Goal: Communication & Community: Answer question/provide support

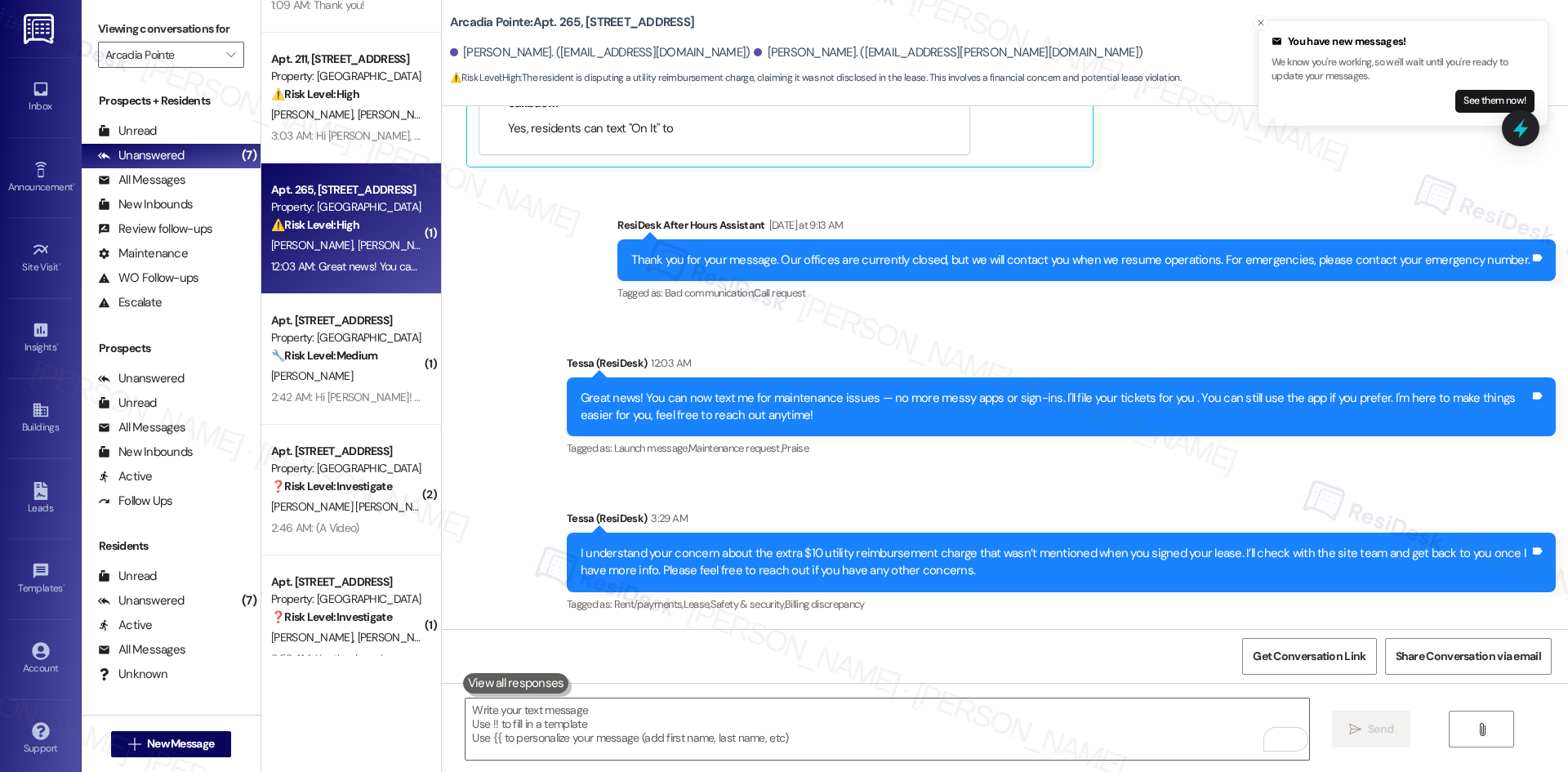
scroll to position [521, 0]
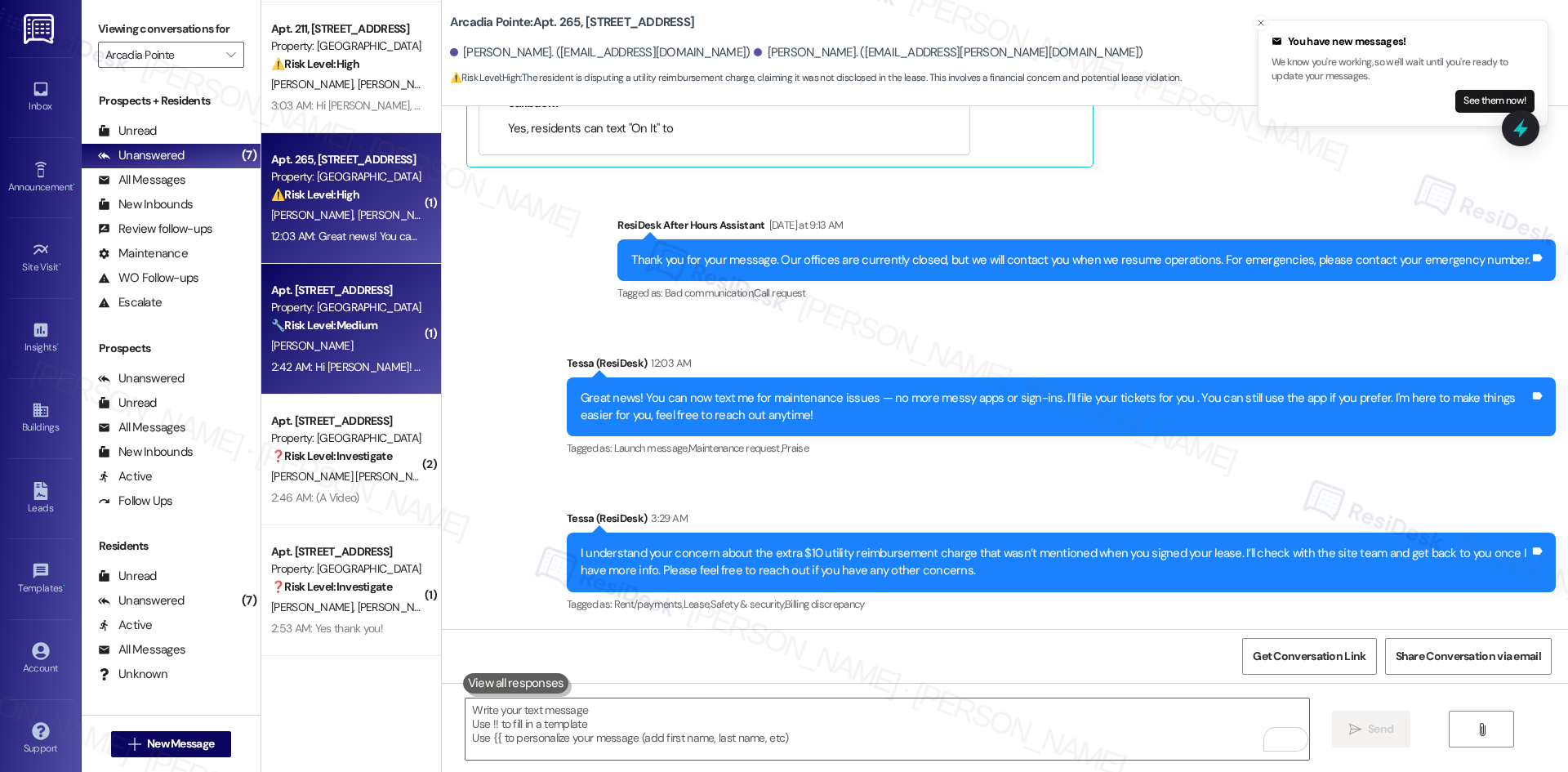
click at [312, 349] on div "H. Sharpe" at bounding box center [346, 346] width 154 height 21
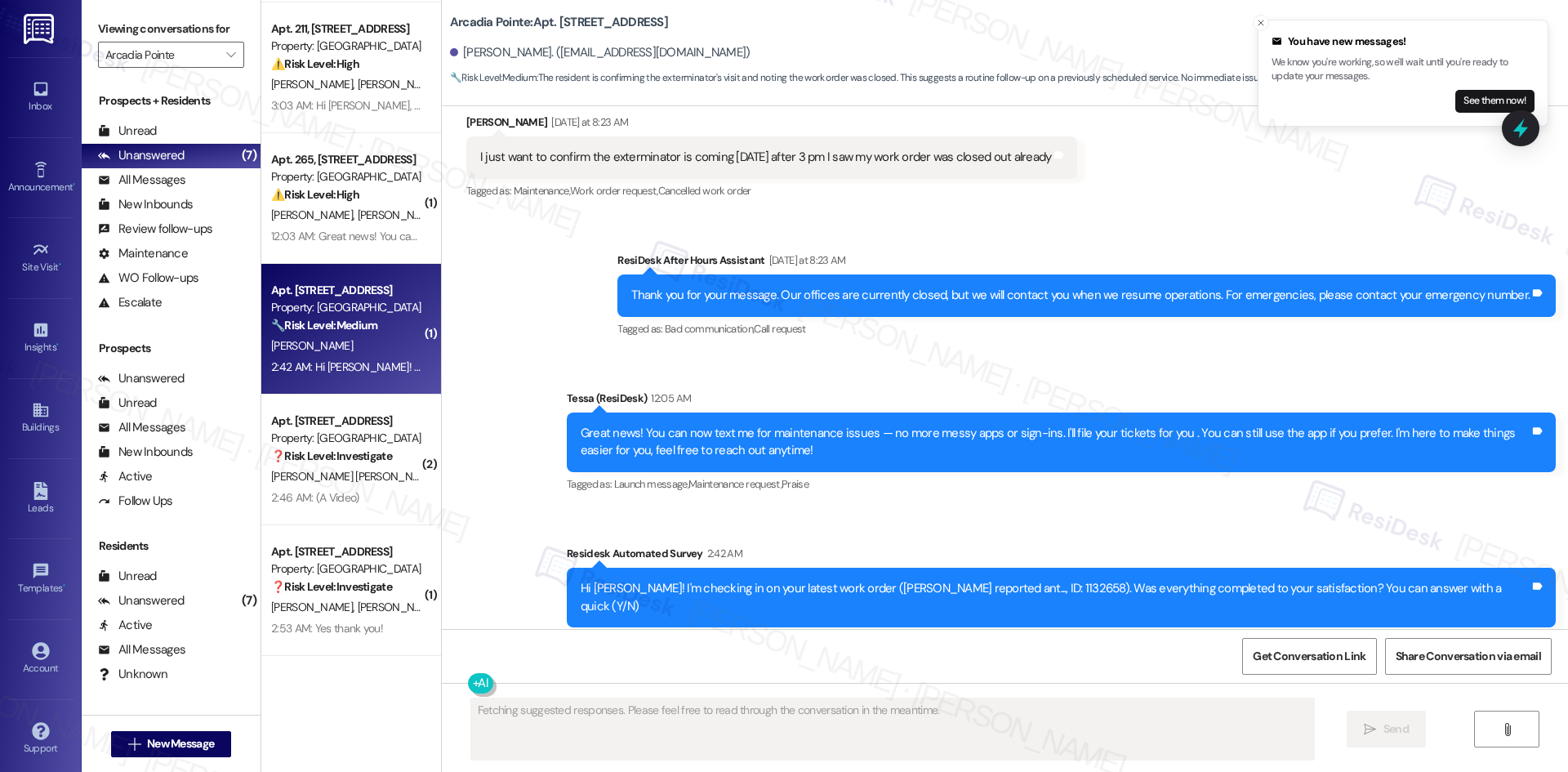
scroll to position [2255, 0]
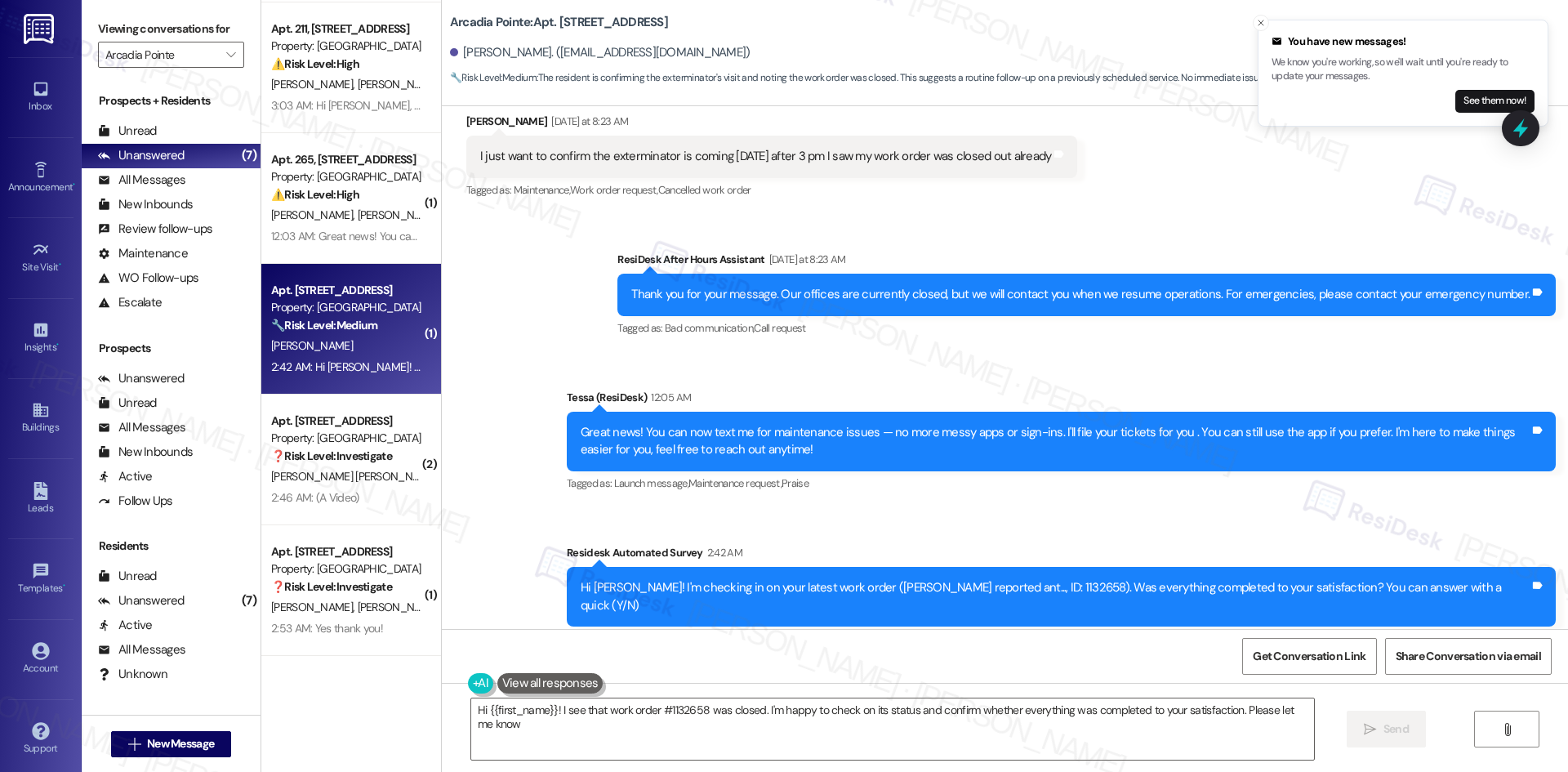
type textarea "Hi {{first_name}}! I see that work order #1132658 was closed. I'm happy to chec…"
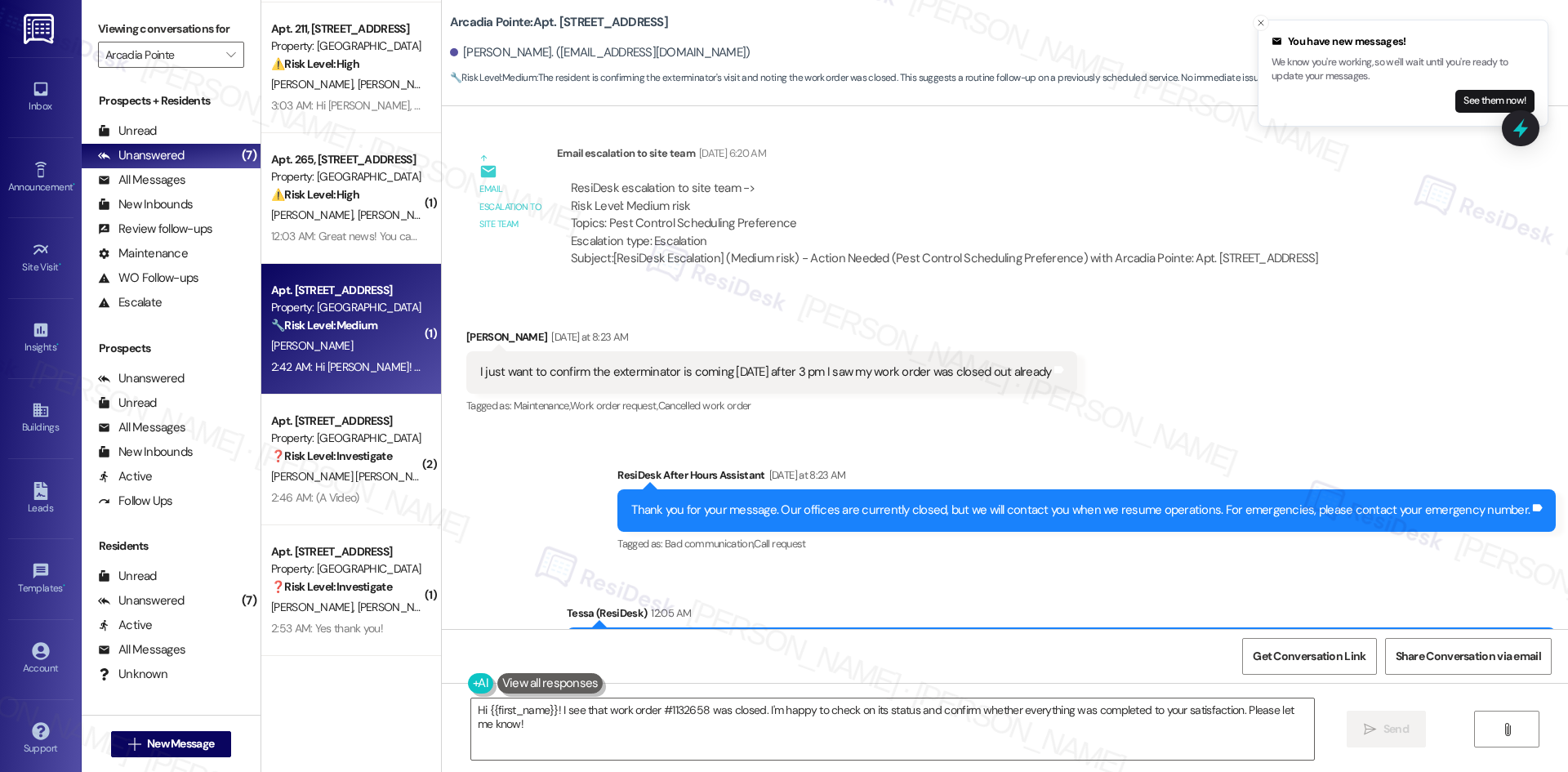
scroll to position [2010, 0]
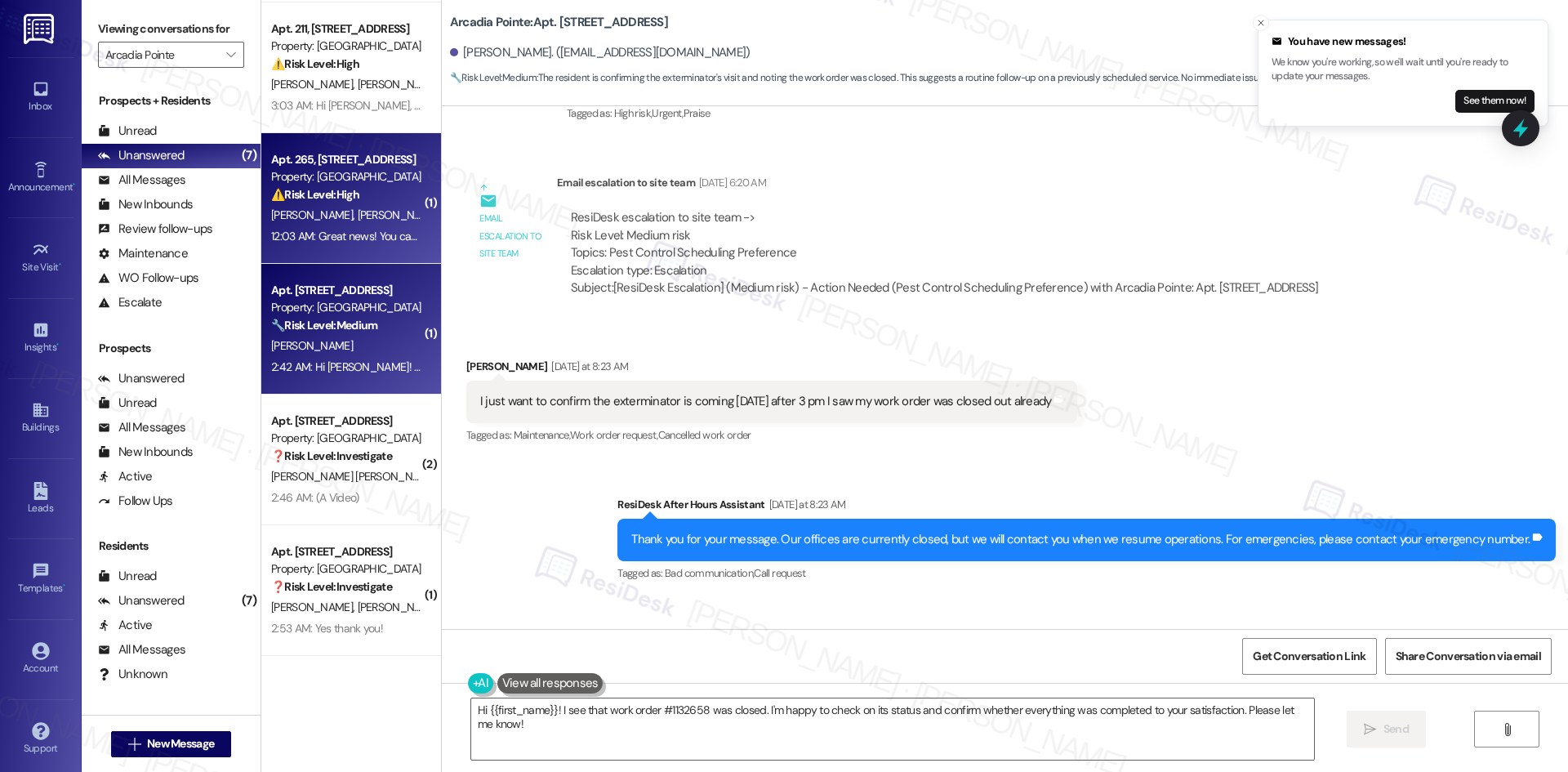
click at [370, 207] on div "R. Lujan N. Carrillo" at bounding box center [346, 215] width 154 height 21
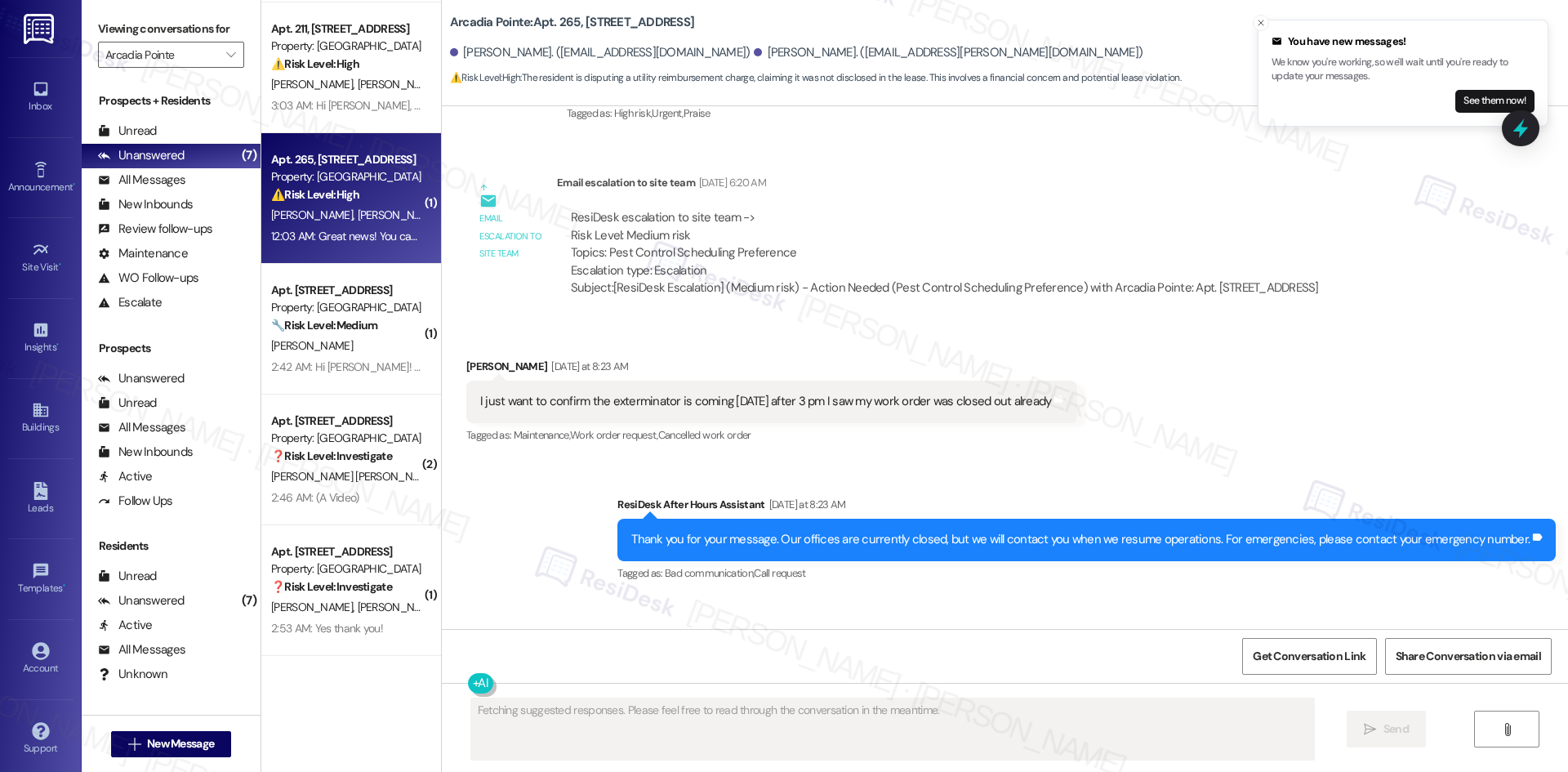
scroll to position [860, 0]
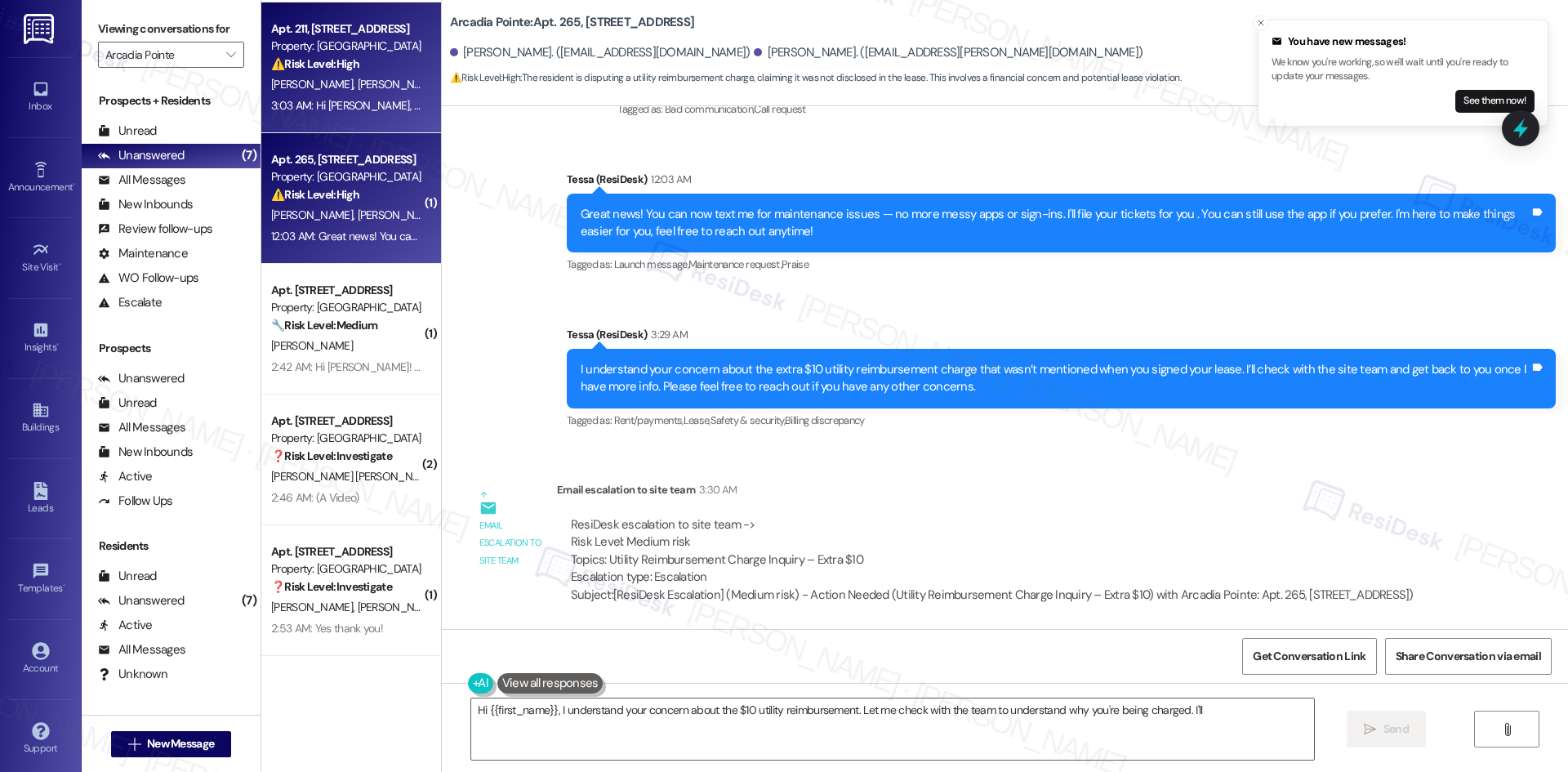
type textarea "Hi {{first_name}}, I understand your concern about the $10 utility reimbursemen…"
click at [357, 79] on span "G. Christensen" at bounding box center [397, 83] width 82 height 15
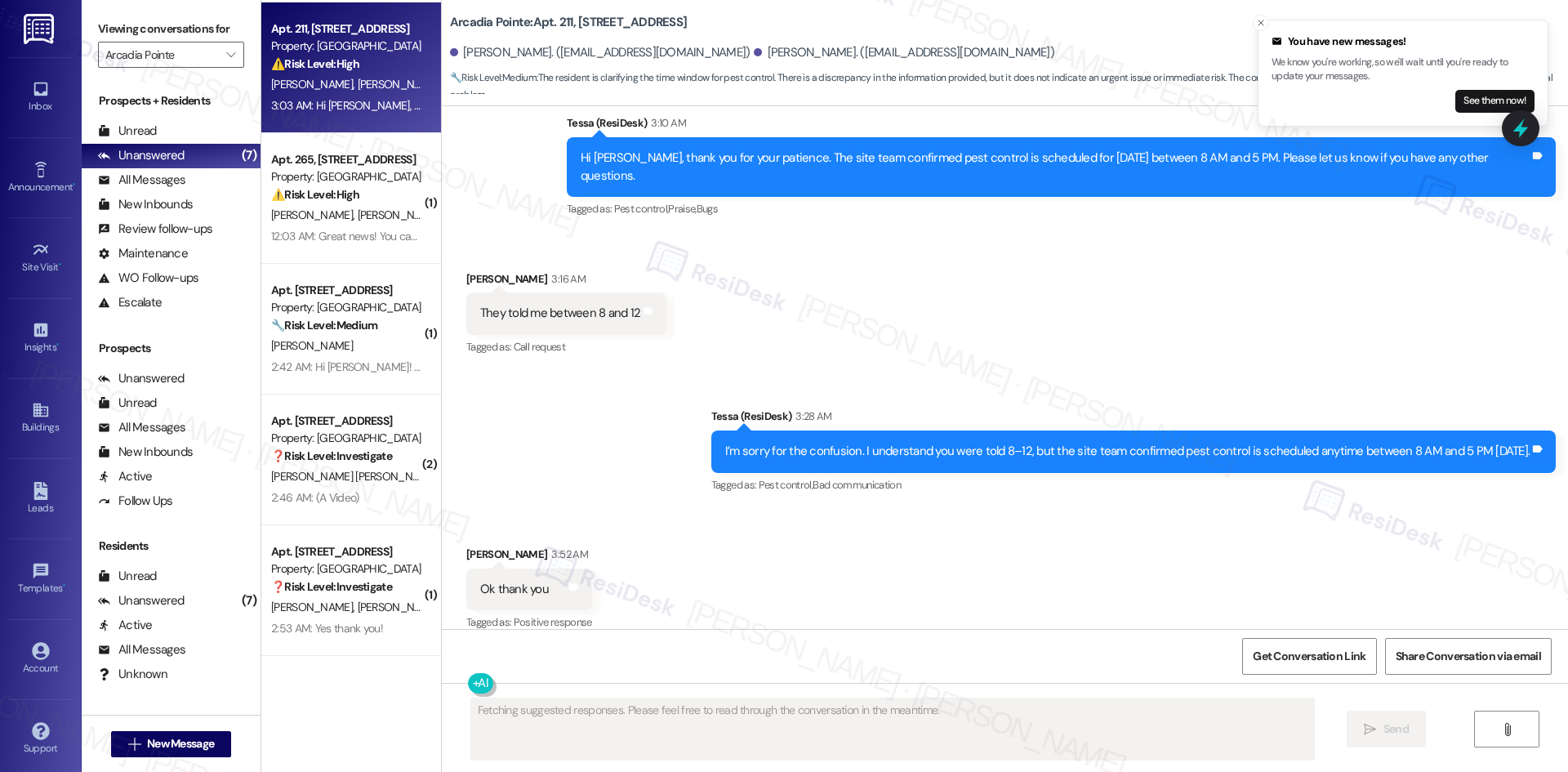
scroll to position [2051, 0]
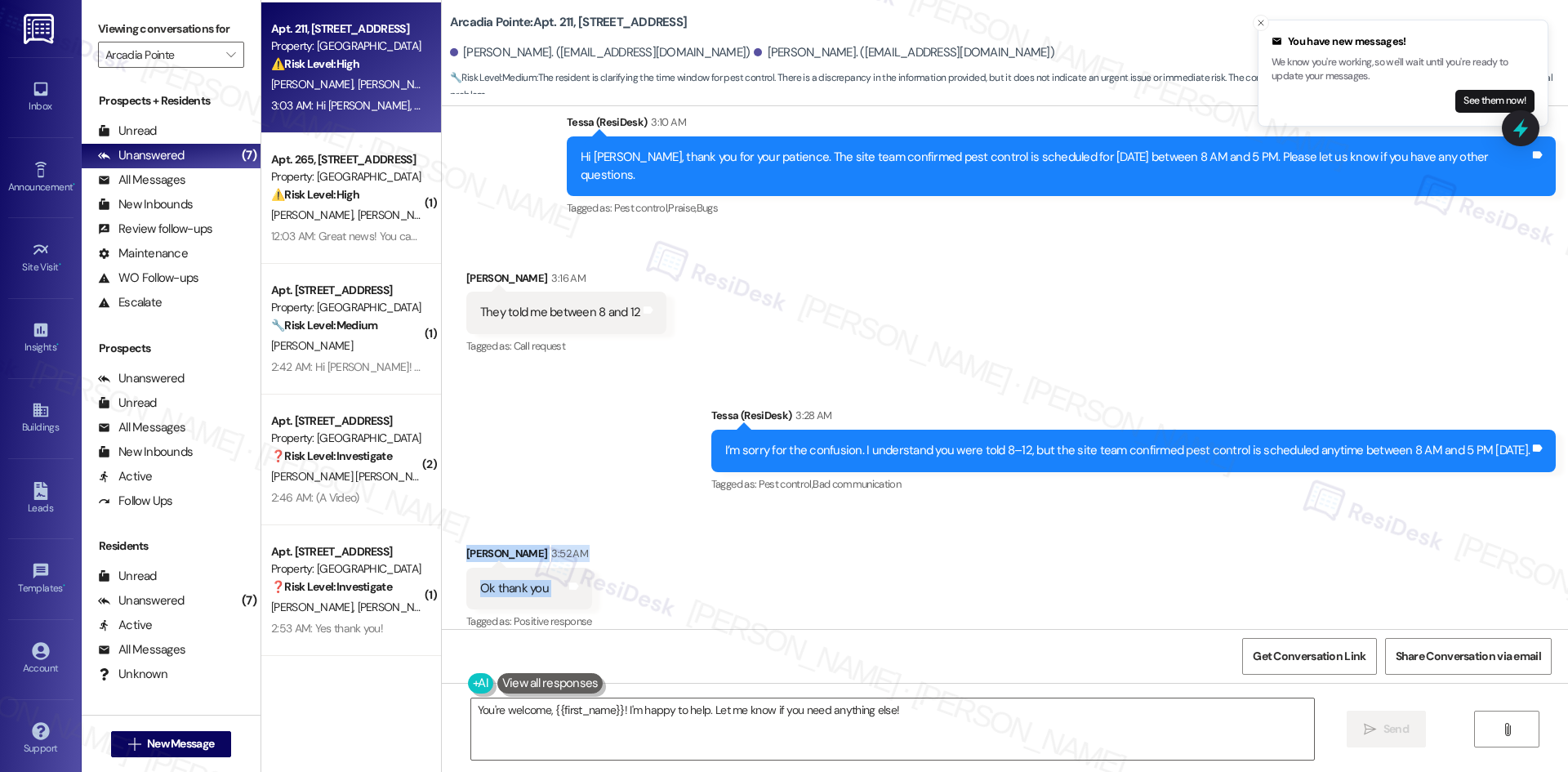
drag, startPoint x: 487, startPoint y: 540, endPoint x: 603, endPoint y: 584, distance: 124.1
click at [603, 584] on div "Received via SMS Todd Clark 3:52 AM Ok thank you Tags and notes Tagged as: Posi…" at bounding box center [1005, 577] width 1126 height 138
copy div "Todd Clark 3:52 AM Ok thank you Tags and notes"
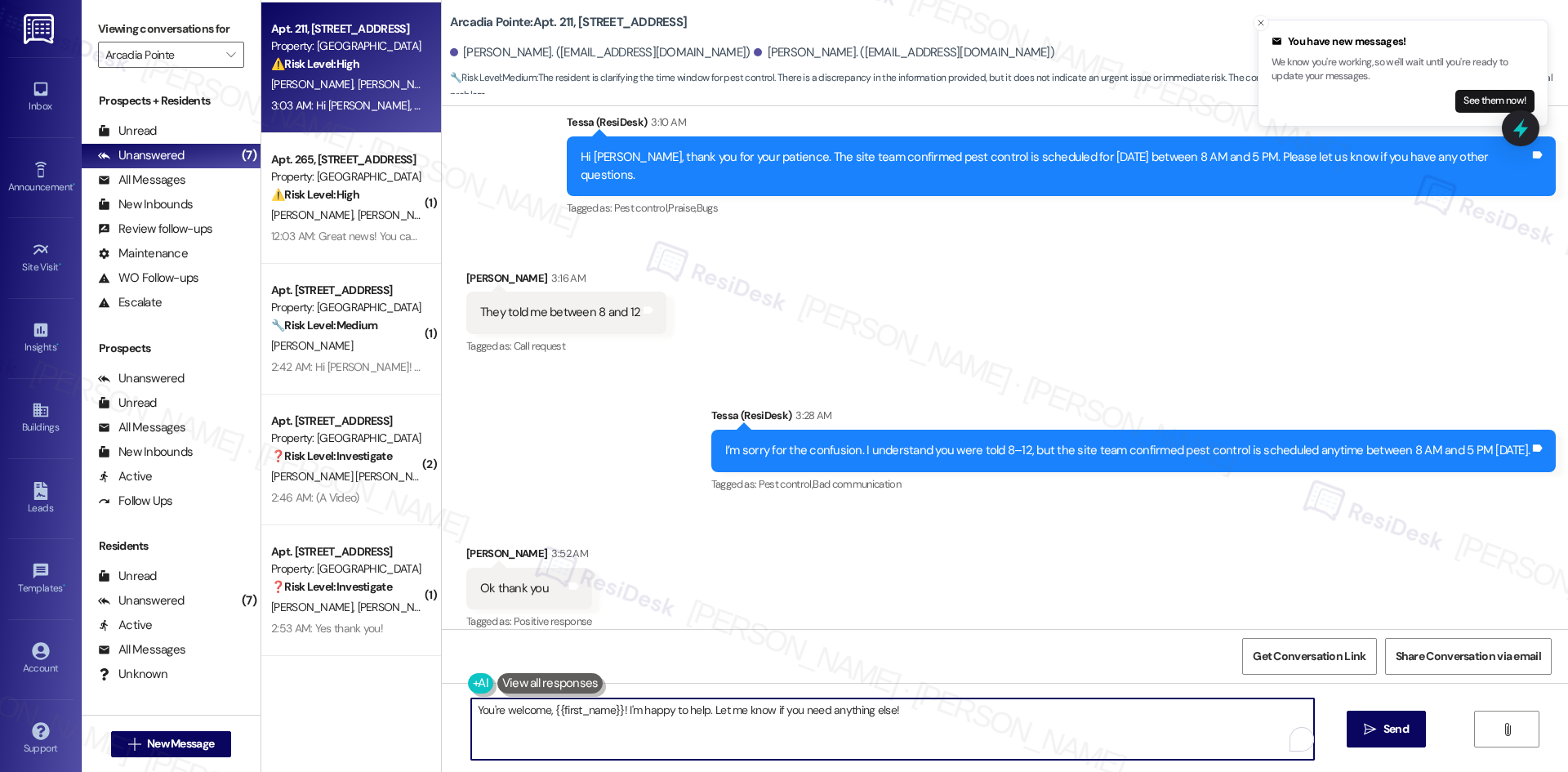
drag, startPoint x: 702, startPoint y: 712, endPoint x: 992, endPoint y: 712, distance: 290.0
click at [992, 712] on textarea "You're welcome, {{first_name}}! I'm happy to help. Let me know if you need anyt…" at bounding box center [893, 729] width 843 height 61
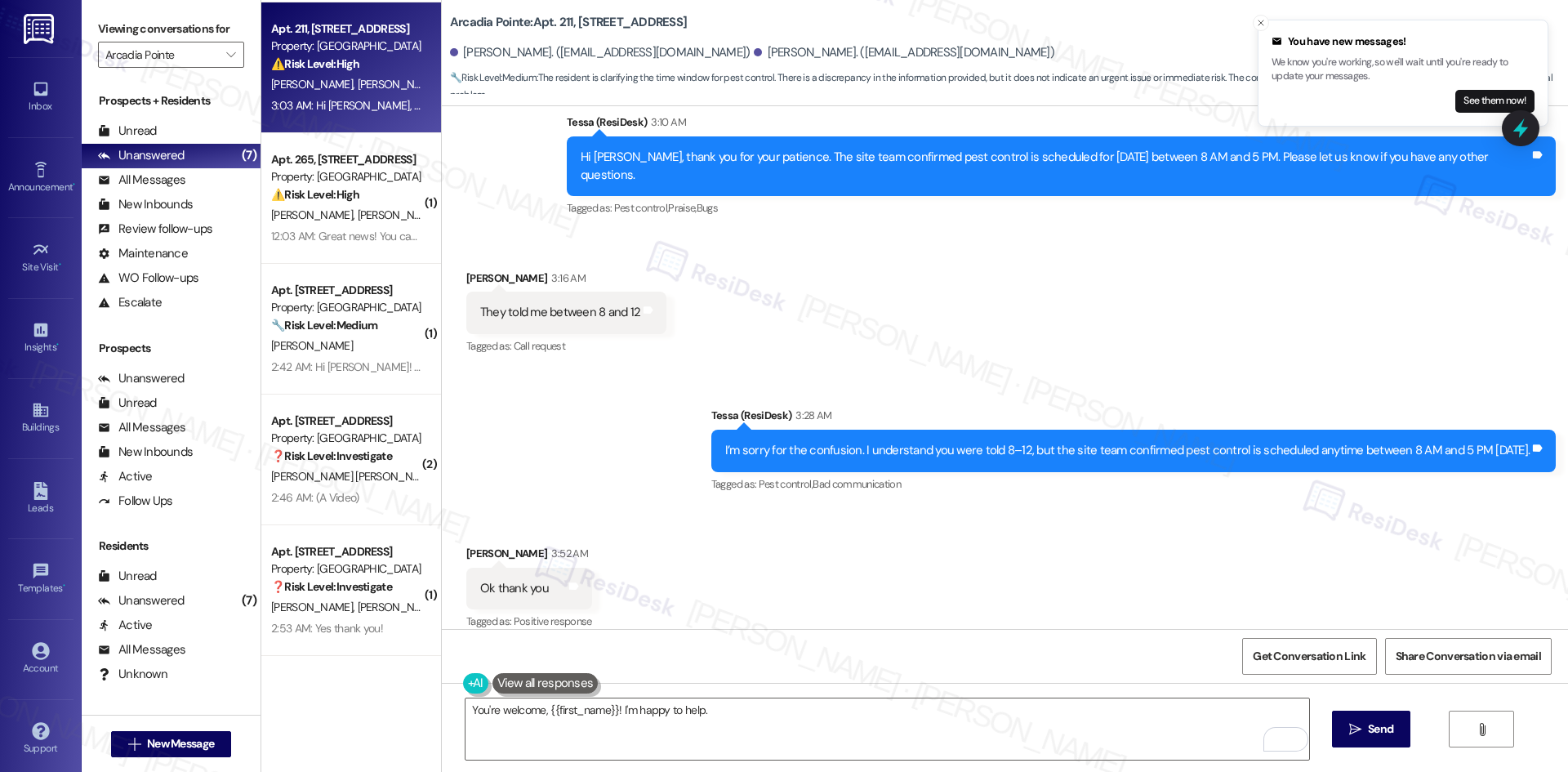
click at [466, 545] on div "Todd Clark 3:52 AM" at bounding box center [529, 556] width 126 height 23
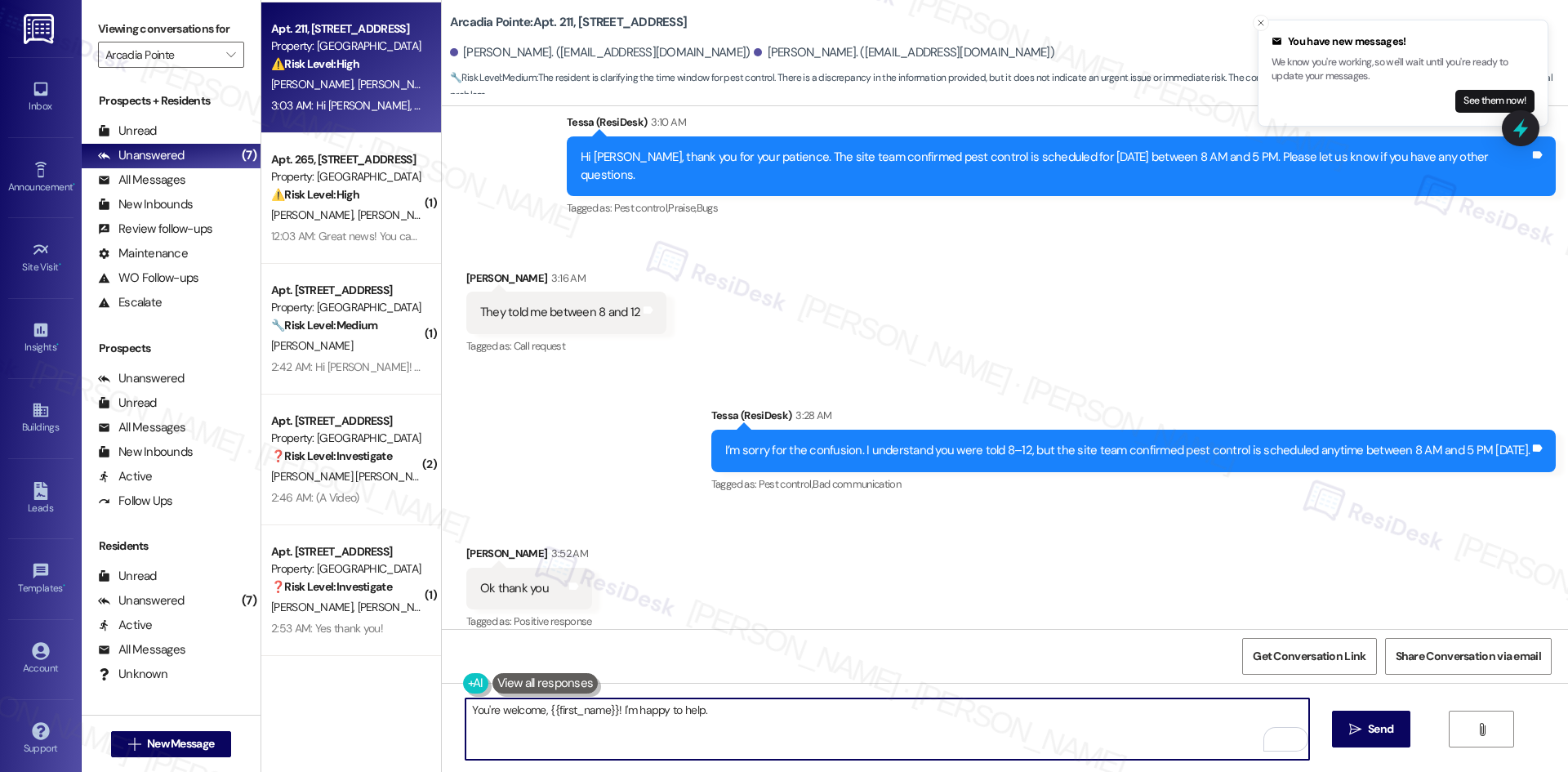
drag, startPoint x: 538, startPoint y: 707, endPoint x: 606, endPoint y: 725, distance: 70.3
click at [606, 725] on textarea "You're welcome, {{first_name}}! I'm happy to help." at bounding box center [887, 729] width 843 height 61
paste textarea "Todd Clark 3:52 AM Ok thank you"
click at [466, 545] on div "Todd Clark 3:52 AM" at bounding box center [529, 556] width 126 height 23
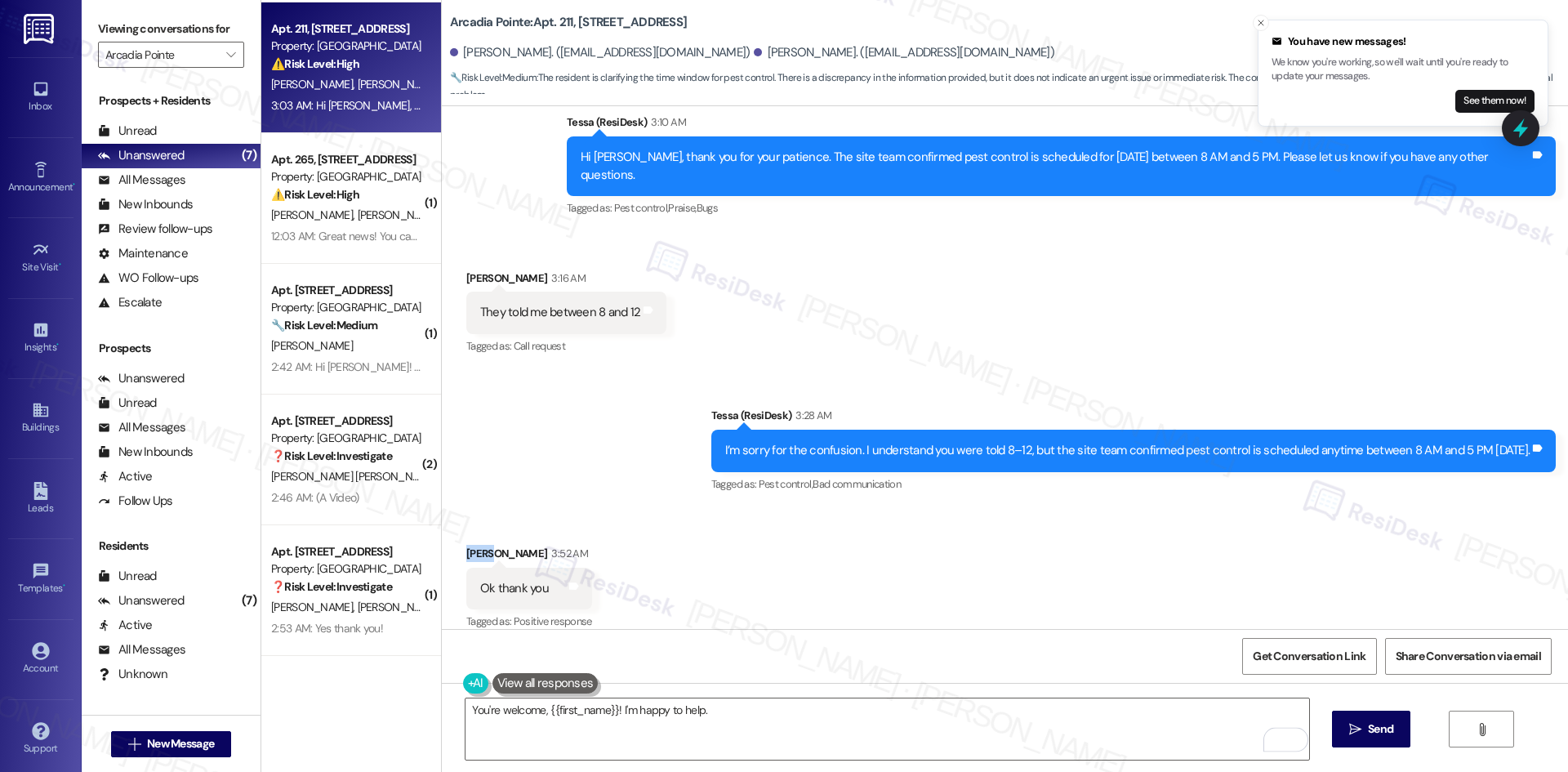
click at [466, 545] on div "Todd Clark 3:52 AM" at bounding box center [529, 556] width 126 height 23
copy div "Todd"
click at [538, 716] on textarea "You're welcome, {{first_name}}! I'm happy to help." at bounding box center [887, 729] width 843 height 61
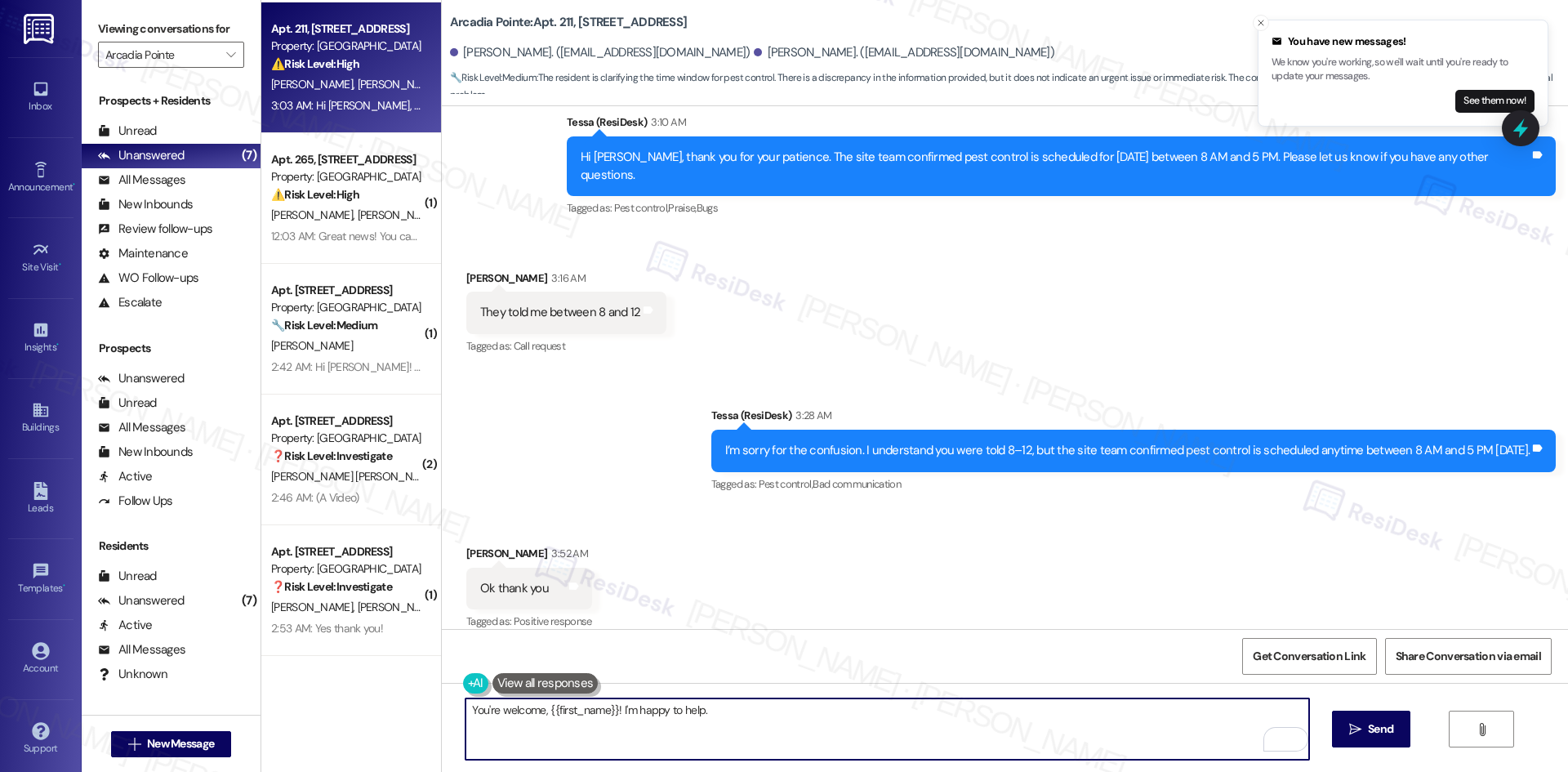
drag, startPoint x: 538, startPoint y: 713, endPoint x: 606, endPoint y: 723, distance: 68.7
click at [606, 723] on textarea "You're welcome, {{first_name}}! I'm happy to help." at bounding box center [887, 729] width 843 height 61
paste textarea "Todd"
click at [543, 718] on textarea "You're welcome, Todd ! I'm happy to help." at bounding box center [887, 729] width 843 height 61
click at [551, 712] on textarea "You're welcome, Todd ! I'm happy to help." at bounding box center [887, 729] width 843 height 61
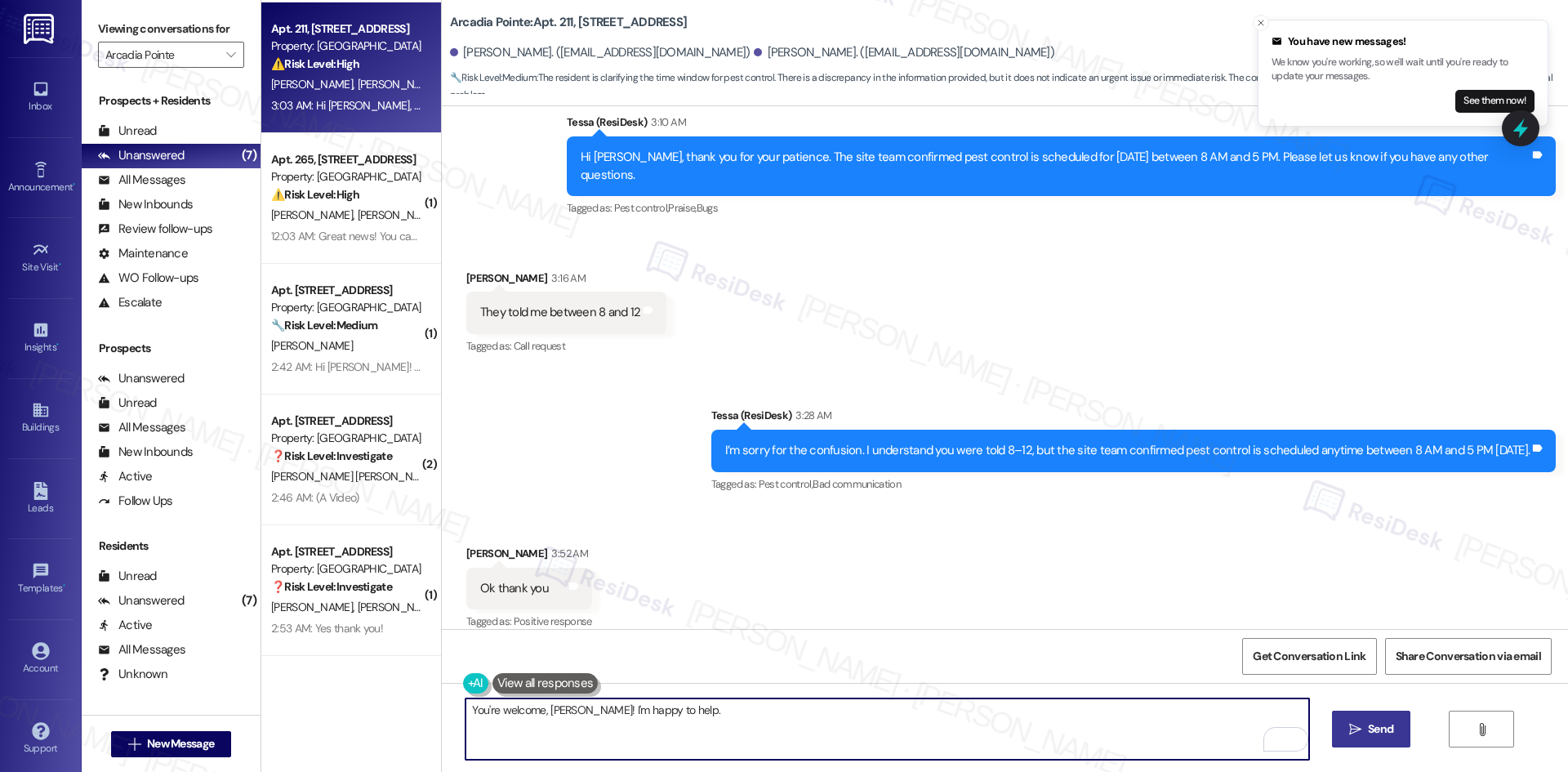
type textarea "You're welcome, Todd! I'm happy to help."
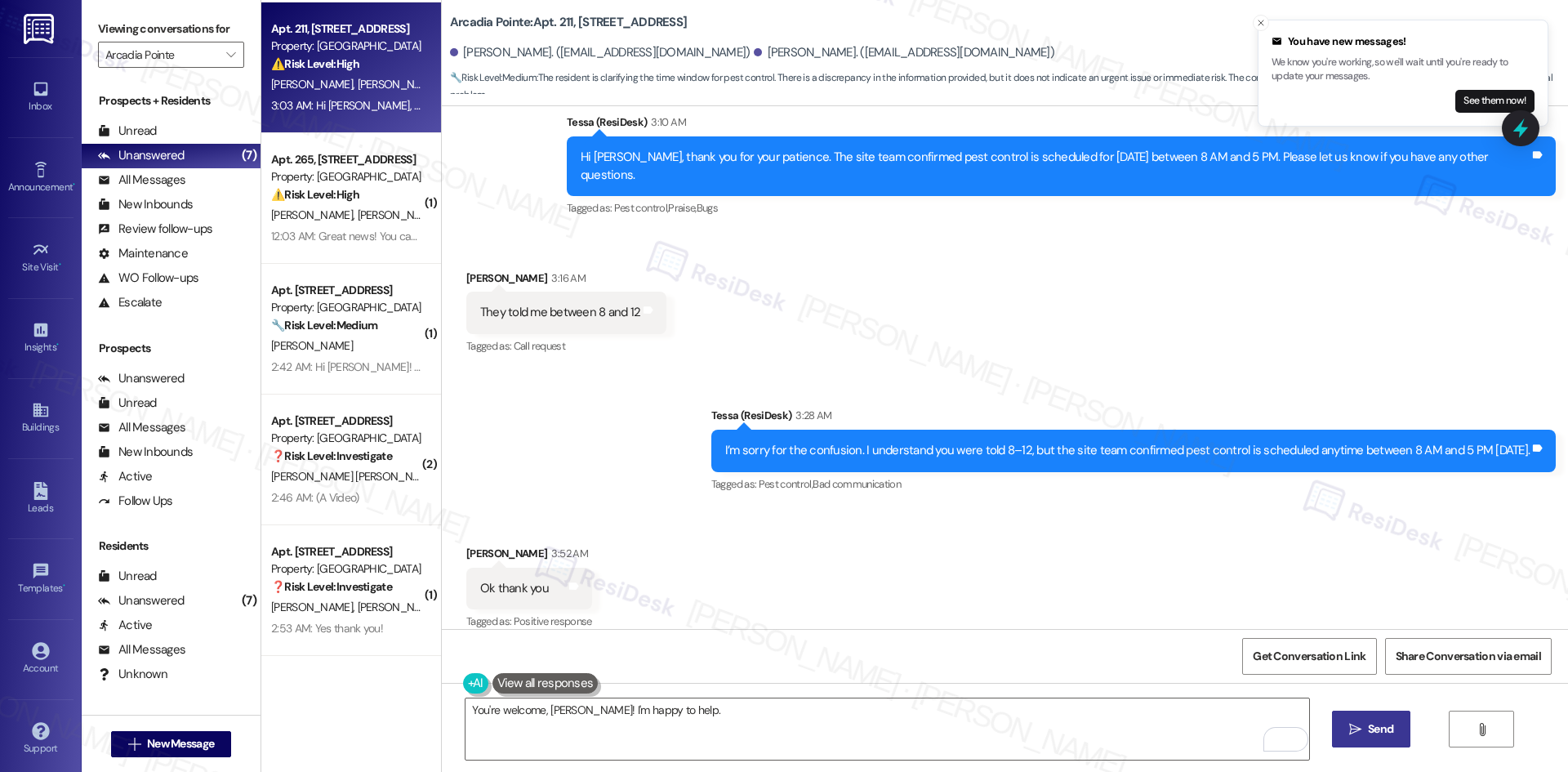
click at [1365, 740] on button " Send" at bounding box center [1371, 729] width 79 height 37
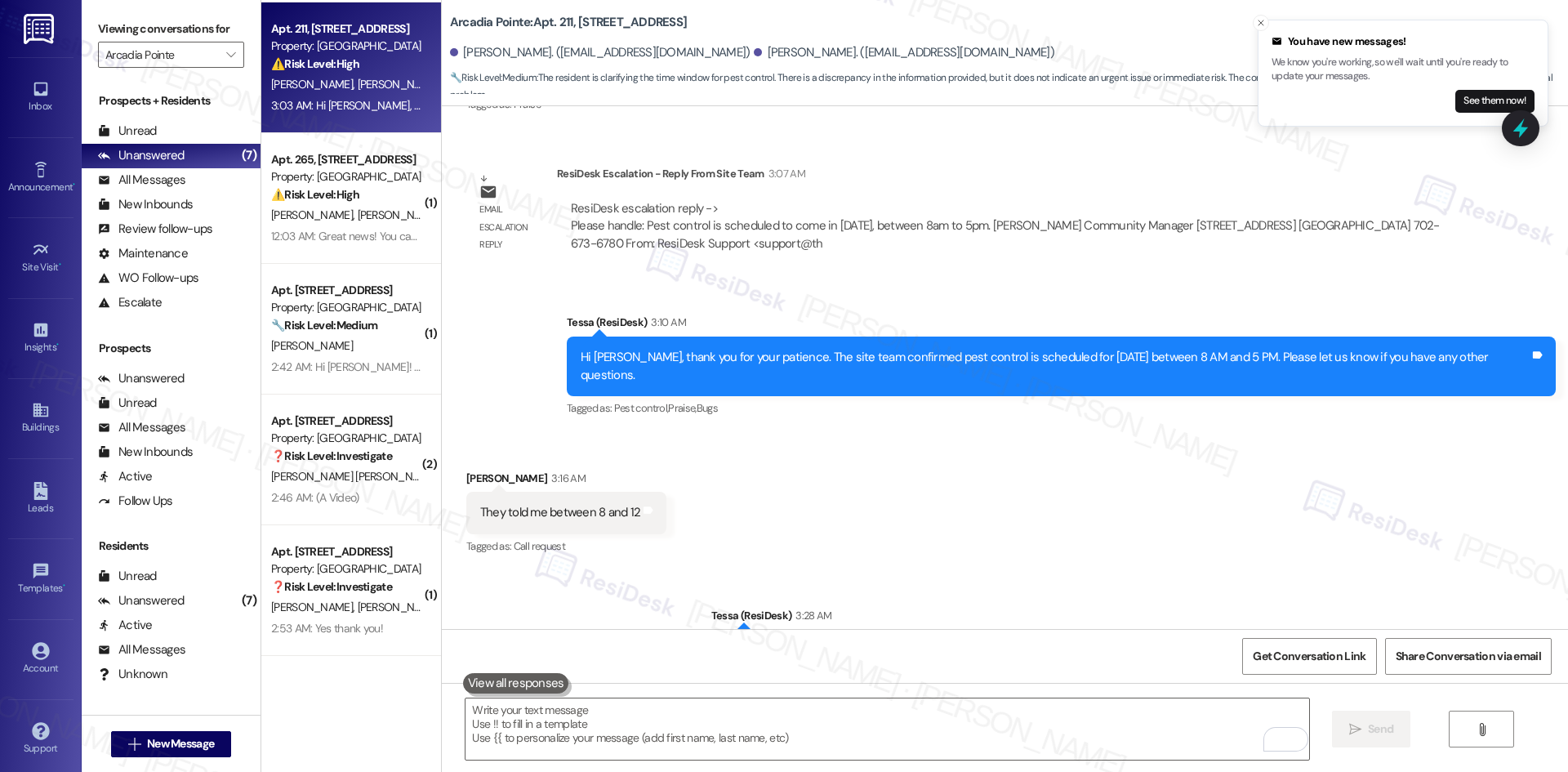
scroll to position [1805, 0]
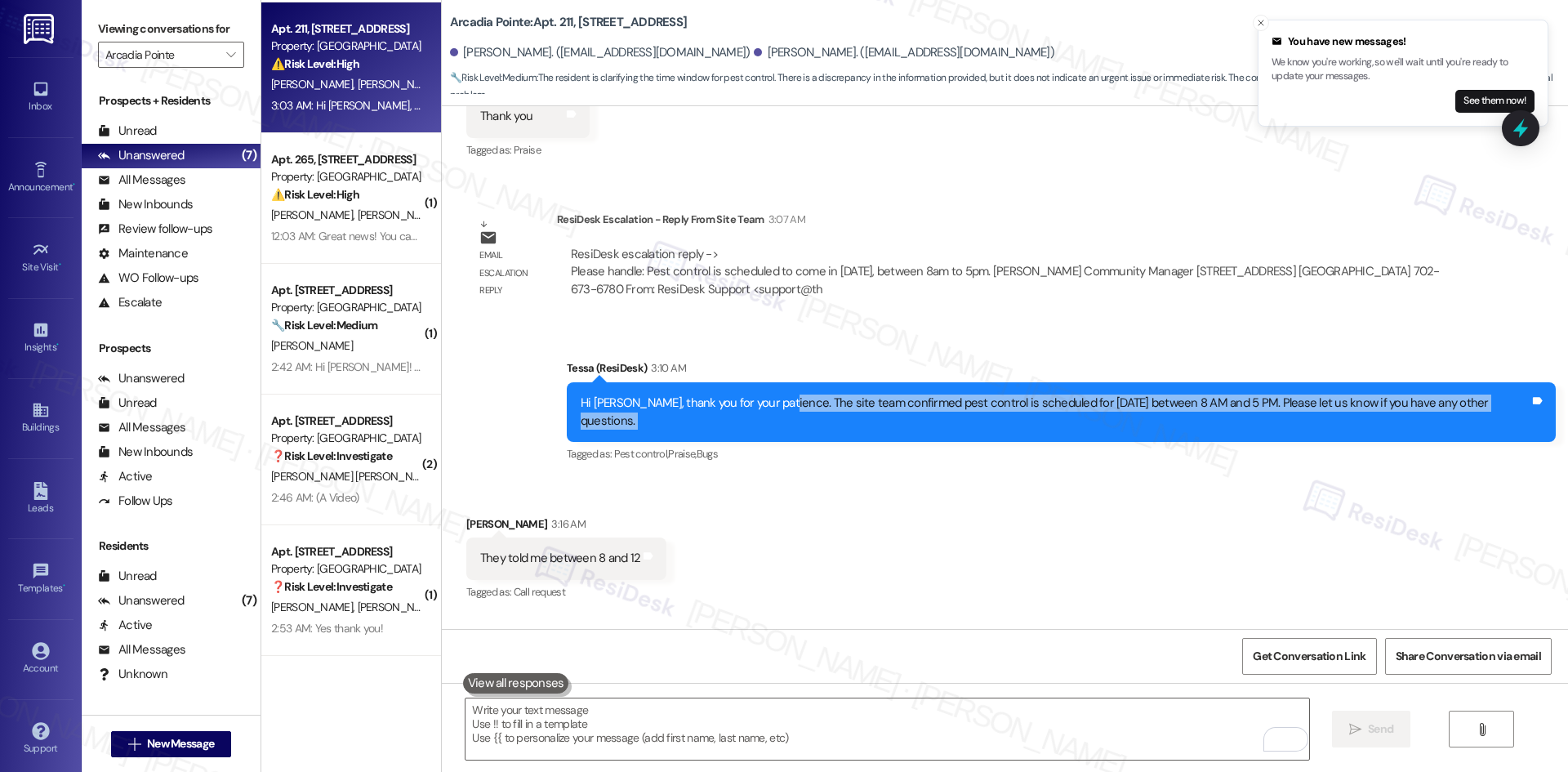
drag, startPoint x: 833, startPoint y: 401, endPoint x: 1380, endPoint y: 409, distance: 547.1
click at [1565, 417] on div "Lease started Dec 10, 2024 at 8:00 AM Announcement, sent via SMS Tessa (ResiDes…" at bounding box center [1005, 367] width 1126 height 523
copy div "The site team confirmed pest control is scheduled for today between 8 AM and 5 …"
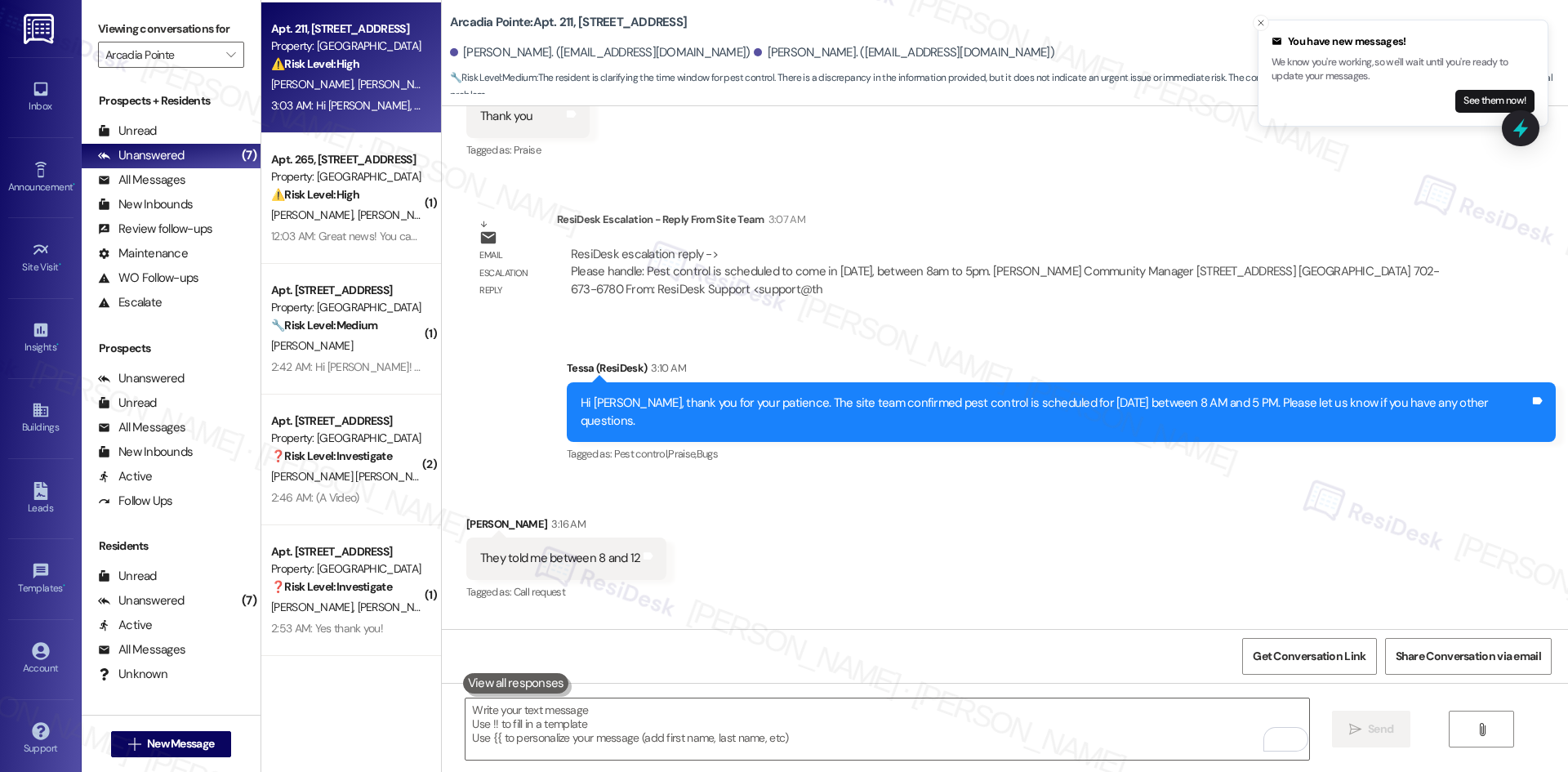
click at [1021, 442] on div "Tagged as: Pest control , Click to highlight conversations about Pest control P…" at bounding box center [1061, 454] width 989 height 24
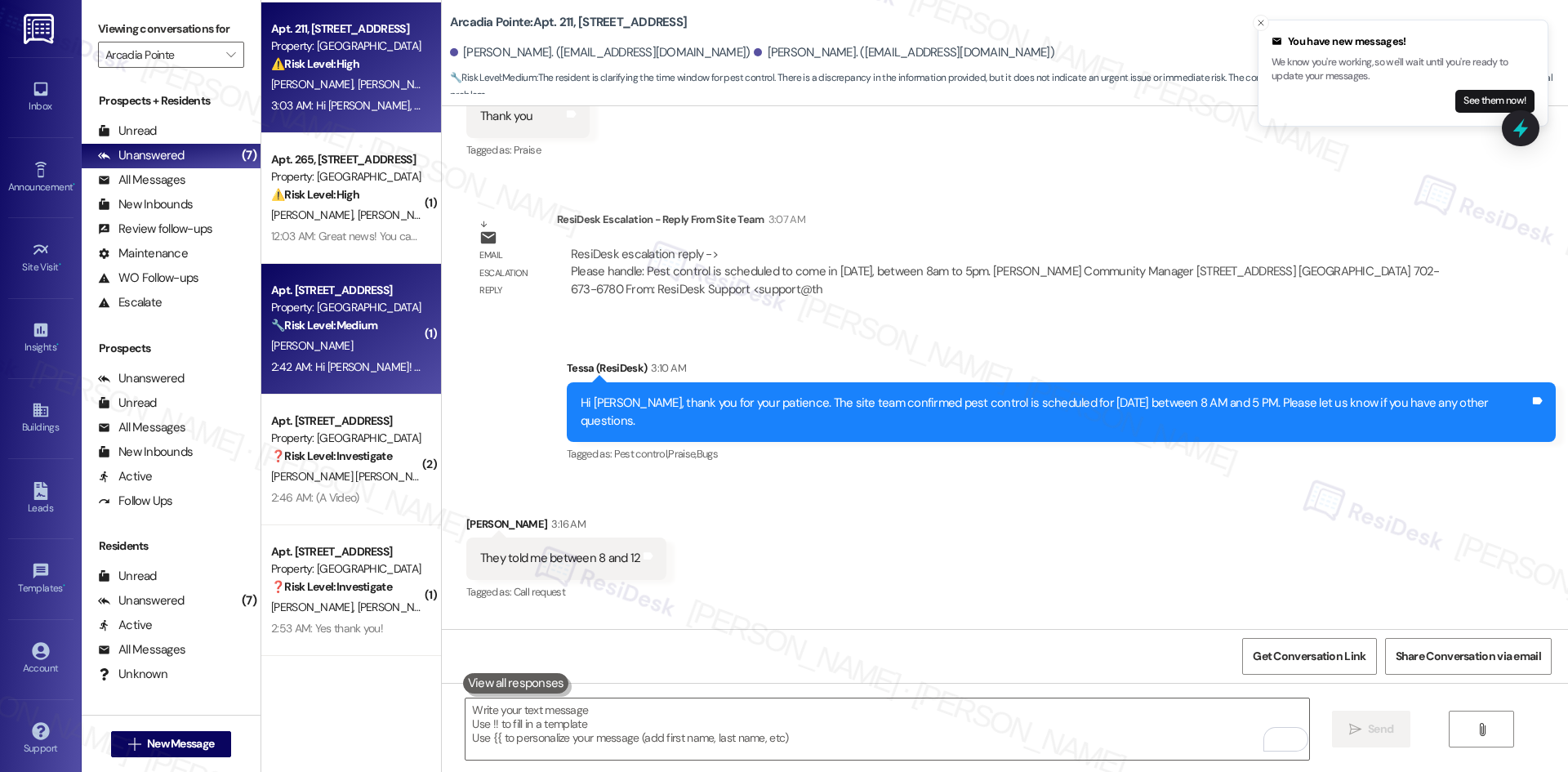
click at [378, 392] on div "Apt. 150, 4330 S Eastern Ave Property: Arcadia Pointe 🔧 Risk Level: Medium The …" at bounding box center [351, 330] width 180 height 131
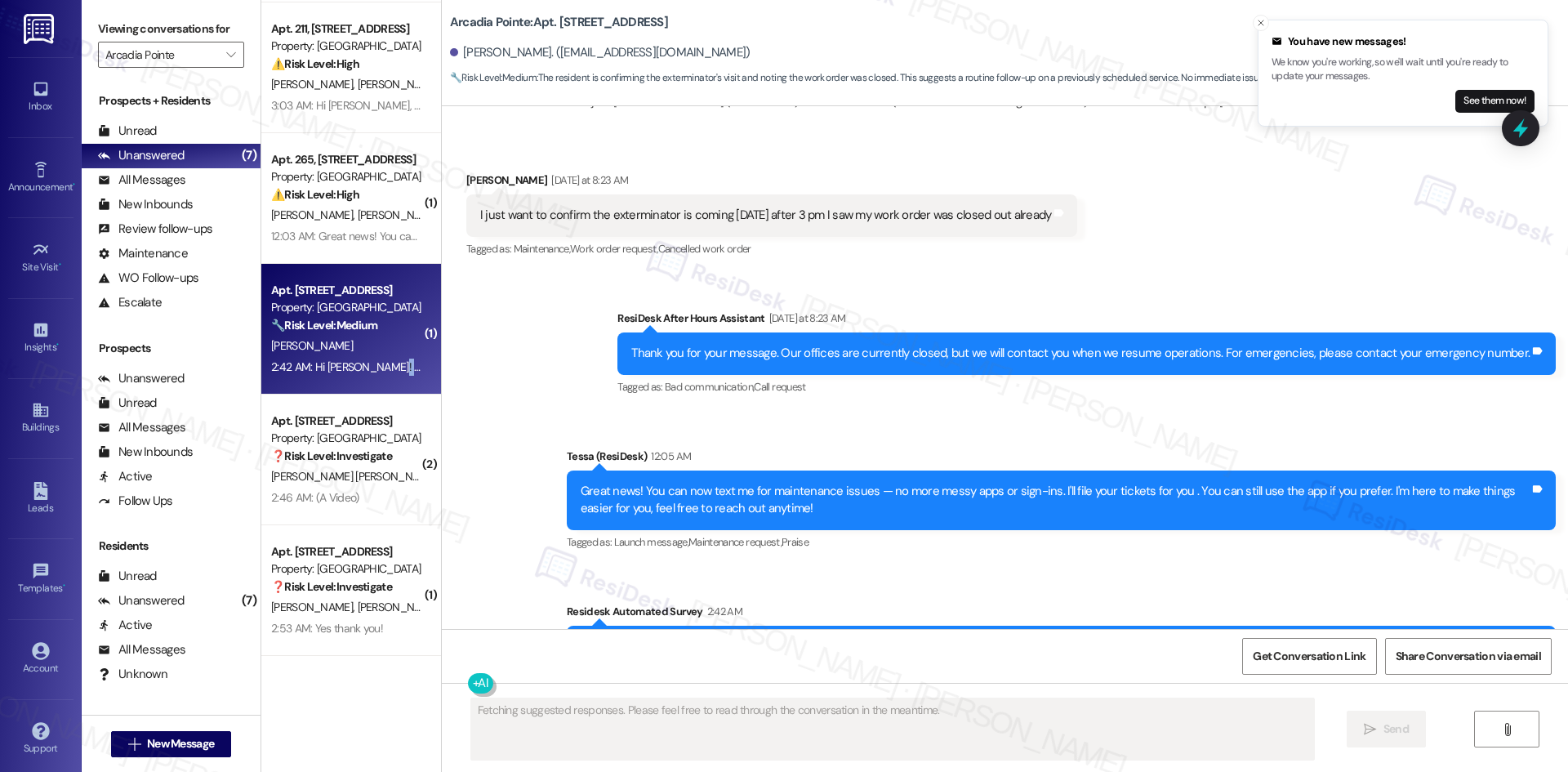
scroll to position [2254, 0]
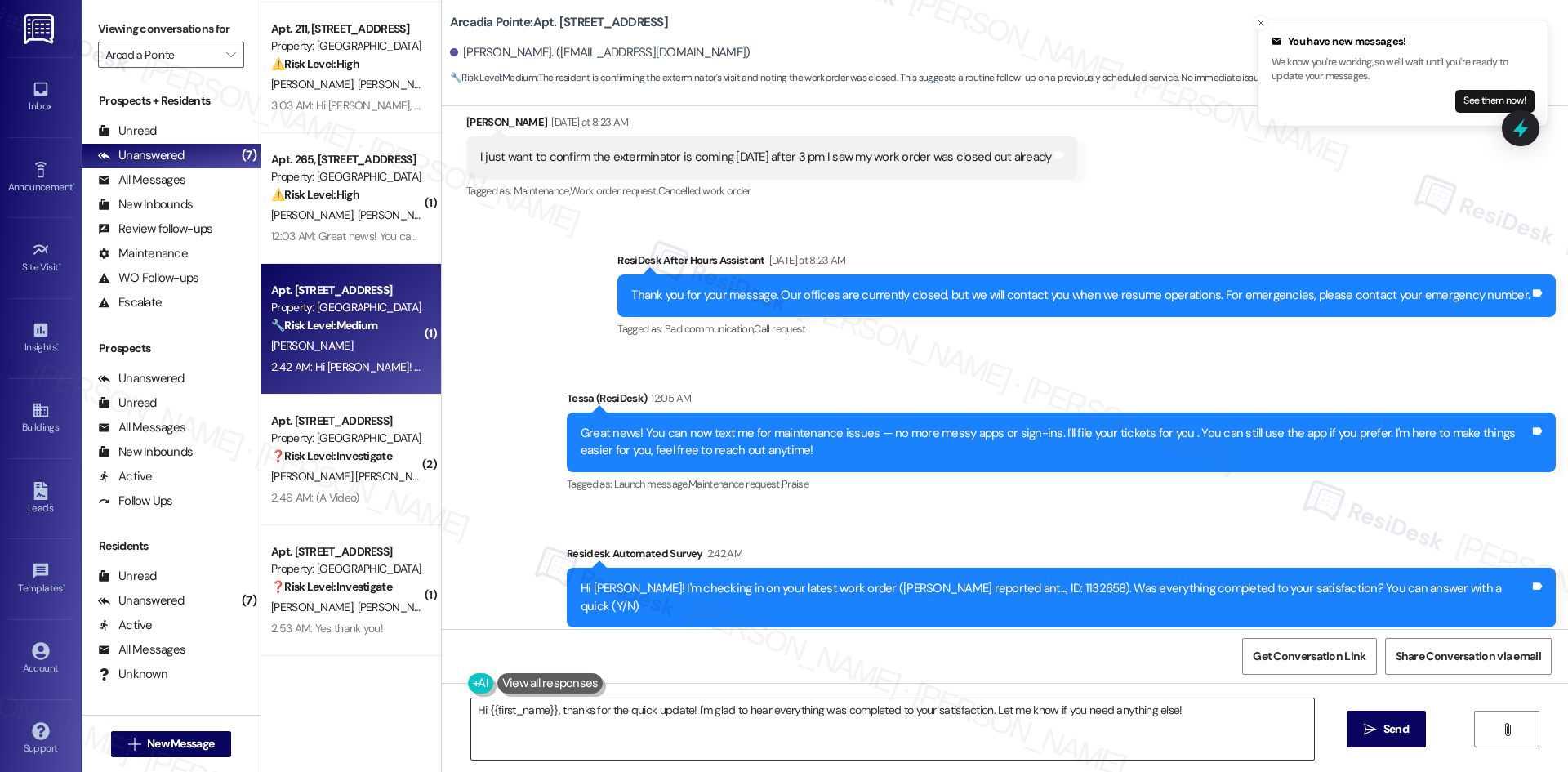
click at [593, 740] on textarea "Hi {{first_name}}, thanks for the quick update! I'm glad to hear everything was…" at bounding box center [893, 729] width 843 height 61
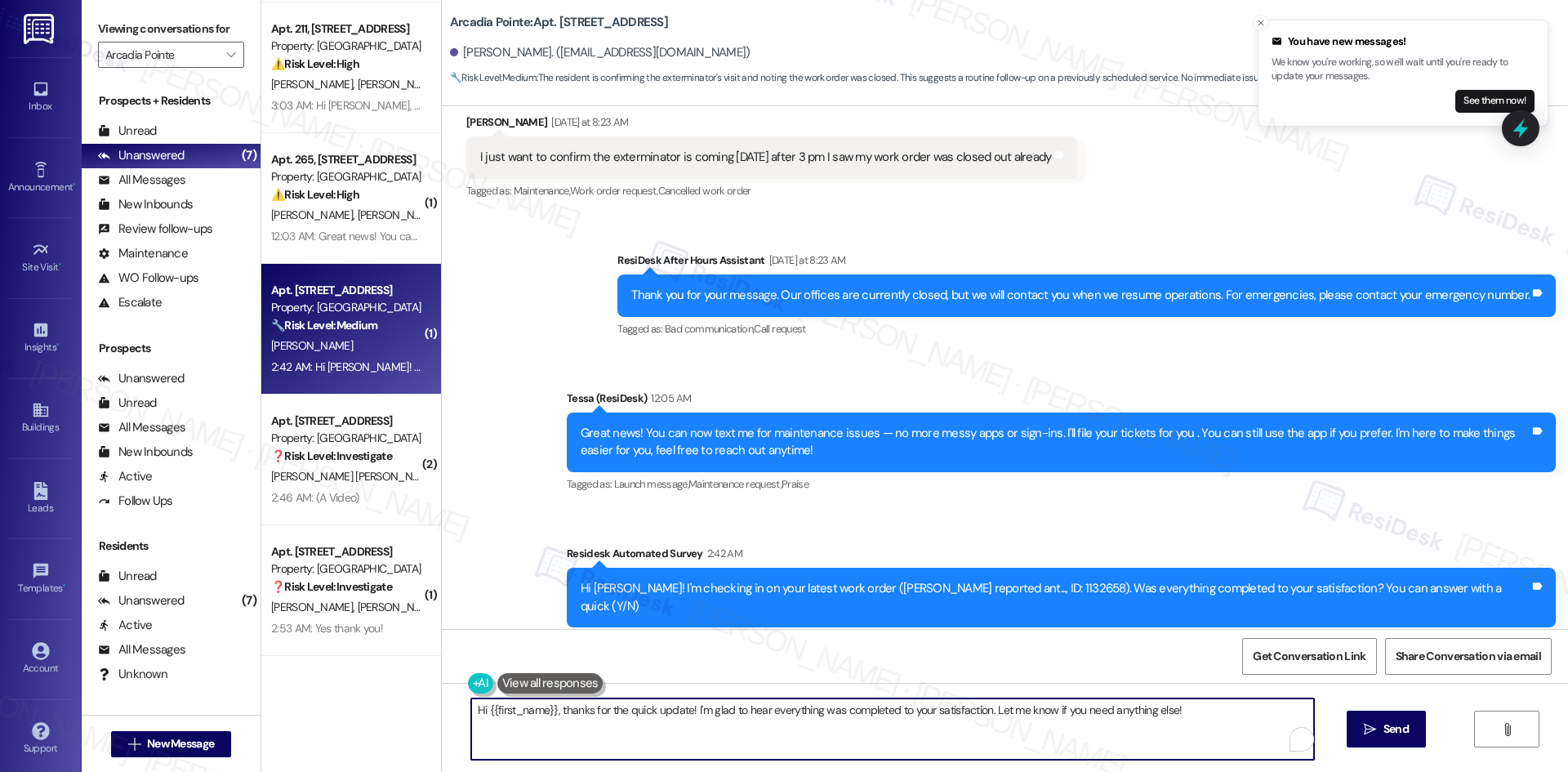
paste textarea "The site team confirmed pest control is scheduled for today between 8 AM and 5 …"
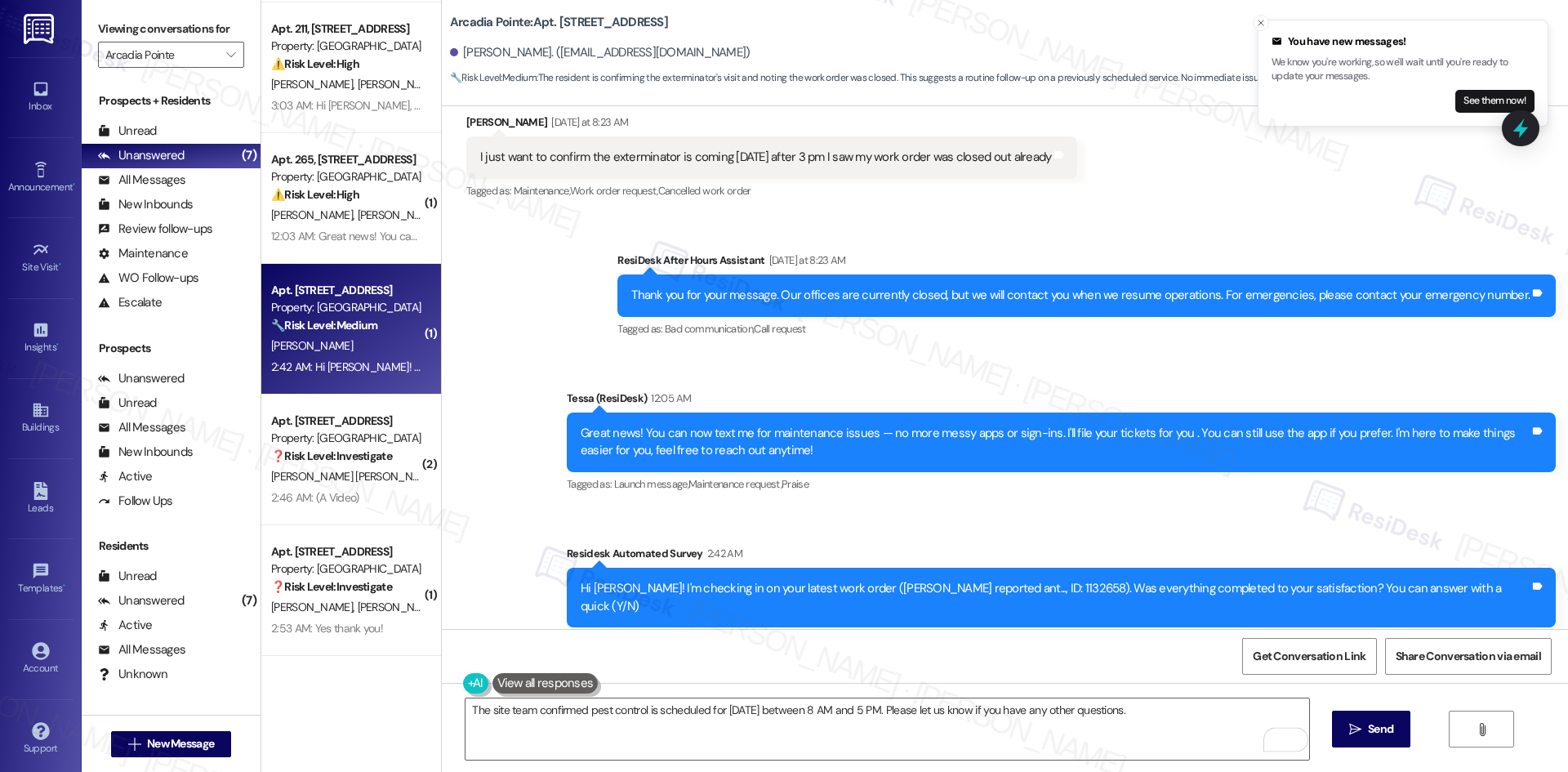
click at [536, 543] on div "Sent via SMS ResiDesk After Hours Assistant Yesterday at 8:23 AM Thank you for …" at bounding box center [1005, 439] width 1126 height 448
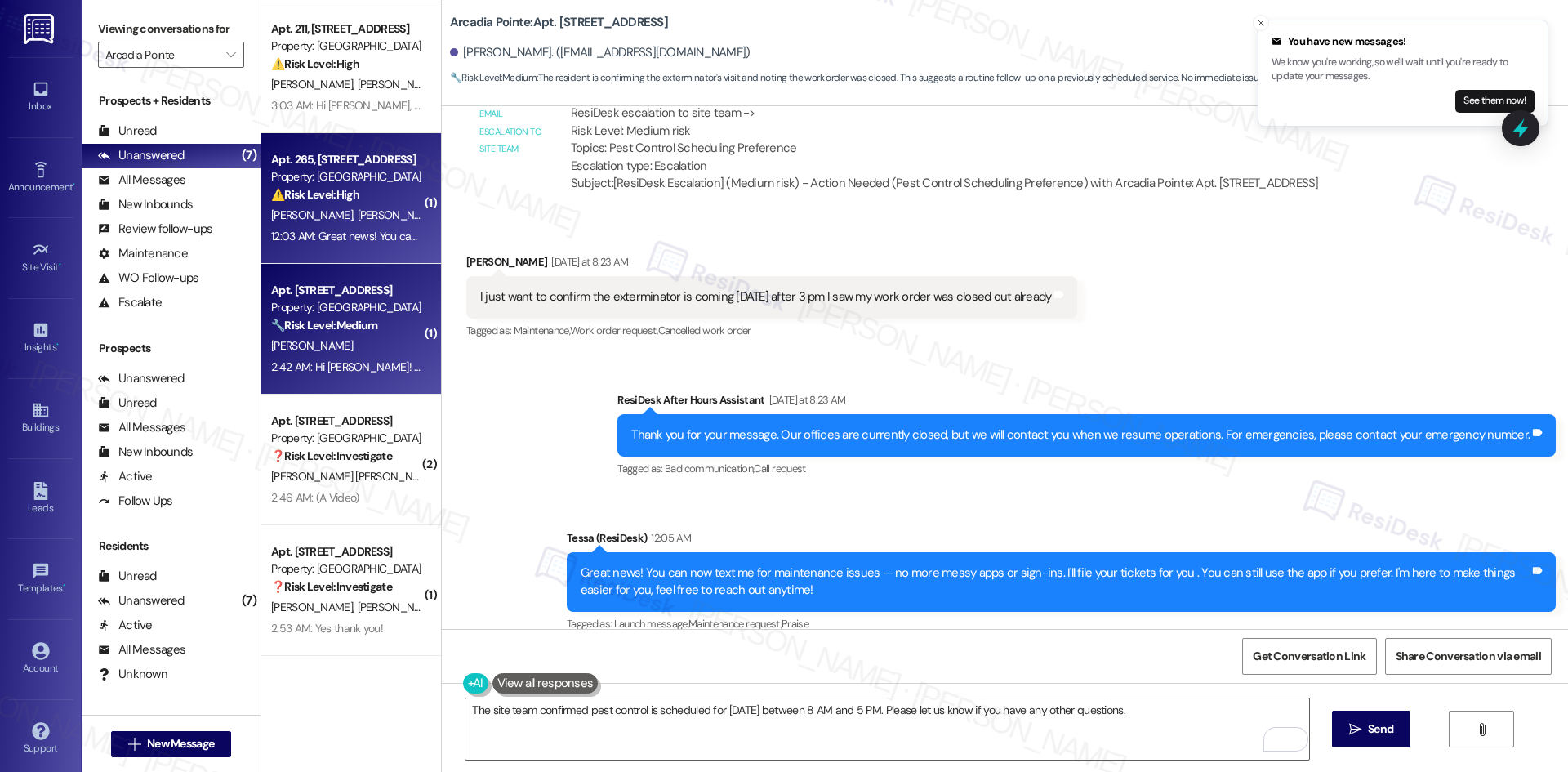
scroll to position [2091, 0]
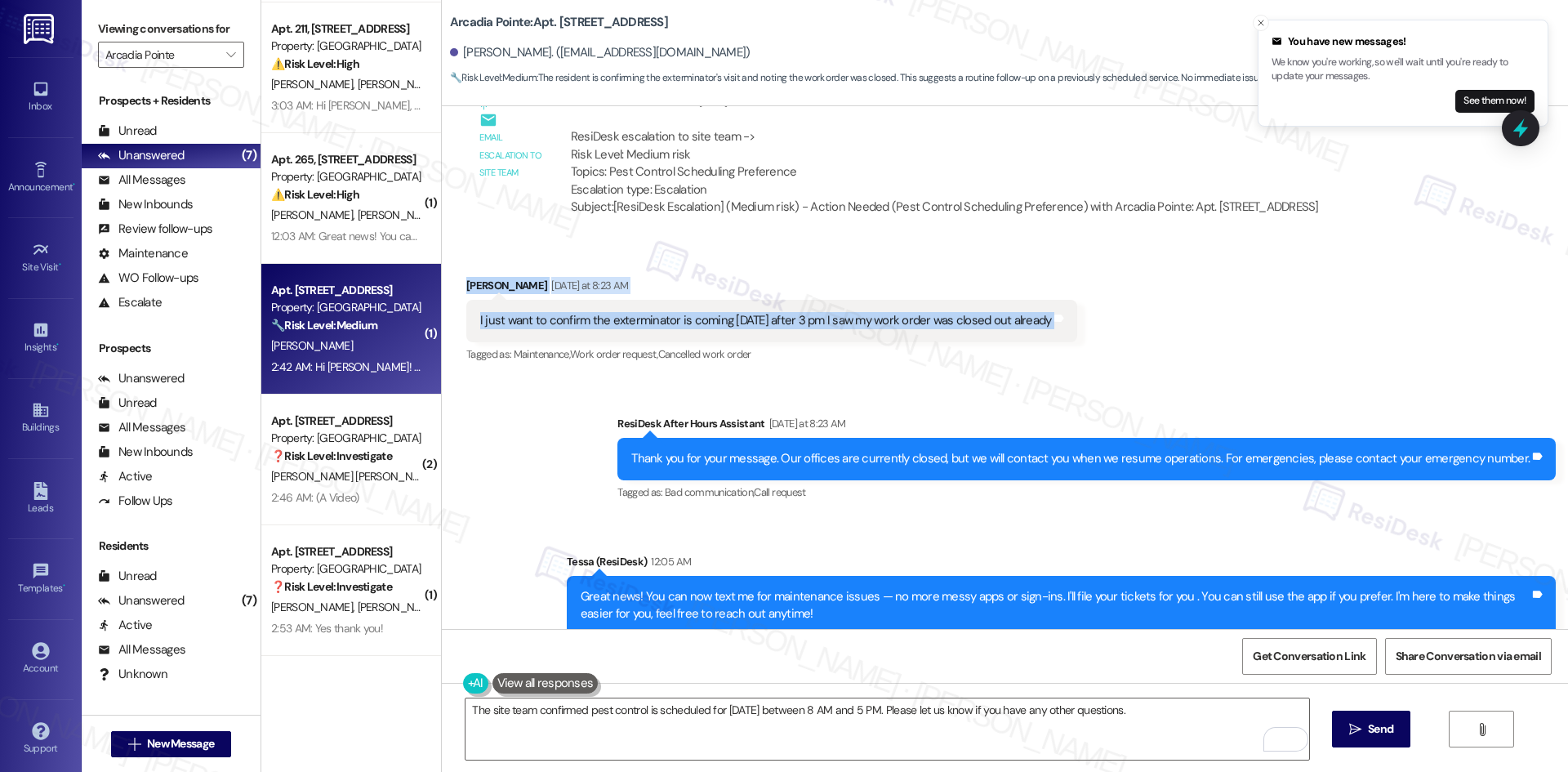
drag, startPoint x: 461, startPoint y: 266, endPoint x: 1143, endPoint y: 314, distance: 683.7
click at [1143, 314] on div "Received via SMS Heather Sharpe Yesterday at 8:23 AM I just want to confirm the…" at bounding box center [1005, 309] width 1126 height 138
copy div "Heather Sharpe Yesterday at 8:23 AM I just want to confirm the exterminator is …"
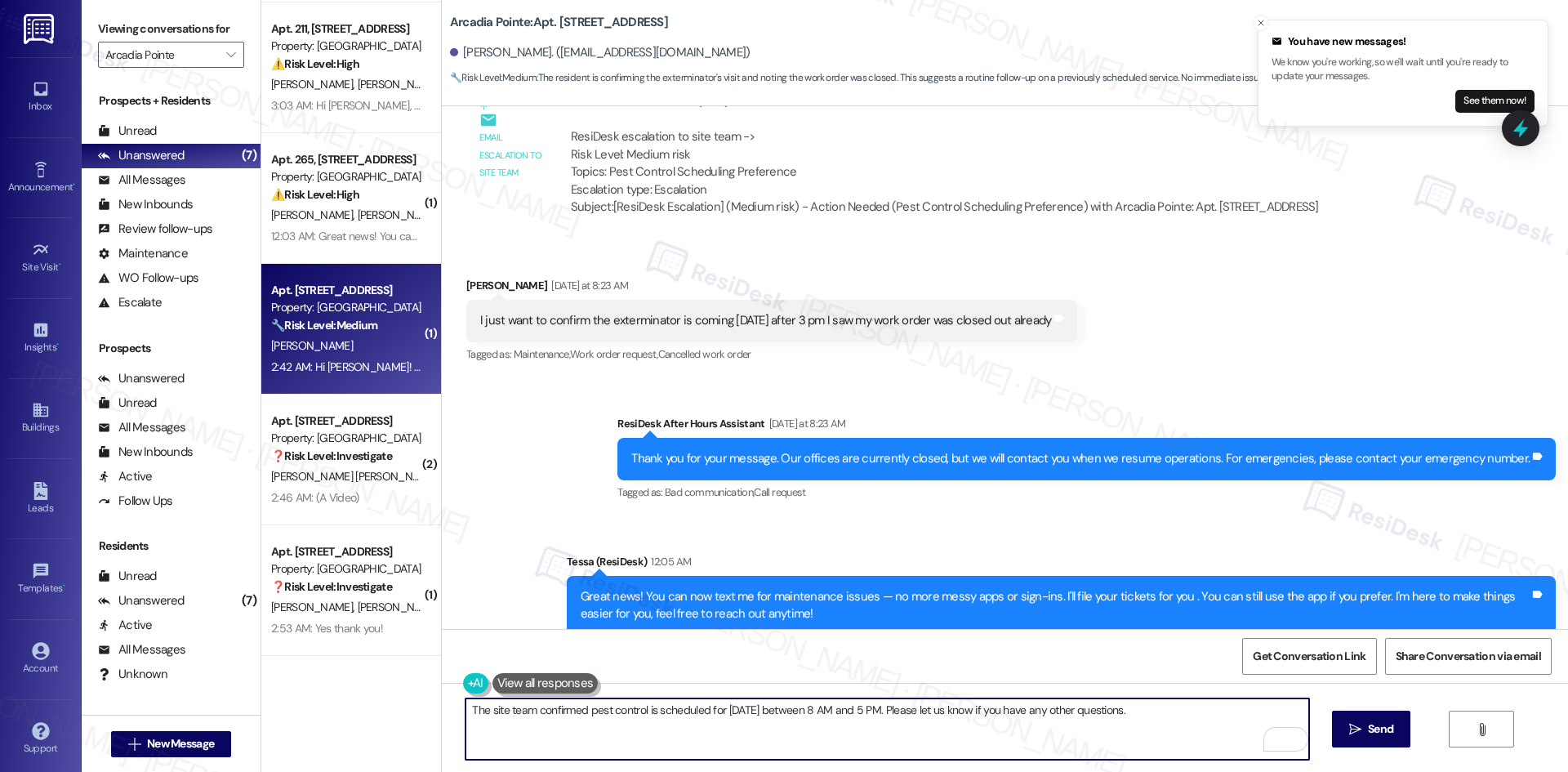
click at [673, 746] on textarea "The site team confirmed pest control is scheduled for today between 8 AM and 5 …" at bounding box center [887, 729] width 843 height 61
click at [673, 739] on textarea "The site team confirmed pest control is scheduled for today between 8 AM and 5 …" at bounding box center [887, 729] width 843 height 61
paste textarea "Heather Sharpe Yesterday at 8:23 AM I just want to confirm the exterminator is …"
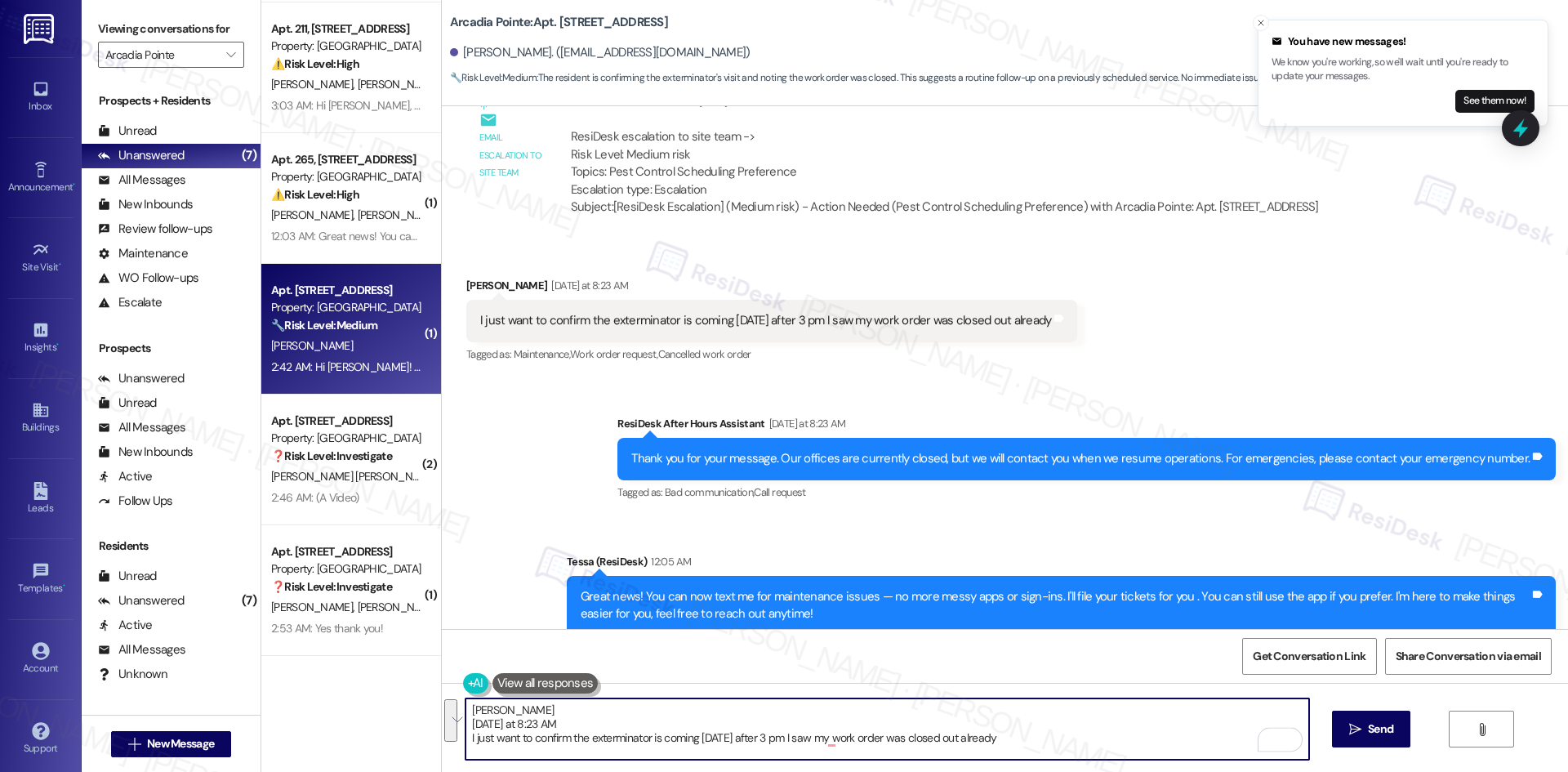
type textarea "The site team confirmed pest control is scheduled for today between 8 AM and 5 …"
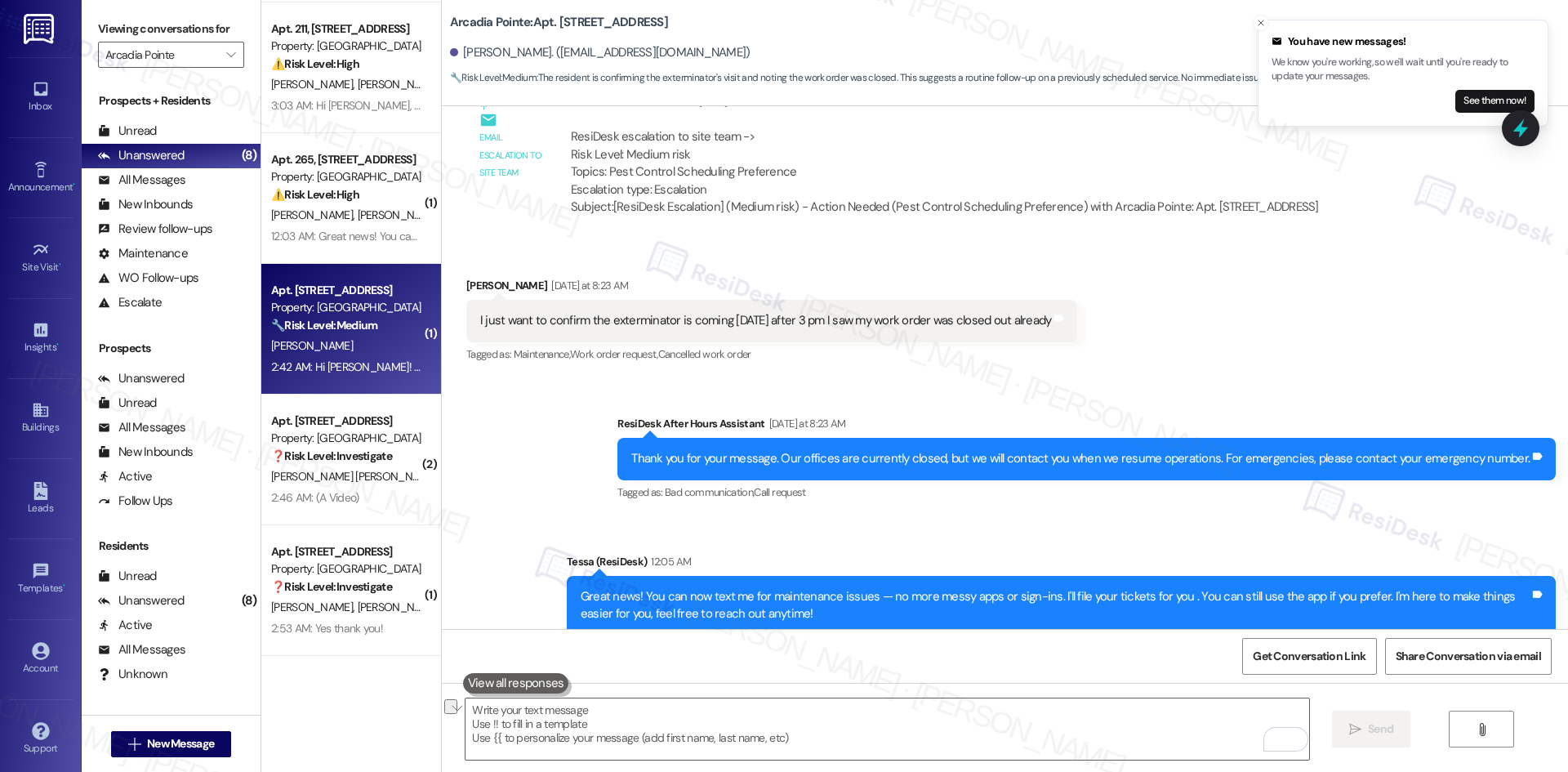
click at [533, 534] on div "Sent via SMS ResiDesk After Hours Assistant Yesterday at 8:23 AM Thank you for …" at bounding box center [1005, 602] width 1126 height 448
click at [729, 351] on div "Received via SMS Heather Sharpe Yesterday at 8:23 AM I just want to confirm the…" at bounding box center [772, 322] width 636 height 114
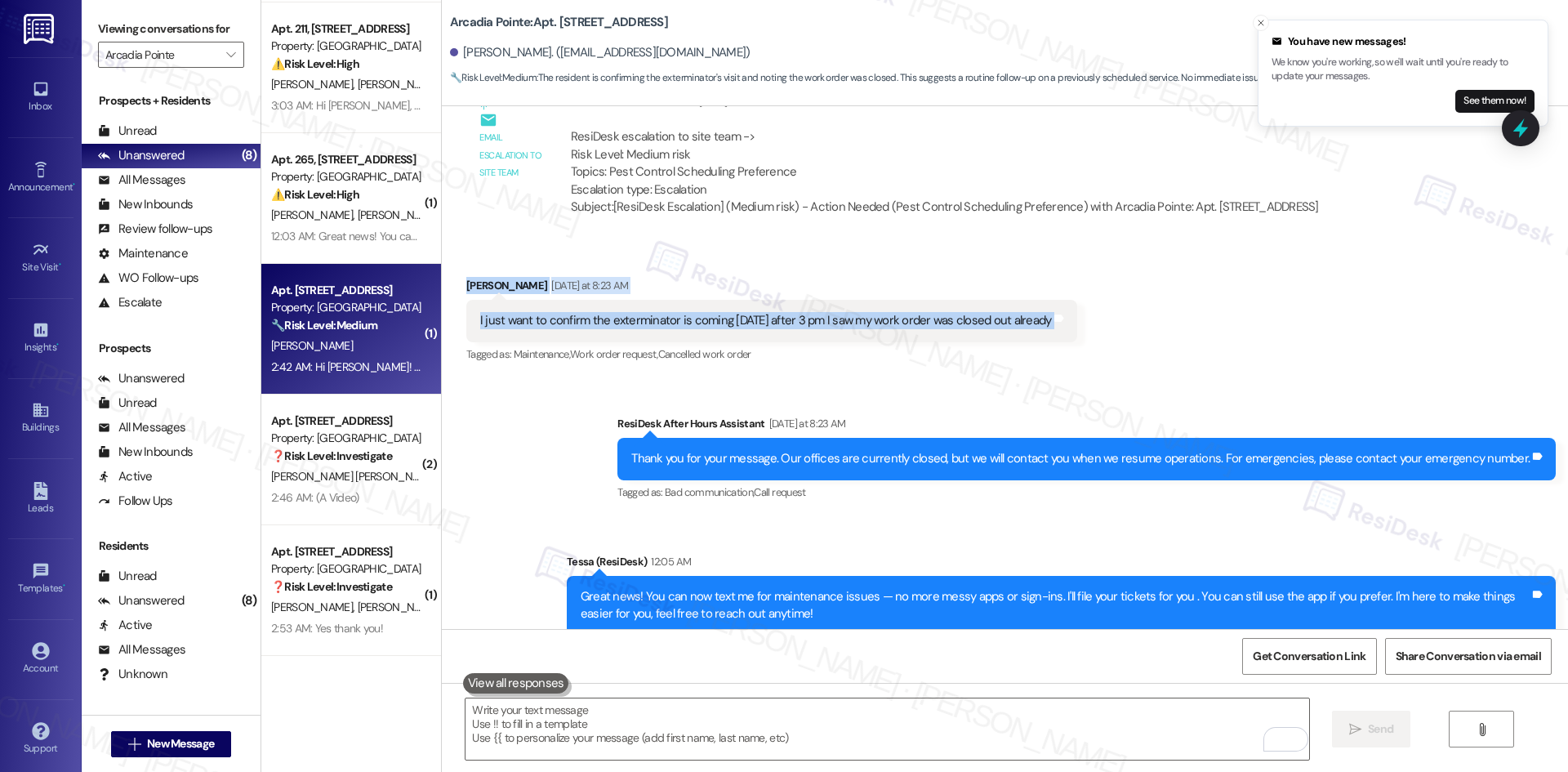
drag, startPoint x: 447, startPoint y: 259, endPoint x: 1146, endPoint y: 303, distance: 700.4
click at [1146, 303] on div "Received via SMS Heather Sharpe Yesterday at 8:23 AM I just want to confirm the…" at bounding box center [1005, 309] width 1126 height 138
copy div "Heather Sharpe Yesterday at 8:23 AM I just want to confirm the exterminator is …"
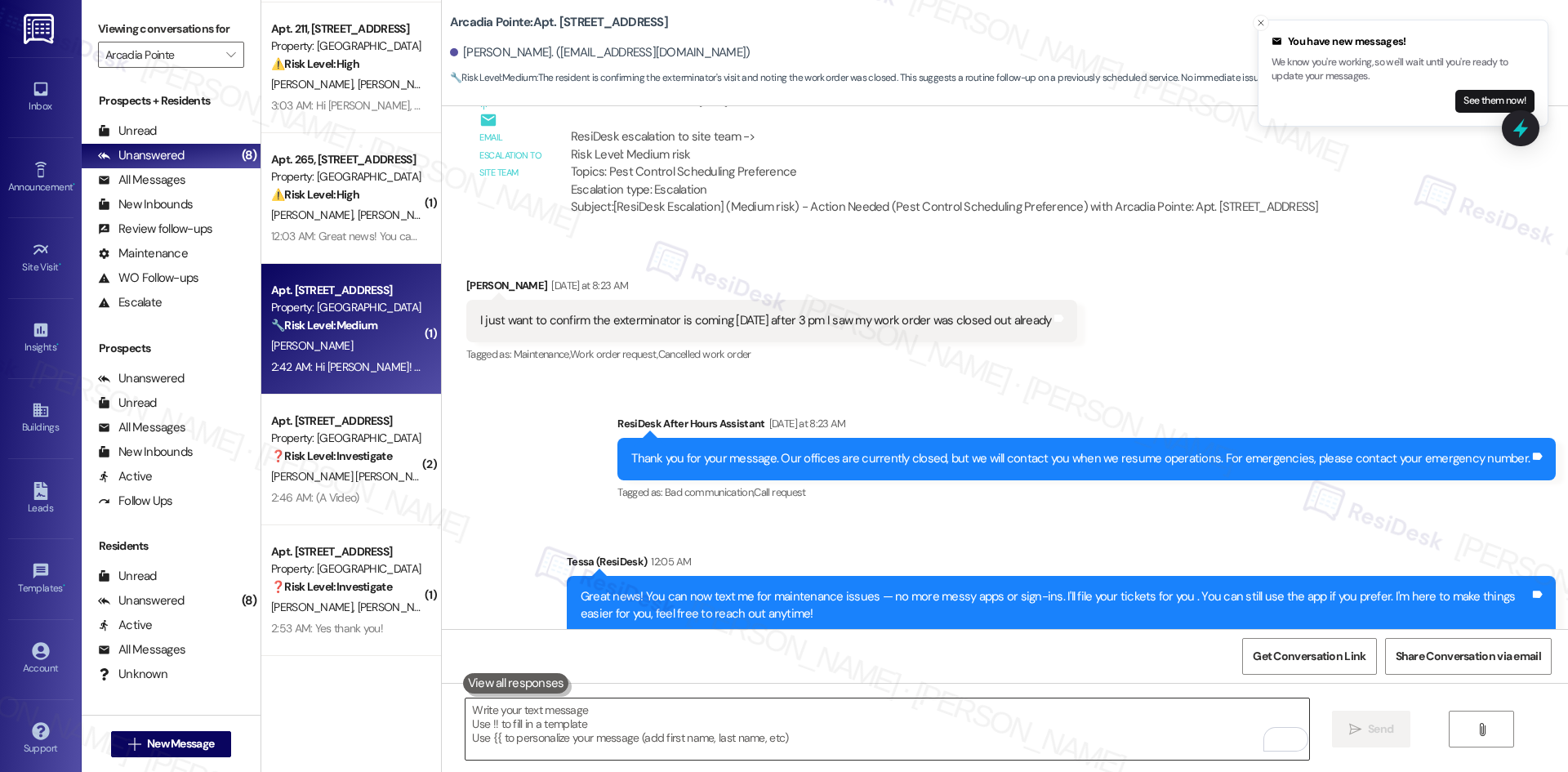
drag, startPoint x: 728, startPoint y: 750, endPoint x: 718, endPoint y: 742, distance: 12.8
click at [728, 750] on textarea "To enrich screen reader interactions, please activate Accessibility in Grammarl…" at bounding box center [887, 729] width 843 height 61
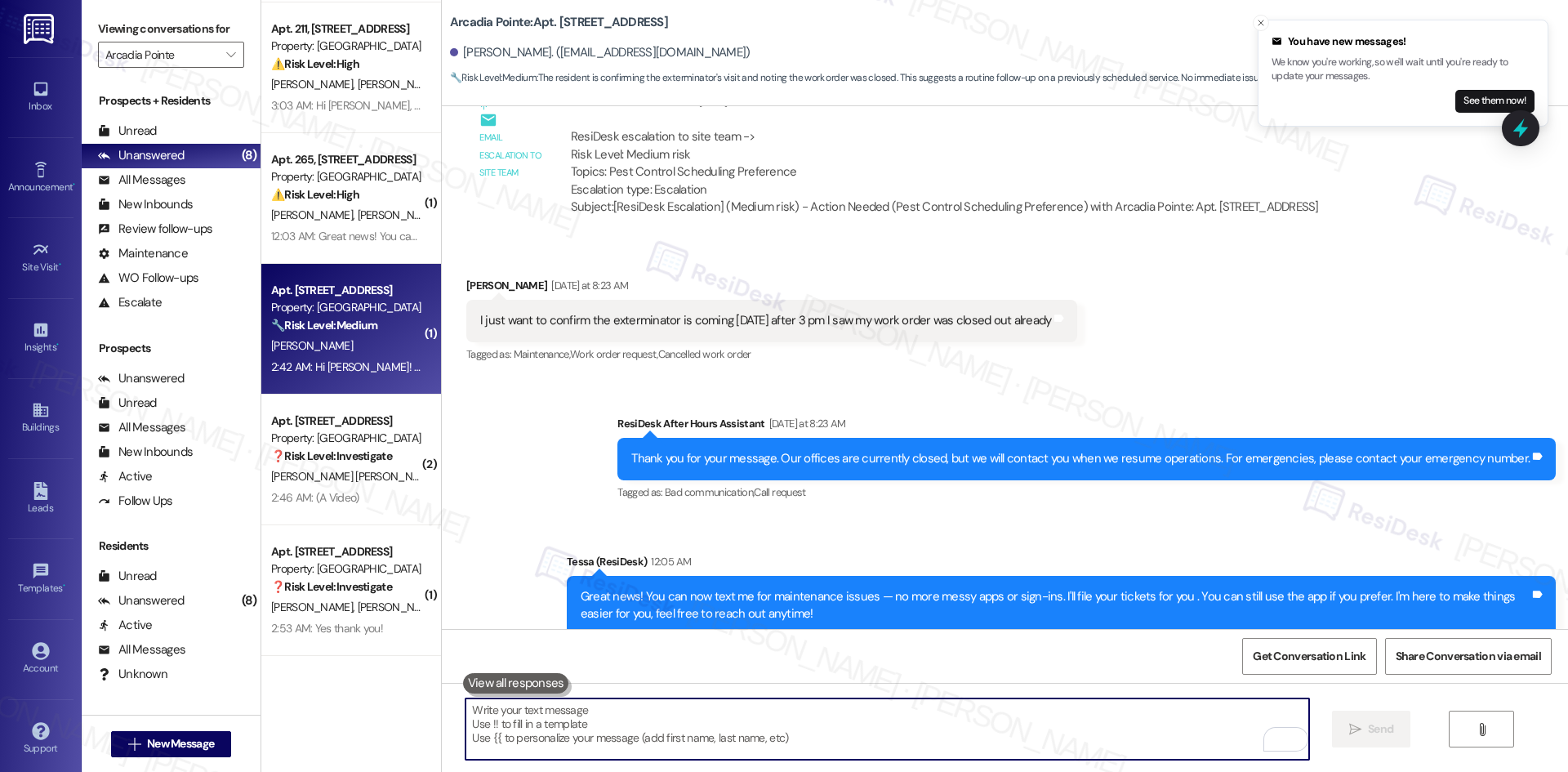
paste textarea "Yes, Heather — the site team confirmed pest control is scheduled today (Wednesd…"
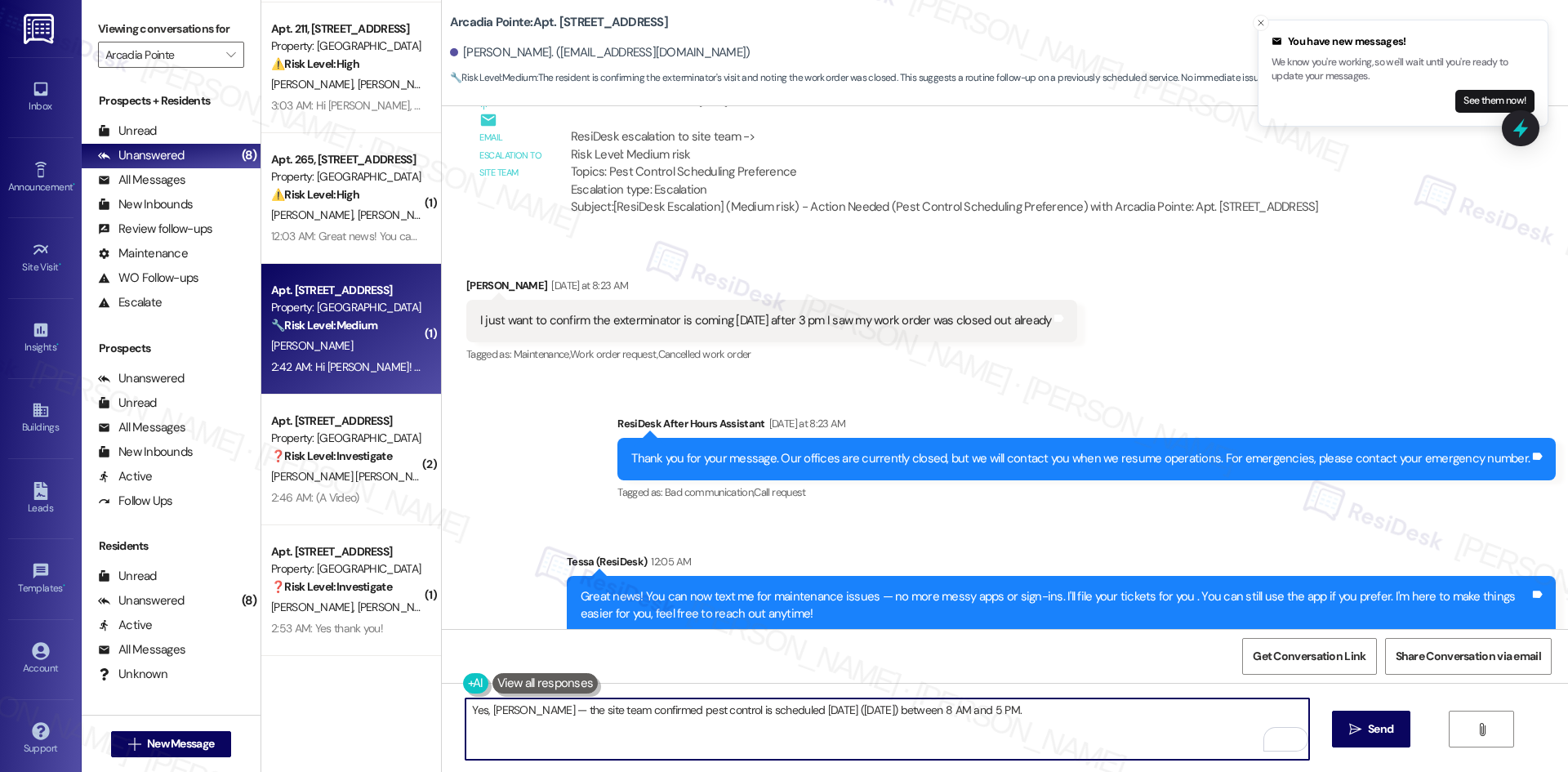
click at [772, 708] on textarea "Yes, Heather — the site team confirmed pest control is scheduled today (Wednesd…" at bounding box center [887, 729] width 843 height 61
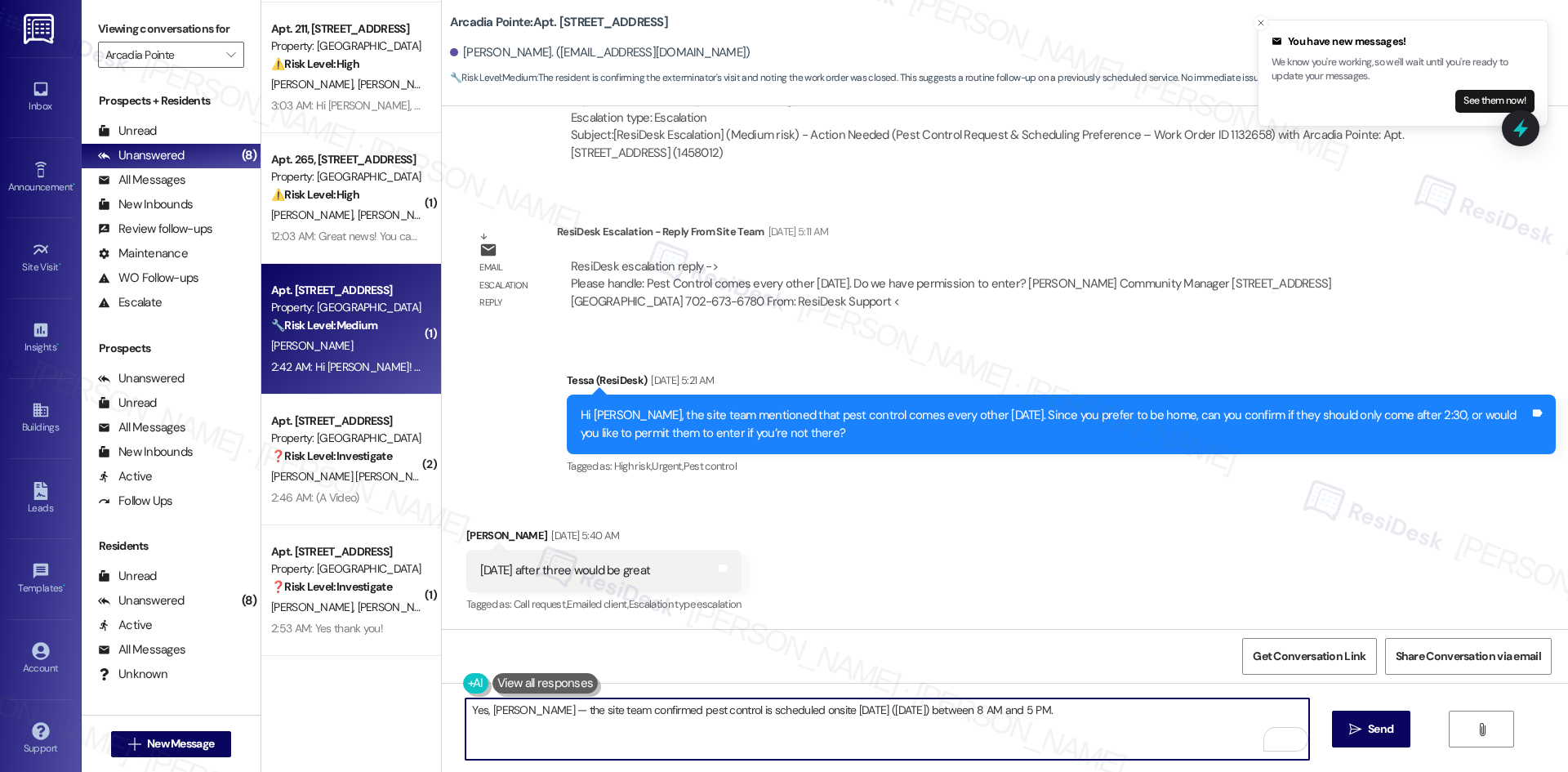
scroll to position [1274, 0]
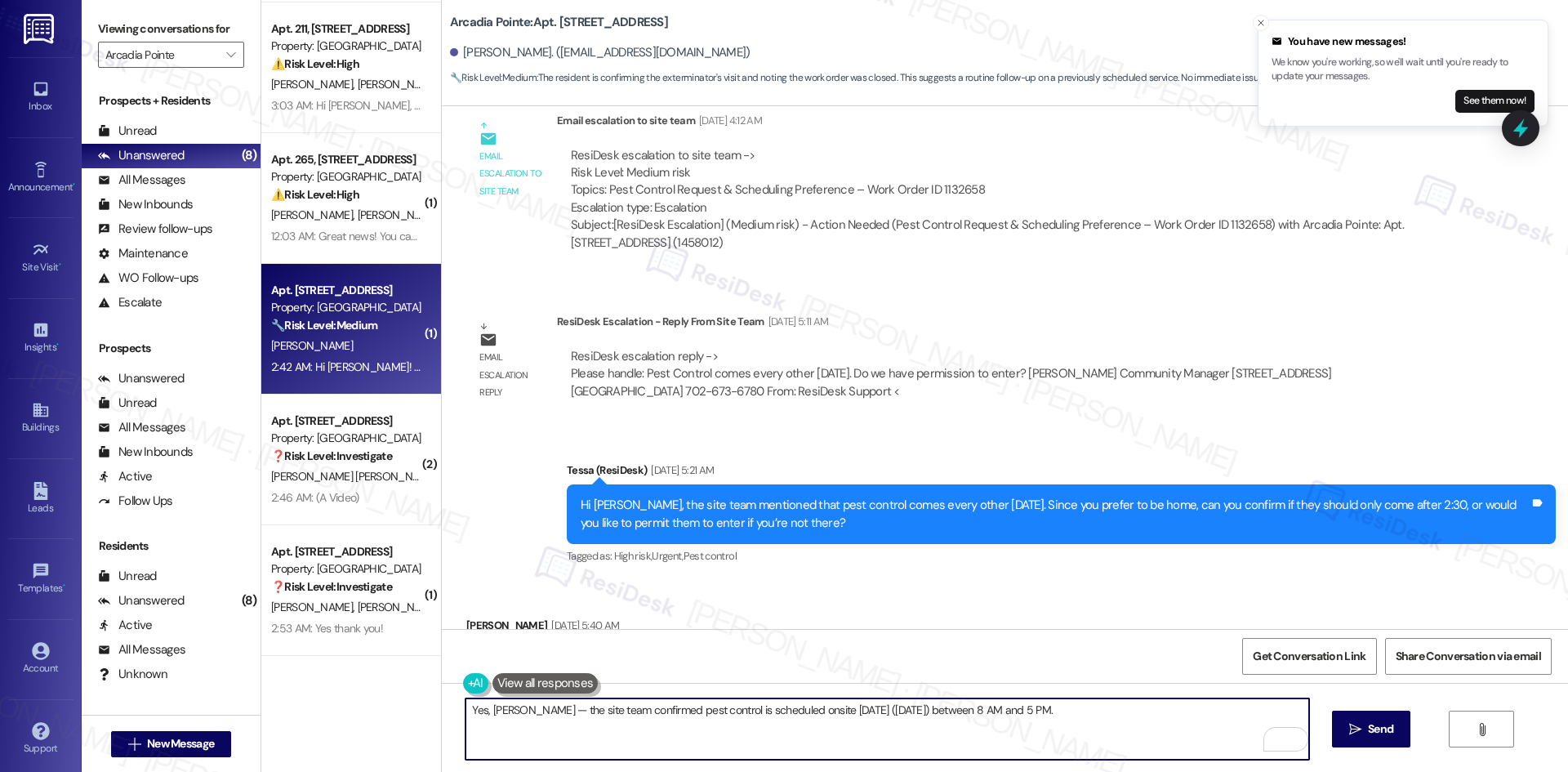
click at [1070, 713] on textarea "Yes, Heather — the site team confirmed pest control is scheduled onsite today (…" at bounding box center [887, 729] width 843 height 61
type textarea "Yes, Heather — the site team confirmed pest control is scheduled onsite today (…"
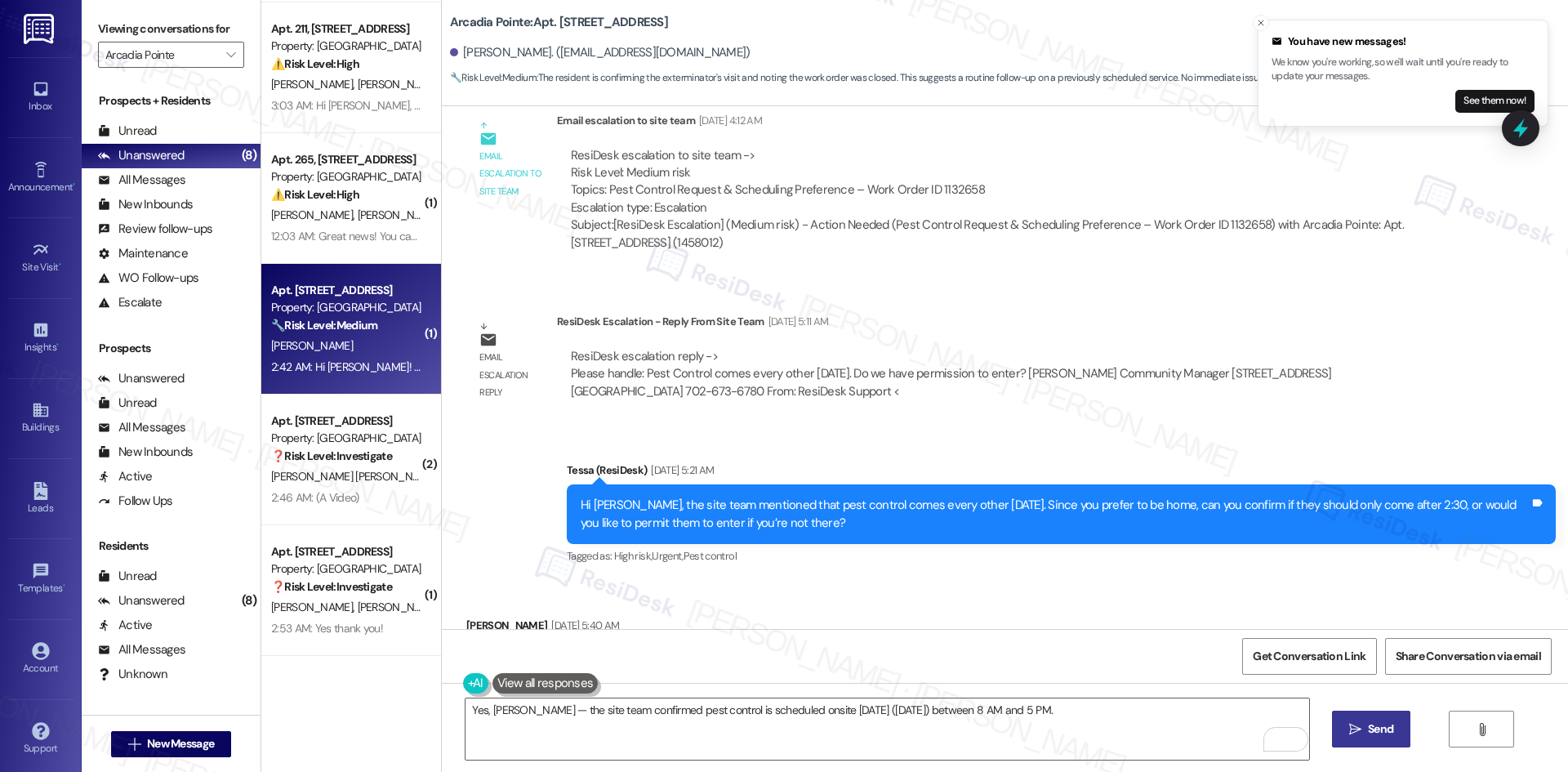
click at [1377, 738] on button " Send" at bounding box center [1371, 729] width 79 height 37
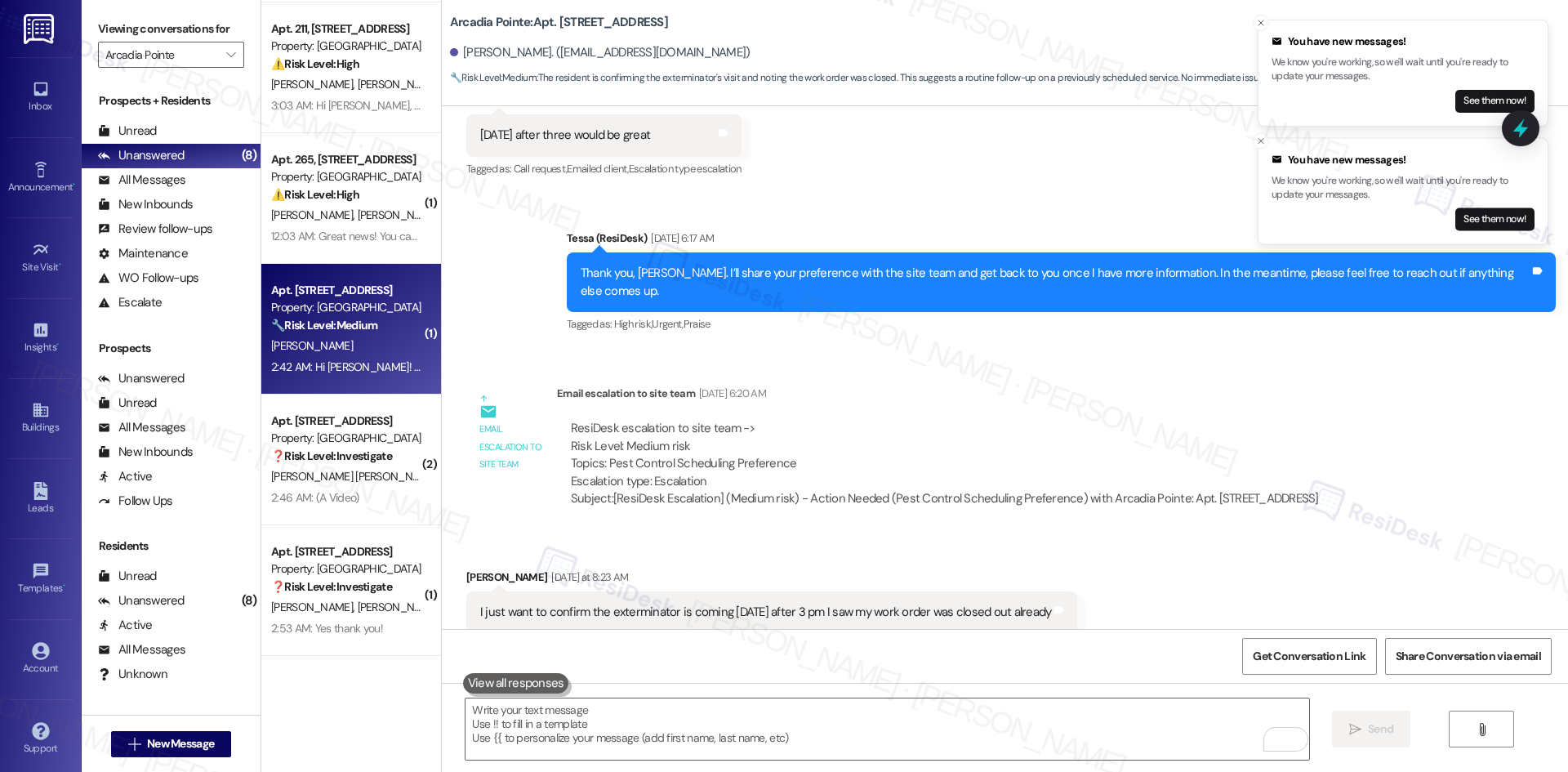
scroll to position [1715, 0]
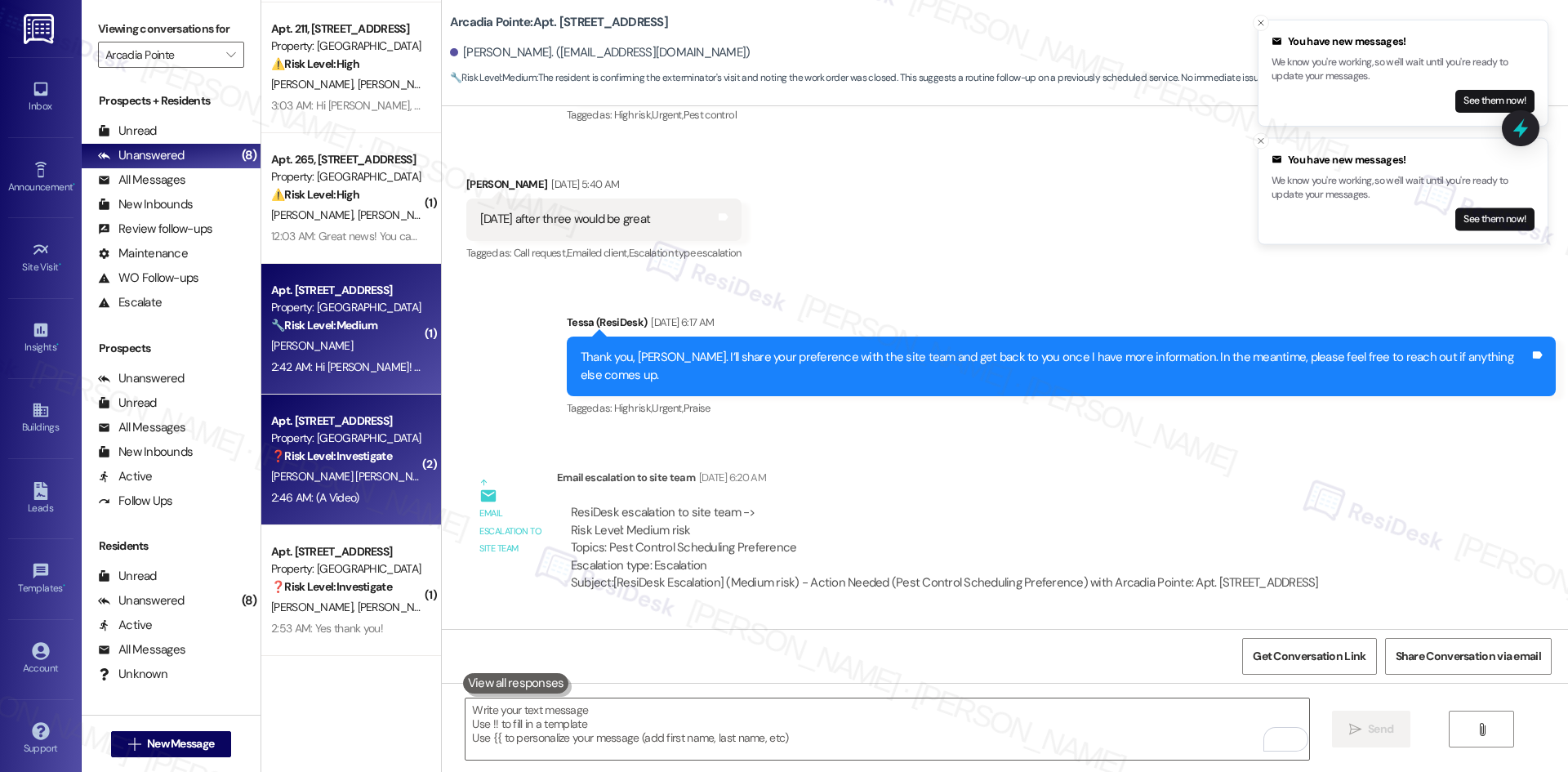
click at [300, 480] on span "[PERSON_NAME] [PERSON_NAME]" at bounding box center [354, 476] width 166 height 15
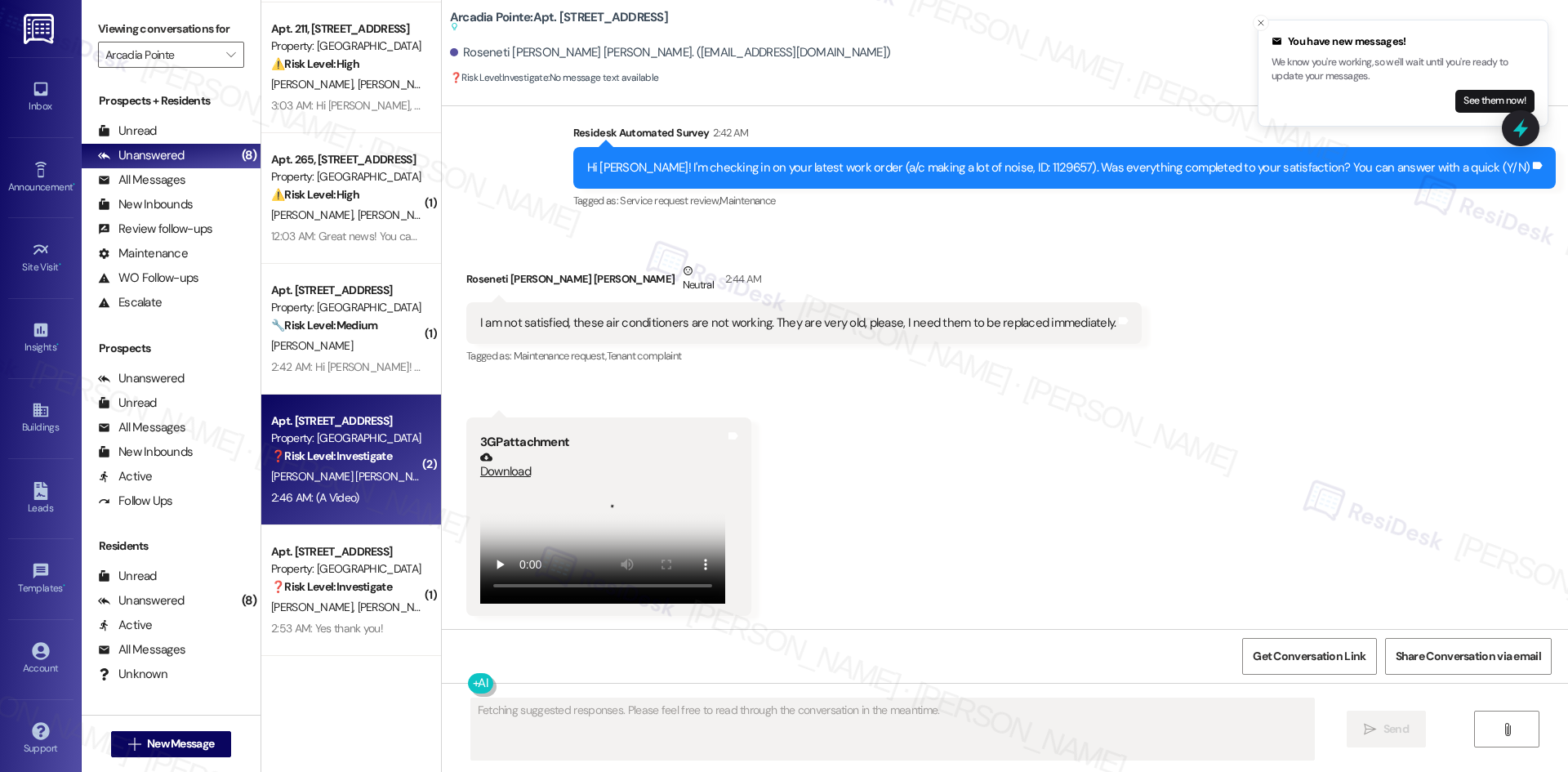
scroll to position [1054, 0]
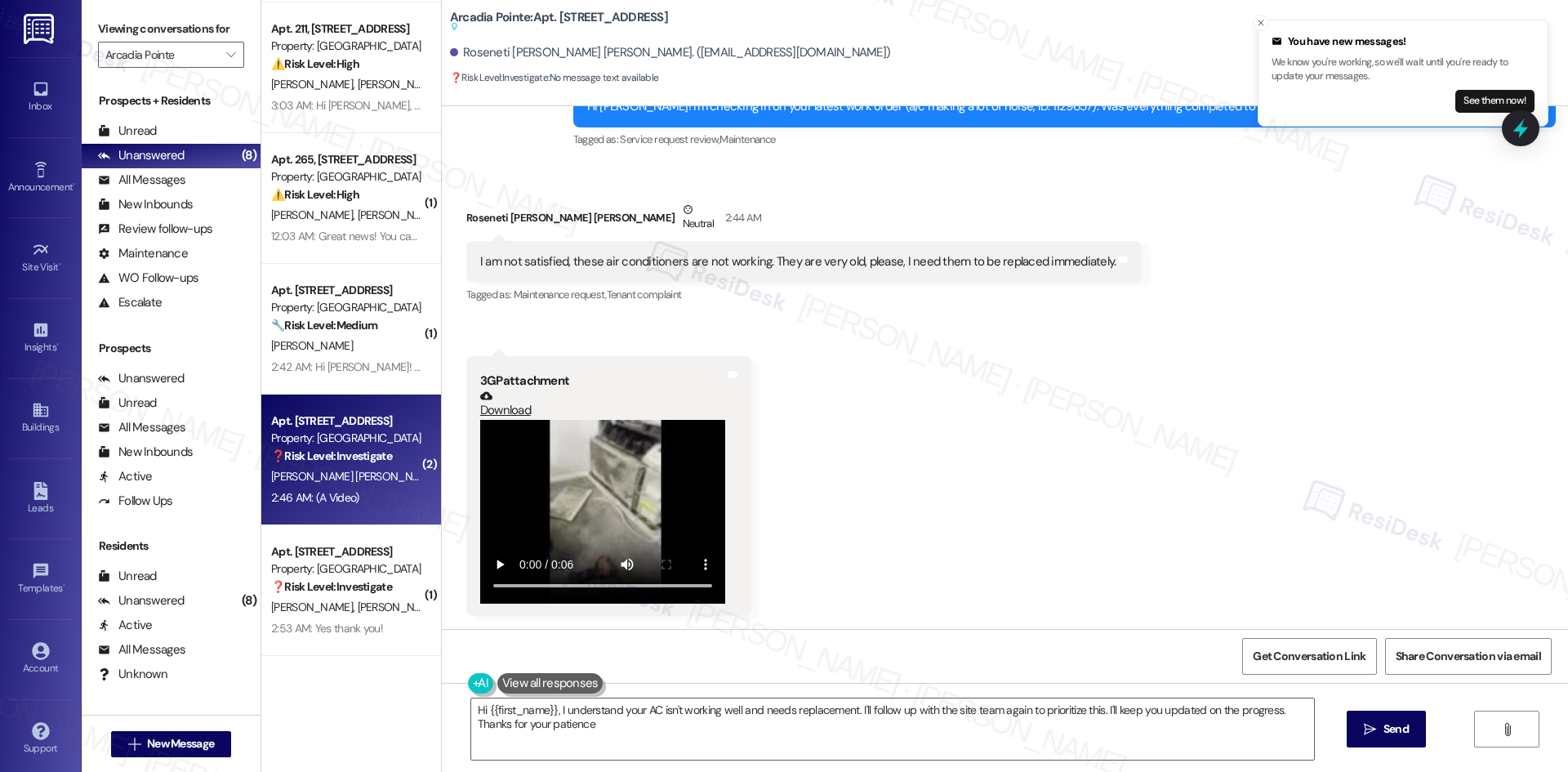
type textarea "Hi {{first_name}}, I understand your AC isn't working well and needs replacemen…"
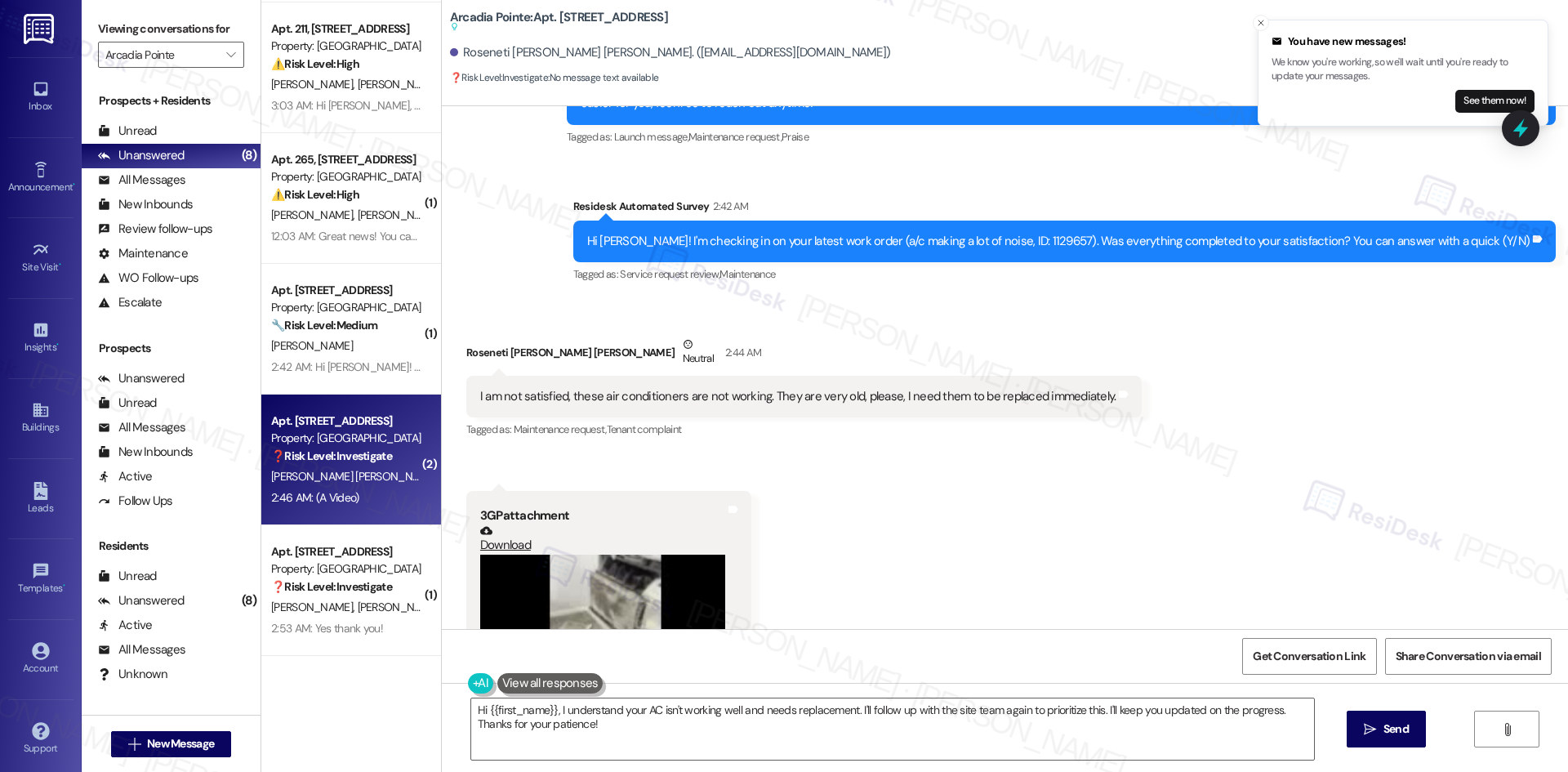
scroll to position [891, 0]
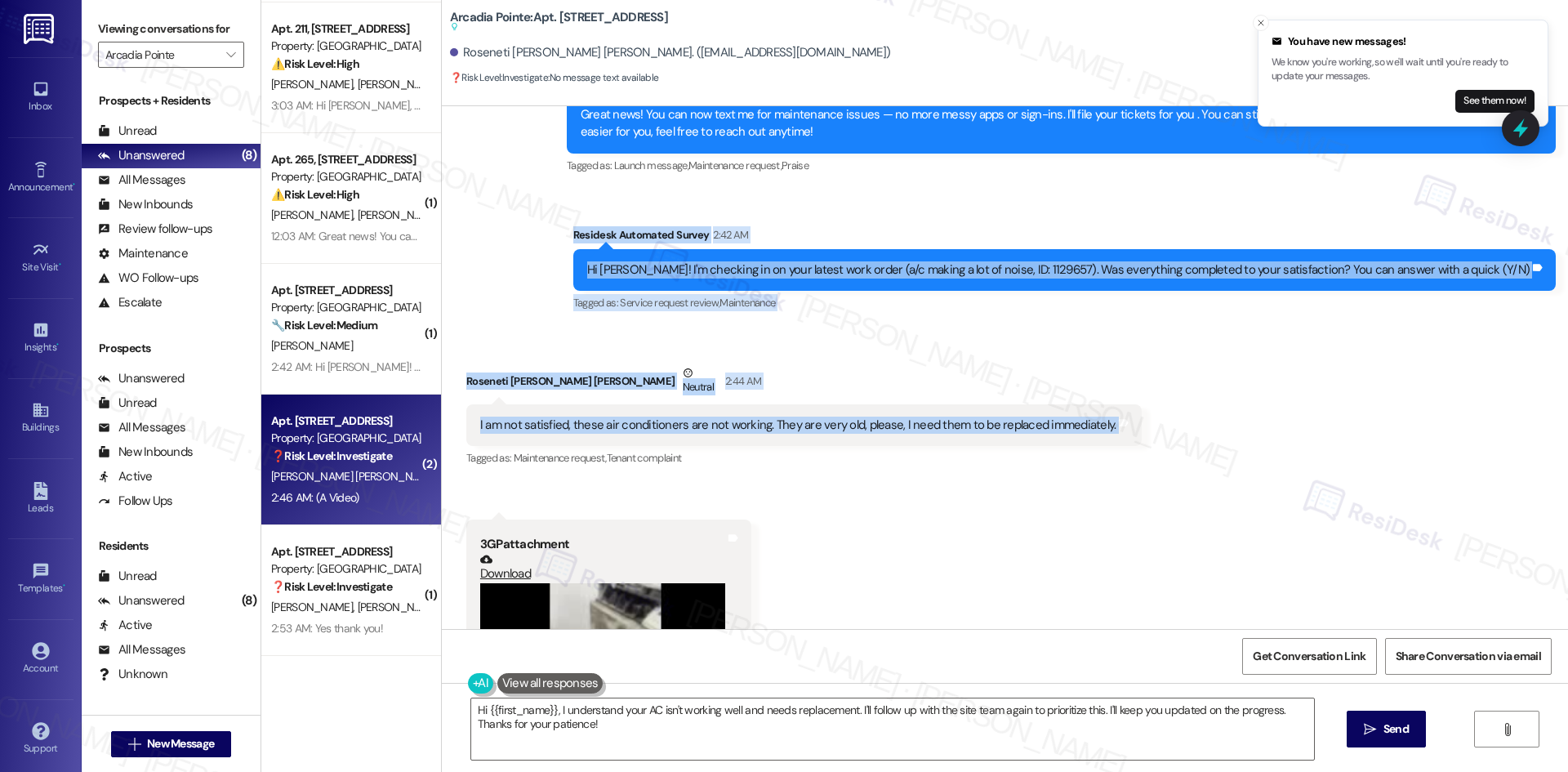
drag, startPoint x: 586, startPoint y: 235, endPoint x: 1199, endPoint y: 421, distance: 640.6
click at [1199, 421] on div "Lease started [DATE] 8:00 AM Announcement, sent via SMS Tessa (ResiDesk) [DATE]…" at bounding box center [1005, 367] width 1126 height 523
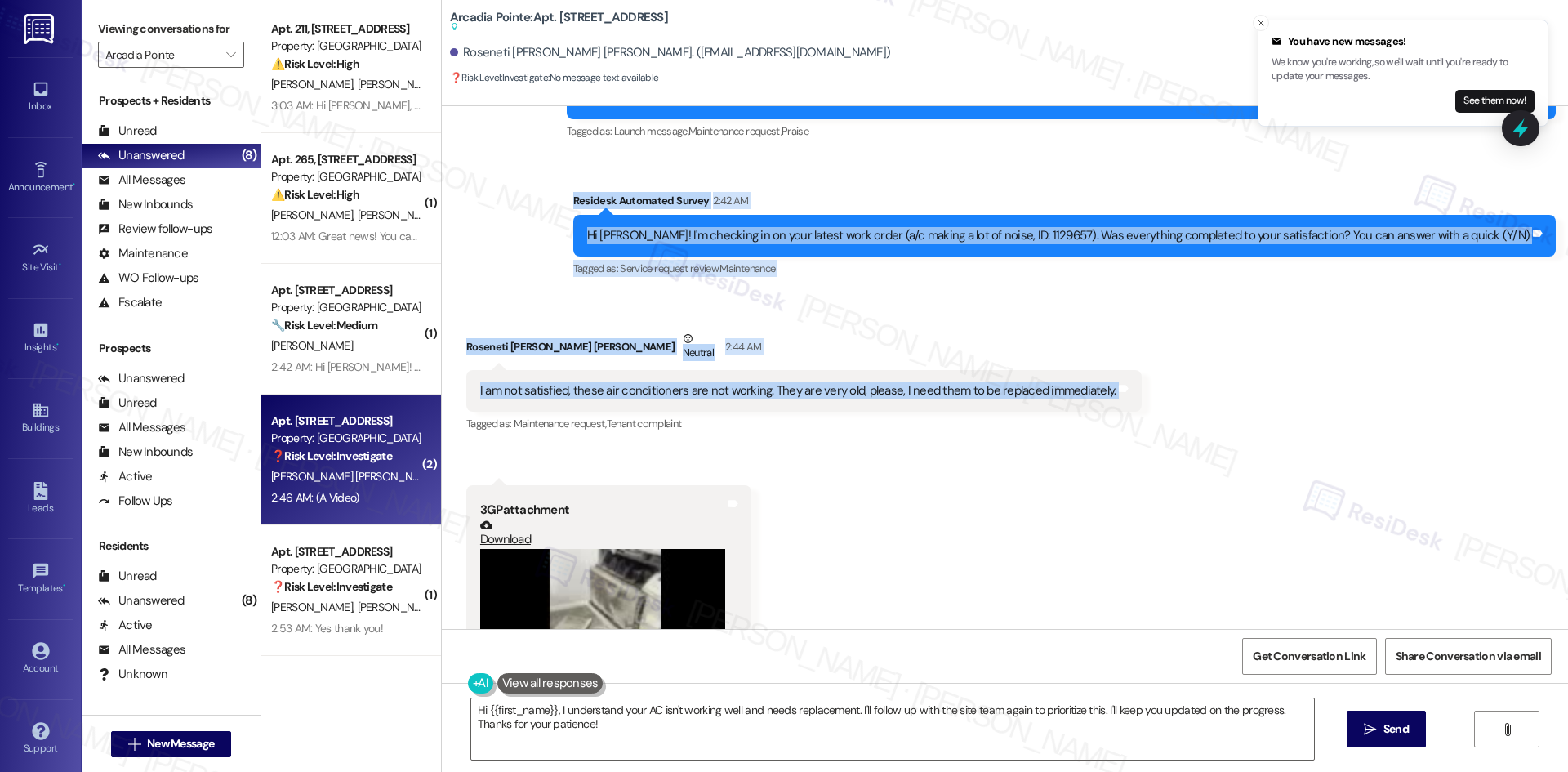
scroll to position [1054, 0]
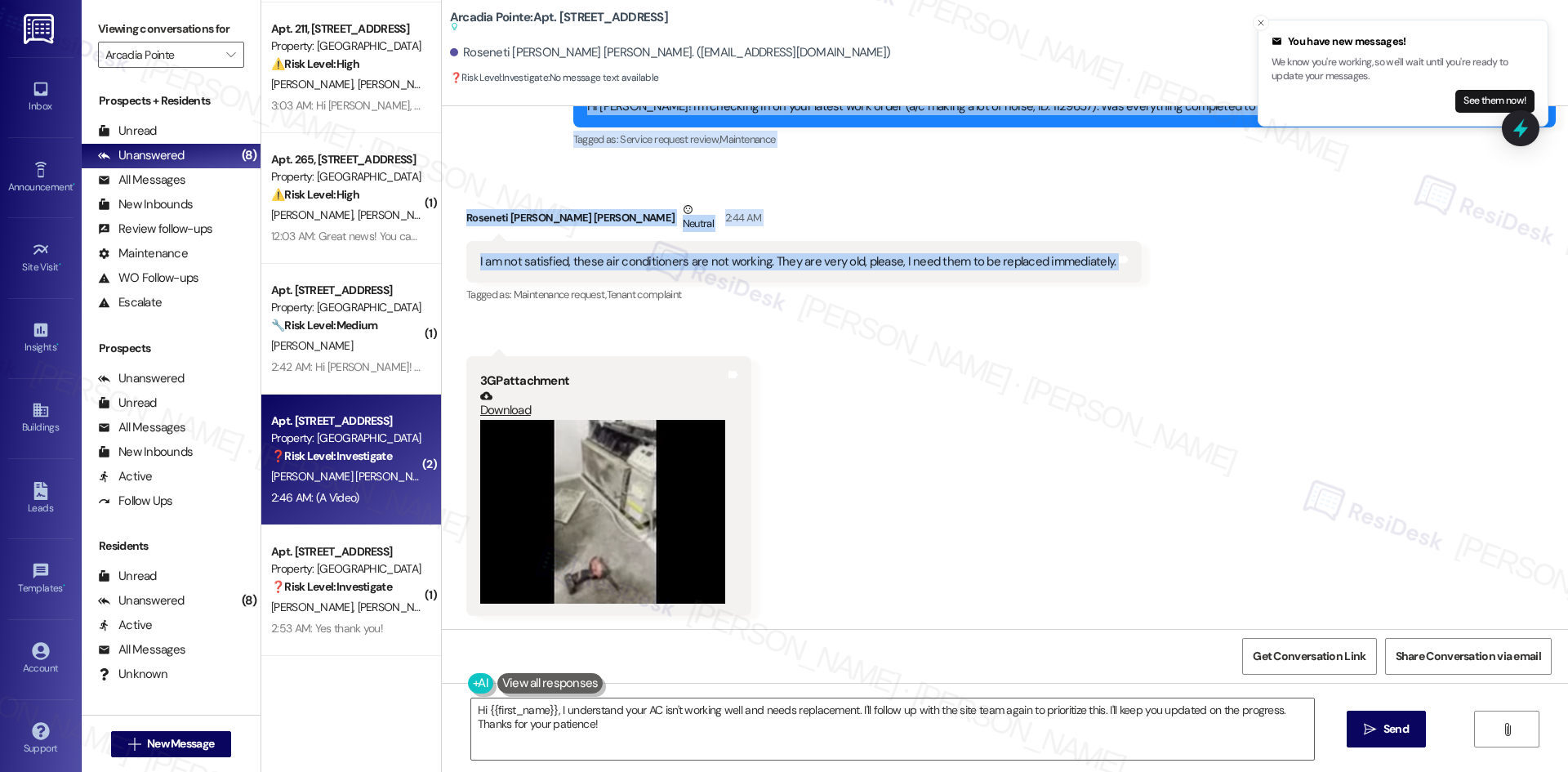
copy div "Residesk Automated Survey 2:42 AM Hi Roseneti! I'm checking in on your latest w…"
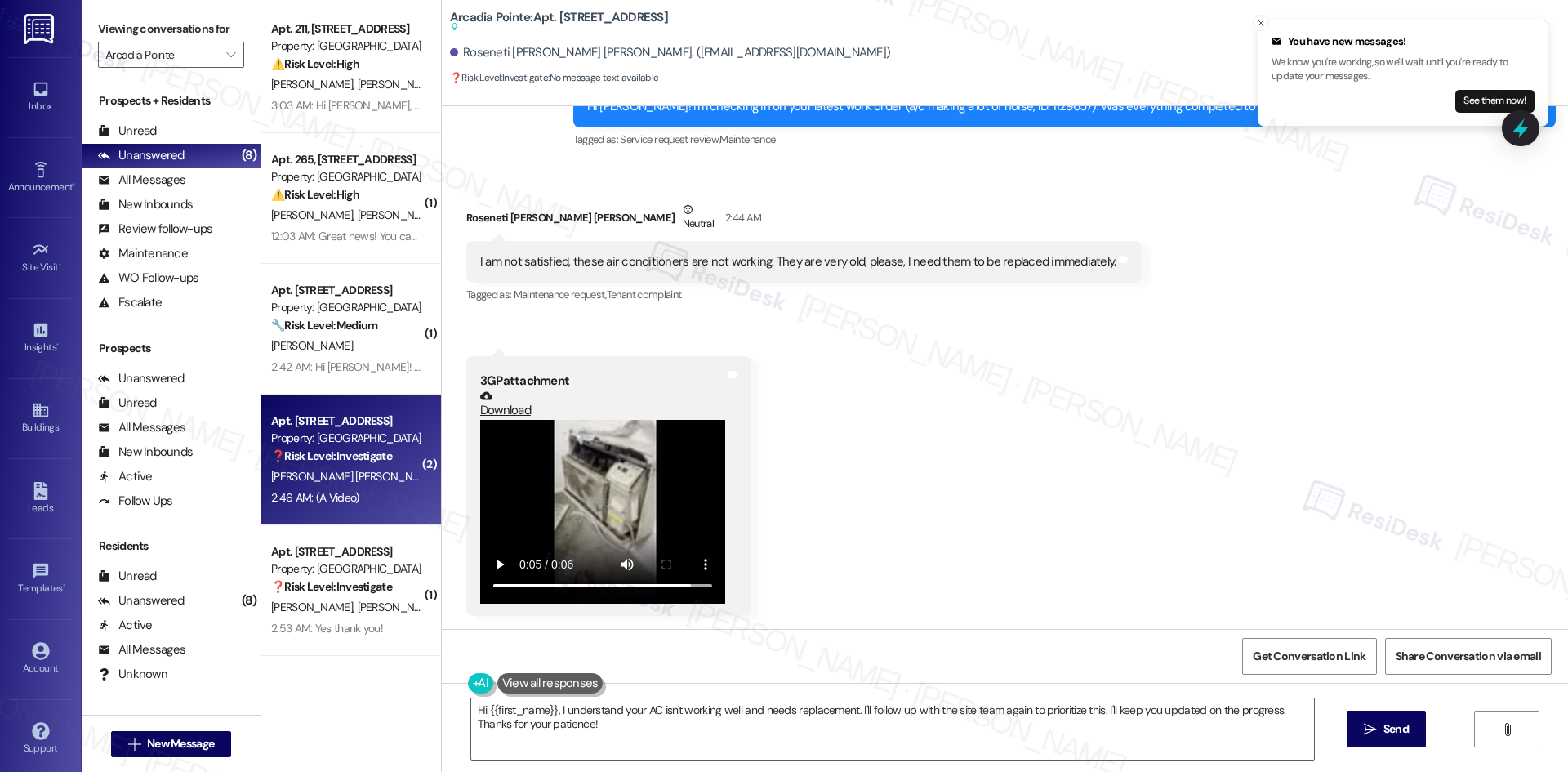
click at [836, 345] on div "Received via SMS Roseneti Alves Radeke Neutral 2:44 AM I am not satisfied, thes…" at bounding box center [1005, 396] width 1126 height 464
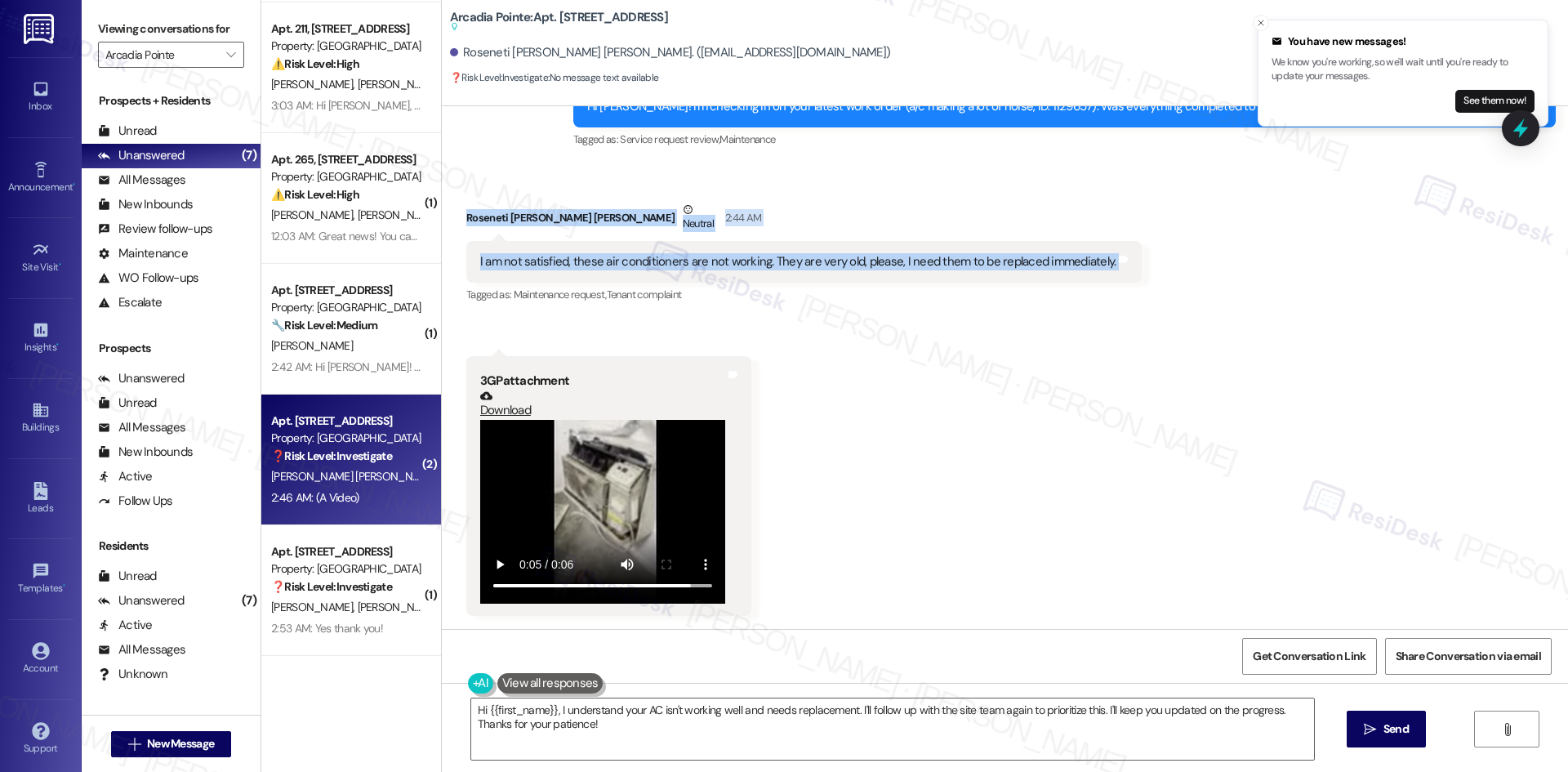
drag, startPoint x: 471, startPoint y: 219, endPoint x: 1119, endPoint y: 281, distance: 651.0
click at [1119, 281] on div "Received via SMS Roseneti Alves Radeke Neutral 2:44 AM I am not satisfied, thes…" at bounding box center [804, 254] width 700 height 131
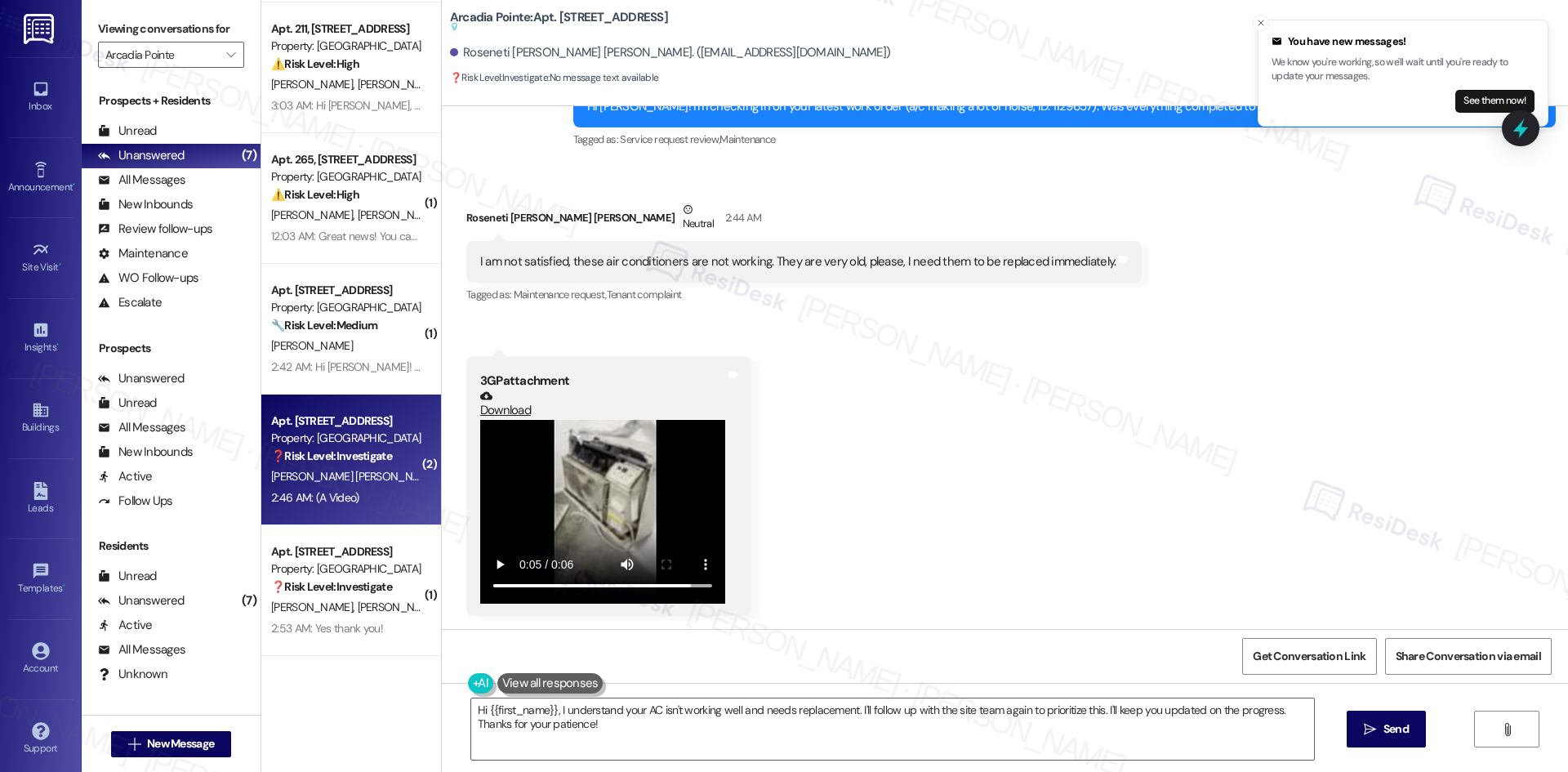
click at [854, 371] on div "Received via SMS Roseneti Alves Radeke Neutral 2:44 AM I am not satisfied, thes…" at bounding box center [1005, 396] width 1126 height 464
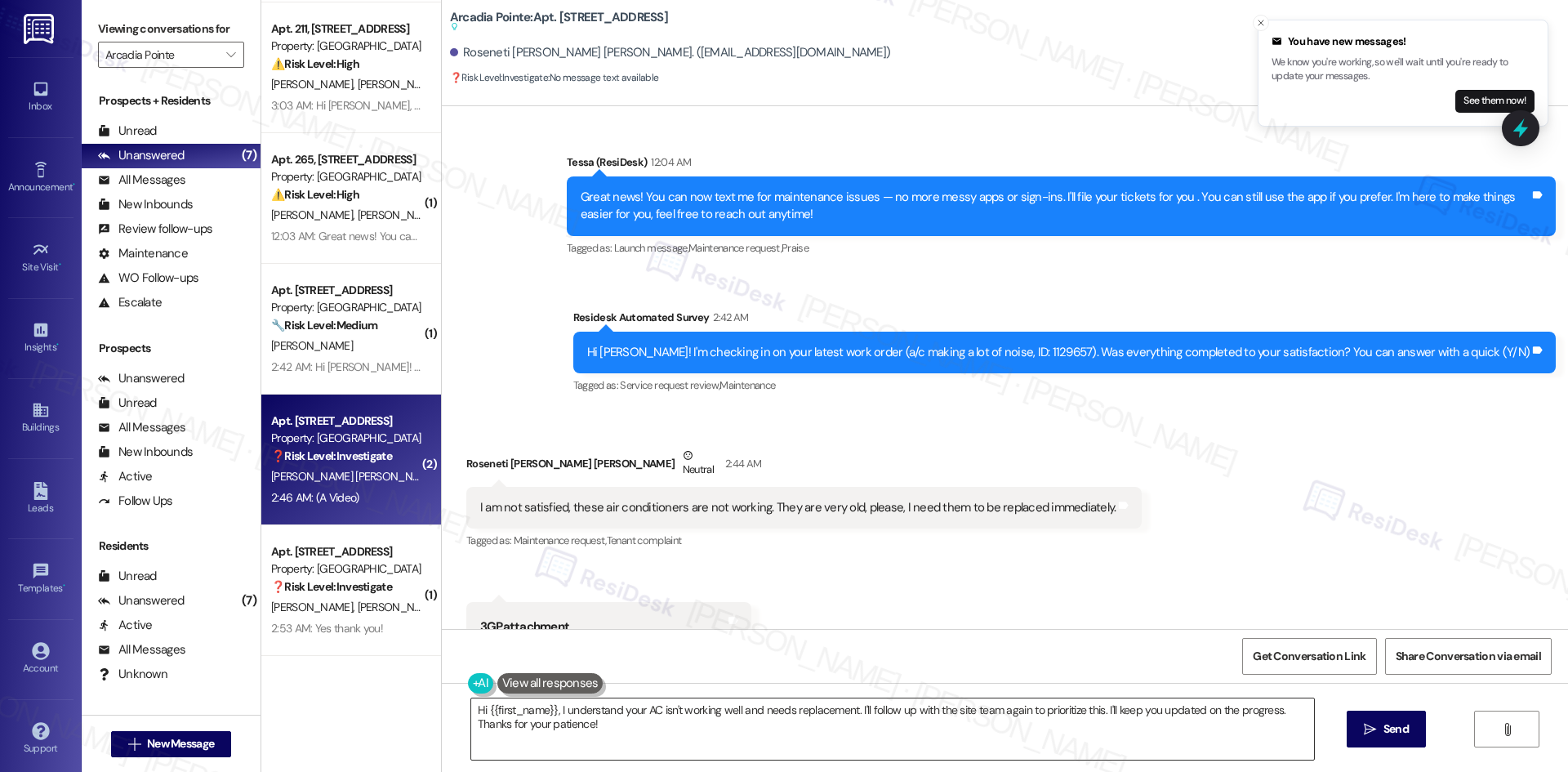
scroll to position [809, 0]
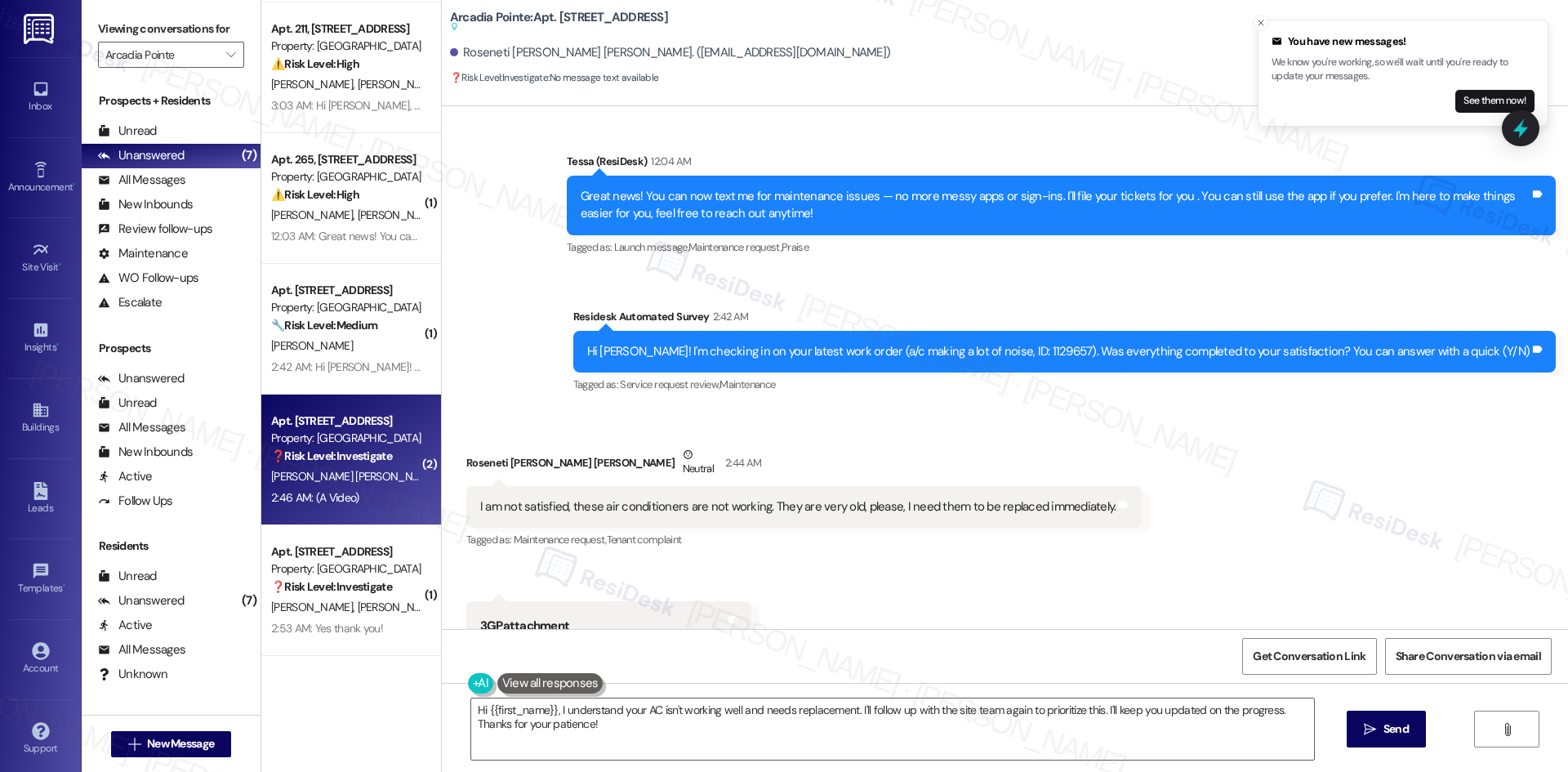
click at [528, 340] on div "Announcement, sent via SMS Tessa (ResiDesk) 12:04 AM Great news! You can now te…" at bounding box center [1005, 262] width 1126 height 293
click at [174, 732] on button " New Message" at bounding box center [171, 744] width 120 height 26
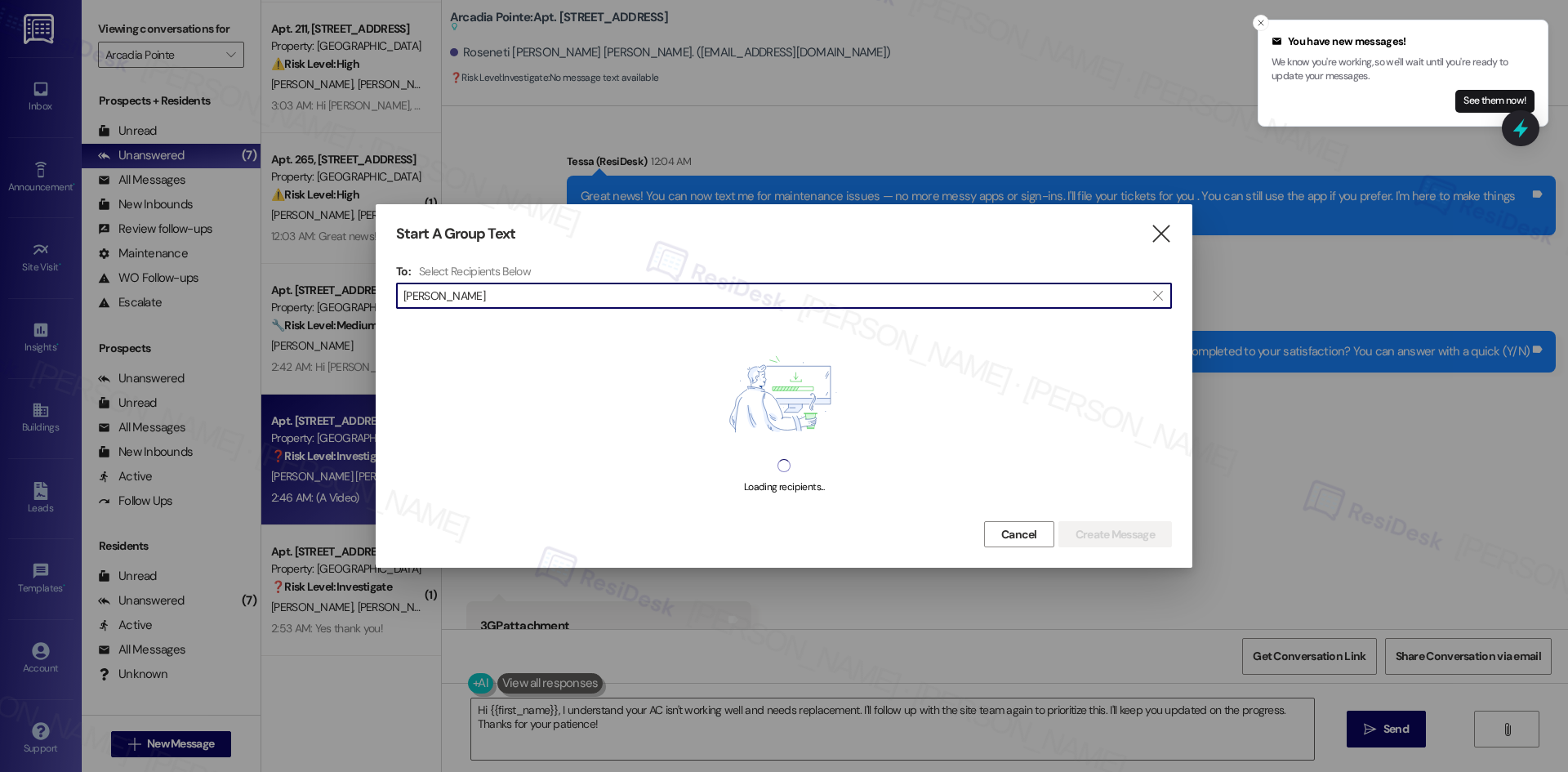
click at [498, 299] on input "Stacey Mogambi" at bounding box center [774, 295] width 741 height 23
type input "Stacey Mogambi"
click at [1003, 534] on span "Cancel" at bounding box center [1019, 534] width 36 height 17
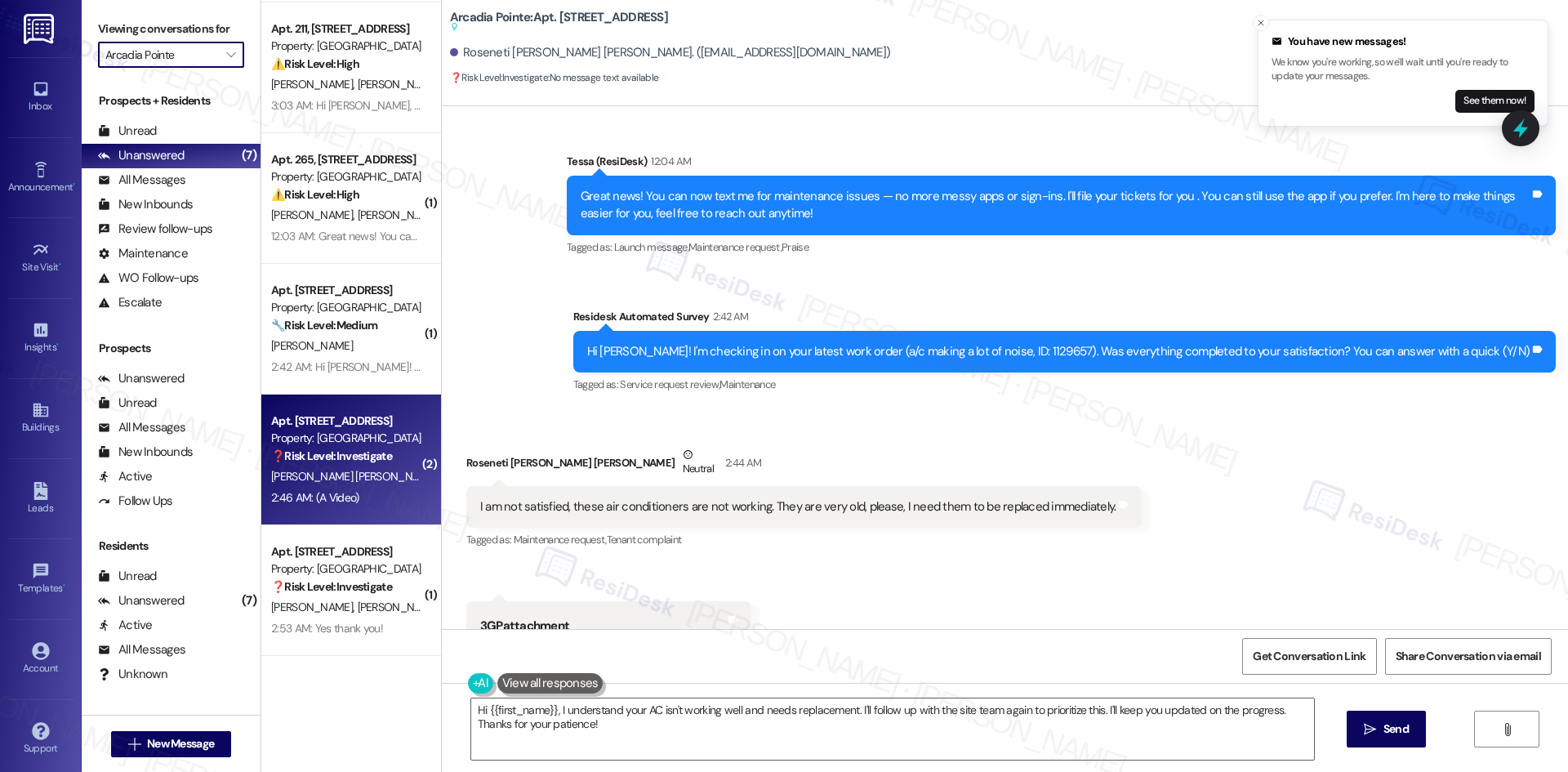
click at [201, 58] on input "Arcadia Pointe" at bounding box center [161, 54] width 113 height 26
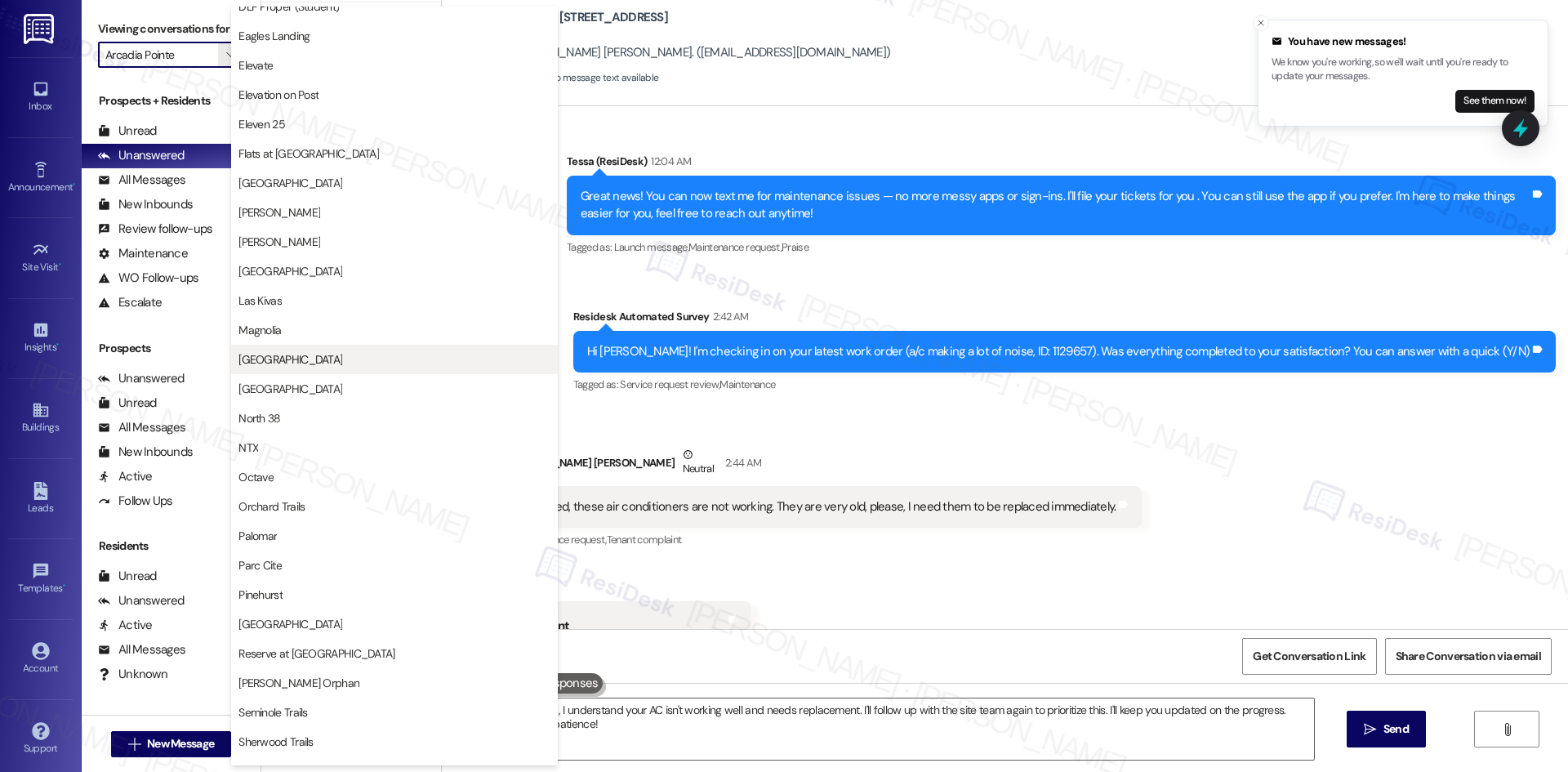
scroll to position [491, 0]
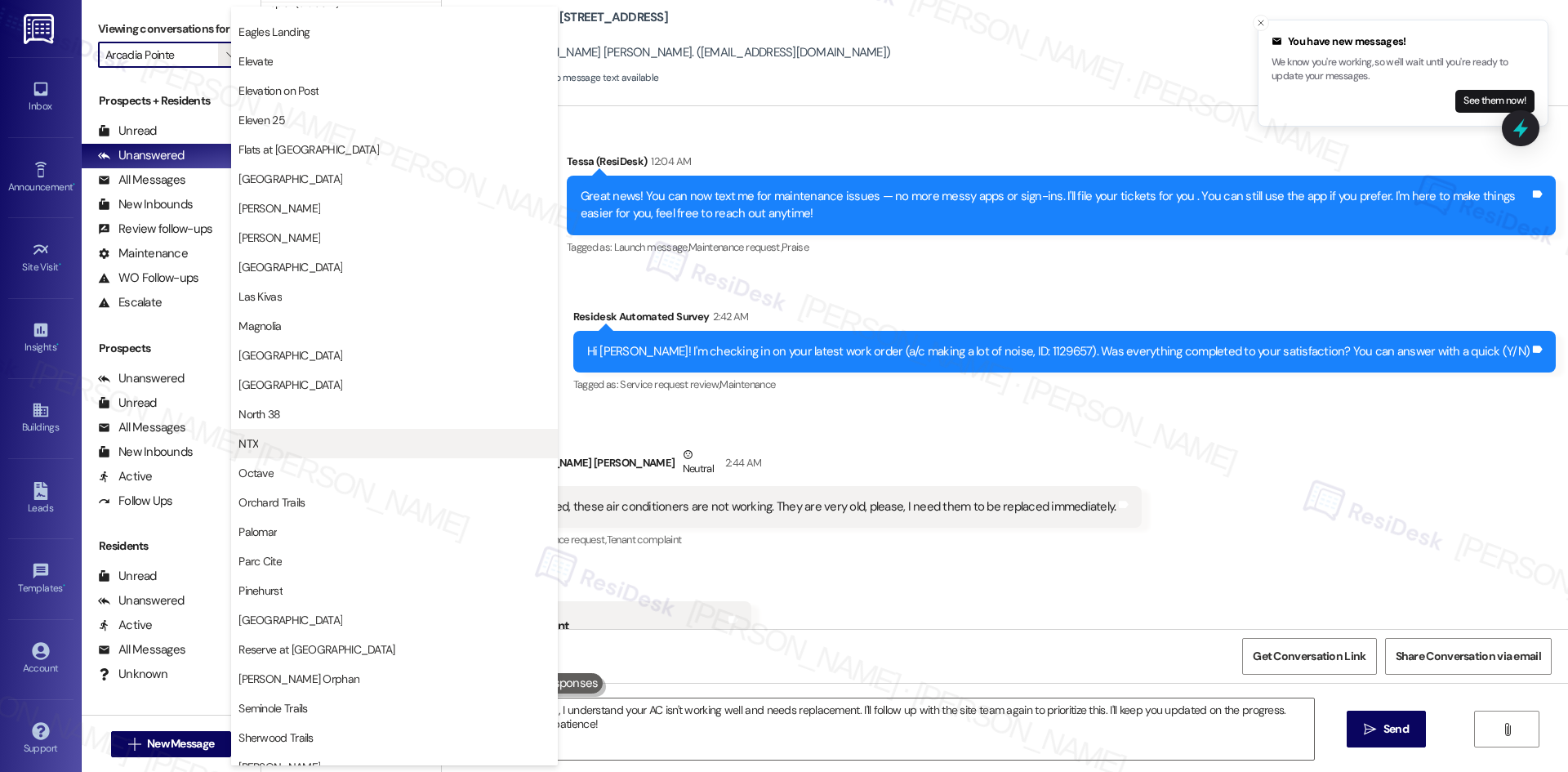
click at [309, 442] on span "NTX" at bounding box center [394, 443] width 312 height 16
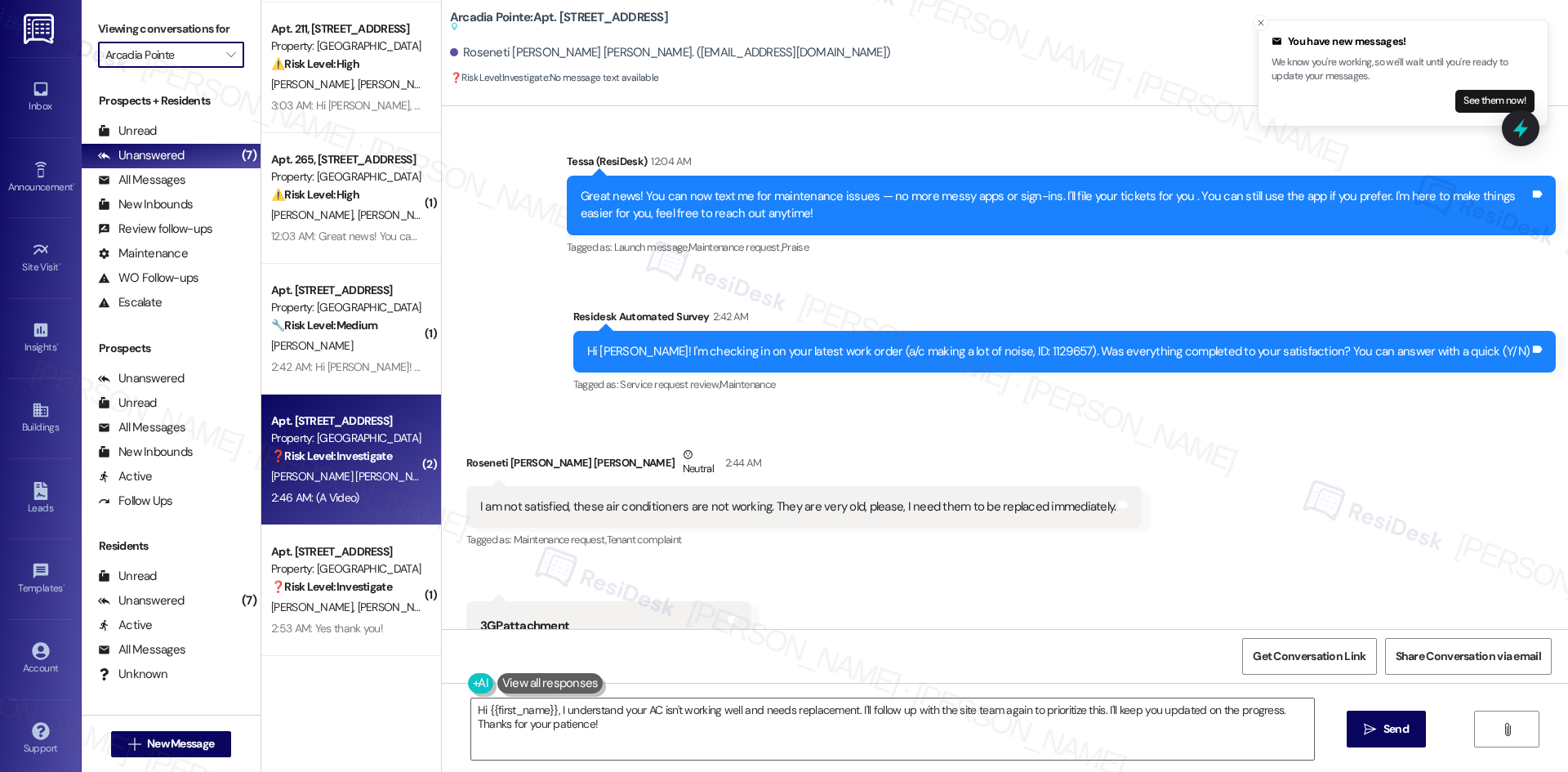
type input "NTX"
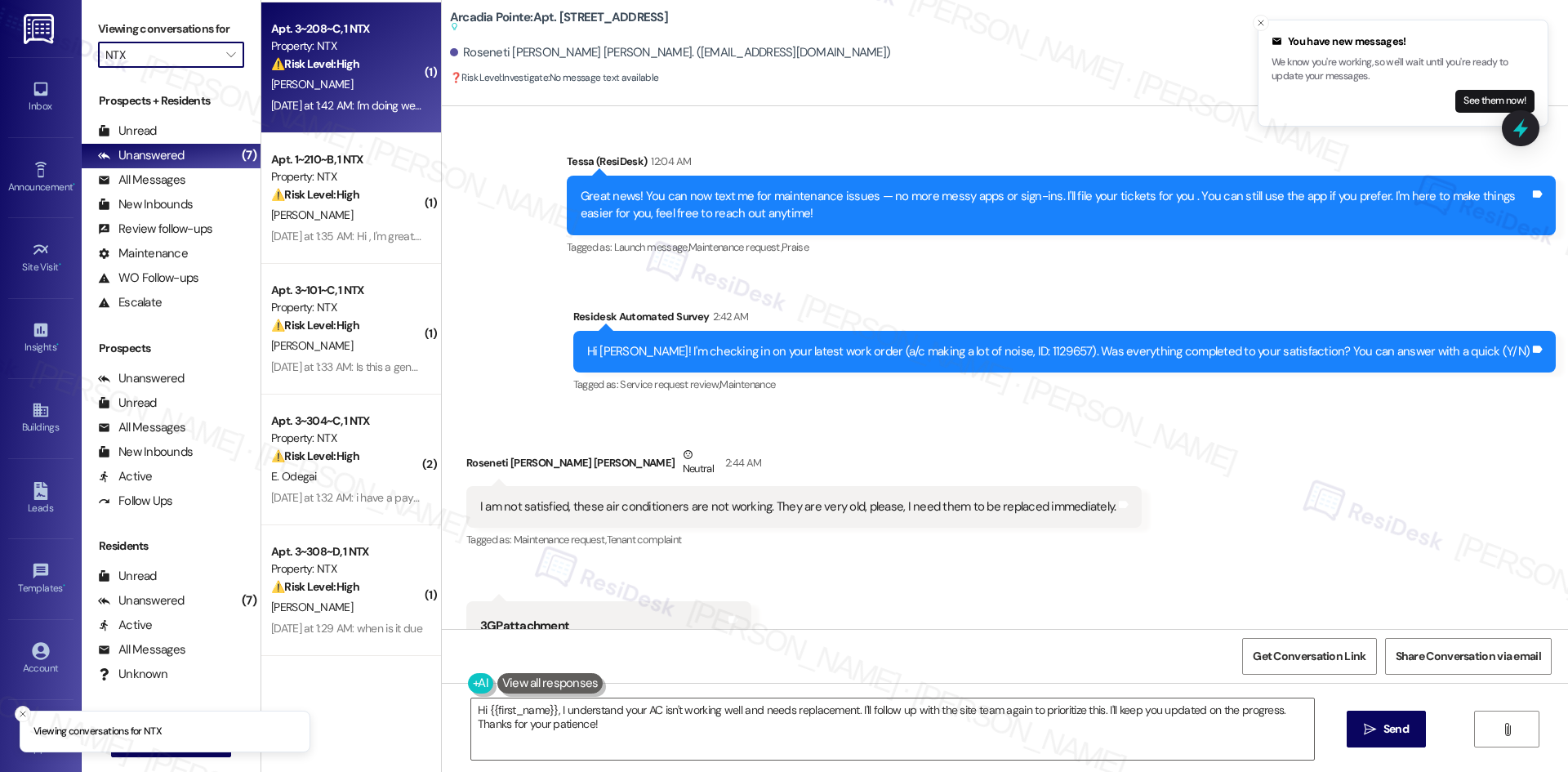
click at [313, 74] on div "S. Butler" at bounding box center [346, 84] width 154 height 21
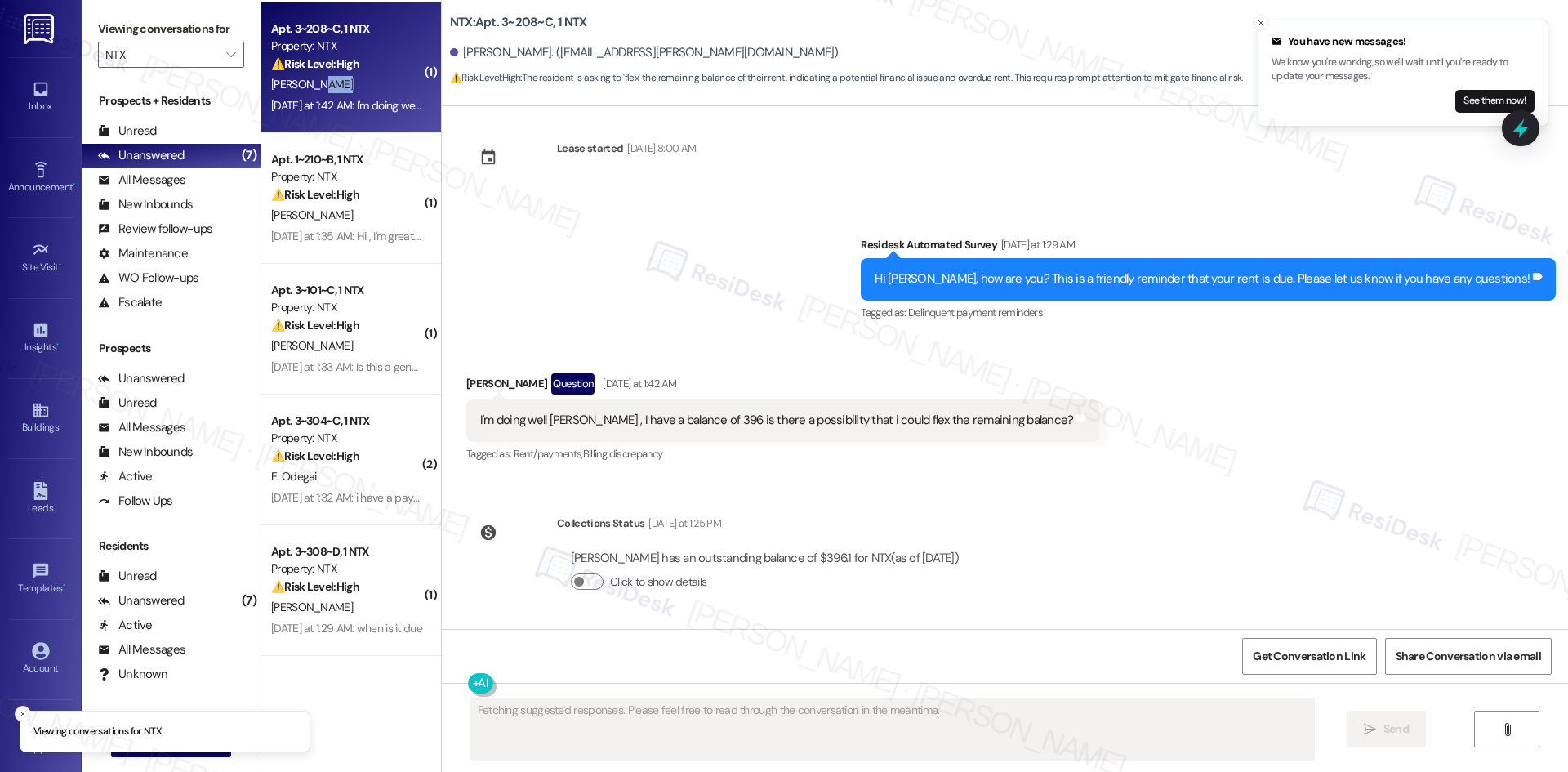
scroll to position [171, 0]
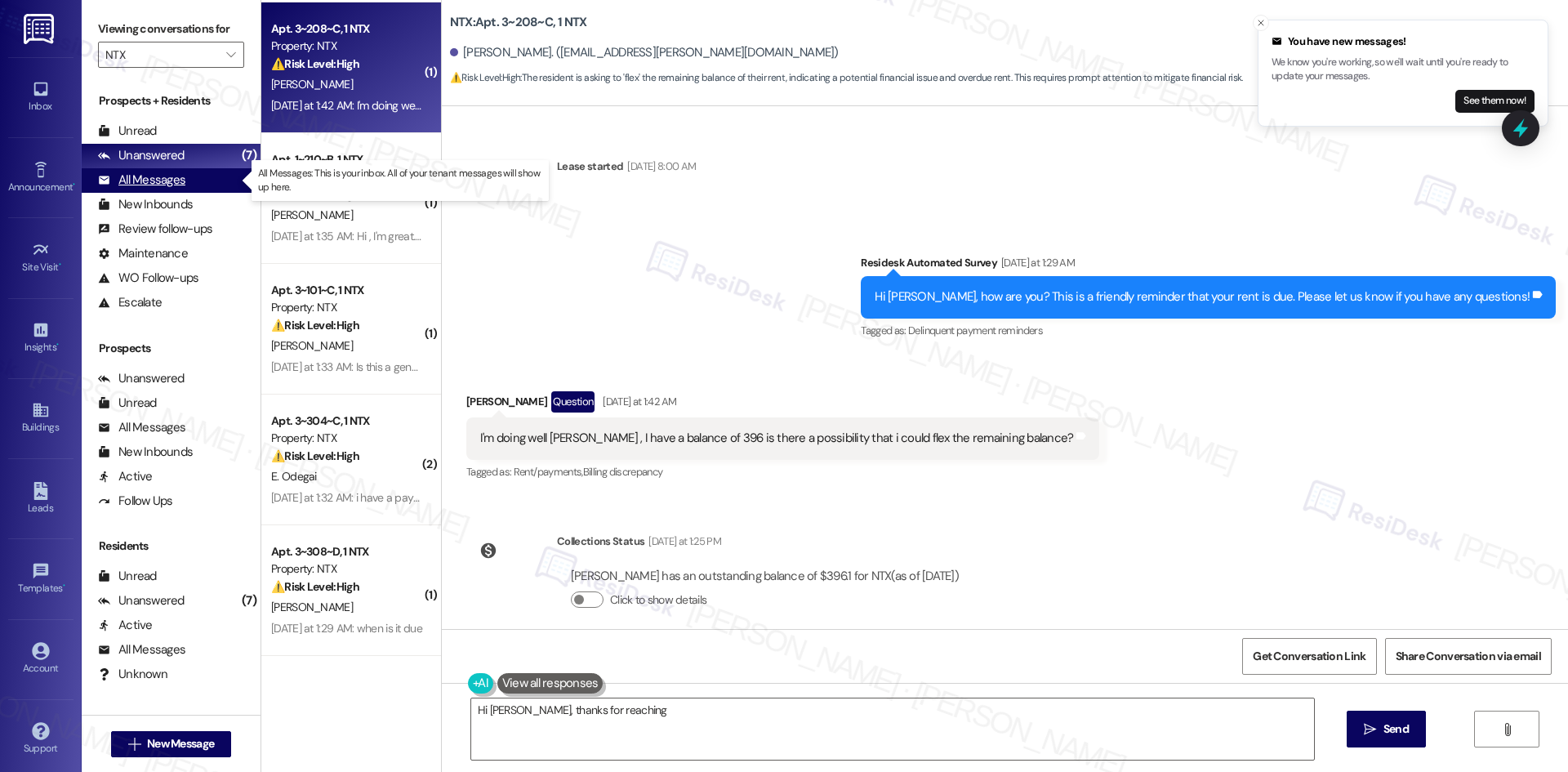
click at [163, 184] on div "All Messages" at bounding box center [142, 180] width 88 height 17
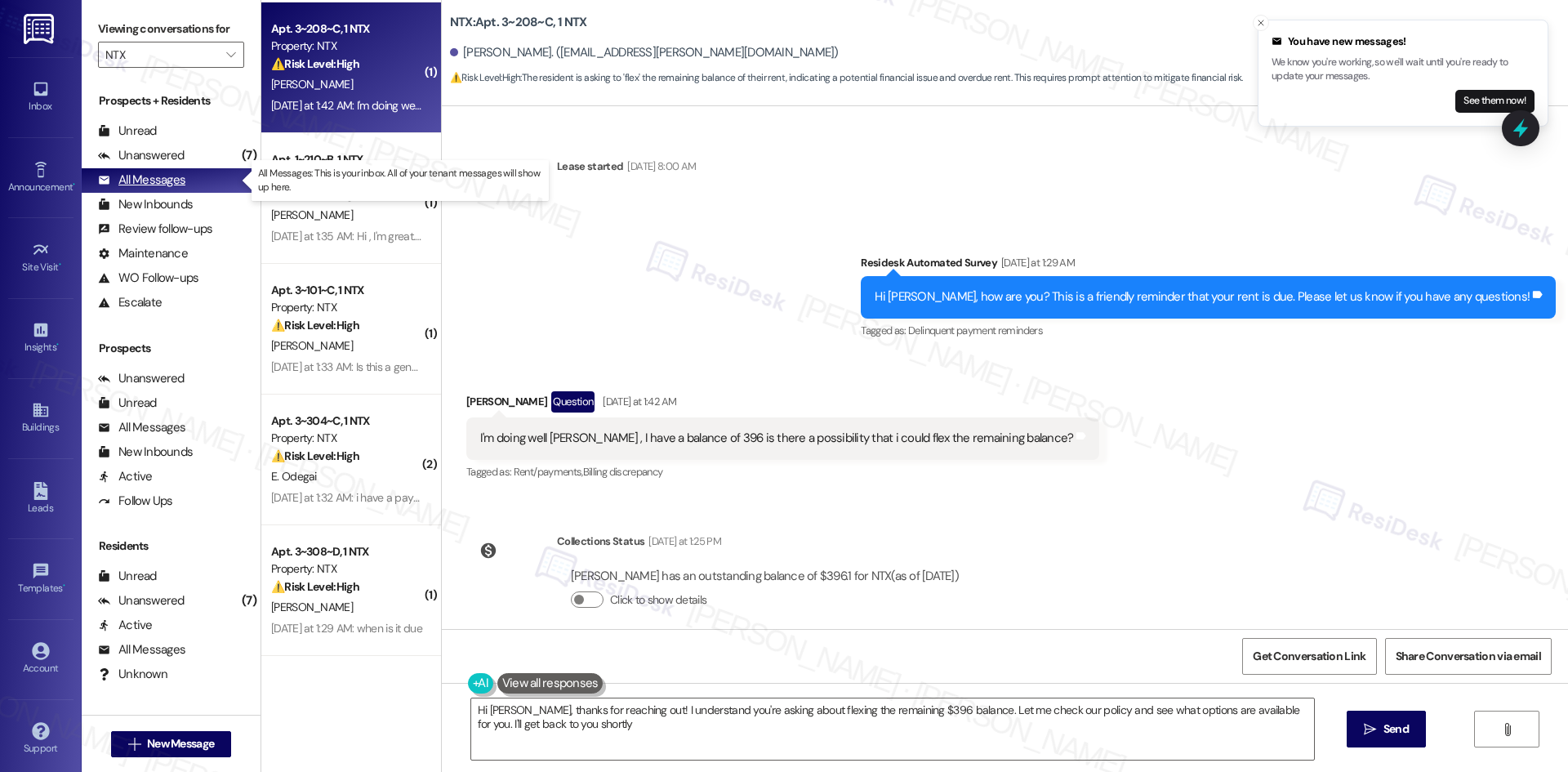
type textarea "Hi Sevin, thanks for reaching out! I understand you're asking about flexing the…"
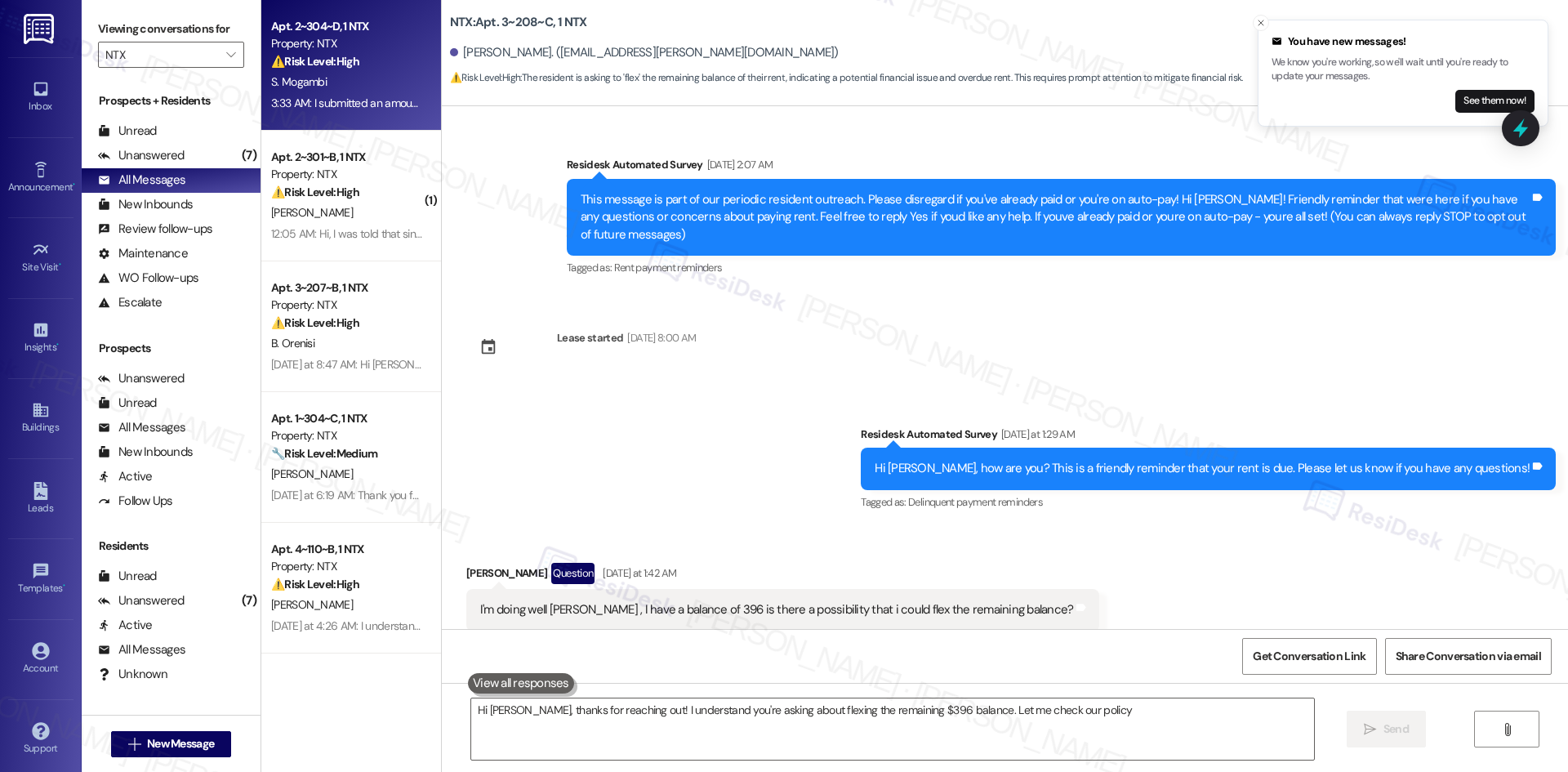
scroll to position [22, 0]
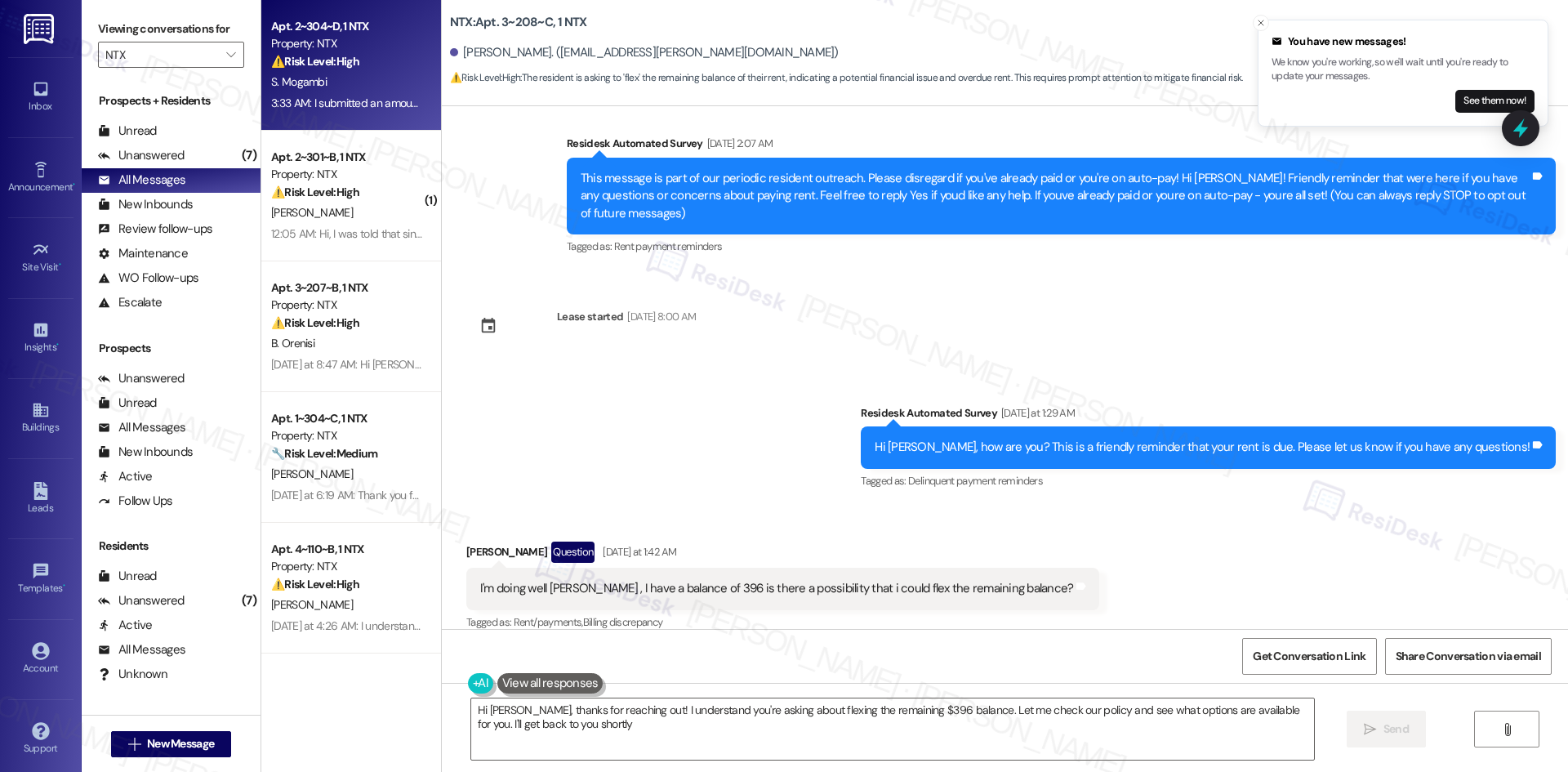
type textarea "Hi Sevin, thanks for reaching out! I understand you're asking about flexing the…"
click at [375, 106] on div "3:33 AM: I submitted an amount today and I should submit another on Friday and …" at bounding box center [490, 102] width 440 height 15
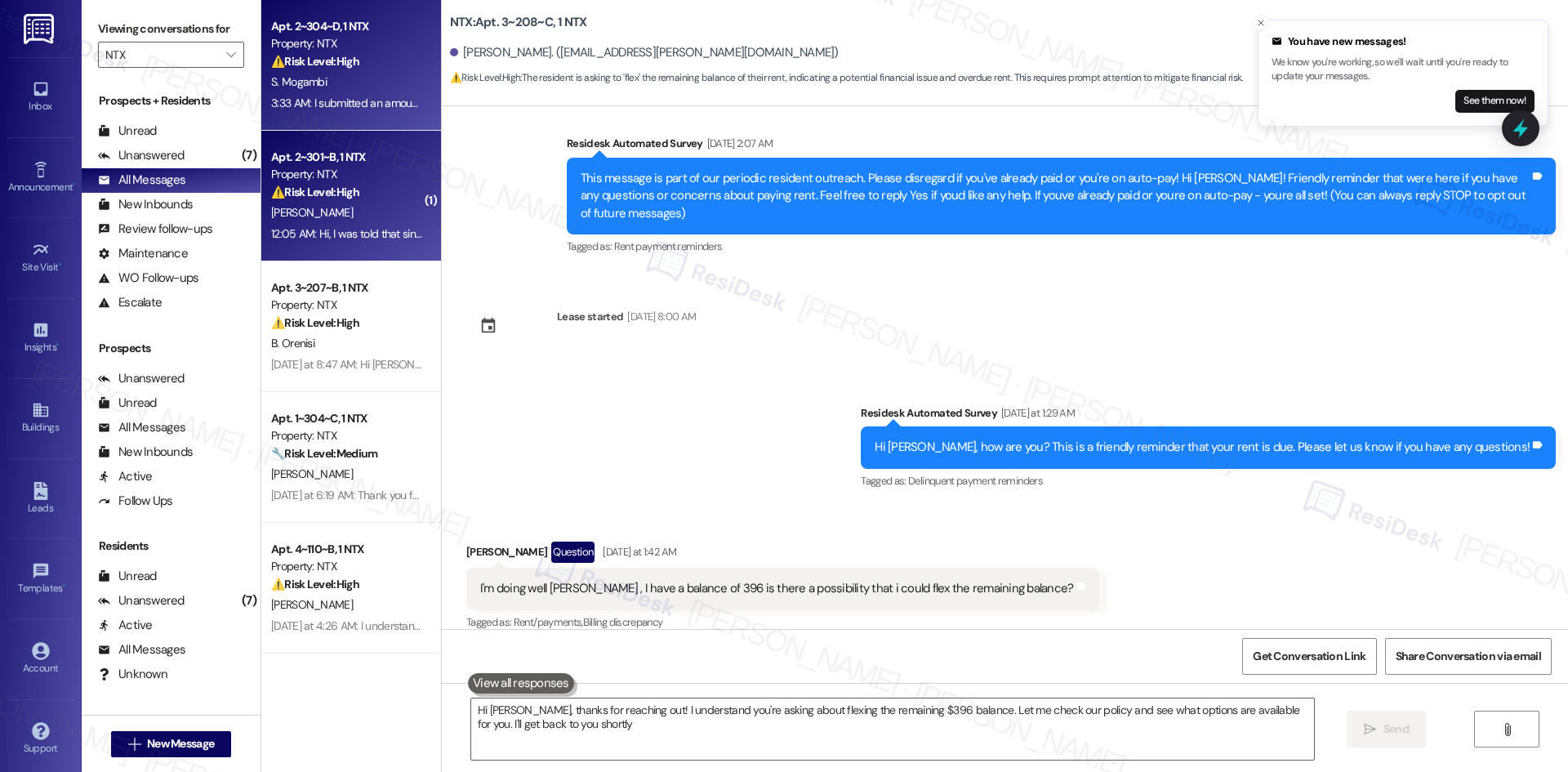
type textarea "Hi Sevin, thanks for reaching out! I understand you're asking about flexing the…"
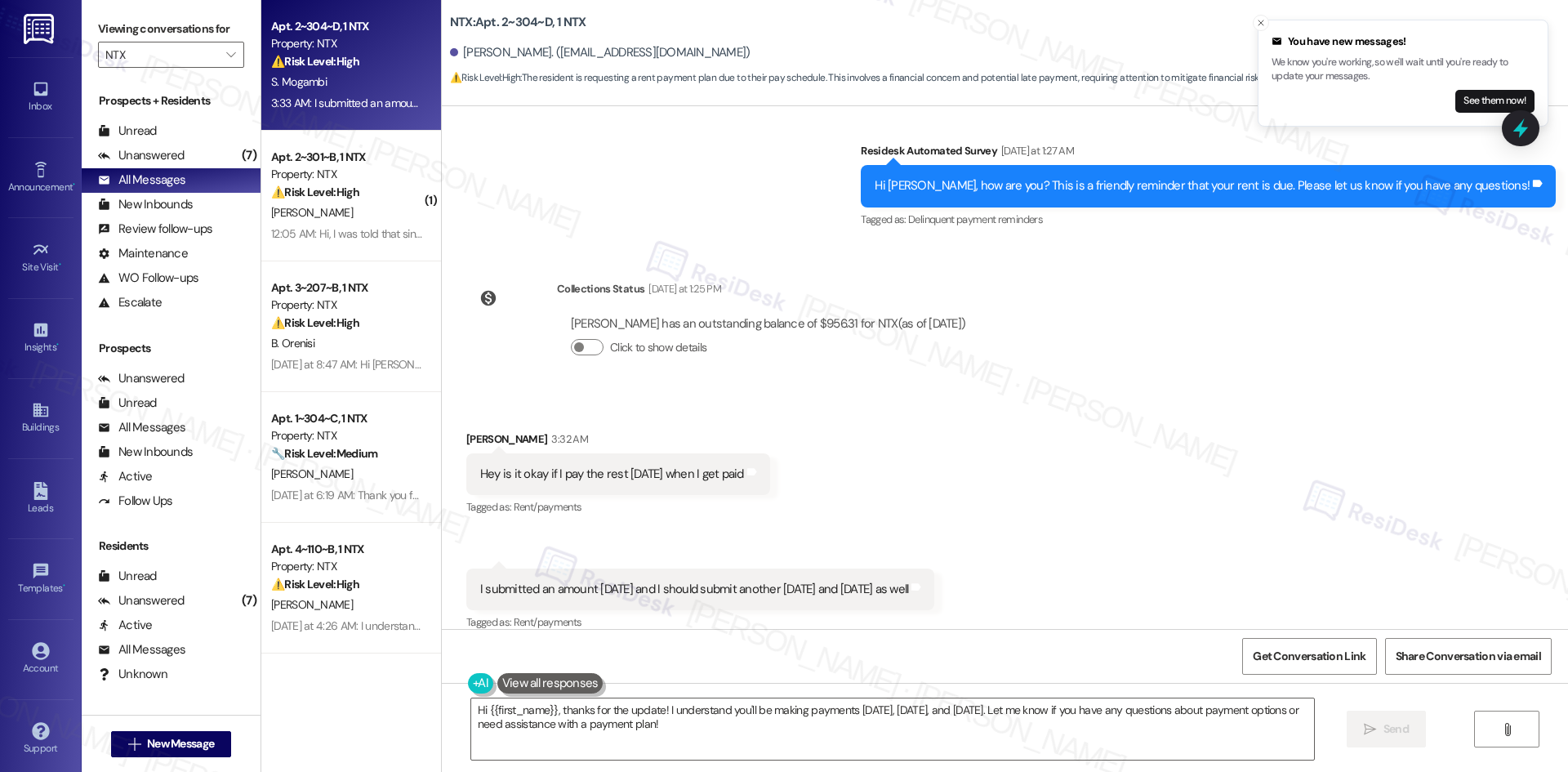
scroll to position [3449, 0]
click at [633, 730] on textarea "Hi {{first_name}}, thanks for the update! I understand you'll be making payment…" at bounding box center [893, 729] width 843 height 61
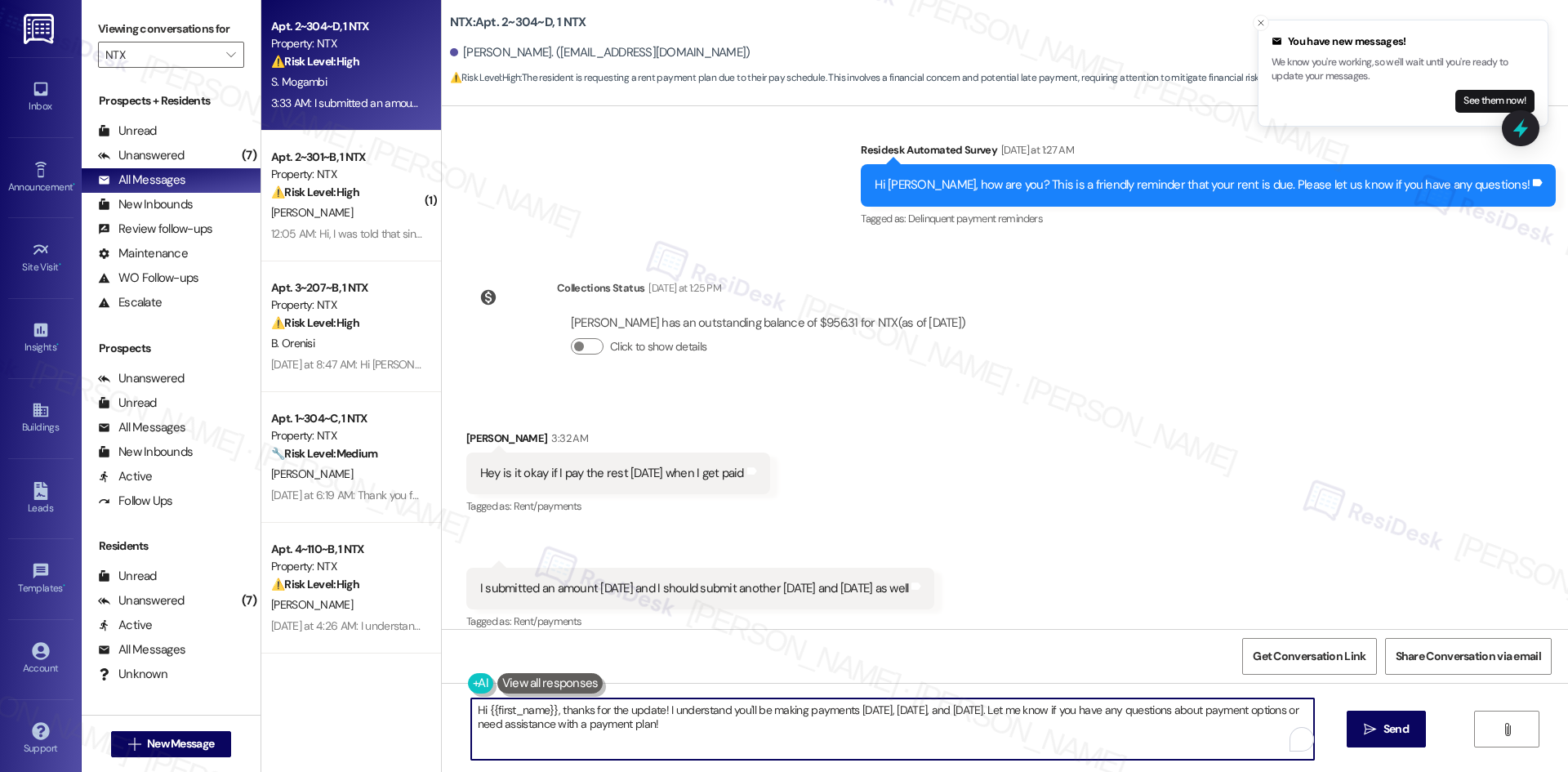
paste textarea "Stacey, thank you for your message. I understand you’d like to finish paying th…"
type textarea "Hi Stacey, thank you for your message. I understand you’d like to finish paying…"
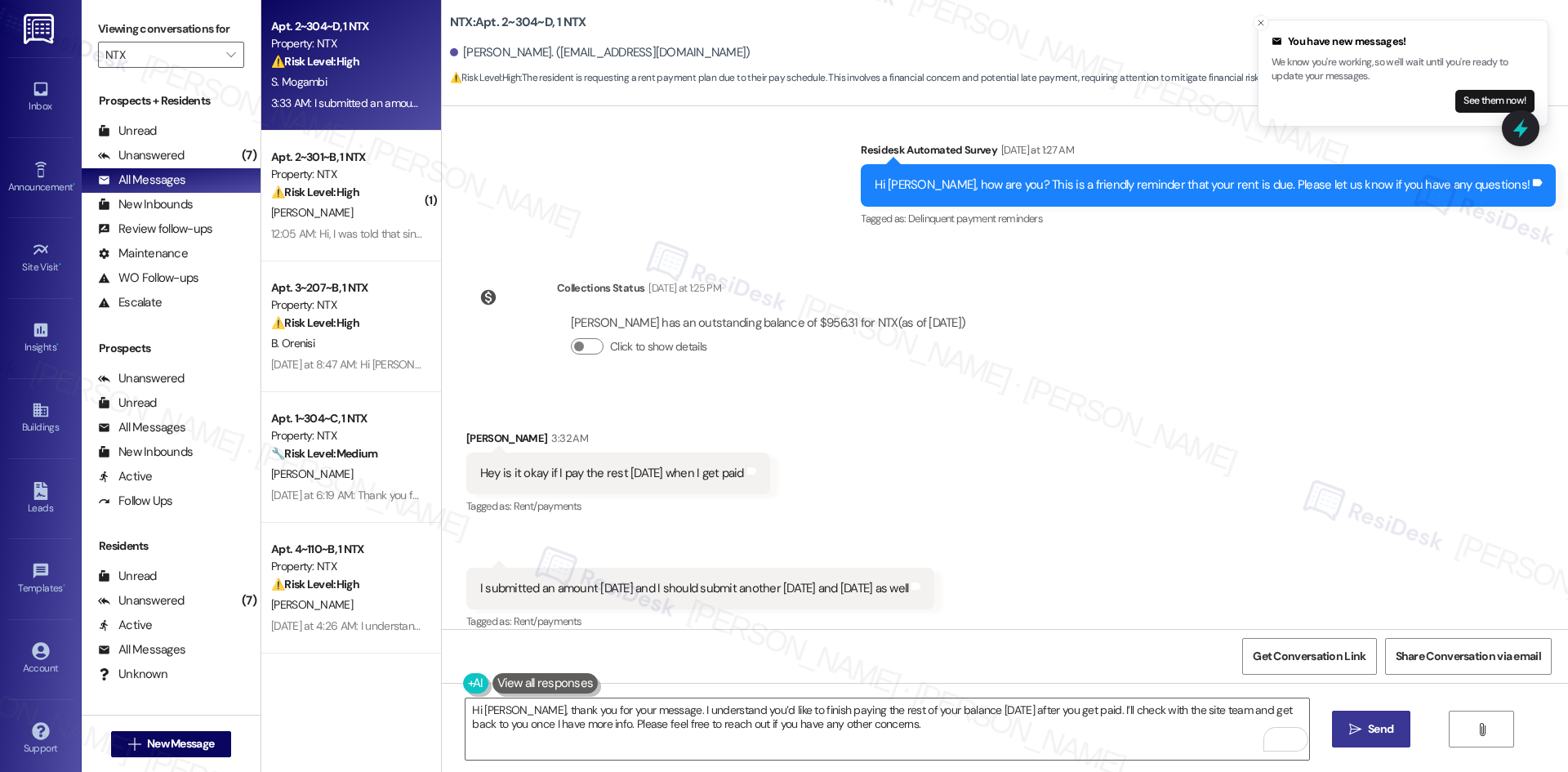
click at [1389, 720] on span "Send" at bounding box center [1380, 729] width 25 height 17
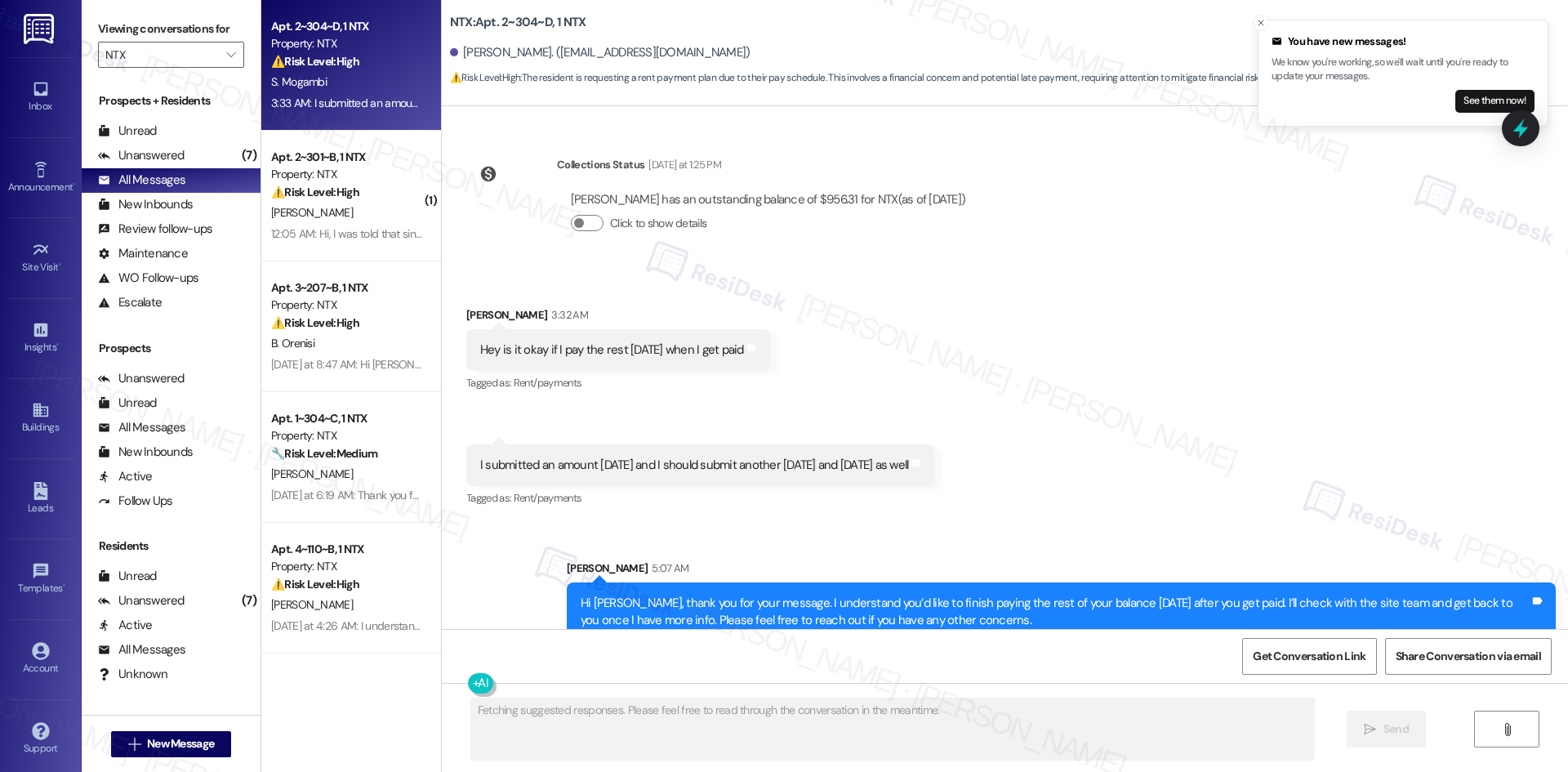
scroll to position [3581, 0]
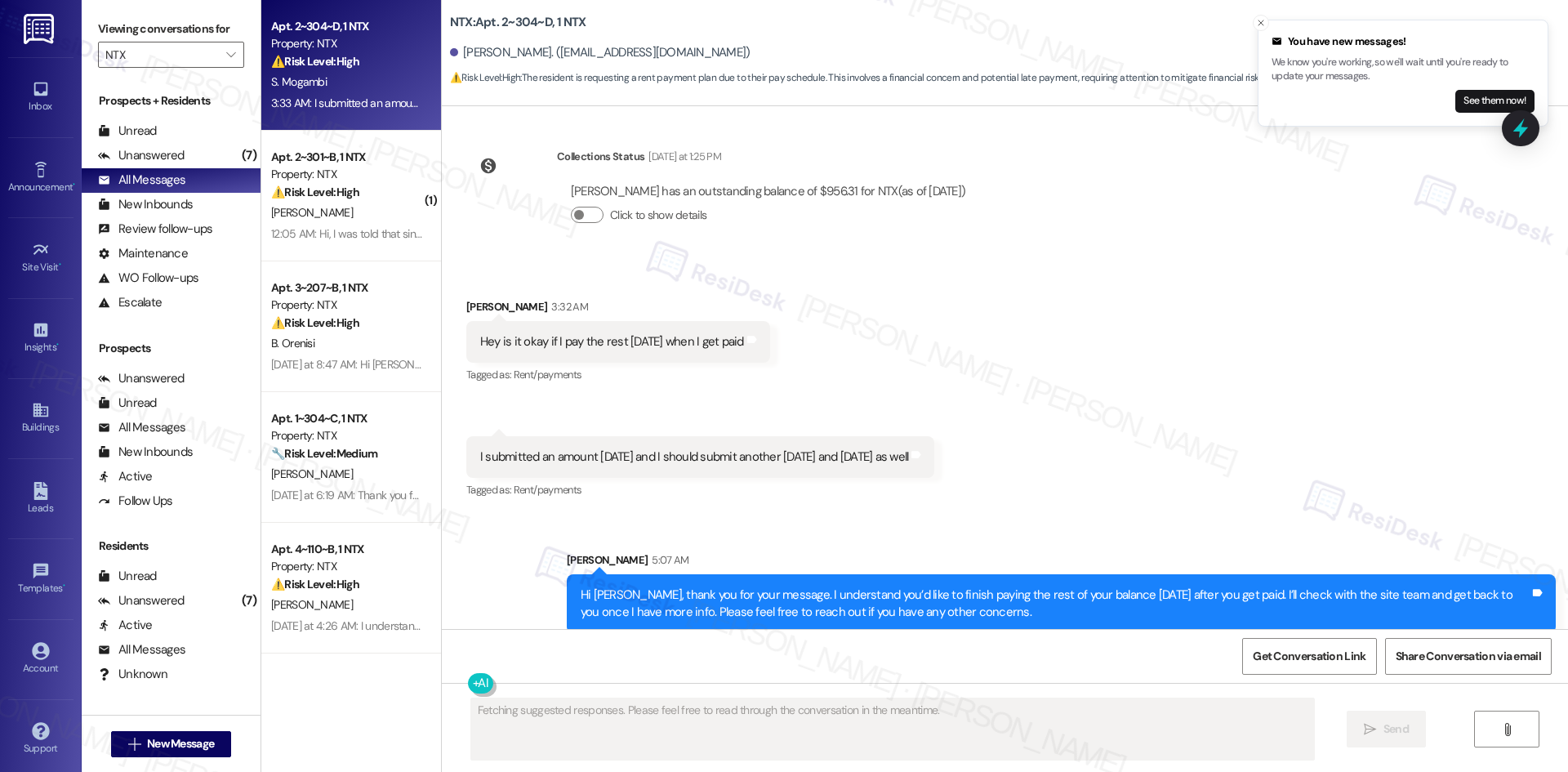
click at [1122, 493] on div "Received via SMS Stacey Mogambi 3:32 AM Hey is it okay if I pay the rest next T…" at bounding box center [1005, 388] width 1126 height 253
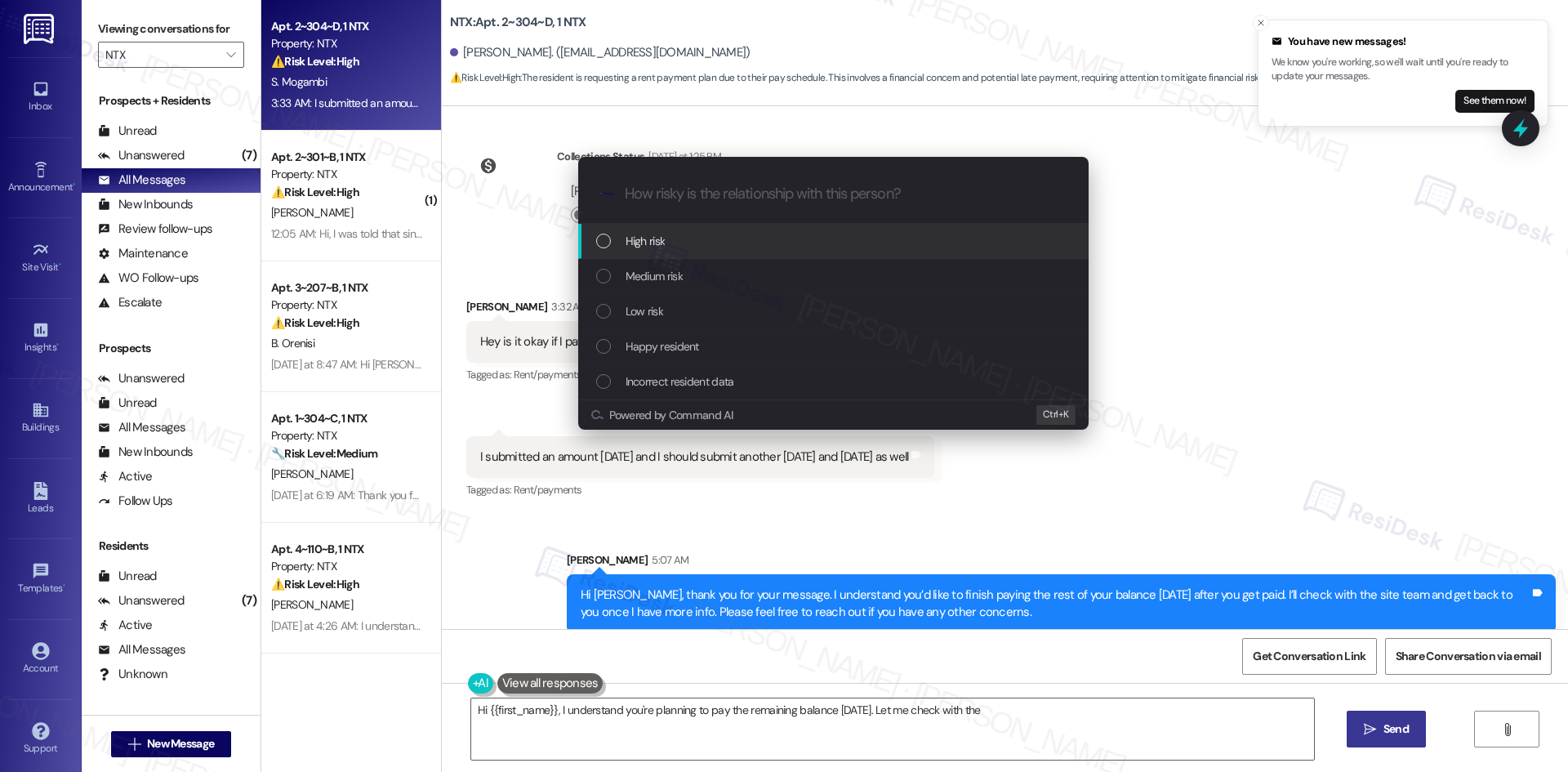
click at [691, 269] on div "Medium risk" at bounding box center [834, 275] width 477 height 18
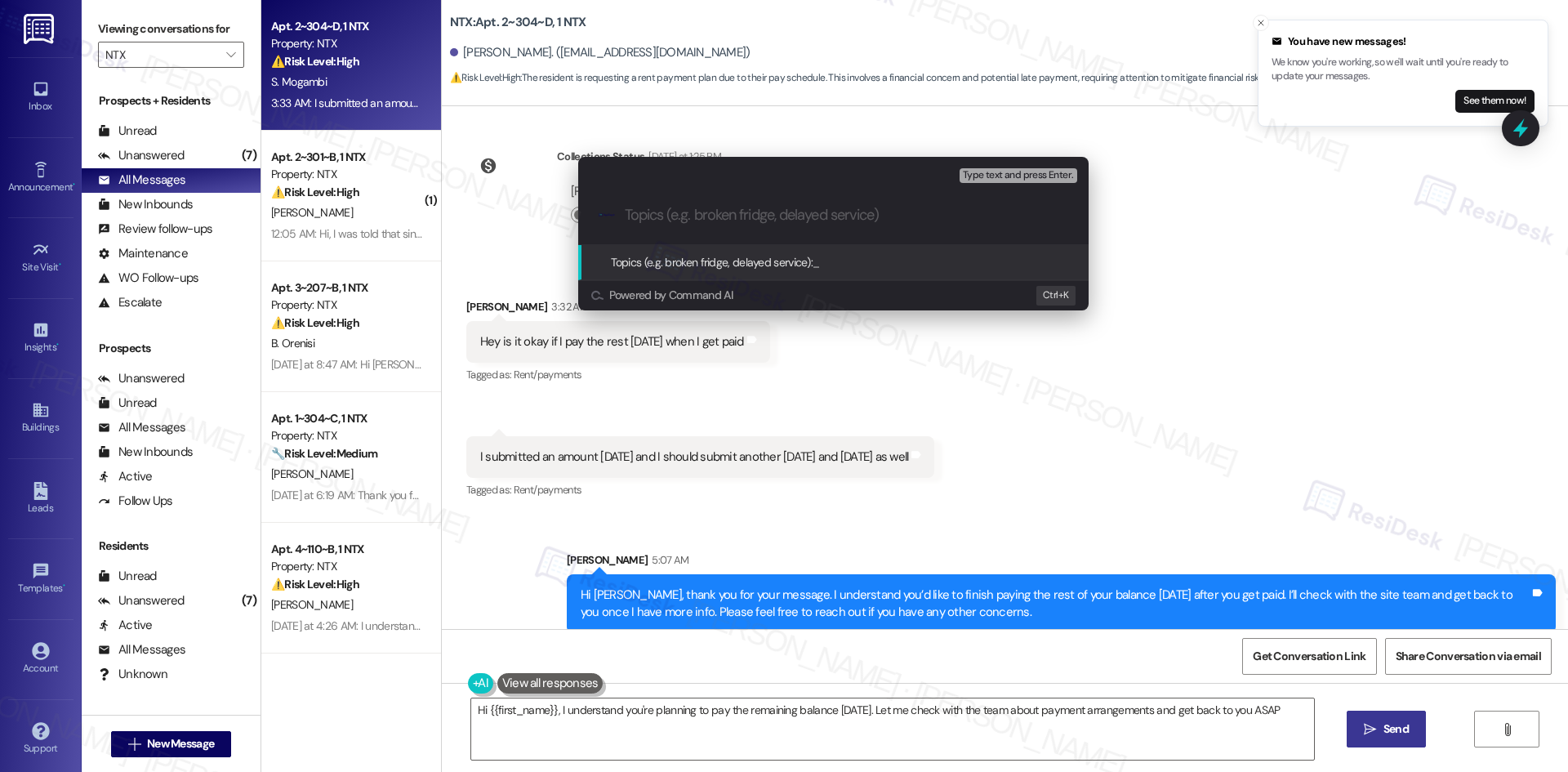
type textarea "Hi {{first_name}}, I understand you're planning to pay the remaining balance ne…"
click at [1202, 371] on div "Escalate Conversation Medium risk Topics (e.g. broken fridge, delayed service) …" at bounding box center [784, 386] width 1568 height 772
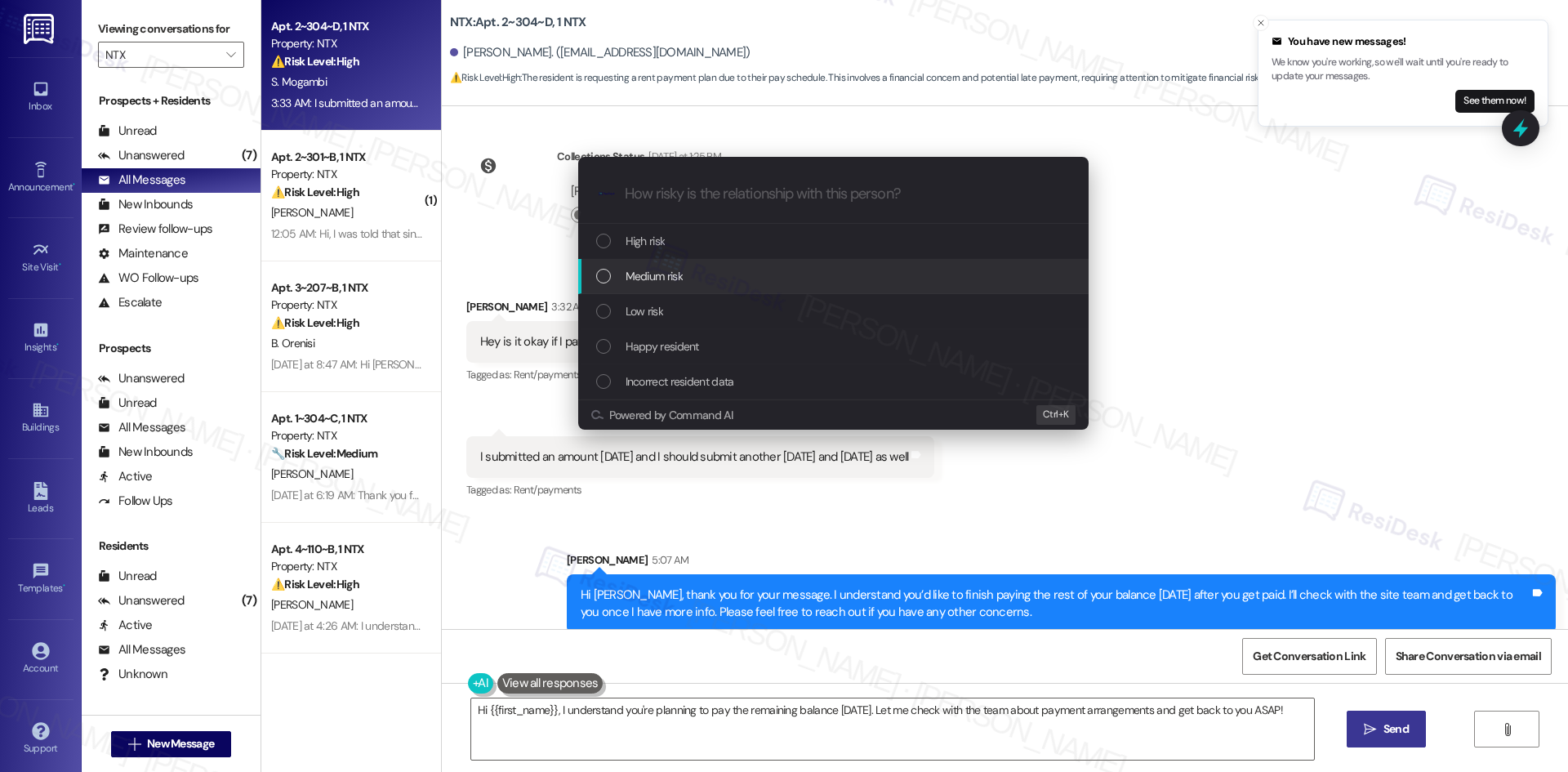
click at [685, 280] on div "Medium risk" at bounding box center [834, 275] width 477 height 18
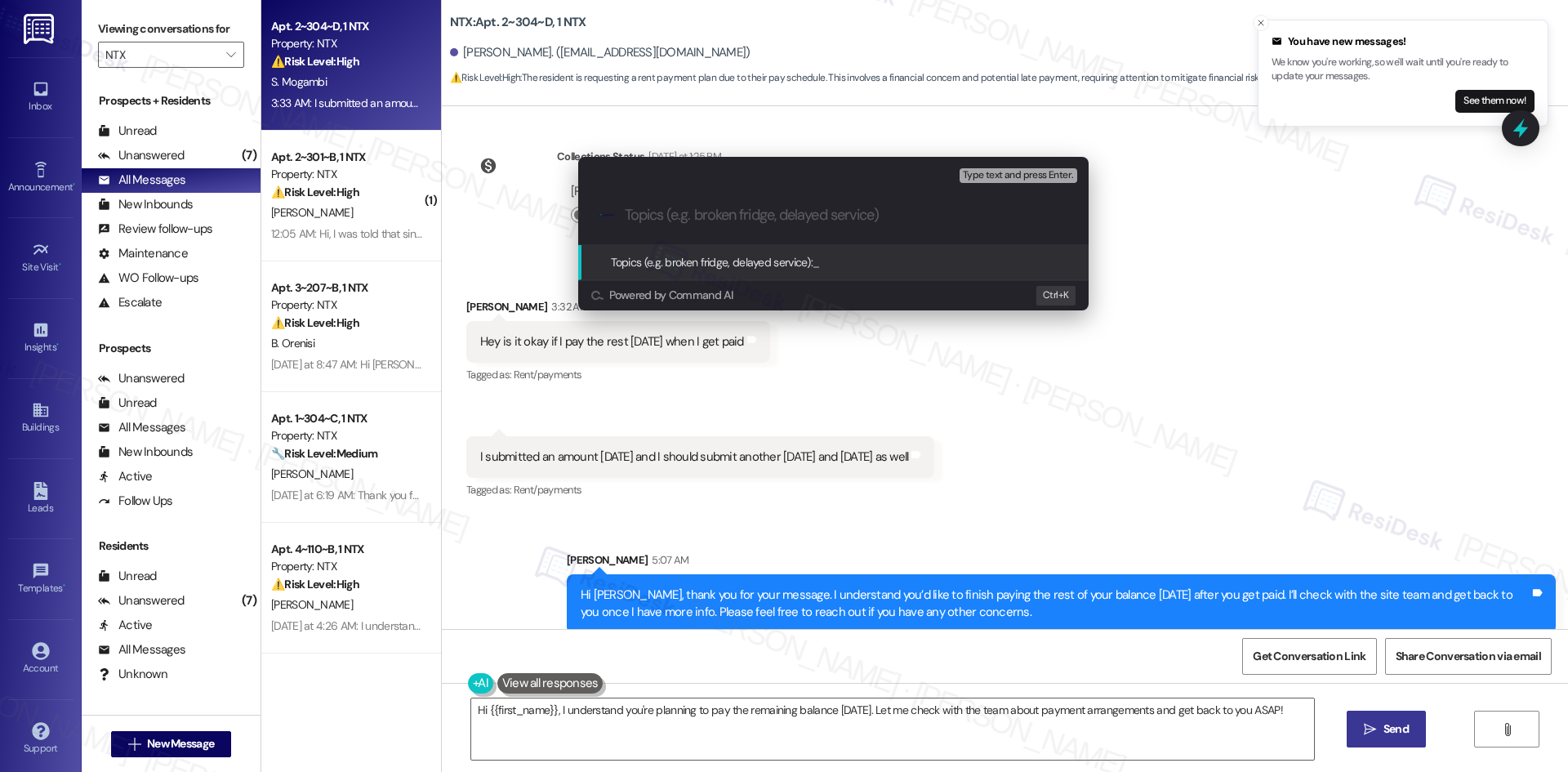
click at [681, 205] on div ".cls-1{fill:#0a055f;}.cls-2{fill:#0cc4c4;} resideskLogoBlueOrange" at bounding box center [833, 214] width 510 height 58
click at [673, 222] on div ".cls-1{fill:#0a055f;}.cls-2{fill:#0cc4c4;} resideskLogoBlueOrange" at bounding box center [833, 214] width 510 height 58
click at [671, 219] on input "Topics (e.g. broken fridge, delayed service)" at bounding box center [845, 215] width 443 height 17
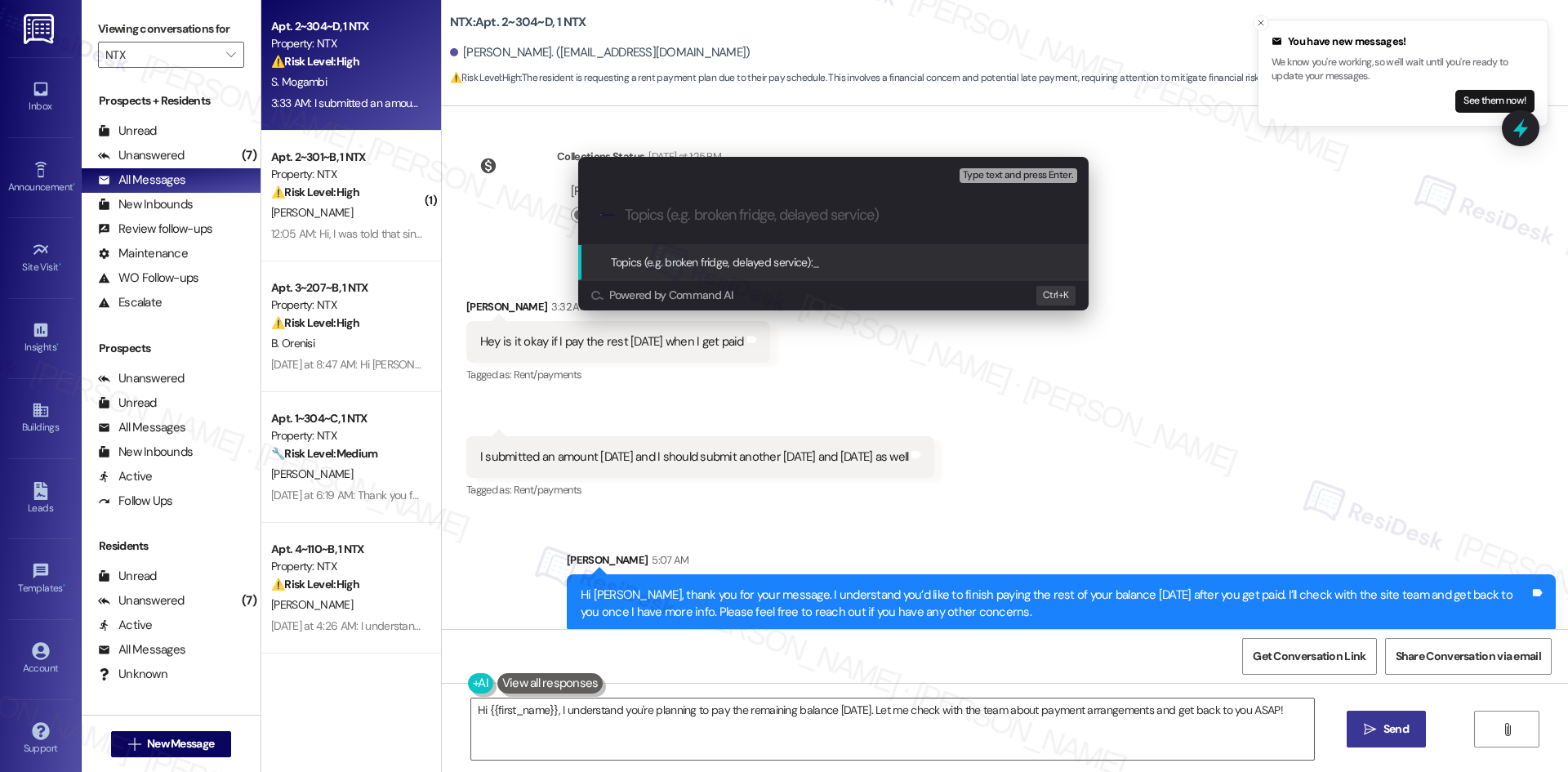
paste input "Rent Payment Plan Request – Complete by Next Tuesday"
type input "Rent Payment Plan Request – Complete by Next Tuesday"
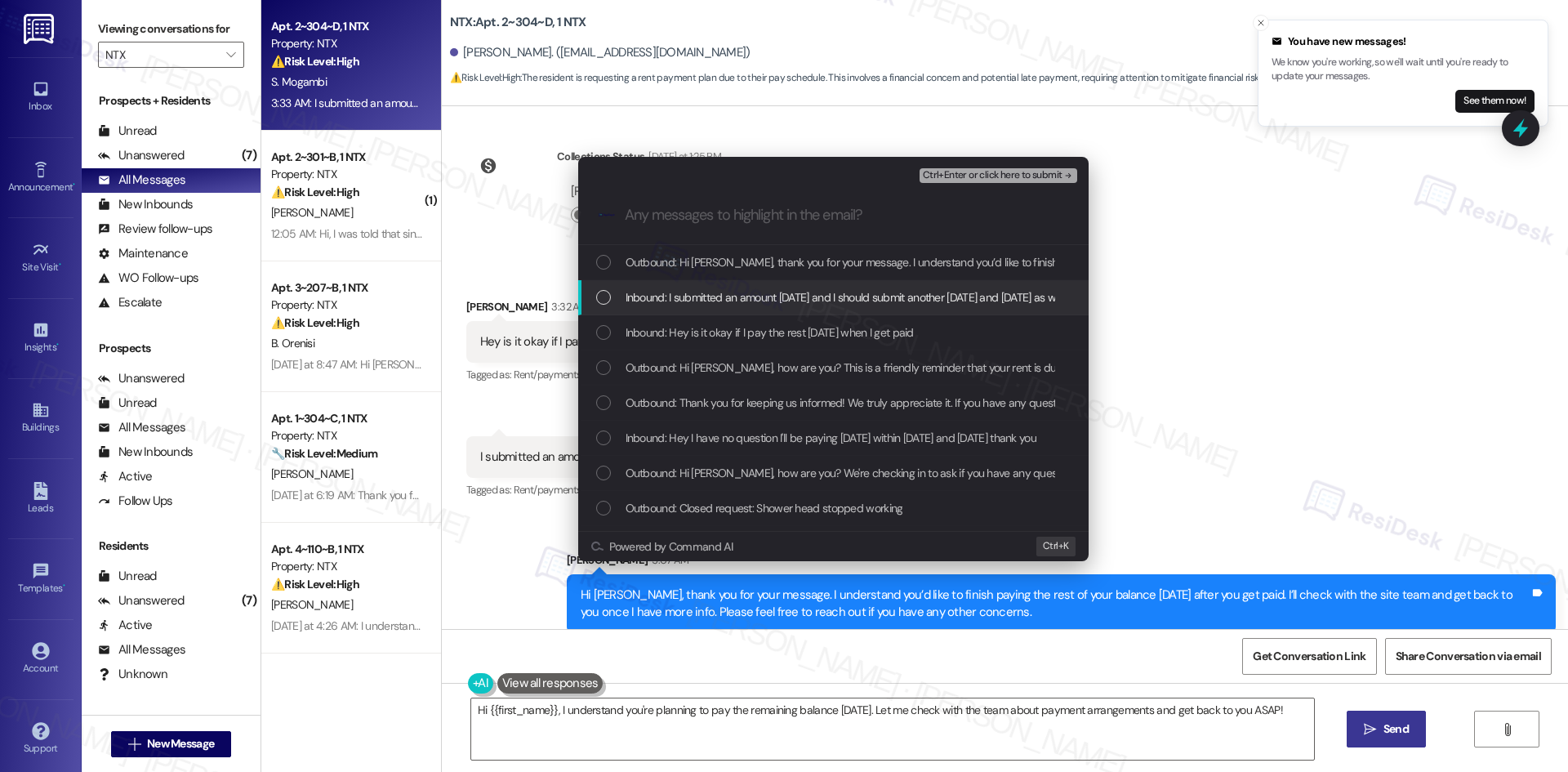
click at [709, 289] on span "Inbound: I submitted an amount today and I should submit another on Friday and …" at bounding box center [845, 297] width 440 height 18
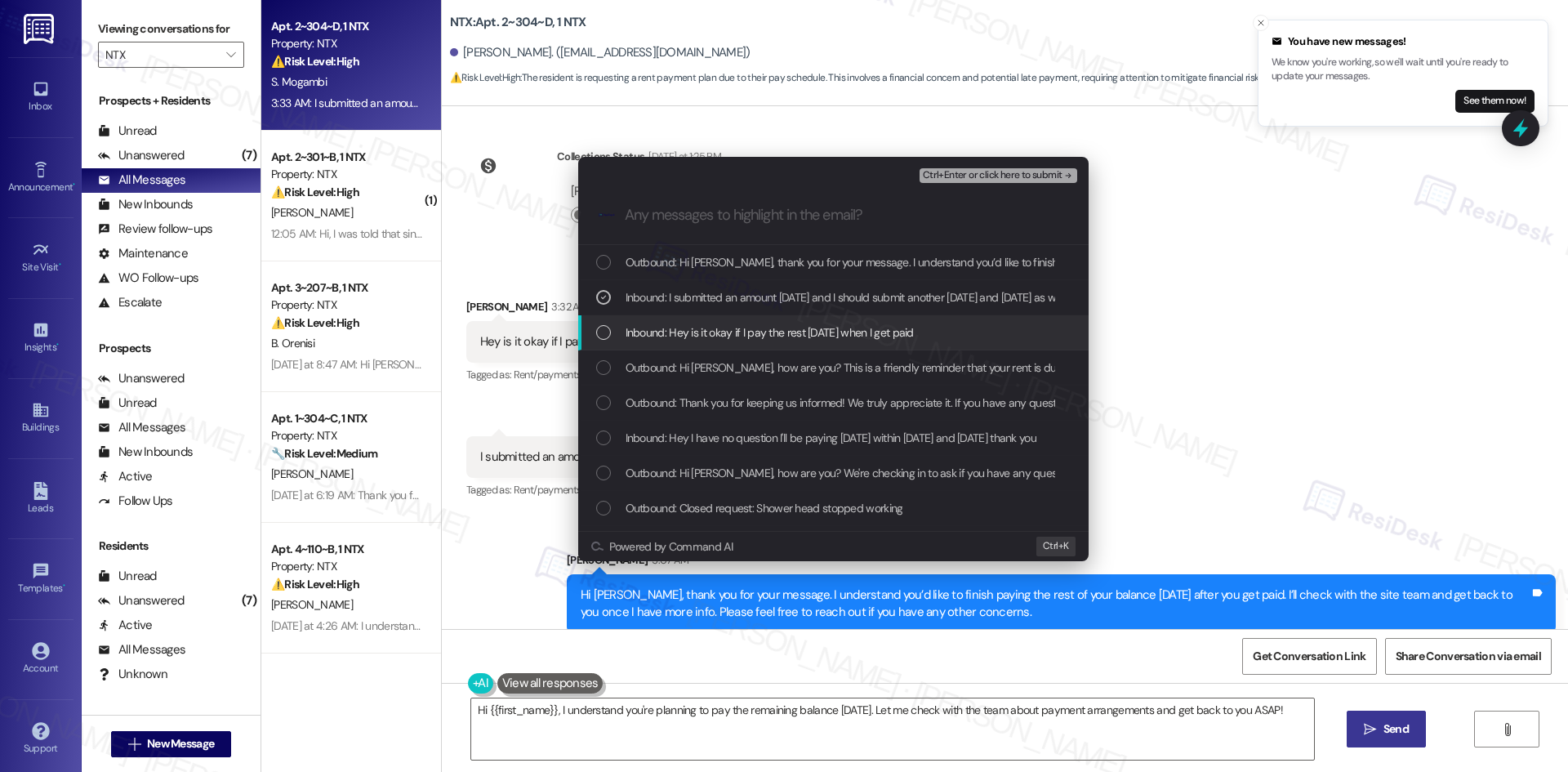
click at [721, 334] on span "Inbound: Hey is it okay if I pay the rest next Tuesday when I get paid" at bounding box center [769, 332] width 288 height 18
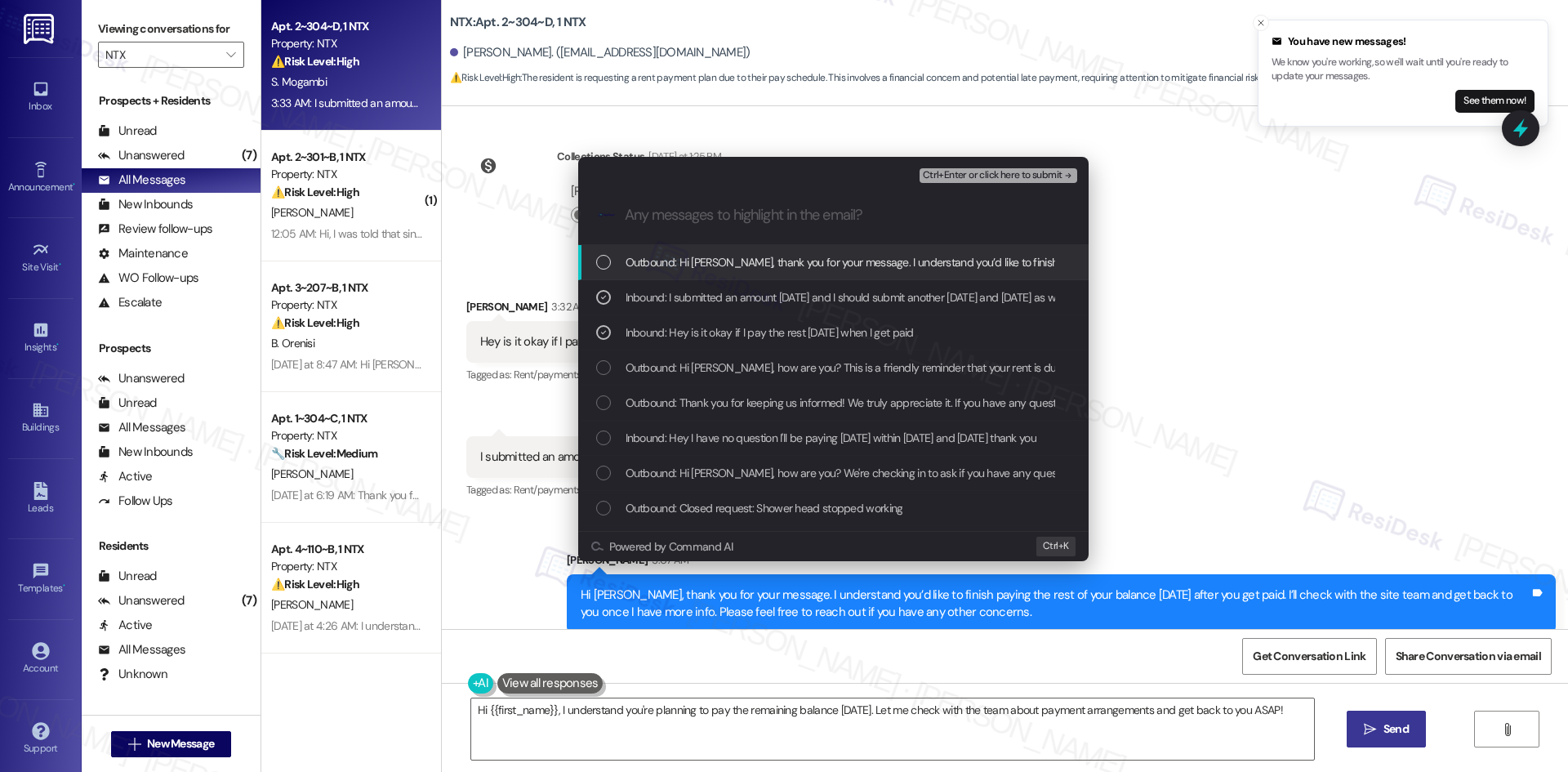
click at [1053, 172] on span "Ctrl+Enter or click here to submit" at bounding box center [993, 175] width 139 height 11
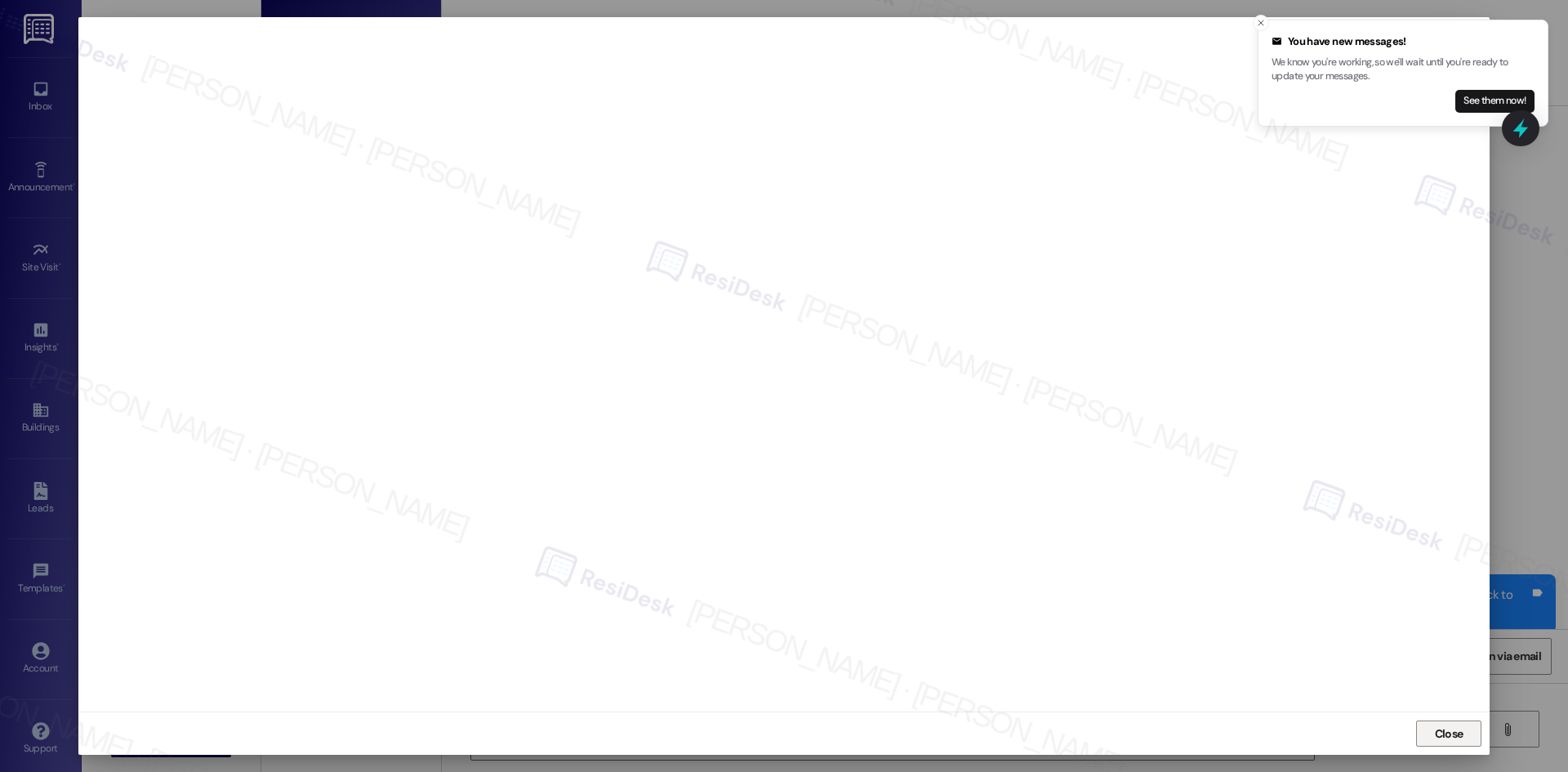
click at [1454, 745] on div "Close" at bounding box center [784, 733] width 1411 height 43
click at [1448, 731] on span "Close" at bounding box center [1448, 734] width 28 height 17
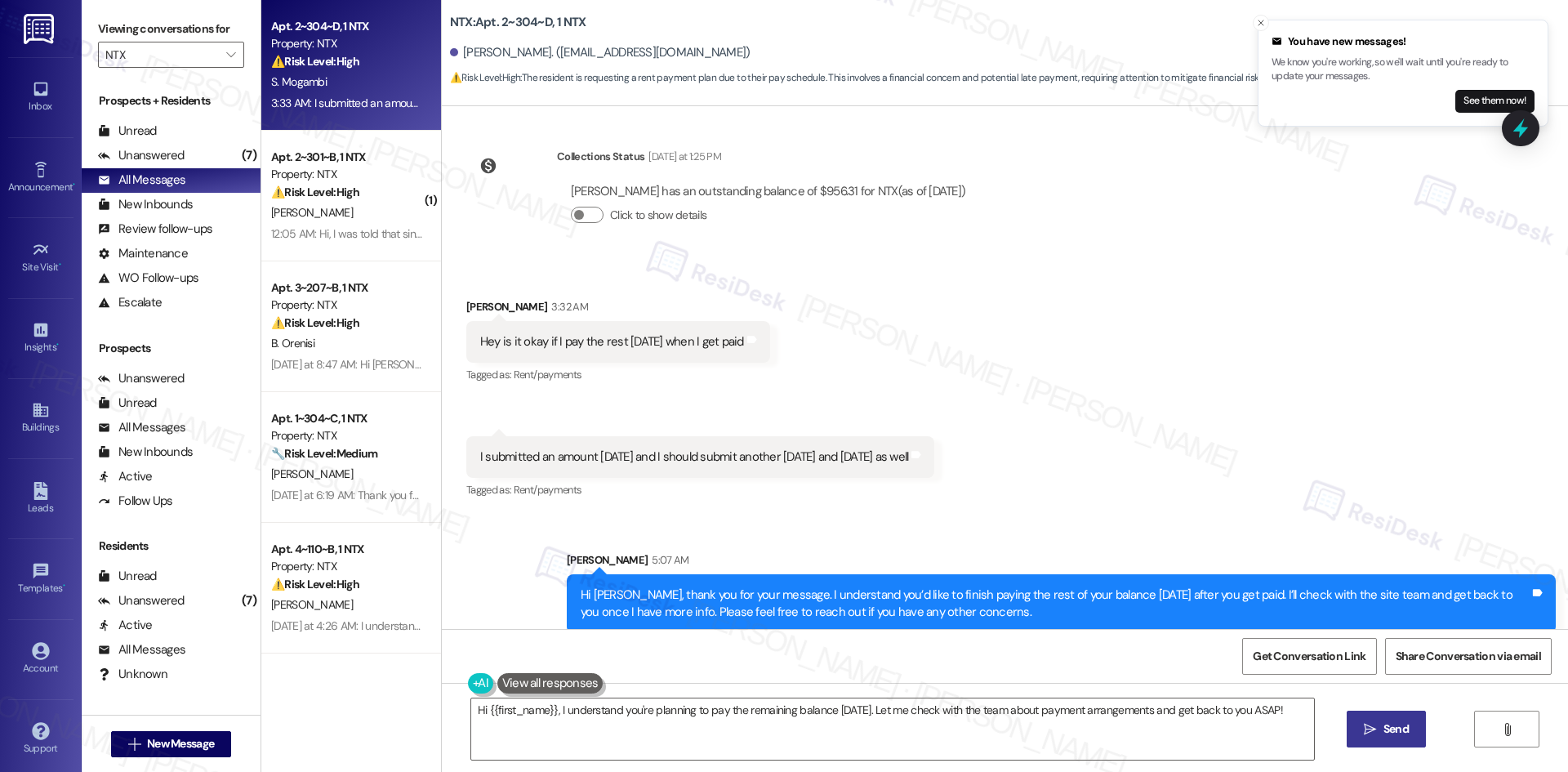
click at [1123, 486] on div "Received via SMS Stacey Mogambi 3:32 AM Hey is it okay if I pay the rest next T…" at bounding box center [1005, 388] width 1126 height 253
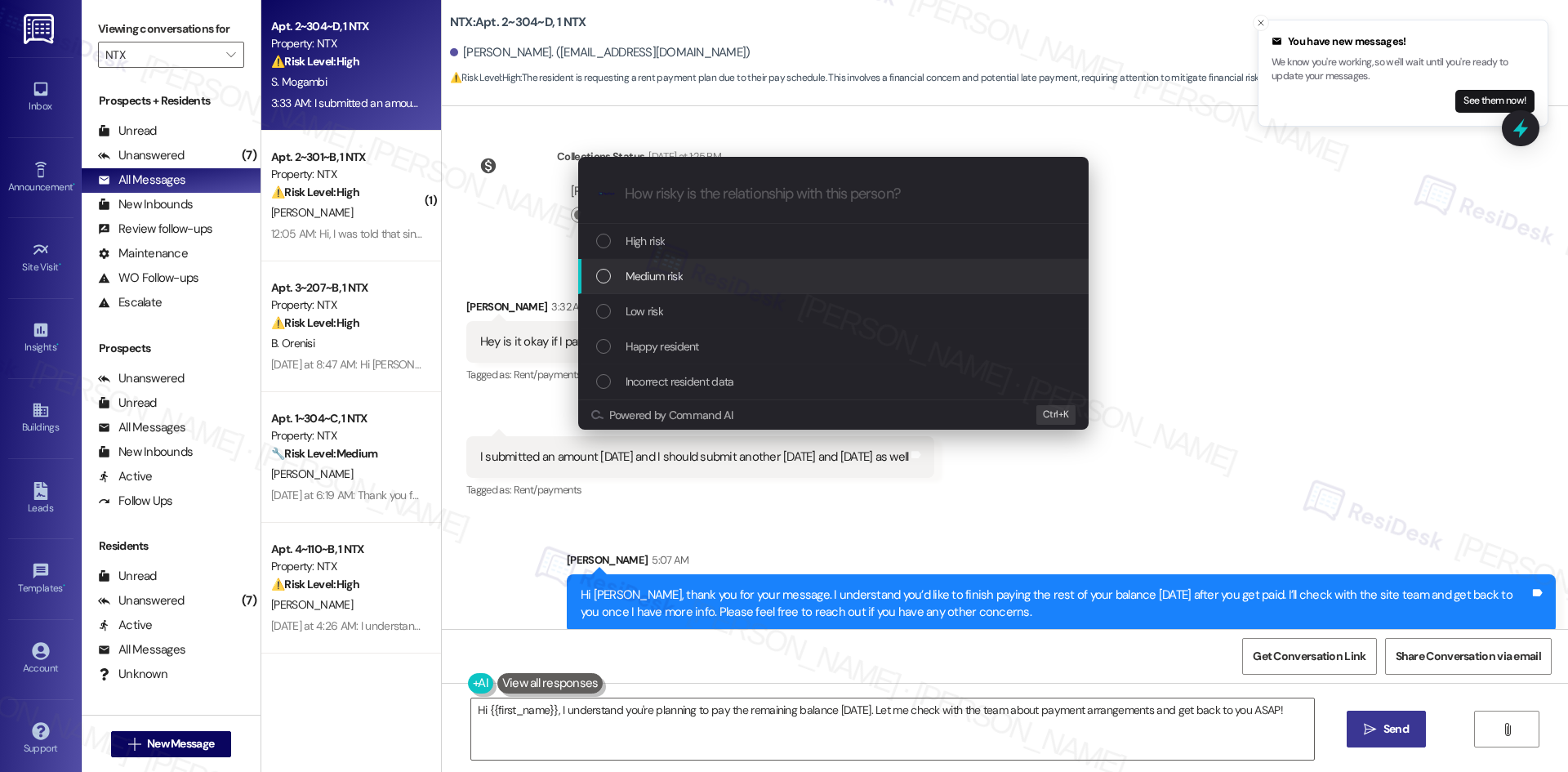
click at [769, 277] on div "Medium risk" at bounding box center [834, 275] width 477 height 18
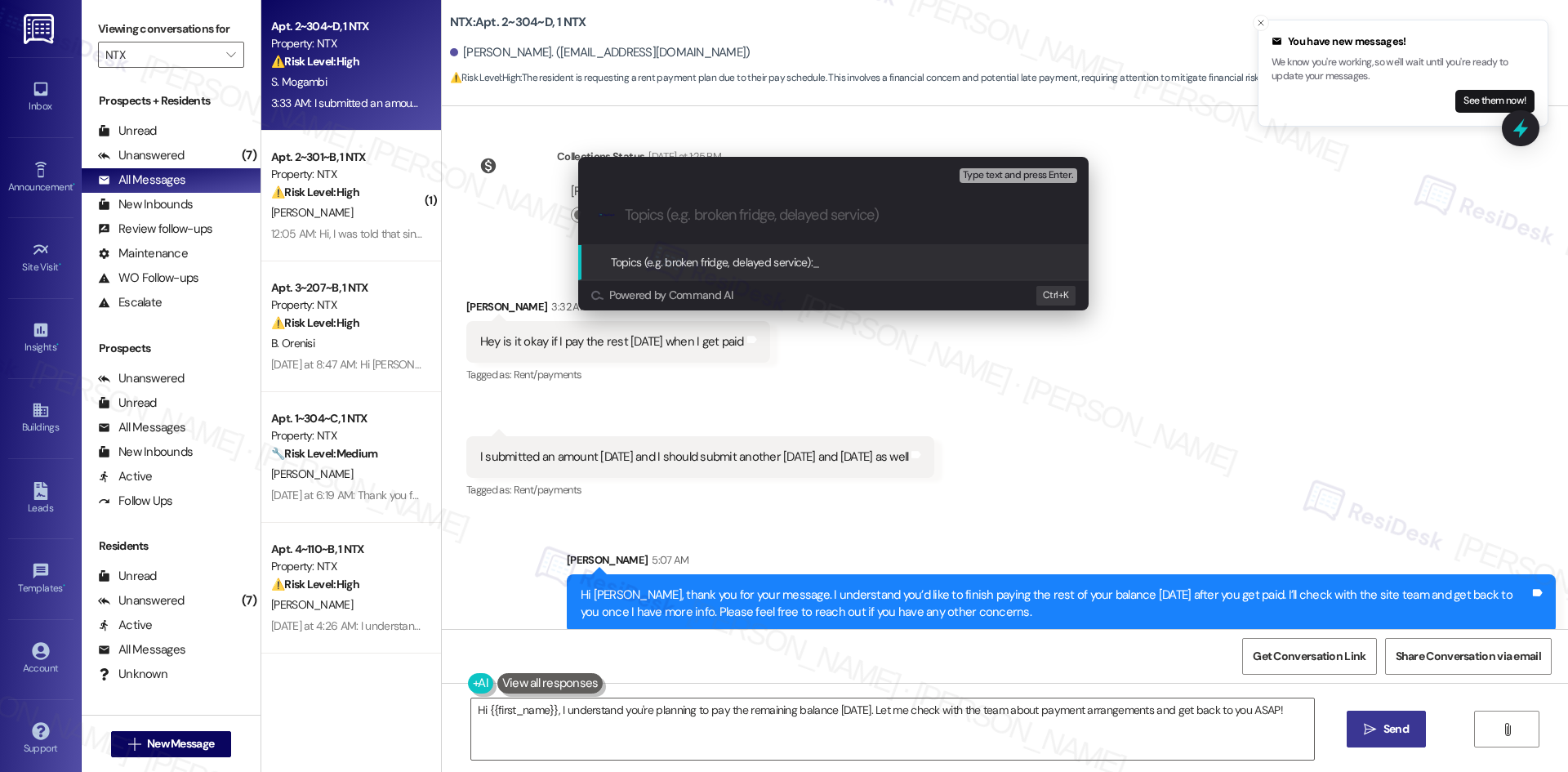
click at [671, 221] on div ".cls-1{fill:#0a055f;}.cls-2{fill:#0cc4c4;} resideskLogoBlueOrange" at bounding box center [833, 214] width 510 height 58
click at [670, 217] on input "Topics (e.g. broken fridge, delayed service)" at bounding box center [845, 215] width 443 height 17
paste input "Rent Payment Plan Request – Complete by Next Tuesday"
type input "Rent Payment Plan Request – Complete by Next Tuesday"
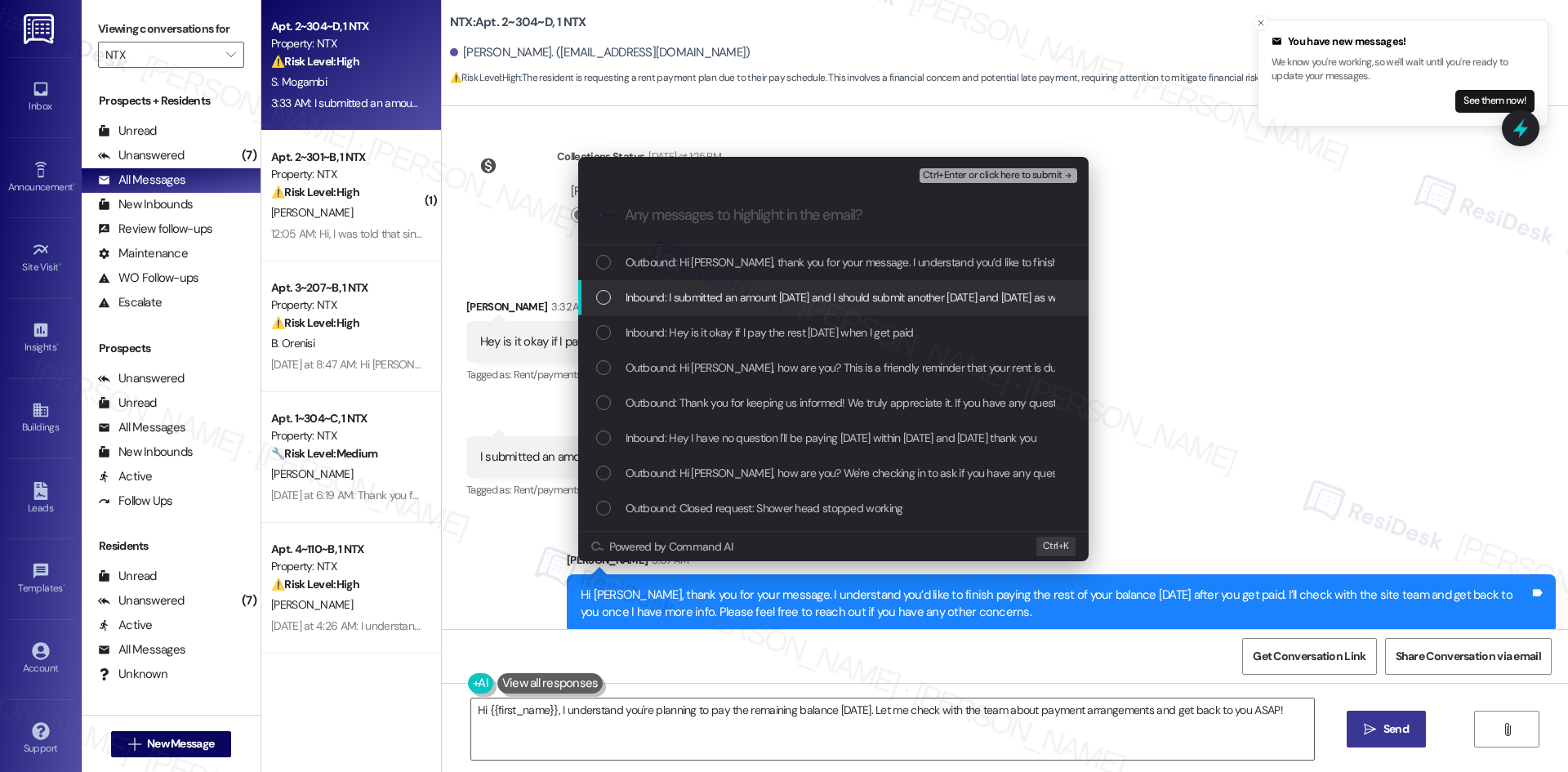
click at [720, 289] on span "Inbound: I submitted an amount today and I should submit another on Friday and …" at bounding box center [845, 297] width 440 height 18
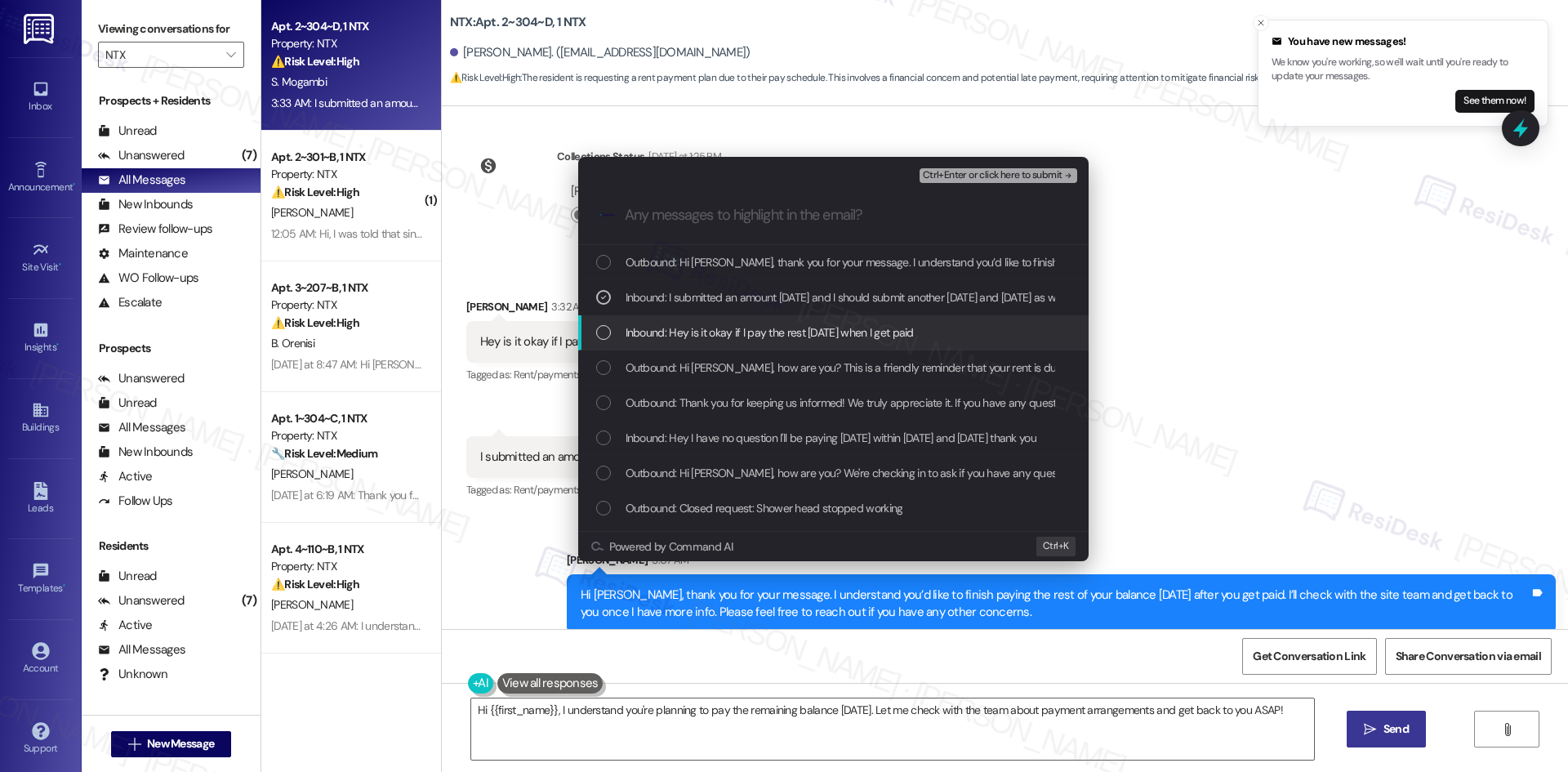
click at [734, 324] on span "Inbound: Hey is it okay if I pay the rest next Tuesday when I get paid" at bounding box center [769, 332] width 288 height 18
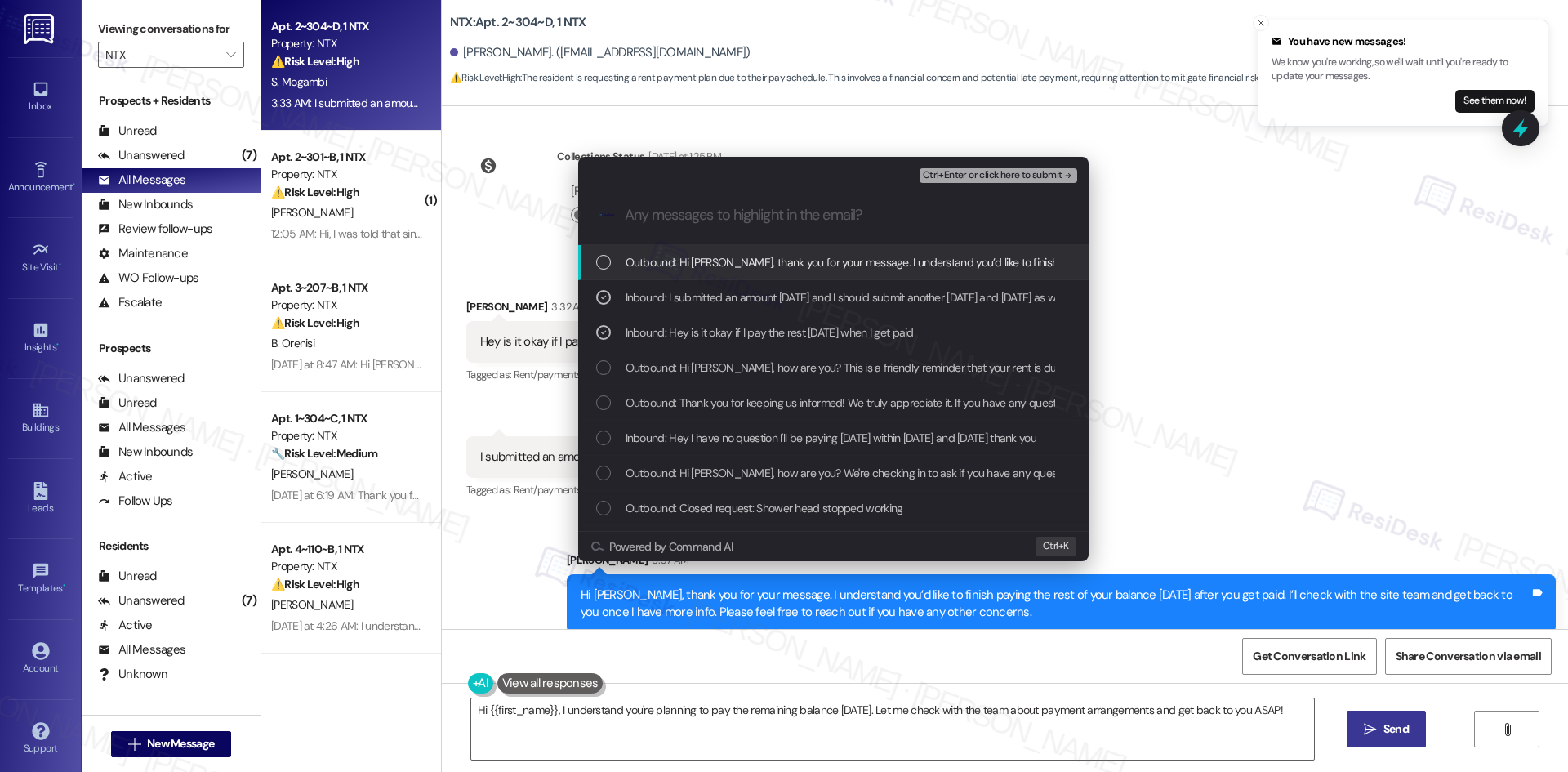
click at [1012, 170] on span "Ctrl+Enter or click here to submit" at bounding box center [993, 175] width 139 height 11
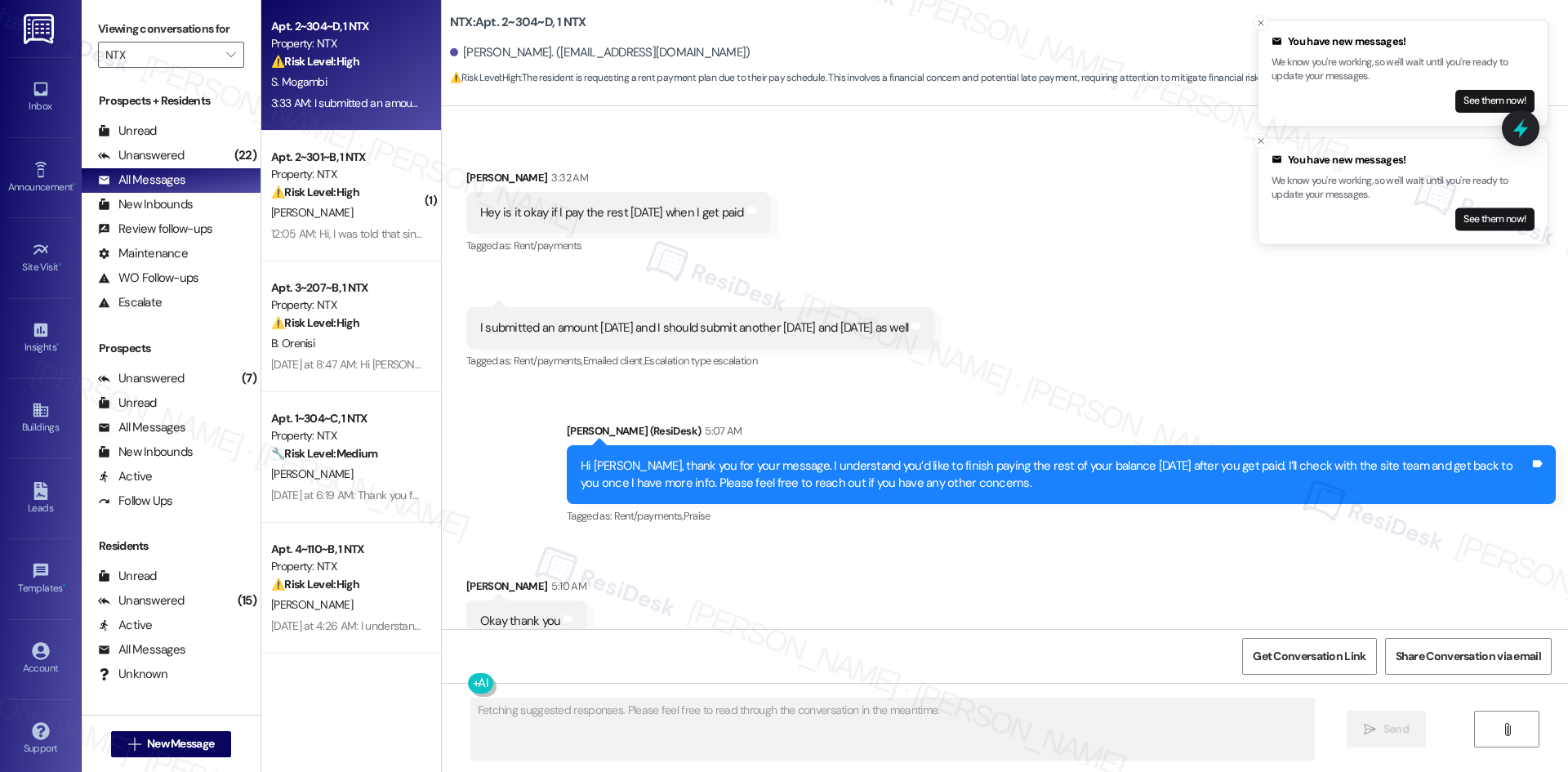
scroll to position [3718, 0]
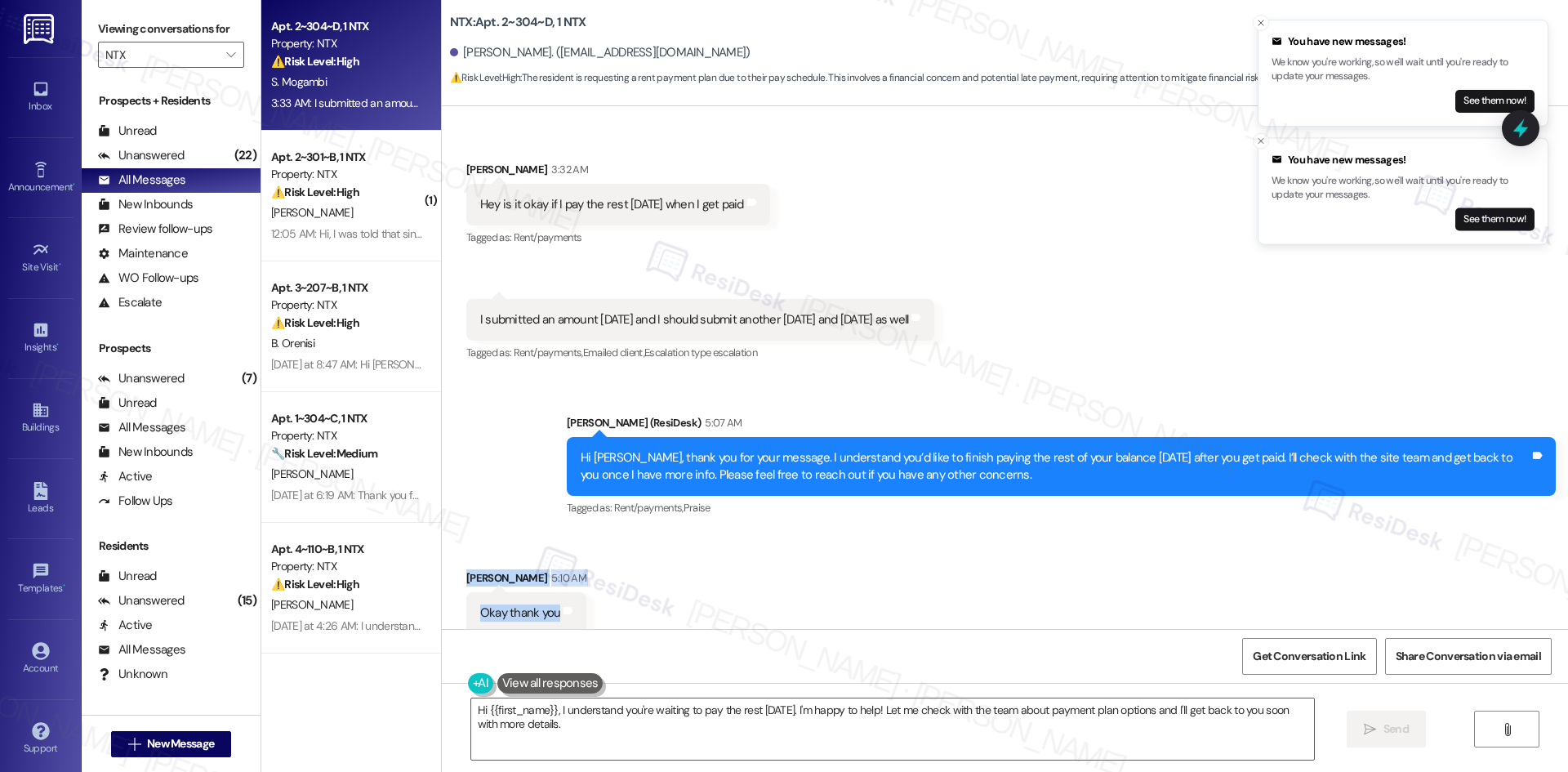
drag, startPoint x: 440, startPoint y: 544, endPoint x: 602, endPoint y: 600, distance: 171.4
click at [602, 600] on div "Received via SMS Stacey Mogambi 5:10 AM Okay thank you Tags and notes" at bounding box center [1005, 590] width 1126 height 114
copy div "Stacey Mogambi 5:10 AM Okay thank you Tags and notes"
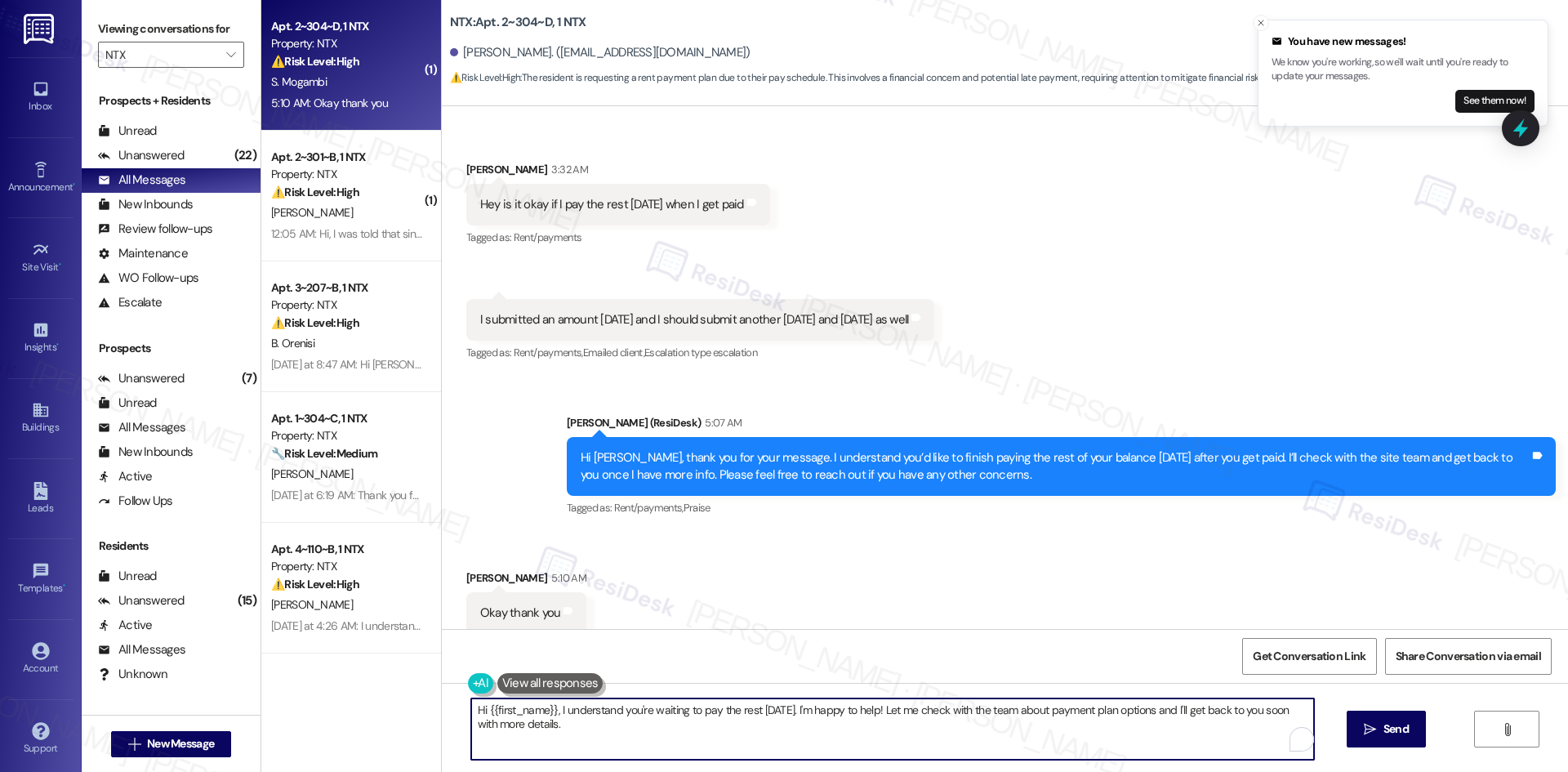
click at [587, 713] on textarea "Hi {{first_name}}, I understand you're waiting to pay the rest next Tuesday. I'…" at bounding box center [893, 729] width 843 height 61
paste textarea "Stacey Mogambi 5:10 AM Okay thank you"
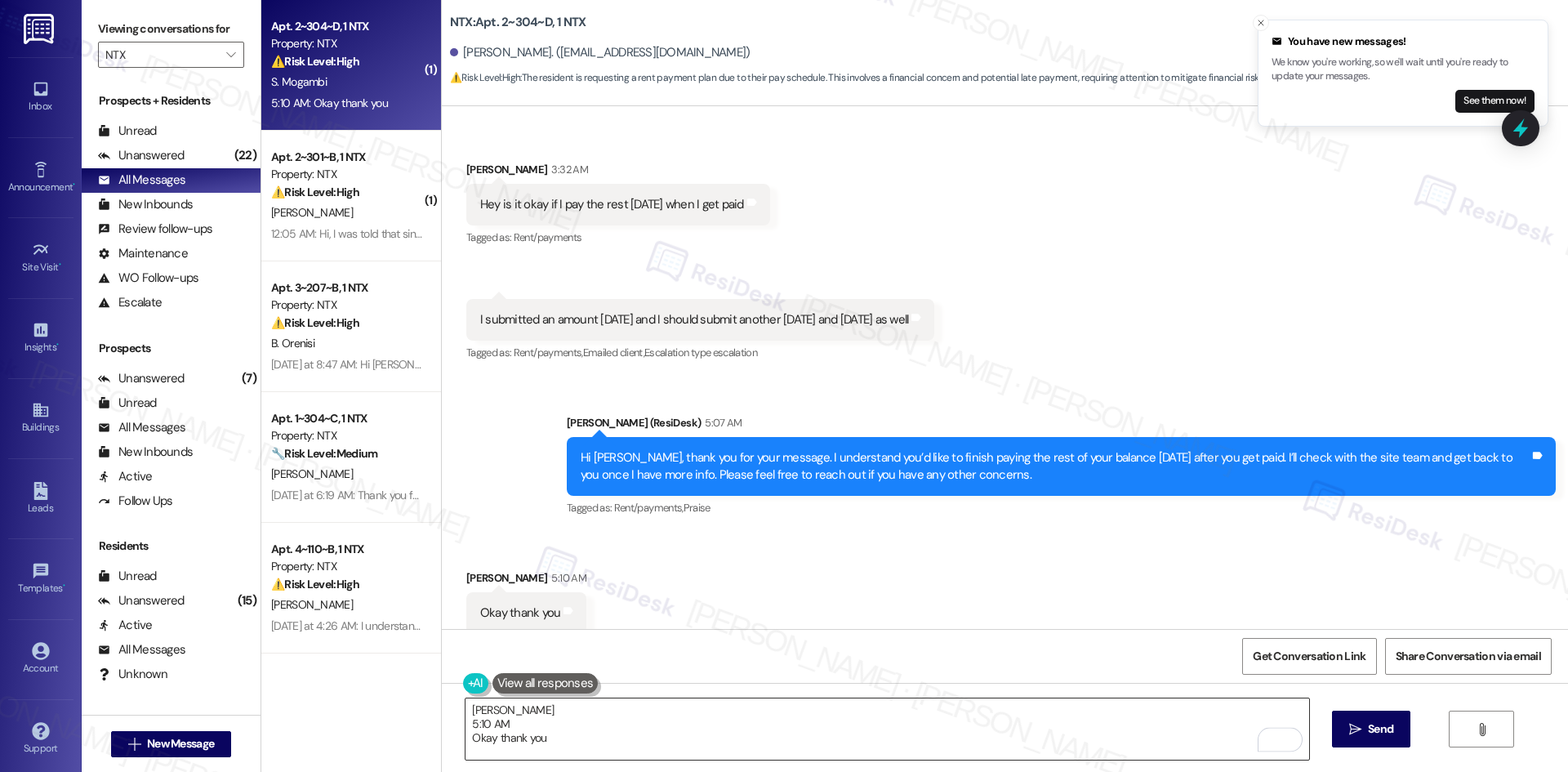
click at [704, 728] on textarea "Stacey Mogambi 5:10 AM Okay thank you" at bounding box center [887, 729] width 843 height 61
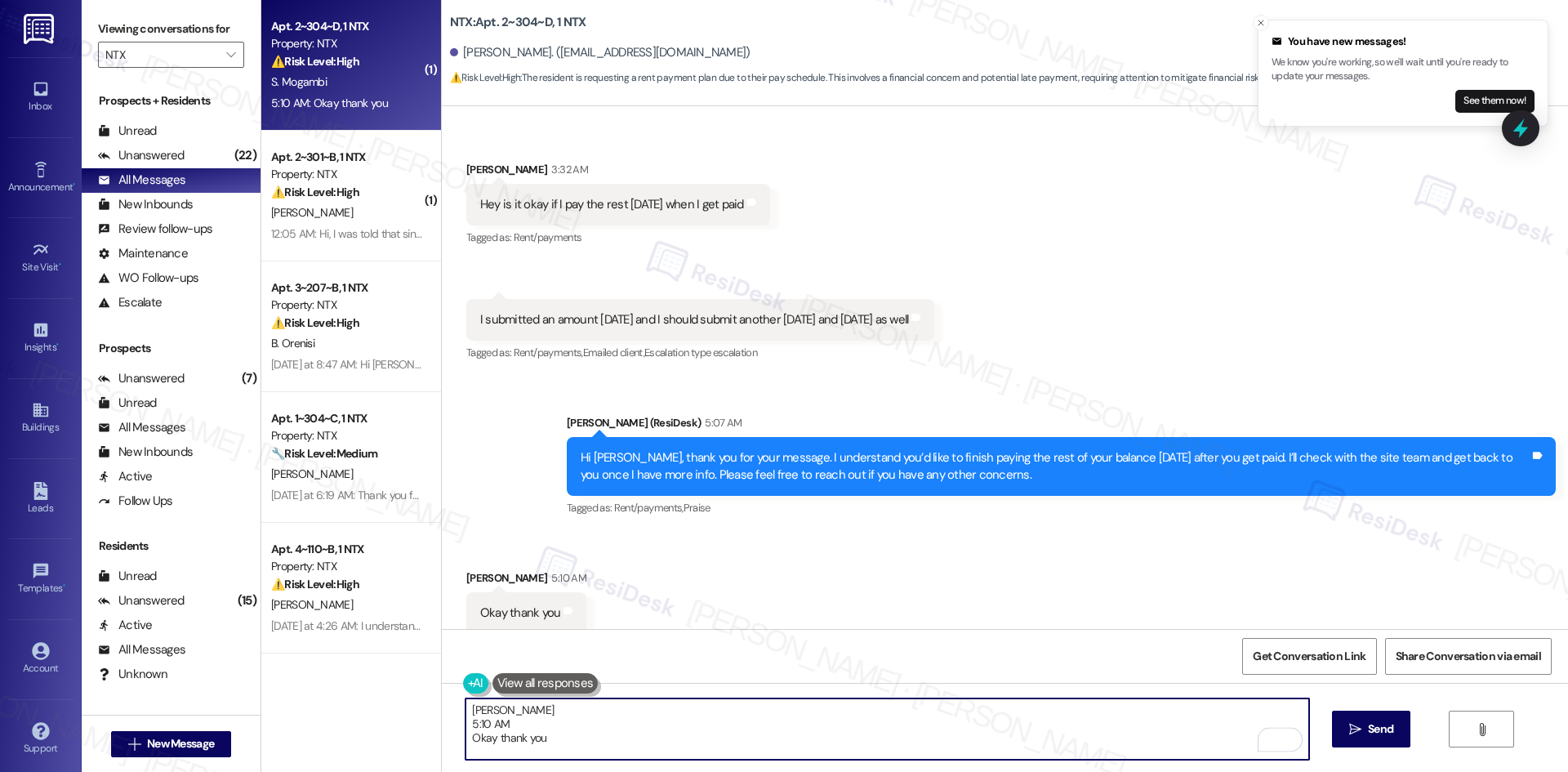
paste textarea "You’re very welcome, Stacey!"
type textarea "You’re very welcome, Stacey!"
click at [1372, 725] on span "Send" at bounding box center [1380, 729] width 25 height 17
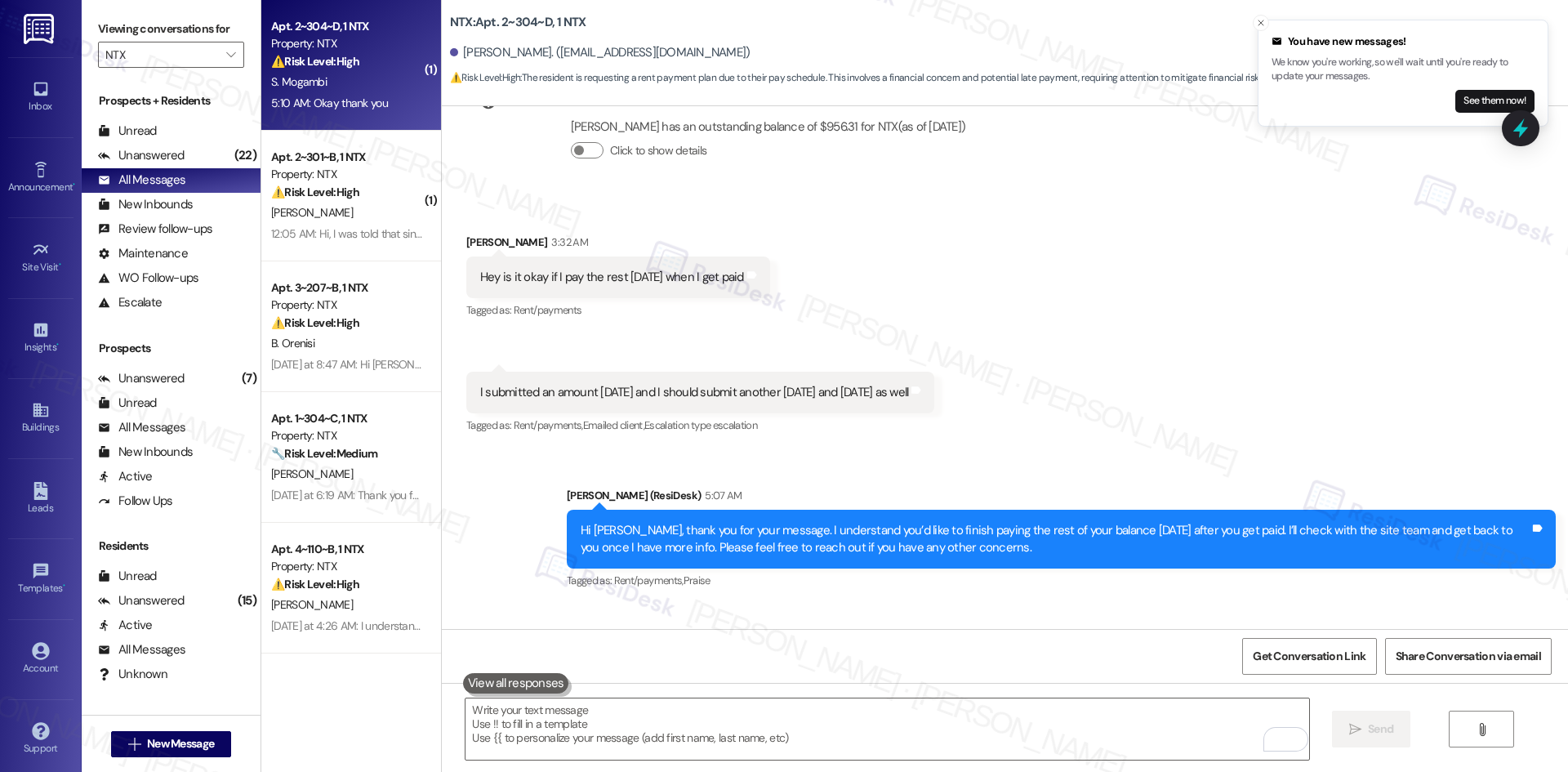
scroll to position [3832, 0]
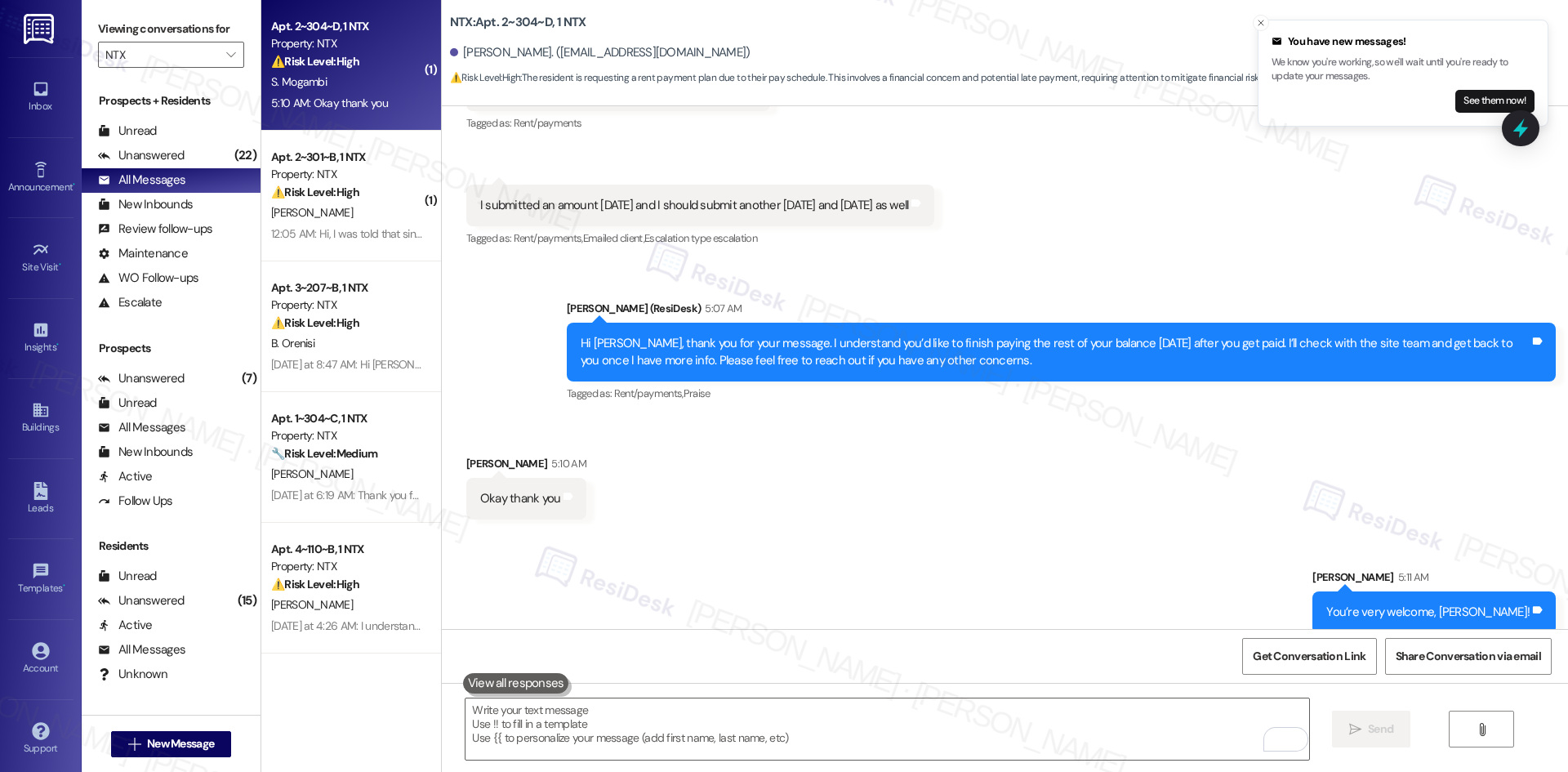
click at [790, 532] on div "Sent via SMS Sarah 5:11 AM You’re very welcome, Stacey! Tags and notes" at bounding box center [1005, 589] width 1126 height 114
click at [747, 459] on div "Received via SMS Stacey Mogambi 5:10 AM Okay thank you Tags and notes" at bounding box center [1005, 475] width 1126 height 114
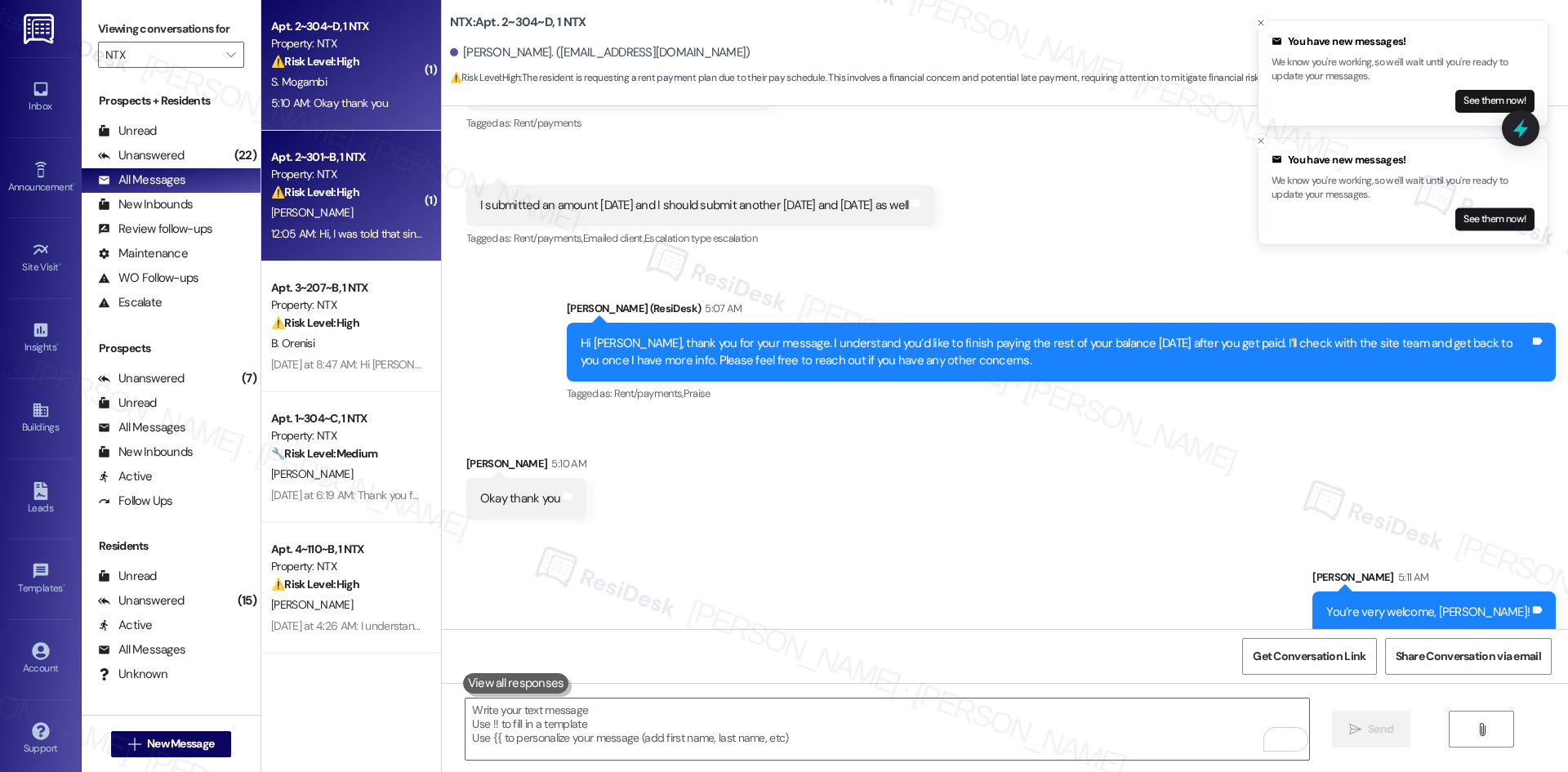
click at [372, 216] on div "S. Adams" at bounding box center [346, 213] width 154 height 21
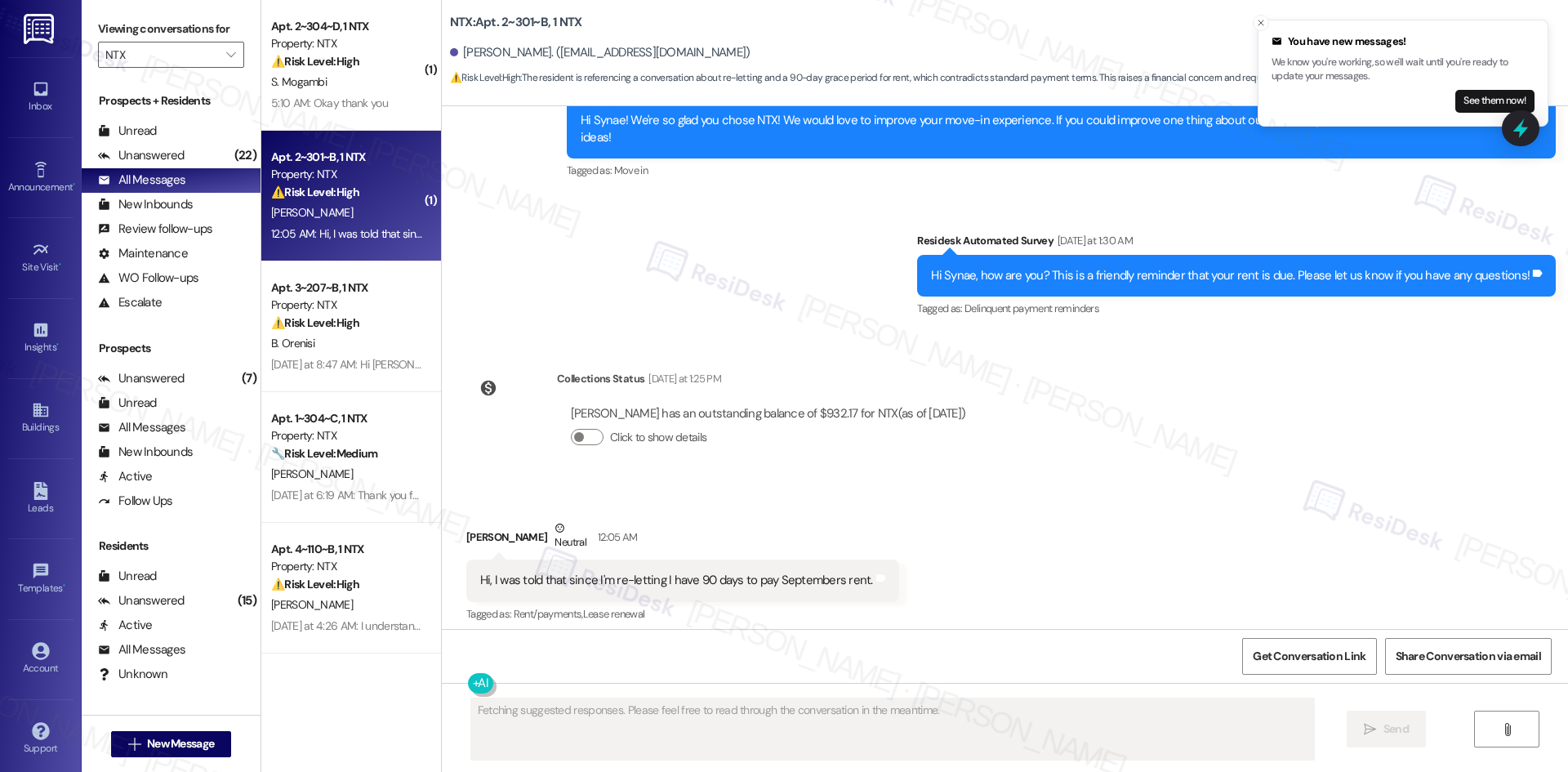
scroll to position [1971, 0]
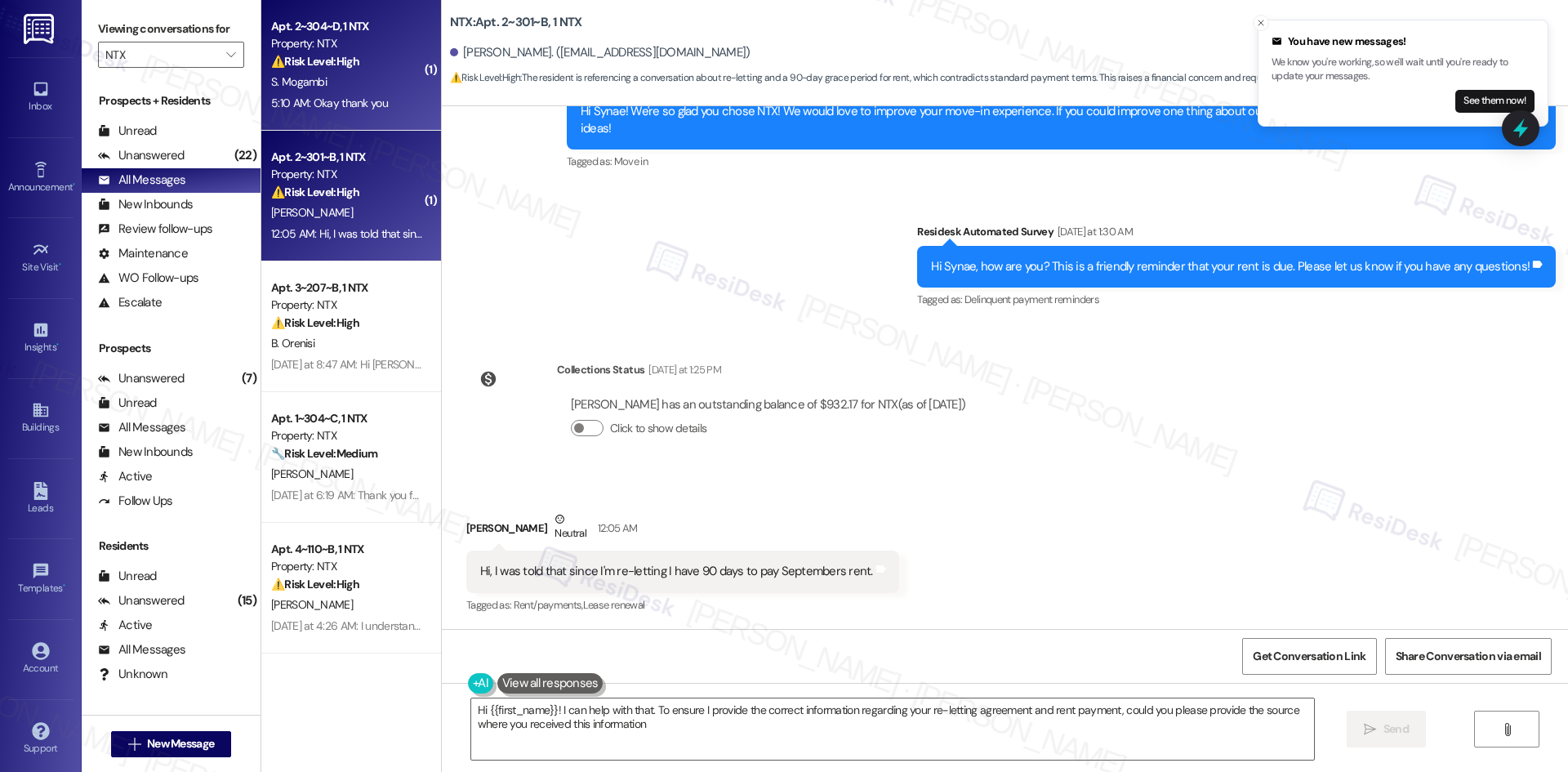
type textarea "Hi {{first_name}}! I can help with that. To ensure I provide the correct inform…"
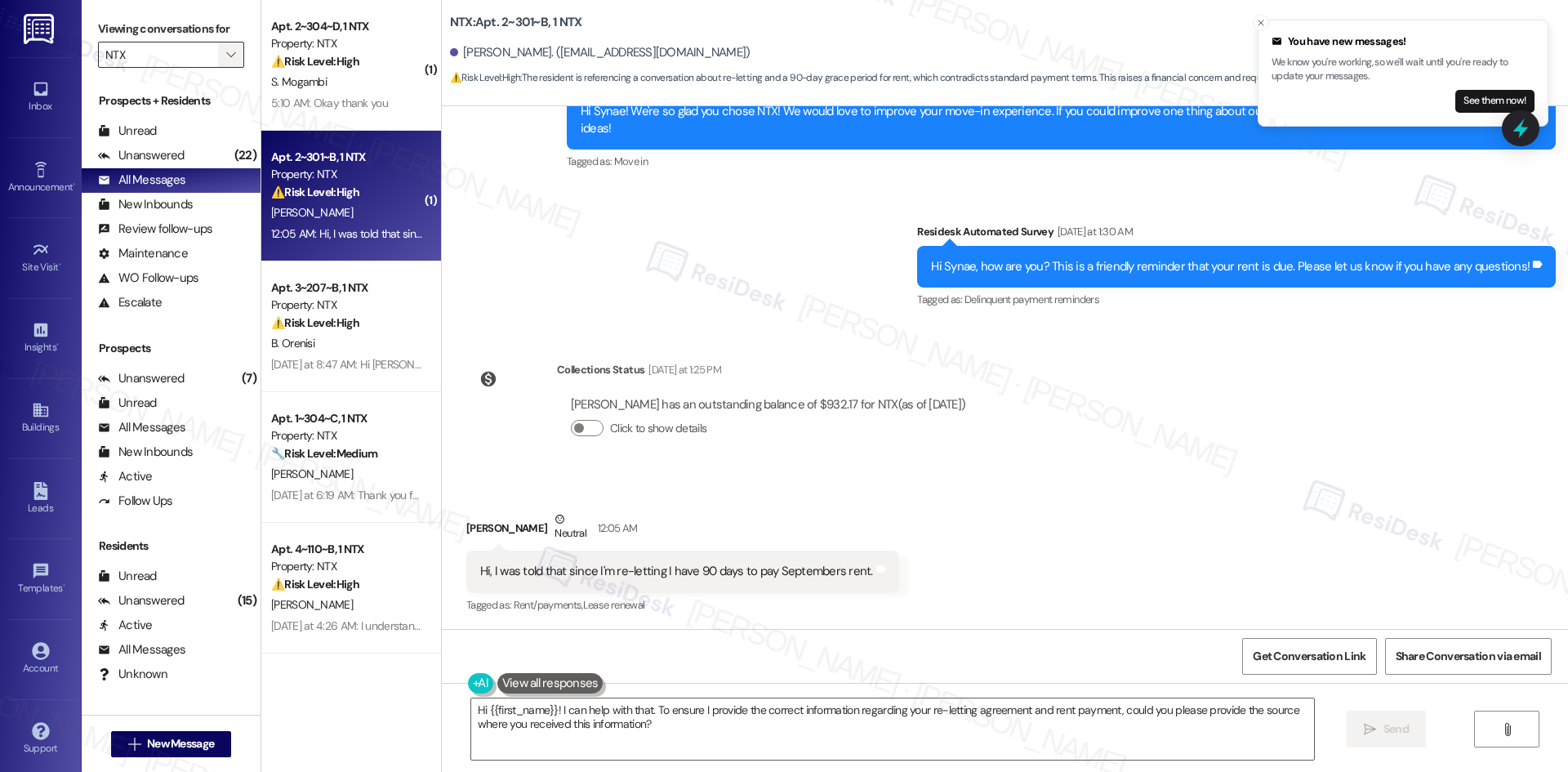
click at [218, 49] on button "" at bounding box center [231, 54] width 26 height 26
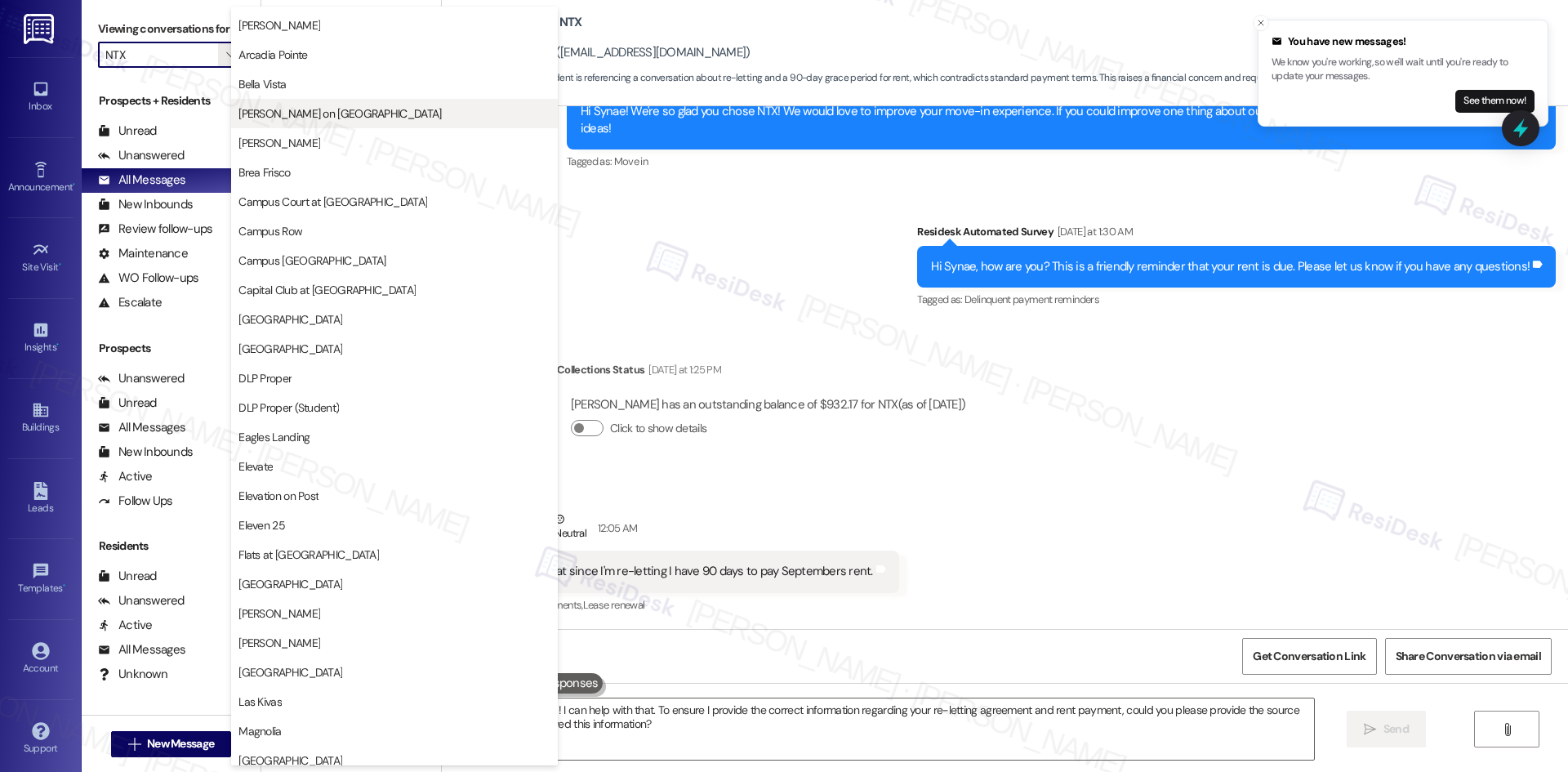
scroll to position [0, 0]
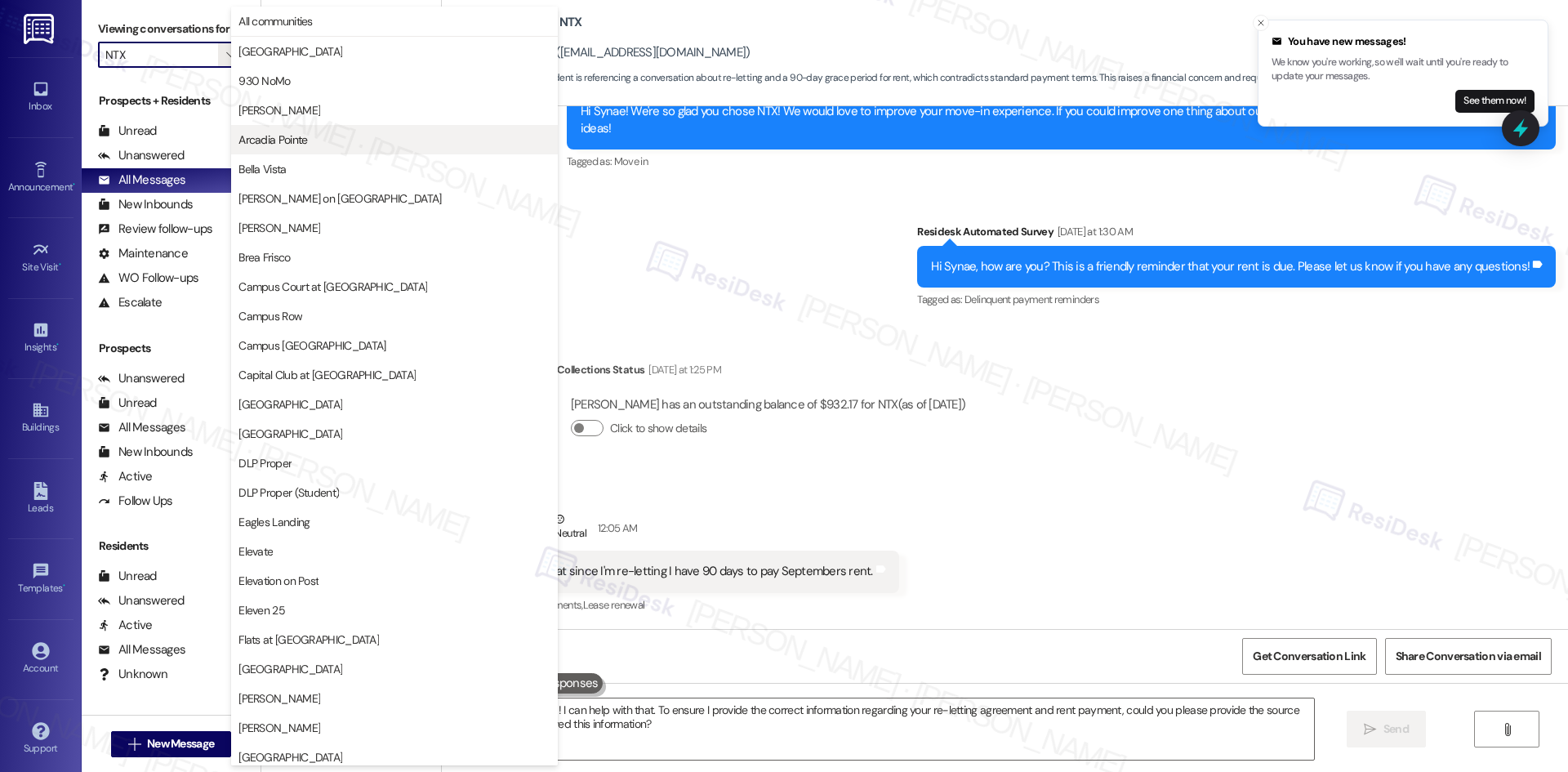
click at [353, 151] on button "Arcadia Pointe" at bounding box center [395, 139] width 327 height 29
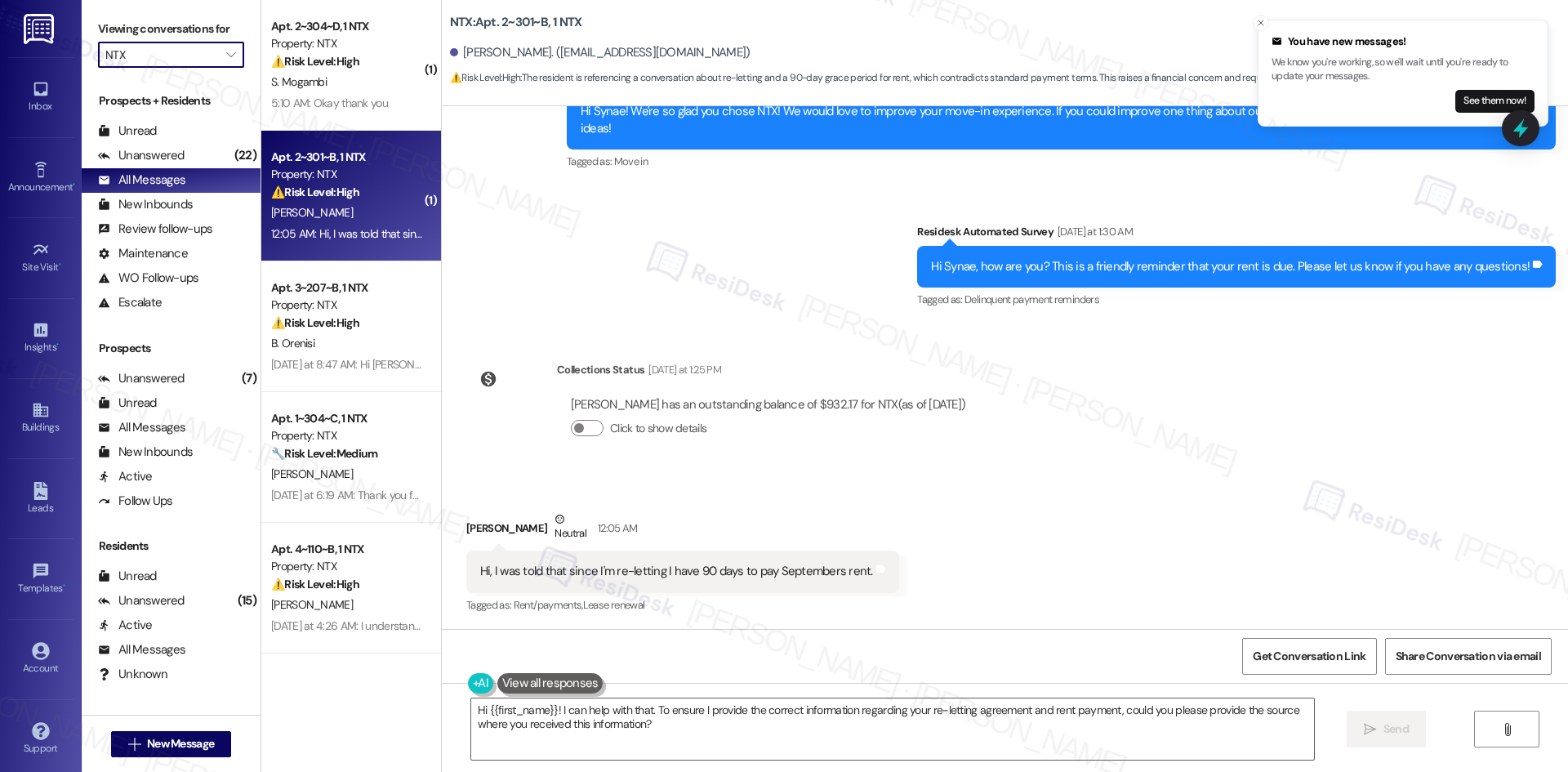
type input "Arcadia Pointe"
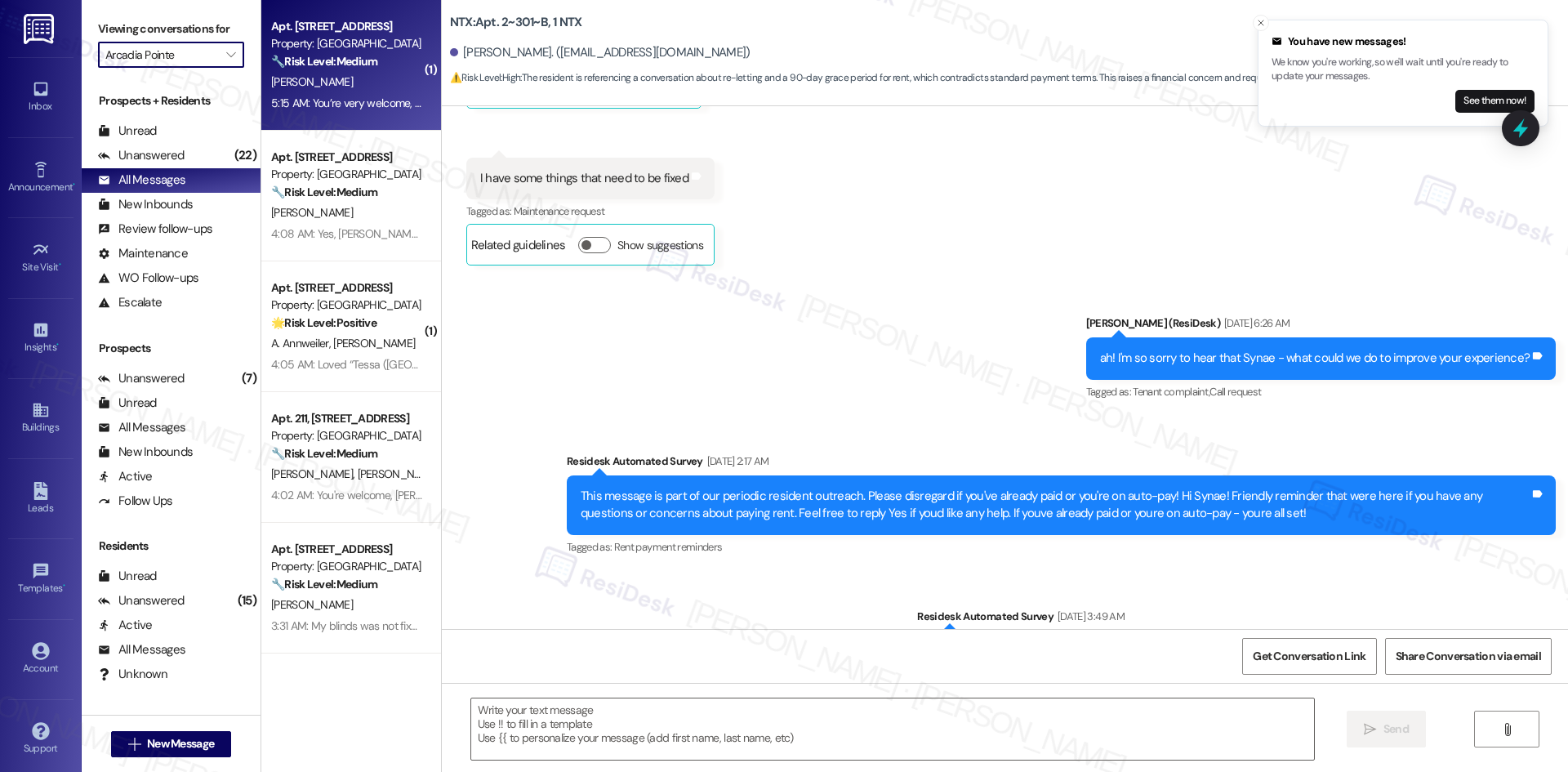
click at [374, 88] on div "C. Mcintosh" at bounding box center [346, 83] width 154 height 21
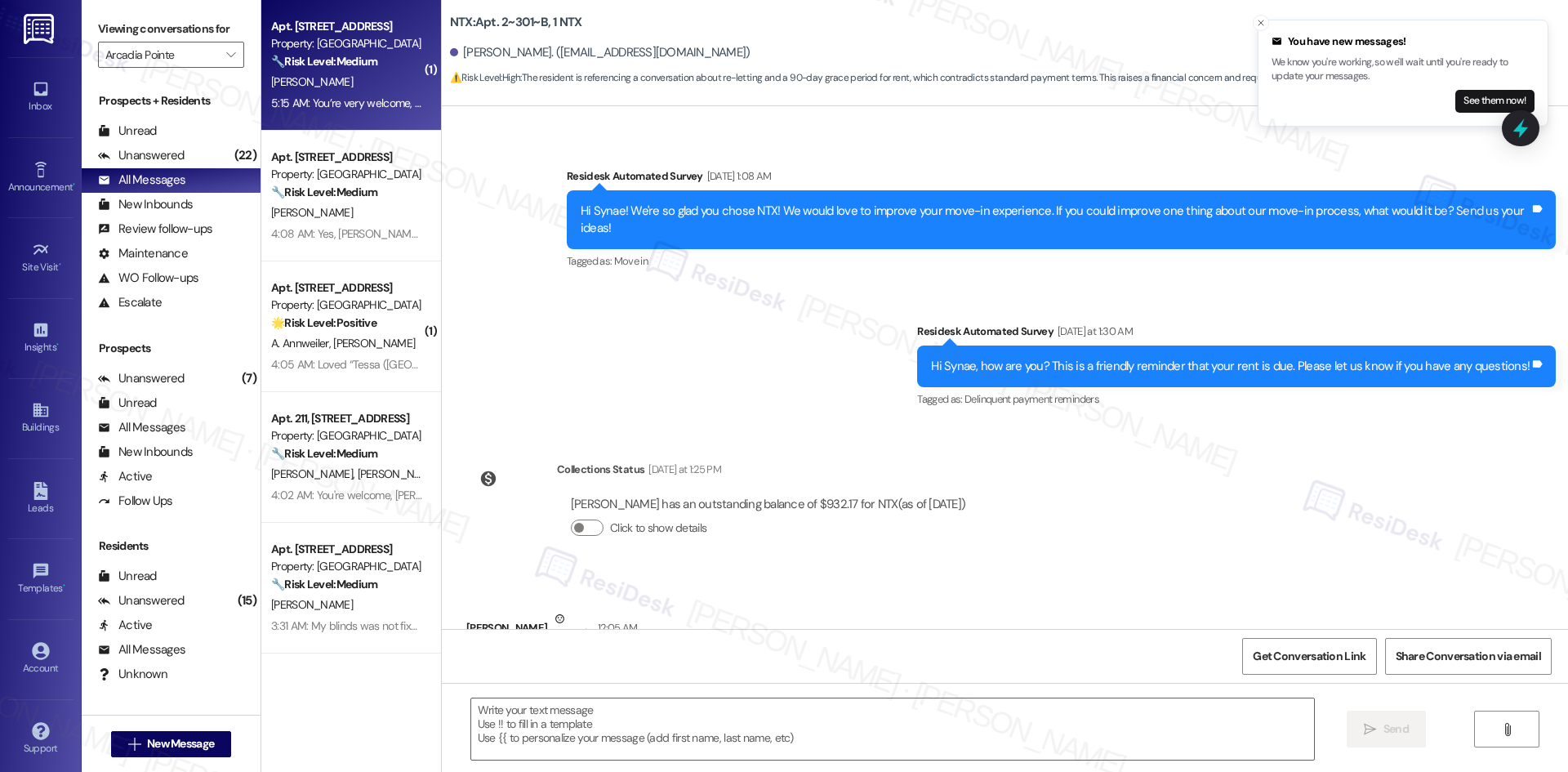
type textarea "Fetching suggested responses. Please feel free to read through the conversation…"
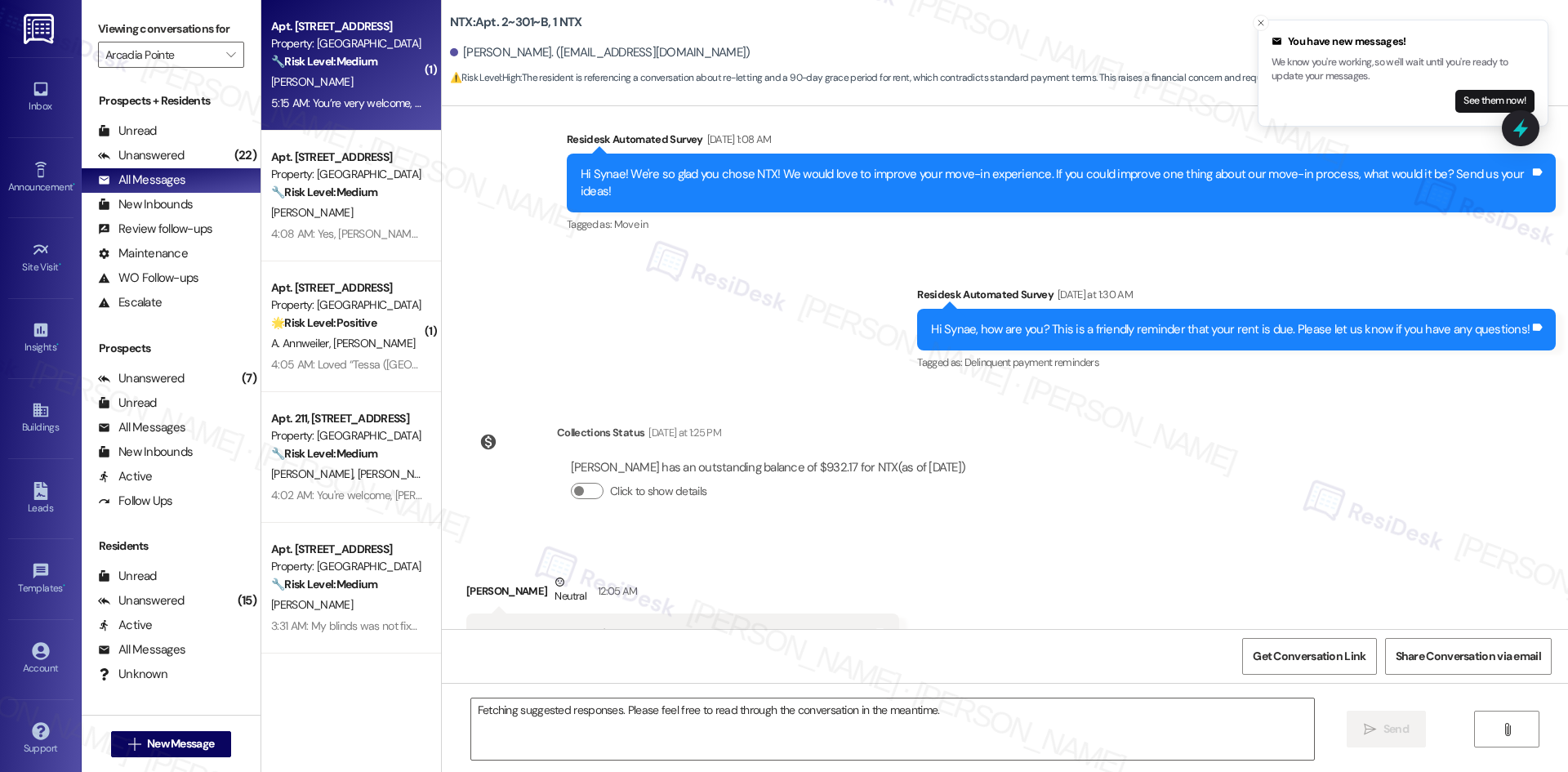
scroll to position [1971, 0]
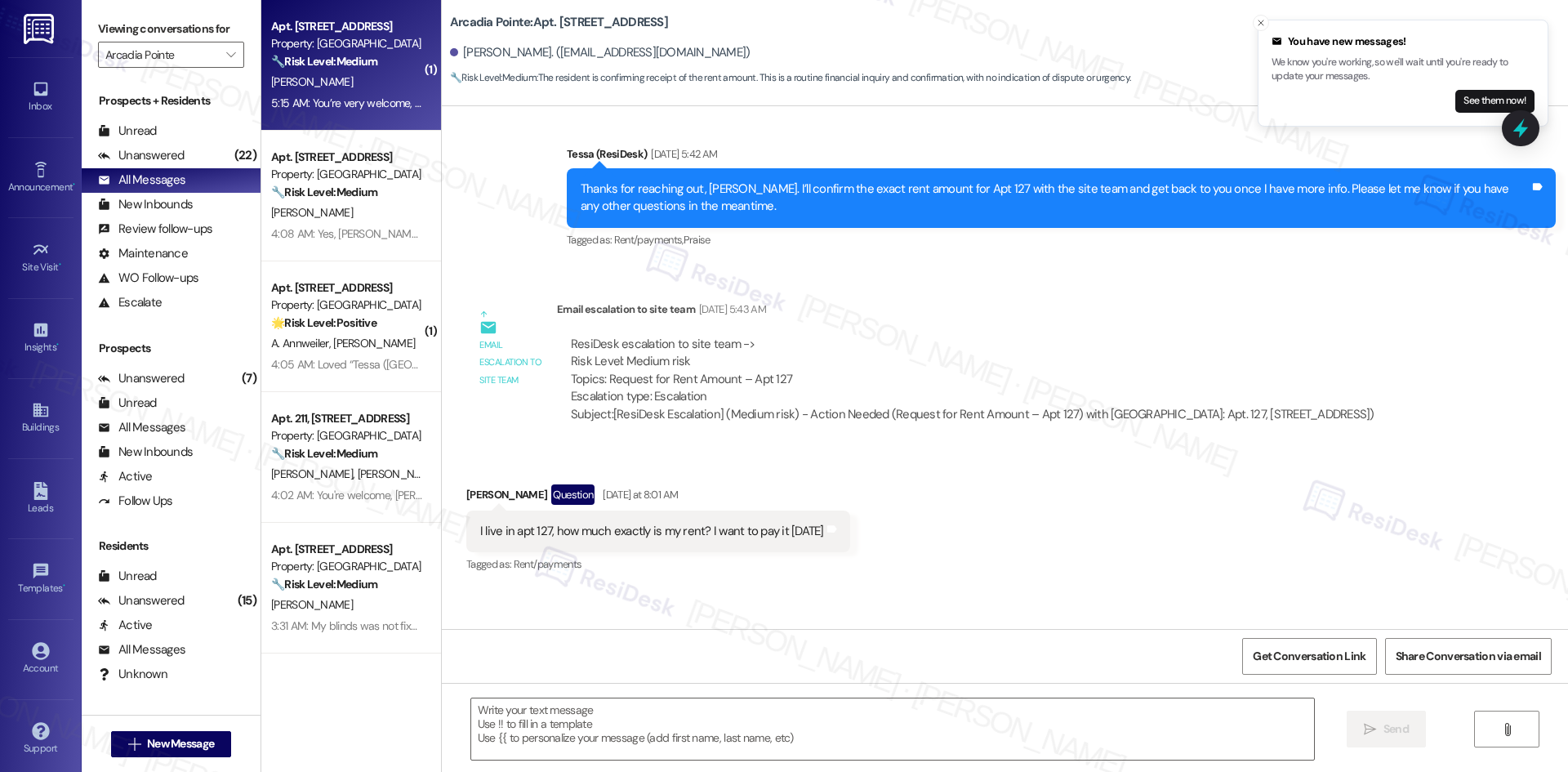
type textarea "Fetching suggested responses. Please feel free to read through the conversation…"
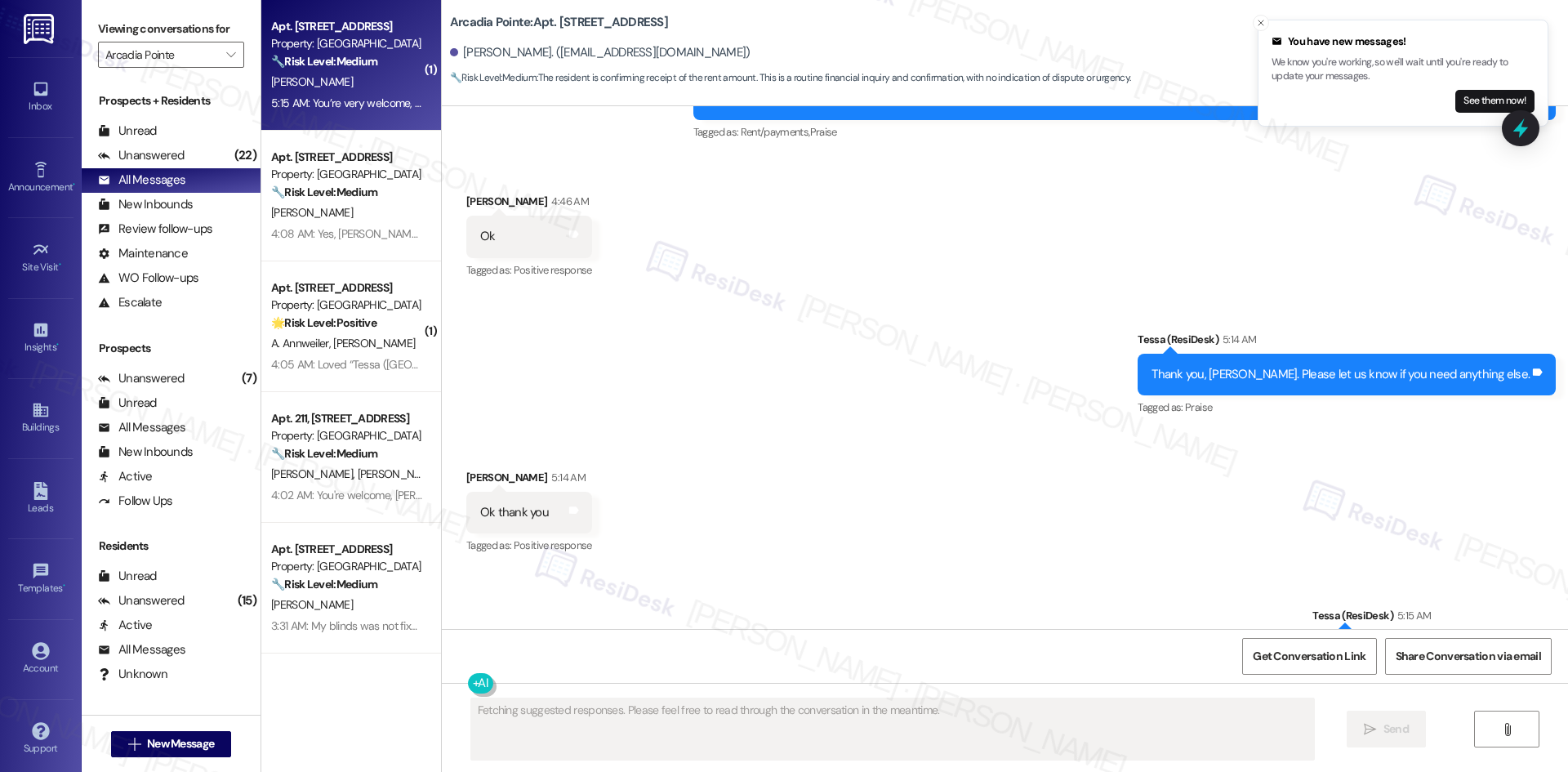
scroll to position [2535, 0]
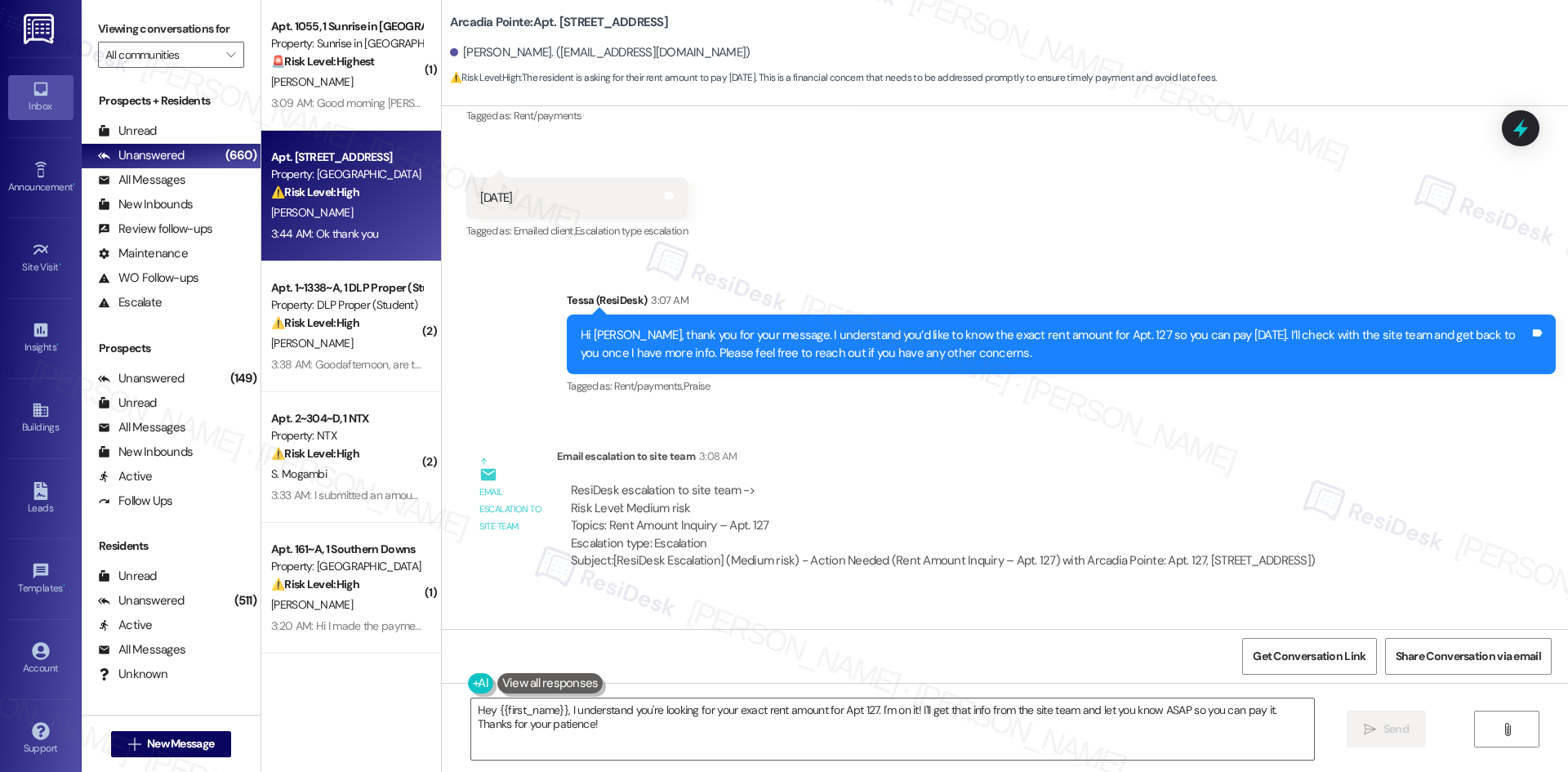
scroll to position [1845, 0]
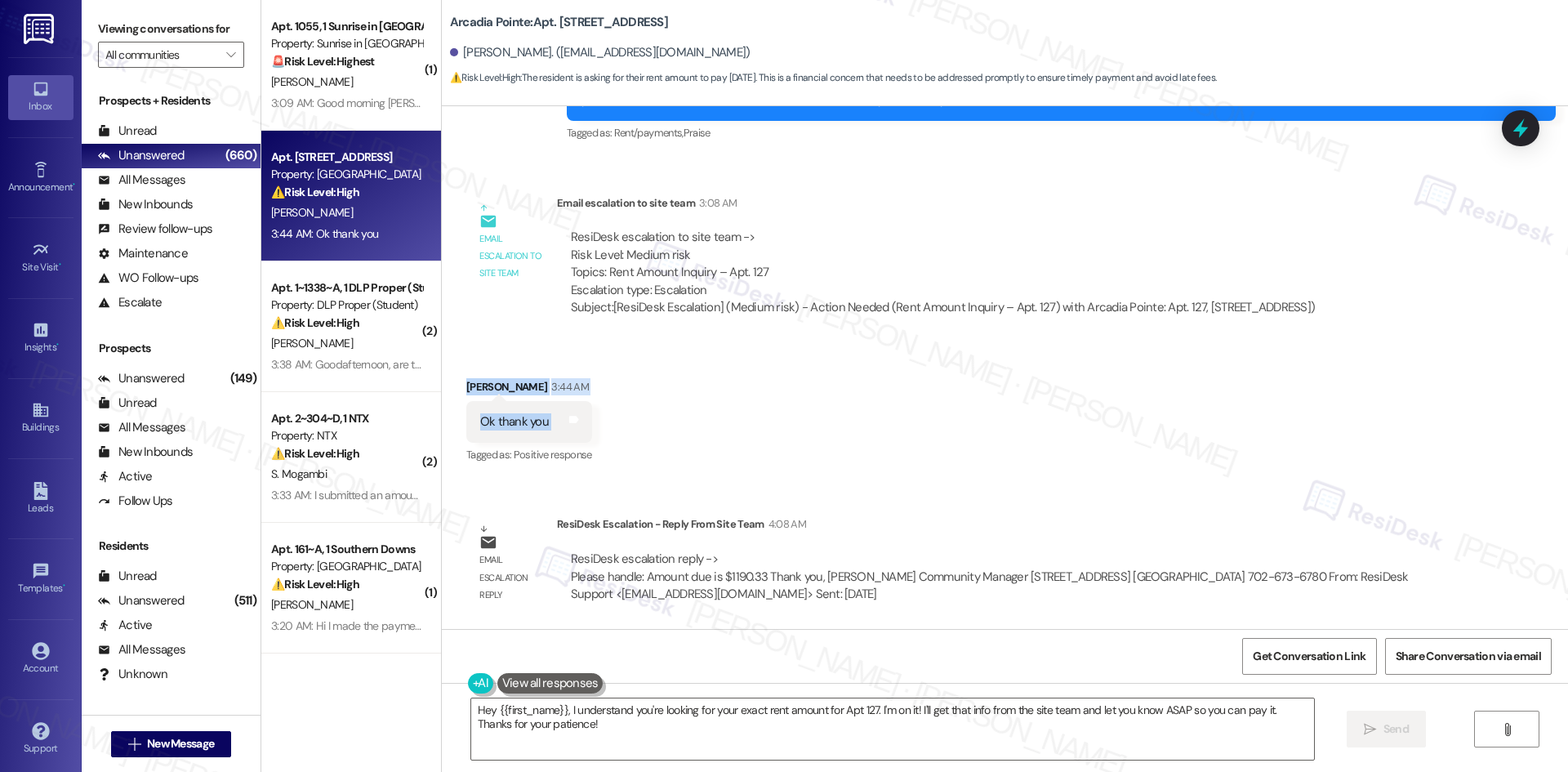
drag, startPoint x: 446, startPoint y: 375, endPoint x: 565, endPoint y: 435, distance: 133.3
click at [565, 435] on div "Received via SMS Christopher Mcintosh 3:44 AM Ok thank you Tags and notes Tagge…" at bounding box center [529, 423] width 151 height 114
copy div "Christopher Mcintosh 3:44 AM Ok thank you Tags and notes"
click at [756, 484] on div "Lease started [DATE] 8:00 AM Announcement, sent via SMS Tessa (ResiDesk) [DATE]…" at bounding box center [1005, 367] width 1126 height 523
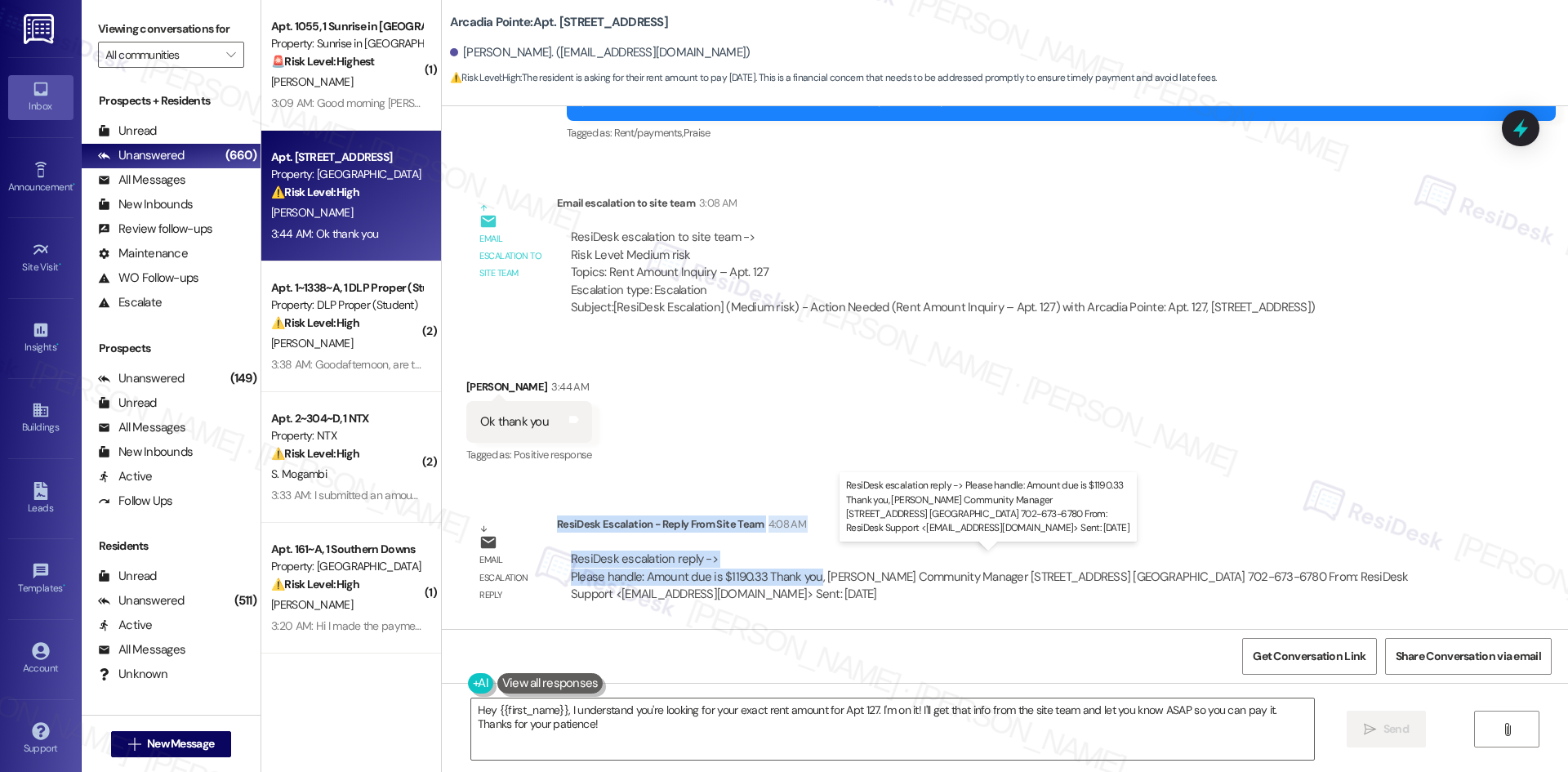
drag, startPoint x: 545, startPoint y: 525, endPoint x: 806, endPoint y: 578, distance: 266.3
click at [806, 578] on div "ResiDesk Escalation - Reply From Site Team 4:08 AM ResiDesk escalation reply ->…" at bounding box center [1005, 565] width 898 height 100
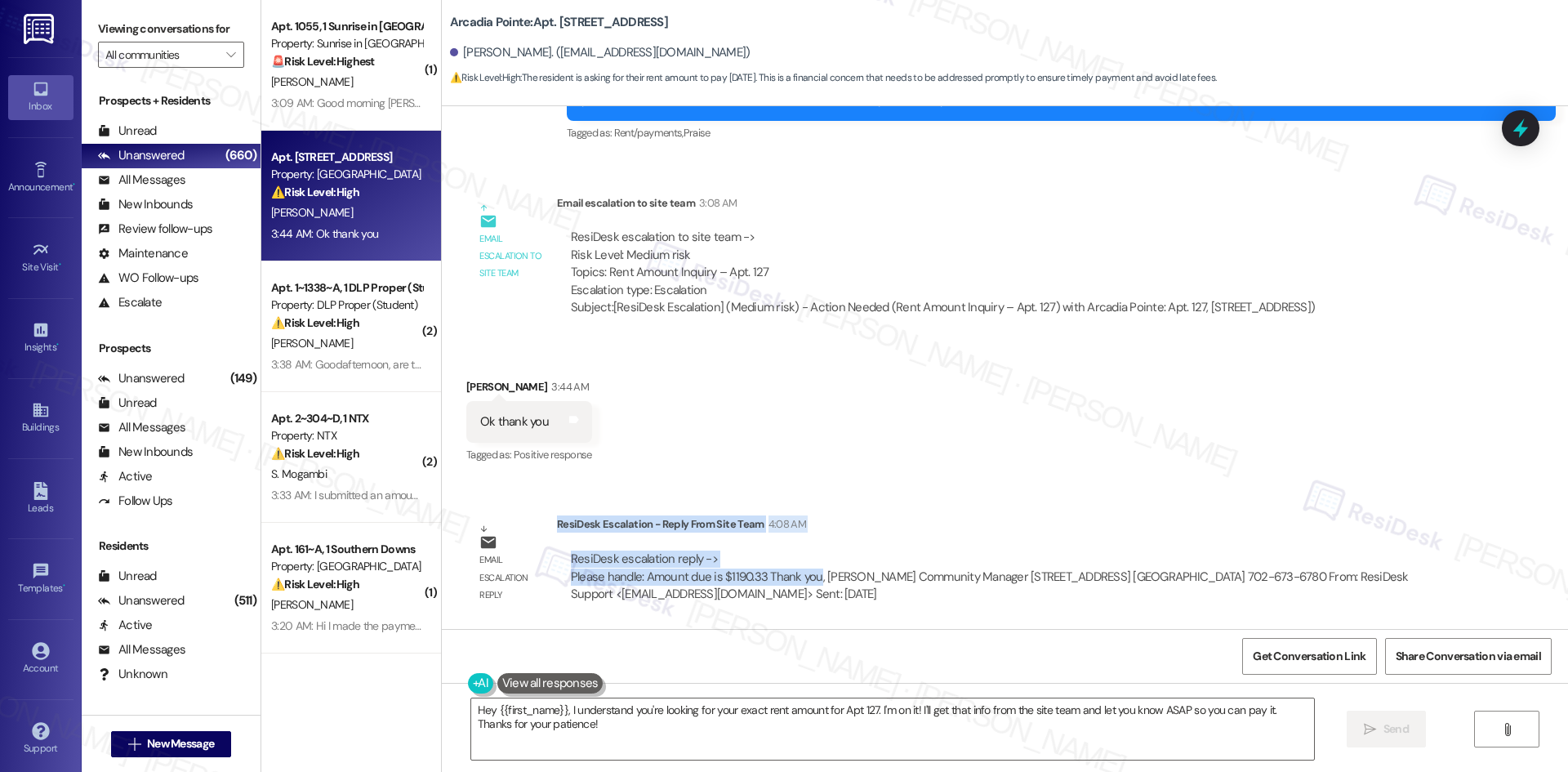
copy div "ResiDesk Escalation - Reply From Site Team 4:08 AM ResiDesk escalation reply ->…"
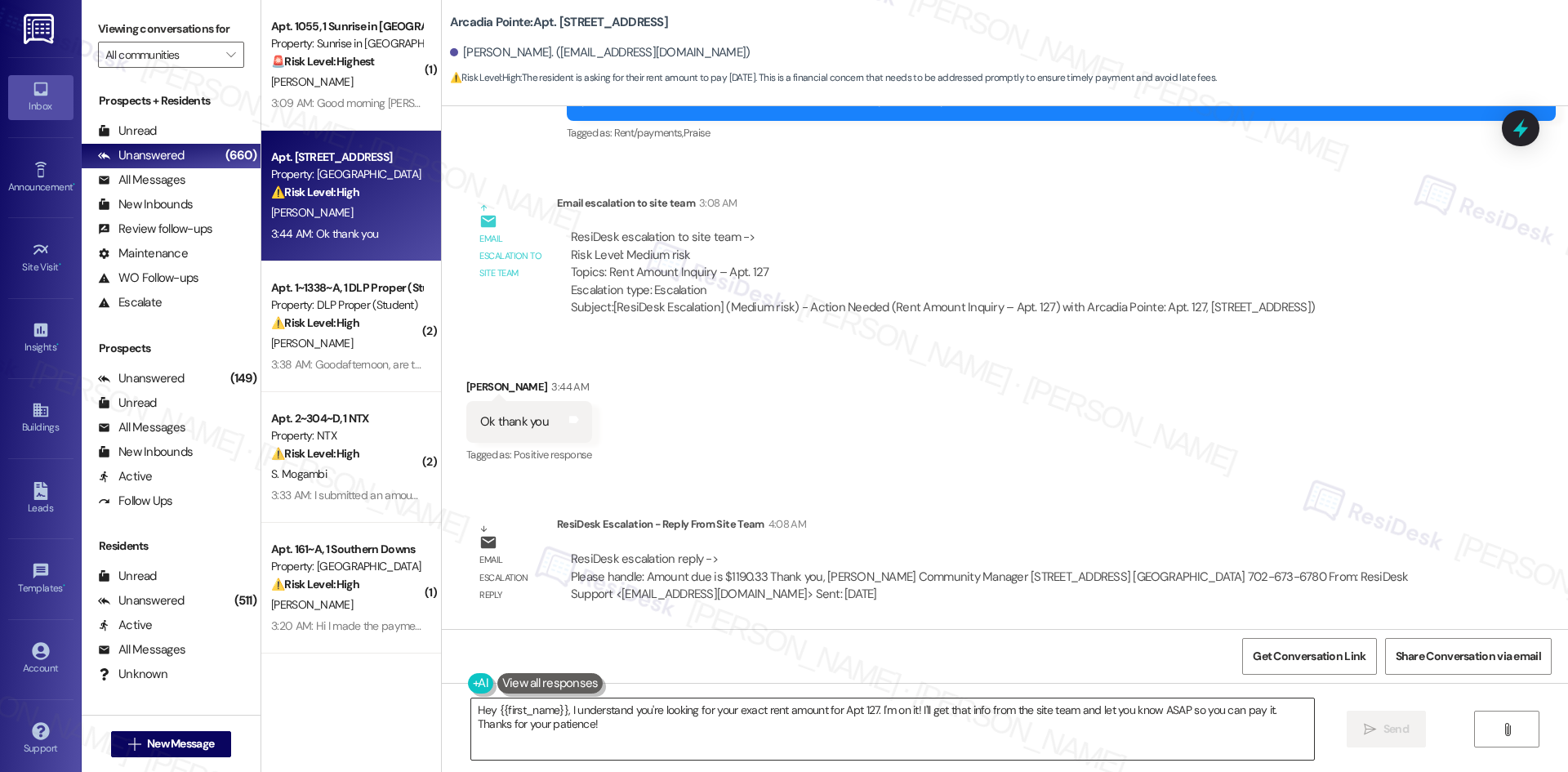
click at [633, 732] on textarea "Hey {{first_name}}, I understand you're looking for your exact rent amount for …" at bounding box center [893, 729] width 843 height 61
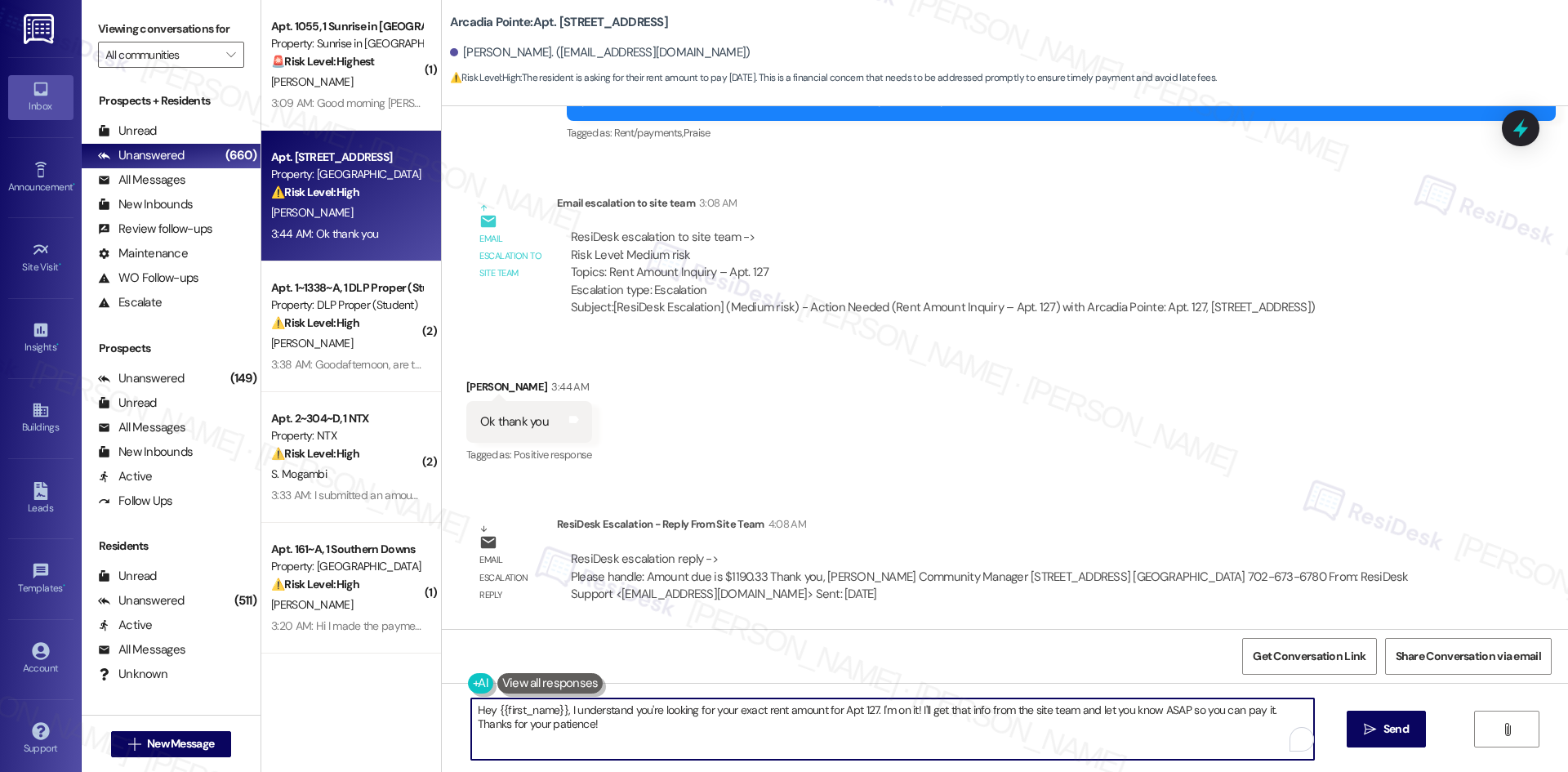
paste textarea "i Christopher, thank you for your patience. The site team confirmed your rent a…"
type textarea "Hi [PERSON_NAME], thank you for your patience. The site team confirmed your ren…"
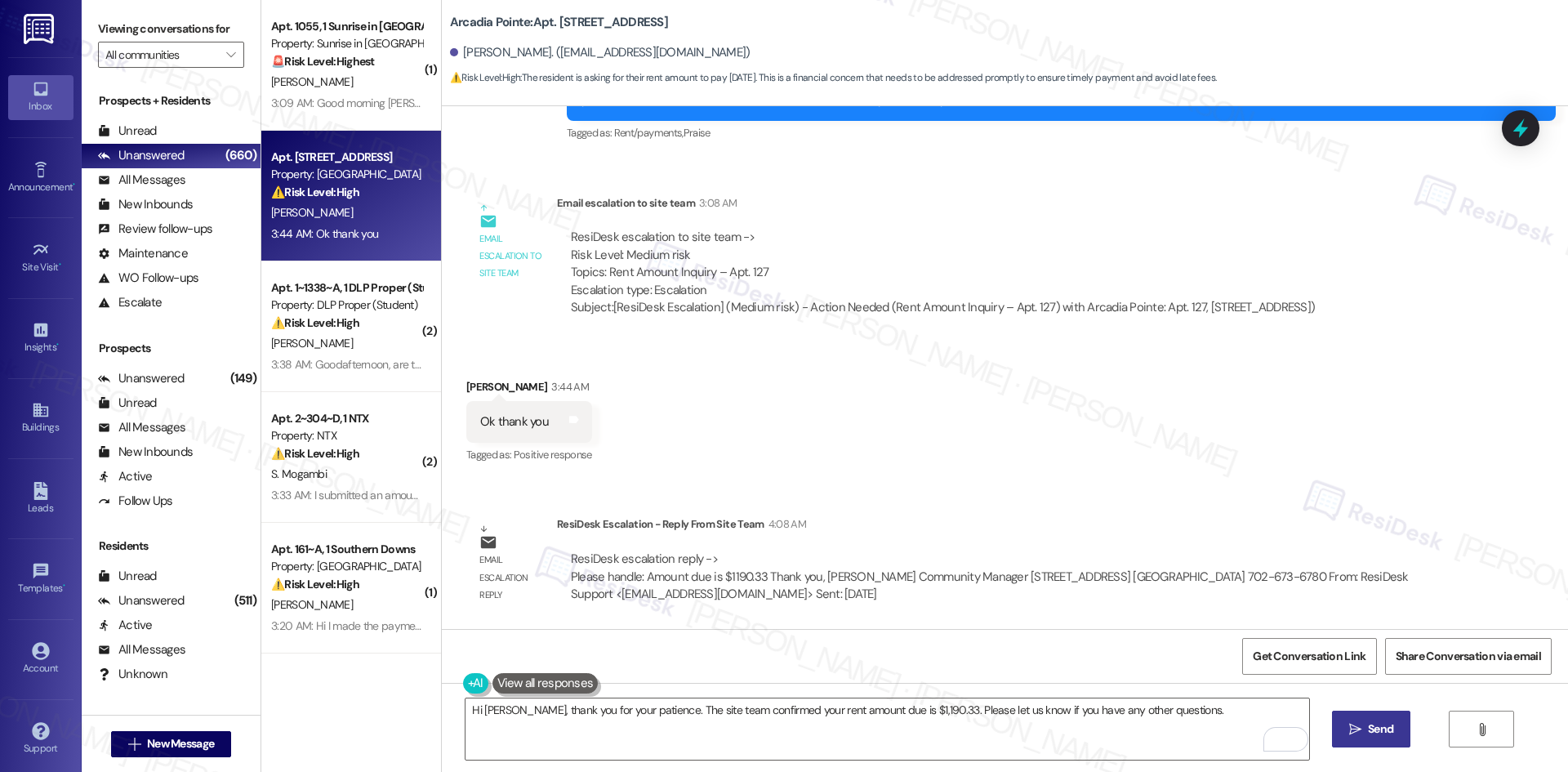
click at [1388, 732] on span "Send" at bounding box center [1380, 729] width 25 height 17
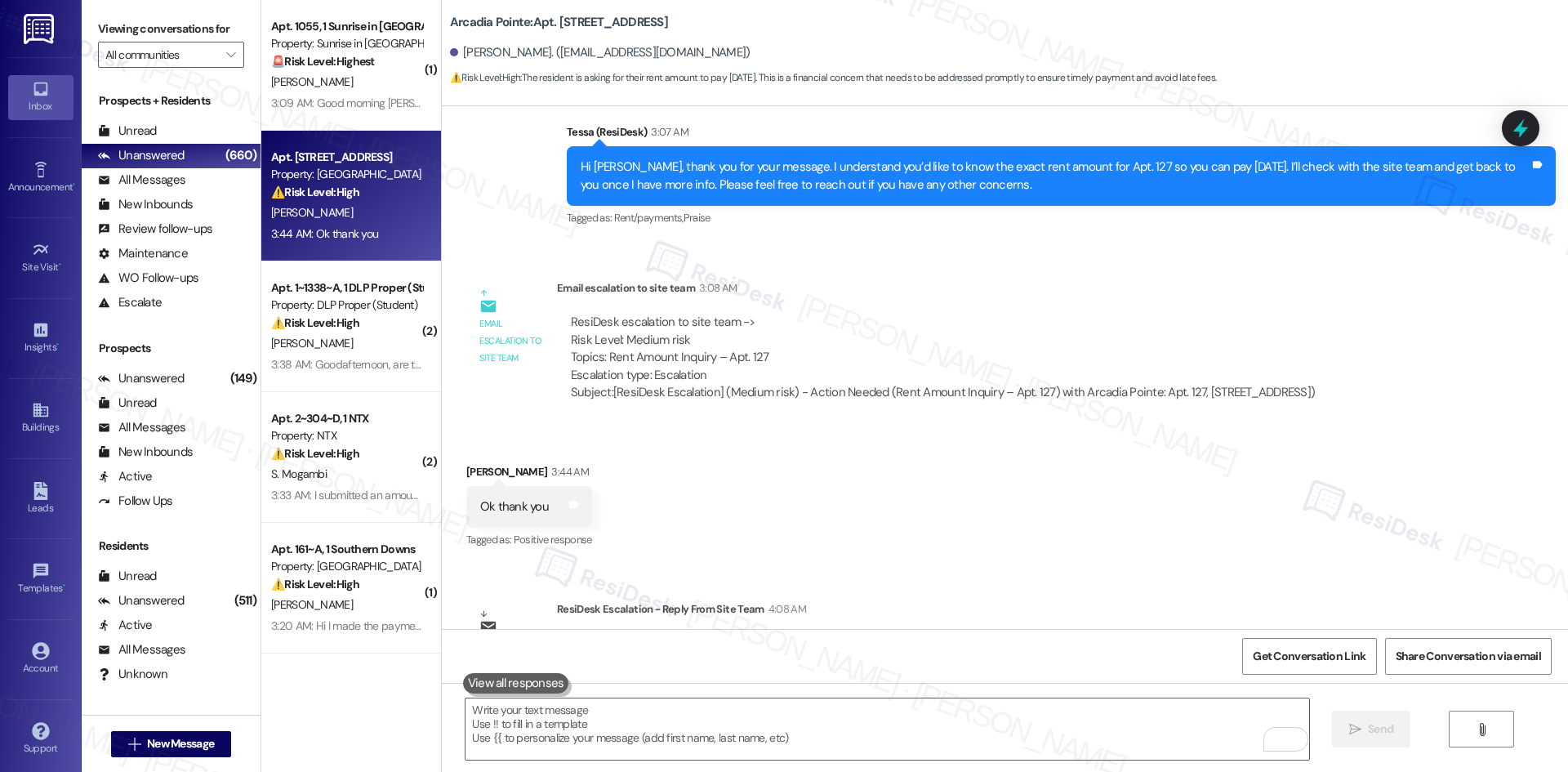
scroll to position [1959, 0]
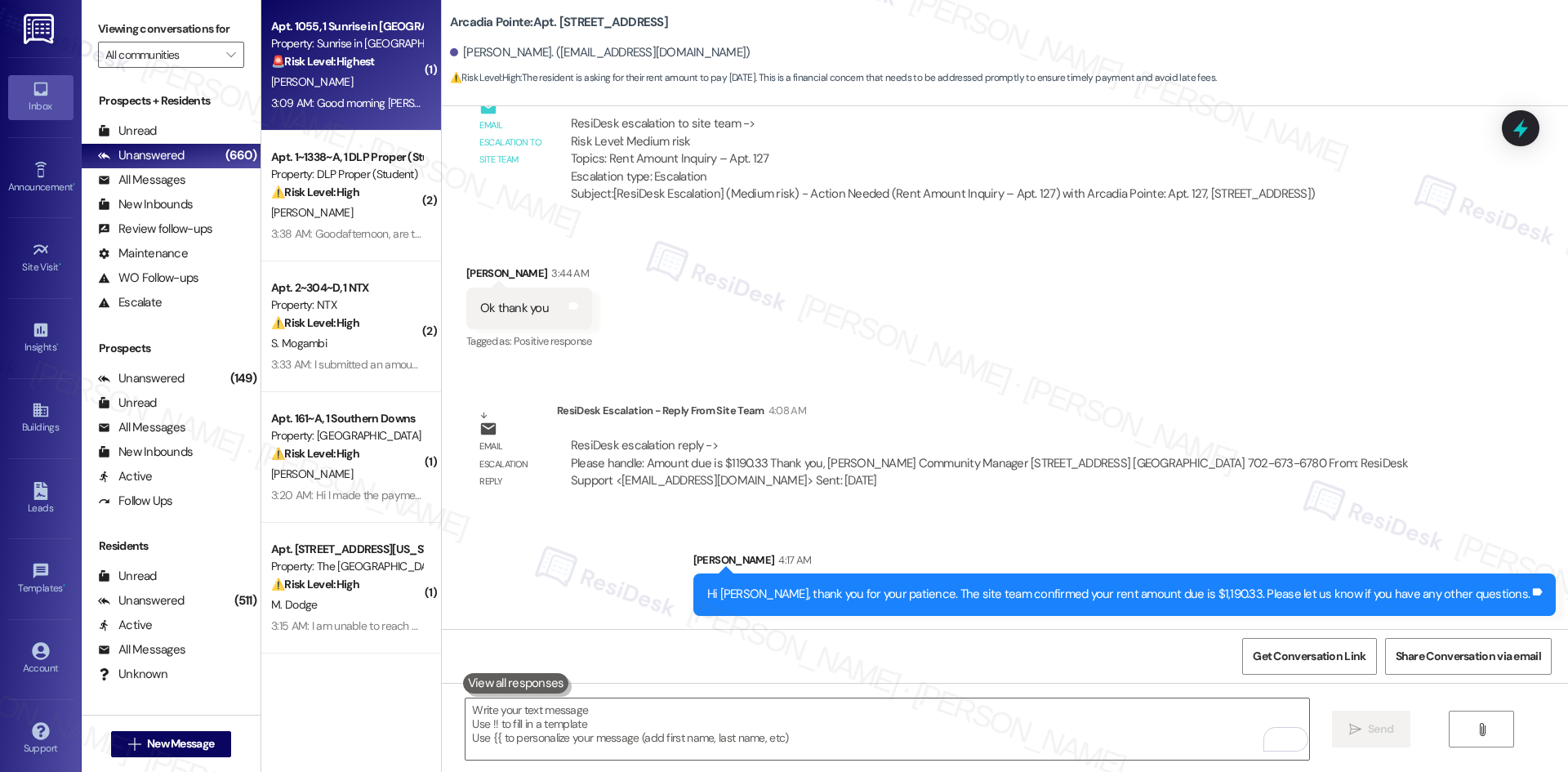
click at [306, 84] on div "M. Rivera" at bounding box center [346, 83] width 154 height 21
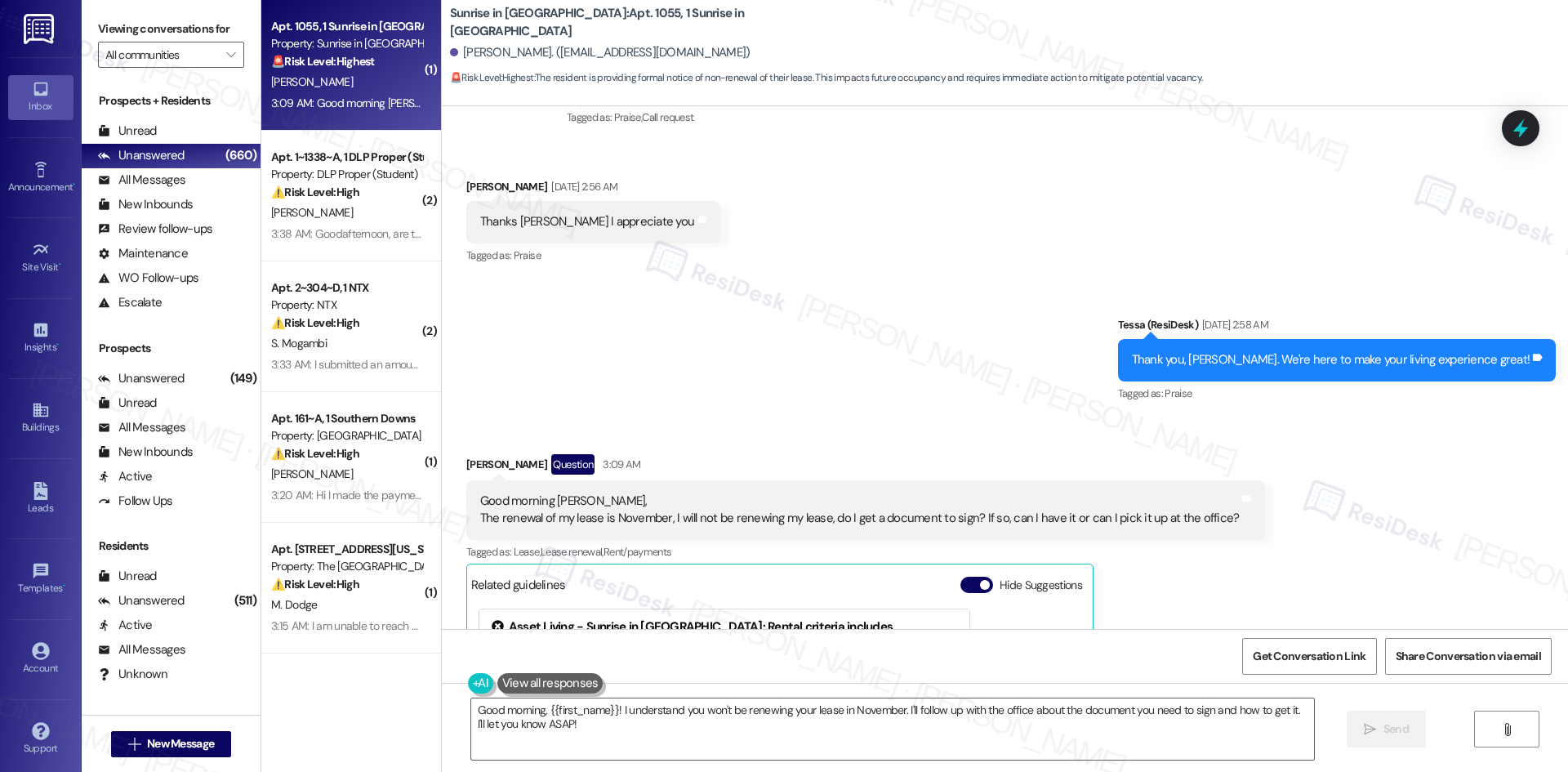
scroll to position [2467, 0]
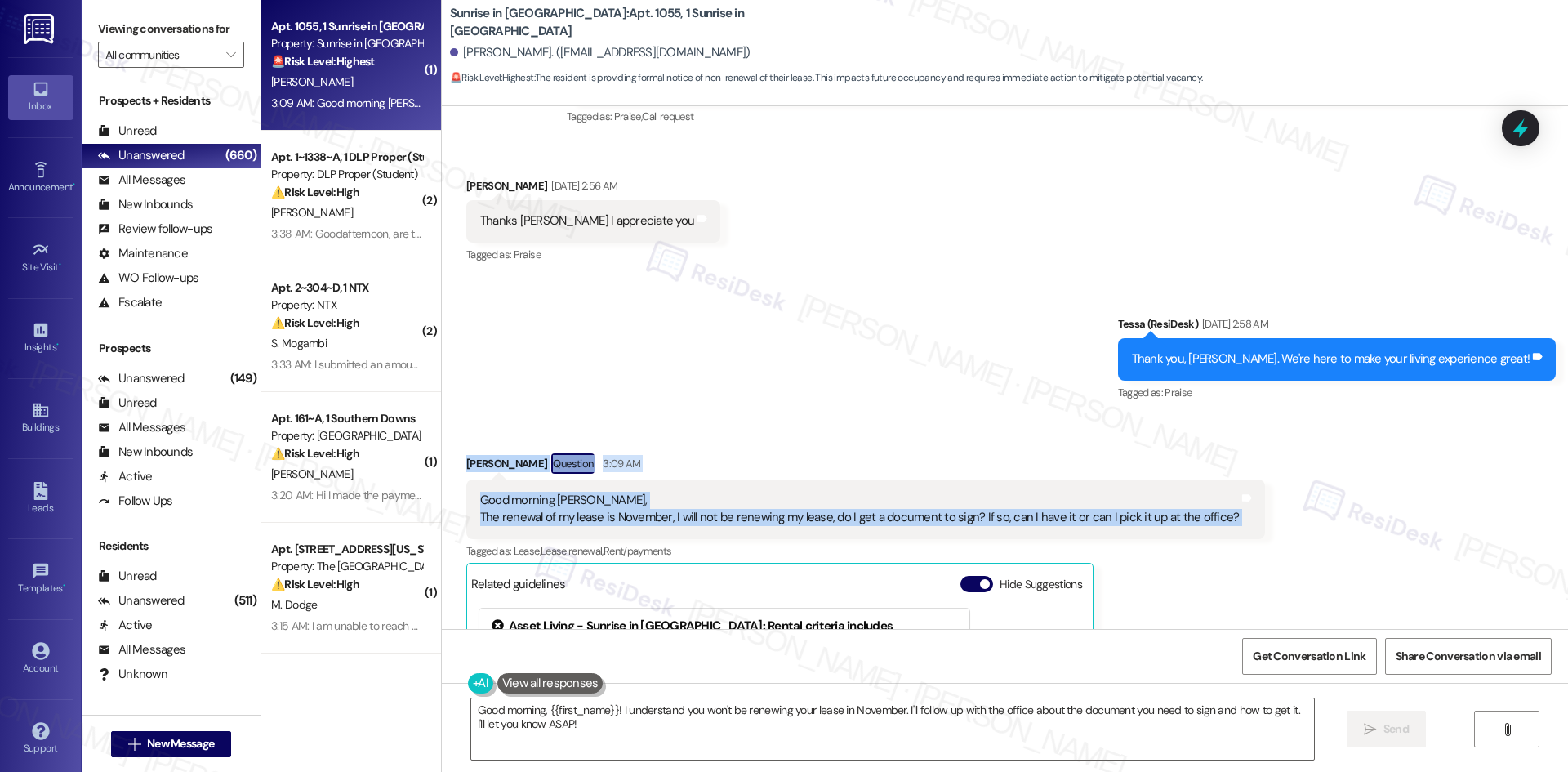
drag, startPoint x: 440, startPoint y: 408, endPoint x: 1248, endPoint y: 466, distance: 810.1
click at [1248, 466] on div "Received via SMS Mariano Rivera Question 3:09 AM Good morning Tessa, The renewa…" at bounding box center [1005, 671] width 1126 height 510
drag, startPoint x: 612, startPoint y: 456, endPoint x: 661, endPoint y: 466, distance: 50.0
click at [661, 491] on div "Good morning Tessa, The renewal of my lease is November, I will not be renewing…" at bounding box center [859, 509] width 759 height 35
copy div "Mariano Rivera Question 3:09 AM Good morning Tessa, The renewal of my lease is …"
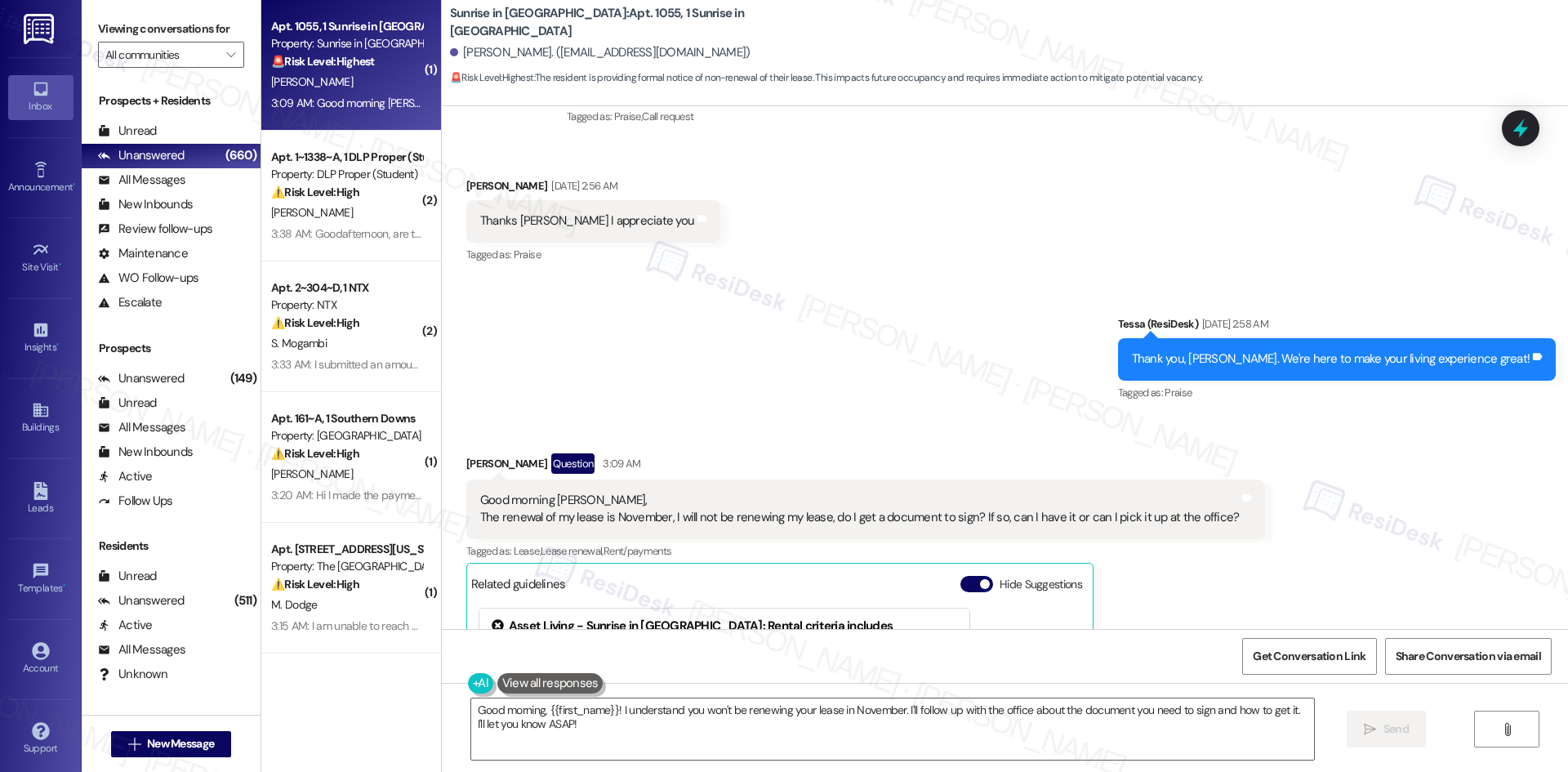
click at [727, 281] on div "Sent via SMS Tessa (ResiDesk) Aug 30, 2025 at 2:58 AM Thank you, Mariano. We're…" at bounding box center [1005, 348] width 1126 height 138
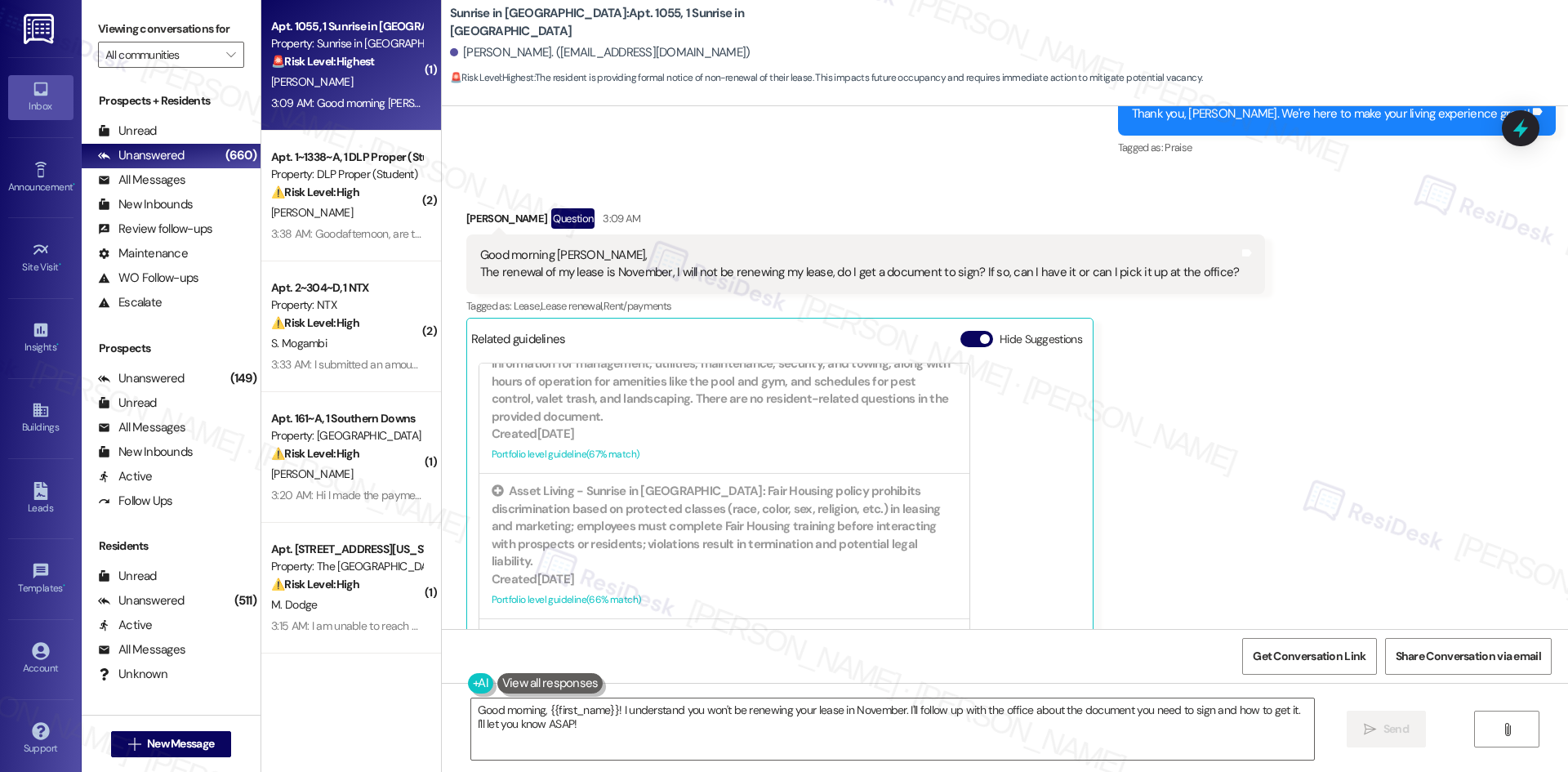
scroll to position [726, 0]
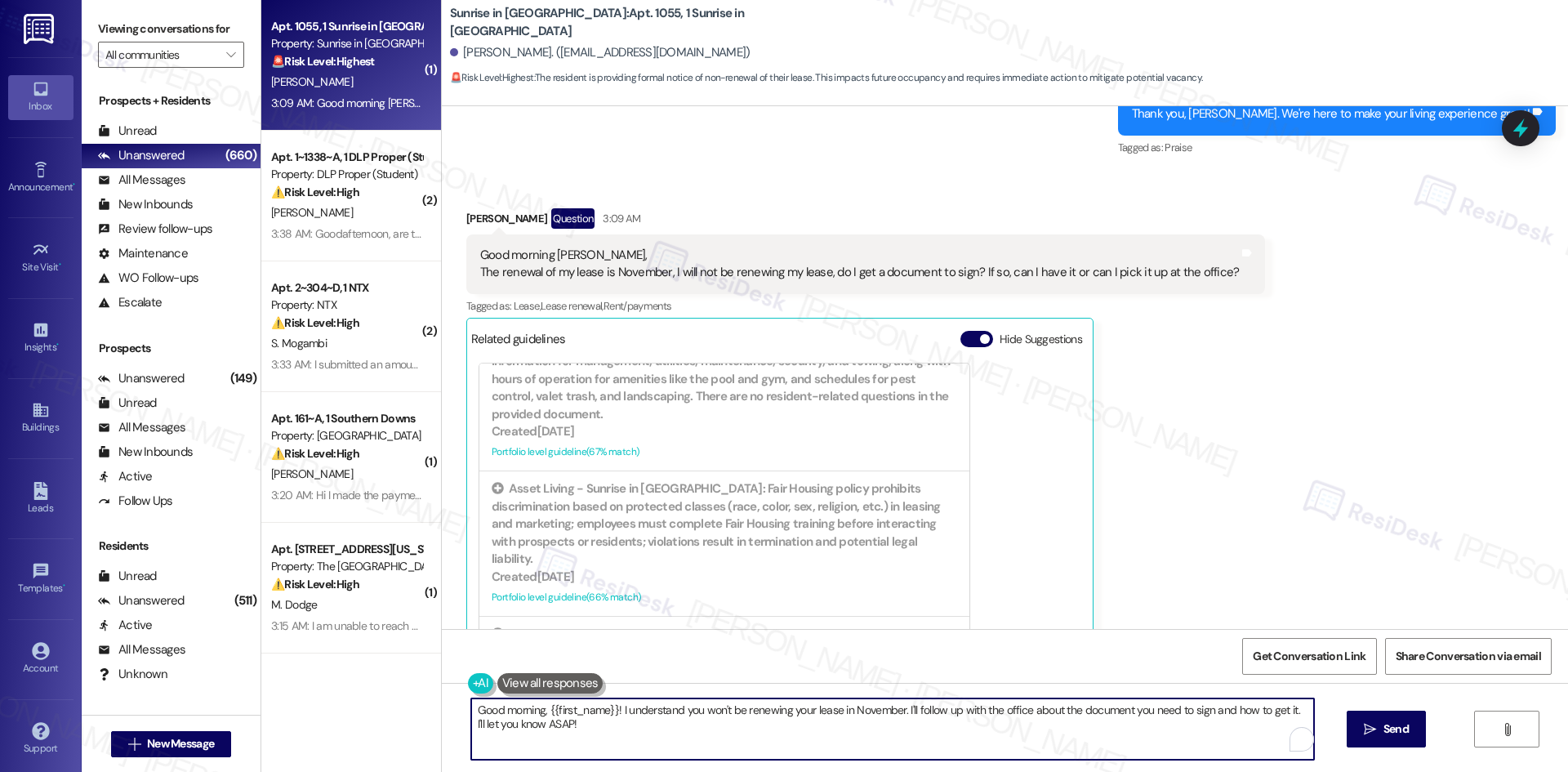
click at [723, 740] on textarea "Good morning, {{first_name}}! I understand you won't be renewing your lease in …" at bounding box center [893, 729] width 843 height 61
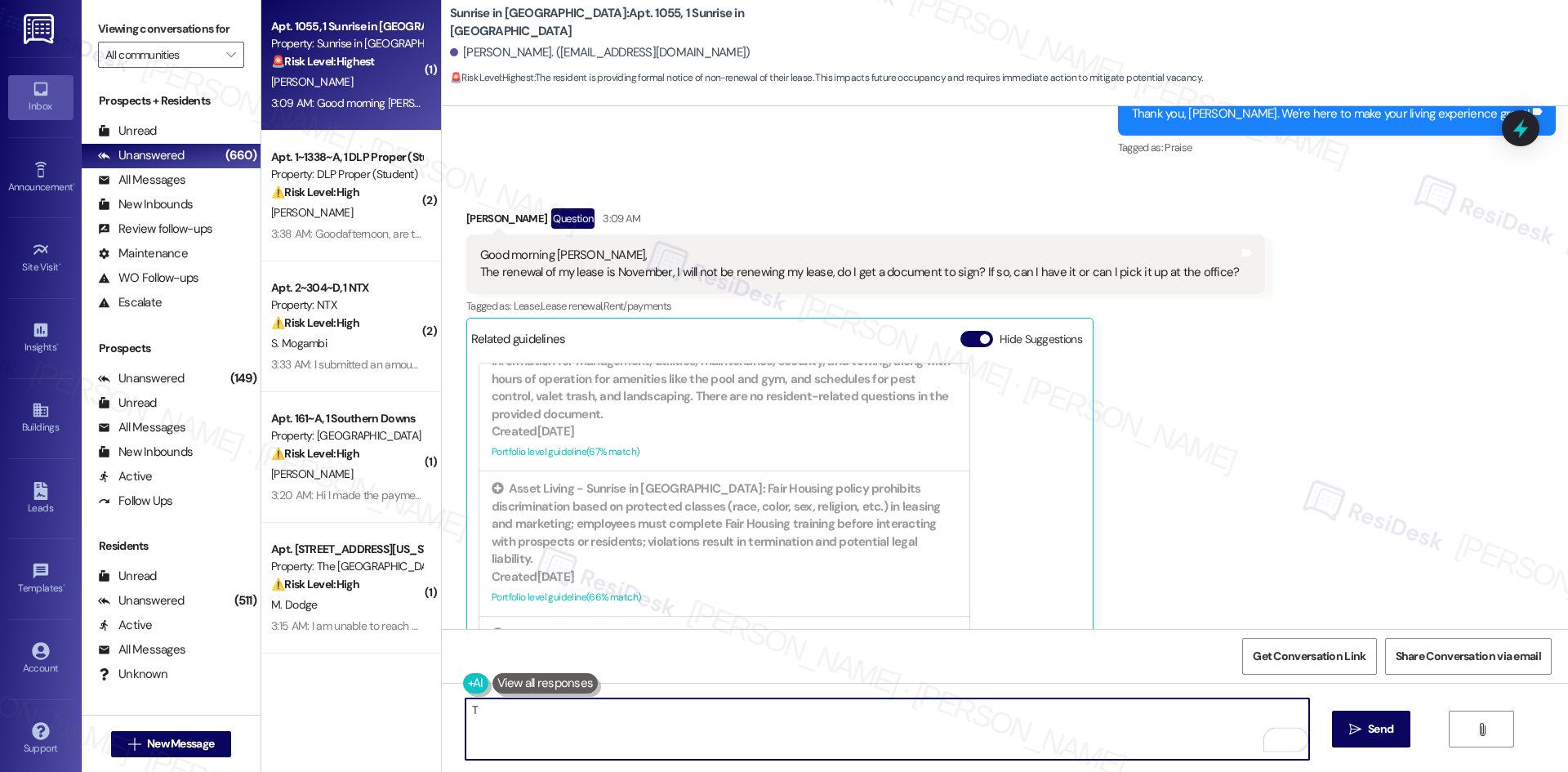
paste textarea "subject + issue summary"
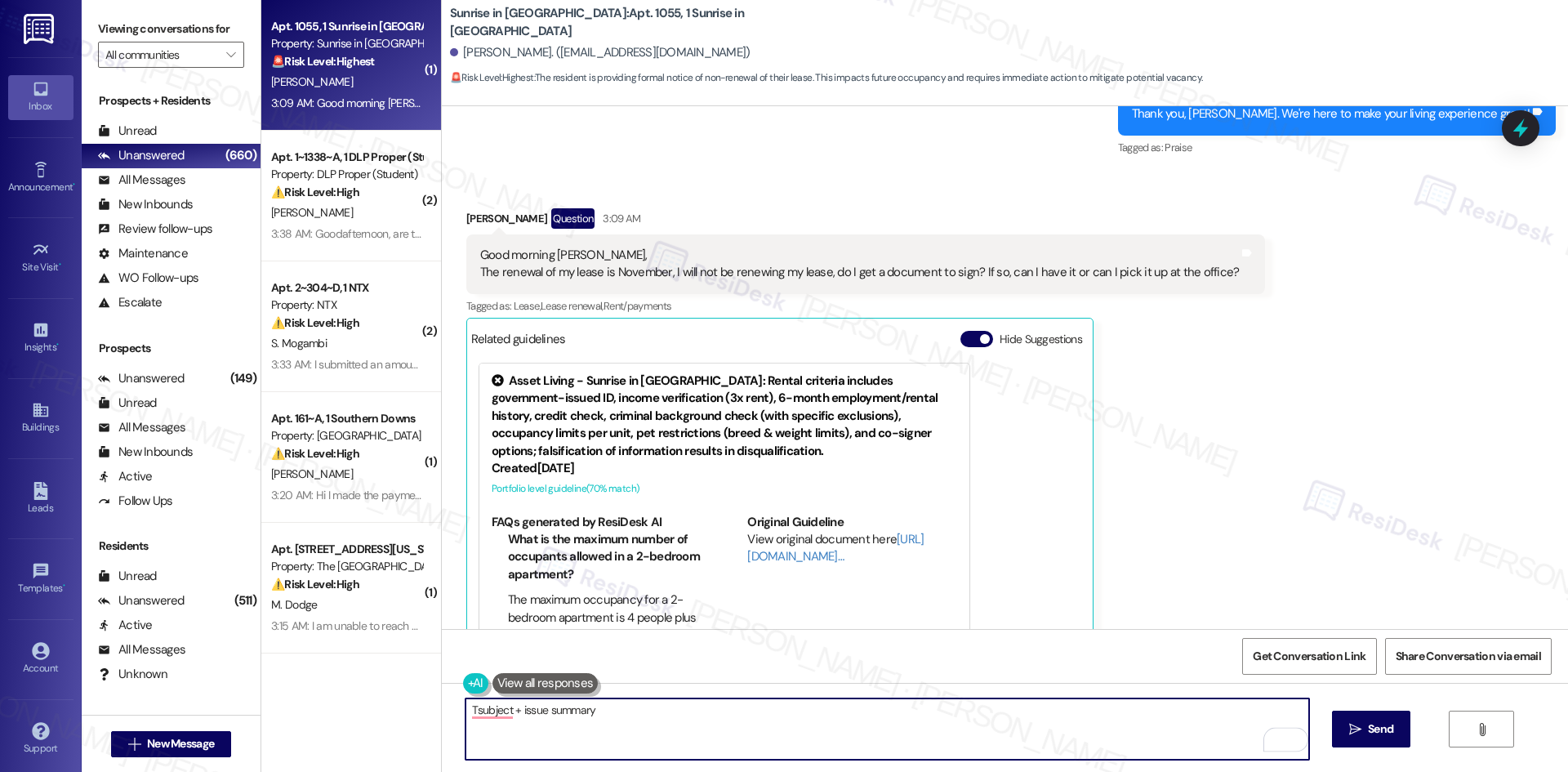
click at [673, 732] on textarea "Tsubject + issue summary" at bounding box center [887, 729] width 843 height 61
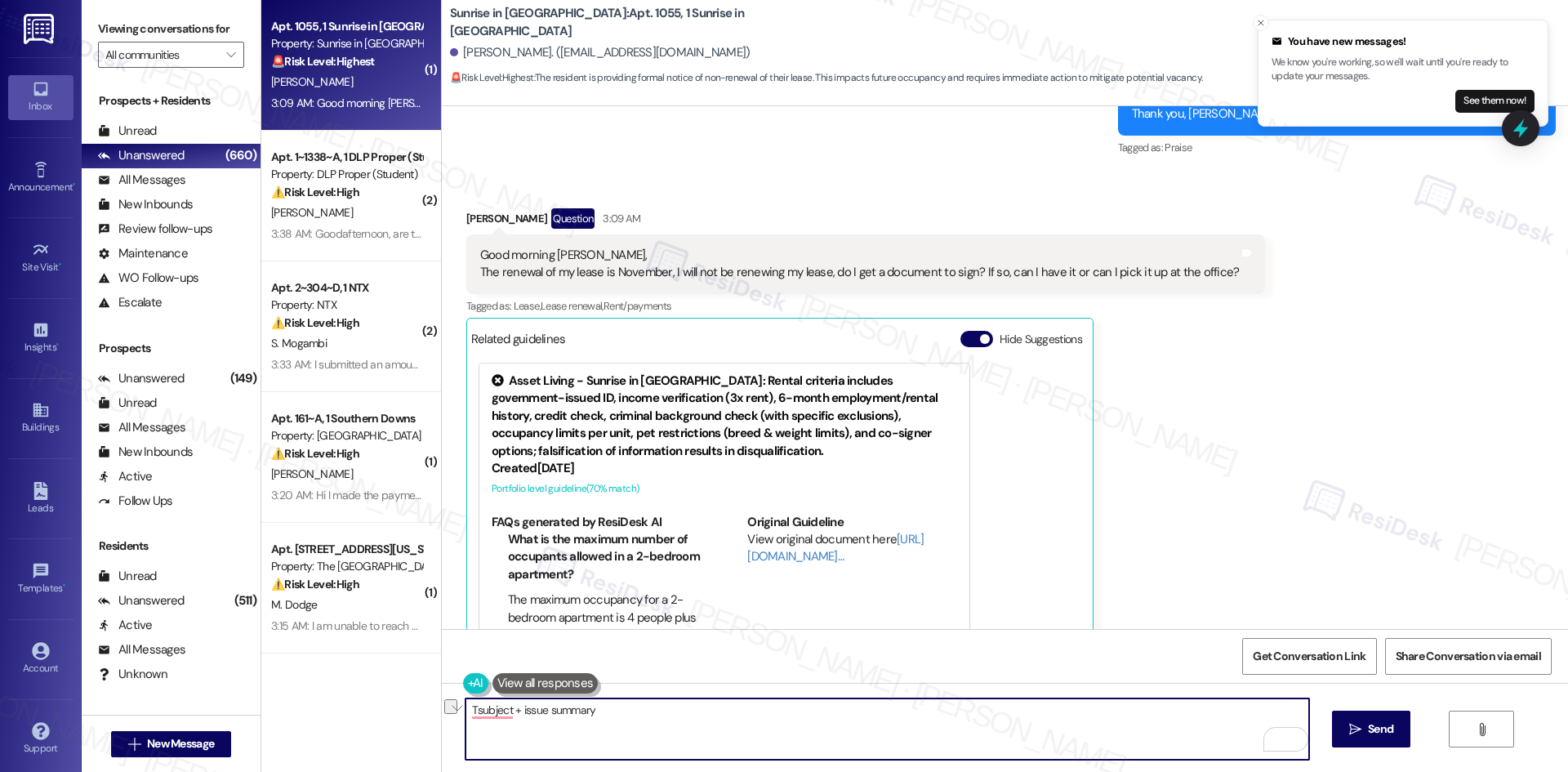
drag, startPoint x: 615, startPoint y: 724, endPoint x: 464, endPoint y: 718, distance: 151.1
click at [465, 718] on textarea "Tsubject + issue summary" at bounding box center [887, 729] width 843 height 61
paste textarea "hank you for your message. I understand you will not be renewing your lease in …"
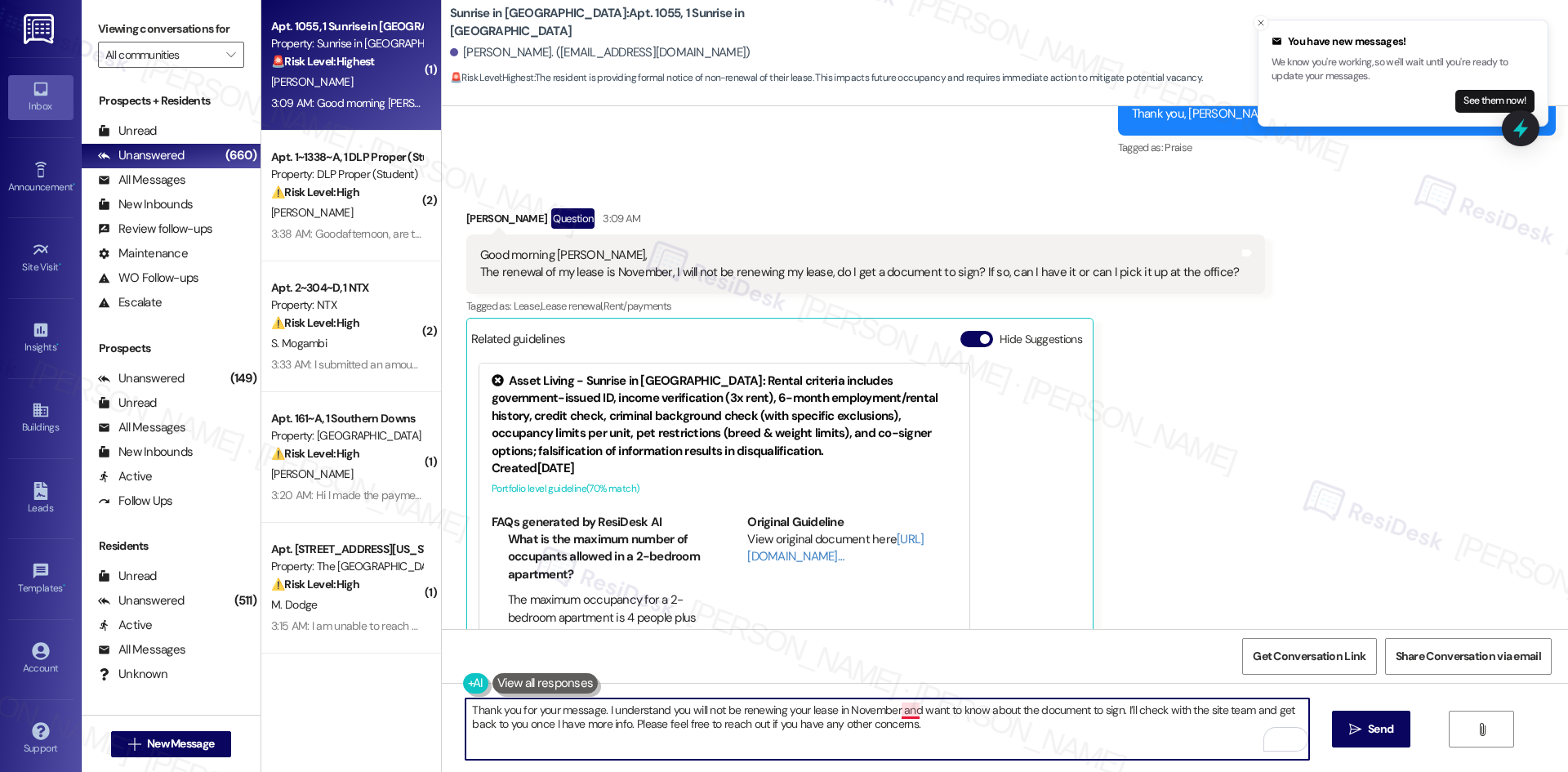
click at [891, 713] on textarea "Thank you for your message. I understand you will not be renewing your lease in…" at bounding box center [887, 729] width 843 height 61
click at [1050, 719] on textarea "Thank you for your message. I understand you will not be renewing your lease in…" at bounding box center [887, 729] width 843 height 61
type textarea "Thank you for your message. I understand you will not be renewing your lease in…"
click at [1379, 727] on span "Send" at bounding box center [1380, 729] width 25 height 17
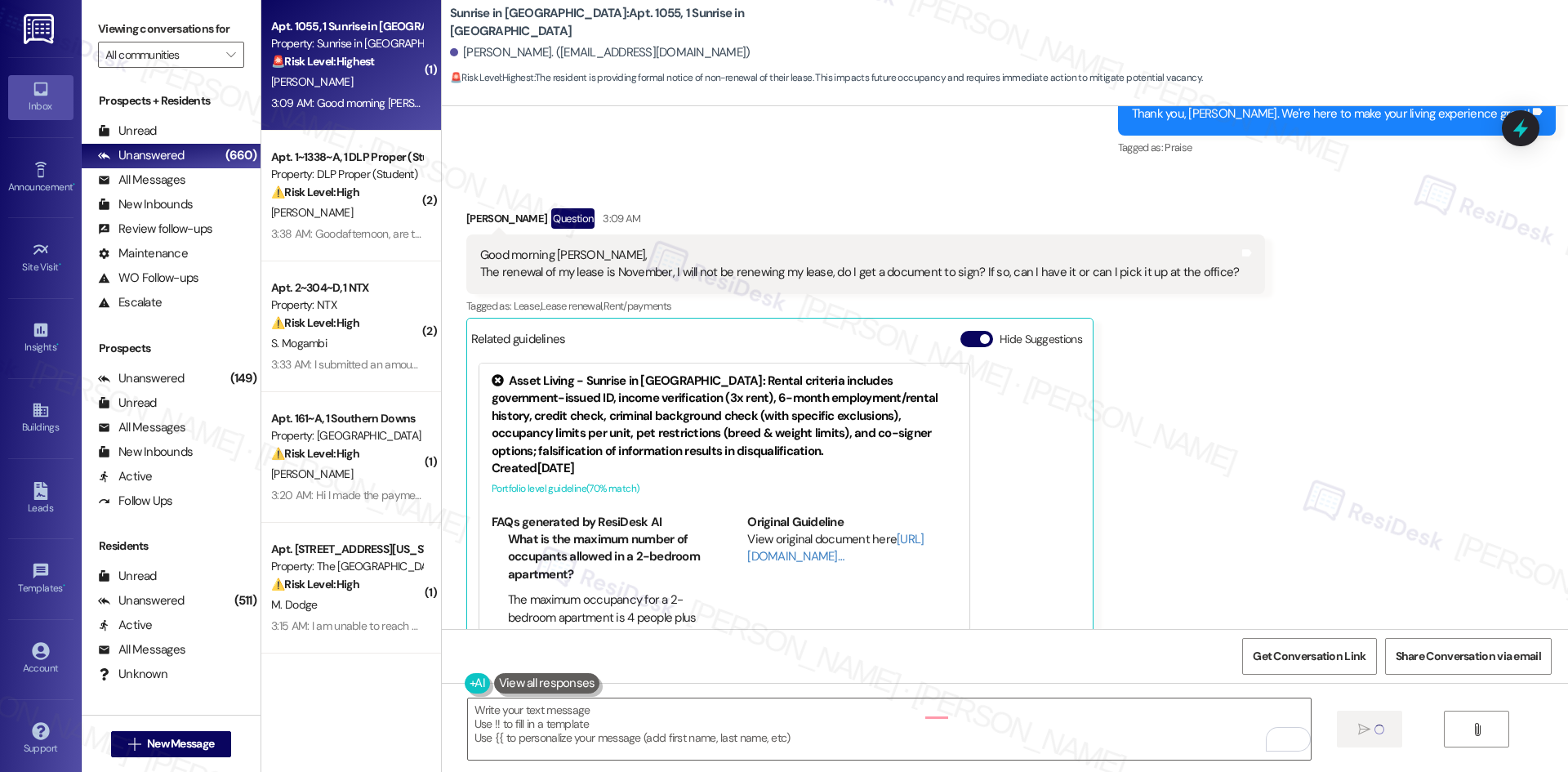
scroll to position [2712, 0]
click at [1098, 399] on div "Mariano Rivera Question 3:09 AM Good morning Tessa, The renewal of my lease is …" at bounding box center [865, 439] width 799 height 460
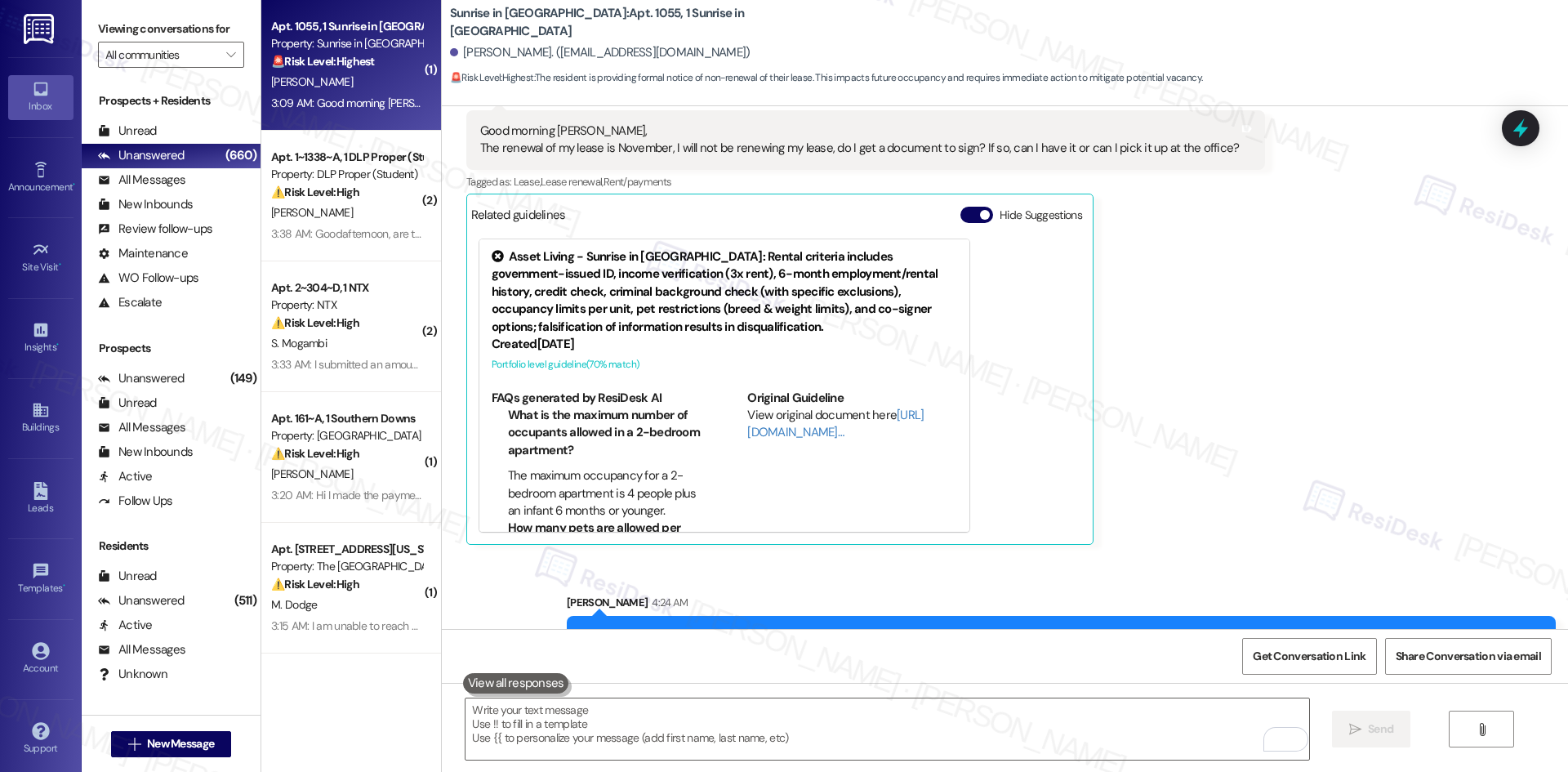
scroll to position [2844, 0]
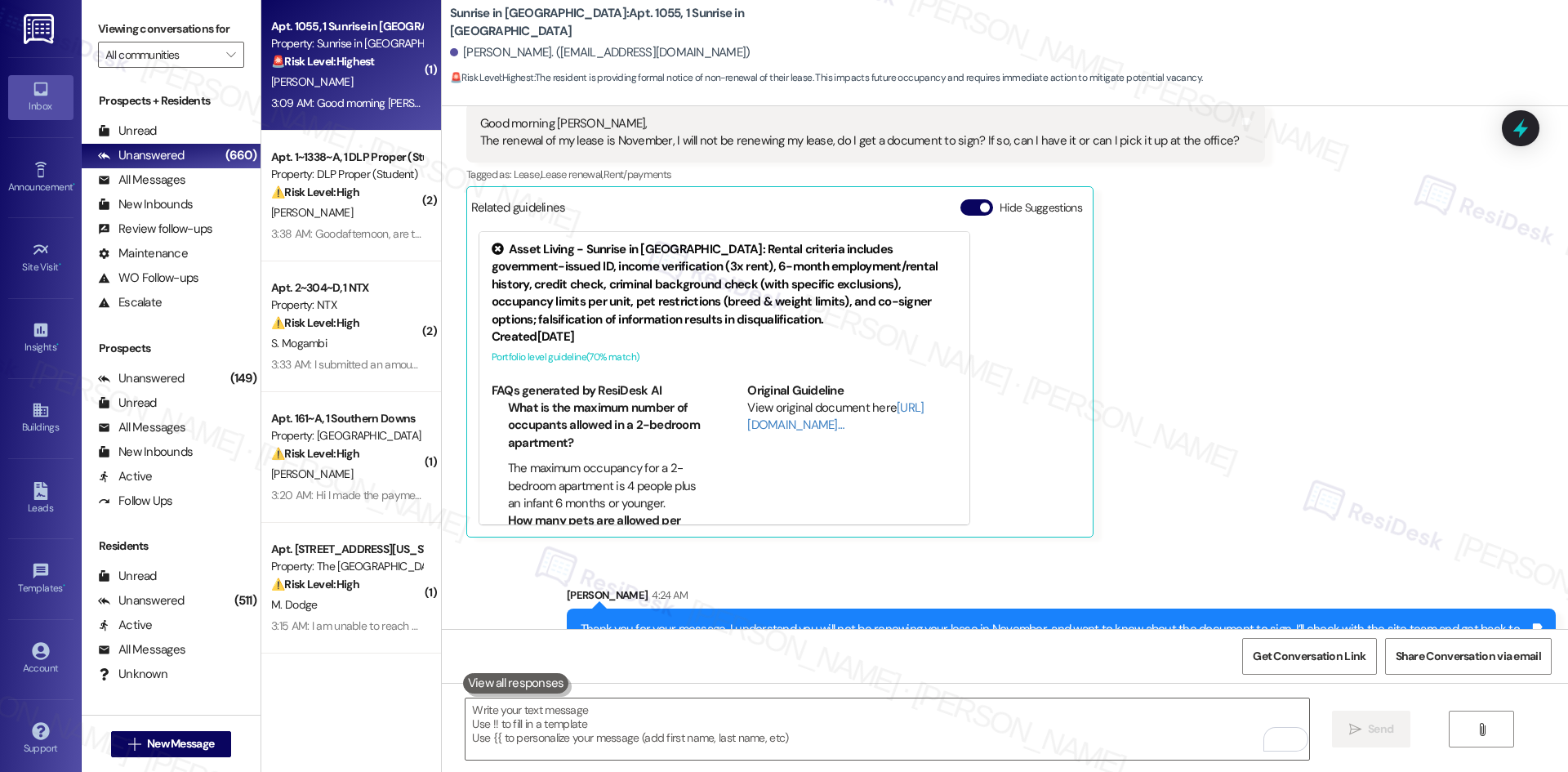
click at [1161, 470] on div "Mariano Rivera Question 3:09 AM Good morning Tessa, The renewal of my lease is …" at bounding box center [865, 306] width 799 height 460
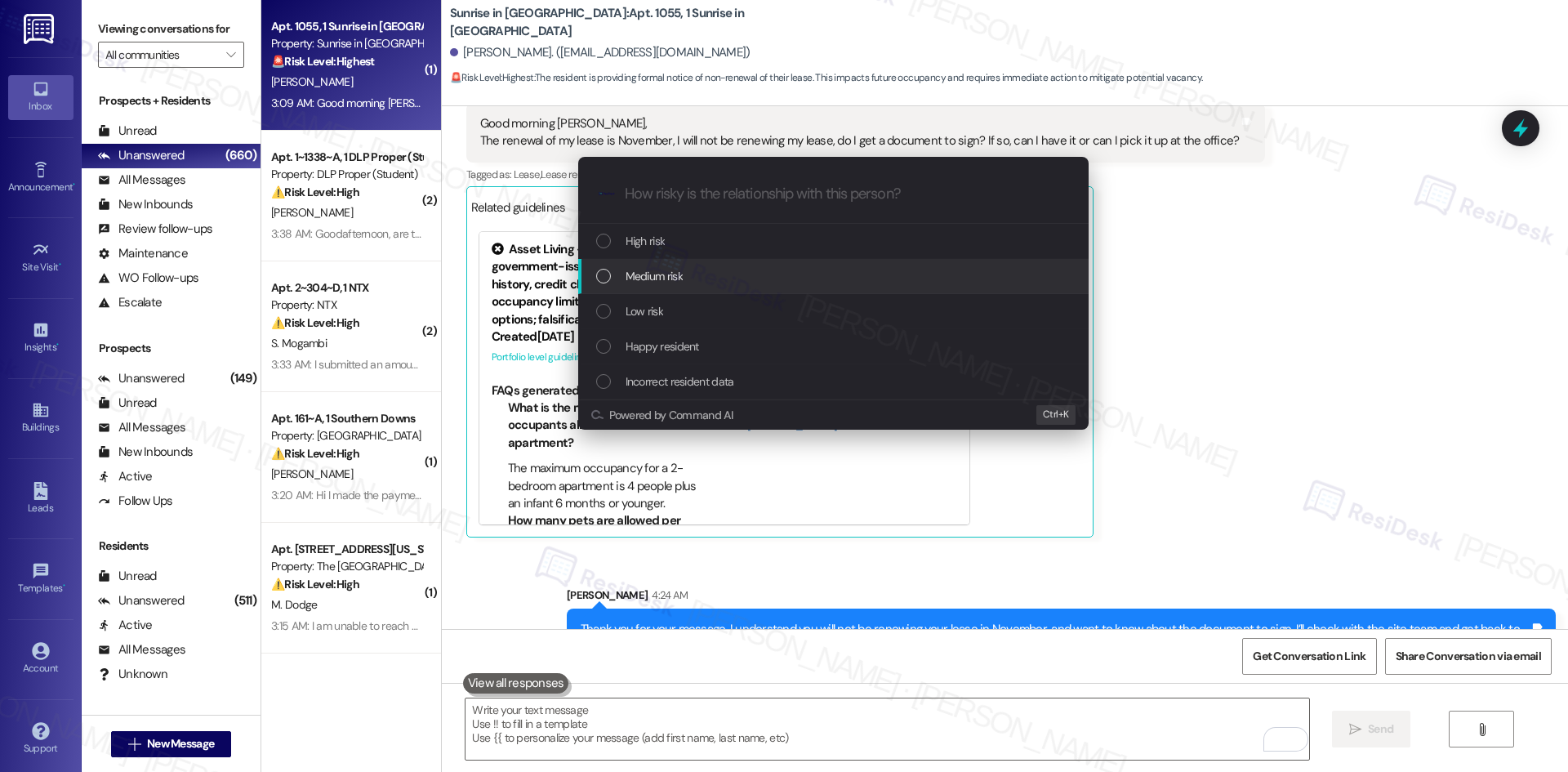
click at [651, 281] on span "Medium risk" at bounding box center [654, 275] width 57 height 18
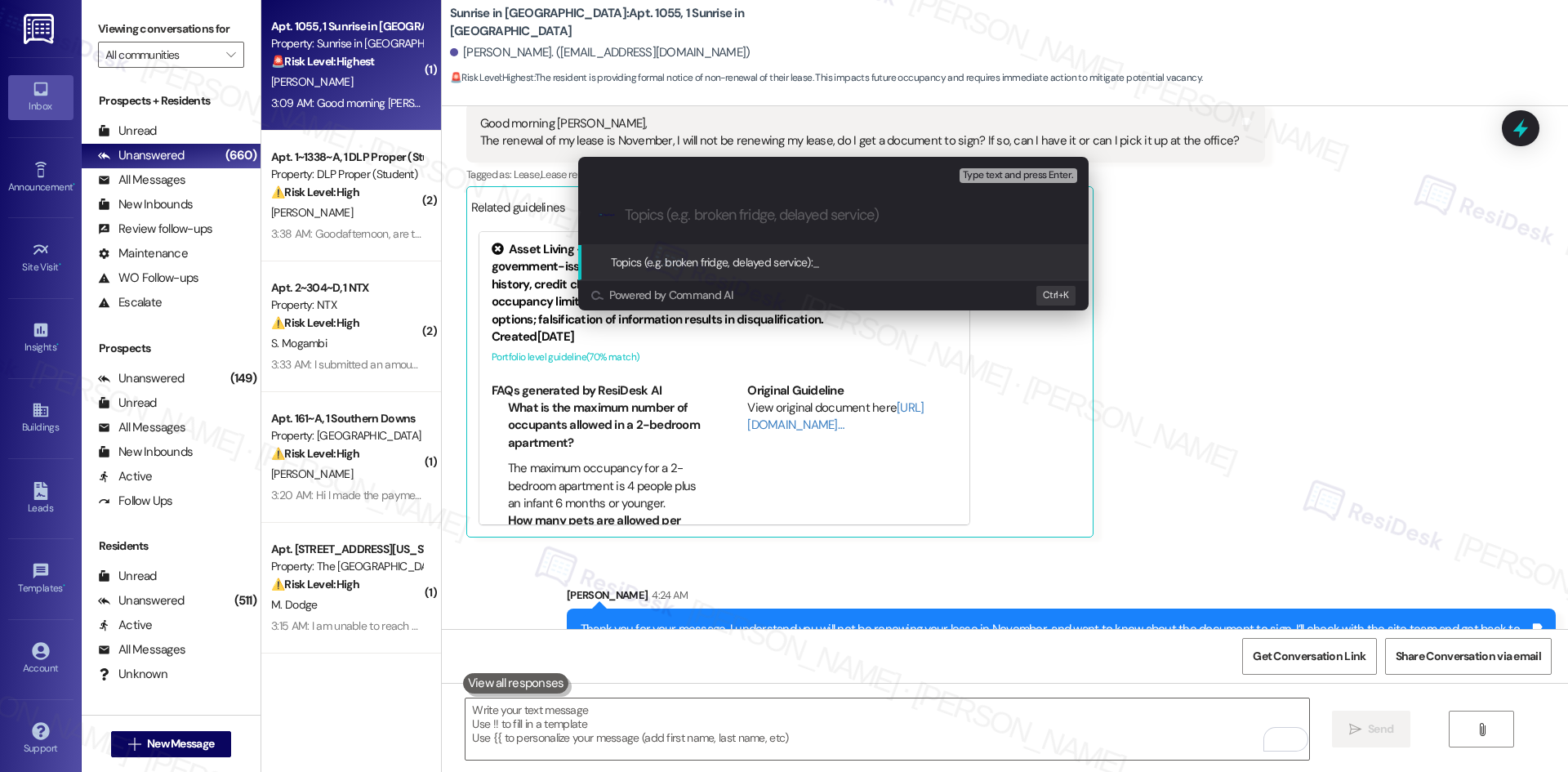
click at [692, 213] on input "Topics (e.g. broken fridge, delayed service)" at bounding box center [845, 215] width 443 height 17
paste input "Lease Non-Renewal Request – November"
type input "Lease Non-Renewal Request – November"
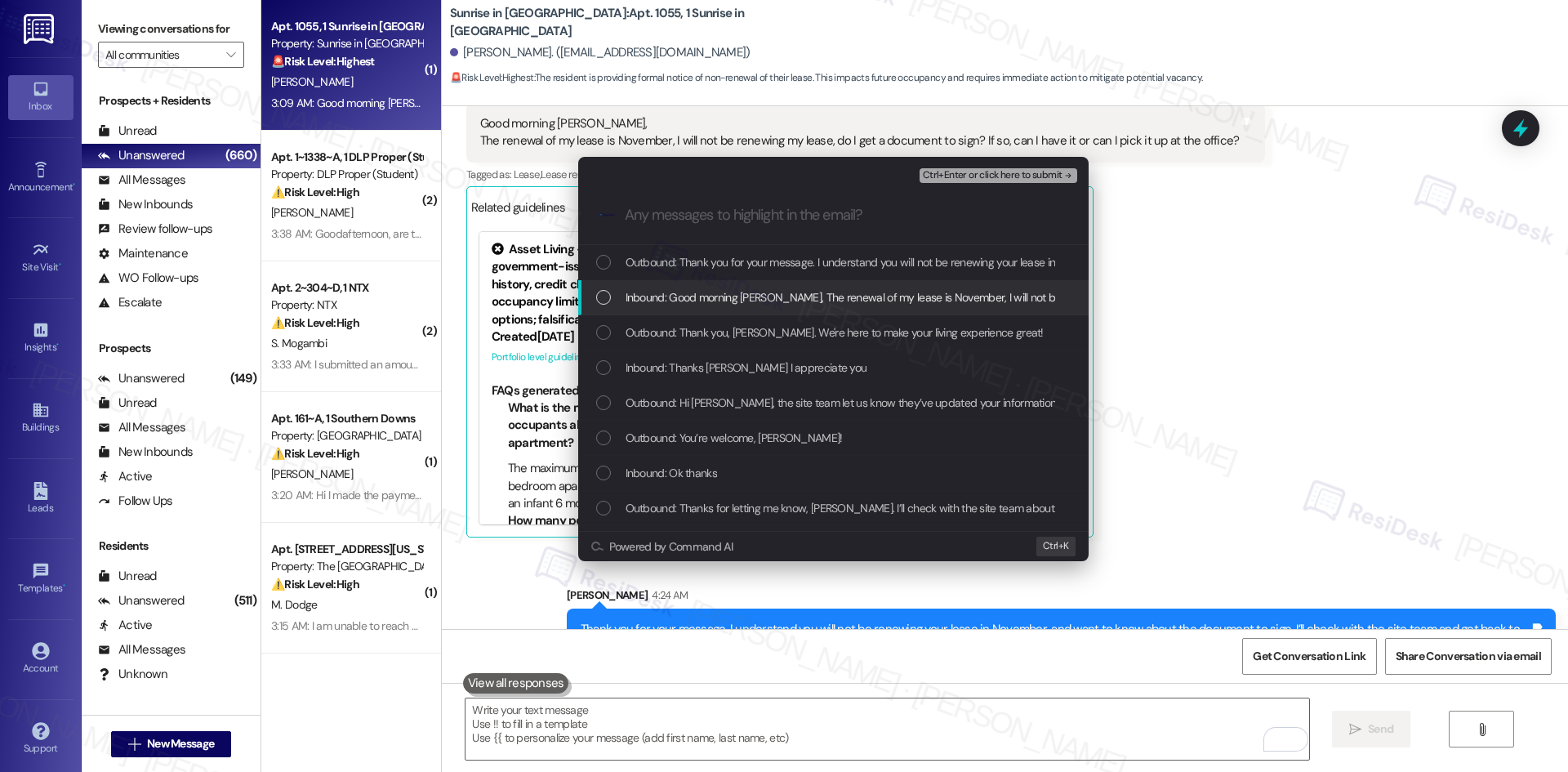
click at [698, 298] on span "Inbound: Good morning Tessa, The renewal of my lease is November, I will not be…" at bounding box center [1074, 297] width 898 height 18
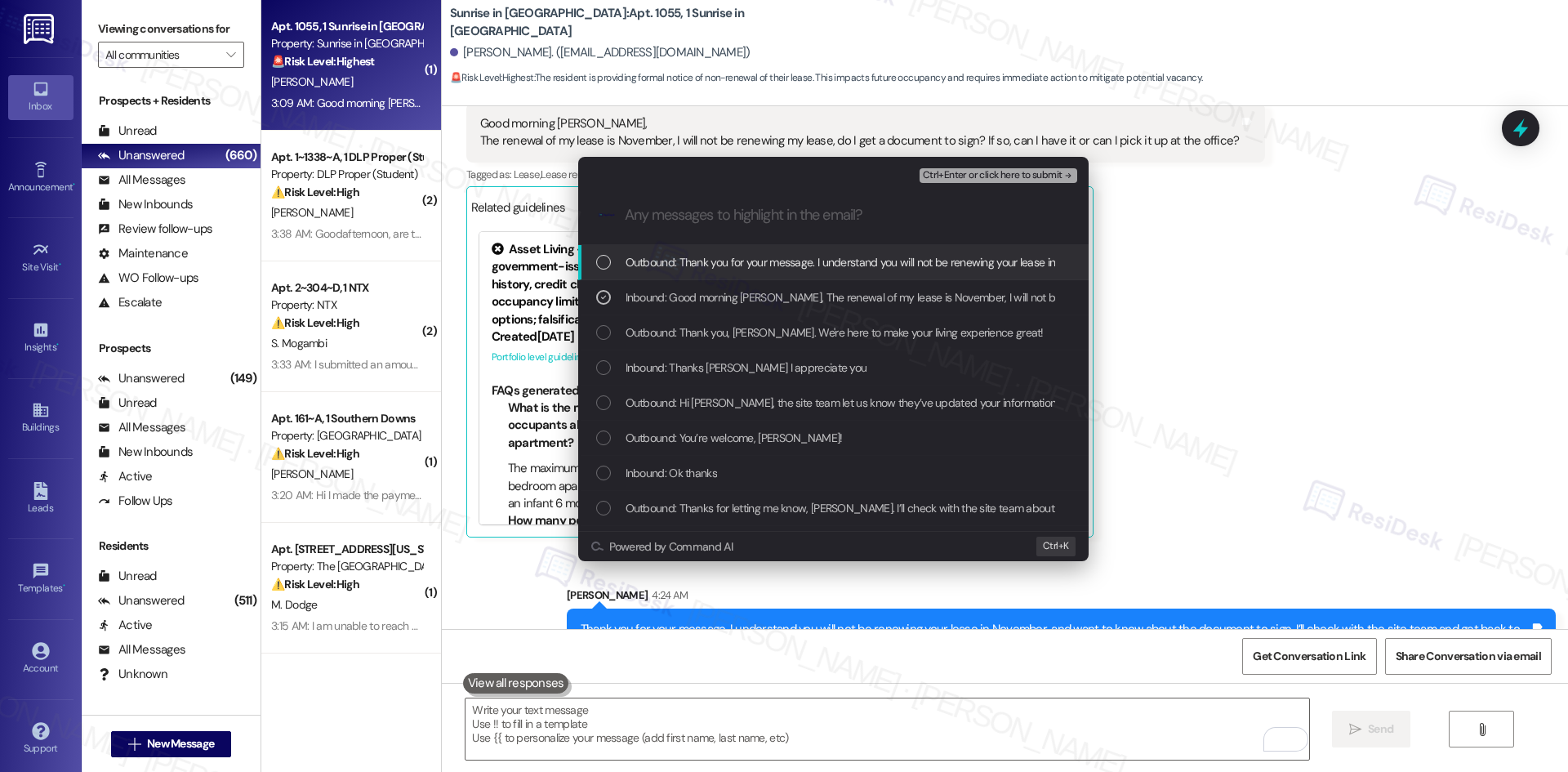
click at [969, 189] on div ".cls-1{fill:#0a055f;}.cls-2{fill:#0cc4c4;} resideskLogoBlueOrange" at bounding box center [833, 214] width 510 height 58
click at [969, 181] on span "Ctrl+Enter or click here to submit" at bounding box center [993, 175] width 139 height 11
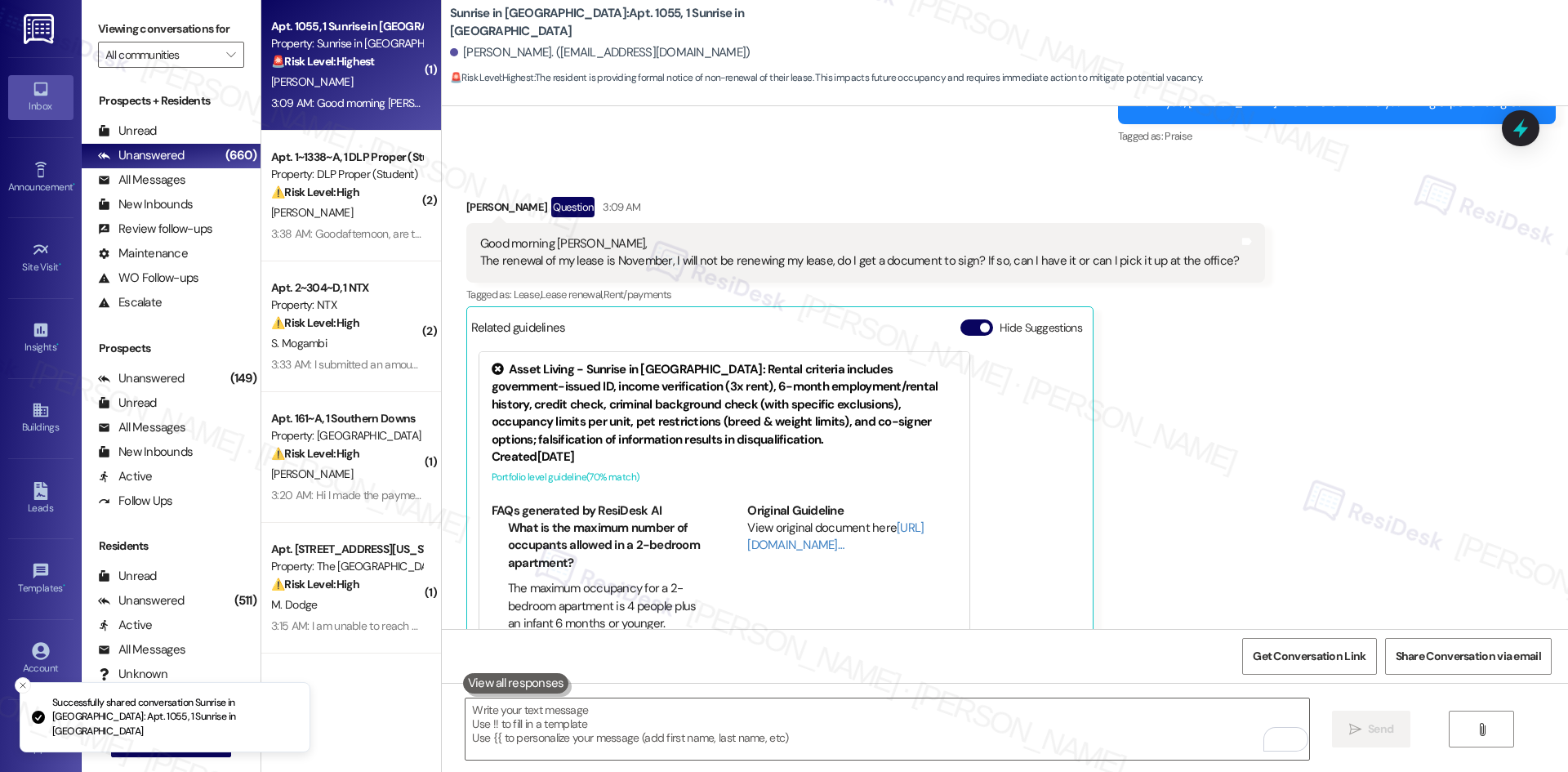
scroll to position [2712, 0]
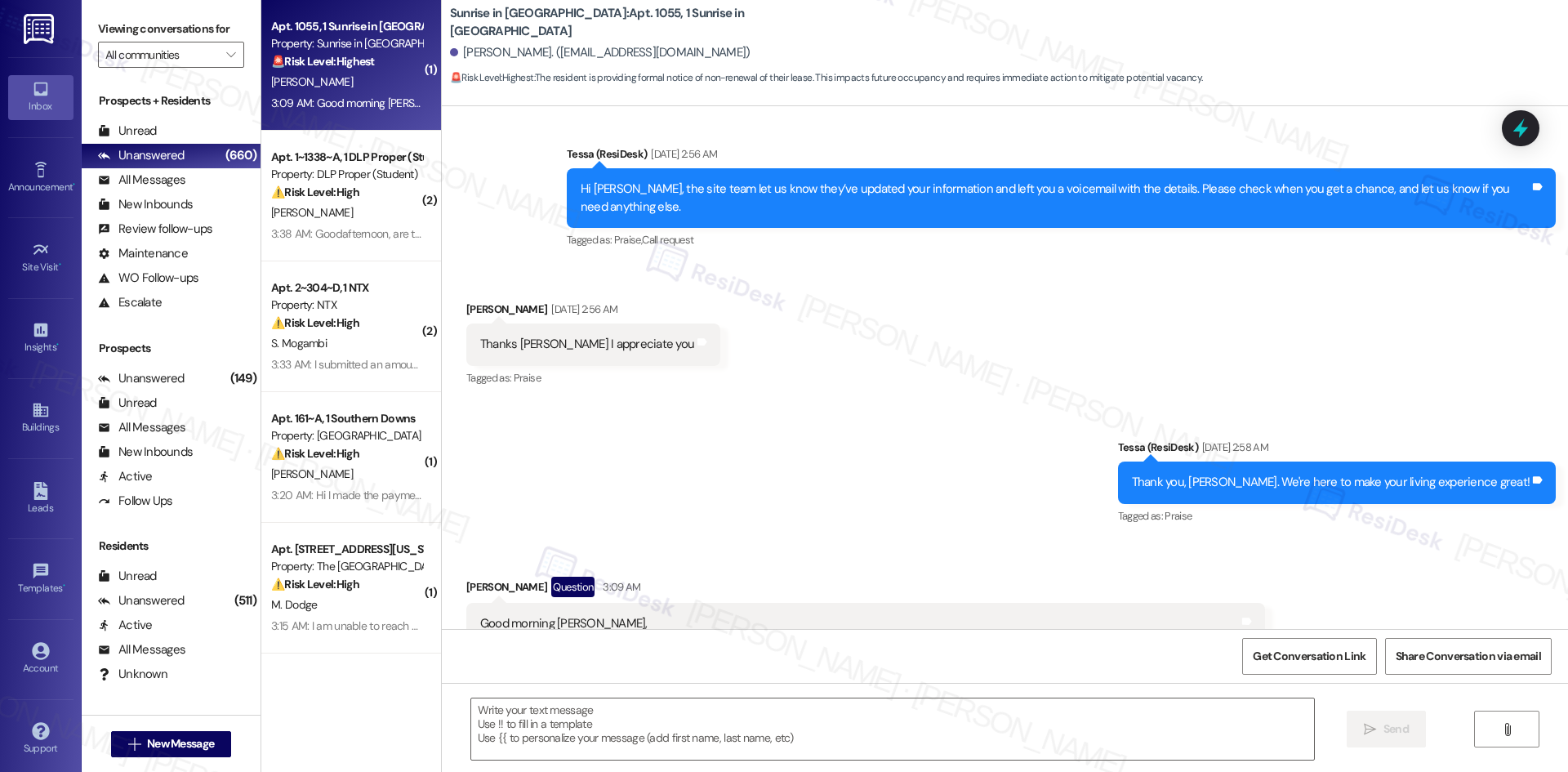
type textarea "Fetching suggested responses. Please feel free to read through the conversation…"
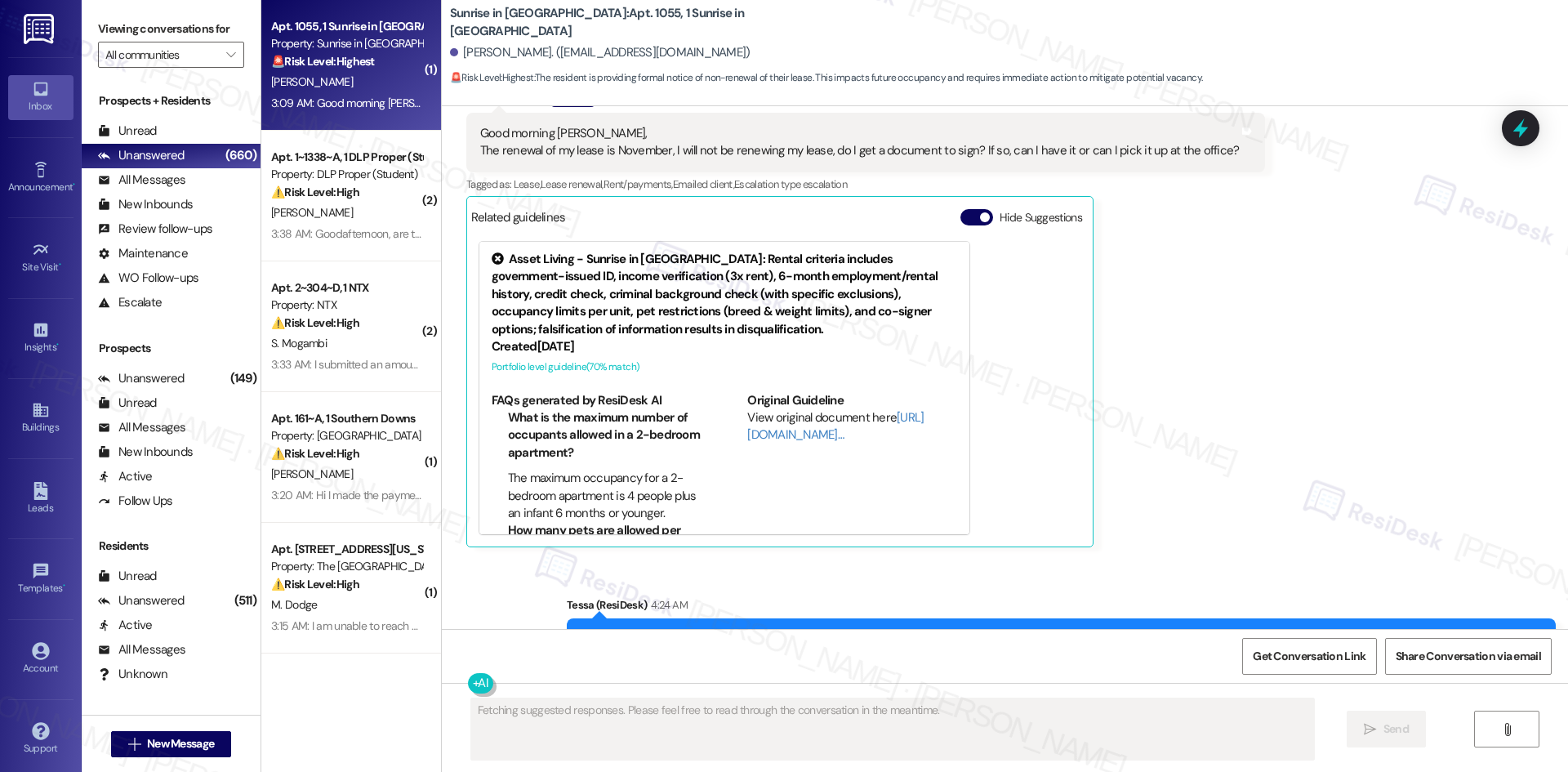
scroll to position [2868, 0]
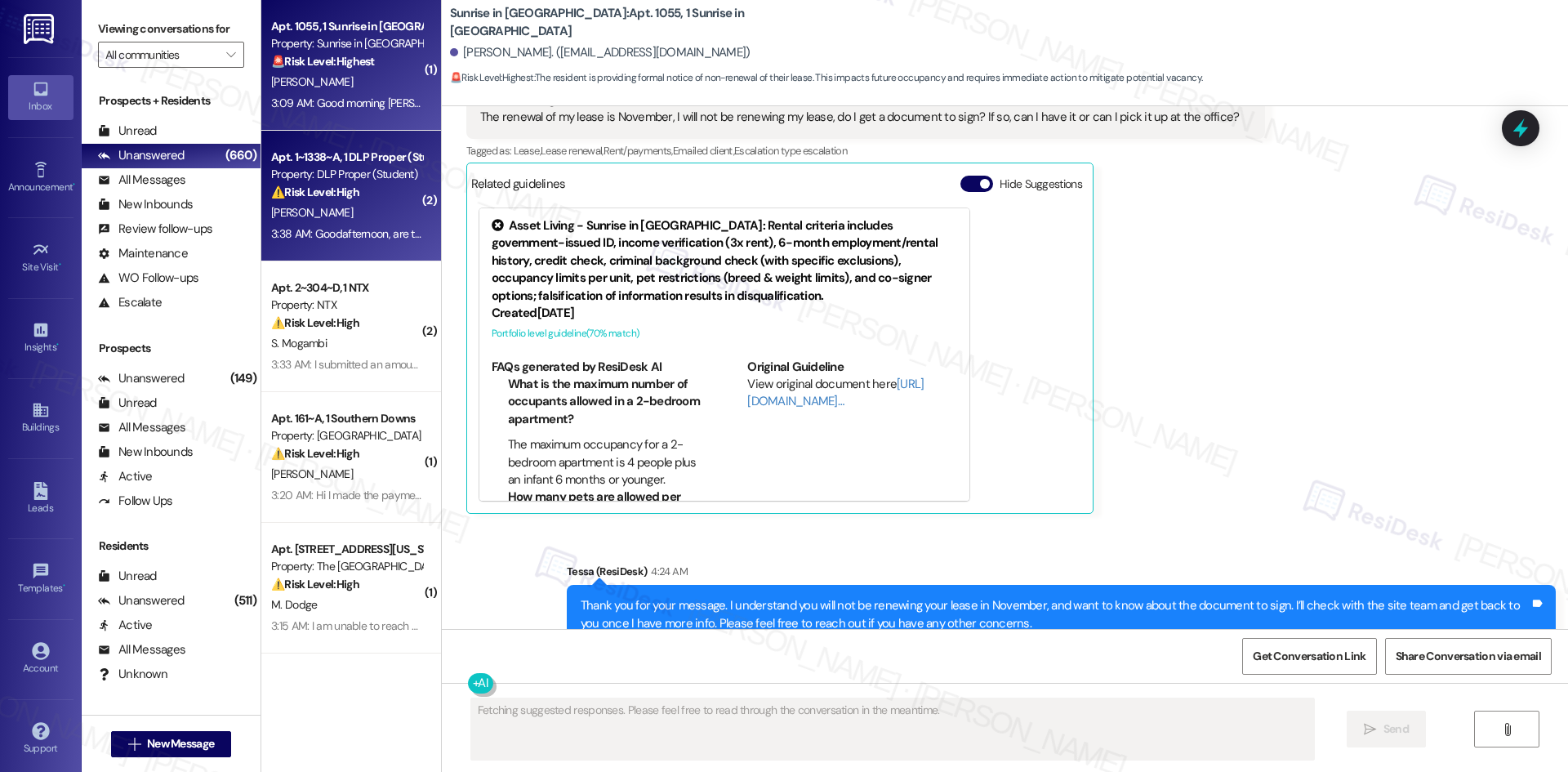
click at [355, 208] on div "D. Gardner" at bounding box center [346, 213] width 154 height 21
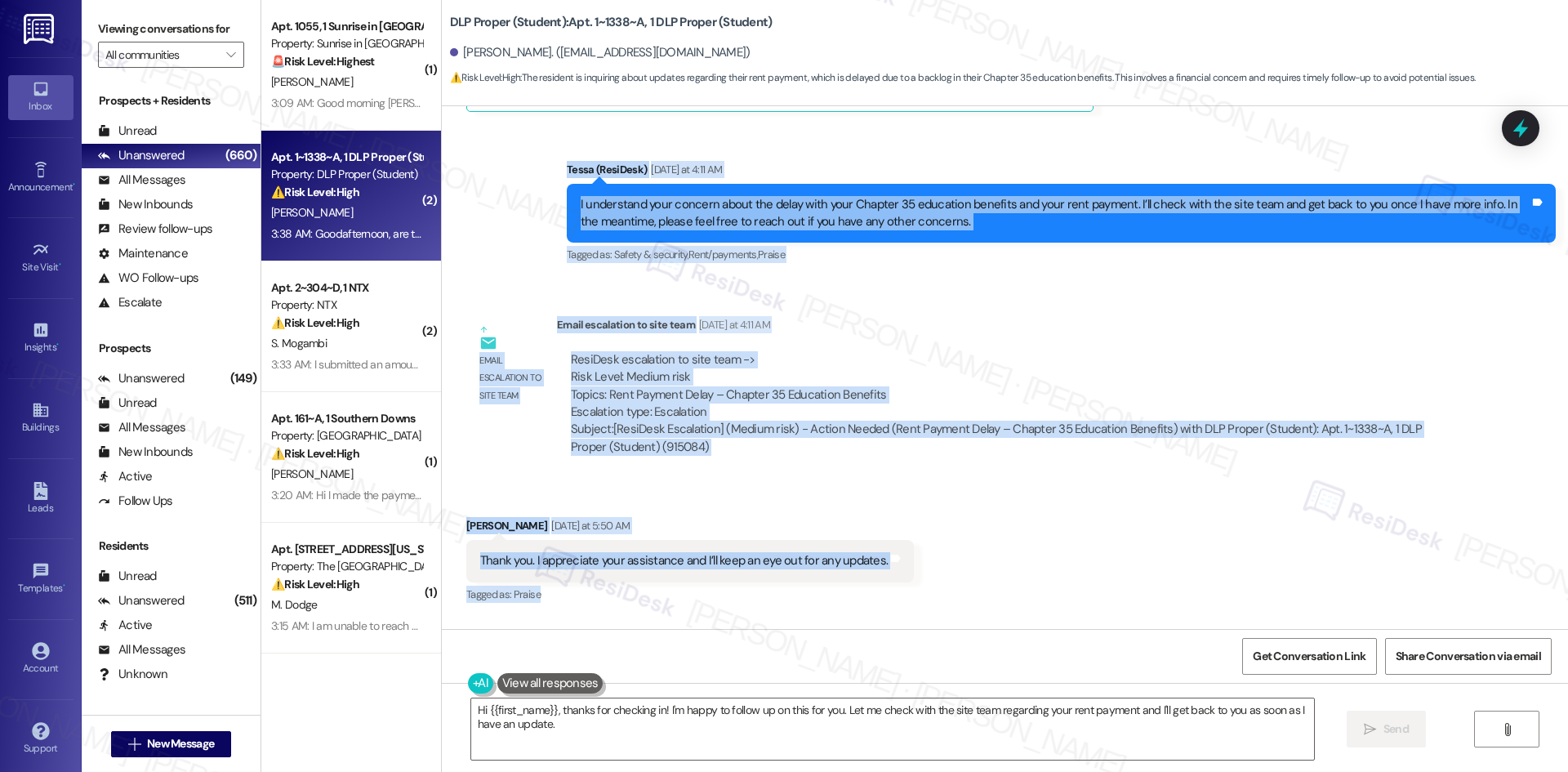
scroll to position [13217, 0]
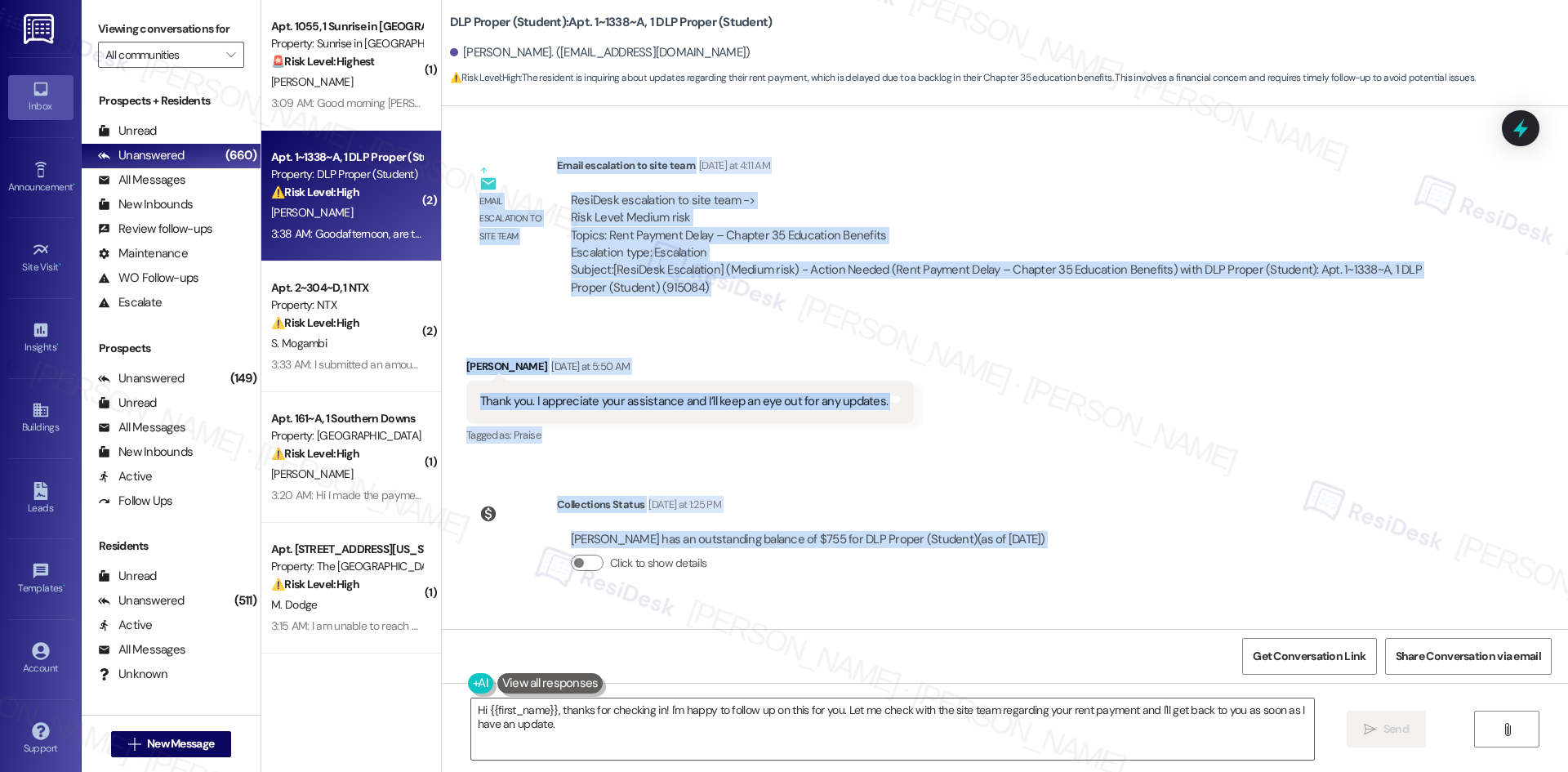
drag, startPoint x: 548, startPoint y: 209, endPoint x: 693, endPoint y: 568, distance: 387.2
click at [693, 568] on div "WO Opened request: Good mornin... May 09, 2023 at 1:18 AM Status : Completed Sh…" at bounding box center [1005, 367] width 1126 height 523
copy div "Tessa (ResiDesk) Yesterday at 4:11 AM I understand your concern about the delay…"
click at [861, 609] on div "Received via SMS D'Erica Gardner Question 3:38 AM Goodafternoon, are there any …" at bounding box center [1005, 680] width 1126 height 141
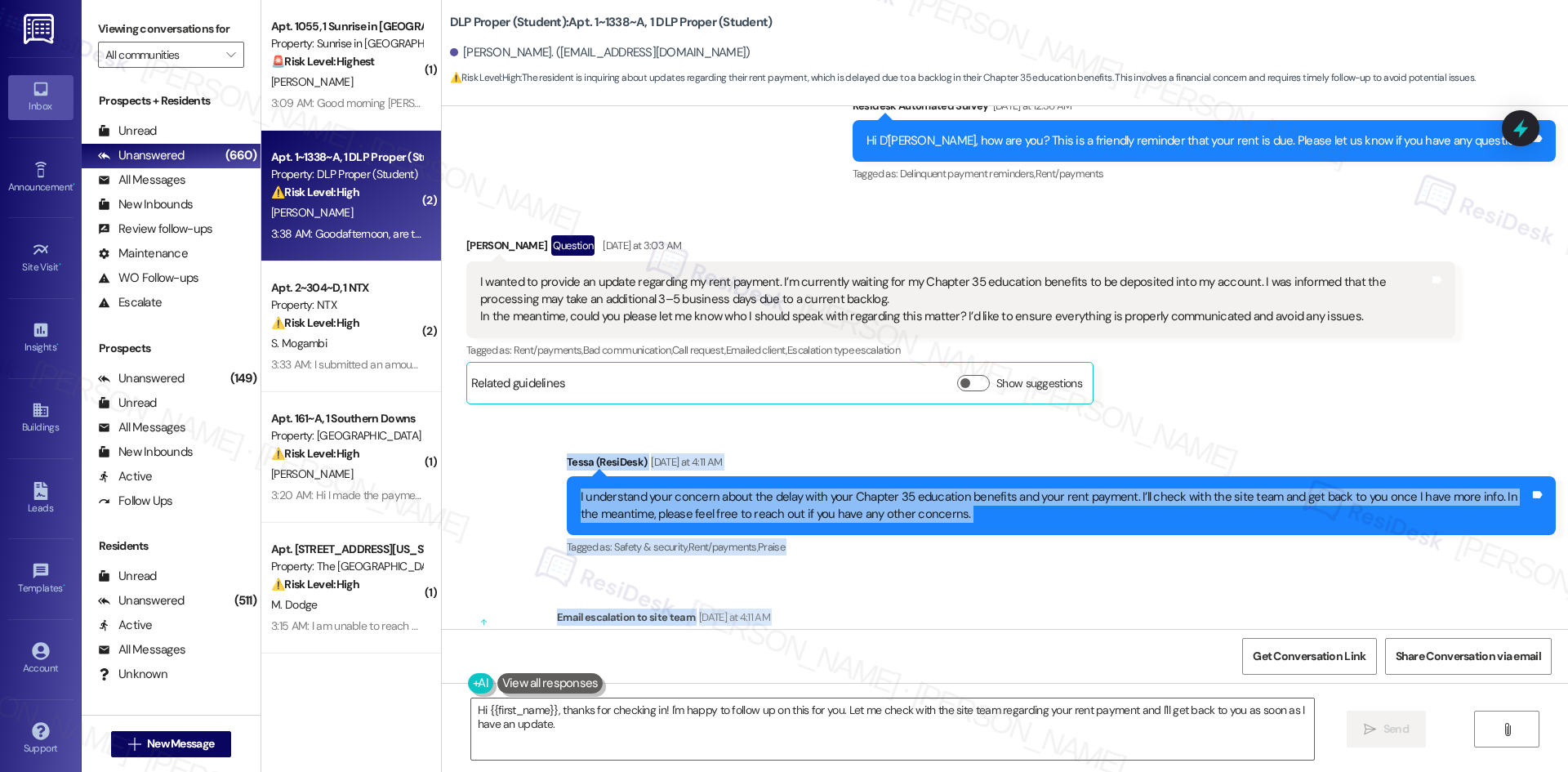
scroll to position [12645, 0]
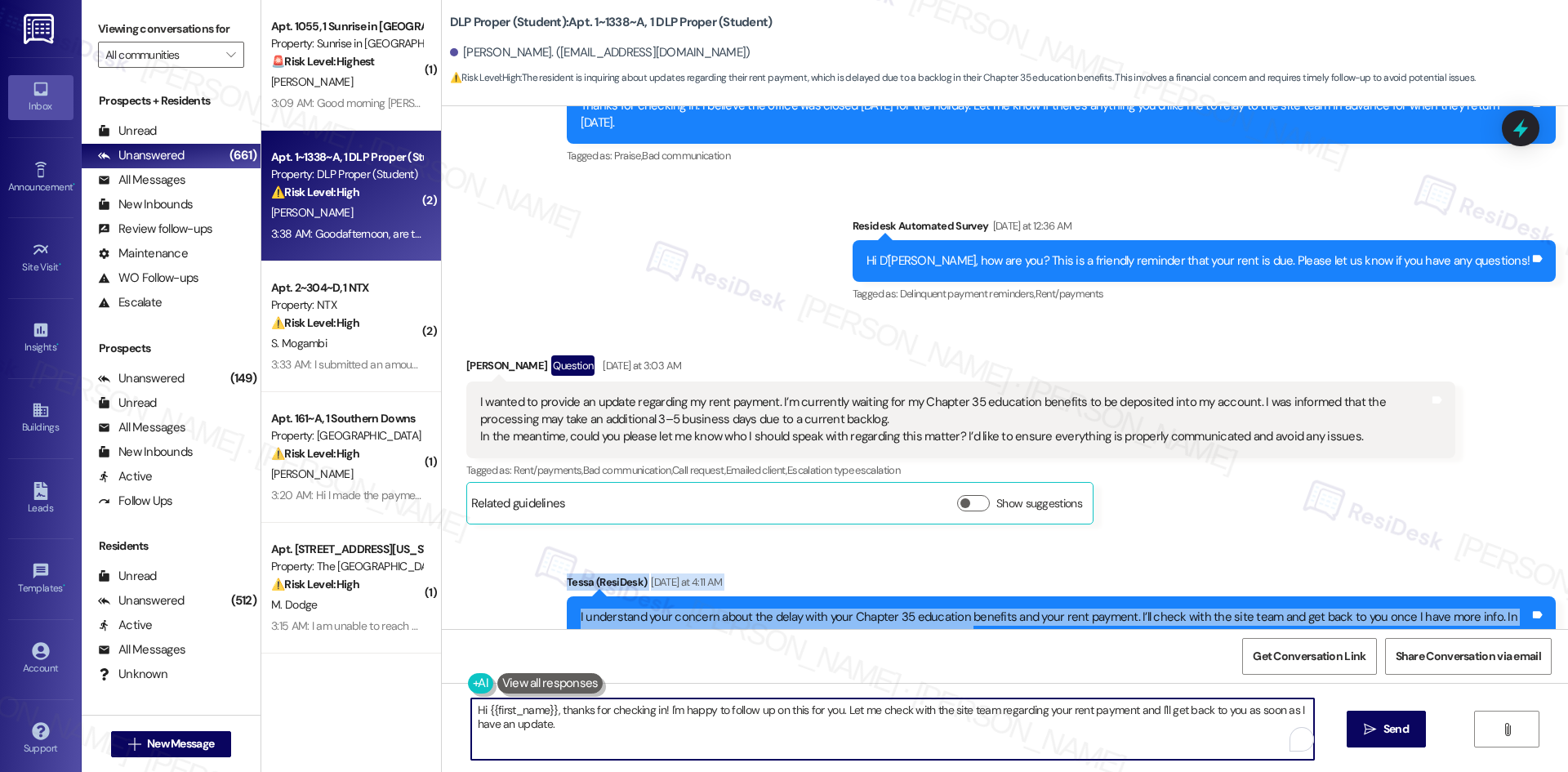
click at [625, 744] on textarea "Hi {{first_name}}, thanks for checking in! I'm happy to follow up on this for y…" at bounding box center [893, 729] width 843 height 61
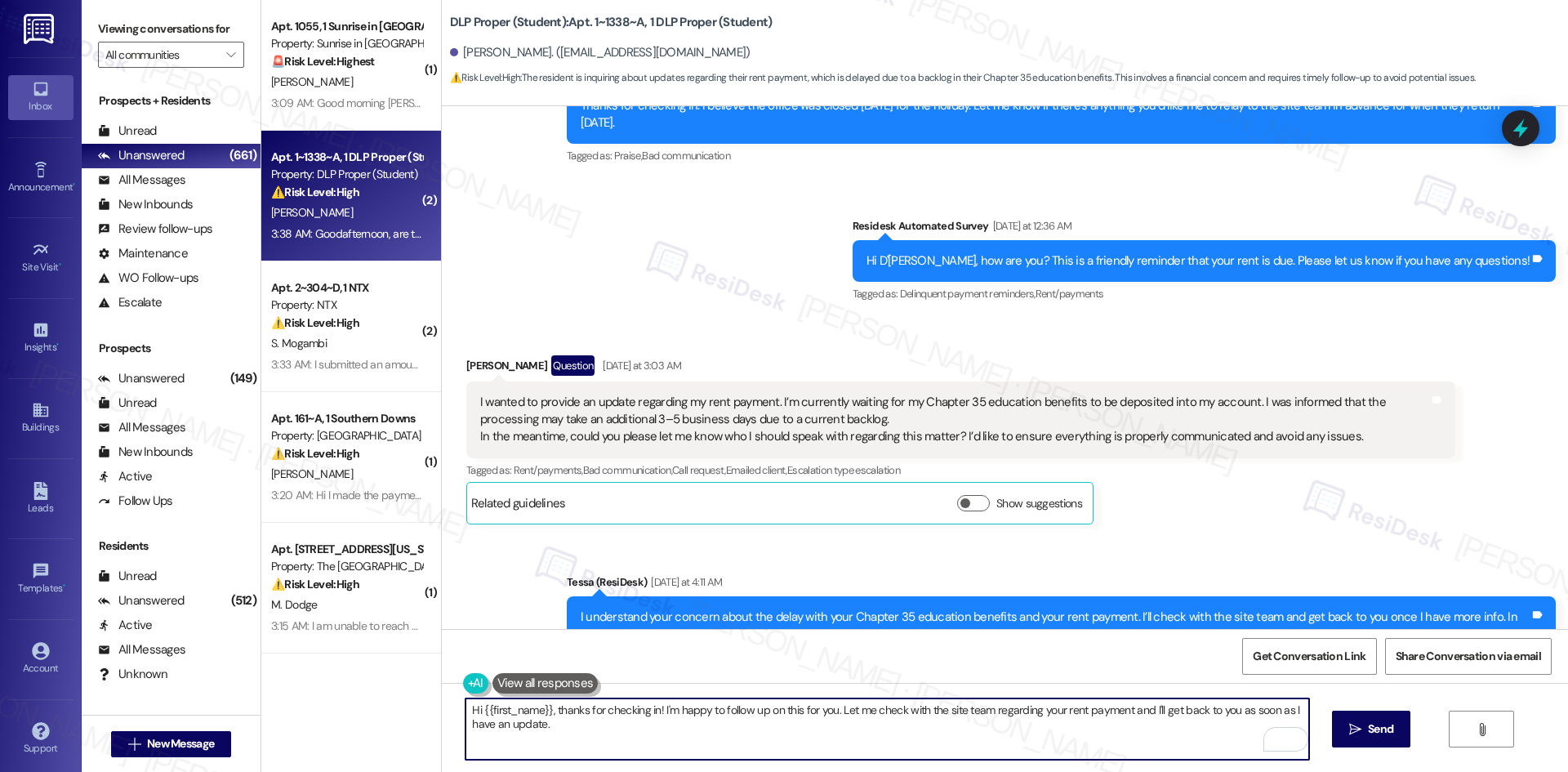
paste textarea "D’Erica, I’m sorry, I don’t have any updates yet regarding your rent payment an…"
type textarea "Hi D’Erica, I’m sorry, I don’t have any updates yet regarding your rent payment…"
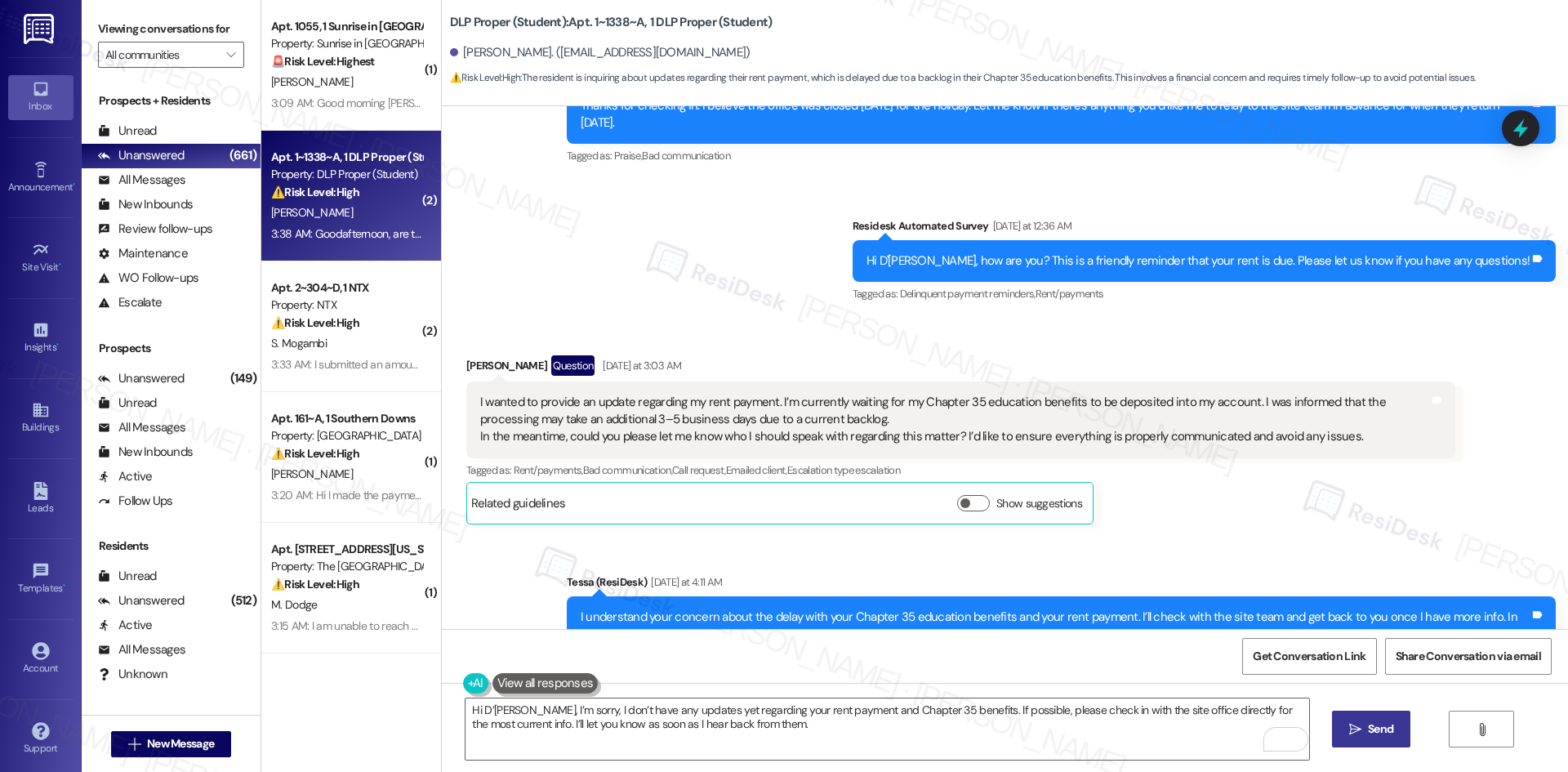
click at [1374, 730] on span "Send" at bounding box center [1380, 729] width 25 height 17
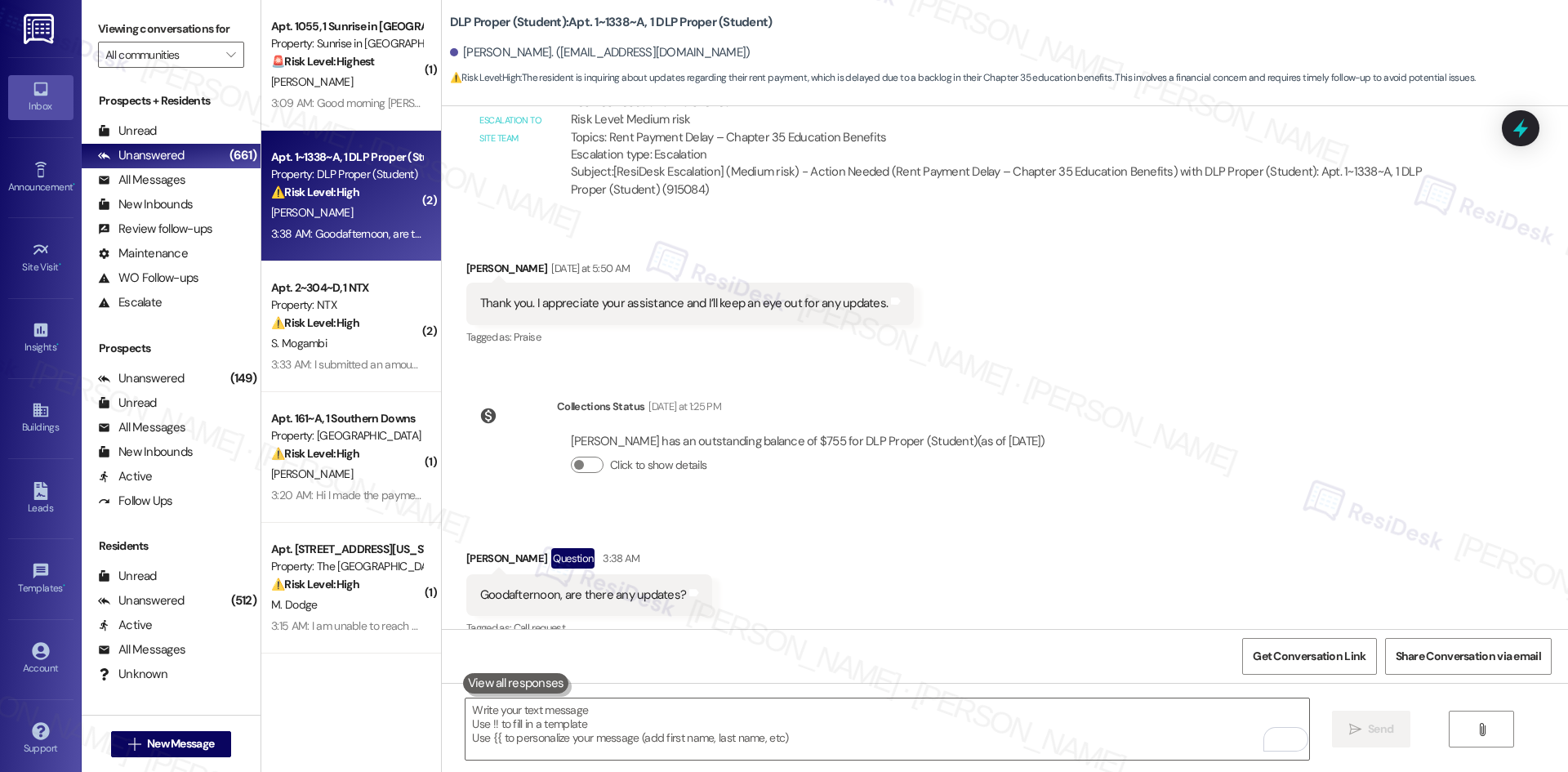
scroll to position [13348, 0]
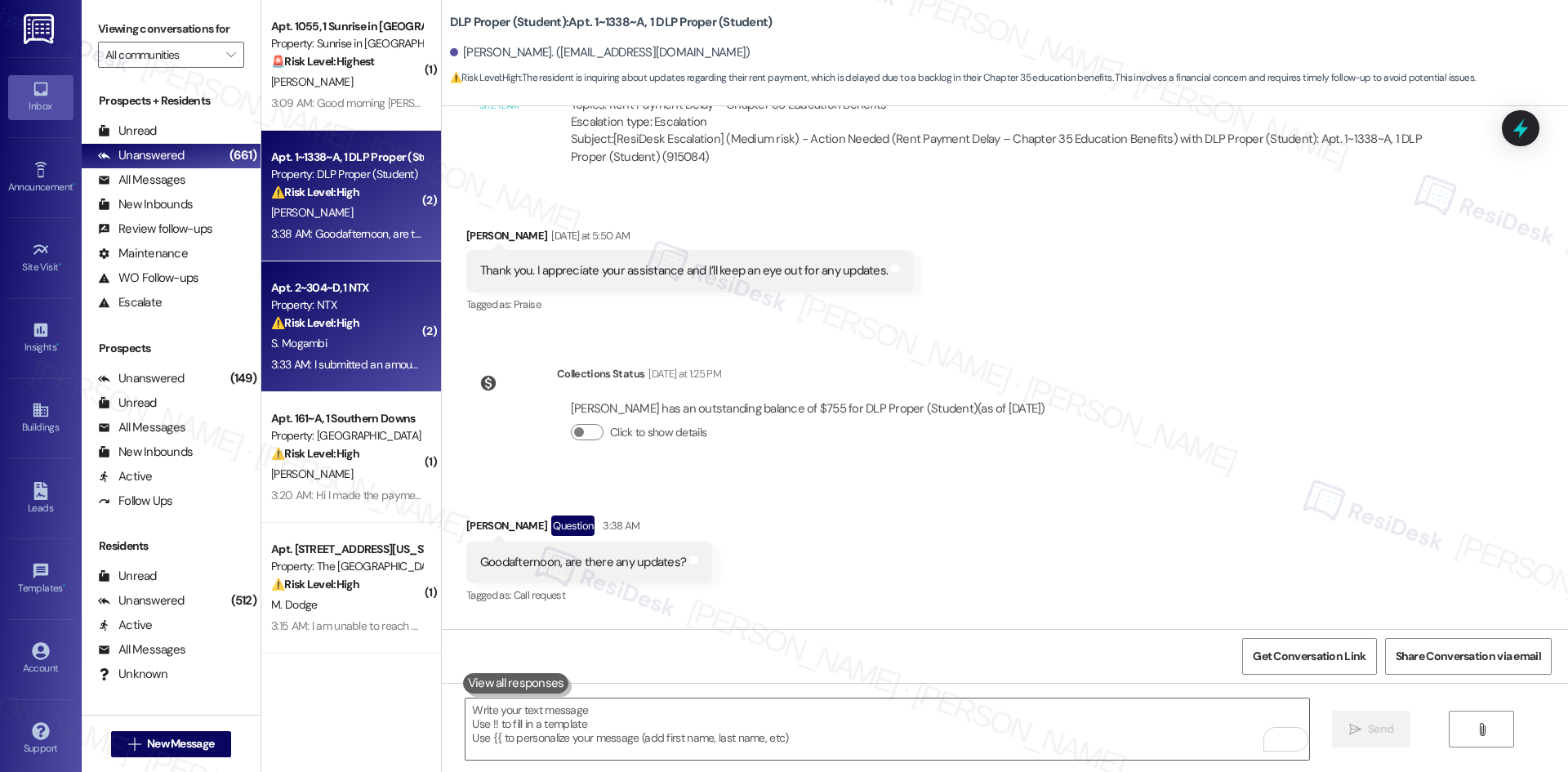
click at [328, 361] on div "3:33 AM: I submitted an amount today and I should submit another on Friday and …" at bounding box center [490, 364] width 440 height 15
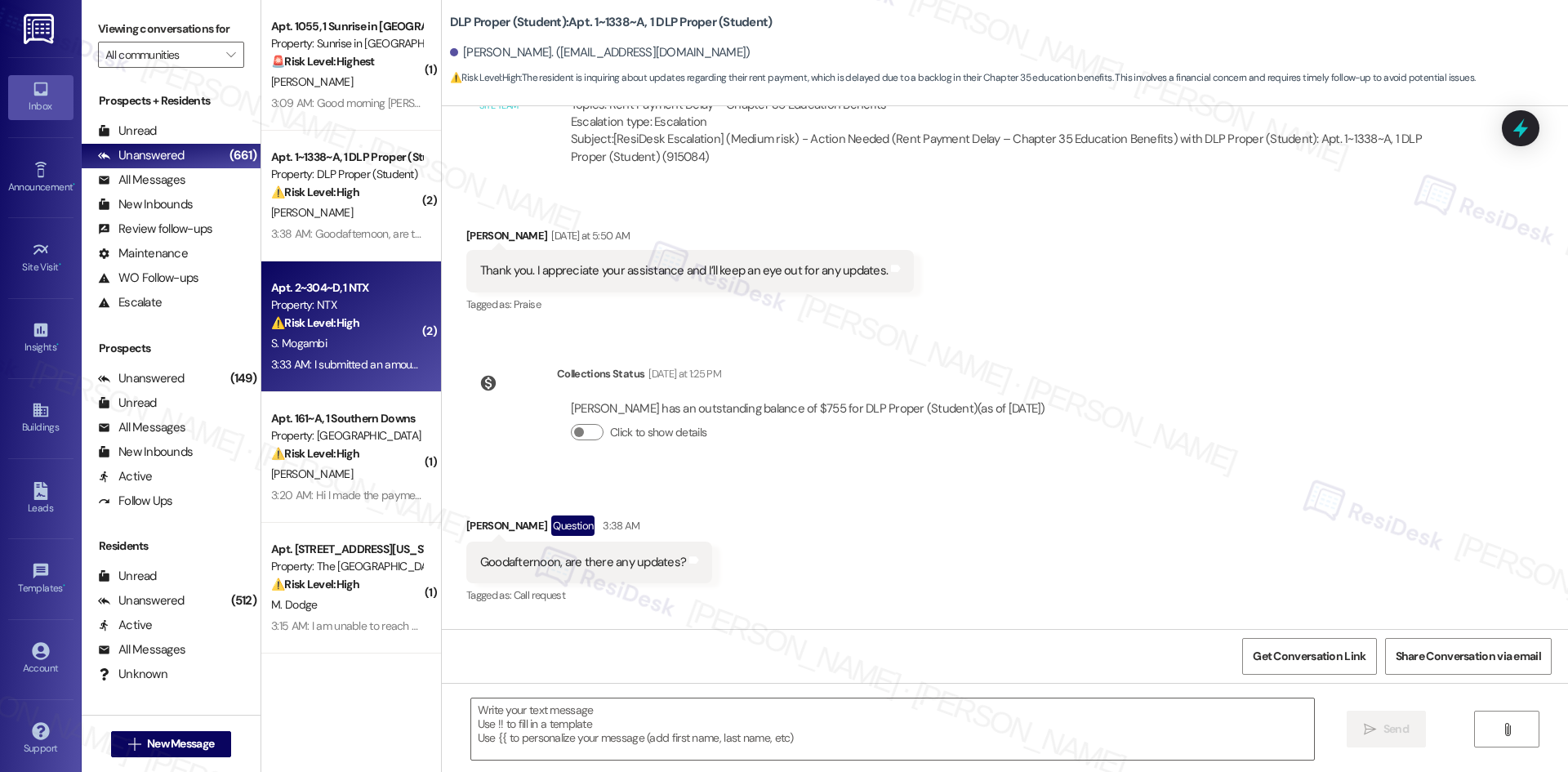
type textarea "Fetching suggested responses. Please feel free to read through the conversation…"
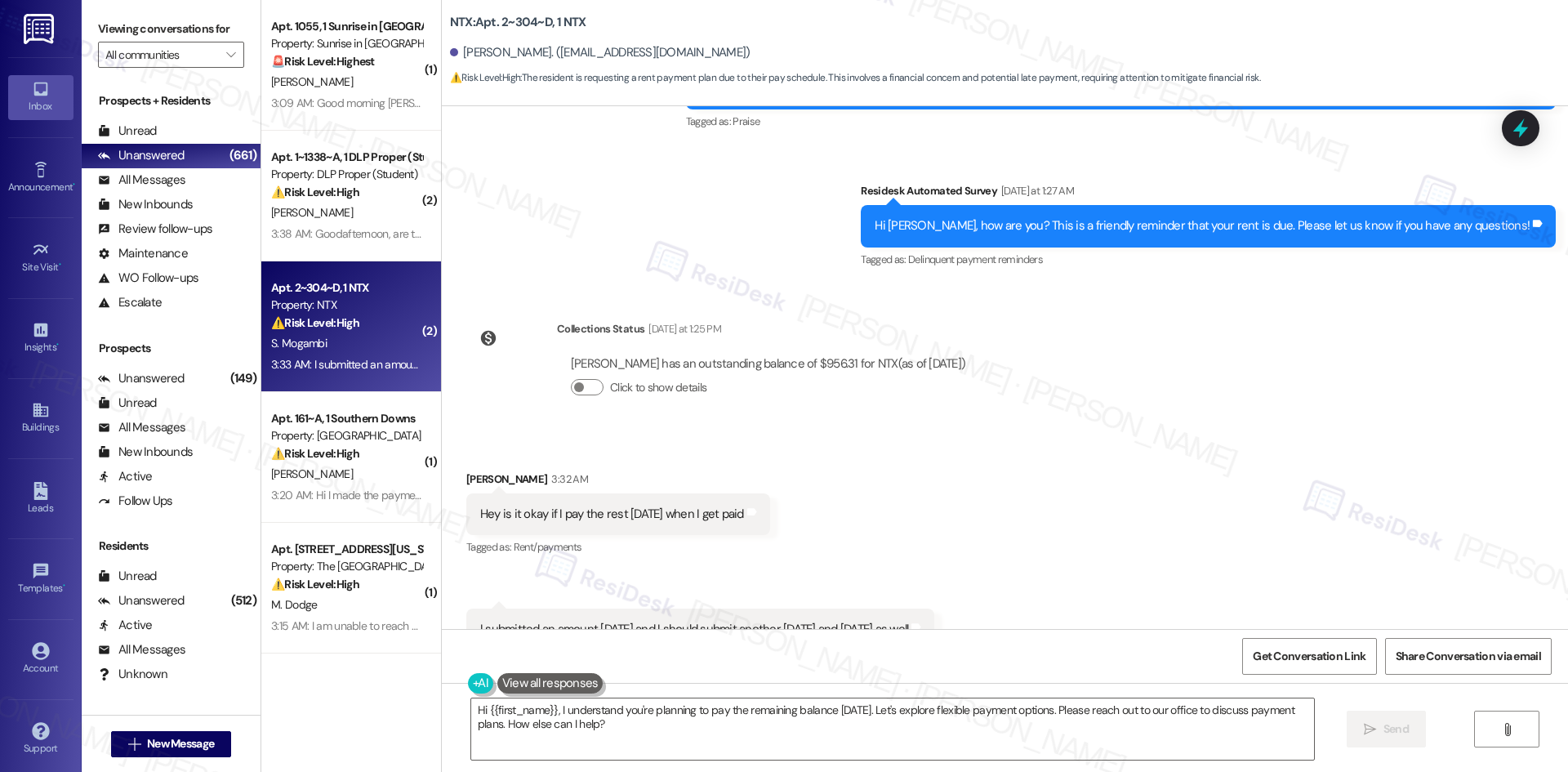
scroll to position [3449, 0]
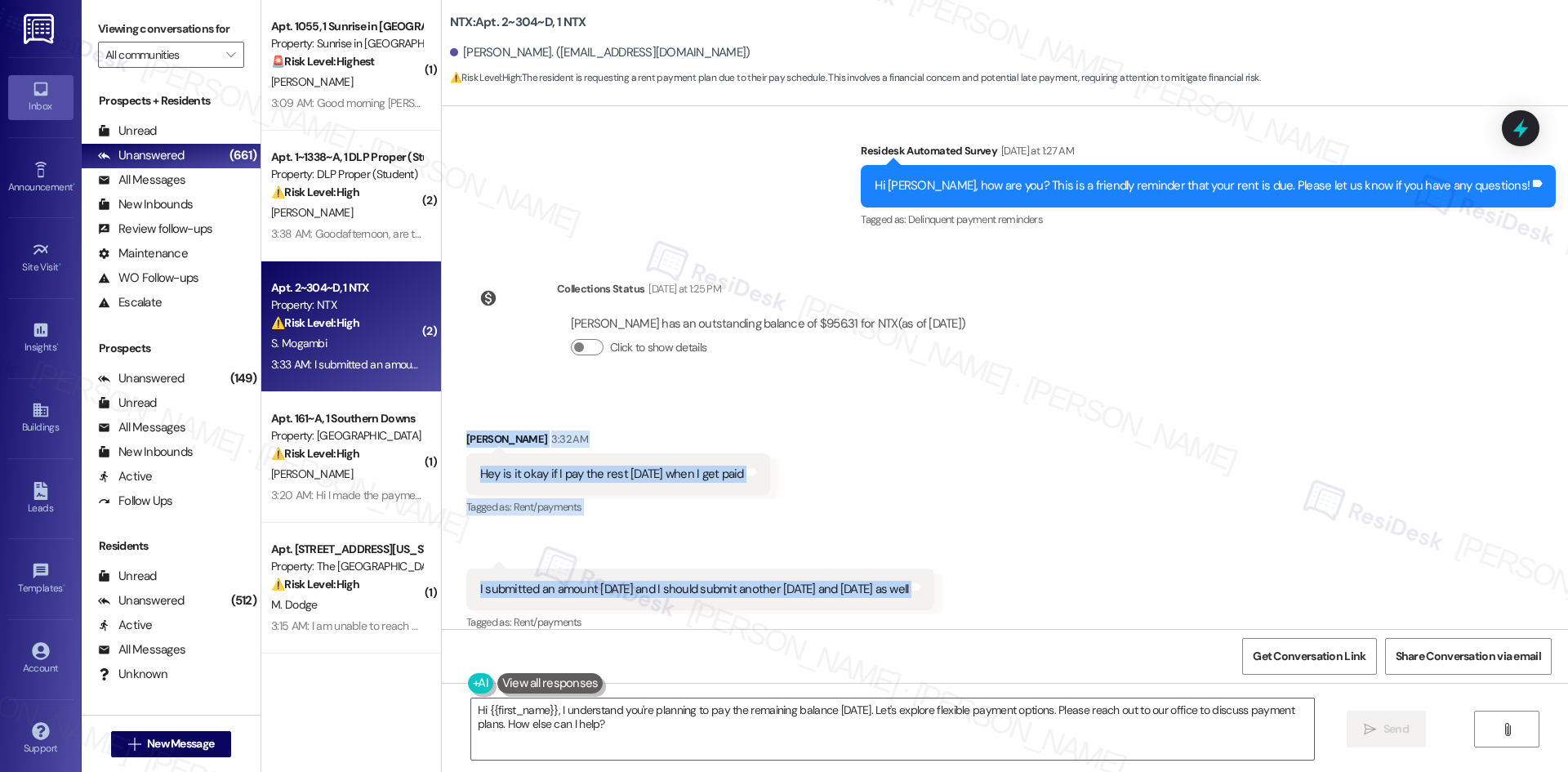
drag, startPoint x: 445, startPoint y: 416, endPoint x: 1046, endPoint y: 557, distance: 617.3
click at [1046, 557] on div "Received via SMS Stacey Mogambi 3:32 AM Hey is it okay if I pay the rest next T…" at bounding box center [1005, 521] width 1126 height 253
copy div "Stacey Mogambi 3:32 AM Hey is it okay if I pay the rest next Tuesday when I get…"
click at [782, 433] on div "Received via SMS Stacey Mogambi 3:32 AM Hey is it okay if I pay the rest next T…" at bounding box center [618, 475] width 329 height 114
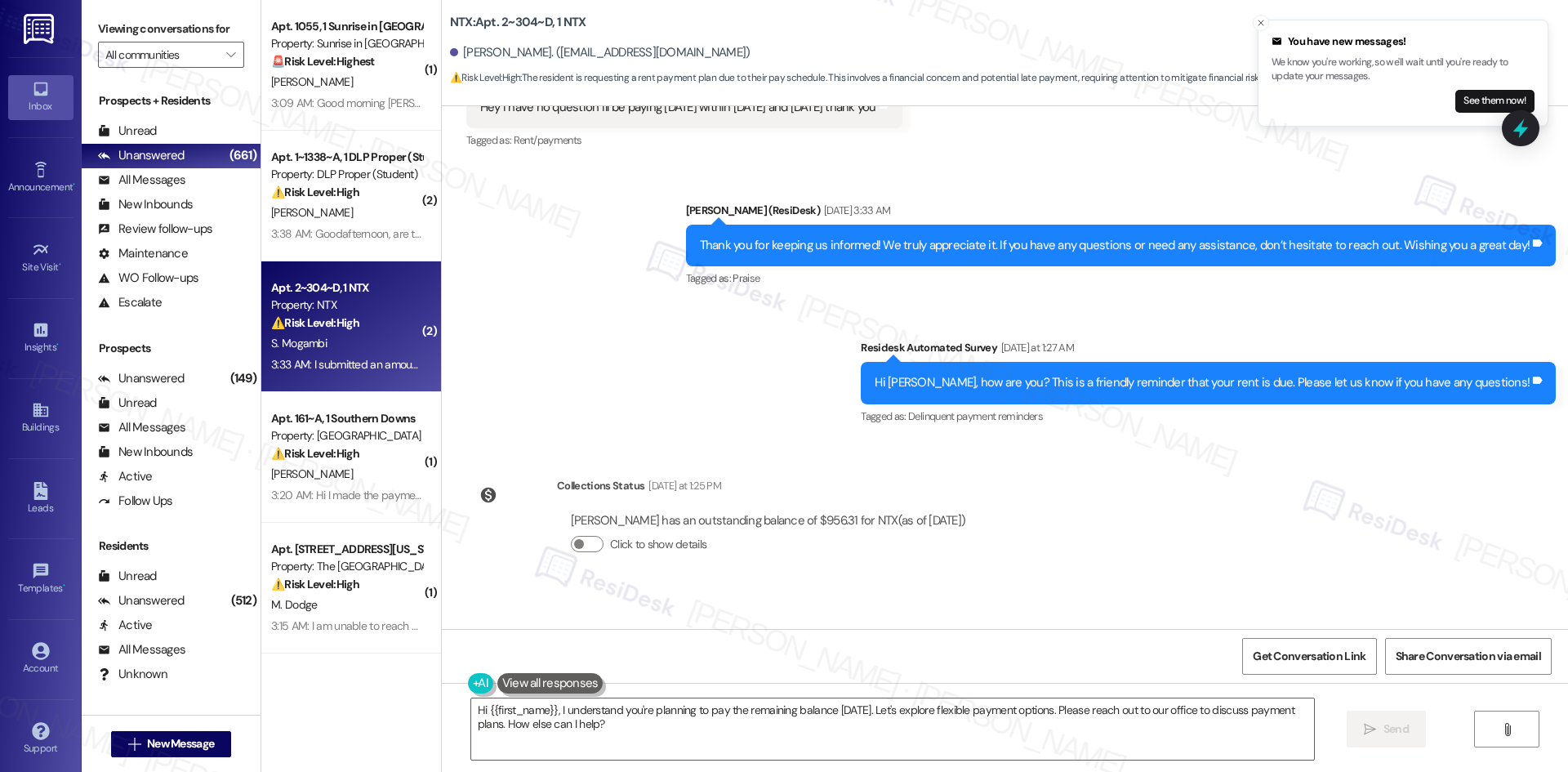
scroll to position [3449, 0]
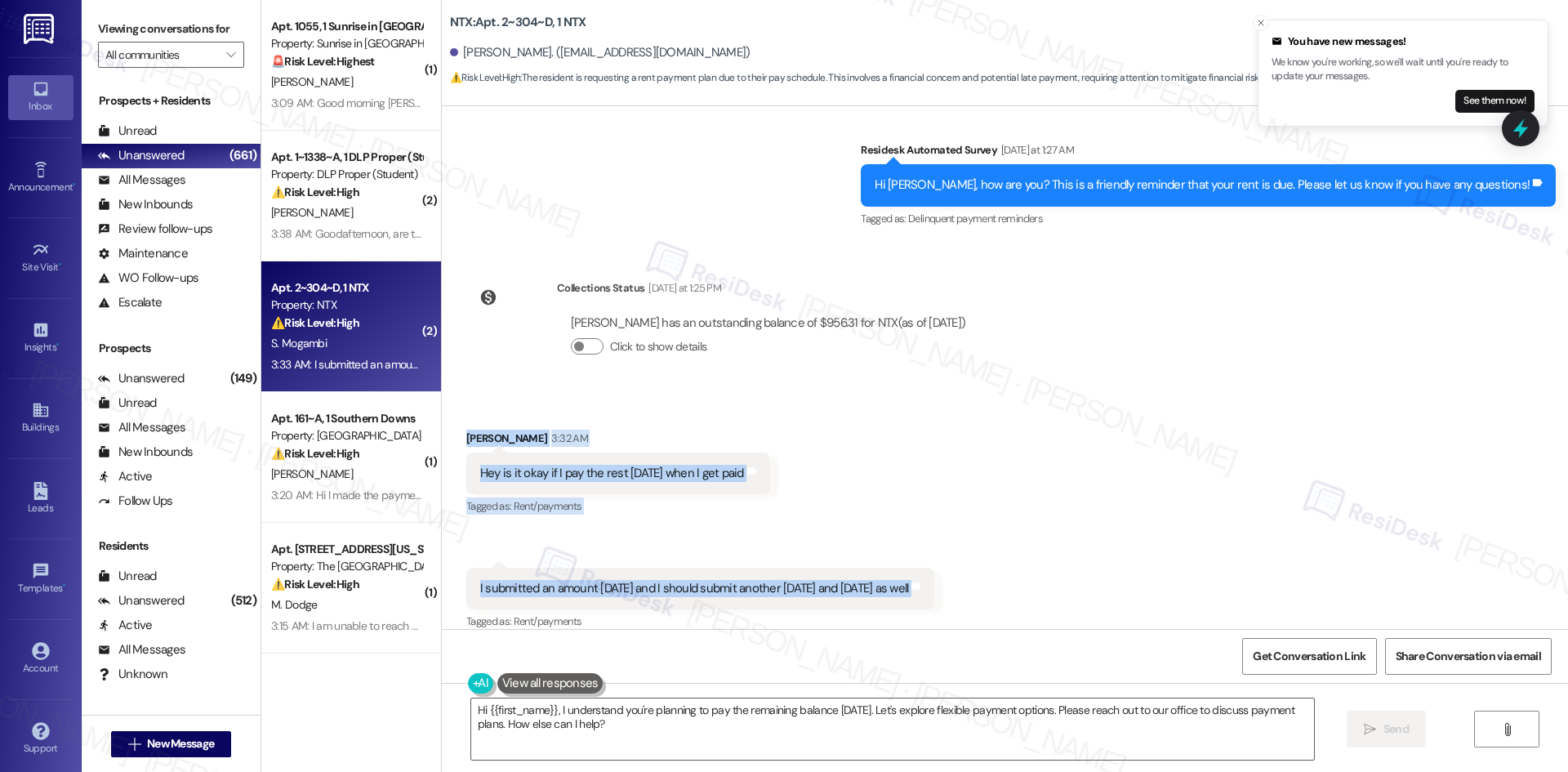
drag, startPoint x: 449, startPoint y: 411, endPoint x: 1027, endPoint y: 570, distance: 599.5
click at [1028, 571] on div "Received via SMS Stacey Mogambi 3:32 AM Hey is it okay if I pay the rest next T…" at bounding box center [1005, 520] width 1126 height 253
copy div "Stacey Mogambi 3:32 AM Hey is it okay if I pay the rest next Tuesday when I get…"
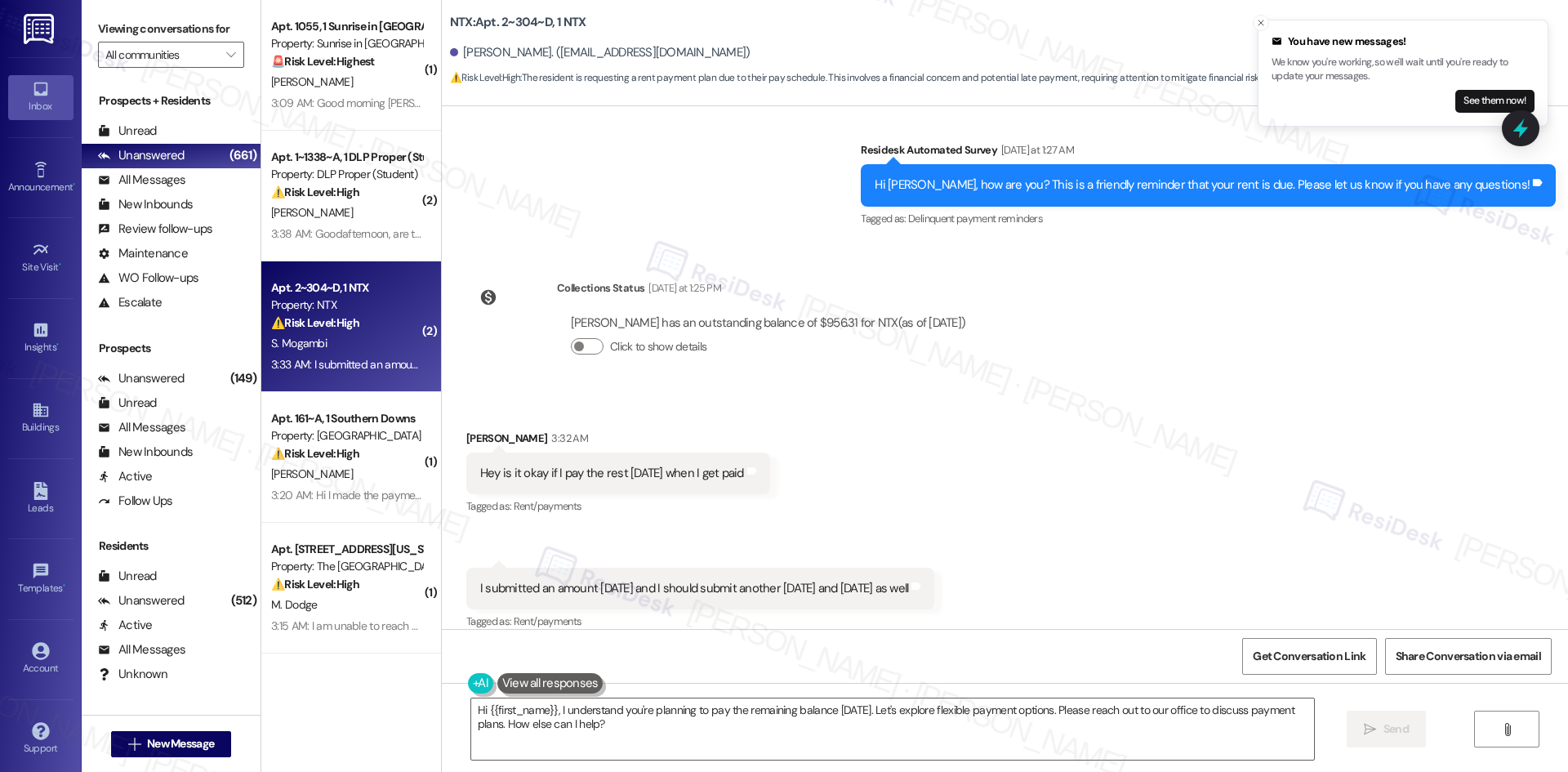
click at [733, 366] on div "Collections Status Yesterday at 1:25 PM Stacey Mogambi has an outstanding balan…" at bounding box center [723, 330] width 538 height 126
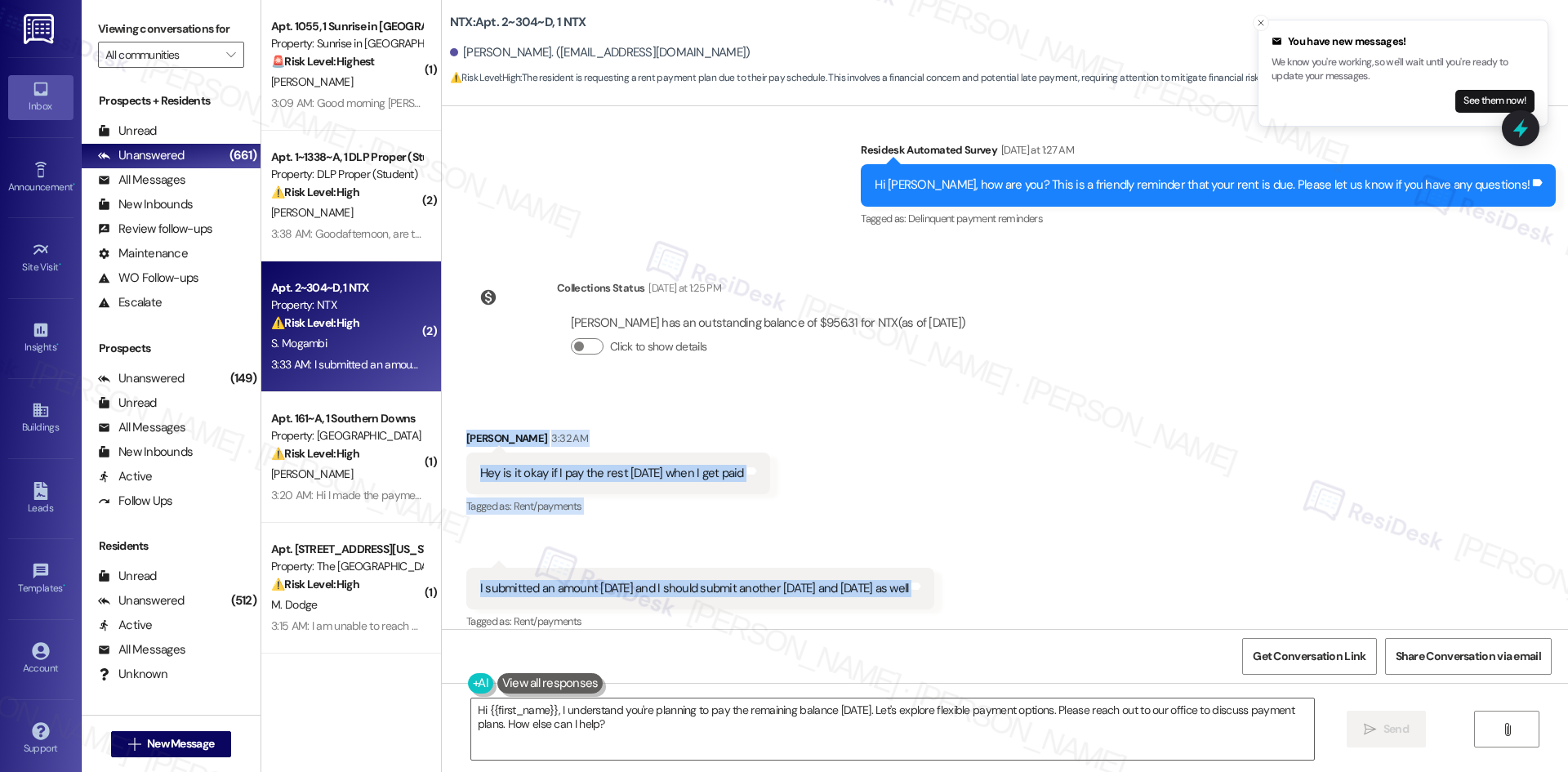
drag, startPoint x: 450, startPoint y: 421, endPoint x: 966, endPoint y: 572, distance: 537.6
click at [966, 572] on div "Received via SMS Stacey Mogambi 3:32 AM Hey is it okay if I pay the rest next T…" at bounding box center [1005, 520] width 1126 height 253
copy div "Stacey Mogambi 3:32 AM Hey is it okay if I pay the rest next Tuesday when I get…"
click at [889, 491] on div "Received via SMS Stacey Mogambi 3:32 AM Hey is it okay if I pay the rest next T…" at bounding box center [1005, 520] width 1126 height 253
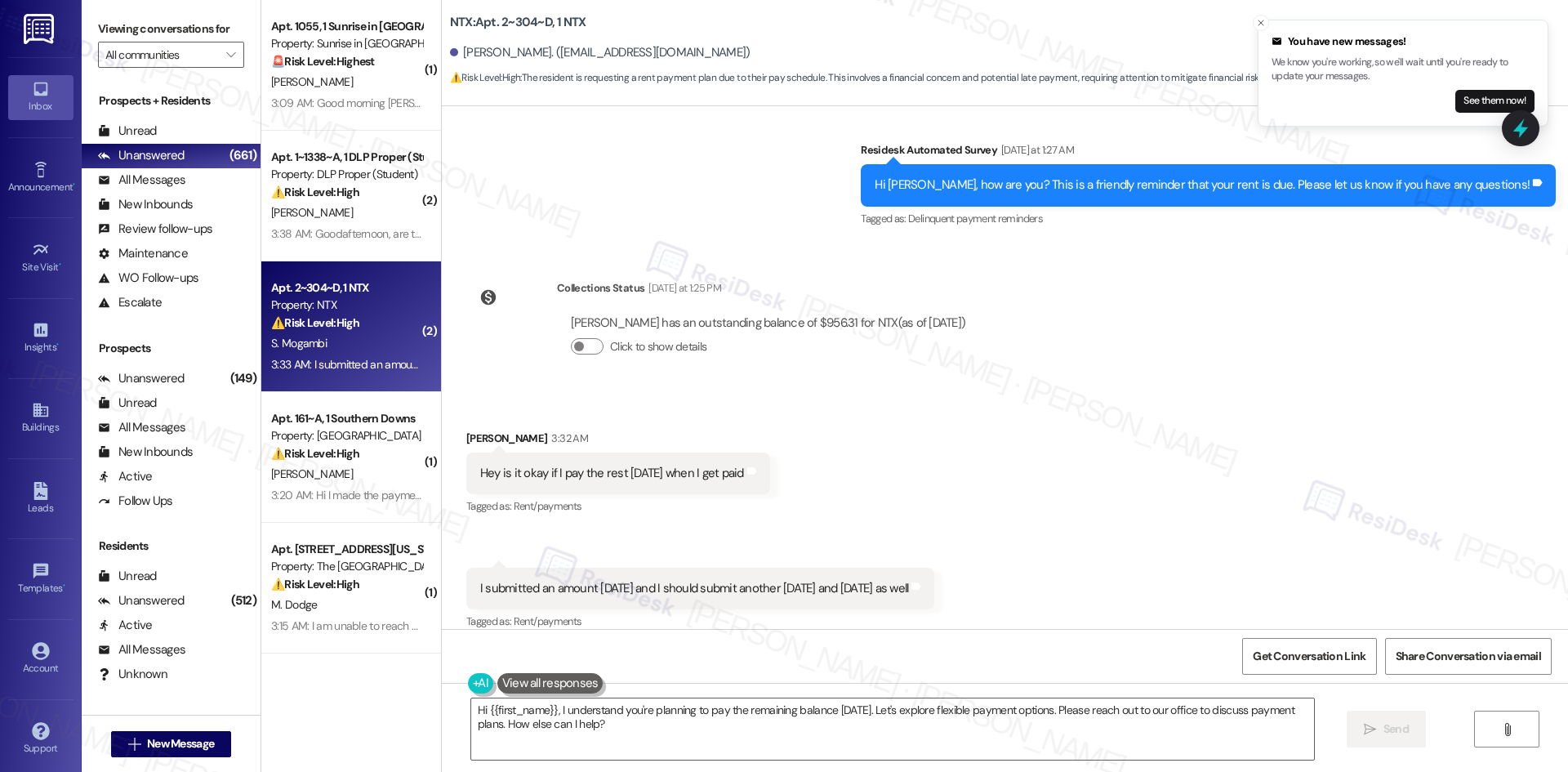
click at [537, 236] on div "Announcement, sent via SMS Sarah (ResiDesk) Aug 22, 2023 at 1:37 AM Hi Stacey, …" at bounding box center [1005, 367] width 1126 height 523
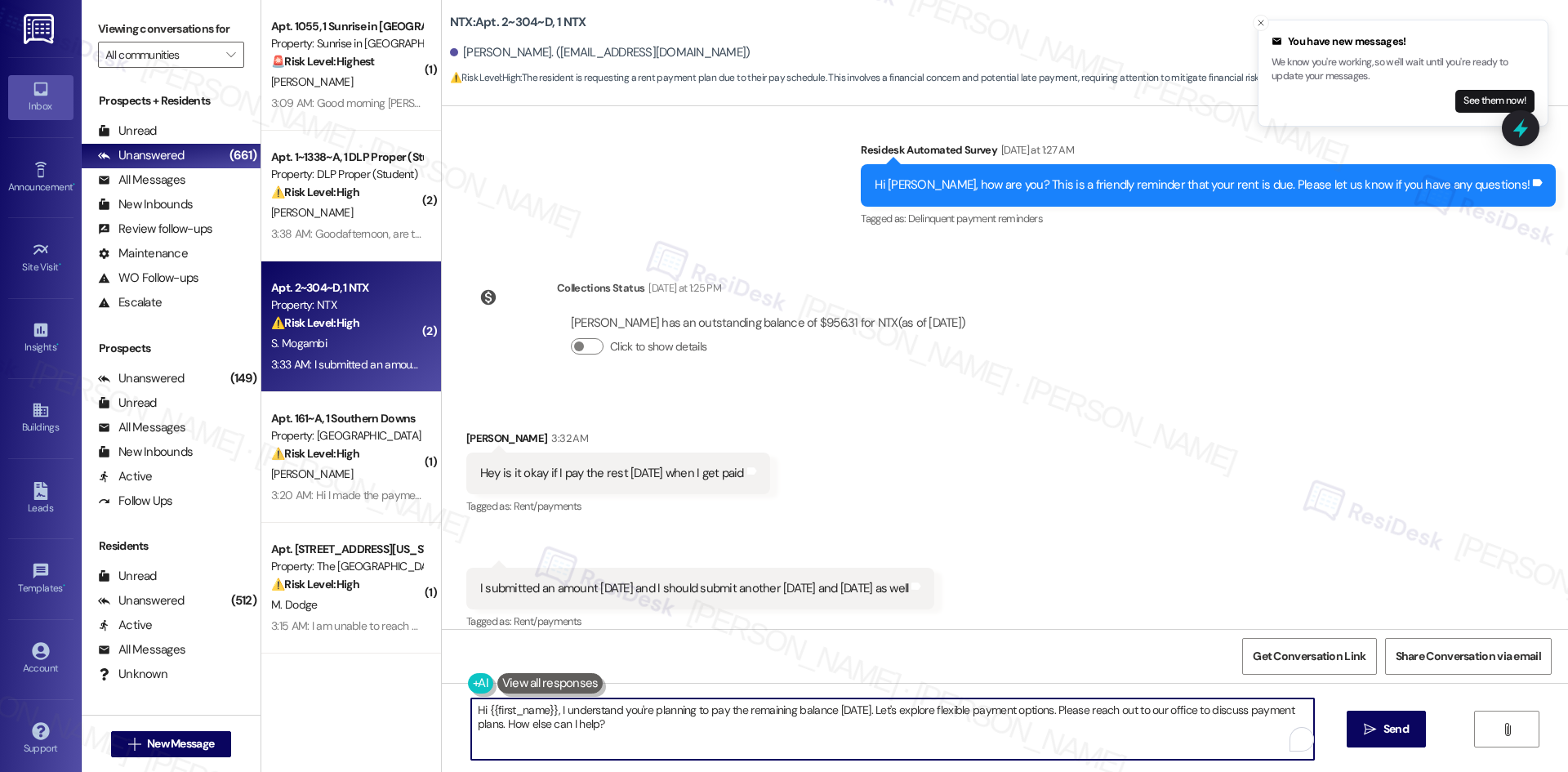
click at [636, 737] on textarea "Hi {{first_name}}, I understand you're planning to pay the remaining balance ne…" at bounding box center [893, 729] width 843 height 61
paste textarea "Stacey, thank you for your message. I understand you’d like to finish paying th…"
type textarea "Hi Stacey, thank you for your message. I understand you’d like to finish paying…"
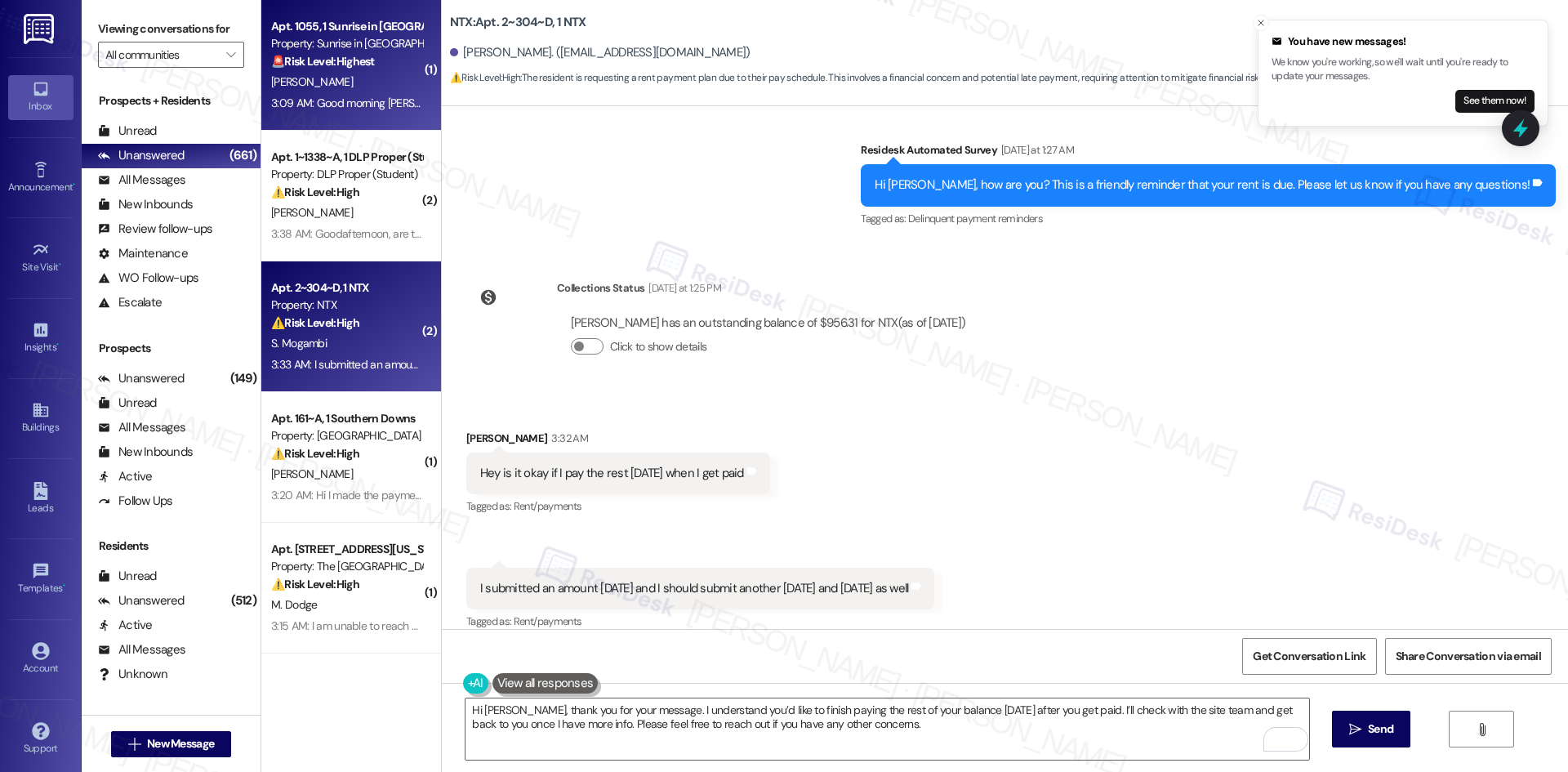
click at [362, 77] on div "M. Rivera" at bounding box center [346, 83] width 154 height 21
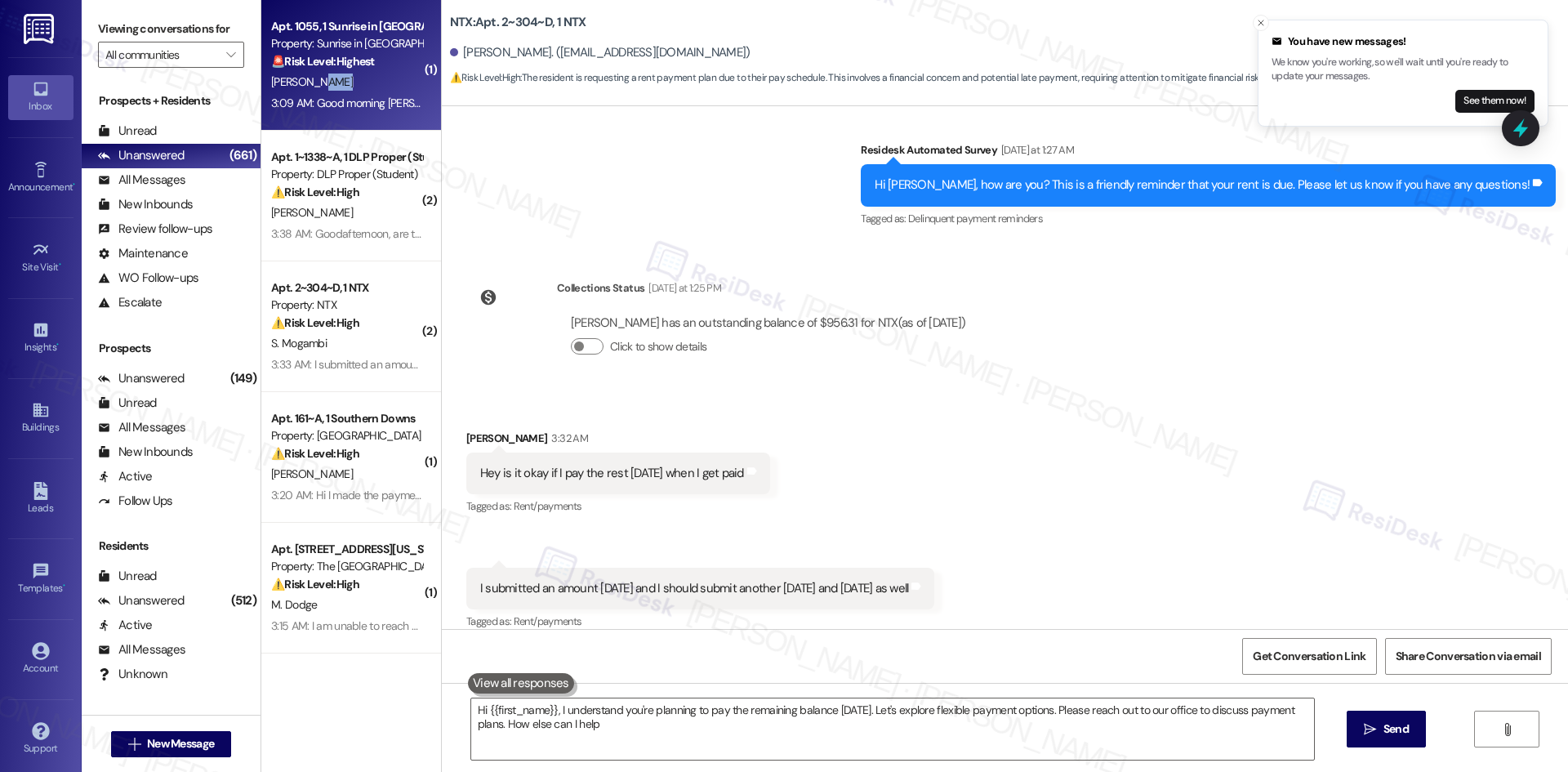
type textarea "Hi {{first_name}}, I understand you're planning to pay the remaining balance ne…"
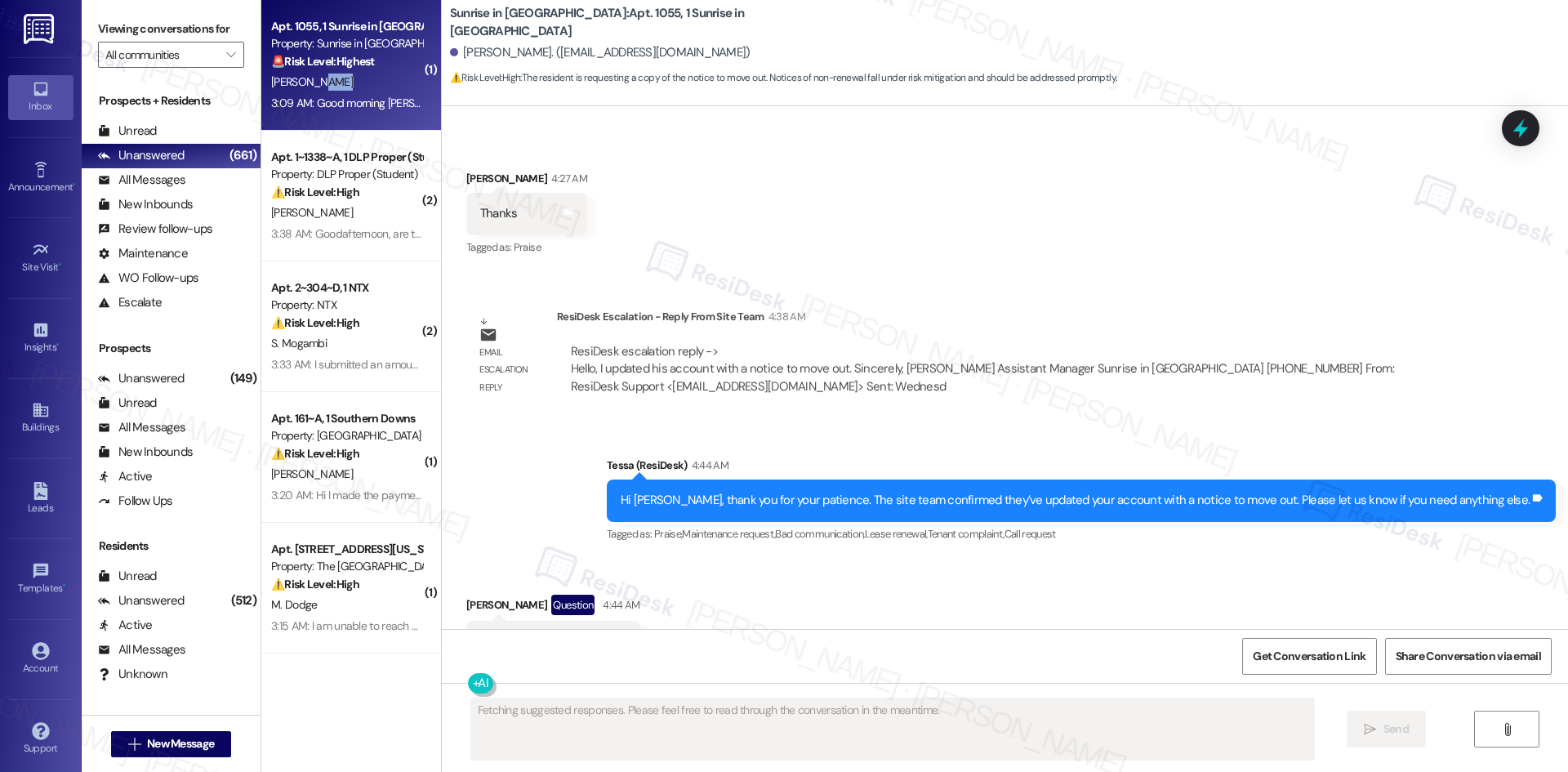
scroll to position [3309, 0]
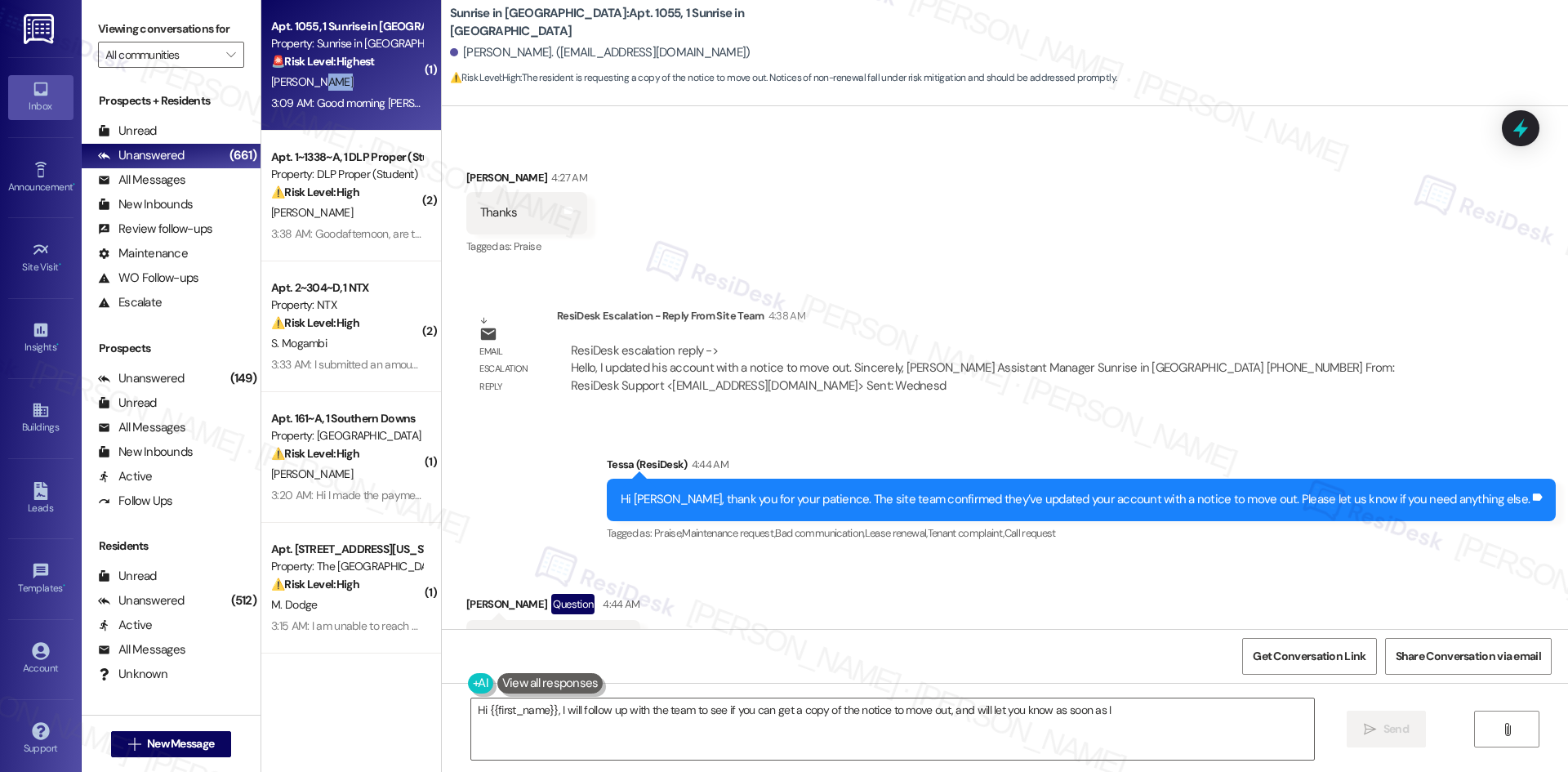
type textarea "Hi {{first_name}}, I will follow up with the team to see if you can get a copy …"
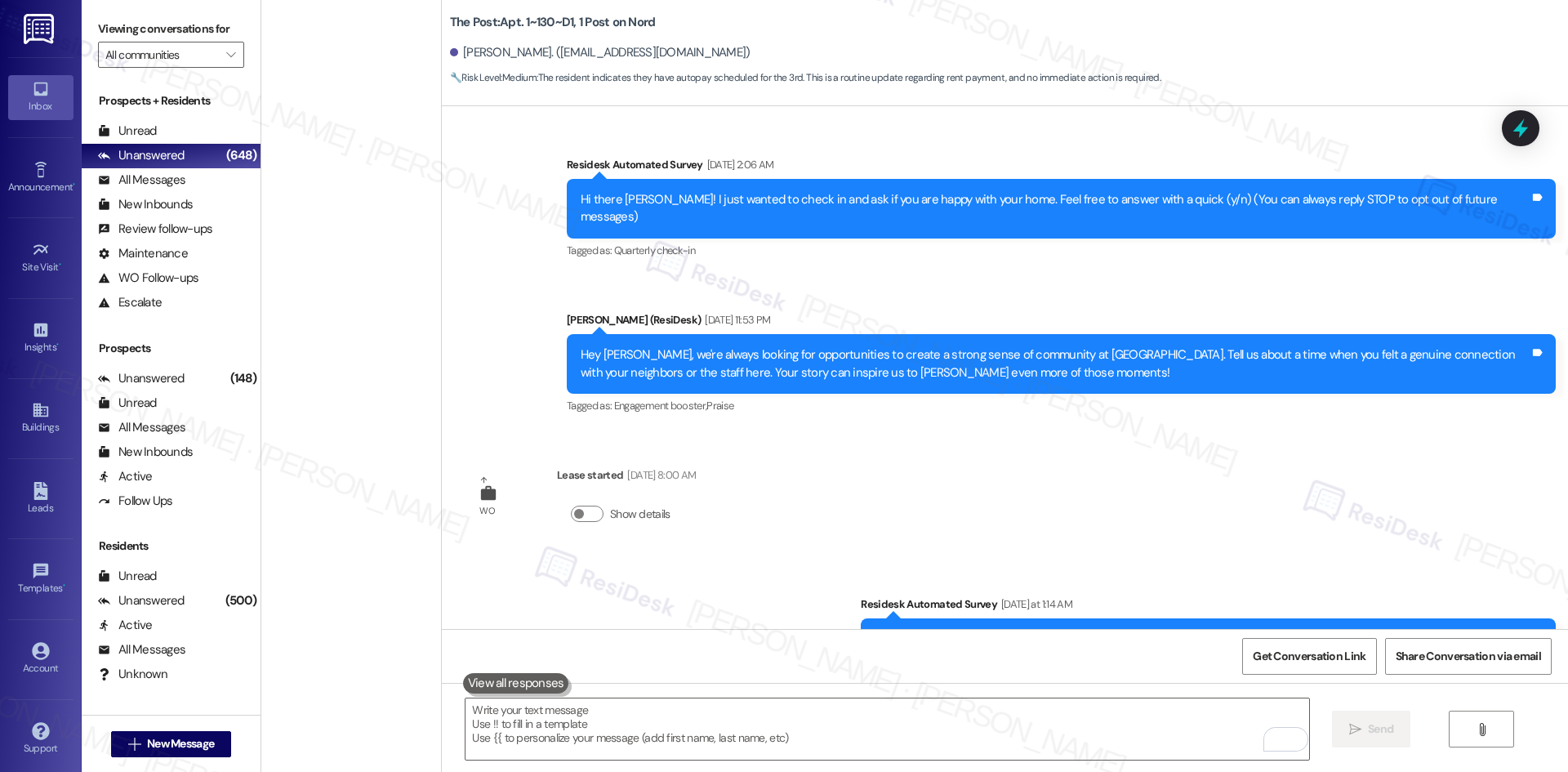
scroll to position [470, 0]
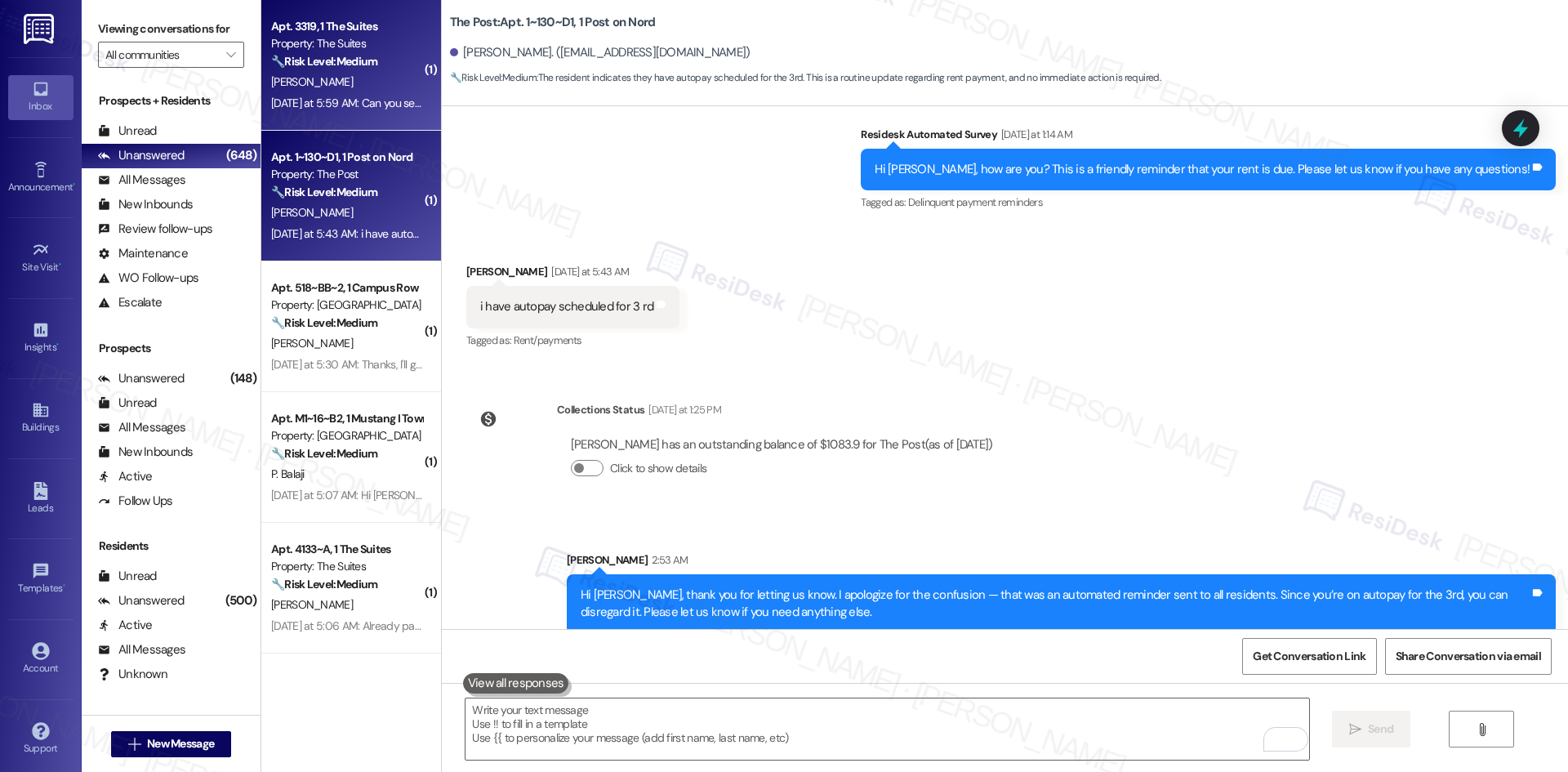
click at [350, 77] on div "[PERSON_NAME]" at bounding box center [346, 83] width 154 height 21
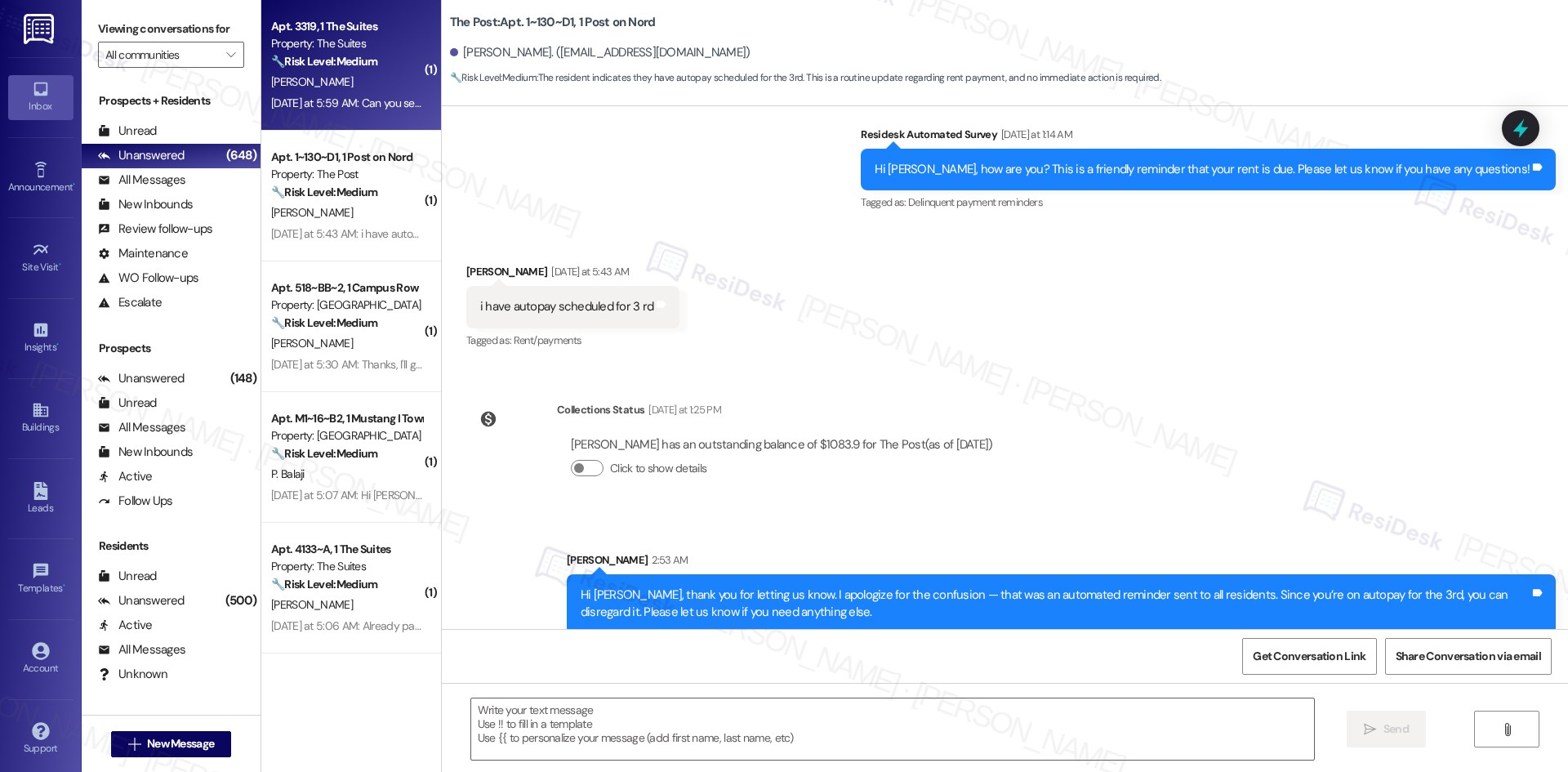
type textarea "Fetching suggested responses. Please feel free to read through the conversation…"
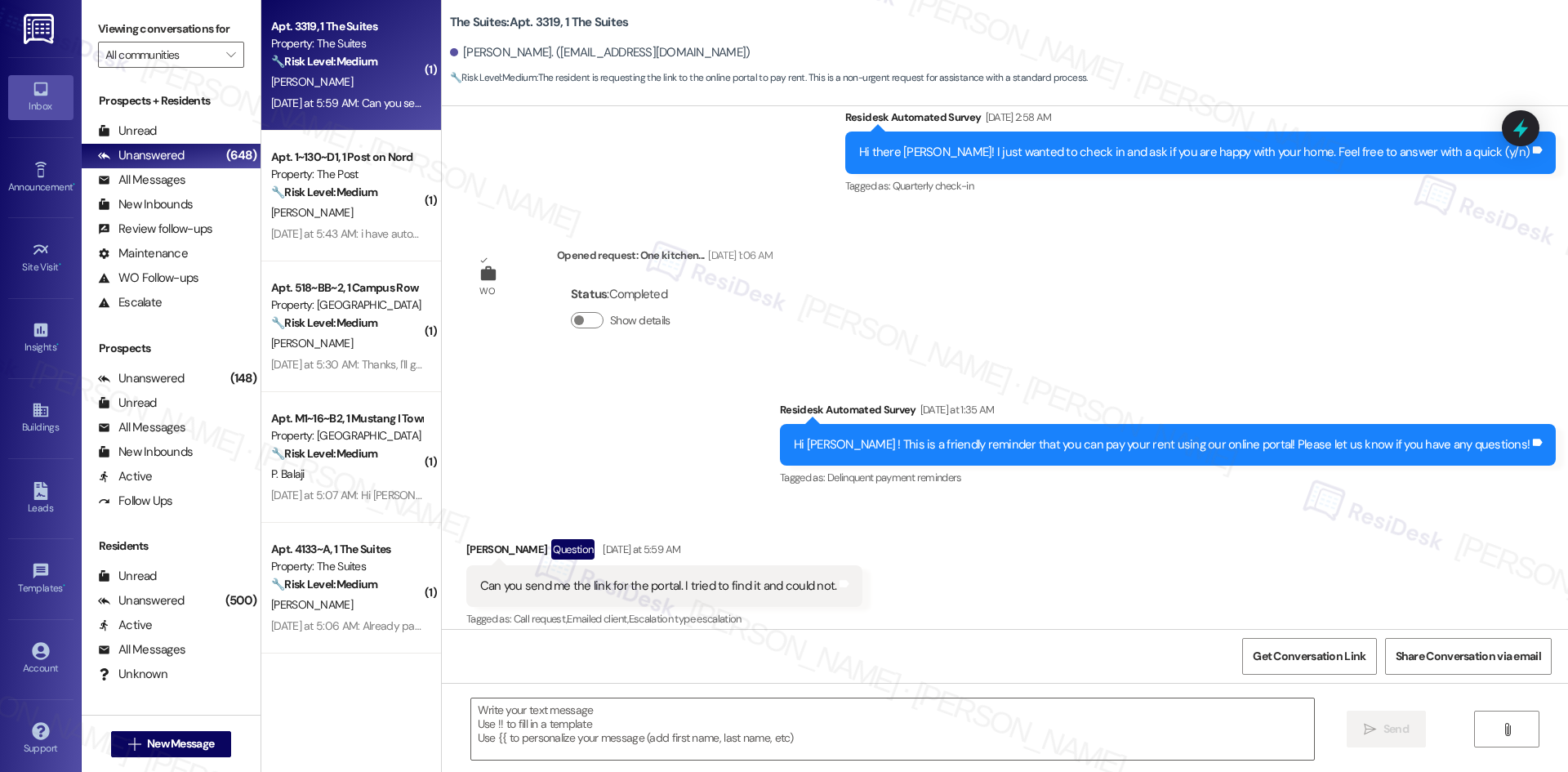
scroll to position [2372, 0]
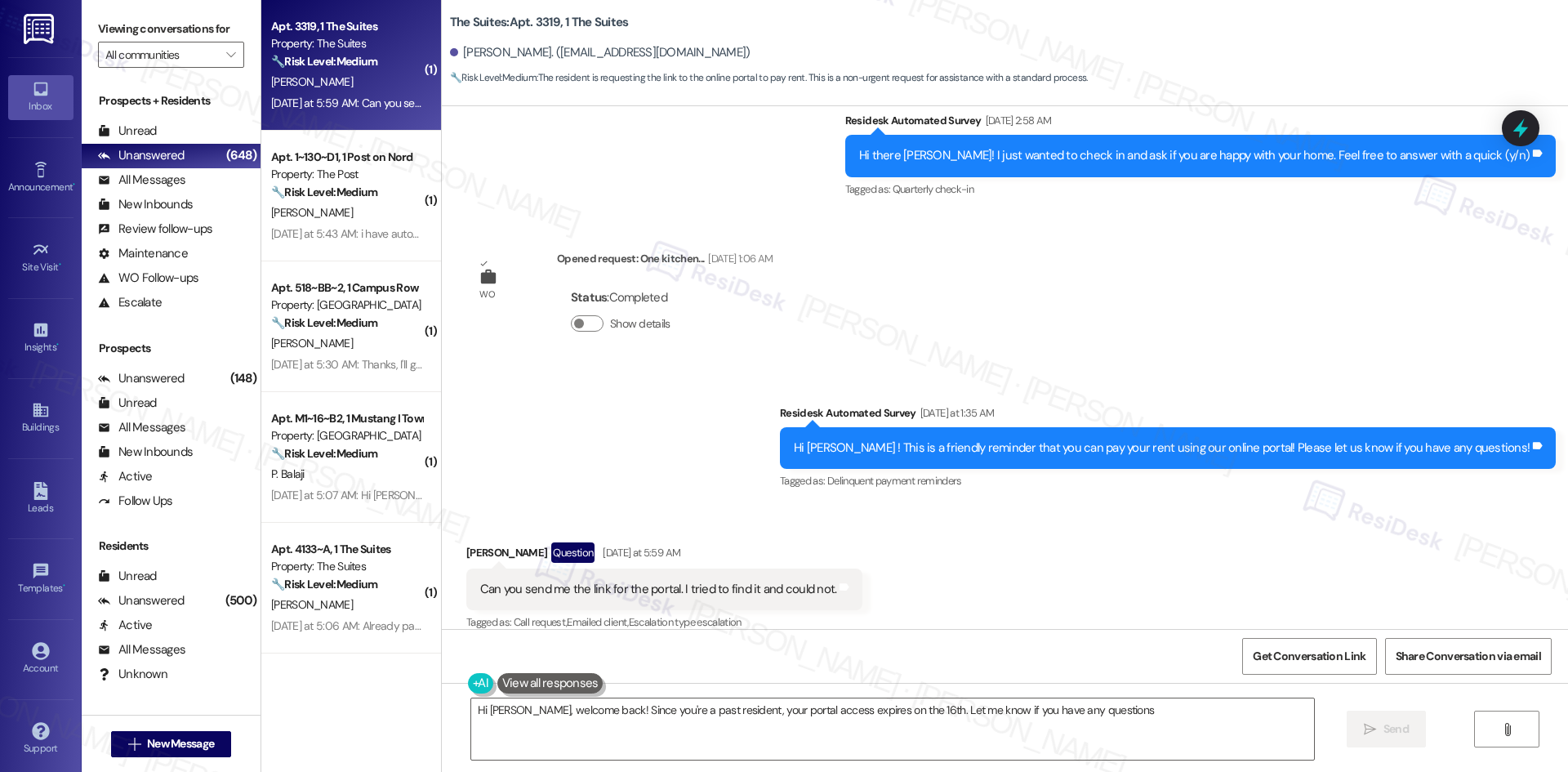
type textarea "Hi [PERSON_NAME], welcome back! Since you're a past resident, your portal acces…"
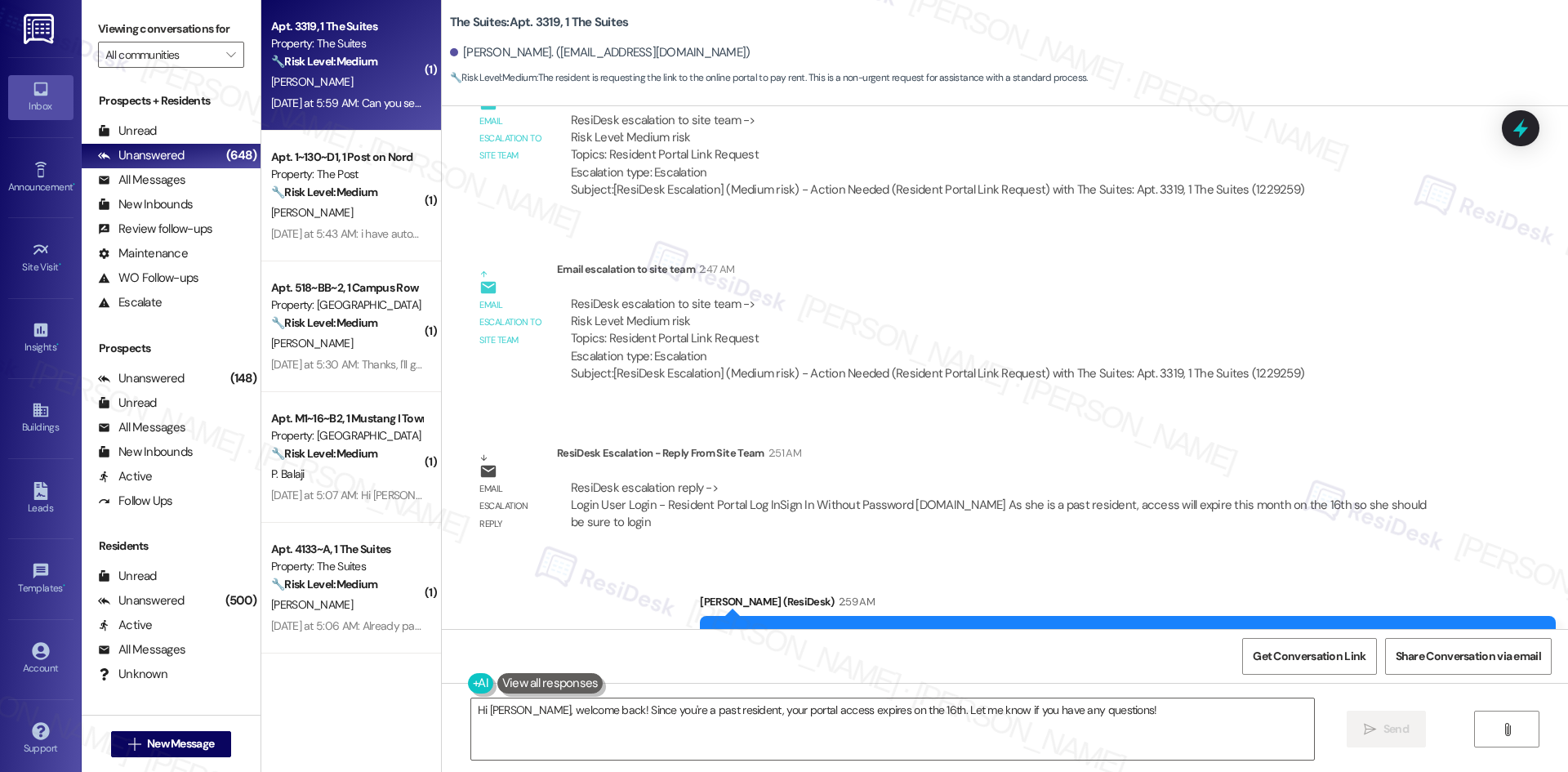
scroll to position [3182, 0]
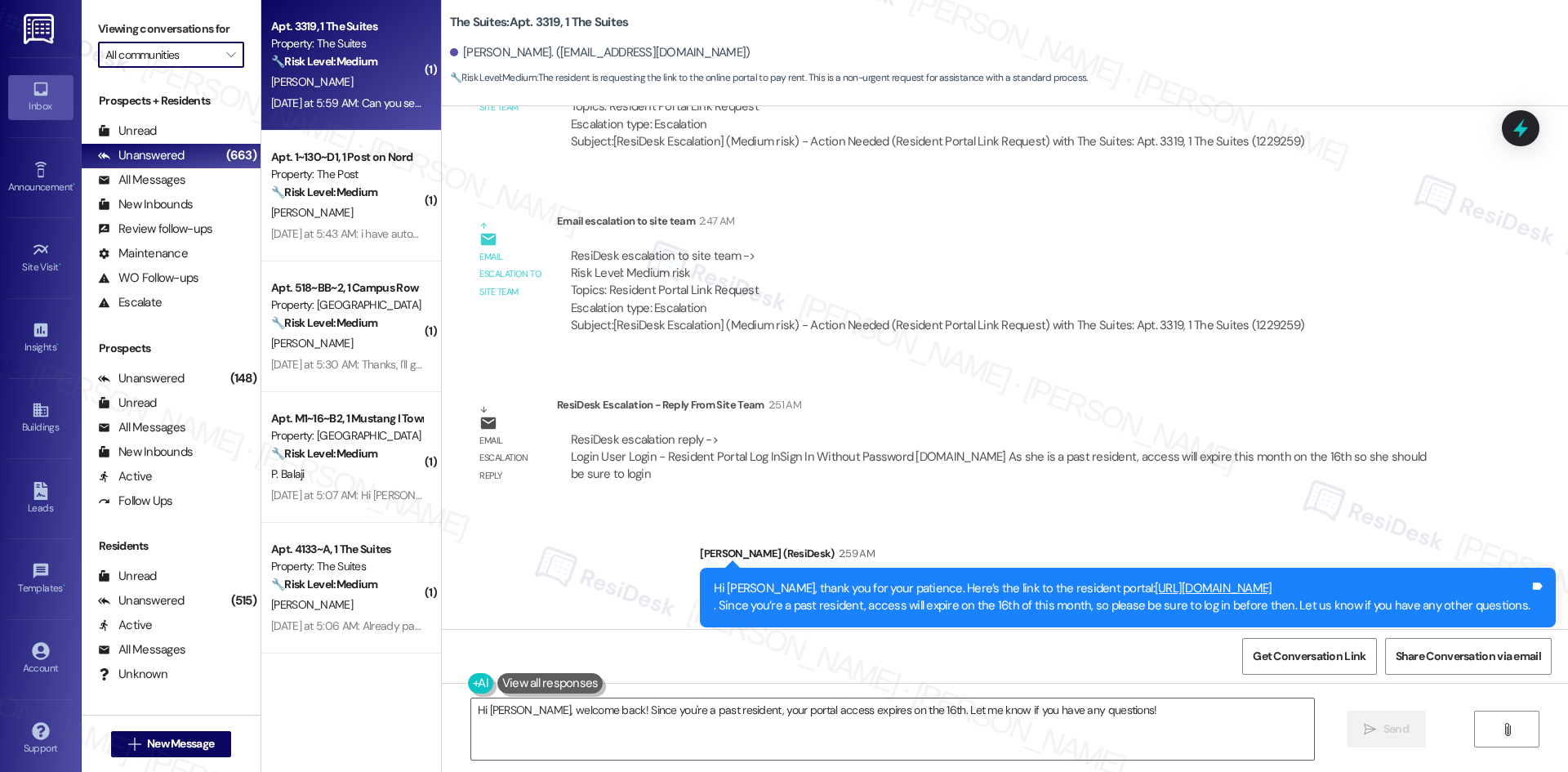
click at [189, 57] on input "All communities" at bounding box center [161, 54] width 113 height 26
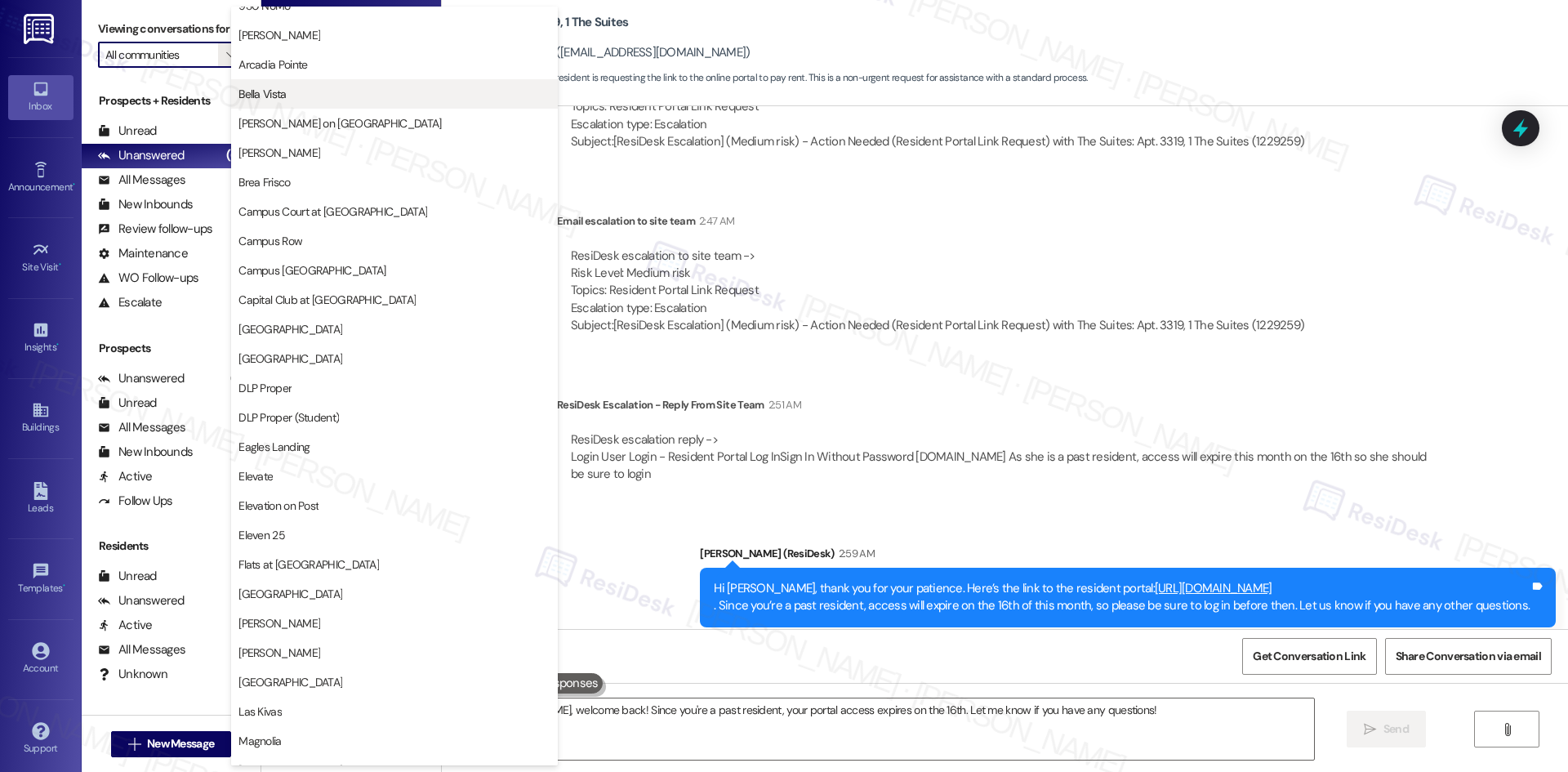
scroll to position [82, 0]
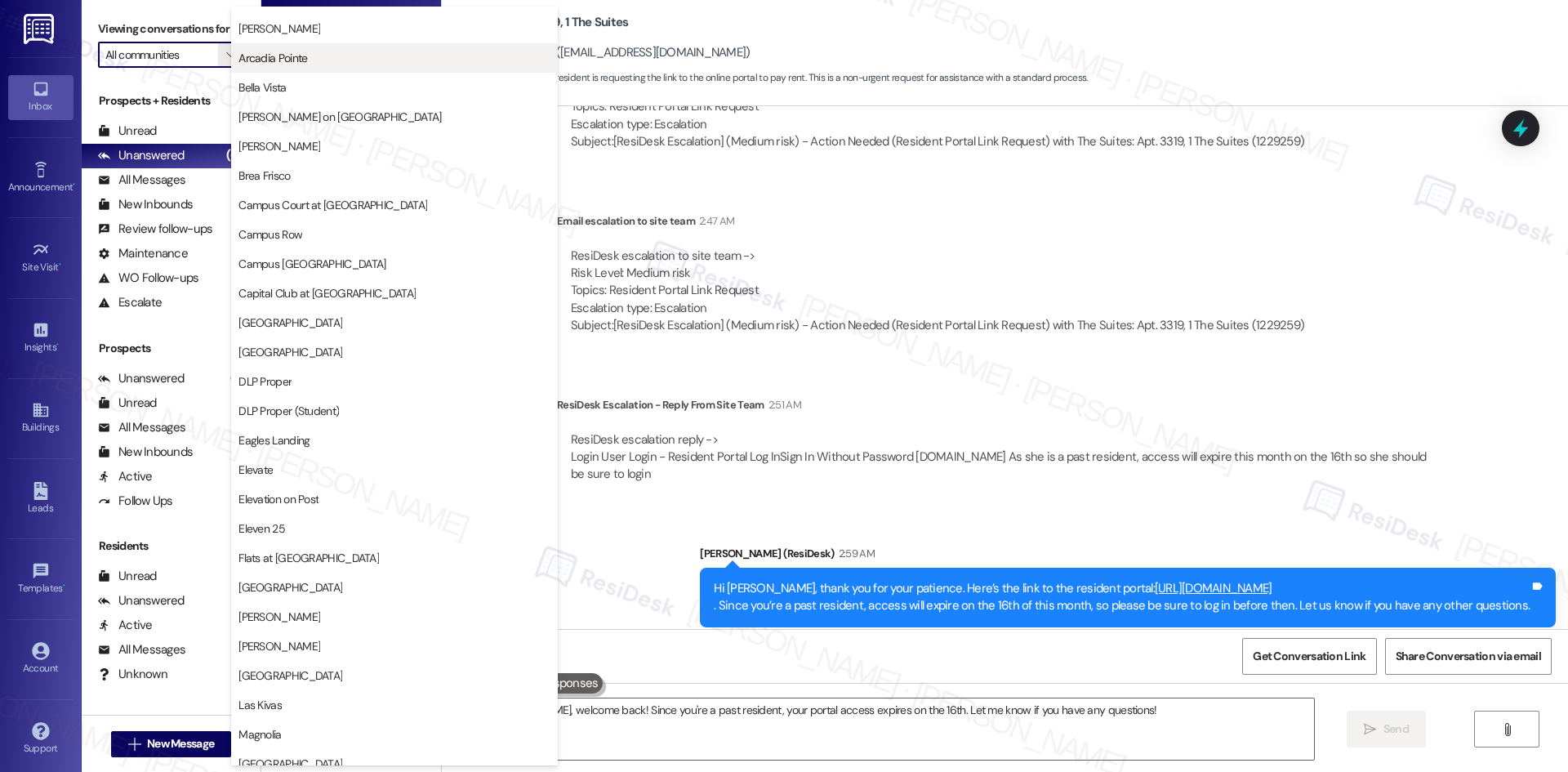
click at [320, 58] on span "Arcadia Pointe" at bounding box center [394, 58] width 312 height 16
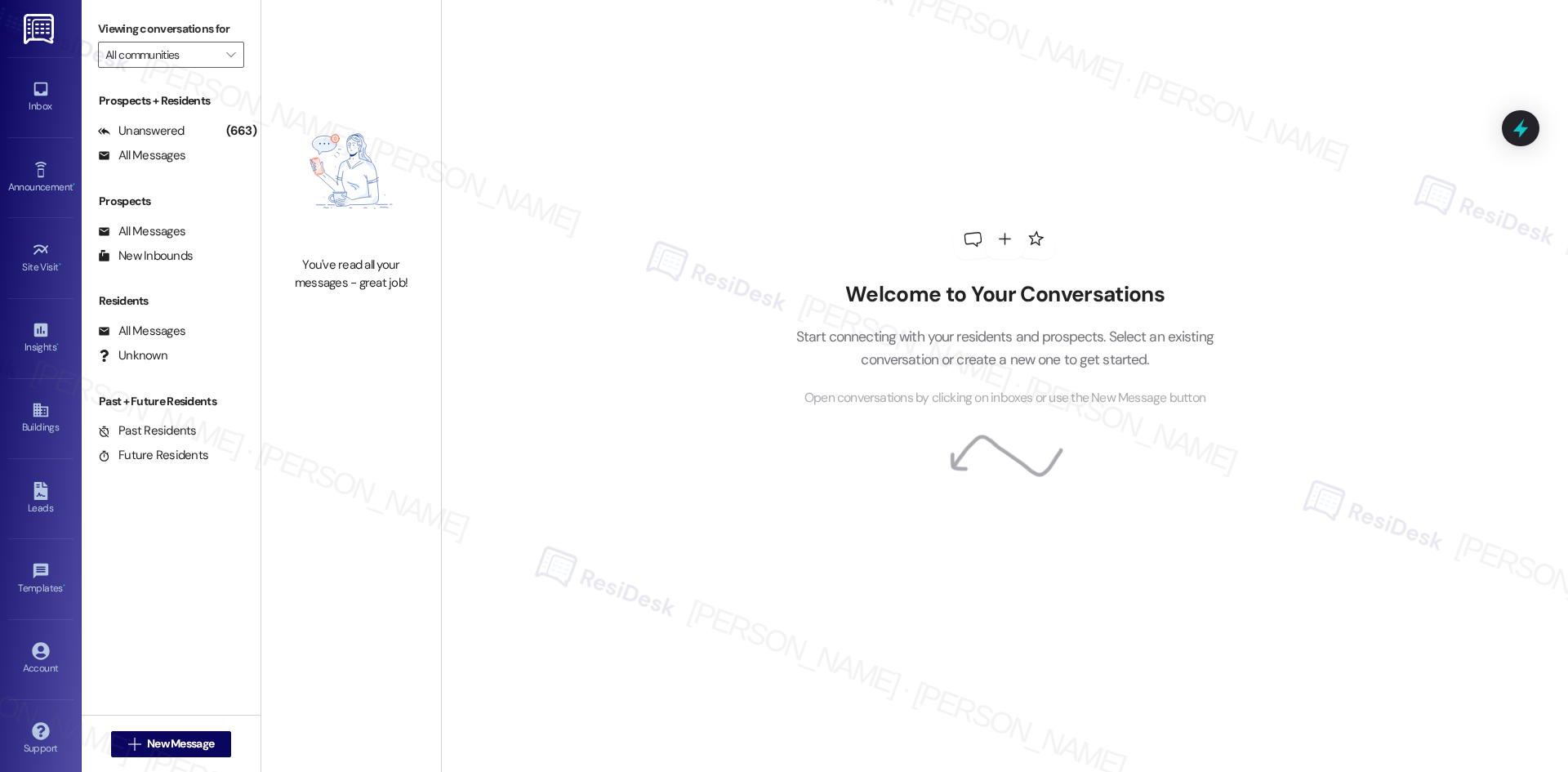
type input "Arcadia Pointe"
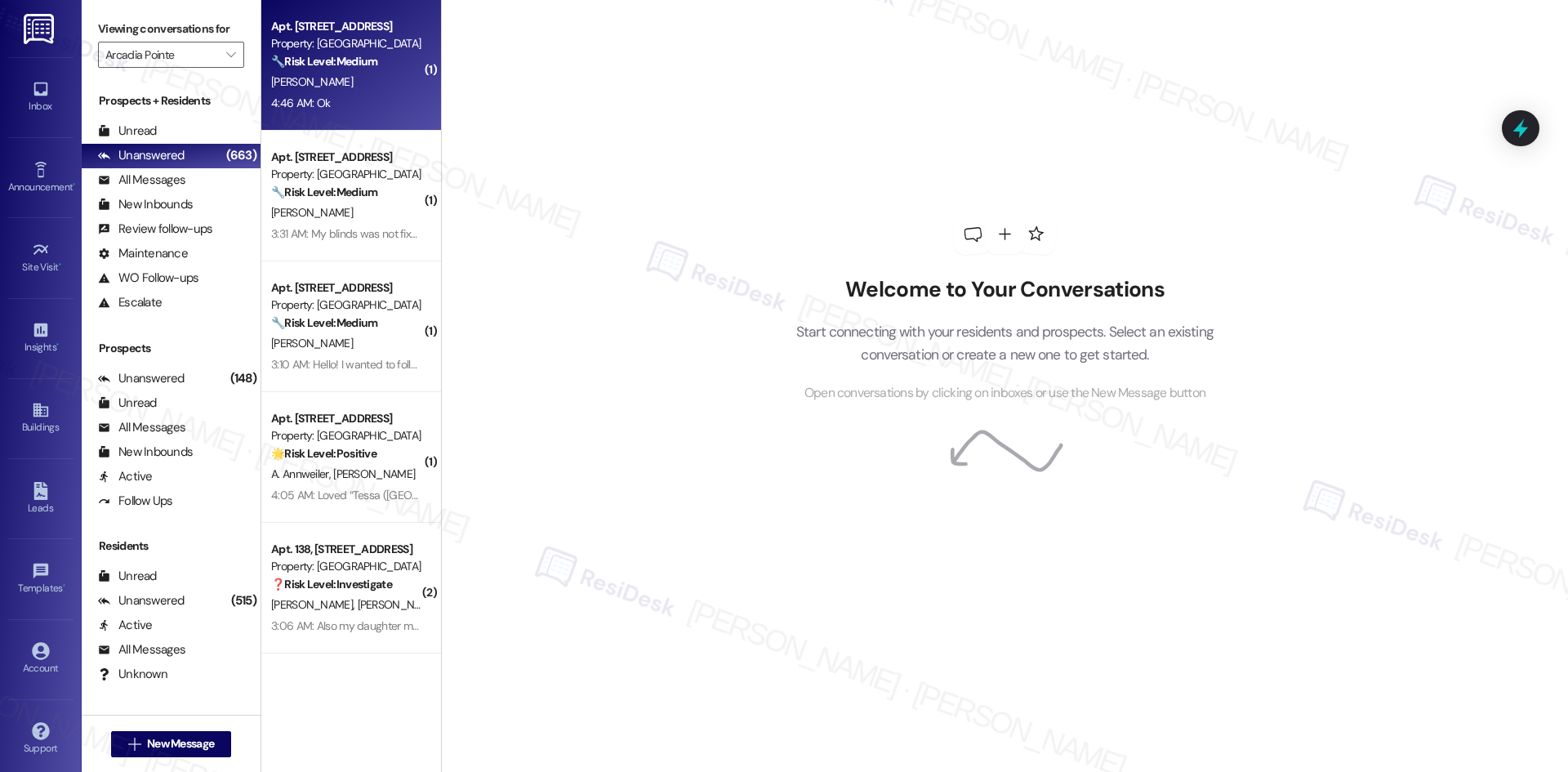
click at [335, 91] on div "[PERSON_NAME]" at bounding box center [346, 83] width 154 height 21
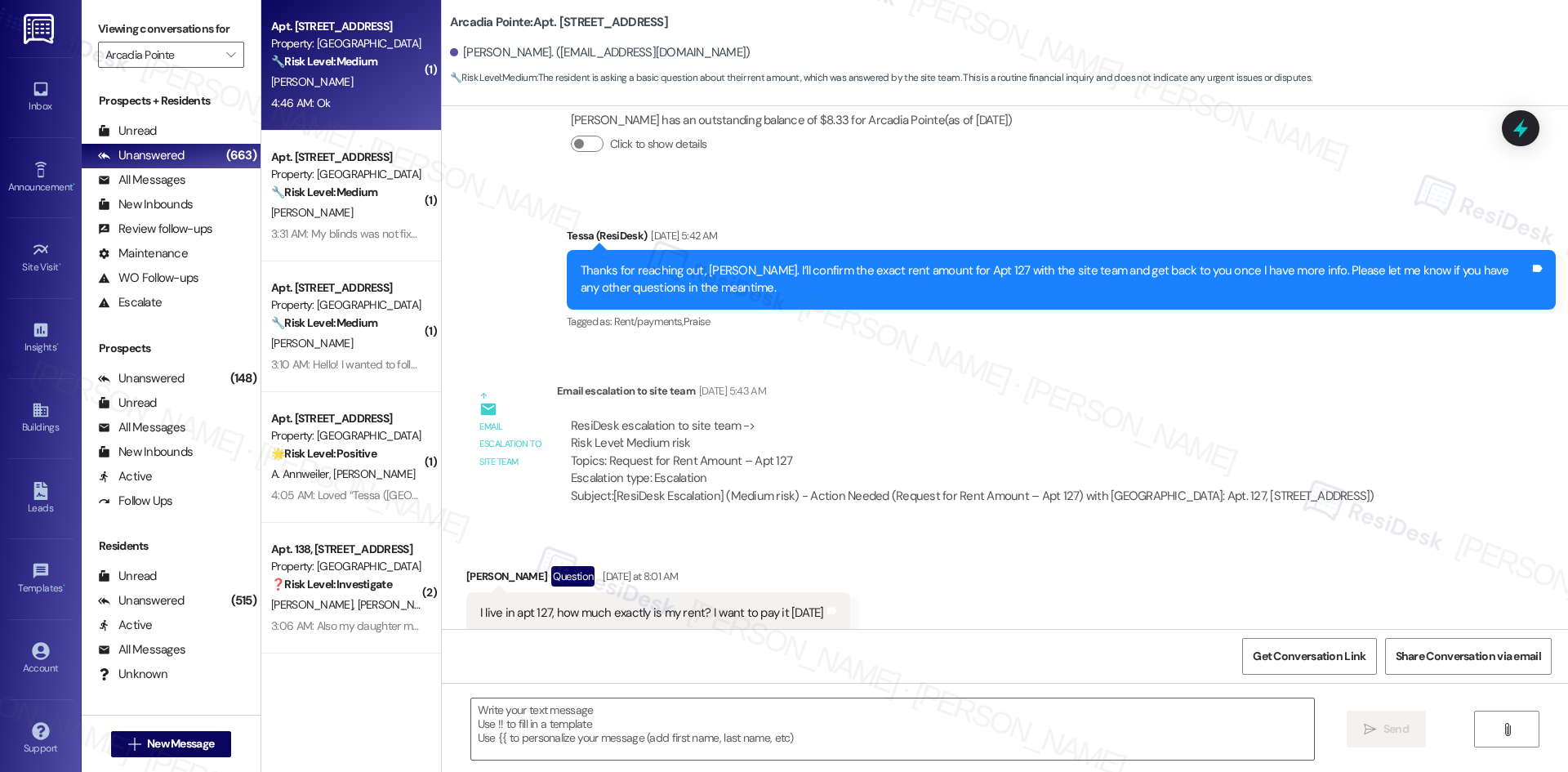
type textarea "Fetching suggested responses. Please feel free to read through the conversation…"
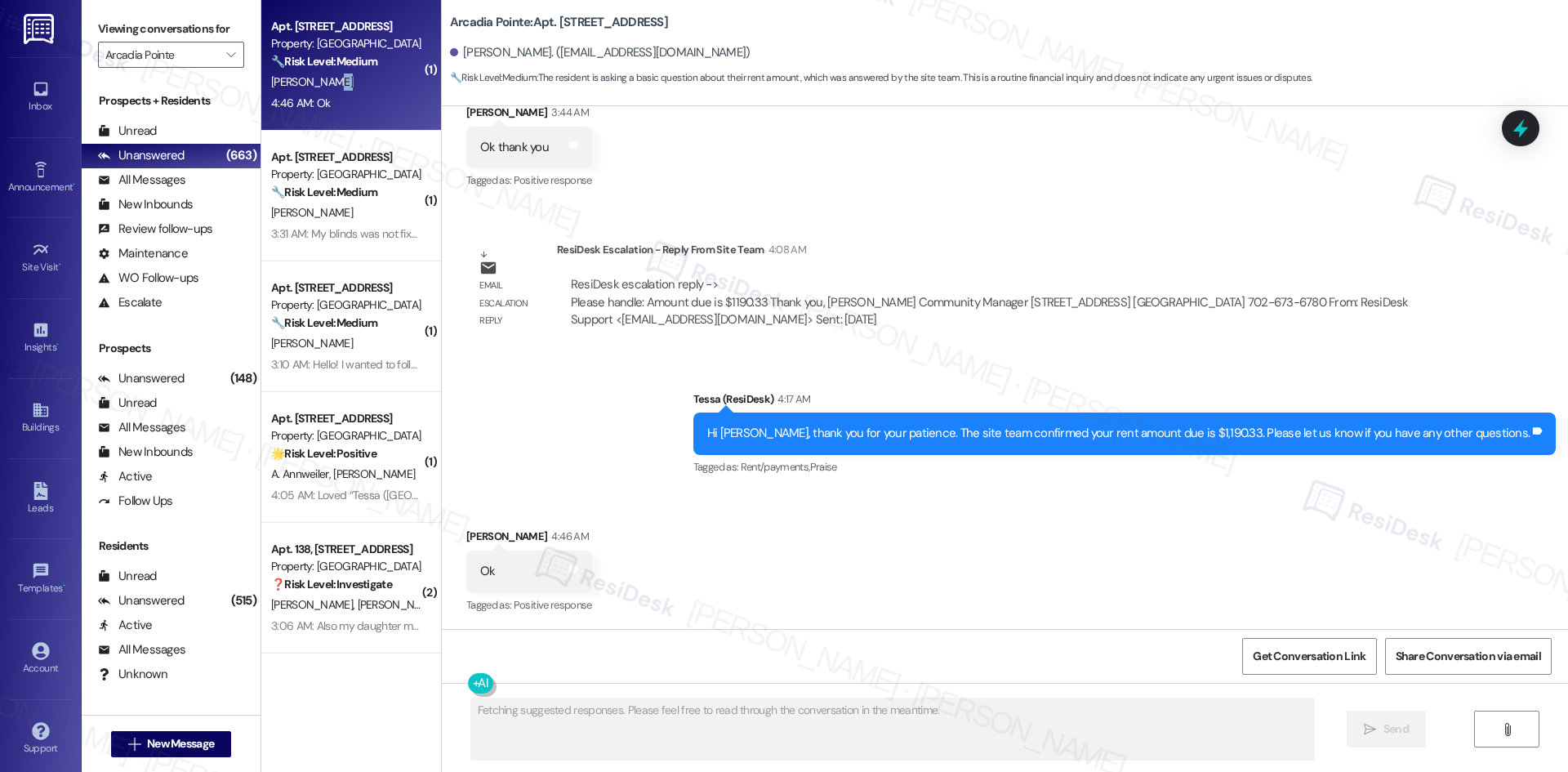
scroll to position [2121, 0]
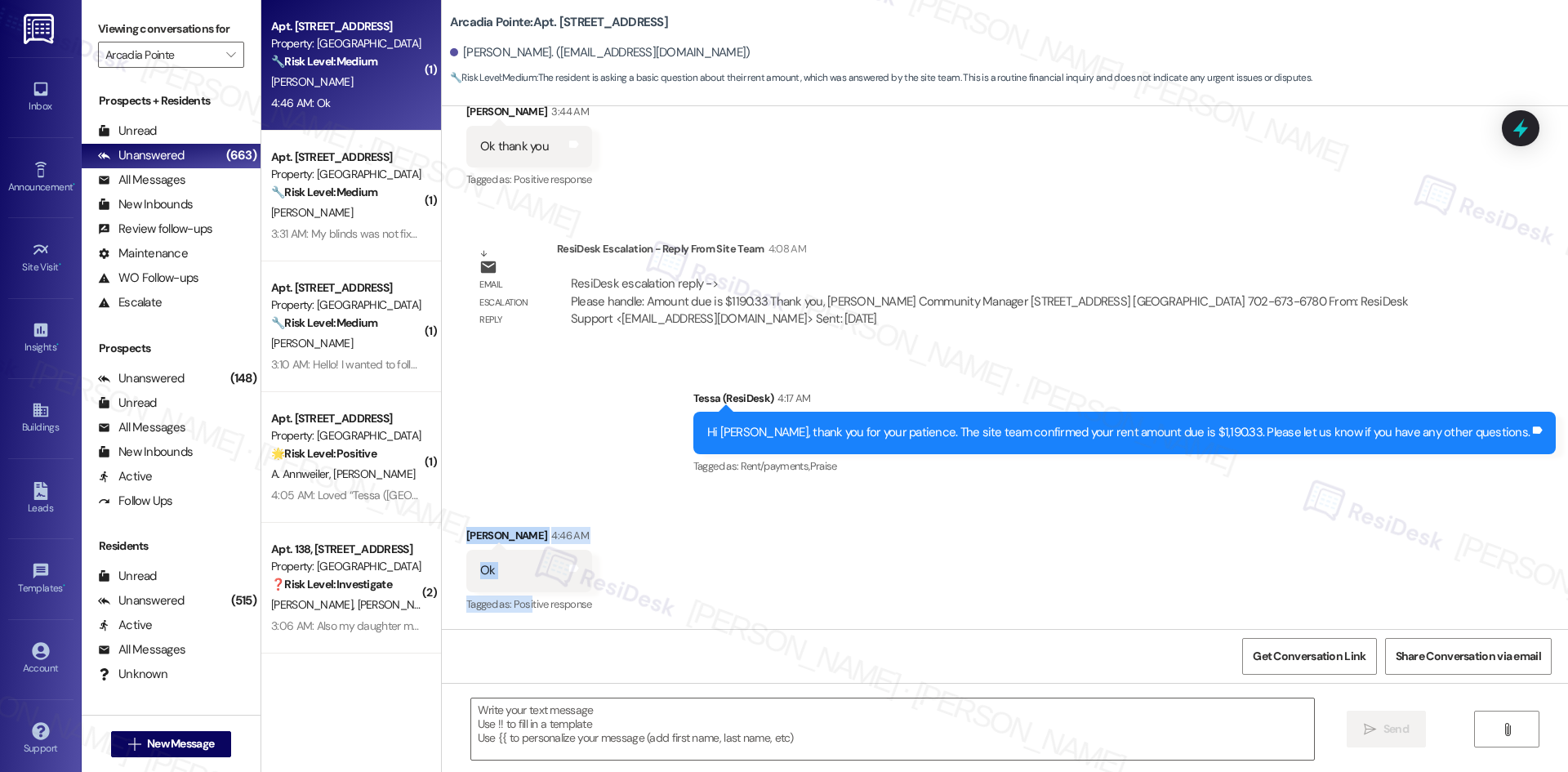
drag, startPoint x: 447, startPoint y: 527, endPoint x: 520, endPoint y: 591, distance: 97.1
click at [520, 591] on div "Received via SMS [PERSON_NAME] 4:46 AM Ok Tags and notes Tagged as: Positive re…" at bounding box center [529, 571] width 151 height 114
click at [622, 443] on div "Sent via SMS Tessa (ResiDesk) 4:17 AM Hi [PERSON_NAME], thank you for your pati…" at bounding box center [1005, 422] width 1126 height 138
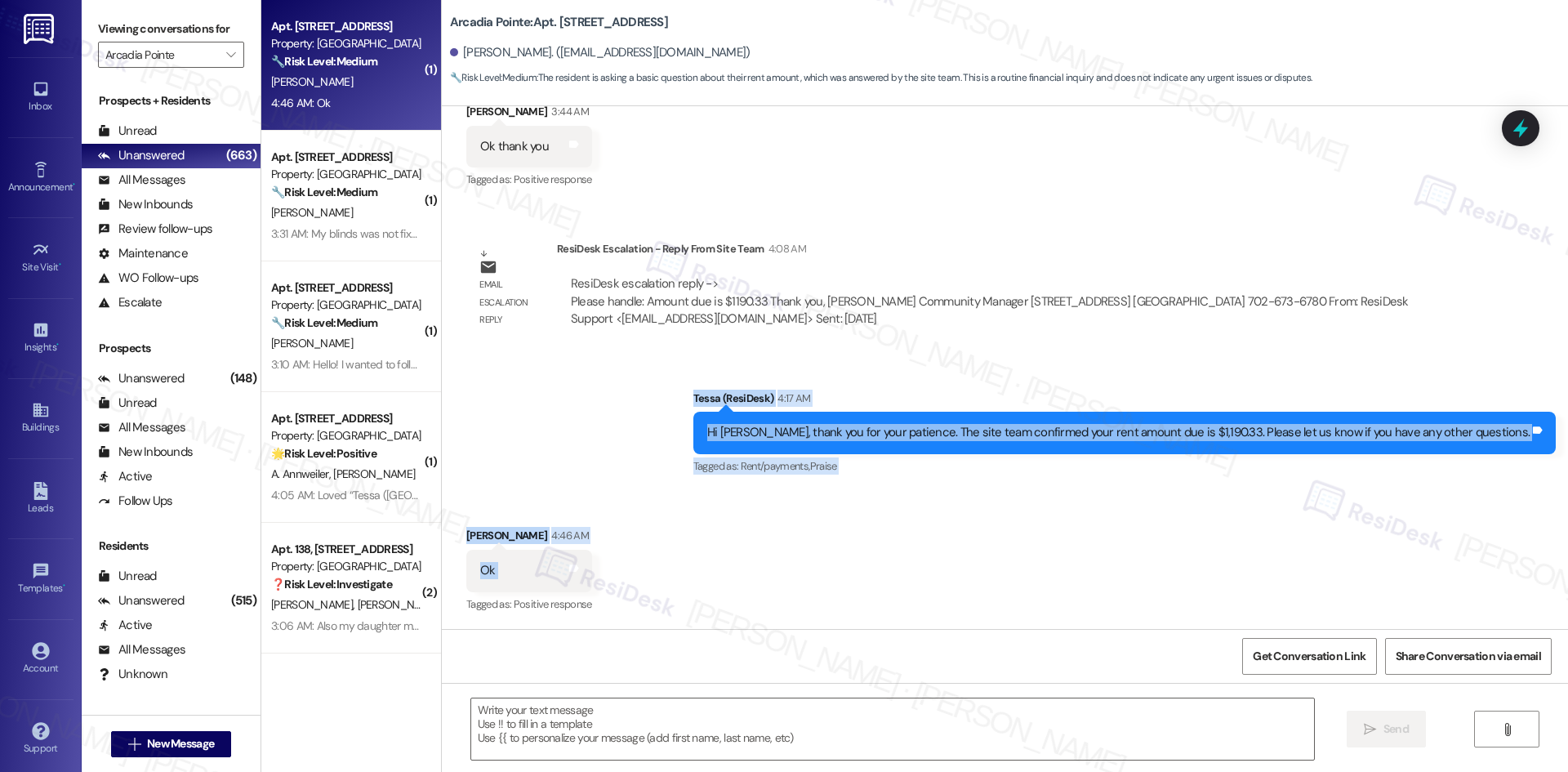
drag, startPoint x: 689, startPoint y: 385, endPoint x: 727, endPoint y: 572, distance: 190.8
click at [727, 572] on div "Lease started [DATE] 8:00 AM Announcement, sent via SMS Tessa (ResiDesk) [DATE]…" at bounding box center [1005, 367] width 1126 height 523
copy div "[PERSON_NAME] (ResiDesk) 4:17 AM Hi [PERSON_NAME], thank you for your patience.…"
click at [803, 507] on div "Received via SMS [PERSON_NAME] 4:46 AM Ok Tags and notes Tagged as: Positive re…" at bounding box center [1005, 559] width 1126 height 138
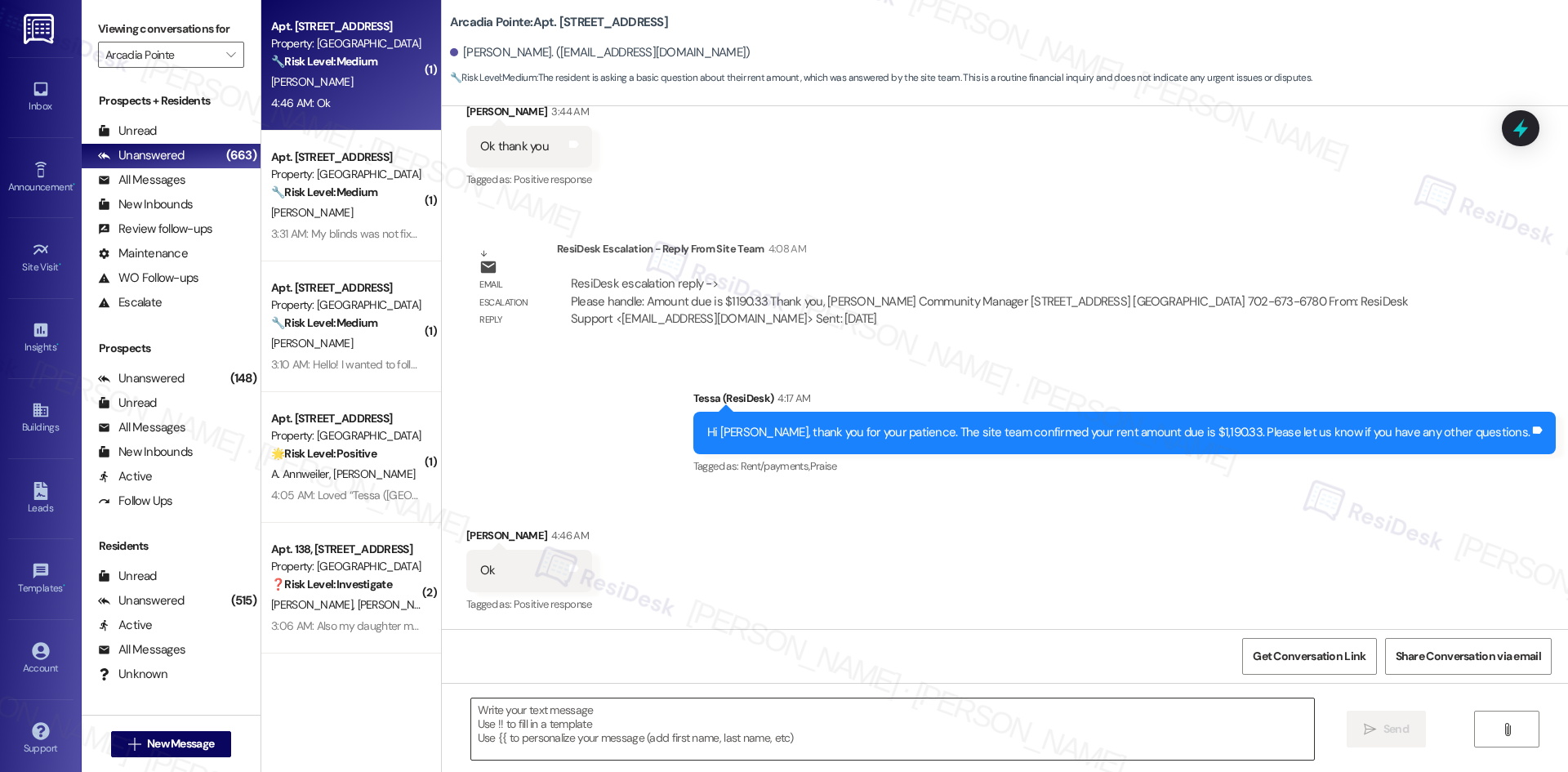
drag, startPoint x: 753, startPoint y: 732, endPoint x: 845, endPoint y: 731, distance: 92.0
click at [757, 732] on textarea at bounding box center [893, 729] width 843 height 61
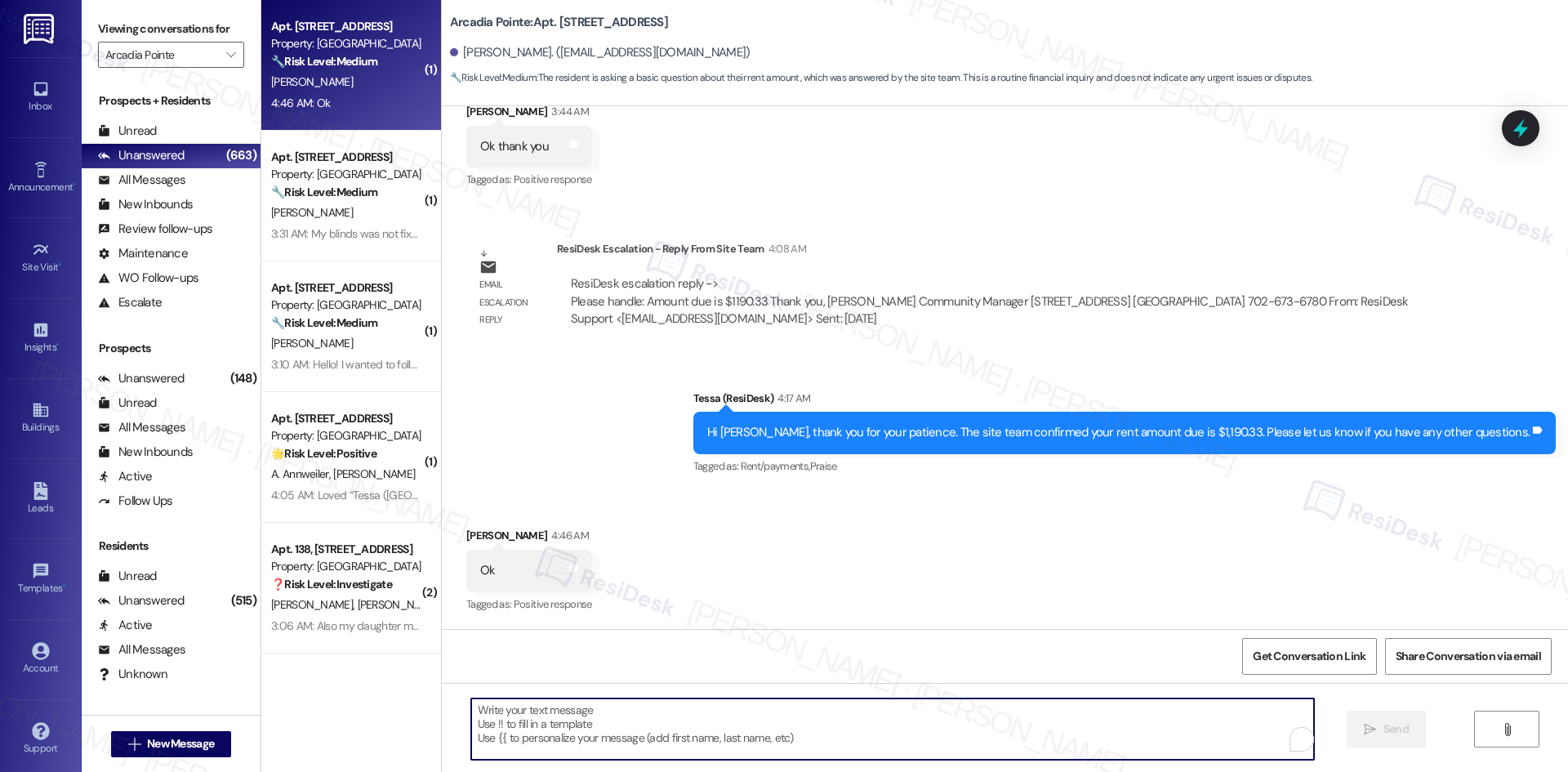
paste textarea "Thank you, [PERSON_NAME]. Please let us know if you need anything else."
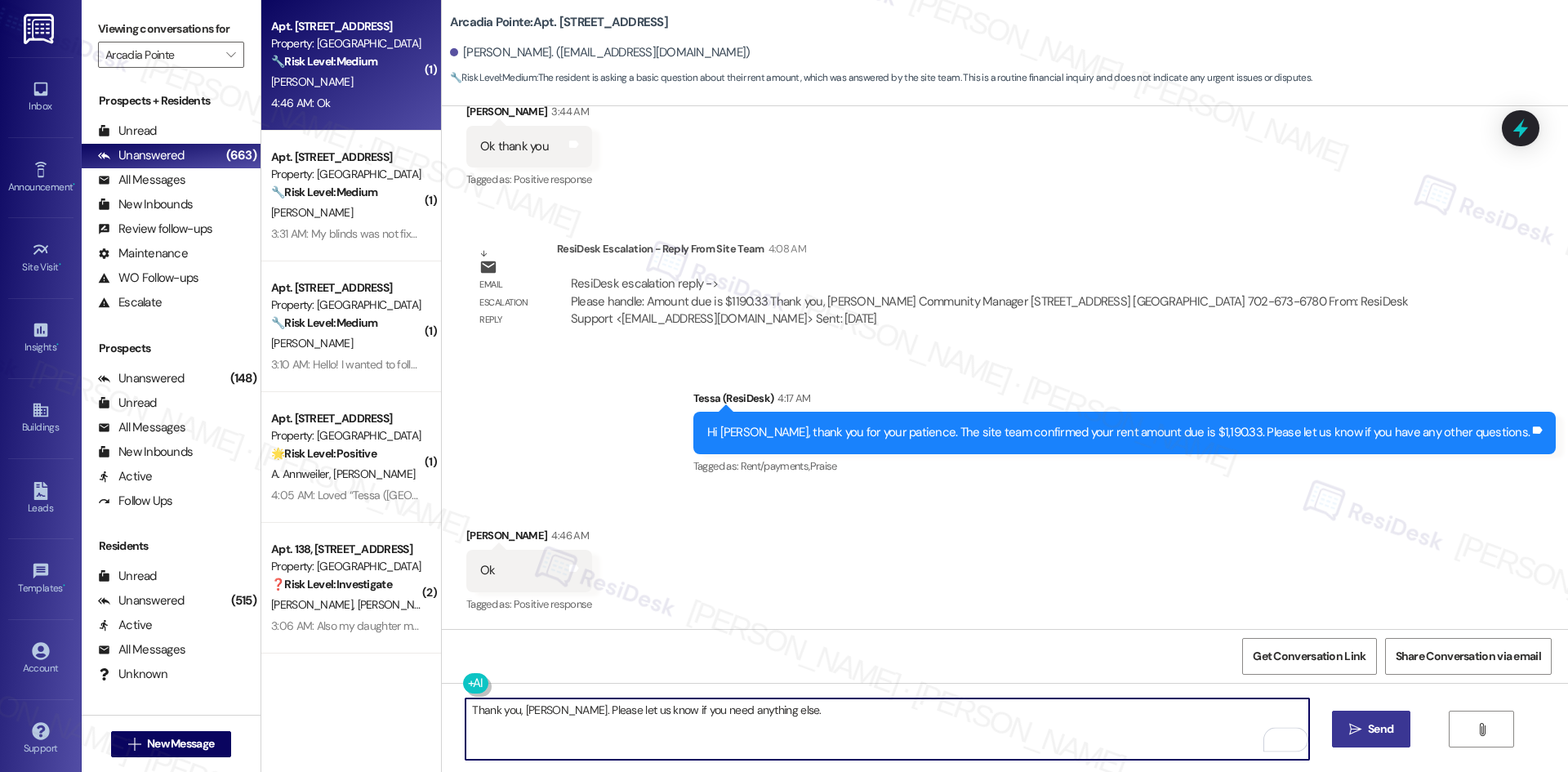
type textarea "Thank you, [PERSON_NAME]. Please let us know if you need anything else."
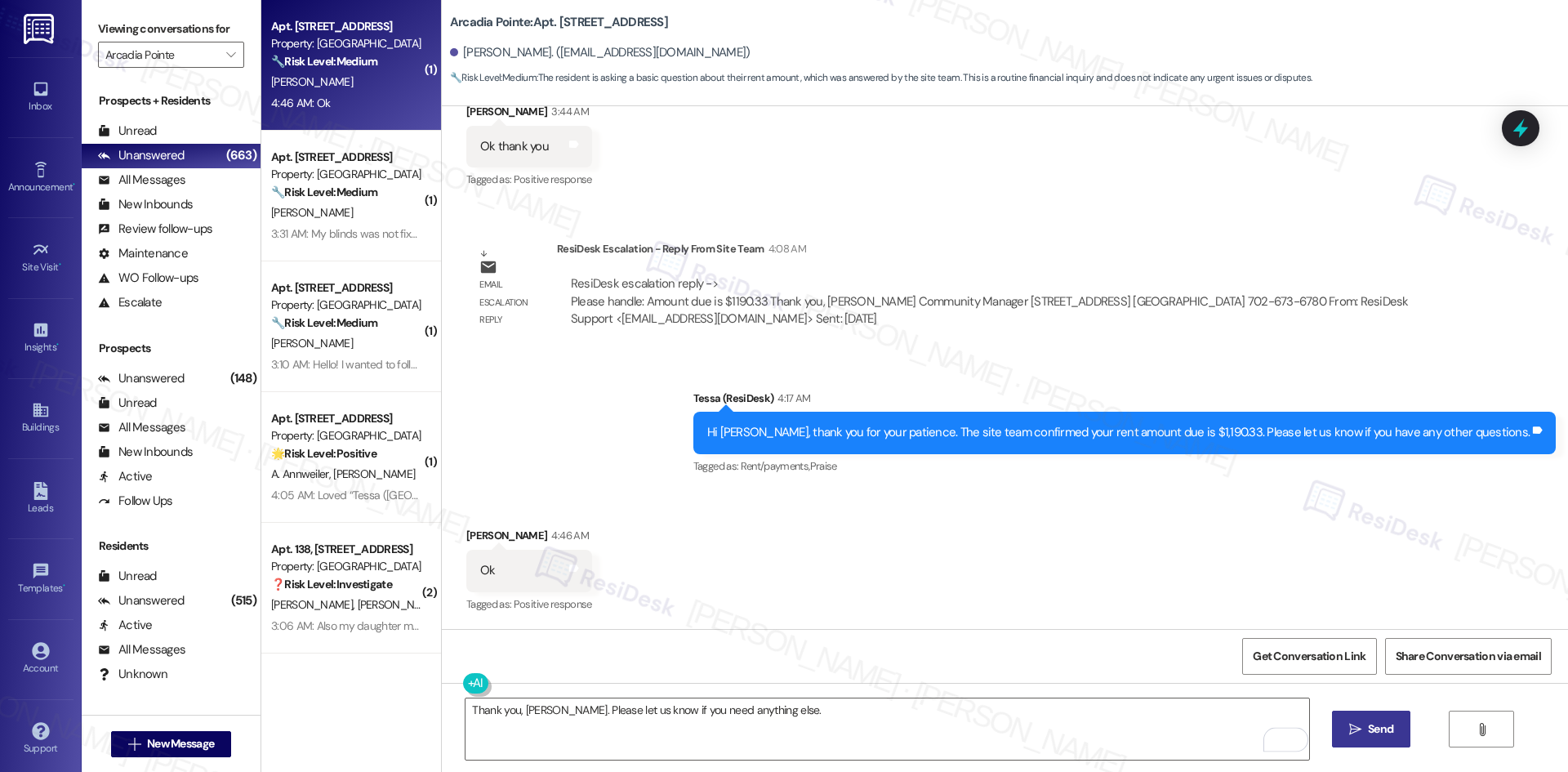
click at [1374, 726] on span "Send" at bounding box center [1380, 729] width 25 height 17
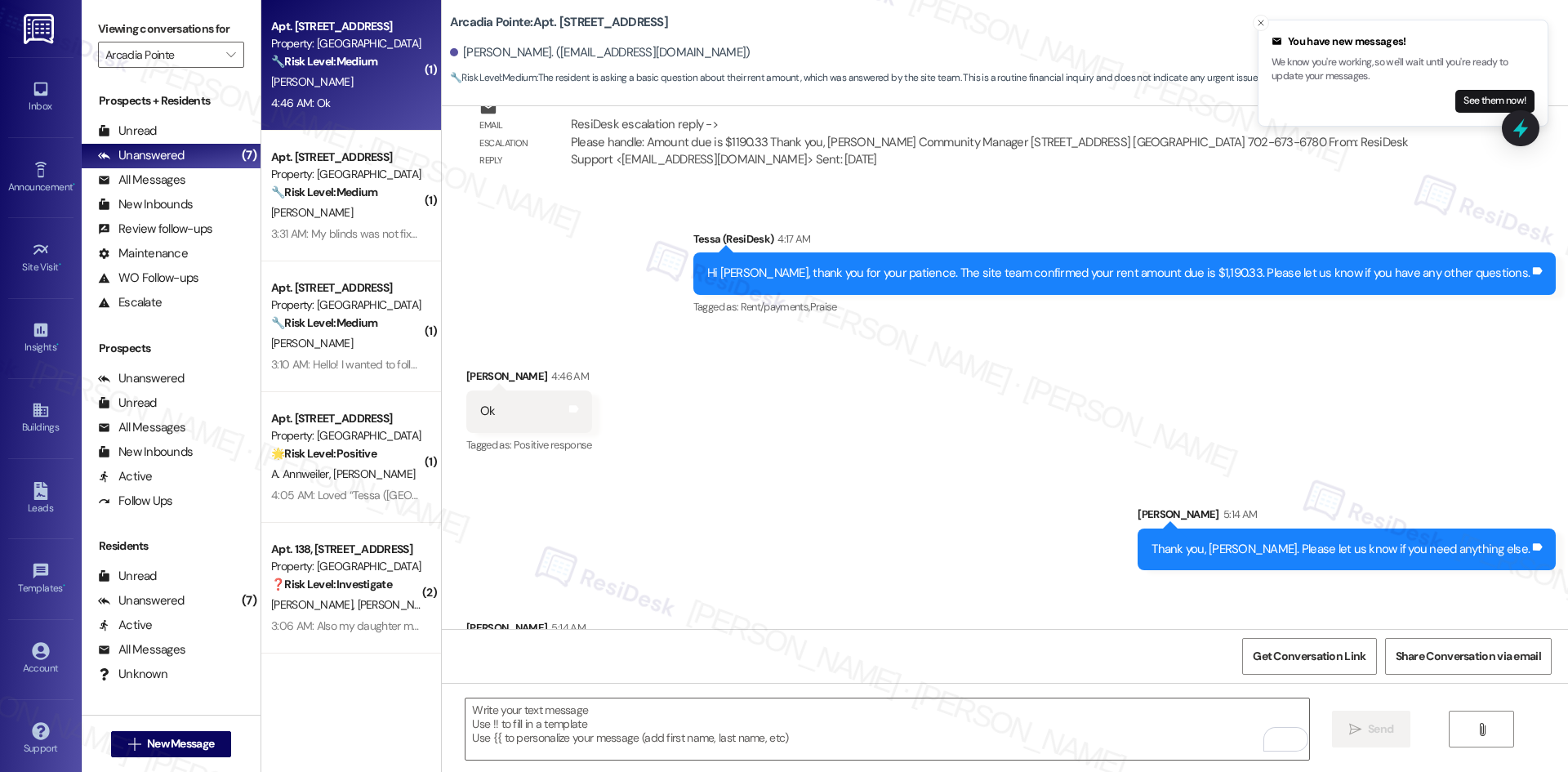
scroll to position [2348, 0]
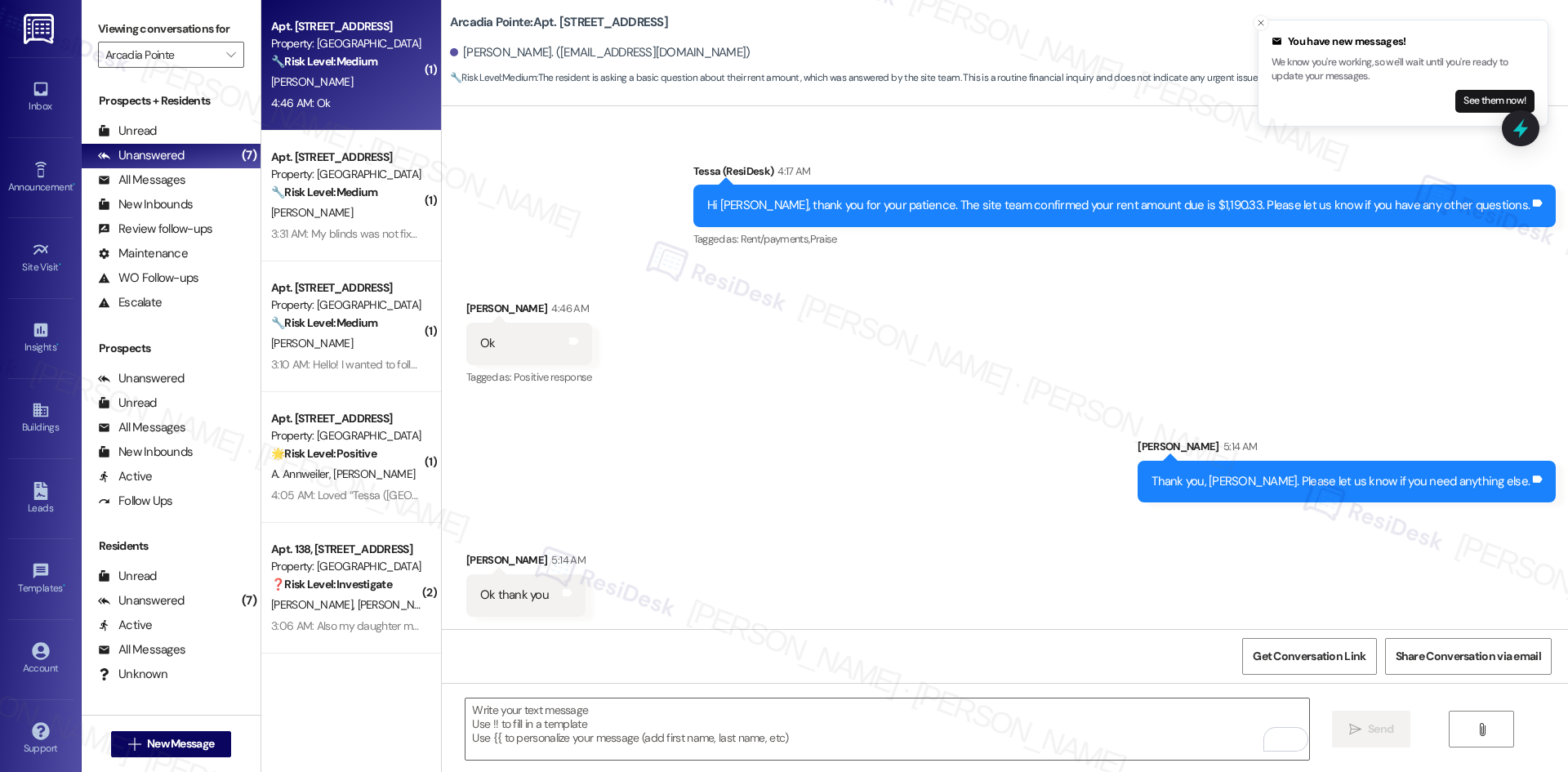
click at [454, 540] on div "Received via SMS [PERSON_NAME] 5:14 AM Ok thank you Tags and notes" at bounding box center [526, 584] width 144 height 89
drag, startPoint x: 448, startPoint y: 540, endPoint x: 566, endPoint y: 609, distance: 136.7
click at [566, 609] on div "Received via SMS [PERSON_NAME] 5:14 AM Ok thank you Tags and notes" at bounding box center [526, 584] width 144 height 89
copy div "[PERSON_NAME] 5:14 AM Ok thank you Tags and notes Get Conversation Link Share C…"
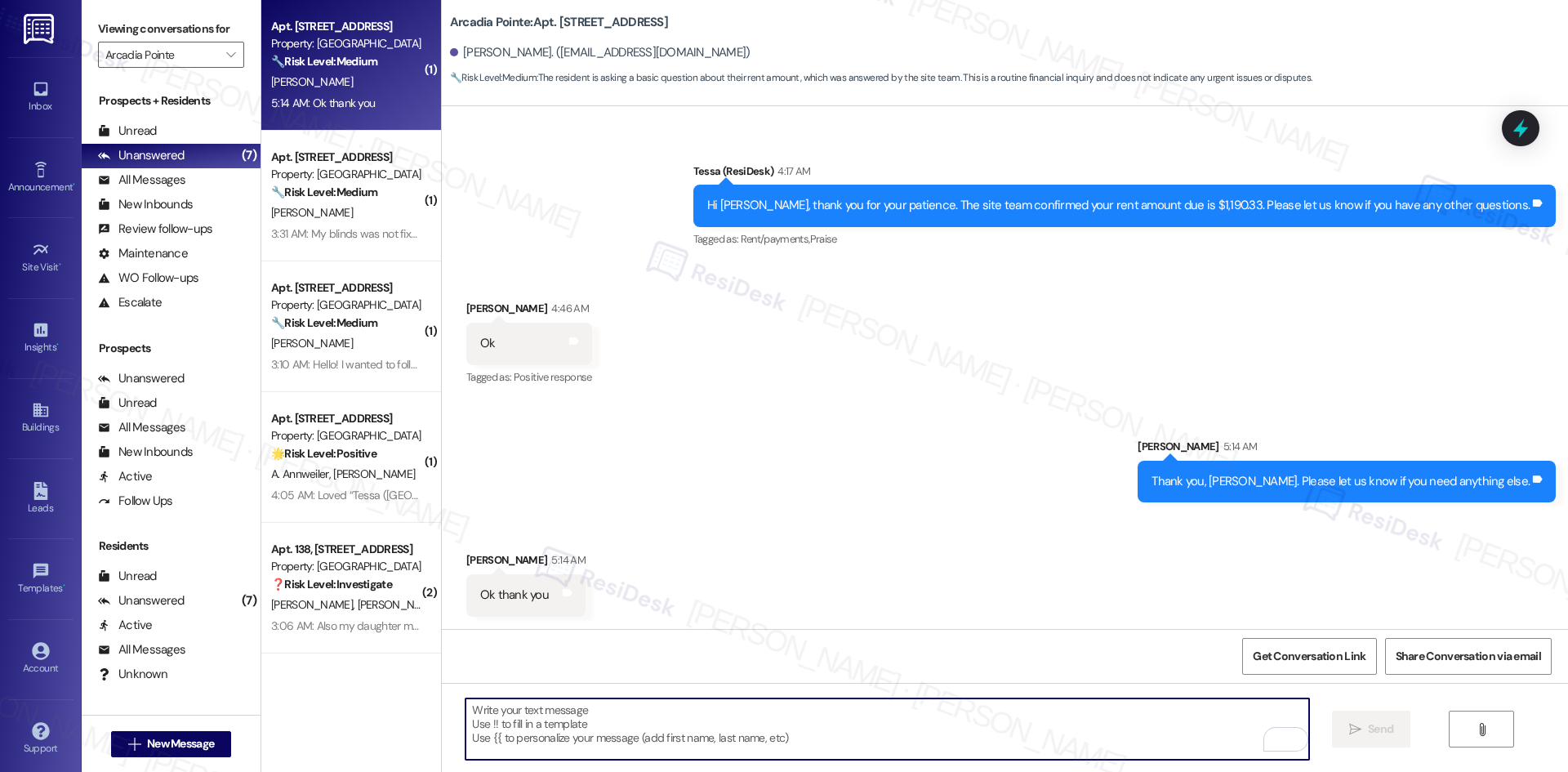
click at [569, 731] on textarea "To enrich screen reader interactions, please activate Accessibility in Grammarl…" at bounding box center [887, 729] width 843 height 61
paste textarea "You’re very welcome, [PERSON_NAME]!"
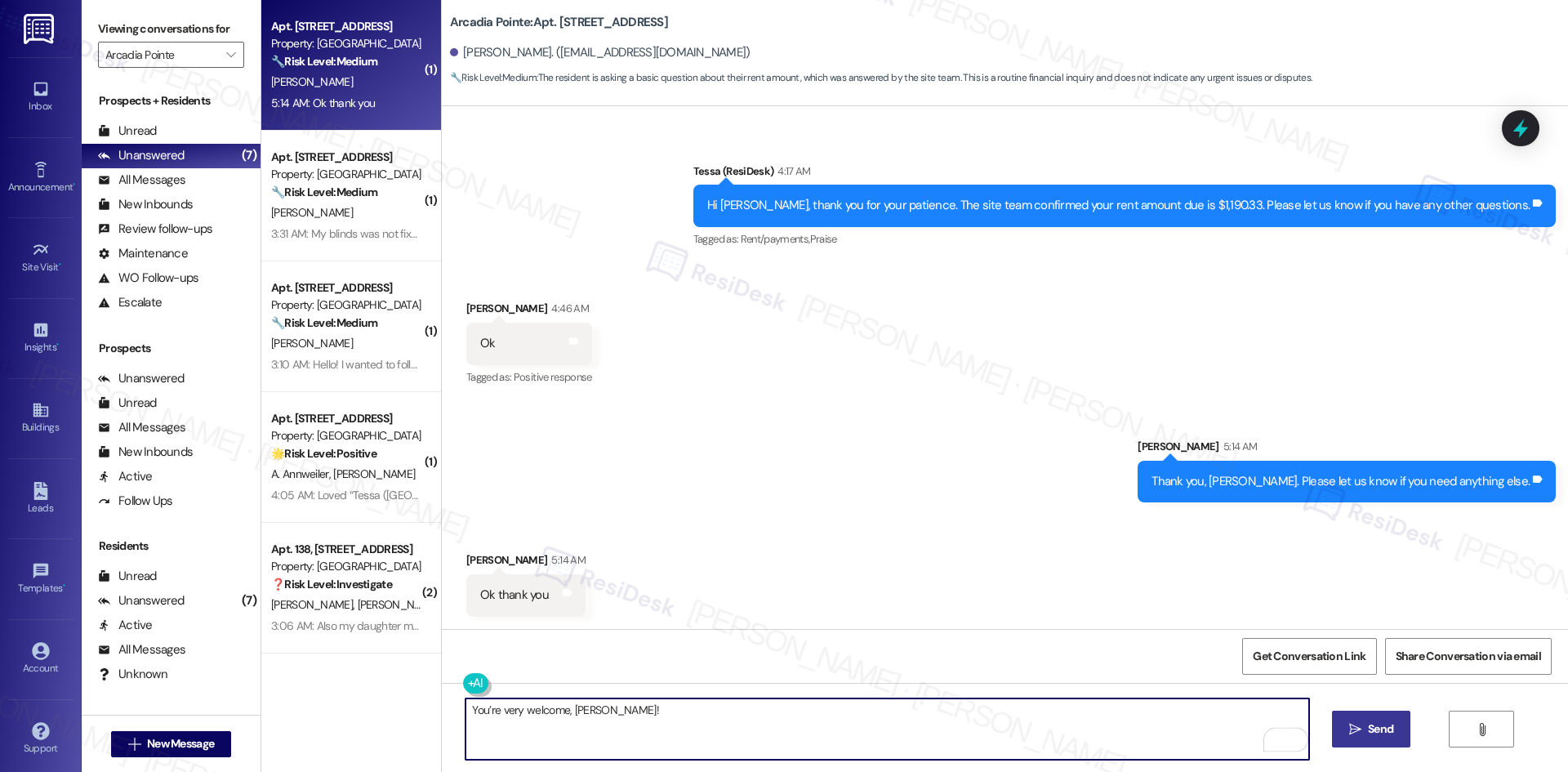
type textarea "You’re very welcome, [PERSON_NAME]!"
click at [1344, 713] on button " Send" at bounding box center [1371, 729] width 79 height 37
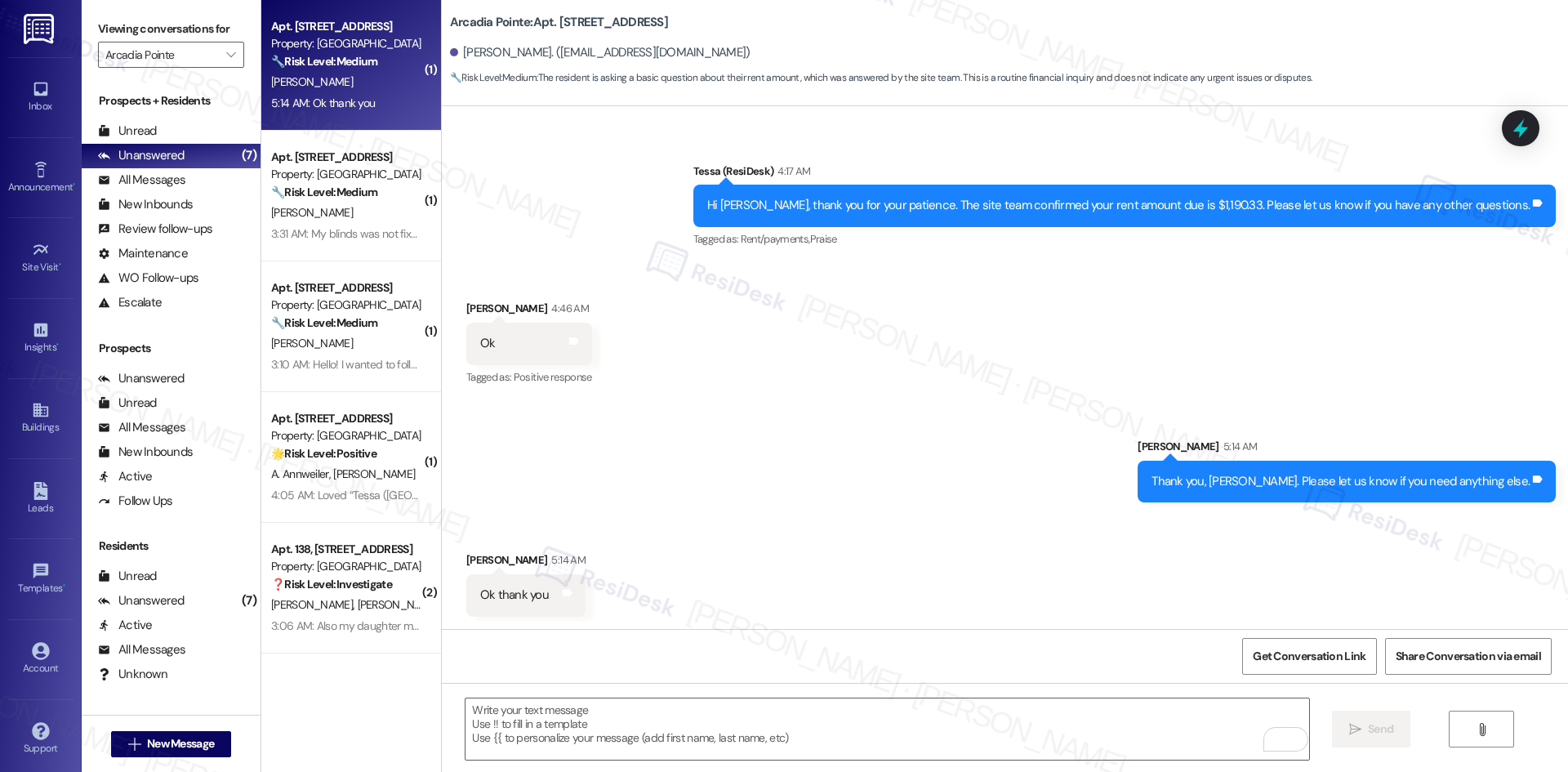
click at [851, 346] on div "Received via SMS [PERSON_NAME] 4:46 AM Ok Tags and notes Tagged as: Positive re…" at bounding box center [1005, 332] width 1126 height 138
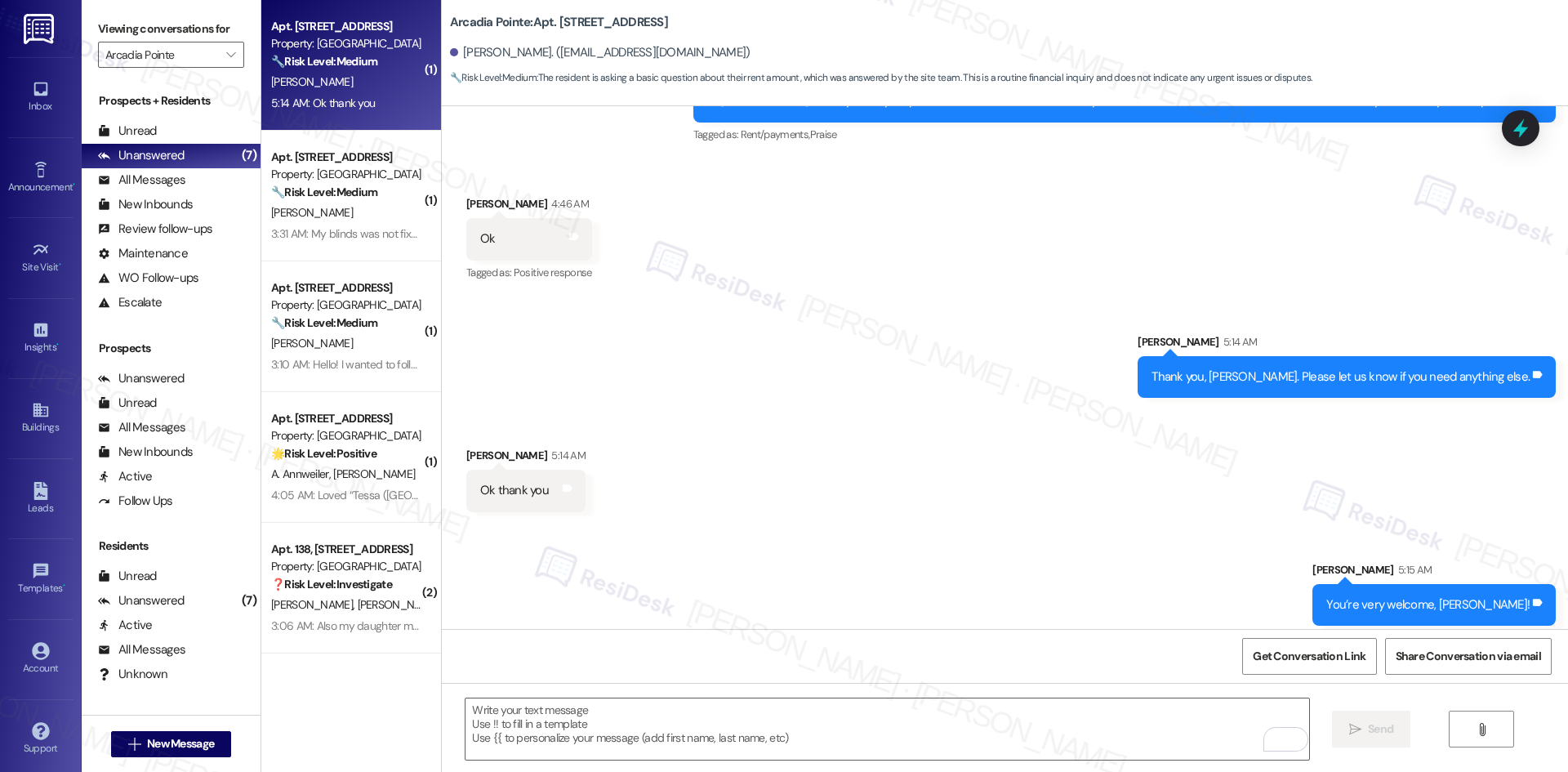
scroll to position [2462, 0]
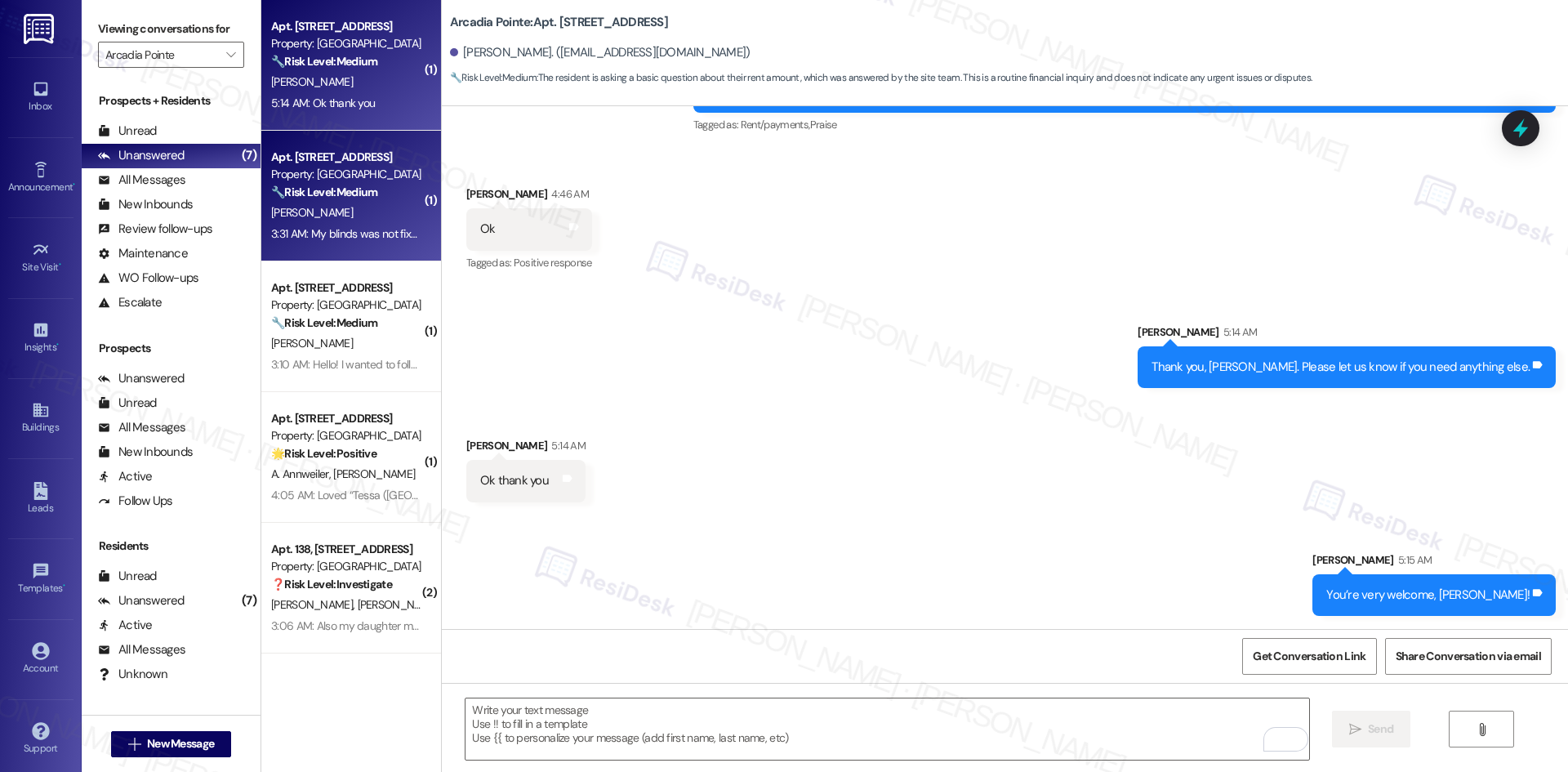
click at [286, 197] on strong "🔧 Risk Level: Medium" at bounding box center [323, 192] width 106 height 15
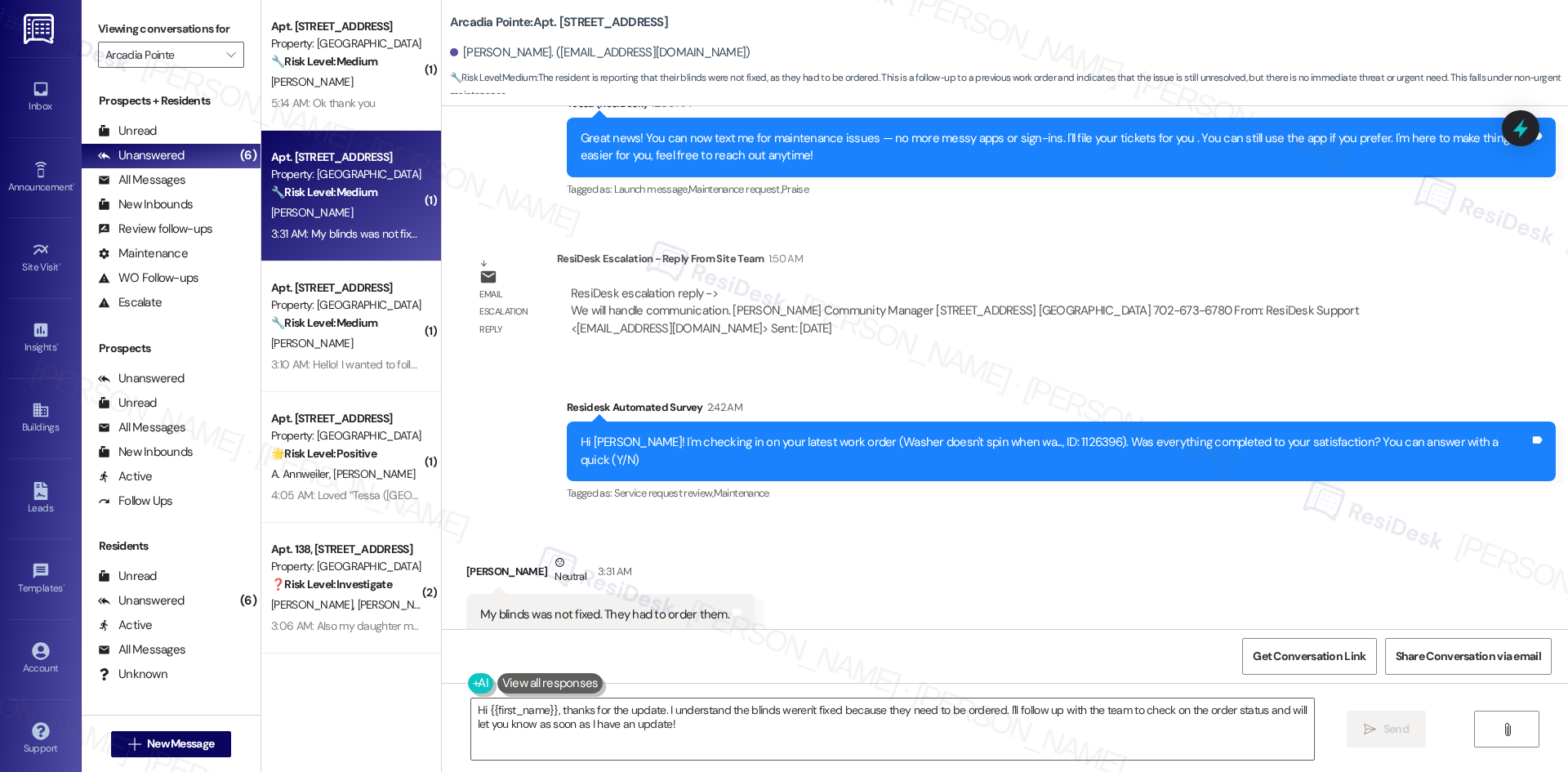
scroll to position [2849, 0]
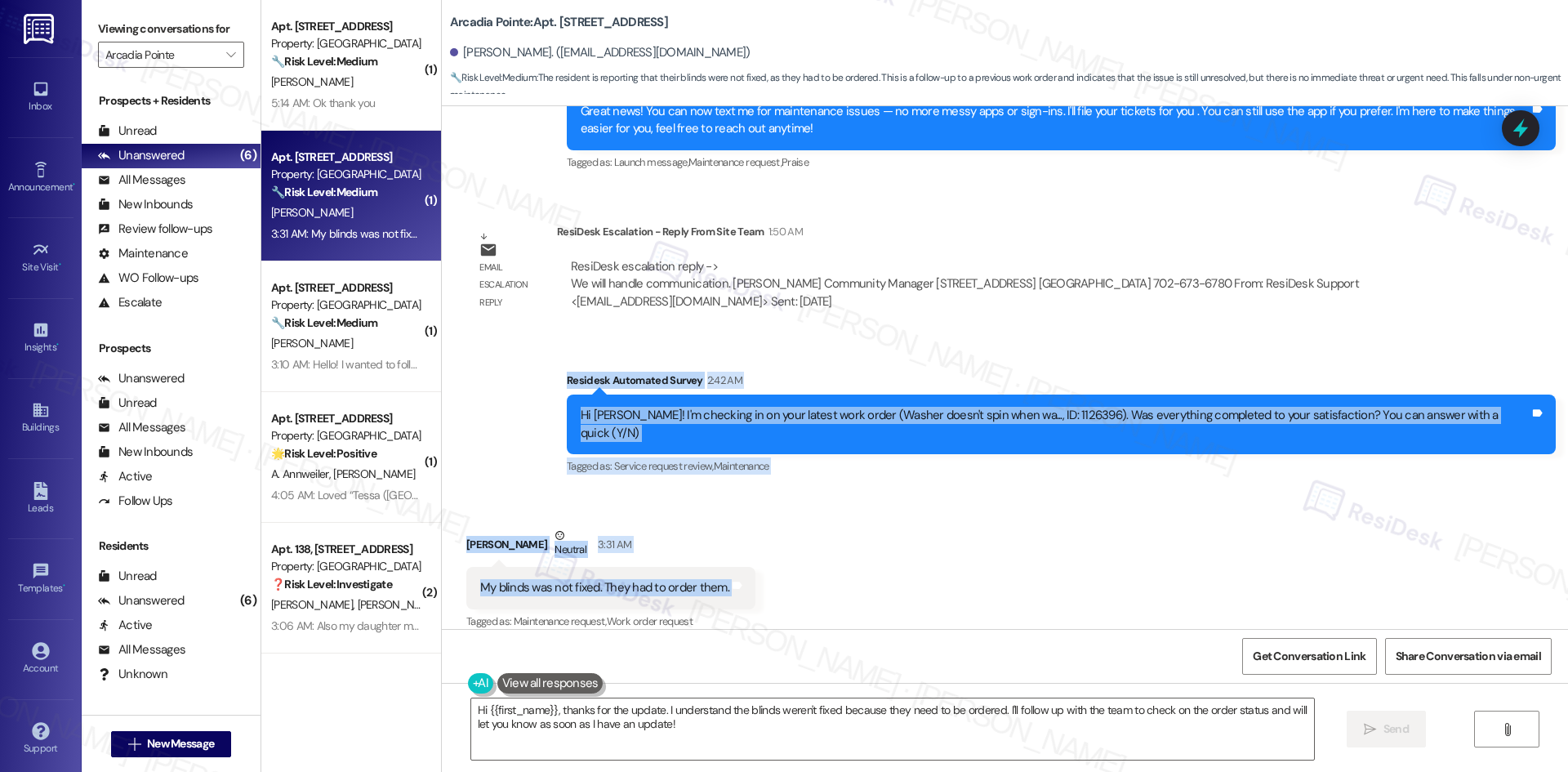
drag, startPoint x: 584, startPoint y: 379, endPoint x: 747, endPoint y: 575, distance: 254.9
click at [747, 575] on div "Lease started [DATE] 8:00 AM Announcement, sent via SMS Tessa (ResiDesk) [DATE]…" at bounding box center [1005, 367] width 1126 height 523
copy div "Residesk Automated Survey 2:42 AM Hi [PERSON_NAME]! I'm checking in on your lat…"
click at [782, 534] on div "Received via SMS [PERSON_NAME] Neutral 3:31 AM My blinds was not fixed. They ha…" at bounding box center [1005, 568] width 1126 height 155
click at [556, 360] on div "Survey, sent via SMS Residesk Automated Survey 2:42 AM Hi [PERSON_NAME]! I'm ch…" at bounding box center [1005, 412] width 1126 height 155
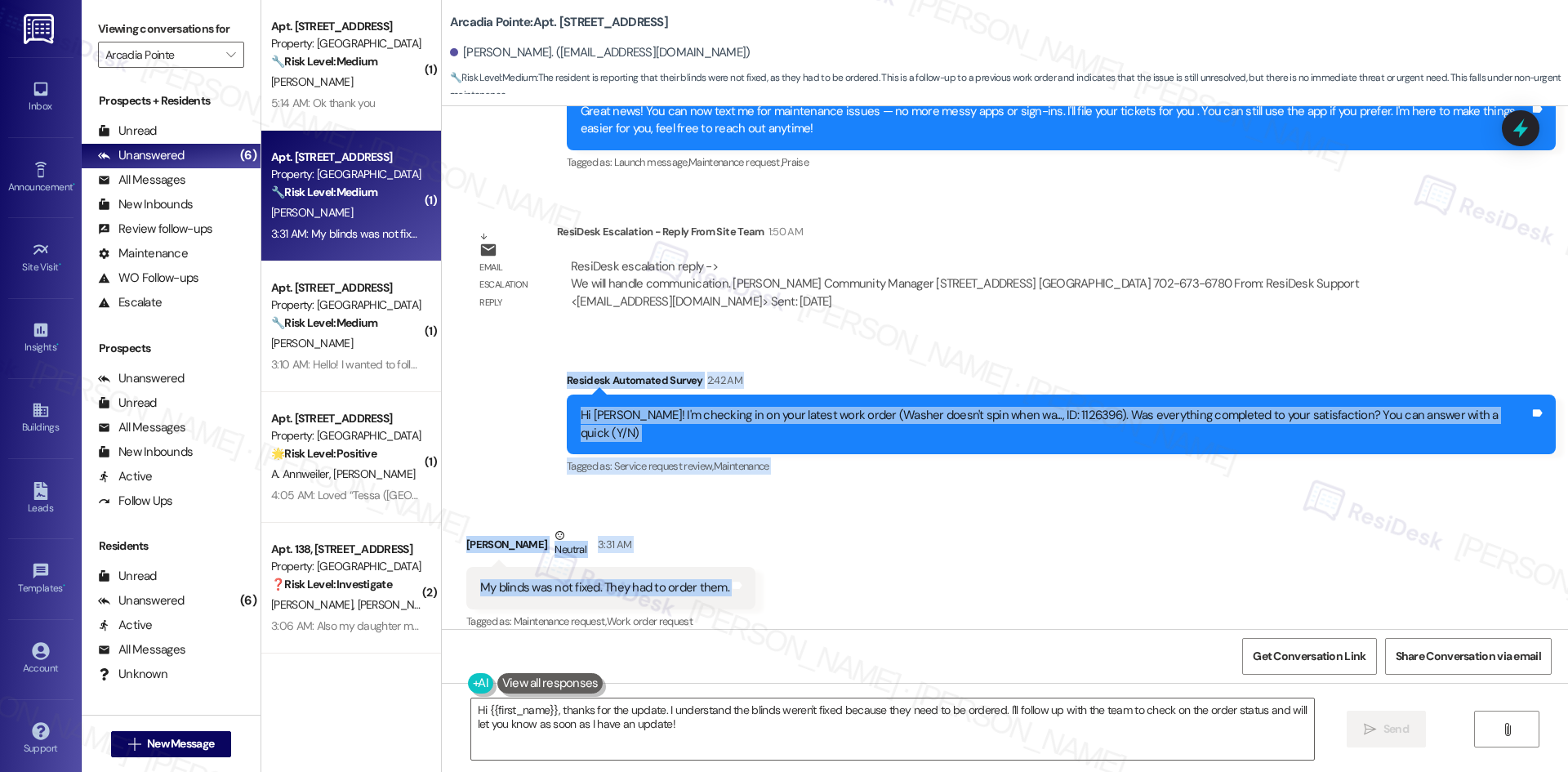
drag, startPoint x: 624, startPoint y: 387, endPoint x: 828, endPoint y: 555, distance: 264.3
click at [828, 555] on div "Lease started [DATE] 8:00 AM Announcement, sent via SMS Tessa (ResiDesk) [DATE]…" at bounding box center [1005, 367] width 1126 height 523
copy div "Residesk Automated Survey 2:42 AM Hi Brian! I'm checking in on your latest work…"
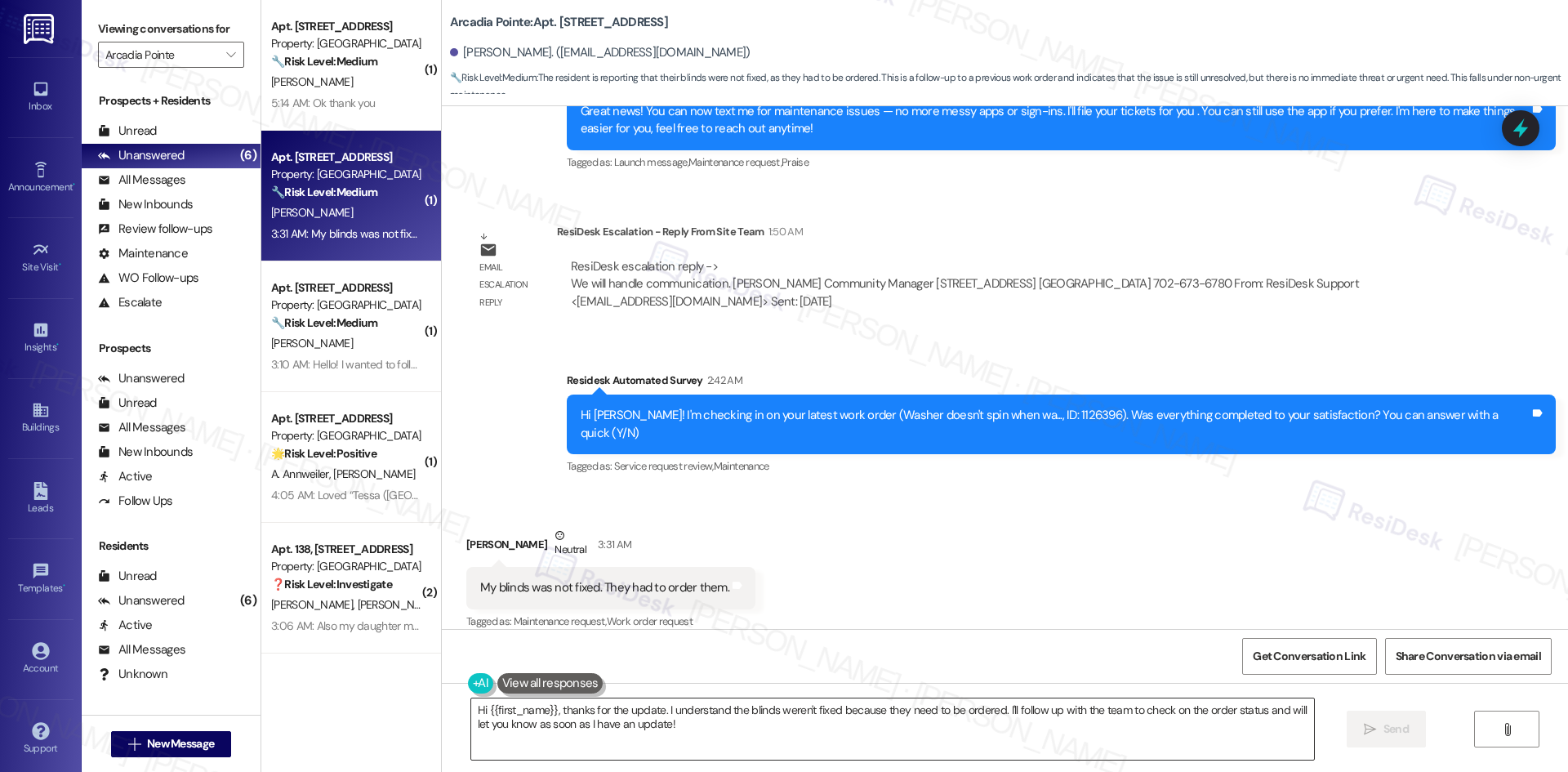
click at [674, 729] on textarea "Hi {{first_name}}, thanks for the update. I understand the blinds weren't fixed…" at bounding box center [893, 729] width 843 height 61
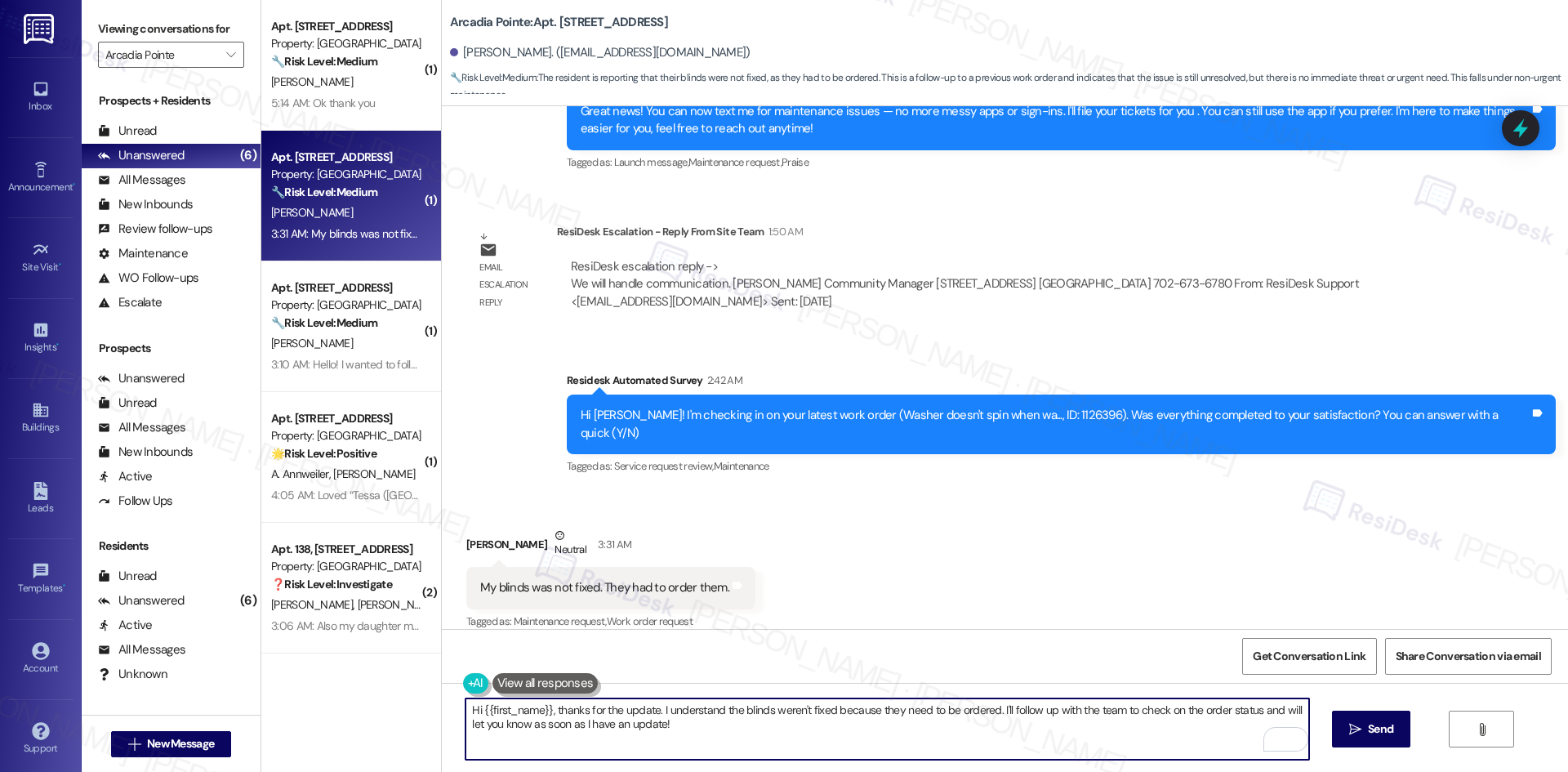
drag, startPoint x: 656, startPoint y: 713, endPoint x: 664, endPoint y: 736, distance: 24.4
click at [664, 736] on textarea "Hi {{first_name}}, thanks for the update. I understand the blinds weren't fixed…" at bounding box center [887, 729] width 843 height 61
click at [664, 735] on textarea "Hi {{first_name}}, thanks for the update. I understand the blinds weren't fixed…" at bounding box center [887, 729] width 843 height 61
drag, startPoint x: 655, startPoint y: 720, endPoint x: 651, endPoint y: 705, distance: 15.5
click at [651, 705] on textarea "Hi {{first_name}}, thanks for the update. I understand the blinds weren't fixed…" at bounding box center [887, 729] width 843 height 61
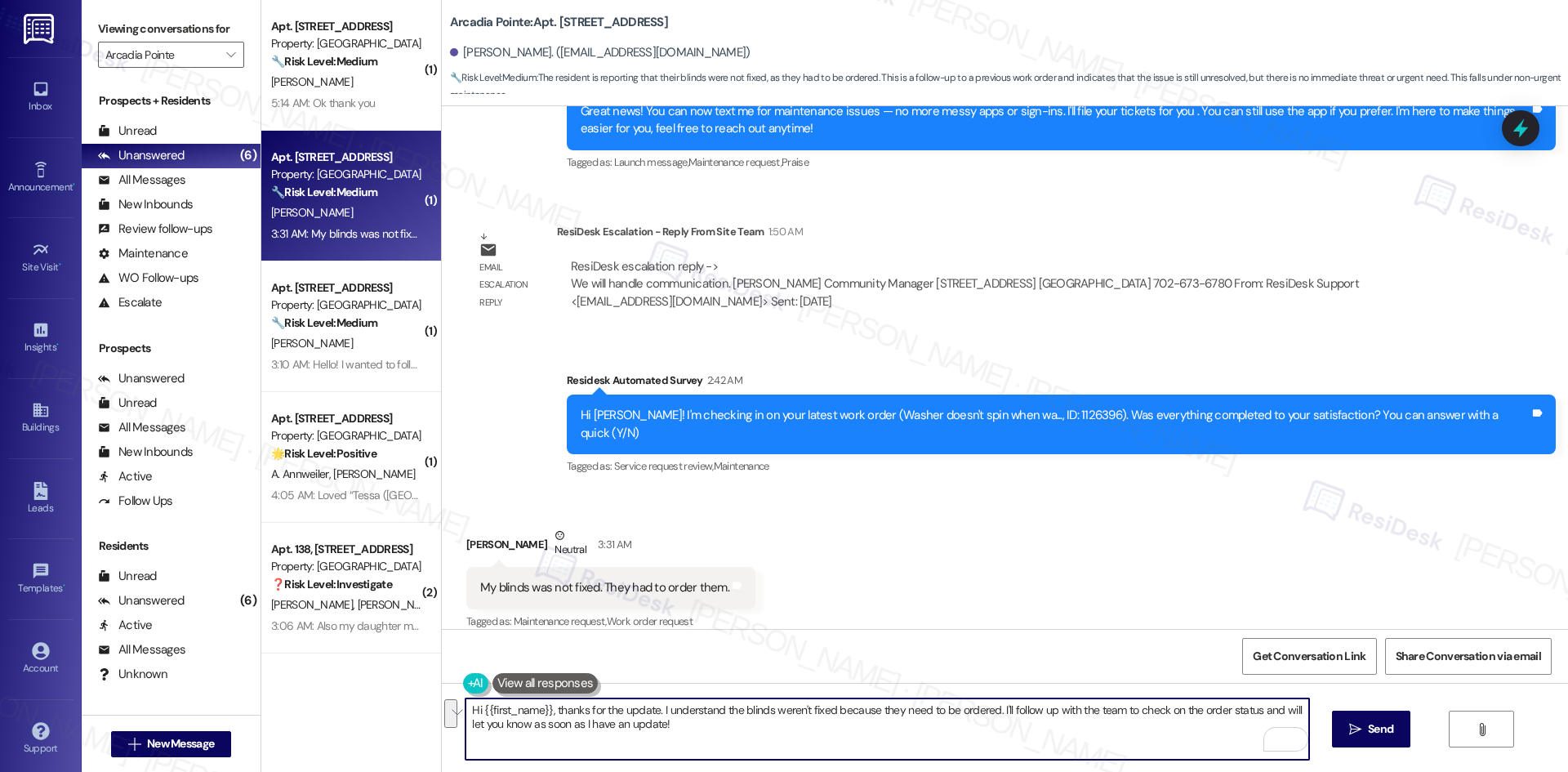
paste textarea "’m glad the site team ordered the blinds, Brian. It’ll just be a matter of wait…"
drag, startPoint x: 550, startPoint y: 709, endPoint x: 373, endPoint y: 709, distance: 177.0
click at [373, 709] on div "( 1 ) Apt. 127, 4330 S Eastern Ave Property: Arcadia Pointe 🔧 Risk Level: Mediu…" at bounding box center [914, 386] width 1307 height 772
drag, startPoint x: 729, startPoint y: 710, endPoint x: 726, endPoint y: 735, distance: 25.2
click at [712, 713] on textarea "Thanks for the update. I’m glad the site team ordered the blinds, Brian. It’ll …" at bounding box center [887, 729] width 843 height 61
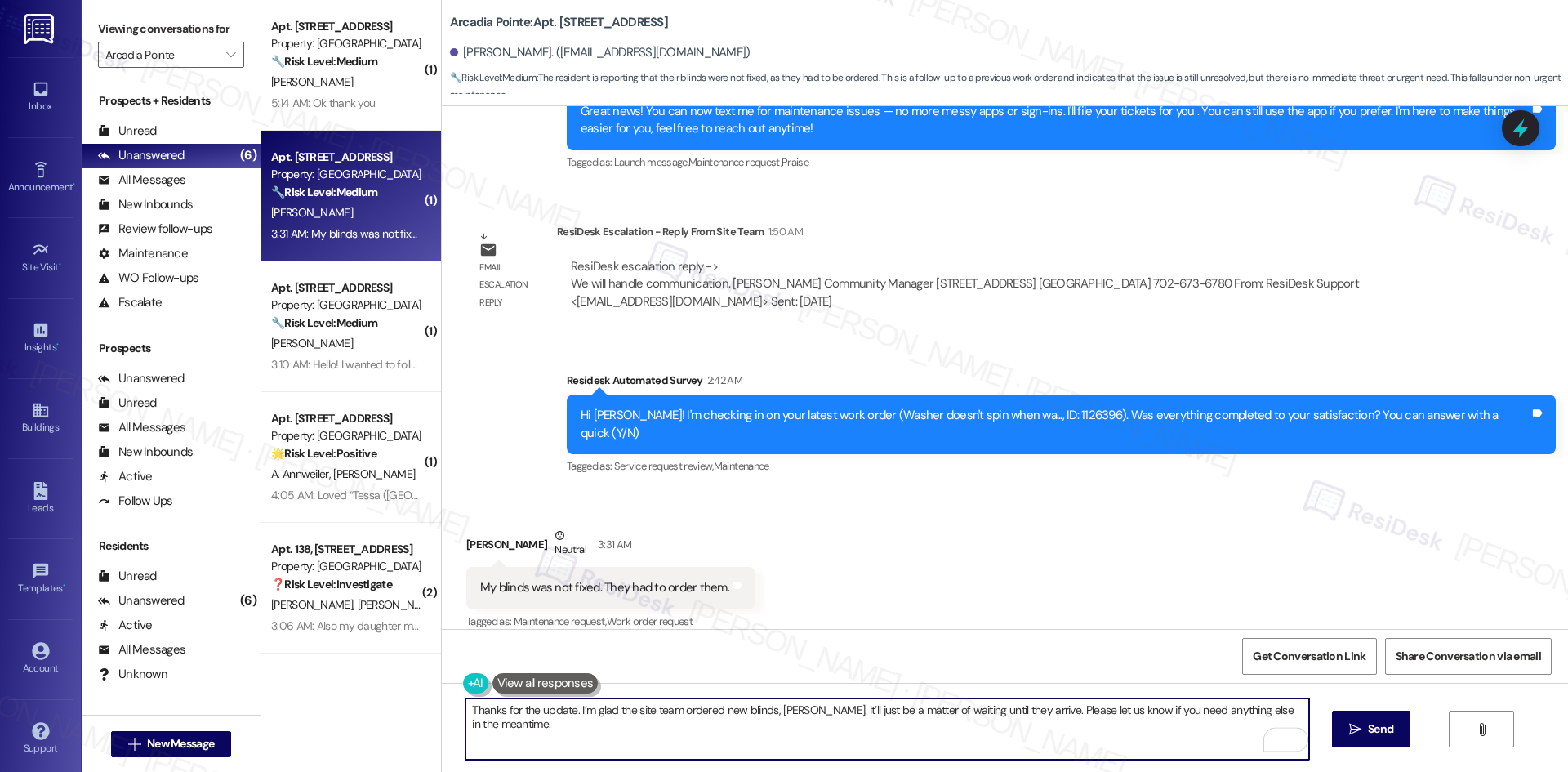
click at [782, 713] on textarea "Thanks for the update. I’m glad the site team ordered new blinds, Brian. It’ll …" at bounding box center [887, 729] width 843 height 61
type textarea "Thanks for the update. I’m glad the site team ordered new blinds. It’ll just be…"
click at [952, 579] on div "Received via SMS Brian Callan Neutral 3:31 AM My blinds was not fixed. They had…" at bounding box center [1005, 568] width 1126 height 155
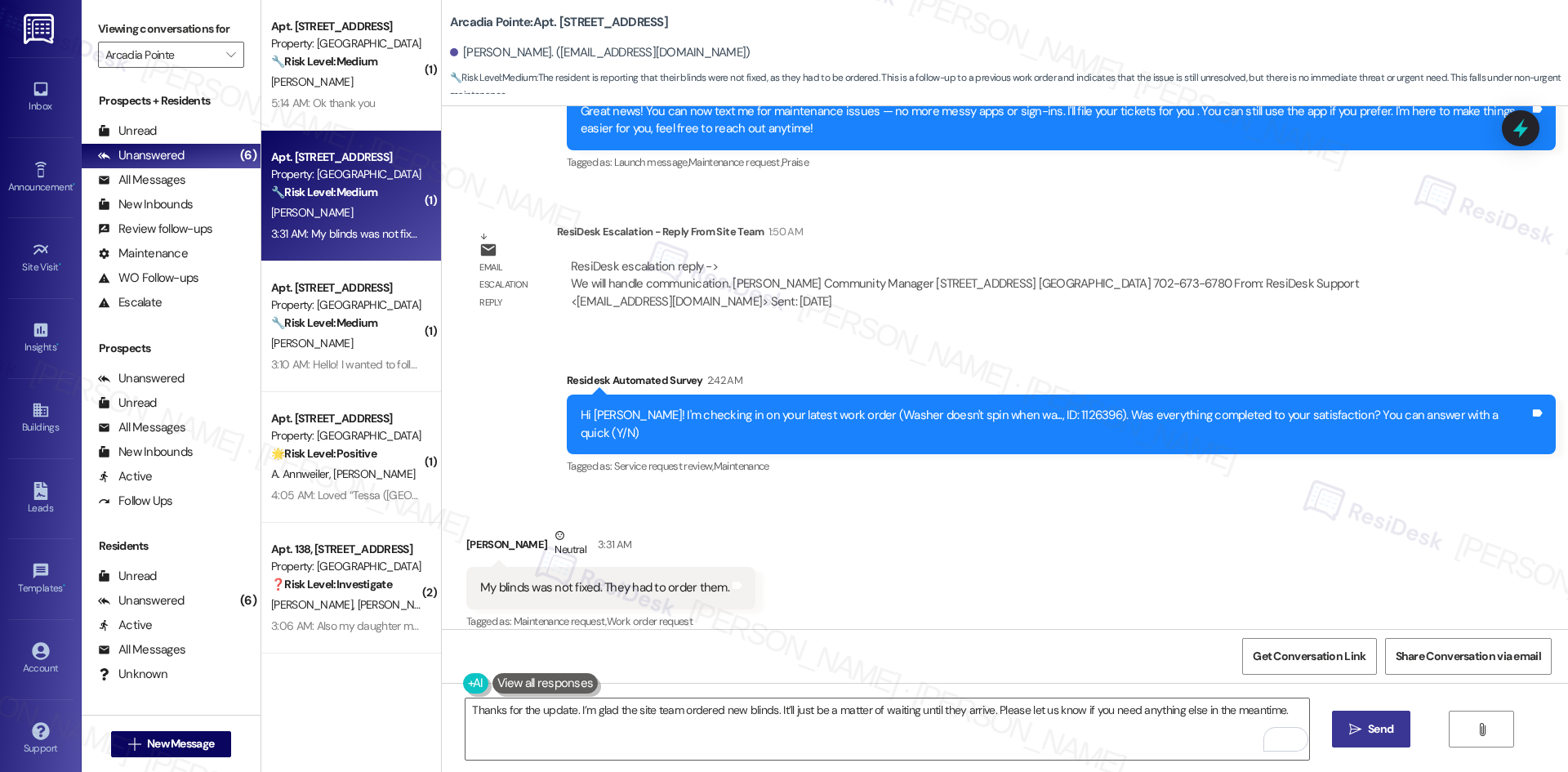
click at [1362, 738] on button " Send" at bounding box center [1371, 729] width 79 height 37
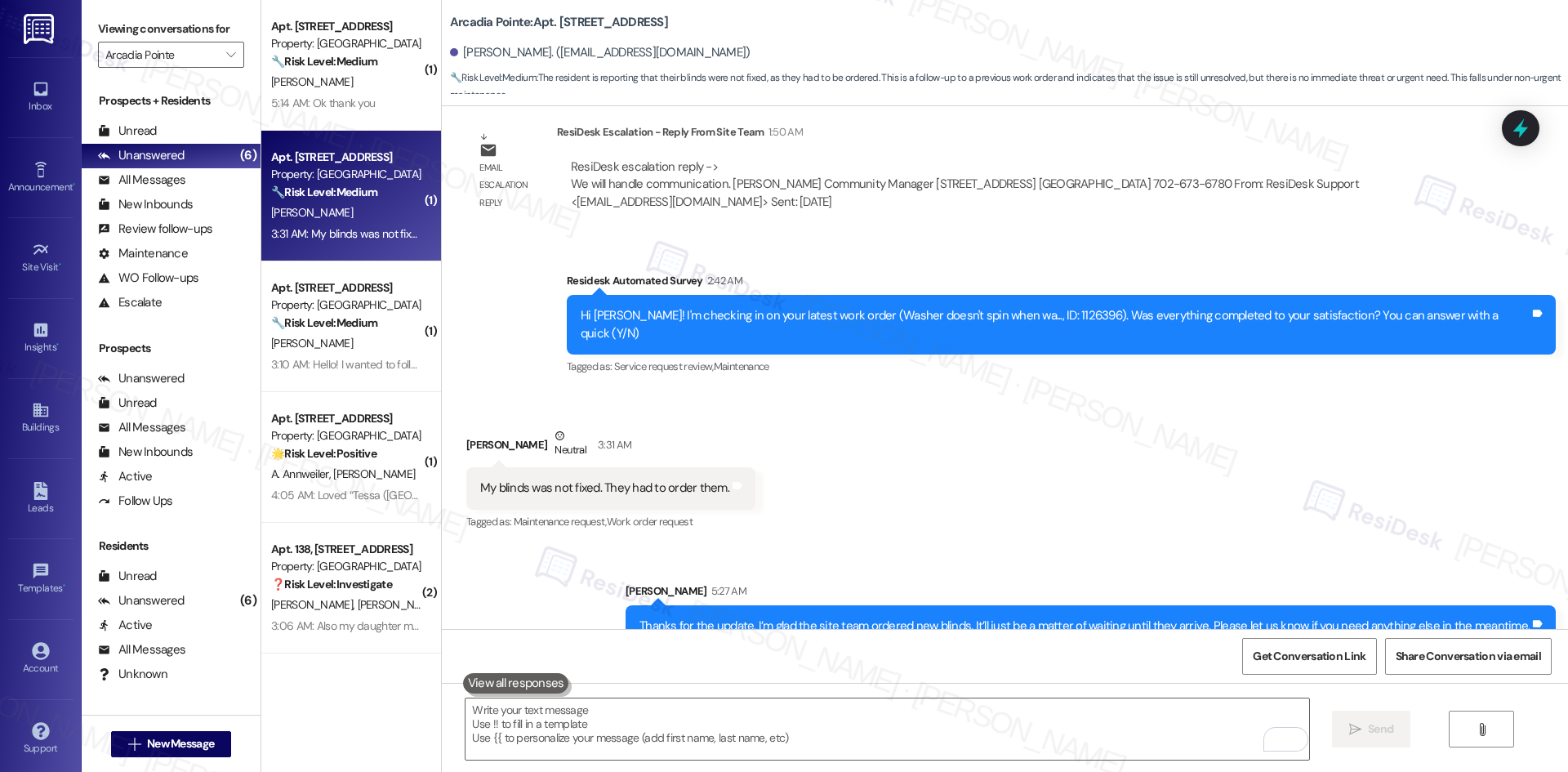
scroll to position [2962, 0]
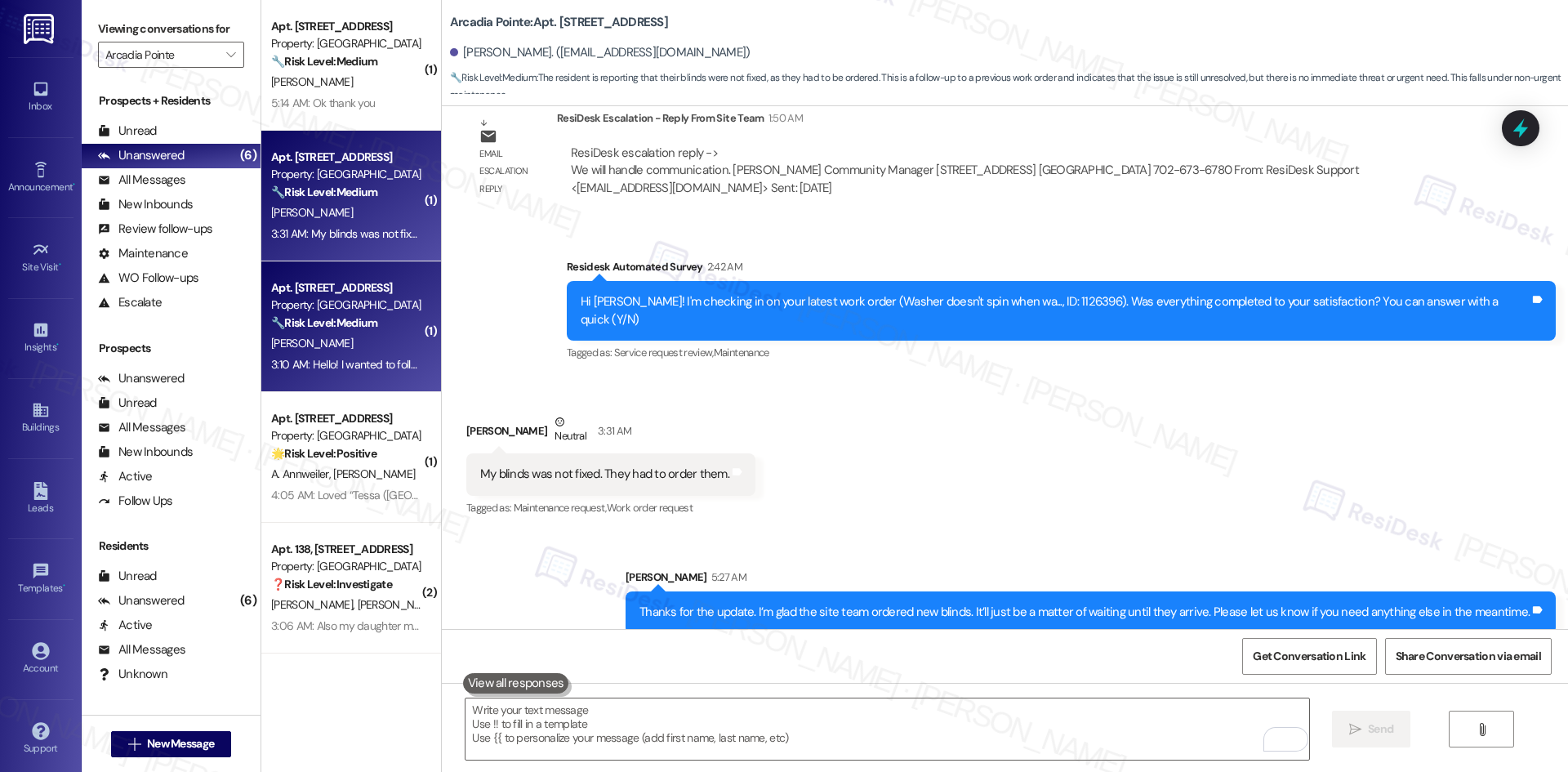
click at [322, 347] on div "[PERSON_NAME]" at bounding box center [346, 343] width 154 height 21
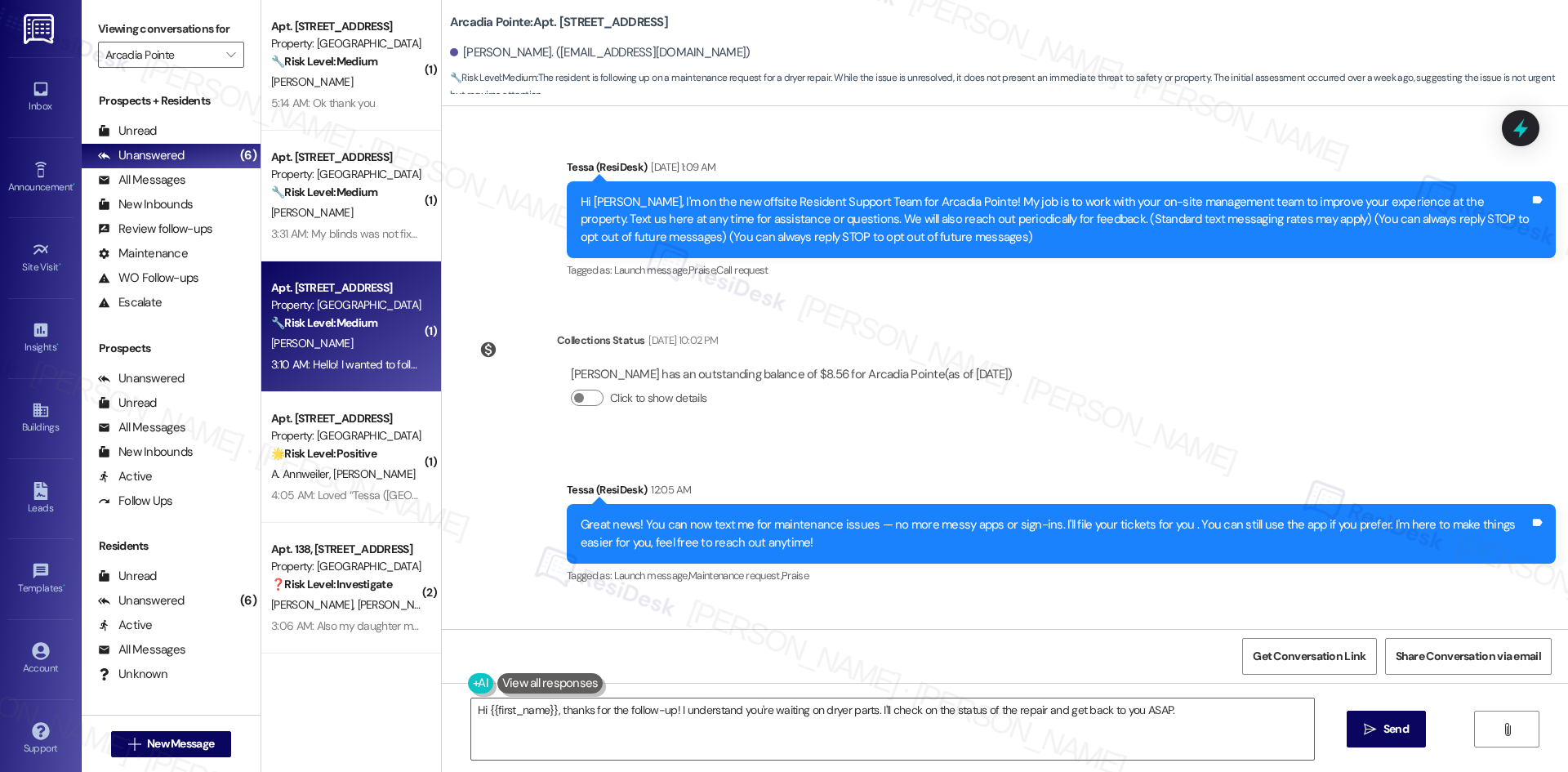
scroll to position [409, 0]
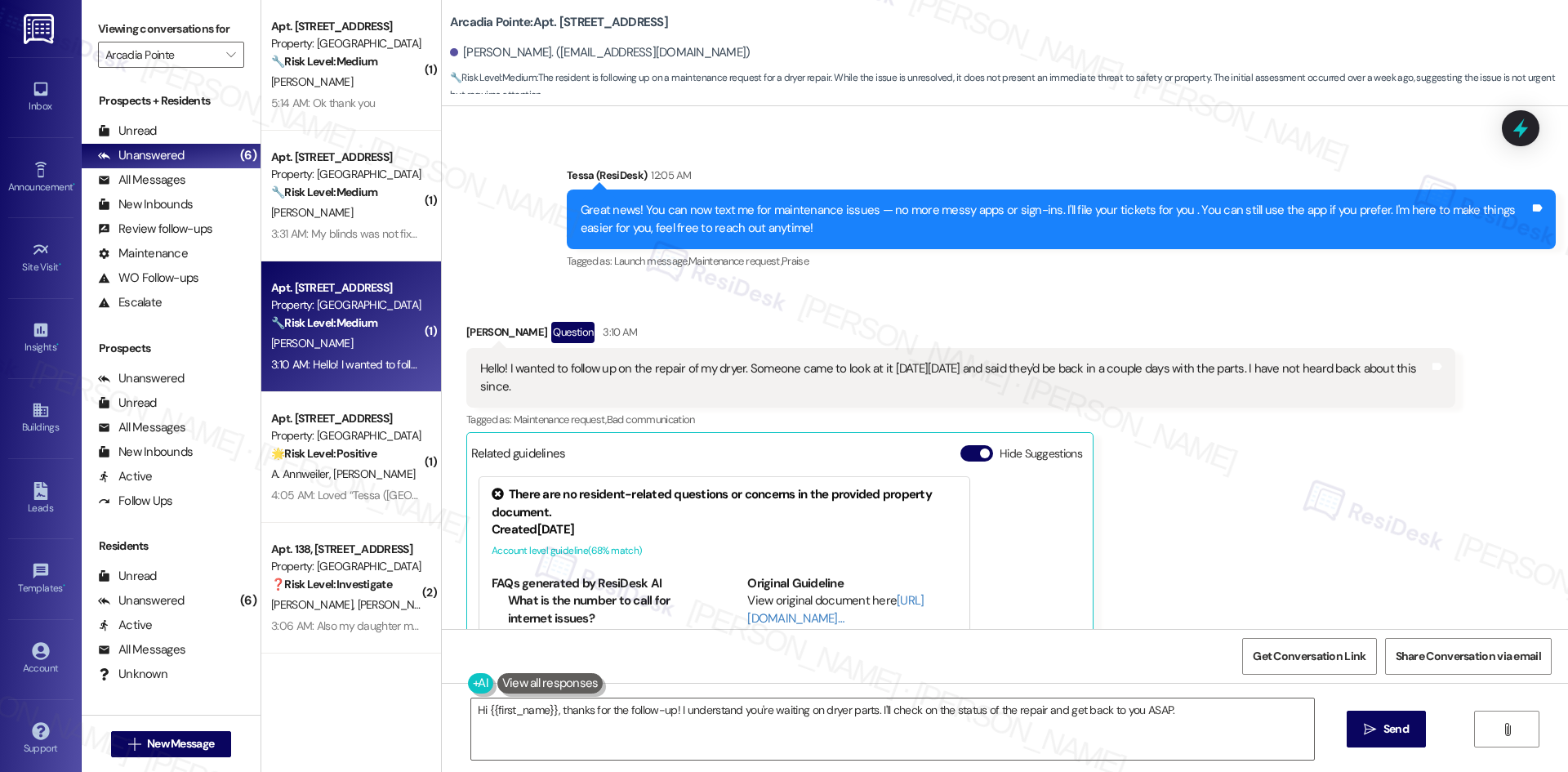
drag, startPoint x: 443, startPoint y: 322, endPoint x: 513, endPoint y: 387, distance: 95.5
click at [513, 387] on div "Received via SMS Ariana Toriz Question 3:10 AM Hello! I wanted to follow up on …" at bounding box center [961, 541] width 1013 height 463
copy div "Ariana Toriz Question 3:10 AM Hello! I wanted to follow up on the repair of my …"
click at [785, 308] on div "Received via SMS Ariana Toriz Question 3:10 AM Hello! I wanted to follow up on …" at bounding box center [1005, 528] width 1126 height 488
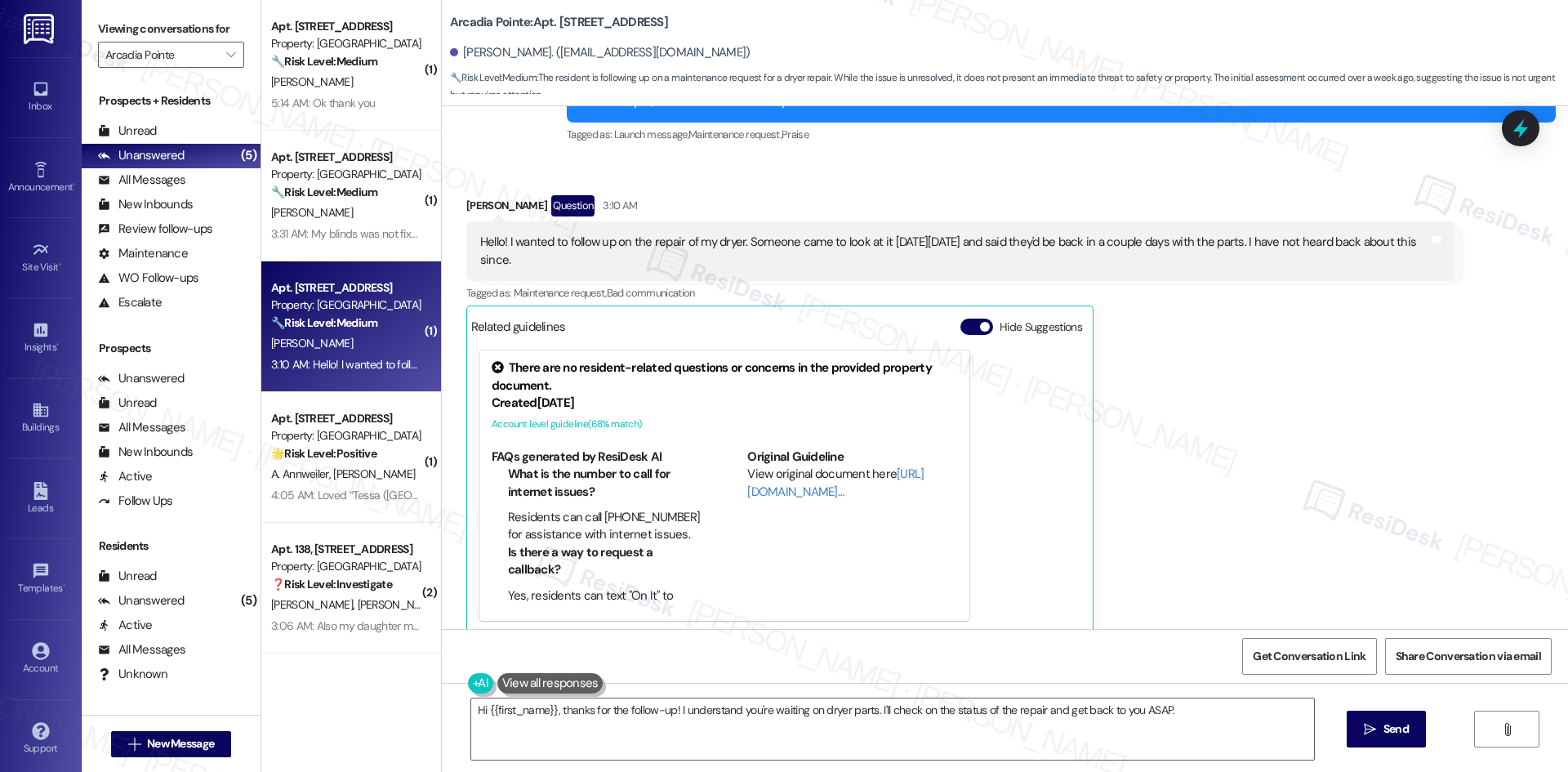
scroll to position [553, 0]
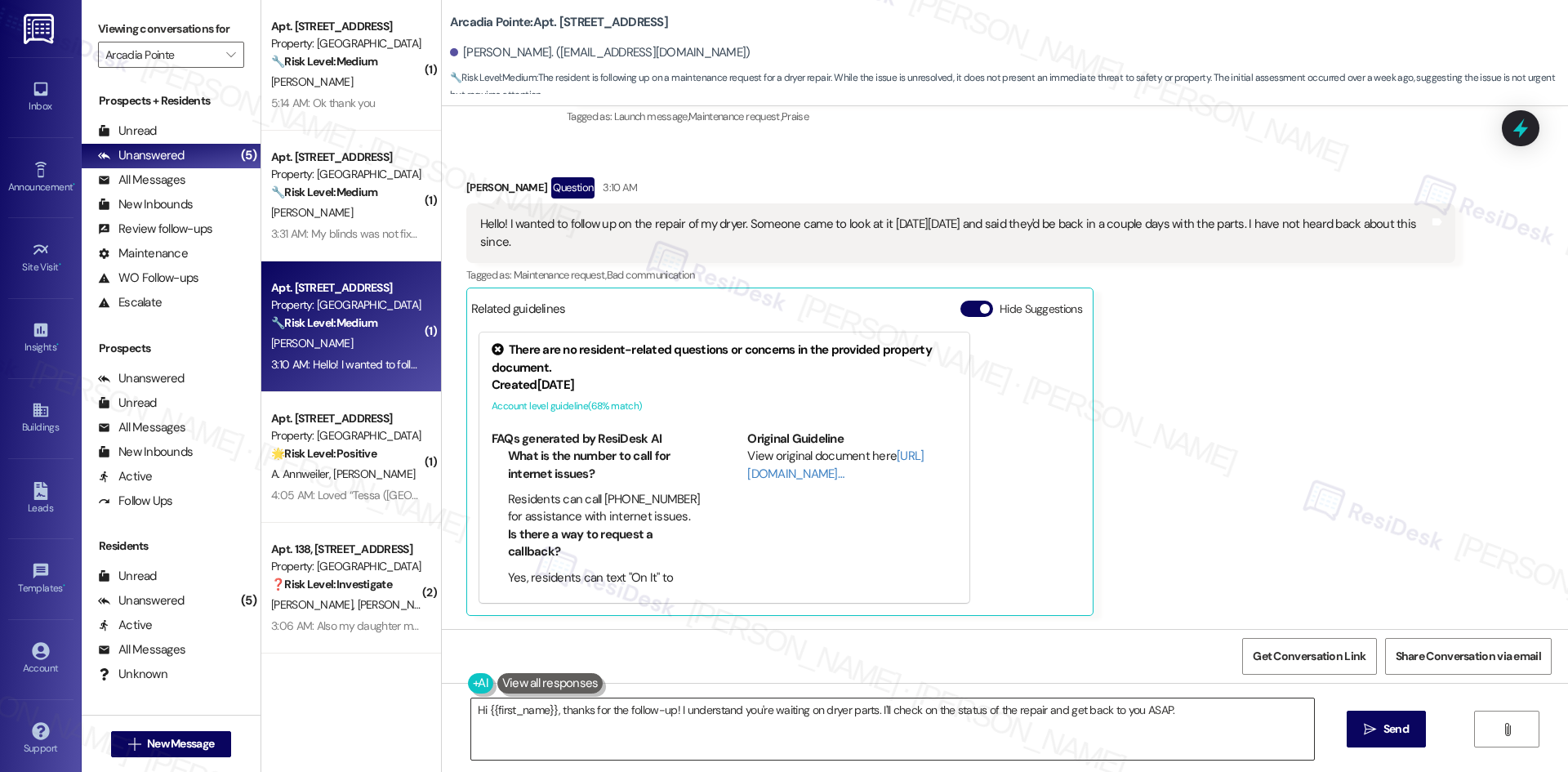
click at [803, 725] on textarea "Hi {{first_name}}, thanks for the follow-up! I understand you're waiting on dry…" at bounding box center [893, 729] width 843 height 61
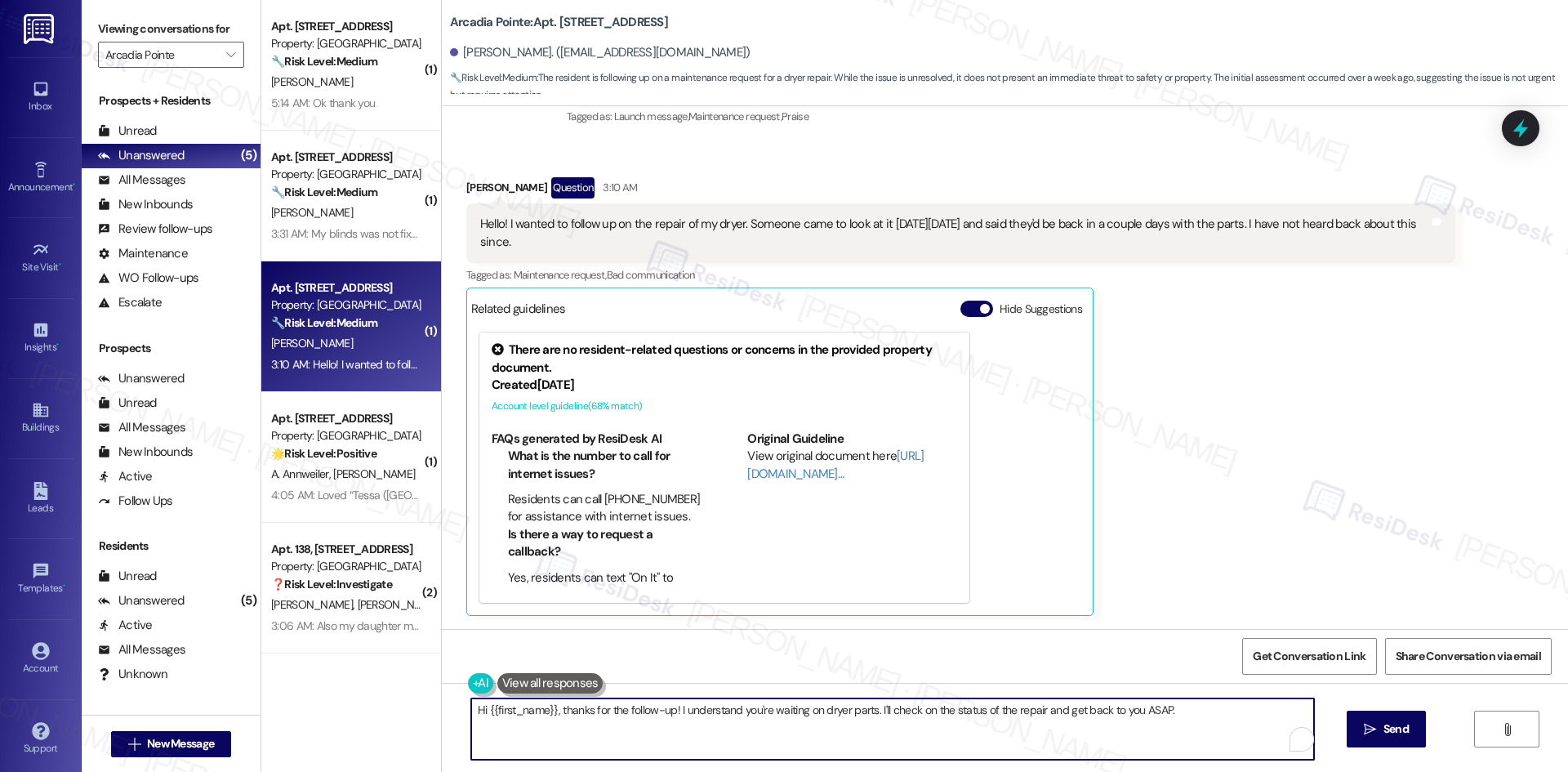
paste textarea "Ariana, thank you for your message. I understand your concern about the dryer r…"
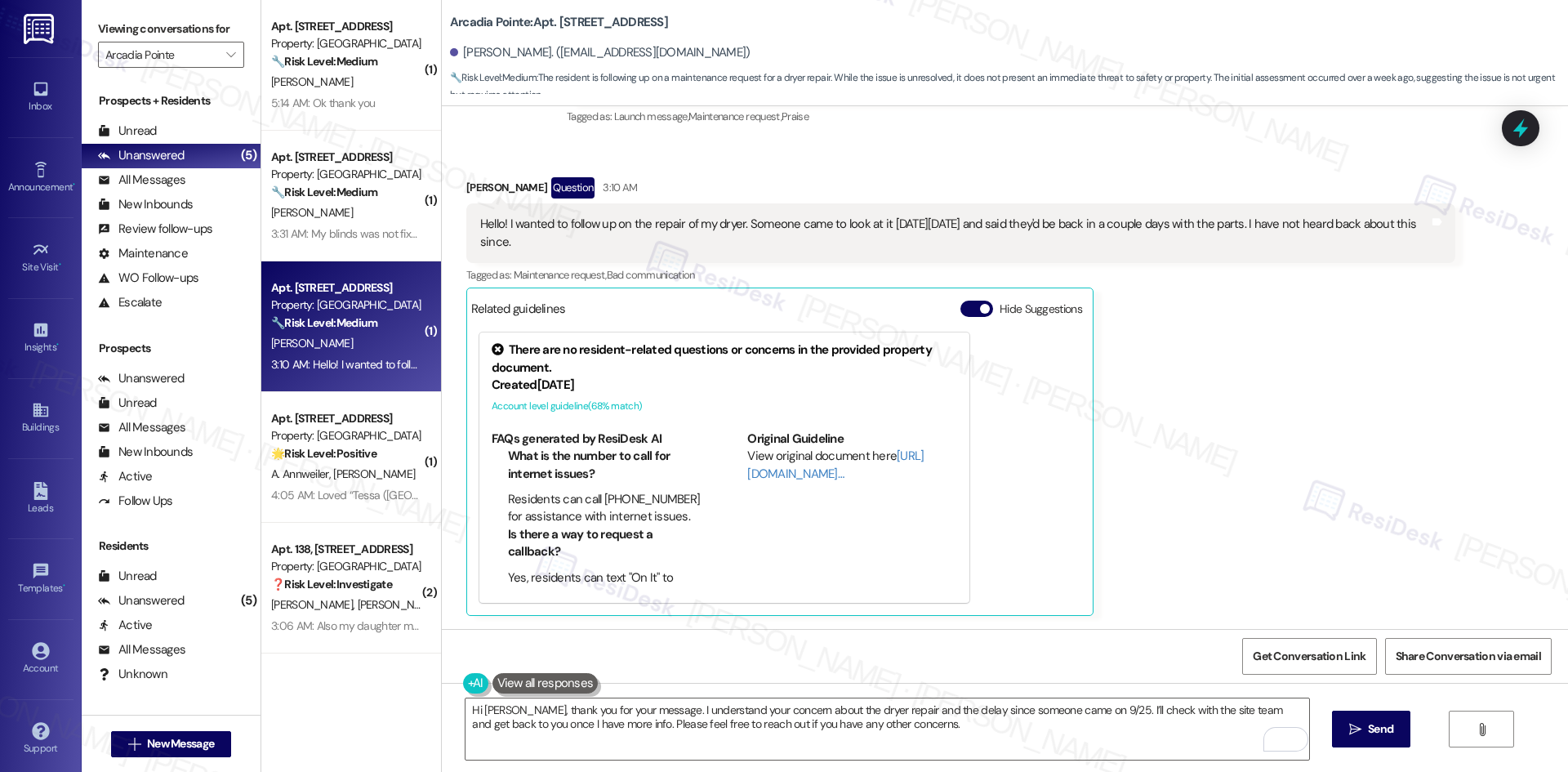
click at [1303, 489] on div "Ariana Toriz Question 3:10 AM Hello! I wanted to follow up on the repair of my …" at bounding box center [961, 397] width 989 height 439
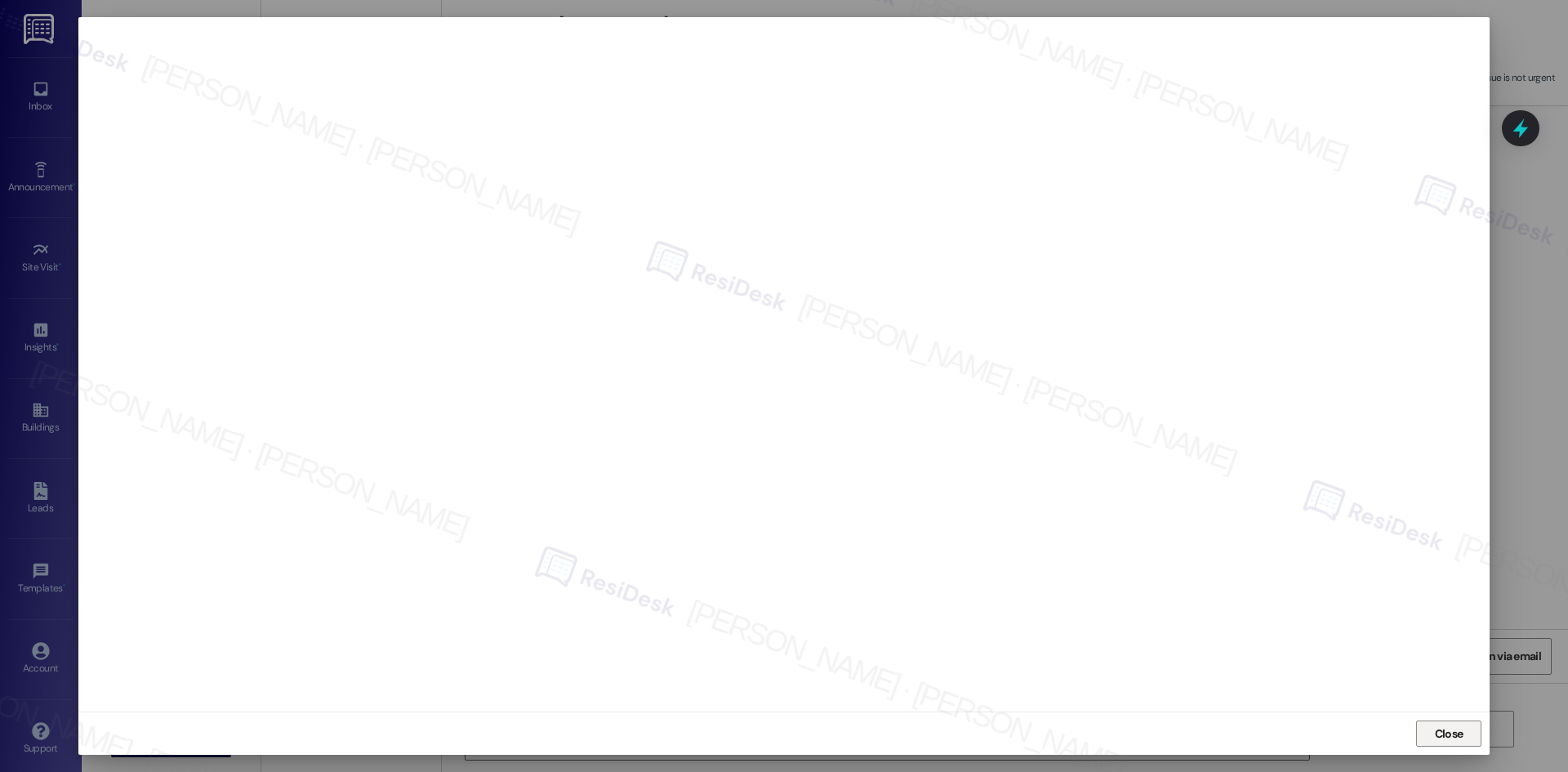
click at [1460, 727] on span "Close" at bounding box center [1448, 734] width 28 height 17
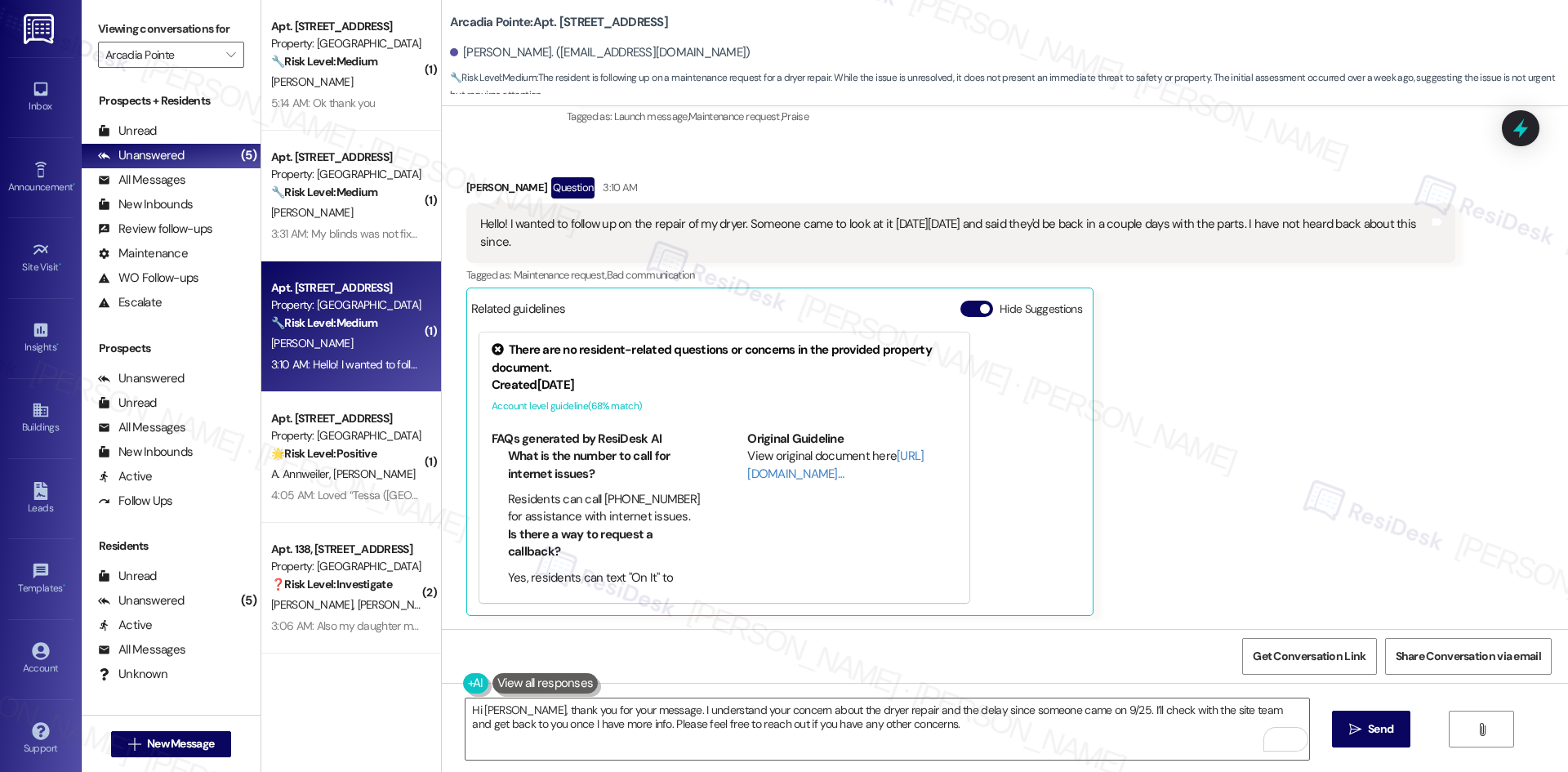
click at [1121, 325] on div "Ariana Toriz Question 3:10 AM Hello! I wanted to follow up on the repair of my …" at bounding box center [961, 397] width 989 height 439
click at [882, 732] on textarea "Hi Ariana, thank you for your message. I understand your concern about the drye…" at bounding box center [887, 729] width 843 height 61
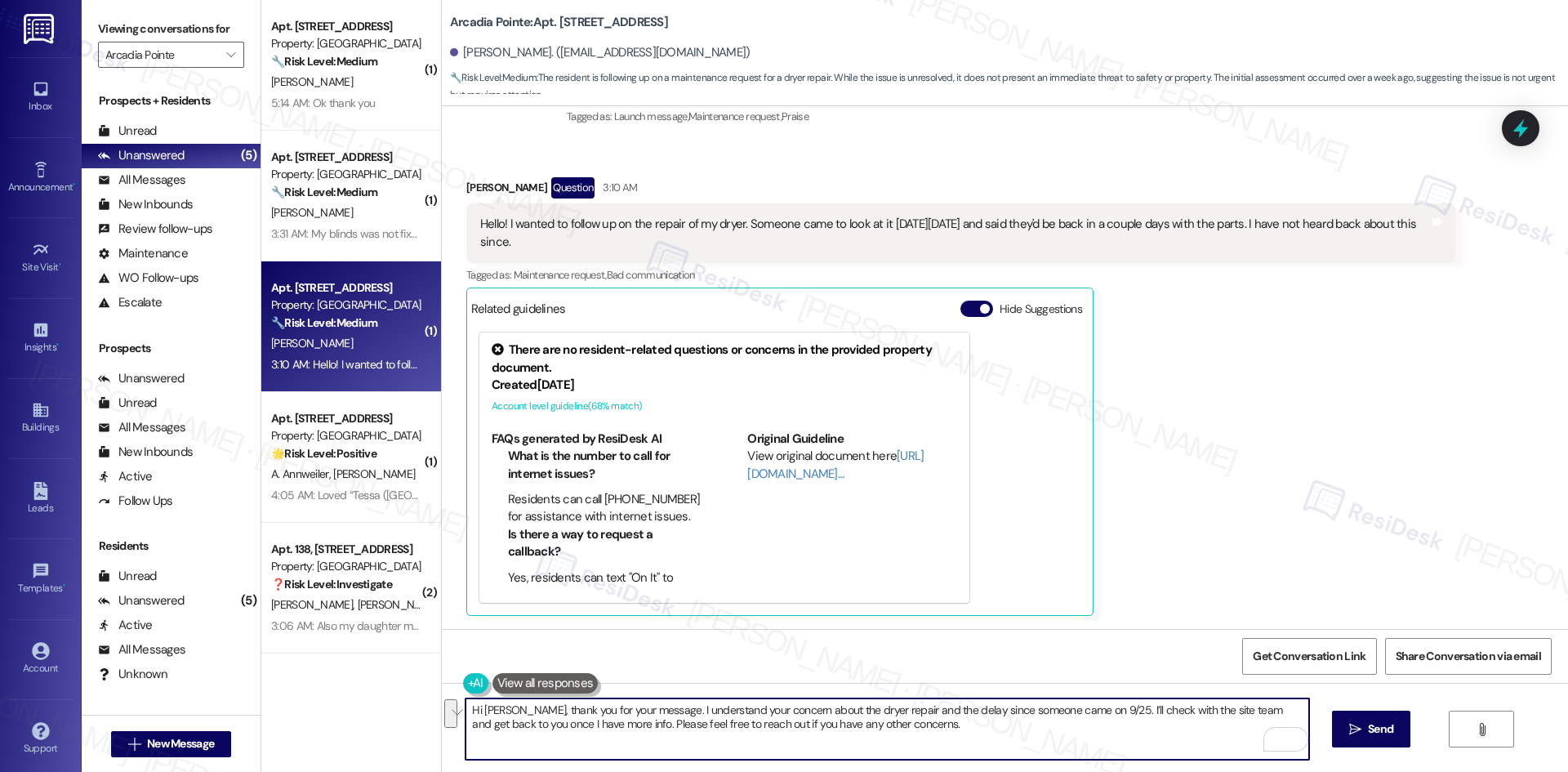
paste textarea "We will follow up with the site team regarding your dryer repair (Work Order ID…"
type textarea "Hi [PERSON_NAME], thank you for your message. We will follow up with the site t…"
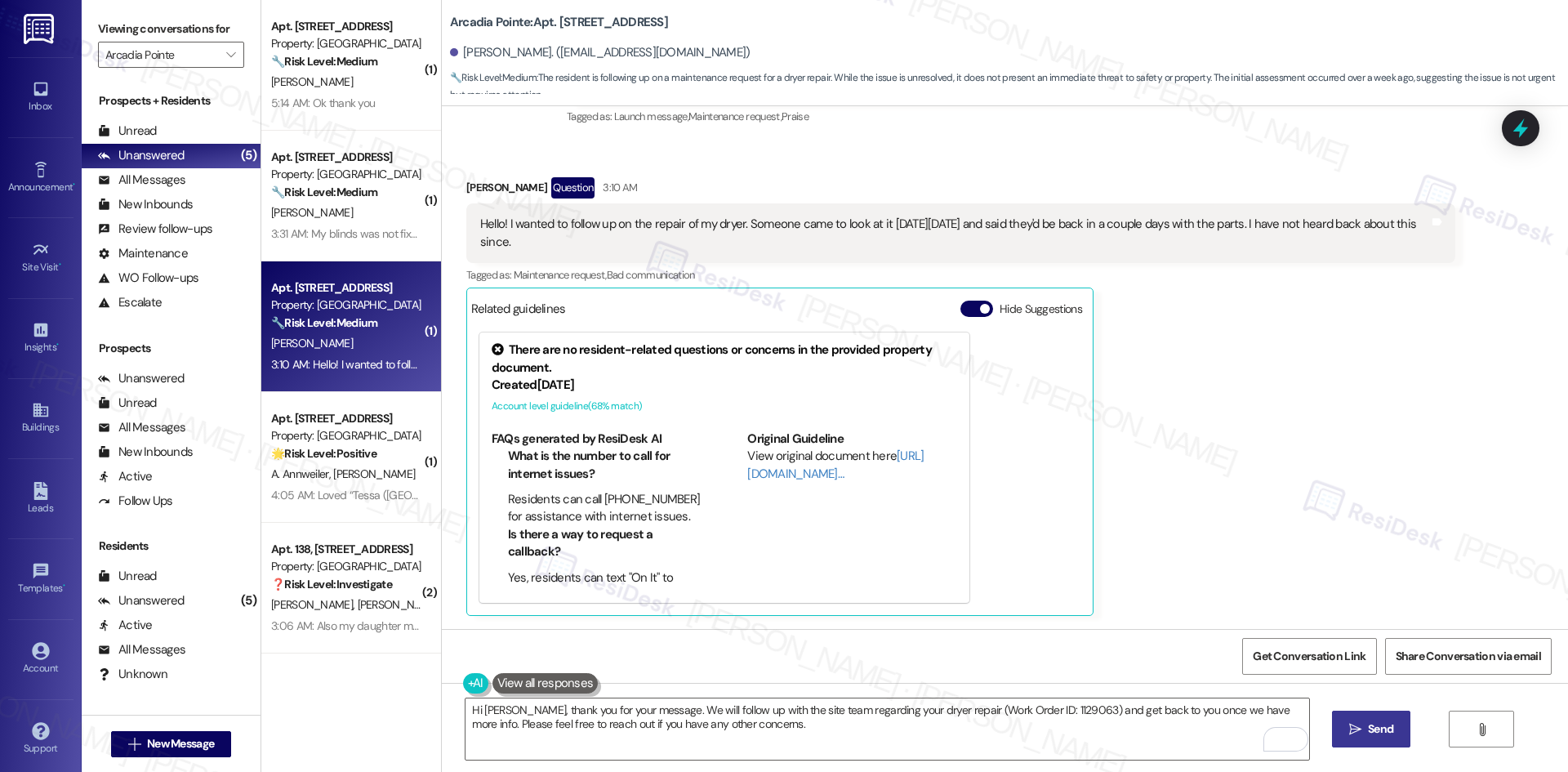
click at [1343, 731] on button " Send" at bounding box center [1371, 729] width 79 height 37
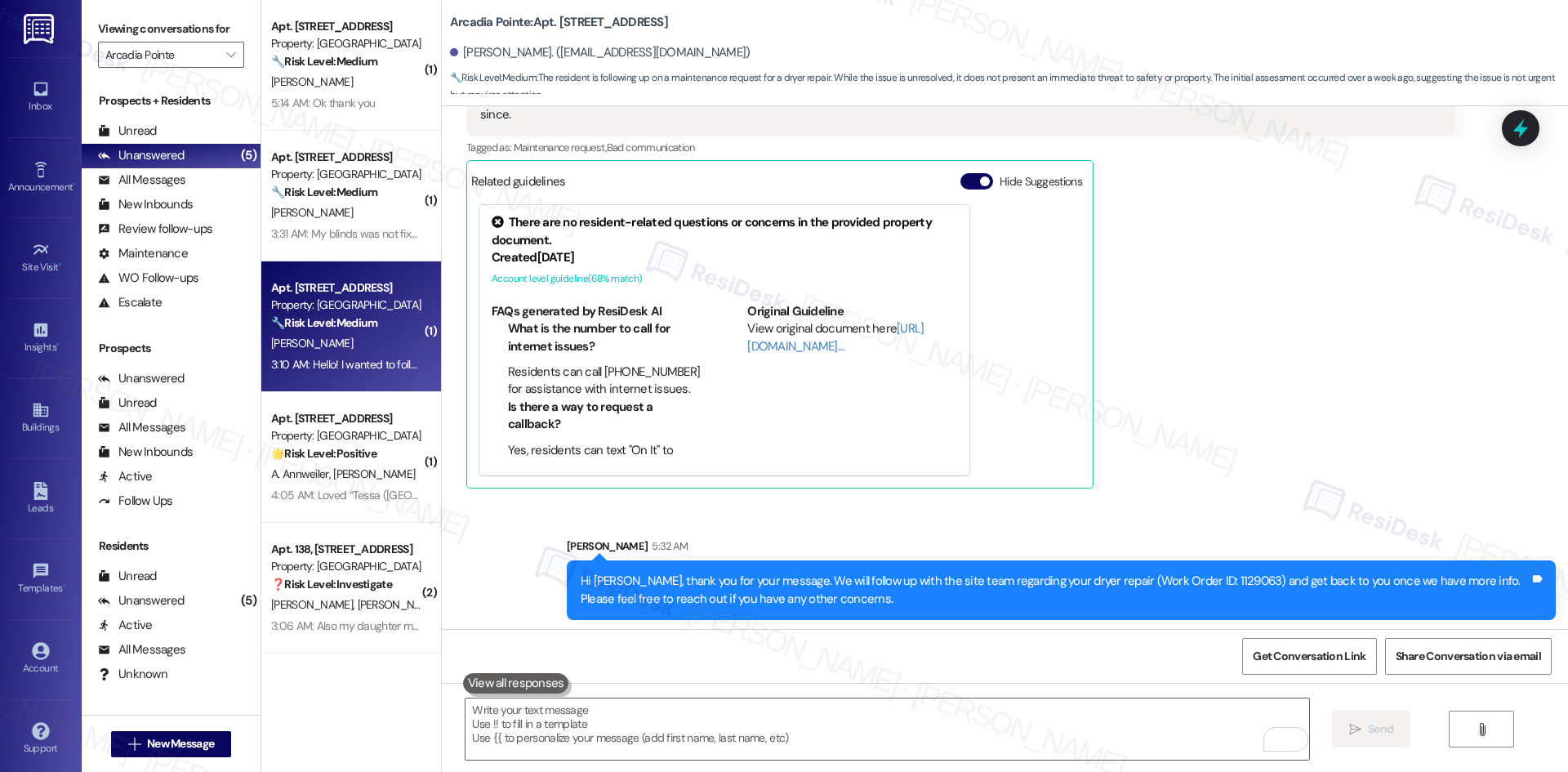
scroll to position [684, 0]
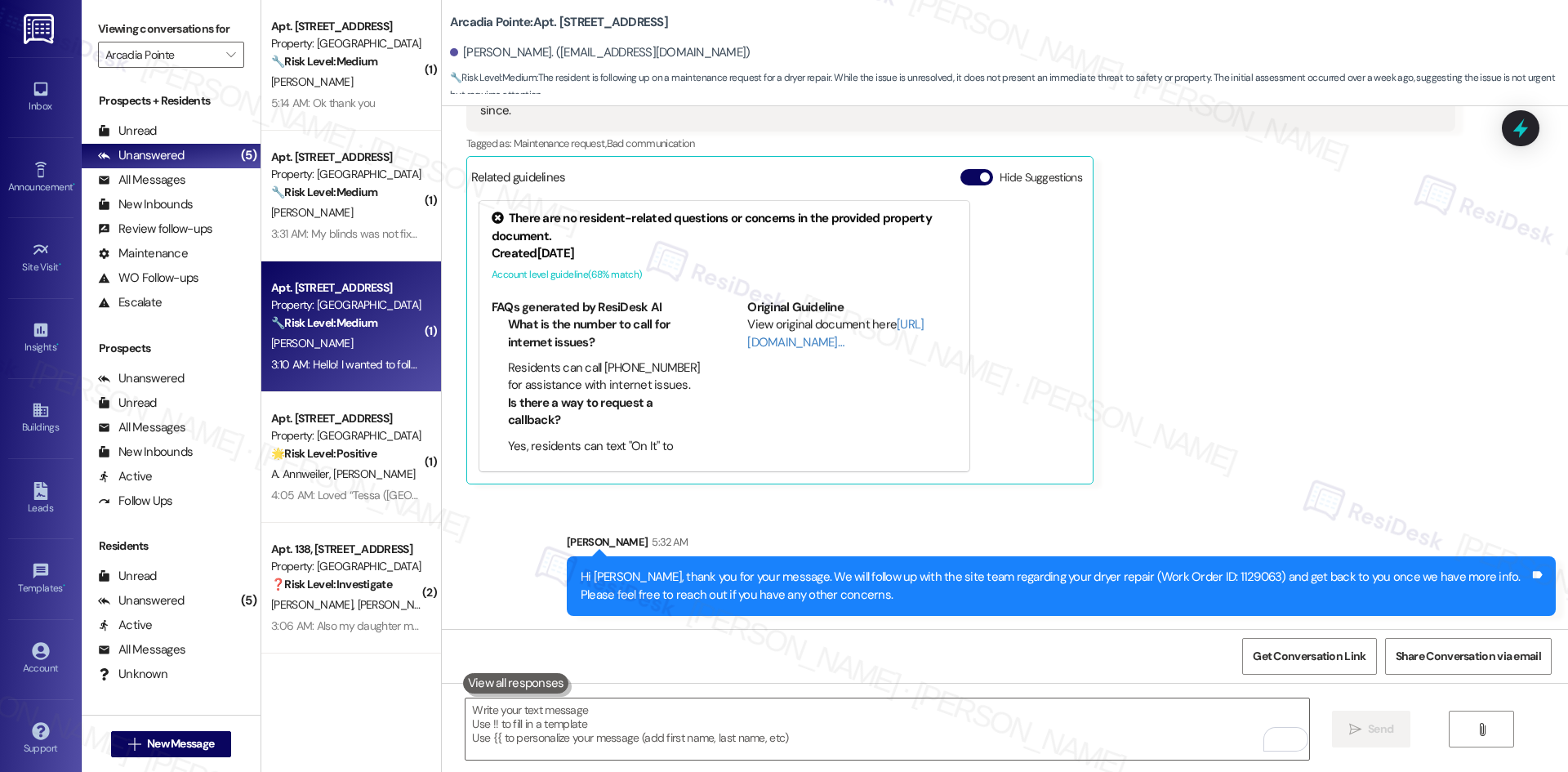
click at [1215, 454] on div "Ariana Toriz Question 3:10 AM Hello! I wanted to follow up on the repair of my …" at bounding box center [961, 265] width 989 height 439
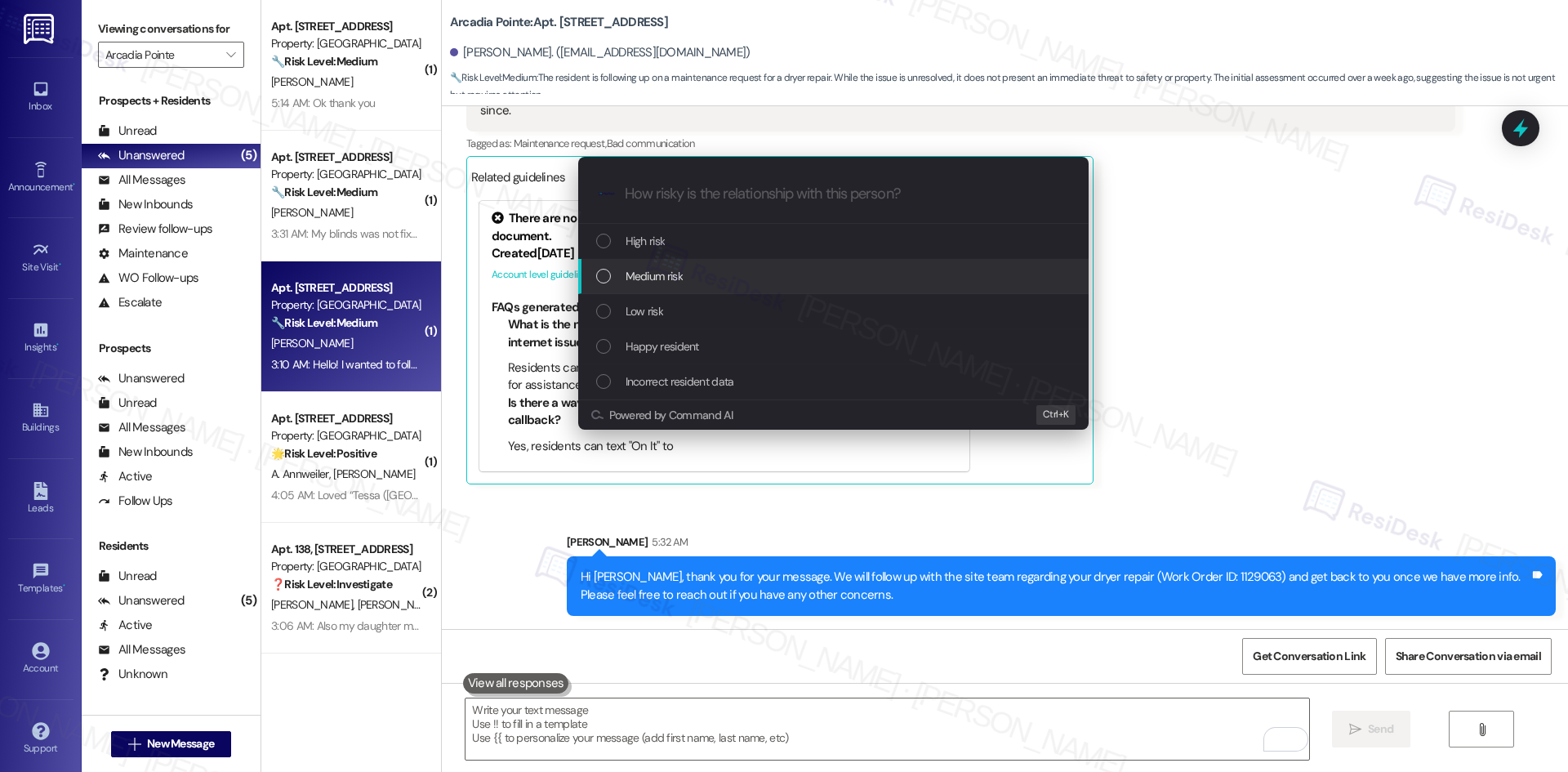
click at [729, 273] on div "Medium risk" at bounding box center [834, 275] width 477 height 18
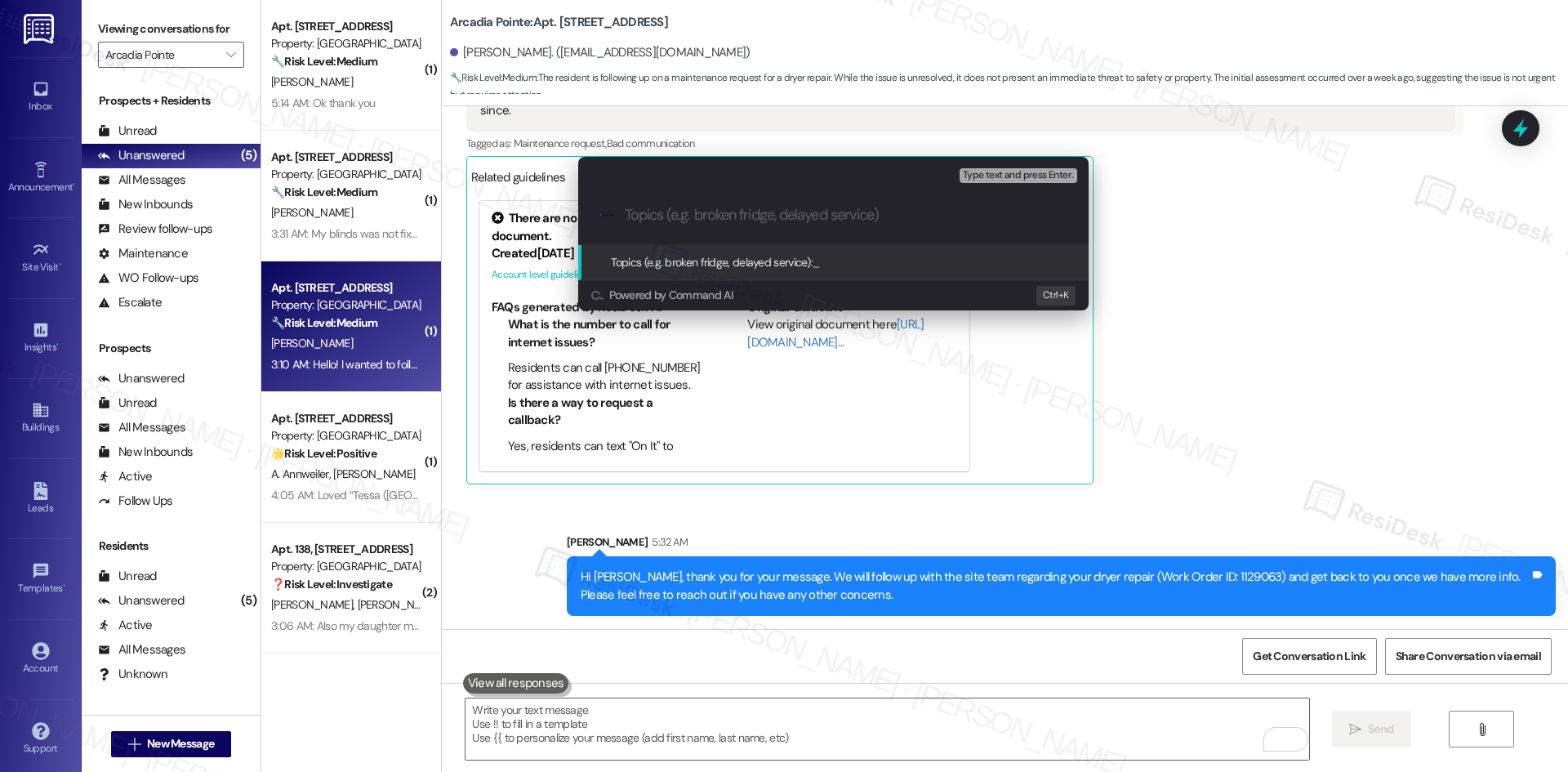
click at [688, 196] on div ".cls-1{fill:#0a055f;}.cls-2{fill:#0cc4c4;} resideskLogoBlueOrange" at bounding box center [833, 214] width 510 height 58
click at [684, 211] on input "Topics (e.g. broken fridge, delayed service)" at bounding box center [845, 215] width 443 height 17
paste input "Dryer Repair Follow-Up – Work Order 1129063"
type input "Dryer Repair Follow-Up – Work Order 1129063"
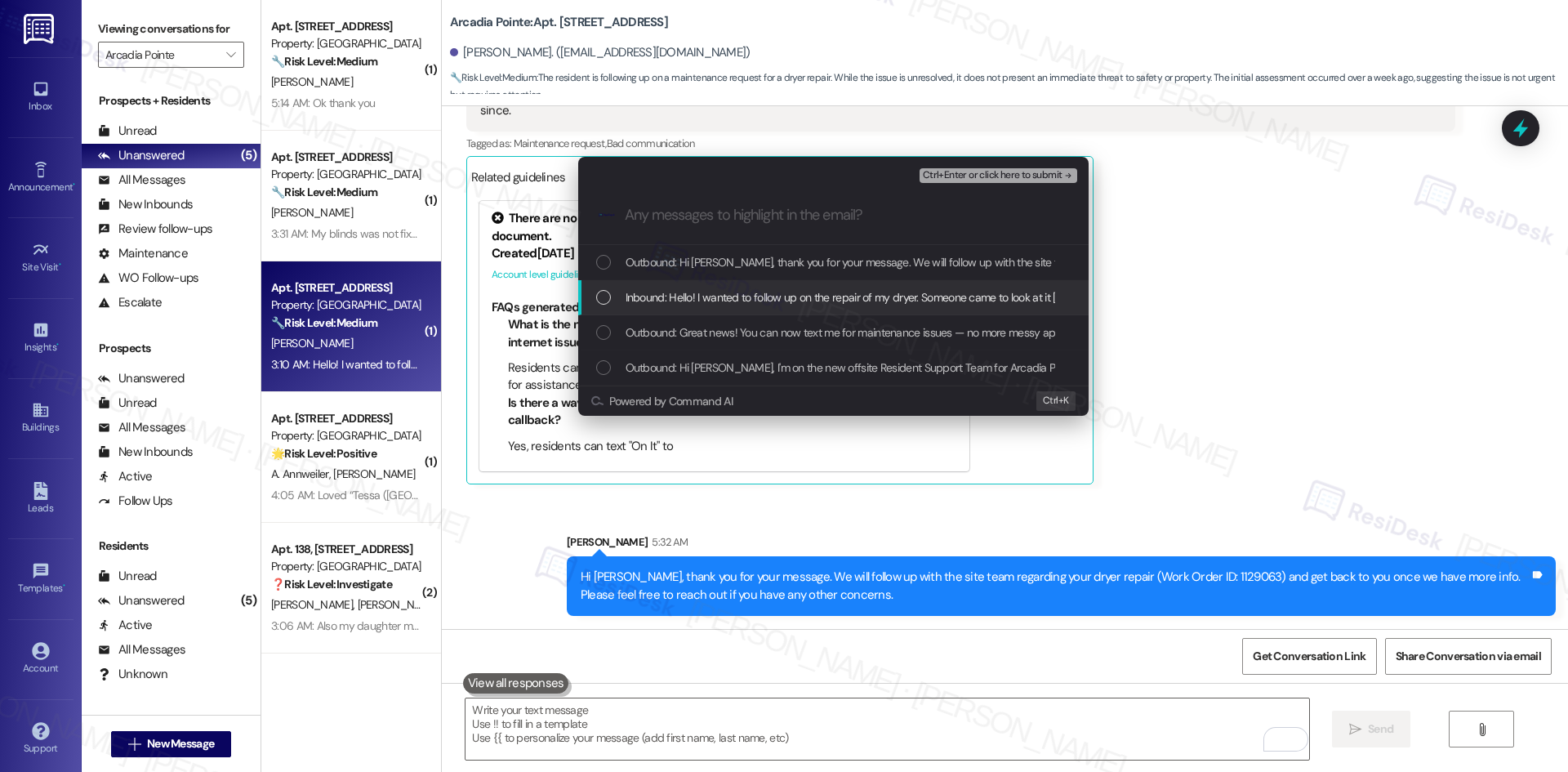
click at [703, 302] on span "Inbound: Hello! I wanted to follow up on the repair of my dryer. Someone came t…" at bounding box center [1096, 297] width 941 height 18
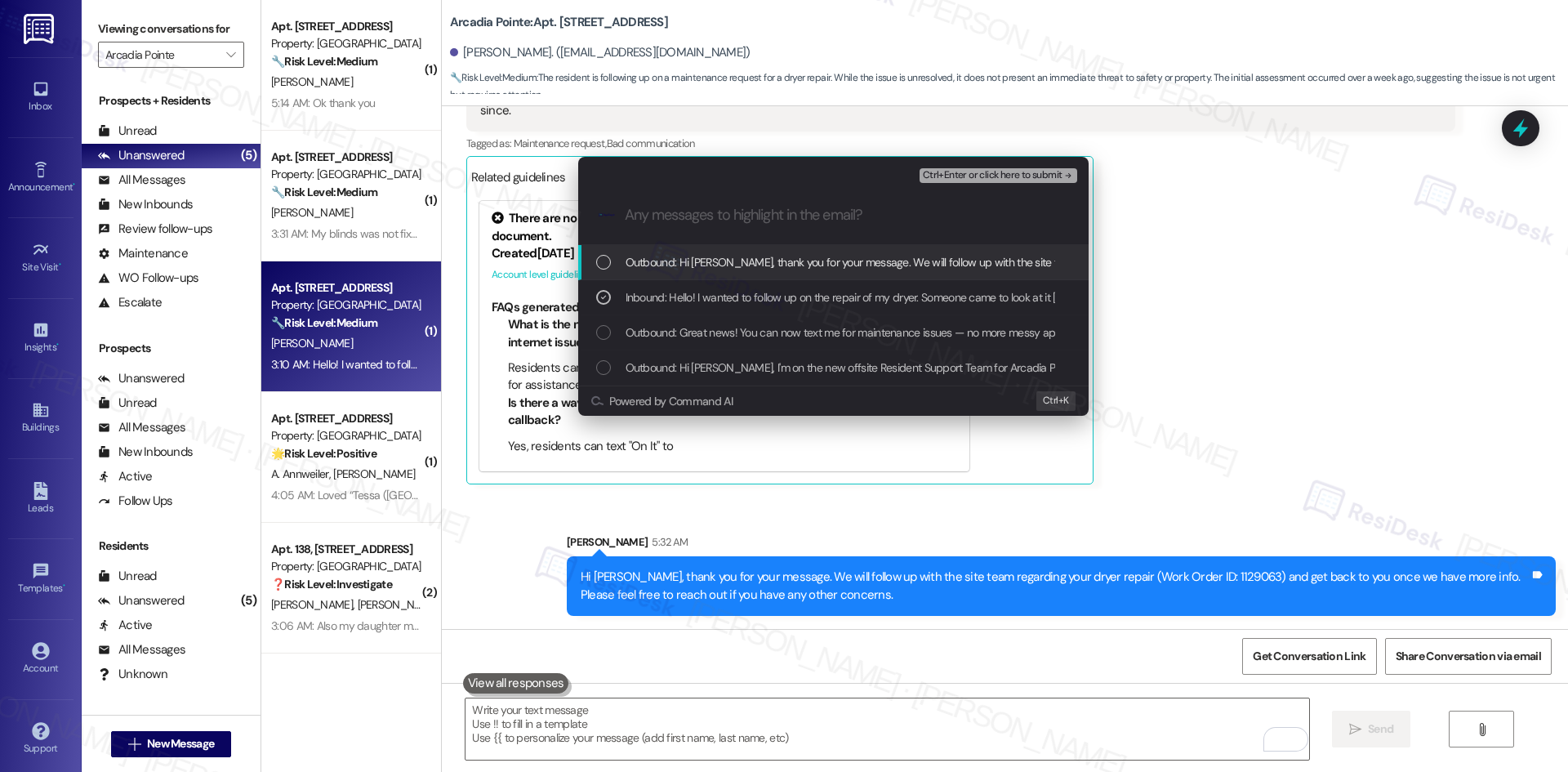
click at [993, 176] on span "Ctrl+Enter or click here to submit" at bounding box center [993, 175] width 139 height 11
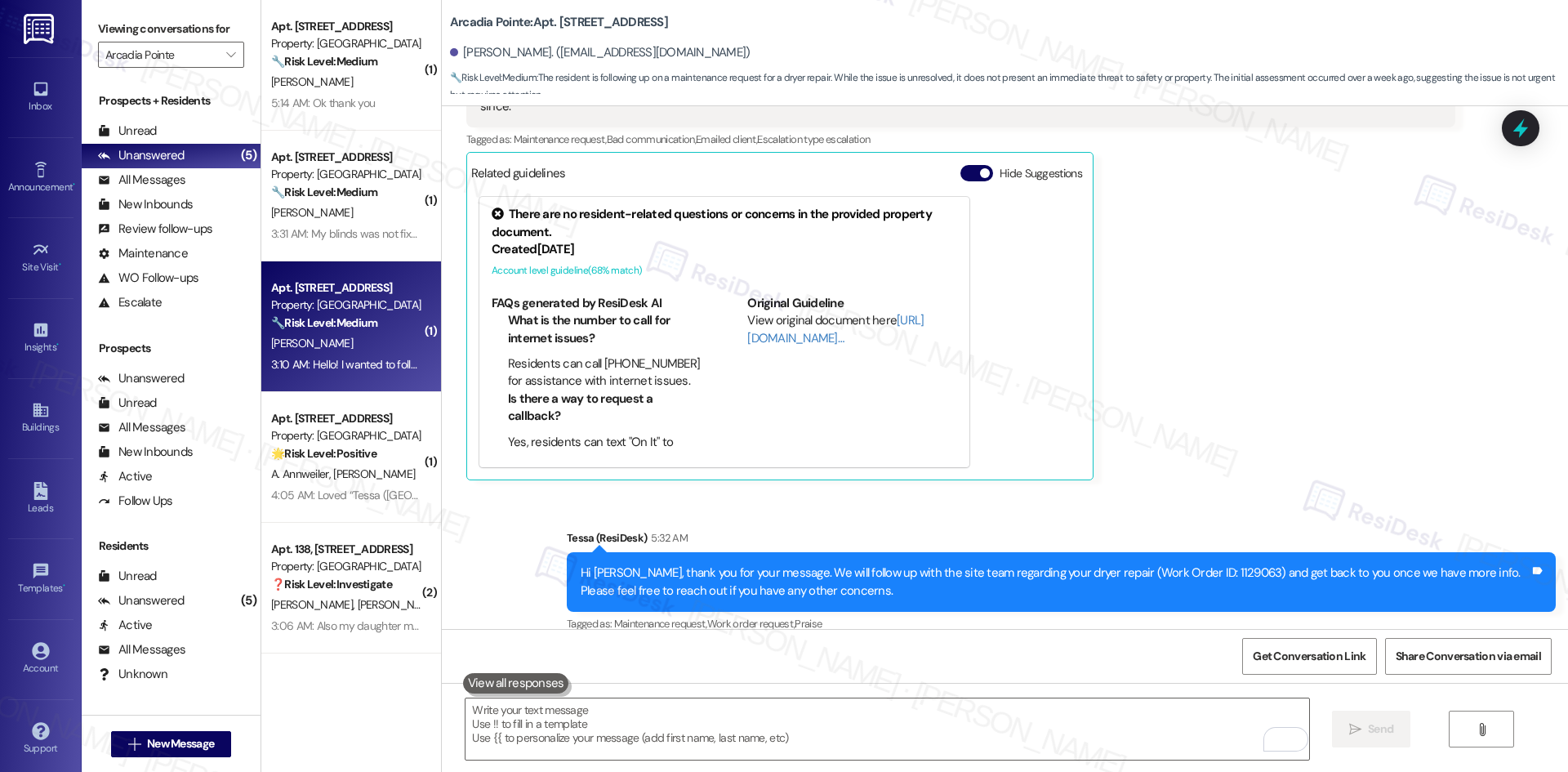
scroll to position [708, 0]
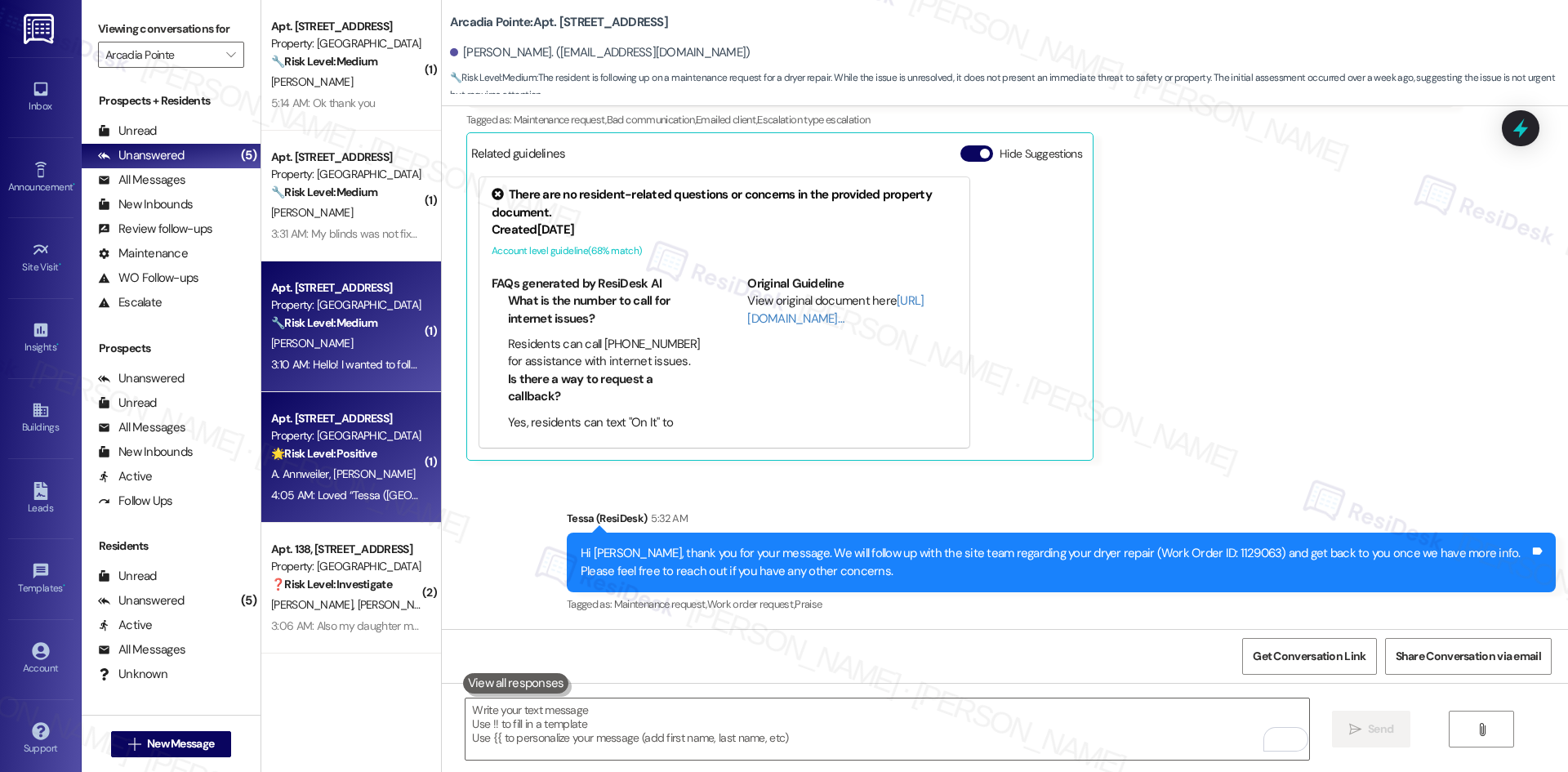
click at [387, 445] on div "🌟 Risk Level: Positive The resident is expressing positive sentiment about the …" at bounding box center [347, 454] width 151 height 17
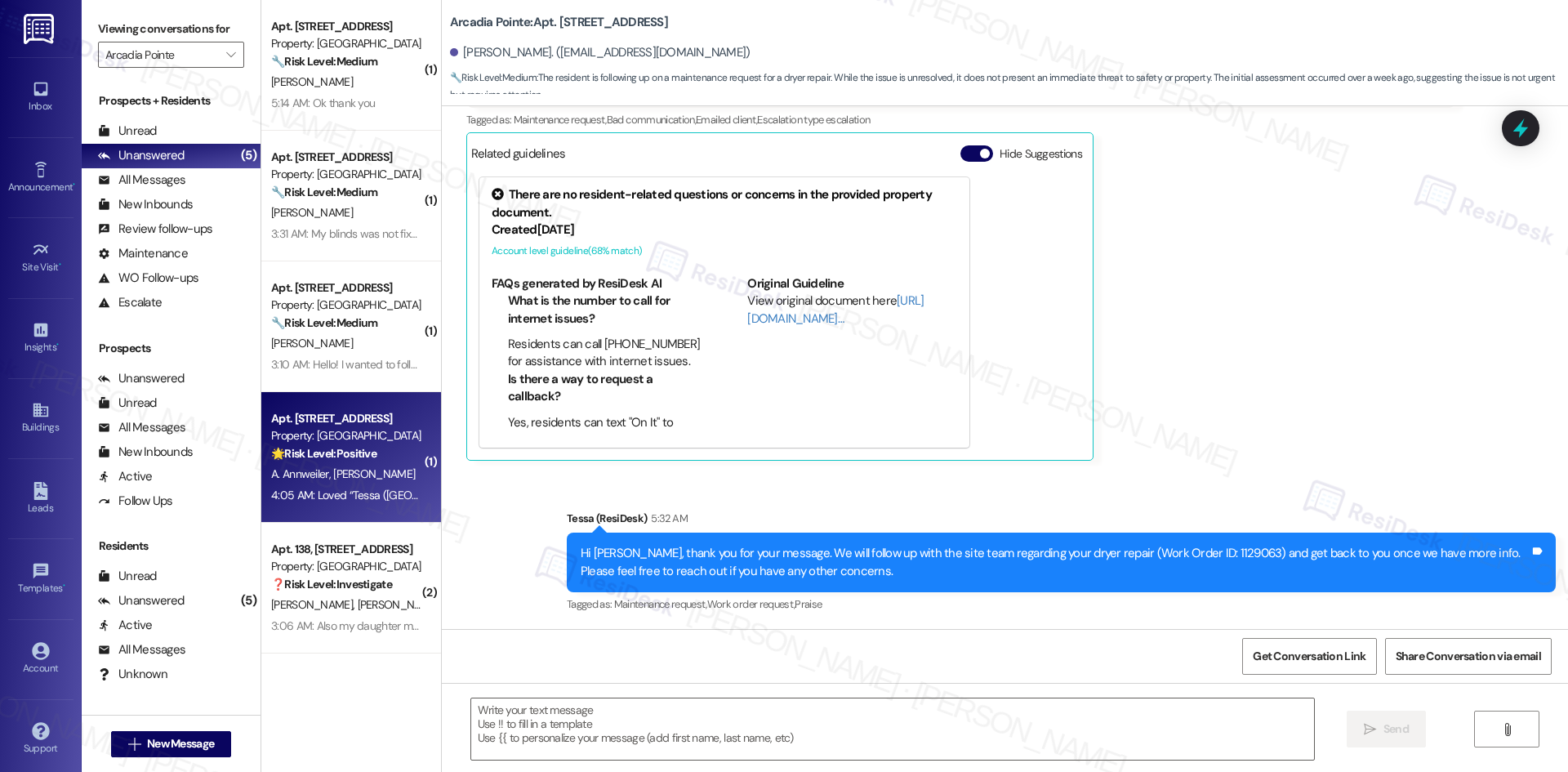
type textarea "Fetching suggested responses. Please feel free to read through the conversation…"
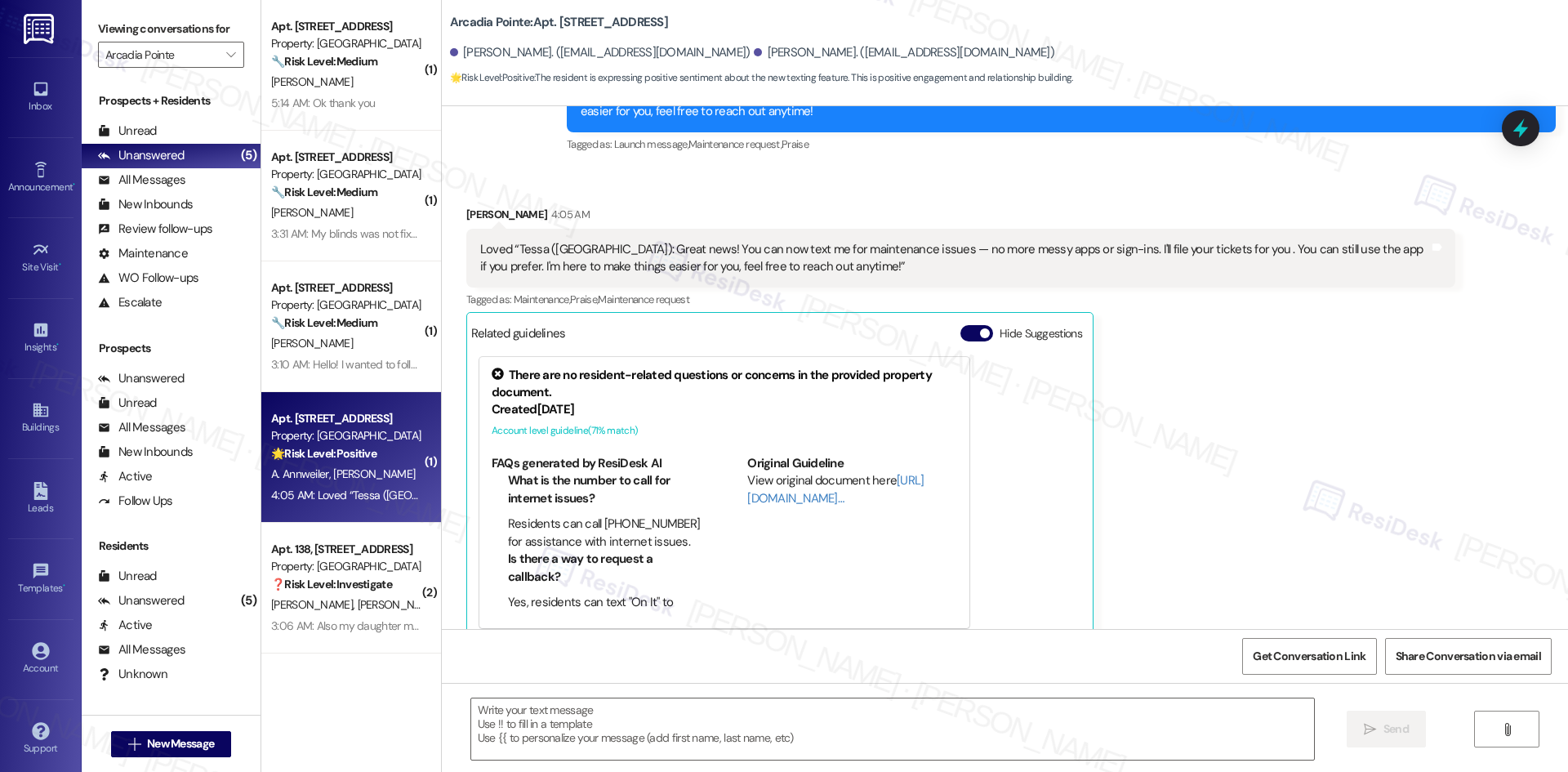
scroll to position [400, 0]
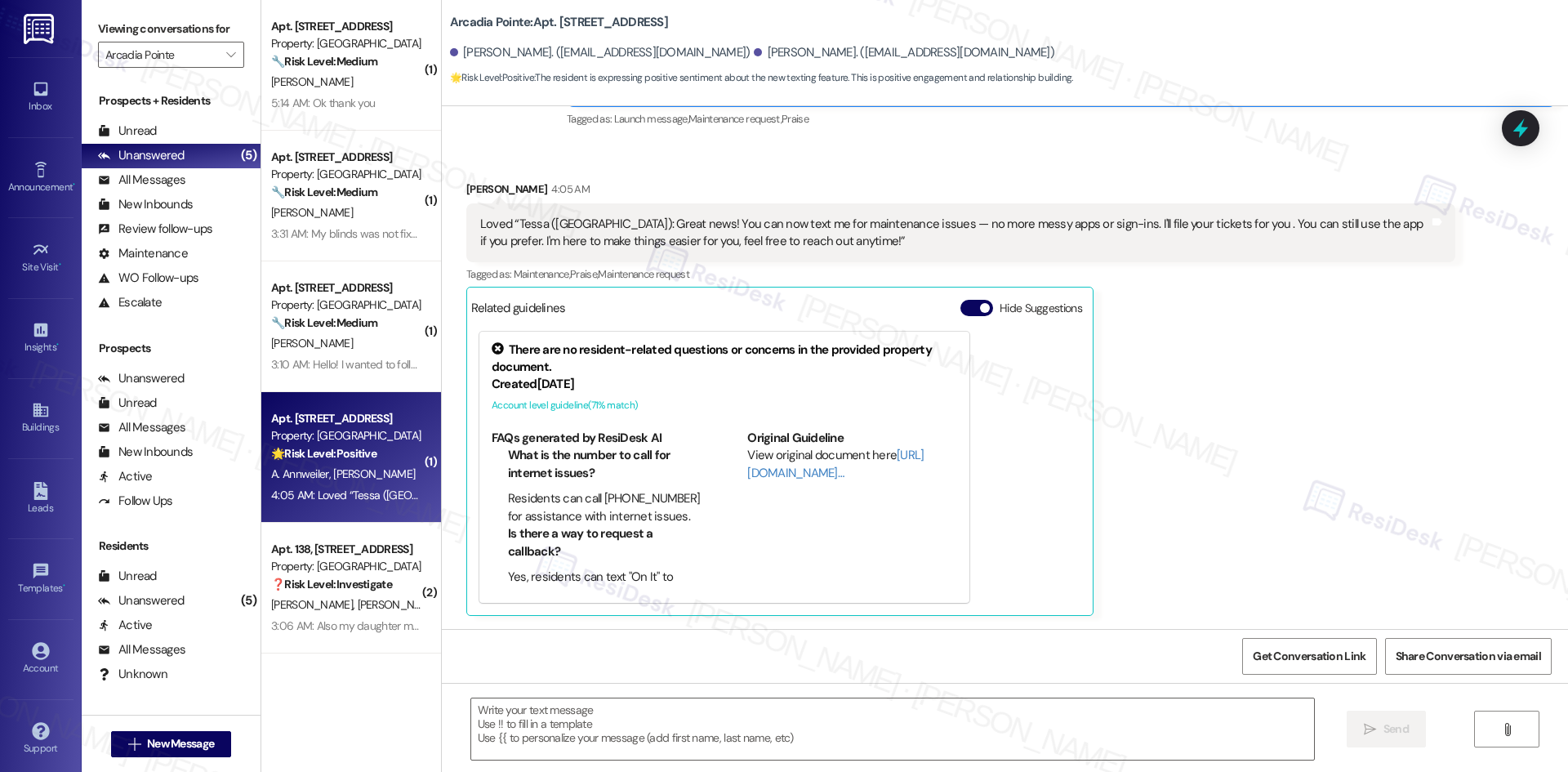
click at [1318, 416] on div "Anthony Annweiler 4:05 AM Loved “Tessa (Arcadia Pointe): Great news! You can no…" at bounding box center [961, 398] width 989 height 435
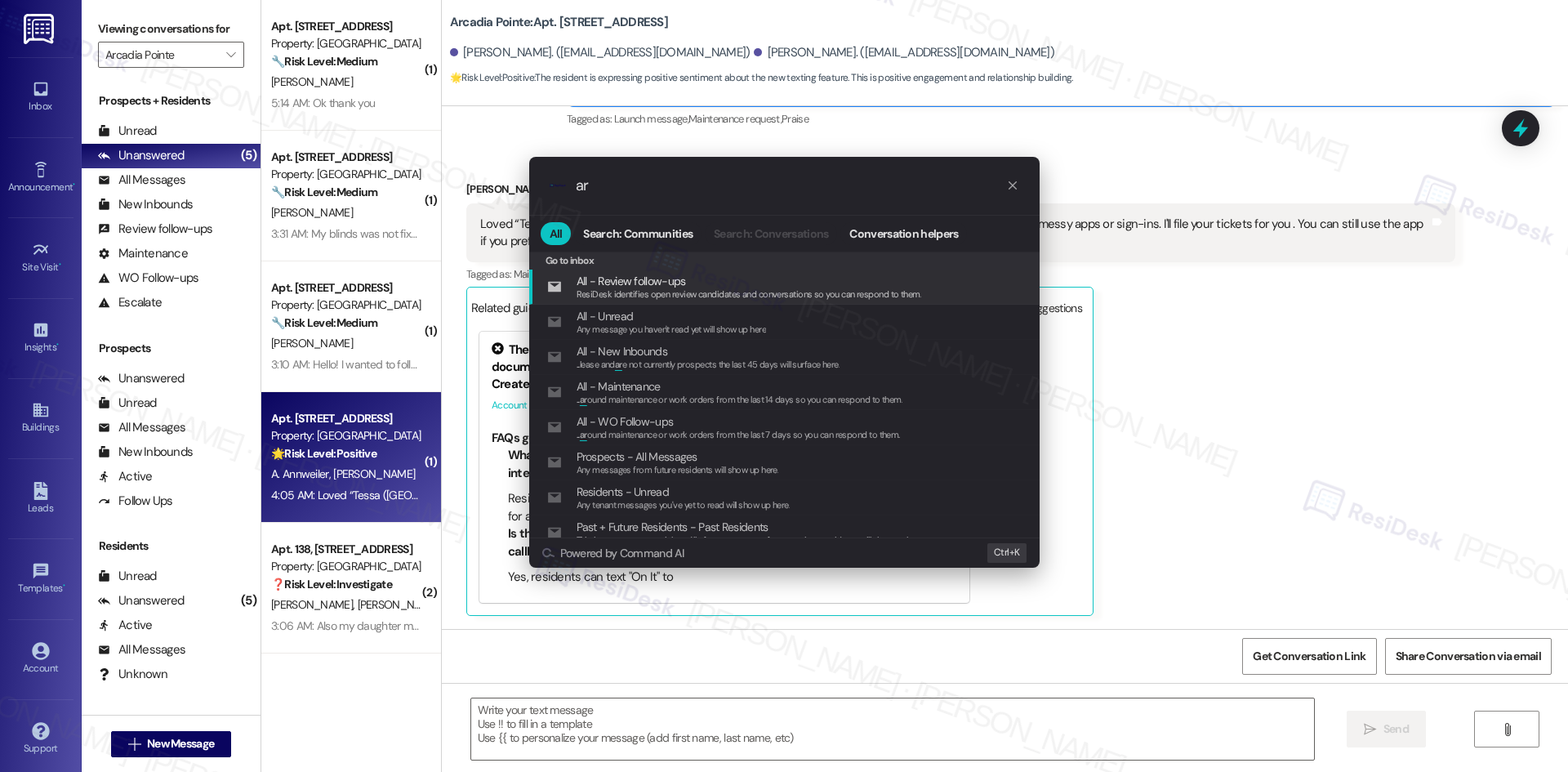
type input "arh"
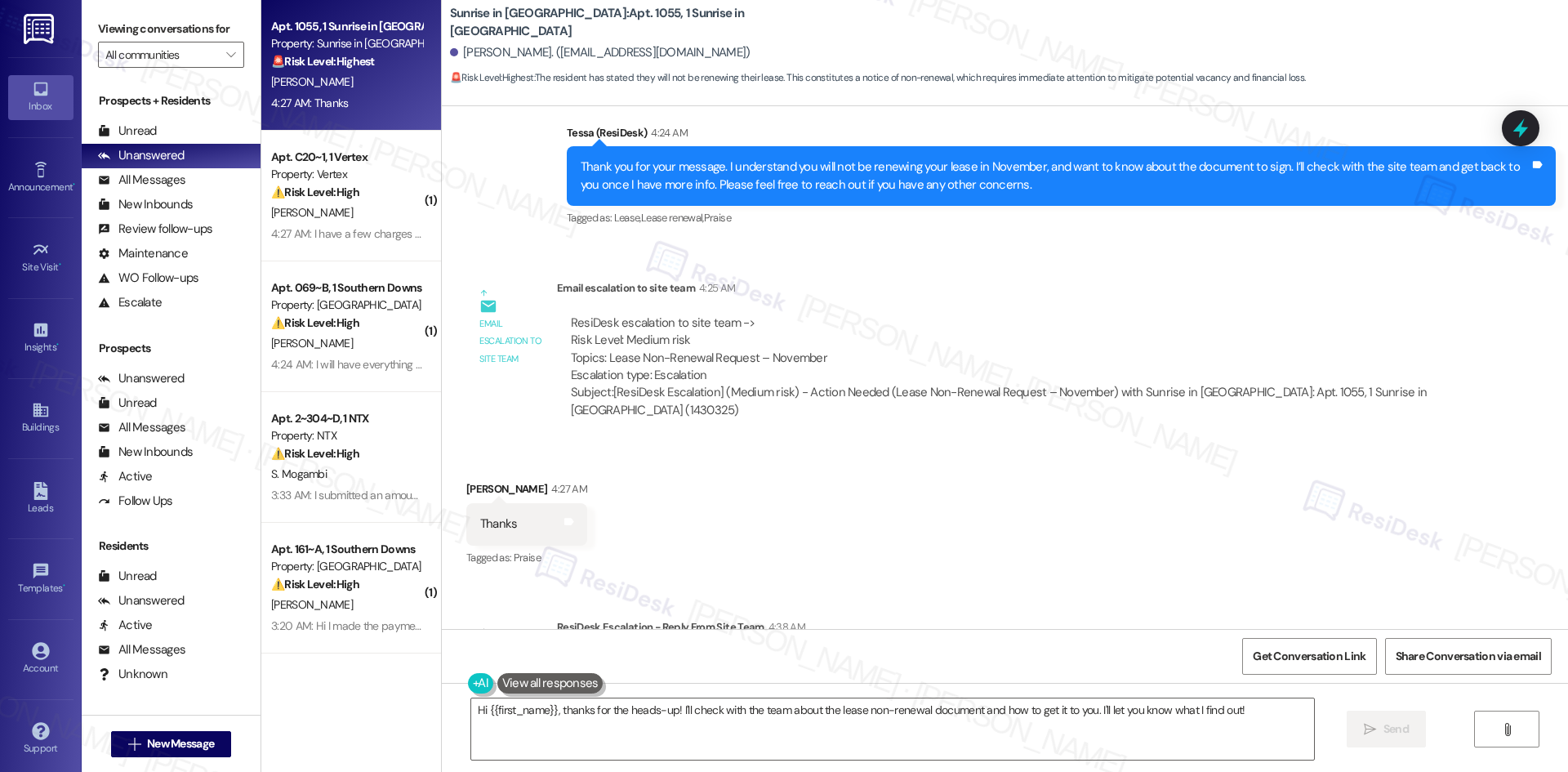
scroll to position [3029, 0]
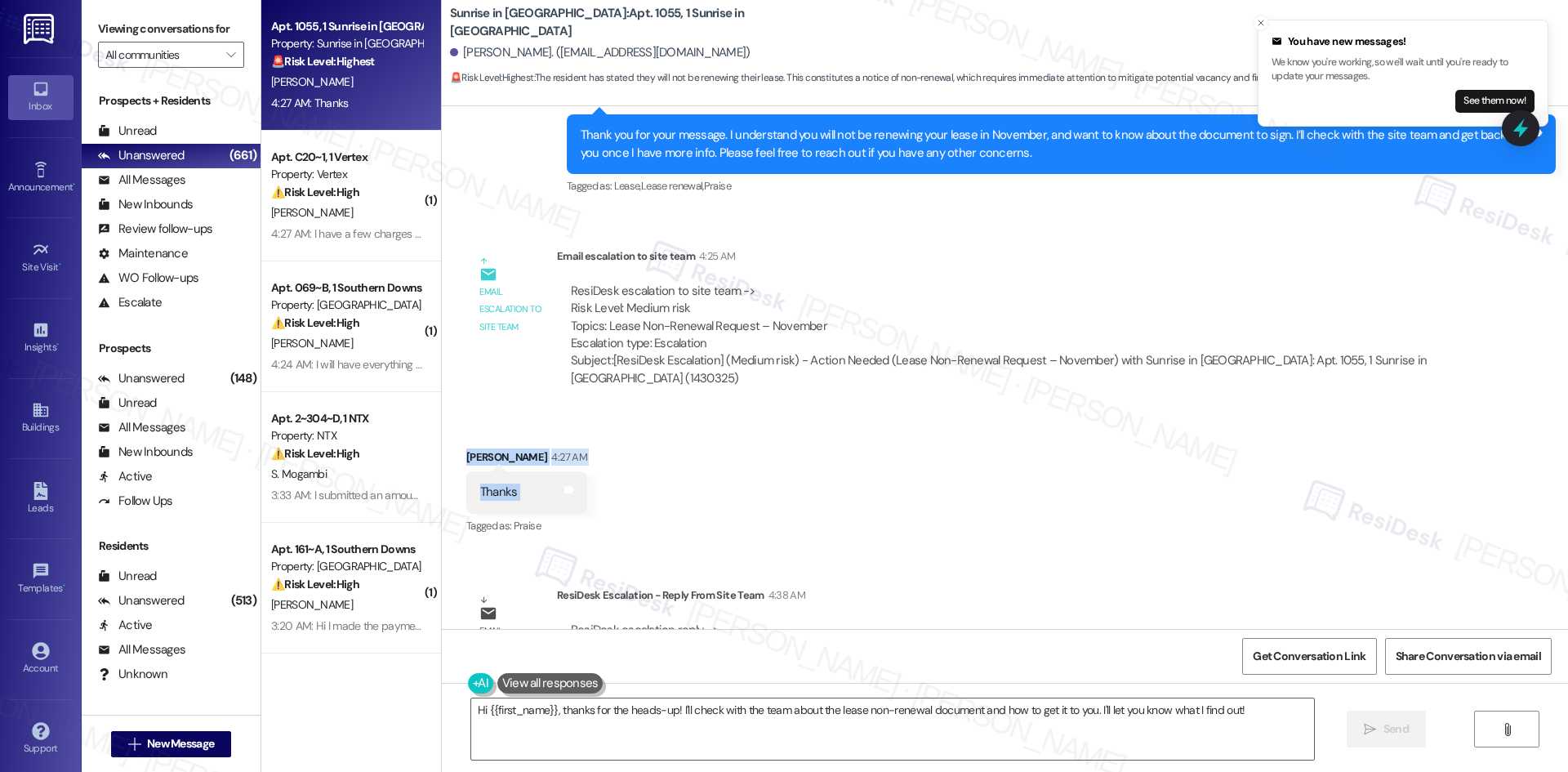
drag, startPoint x: 443, startPoint y: 379, endPoint x: 572, endPoint y: 417, distance: 134.5
click at [572, 436] on div "Received via SMS Mariano Rivera 4:27 AM Thanks Tags and notes Tagged as: Praise…" at bounding box center [526, 493] width 145 height 114
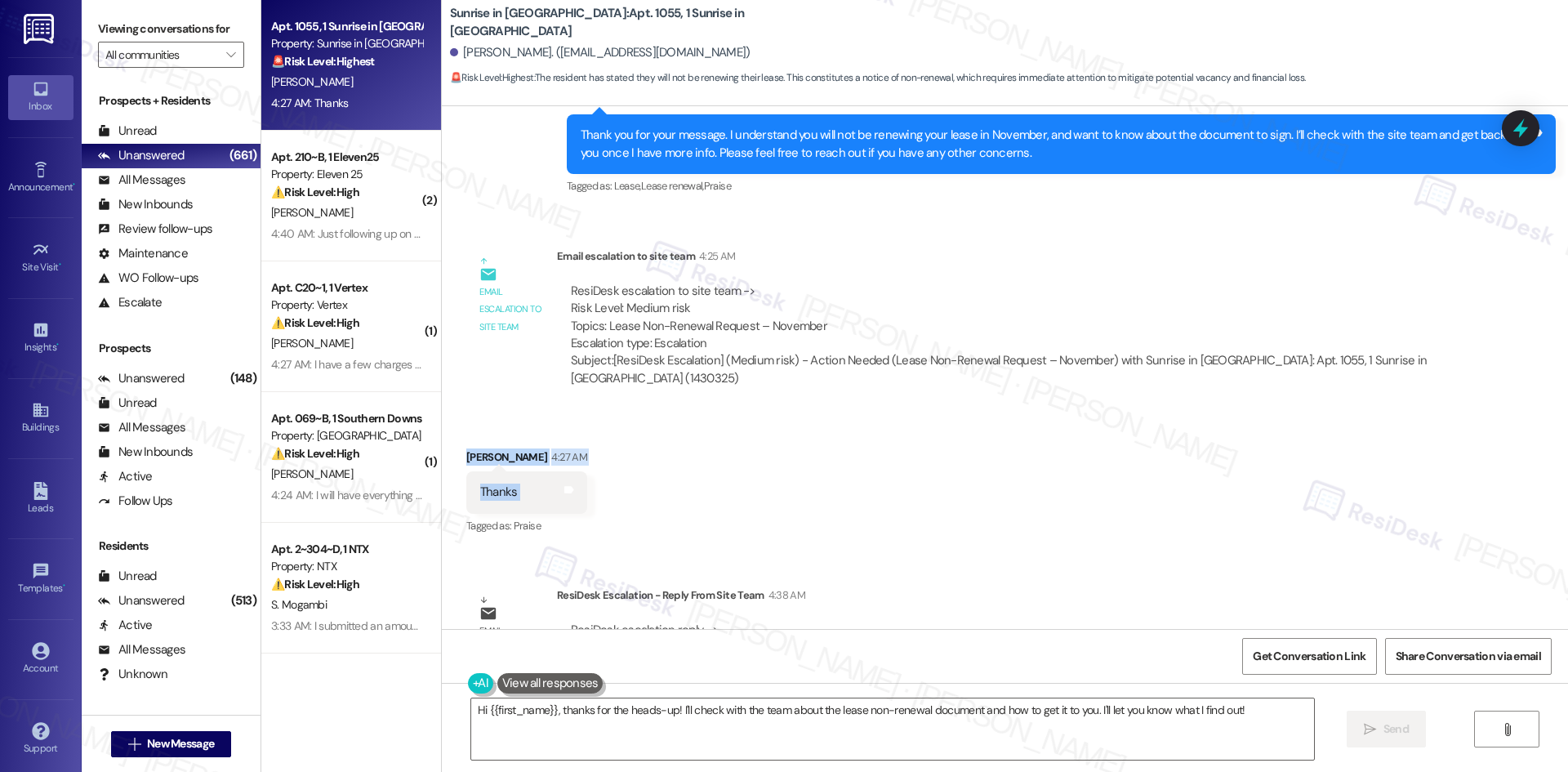
copy div "Mariano Rivera 4:27 AM Thanks Tags and notes"
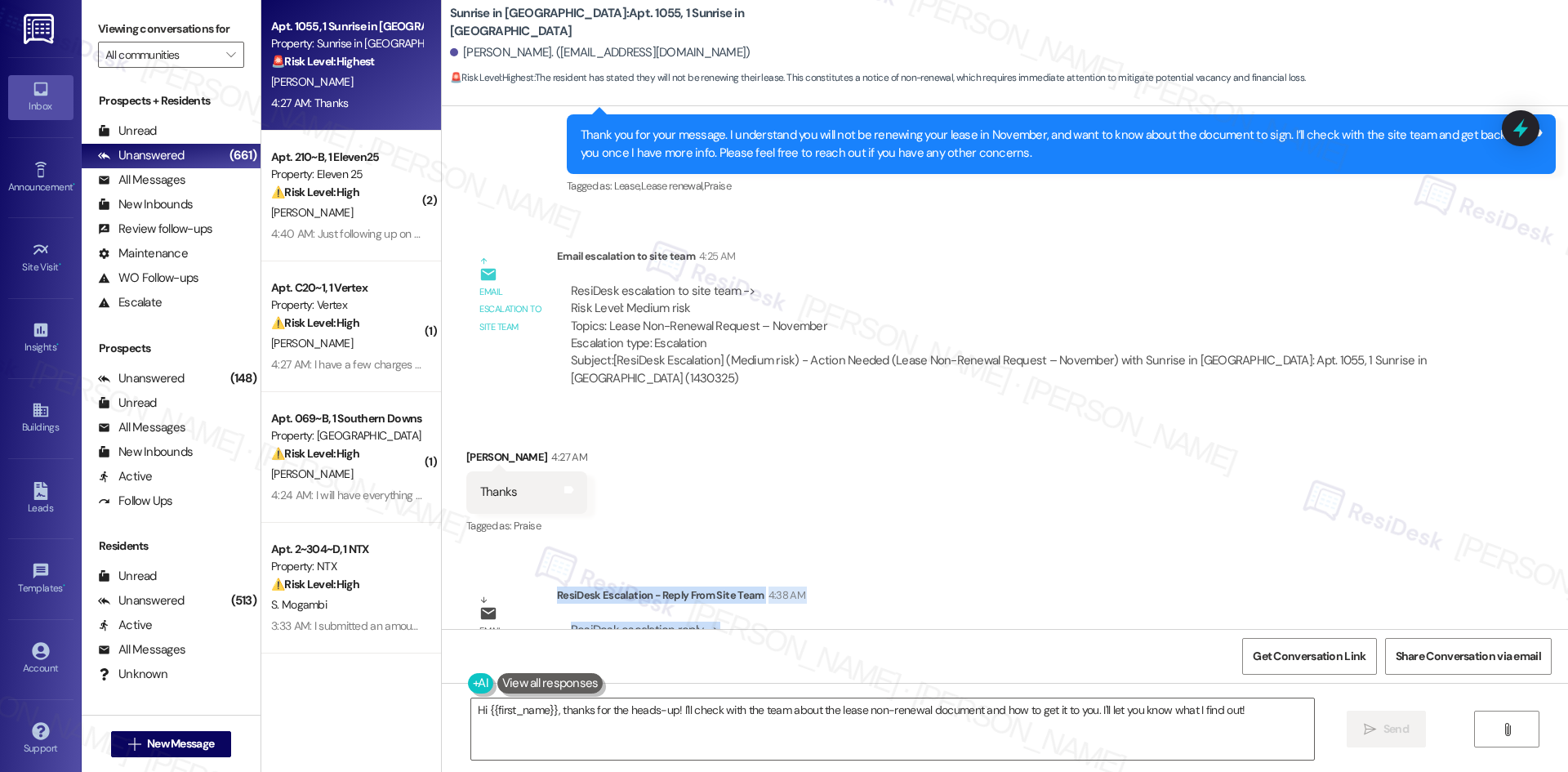
drag, startPoint x: 543, startPoint y: 523, endPoint x: 576, endPoint y: 535, distance: 35.1
click at [586, 574] on div "Email escalation reply ResiDesk Escalation - Reply From Site Team 4:38 AM ResiD…" at bounding box center [961, 636] width 1013 height 124
click at [576, 609] on div "ResiDesk escalation reply -> Hello, I updated his account with a notice to move…" at bounding box center [1005, 647] width 898 height 77
drag, startPoint x: 544, startPoint y: 526, endPoint x: 833, endPoint y: 580, distance: 294.0
click at [833, 587] on div "ResiDesk Escalation - Reply From Site Team 4:38 AM ResiDesk escalation reply ->…" at bounding box center [1005, 637] width 898 height 100
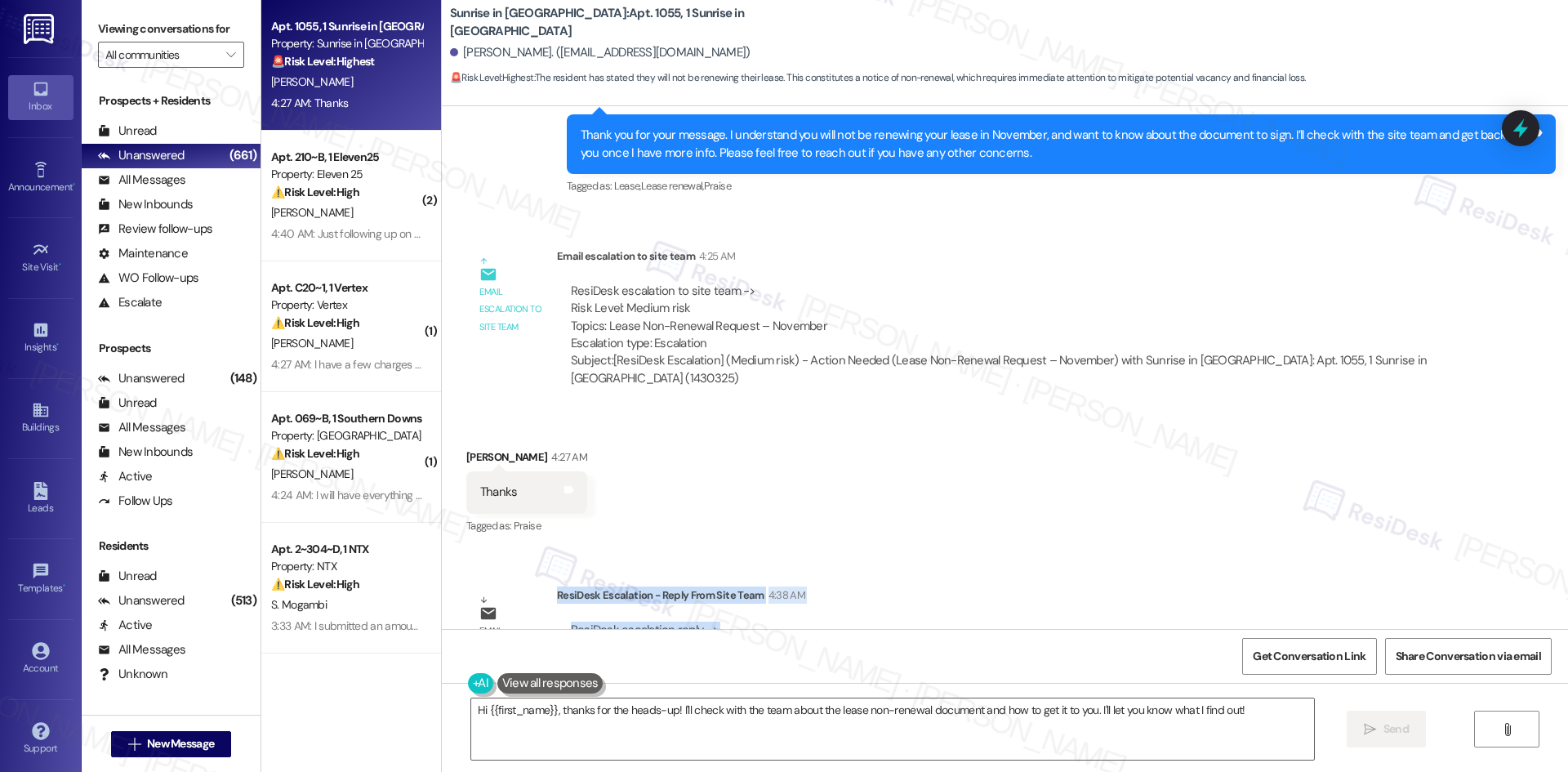
copy div "ResiDesk Escalation - Reply From Site Team 4:38 AM ResiDesk escalation reply ->…"
click at [646, 727] on textarea "Hi {{first_name}}, thanks for the heads-up! I'll check with the team about the …" at bounding box center [893, 729] width 843 height 61
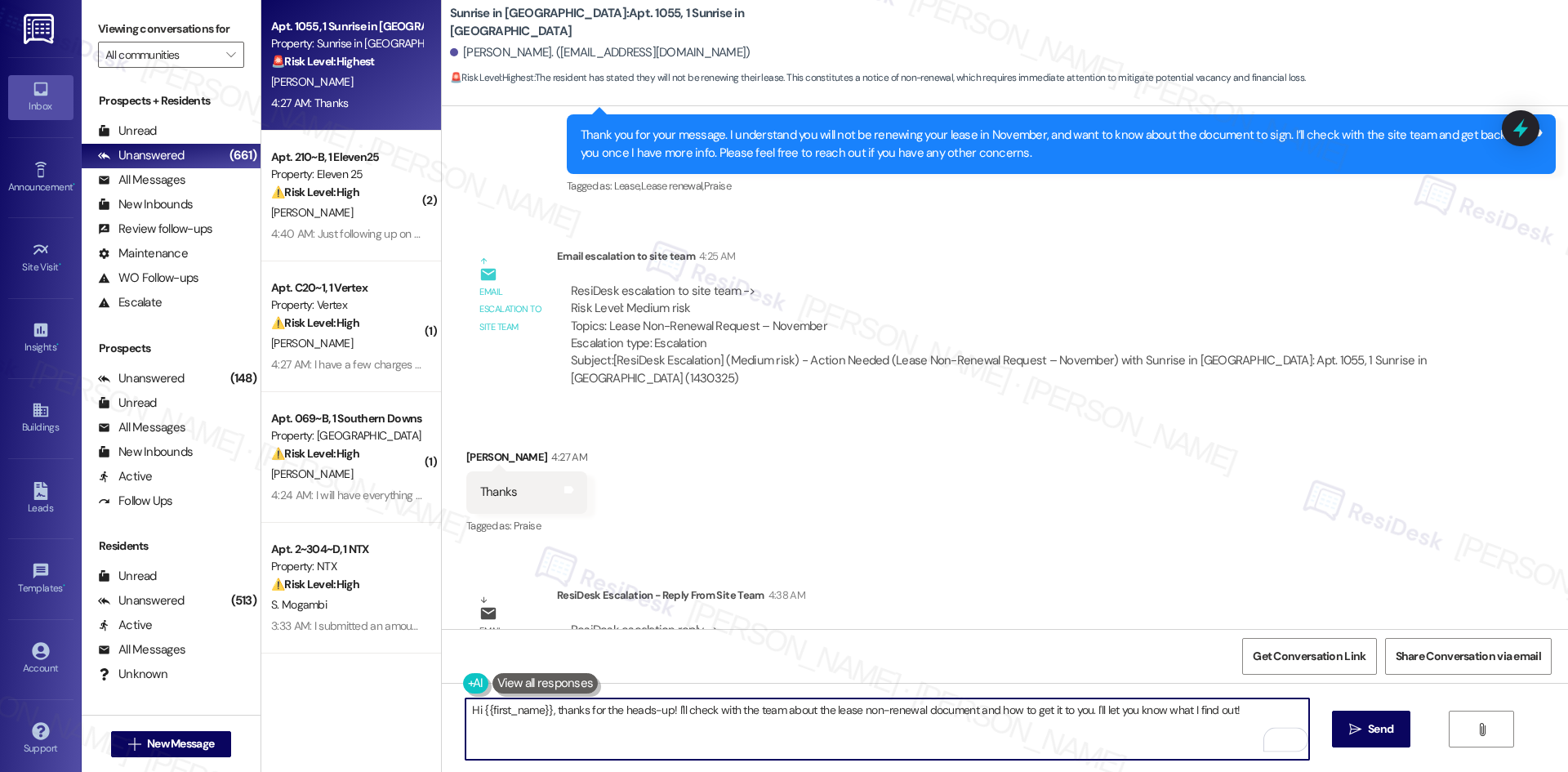
paste textarea "Mariano, thank you for your patience. The site team confirmed they’ve updated y…"
type textarea "Hi Mariano, thank you for your patience. The site team confirmed they’ve update…"
drag, startPoint x: 1393, startPoint y: 726, endPoint x: 1385, endPoint y: 726, distance: 8.0
click at [1394, 726] on span "Send" at bounding box center [1380, 729] width 32 height 17
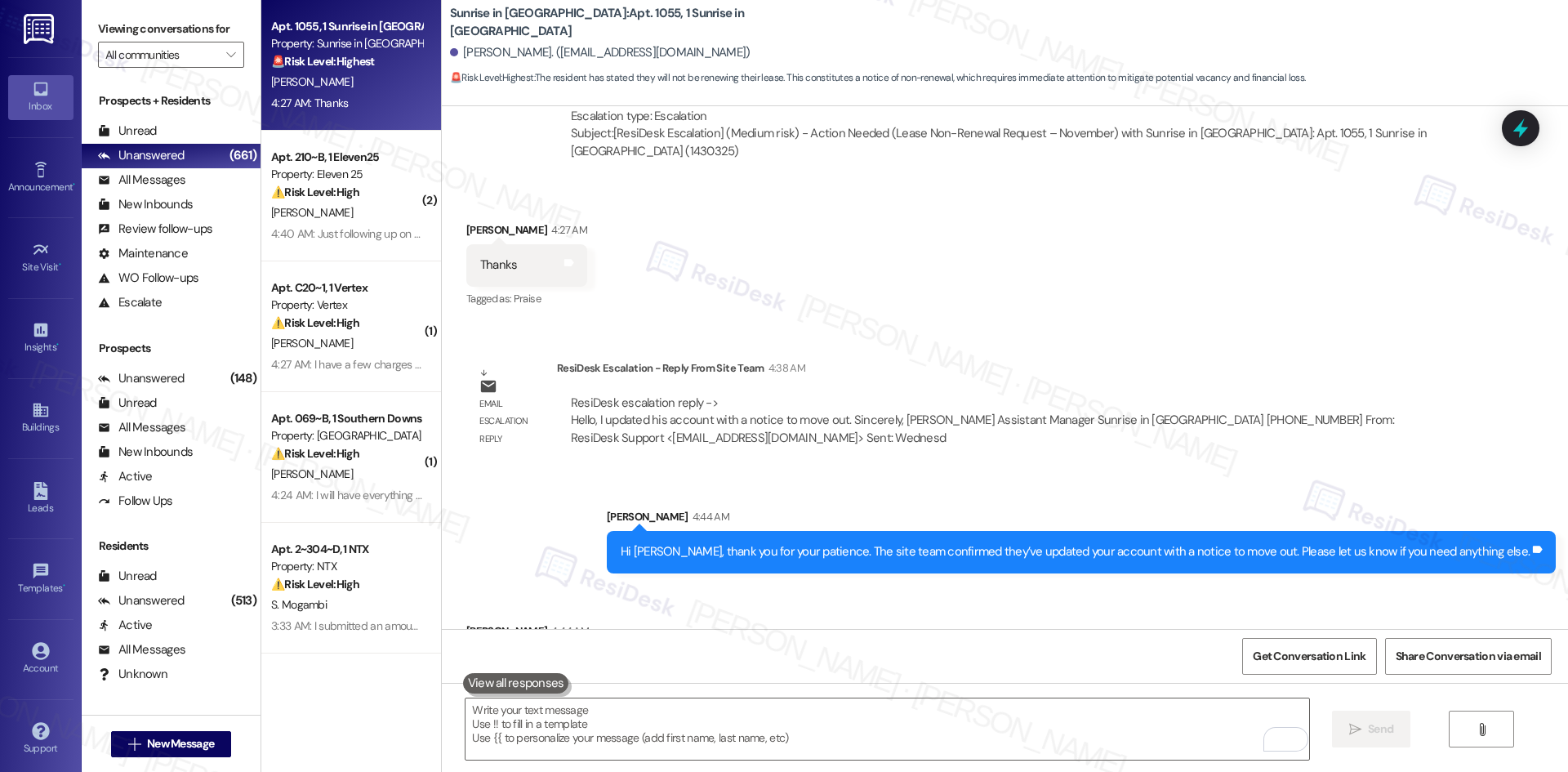
scroll to position [3258, 0]
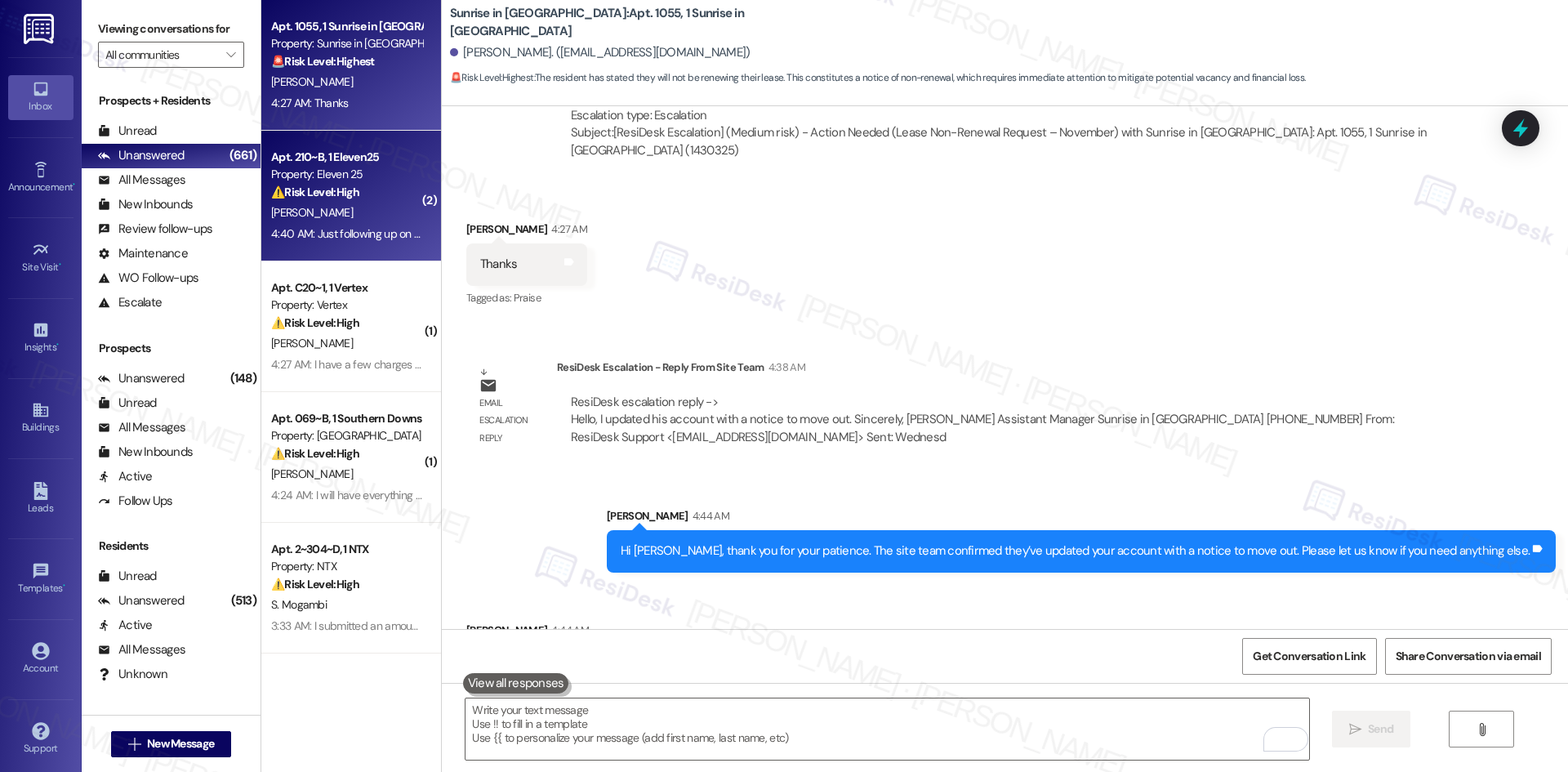
click at [318, 208] on div "E. Thombs" at bounding box center [346, 213] width 154 height 21
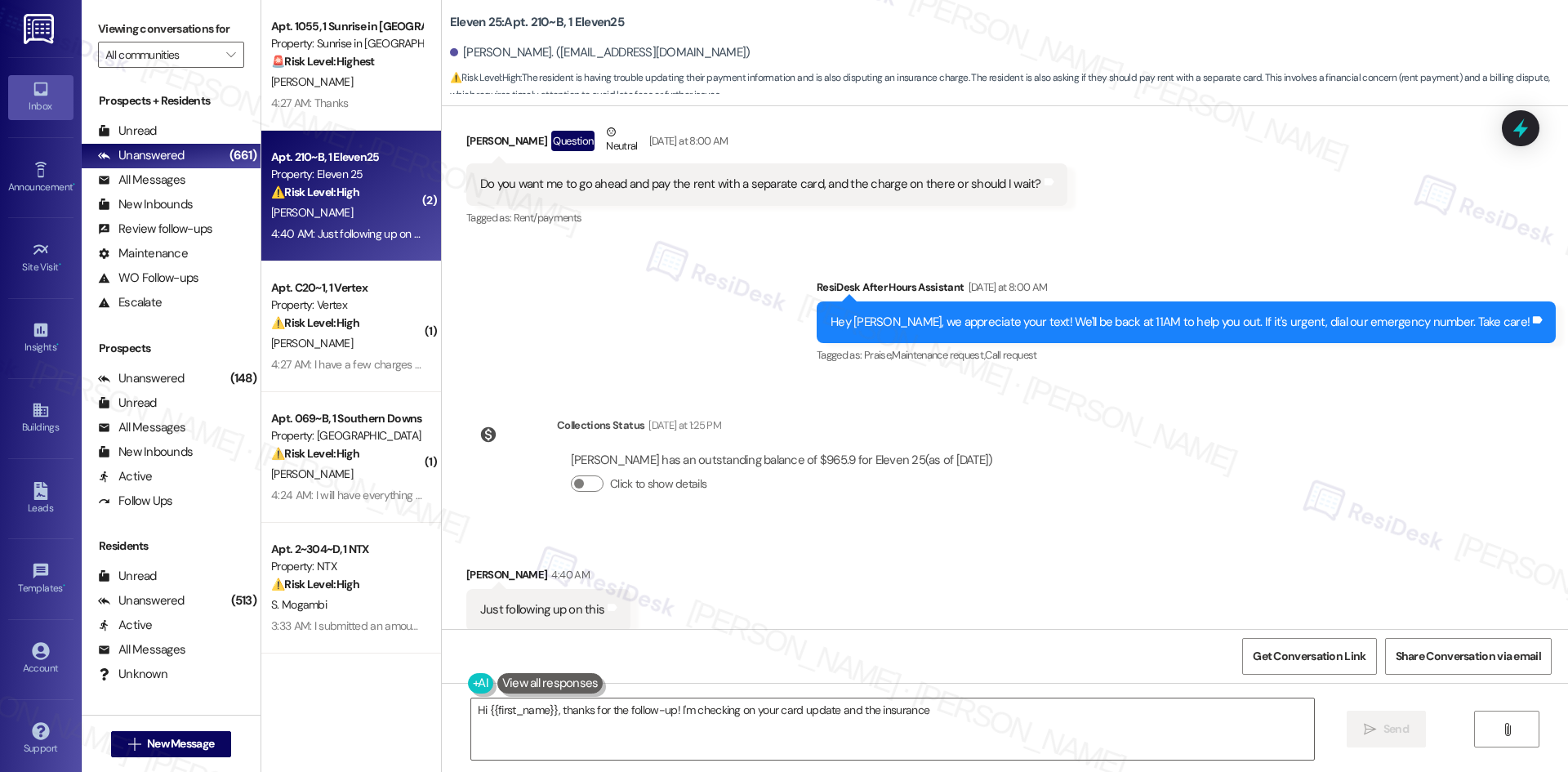
scroll to position [2000, 0]
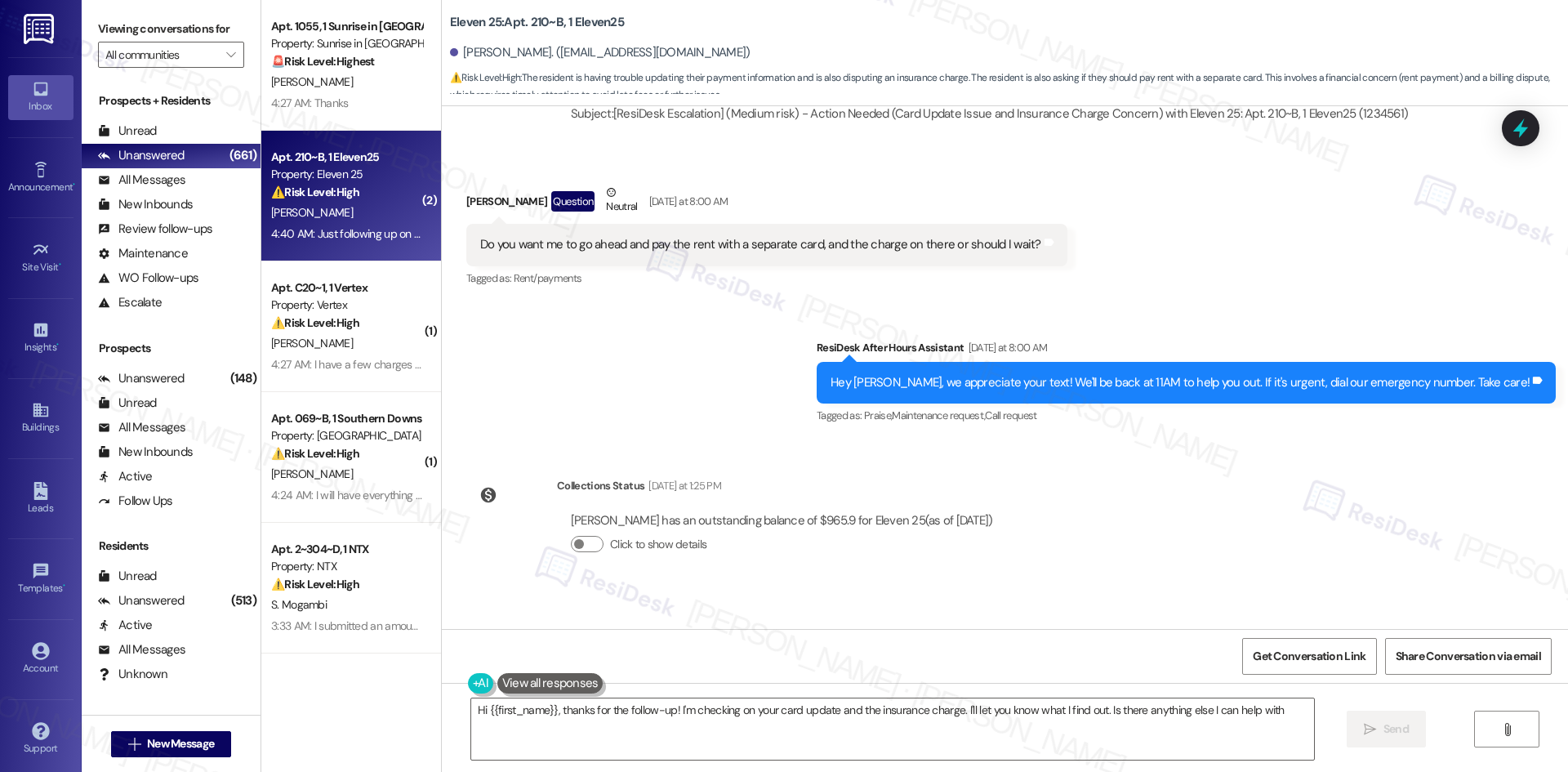
type textarea "Hi {{first_name}}, thanks for the follow-up! I'm checking on your card update a…"
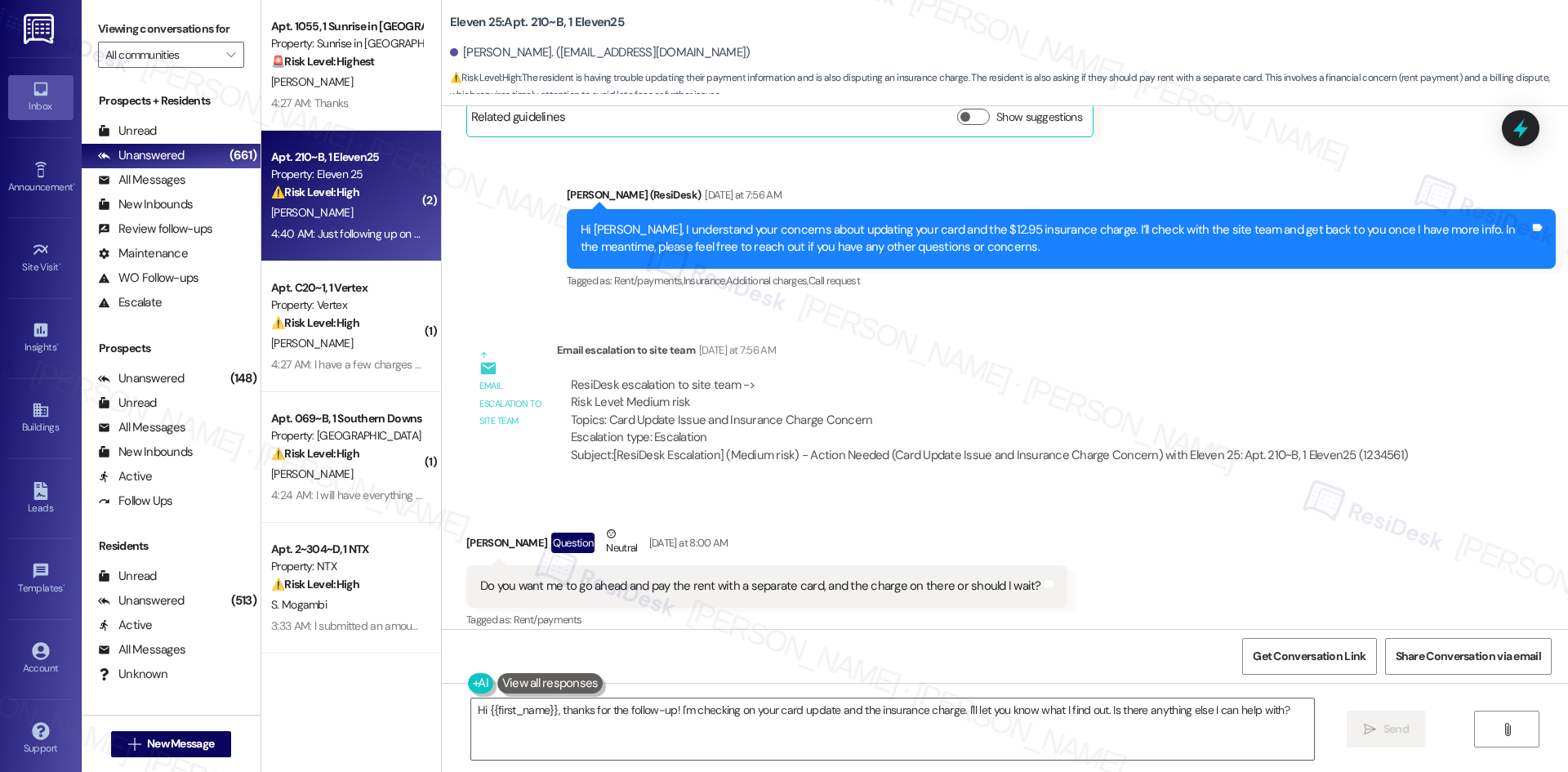
scroll to position [1591, 0]
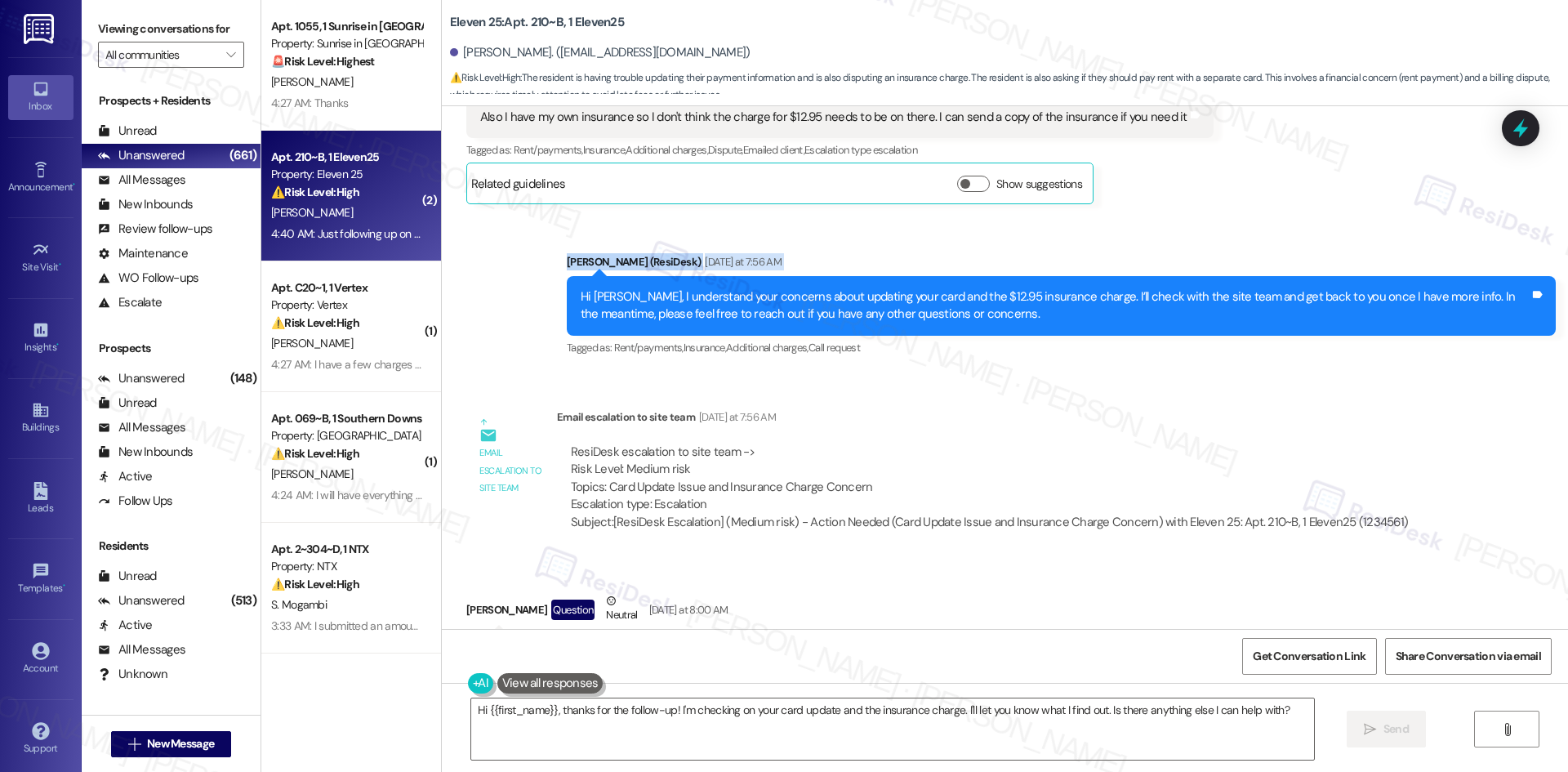
drag, startPoint x: 516, startPoint y: 243, endPoint x: 477, endPoint y: 284, distance: 56.6
click at [477, 284] on div "Sent via SMS Sarah (ResiDesk) Yesterday at 7:56 AM Hi Ethan, I understand your …" at bounding box center [1005, 294] width 1126 height 155
click at [477, 283] on div "Sent via SMS Sarah (ResiDesk) Yesterday at 7:56 AM Hi Ethan, I understand your …" at bounding box center [1005, 294] width 1126 height 155
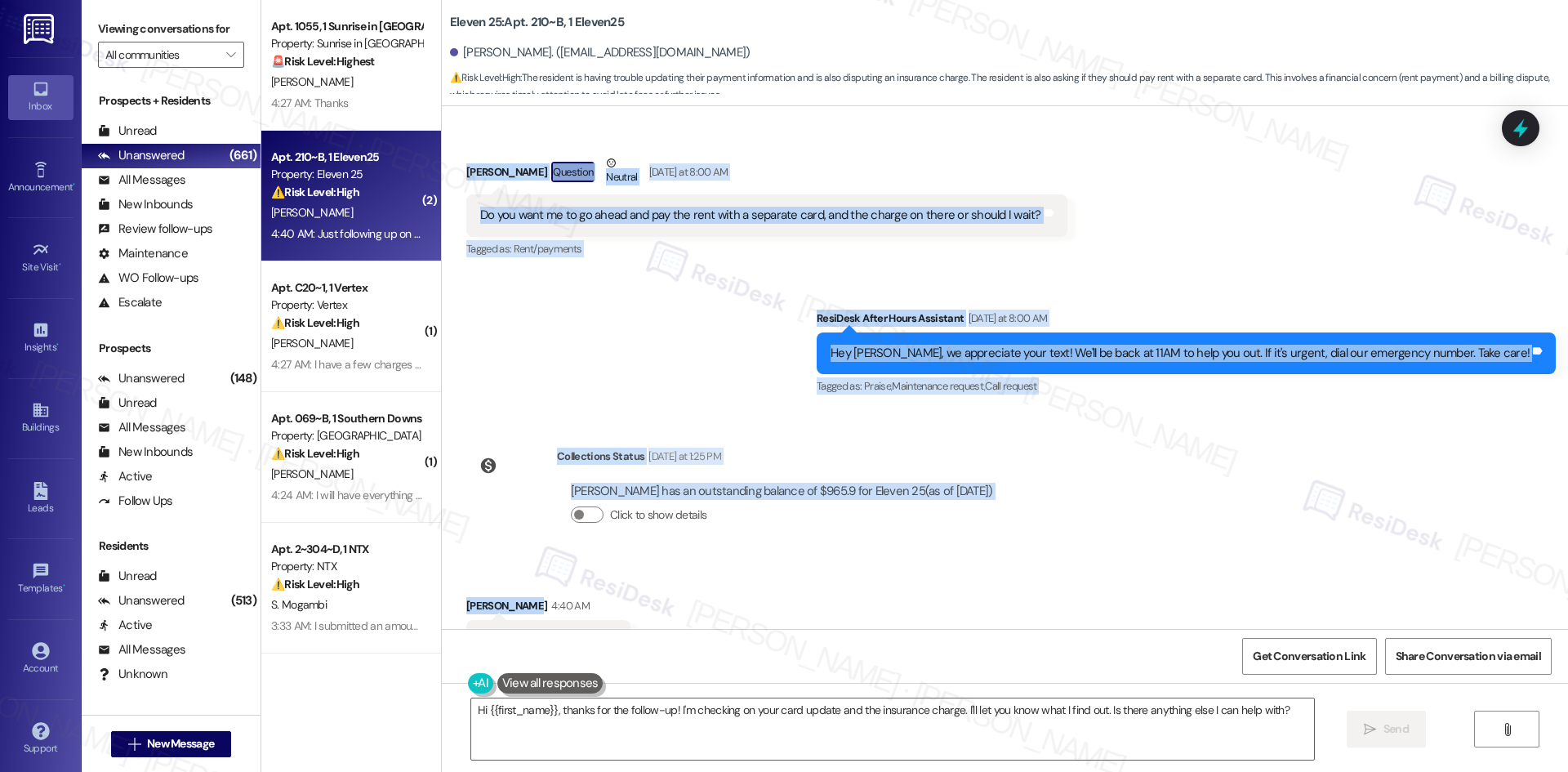
scroll to position [2083, 0]
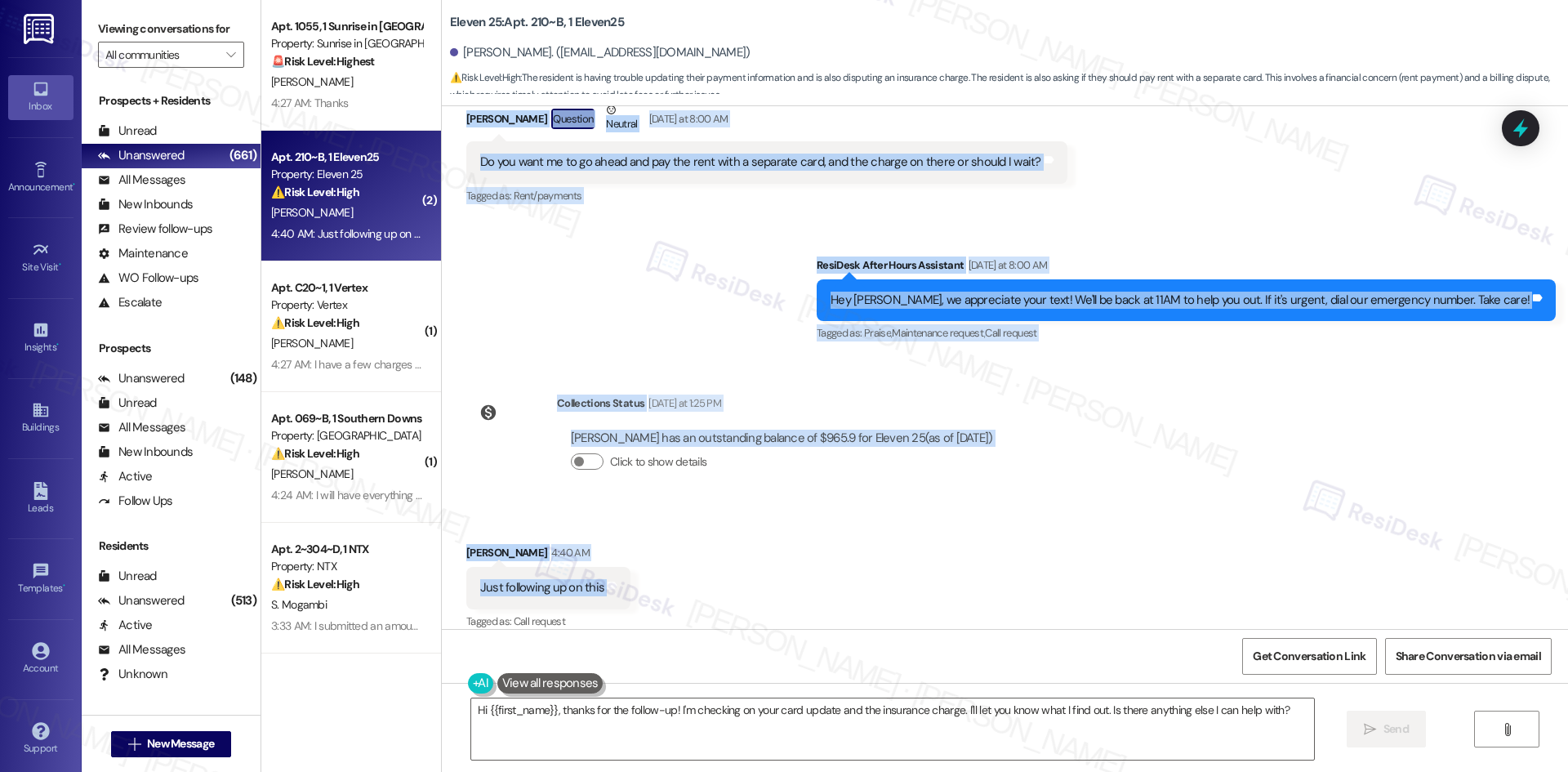
drag, startPoint x: 500, startPoint y: 153, endPoint x: 628, endPoint y: 565, distance: 431.4
click at [628, 565] on div "Survey, sent via SMS Residesk Automated Survey Aug 20, 2024 at 12:40 AM This me…" at bounding box center [1005, 367] width 1126 height 523
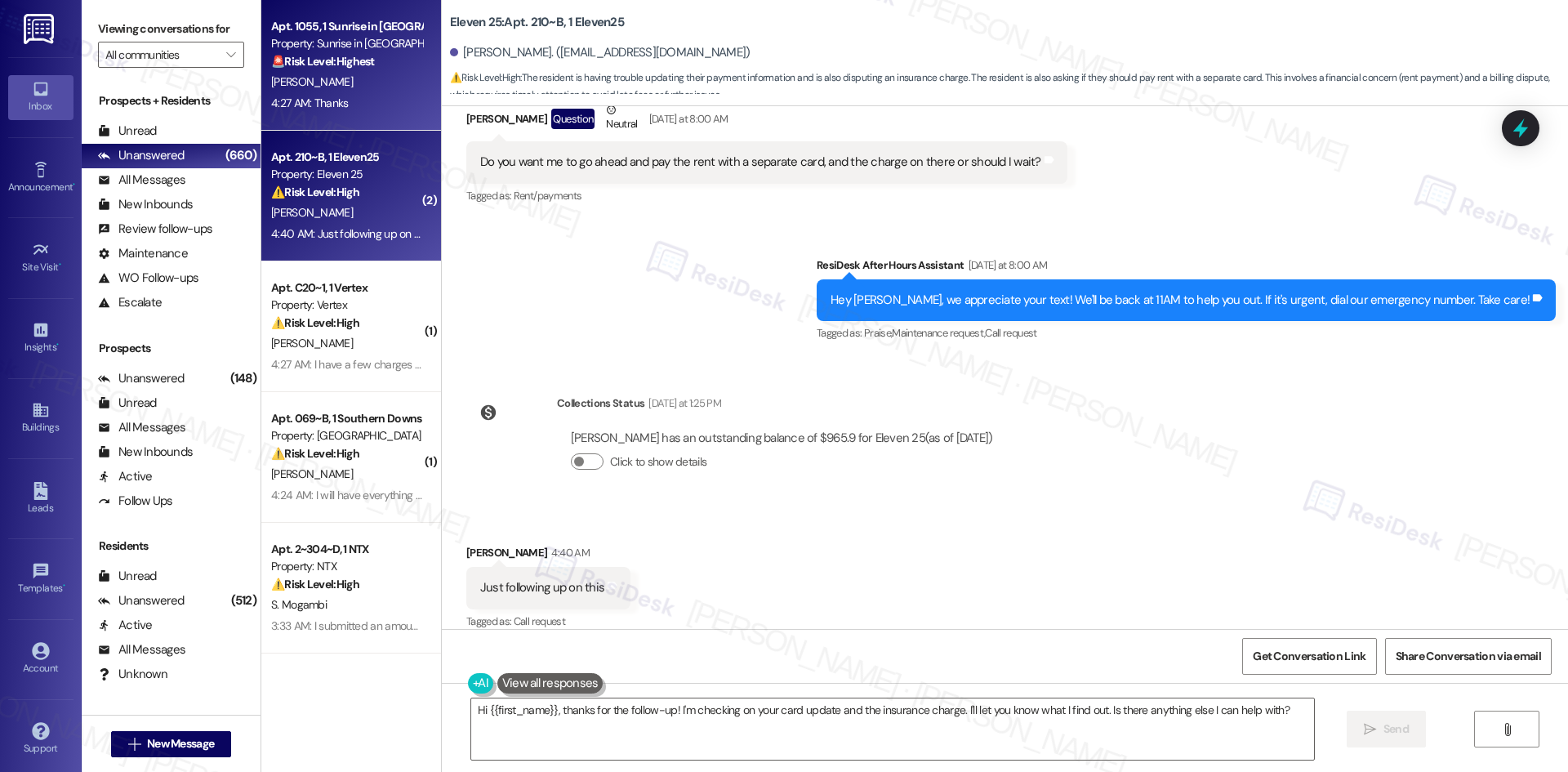
click at [344, 81] on div "M. Rivera" at bounding box center [346, 83] width 154 height 21
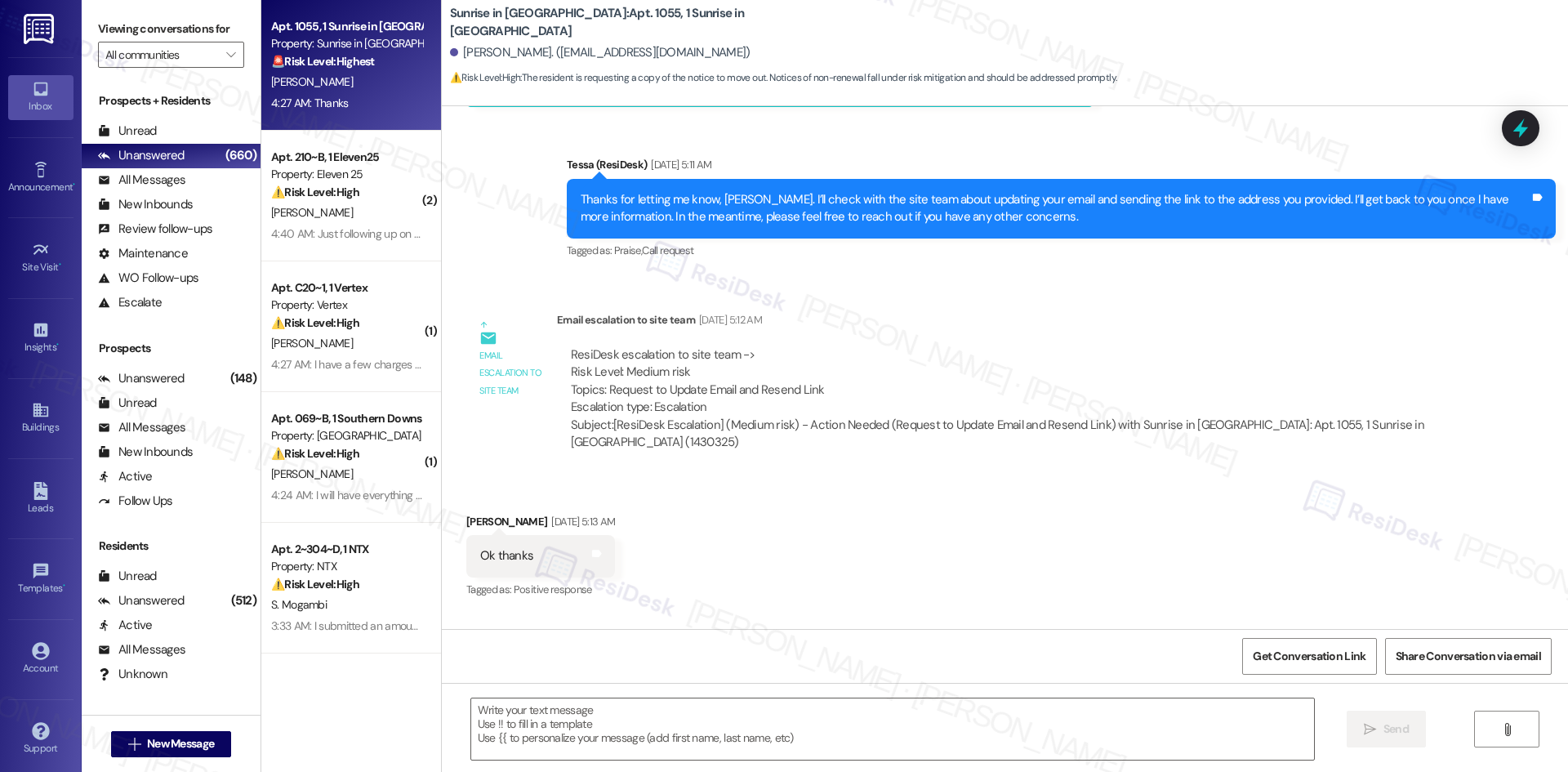
type textarea "Fetching suggested responses. Please feel free to read through the conversation…"
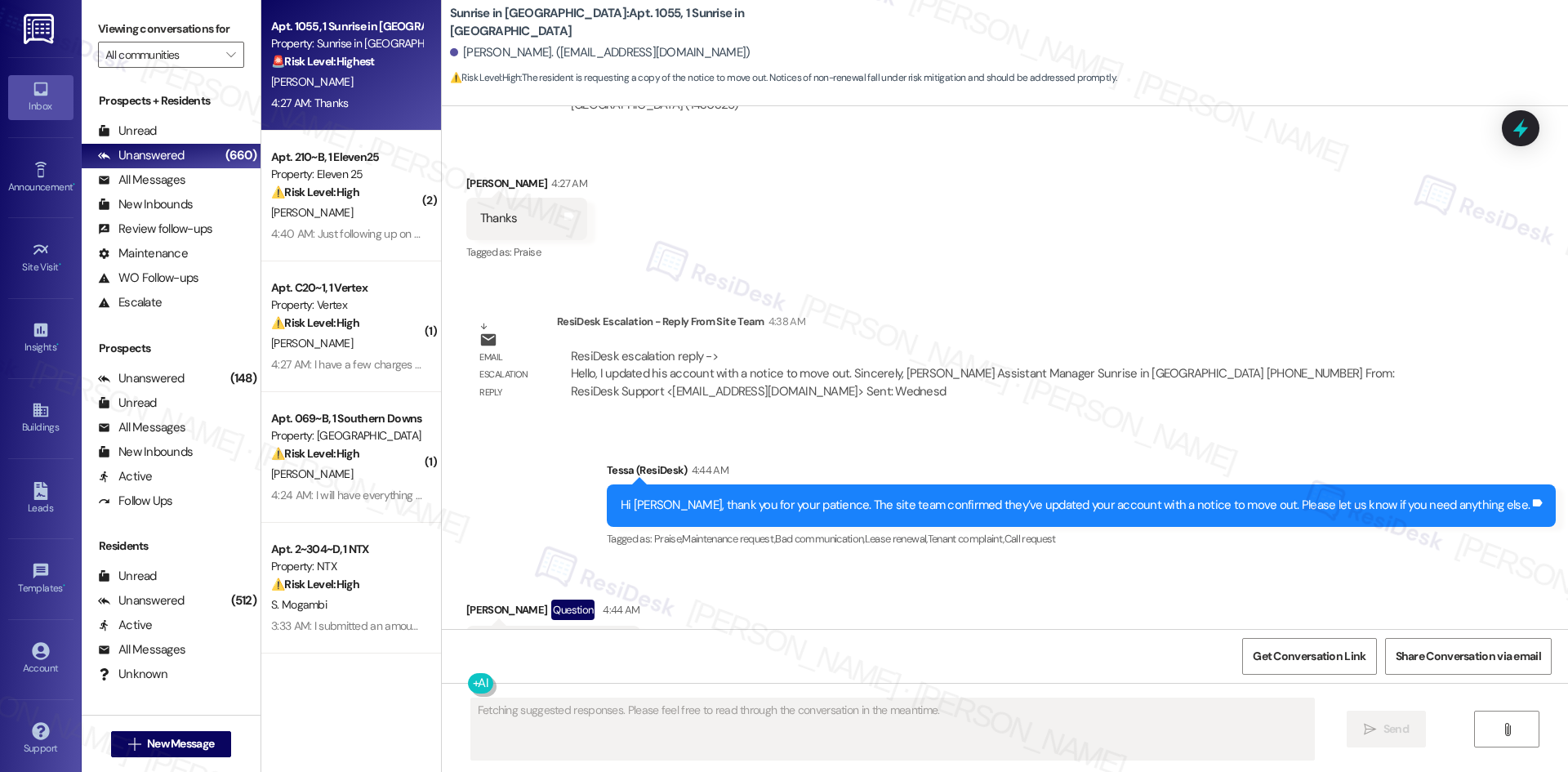
scroll to position [3309, 0]
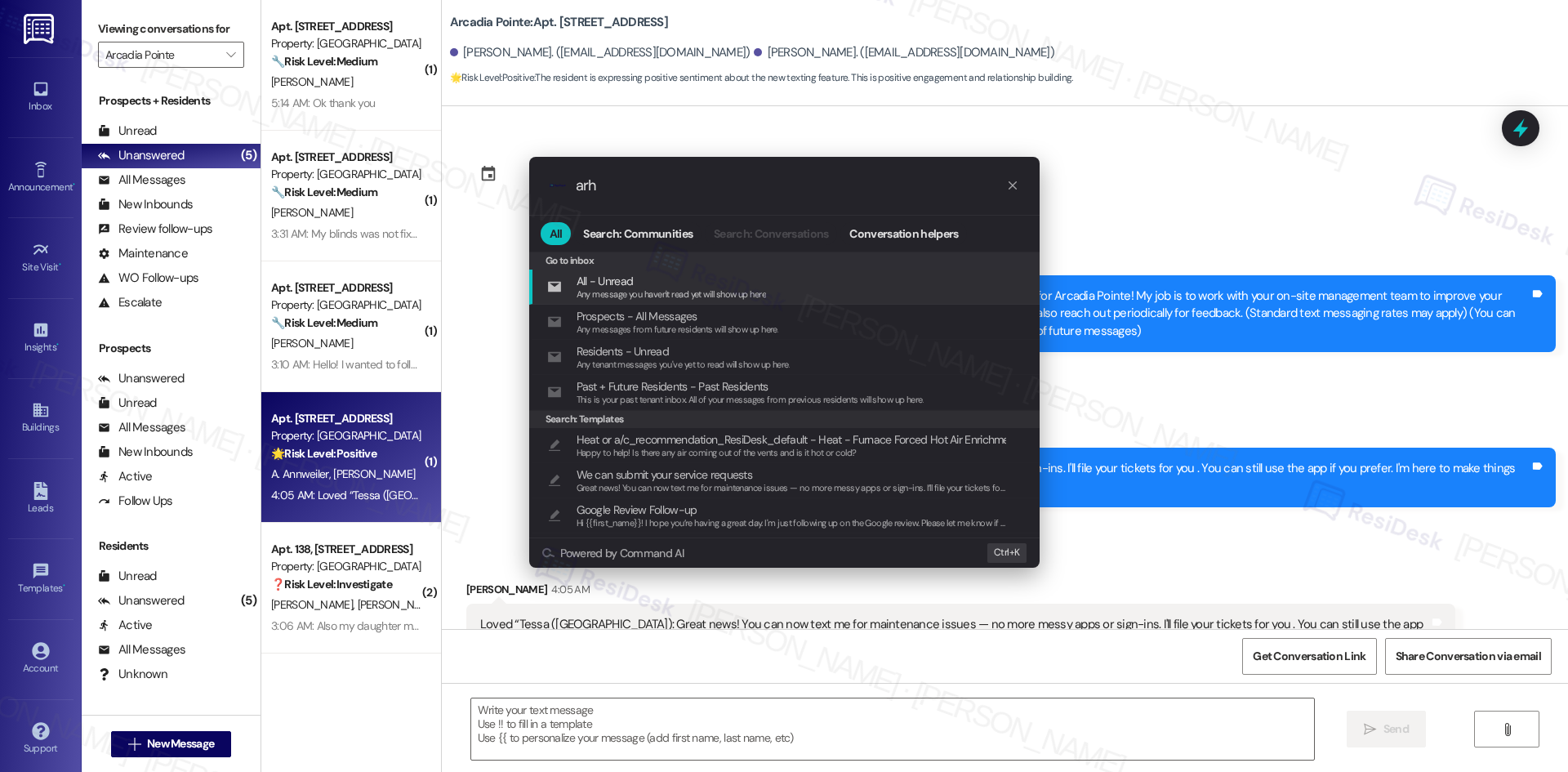
scroll to position [400, 0]
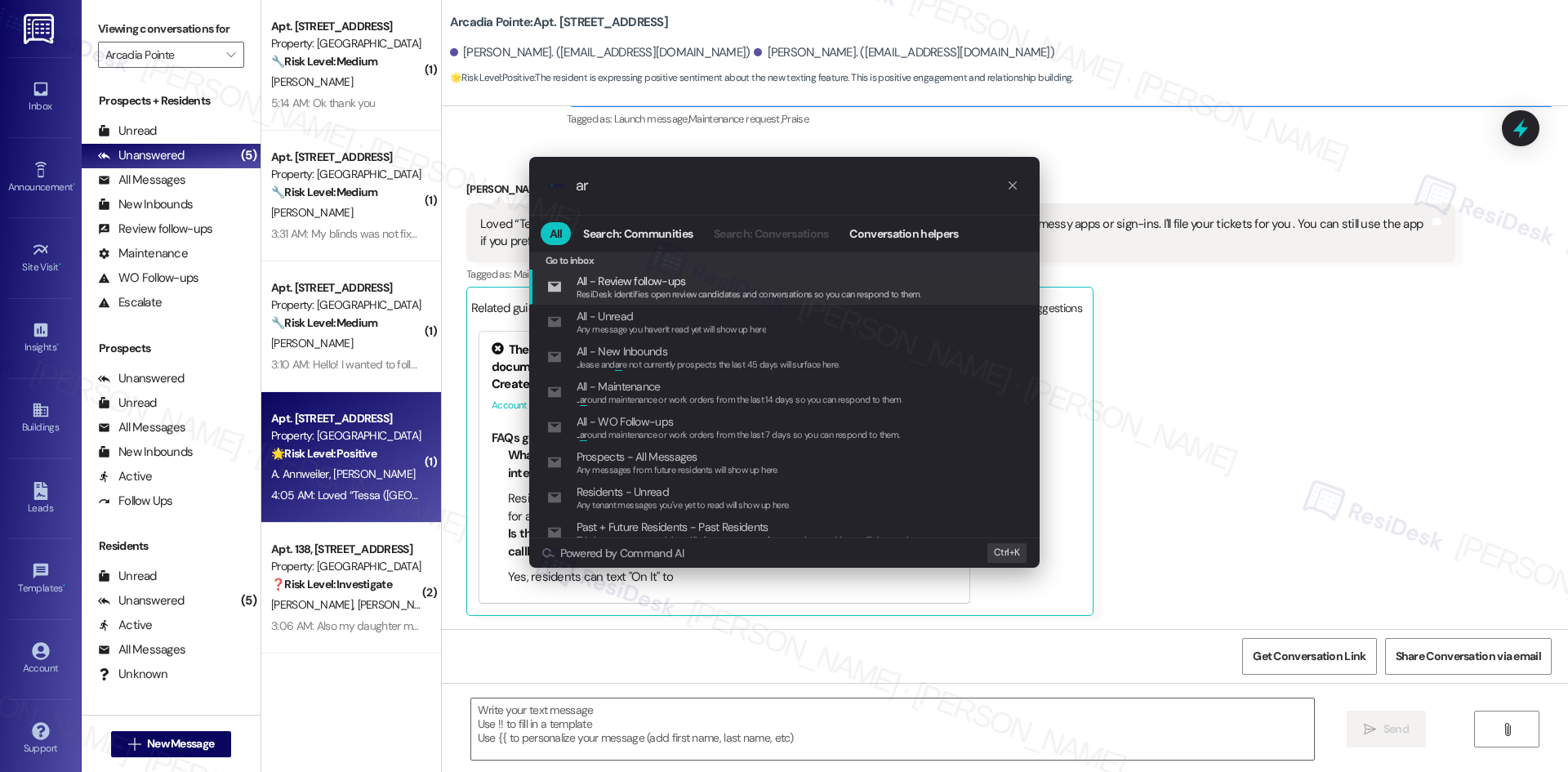
click at [609, 194] on input "ar" at bounding box center [790, 186] width 430 height 17
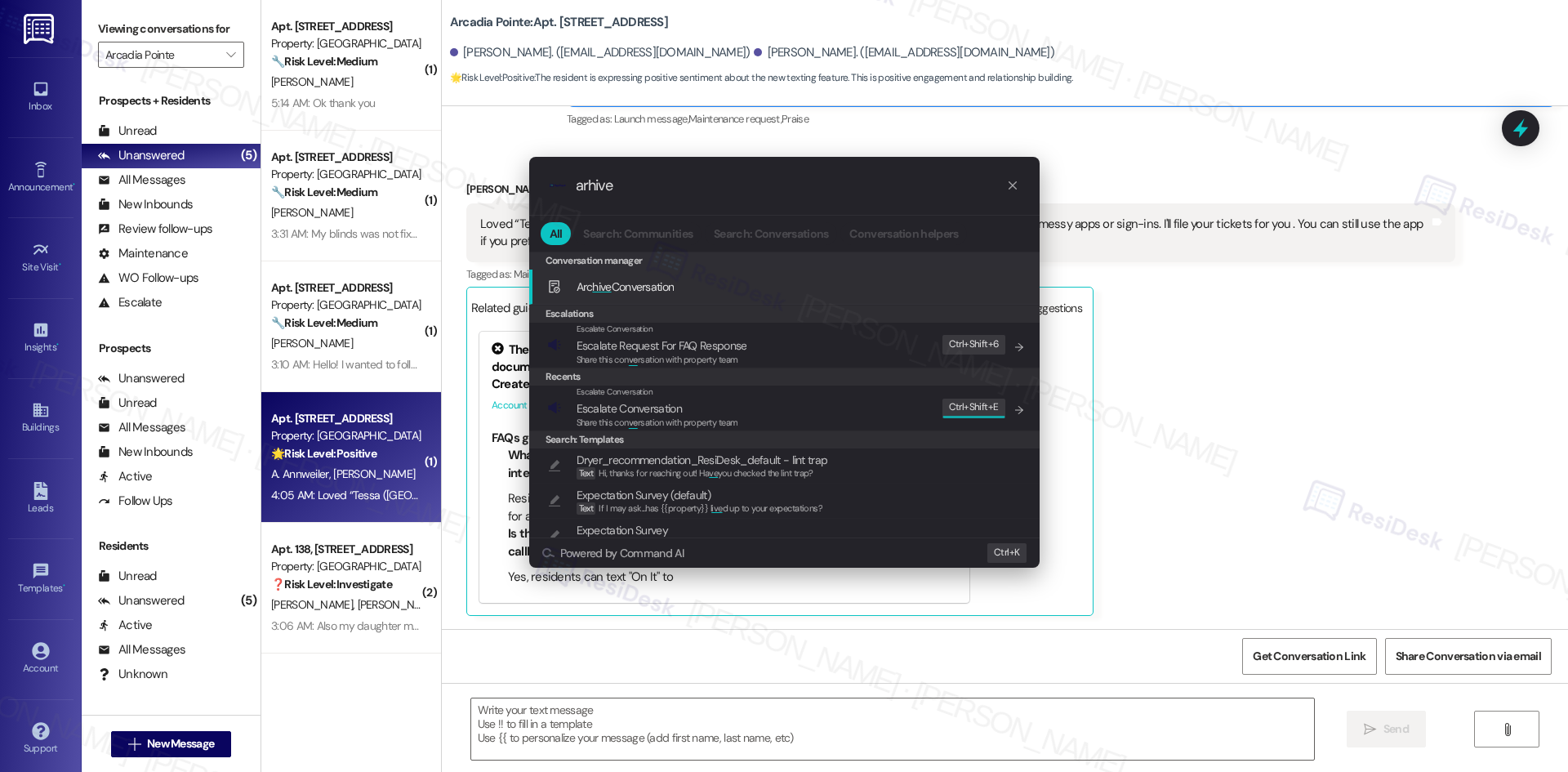
type input "arhive"
click at [660, 281] on span "Arc hive Conversation" at bounding box center [625, 287] width 98 height 15
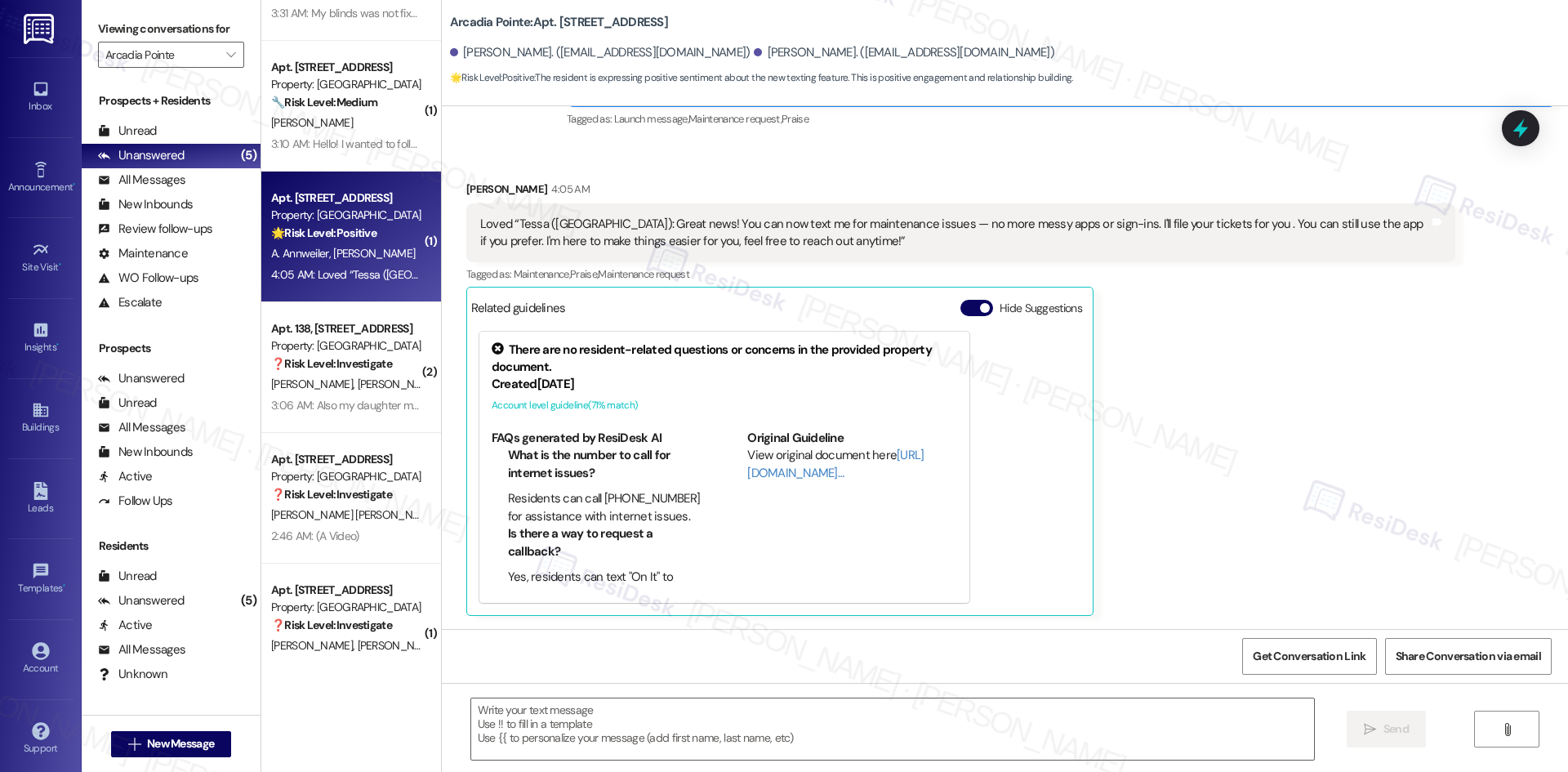
scroll to position [245, 0]
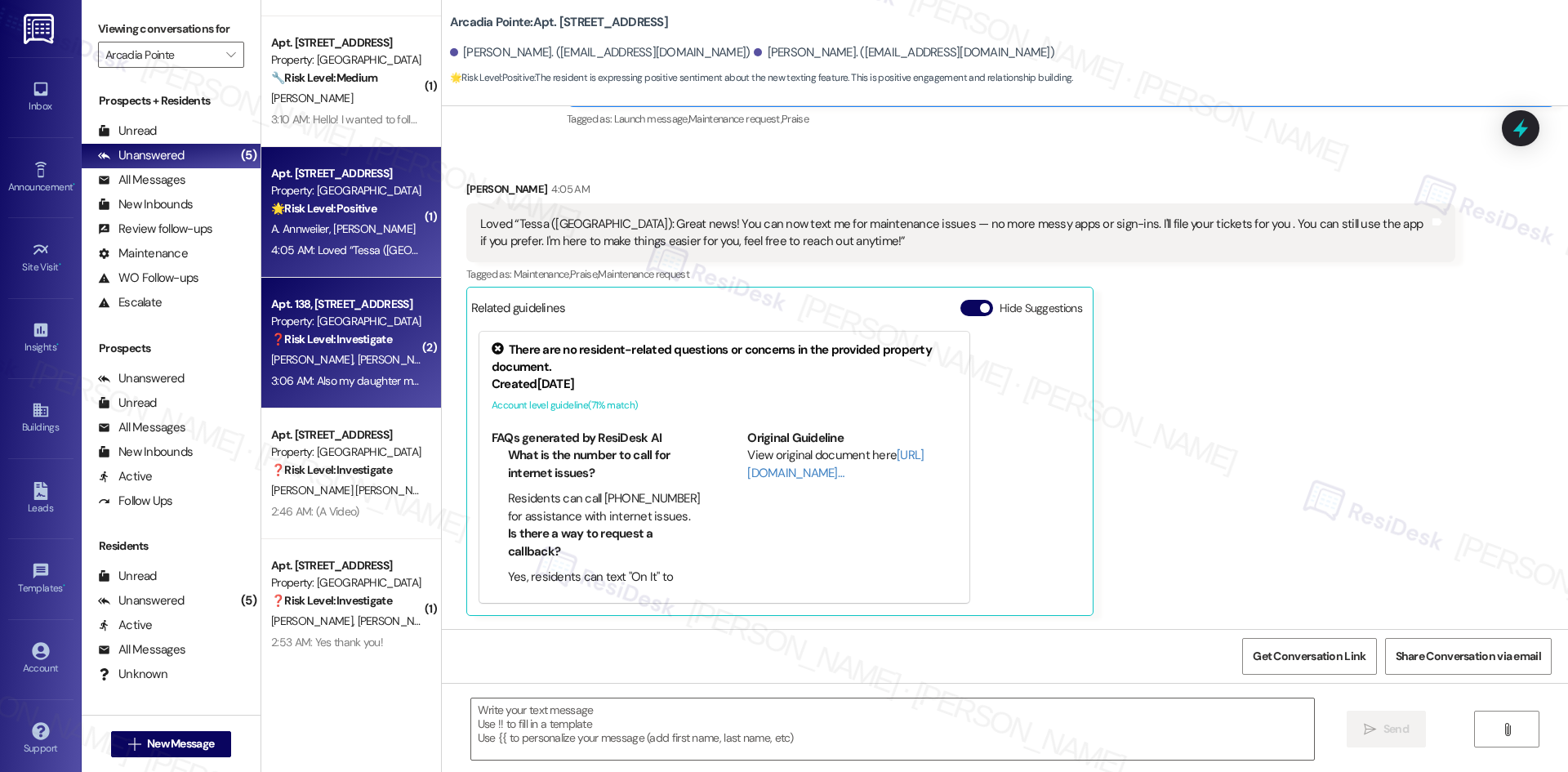
click at [347, 367] on div "[PERSON_NAME] [PERSON_NAME]" at bounding box center [346, 360] width 154 height 21
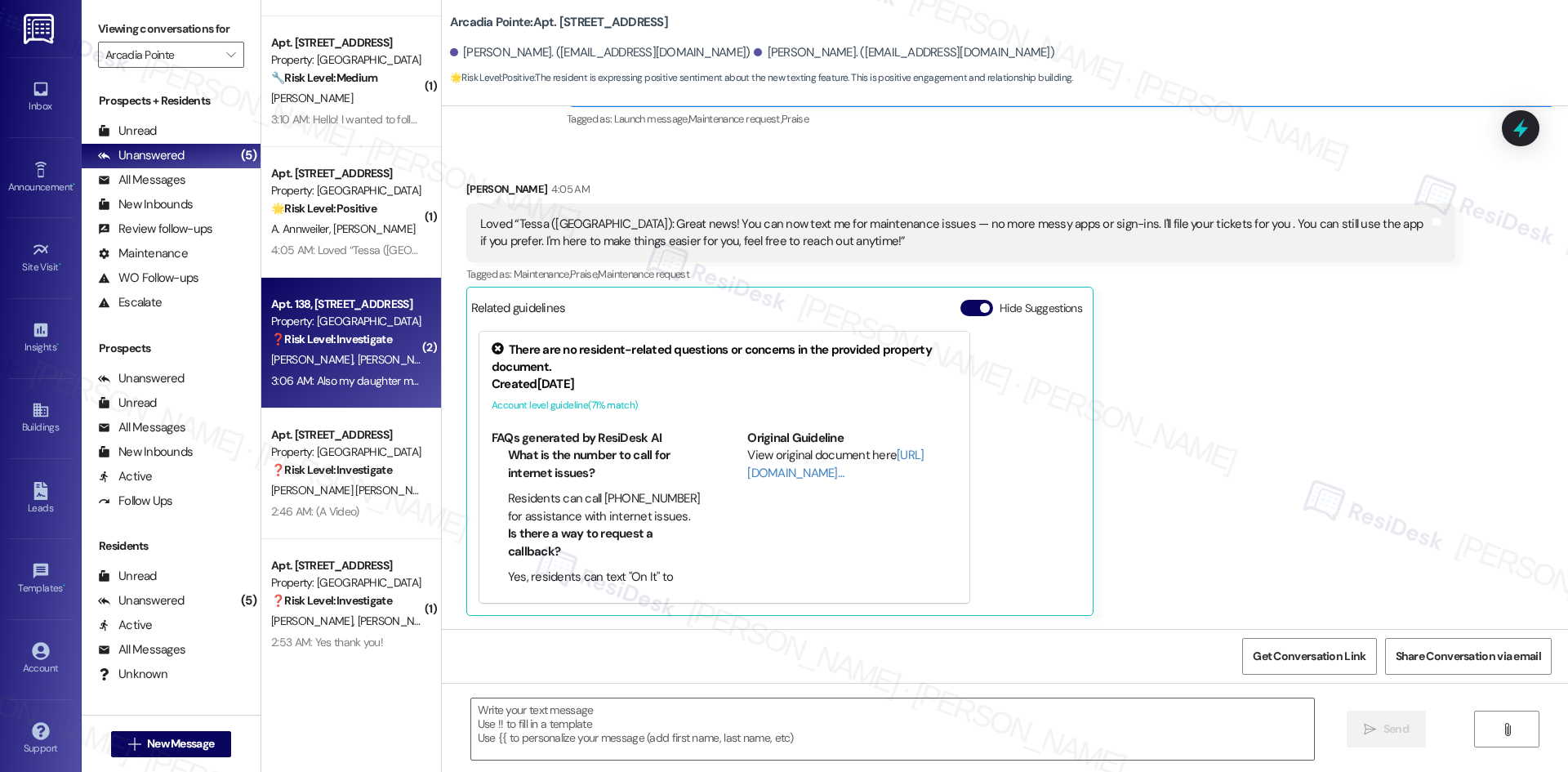
type textarea "Fetching suggested responses. Please feel free to read through the conversation…"
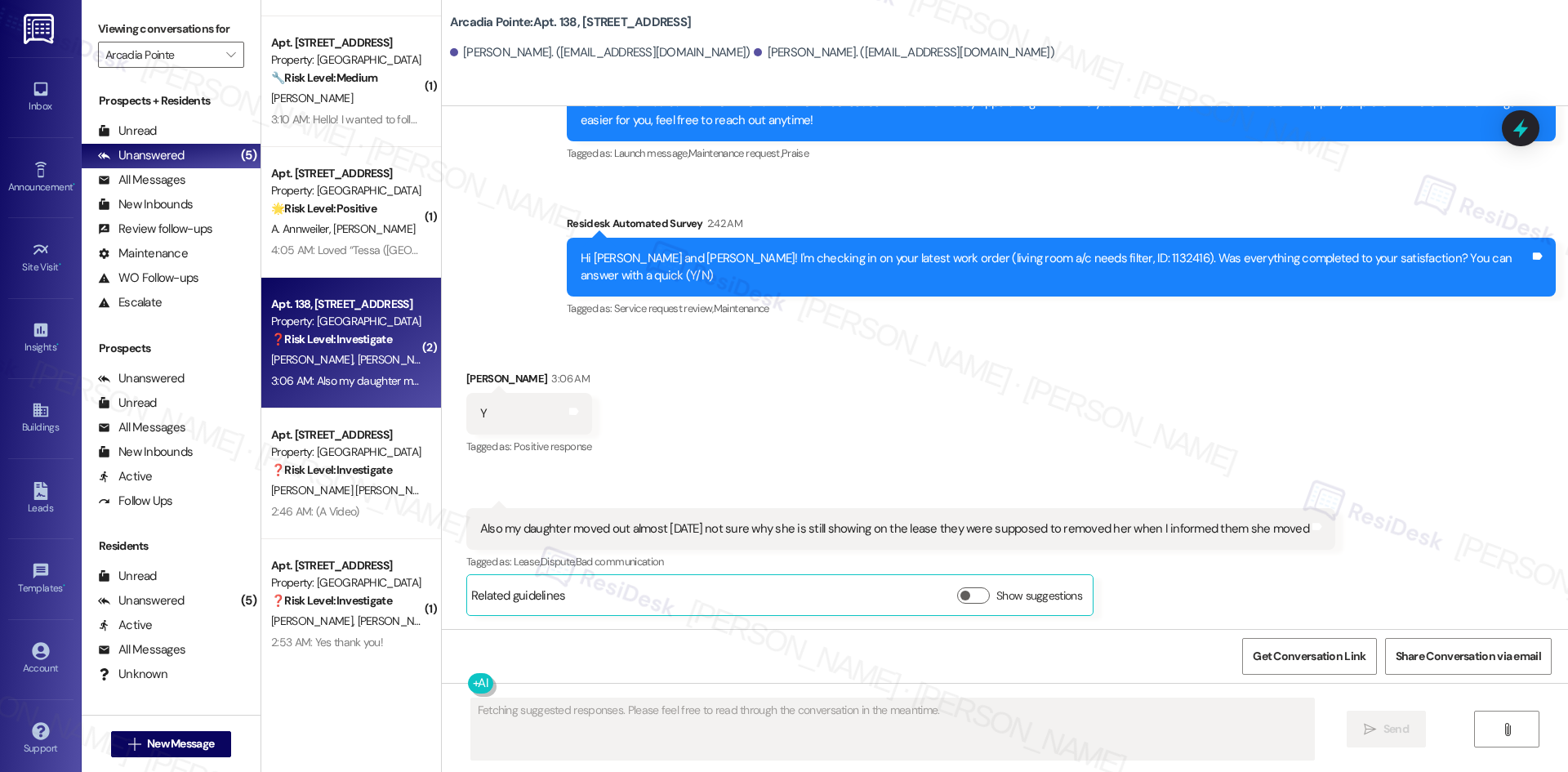
scroll to position [349, 0]
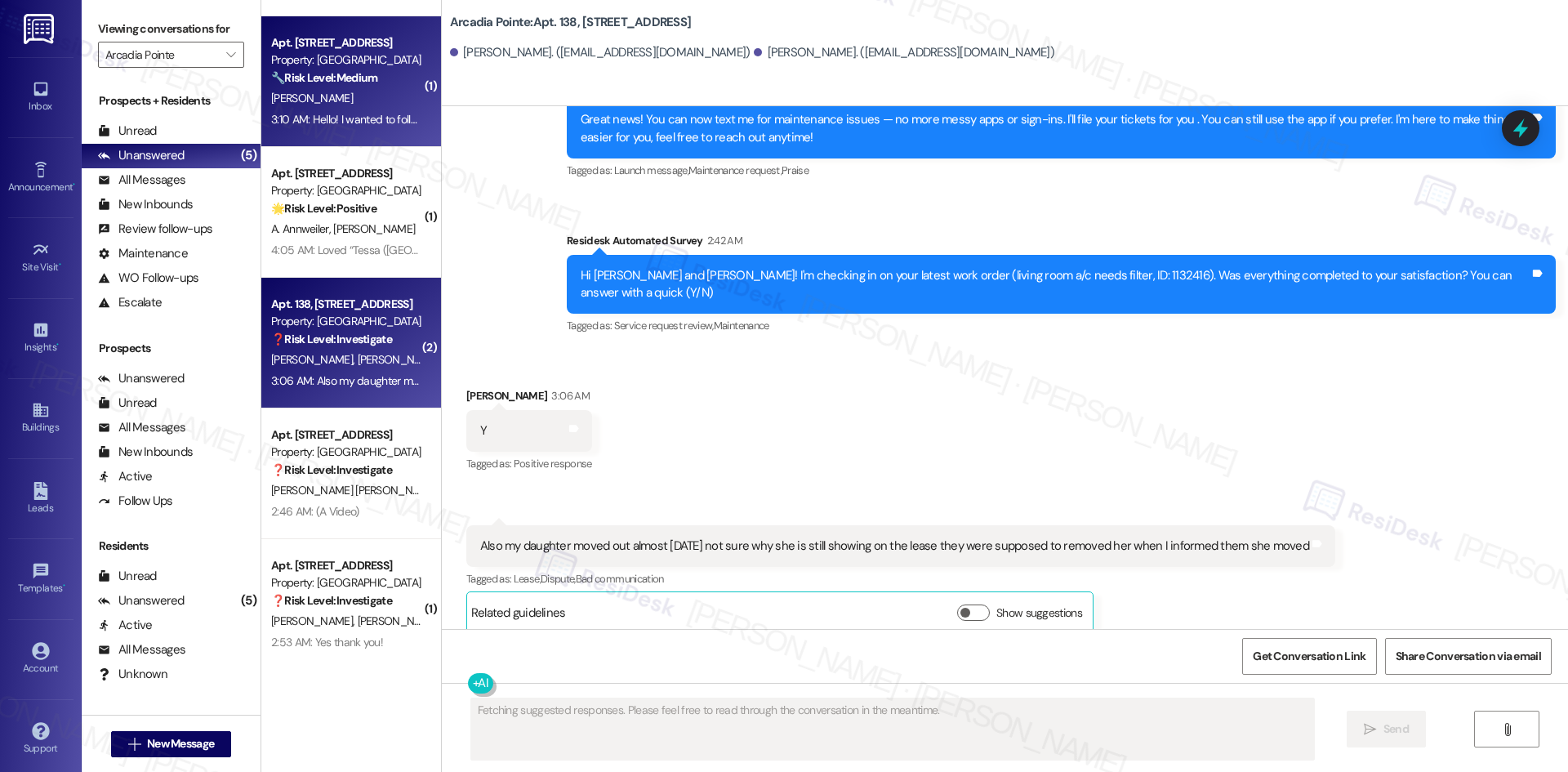
click at [340, 118] on div "3:10 AM: Hello! I wanted to follow up on the repair of my dryer. Someone came t…" at bounding box center [740, 119] width 938 height 15
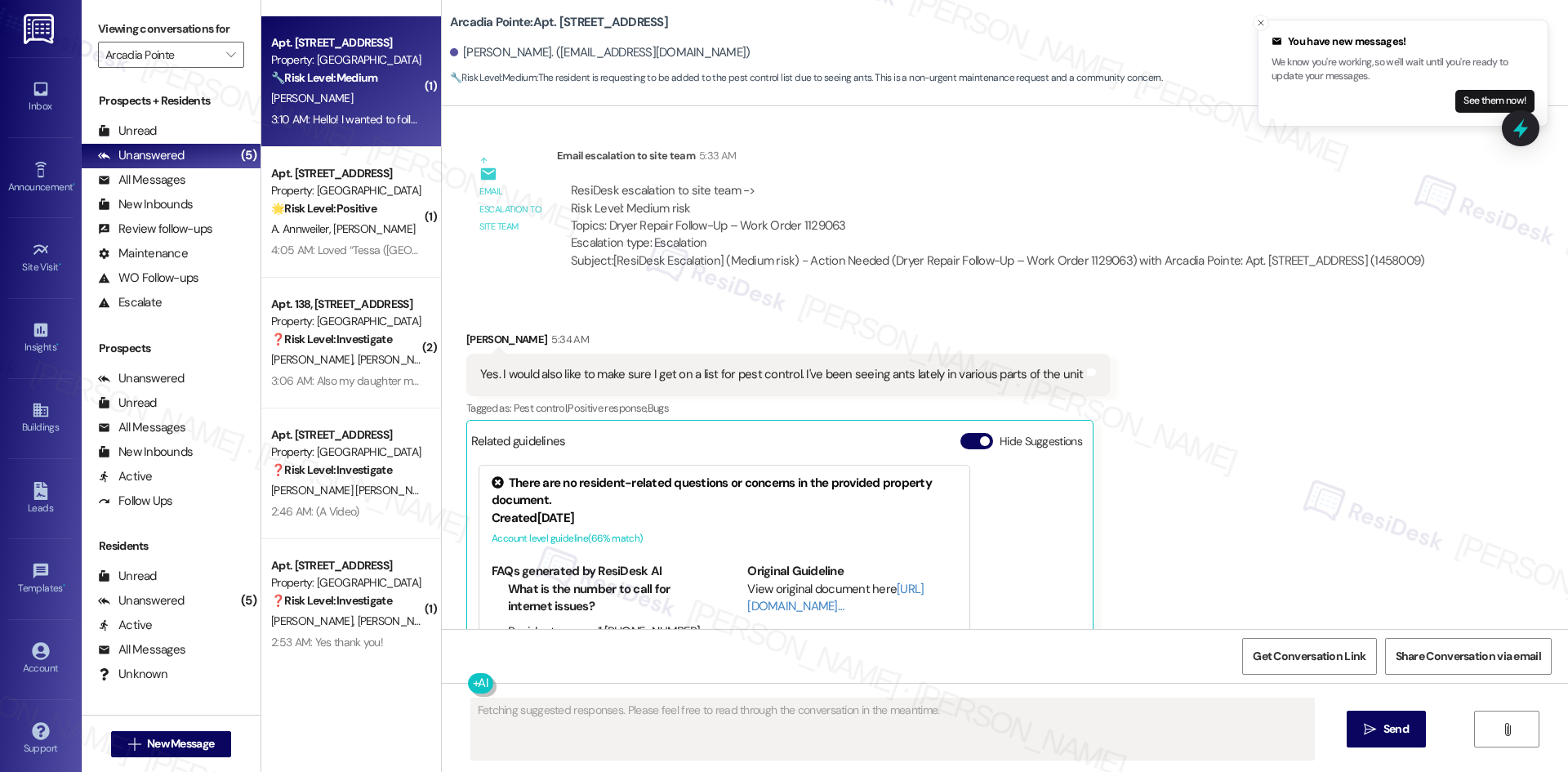
scroll to position [910, 0]
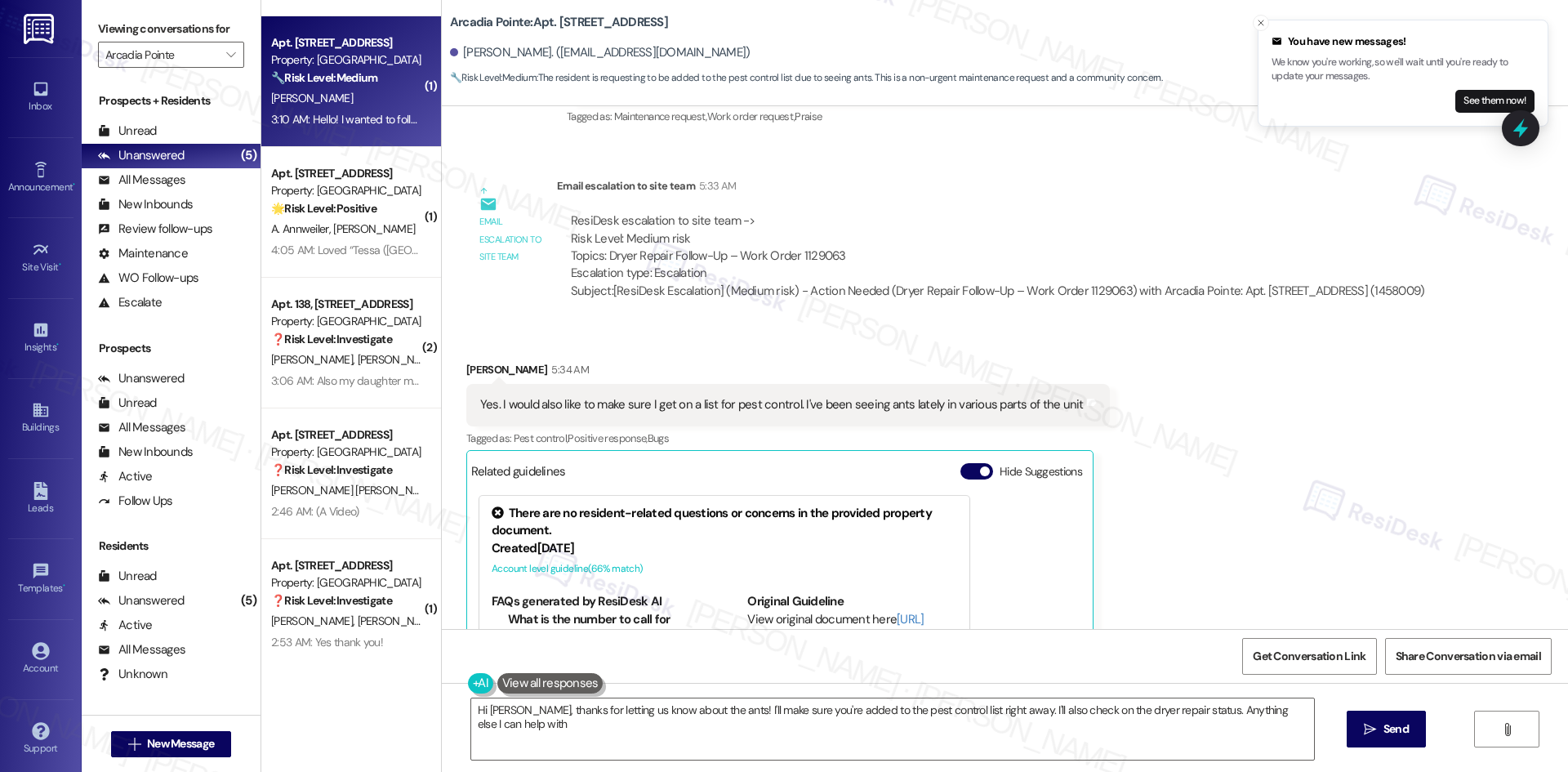
type textarea "Hi [PERSON_NAME], thanks for letting us know about the ants! I'll make sure you…"
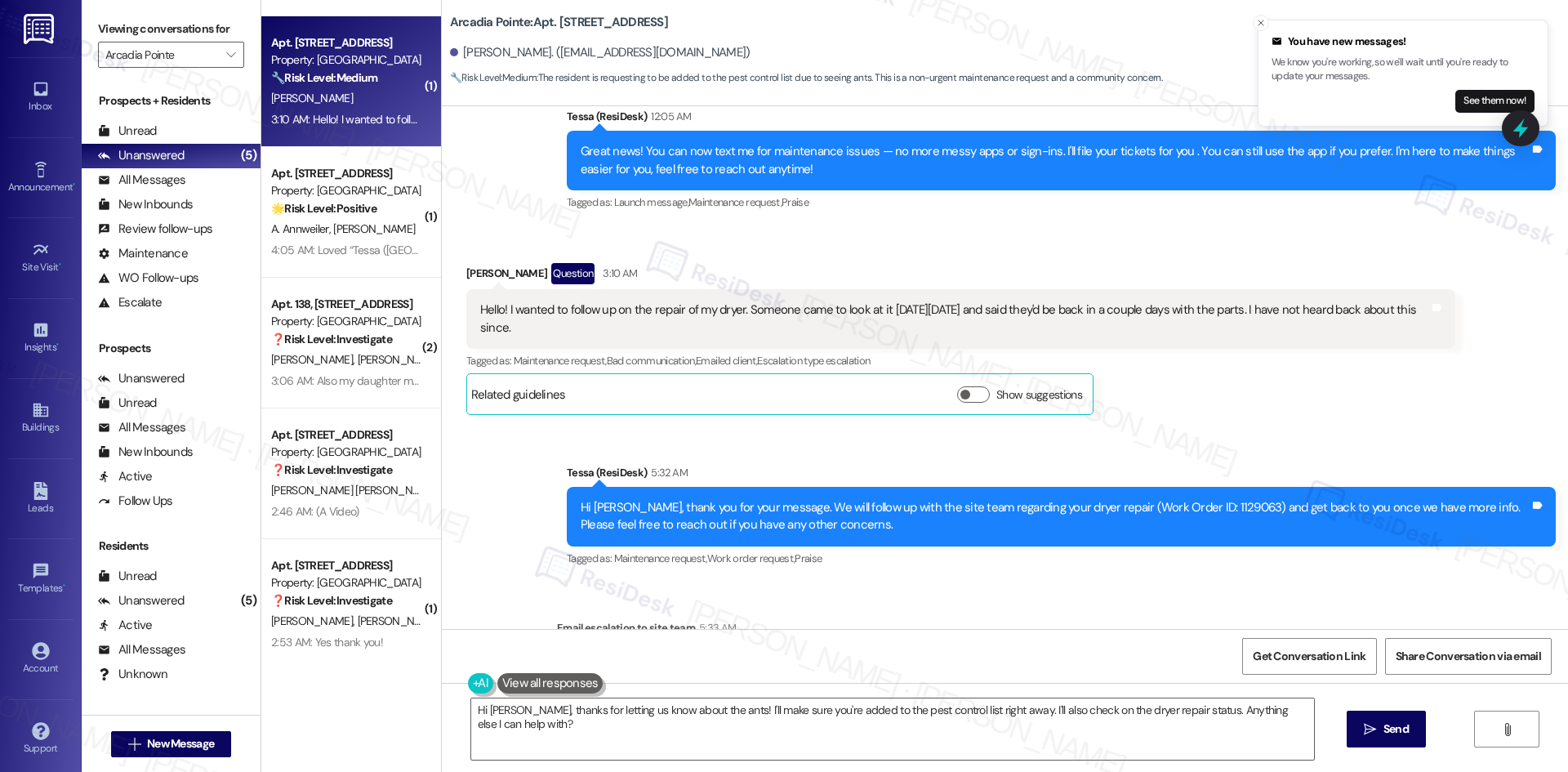
scroll to position [419, 0]
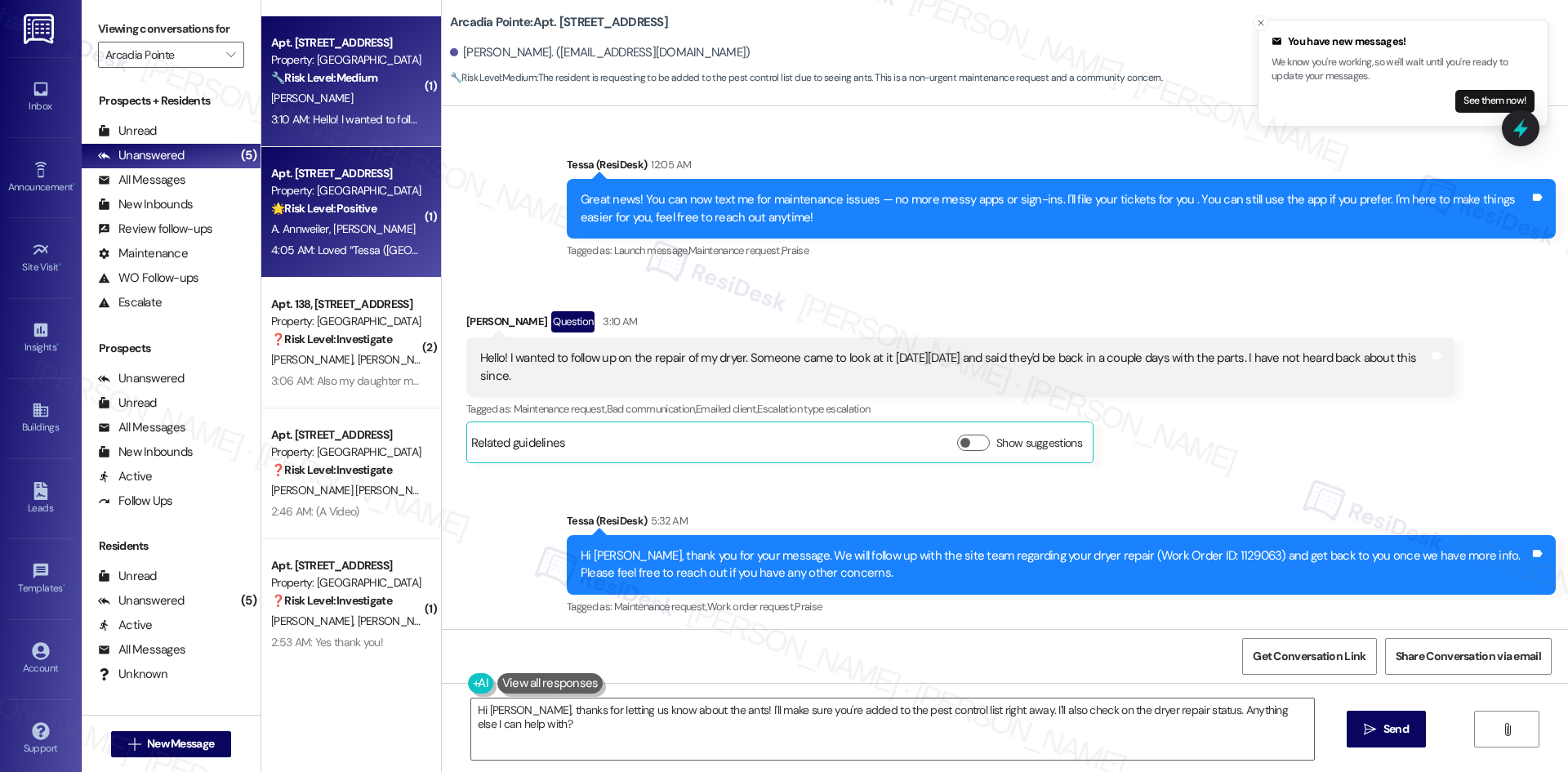
click at [313, 240] on div "4:05 AM: Loved “Tessa ([GEOGRAPHIC_DATA]): Great news! You can now text me for …" at bounding box center [346, 250] width 154 height 21
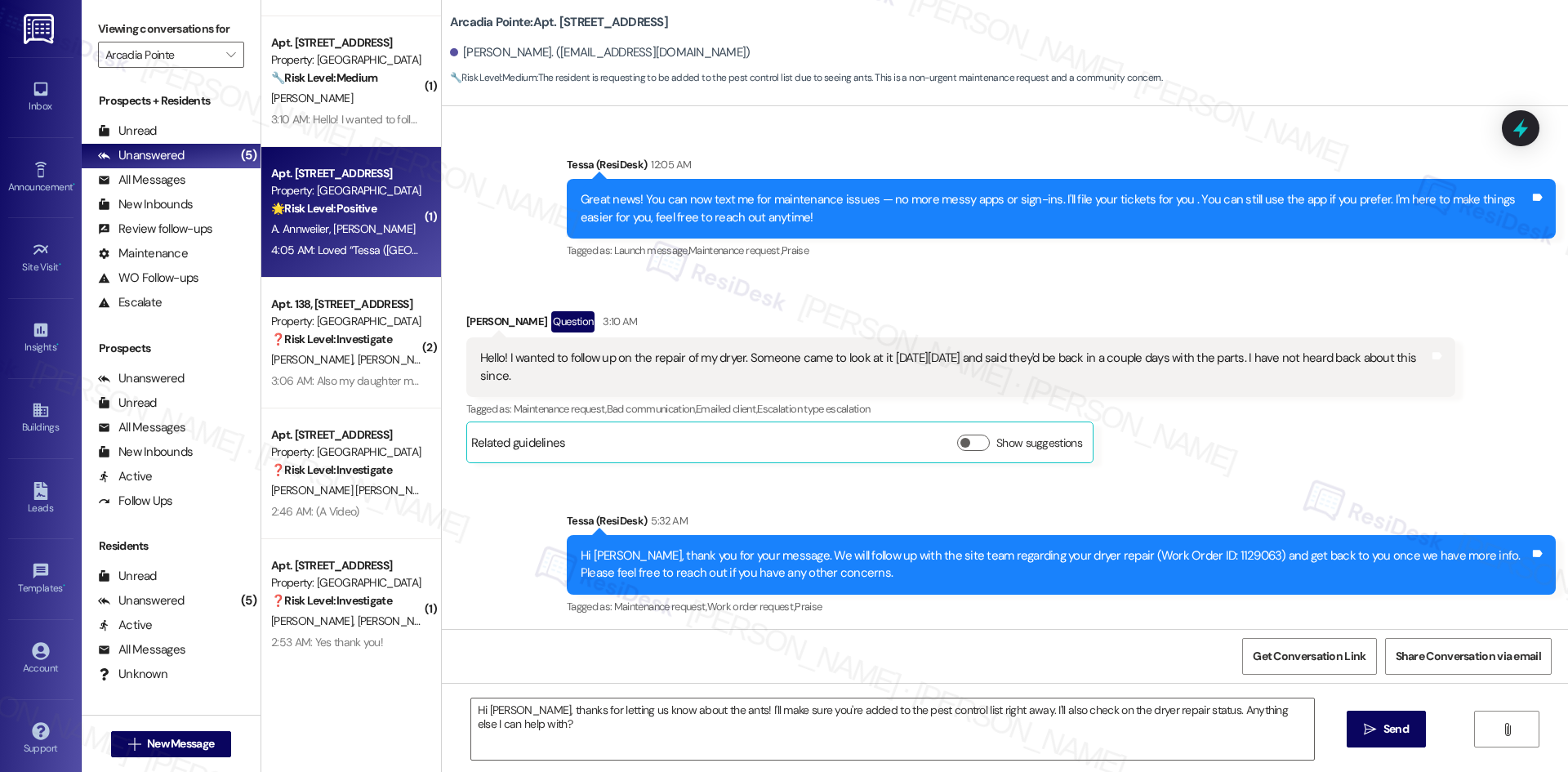
type textarea "Fetching suggested responses. Please feel free to read through the conversation…"
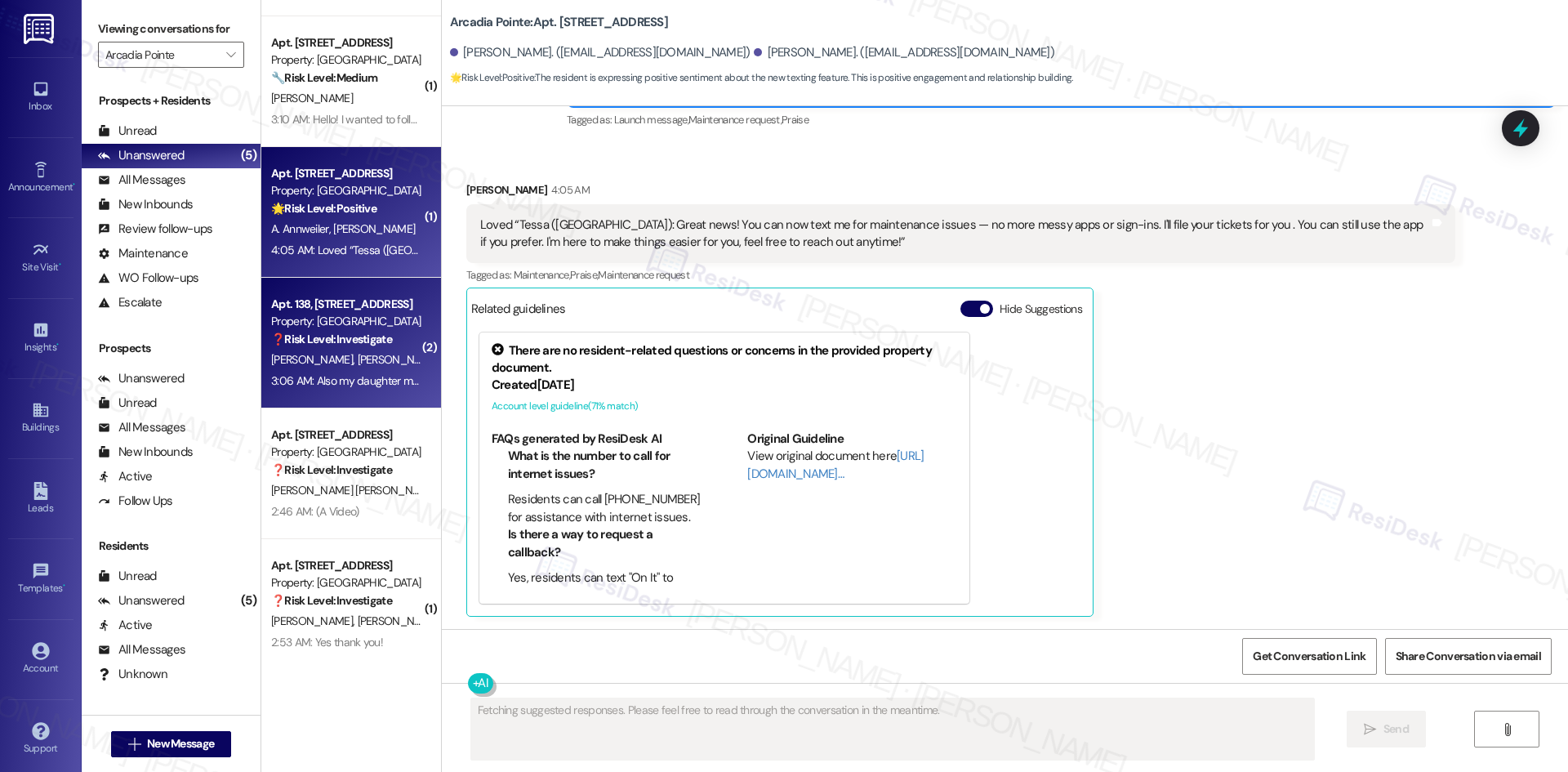
click at [331, 318] on div "Property: [GEOGRAPHIC_DATA]" at bounding box center [347, 322] width 151 height 17
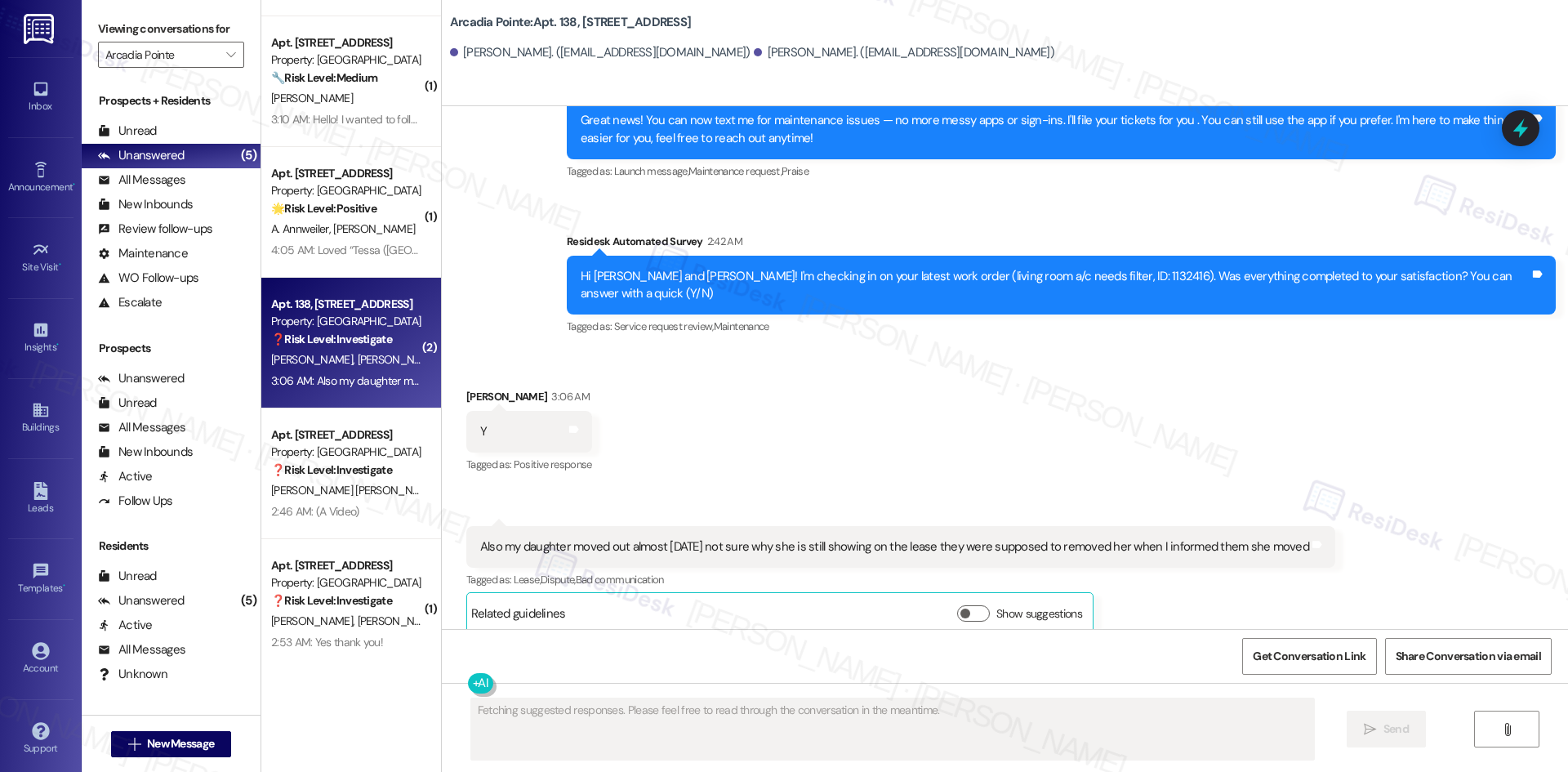
scroll to position [349, 0]
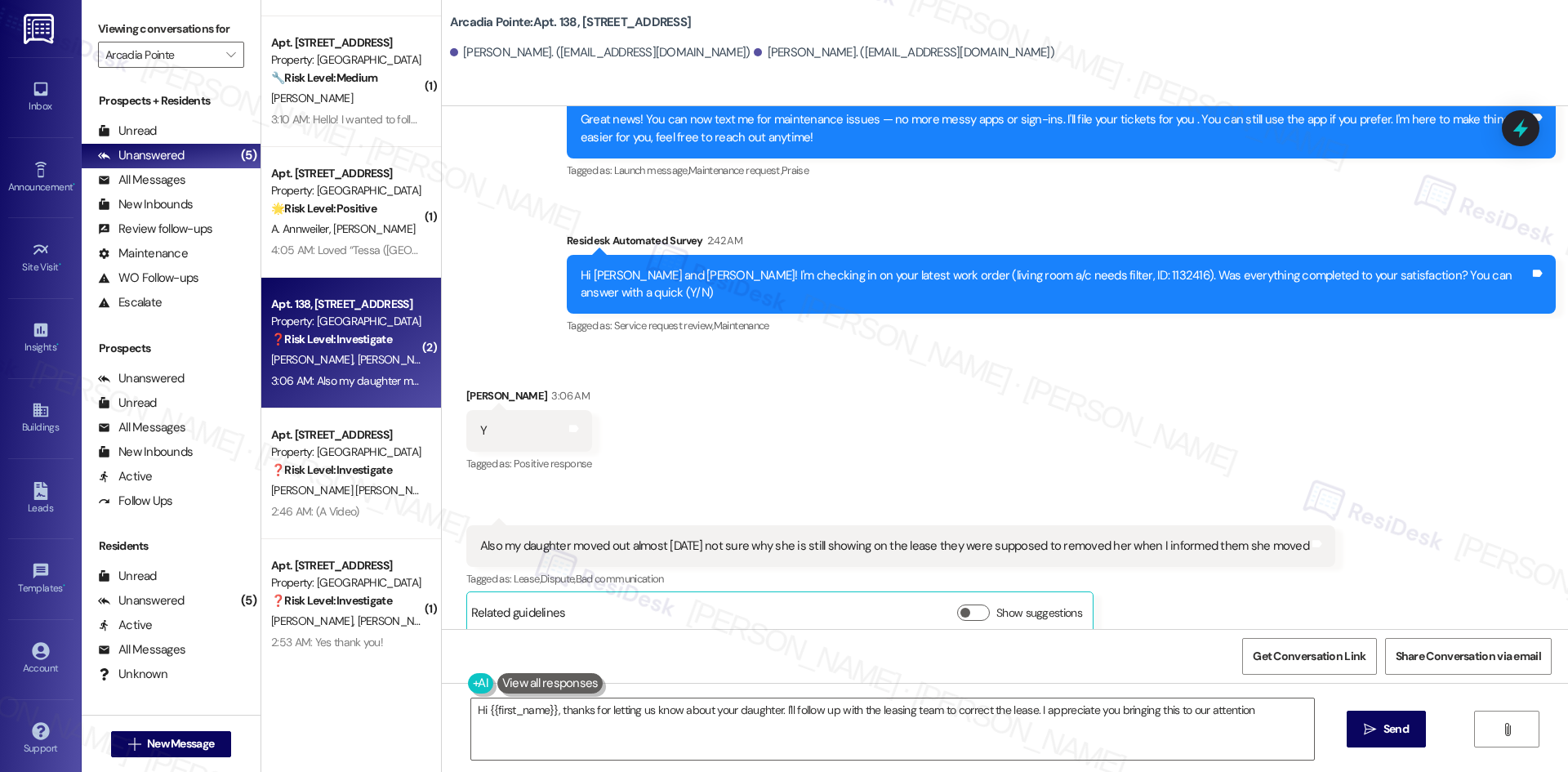
type textarea "Hi {{first_name}}, thanks for letting us know about your daughter. I'll follow …"
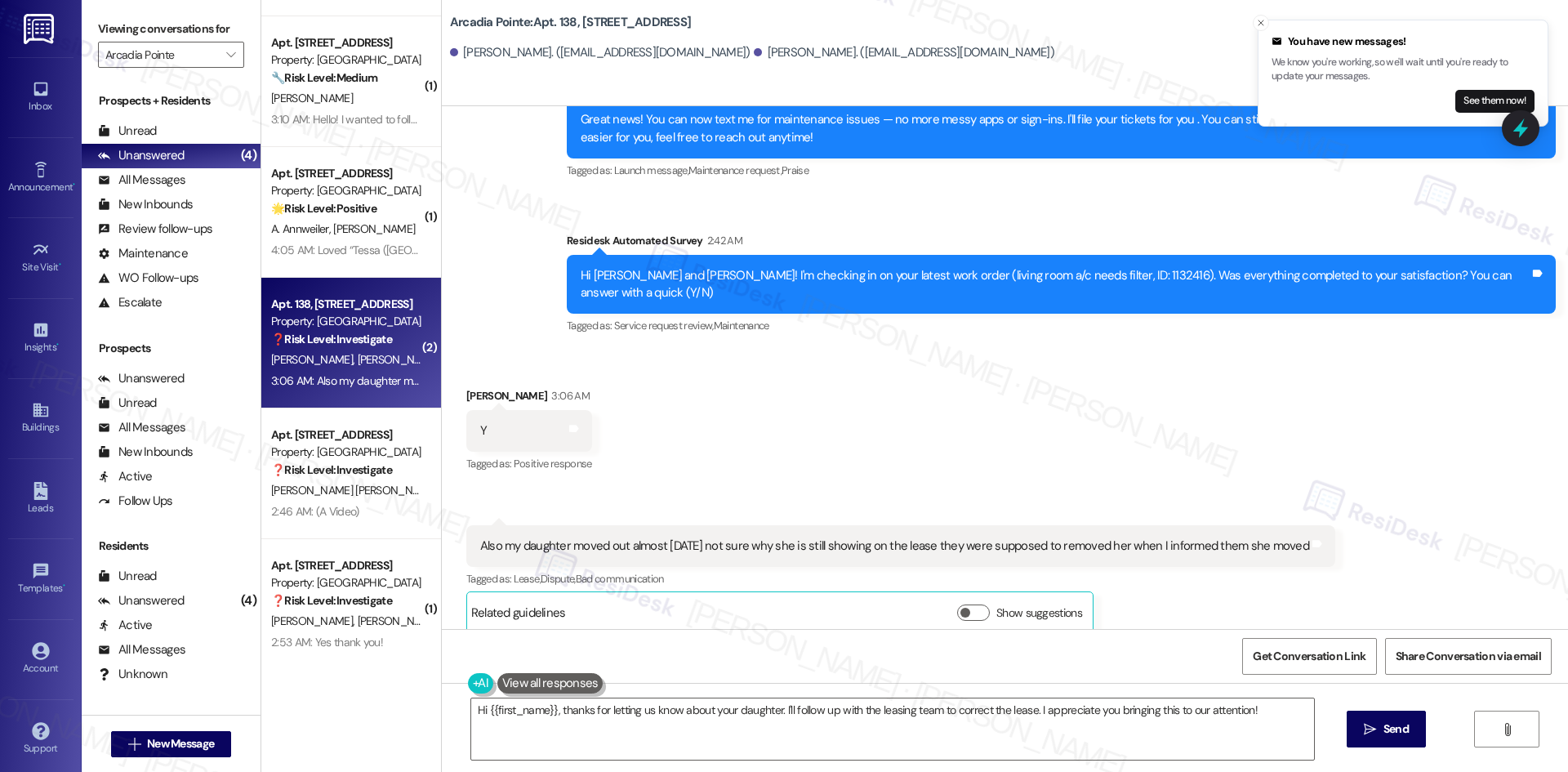
click at [1211, 437] on div "Received via SMS [PERSON_NAME] 3:06 AM Y Tags and notes Tagged as: Positive res…" at bounding box center [1005, 497] width 1126 height 295
click at [1259, 24] on line "Close toast" at bounding box center [1261, 23] width 5 height 5
click at [1258, 20] on icon "Close toast" at bounding box center [1260, 22] width 9 height 9
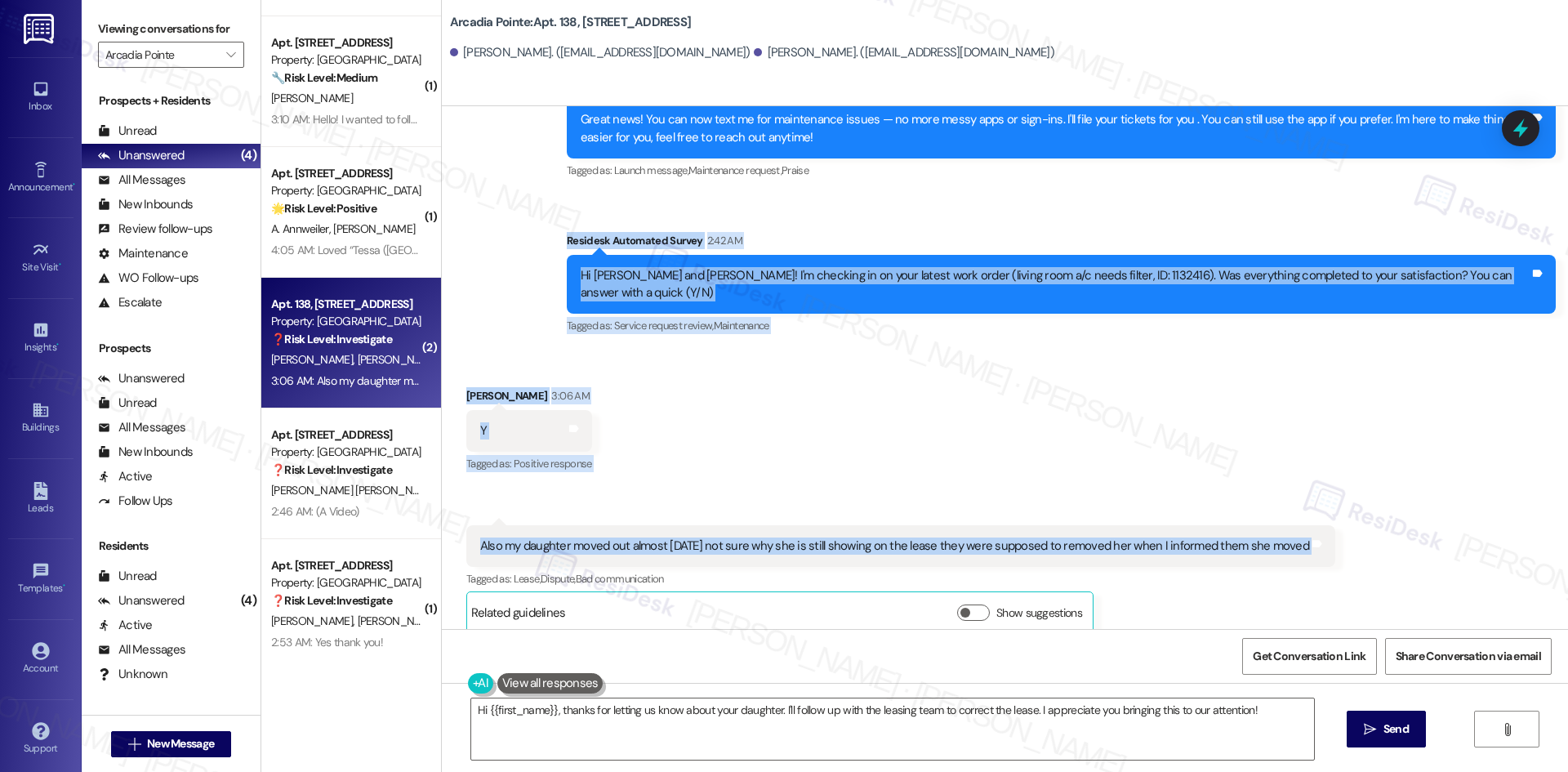
drag, startPoint x: 595, startPoint y: 254, endPoint x: 1340, endPoint y: 542, distance: 798.7
click at [1340, 542] on div "Lease started [DATE] 8:00 AM Announcement, sent via SMS Tessa (ResiDesk) [DATE]…" at bounding box center [1005, 367] width 1126 height 523
click at [1228, 428] on div "Received via SMS [PERSON_NAME] 3:06 AM Y Tags and notes Tagged as: Positive res…" at bounding box center [1005, 497] width 1126 height 295
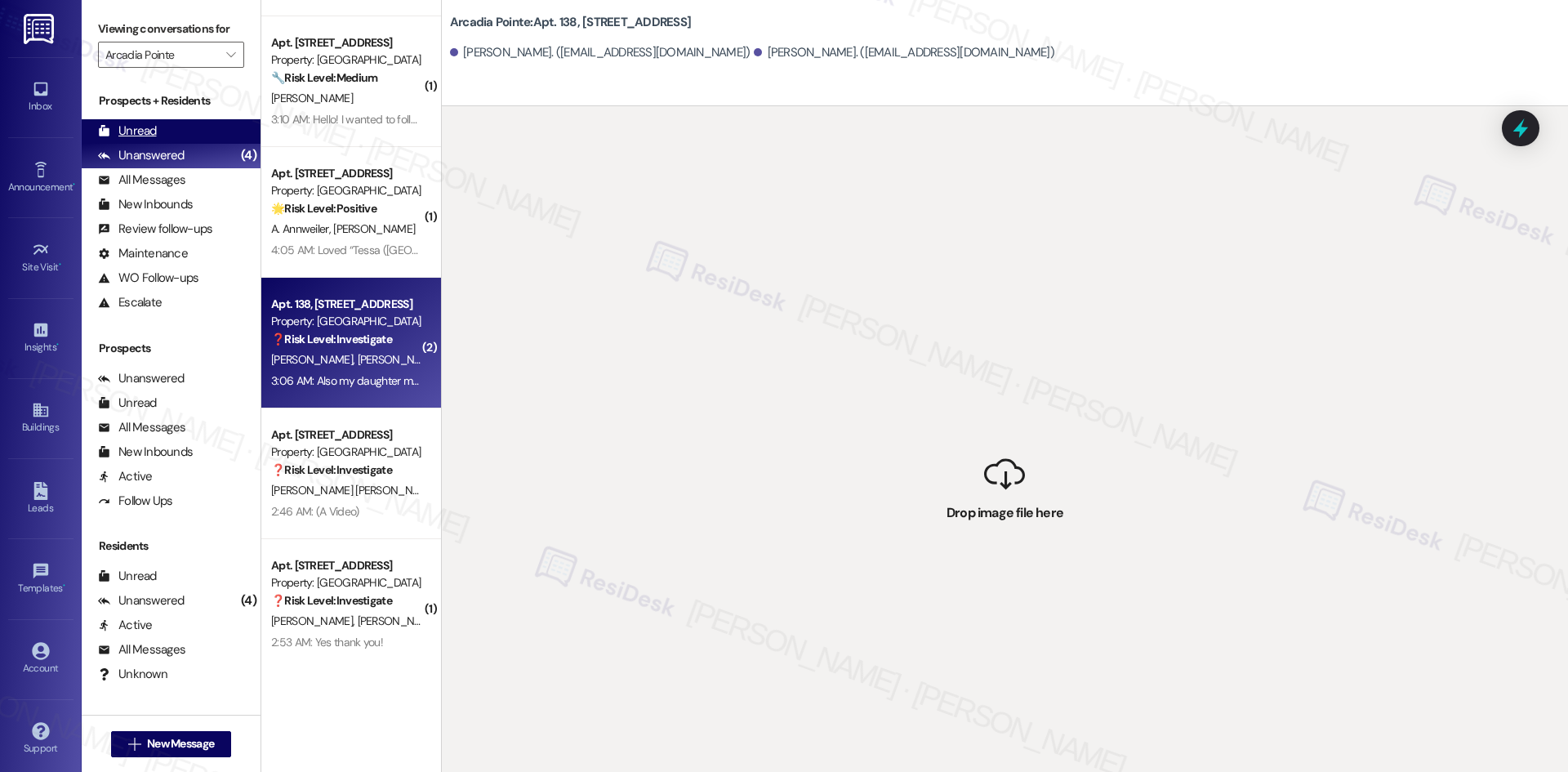
click at [177, 133] on div "Unread (0)" at bounding box center [171, 132] width 179 height 24
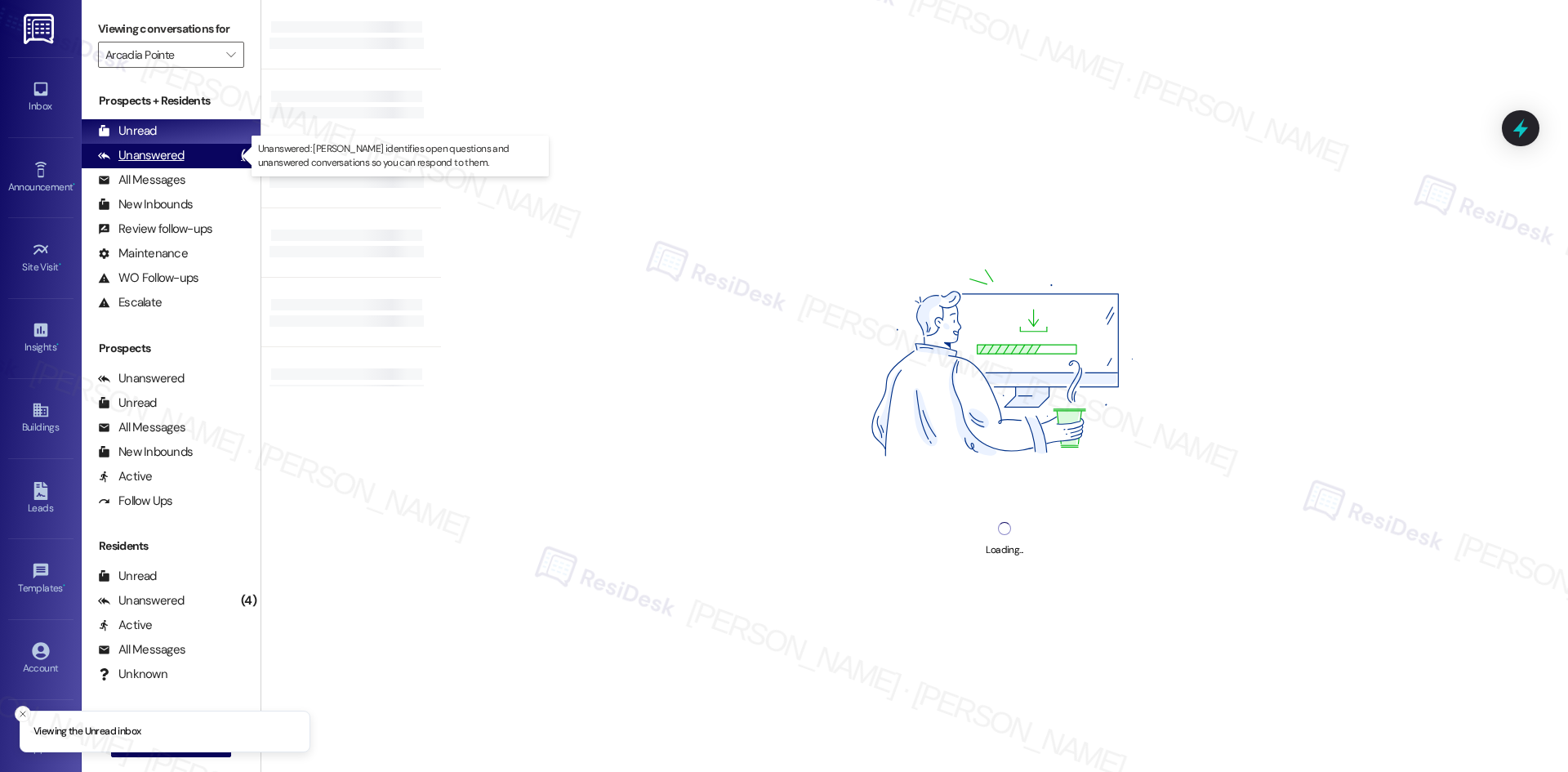
click at [178, 152] on div "Unanswered" at bounding box center [141, 156] width 87 height 17
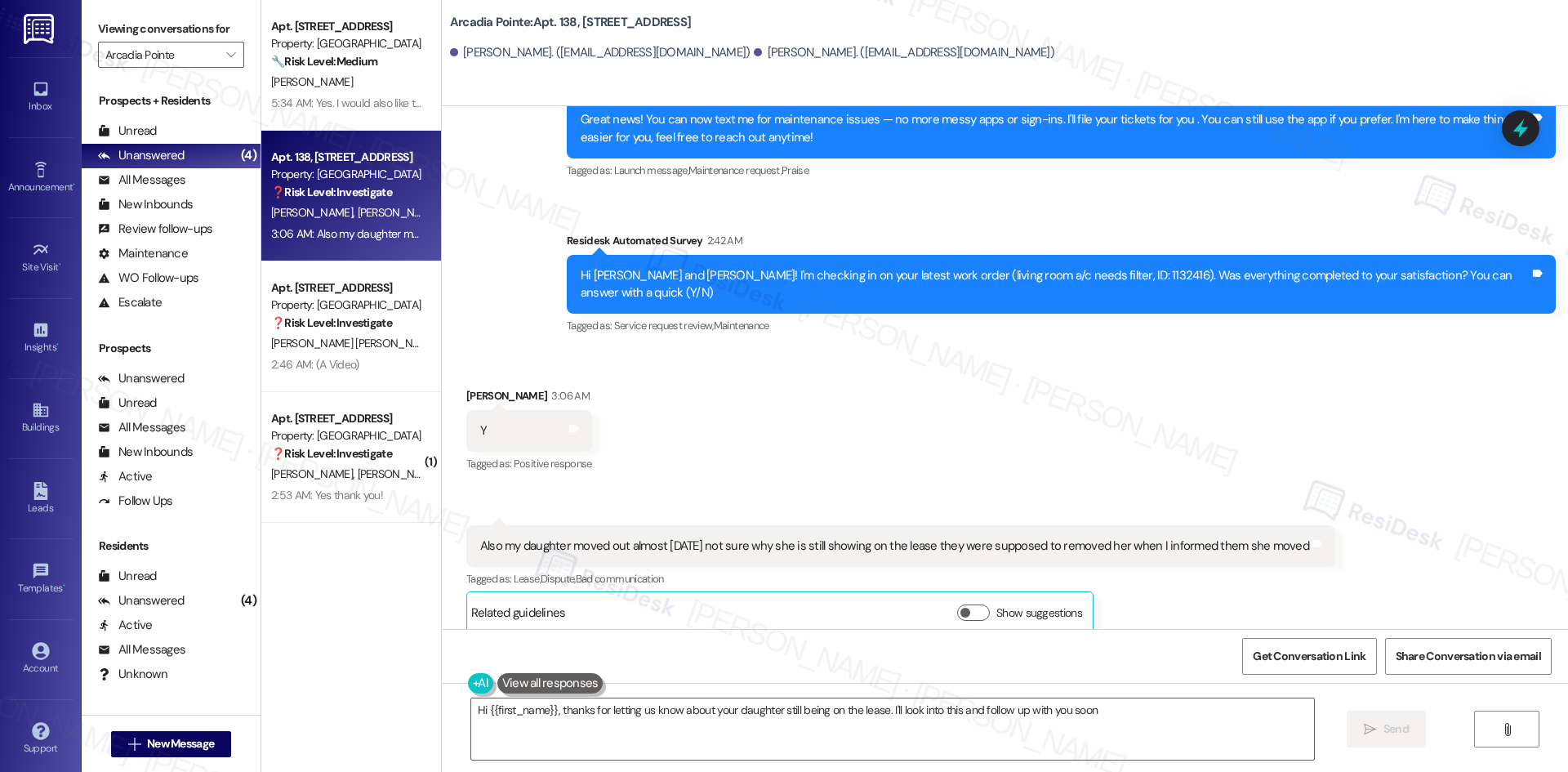
type textarea "Hi {{first_name}}, thanks for letting us know about your daughter still being o…"
drag, startPoint x: 1226, startPoint y: 356, endPoint x: 639, endPoint y: 151, distance: 621.8
click at [1218, 353] on div "Received via SMS [PERSON_NAME] 3:06 AM Y Tags and notes Tagged as: Positive res…" at bounding box center [1005, 497] width 1126 height 295
drag, startPoint x: 944, startPoint y: 53, endPoint x: 689, endPoint y: 52, distance: 255.0
click at [689, 52] on div "[PERSON_NAME]. ([EMAIL_ADDRESS][DOMAIN_NAME]) [PERSON_NAME]. ([EMAIL_ADDRESS][D…" at bounding box center [1009, 53] width 1118 height 33
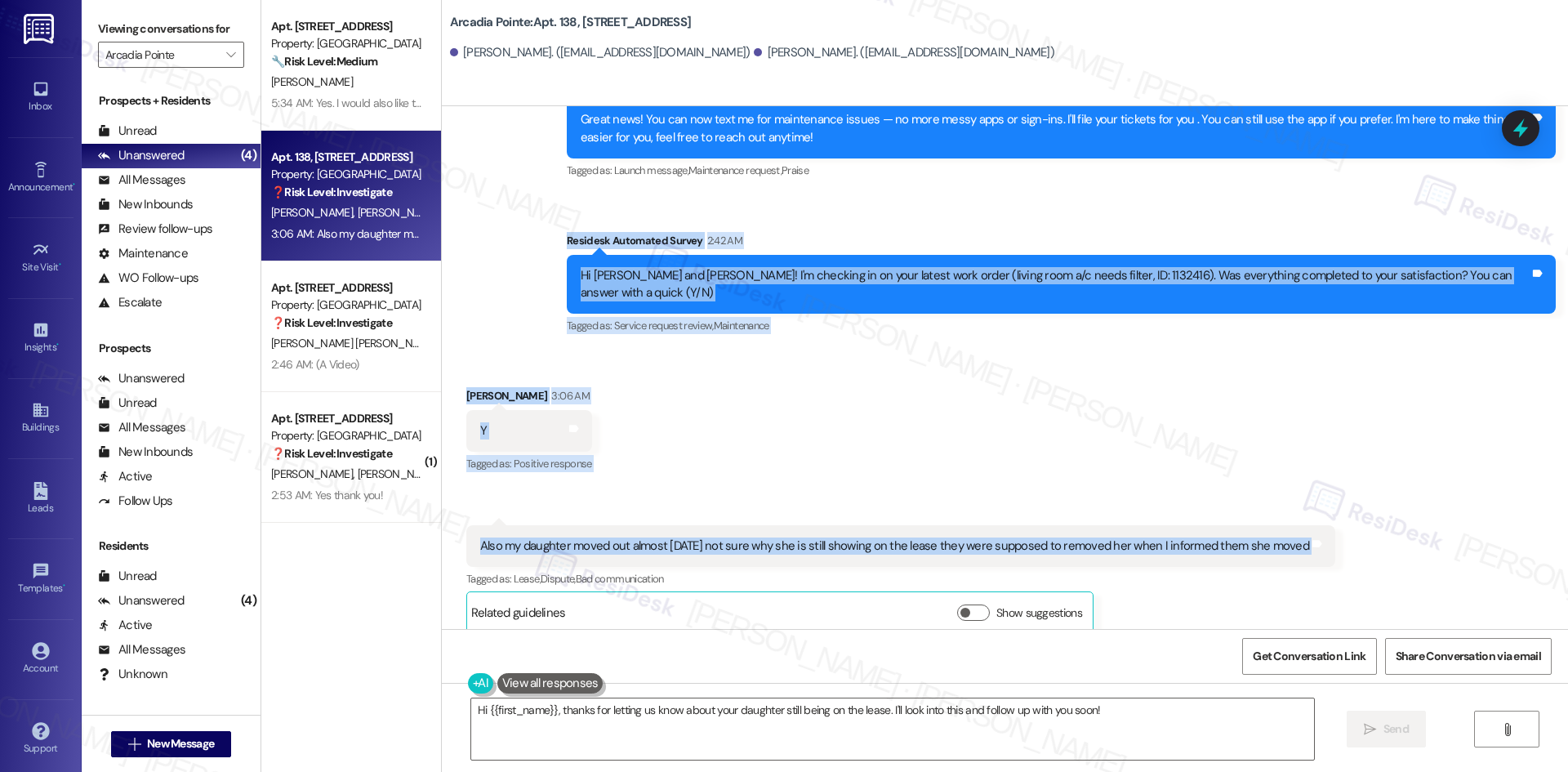
drag, startPoint x: 575, startPoint y: 238, endPoint x: 1361, endPoint y: 519, distance: 834.7
click at [1361, 519] on div "Lease started [DATE] 8:00 AM Announcement, sent via SMS Tessa (ResiDesk) [DATE]…" at bounding box center [1005, 367] width 1126 height 523
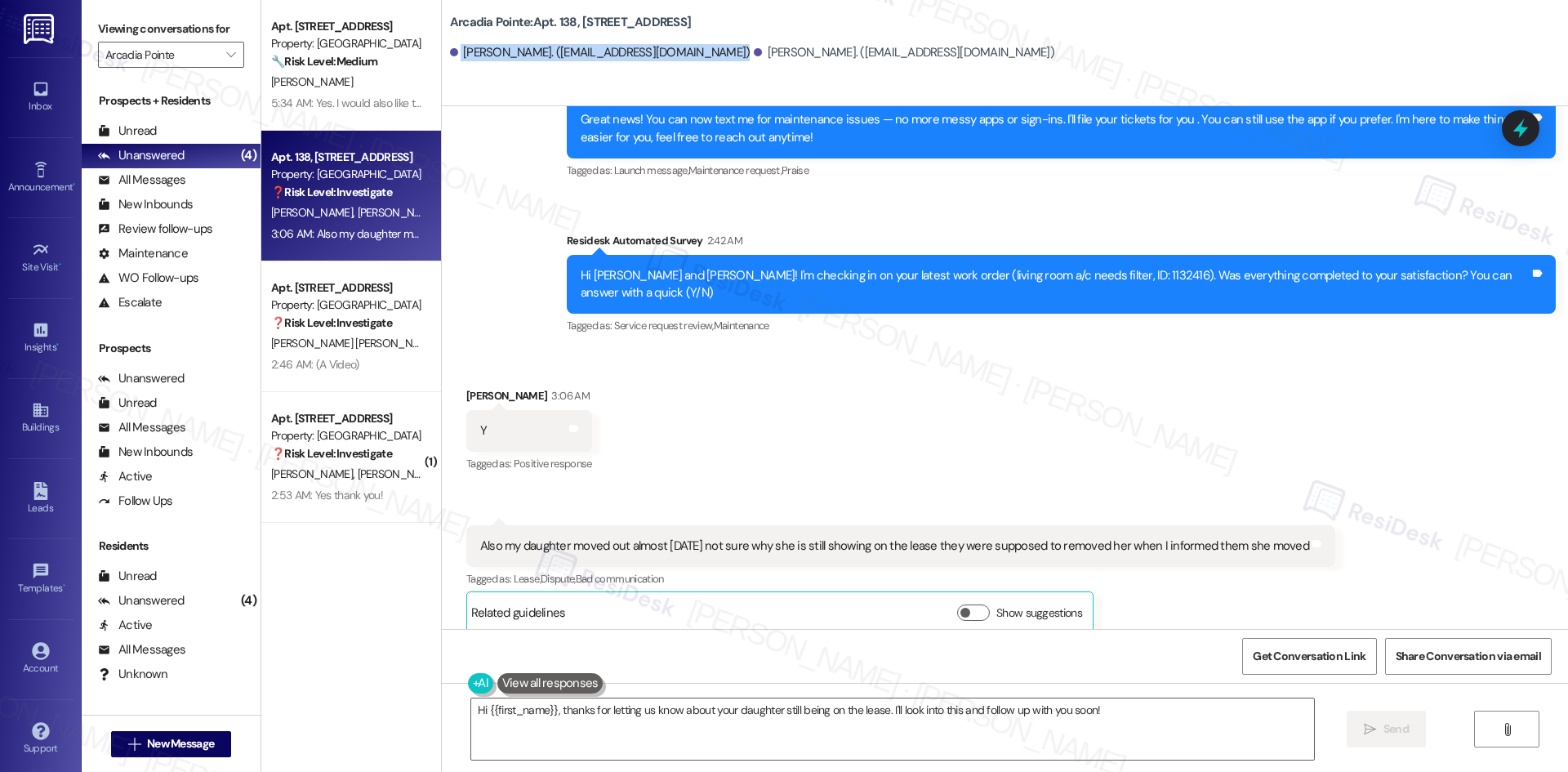
drag, startPoint x: 446, startPoint y: 52, endPoint x: 675, endPoint y: 60, distance: 229.1
click at [675, 60] on div "[PERSON_NAME]. ([EMAIL_ADDRESS][DOMAIN_NAME]) [PERSON_NAME]. ([EMAIL_ADDRESS][D…" at bounding box center [1009, 53] width 1118 height 33
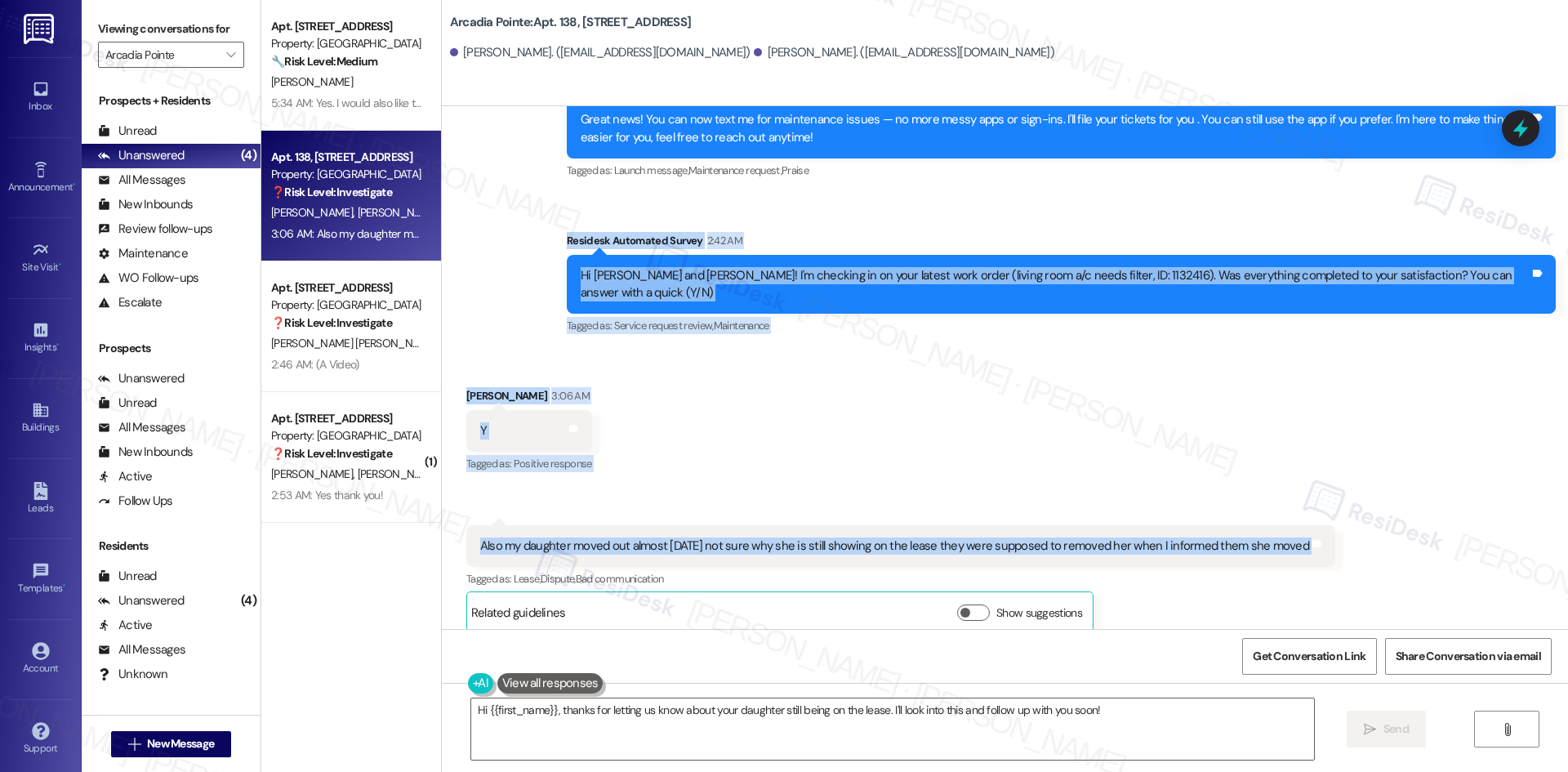
drag, startPoint x: 562, startPoint y: 237, endPoint x: 1390, endPoint y: 529, distance: 878.0
click at [1390, 529] on div "Lease started [DATE] 8:00 AM Announcement, sent via SMS Tessa (ResiDesk) [DATE]…" at bounding box center [1005, 367] width 1126 height 523
drag, startPoint x: 851, startPoint y: 454, endPoint x: 830, endPoint y: 447, distance: 22.1
click at [851, 454] on div "Received via SMS [PERSON_NAME] 3:06 AM Y Tags and notes Tagged as: Positive res…" at bounding box center [1005, 497] width 1126 height 295
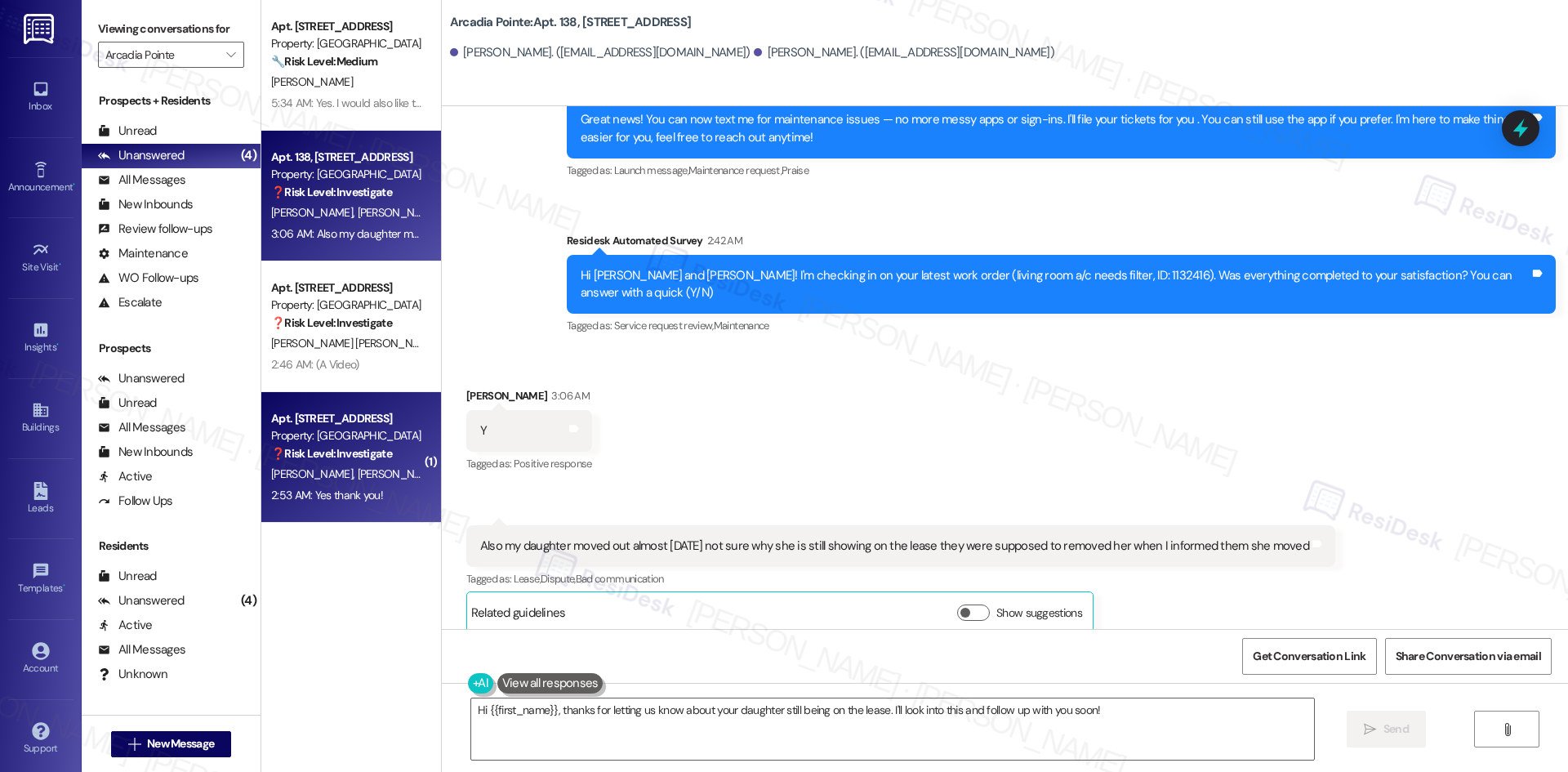
click at [362, 473] on span "[PERSON_NAME]" at bounding box center [400, 473] width 87 height 15
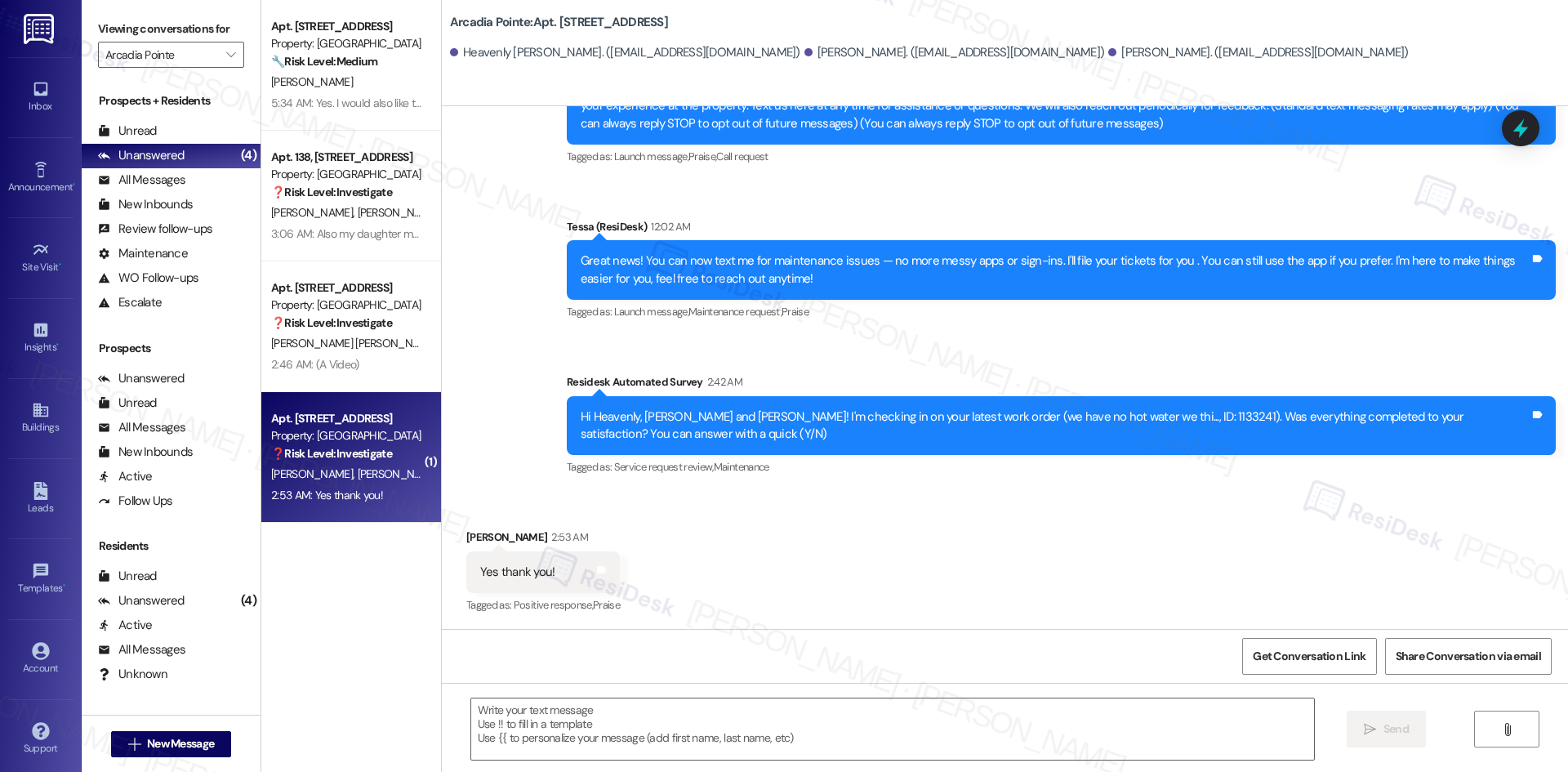
type textarea "Fetching suggested responses. Please feel free to read through the conversation…"
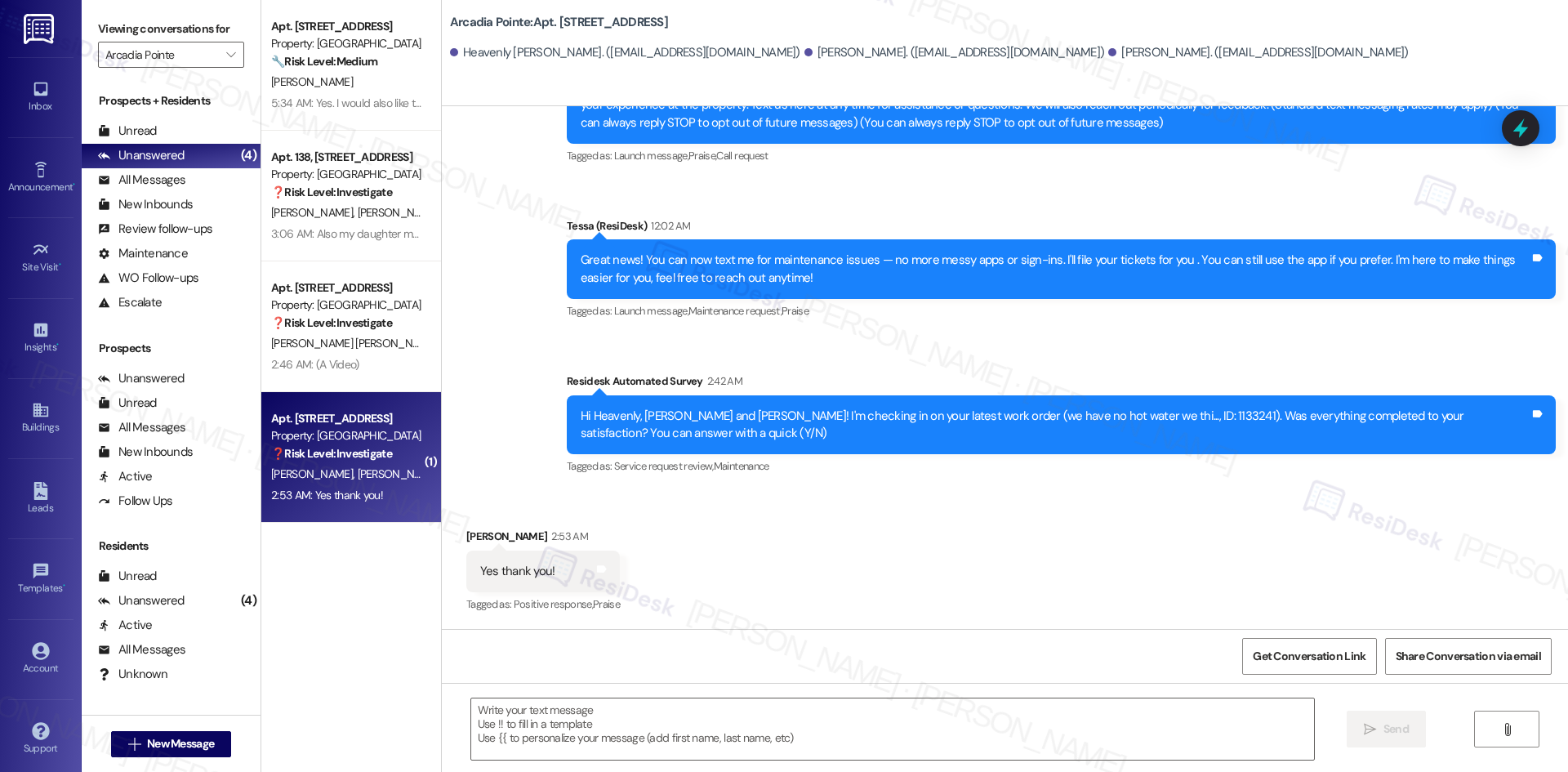
click at [515, 405] on div "Announcement, sent via SMS Tessa (ResiDesk) [DATE] 1:05 AM Hi Heavenly, [PERSON…" at bounding box center [1005, 250] width 1126 height 484
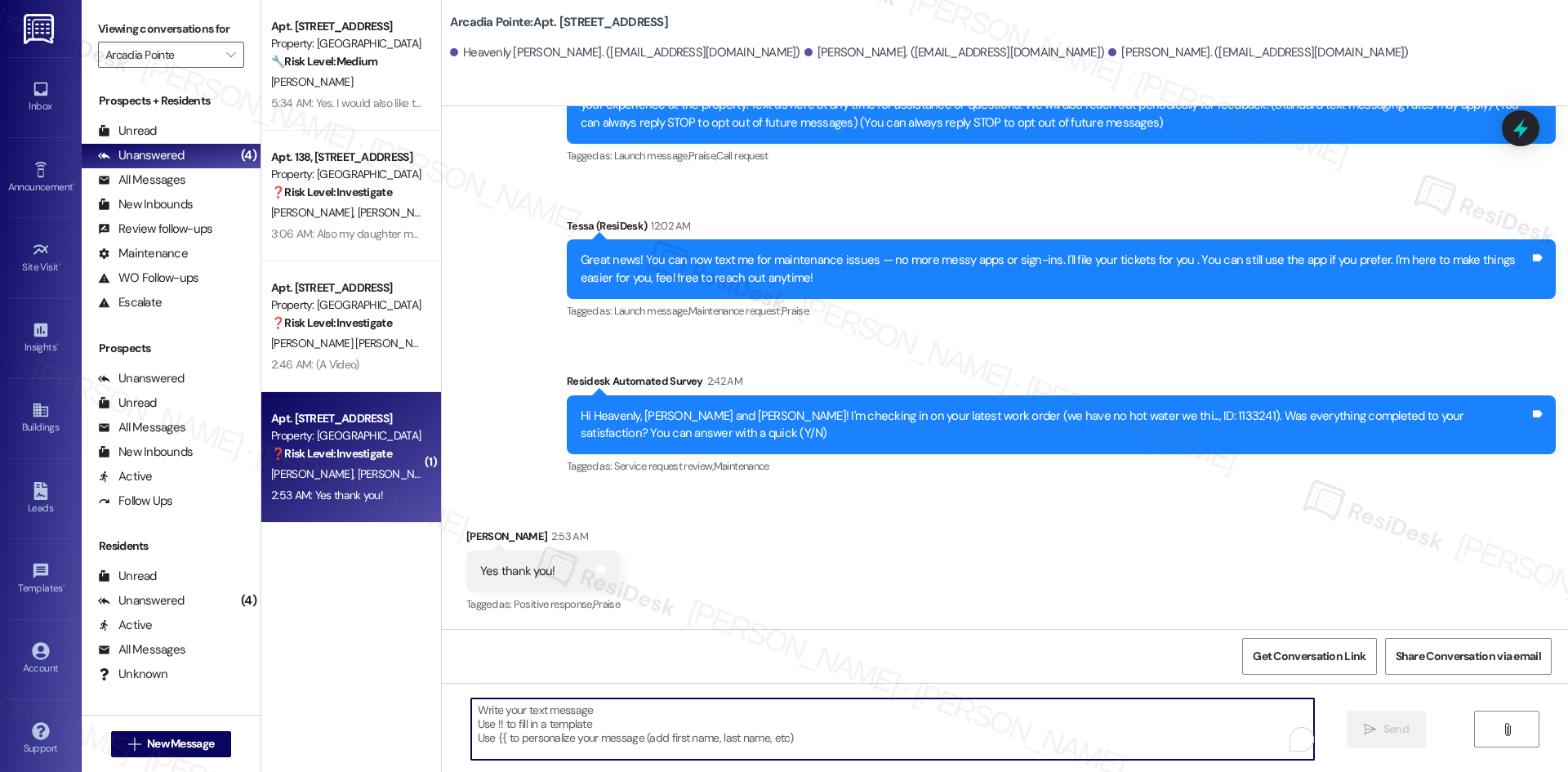
click at [716, 737] on textarea "To enrich screen reader interactions, please activate Accessibility in Grammarl…" at bounding box center [893, 729] width 843 height 61
paste textarea "Hi @[PERSON_NAME].[PERSON_NAME], could you please update the phone number for […"
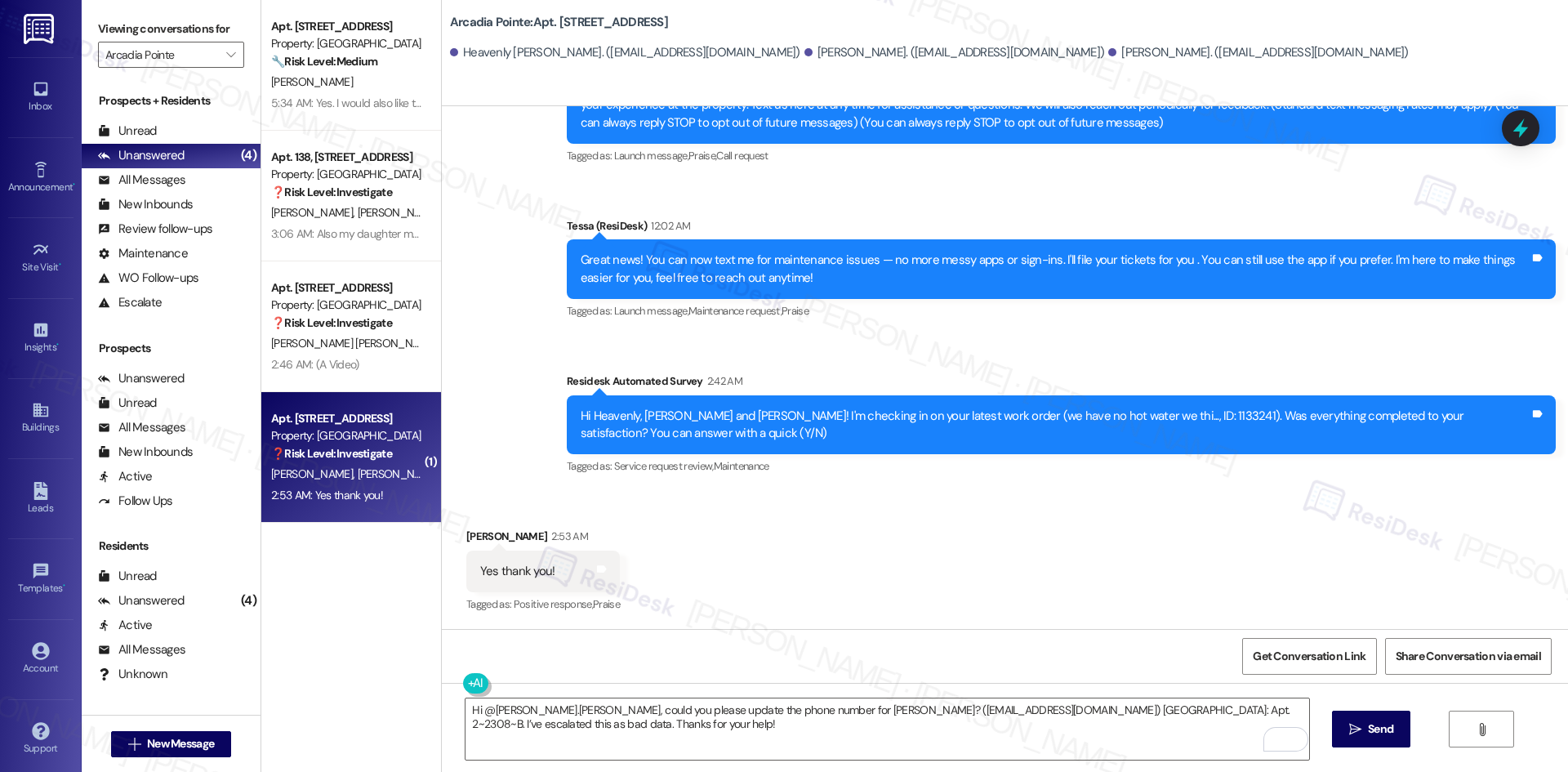
click at [517, 392] on div "Announcement, sent via SMS Tessa (ResiDesk) [DATE] 1:05 AM Hi Heavenly, [PERSON…" at bounding box center [1005, 250] width 1126 height 484
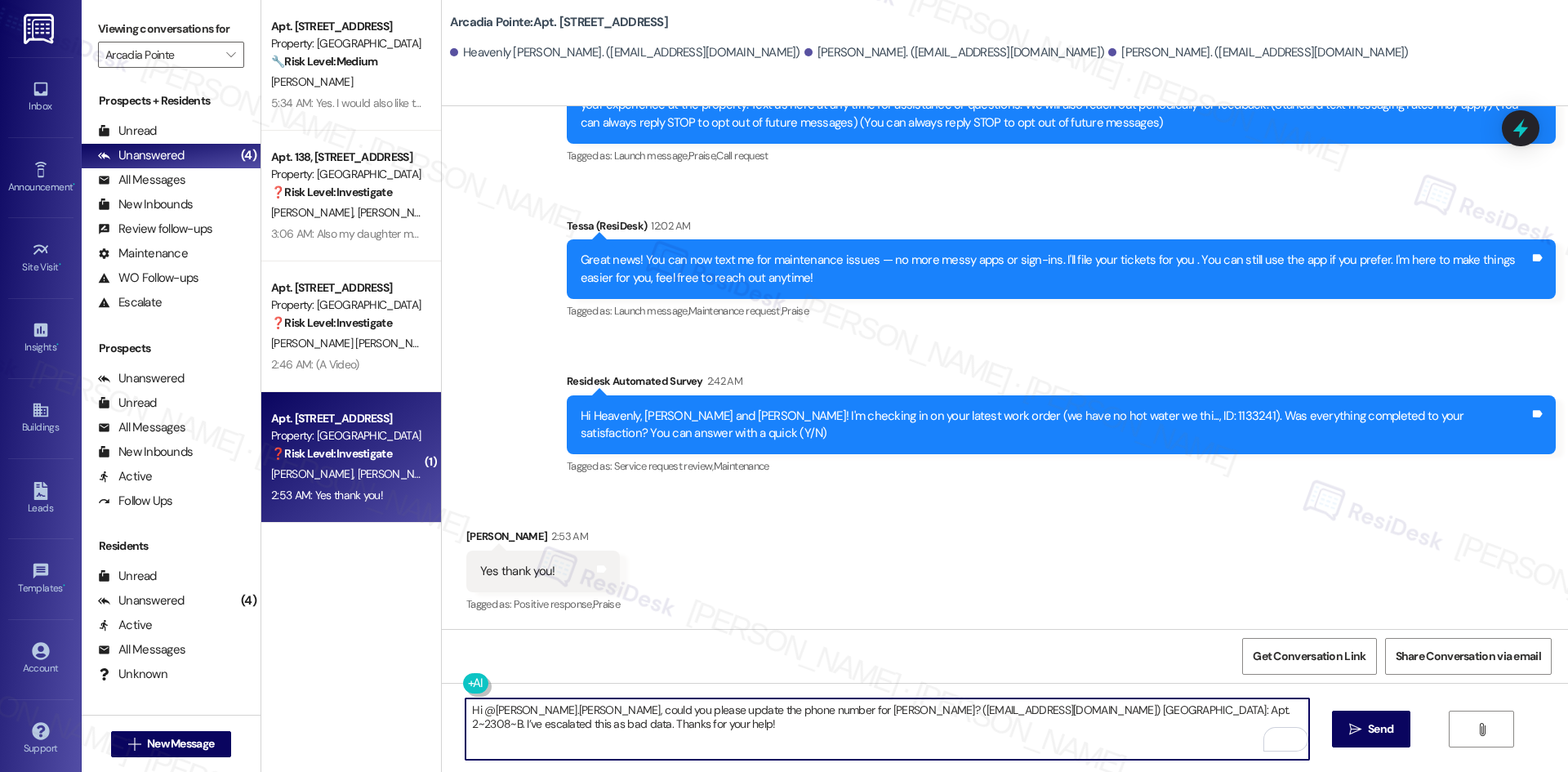
click at [646, 741] on textarea "Hi @[PERSON_NAME].[PERSON_NAME], could you please update the phone number for […" at bounding box center [887, 729] width 843 height 61
paste textarea "Thank you for confirming! I’m glad to hear everything was completed to your sat…"
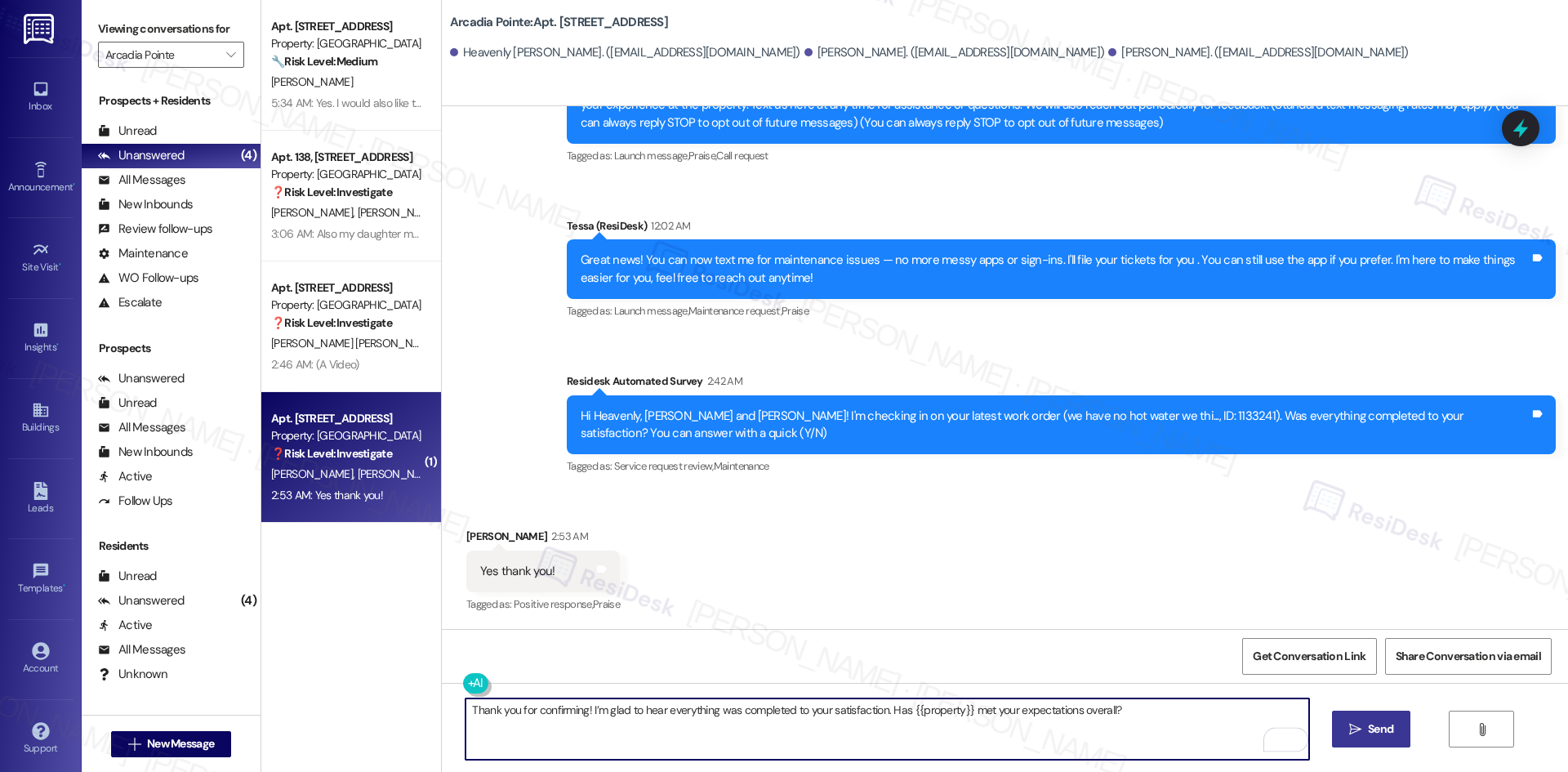
type textarea "Thank you for confirming! I’m glad to hear everything was completed to your sat…"
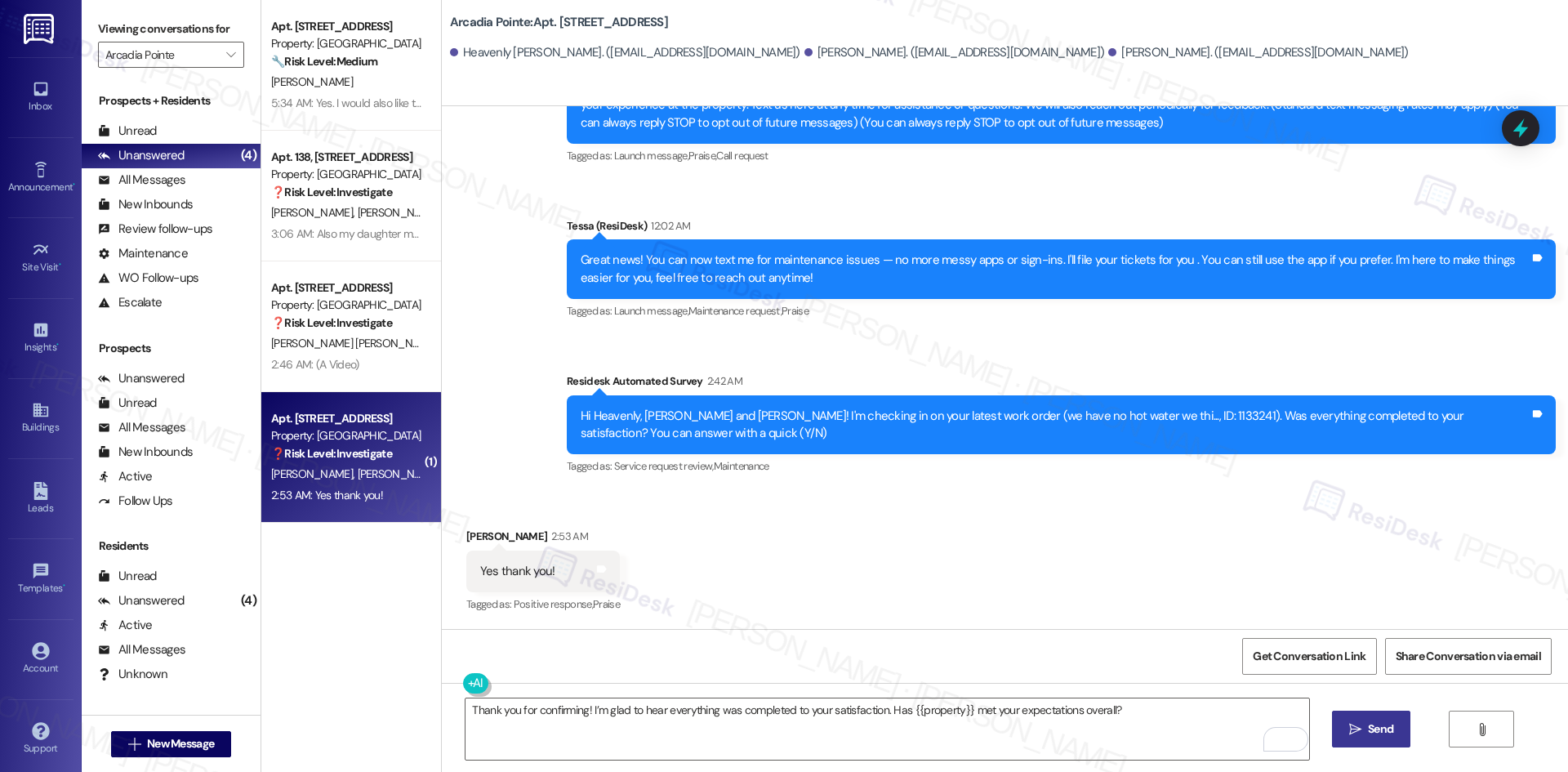
click at [1359, 727] on icon "" at bounding box center [1355, 729] width 12 height 13
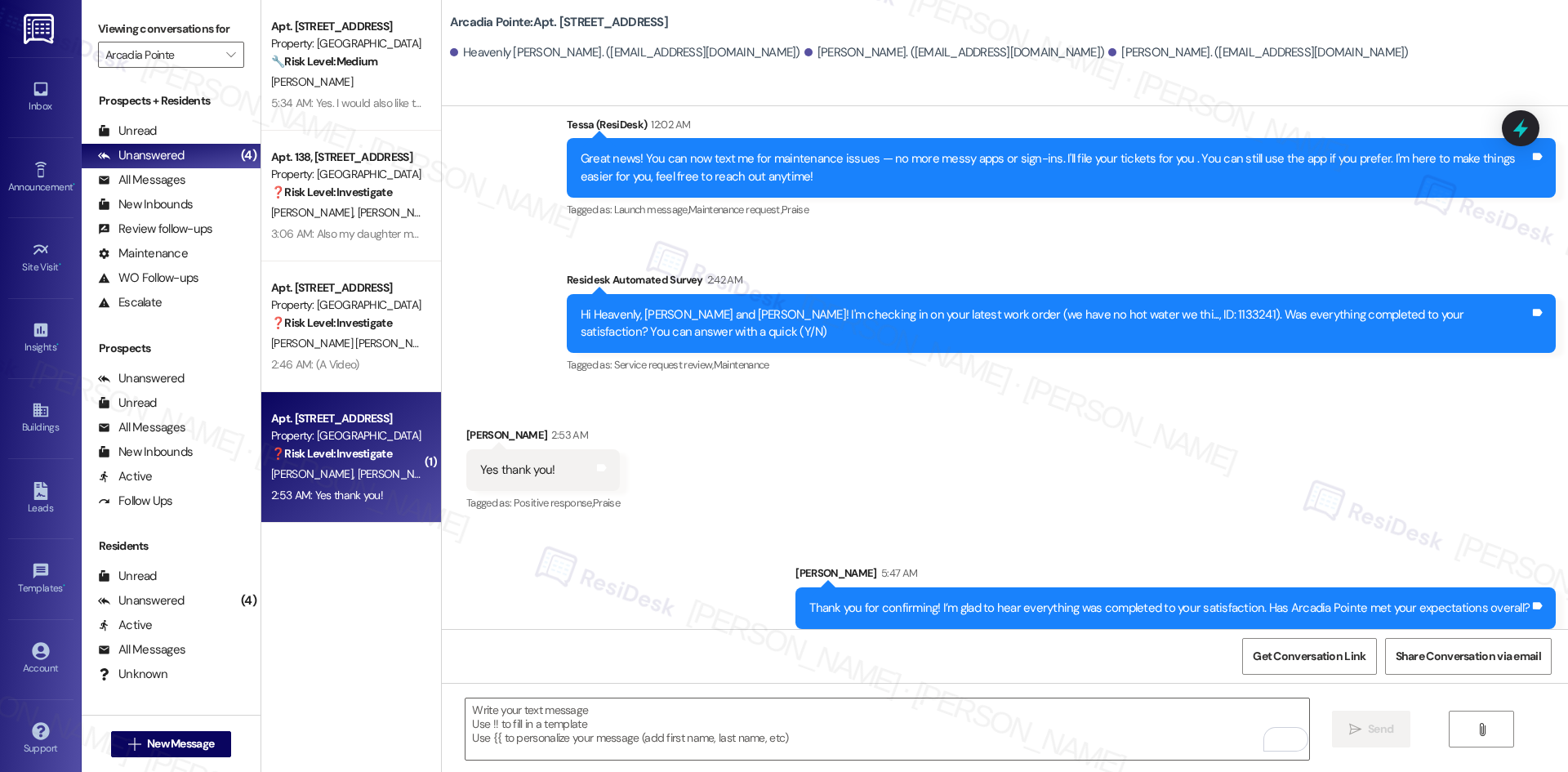
scroll to position [323, 0]
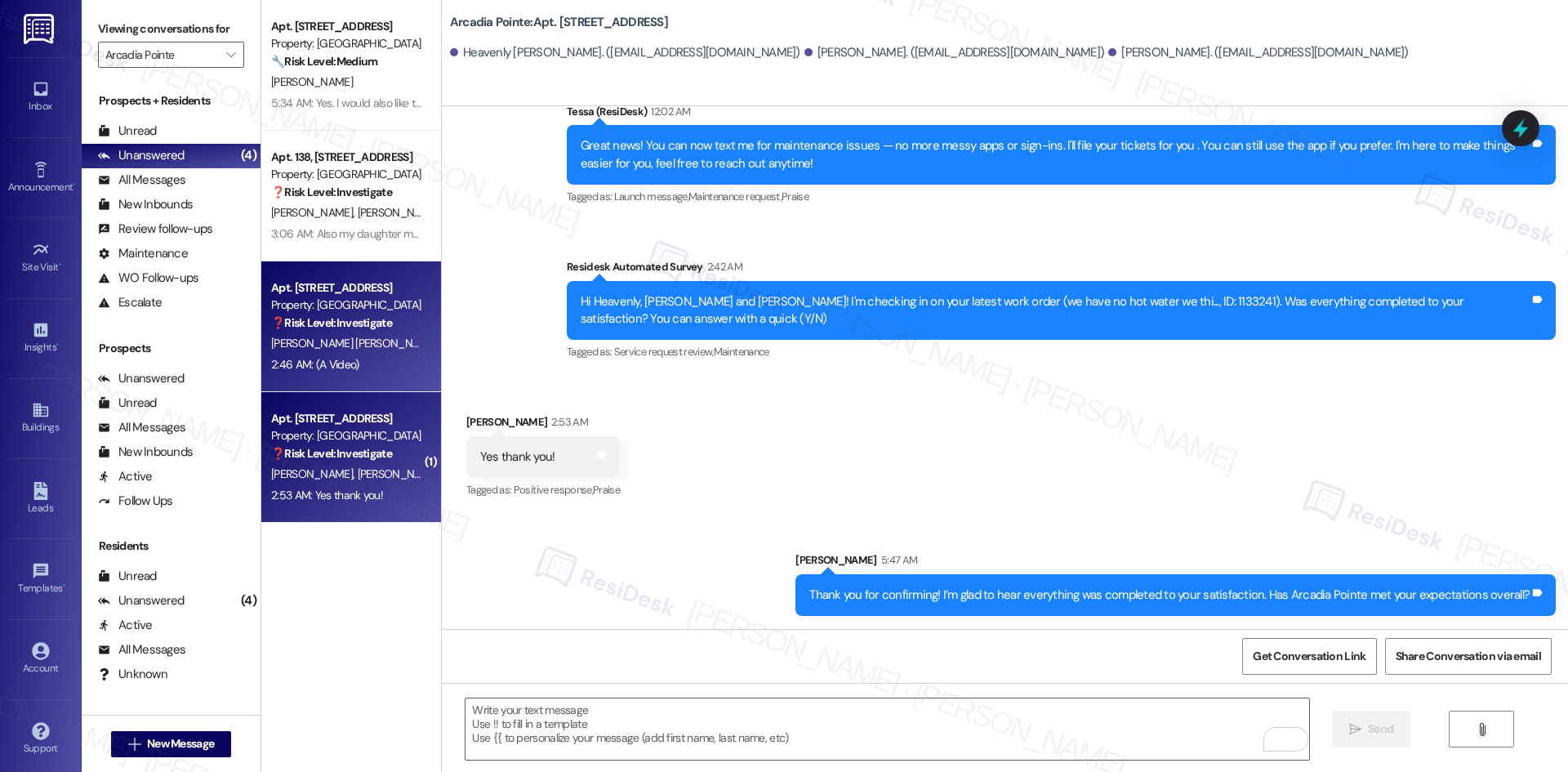
click at [370, 349] on div "[PERSON_NAME] [PERSON_NAME]" at bounding box center [346, 343] width 154 height 21
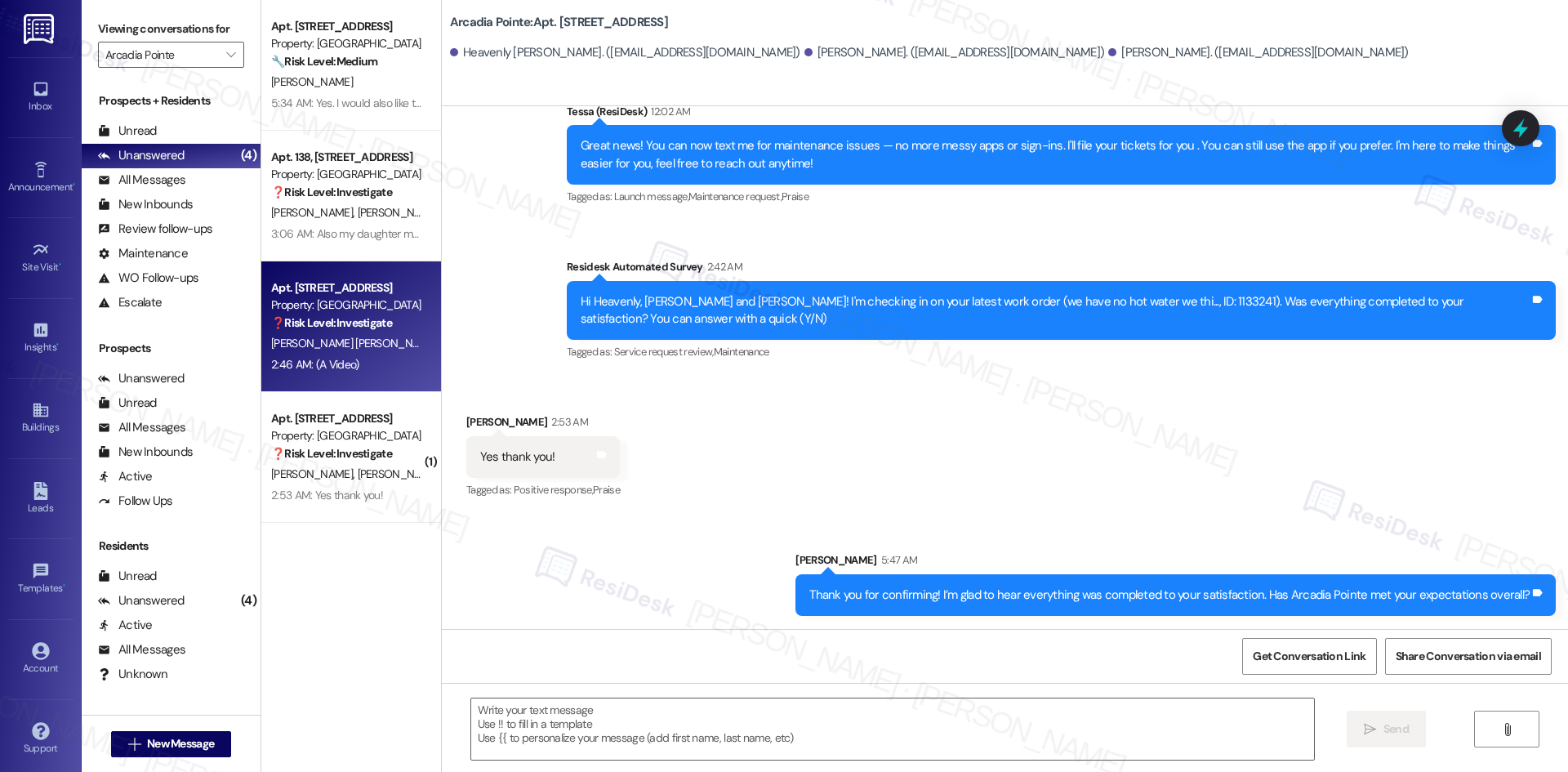
type textarea "Fetching suggested responses. Please feel free to read through the conversation…"
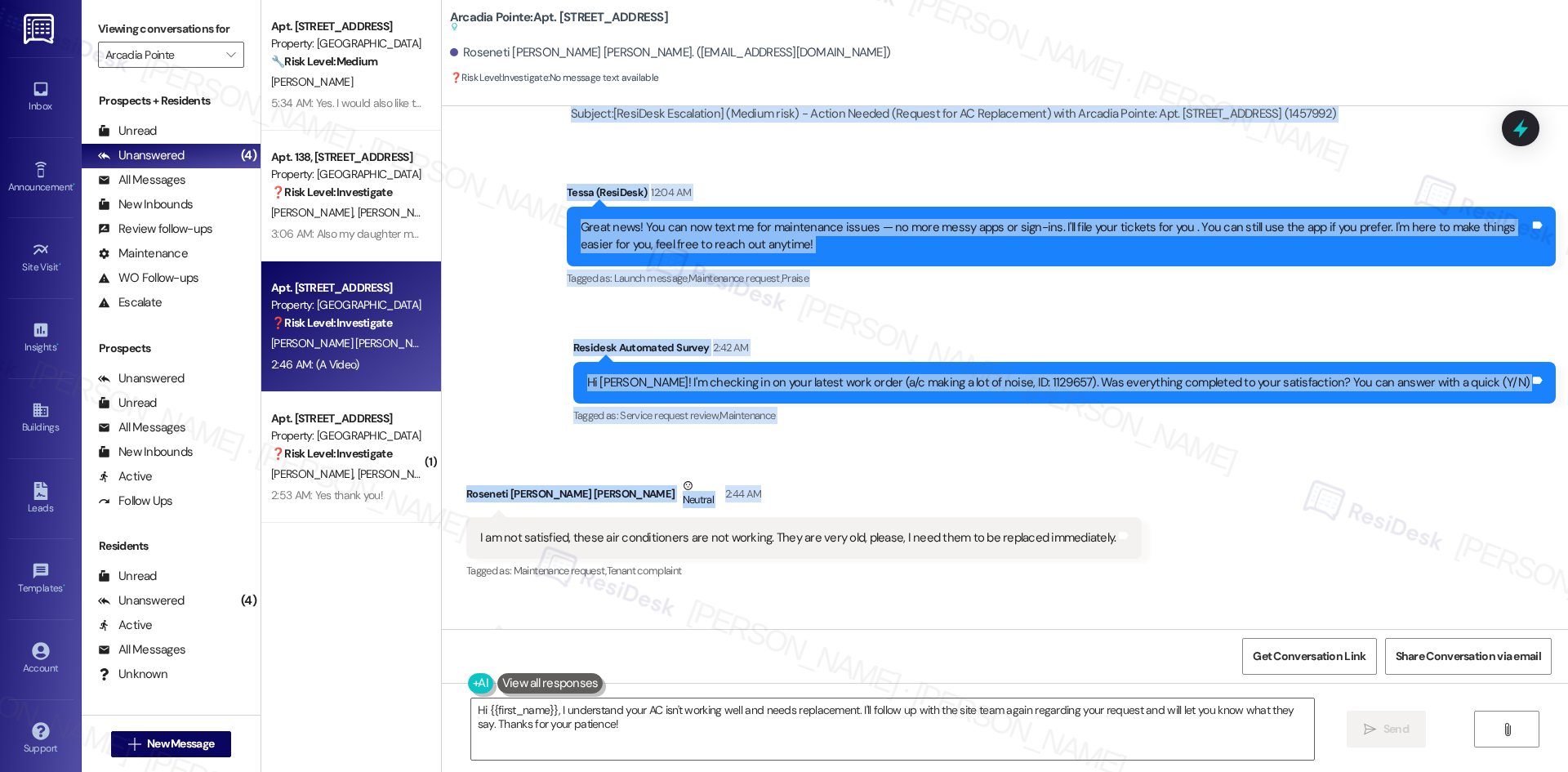
scroll to position [808, 0]
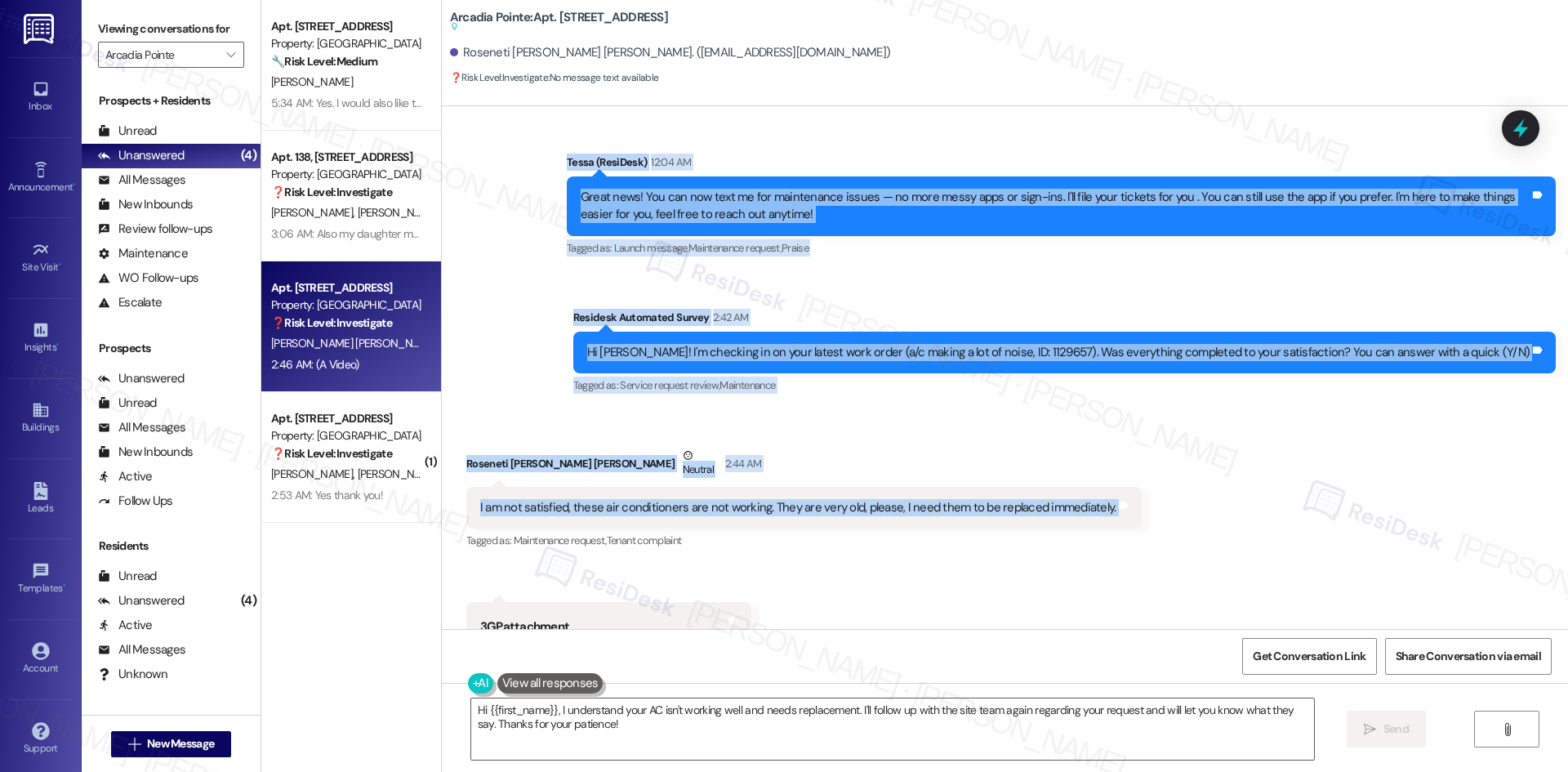
drag, startPoint x: 563, startPoint y: 322, endPoint x: 1134, endPoint y: 506, distance: 599.9
click at [1134, 506] on div "Lease started Jul 15, 2025 at 8:00 AM Announcement, sent via SMS Tessa (ResiDes…" at bounding box center [1005, 367] width 1126 height 523
copy div "Roseneti Alves Radeke Question Neutral Aug 28, 2025 at 1:36 AM I need a new AC …"
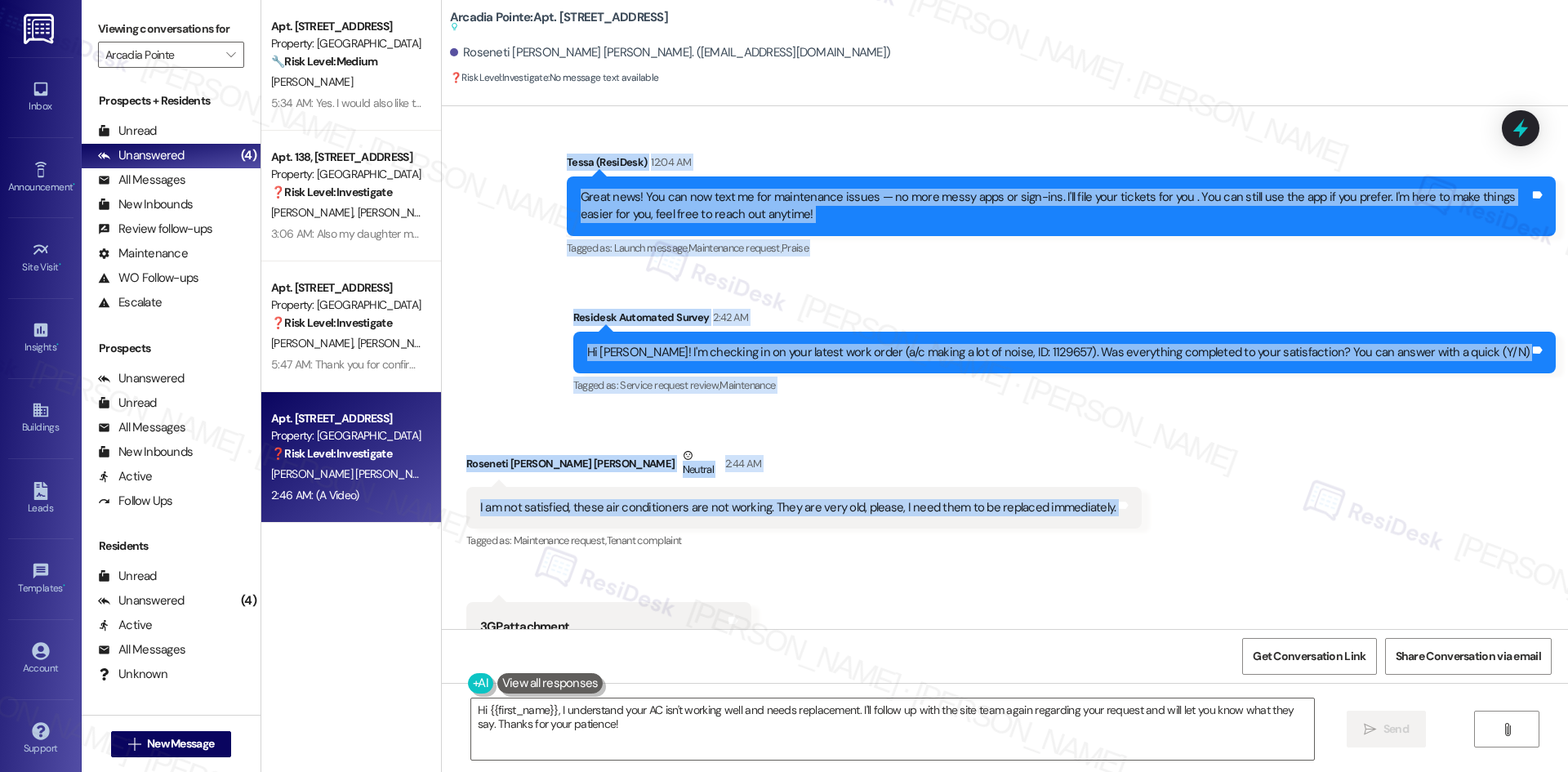
click at [977, 463] on div "Roseneti Alves Radeke Neutral 2:44 AM" at bounding box center [804, 466] width 676 height 40
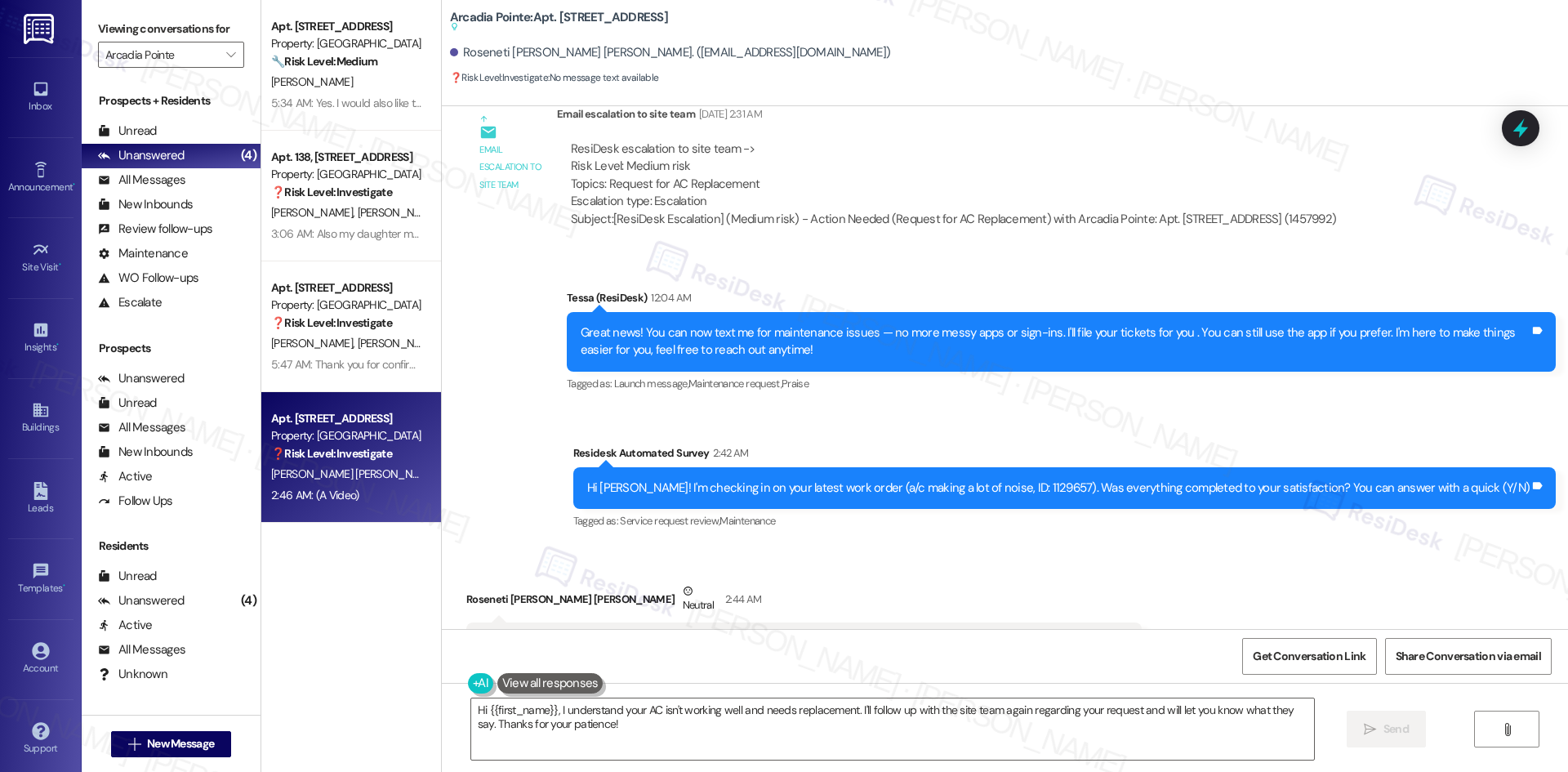
scroll to position [645, 0]
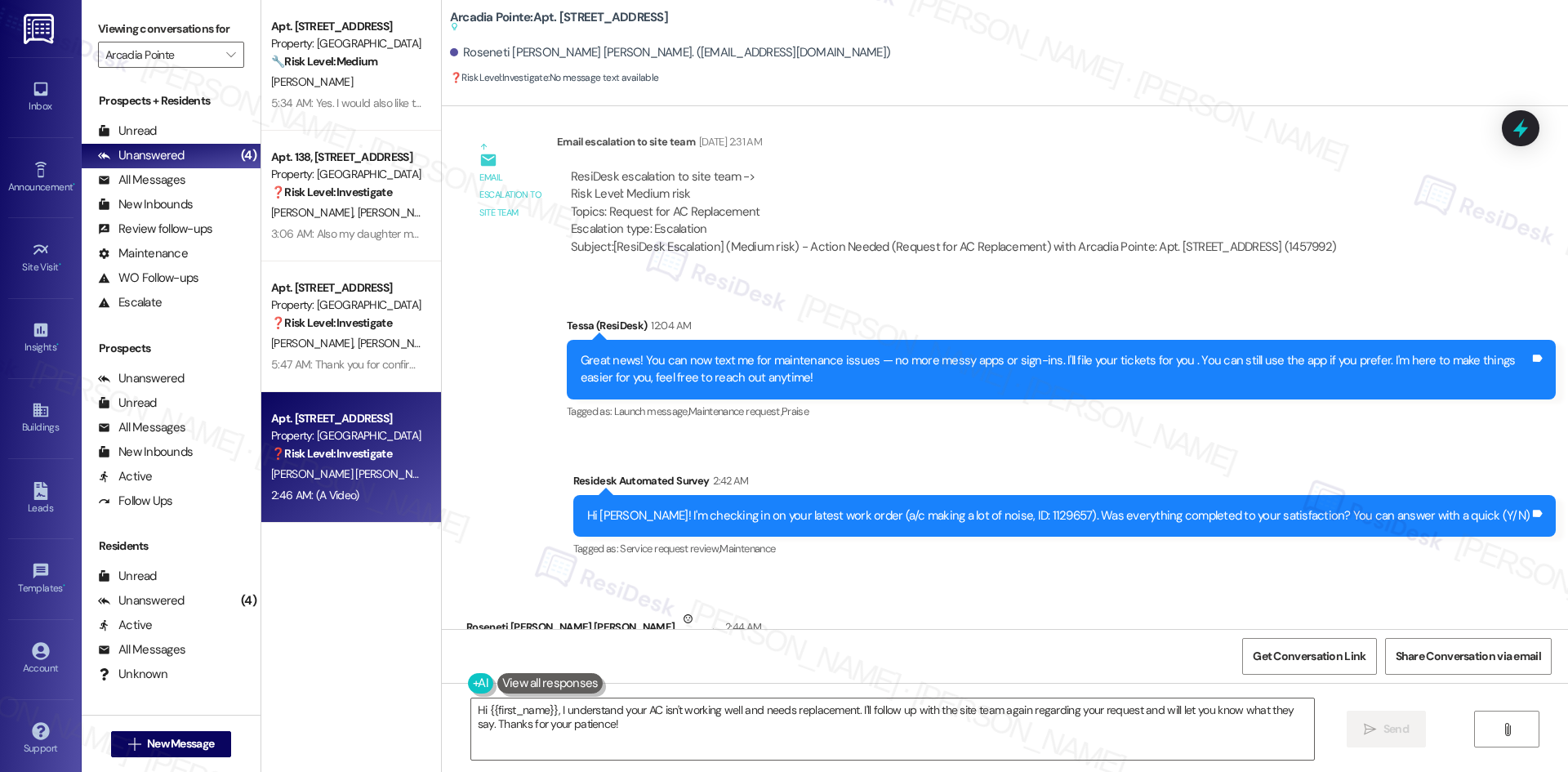
drag, startPoint x: 578, startPoint y: 300, endPoint x: 527, endPoint y: 293, distance: 51.5
click at [578, 300] on div "Announcement, sent via SMS Tessa (ResiDesk) 12:04 AM Great news! You can now te…" at bounding box center [1005, 427] width 1126 height 293
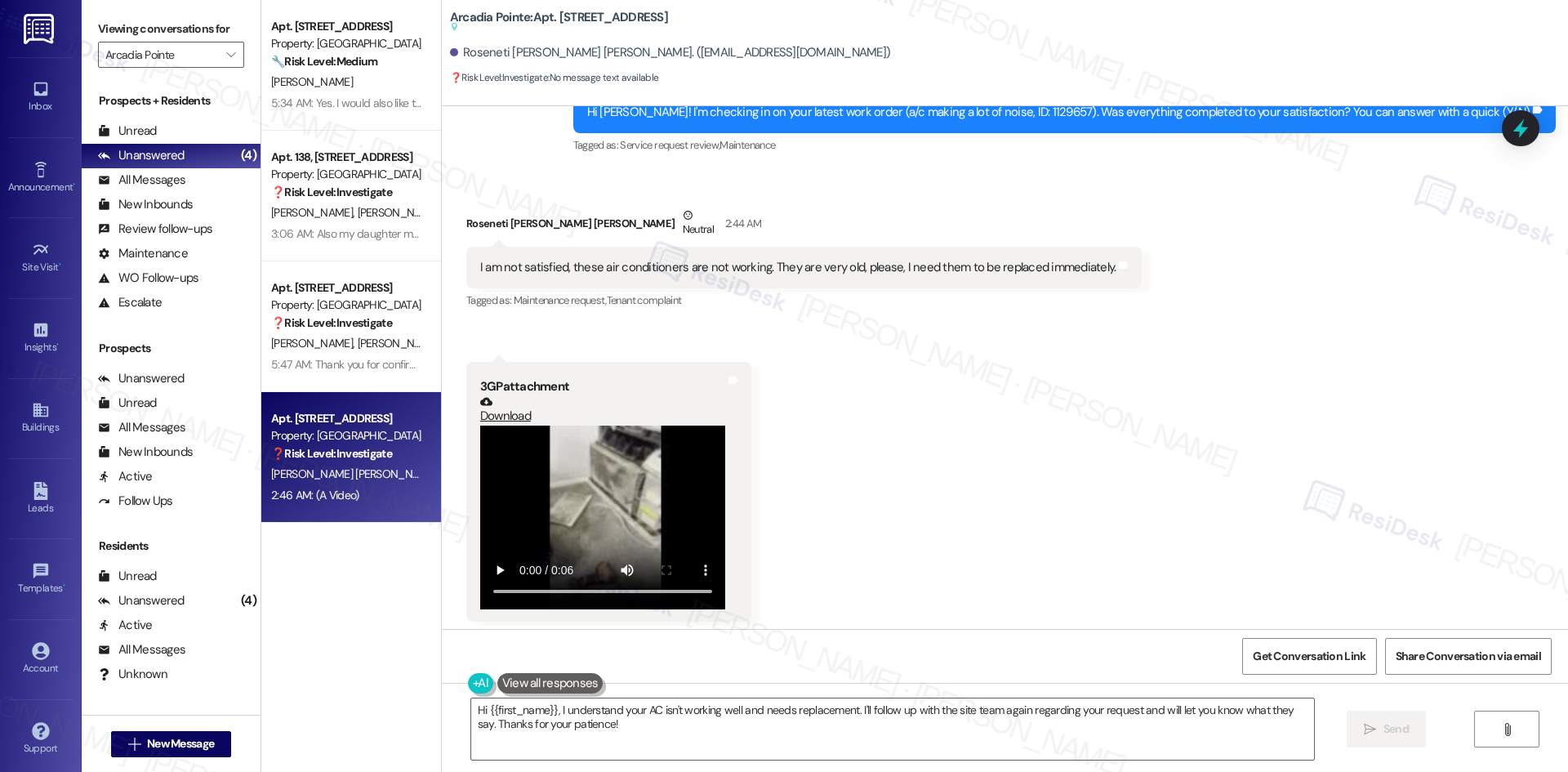
scroll to position [1054, 0]
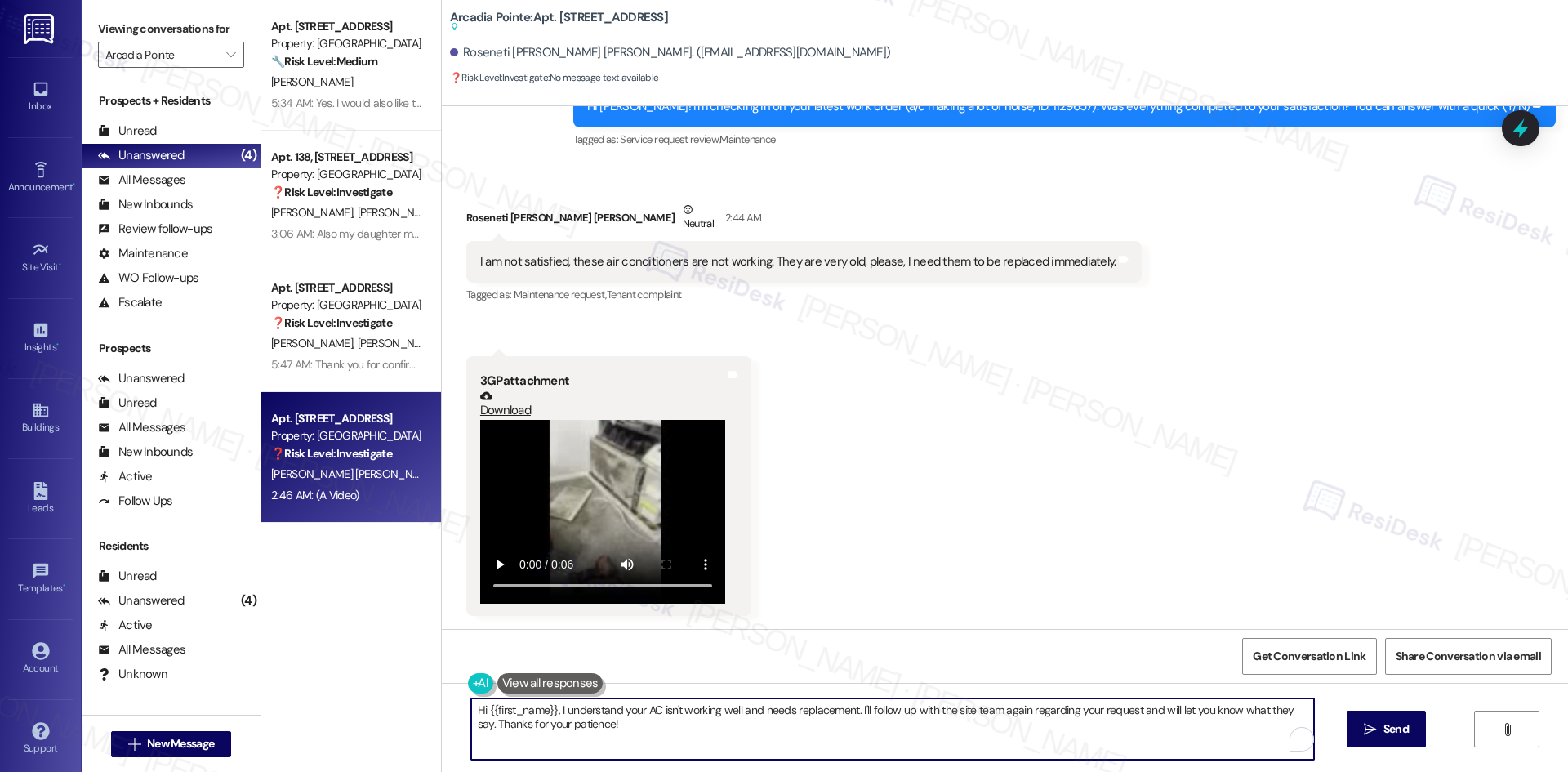
click at [671, 738] on textarea "Hi {{first_name}}, I understand your AC isn't working well and needs replacemen…" at bounding box center [893, 729] width 843 height 61
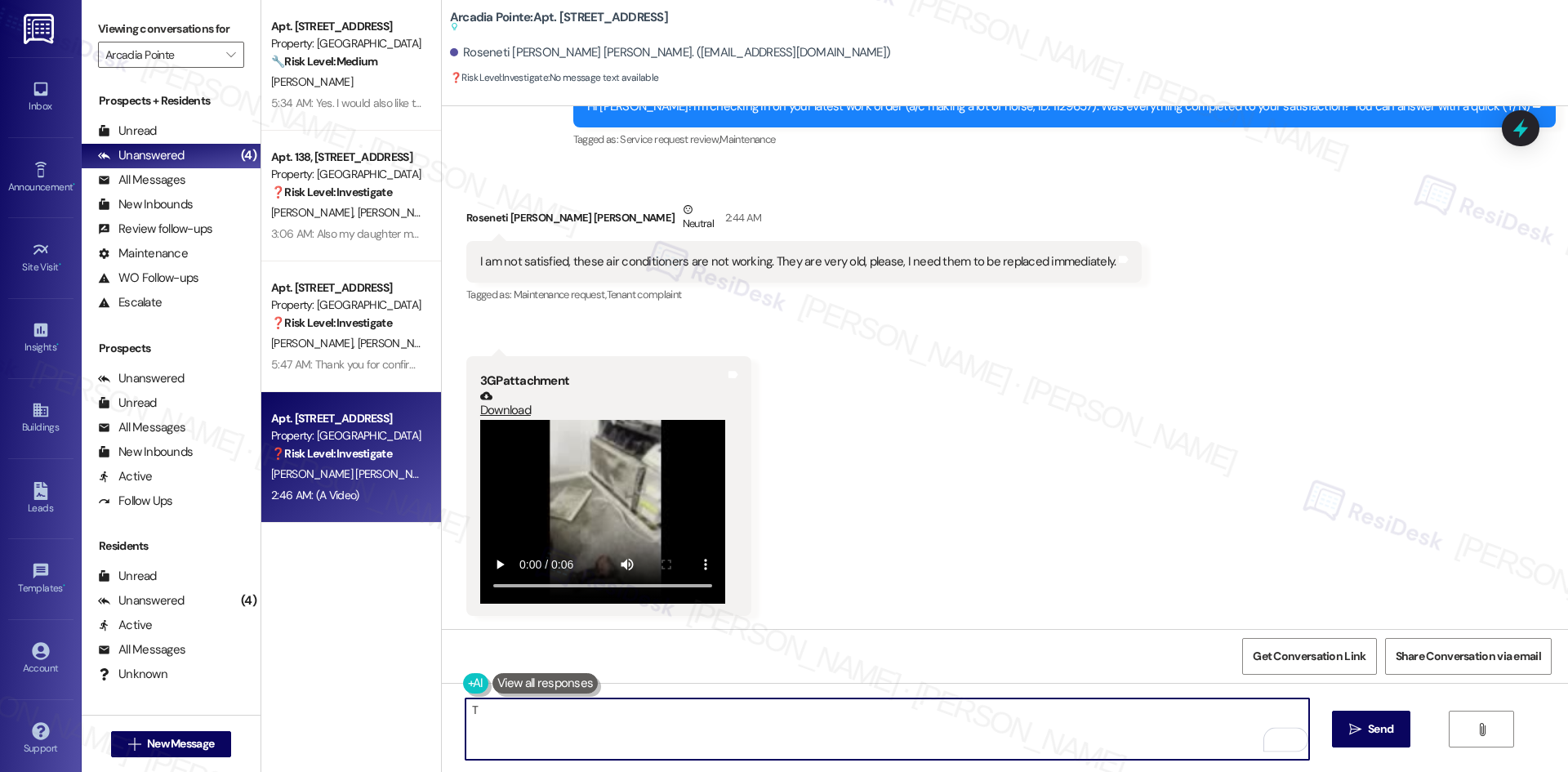
paste textarea "I understand your concern that the AC units are still not working and you need …"
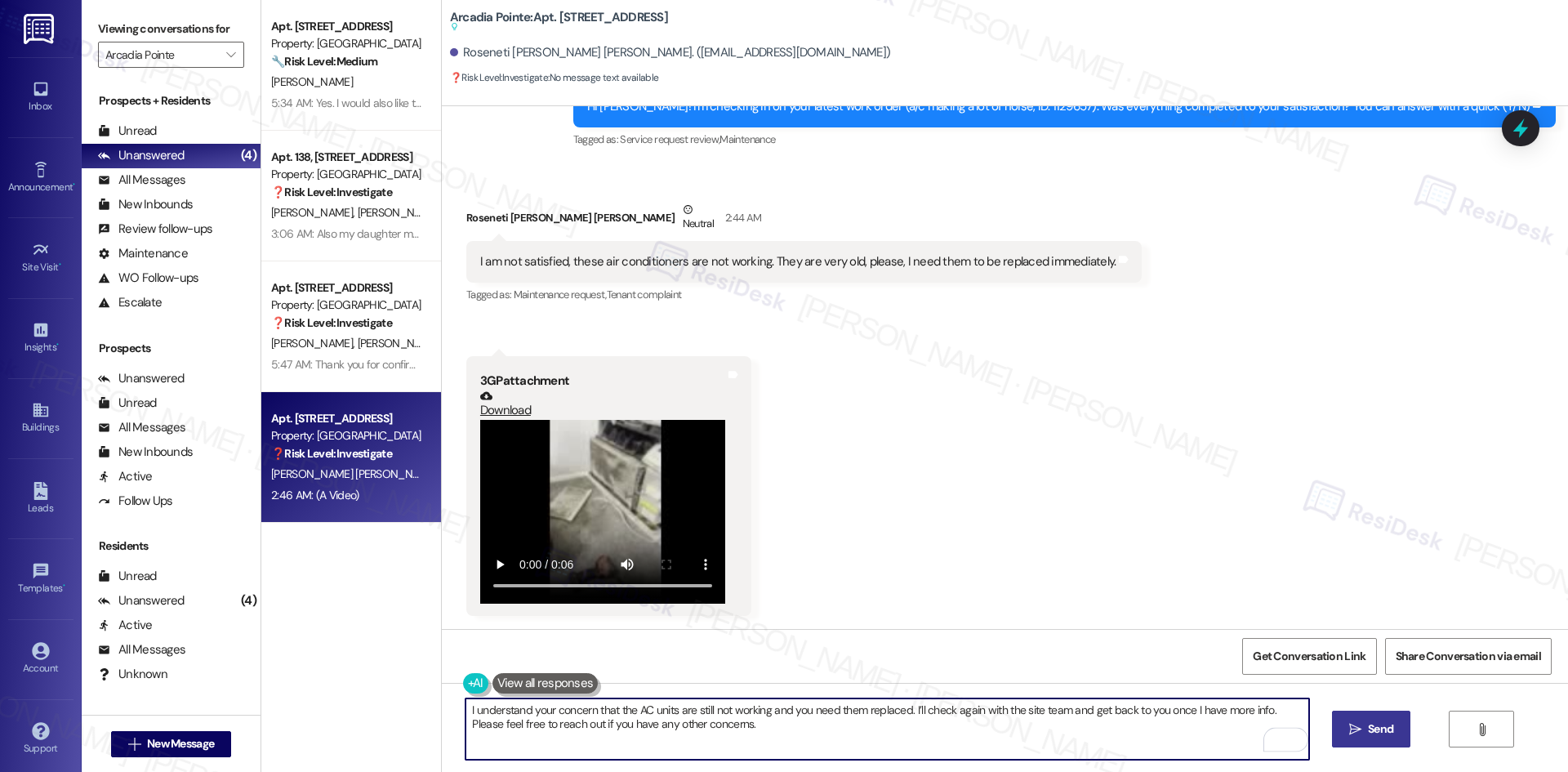
type textarea "I understand your concern that the AC units are still not working and you need …"
click at [1364, 731] on span "Send" at bounding box center [1380, 729] width 32 height 17
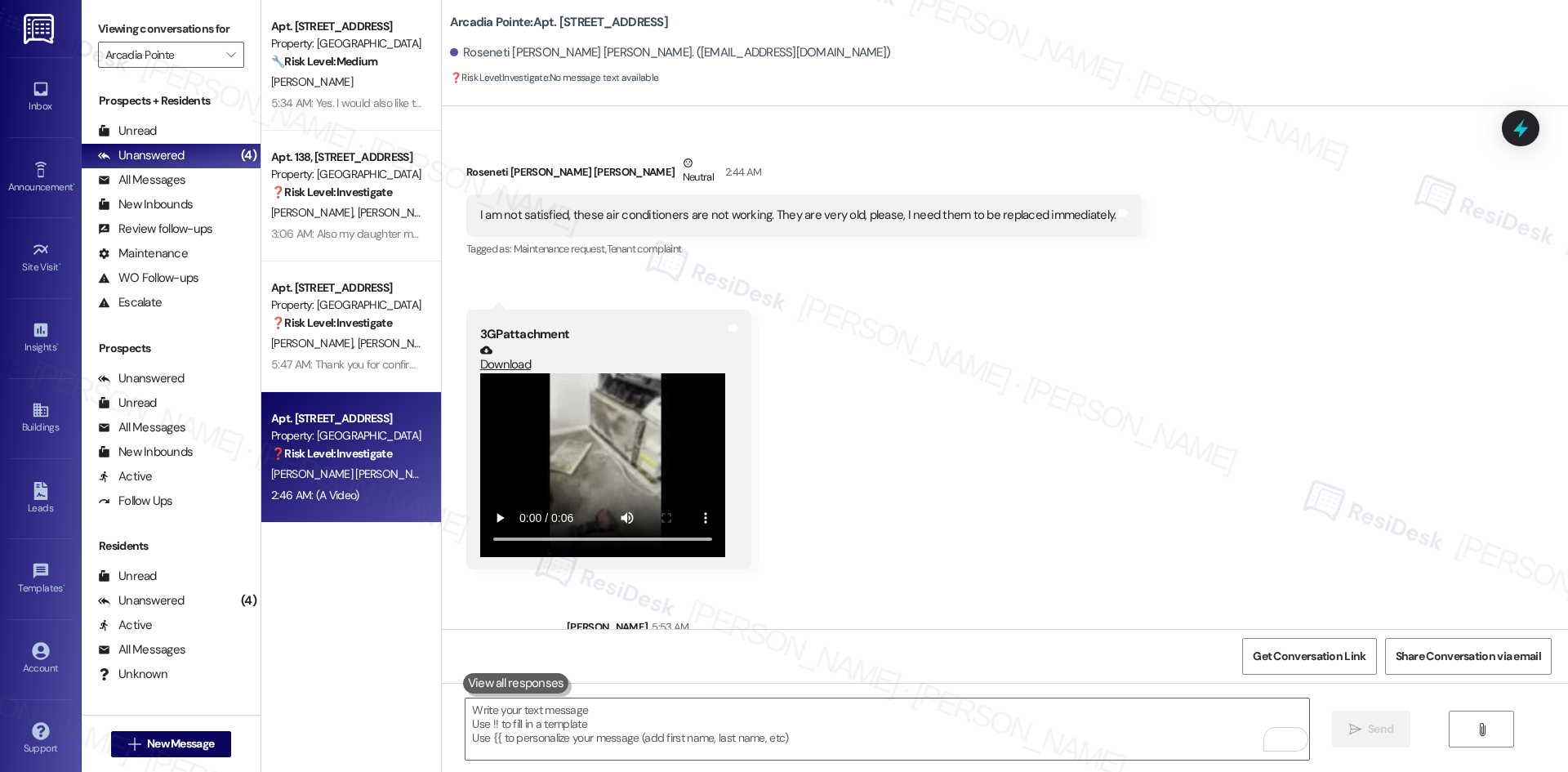
scroll to position [1143, 0]
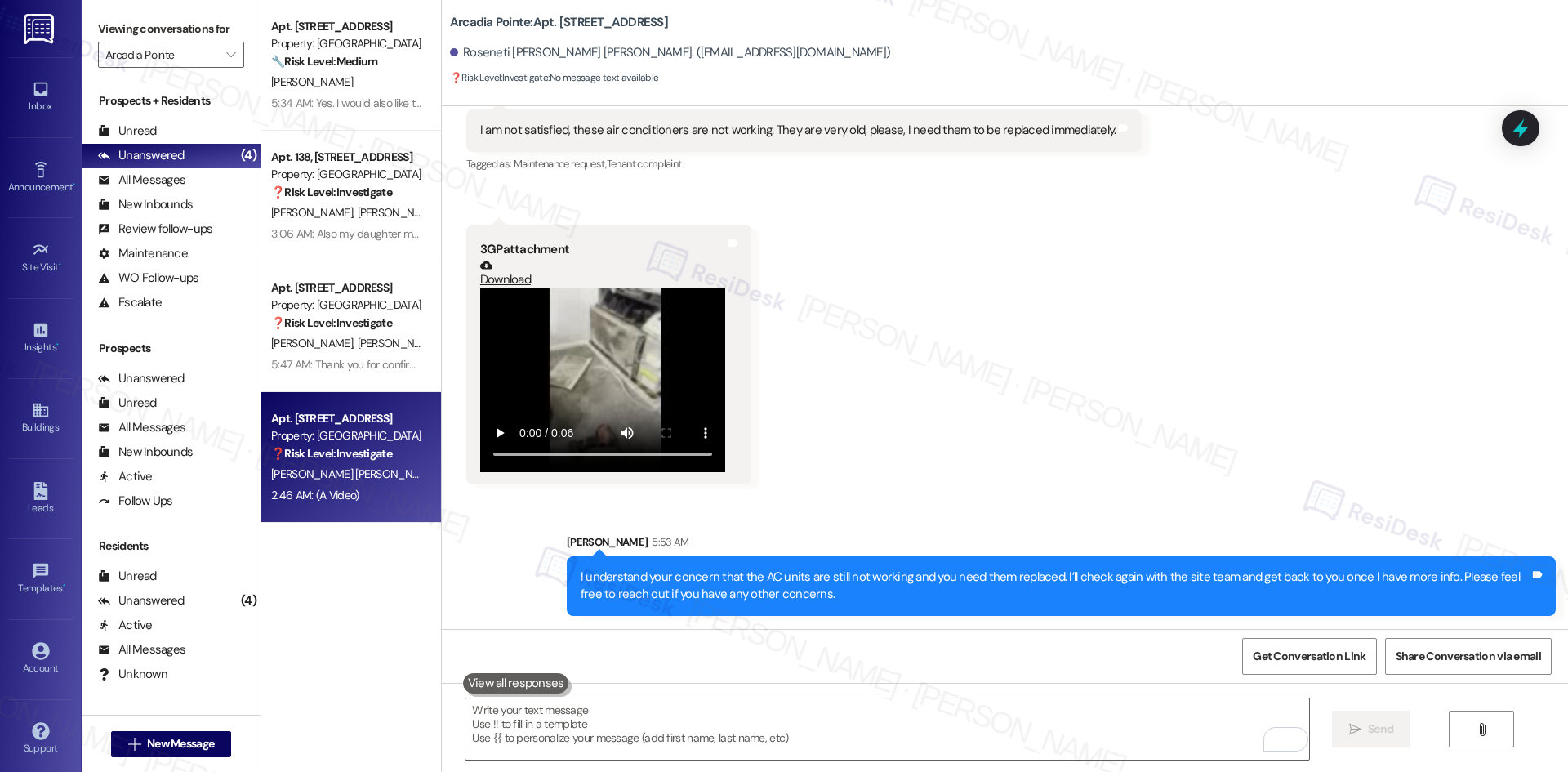
click at [1092, 508] on div "Sent via SMS Sarah 5:53 AM I understand your concern that the AC units are stil…" at bounding box center [1005, 562] width 1126 height 132
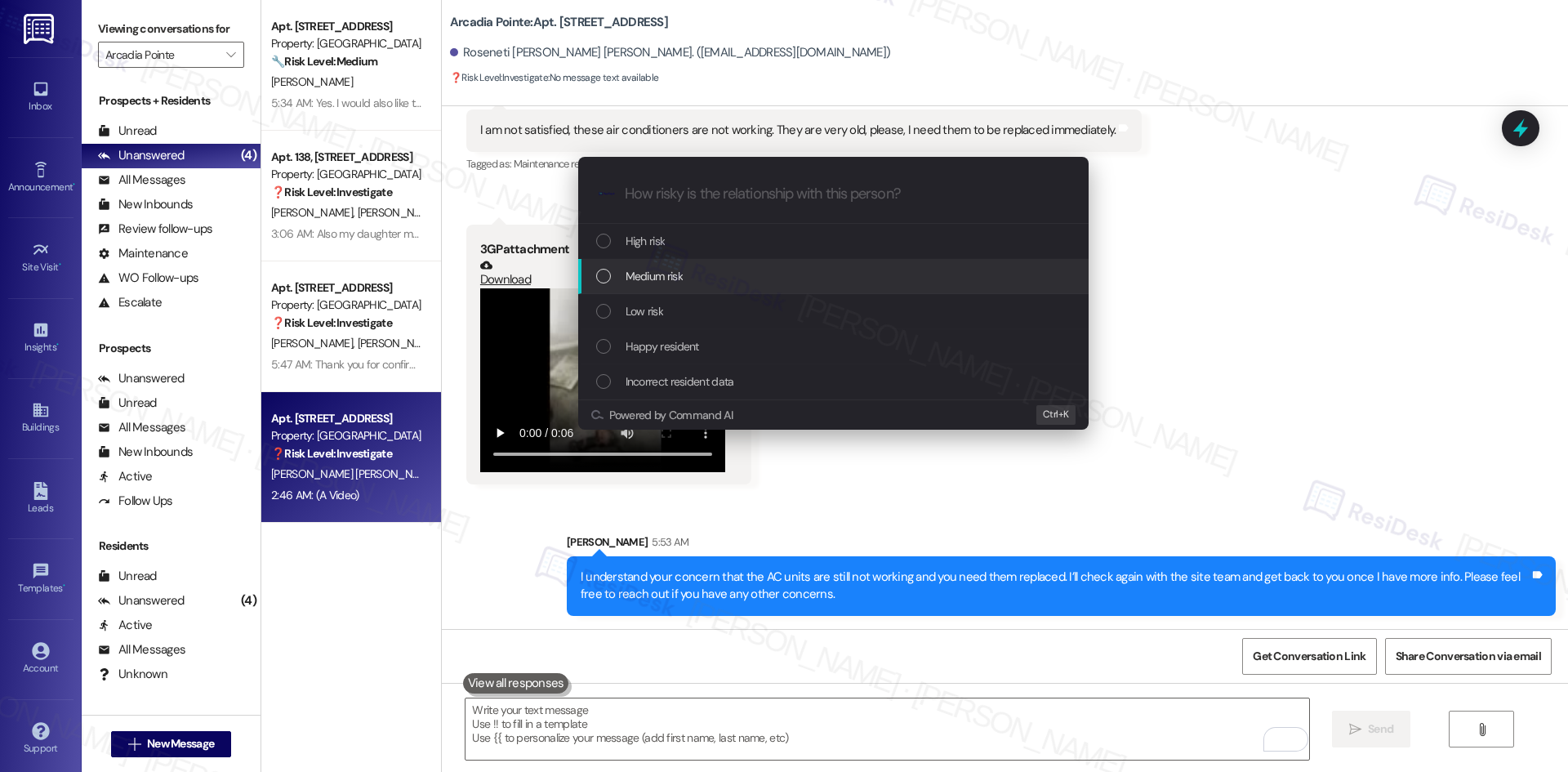
click at [732, 281] on div "Medium risk" at bounding box center [834, 275] width 477 height 18
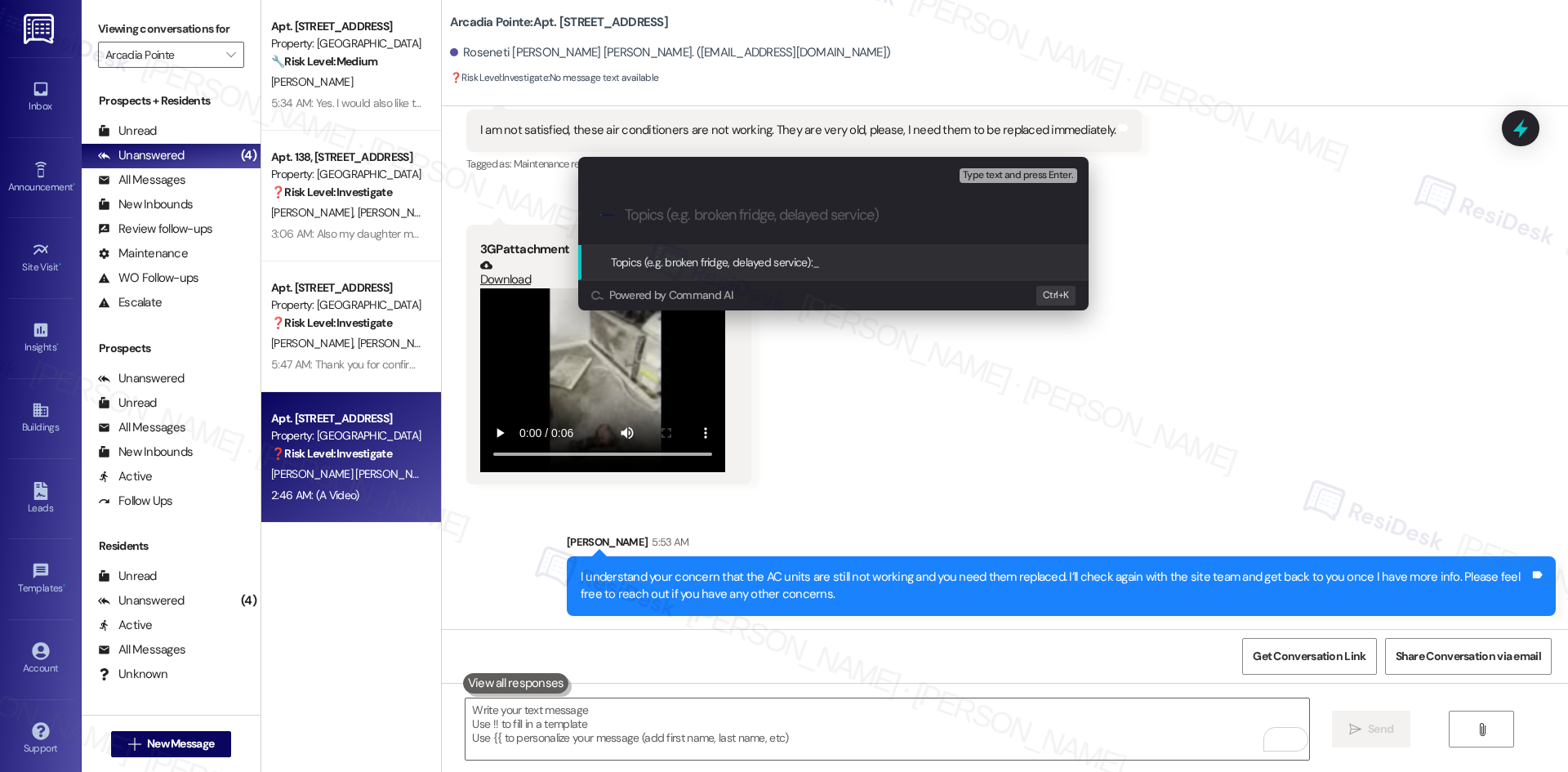
click at [687, 227] on div ".cls-1{fill:#0a055f;}.cls-2{fill:#0cc4c4;} resideskLogoBlueOrange" at bounding box center [833, 214] width 510 height 58
click at [685, 218] on input "Topics (e.g. broken fridge, delayed service)" at bounding box center [845, 215] width 443 height 17
paste input "AC Replacement Request"
type input "AC Replacement Request"
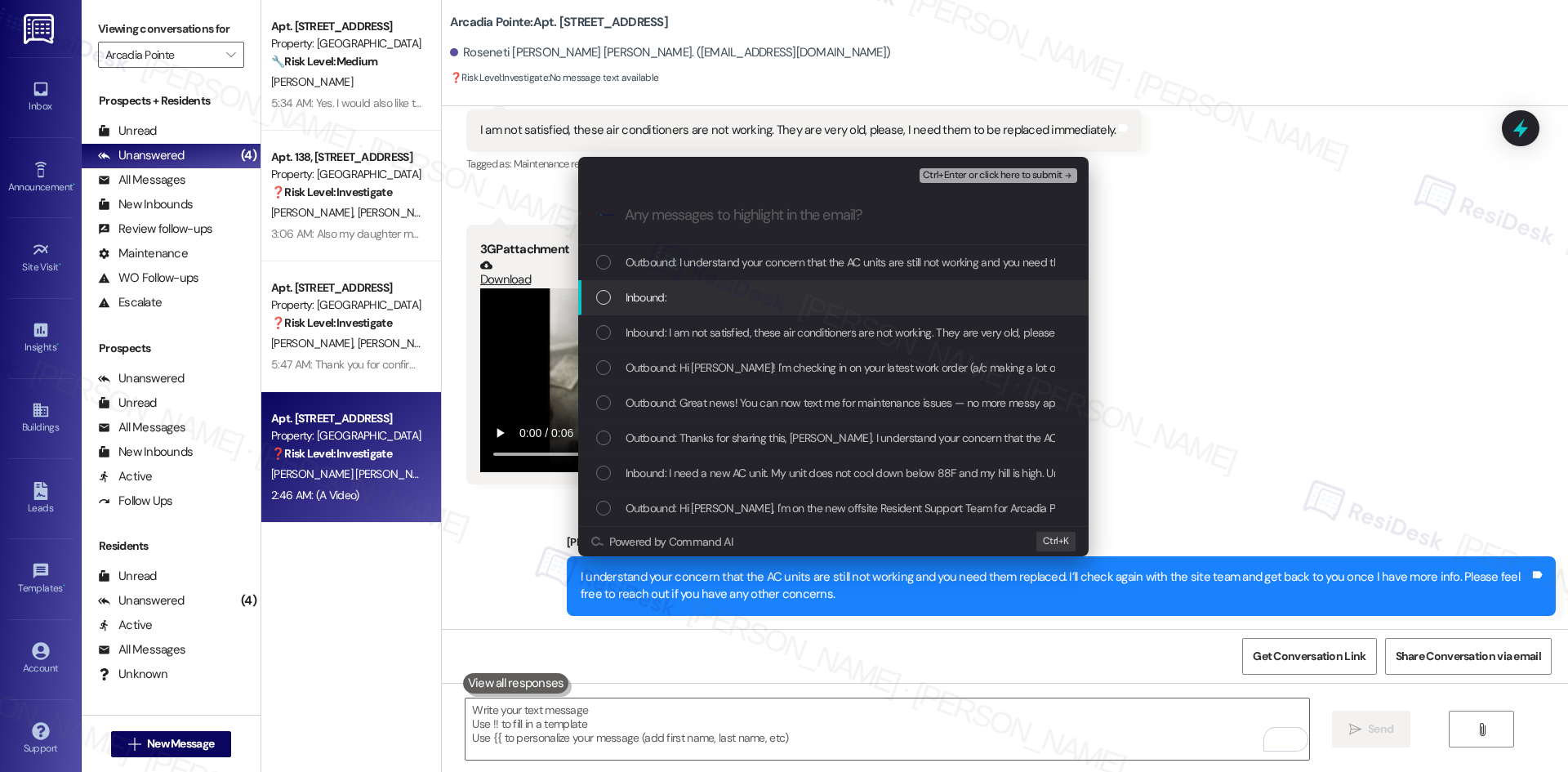
click at [670, 298] on div "Inbound:" at bounding box center [834, 297] width 477 height 18
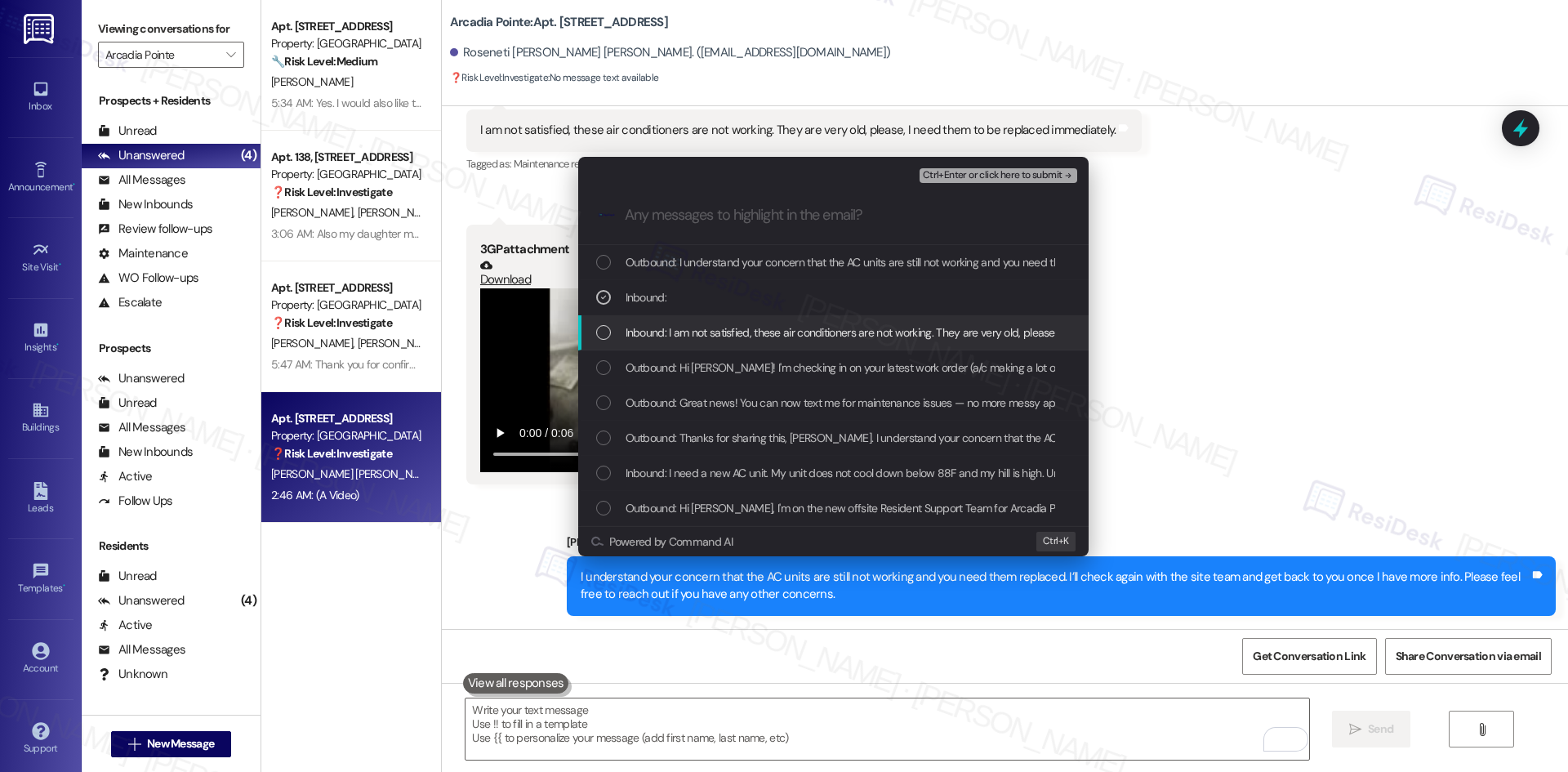
drag, startPoint x: 711, startPoint y: 330, endPoint x: 727, endPoint y: 337, distance: 17.5
click at [711, 330] on span "Inbound: I am not satisfied, these air conditioners are not working. They are v…" at bounding box center [938, 332] width 626 height 18
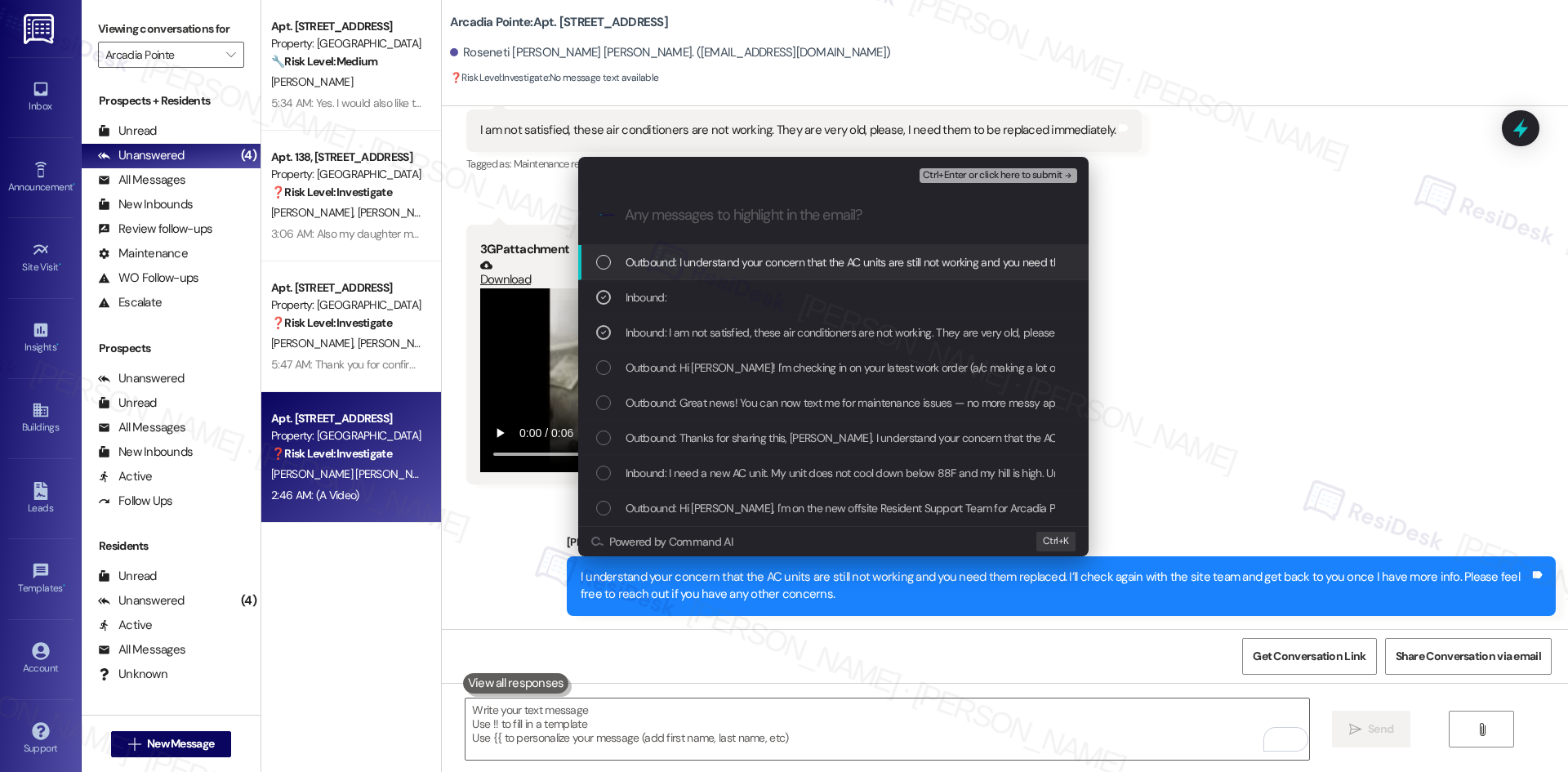
click at [1024, 173] on span "Ctrl+Enter or click here to submit" at bounding box center [993, 175] width 139 height 11
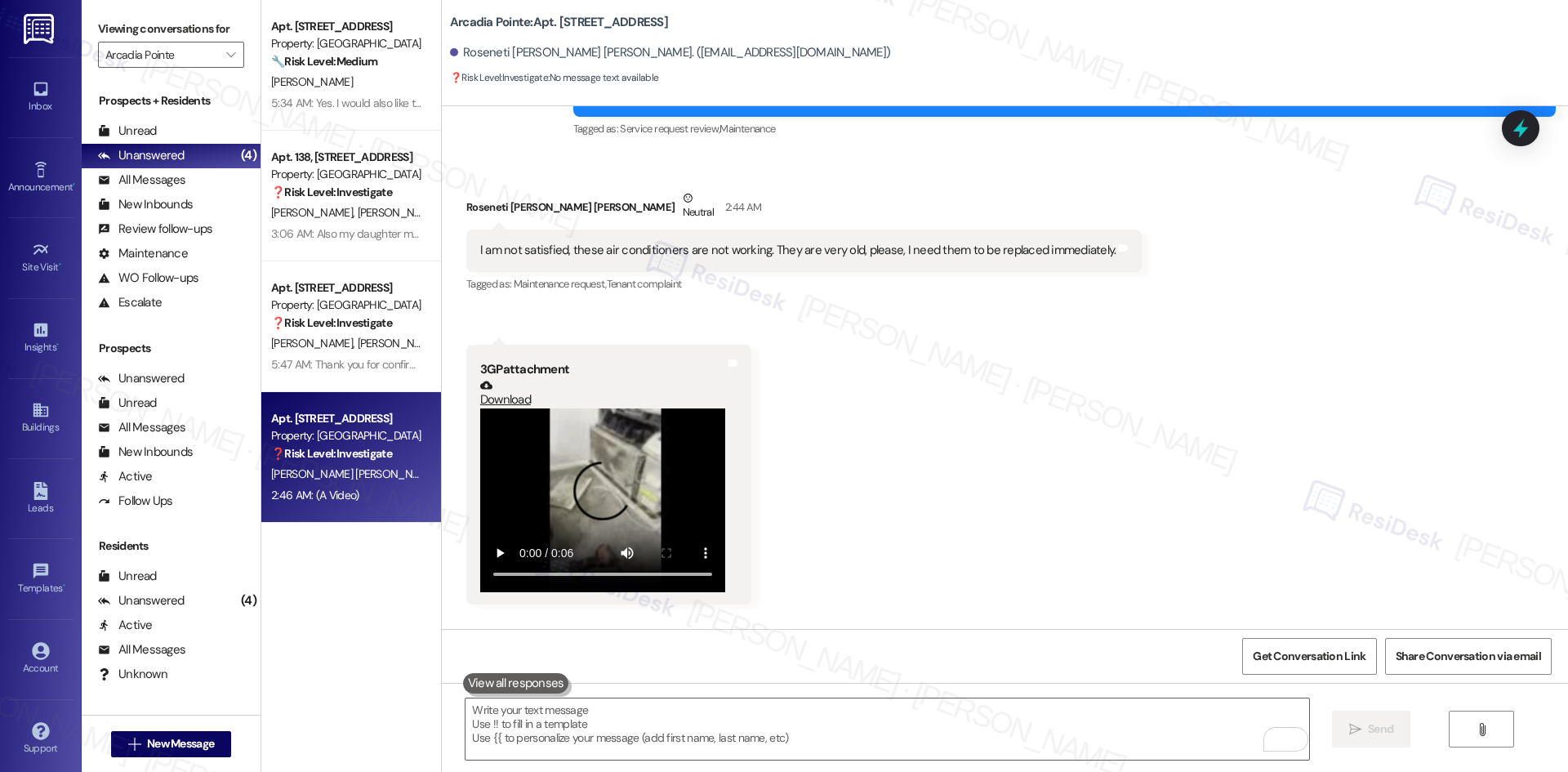
scroll to position [1010, 0]
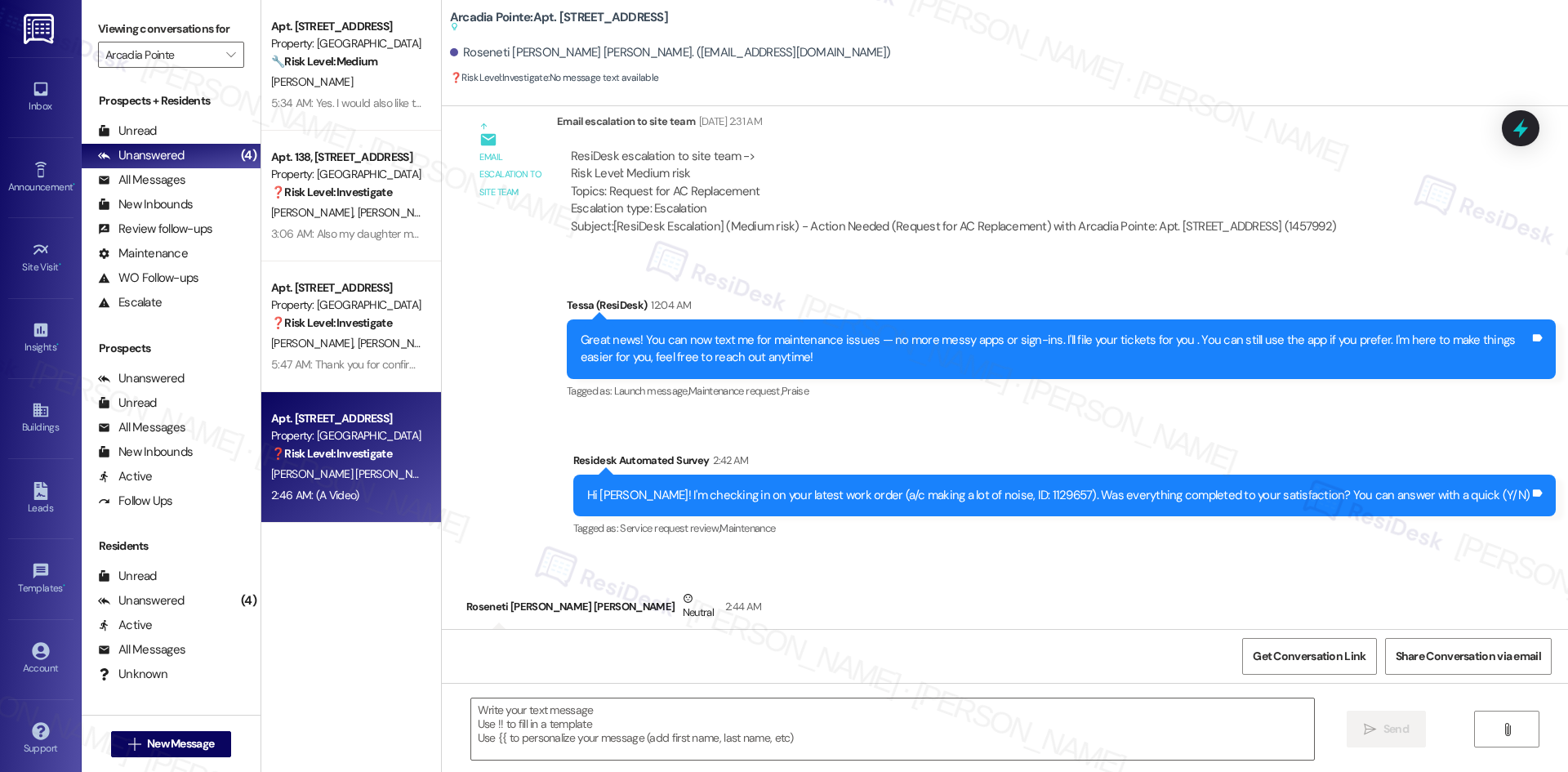
type textarea "Fetching suggested responses. Please feel free to read through the conversation…"
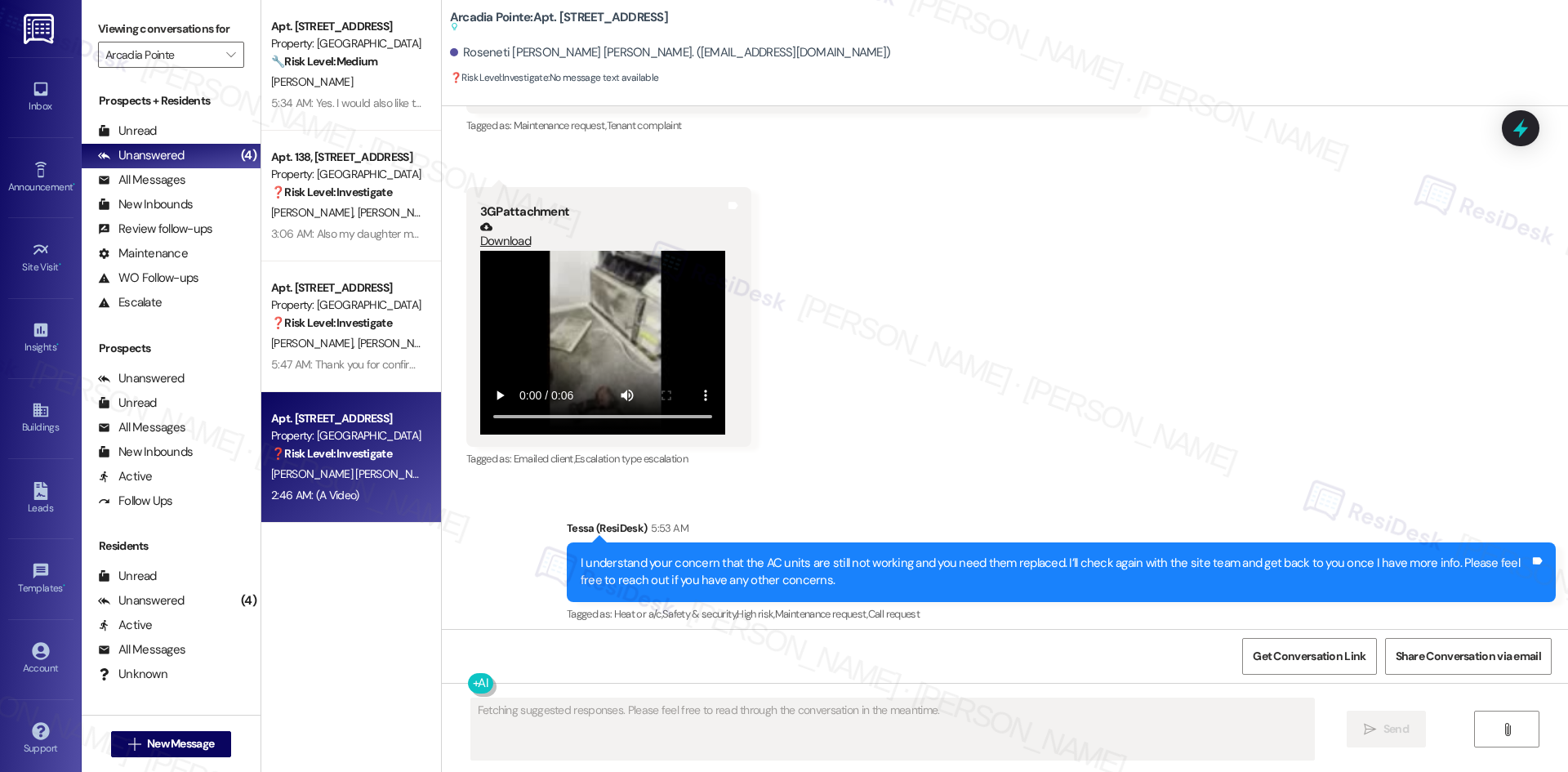
scroll to position [1232, 0]
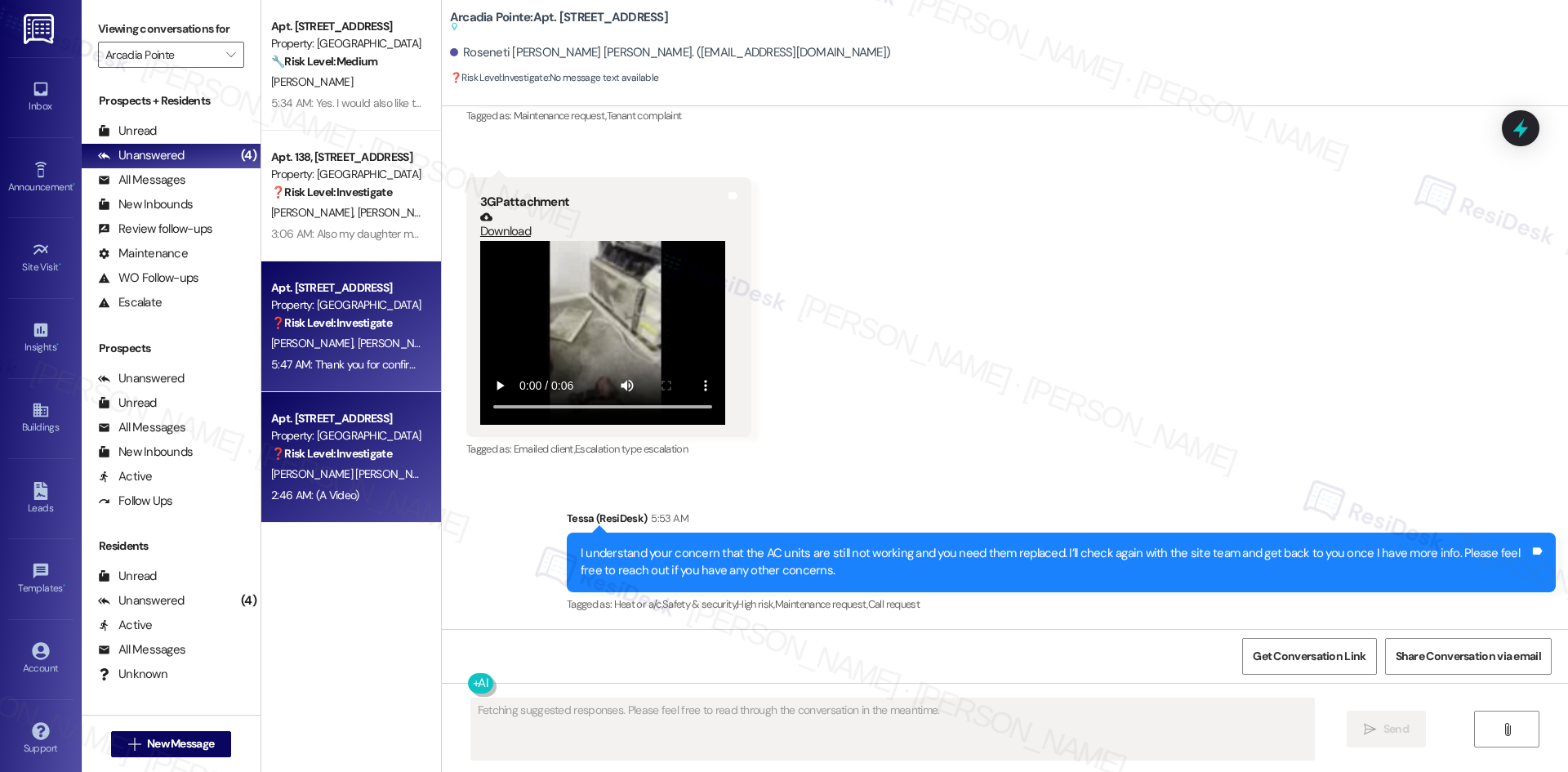
click at [319, 359] on div "5:47 AM: Thank you for confirming! I’m glad to hear everything was completed to…" at bounding box center [622, 364] width 702 height 15
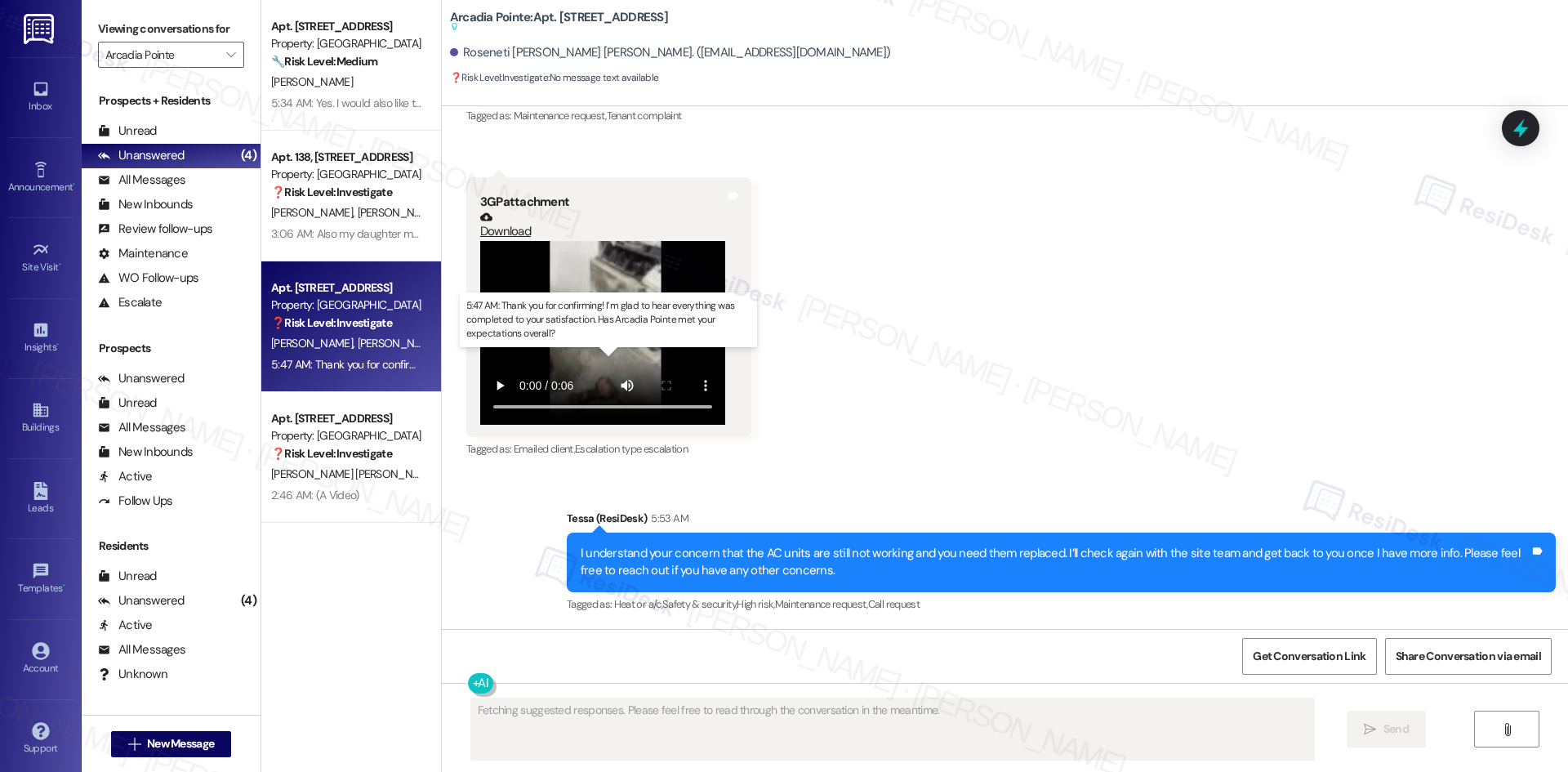
scroll to position [346, 0]
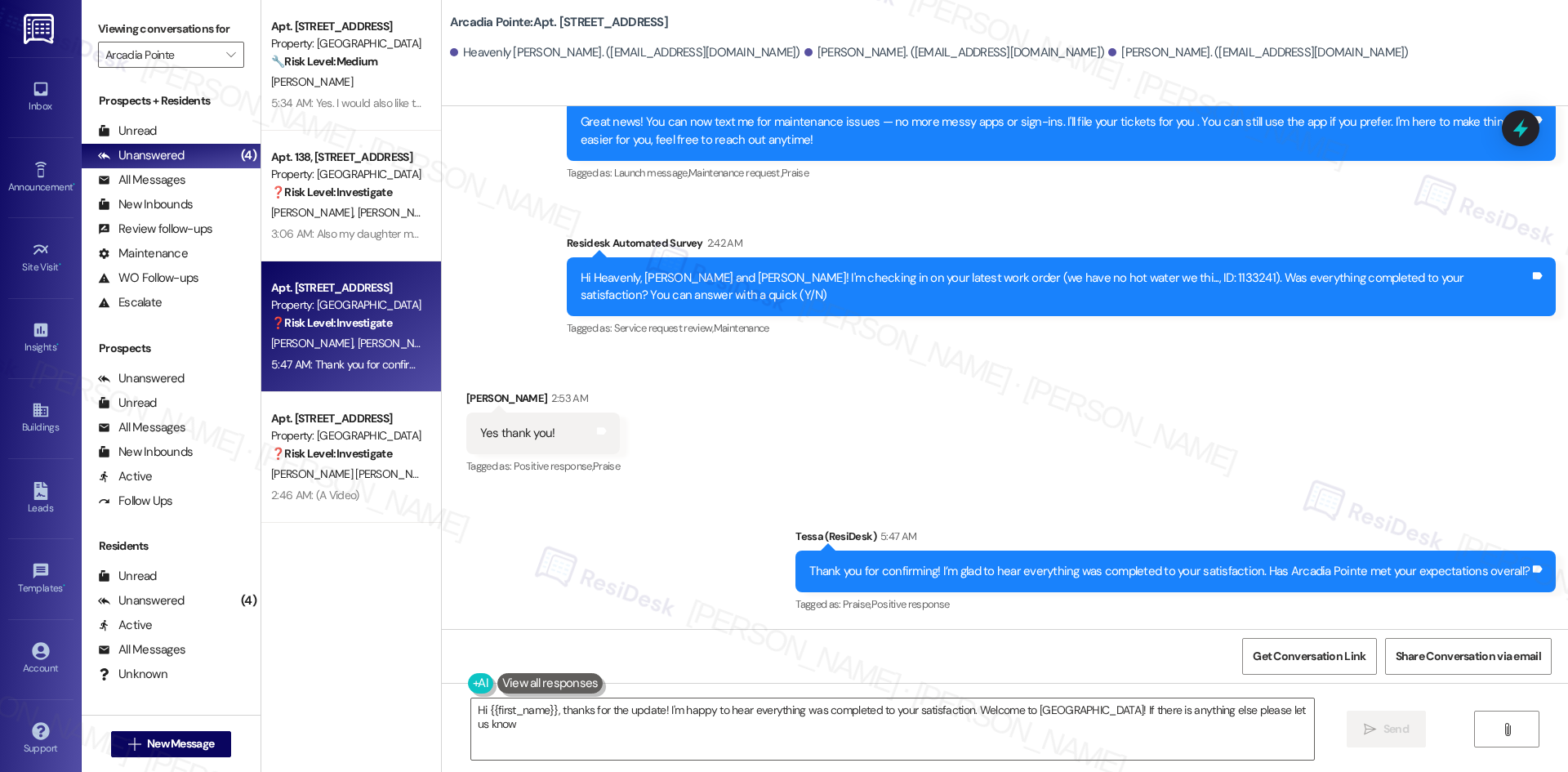
type textarea "Hi {{first_name}}, thanks for the update! I'm happy to hear everything was comp…"
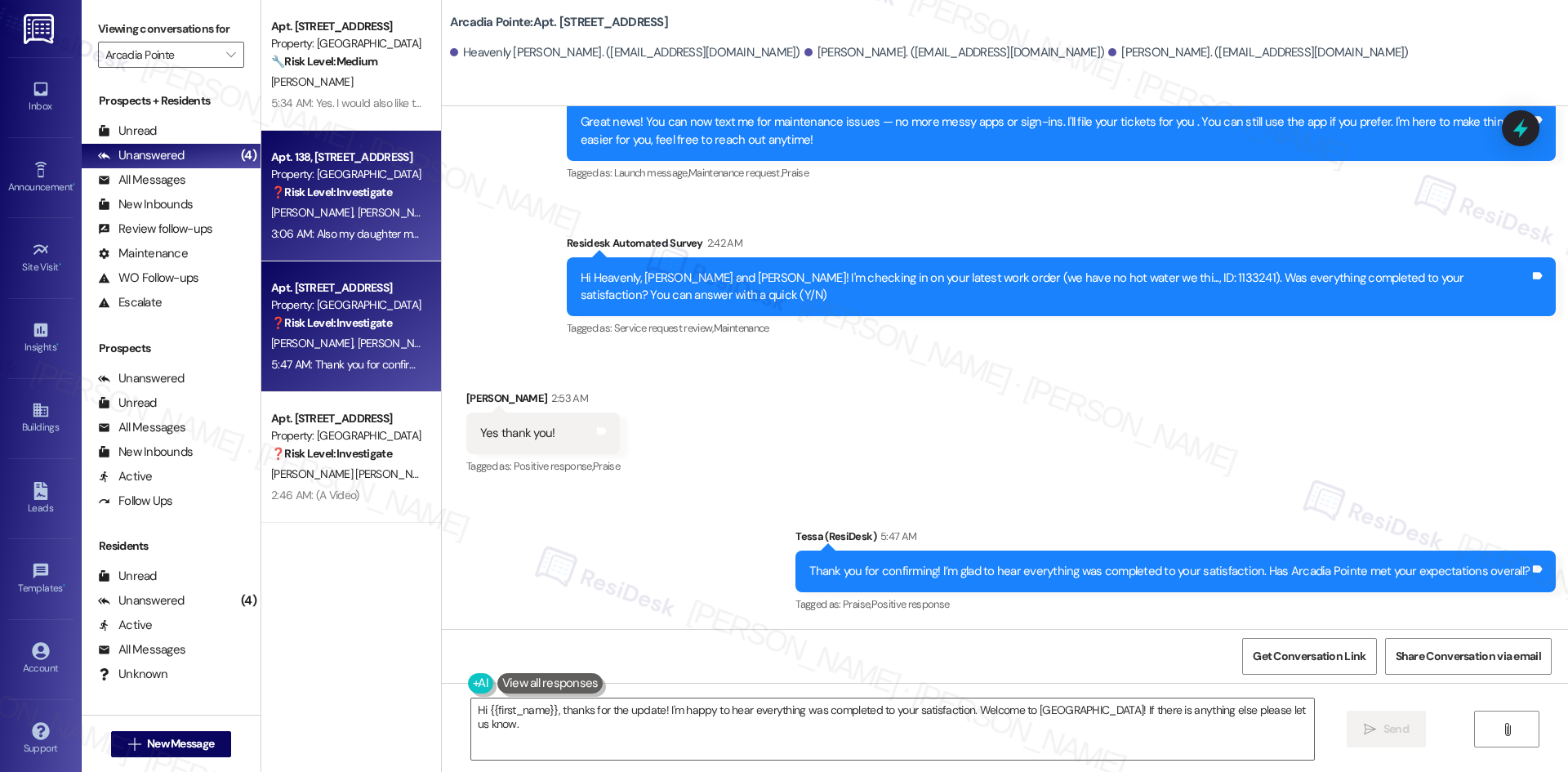
click at [320, 229] on div "3:06 AM: Also my daughter moved out almost 2years ago not sure why she is still…" at bounding box center [672, 233] width 802 height 15
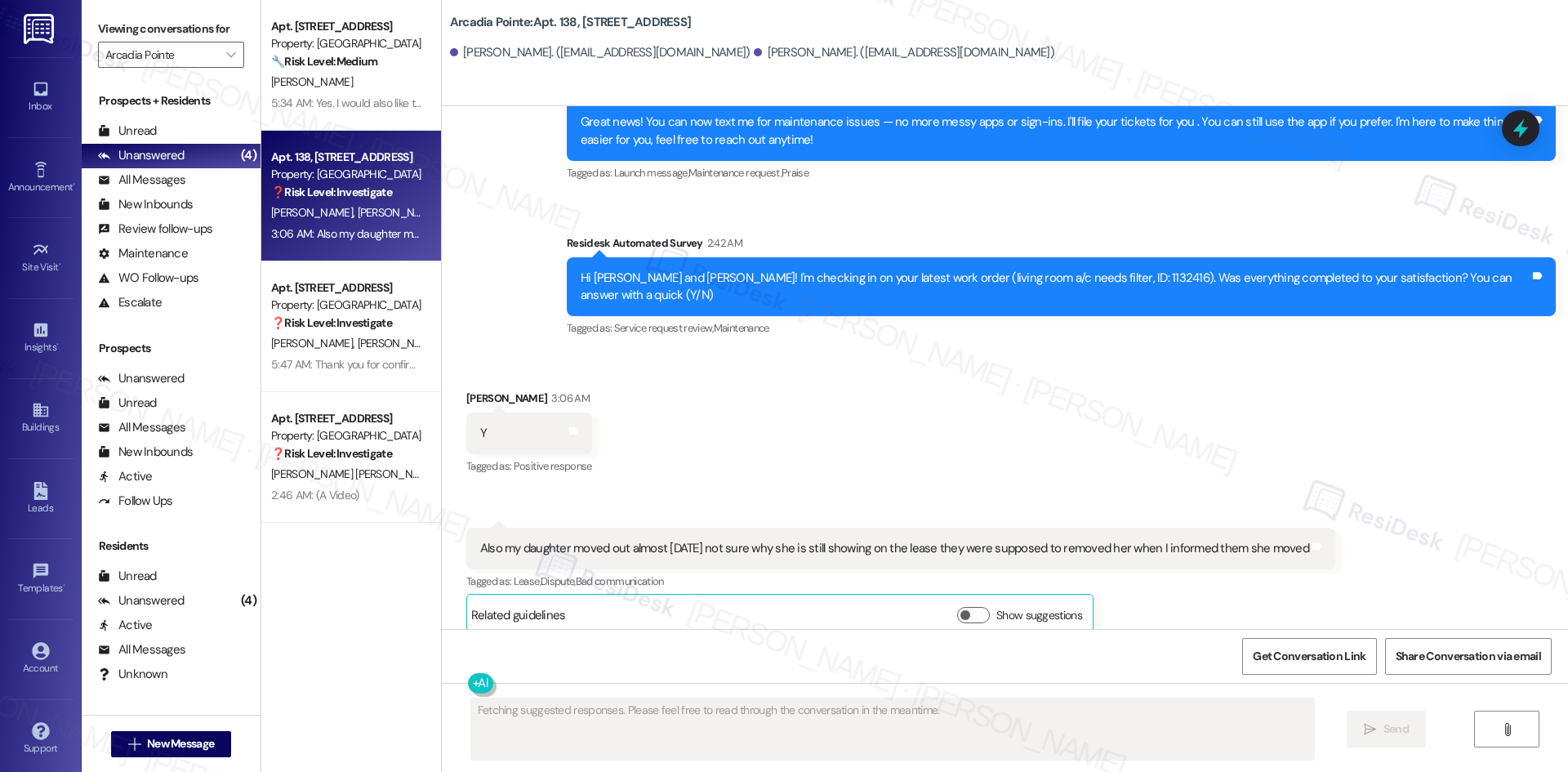
scroll to position [348, 0]
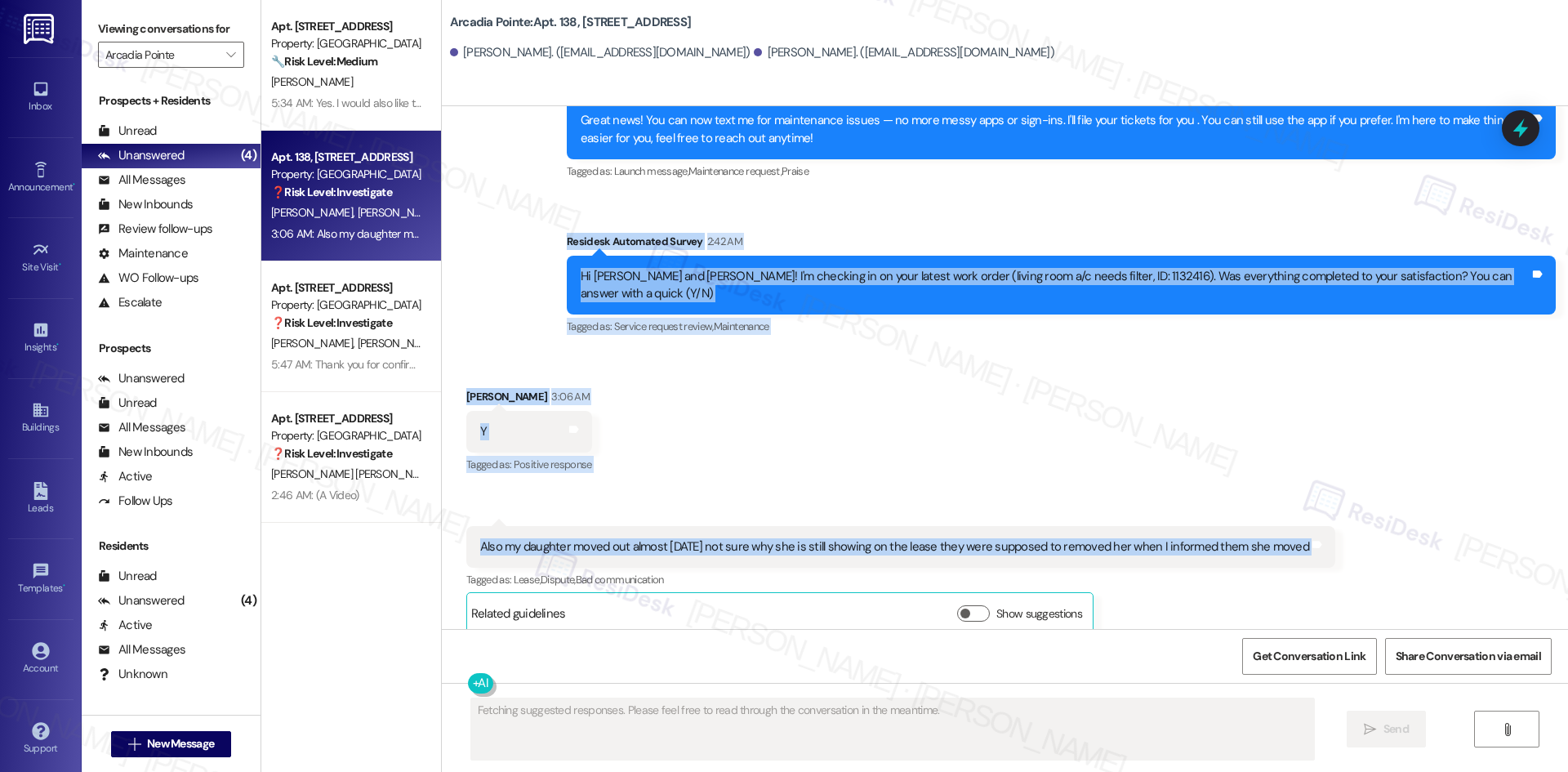
drag, startPoint x: 560, startPoint y: 238, endPoint x: 1334, endPoint y: 540, distance: 830.8
click at [1334, 540] on div "Lease started Nov 01, 2024 at 8:00 AM Announcement, sent via SMS Tessa (ResiDes…" at bounding box center [1005, 367] width 1126 height 523
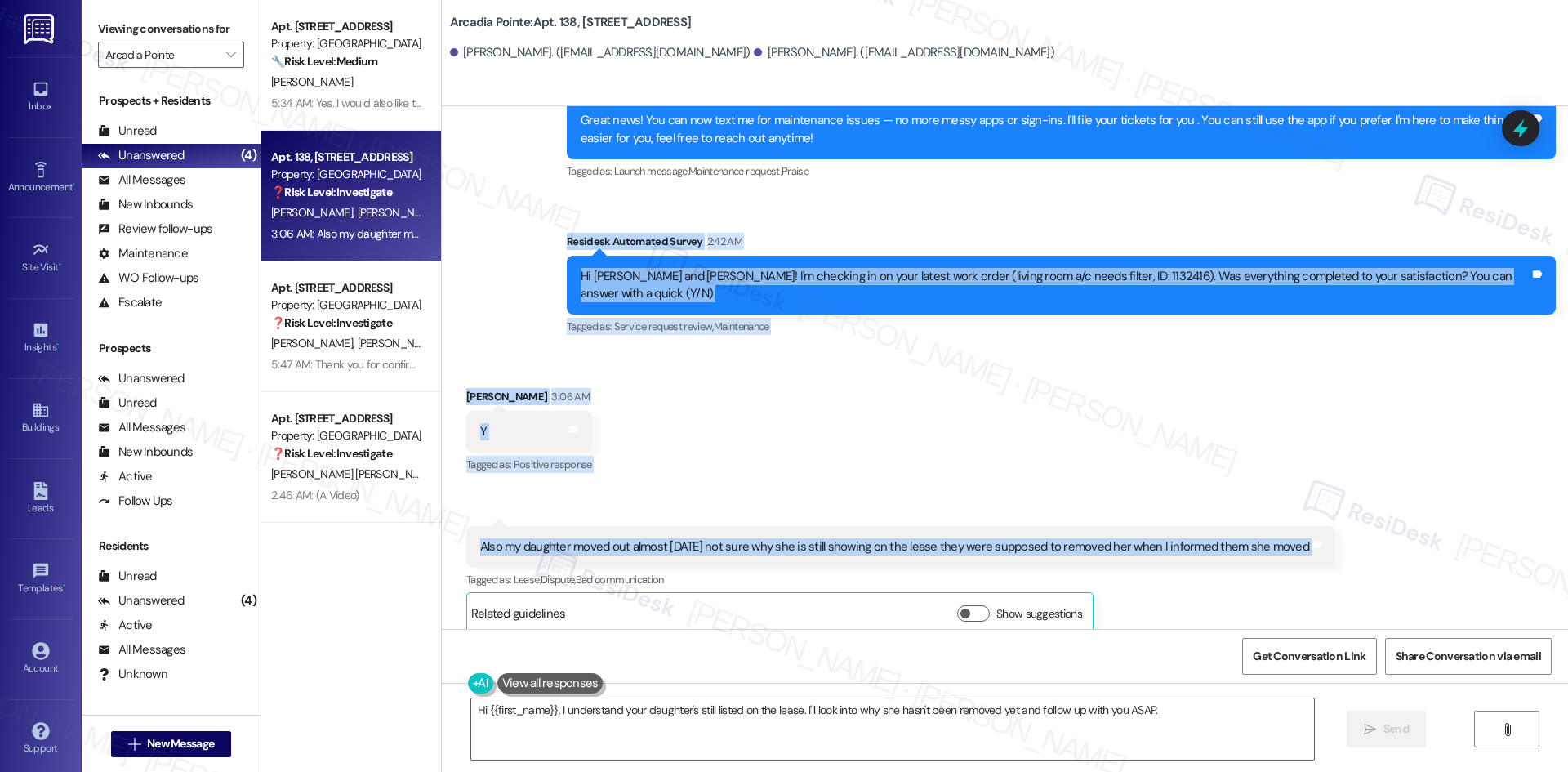
copy div "Residesk Automated Survey 2:42 AM Hi Maliyah and Sherry! I'm checking in on you…"
click at [665, 351] on div "Received via SMS Sherry Johnson 3:06 AM Y Tags and notes Tagged as: Positive re…" at bounding box center [1005, 498] width 1126 height 295
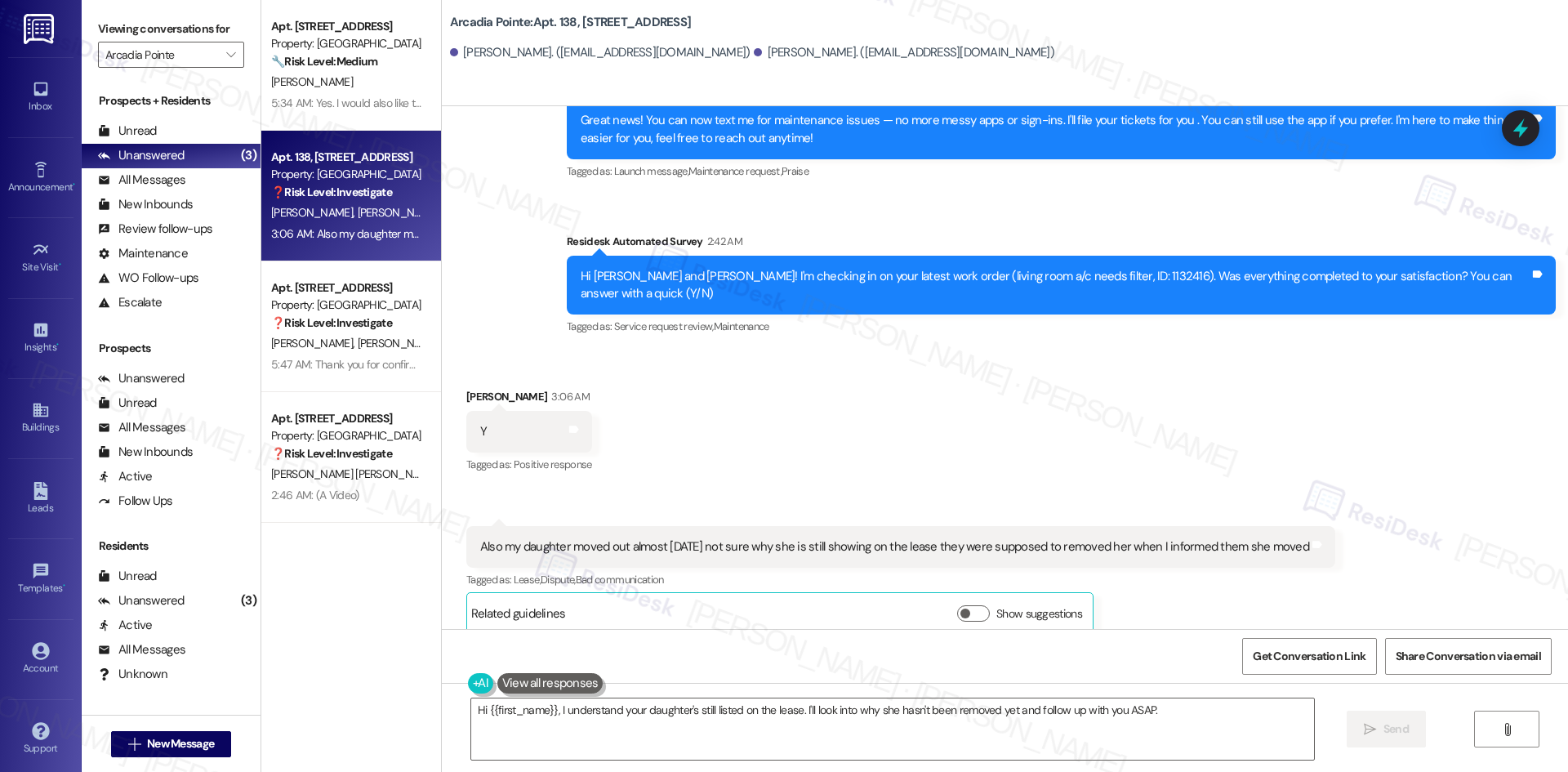
scroll to position [349, 0]
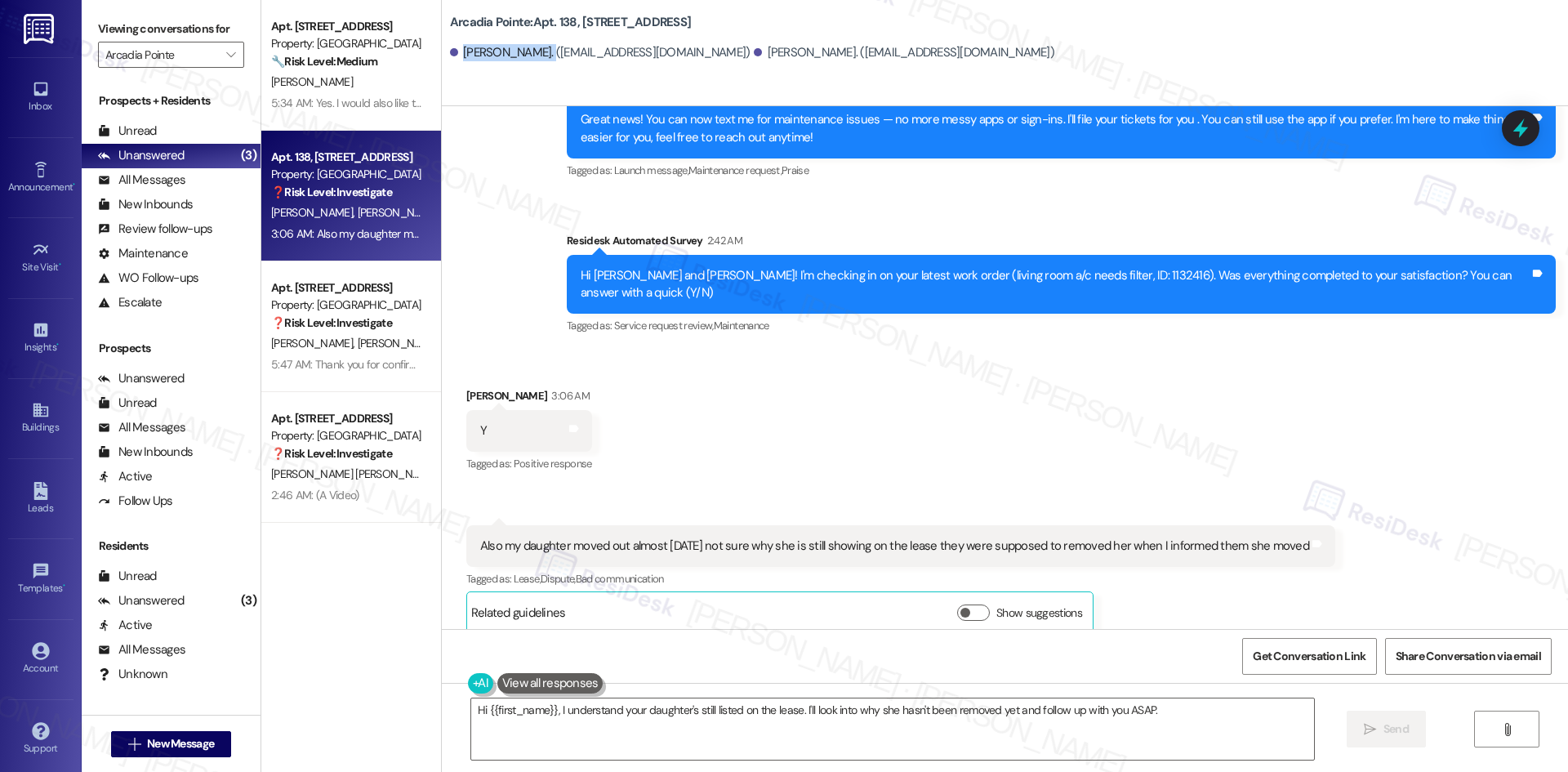
drag, startPoint x: 450, startPoint y: 54, endPoint x: 536, endPoint y: 58, distance: 86.1
click at [536, 58] on div "Maliyah Johnson. (maliyahbrea@gmail.com)" at bounding box center [600, 52] width 300 height 17
copy div "Maliyah Johnson"
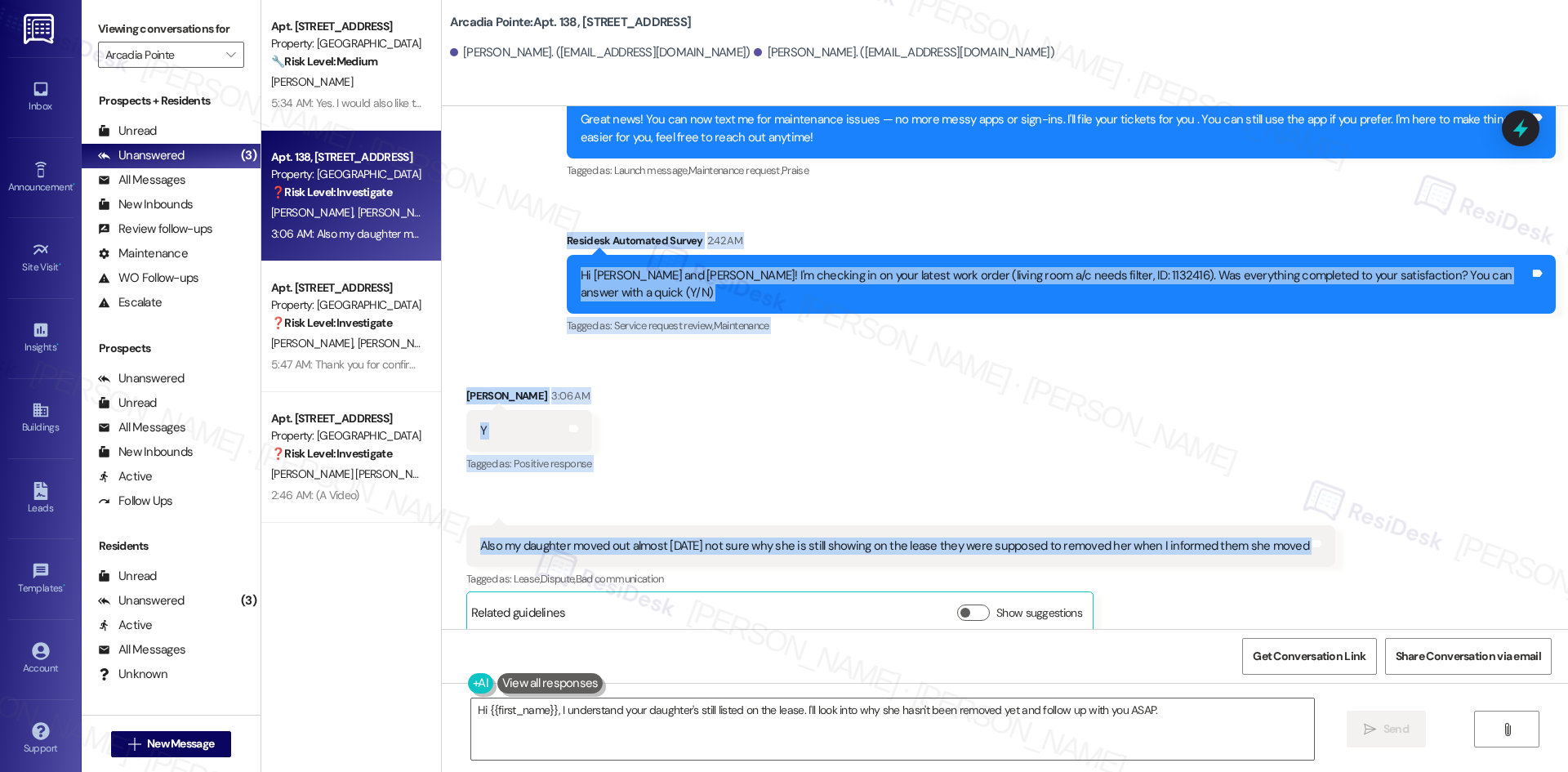
drag, startPoint x: 556, startPoint y: 230, endPoint x: 1354, endPoint y: 540, distance: 856.1
click at [1354, 540] on div "Lease started Nov 01, 2024 at 8:00 AM Announcement, sent via SMS Tessa (ResiDes…" at bounding box center [1005, 367] width 1126 height 523
click at [686, 408] on div "Received via SMS Sherry Johnson 3:06 AM Y Tags and notes Tagged as: Positive re…" at bounding box center [1005, 497] width 1126 height 295
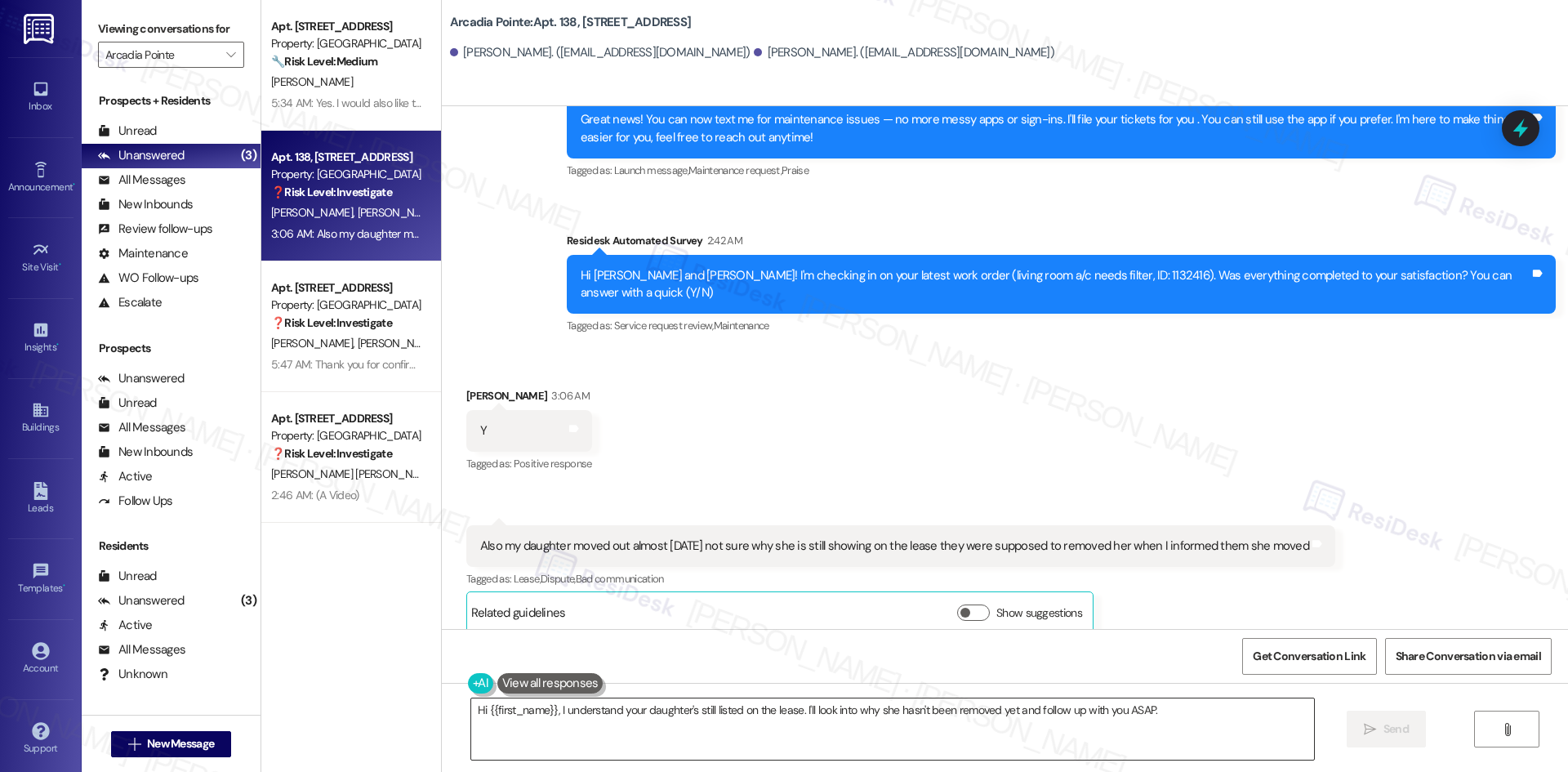
click at [573, 744] on textarea "Hi {{first_name}}, I understand your daughter's still listed on the lease. I'll…" at bounding box center [893, 729] width 843 height 61
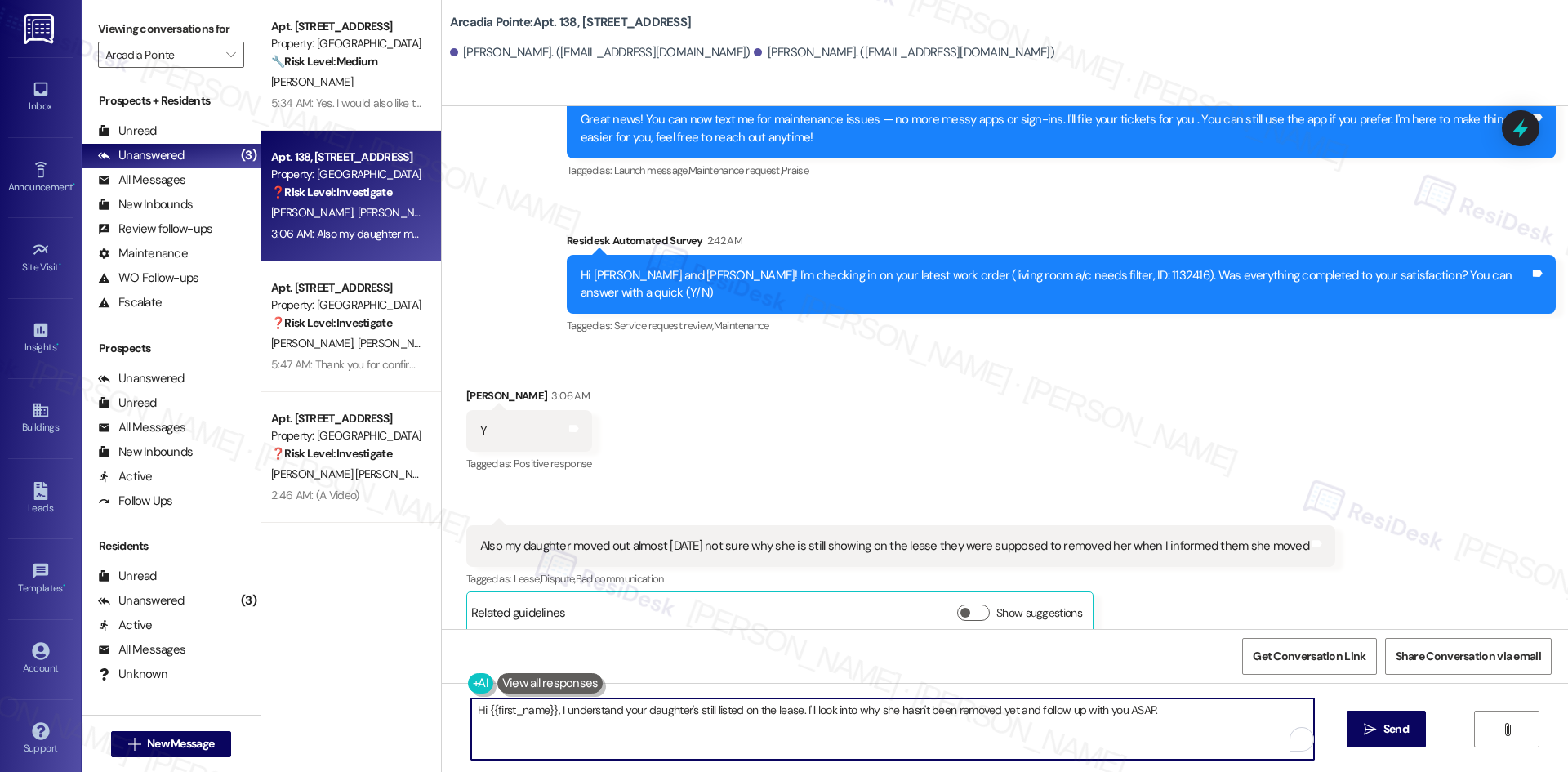
paste textarea "Thanks, Maliyah! Please let us know if you need anything else"
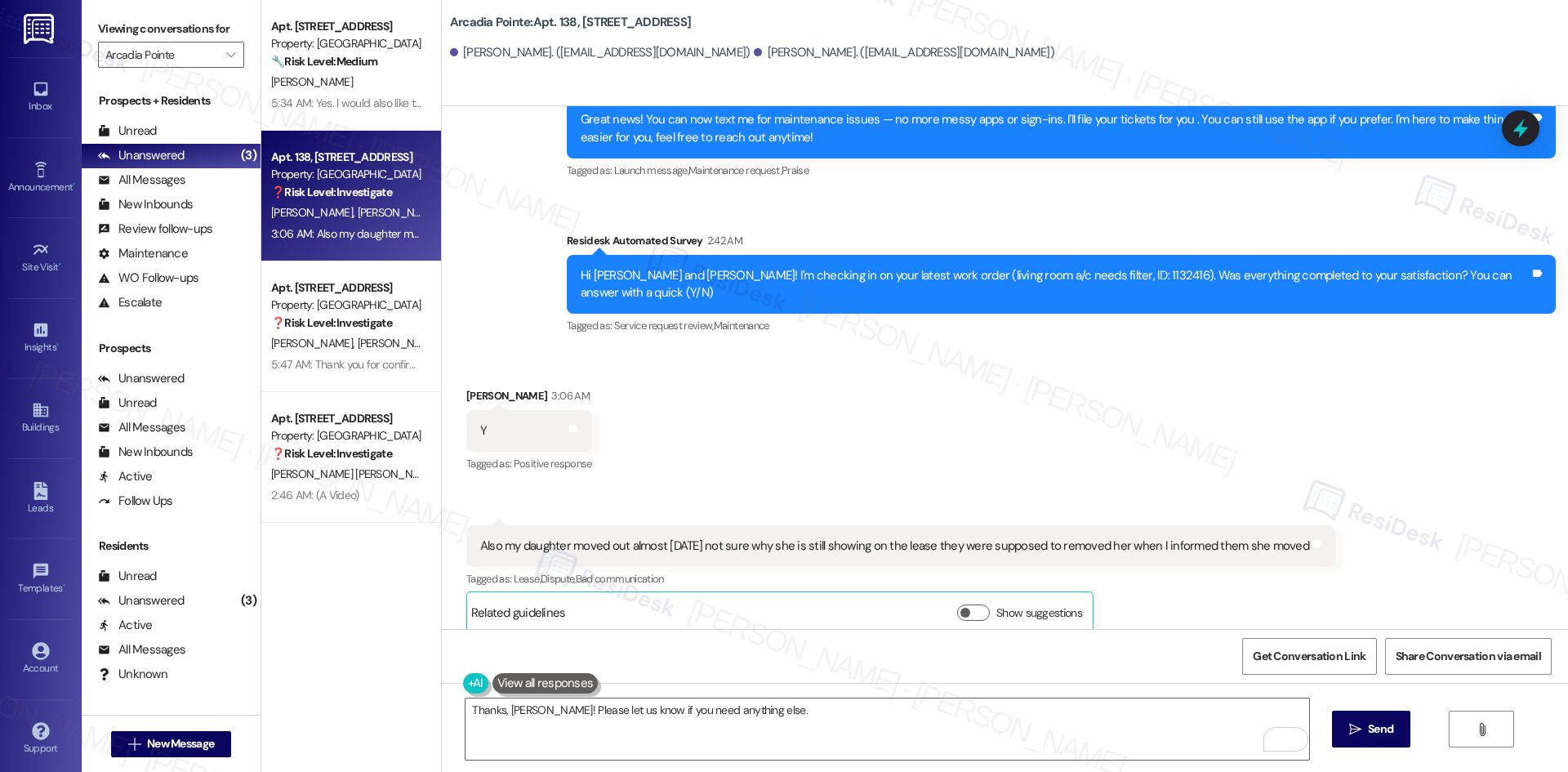
click at [587, 485] on div "Received via SMS Sherry Johnson 3:06 AM Y Tags and notes Tagged as: Positive re…" at bounding box center [1005, 497] width 1126 height 295
drag, startPoint x: 728, startPoint y: 460, endPoint x: 717, endPoint y: 455, distance: 12.1
click at [728, 460] on div "Received via SMS Sherry Johnson 3:06 AM Y Tags and notes Tagged as: Positive re…" at bounding box center [1005, 497] width 1126 height 295
click at [729, 717] on textarea "Thanks, Maliyah! Please let us know if you need anything else." at bounding box center [887, 729] width 843 height 61
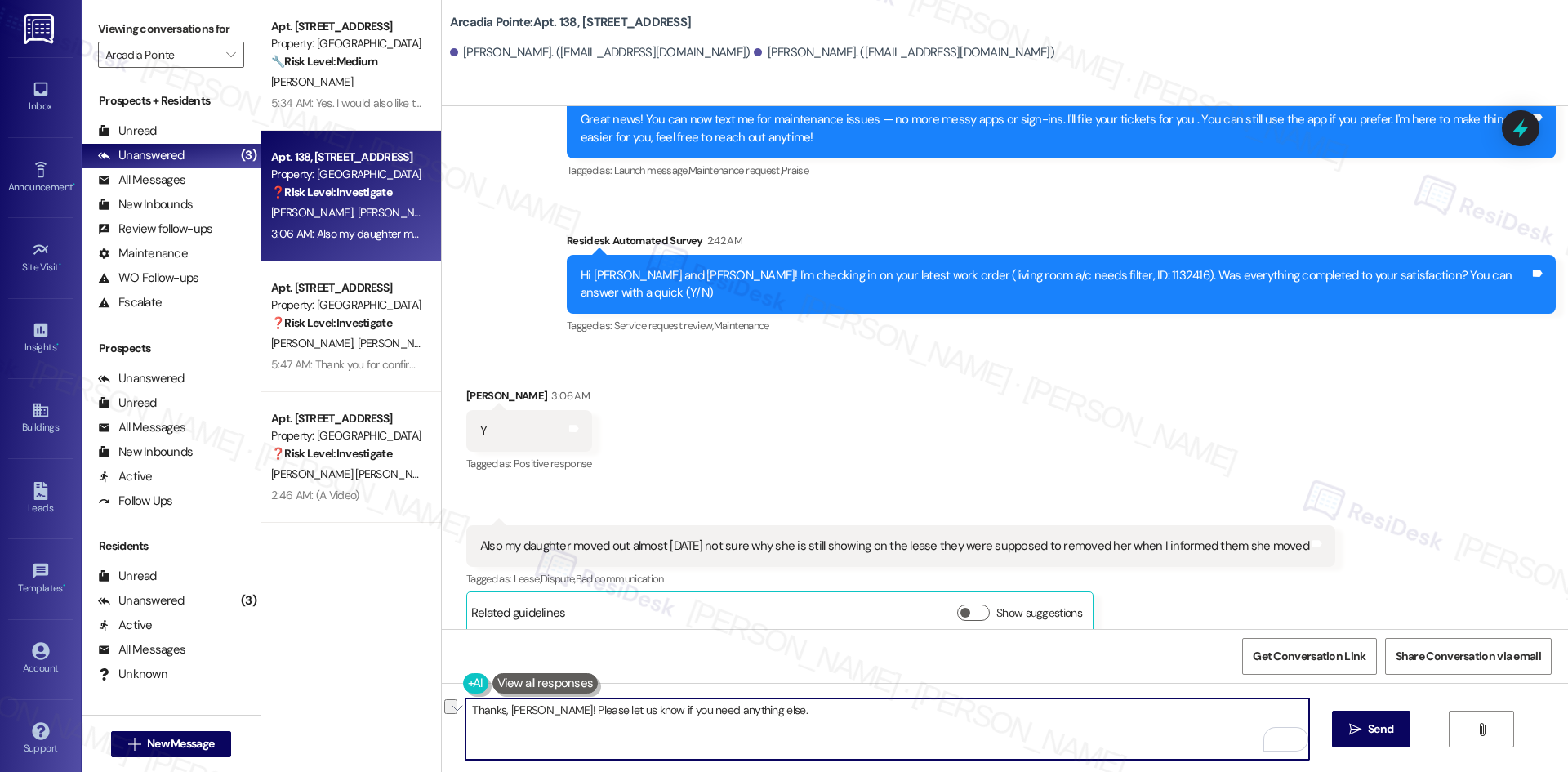
drag, startPoint x: 536, startPoint y: 711, endPoint x: 397, endPoint y: 711, distance: 139.0
click at [397, 711] on div "Apt. 151, 4330 S Eastern Ave Property: Arcadia Pointe 🔧 Risk Level: Medium The …" at bounding box center [914, 386] width 1307 height 772
paste textarea "Sherry. I’ll share your update about your daughter with the site team to review."
type textarea "Thanks, Sherry. We'll have it updated. Please let us know if you need anything …"
click at [882, 720] on textarea "Thanks, Sherry. We'll have it updated. Please let us know if you need anything …" at bounding box center [887, 729] width 843 height 61
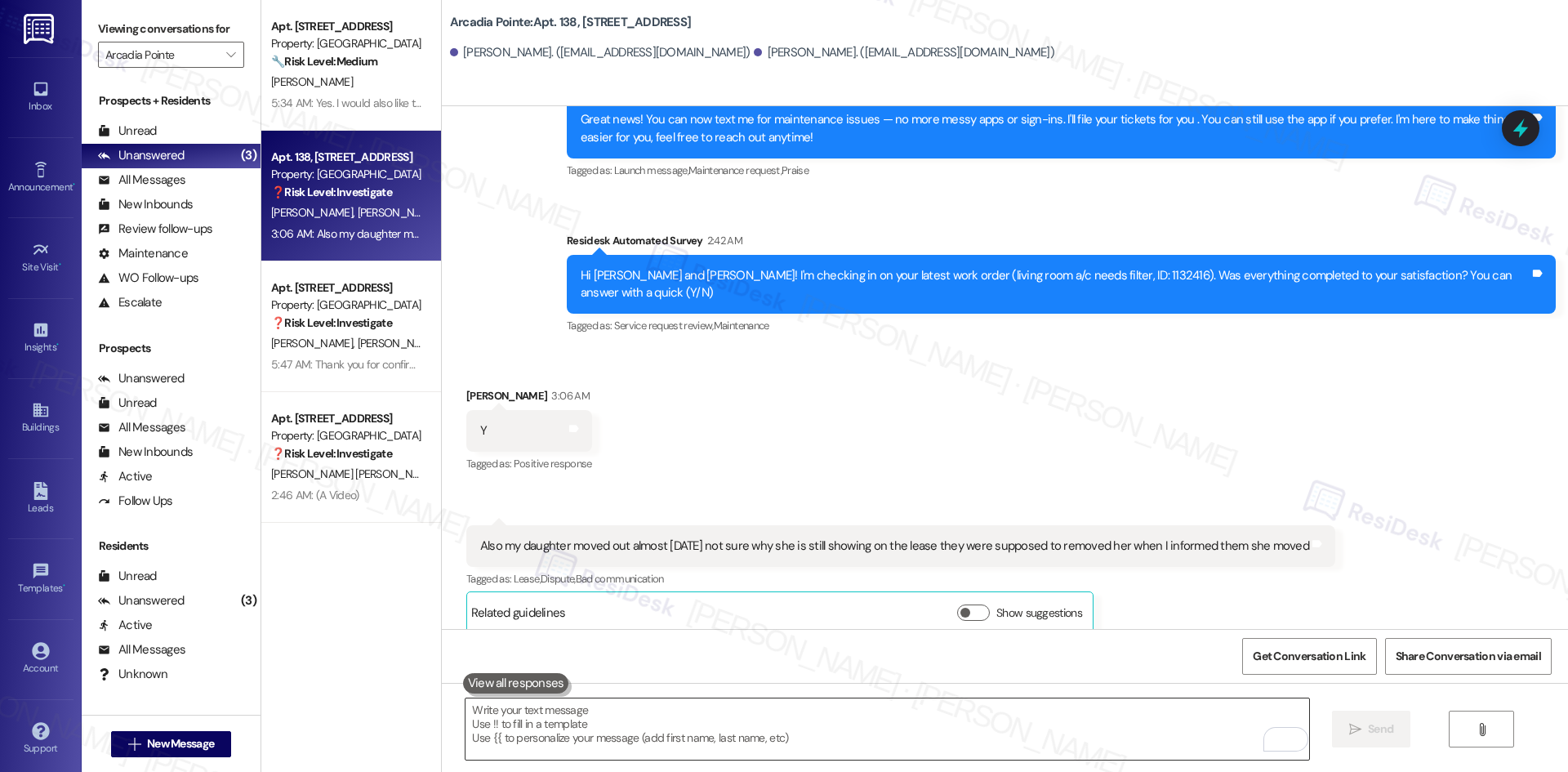
click at [659, 711] on textarea "To enrich screen reader interactions, please activate Accessibility in Grammarl…" at bounding box center [887, 729] width 843 height 61
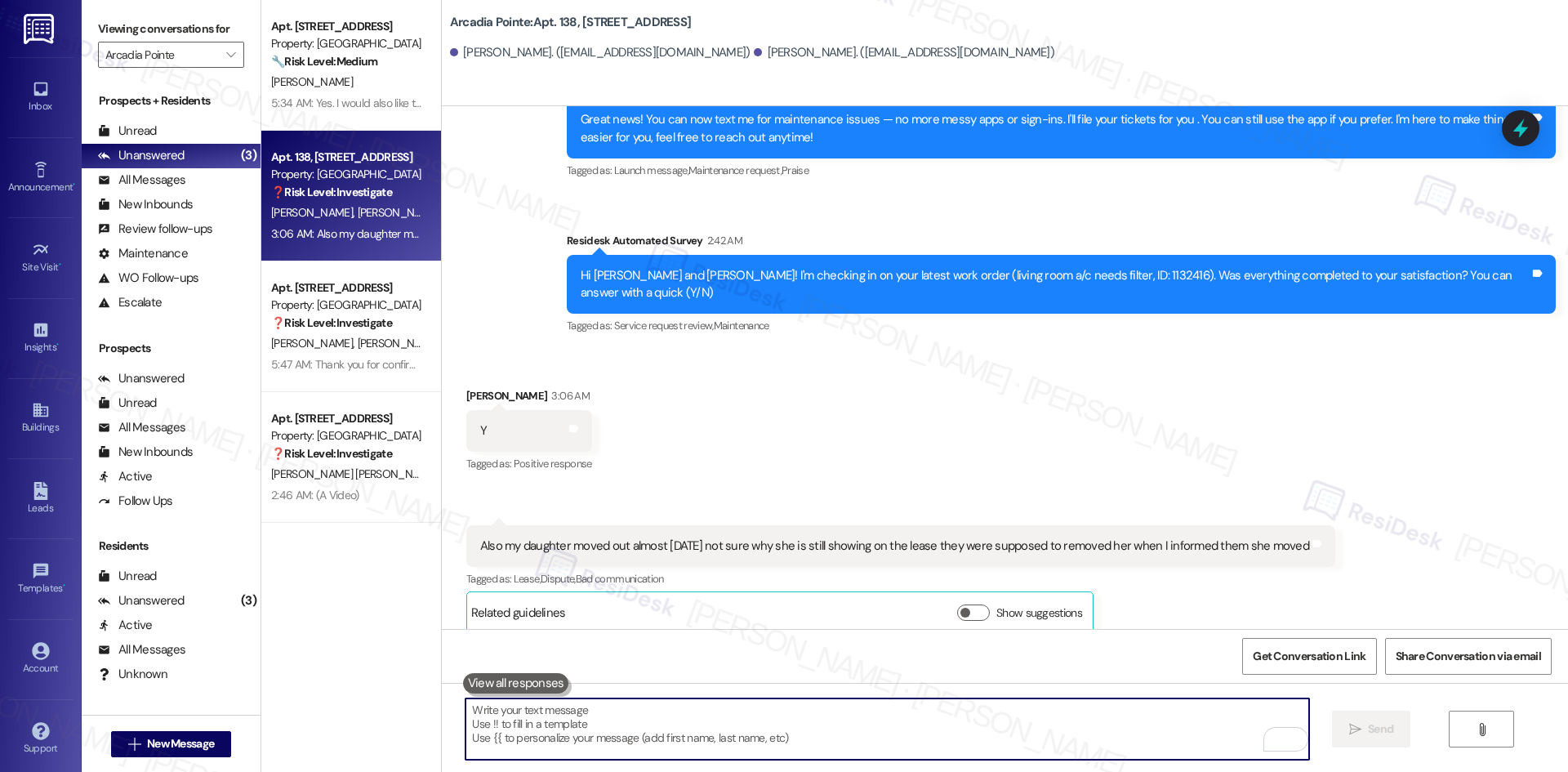
paste textarea "Thanks, Sherry. We'll have it updated. Please let us know if you need anything …"
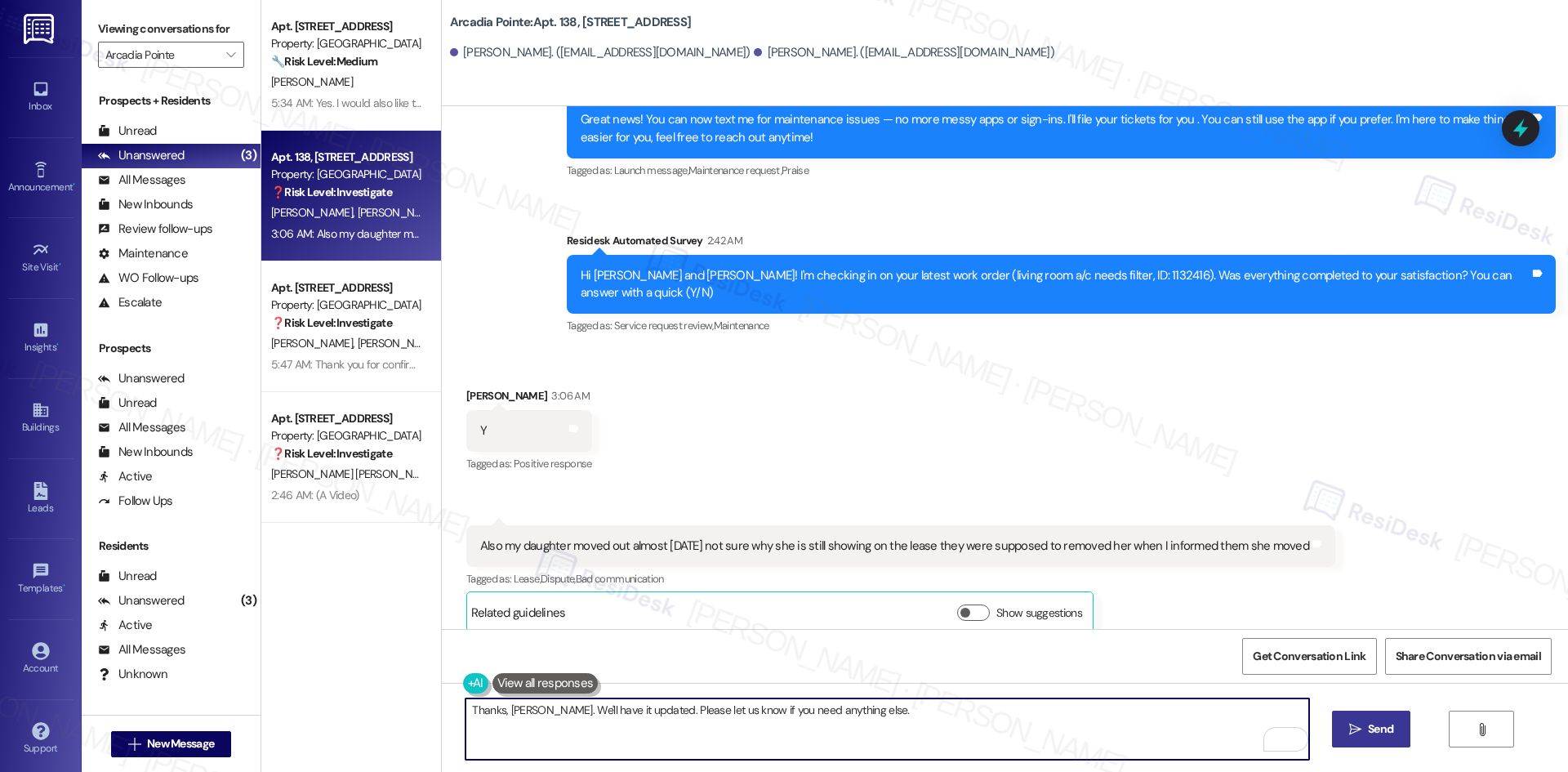
type textarea "Thanks, Sherry. We'll have it updated. Please let us know if you need anything …"
click at [1350, 736] on span " Send" at bounding box center [1371, 729] width 52 height 17
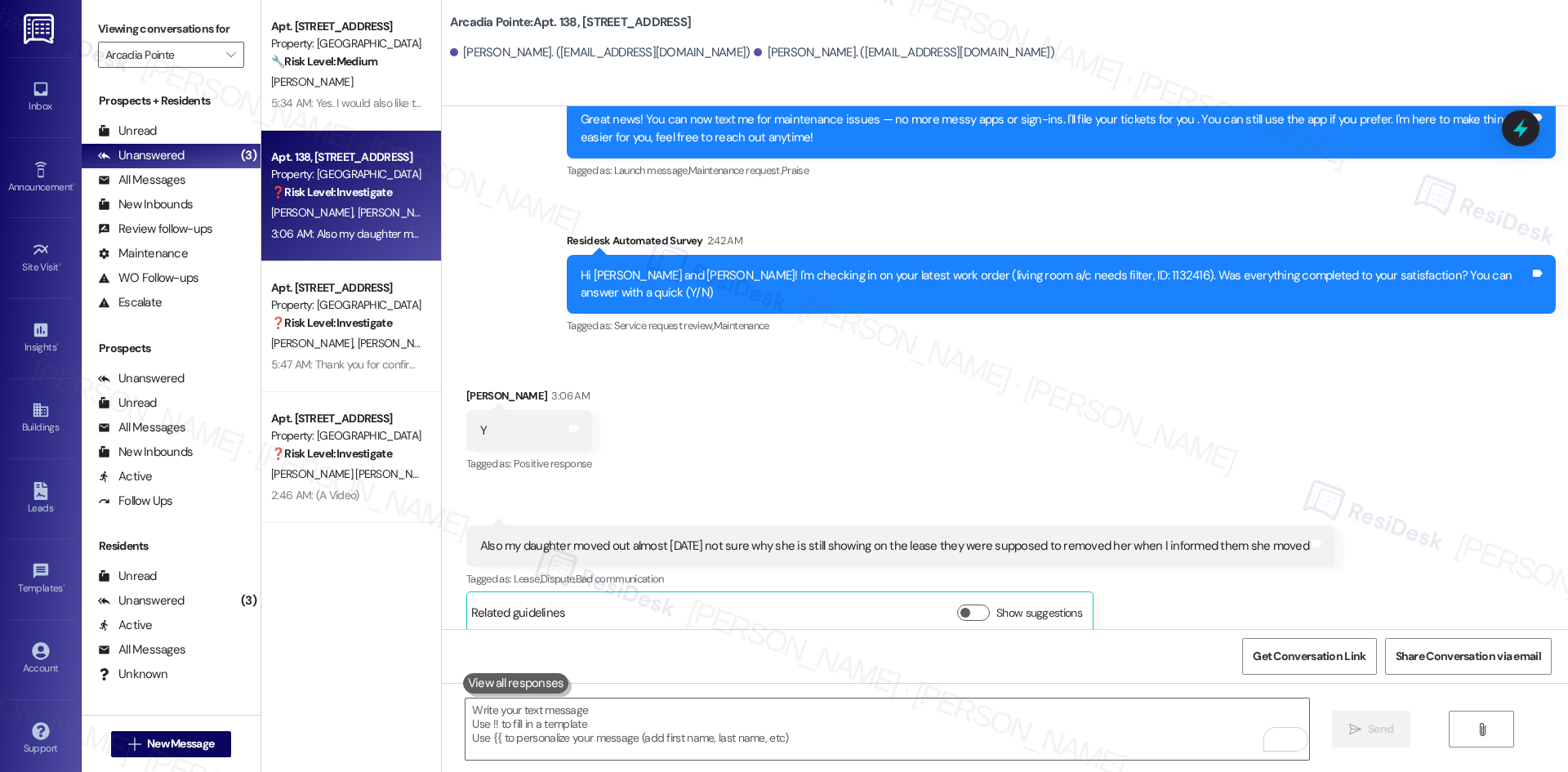
scroll to position [348, 0]
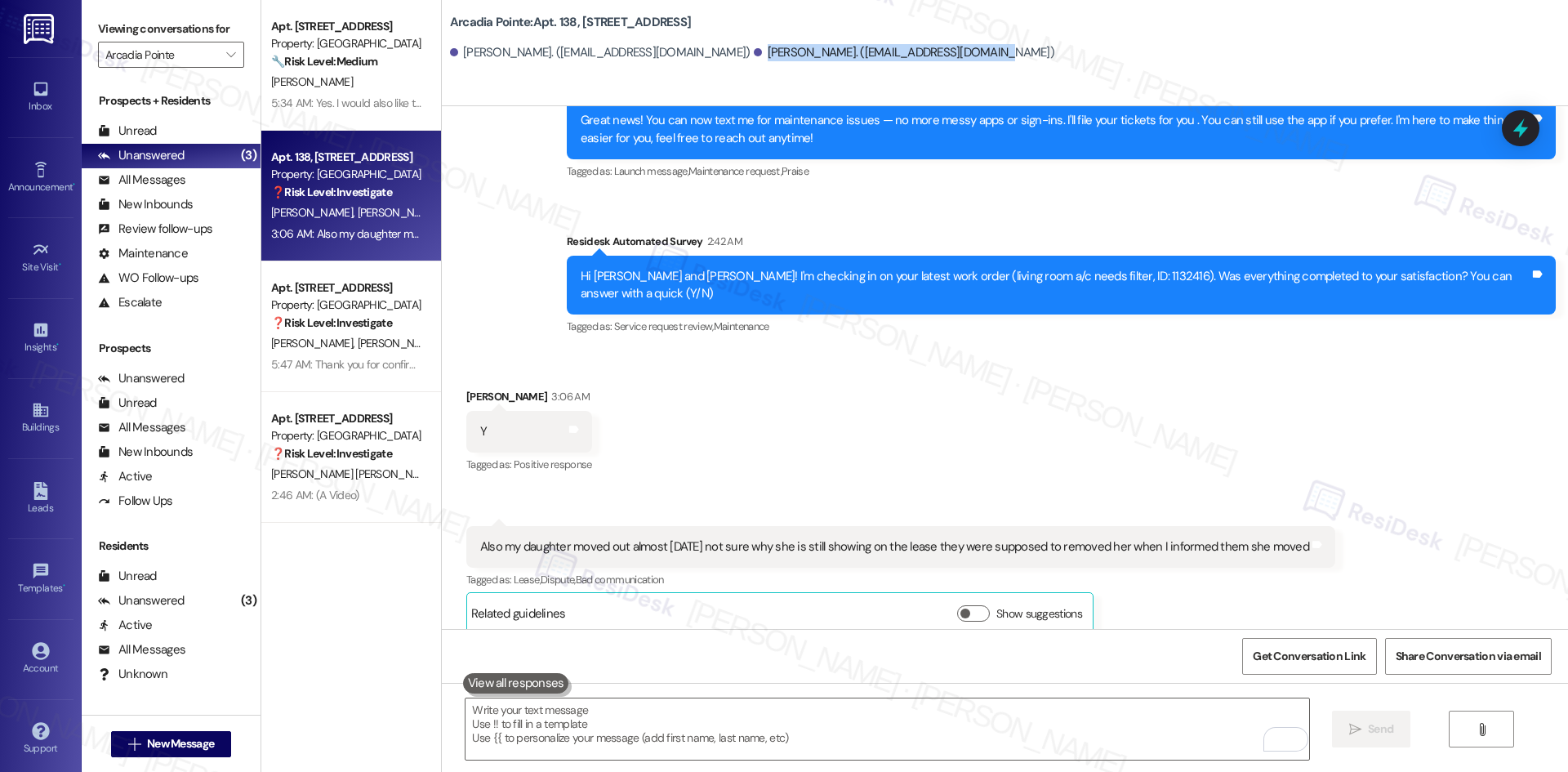
drag, startPoint x: 690, startPoint y: 53, endPoint x: 918, endPoint y: 53, distance: 228.0
click at [918, 53] on div "Maliyah Johnson. (maliyahbrea@gmail.com) Sherry Johnson. (sherryjmami@gmail.com)" at bounding box center [1009, 53] width 1118 height 33
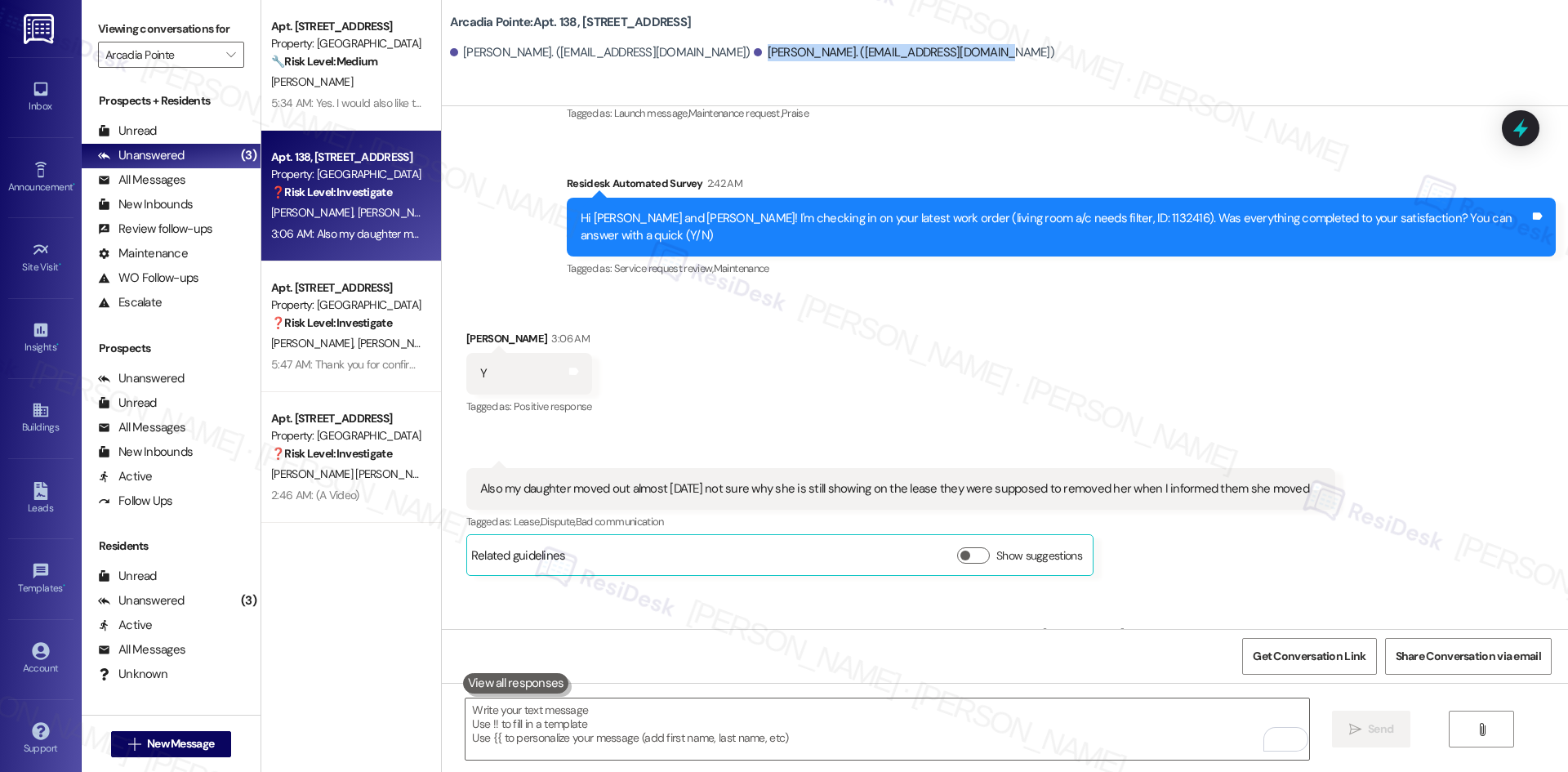
scroll to position [218, 0]
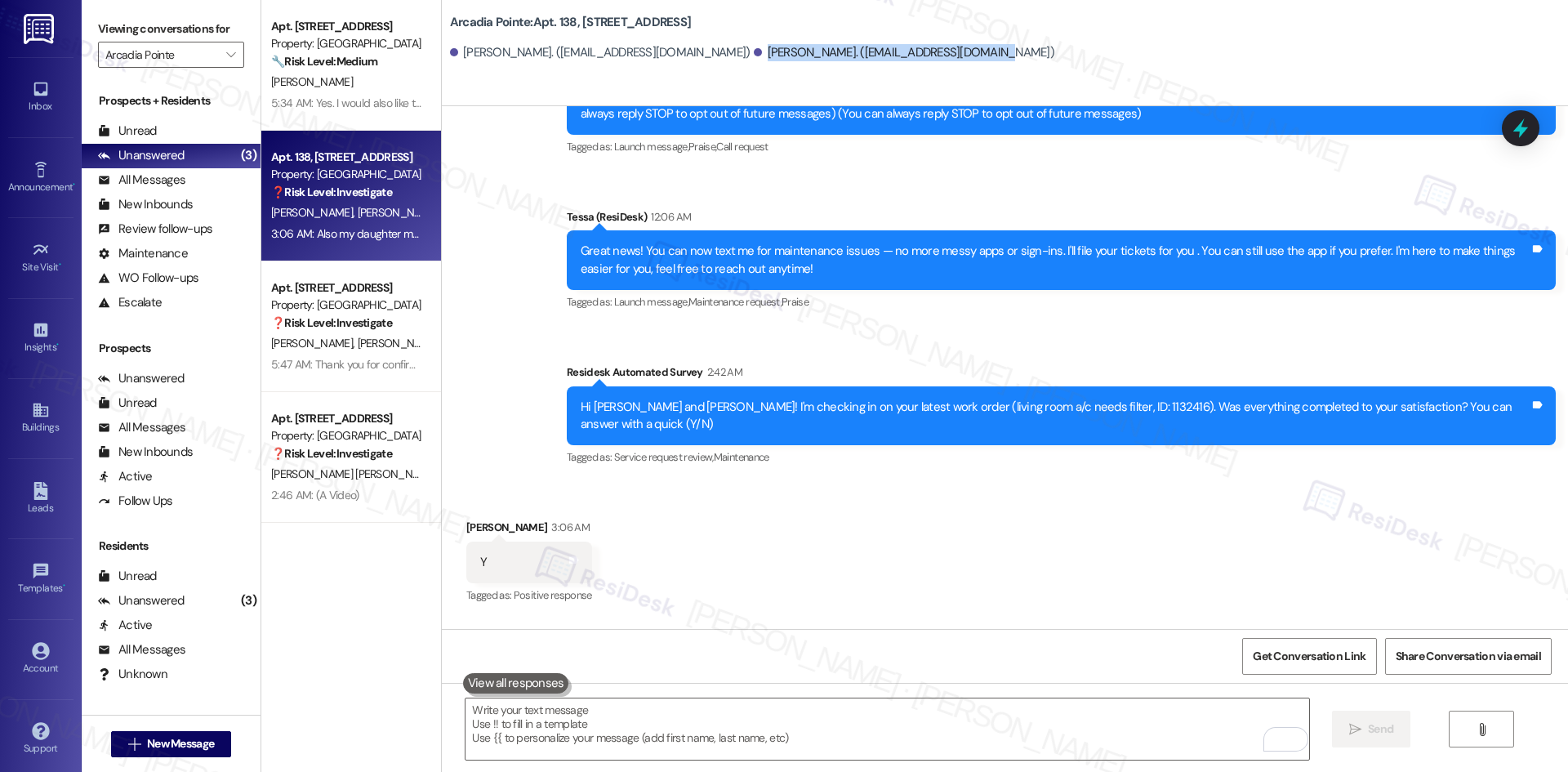
copy div "Sherry Johnson. (sherryjmami@gmail.com)"
drag, startPoint x: 439, startPoint y: 18, endPoint x: 557, endPoint y: 27, distance: 118.3
click at [544, 24] on b "Arcadia Pointe: Apt. 138, 4330 S Eastern Ave" at bounding box center [570, 22] width 241 height 17
click at [571, 23] on b "Arcadia Pointe: Apt. 138, 4330 S Eastern Ave" at bounding box center [570, 22] width 241 height 17
click at [565, 23] on b "Arcadia Pointe: Apt. 138, 4330 S Eastern Ave" at bounding box center [570, 22] width 241 height 17
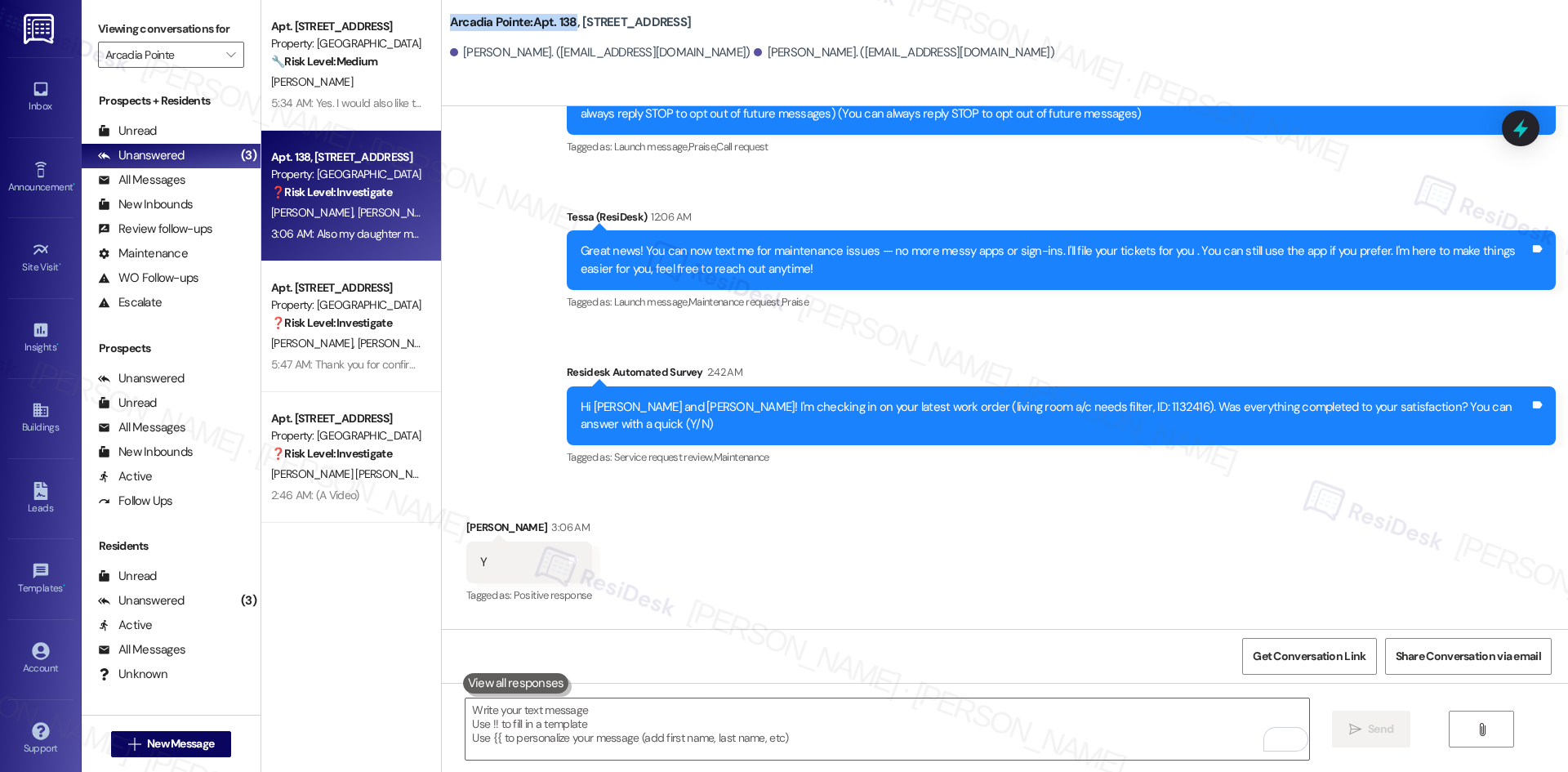
drag, startPoint x: 436, startPoint y: 24, endPoint x: 562, endPoint y: 24, distance: 126.0
click at [562, 24] on div "Arcadia Pointe: Apt. 138, 4330 S Eastern Ave Maliyah Johnson. (maliyahbrea@gmai…" at bounding box center [1005, 37] width 1126 height 65
copy b "Arcadia Pointe: Apt. 138"
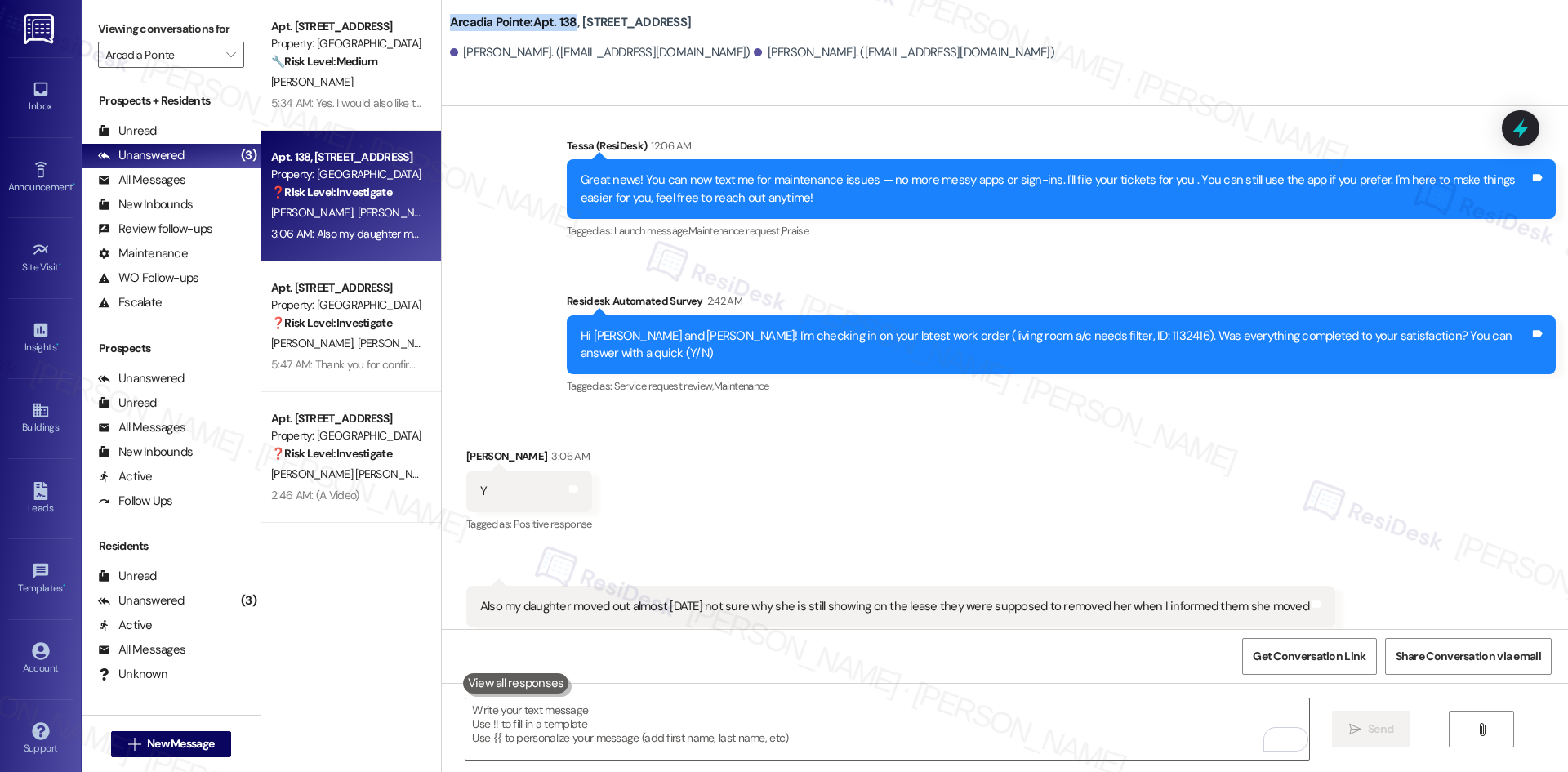
scroll to position [462, 0]
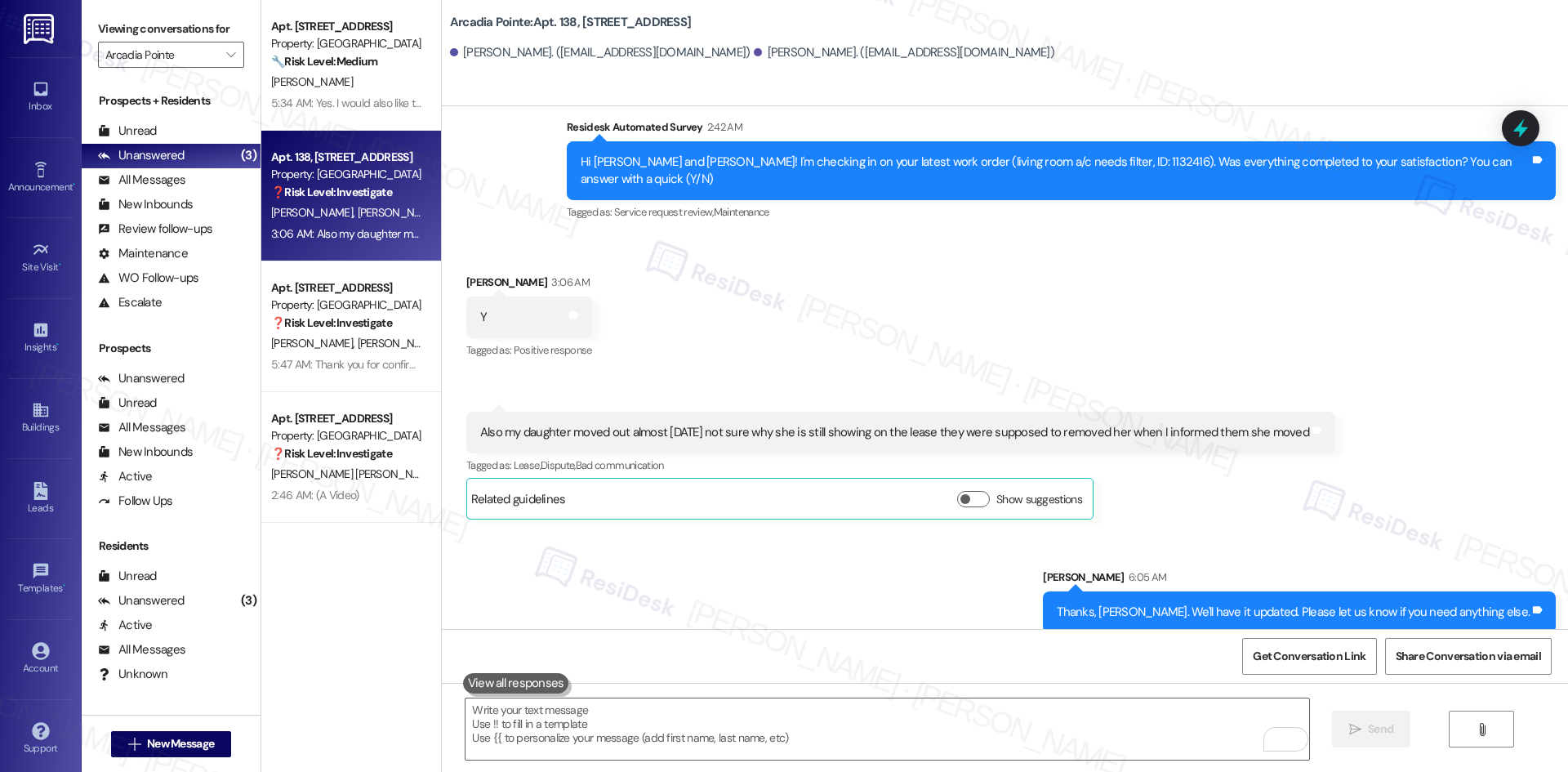
click at [1073, 558] on div "Sent via SMS Sarah 6:05 AM Thanks, Sherry. We'll have it updated. Please let us…" at bounding box center [1005, 589] width 1126 height 114
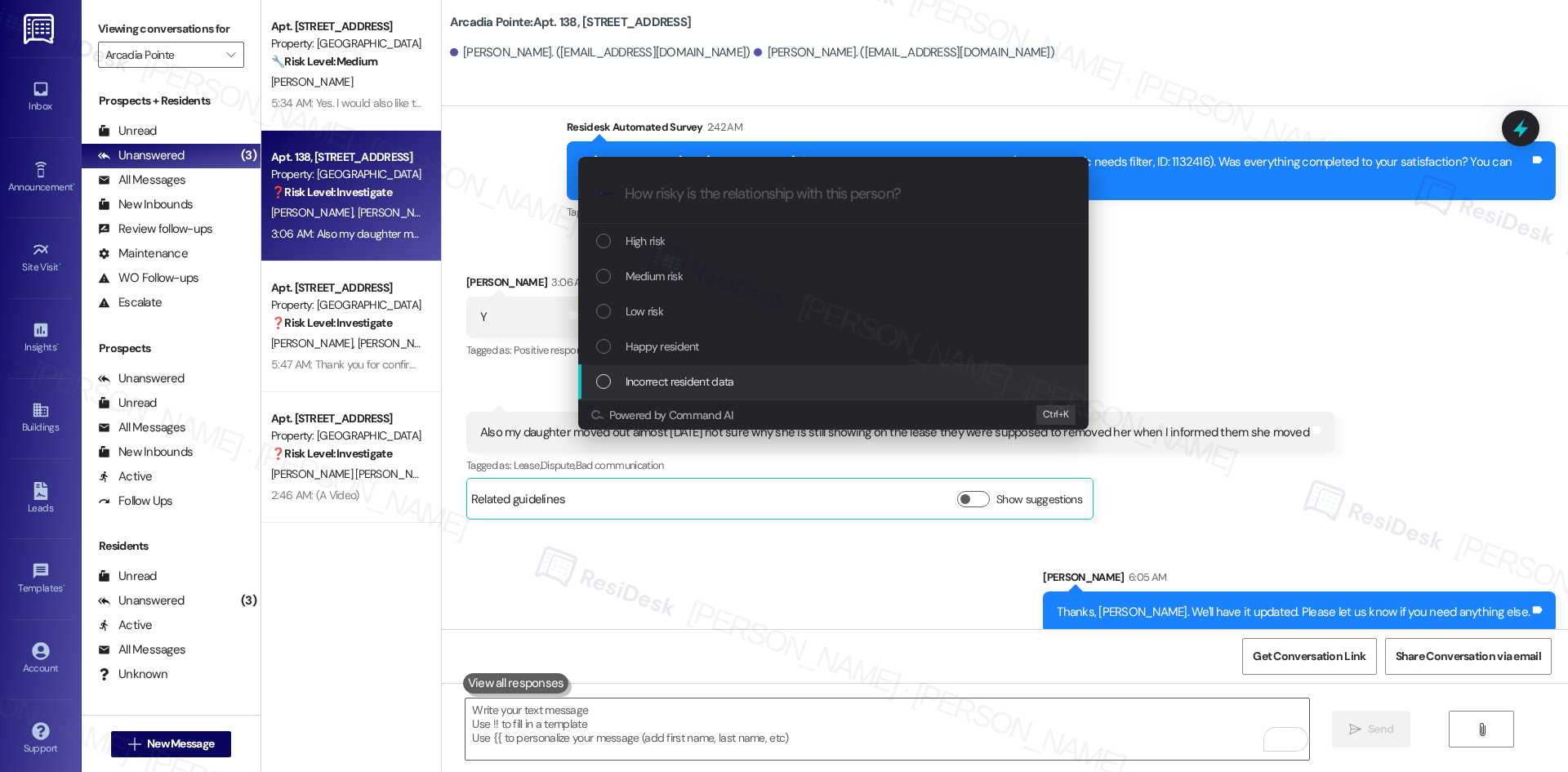
click at [740, 380] on div "Incorrect resident data" at bounding box center [834, 381] width 477 height 18
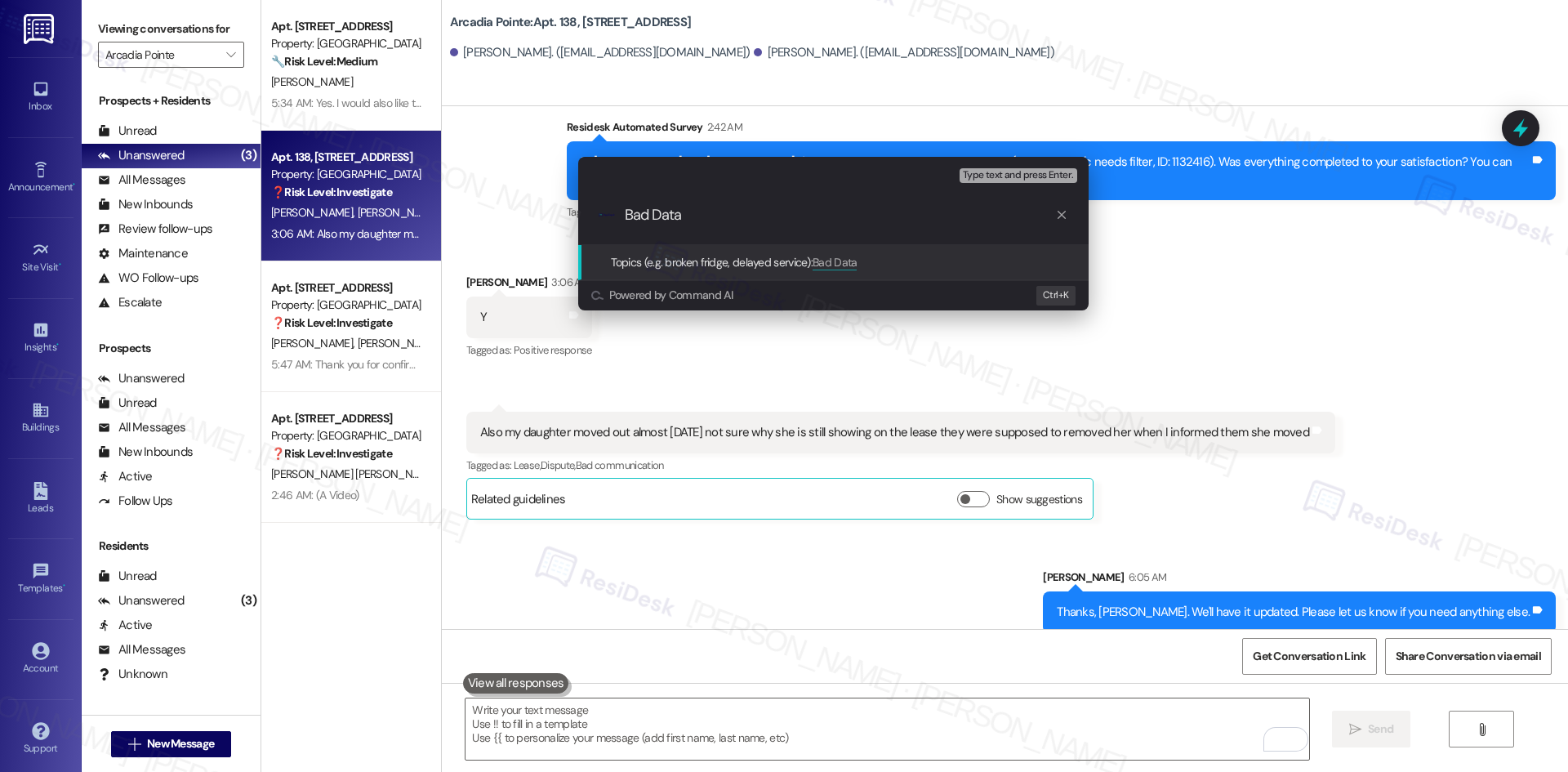
type input "Bad Data"
drag, startPoint x: 700, startPoint y: 226, endPoint x: 604, endPoint y: 220, distance: 96.2
click at [604, 220] on div ".cls-1{fill:#0a055f;}.cls-2{fill:#0cc4c4;} resideskLogoBlueOrange Bad Data" at bounding box center [833, 214] width 510 height 58
click at [710, 215] on input "Bad Data" at bounding box center [839, 215] width 430 height 17
drag, startPoint x: 704, startPoint y: 214, endPoint x: 595, endPoint y: 213, distance: 109.0
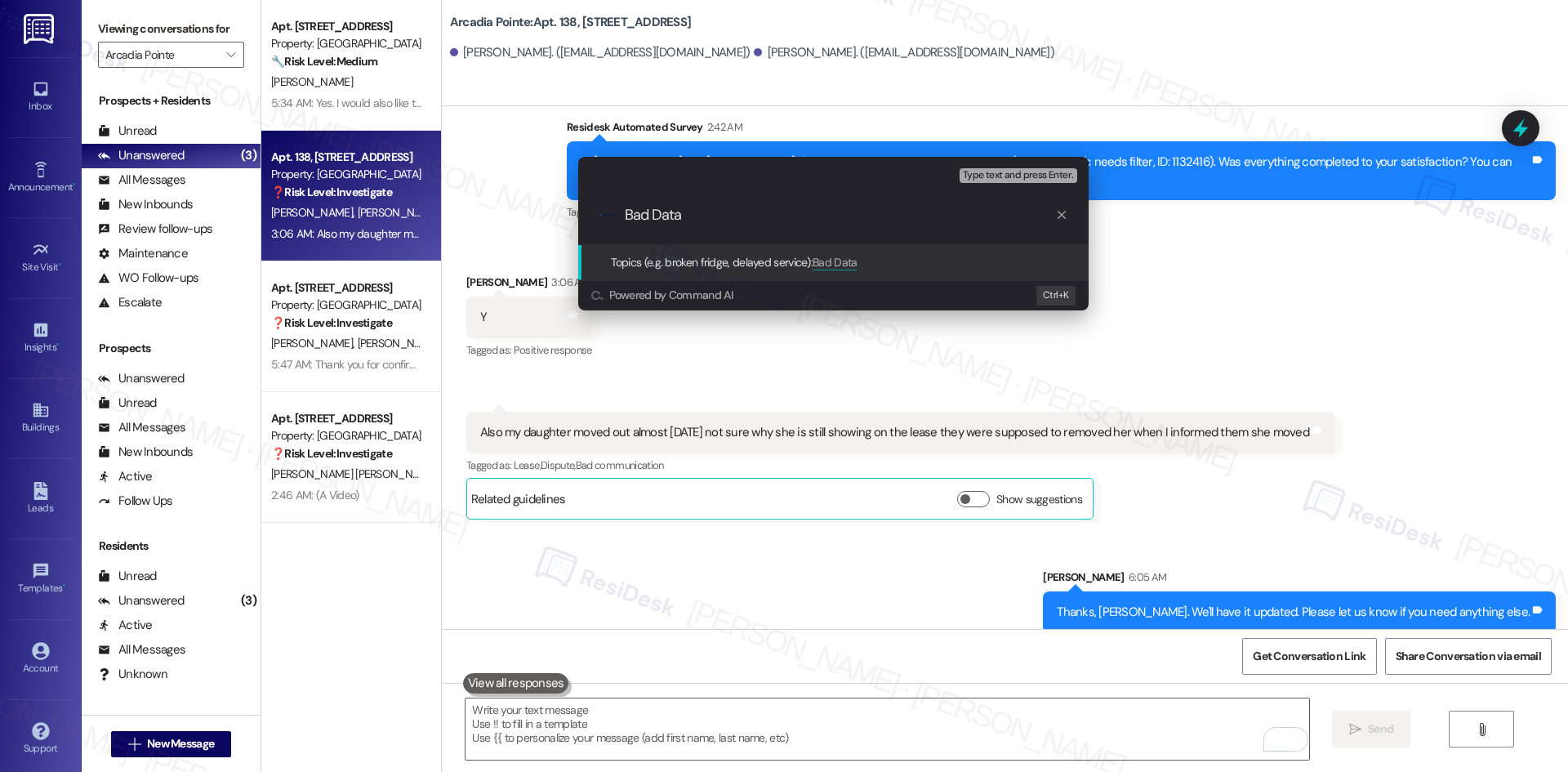
click at [595, 213] on div ".cls-1{fill:#0a055f;}.cls-2{fill:#0cc4c4;} resideskLogoBlueOrange Bad Data" at bounding box center [833, 214] width 510 height 58
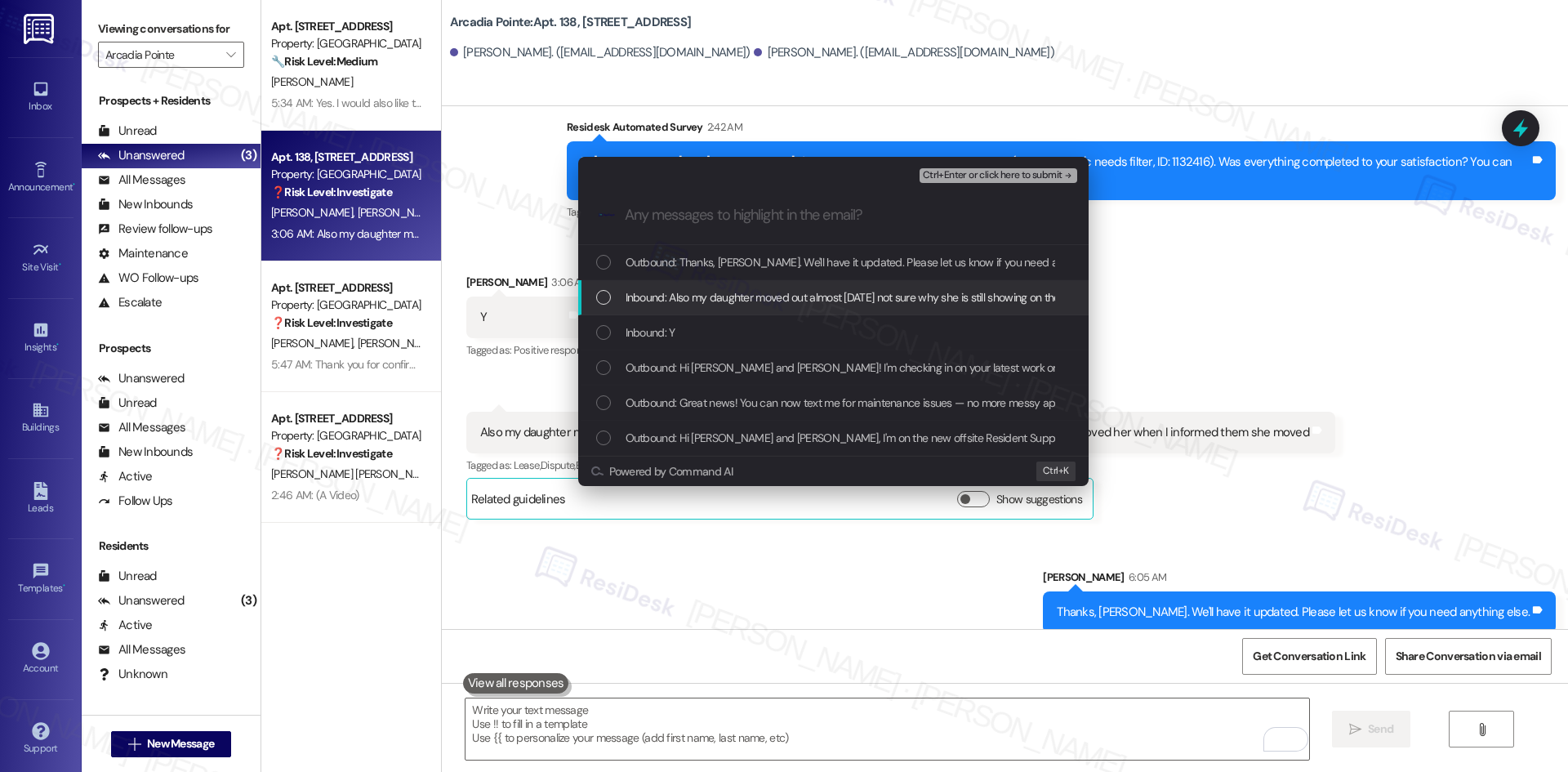
click at [673, 300] on span "Inbound: Also my daughter moved out almost 2years ago not sure why she is still…" at bounding box center [1025, 297] width 801 height 18
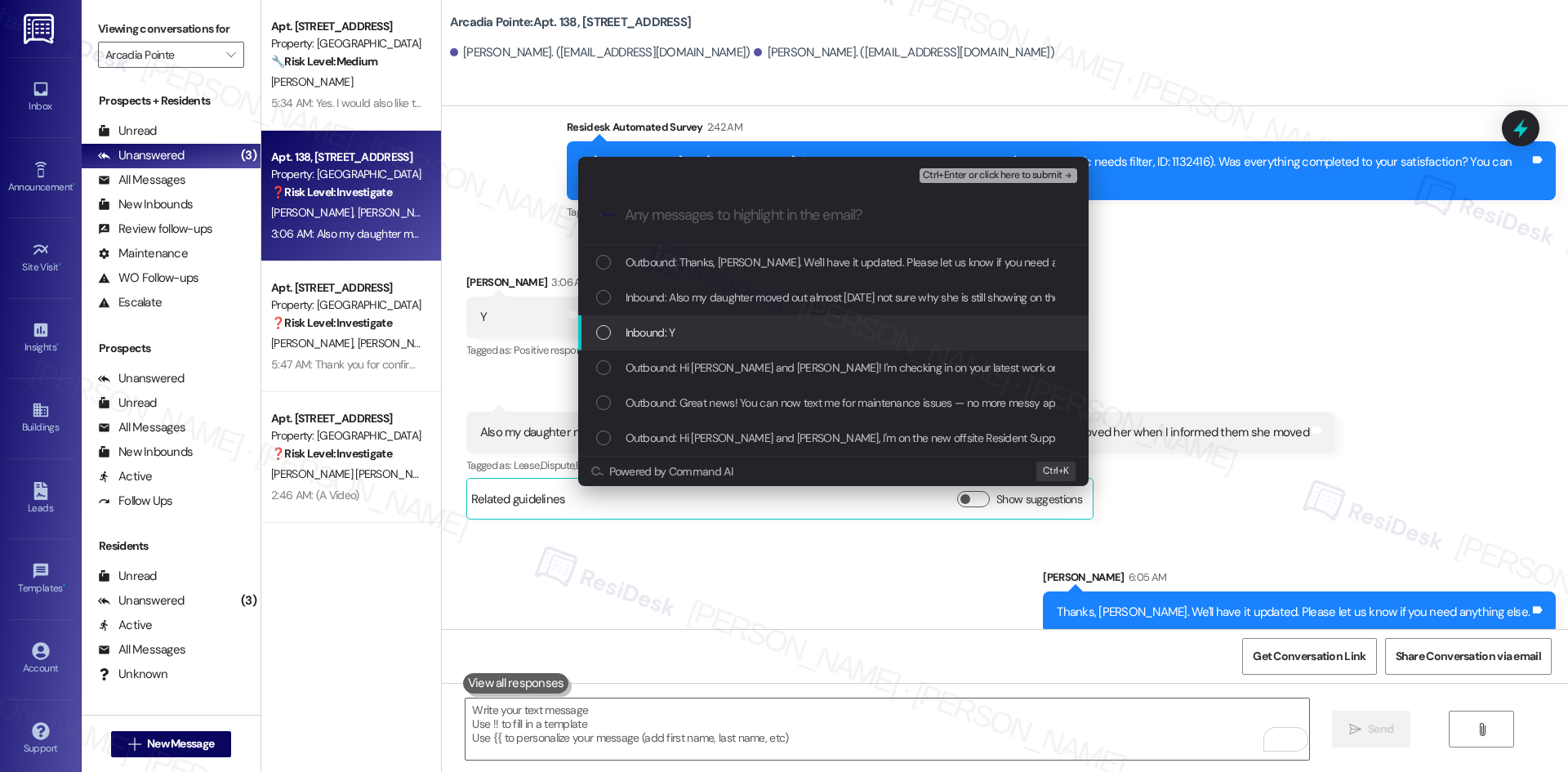
click at [663, 330] on span "Inbound: Y" at bounding box center [650, 332] width 50 height 18
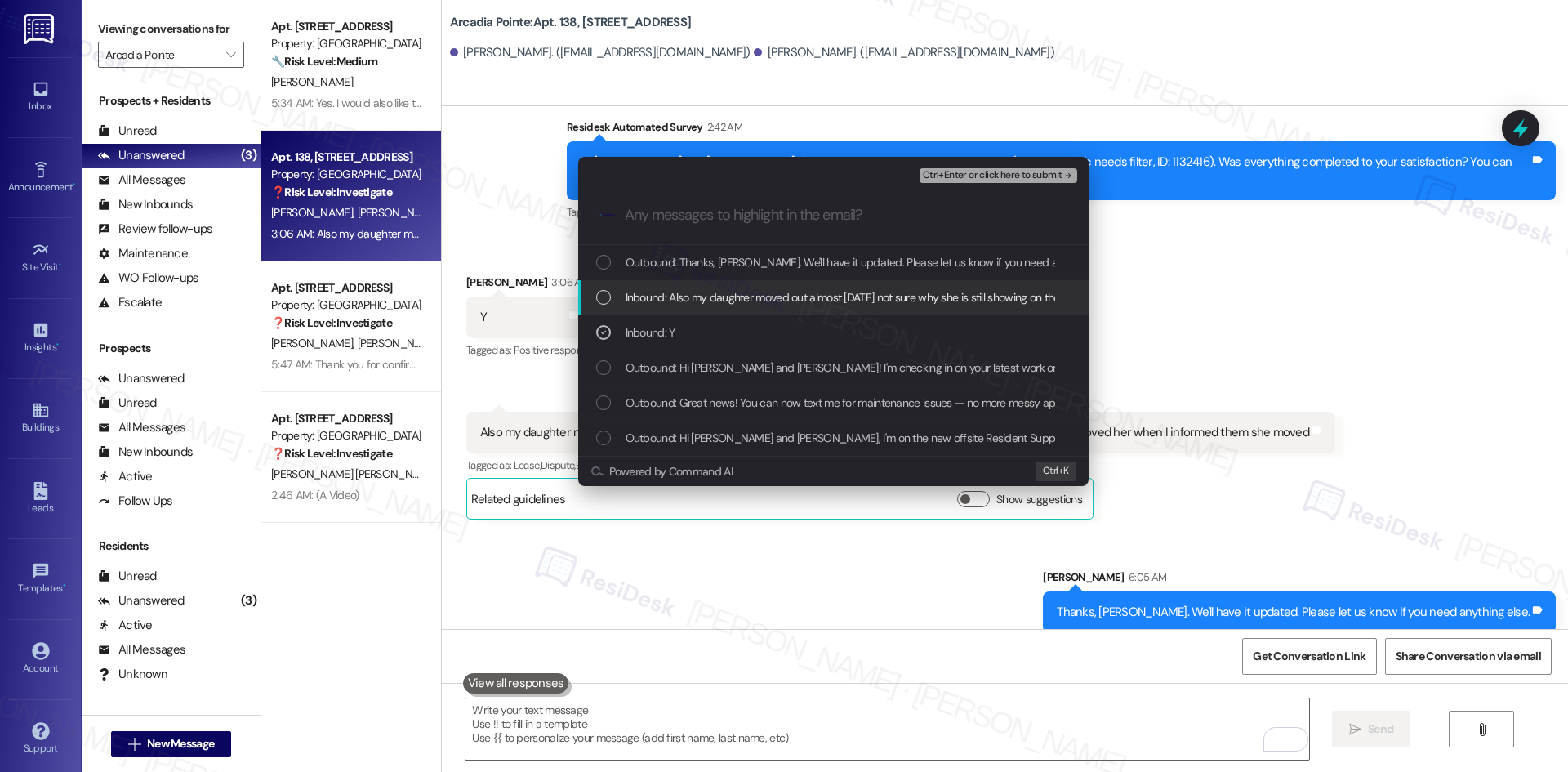
click at [724, 299] on span "Inbound: Also my daughter moved out almost 2years ago not sure why she is still…" at bounding box center [1025, 297] width 801 height 18
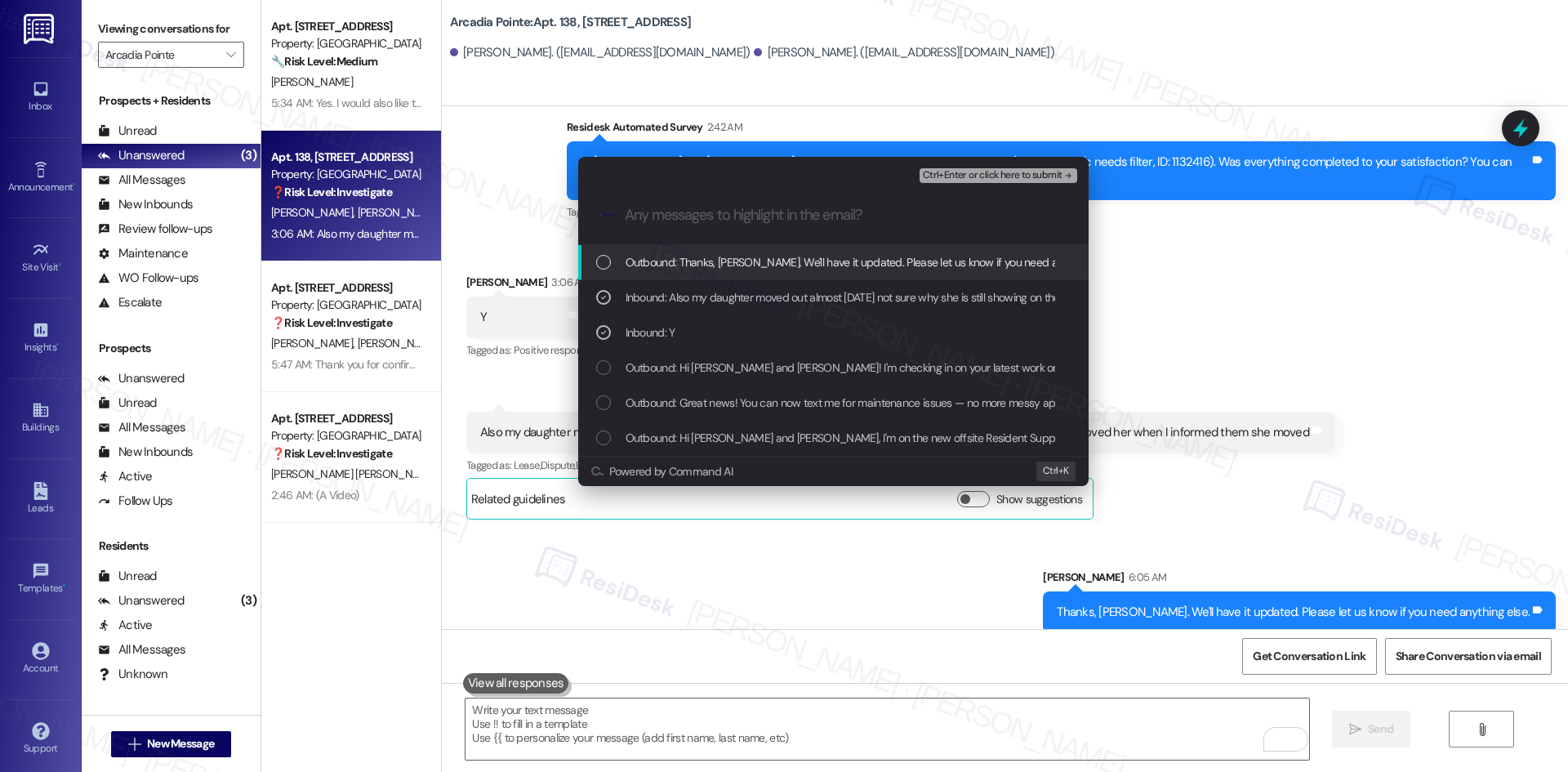
click at [1038, 173] on span "Ctrl+Enter or click here to submit" at bounding box center [993, 175] width 139 height 11
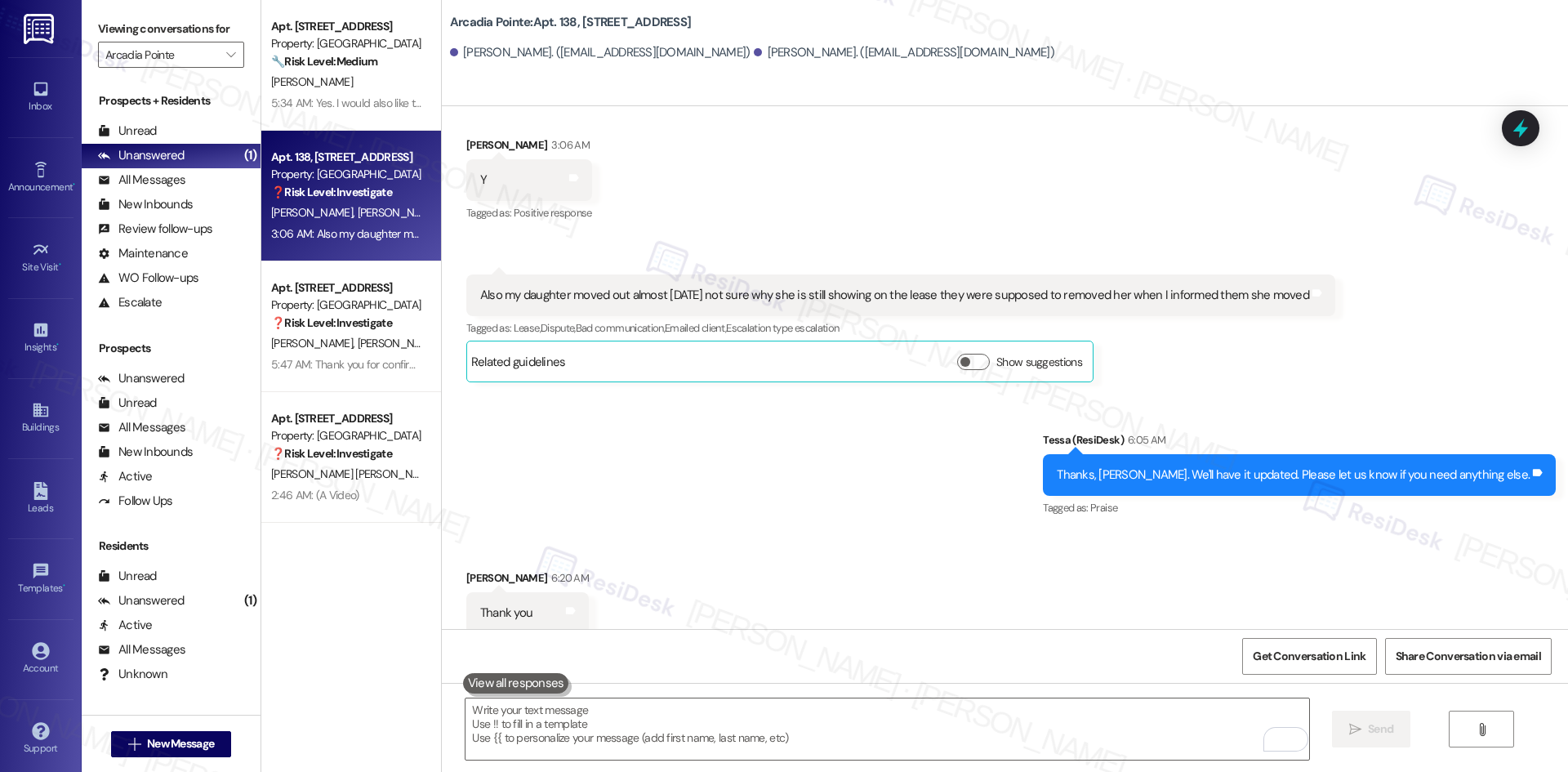
scroll to position [601, 0]
drag, startPoint x: 438, startPoint y: 552, endPoint x: 540, endPoint y: 589, distance: 108.5
click at [540, 589] on div "Received via SMS Sherry Johnson 6:20 AM Thank you Tags and notes" at bounding box center [1005, 589] width 1126 height 114
copy div "Sherry Johnson 6:20 AM Thank you Tags and notes"
click at [600, 559] on div "Received via SMS Sherry Johnson 6:20 AM Thank you Tags and notes" at bounding box center [1005, 589] width 1126 height 114
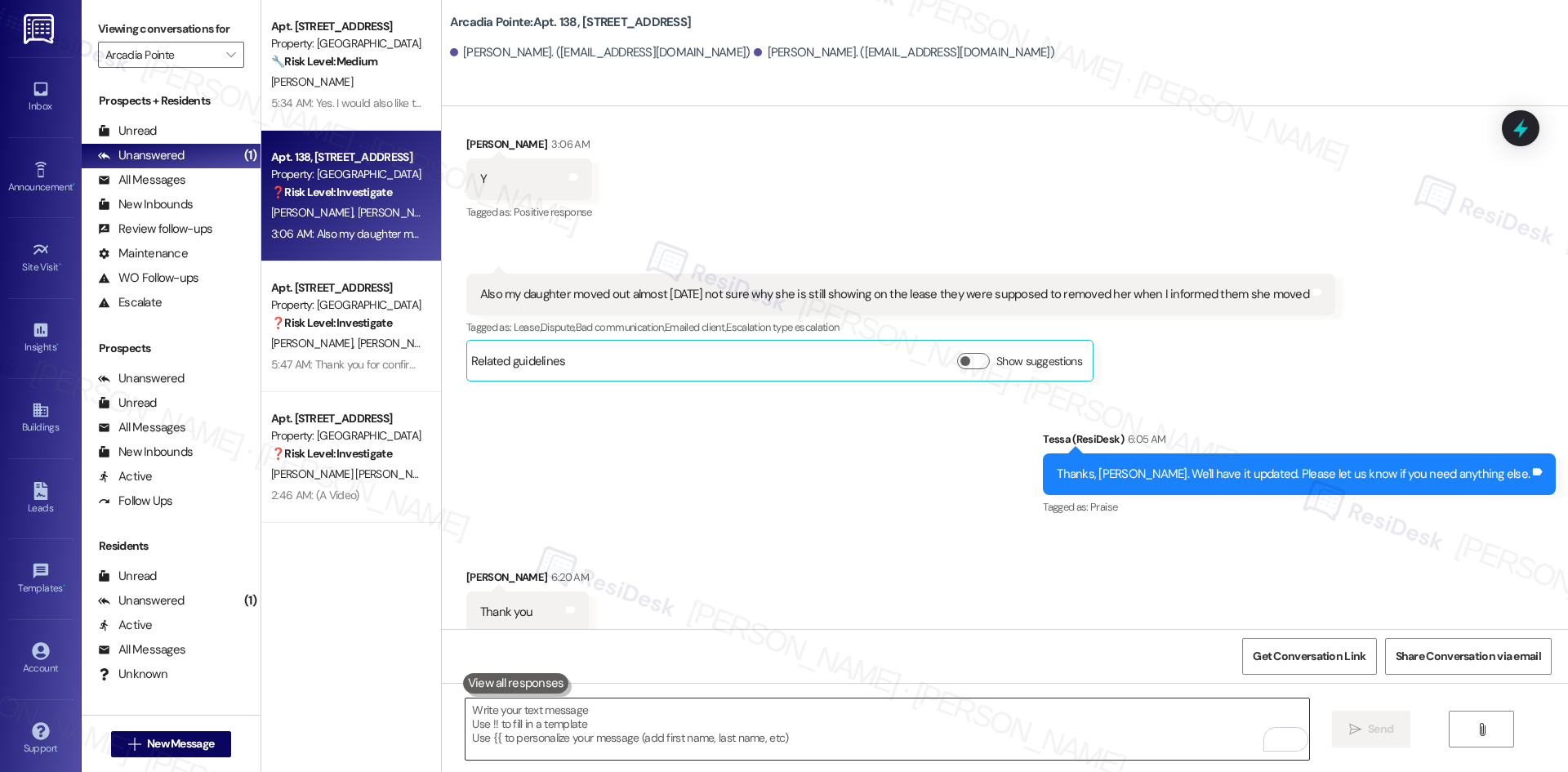
click at [722, 745] on textarea "To enrich screen reader interactions, please activate Accessibility in Grammarl…" at bounding box center [887, 729] width 843 height 61
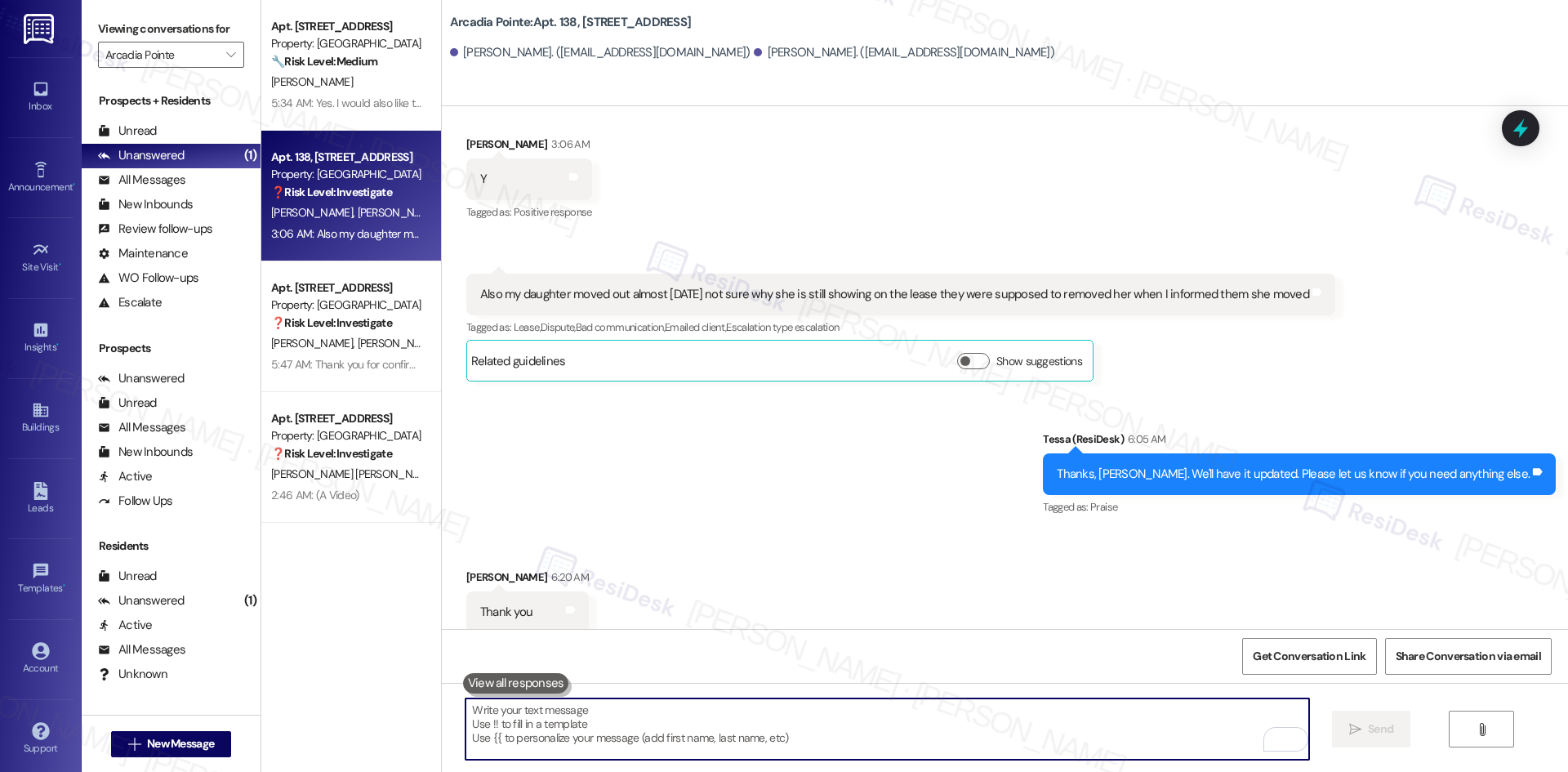
paste textarea "You’re very welcome, Sherry!"
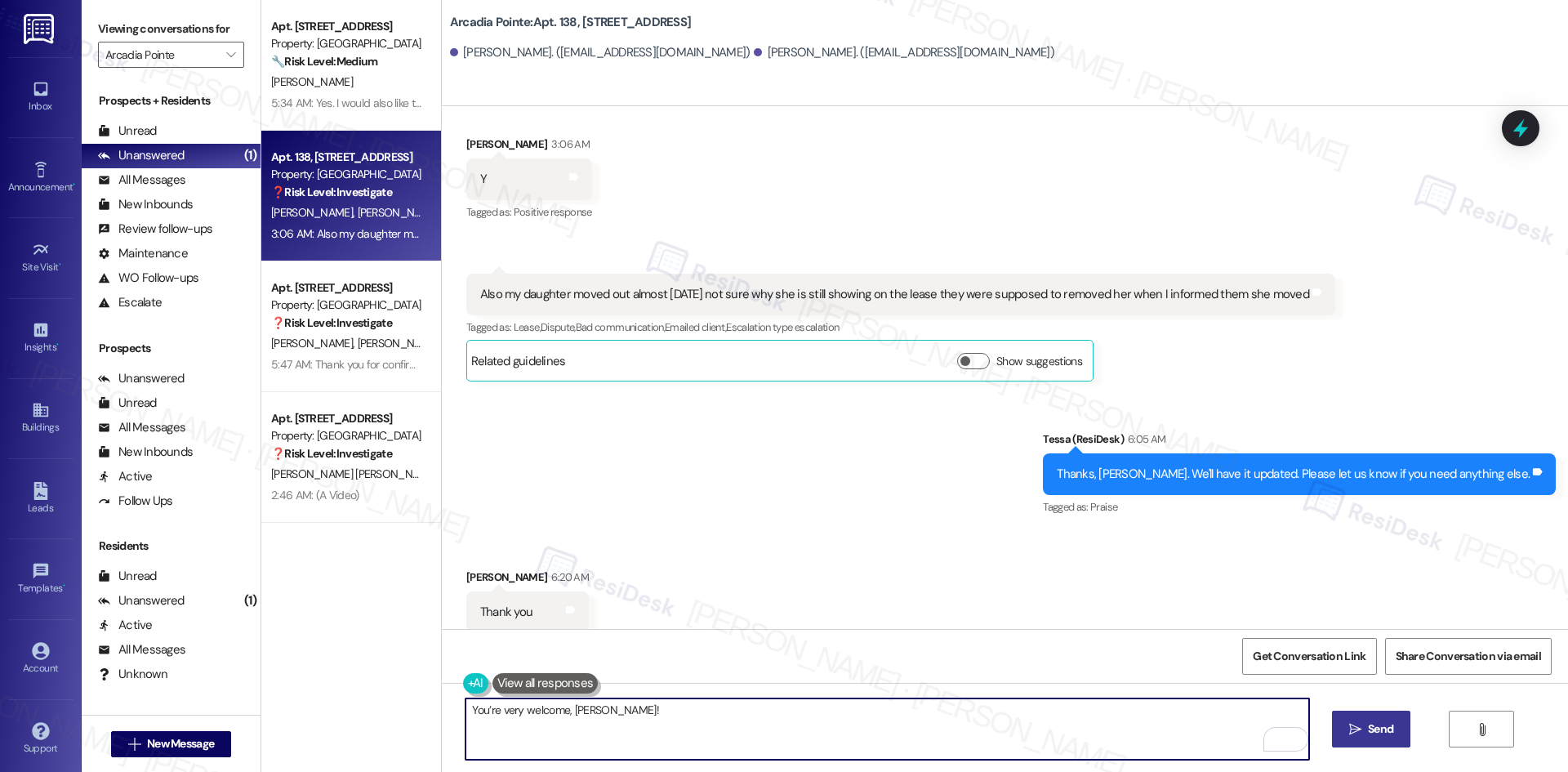
type textarea "You’re very welcome, Sherry!"
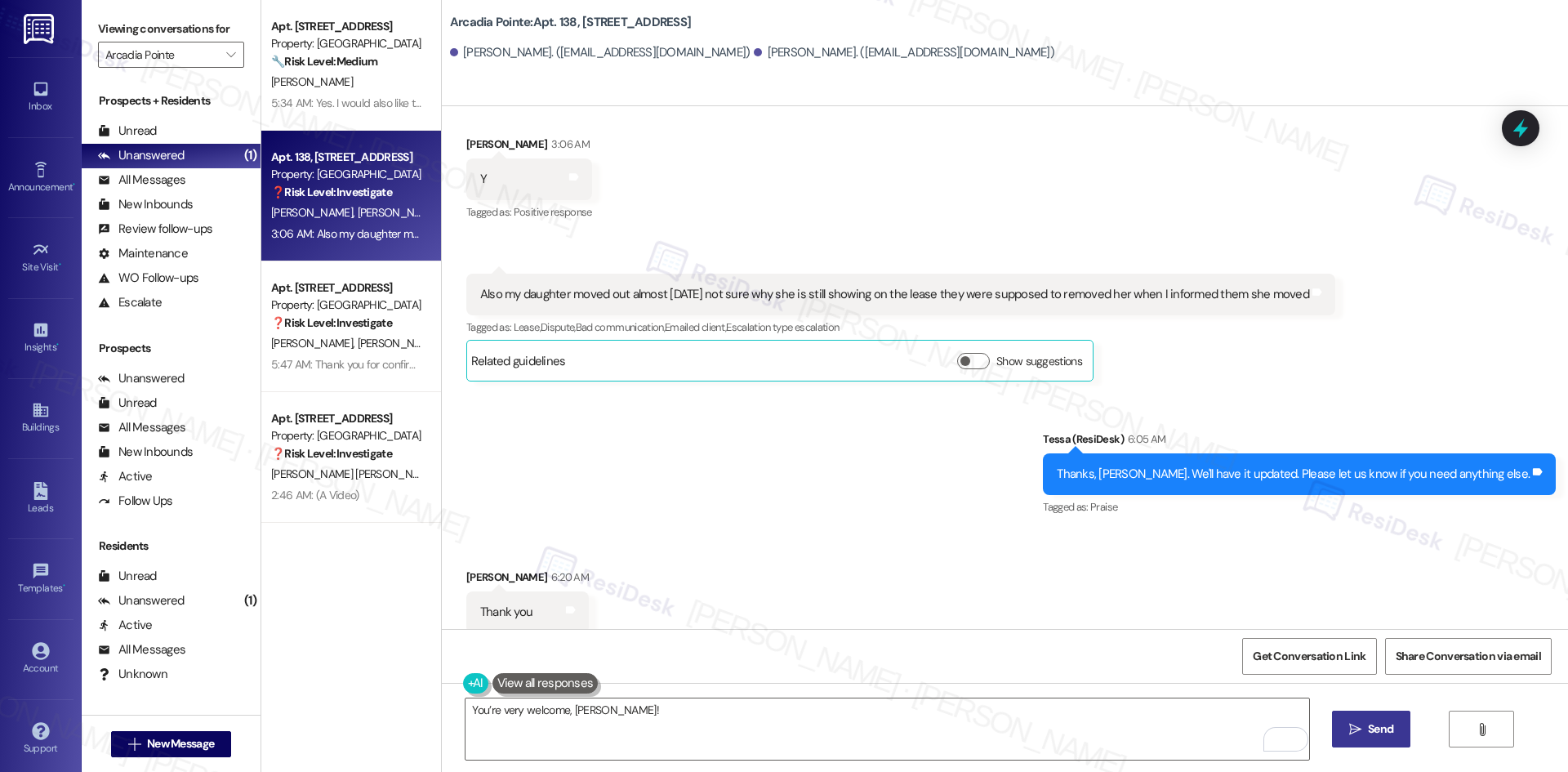
click at [1391, 728] on span "Send" at bounding box center [1380, 729] width 25 height 17
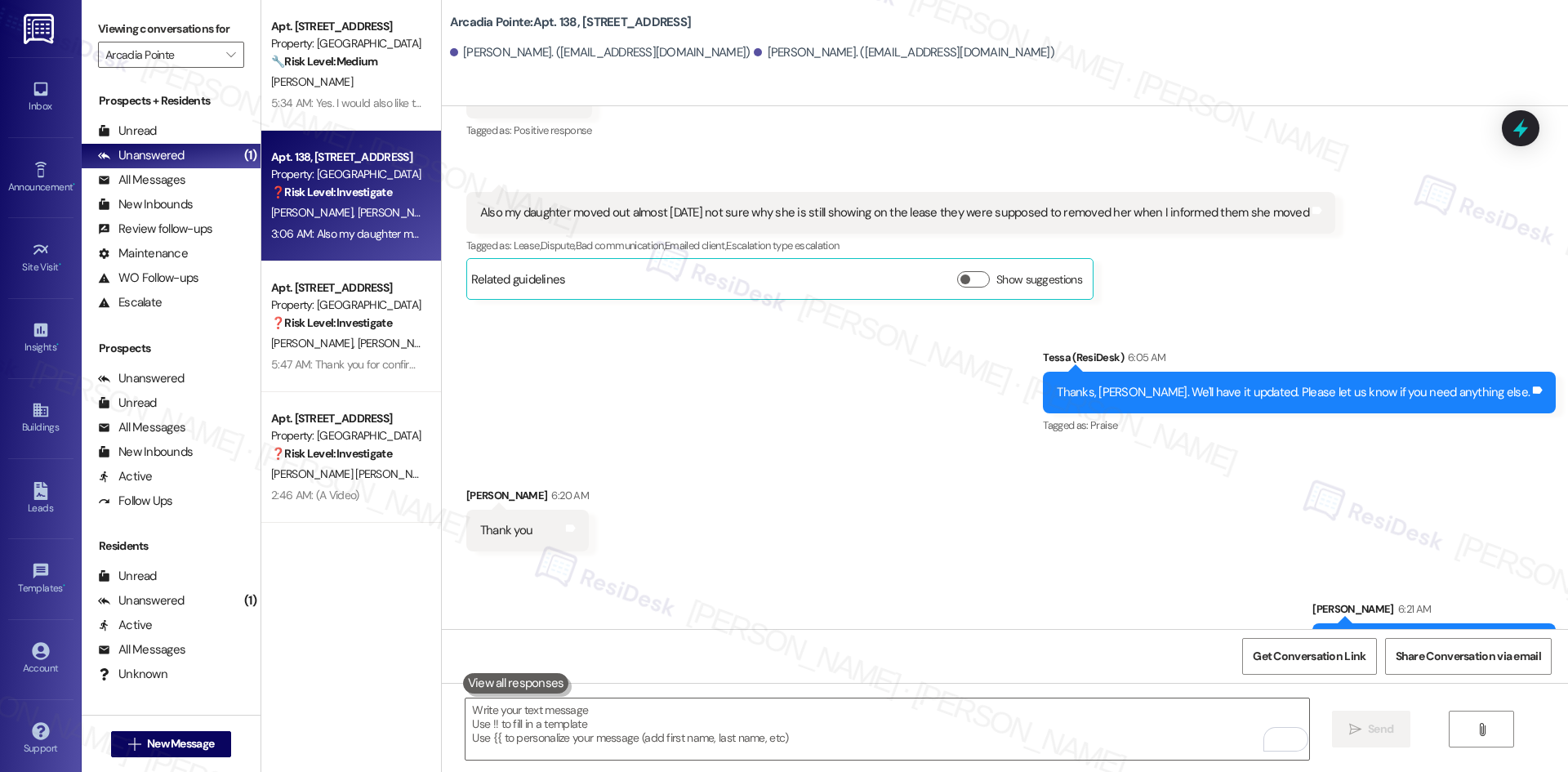
scroll to position [714, 0]
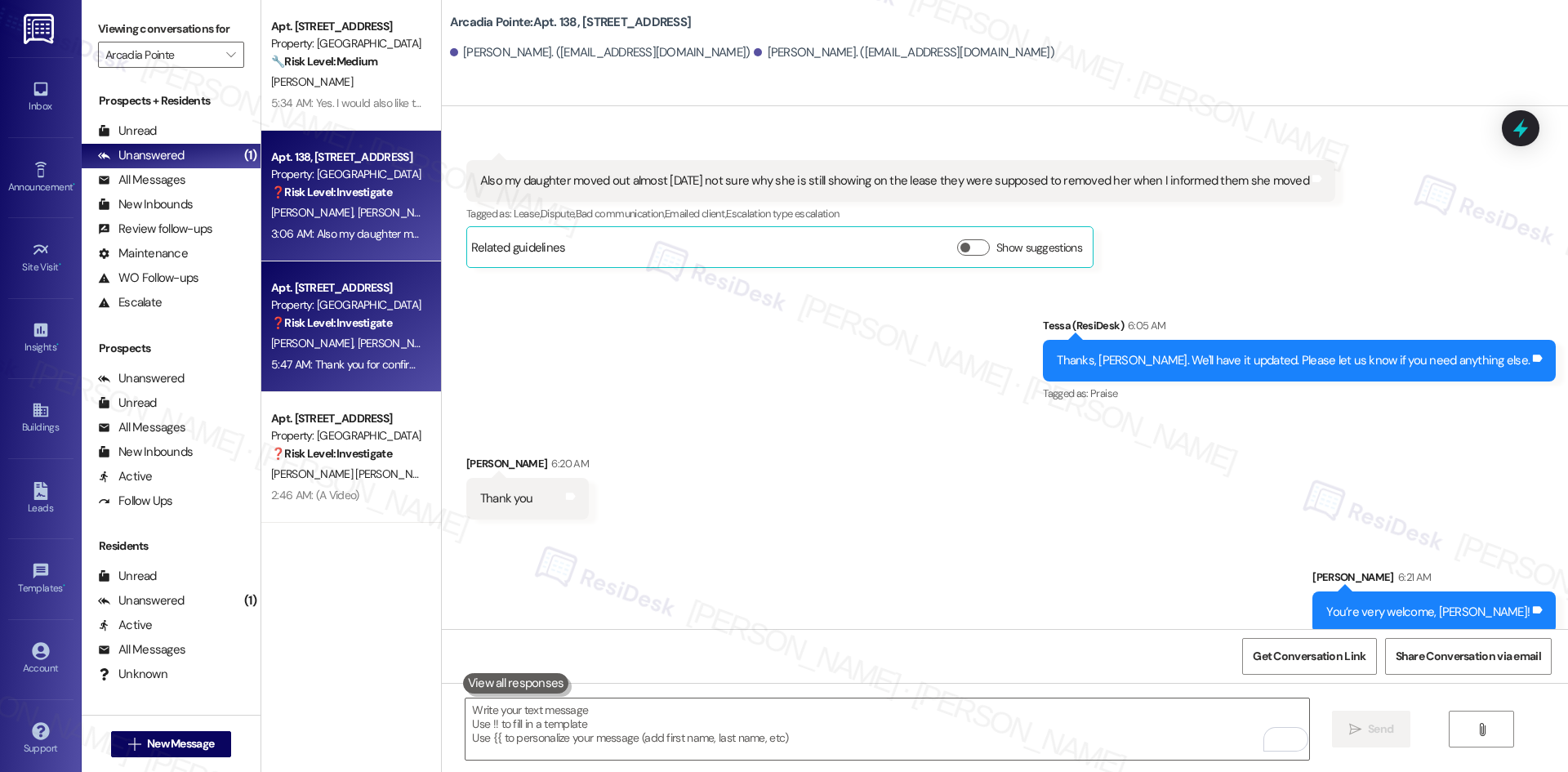
click at [360, 345] on span "L. Robinson" at bounding box center [400, 343] width 87 height 15
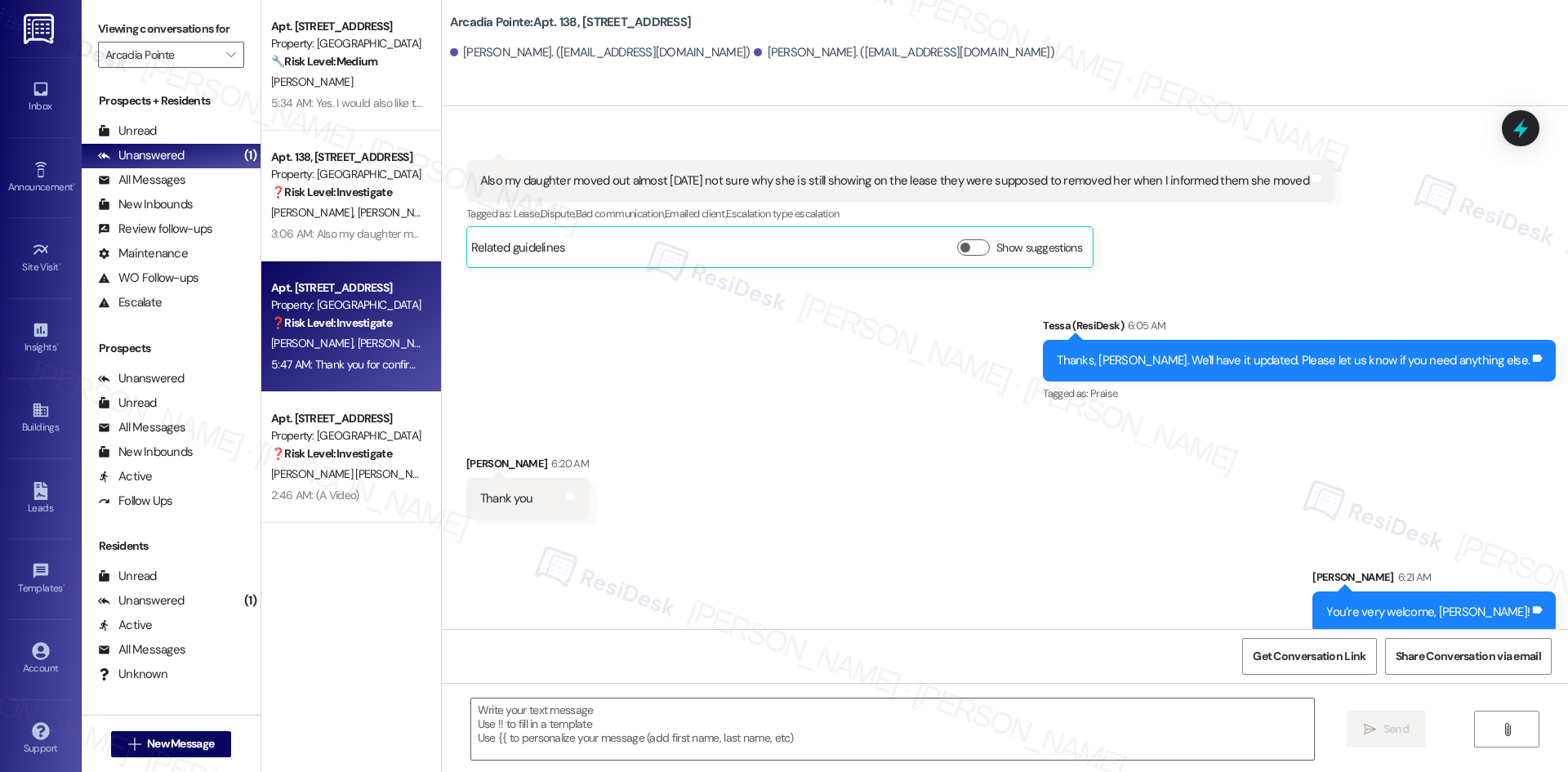
type textarea "Fetching suggested responses. Please feel free to read through the conversation…"
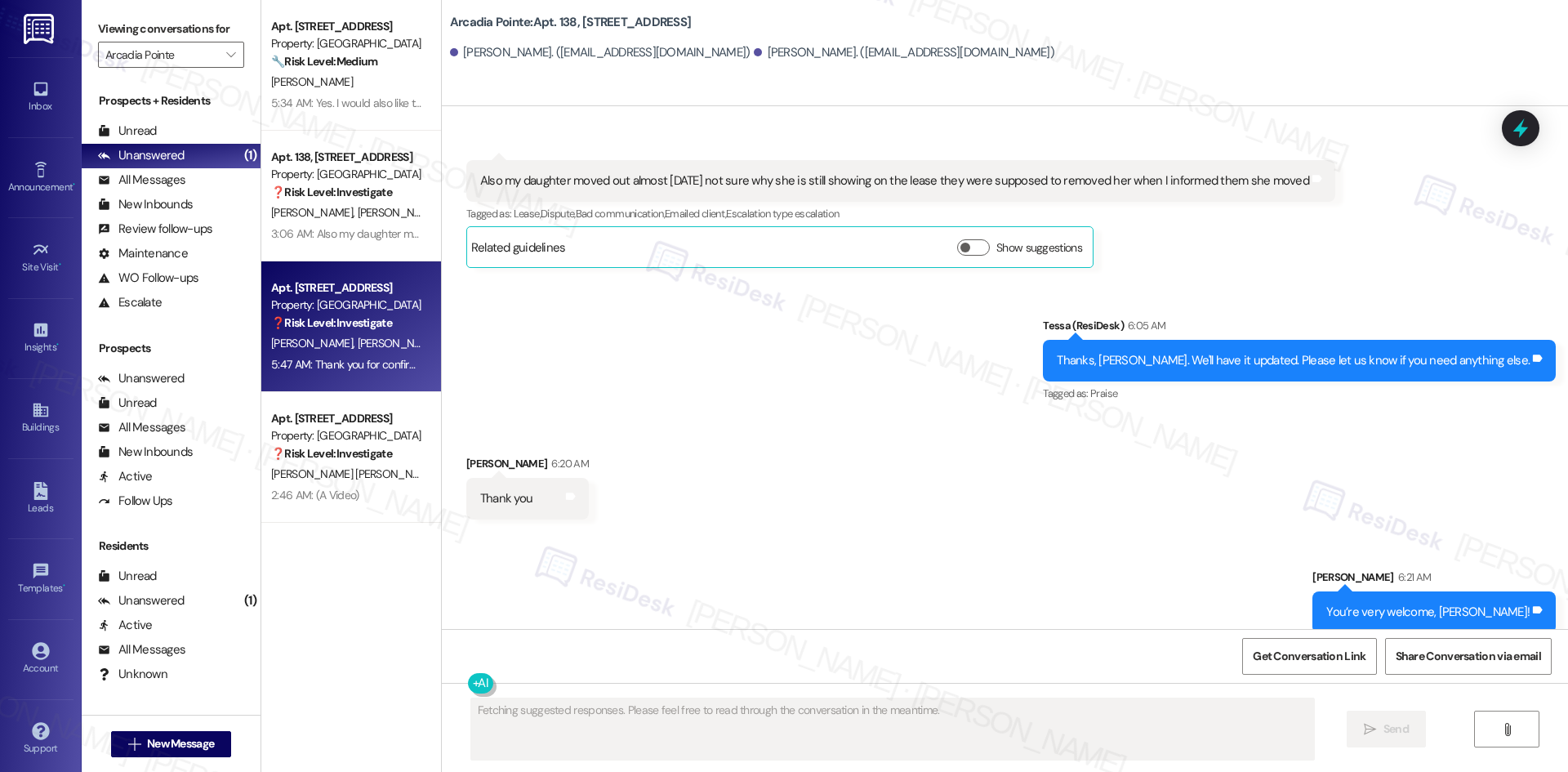
scroll to position [346, 0]
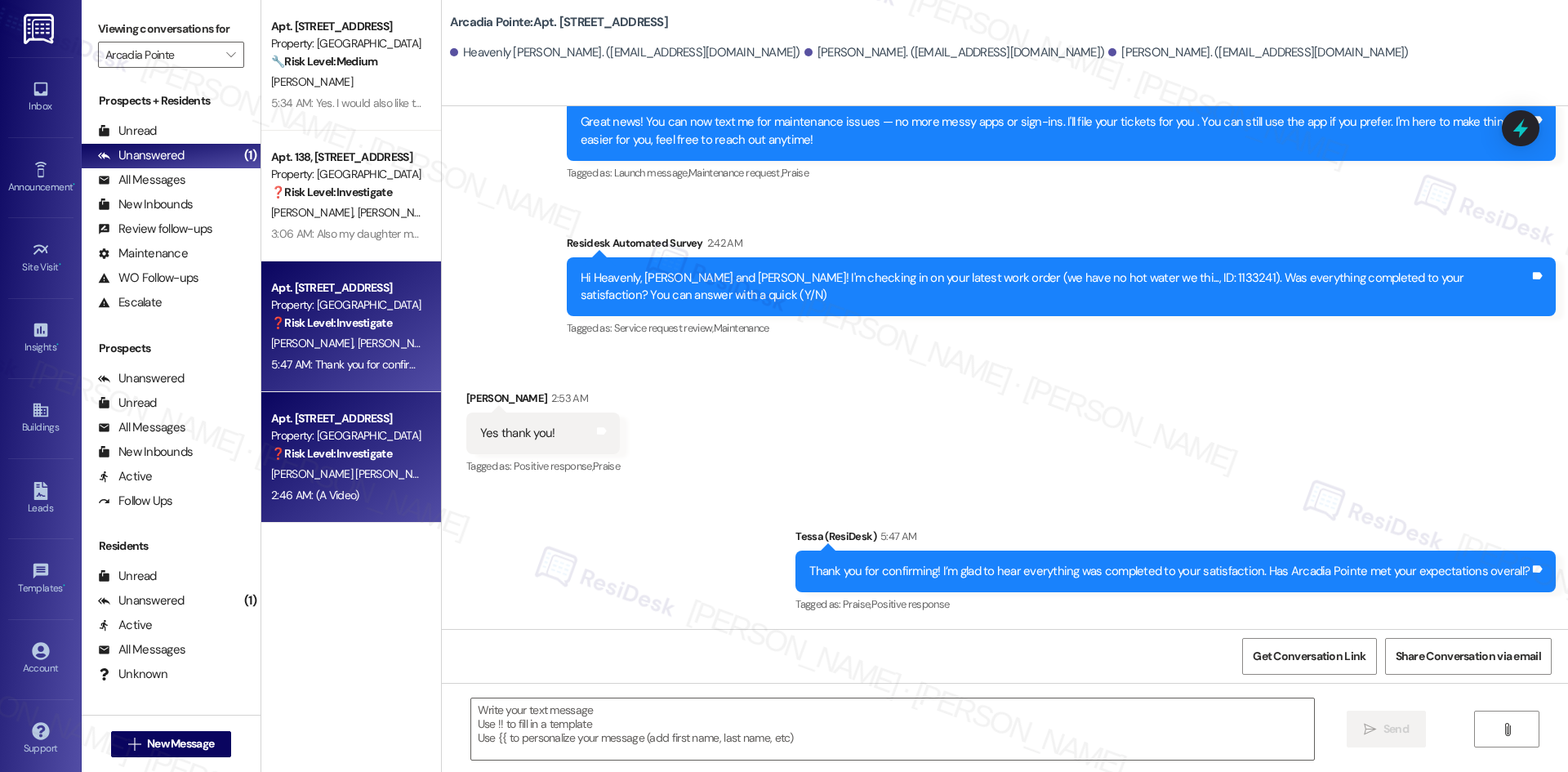
click at [372, 510] on div "Apt. 214, 4330 S Eastern Ave Property: Arcadia Pointe ❓ Risk Level: Investigate…" at bounding box center [351, 458] width 180 height 131
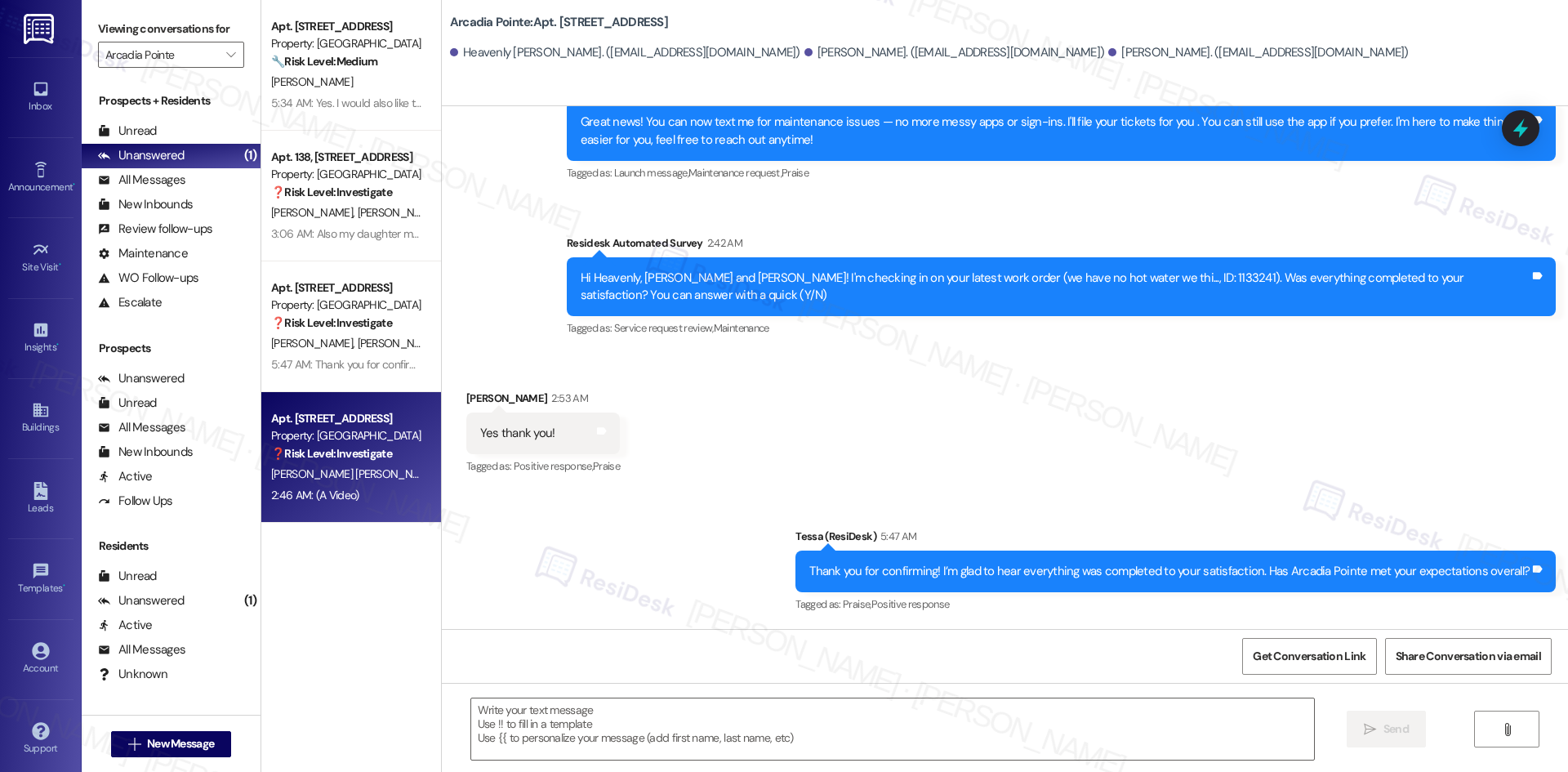
type textarea "Fetching suggested responses. Please feel free to read through the conversation…"
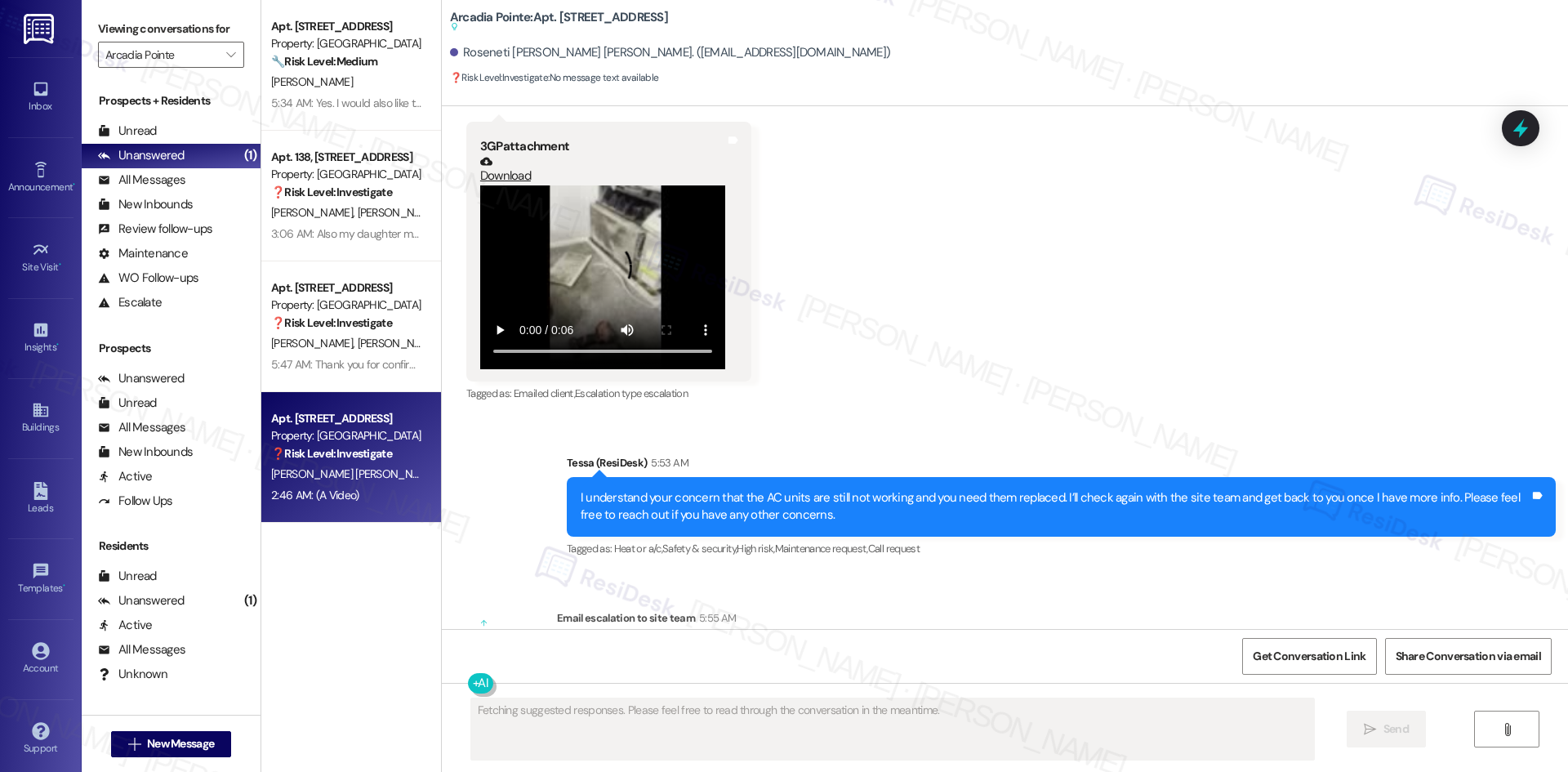
scroll to position [1417, 0]
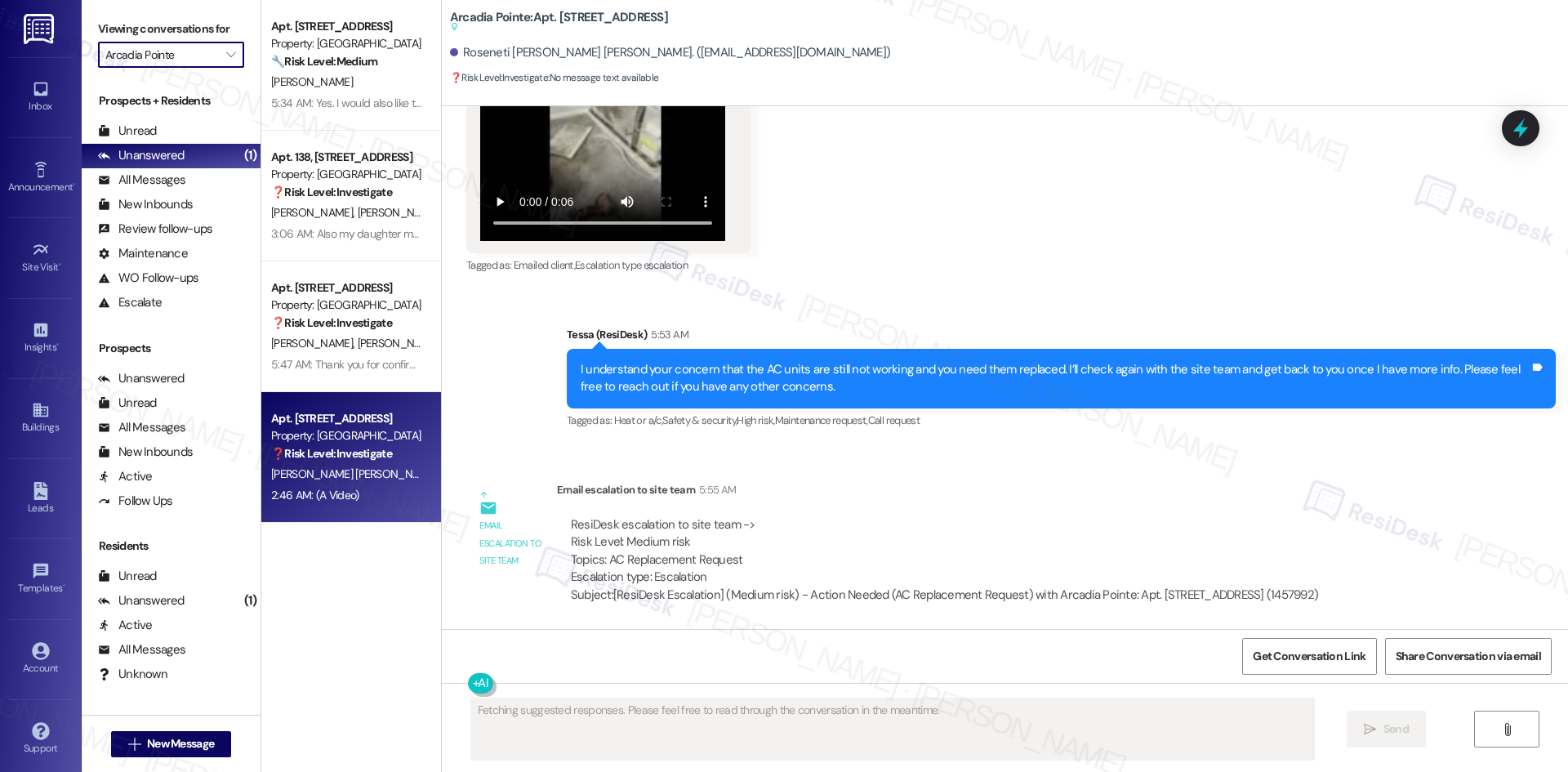
click at [178, 63] on input "Arcadia Pointe" at bounding box center [161, 54] width 113 height 26
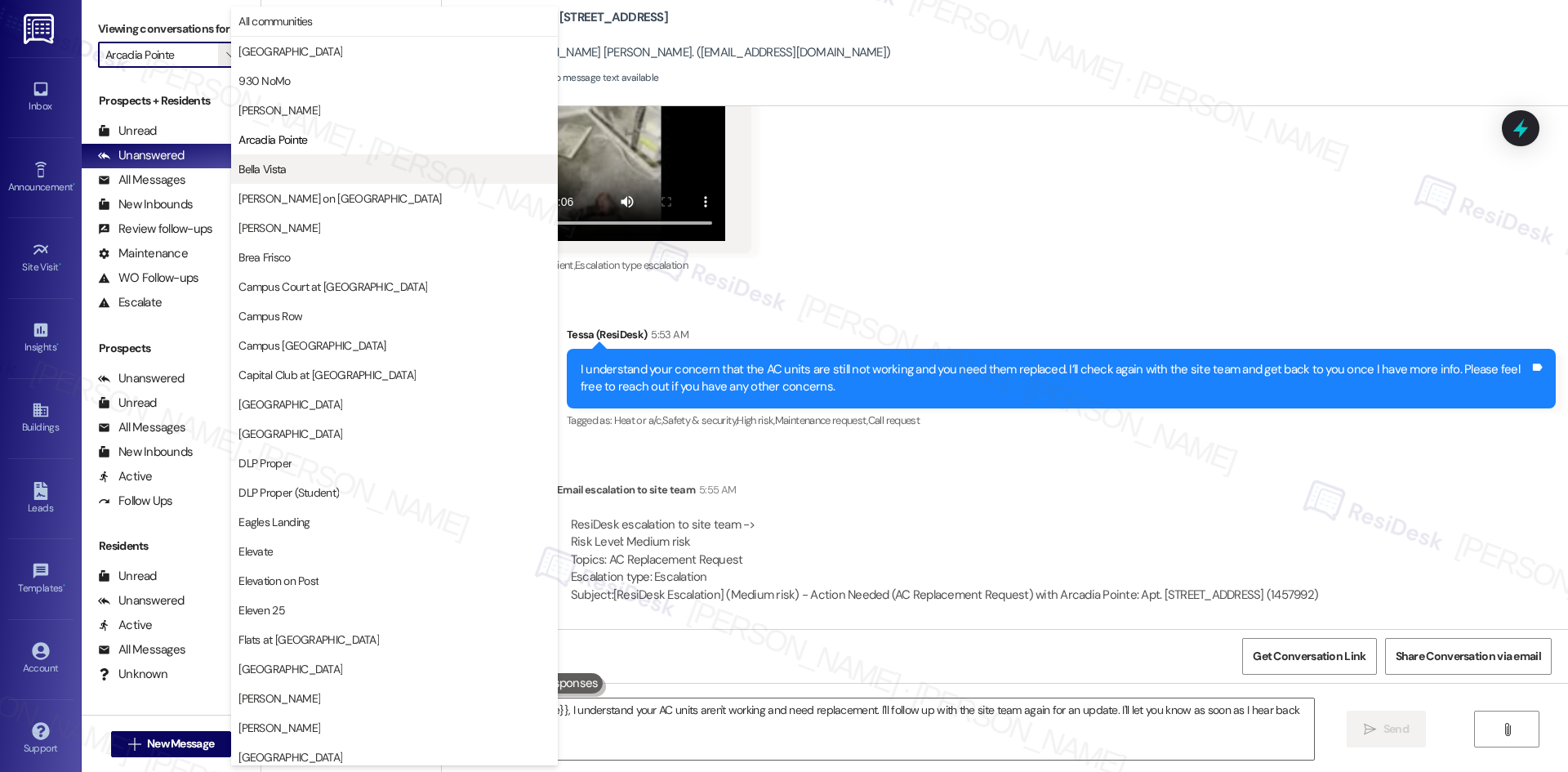
type textarea "Hey {{first_name}}, I understand your AC units aren't working and need replacem…"
click at [331, 164] on span "Bella Vista" at bounding box center [394, 169] width 312 height 16
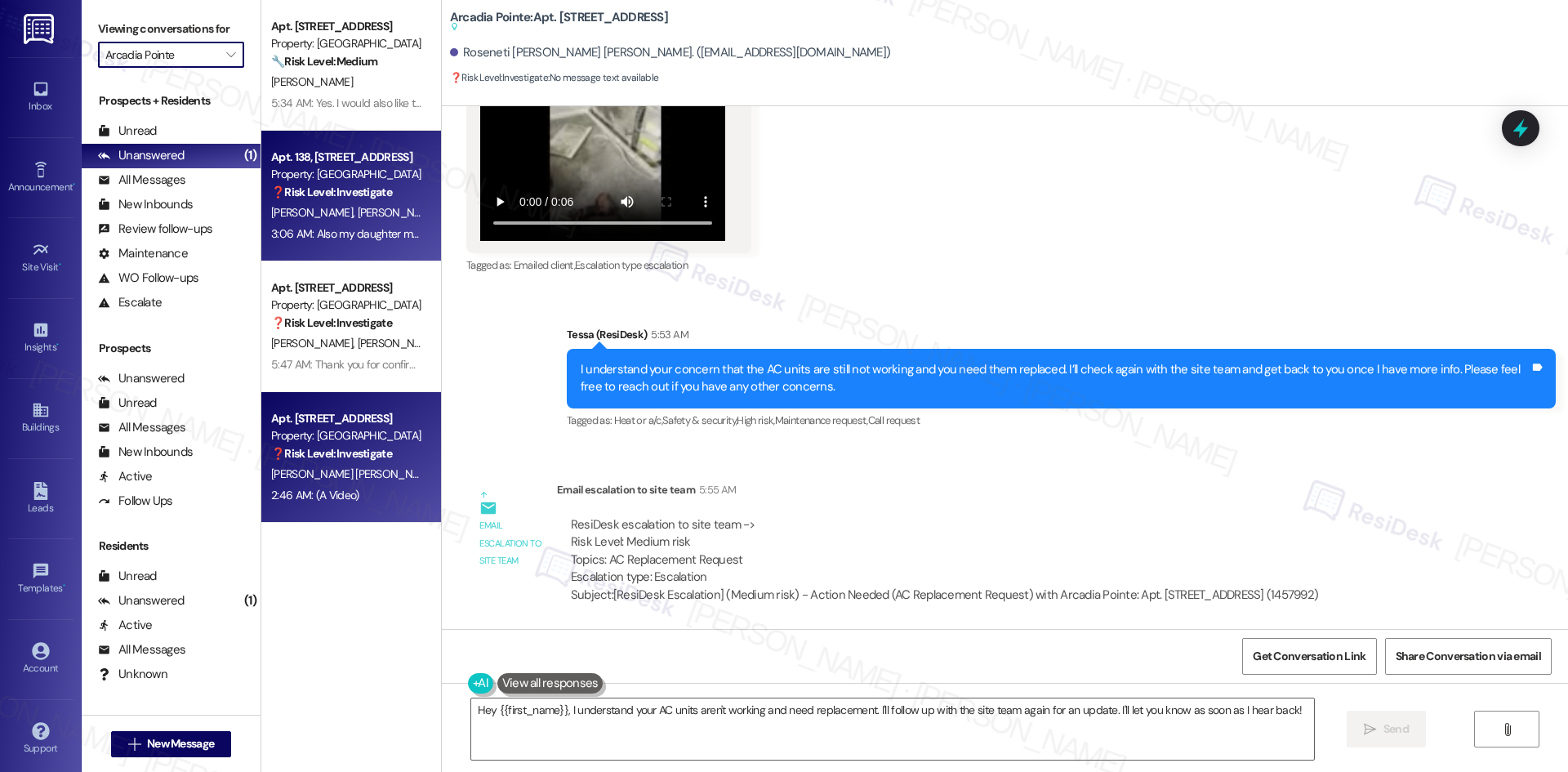
type input "Bella Vista"
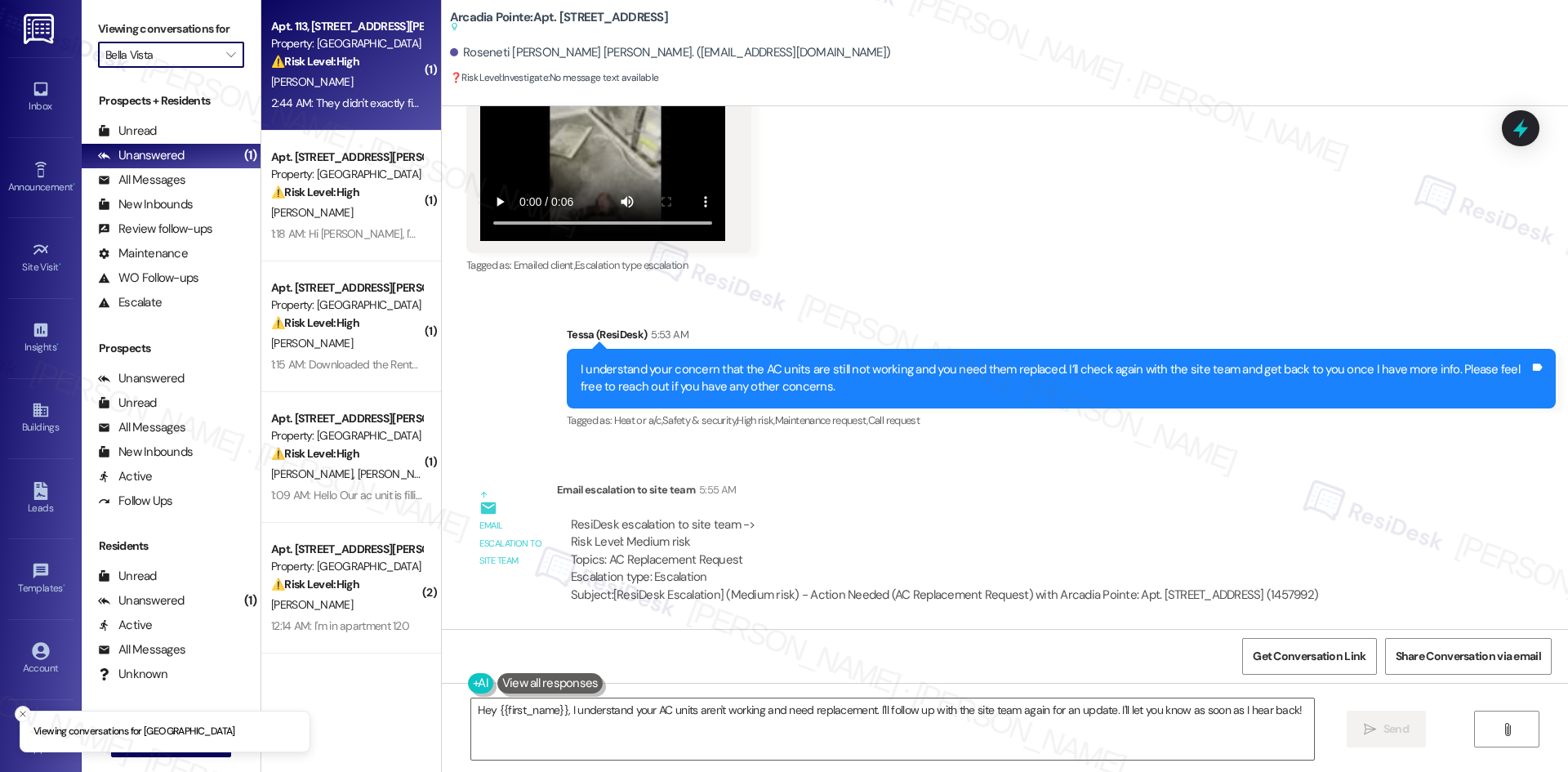
click at [364, 94] on div "2:44 AM: They didn't exactly fix anything, there's still water droplets from th…" at bounding box center [346, 103] width 154 height 21
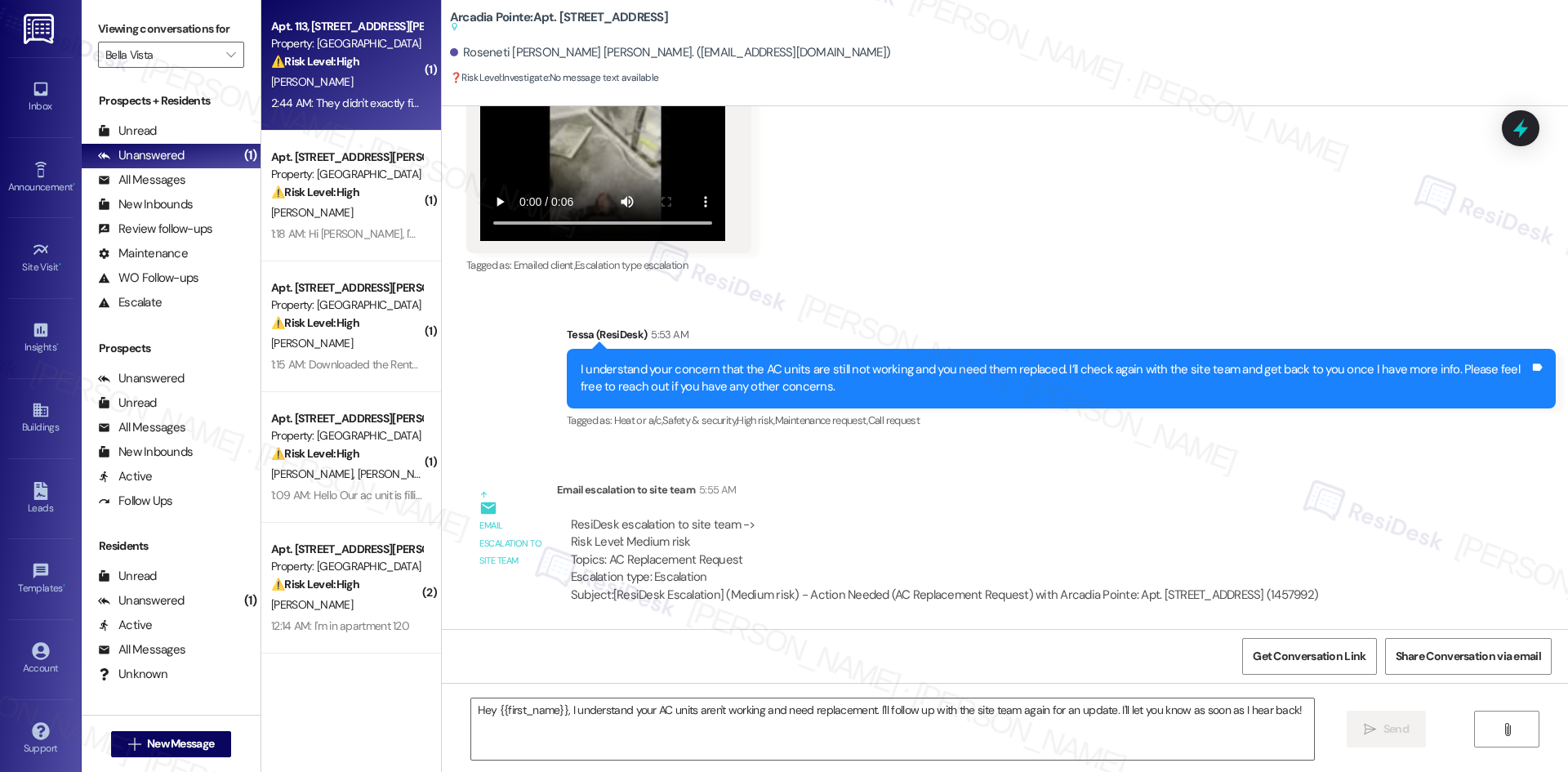
type textarea "Fetching suggested responses. Please feel free to read through the conversation…"
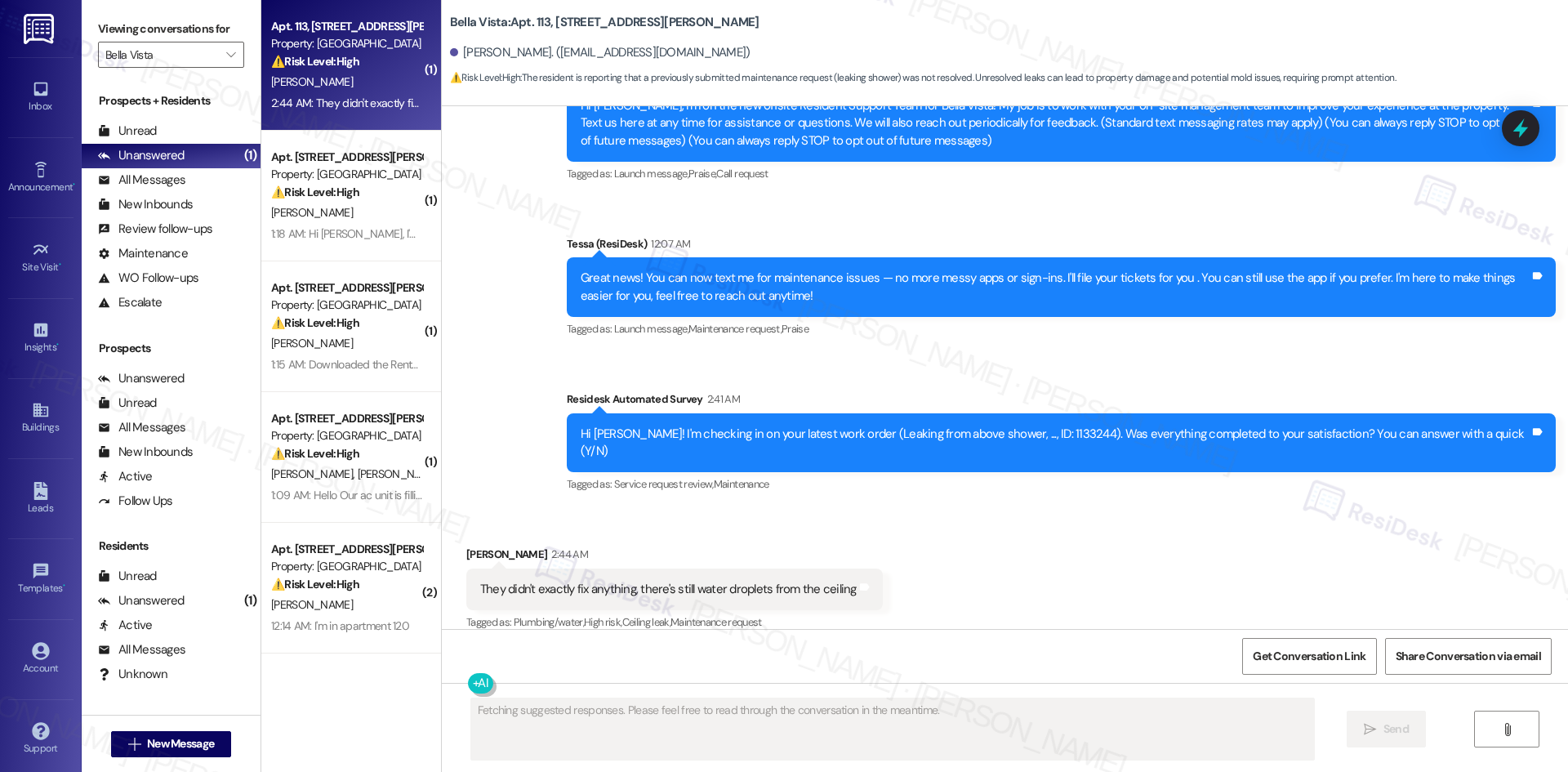
scroll to position [191, 0]
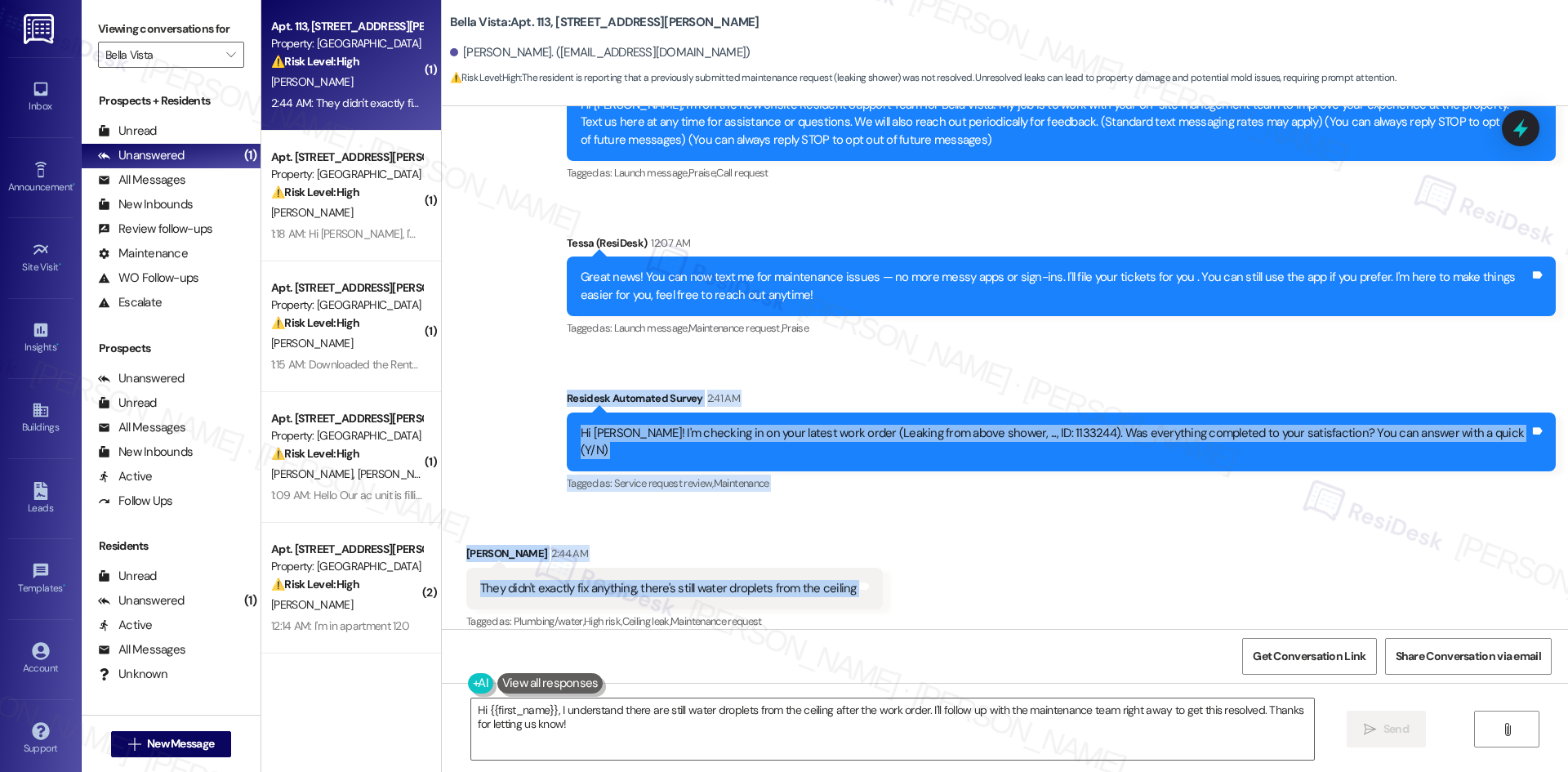
drag, startPoint x: 629, startPoint y: 405, endPoint x: 925, endPoint y: 571, distance: 339.4
click at [925, 571] on div "Lease started Jun 14, 2025 at 8:00 AM Announcement, sent via SMS Tessa (ResiDes…" at bounding box center [1005, 367] width 1126 height 523
copy div "Residesk Automated Survey 2:41 AM Hi Dylan! I'm checking in on your latest work…"
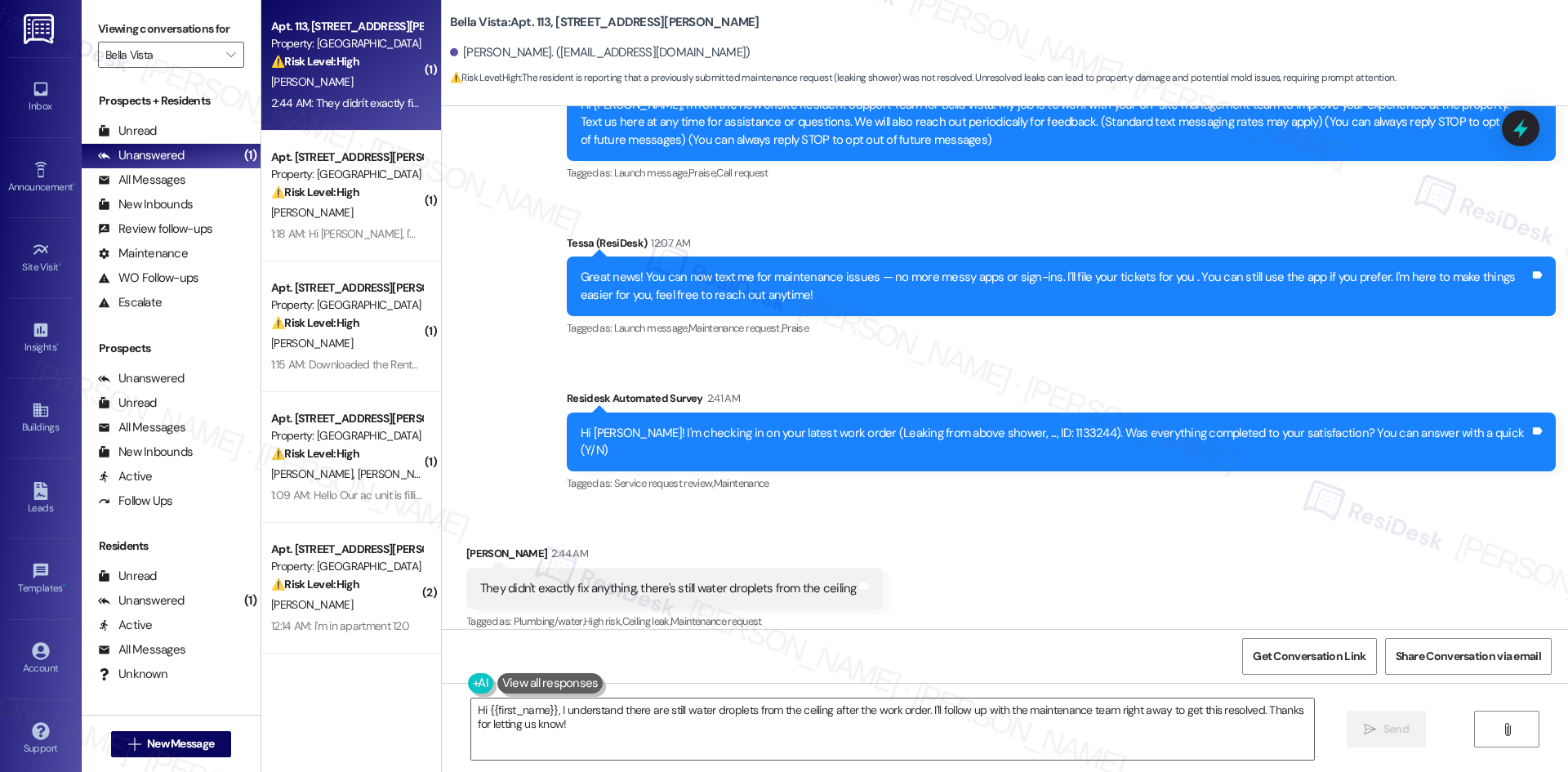
click at [950, 362] on div "Announcement, sent via SMS Tessa (ResiDesk) Aug 28, 2025 at 1:11 AM Hi Dylan, I…" at bounding box center [1005, 266] width 1126 height 484
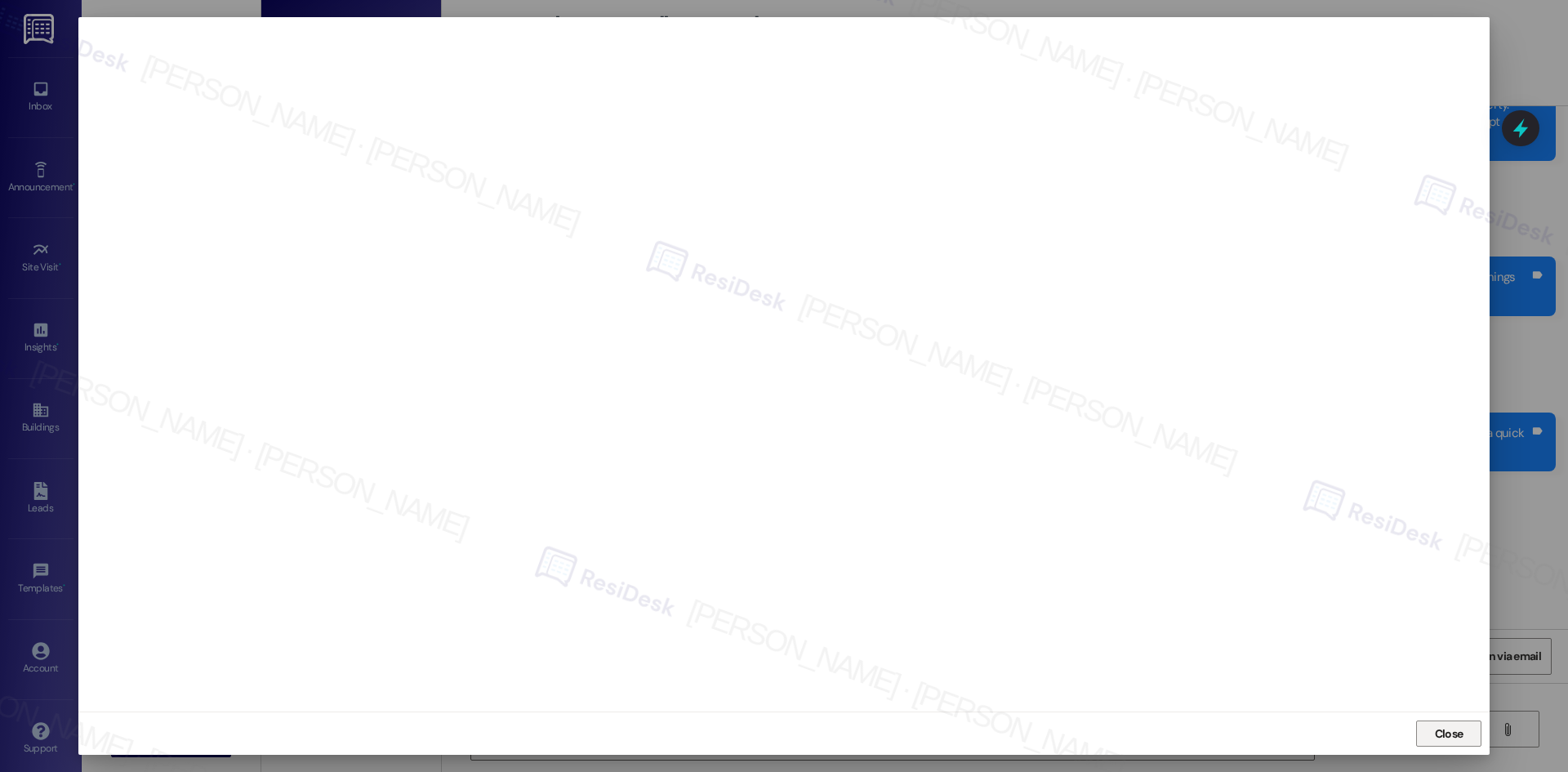
click at [1437, 733] on span "Close" at bounding box center [1448, 734] width 28 height 17
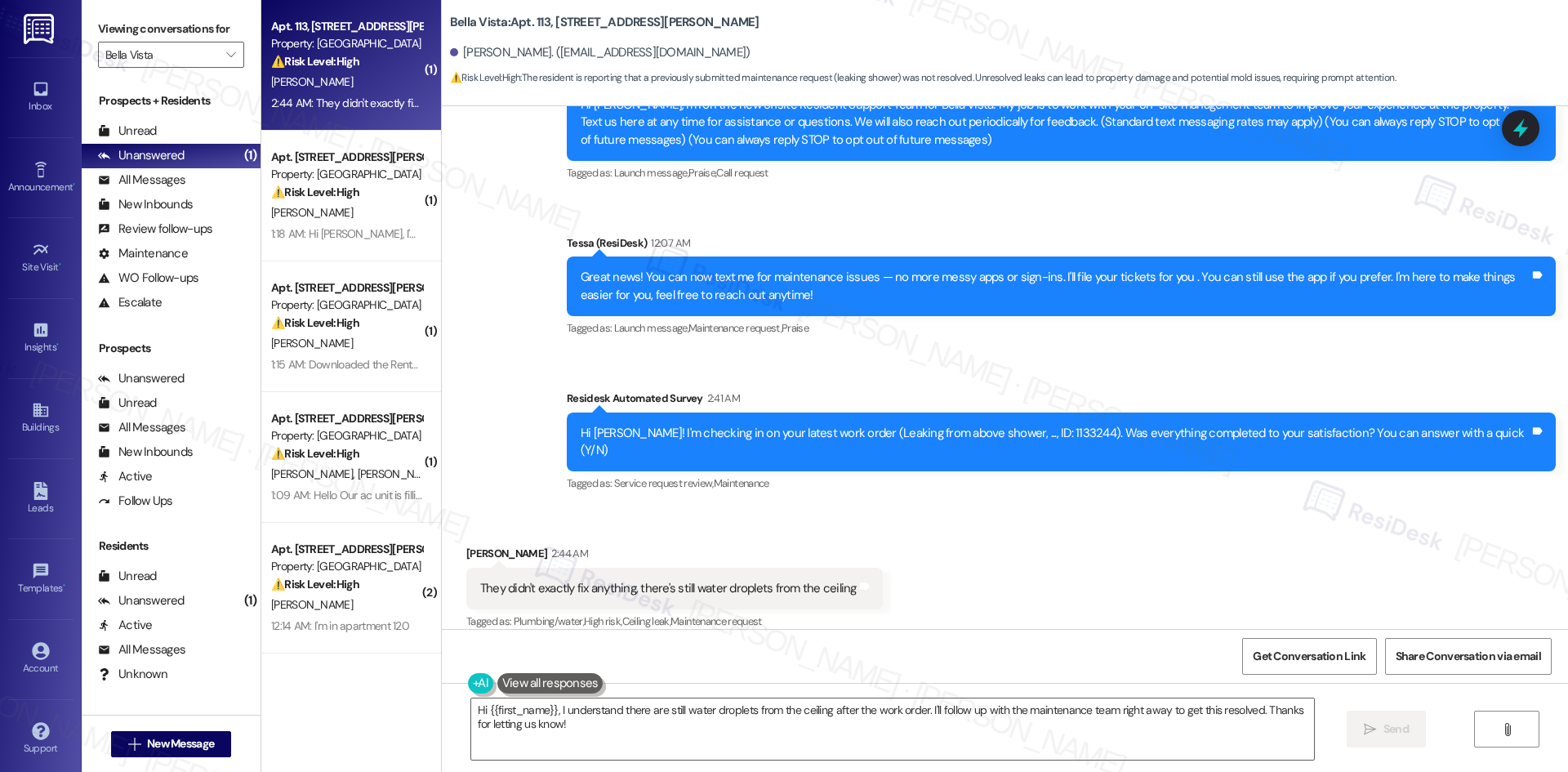
click at [556, 427] on div "Announcement, sent via SMS Tessa (ResiDesk) Aug 28, 2025 at 1:11 AM Hi Dylan, I…" at bounding box center [1005, 266] width 1126 height 484
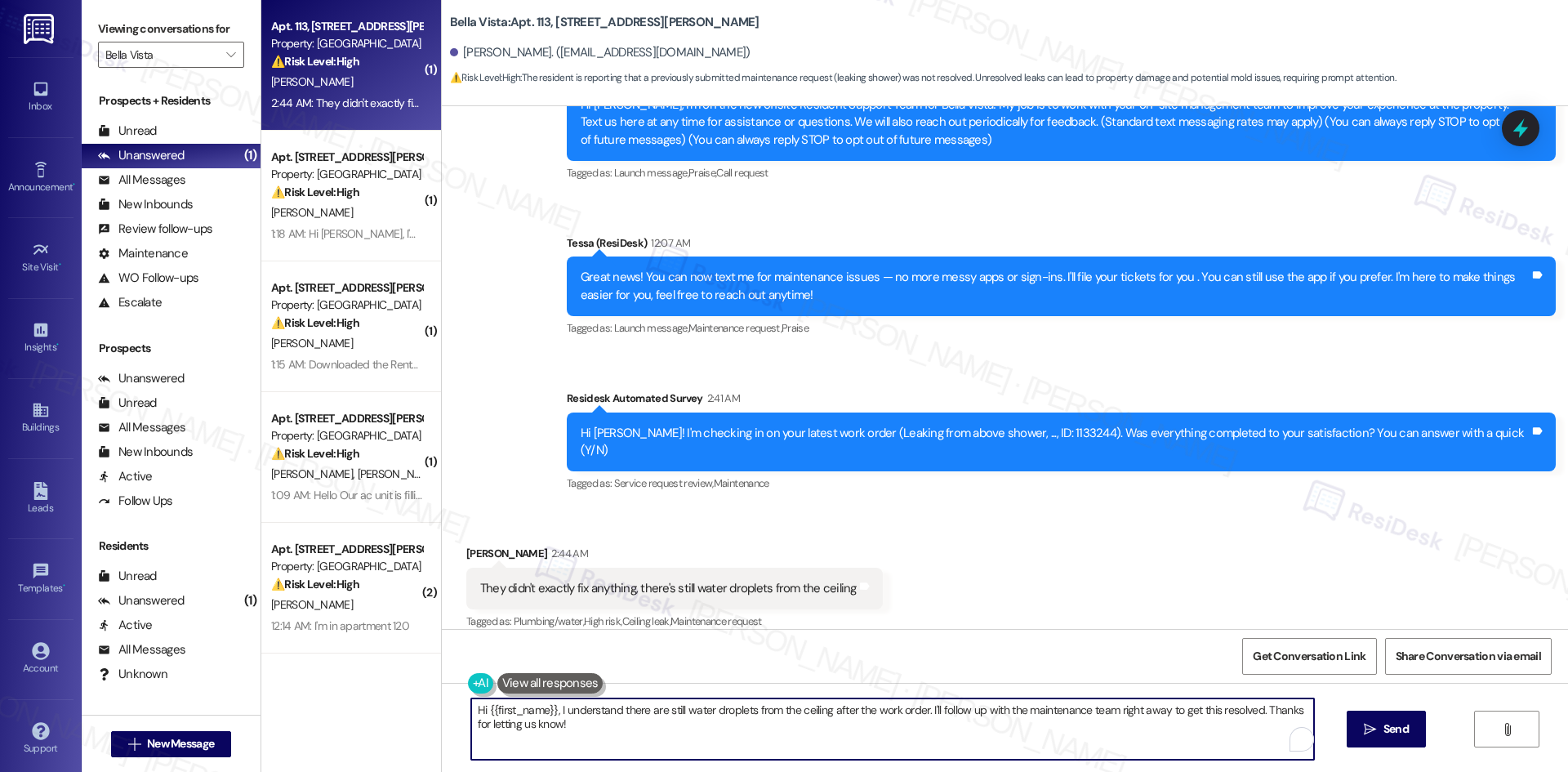
click at [684, 744] on textarea "Hi {{first_name}}, I understand there are still water droplets from the ceiling…" at bounding box center [893, 729] width 843 height 61
paste textarea "I understand your concern that the ceiling is still dripping even after the vis…"
click at [610, 721] on textarea "I understand your concern that the ceiling is still dripping even after the vis…" at bounding box center [887, 729] width 843 height 61
type textarea "I understand your concern that the ceiling is still dripping even after the vis…"
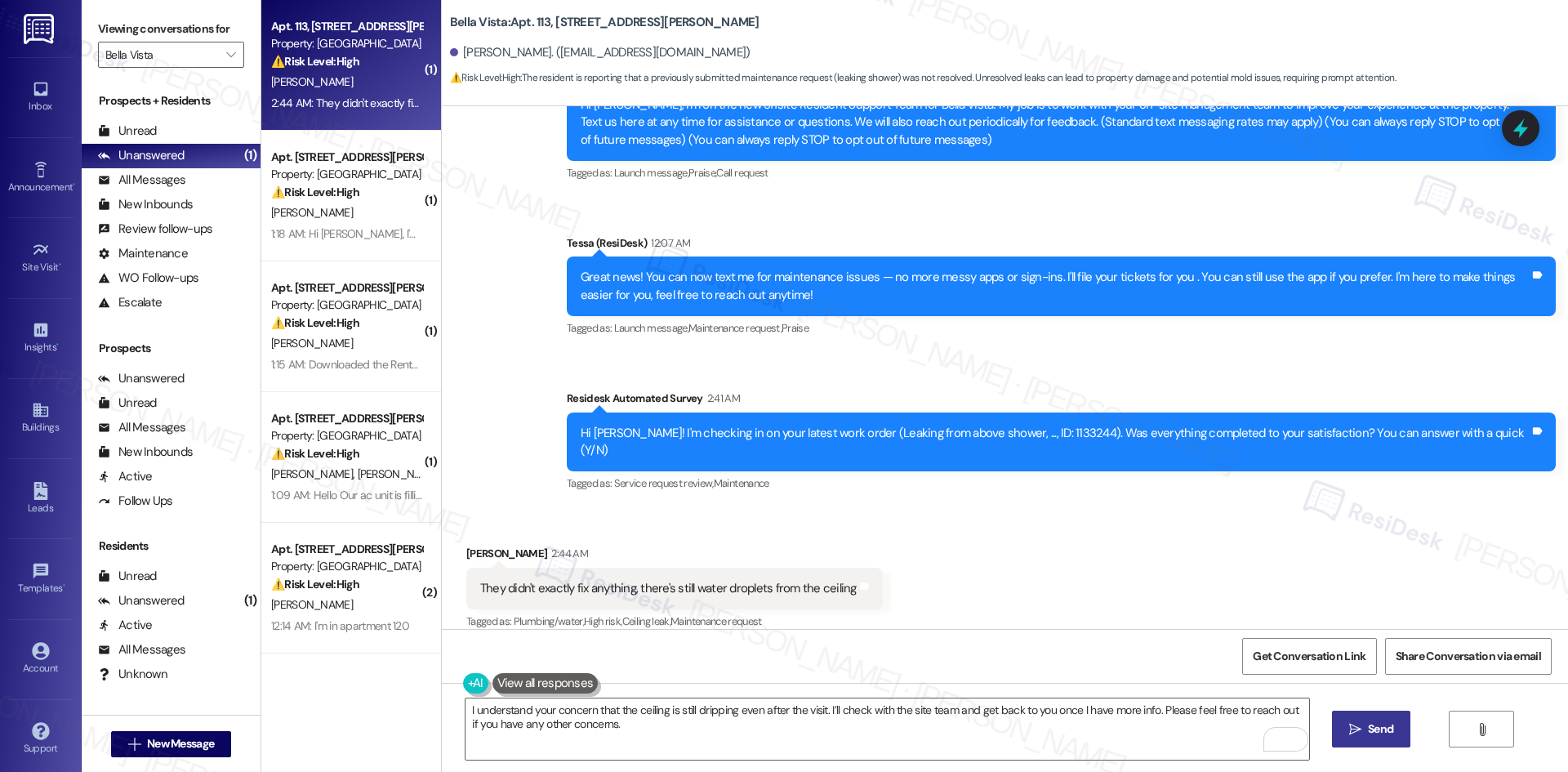
click at [1368, 735] on span "Send" at bounding box center [1380, 729] width 25 height 17
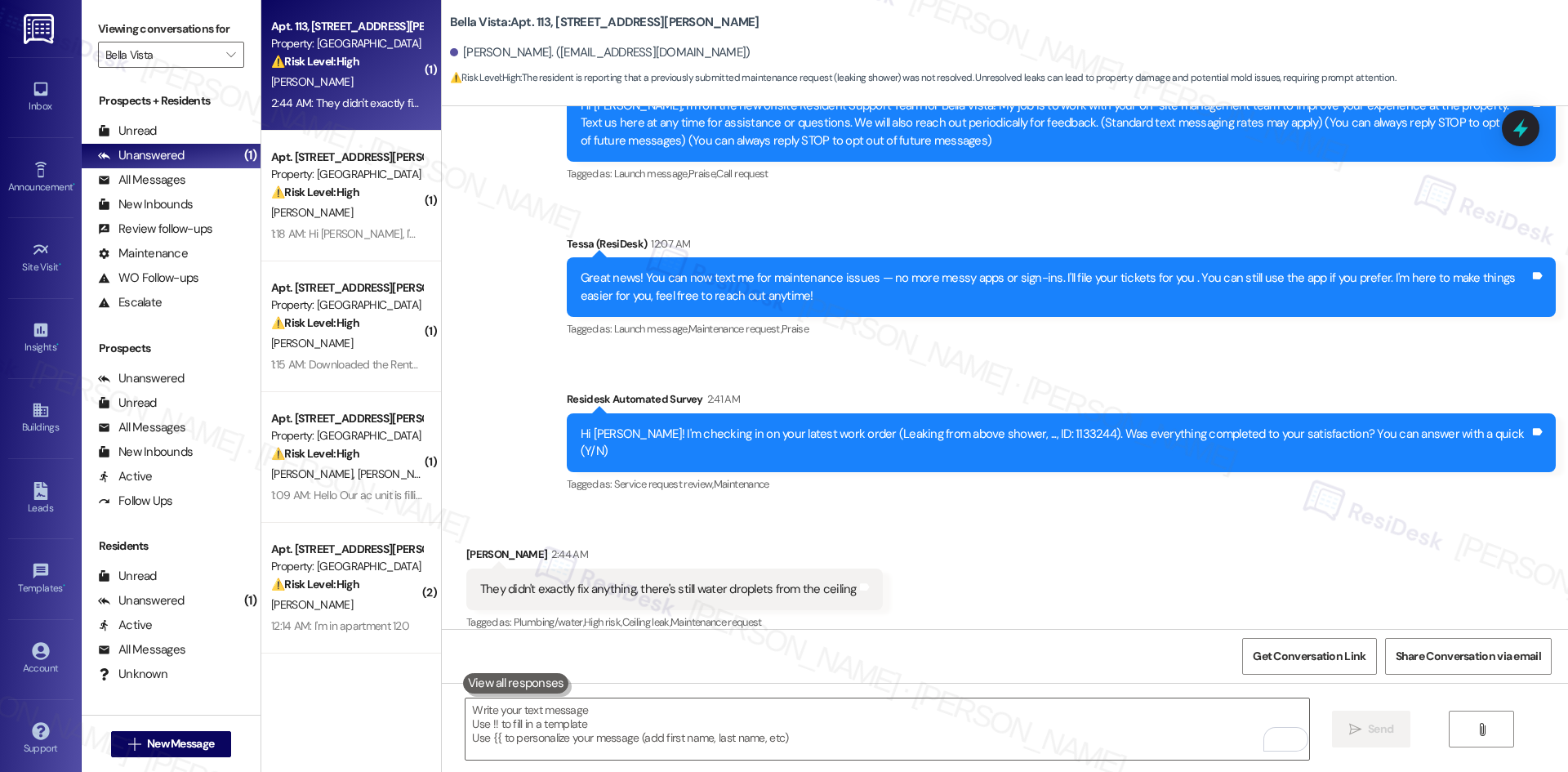
scroll to position [323, 0]
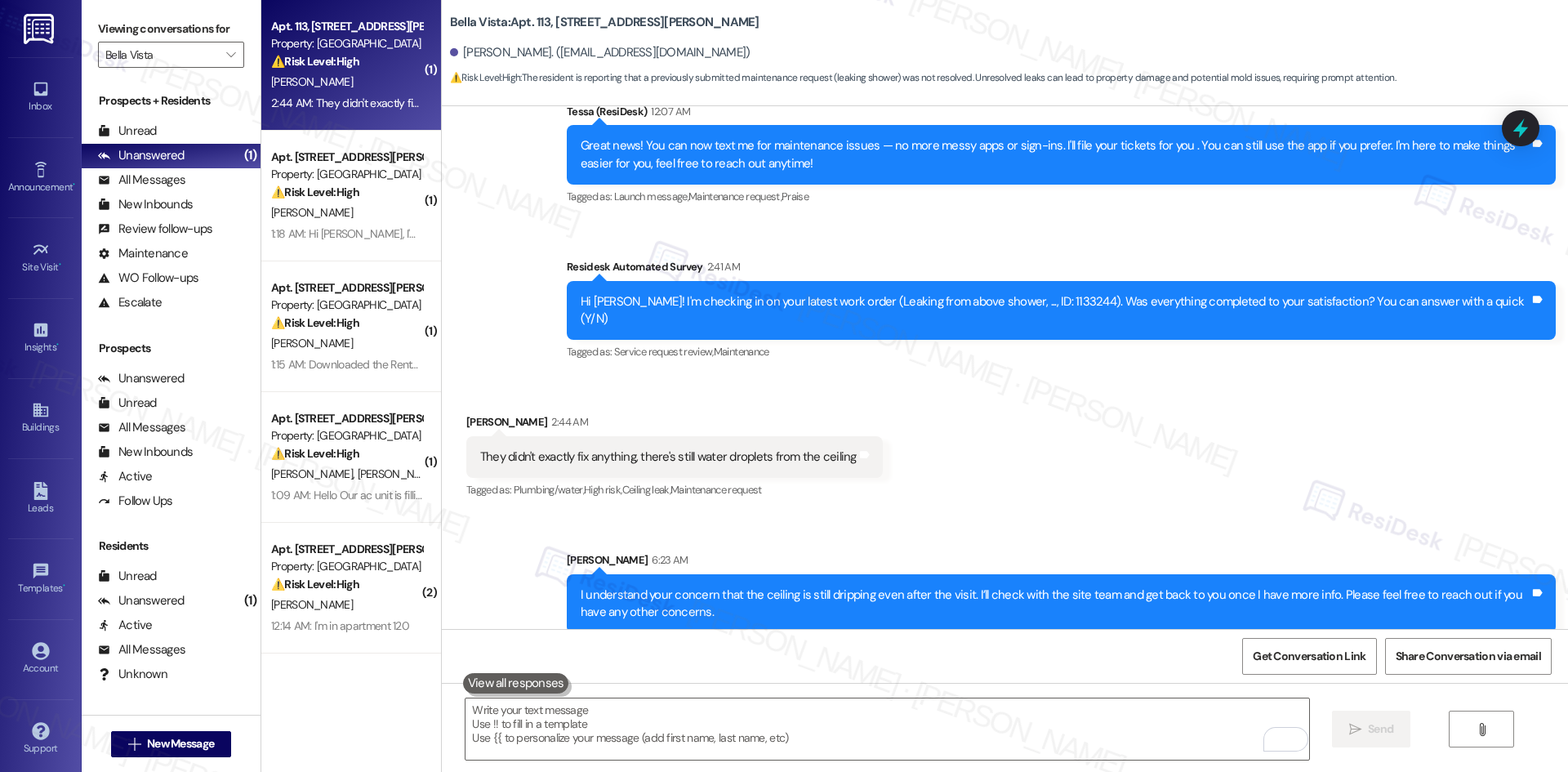
click at [1110, 490] on div "Received via SMS Dylan Halligan 2:44 AM They didn't exactly fix anything, there…" at bounding box center [1005, 446] width 1126 height 138
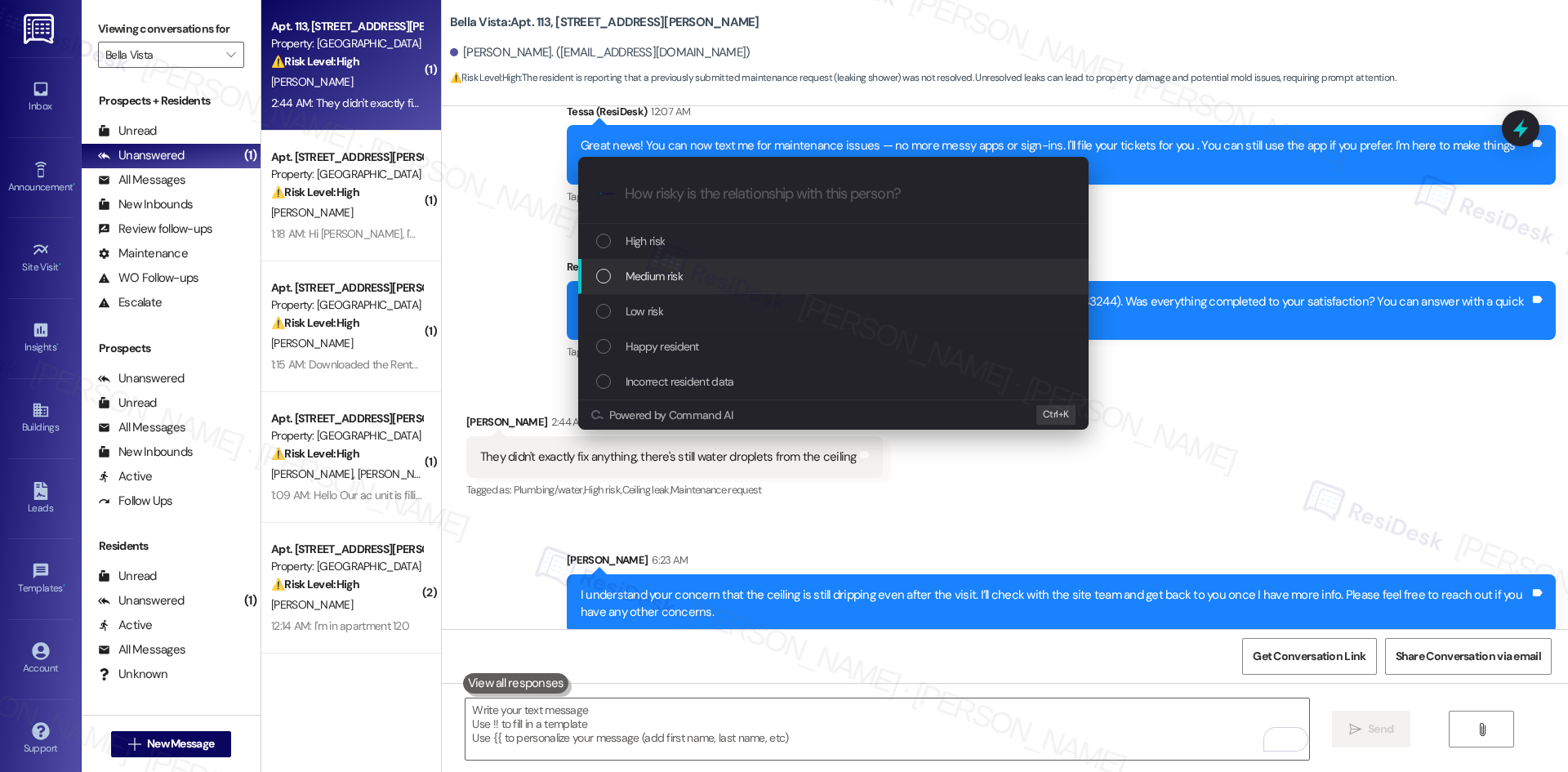
click at [734, 274] on div "Medium risk" at bounding box center [834, 275] width 477 height 18
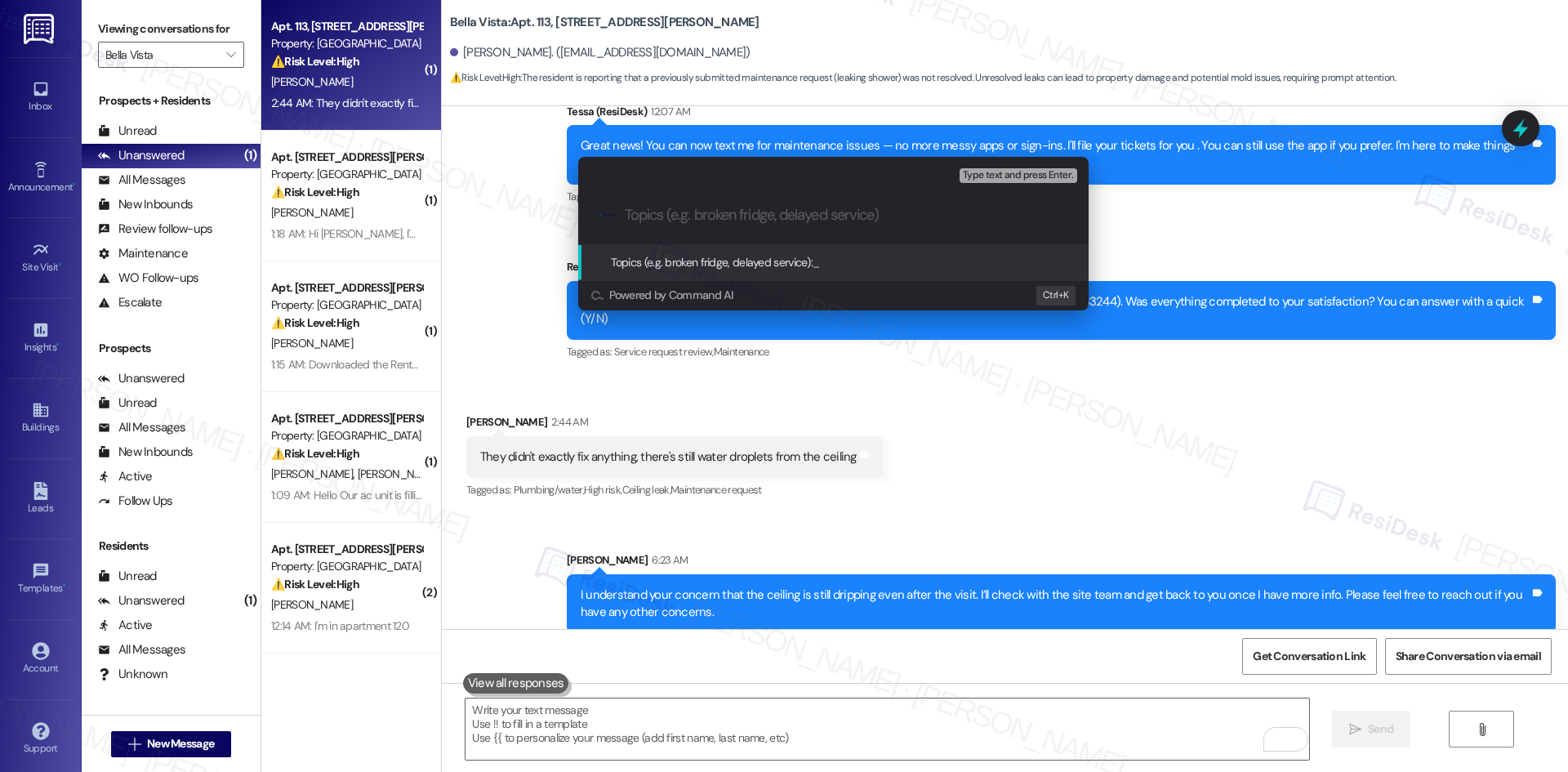
click at [663, 213] on input "Topics (e.g. broken fridge, delayed service)" at bounding box center [845, 215] width 443 height 17
paste input "Ceiling Leak Not Resolved – Work Order 1133244"
type input "Ceiling Leak Not Resolved – Work Order 1133244"
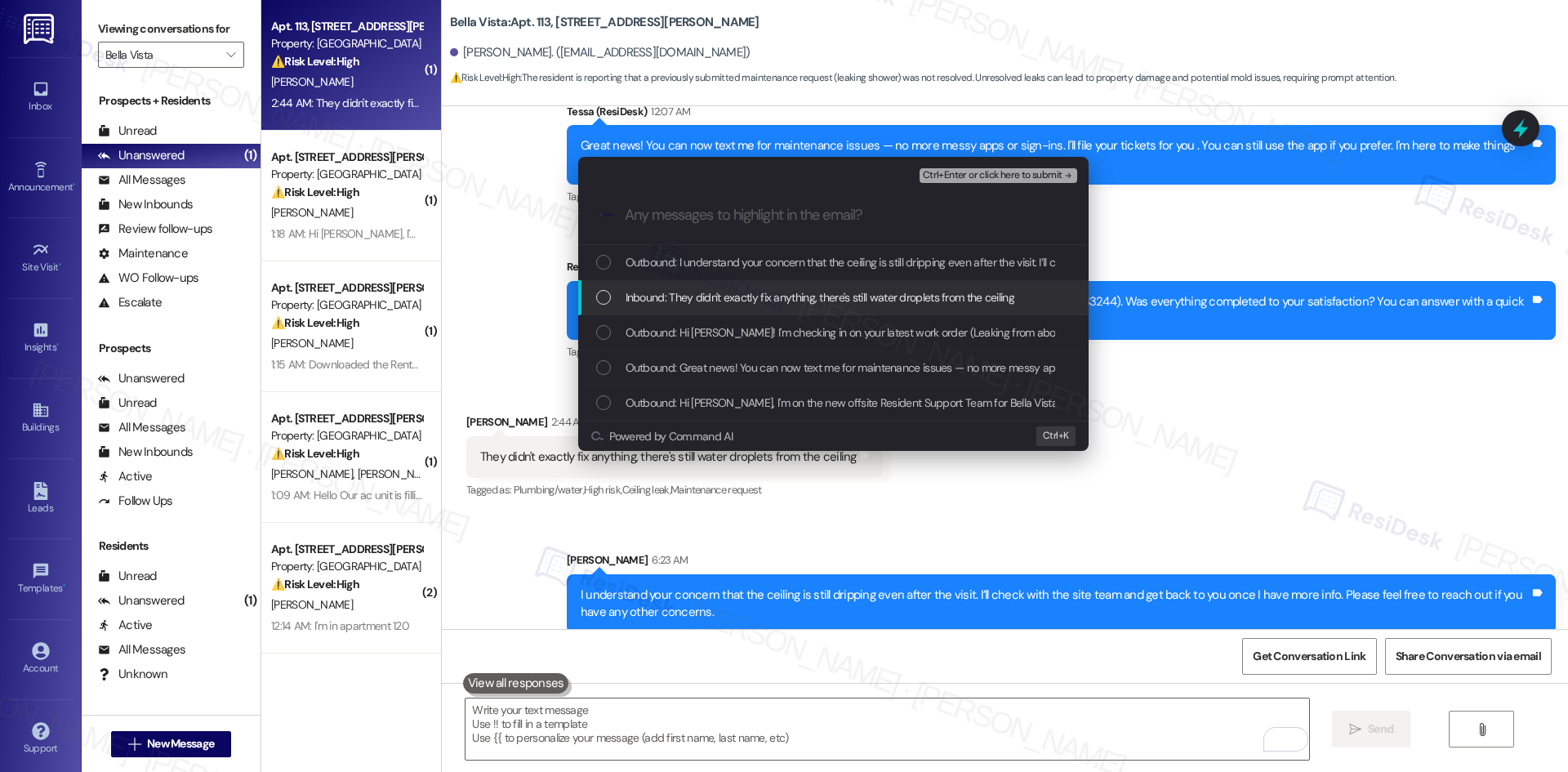
drag, startPoint x: 729, startPoint y: 294, endPoint x: 720, endPoint y: 296, distance: 9.2
click at [730, 296] on span "Inbound: They didn't exactly fix anything, there's still water droplets from th…" at bounding box center [820, 297] width 389 height 18
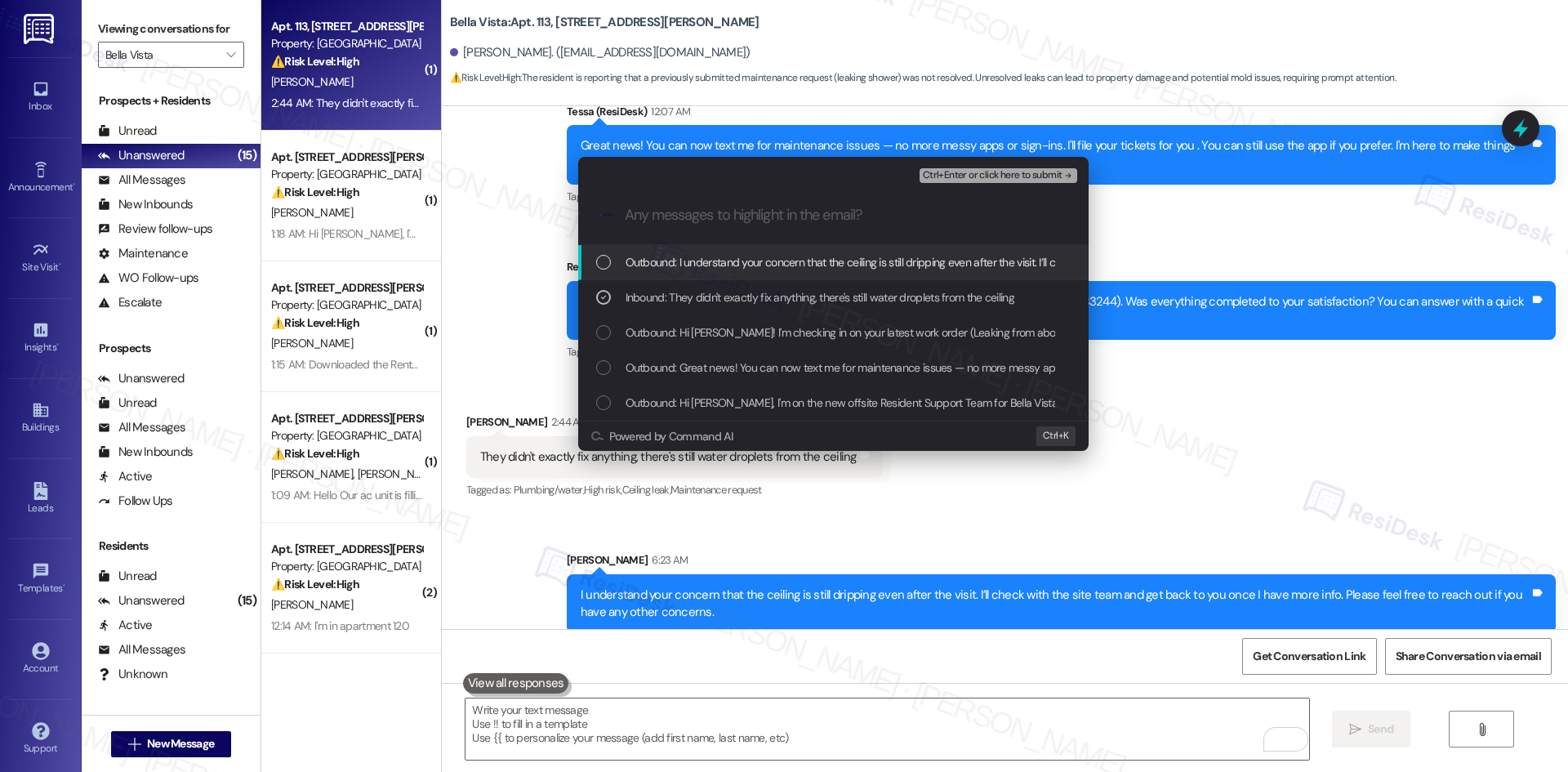
click at [1047, 178] on span "Ctrl+Enter or click here to submit" at bounding box center [993, 175] width 139 height 11
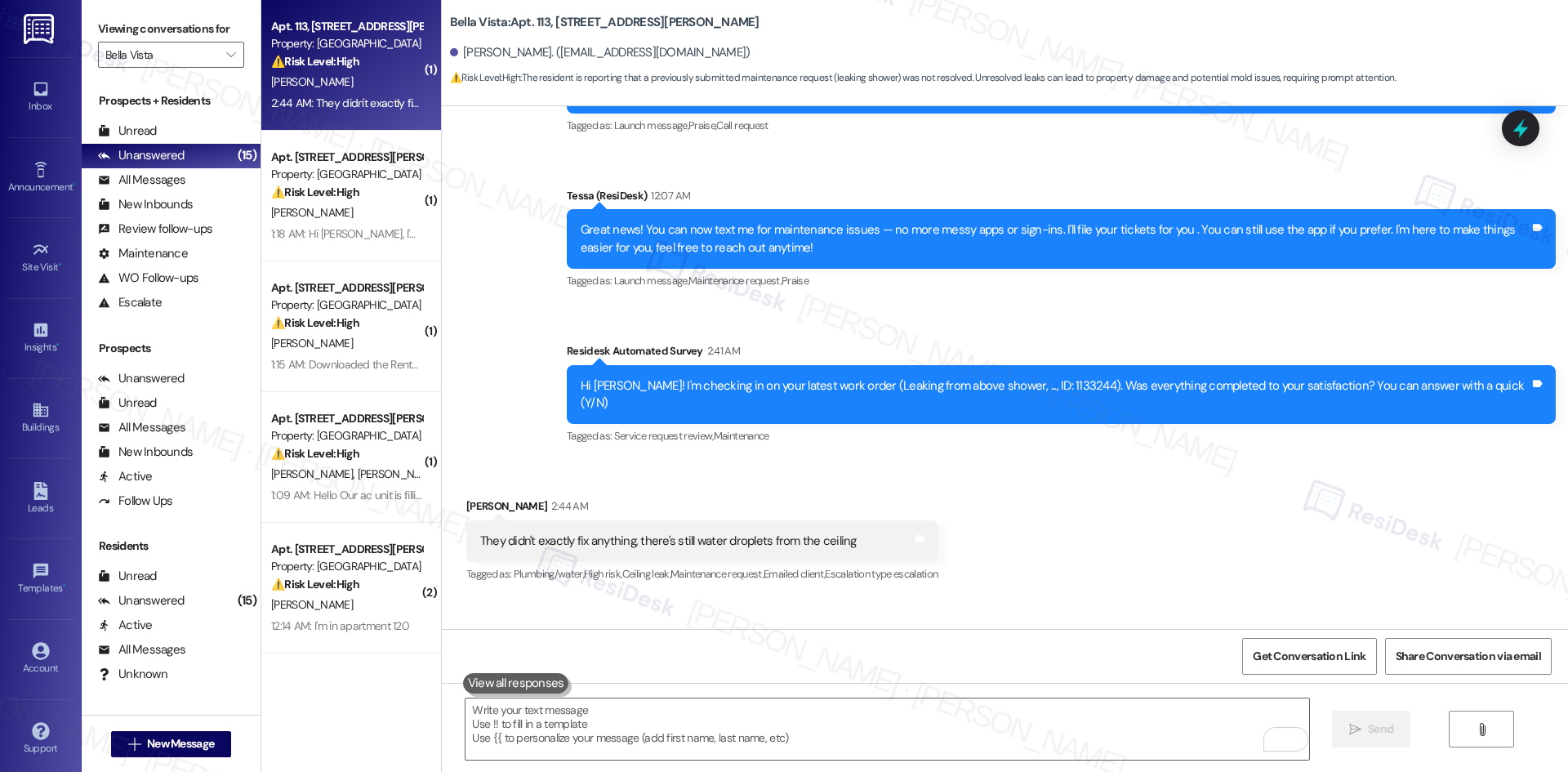
scroll to position [346, 0]
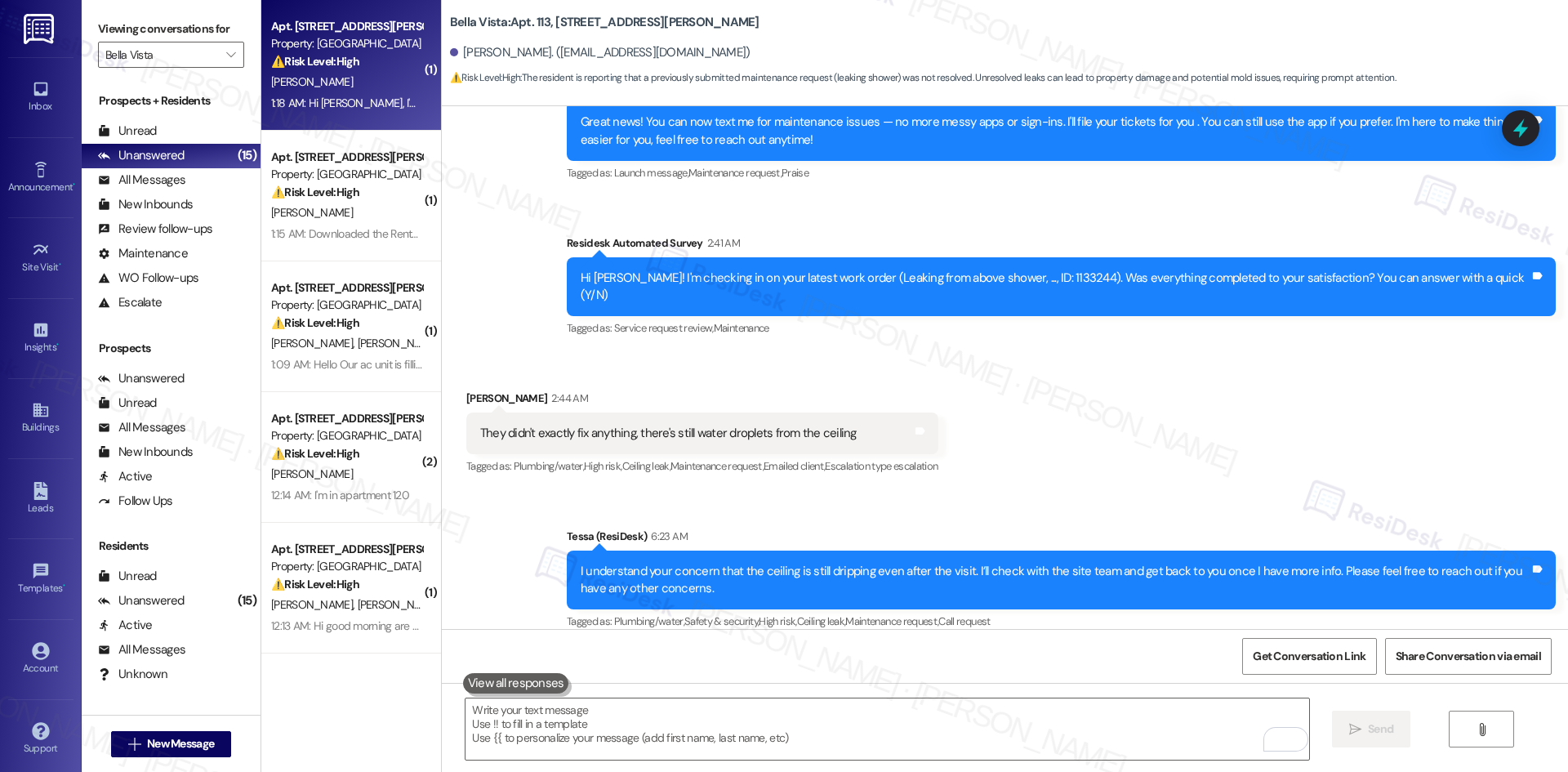
click at [304, 87] on div "J. Encinas" at bounding box center [346, 83] width 154 height 21
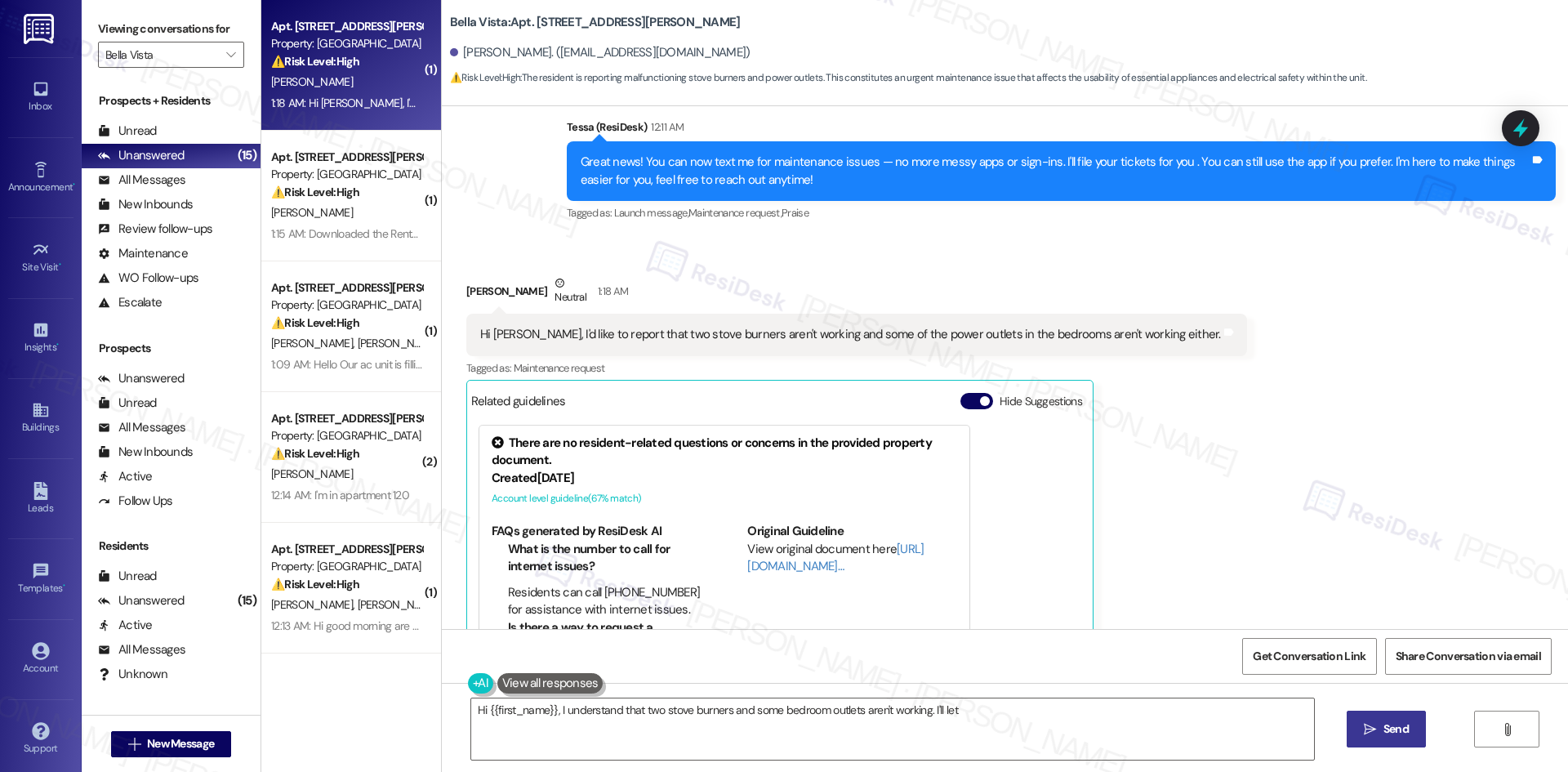
scroll to position [652, 0]
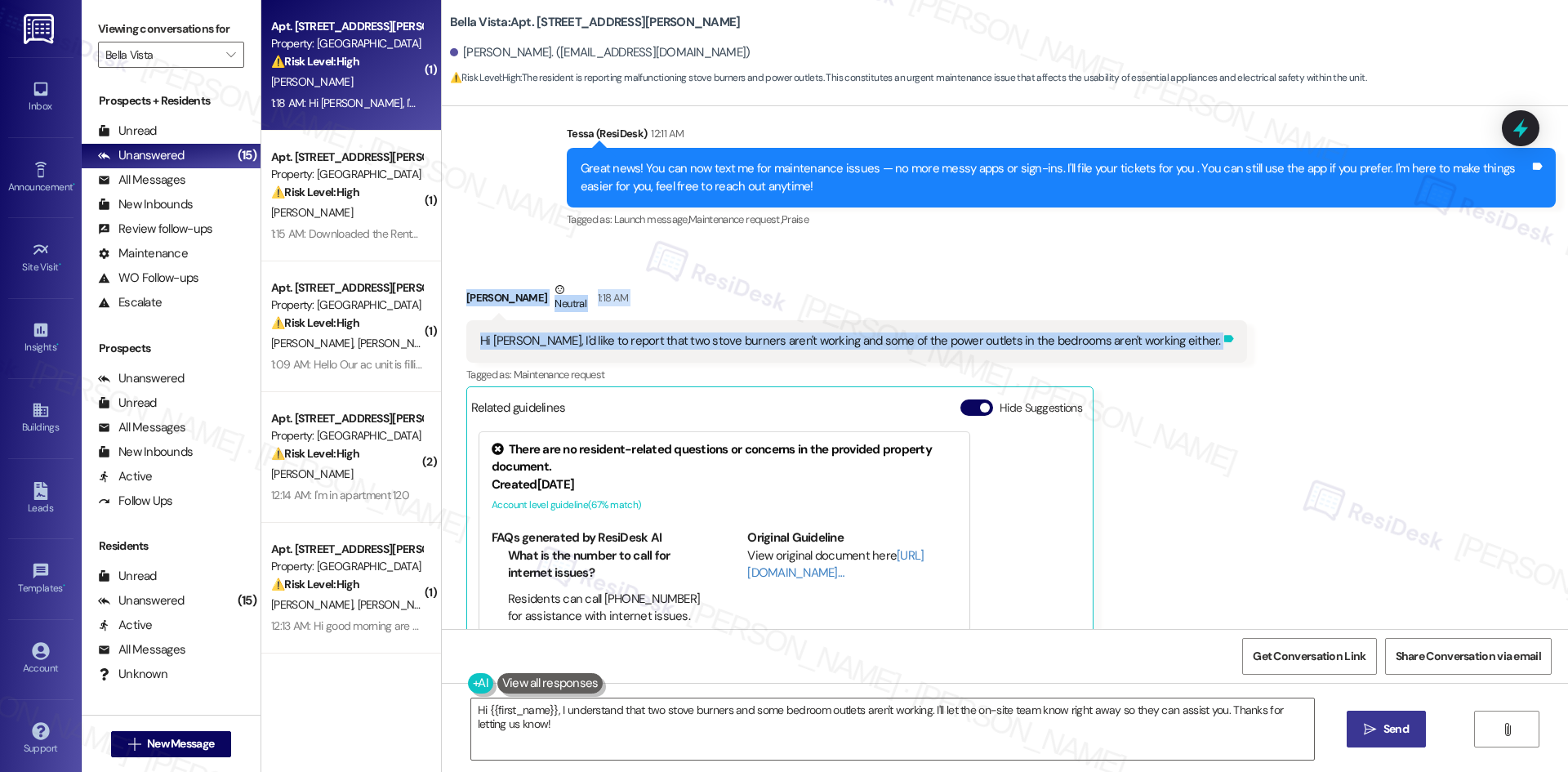
drag, startPoint x: 440, startPoint y: 266, endPoint x: 1140, endPoint y: 328, distance: 702.7
click at [1159, 330] on div "Received via SMS Judit Encinas Neutral 1:18 AM Hi Tessa, I'd like to report tha…" at bounding box center [1005, 486] width 1126 height 484
copy div "Judit Encinas Neutral 1:18 AM Hi Tessa, I'd like to report that two stove burne…"
click at [969, 269] on div "Received via SMS Judit Encinas Neutral 1:18 AM Hi Tessa, I'd like to report tha…" at bounding box center [857, 497] width 805 height 459
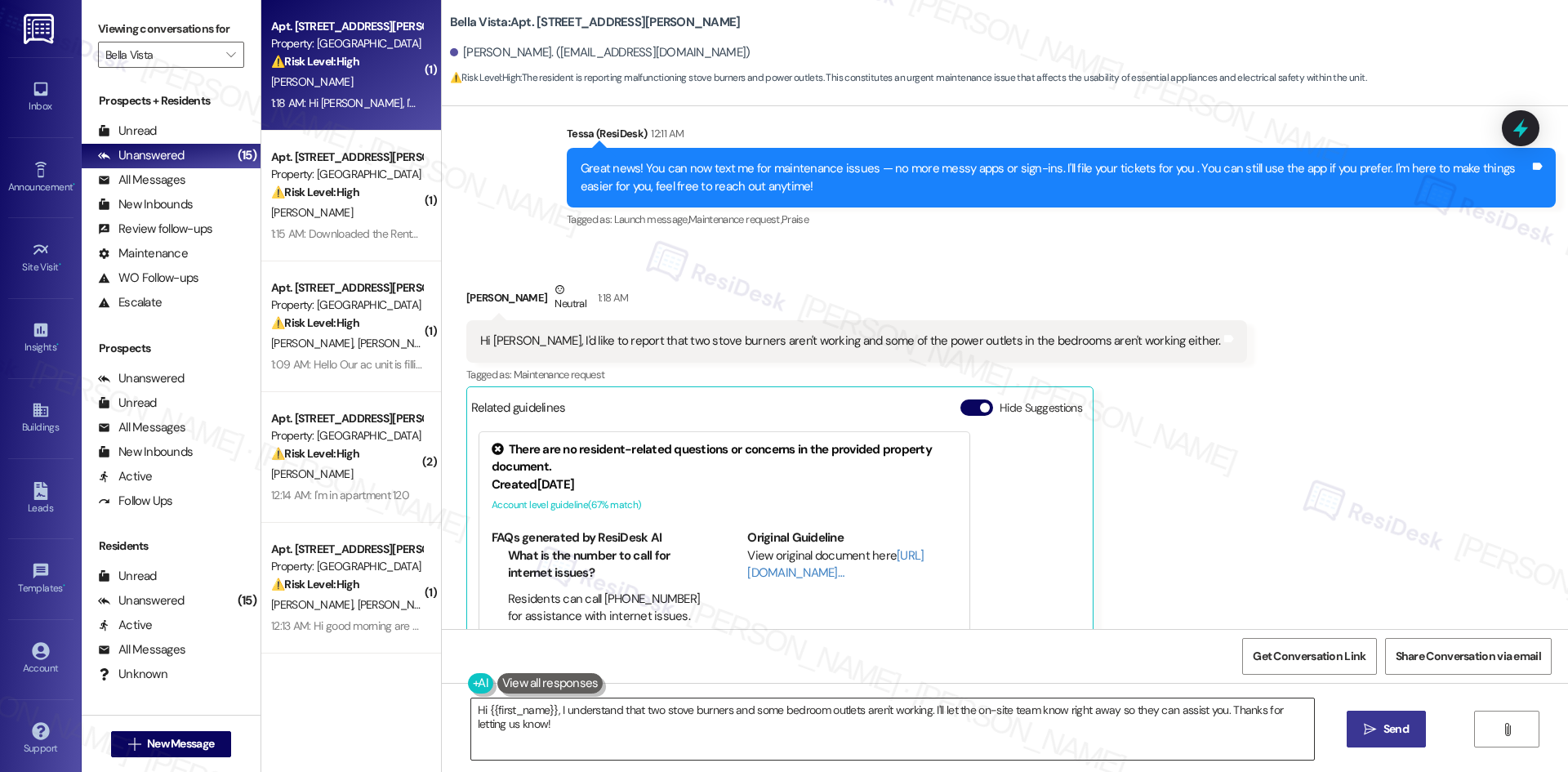
click at [830, 730] on textarea "Hi {{first_name}}, I understand that two stove burners and some bedroom outlets…" at bounding box center [893, 729] width 843 height 61
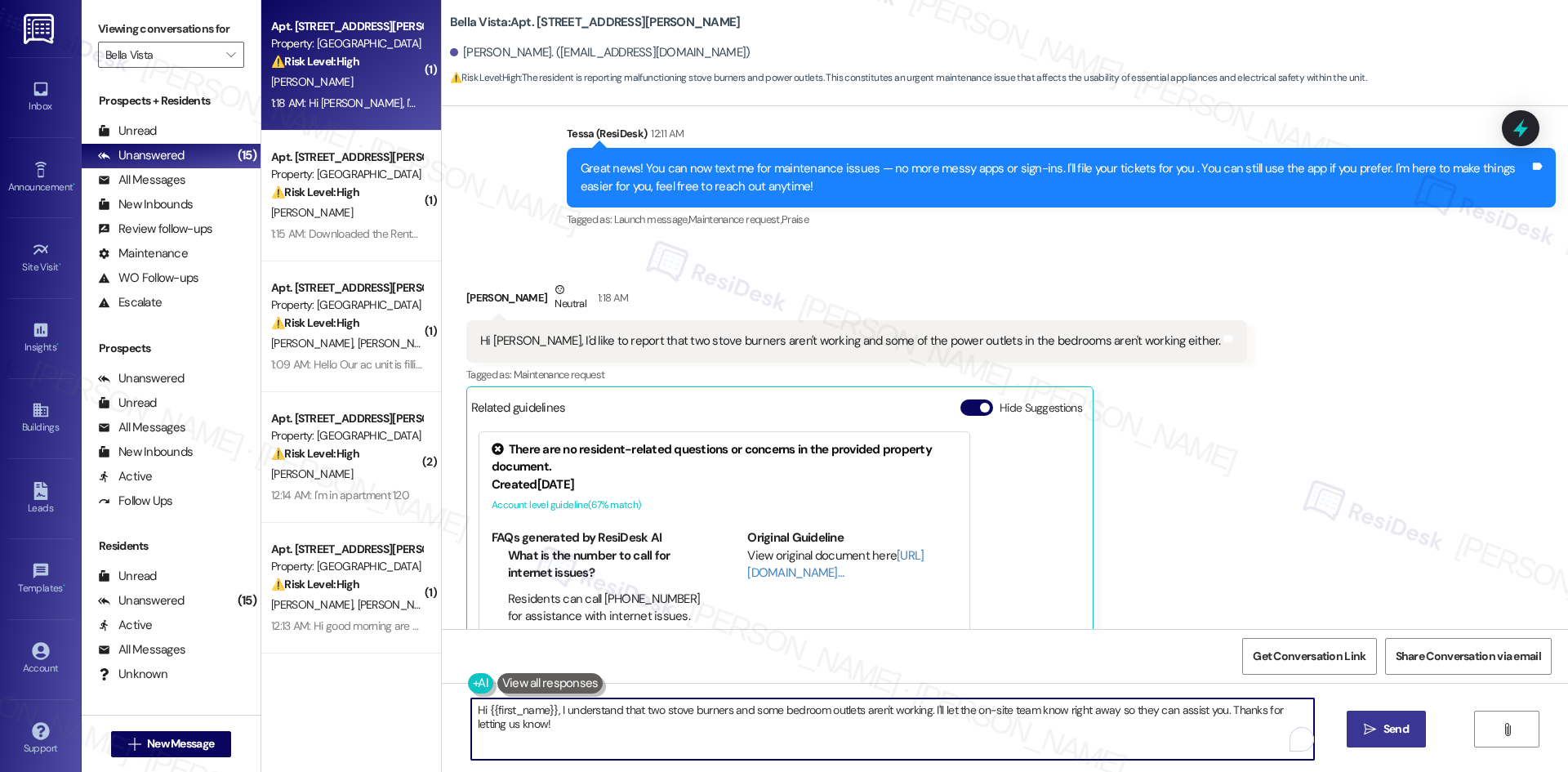
paste textarea "Judit, I’m sorry to hear about the stove and outlets. Can you tell me how the b…"
click at [624, 721] on textarea "Hi Judit, I’m sorry to hear about the stove and outlets. Can you tell me how th…" at bounding box center [887, 729] width 843 height 61
type textarea "Hi Judit, I’m sorry to hear about the stove and outlets. Can you tell me how th…"
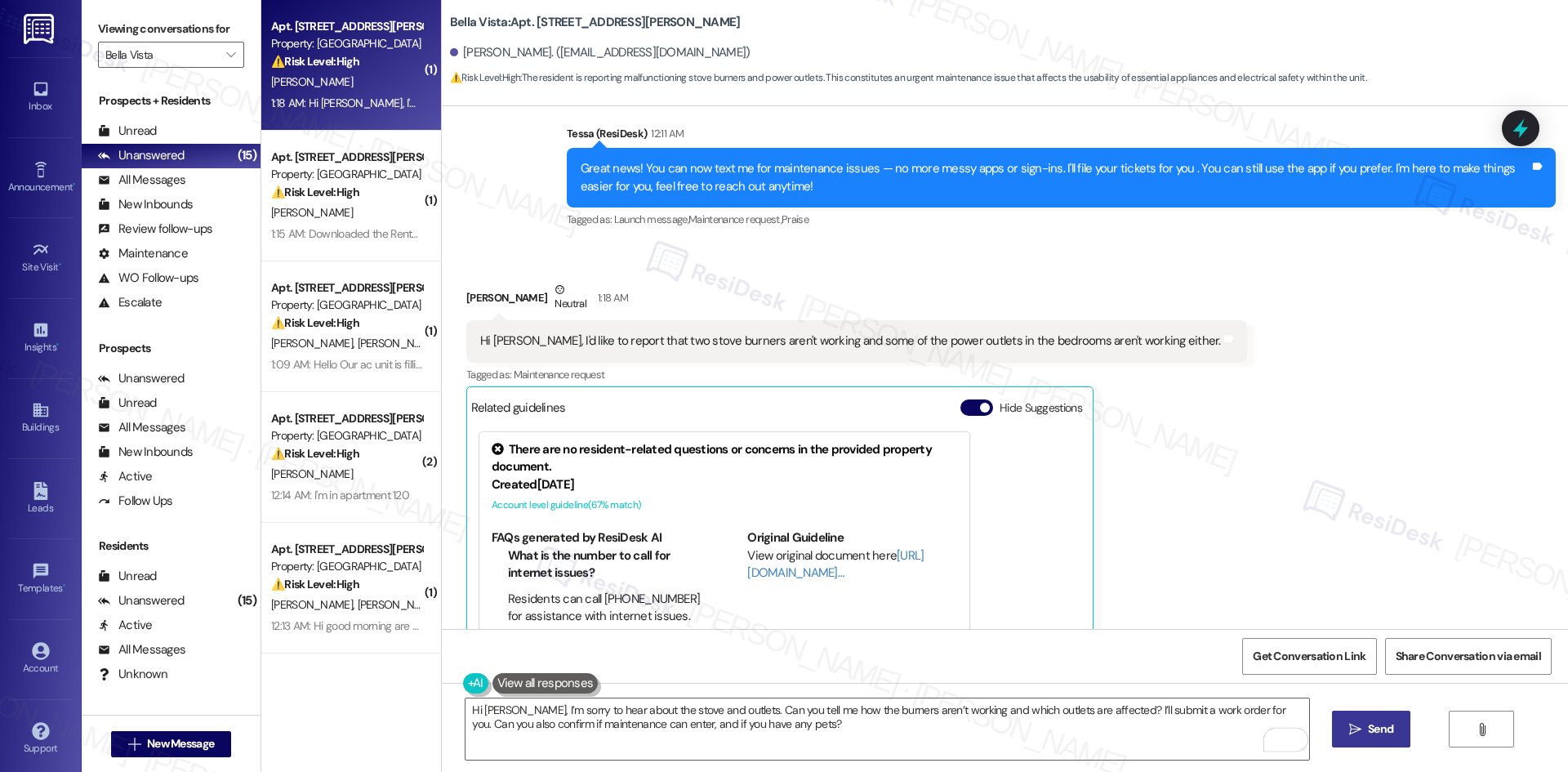
click at [1369, 729] on span "Send" at bounding box center [1380, 729] width 25 height 17
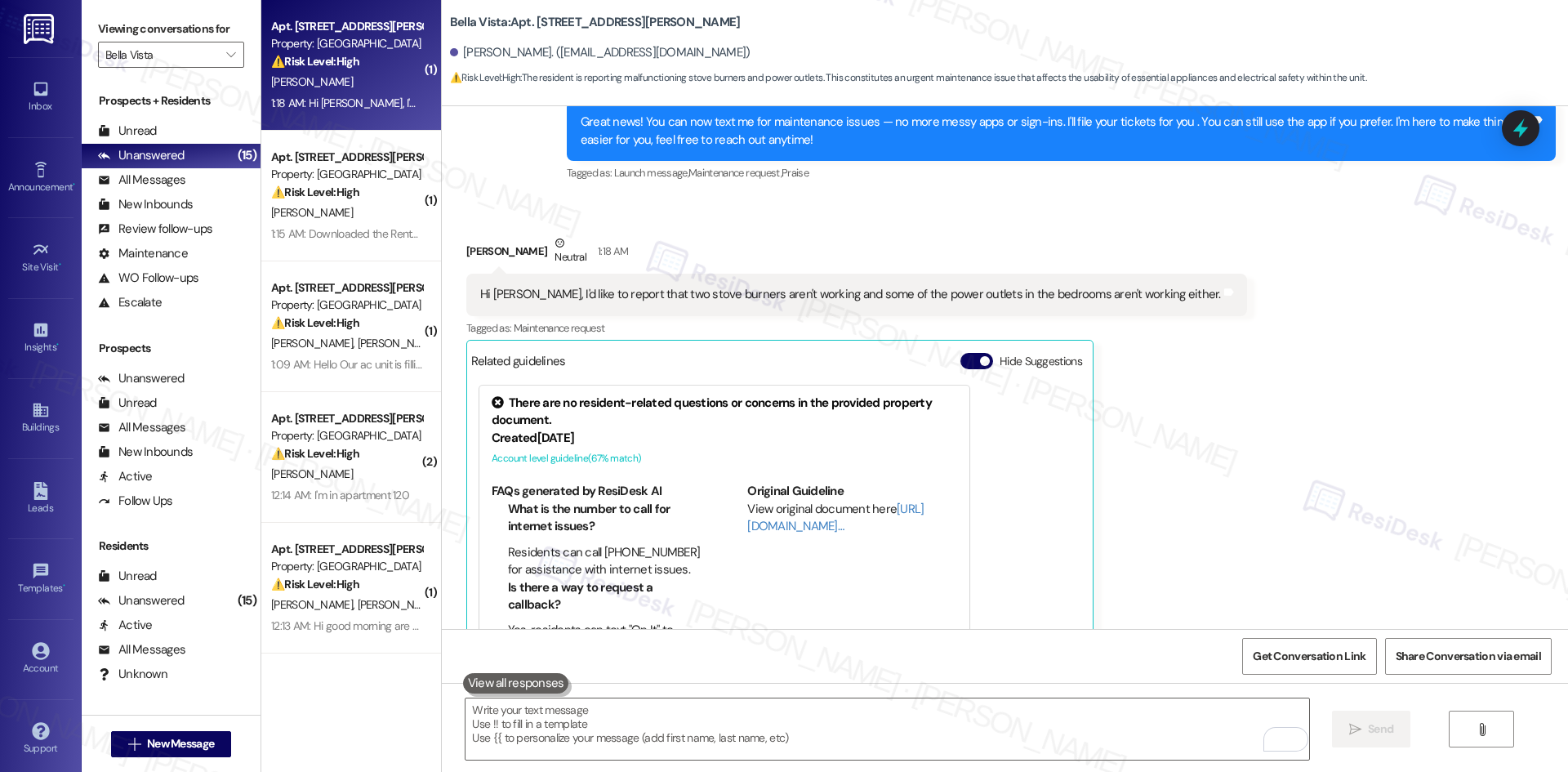
scroll to position [733, 0]
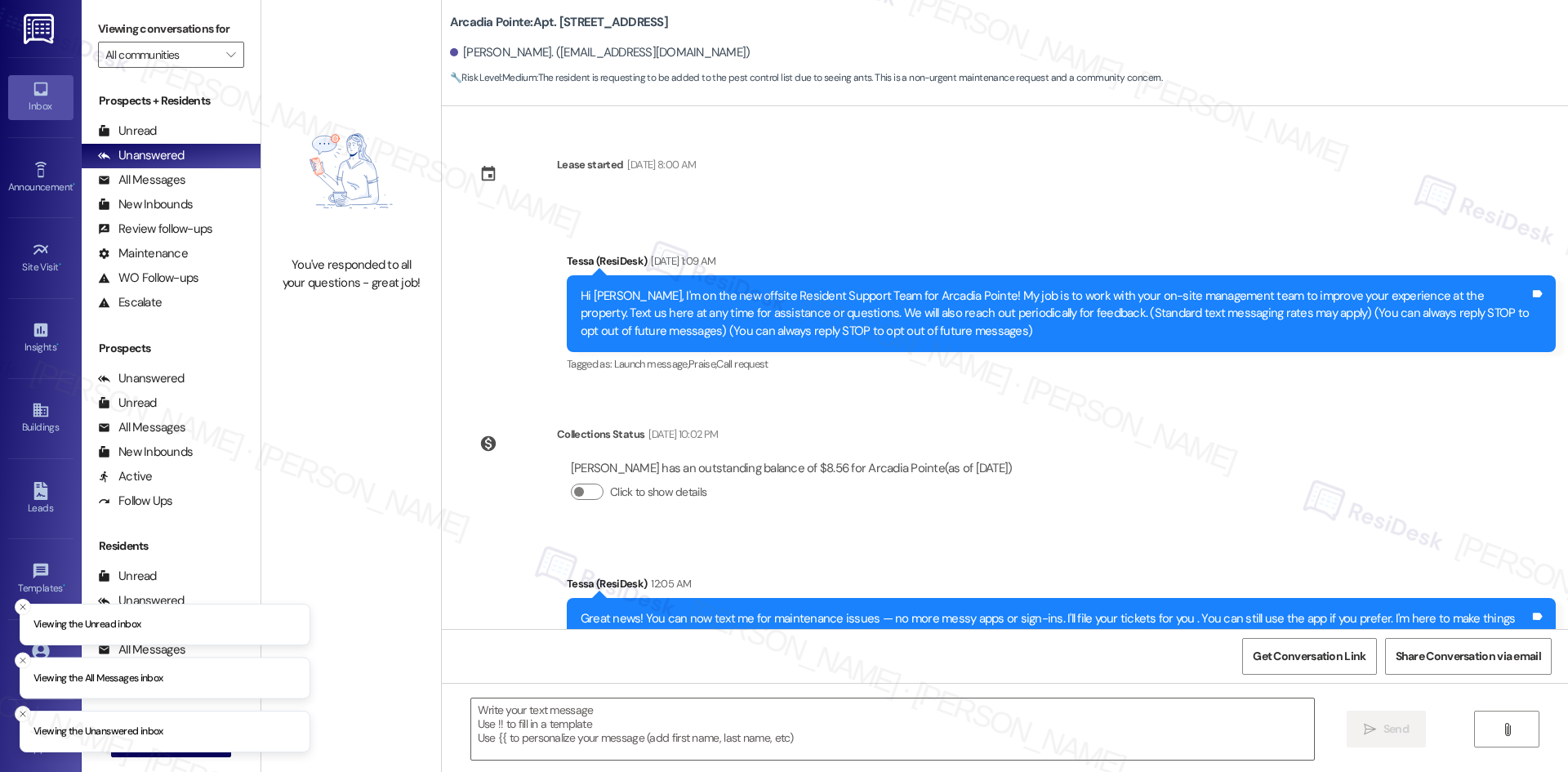
type textarea "Fetching suggested responses. Please feel free to read through the conversation…"
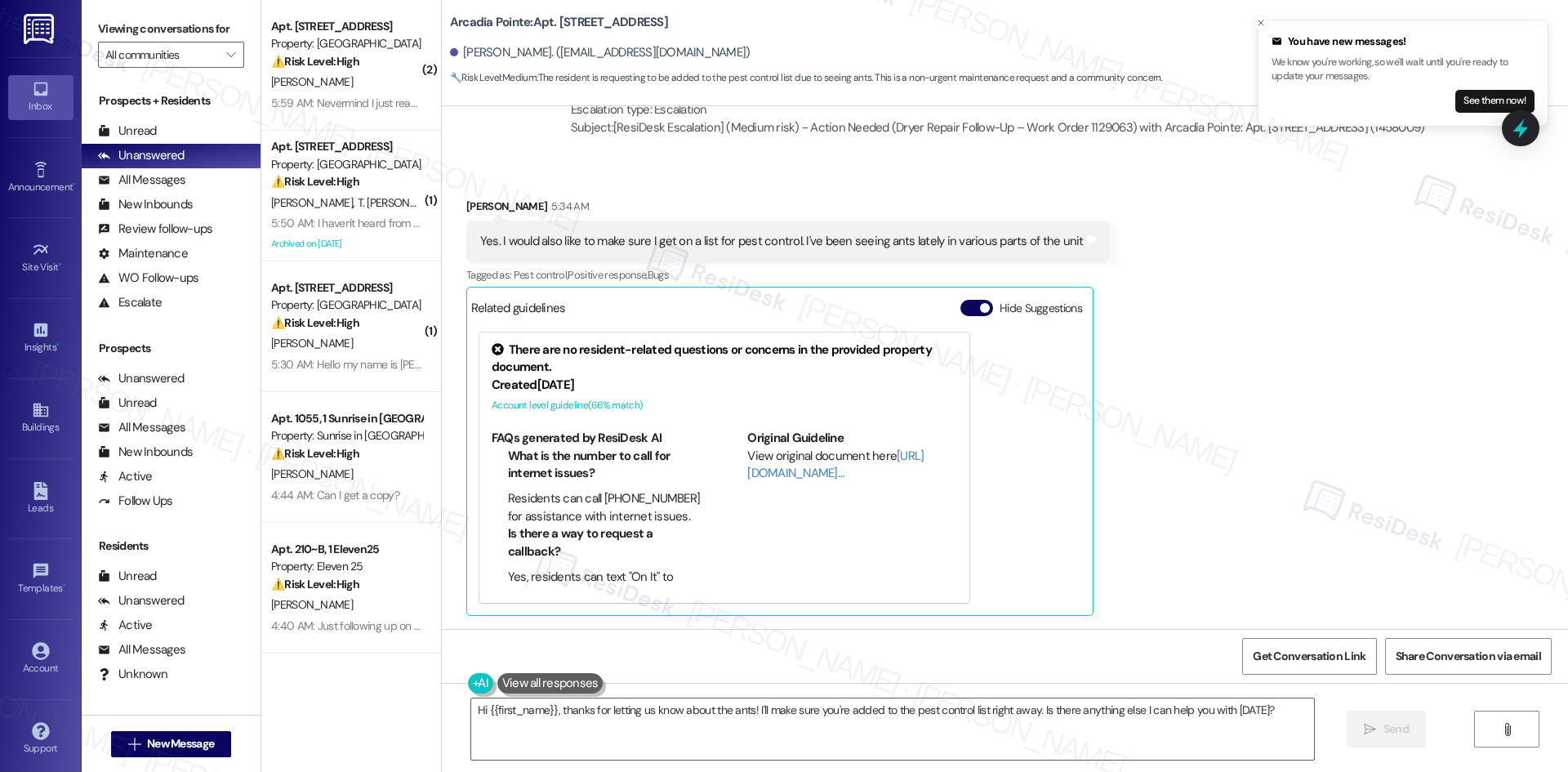
scroll to position [1058, 0]
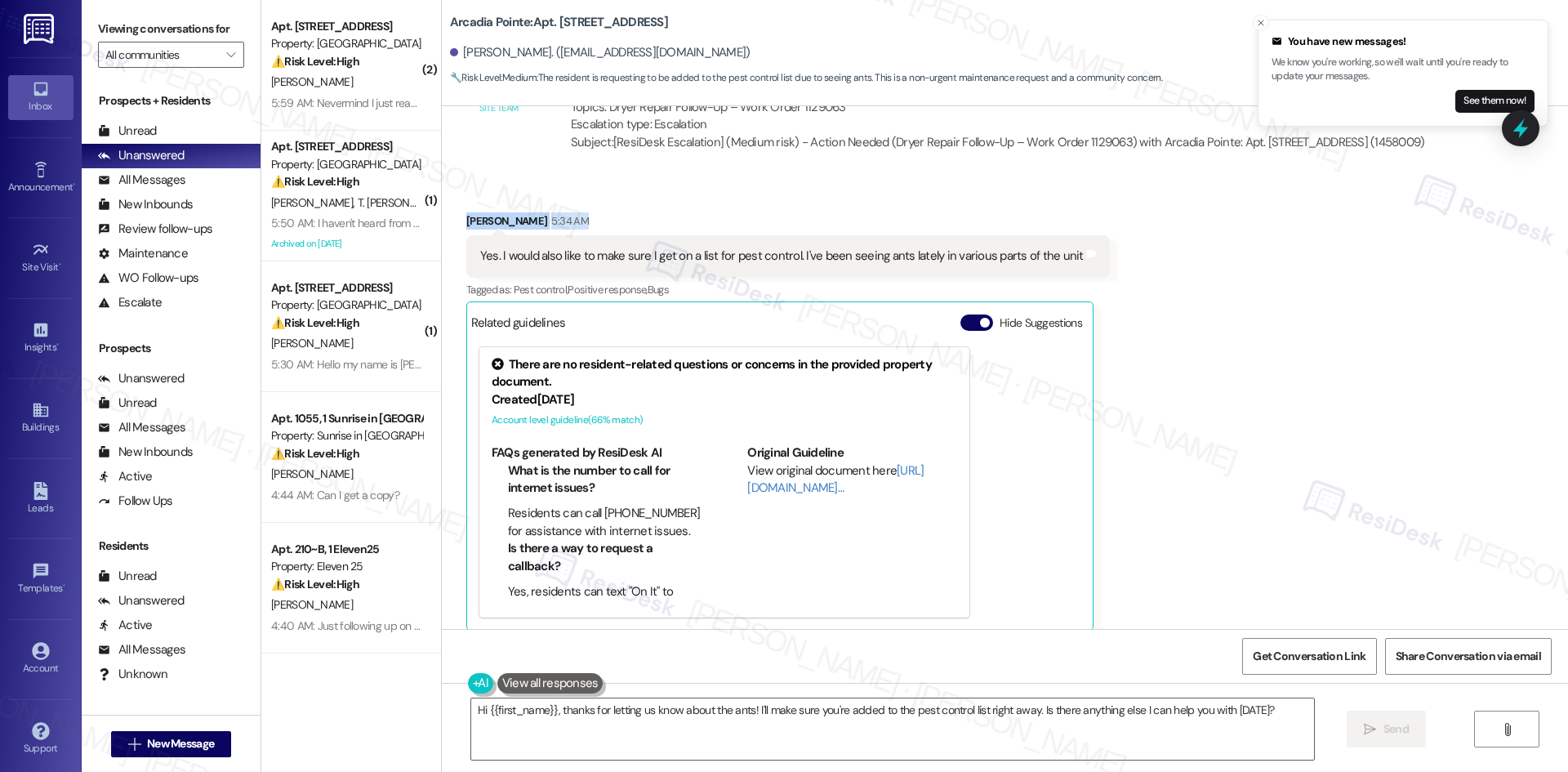
drag, startPoint x: 445, startPoint y: 212, endPoint x: 886, endPoint y: 232, distance: 441.5
click at [886, 232] on div "Received via SMS [PERSON_NAME] 5:34 AM Yes. I would also like to make sure I ge…" at bounding box center [788, 422] width 668 height 442
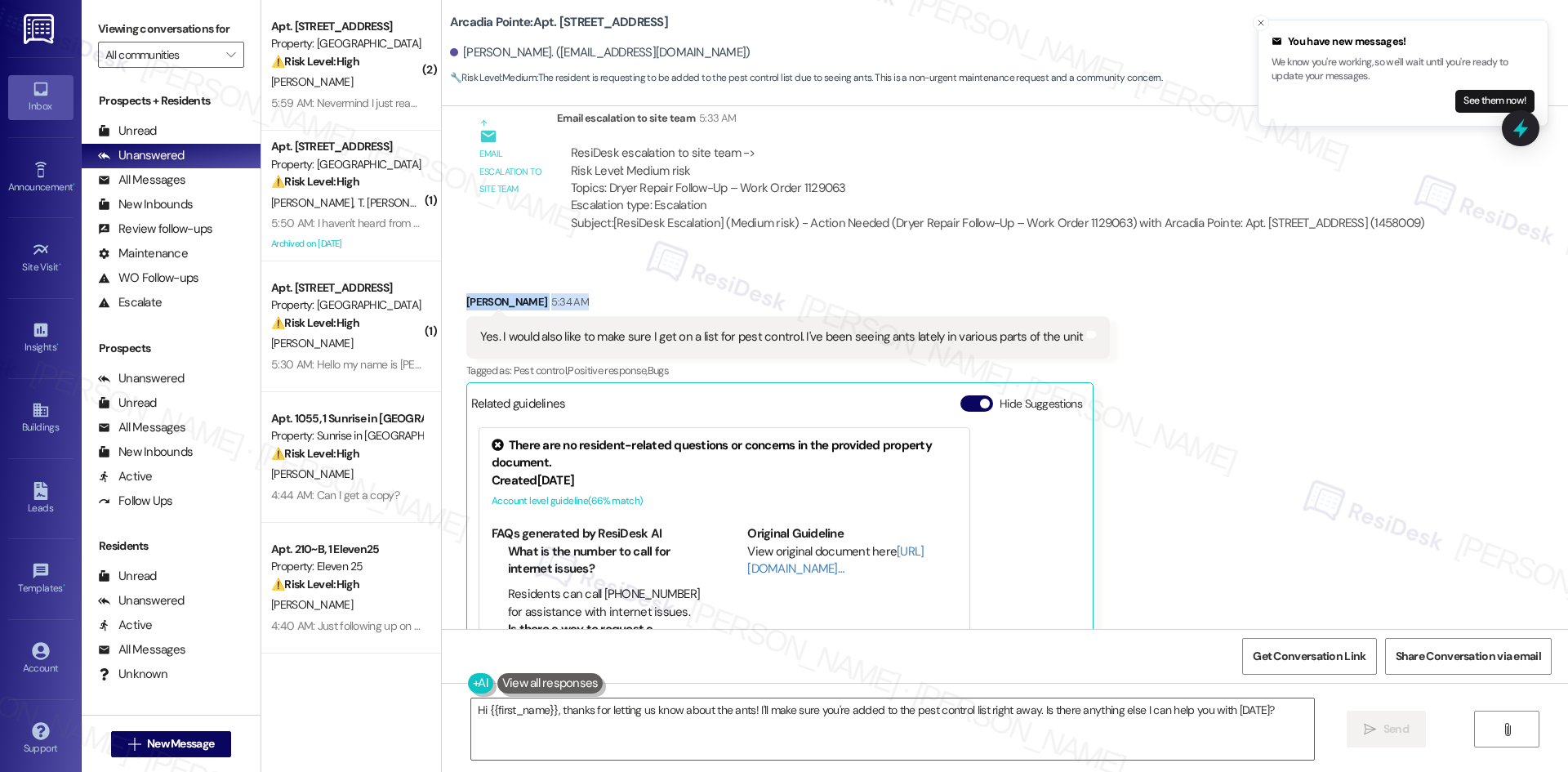
scroll to position [976, 0]
click at [467, 302] on div "[PERSON_NAME] 5:34 AM" at bounding box center [788, 306] width 643 height 23
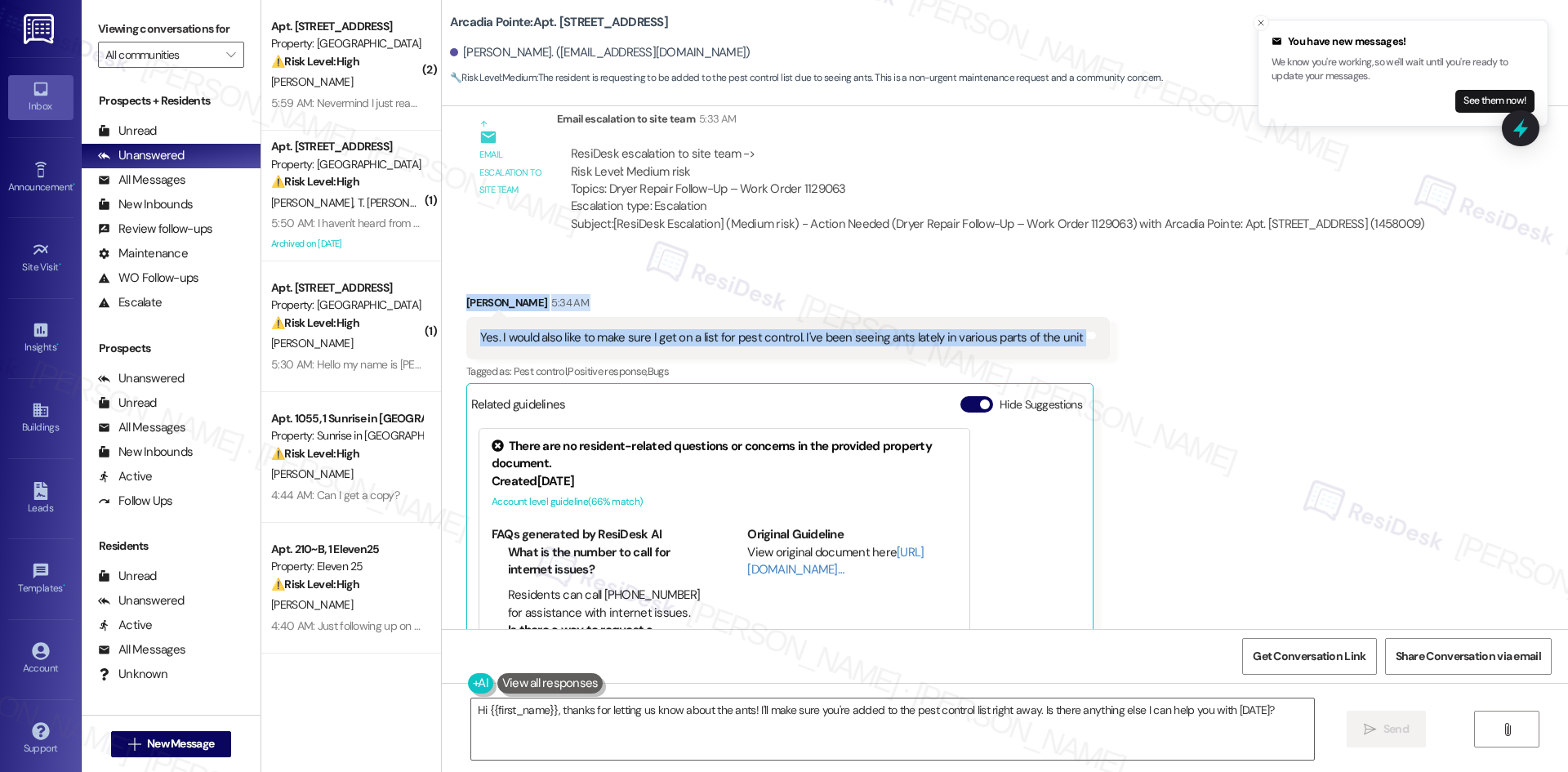
drag, startPoint x: 458, startPoint y: 297, endPoint x: 1086, endPoint y: 341, distance: 629.5
click at [1086, 341] on div "Received via SMS [PERSON_NAME] 5:34 AM Yes. I would also like to make sure I ge…" at bounding box center [788, 503] width 668 height 442
copy div "[PERSON_NAME] 5:34 AM Yes. I would also like to make sure I get on a list for p…"
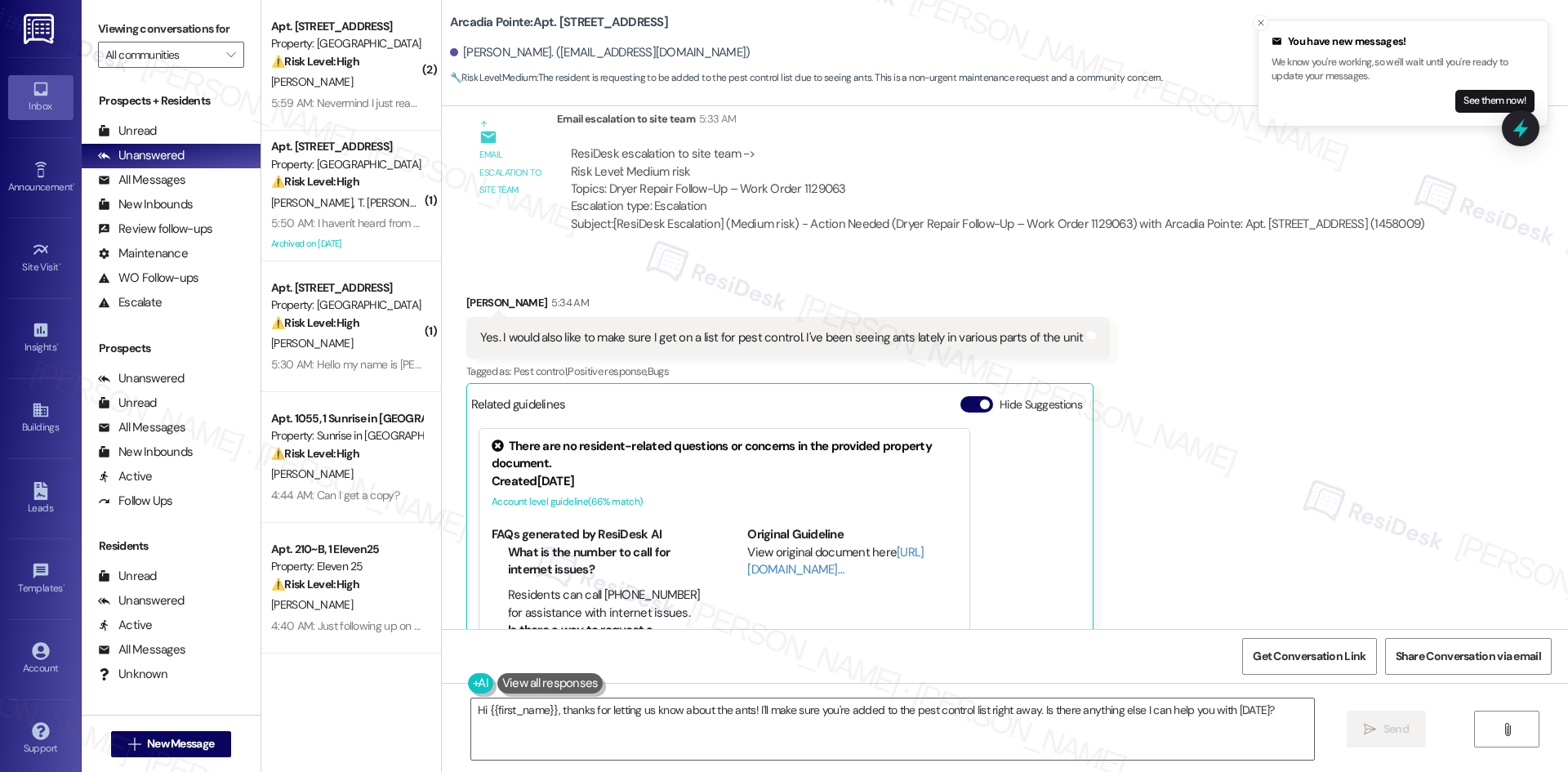
click at [1020, 362] on div "Tagged as: Pest control , Click to highlight conversations about Pest control P…" at bounding box center [788, 372] width 643 height 24
click at [1156, 396] on div "Received via SMS Ariana Toriz 5:34 AM Yes. I would also like to make sure I get…" at bounding box center [1005, 491] width 1126 height 466
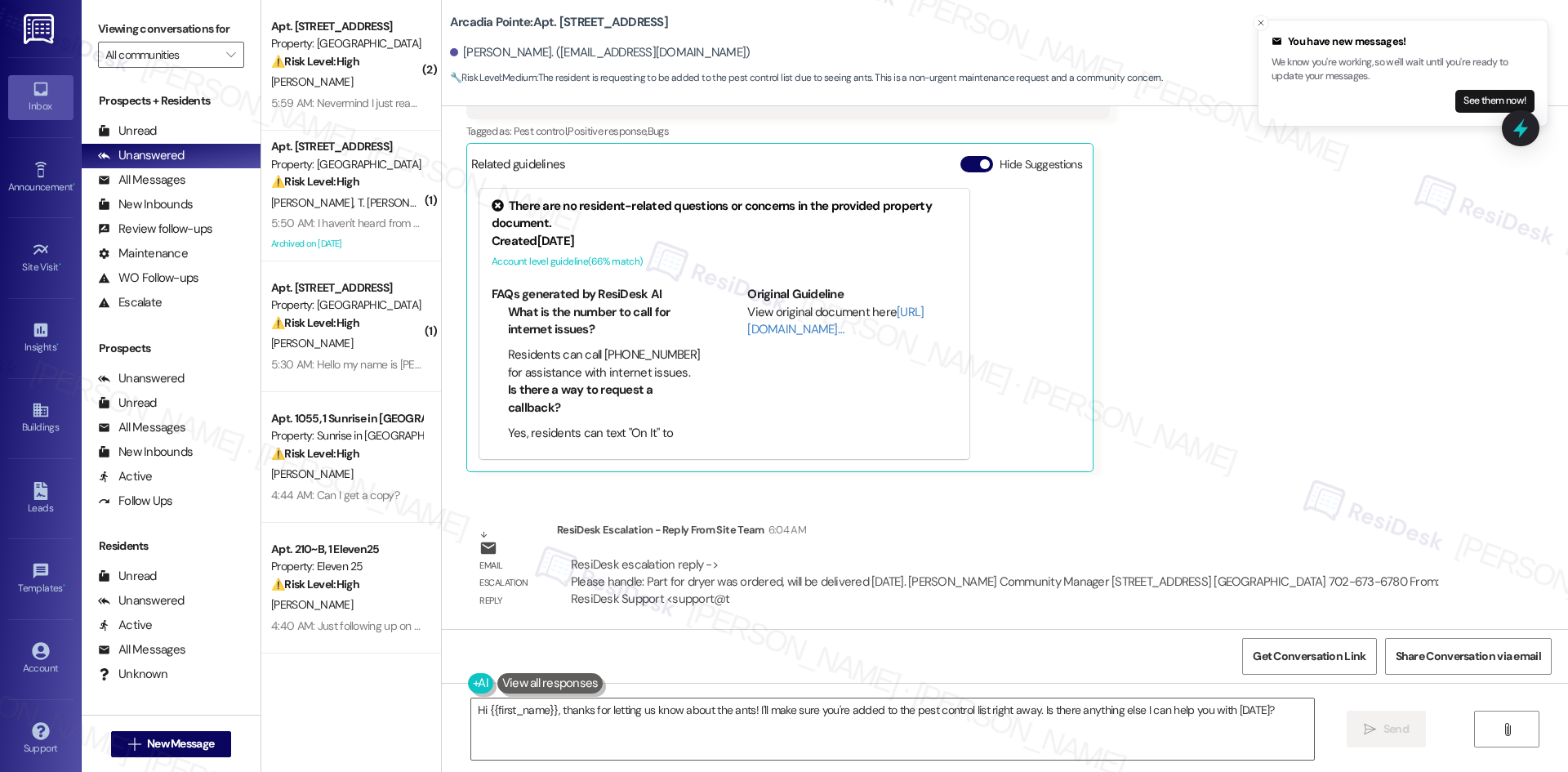
scroll to position [1221, 0]
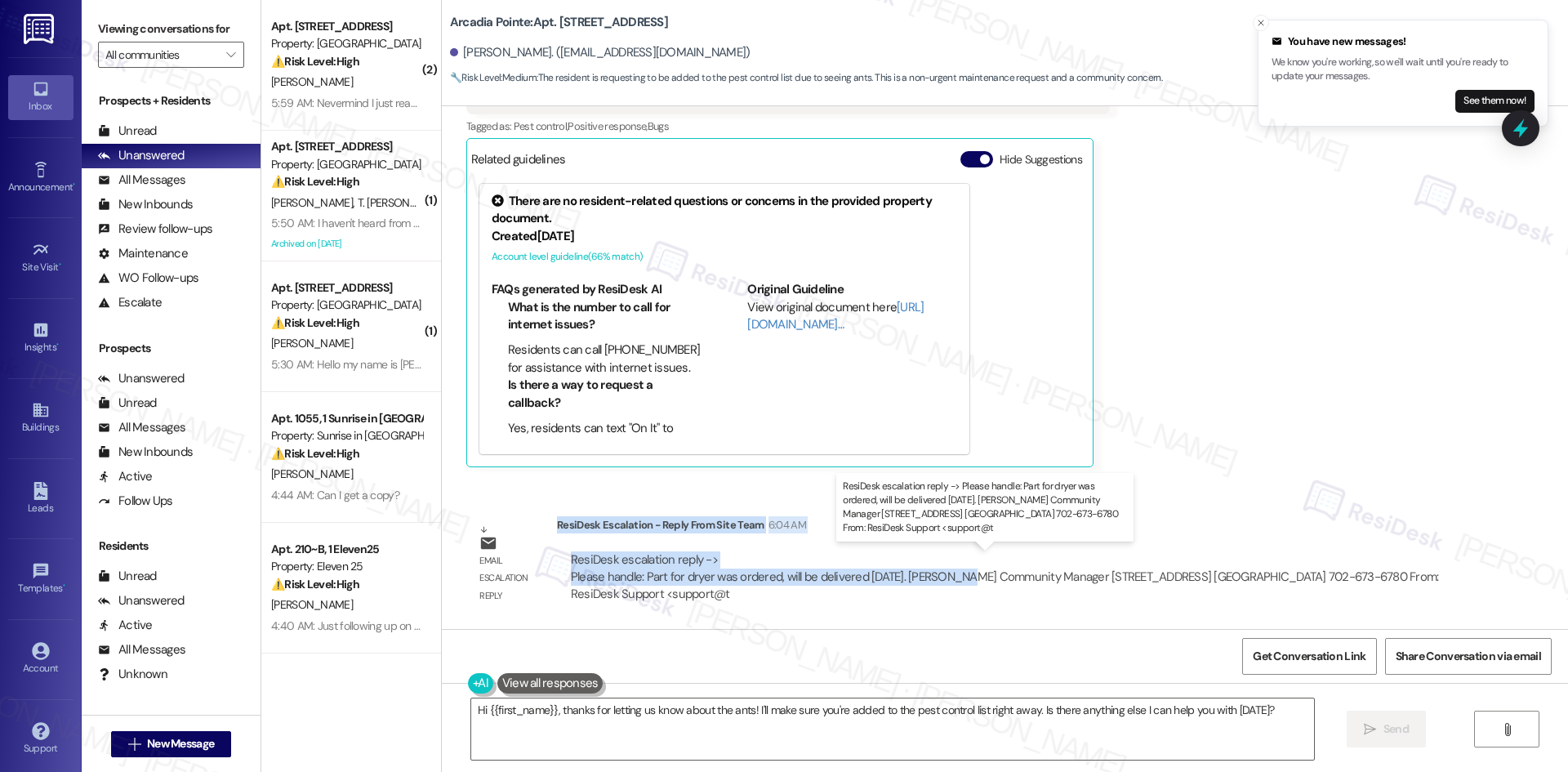
drag, startPoint x: 544, startPoint y: 526, endPoint x: 888, endPoint y: 577, distance: 347.8
click at [952, 583] on div "ResiDesk Escalation - Reply From Site Team 6:04 AM ResiDesk escalation reply ->…" at bounding box center [1005, 566] width 898 height 100
copy div "ResiDesk Escalation - Reply From Site Team 6:04 AM ResiDesk escalation reply ->…"
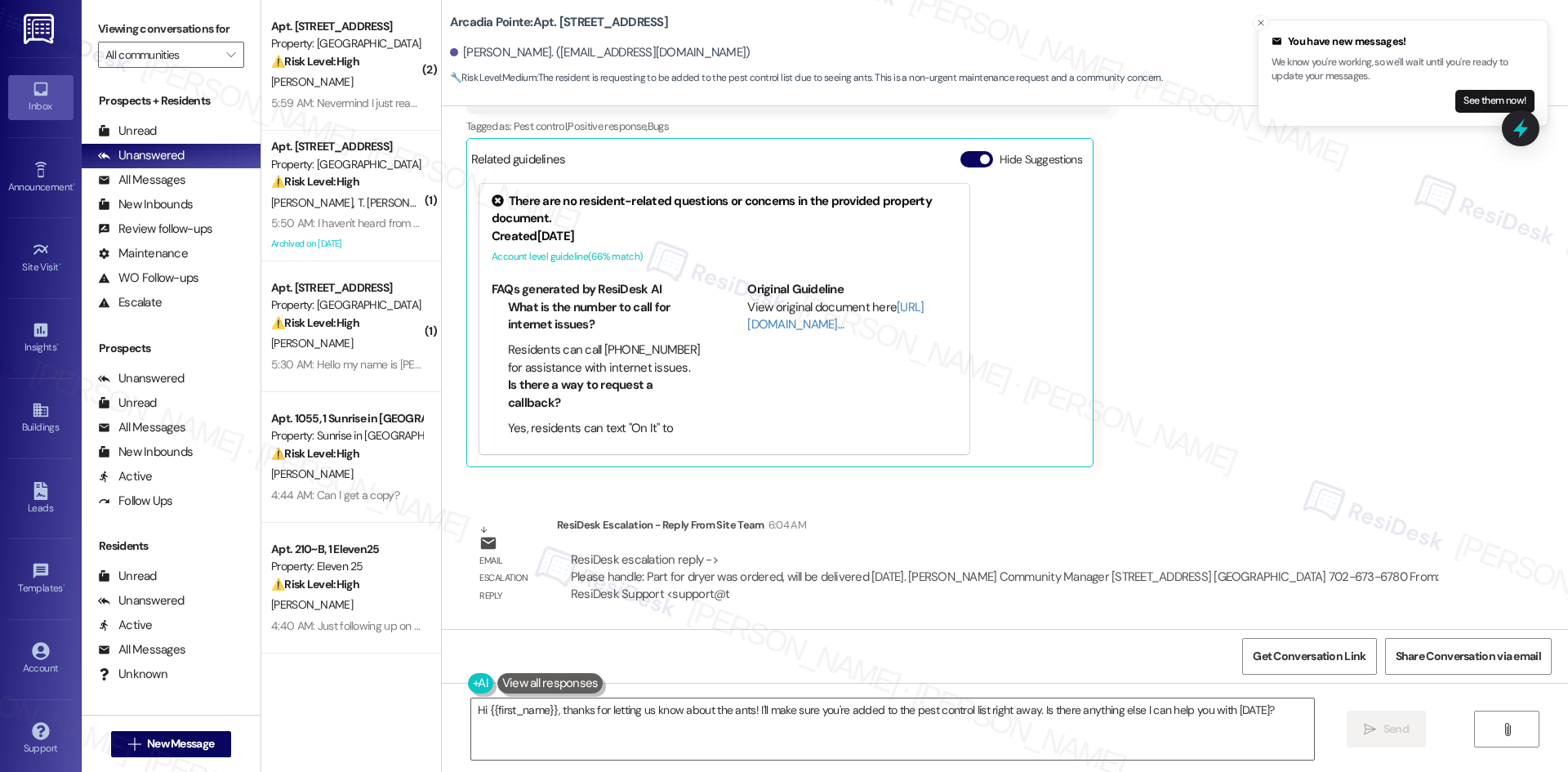
click at [1203, 387] on div "Received via SMS Ariana Toriz 5:34 AM Yes. I would also like to make sure I get…" at bounding box center [1005, 245] width 1126 height 466
click at [741, 741] on textarea "Hi {{first_name}}, thanks for letting us know about the ants! I'll make sure yo…" at bounding box center [893, 729] width 843 height 61
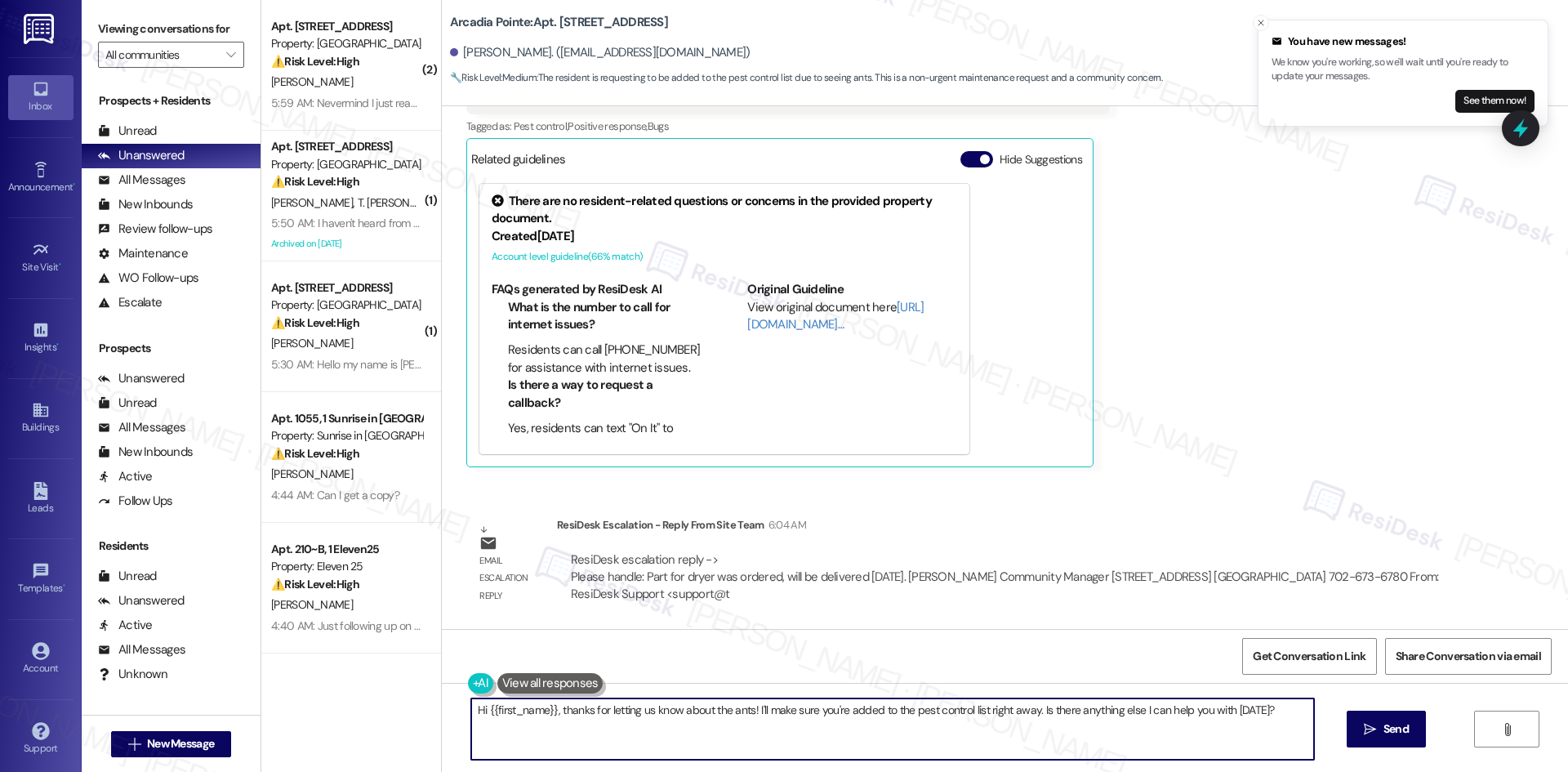
paste textarea "Ariana, thank you for your message. The site team confirmed the dryer part has …"
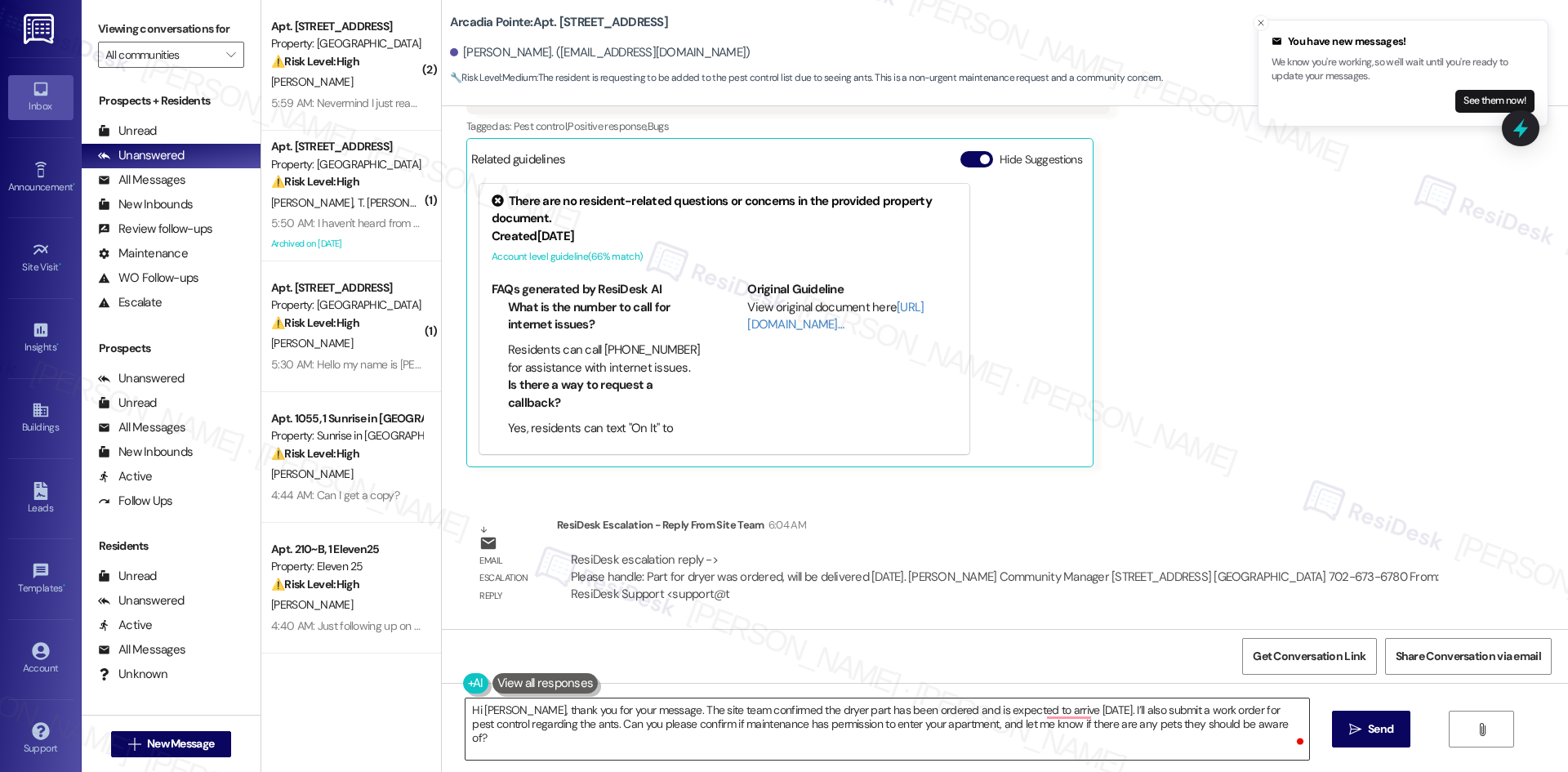
click at [718, 719] on textarea "Hi Ariana, thank you for your message. The site team confirmed the dryer part h…" at bounding box center [887, 729] width 843 height 61
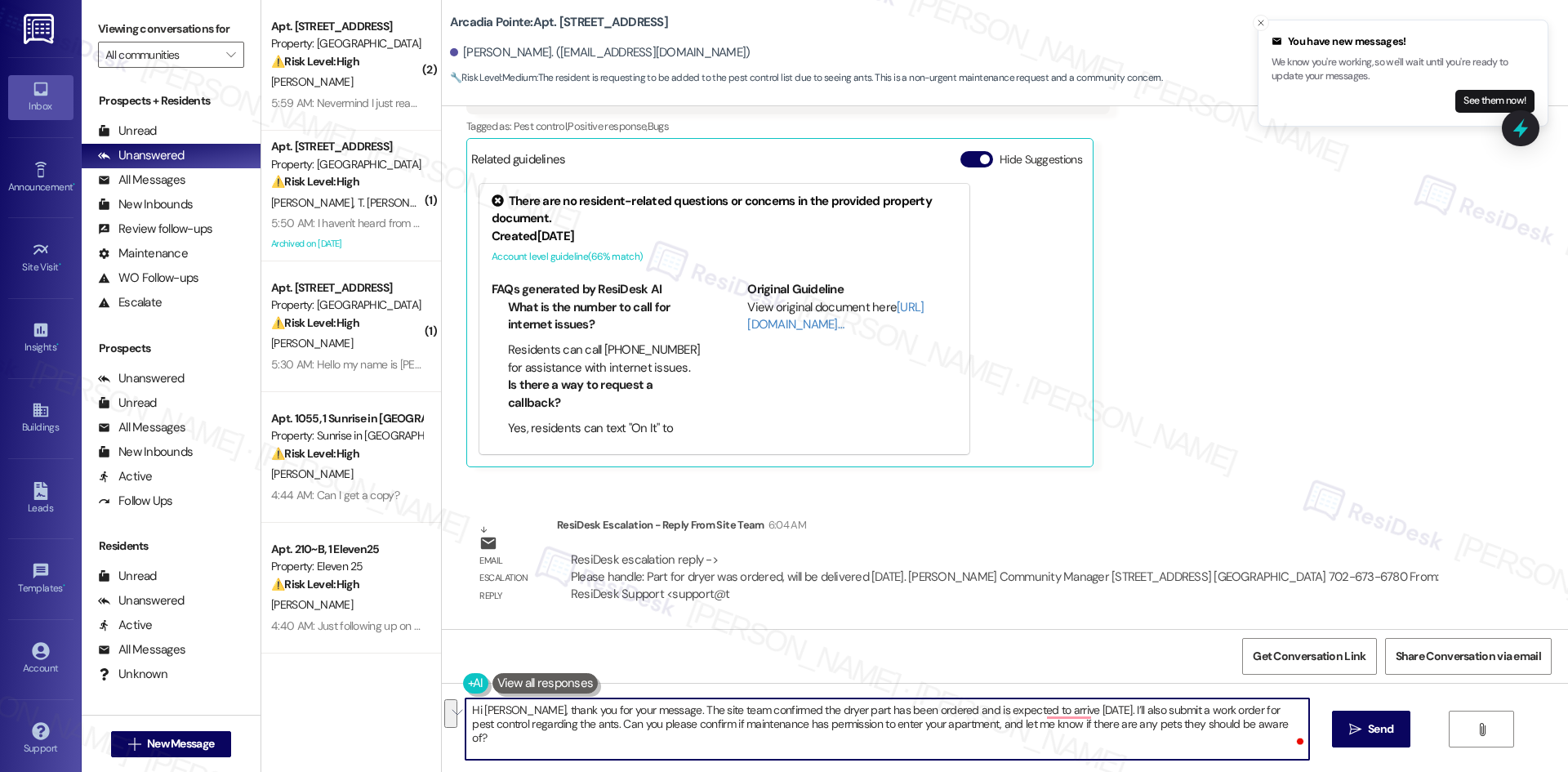
paste textarea "patienc"
type textarea "Hi Ariana, thank you for your patience. The site team confirmed the dryer part …"
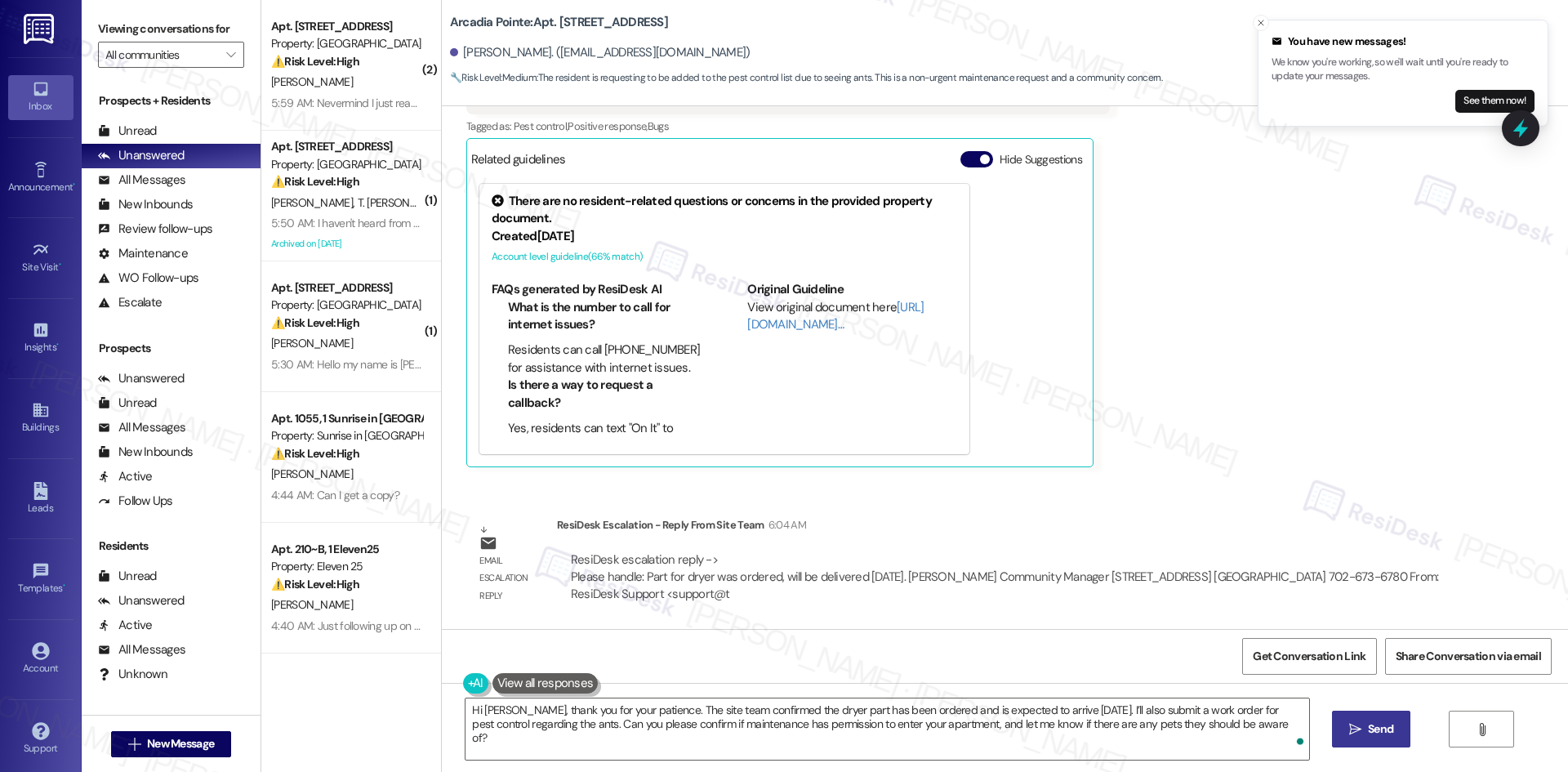
click at [1377, 725] on span "Send" at bounding box center [1380, 729] width 25 height 17
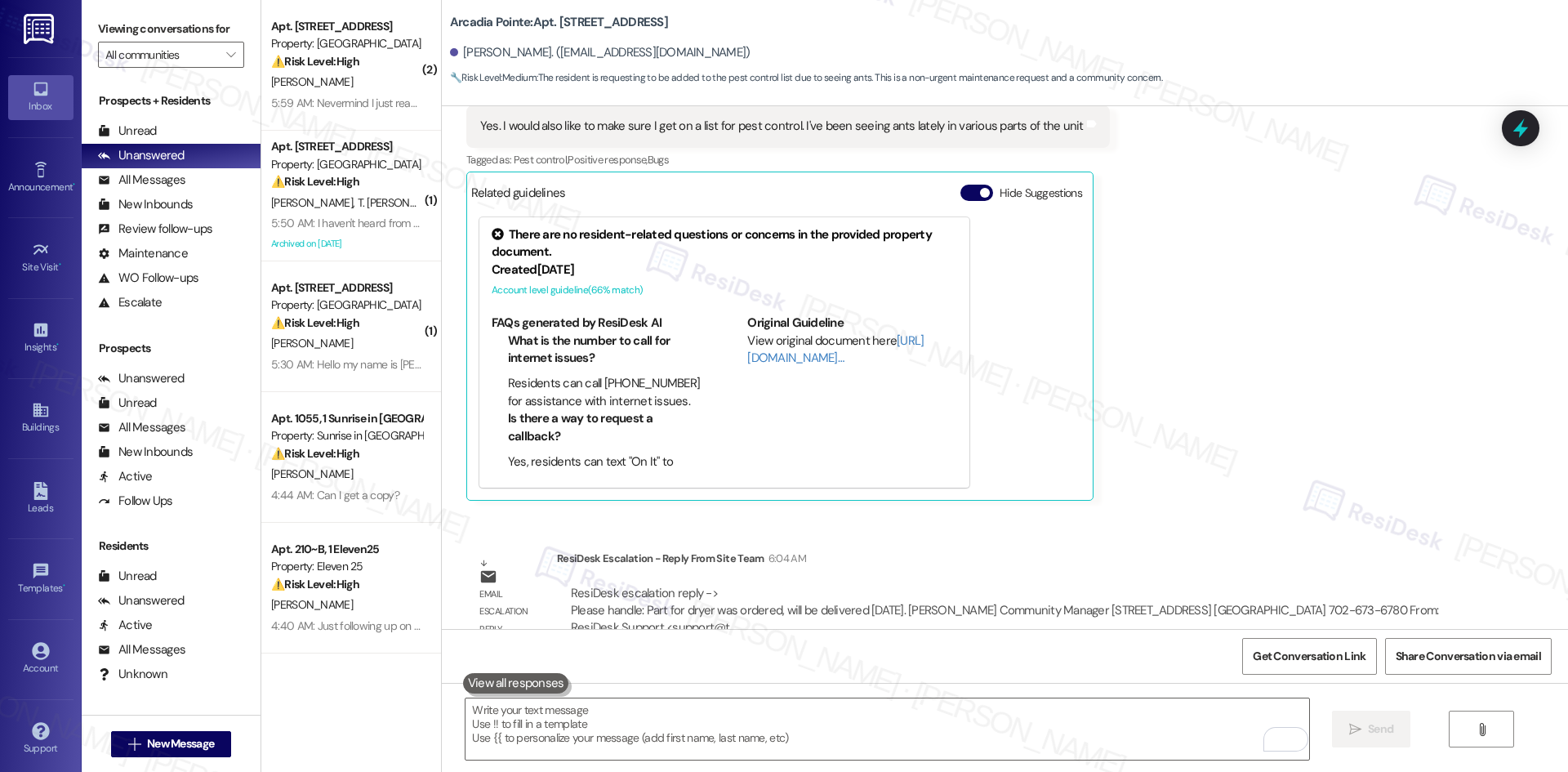
scroll to position [1353, 0]
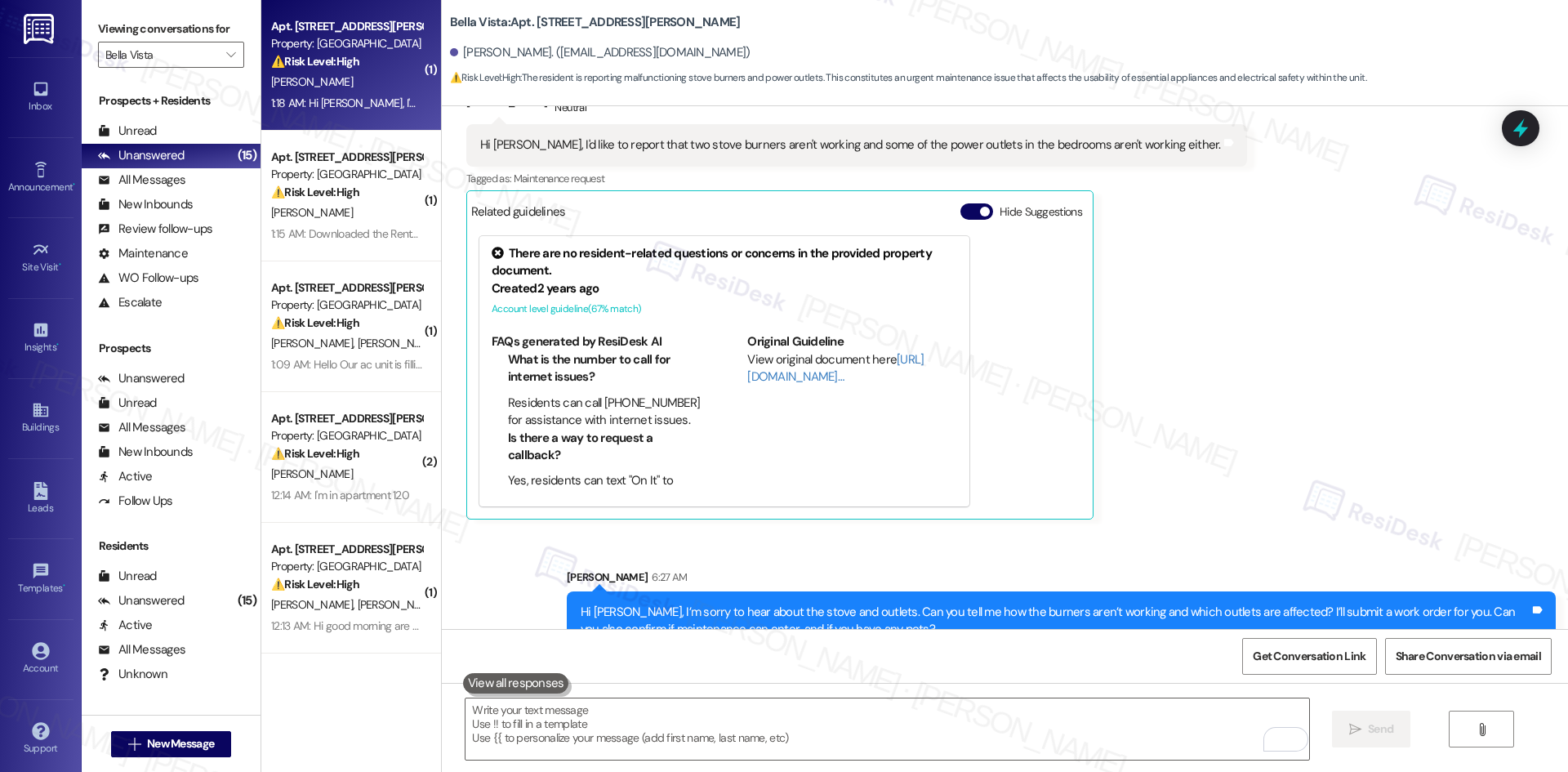
scroll to position [866, 0]
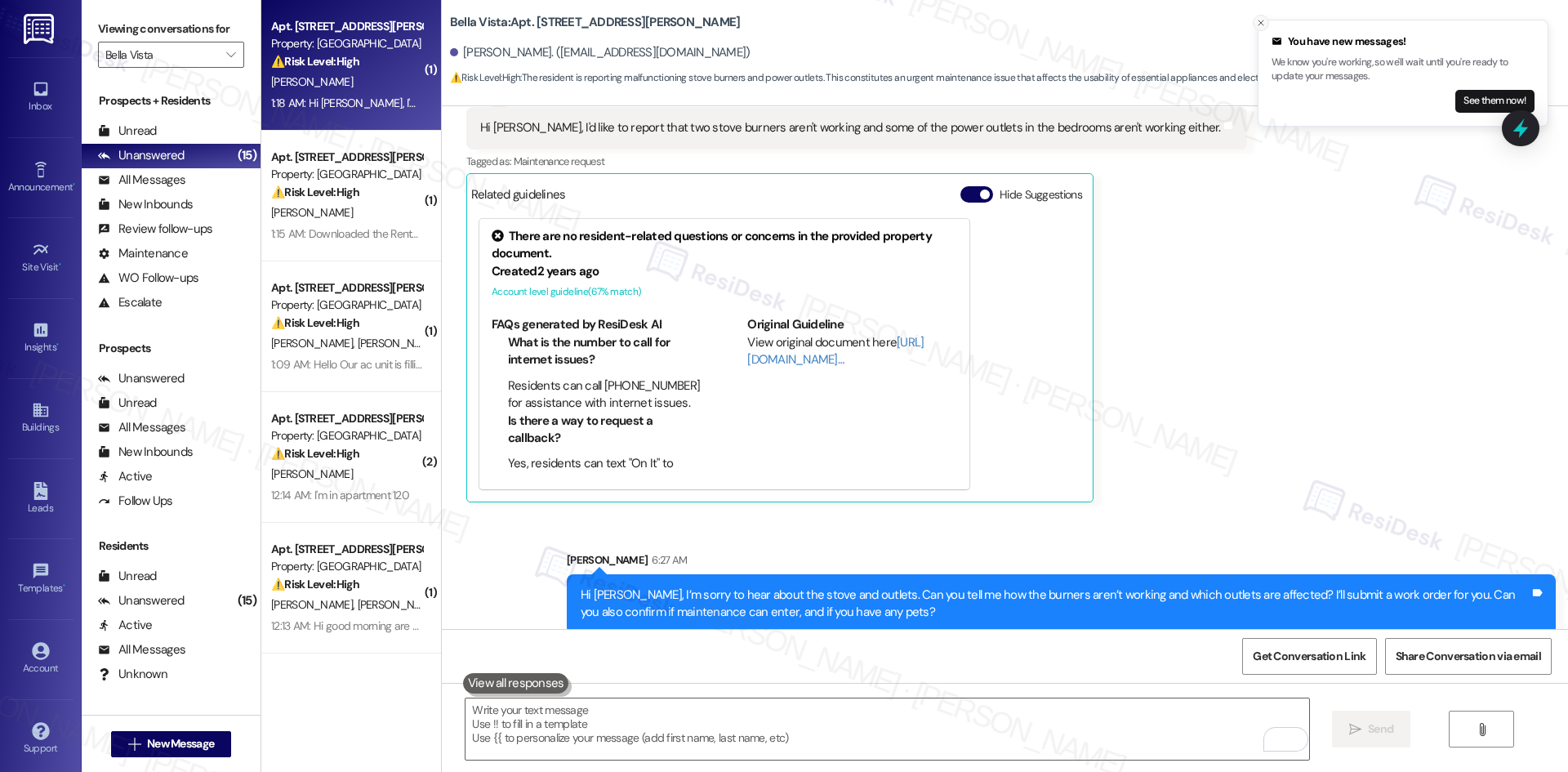
click at [1263, 25] on icon "Close toast" at bounding box center [1260, 22] width 9 height 9
click at [1276, 327] on div "Received via SMS [PERSON_NAME] Neutral 1:18 AM Hi [PERSON_NAME], I'd like to re…" at bounding box center [1005, 273] width 1126 height 484
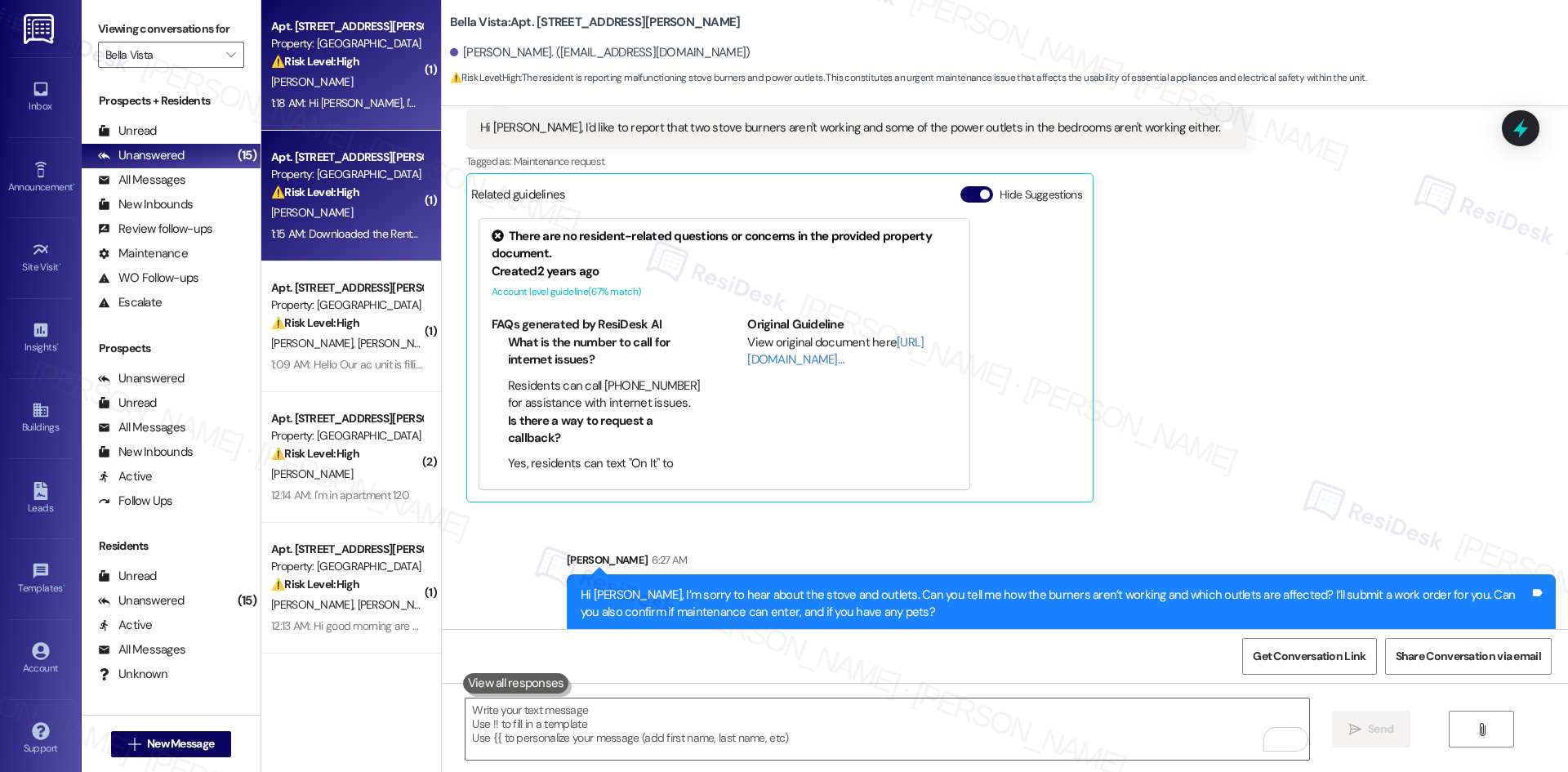
click at [344, 217] on div "[PERSON_NAME]" at bounding box center [346, 213] width 154 height 21
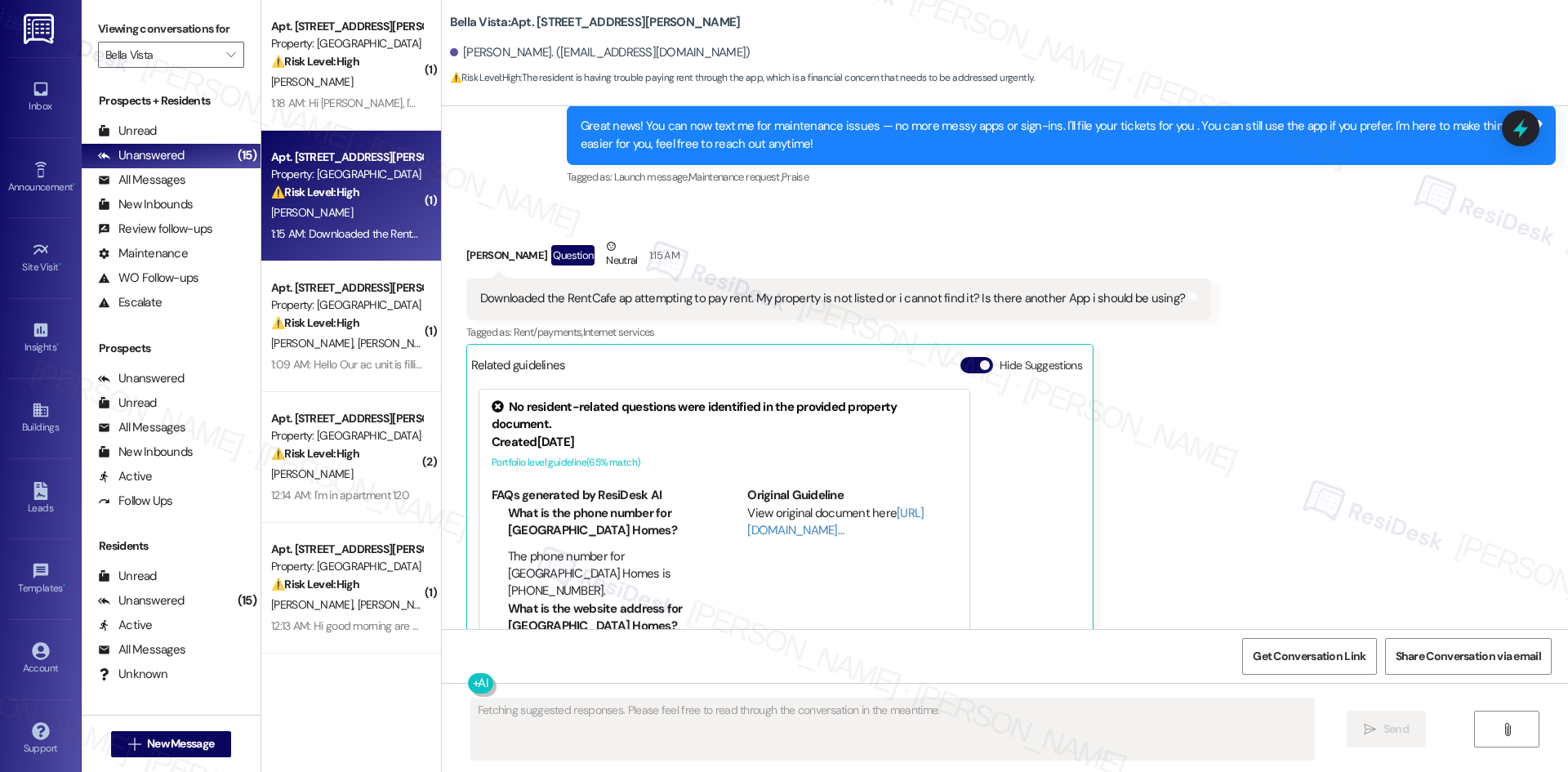
scroll to position [2183, 0]
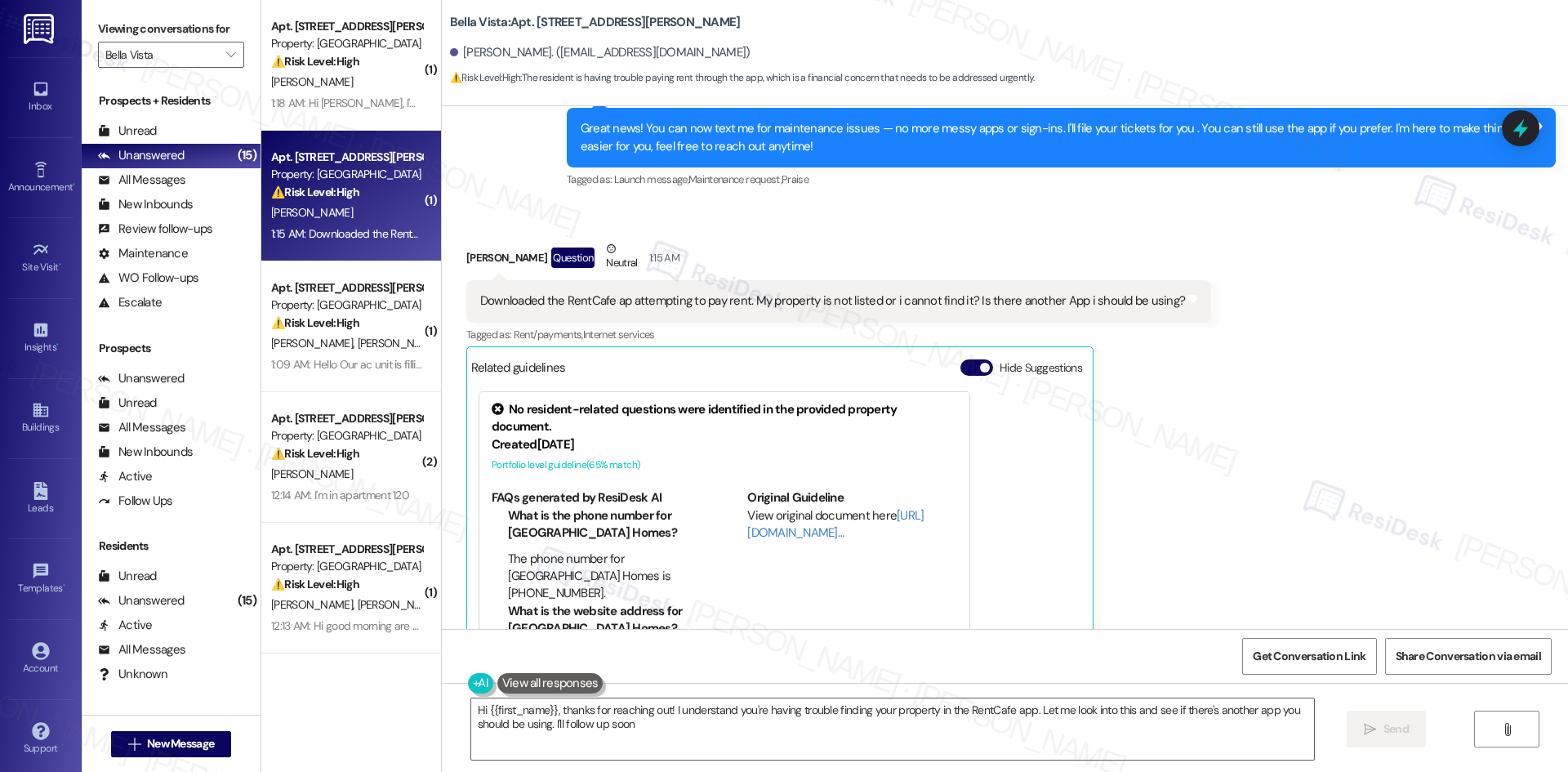
type textarea "Hi {{first_name}}, thanks for reaching out! I understand you're having trouble …"
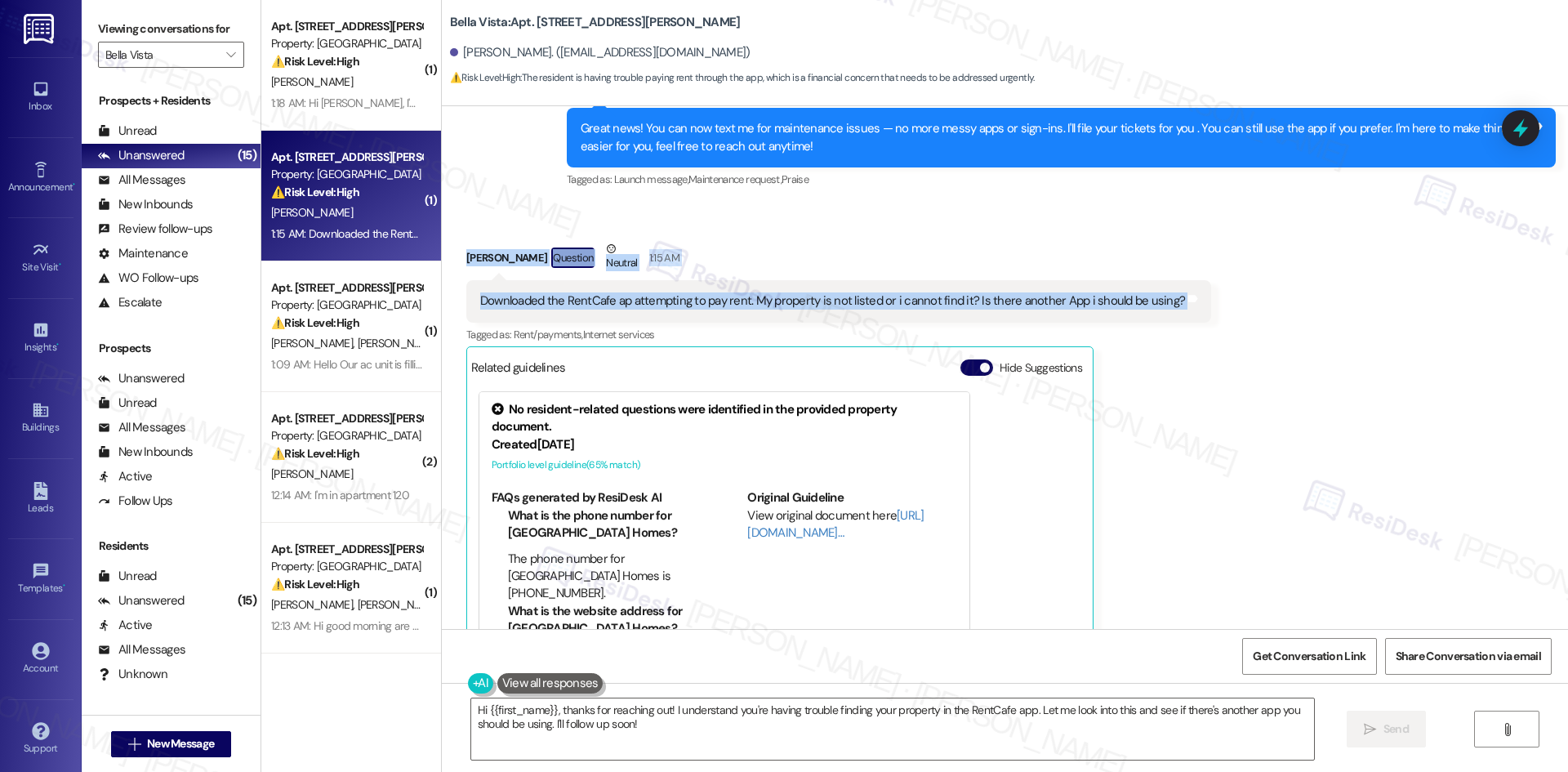
drag, startPoint x: 446, startPoint y: 246, endPoint x: 1208, endPoint y: 320, distance: 765.6
click at [1208, 320] on div "Received via SMS [PERSON_NAME] Question Neutral 1:15 AM Downloaded the RentCafe…" at bounding box center [1005, 456] width 1126 height 506
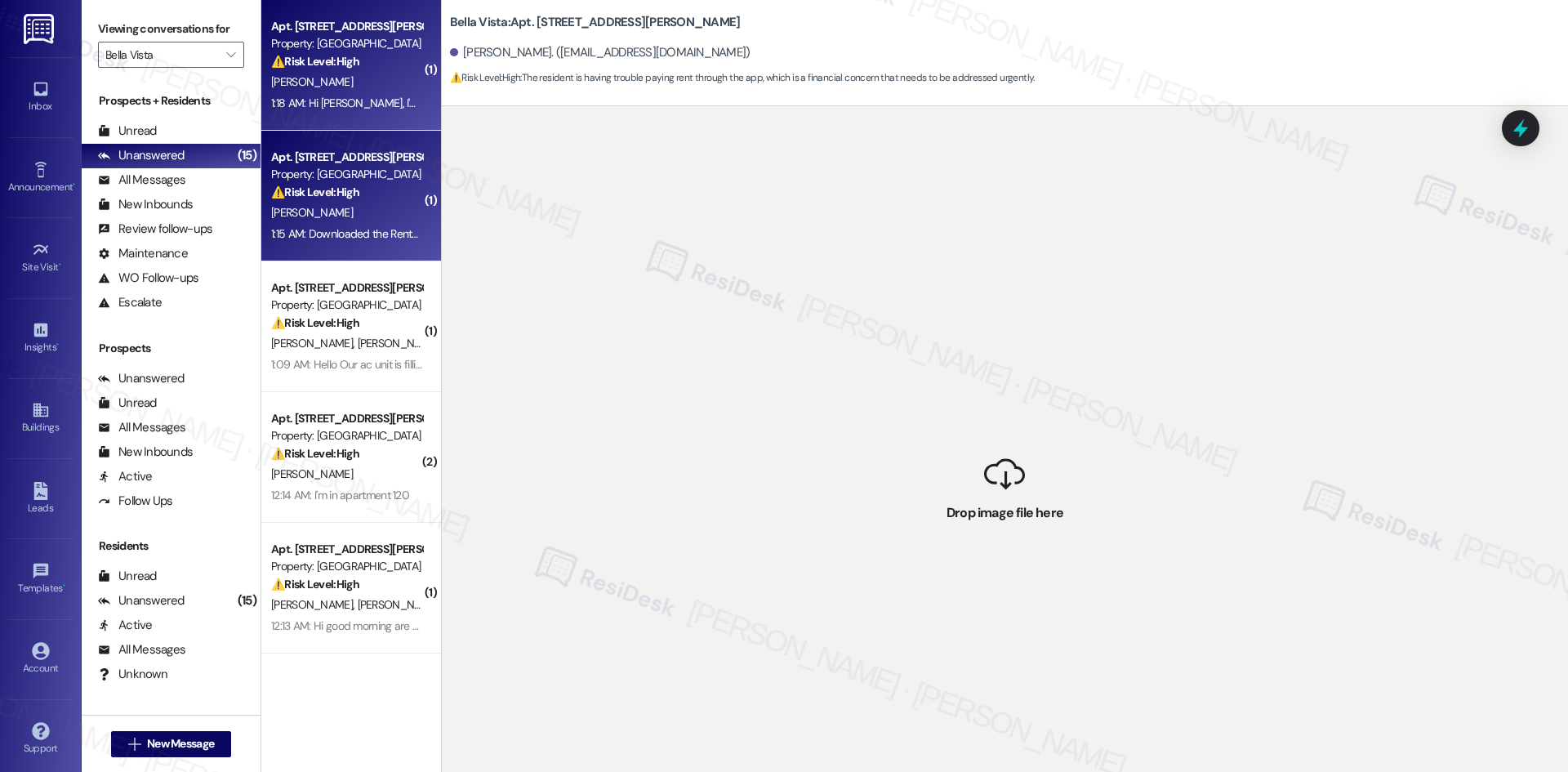
click at [352, 96] on div "1:18 AM: Hi [PERSON_NAME], I'd like to report that two stove burners aren't wor…" at bounding box center [626, 102] width 710 height 15
click at [345, 177] on div "Property: [GEOGRAPHIC_DATA]" at bounding box center [347, 175] width 151 height 17
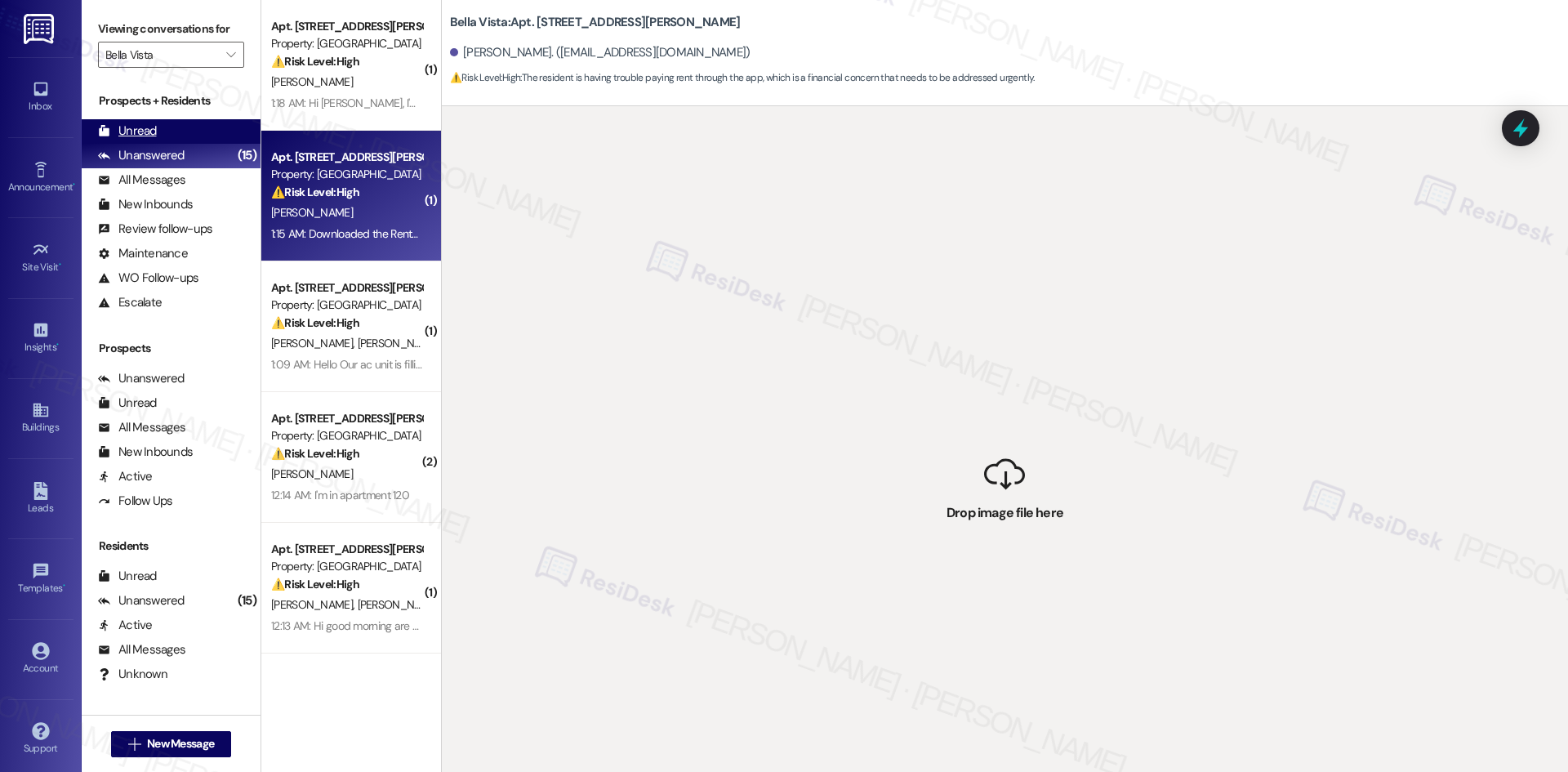
click at [158, 134] on div "Unread (0)" at bounding box center [171, 132] width 179 height 24
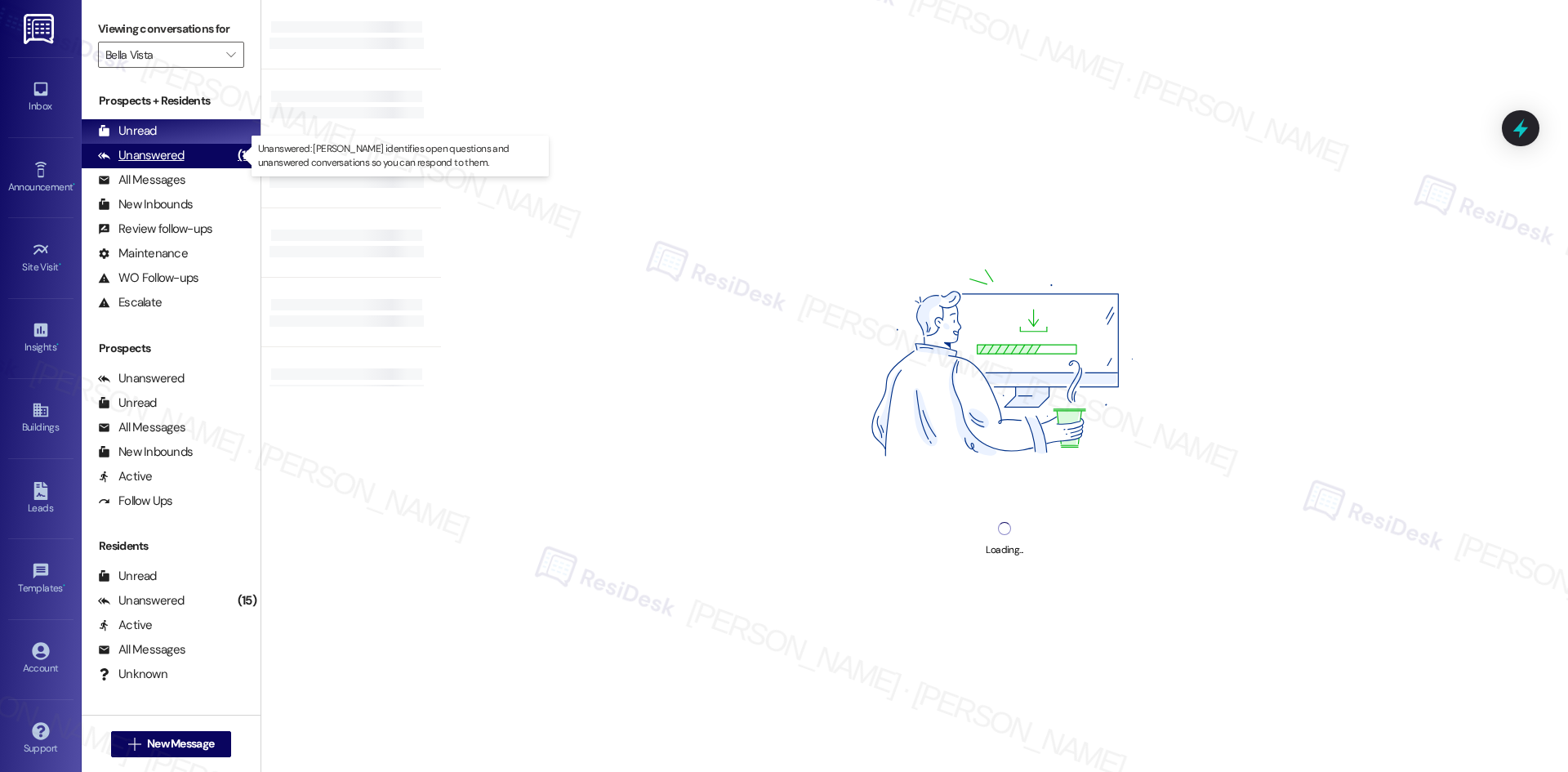
click at [169, 153] on div "Unanswered" at bounding box center [141, 156] width 87 height 17
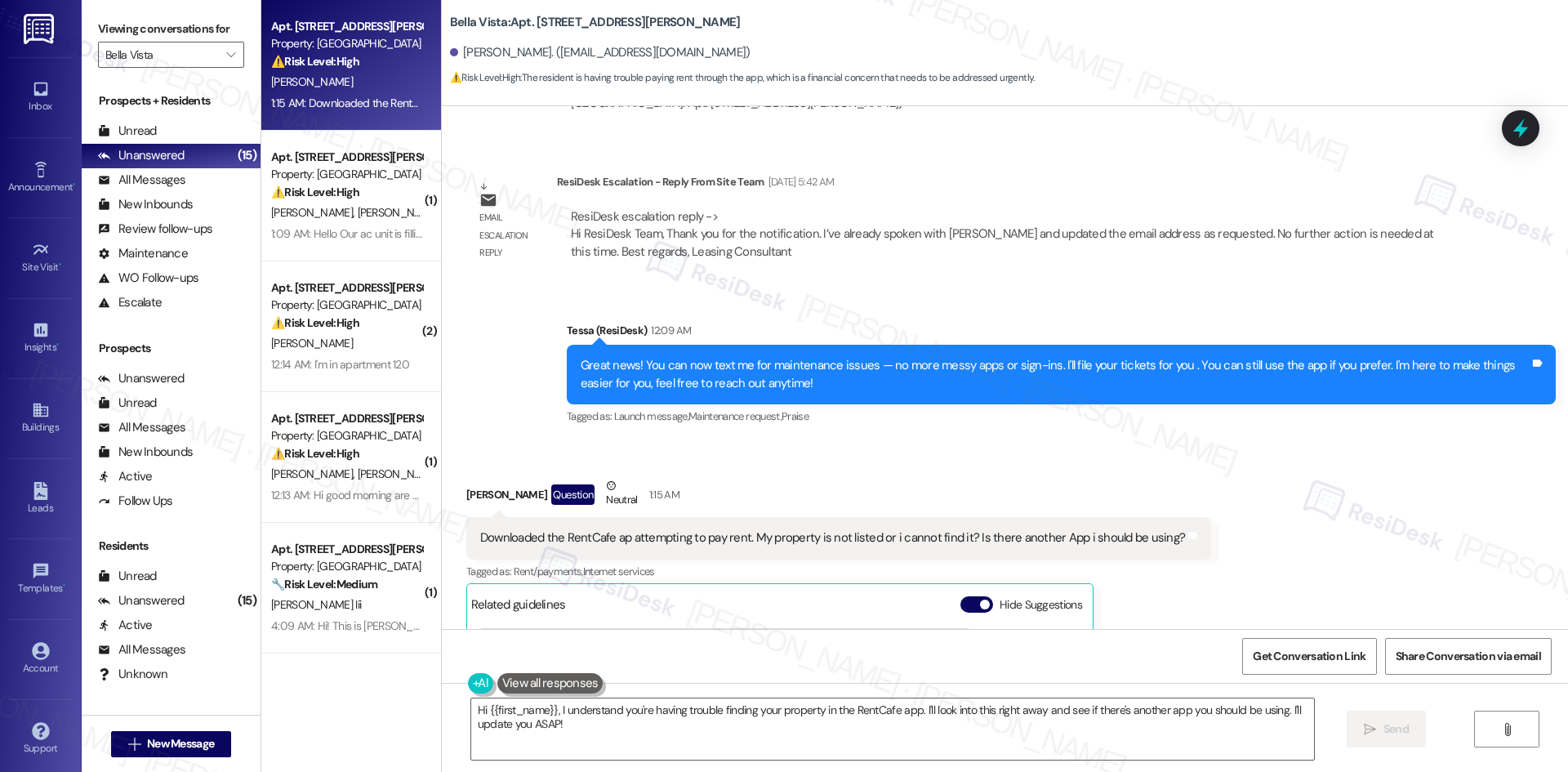
scroll to position [1938, 0]
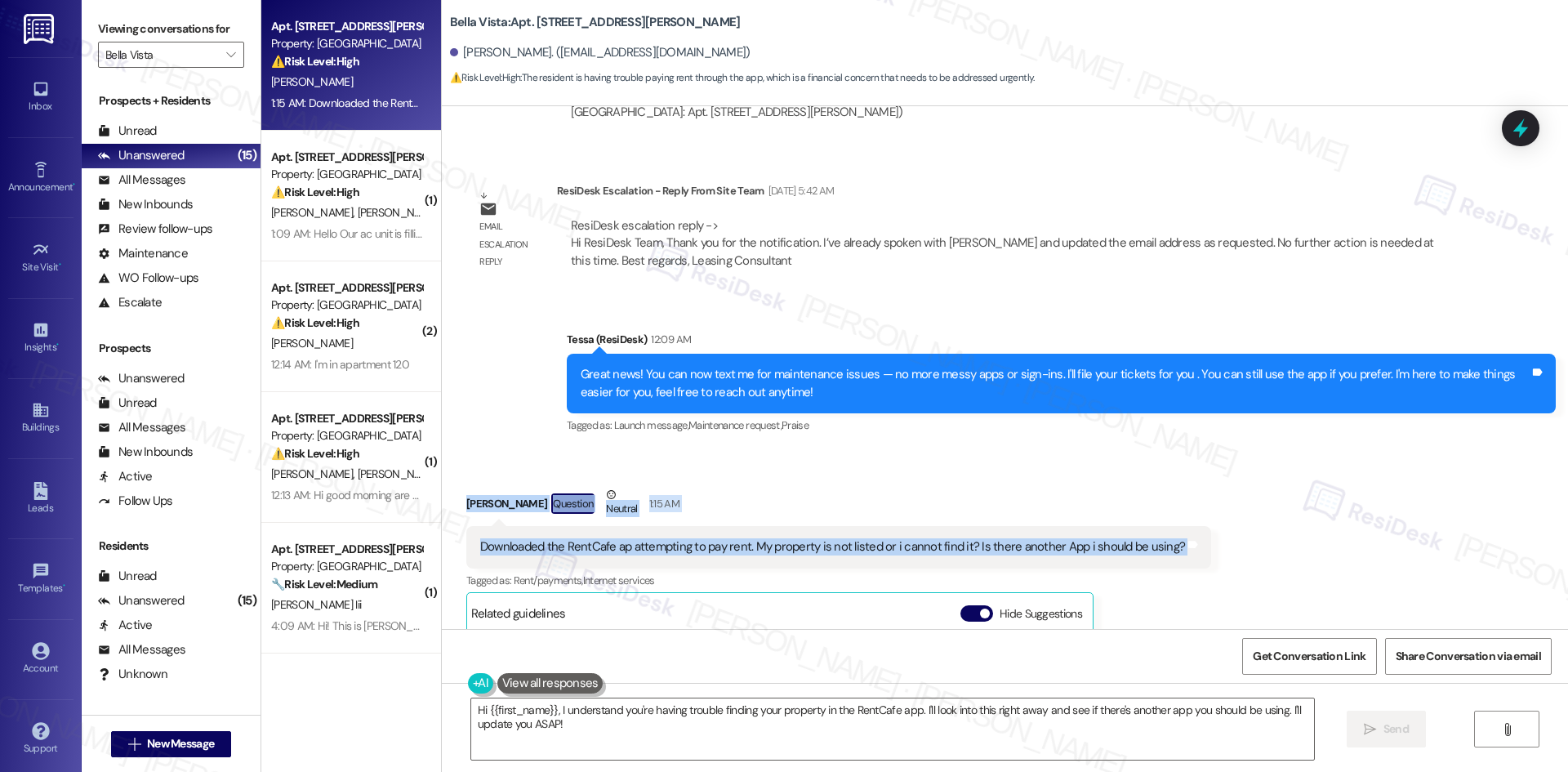
drag, startPoint x: 446, startPoint y: 494, endPoint x: 1196, endPoint y: 562, distance: 753.1
click at [1196, 562] on div "Received via SMS [PERSON_NAME] Question Neutral 1:15 AM Downloaded the RentCafe…" at bounding box center [1005, 702] width 1126 height 506
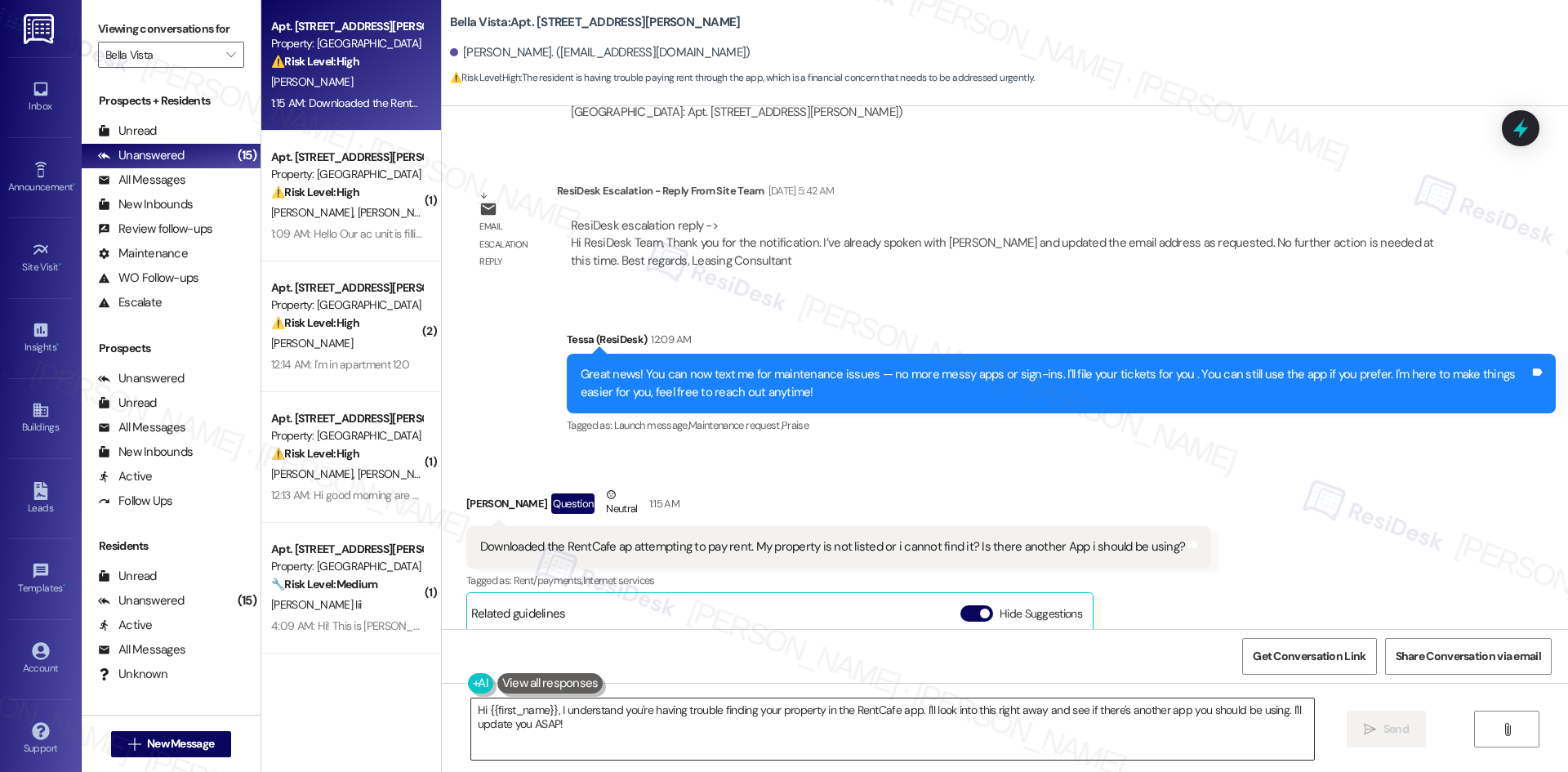
click at [863, 746] on textarea "Hi {{first_name}}, I understand you're having trouble finding your property in …" at bounding box center [893, 729] width 843 height 61
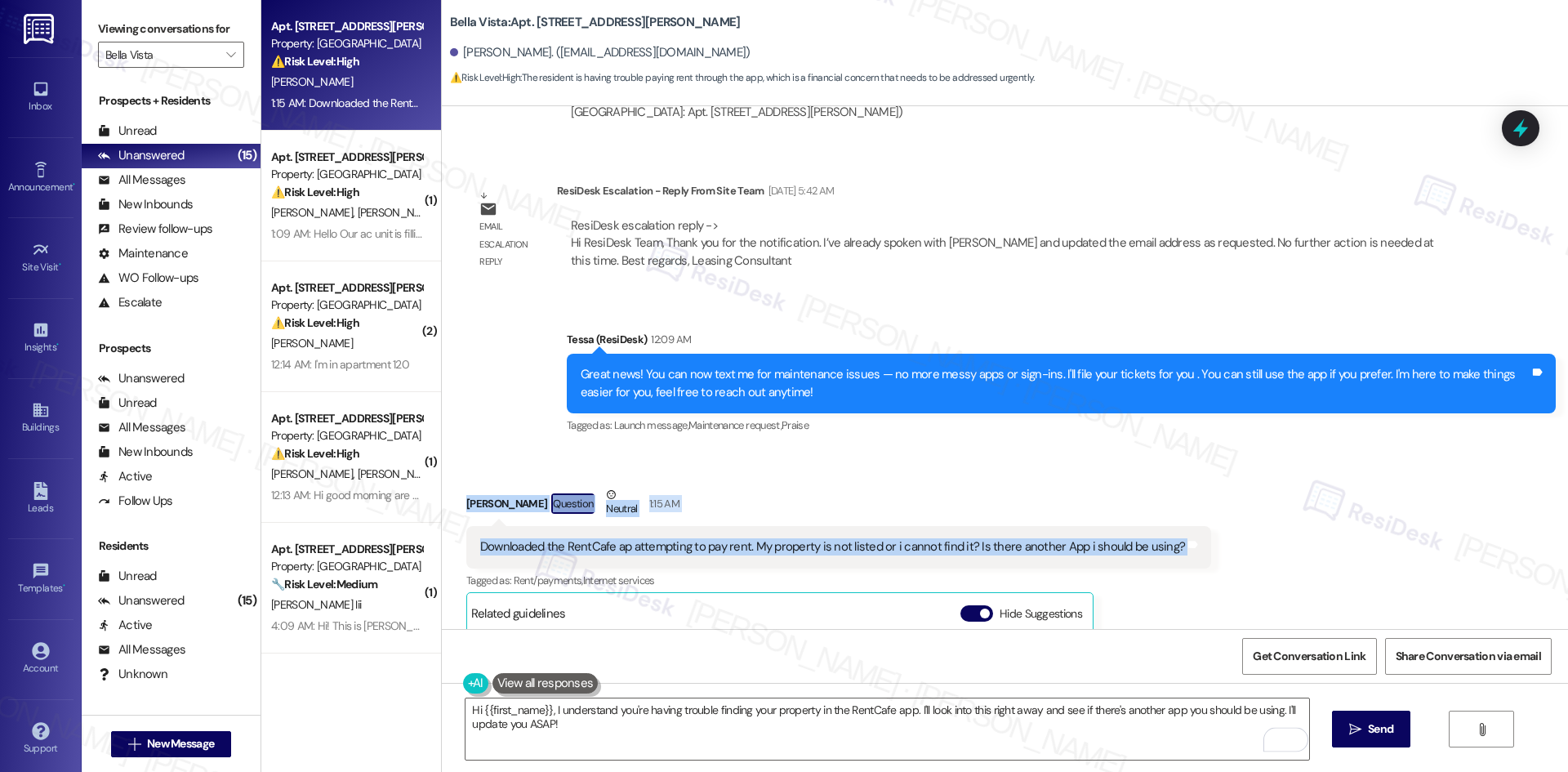
drag, startPoint x: 446, startPoint y: 495, endPoint x: 1079, endPoint y: 552, distance: 635.6
click at [1265, 542] on div "Received via SMS [PERSON_NAME] Question Neutral 1:15 AM Downloaded the RentCafe…" at bounding box center [1005, 702] width 1126 height 506
copy div "[PERSON_NAME] Question Neutral 1:15 AM Downloaded the RentCafe ap attempting to…"
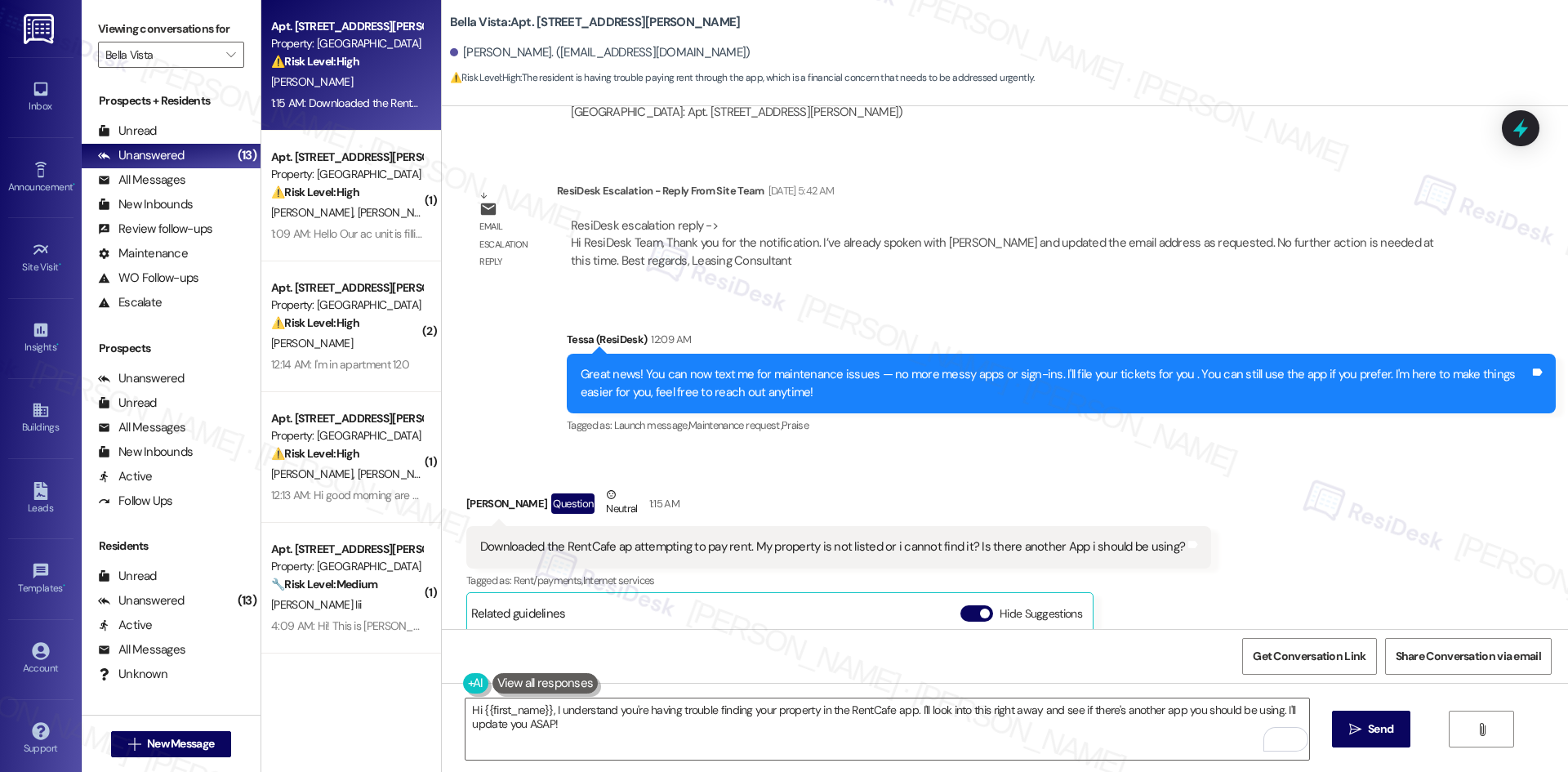
click at [687, 319] on div "Announcement, sent via SMS Tessa (ResiDesk) 12:09 AM Great news! You can now te…" at bounding box center [1061, 384] width 1013 height 131
drag, startPoint x: 684, startPoint y: 730, endPoint x: 677, endPoint y: 724, distance: 9.2
click at [683, 731] on textarea "Hi {{first_name}}, I understand you're having trouble finding your property in …" at bounding box center [887, 729] width 843 height 61
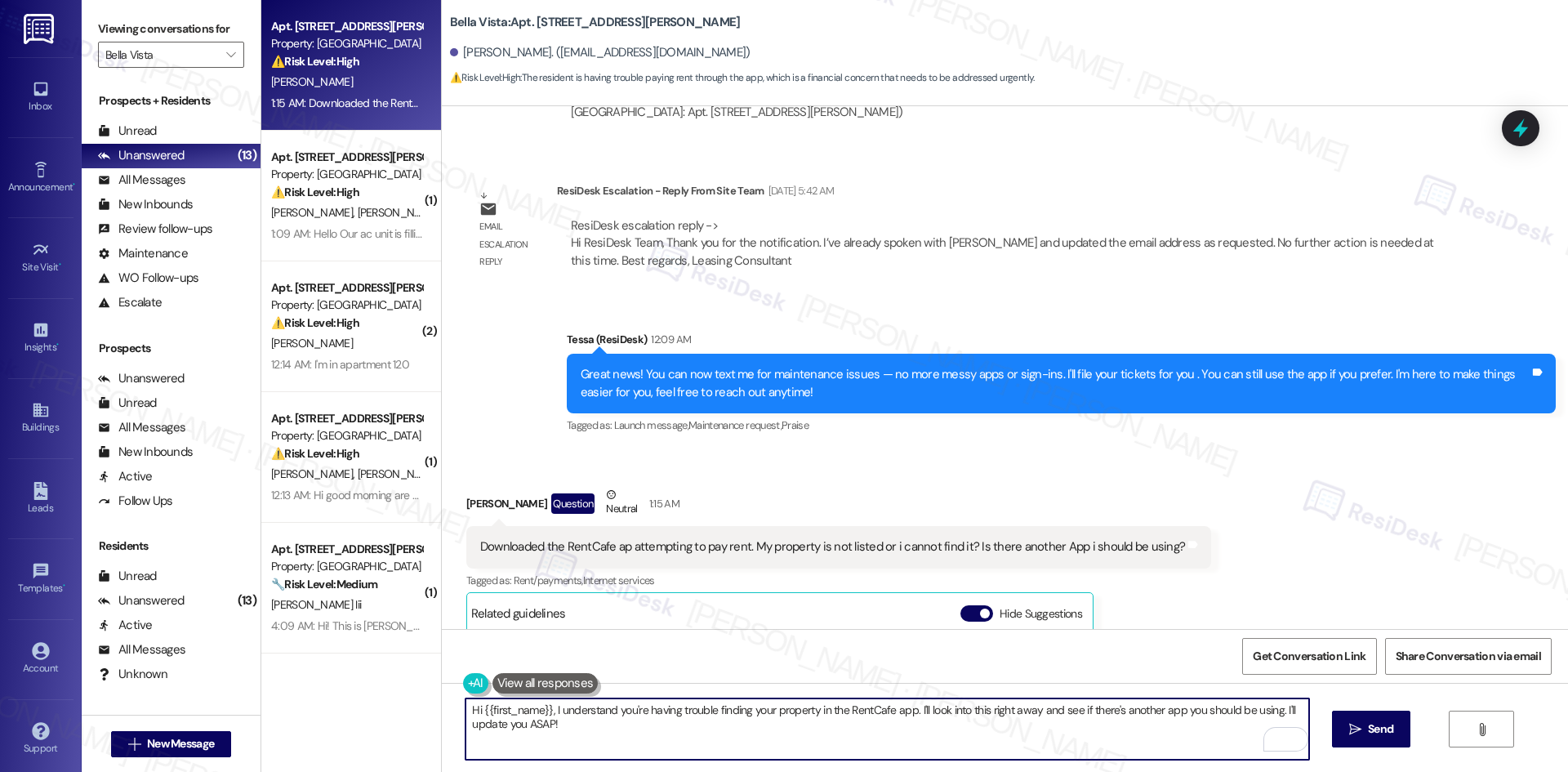
paste textarea "[PERSON_NAME], thank you for reaching out. I understand you’re having trouble f…"
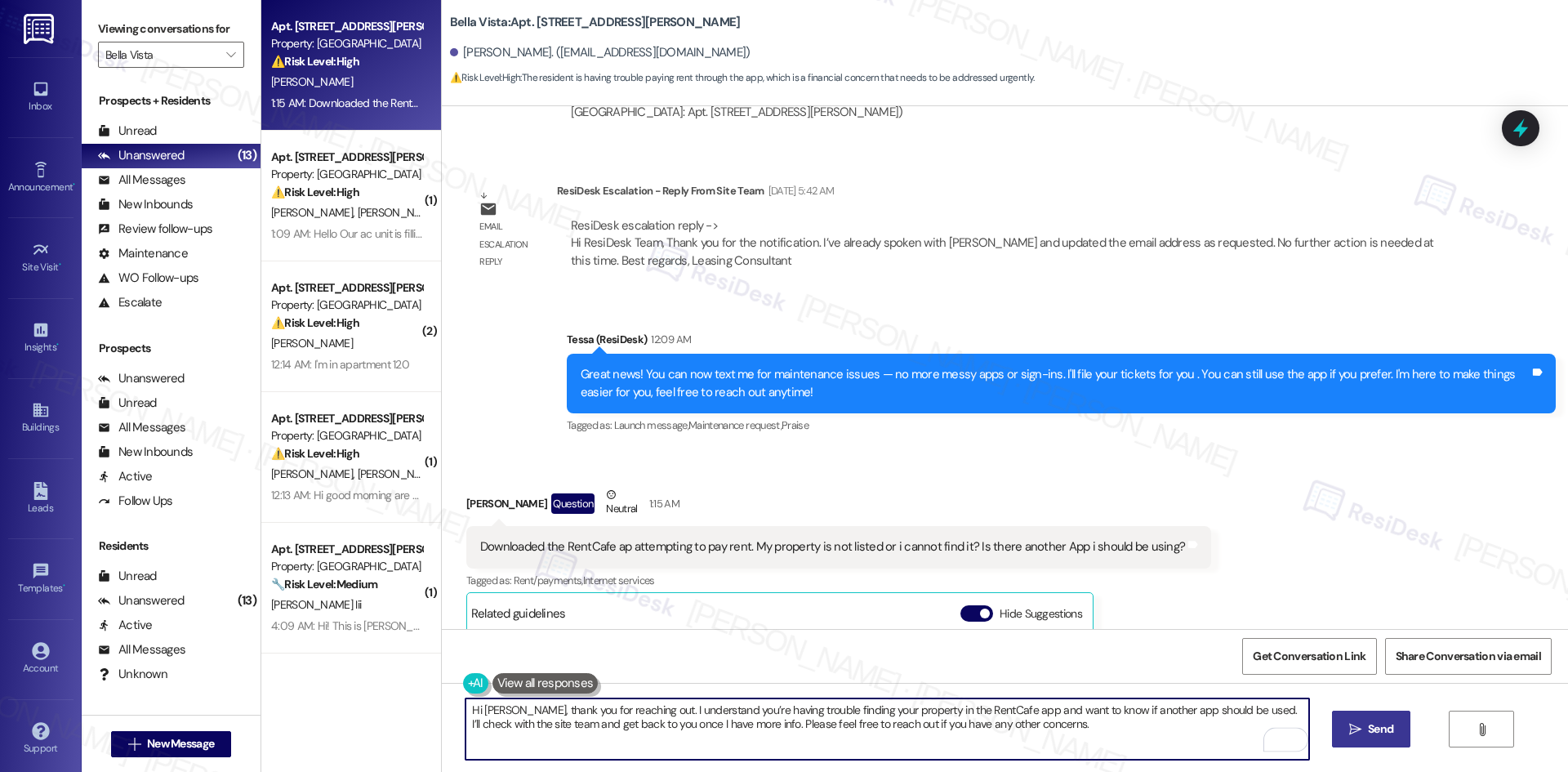
type textarea "Hi [PERSON_NAME], thank you for reaching out. I understand you’re having troubl…"
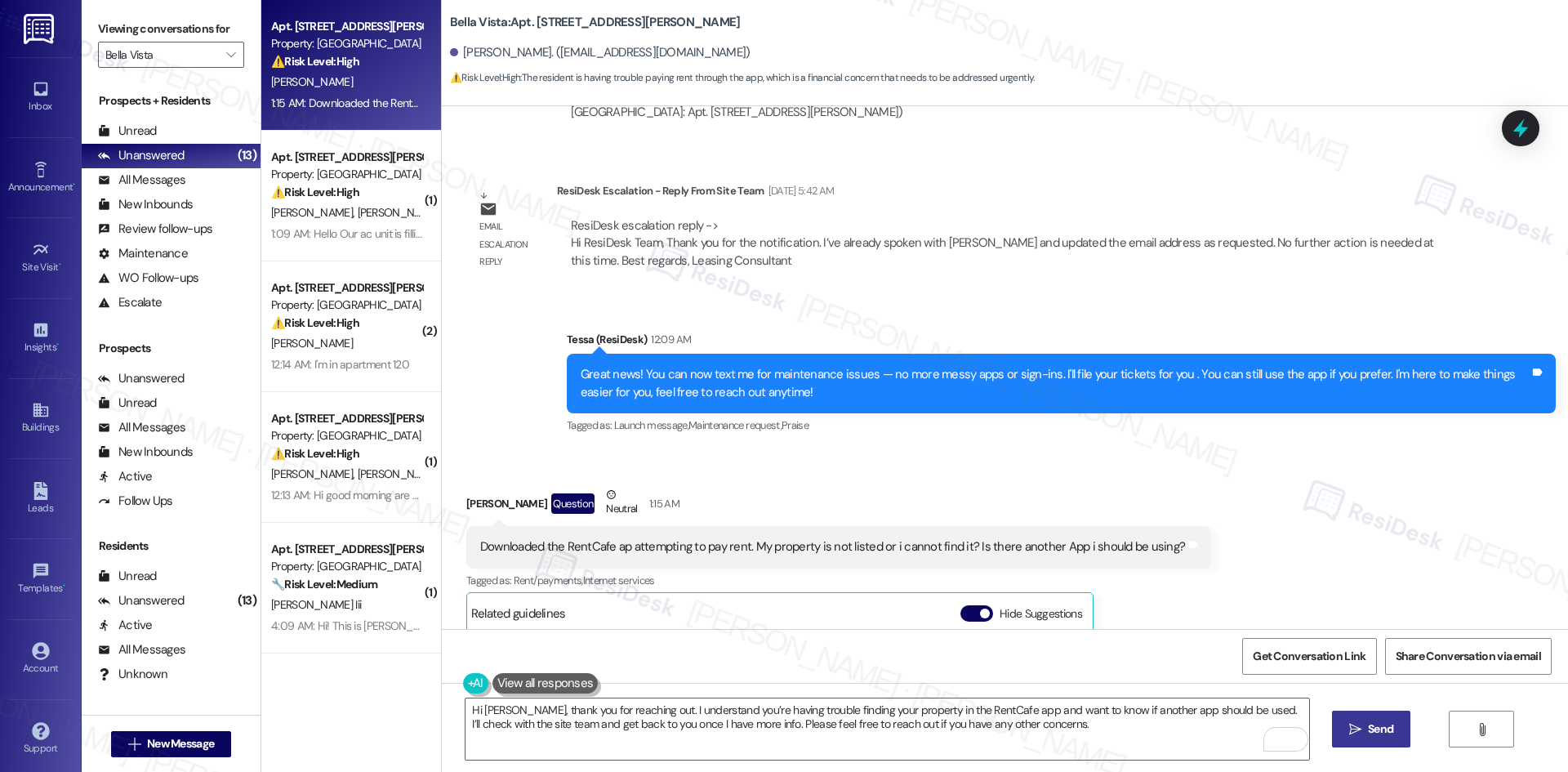
click at [1369, 726] on span "Send" at bounding box center [1380, 729] width 25 height 17
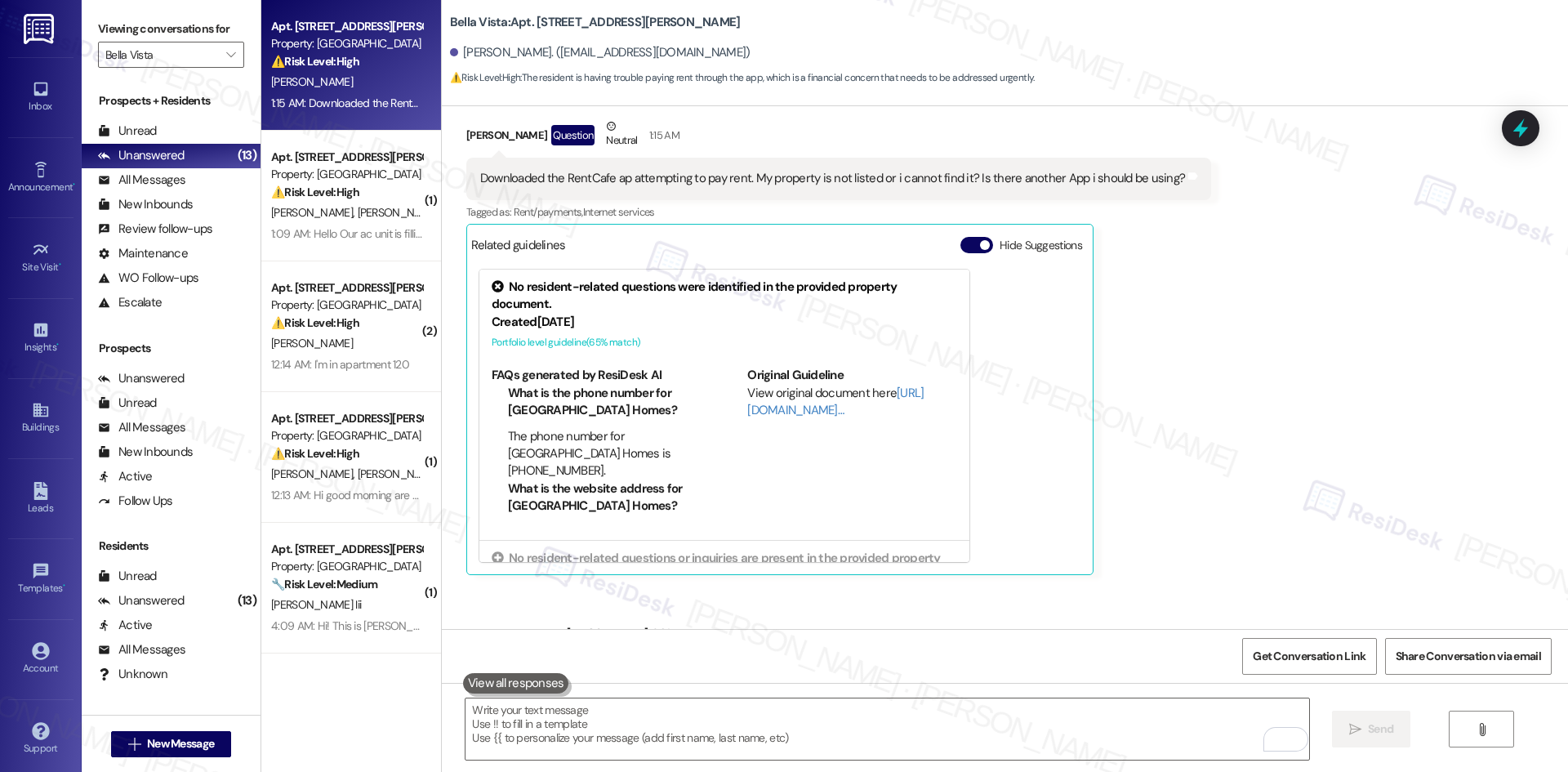
scroll to position [2396, 0]
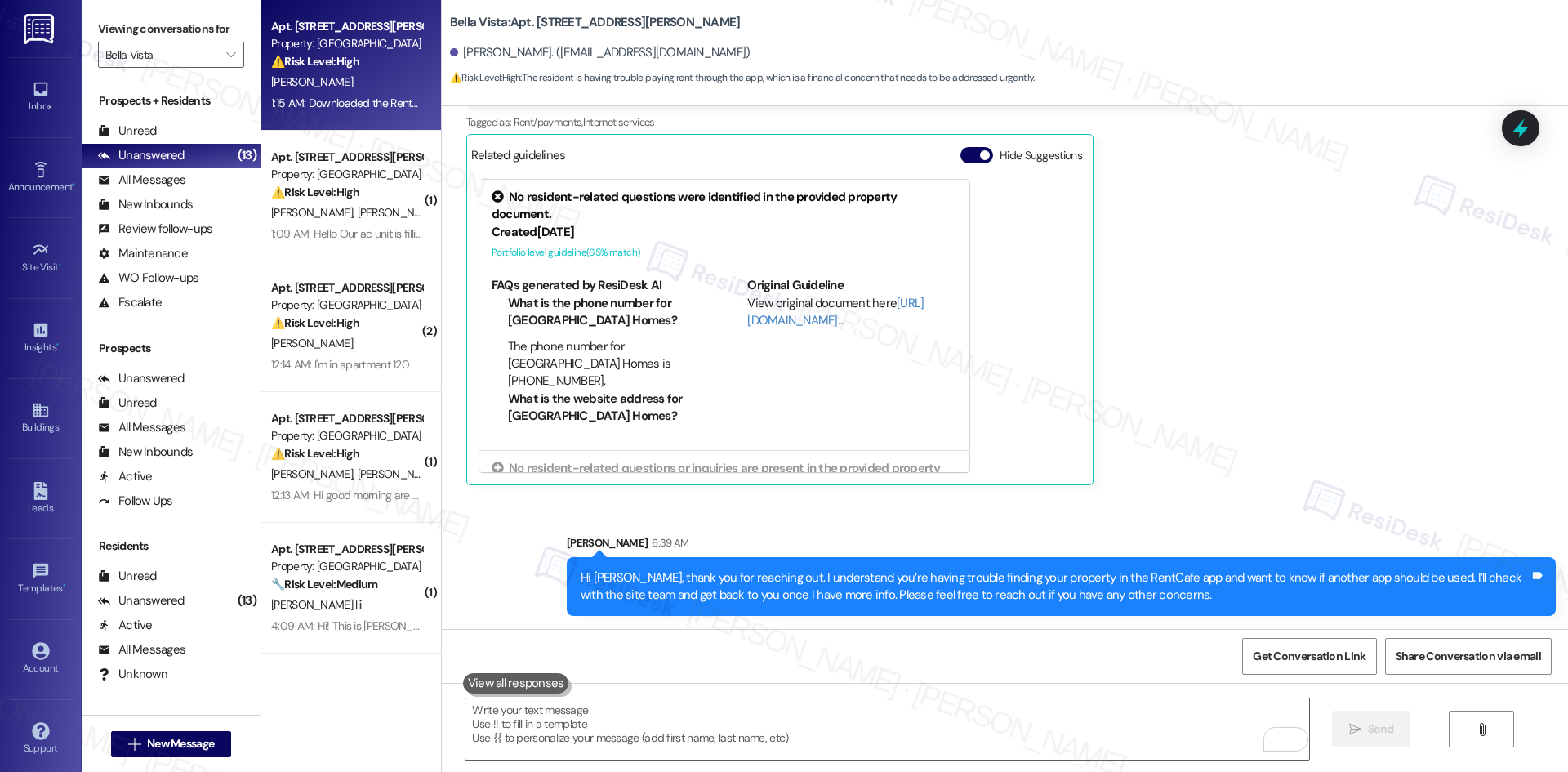
click at [1215, 505] on div "Sent via SMS [PERSON_NAME] 6:39 AM Hi [PERSON_NAME], thank you for reaching out…" at bounding box center [1005, 563] width 1126 height 132
click at [1190, 448] on div "Received via SMS [PERSON_NAME] Question Neutral 1:15 AM Downloaded the RentCafe…" at bounding box center [839, 256] width 769 height 481
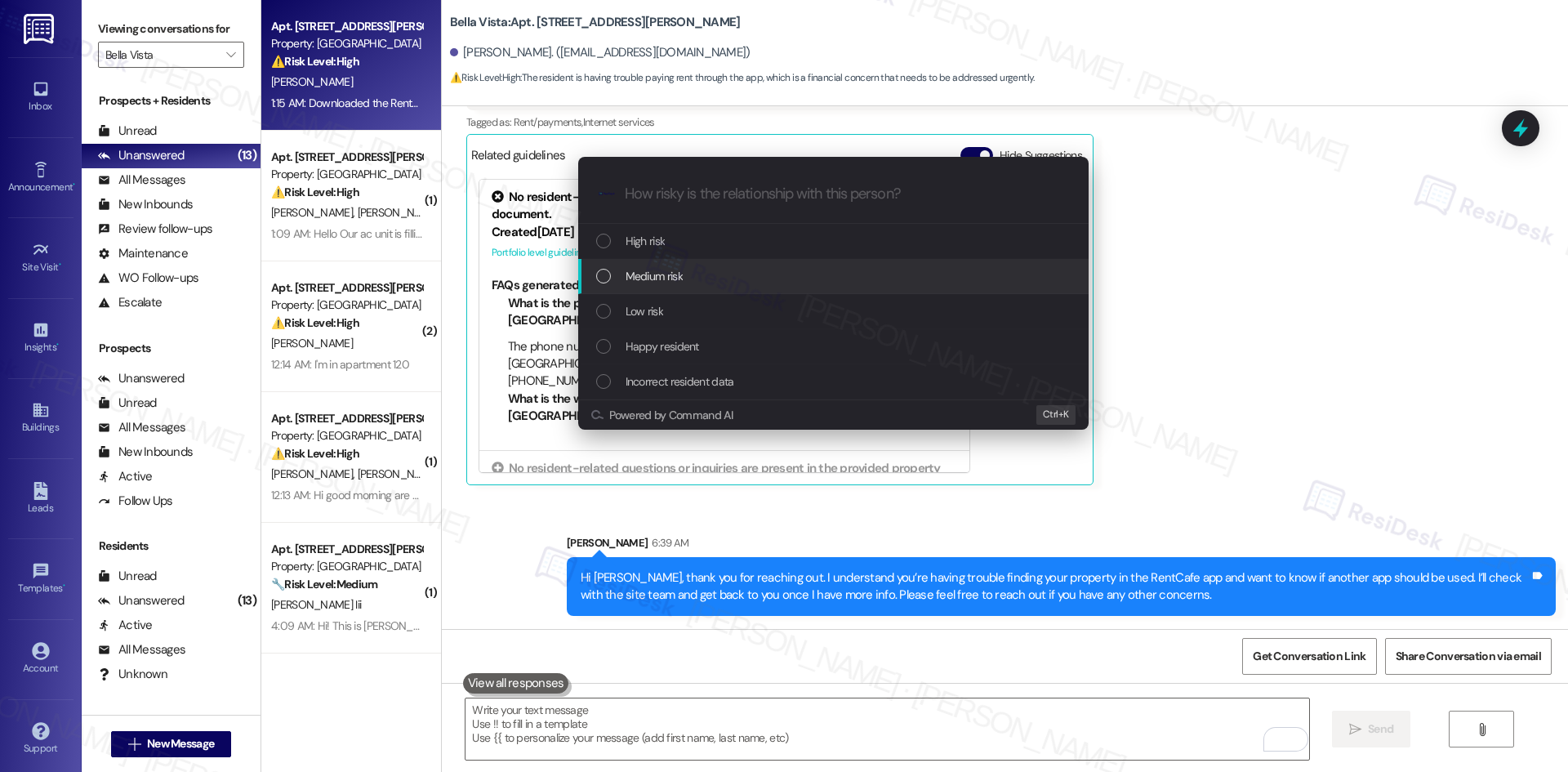
click at [710, 277] on div "Medium risk" at bounding box center [834, 275] width 477 height 18
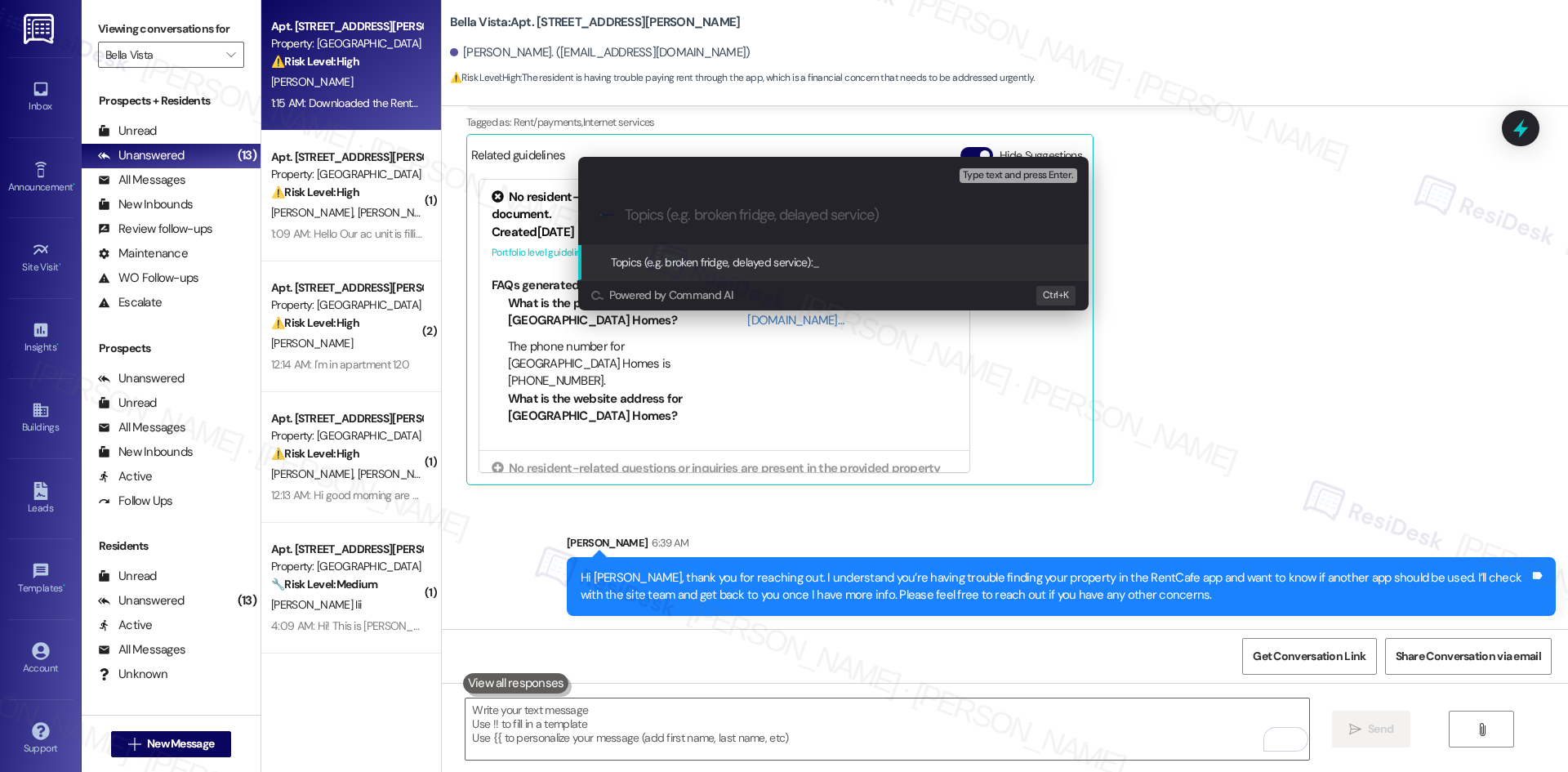
click at [688, 214] on input "Topics (e.g. broken fridge, delayed service)" at bounding box center [845, 215] width 443 height 17
paste input "Rent Payment App Issue – Unable to Find Property in RentCafe"
type input "Rent Payment App Issue – Unable to Find Property in RentCafe"
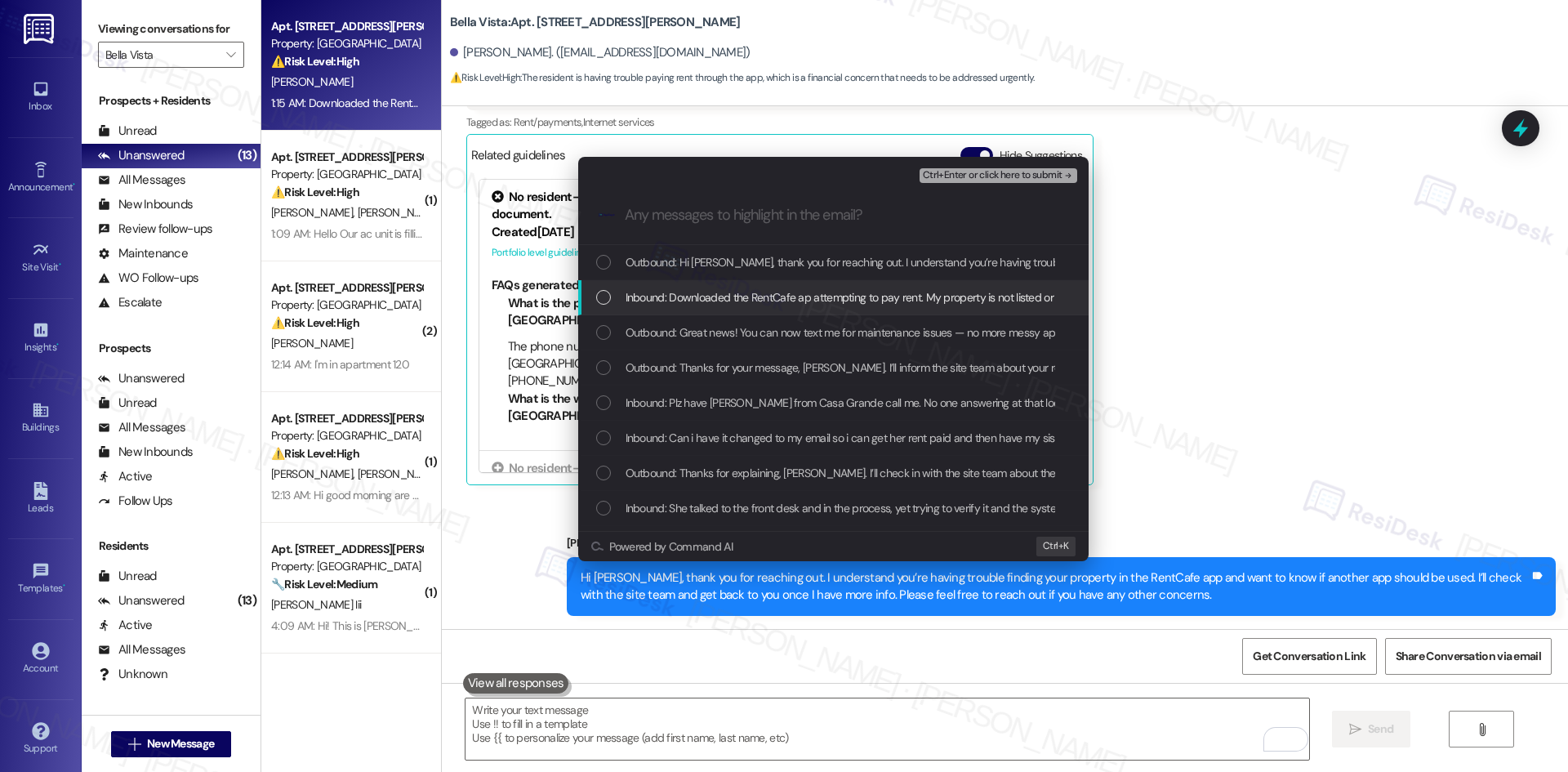
click at [676, 300] on span "Inbound: Downloaded the RentCafe ap attempting to pay rent. My property is not …" at bounding box center [970, 297] width 690 height 18
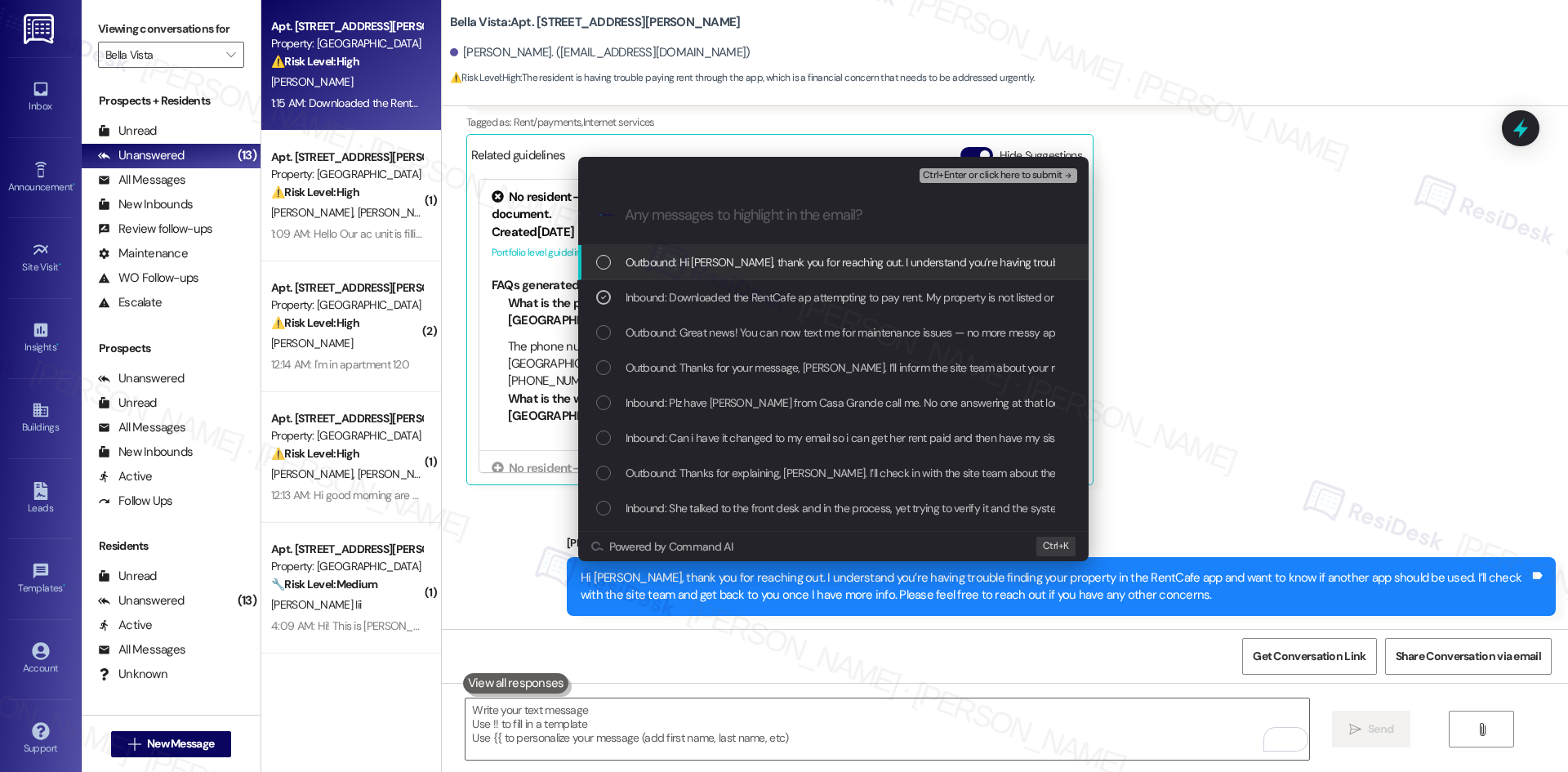
click at [1027, 174] on span "Ctrl+Enter or click here to submit" at bounding box center [993, 175] width 139 height 11
click at [1027, 174] on div "No resident-related questions were identified in the provided property document…" at bounding box center [780, 325] width 618 height 309
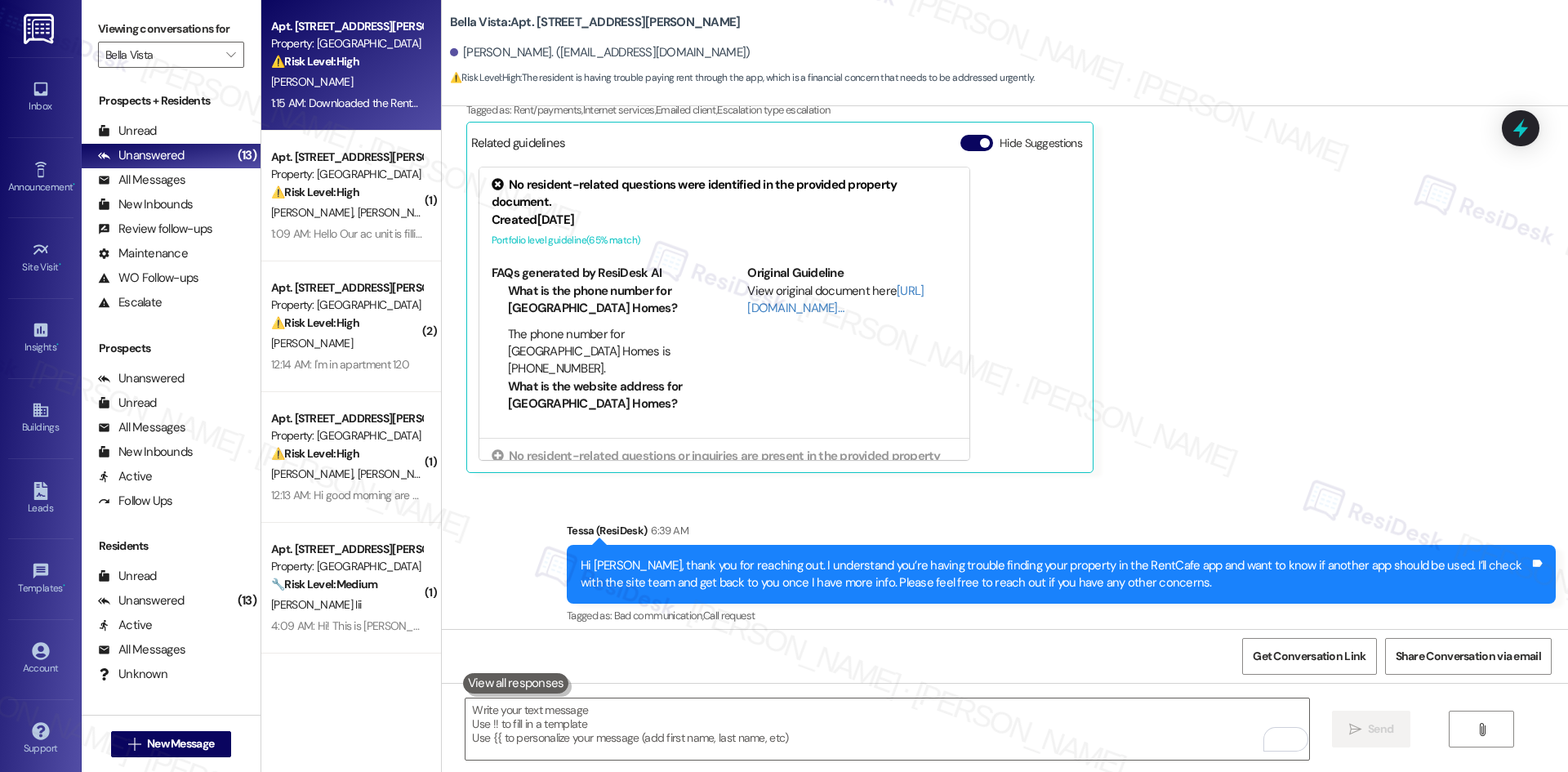
scroll to position [2421, 0]
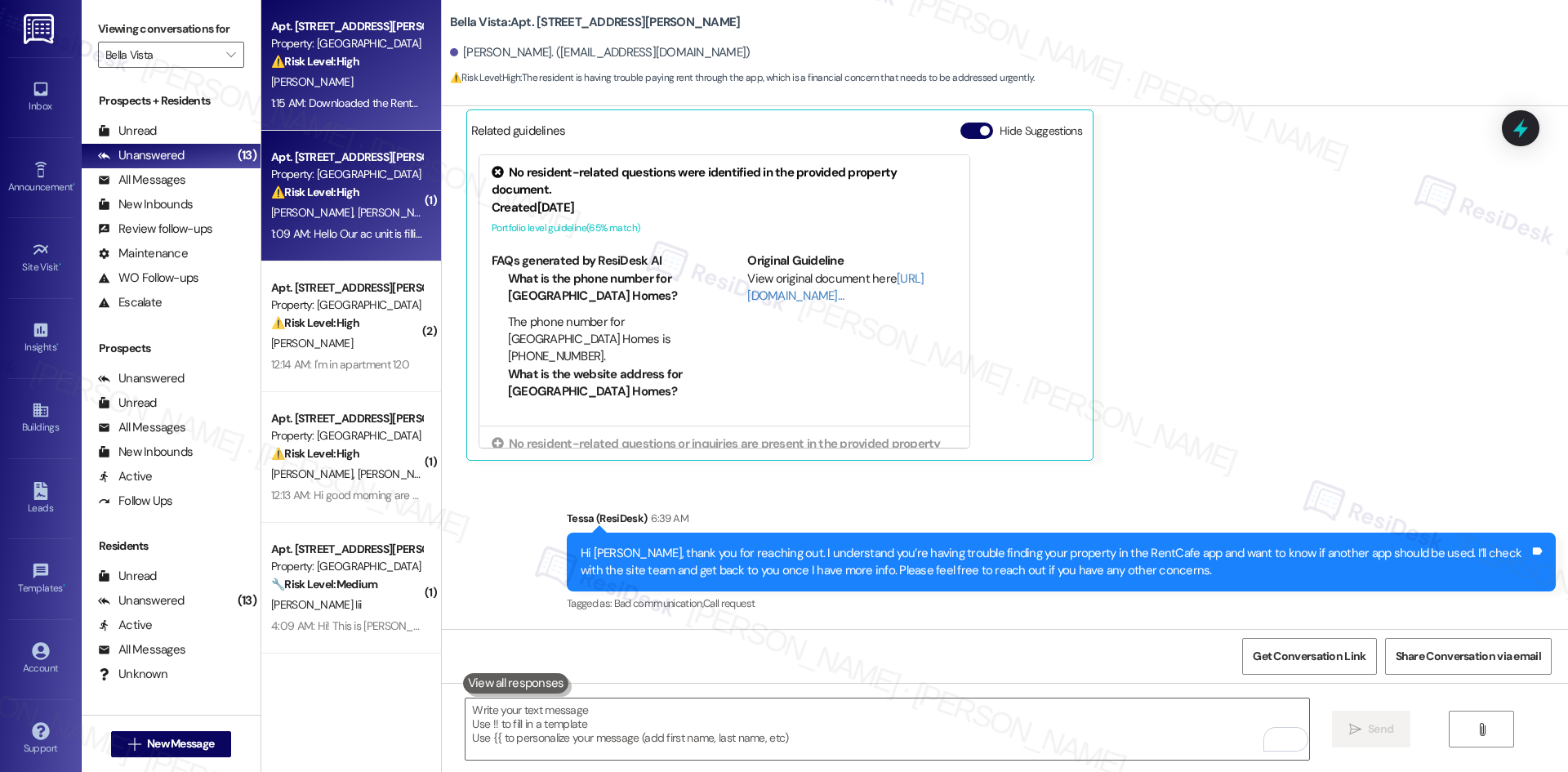
click at [372, 188] on div "⚠️ Risk Level: High The resident reports their AC unit is filling up with water…" at bounding box center [347, 193] width 151 height 17
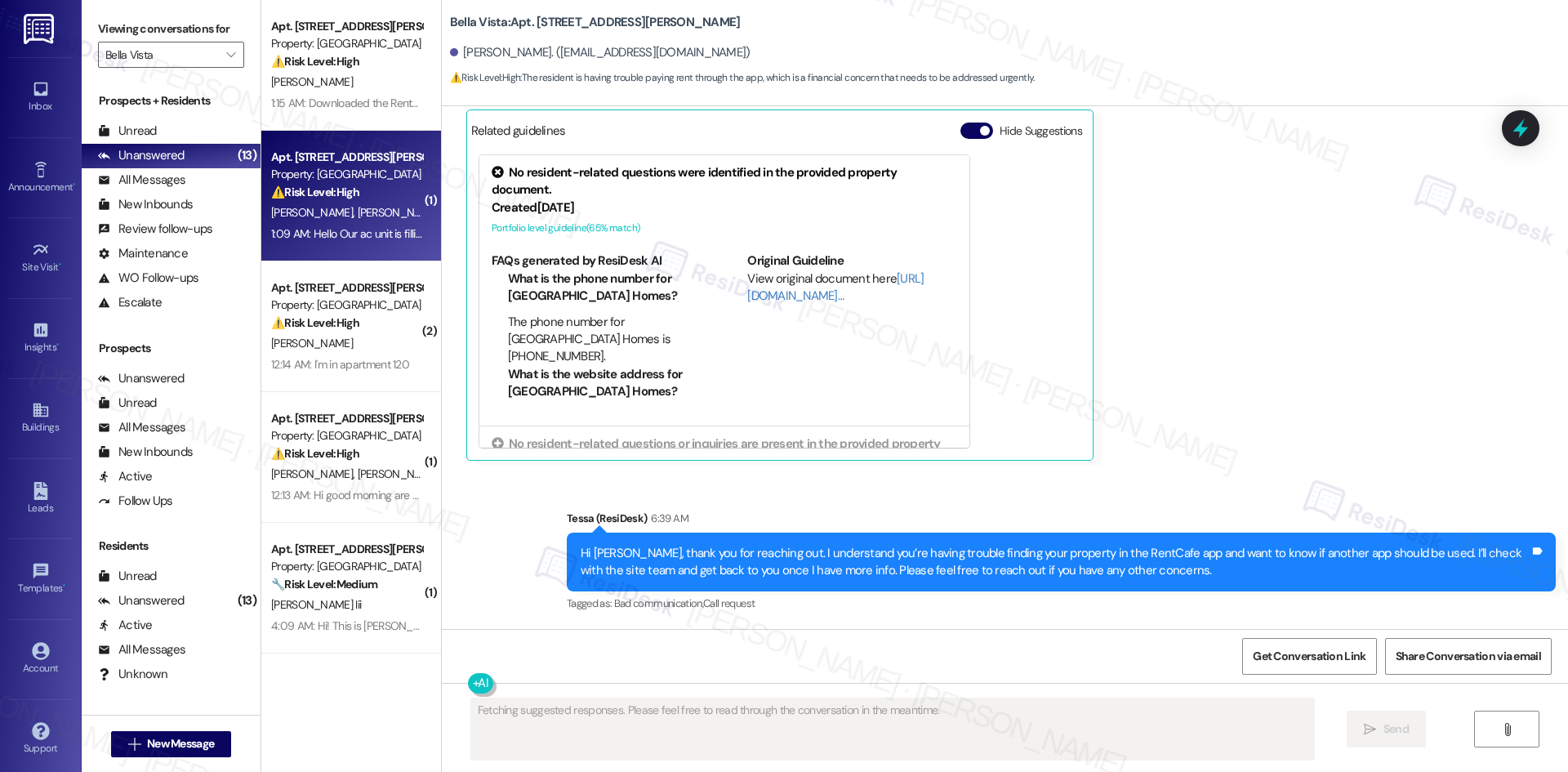
scroll to position [305, 0]
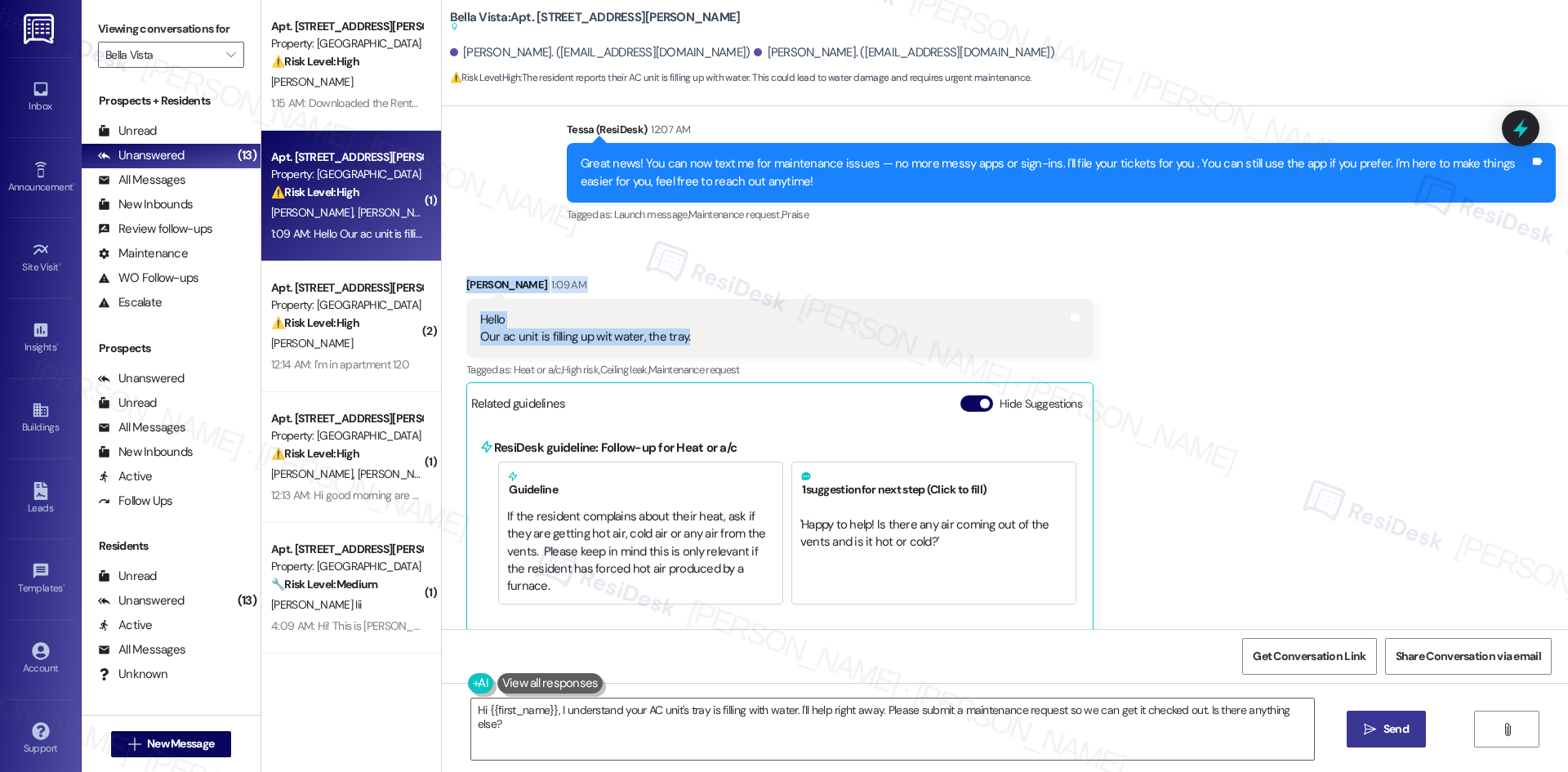
drag, startPoint x: 470, startPoint y: 286, endPoint x: 707, endPoint y: 349, distance: 245.2
click at [707, 349] on div "Received via SMS Terri Sandoval-Begley 1:09 AM Hello Our ac unit is filling up …" at bounding box center [780, 455] width 652 height 382
copy div "Terri Sandoval-Begley 1:09 AM Hello Our ac unit is filling up wit water, the tr…"
click at [1277, 707] on textarea "Hi {{first_name}}, I understand your AC unit's tray is filling with water. I'll…" at bounding box center [893, 729] width 843 height 61
drag, startPoint x: 1085, startPoint y: 282, endPoint x: 1024, endPoint y: 280, distance: 61.0
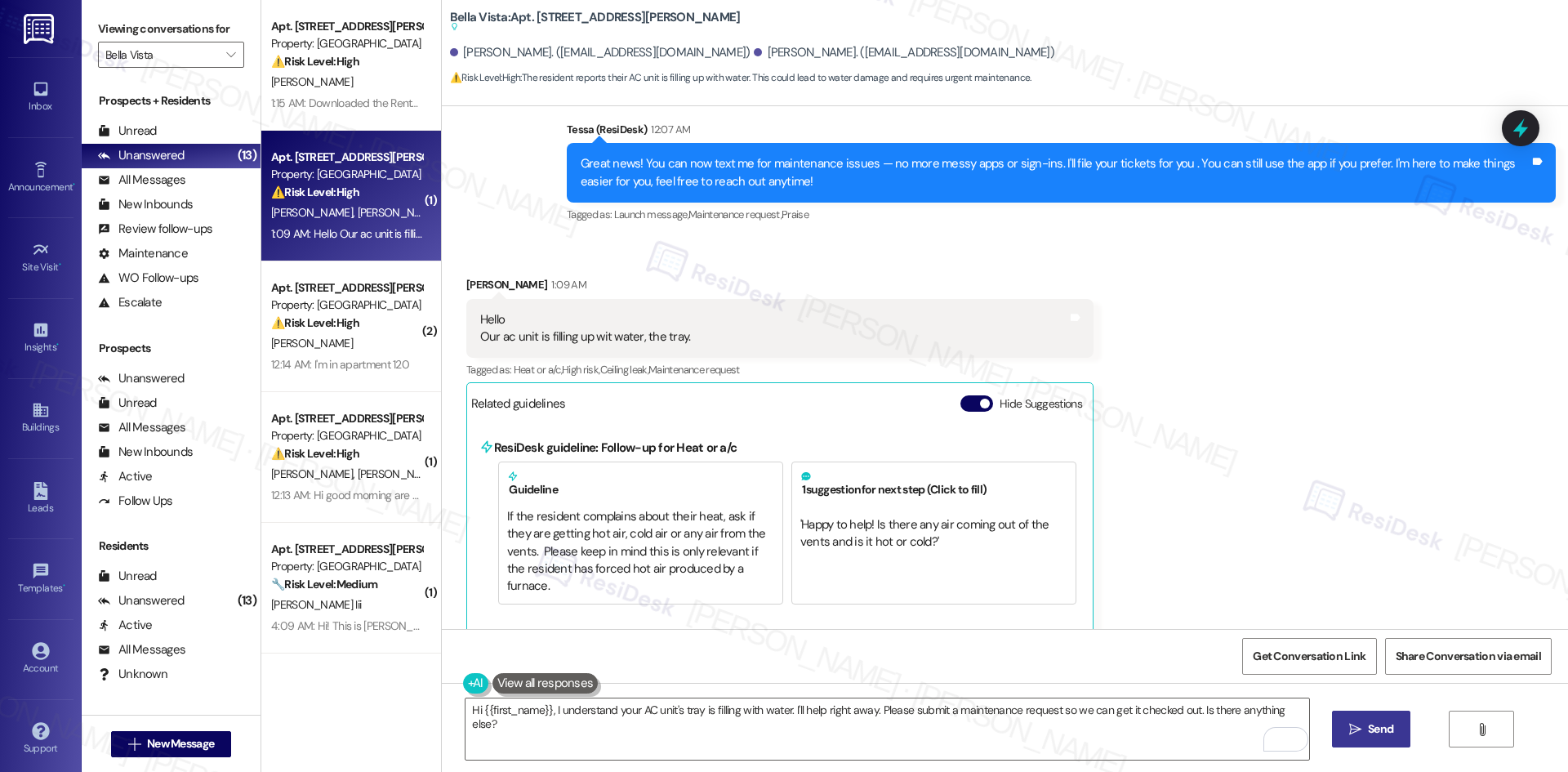
click at [1084, 282] on div "Received via SMS Terri Sandoval-Begley 1:09 AM Hello Our ac unit is filling up …" at bounding box center [780, 455] width 652 height 382
click at [742, 759] on textarea "Hi {{first_name}}, I understand your AC unit's tray is filling with water. I'll…" at bounding box center [887, 729] width 843 height 61
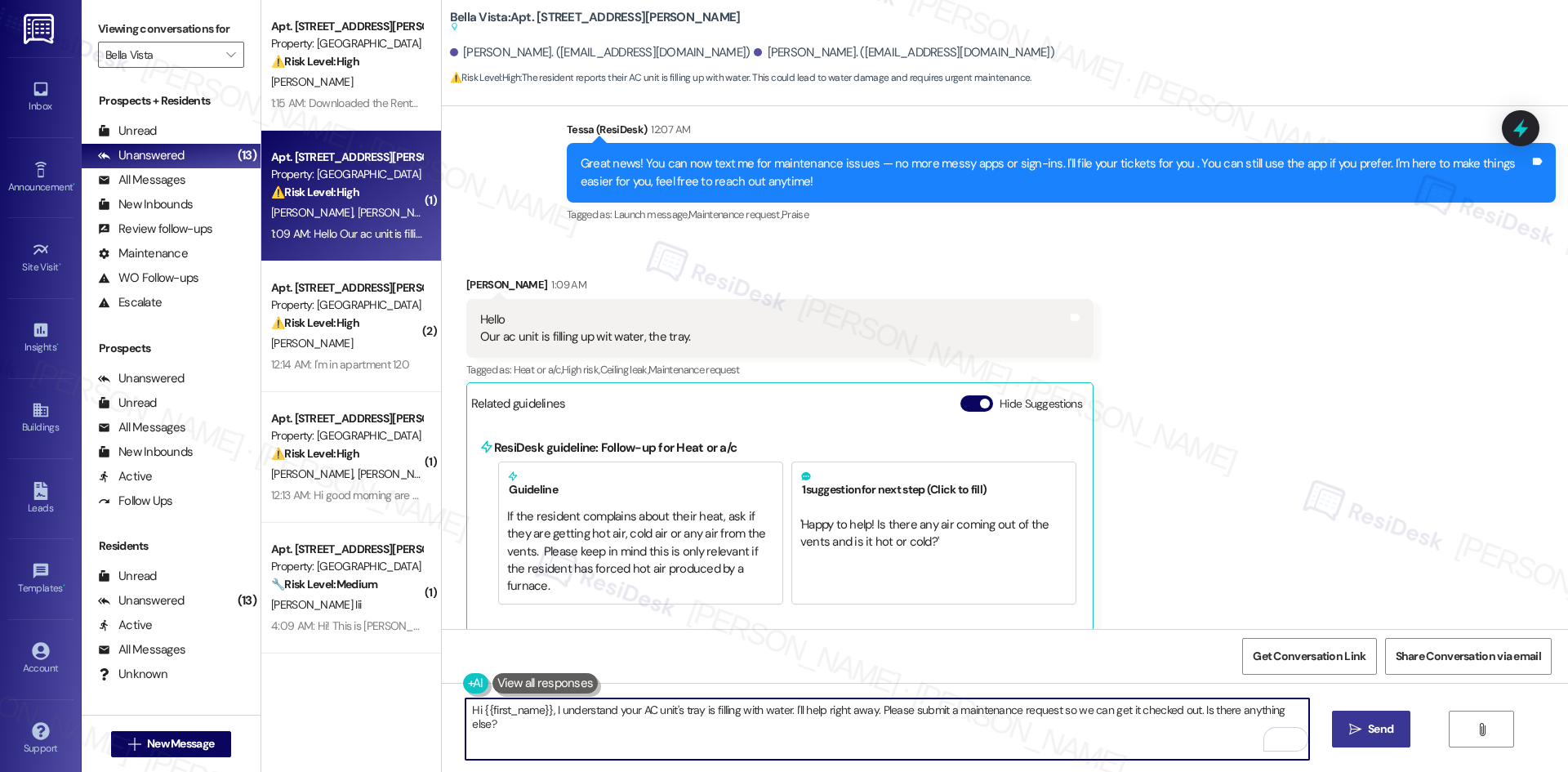
click at [742, 758] on textarea "Hi {{first_name}}, I understand your AC unit's tray is filling with water. I'll…" at bounding box center [887, 729] width 843 height 61
click at [716, 734] on textarea "Hi {{first_name}}, I understand your AC unit's tray is filling with water. I'll…" at bounding box center [887, 729] width 843 height 61
paste textarea "Terri, thank you for letting me know about the AC unit filling with water. I’ll…"
click at [734, 746] on textarea "Hi Terri, thank you for letting me know about the AC unit filling with water. I…" at bounding box center [887, 729] width 843 height 61
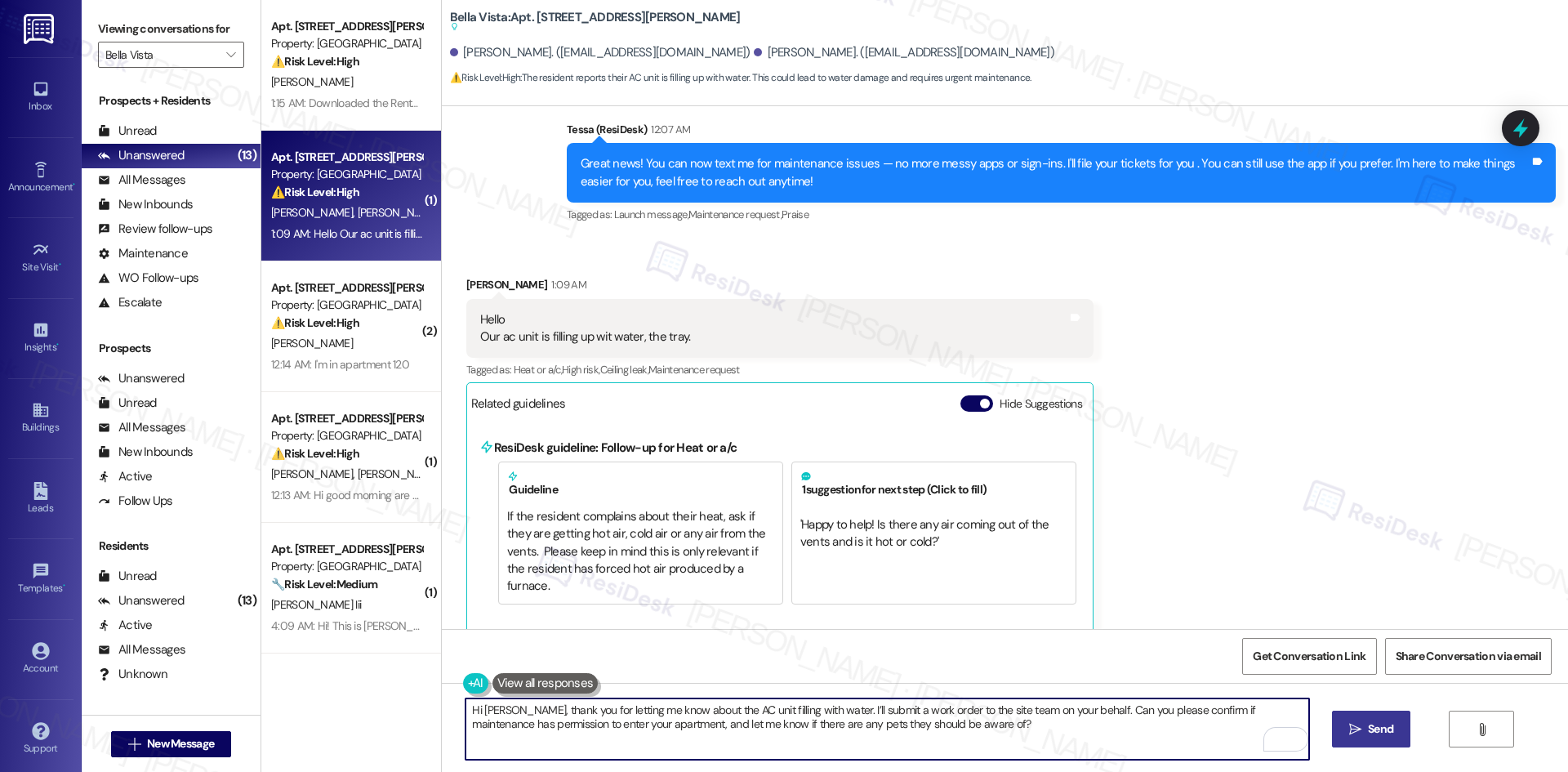
click at [734, 746] on textarea "Hi Terri, thank you for letting me know about the AC unit filling with water. I…" at bounding box center [887, 729] width 843 height 61
click at [815, 736] on textarea "Hi Terri, thank you for letting me know about the AC unit filling with water. I…" at bounding box center [887, 729] width 843 height 61
click at [958, 745] on textarea "Hi Terri, thank you for letting me know about the AC unit filling with water. I…" at bounding box center [887, 729] width 843 height 61
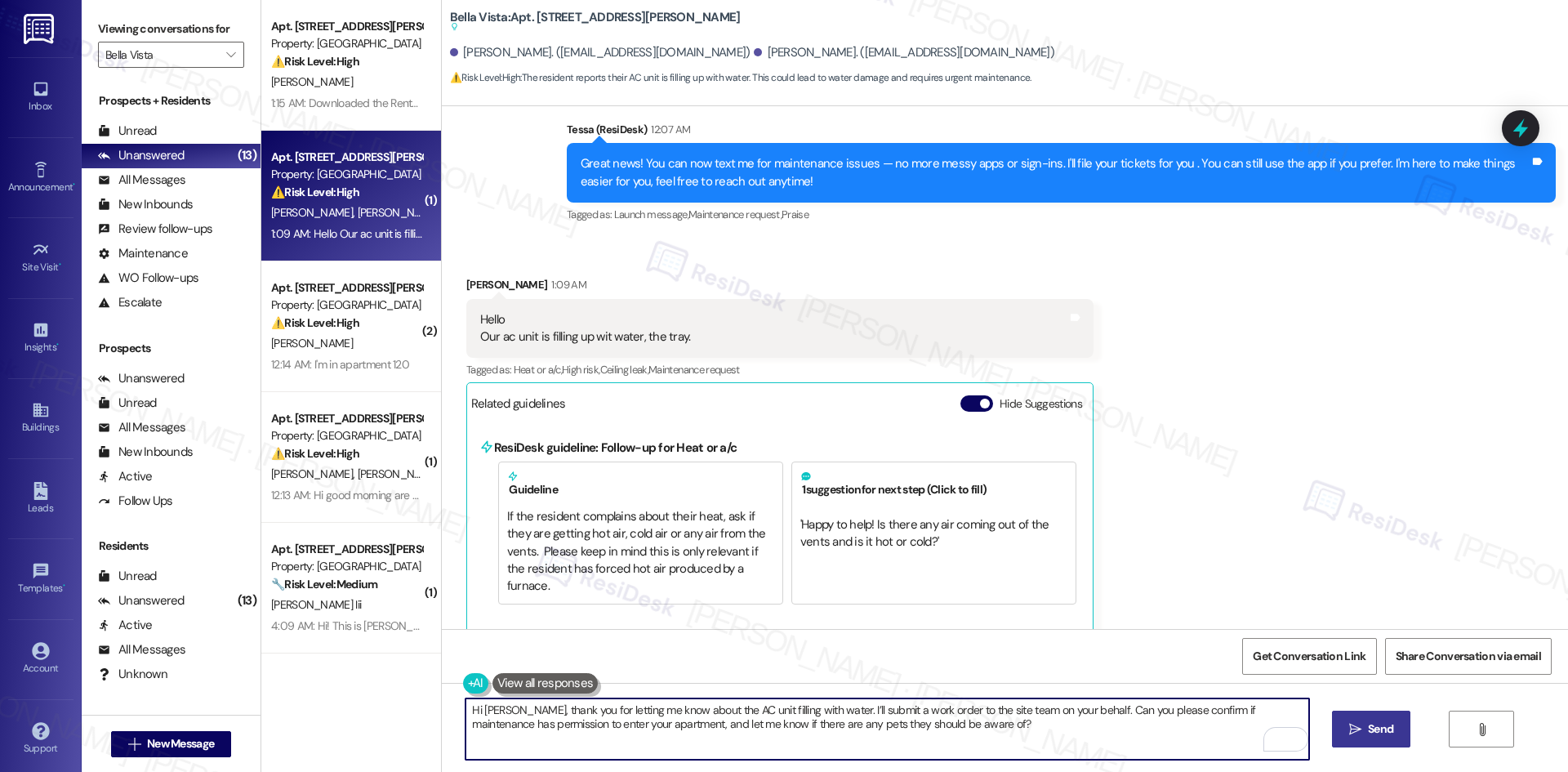
click at [633, 747] on textarea "Hi Terri, thank you for letting me know about the AC unit filling with water. I…" at bounding box center [887, 729] width 843 height 61
click at [633, 749] on textarea "Hi Terri, thank you for letting me know about the AC unit filling with water. I…" at bounding box center [887, 729] width 843 height 61
type textarea "Hi Terri, thank you for letting me know about the AC unit filling with water. I…"
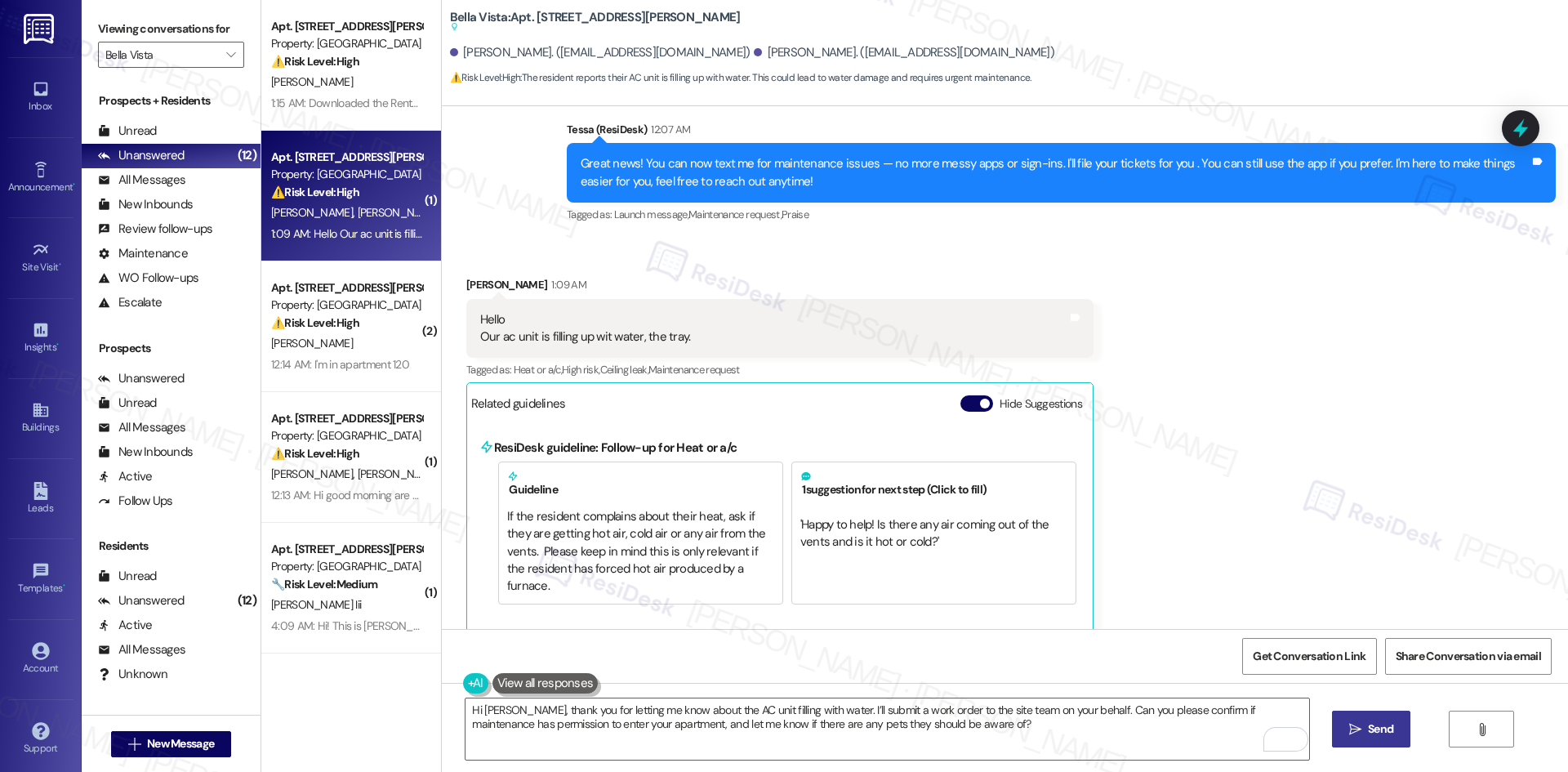
click at [1380, 729] on span "Send" at bounding box center [1380, 729] width 25 height 17
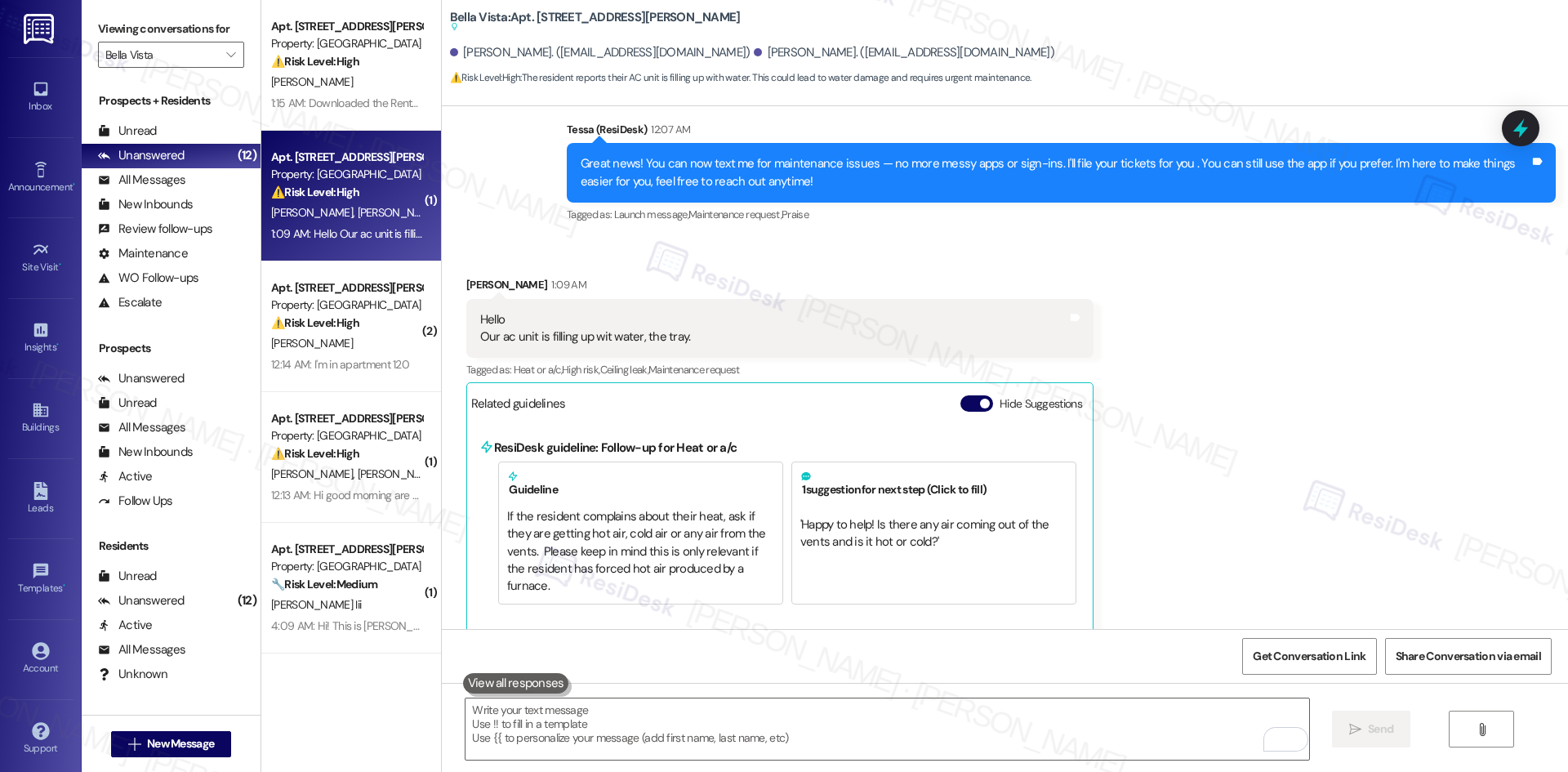
scroll to position [202, 0]
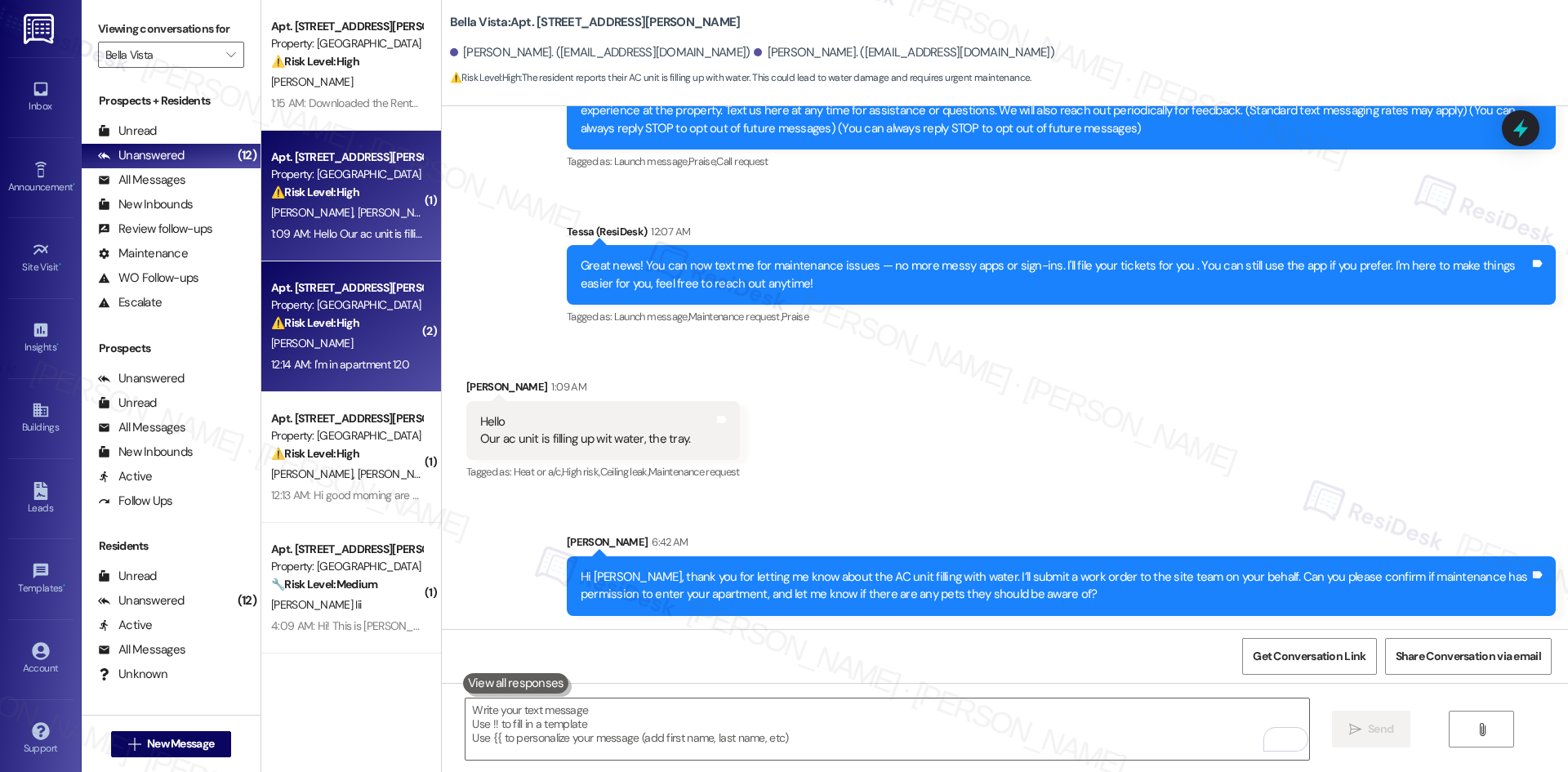
click at [316, 358] on div "12:14 AM: I'm in apartment 120 12:14 AM: I'm in apartment 120" at bounding box center [340, 364] width 138 height 15
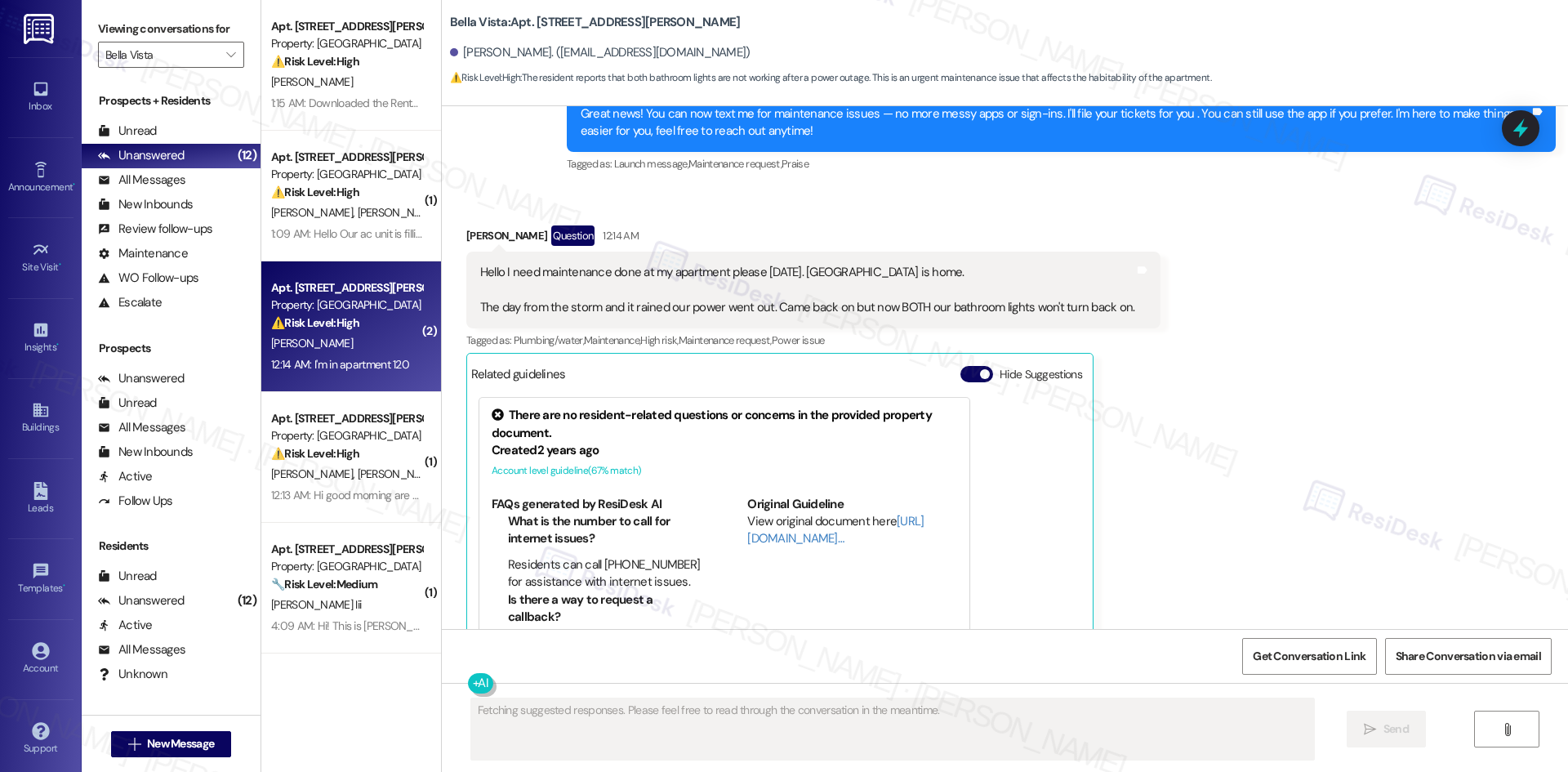
scroll to position [446, 0]
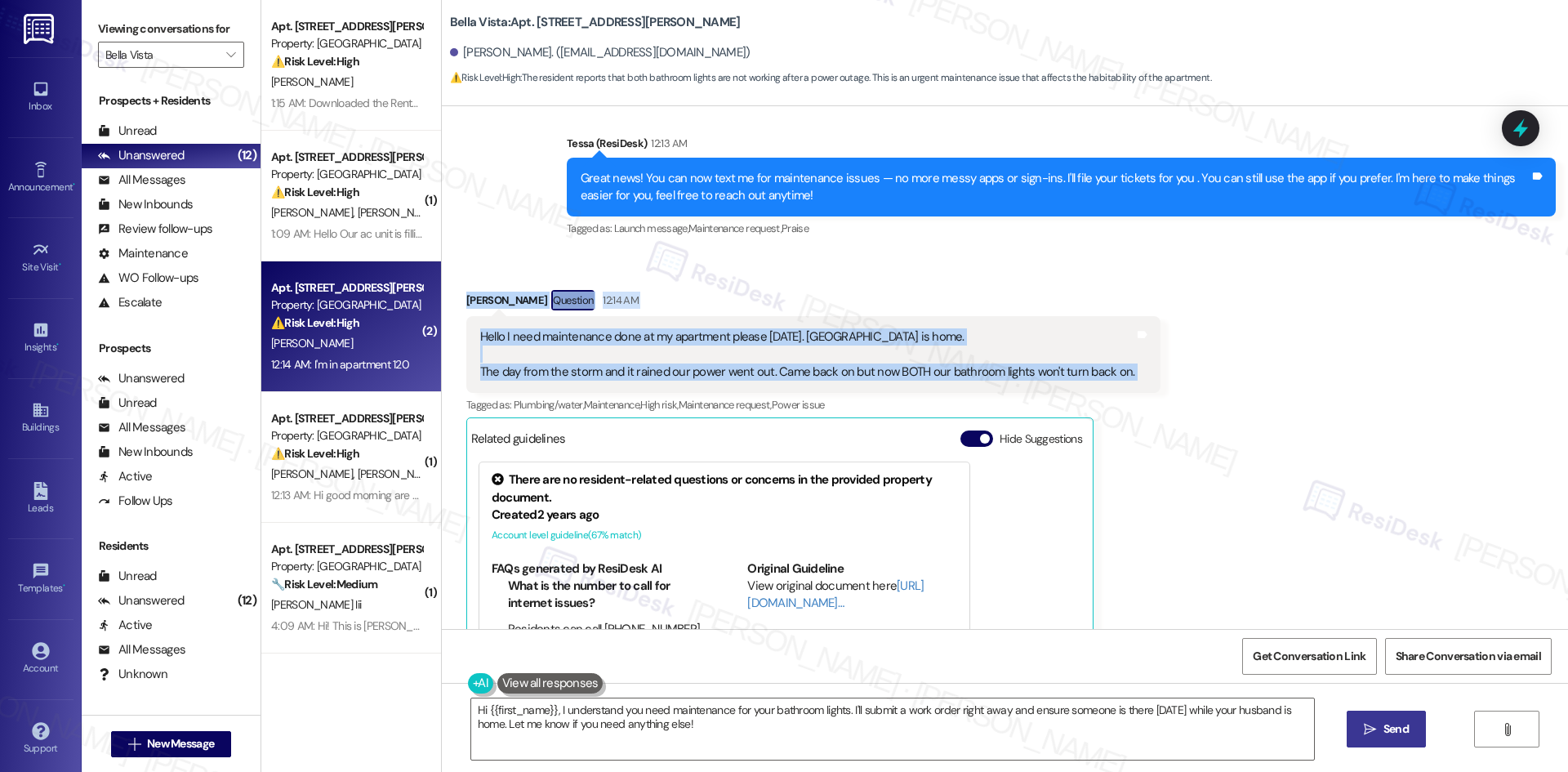
drag, startPoint x: 455, startPoint y: 293, endPoint x: 1158, endPoint y: 383, distance: 708.7
click at [1158, 383] on div "Received via SMS Ariana Reyes Question 12:14 AM Hello I need maintenance done a…" at bounding box center [1005, 563] width 1126 height 620
copy div "Ariana Reyes Question 12:14 AM Hello I need maintenance done at my apartment pl…"
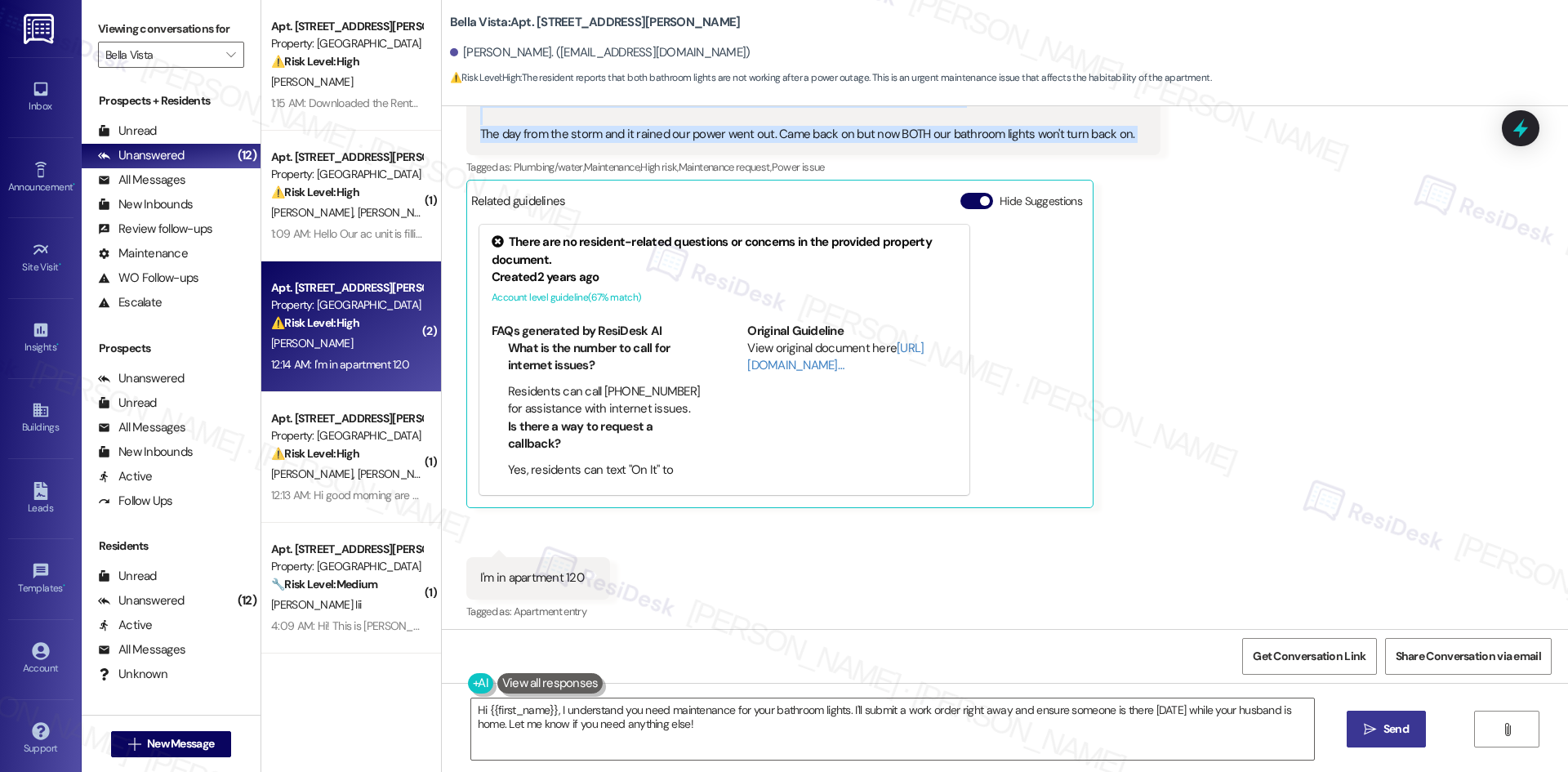
scroll to position [691, 0]
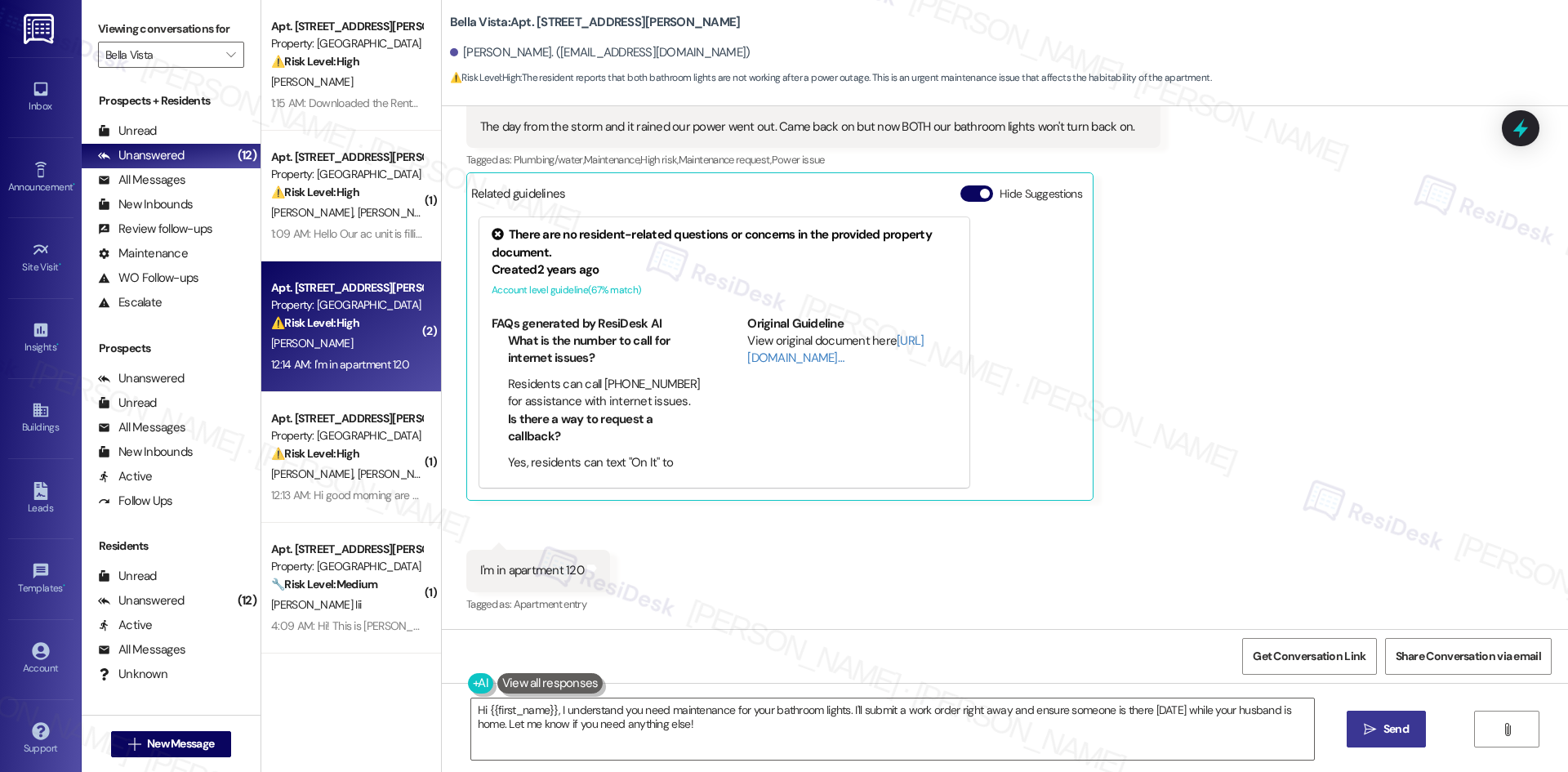
click at [510, 539] on div "Received via SMS 12:14 AM Ariana Reyes 12:14 AM I'm in apartment 120 Tags and n…" at bounding box center [538, 583] width 169 height 90
drag, startPoint x: 466, startPoint y: 563, endPoint x: 600, endPoint y: 577, distance: 134.7
click at [600, 577] on div "Received via SMS 12:14 AM Ariana Reyes 12:14 AM I'm in apartment 120 Tags and n…" at bounding box center [538, 583] width 169 height 90
copy div "I'm in apartment 120 Tags and notes"
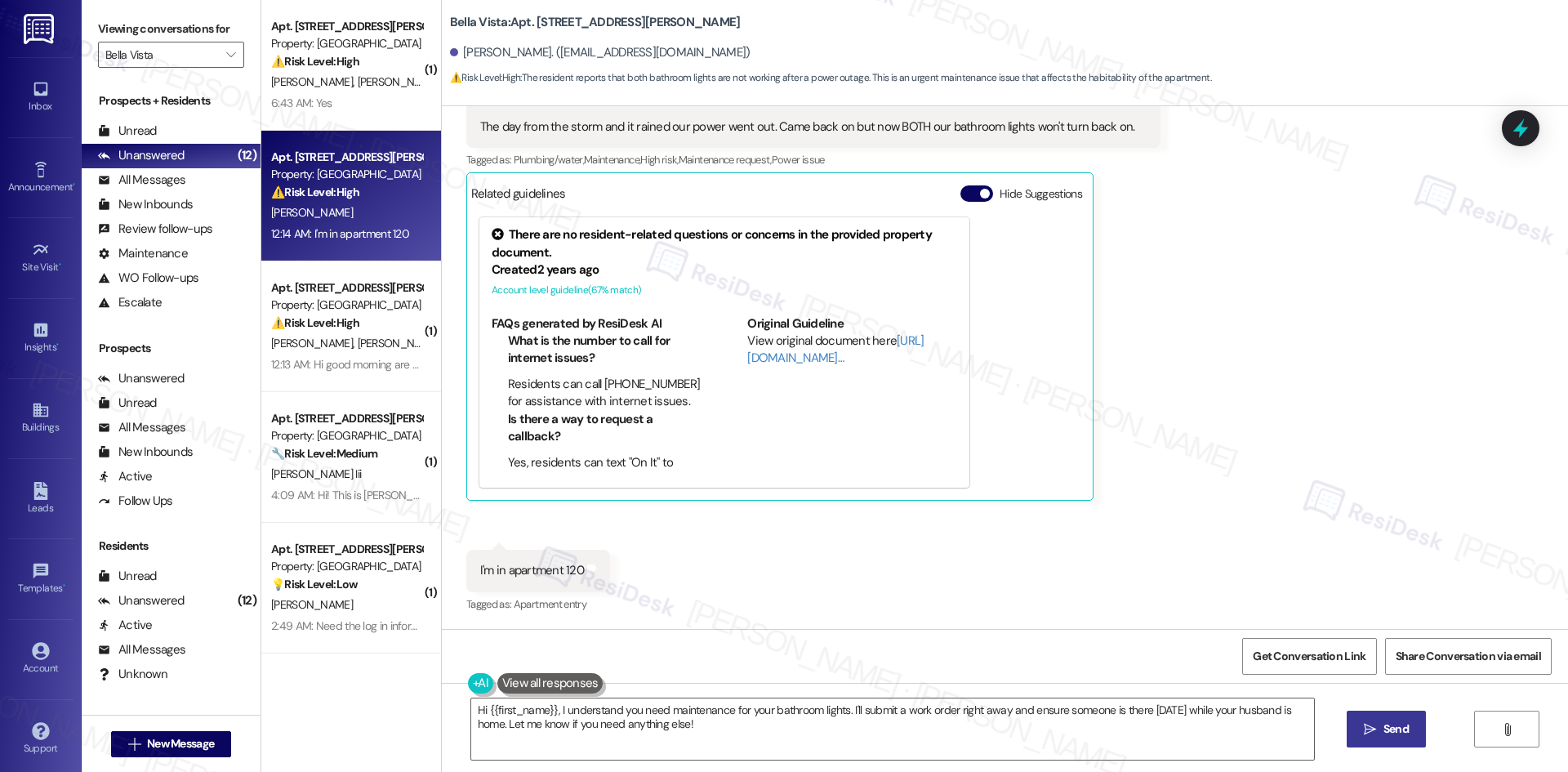
click at [1164, 337] on div "Received via SMS Ariana Reyes Question 12:14 AM Hello I need maintenance done a…" at bounding box center [1005, 318] width 1126 height 620
click at [741, 730] on textarea "Hi {{first_name}}, I understand you need maintenance for your bathroom lights. …" at bounding box center [893, 729] width 843 height 61
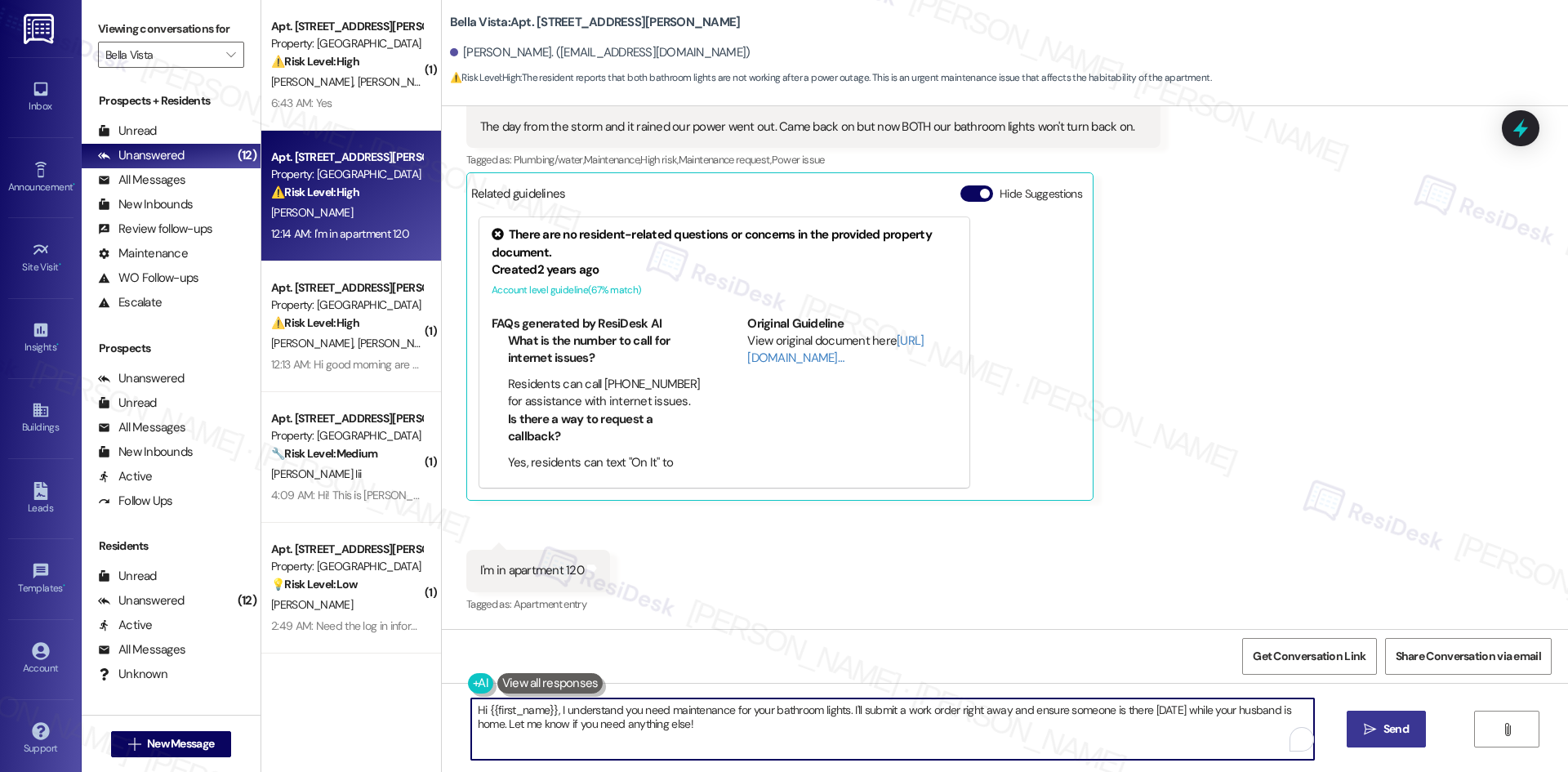
paste textarea "Ariana, I’m sorry to hear about the bathroom lights not working after the storm…"
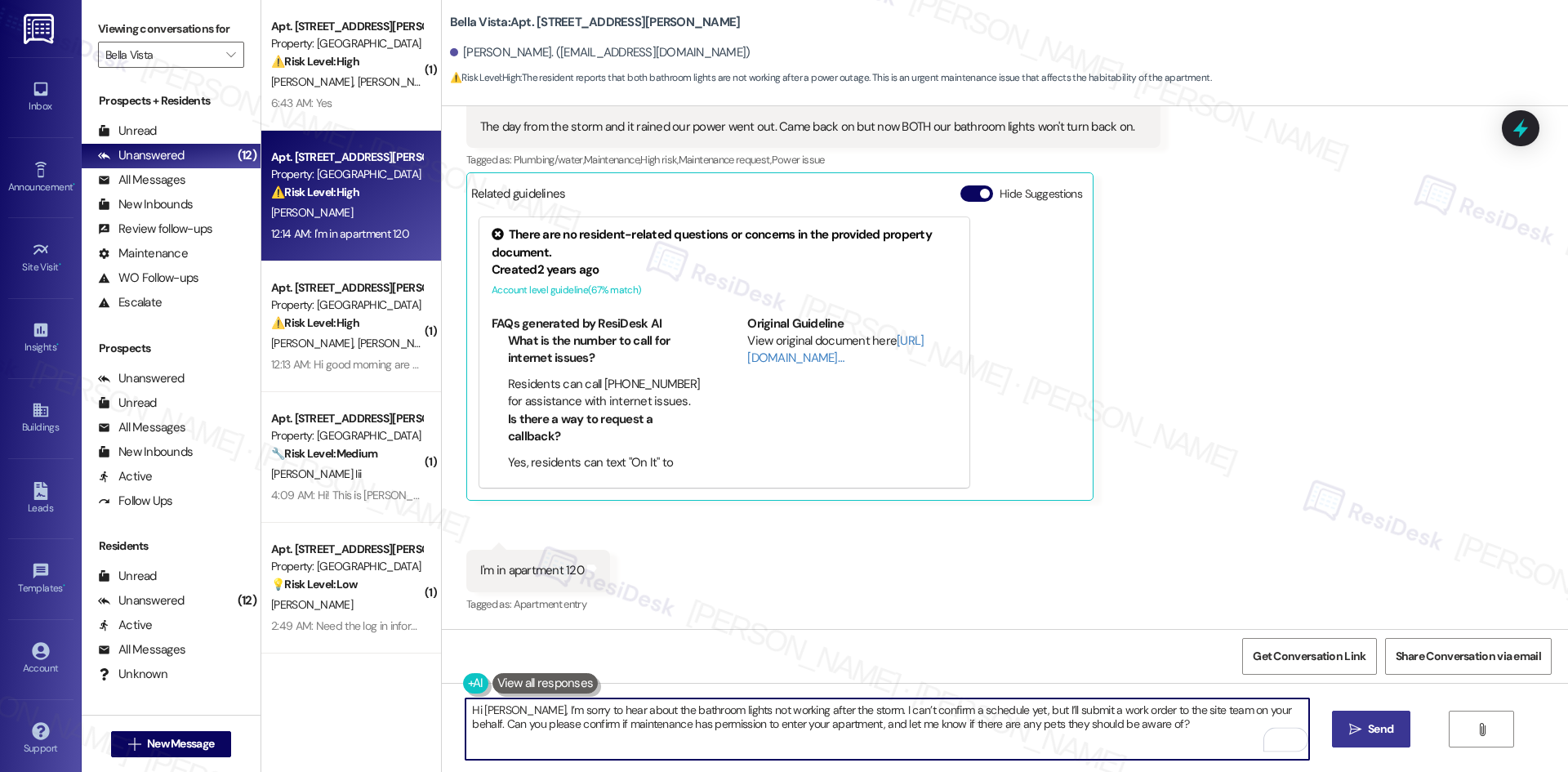
click at [1136, 726] on textarea "Hi Ariana, I’m sorry to hear about the bathroom lights not working after the st…" at bounding box center [887, 729] width 843 height 61
type textarea "Hi Ariana, I’m sorry to hear about the bathroom lights not working after the st…"
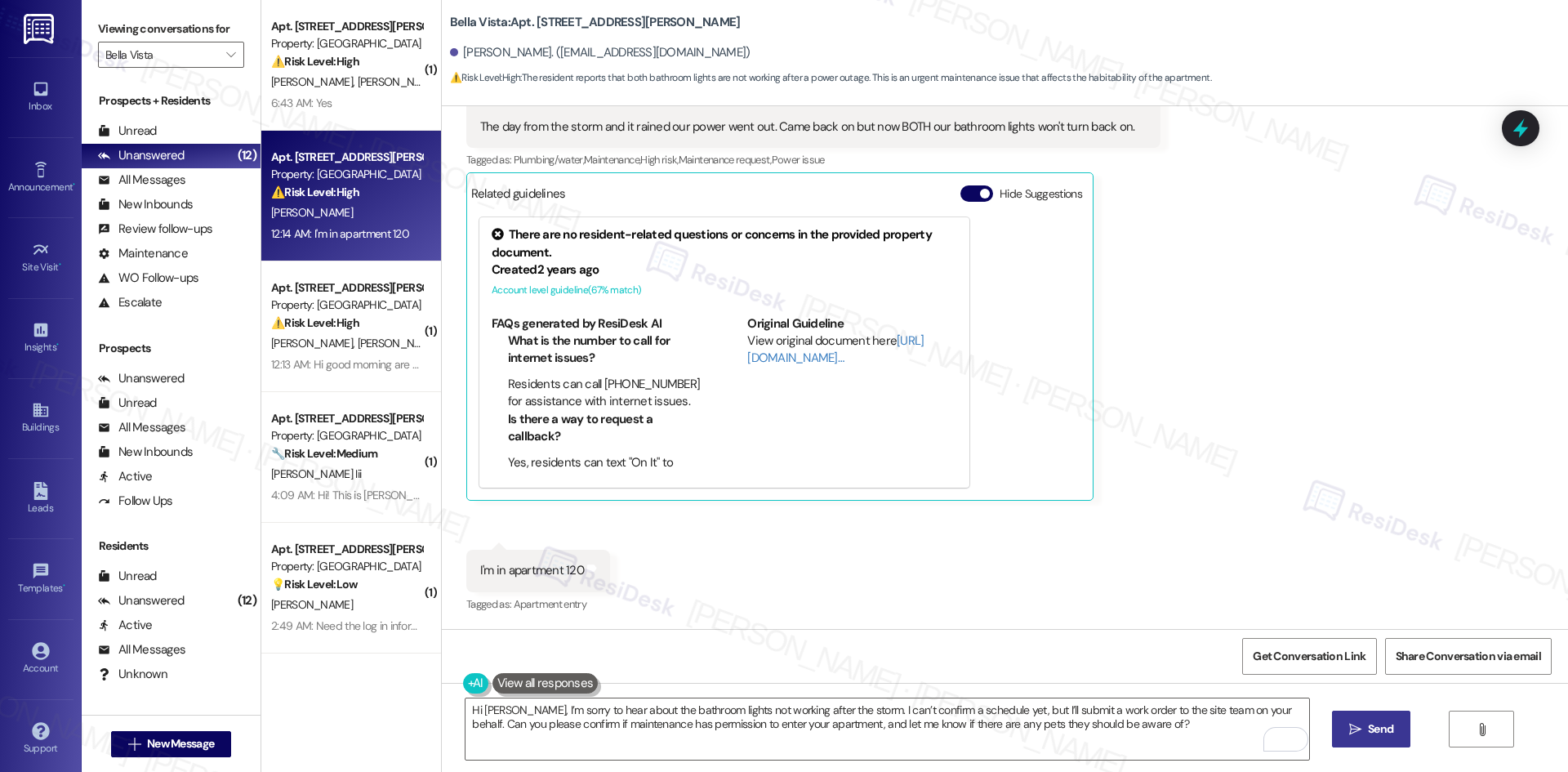
click at [1368, 725] on span "Send" at bounding box center [1380, 729] width 25 height 17
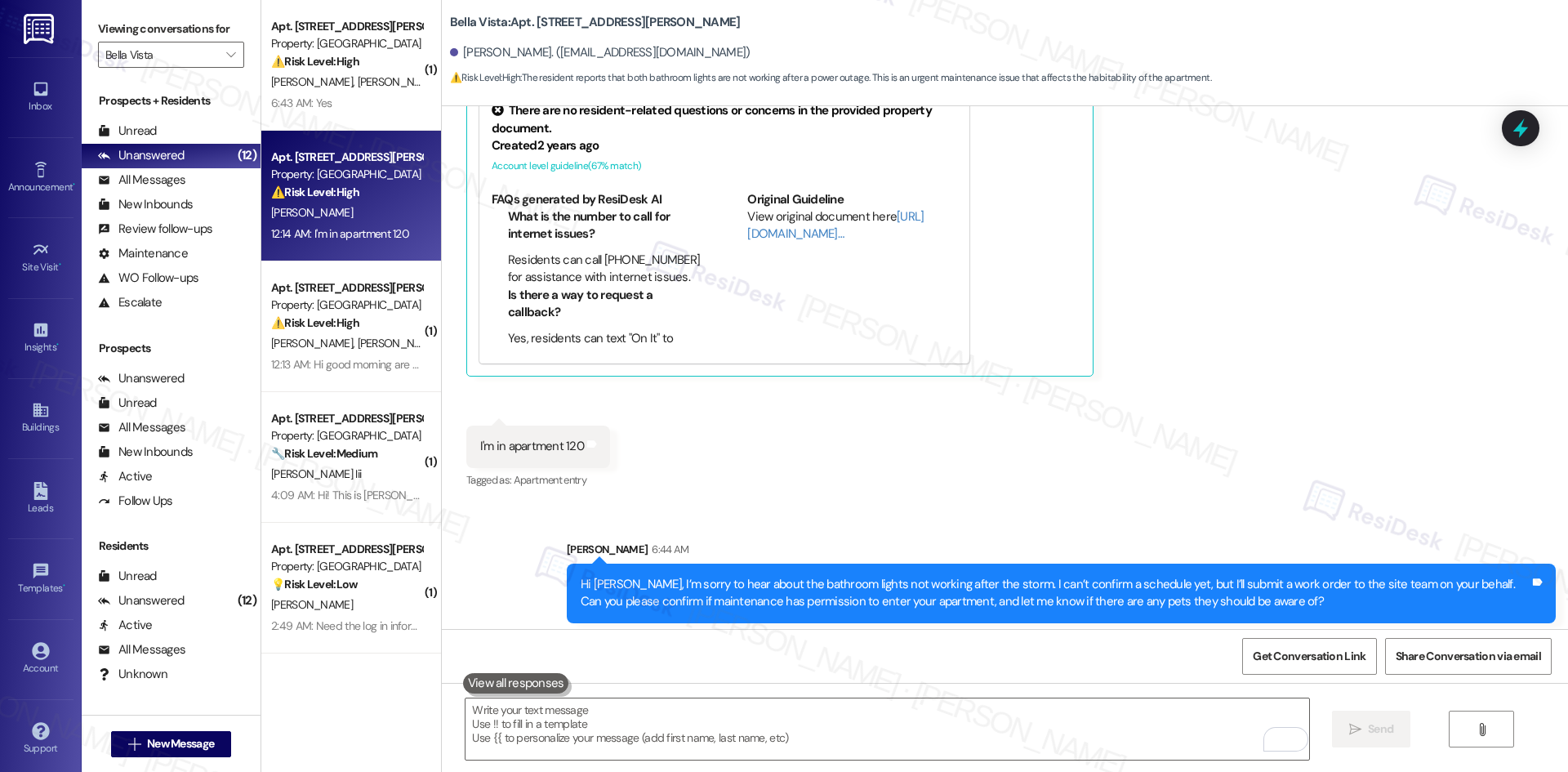
scroll to position [823, 0]
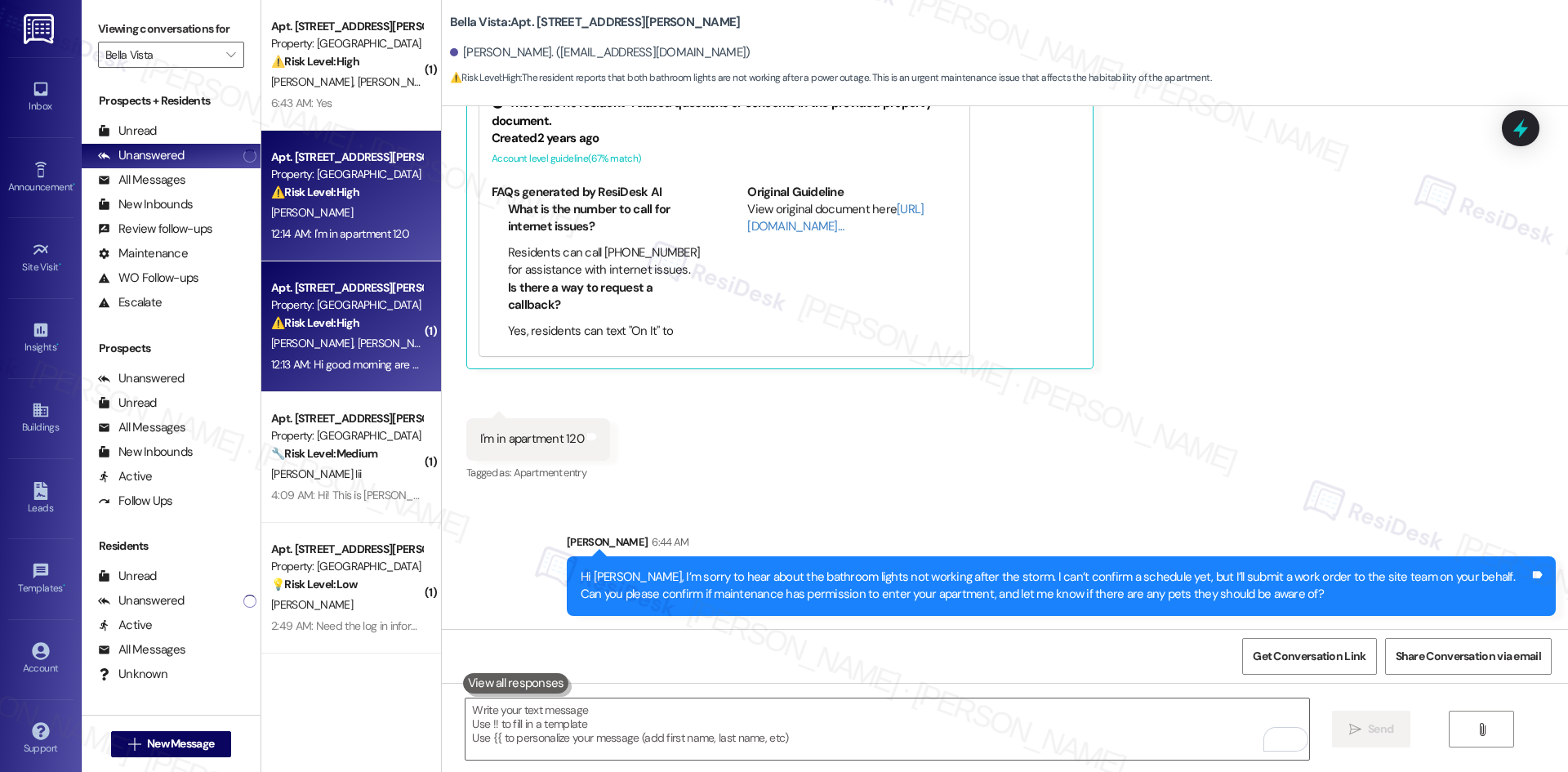
click at [357, 339] on span "L. Pablo" at bounding box center [397, 343] width 82 height 15
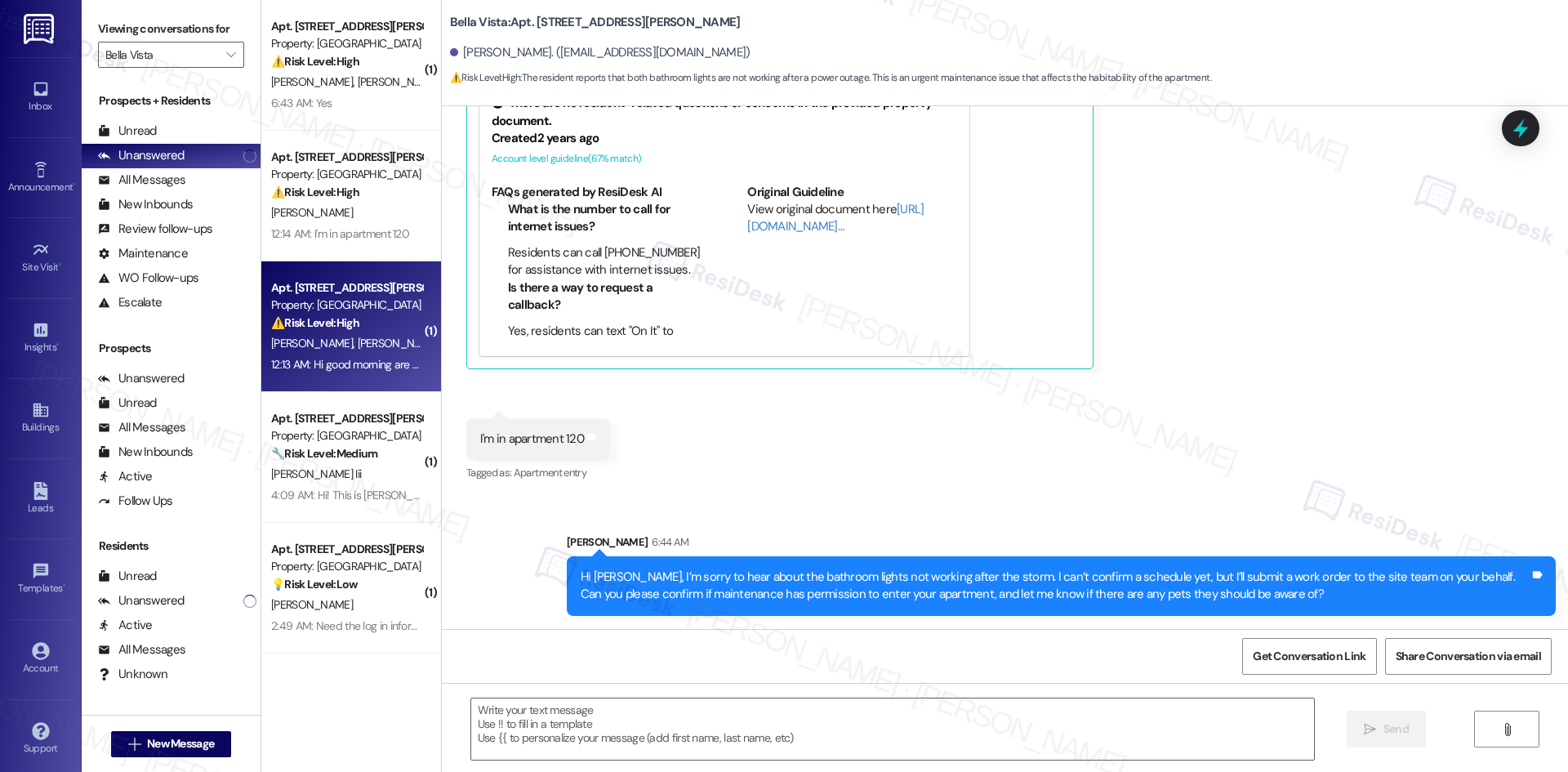
type textarea "Fetching suggested responses. Please feel free to read through the conversation…"
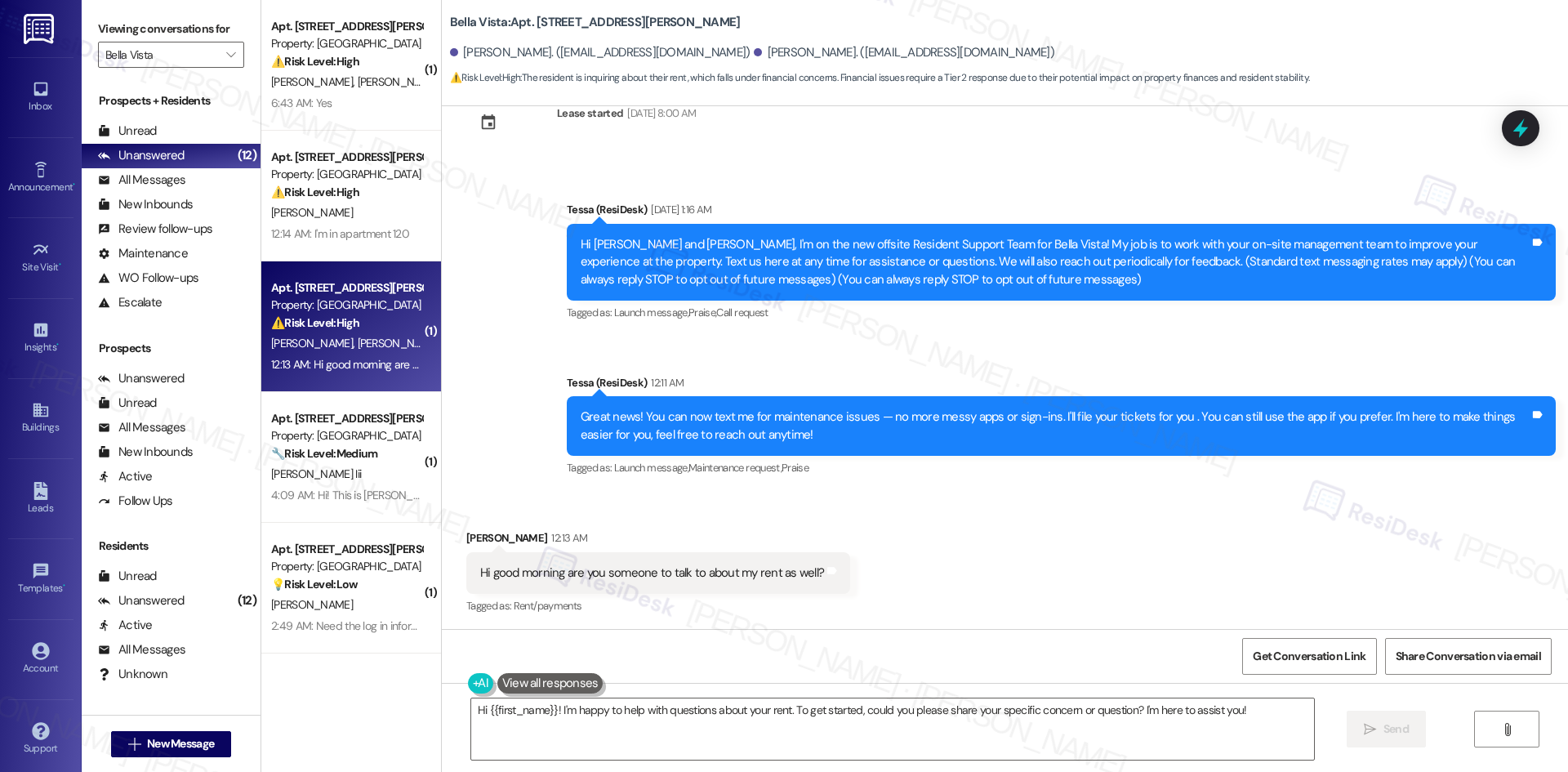
scroll to position [53, 0]
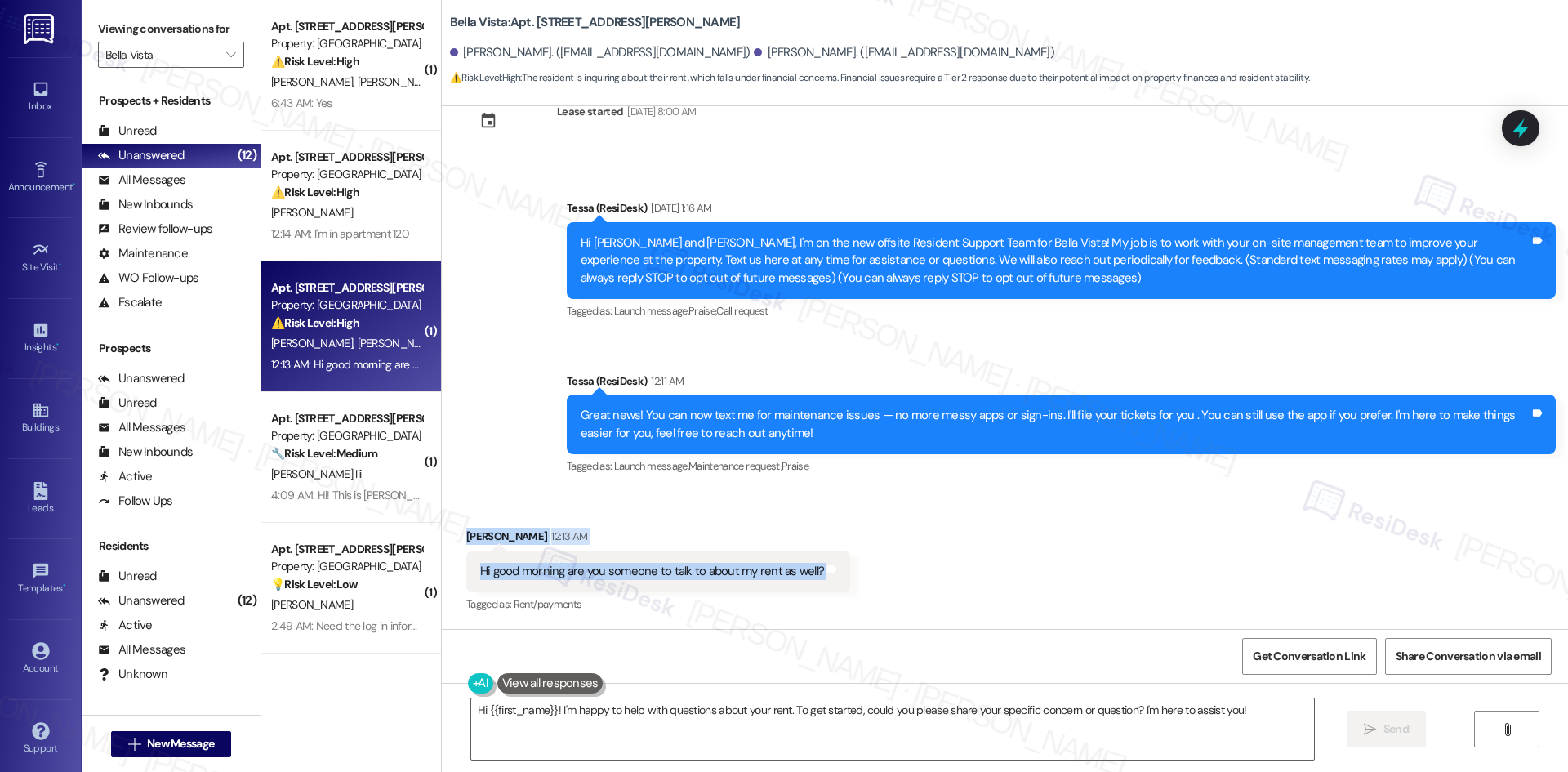
drag, startPoint x: 447, startPoint y: 529, endPoint x: 758, endPoint y: 590, distance: 316.9
click at [847, 576] on div "Received via SMS Lammarie Lewis 12:13 AM Hi good morning are you someone to tal…" at bounding box center [1005, 560] width 1126 height 138
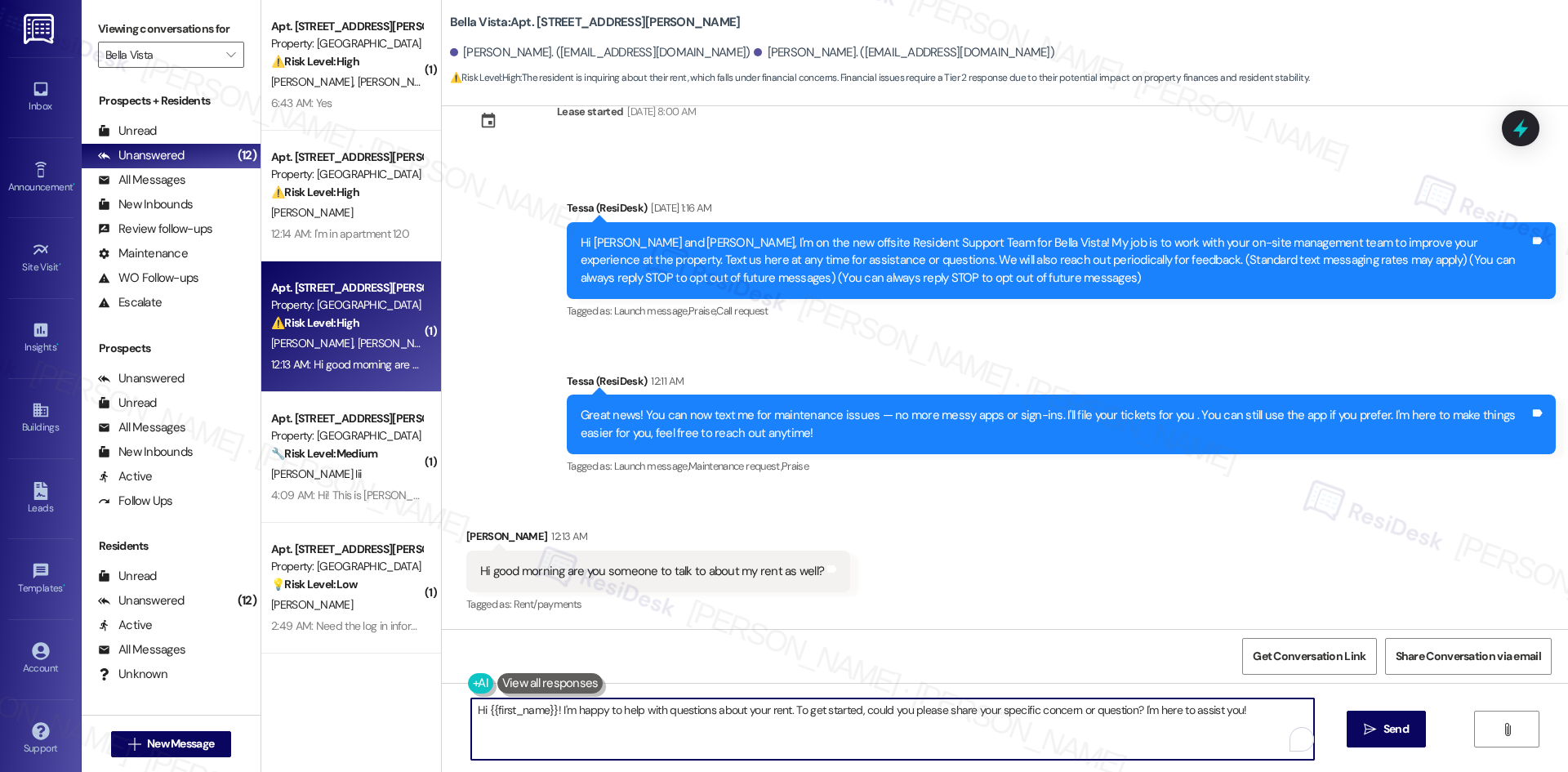
drag, startPoint x: 729, startPoint y: 576, endPoint x: 557, endPoint y: 729, distance: 230.2
click at [557, 729] on textarea "Hi {{first_name}}! I'm happy to help with questions about your rent. To get sta…" at bounding box center [893, 729] width 843 height 61
click at [671, 735] on textarea "Hi {{first_name}}! I'm happy to help with questions about your rent. To get sta…" at bounding box center [893, 729] width 843 height 61
drag, startPoint x: 1233, startPoint y: 710, endPoint x: 1127, endPoint y: 717, distance: 106.2
click at [1127, 717] on textarea "Hi {{first_name}}! I'm happy to help with questions about your rent. To get sta…" at bounding box center [887, 729] width 843 height 61
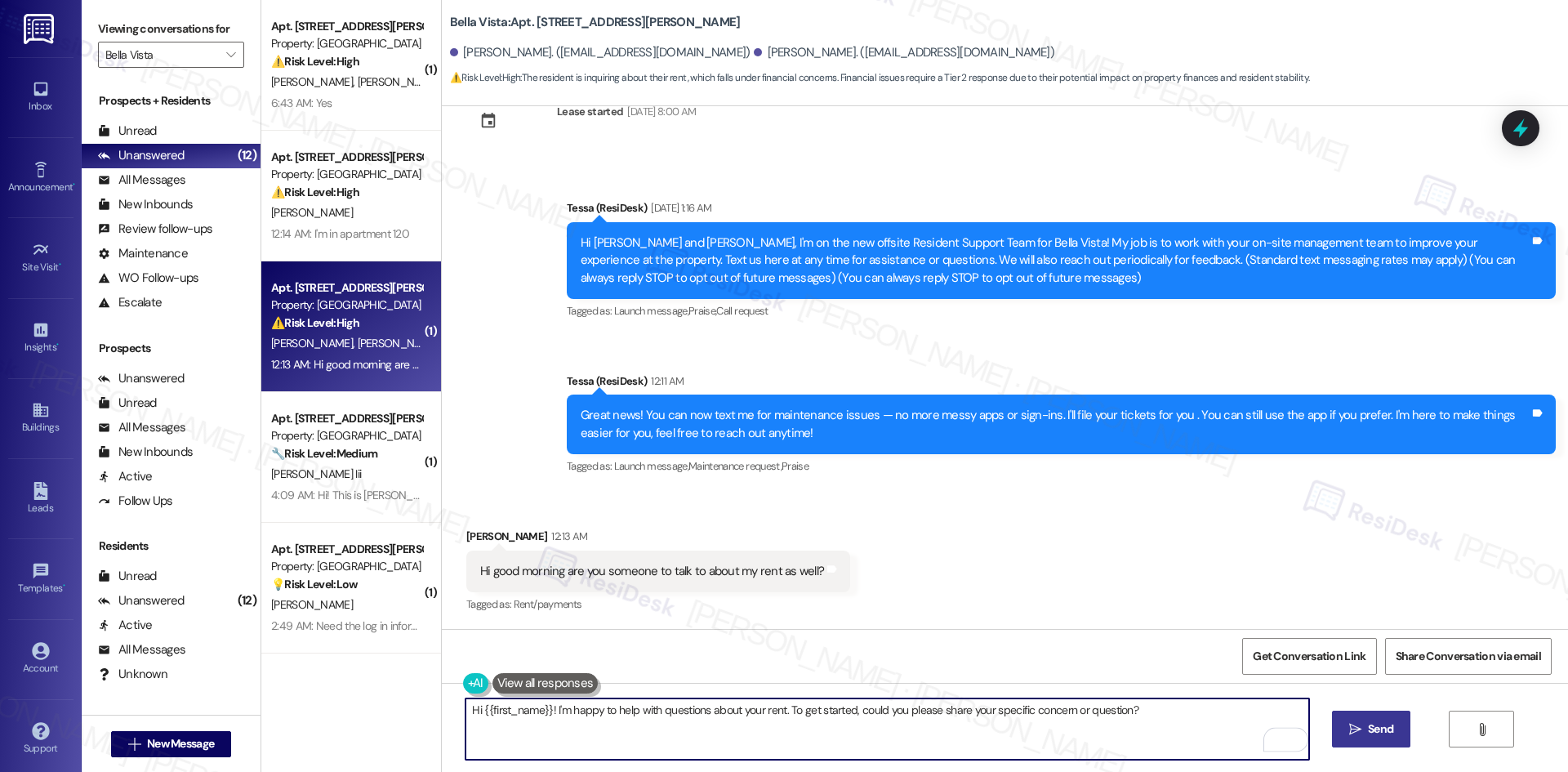
type textarea "Hi {{first_name}}! I'm happy to help with questions about your rent. To get sta…"
click at [1387, 731] on span "Send" at bounding box center [1380, 729] width 25 height 17
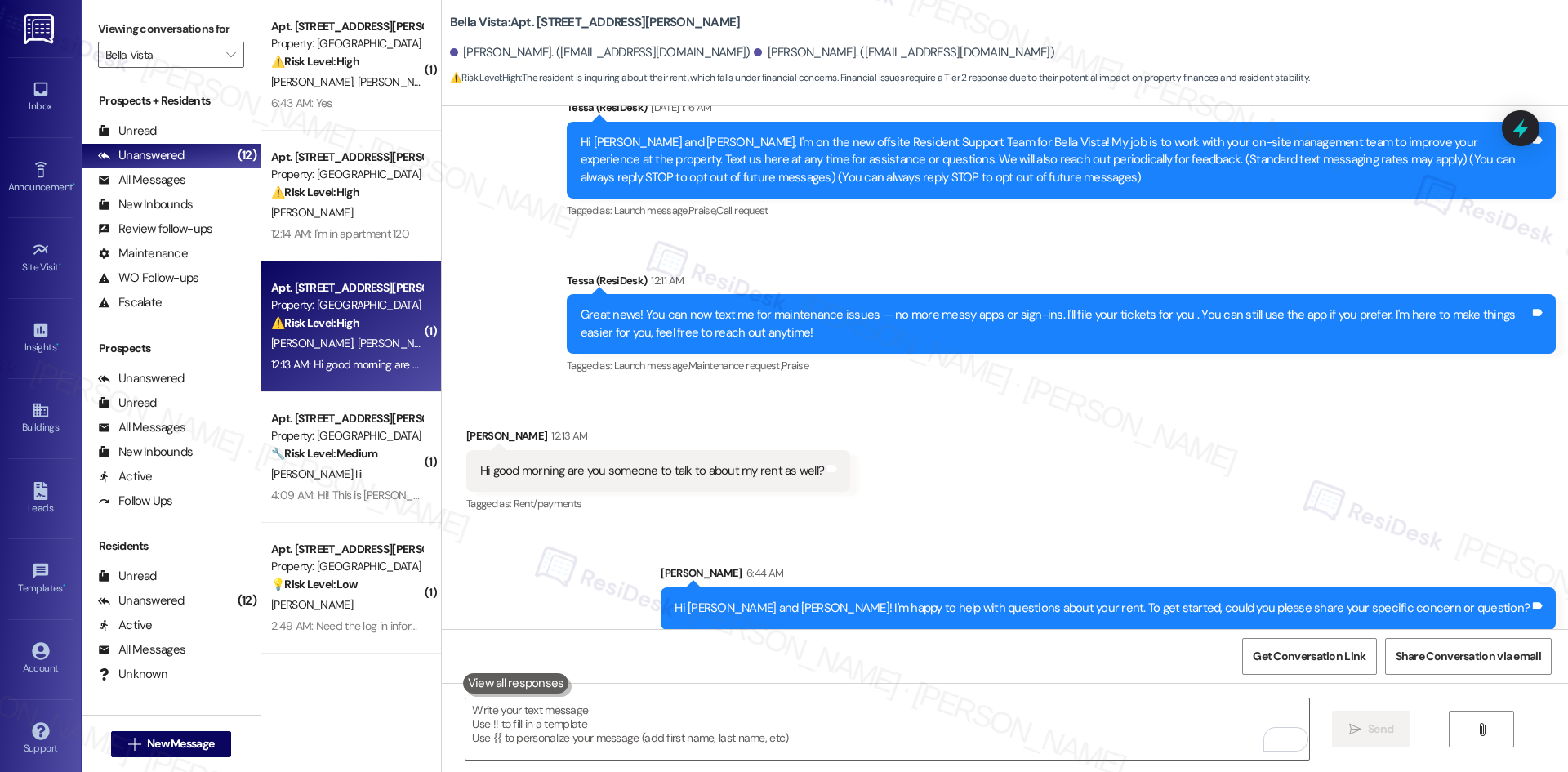
scroll to position [168, 0]
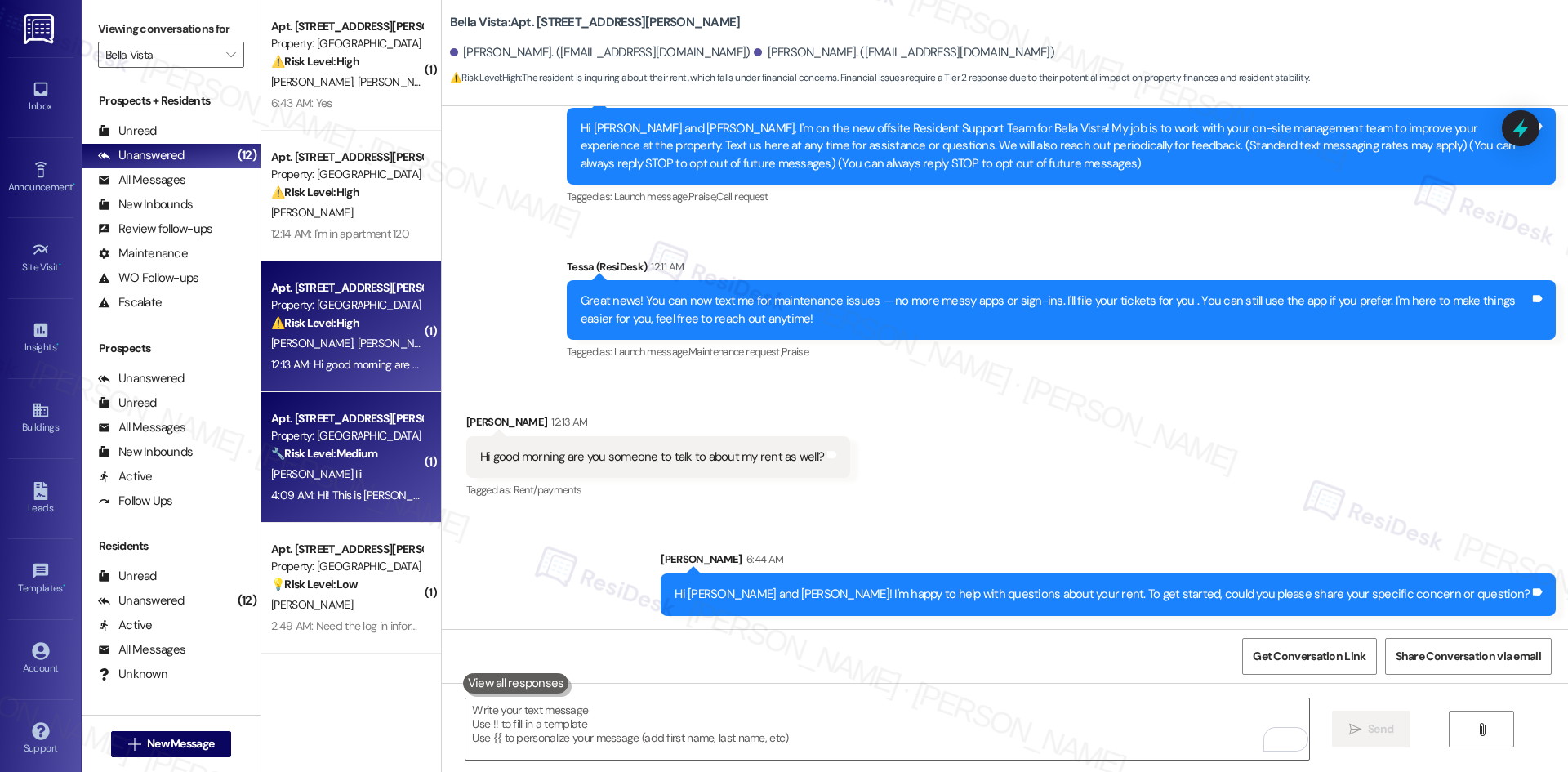
click at [298, 433] on div "Property: [GEOGRAPHIC_DATA]" at bounding box center [347, 435] width 151 height 17
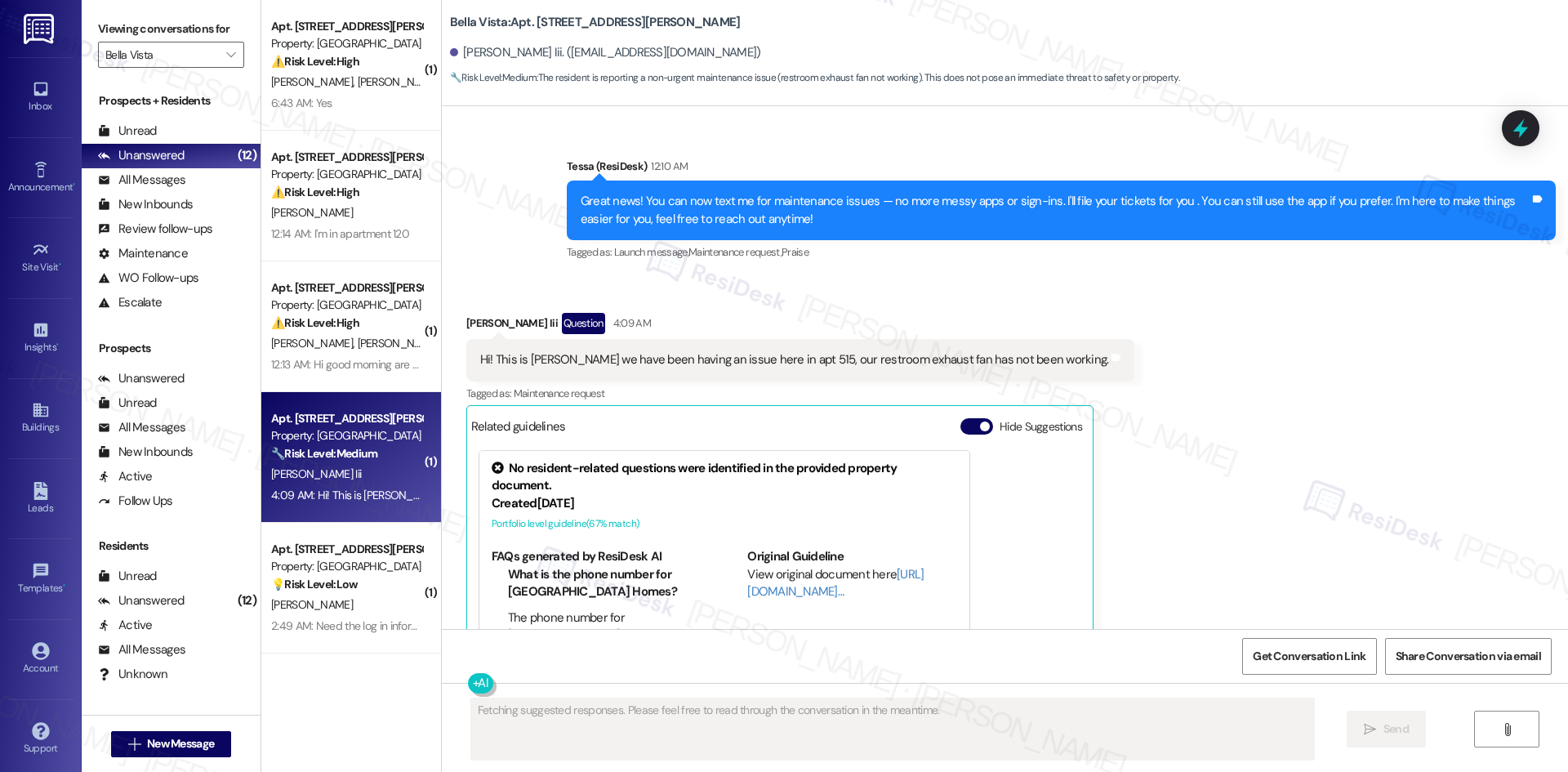
scroll to position [394, 0]
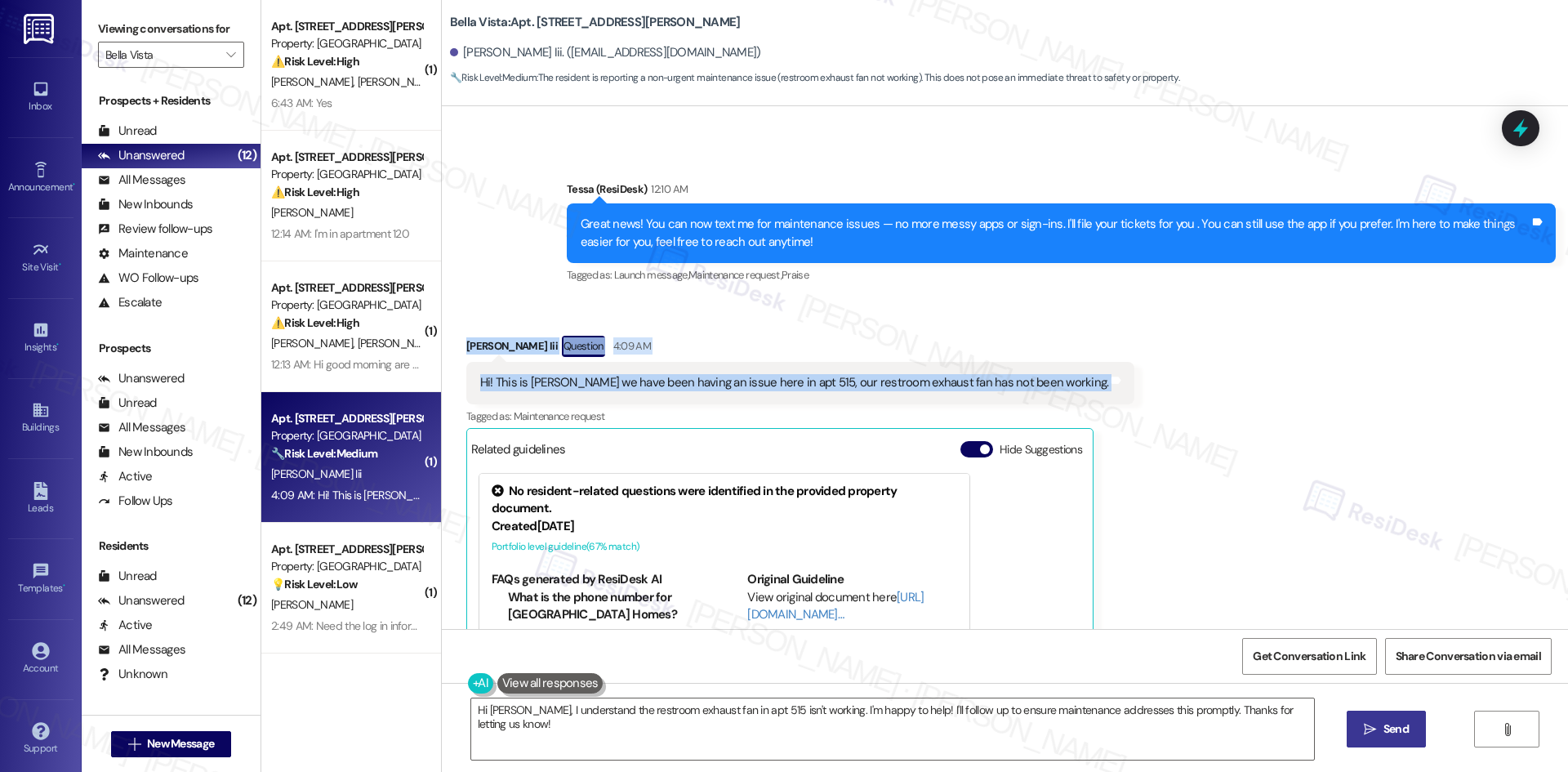
drag, startPoint x: 449, startPoint y: 336, endPoint x: 1037, endPoint y: 386, distance: 590.1
click at [1058, 387] on div "Received via SMS Sergio Chavez Iii Question 4:09 AM Hi! This is Sergio we have …" at bounding box center [801, 557] width 693 height 467
copy div "Sergio Chavez Iii Question 4:09 AM Hi! This is Sergio we have been having an is…"
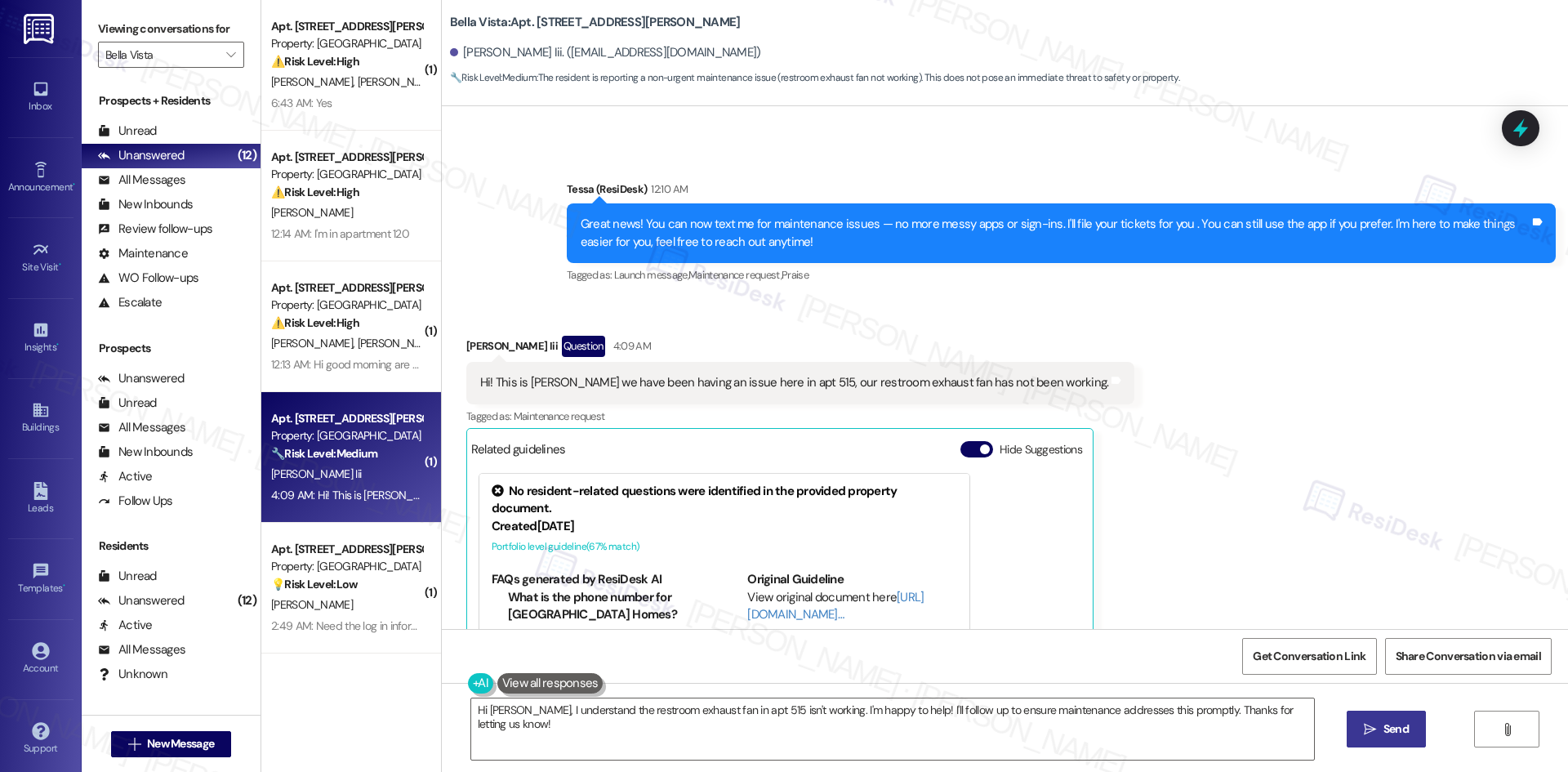
click at [1167, 411] on div "Received via SMS Sergio Chavez Iii Question 4:09 AM Hi! This is Sergio we have …" at bounding box center [1005, 544] width 1126 height 491
click at [943, 732] on textarea "Hi Sergio, I understand the restroom exhaust fan in apt 515 isn't working. I'm …" at bounding box center [893, 729] width 843 height 61
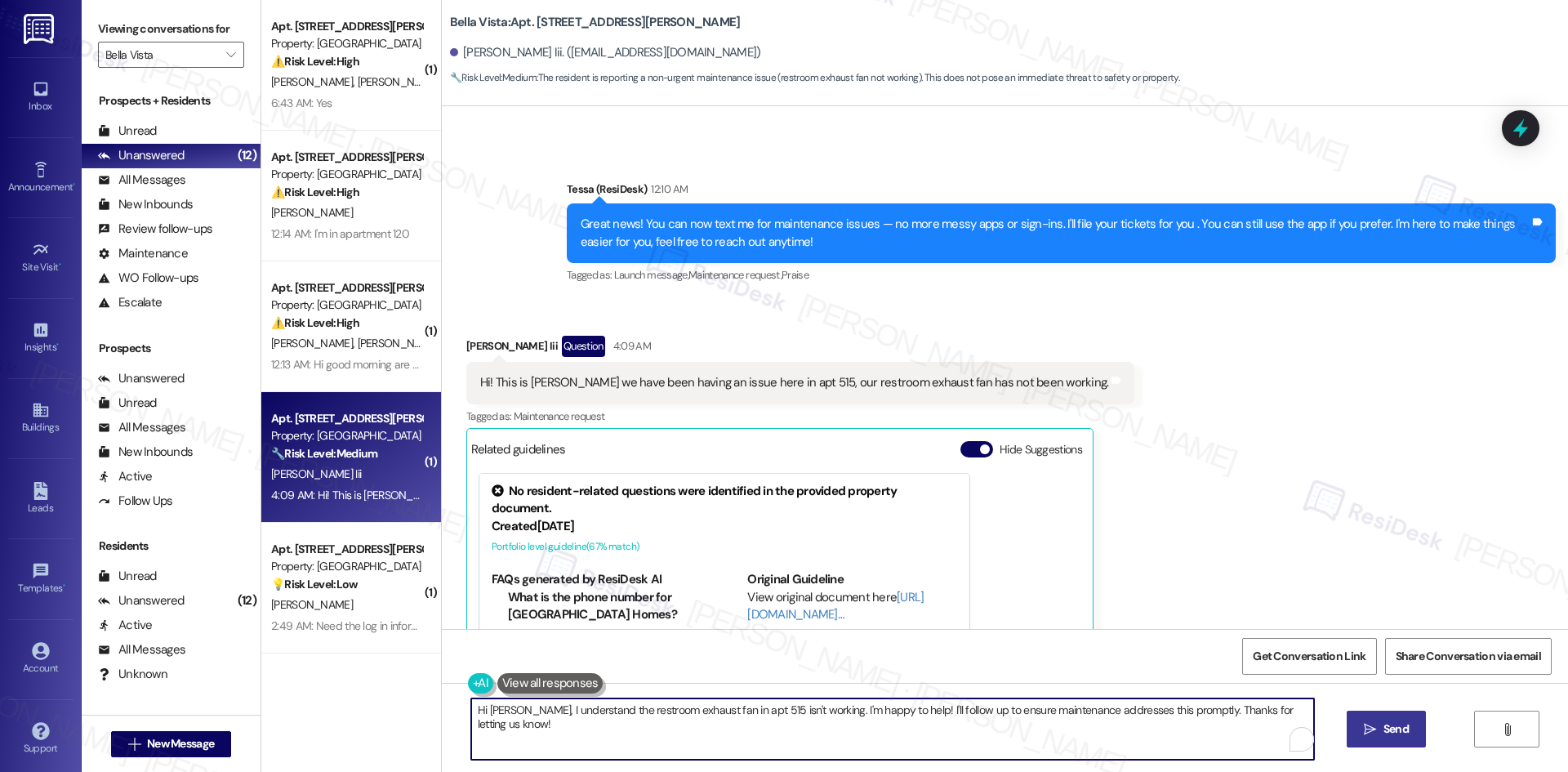
paste textarea "’m sorry to hear about the restroom exhaust fan not working in Apt. 515. I’ll s…"
type textarea "Hi Sergio, I’m sorry to hear about the restroom exhaust fan not working in Apt.…"
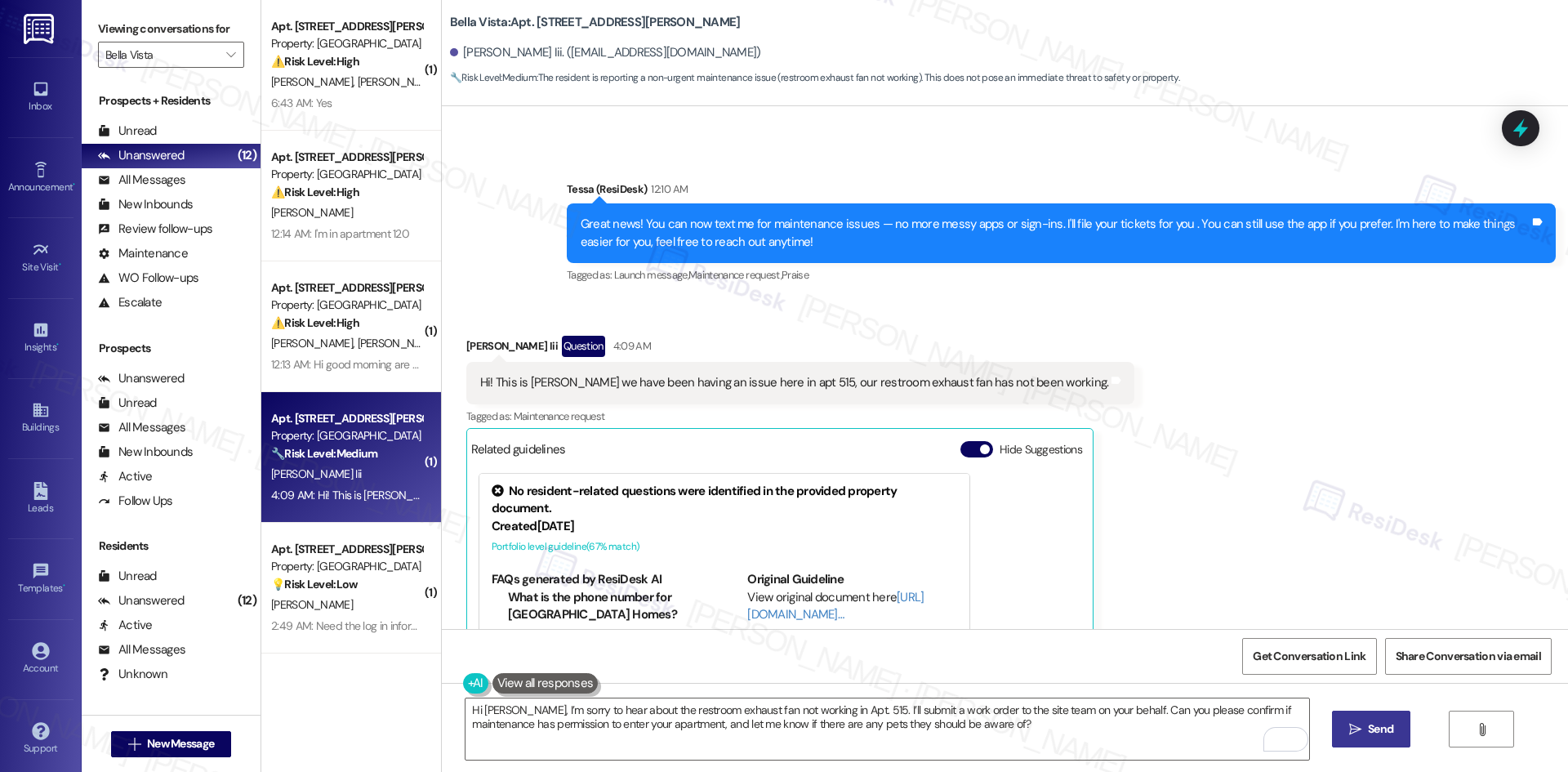
drag, startPoint x: 1383, startPoint y: 729, endPoint x: 1343, endPoint y: 732, distance: 40.1
click at [1384, 729] on span "Send" at bounding box center [1380, 729] width 25 height 17
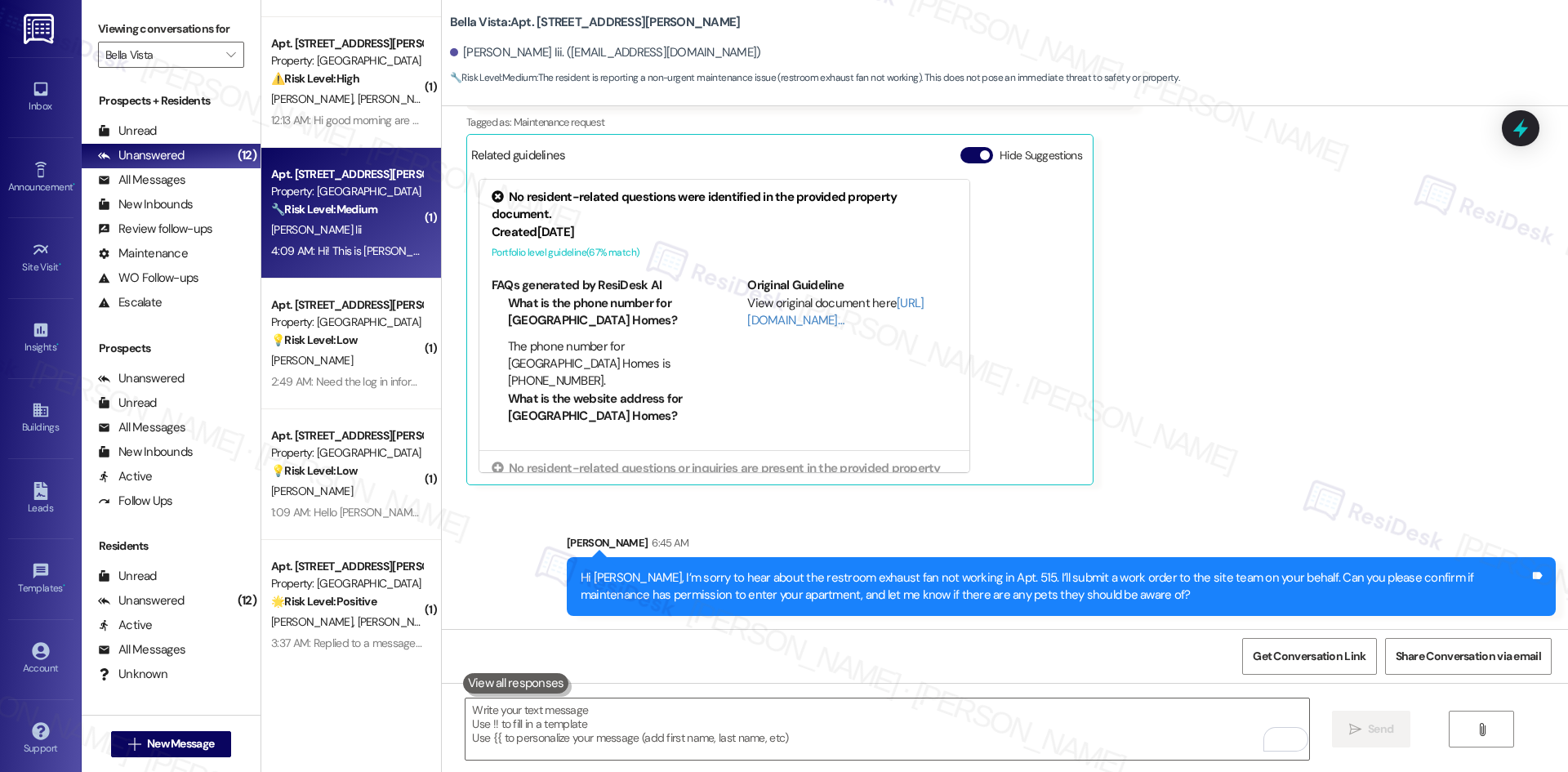
scroll to position [245, 0]
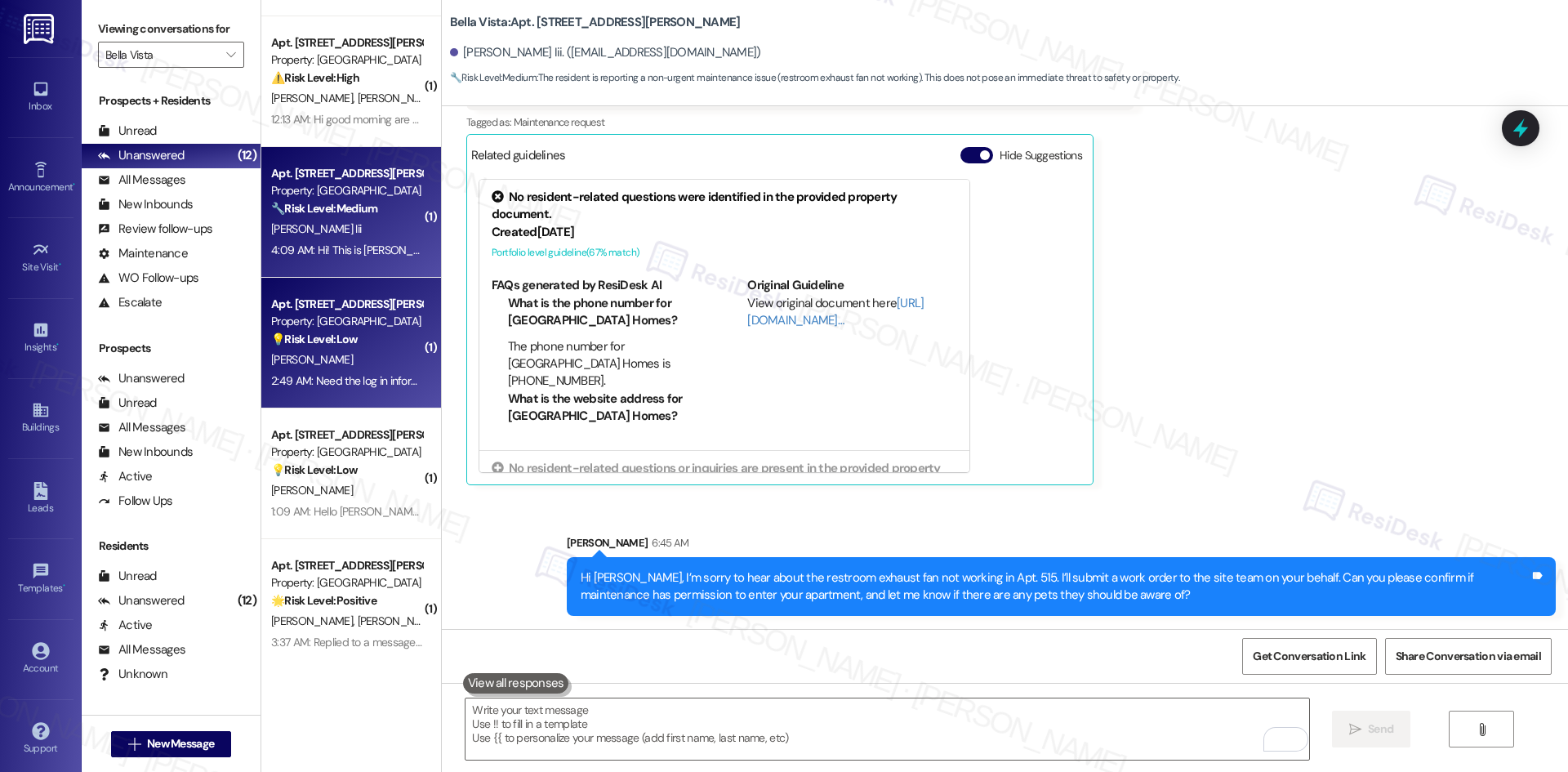
click at [309, 354] on div "L. Castillo" at bounding box center [346, 360] width 154 height 21
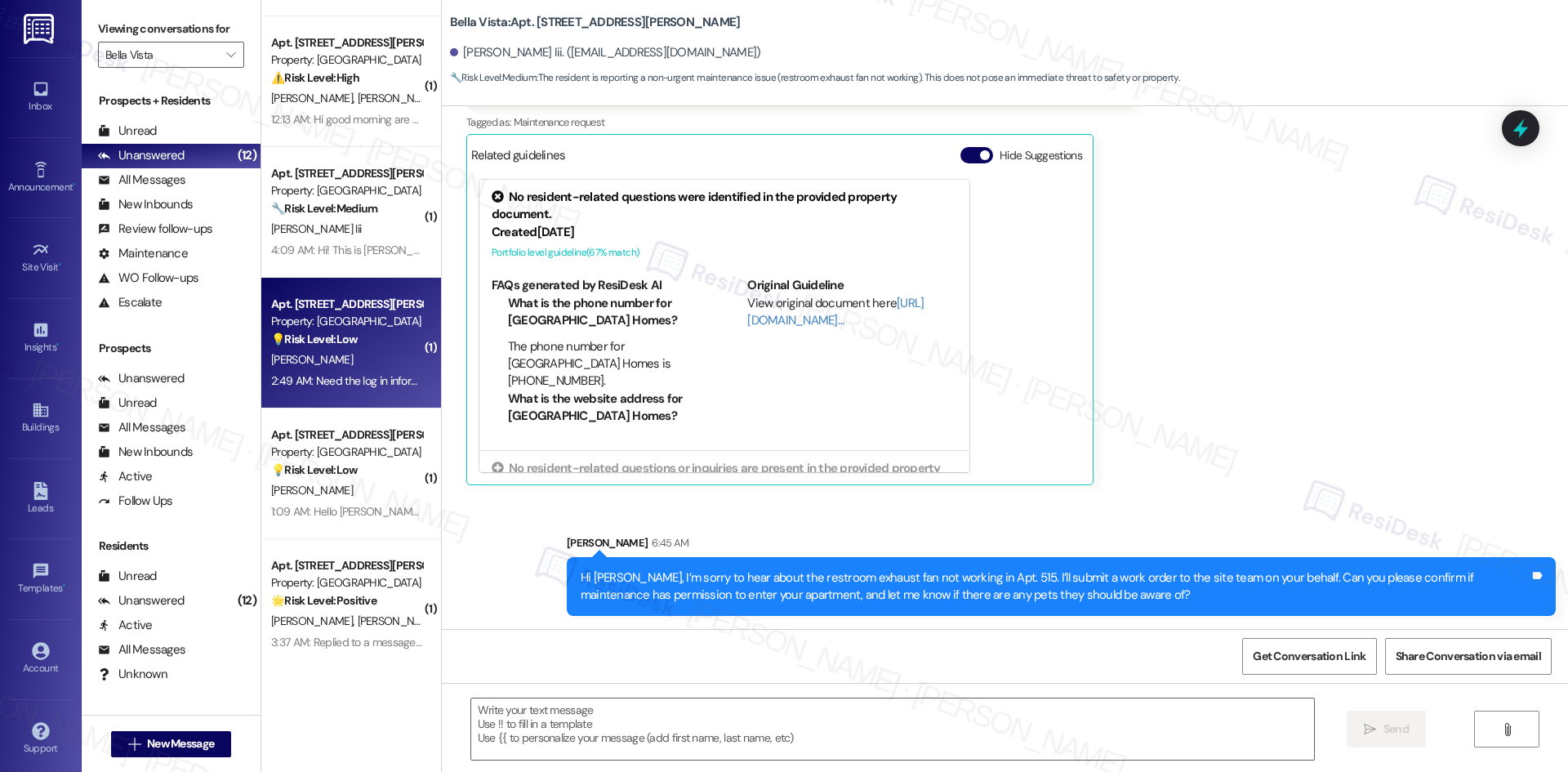
type textarea "Fetching suggested responses. Please feel free to read through the conversation…"
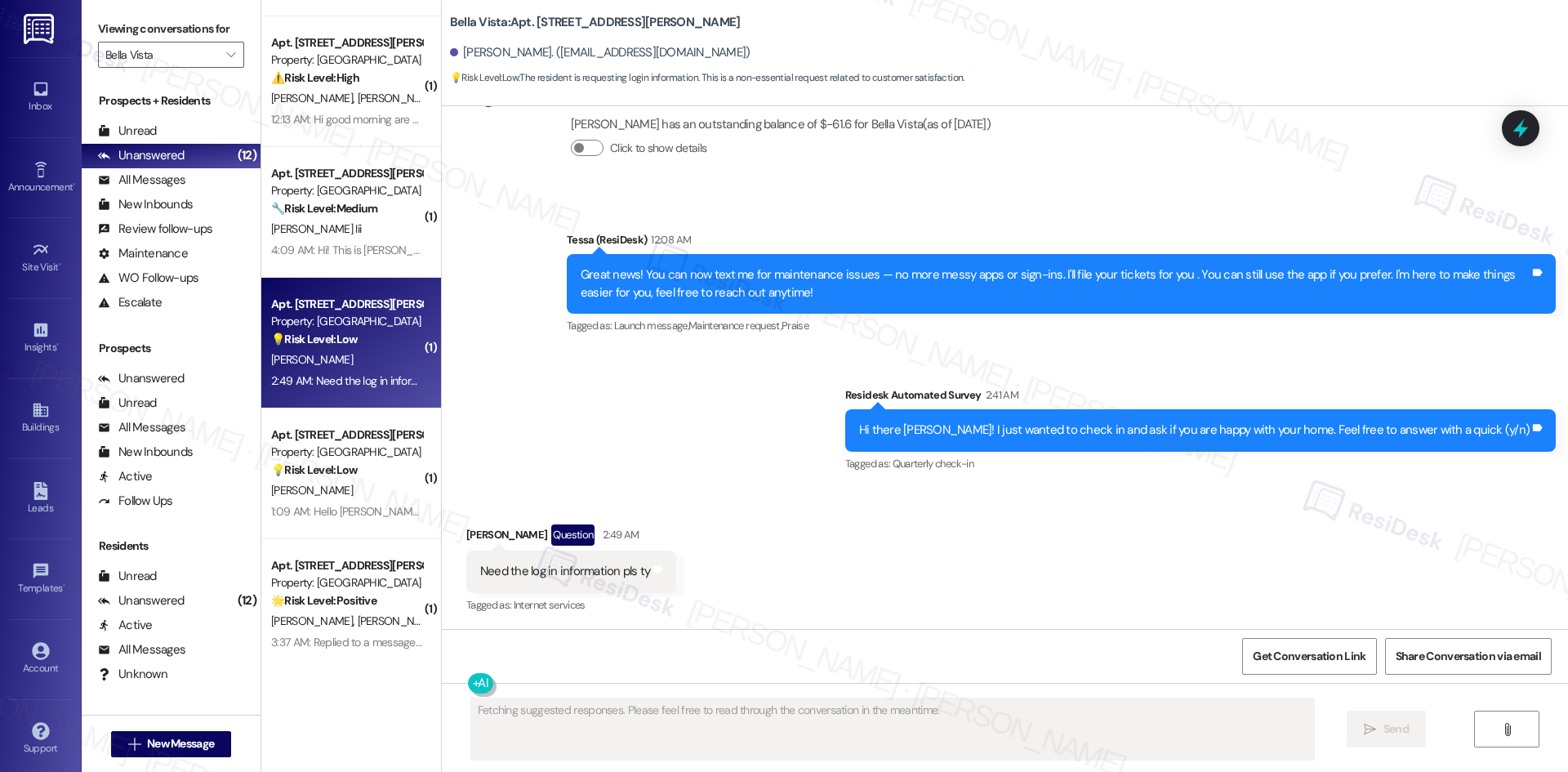
scroll to position [345, 0]
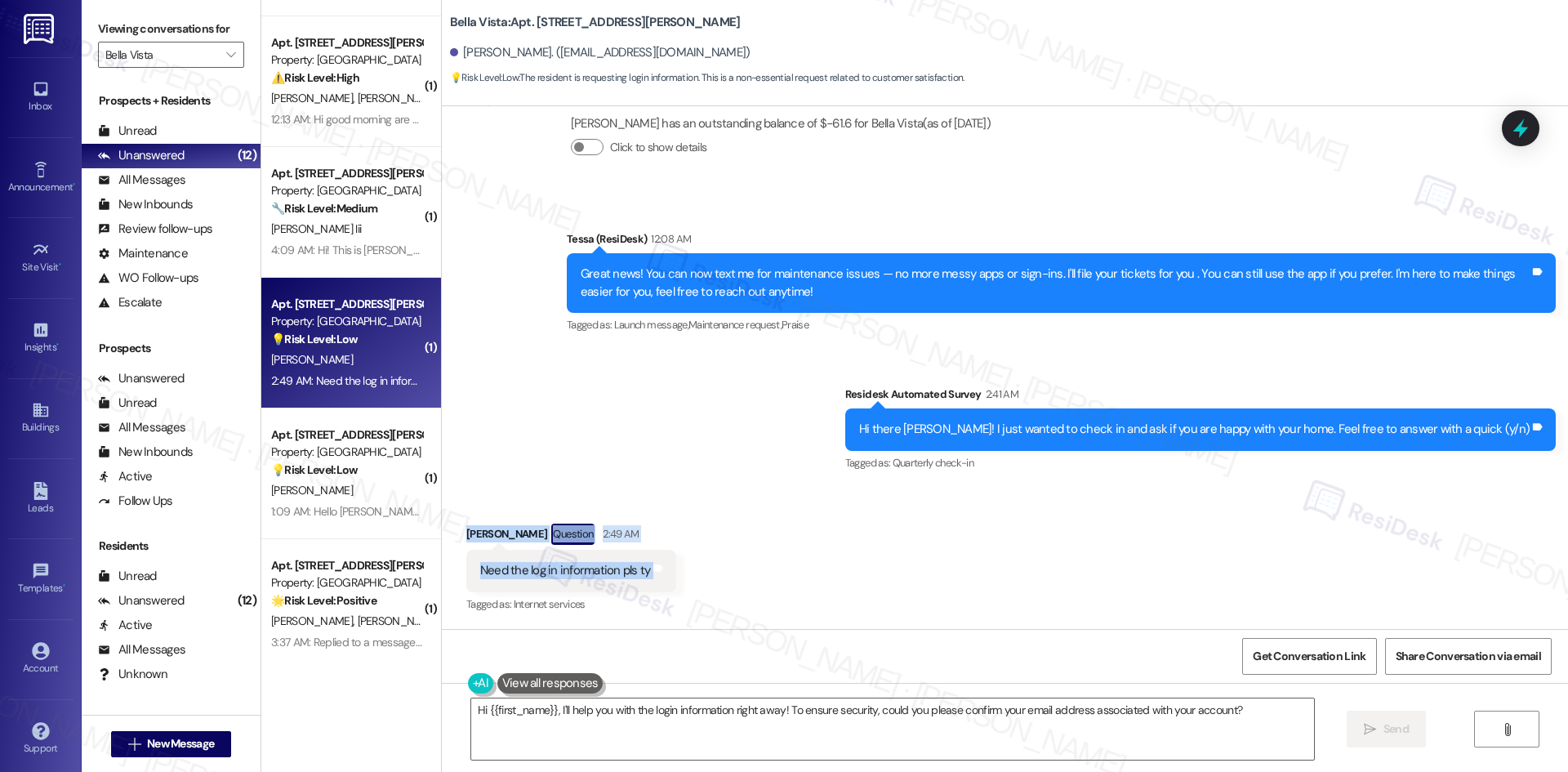
drag, startPoint x: 454, startPoint y: 526, endPoint x: 706, endPoint y: 577, distance: 257.1
click at [706, 577] on div "Received via SMS Luis Castillo Question 2:49 AM Need the log in information pls…" at bounding box center [1005, 558] width 1126 height 141
copy div "Luis Castillo Question 2:49 AM Need the log in information pls ty Tags and notes"
click at [620, 453] on div "Announcement, sent via SMS Tessa (ResiDesk) 12:08 AM Great news! You can now te…" at bounding box center [1005, 340] width 1126 height 293
click at [603, 728] on textarea "Hi {{first_name}}, I'll help you with the login information right away! To ensu…" at bounding box center [893, 729] width 843 height 61
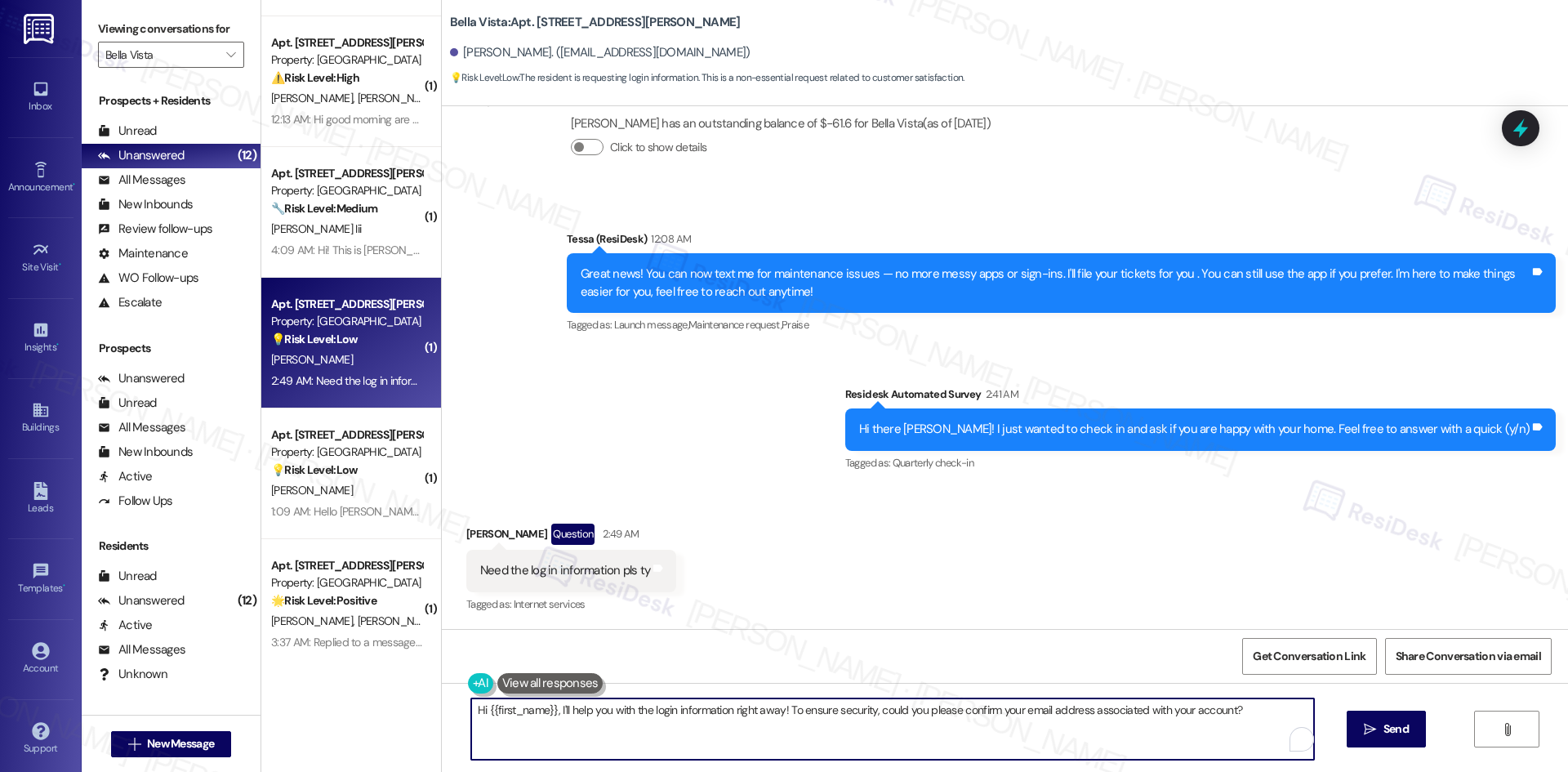
paste textarea "Luis, thank you for your message. I understand you need the login information. …"
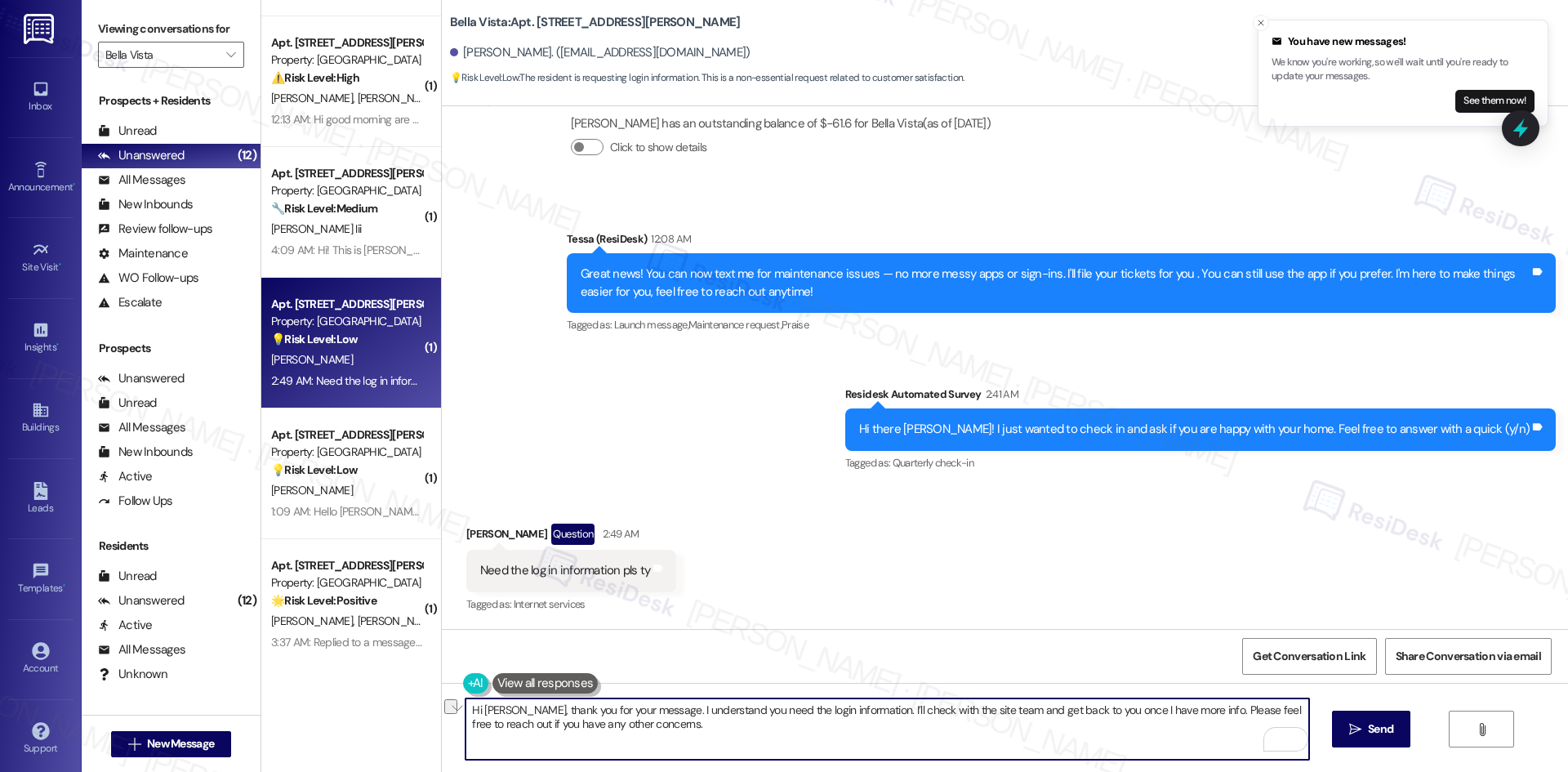
drag, startPoint x: 630, startPoint y: 710, endPoint x: 394, endPoint y: 711, distance: 236.0
click at [394, 711] on div "( 1 ) Apt. 117, 1564 N Morrison Ave Property: Bella Vista ⚠️ Risk Level: High T…" at bounding box center [914, 386] width 1307 height 772
type textarea "I understand you need the login information. I’ll check with the site team and …"
drag, startPoint x: 1391, startPoint y: 731, endPoint x: 1361, endPoint y: 729, distance: 30.1
click at [1389, 731] on span "Send" at bounding box center [1380, 729] width 25 height 17
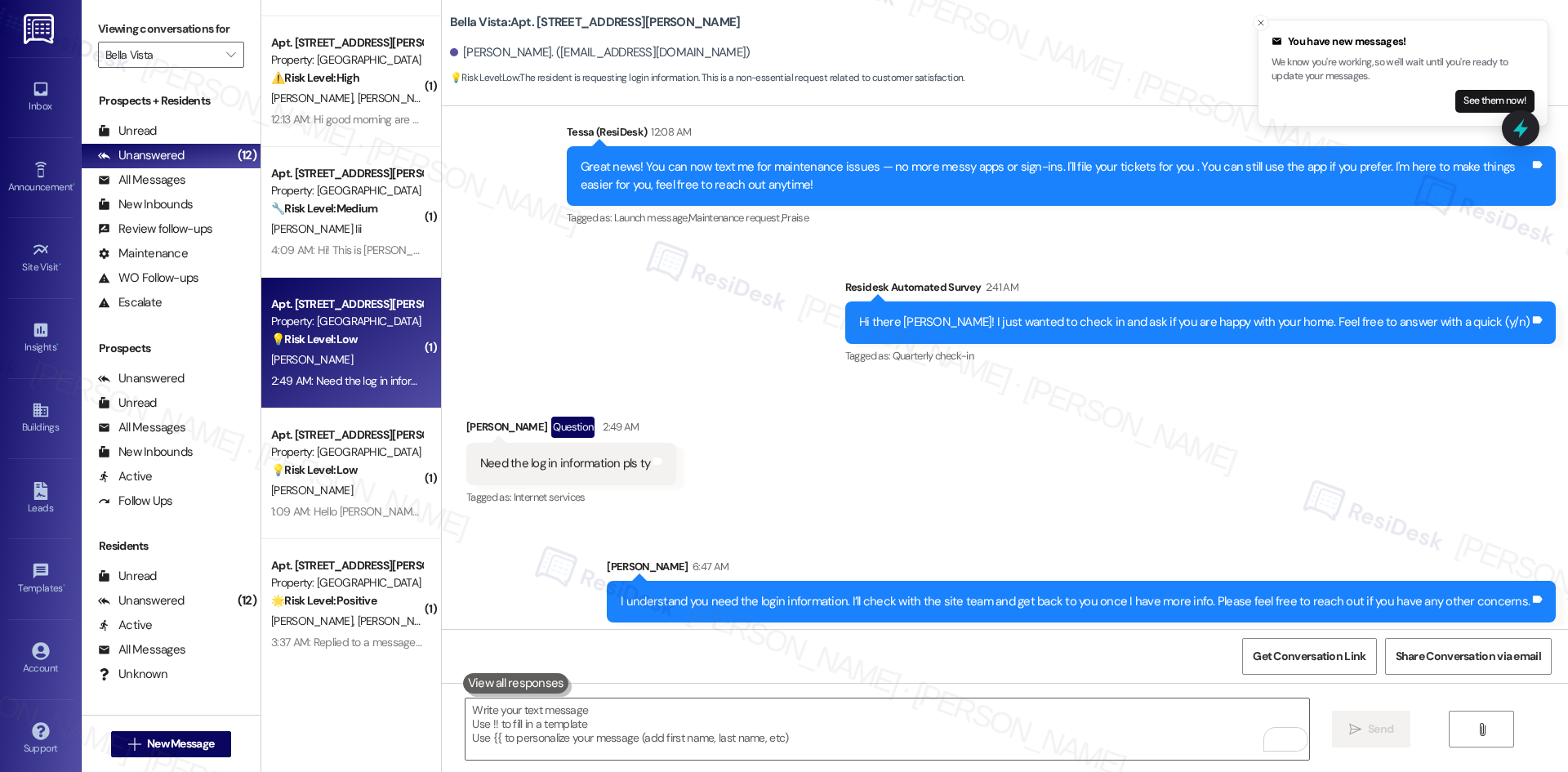
scroll to position [459, 0]
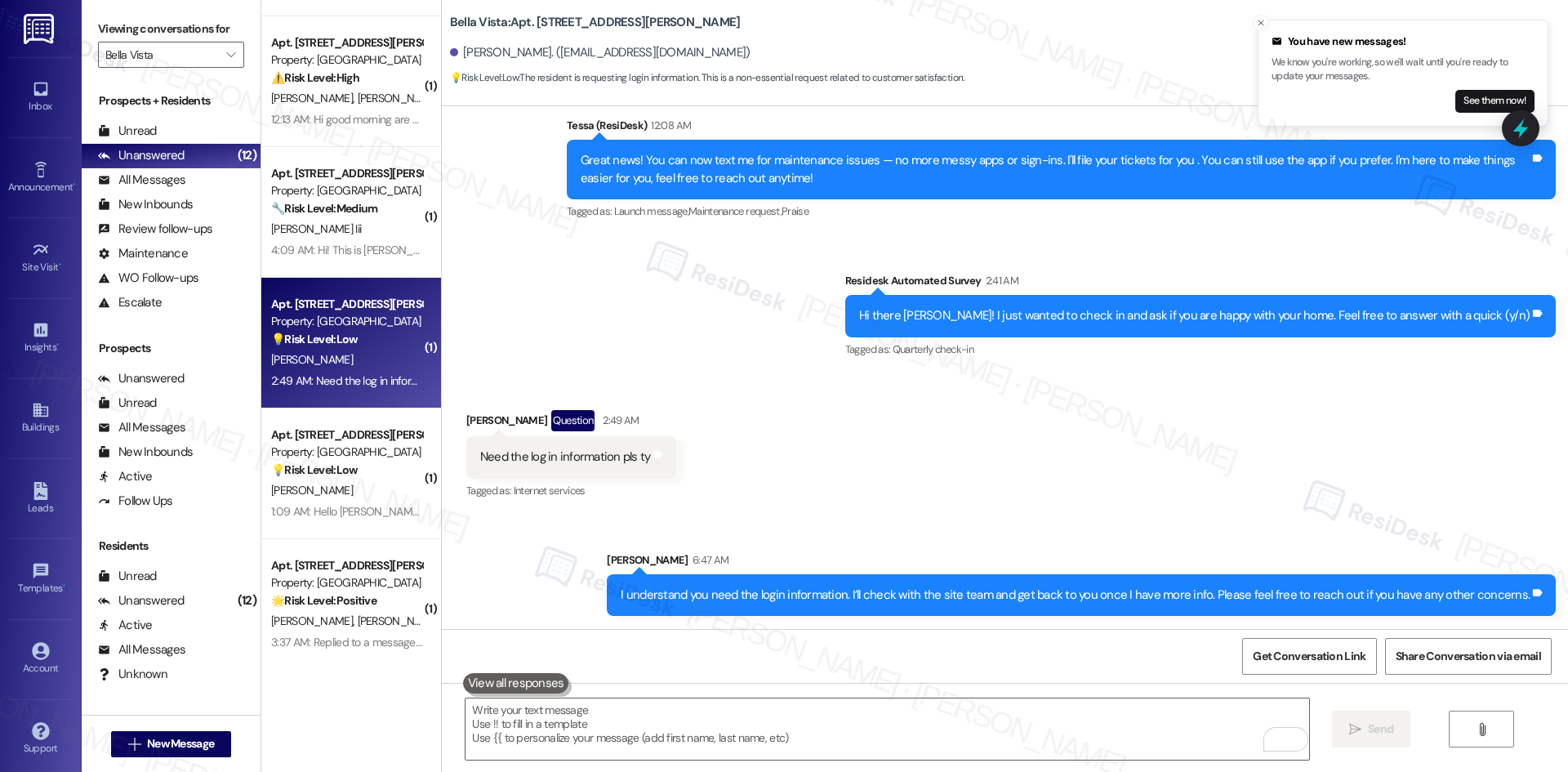
click at [1072, 523] on div "Sent via SMS Sarah 6:47 AM I understand you need the login information. I’ll ch…" at bounding box center [1005, 571] width 1126 height 114
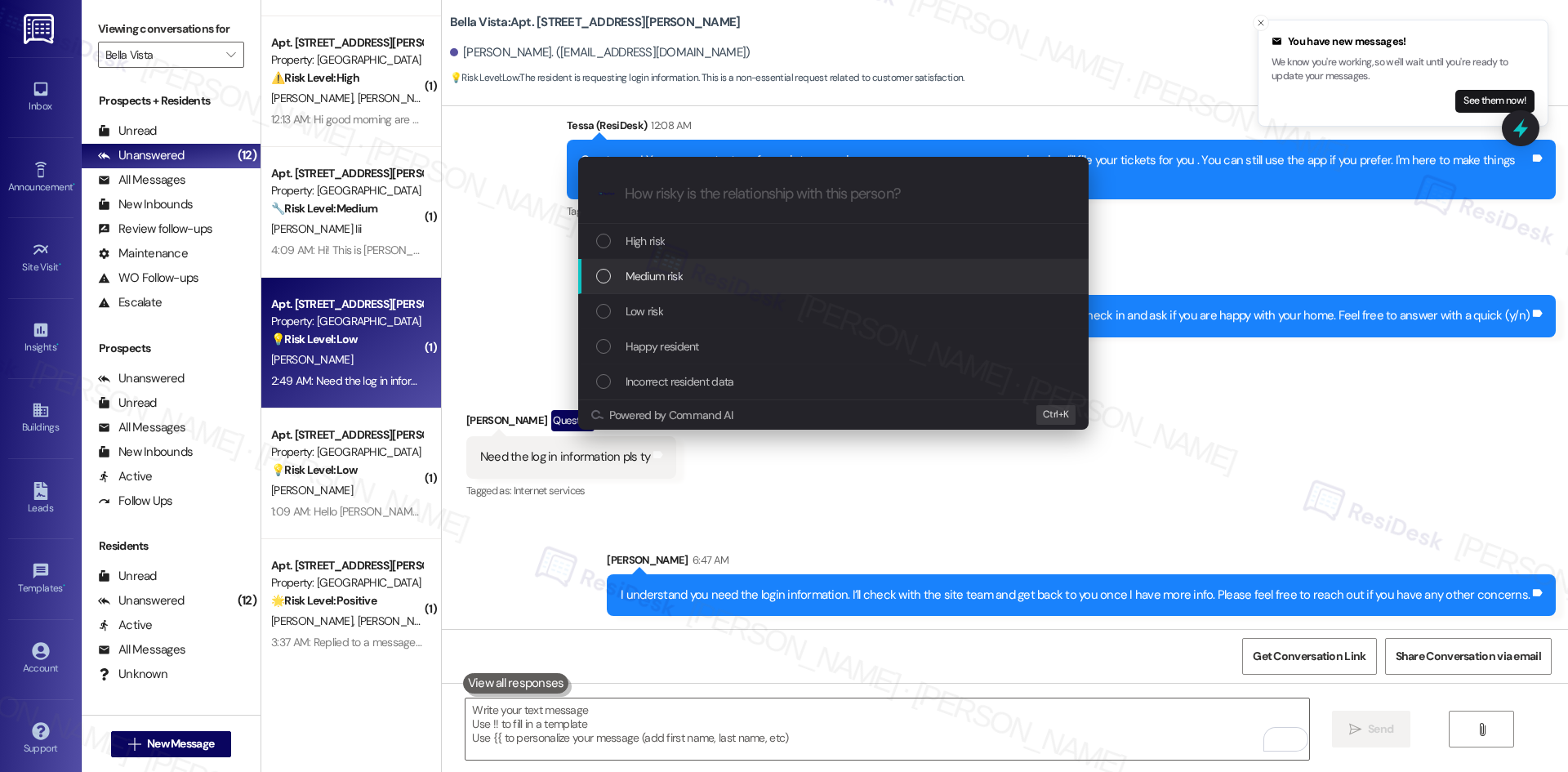
click at [719, 281] on div "Medium risk" at bounding box center [834, 275] width 477 height 18
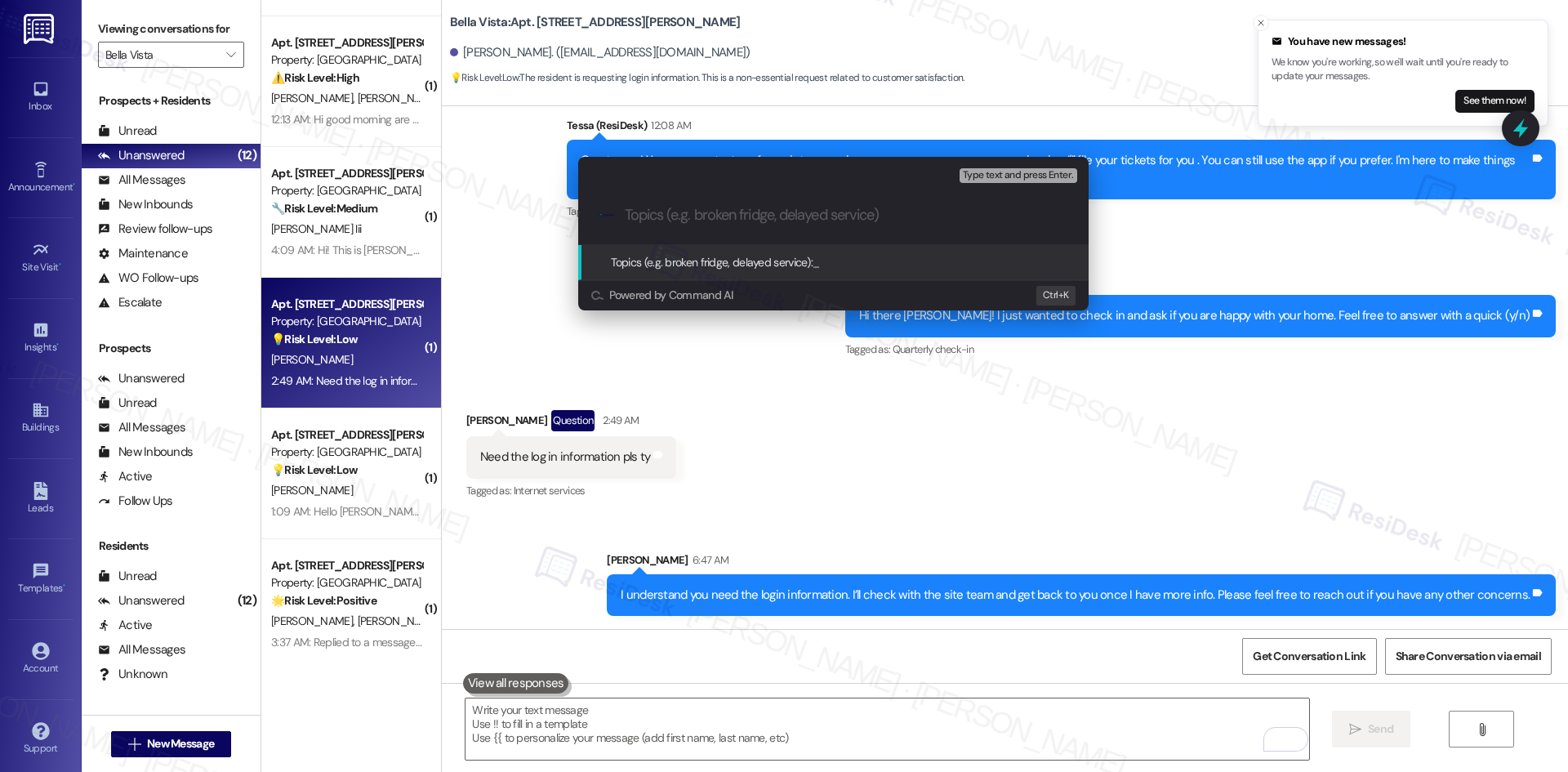
click at [712, 213] on input "Topics (e.g. broken fridge, delayed service)" at bounding box center [845, 215] width 443 height 17
paste input "Login Information Request"
type input "Login Information Request"
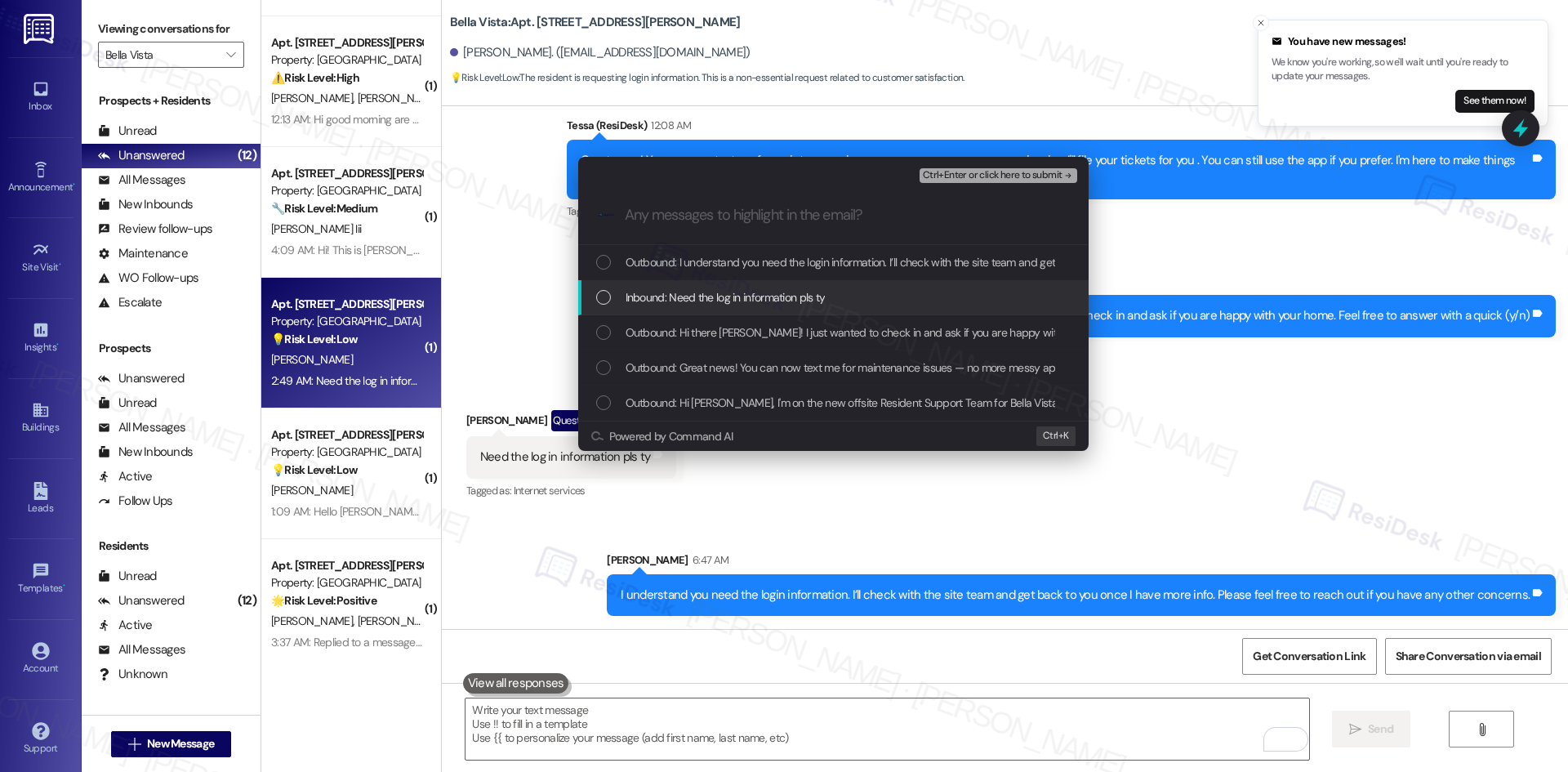
click at [716, 302] on span "Inbound: Need the log in information pls ty" at bounding box center [725, 297] width 200 height 18
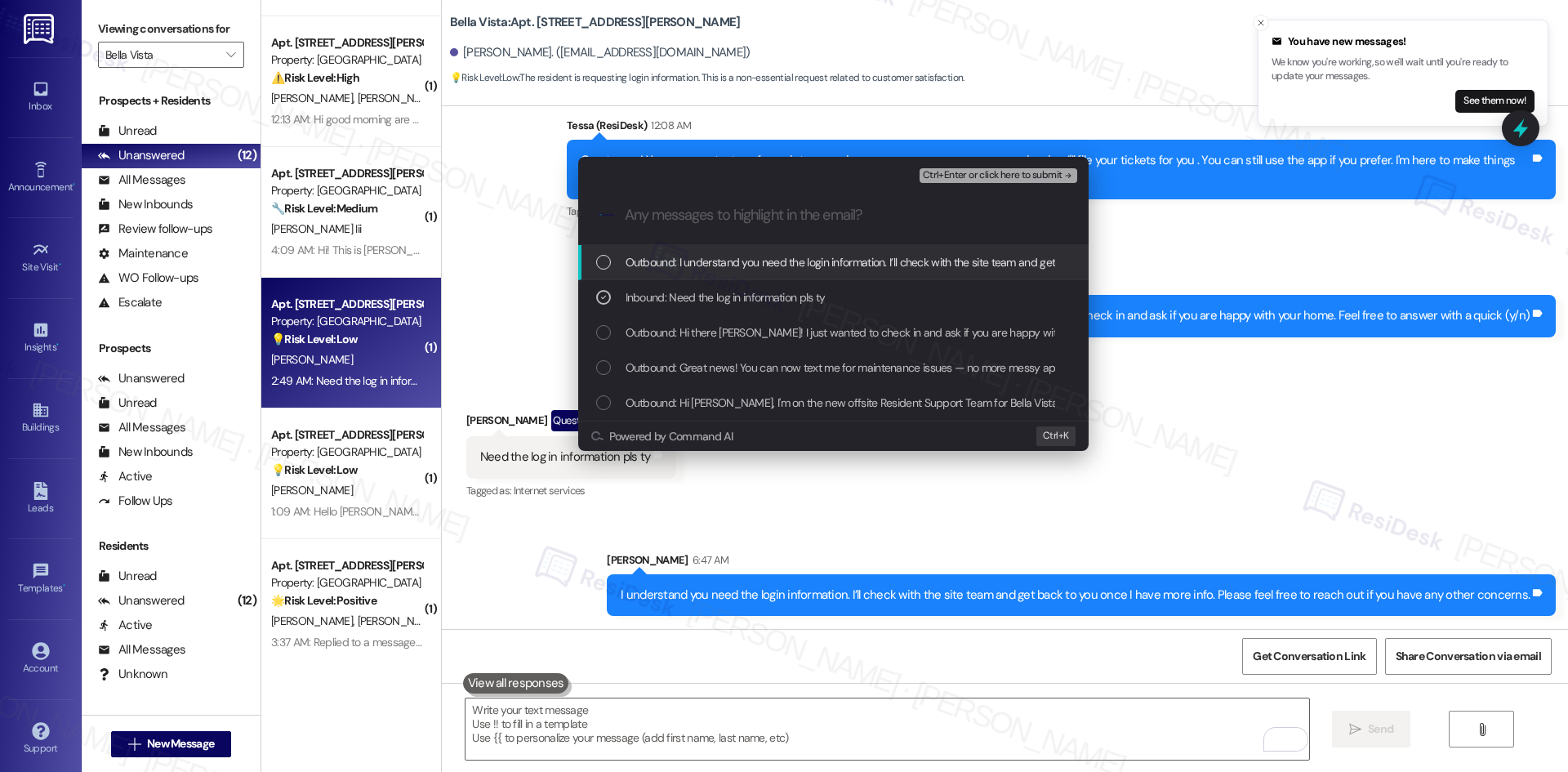
click at [994, 174] on span "Ctrl+Enter or click here to submit" at bounding box center [993, 175] width 139 height 11
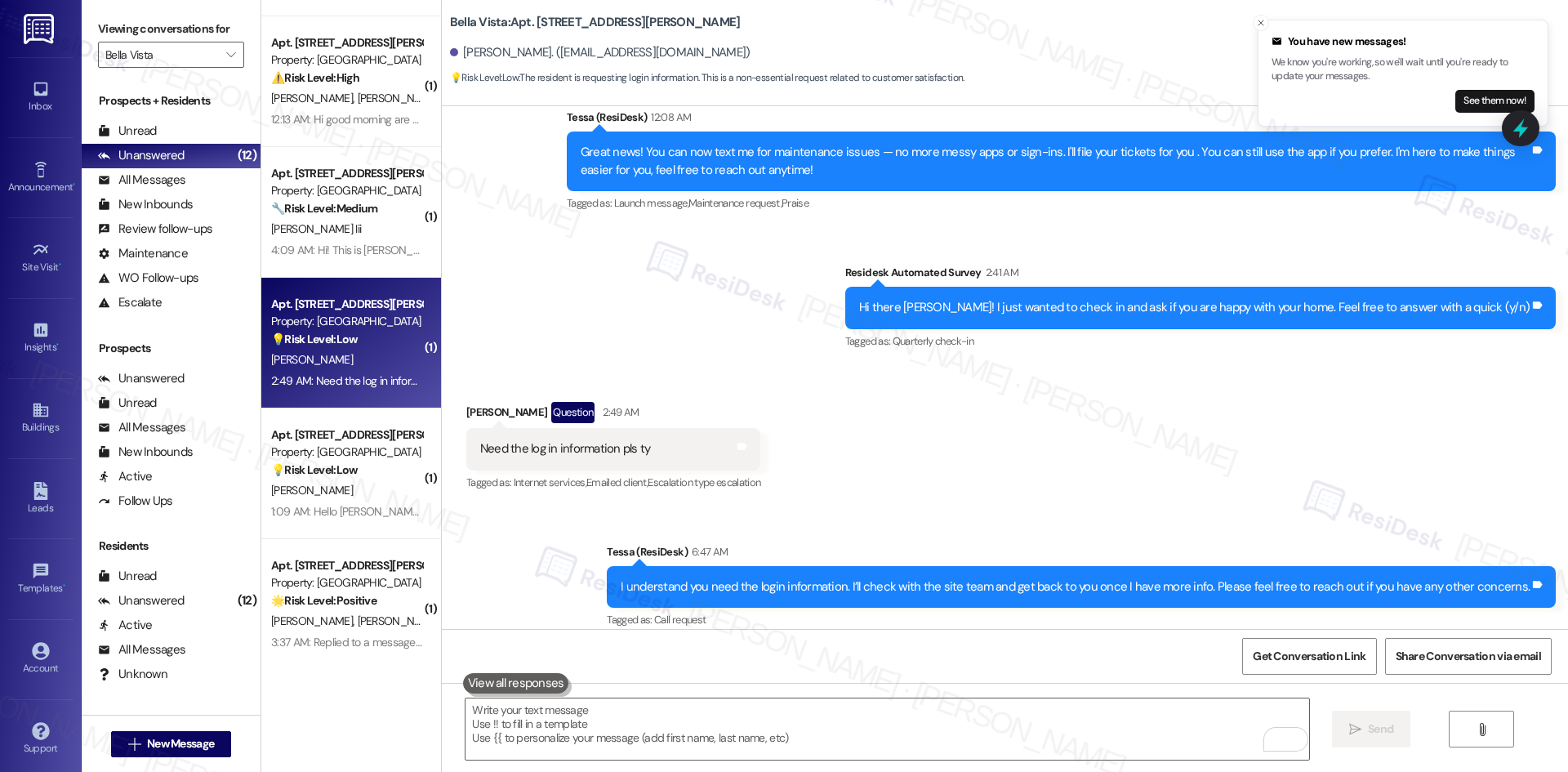
scroll to position [483, 0]
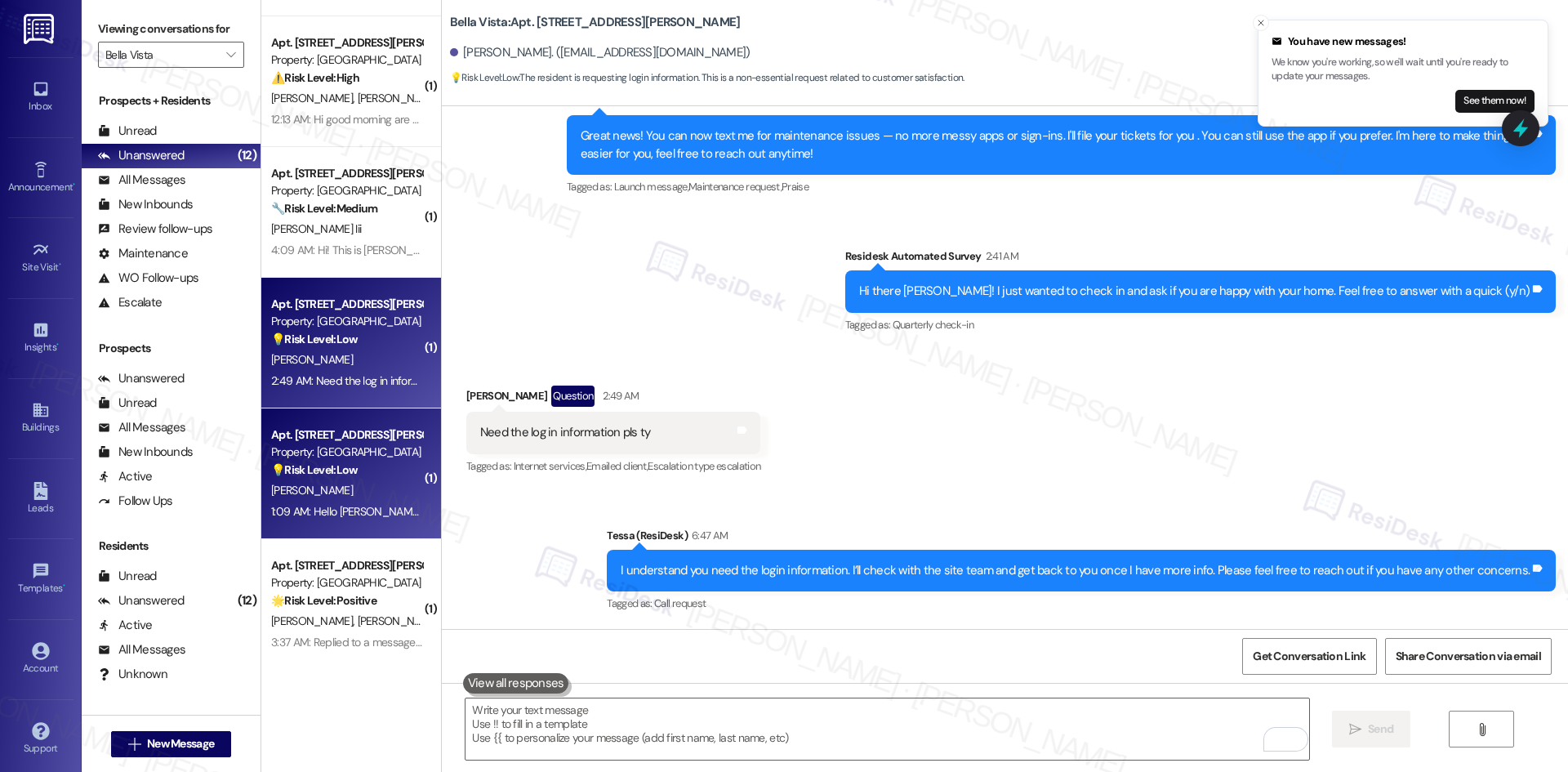
click at [363, 485] on div "[PERSON_NAME]" at bounding box center [346, 491] width 154 height 21
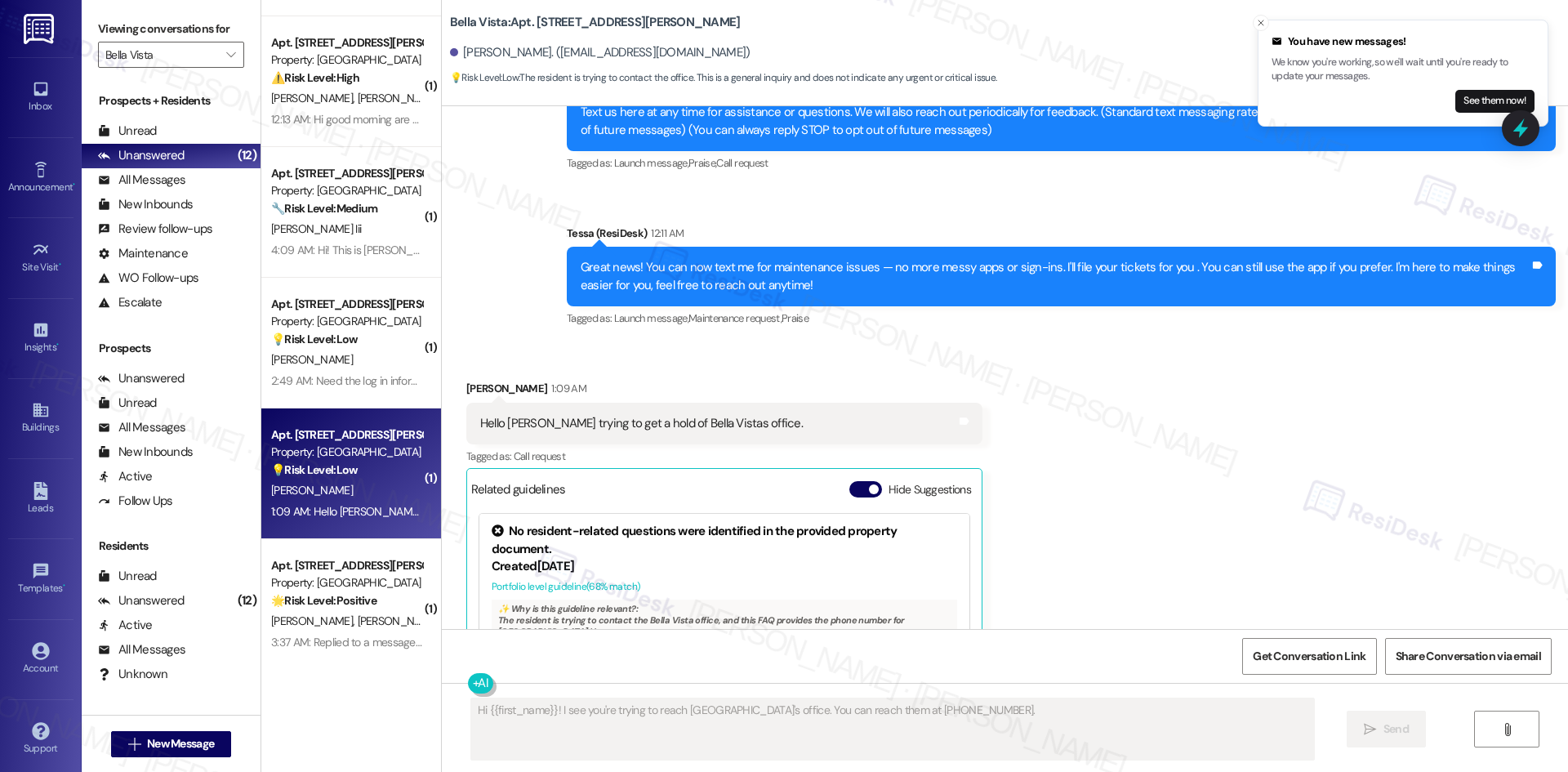
scroll to position [159, 0]
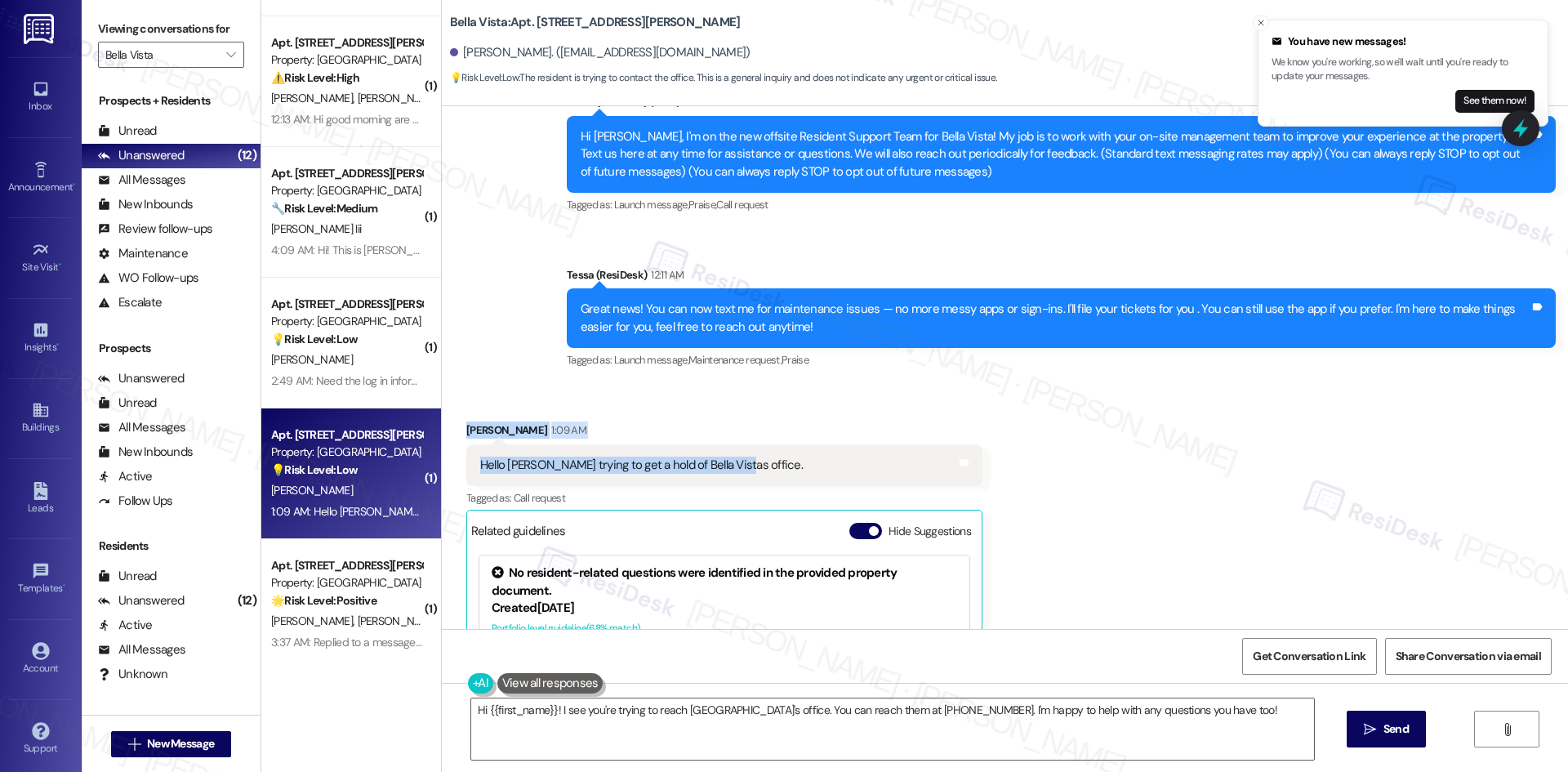
drag, startPoint x: 446, startPoint y: 427, endPoint x: 769, endPoint y: 481, distance: 327.5
click at [769, 481] on div "Received via SMS [PERSON_NAME] 1:09 AM Hello Iam trying to get a hold of Bella …" at bounding box center [724, 641] width 540 height 464
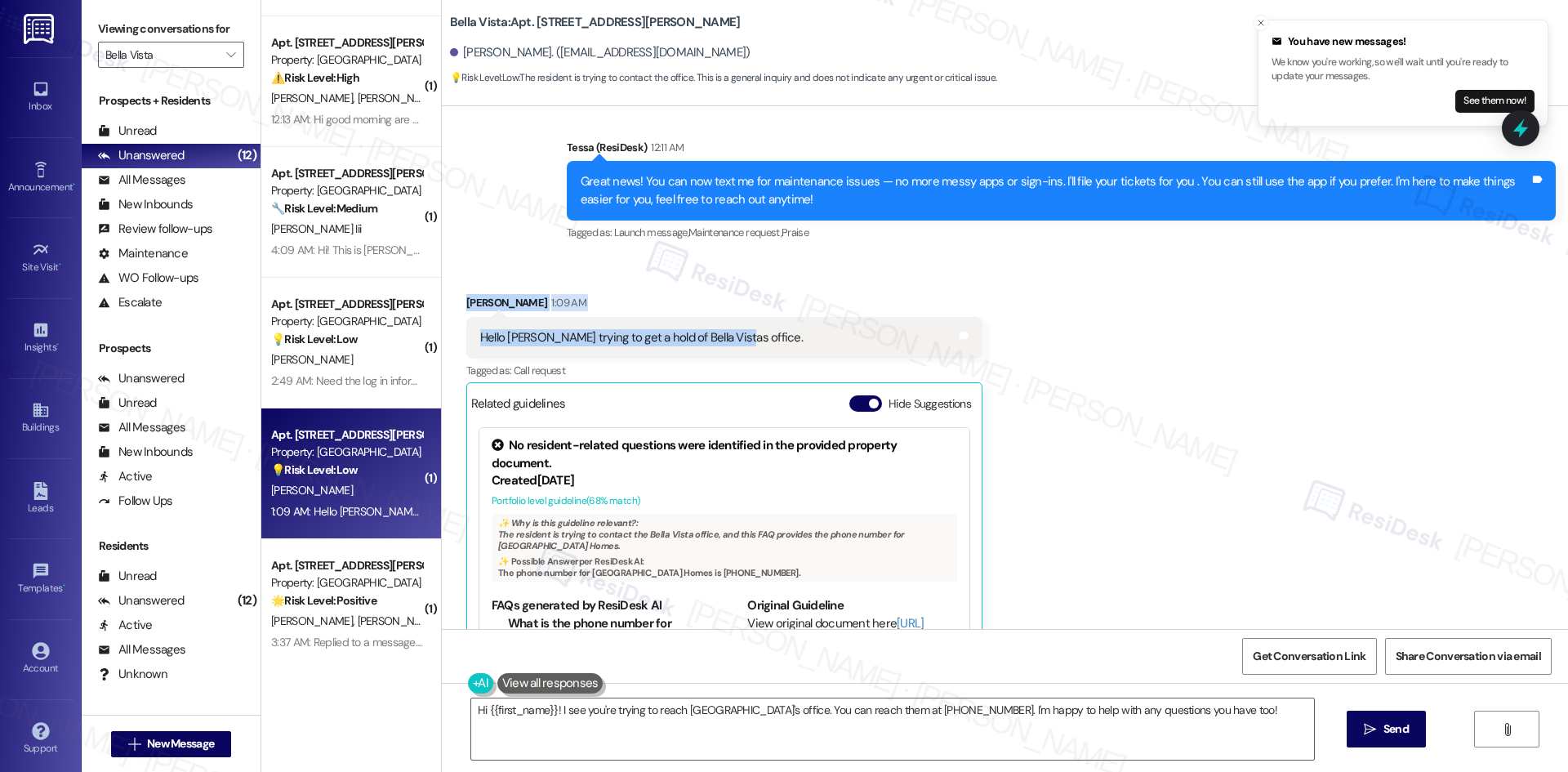
scroll to position [241, 0]
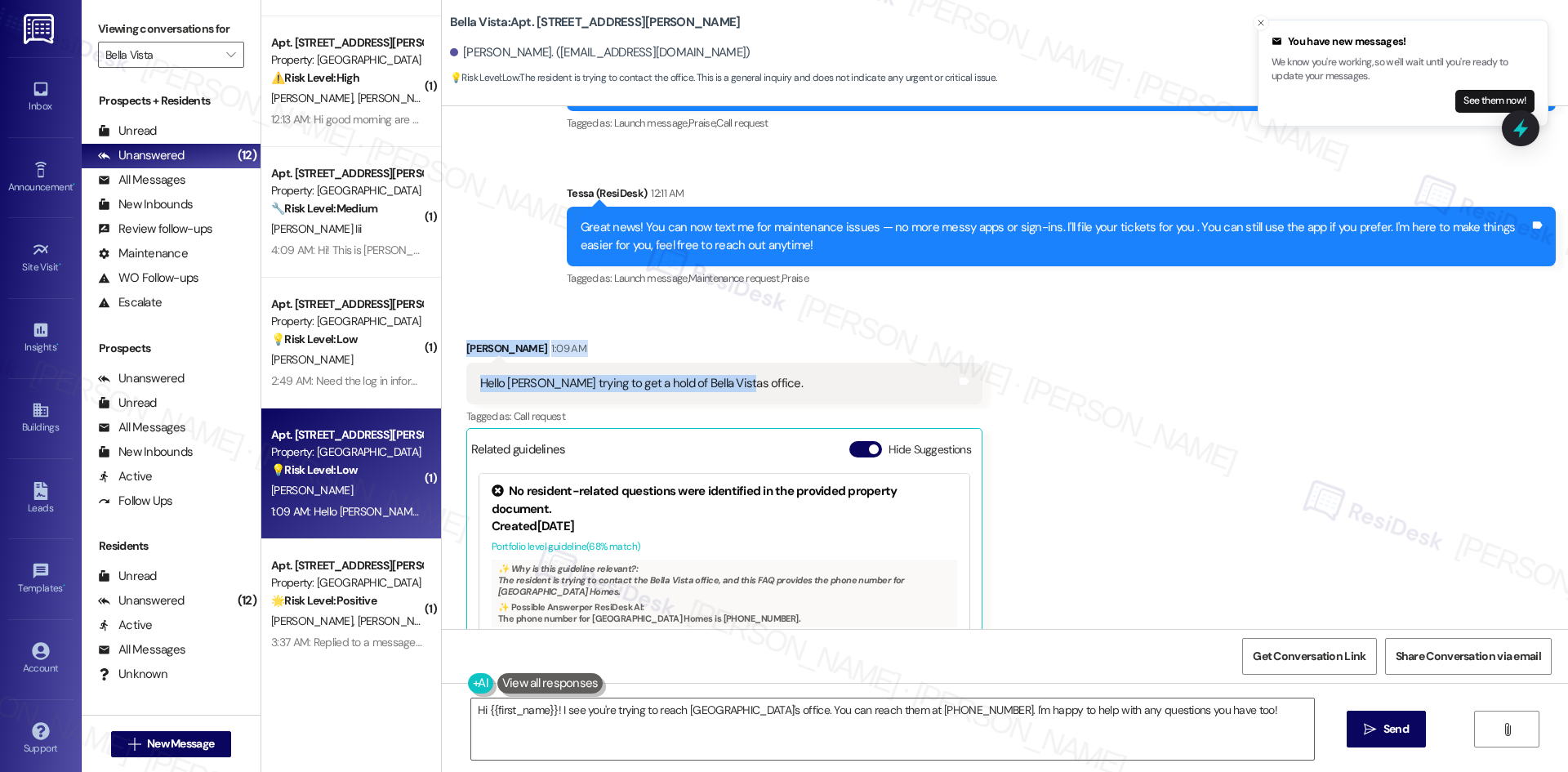
click at [735, 379] on div "Hello [PERSON_NAME] trying to get a hold of Bella Vistas office. Tags and notes" at bounding box center [724, 383] width 516 height 41
drag, startPoint x: 450, startPoint y: 341, endPoint x: 732, endPoint y: 386, distance: 285.6
click at [732, 386] on div "Received via SMS Celina Sigala 1:09 AM Hello Iam trying to get a hold of Bella …" at bounding box center [724, 559] width 540 height 464
copy div "Celina Sigala 1:09 AM Hello Iam trying to get a hold of Bella Vistas office."
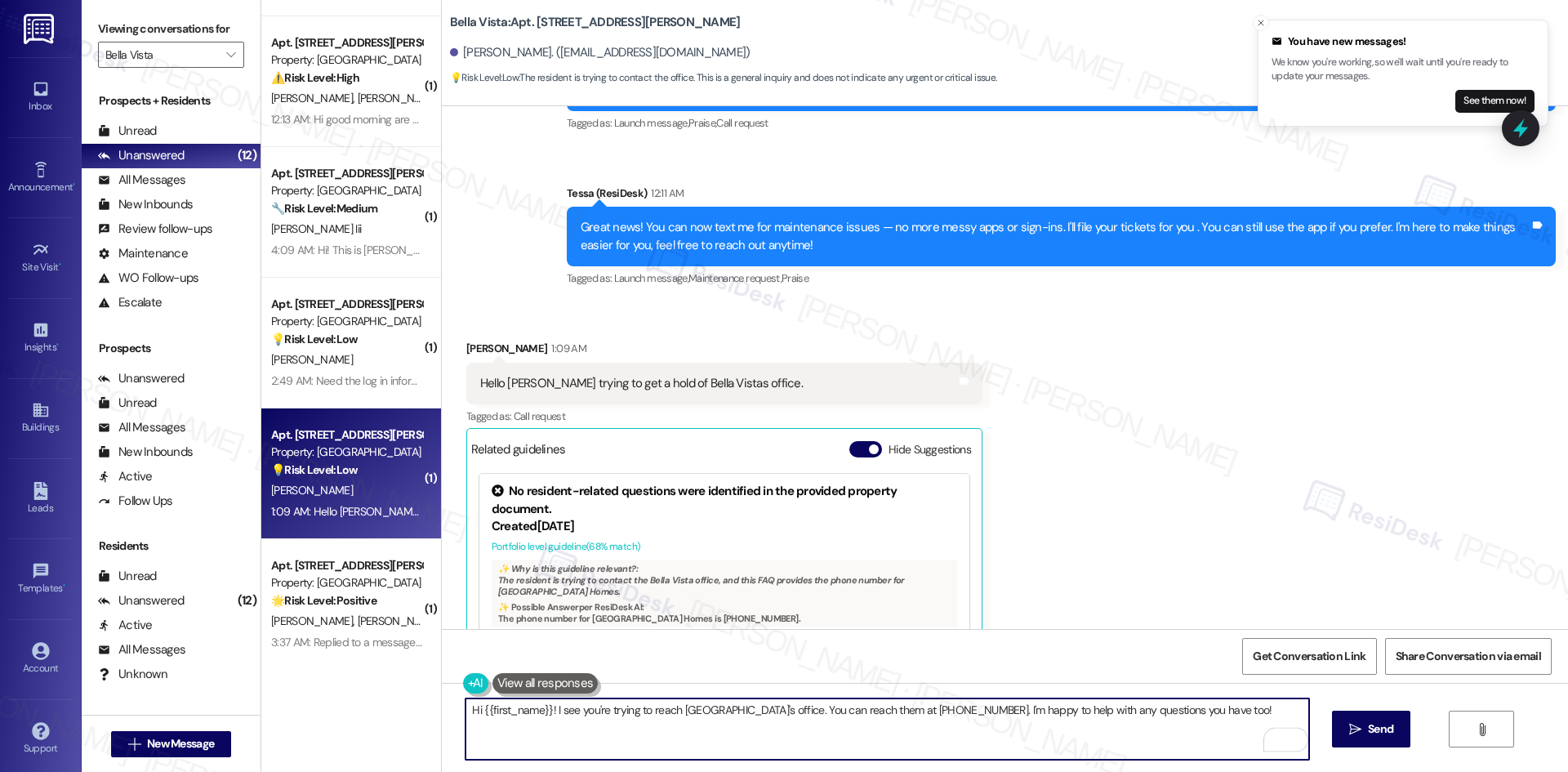
drag, startPoint x: 767, startPoint y: 710, endPoint x: 938, endPoint y: 713, distance: 171.0
click at [941, 713] on textarea "Hi {{first_name}}! I see you're trying to reach Bella Vista's office. You can r…" at bounding box center [887, 729] width 843 height 61
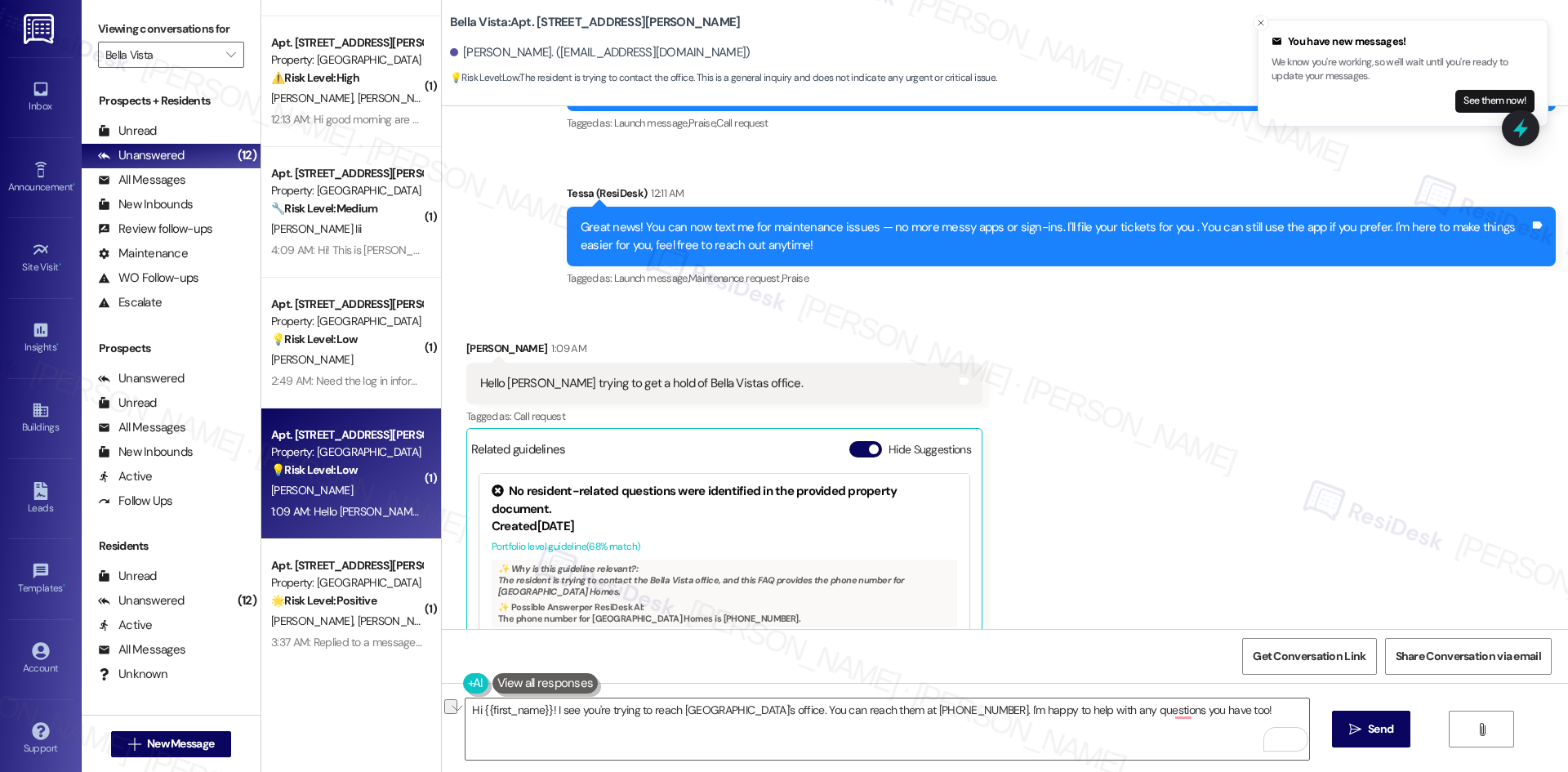
drag, startPoint x: 1103, startPoint y: 589, endPoint x: 1055, endPoint y: 596, distance: 48.5
click at [1101, 589] on div "Received via SMS Celina Sigala 1:09 AM Hello Iam trying to get a hold of Bella …" at bounding box center [1005, 547] width 1126 height 489
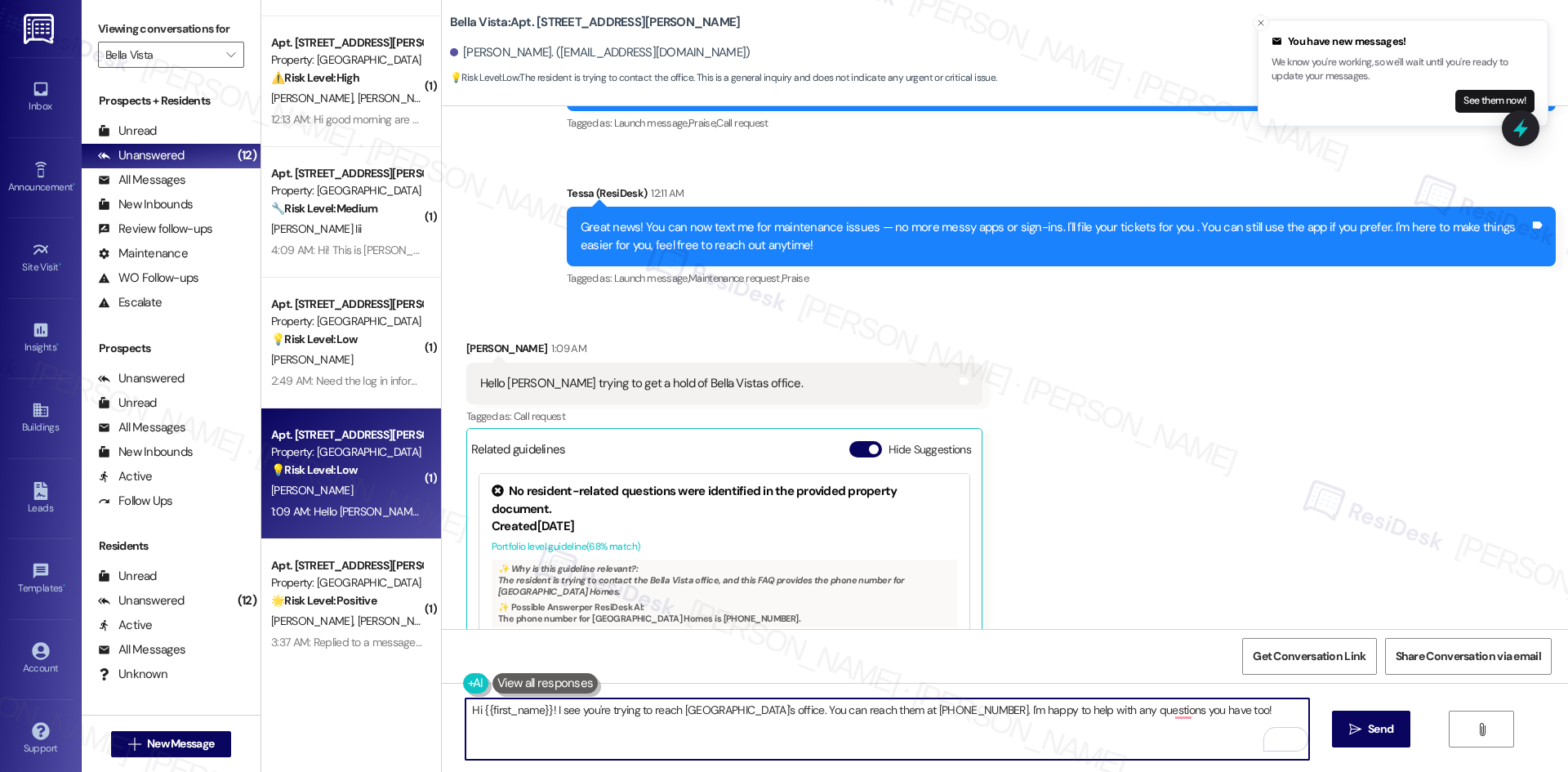
drag, startPoint x: 1198, startPoint y: 714, endPoint x: 516, endPoint y: 726, distance: 682.1
click at [404, 711] on div "( 1 ) Apt. 117, 1564 N Morrison Ave Property: Bella Vista ⚠️ Risk Level: High T…" at bounding box center [914, 386] width 1307 height 772
paste textarea "Celina, you can reach the Bella Vista office at 520-421-9779. If you’d like, yo…"
click at [1008, 717] on textarea "Hi Celina, you can reach the Bella Vista office at 520-421-9779. If you’d like,…" at bounding box center [887, 729] width 843 height 61
type textarea "Hi Celina, you can reach the Bella Vista office at 520-421-9779. If you’d like,…"
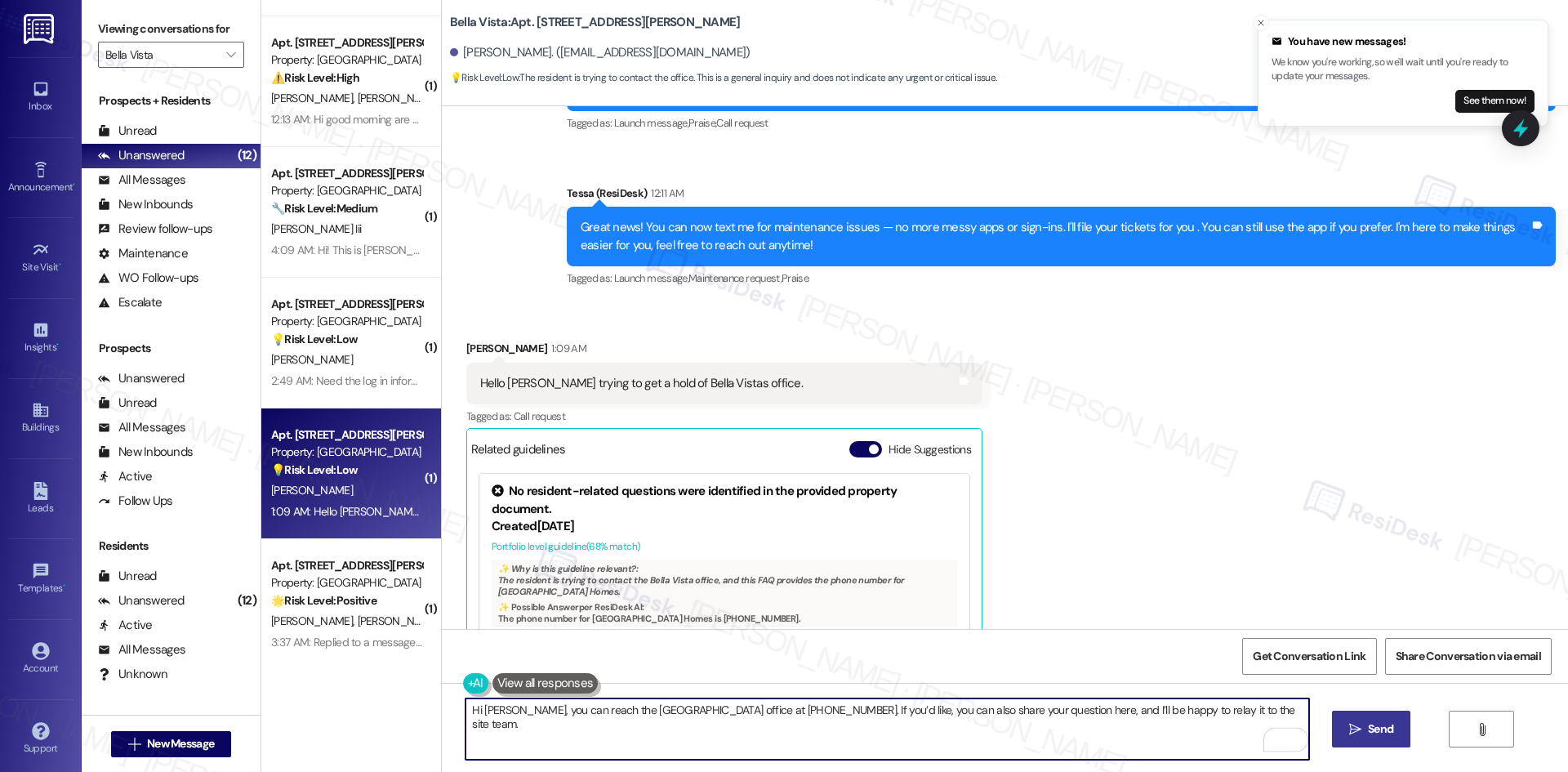
click at [1368, 729] on span "Send" at bounding box center [1380, 729] width 25 height 17
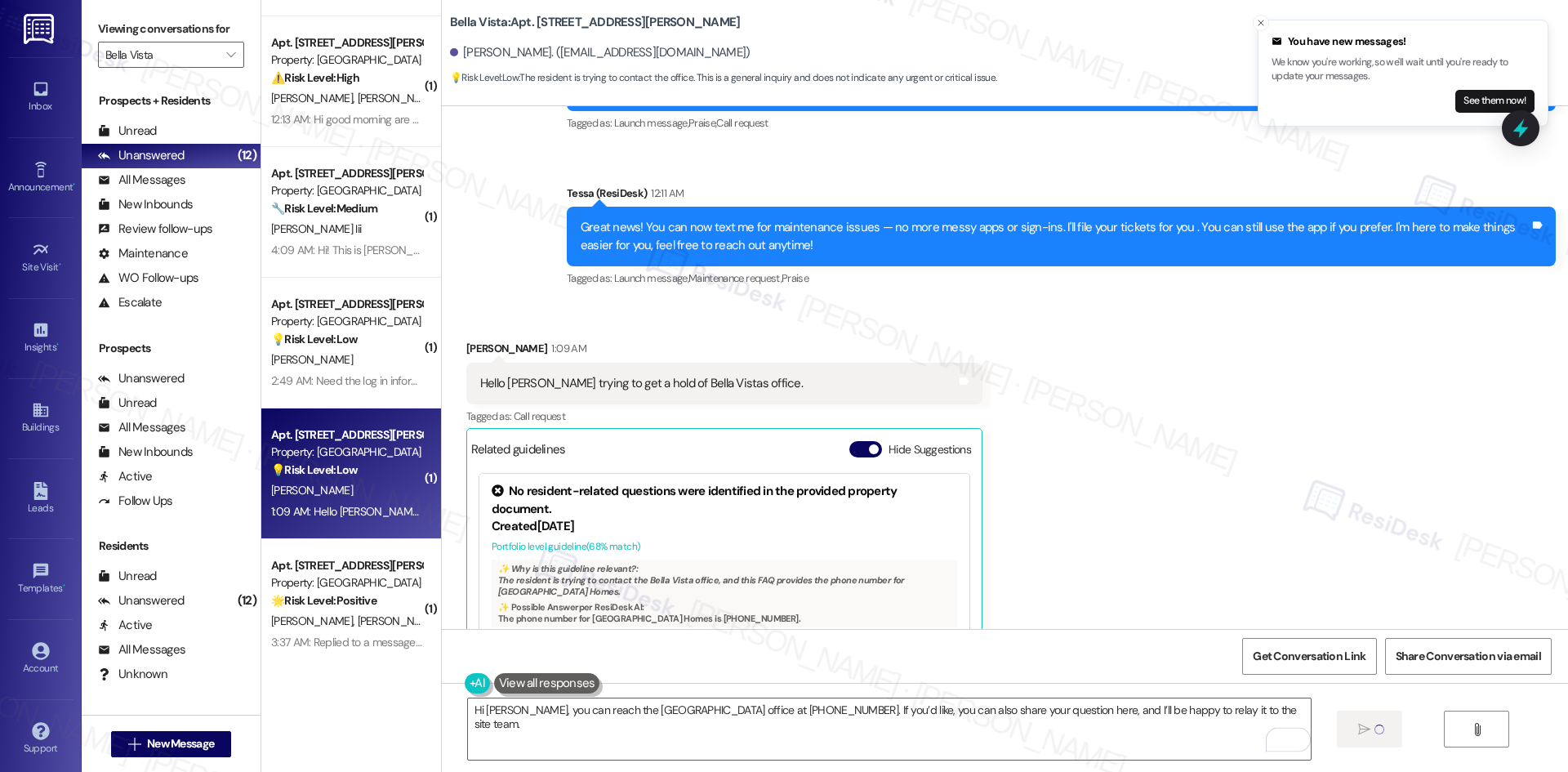
click at [1164, 522] on div "Received via SMS Celina Sigala 1:09 AM Hello Iam trying to get a hold of Bella …" at bounding box center [1005, 547] width 1126 height 489
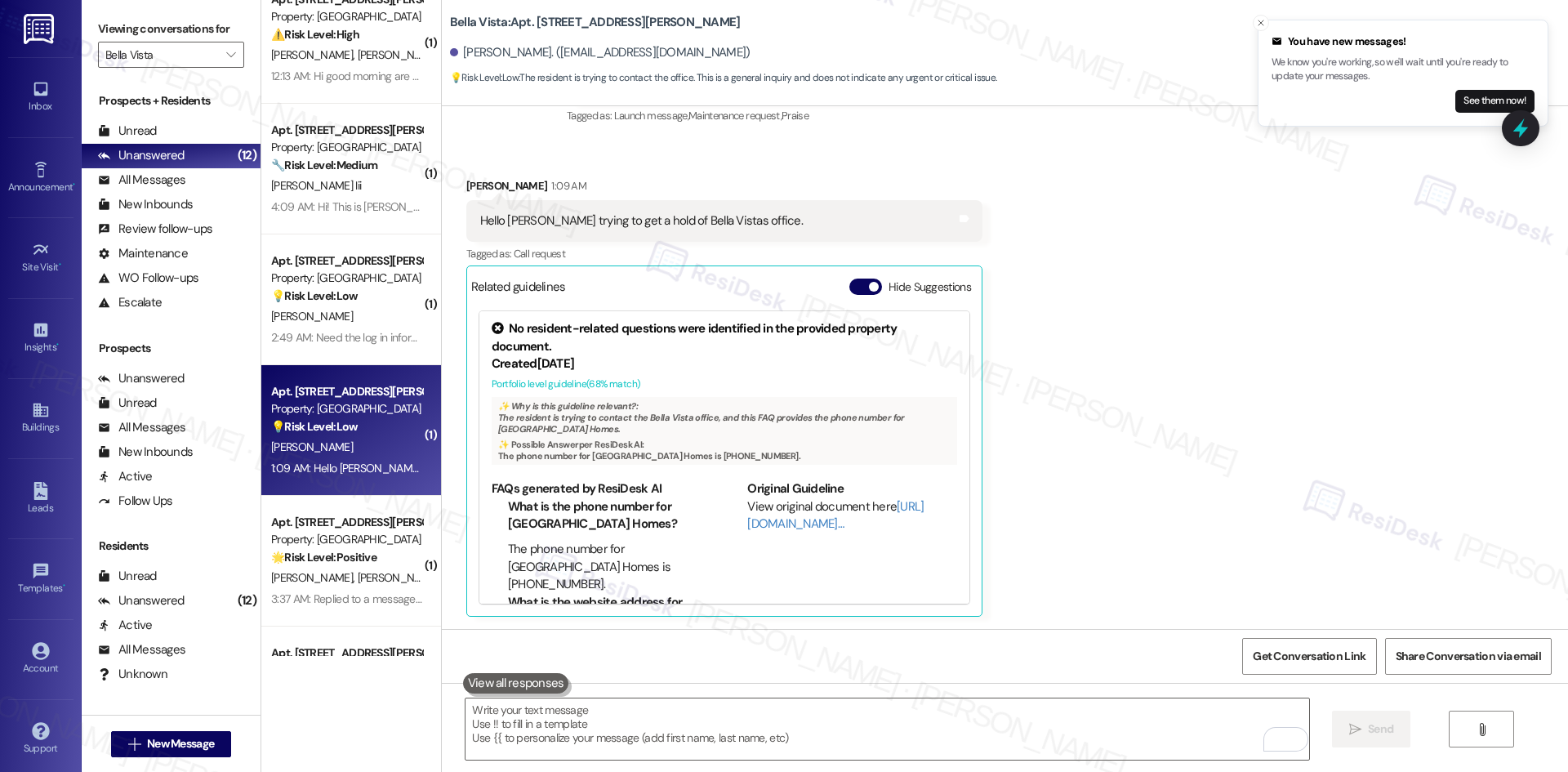
scroll to position [409, 0]
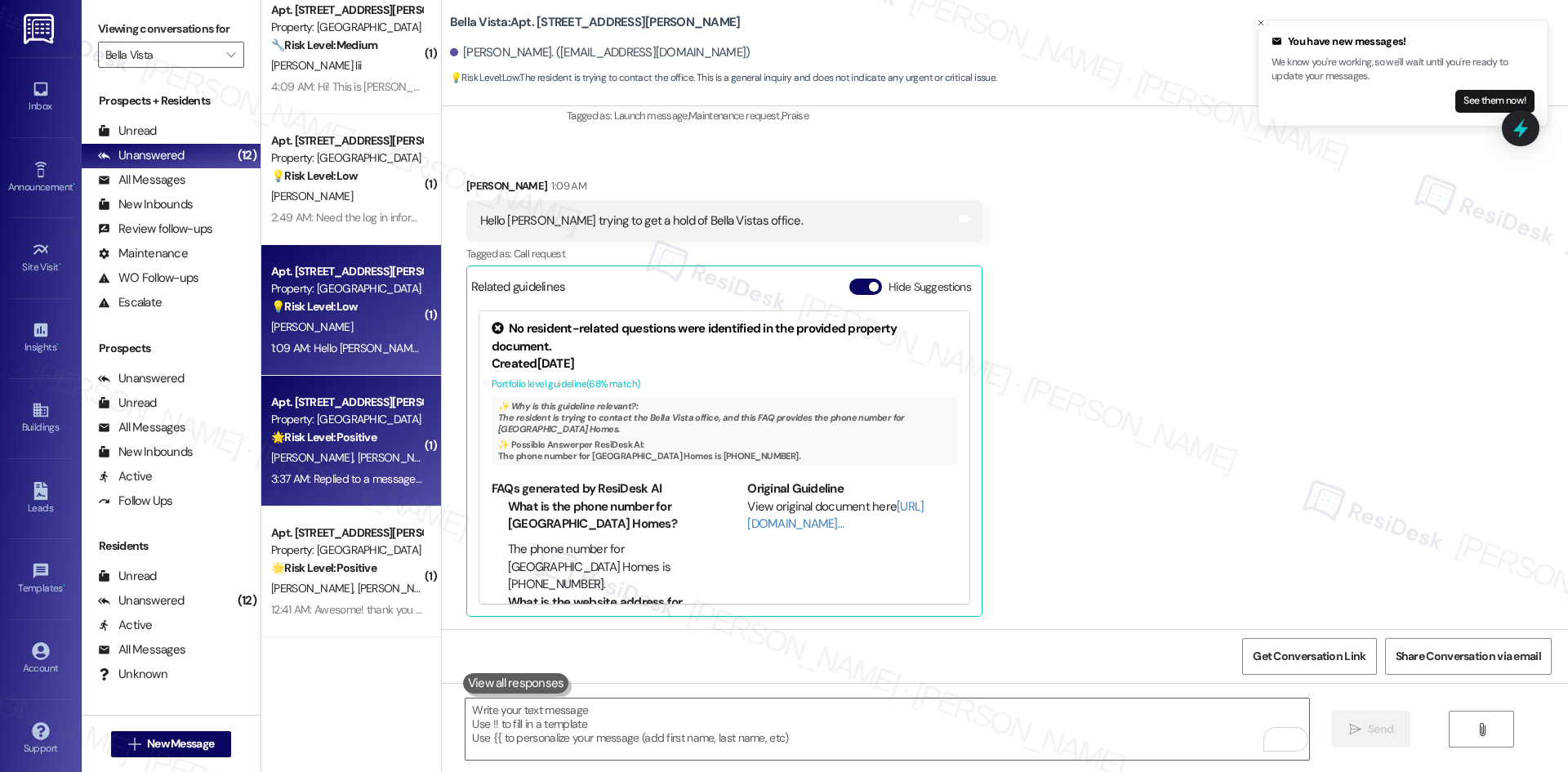
click at [342, 448] on div "D. Martinez J. Celaya" at bounding box center [346, 458] width 154 height 21
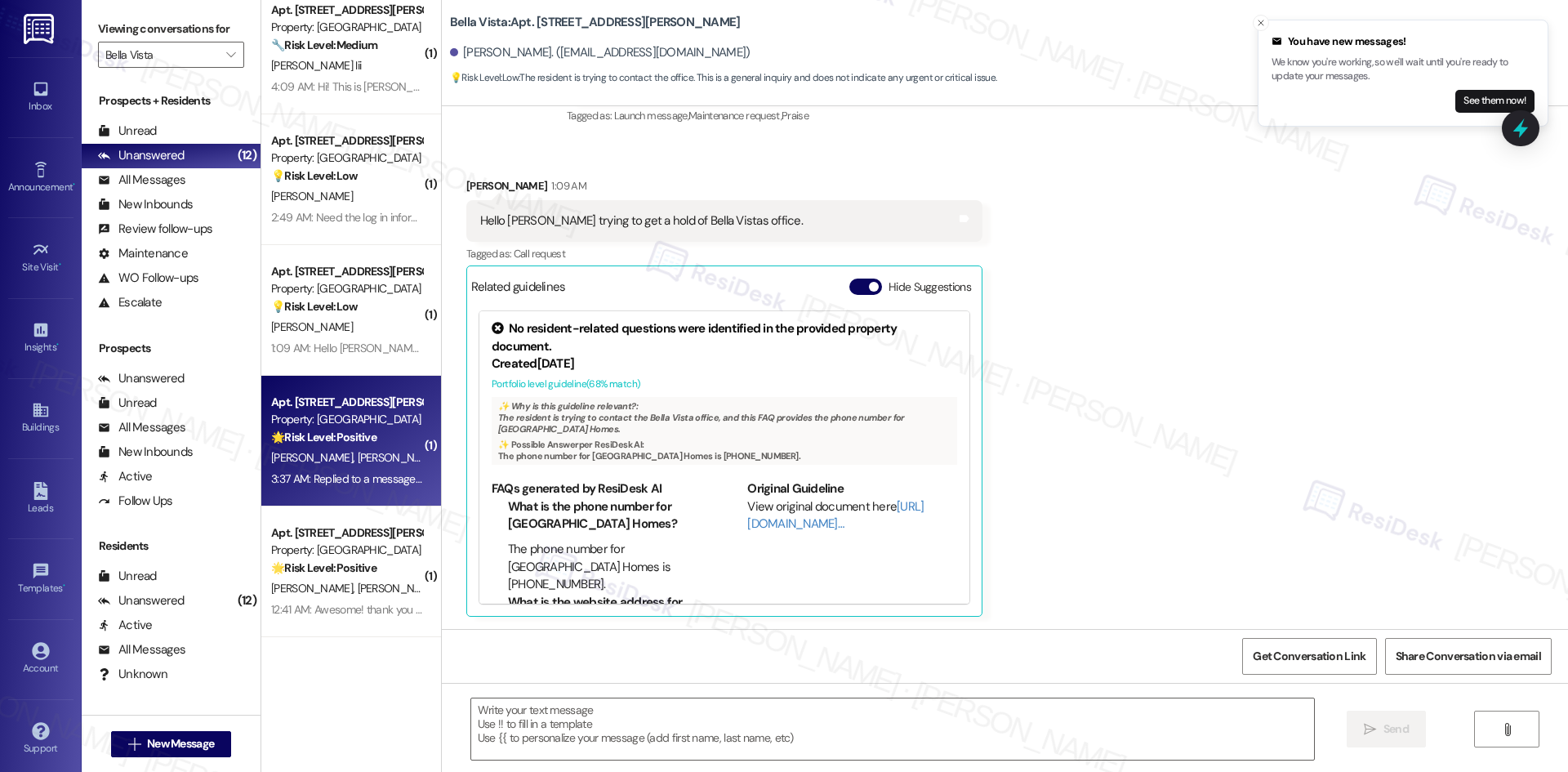
type textarea "Fetching suggested responses. Please feel free to read through the conversation…"
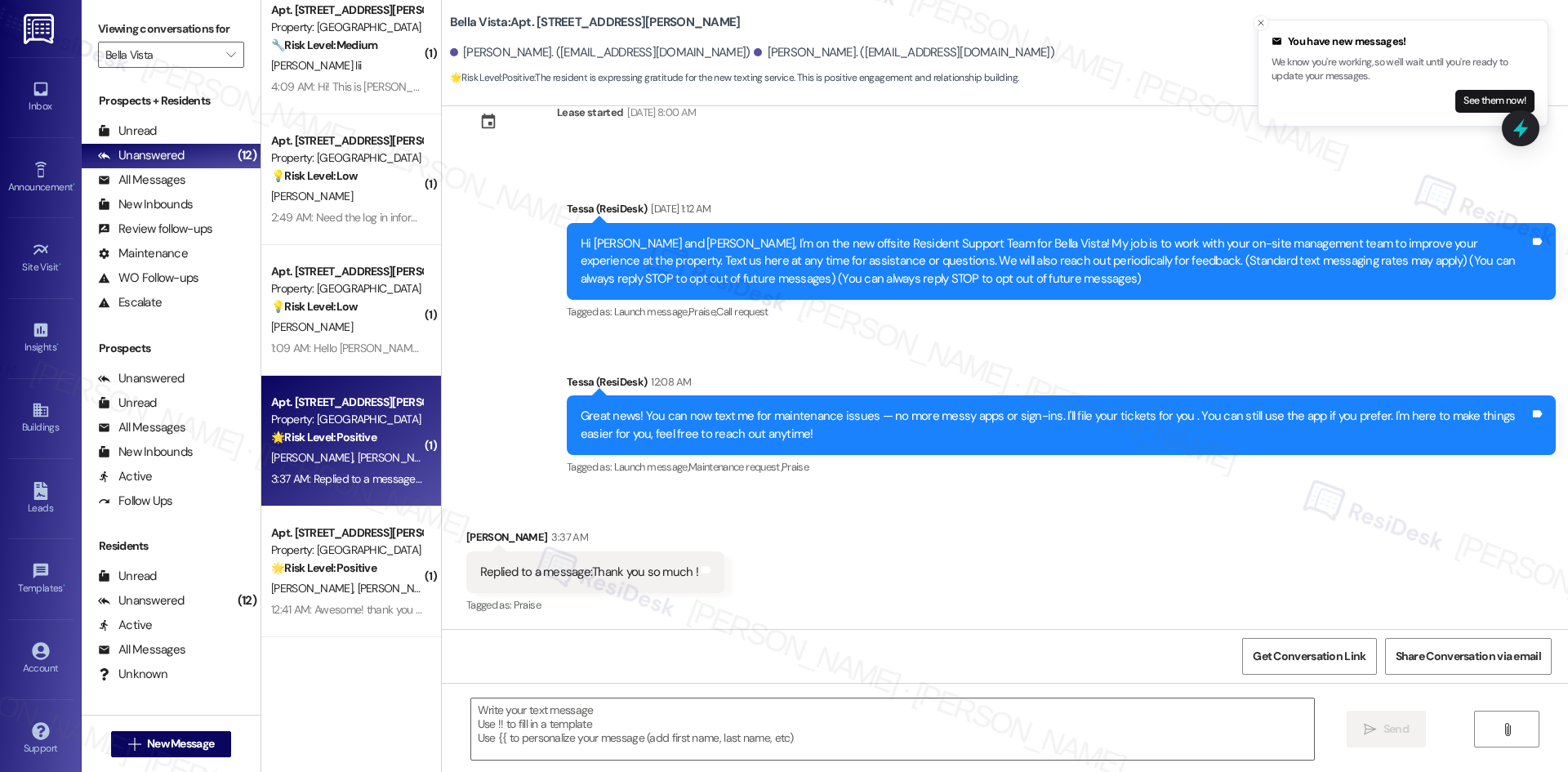
type textarea "Fetching suggested responses. Please feel free to read through the conversation…"
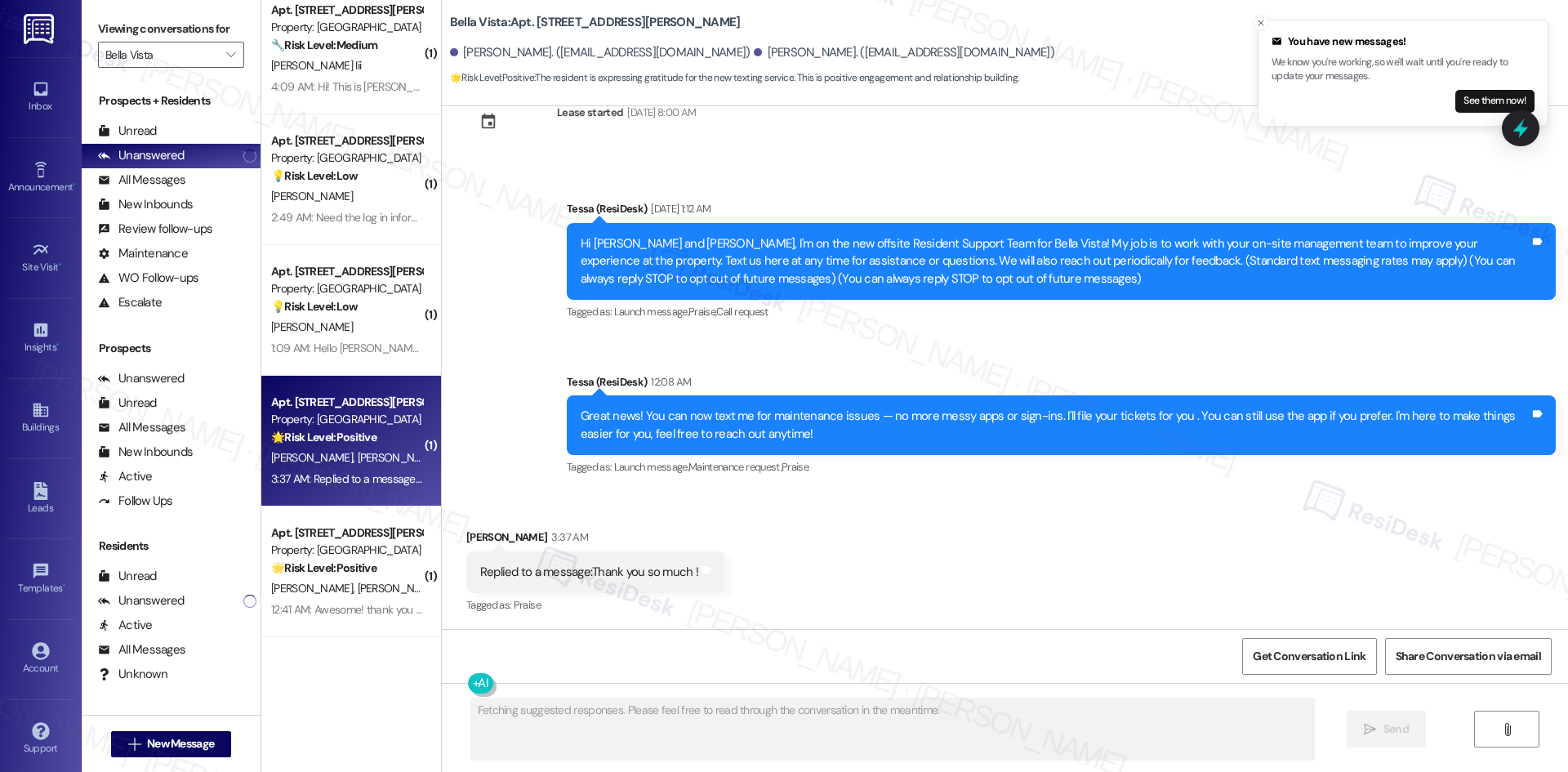
scroll to position [53, 0]
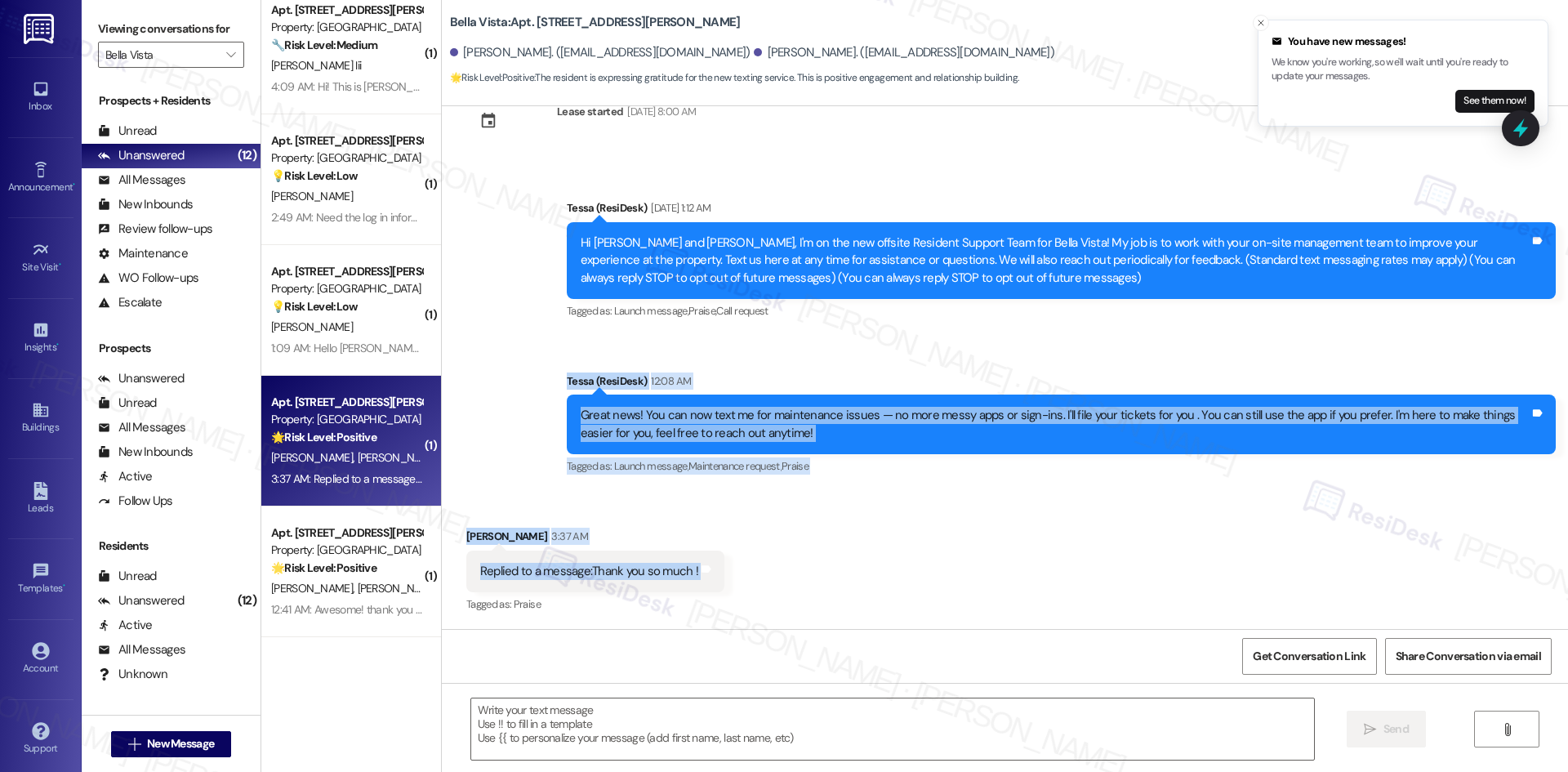
drag, startPoint x: 519, startPoint y: 372, endPoint x: 720, endPoint y: 571, distance: 282.8
click at [720, 571] on div "Lease started Jun 06, 2025 at 8:00 AM Announcement, sent via SMS Tessa (ResiDes…" at bounding box center [1005, 367] width 1126 height 523
drag, startPoint x: 625, startPoint y: 578, endPoint x: 507, endPoint y: 466, distance: 162.7
click at [507, 466] on div "Announcement, sent via SMS Tessa (ResiDesk) Aug 28, 2025 at 1:12 AM Hi Jesus an…" at bounding box center [1005, 327] width 1126 height 329
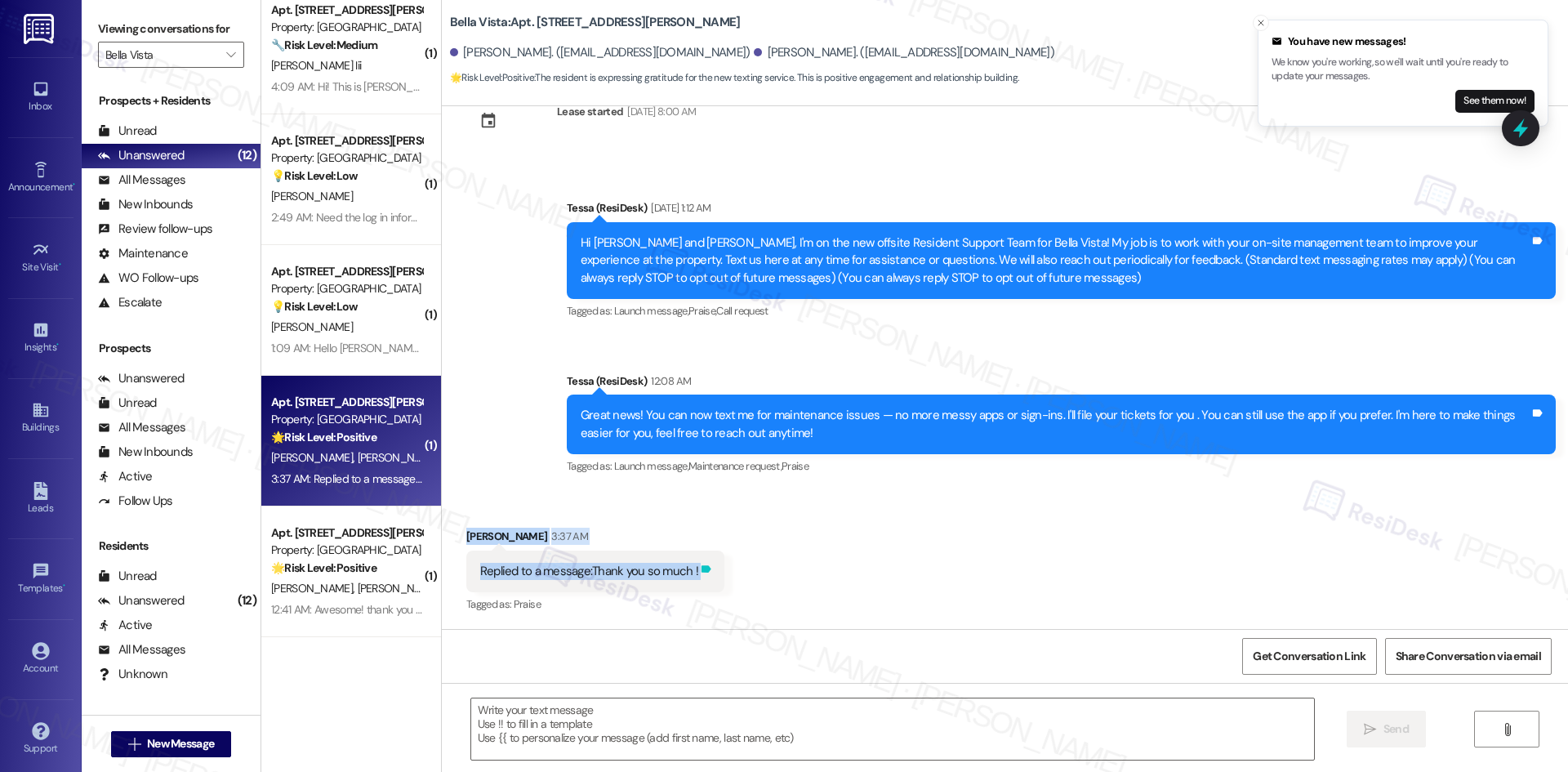
drag, startPoint x: 485, startPoint y: 540, endPoint x: 686, endPoint y: 579, distance: 204.7
click at [714, 576] on div "Received via SMS Damaris Martinez 3:37 AM Replied to a message:Thank you so muc…" at bounding box center [595, 572] width 282 height 114
copy div "Damaris Martinez 3:37 AM Replied to a message:Thank you so much ! Tags and notes"
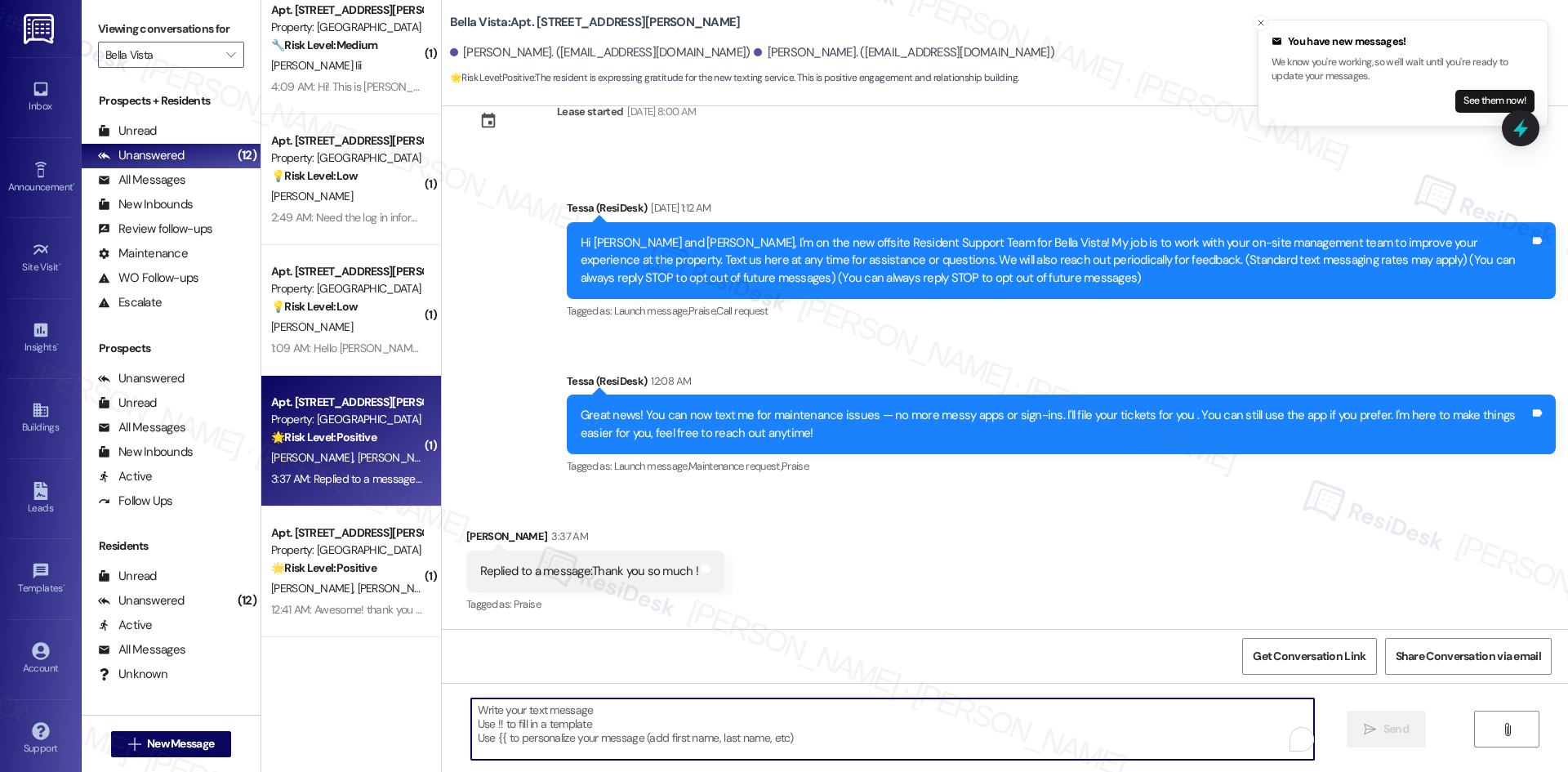
click at [595, 730] on textarea "To enrich screen reader interactions, please activate Accessibility in Grammarl…" at bounding box center [893, 729] width 843 height 61
paste textarea "You’re very welcome, Damaris!"
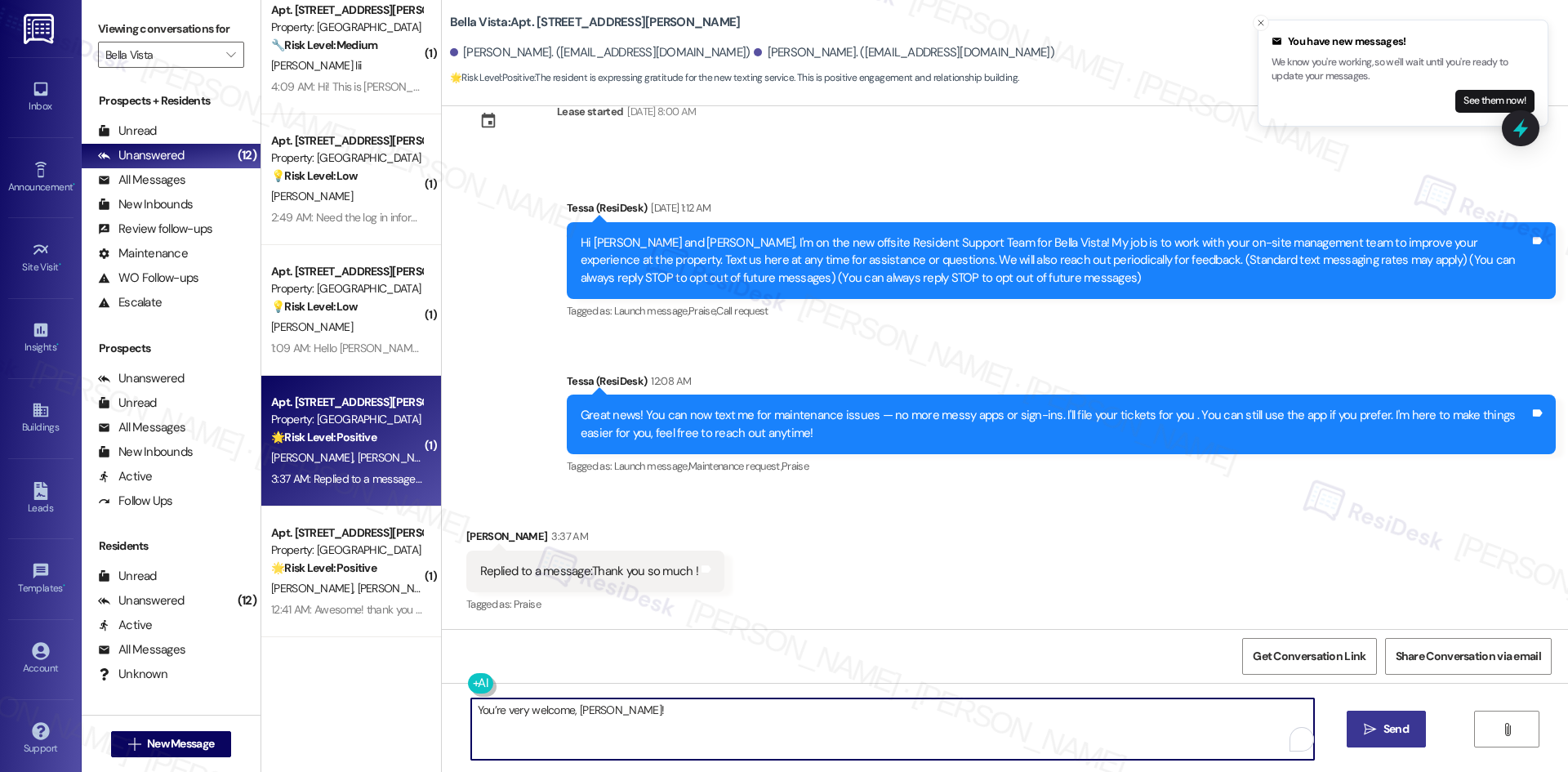
type textarea "You’re very welcome, Damaris!"
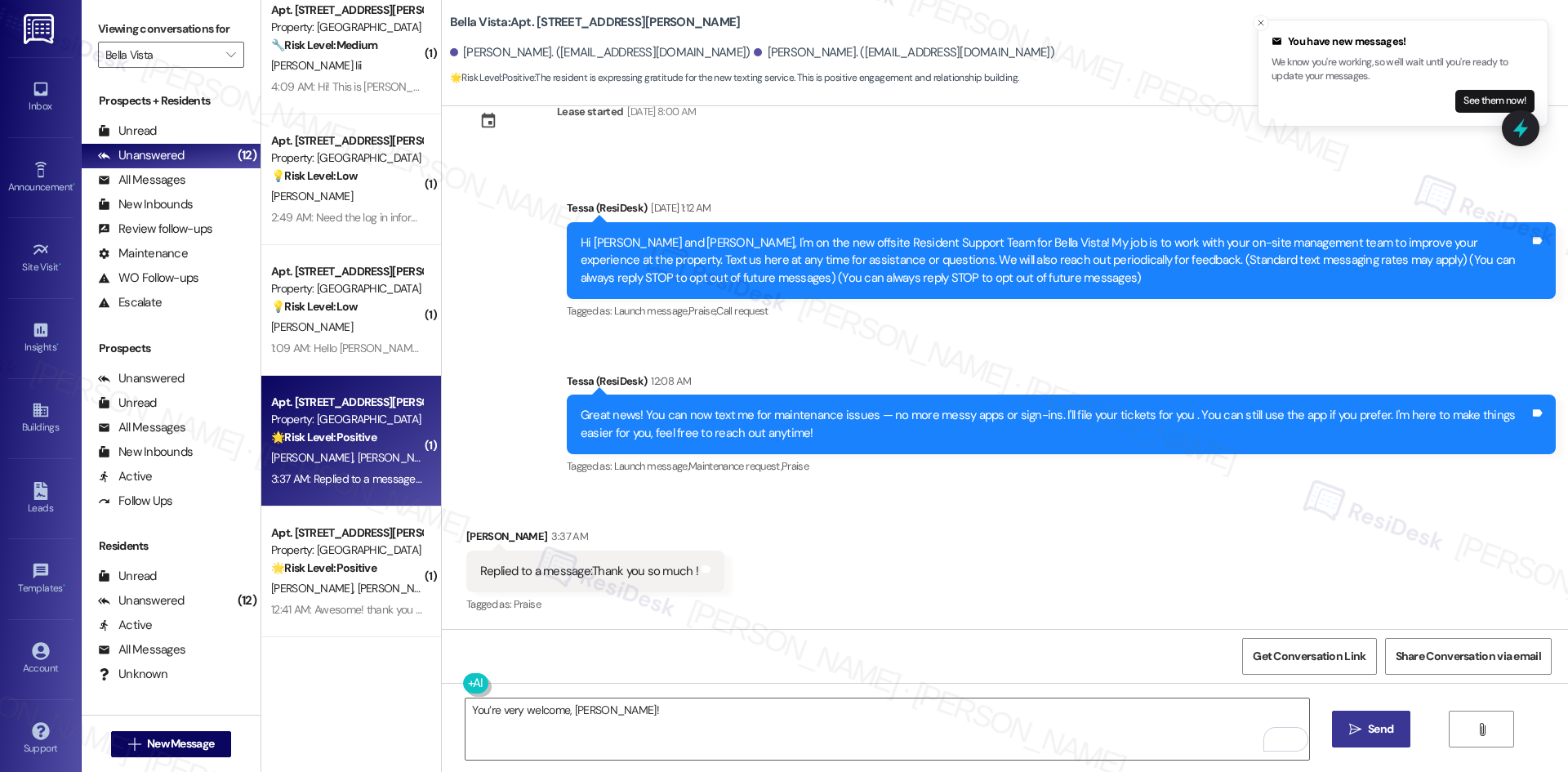
click at [1388, 736] on span "Send" at bounding box center [1380, 729] width 25 height 17
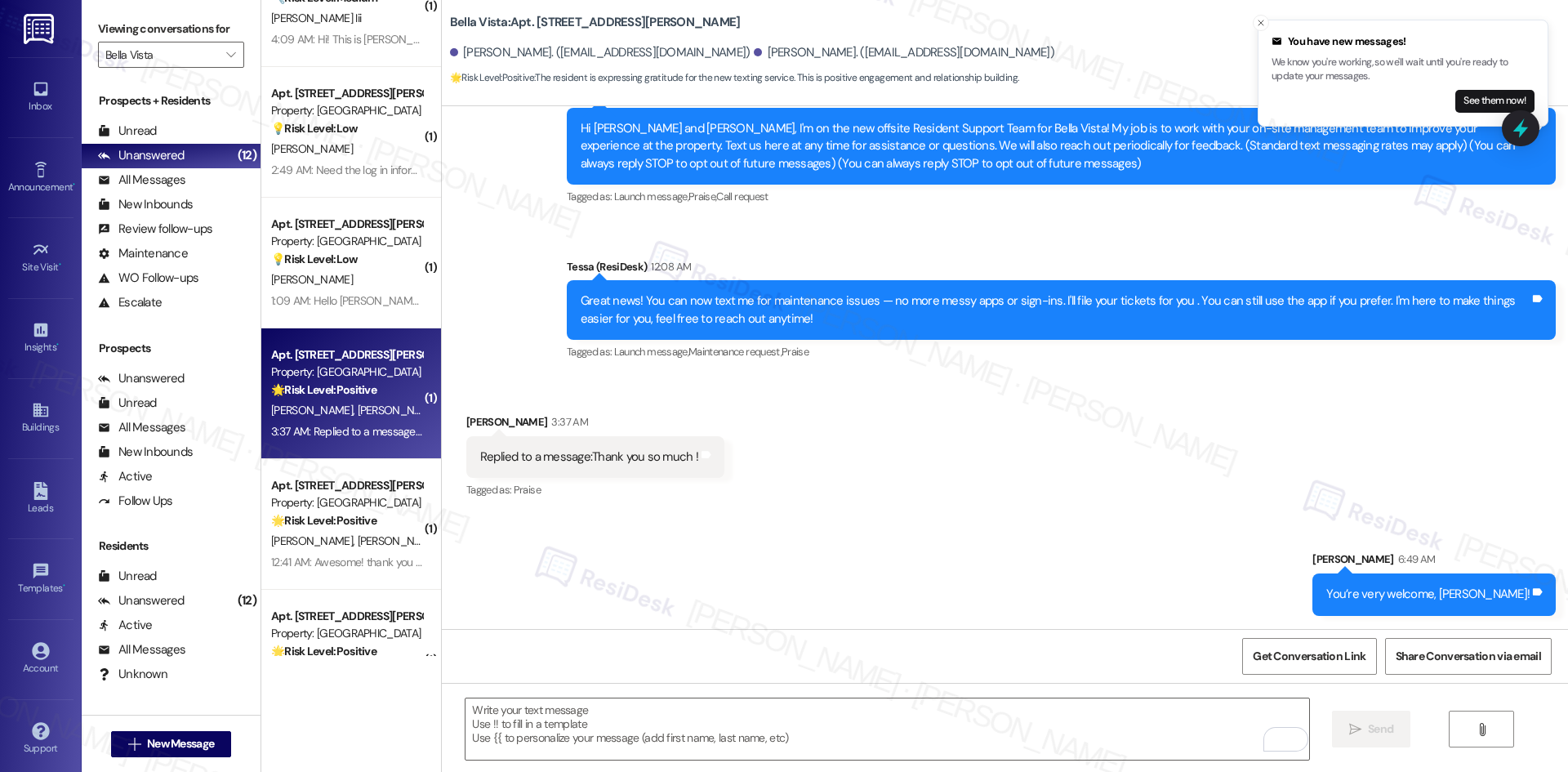
scroll to position [571, 0]
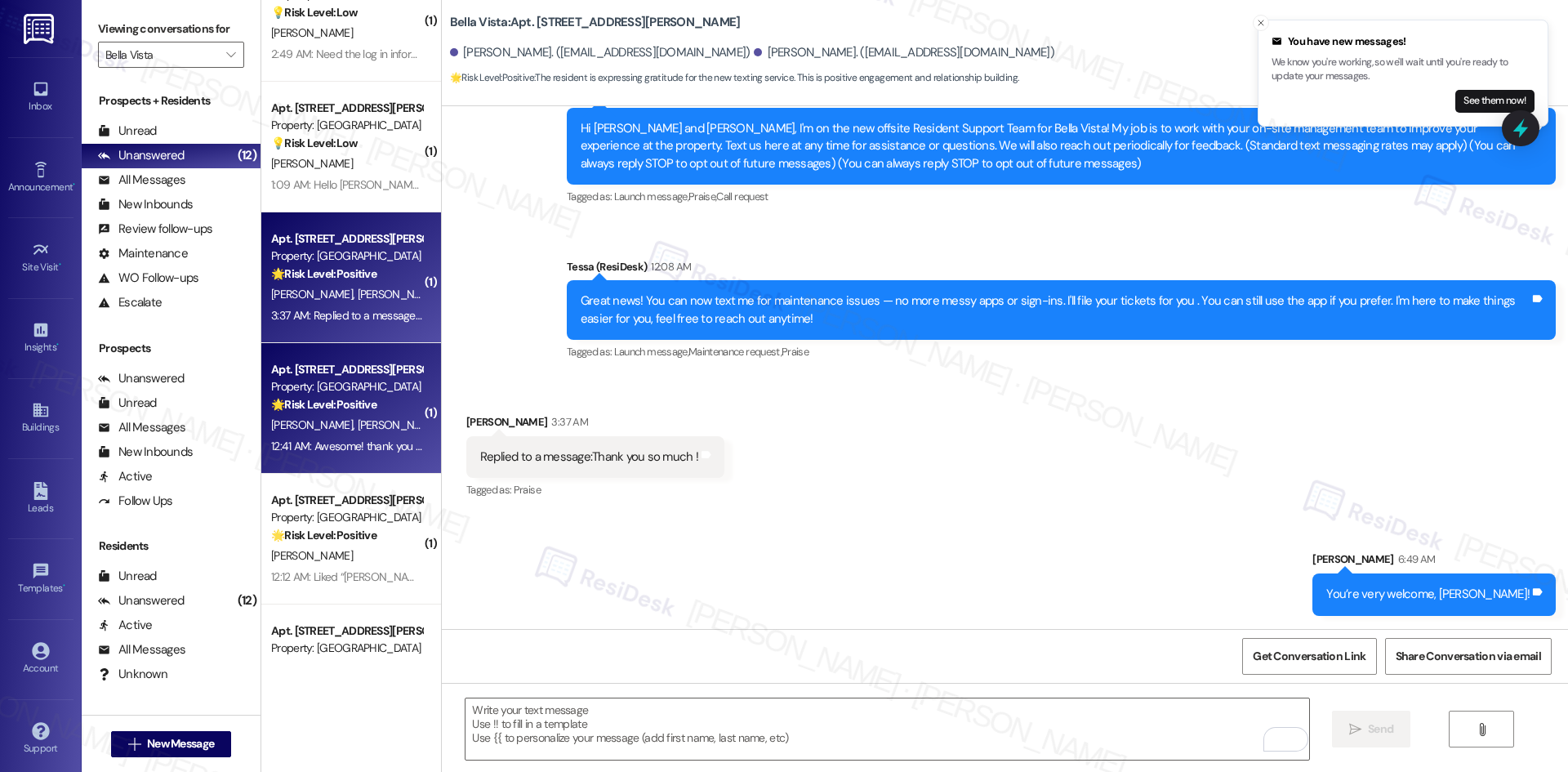
click at [344, 454] on div "12:41 AM: Awesome! thank you so much 😊 12:41 AM: Awesome! thank you so much 😊" at bounding box center [346, 447] width 154 height 21
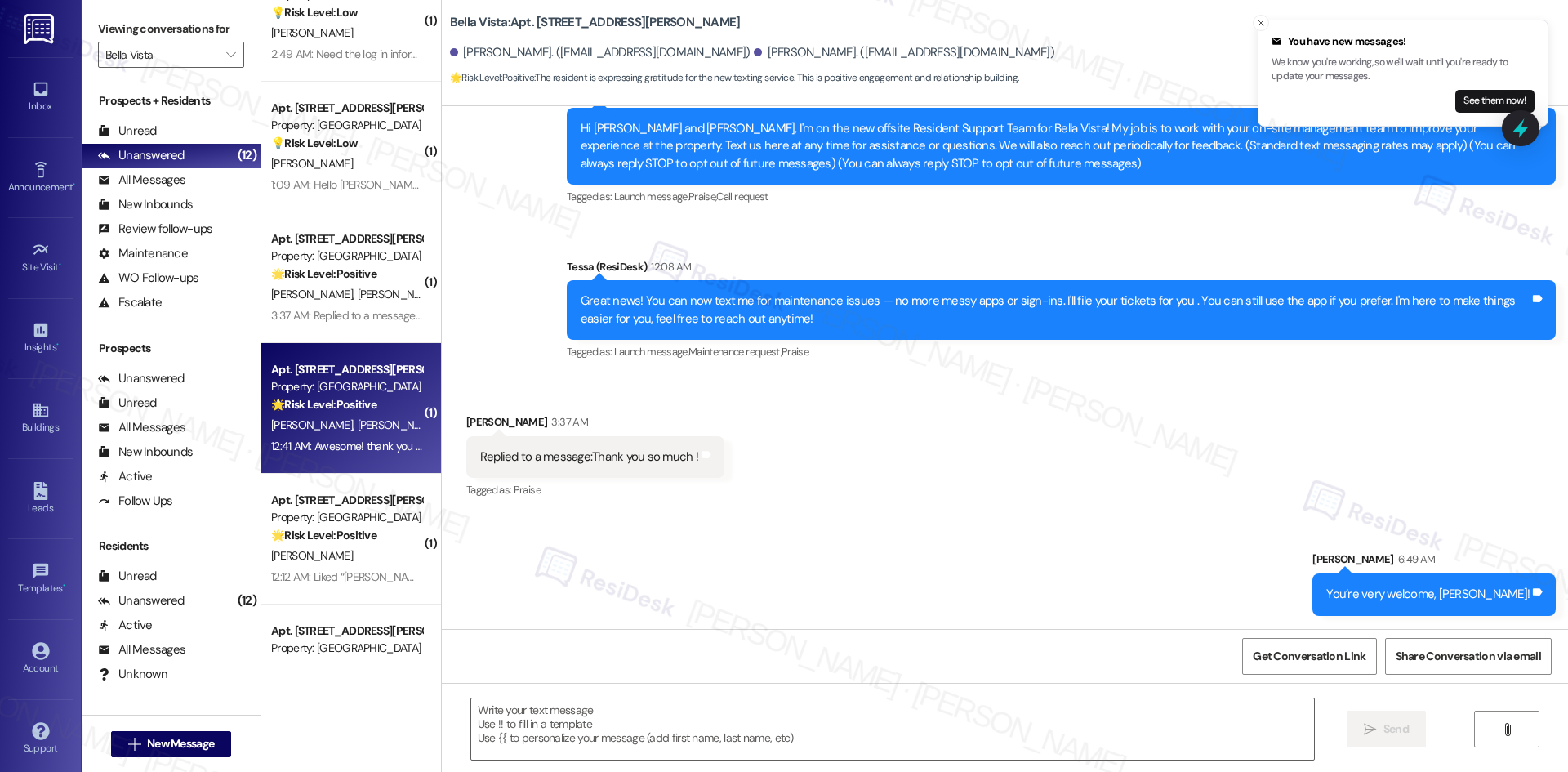
type textarea "Fetching suggested responses. Please feel free to read through the conversation…"
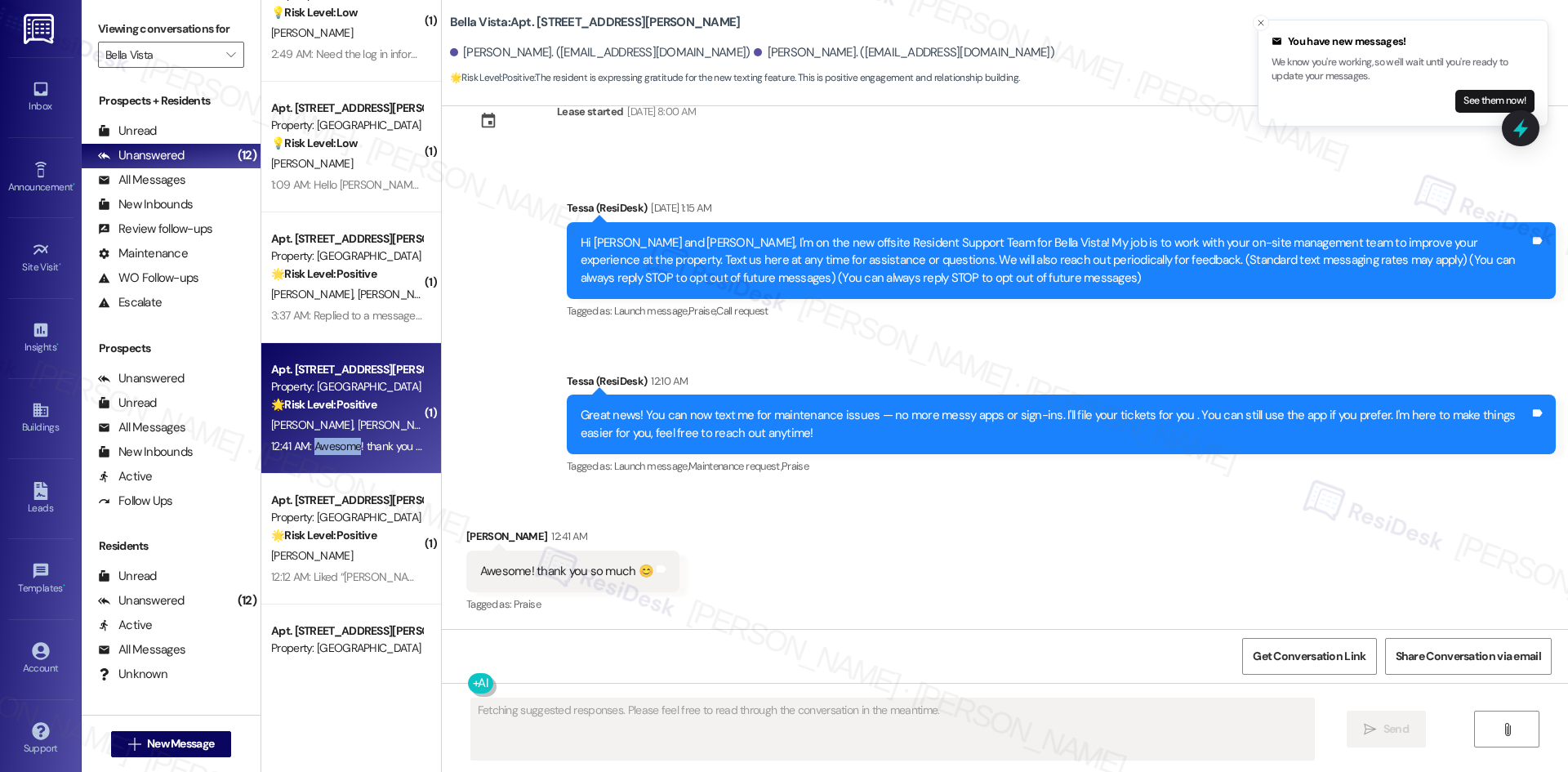
scroll to position [52, 0]
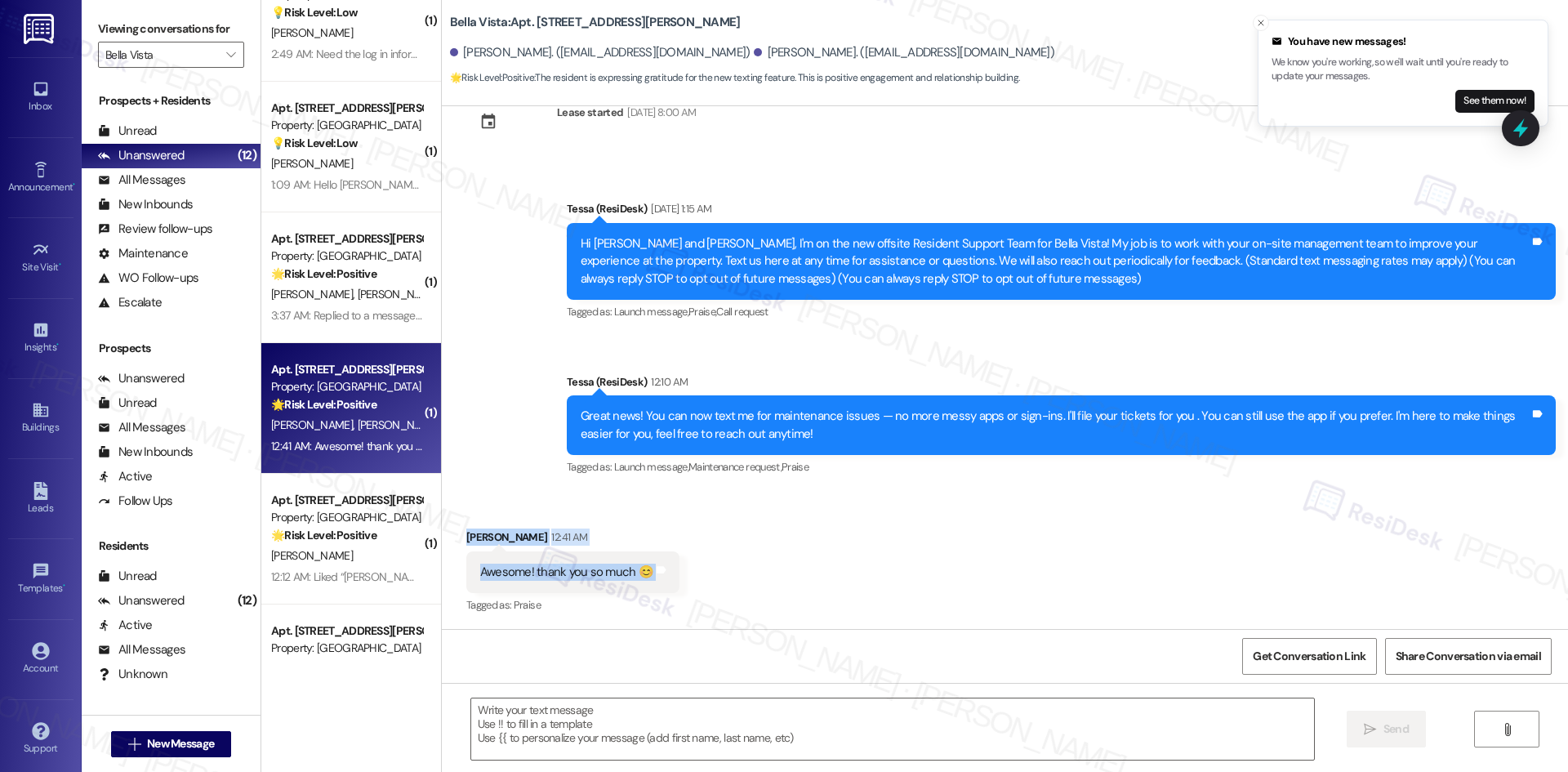
drag, startPoint x: 495, startPoint y: 538, endPoint x: 691, endPoint y: 566, distance: 198.0
click at [691, 566] on div "Received via SMS Kiera Escoto 12:41 AM Awesome! thank you so much 😊 Tags and no…" at bounding box center [1005, 560] width 1126 height 138
drag, startPoint x: 549, startPoint y: 556, endPoint x: 495, endPoint y: 576, distance: 57.6
copy div "Kiera Escoto 12:41 AM Awesome! thank you so much 😊 Tags and notes"
drag, startPoint x: 692, startPoint y: 718, endPoint x: 672, endPoint y: 713, distance: 20.6
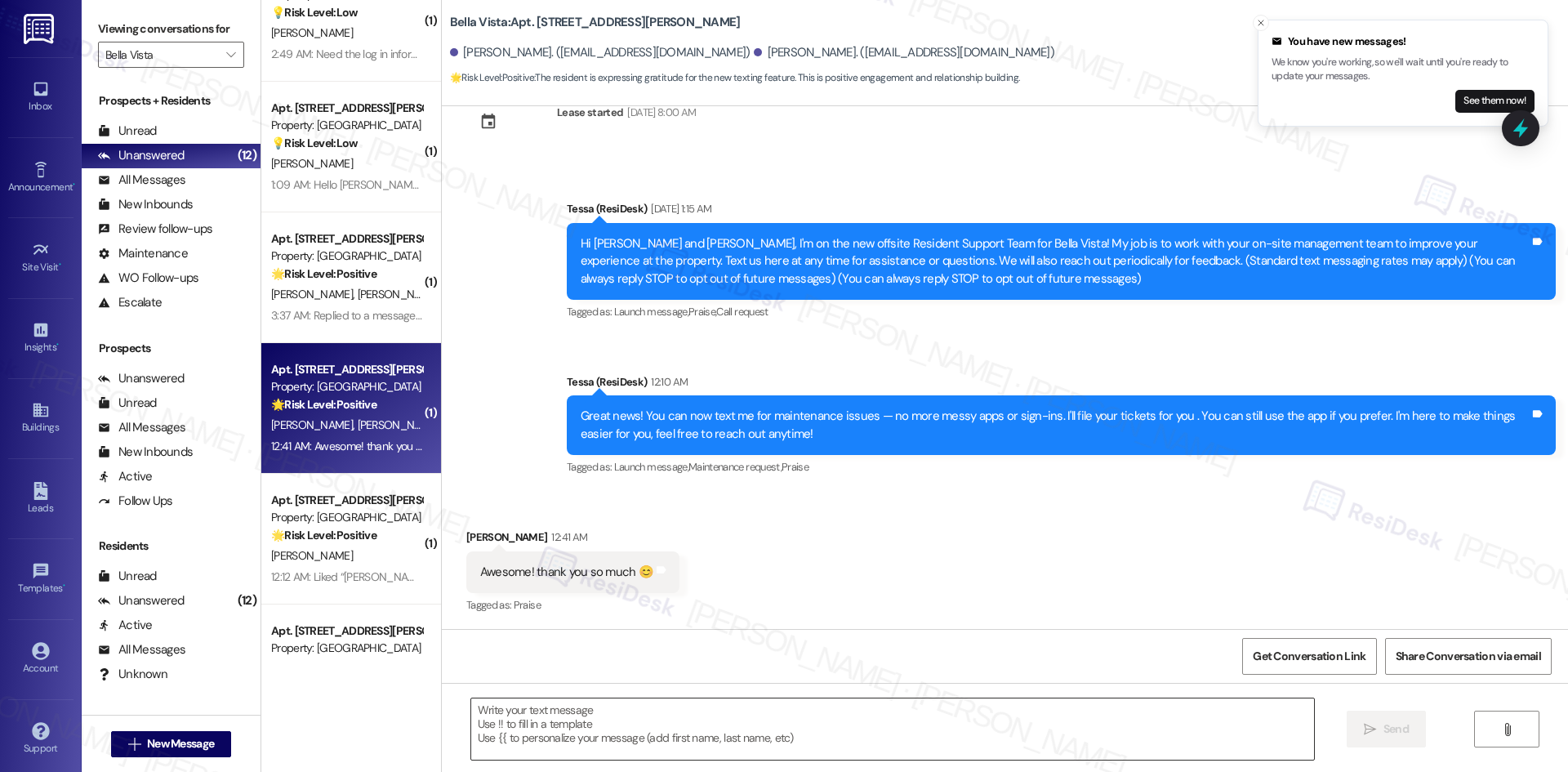
click at [692, 718] on textarea at bounding box center [893, 729] width 843 height 61
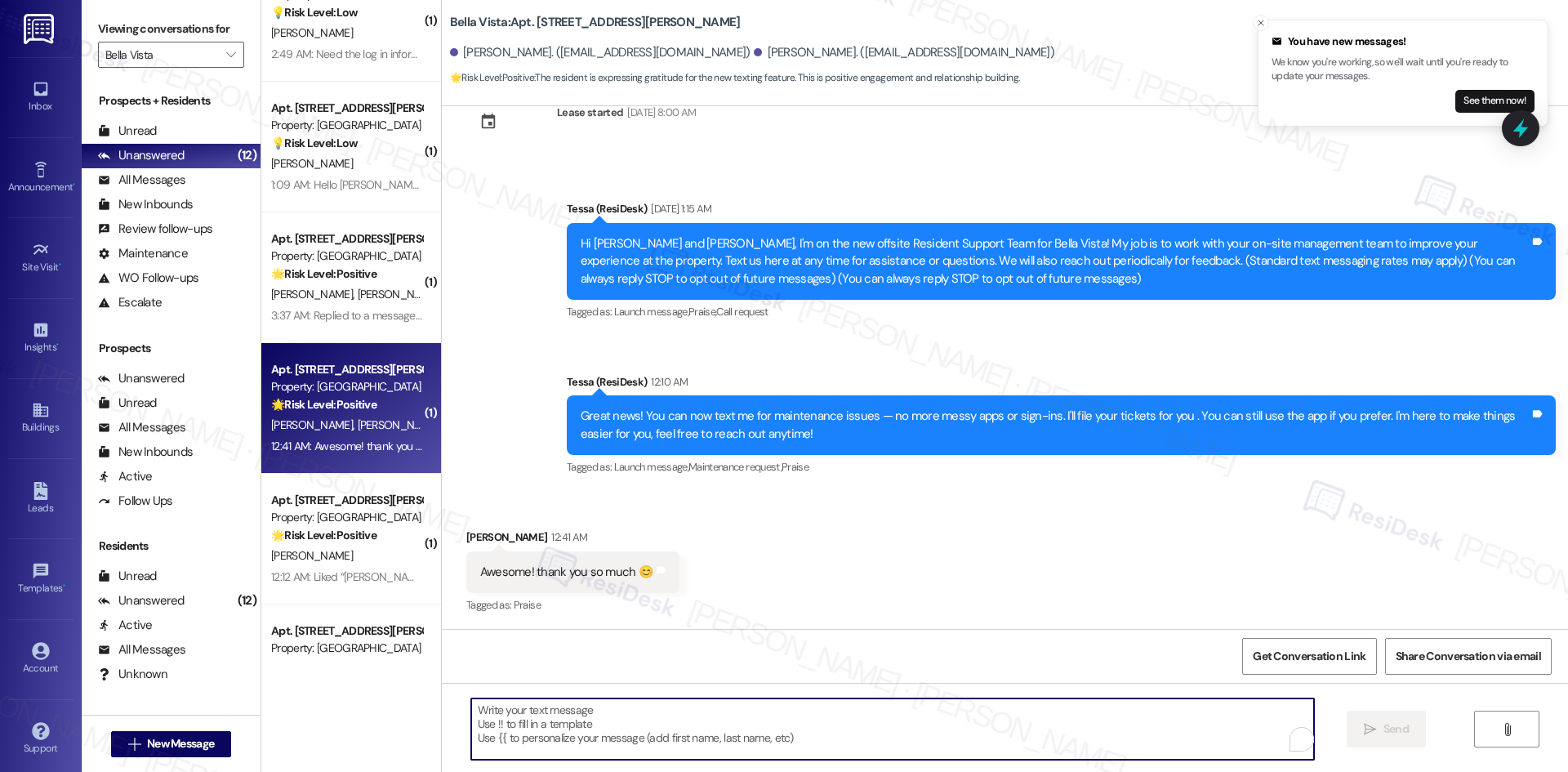
paste textarea "You’re very welcome, Kiera!"
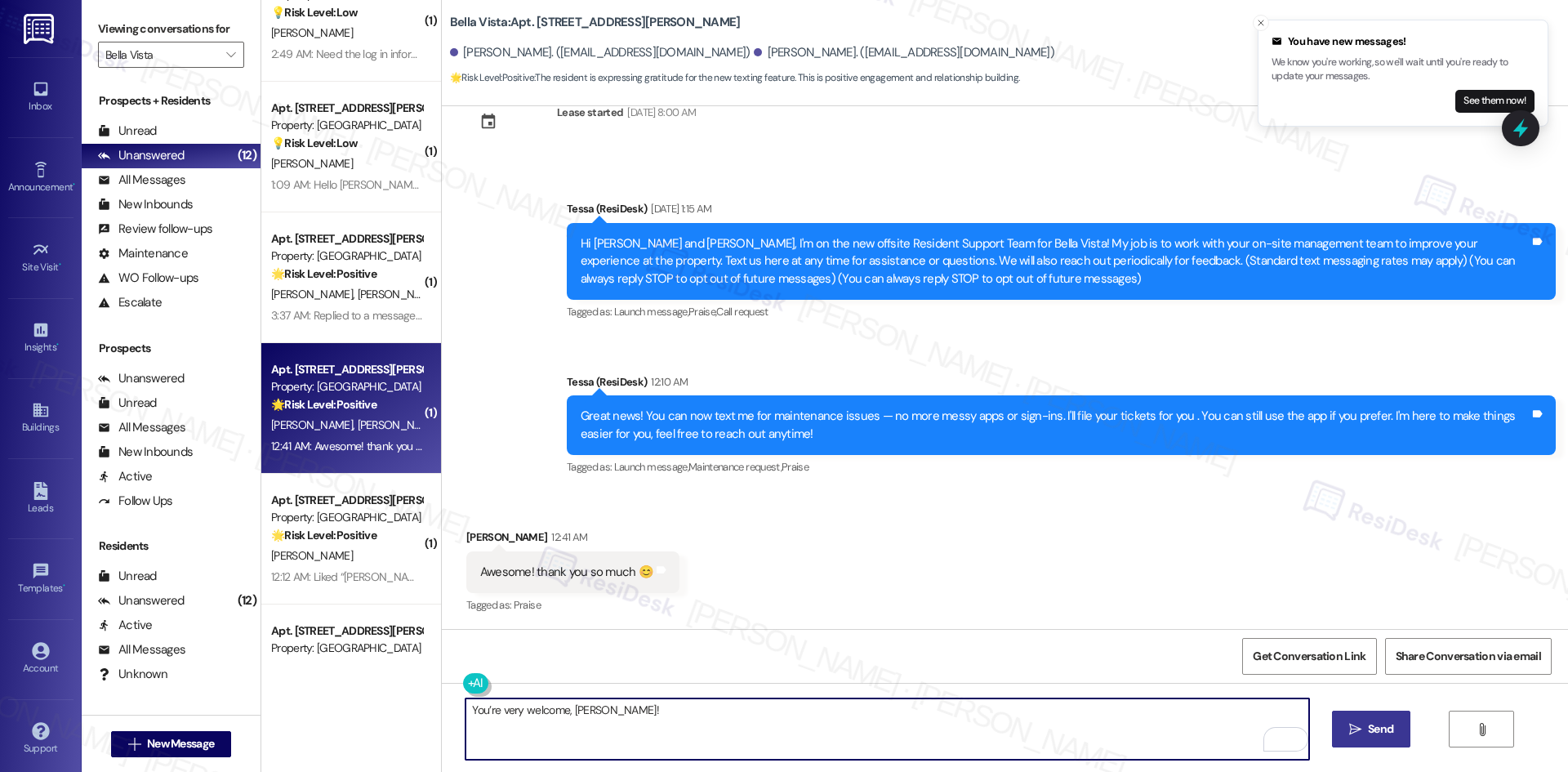
type textarea "You’re very welcome, Kiera!"
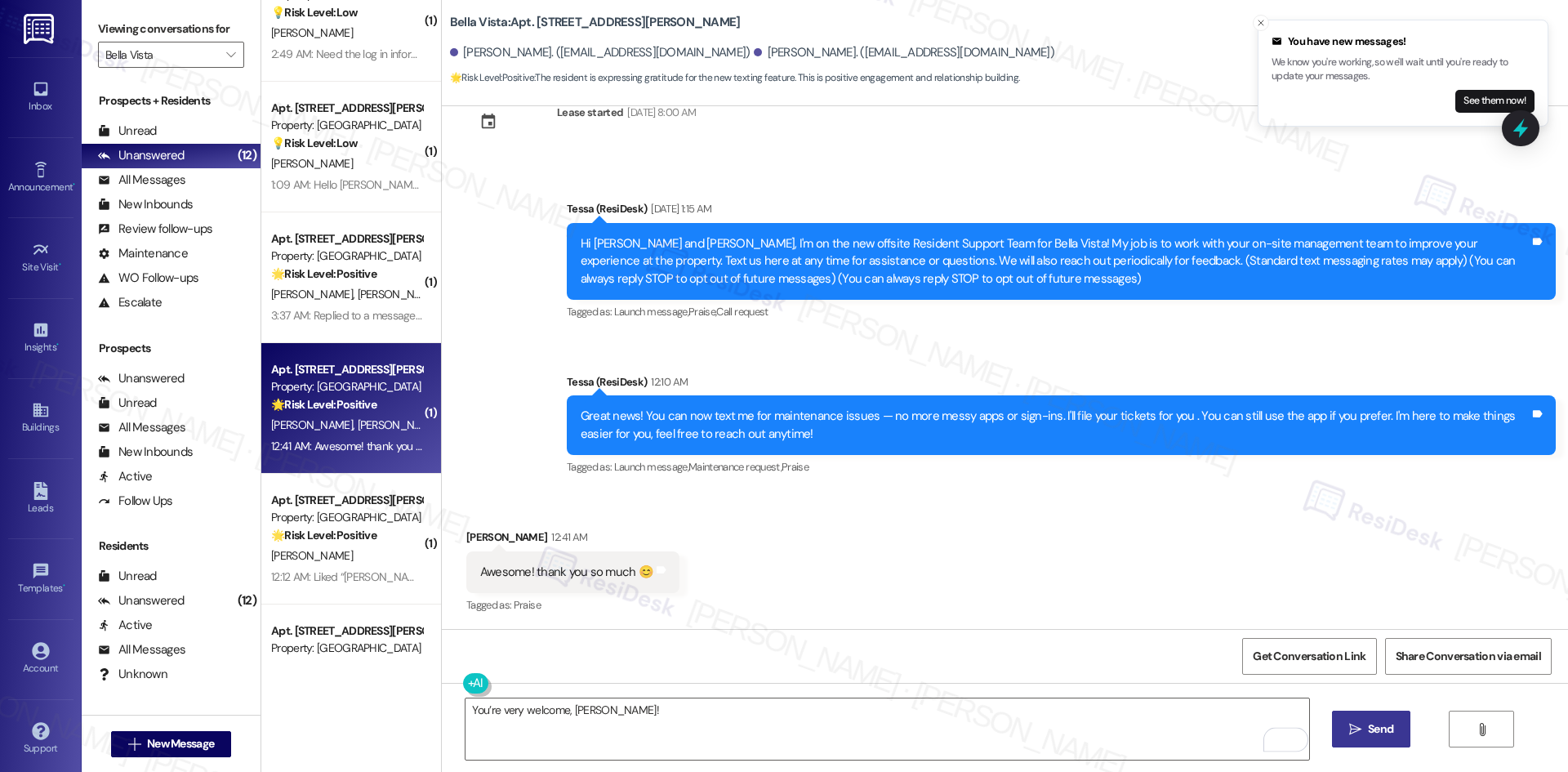
click at [1353, 732] on icon "" at bounding box center [1355, 729] width 12 height 13
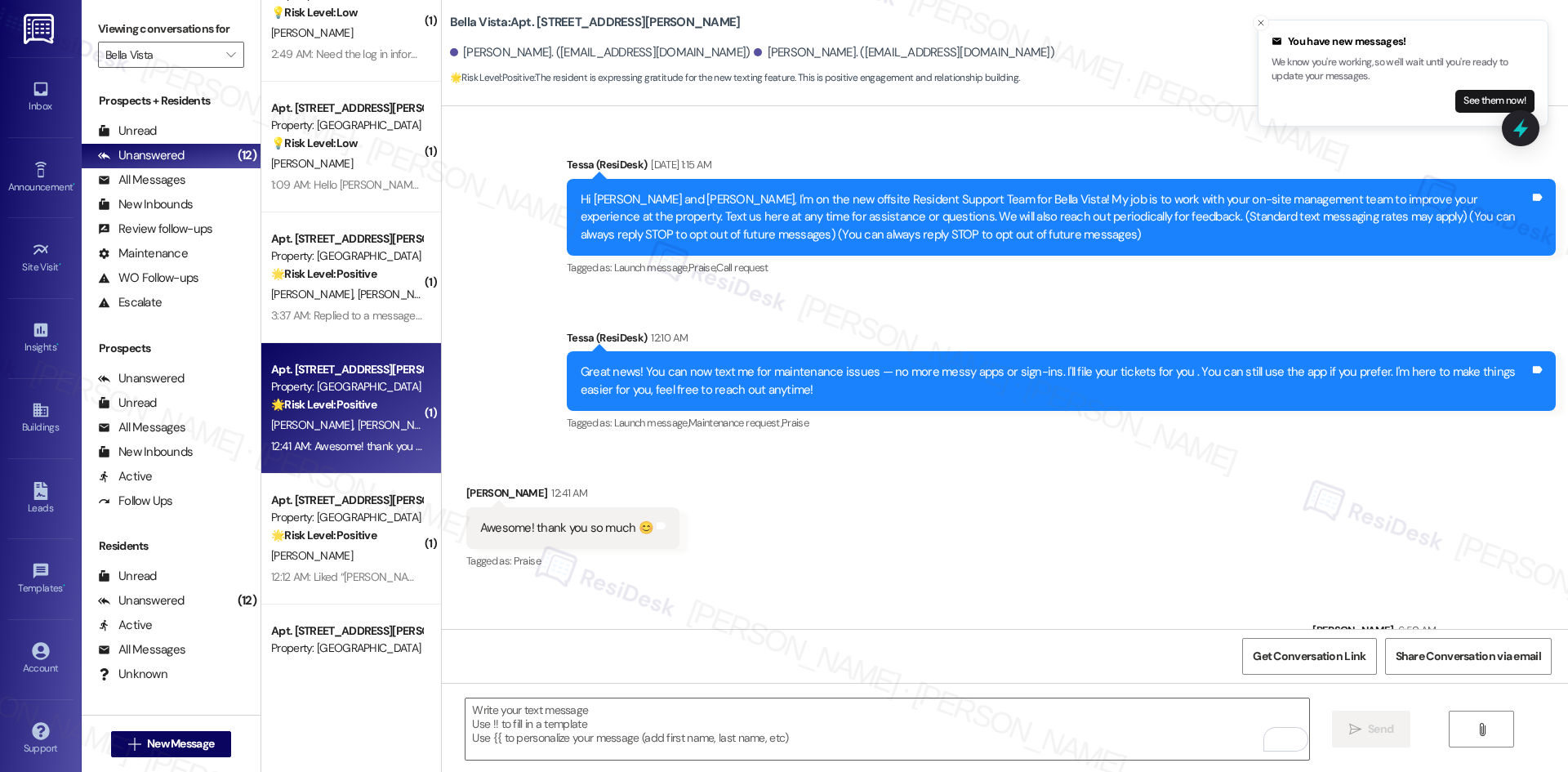
scroll to position [168, 0]
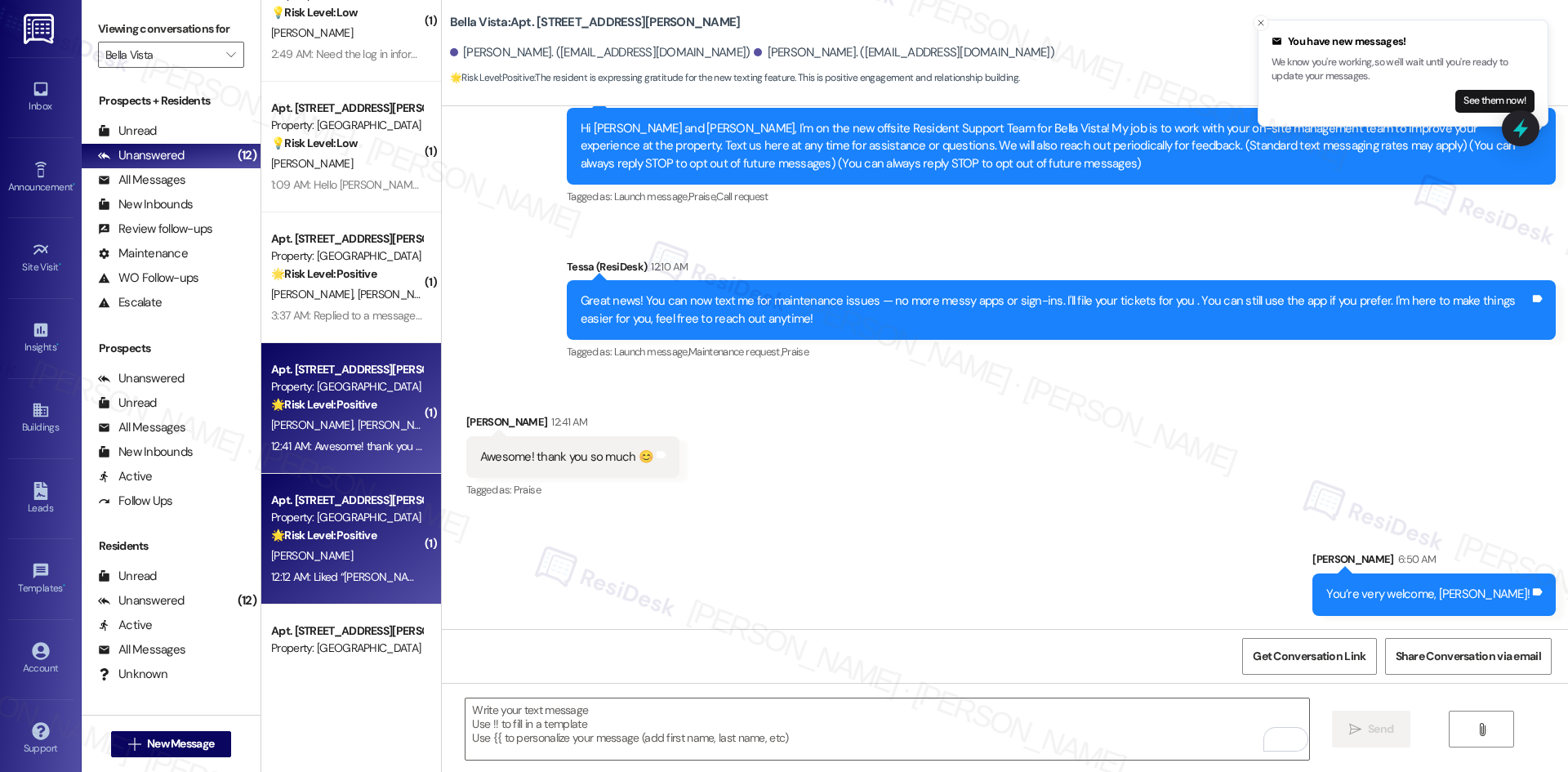
click at [310, 556] on div "J. Allen" at bounding box center [346, 556] width 154 height 21
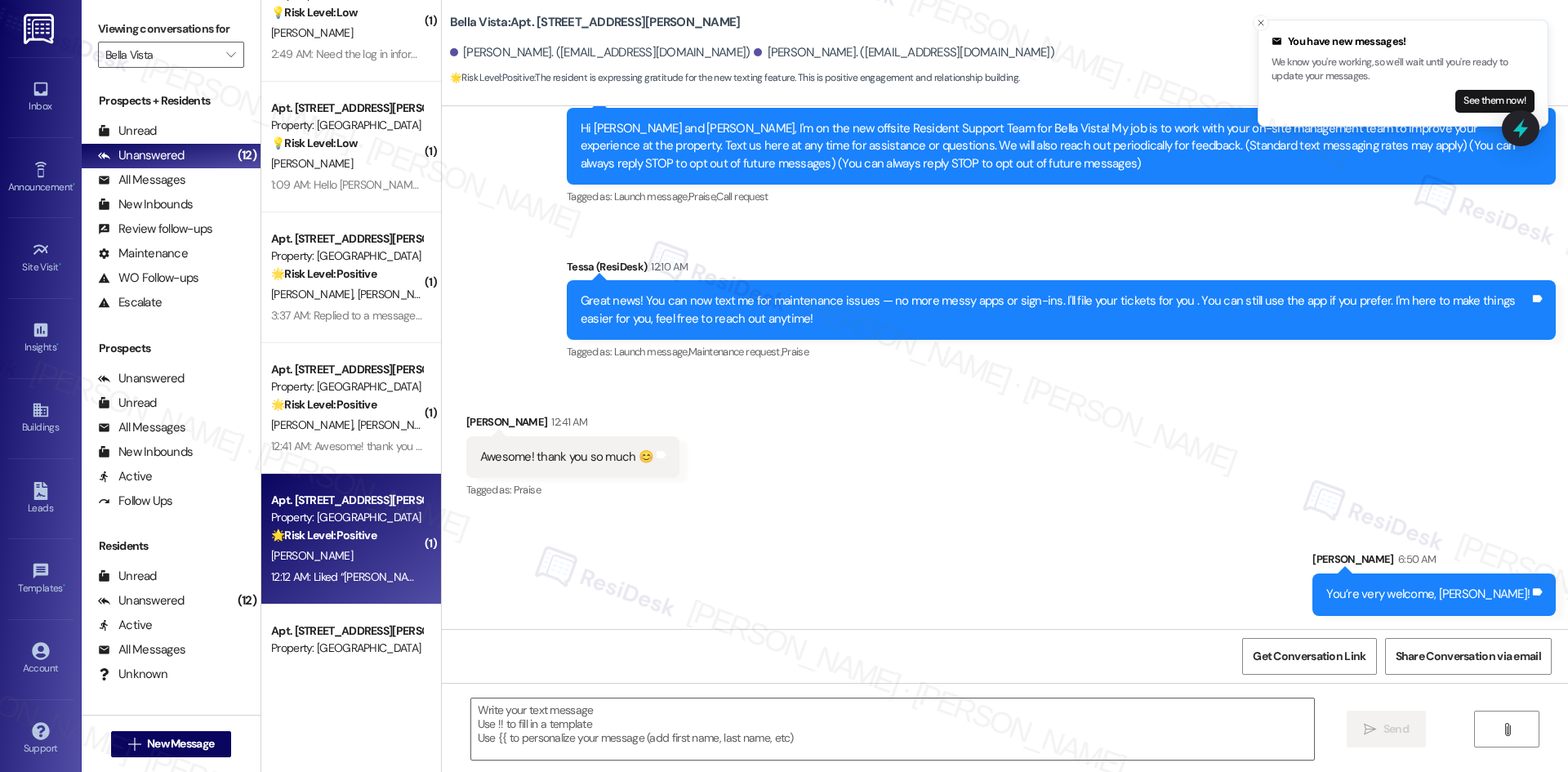
type textarea "Fetching suggested responses. Please feel free to read through the conversation…"
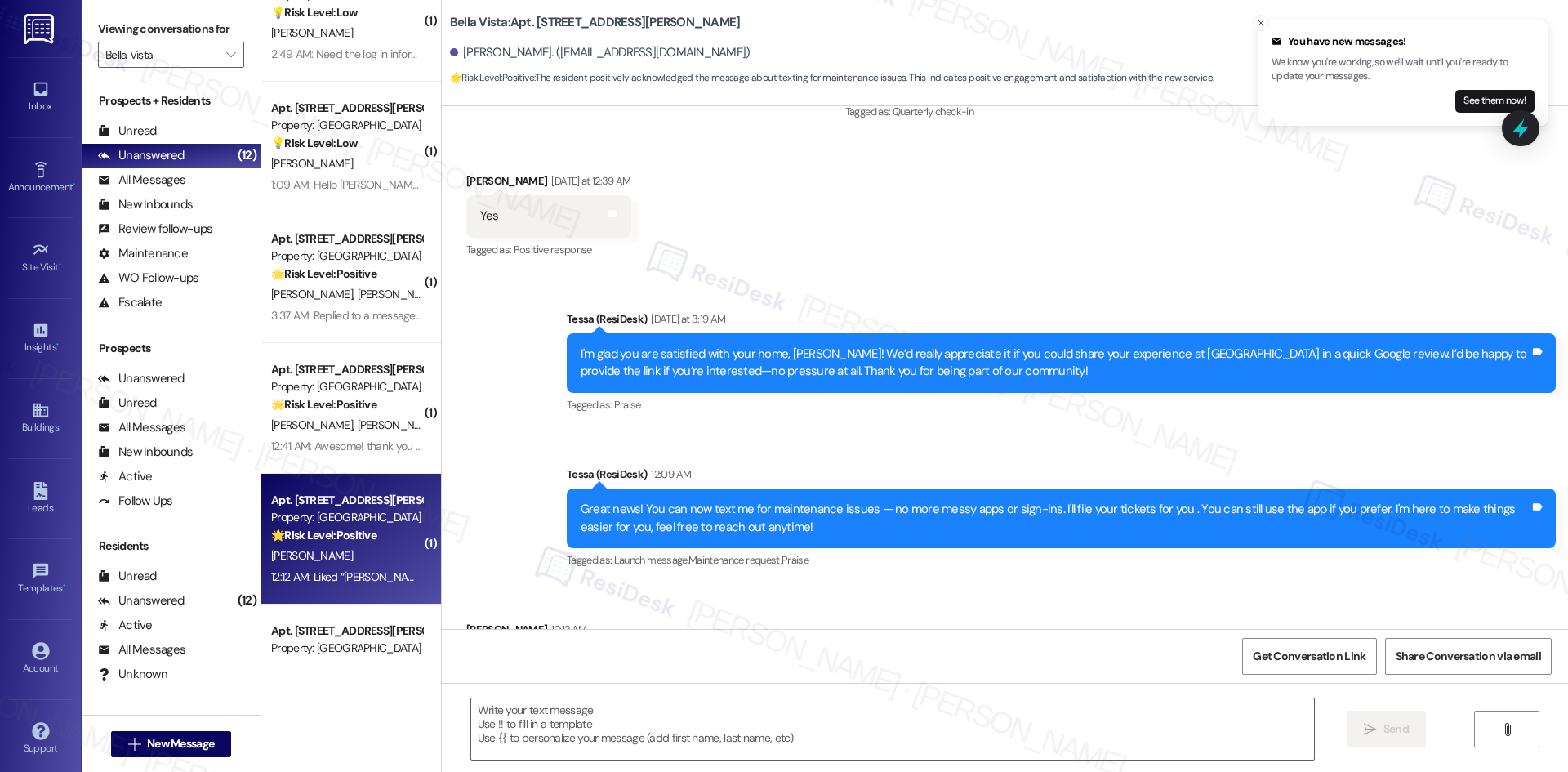
scroll to position [608, 0]
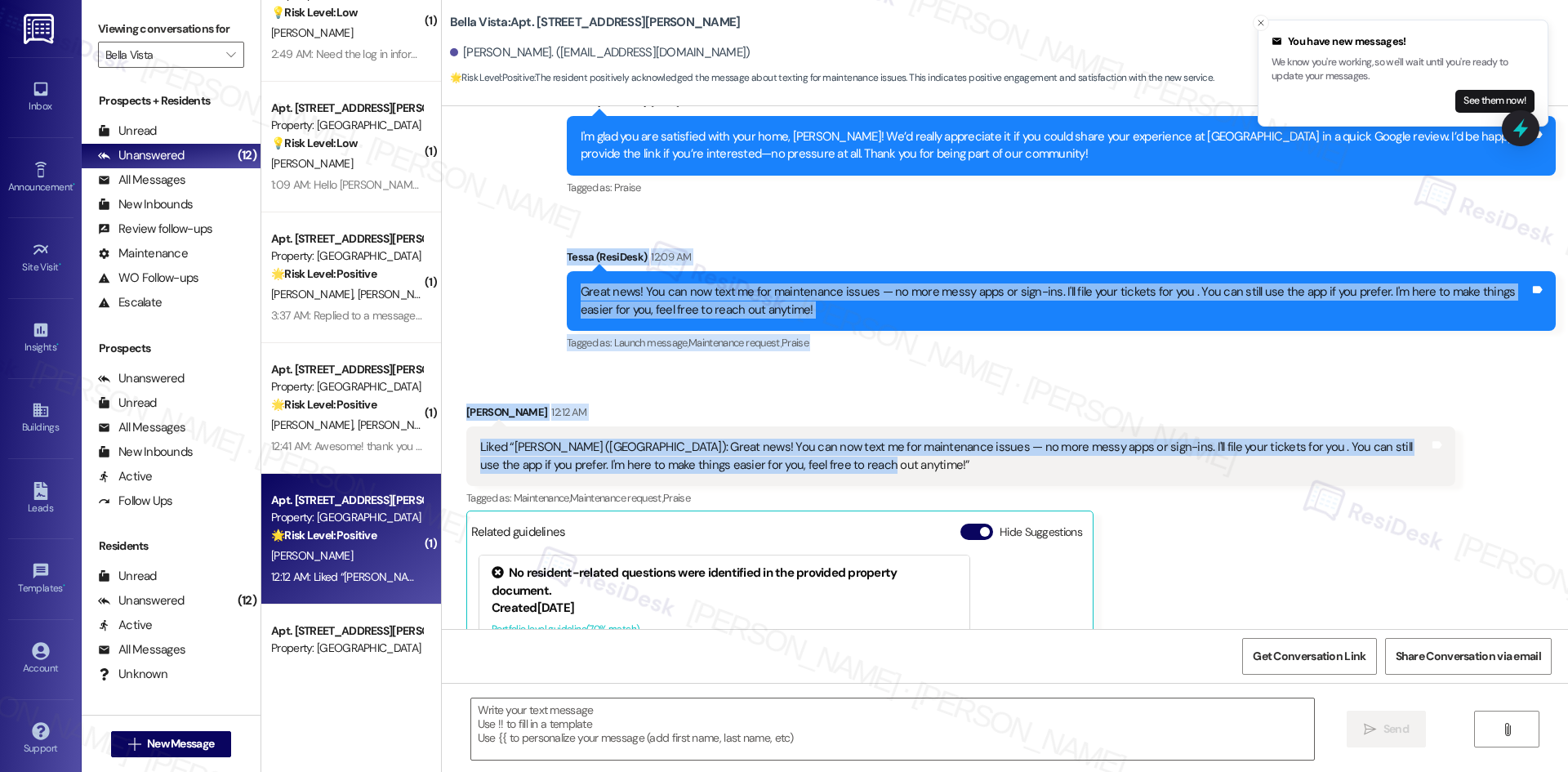
drag, startPoint x: 539, startPoint y: 269, endPoint x: 871, endPoint y: 472, distance: 389.1
click at [871, 472] on div "Lease started Jun 02, 2025 at 8:00 AM Announcement, sent via SMS Tessa (ResiDes…" at bounding box center [1005, 367] width 1126 height 523
copy div "Tessa (ResiDesk) 12:09 AM Great news! You can now text me for maintenance issue…"
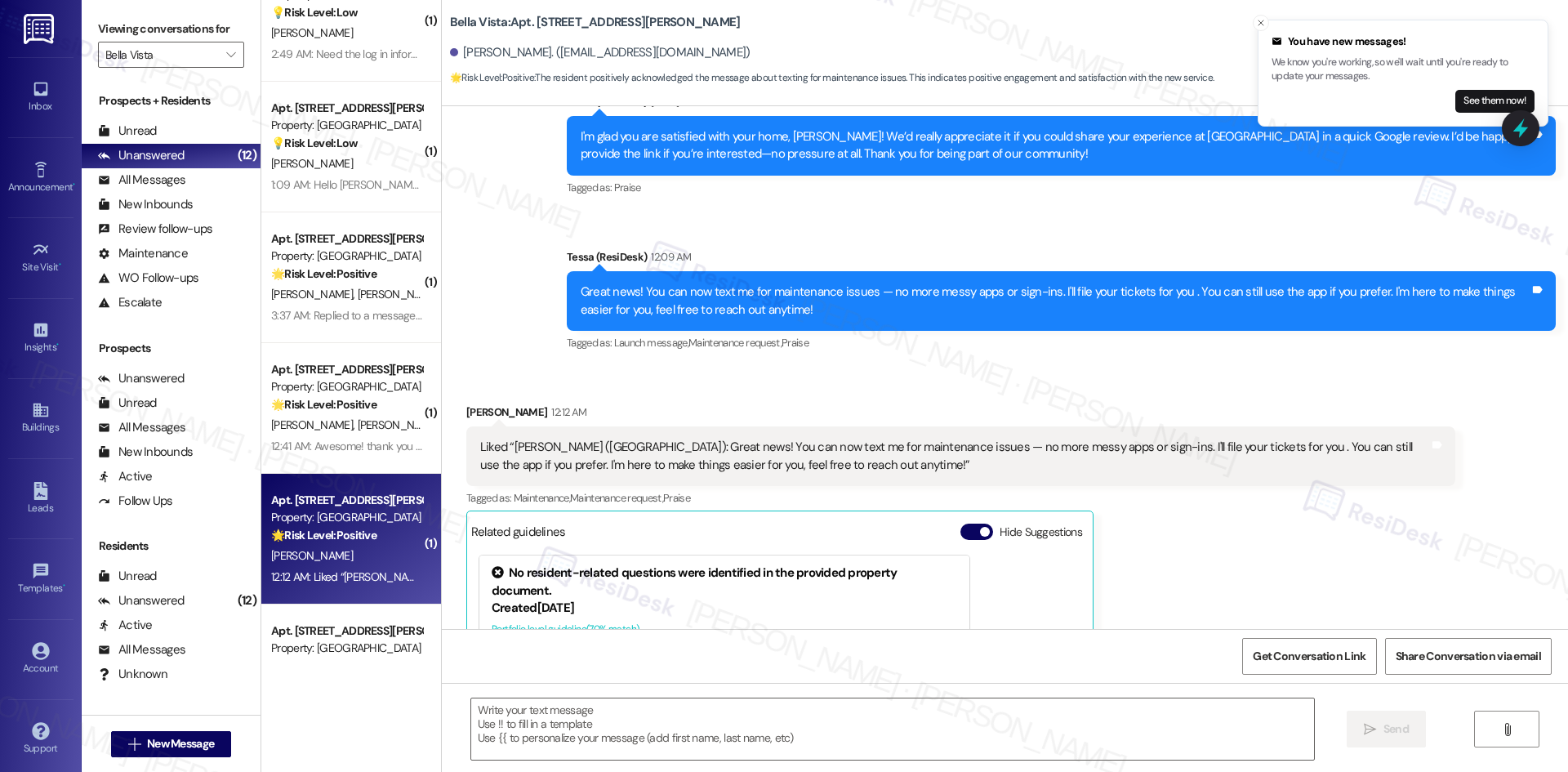
click at [1259, 542] on div "Jessica Allen 12:12 AM Liked “Tessa (Bella Vista): Great news! You can now text…" at bounding box center [961, 633] width 989 height 458
click at [801, 725] on textarea at bounding box center [893, 729] width 843 height 61
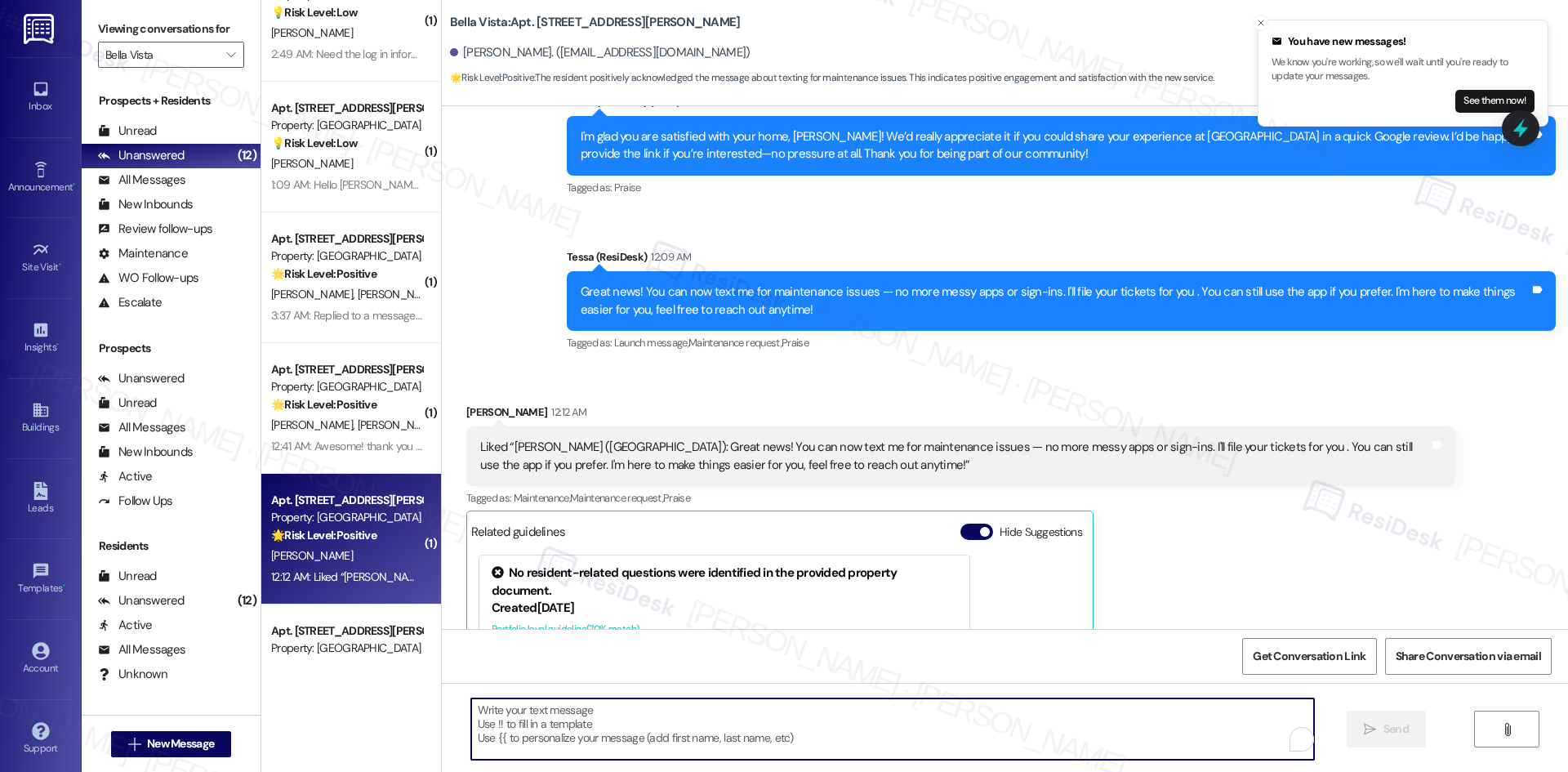
paste textarea "Thanks, Jessica!"
type textarea "Thanks, Jessica!"
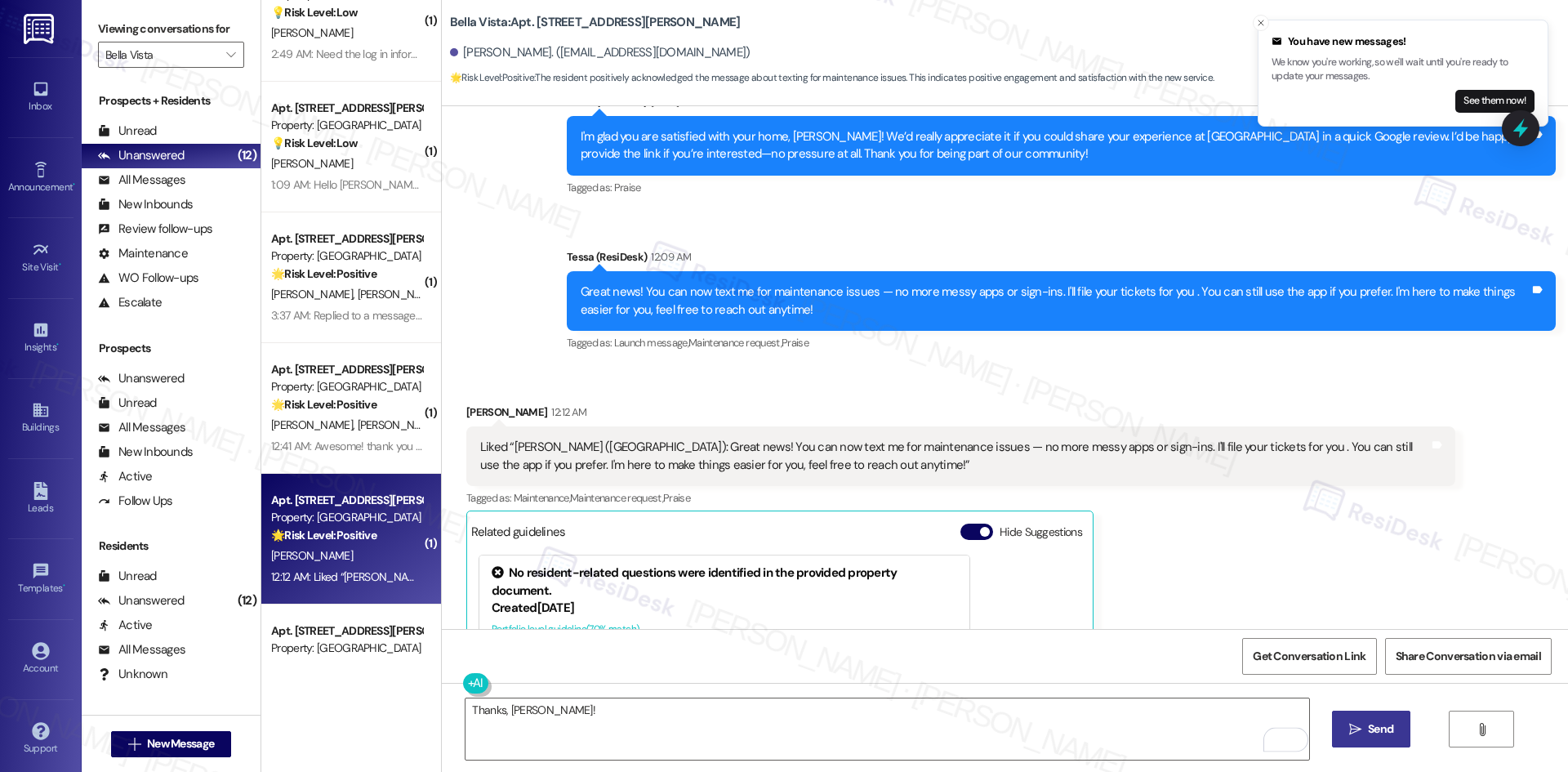
click at [1376, 724] on span "Send" at bounding box center [1380, 729] width 25 height 17
click at [1124, 555] on div "Jessica Allen 12:12 AM Liked “Tessa (Bella Vista): Great news! You can now text…" at bounding box center [961, 633] width 989 height 458
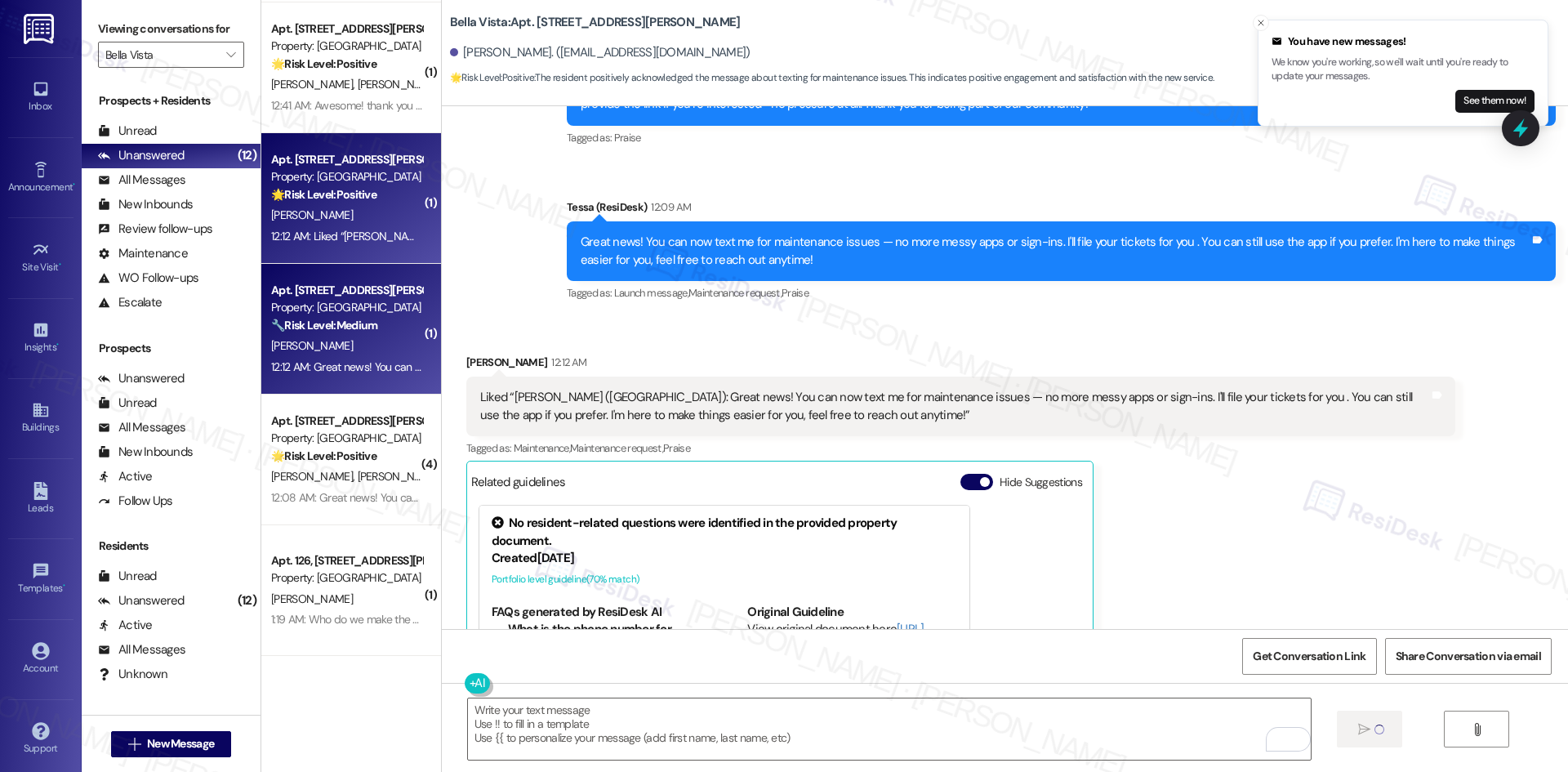
click at [338, 339] on div "E. Santillana" at bounding box center [346, 346] width 154 height 21
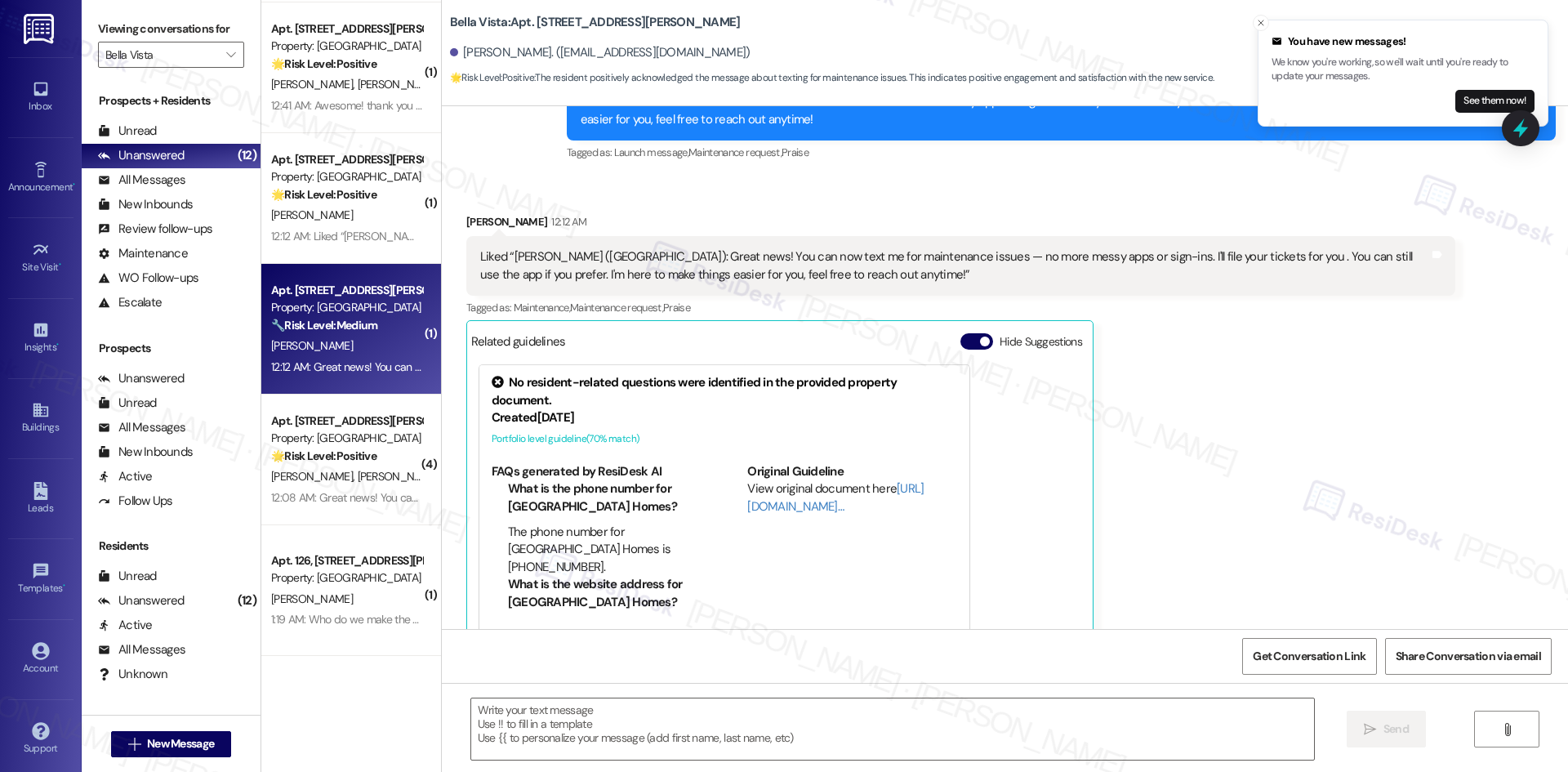
scroll to position [852, 0]
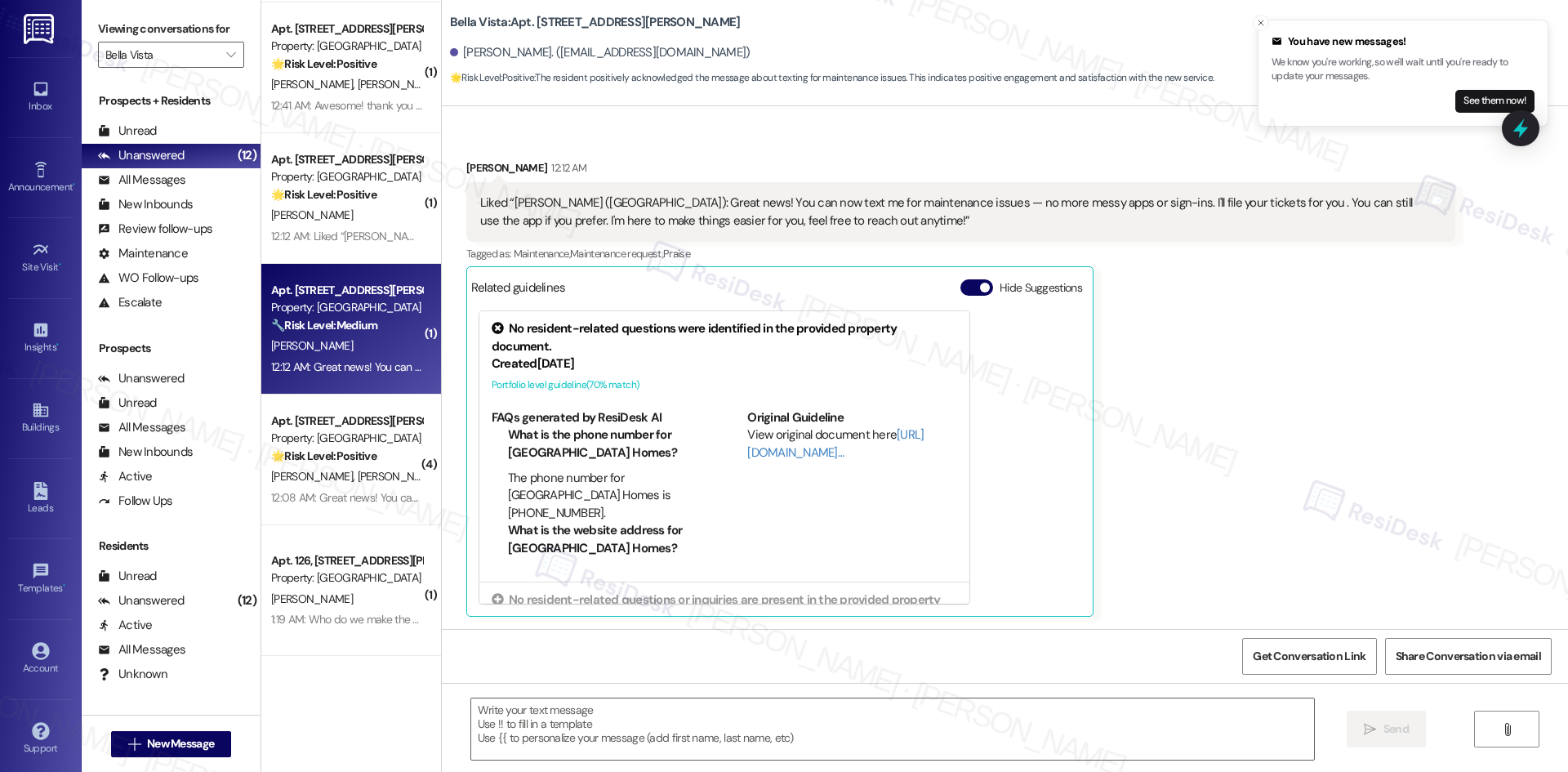
type textarea "Fetching suggested responses. Please feel free to read through the conversation…"
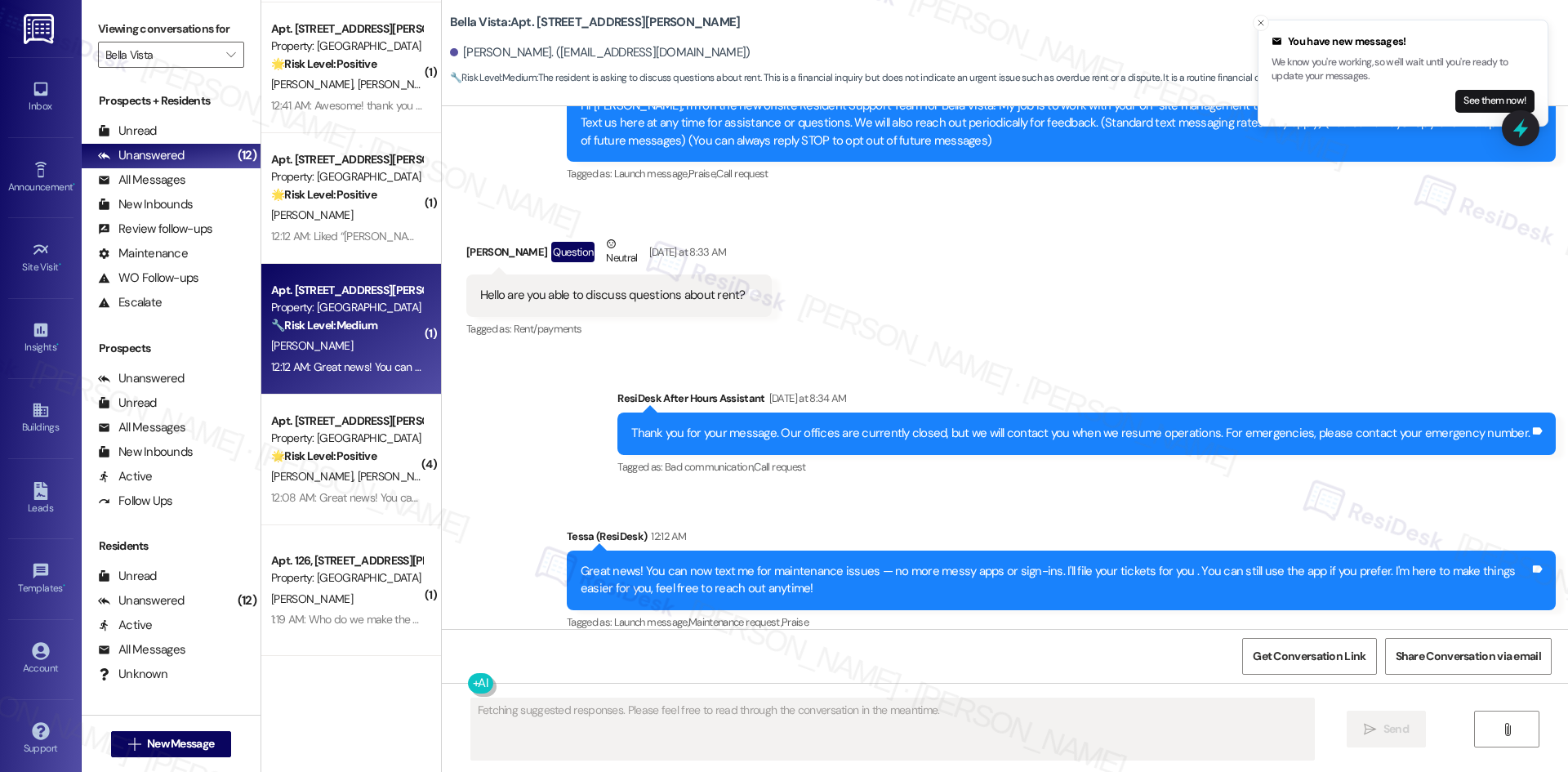
scroll to position [208, 0]
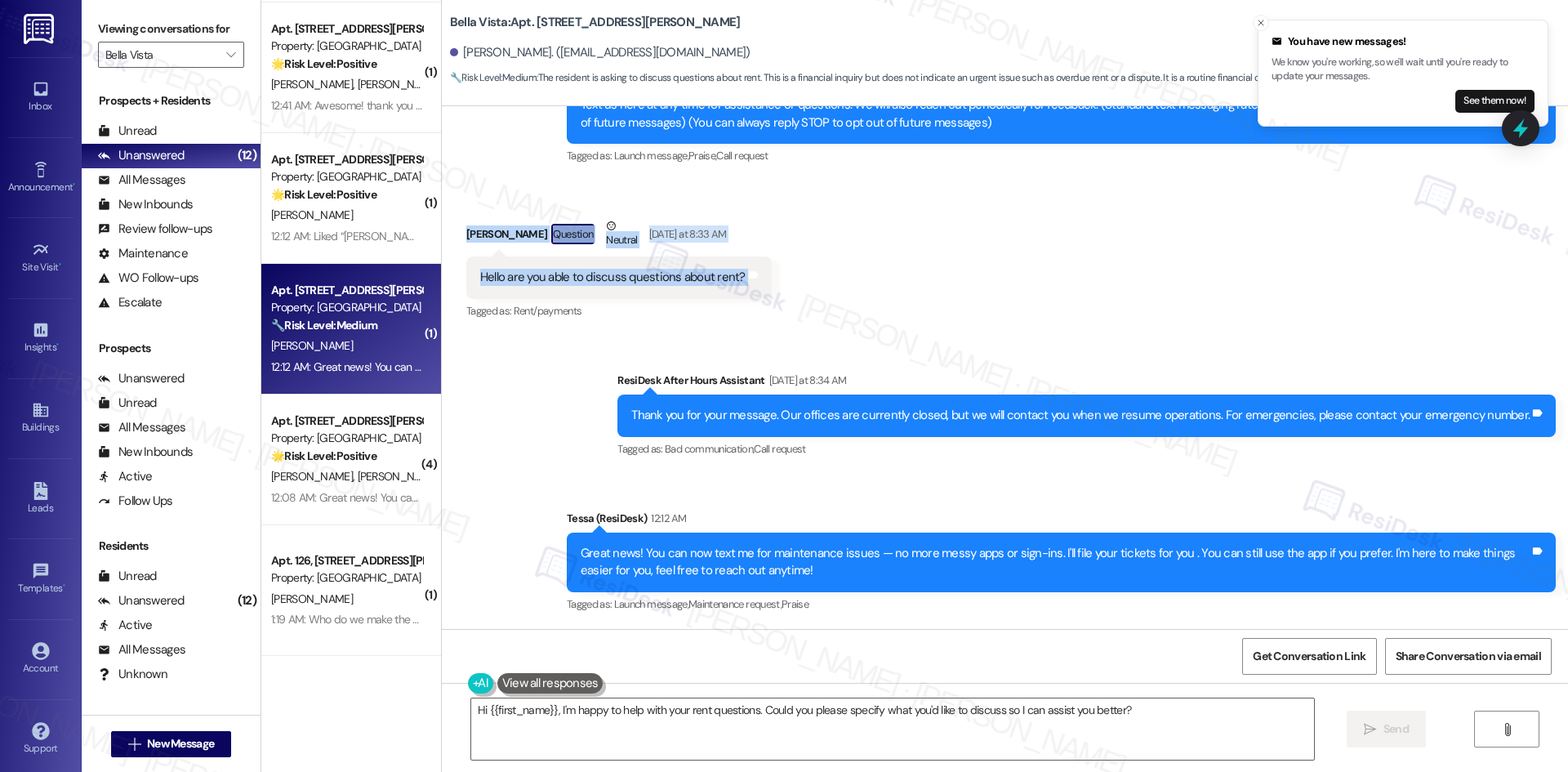
drag, startPoint x: 440, startPoint y: 224, endPoint x: 756, endPoint y: 278, distance: 320.6
click at [756, 278] on div "Received via SMS Edder Santillana Question Neutral Yesterday at 8:33 AM Hello a…" at bounding box center [1005, 258] width 1126 height 155
click at [756, 279] on div "Received via SMS Edder Santillana Question Neutral Yesterday at 8:33 AM Hello a…" at bounding box center [619, 270] width 330 height 131
copy div "Edder Santillana Question Neutral Yesterday at 8:33 AM Hello are you able to di…"
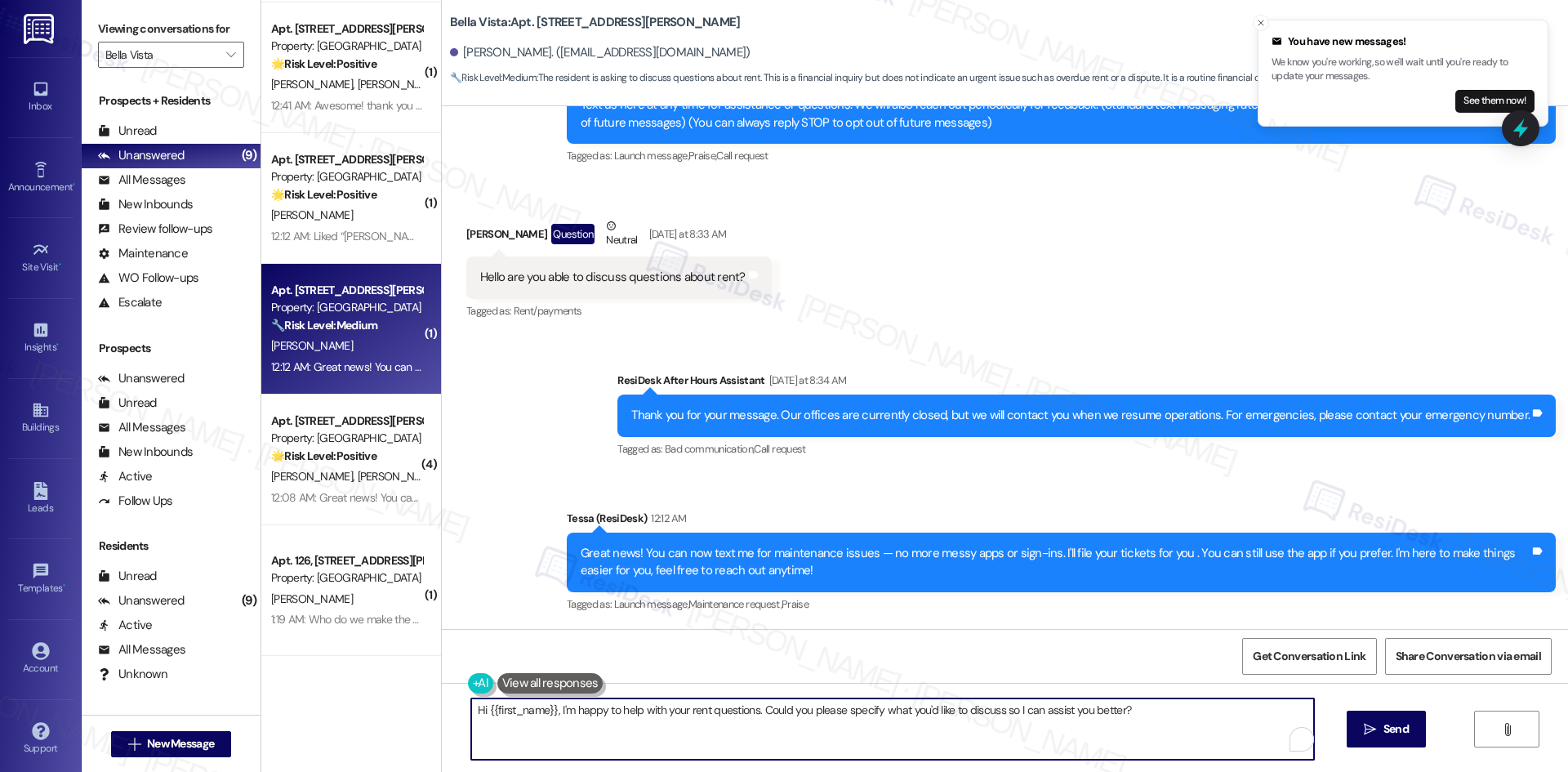
click at [744, 744] on textarea "Hi {{first_name}}, I'm happy to help with your rent questions. Could you please…" at bounding box center [893, 729] width 843 height 61
click at [1048, 741] on textarea "Hi {{first_name}}, I'm happy to help with your rent questions. Could you please…" at bounding box center [887, 729] width 843 height 61
click at [985, 712] on textarea "Hi {{first_name}}, I'm happy to help with your rent questions. Could you please…" at bounding box center [887, 729] width 843 height 61
drag, startPoint x: 987, startPoint y: 711, endPoint x: 1109, endPoint y: 711, distance: 122.0
click at [1109, 711] on textarea "Hi {{first_name}}, I'm happy to help with your rent questions. Could you please…" at bounding box center [887, 729] width 843 height 61
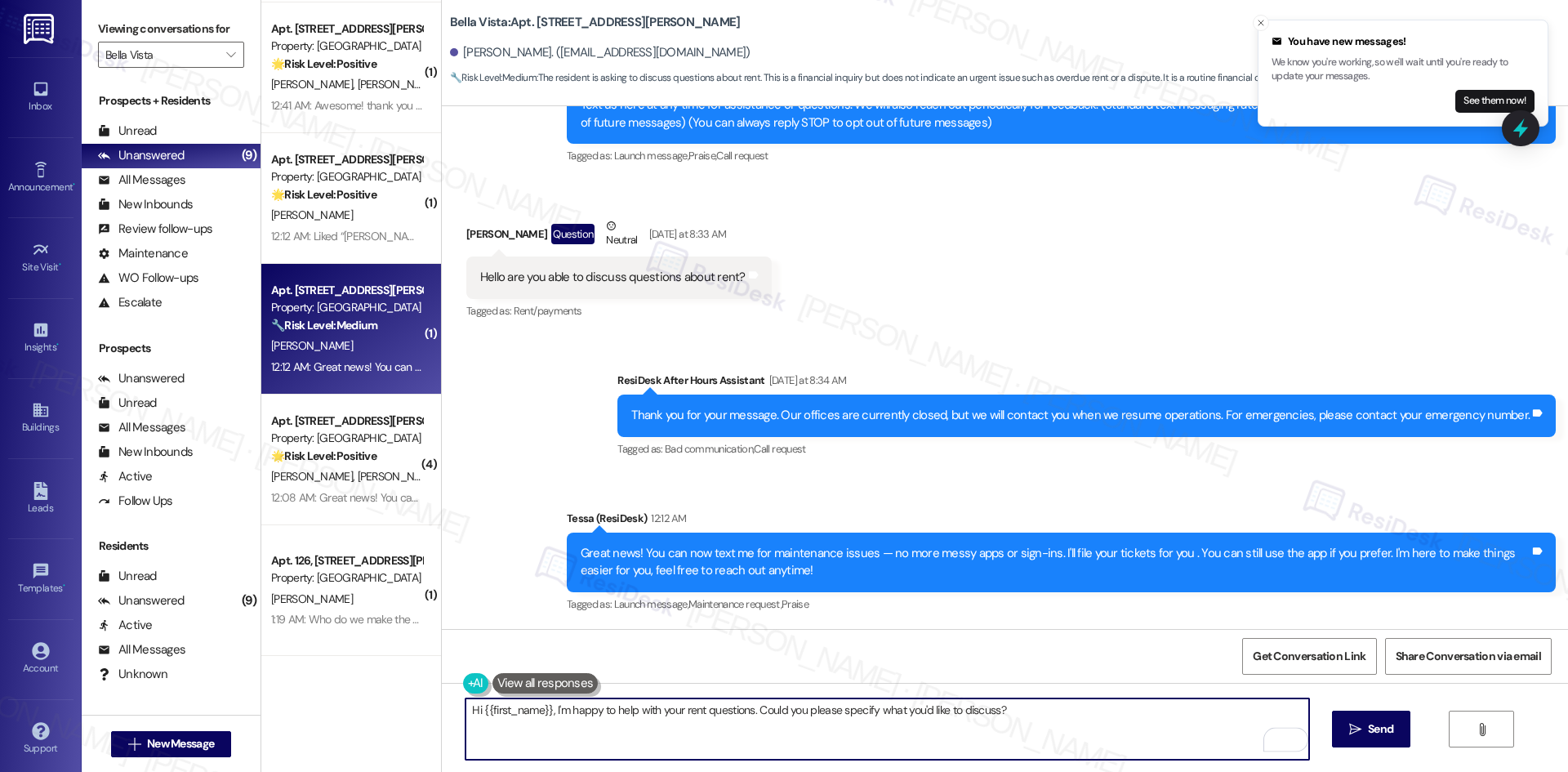
click at [1070, 710] on textarea "Hi {{first_name}}, I'm happy to help with your rent questions. Could you please…" at bounding box center [887, 729] width 843 height 61
type textarea "Hi {{first_name}}, I'm happy to help with your rent questions. Could you please…"
drag, startPoint x: 1371, startPoint y: 733, endPoint x: 1362, endPoint y: 732, distance: 9.1
click at [1371, 734] on span "Send" at bounding box center [1380, 729] width 25 height 17
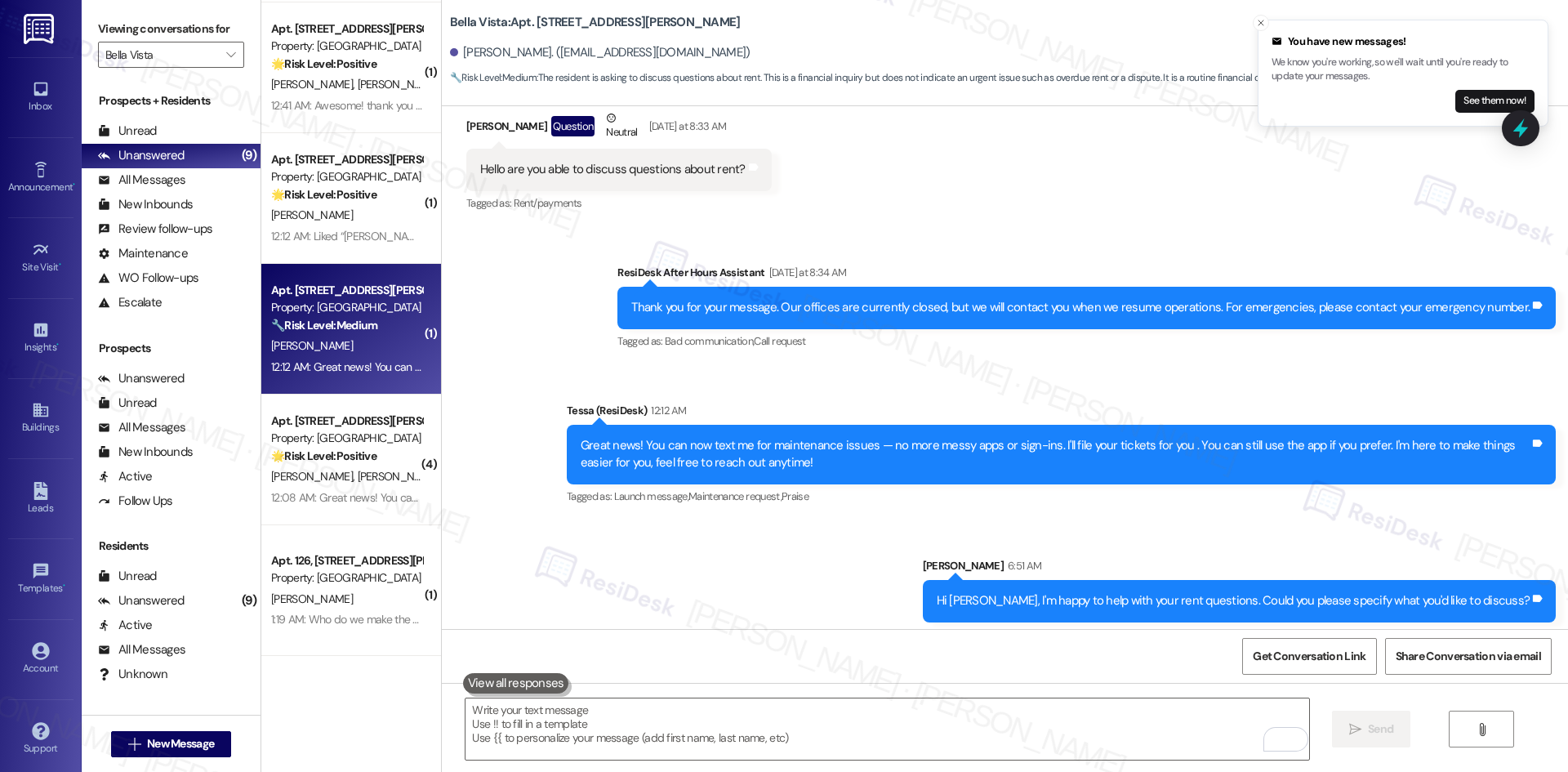
scroll to position [323, 0]
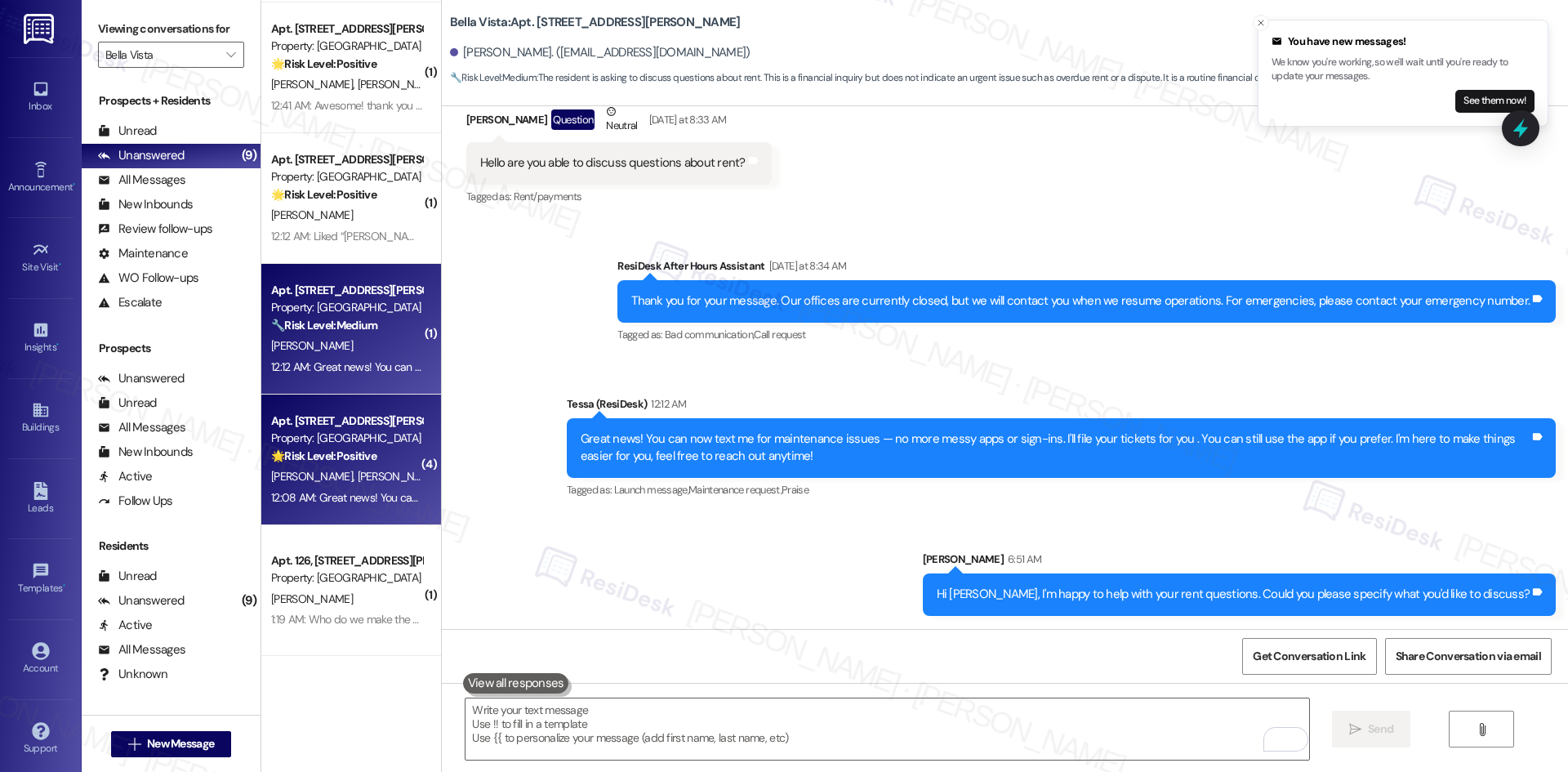
click at [322, 491] on div "12:08 AM: Great news! You can now text me for maintenance issues — no more mess…" at bounding box center [828, 497] width 1116 height 15
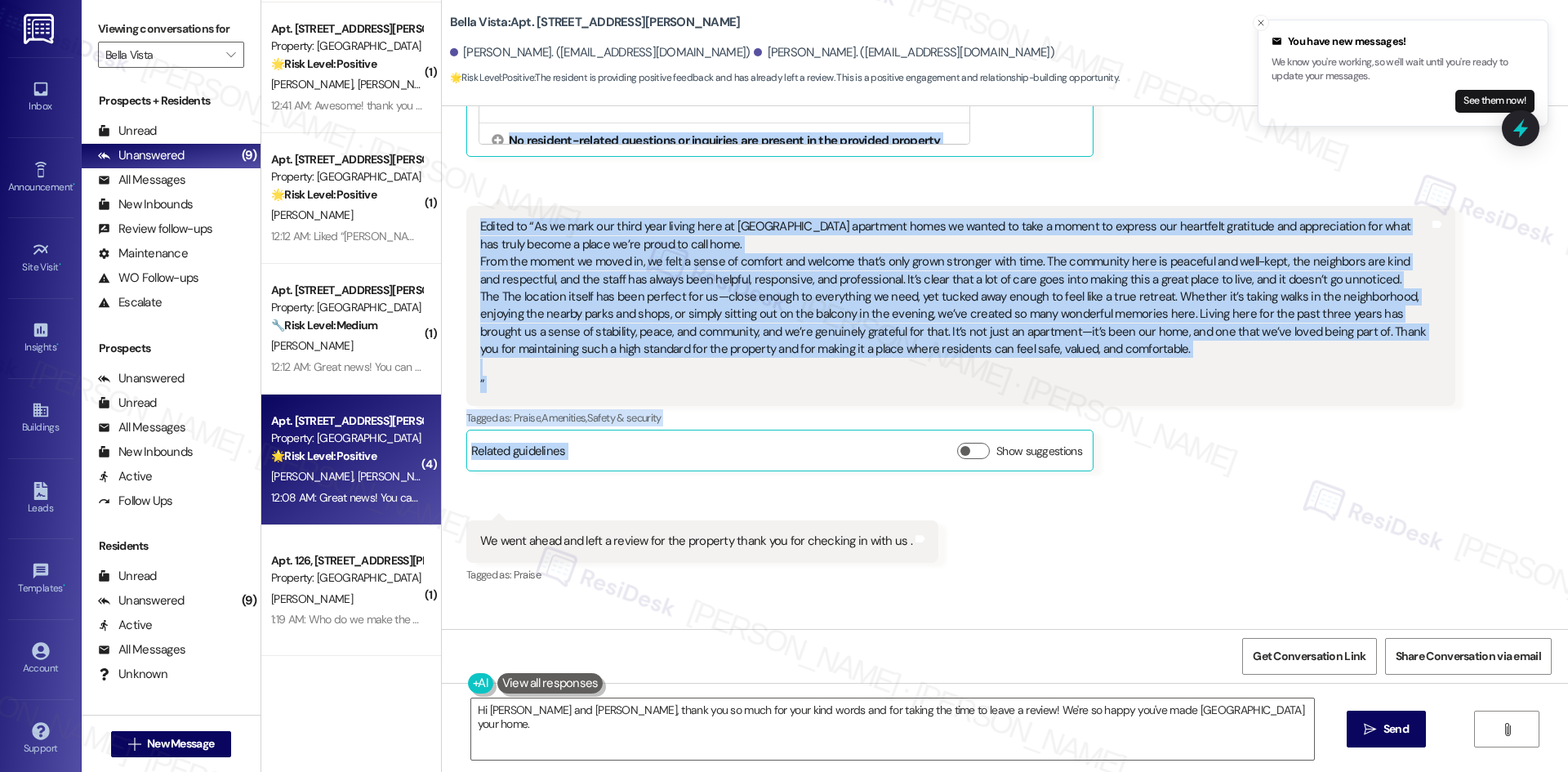
scroll to position [1696, 0]
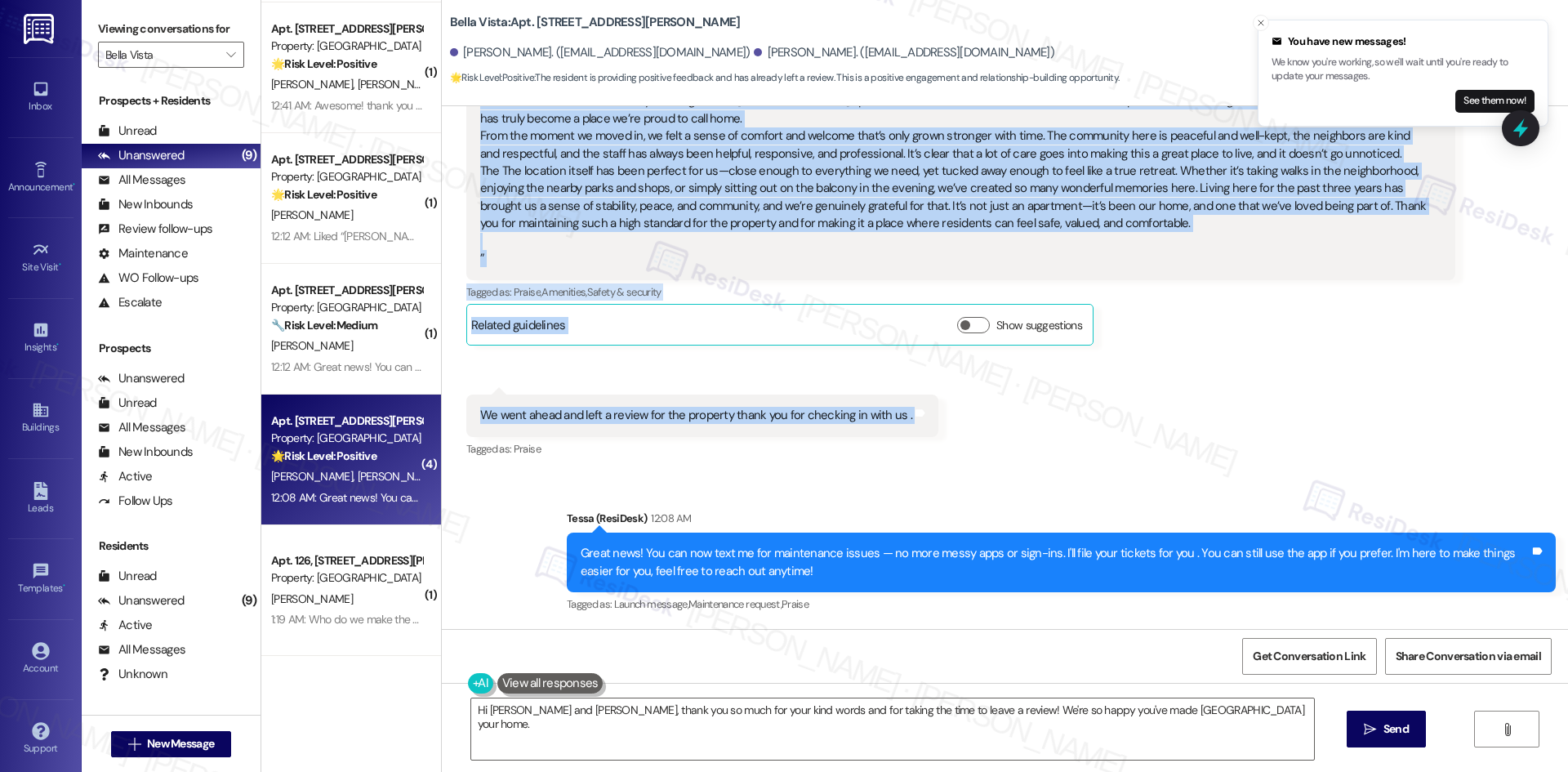
drag, startPoint x: 540, startPoint y: 226, endPoint x: 943, endPoint y: 425, distance: 449.5
click at [943, 425] on div "Lease started Dec 16, 2024 at 8:00 AM Announcement, sent via SMS Tessa (ResiDes…" at bounding box center [1005, 367] width 1126 height 523
copy div "Tessa (ResiDesk) Yesterday at 3:20 AM I'm glad you are satisfied with your home…"
click at [639, 267] on div "Edited to “As we mark our third year living here at Bella Vista apartment homes…" at bounding box center [954, 179] width 949 height 175
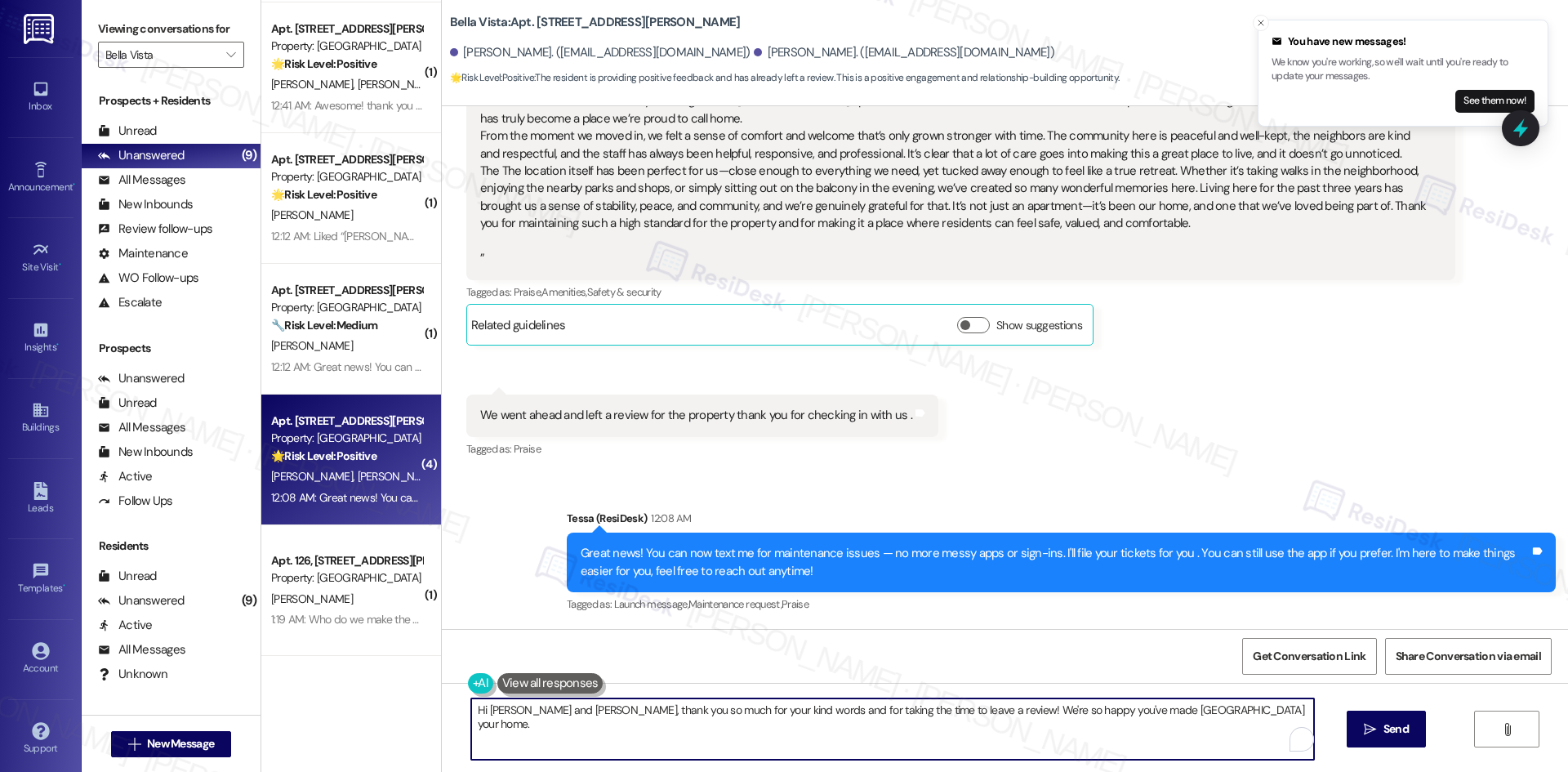
drag, startPoint x: 1214, startPoint y: 706, endPoint x: 458, endPoint y: 706, distance: 756.0
click at [471, 706] on textarea "Hi April and Bobbie, thank you so much for your kind words and for taking the t…" at bounding box center [893, 729] width 843 height 61
paste textarea "Thank you so much, April and Bobbie — we really appreciate your kind words and …"
click at [745, 407] on div "We went ahead and left a review for the property thank you for checking in with…" at bounding box center [696, 416] width 432 height 17
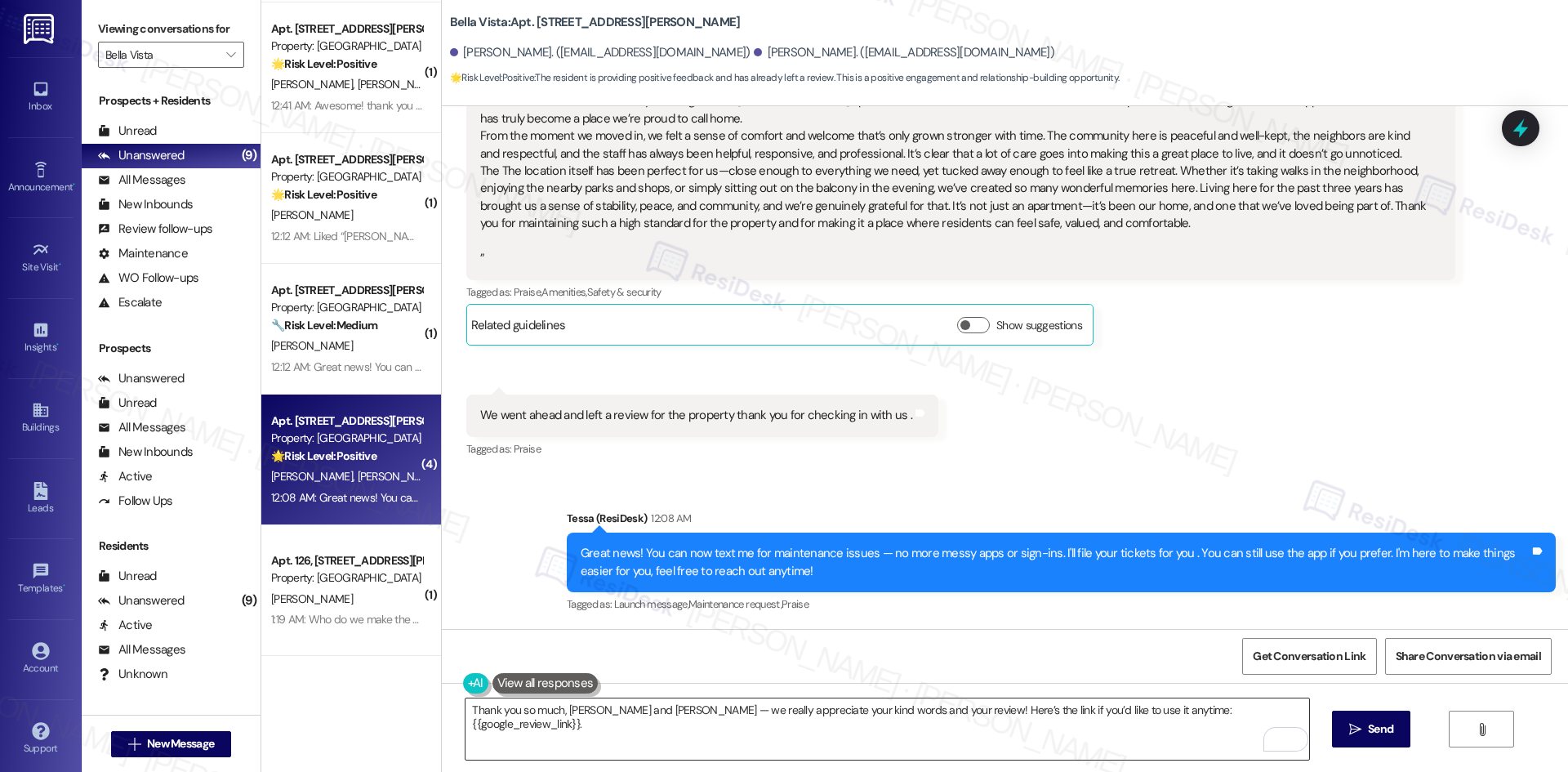
drag, startPoint x: 629, startPoint y: 740, endPoint x: 637, endPoint y: 739, distance: 8.1
click at [630, 740] on textarea "Thank you so much, April and Bobbie — we really appreciate your kind words and …" at bounding box center [887, 729] width 843 height 61
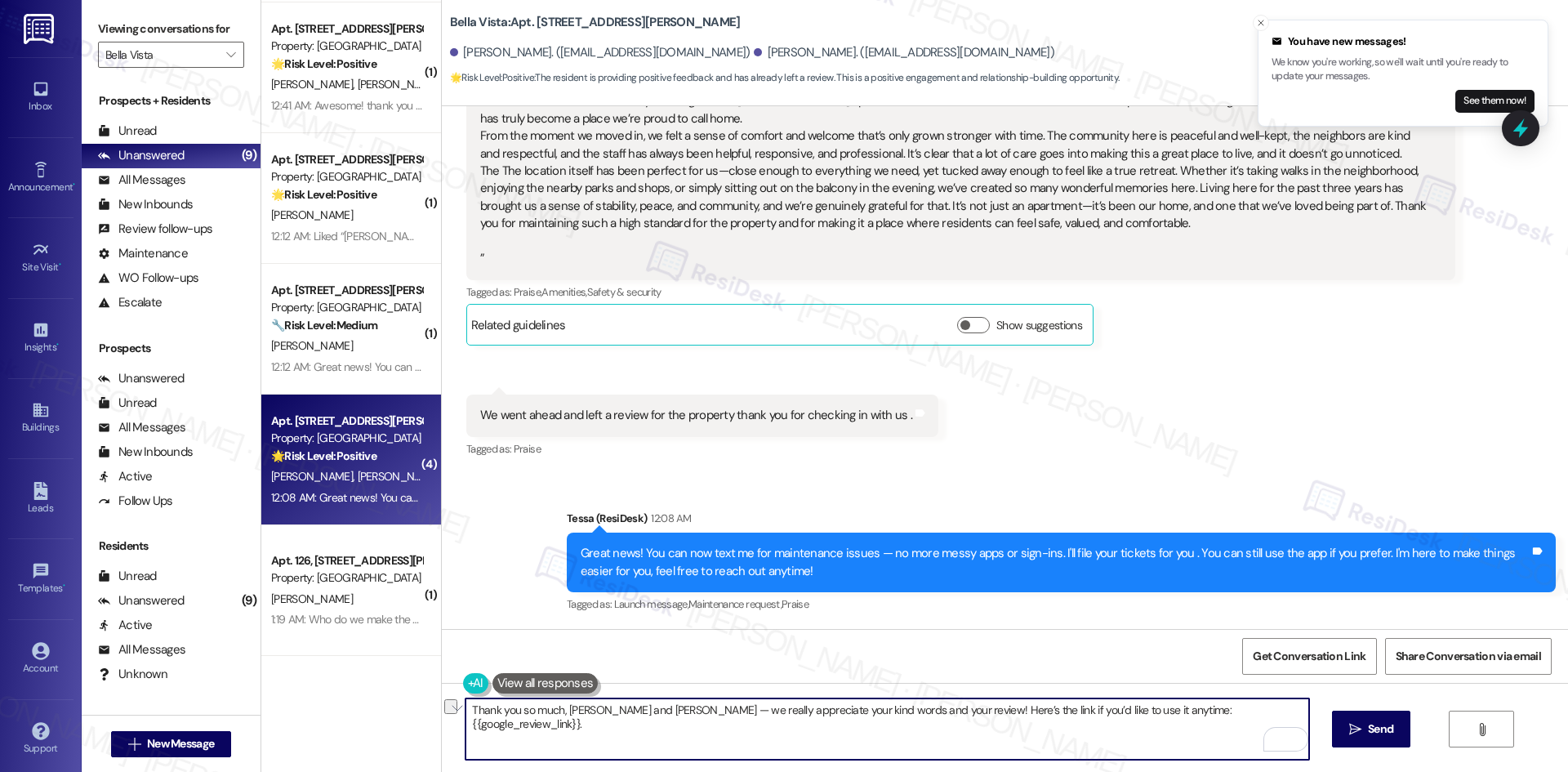
paste textarea "Thanks again for being part of our community."
type textarea "Thank you so much, April and Bobbie — we really appreciate your kind words and …"
click at [1368, 731] on span "Send" at bounding box center [1380, 729] width 25 height 17
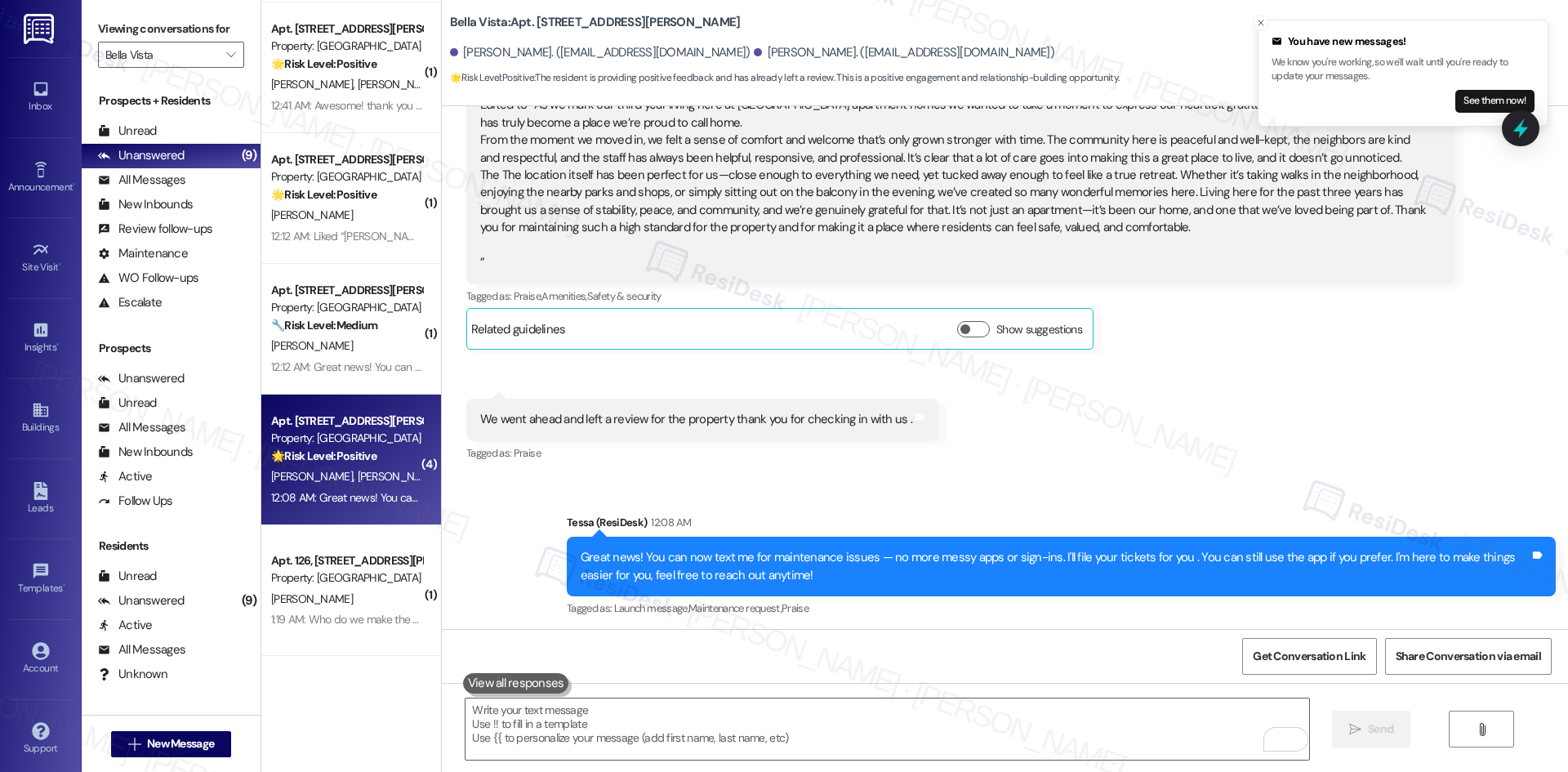
scroll to position [1703, 0]
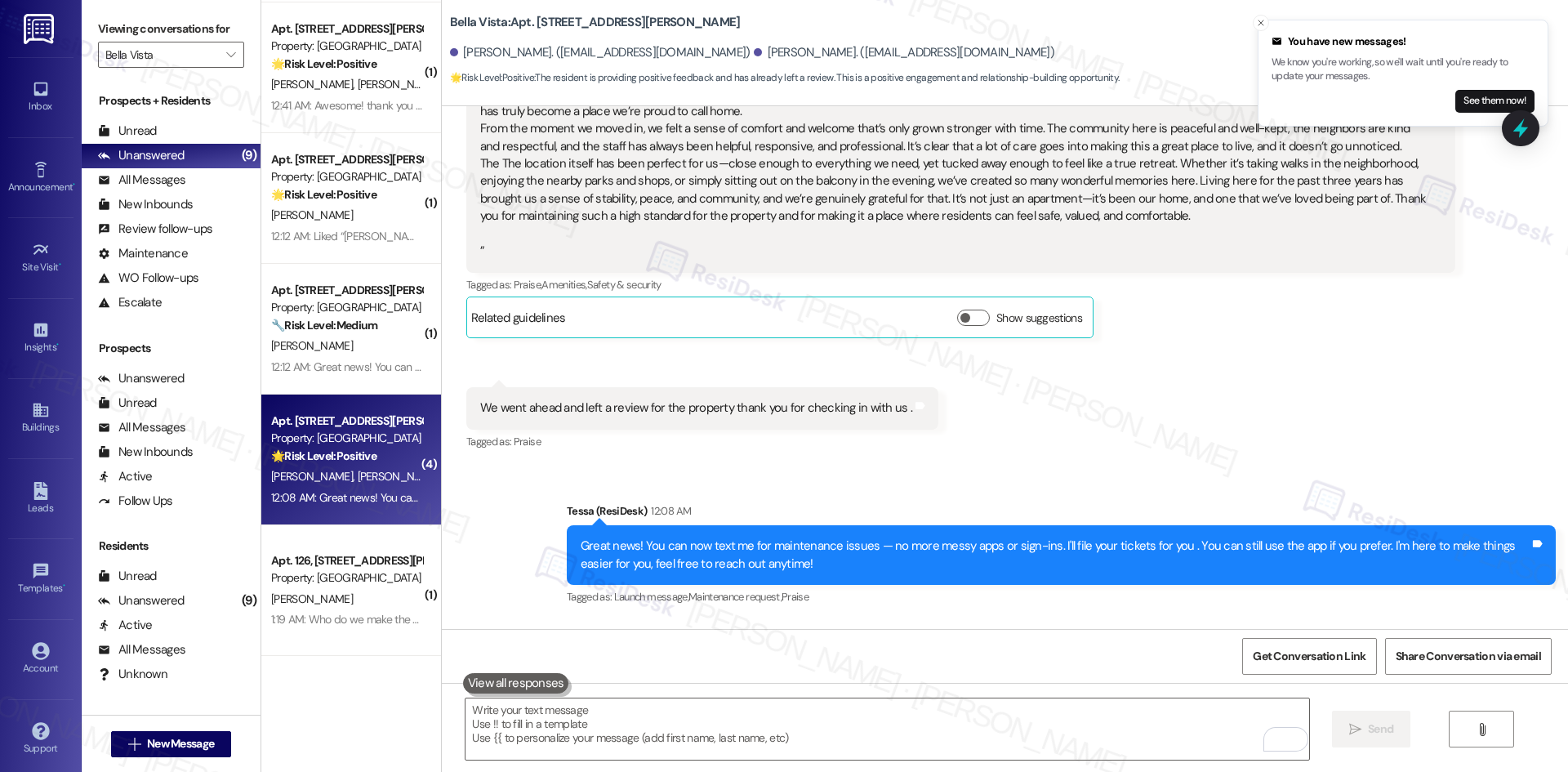
click at [903, 405] on div "We went ahead and left a review for the property thank you for checking in with…" at bounding box center [702, 408] width 472 height 41
click at [913, 407] on icon at bounding box center [919, 405] width 12 height 12
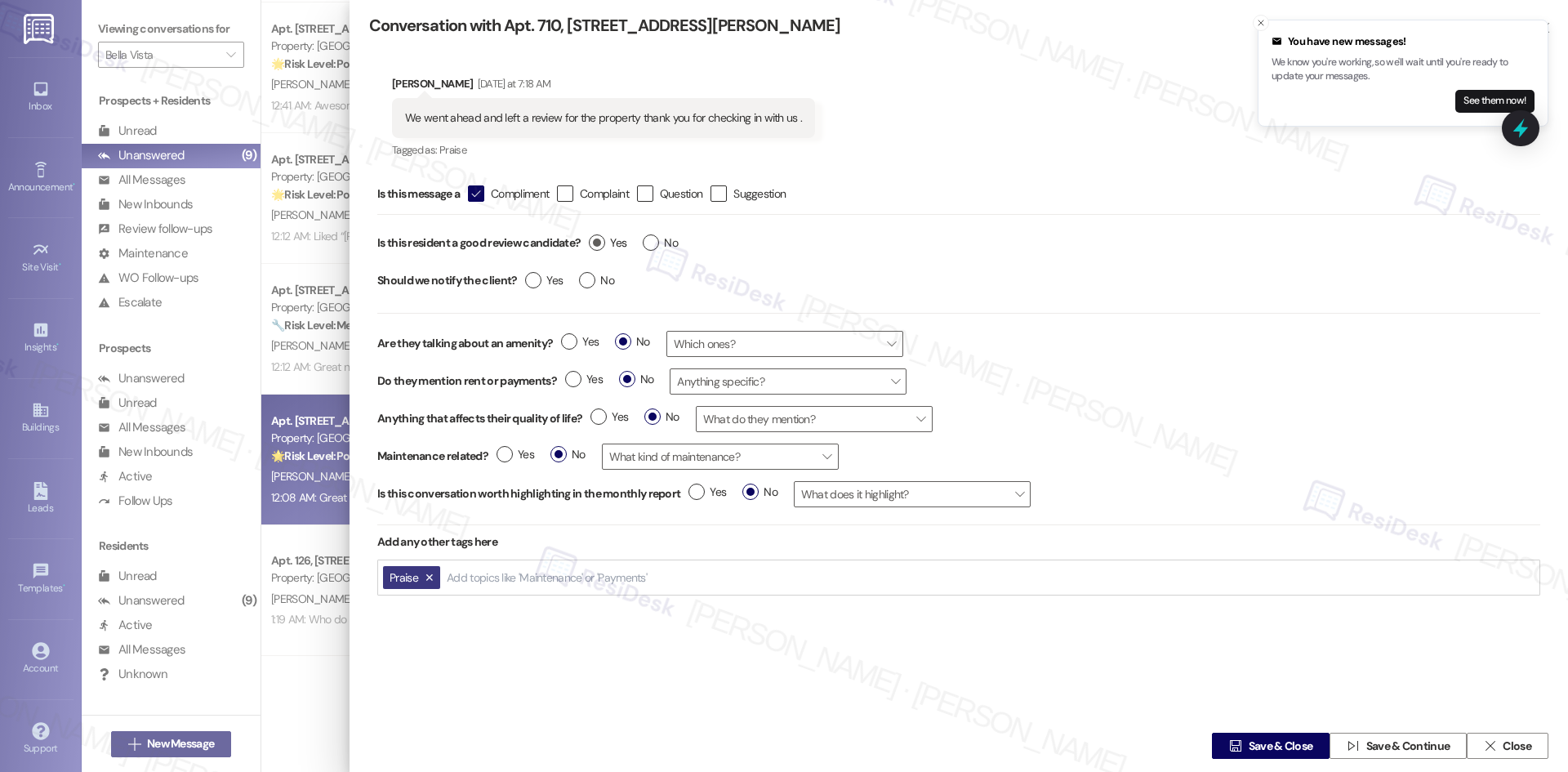
click at [606, 244] on span "Yes" at bounding box center [607, 243] width 38 height 17
click at [606, 244] on input "Yes" at bounding box center [607, 244] width 38 height 22
radio input "true"
click at [535, 286] on label "Yes" at bounding box center [544, 281] width 38 height 17
click at [535, 286] on input "Yes" at bounding box center [544, 282] width 38 height 22
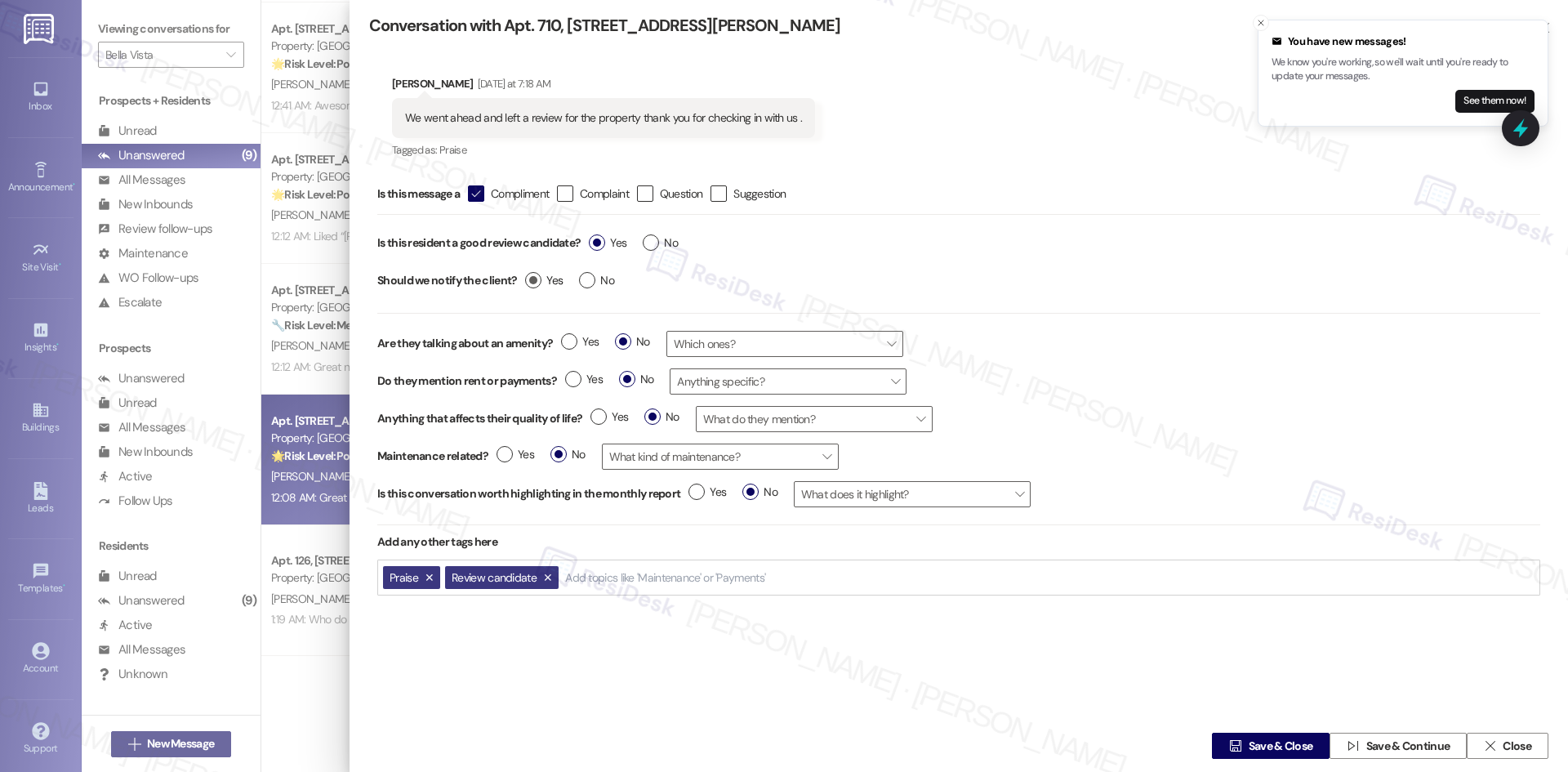
radio input "true"
click at [1273, 743] on span "Save & Close" at bounding box center [1280, 746] width 65 height 17
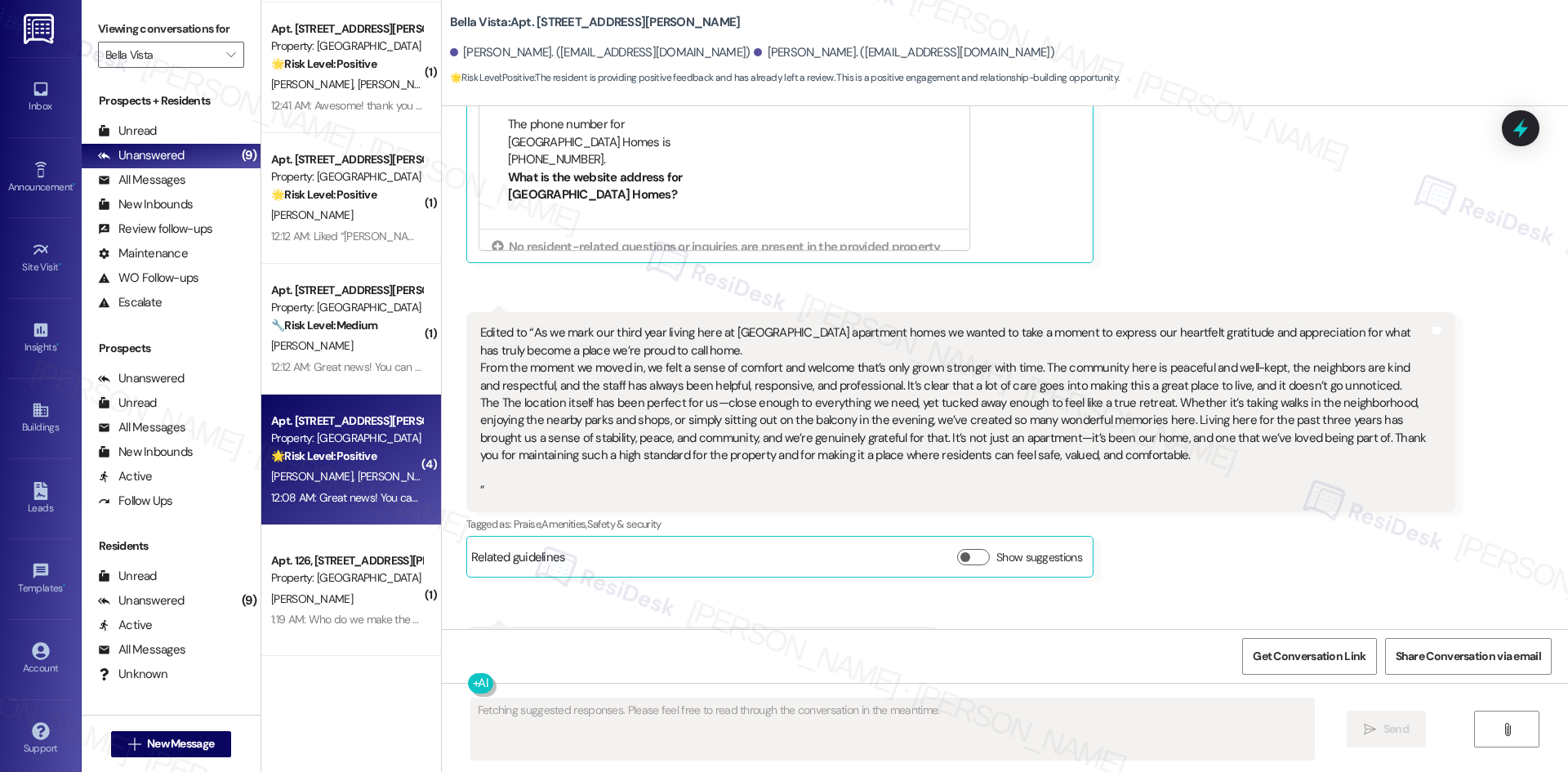
scroll to position [1540, 0]
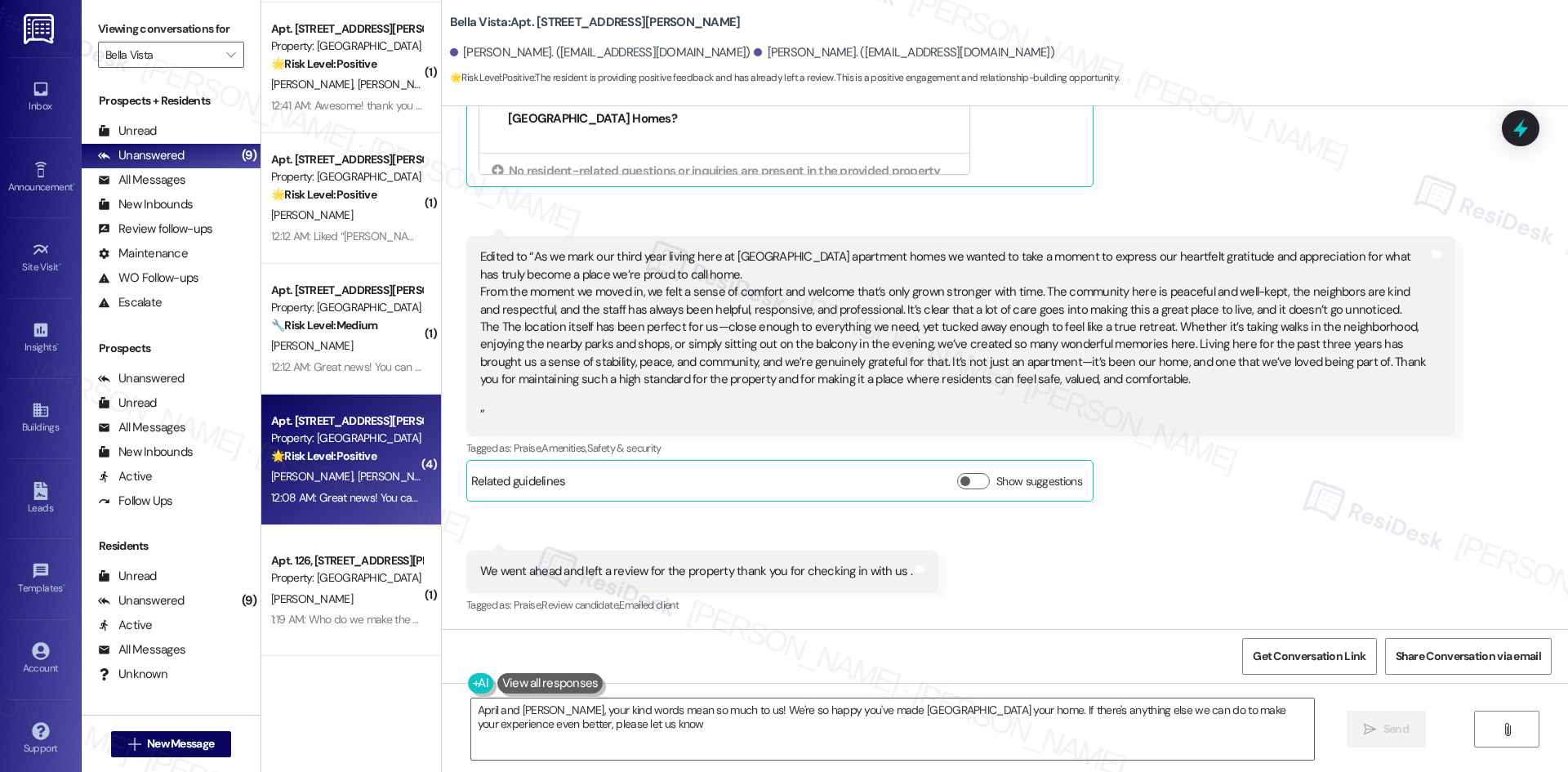
type textarea "April and Bobbie, your kind words mean so much to us! We're so happy you've mad…"
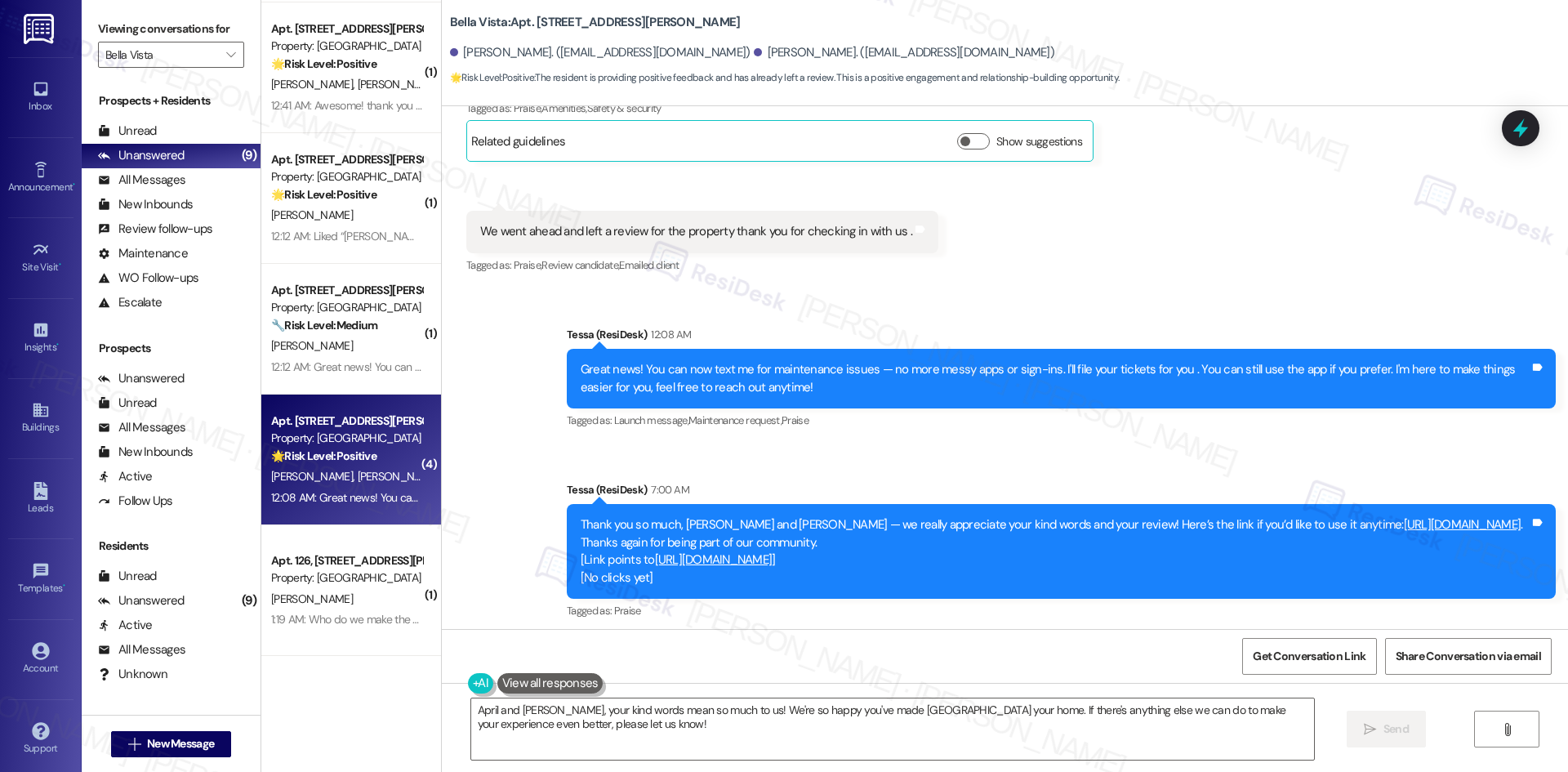
scroll to position [1887, 0]
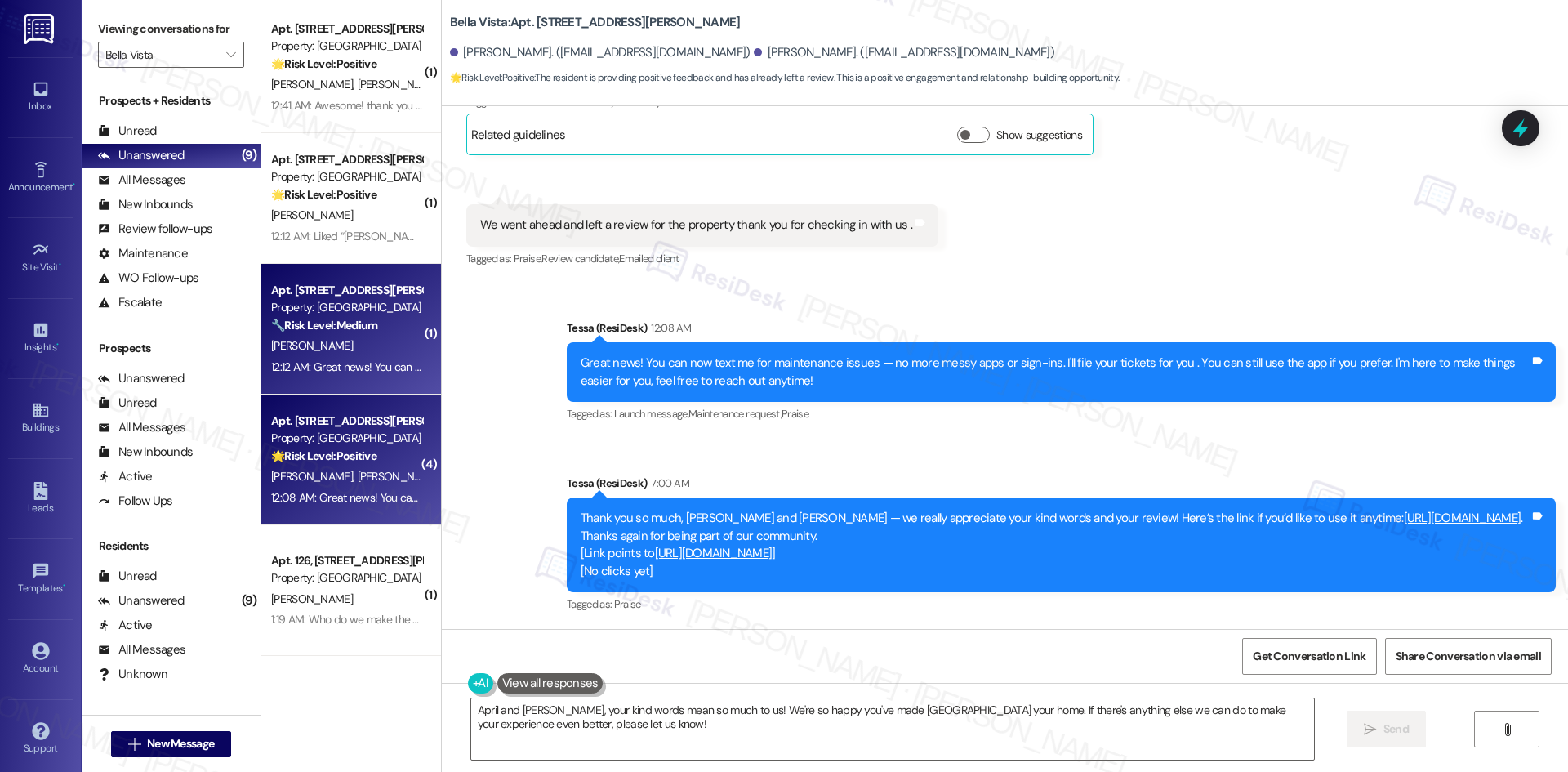
click at [354, 364] on div "12:12 AM: Great news! You can now text me for maintenance issues — no more mess…" at bounding box center [826, 367] width 1110 height 15
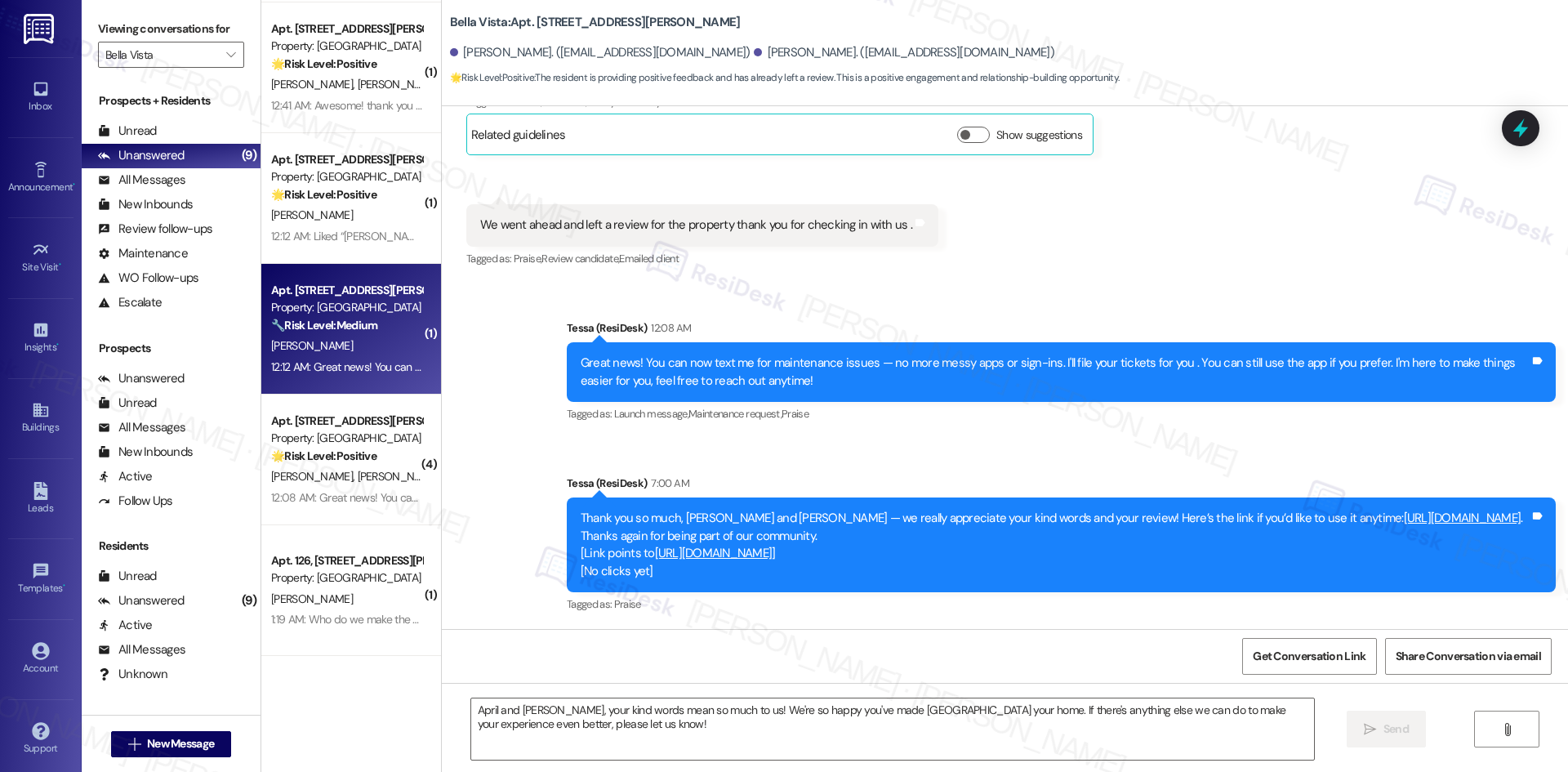
type textarea "Fetching suggested responses. Please feel free to read through the conversation…"
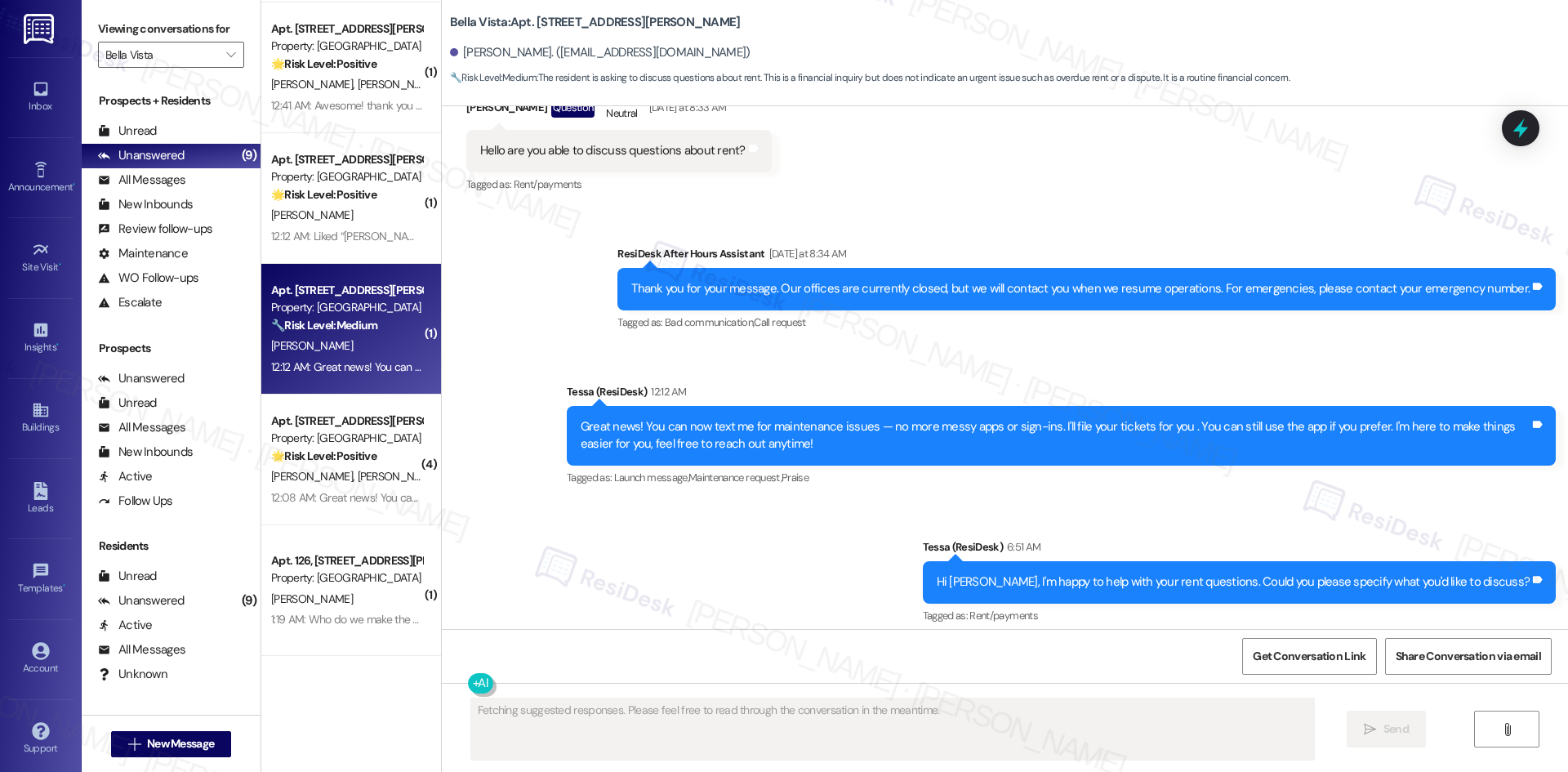
scroll to position [346, 0]
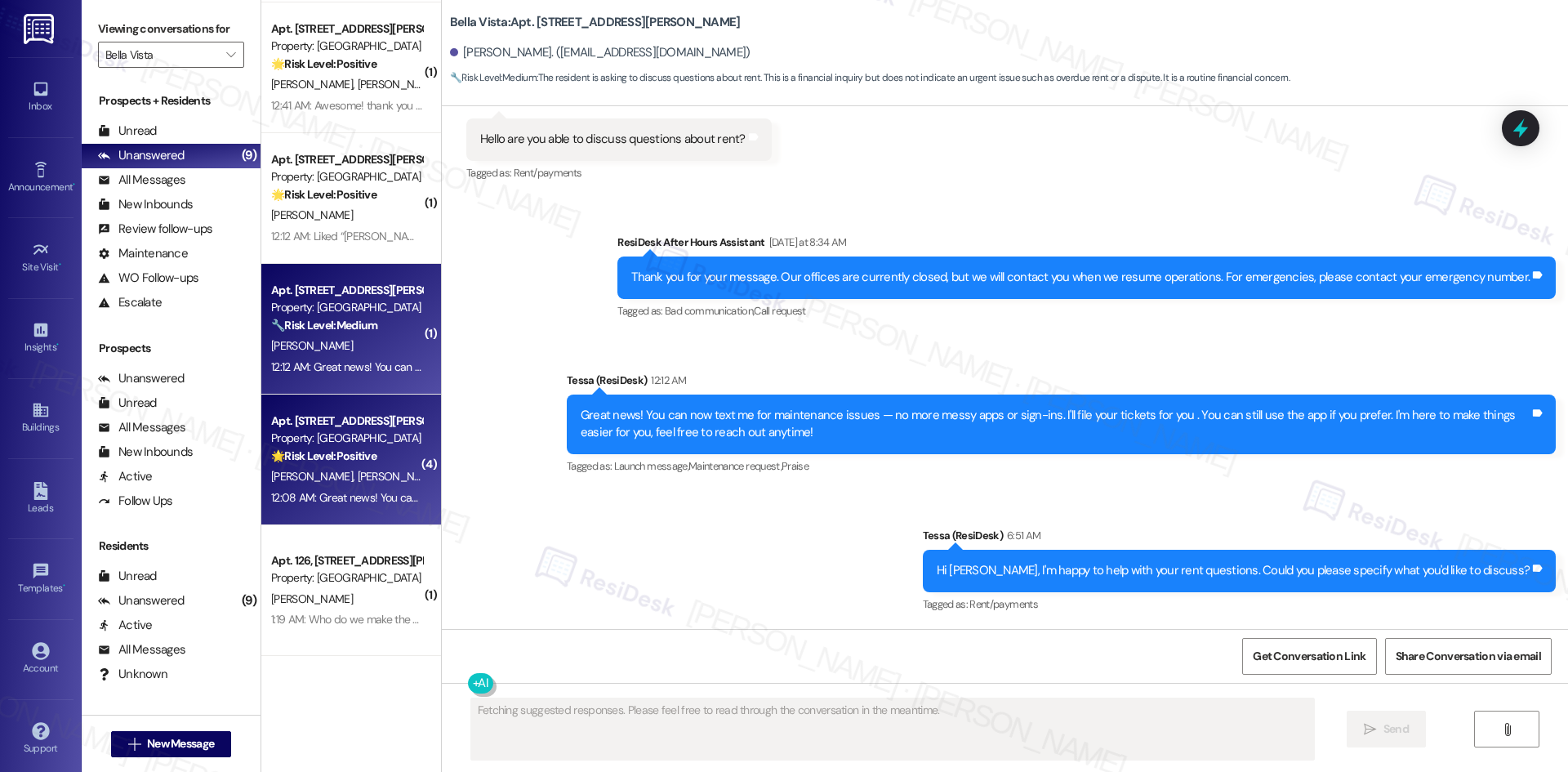
click at [357, 472] on span "A. Bishop" at bounding box center [397, 476] width 82 height 15
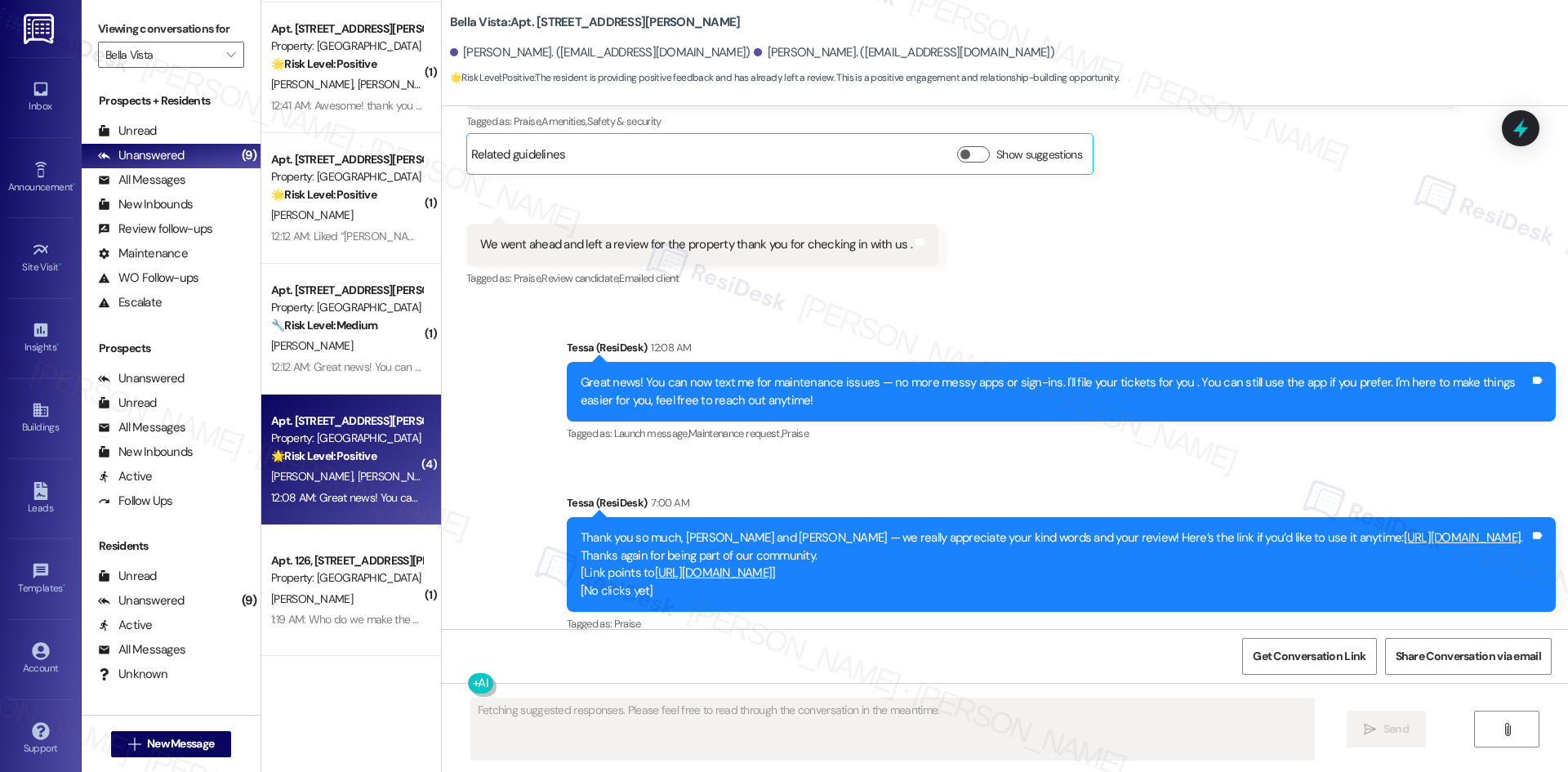
scroll to position [1887, 0]
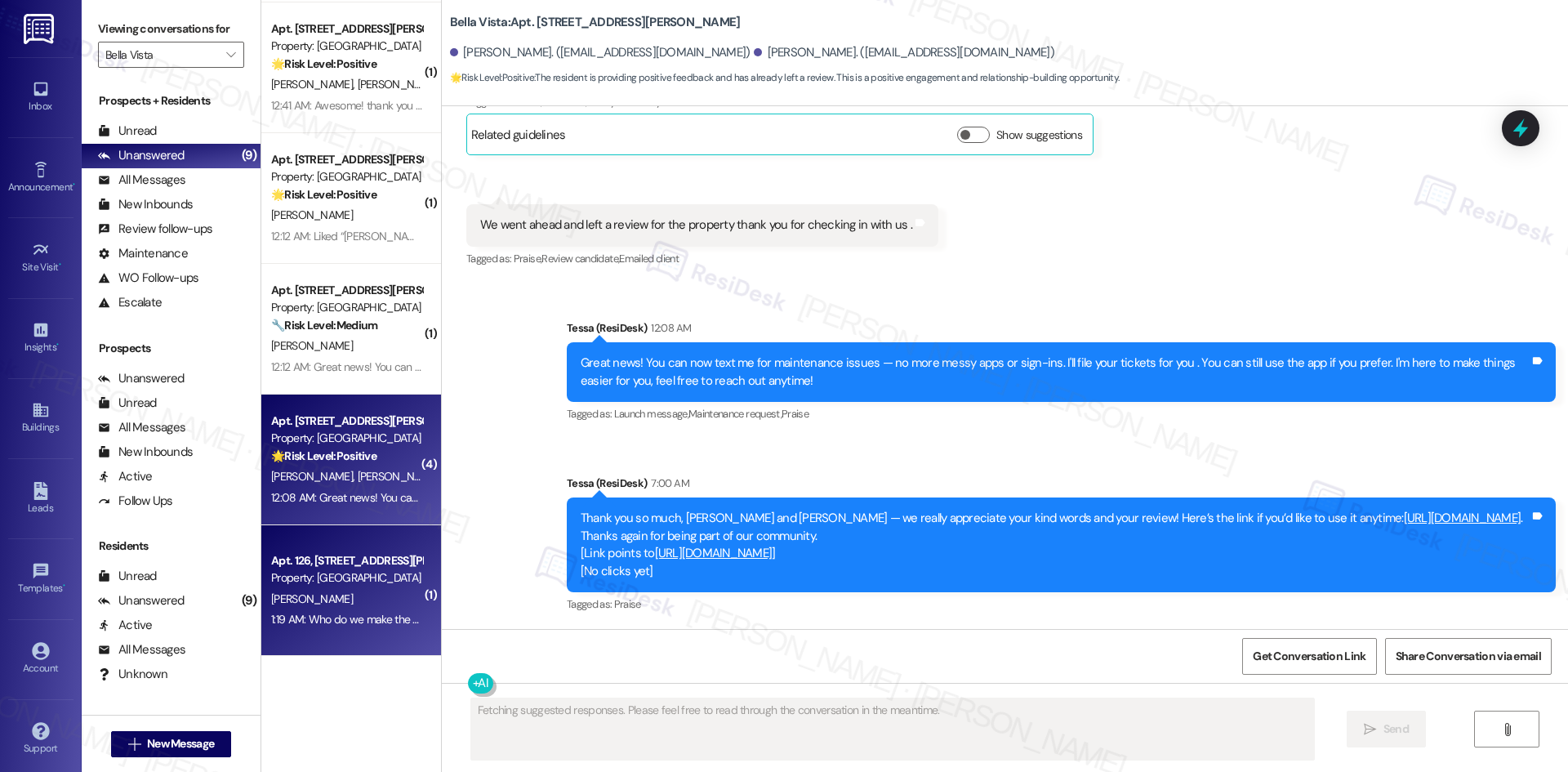
click at [360, 595] on div "G. Maravilla" at bounding box center [346, 599] width 154 height 21
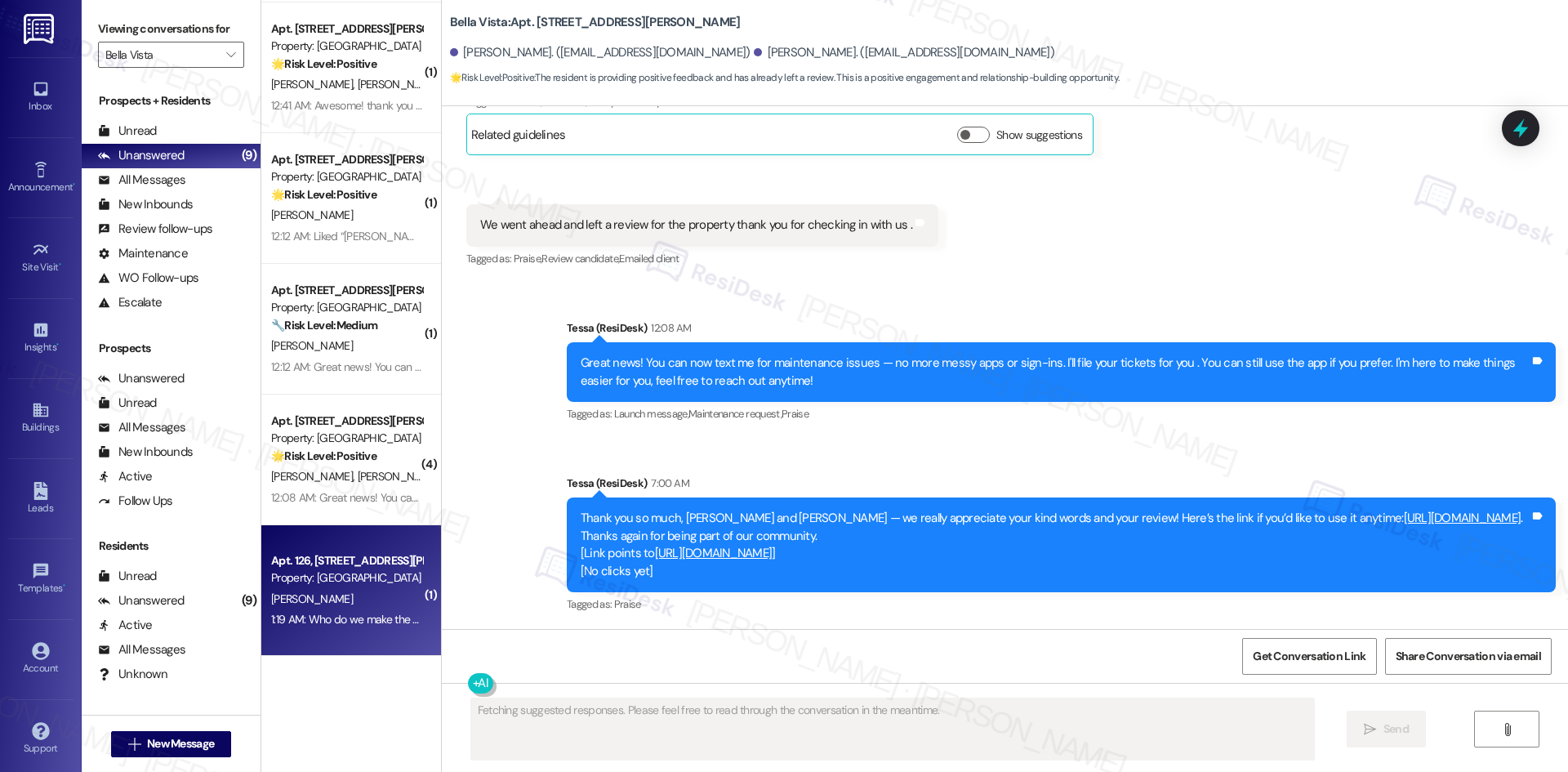
scroll to position [0, 0]
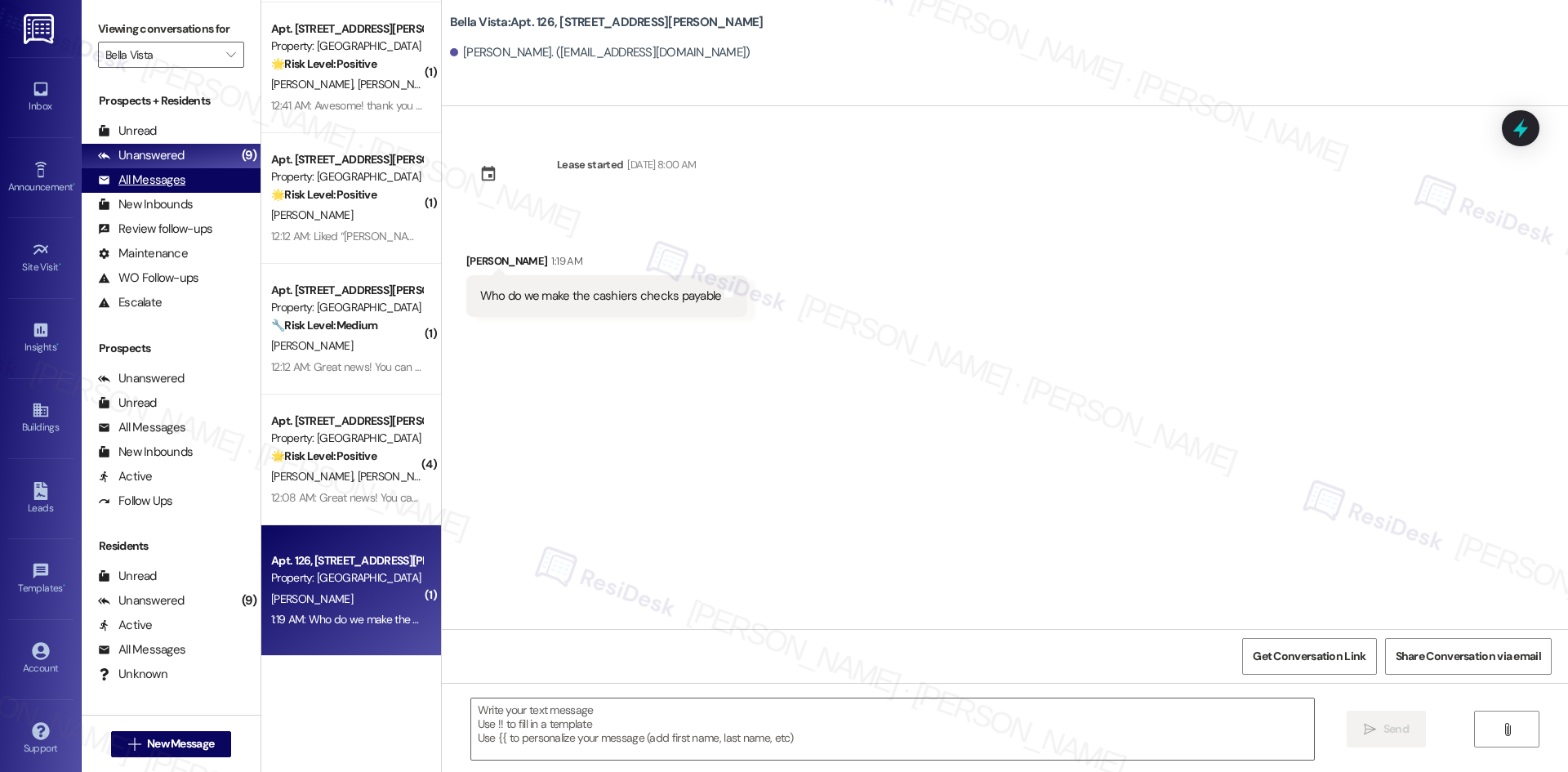
click at [207, 184] on div "All Messages (undefined)" at bounding box center [171, 181] width 179 height 24
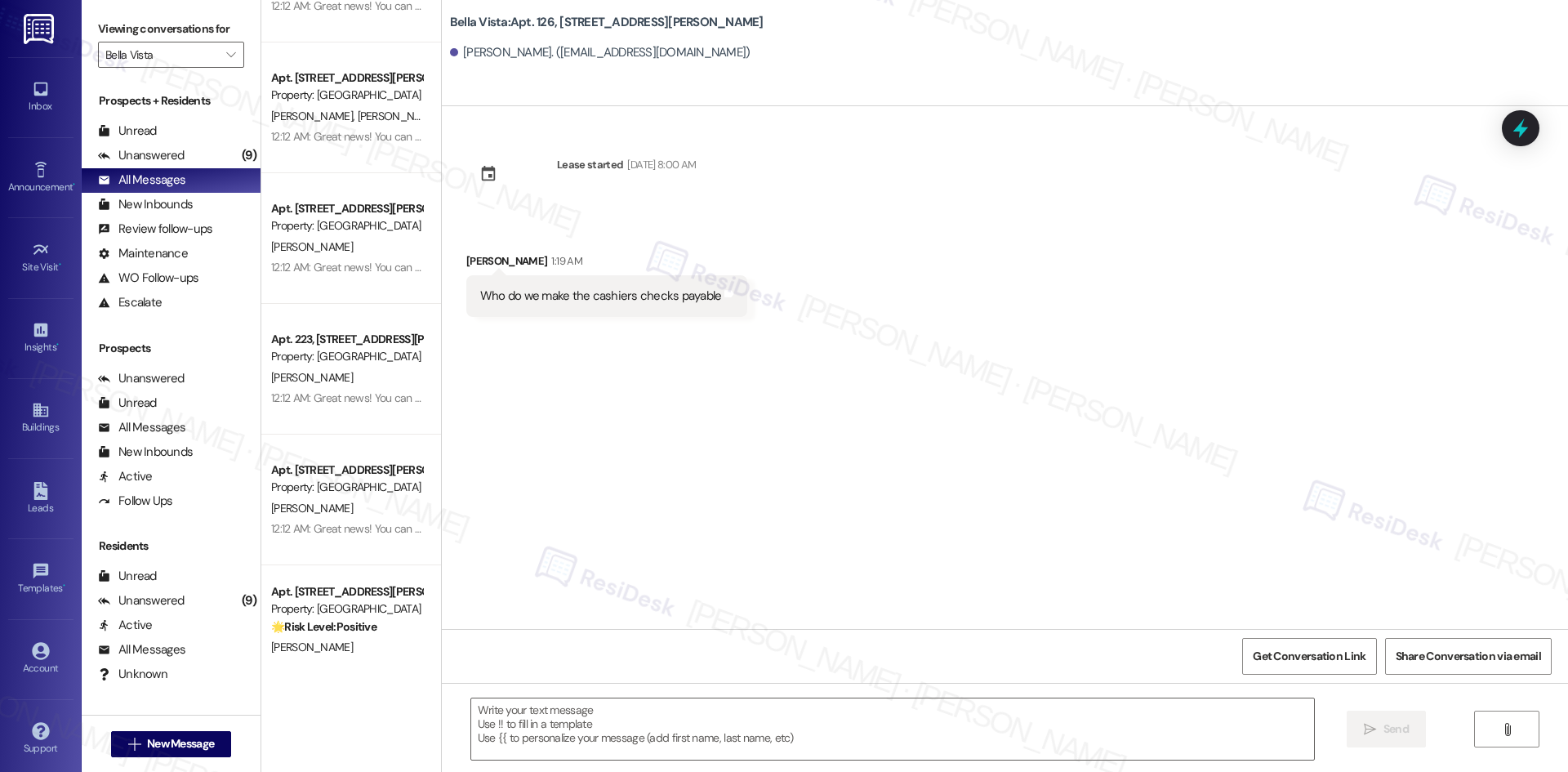
scroll to position [4262, 0]
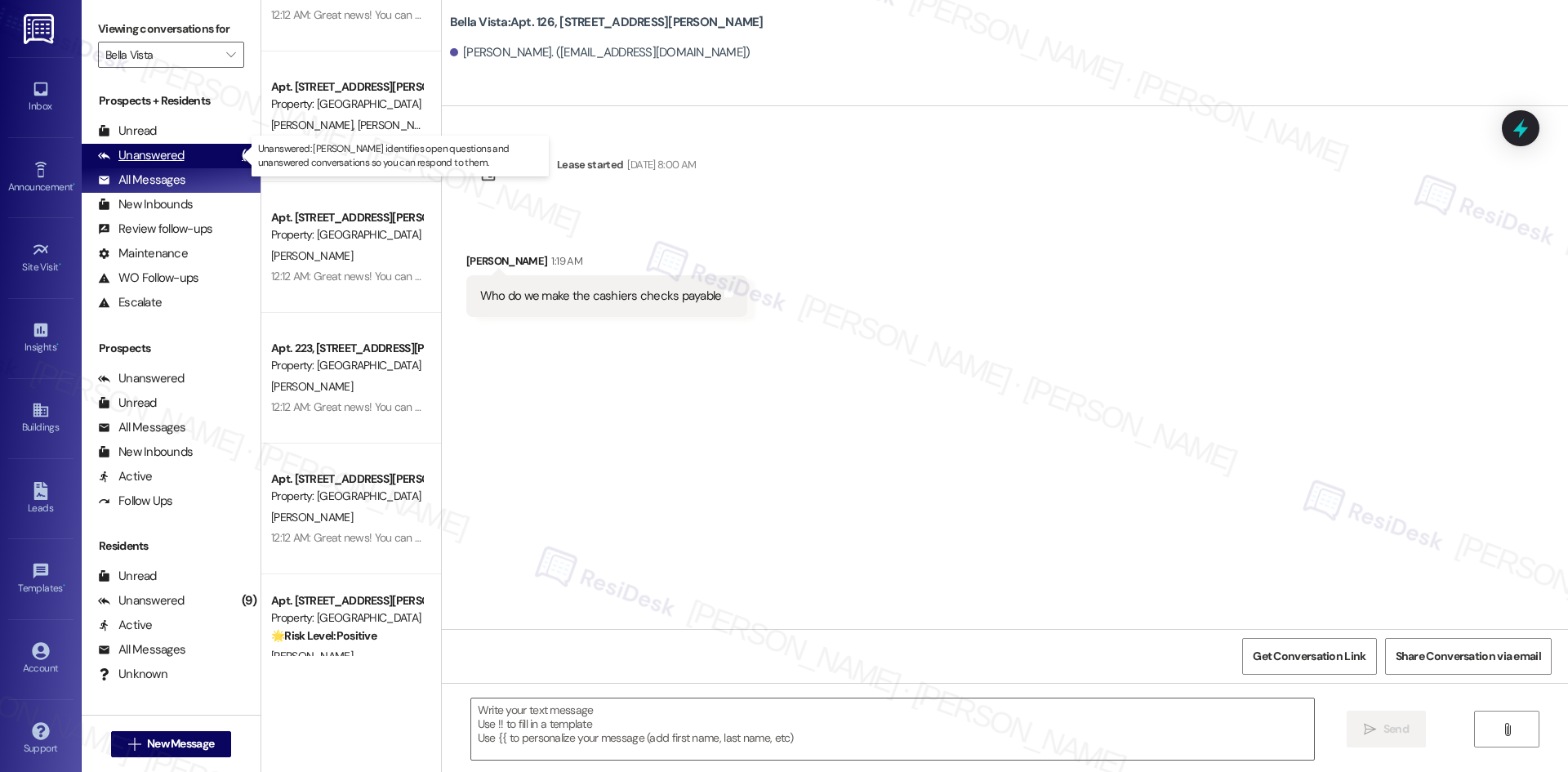
click at [178, 146] on div "Unanswered (9)" at bounding box center [171, 156] width 179 height 24
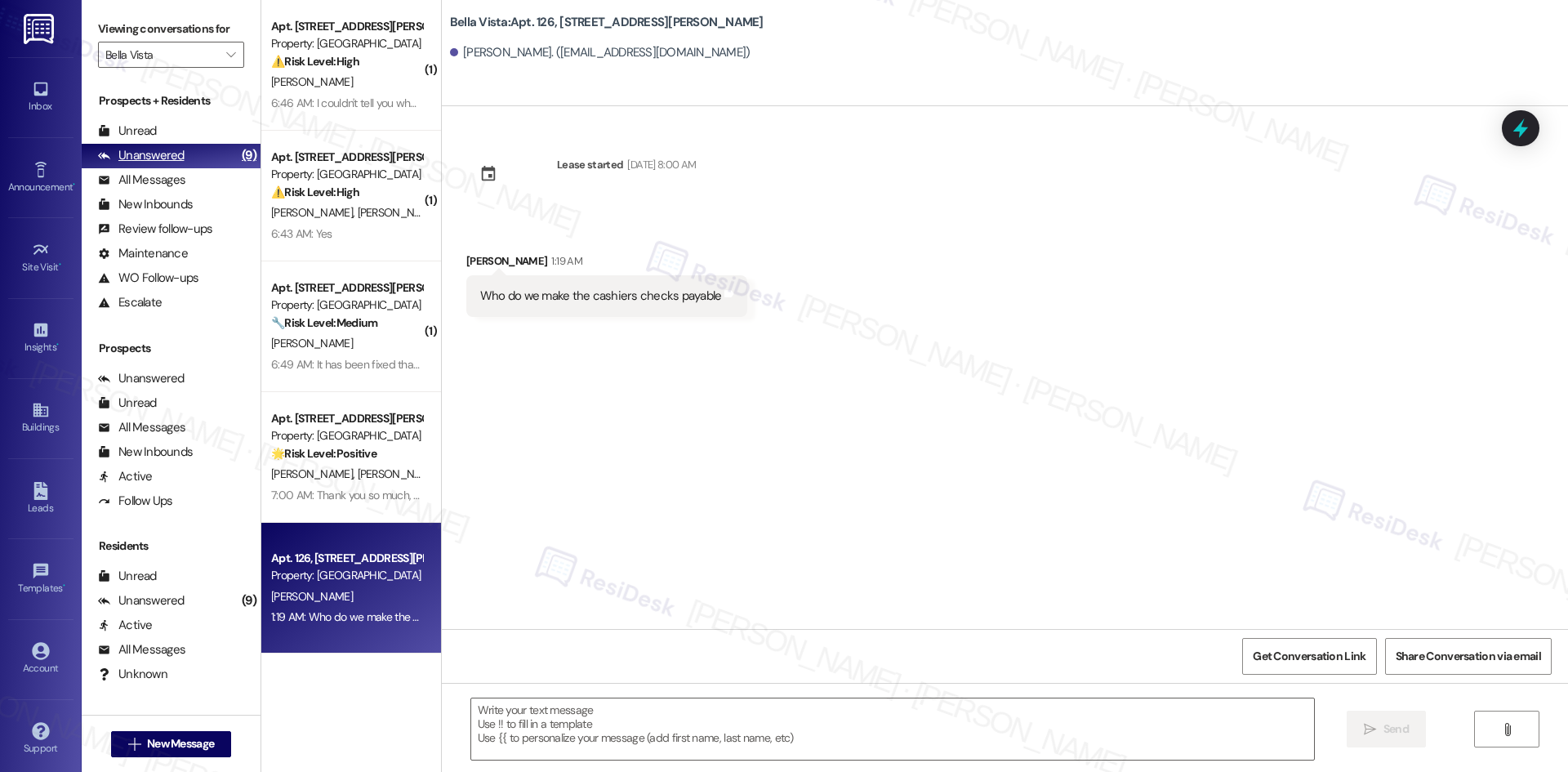
scroll to position [0, 0]
drag, startPoint x: 452, startPoint y: 262, endPoint x: 758, endPoint y: 301, distance: 308.5
click at [758, 301] on div "Received via SMS Graciela Maravilla 1:19 AM Who do we make the cashiers checks …" at bounding box center [1005, 273] width 1126 height 114
copy div "Graciela Maravilla 1:19 AM Who do we make the cashiers checks payable Tags and …"
click at [793, 384] on div "Lease started Feb 02, 2025 at 8:00 AM Received via SMS Graciela Maravilla 1:19 …" at bounding box center [1005, 367] width 1126 height 523
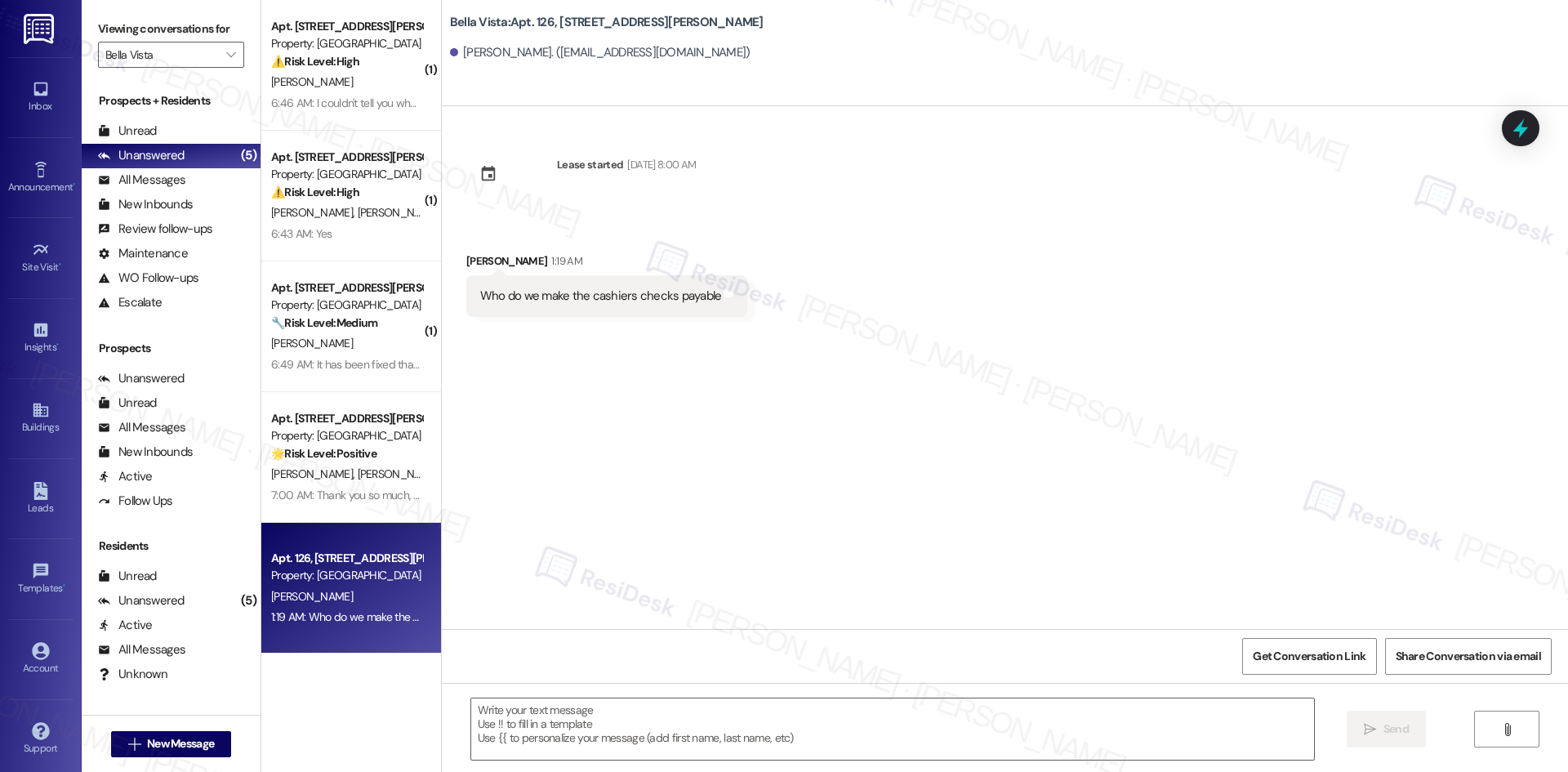
click at [770, 380] on div "Lease started Feb 02, 2025 at 8:00 AM Received via SMS Graciela Maravilla 1:19 …" at bounding box center [1005, 367] width 1126 height 523
click at [781, 419] on div "Lease started Feb 02, 2025 at 8:00 AM Received via SMS Graciela Maravilla 1:19 …" at bounding box center [1005, 367] width 1126 height 523
drag, startPoint x: 652, startPoint y: 713, endPoint x: 673, endPoint y: 712, distance: 21.0
click at [655, 713] on textarea at bounding box center [893, 729] width 843 height 61
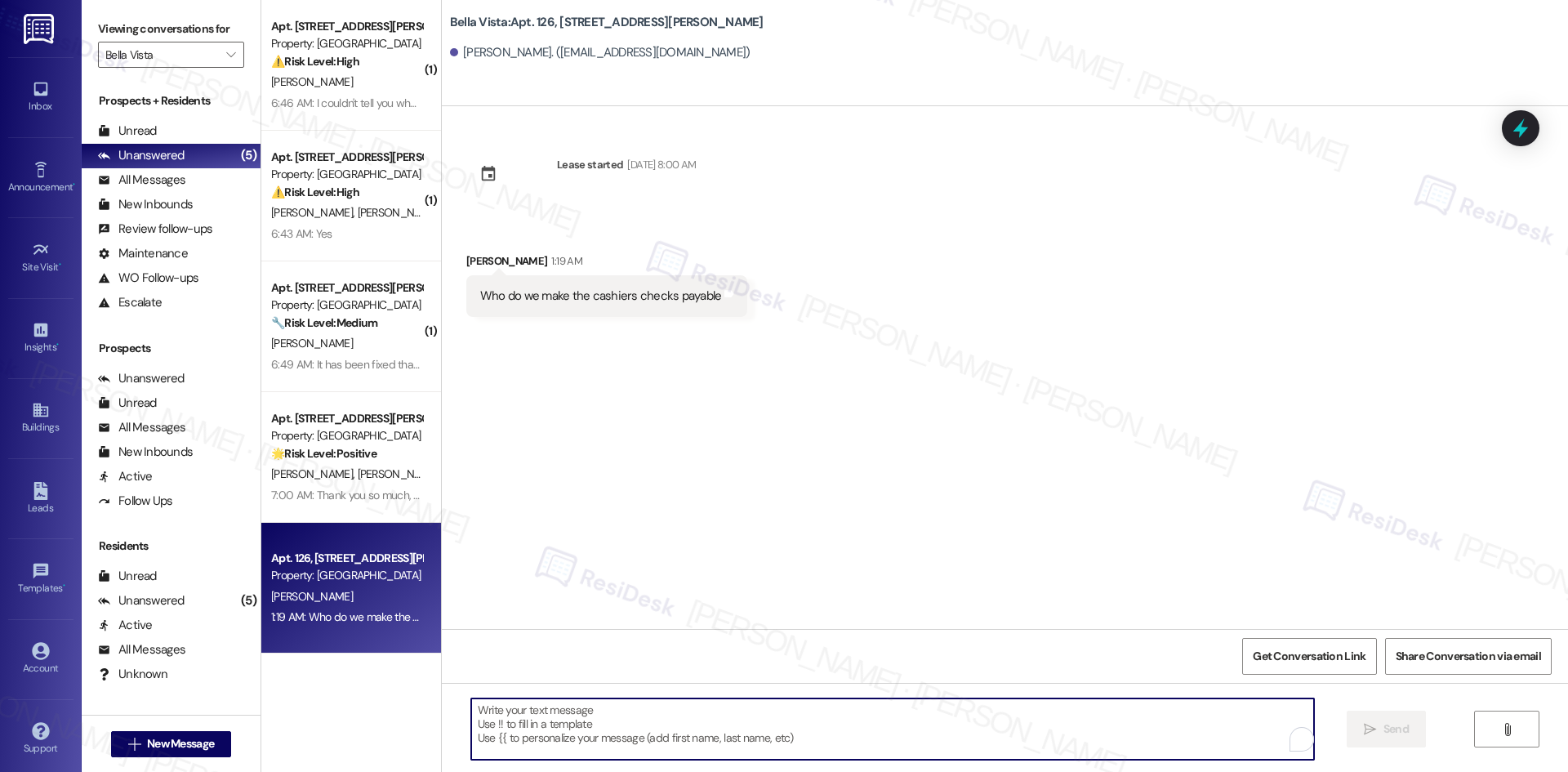
paste textarea "Hi Graciela, thank you for your message. I understand you’d like to know who to…"
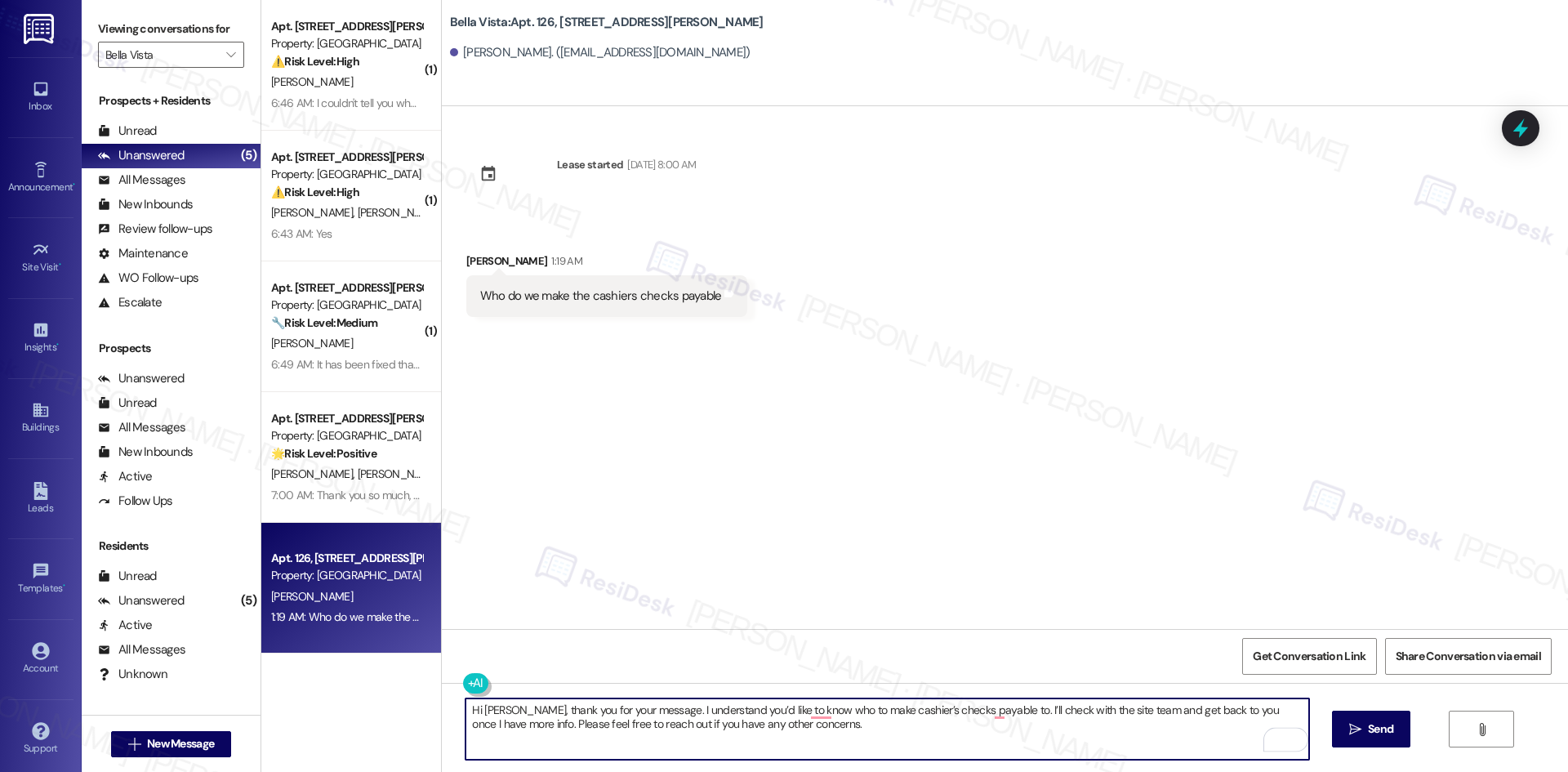
click at [1104, 739] on textarea "Hi Graciela, thank you for your message. I understand you’d like to know who to…" at bounding box center [887, 729] width 843 height 61
click at [810, 713] on textarea "Hi Graciela, thank you for your message. I understand you’d like to know who to…" at bounding box center [887, 729] width 843 height 61
click at [997, 711] on textarea "Hi Graciela, thank you for your message. I understand you’d like to know whom t…" at bounding box center [887, 729] width 843 height 61
click at [821, 709] on textarea "Hi Graciela, thank you for your message. I understand you’d like to know whom t…" at bounding box center [887, 729] width 843 height 61
drag, startPoint x: 1088, startPoint y: 750, endPoint x: 1215, endPoint y: 749, distance: 127.0
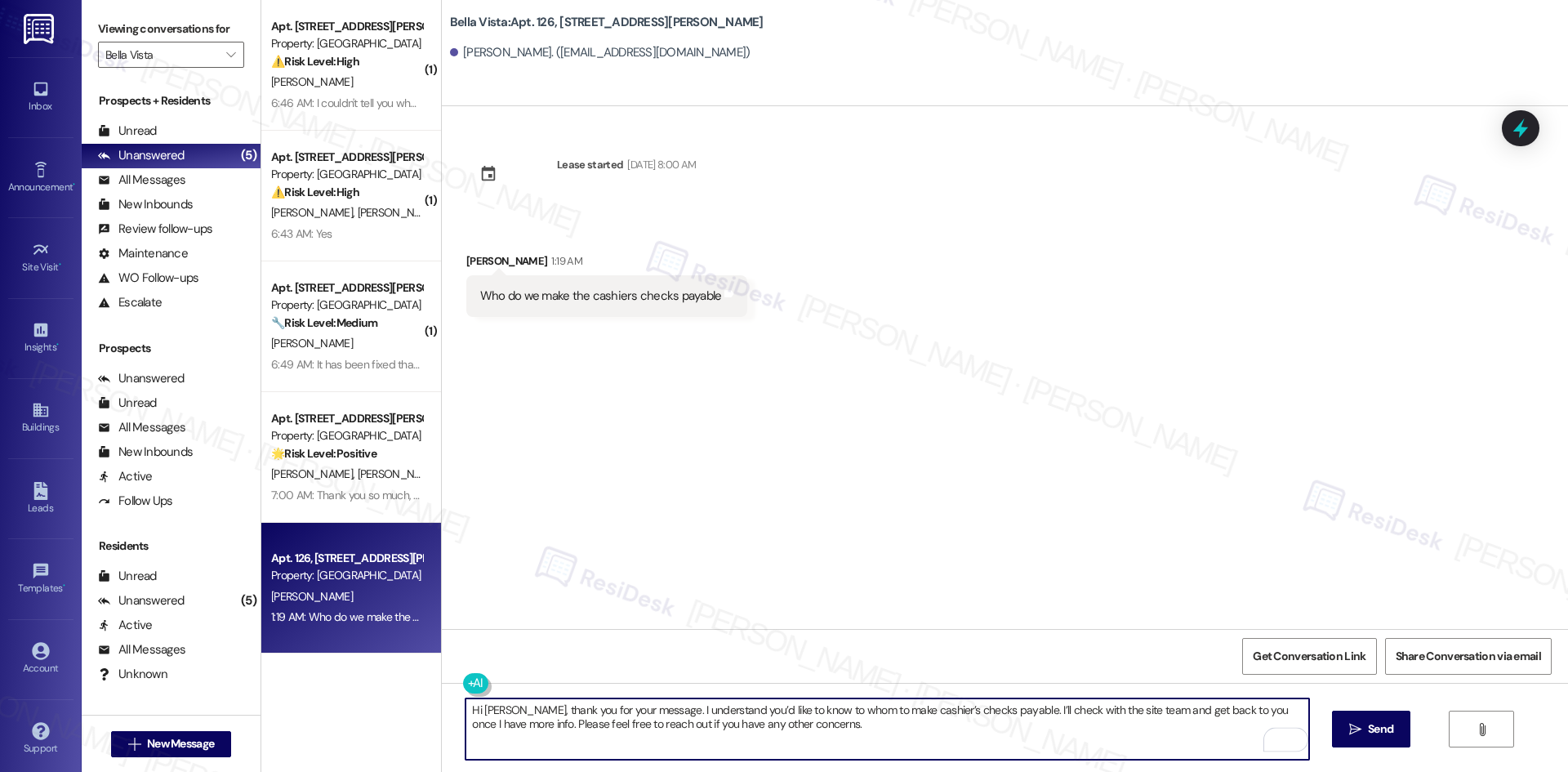
click at [1089, 749] on textarea "Hi Graciela, thank you for your message. I understand you’d like to know to who…" at bounding box center [887, 729] width 843 height 61
type textarea "Hi Graciela, thank you for your message. I understand you’d like to know to who…"
click at [1393, 735] on span "Send" at bounding box center [1380, 729] width 32 height 17
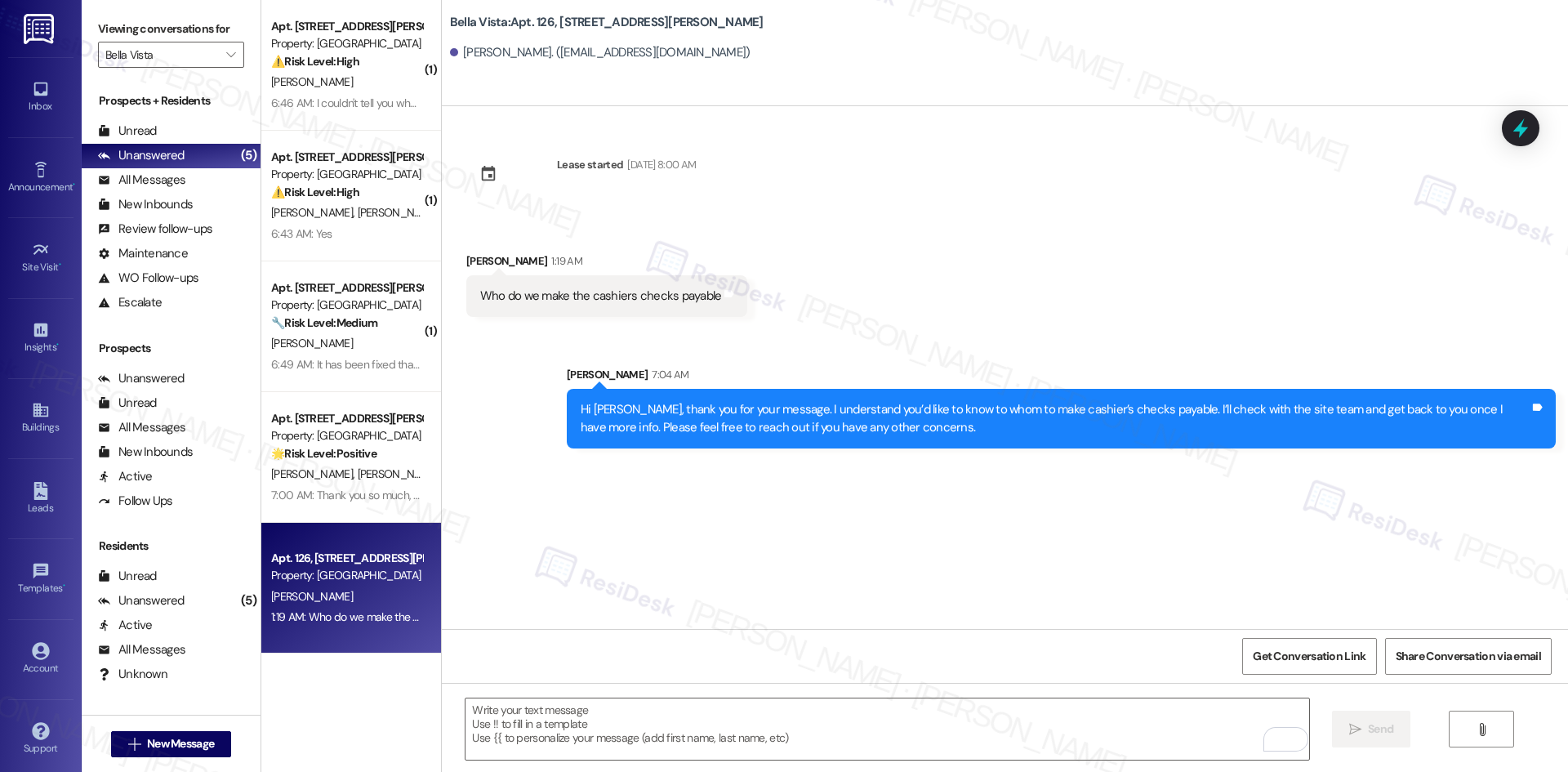
drag, startPoint x: 1068, startPoint y: 572, endPoint x: 1110, endPoint y: 572, distance: 42.0
click at [1071, 572] on div "Lease started Feb 02, 2025 at 8:00 AM Received via SMS Graciela Maravilla 1:19 …" at bounding box center [1005, 367] width 1126 height 523
click at [686, 569] on div "Lease started Feb 02, 2025 at 8:00 AM Received via SMS Graciela Maravilla 1:19 …" at bounding box center [1005, 367] width 1126 height 523
click at [887, 534] on div "Lease started Feb 02, 2025 at 8:00 AM Received via SMS Graciela Maravilla 1:19 …" at bounding box center [1005, 367] width 1126 height 523
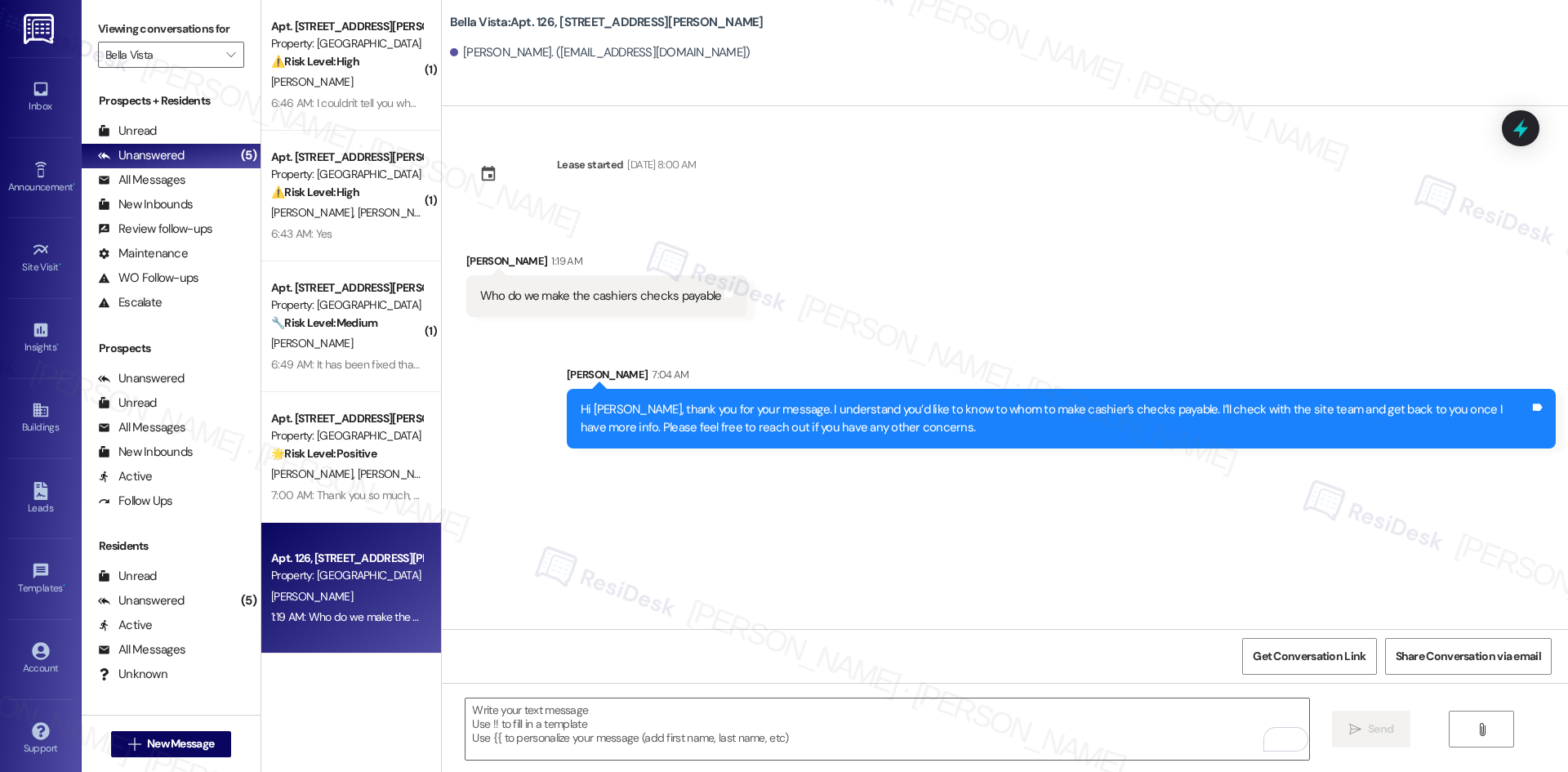
click at [859, 286] on div "Received via SMS Graciela Maravilla 1:19 AM Who do we make the cashiers checks …" at bounding box center [1005, 273] width 1126 height 114
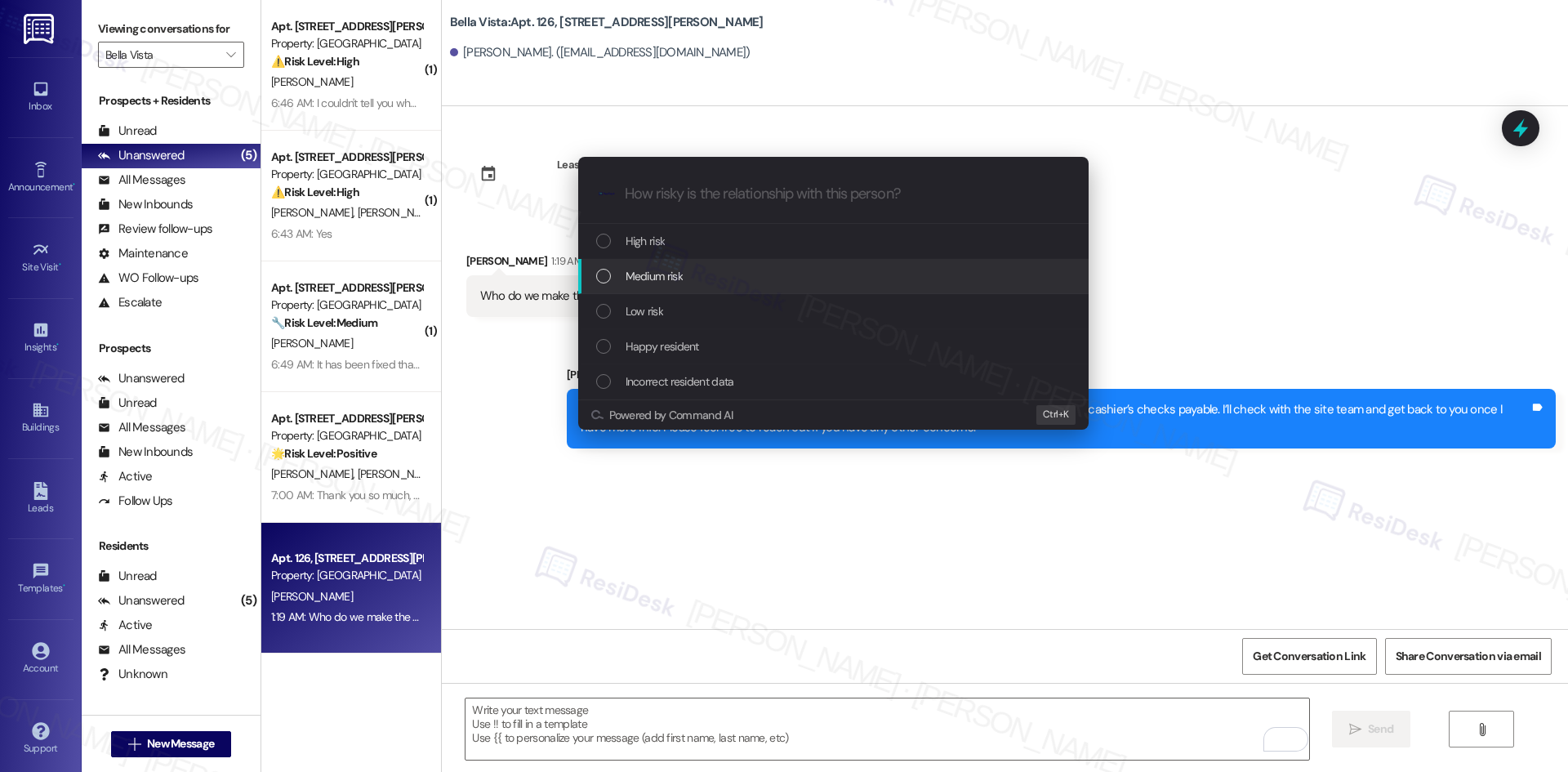
click at [698, 281] on div "Medium risk" at bounding box center [834, 275] width 477 height 18
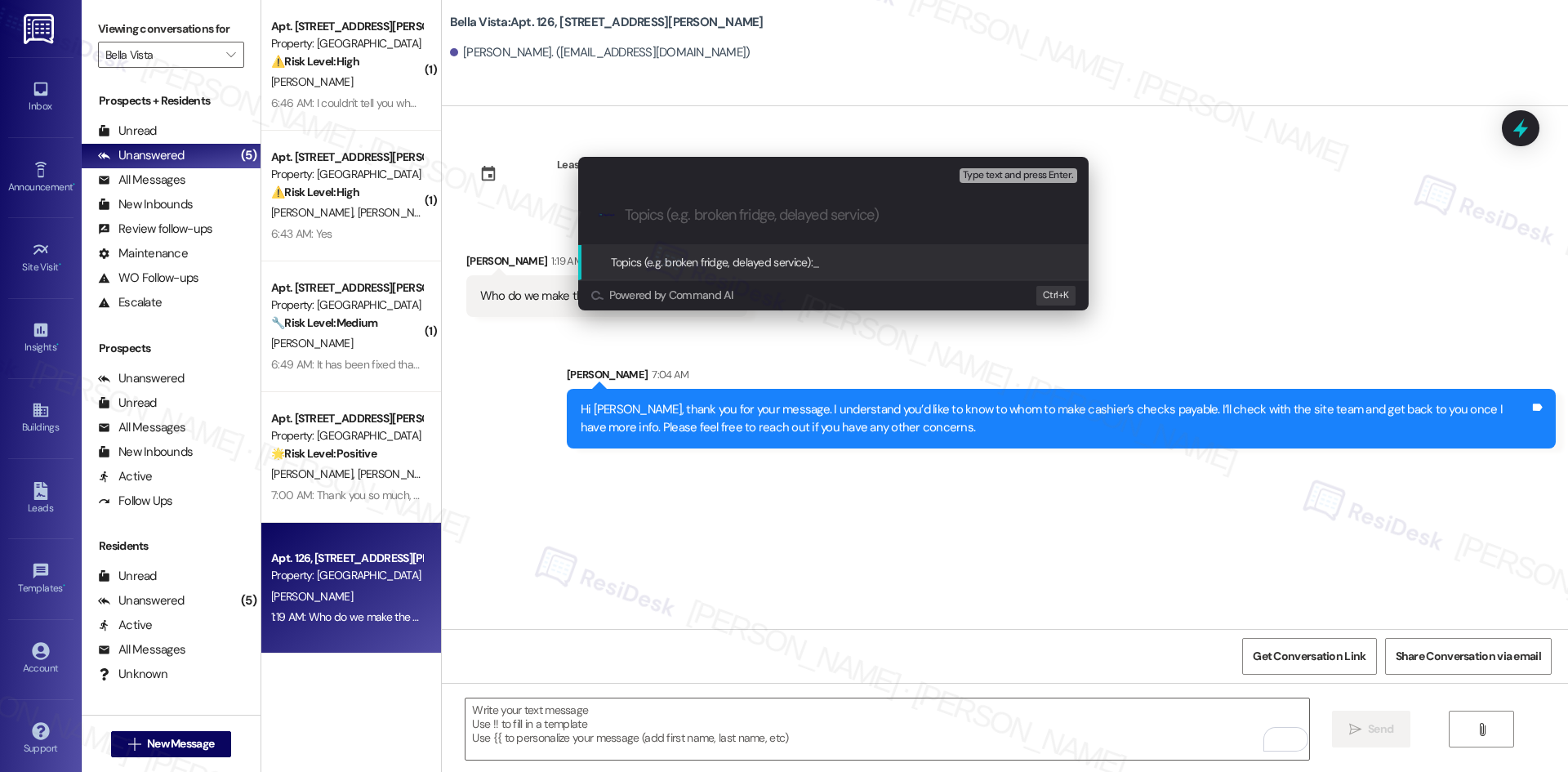
click at [661, 217] on input "Topics (e.g. broken fridge, delayed service)" at bounding box center [845, 215] width 443 height 17
paste input "Cashier’s Check Payee Inquiry"
type input "Cashier’s Check Payee Inquiry"
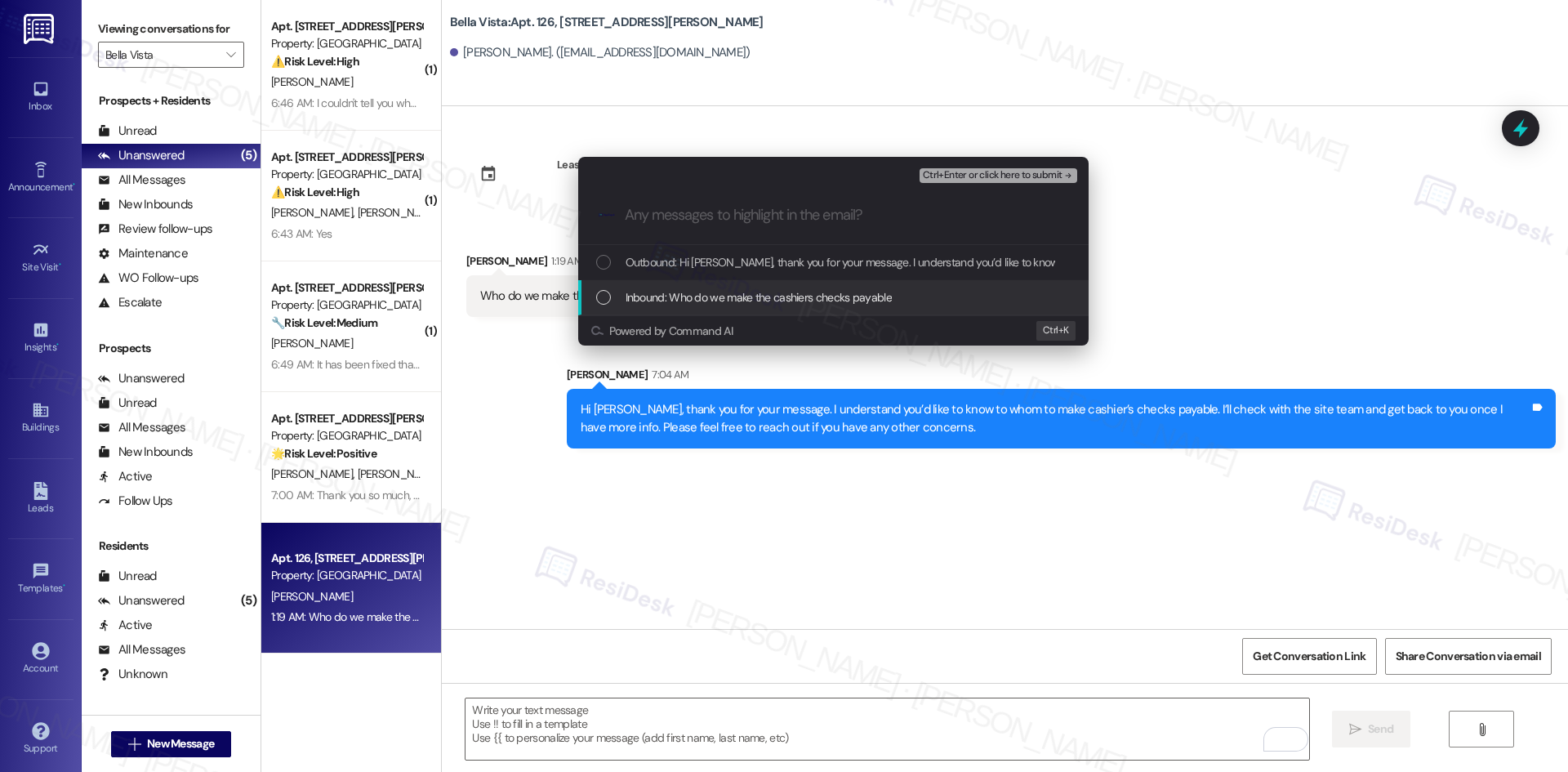
click at [700, 305] on span "Inbound: Who do we make the cashiers checks payable" at bounding box center [758, 297] width 266 height 18
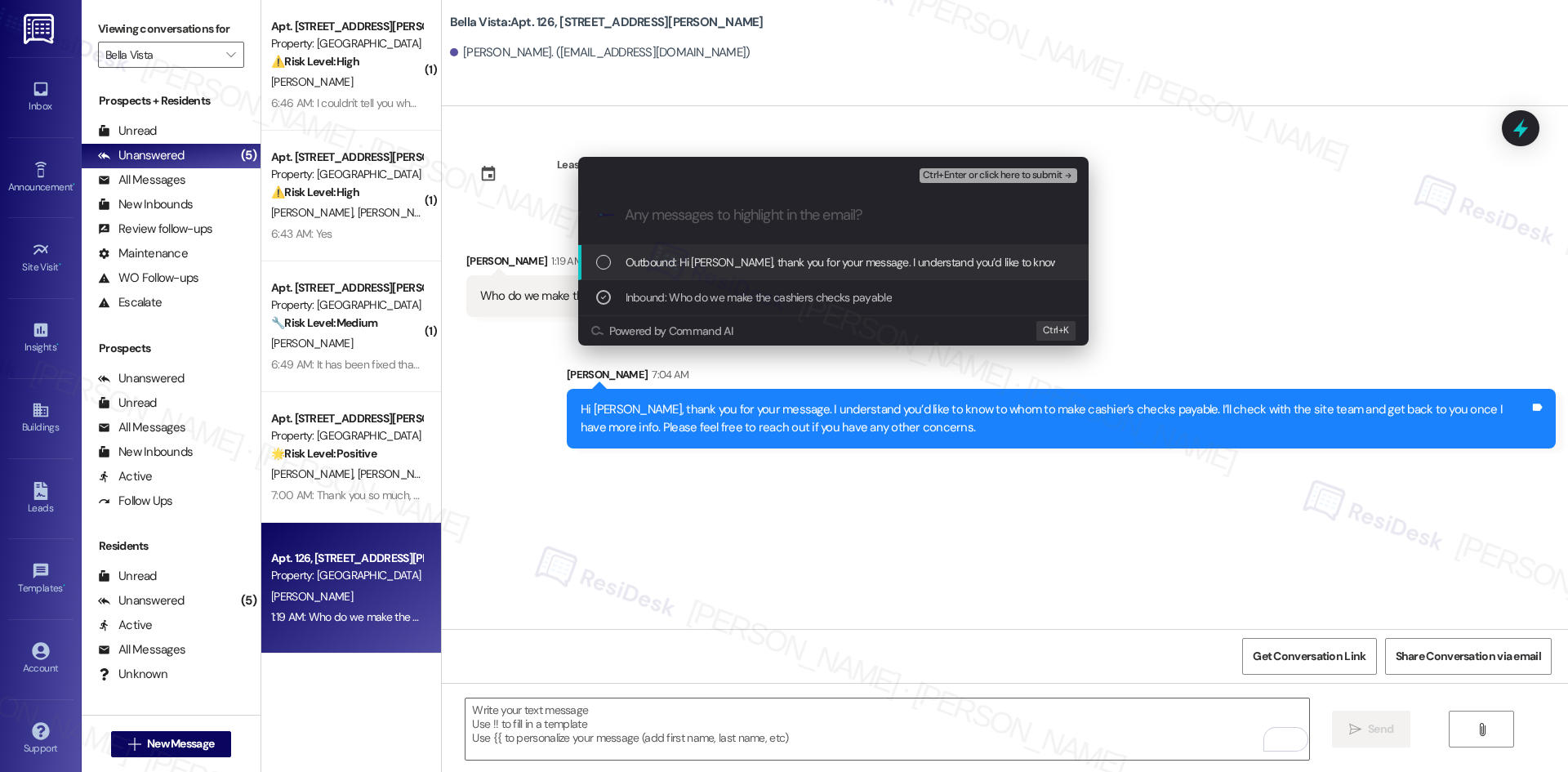
click at [1027, 170] on span "Ctrl+Enter or click here to submit" at bounding box center [993, 175] width 139 height 11
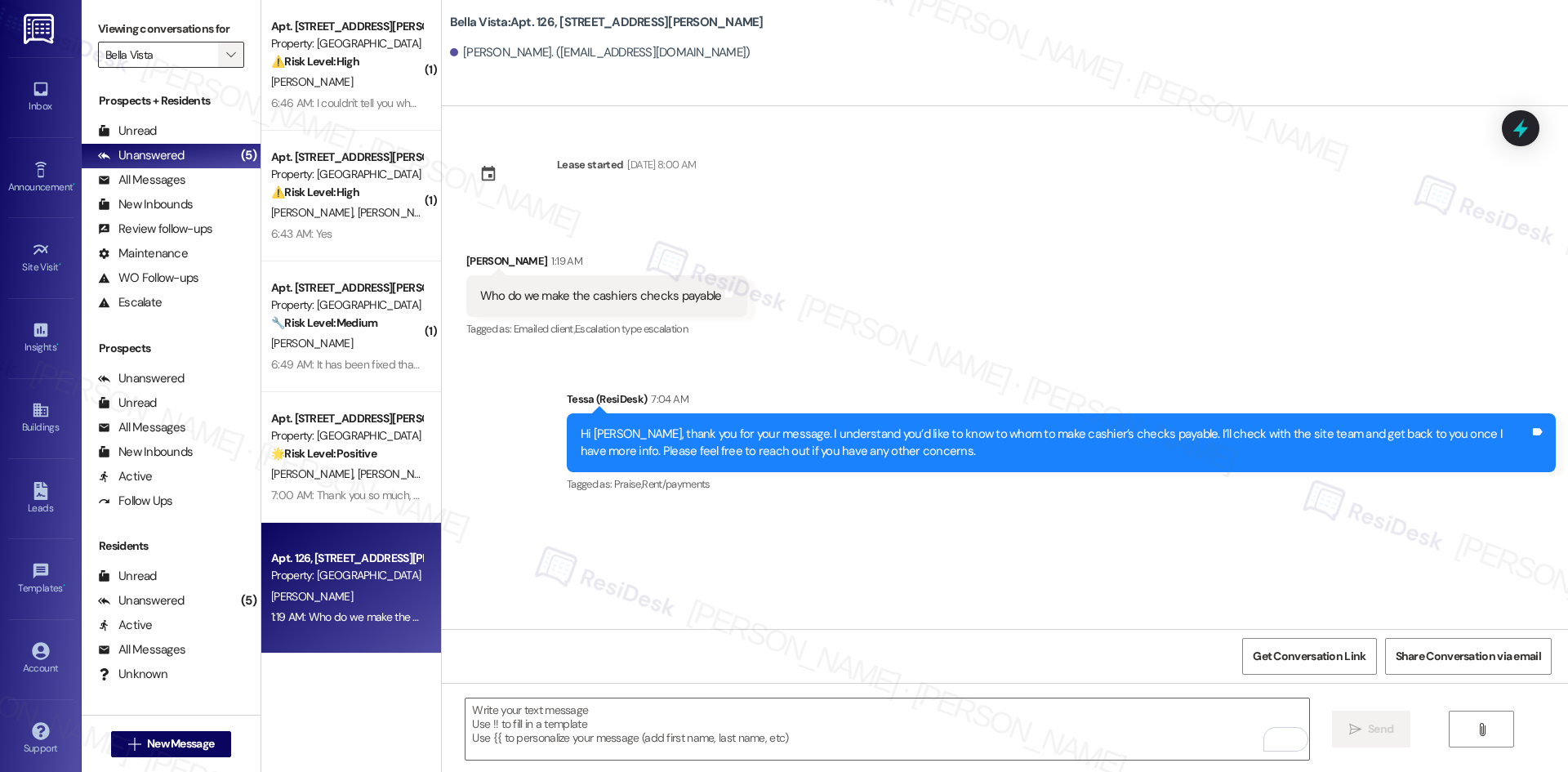
click at [224, 55] on span "" at bounding box center [231, 54] width 15 height 26
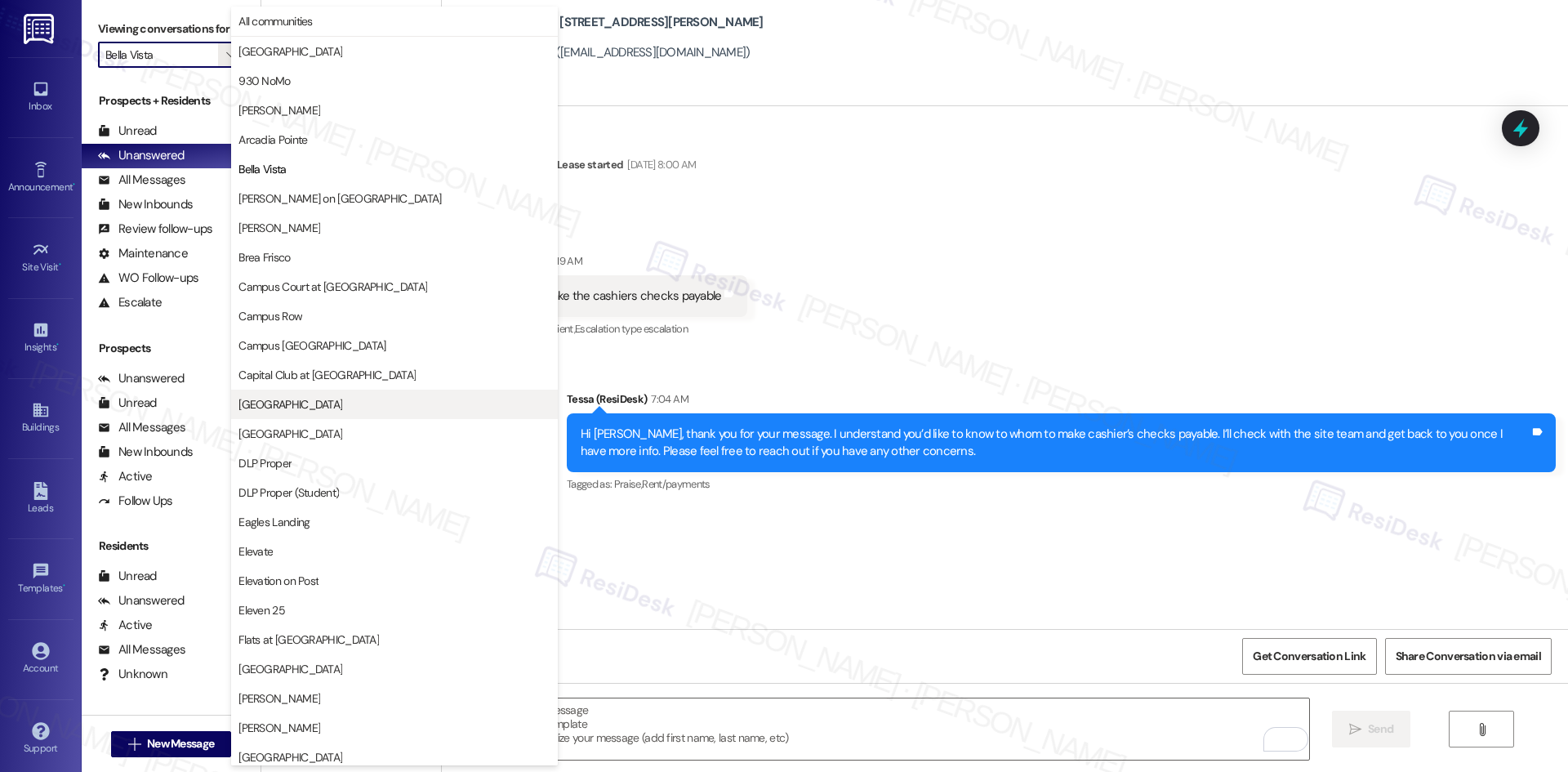
click at [357, 406] on span "[GEOGRAPHIC_DATA]" at bounding box center [394, 404] width 312 height 16
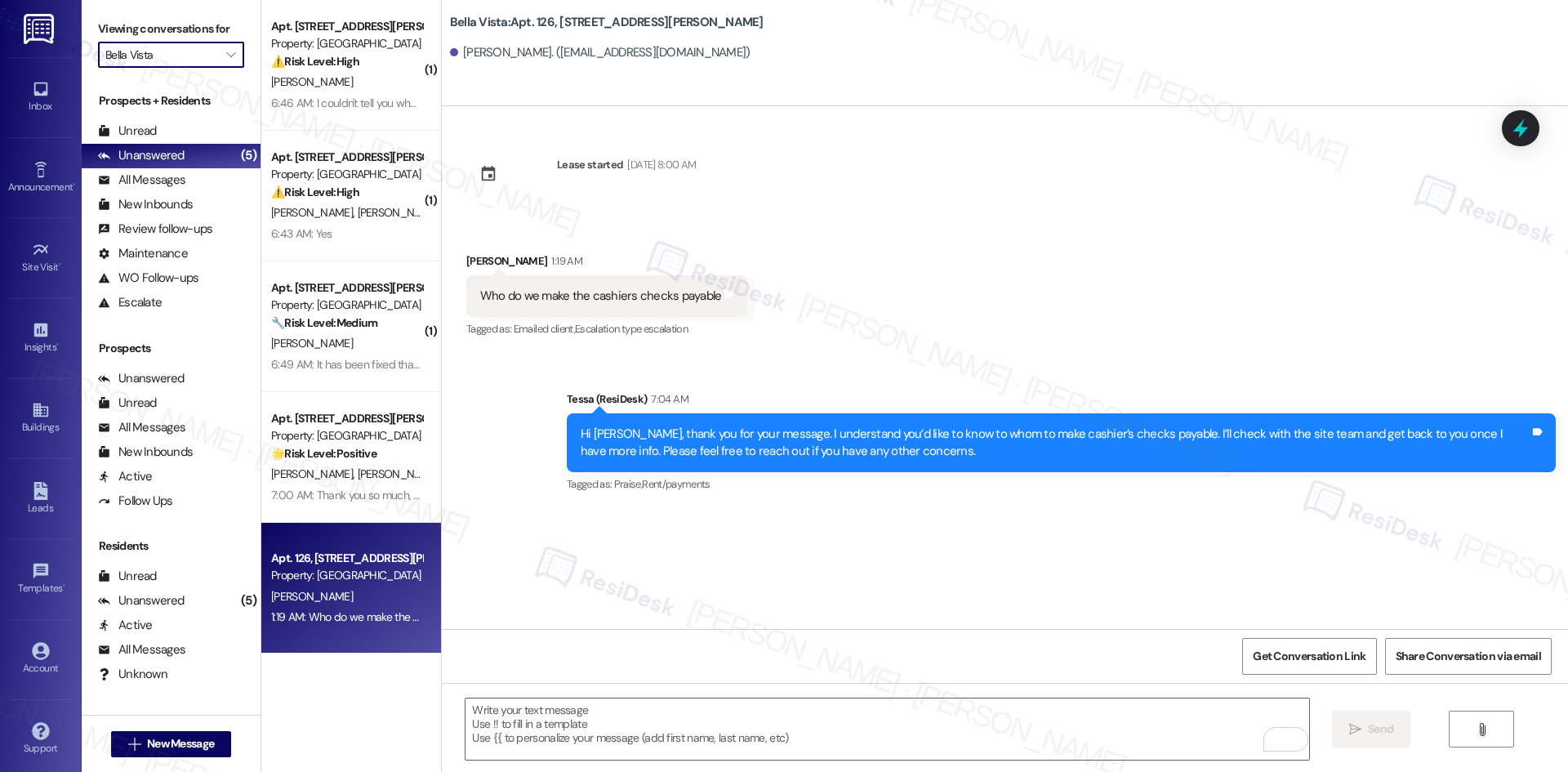
type input "[GEOGRAPHIC_DATA]"
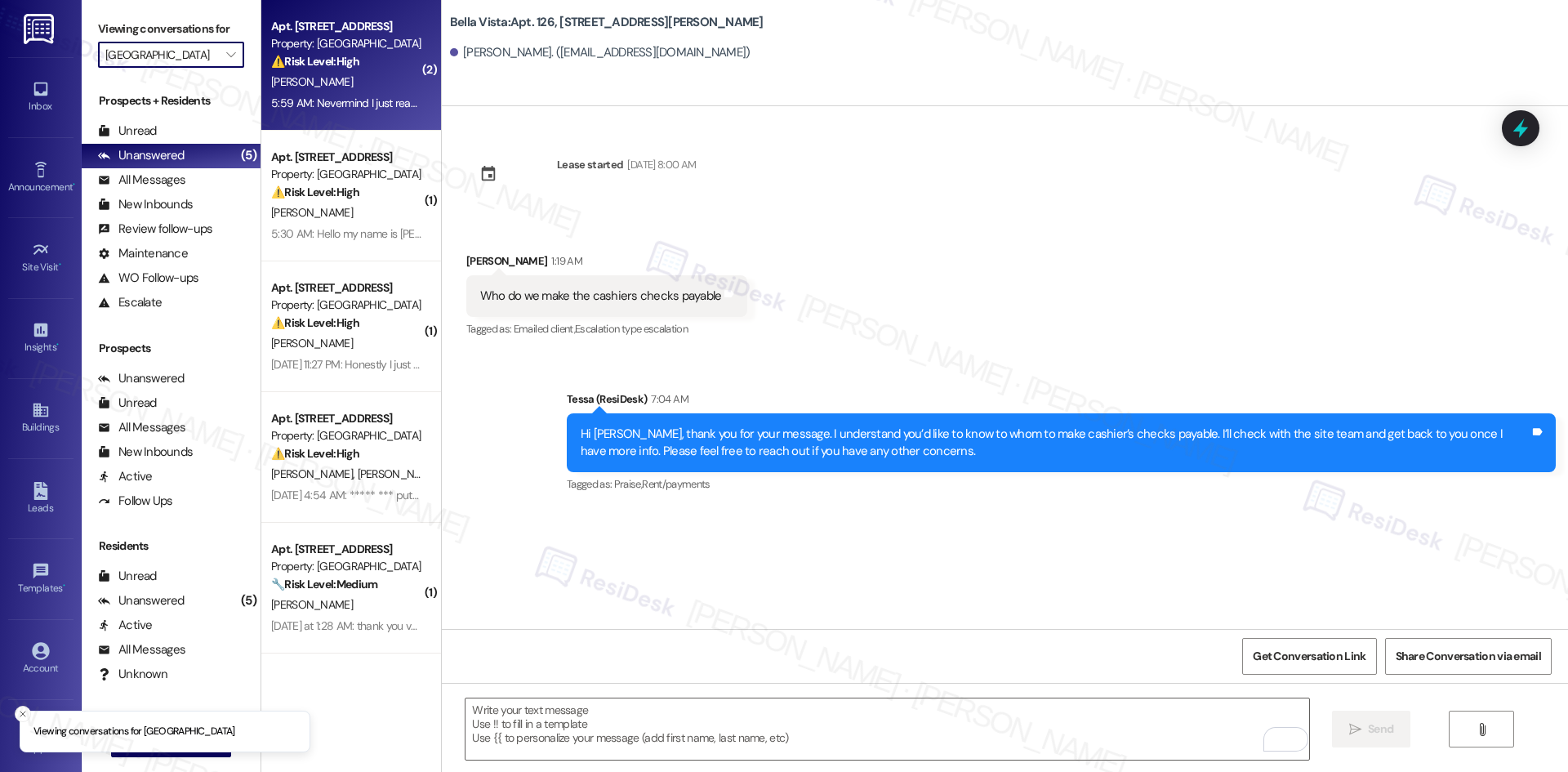
click at [380, 91] on div "[PERSON_NAME]" at bounding box center [346, 83] width 154 height 21
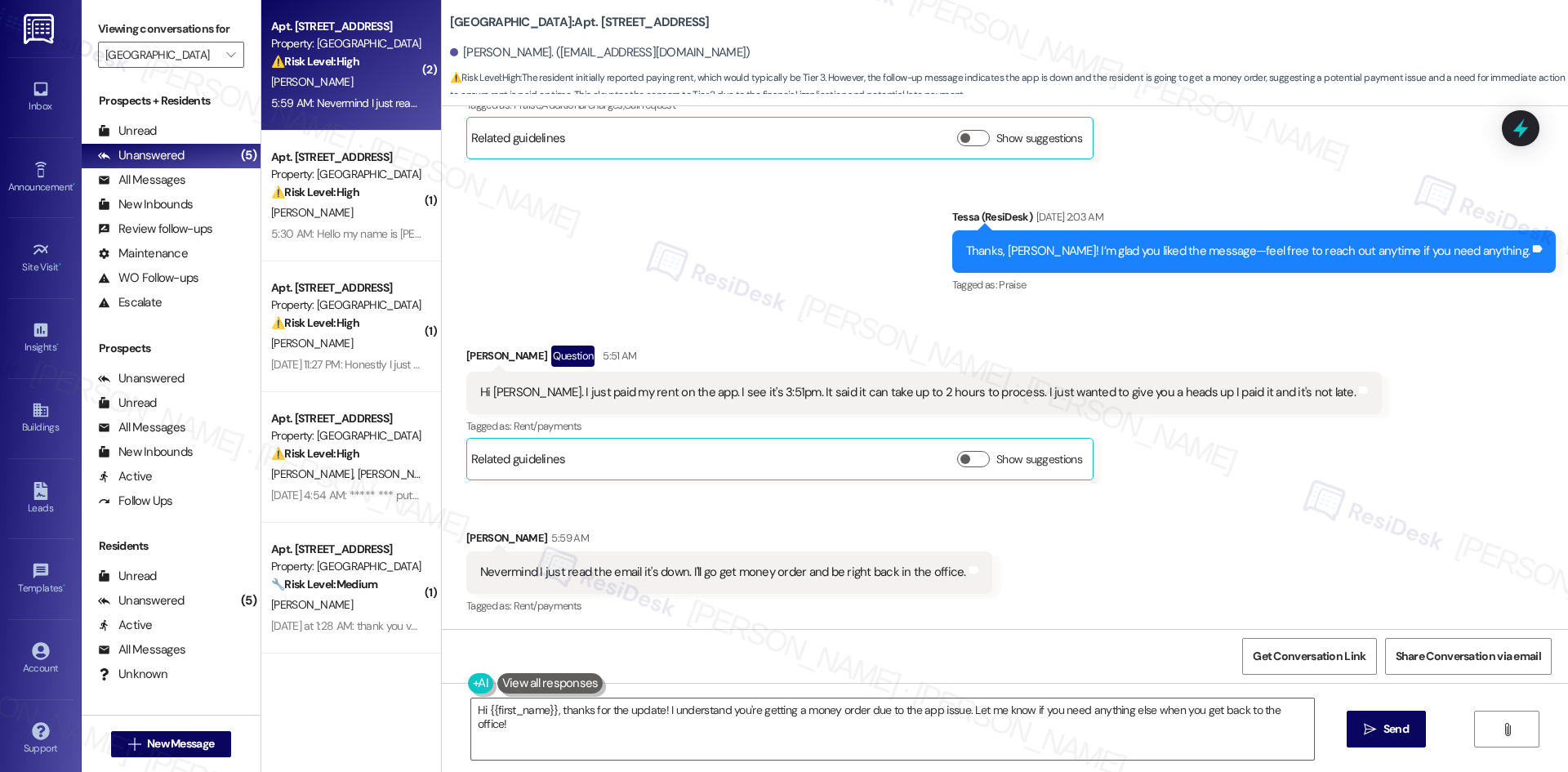
scroll to position [434, 0]
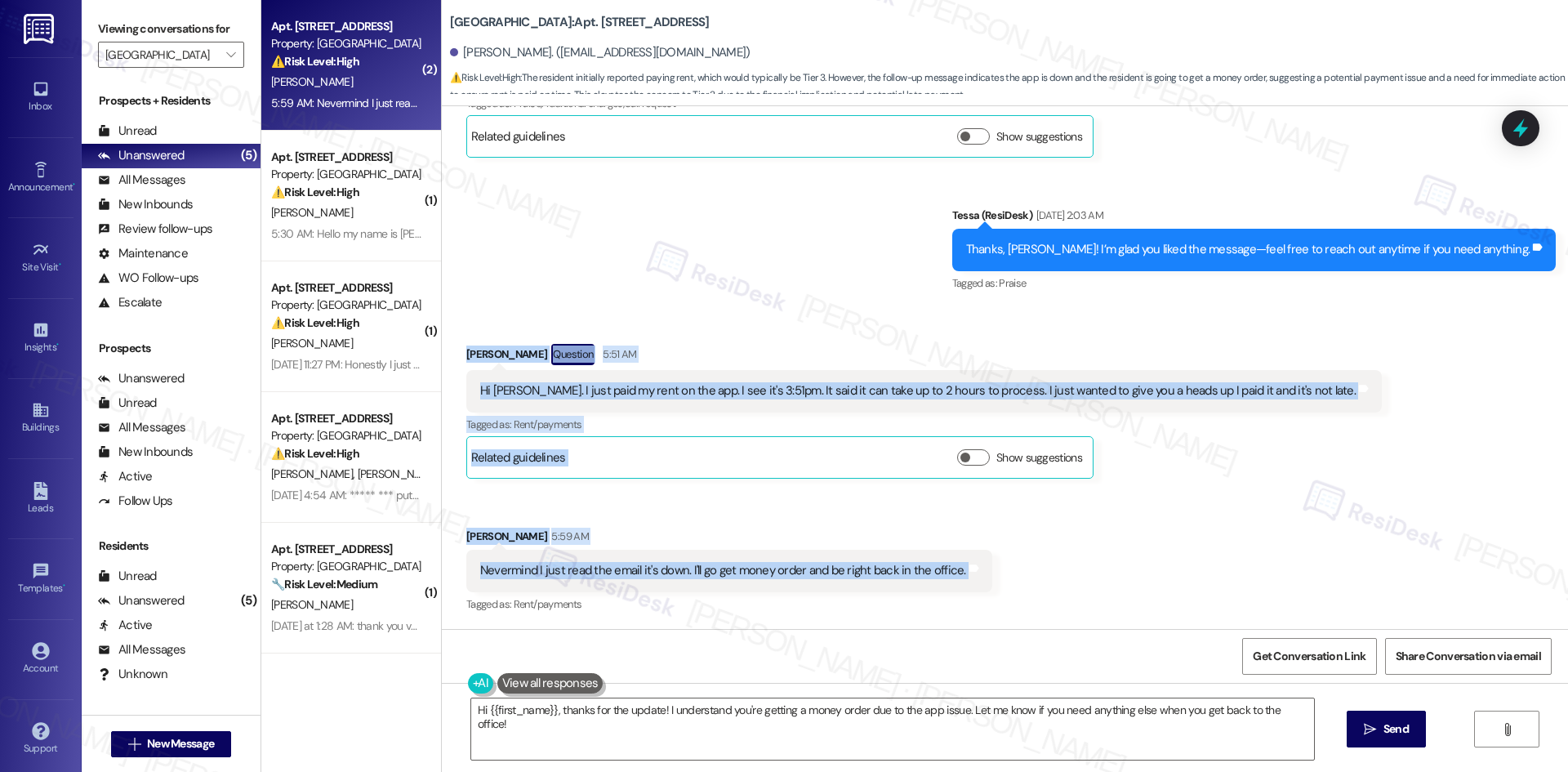
drag, startPoint x: 441, startPoint y: 348, endPoint x: 1014, endPoint y: 584, distance: 619.7
click at [1014, 584] on div "Received via SMS [PERSON_NAME] Question 5:51 AM Hi [PERSON_NAME]. I just paid m…" at bounding box center [1005, 467] width 1126 height 321
copy div "[PERSON_NAME] Question 5:51 AM Hi [PERSON_NAME]. I just paid my rent on the app…"
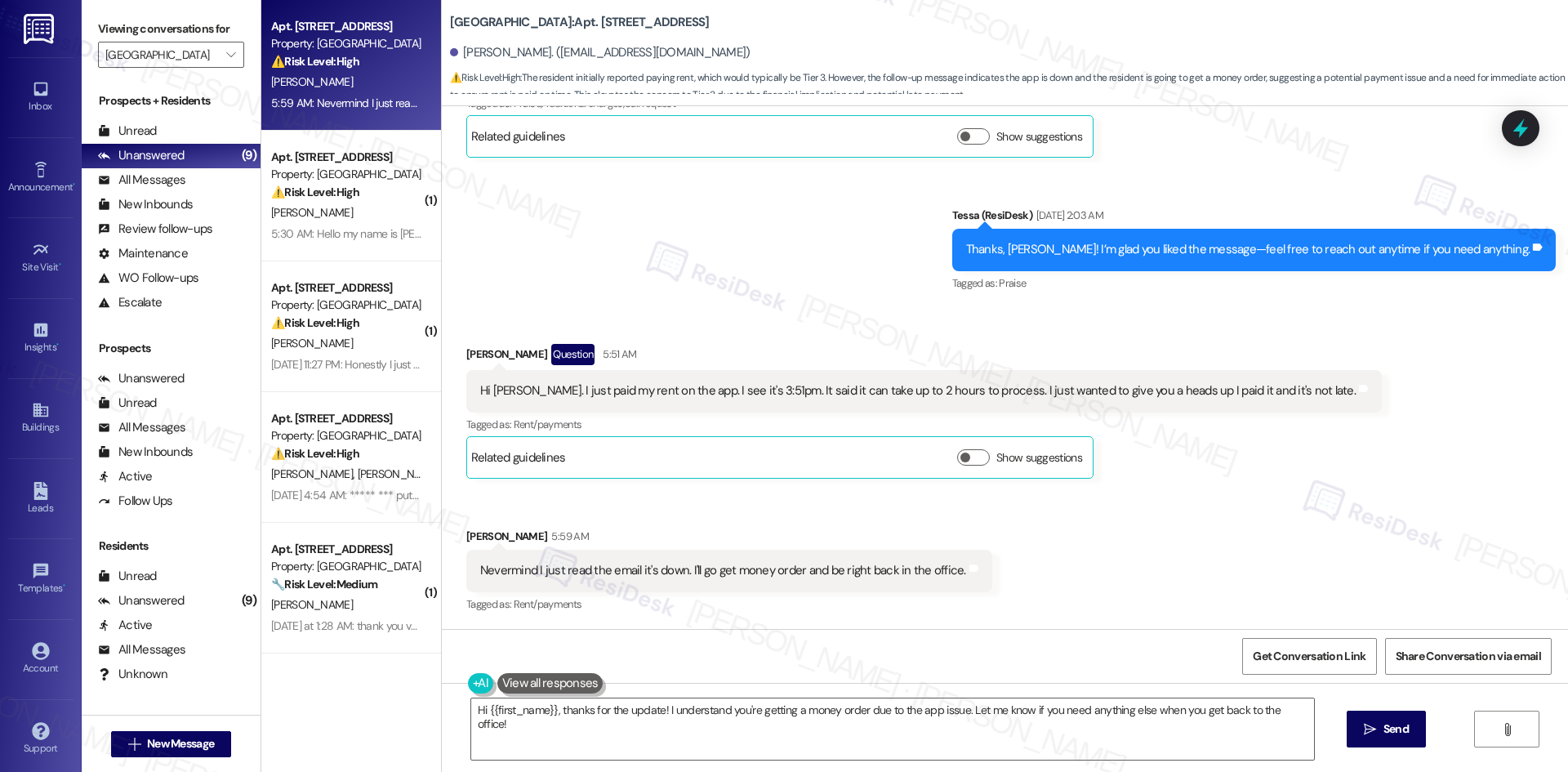
click at [628, 300] on div "Sent via SMS Tessa (ResiDesk) [DATE] 2:03 AM Thanks, [PERSON_NAME]! I’m glad yo…" at bounding box center [1005, 238] width 1126 height 138
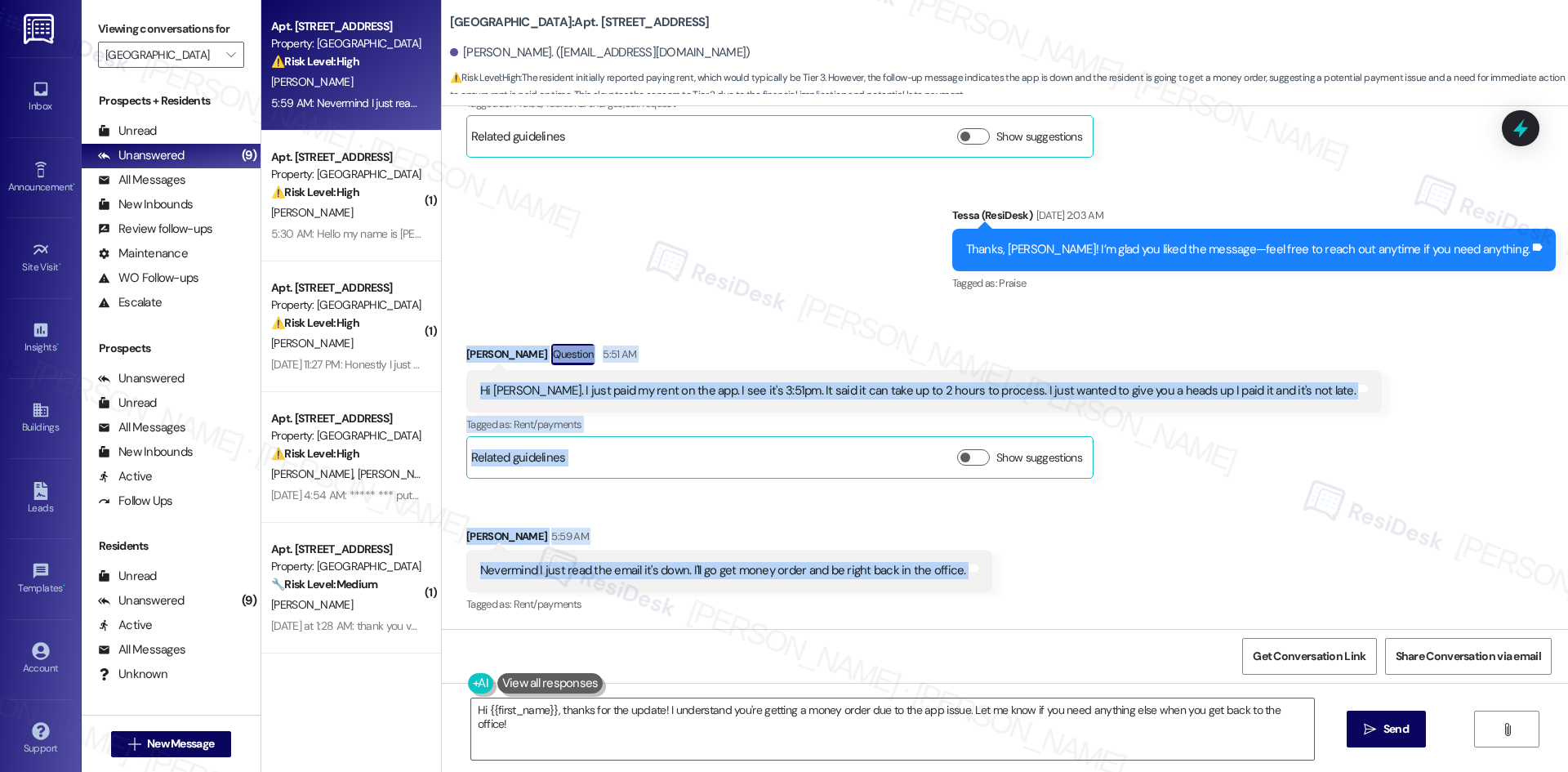
drag, startPoint x: 437, startPoint y: 331, endPoint x: 1056, endPoint y: 571, distance: 663.9
click at [1046, 584] on div "Received via SMS [PERSON_NAME] Question 5:51 AM Hi [PERSON_NAME]. I just paid m…" at bounding box center [1005, 467] width 1126 height 321
copy div "[PERSON_NAME] Question 5:51 AM Hi [PERSON_NAME]. I just paid my rent on the app…"
click at [772, 313] on div "Received via SMS [PERSON_NAME] Question 5:51 AM Hi [PERSON_NAME]. I just paid m…" at bounding box center [1005, 467] width 1126 height 321
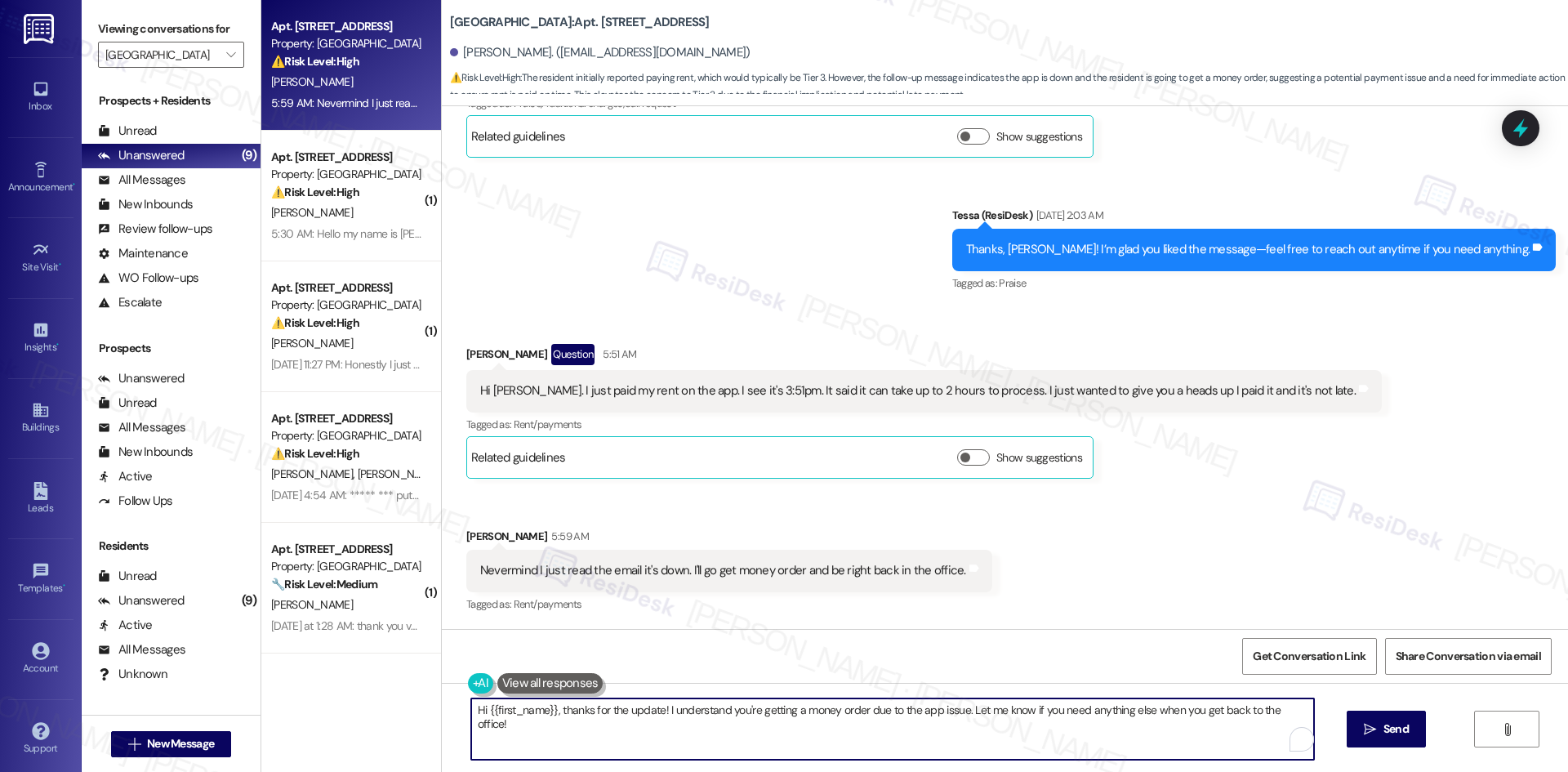
drag, startPoint x: 758, startPoint y: 730, endPoint x: 765, endPoint y: 736, distance: 9.2
click at [758, 731] on textarea "Hi {{first_name}}, thanks for the update! I understand you're getting a money o…" at bounding box center [893, 729] width 843 height 61
paste textarea "[PERSON_NAME] Question 5:51 AM Hi [PERSON_NAME]. I just paid my rent on the app…"
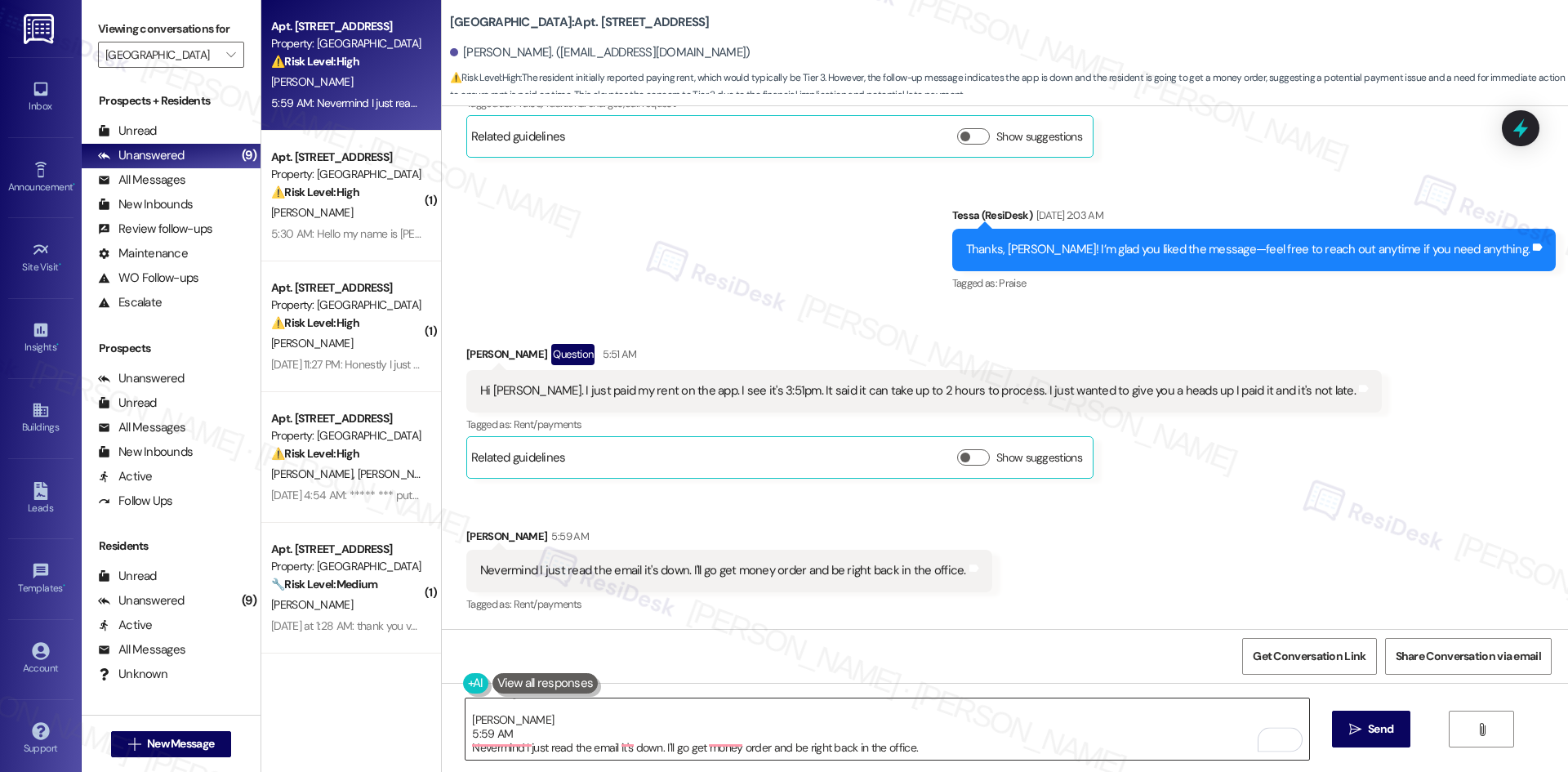
scroll to position [97, 0]
click at [769, 330] on div "Received via SMS [PERSON_NAME] Question 5:51 AM Hi [PERSON_NAME]. I just paid m…" at bounding box center [1005, 467] width 1126 height 321
click at [658, 736] on textarea "[PERSON_NAME] Question 5:51 AM Hi [PERSON_NAME]. I just paid my rent on the app…" at bounding box center [887, 729] width 843 height 61
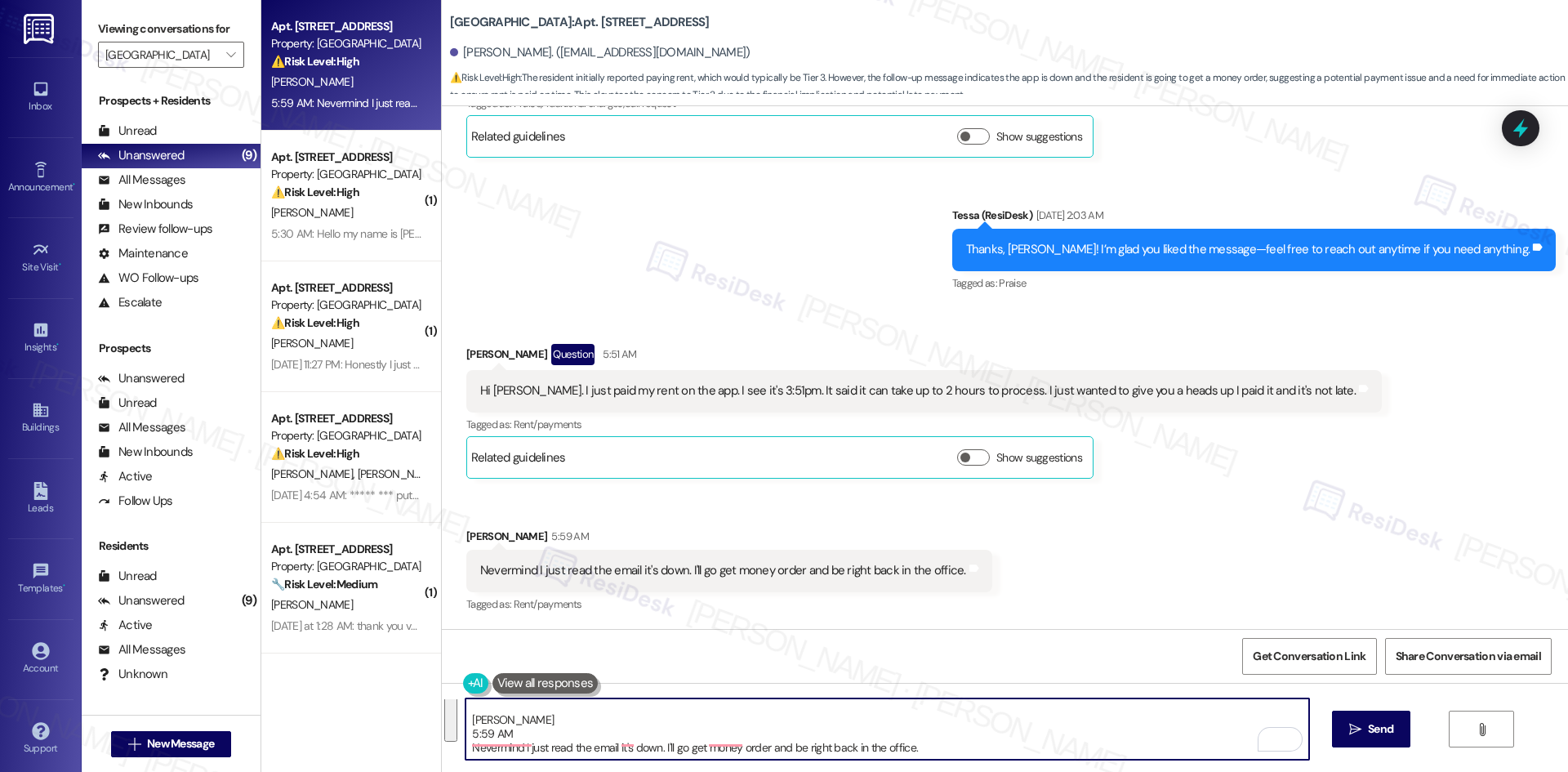
paste textarea "Thank you for keeping us informed! We truly appreciate it. If you have any ques…"
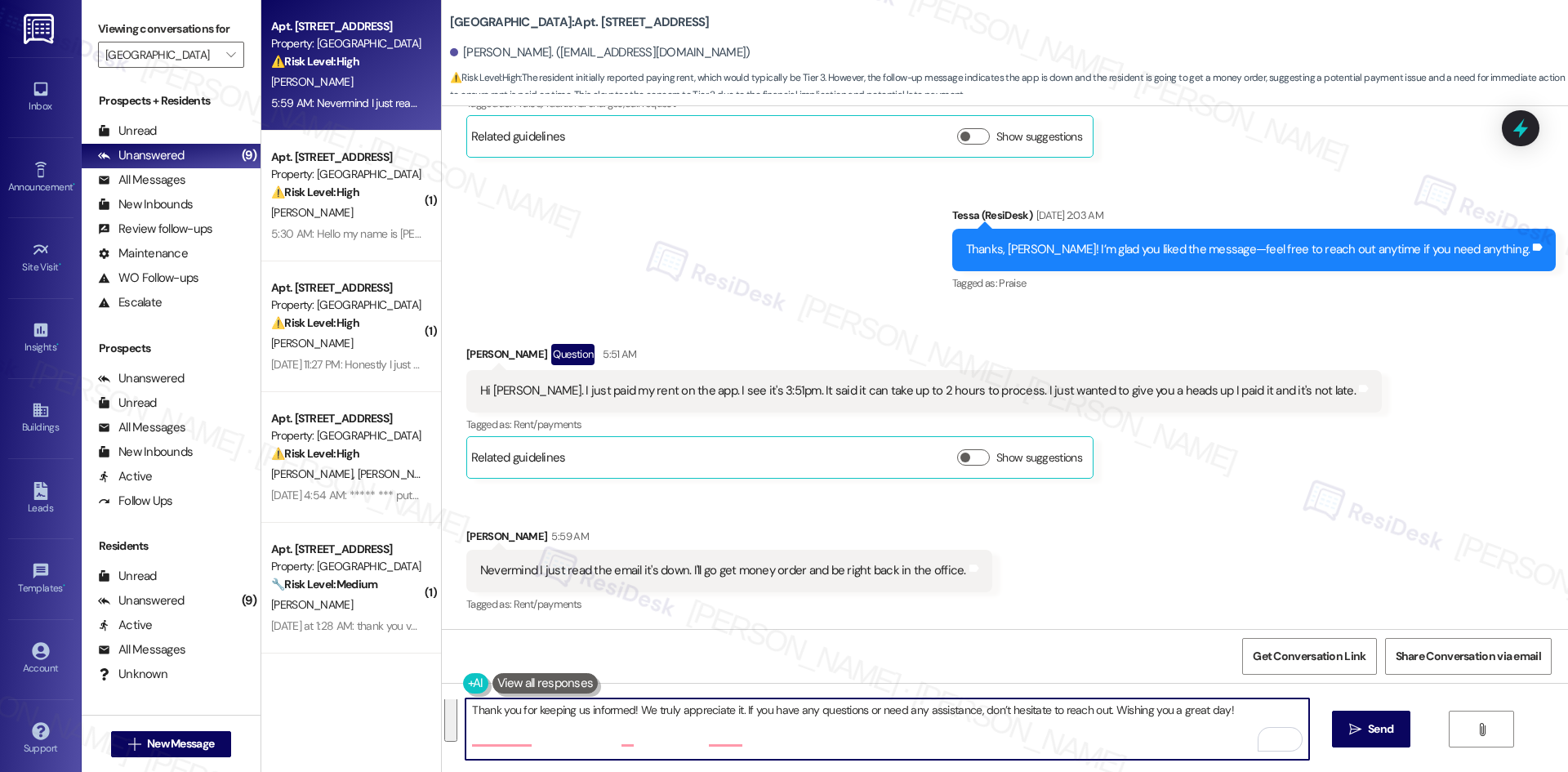
scroll to position [0, 0]
type textarea "Thank you for keeping us informed! We truly appreciate it. If you have any ques…"
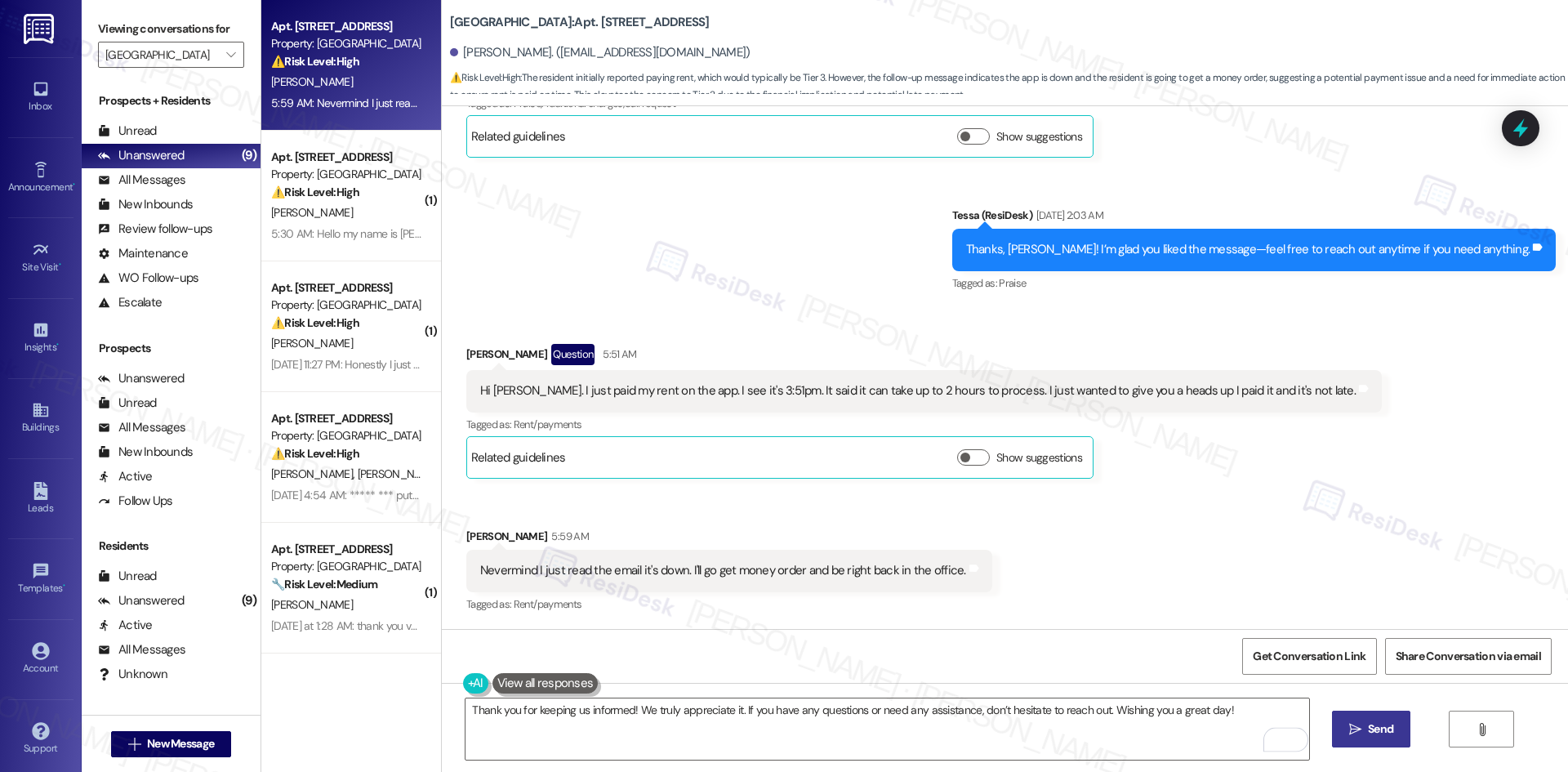
click at [1387, 733] on span "Send" at bounding box center [1380, 729] width 25 height 17
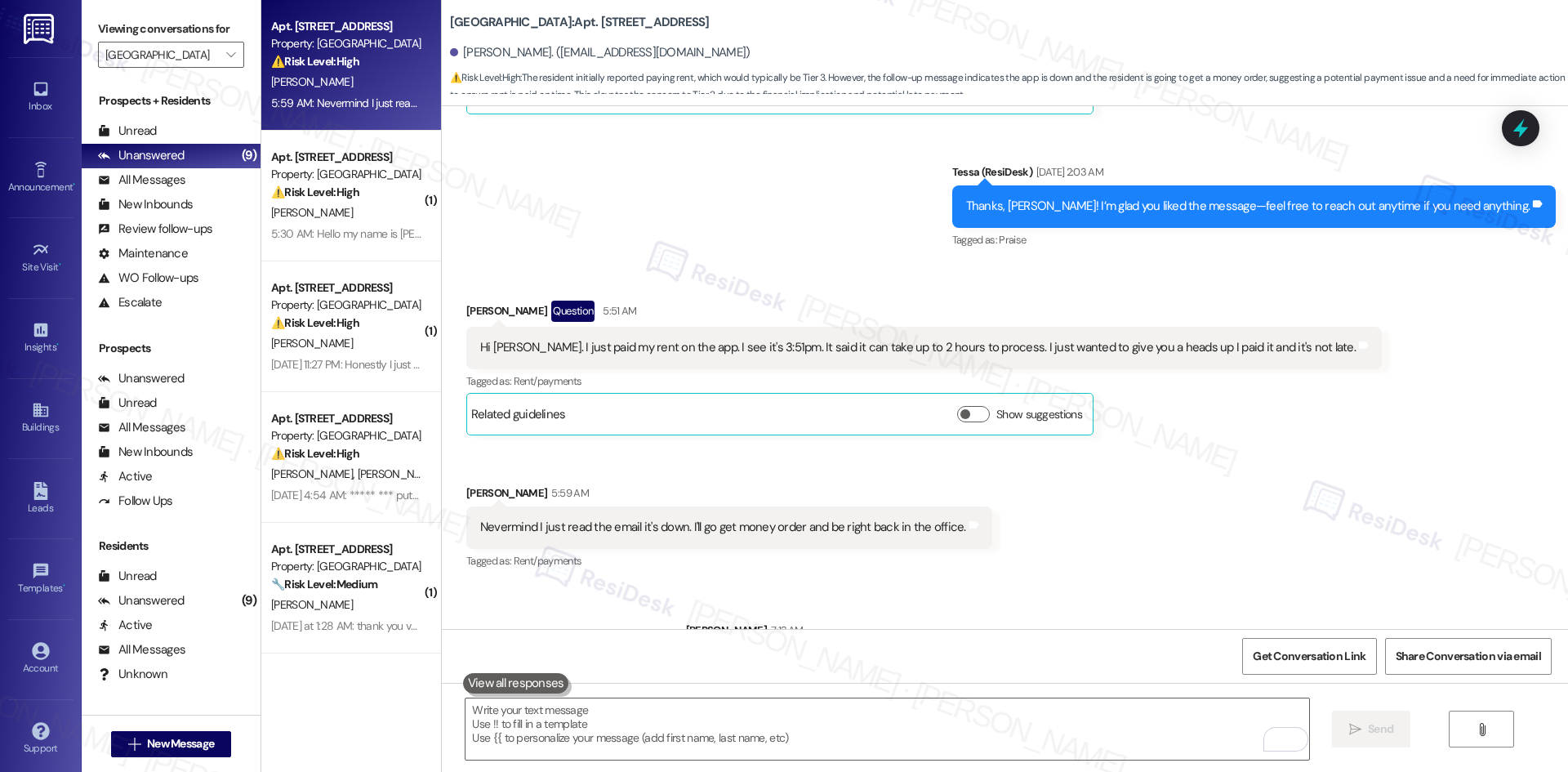
scroll to position [548, 0]
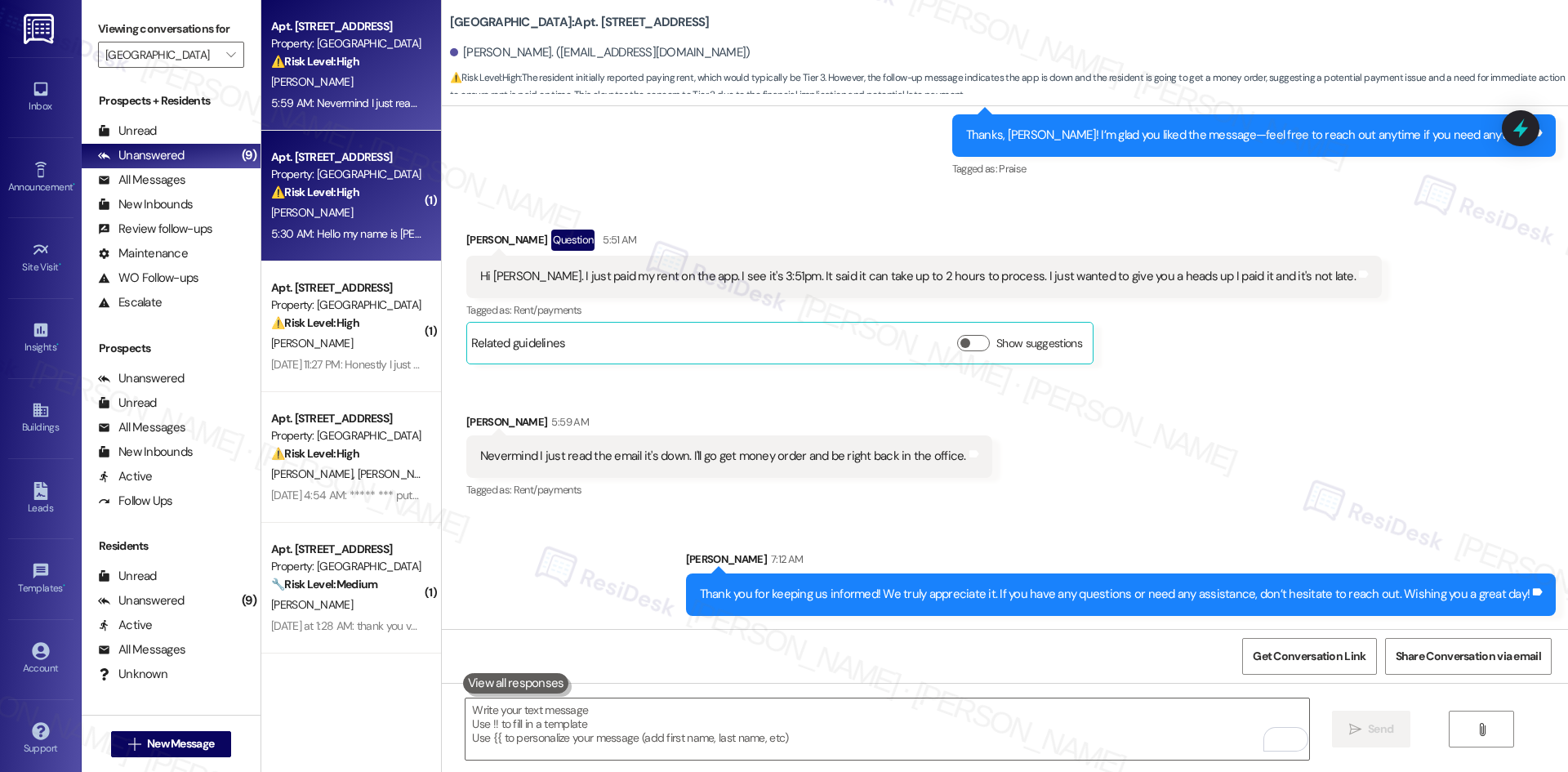
click at [314, 216] on div "[PERSON_NAME]" at bounding box center [346, 213] width 154 height 21
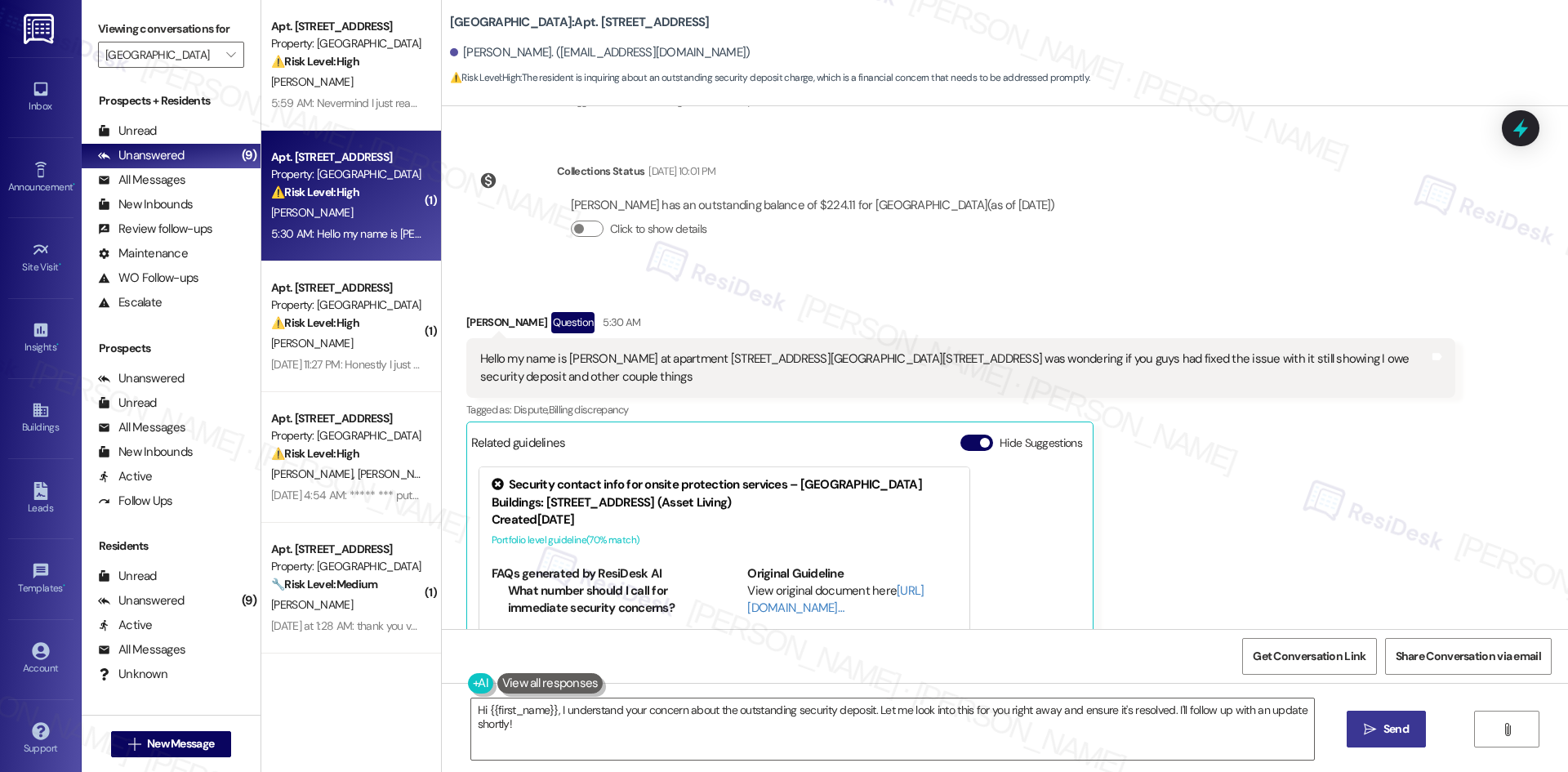
scroll to position [256, 0]
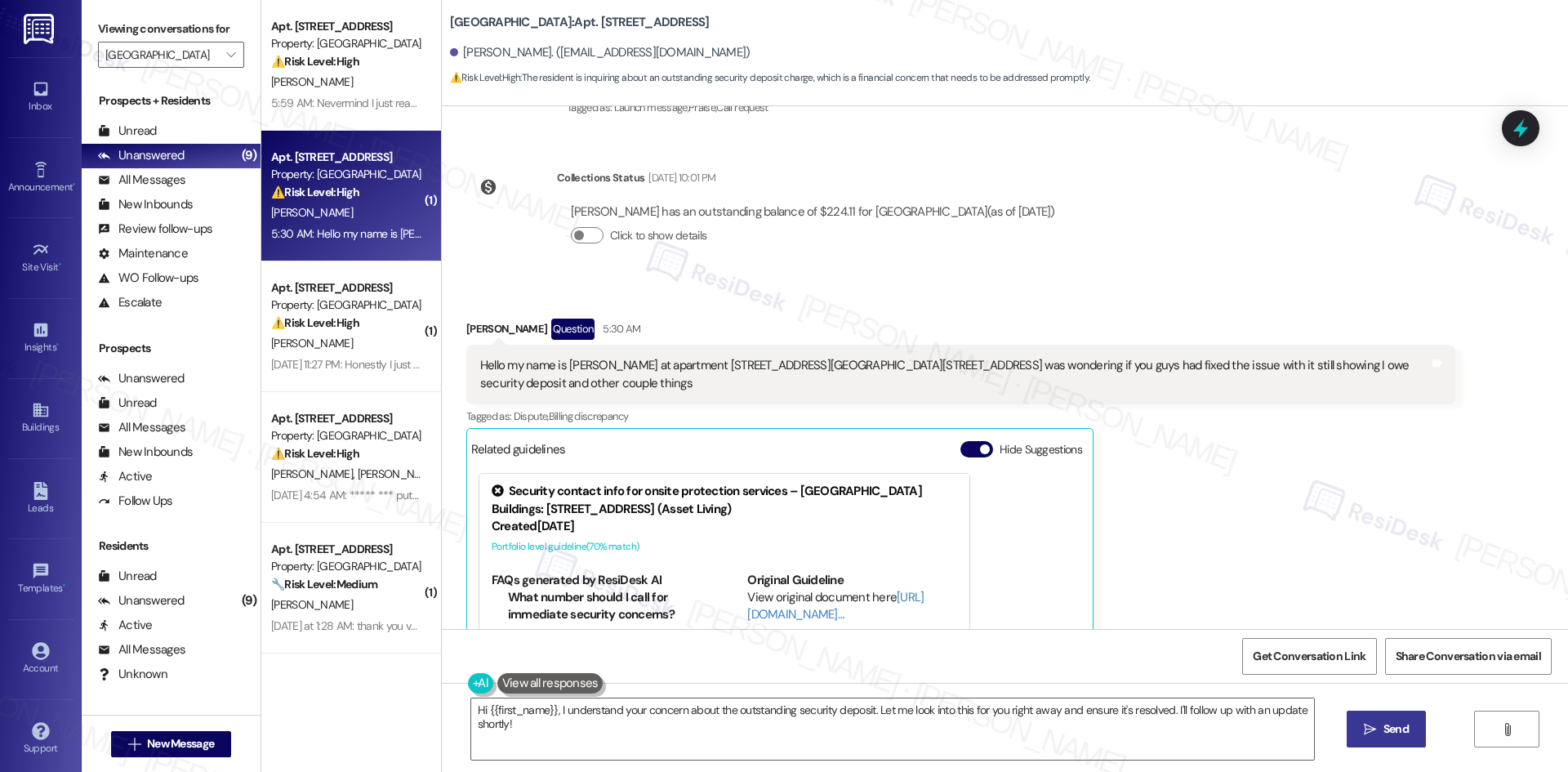
drag, startPoint x: 449, startPoint y: 325, endPoint x: 647, endPoint y: 386, distance: 207.2
click at [645, 385] on div "Received via SMS [PERSON_NAME] Question 5:30 AM Hello my name is [PERSON_NAME] …" at bounding box center [961, 549] width 1013 height 485
copy div "[DEMOGRAPHIC_DATA][PERSON_NAME] Question 5:30 AM Hello my name is [PERSON_NAME]…"
click at [947, 315] on div "Received via SMS [PERSON_NAME] Question 5:30 AM Hello my name is [PERSON_NAME] …" at bounding box center [961, 549] width 1013 height 485
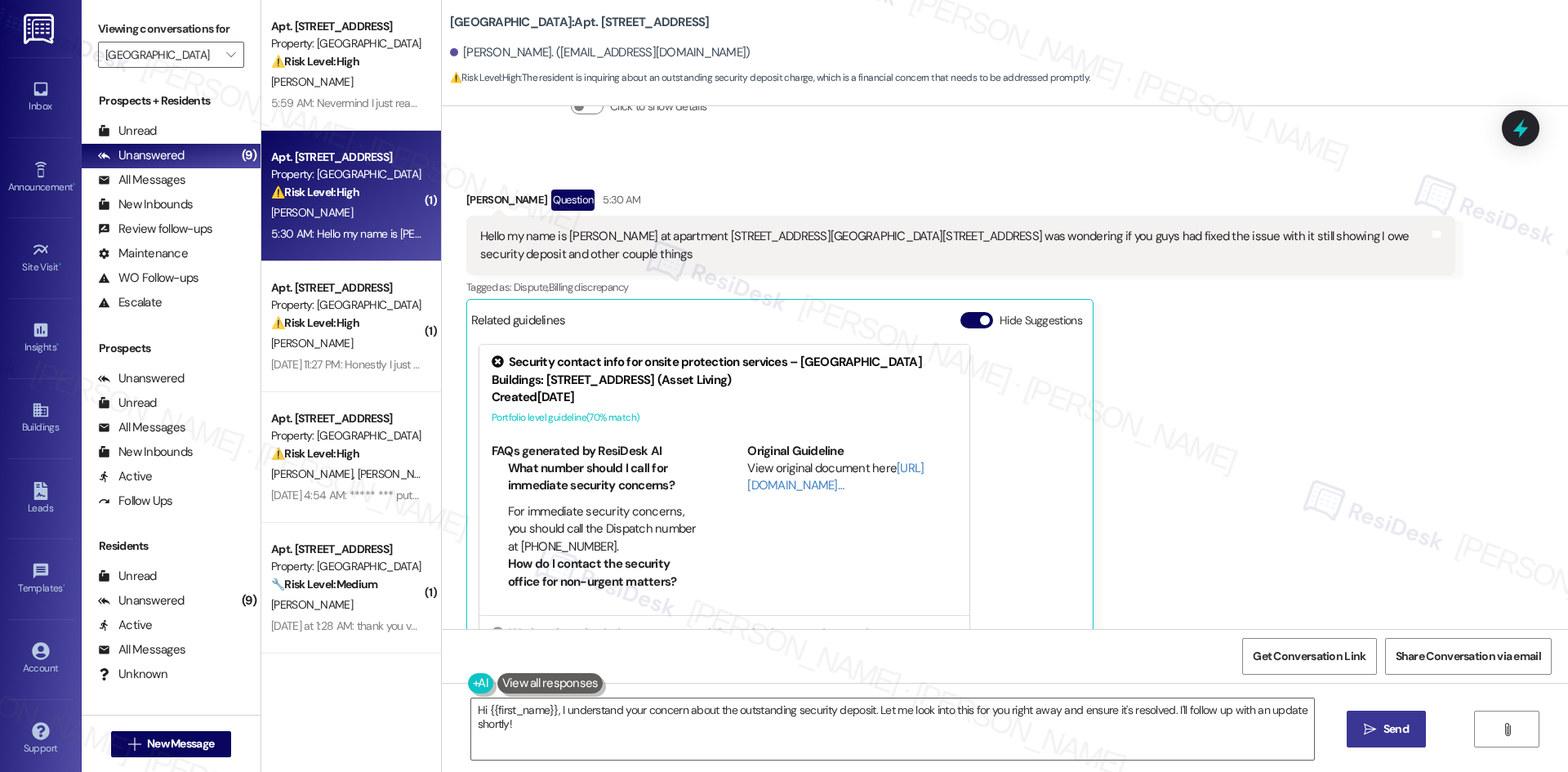
scroll to position [420, 0]
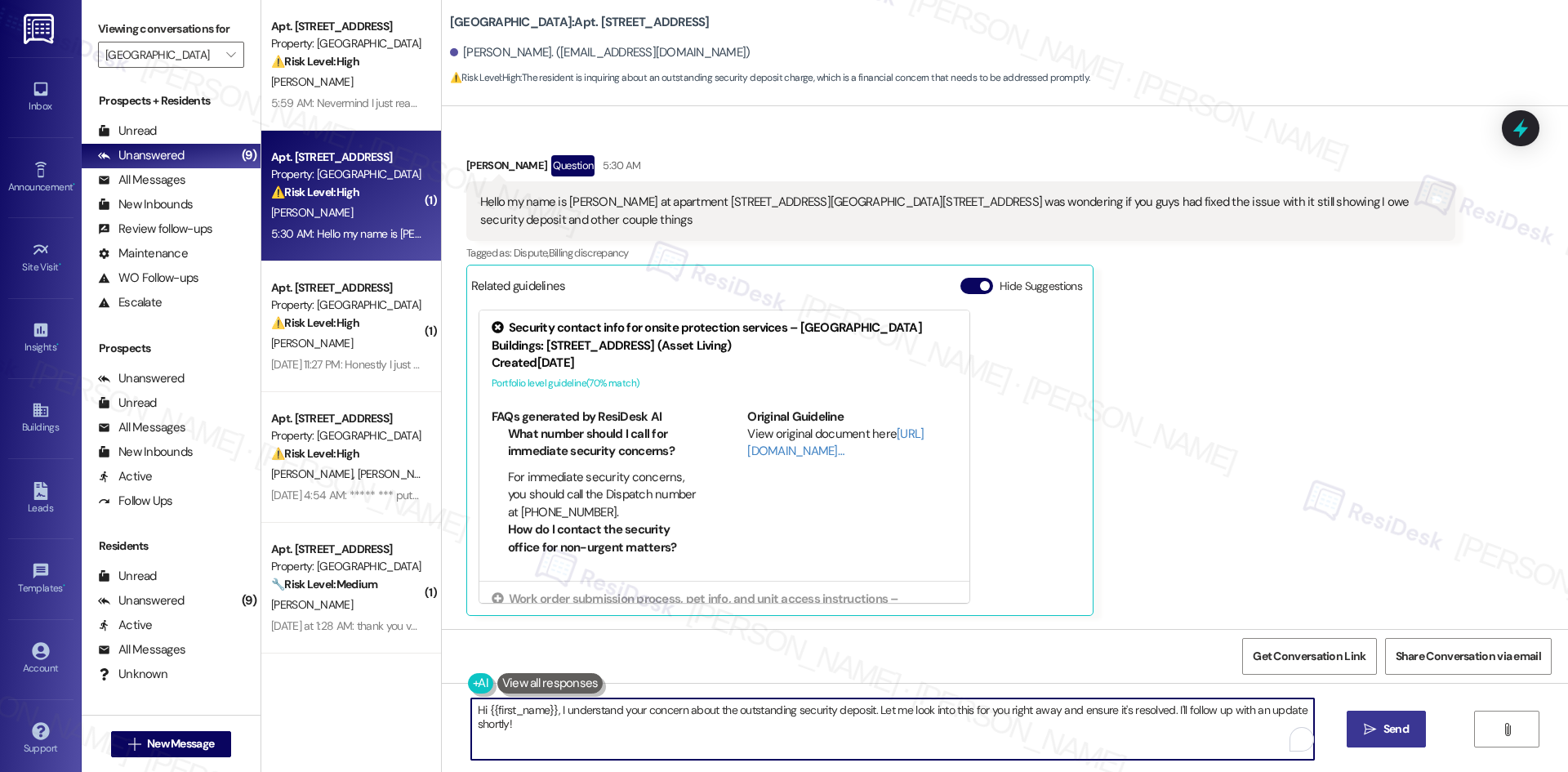
click at [734, 746] on textarea "Hi {{first_name}}, I understand your concern about the outstanding security dep…" at bounding box center [893, 729] width 843 height 61
paste textarea "[PERSON_NAME], thank you for your message. I understand you’re concerned about …"
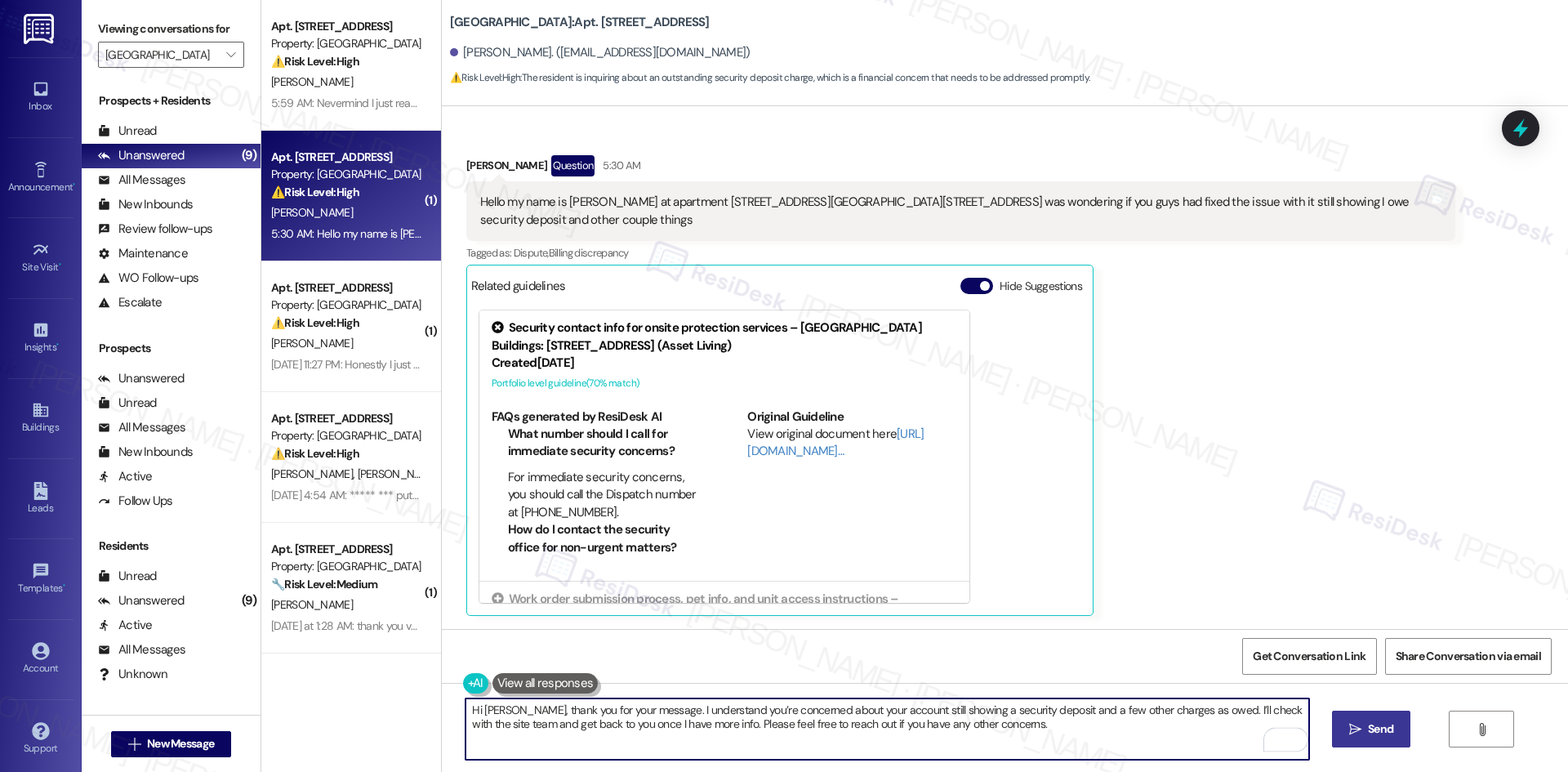
type textarea "Hi [PERSON_NAME], thank you for your message. I understand you’re concerned abo…"
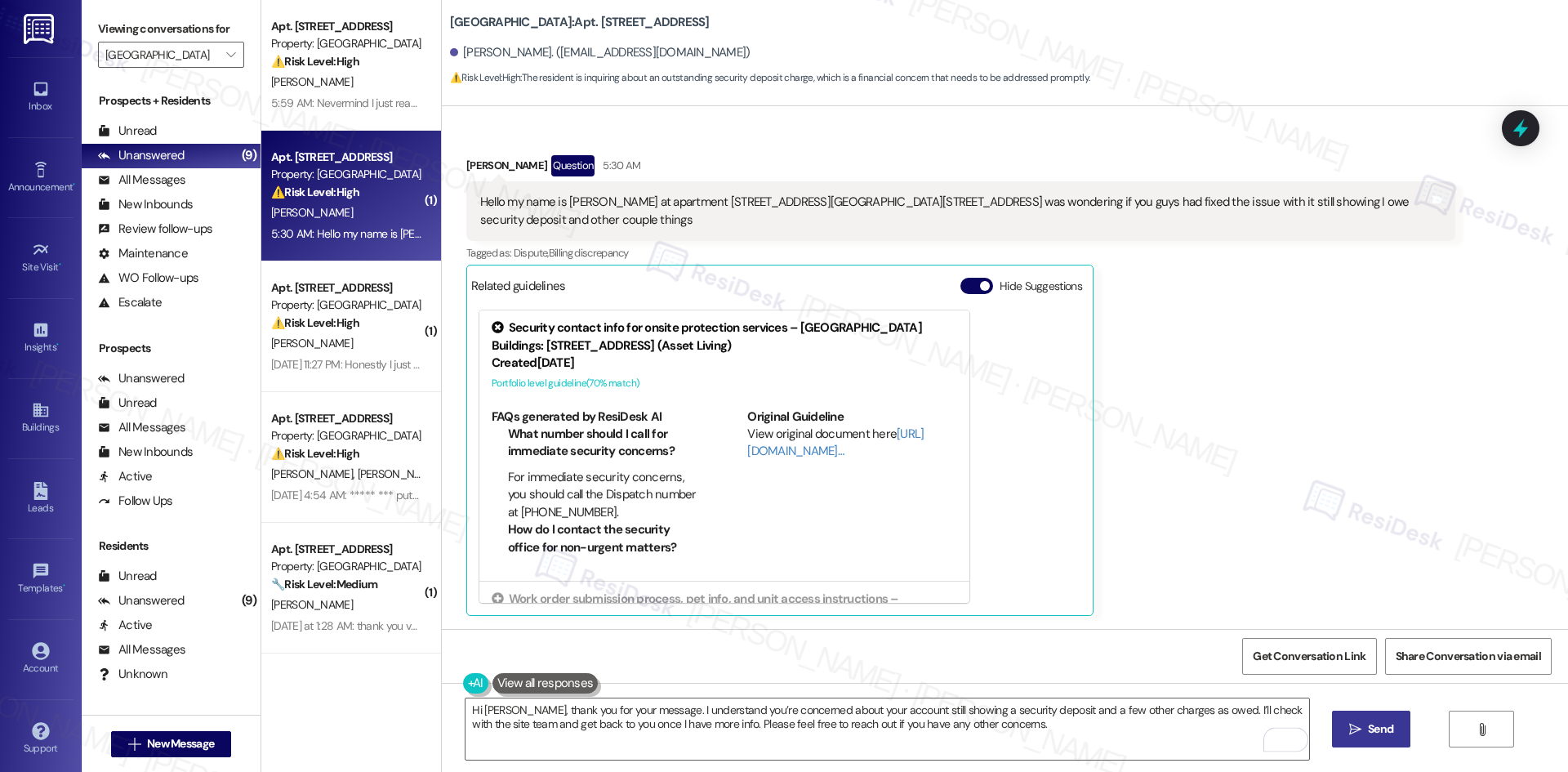
click at [1355, 725] on icon "" at bounding box center [1355, 729] width 12 height 13
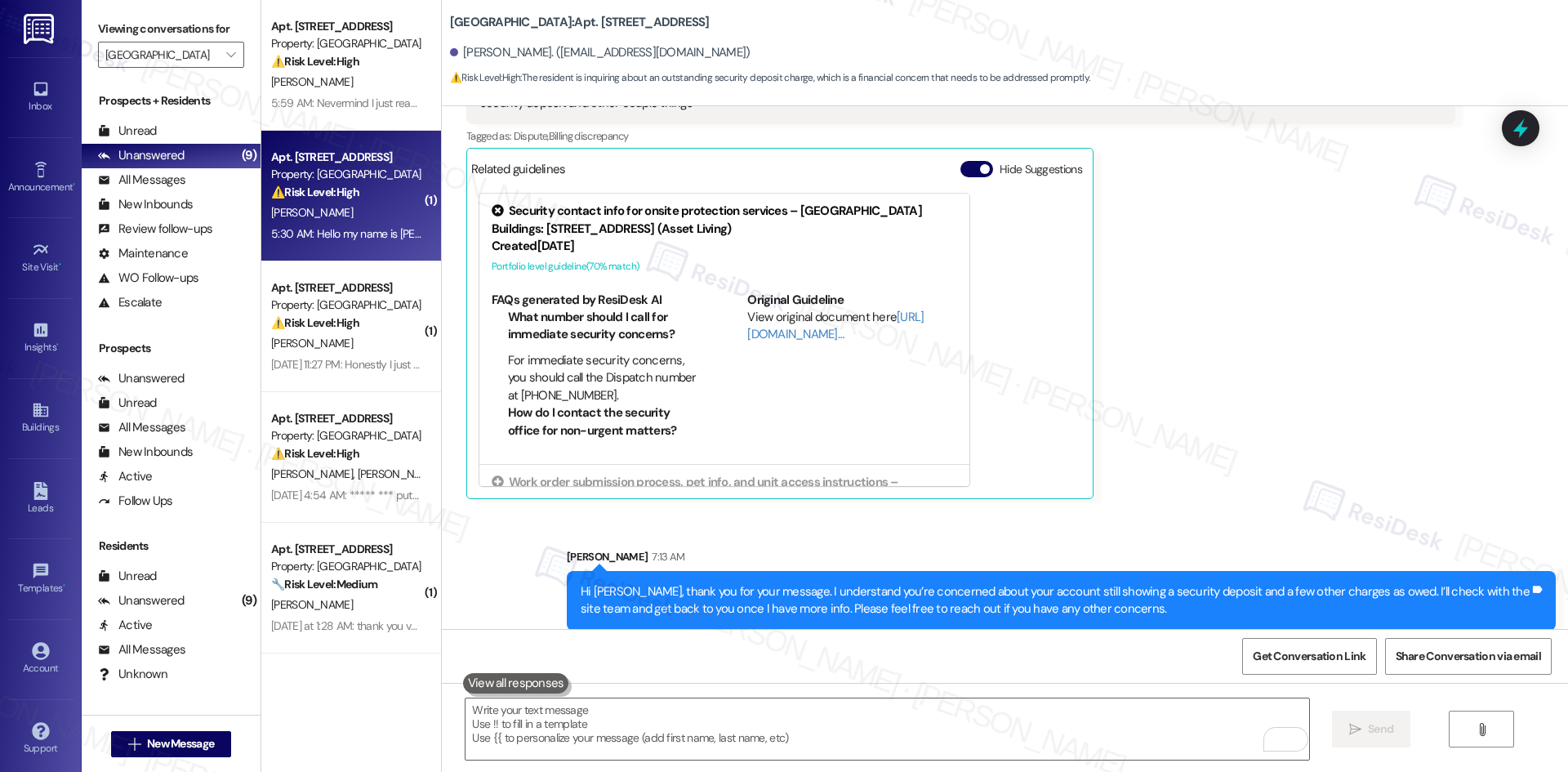
scroll to position [552, 0]
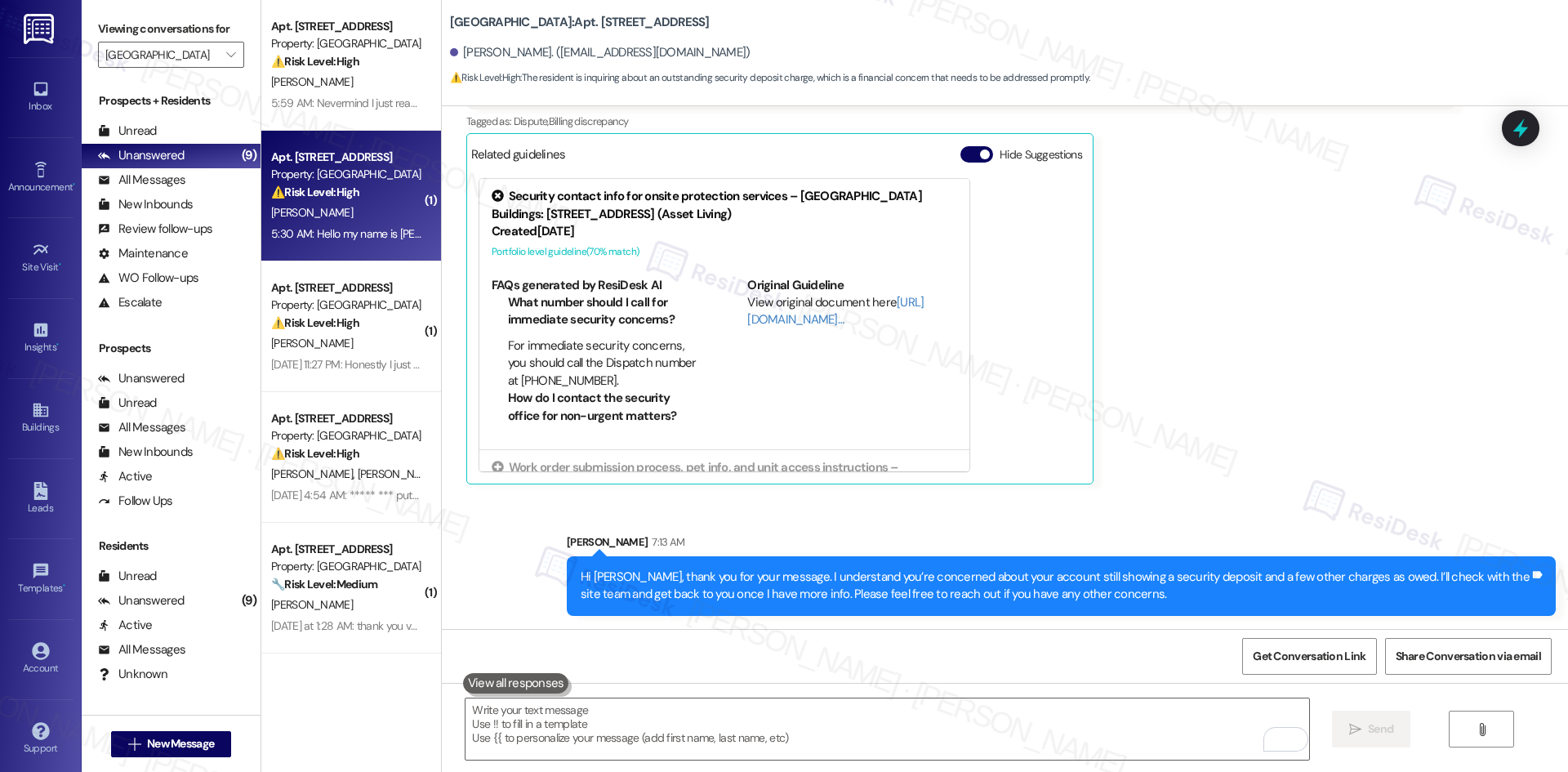
click at [1226, 468] on div "[DEMOGRAPHIC_DATA][PERSON_NAME] Question 5:30 AM Hello my name is [PERSON_NAME]…" at bounding box center [961, 254] width 989 height 460
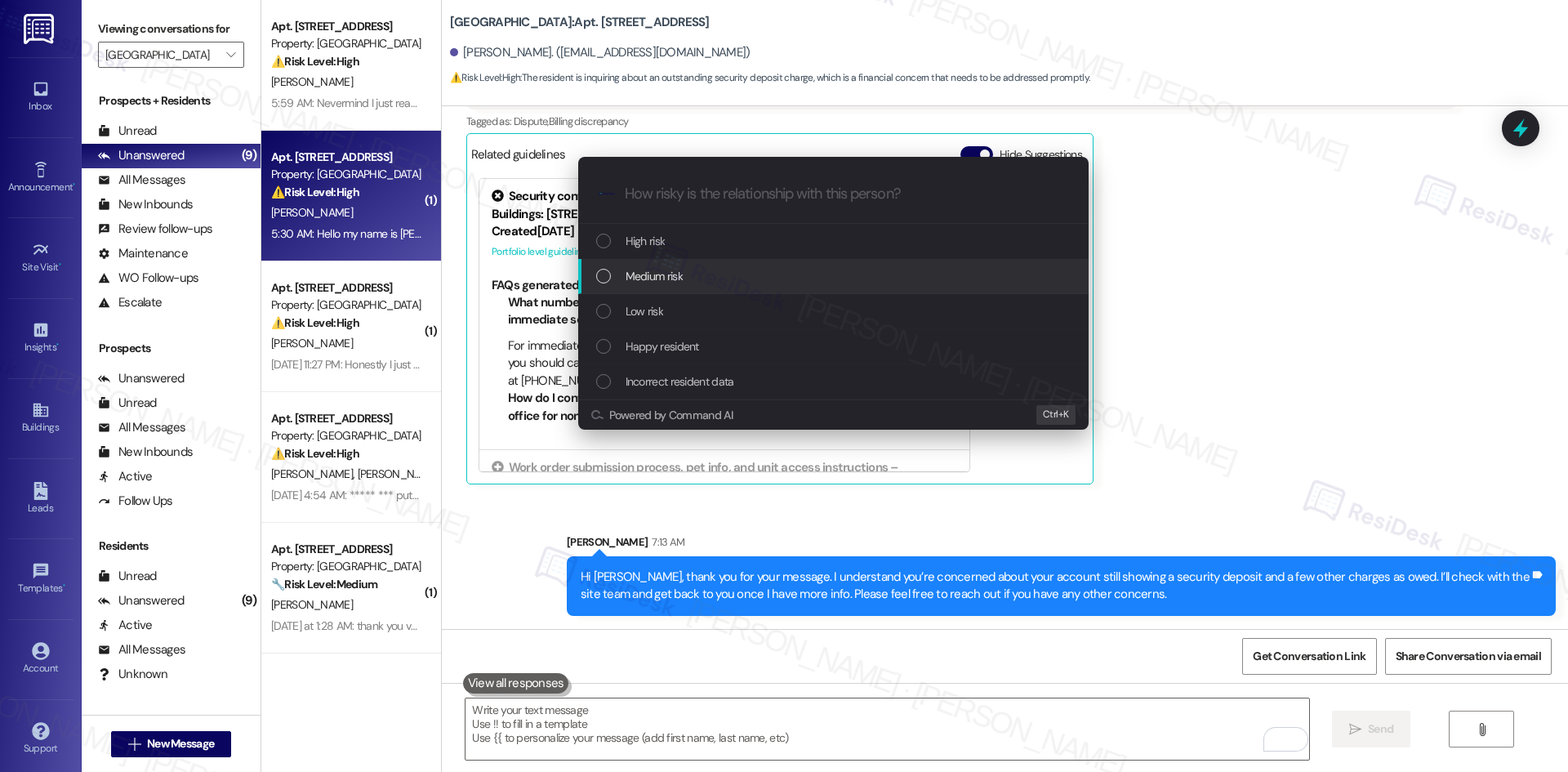
click at [669, 281] on span "Medium risk" at bounding box center [654, 275] width 57 height 18
click at [669, 281] on div "High risk Medium risk Low risk Happy resident Incorrect resident data" at bounding box center [833, 312] width 510 height 176
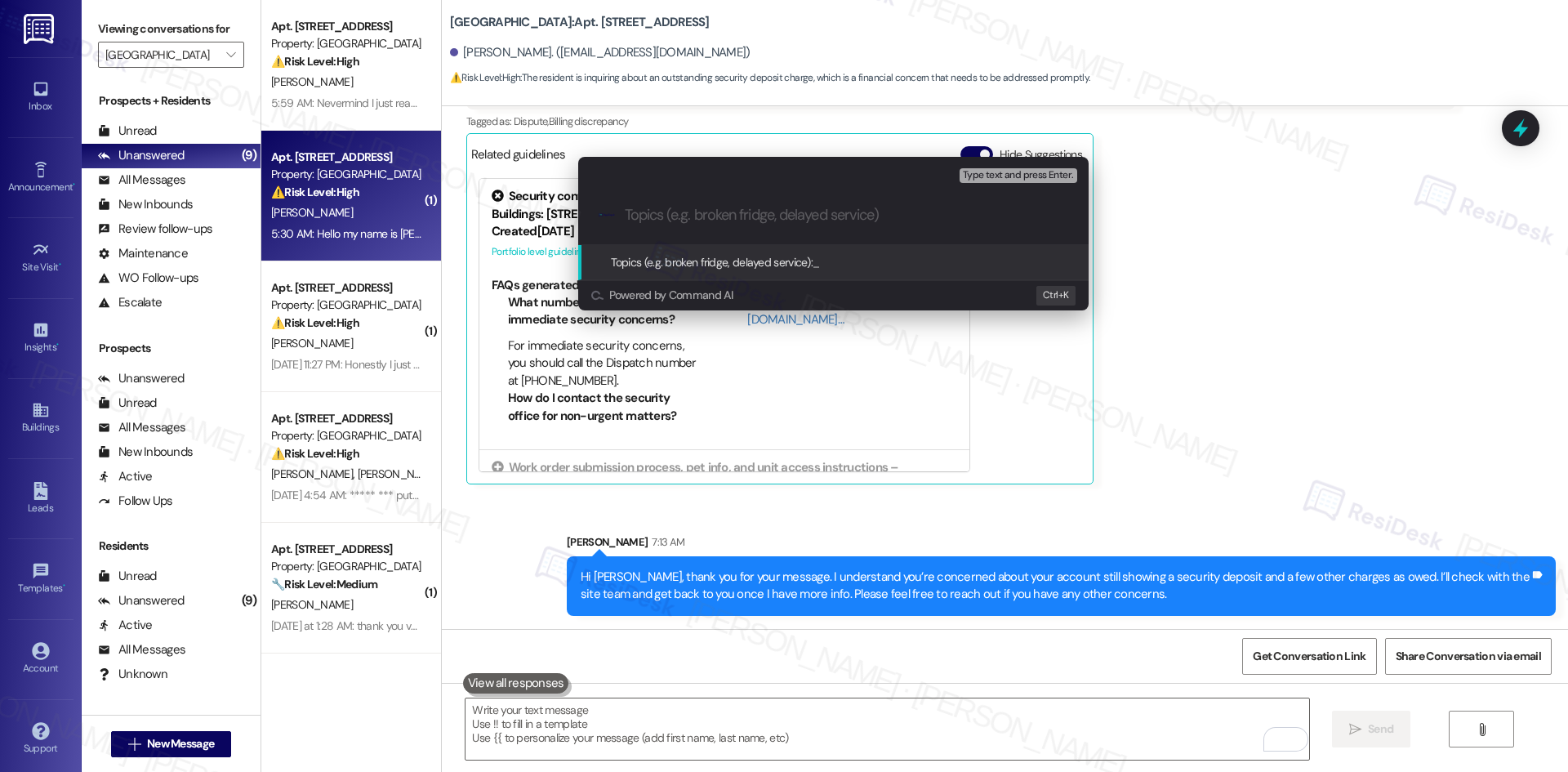
drag, startPoint x: 1215, startPoint y: 443, endPoint x: 1202, endPoint y: 439, distance: 13.6
click at [1214, 442] on div "Escalate Conversation Medium risk Topics (e.g. broken fridge, delayed service) …" at bounding box center [784, 386] width 1568 height 772
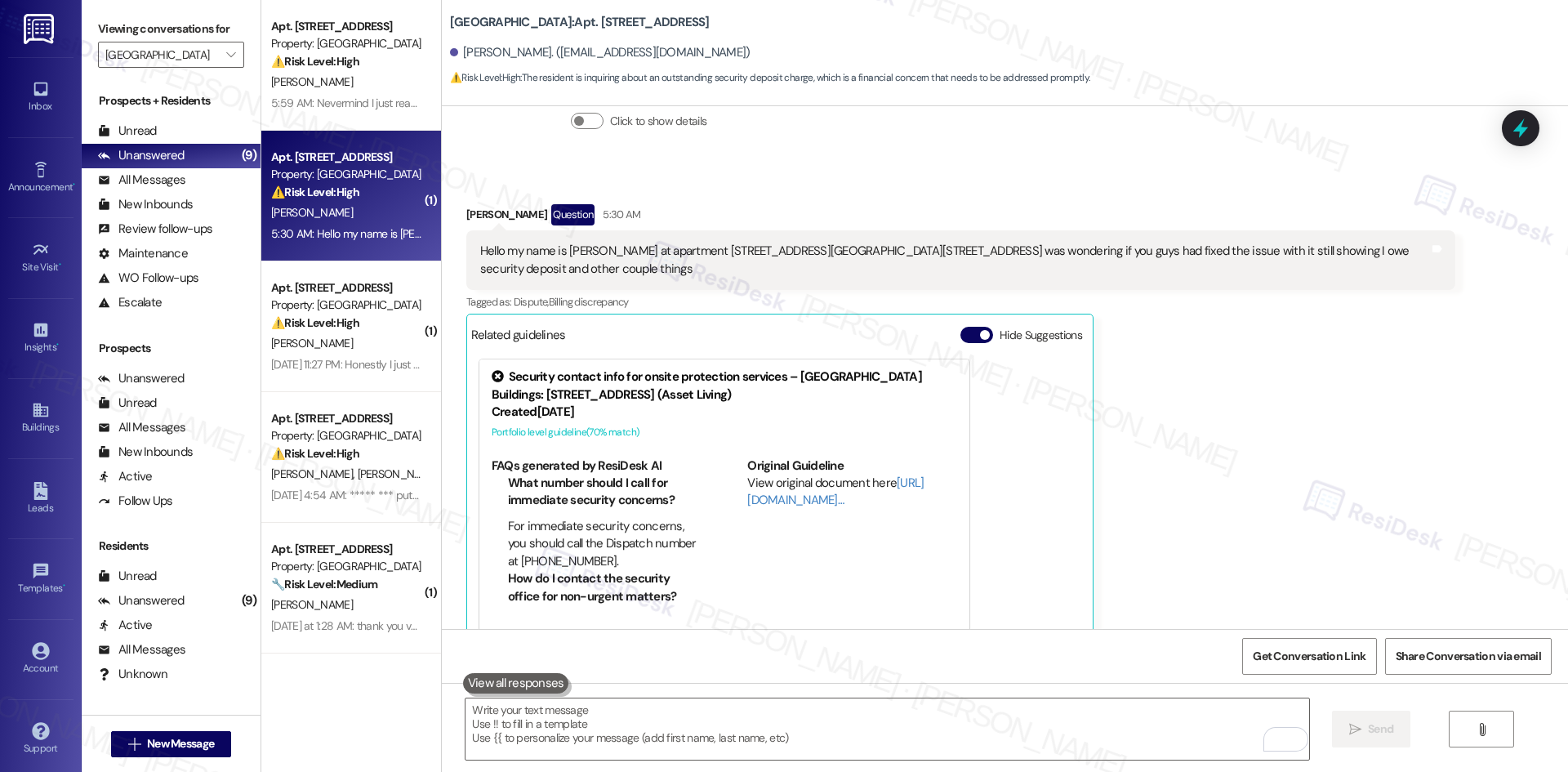
scroll to position [306, 0]
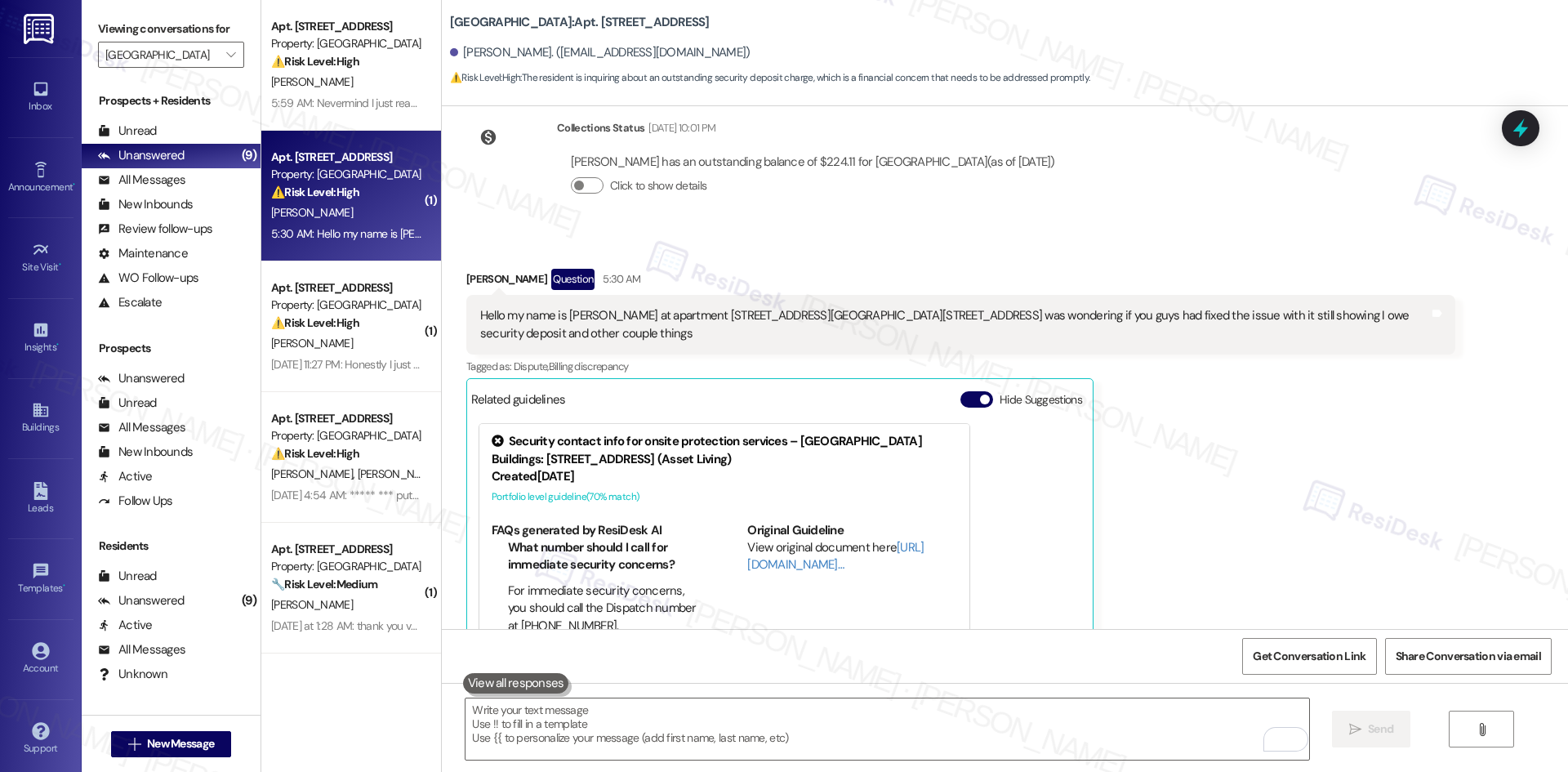
click at [1139, 447] on div "[DEMOGRAPHIC_DATA][PERSON_NAME] Question 5:30 AM Hello my name is [PERSON_NAME]…" at bounding box center [961, 498] width 989 height 460
click at [1134, 456] on div "[DEMOGRAPHIC_DATA][PERSON_NAME] Question 5:30 AM Hello my name is [PERSON_NAME]…" at bounding box center [961, 498] width 989 height 460
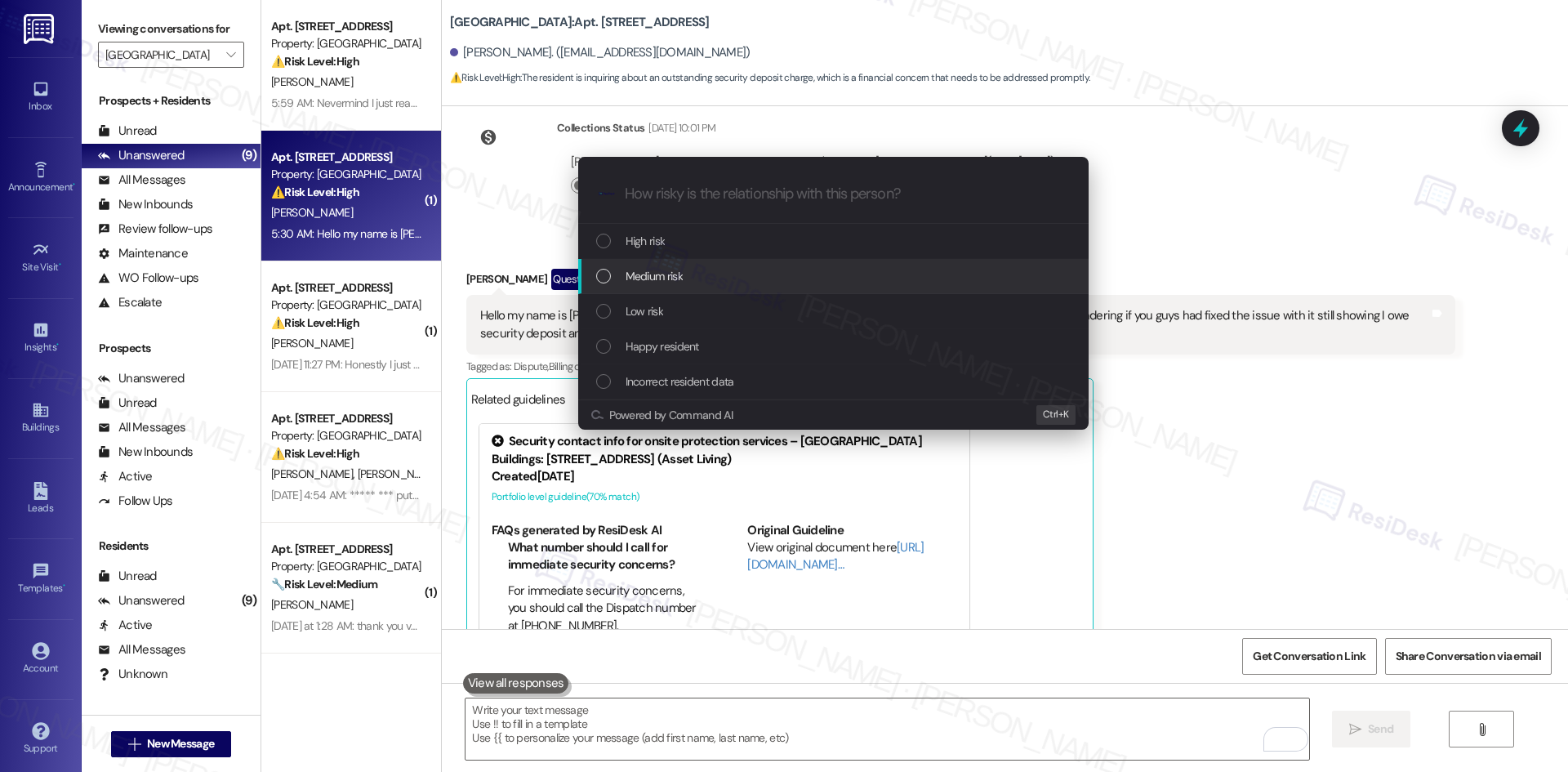
click at [775, 272] on div "Medium risk" at bounding box center [834, 275] width 477 height 18
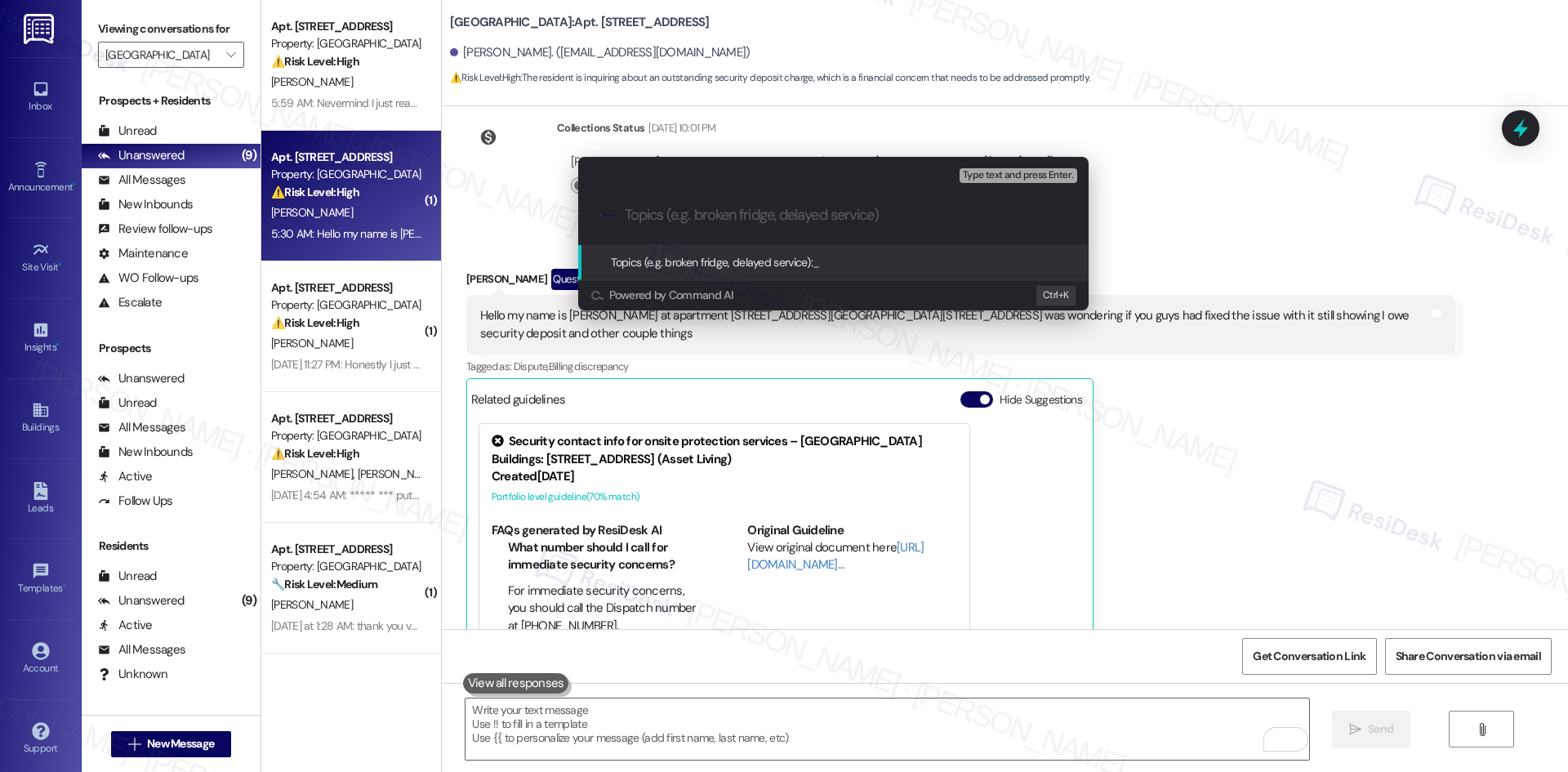
click at [686, 219] on input "Topics (e.g. broken fridge, delayed service)" at bounding box center [845, 215] width 443 height 17
paste input "Account Balance Inquiry – Security Deposit & Charges Showing"
type input "Account Balance Inquiry – Security Deposit & Charges Showing"
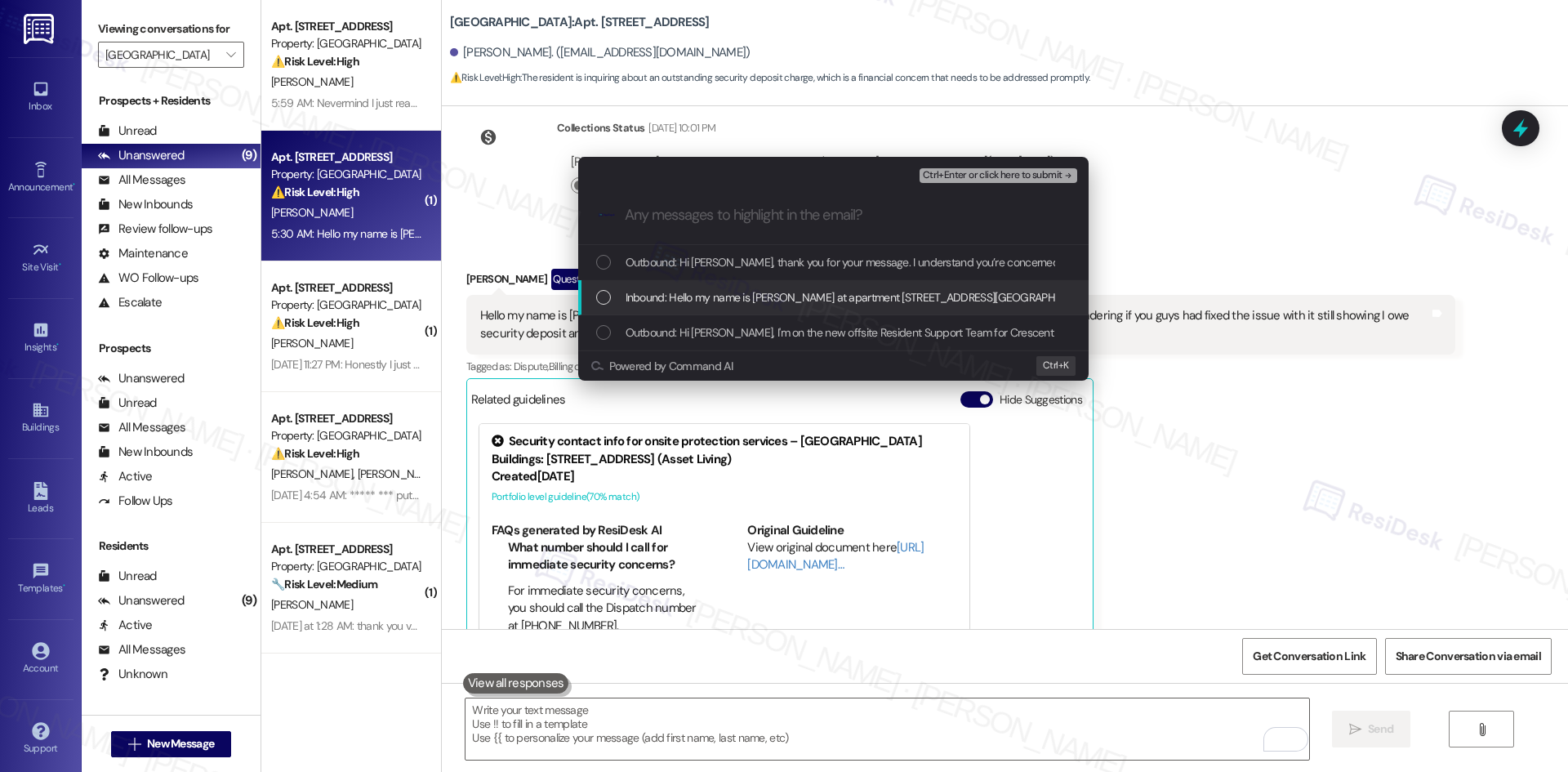
click at [711, 293] on span "Inbound: Hello my name is [PERSON_NAME] at apartment [STREET_ADDRESS][GEOGRAPHI…" at bounding box center [1188, 297] width 1125 height 18
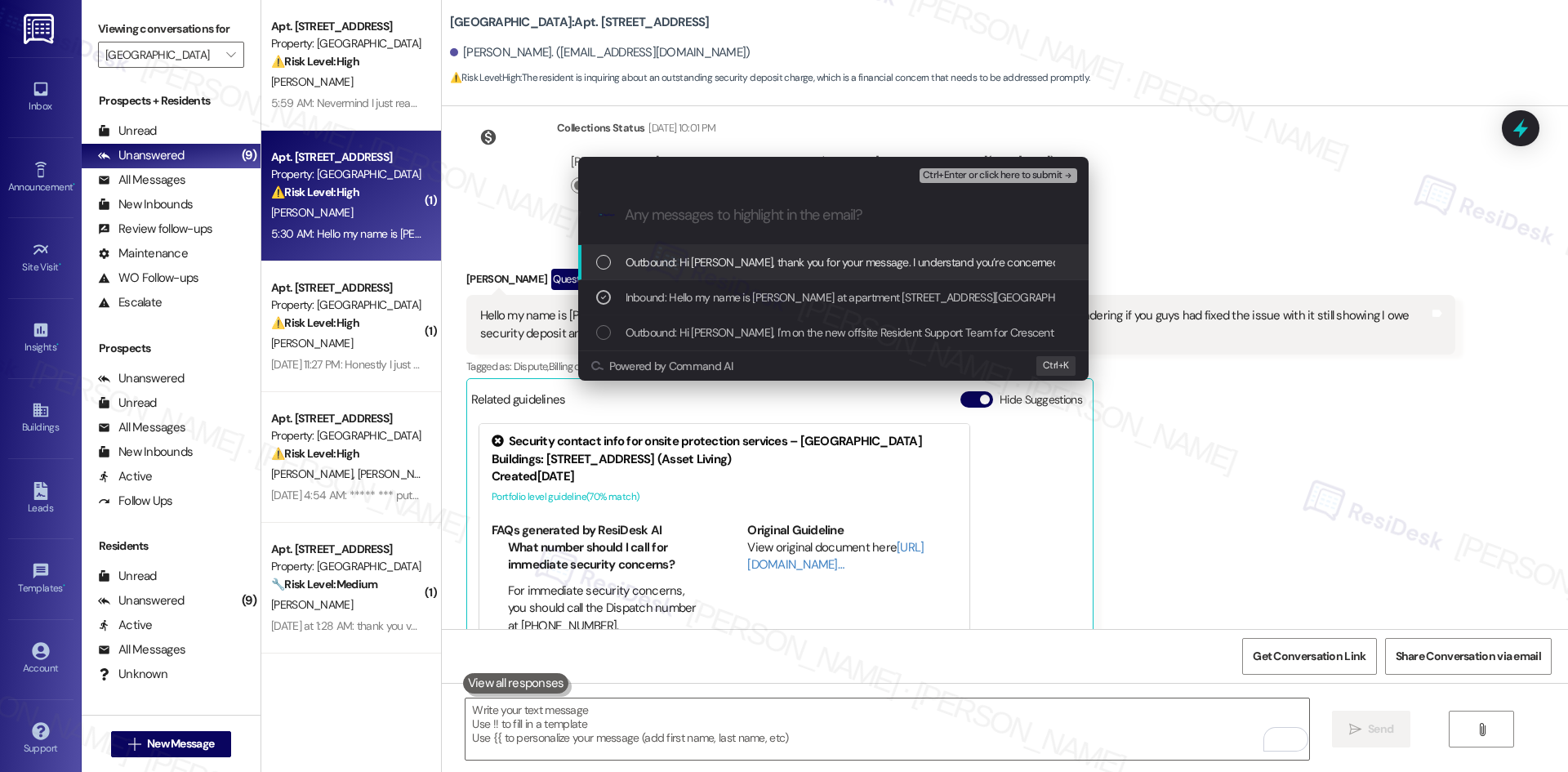
click at [959, 173] on span "Ctrl+Enter or click here to submit" at bounding box center [993, 175] width 139 height 11
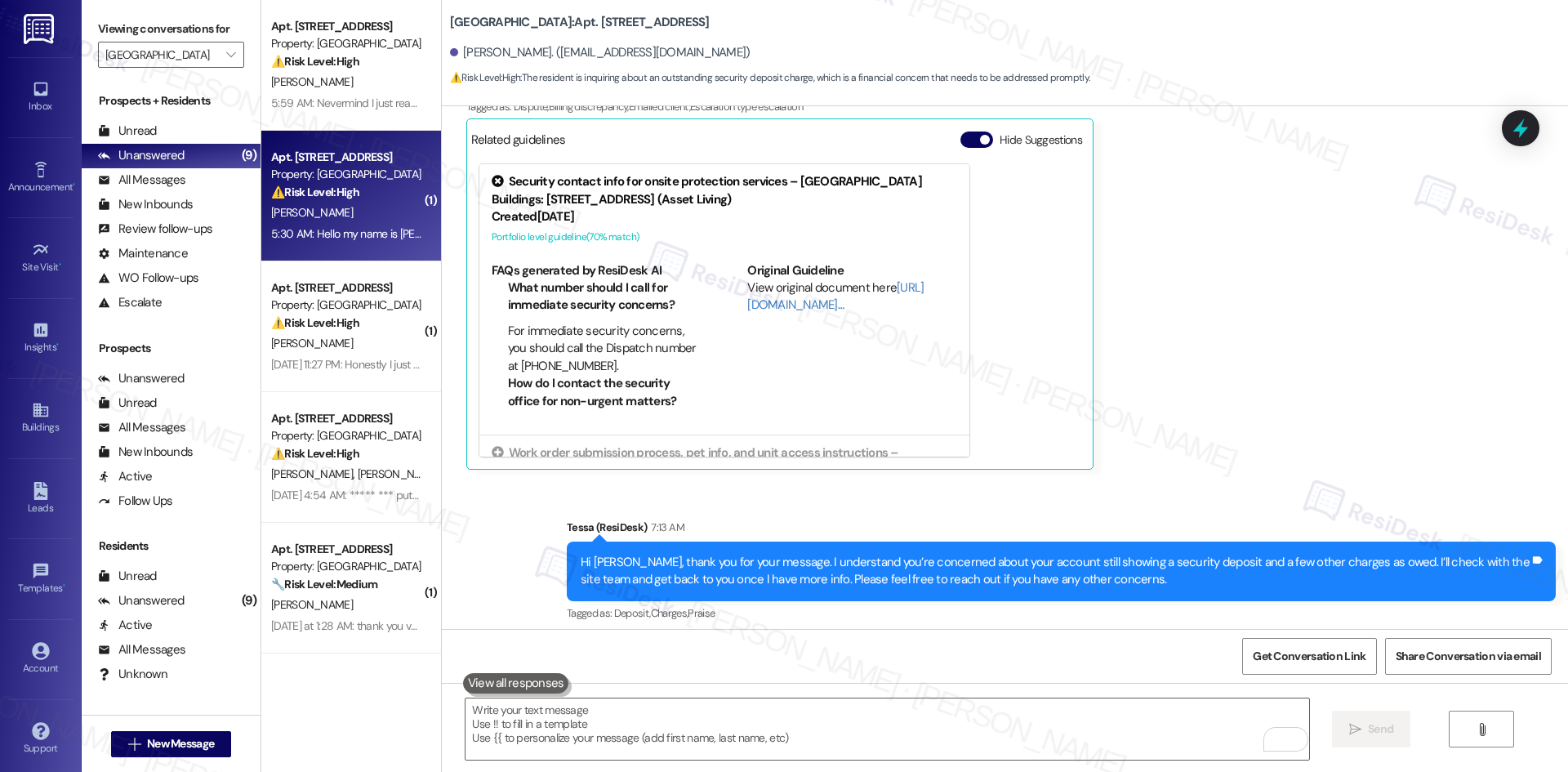
scroll to position [575, 0]
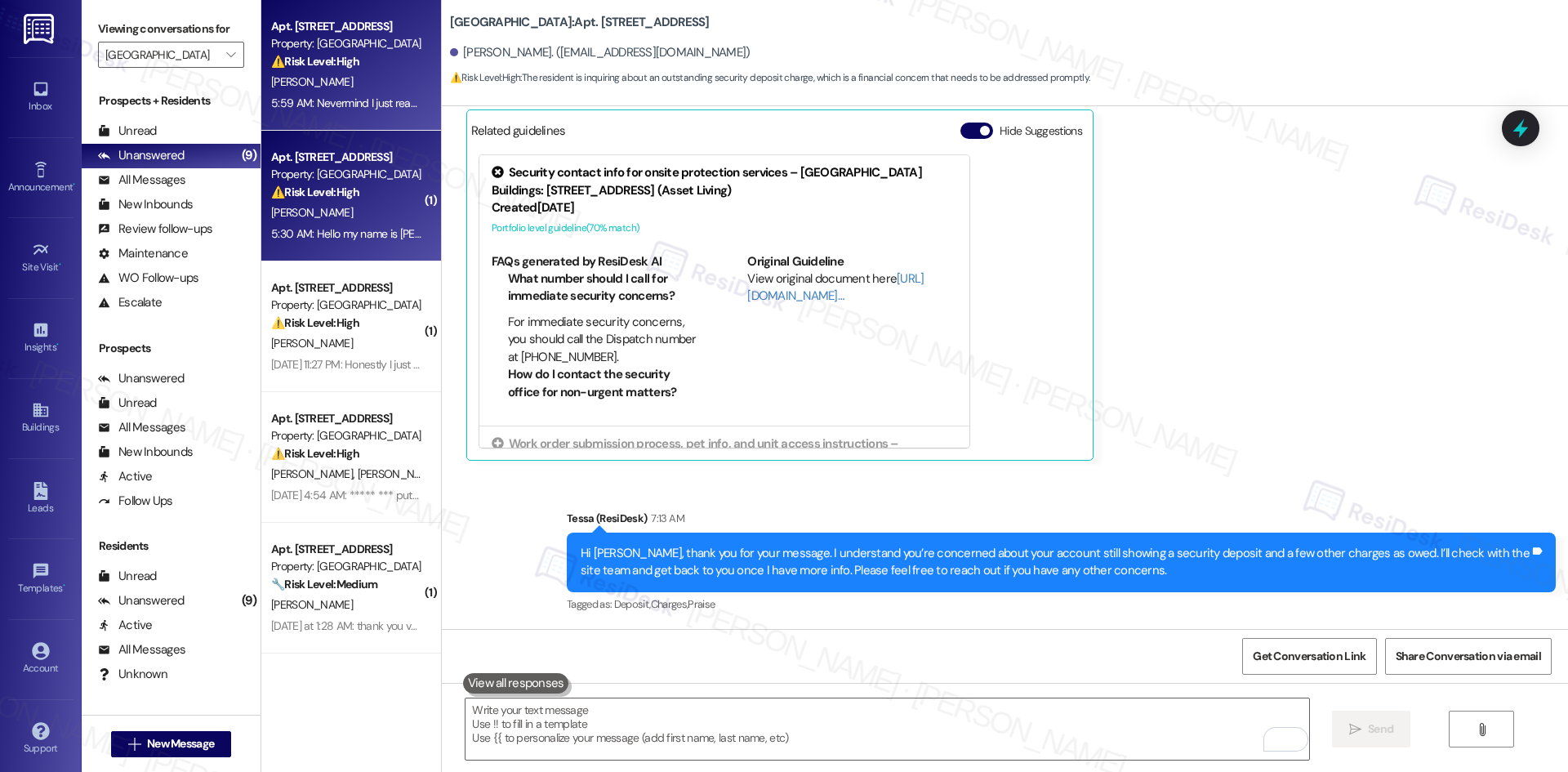
click at [301, 73] on div "[PERSON_NAME]" at bounding box center [346, 83] width 154 height 21
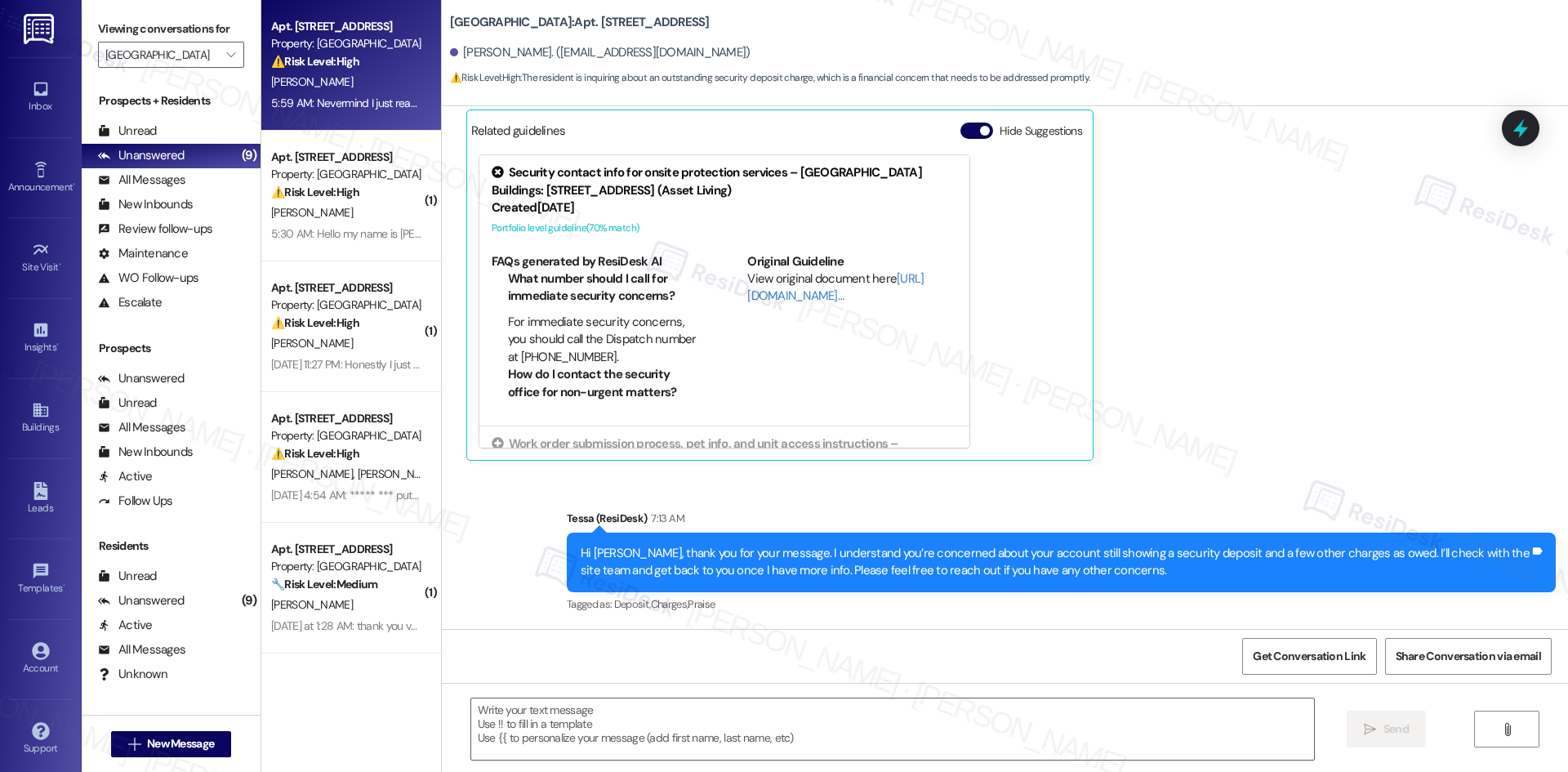
type textarea "Fetching suggested responses. Please feel free to read through the conversation…"
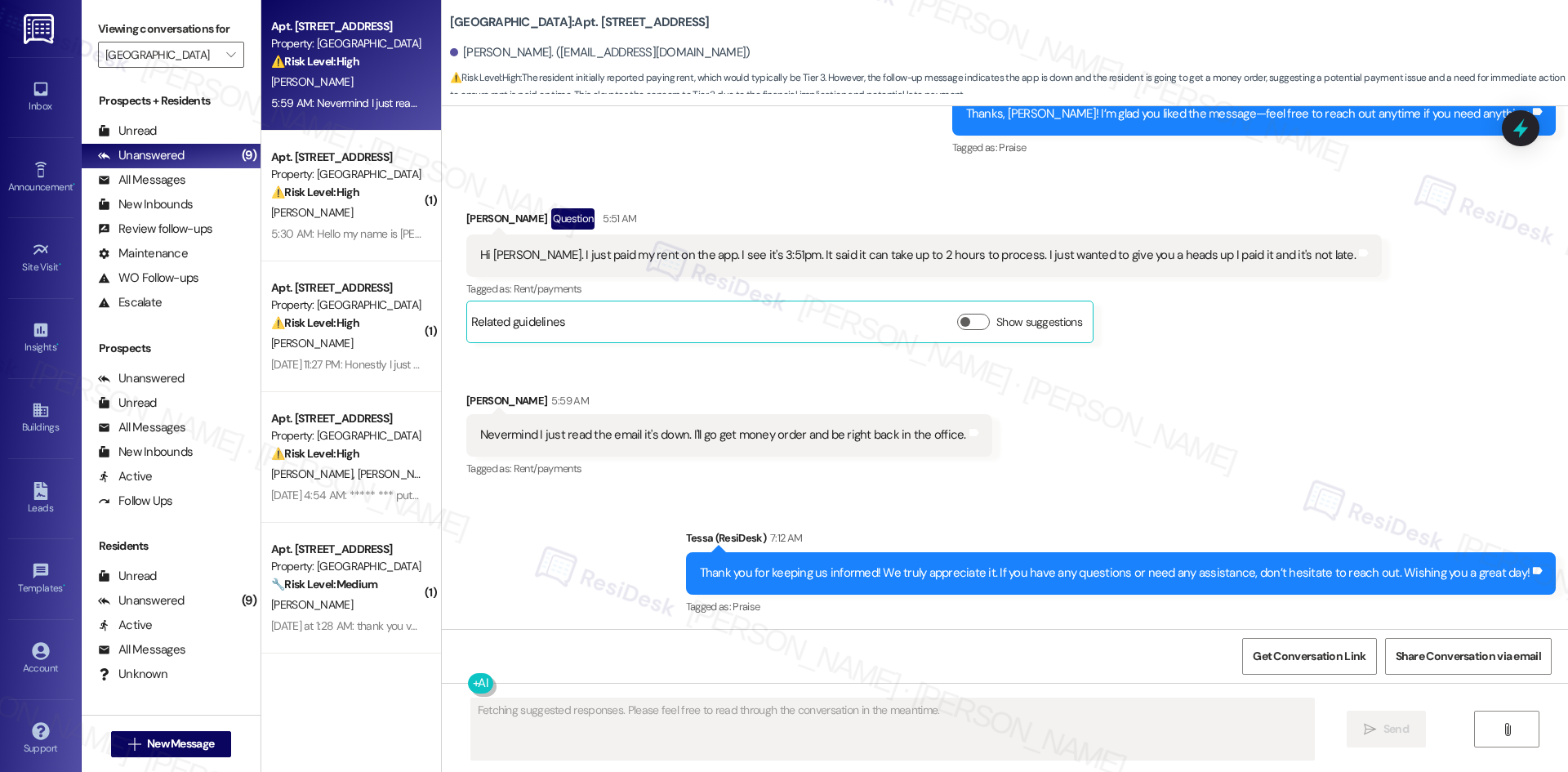
scroll to position [571, 0]
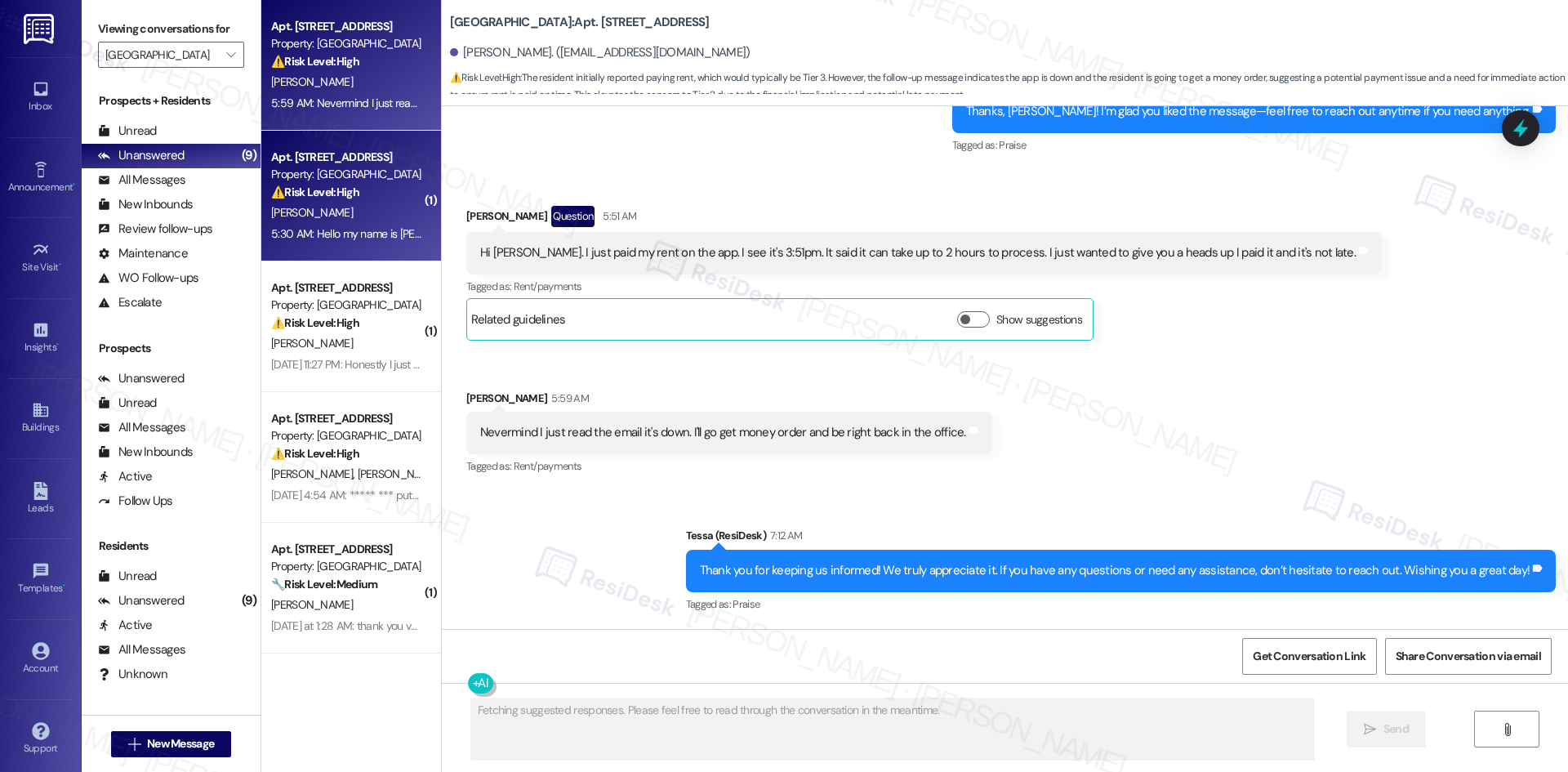
click at [303, 193] on strong "⚠️ Risk Level: High" at bounding box center [315, 192] width 89 height 15
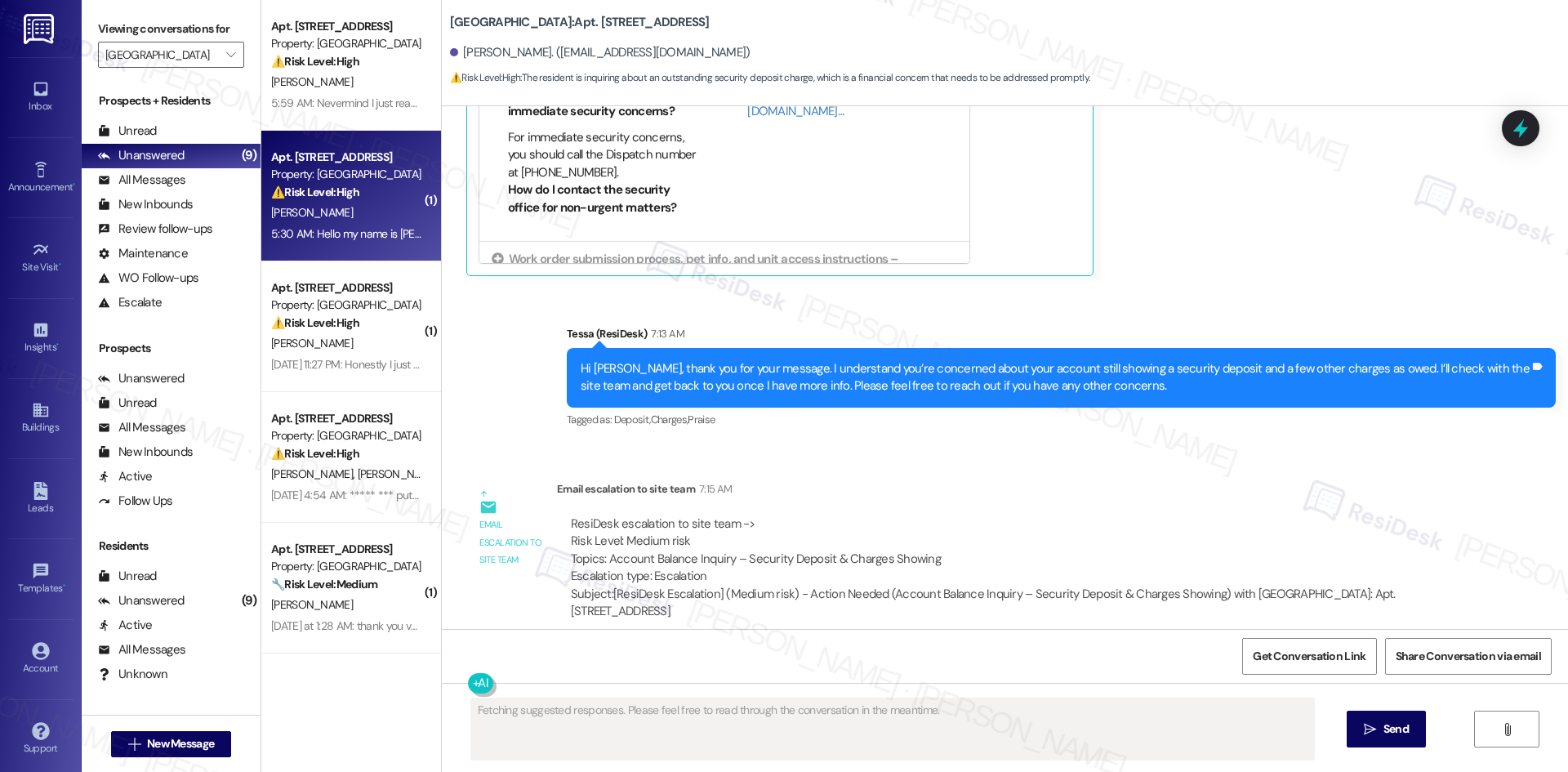
scroll to position [777, 0]
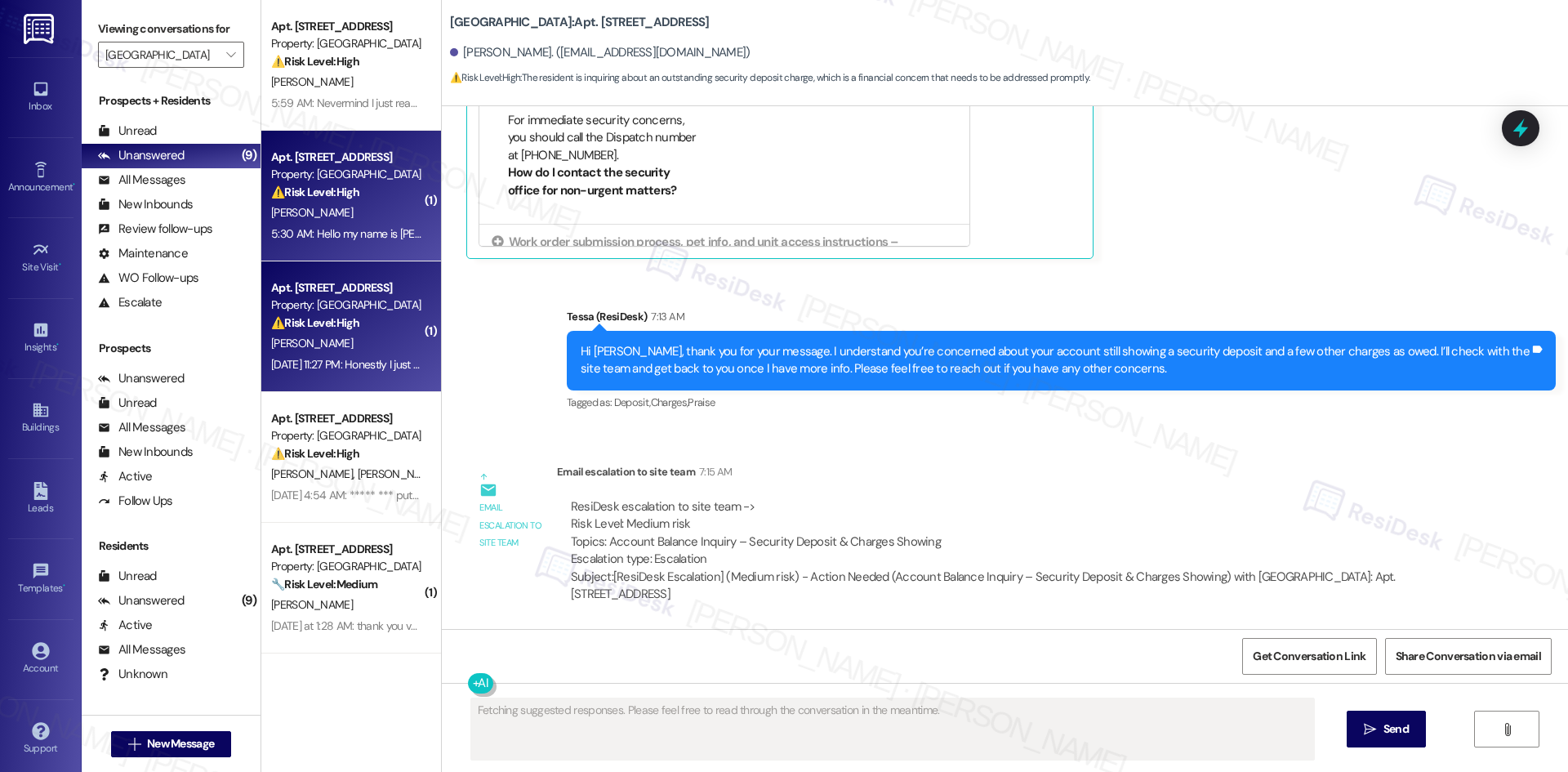
click at [296, 374] on div "[DATE] 11:27 PM: Honestly I just need my wips number to pay rent without having…" at bounding box center [346, 365] width 154 height 21
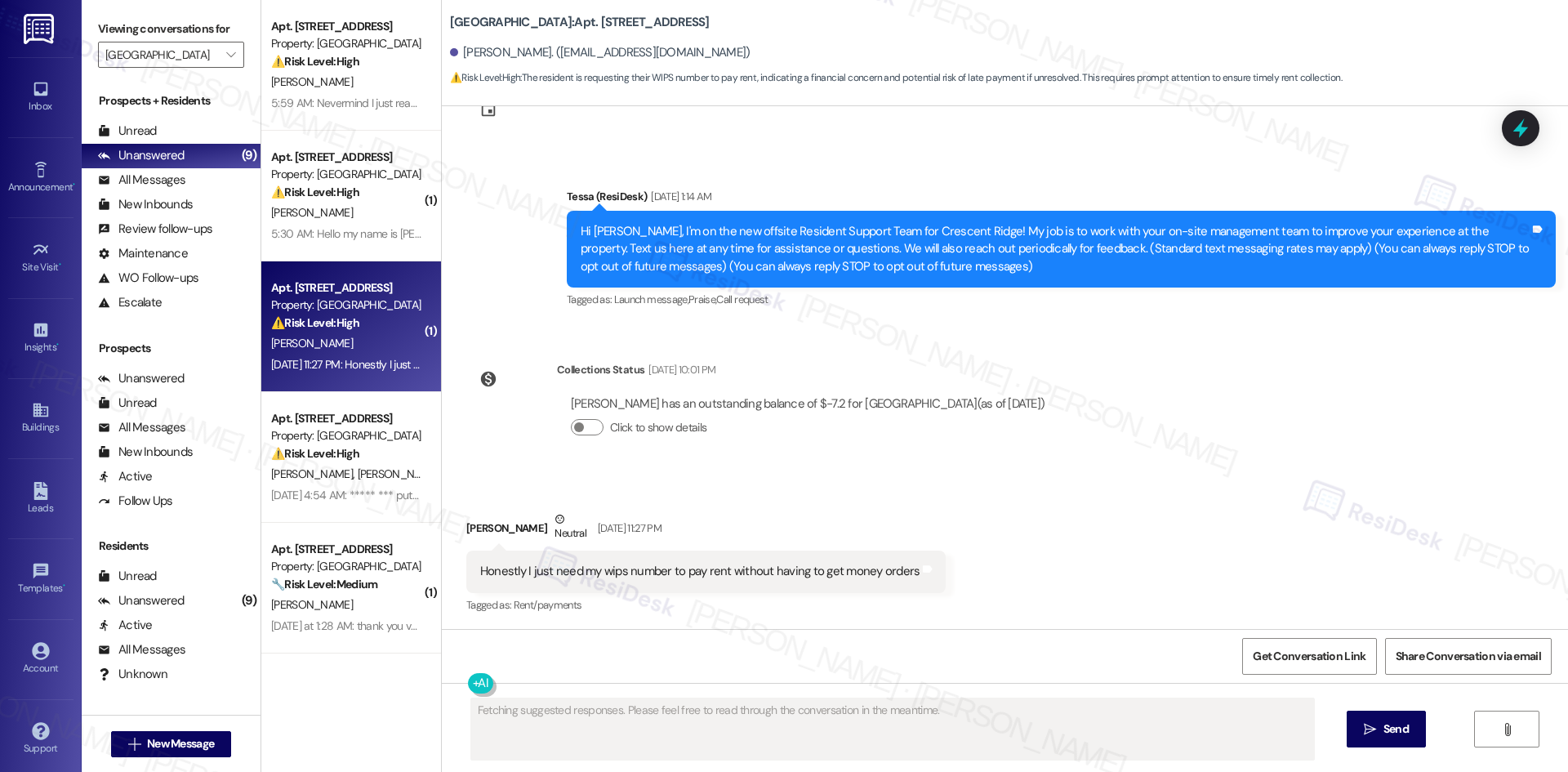
scroll to position [65, 0]
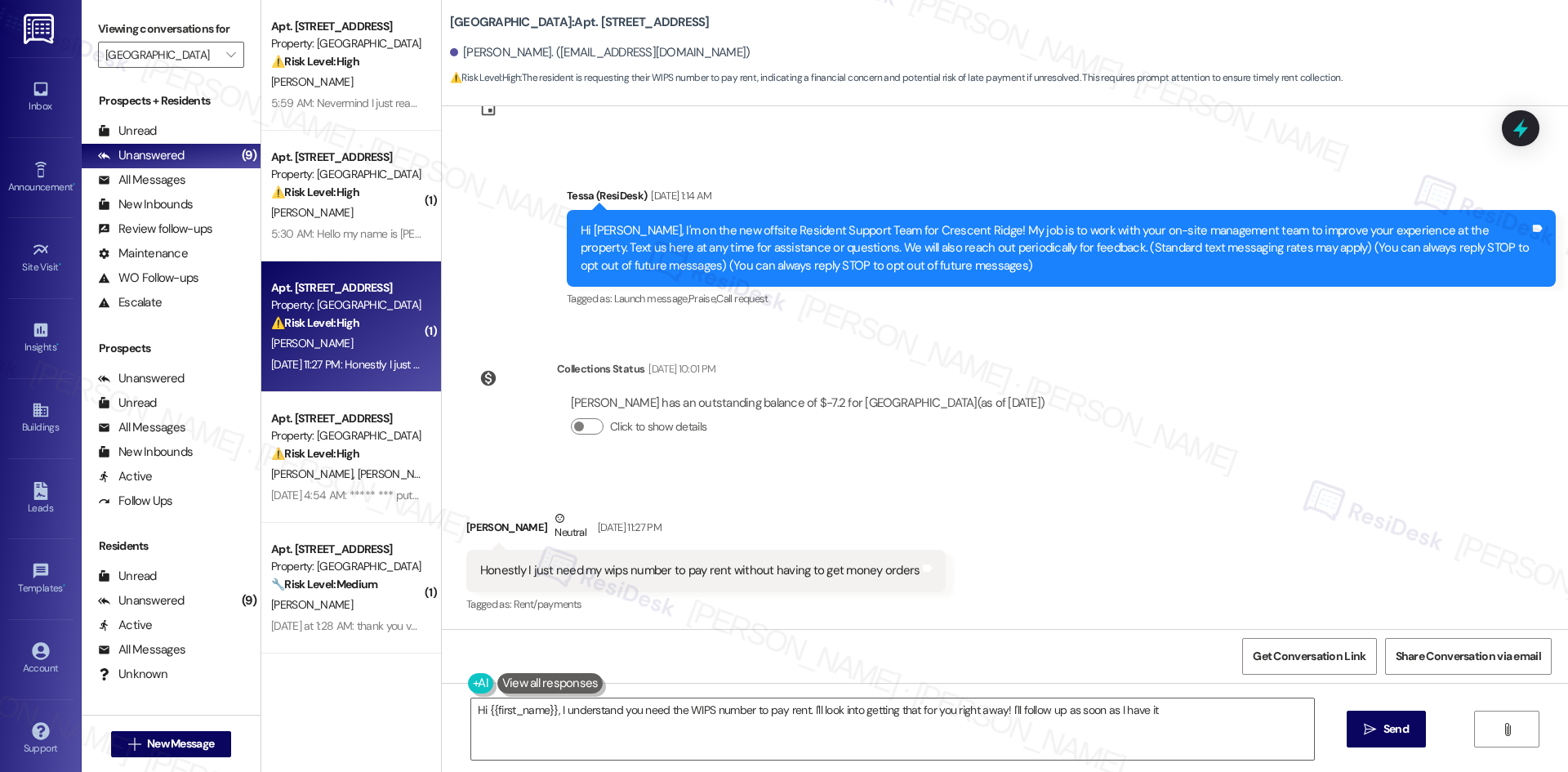
type textarea "Hi {{first_name}}, I understand you need the WIPS number to pay rent. I'll look…"
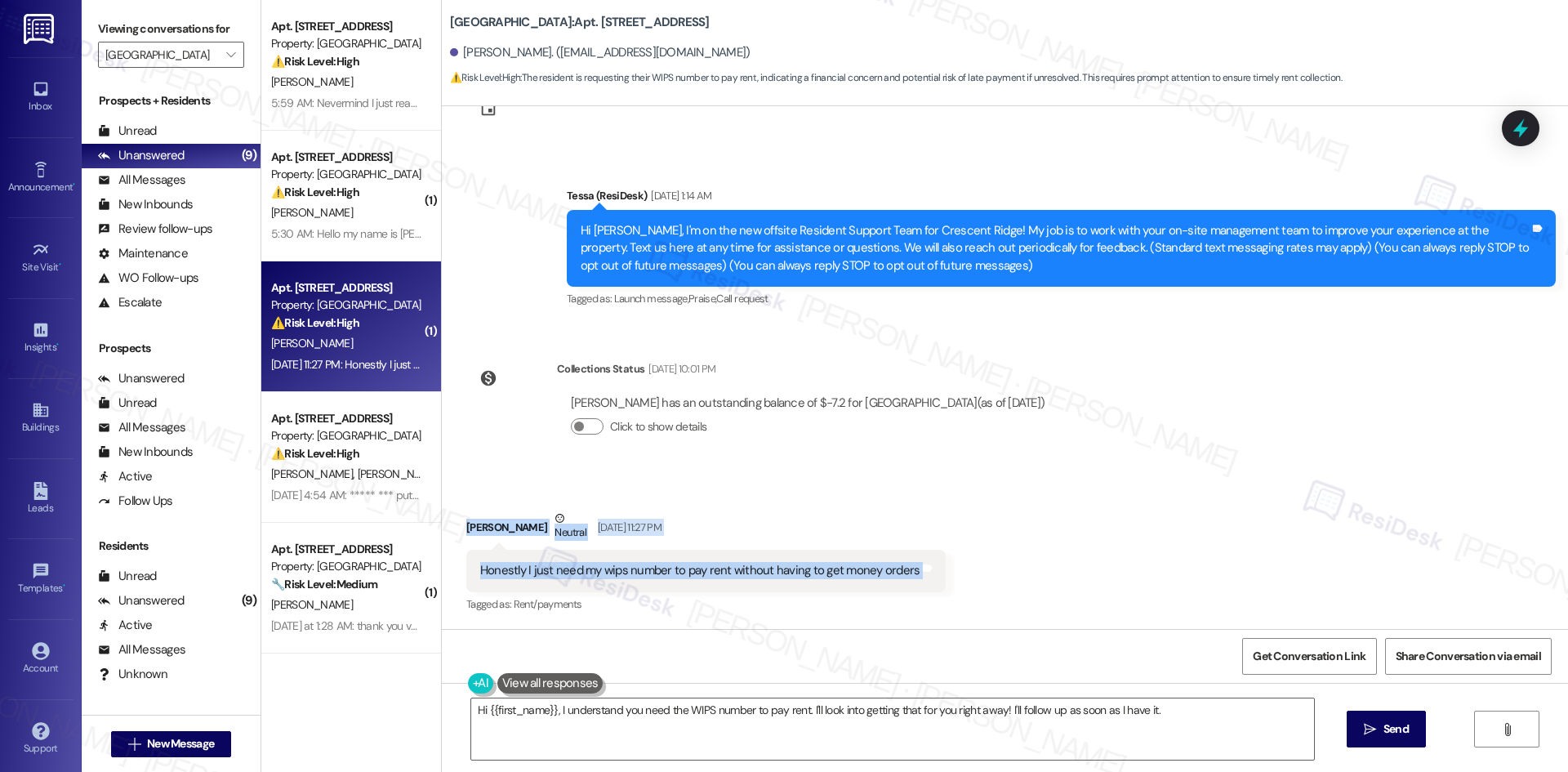
drag, startPoint x: 556, startPoint y: 540, endPoint x: 948, endPoint y: 577, distance: 393.7
click at [948, 577] on div "Received via SMS [PERSON_NAME] Neutral [DATE] 11:27 PM Honestly I just need my …" at bounding box center [1005, 551] width 1126 height 155
copy div "[PERSON_NAME] Neutral [DATE] 11:27 PM Honestly I just need my wips number to pa…"
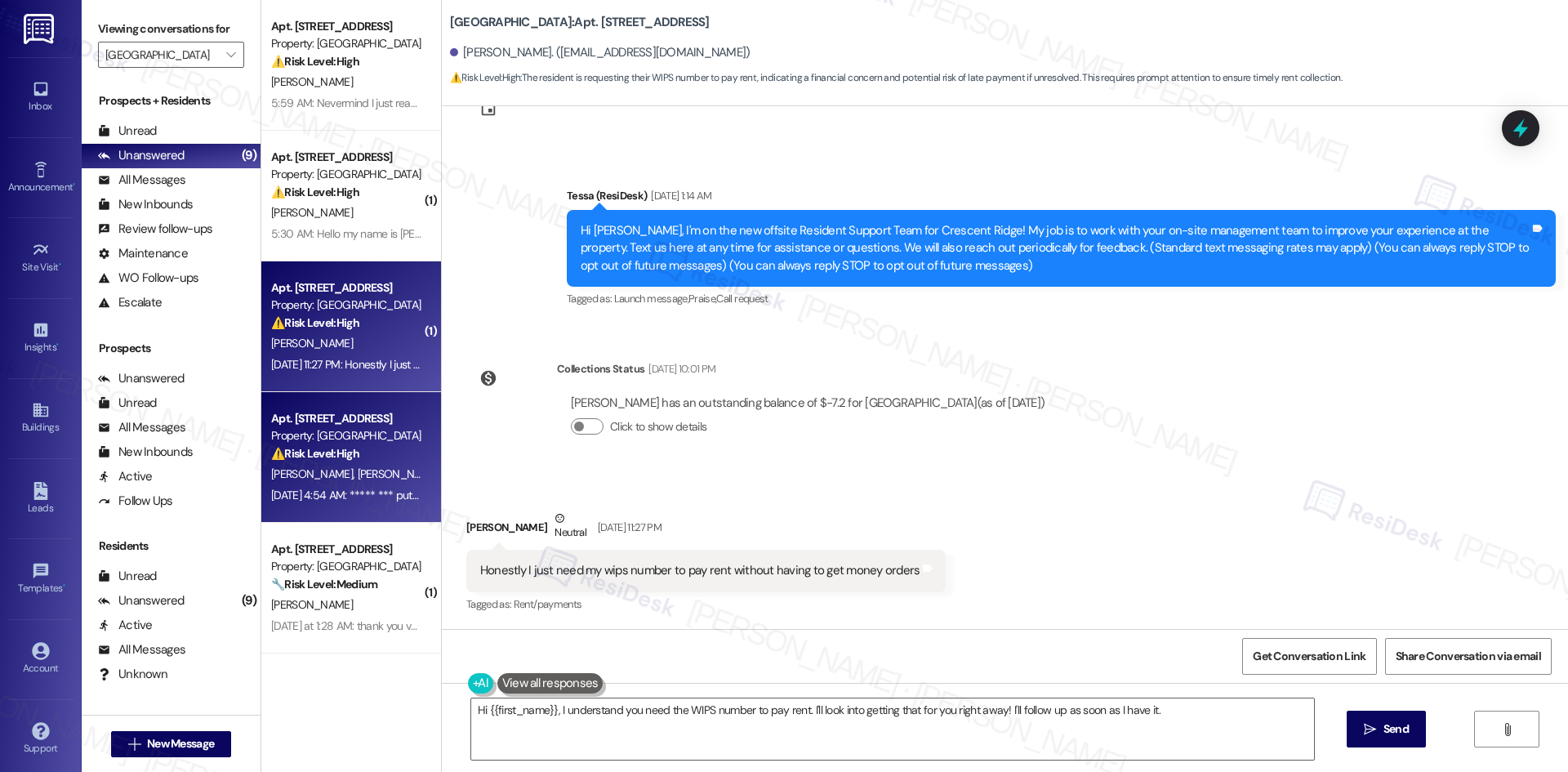
click at [378, 483] on div "[PERSON_NAME] [PERSON_NAME] [PERSON_NAME] (Opted Out)" at bounding box center [346, 474] width 154 height 21
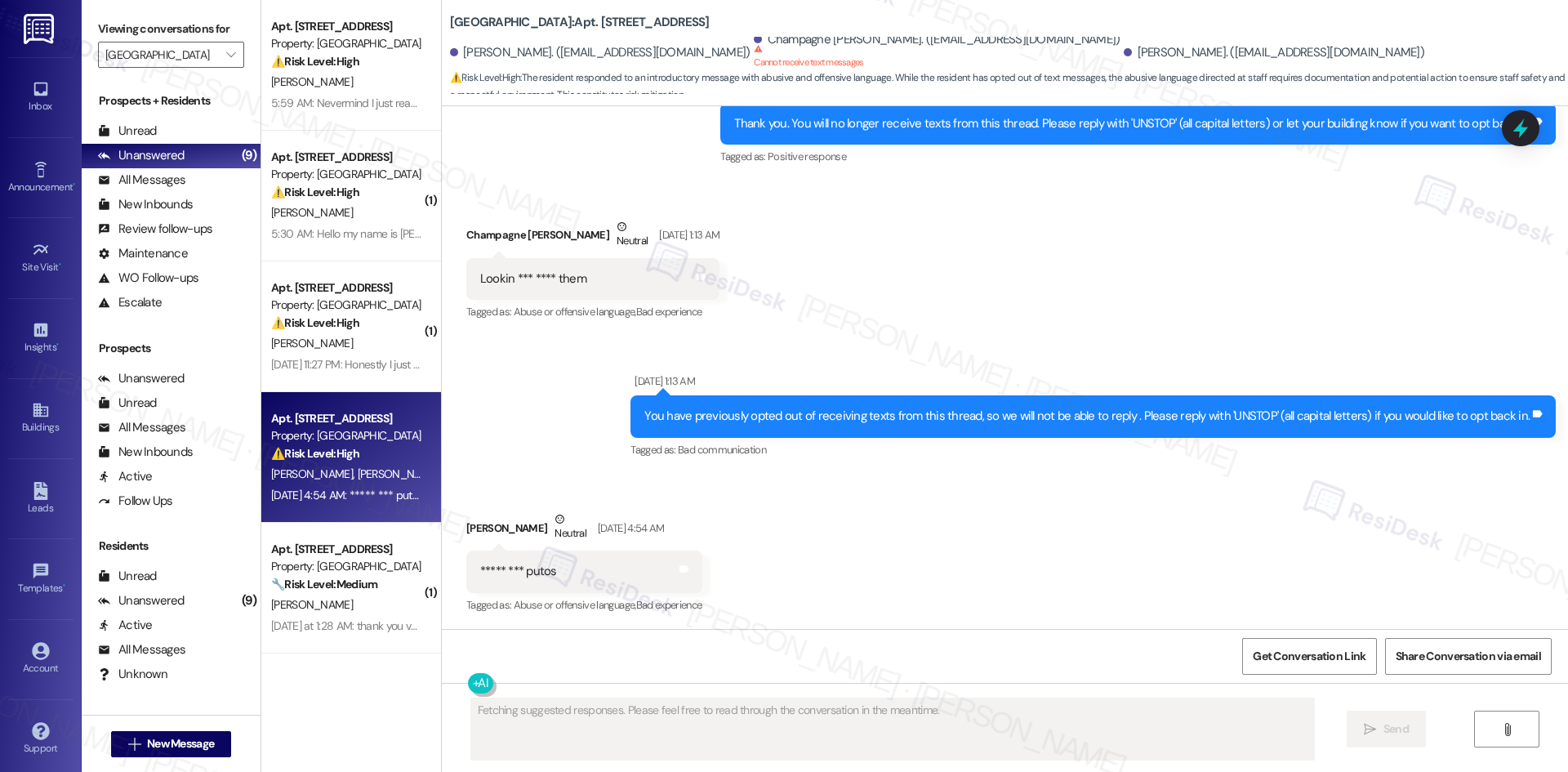
scroll to position [477, 0]
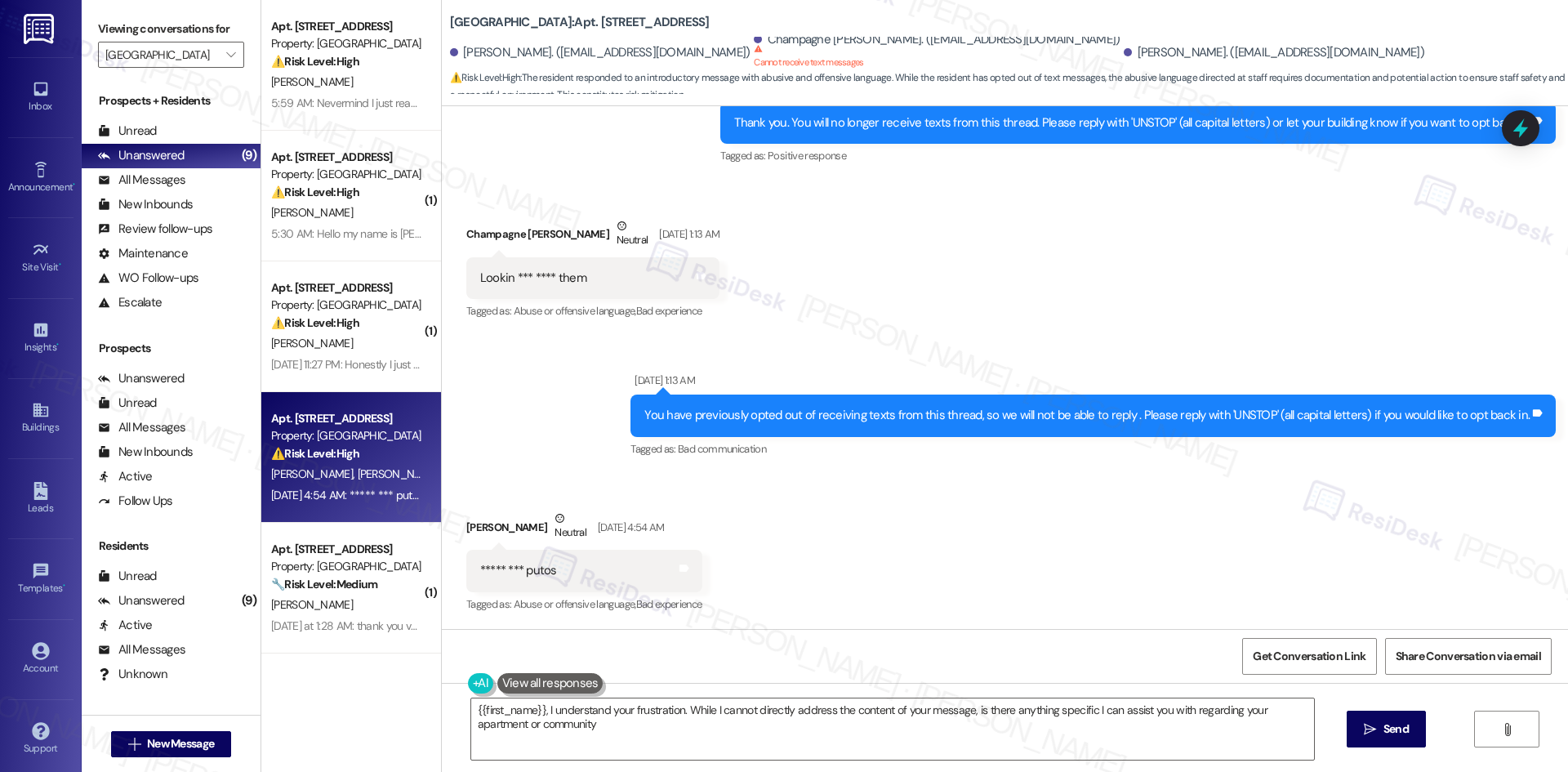
type textarea "{{first_name}}, I understand your frustration. While I cannot directly address …"
click at [948, 554] on div "Received via SMS [PERSON_NAME] Neutral [DATE] 4:54 AM ***** *** putos Tags and …" at bounding box center [1005, 551] width 1126 height 155
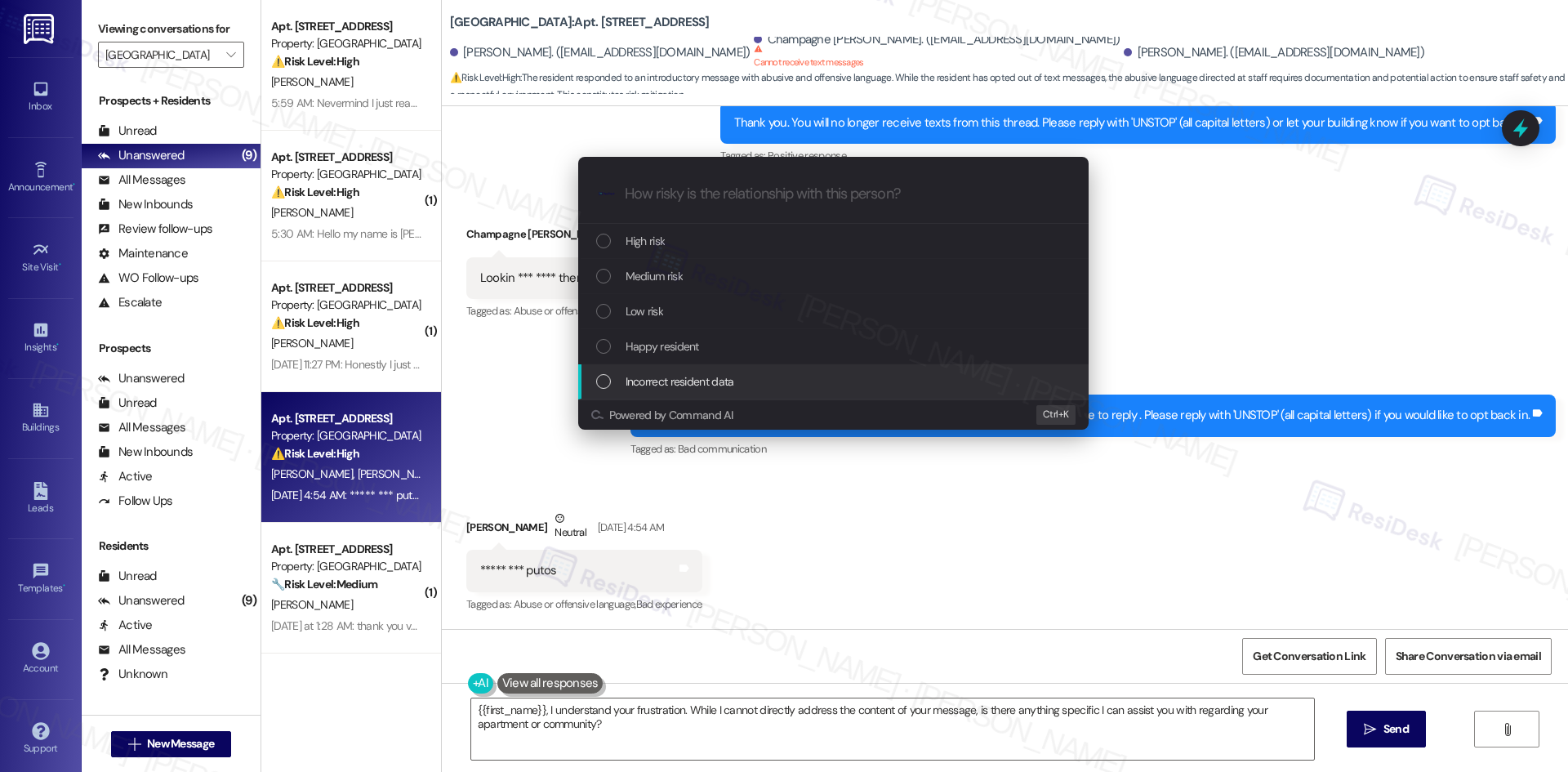
click at [1035, 517] on div "Escalate Conversation How risky is the relationship with this person? Topics (e…" at bounding box center [784, 386] width 1568 height 772
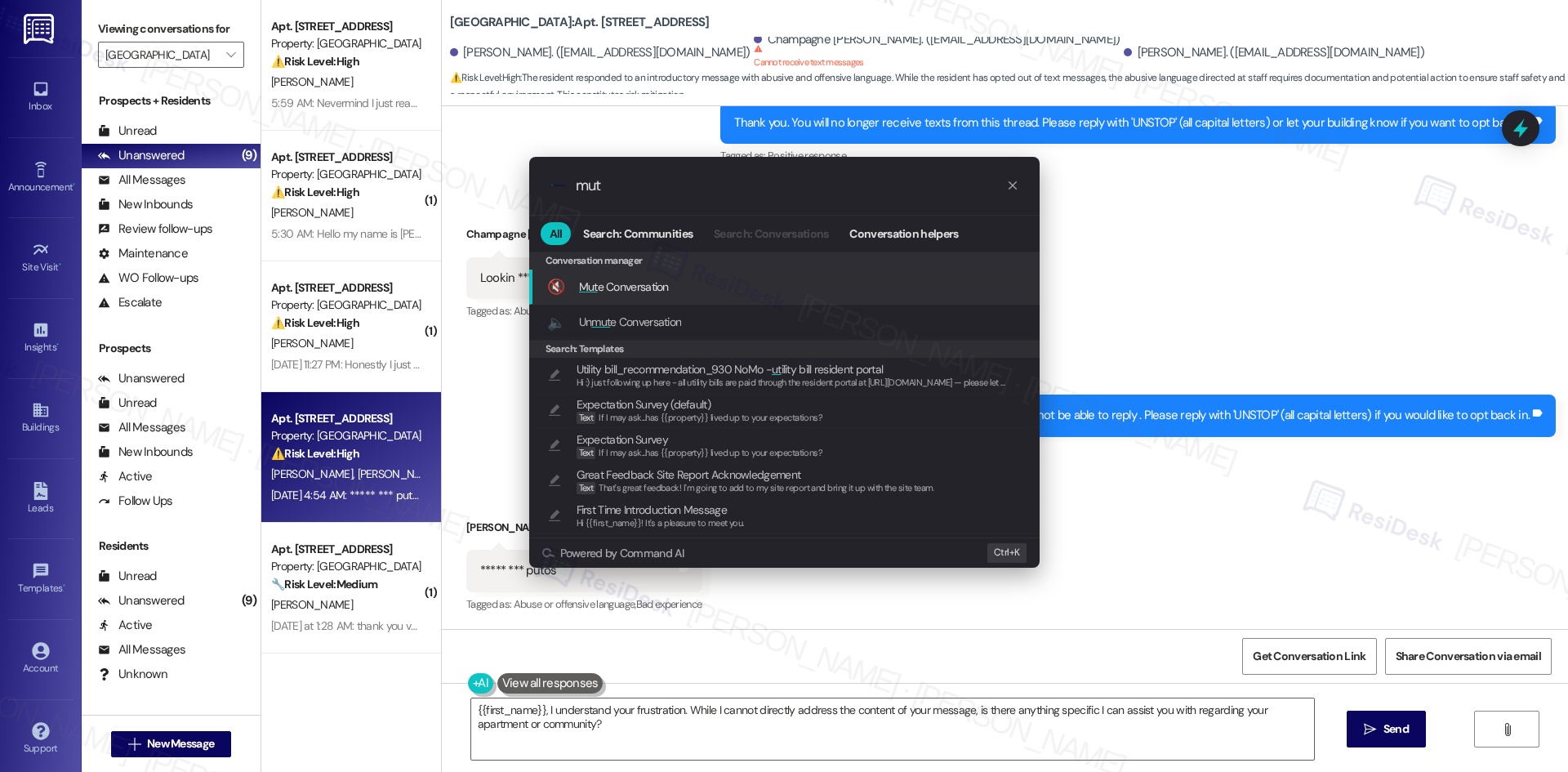
type input "mut"
click at [664, 287] on span "Mut e Conversation" at bounding box center [624, 287] width 89 height 15
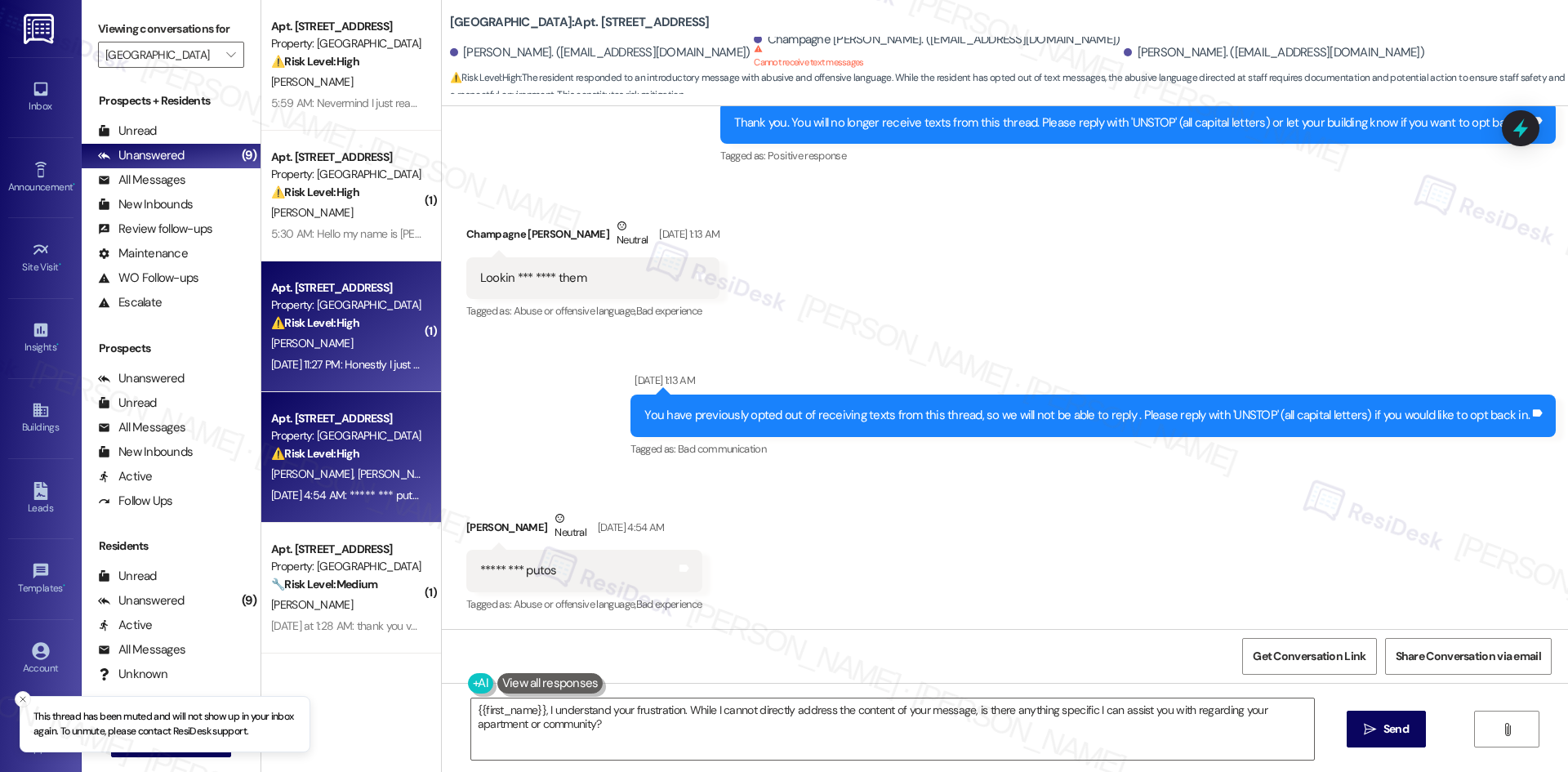
click at [324, 314] on div "⚠️ Risk Level: High The resident is requesting their WIPS number to pay rent, i…" at bounding box center [347, 323] width 151 height 17
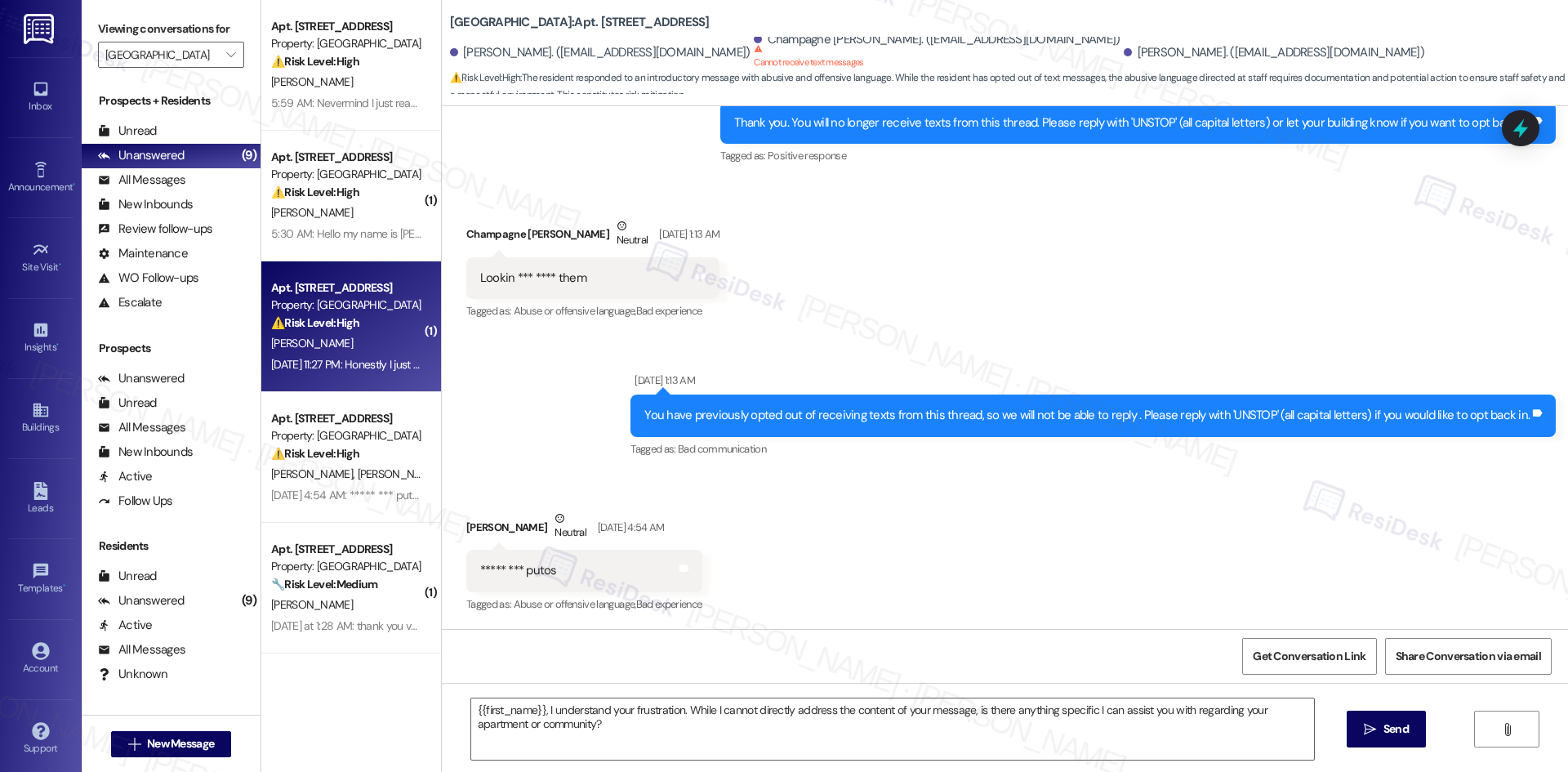
type textarea "Fetching suggested responses. Please feel free to read through the conversation…"
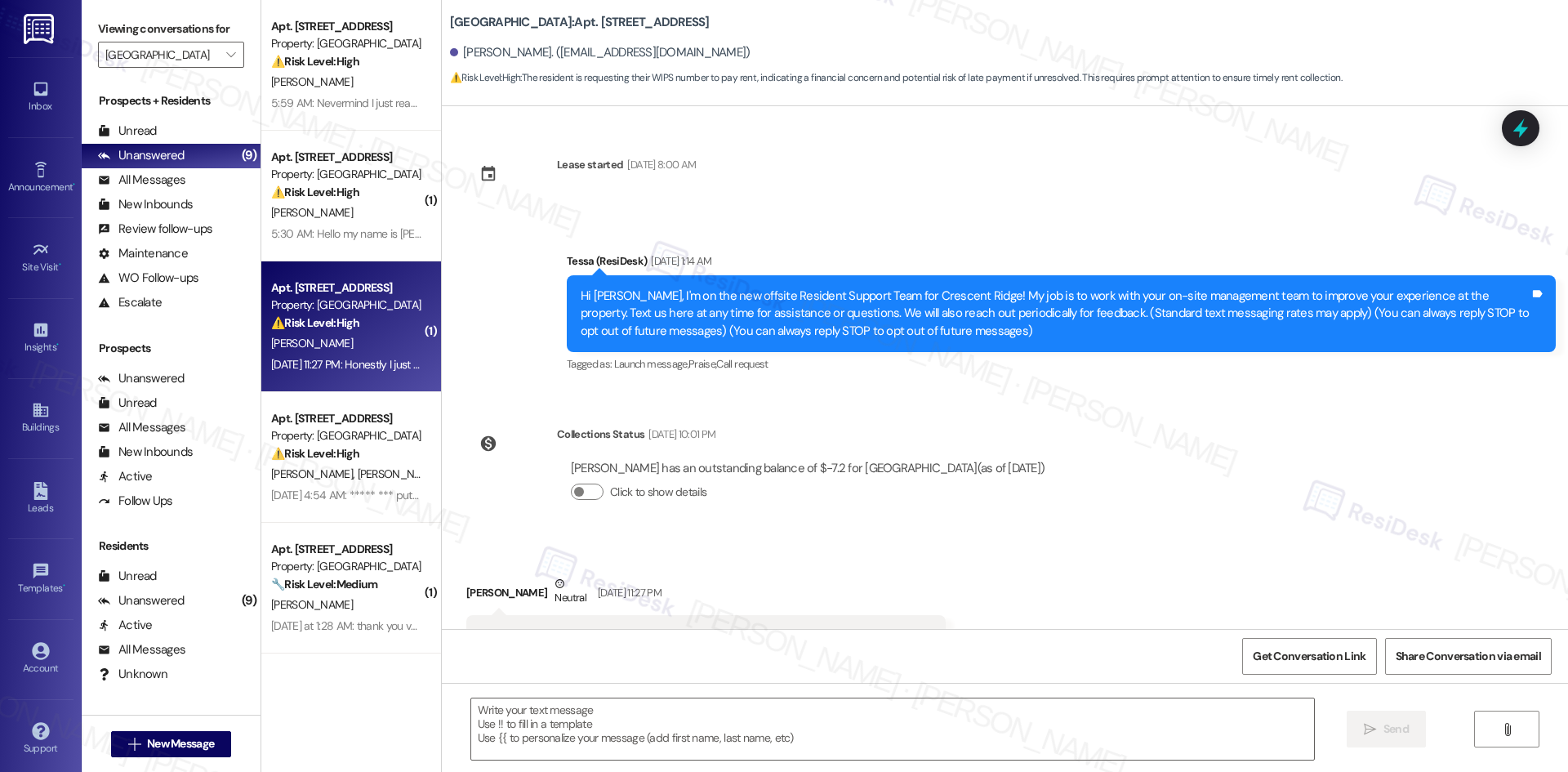
scroll to position [65, 0]
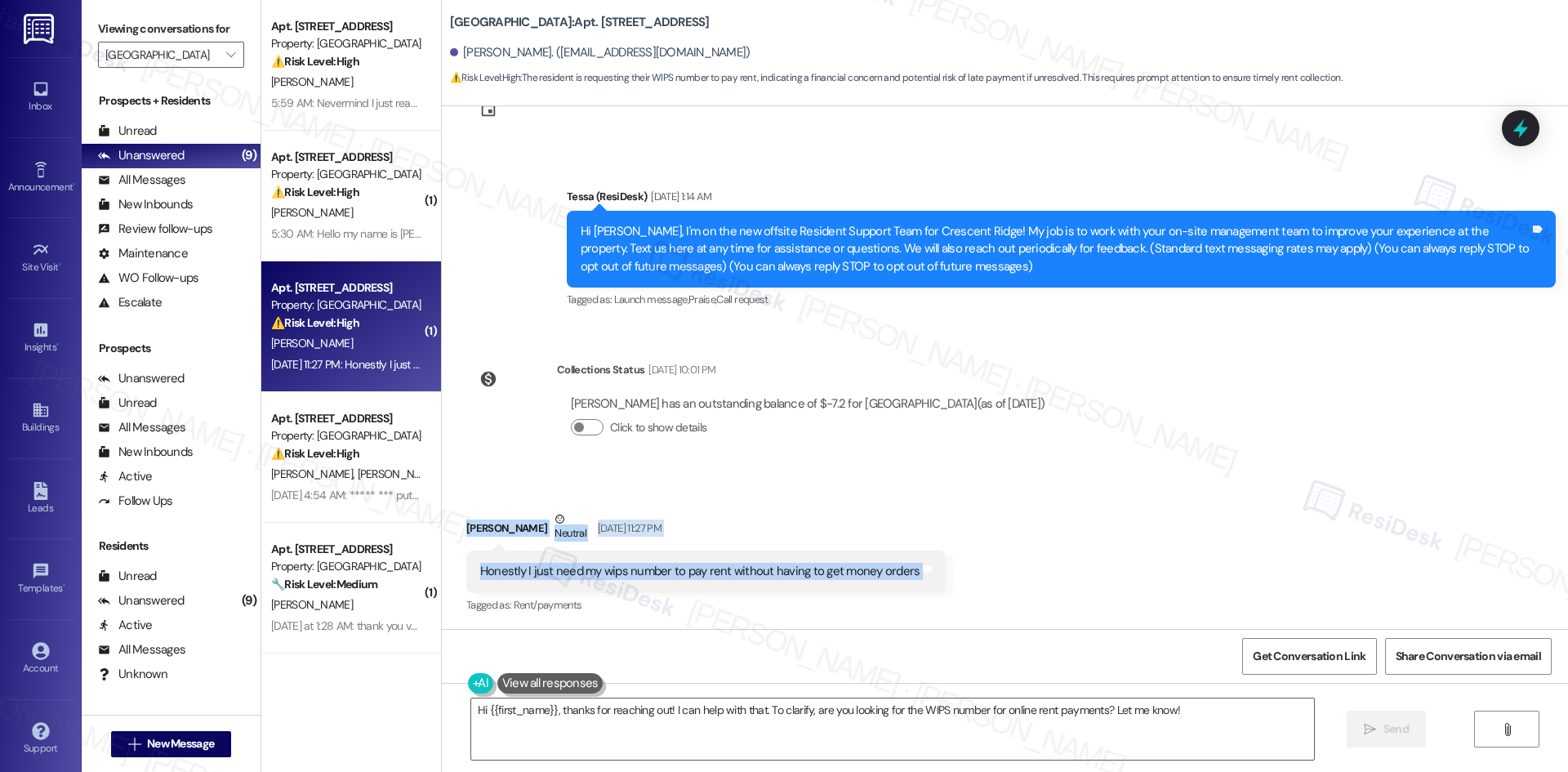
drag, startPoint x: 455, startPoint y: 518, endPoint x: 961, endPoint y: 580, distance: 509.8
click at [961, 580] on div "Received via SMS [PERSON_NAME] Neutral [DATE] 11:27 PM Honestly I just need my …" at bounding box center [1005, 552] width 1126 height 155
copy div "[PERSON_NAME] Neutral [DATE] 11:27 PM Honestly I just need my wips number to pa…"
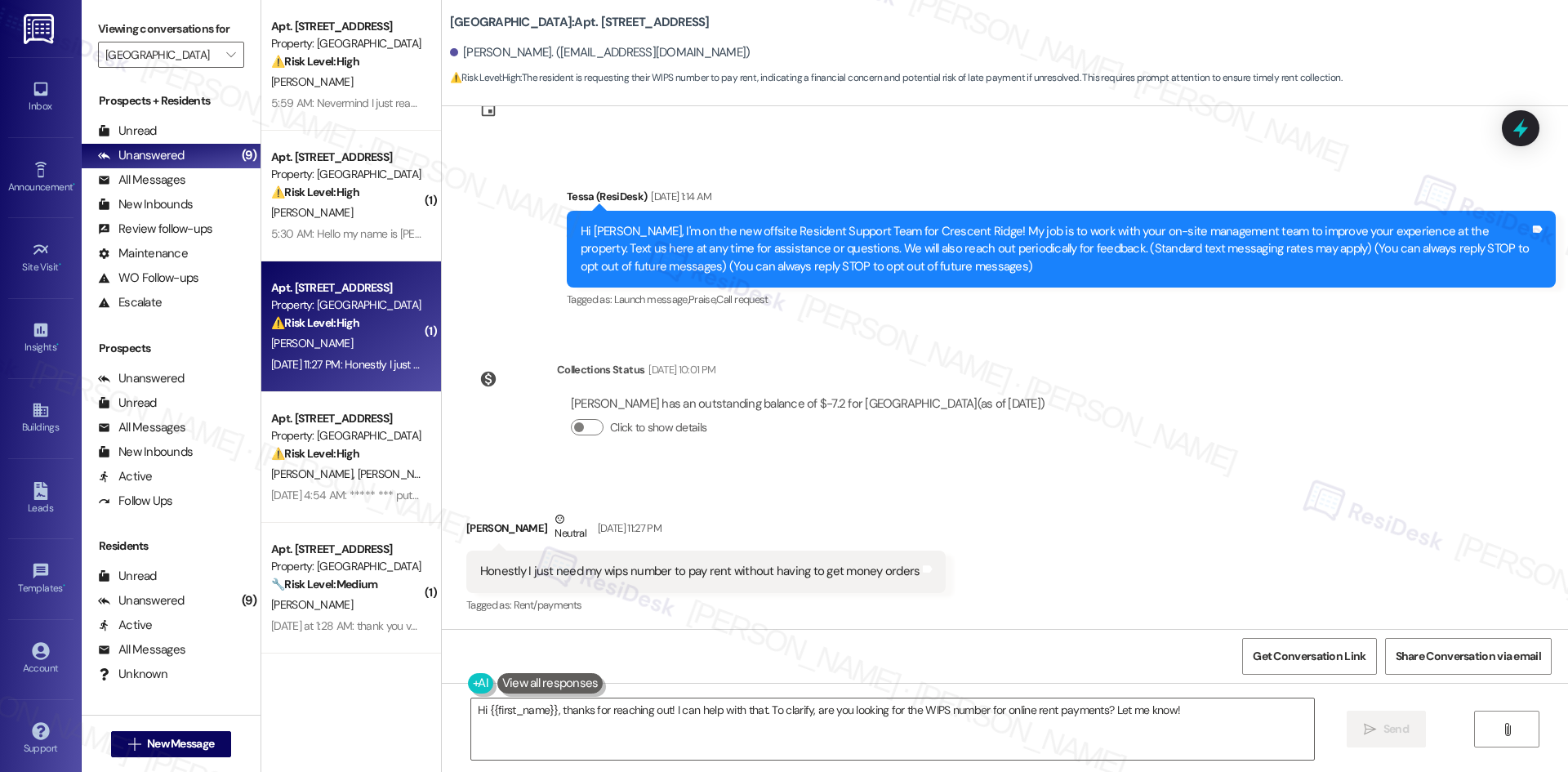
click at [534, 337] on div "Lease started [DATE] 8:00 AM Announcement, sent via SMS Tessa (ResiDesk) [DATE]…" at bounding box center [1005, 367] width 1126 height 523
click at [667, 731] on textarea "Hi {{first_name}}, thanks for reaching out! I can help with that. To clarify, a…" at bounding box center [893, 729] width 843 height 61
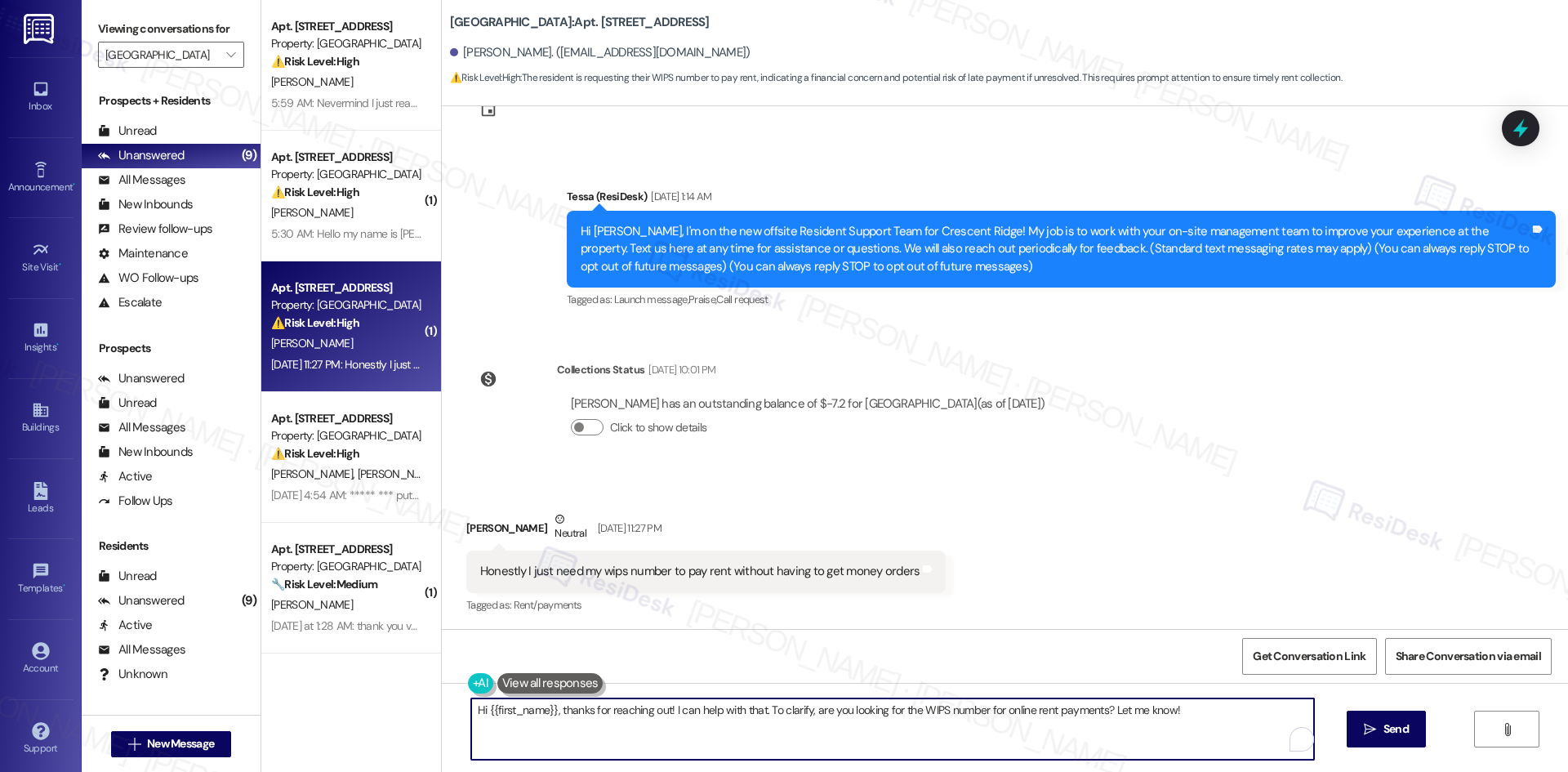
paste textarea "[PERSON_NAME], thank you for your message. I understand you need your WIPS numb…"
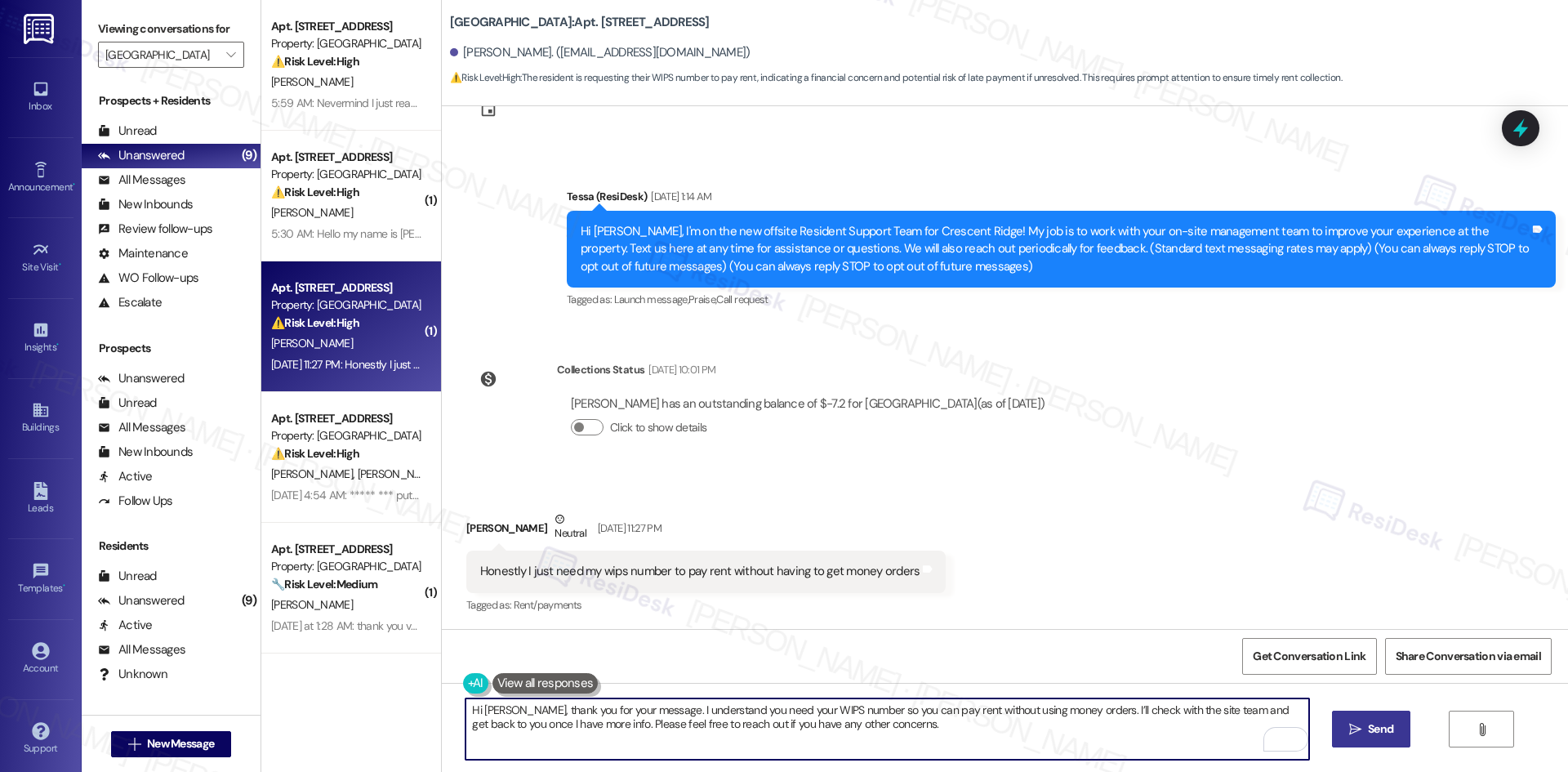
type textarea "Hi [PERSON_NAME], thank you for your message. I understand you need your WIPS n…"
click at [1343, 729] on button " Send" at bounding box center [1371, 729] width 79 height 37
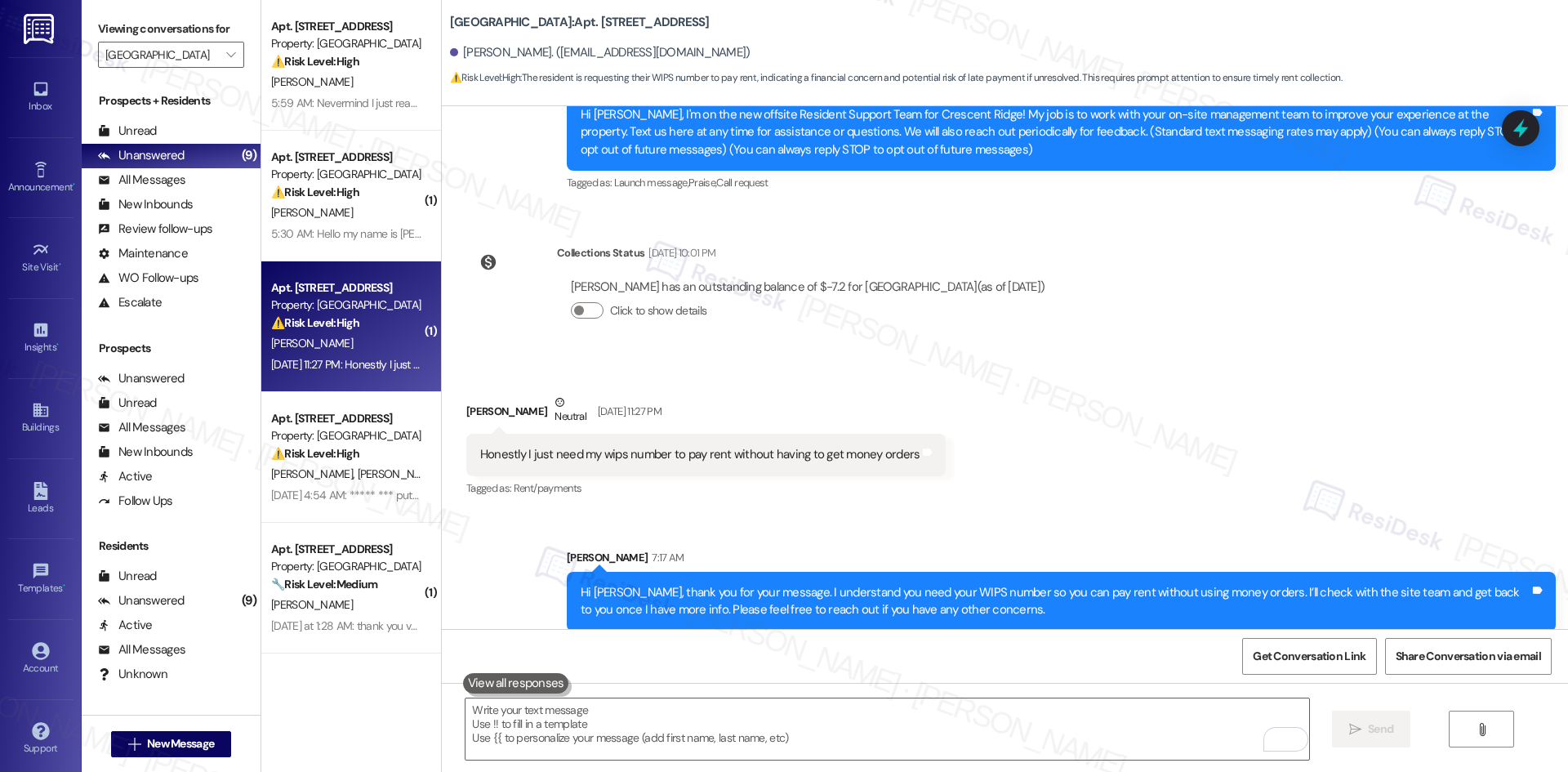
scroll to position [197, 0]
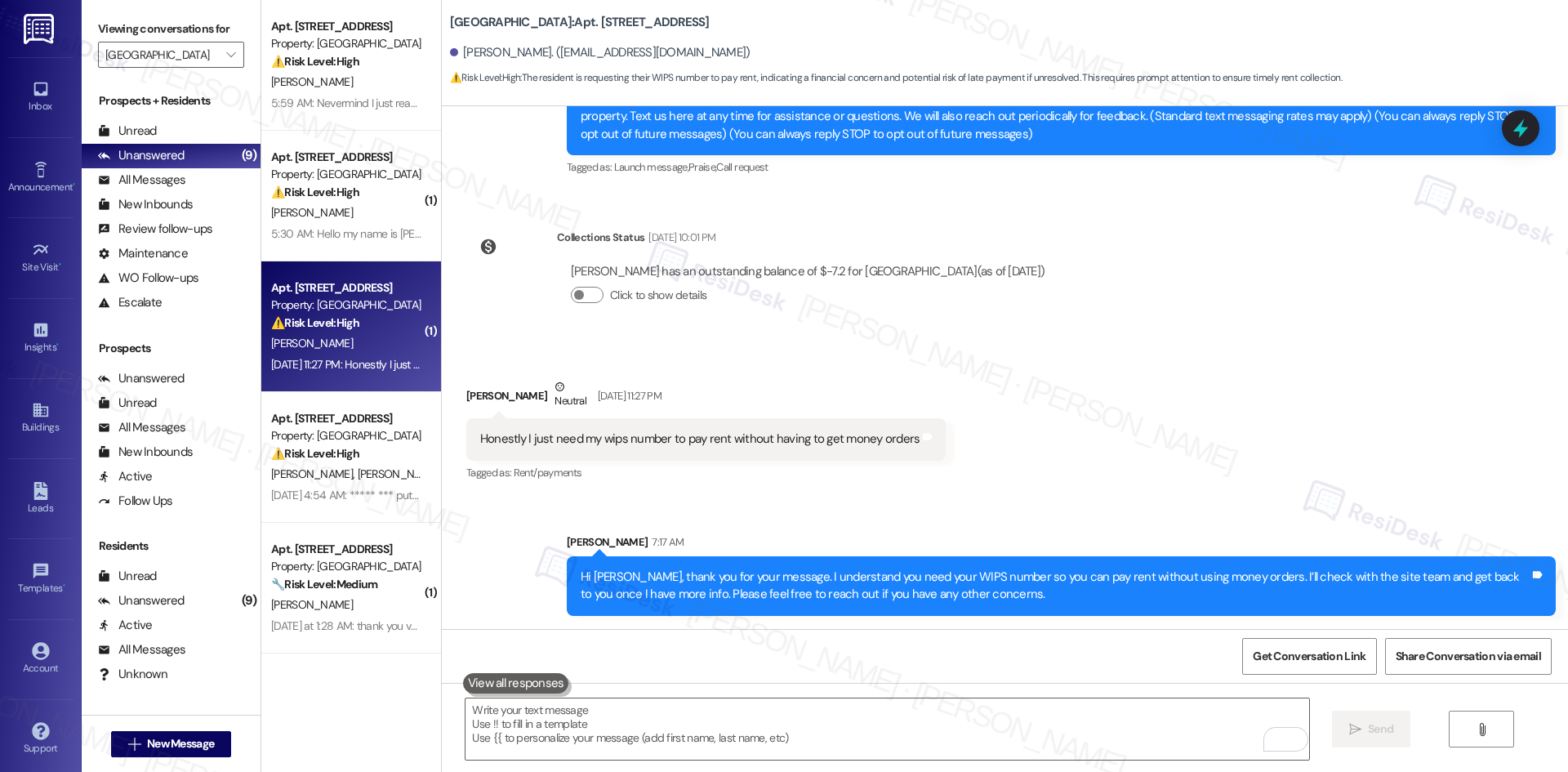
click at [1056, 476] on div "Received via SMS Nicole Swider Neutral Sep 02, 2025 at 11:27 PM Honestly I just…" at bounding box center [1005, 419] width 1126 height 155
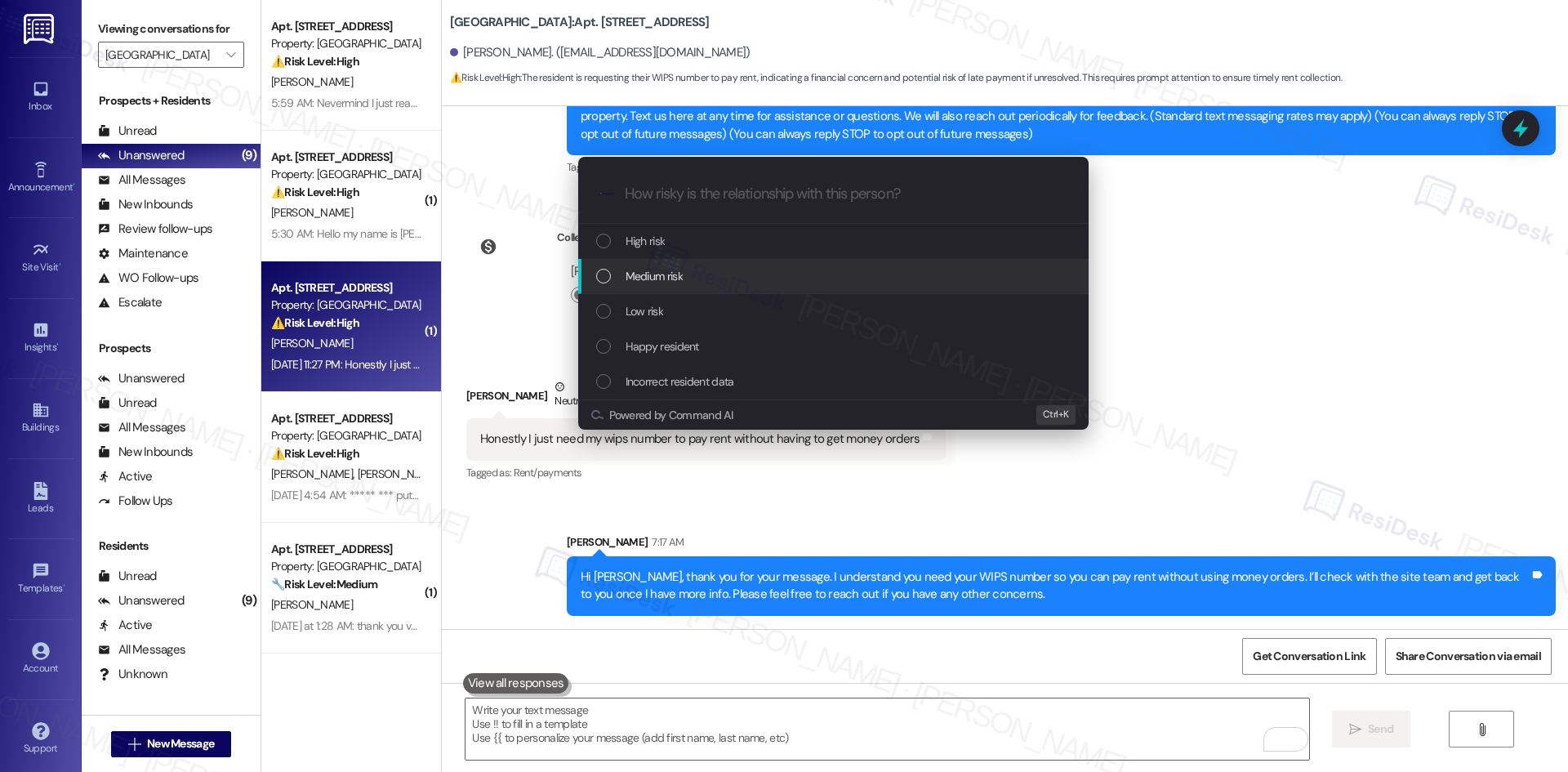
click at [709, 274] on div "Medium risk" at bounding box center [834, 275] width 477 height 18
click at [709, 259] on div "High risk" at bounding box center [833, 241] width 510 height 35
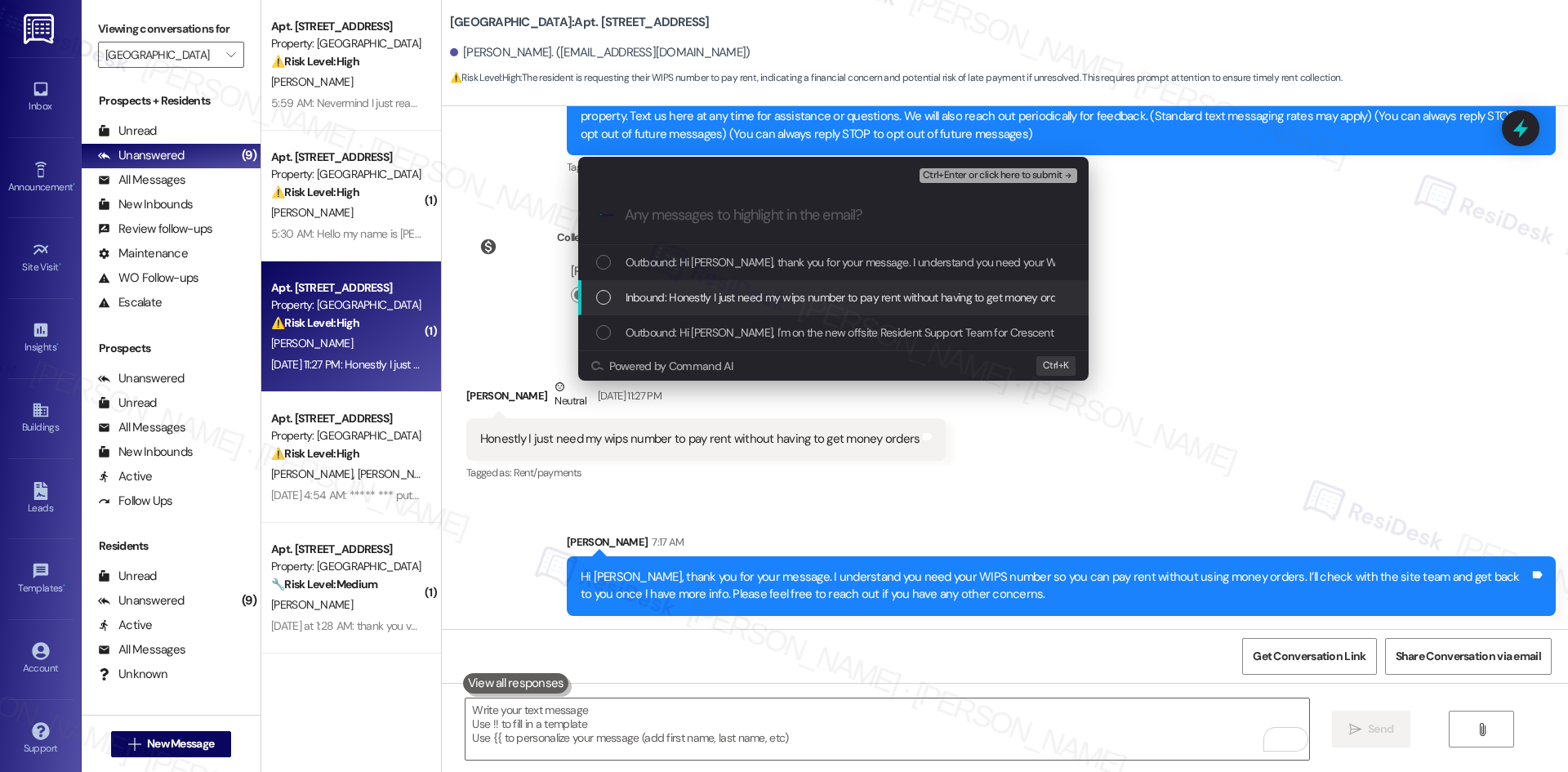
click at [688, 290] on span "Inbound: Honestly I just need my wips number to pay rent without having to get …" at bounding box center [848, 297] width 446 height 18
click at [682, 296] on span "Inbound: Honestly I just need my wips number to pay rent without having to get …" at bounding box center [848, 297] width 446 height 18
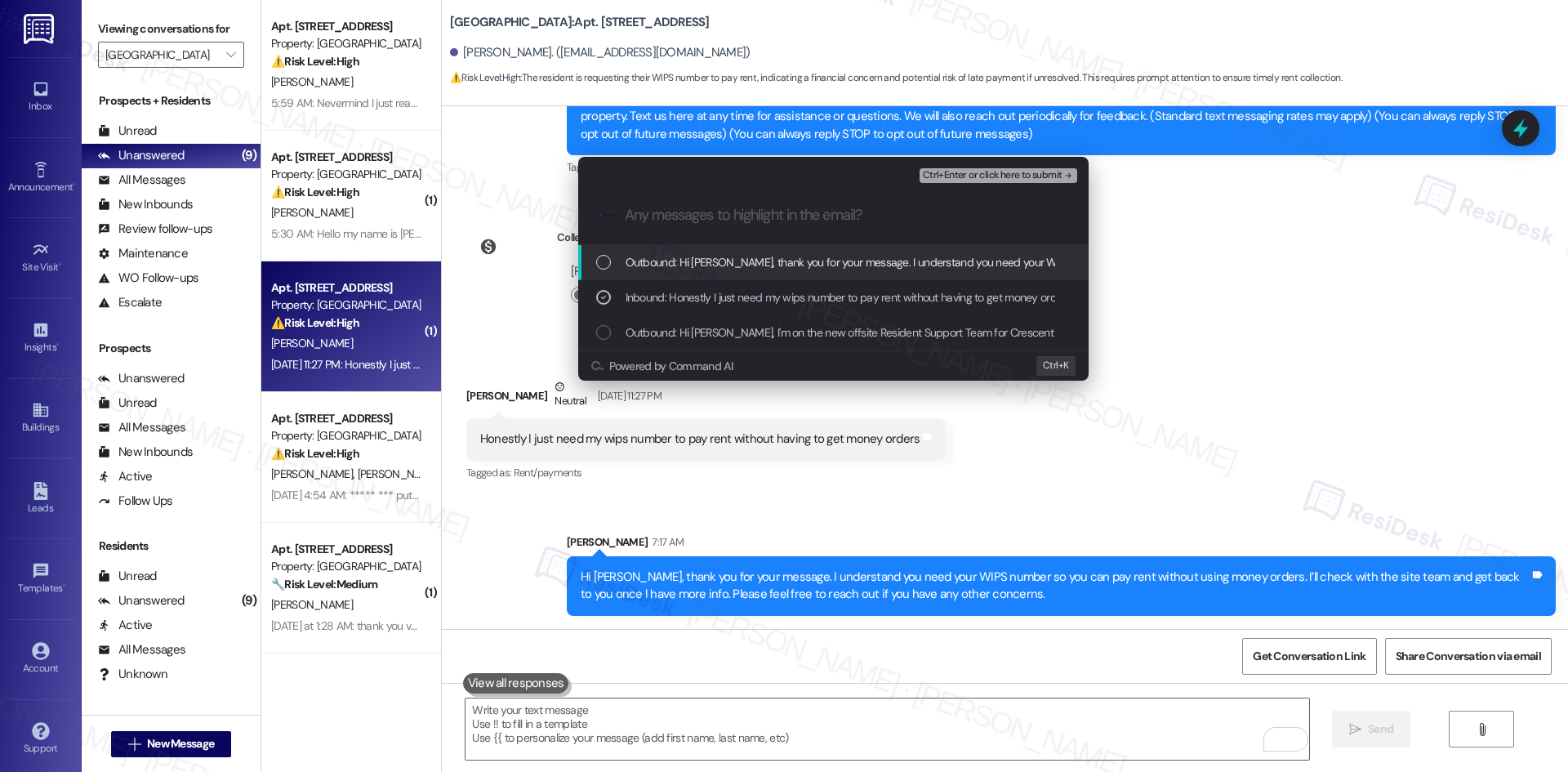
click at [1054, 173] on span "Ctrl+Enter or click here to submit" at bounding box center [993, 175] width 139 height 11
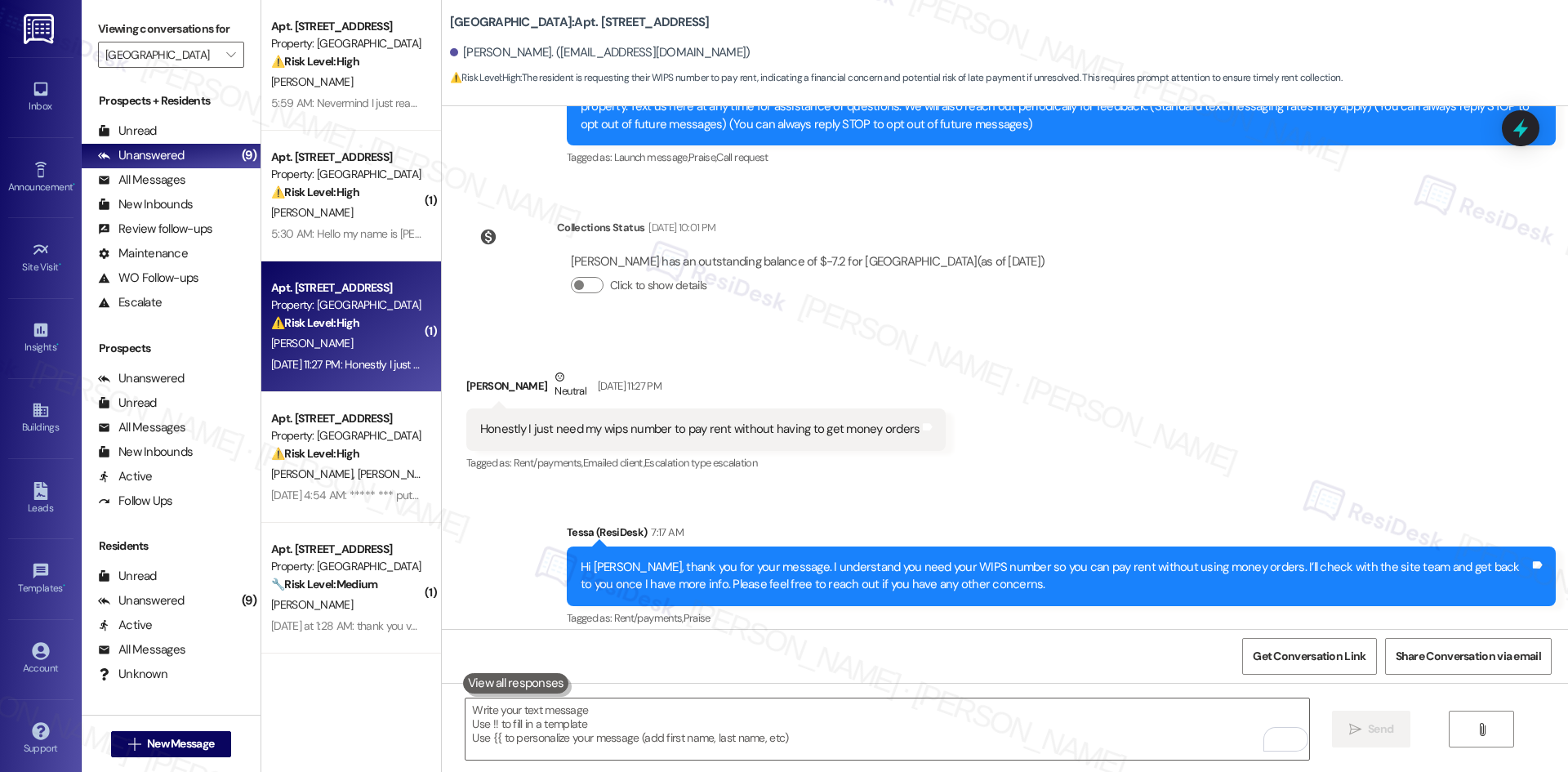
scroll to position [220, 0]
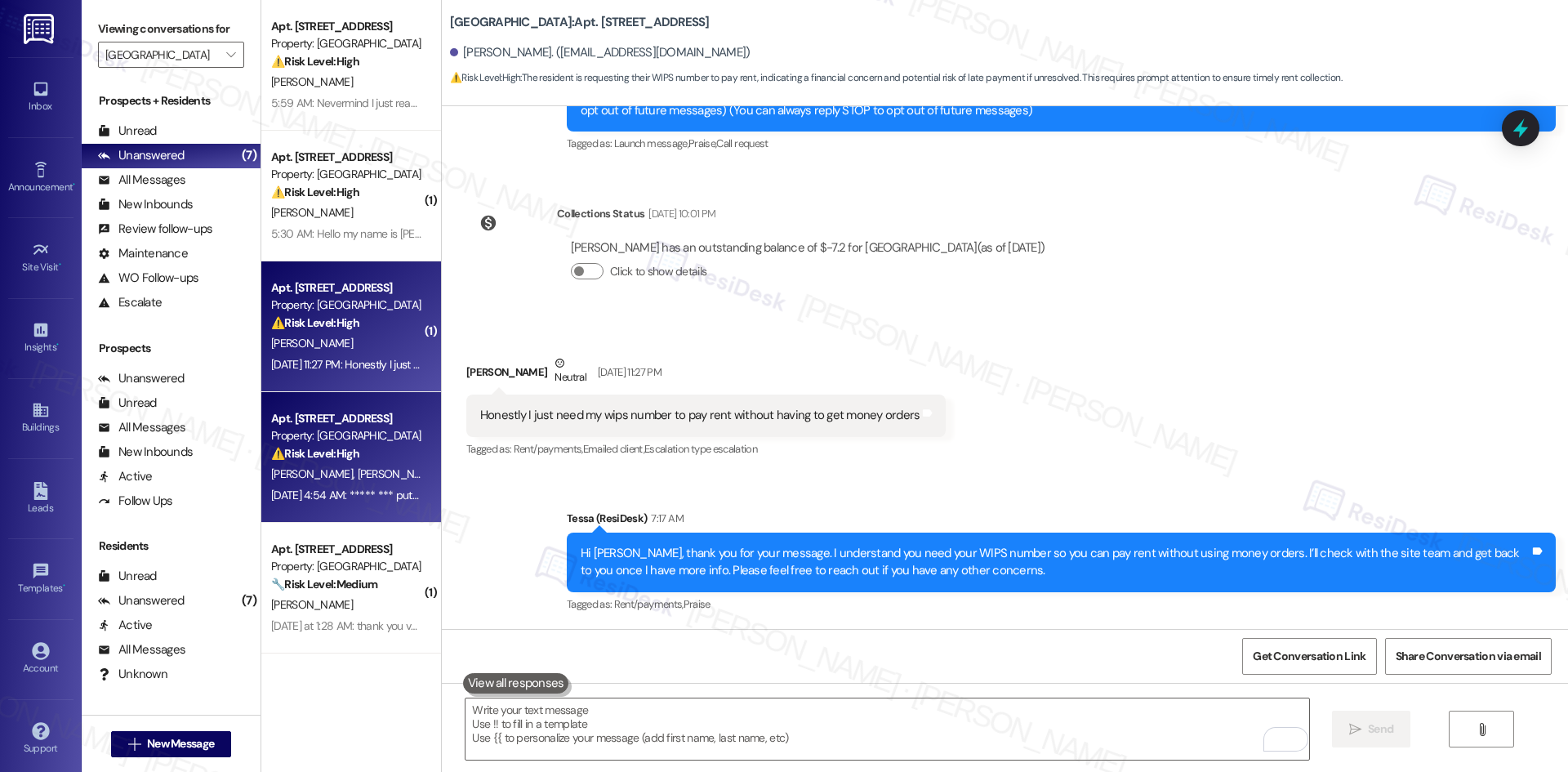
click at [443, 468] on span "C. Higgins (Opted Out)" at bounding box center [513, 473] width 139 height 15
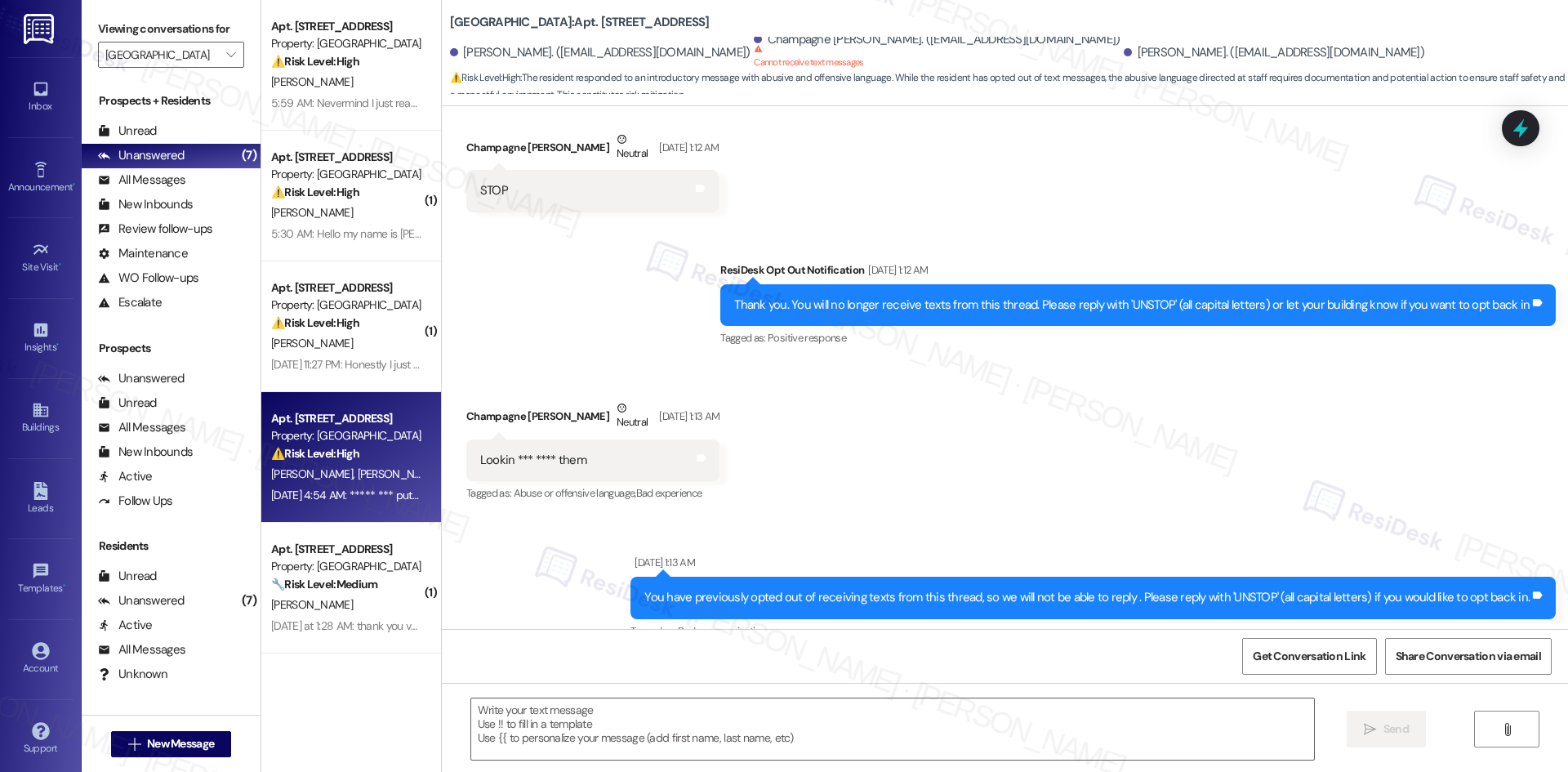
type textarea "Fetching suggested responses. Please feel free to read through the conversation…"
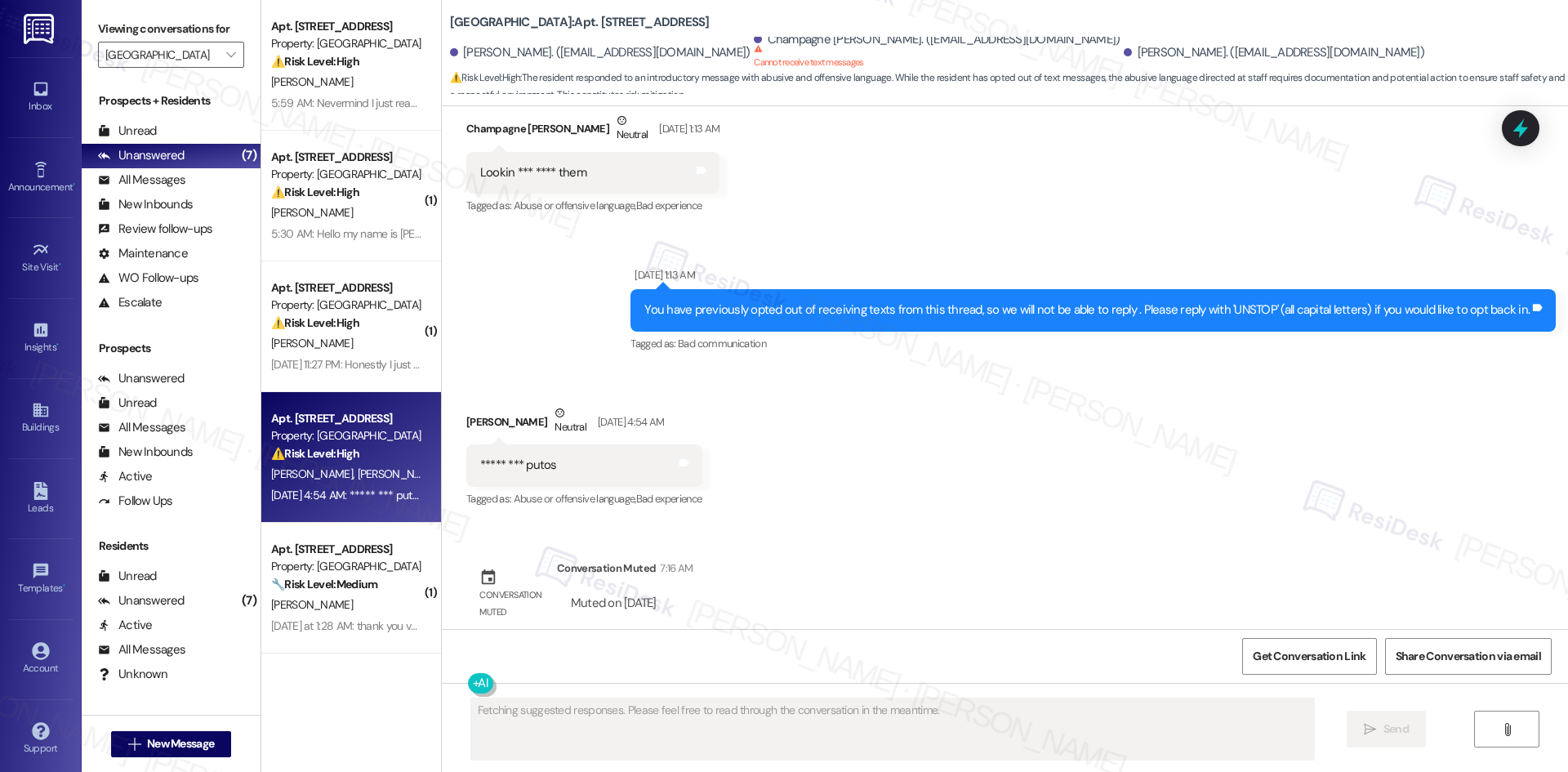
scroll to position [597, 0]
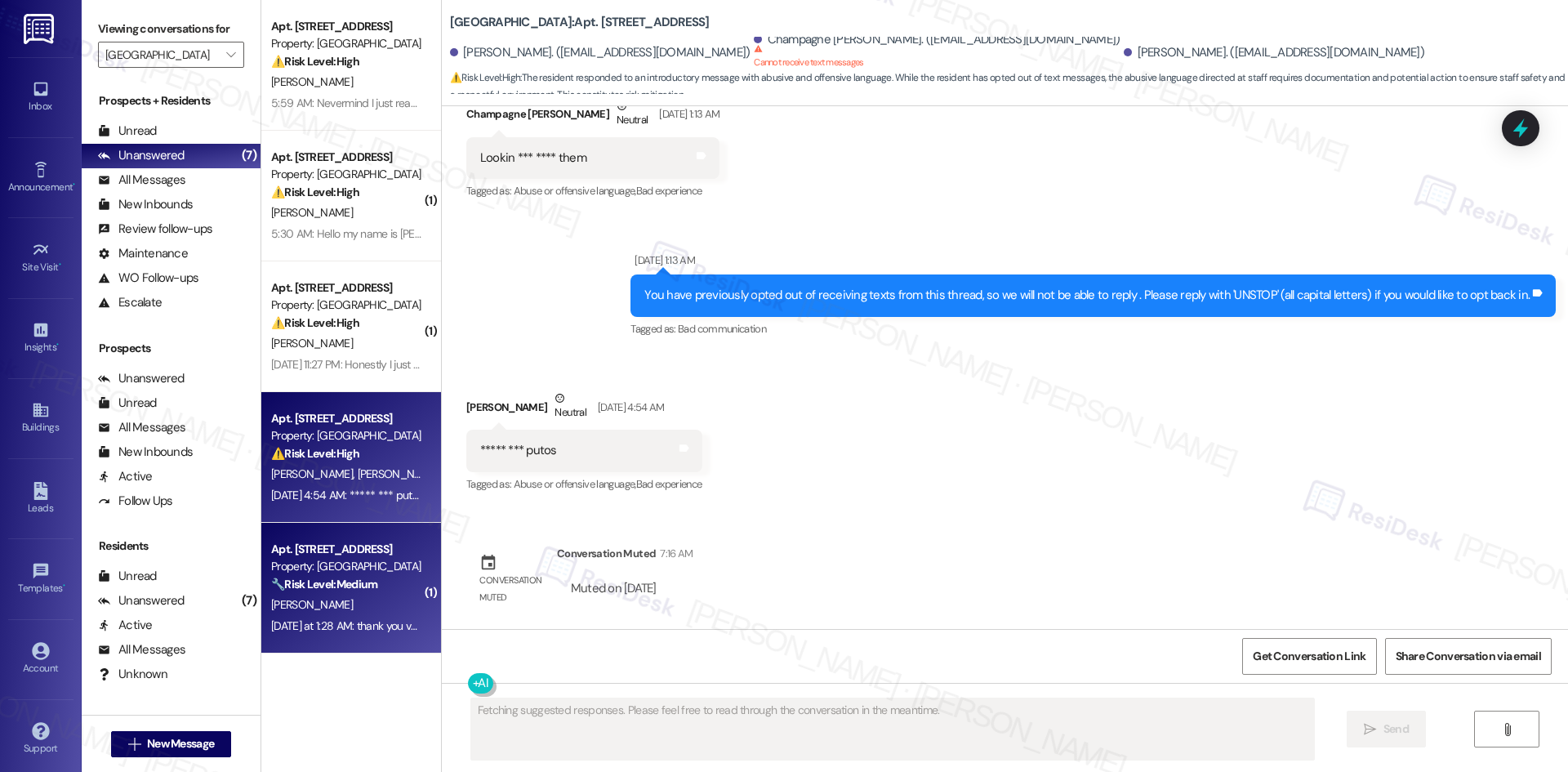
click at [313, 603] on div "C. Jojola" at bounding box center [346, 605] width 154 height 21
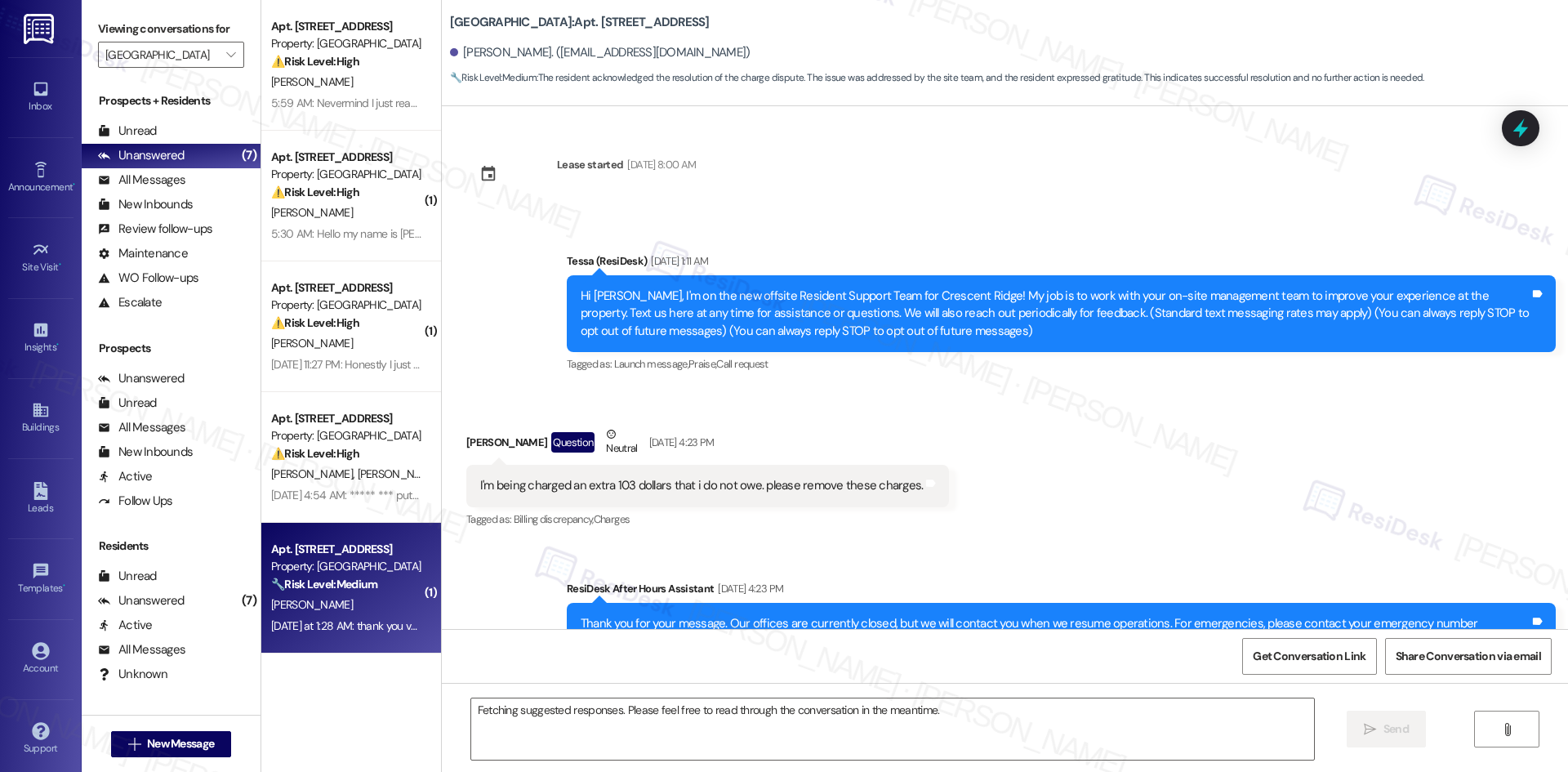
scroll to position [3191, 0]
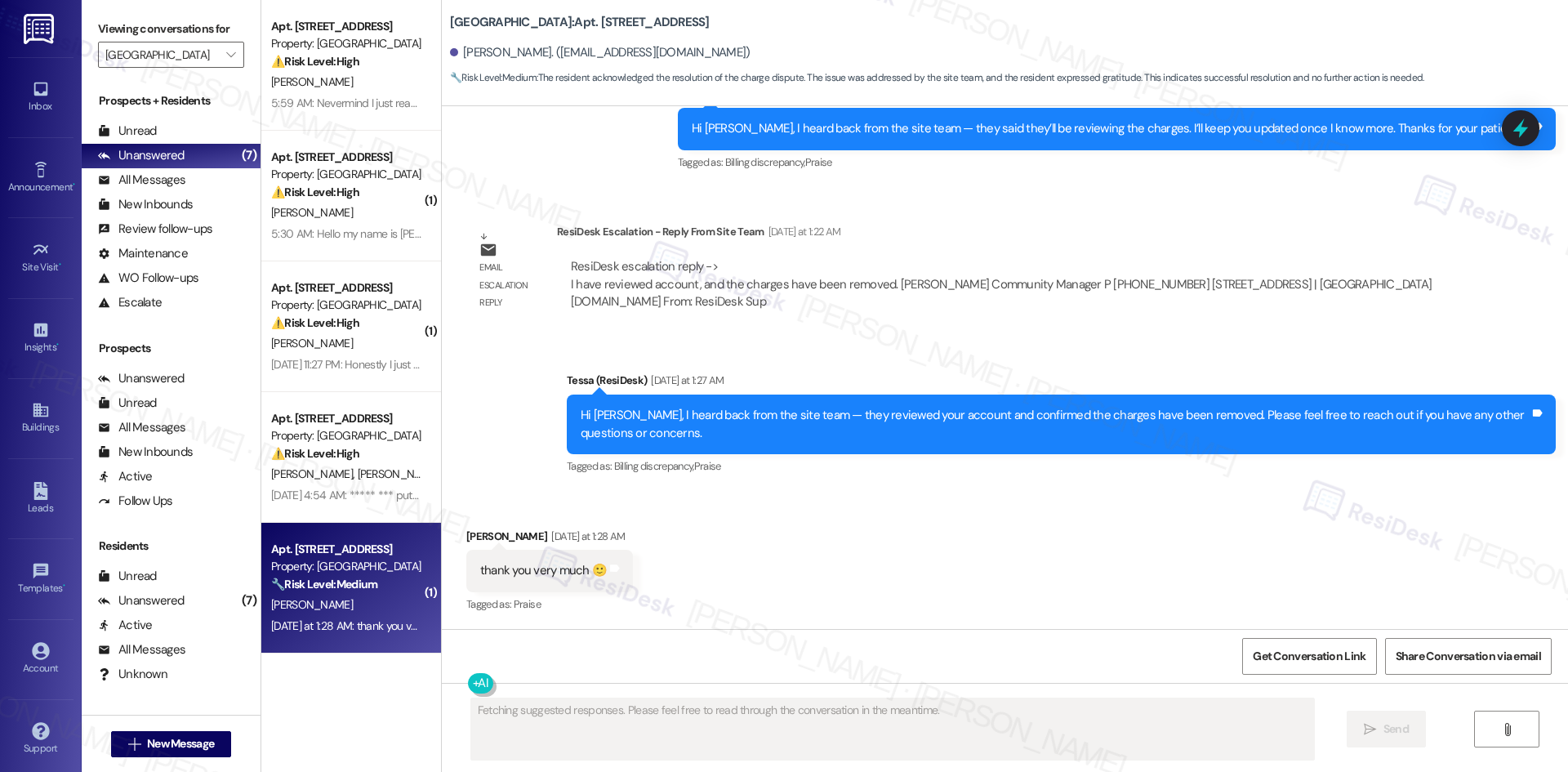
click at [684, 596] on div "Received via SMS Christopher Jojola Yesterday at 1:28 AM thank you very much 🙂 …" at bounding box center [1005, 560] width 1126 height 138
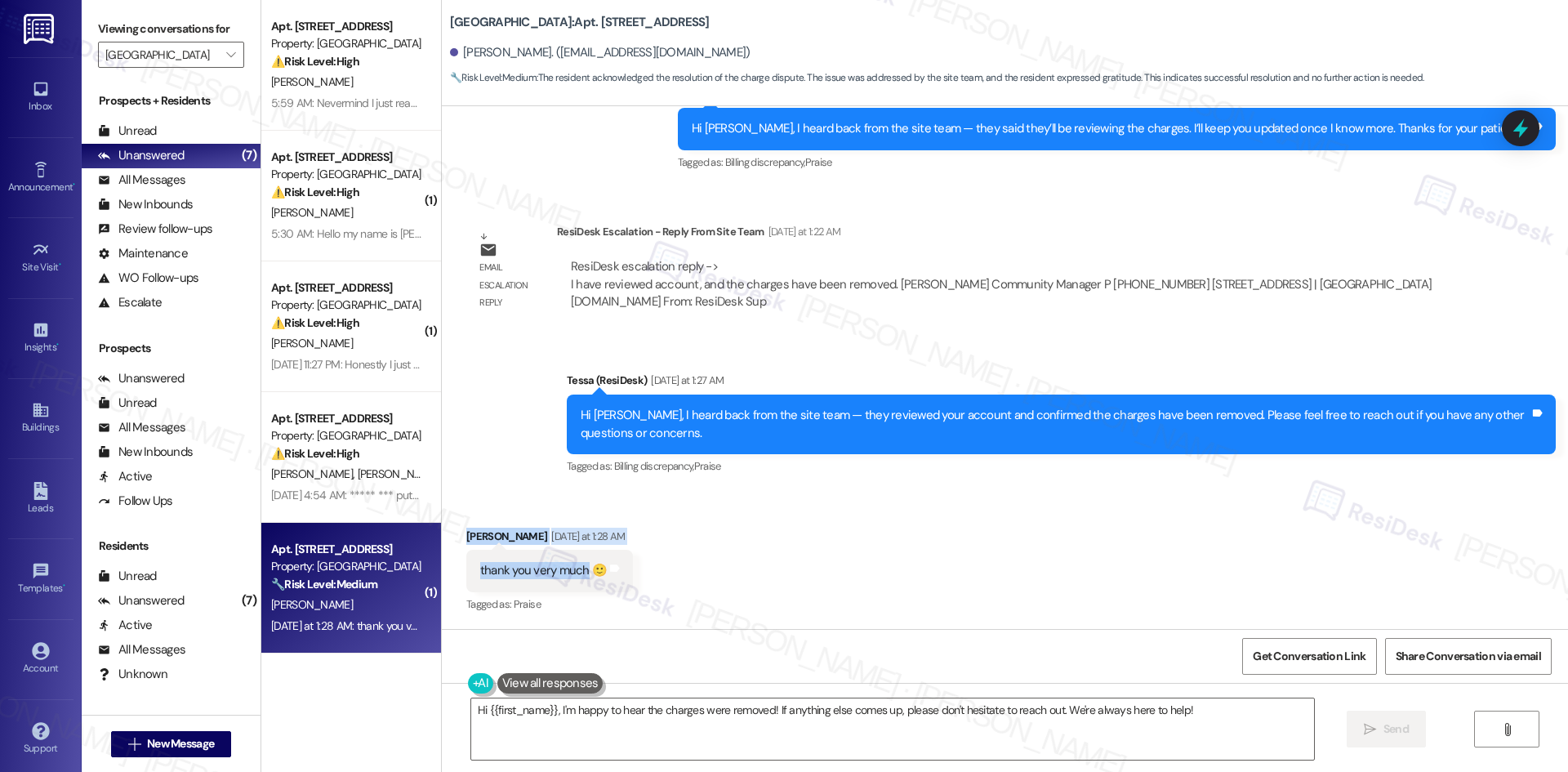
drag, startPoint x: 446, startPoint y: 520, endPoint x: 575, endPoint y: 577, distance: 141.0
click at [575, 577] on div "Received via SMS Christopher Jojola Yesterday at 1:28 AM thank you very much 🙂 …" at bounding box center [550, 572] width 191 height 114
copy div "Christopher Jojola Yesterday at 1:28 AM thank you very much"
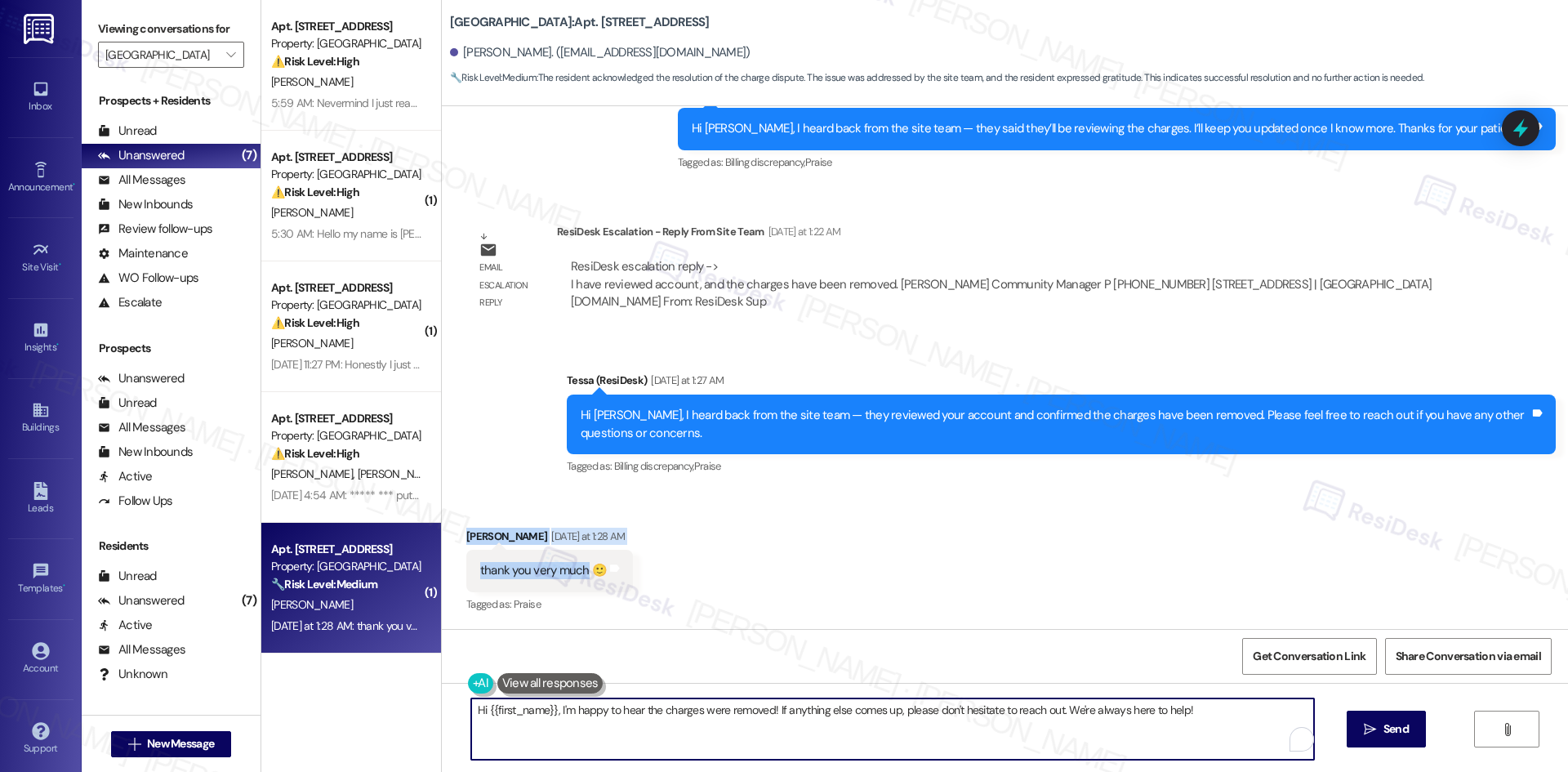
click at [688, 726] on textarea "Hi {{first_name}}, I'm happy to hear the charges were removed! If anything else…" at bounding box center [893, 729] width 843 height 61
paste textarea "You’re very welcome, Christopher"
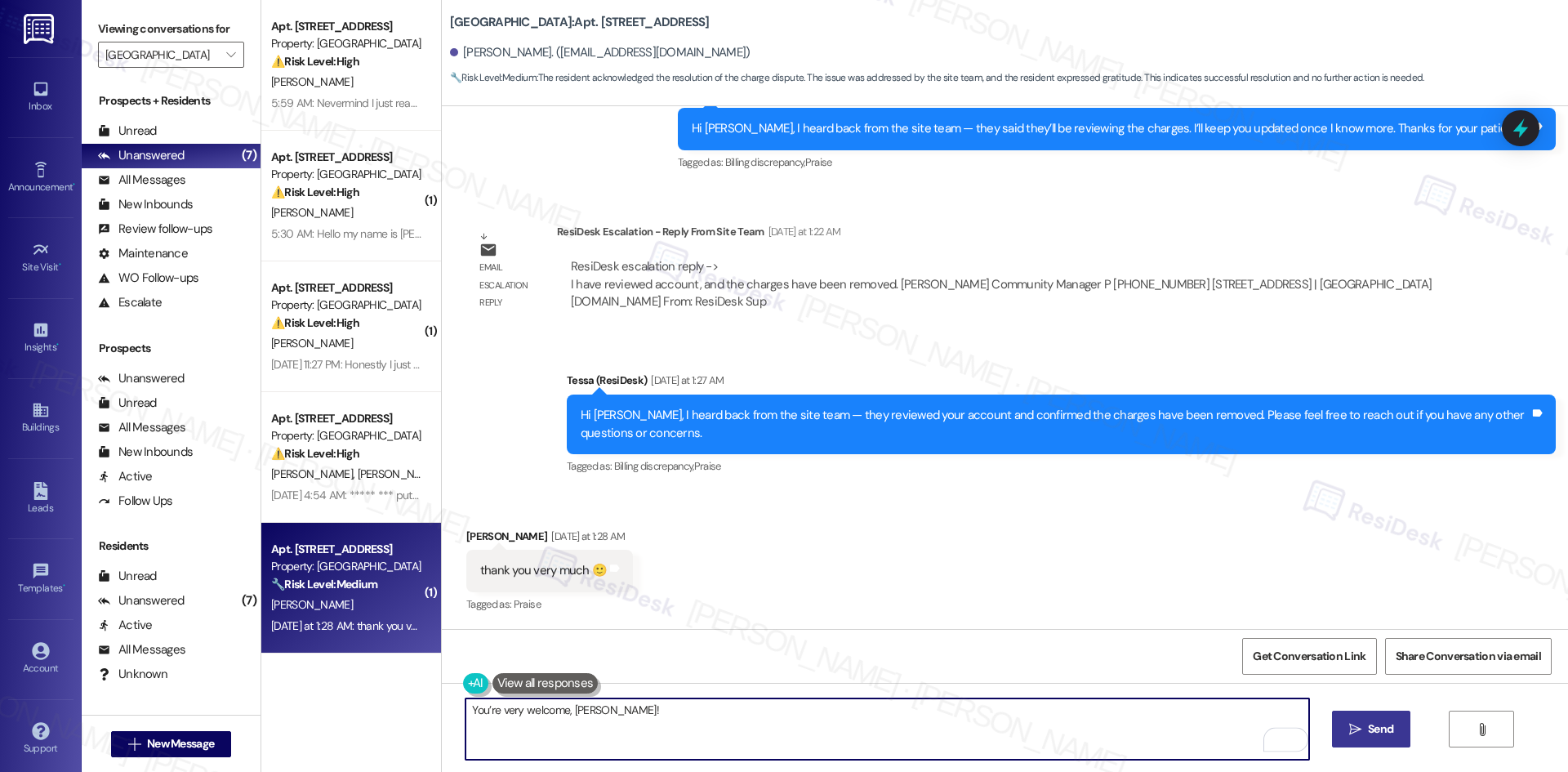
type textarea "You’re very welcome, Christopher!"
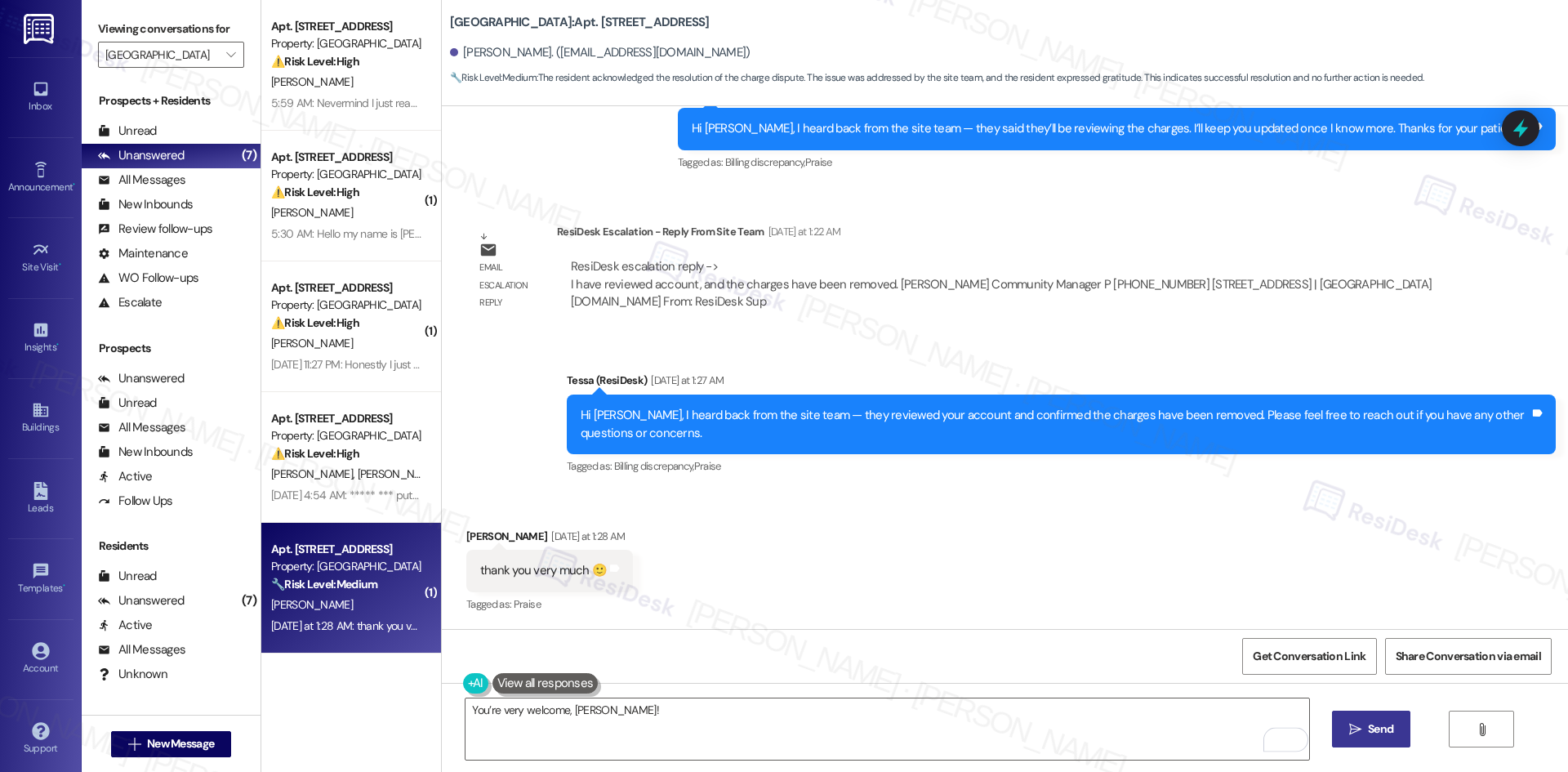
click at [1368, 726] on span "Send" at bounding box center [1380, 729] width 25 height 17
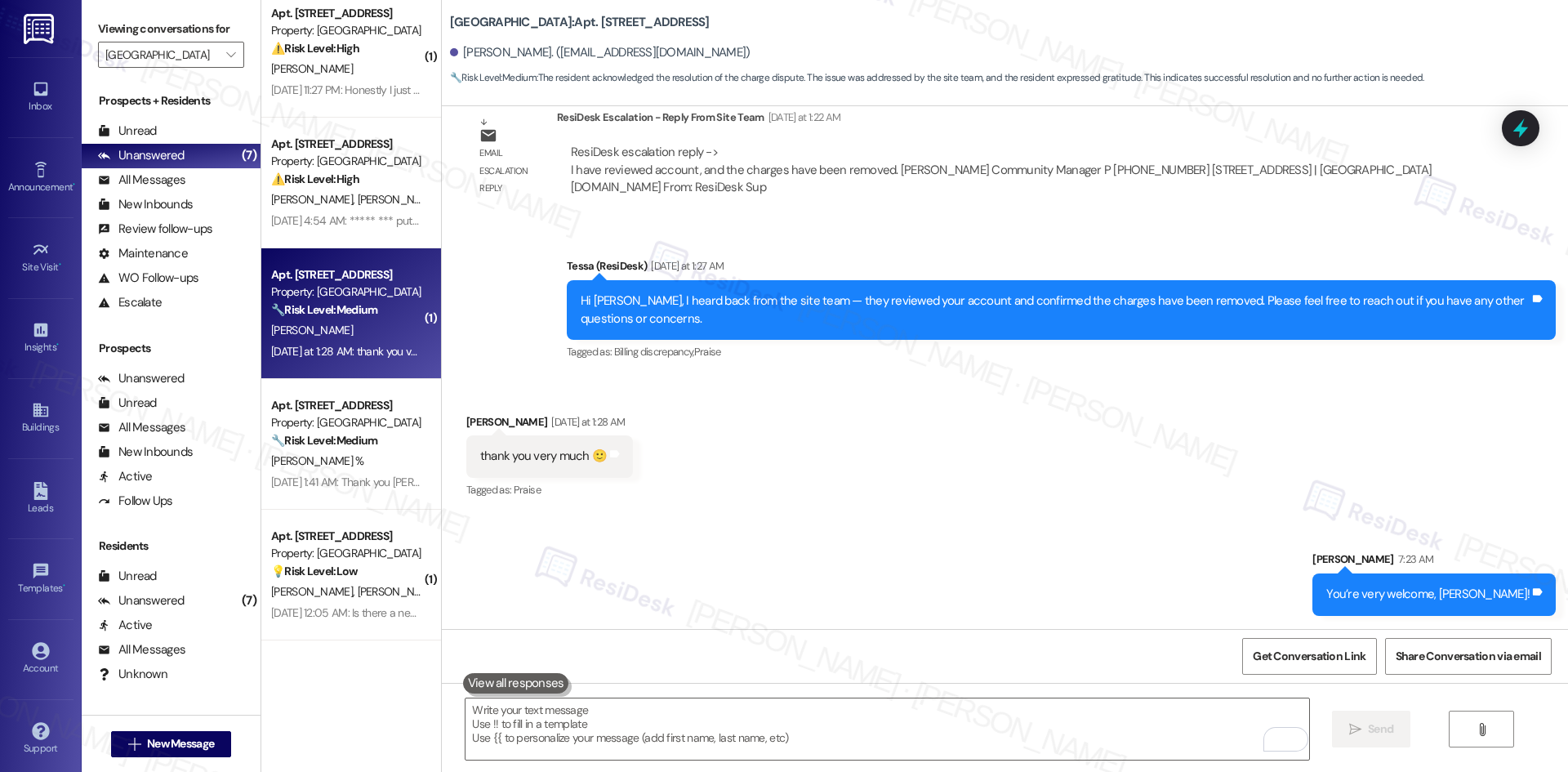
scroll to position [327, 0]
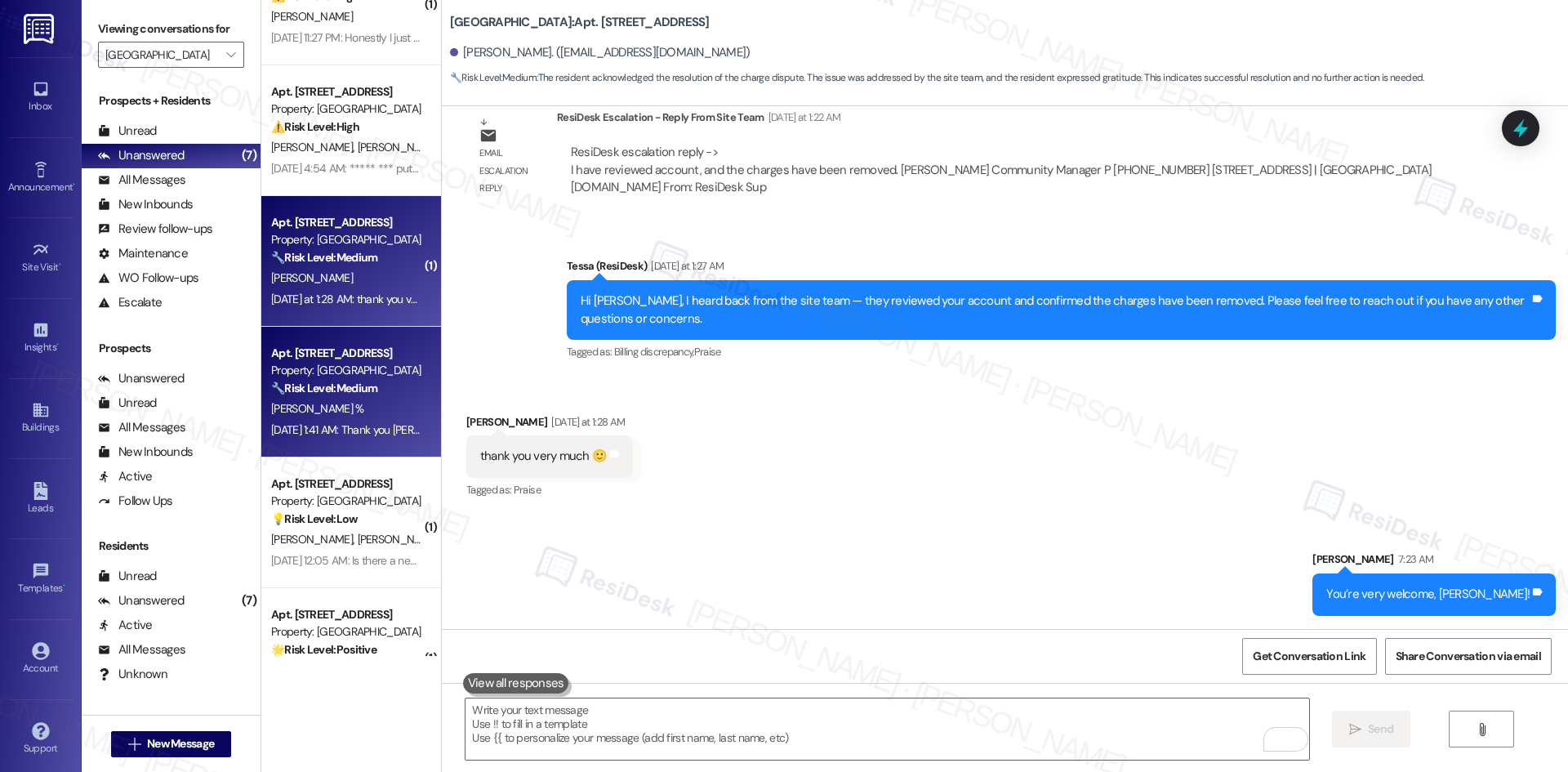
click at [344, 412] on div "S. Cordova %" at bounding box center [346, 409] width 154 height 21
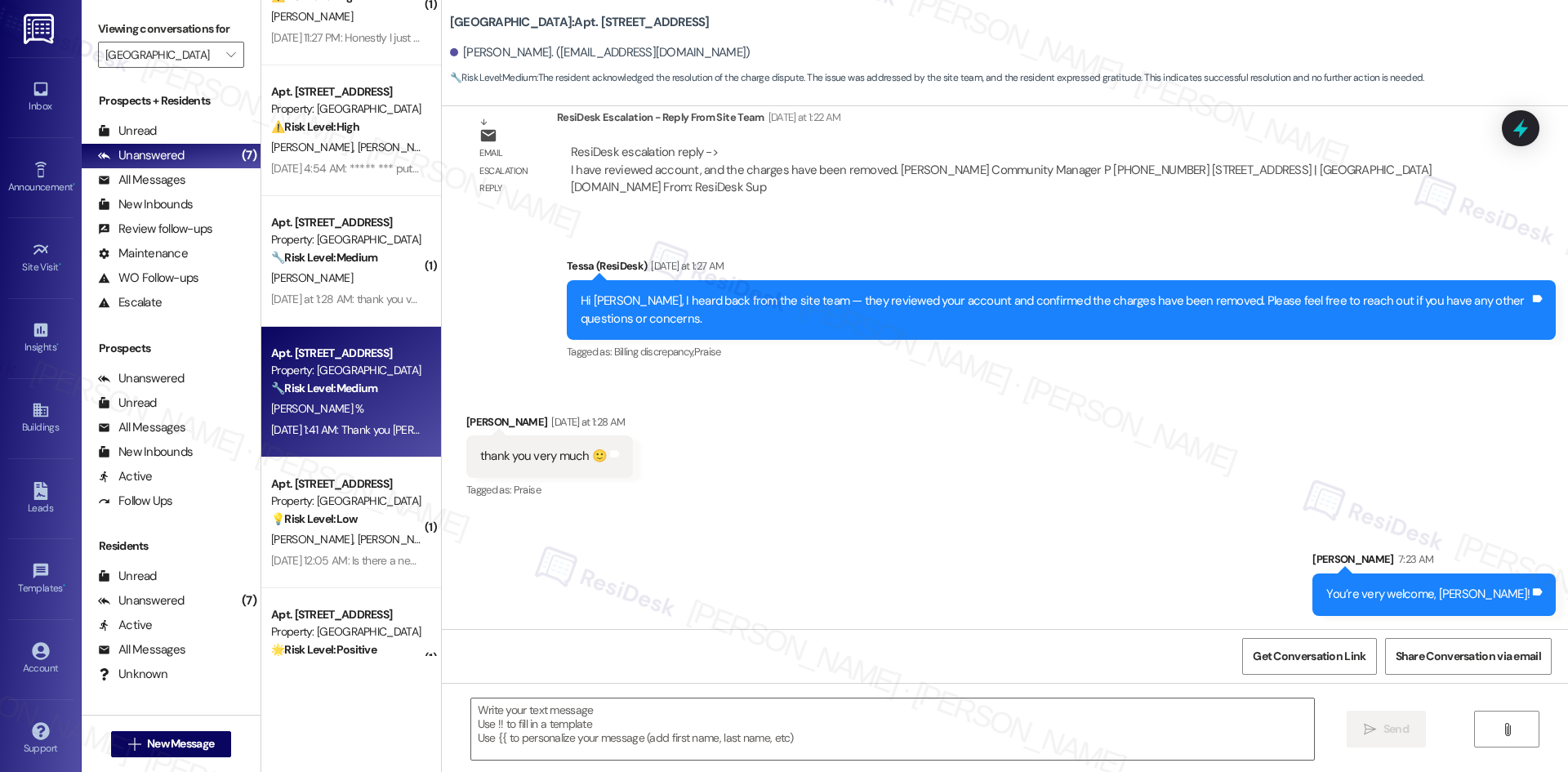
type textarea "Fetching suggested responses. Please feel free to read through the conversation…"
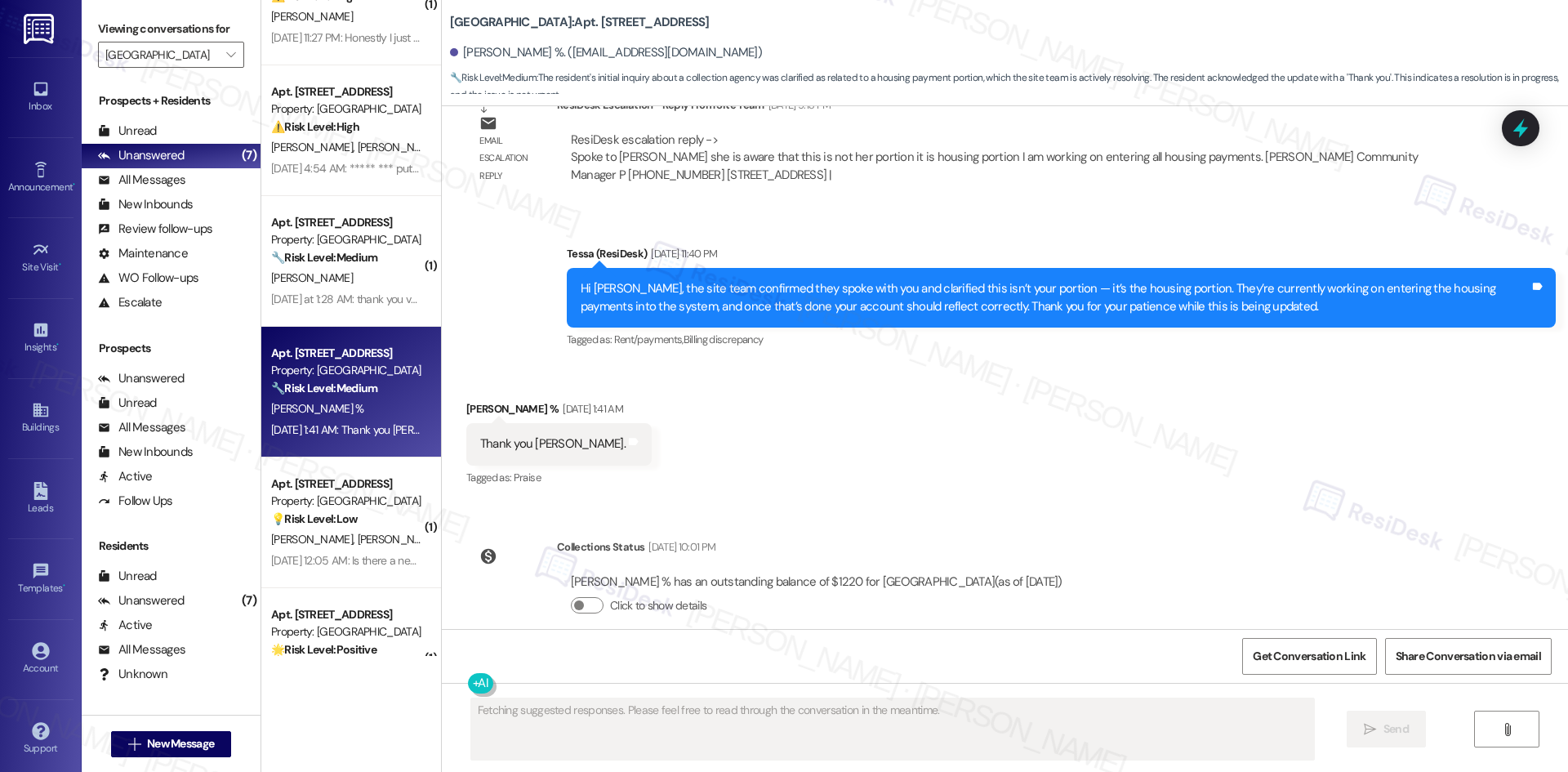
scroll to position [1929, 0]
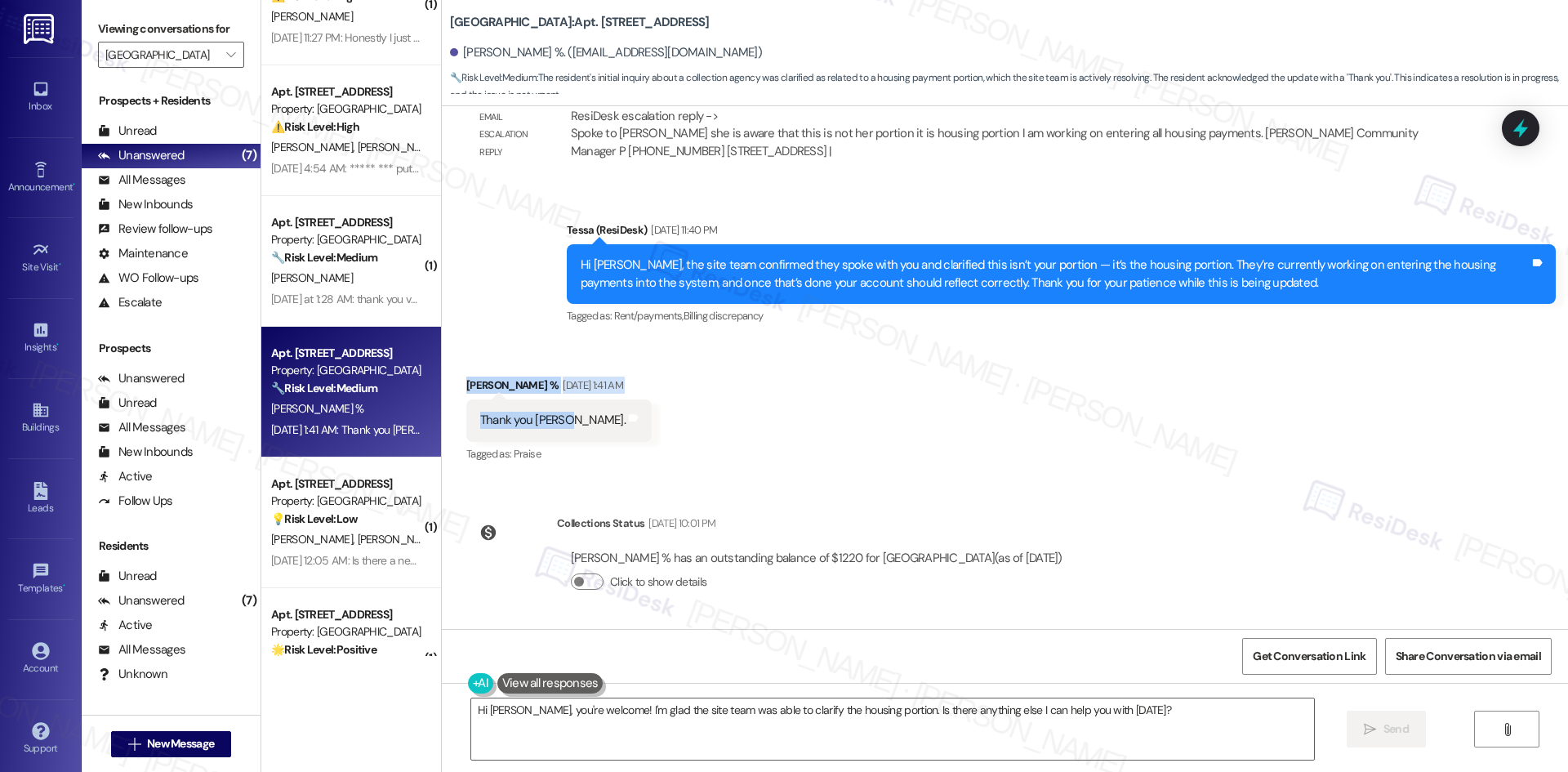
drag, startPoint x: 450, startPoint y: 379, endPoint x: 569, endPoint y: 423, distance: 126.9
click at [569, 423] on div "Received via SMS Susanne Cordova % Aug 30, 2025 at 1:41 AM Thank you Tessa. Tag…" at bounding box center [1005, 409] width 1126 height 138
copy div "Susanne Cordova % Aug 30, 2025 at 1:41 AM Thank you Tessa."
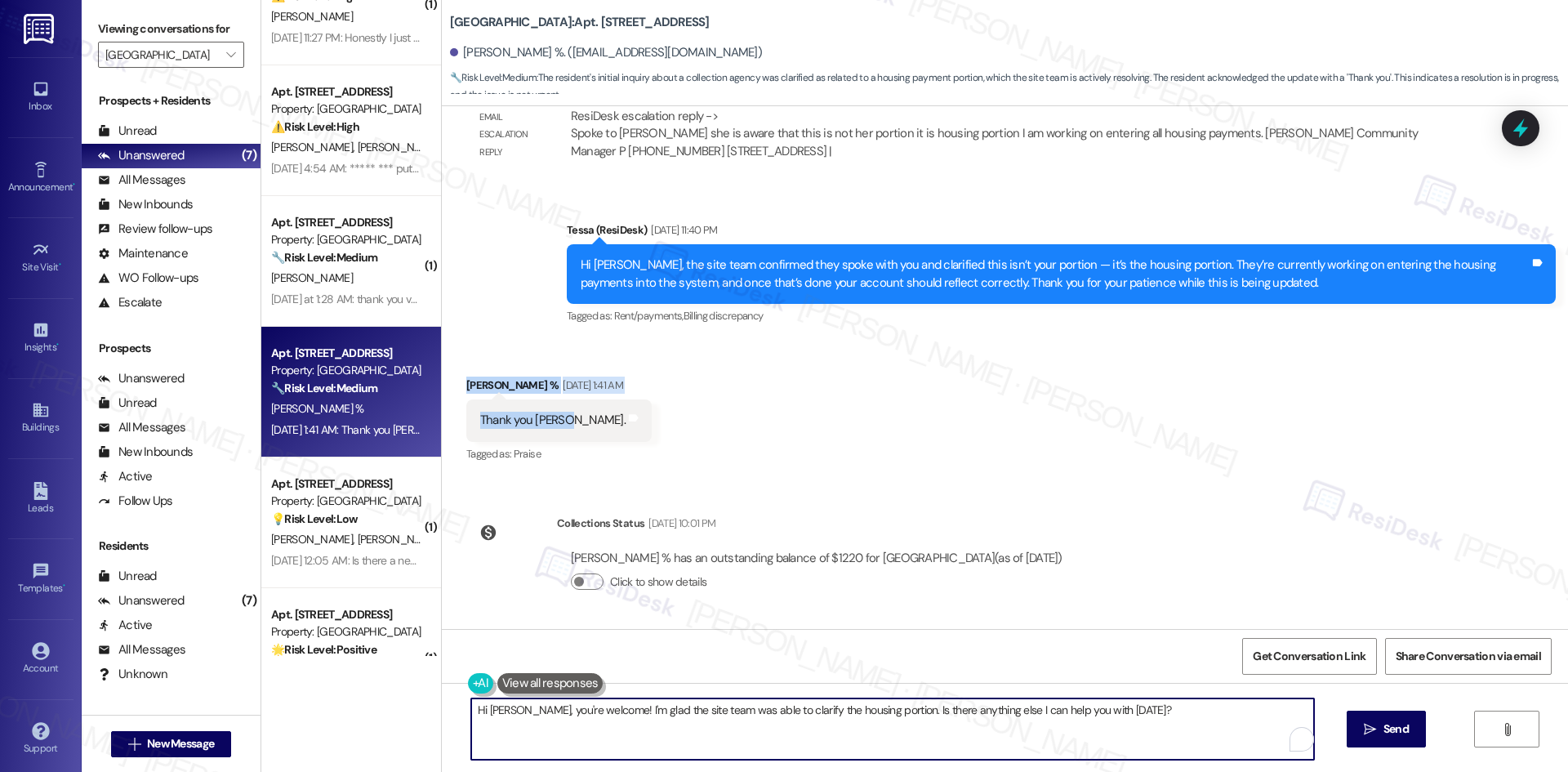
drag, startPoint x: 735, startPoint y: 743, endPoint x: 748, endPoint y: 738, distance: 13.9
click at [744, 739] on textarea "Hi Susanne, you're welcome! I'm glad the site team was able to clarify the hous…" at bounding box center [893, 729] width 843 height 61
paste textarea "You’re very welcome, Susanne!"
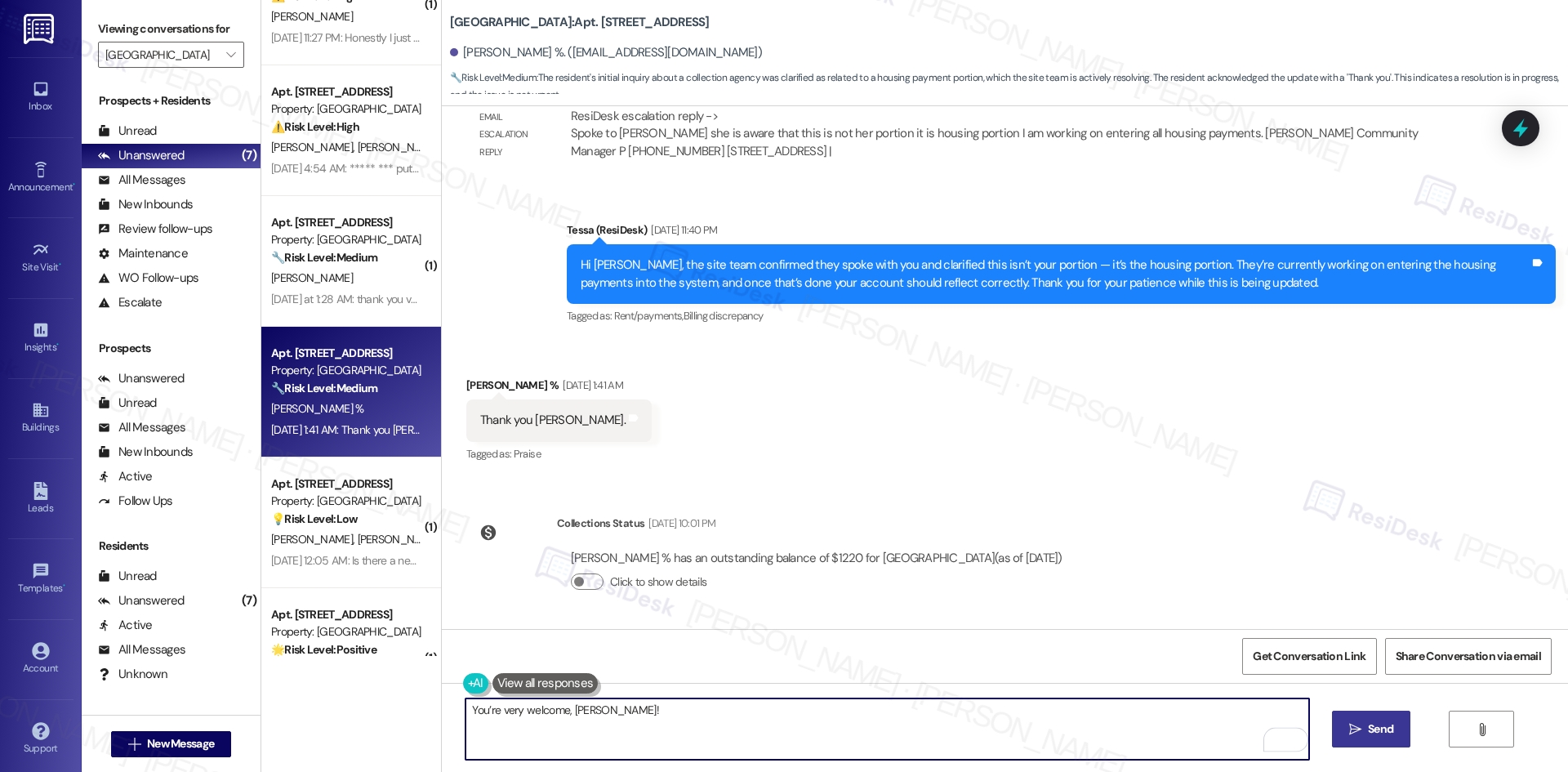
type textarea "You’re very welcome, Susanne!"
click at [1388, 732] on span "Send" at bounding box center [1380, 729] width 25 height 17
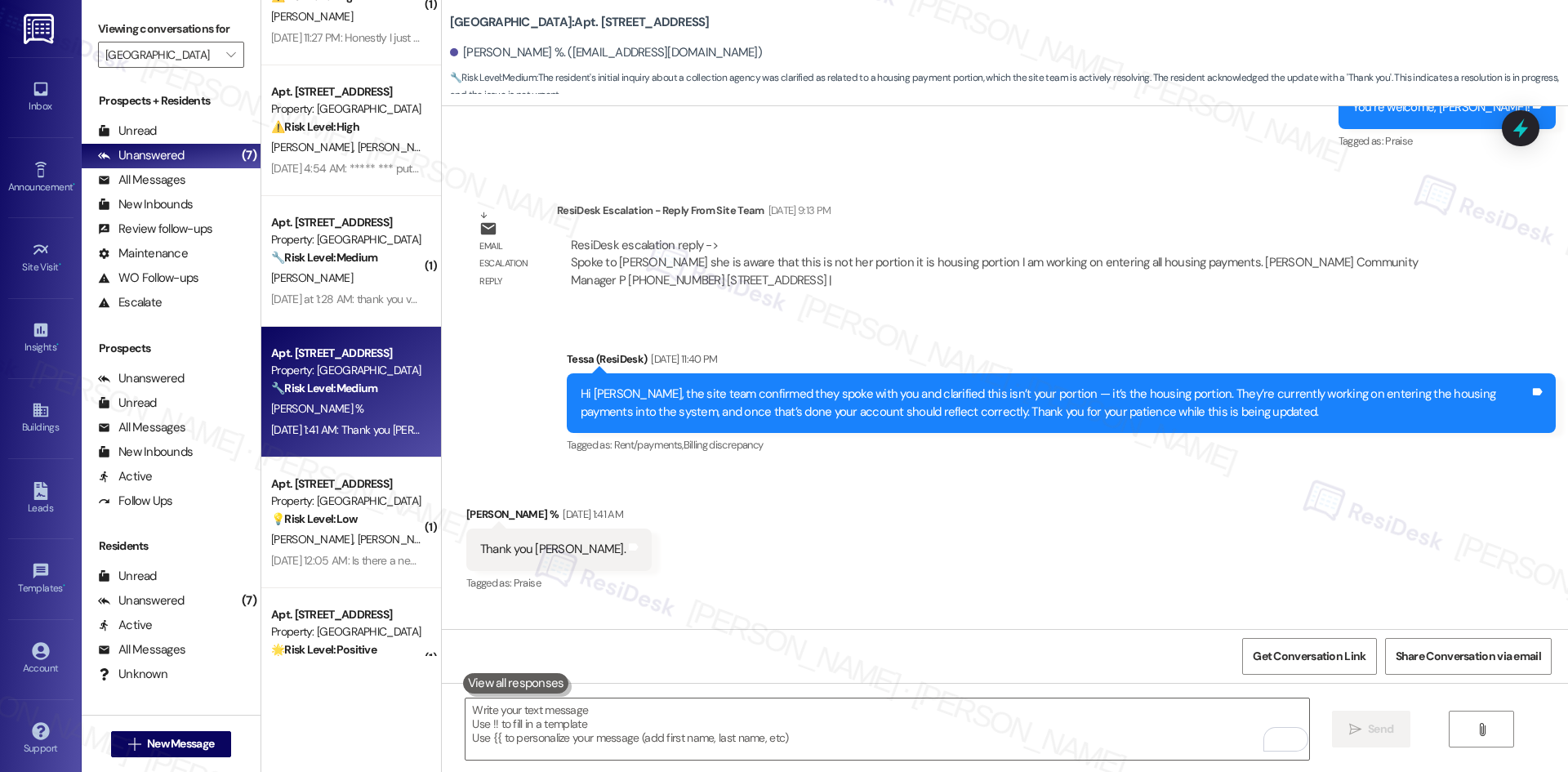
scroll to position [1778, 0]
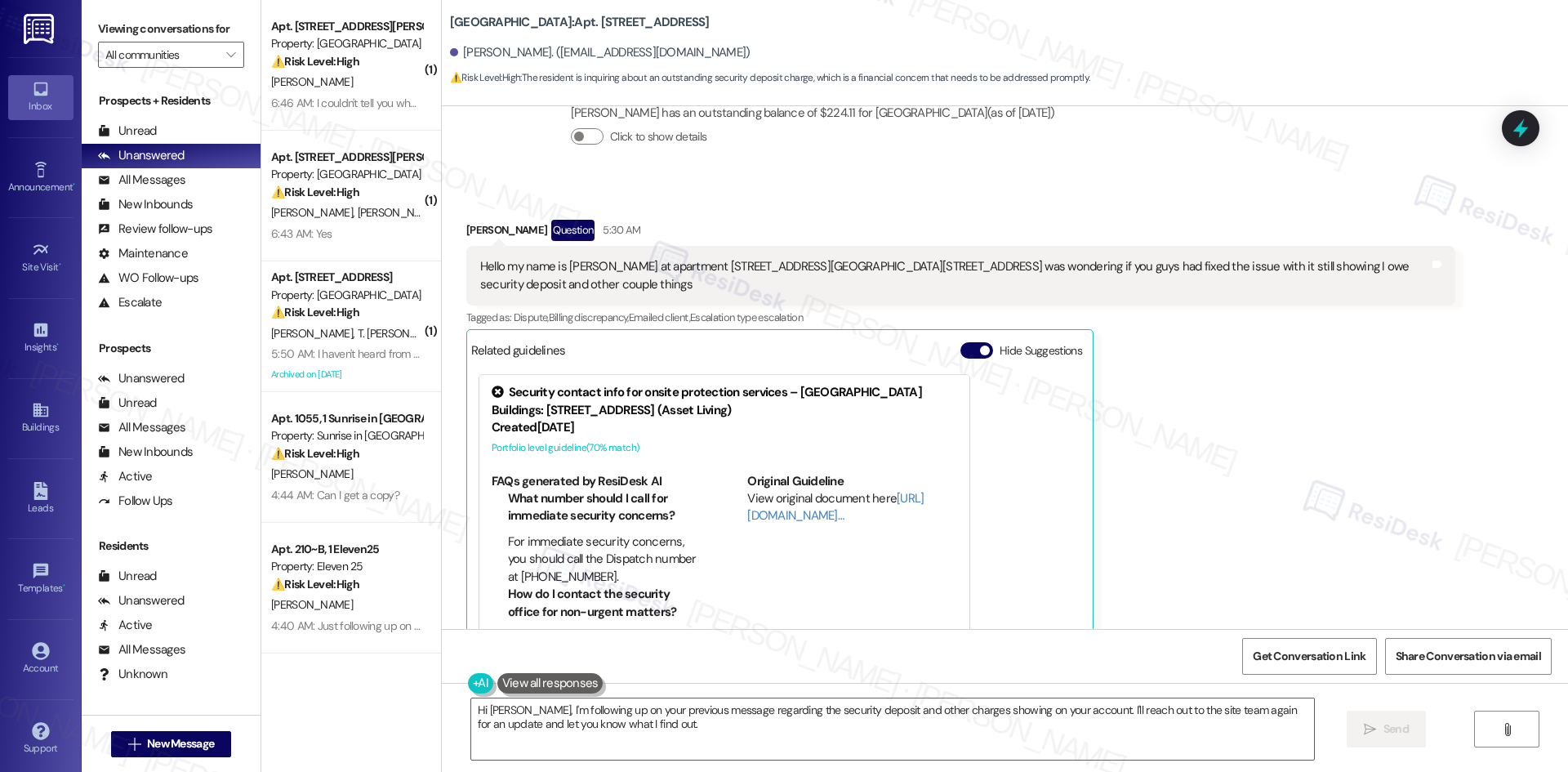
scroll to position [354, 0]
drag, startPoint x: 446, startPoint y: 221, endPoint x: 867, endPoint y: 302, distance: 428.7
click at [867, 302] on div "Received via SMS [PERSON_NAME] Question 5:30 AM Hello my name is [PERSON_NAME] …" at bounding box center [961, 452] width 1013 height 485
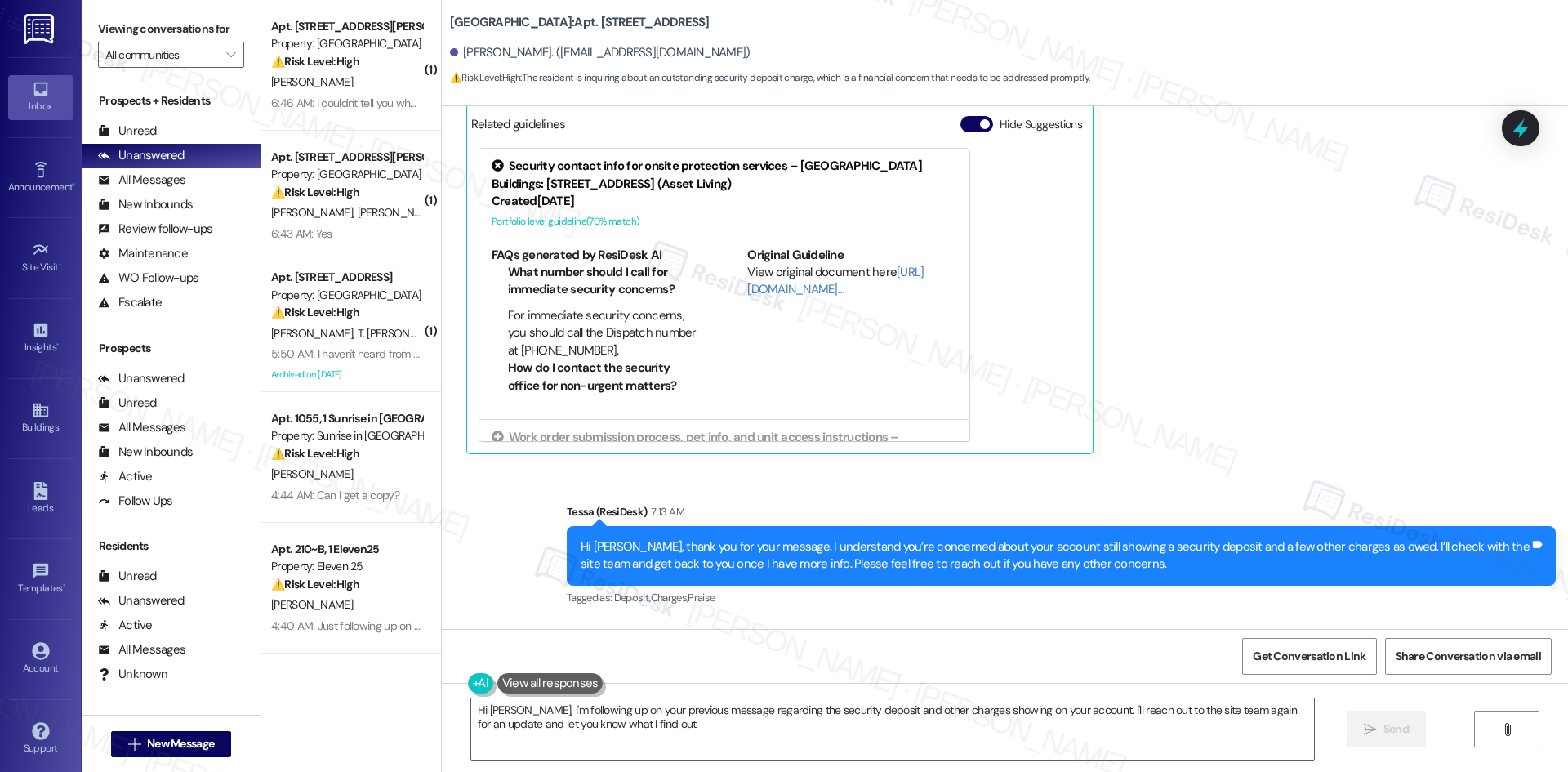
scroll to position [763, 0]
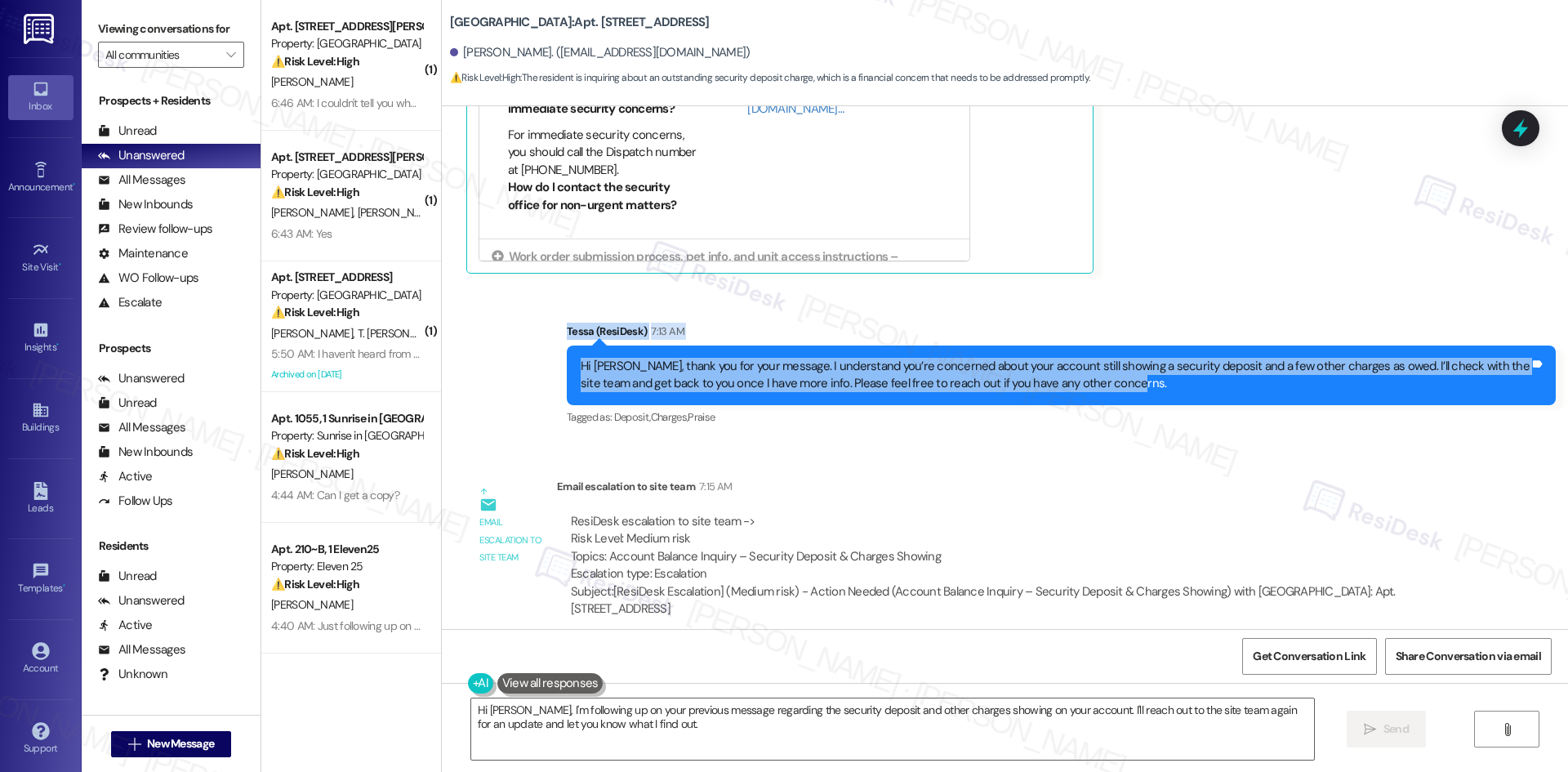
drag, startPoint x: 657, startPoint y: 364, endPoint x: 1163, endPoint y: 392, distance: 506.8
click at [1163, 392] on div "Sent via SMS Tessa (ResiDesk) 7:13 AM Hi [PERSON_NAME], thank you for your mess…" at bounding box center [1005, 363] width 1126 height 155
copy div "[PERSON_NAME] (ResiDesk) 7:13 AM Hi [PERSON_NAME], thank you for your message. …"
click at [1196, 383] on div "Hi [PERSON_NAME], thank you for your message. I understand you’re concerned abo…" at bounding box center [1055, 375] width 949 height 35
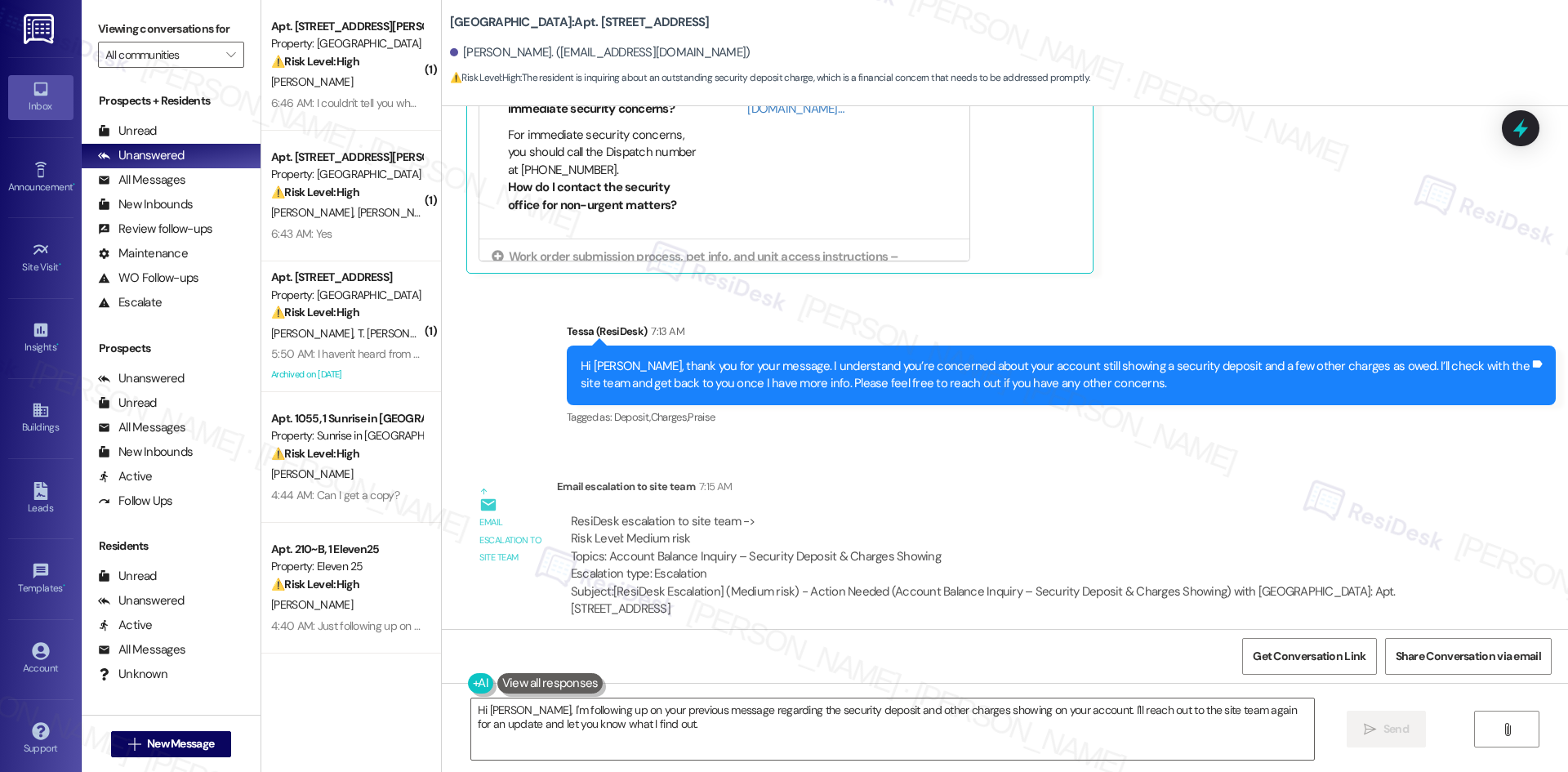
click at [941, 452] on div "Lease started [DATE] 8:00 AM Announcement, sent via SMS Tessa (ResiDesk) [DATE]…" at bounding box center [1005, 367] width 1126 height 523
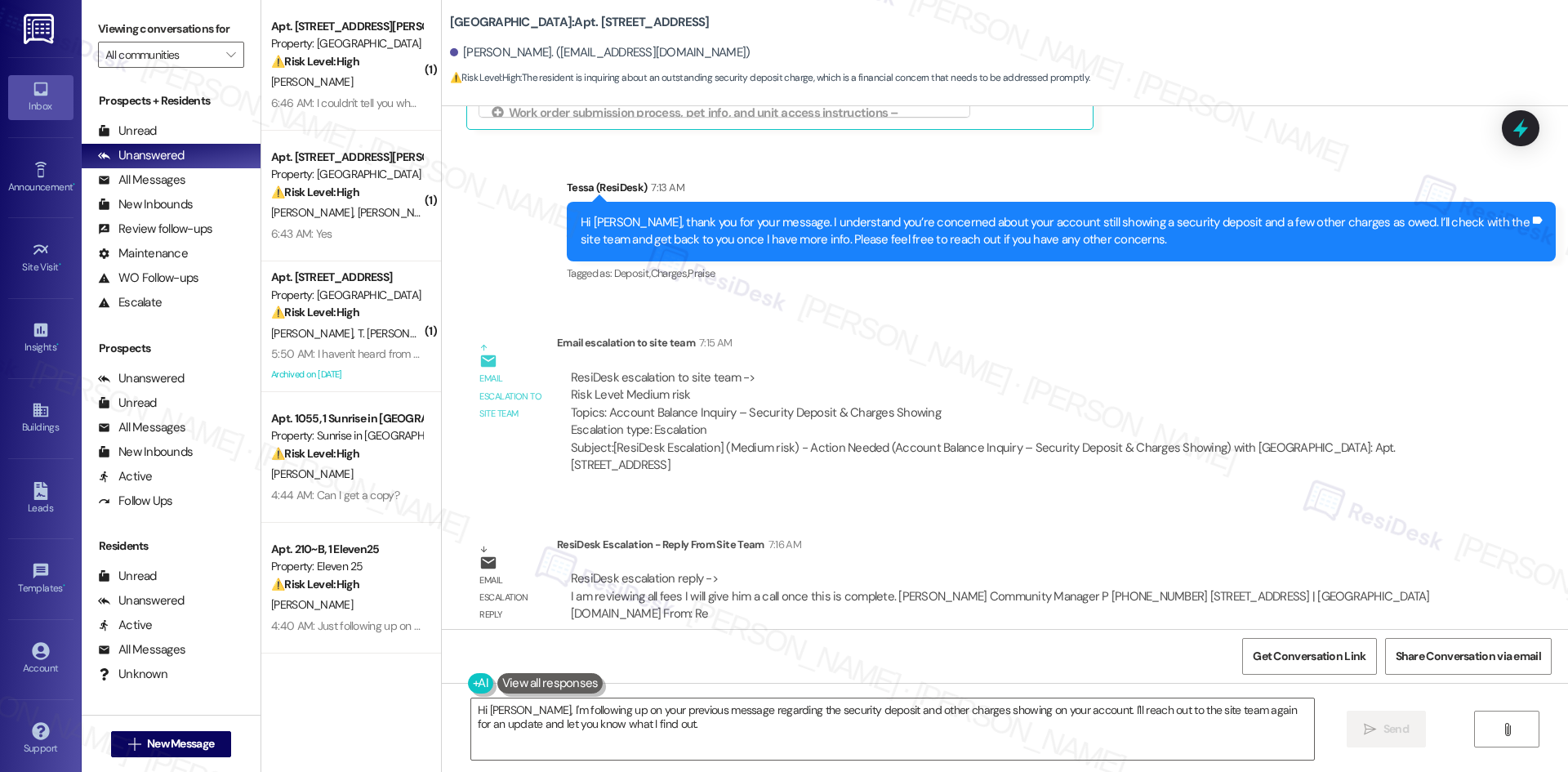
scroll to position [926, 0]
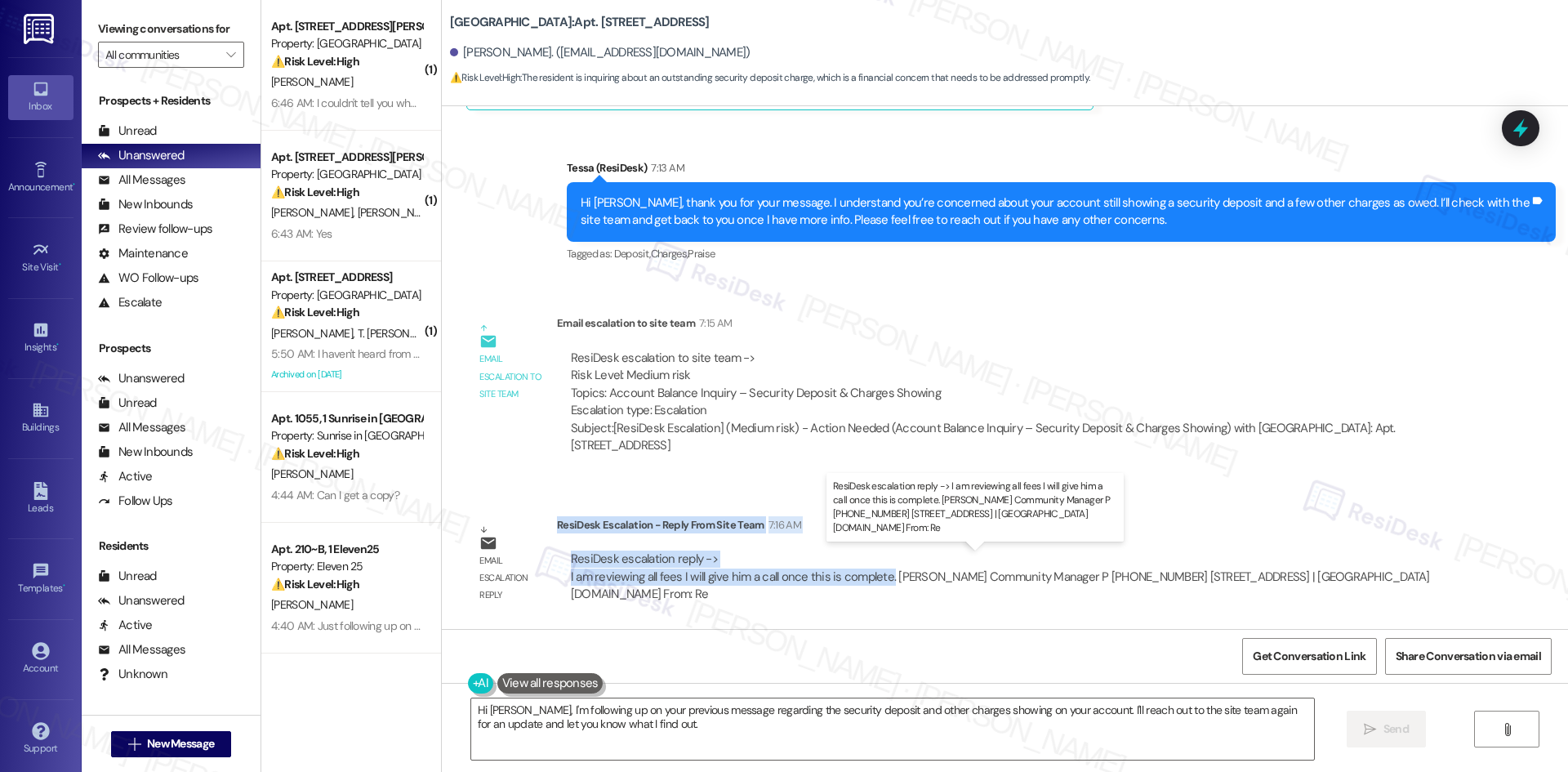
drag, startPoint x: 544, startPoint y: 525, endPoint x: 827, endPoint y: 579, distance: 288.1
click at [876, 581] on div "ResiDesk Escalation - Reply From Site Team 7:16 AM ResiDesk escalation reply ->…" at bounding box center [1005, 566] width 898 height 100
copy div "ResiDesk Escalation - Reply From Site Team 7:16 AM ResiDesk escalation reply ->…"
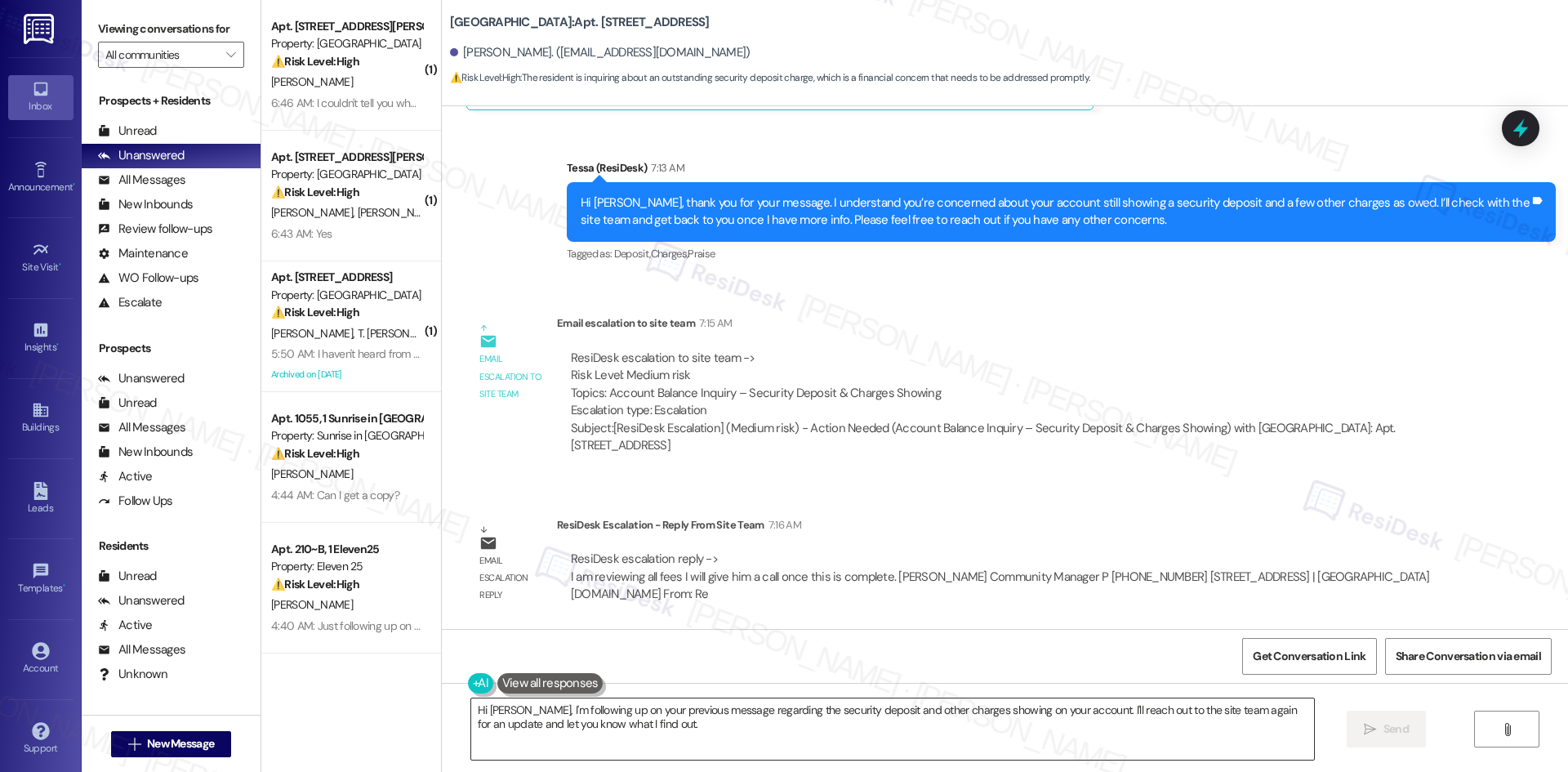
click at [684, 734] on textarea "Hi [PERSON_NAME], I'm following up on your previous message regarding the secur…" at bounding box center [893, 729] width 843 height 61
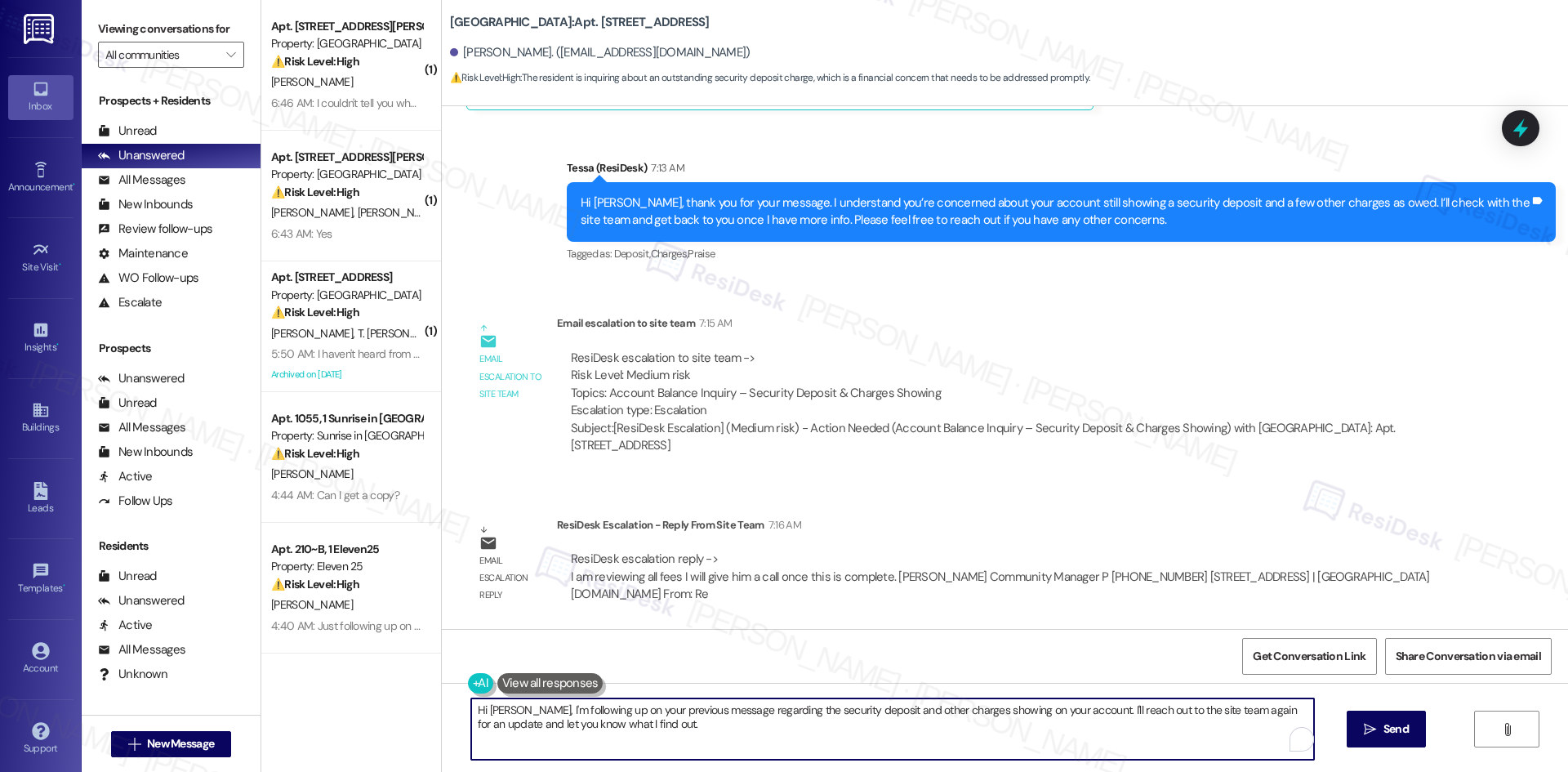
paste textarea "thank you for your patience. The site team is reviewing the fees on your accoun…"
type textarea "Hi [PERSON_NAME], thank you for your patience. The site team is reviewing the f…"
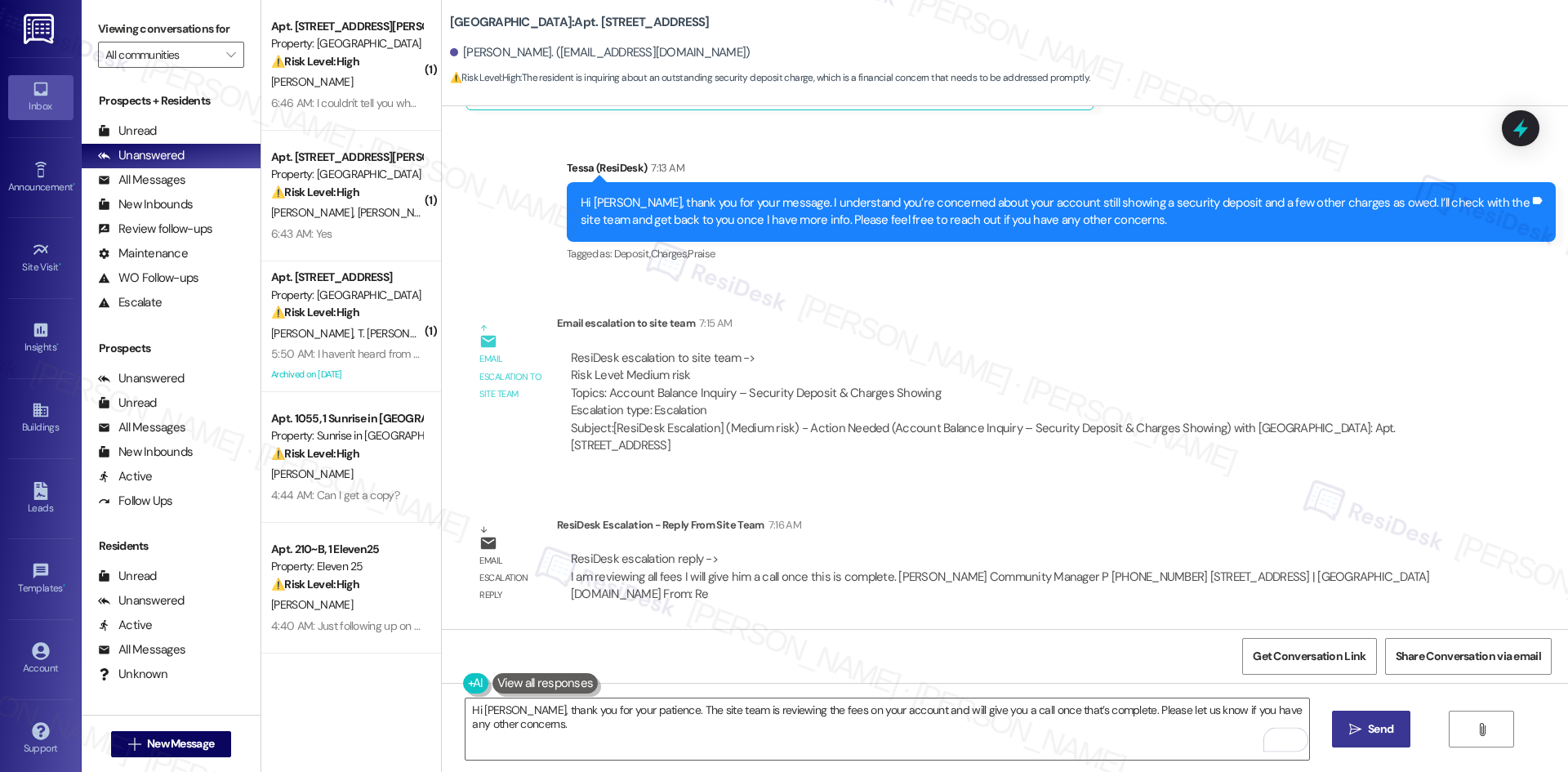
click at [1368, 732] on span "Send" at bounding box center [1380, 729] width 25 height 17
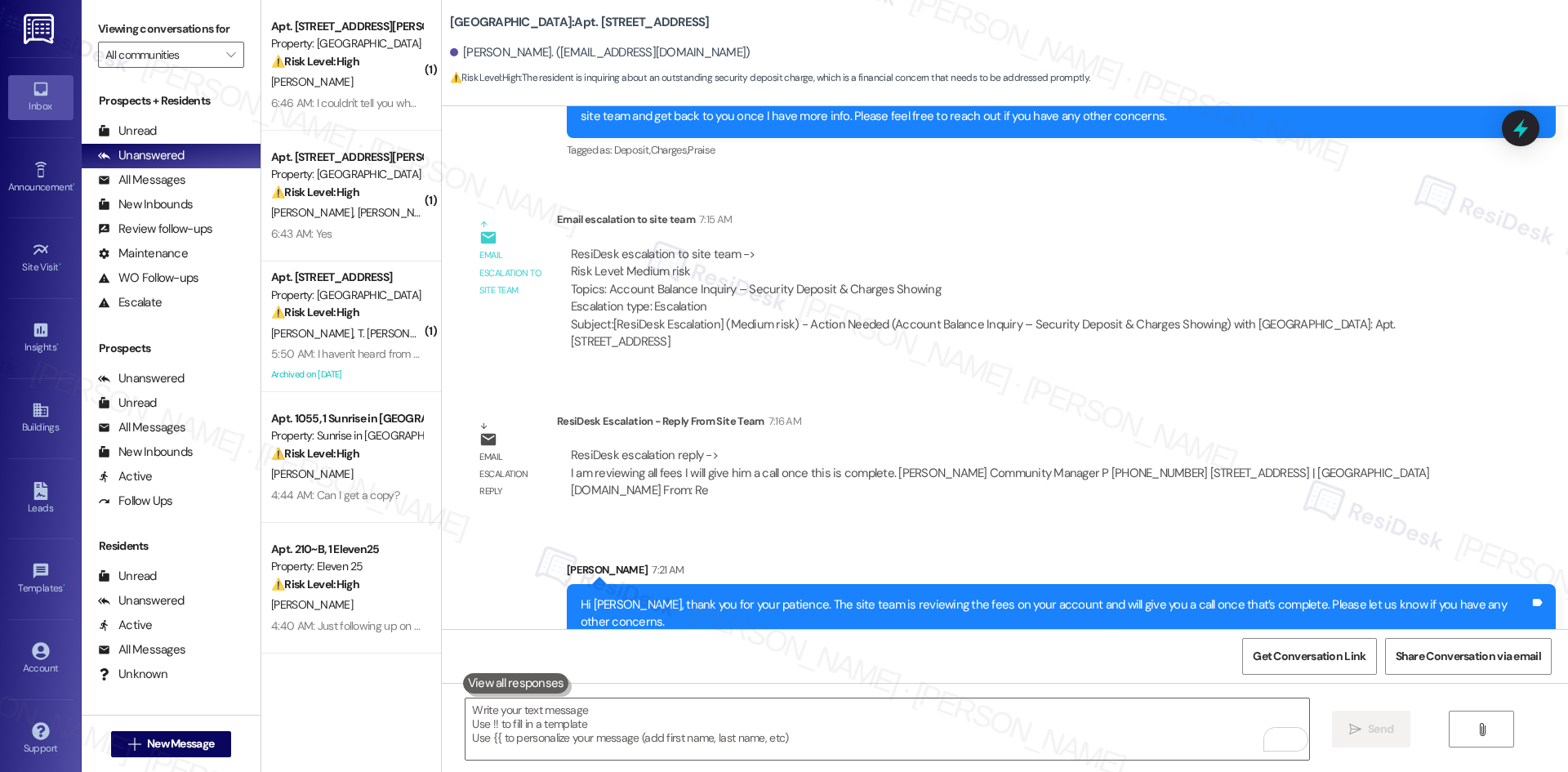
scroll to position [1039, 0]
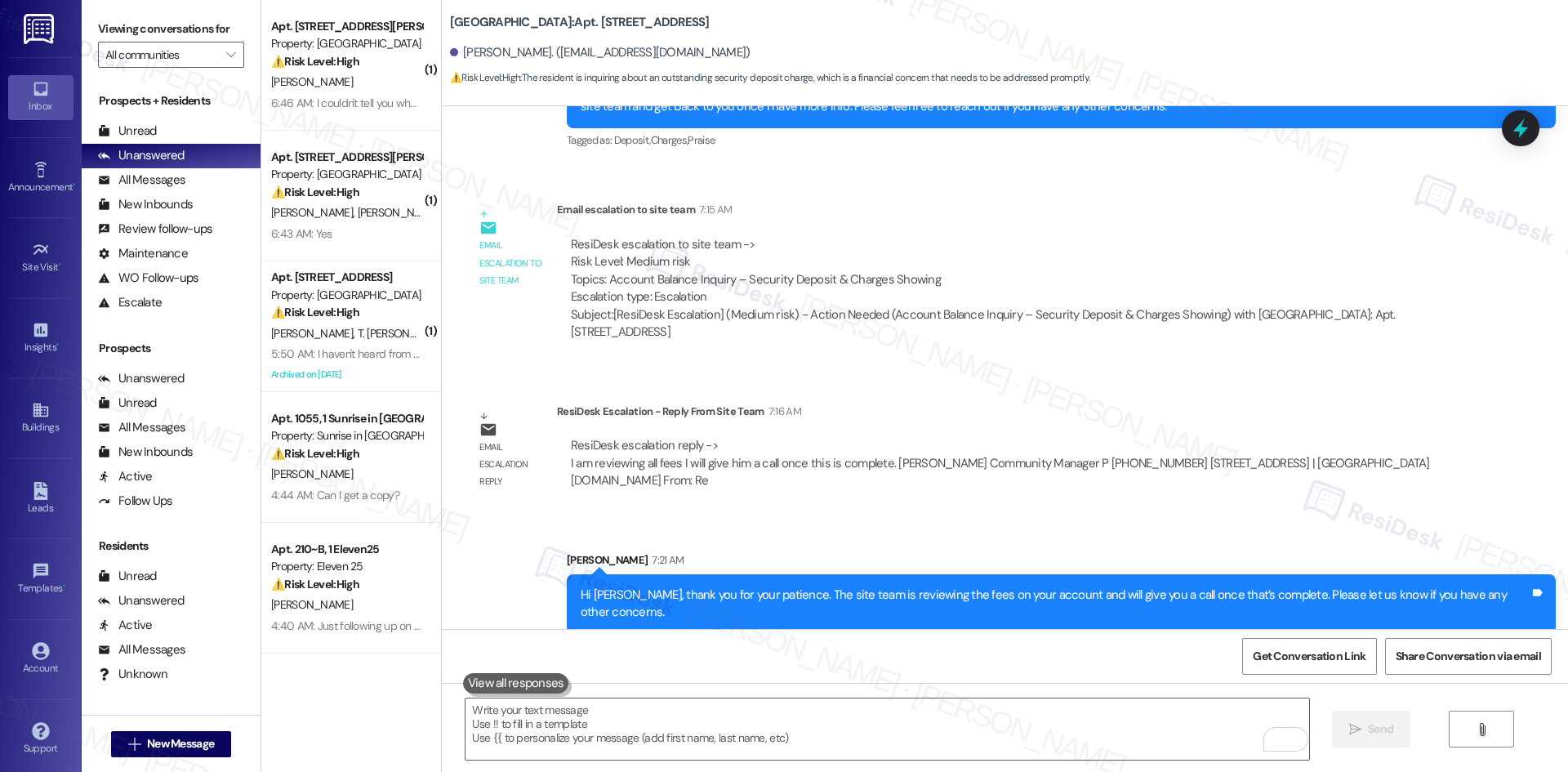
click at [790, 508] on div "Email escalation reply ResiDesk Escalation - Reply From Site Team 7:16 AM ResiD…" at bounding box center [961, 453] width 1013 height 124
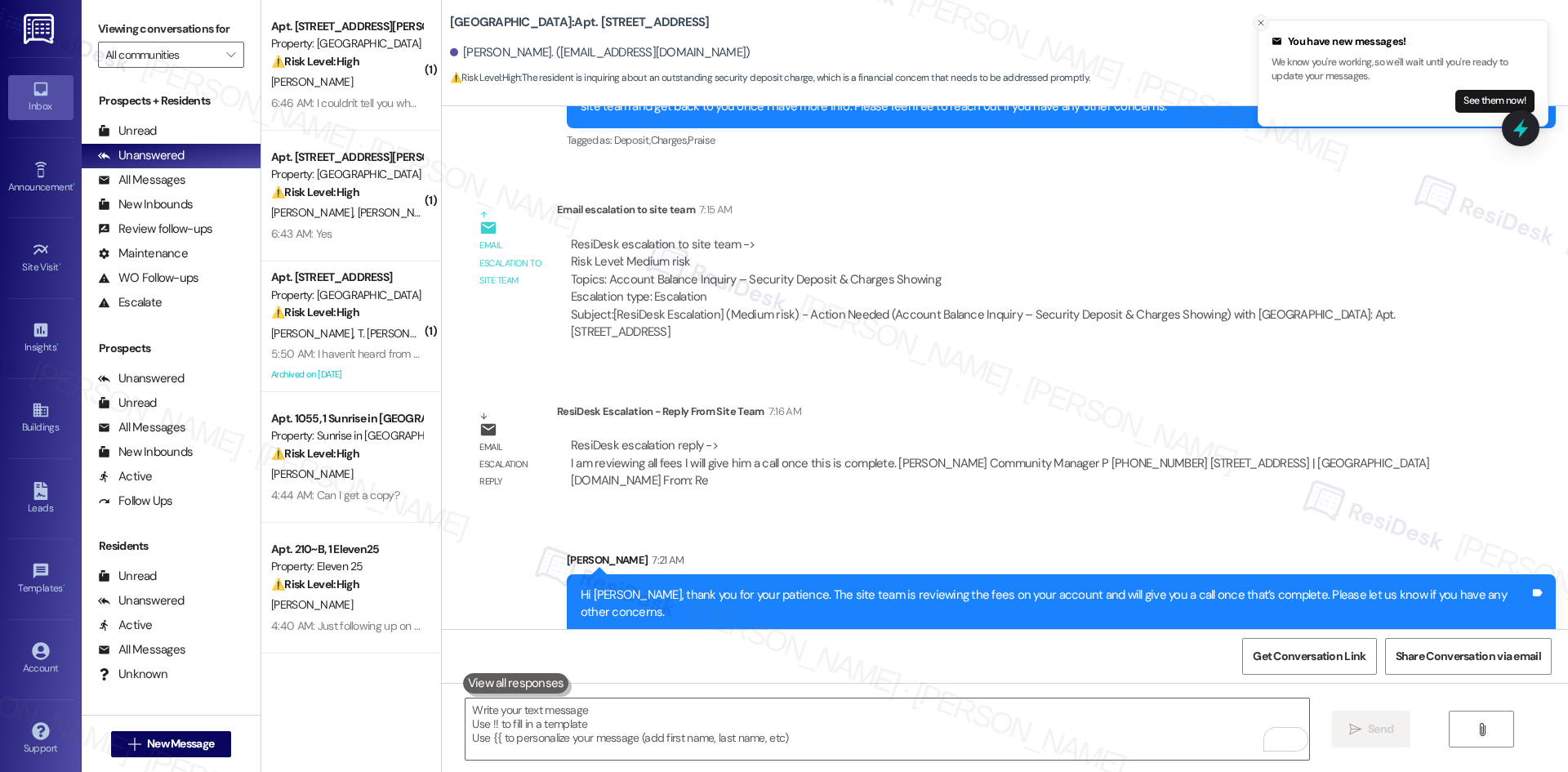
click at [1261, 22] on icon "Close toast" at bounding box center [1260, 22] width 9 height 9
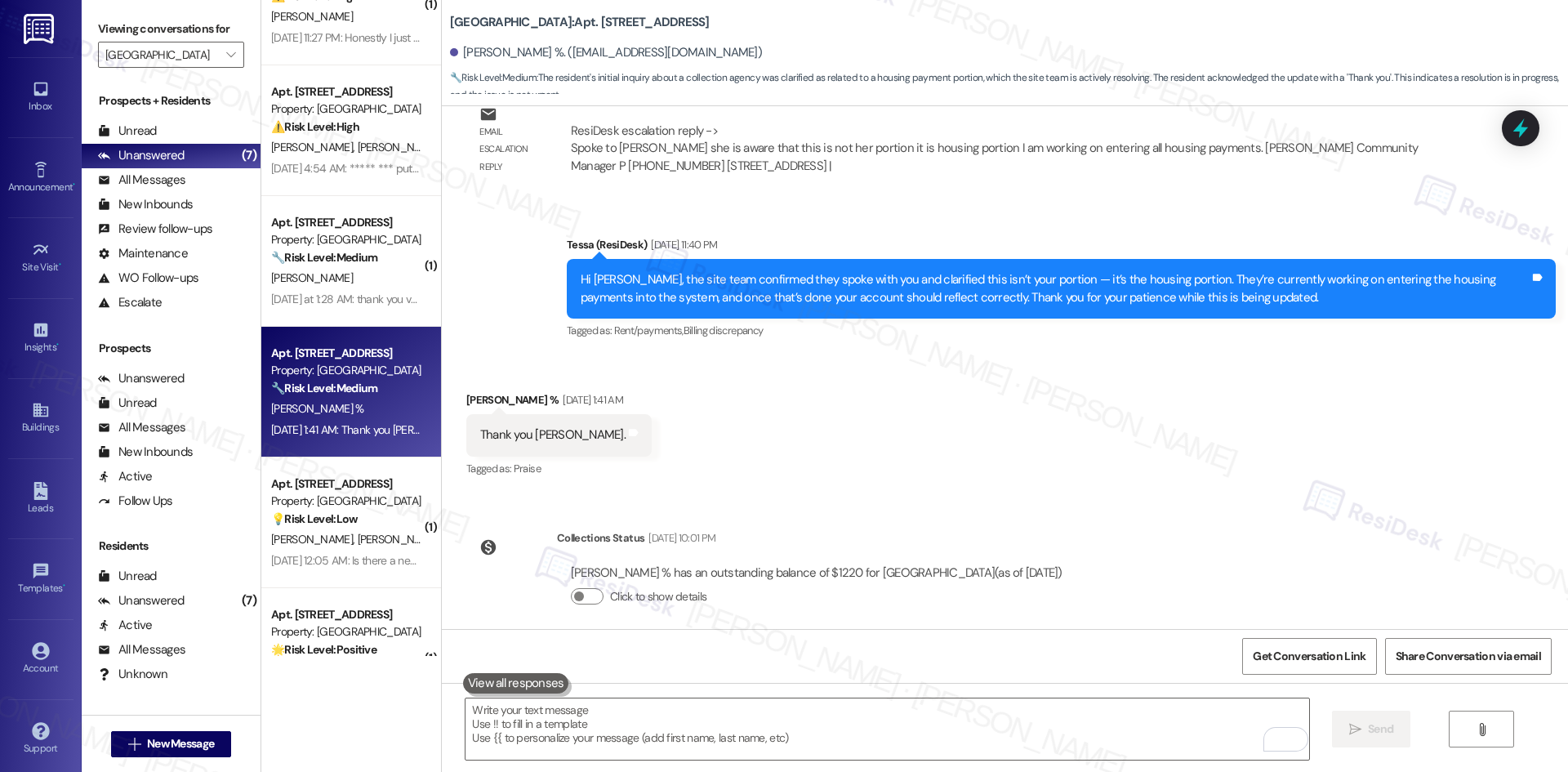
scroll to position [2042, 0]
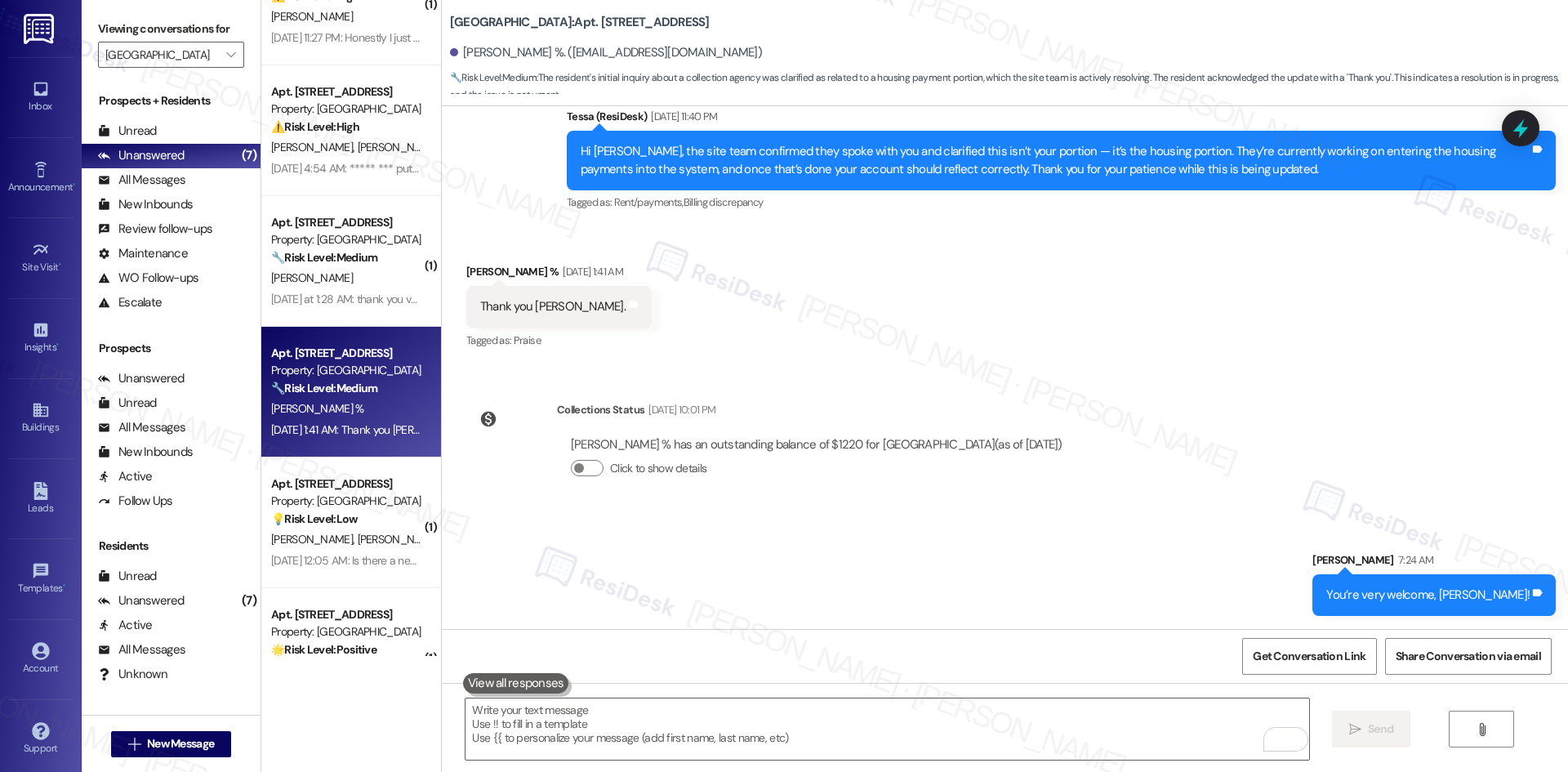
click at [1109, 357] on div "Received via SMS [PERSON_NAME] % [DATE] 1:41 AM Thank you [PERSON_NAME]. Tags a…" at bounding box center [1005, 295] width 1126 height 138
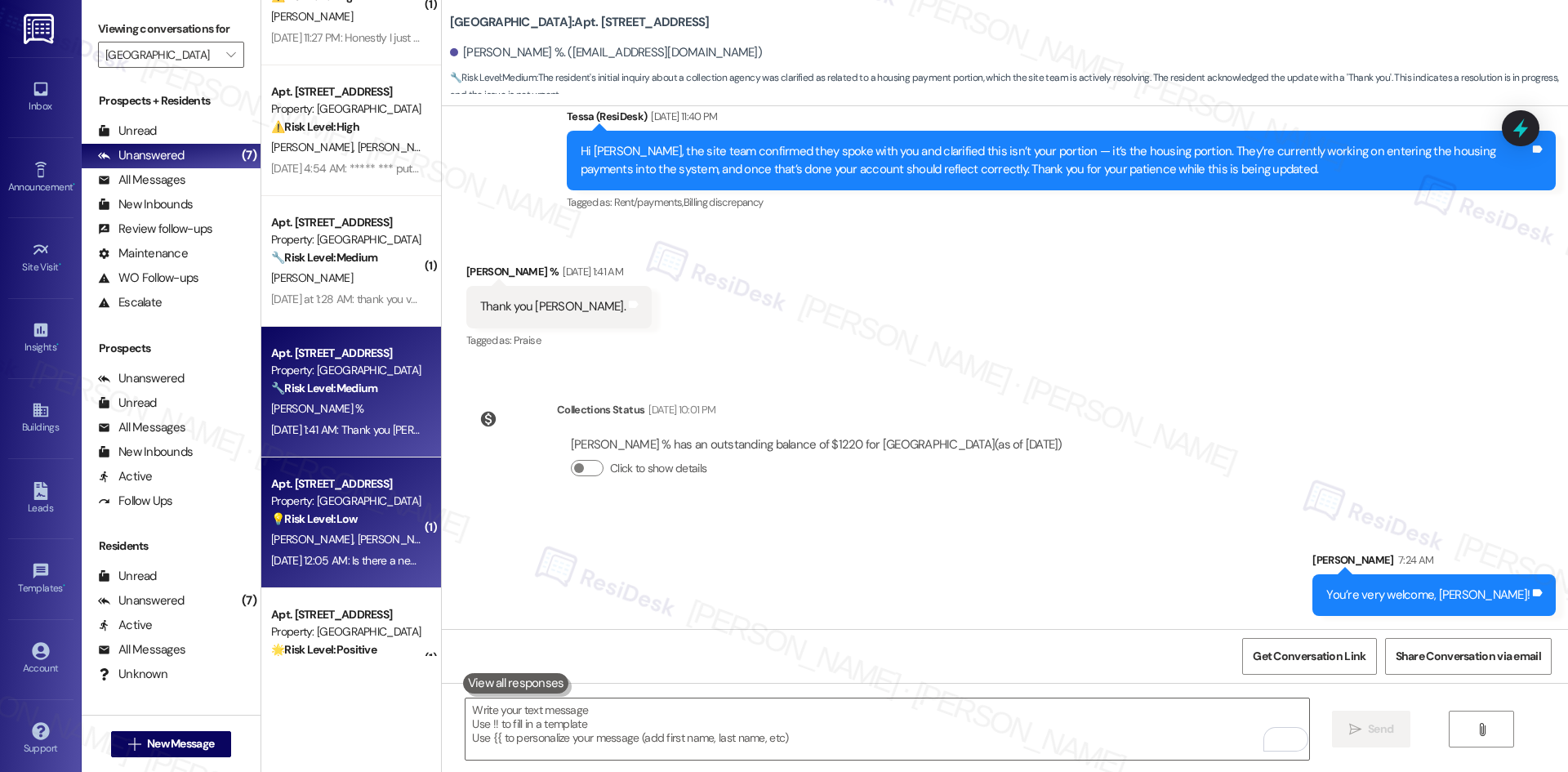
click at [400, 545] on div "[PERSON_NAME] [PERSON_NAME]" at bounding box center [346, 540] width 154 height 21
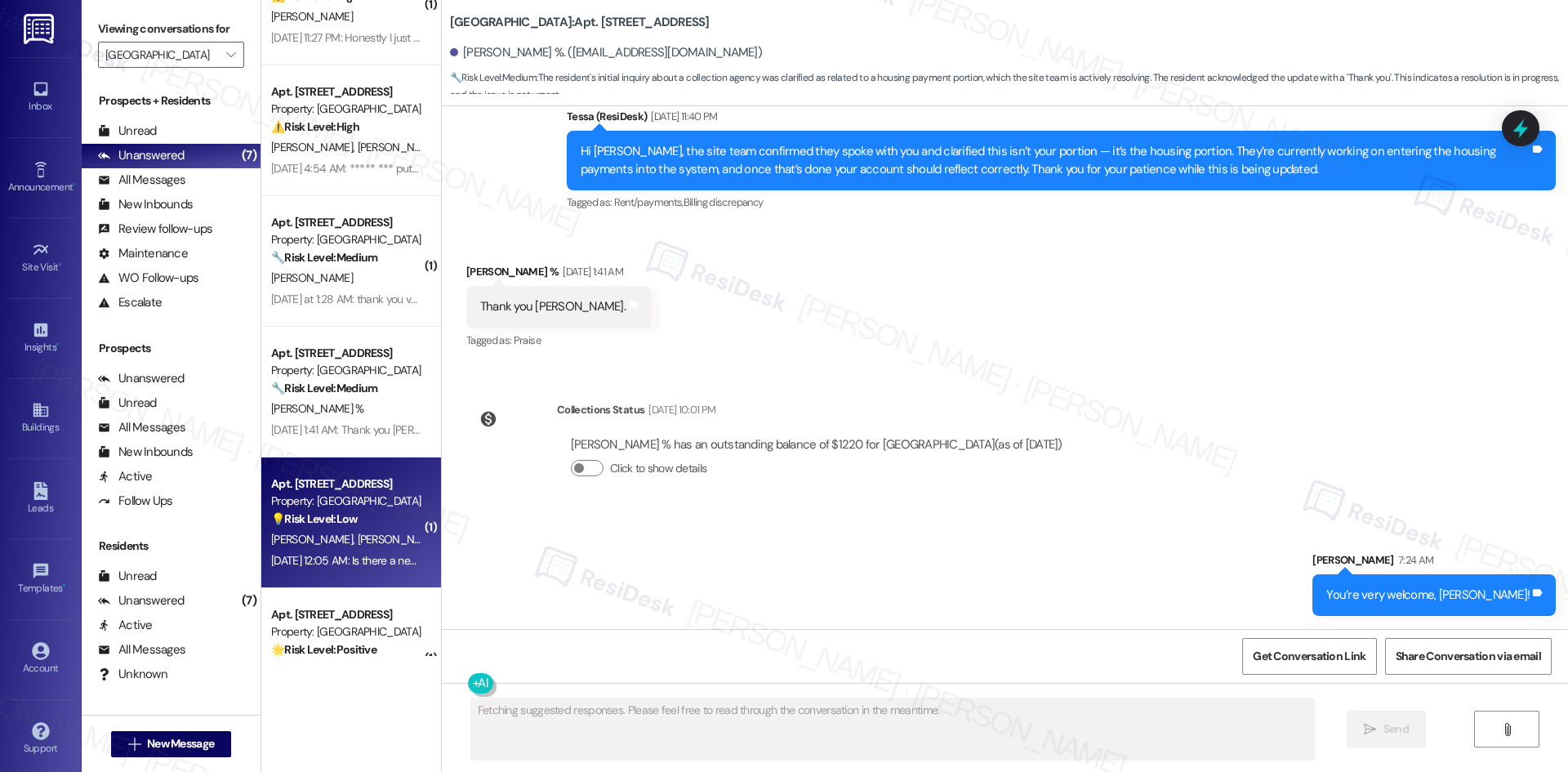
scroll to position [52, 0]
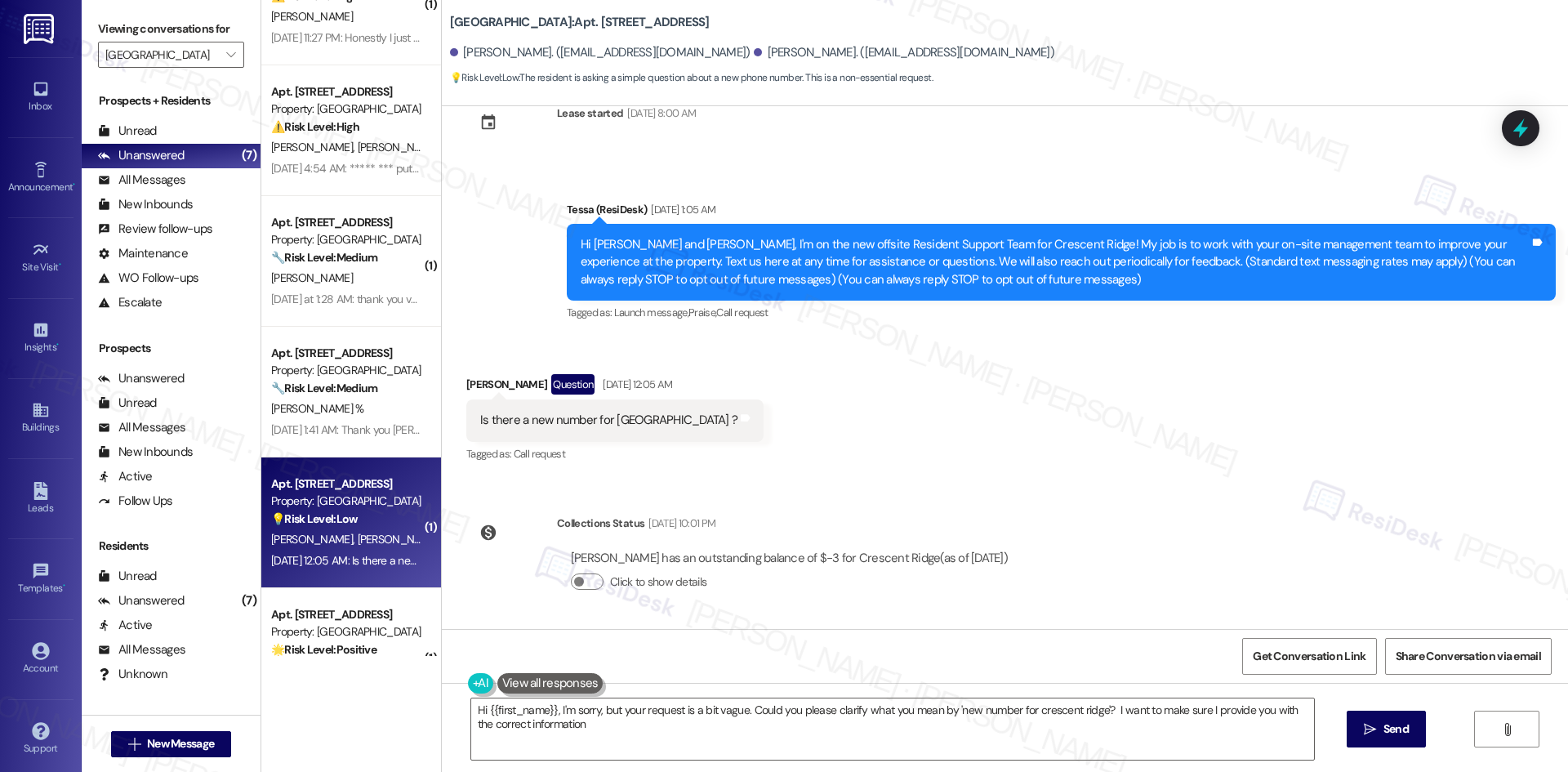
type textarea "Hi {{first_name}}, I'm sorry, but your request is a bit vague. Could you please…"
click at [575, 583] on button "Click to show details" at bounding box center [587, 581] width 33 height 16
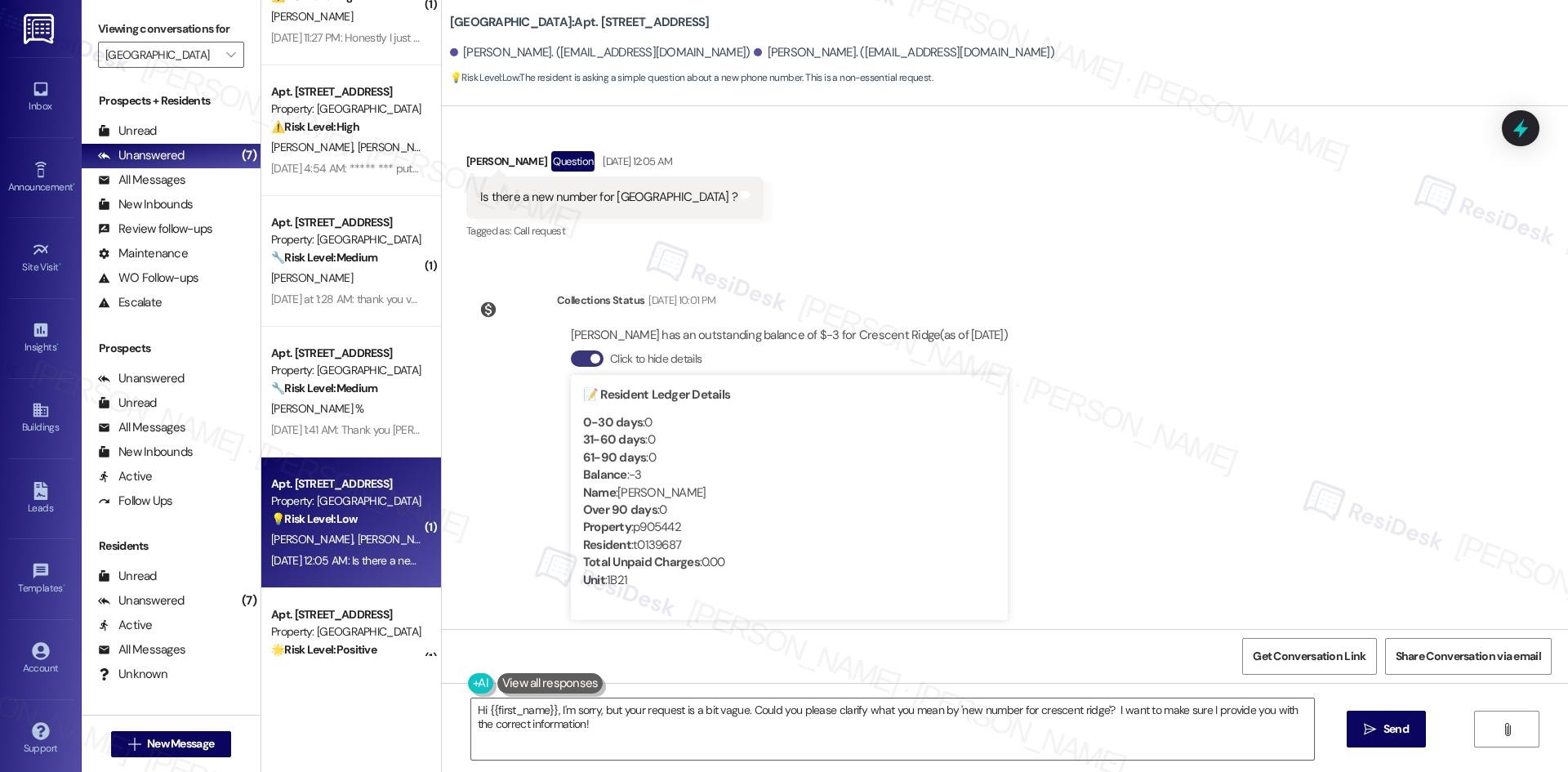
scroll to position [297, 0]
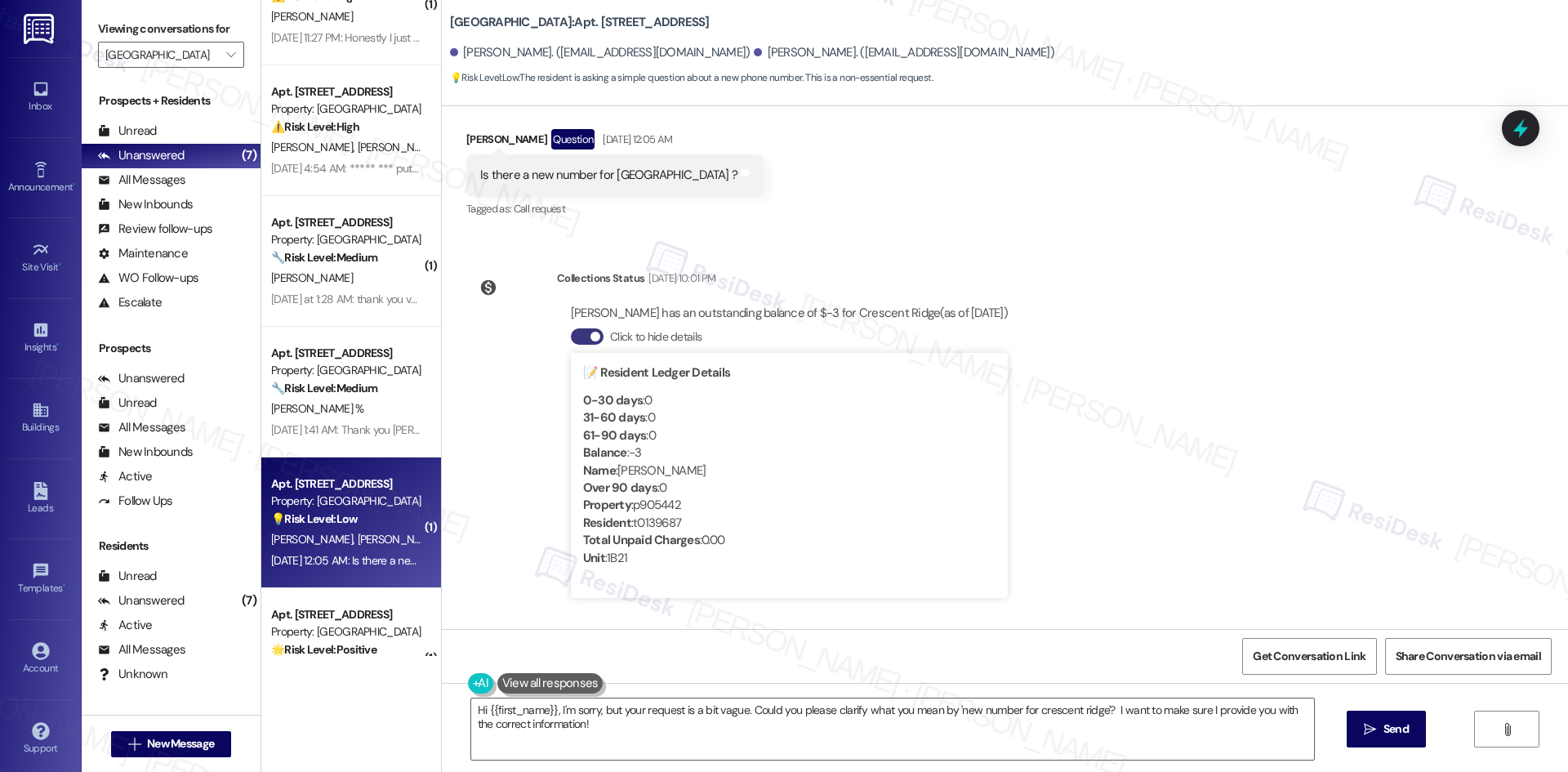
click at [1050, 454] on div "Lease started [DATE] 8:00 AM Announcement, sent via SMS Tessa (ResiDesk) [DATE]…" at bounding box center [1005, 367] width 1126 height 523
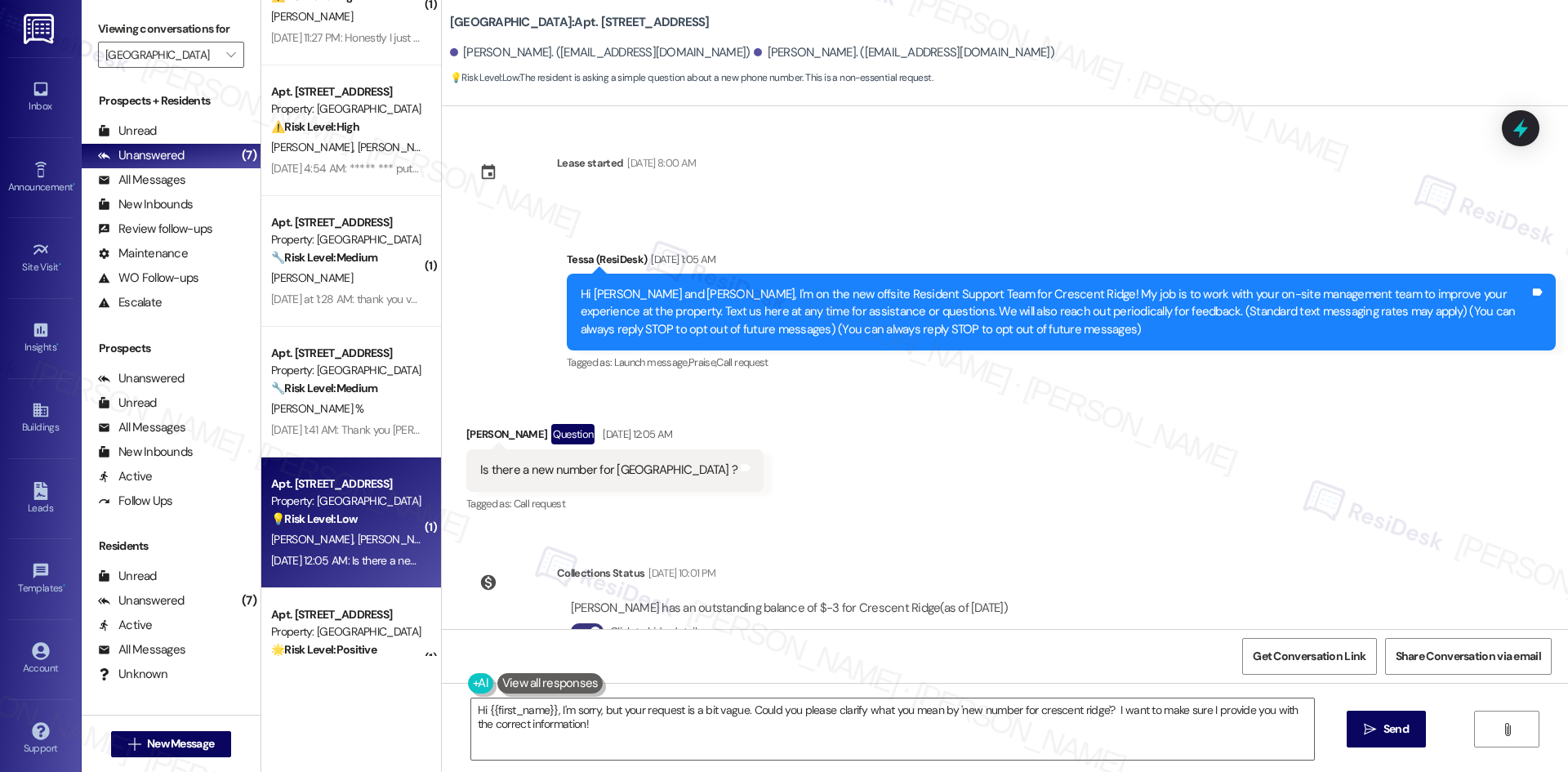
scroll to position [0, 0]
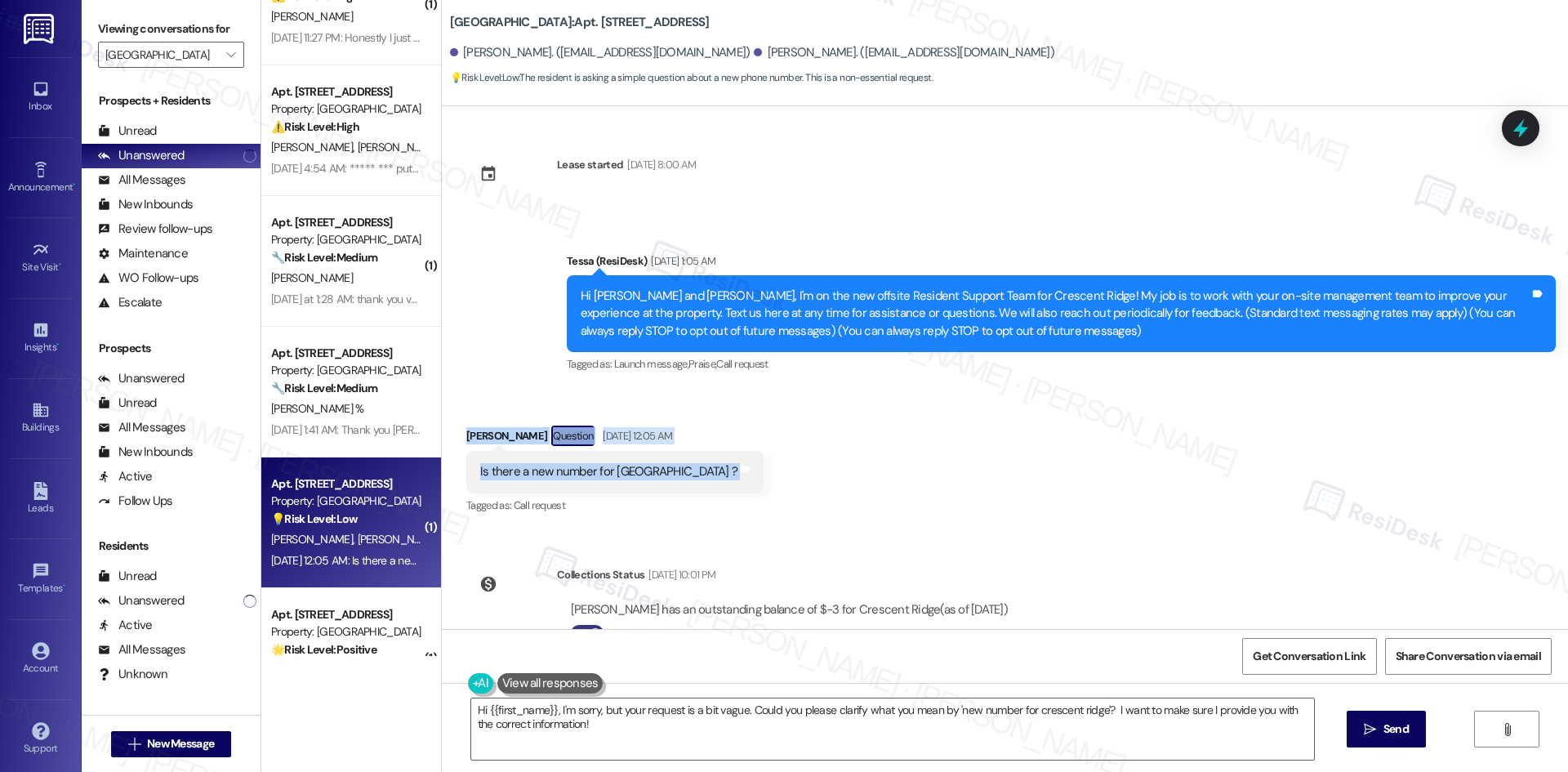
drag, startPoint x: 438, startPoint y: 430, endPoint x: 627, endPoint y: 473, distance: 193.8
click at [699, 483] on div "Received via SMS [PERSON_NAME] Question [DATE] 12:05 AM Is there a new number f…" at bounding box center [1005, 460] width 1126 height 141
copy div "[PERSON_NAME] Question [DATE] 12:05 AM Is there a new number for [GEOGRAPHIC_DA…"
click at [729, 443] on div "Received via SMS [PERSON_NAME] Question [DATE] 12:05 AM Is there a new number f…" at bounding box center [1005, 460] width 1126 height 141
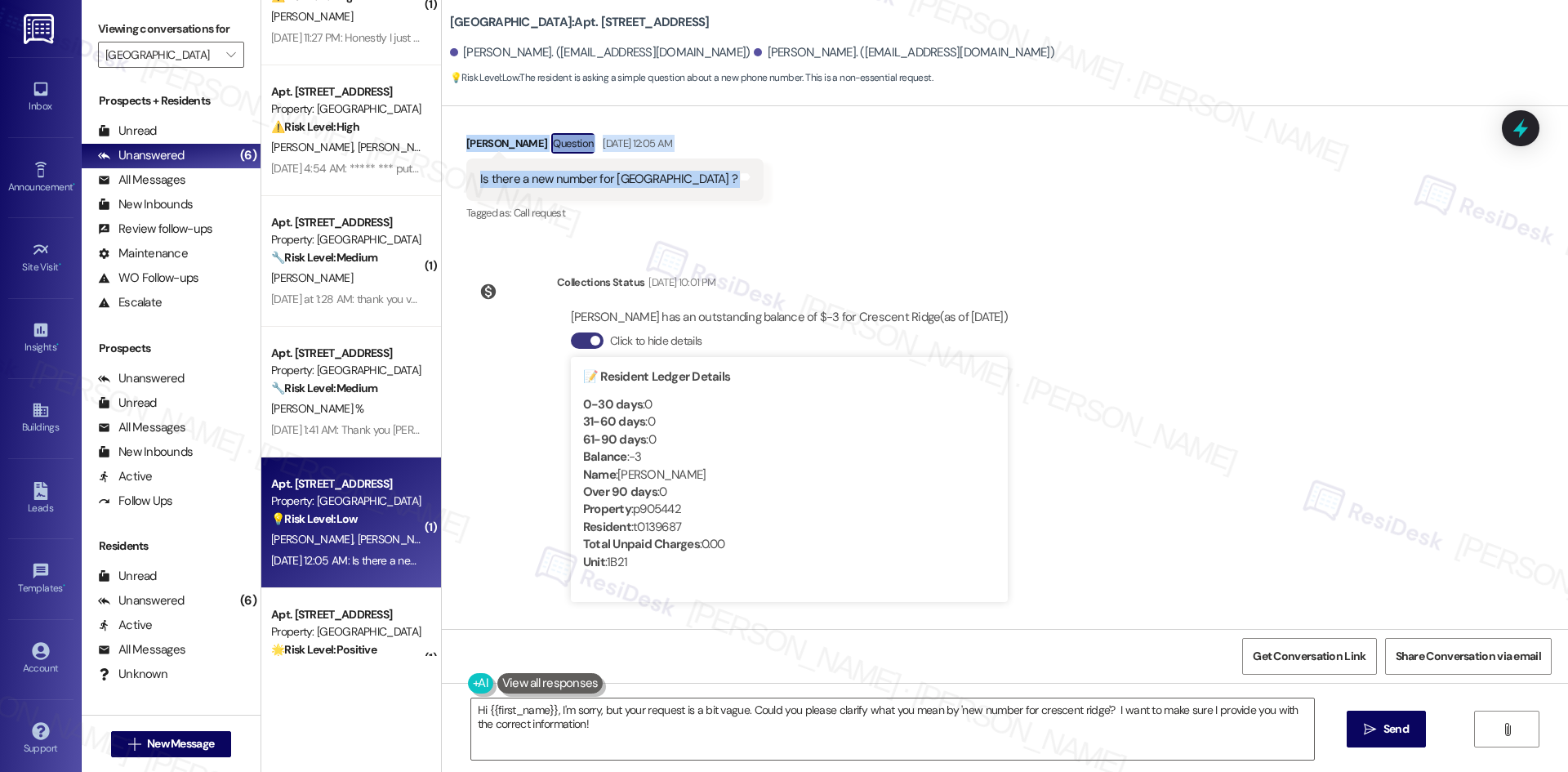
scroll to position [297, 0]
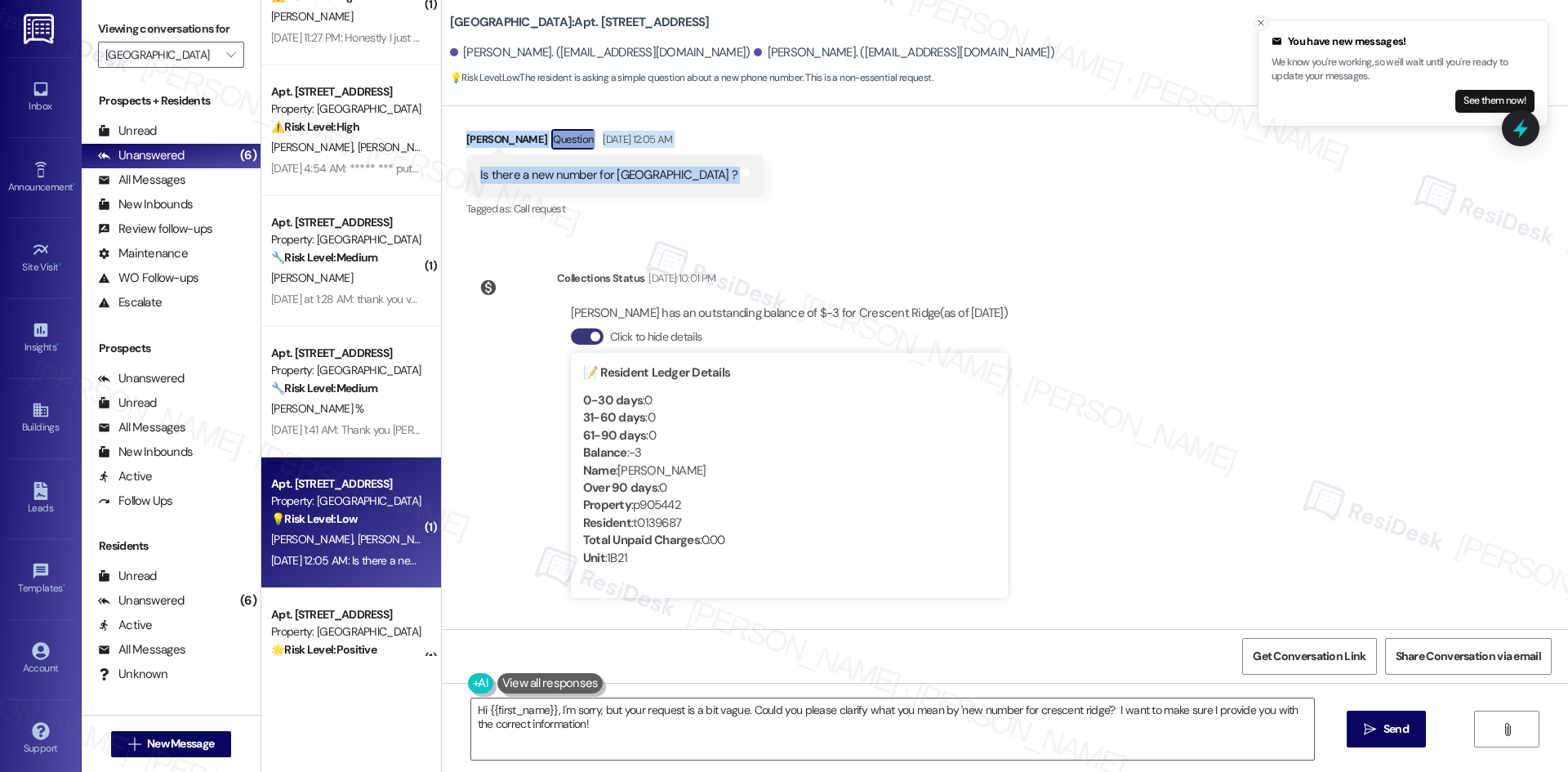
click at [1257, 23] on icon "Close toast" at bounding box center [1260, 22] width 9 height 9
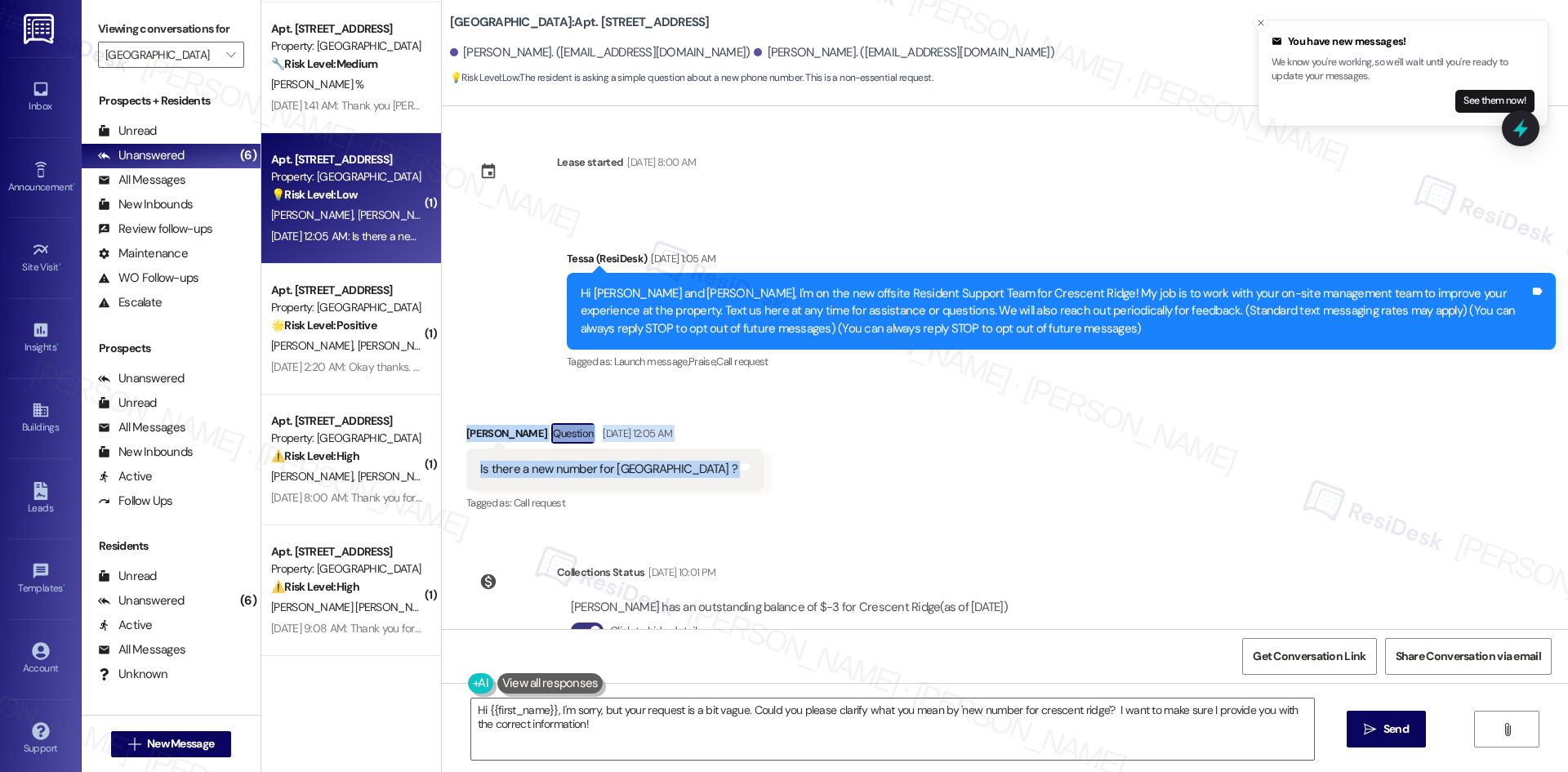
scroll to position [0, 0]
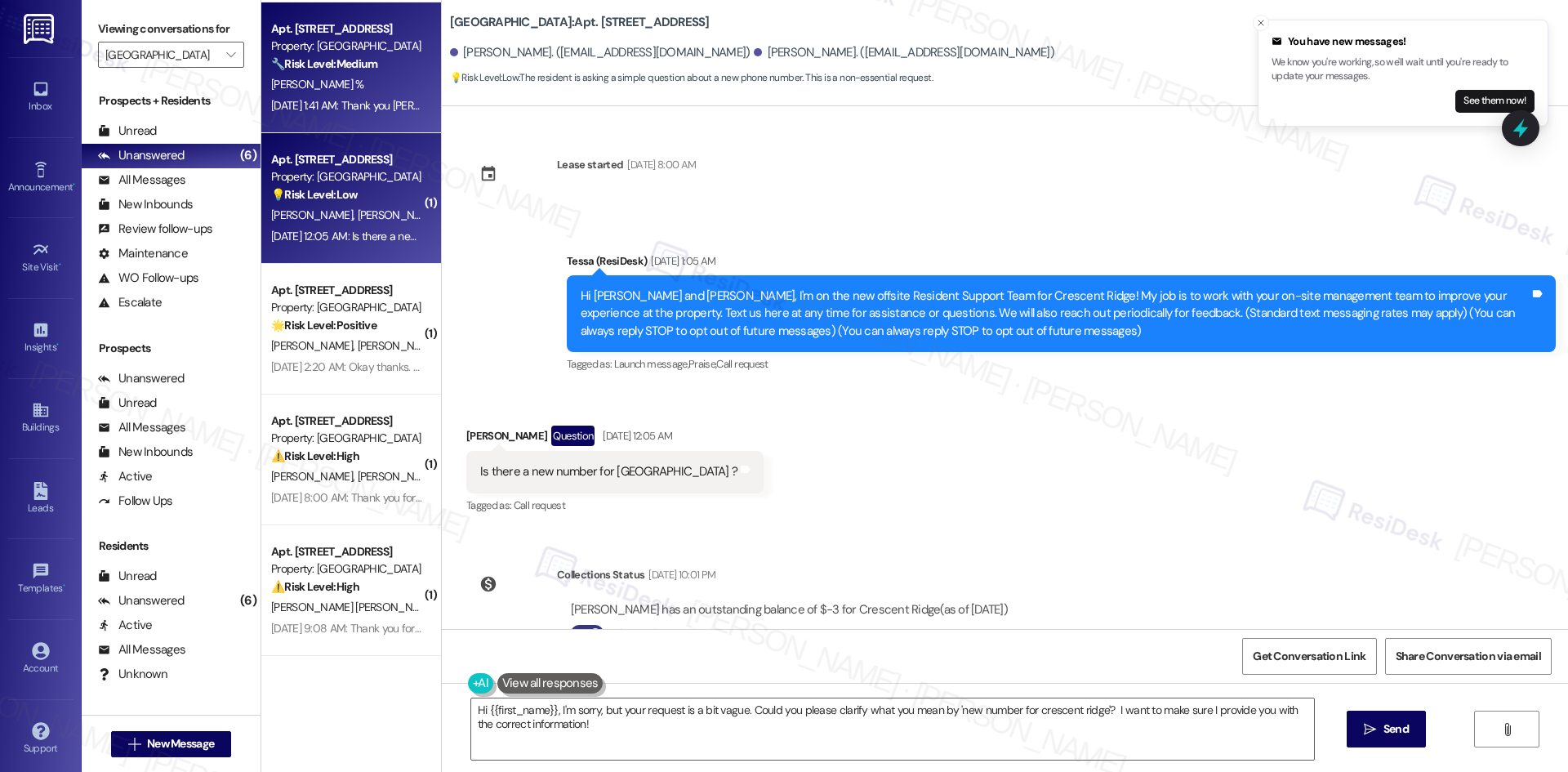
click at [354, 108] on div "Aug 30, 2025 at 1:41 AM: Thank you Tessa. Aug 30, 2025 at 1:41 AM: Thank you Te…" at bounding box center [373, 105] width 205 height 15
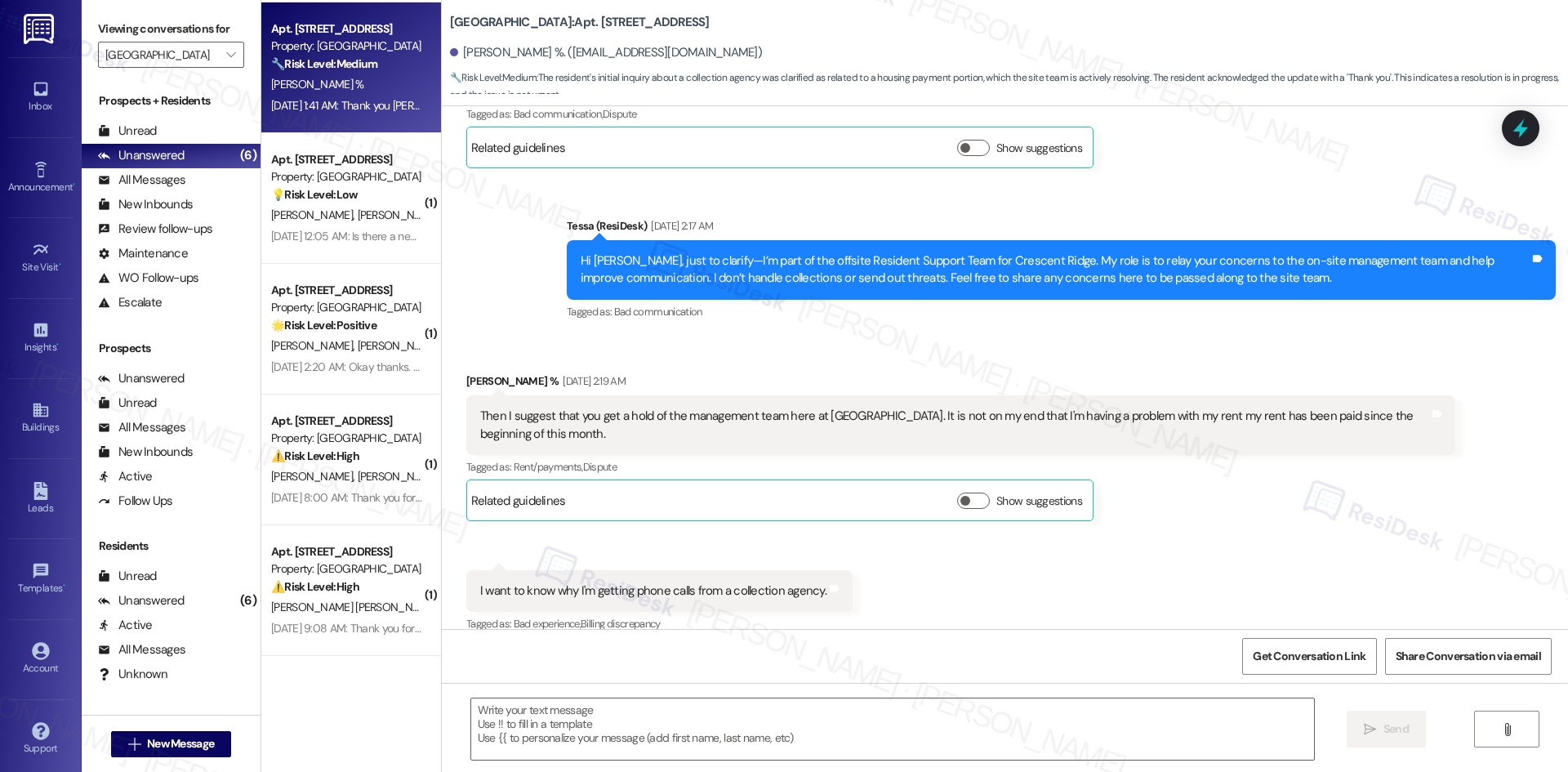
type textarea "Fetching suggested responses. Please feel free to read through the conversation…"
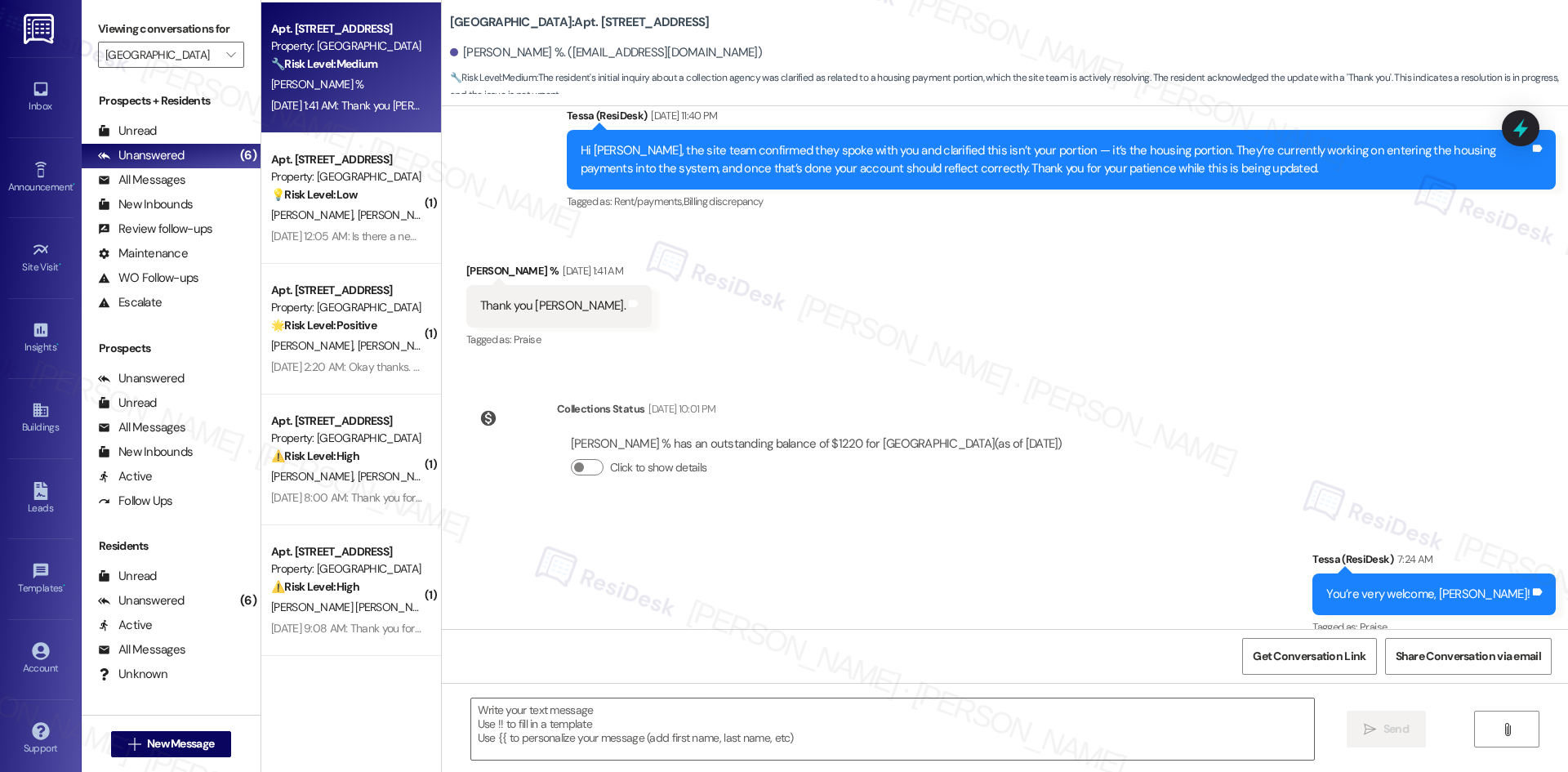
scroll to position [2067, 0]
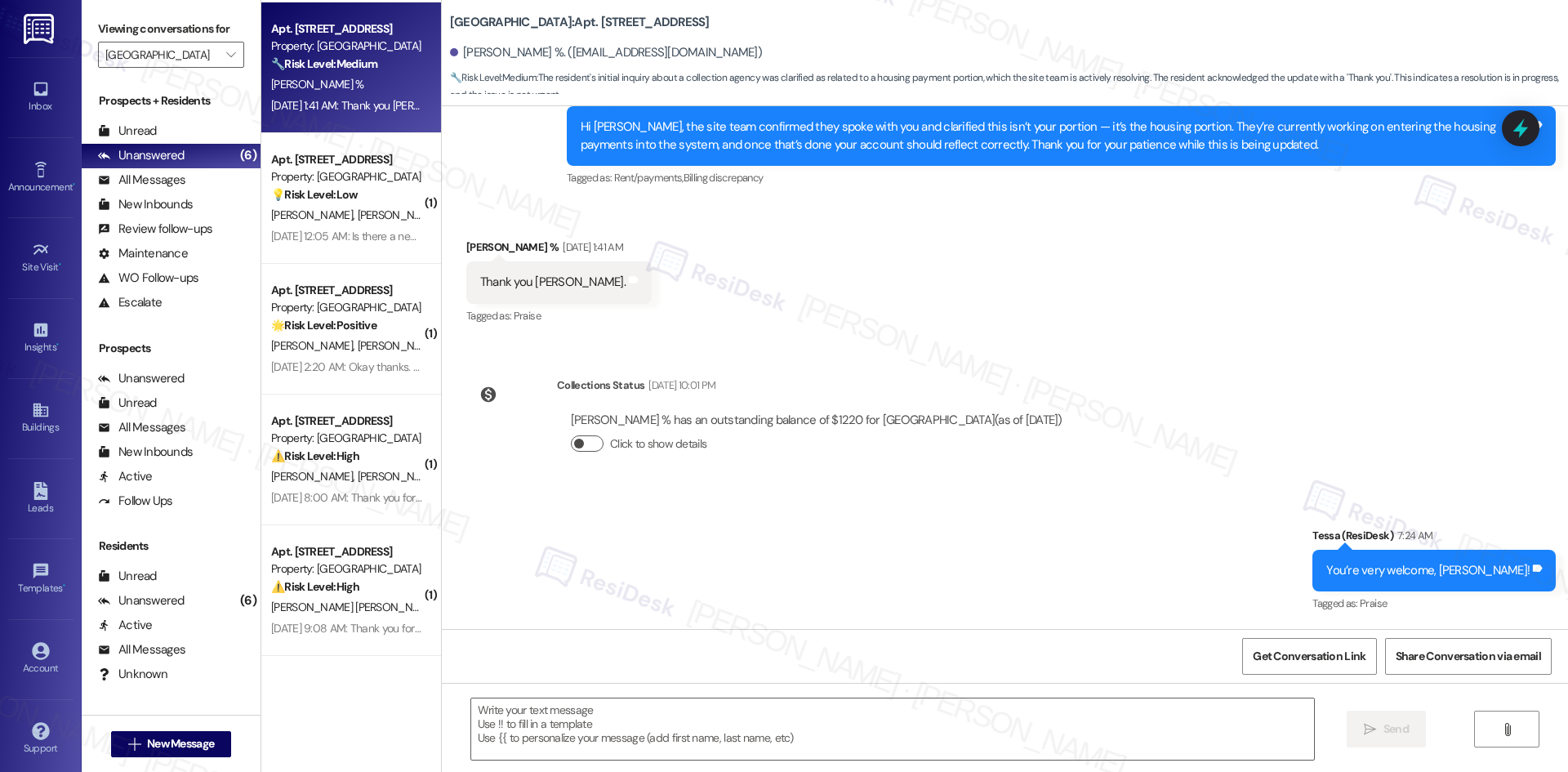
click at [574, 444] on button "Click to show details" at bounding box center [587, 443] width 33 height 16
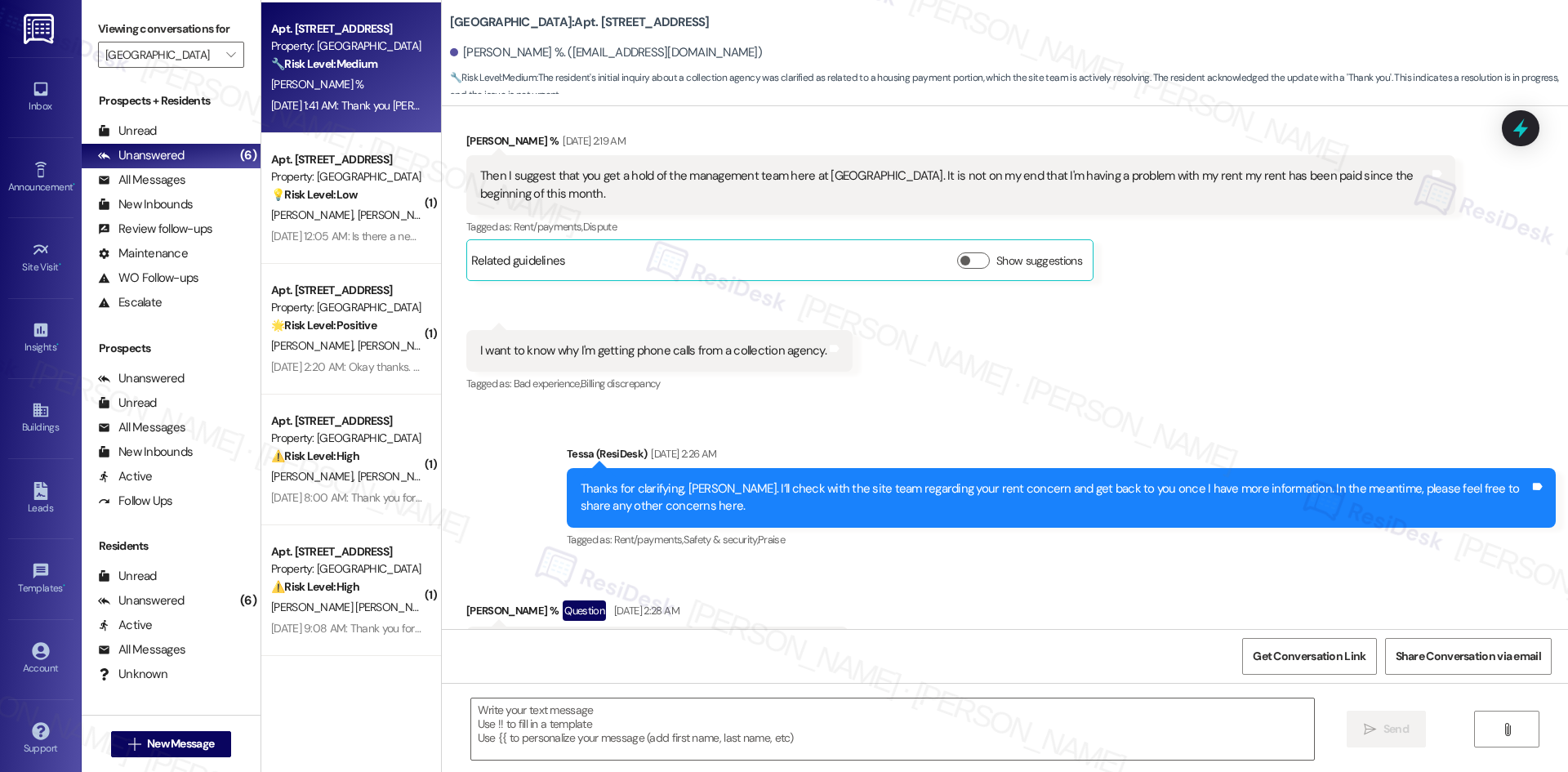
scroll to position [515, 0]
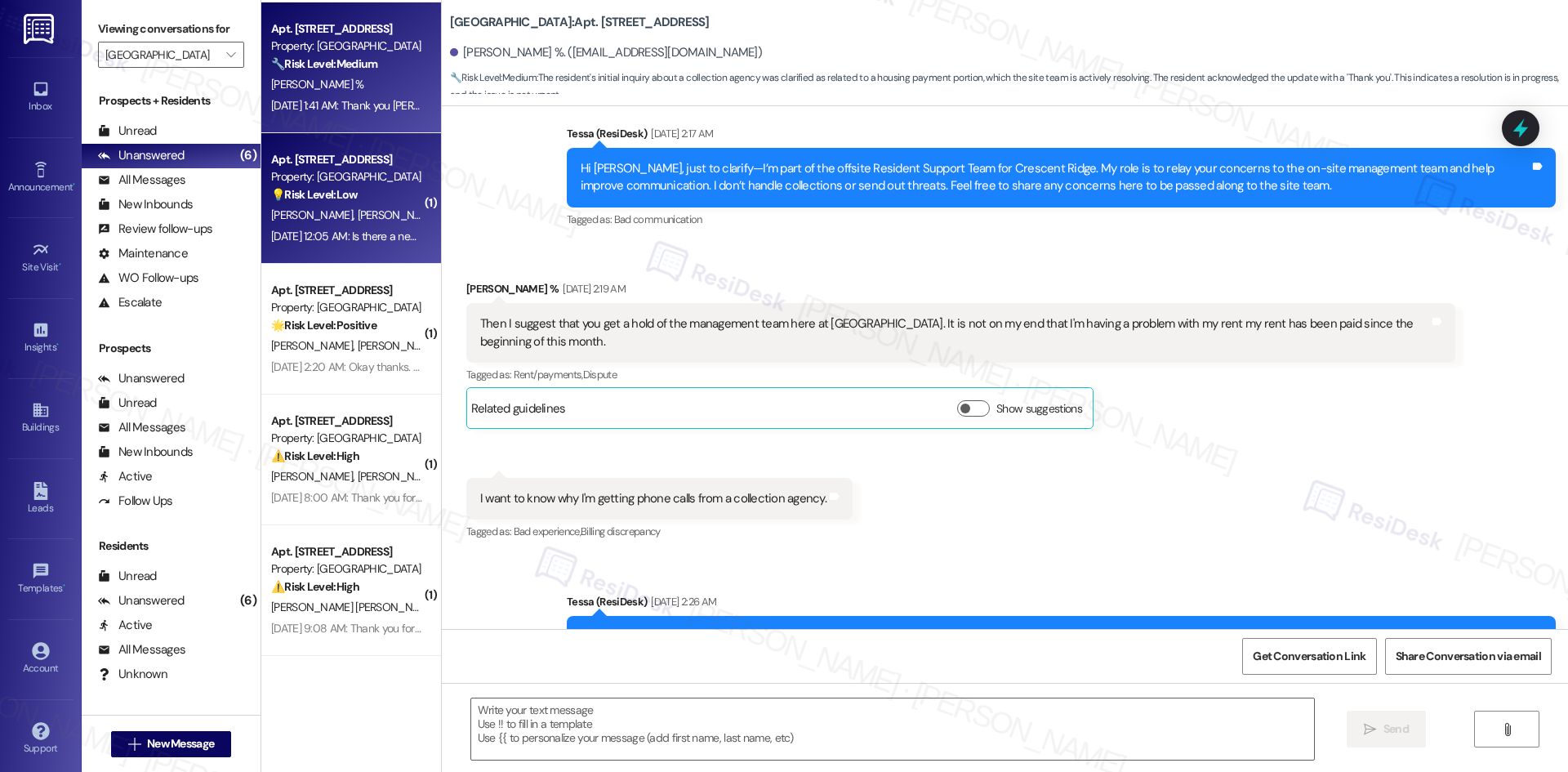
click at [384, 237] on div "Aug 30, 2025 at 12:05 AM: Is there a new number for crescent ridge ? Aug 30, 20…" at bounding box center [429, 236] width 317 height 15
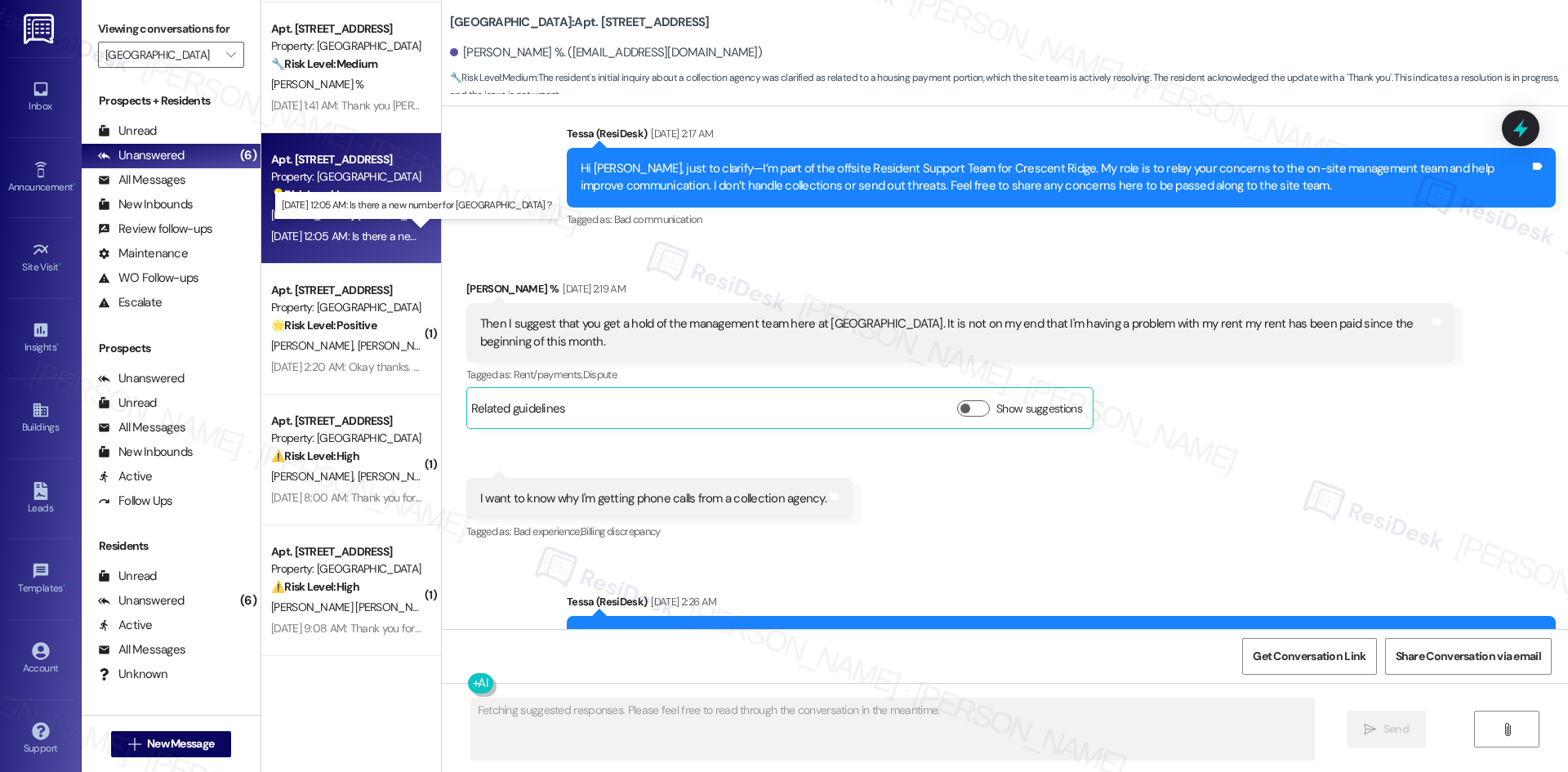
scroll to position [52, 0]
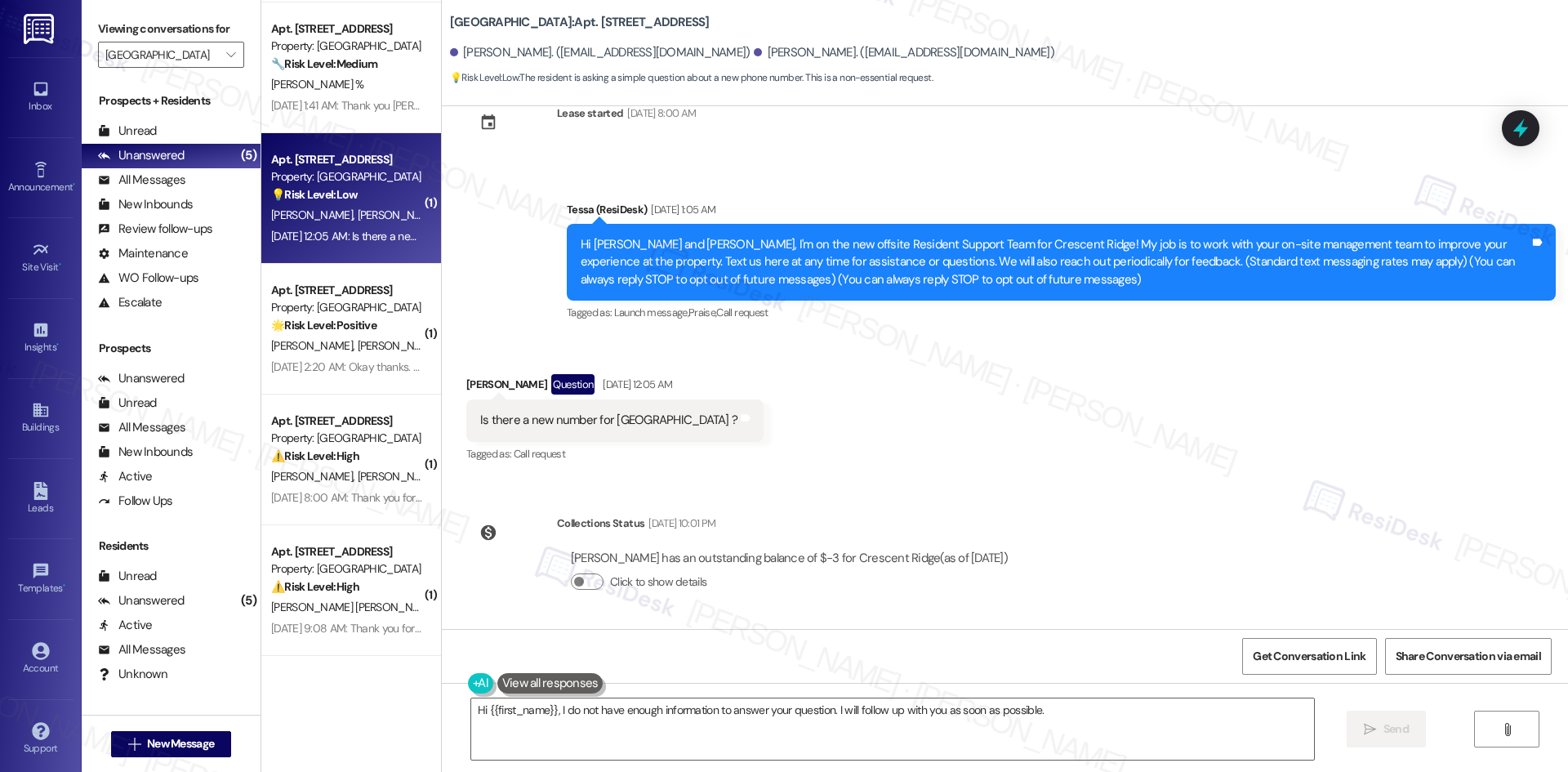
click at [980, 386] on div "Received via SMS Jasmin Martinez Question Aug 30, 2025 at 12:05 AM Is there a n…" at bounding box center [1005, 408] width 1126 height 141
drag, startPoint x: 468, startPoint y: 383, endPoint x: 729, endPoint y: 436, distance: 266.3
click at [729, 436] on div "Received via SMS Jasmin Martinez Question Aug 30, 2025 at 12:05 AM Is there a n…" at bounding box center [1005, 408] width 1126 height 141
click at [766, 736] on textarea "Hi {{first_name}}, I do not have enough information to answer your question. I …" at bounding box center [893, 729] width 843 height 61
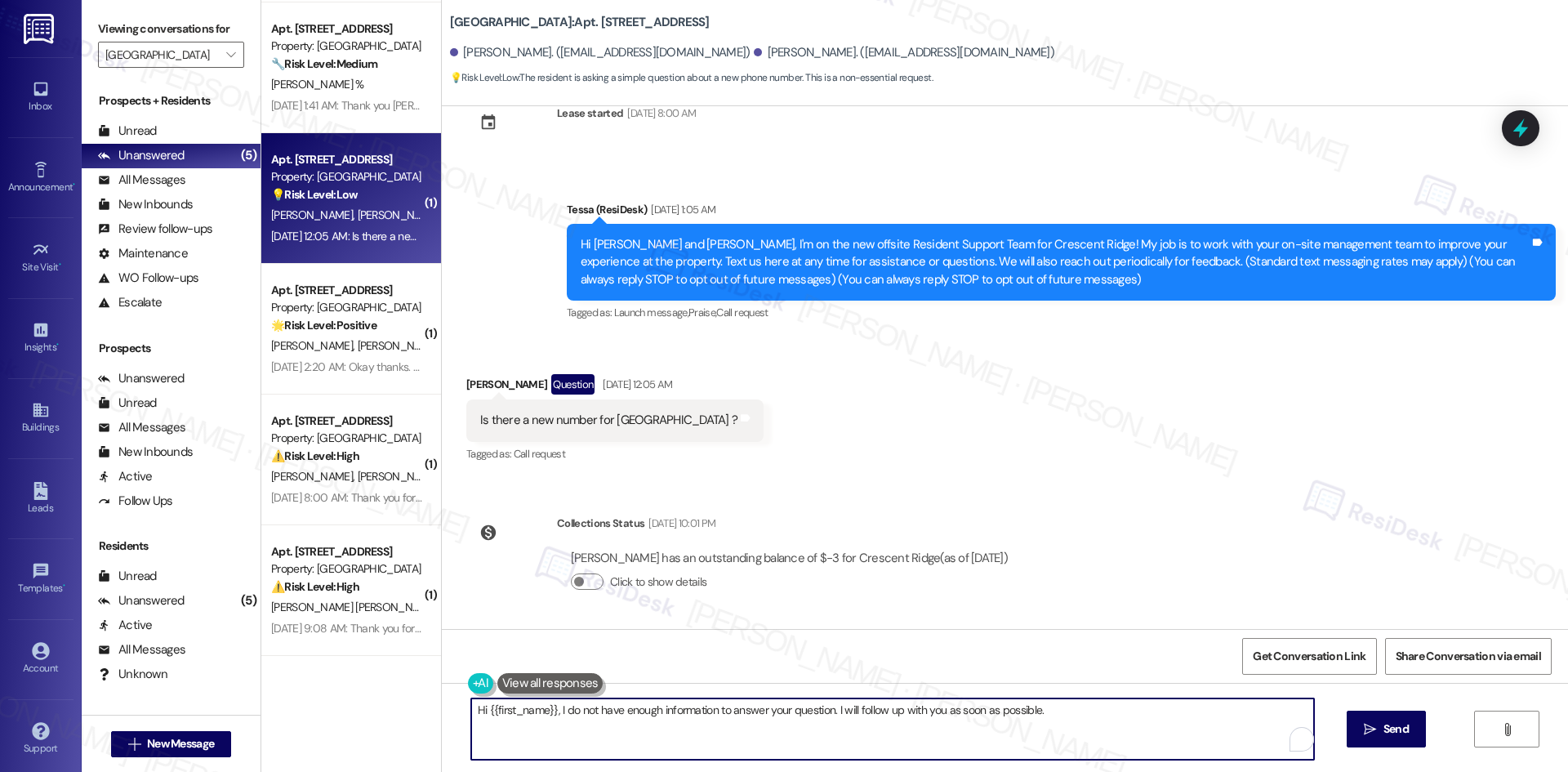
paste textarea "Jasmin, you can reach the Crescent Ridge office at 505-352-2170. Please let us …"
type textarea "Hi Jasmin, you can reach the Crescent Ridge office at 505-352-2170. Please let …"
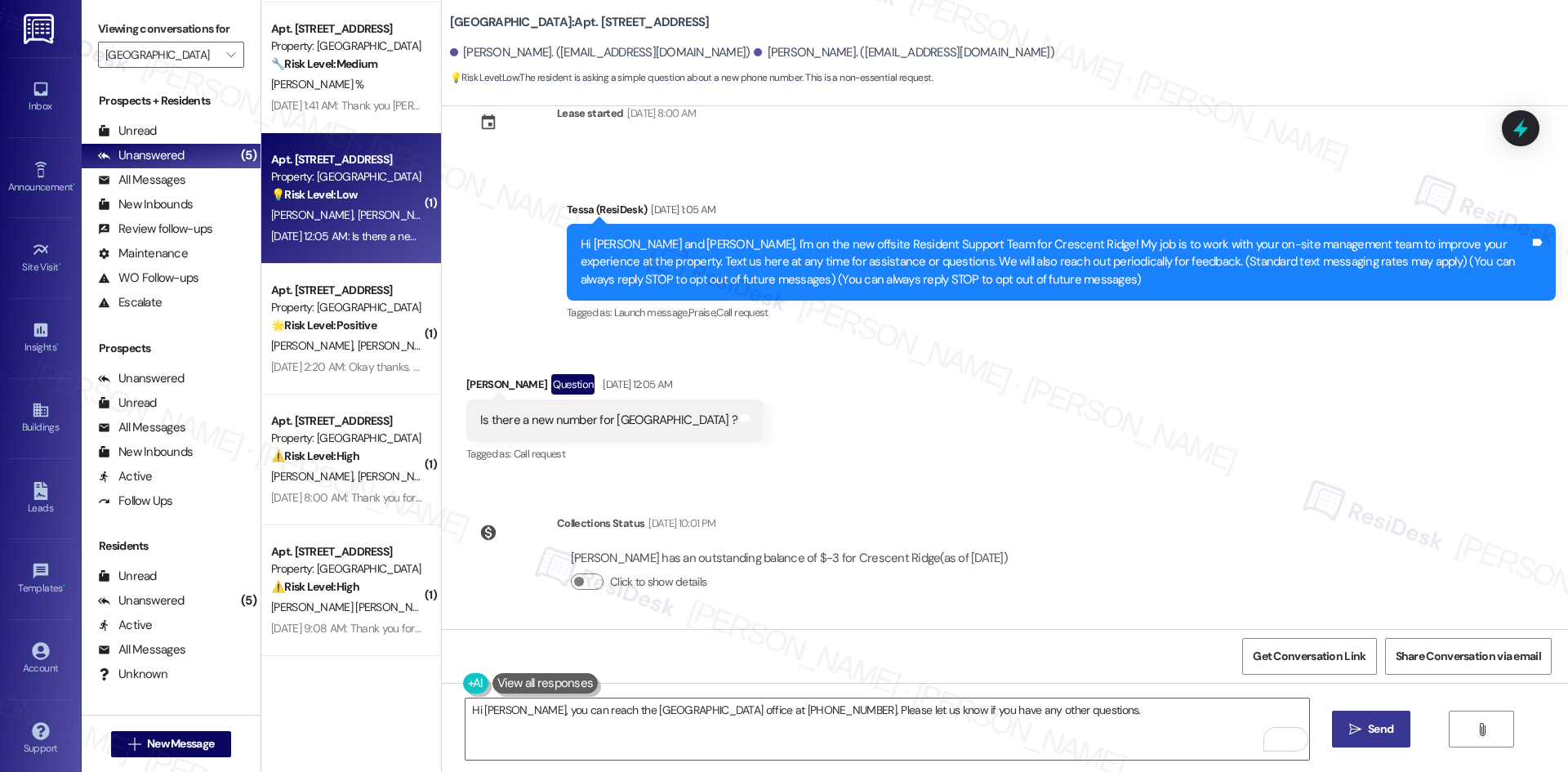
click at [1370, 730] on span "Send" at bounding box center [1380, 729] width 25 height 17
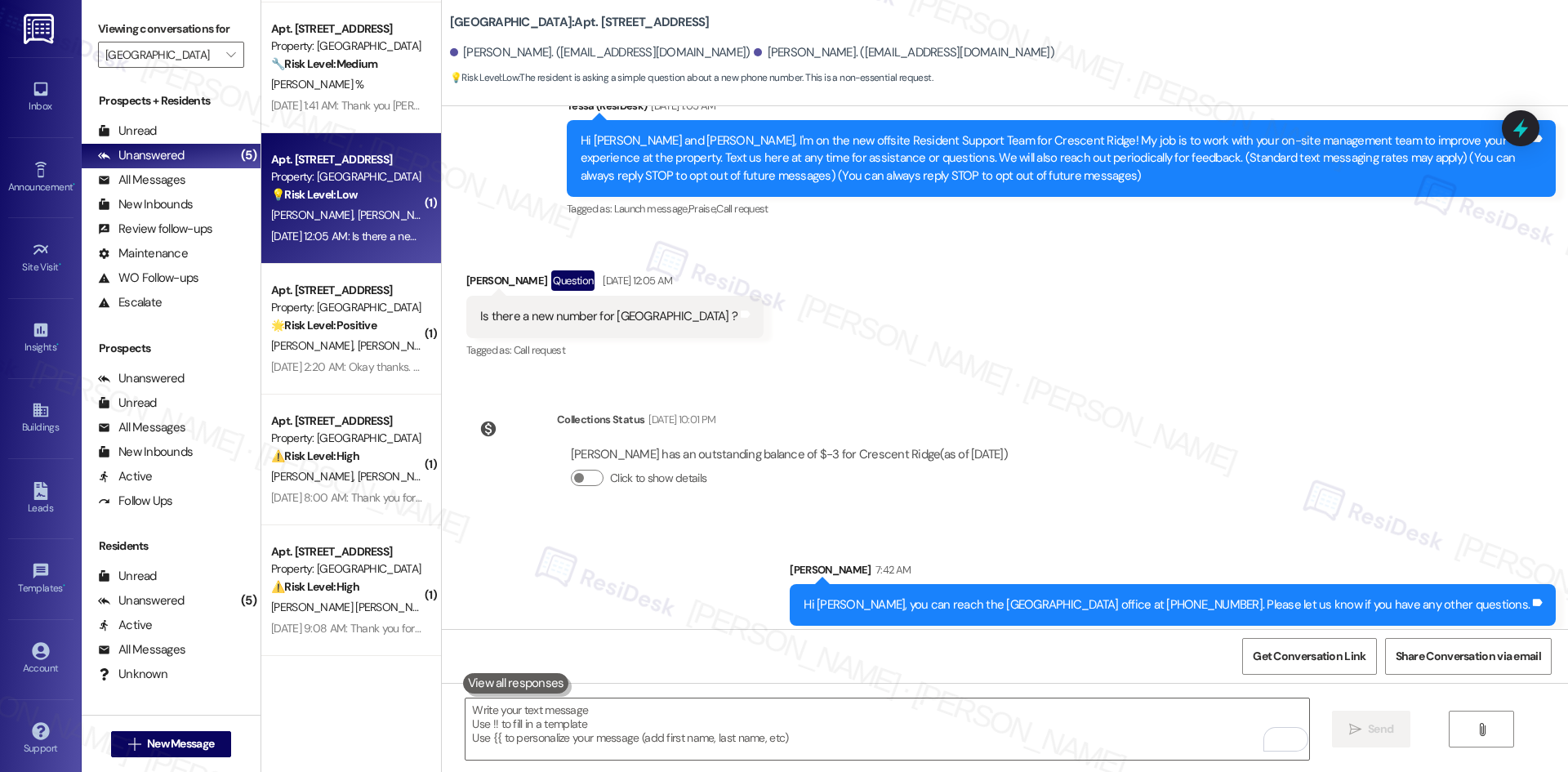
scroll to position [165, 0]
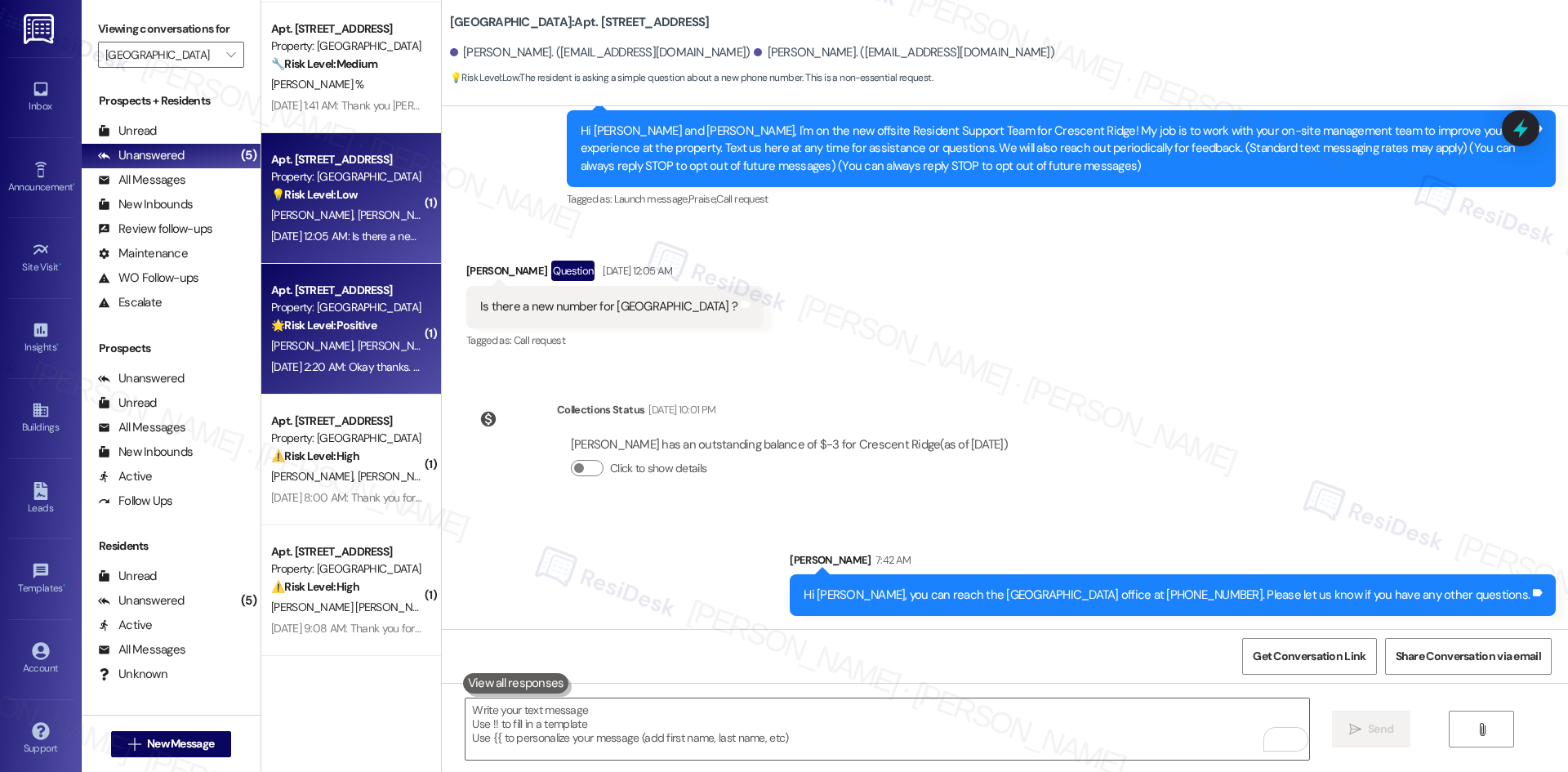
click at [321, 337] on div "A. Evbuomwan K. Evbuomwan" at bounding box center [346, 346] width 154 height 21
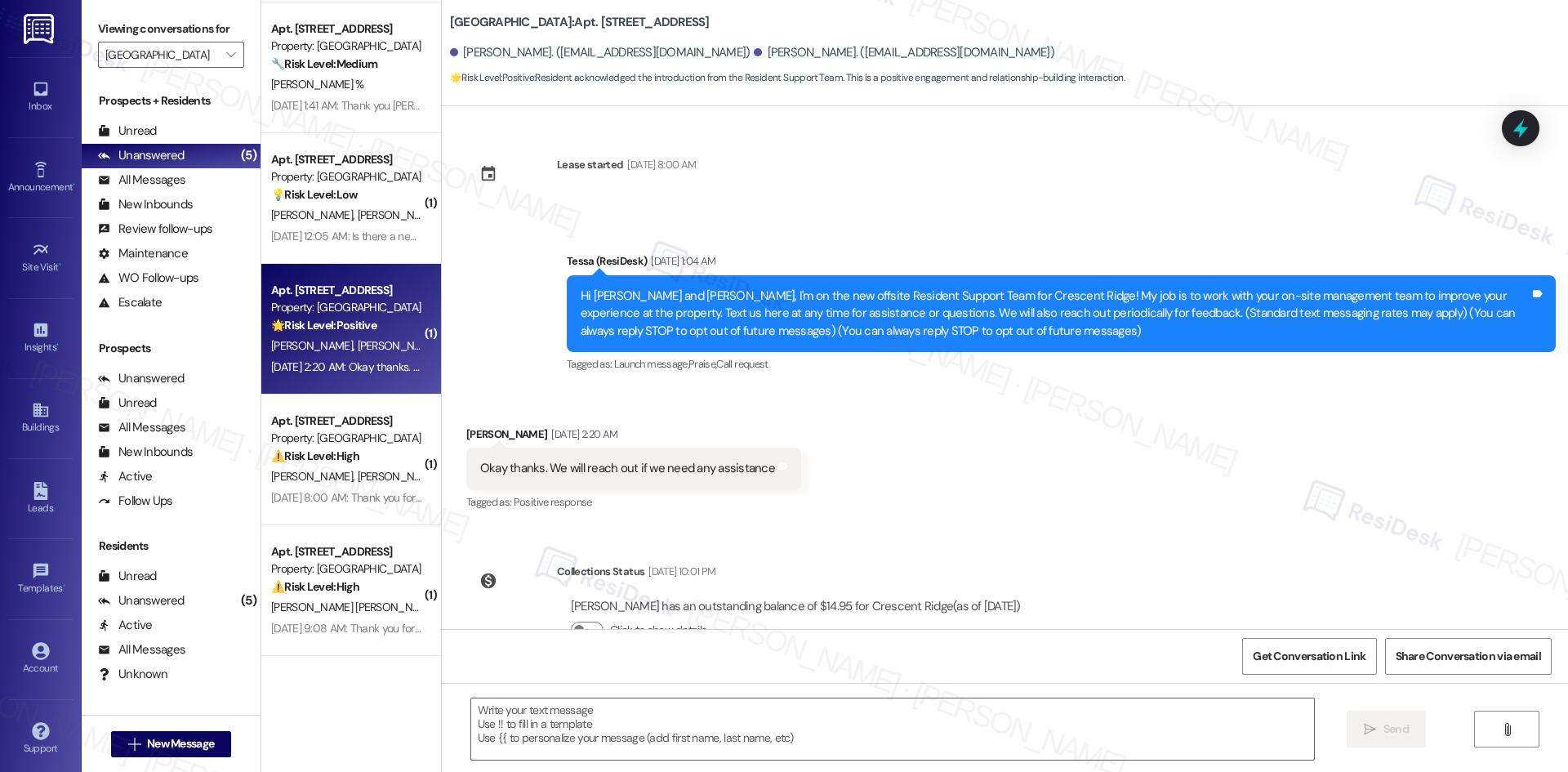
type textarea "Fetching suggested responses. Please feel free to read through the conversation…"
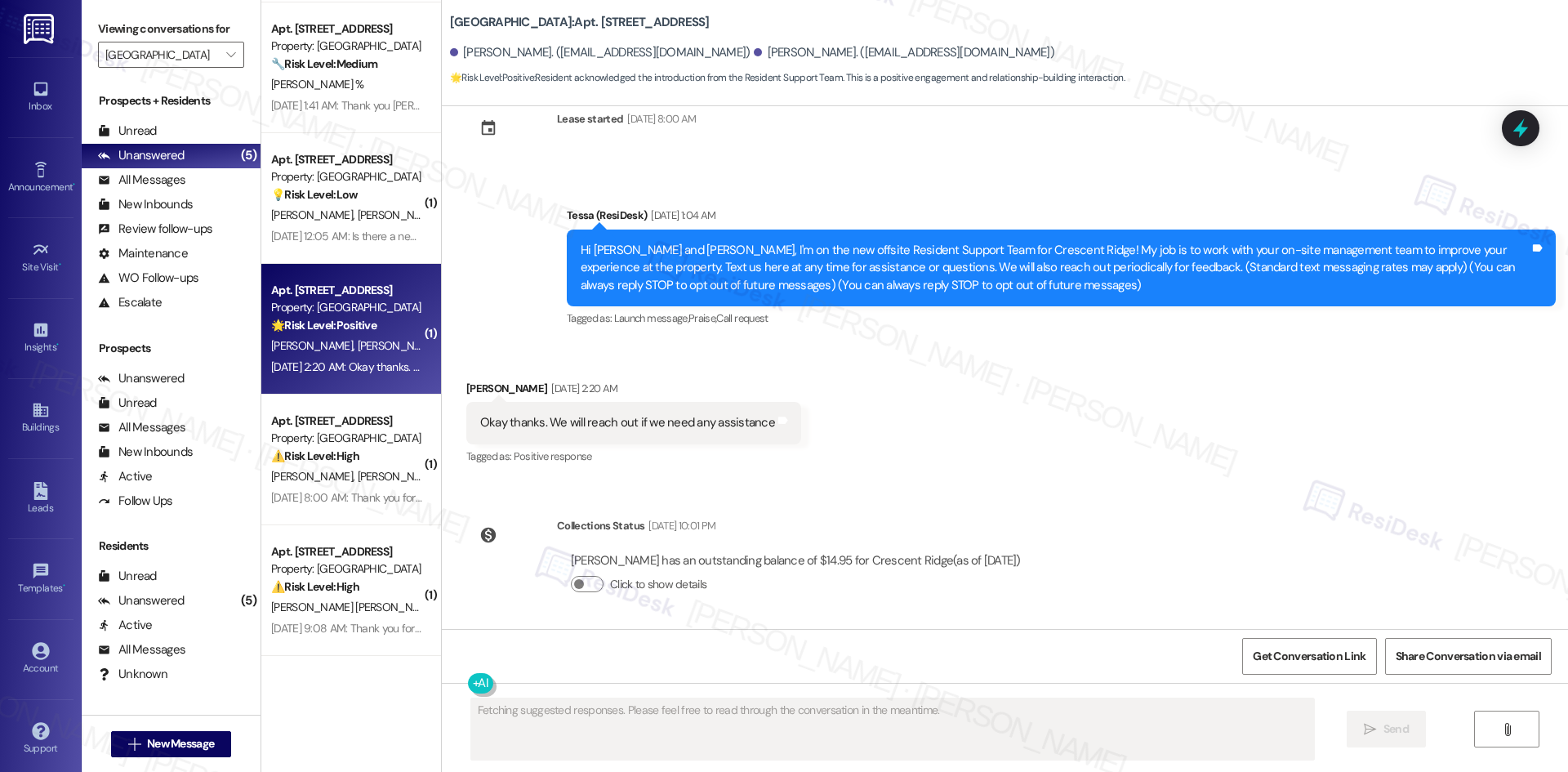
scroll to position [48, 0]
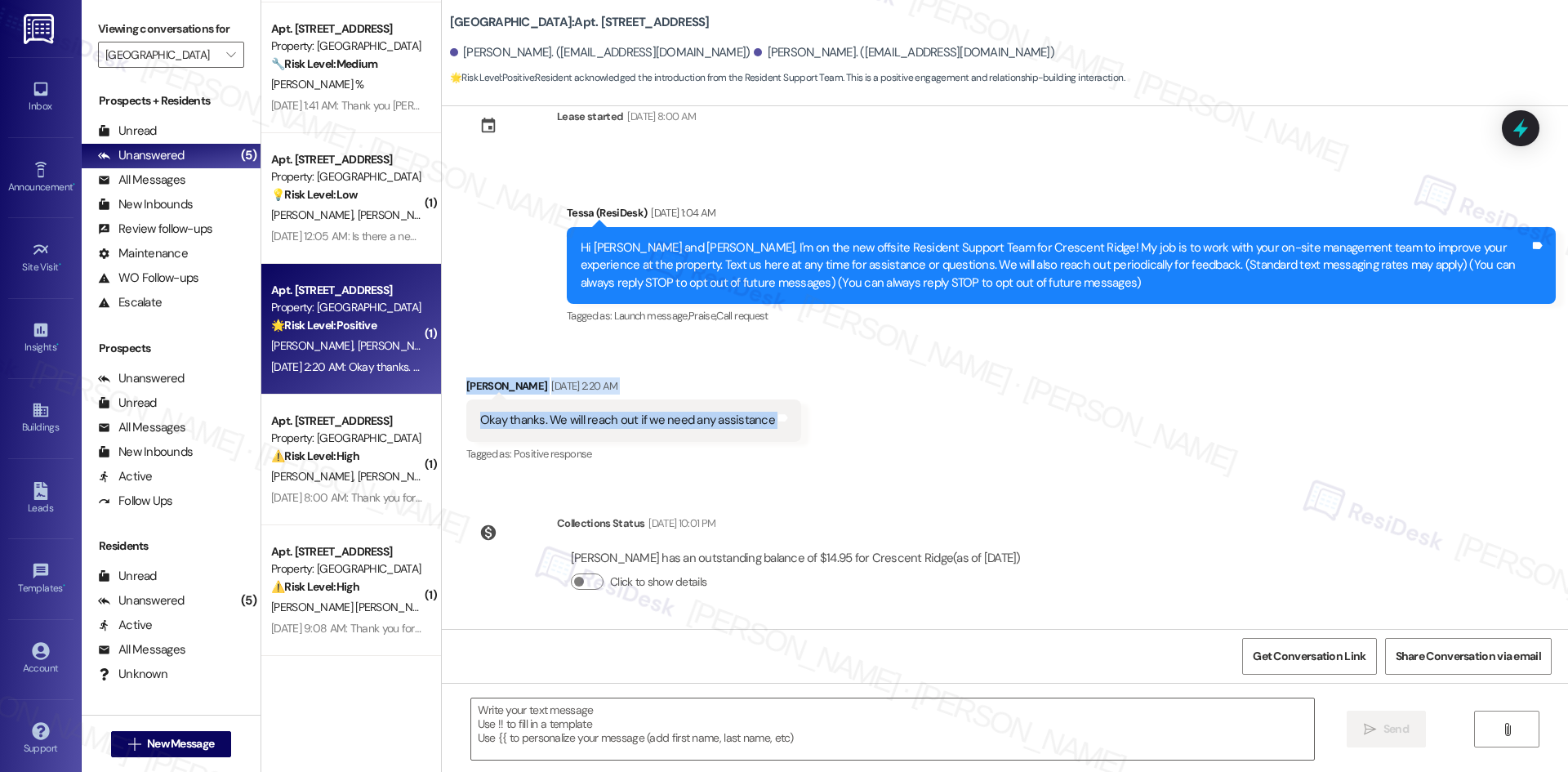
drag, startPoint x: 443, startPoint y: 379, endPoint x: 780, endPoint y: 428, distance: 340.5
click at [780, 428] on div "Received via SMS Alex Evbuomwan Aug 30, 2025 at 2:20 AM Okay thanks. We will re…" at bounding box center [634, 422] width 360 height 114
copy div "Alex Evbuomwan Aug 30, 2025 at 2:20 AM Okay thanks. We will reach out if we nee…"
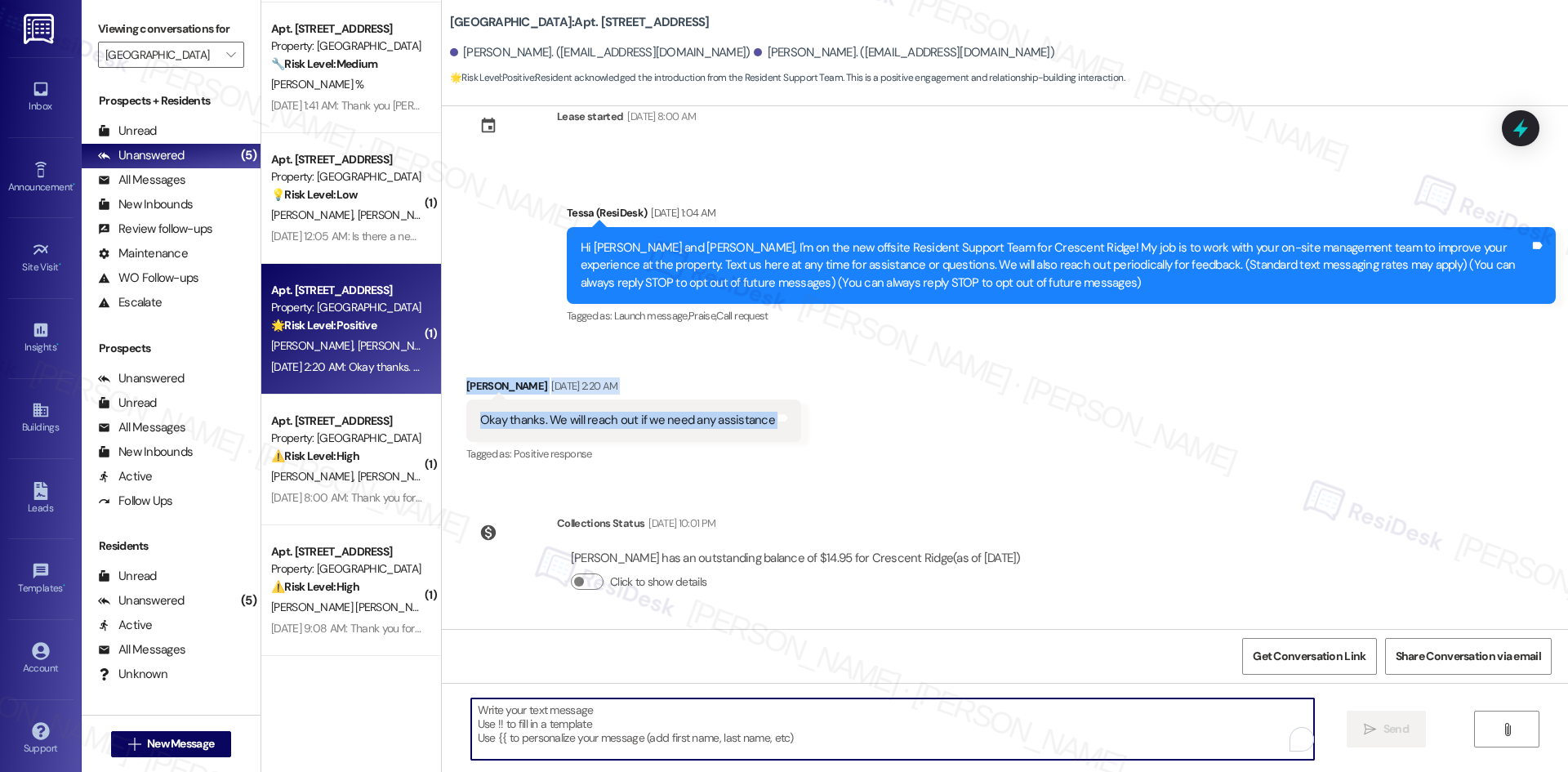
click at [639, 721] on textarea "To enrich screen reader interactions, please activate Accessibility in Grammarl…" at bounding box center [893, 729] width 843 height 61
paste textarea "You’re very welcome, Alex! Please don’t hesitate to reach out if anything comes…"
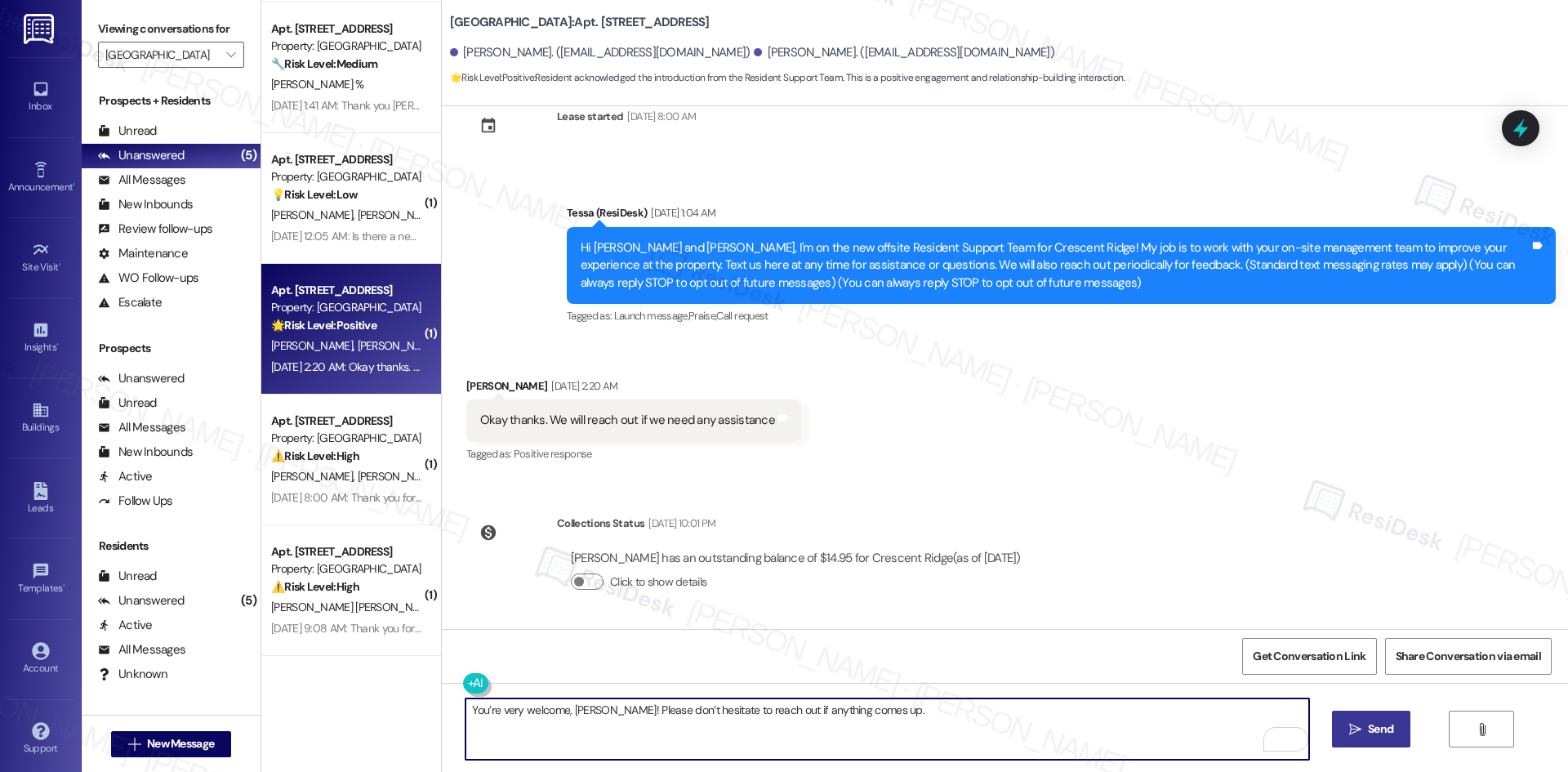
type textarea "You’re very welcome, Alex! Please don’t hesitate to reach out if anything comes…"
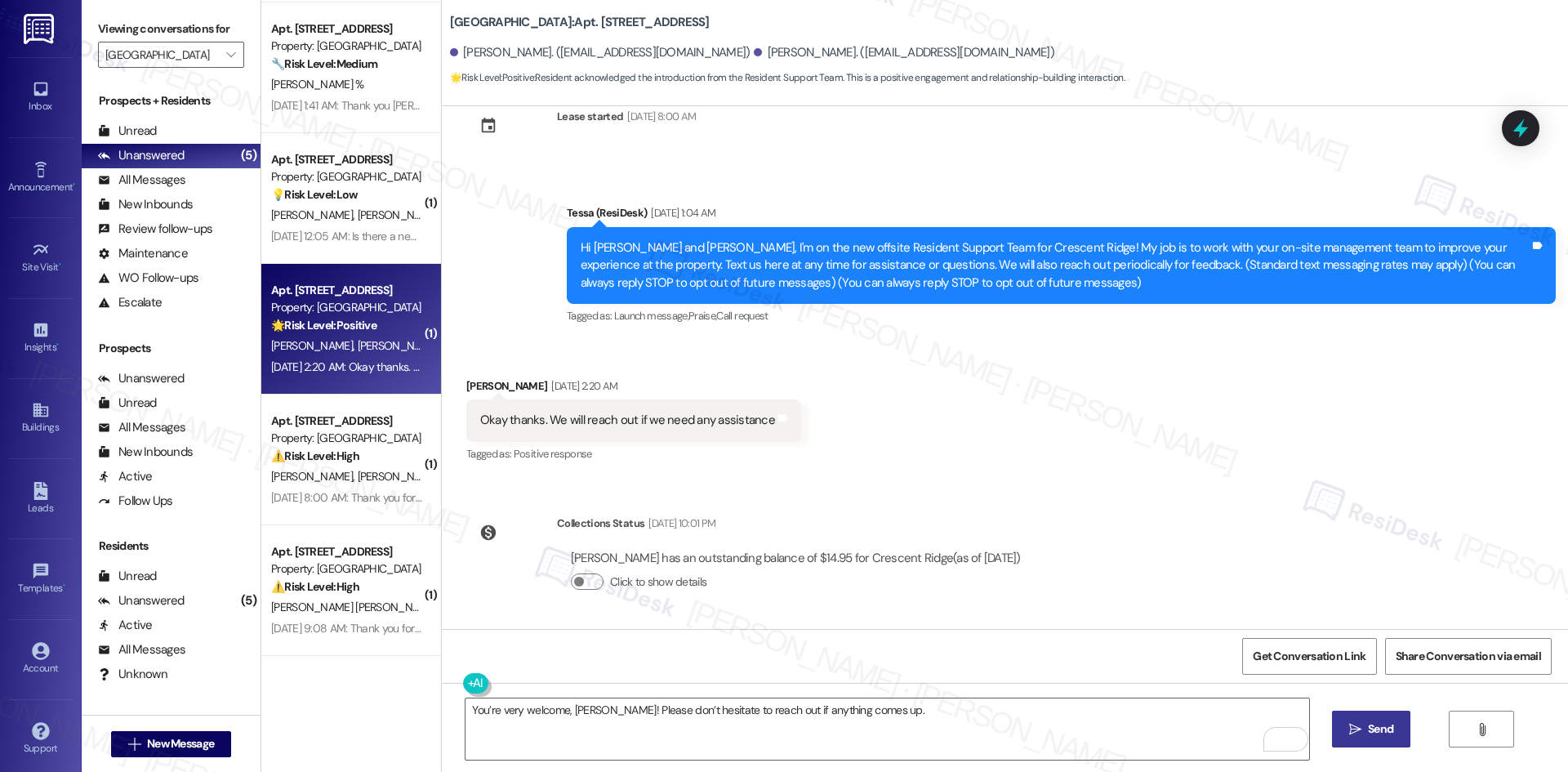
click at [1356, 726] on icon "" at bounding box center [1355, 729] width 12 height 13
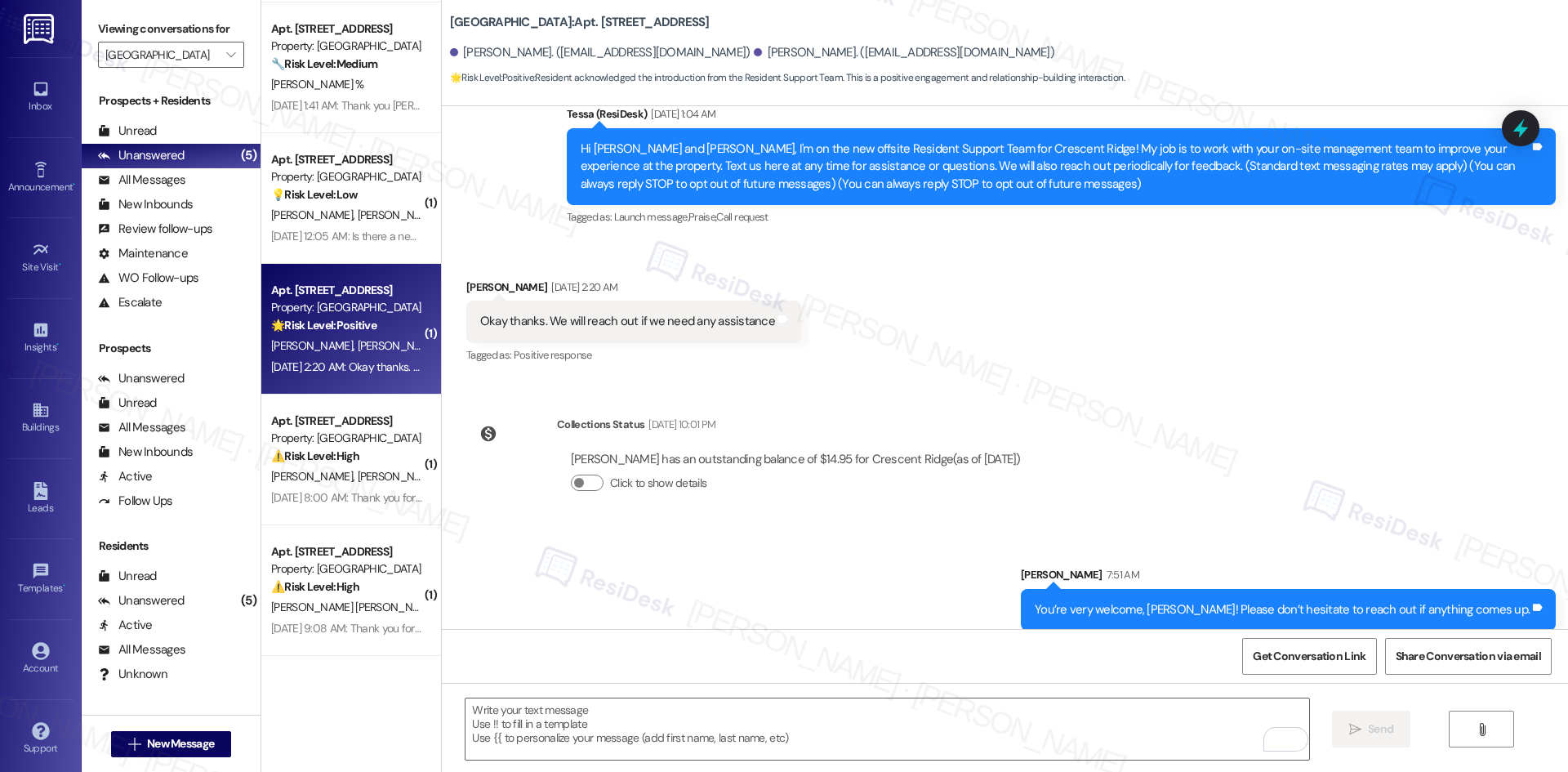
scroll to position [162, 0]
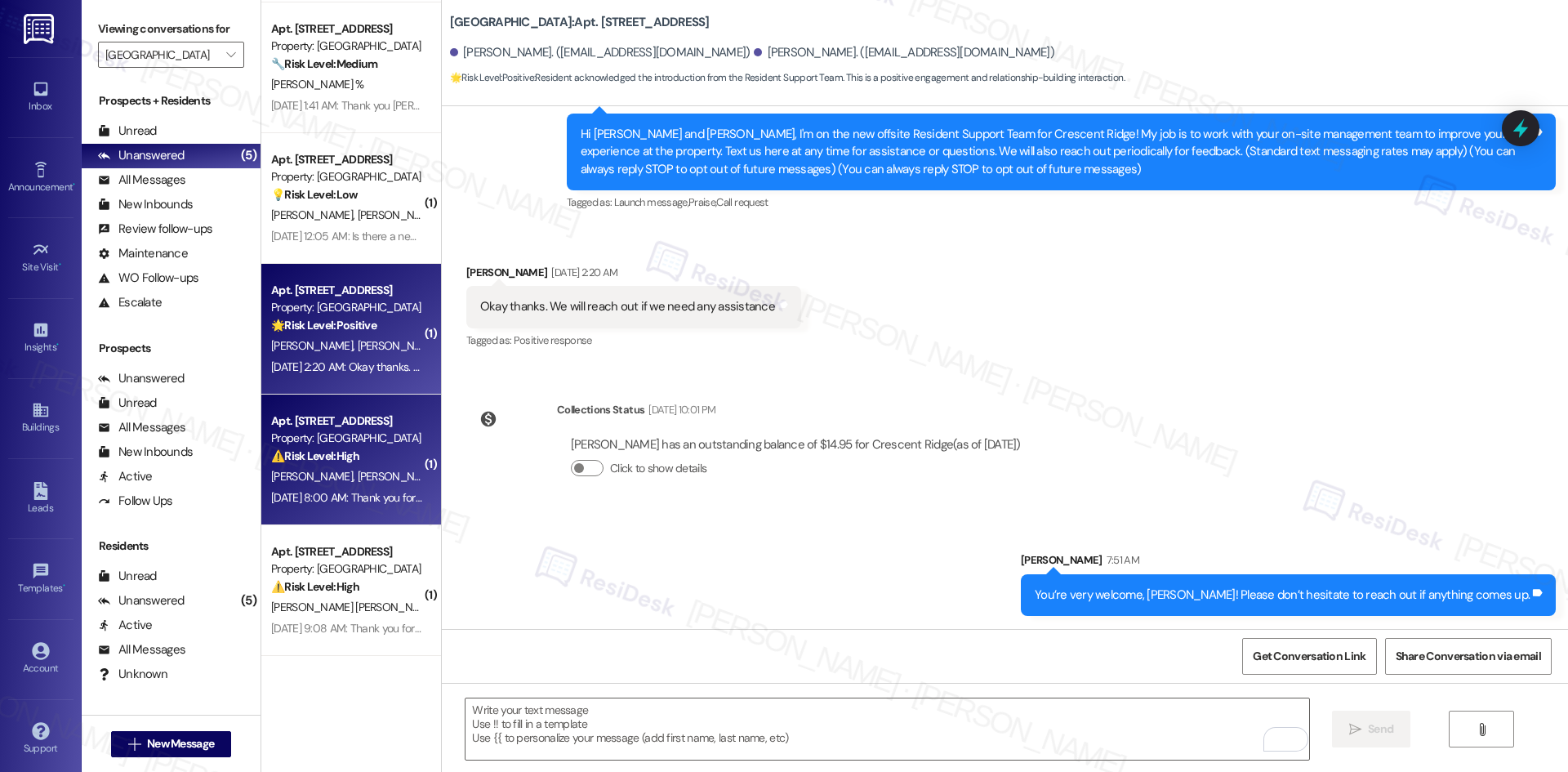
click at [341, 493] on div "Sep 02, 2025 at 8:00 AM: Thank you for your message. Our offices are currently …" at bounding box center [767, 497] width 993 height 15
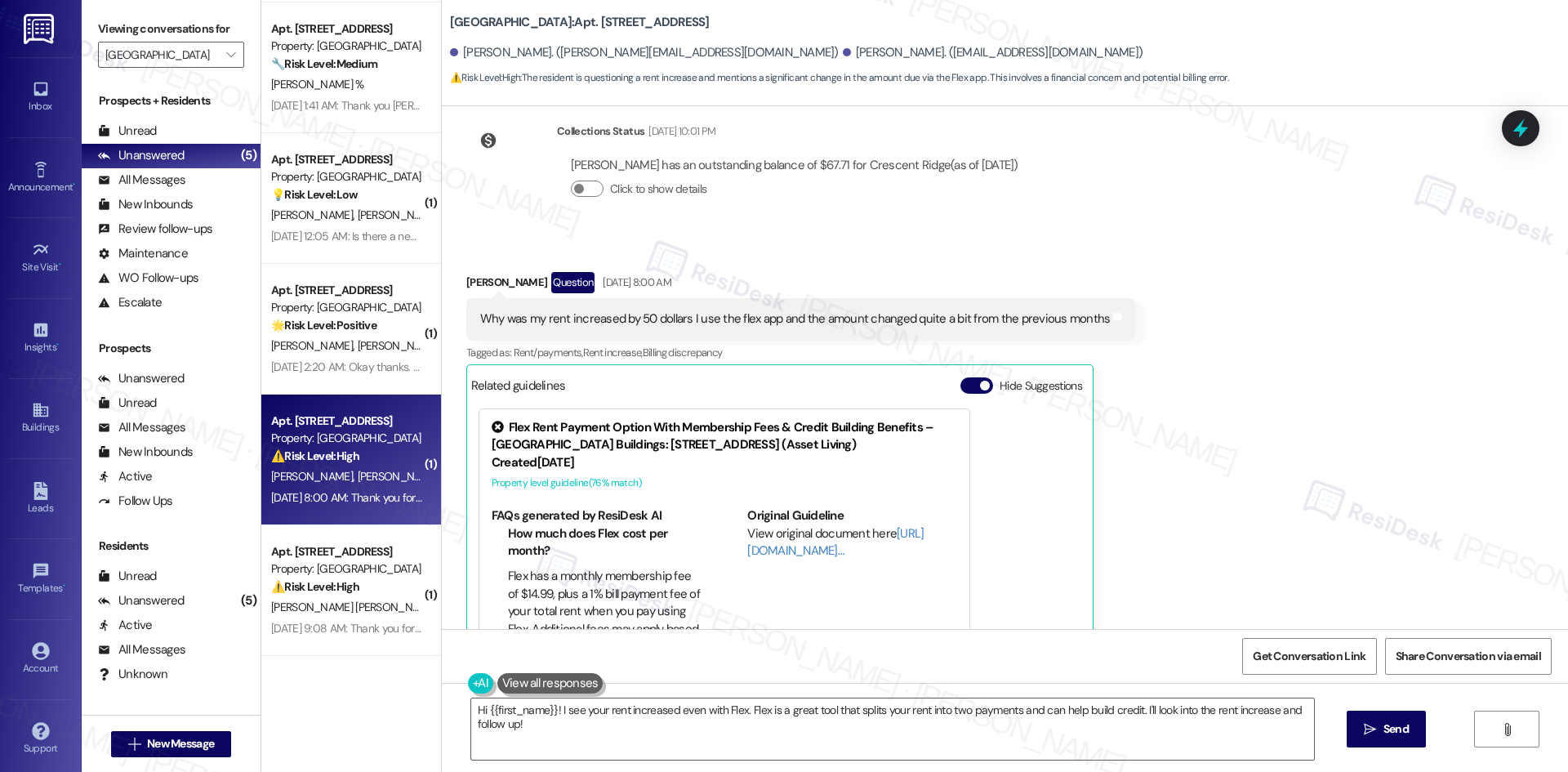
scroll to position [291, 0]
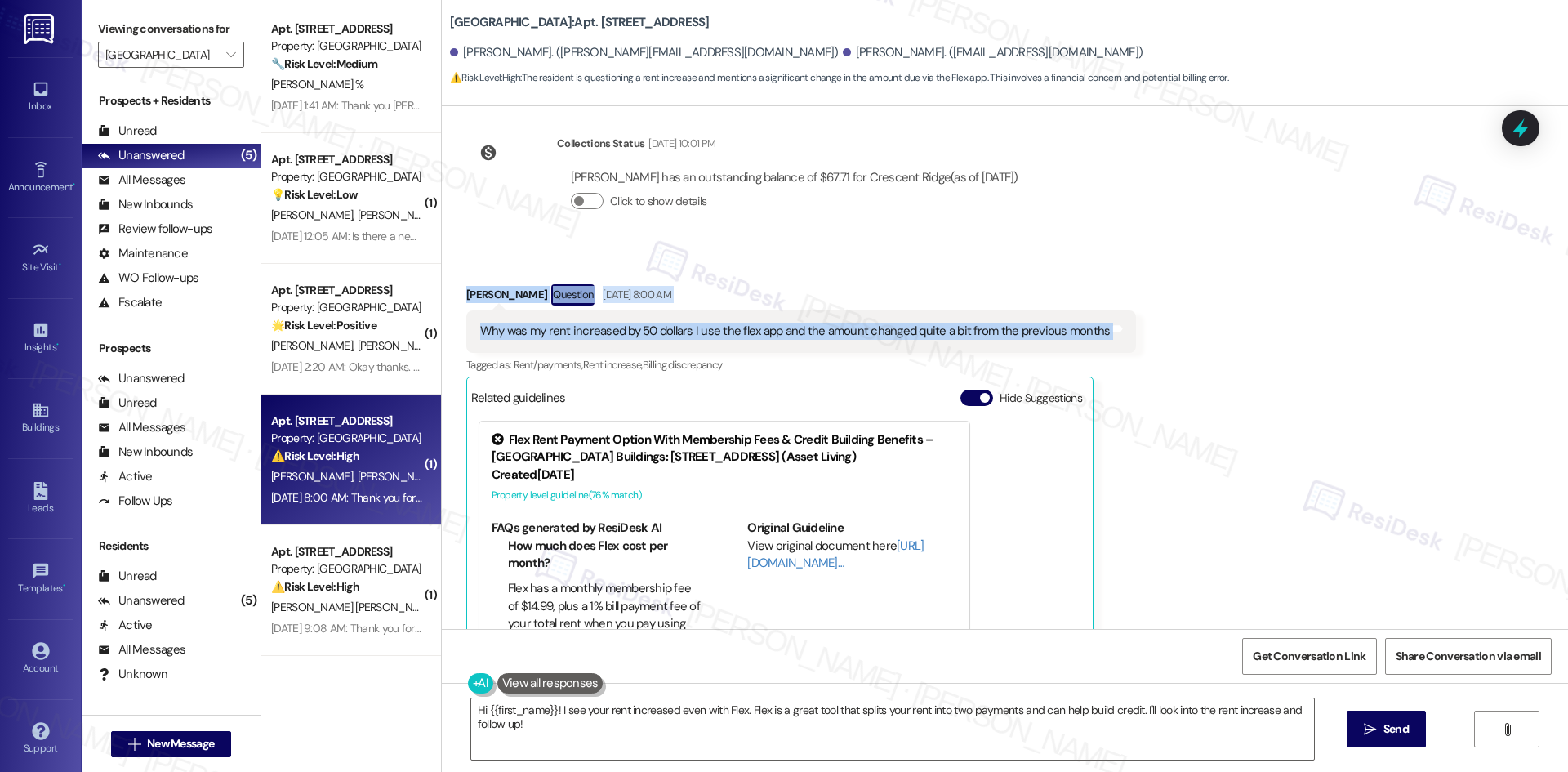
drag, startPoint x: 450, startPoint y: 281, endPoint x: 1158, endPoint y: 332, distance: 709.8
click at [1158, 332] on div "Received via SMS Seth Denetclaw Question Sep 02, 2025 at 8:00 AM Why was my ren…" at bounding box center [1005, 483] width 1126 height 470
drag, startPoint x: 785, startPoint y: 261, endPoint x: 758, endPoint y: 298, distance: 45.8
click at [785, 261] on div "Received via SMS Seth Denetclaw Question Sep 02, 2025 at 8:00 AM Why was my ren…" at bounding box center [1005, 483] width 1126 height 470
drag, startPoint x: 744, startPoint y: 327, endPoint x: 1061, endPoint y: 330, distance: 317.0
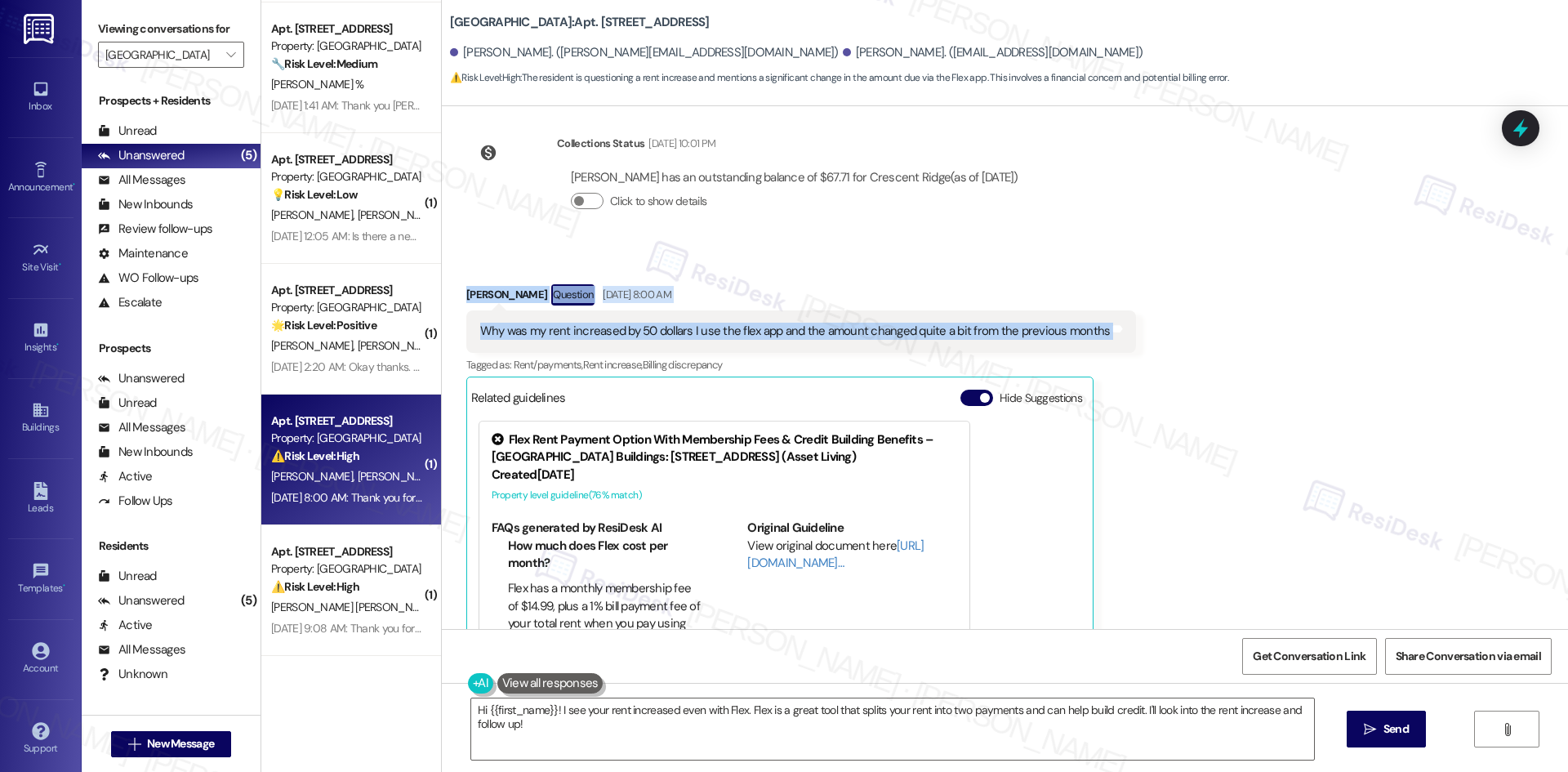
click at [1189, 314] on div "Received via SMS Seth Denetclaw Question Sep 02, 2025 at 8:00 AM Why was my ren…" at bounding box center [1005, 483] width 1126 height 470
copy div "Seth Denetclaw Question Sep 02, 2025 at 8:00 AM Why was my rent increased by 50…"
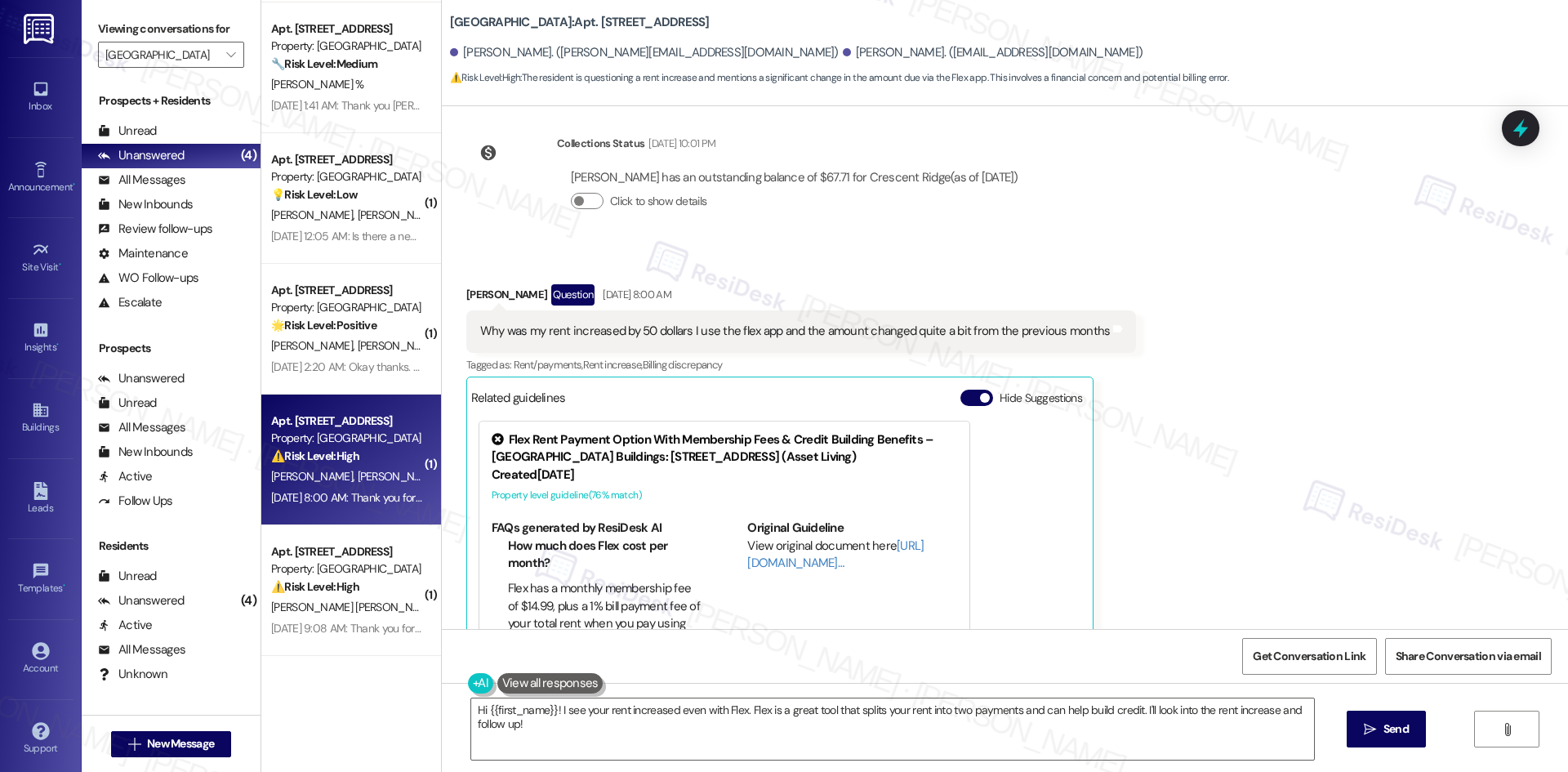
click at [1191, 394] on div "Received via SMS Seth Denetclaw Question Sep 02, 2025 at 8:00 AM Why was my ren…" at bounding box center [1005, 483] width 1126 height 470
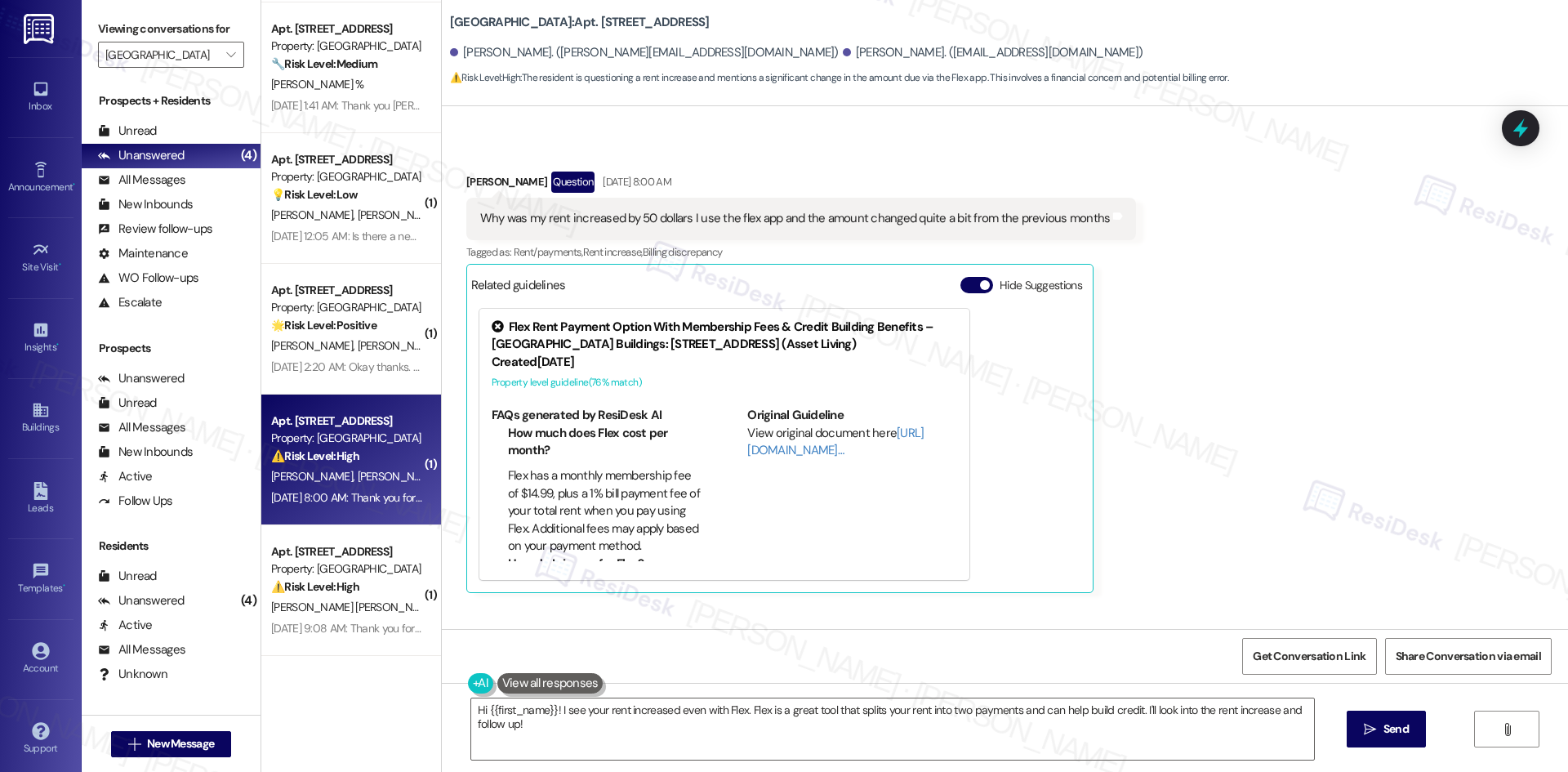
scroll to position [373, 0]
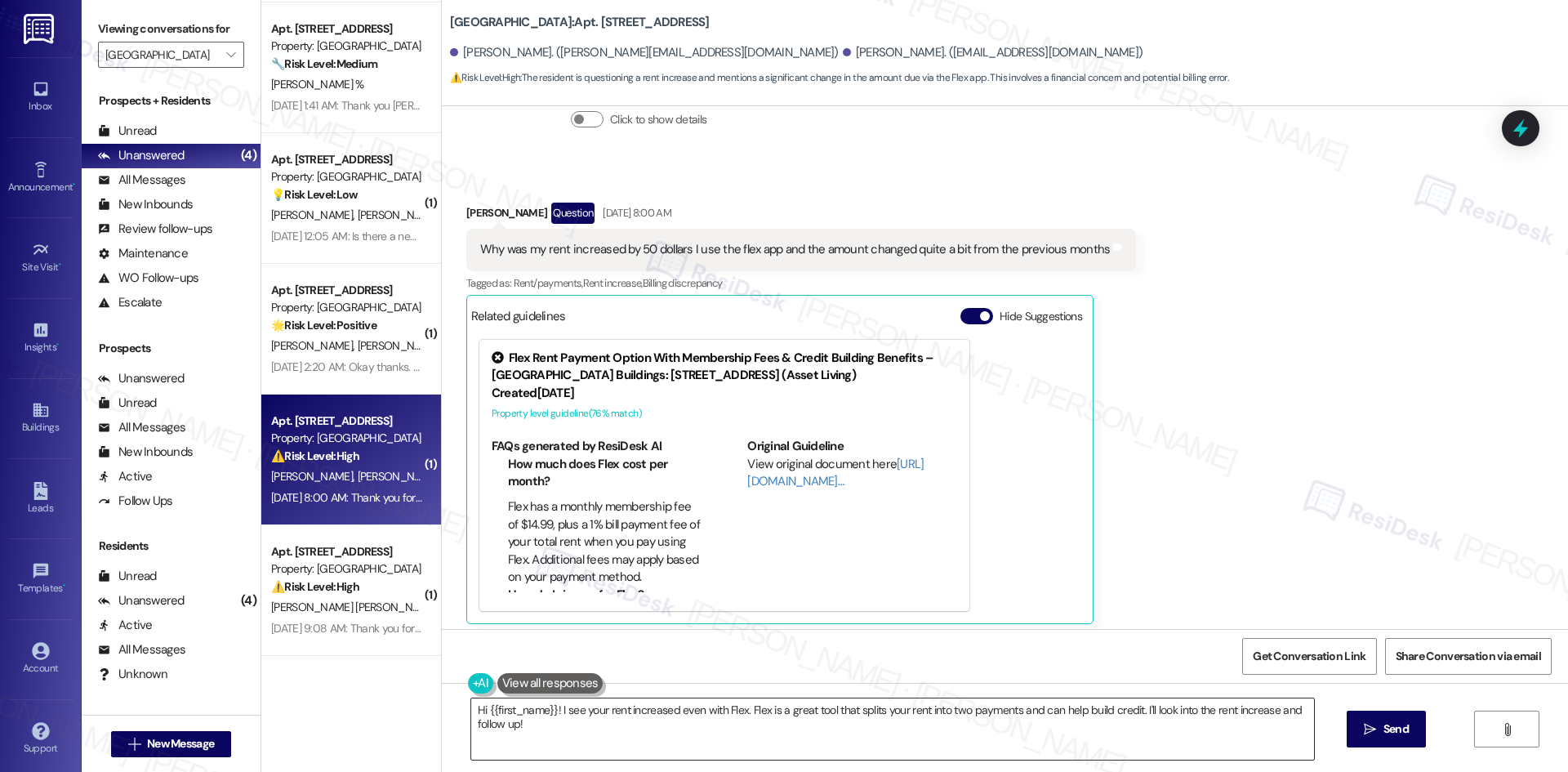
click at [968, 733] on textarea "Hi {{first_name}}! I see your rent increased even with Flex. Flex is a great to…" at bounding box center [893, 729] width 843 height 61
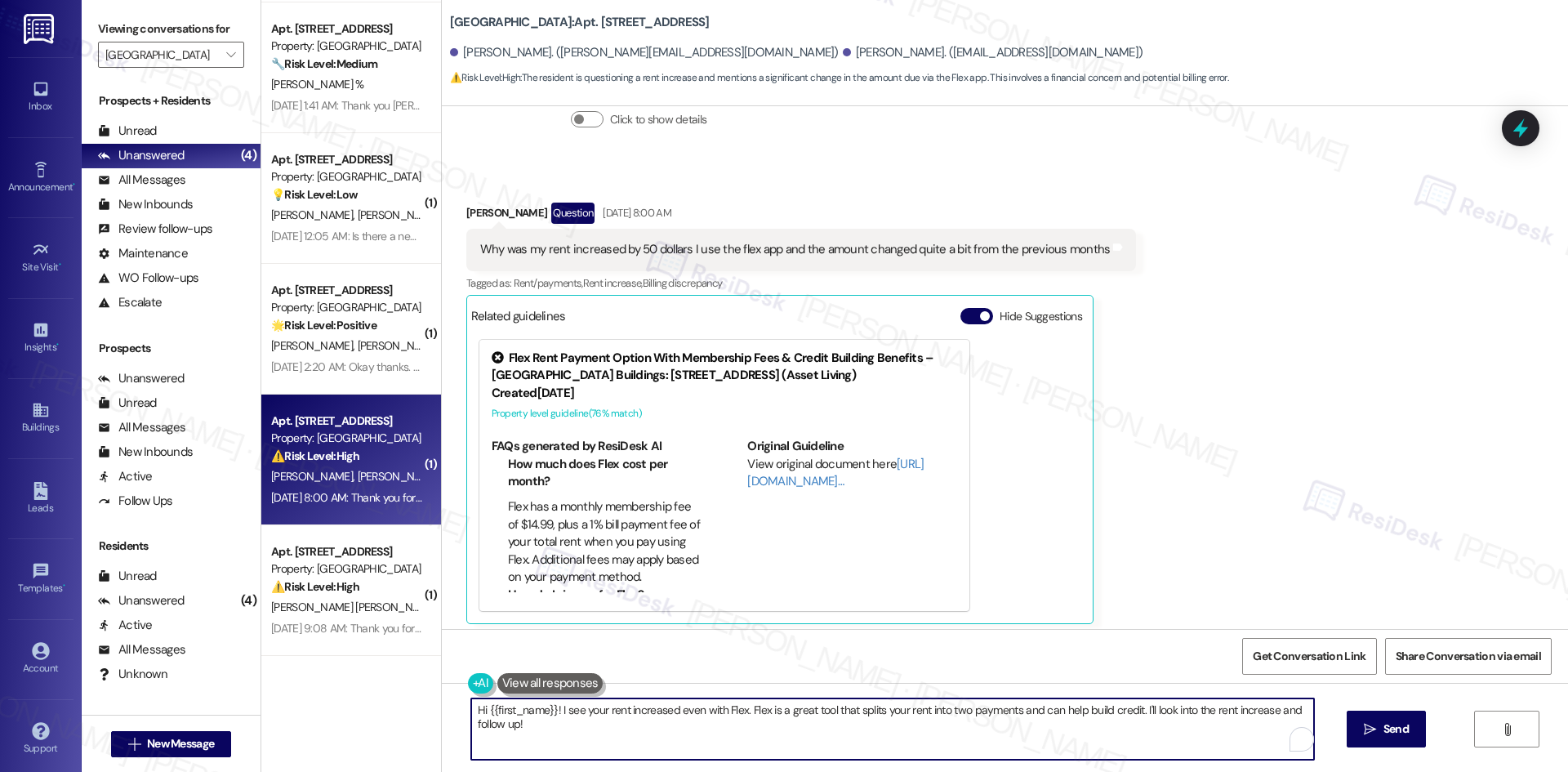
paste textarea "Seth, thank you for your message. I understand your concern about the $50 rent …"
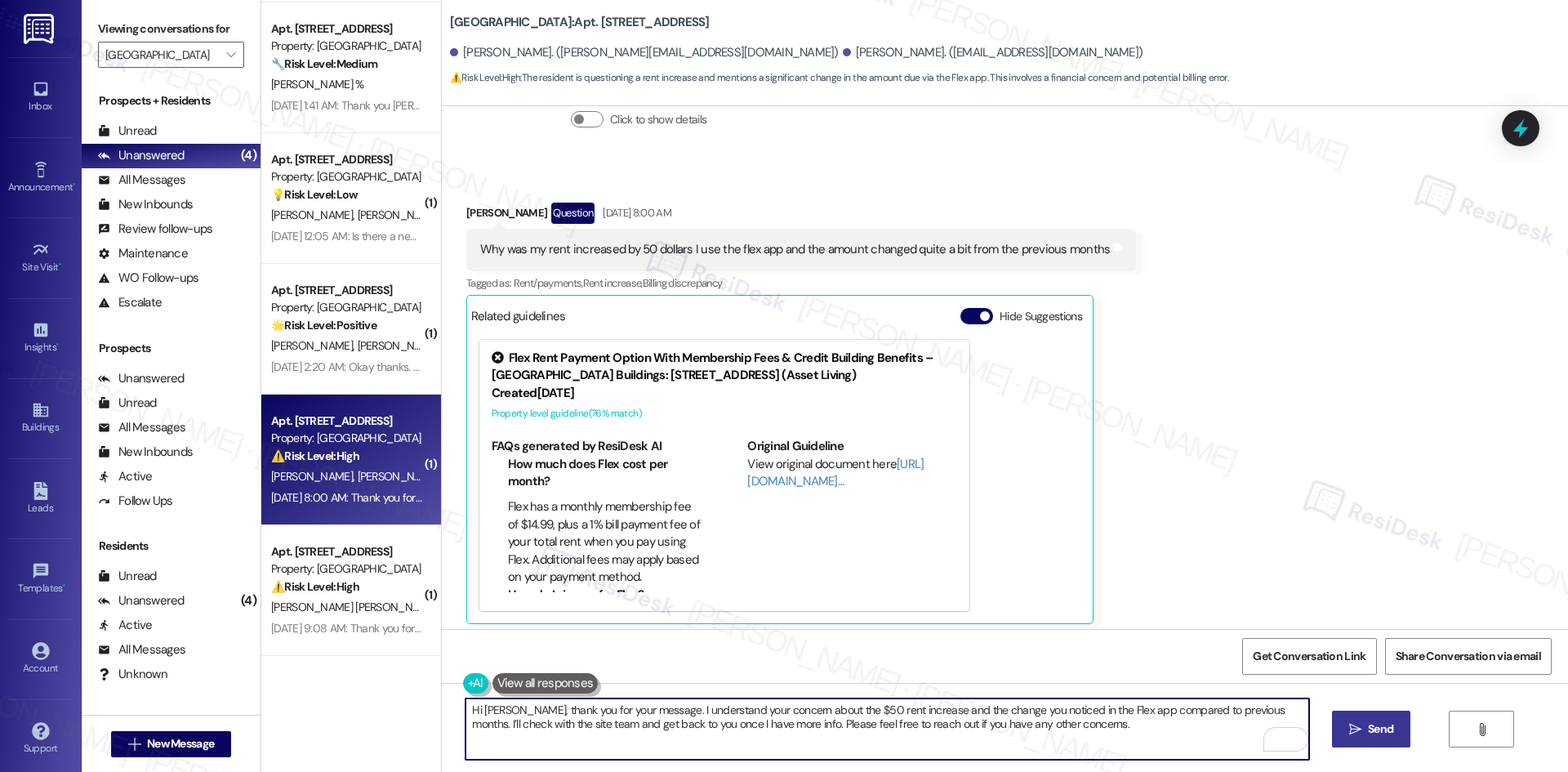
type textarea "Hi [PERSON_NAME], thank you for your message. I understand your concern about t…"
click at [1378, 736] on span "Send" at bounding box center [1380, 729] width 25 height 17
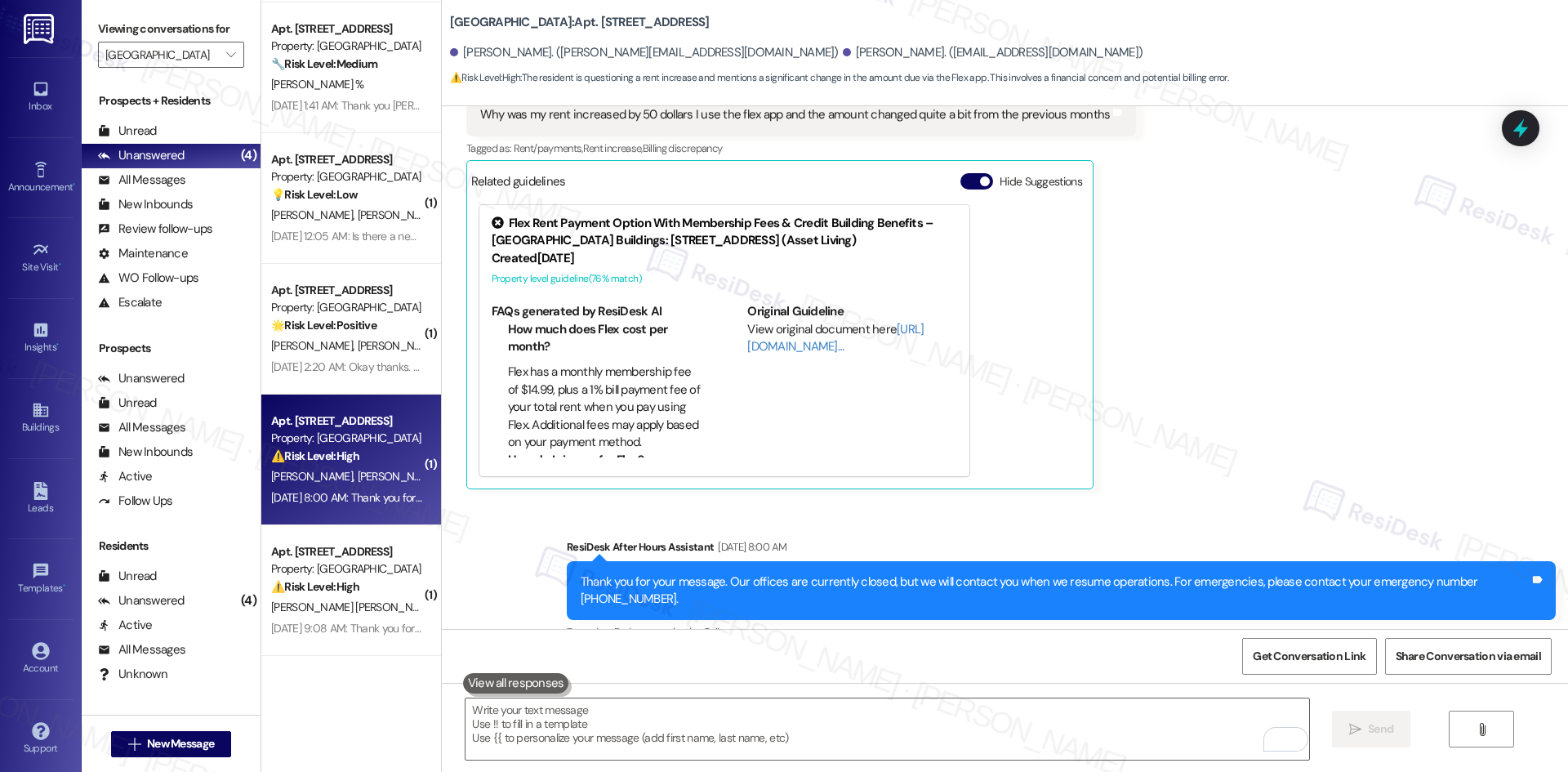
scroll to position [668, 0]
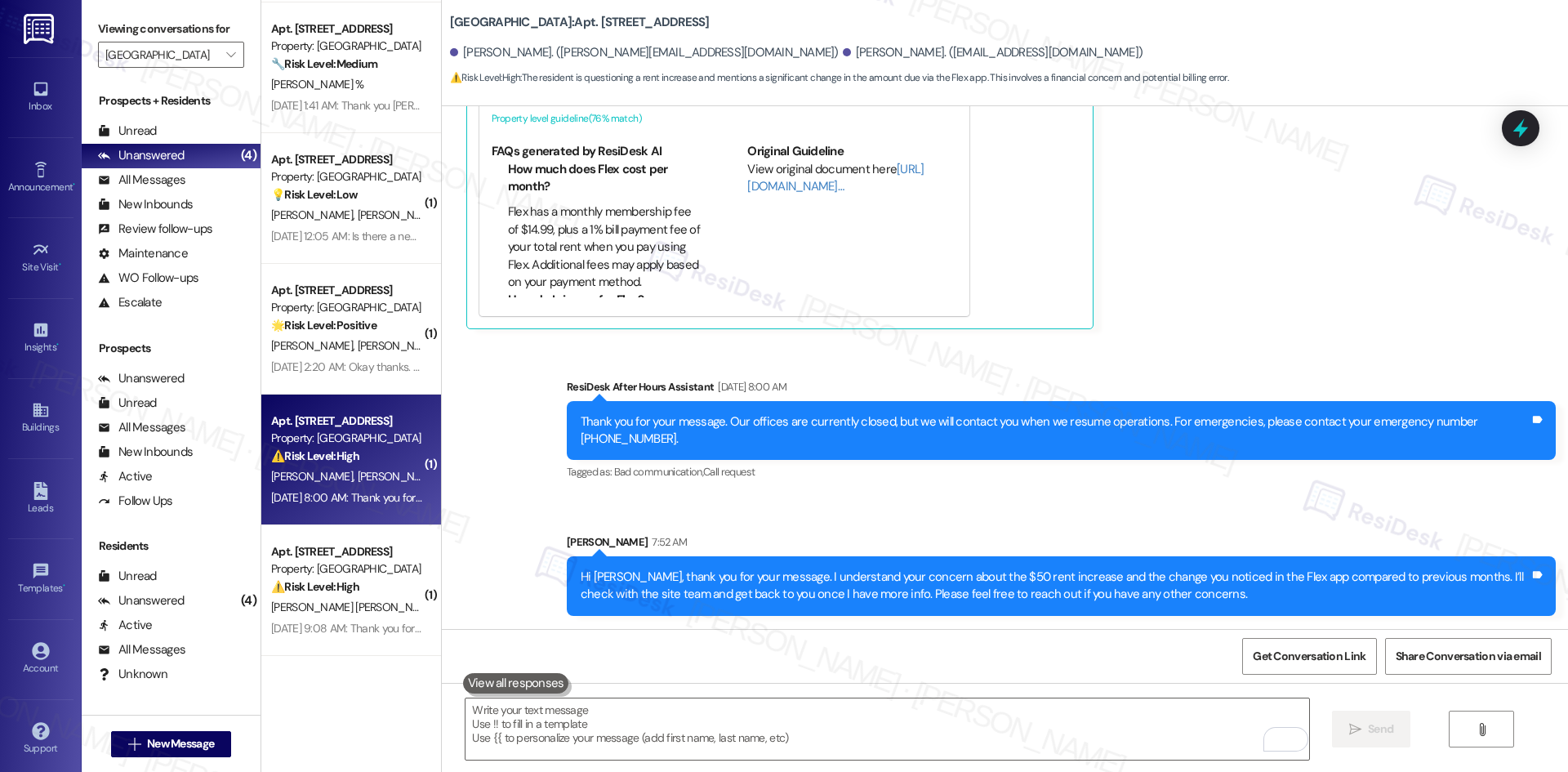
click at [1149, 520] on div "Sent via SMS ResiDesk After Hours Assistant Sep 02, 2025 at 8:00 AM Thank you f…" at bounding box center [1005, 485] width 1126 height 287
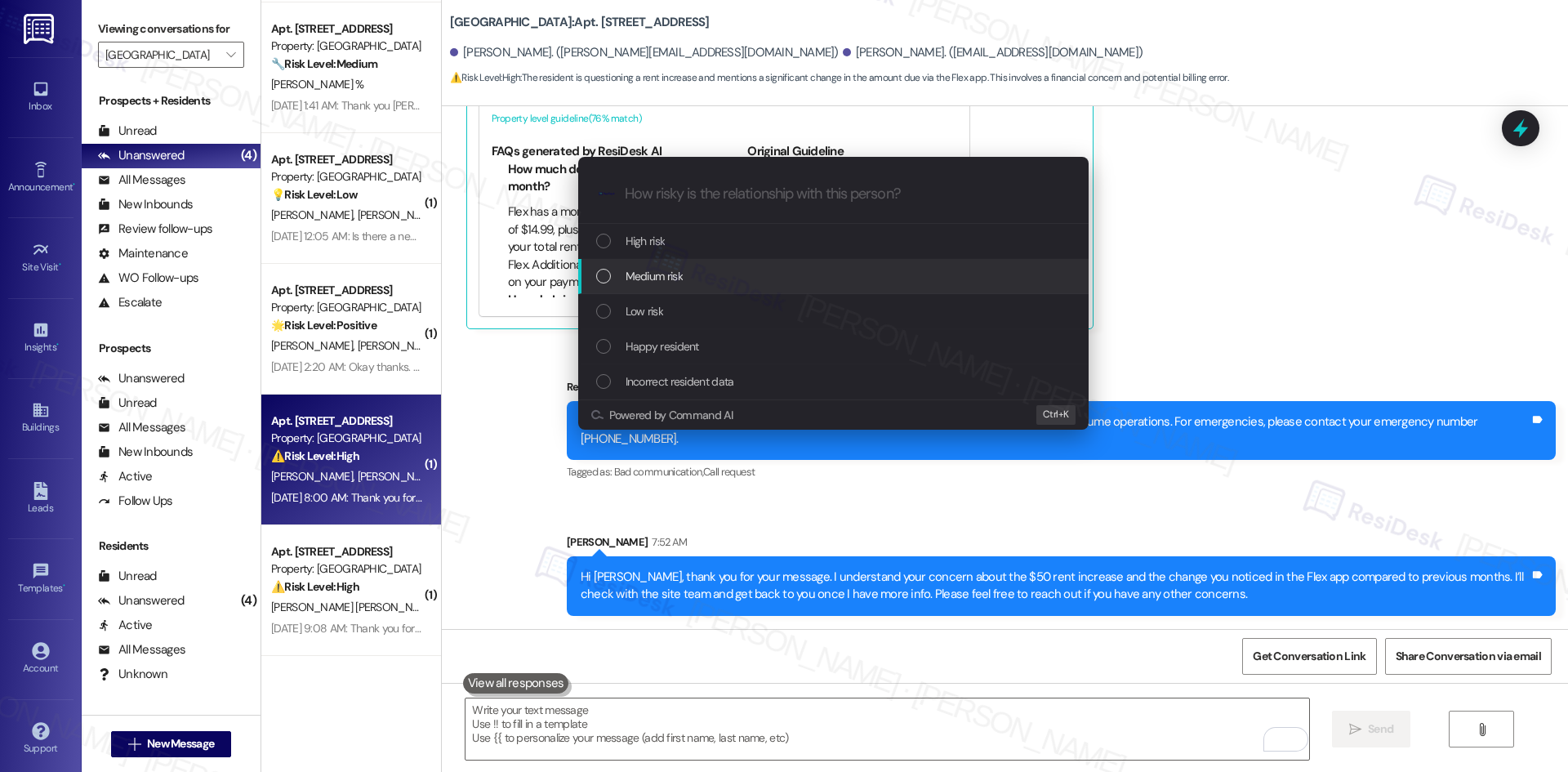
click at [724, 275] on div "Medium risk" at bounding box center [834, 275] width 477 height 18
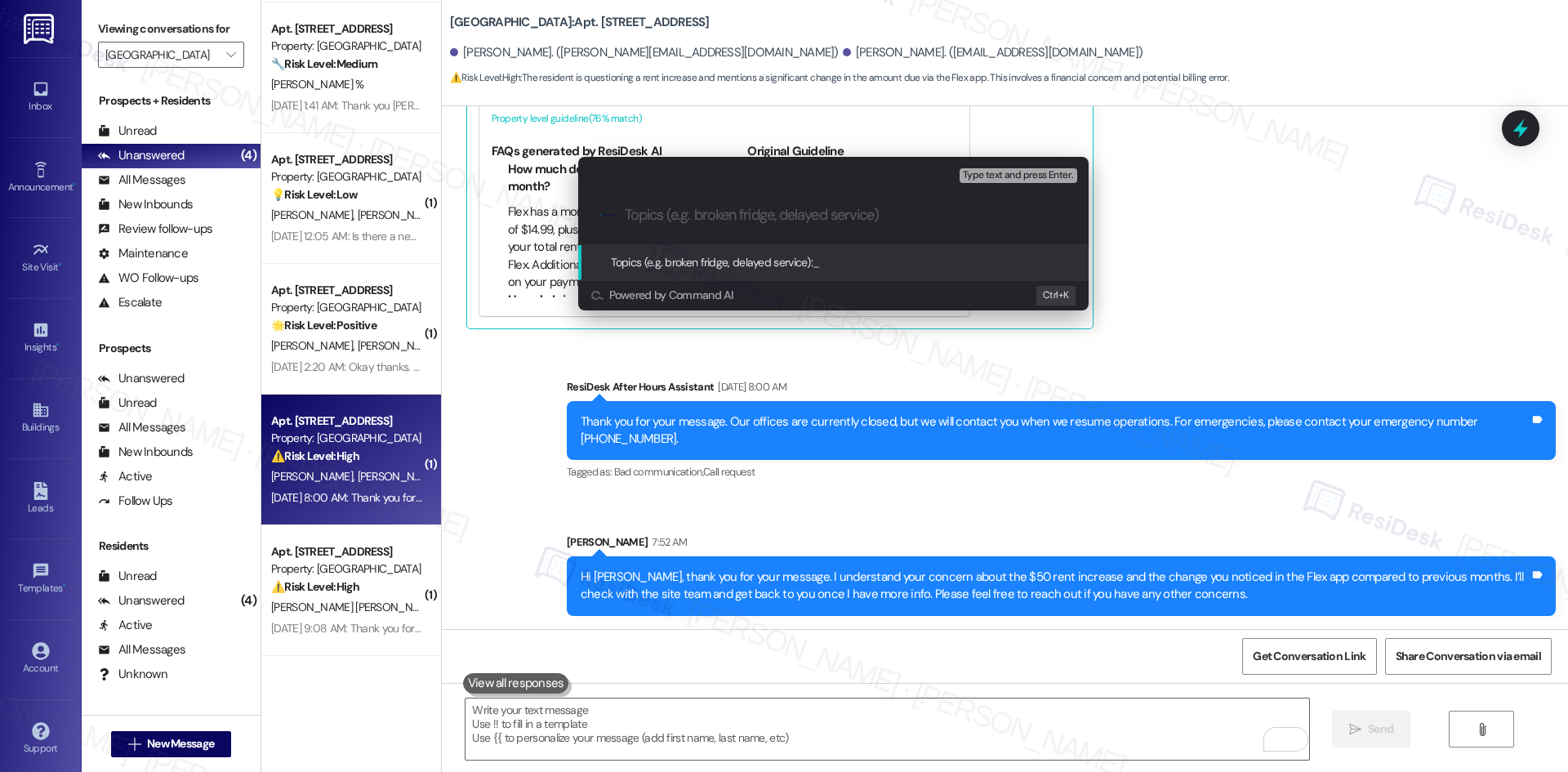
click at [684, 215] on input "Topics (e.g. broken fridge, delayed service)" at bounding box center [845, 215] width 443 height 17
paste input "Rent Increase Inquiry – $50 Change via Flex App"
type input "Rent Increase Inquiry – $50 Change via Flex App"
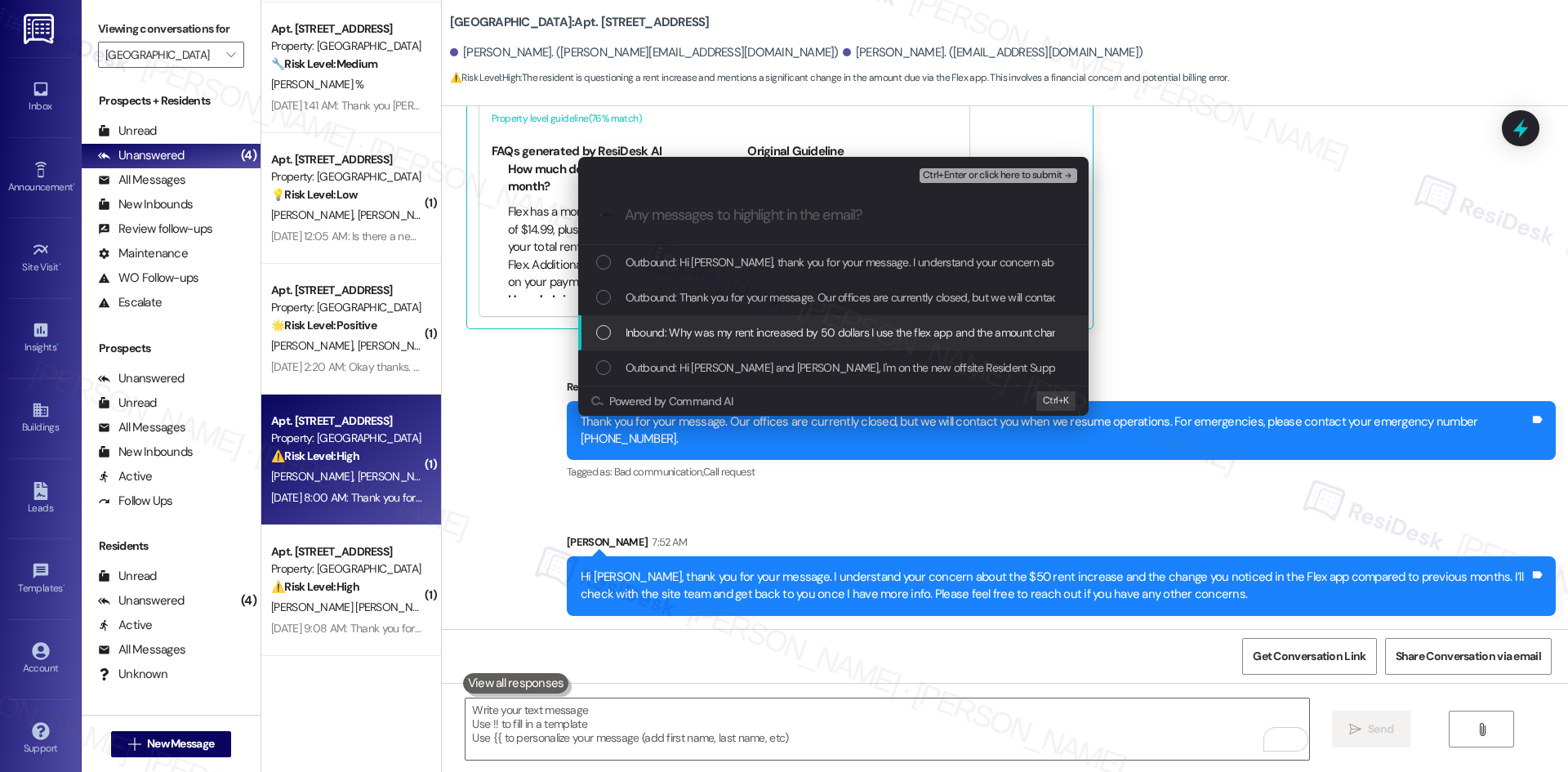
click at [706, 335] on span "Inbound: Why was my rent increased by 50 dollars I use the flex app and the amo…" at bounding box center [938, 332] width 626 height 18
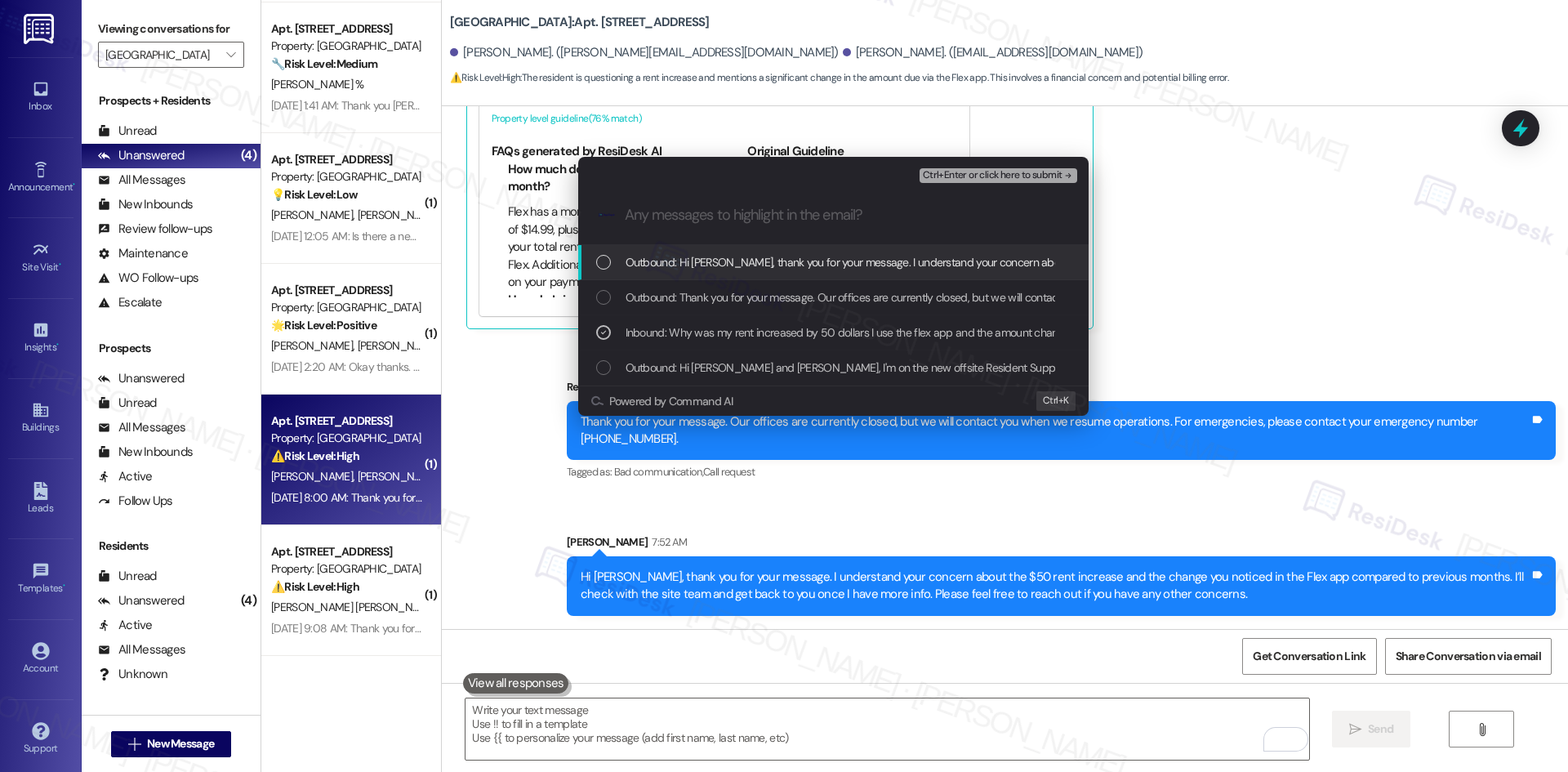
click at [1014, 170] on span "Ctrl+Enter or click here to submit" at bounding box center [993, 175] width 139 height 11
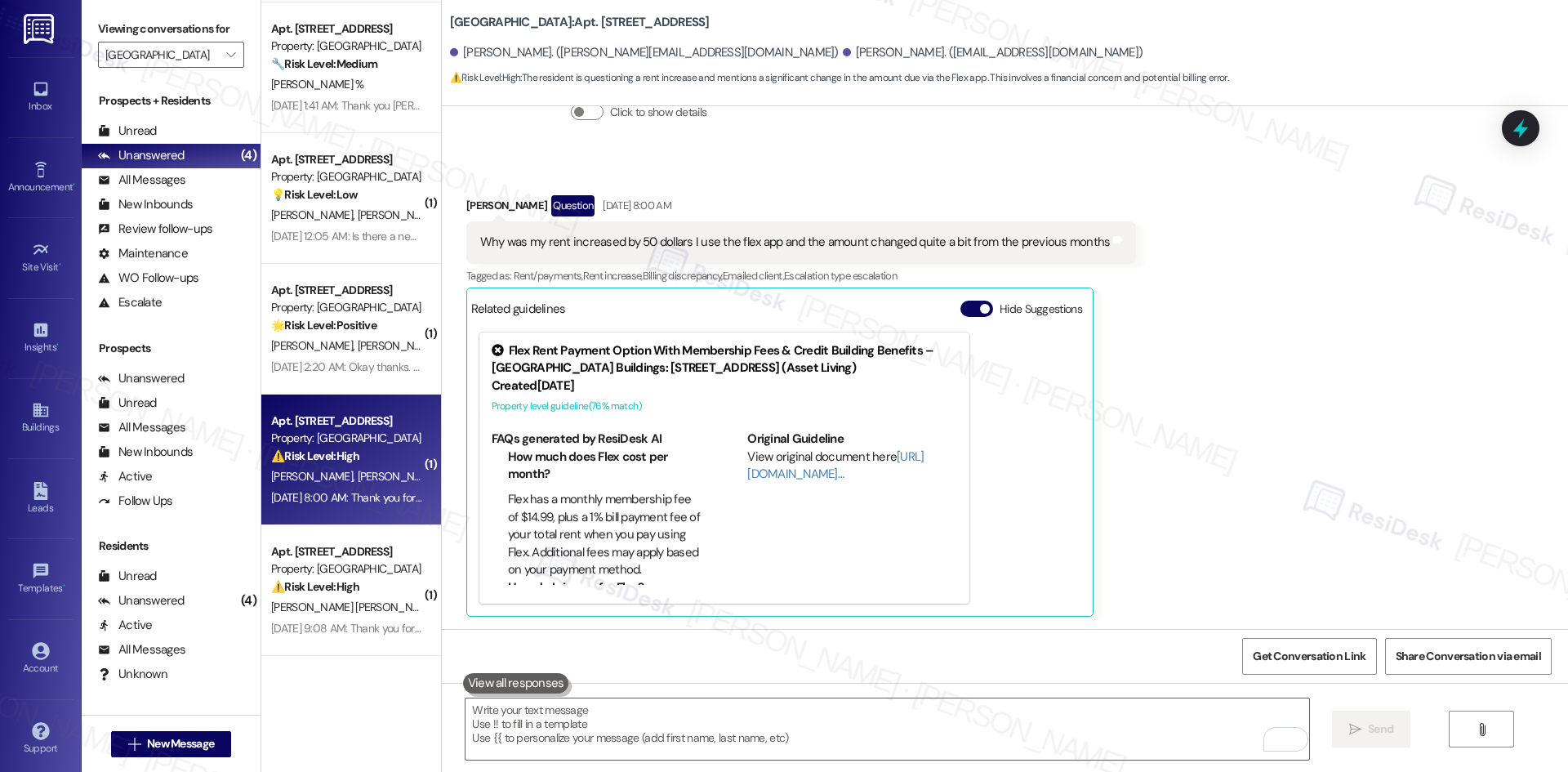
scroll to position [691, 0]
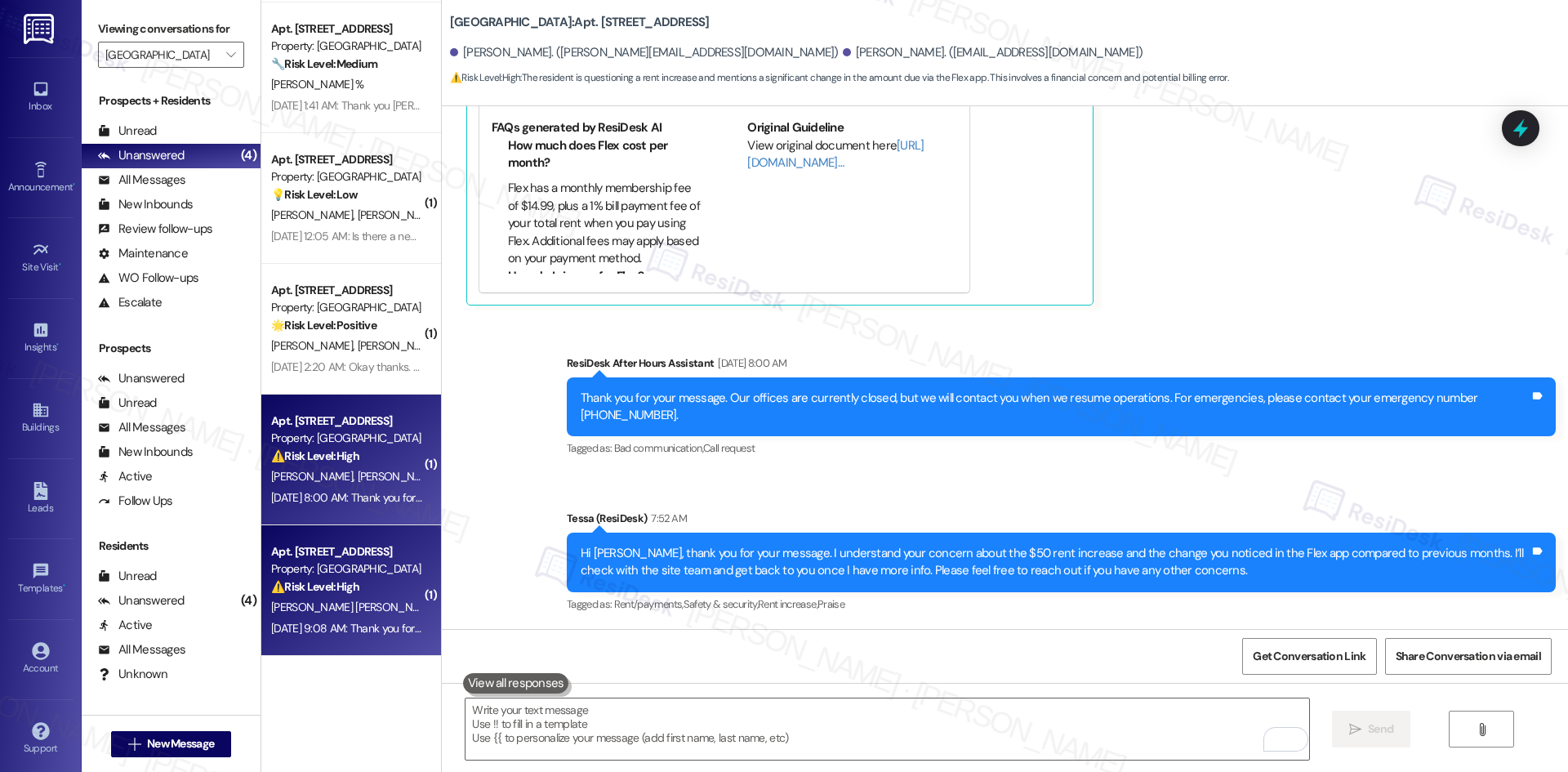
click at [355, 568] on div "Property: Crescent Ridge" at bounding box center [347, 569] width 151 height 17
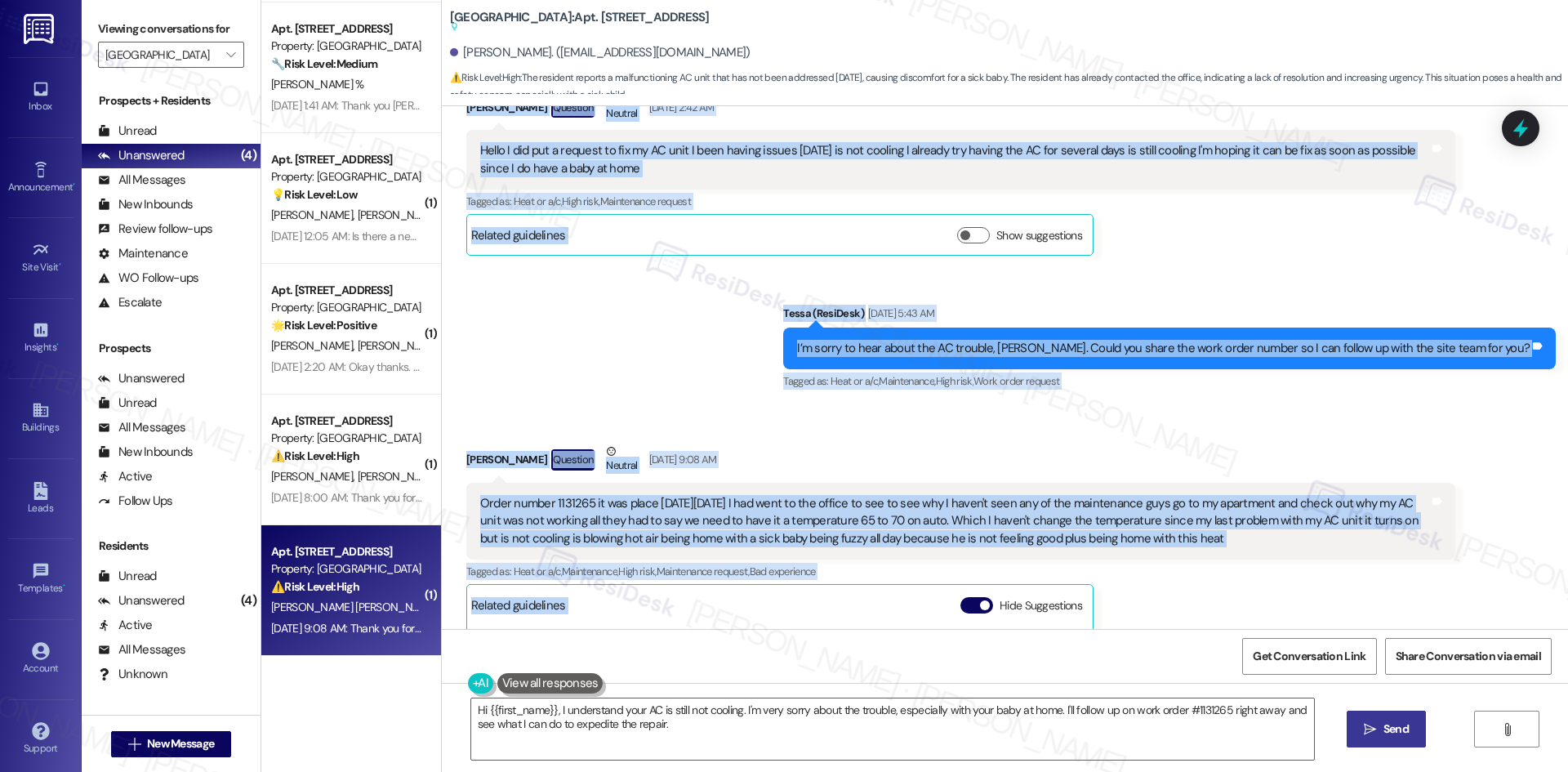
scroll to position [594, 0]
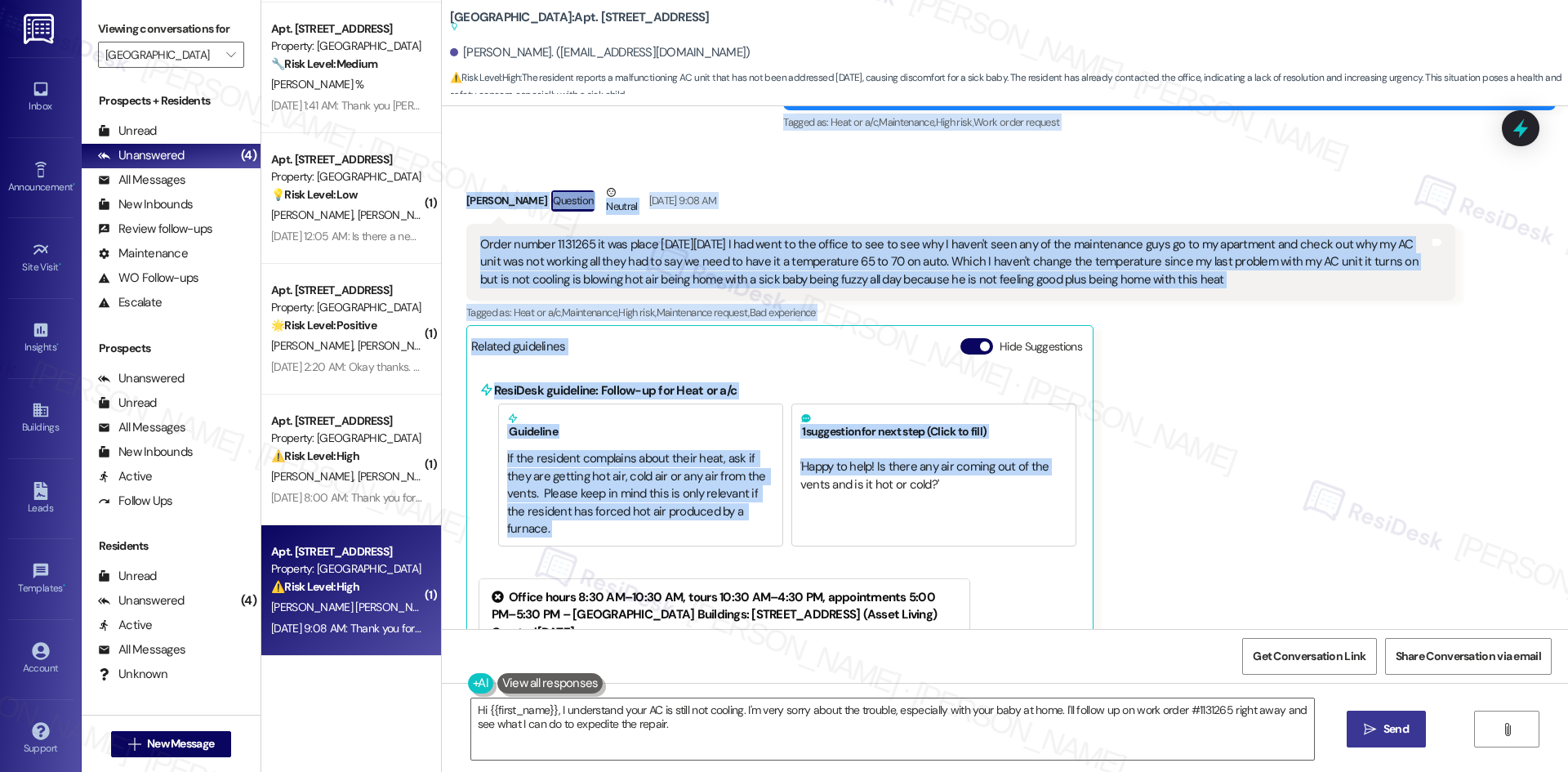
drag, startPoint x: 440, startPoint y: 170, endPoint x: 1228, endPoint y: 279, distance: 795.5
click at [1228, 279] on div "Lease started Aug 21, 2025 at 8:00 AM Announcement, sent via SMS Tessa (ResiDes…" at bounding box center [1005, 367] width 1126 height 523
copy div "Miriam Macias Sanchez Question Neutral Aug 29, 2025 at 2:42 AM Hello I did put …"
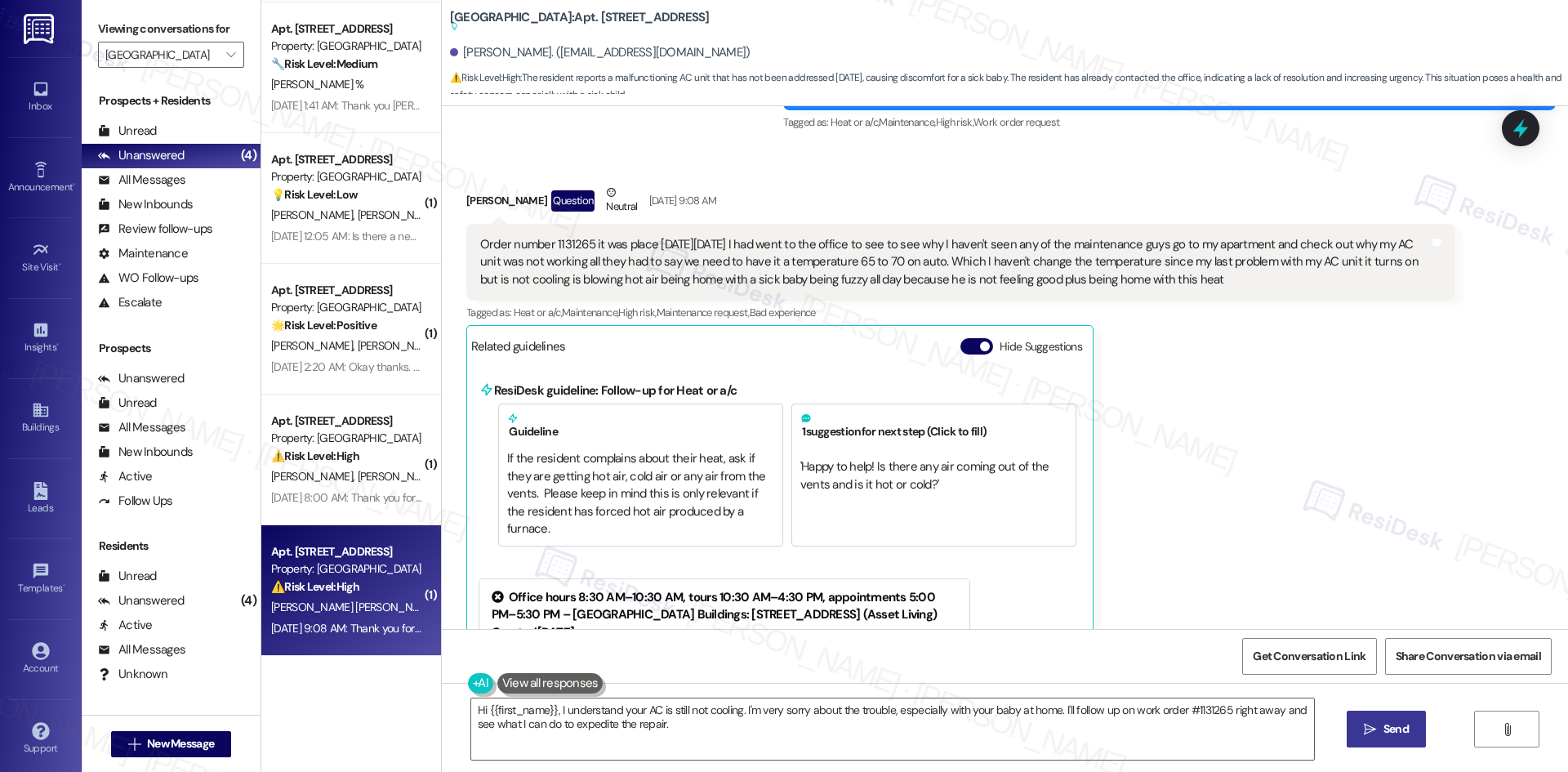
click at [1179, 367] on div "Miriam Macias Sanchez Question Neutral Aug 29, 2025 at 9:08 AM Order number 113…" at bounding box center [961, 534] width 989 height 701
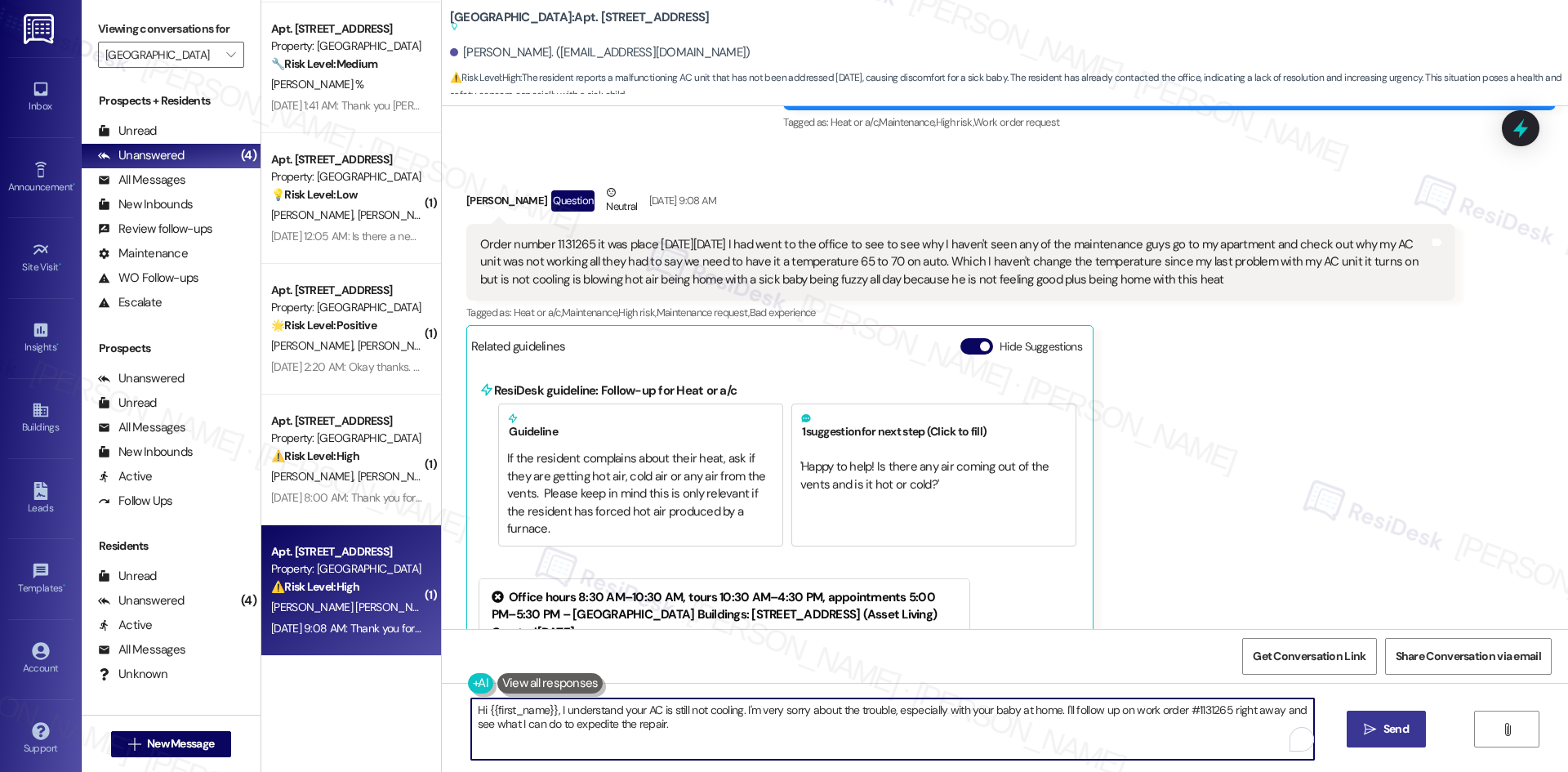
drag, startPoint x: 667, startPoint y: 729, endPoint x: 416, endPoint y: 709, distance: 251.8
click at [416, 709] on div "( 1 ) Apt. 3B8, 8200 Bridge Blvd SW Property: Crescent Ridge ⚠️ Risk Level: Hig…" at bounding box center [914, 386] width 1307 height 772
paste textarea "Miriam, I just wanted to check back with you — has maintenance been able to com…"
type textarea "Hi Miriam, I just wanted to check back with you — has maintenance been able to …"
click at [1371, 738] on button " Send" at bounding box center [1371, 729] width 79 height 37
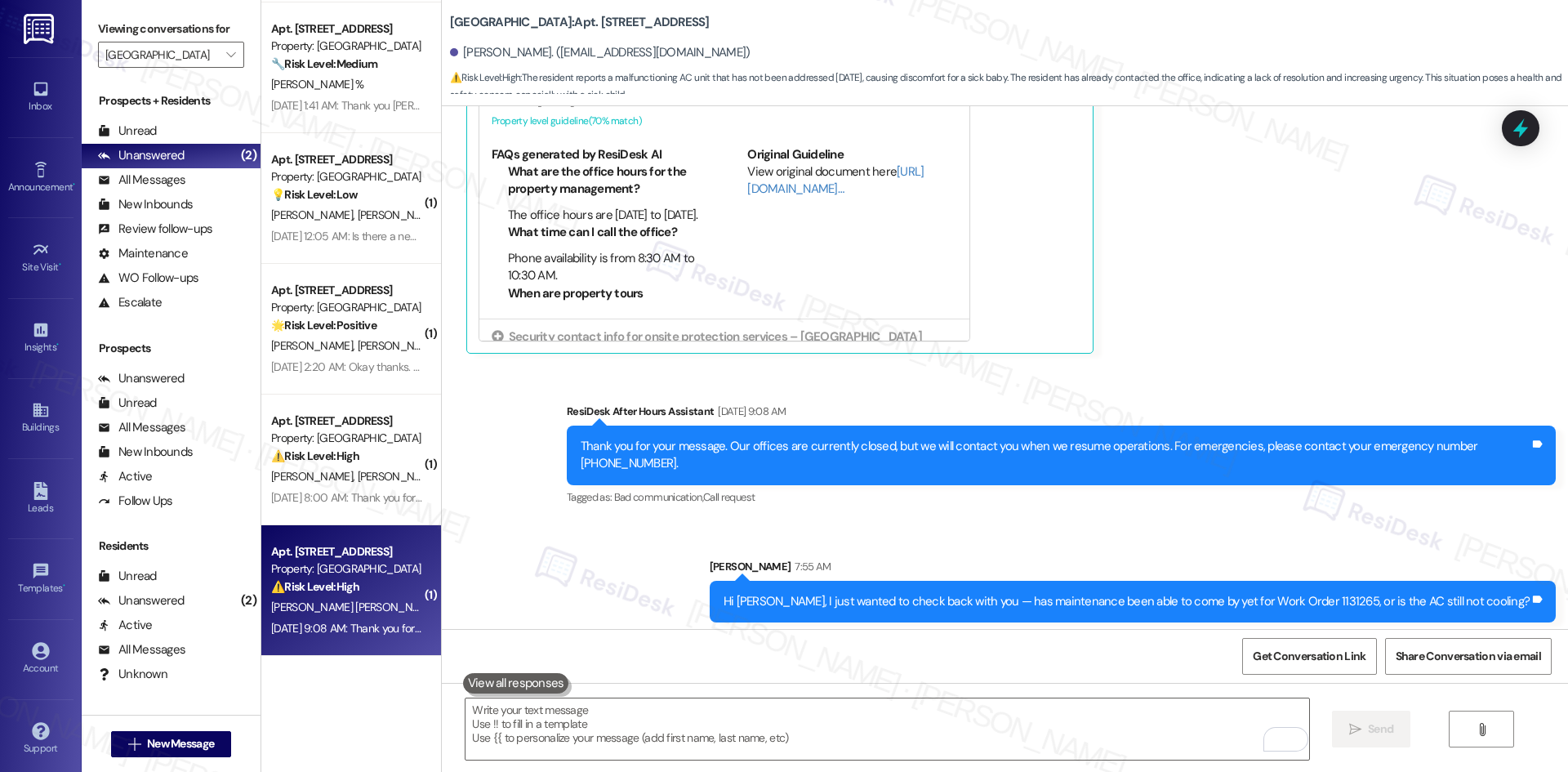
scroll to position [923, 0]
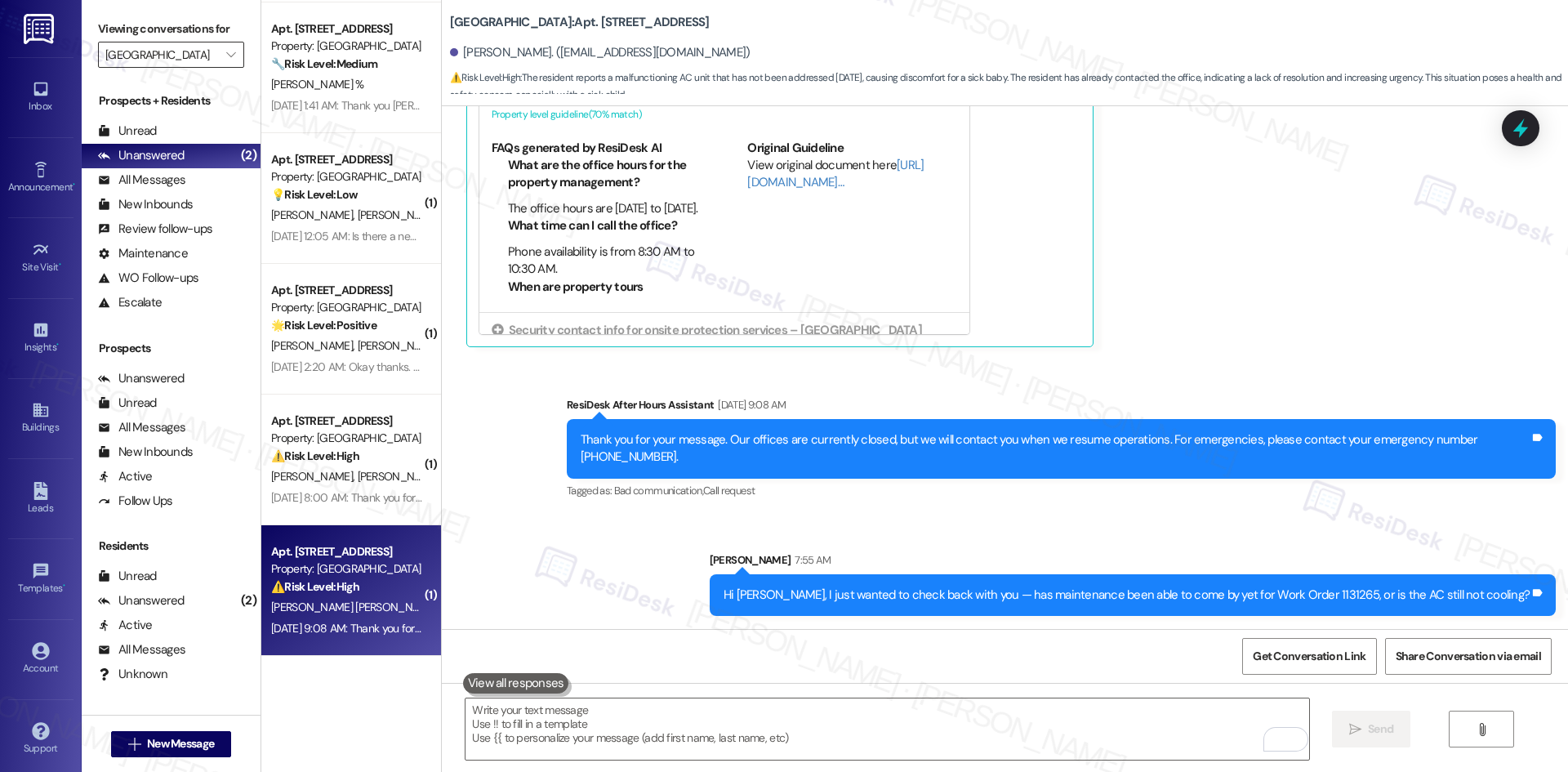
click at [191, 64] on input "Crescent Ridge" at bounding box center [161, 54] width 113 height 26
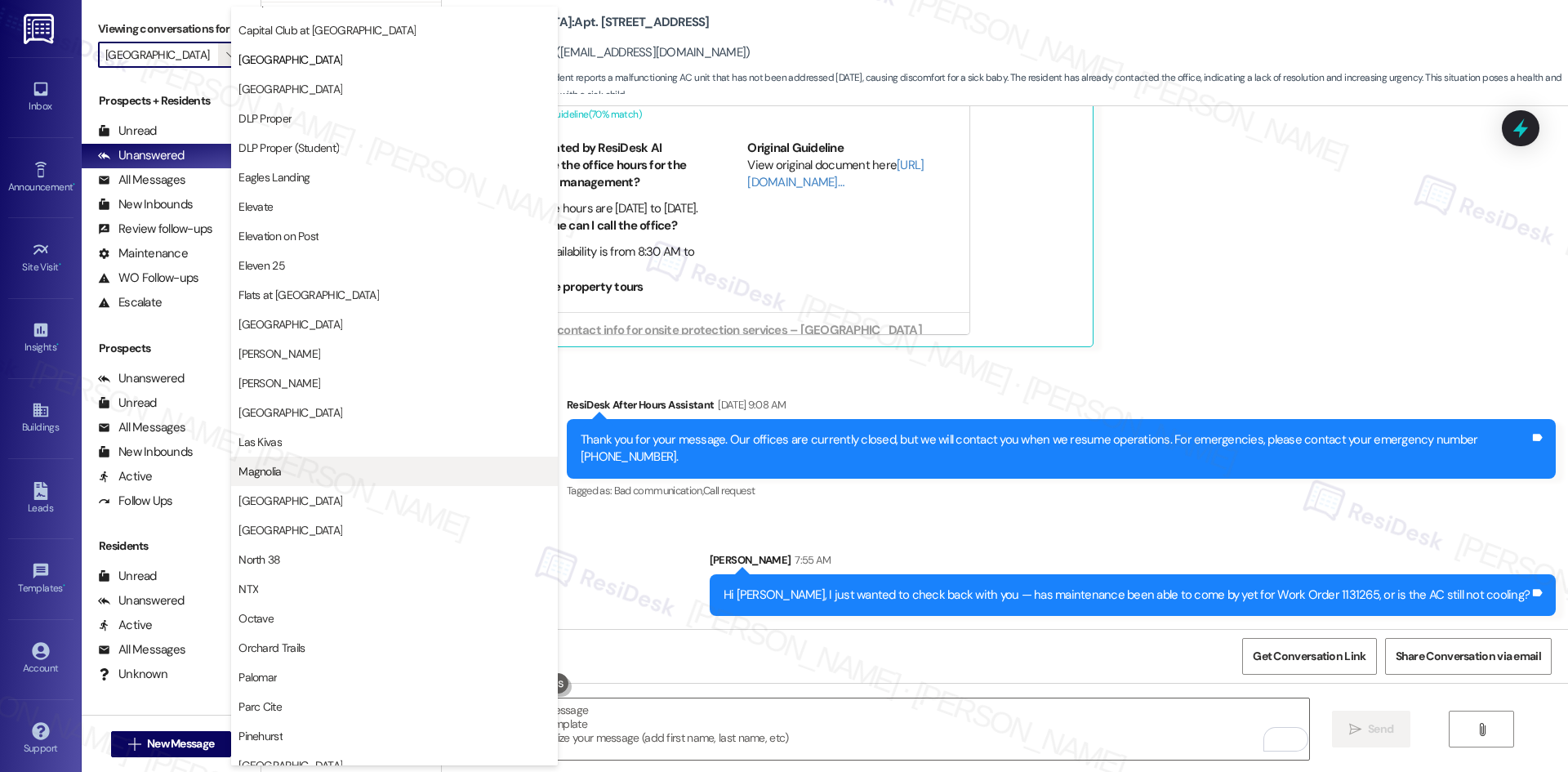
scroll to position [347, 0]
click at [318, 448] on button "Las Kivas" at bounding box center [395, 440] width 327 height 29
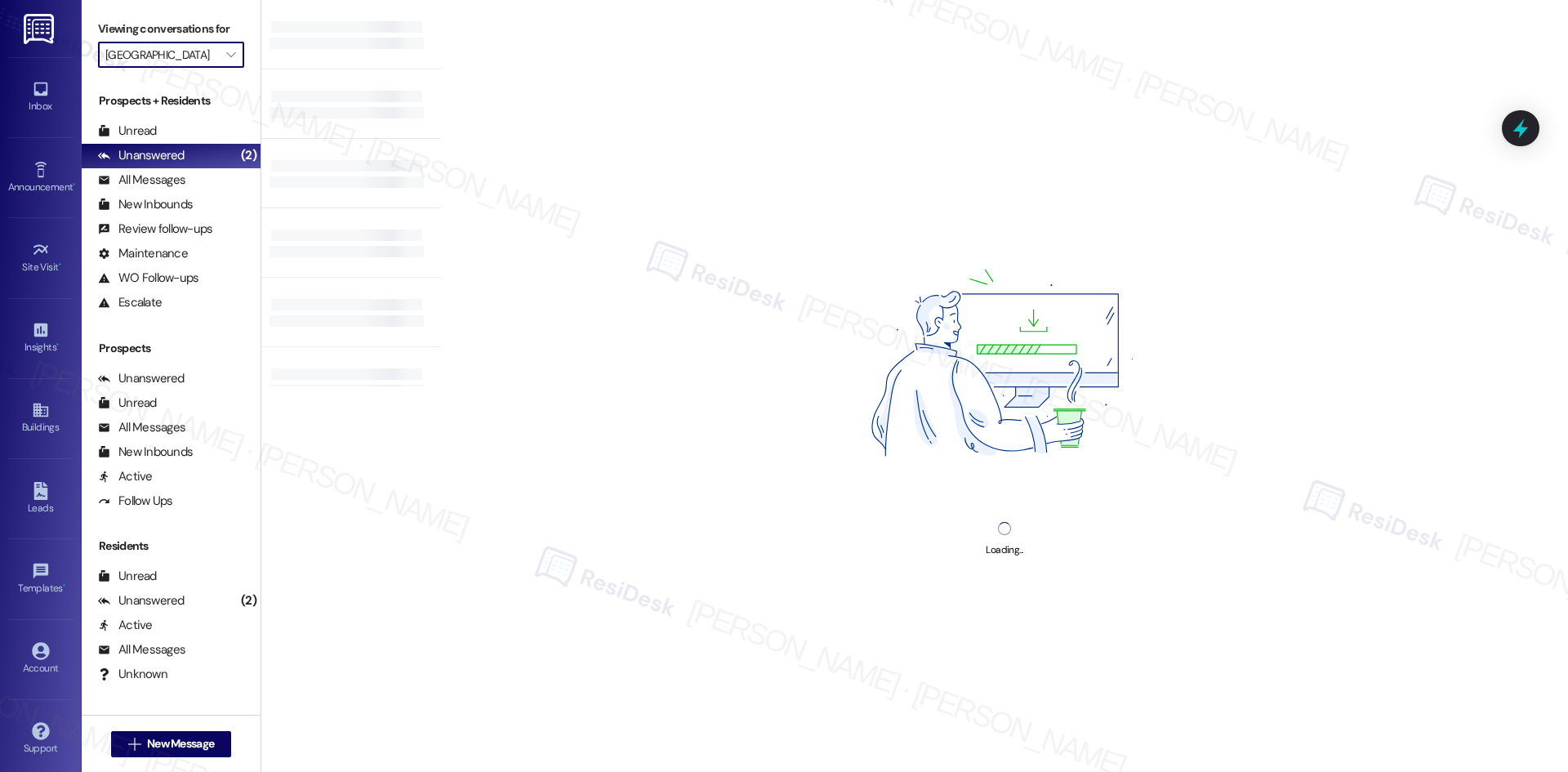
type input "Las Kivas"
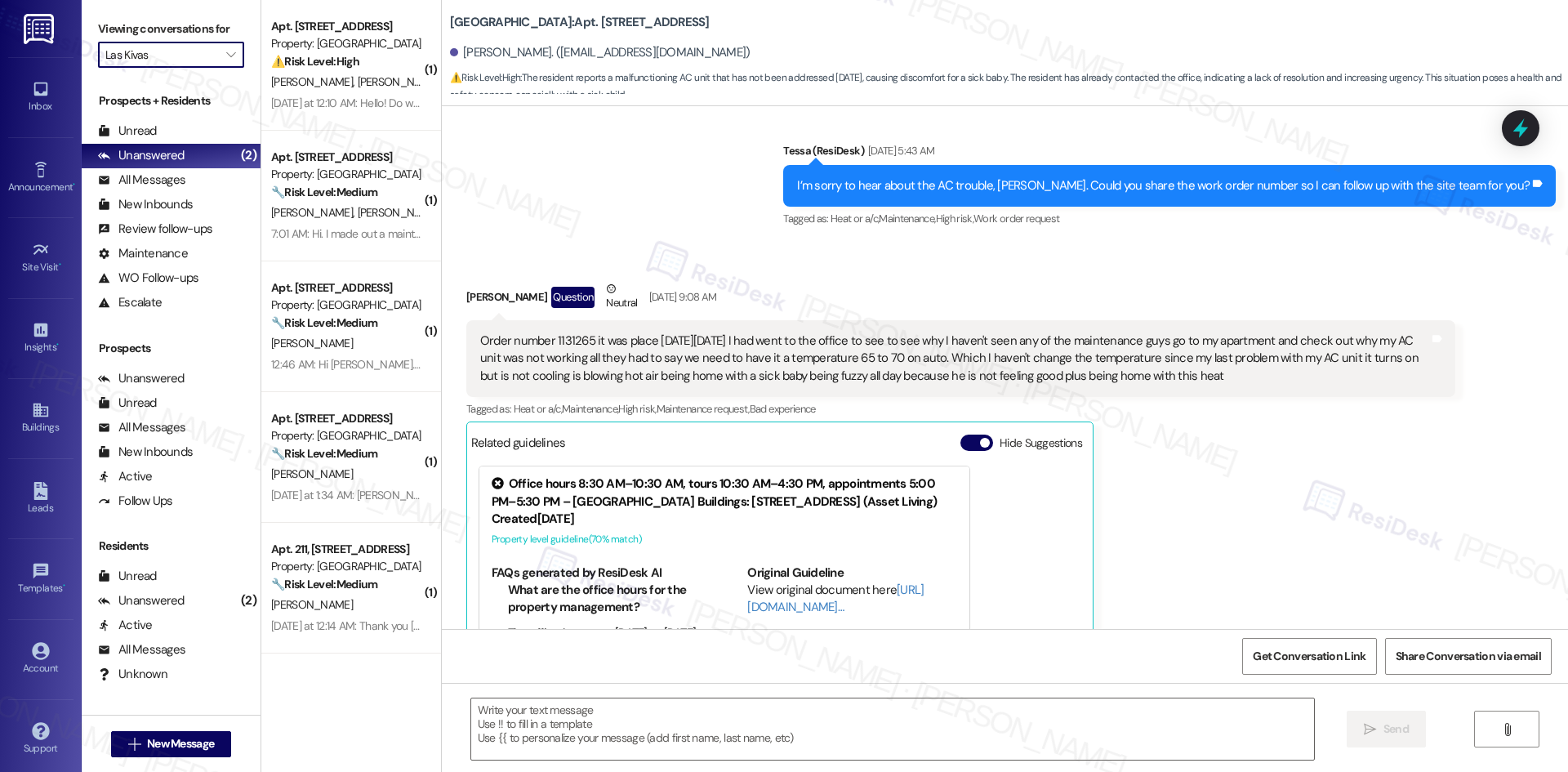
type textarea "Fetching suggested responses. Please feel free to read through the conversation…"
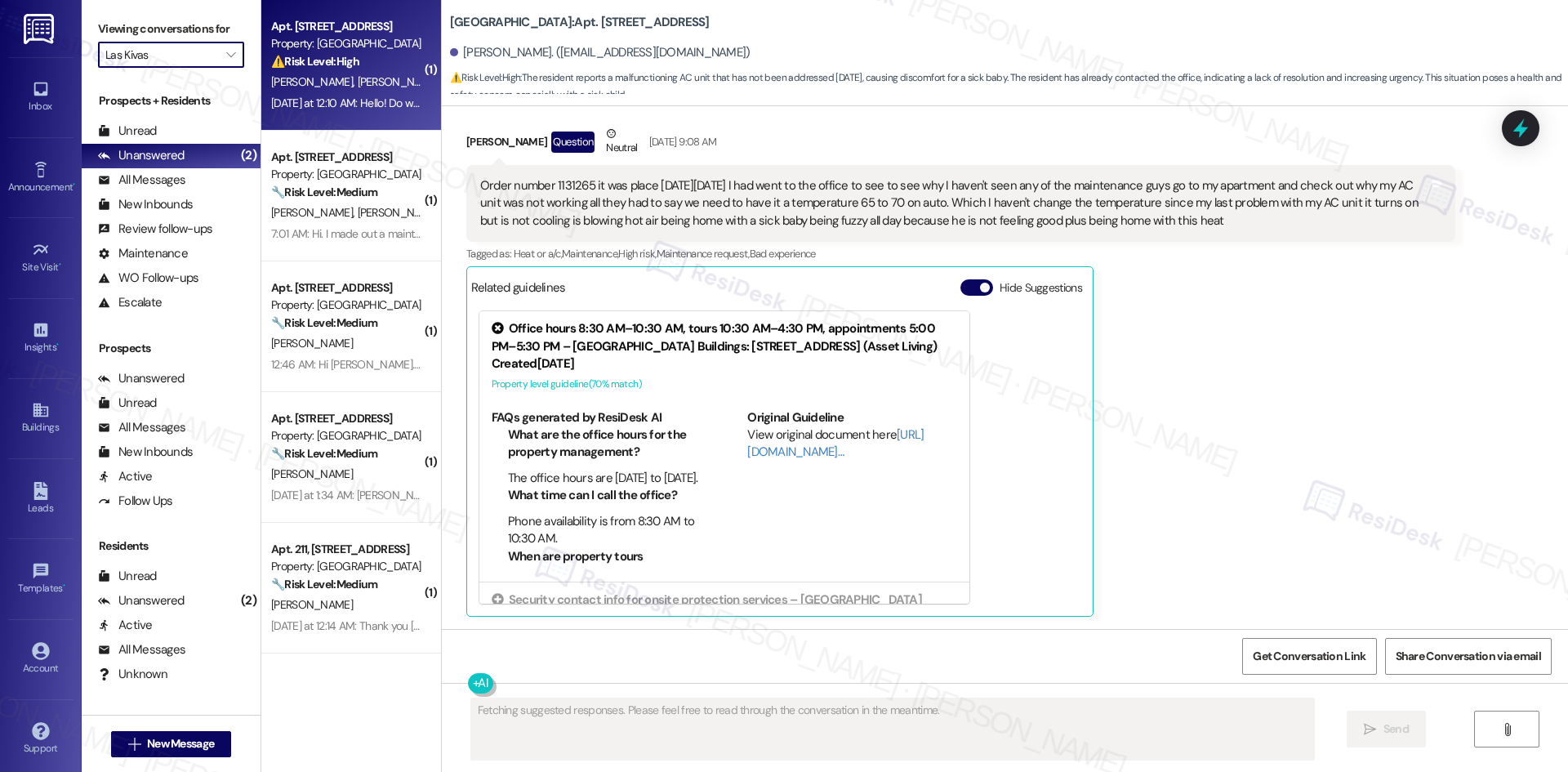
click at [345, 85] on div "L. Begay N. Begay" at bounding box center [346, 83] width 154 height 21
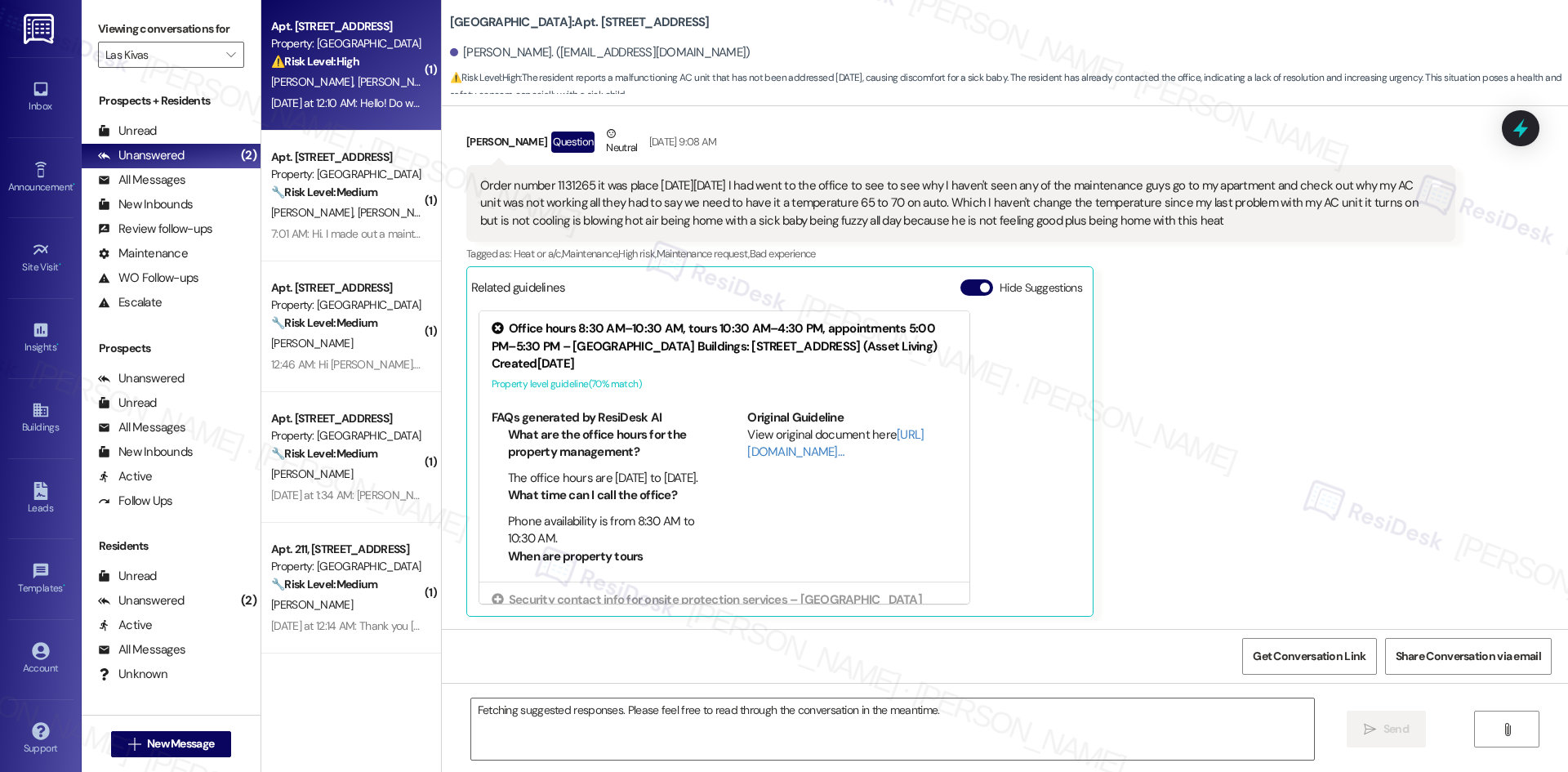
scroll to position [53, 0]
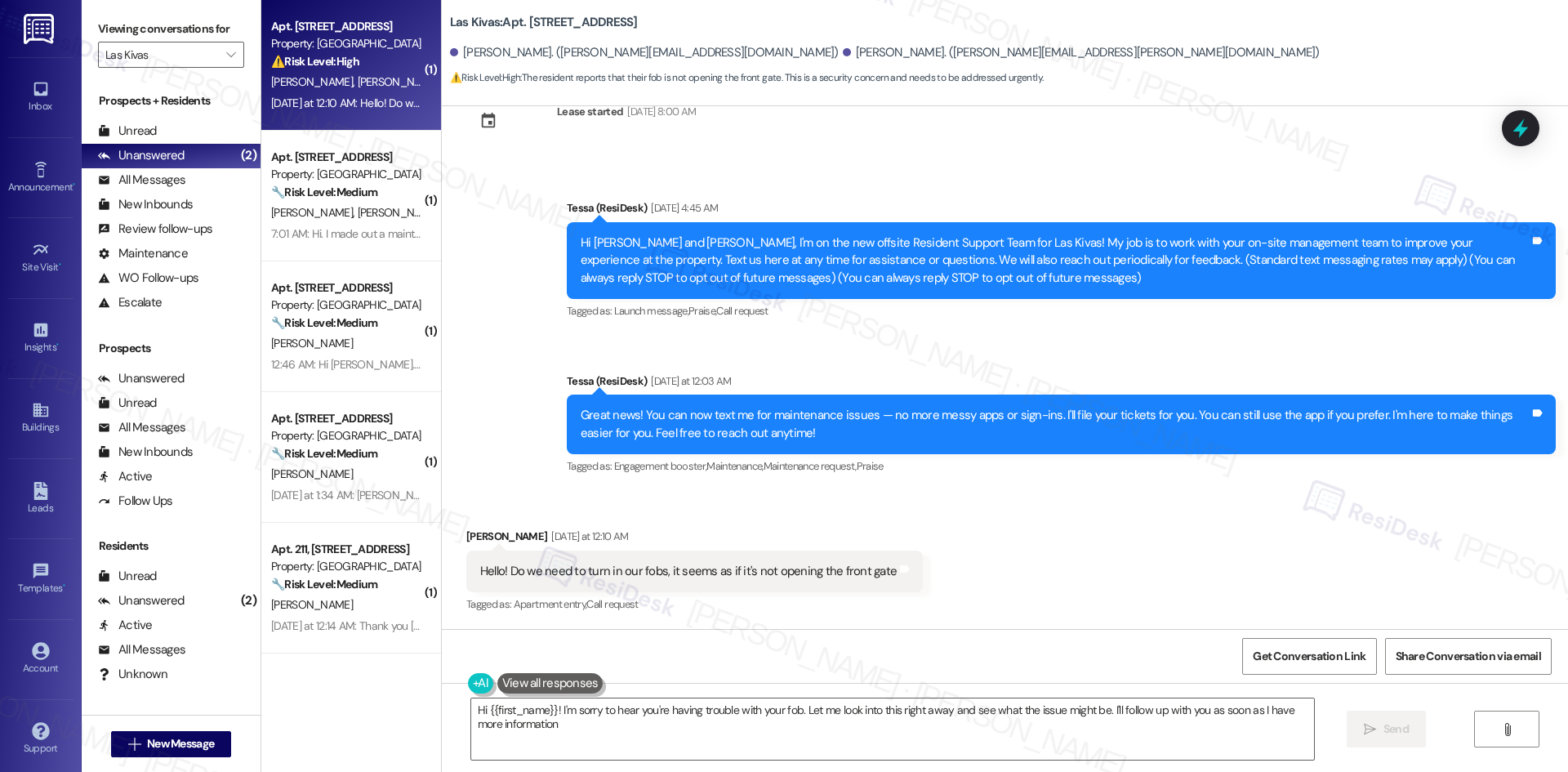
type textarea "Hi {{first_name}}! I'm sorry to hear you're having trouble with your fob. Let m…"
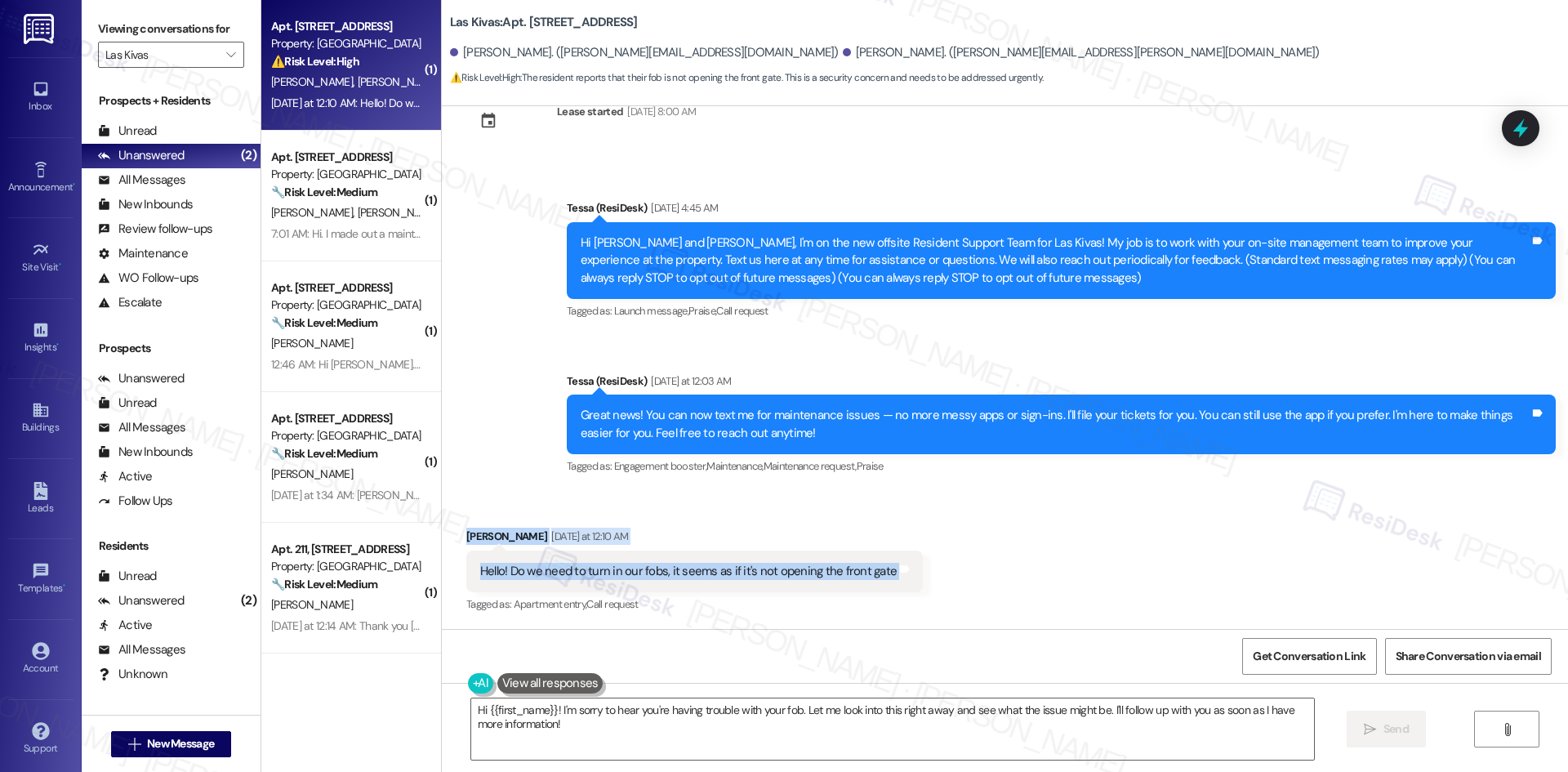
drag, startPoint x: 441, startPoint y: 518, endPoint x: 963, endPoint y: 588, distance: 526.7
click at [963, 588] on div "Received via SMS Latasha Begay Yesterday at 12:10 AM Hello! Do we need to turn …" at bounding box center [1005, 560] width 1126 height 138
click at [856, 506] on div "Received via SMS Latasha Begay Yesterday at 12:10 AM Hello! Do we need to turn …" at bounding box center [1005, 560] width 1126 height 138
drag, startPoint x: 434, startPoint y: 521, endPoint x: 986, endPoint y: 572, distance: 554.4
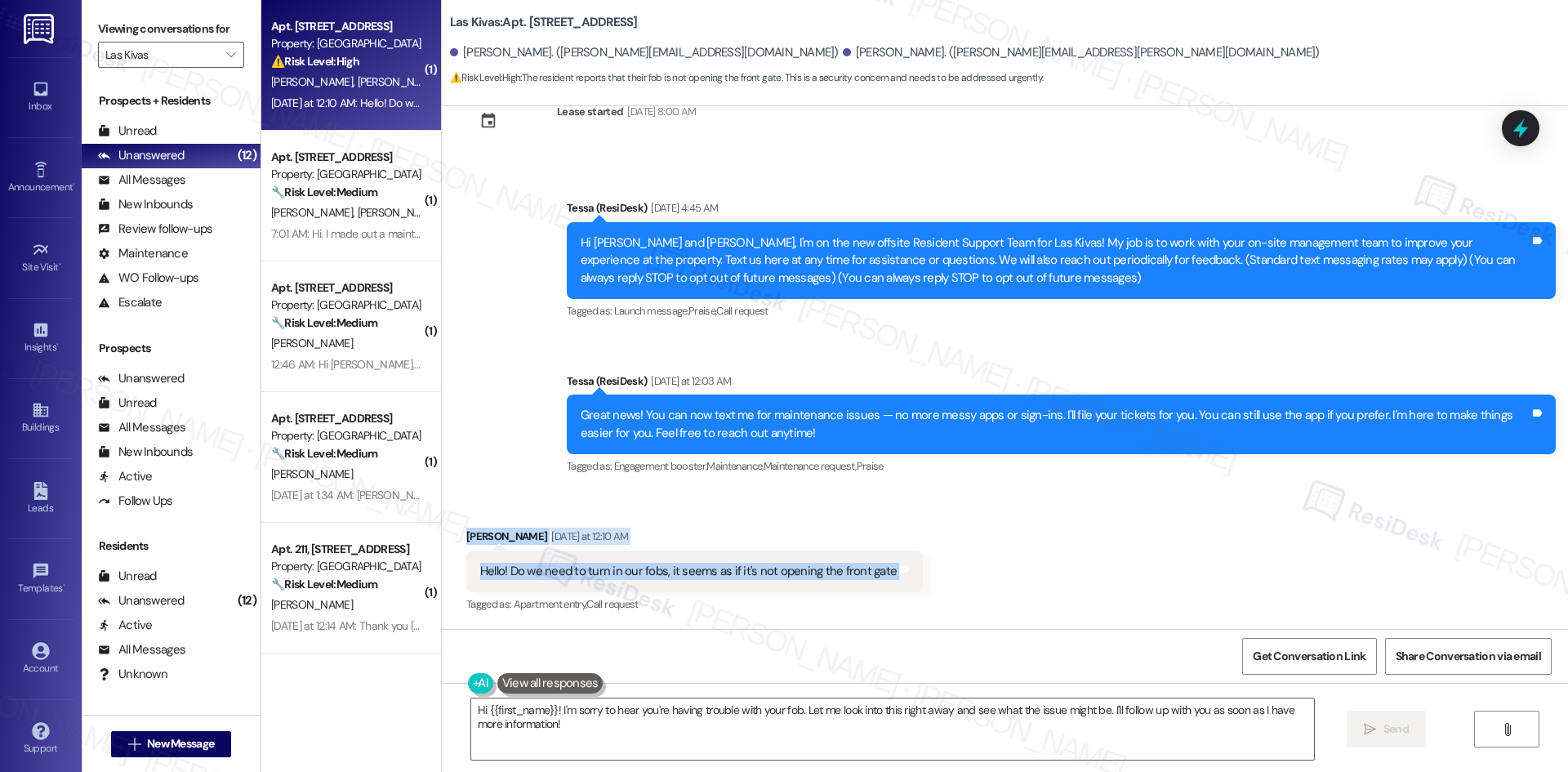
click at [947, 572] on div "Received via SMS Latasha Begay Yesterday at 12:10 AM Hello! Do we need to turn …" at bounding box center [1005, 560] width 1126 height 138
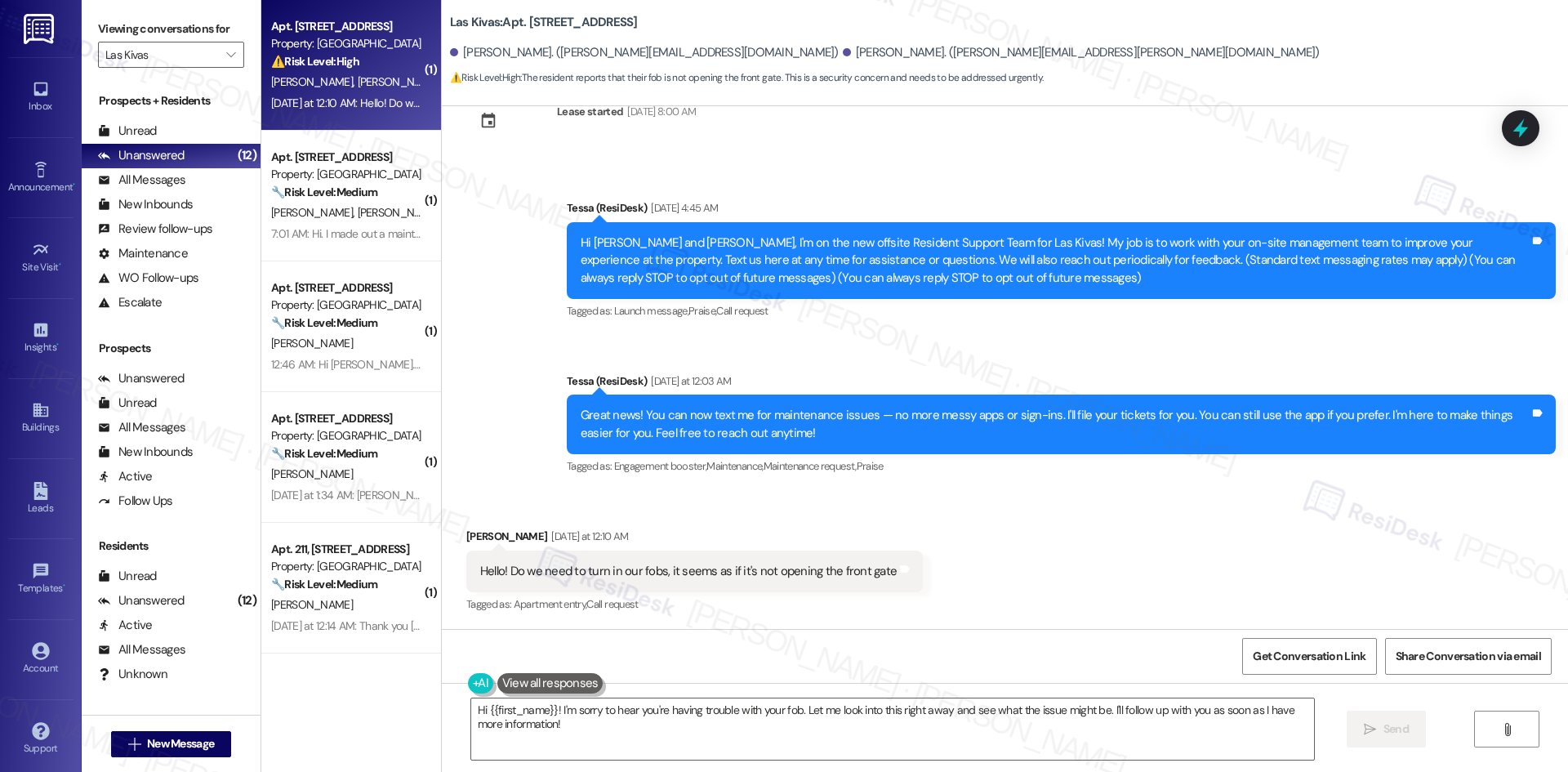
click at [735, 172] on div "Announcement, sent via SMS Tessa (ResiDesk) Aug 27, 2025 at 4:45 AM Hi Natasha …" at bounding box center [1005, 327] width 1126 height 329
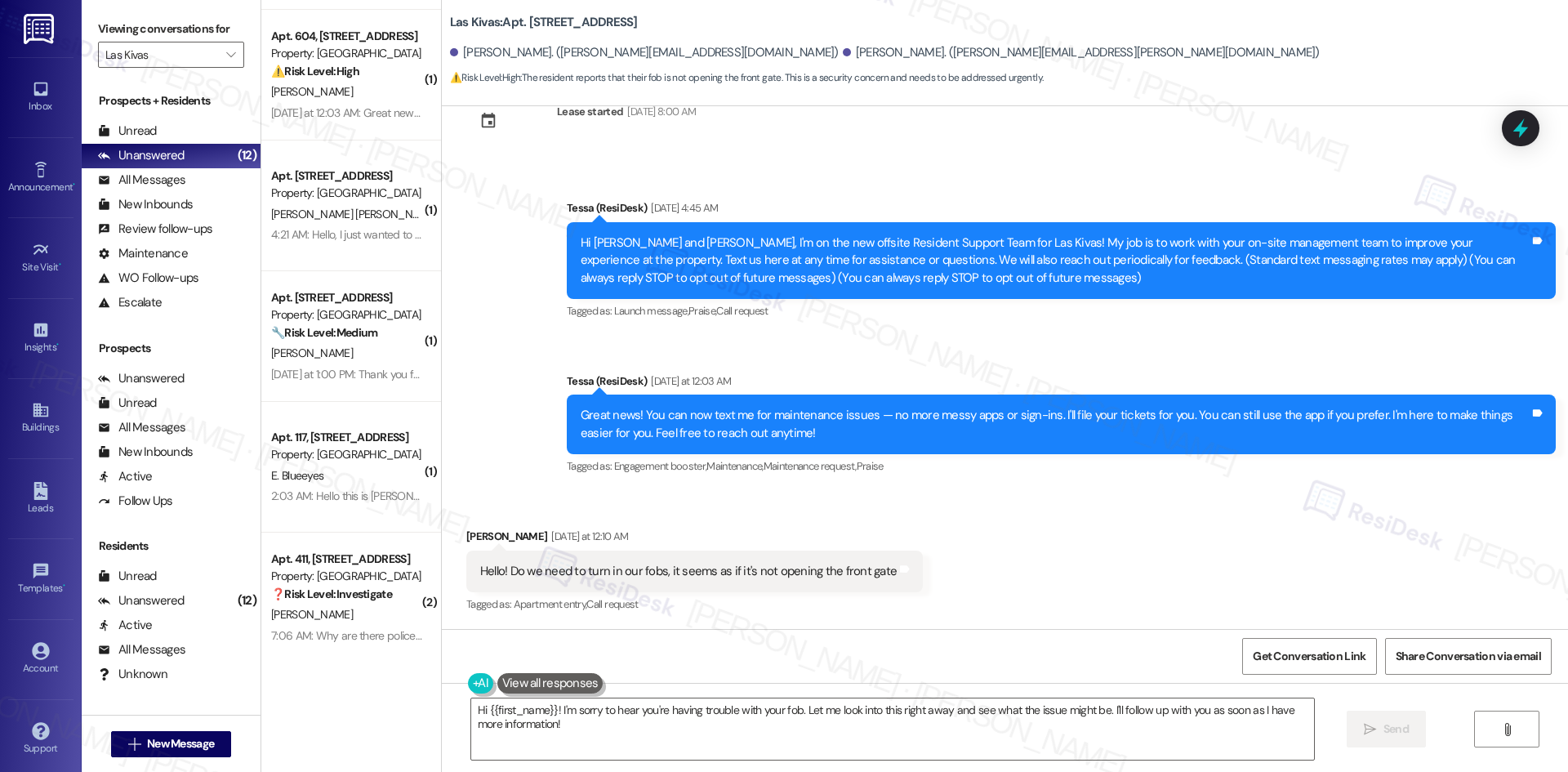
scroll to position [912, 0]
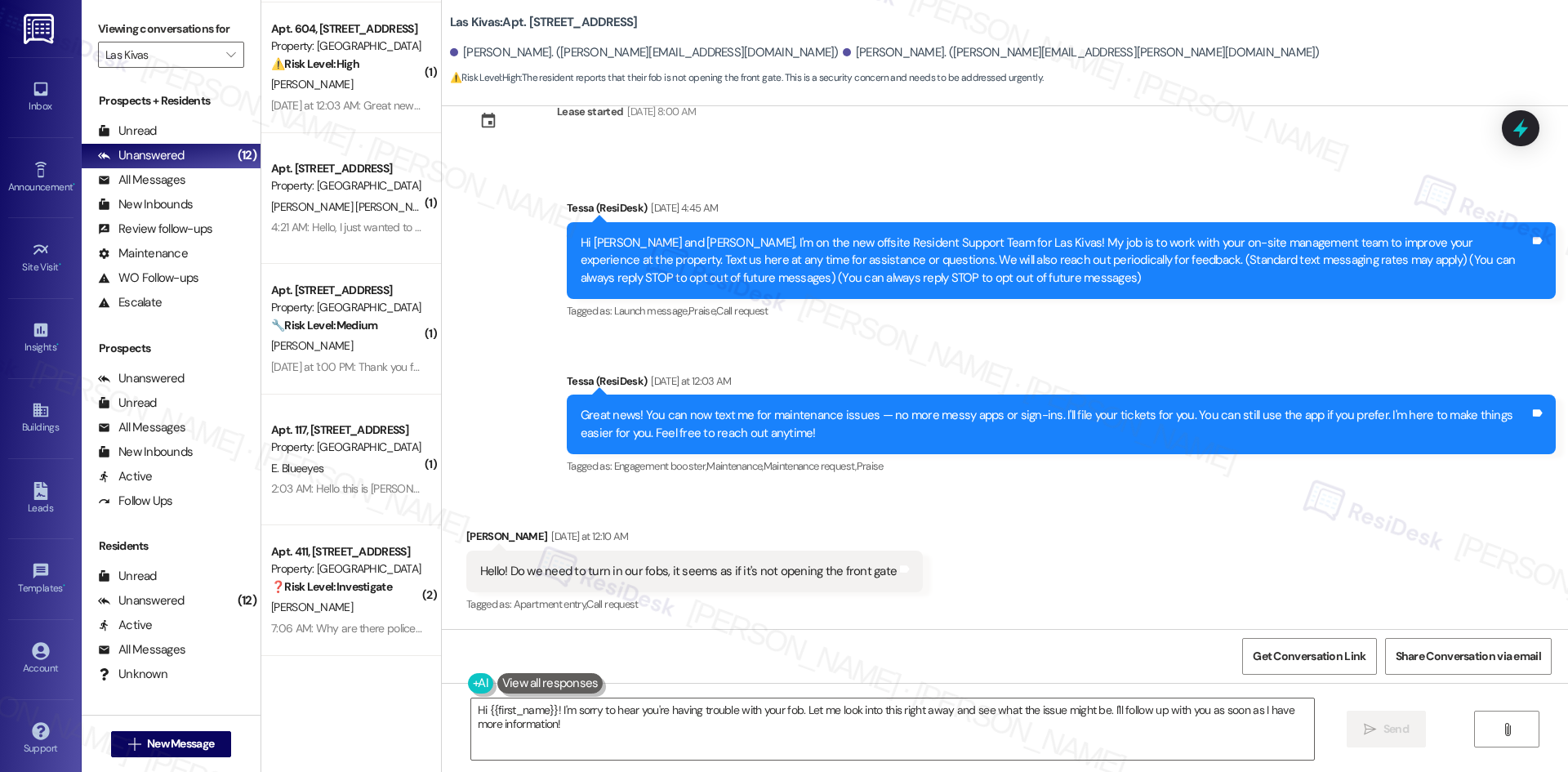
click at [477, 373] on div "Announcement, sent via SMS Tessa (ResiDesk) Aug 27, 2025 at 4:45 AM Hi Natasha …" at bounding box center [1005, 327] width 1126 height 329
click at [226, 49] on icon "" at bounding box center [231, 54] width 9 height 13
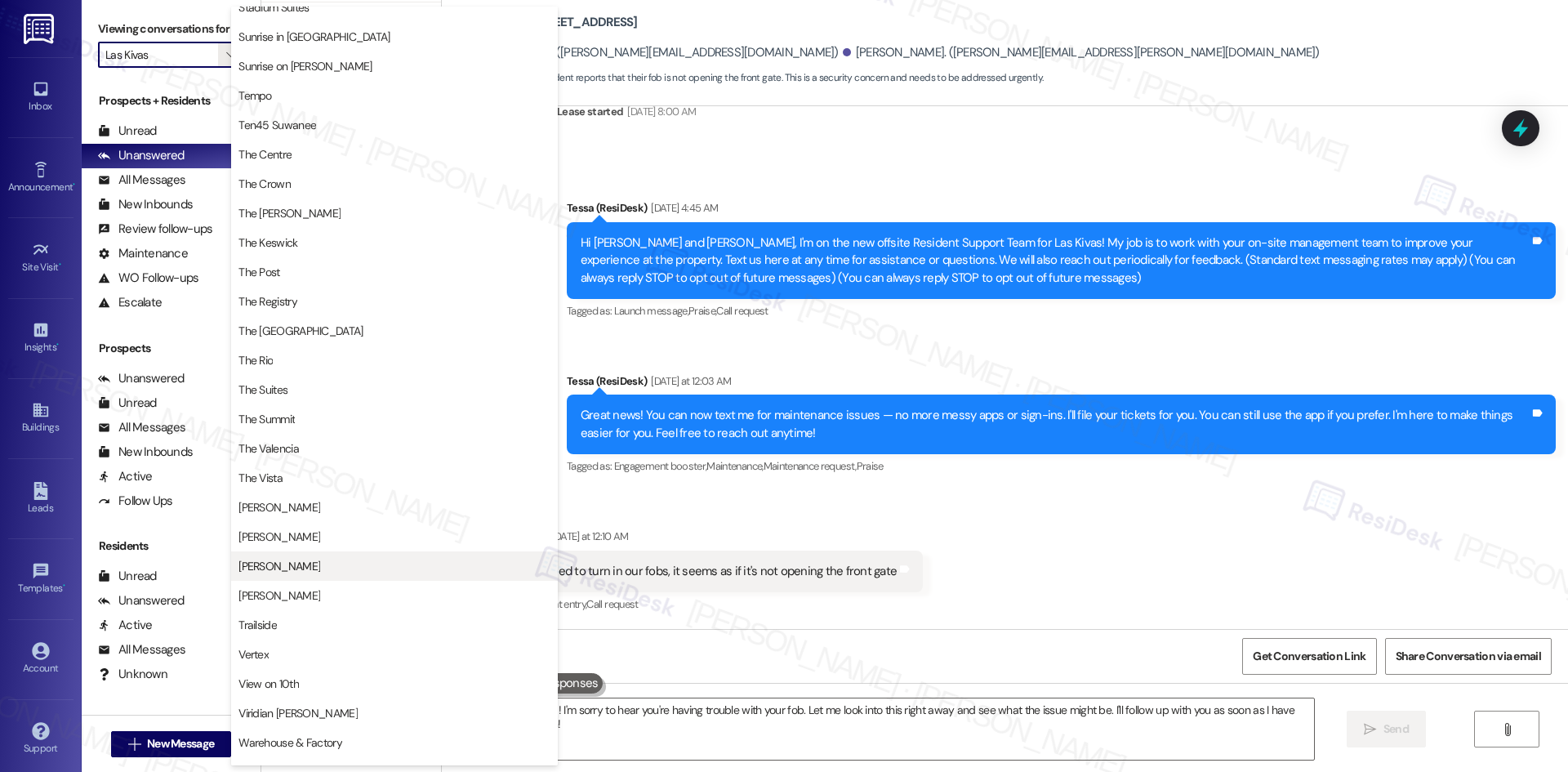
scroll to position [1418, 0]
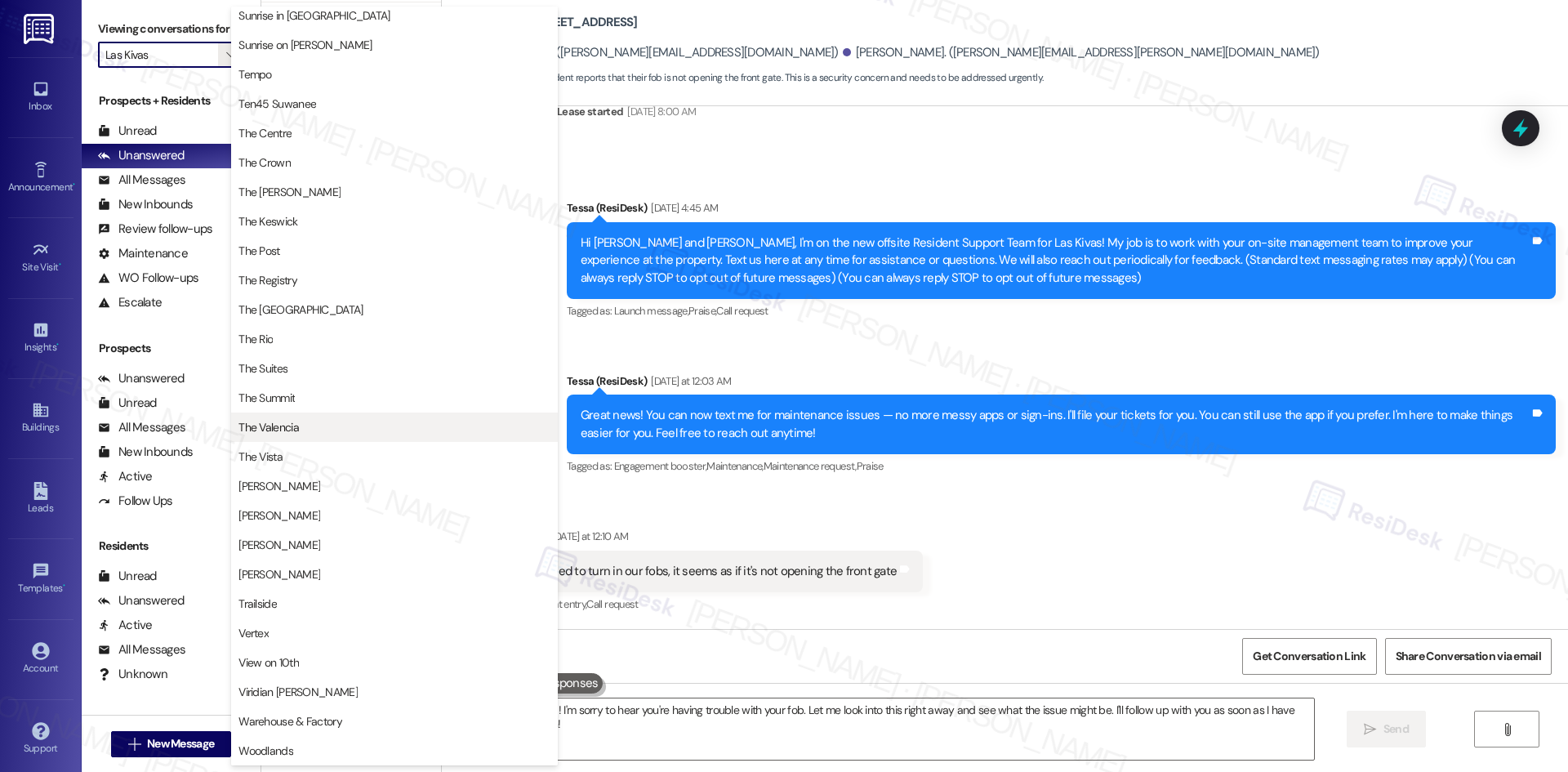
click at [316, 427] on span "The Valencia" at bounding box center [394, 427] width 312 height 16
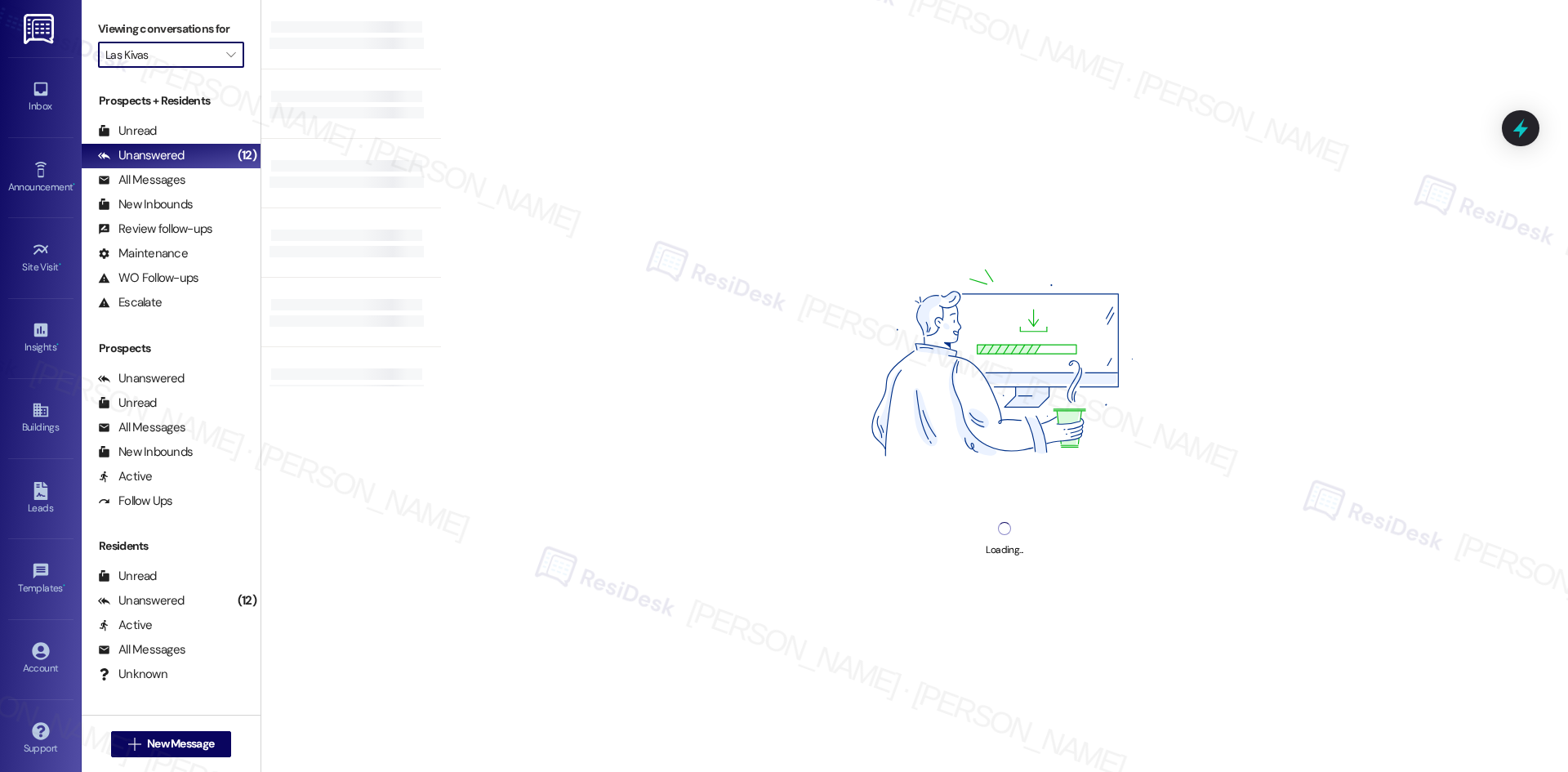
type input "The Valencia"
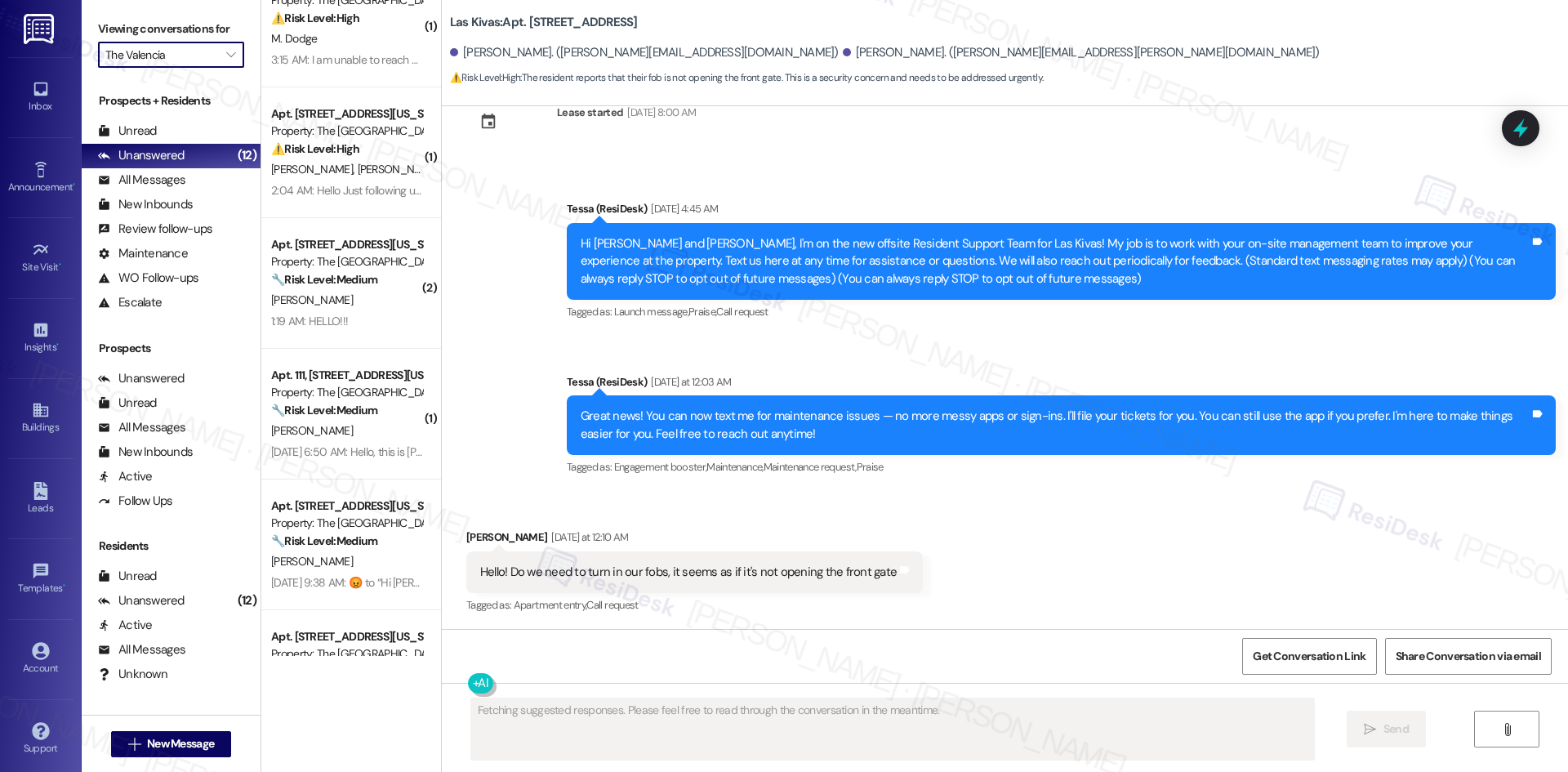
scroll to position [128, 0]
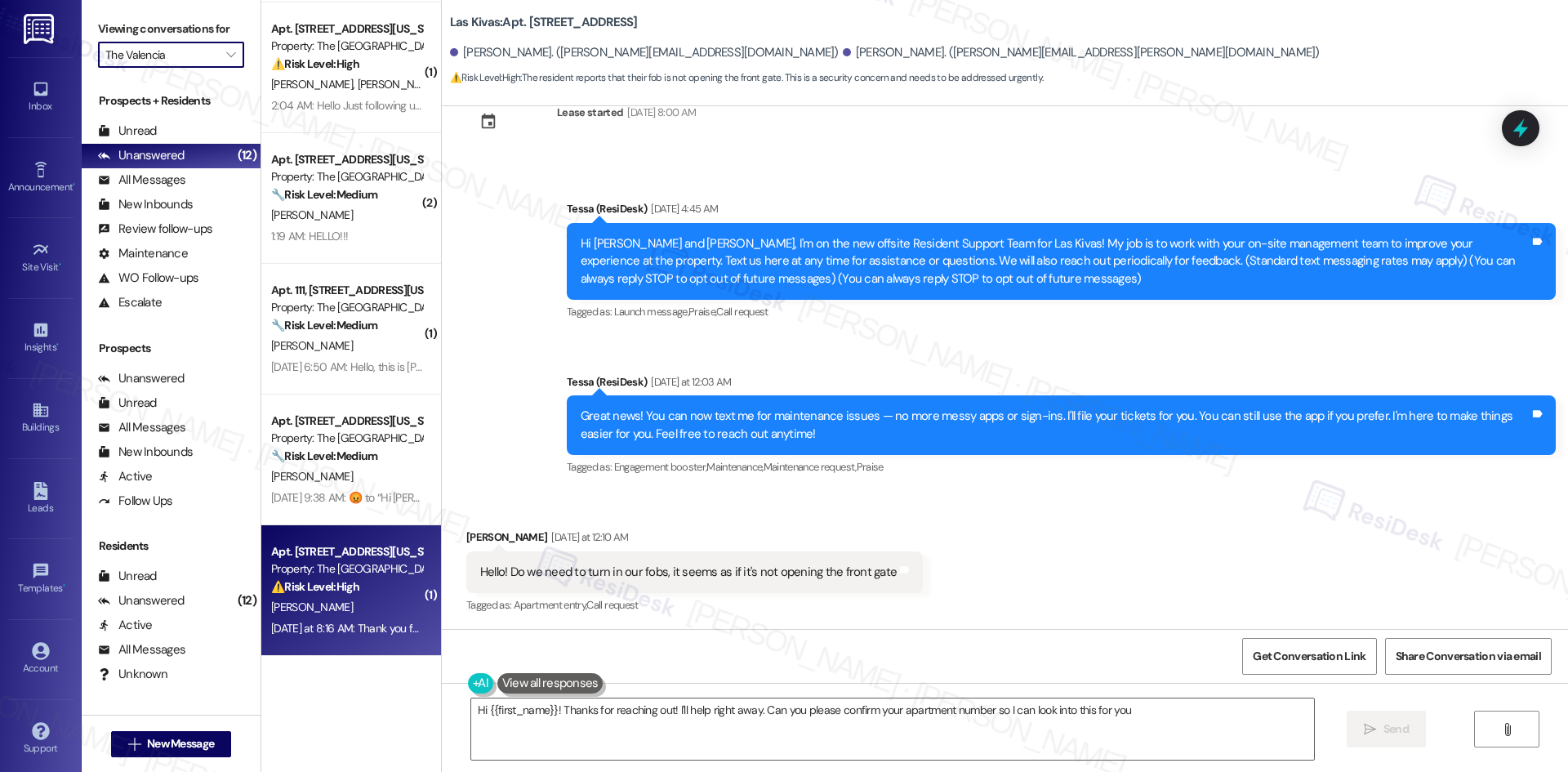
type textarea "Hi {{first_name}}! Thanks for reaching out! I'll help right away. Can you pleas…"
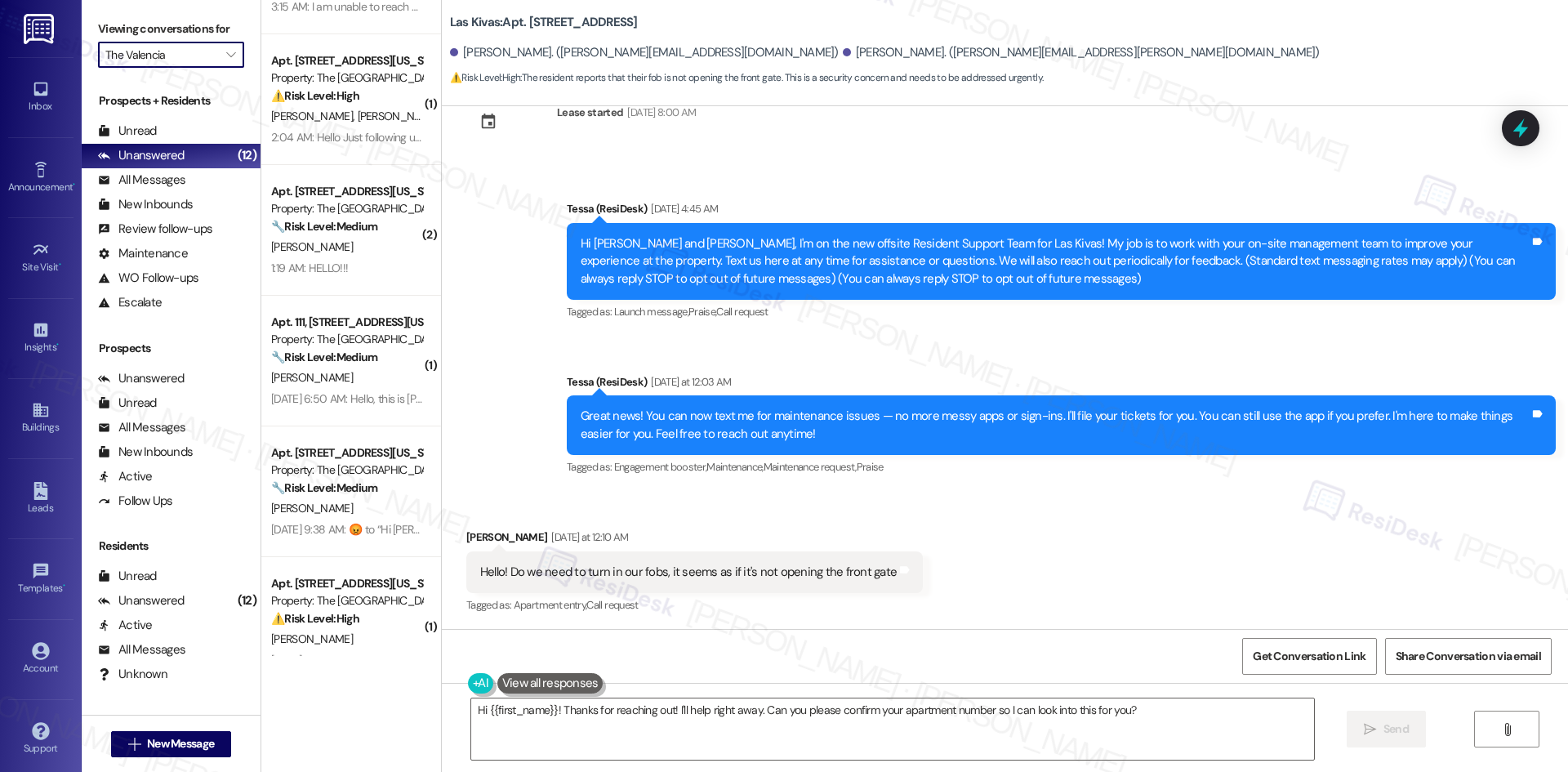
scroll to position [0, 0]
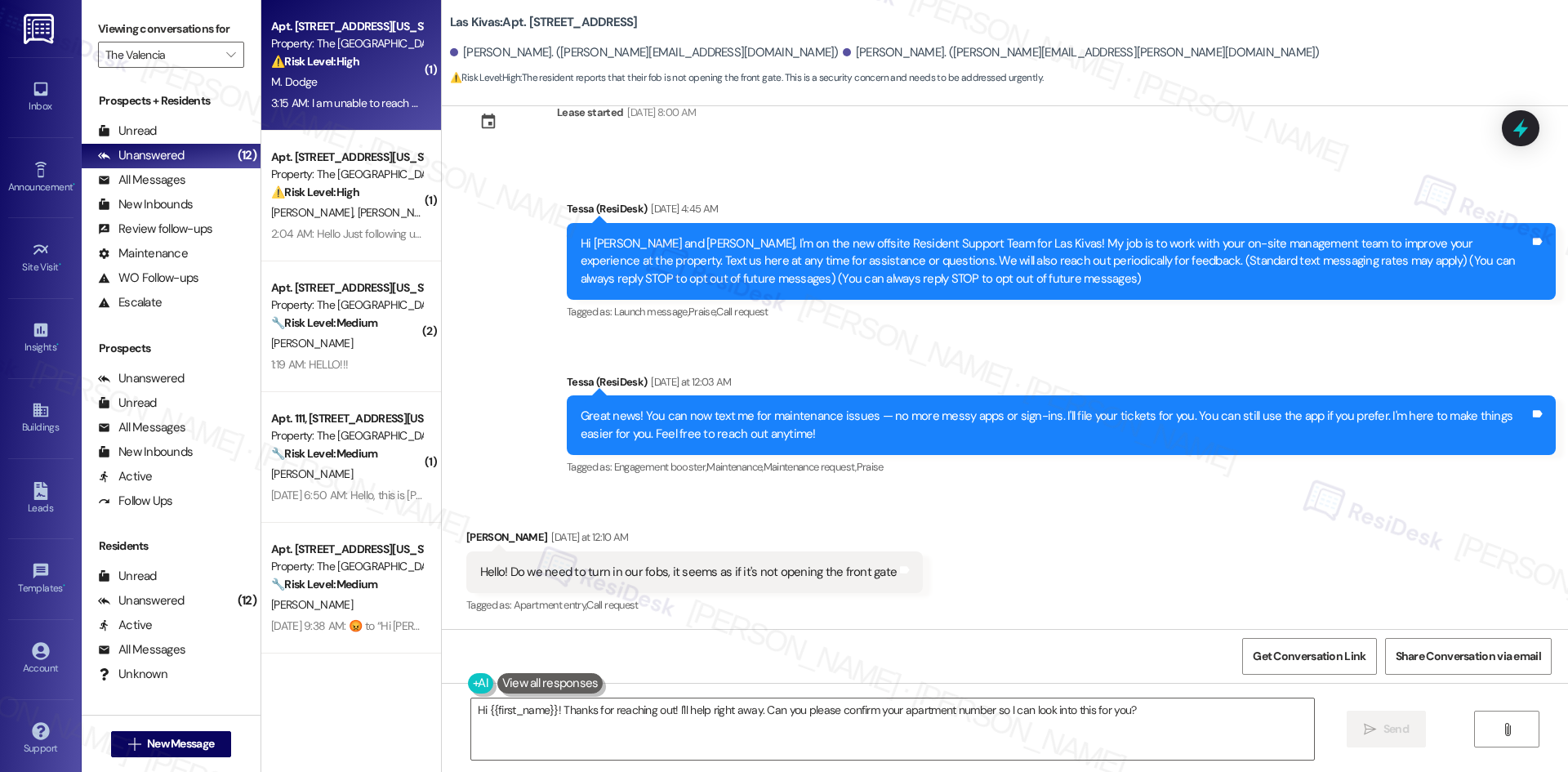
click at [358, 47] on div "Property: The [GEOGRAPHIC_DATA]" at bounding box center [347, 44] width 151 height 17
type textarea "Fetching suggested responses. Please feel free to read through the conversation…"
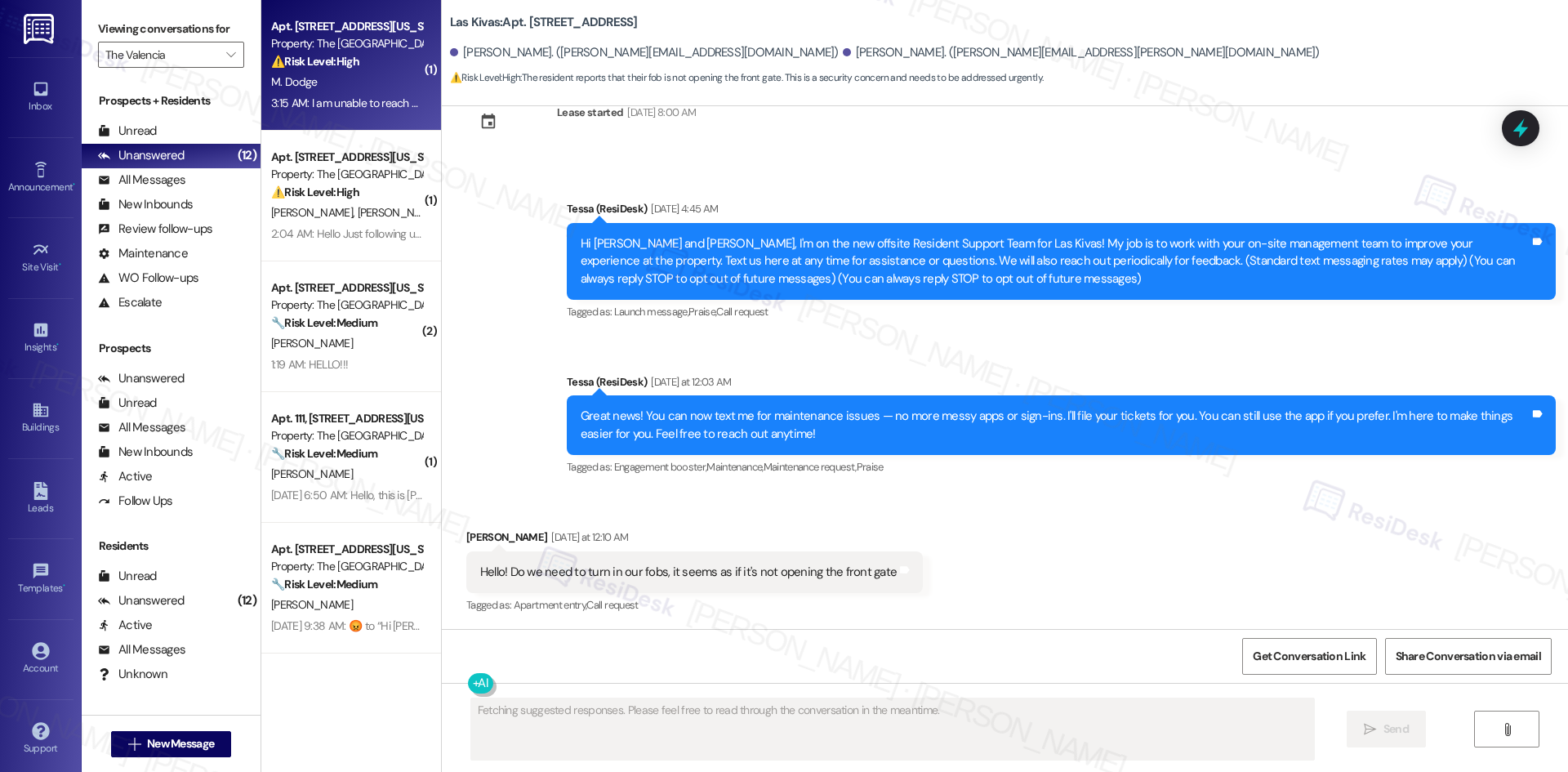
scroll to position [65, 0]
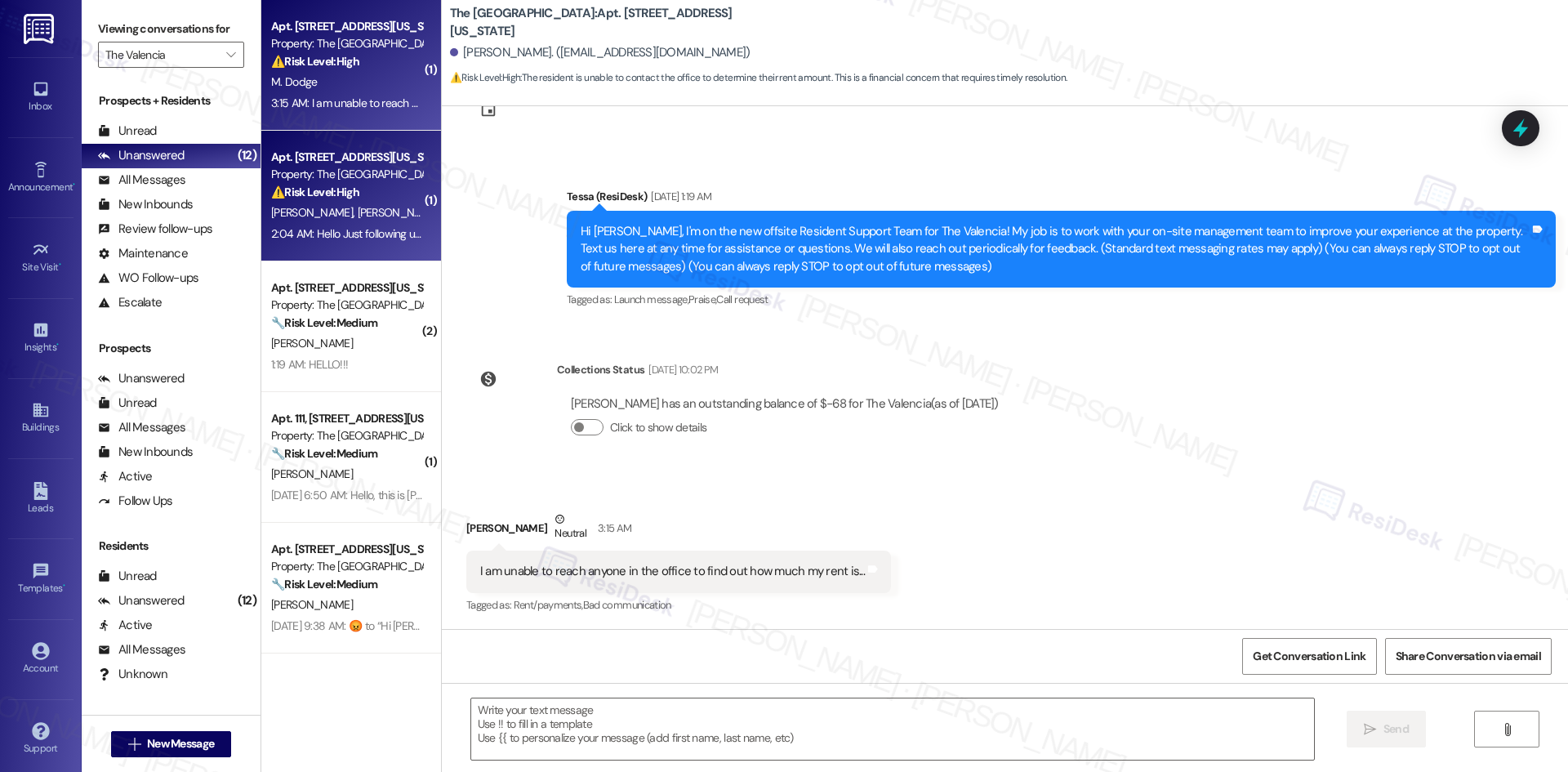
click at [348, 233] on div "2:04 AM: Hello Just following up on my last message 2:04 AM: Hello Just followi…" at bounding box center [395, 233] width 249 height 15
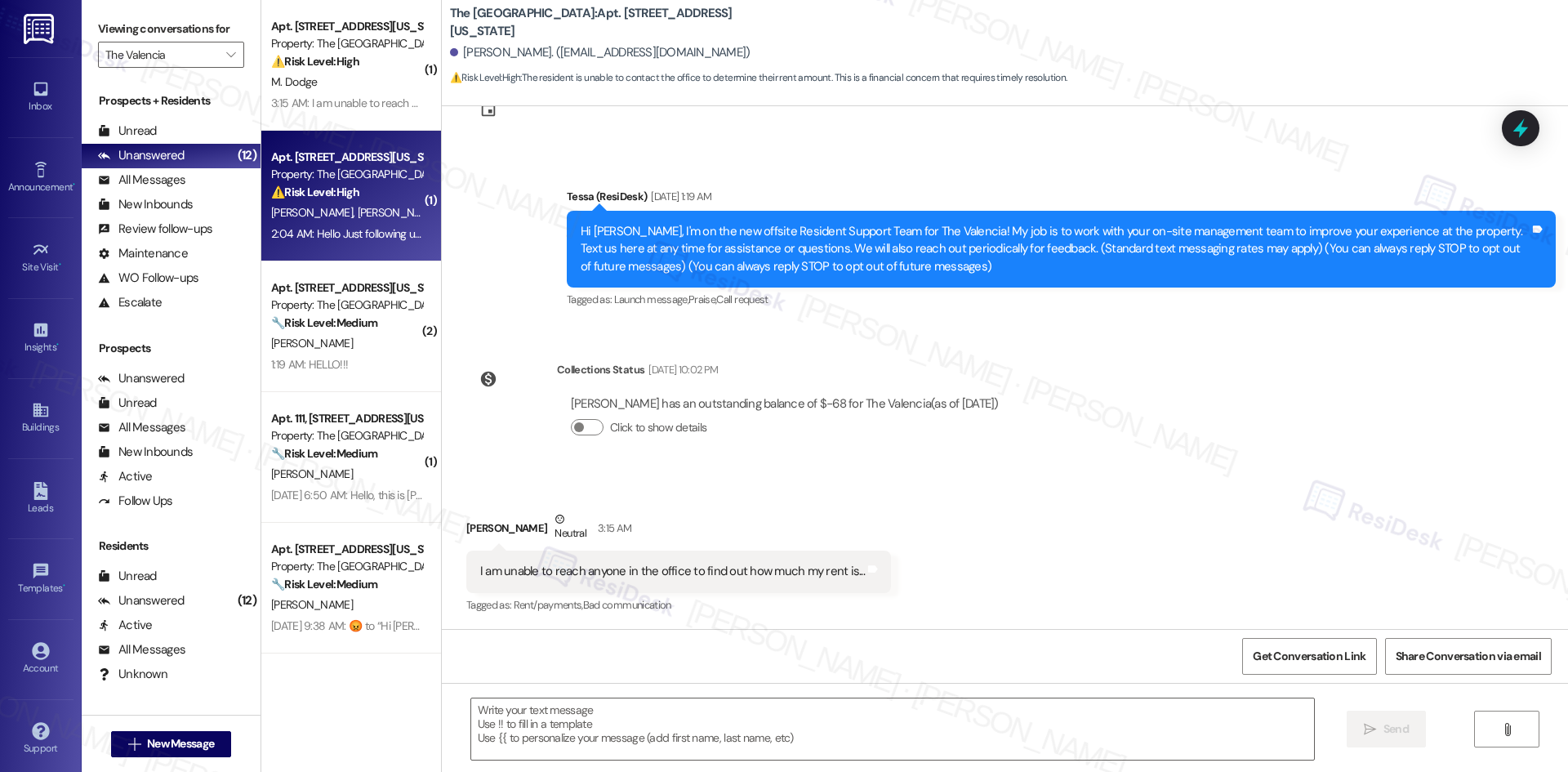
type textarea "Fetching suggested responses. Please feel free to read through the conversation…"
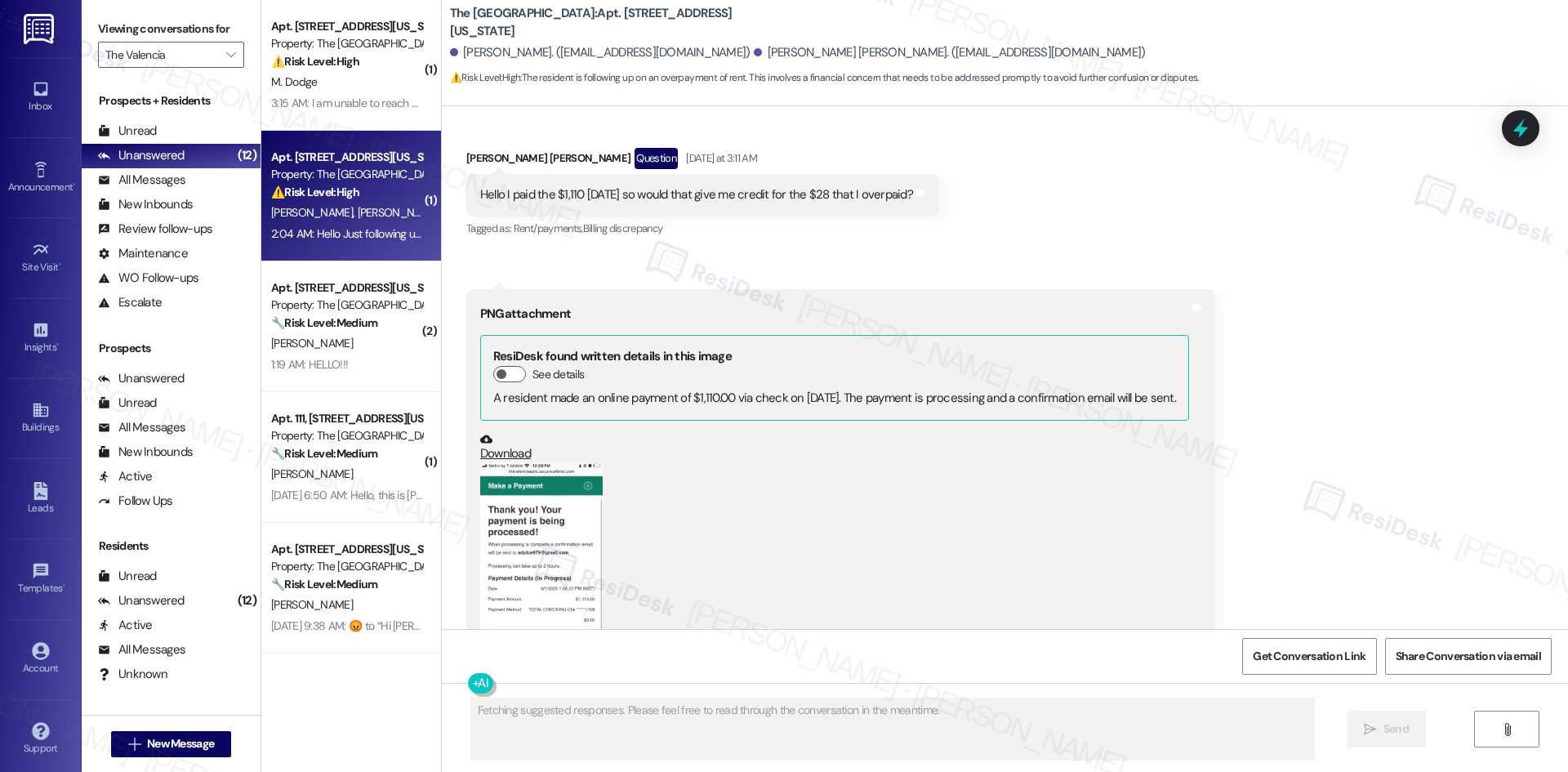
scroll to position [1354, 0]
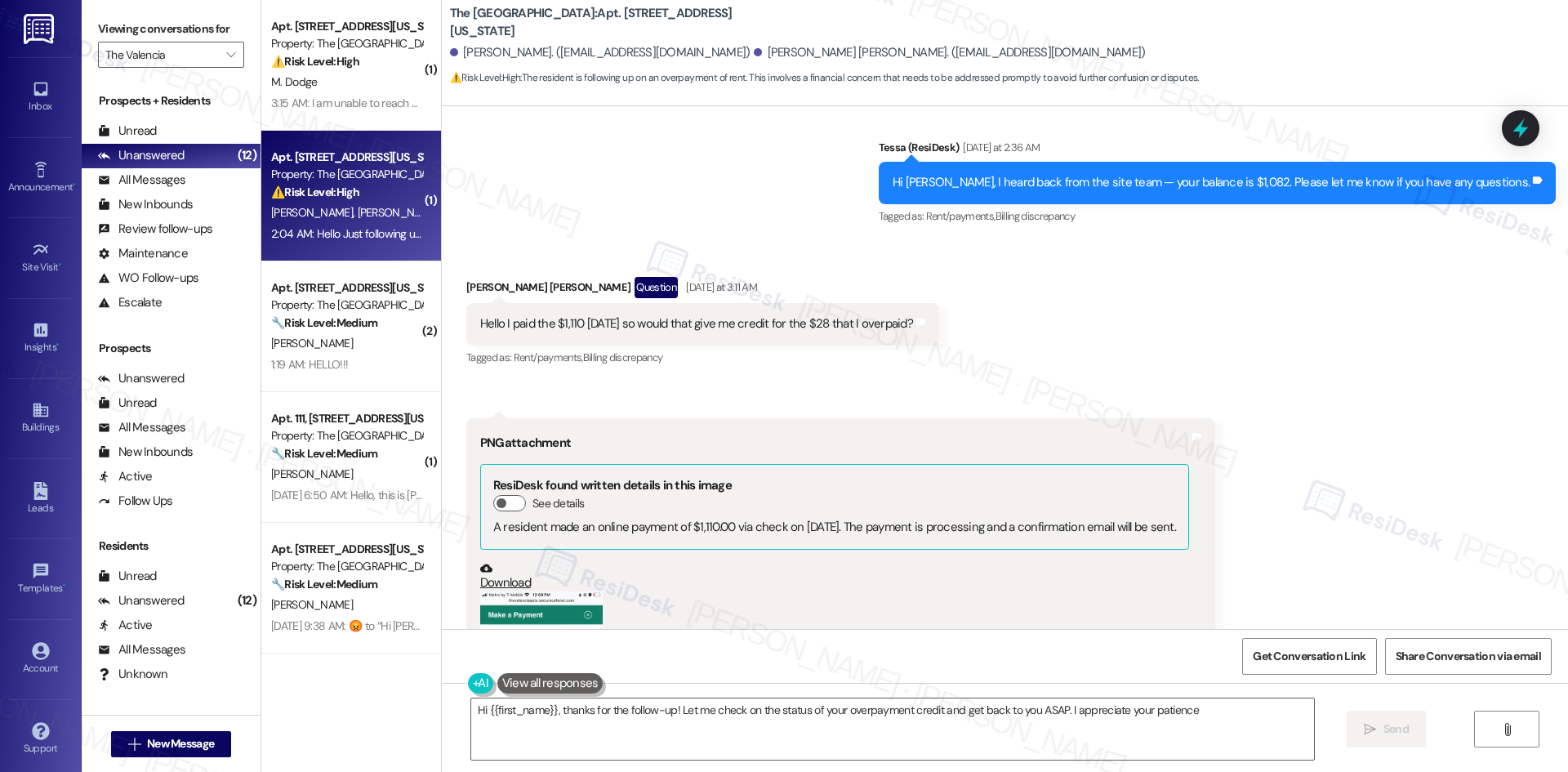
type textarea "Hi {{first_name}}, thanks for the follow-up! Let me check on the status of your…"
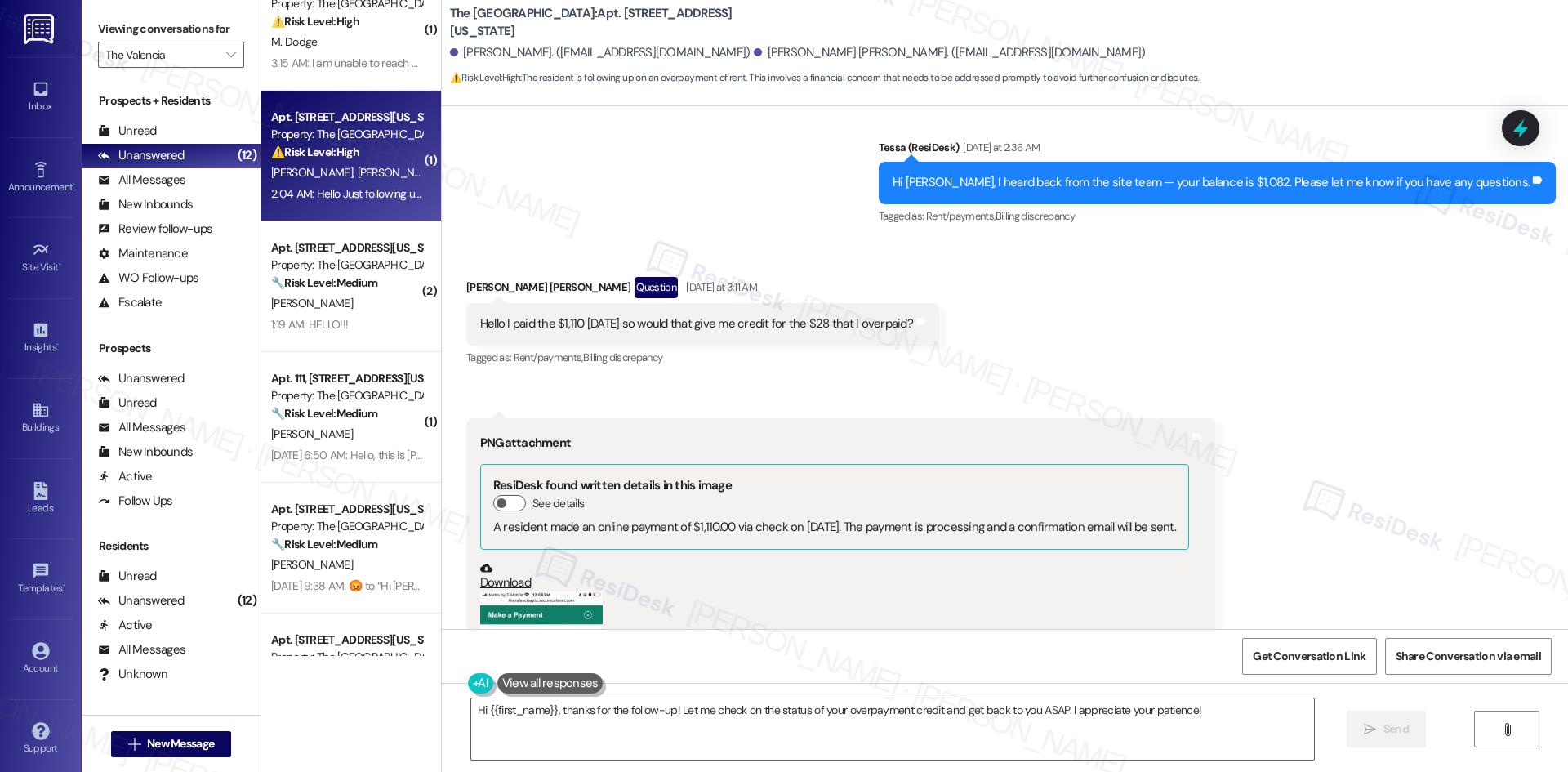
scroll to position [128, 0]
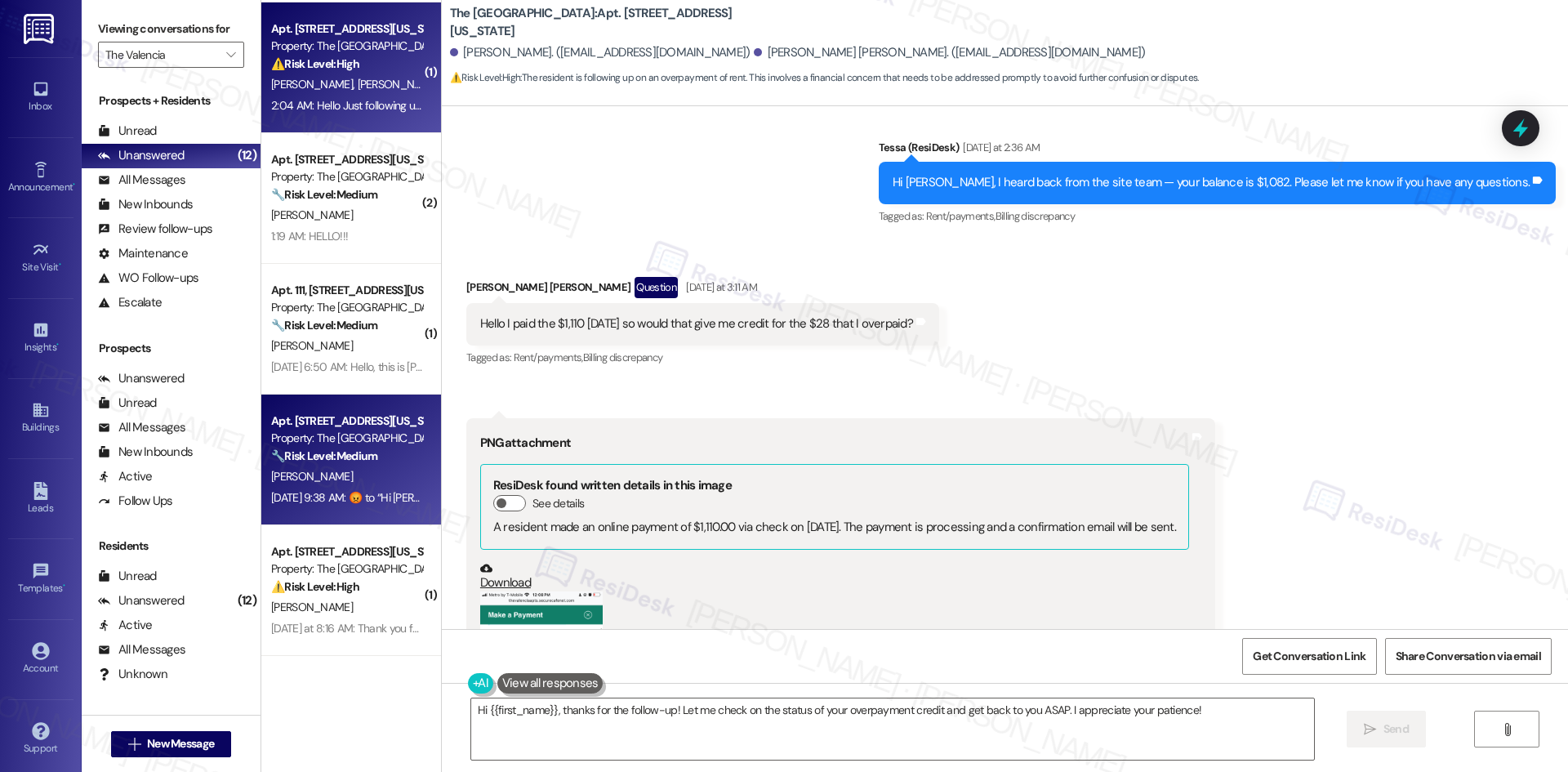
click at [366, 488] on div "Aug 29, 2025 at 9:38 AM:  ​😡​ to “ Hi Bryan, I'm on the new offsite Resident Su…" at bounding box center [346, 498] width 154 height 21
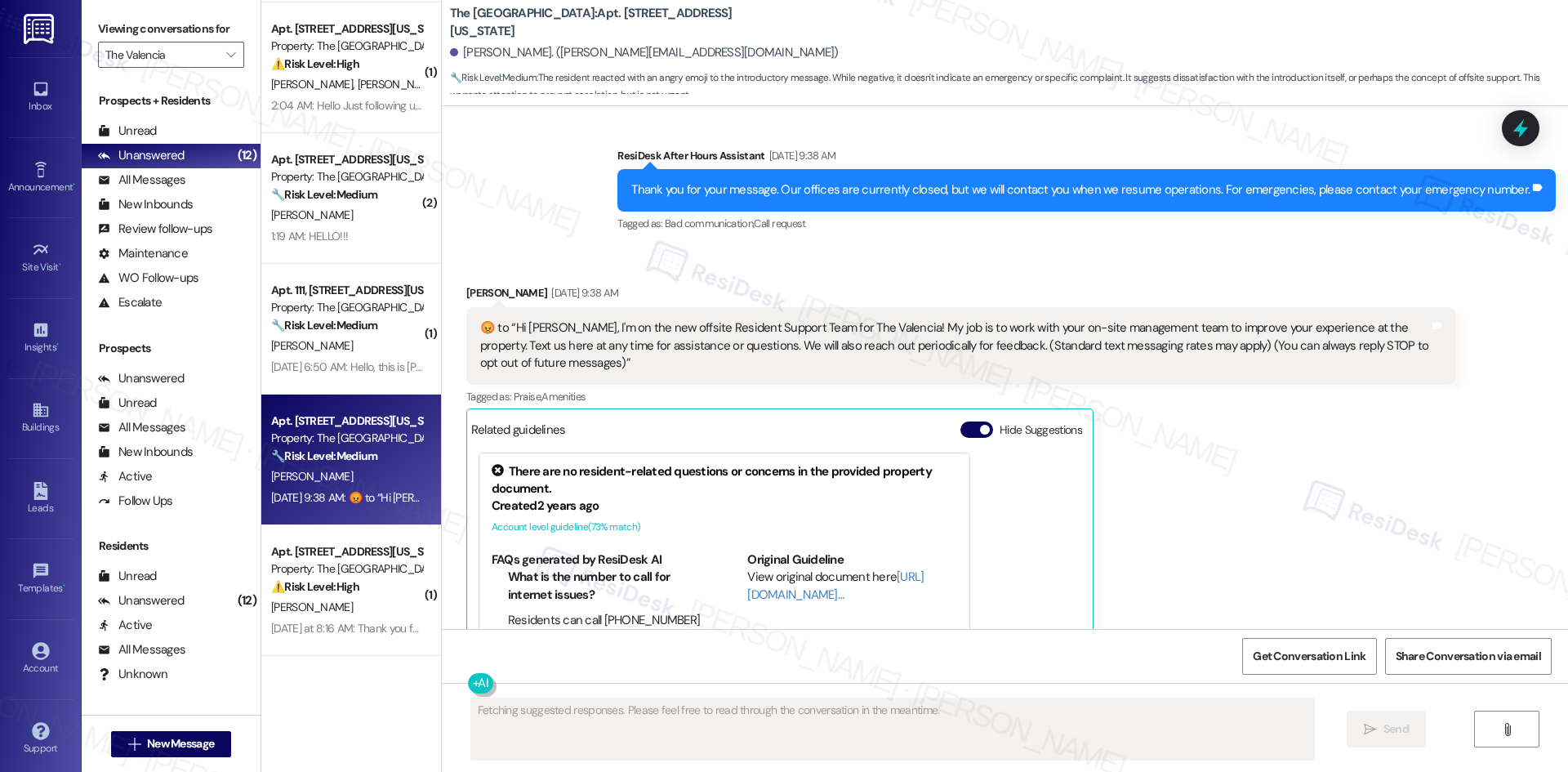
scroll to position [451, 0]
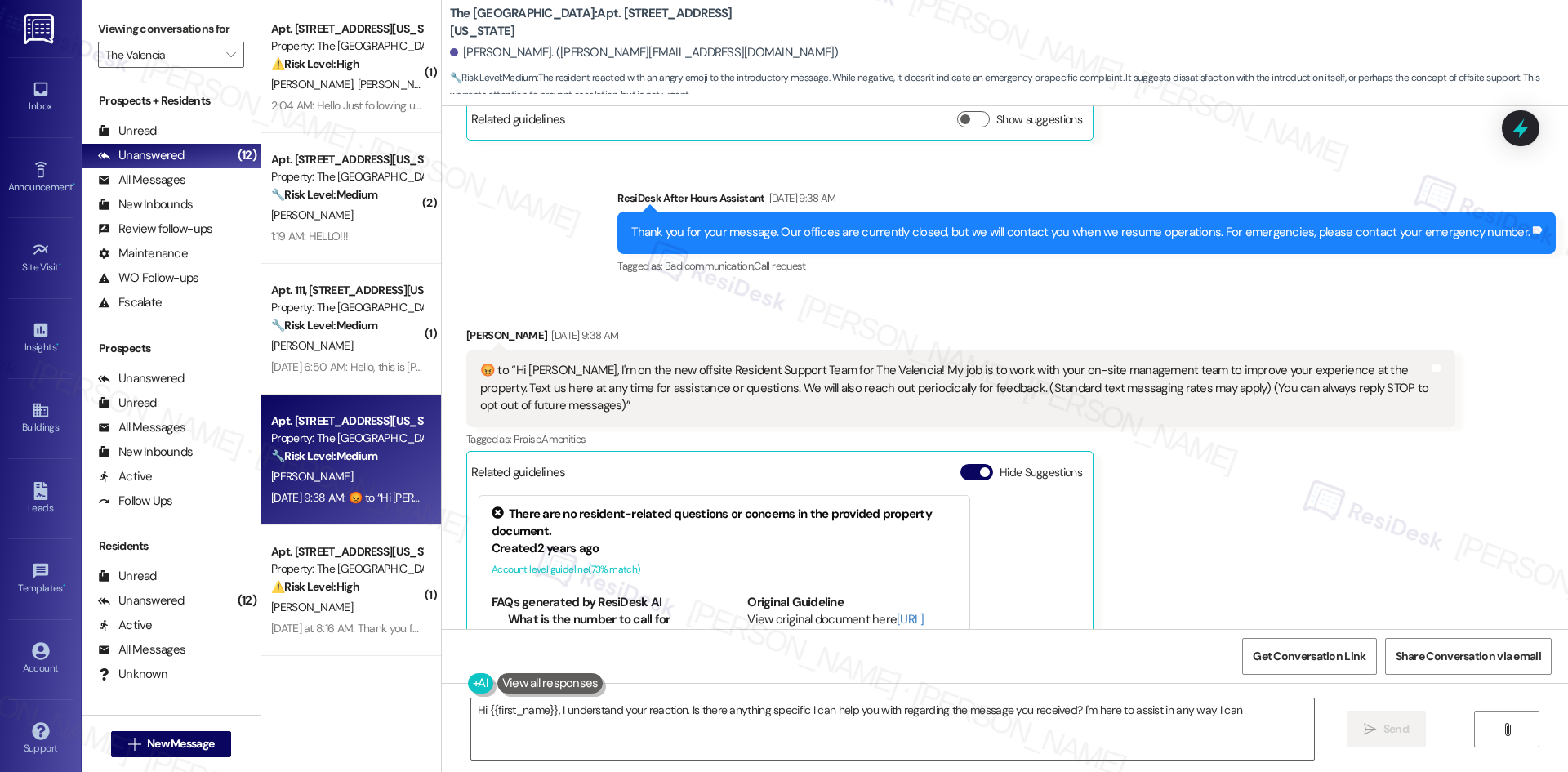
type textarea "Hi {{first_name}}, I understand your reaction. Is there anything specific I can…"
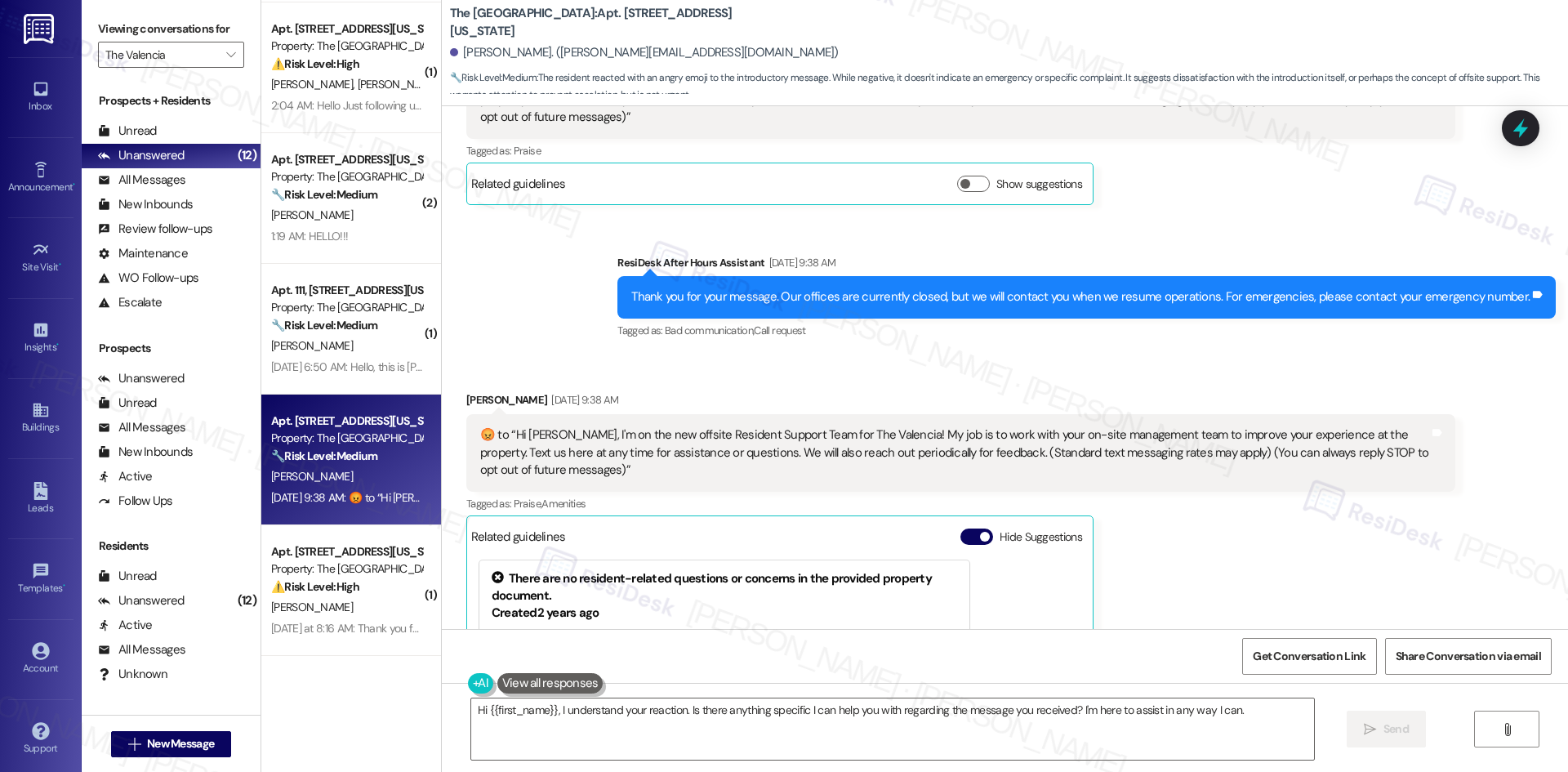
scroll to position [409, 0]
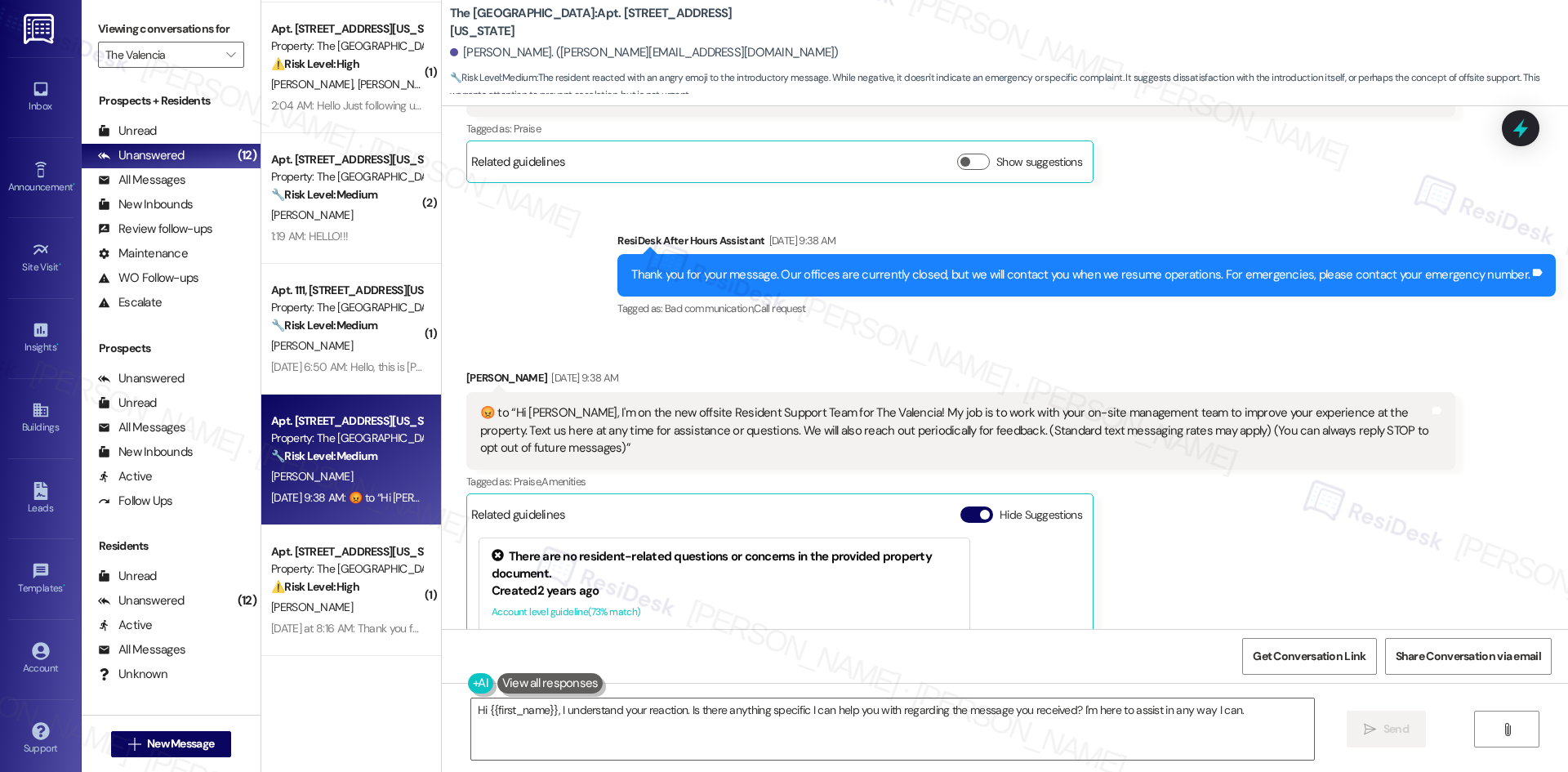
click at [806, 472] on div "Tagged as: Praise , Click to highlight conversations about Praise Amenities Cli…" at bounding box center [961, 482] width 989 height 24
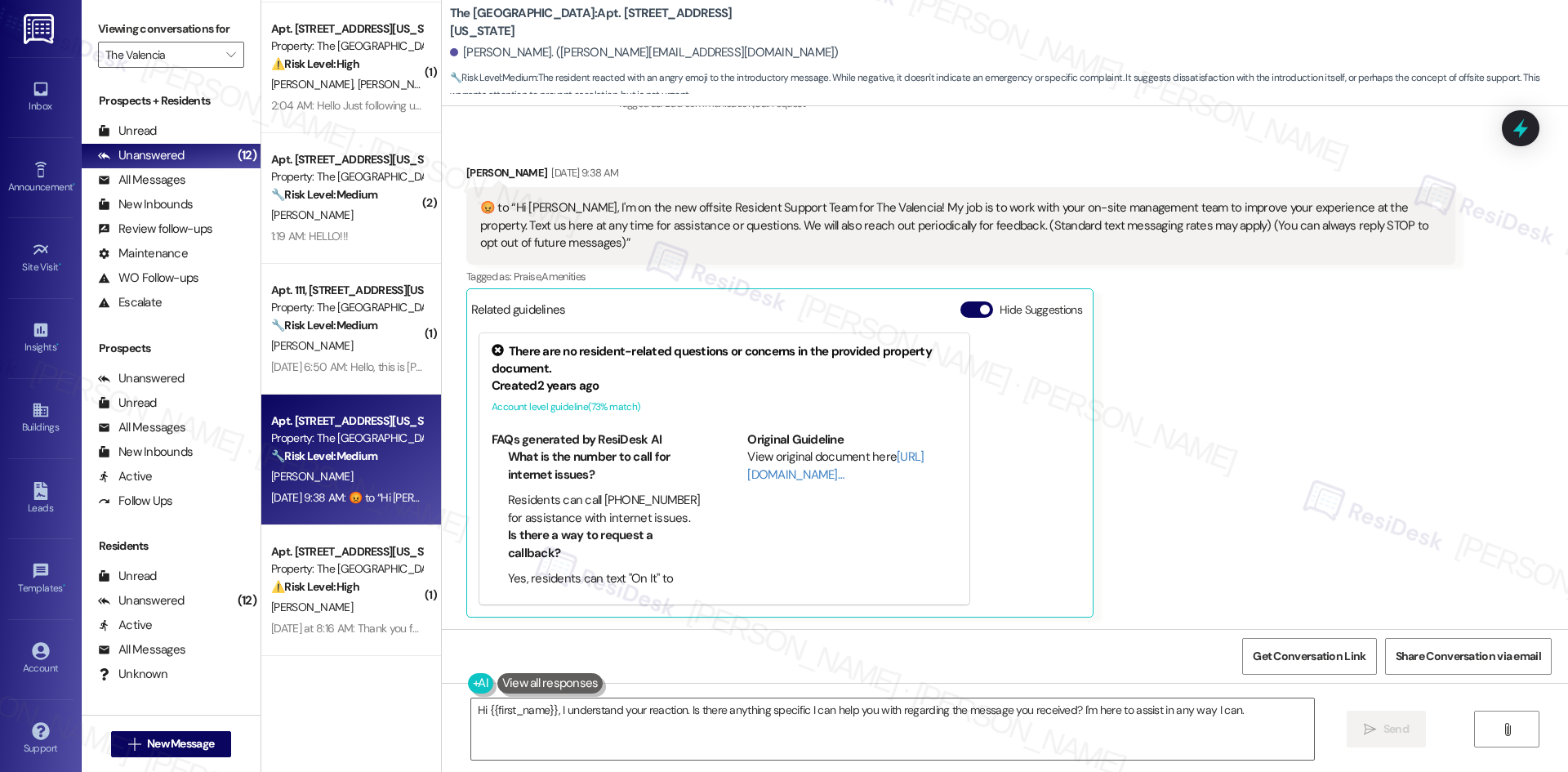
scroll to position [615, 0]
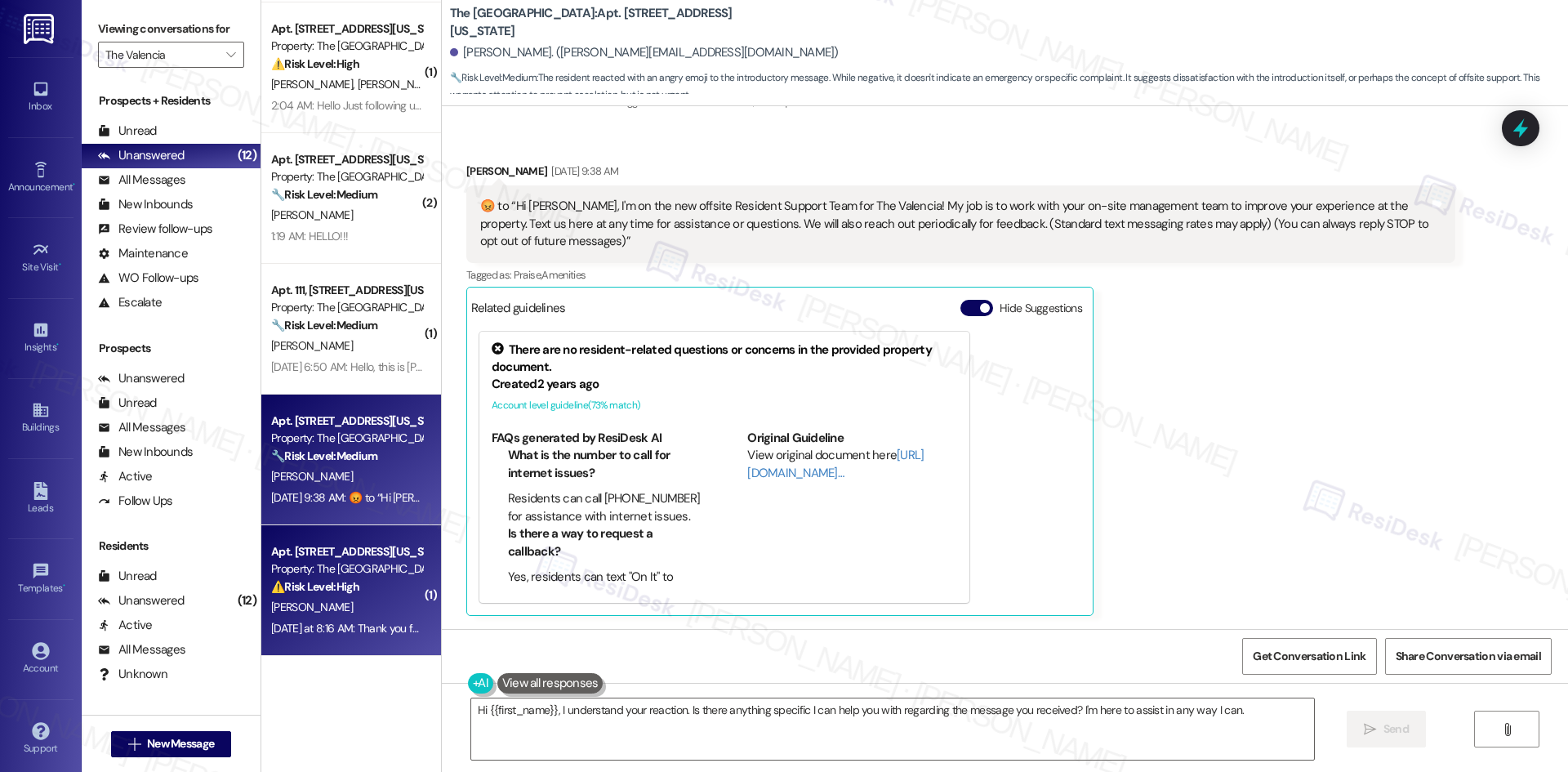
click at [345, 614] on div "[PERSON_NAME]" at bounding box center [346, 608] width 154 height 21
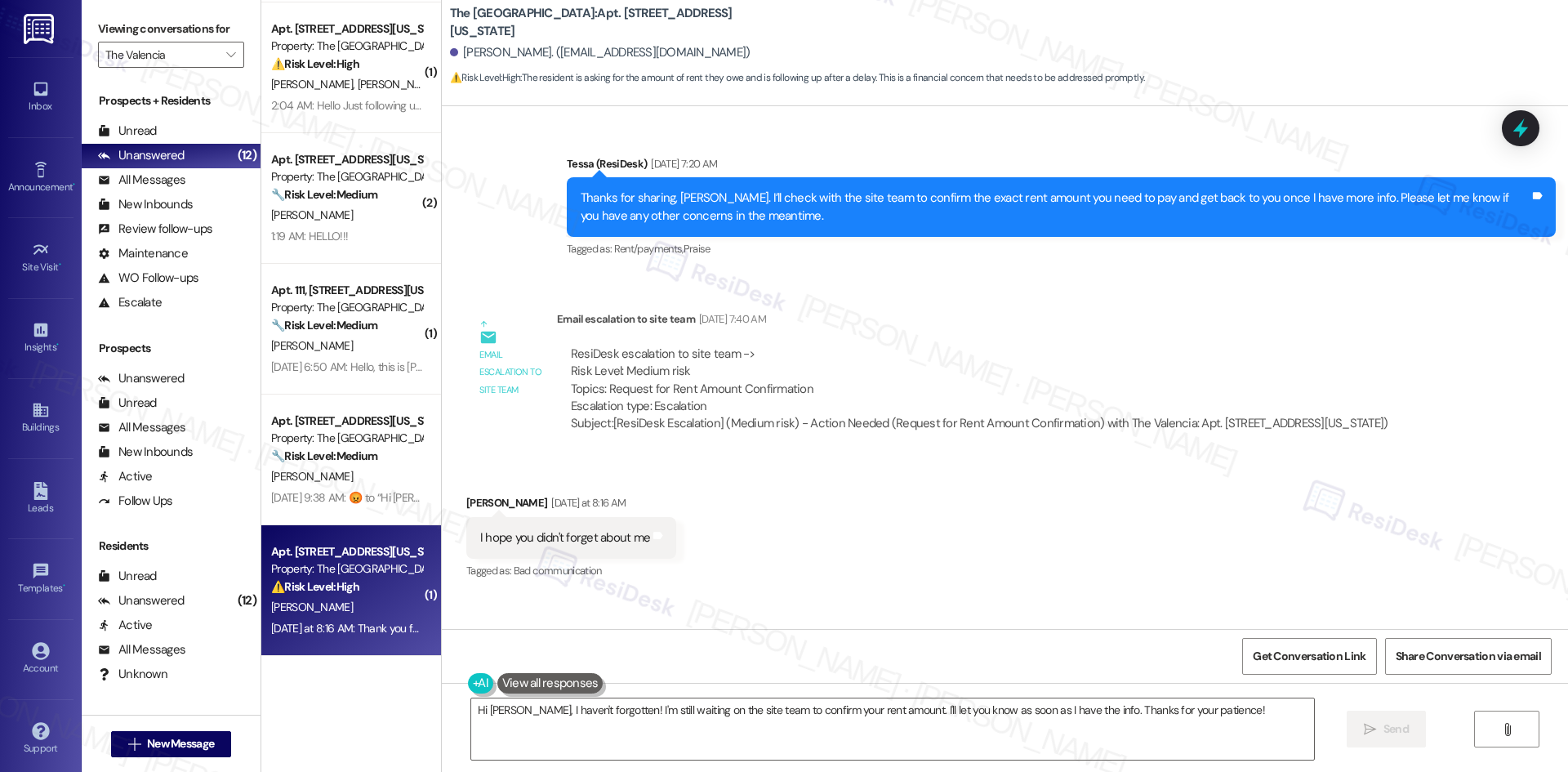
scroll to position [2014, 0]
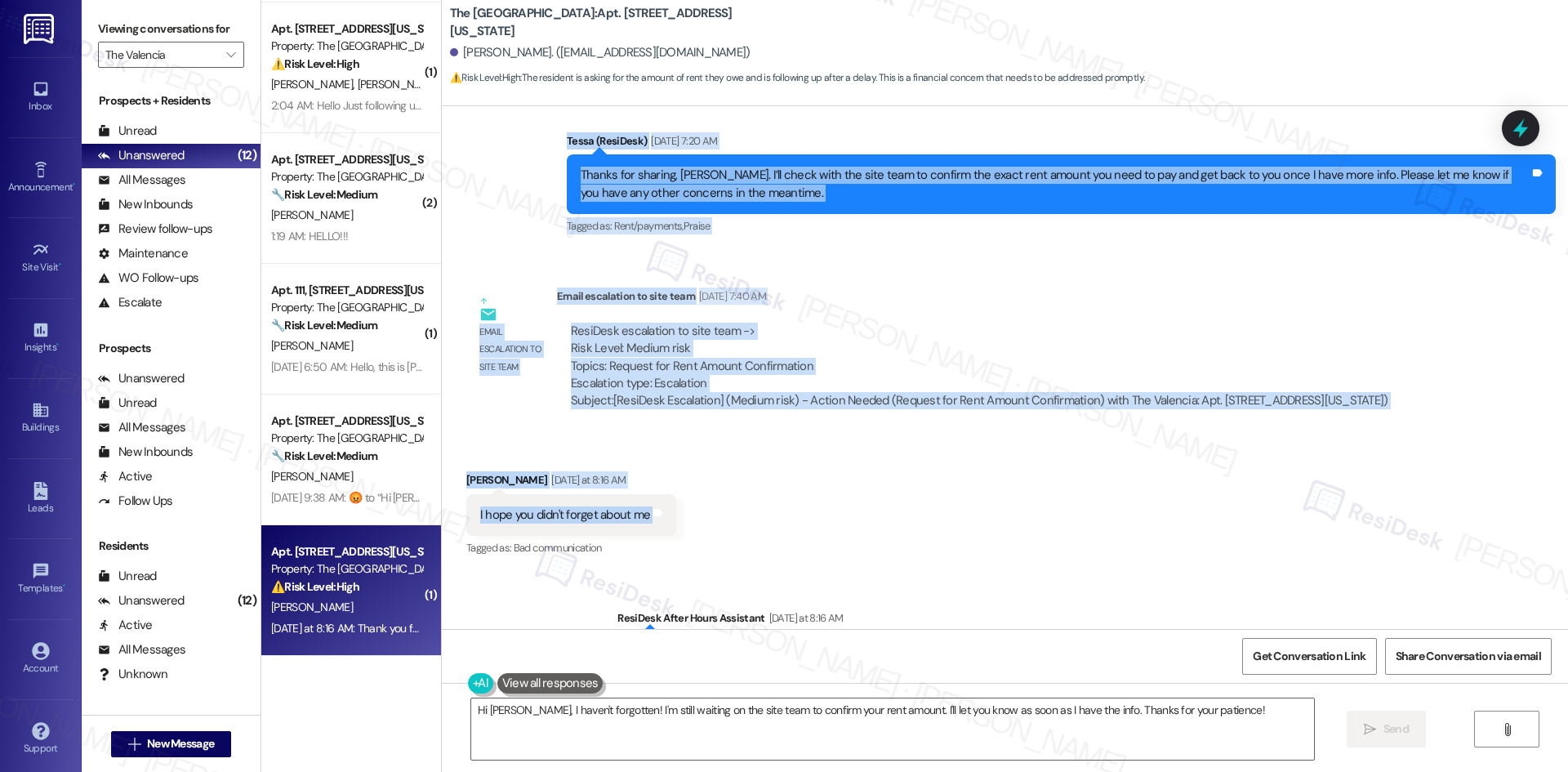
drag, startPoint x: 501, startPoint y: 144, endPoint x: 695, endPoint y: 528, distance: 430.2
click at [695, 528] on div "Lease started Dec 20, 2024 at 8:00 AM Announcement, sent via SMS Tessa (ResiDes…" at bounding box center [1005, 367] width 1126 height 523
copy div "Tessa (ResiDesk) Sep 02, 2025 at 7:20 AM Thanks for sharing, Ricky. I’ll check …"
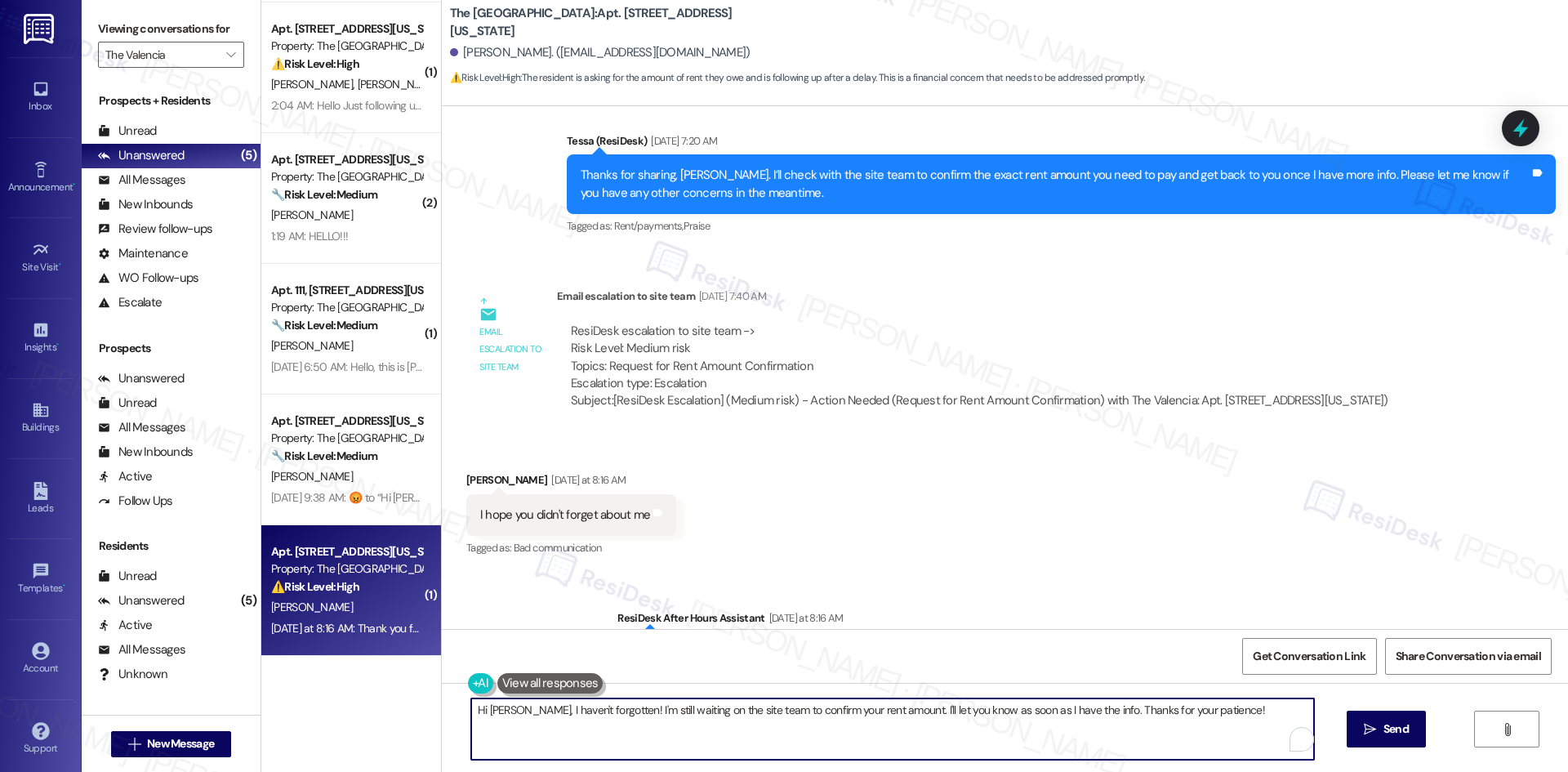
drag, startPoint x: 1070, startPoint y: 711, endPoint x: 375, endPoint y: 712, distance: 695.0
click at [375, 712] on div "( 1 ) Apt. 220, 3450 W Missouri Ave Property: The Valencia ⚠️ Risk Level: High …" at bounding box center [914, 386] width 1307 height 772
paste textarea "I’m sorry for the delay — I don’t have an update yet on your rent amount. I’ll …"
type textarea "I’m sorry for the delay — I don’t have an update yet on your rent amount. I’ll …"
drag, startPoint x: 781, startPoint y: 735, endPoint x: 790, endPoint y: 736, distance: 9.1
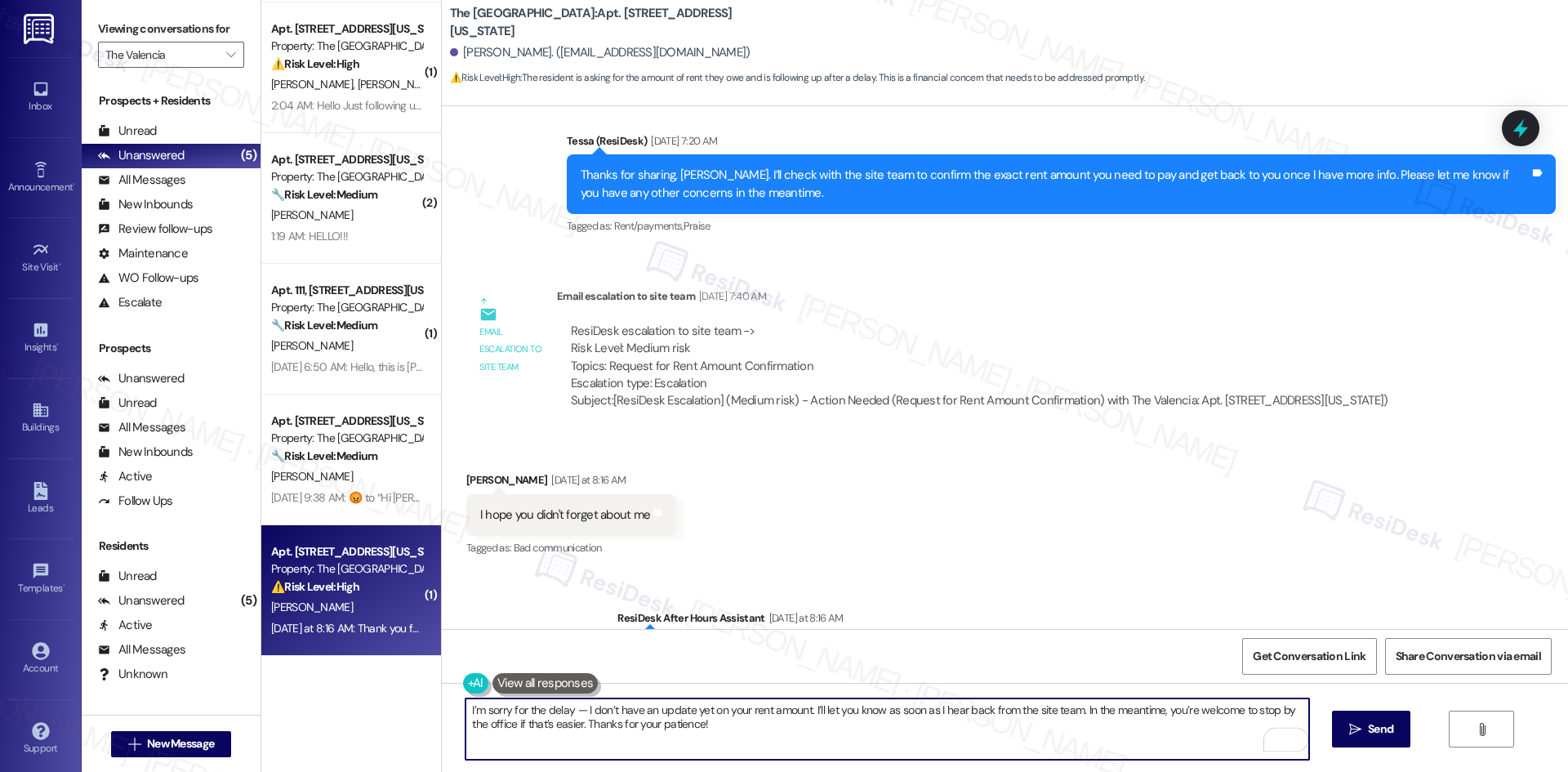
click at [785, 737] on textarea "I’m sorry for the delay — I don’t have an update yet on your rent amount. I’ll …" at bounding box center [887, 729] width 843 height 61
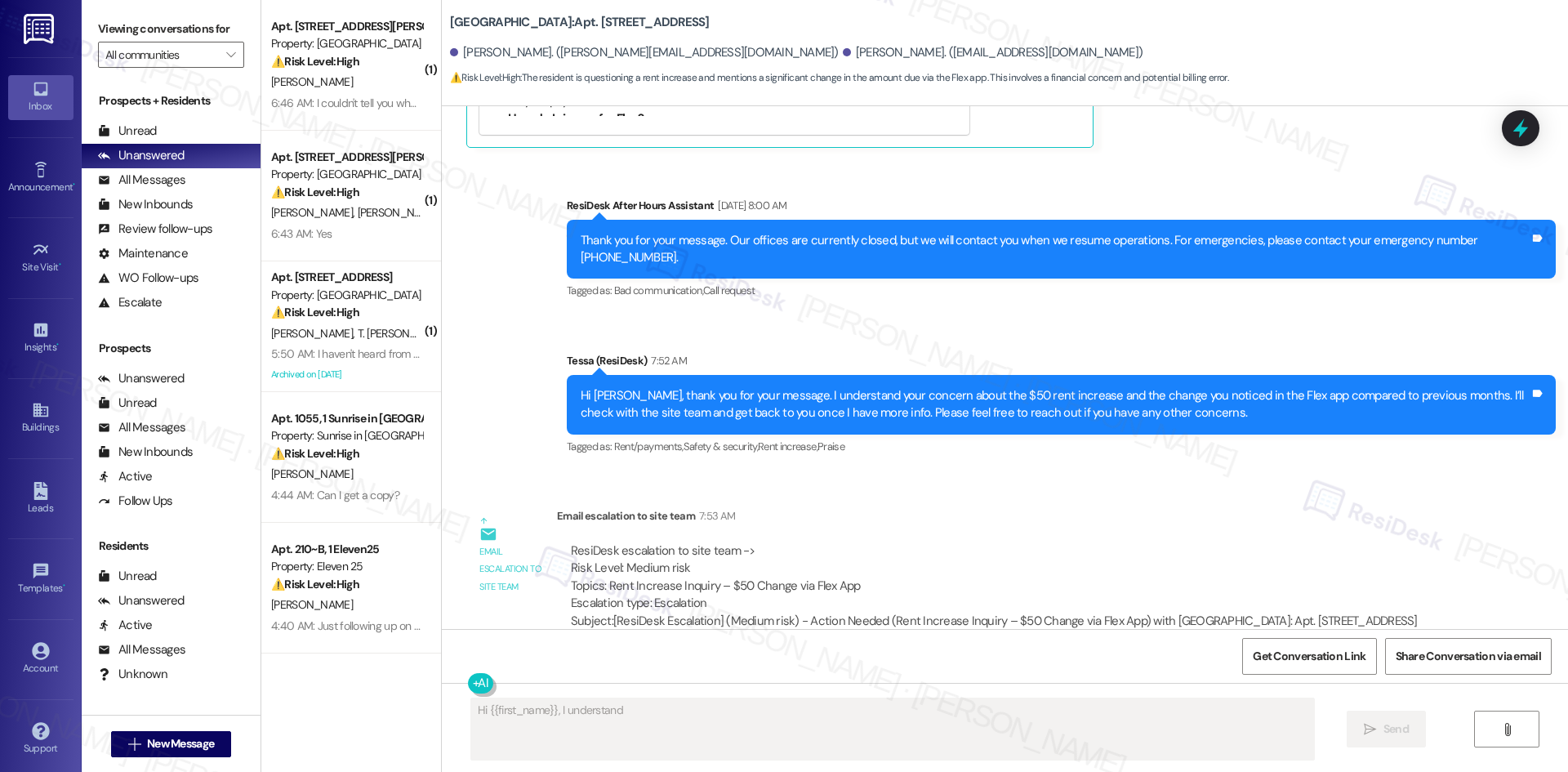
scroll to position [797, 0]
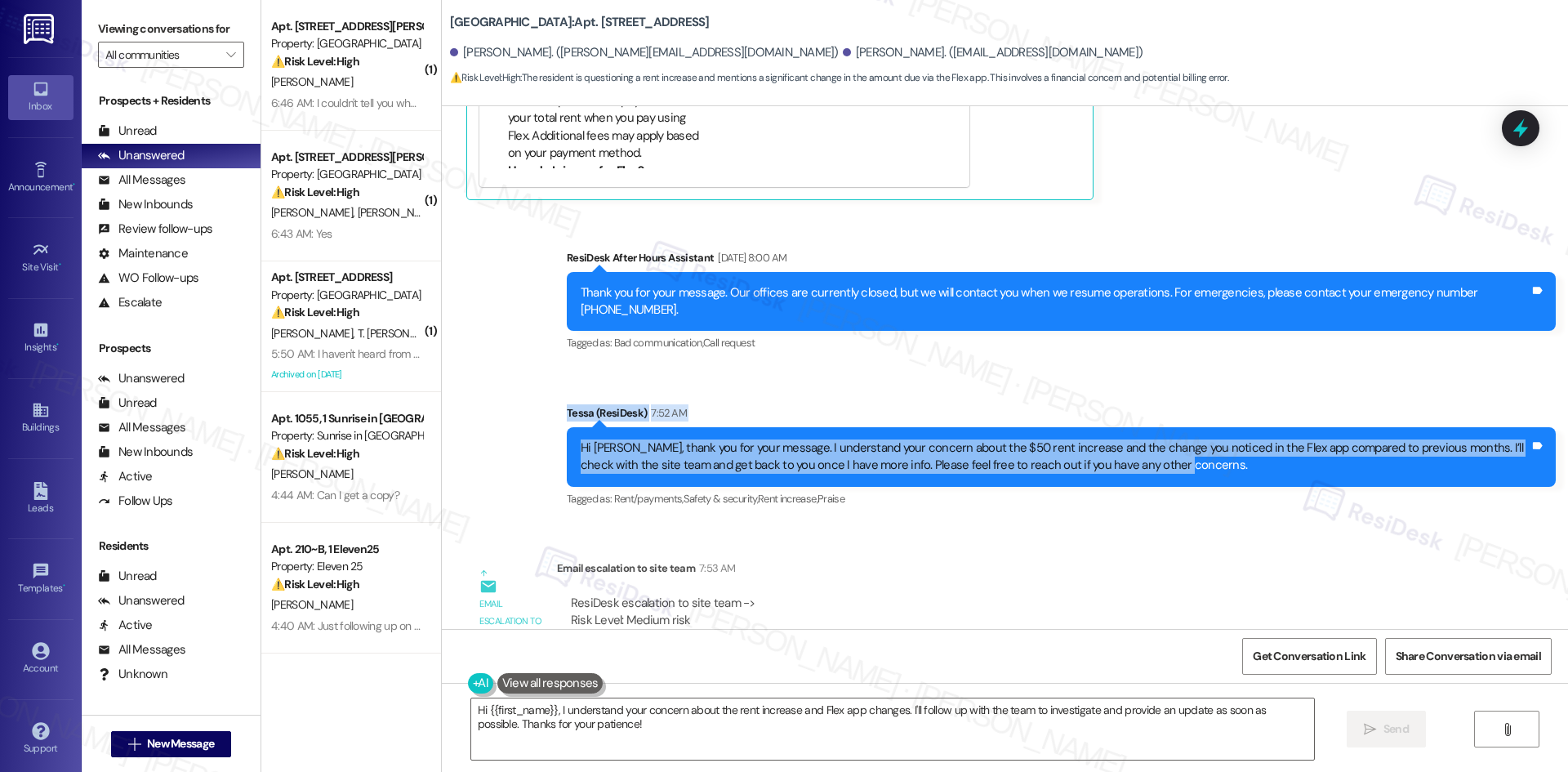
drag, startPoint x: 523, startPoint y: 409, endPoint x: 1184, endPoint y: 479, distance: 664.7
click at [1184, 479] on div "Sent via SMS ResiDesk After Hours Assistant [DATE] 8:00 AM Thank you for your m…" at bounding box center [1005, 367] width 1126 height 311
copy div "[PERSON_NAME] (ResiDesk) 7:52 AM Hi [PERSON_NAME], thank you for your message. …"
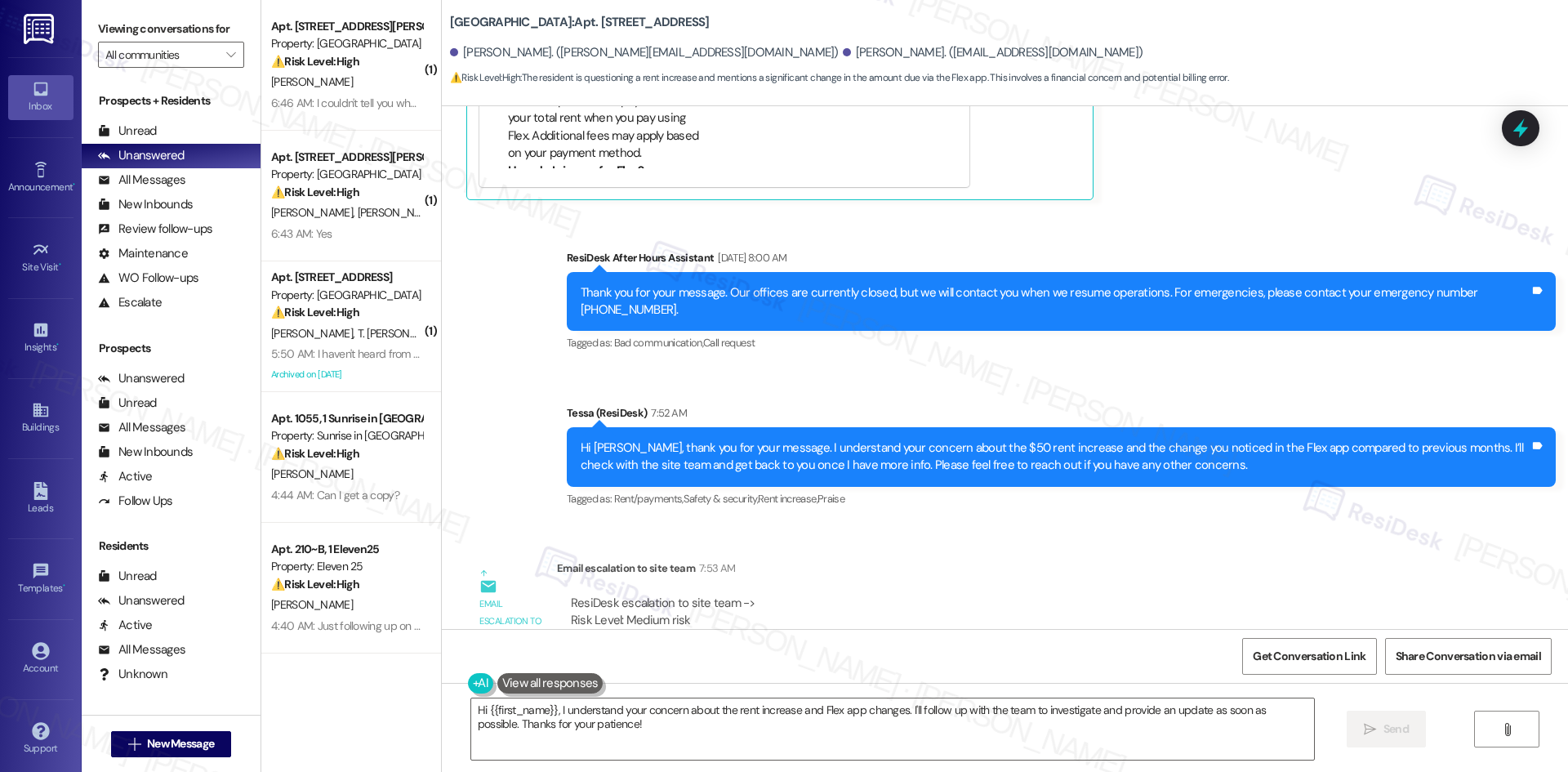
click at [821, 583] on div "ResiDesk escalation to site team -> Risk Level: Medium risk Topics: Rent Increa…" at bounding box center [993, 639] width 875 height 112
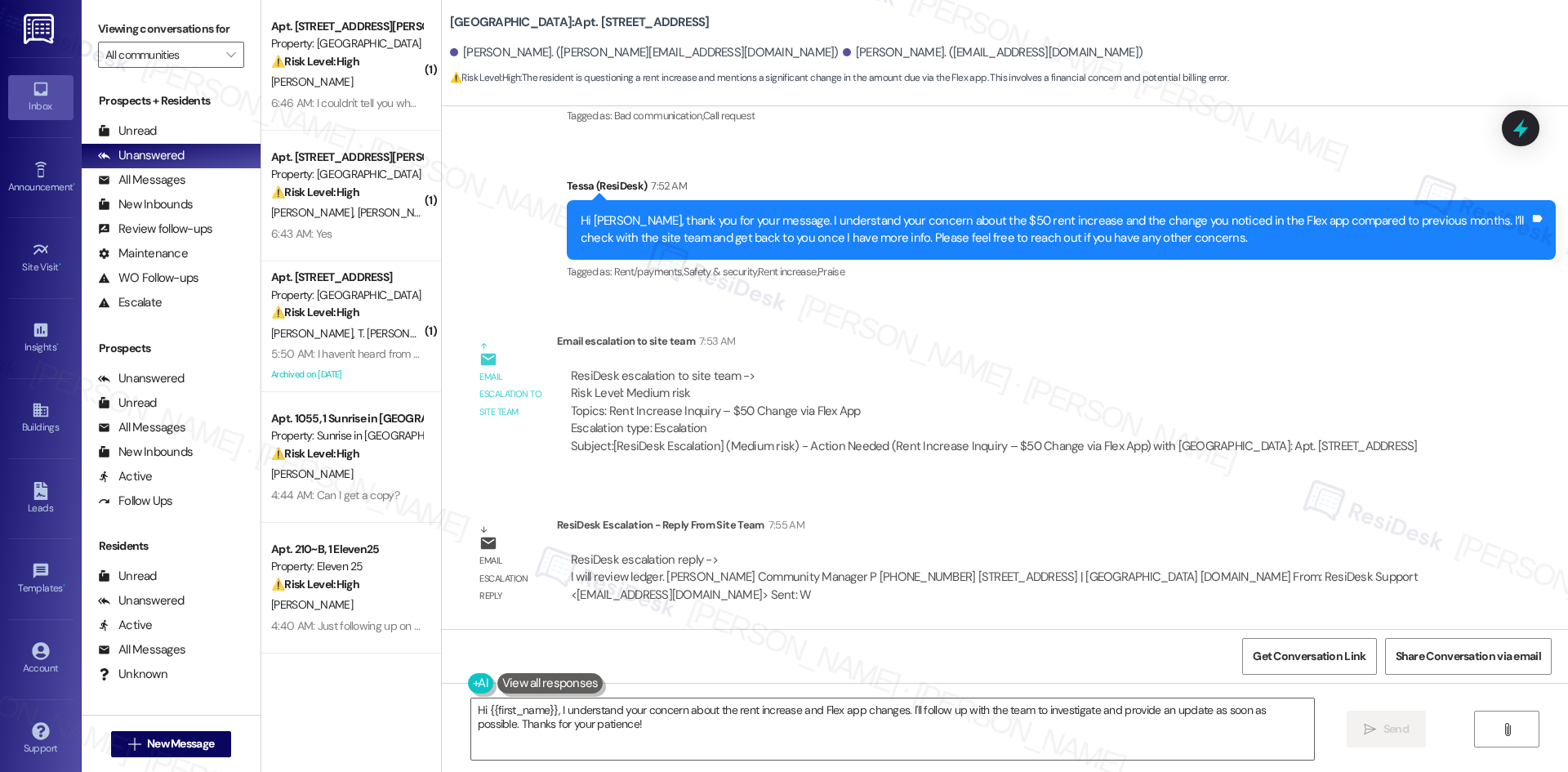
scroll to position [1041, 0]
drag, startPoint x: 542, startPoint y: 526, endPoint x: 605, endPoint y: 551, distance: 67.8
click at [606, 558] on div "Email escalation reply ResiDesk Escalation - Reply From Site Team 7:55 AM ResiD…" at bounding box center [961, 566] width 1013 height 124
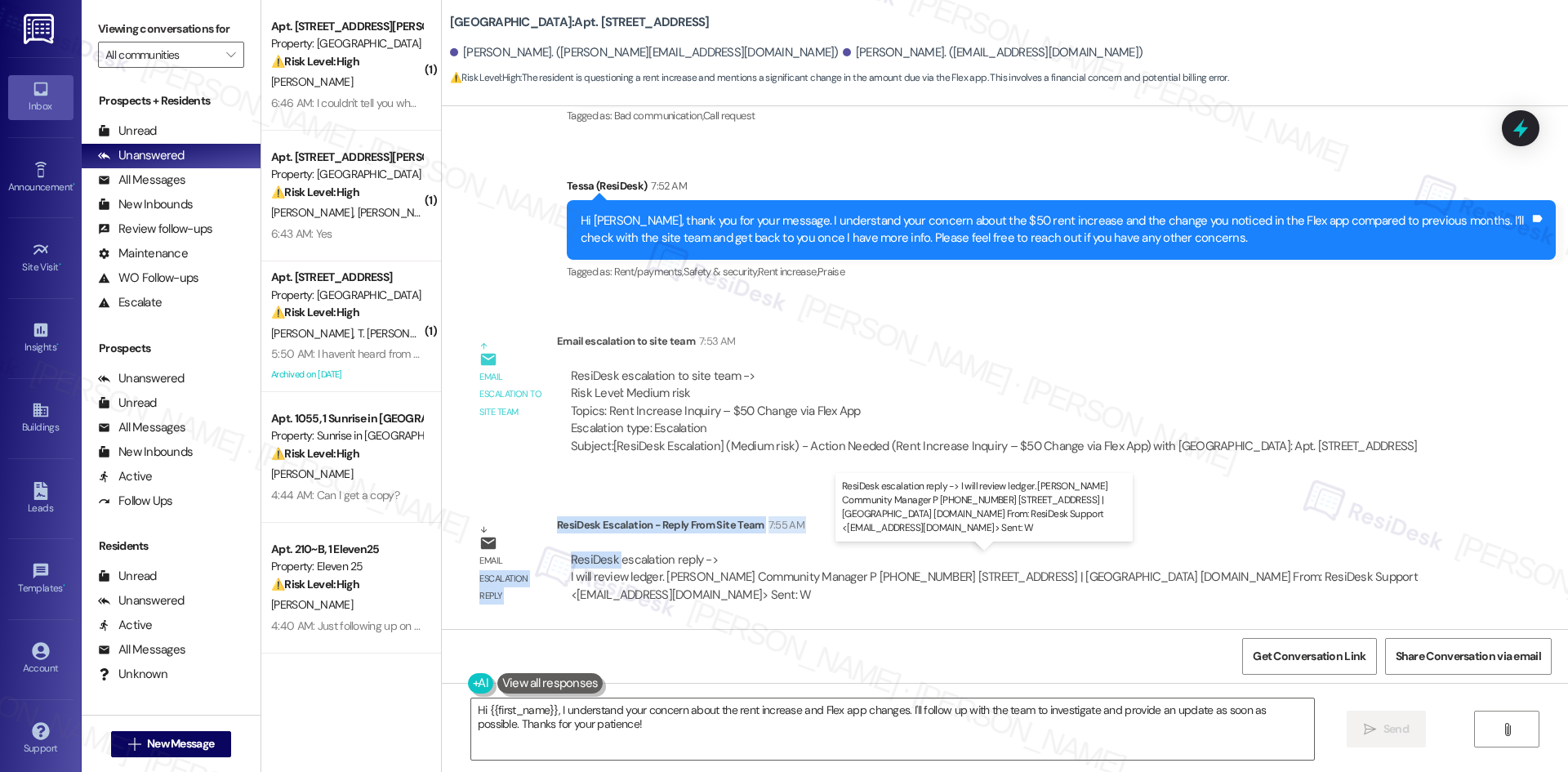
click at [605, 552] on div "ResiDesk escalation reply -> I will review ledger. [PERSON_NAME] Community Mana…" at bounding box center [994, 577] width 846 height 52
drag, startPoint x: 546, startPoint y: 523, endPoint x: 652, endPoint y: 575, distance: 118.1
click at [652, 575] on div "ResiDesk Escalation - Reply From Site Team 7:55 AM ResiDesk escalation reply ->…" at bounding box center [1005, 566] width 898 height 100
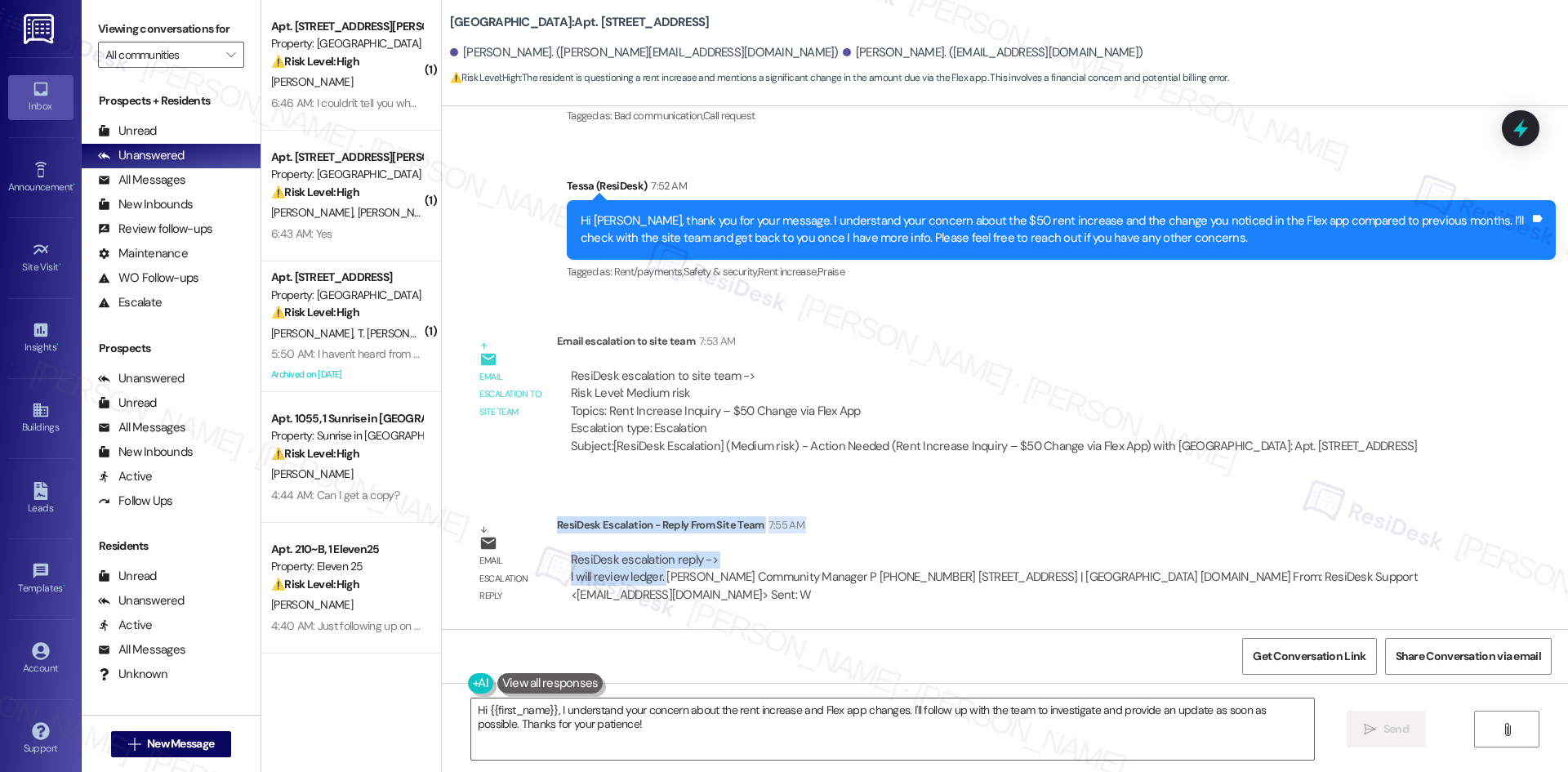
copy div "ResiDesk Escalation - Reply From Site Team 7:55 AM ResiDesk escalation reply ->…"
click at [707, 729] on textarea "Hi {{first_name}}, I understand your concern about the rent increase and Flex a…" at bounding box center [893, 729] width 843 height 61
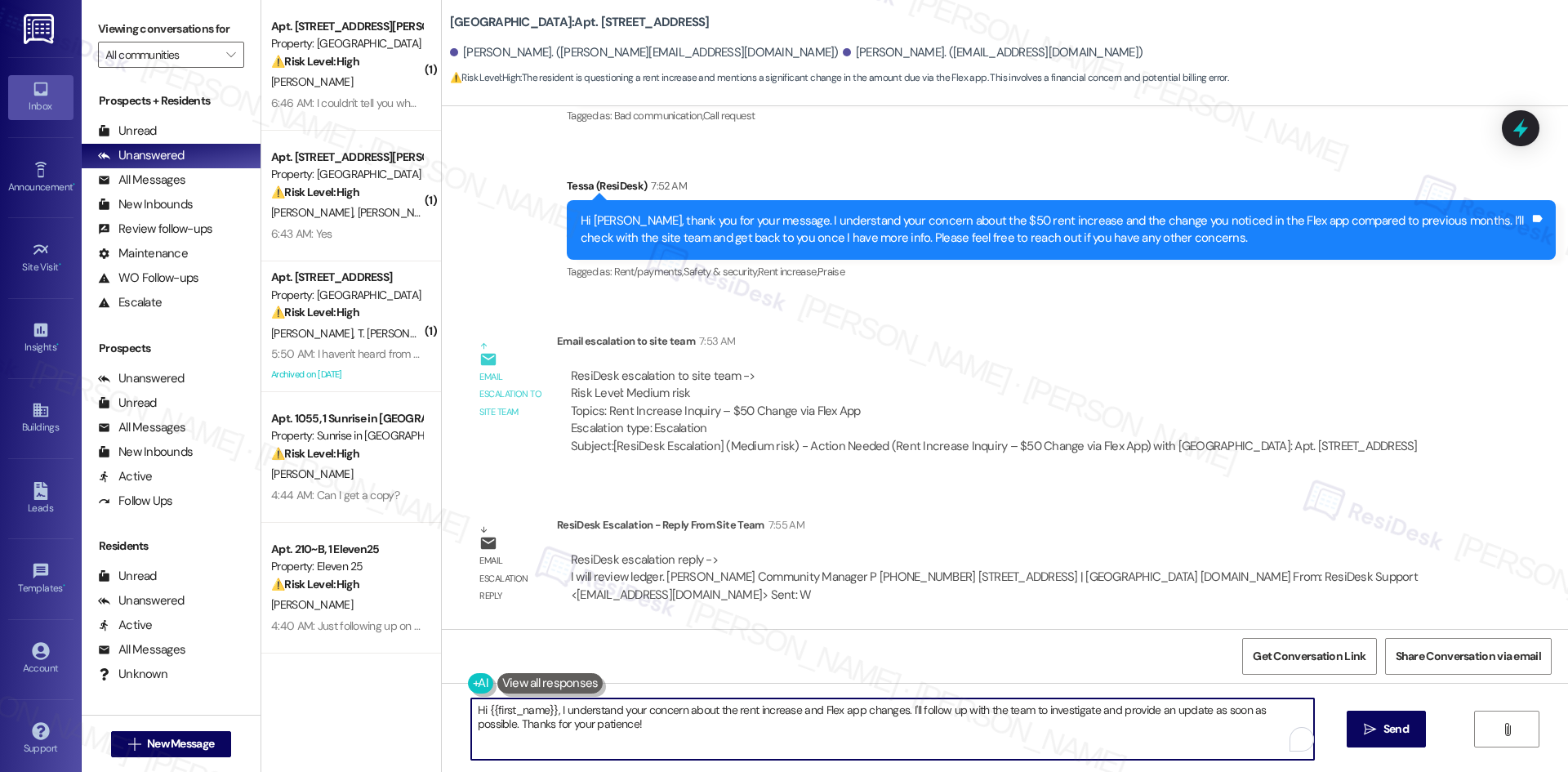
paste textarea "[PERSON_NAME], thank you for your patience. The site team confirmed they’ll rev…"
type textarea "Hi [PERSON_NAME], thank you for your patience. The site team confirmed they’ll …"
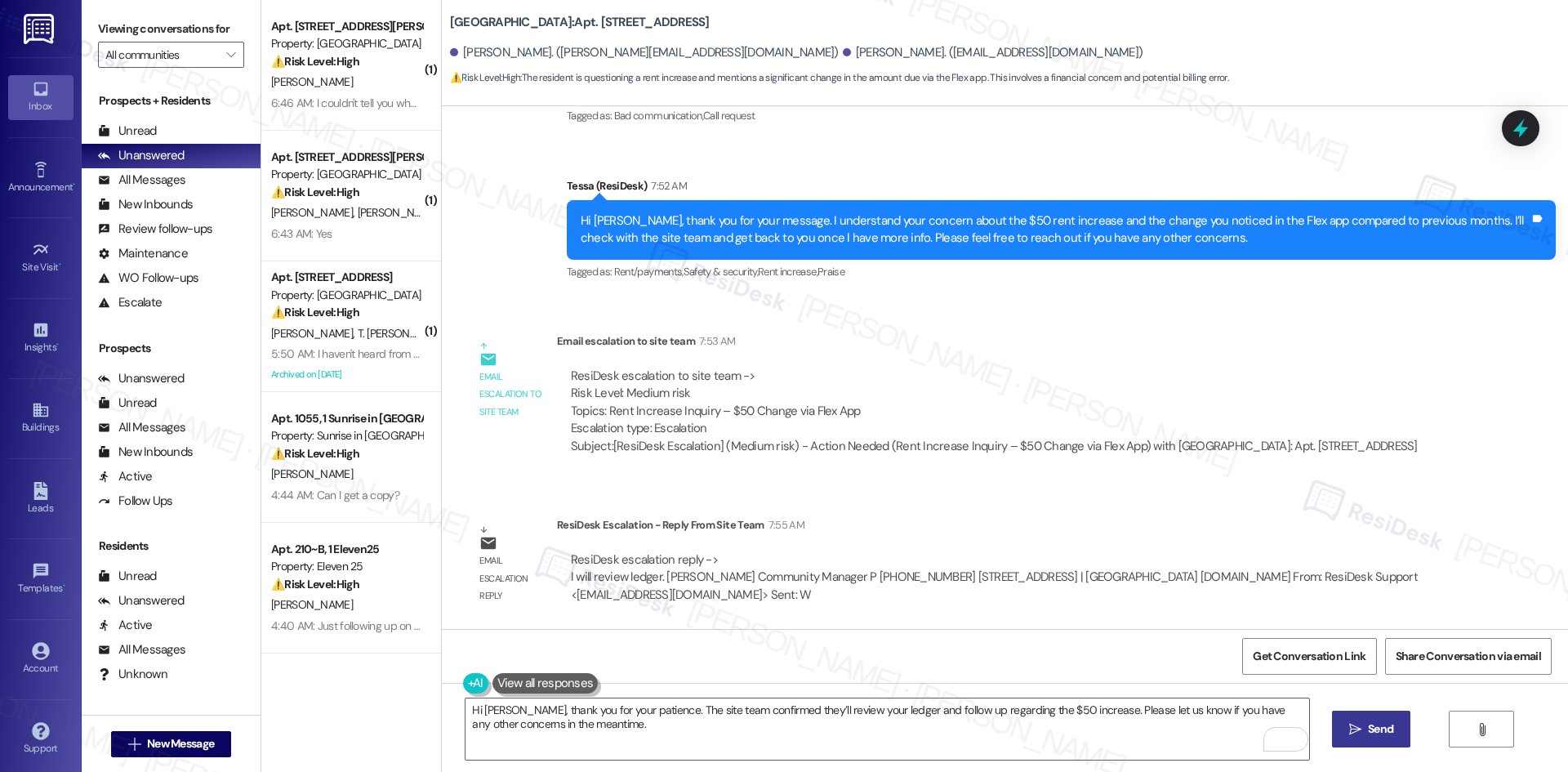
click at [1353, 739] on button " Send" at bounding box center [1371, 729] width 79 height 37
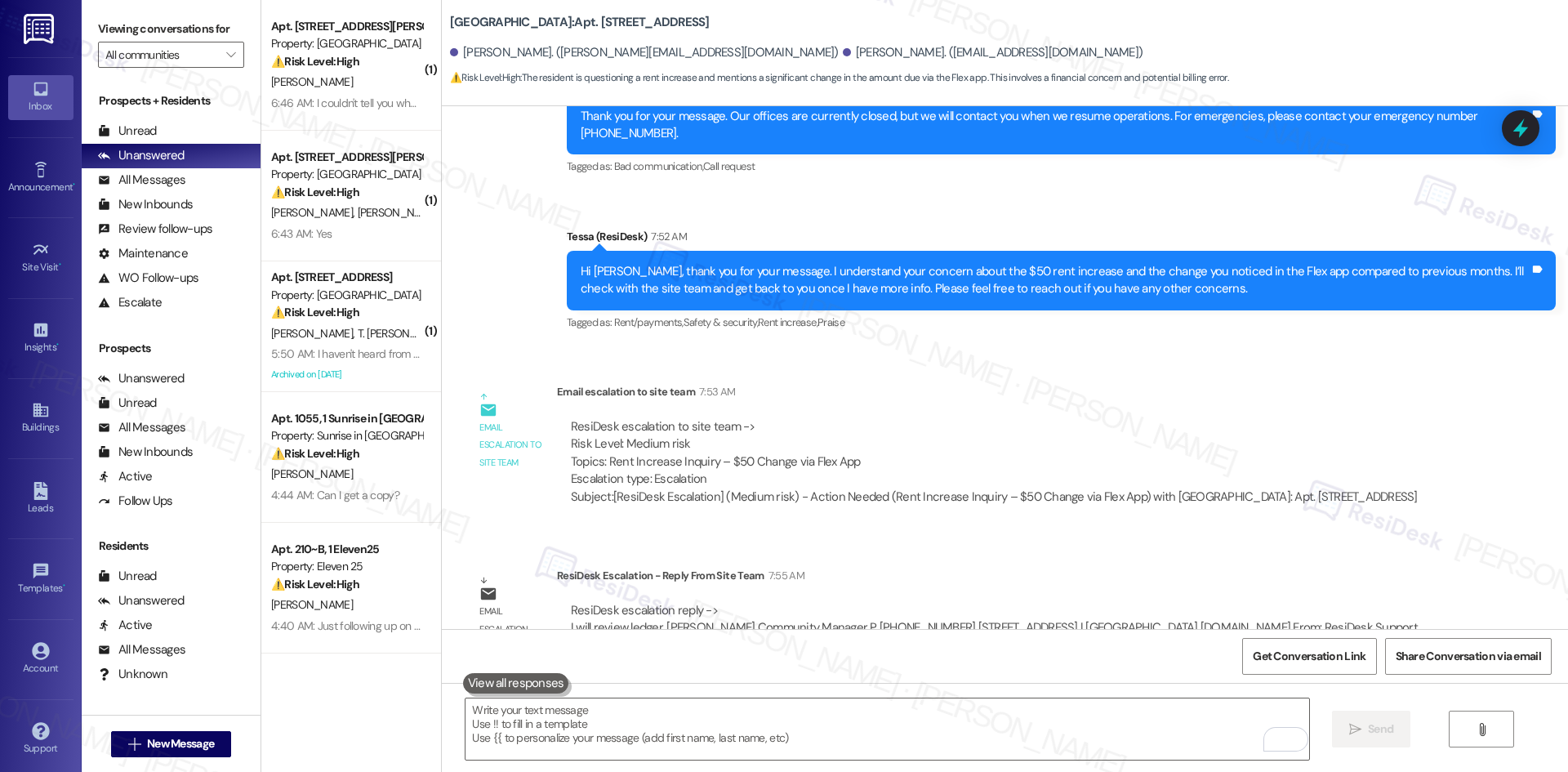
scroll to position [1172, 0]
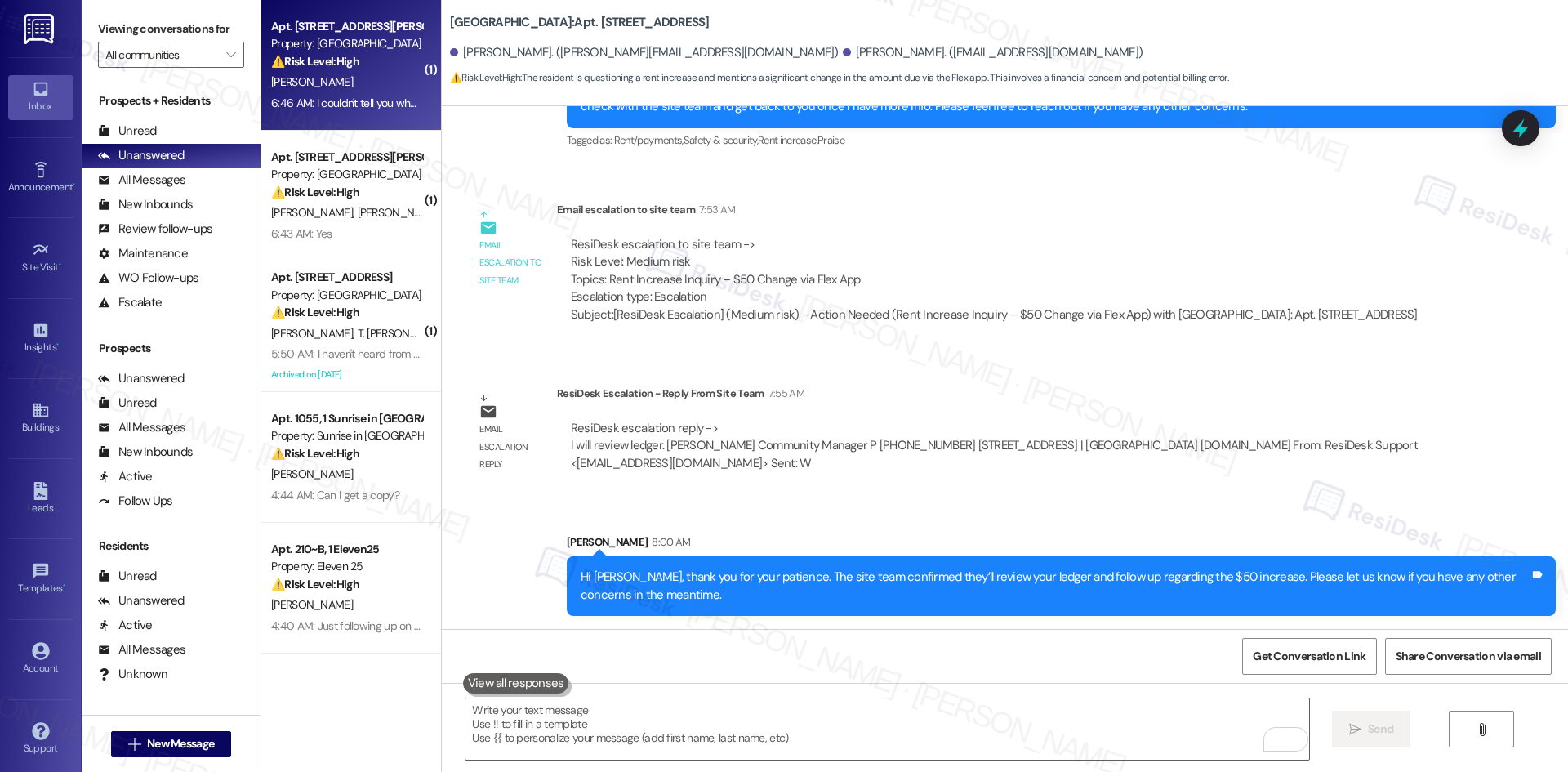
click at [378, 86] on div "[PERSON_NAME]" at bounding box center [346, 83] width 154 height 21
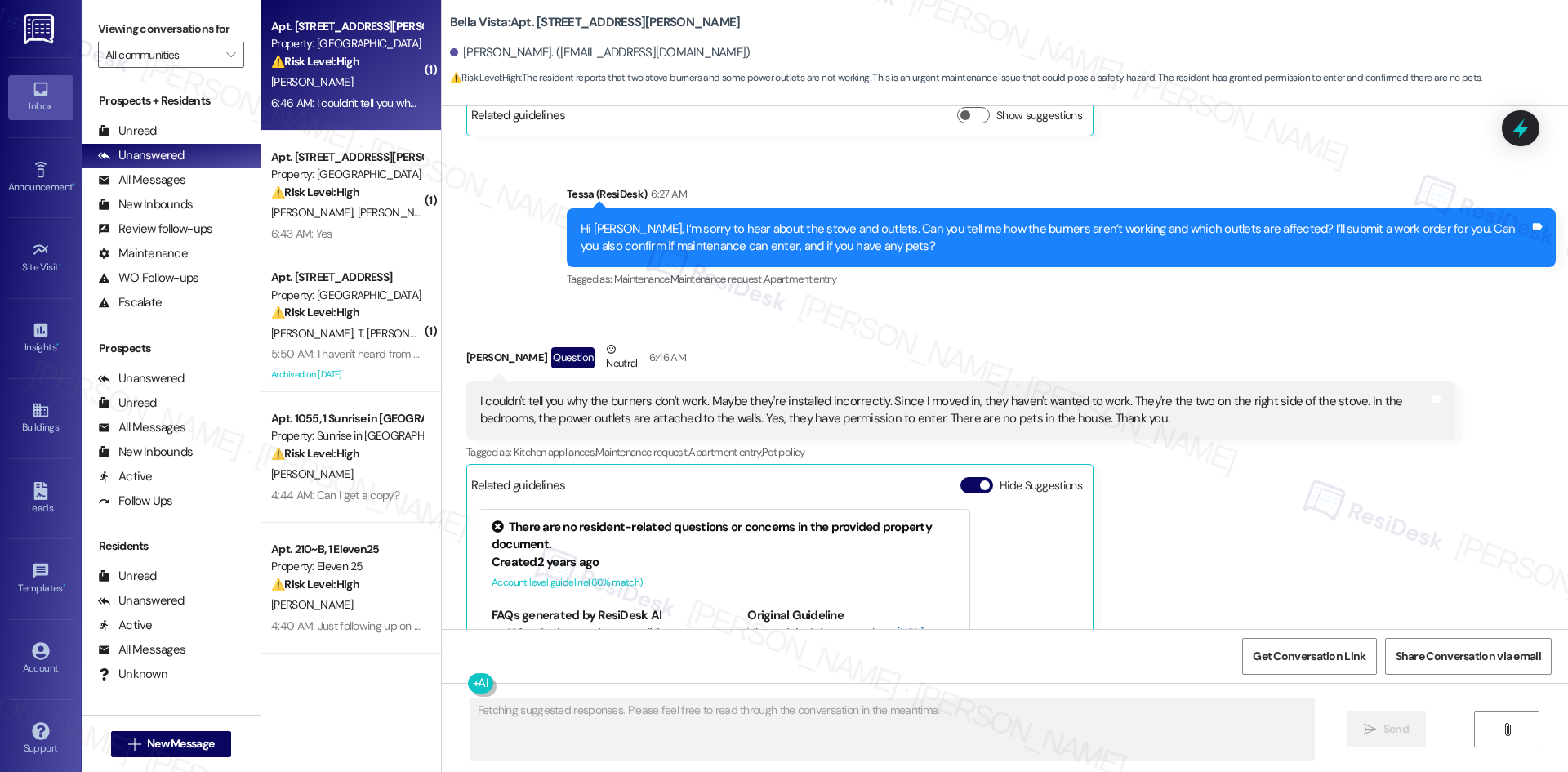
scroll to position [1103, 0]
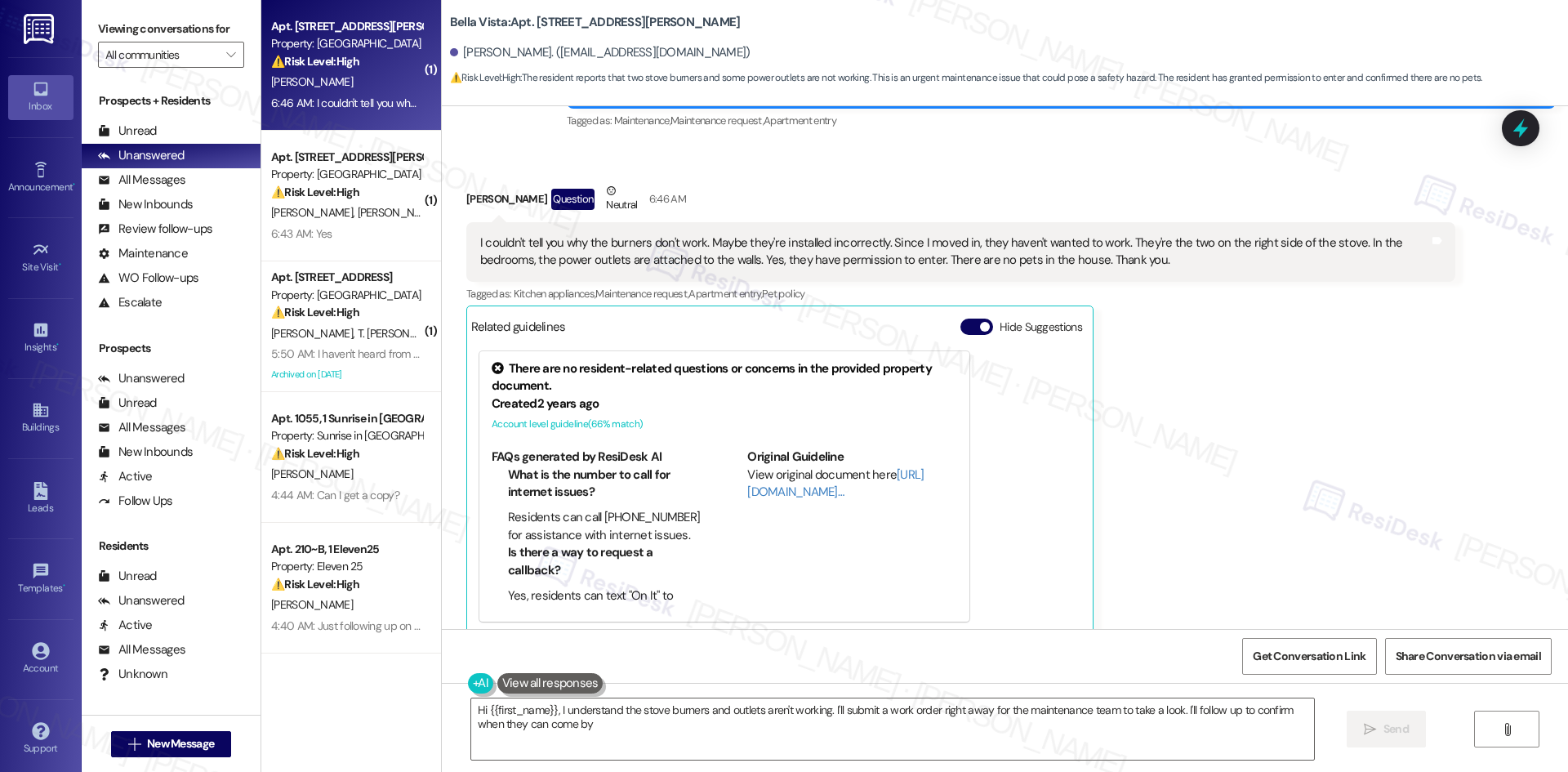
type textarea "Hi {{first_name}}, I understand the stove burners and outlets aren't working. I…"
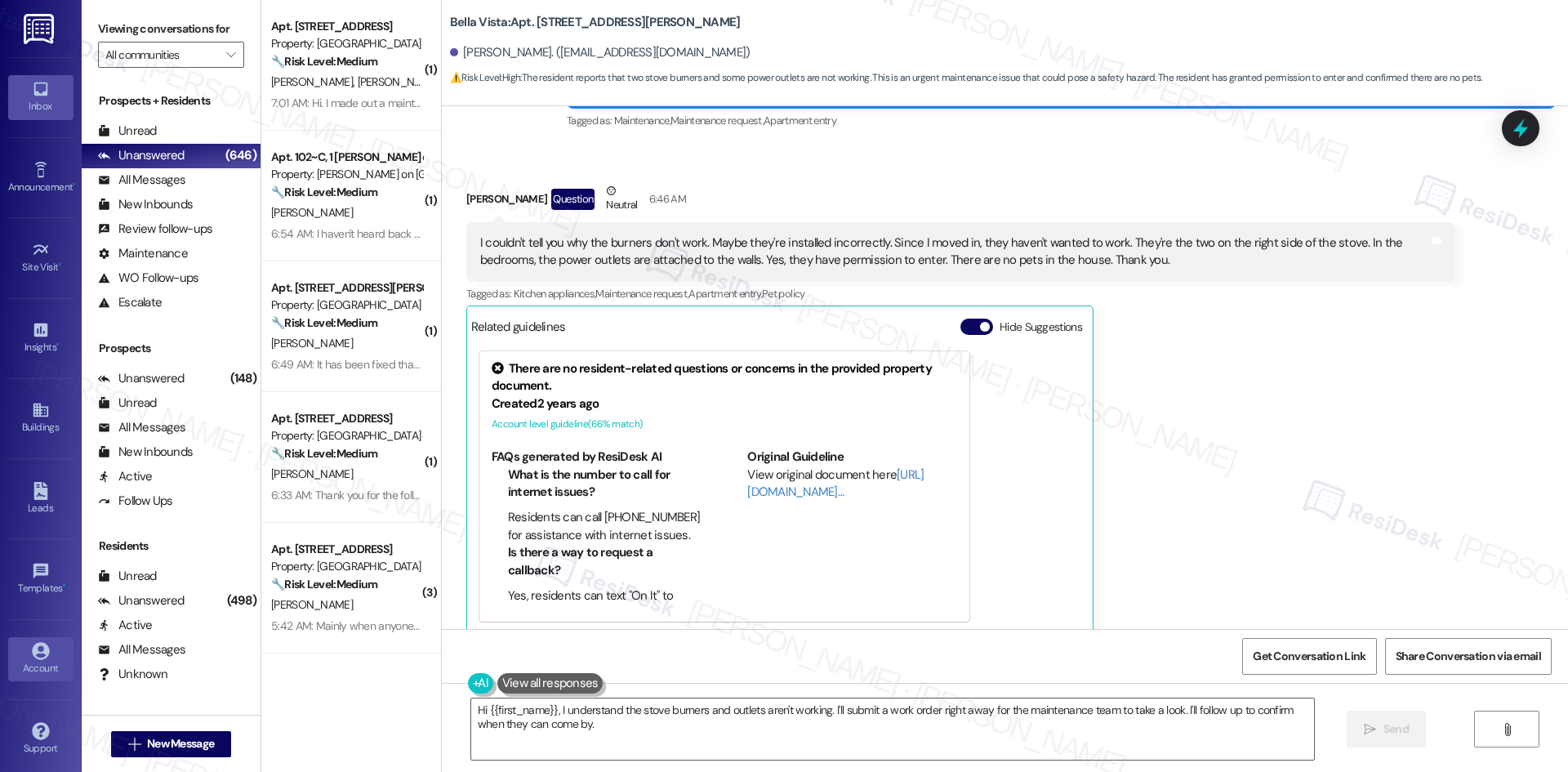
drag, startPoint x: 28, startPoint y: 670, endPoint x: 32, endPoint y: 657, distance: 13.6
click at [28, 669] on div "Account" at bounding box center [40, 668] width 82 height 16
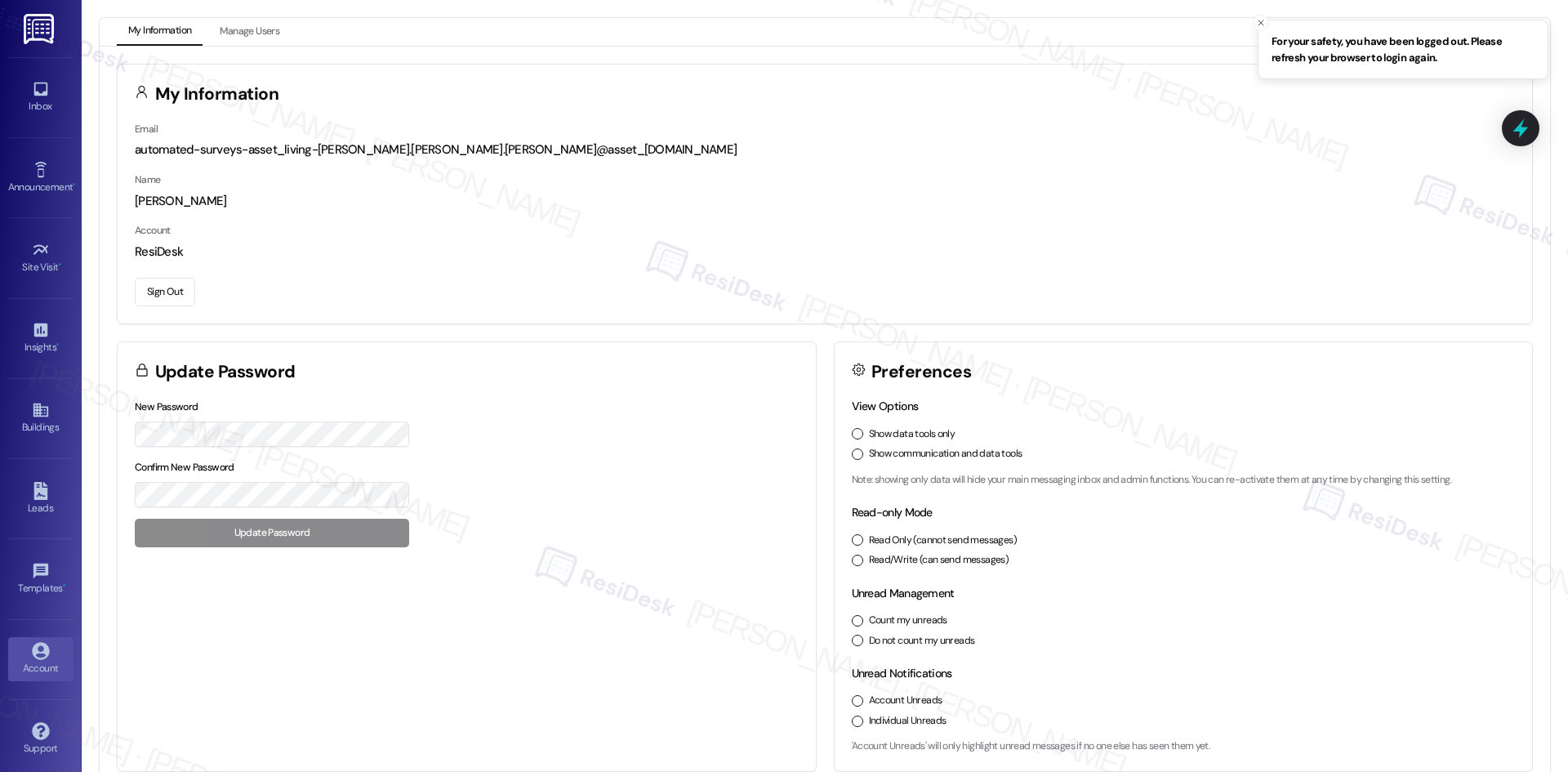
click at [157, 289] on button "Sign Out" at bounding box center [165, 292] width 60 height 28
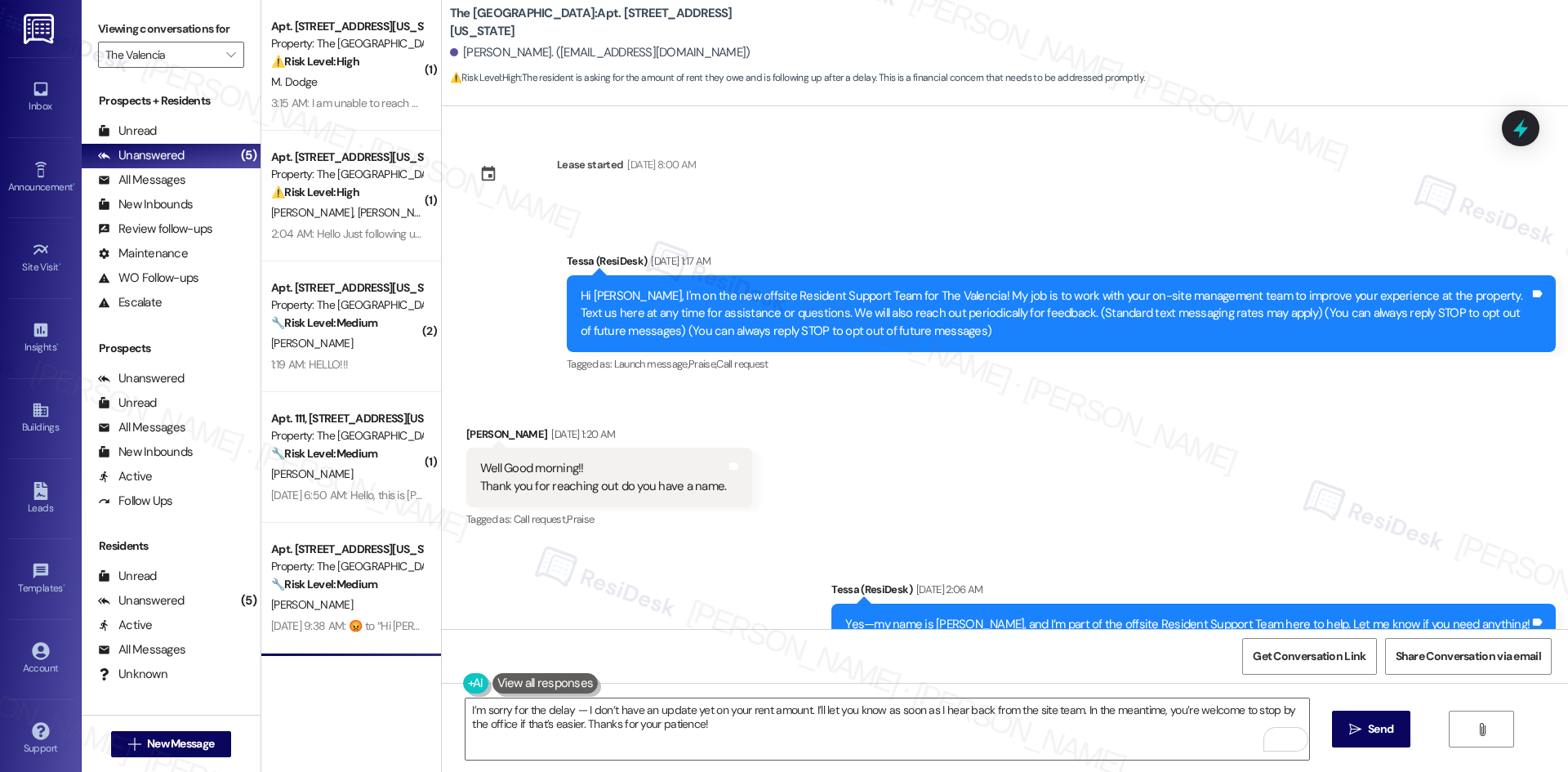
click at [1360, 738] on button " Send" at bounding box center [1371, 729] width 79 height 37
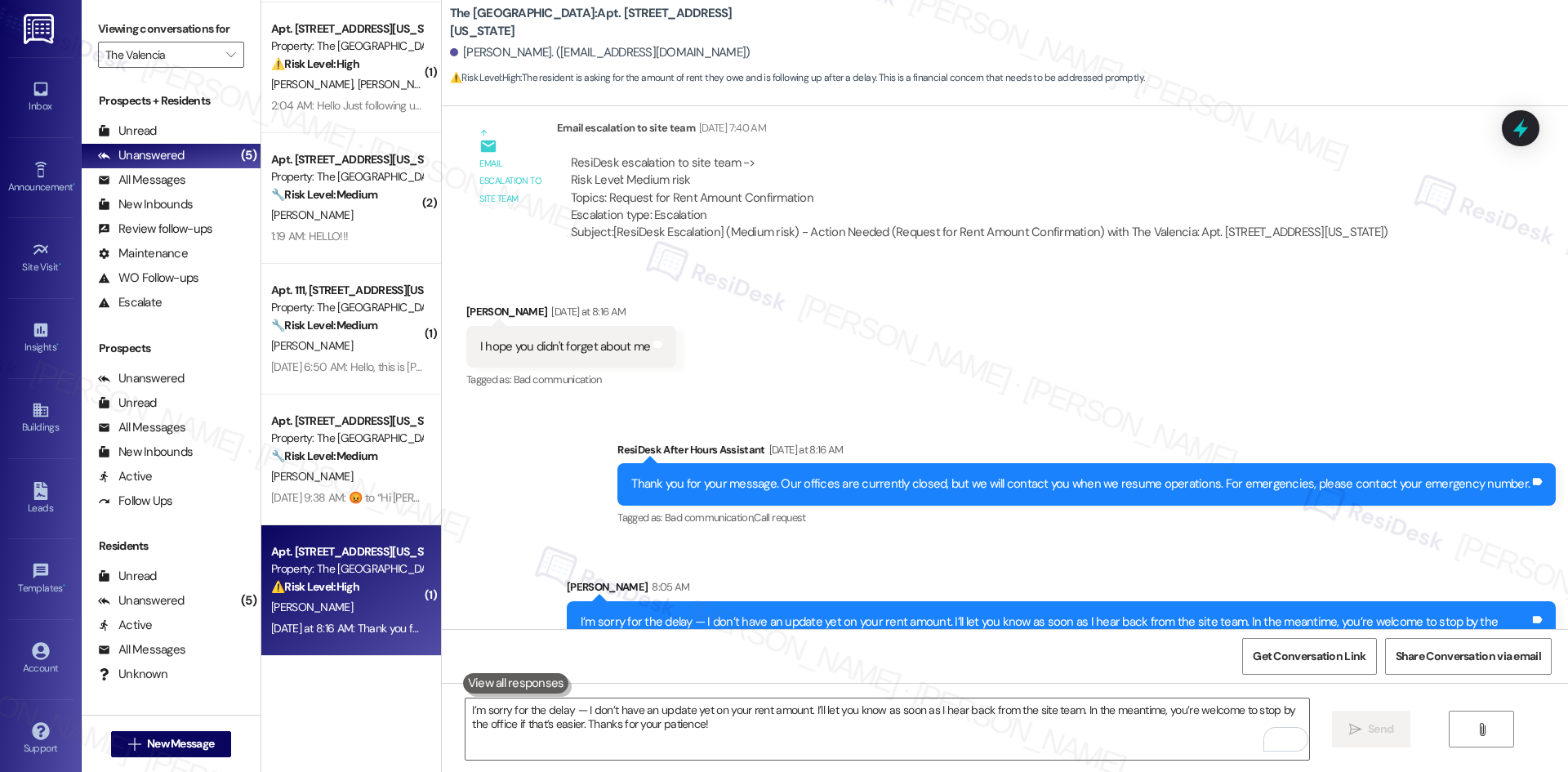
scroll to position [2227, 0]
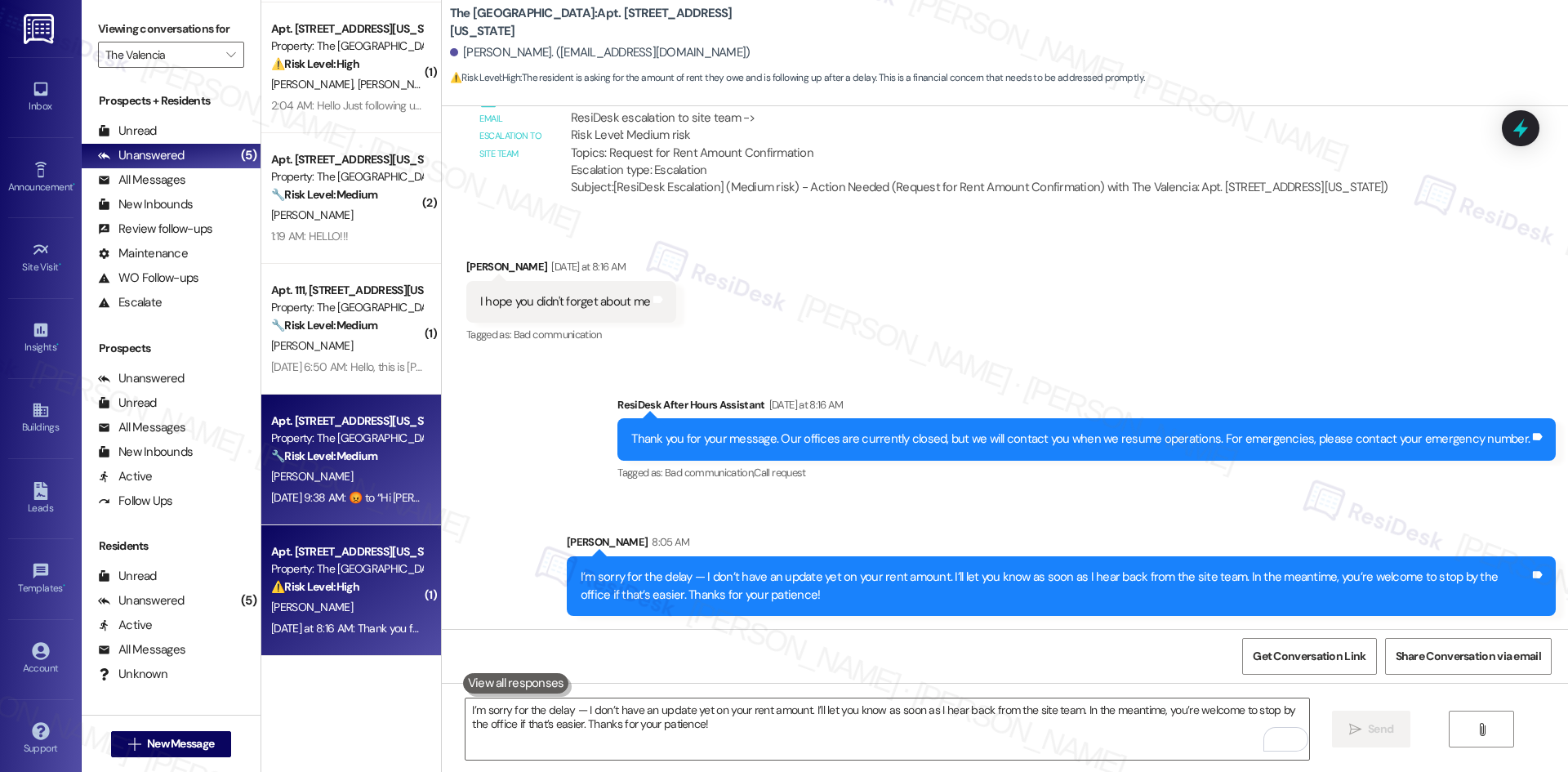
click at [281, 474] on span "[PERSON_NAME]" at bounding box center [311, 476] width 82 height 15
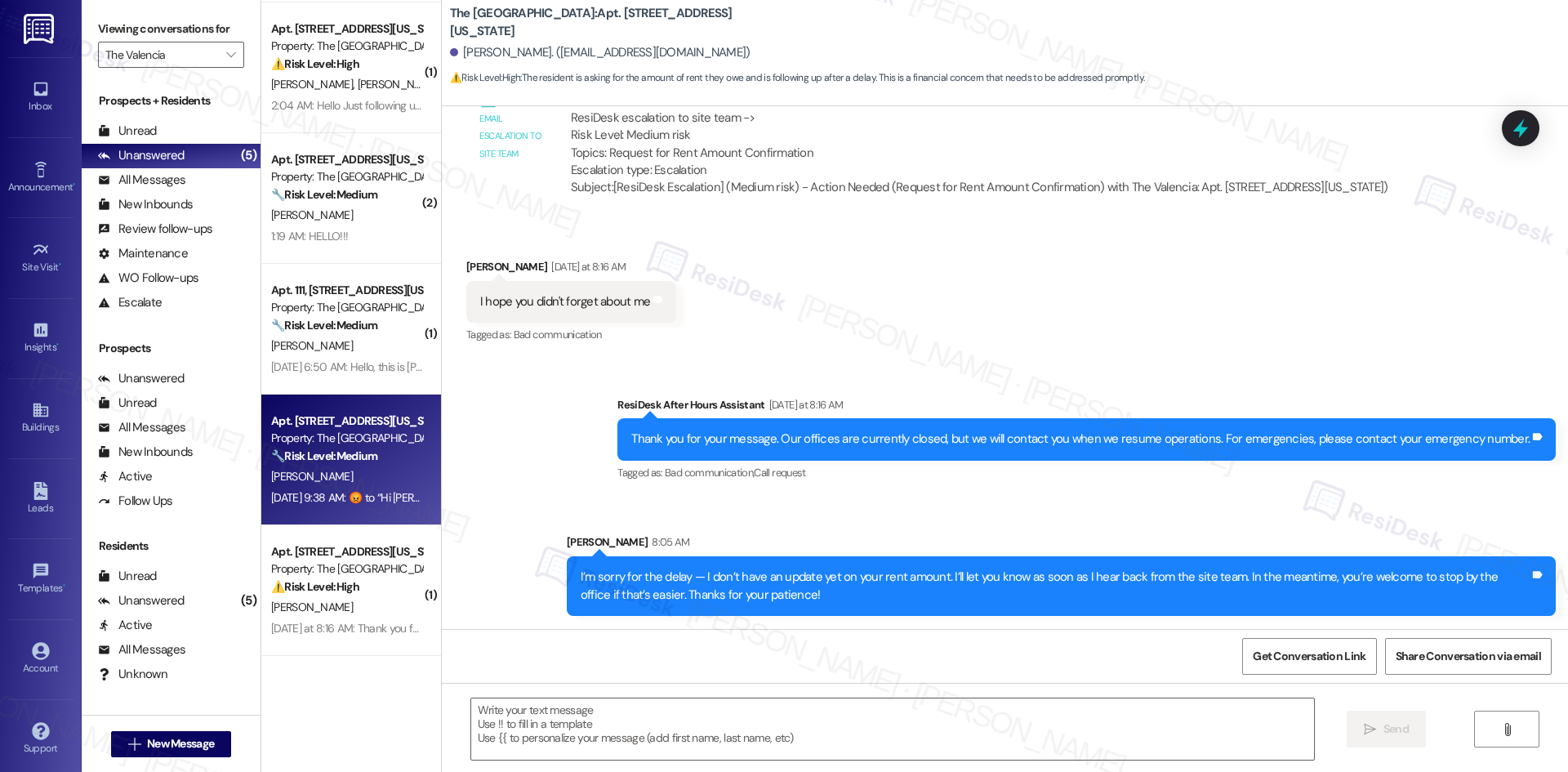
type textarea "Fetching suggested responses. Please feel free to read through the conversation…"
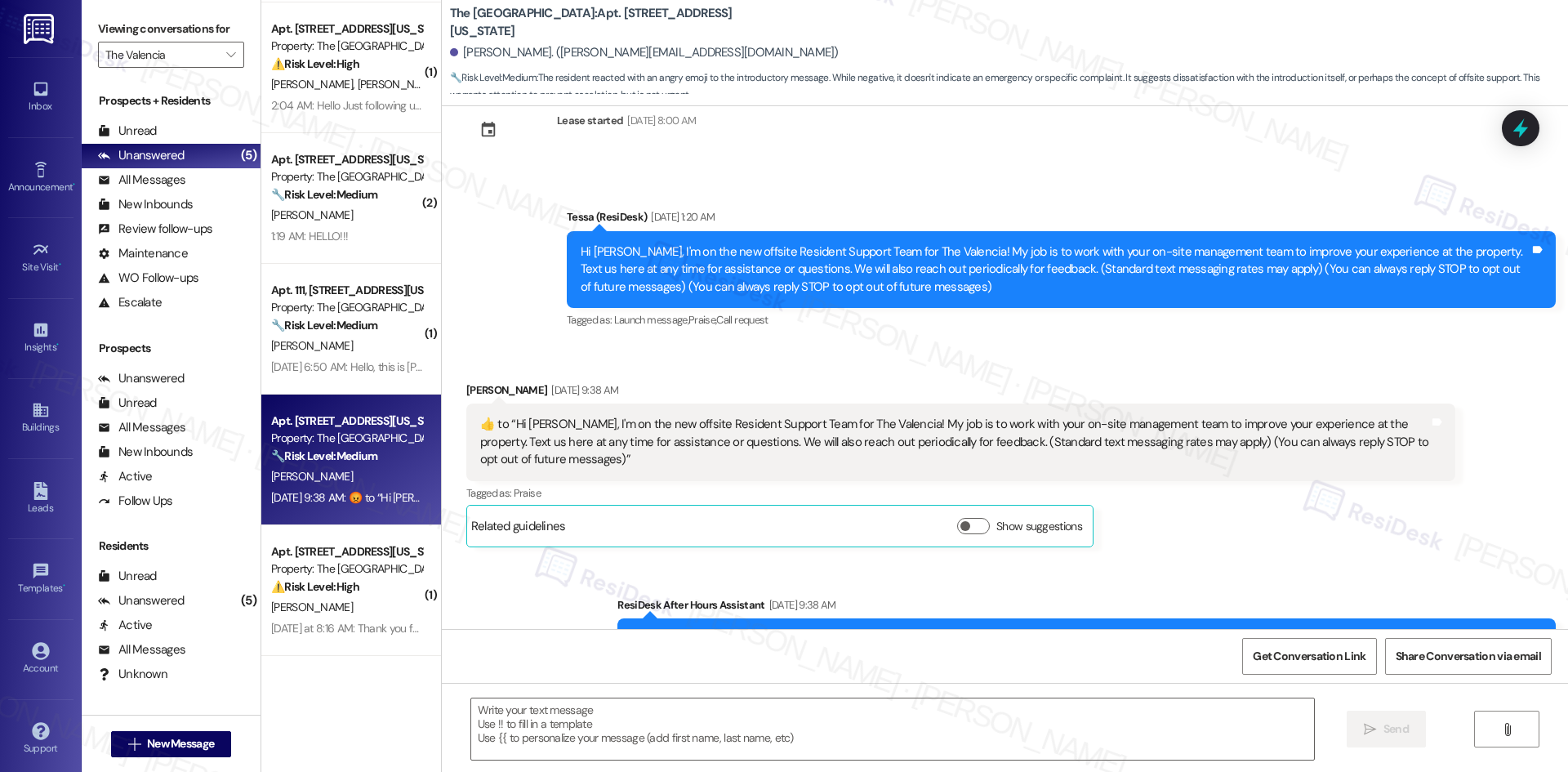
scroll to position [164, 0]
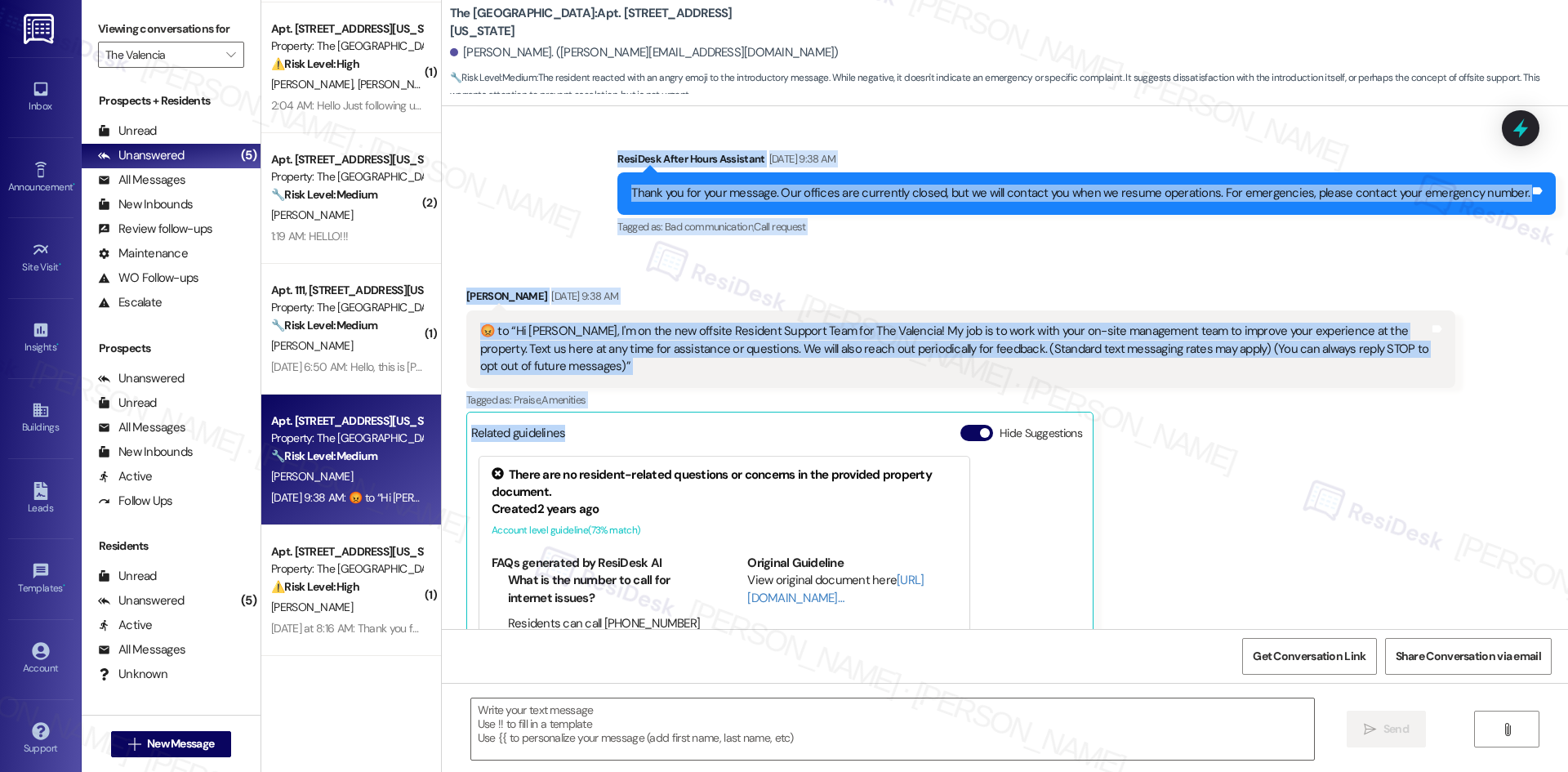
drag, startPoint x: 448, startPoint y: 265, endPoint x: 726, endPoint y: 405, distance: 311.3
click at [758, 413] on div "Lease started [DATE] 8:00 AM Announcement, sent via SMS Tessa (ResiDesk) [DATE]…" at bounding box center [1005, 367] width 1126 height 523
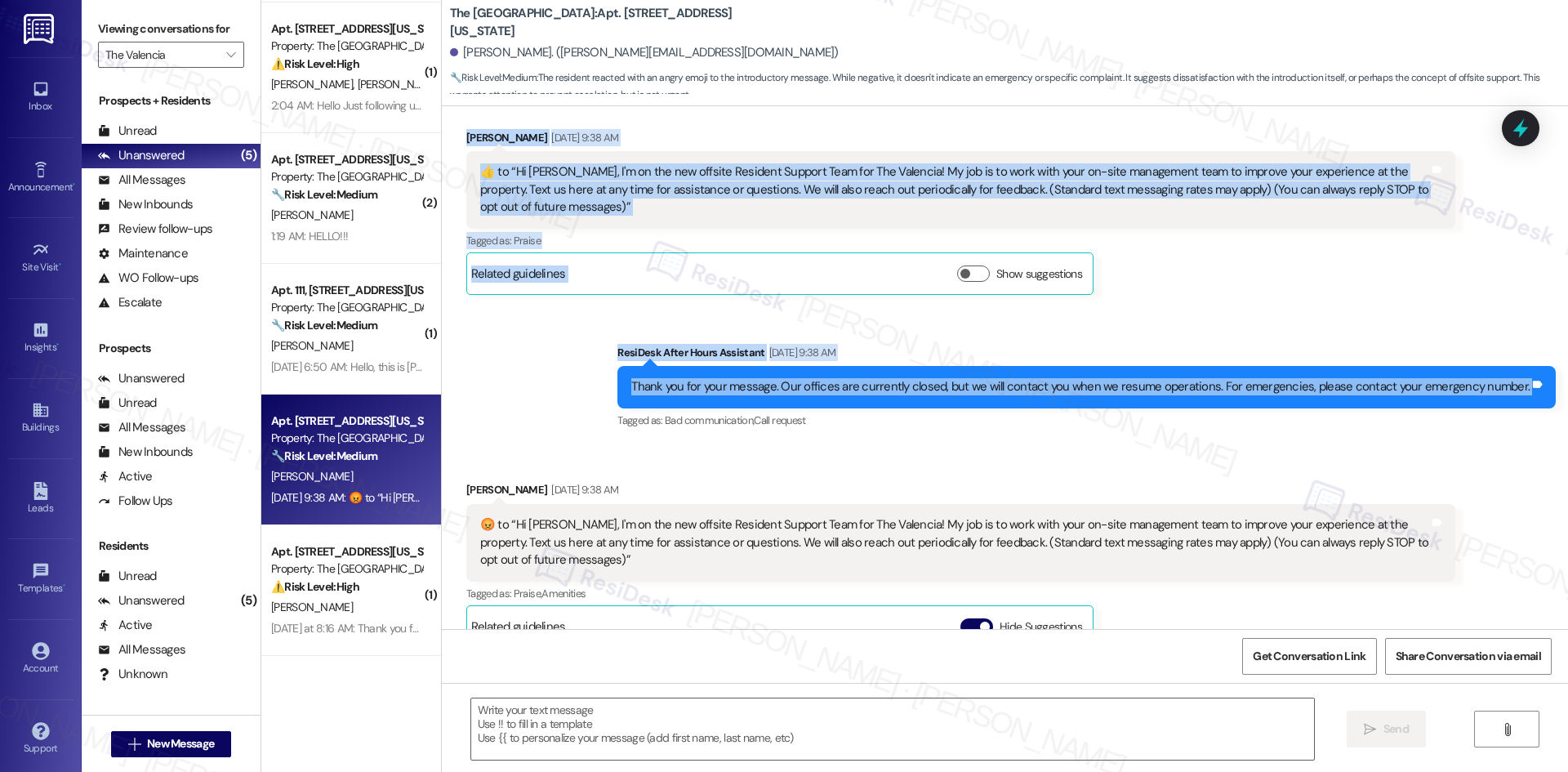
scroll to position [327, 0]
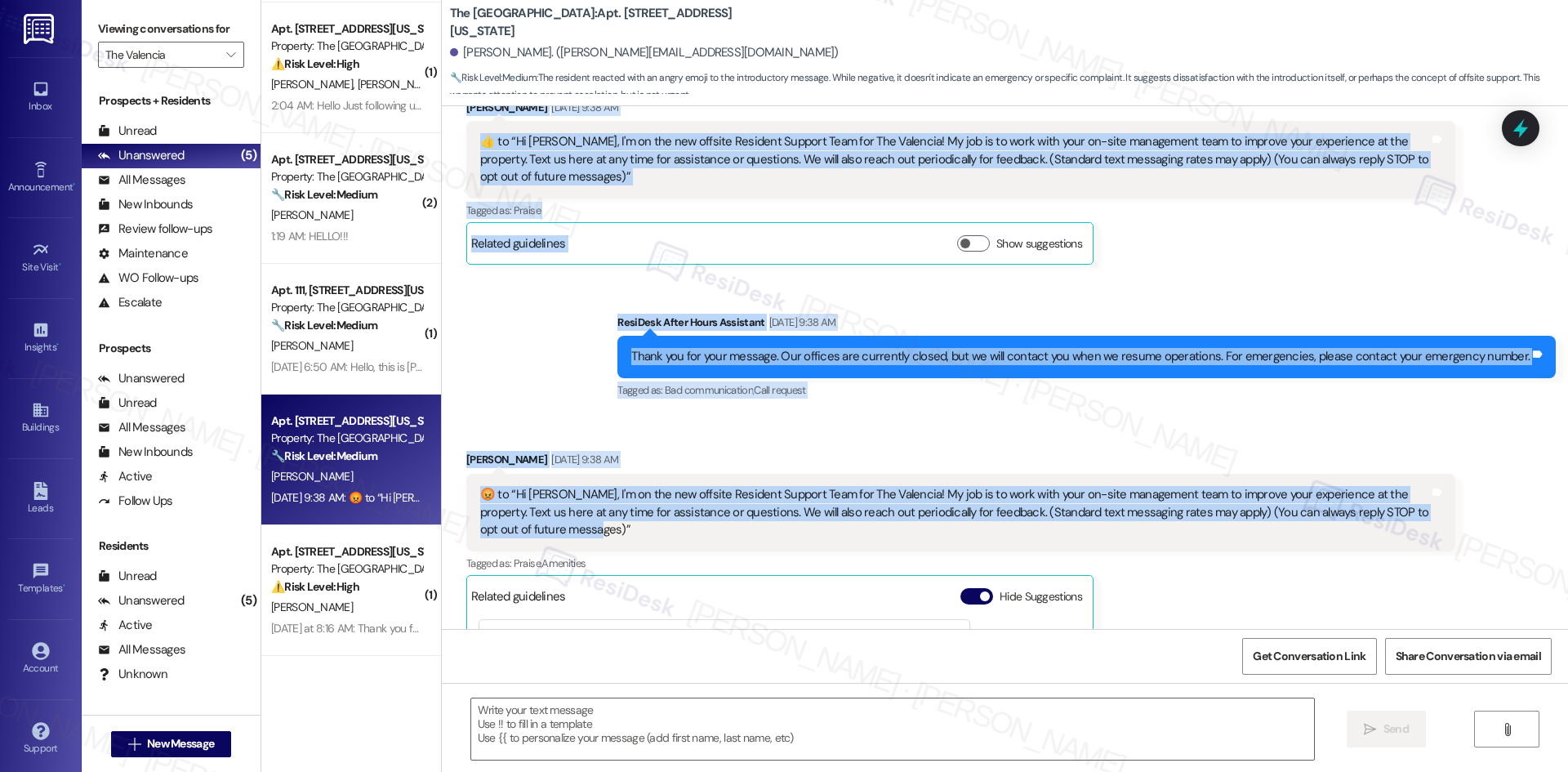
drag, startPoint x: 556, startPoint y: 256, endPoint x: 661, endPoint y: 526, distance: 289.7
click at [652, 543] on div "Lease started [DATE] 8:00 AM Announcement, sent via SMS Tessa (ResiDesk) [DATE]…" at bounding box center [1005, 367] width 1126 height 523
copy div "Lorem (IpsuMdol) Sit 88, 2408 am 7:17 CO Ad Elits, D'e te inc utl etdolor Magna…"
click at [539, 358] on div "Sent via SMS ResiDesk After Hours Assistant [DATE] 9:38 AM Thank you for your m…" at bounding box center [1005, 346] width 1126 height 138
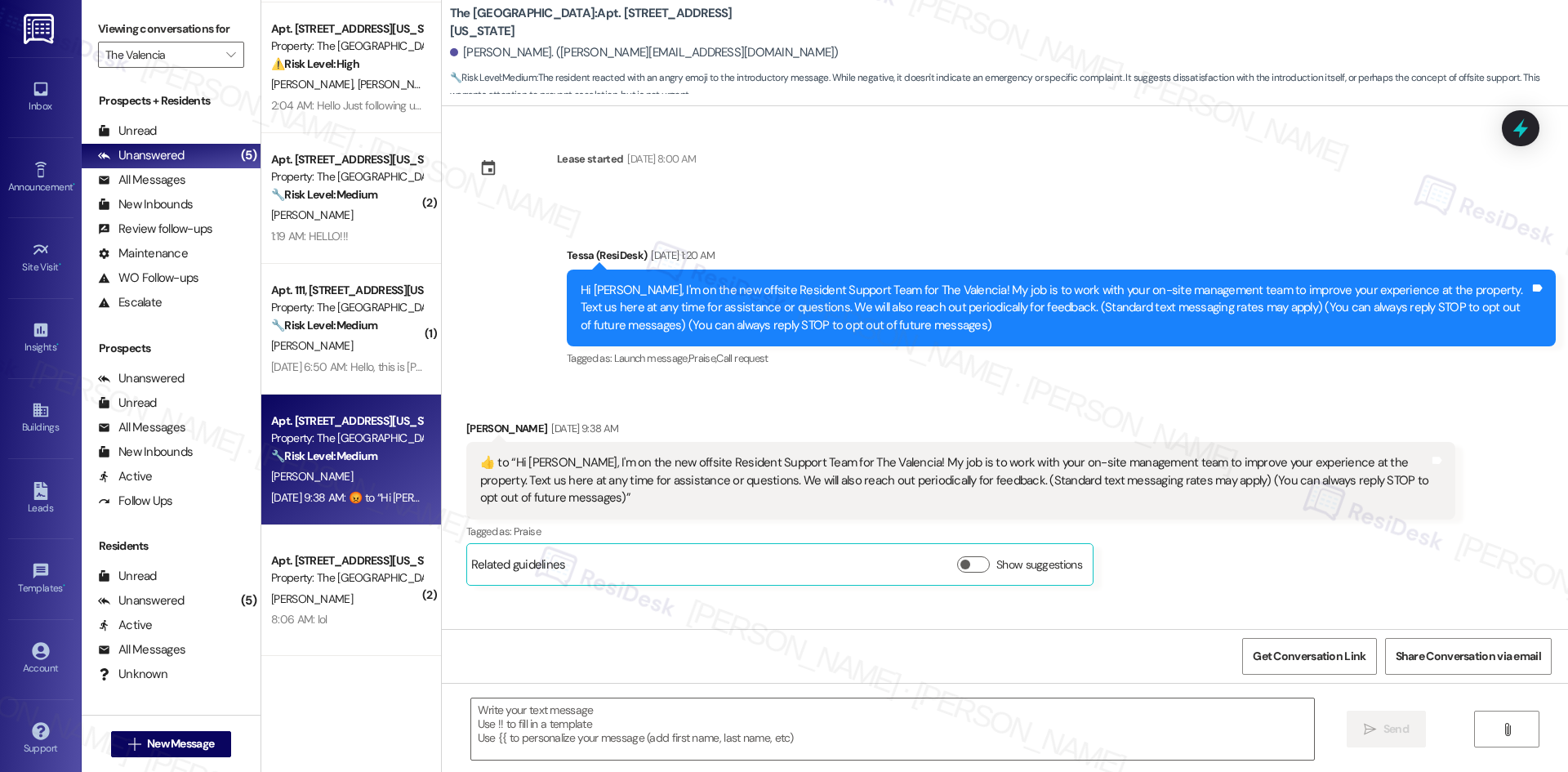
scroll to position [0, 0]
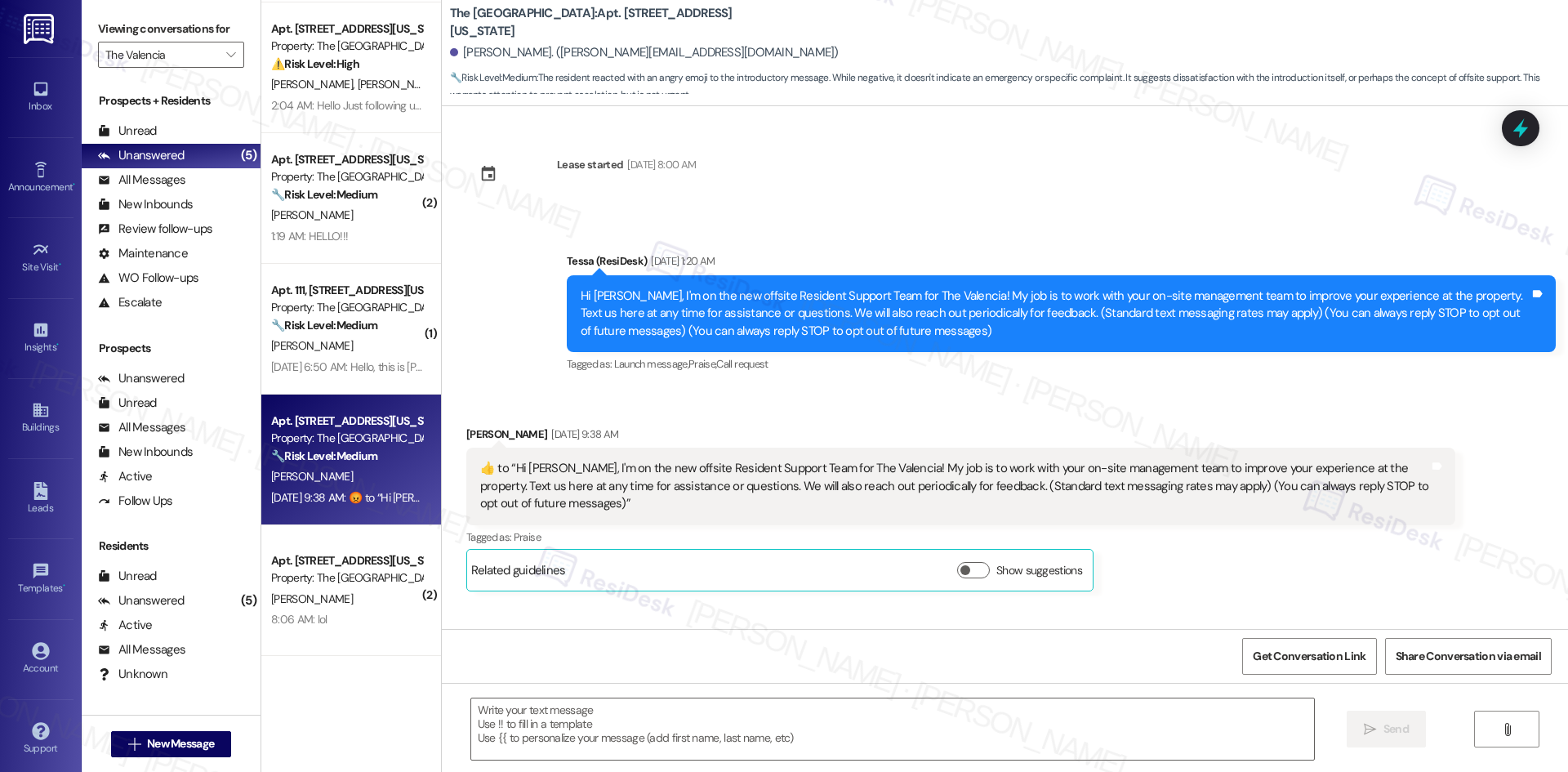
click at [1130, 540] on div "Tagged as: Praise Click to highlight conversations about Praise" at bounding box center [961, 537] width 989 height 24
click at [870, 752] on textarea at bounding box center [893, 729] width 843 height 61
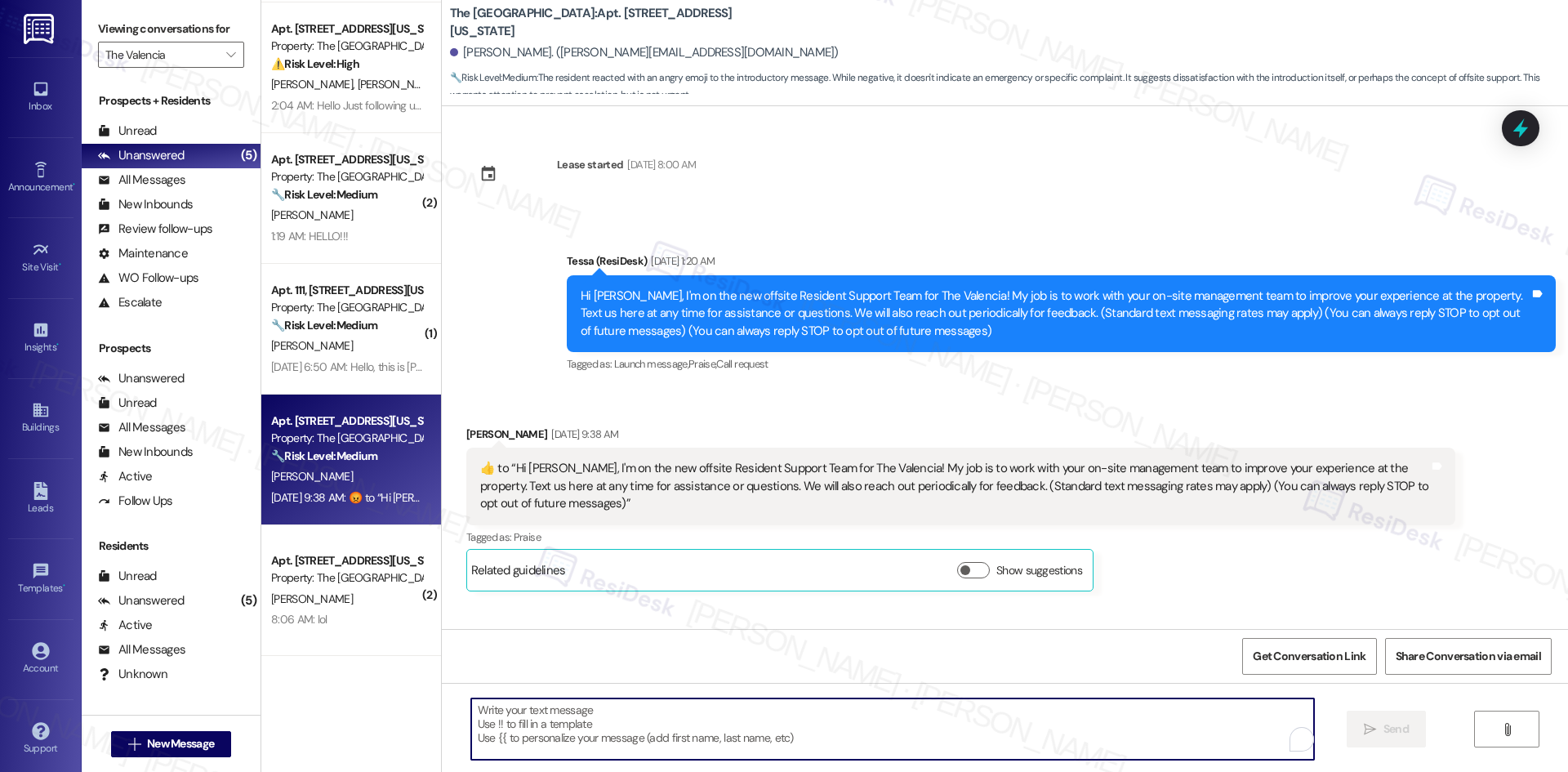
paste textarea "Hi [PERSON_NAME], I noticed your reaction and just wanted to check in — is ther…"
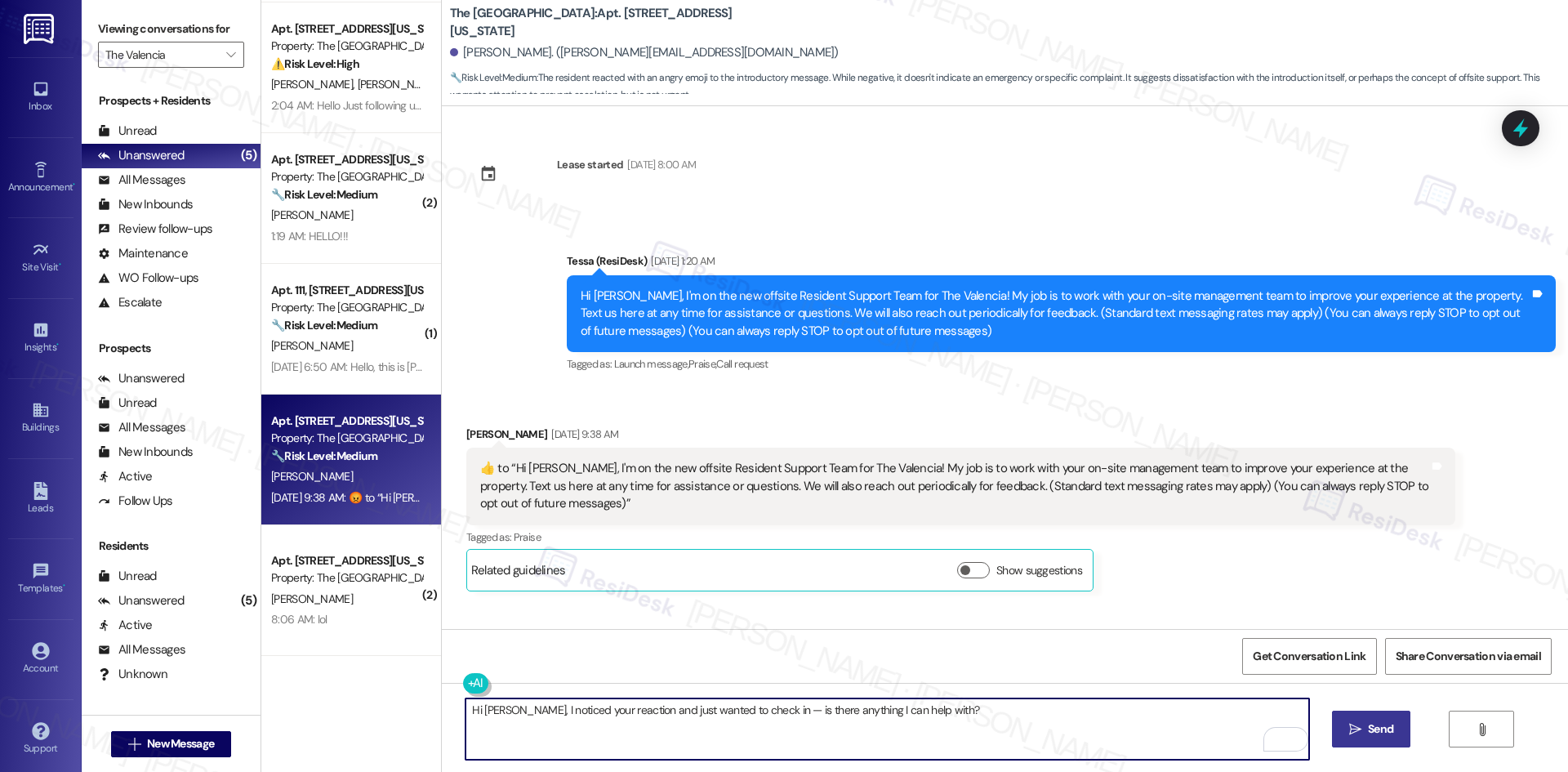
type textarea "Hi [PERSON_NAME], I noticed your reaction and just wanted to check in — is ther…"
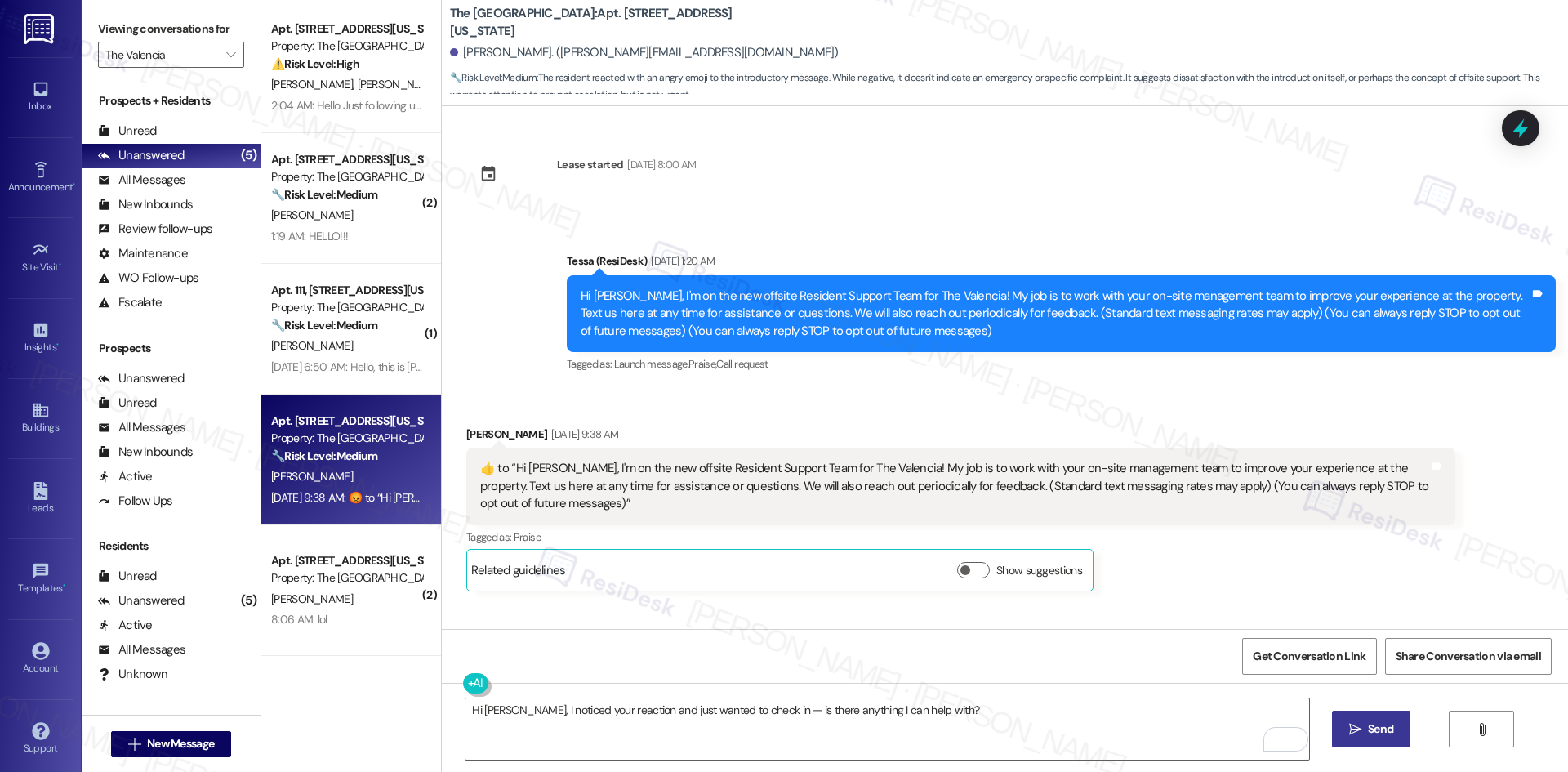
click at [1381, 731] on span "Send" at bounding box center [1380, 729] width 25 height 17
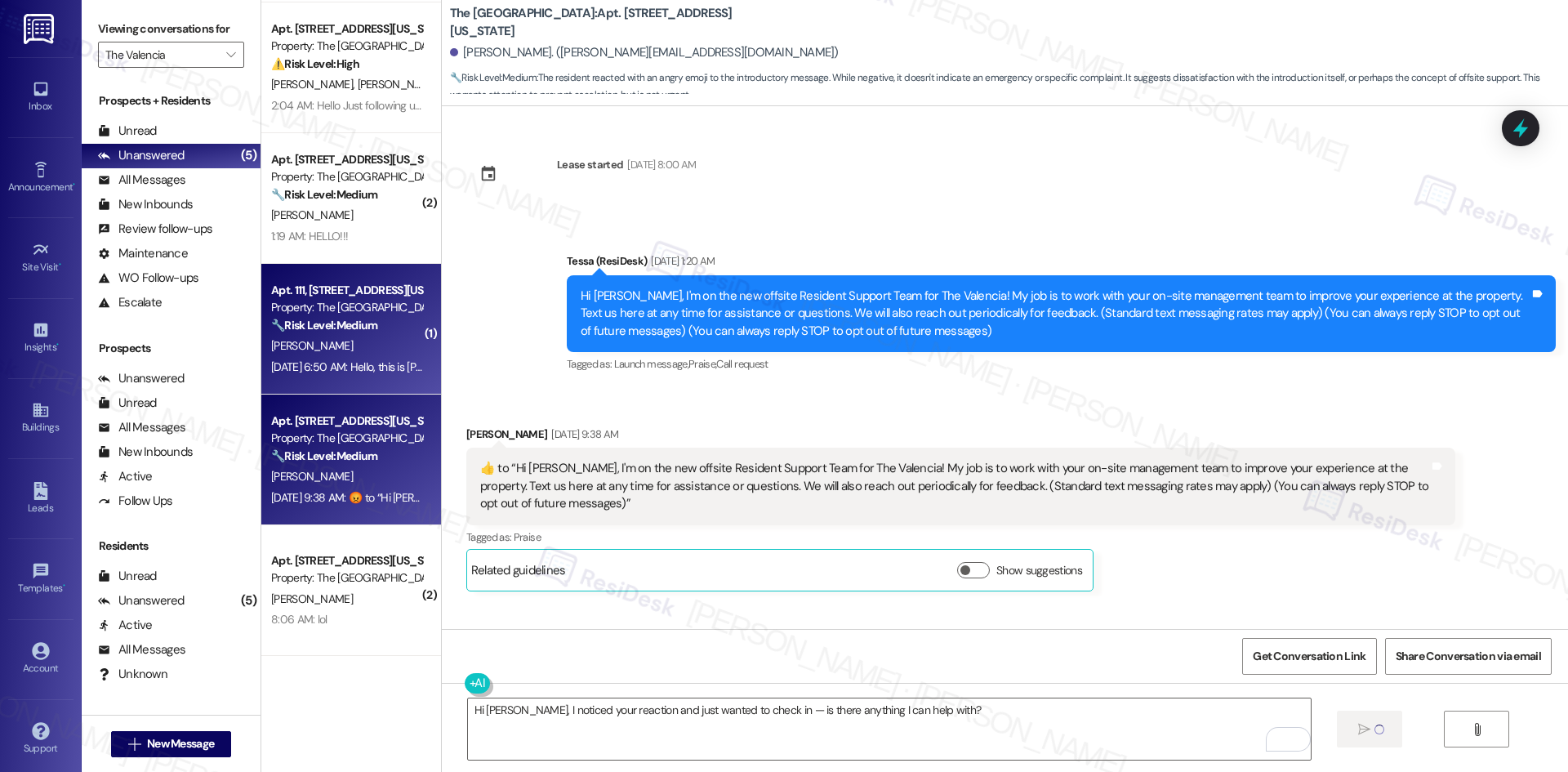
click at [279, 343] on span "[PERSON_NAME]" at bounding box center [311, 345] width 82 height 15
type textarea "Fetching suggested responses. Please feel free to read through the conversation…"
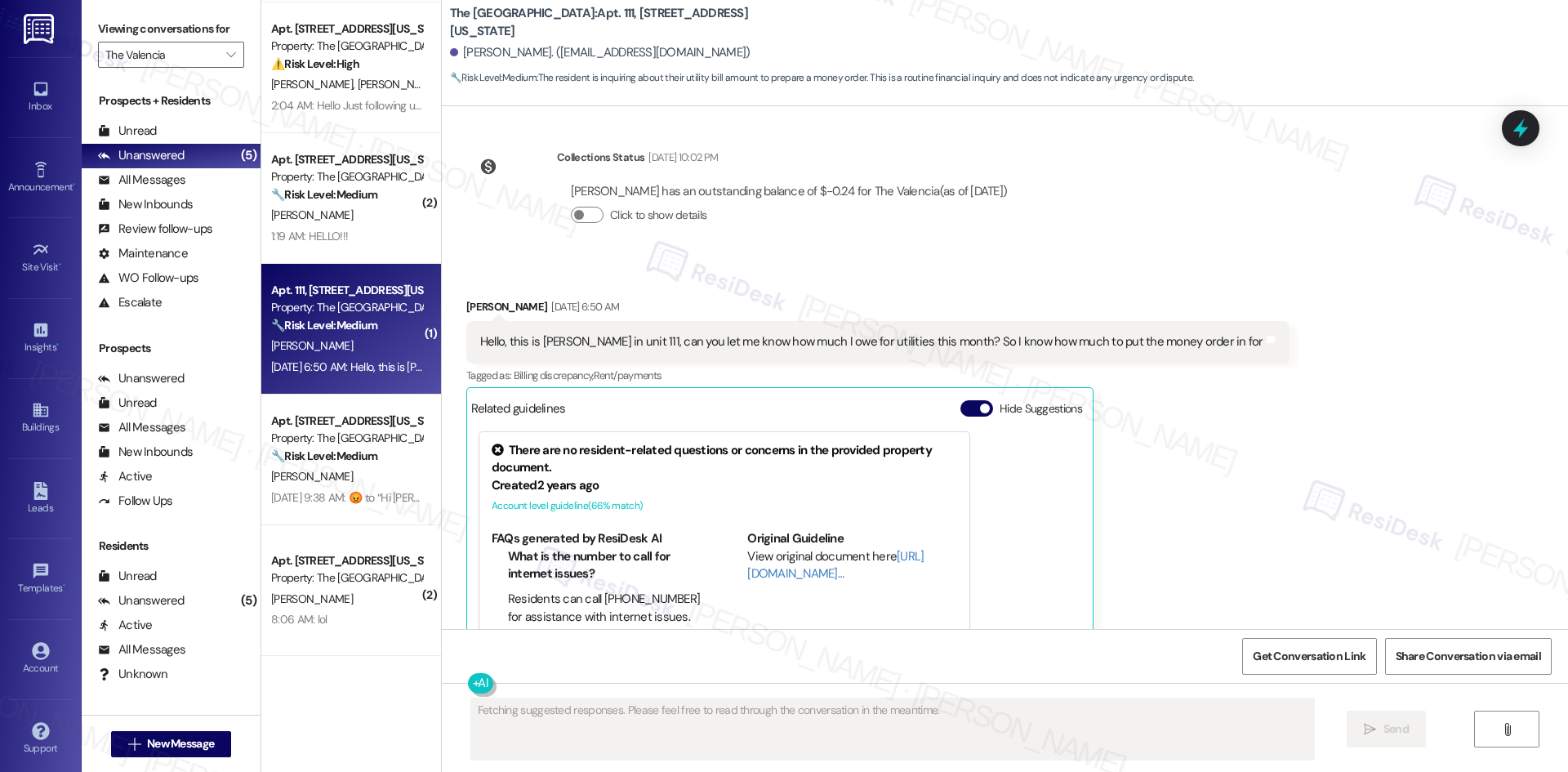
scroll to position [214, 0]
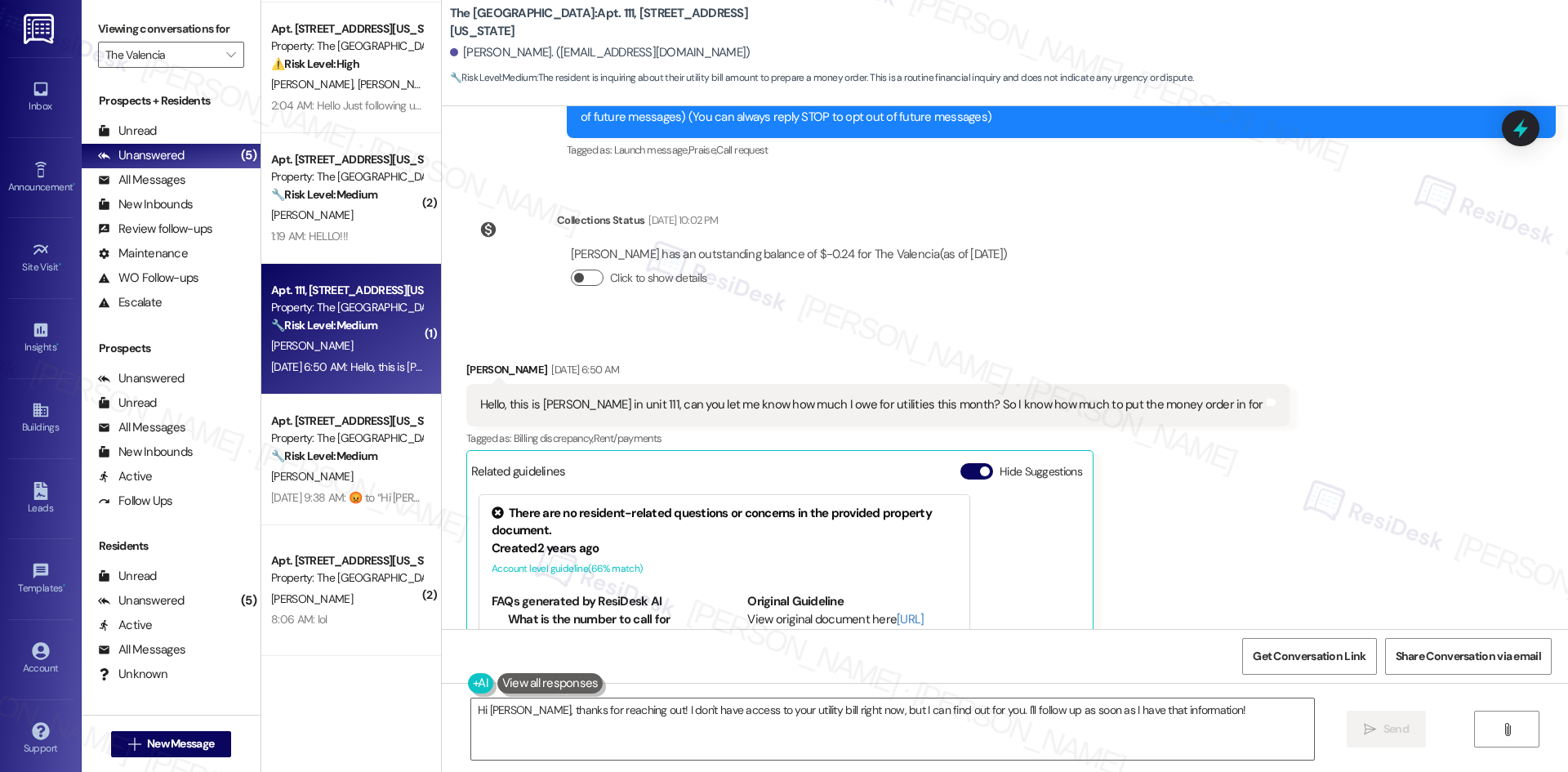
click at [584, 276] on button "Click to show details" at bounding box center [587, 277] width 33 height 16
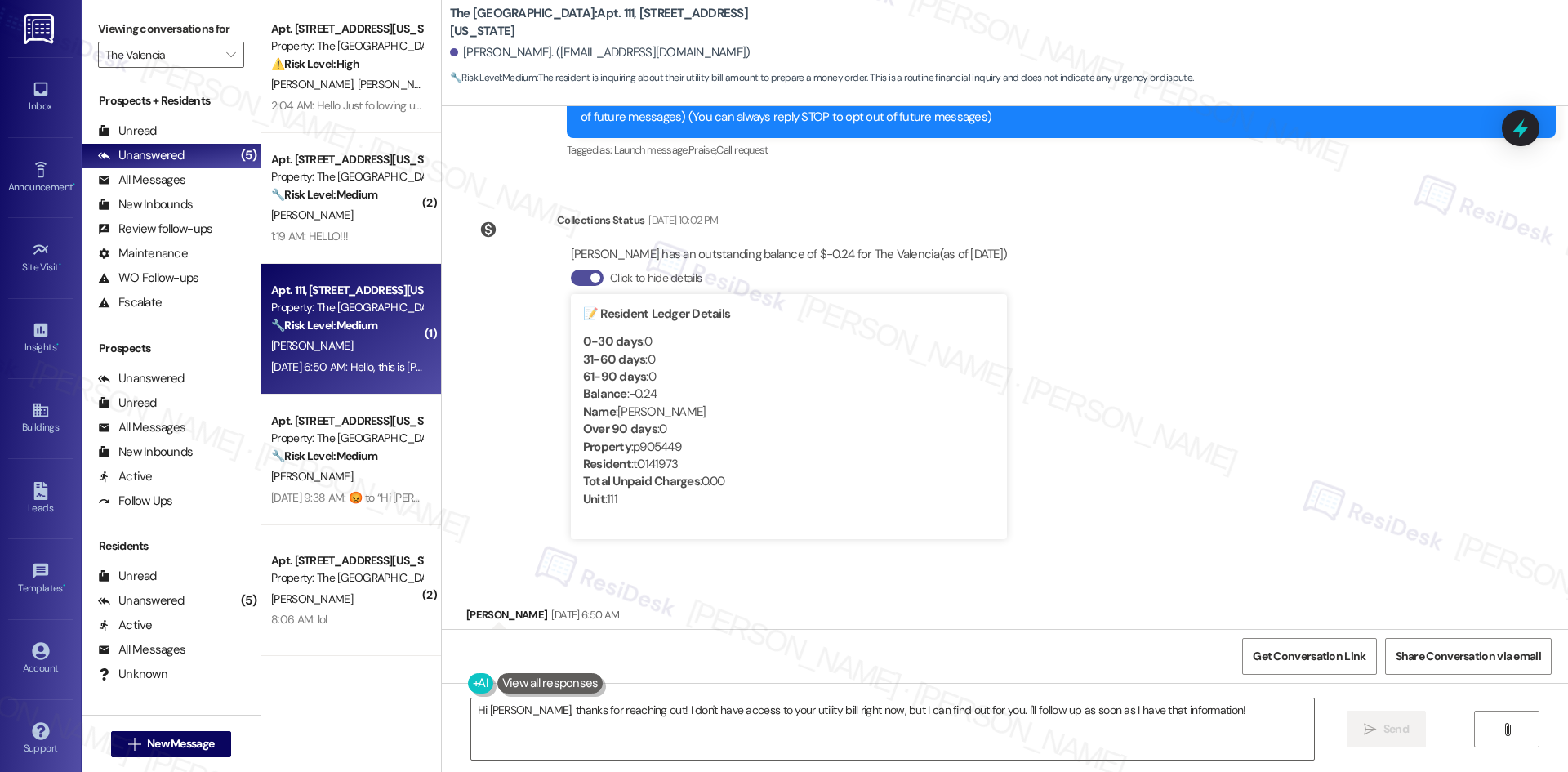
click at [571, 279] on button "Click to hide details" at bounding box center [587, 277] width 33 height 16
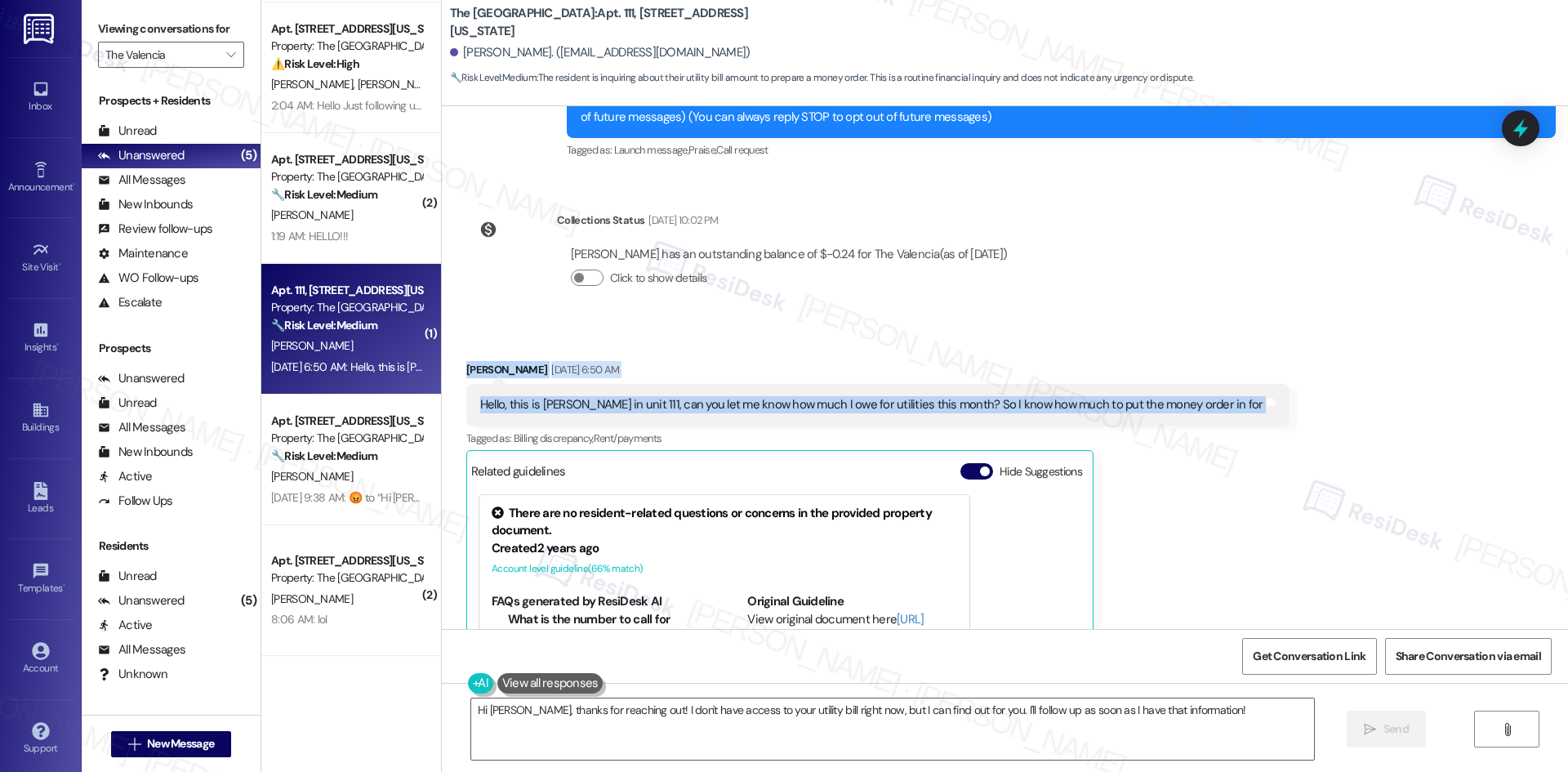
drag, startPoint x: 446, startPoint y: 365, endPoint x: 1315, endPoint y: 411, distance: 870.2
click at [1315, 411] on div "Received via SMS [PERSON_NAME] [DATE] 6:50 AM Hello, this is [PERSON_NAME] in u…" at bounding box center [1005, 558] width 1126 height 466
copy div "[PERSON_NAME] [DATE] 6:50 AM Hello, this is [PERSON_NAME] in unit 111, can you …"
click at [777, 363] on div "[PERSON_NAME] [DATE] 6:50 AM" at bounding box center [877, 373] width 823 height 23
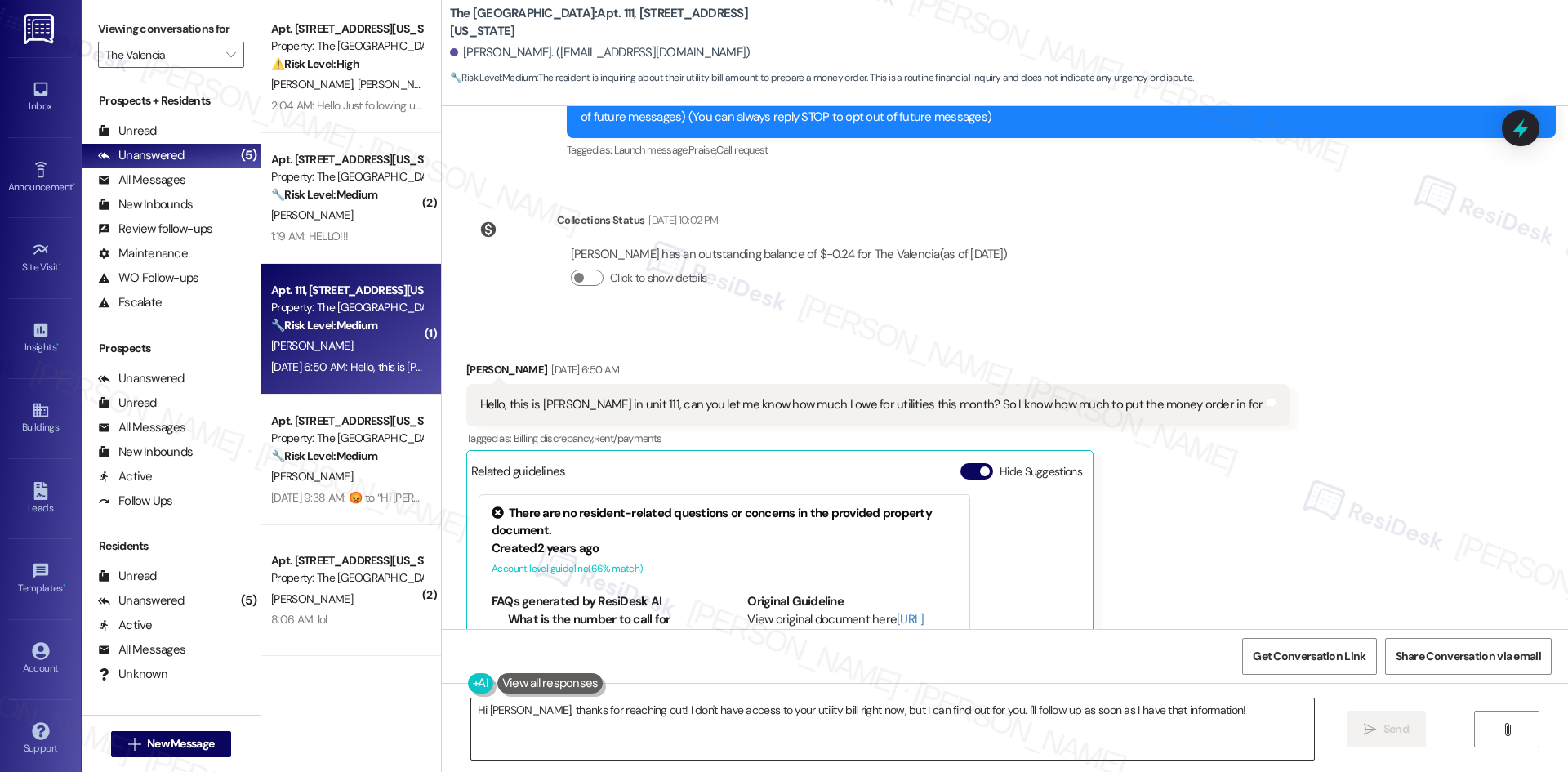
click at [748, 742] on textarea "Hi [PERSON_NAME], thanks for reaching out! I don't have access to your utility …" at bounding box center [893, 729] width 843 height 61
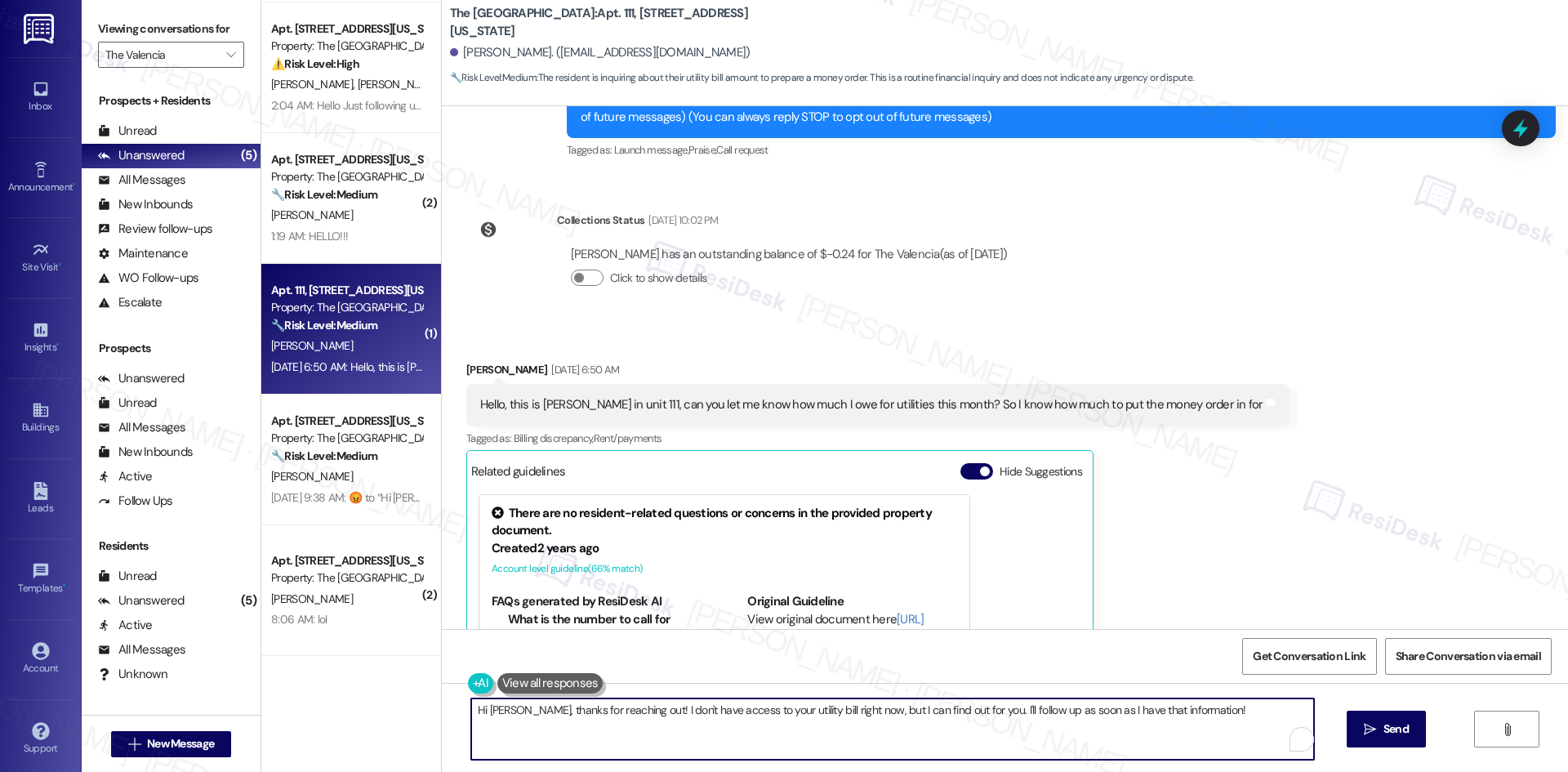
paste textarea "you for your message. I understand you’d like to know how much you owe for util…"
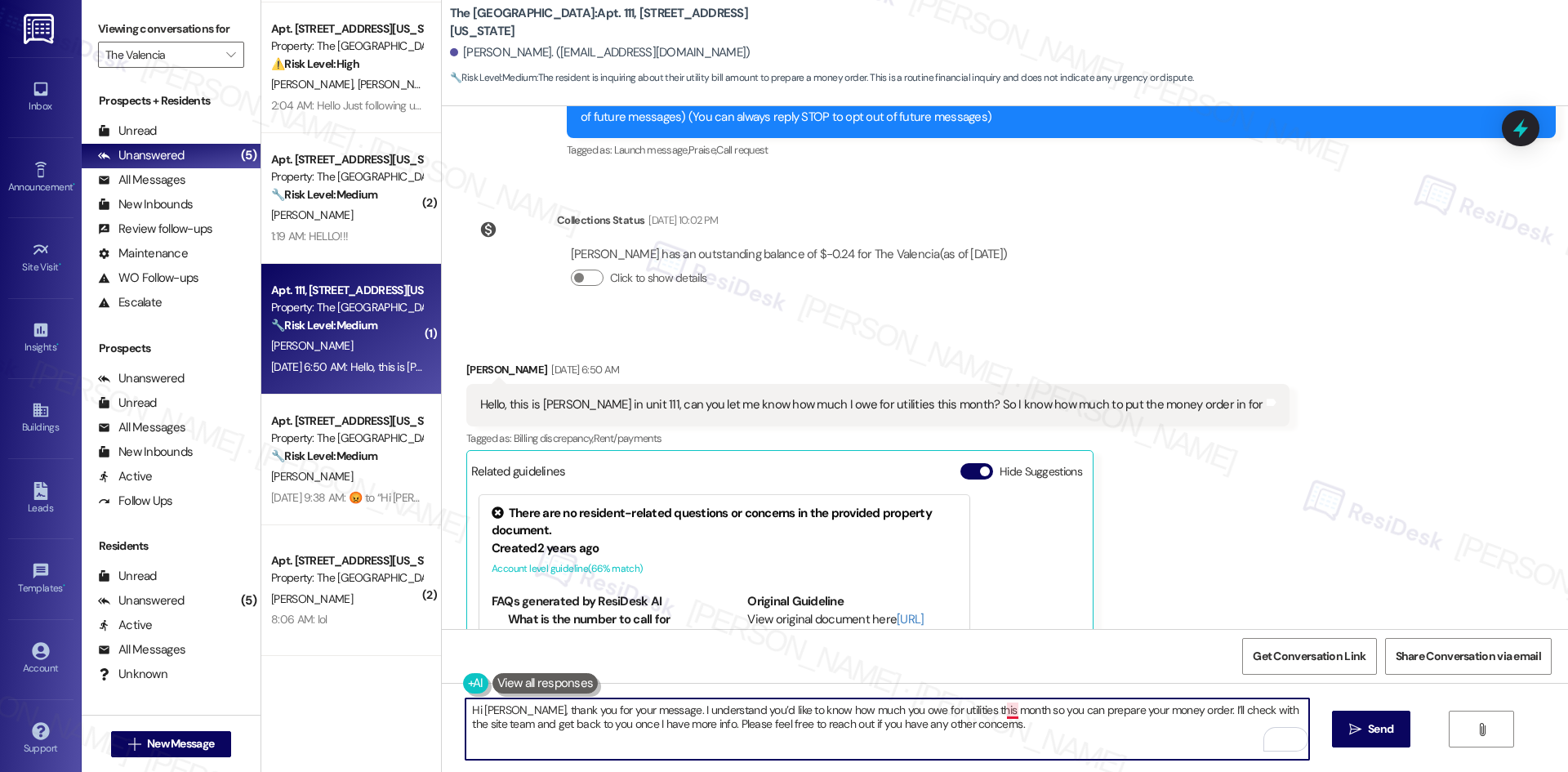
click at [1001, 714] on textarea "Hi [PERSON_NAME], thank you for your message. I understand you’d like to know h…" at bounding box center [887, 729] width 843 height 61
type textarea "Hi [PERSON_NAME], thank you for your message. I understand you’d like to know h…"
click at [1371, 714] on button " Send" at bounding box center [1371, 729] width 79 height 37
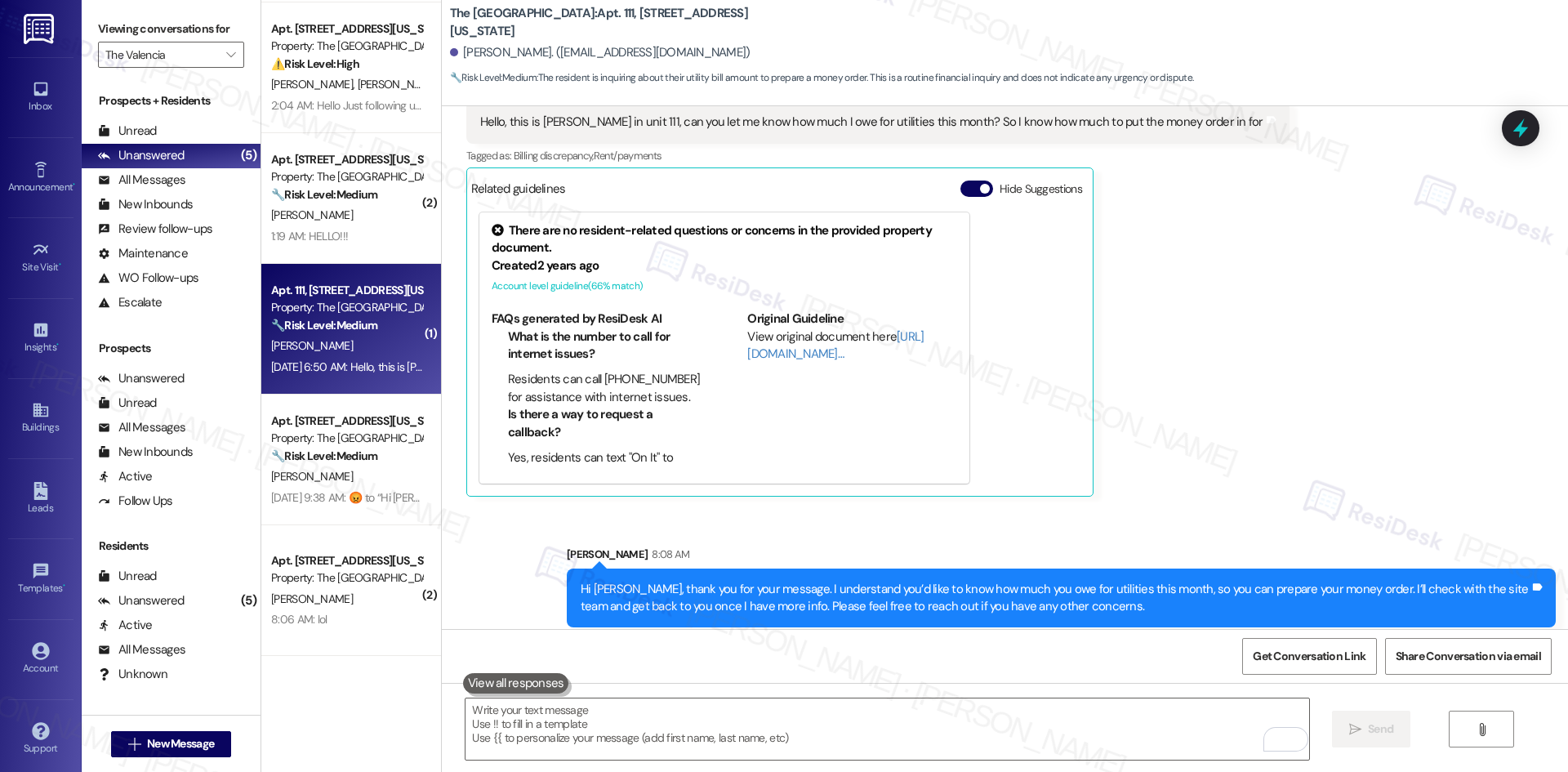
scroll to position [508, 0]
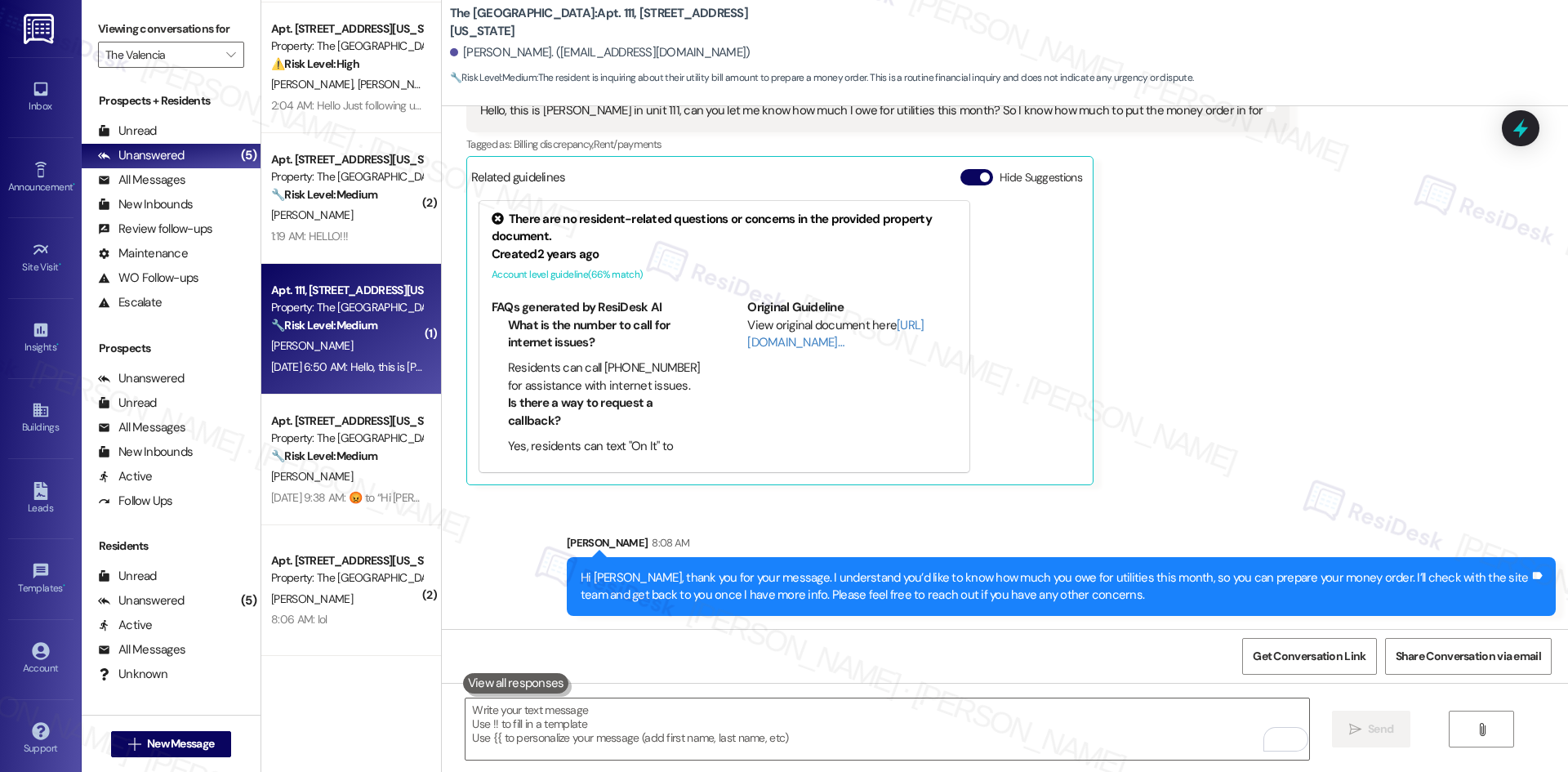
click at [1225, 468] on div "[PERSON_NAME] [DATE] 6:50 AM Hello, this is [PERSON_NAME] in unit 111, can you …" at bounding box center [877, 275] width 823 height 417
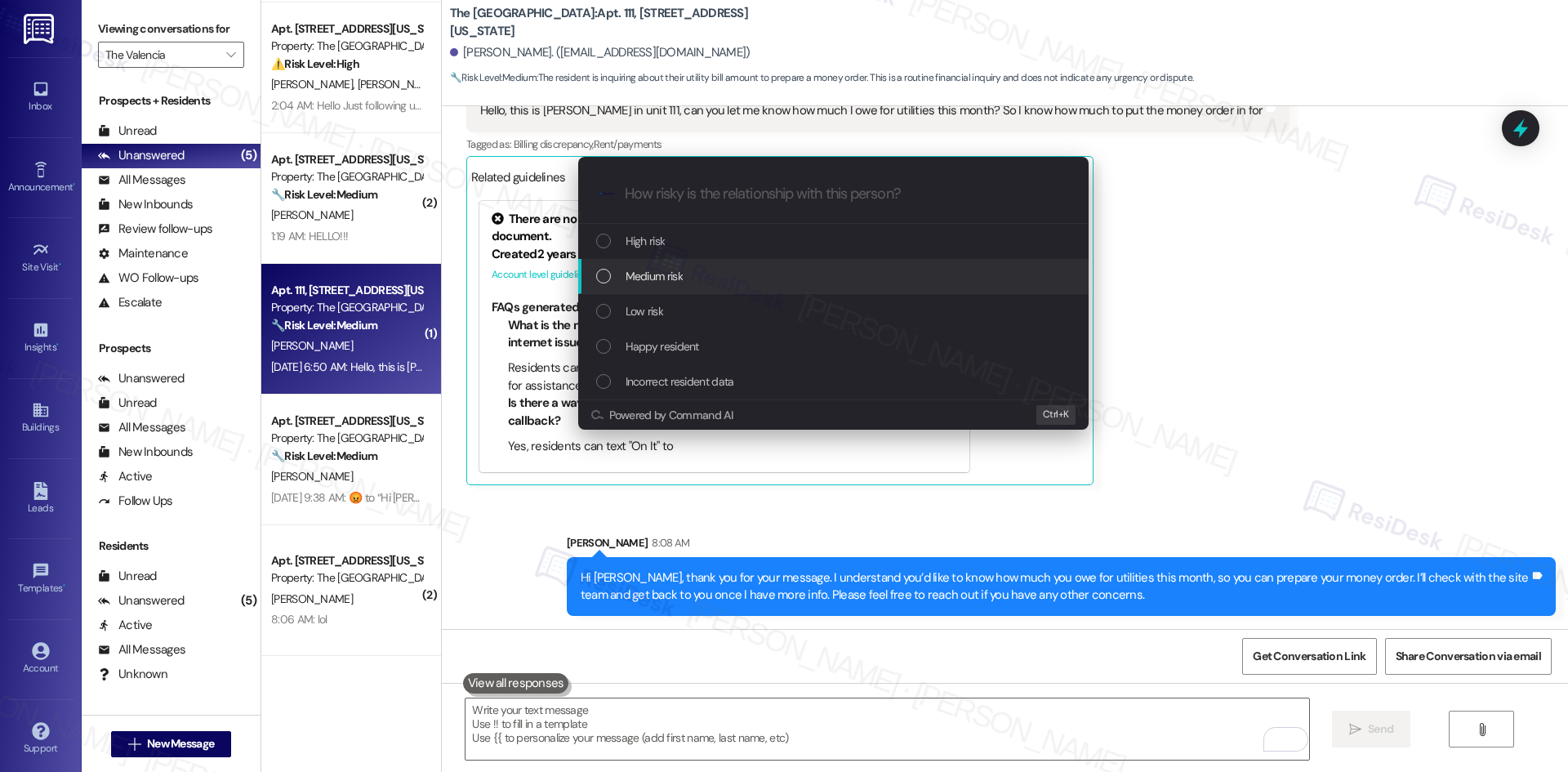
click at [736, 281] on div "Medium risk" at bounding box center [834, 275] width 477 height 18
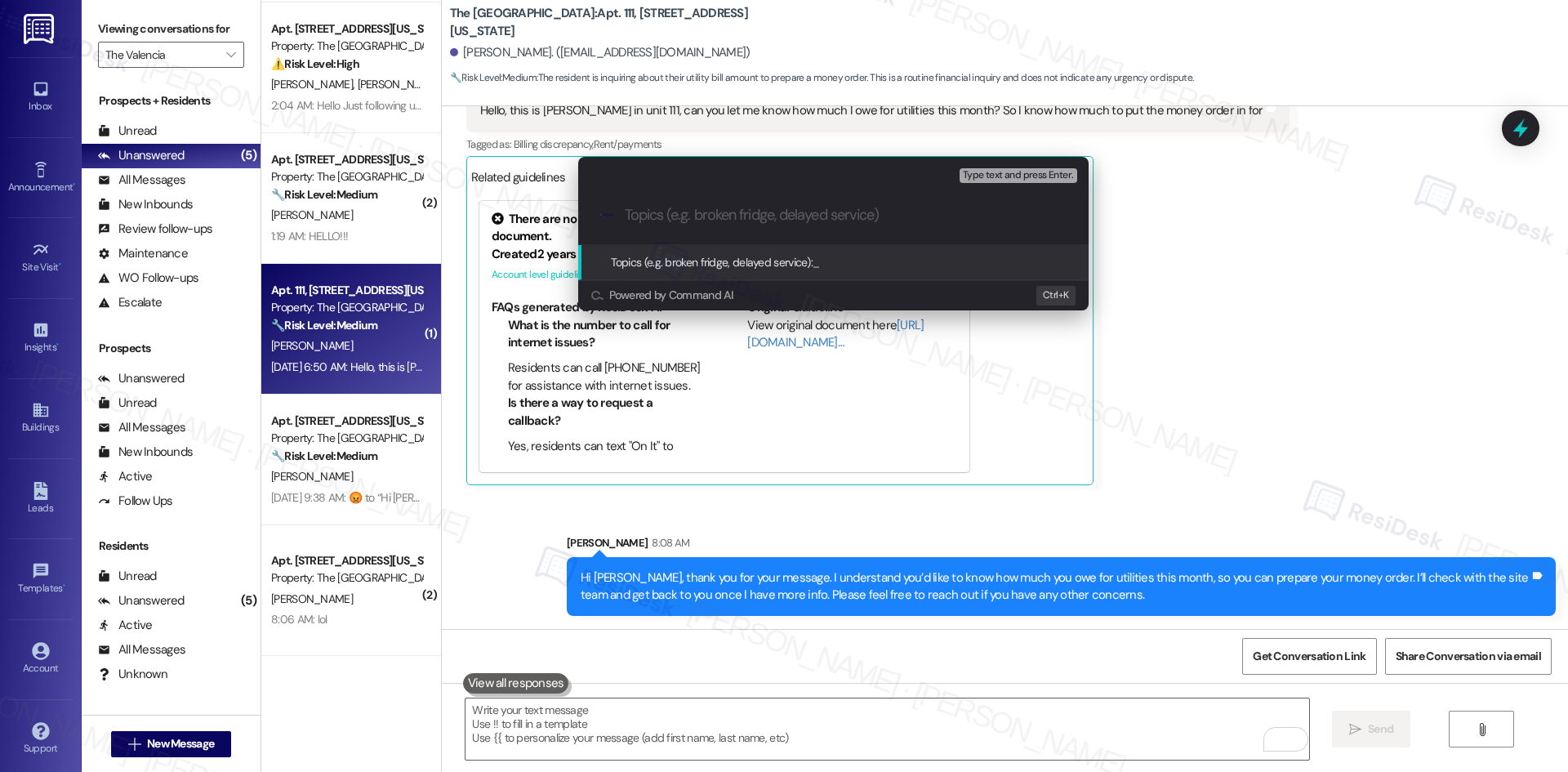
click at [772, 65] on div "Escalate Conversation Medium risk Topics (e.g. broken fridge, delayed service) …" at bounding box center [784, 386] width 1568 height 772
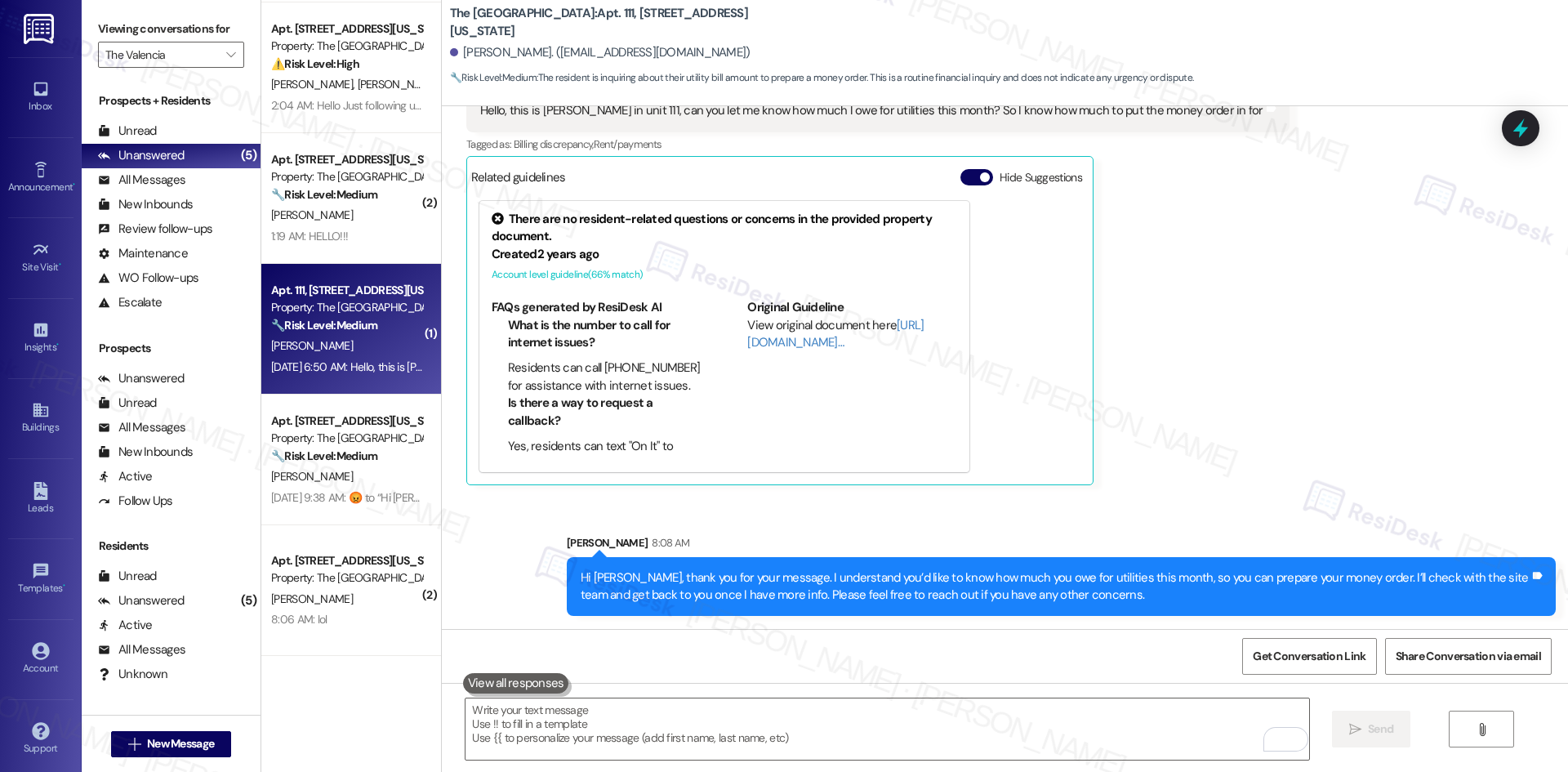
click at [1174, 364] on div "[PERSON_NAME] [DATE] 6:50 AM Hello, this is [PERSON_NAME] in unit 111, can you …" at bounding box center [877, 275] width 823 height 417
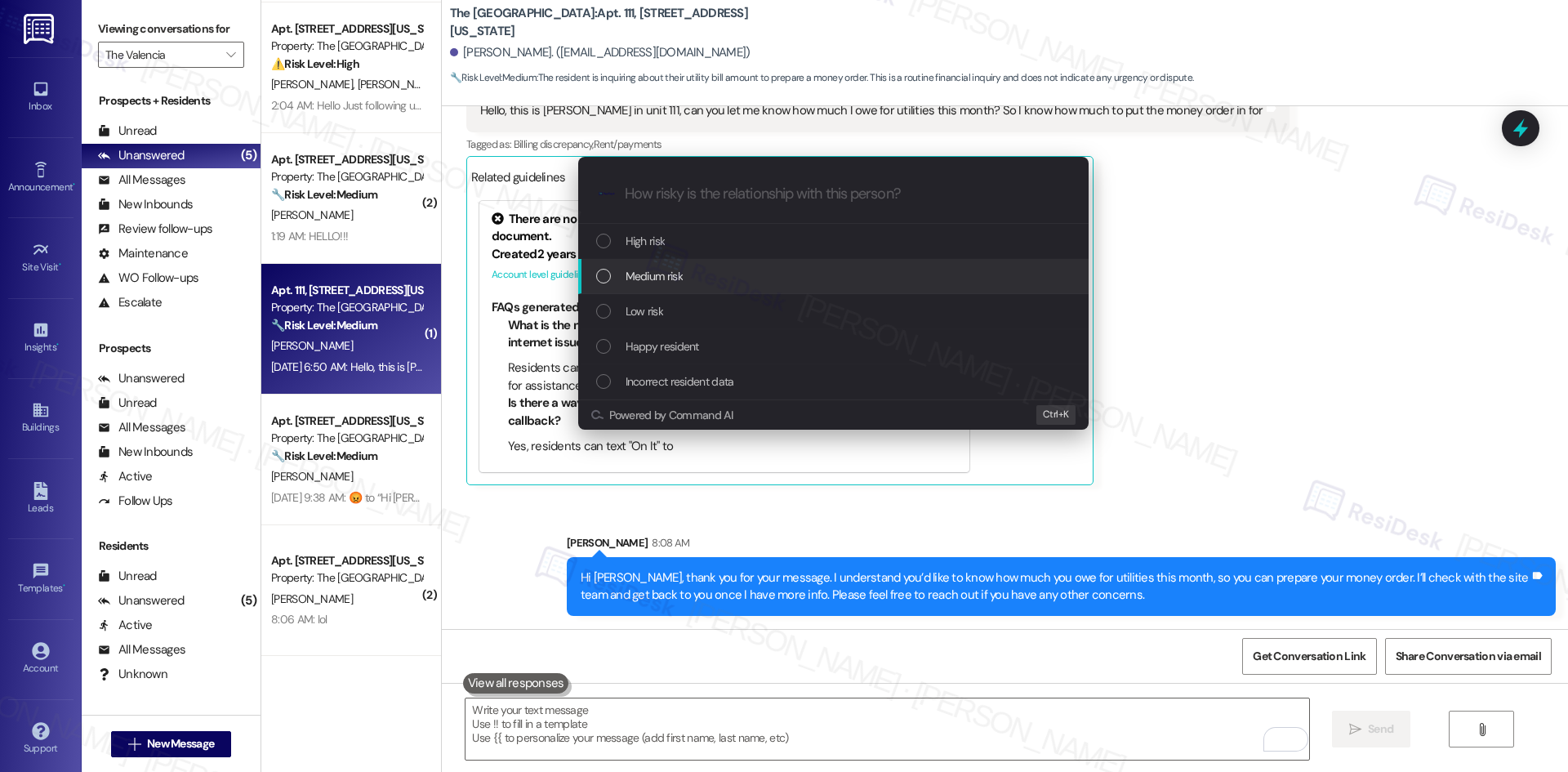
click at [680, 266] on div "Medium risk" at bounding box center [833, 276] width 510 height 35
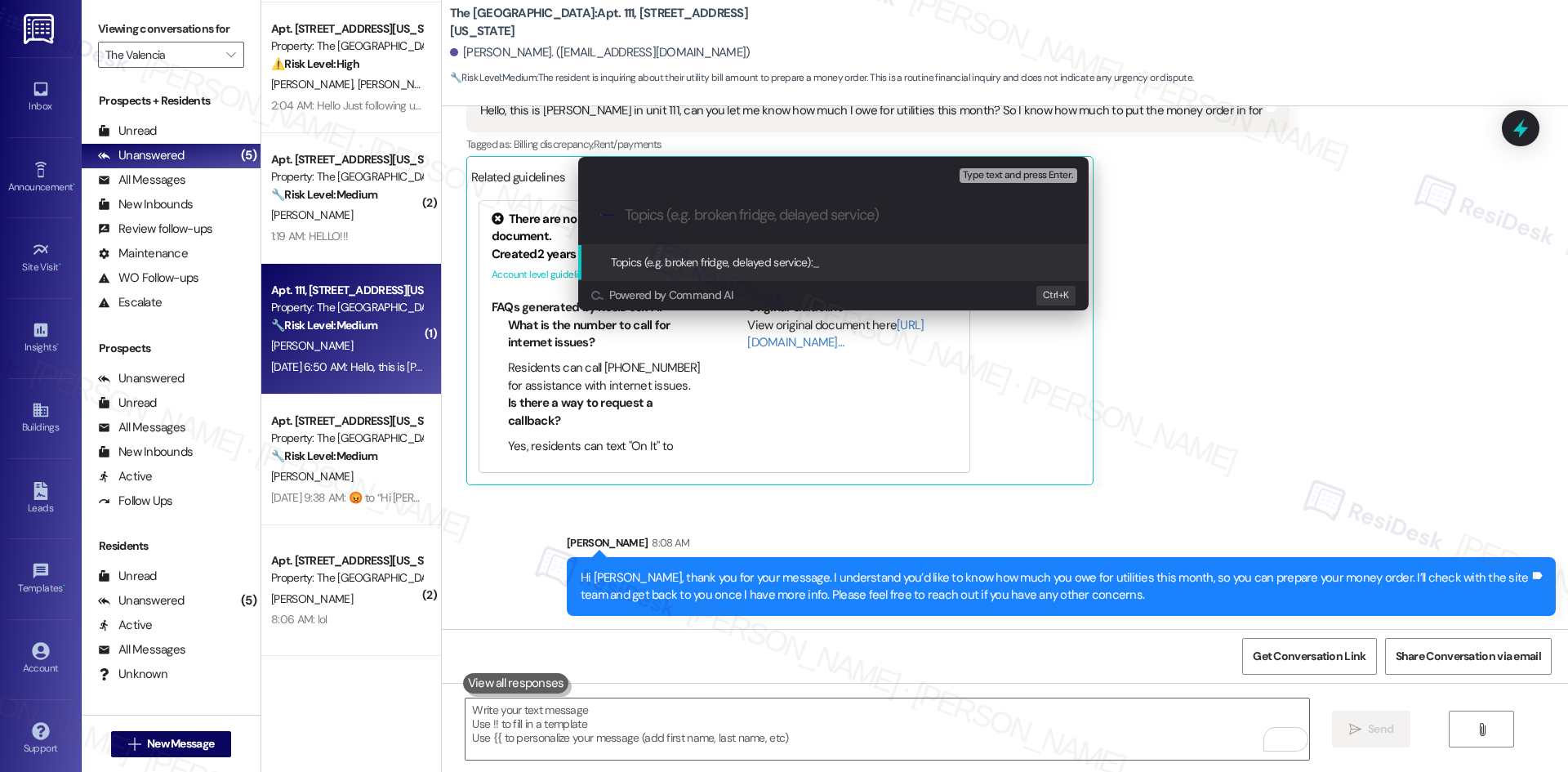
paste input "Utility Balance Inquiry"
type input "Utility Balance Inquiry"
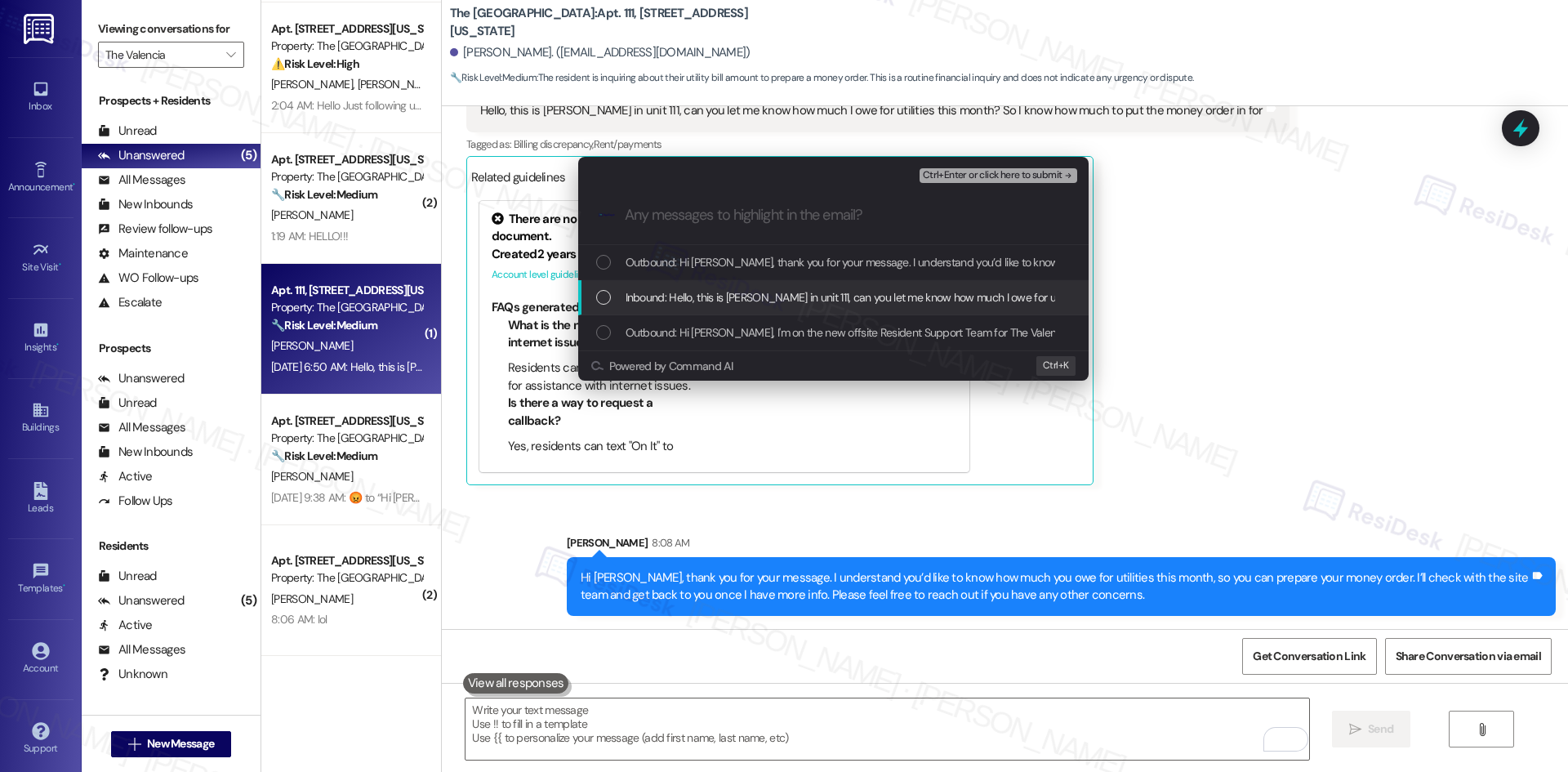
click at [700, 288] on span "Inbound: Hello, this is Isabella Batty in unit 111, can you let me know how muc…" at bounding box center [1002, 297] width 753 height 18
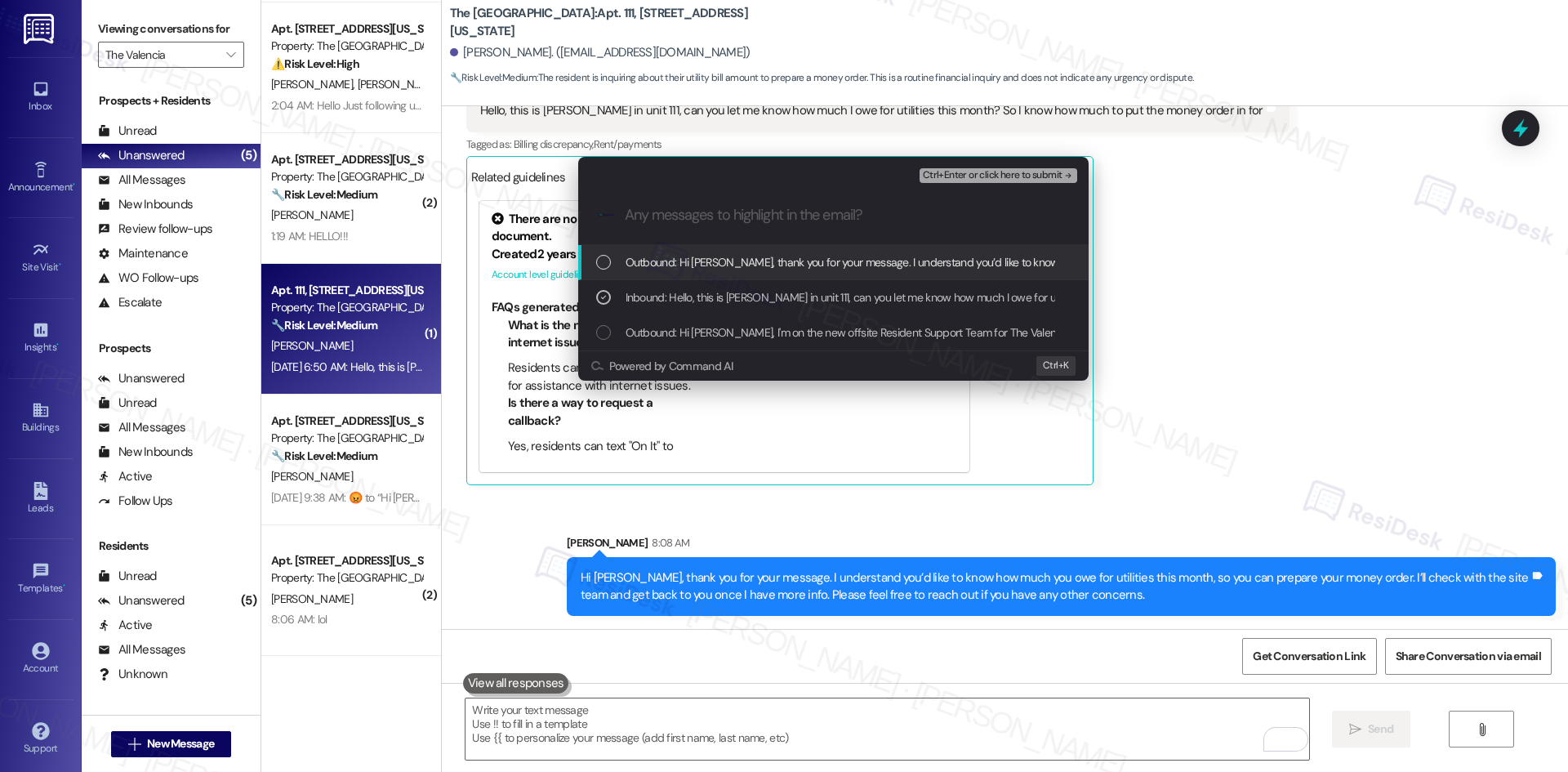
click at [1023, 172] on span "Ctrl+Enter or click here to submit" at bounding box center [993, 175] width 139 height 11
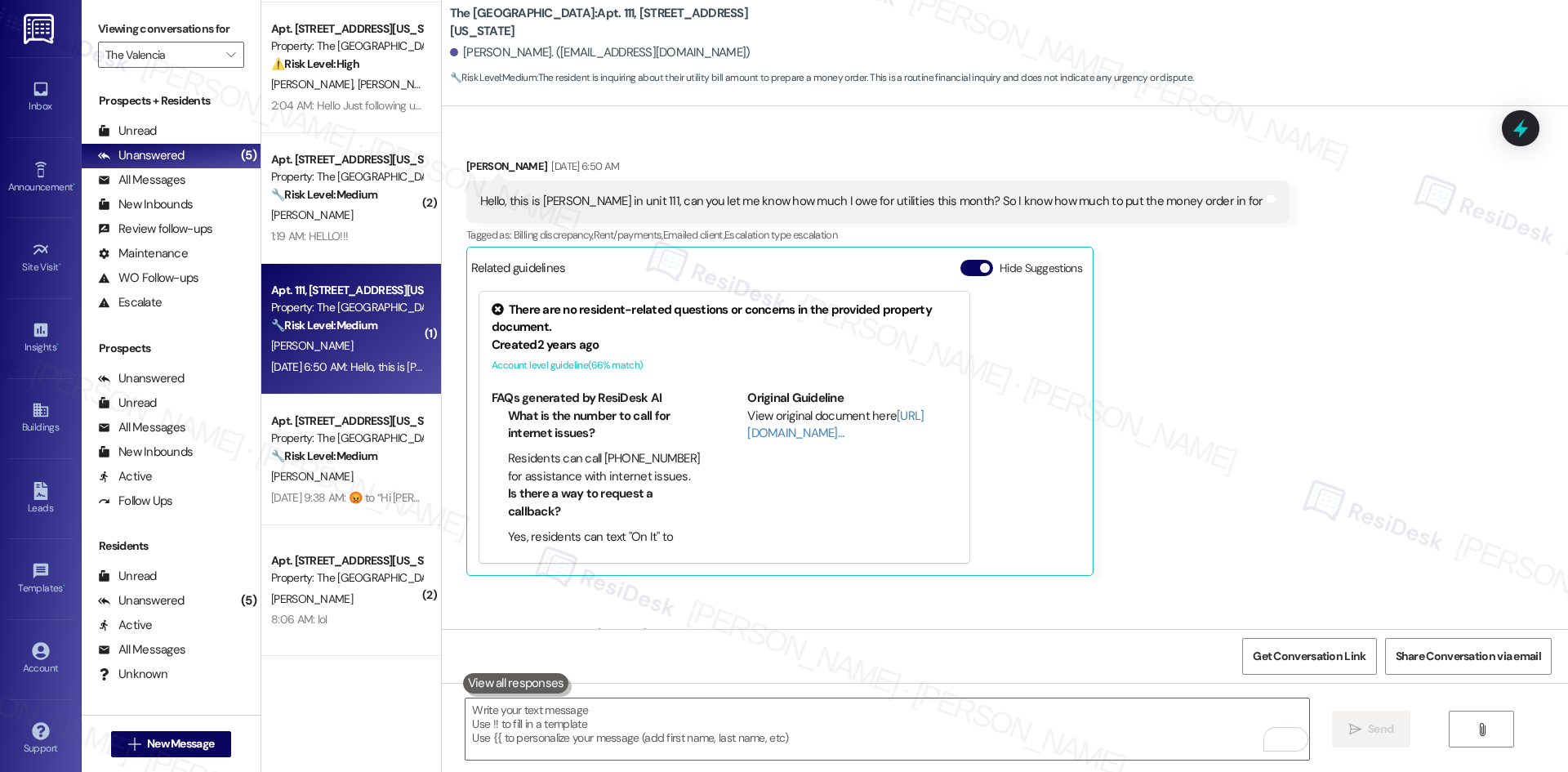
scroll to position [533, 0]
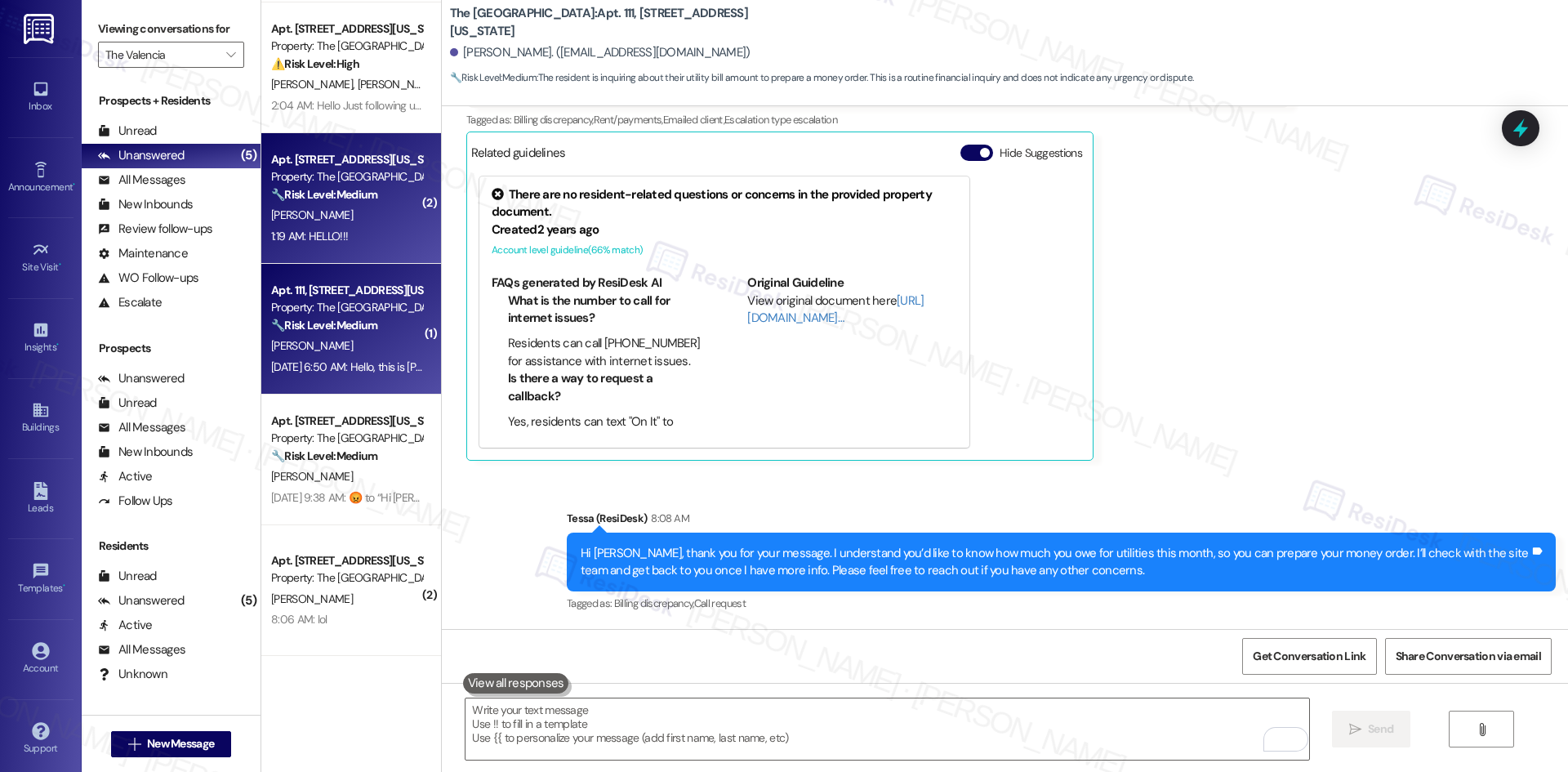
click at [341, 219] on div "[PERSON_NAME]" at bounding box center [346, 215] width 154 height 21
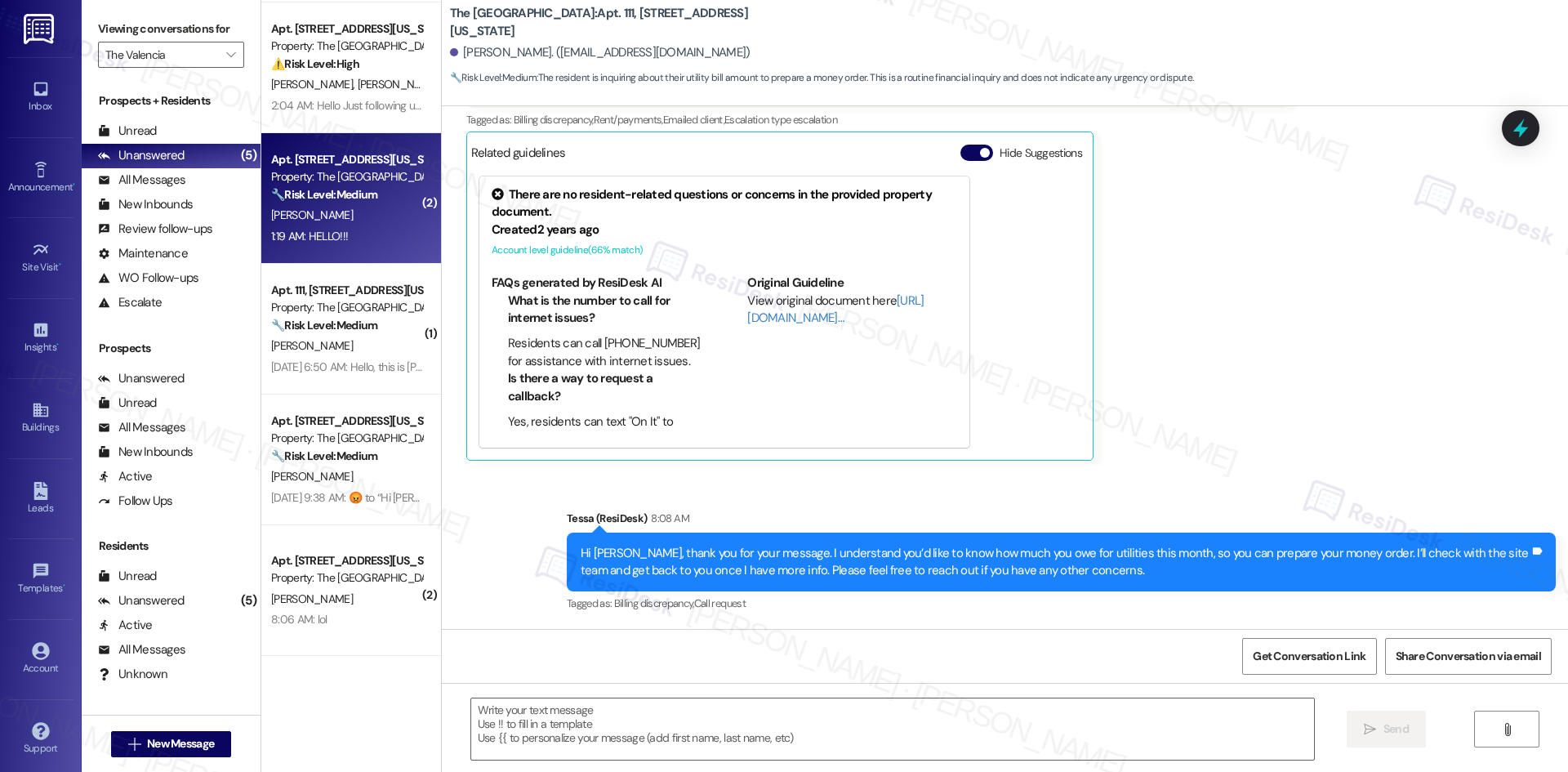
type textarea "Fetching suggested responses. Please feel free to read through the conversation…"
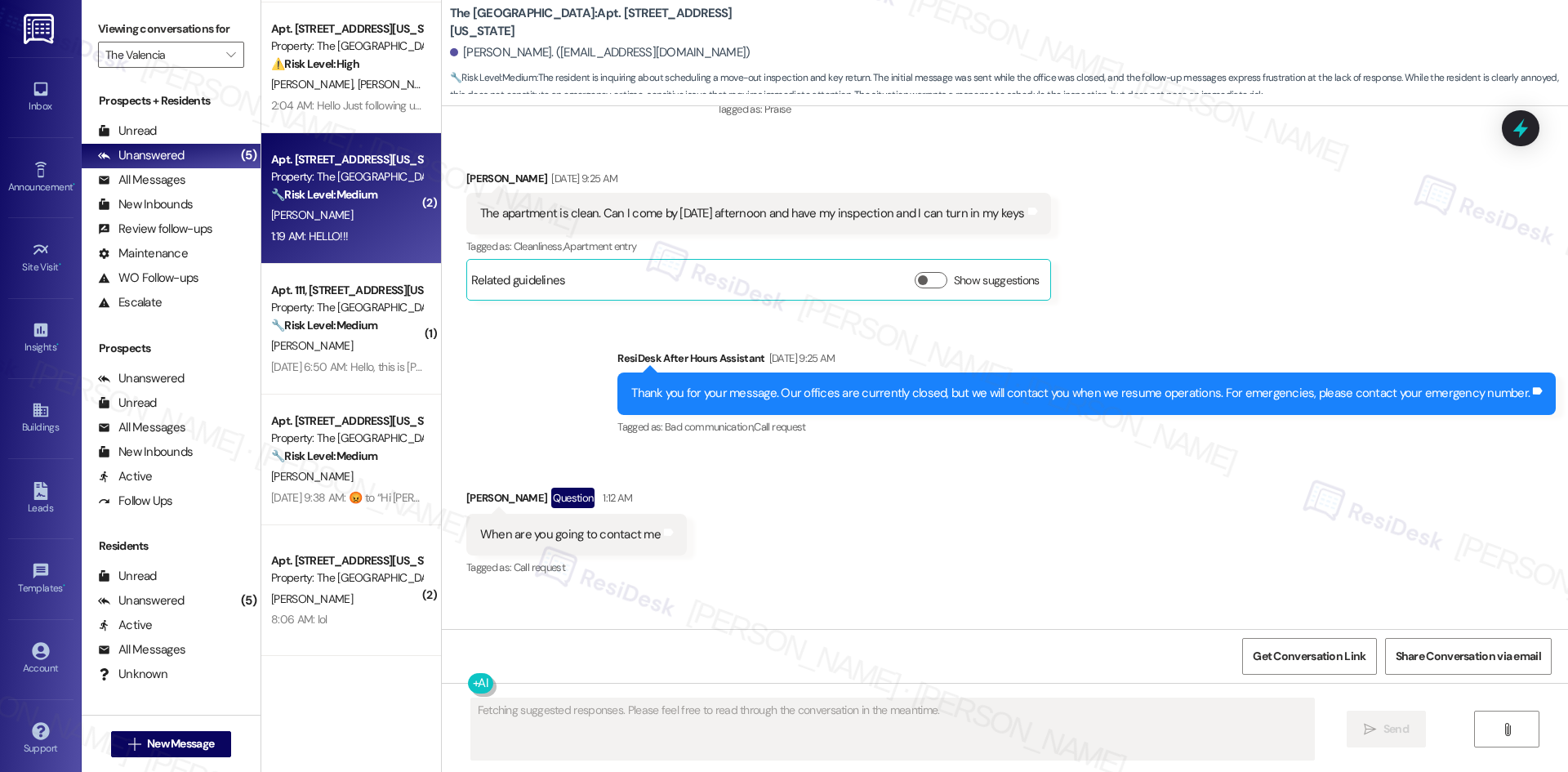
scroll to position [527, 0]
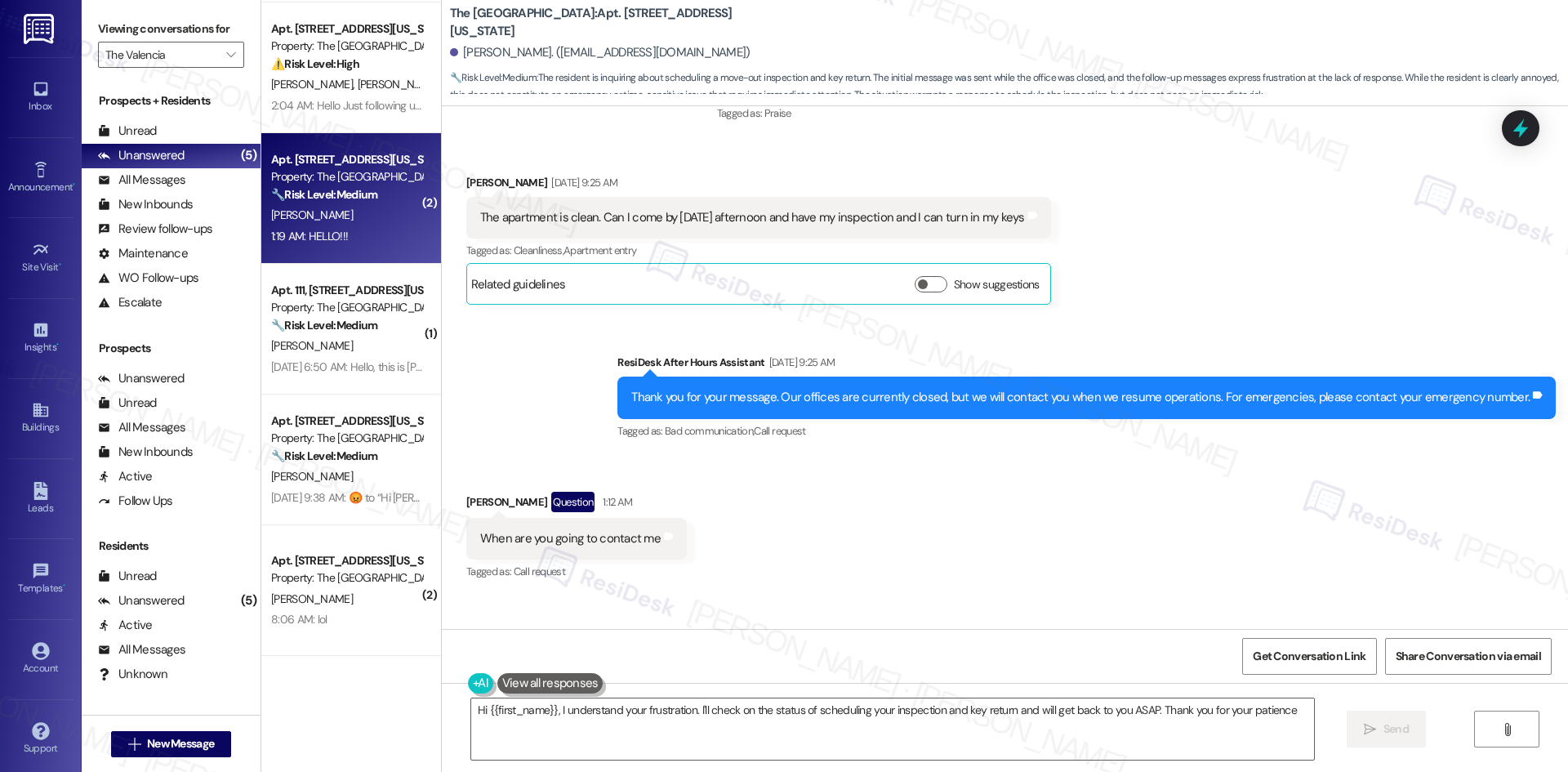
type textarea "Hi {{first_name}}, I understand your frustration. I'll check on the status of s…"
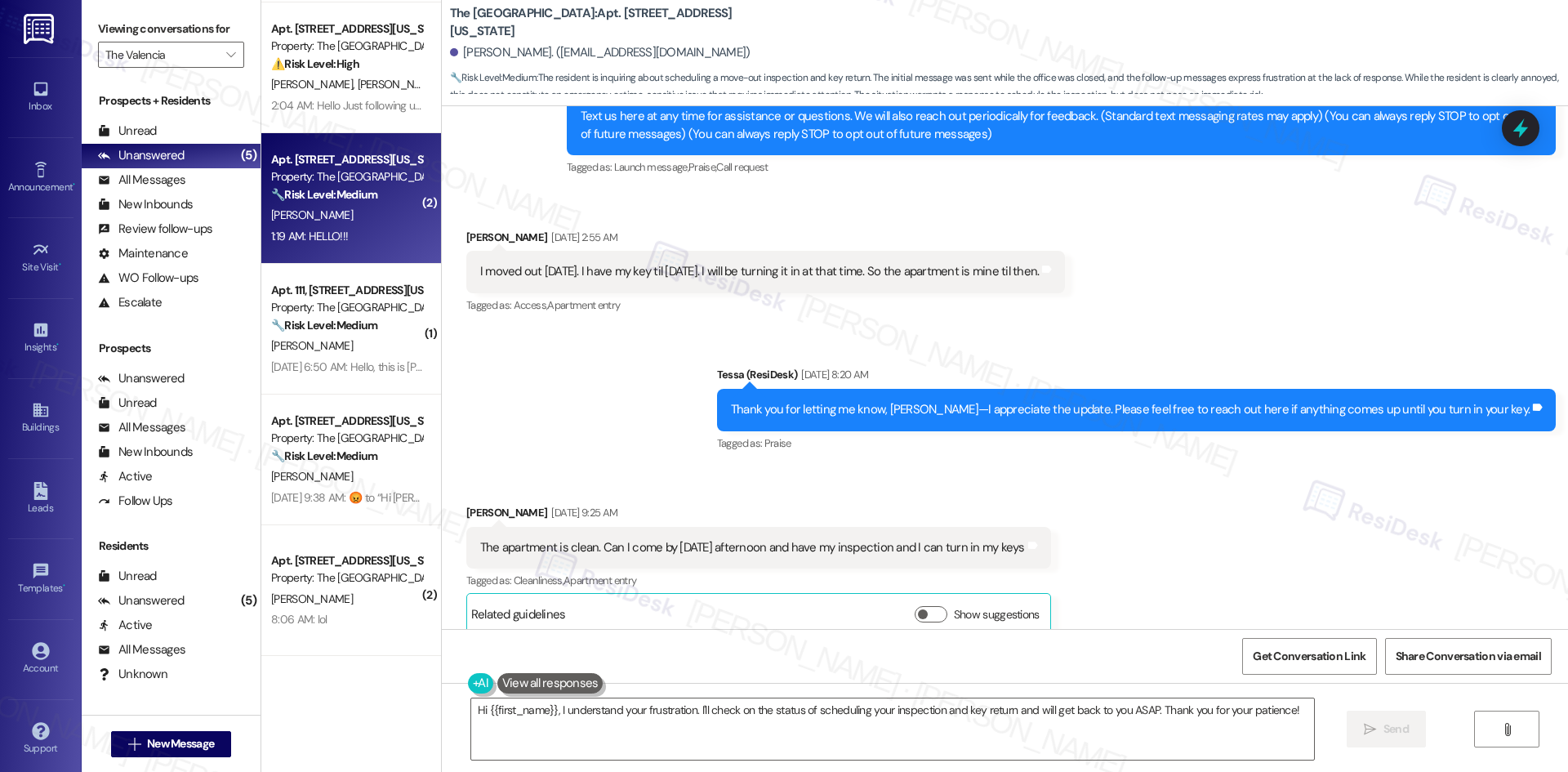
scroll to position [201, 0]
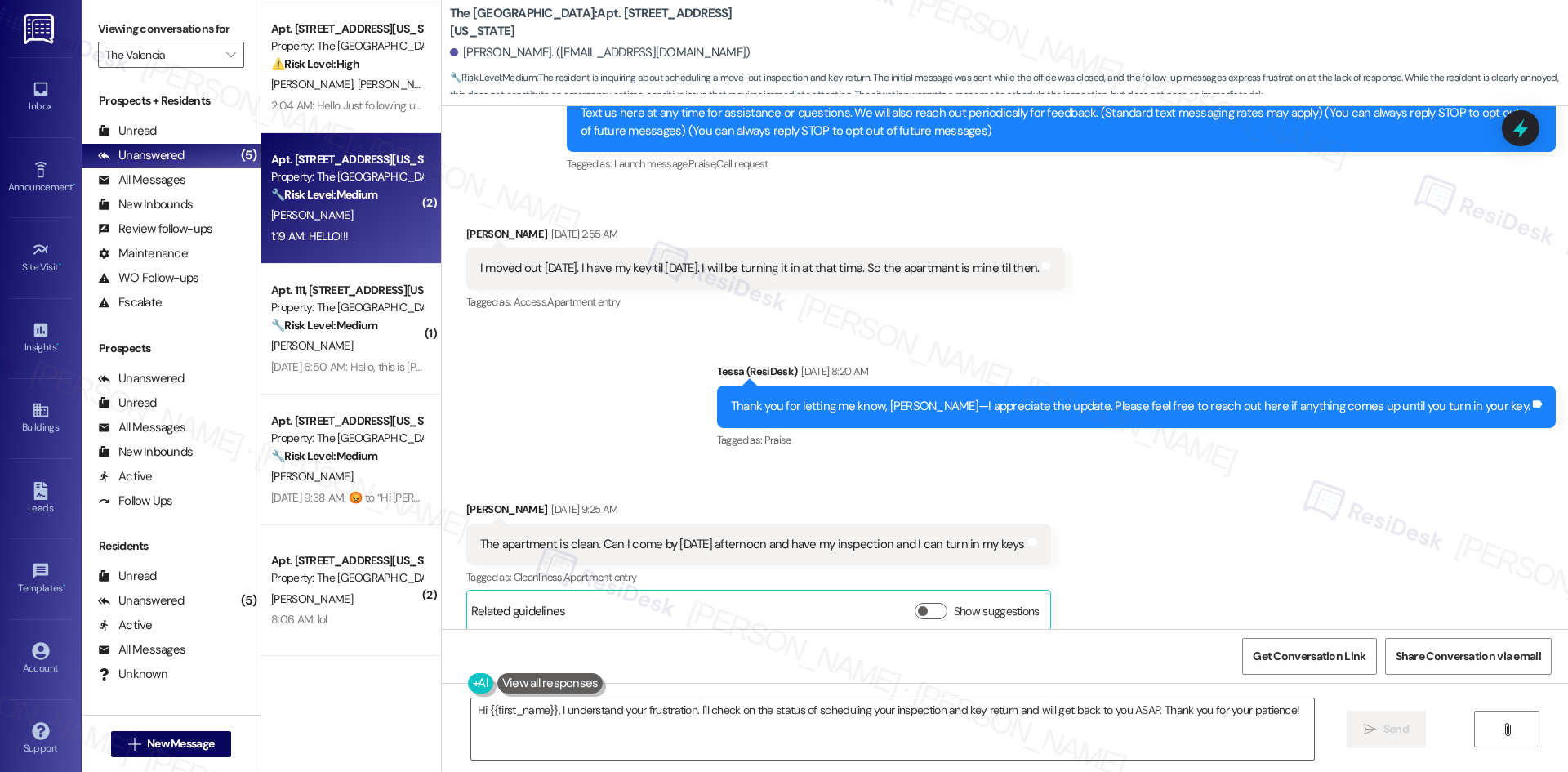
click at [811, 568] on div "Tagged as: Cleanliness , Click to highlight conversations about Cleanliness Apa…" at bounding box center [759, 577] width 585 height 24
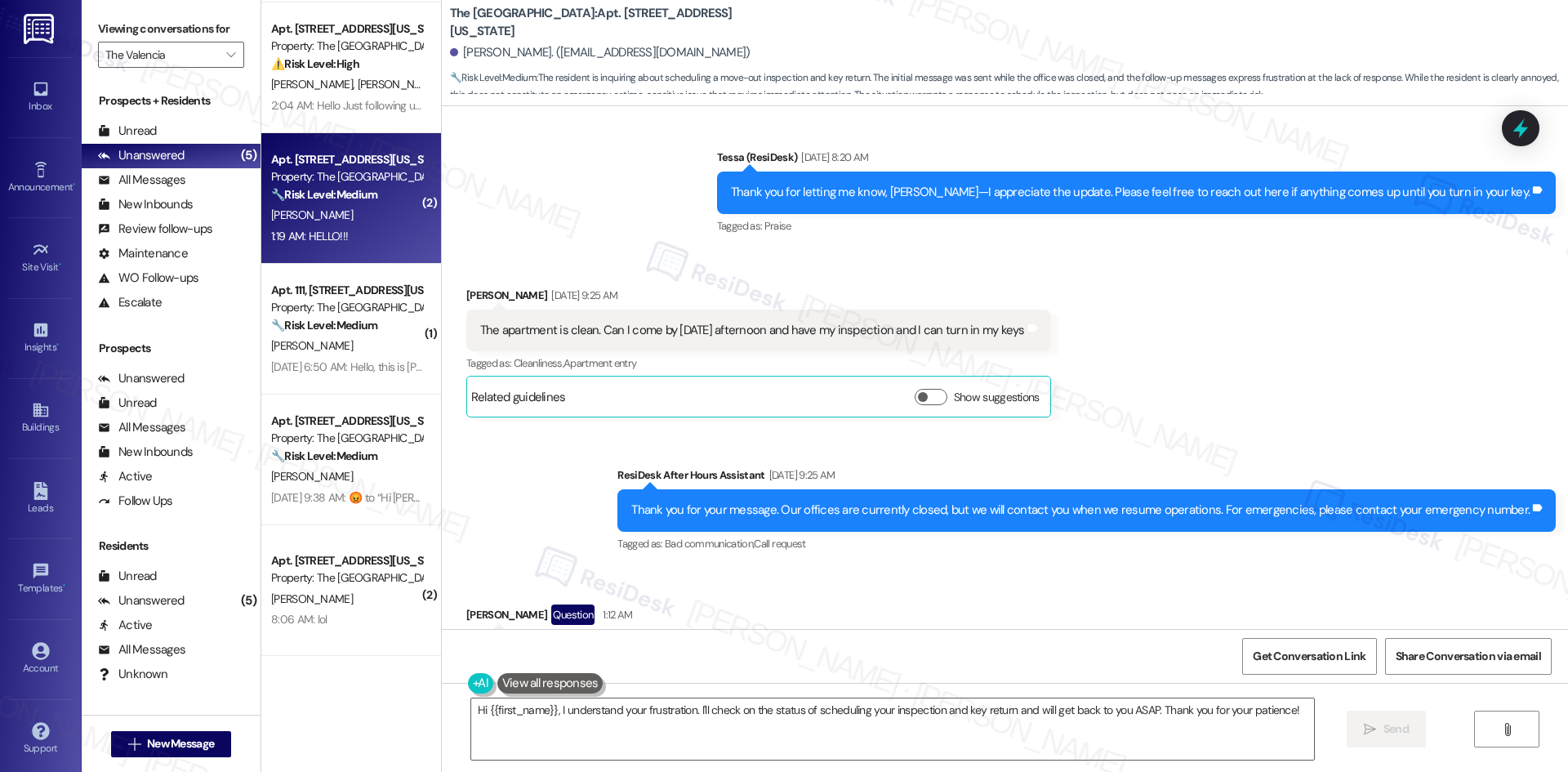
scroll to position [363, 0]
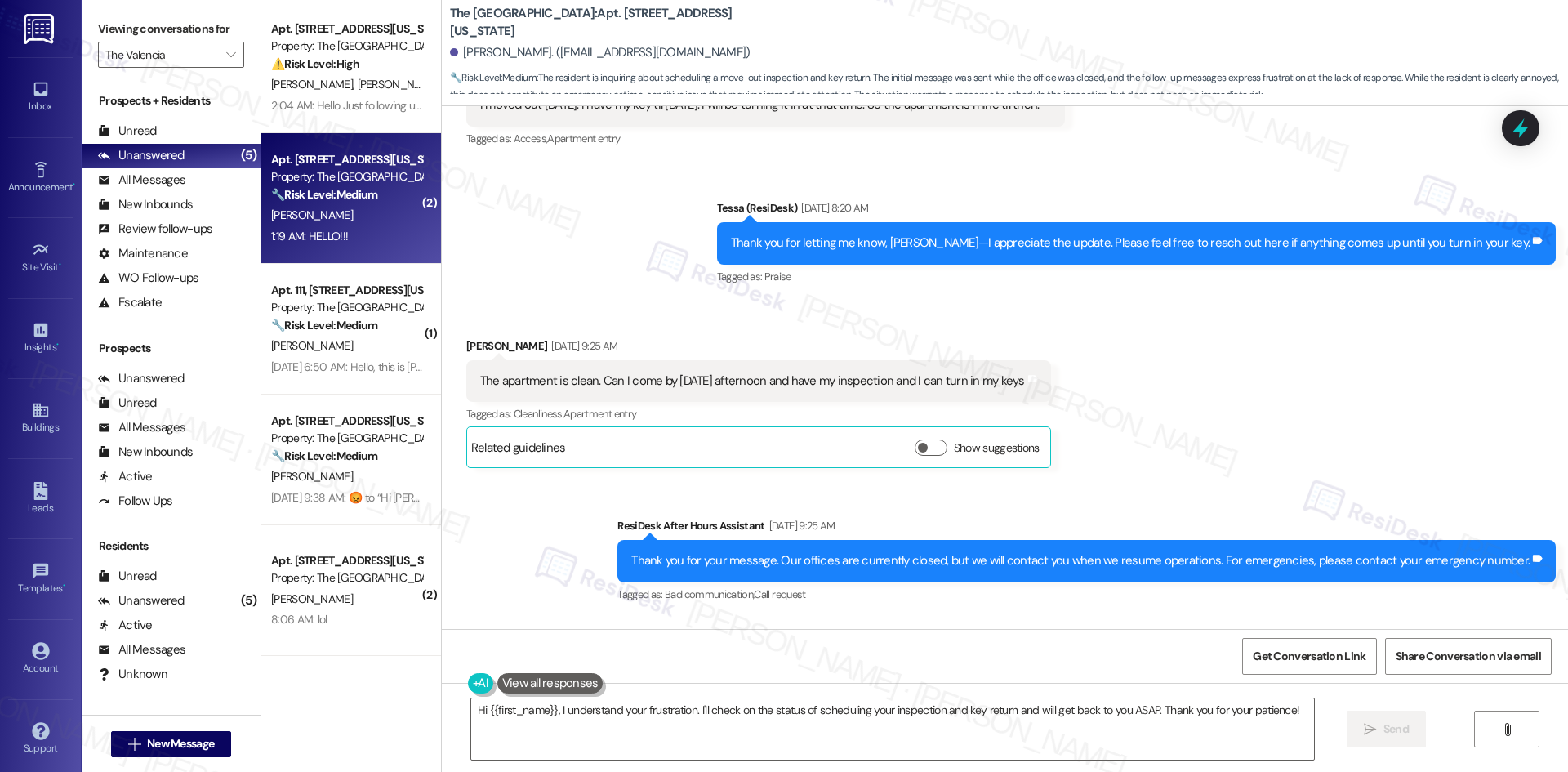
click at [529, 498] on div "Sent via SMS ResiDesk After Hours Assistant Sep 02, 2025 at 9:25 AM Thank you f…" at bounding box center [1005, 549] width 1126 height 138
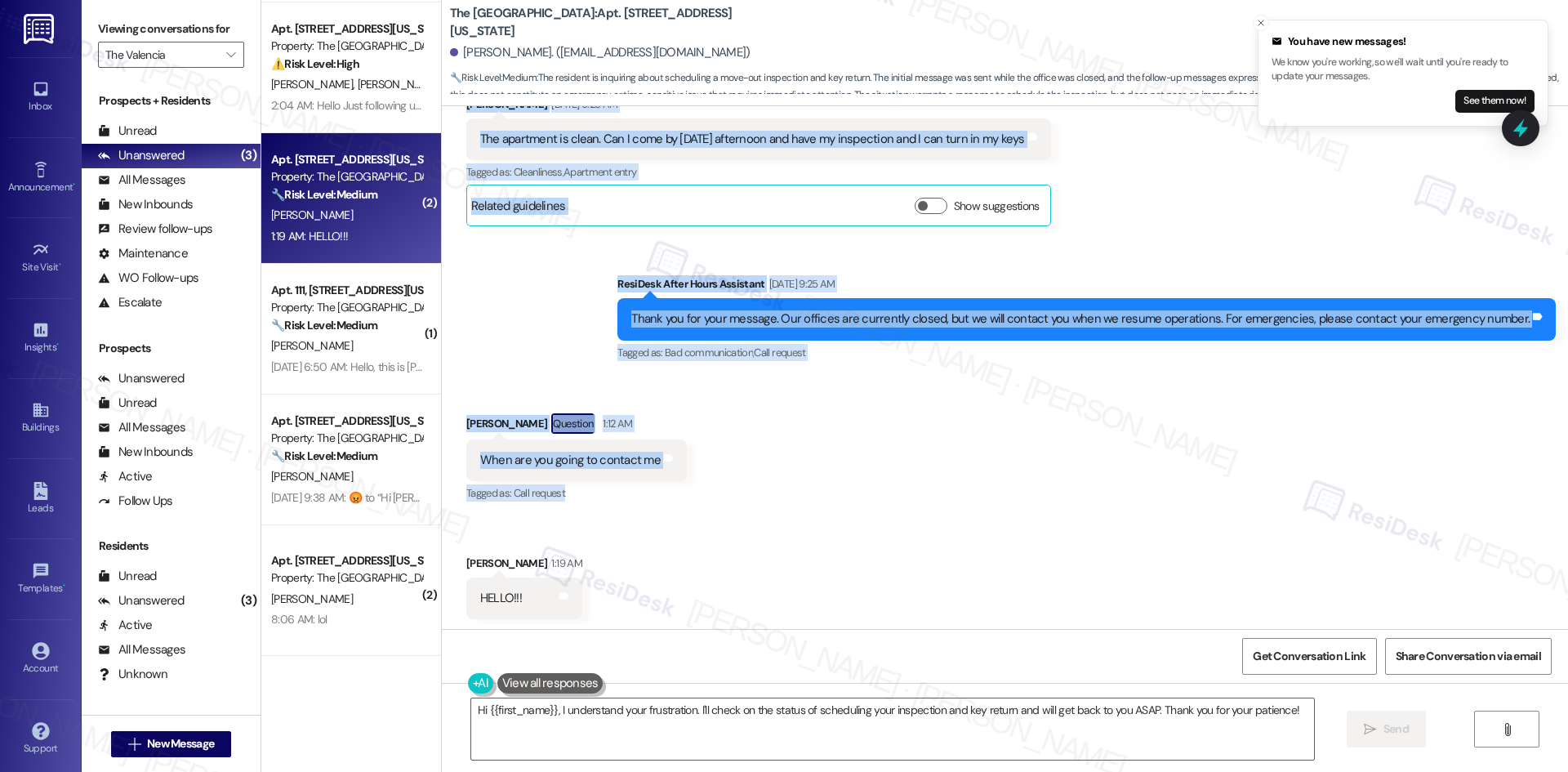
scroll to position [608, 0]
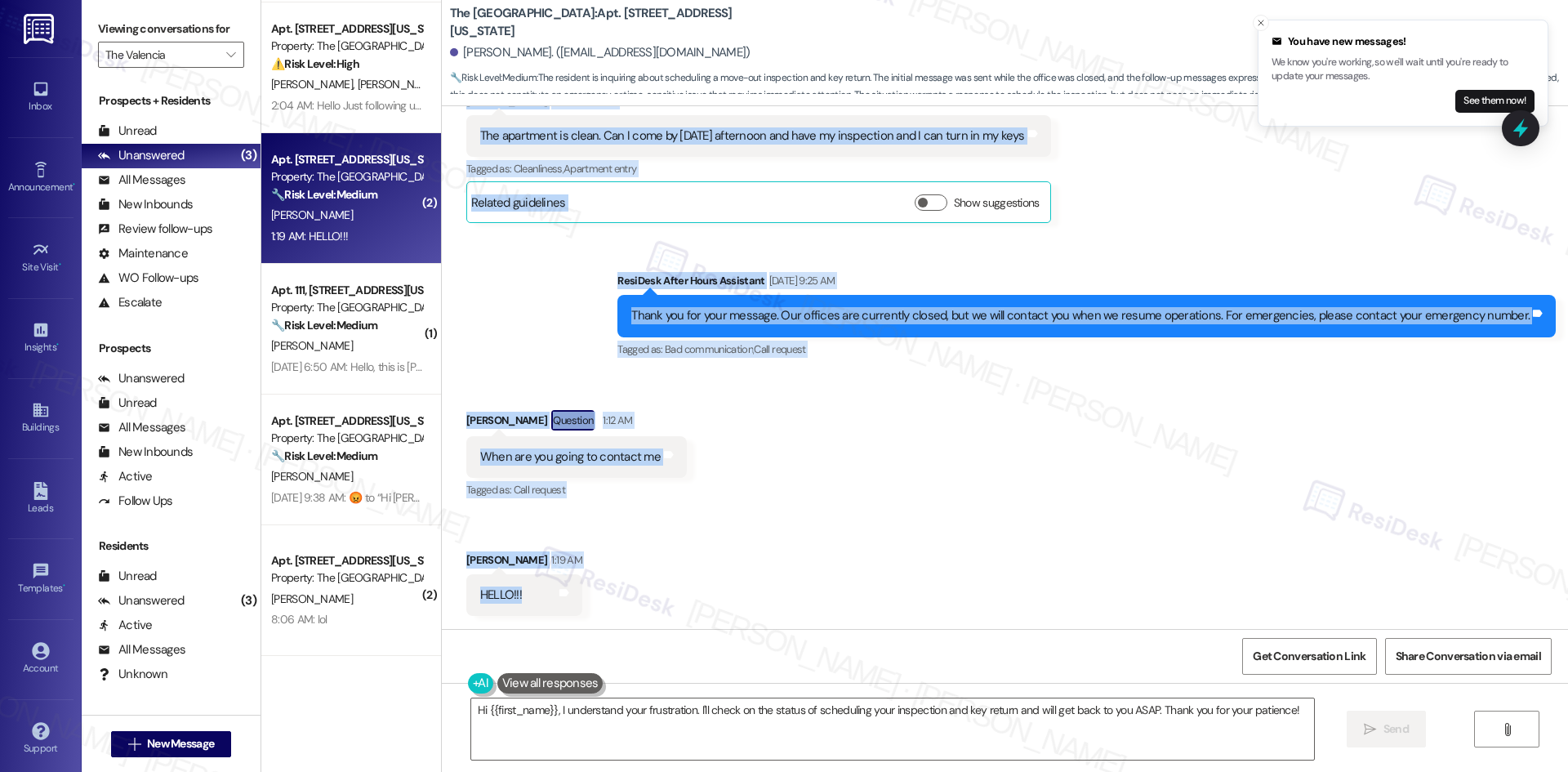
drag, startPoint x: 439, startPoint y: 386, endPoint x: 609, endPoint y: 608, distance: 279.6
click at [609, 608] on div "Lease started Sep 01, 2023 at 8:00 AM Announcement, sent via SMS Tessa (ResiDes…" at bounding box center [1005, 367] width 1126 height 523
copy div "Judith Schurkamp Aug 29, 2025 at 2:55 AM I moved out on Monday. I have my key t…"
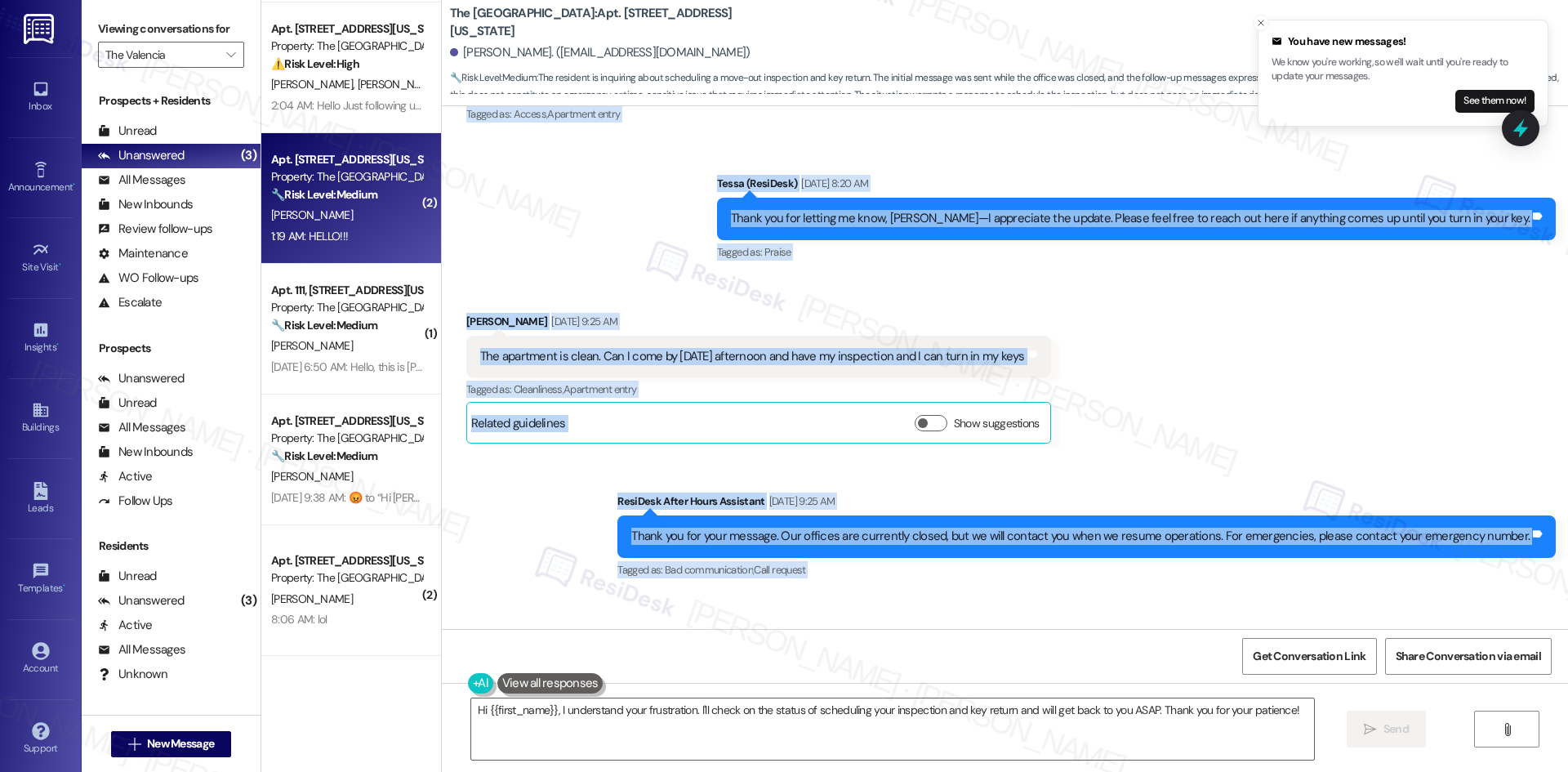
scroll to position [281, 0]
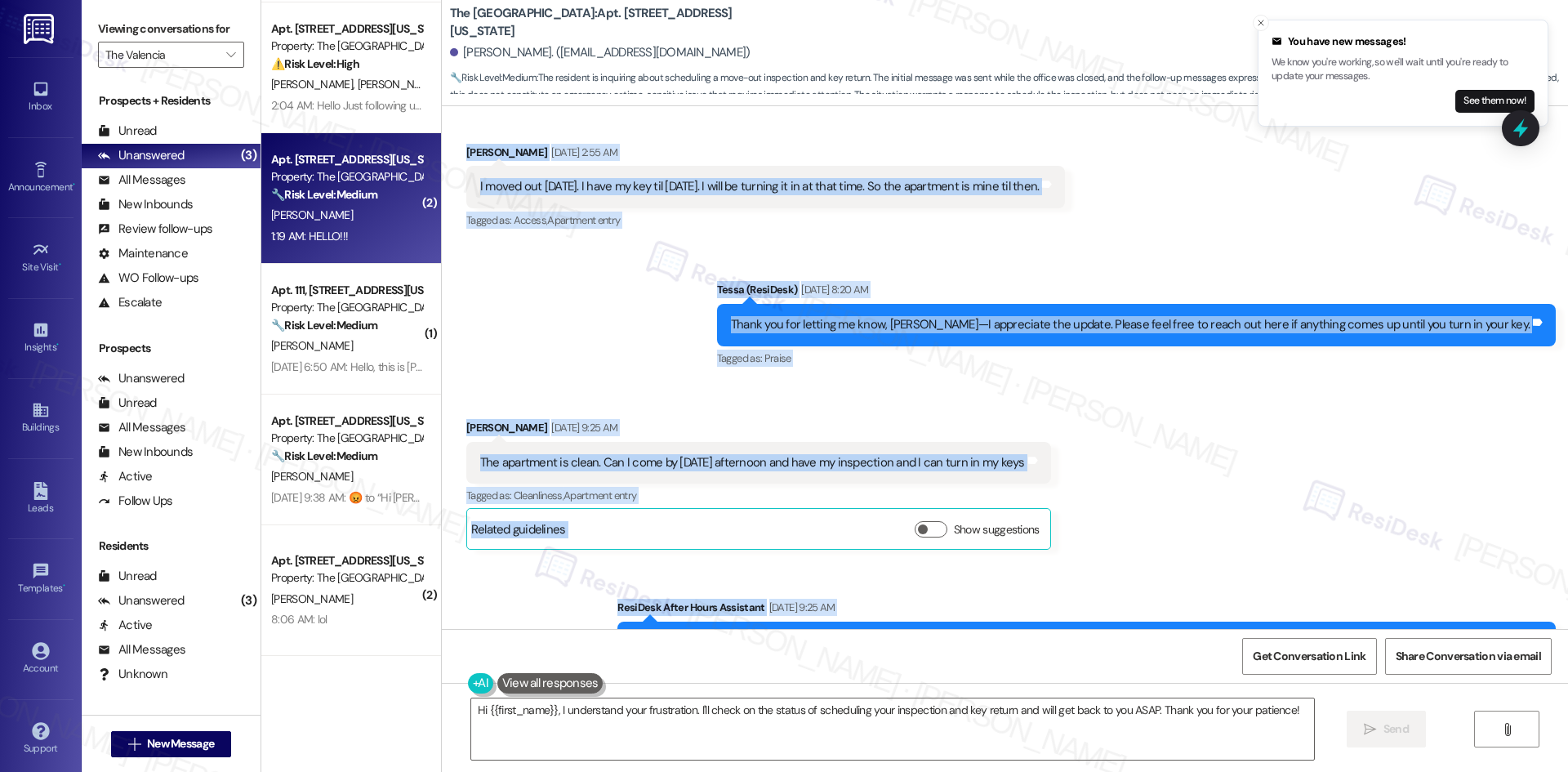
click at [692, 411] on div "Received via SMS Judith Schurkamp Sep 02, 2025 at 9:25 AM The apartment is clea…" at bounding box center [759, 485] width 609 height 155
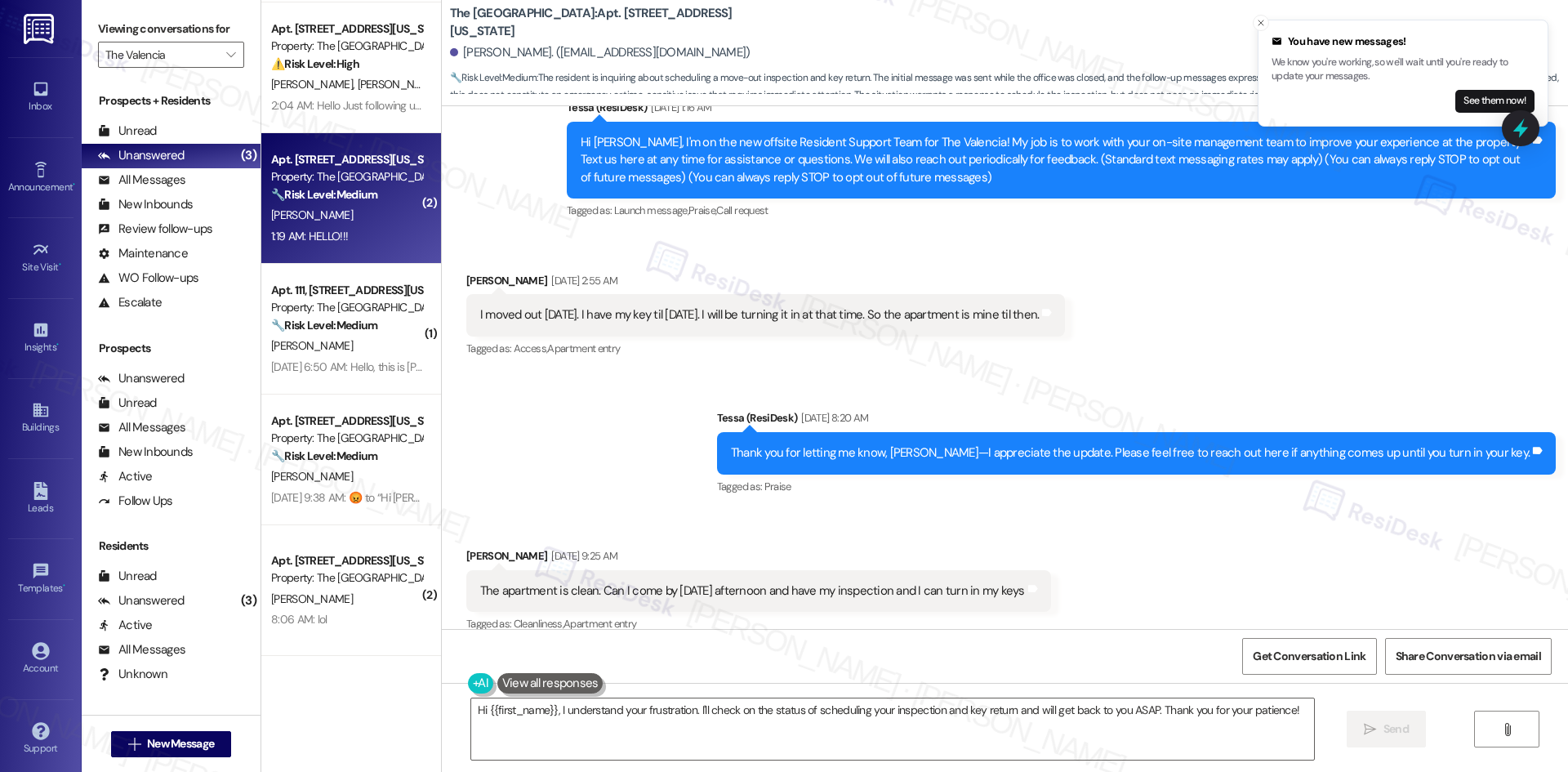
scroll to position [119, 0]
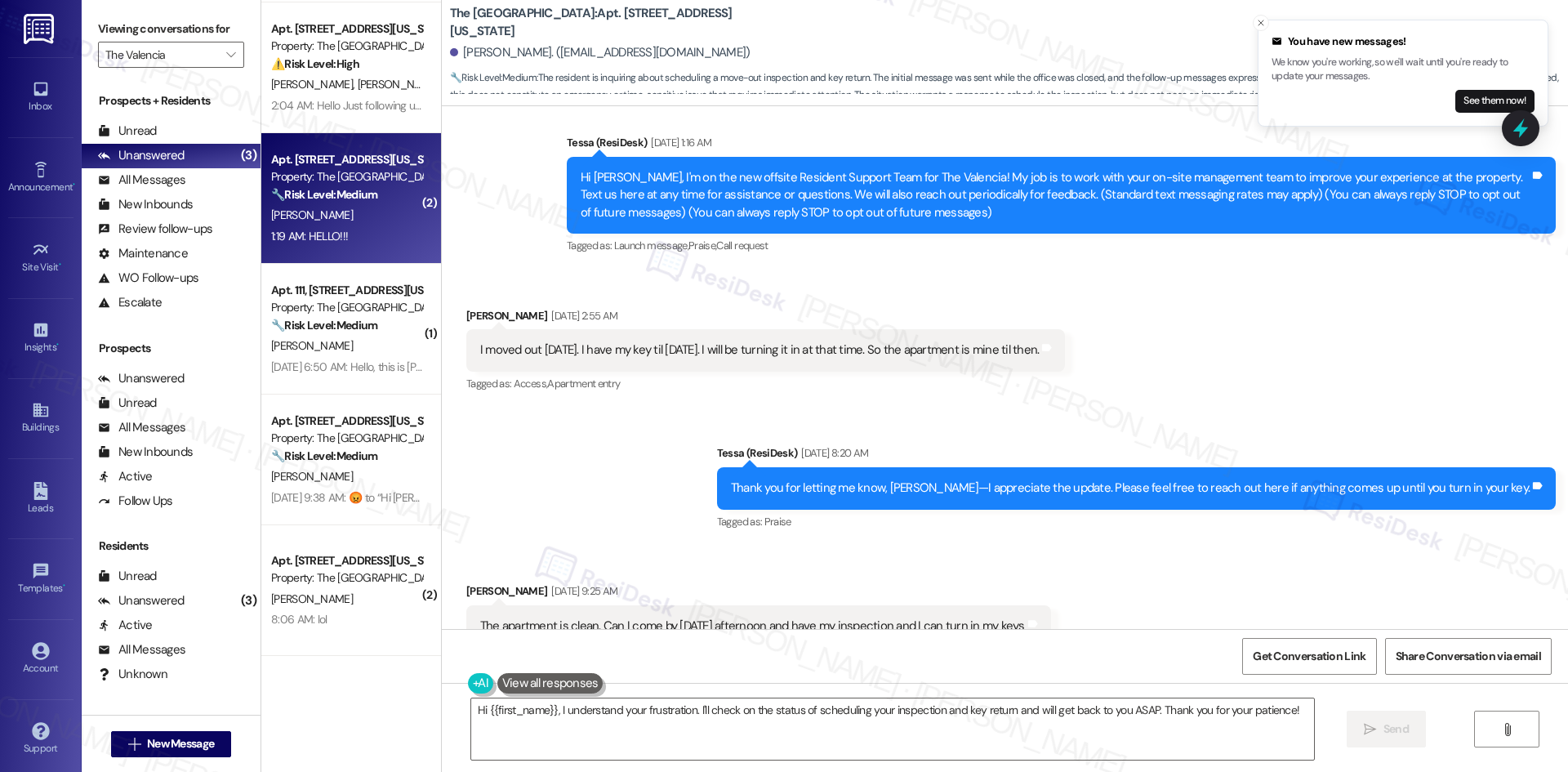
click at [442, 308] on div "Received via SMS Judith Schurkamp Aug 29, 2025 at 2:55 AM I moved out on Monday…" at bounding box center [1005, 339] width 1126 height 138
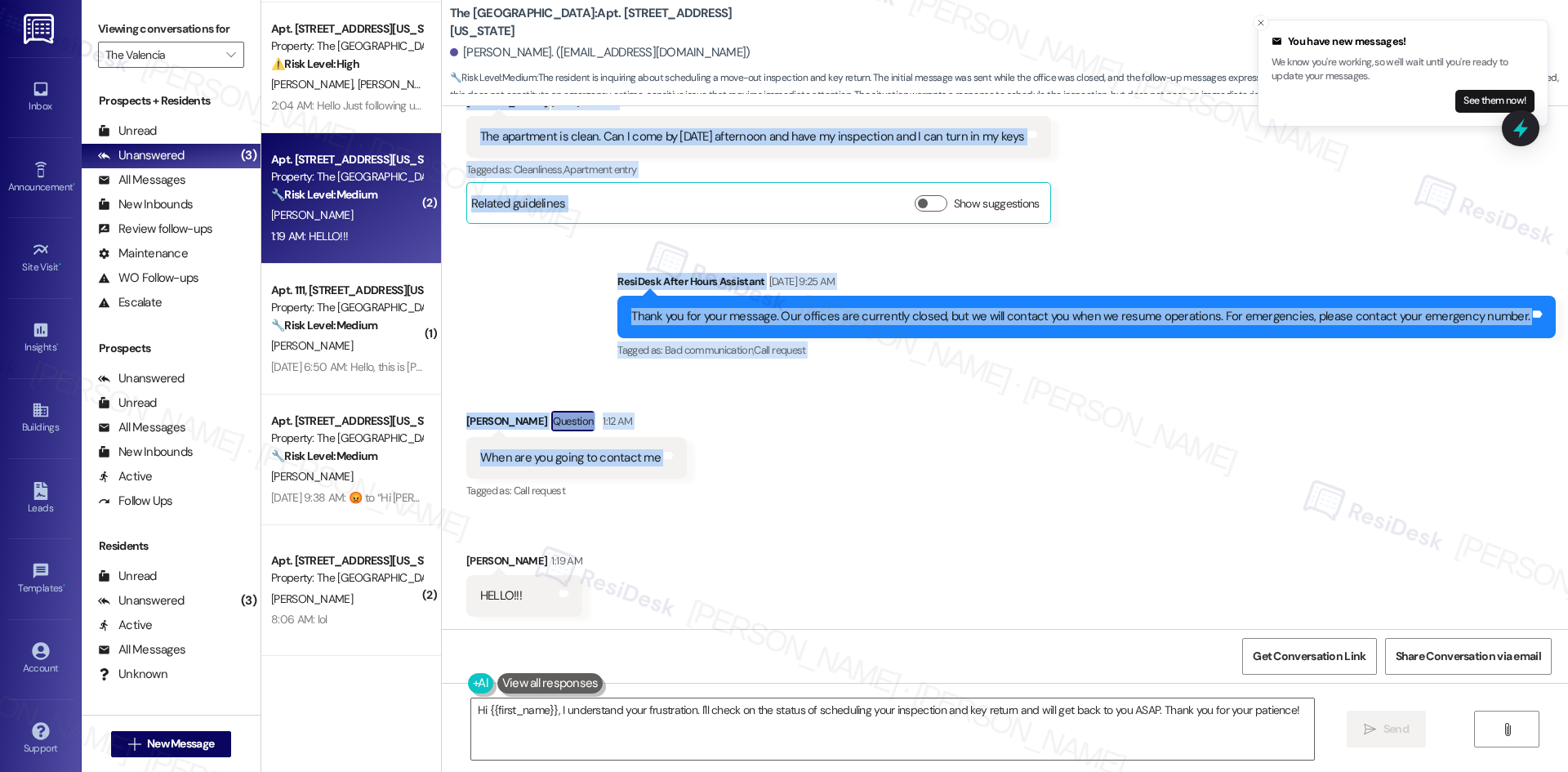
scroll to position [608, 0]
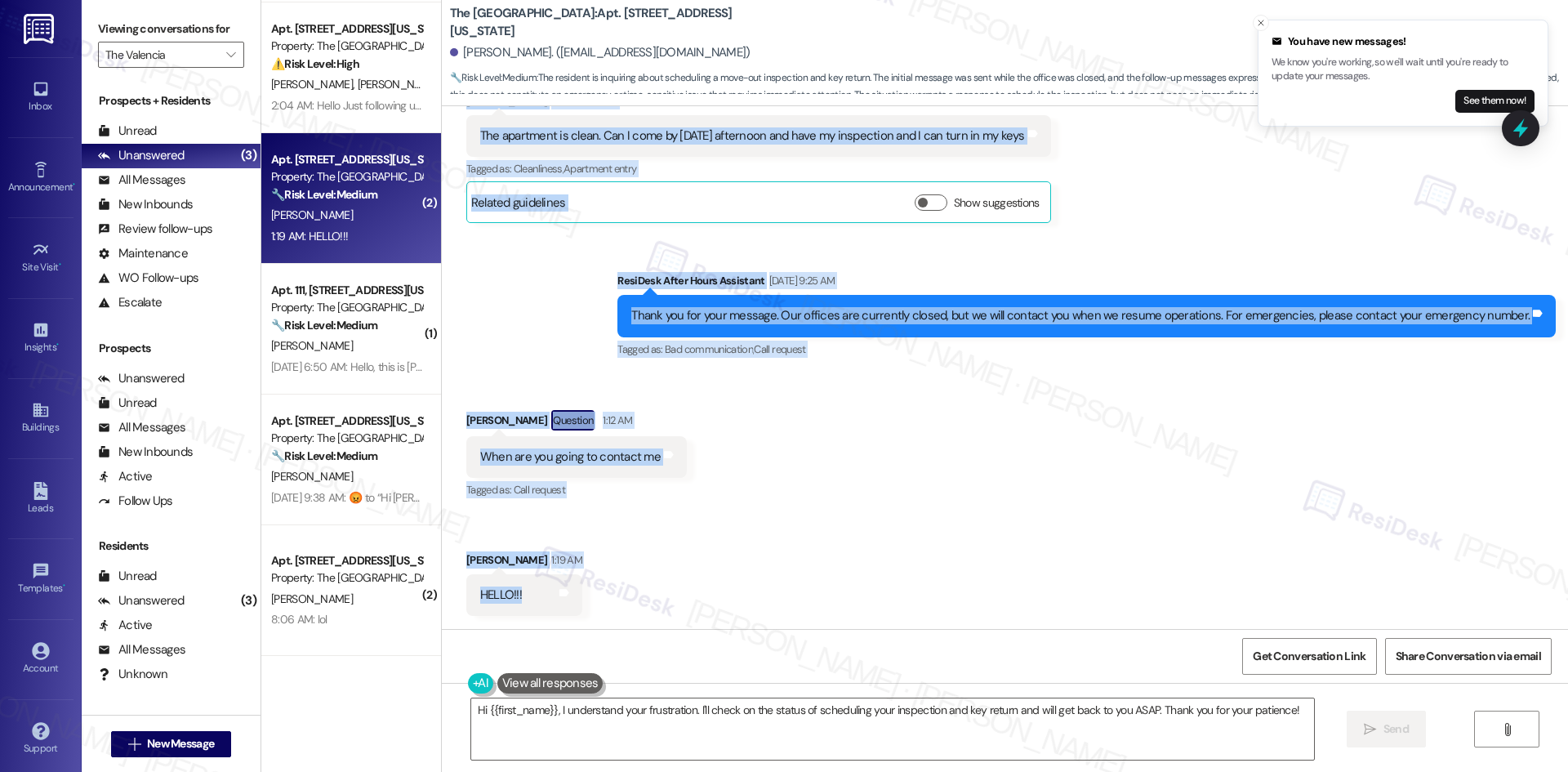
drag, startPoint x: 446, startPoint y: 343, endPoint x: 638, endPoint y: 591, distance: 313.6
click at [638, 591] on div "Lease started Sep 01, 2023 at 8:00 AM Announcement, sent via SMS Tessa (ResiDes…" at bounding box center [1005, 367] width 1126 height 523
click at [949, 421] on div "Received via SMS Judith Schurkamp Question 1:12 AM When are you going to contac…" at bounding box center [1005, 501] width 1126 height 255
drag, startPoint x: 443, startPoint y: 306, endPoint x: 532, endPoint y: 603, distance: 310.0
click at [532, 603] on div "Lease started Sep 01, 2023 at 8:00 AM Announcement, sent via SMS Tessa (ResiDes…" at bounding box center [1005, 367] width 1126 height 523
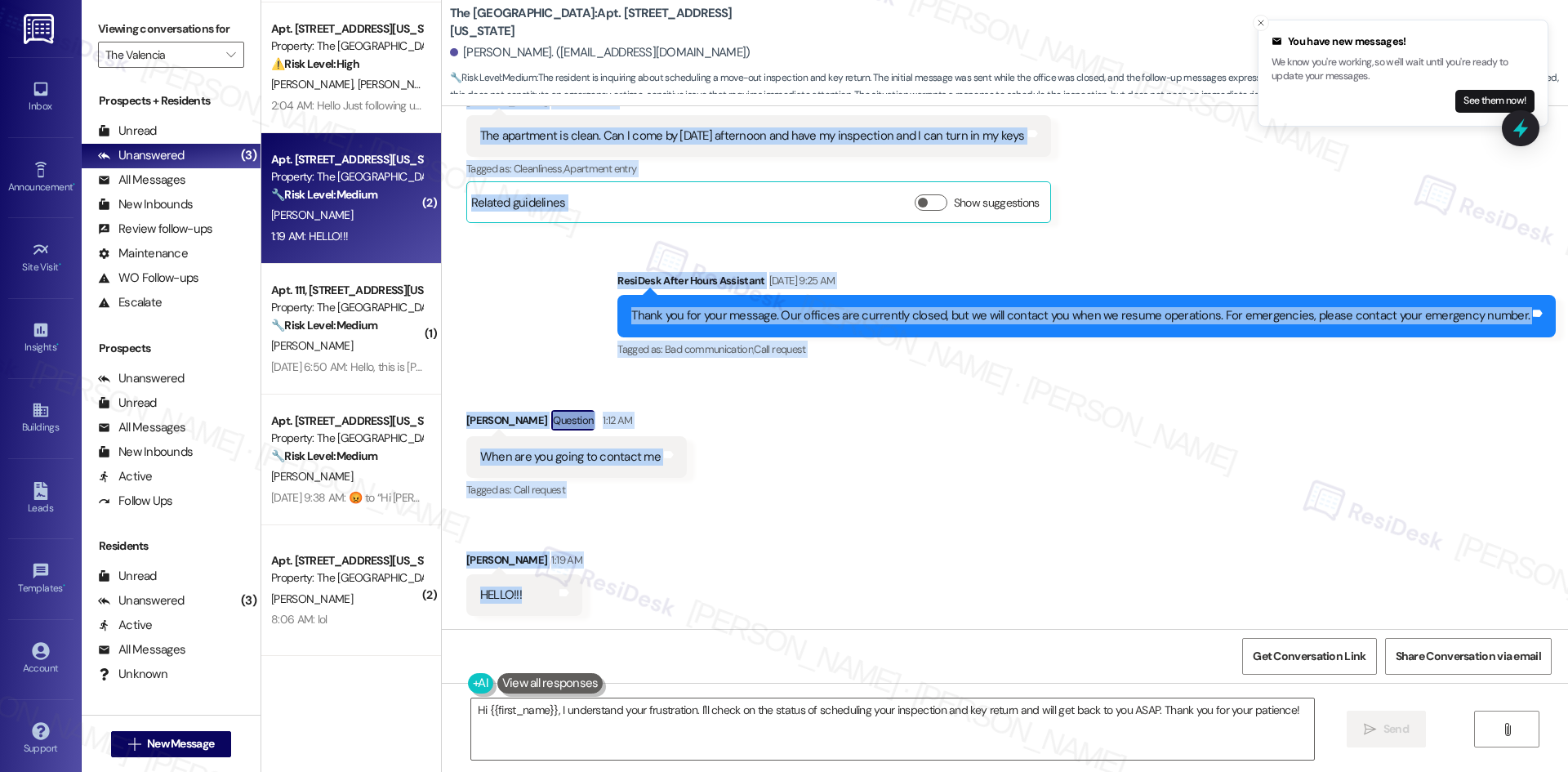
copy div "Judith Schurkamp Aug 29, 2025 at 2:55 AM I moved out on Monday. I have my key t…"
click at [821, 521] on div "Received via SMS Judith Schurkamp Question 1:12 AM When are you going to contac…" at bounding box center [1005, 501] width 1126 height 255
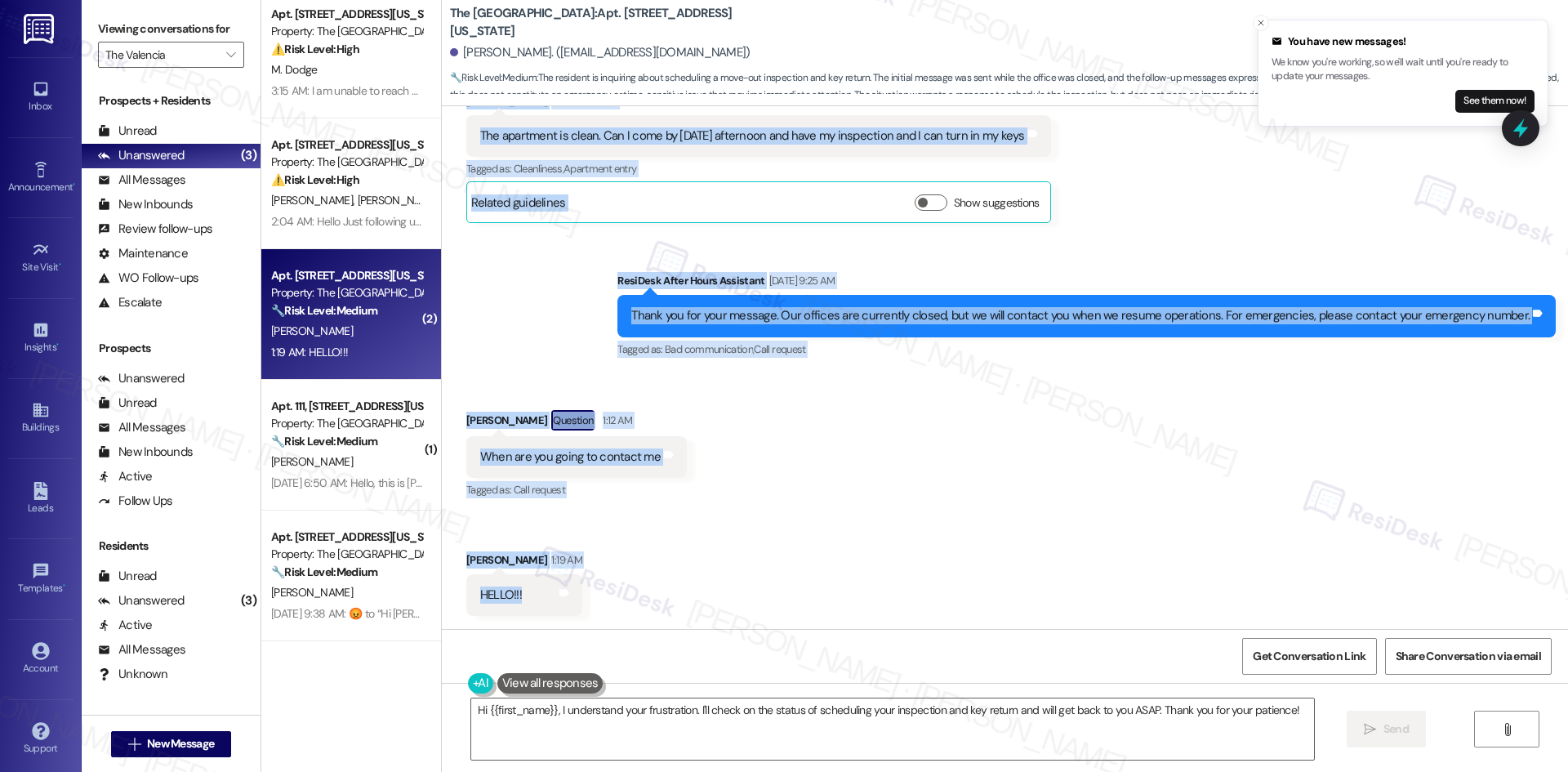
scroll to position [0, 0]
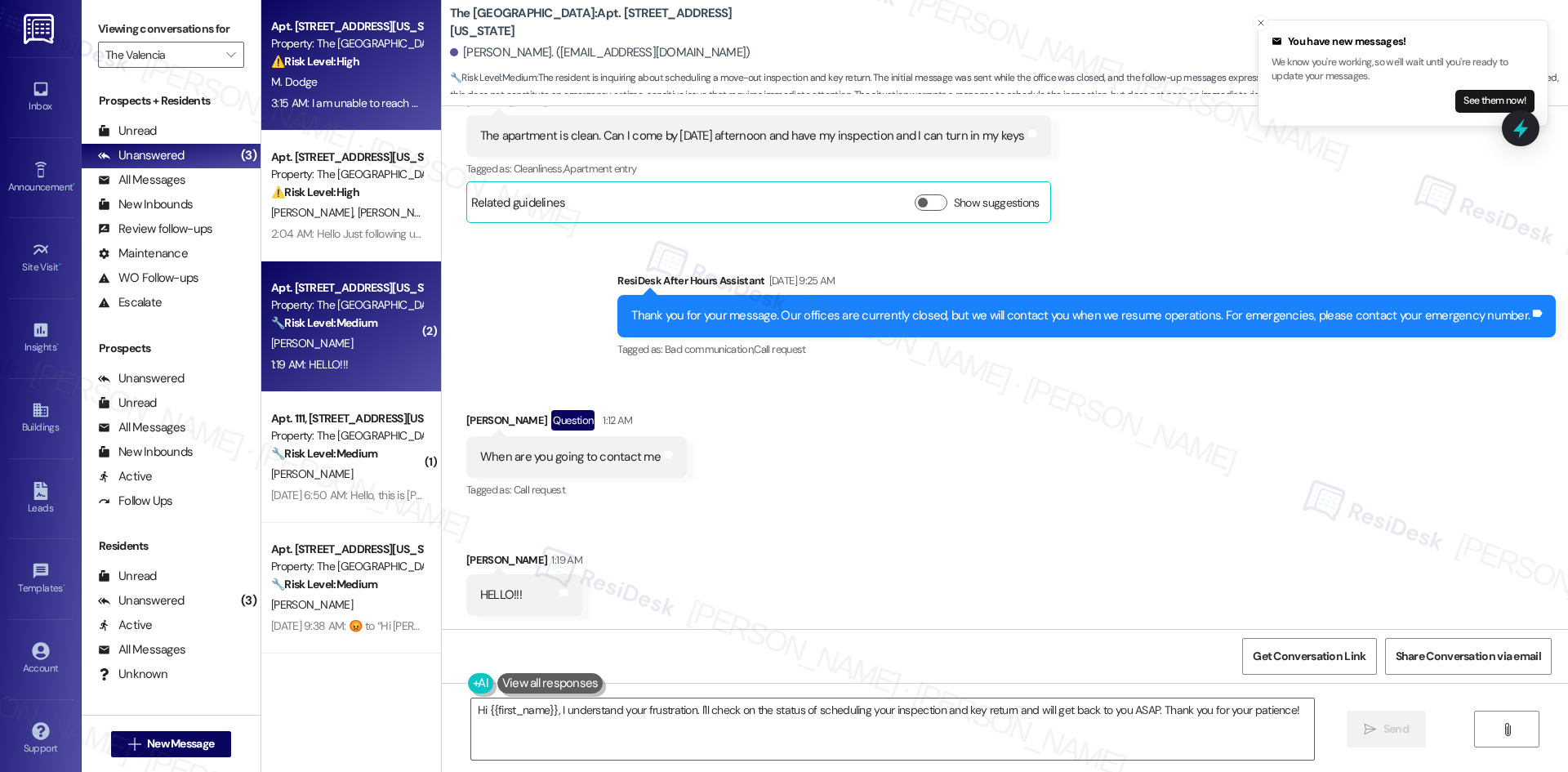
click at [352, 105] on div "3:15 AM: I am unable to reach anyone in the office to find out how much my rent…" at bounding box center [467, 102] width 393 height 15
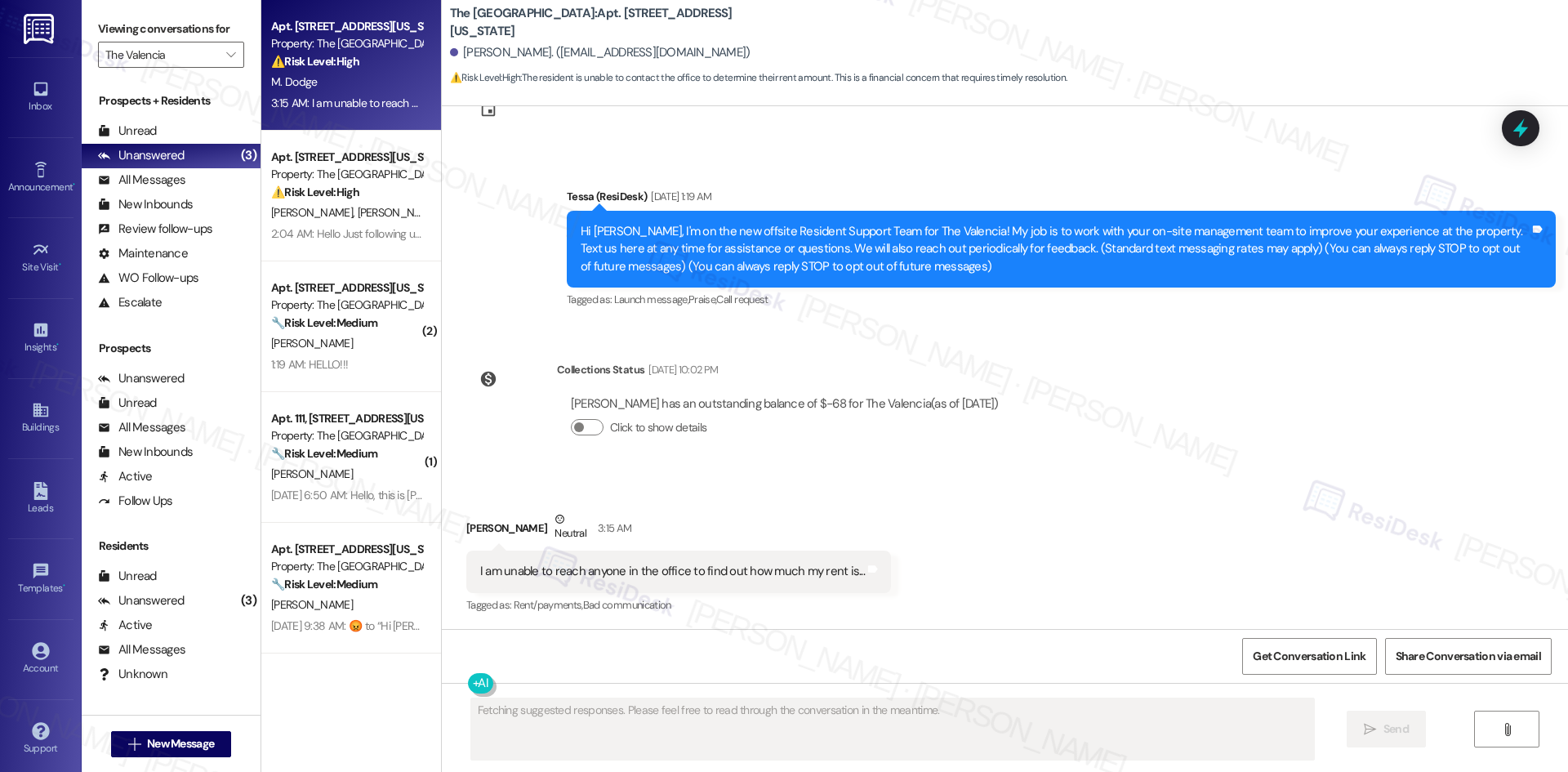
scroll to position [65, 0]
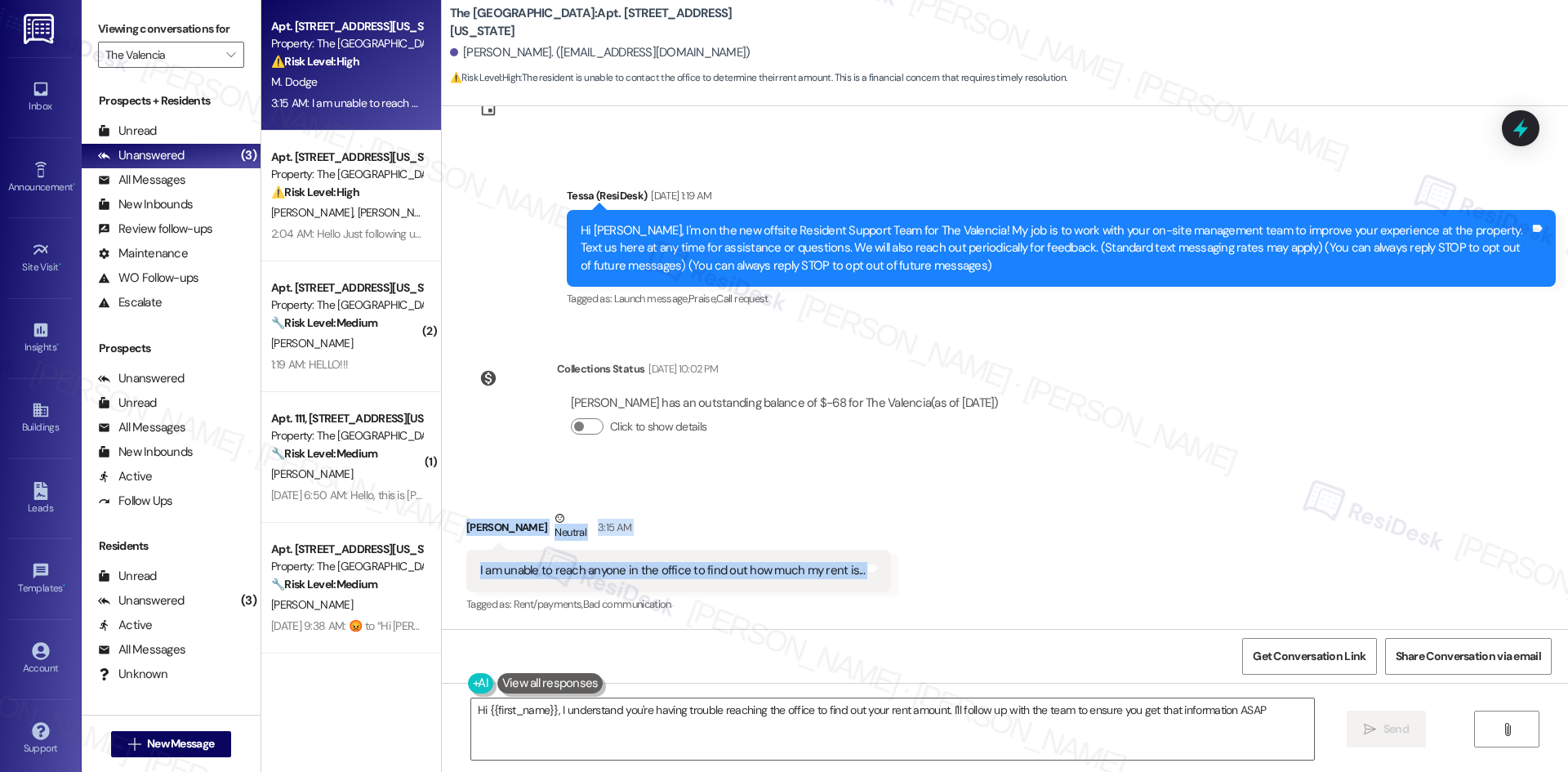
type textarea "Hi {{first_name}}, I understand you're having trouble reaching the office to fi…"
drag, startPoint x: 444, startPoint y: 517, endPoint x: 960, endPoint y: 561, distance: 517.9
click at [956, 562] on div "Received via SMS Michael Dodge Neutral 3:15 AM I am unable to reach anyone in t…" at bounding box center [1005, 551] width 1126 height 155
click at [944, 508] on div "Received via SMS Michael Dodge Neutral 3:15 AM I am unable to reach anyone in t…" at bounding box center [1005, 551] width 1126 height 155
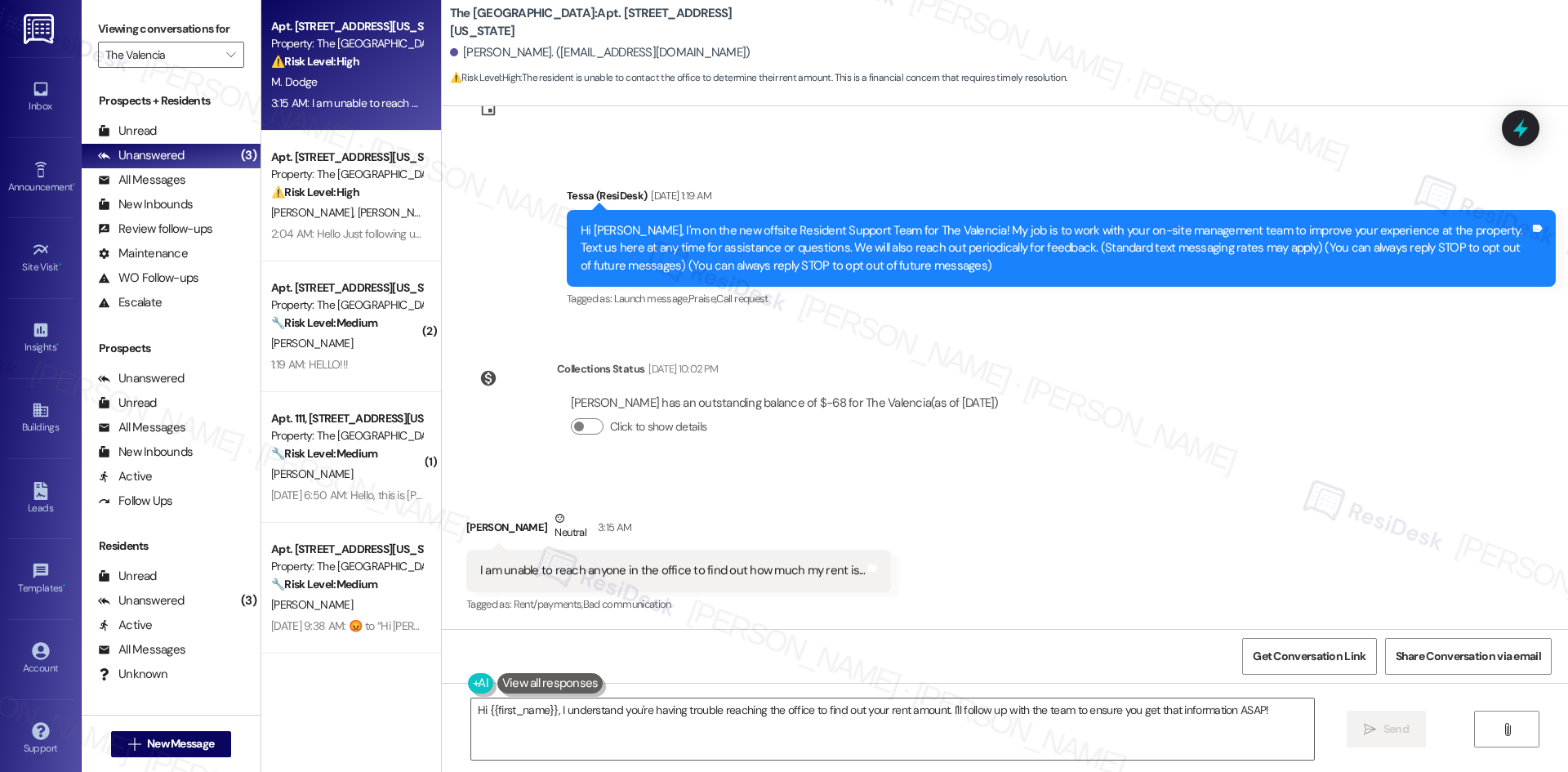
click at [1018, 386] on div "Collections Status Sep 01, 2025 at 10:02 PM Michael Dodge has an outstanding ba…" at bounding box center [740, 411] width 571 height 126
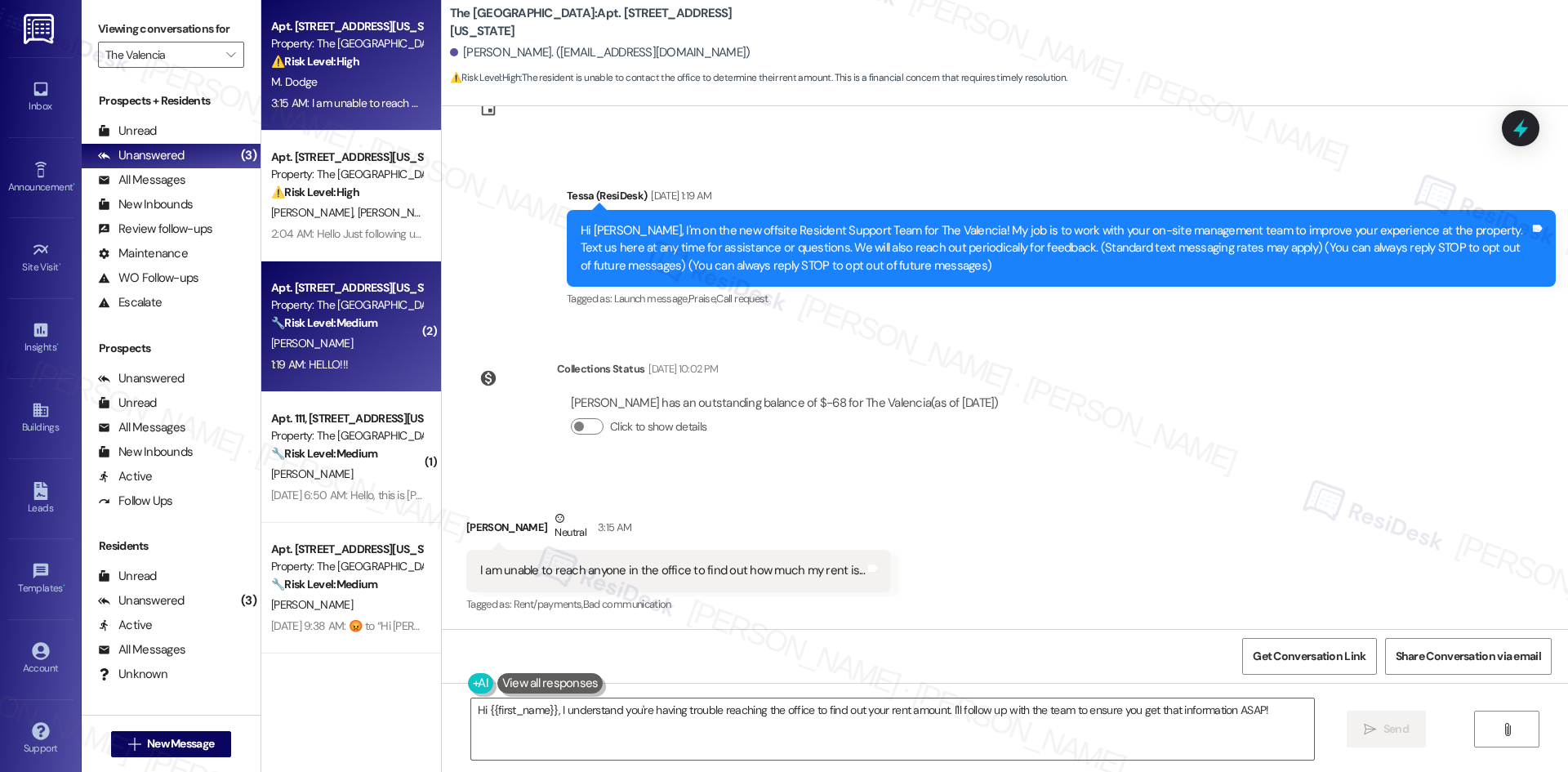
click at [342, 361] on div "1:19 AM: HELLO!!! 1:19 AM: HELLO!!!" at bounding box center [346, 365] width 154 height 21
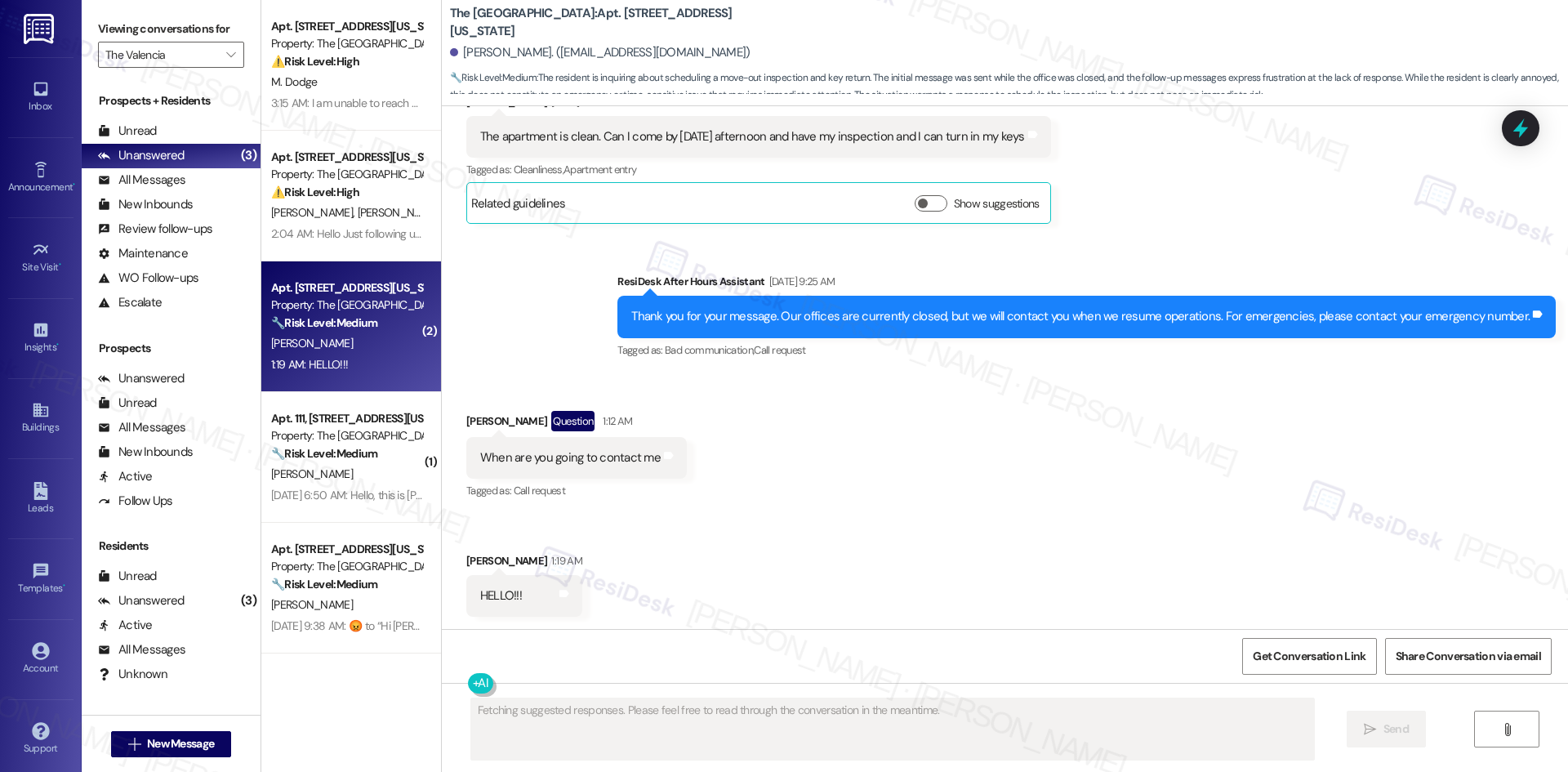
scroll to position [608, 0]
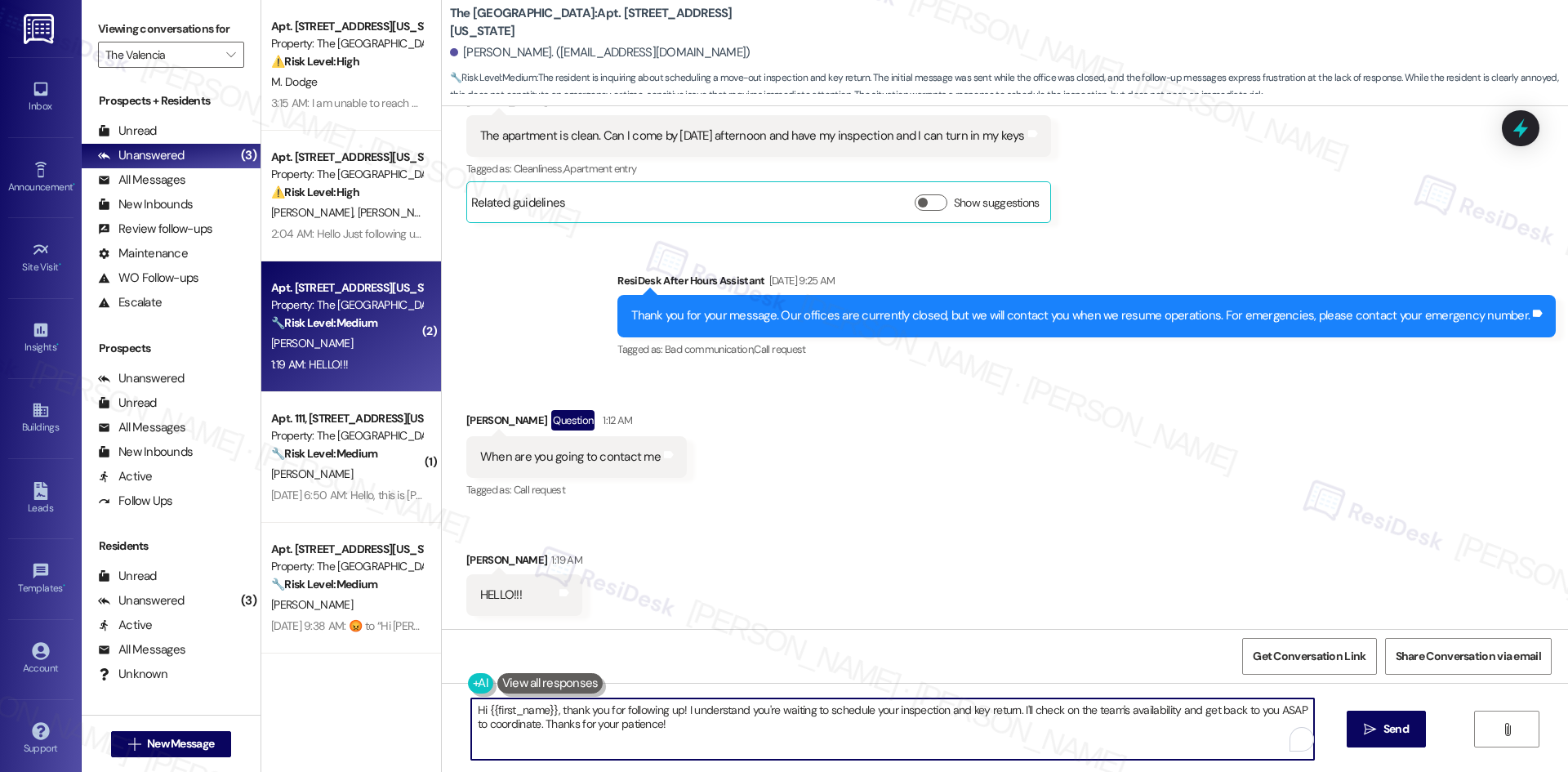
click at [685, 723] on textarea "Hi {{first_name}}, thank you for following up! I understand you're waiting to s…" at bounding box center [893, 729] width 843 height 61
paste textarea "Judith, I’m sorry for the delay in getting back to you and for the frustration …"
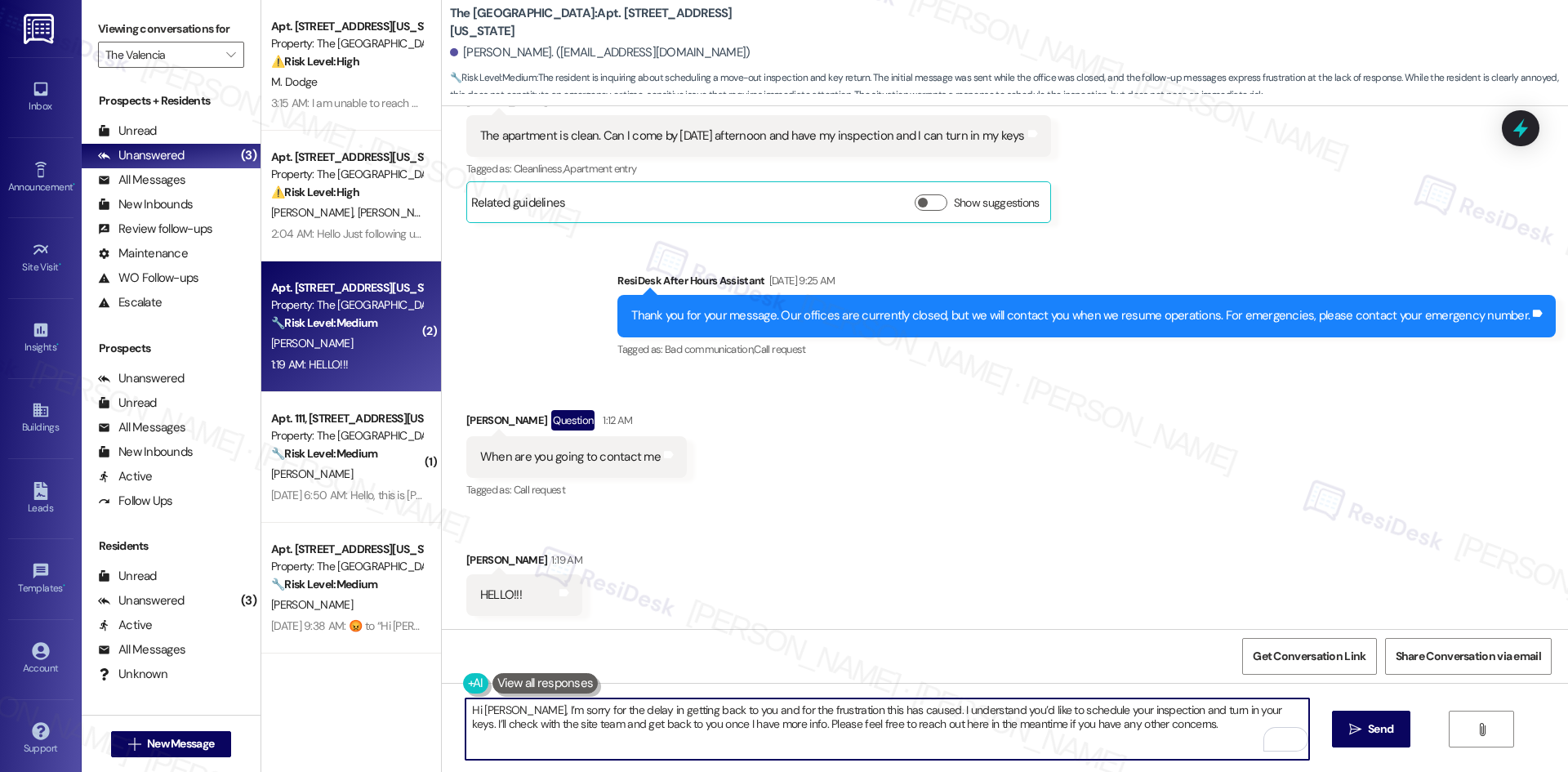
click at [668, 741] on textarea "Hi Judith, I’m sorry for the delay in getting back to you and for the frustrati…" at bounding box center [887, 729] width 843 height 61
paste textarea ". I understand you want to schedule your inspection and turn in your keys. I’ll…"
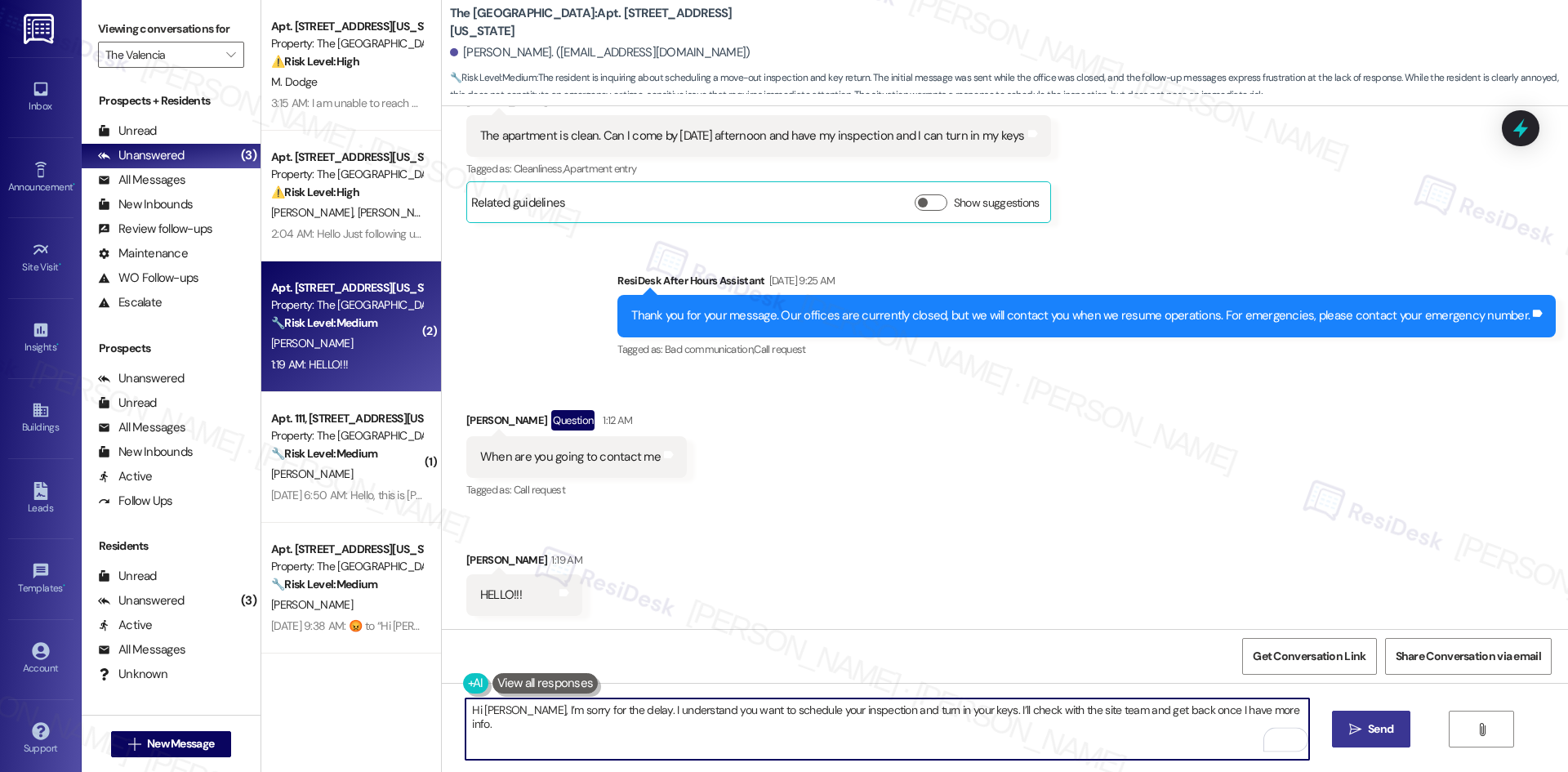
type textarea "Hi Judith, I’m sorry for the delay. I understand you want to schedule your insp…"
click at [1359, 732] on icon "" at bounding box center [1355, 729] width 12 height 13
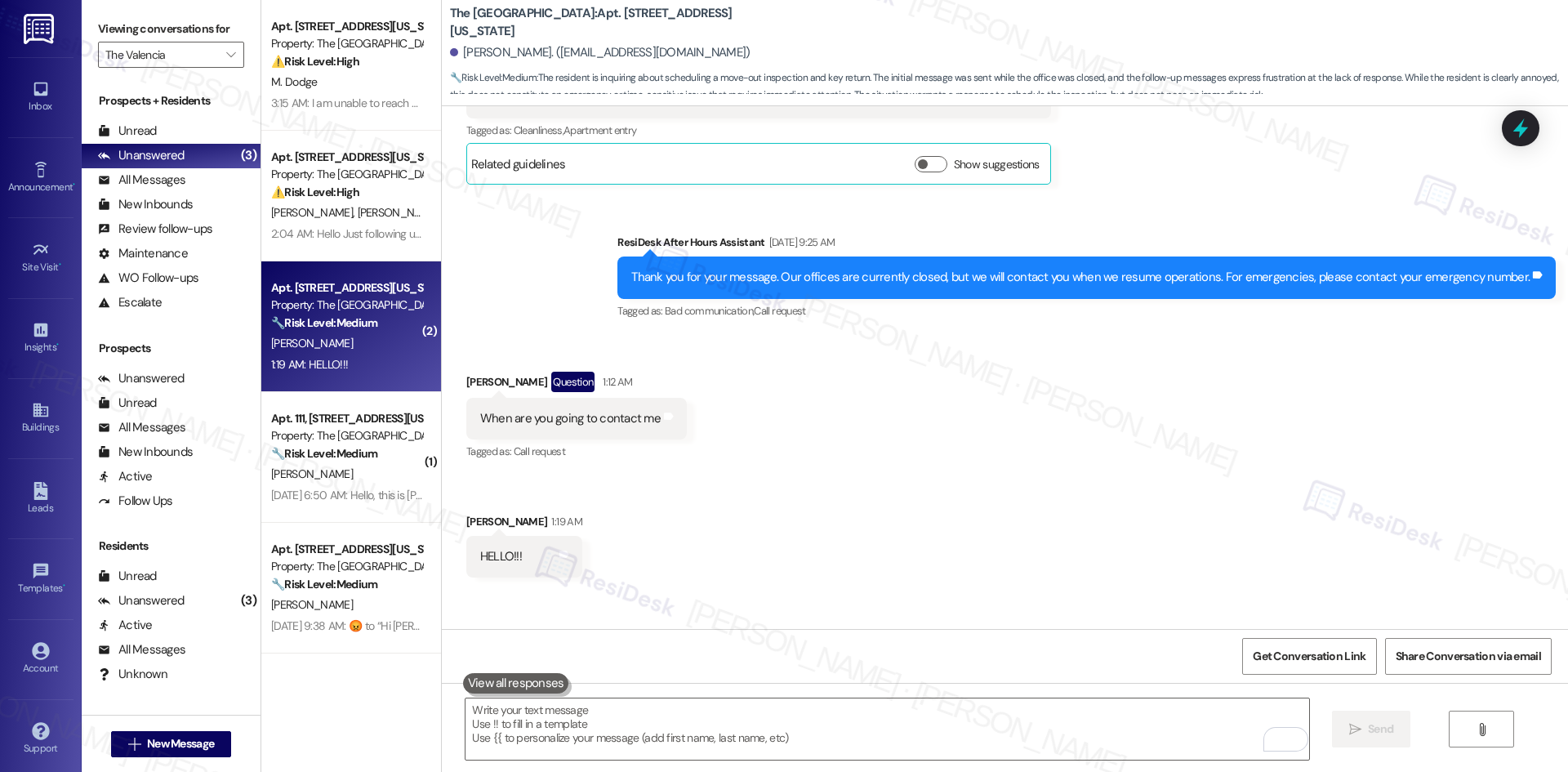
scroll to position [722, 0]
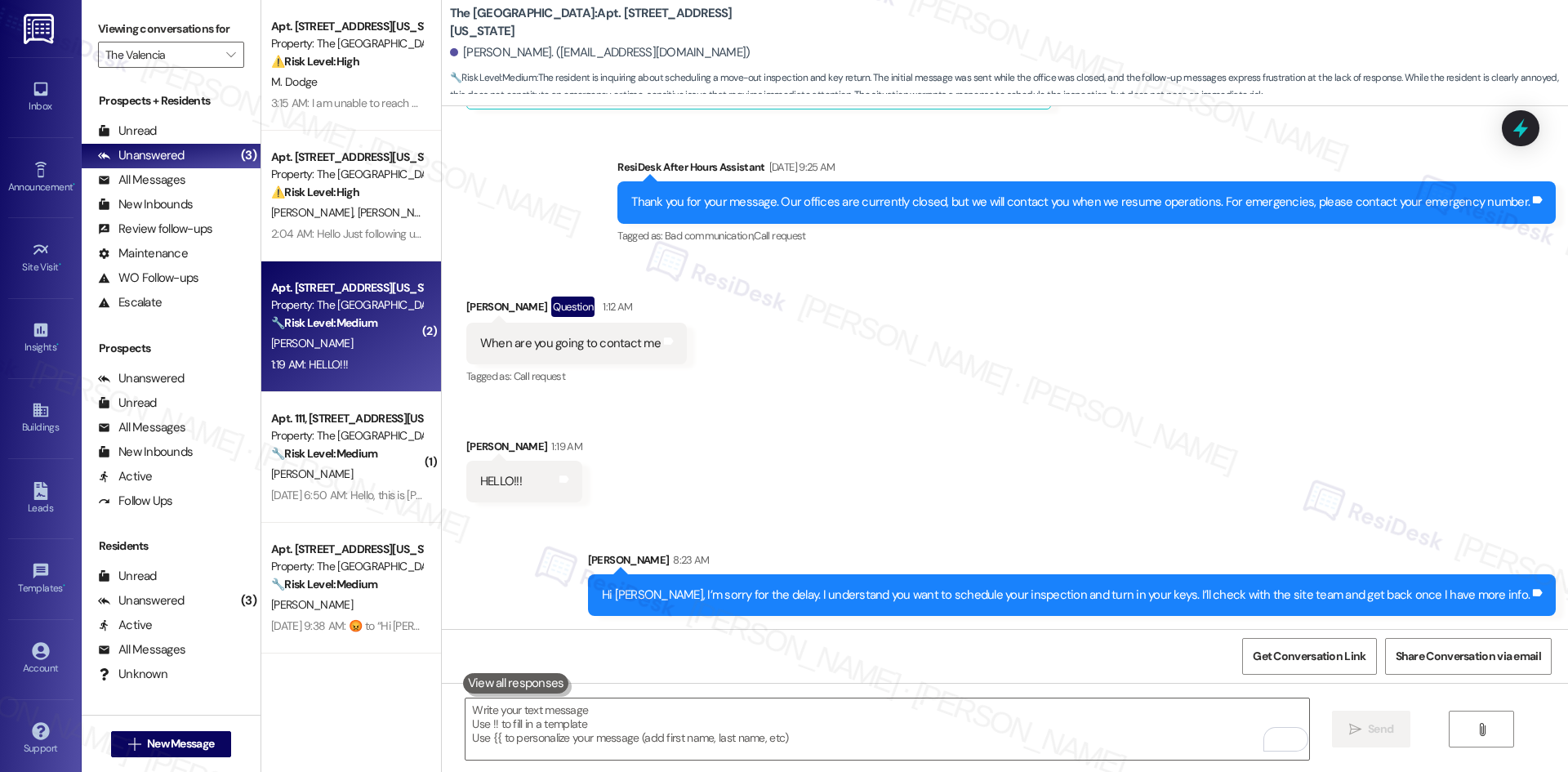
click at [1055, 510] on div "Received via SMS Judith Schurkamp Question 1:12 AM When are you going to contac…" at bounding box center [1005, 387] width 1126 height 255
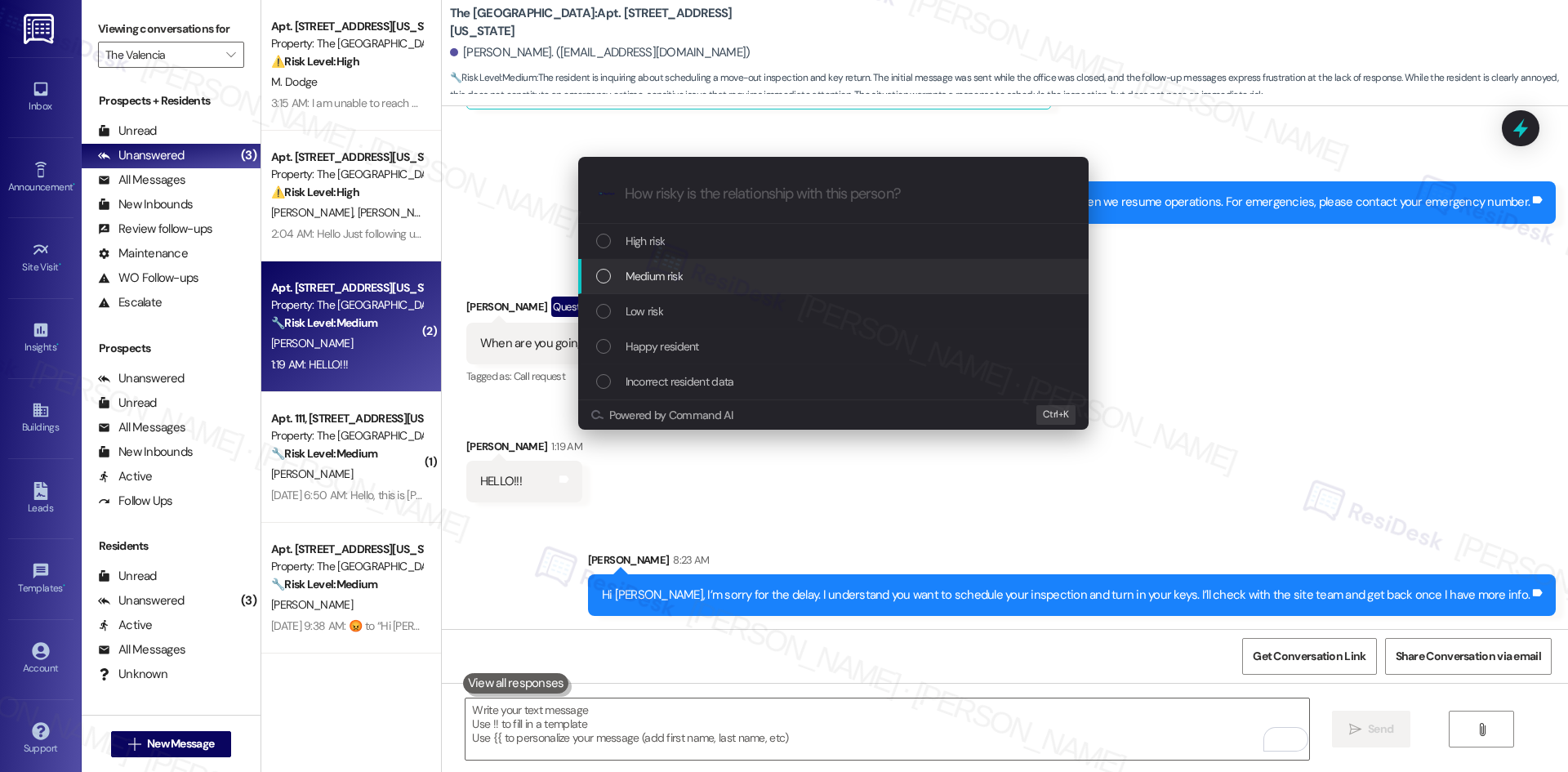
click at [700, 281] on div "Medium risk" at bounding box center [834, 275] width 477 height 18
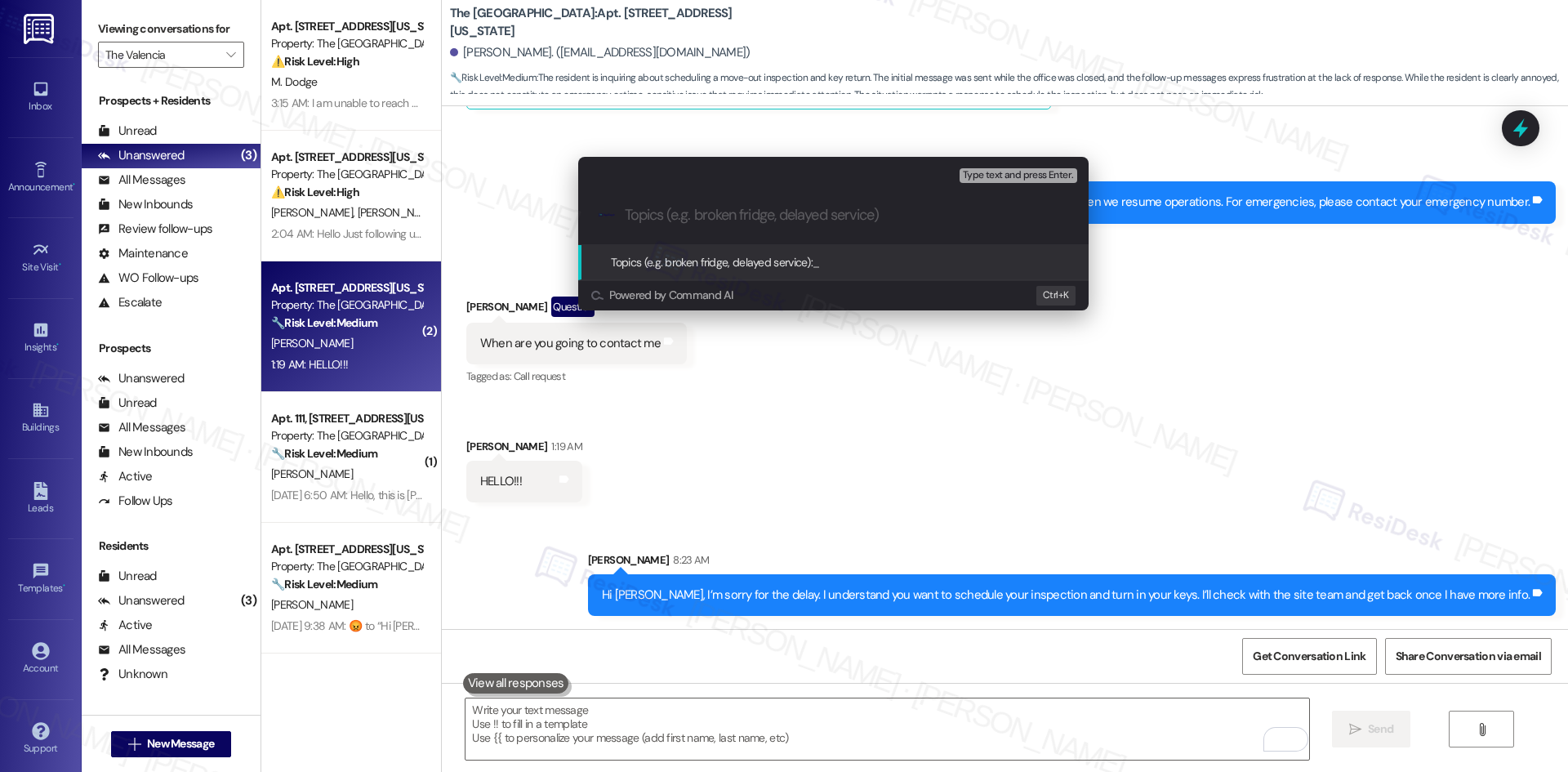
click at [765, 385] on div "Escalate Conversation Medium risk Topics (e.g. broken fridge, delayed service) …" at bounding box center [784, 386] width 1568 height 772
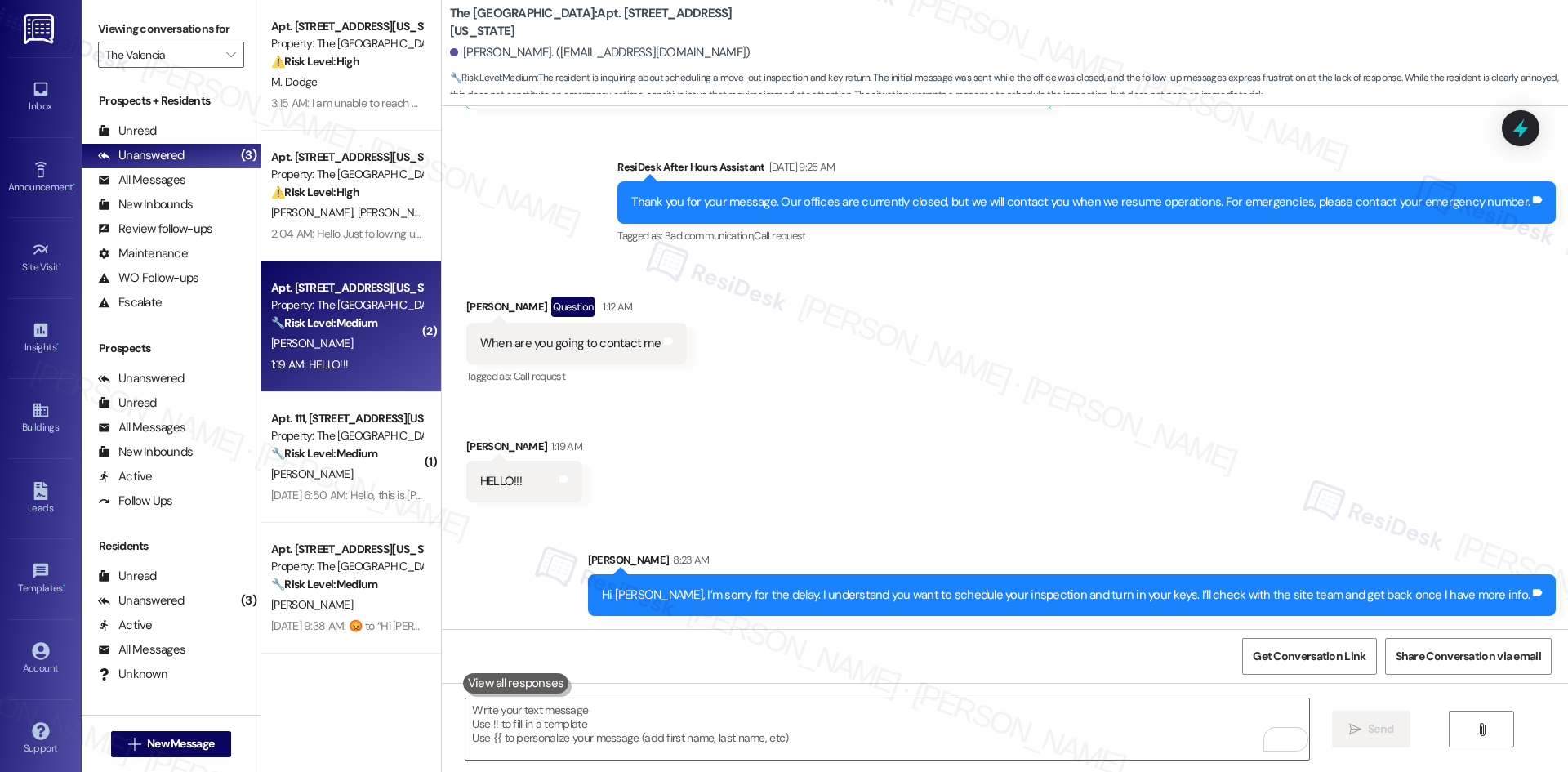
click at [808, 409] on div "Received via SMS Judith Schurkamp Question 1:12 AM When are you going to contac…" at bounding box center [1005, 387] width 1126 height 255
click at [815, 401] on div "Received via SMS Judith Schurkamp Question 1:12 AM When are you going to contac…" at bounding box center [1005, 387] width 1126 height 255
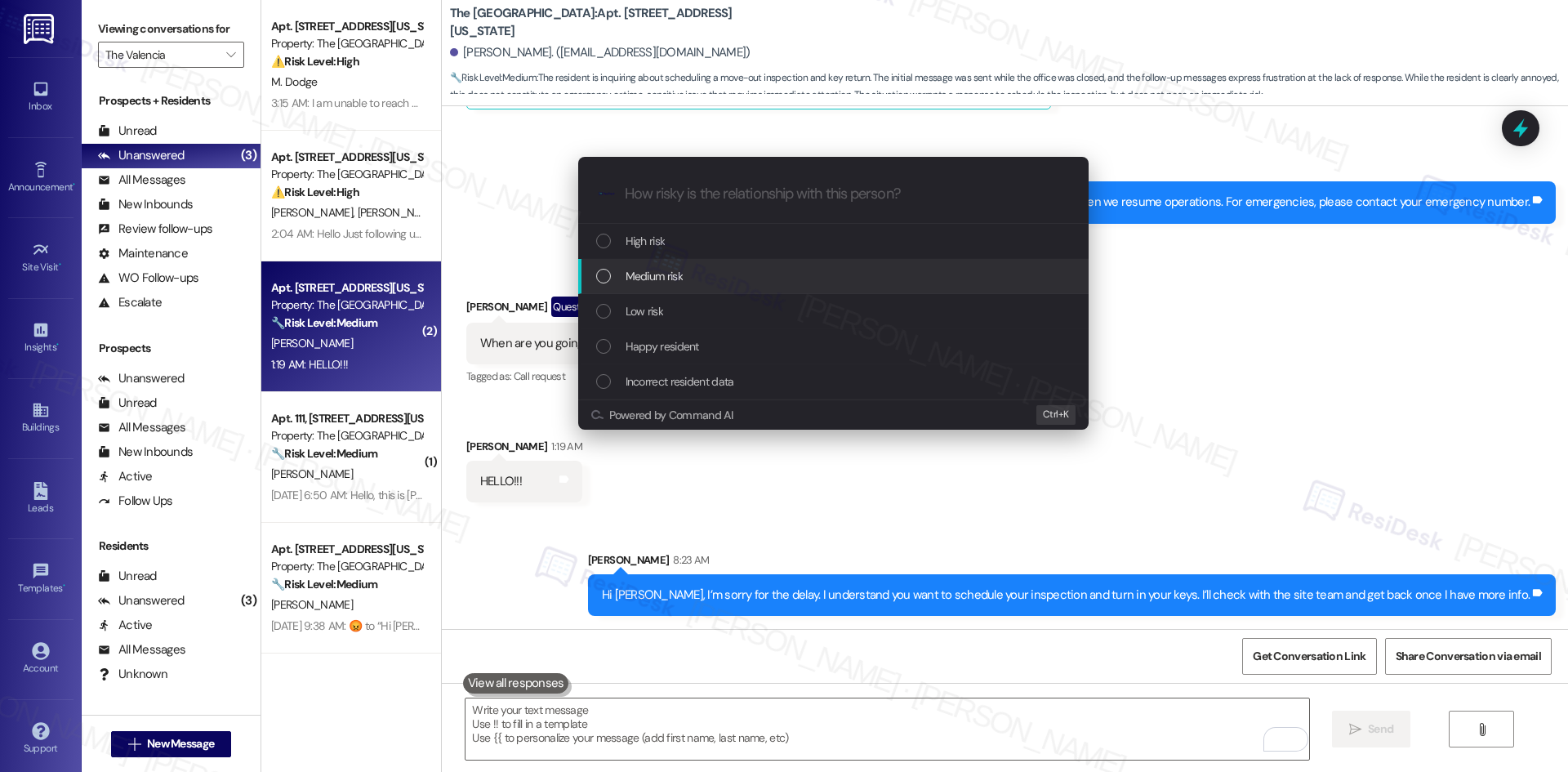
click at [675, 275] on span "Medium risk" at bounding box center [654, 275] width 57 height 18
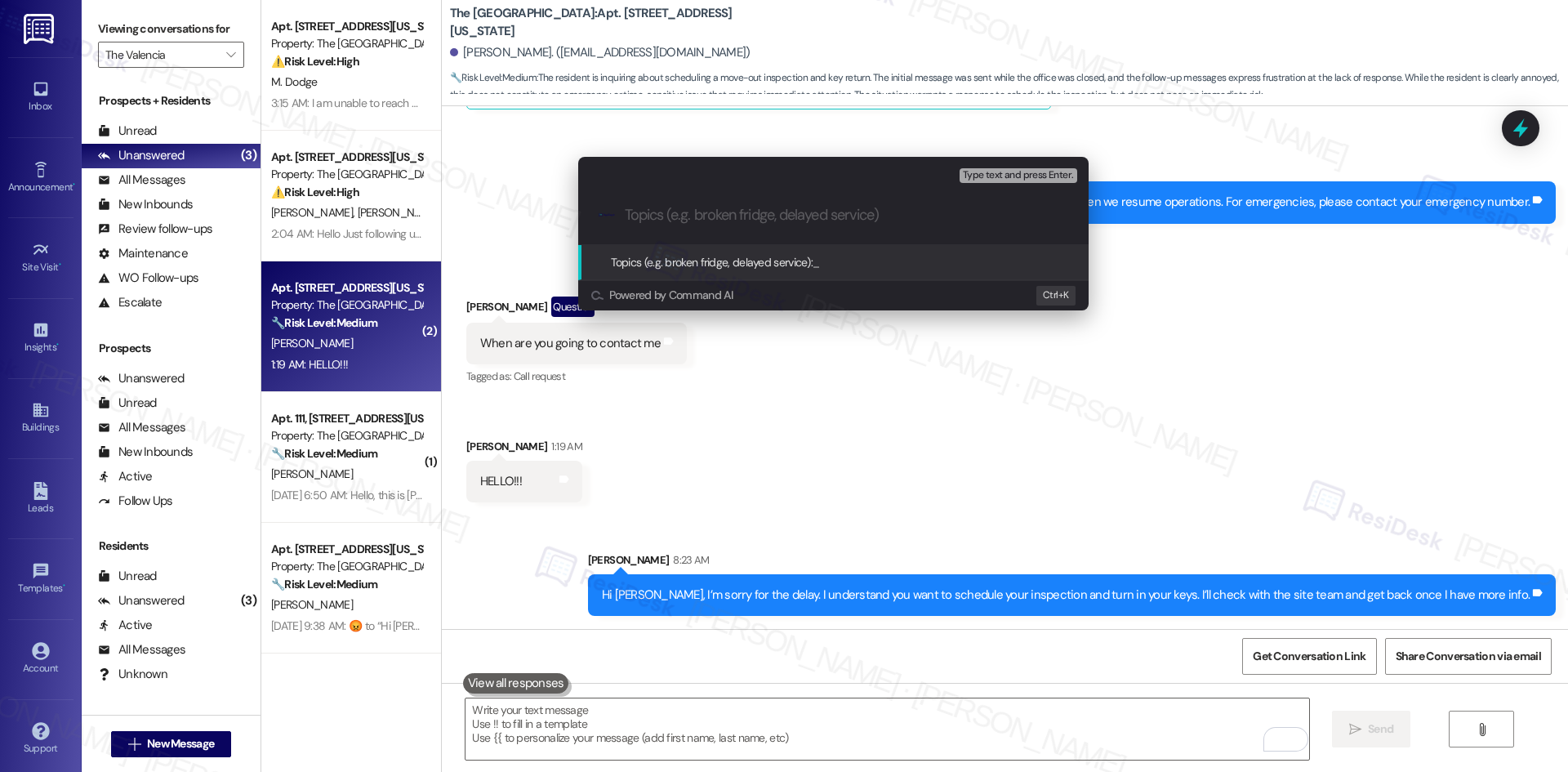
click at [707, 217] on input "Topics (e.g. broken fridge, delayed service)" at bounding box center [845, 215] width 443 height 17
paste input "Key Turn-In & Move-Out Inspection Request"
type input "Key Turn-In & Move-Out Inspection Request"
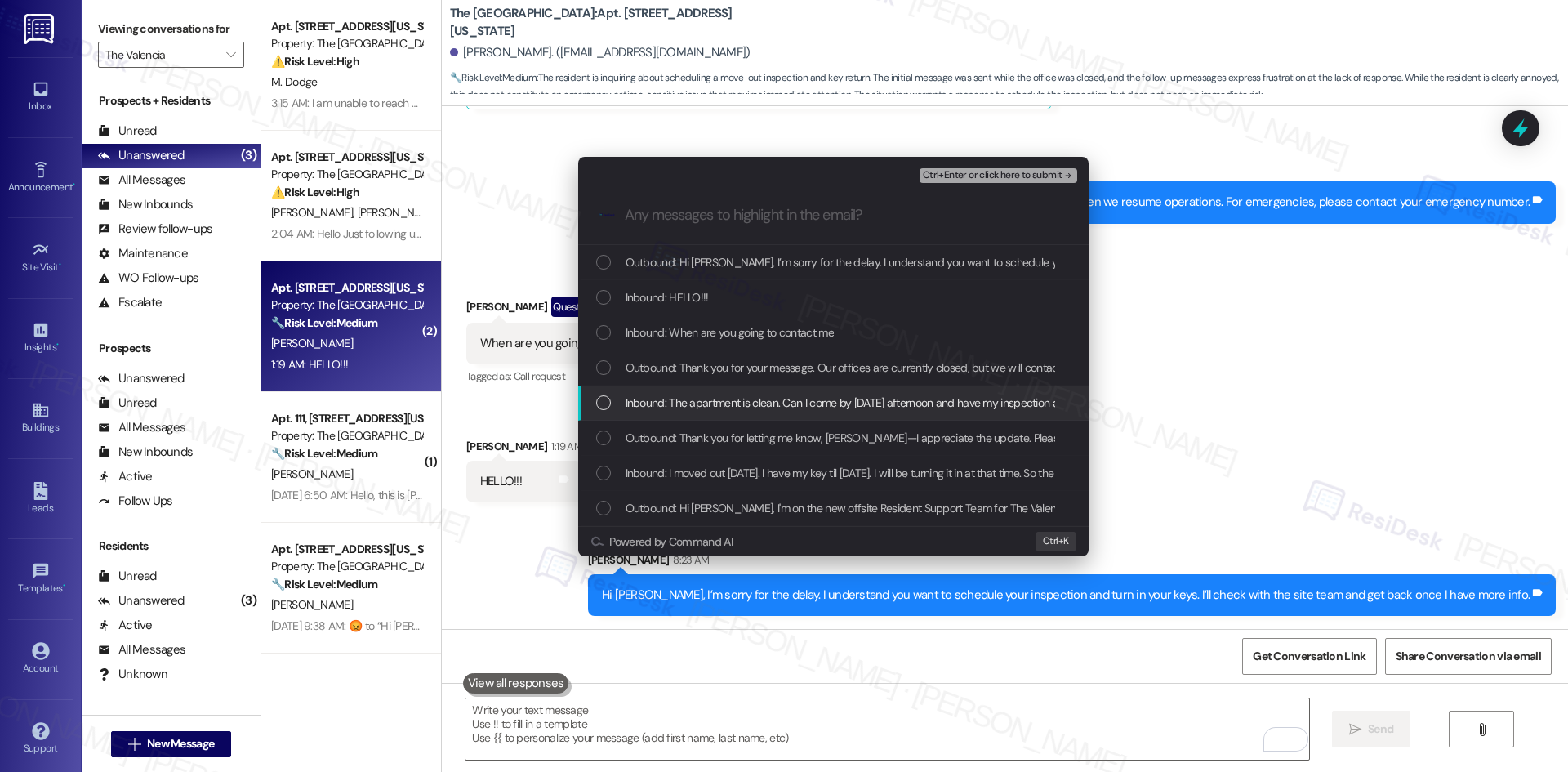
click at [766, 407] on span "Inbound: The apartment is clean. Can I come by tomorrow afternoon and have my i…" at bounding box center [898, 403] width 545 height 18
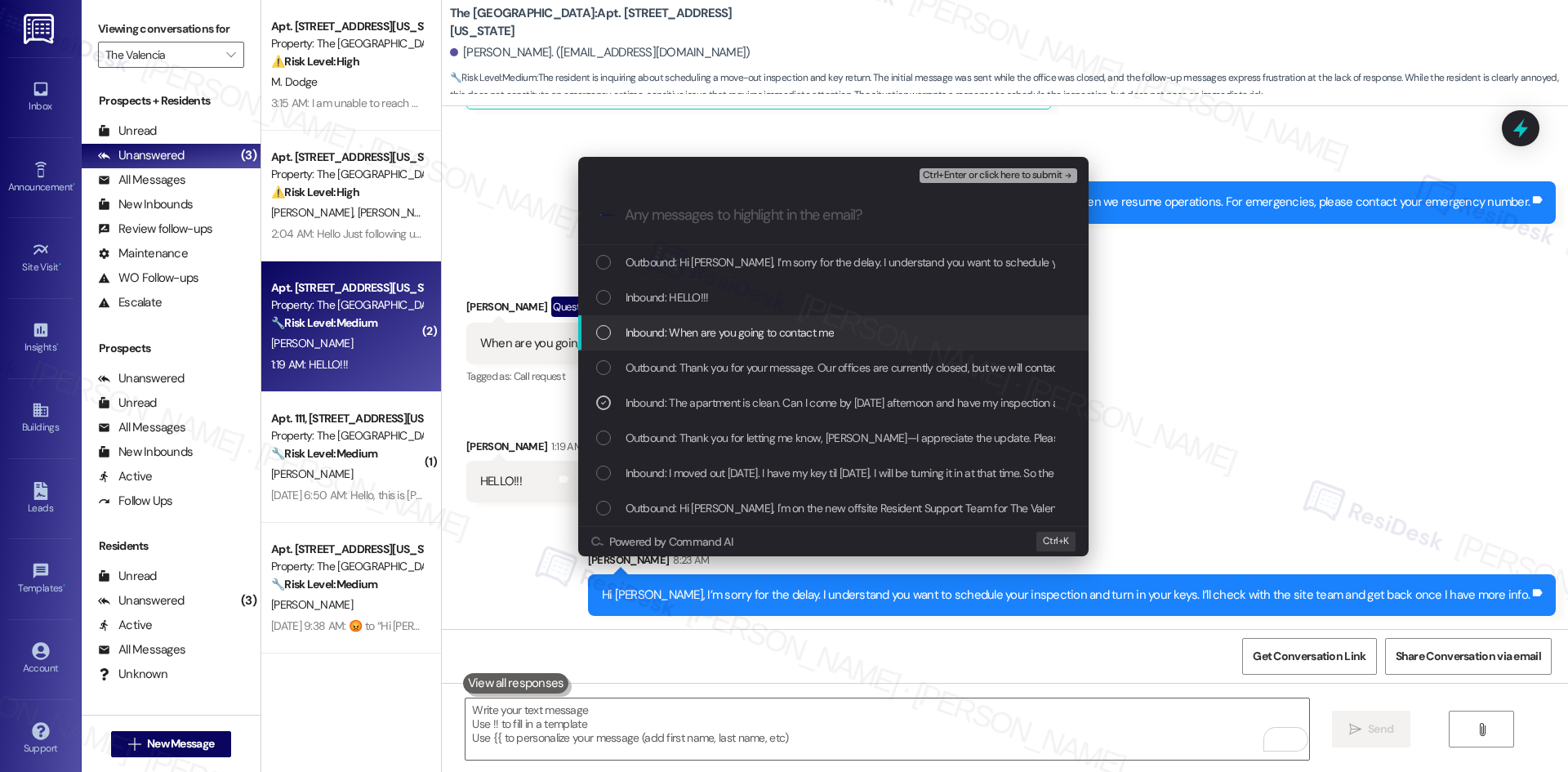
click at [793, 324] on span "Inbound: When are you going to contact me" at bounding box center [729, 332] width 208 height 18
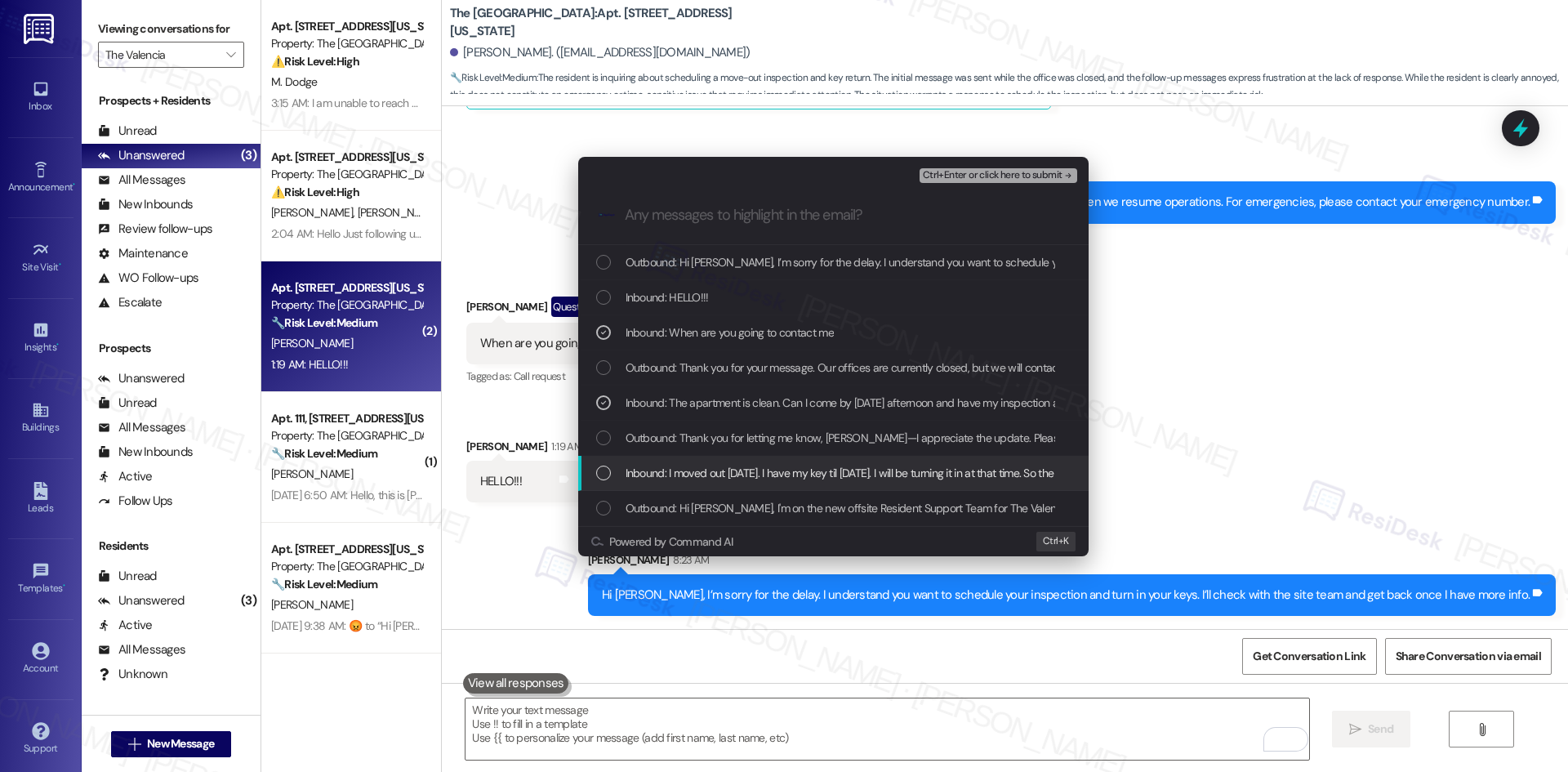
click at [859, 467] on span "Inbound: I moved out on Monday. I have my key til Sept 1. I will be turning it …" at bounding box center [901, 472] width 553 height 18
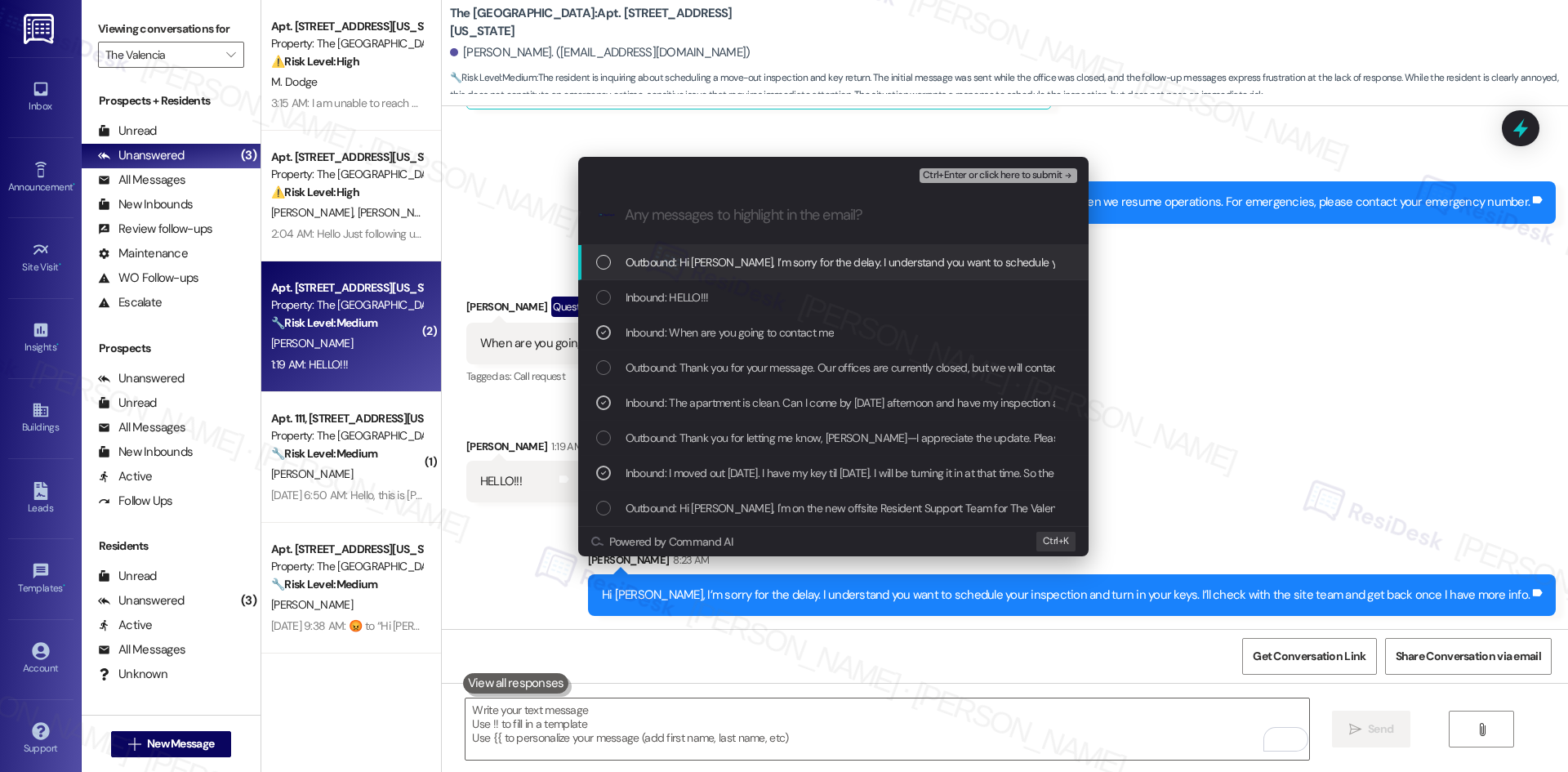
click at [1049, 170] on span "Ctrl+Enter or click here to submit" at bounding box center [993, 175] width 139 height 11
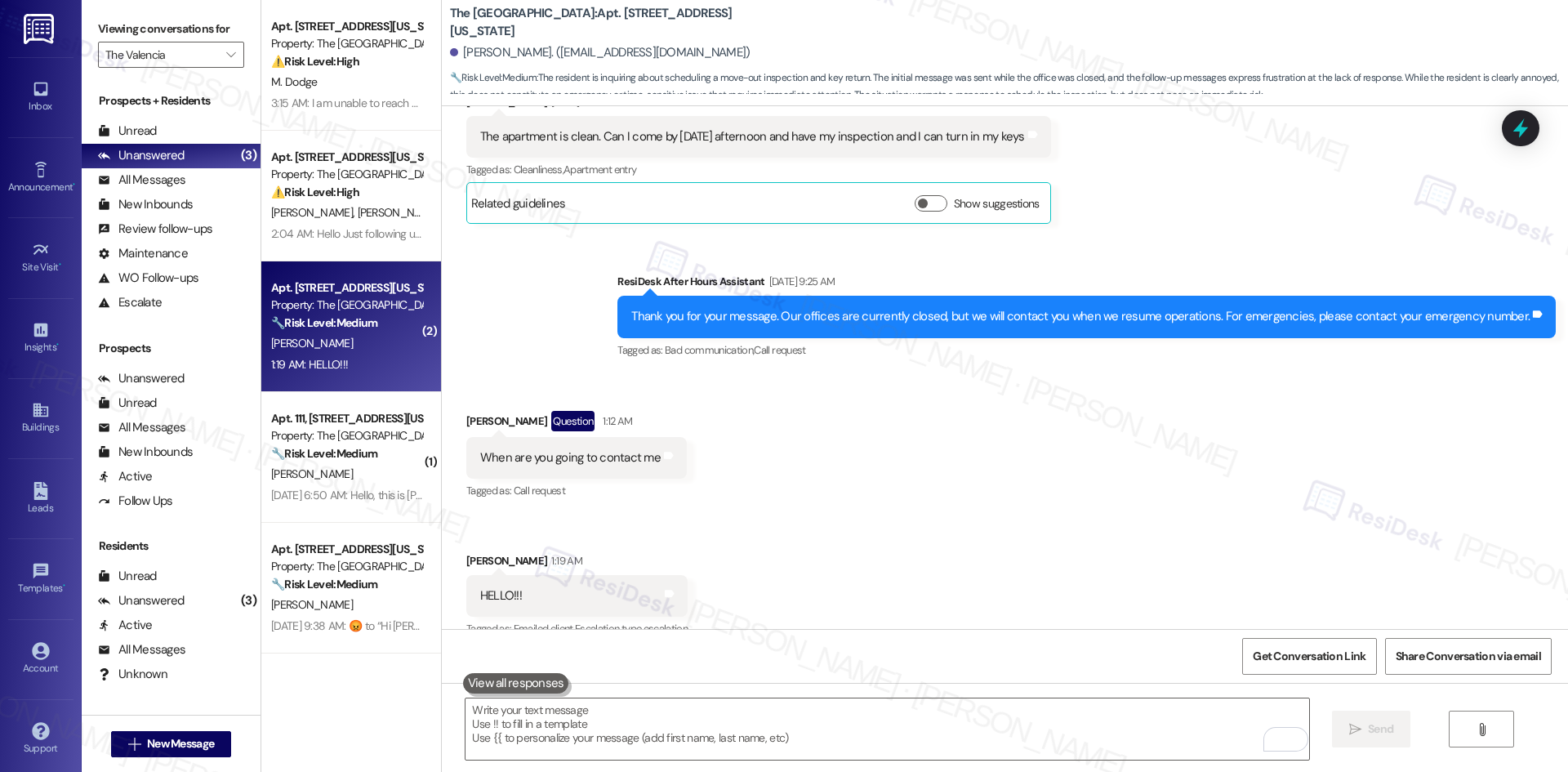
scroll to position [770, 0]
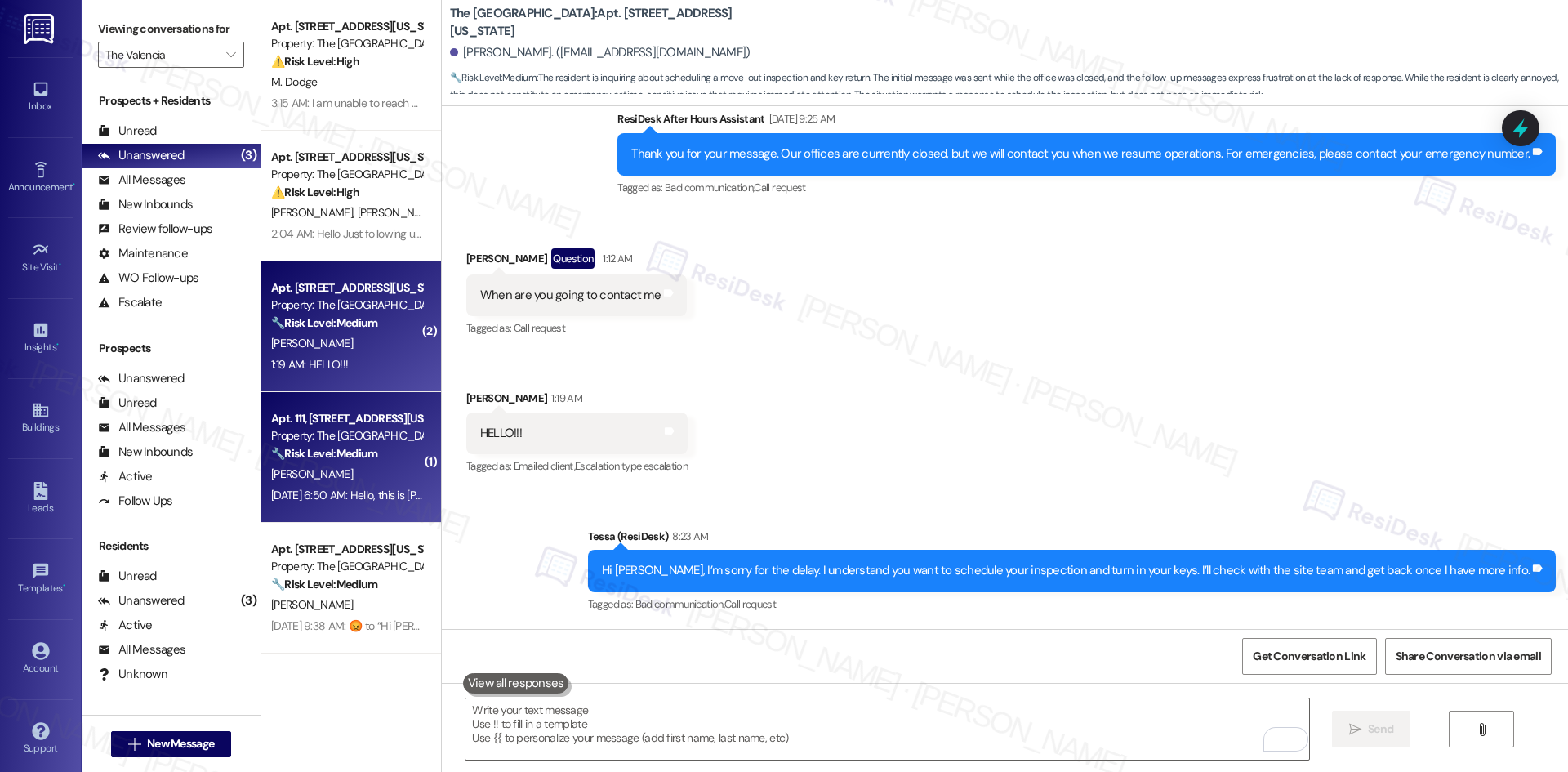
click at [341, 503] on div "Sep 02, 2025 at 6:50 AM: Hello, this is Isabella Batty in unit 111, can you let…" at bounding box center [346, 496] width 154 height 21
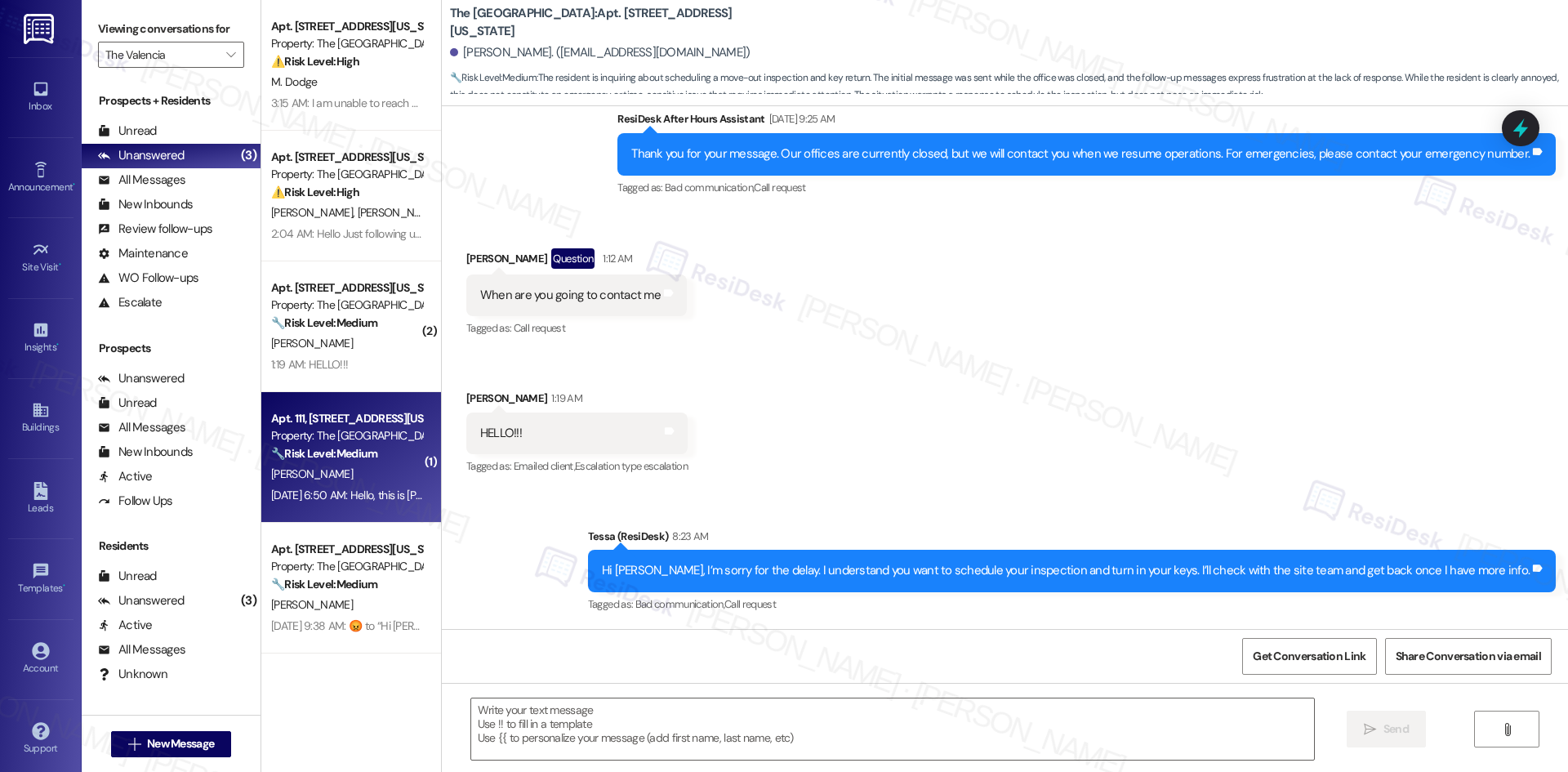
type textarea "Fetching suggested responses. Please feel free to read through the conversation…"
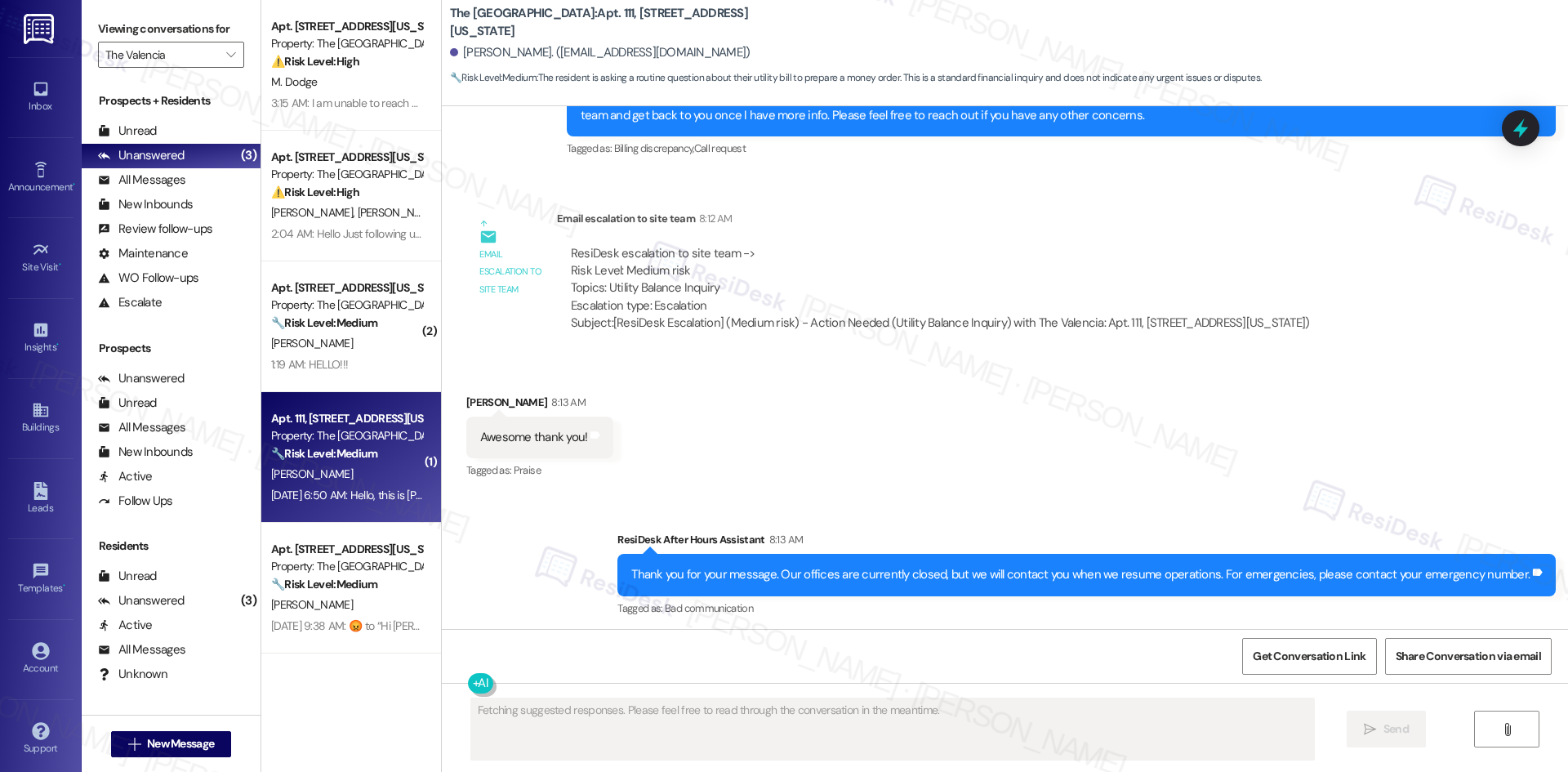
scroll to position [705, 0]
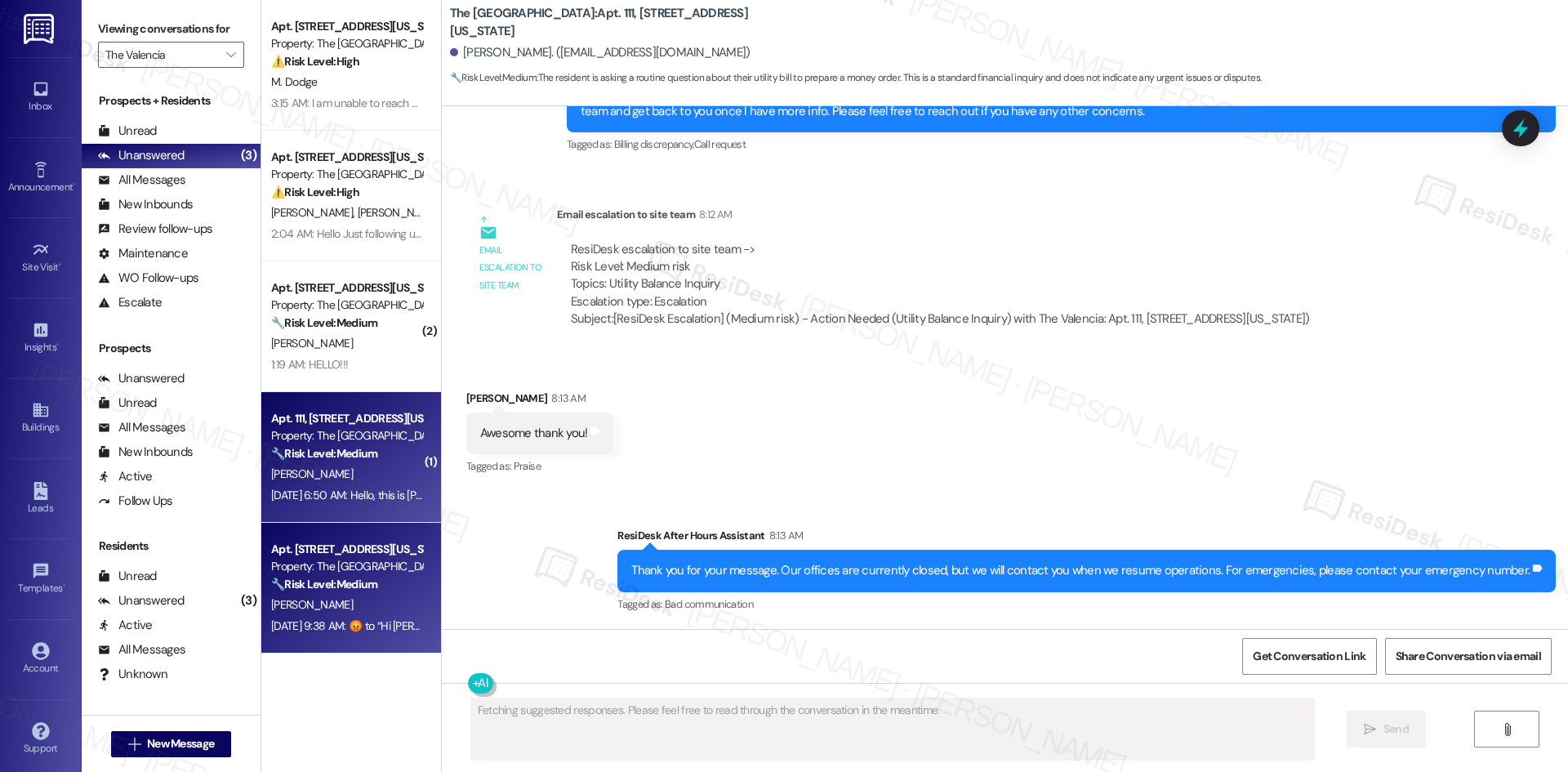
click at [298, 608] on span "B. Marroquin" at bounding box center [311, 604] width 82 height 15
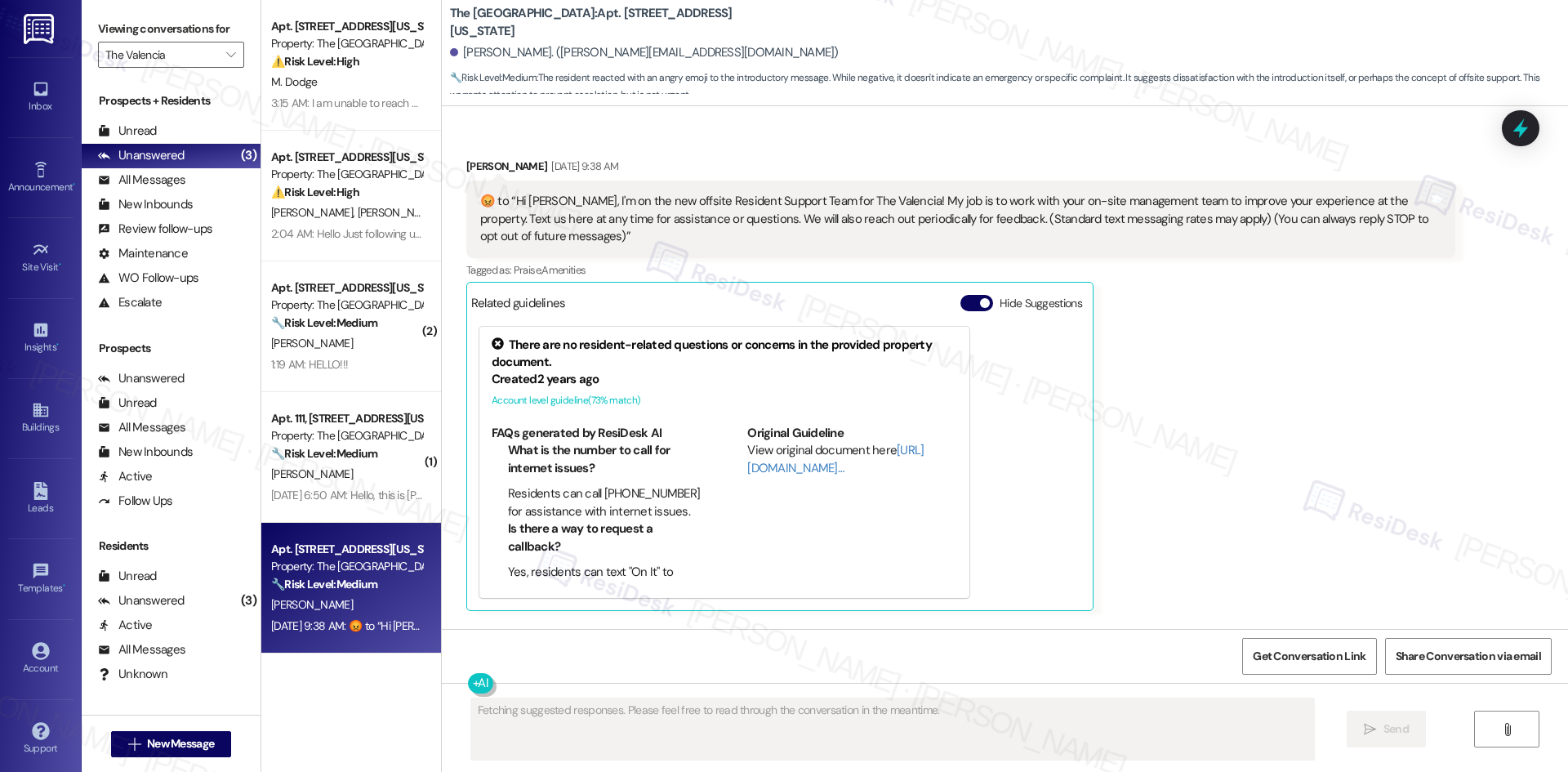
scroll to position [752, 0]
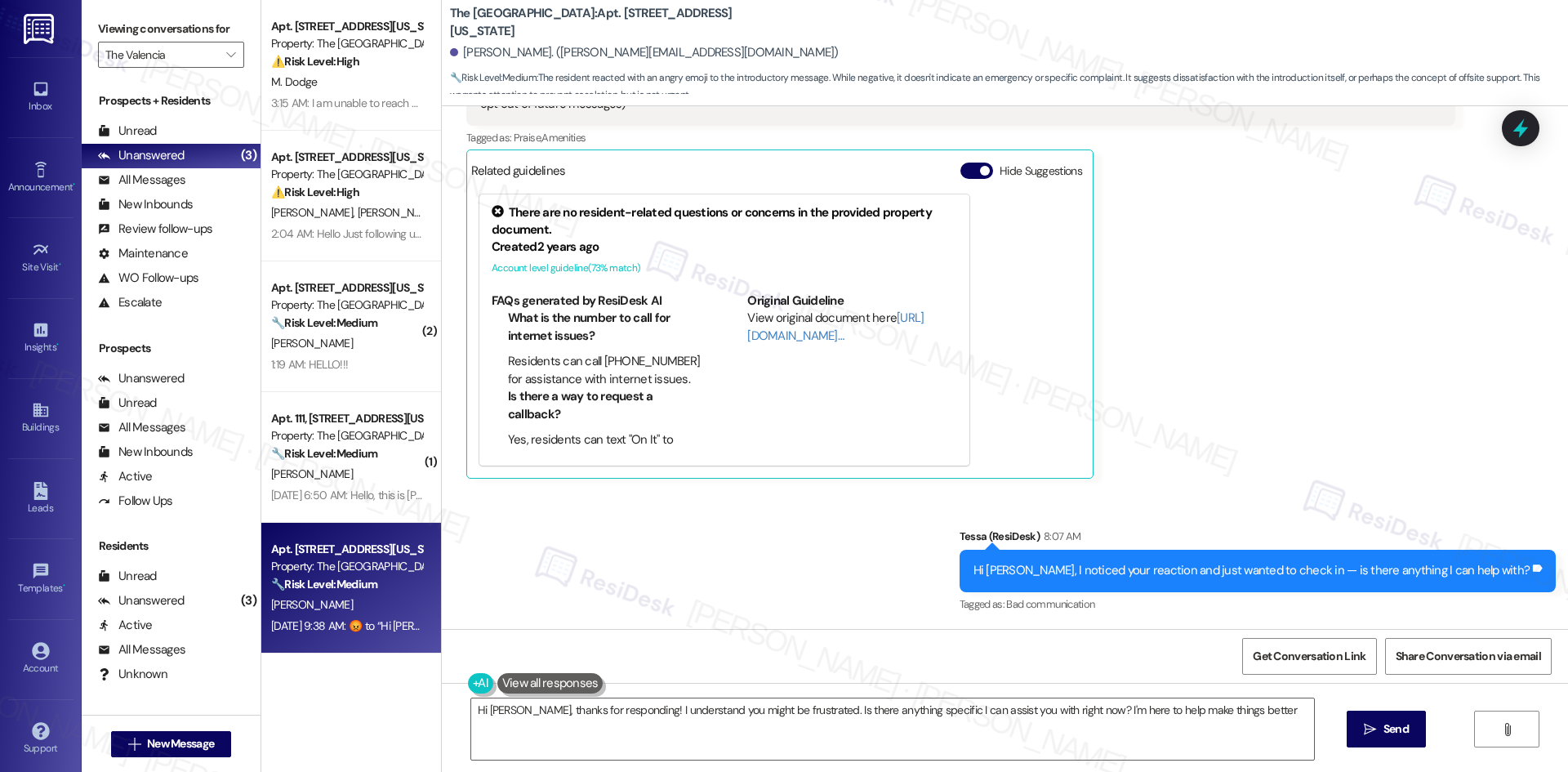
type textarea "Hi Bryan, thanks for responding! I understand you might be frustrated. Is there…"
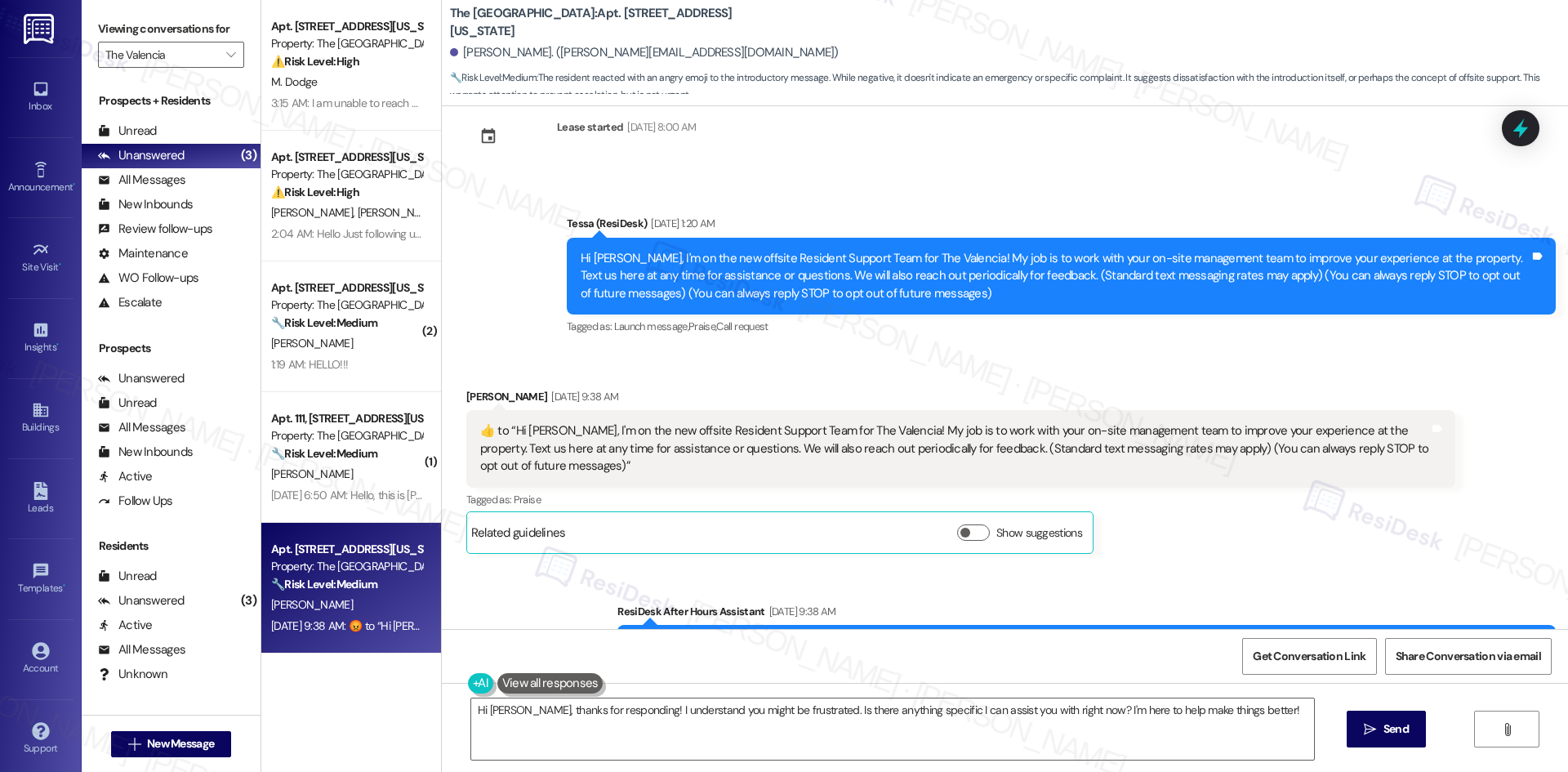
scroll to position [0, 0]
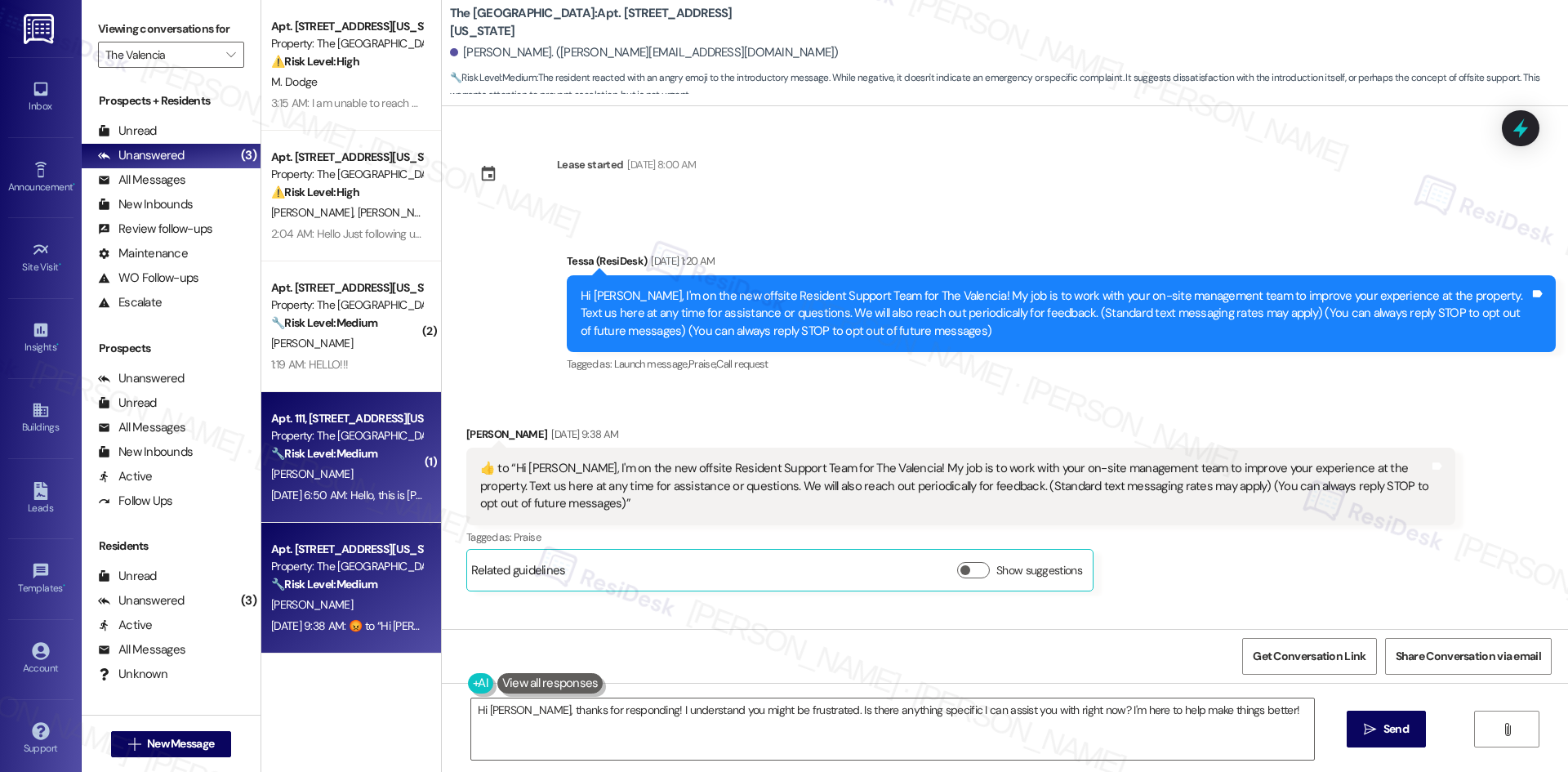
click at [336, 507] on div "Apt. 111, 3450 W Missouri Ave Property: The Valencia 🔧 Risk Level: Medium The r…" at bounding box center [351, 458] width 180 height 131
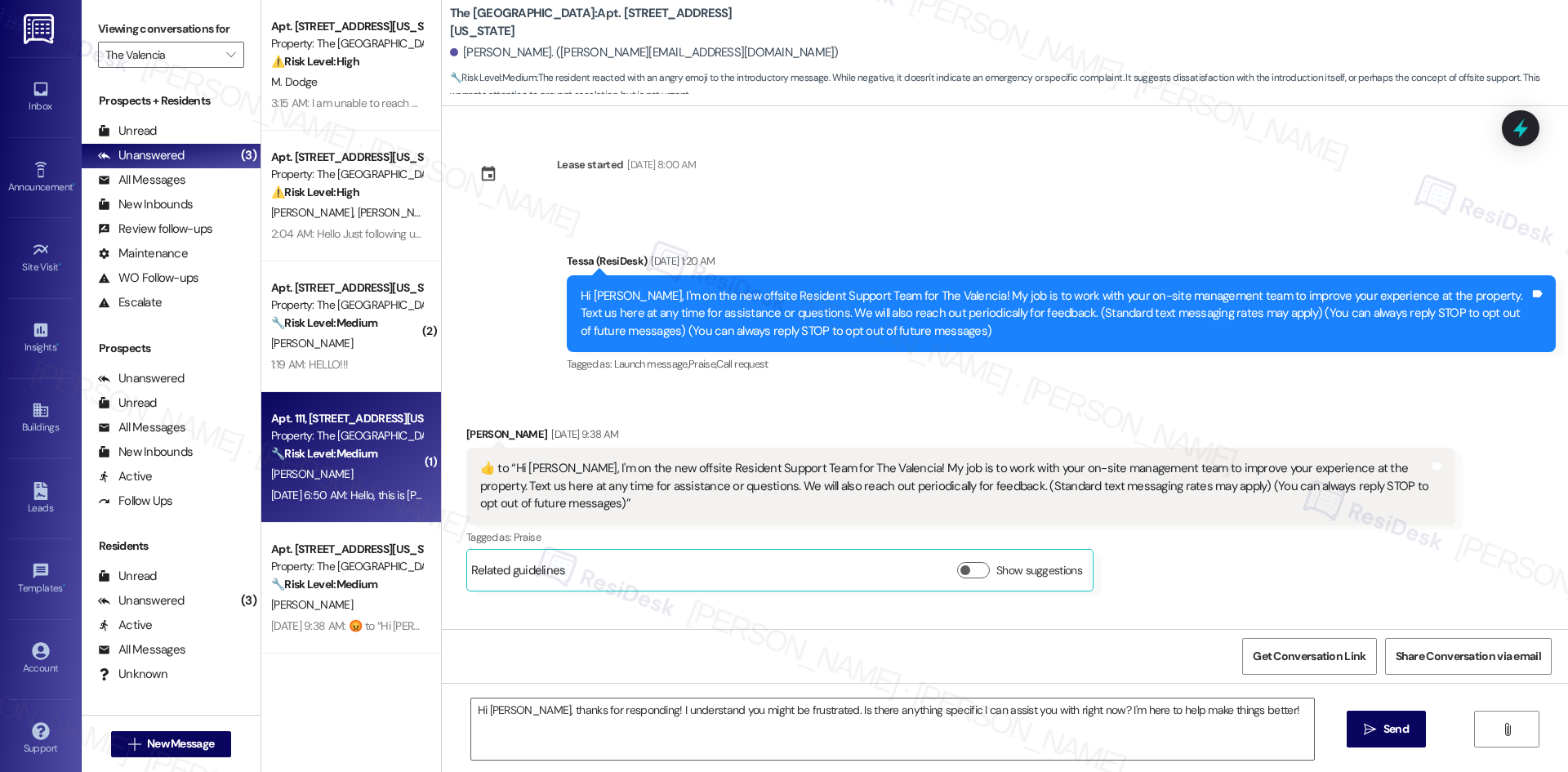
type textarea "Fetching suggested responses. Please feel free to read through the conversation…"
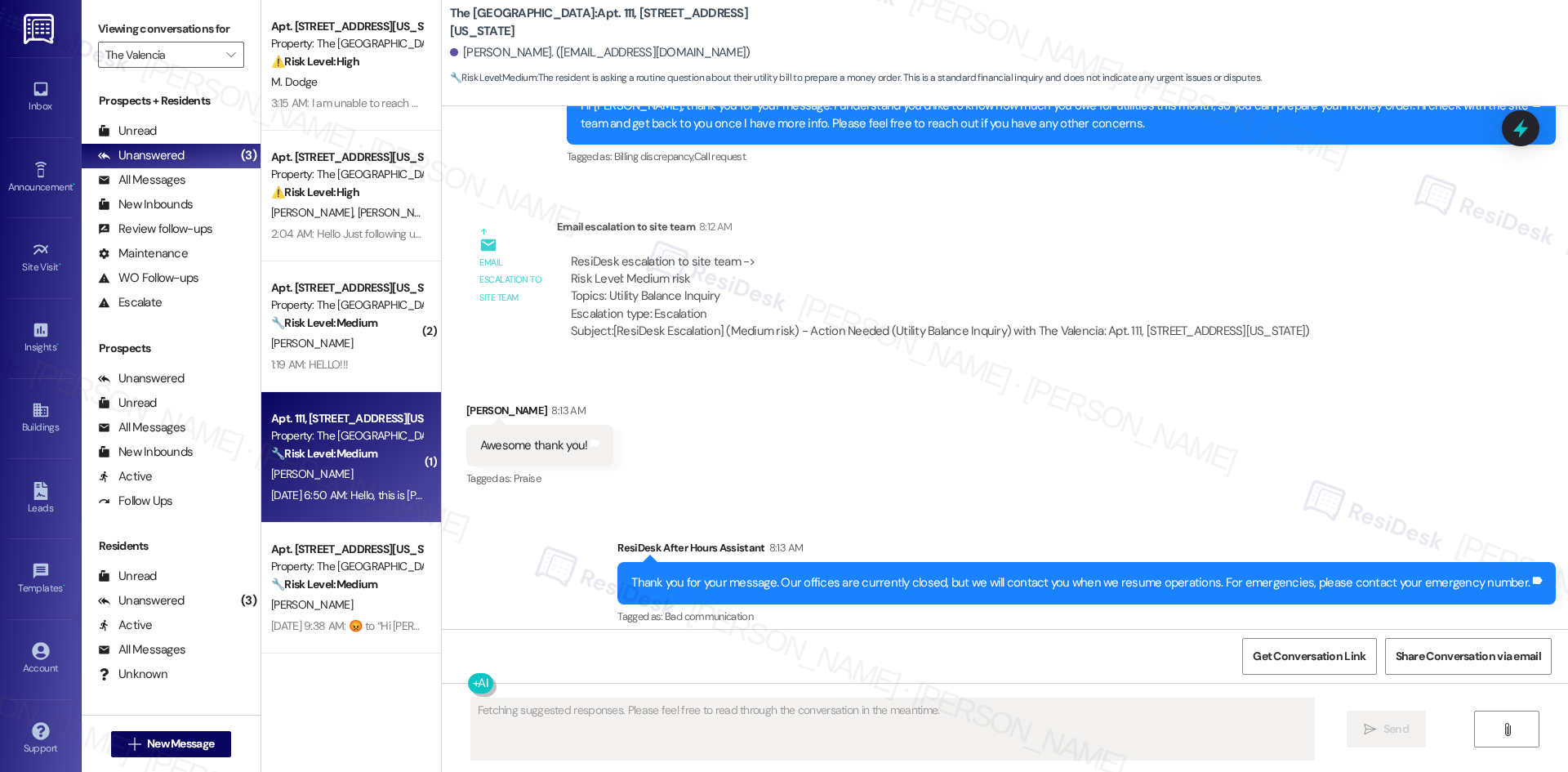
scroll to position [705, 0]
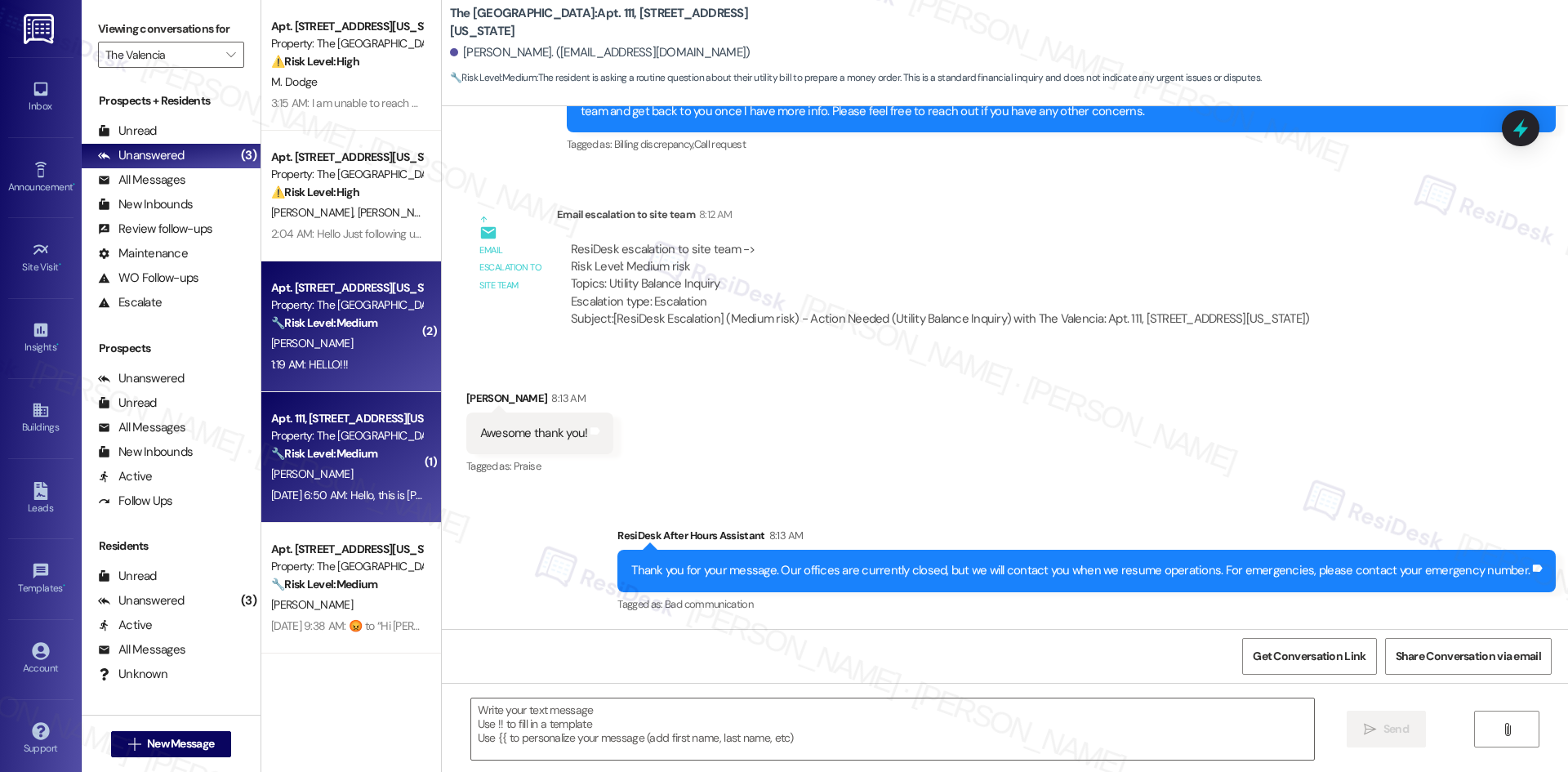
click at [382, 312] on div "Property: The Valencia" at bounding box center [347, 306] width 151 height 17
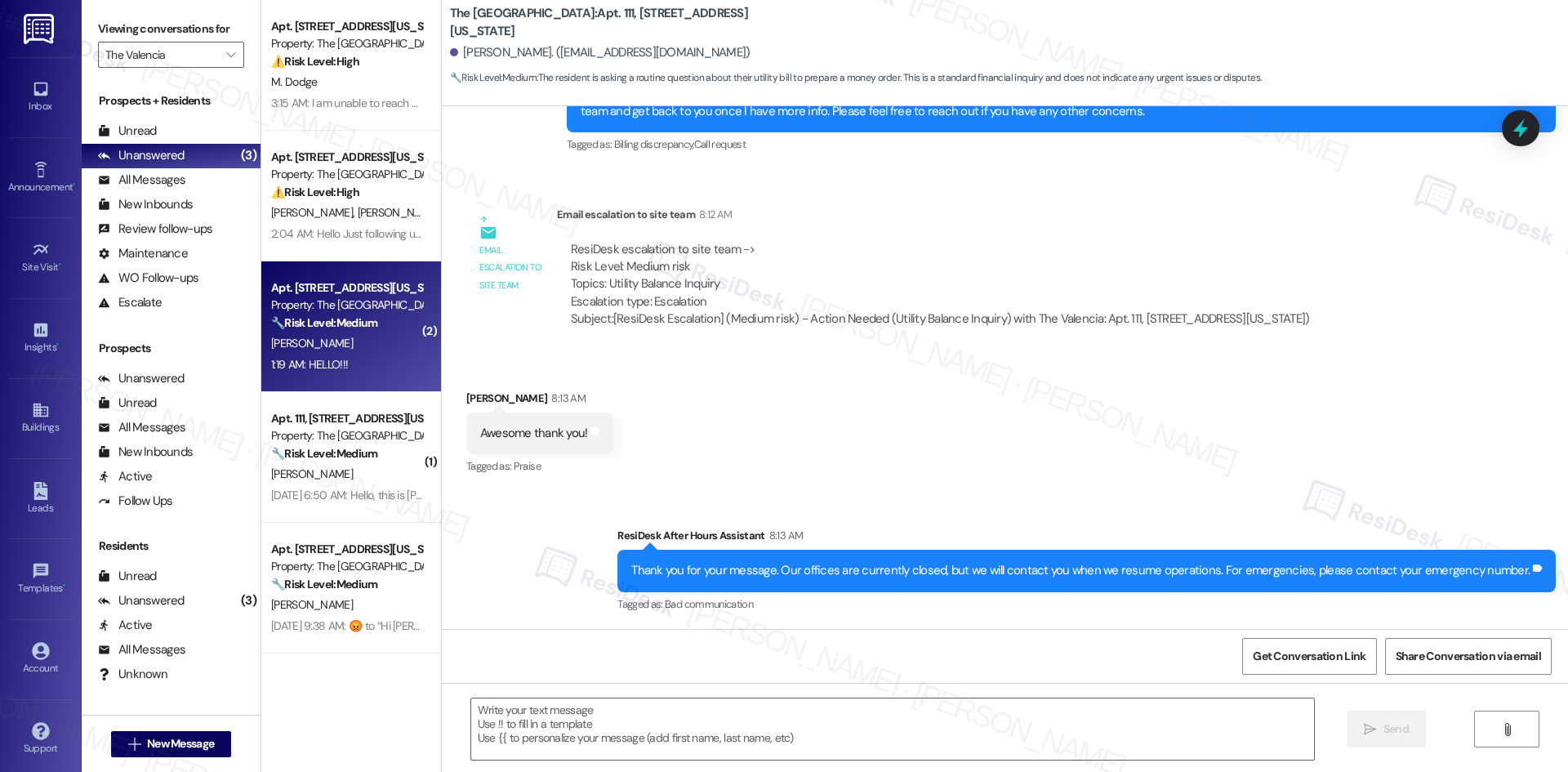
type textarea "Fetching suggested responses. Please feel free to read through the conversation…"
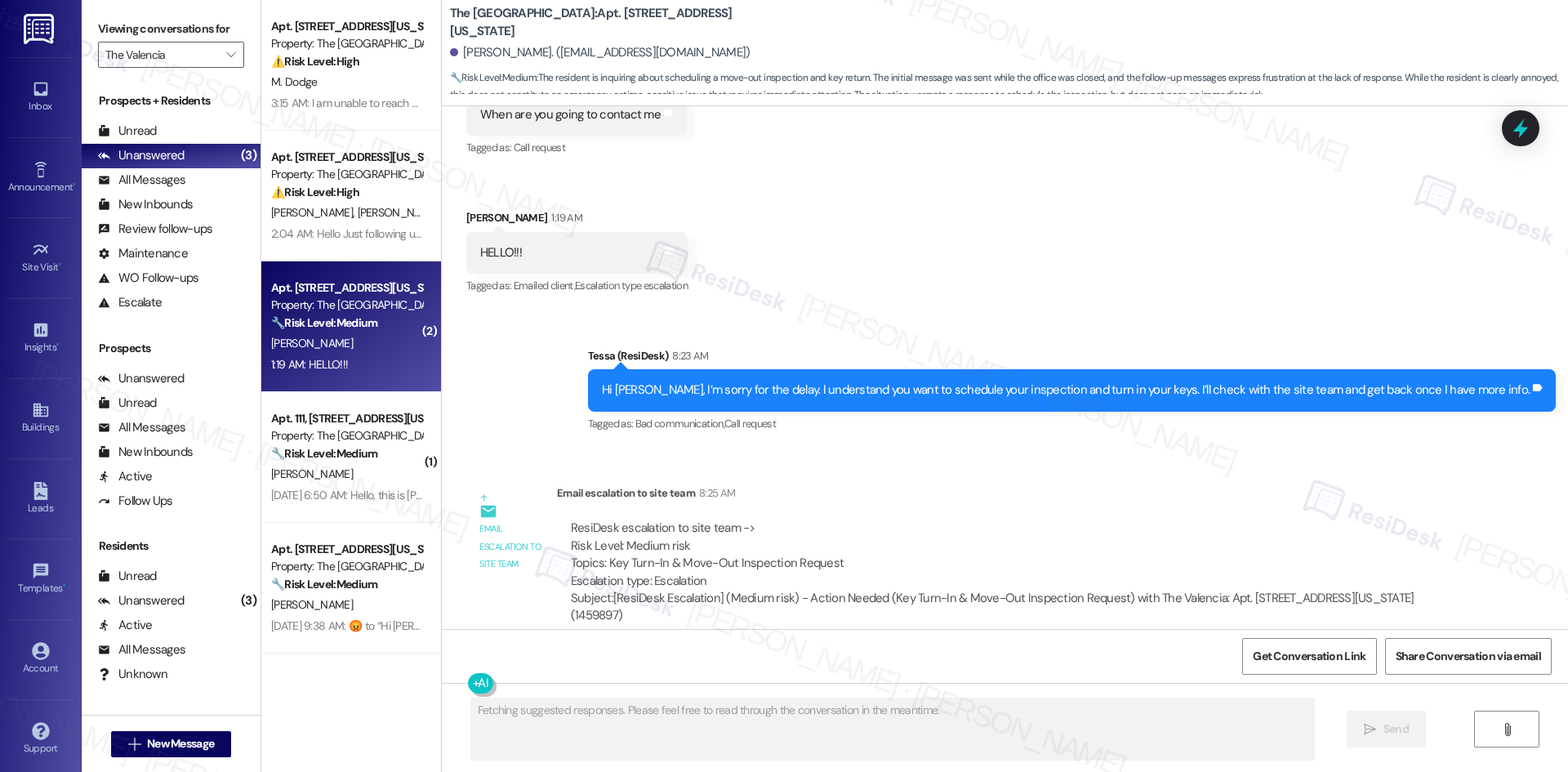
scroll to position [954, 0]
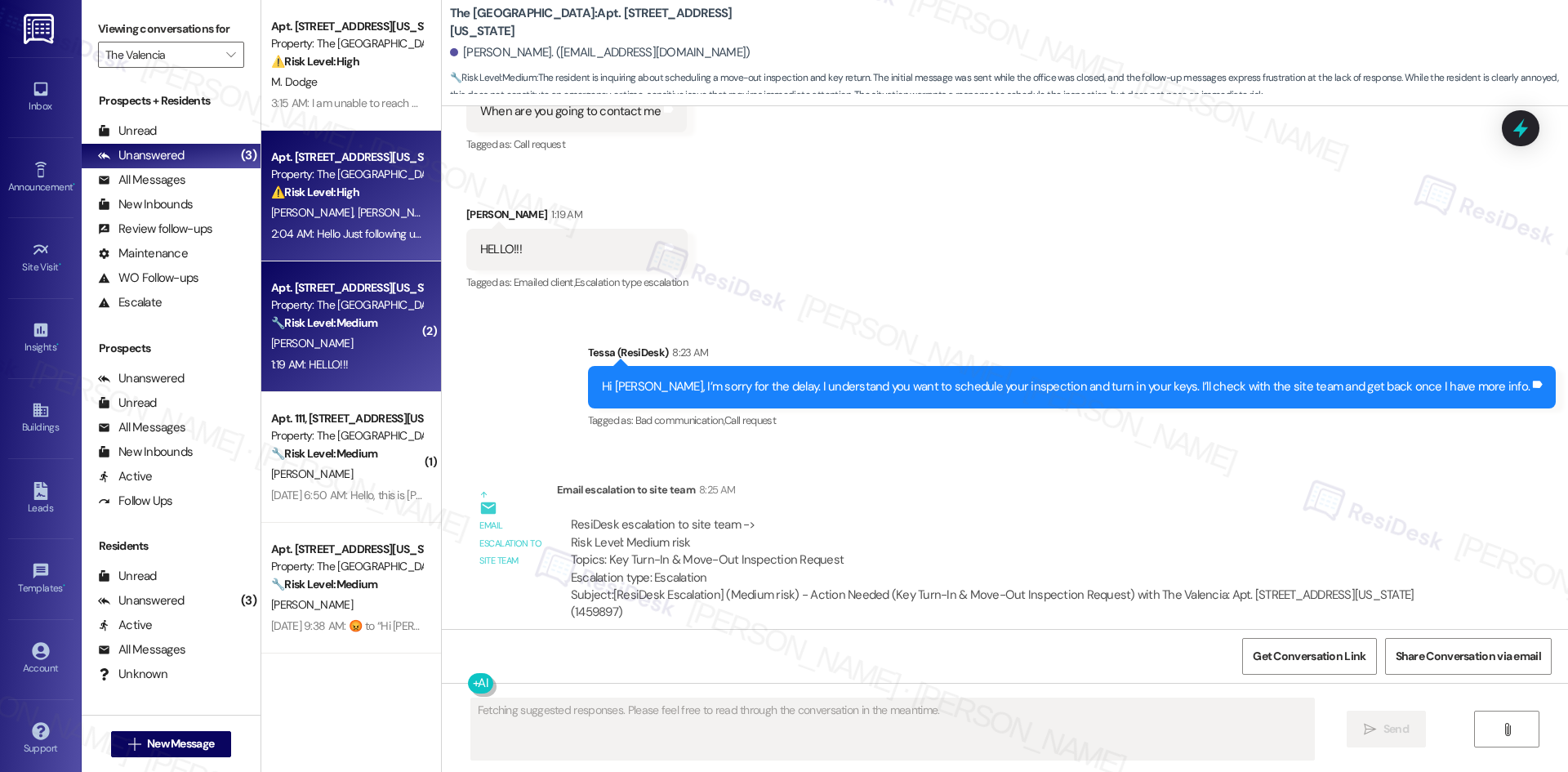
click at [298, 213] on span "D. Angulo" at bounding box center [314, 212] width 87 height 15
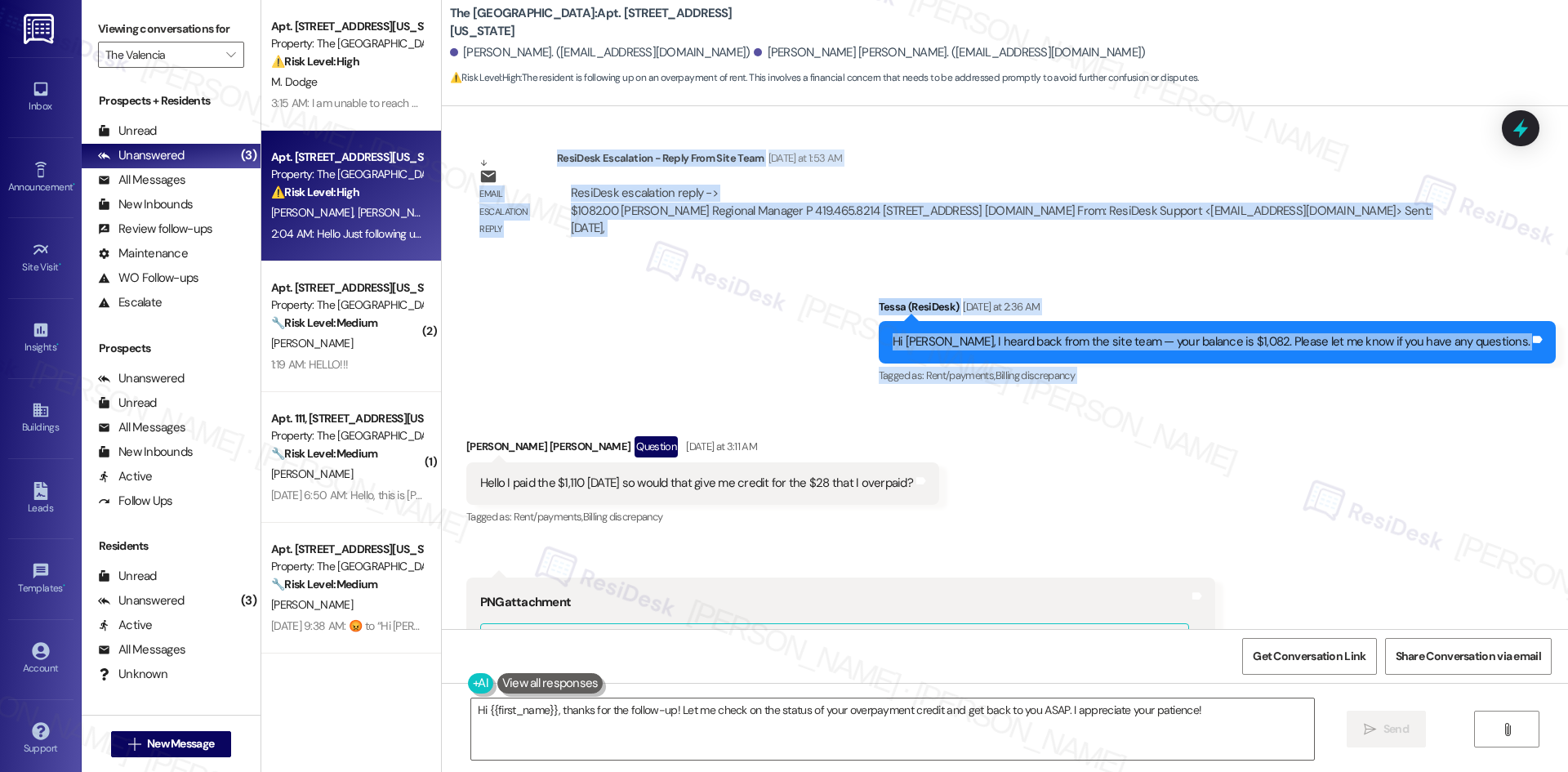
scroll to position [1164, 0]
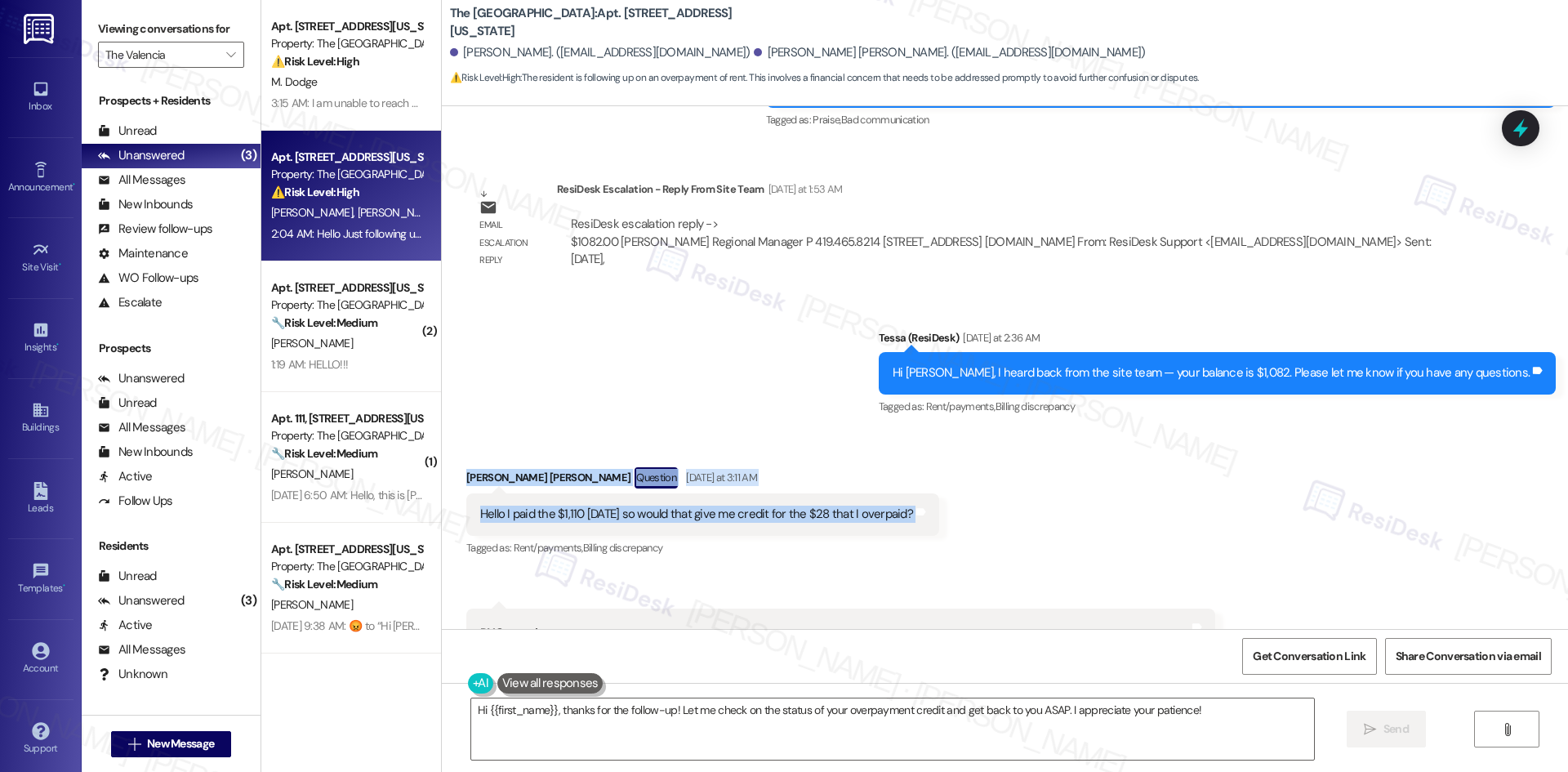
drag, startPoint x: 442, startPoint y: 190, endPoint x: 957, endPoint y: 508, distance: 605.3
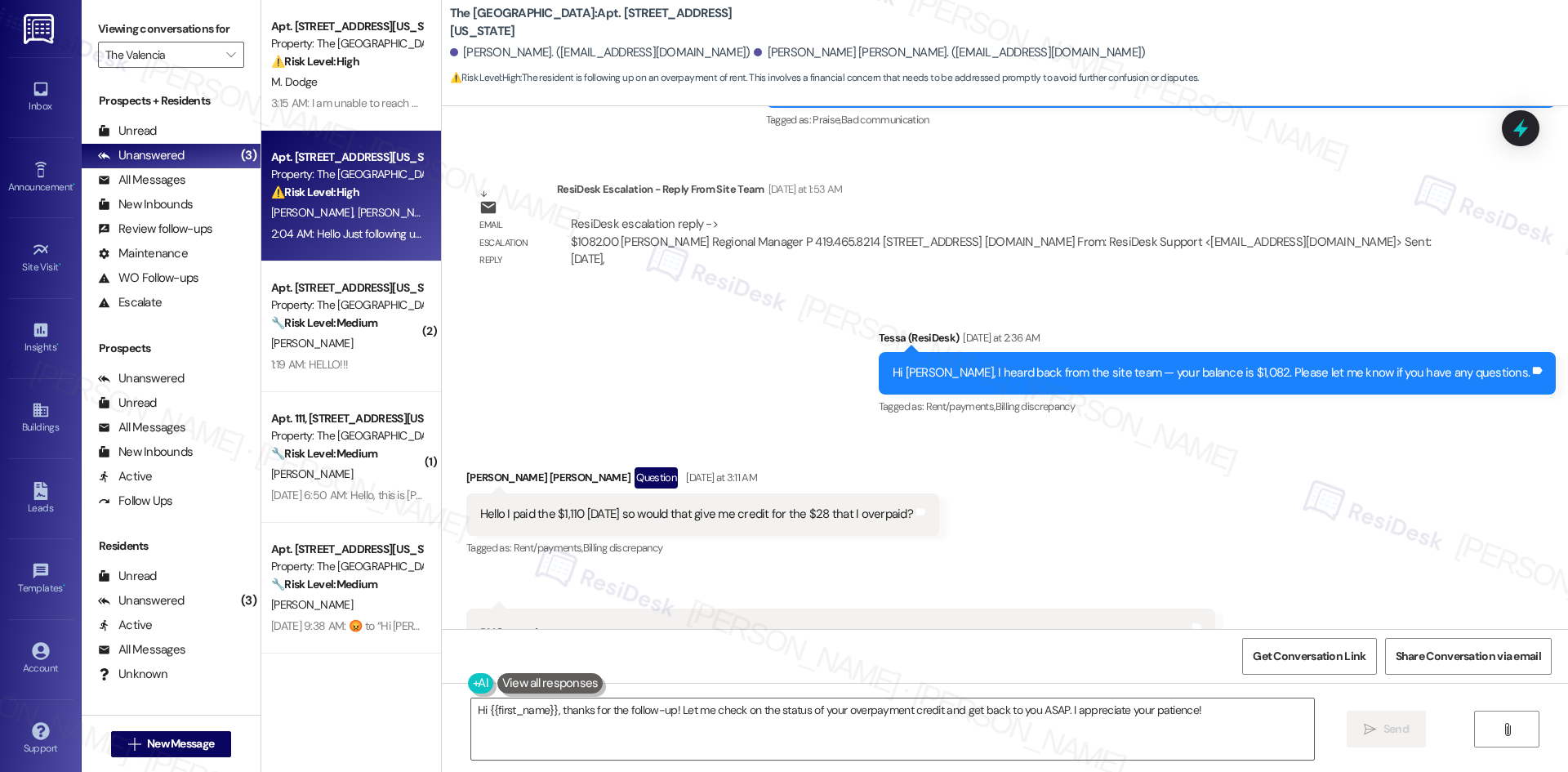
click at [487, 416] on div "Sent via SMS Tessa (ResiDesk) Yesterday at 2:36 AM Hi Dulce, I heard back from …" at bounding box center [1005, 361] width 1126 height 138
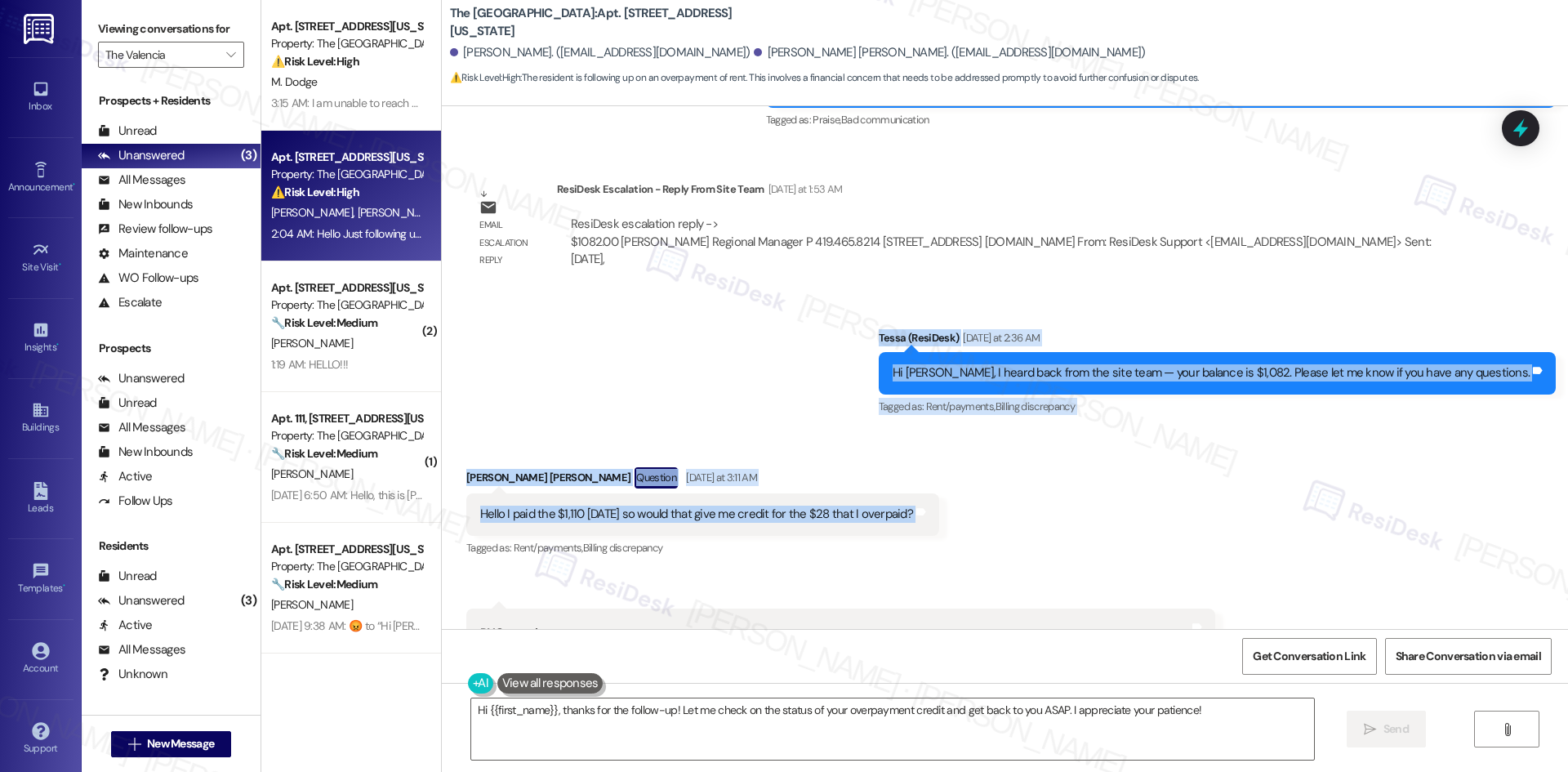
drag, startPoint x: 849, startPoint y: 323, endPoint x: 647, endPoint y: 540, distance: 296.5
click at [962, 517] on div "Lease started May 08, 2025 at 8:00 AM Announcement, sent via SMS Tessa (ResiDes…" at bounding box center [1005, 367] width 1126 height 523
copy div "Tessa (ResiDesk) Yesterday at 2:36 AM Hi Dulce, I heard back from the site team…"
click at [818, 405] on div "Sent via SMS Tessa (ResiDesk) Yesterday at 2:36 AM Hi Dulce, I heard back from …" at bounding box center [1005, 361] width 1126 height 138
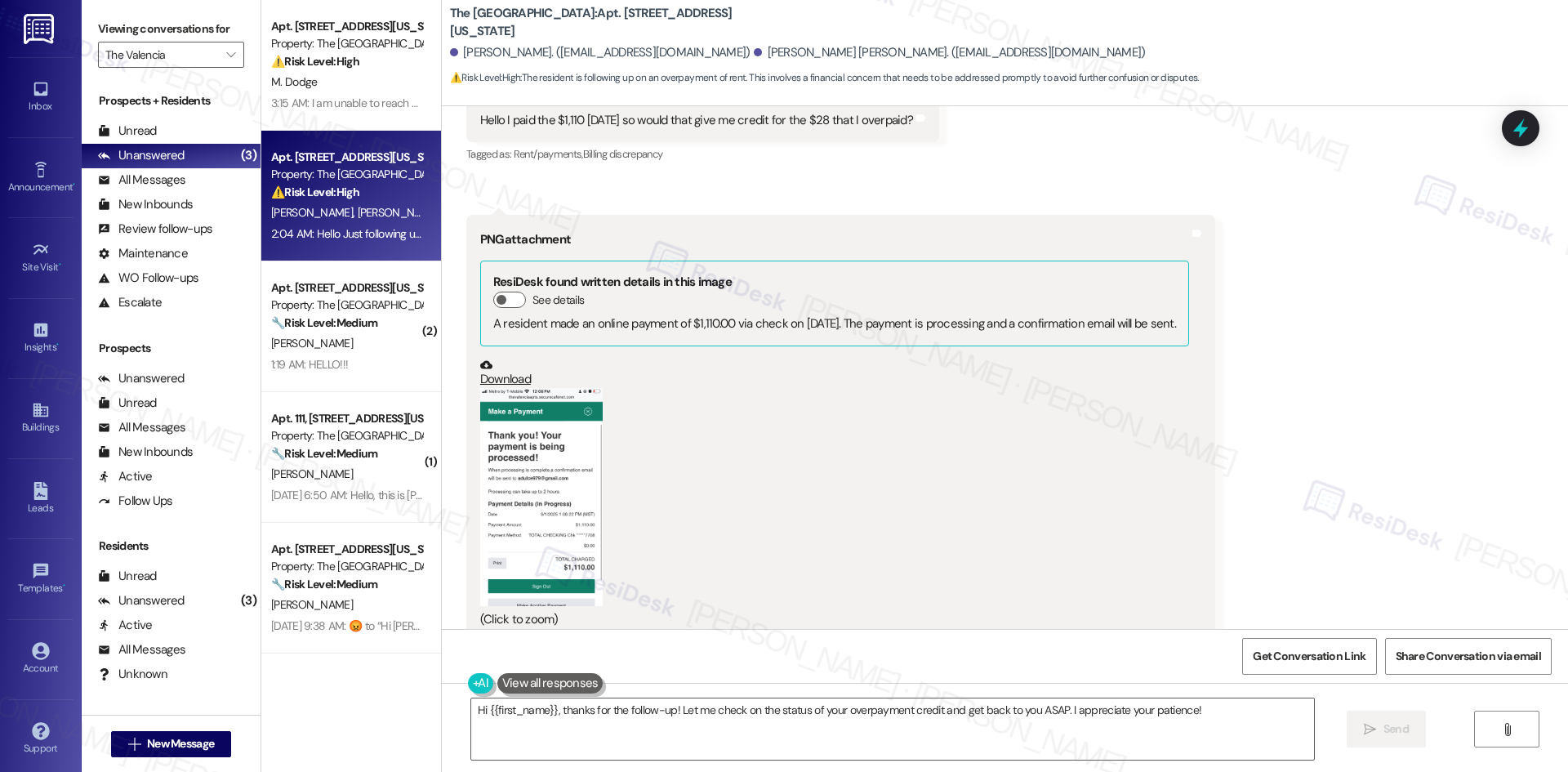
scroll to position [1763, 0]
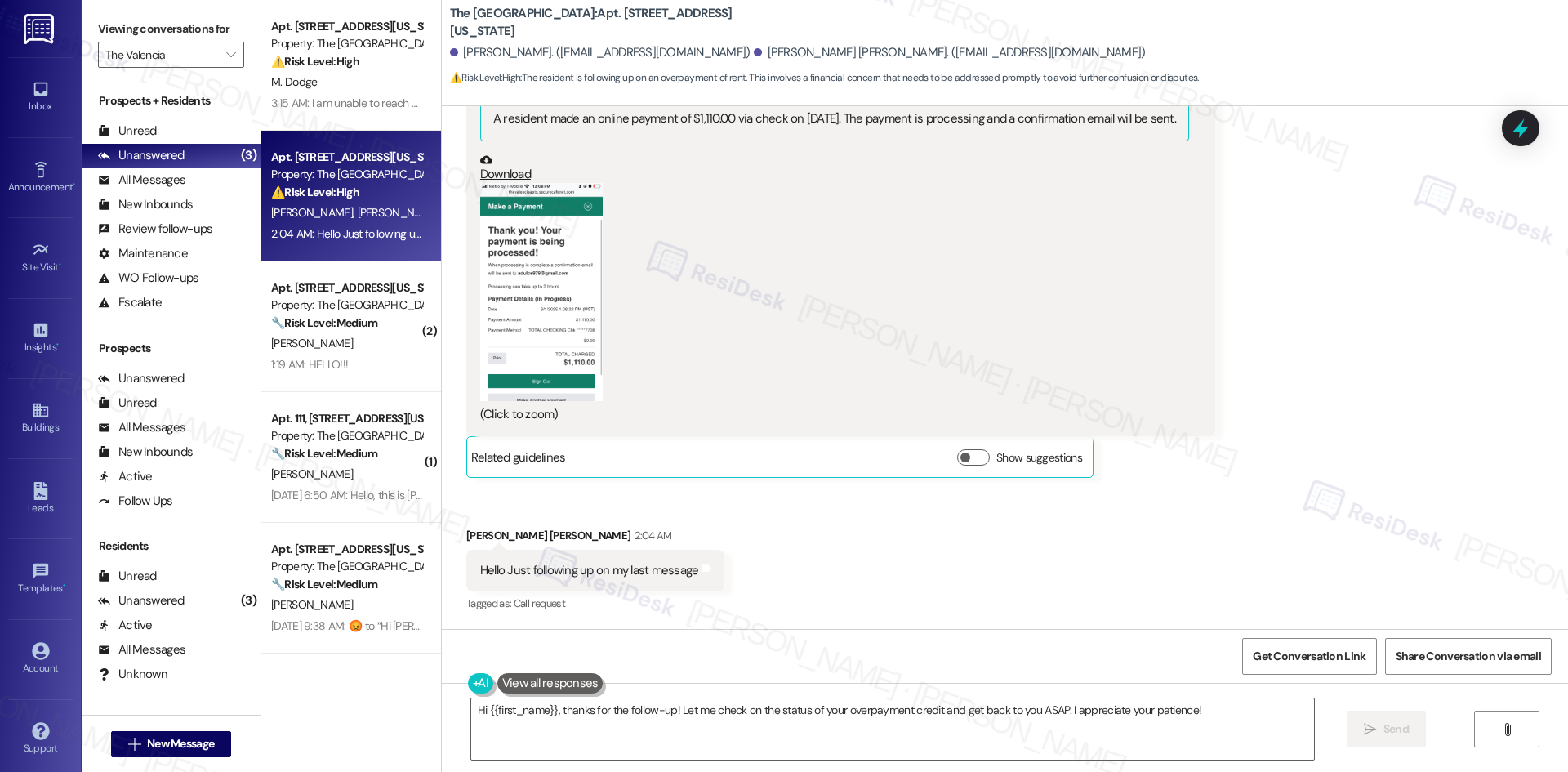
click at [575, 357] on button "Zoom image" at bounding box center [541, 292] width 122 height 218
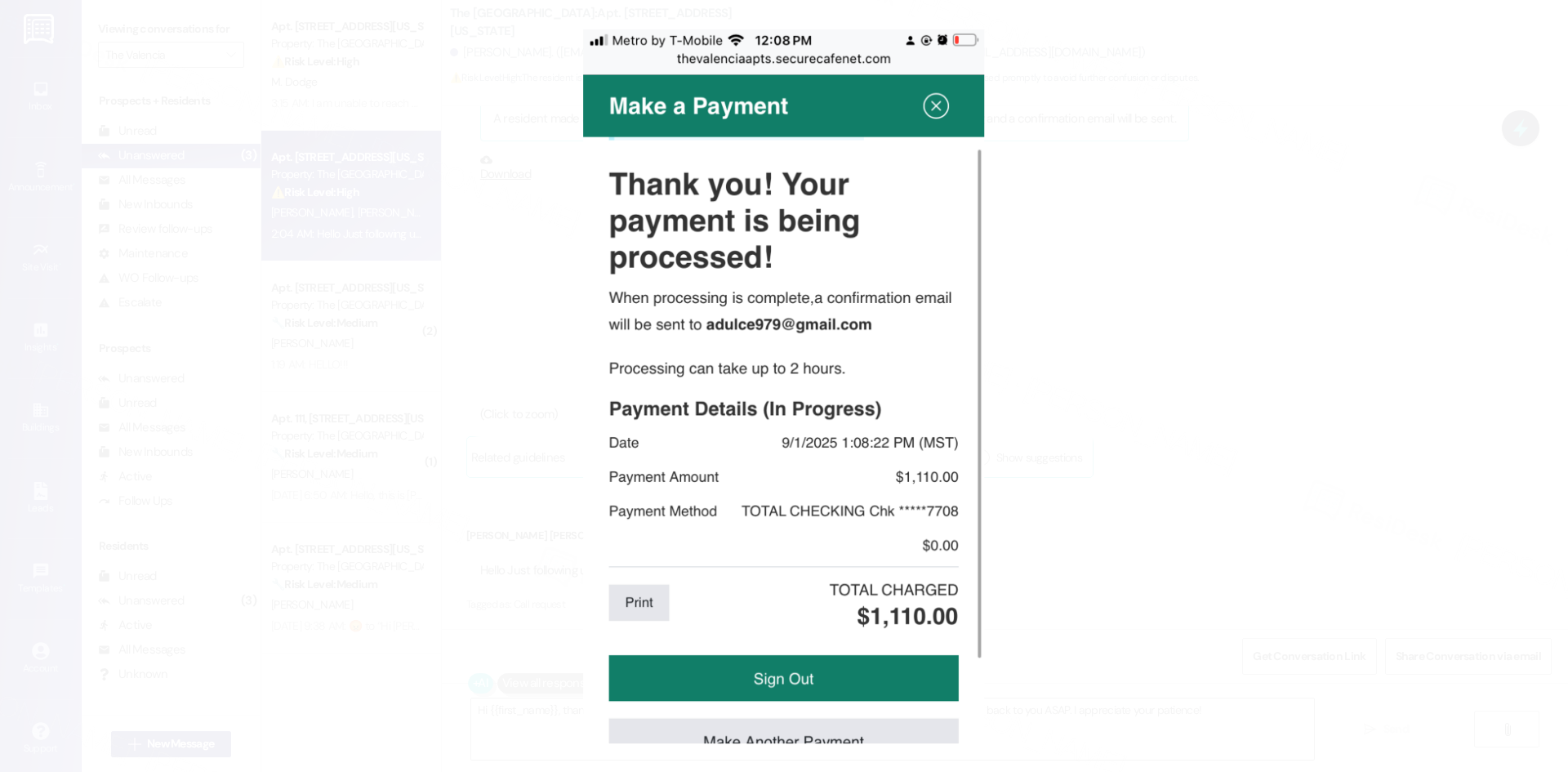
drag, startPoint x: 817, startPoint y: 397, endPoint x: 967, endPoint y: 425, distance: 152.6
click at [819, 398] on button "Unzoom image" at bounding box center [784, 386] width 1568 height 772
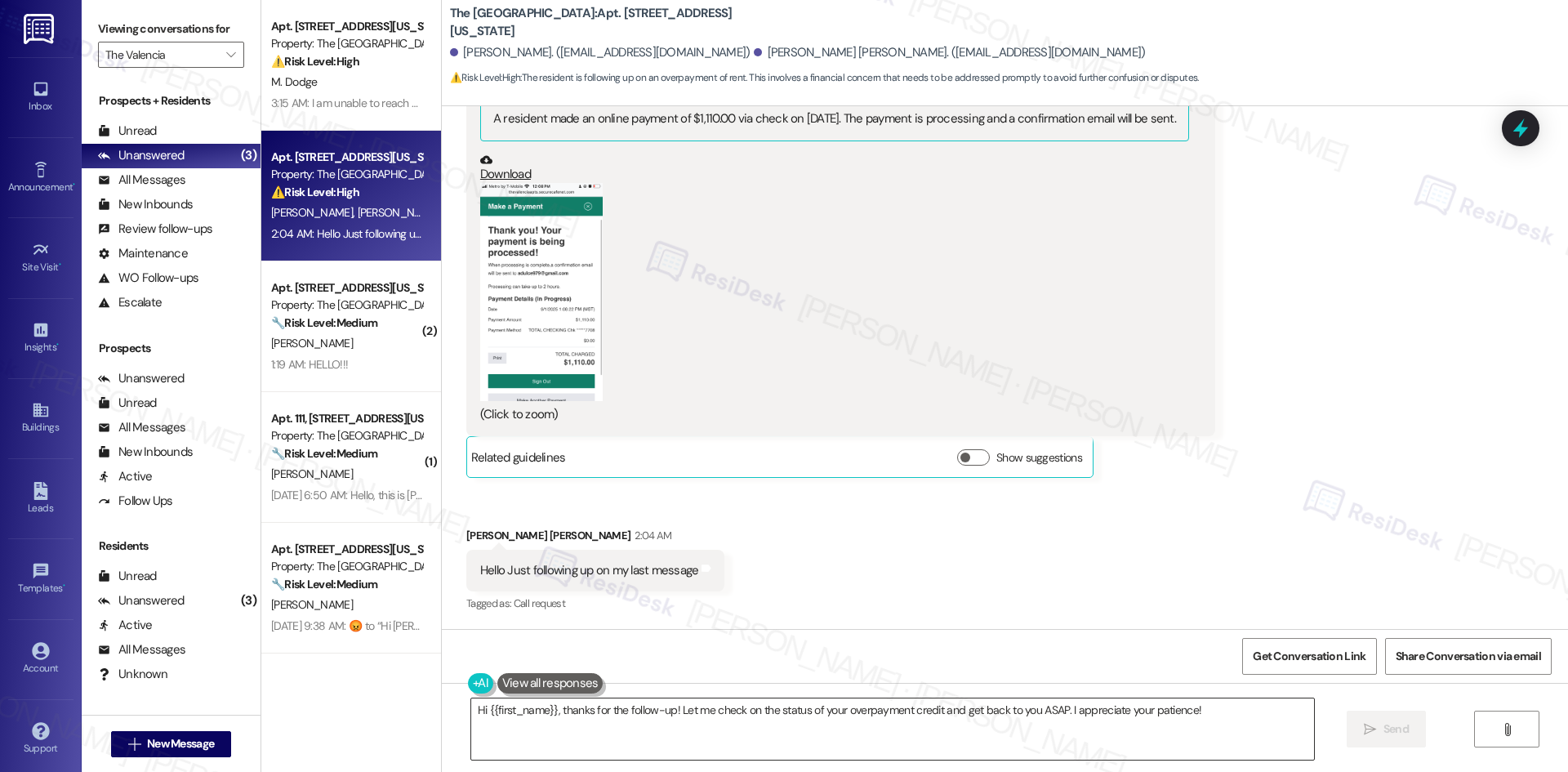
click at [672, 734] on textarea "Hi {{first_name}}, thanks for the follow-up! Let me check on the status of your…" at bounding box center [893, 729] width 843 height 61
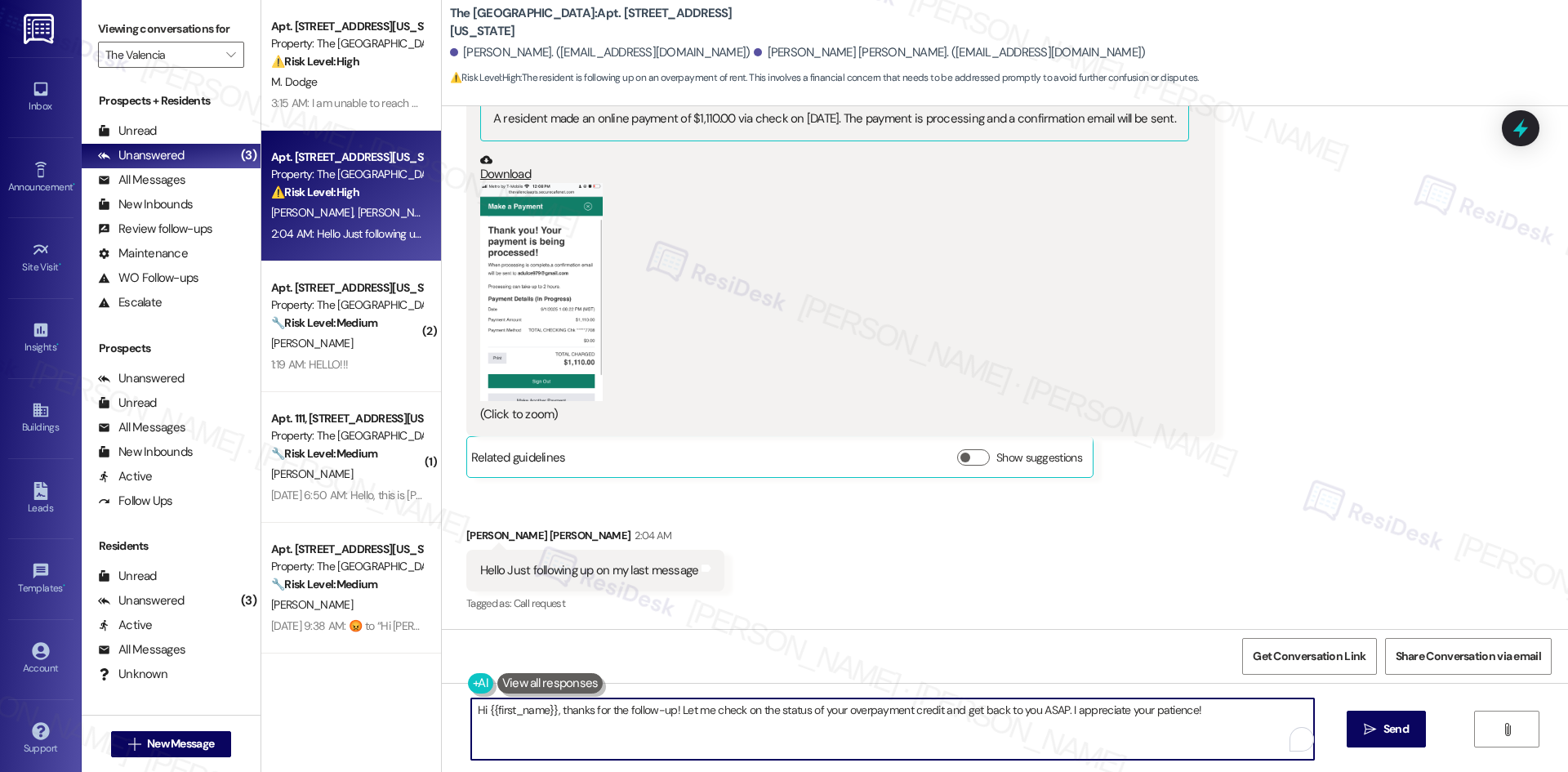
paste textarea "Dulce, thank you for your message. I understand you’re asking if the $28 you ov…"
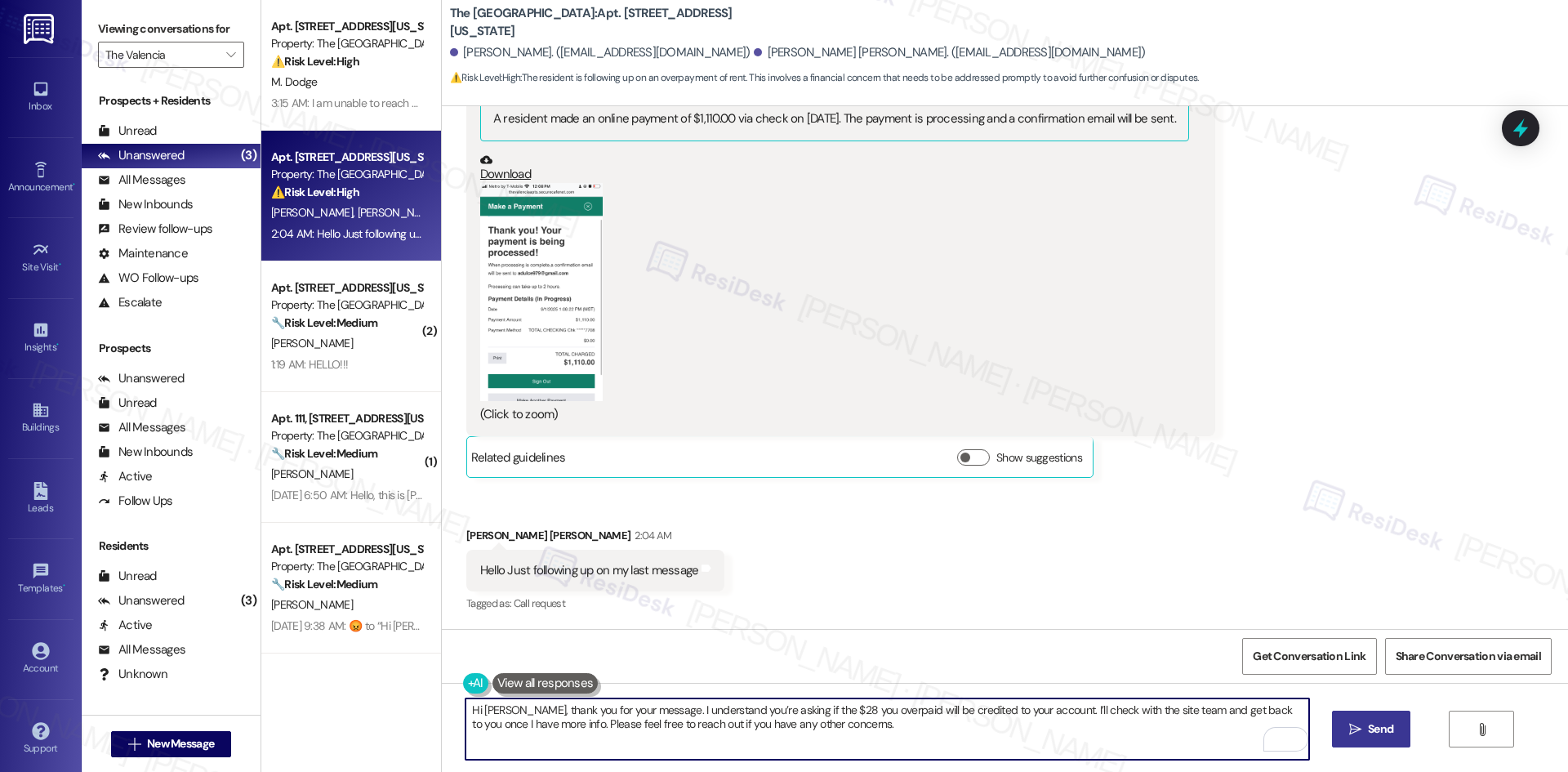
type textarea "Hi Dulce, thank you for your message. I understand you’re asking if the $28 you…"
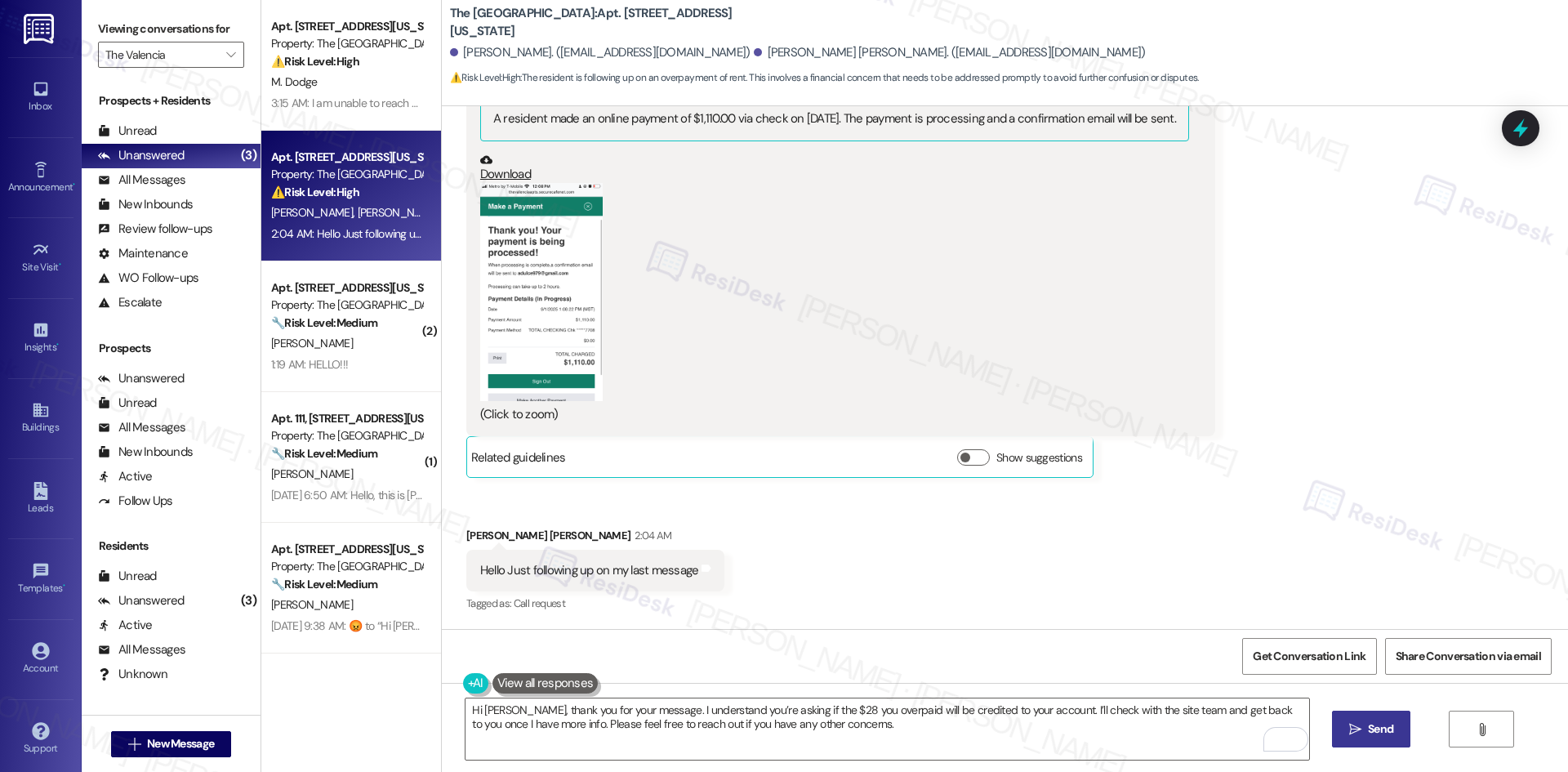
click at [1350, 737] on span " Send" at bounding box center [1371, 729] width 52 height 17
click at [1189, 580] on div "Received via SMS Dulce Magdalena Angulo Question Yesterday at 3:11 AM Hello I p…" at bounding box center [1005, 230] width 1126 height 797
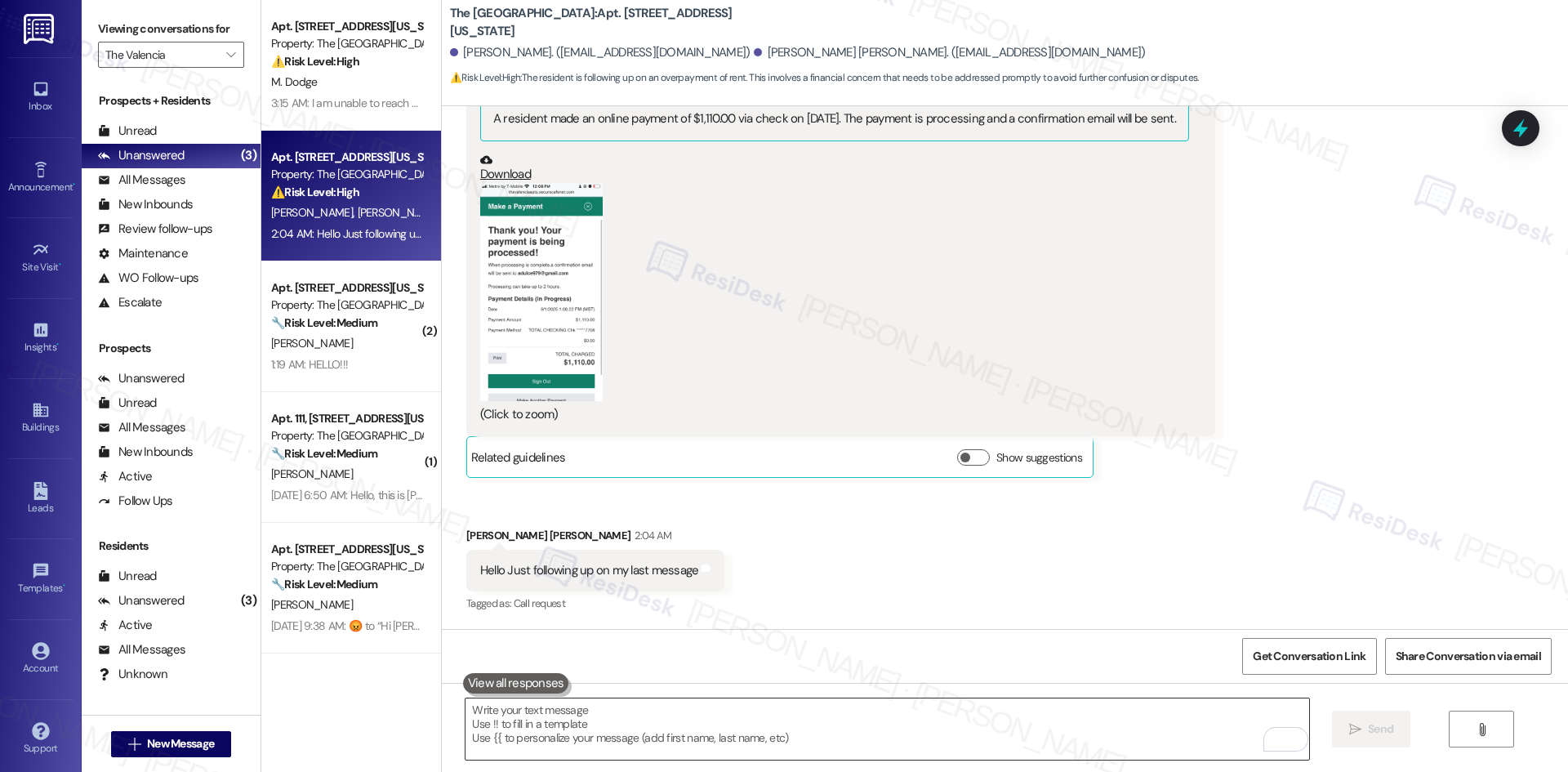
scroll to position [1762, 0]
click at [1295, 545] on div "Received via SMS Dulce Magdalena Angulo Question Yesterday at 3:11 AM Hello I p…" at bounding box center [1005, 231] width 1126 height 797
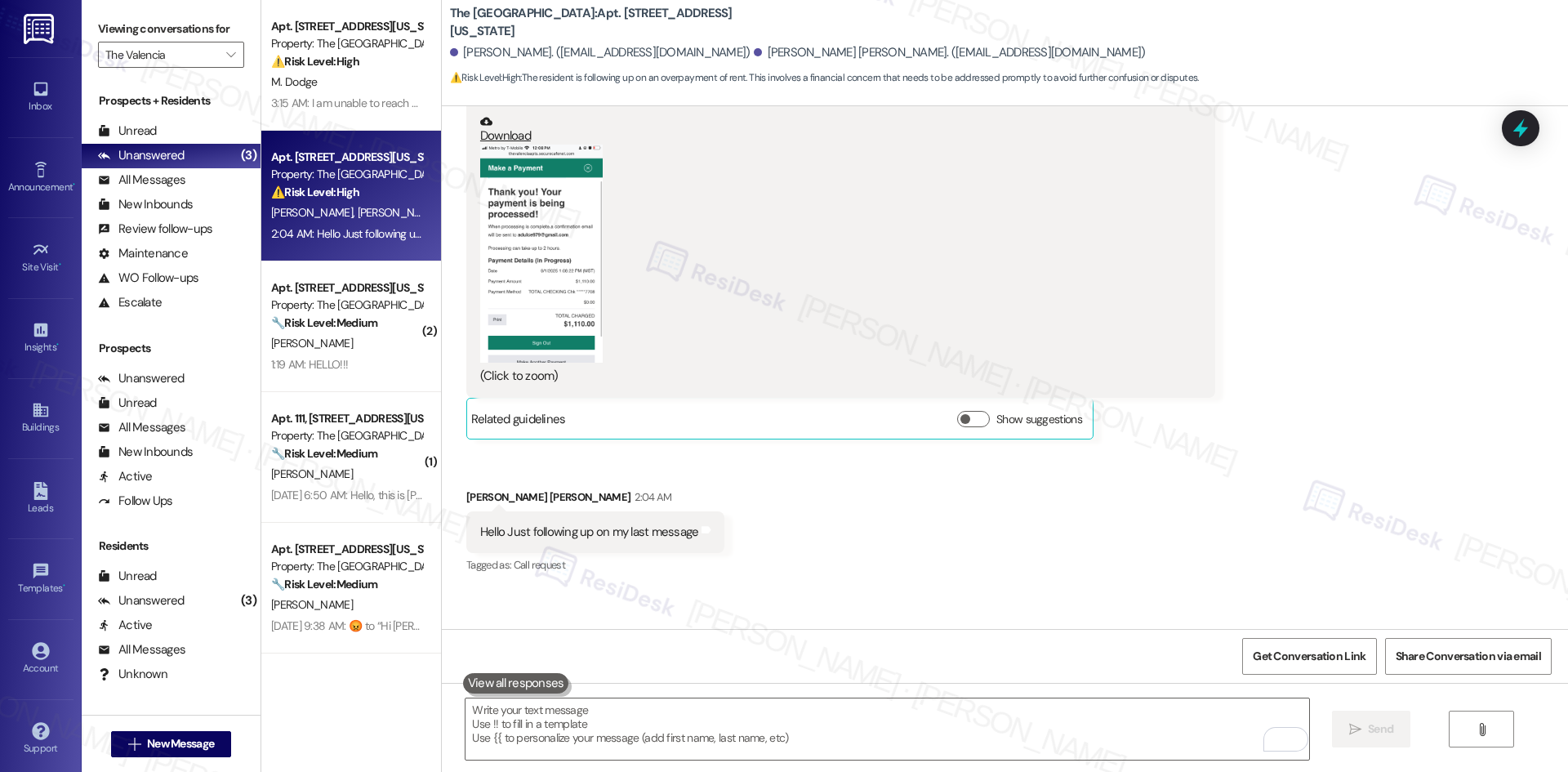
scroll to position [1893, 0]
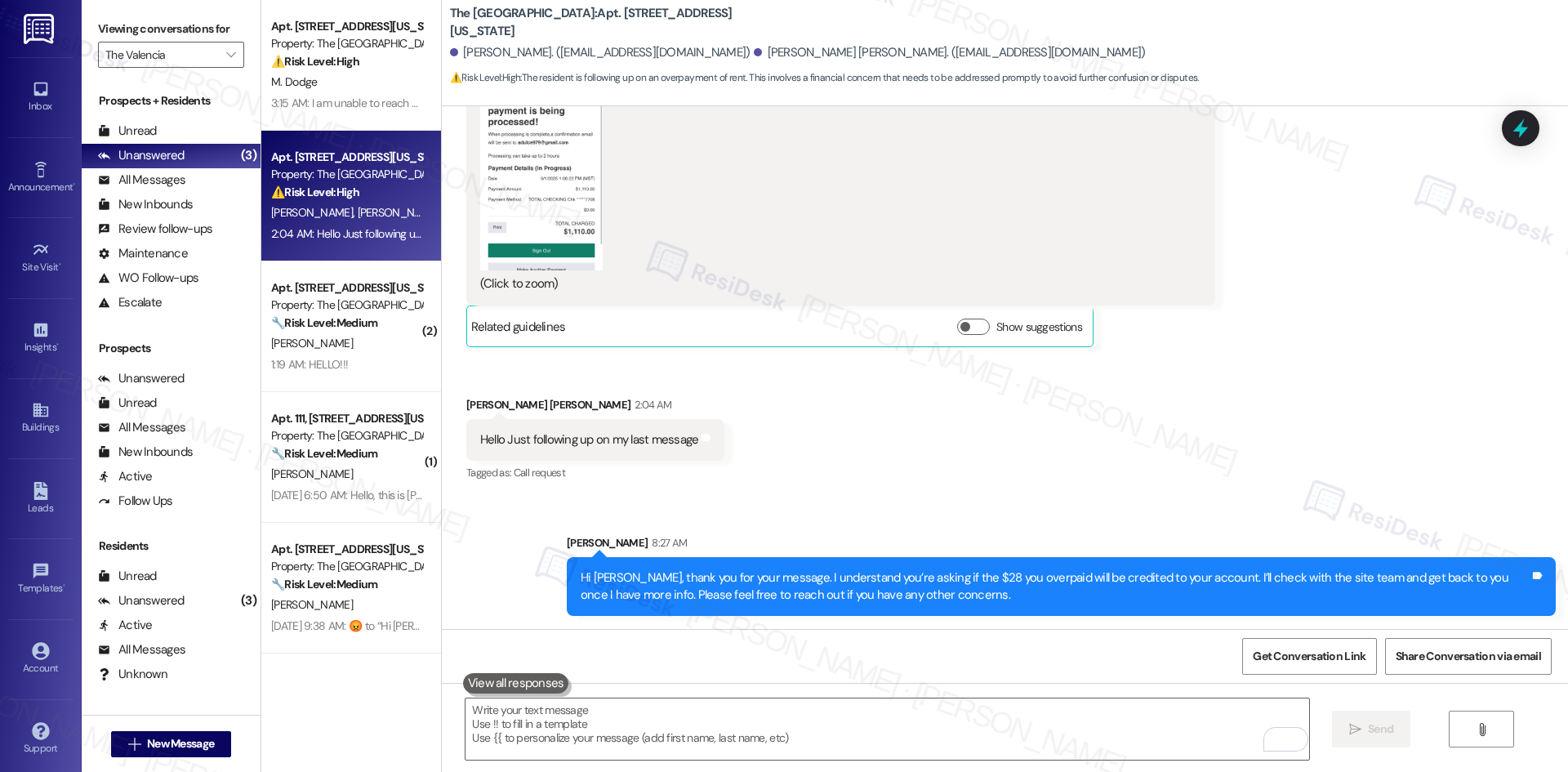
click at [1191, 487] on div "Received via SMS Dulce Magdalena Angulo Question Yesterday at 3:11 AM Hello I p…" at bounding box center [1005, 100] width 1126 height 797
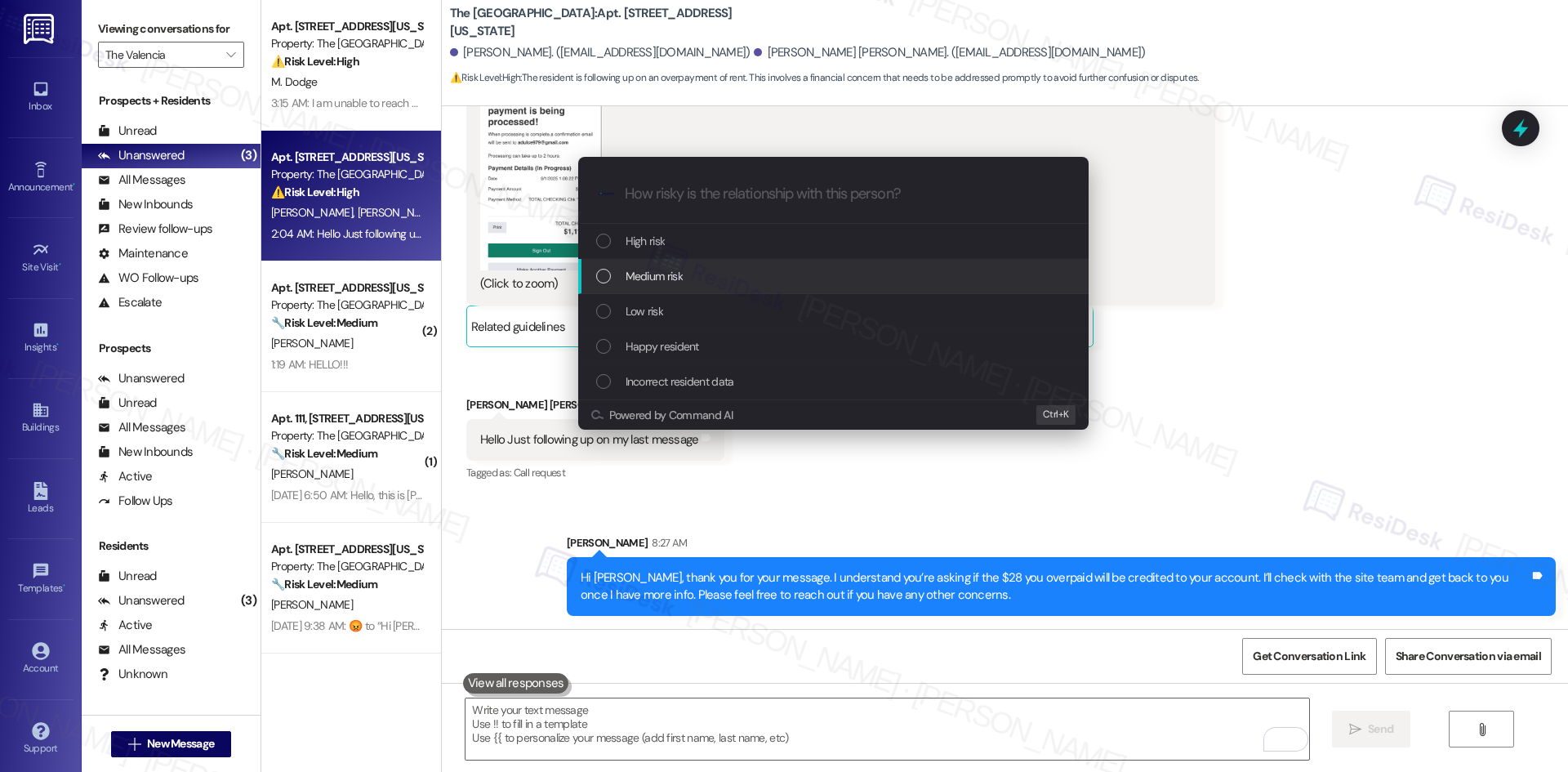
click at [736, 279] on div "Medium risk" at bounding box center [834, 275] width 477 height 18
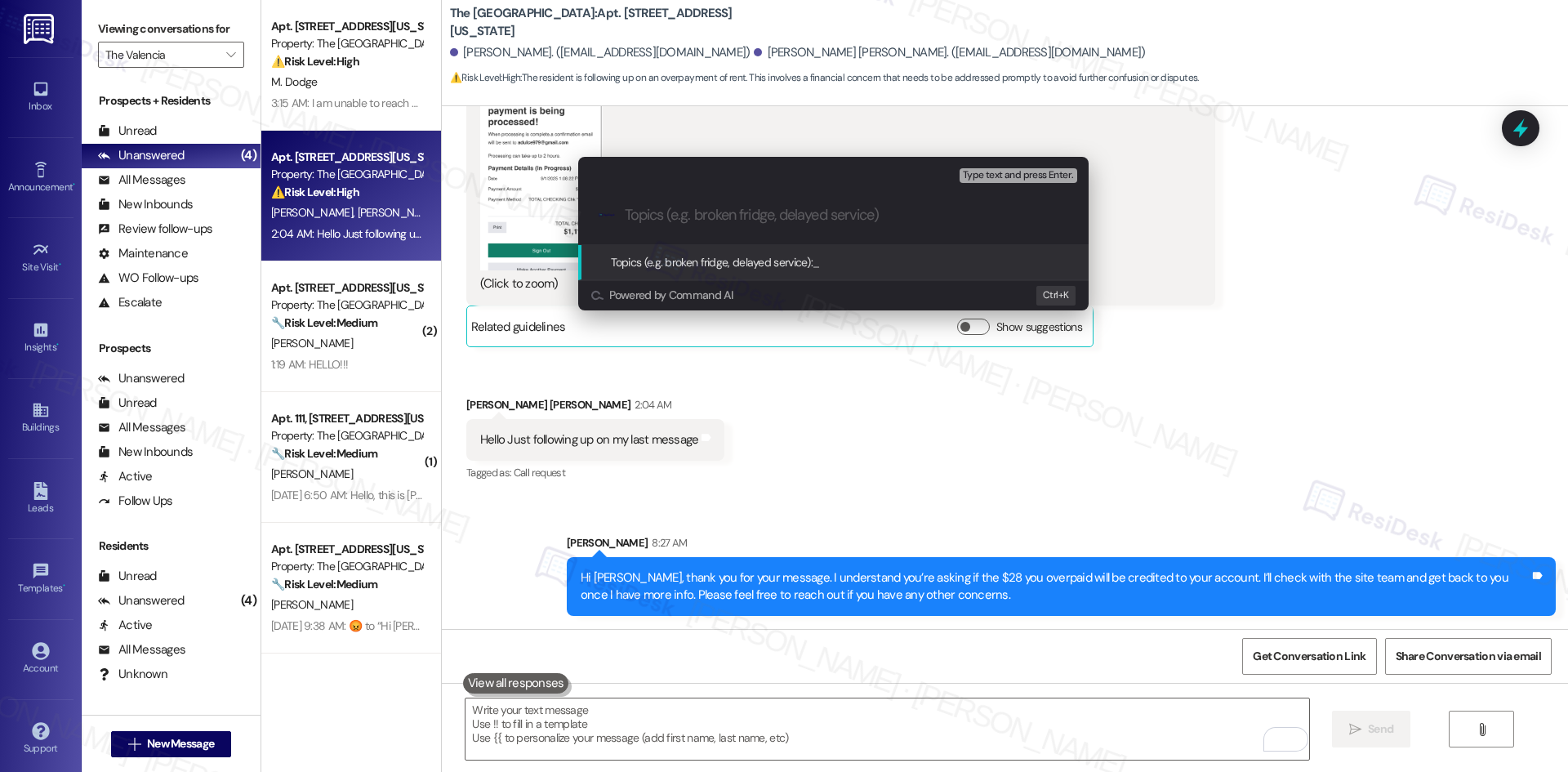
click at [662, 217] on input "Topics (e.g. broken fridge, delayed service)" at bounding box center [845, 215] width 443 height 17
paste input "Overpayment Credit Inquiry – $28 Balance"
type input "Overpayment Credit Inquiry – $28 Balance"
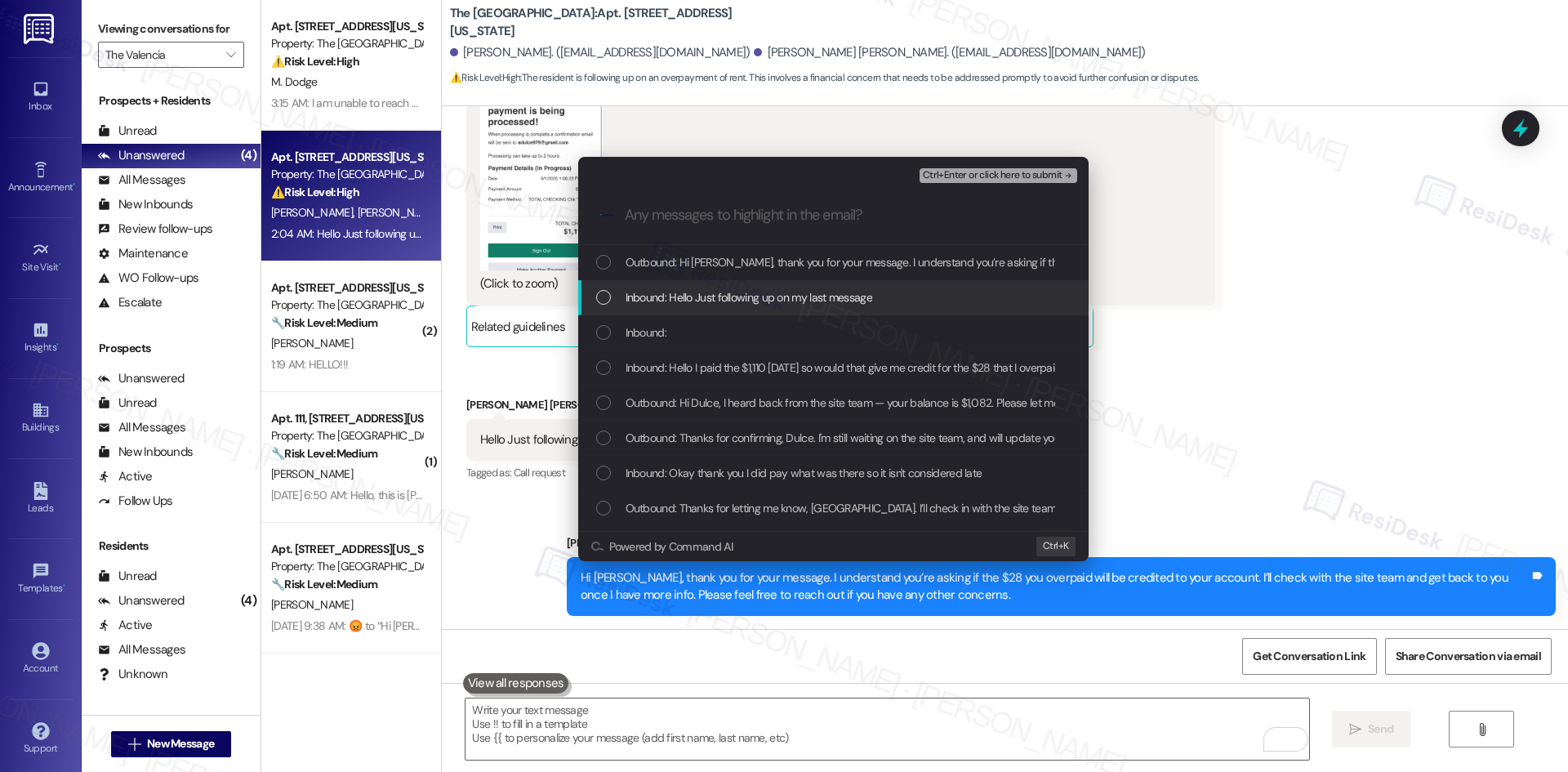
drag, startPoint x: 736, startPoint y: 303, endPoint x: 685, endPoint y: 294, distance: 51.8
click at [737, 303] on span "Inbound: Hello Just following up on my last message" at bounding box center [748, 297] width 247 height 18
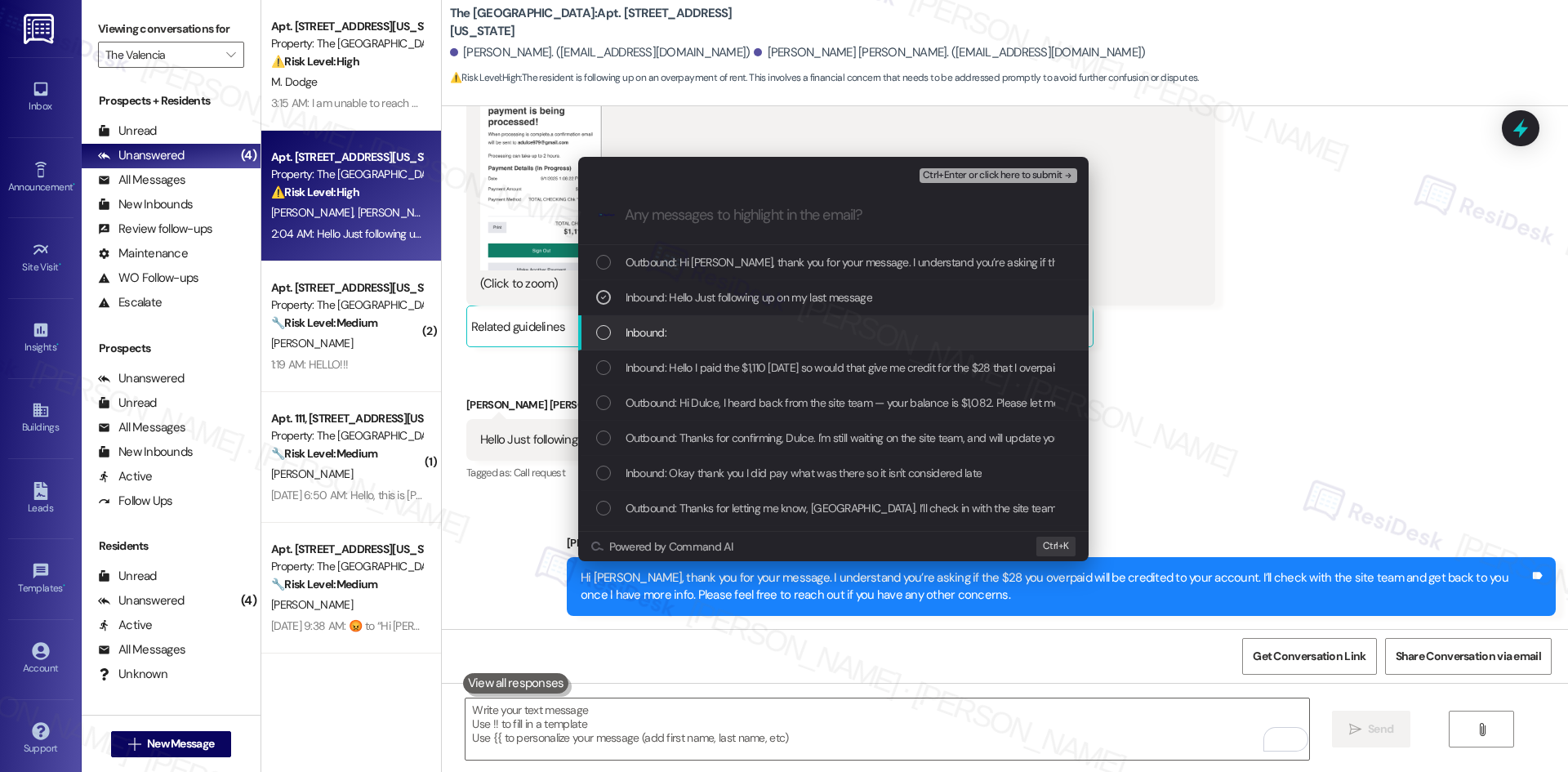
click at [692, 330] on div "Inbound:" at bounding box center [834, 332] width 477 height 18
drag, startPoint x: 765, startPoint y: 371, endPoint x: 774, endPoint y: 374, distance: 9.5
click at [766, 372] on span "Inbound: Hello I paid the $1,110 yesterday so would that give me credit for the…" at bounding box center [845, 367] width 441 height 18
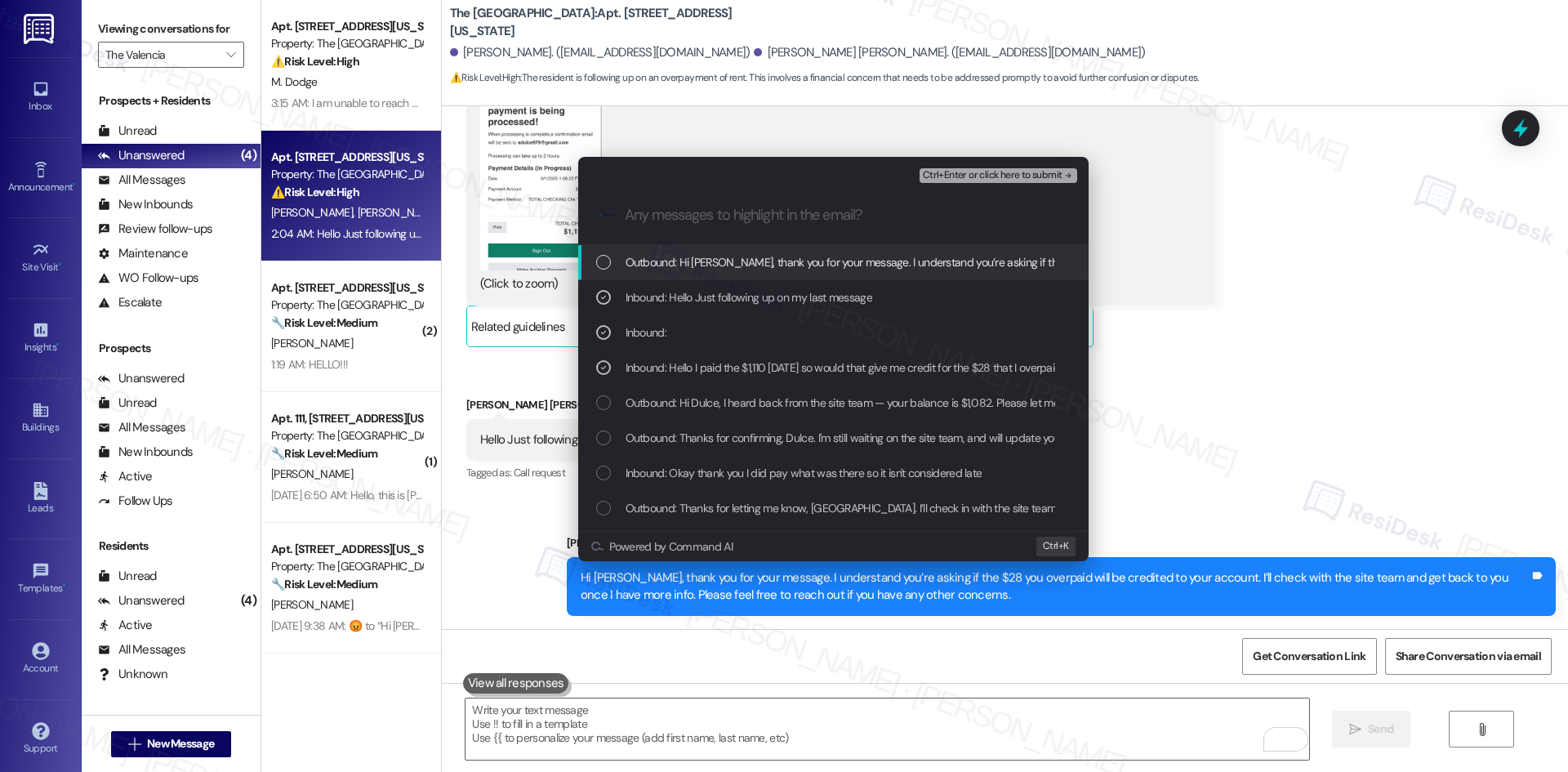
click at [1034, 176] on span "Ctrl+Enter or click here to submit" at bounding box center [993, 175] width 139 height 11
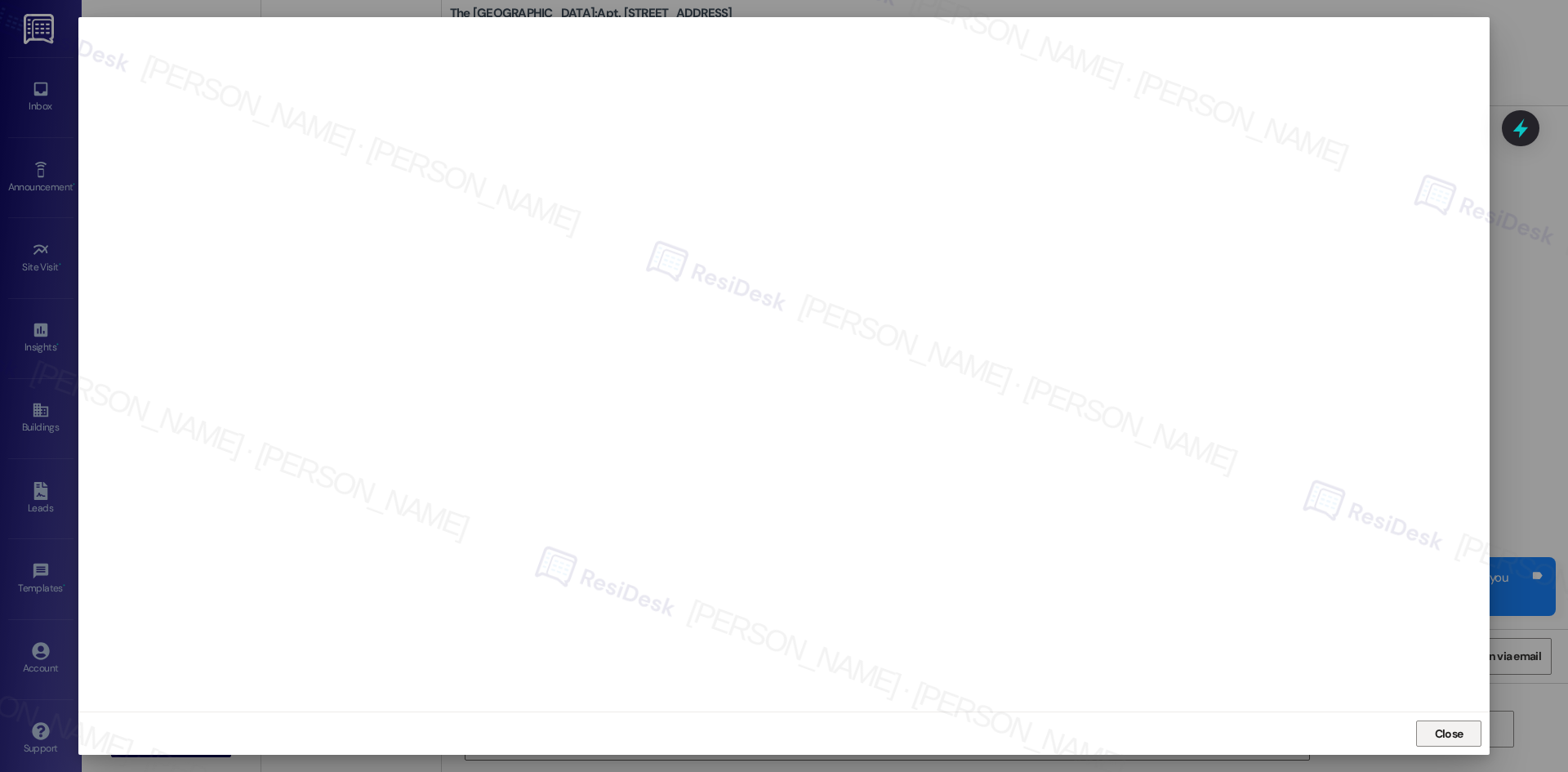
drag, startPoint x: 1436, startPoint y: 732, endPoint x: 1319, endPoint y: 678, distance: 128.9
click at [1436, 732] on span "Close" at bounding box center [1448, 734] width 28 height 17
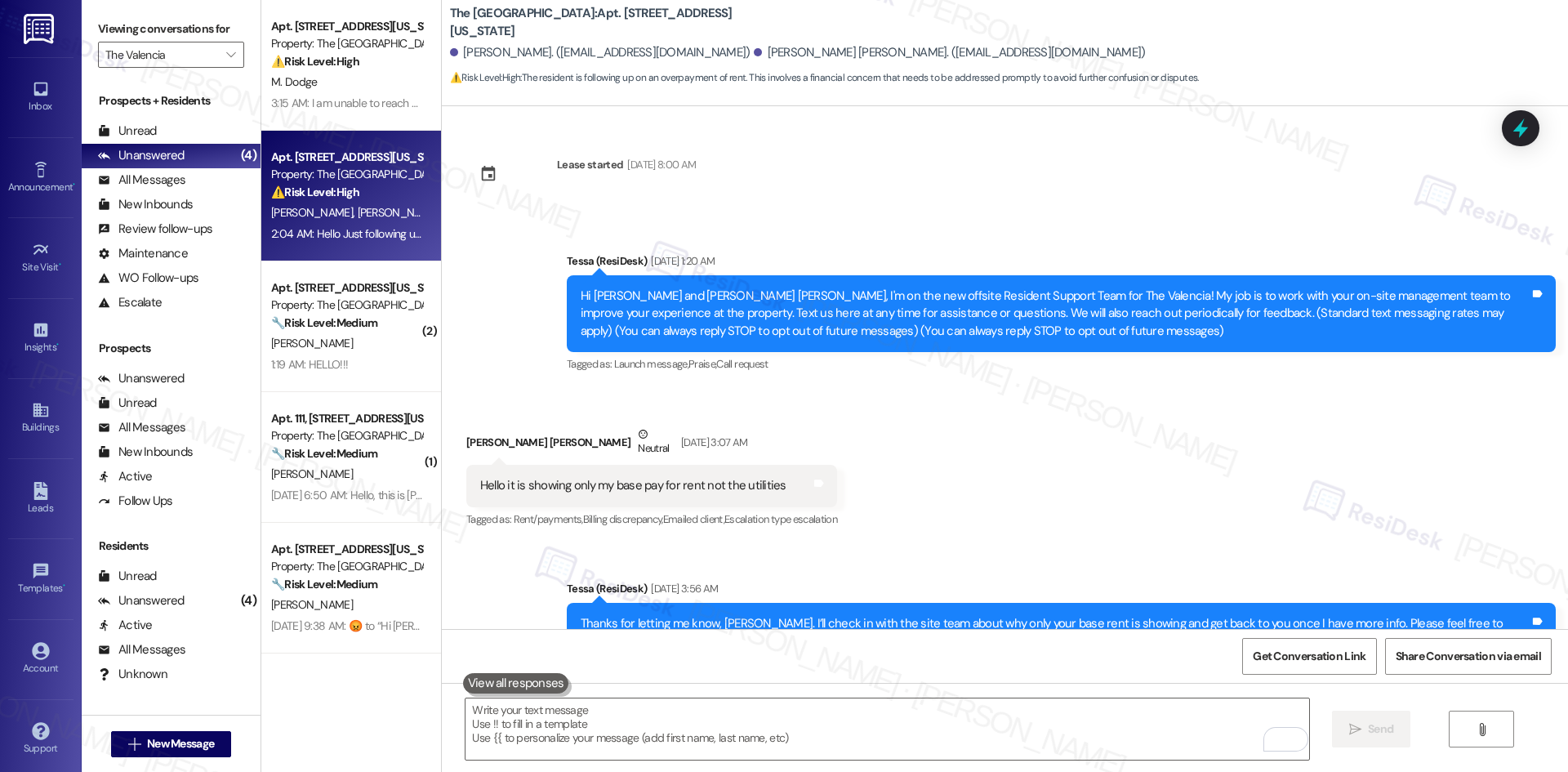
scroll to position [1893, 0]
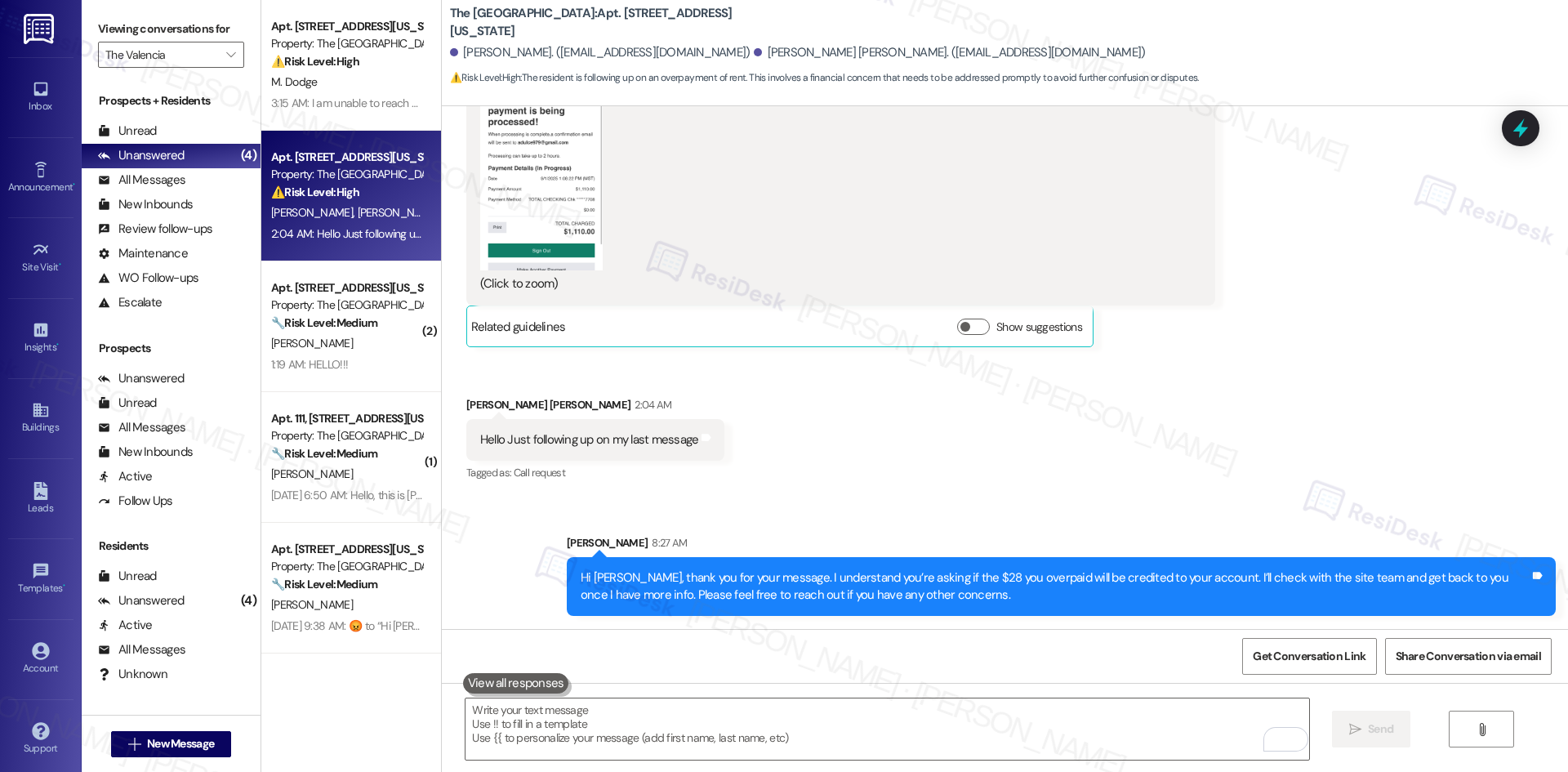
click at [1063, 499] on div "Sent via SMS [PERSON_NAME] 8:27 AM Hi [PERSON_NAME], thank you for your message…" at bounding box center [1005, 563] width 1126 height 132
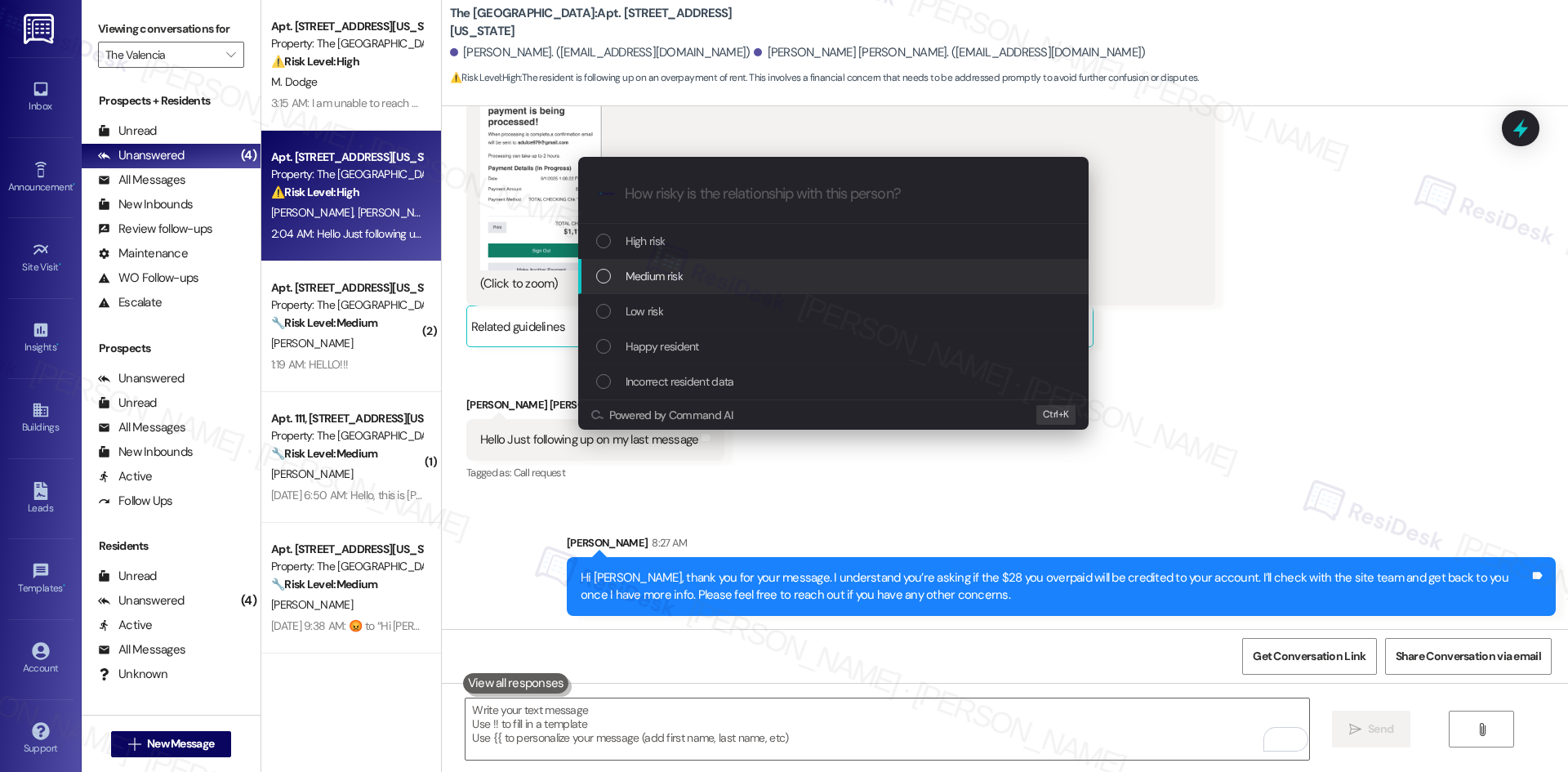
click at [759, 273] on div "Medium risk" at bounding box center [834, 275] width 477 height 18
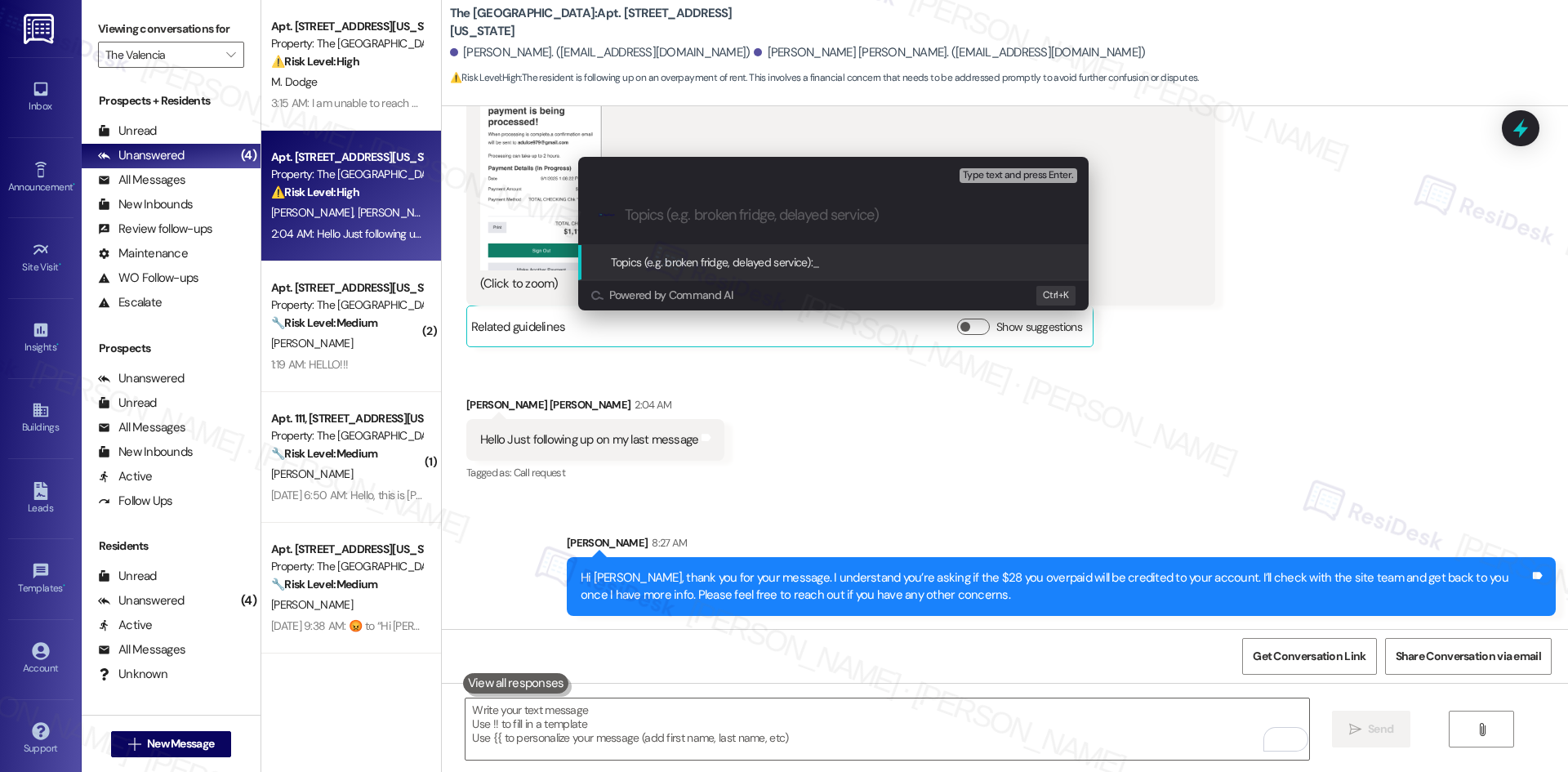
click at [755, 209] on input "Topics (e.g. broken fridge, delayed service)" at bounding box center [845, 215] width 443 height 17
paste input "Overpayment Credit Inquiry – $28 Balance"
type input "Overpayment Credit Inquiry – $28 Balance"
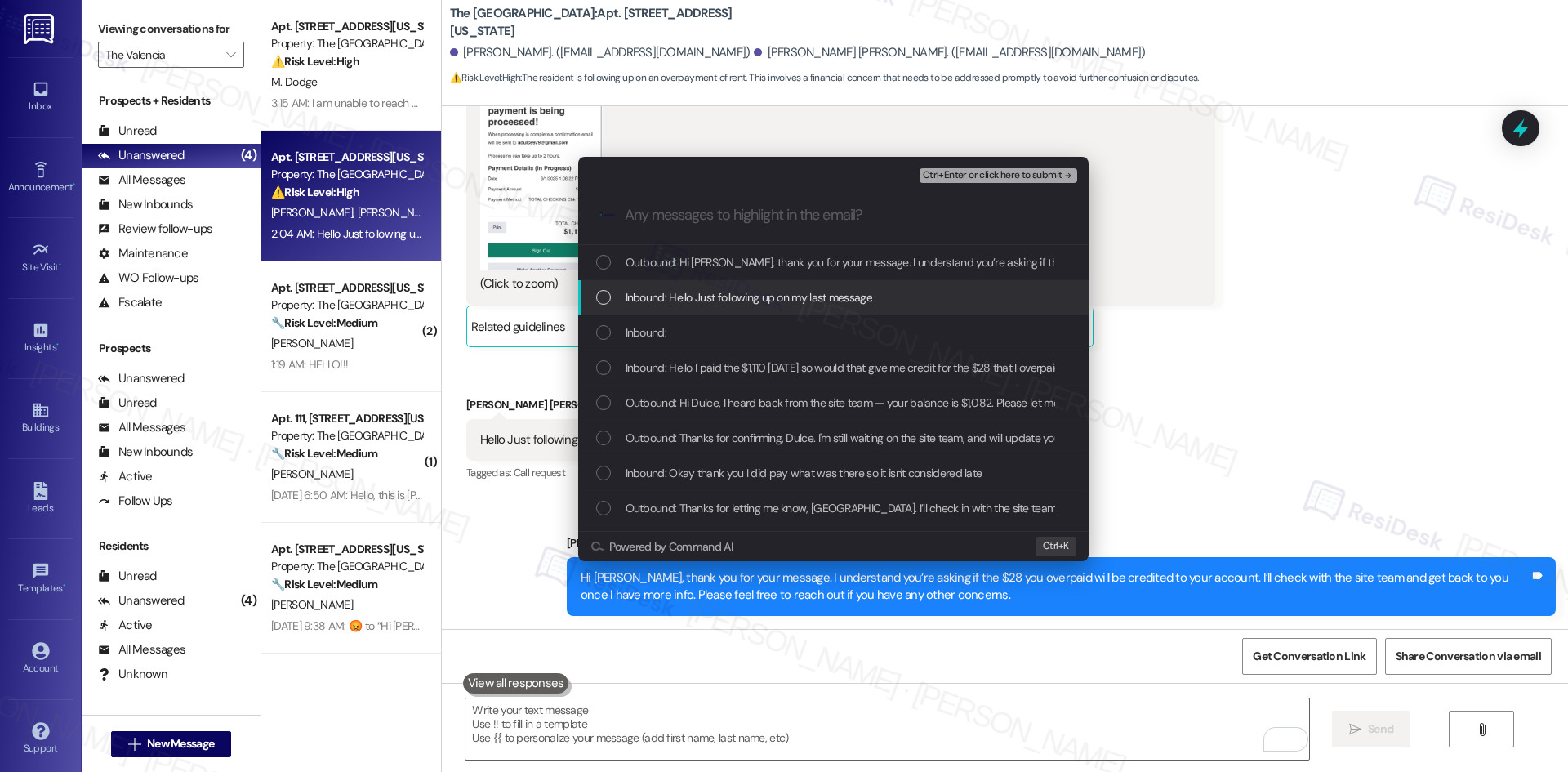
click at [825, 301] on span "Inbound: Hello Just following up on my last message" at bounding box center [748, 297] width 247 height 18
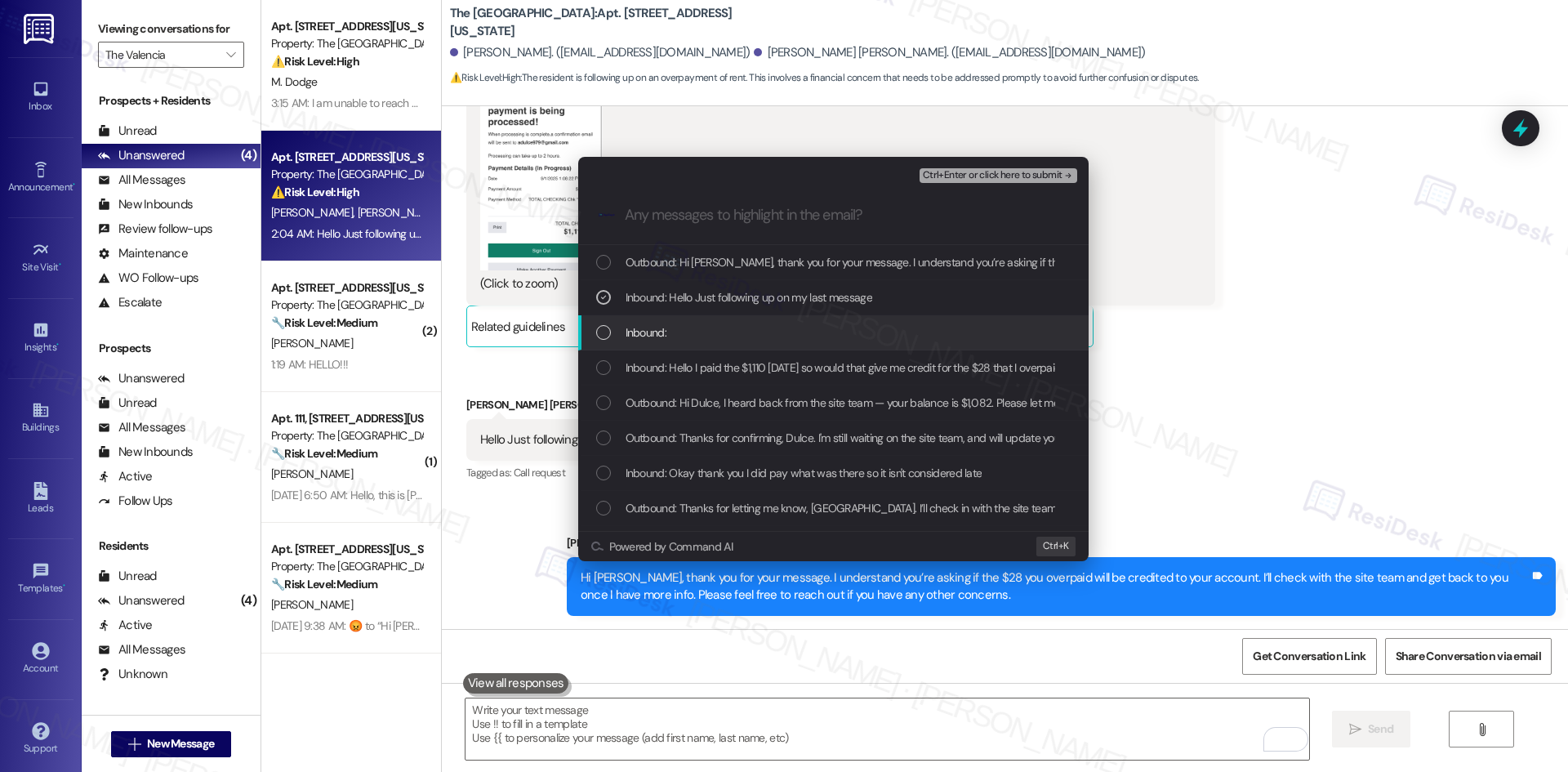
click at [793, 333] on div "Inbound:" at bounding box center [834, 332] width 477 height 18
drag, startPoint x: 802, startPoint y: 359, endPoint x: 821, endPoint y: 375, distance: 24.8
click at [803, 360] on span "Inbound: Hello I paid the $1,110 yesterday so would that give me credit for the…" at bounding box center [845, 367] width 441 height 18
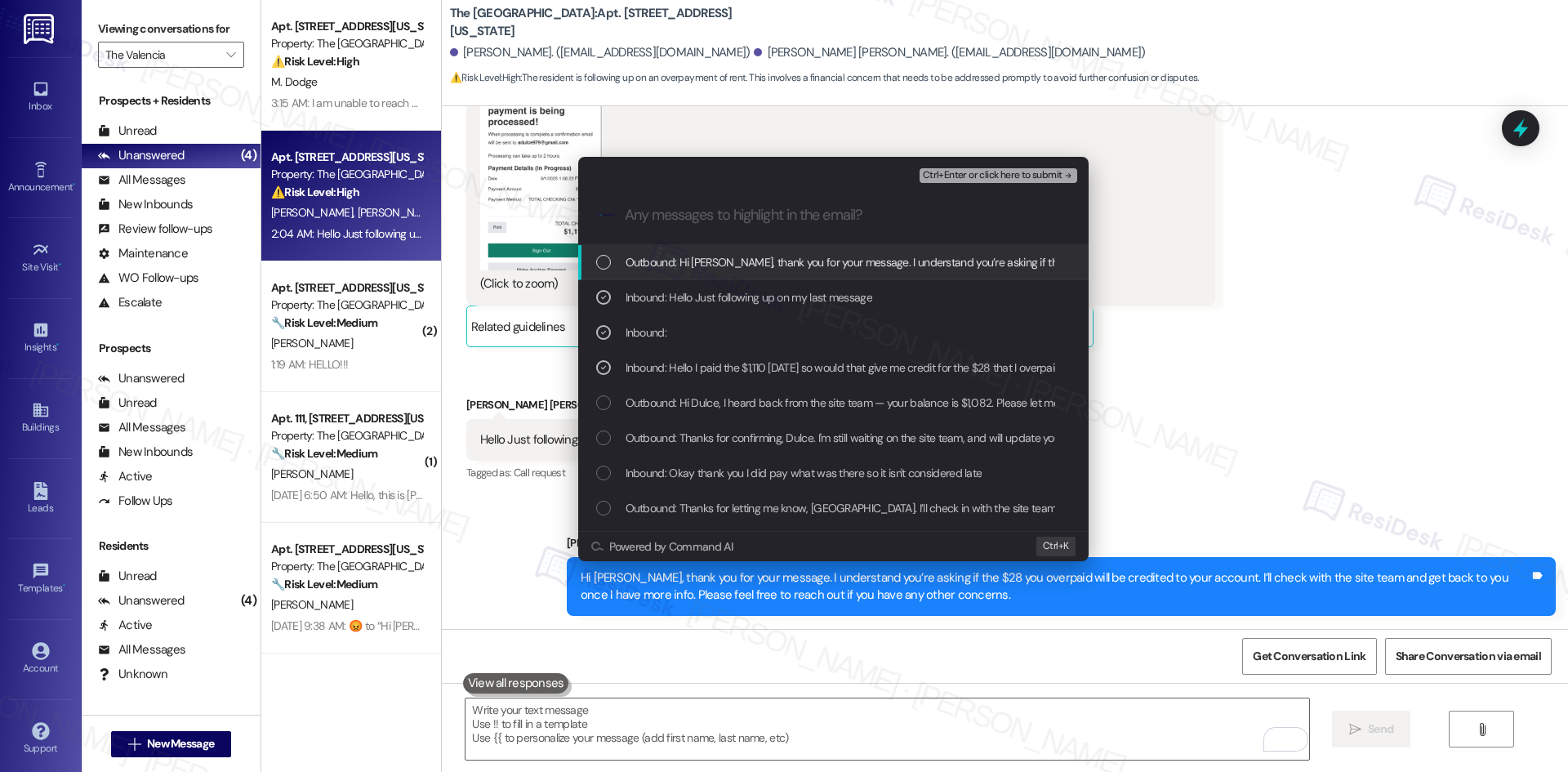
click at [1030, 169] on div "Ctrl+Enter or click here to submit" at bounding box center [999, 176] width 161 height 22
click at [1030, 178] on span "Ctrl+Enter or click here to submit" at bounding box center [993, 175] width 139 height 11
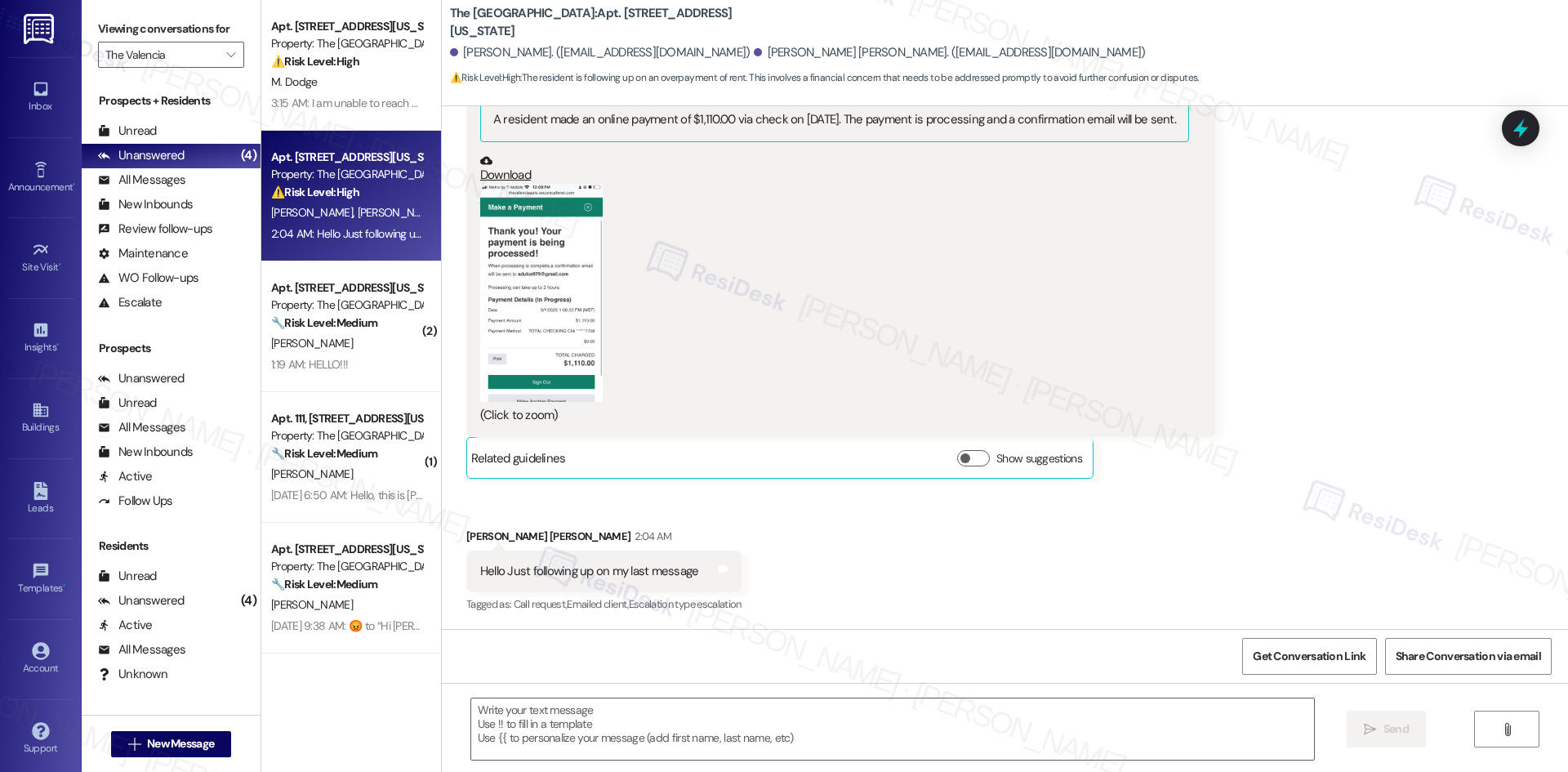
type textarea "Fetching suggested responses. Please feel free to read through the conversation…"
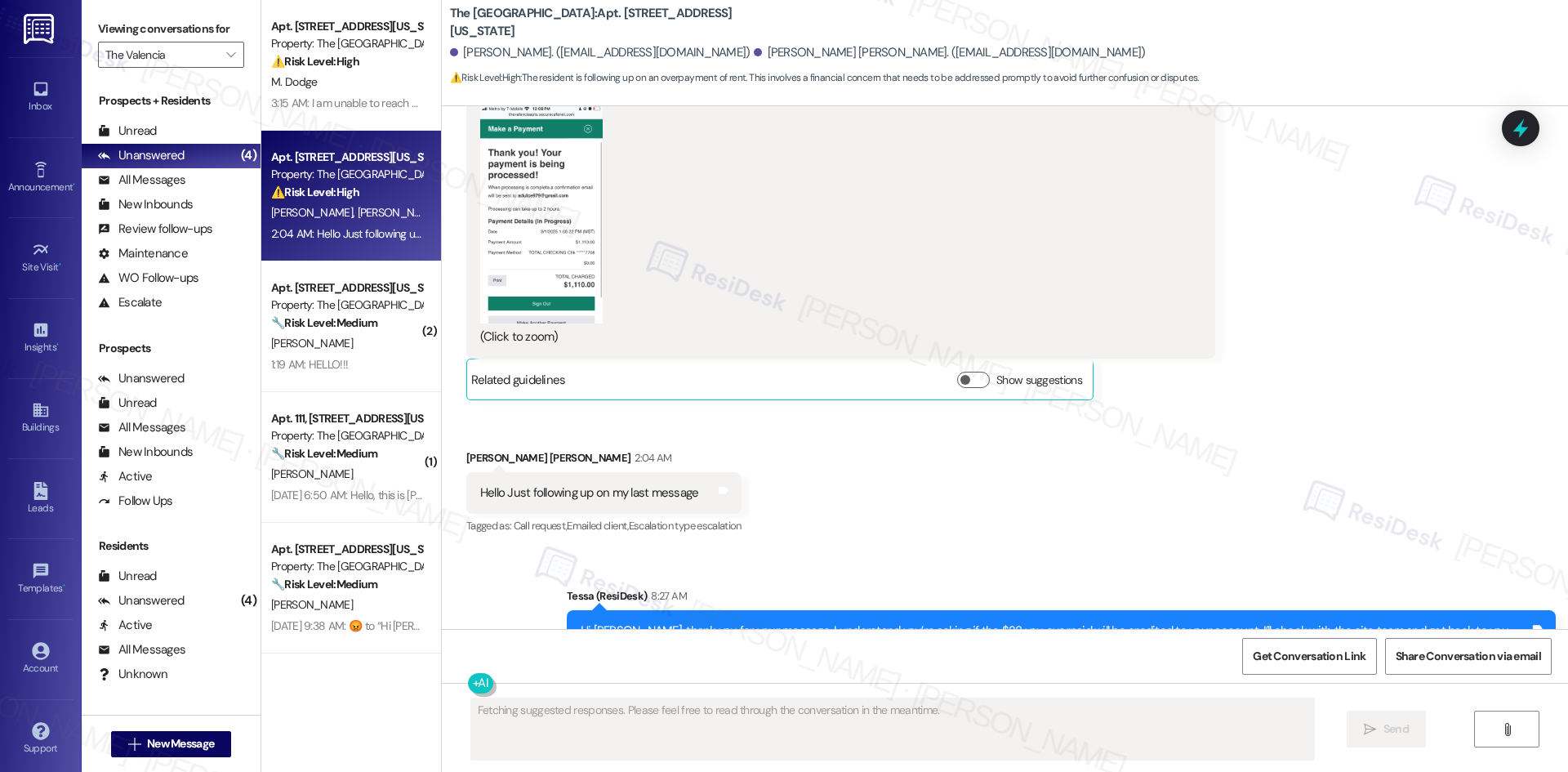
scroll to position [1918, 0]
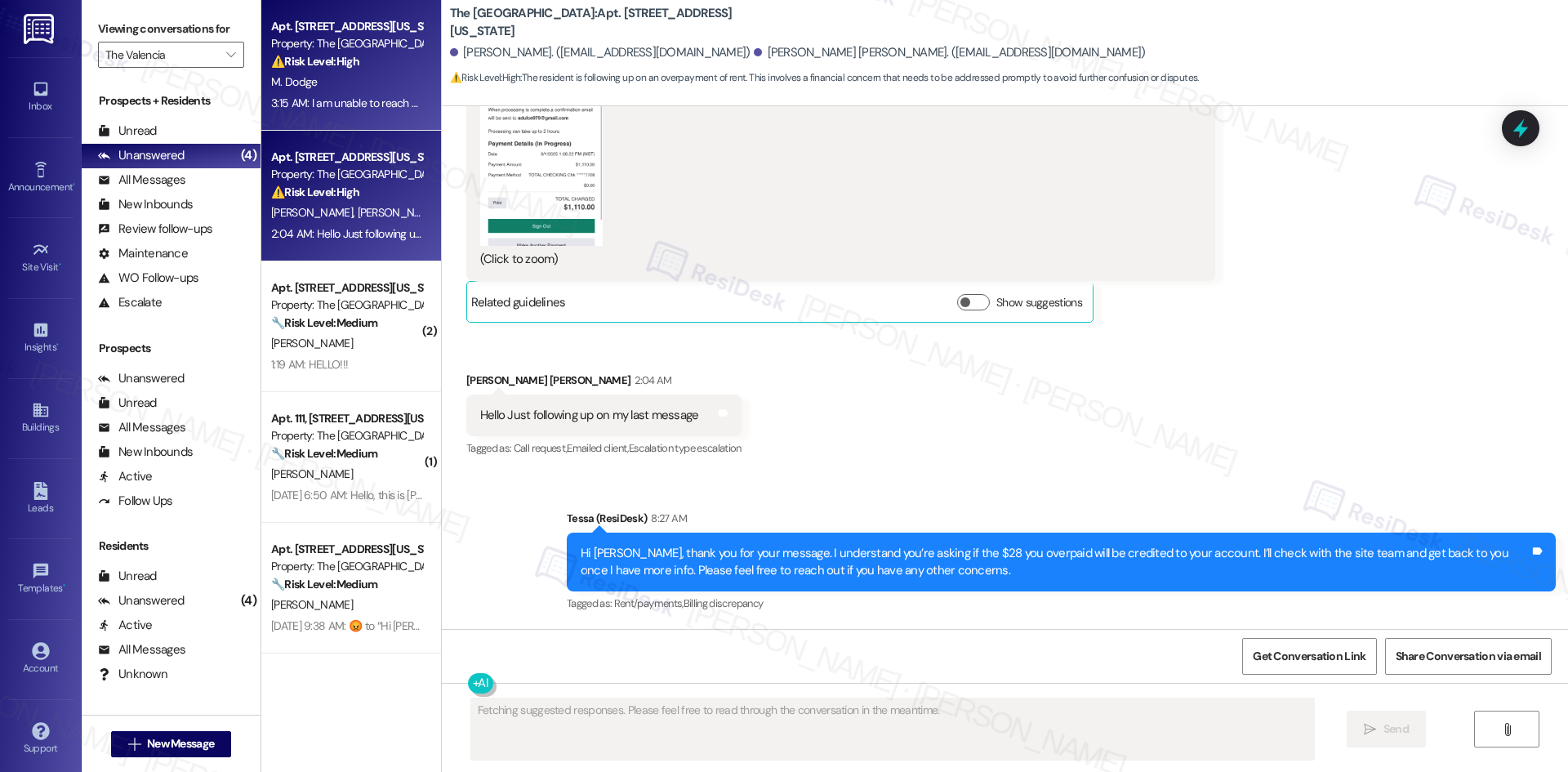
click at [344, 109] on div "3:15 AM: I am unable to reach anyone in the office to find out how much my rent…" at bounding box center [467, 102] width 393 height 15
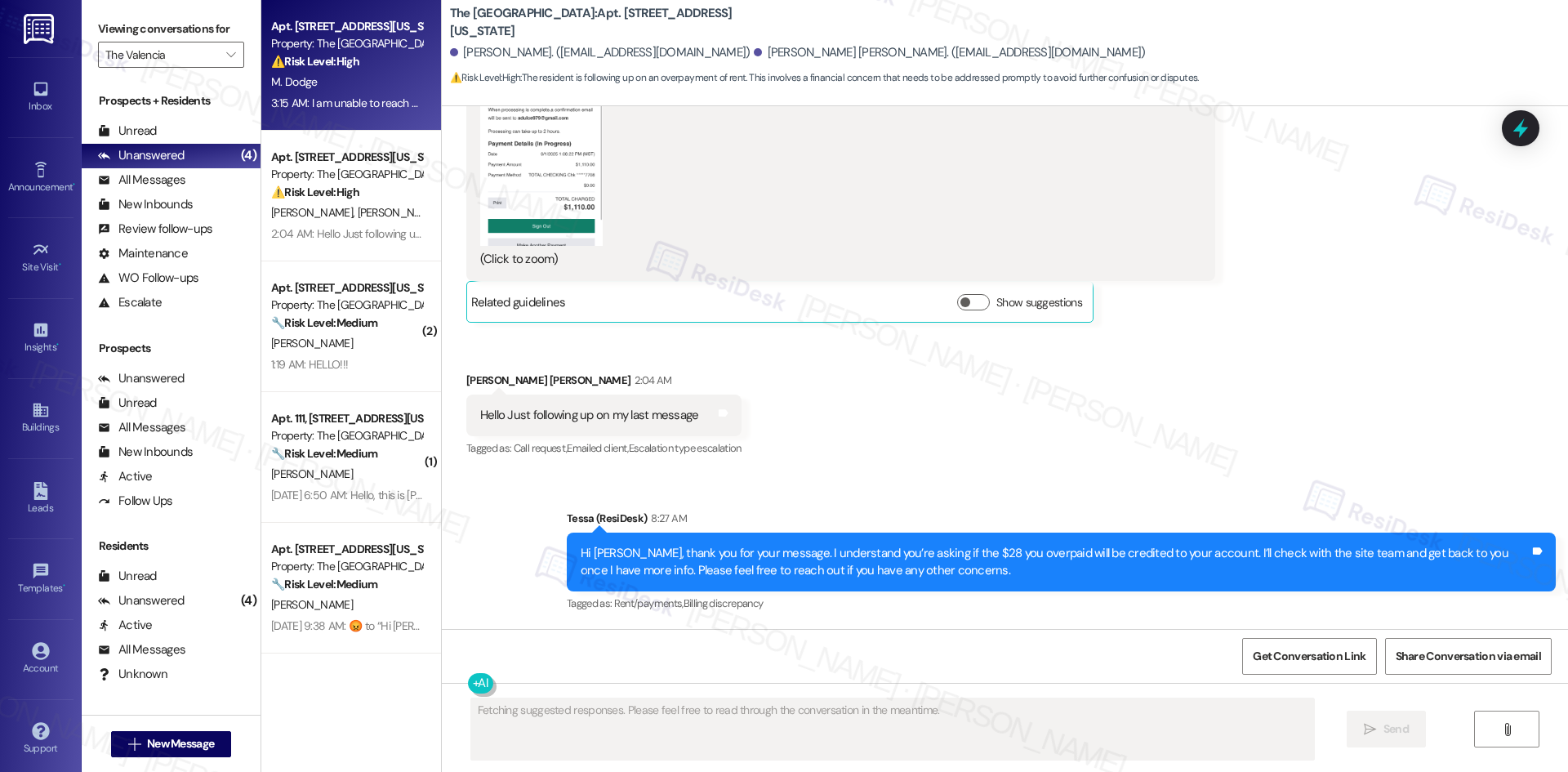
scroll to position [65, 0]
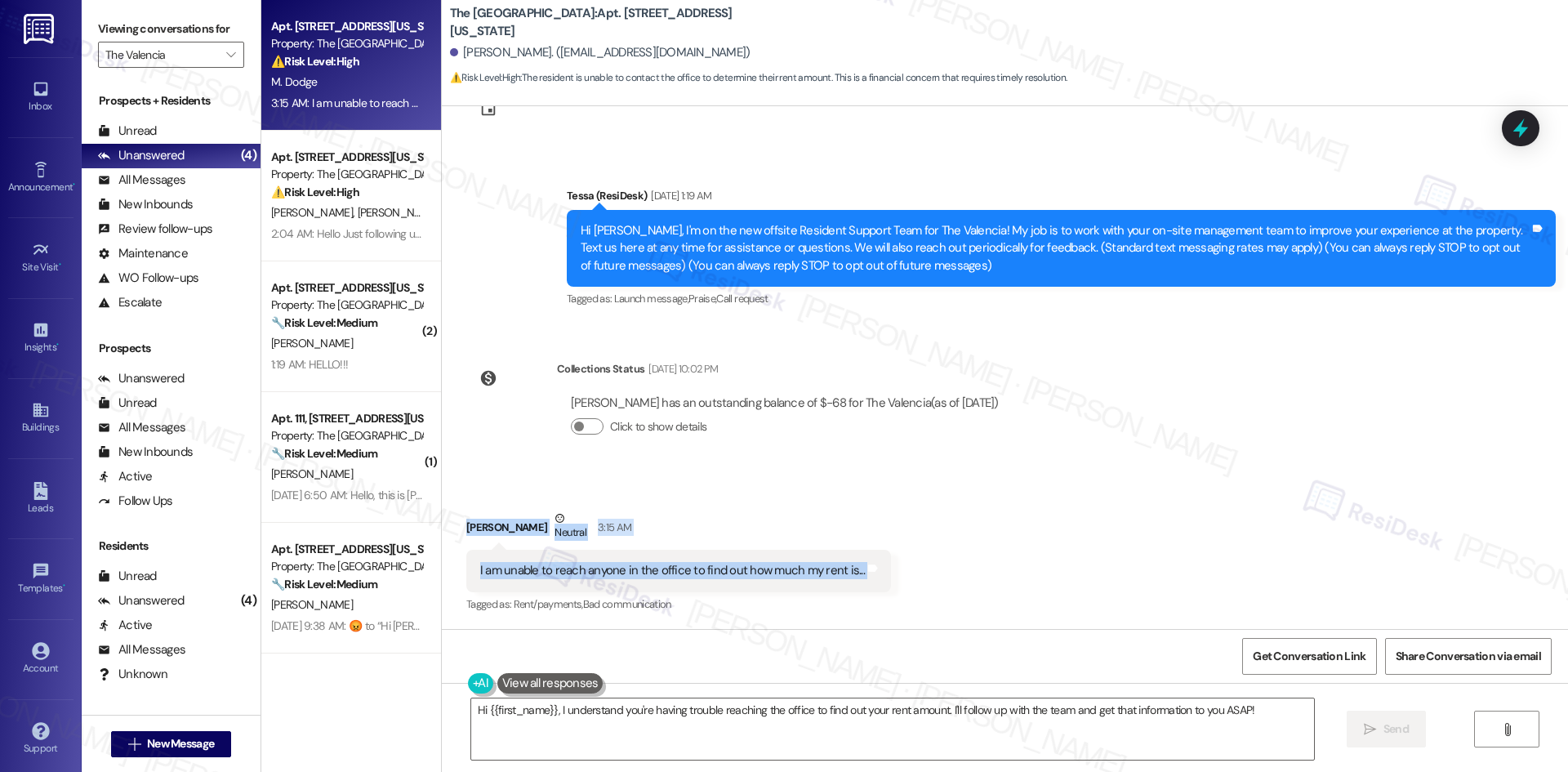
drag, startPoint x: 446, startPoint y: 517, endPoint x: 879, endPoint y: 583, distance: 438.0
click at [879, 583] on div "Received via SMS Michael Dodge Neutral 3:15 AM I am unable to reach anyone in t…" at bounding box center [679, 563] width 449 height 131
copy div "Michael Dodge Neutral 3:15 AM I am unable to reach anyone in the office to find…"
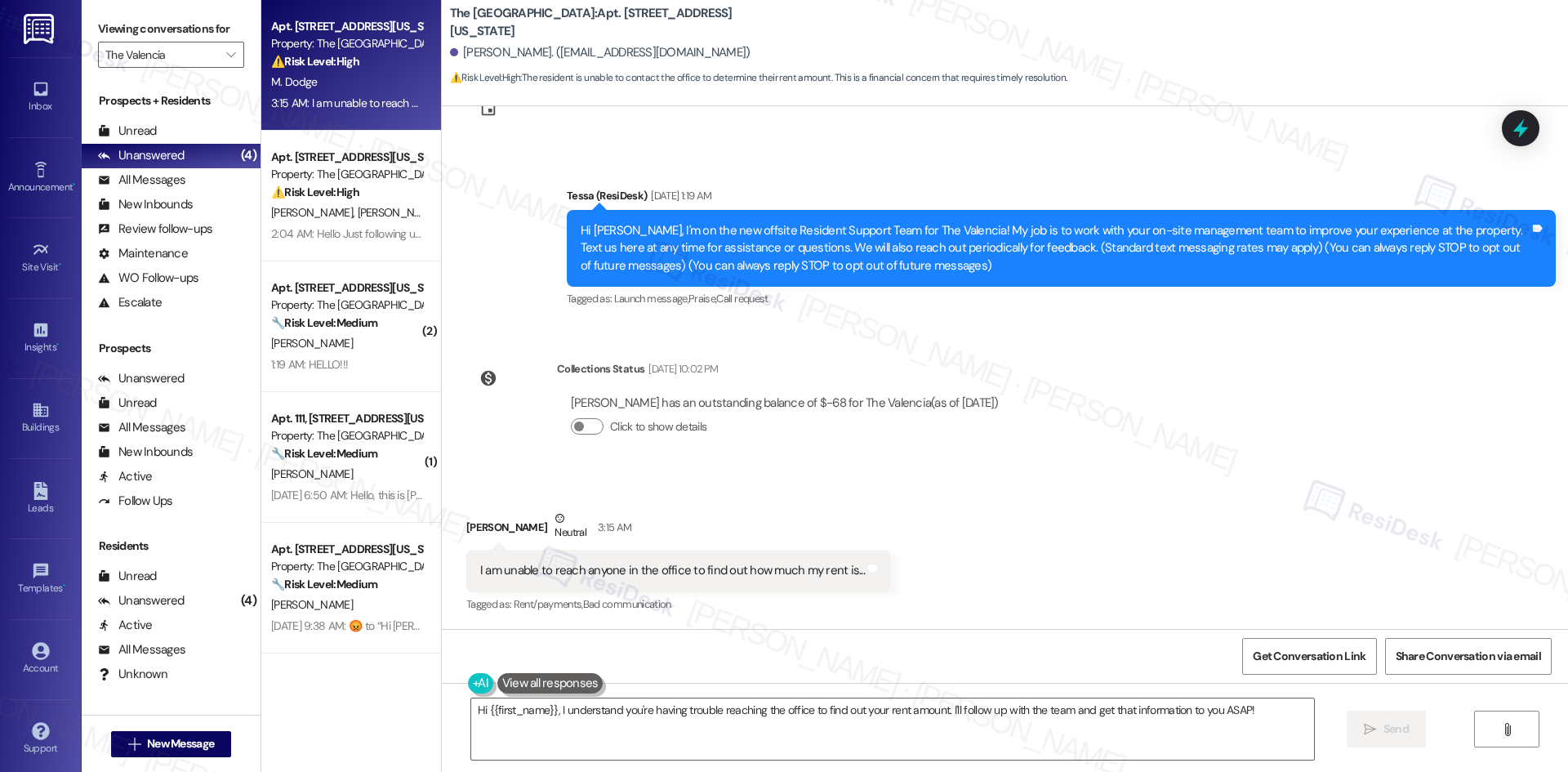
click at [942, 374] on div "Collections Status Sep 01, 2025 at 10:02 PM" at bounding box center [784, 372] width 456 height 23
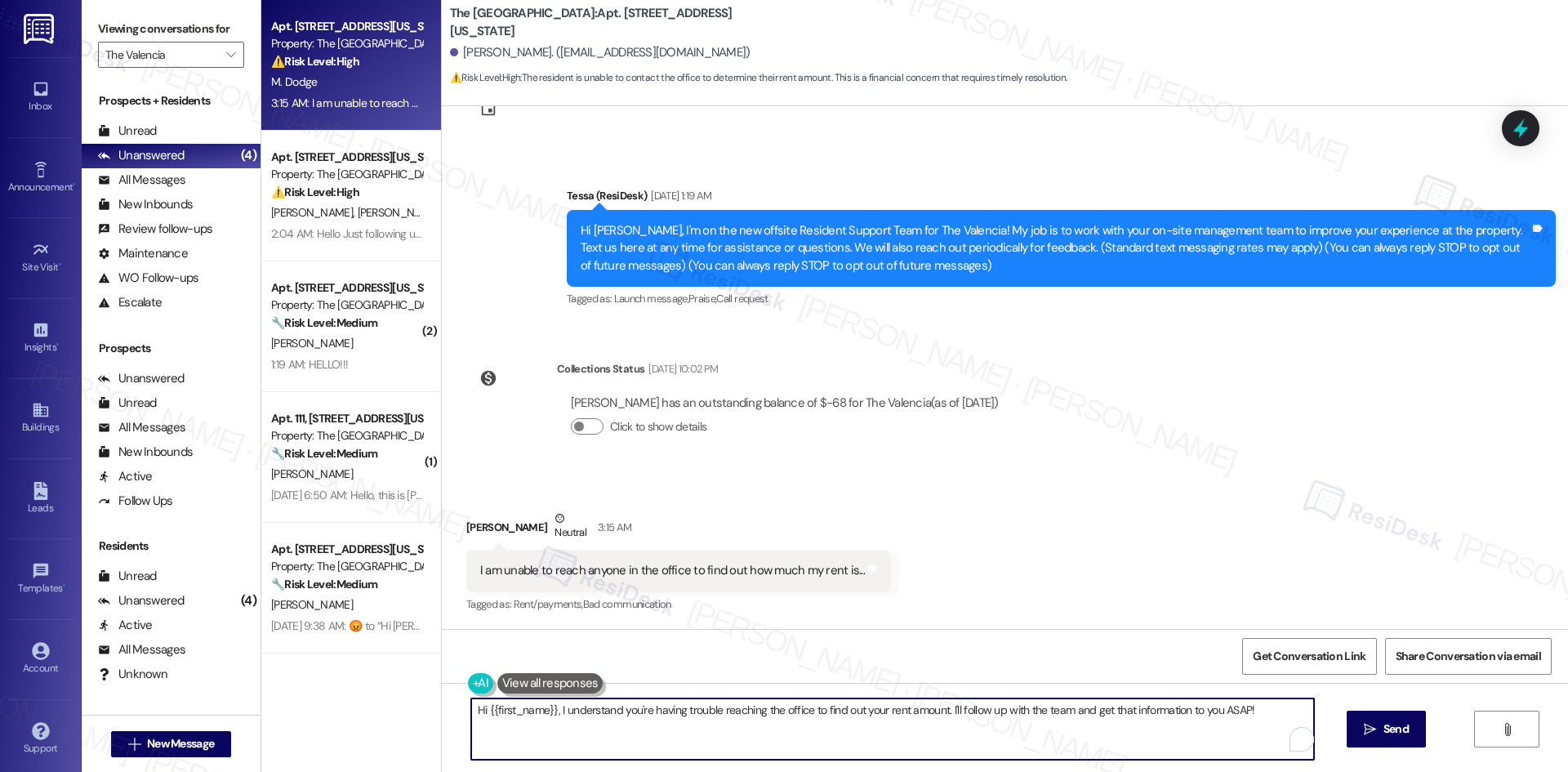
drag, startPoint x: 723, startPoint y: 733, endPoint x: 701, endPoint y: 726, distance: 23.1
click at [723, 733] on textarea "Hi {{first_name}}, I understand you're having trouble reaching the office to fi…" at bounding box center [893, 729] width 843 height 61
paste textarea "Michael, thank you for your message. I understand you’re trying to confirm your…"
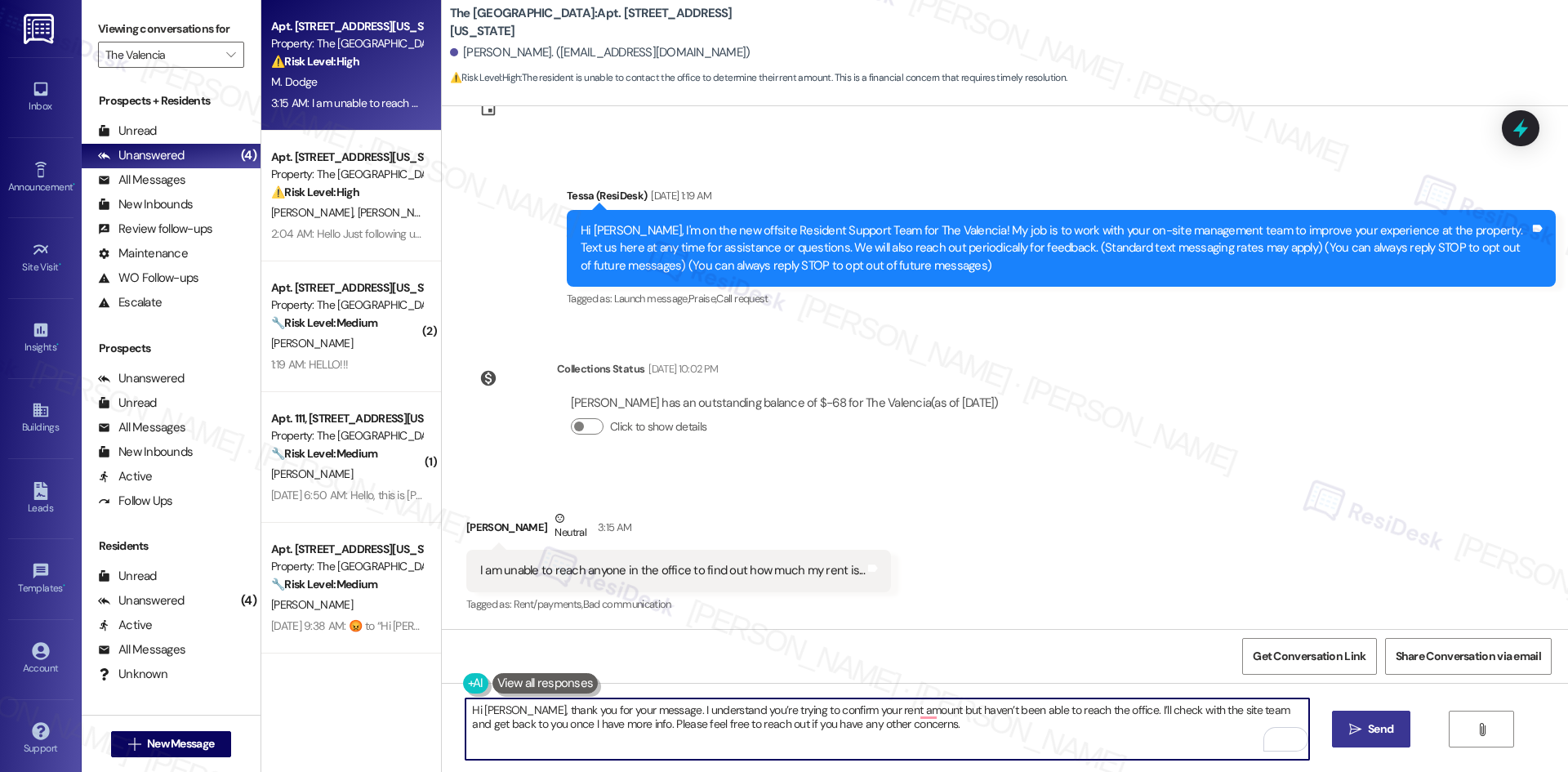
type textarea "Hi Michael, thank you for your message. I understand you’re trying to confirm y…"
click at [1361, 735] on span " Send" at bounding box center [1371, 729] width 52 height 17
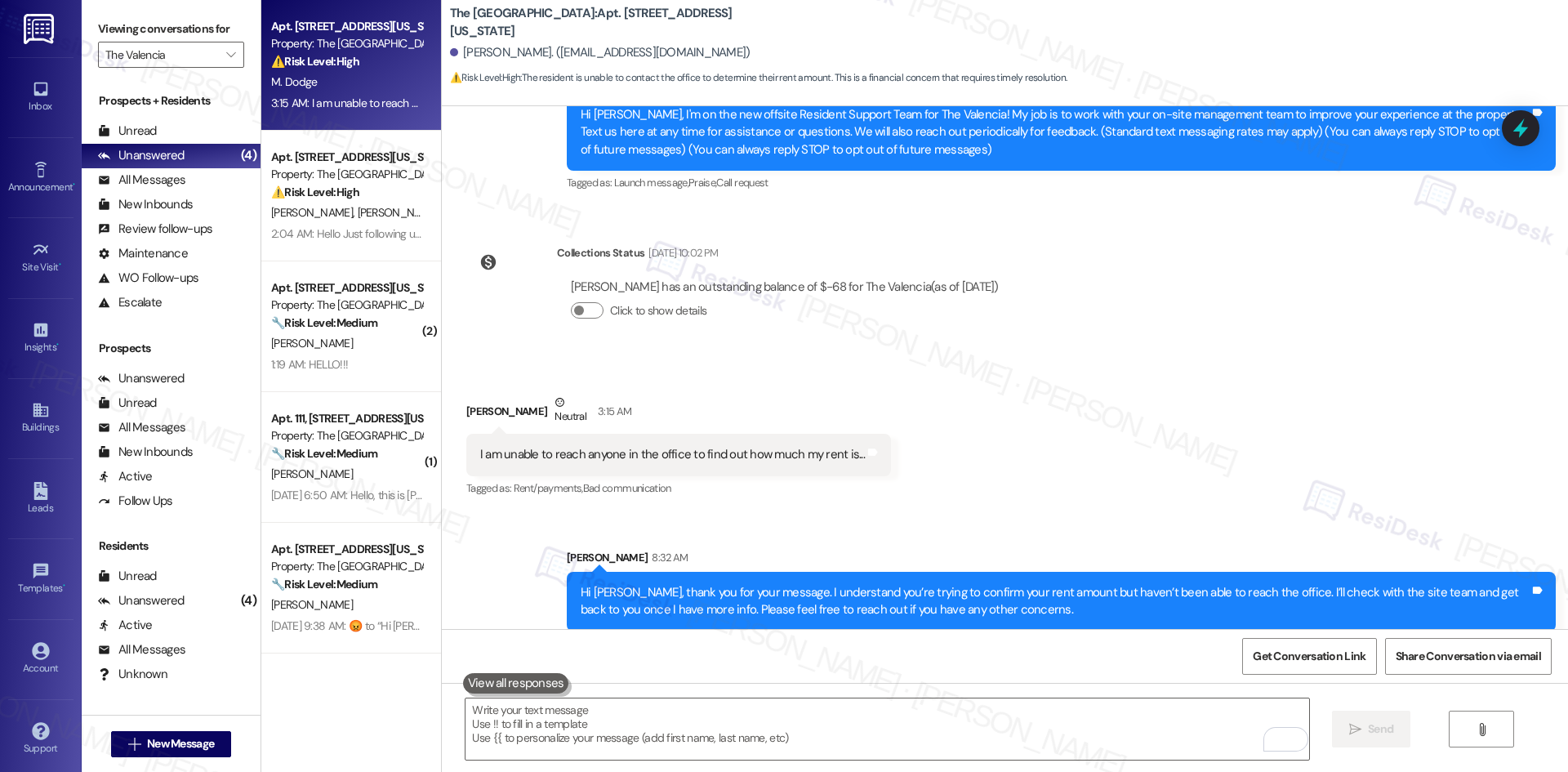
scroll to position [197, 0]
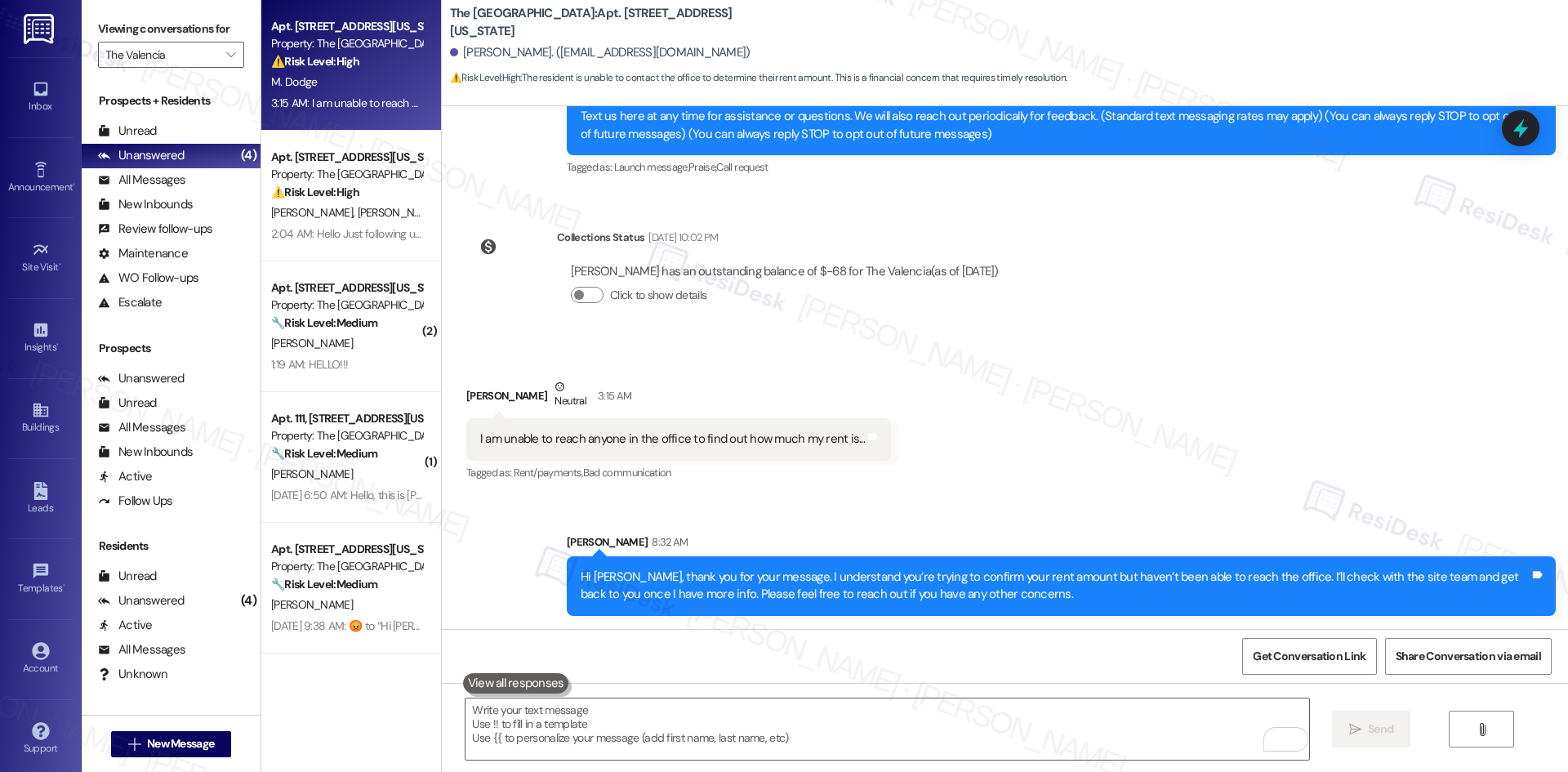
click at [1036, 480] on div "Received via SMS Michael Dodge Neutral 3:15 AM I am unable to reach anyone in t…" at bounding box center [1005, 419] width 1126 height 155
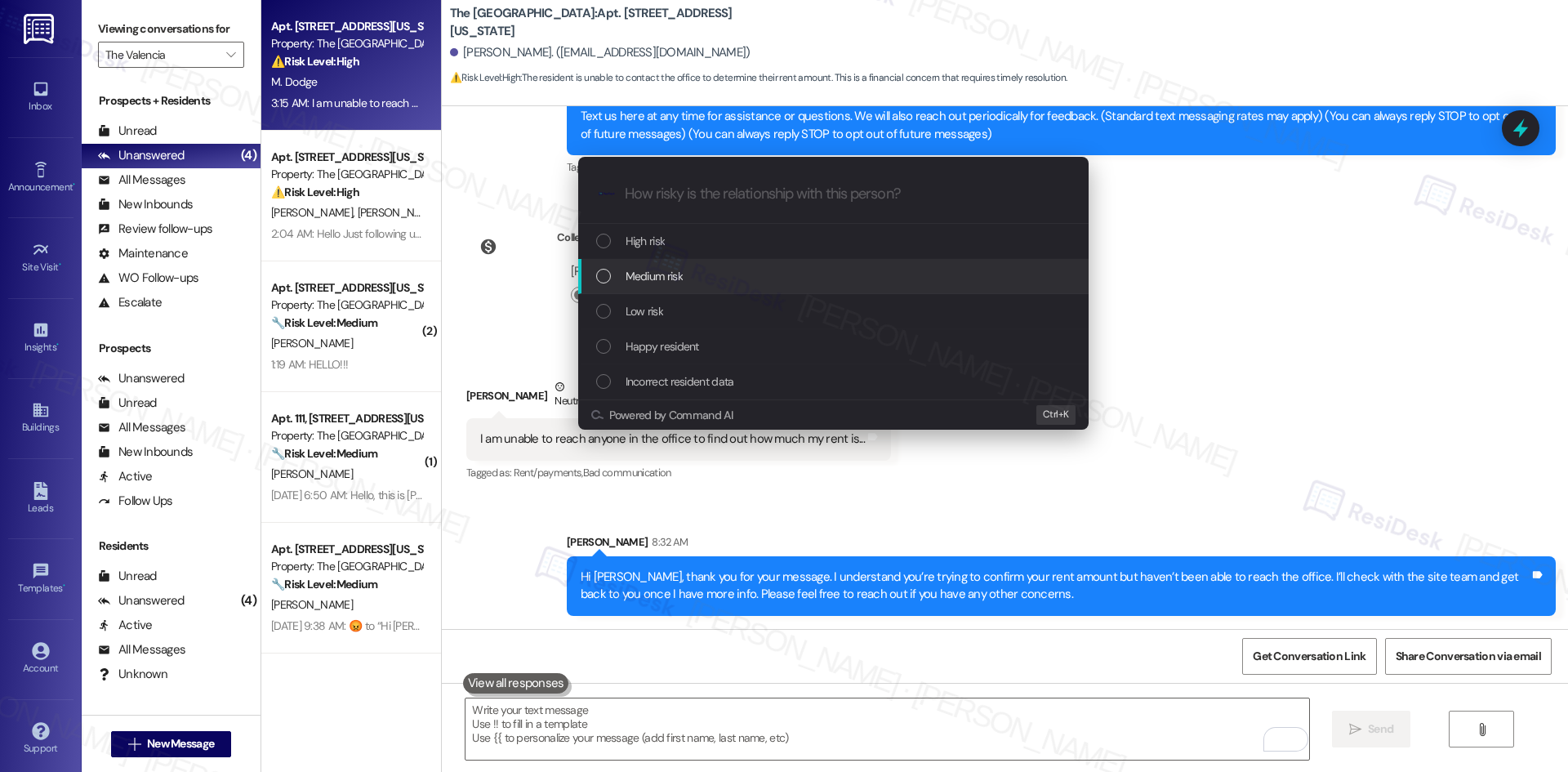
click at [713, 282] on div "Medium risk" at bounding box center [834, 275] width 477 height 18
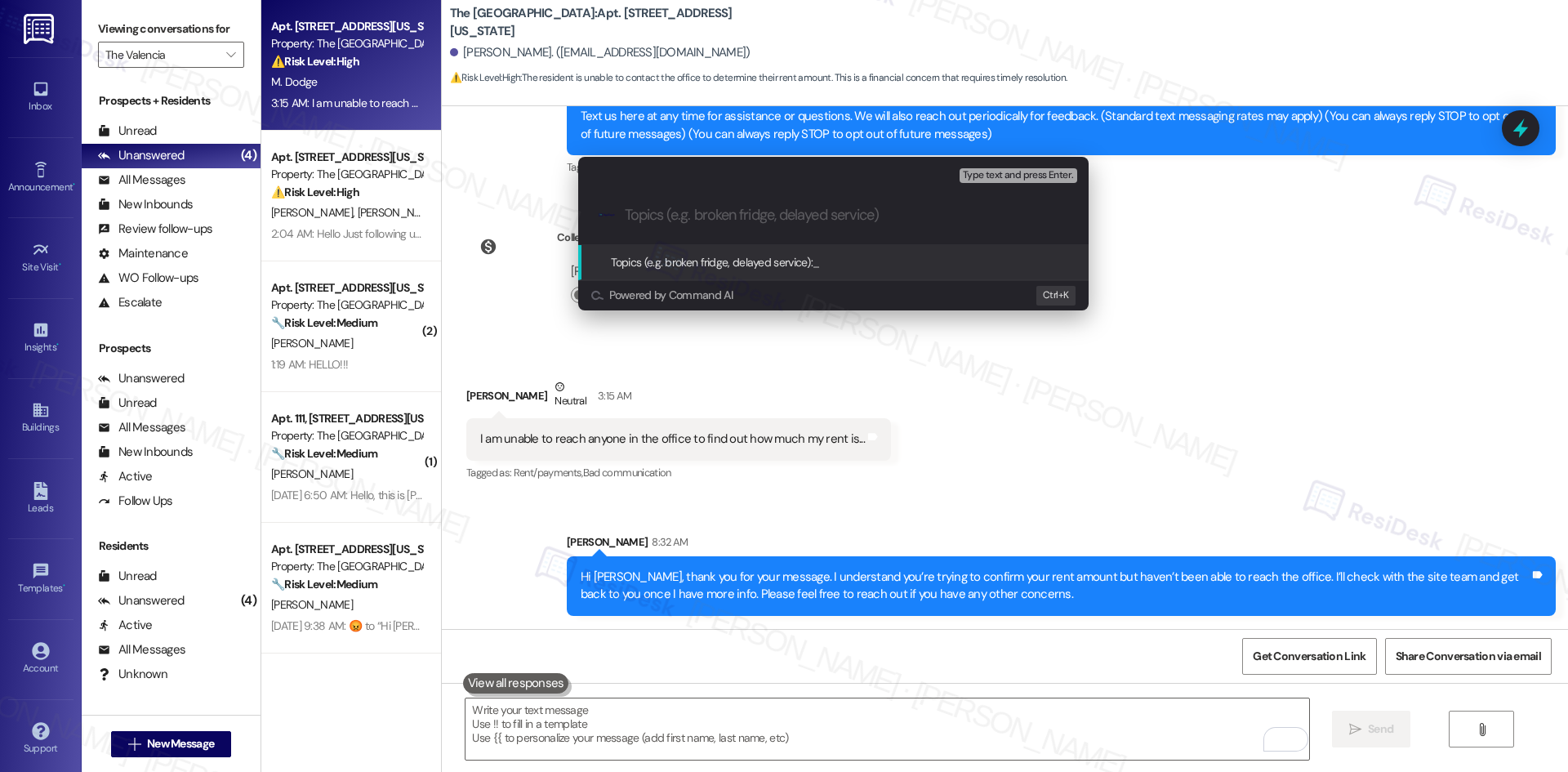
click at [657, 219] on input "Topics (e.g. broken fridge, delayed service)" at bounding box center [845, 215] width 443 height 17
paste input "Rent Amount Inquiry – Unable to Reach Office"
drag, startPoint x: 881, startPoint y: 215, endPoint x: 754, endPoint y: 218, distance: 127.0
click at [754, 218] on input "Rent Amount Inquiry – Unable to Reach Office" at bounding box center [839, 215] width 430 height 17
type input "Rent Amount Inquiry"
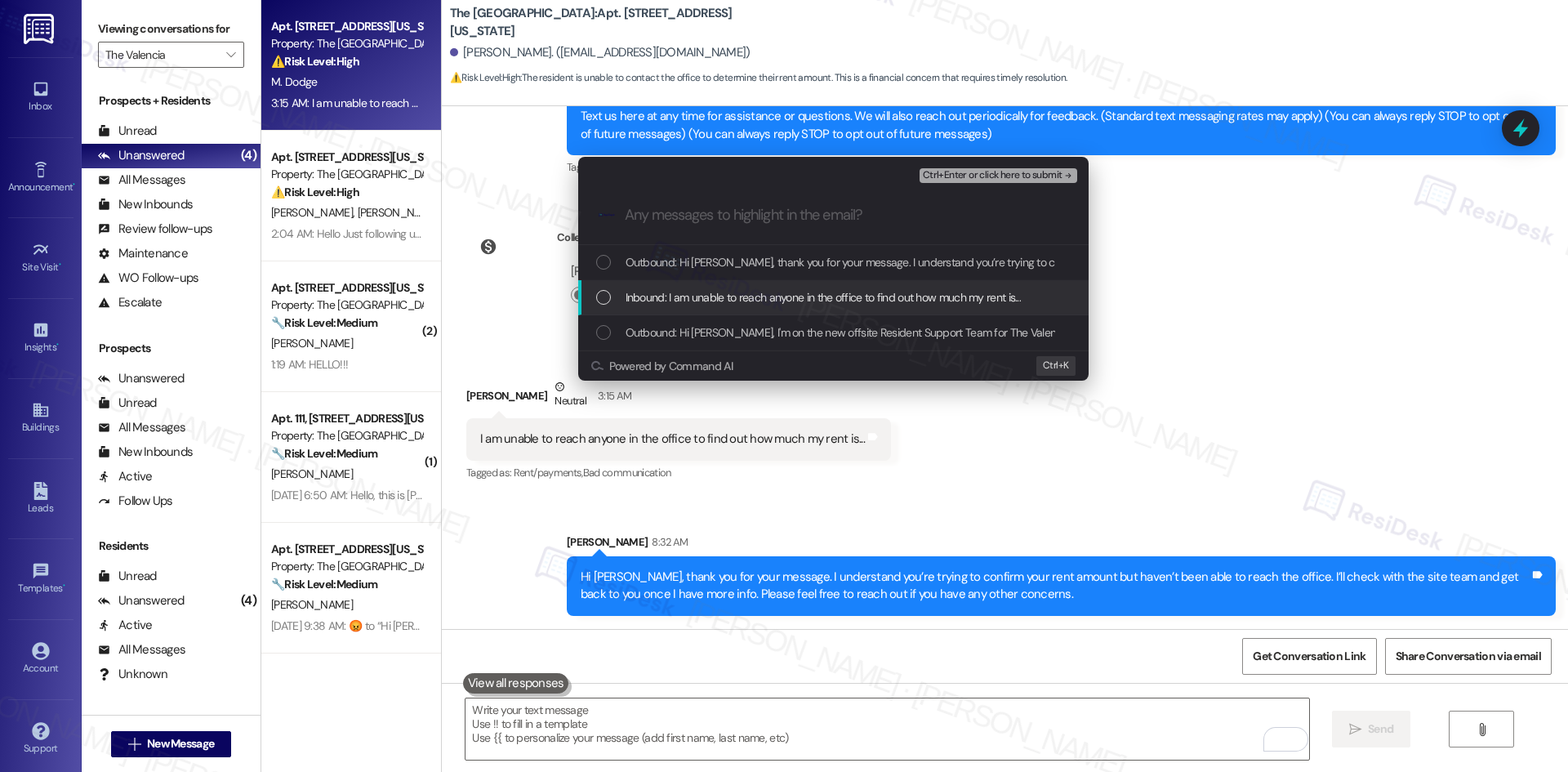
click at [760, 297] on span "Inbound: I am unable to reach anyone in the office to find out how much my rent…" at bounding box center [823, 297] width 396 height 18
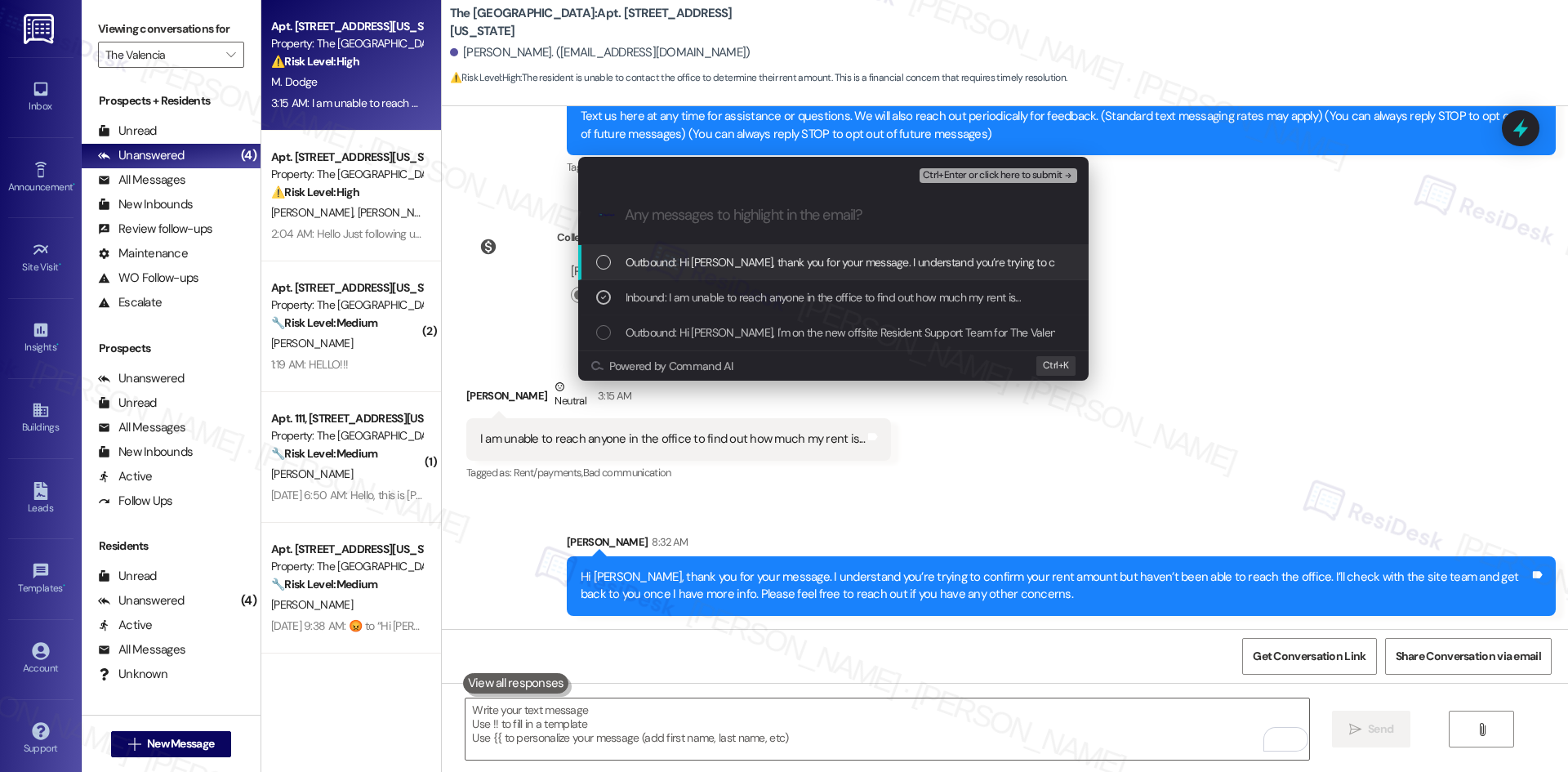
click at [1042, 178] on span "Ctrl+Enter or click here to submit" at bounding box center [993, 175] width 139 height 11
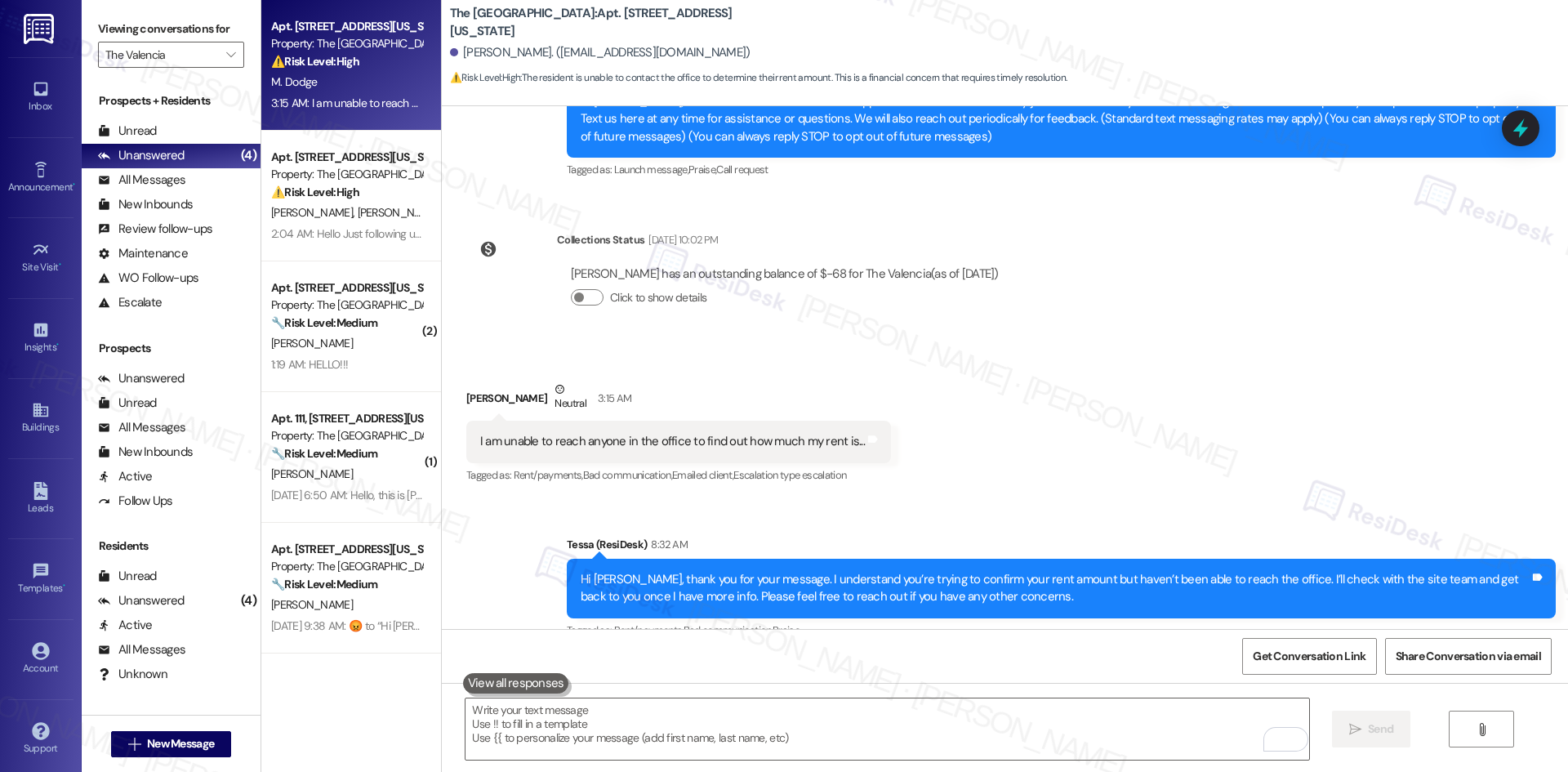
scroll to position [220, 0]
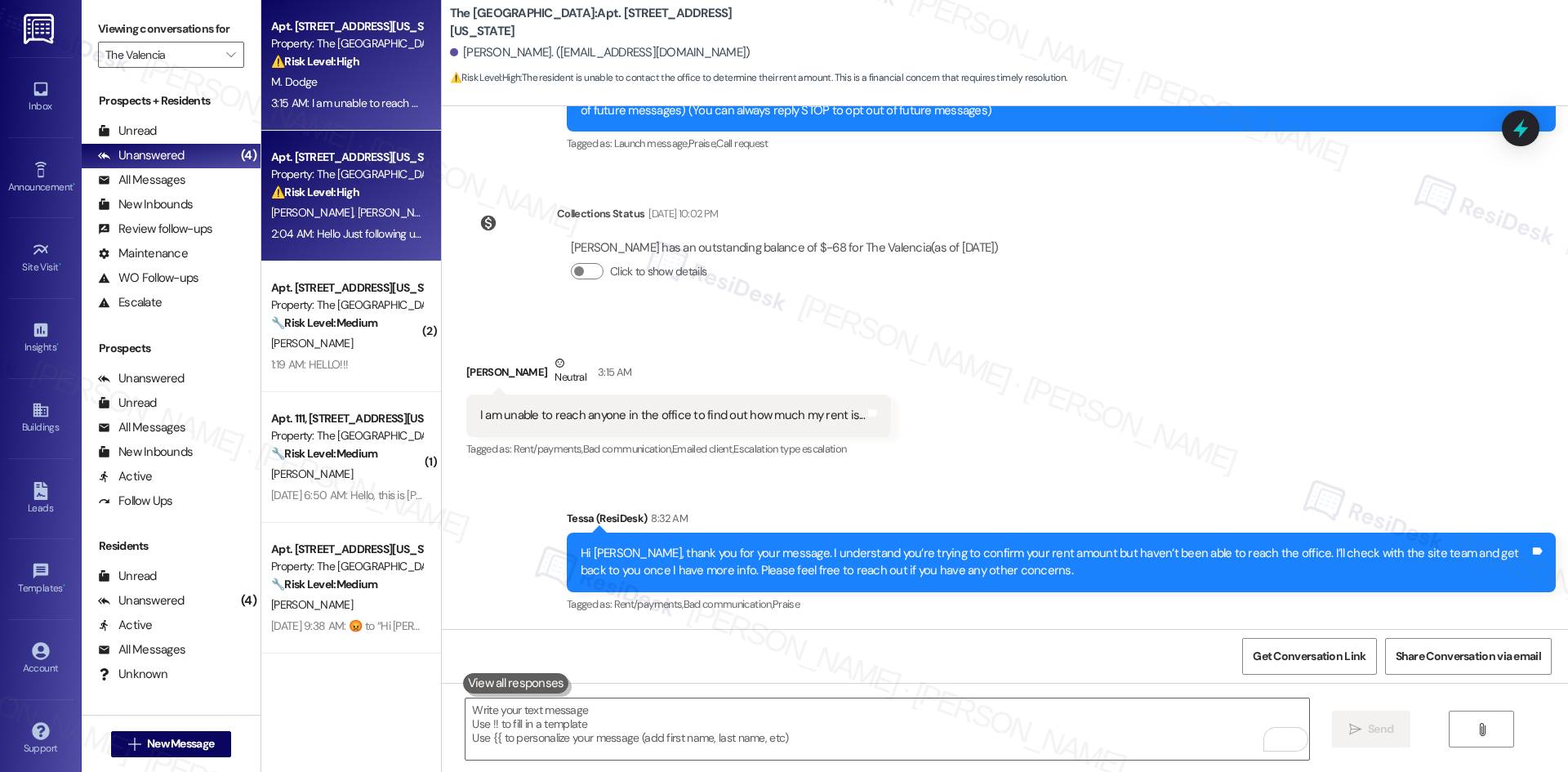
click at [337, 234] on div "2:04 AM: Hello Just following up on my last message 2:04 AM: Hello Just followi…" at bounding box center [395, 233] width 249 height 15
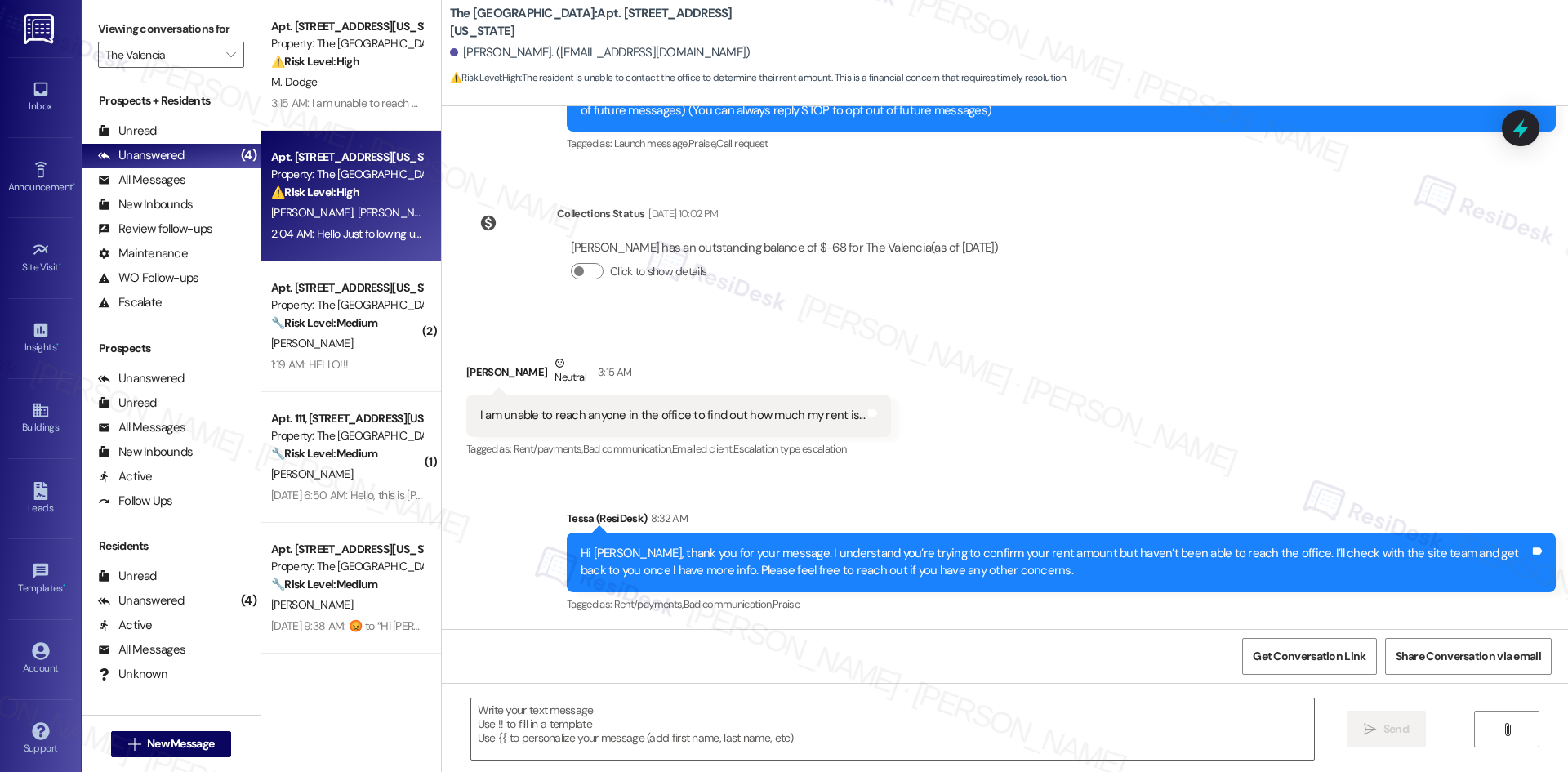
type textarea "Fetching suggested responses. Please feel free to read through the conversation…"
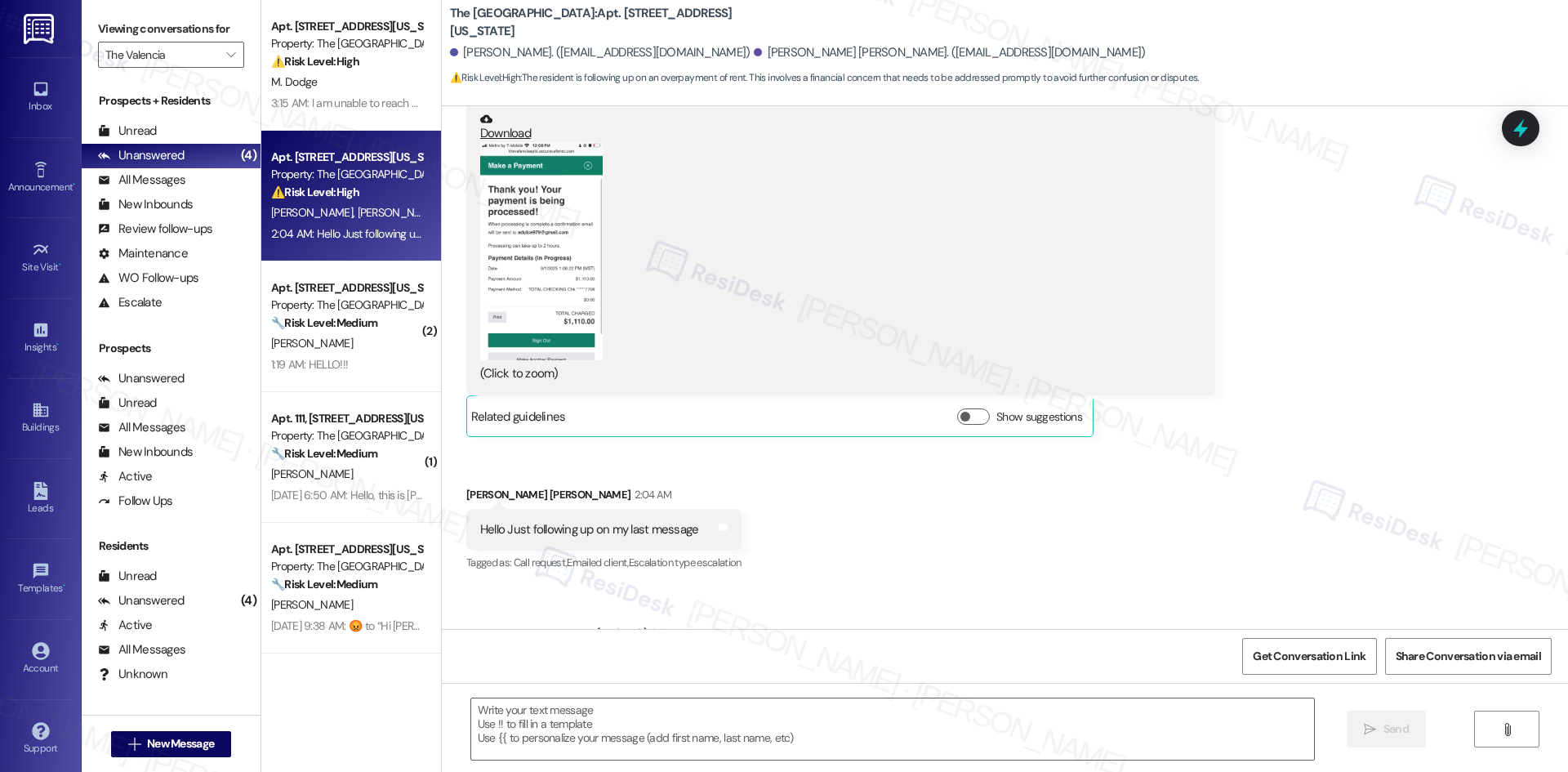
type textarea "Fetching suggested responses. Please feel free to read through the conversation…"
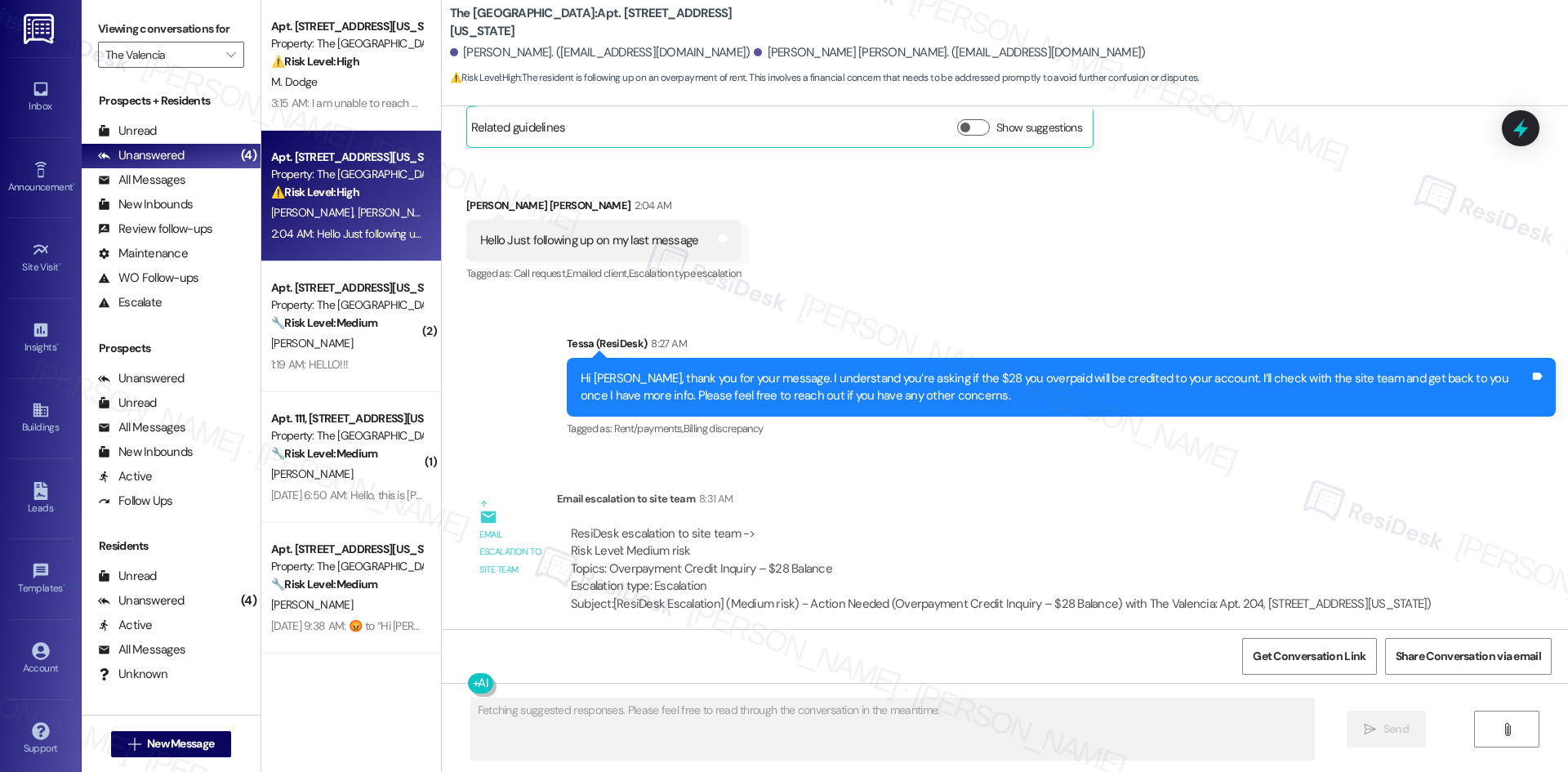
scroll to position [2102, 0]
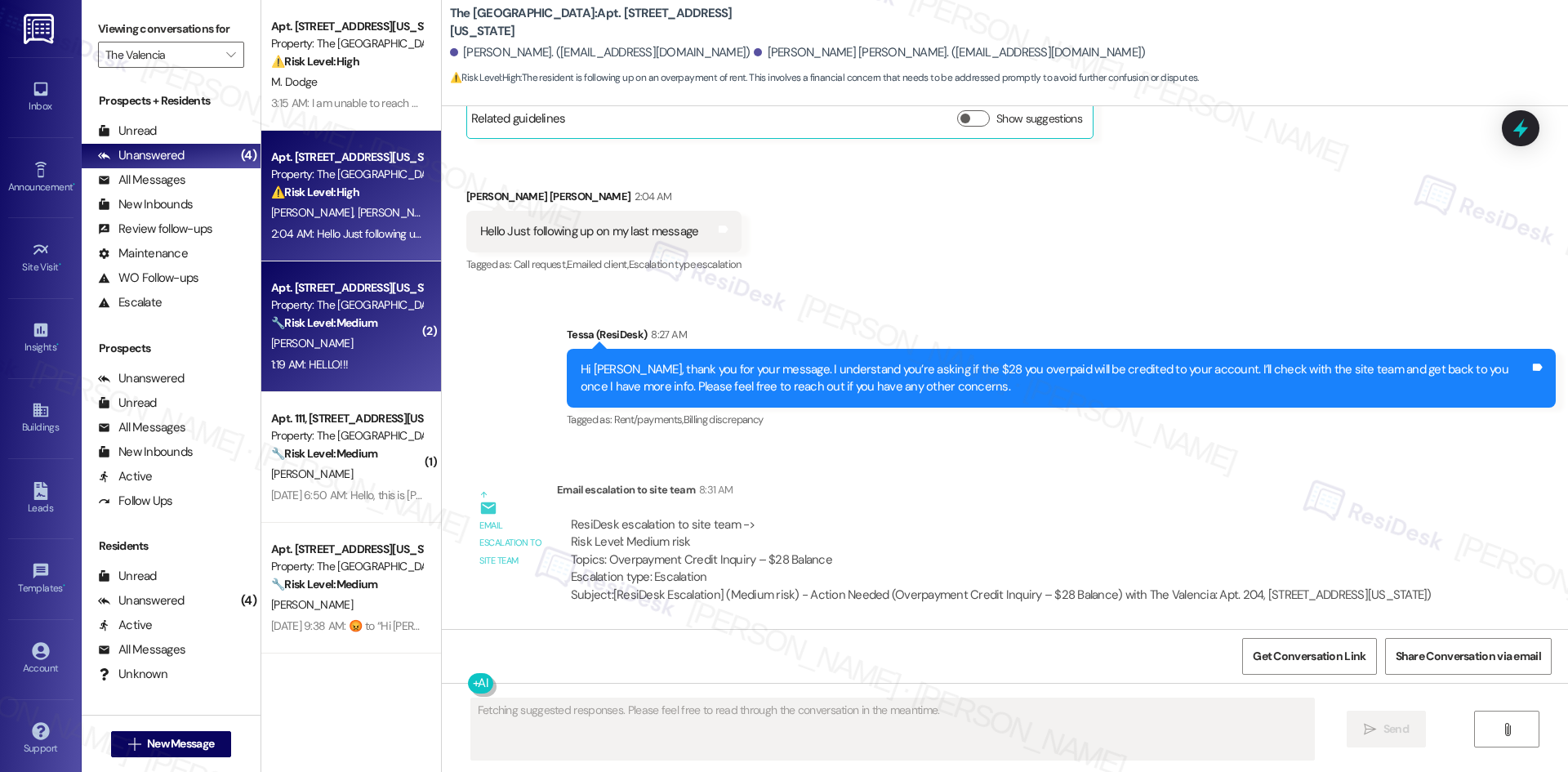
click at [339, 355] on div "1:19 AM: HELLO!!! 1:19 AM: HELLO!!!" at bounding box center [346, 365] width 154 height 21
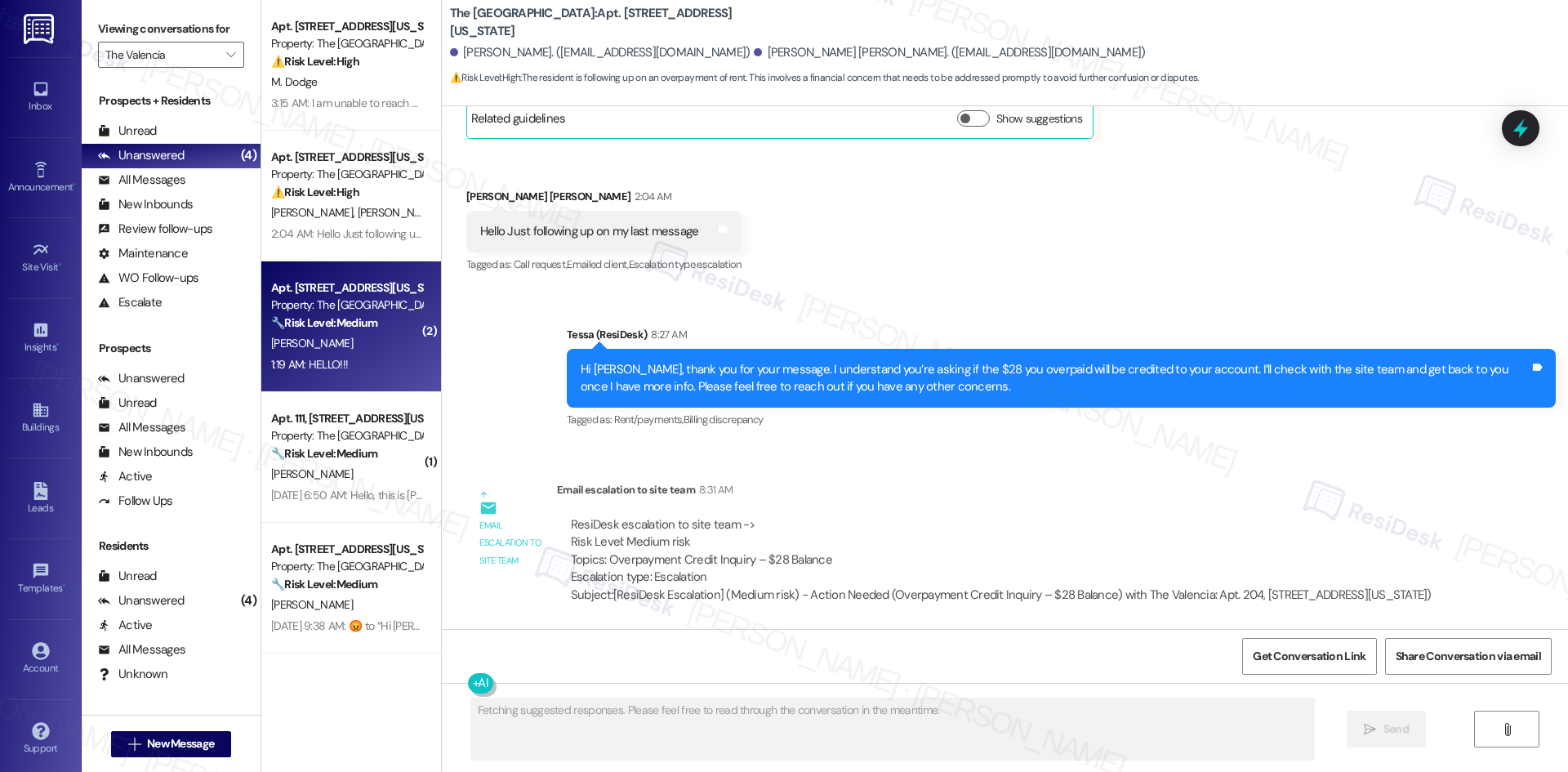
scroll to position [954, 0]
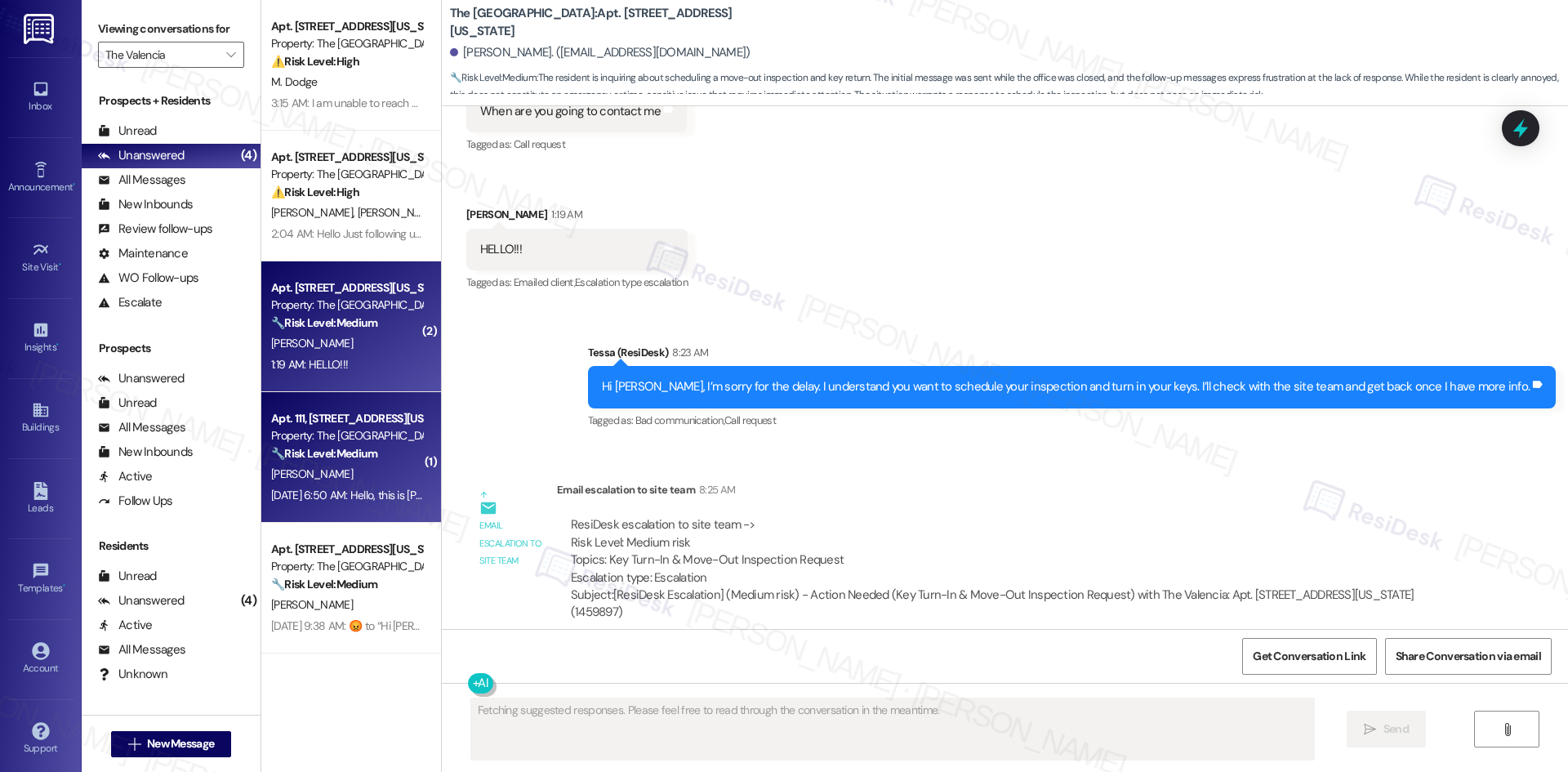
click at [378, 460] on div "🔧 Risk Level: Medium The resident is inquiring about their utility bill amount …" at bounding box center [347, 454] width 151 height 17
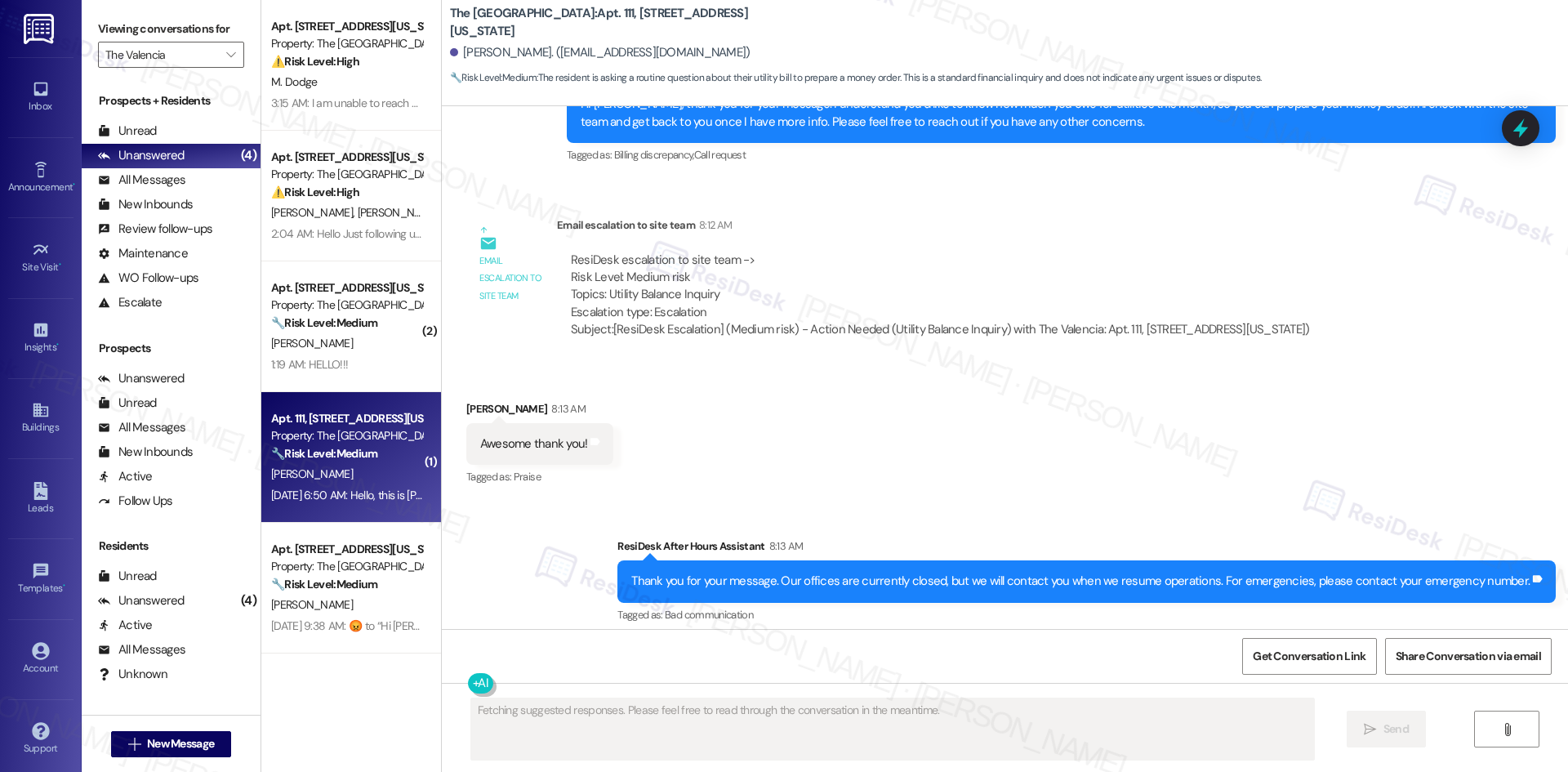
scroll to position [705, 0]
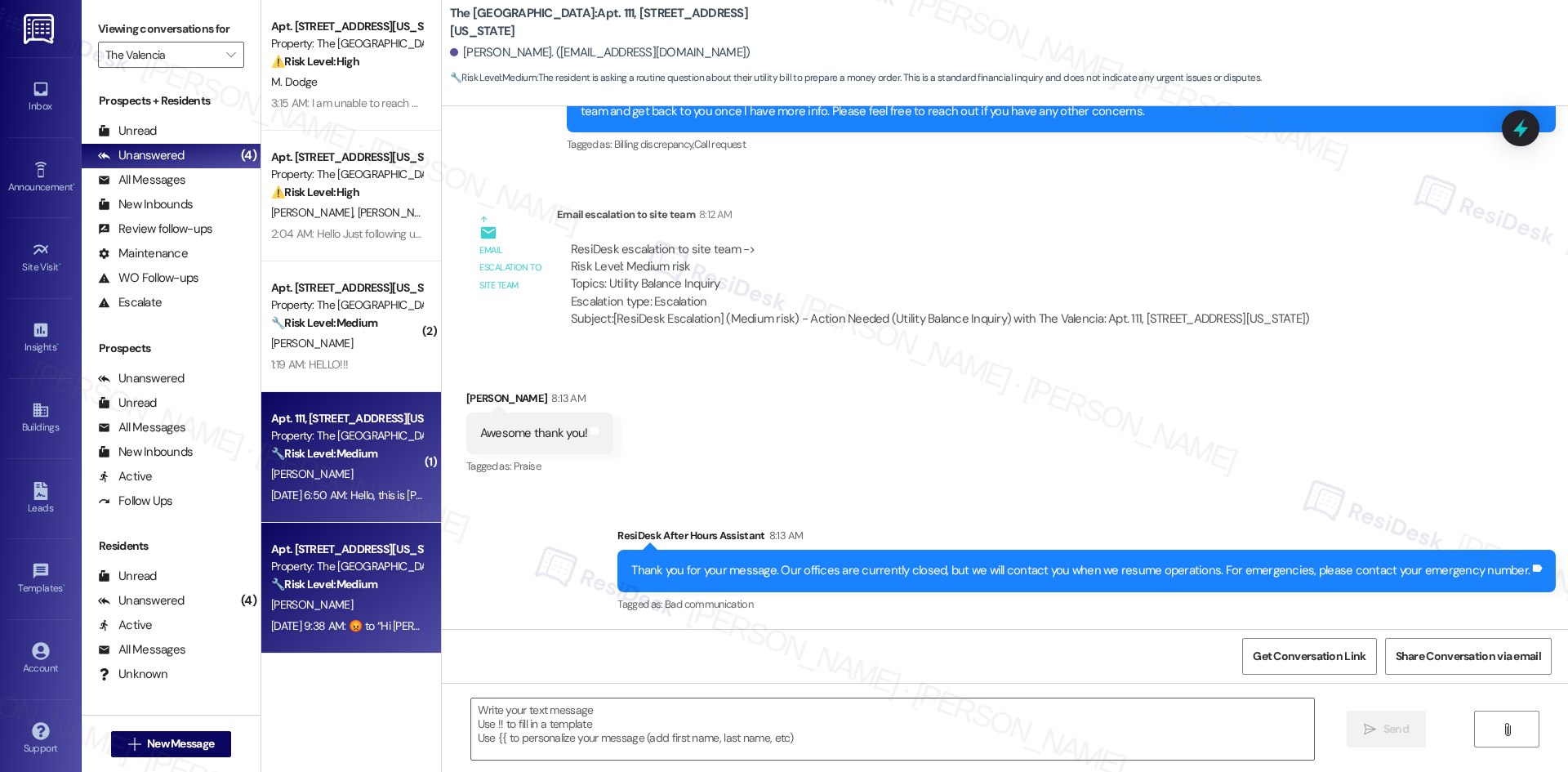
click at [347, 561] on div "Property: The Valencia" at bounding box center [347, 566] width 151 height 17
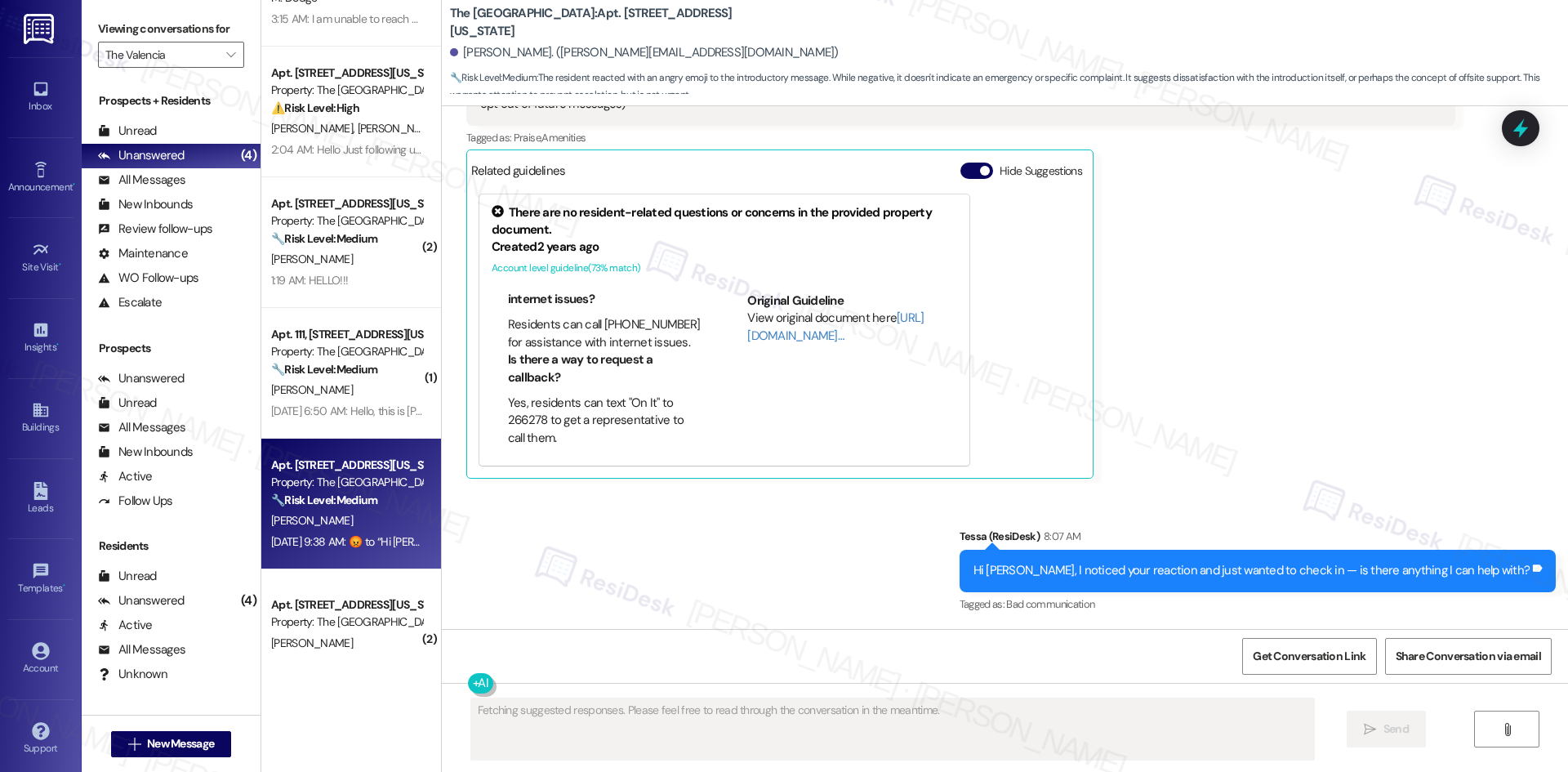
scroll to position [128, 0]
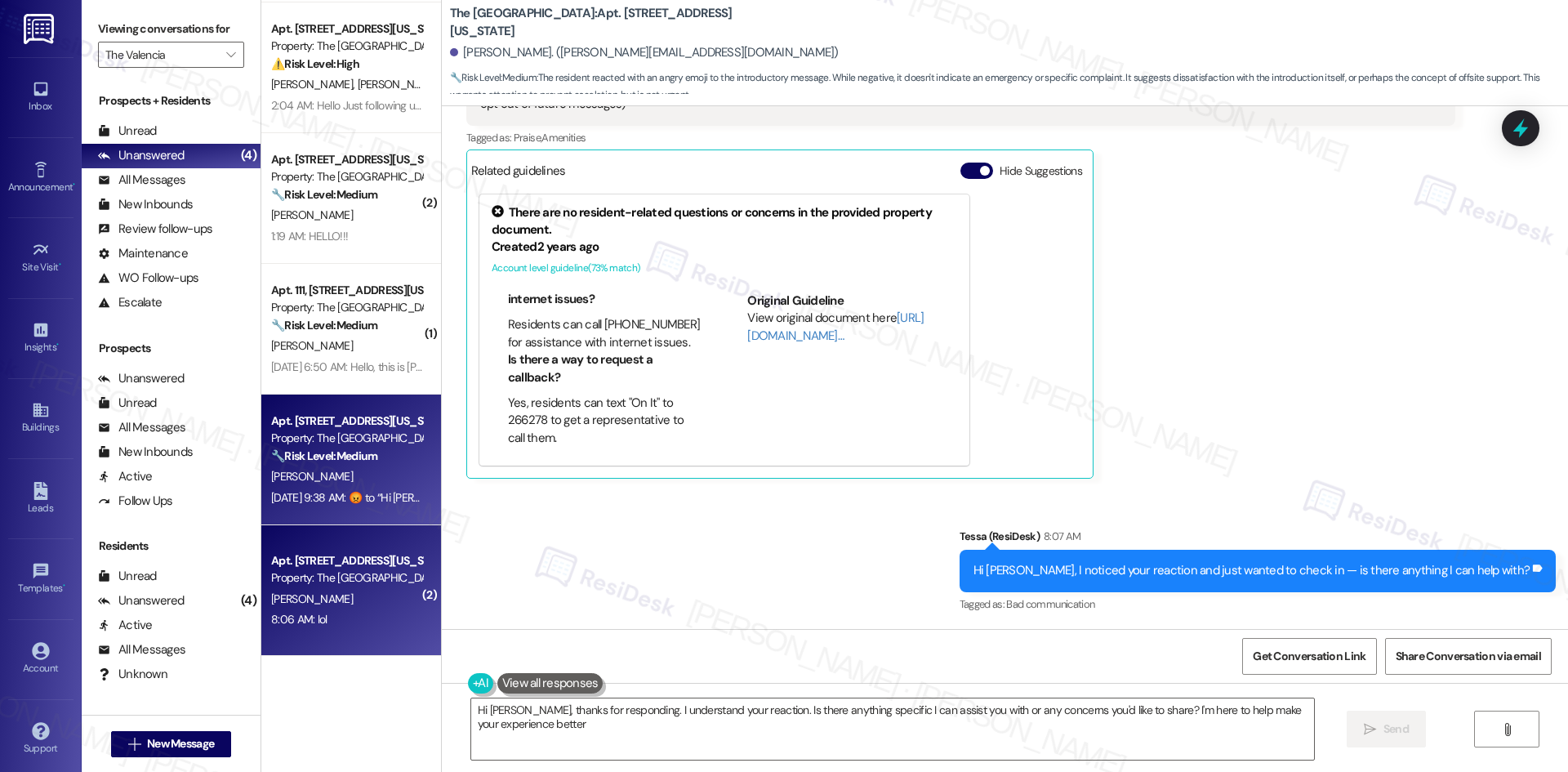
type textarea "Hi Bryan, thanks for responding. I understand your reaction. Is there anything …"
click at [353, 589] on div "R. Mata" at bounding box center [346, 599] width 154 height 21
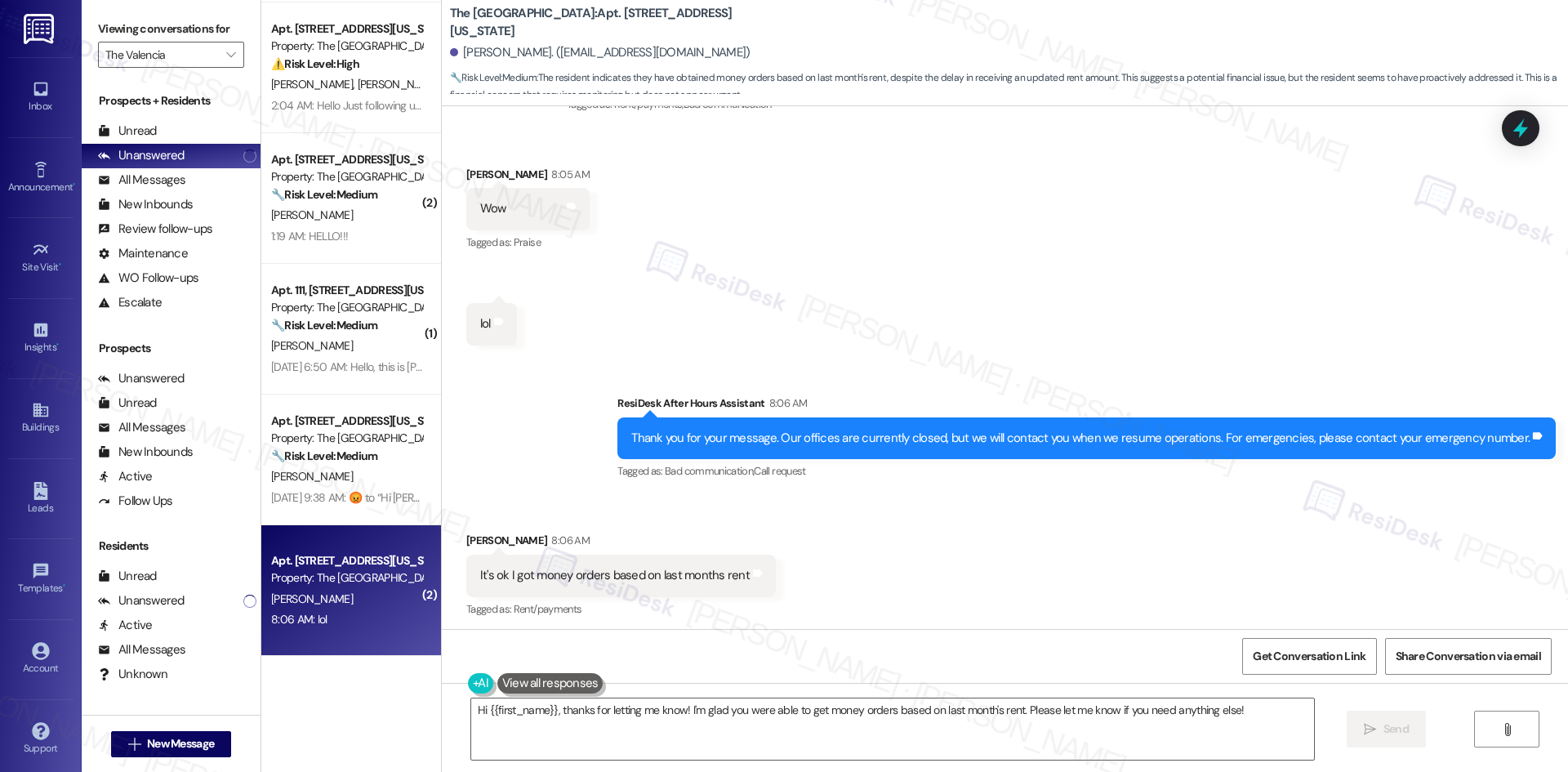
scroll to position [2756, 0]
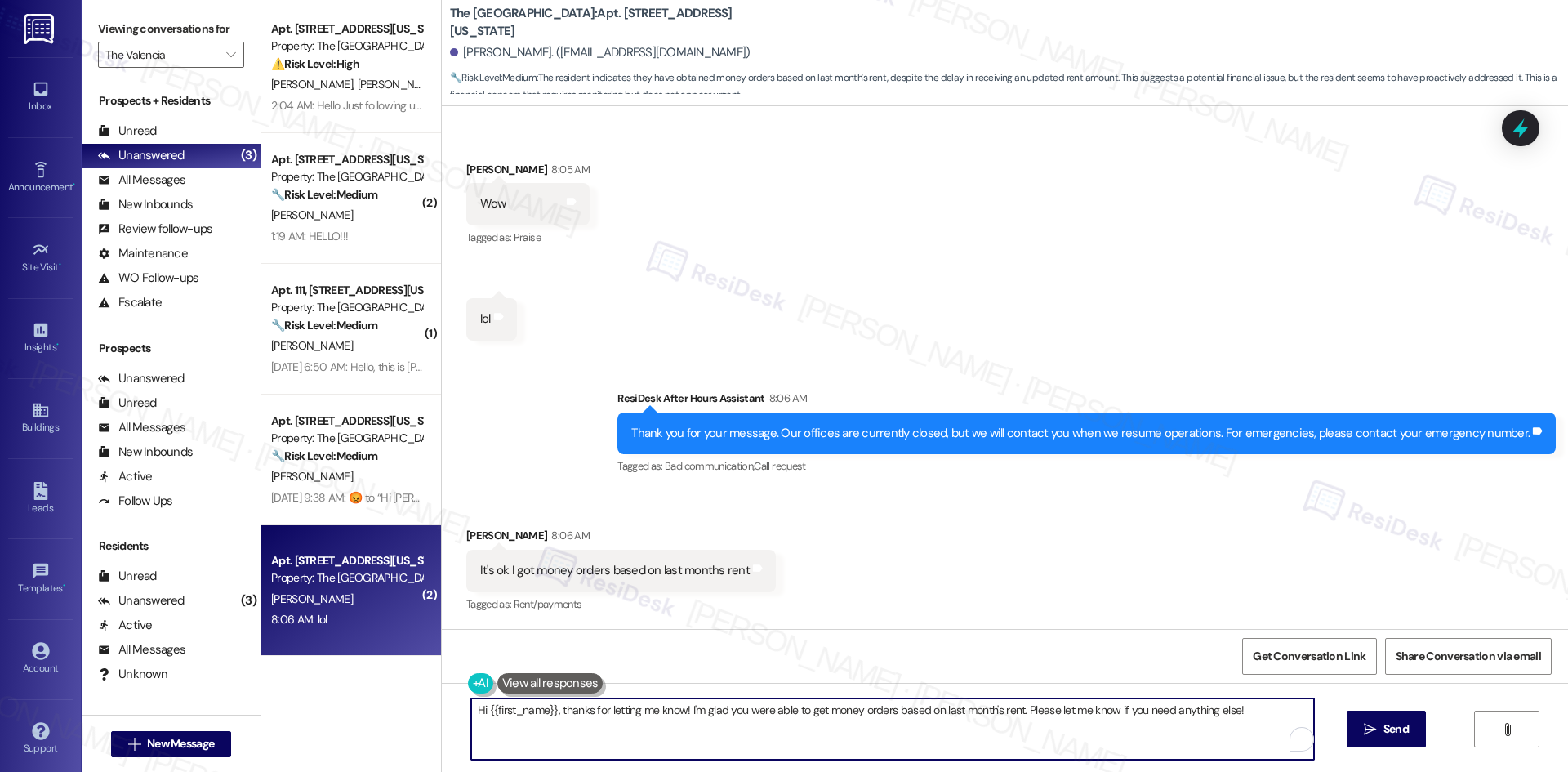
drag, startPoint x: 555, startPoint y: 710, endPoint x: 396, endPoint y: 710, distance: 159.0
click at [396, 710] on div "Apt. 220, 3450 W Missouri Ave Property: The Valencia ⚠️ Risk Level: High The re…" at bounding box center [914, 386] width 1307 height 772
type textarea "Thanks for letting me know! I'm glad you were able to get money orders based on…"
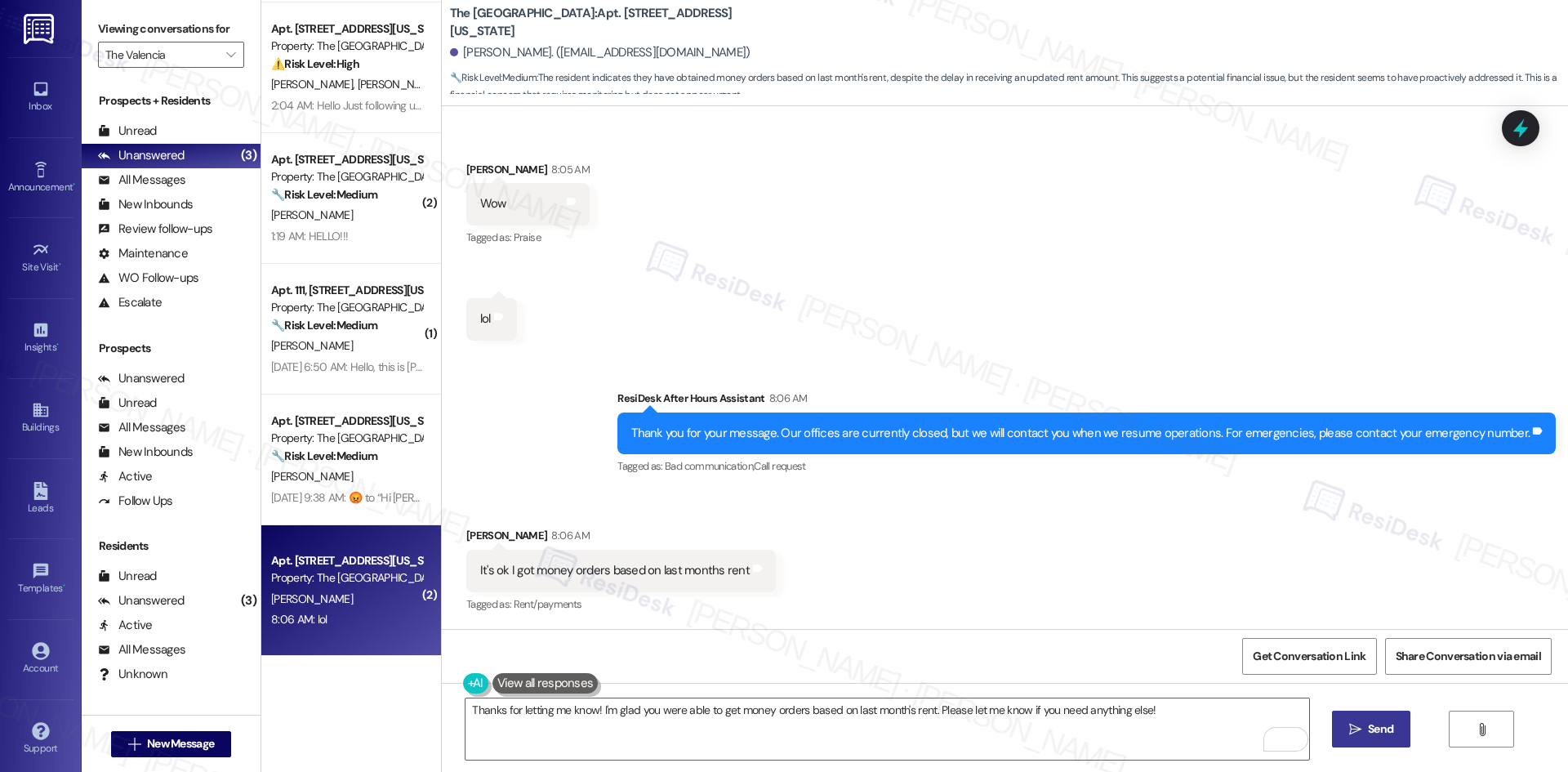
click at [1364, 734] on span "Send" at bounding box center [1380, 729] width 32 height 17
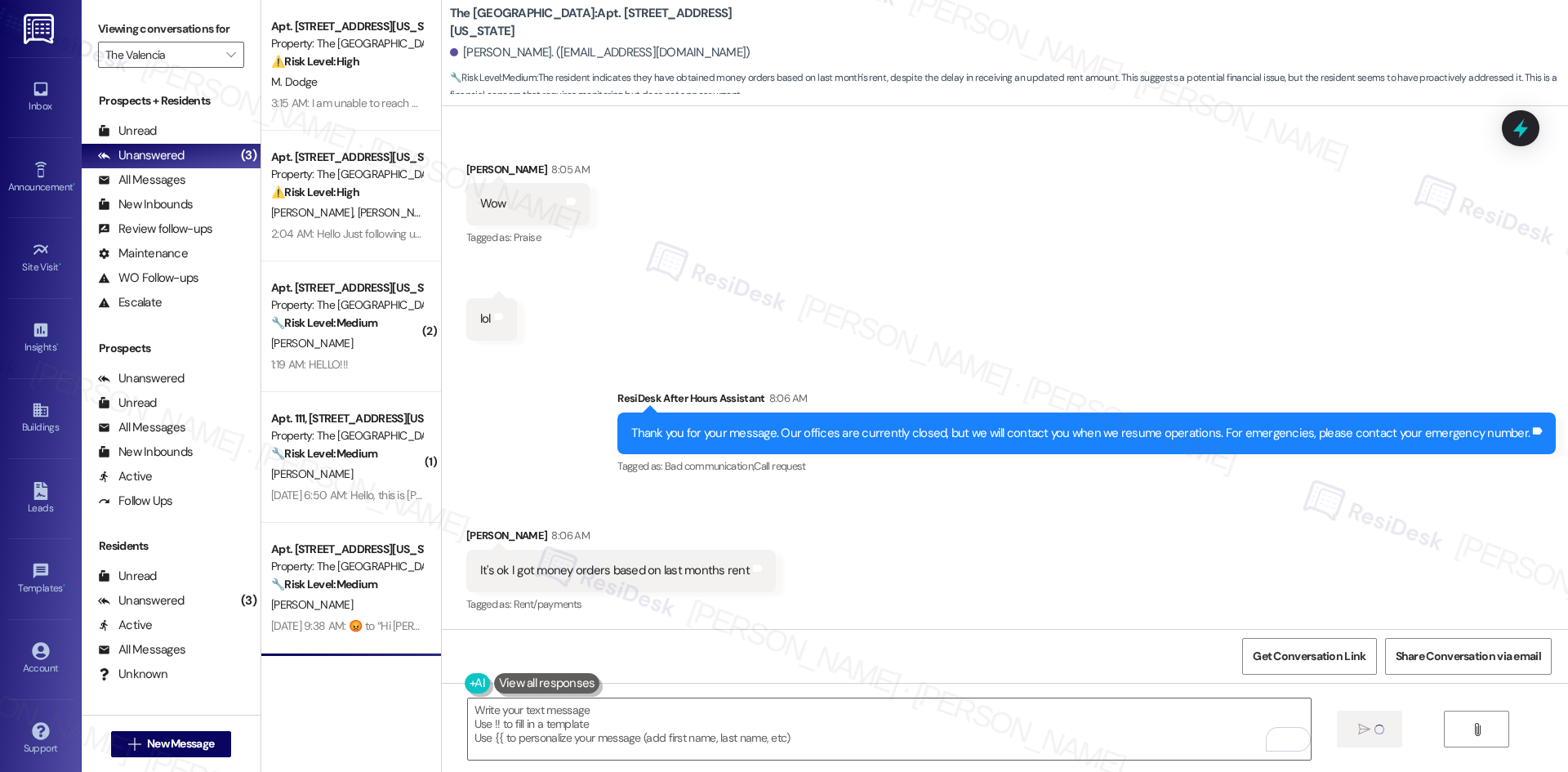
scroll to position [2755, 0]
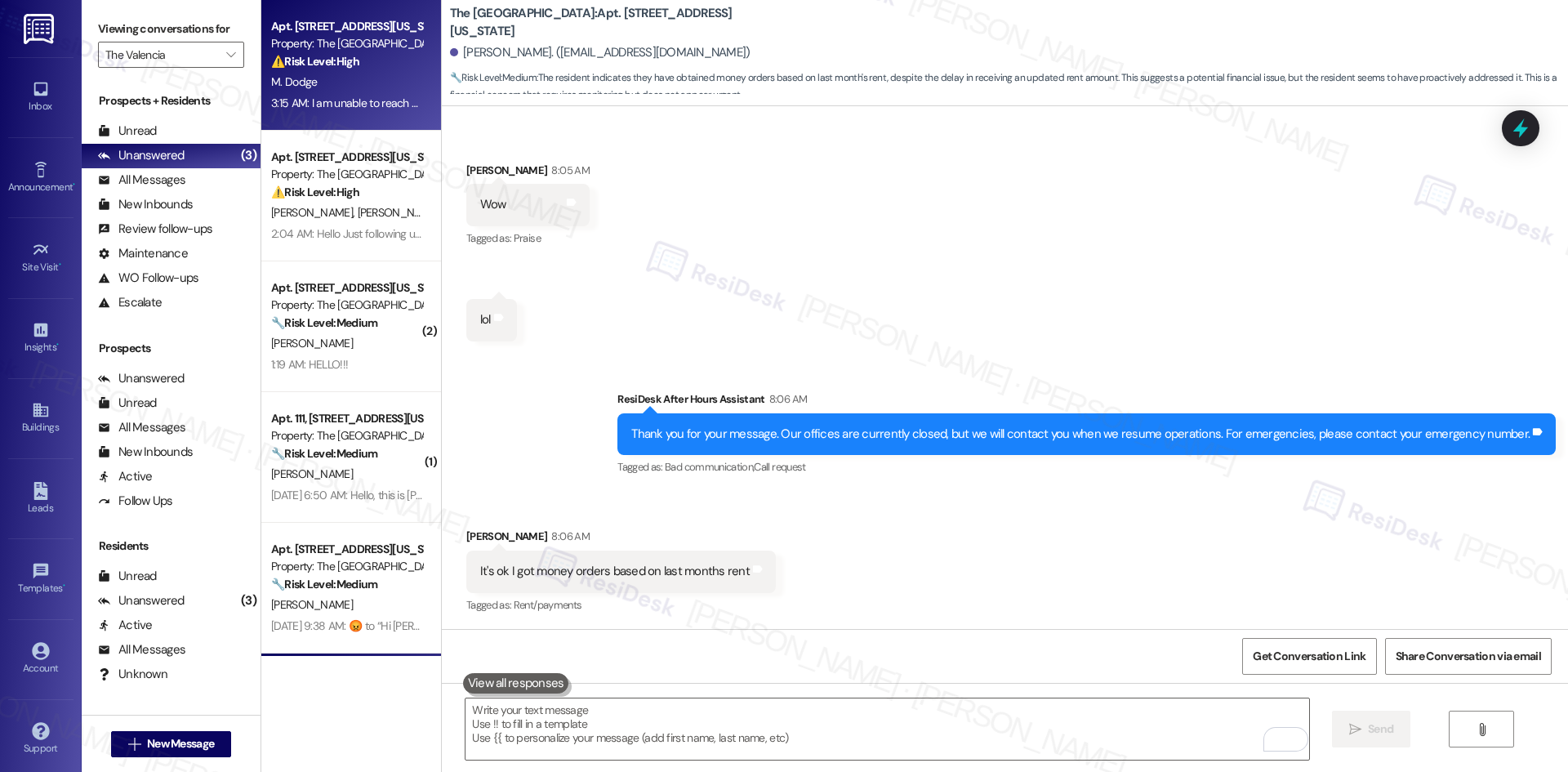
click at [400, 85] on div "M. Dodge" at bounding box center [346, 83] width 154 height 21
type textarea "Fetching suggested responses. Please feel free to read through the conversation…"
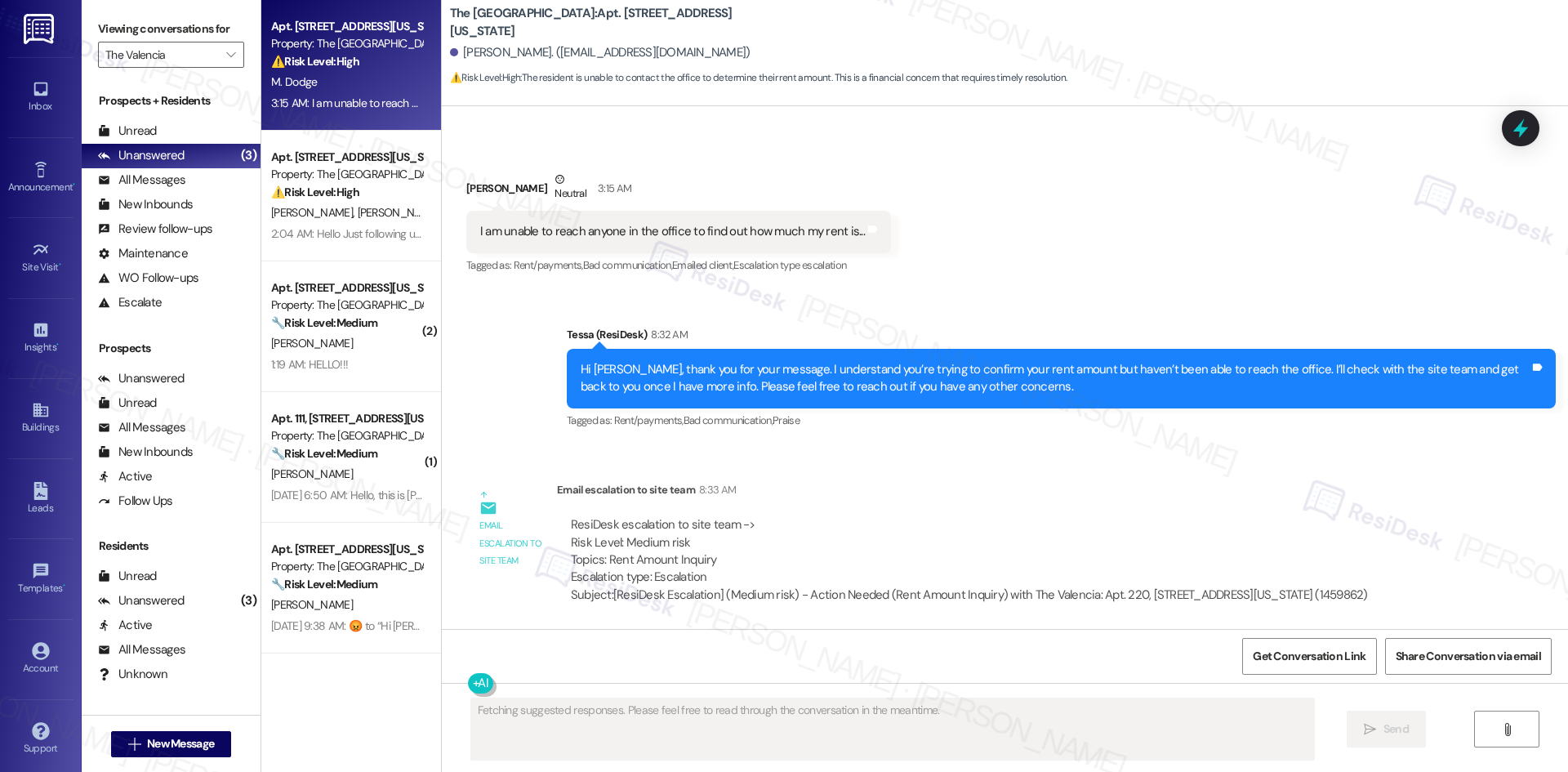
scroll to position [405, 0]
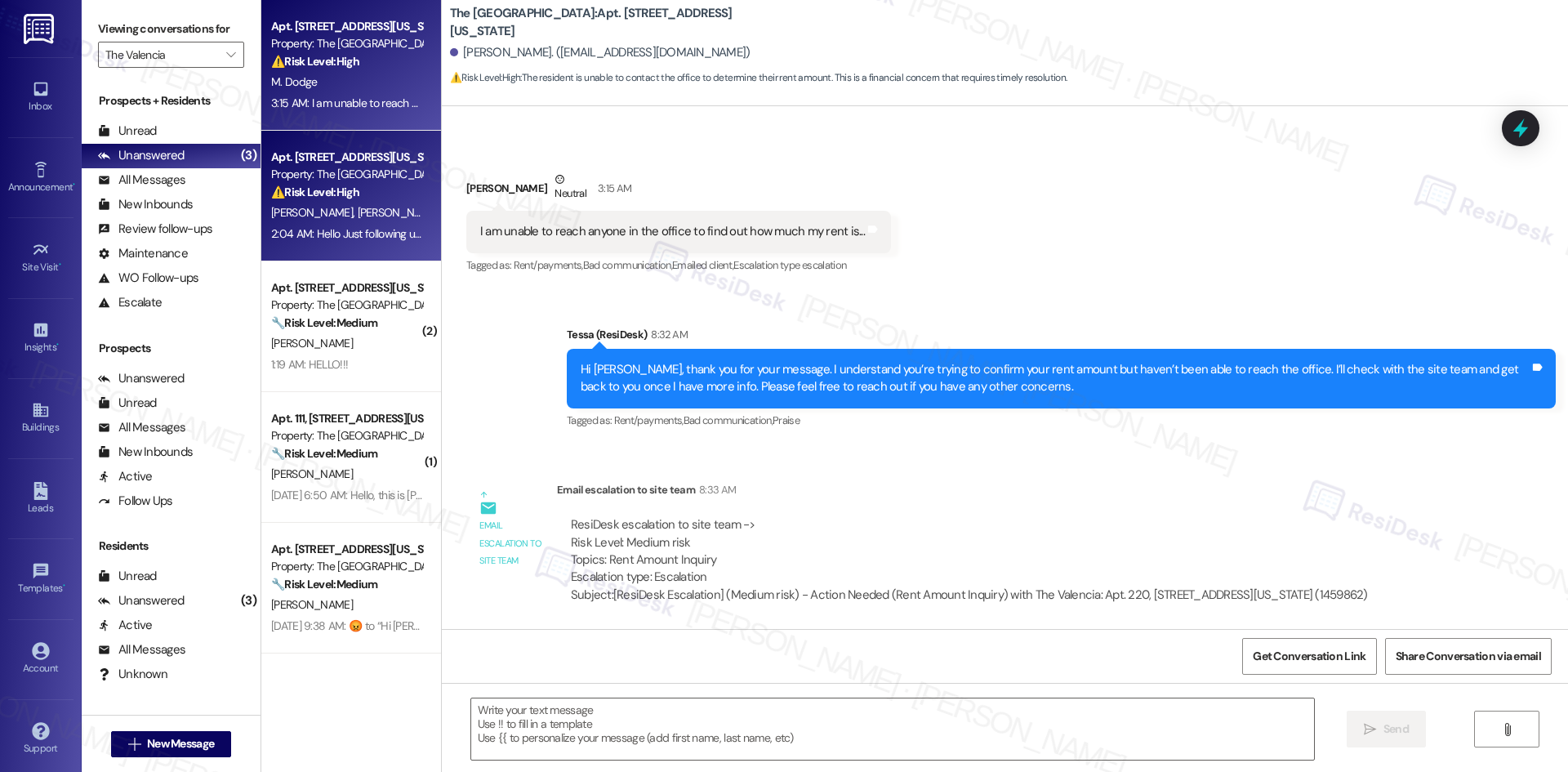
click at [341, 220] on div "D. Angulo A. Urena" at bounding box center [346, 213] width 154 height 21
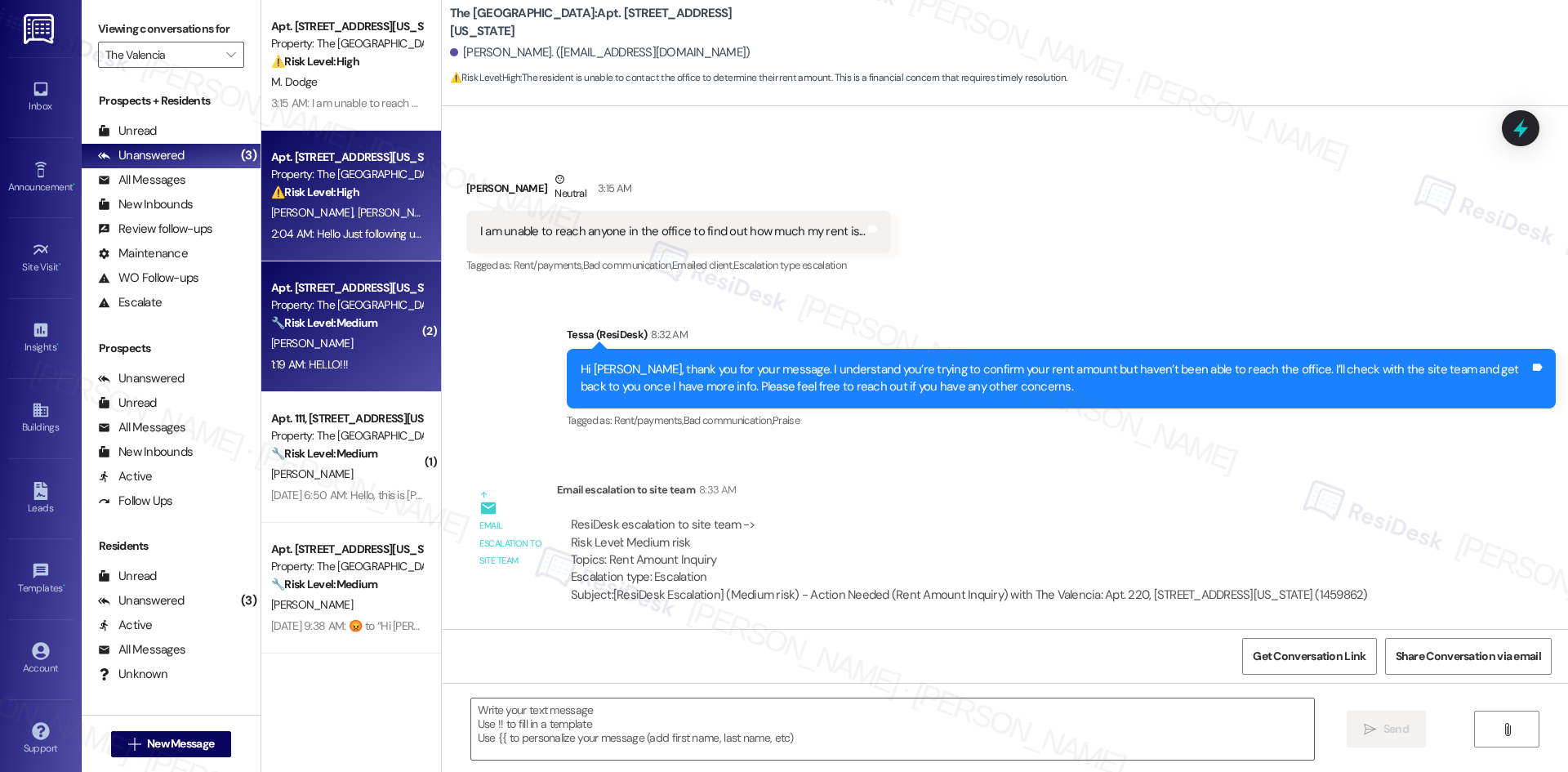
type textarea "Fetching suggested responses. Please feel free to read through the conversation…"
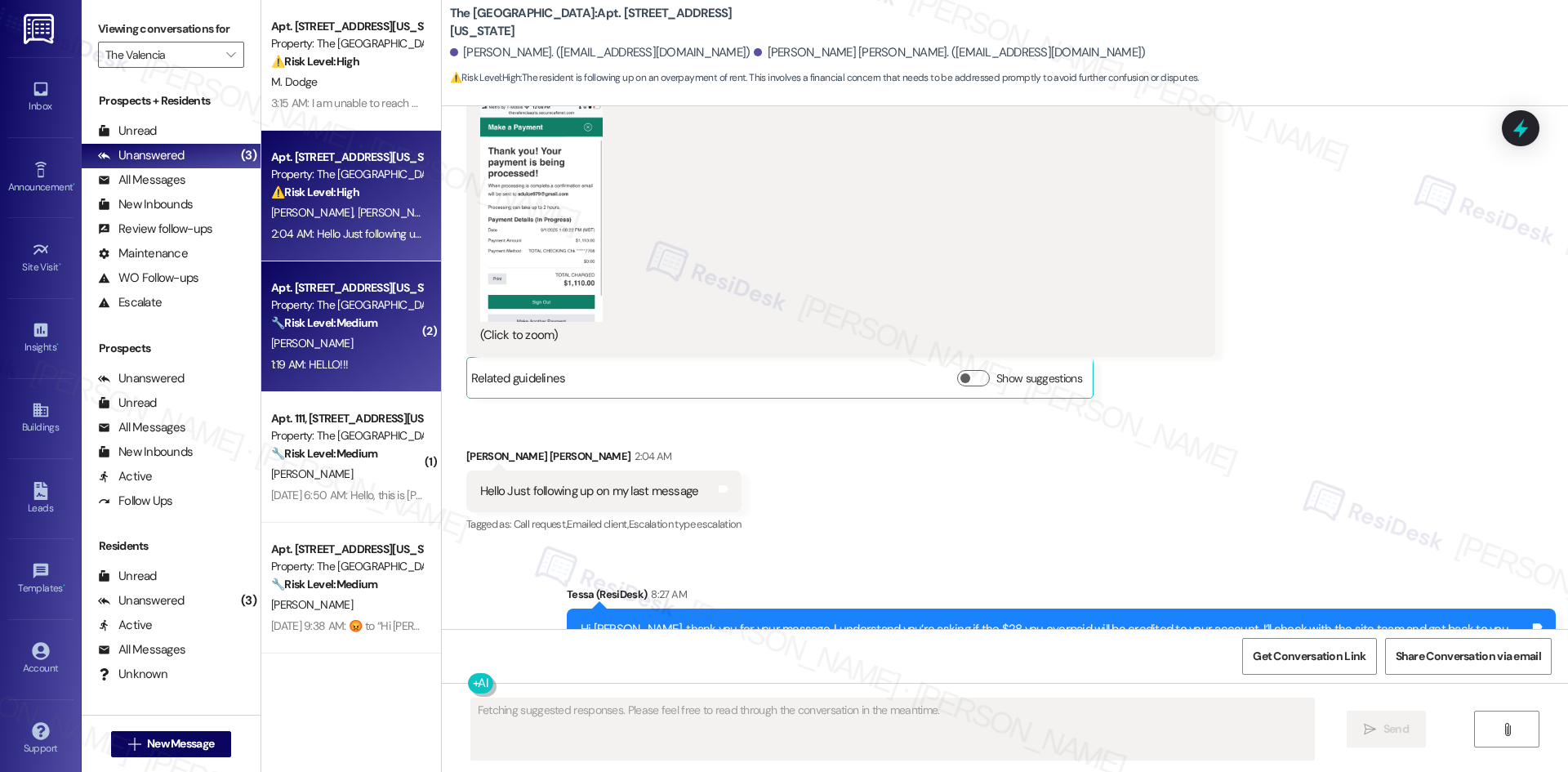
scroll to position [1762, 0]
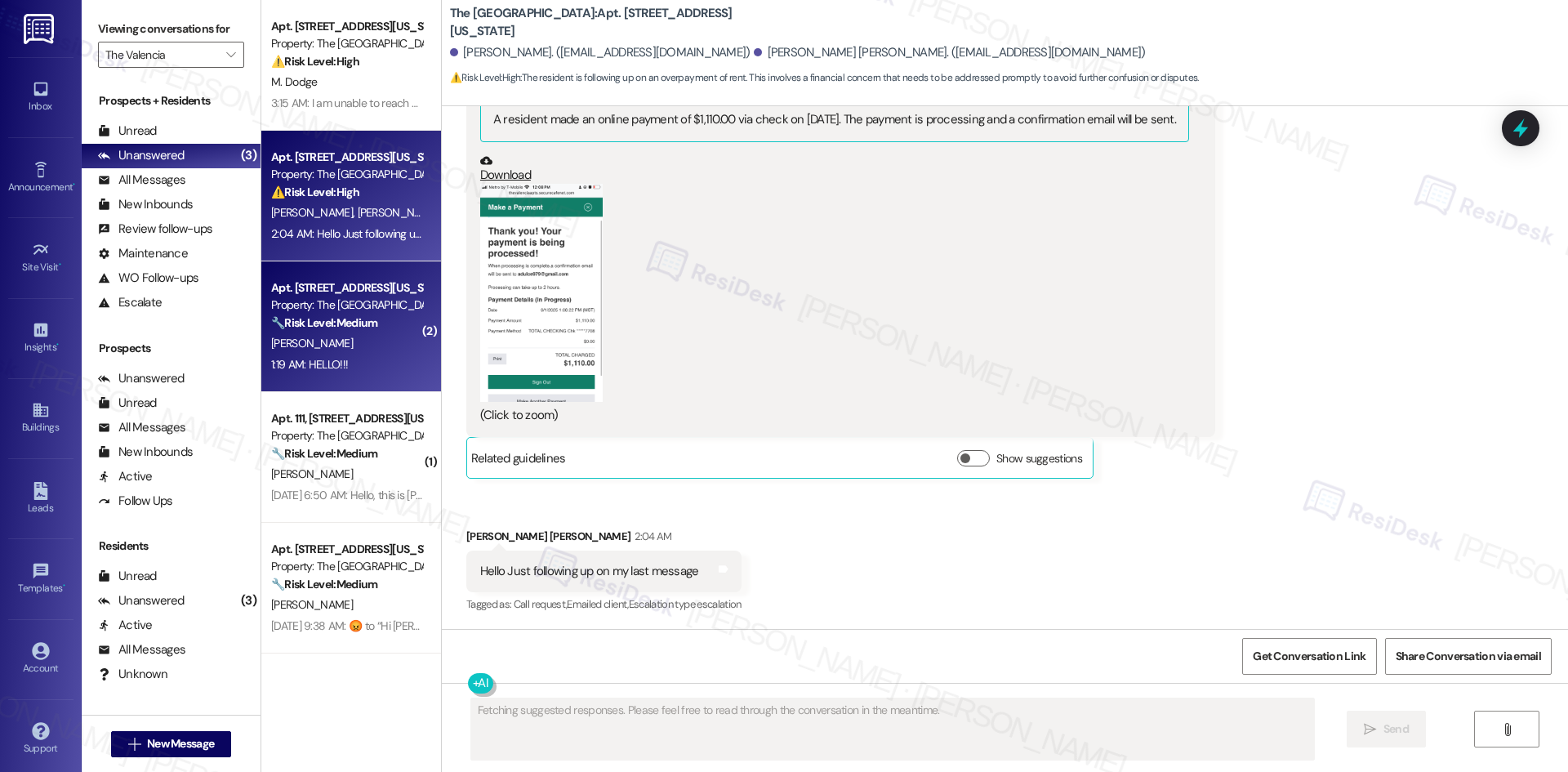
click at [308, 361] on div "1:19 AM: HELLO!!! 1:19 AM: HELLO!!!" at bounding box center [309, 364] width 77 height 15
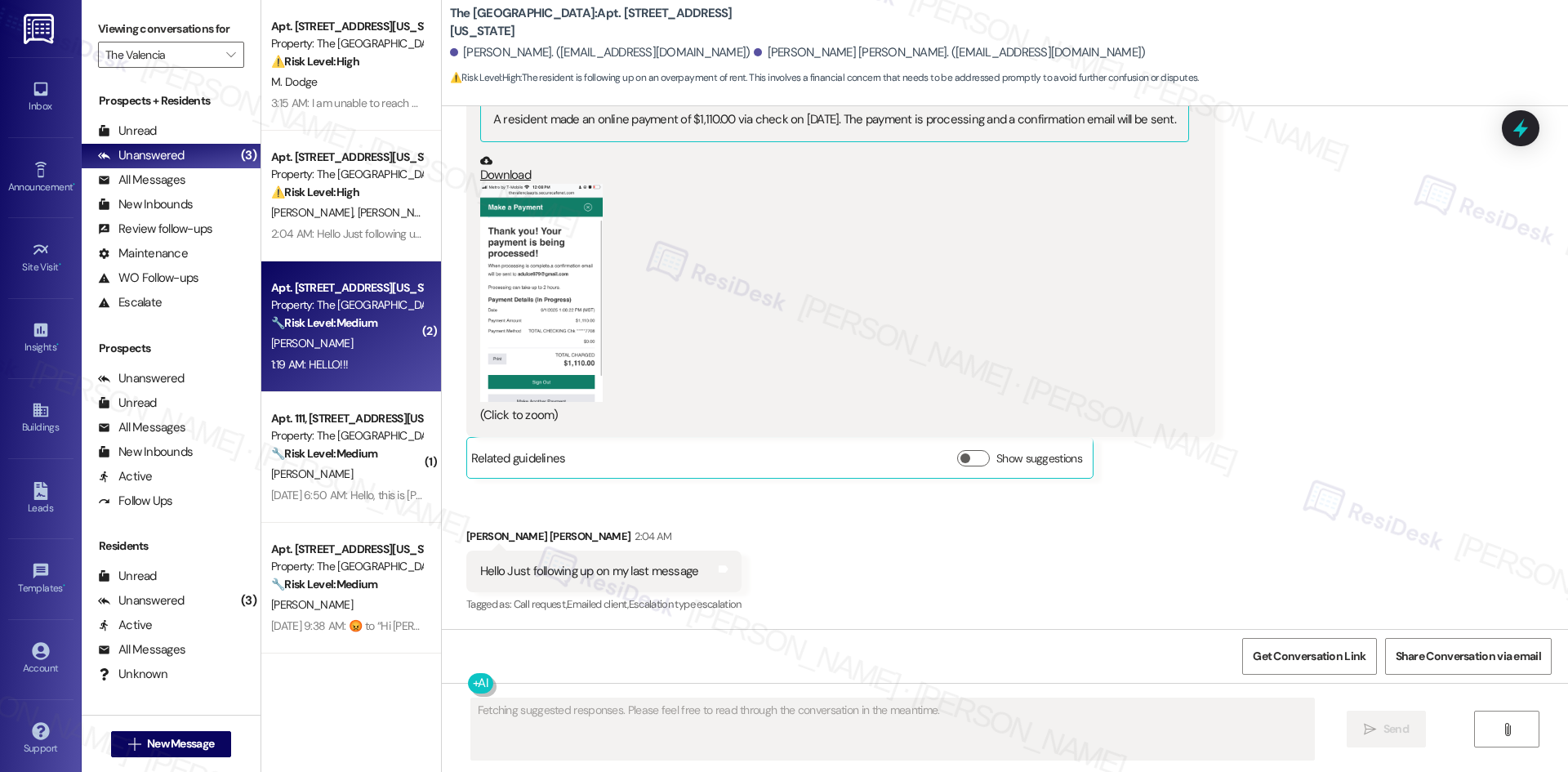
scroll to position [954, 0]
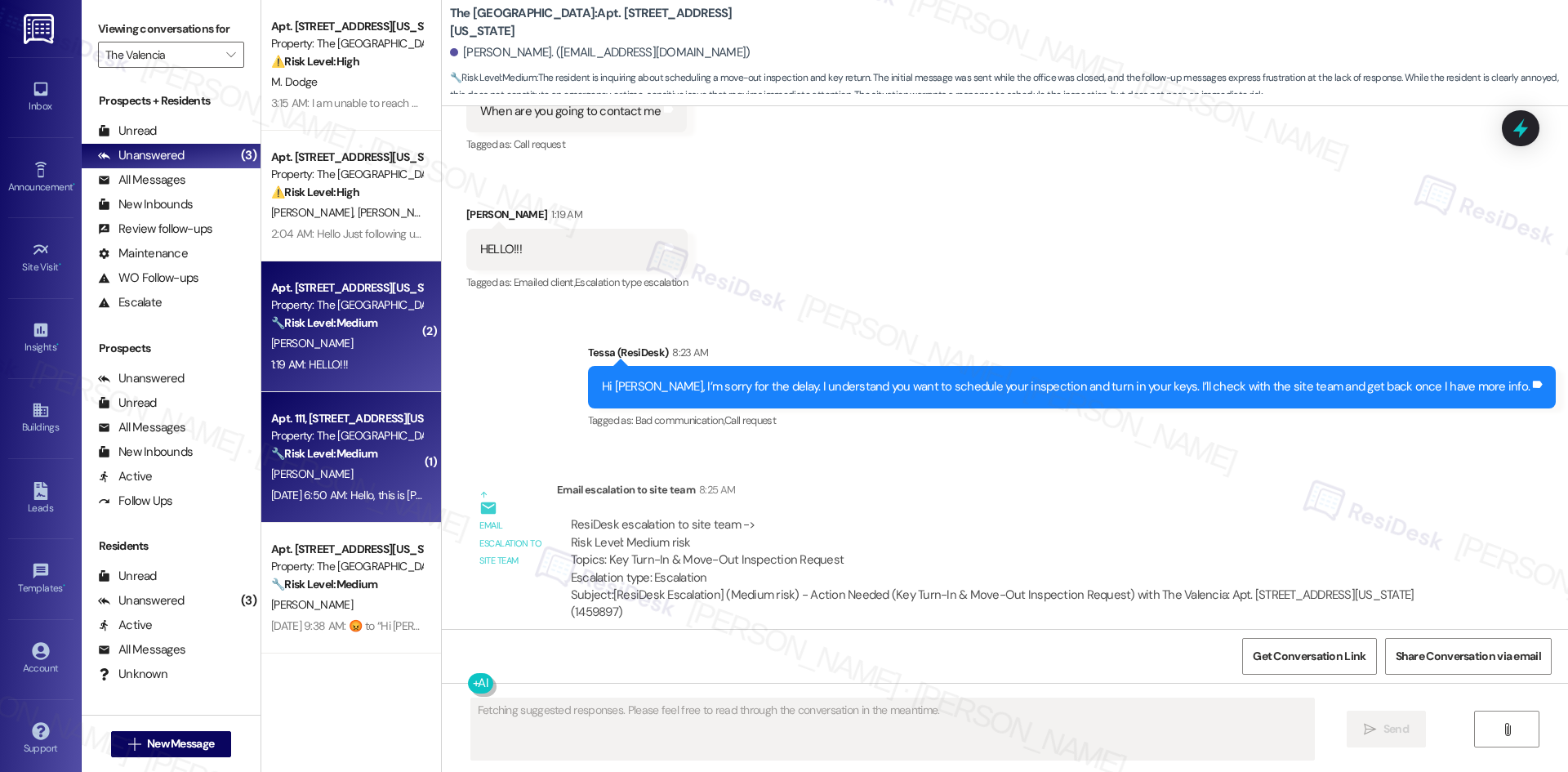
click at [321, 437] on div "Property: The Valencia" at bounding box center [347, 435] width 151 height 17
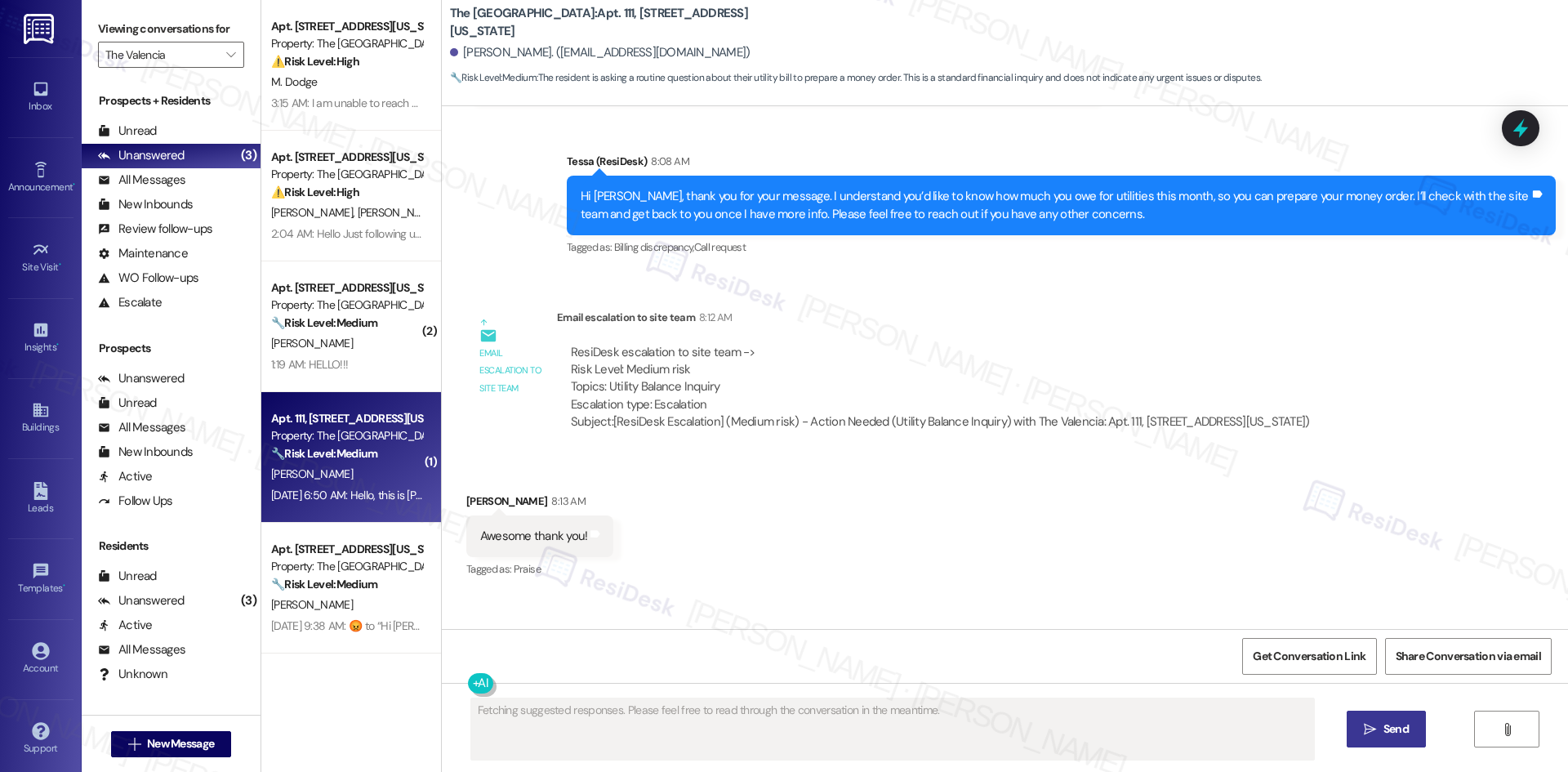
scroll to position [705, 0]
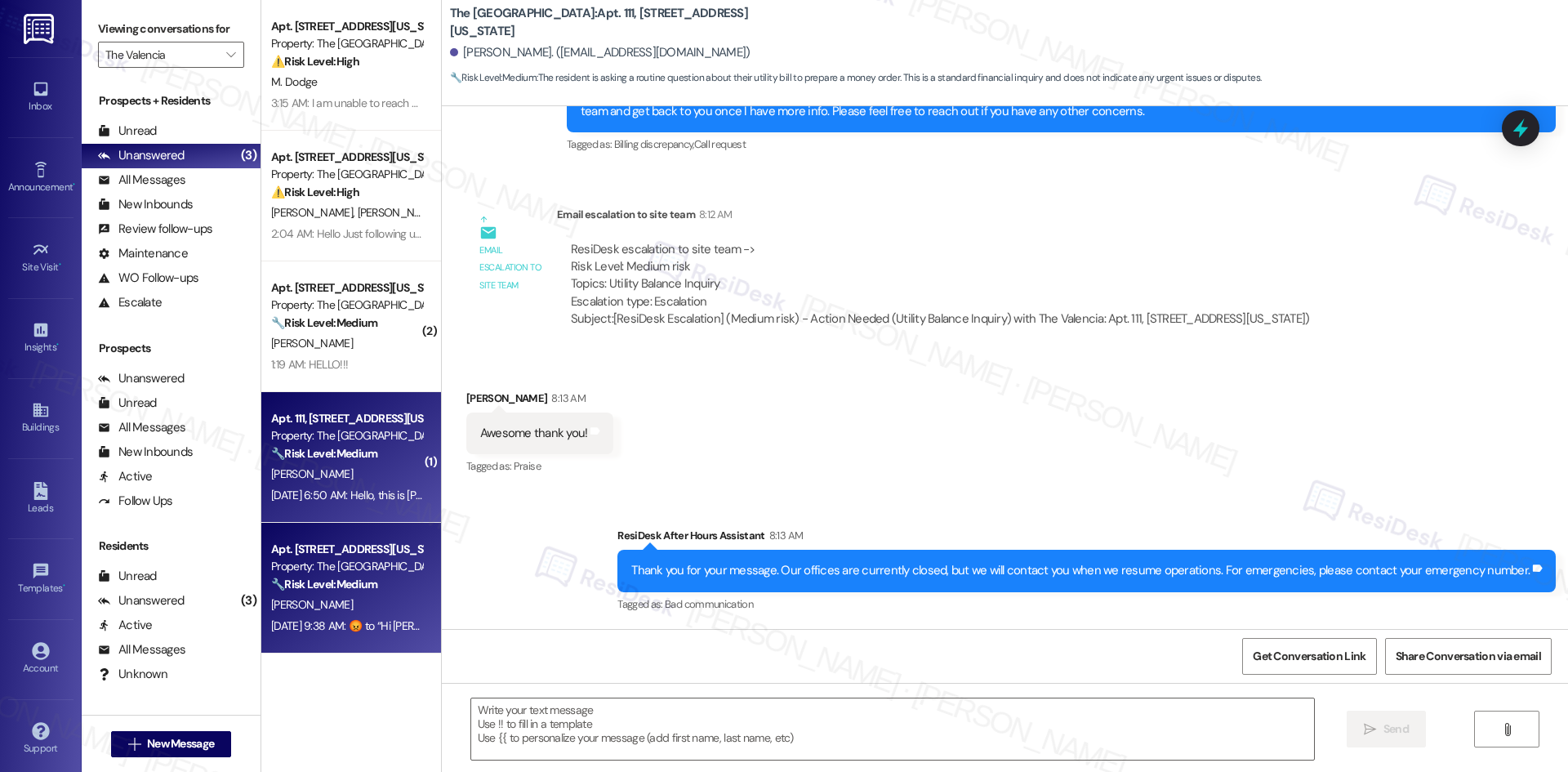
click at [332, 543] on div "Apt. 147, 3450 W Missouri Ave" at bounding box center [347, 549] width 151 height 17
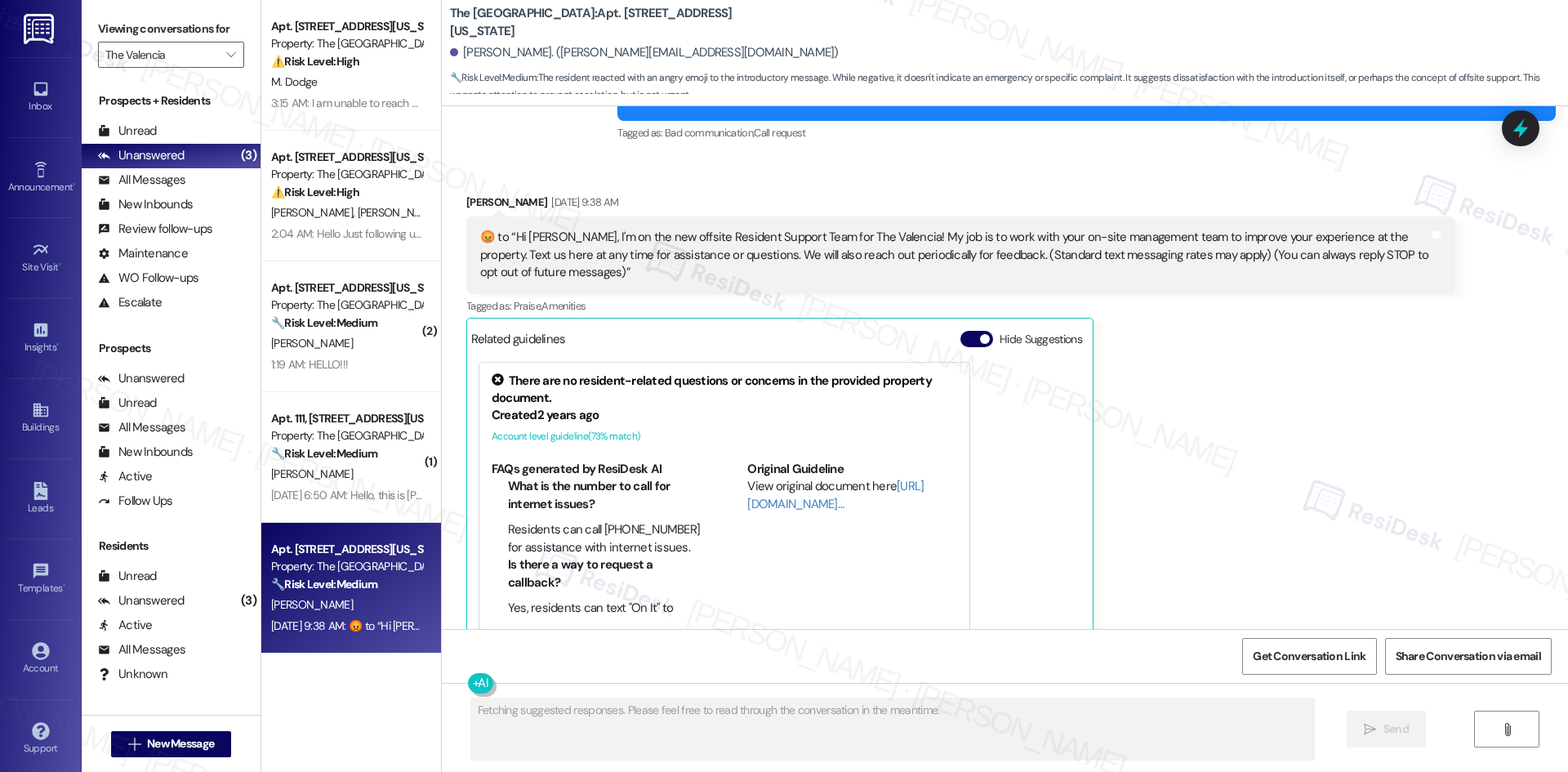
scroll to position [566, 0]
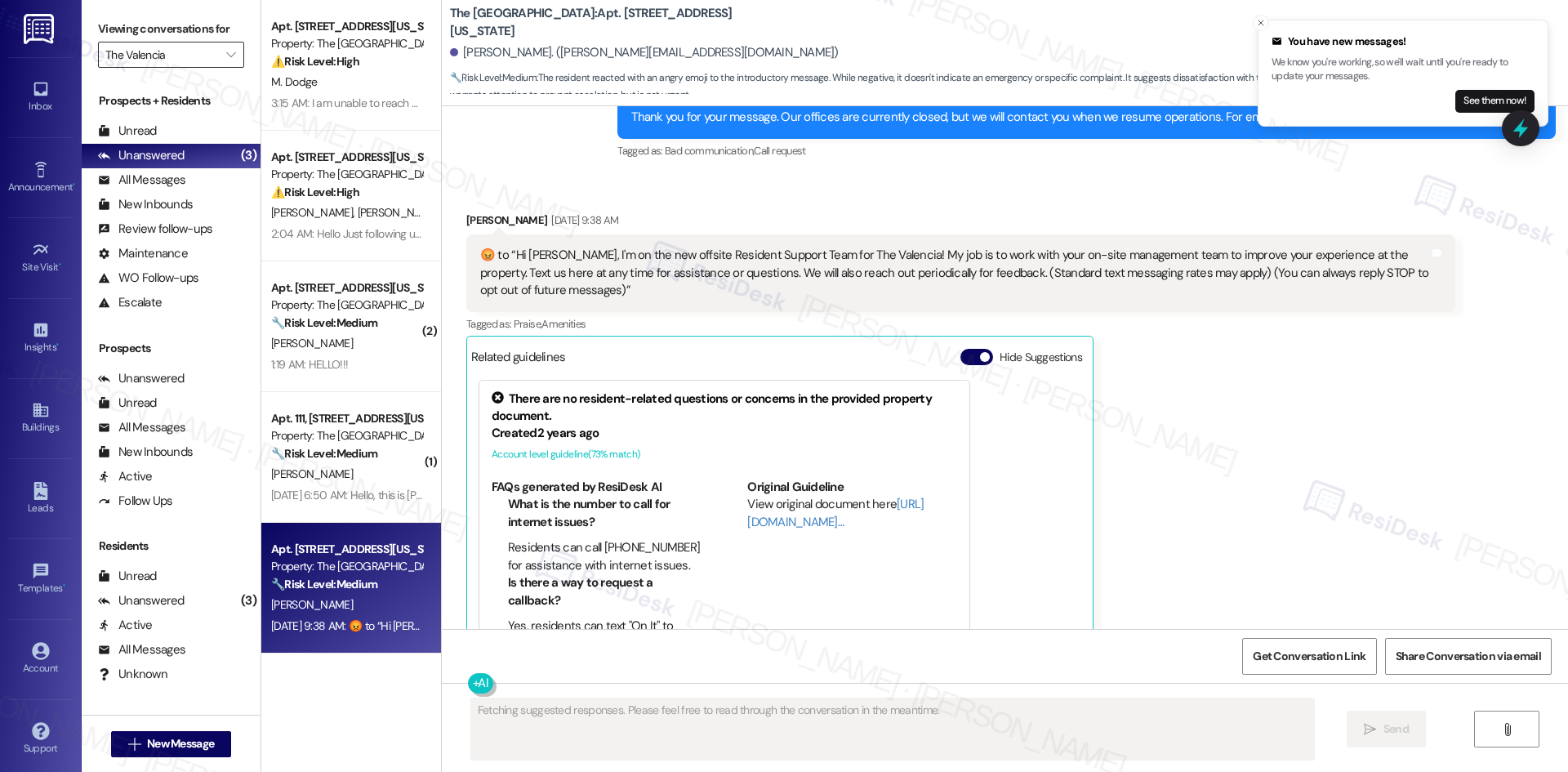
click at [198, 60] on input "The Valencia" at bounding box center [161, 54] width 113 height 26
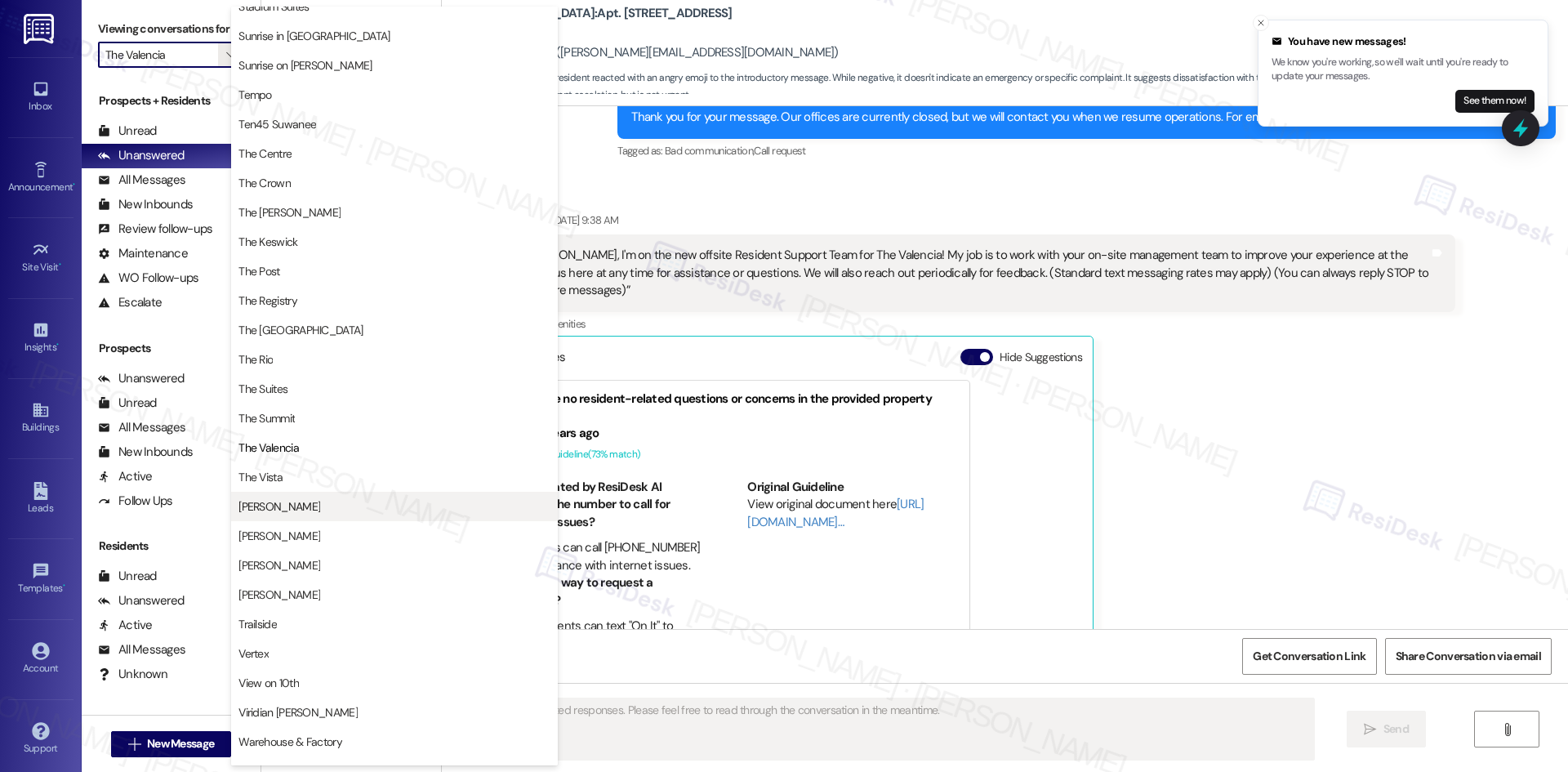
scroll to position [1418, 0]
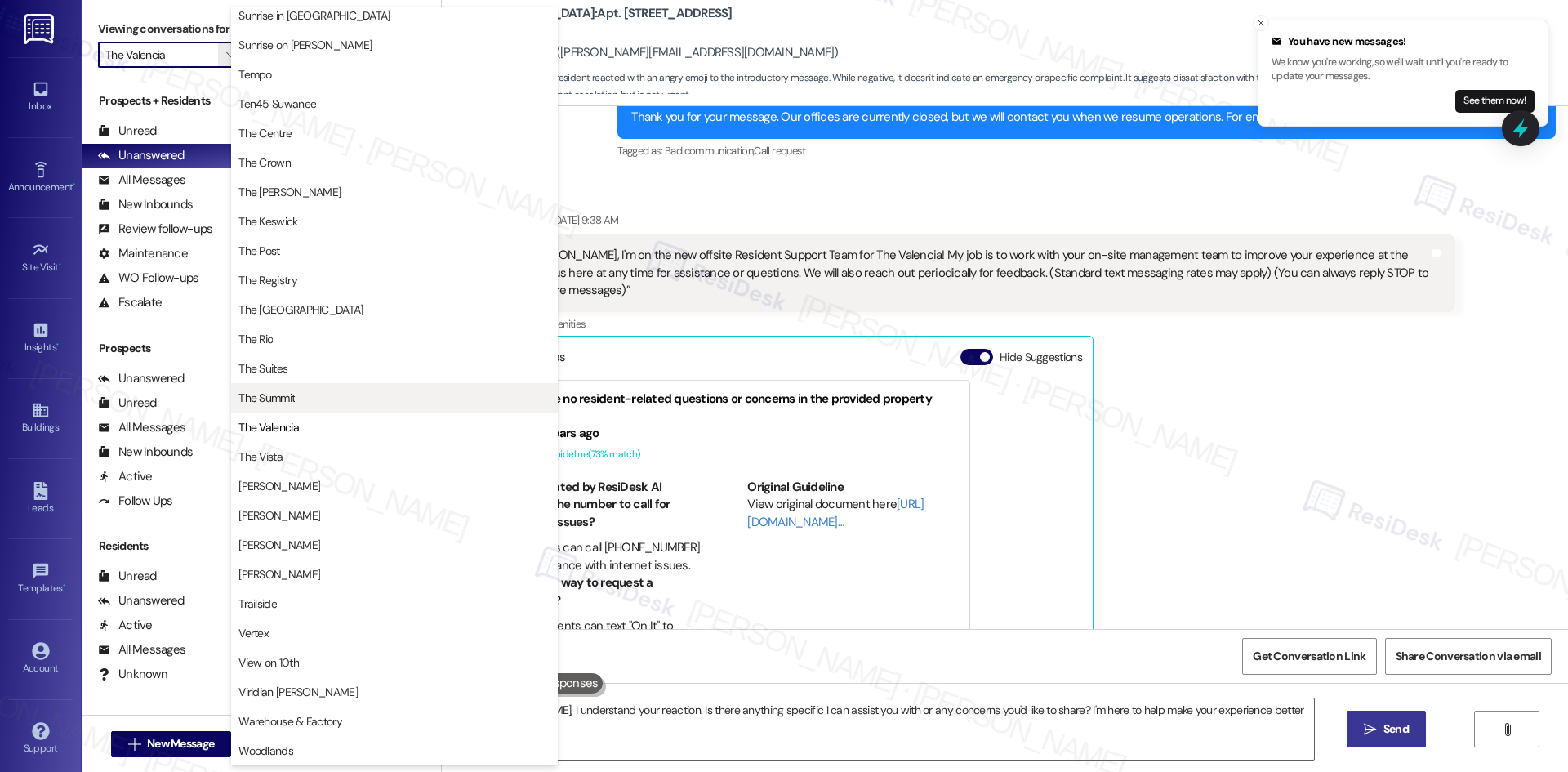
type textarea "Hi Bryan, I understand your reaction. Is there anything specific I can assist y…"
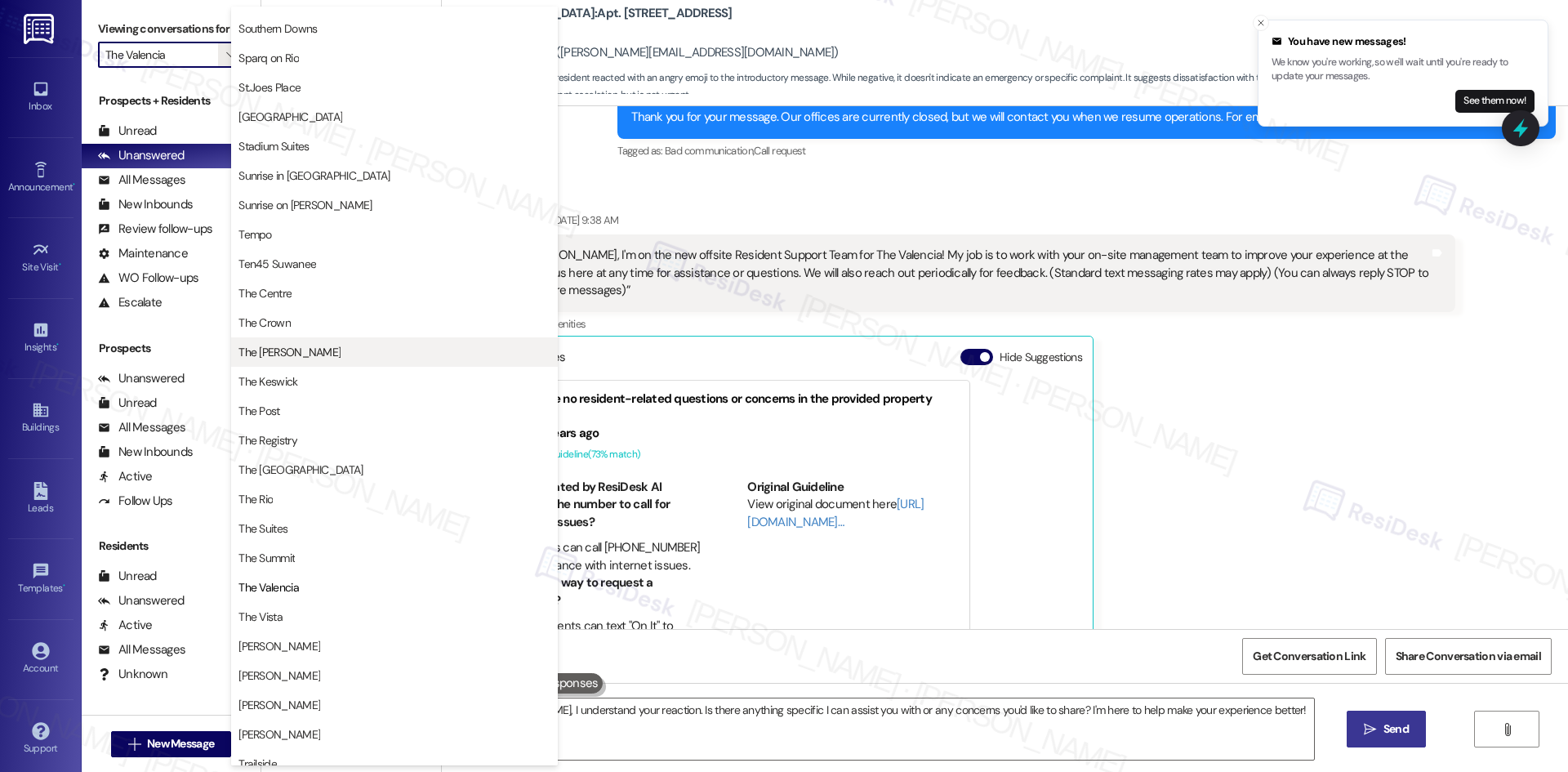
scroll to position [1255, 0]
click at [293, 213] on span "Sunrise on [PERSON_NAME]" at bounding box center [304, 208] width 133 height 16
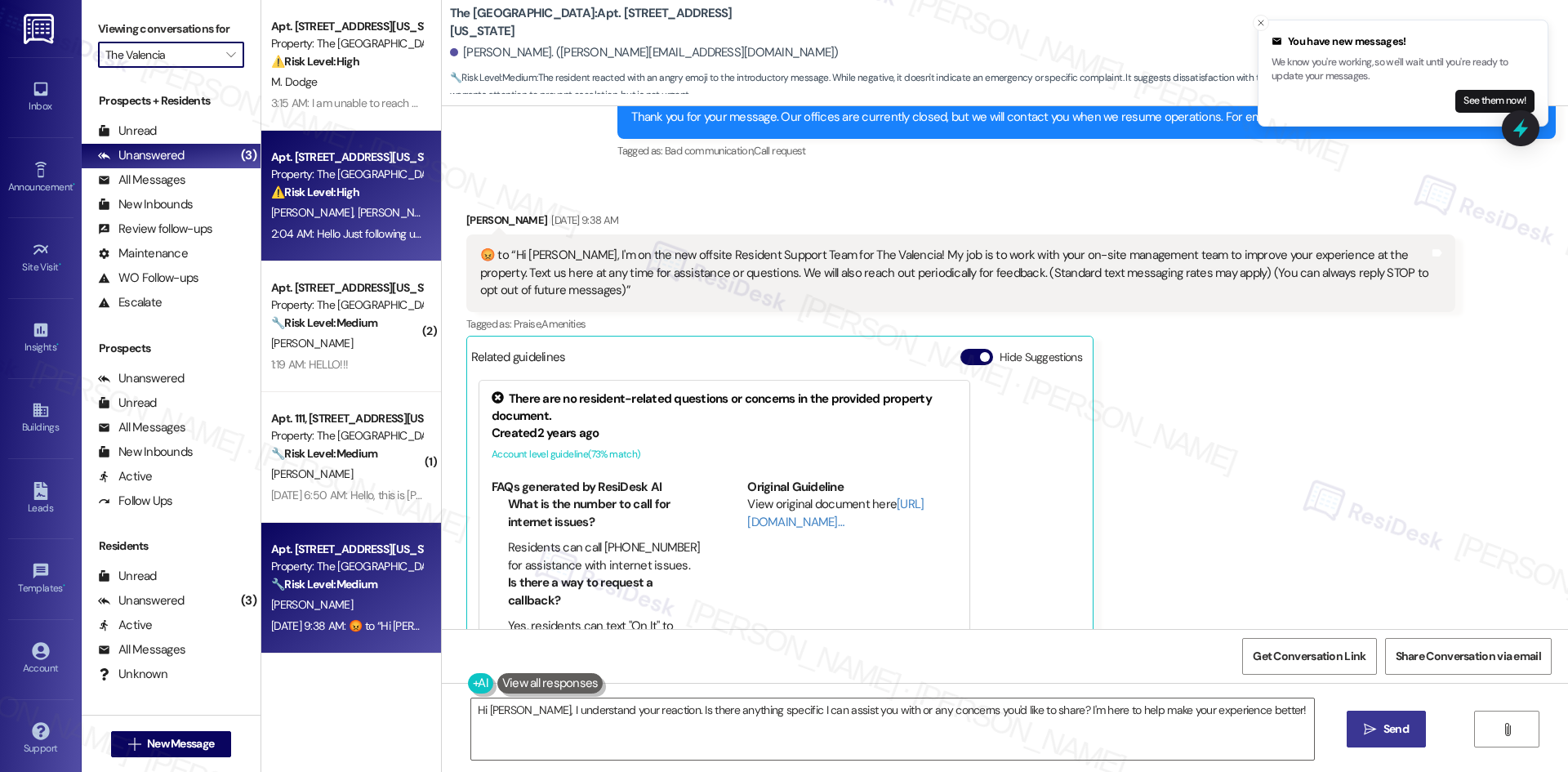
type input "Sunrise on [PERSON_NAME]"
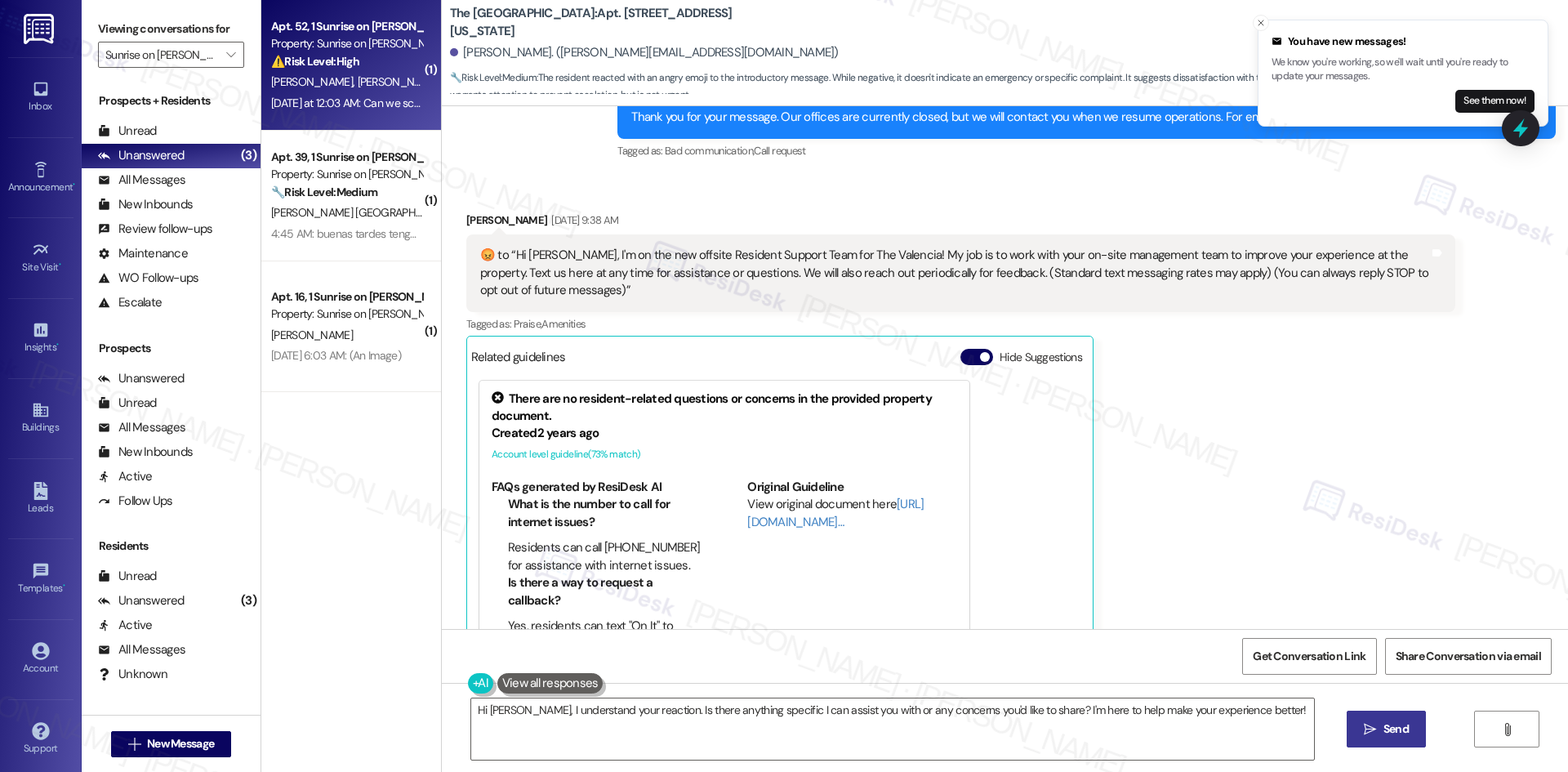
click at [371, 65] on div "⚠️ Risk Level: High The resident is requesting to schedule the maintenance for …" at bounding box center [347, 62] width 151 height 17
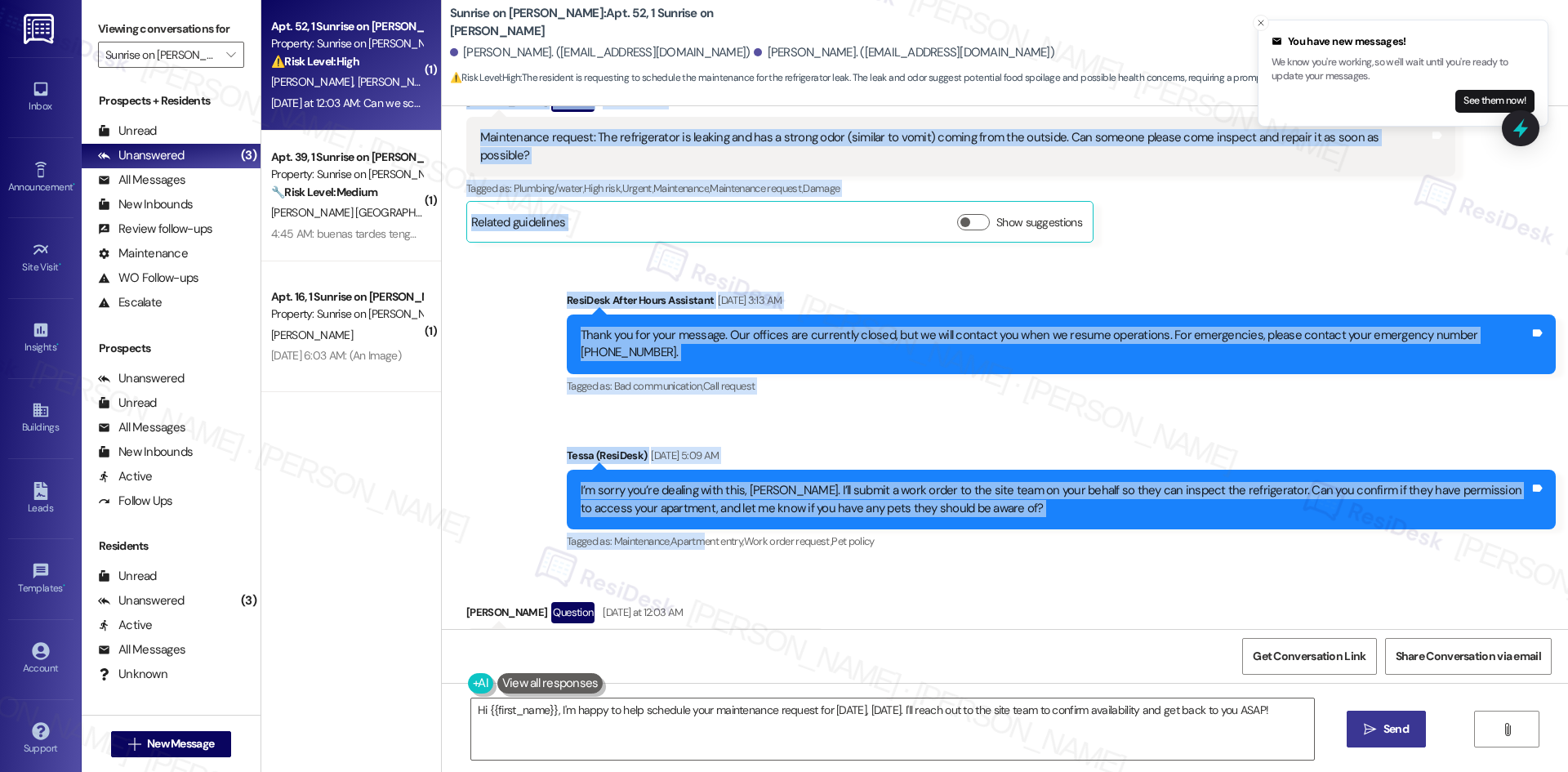
scroll to position [980, 0]
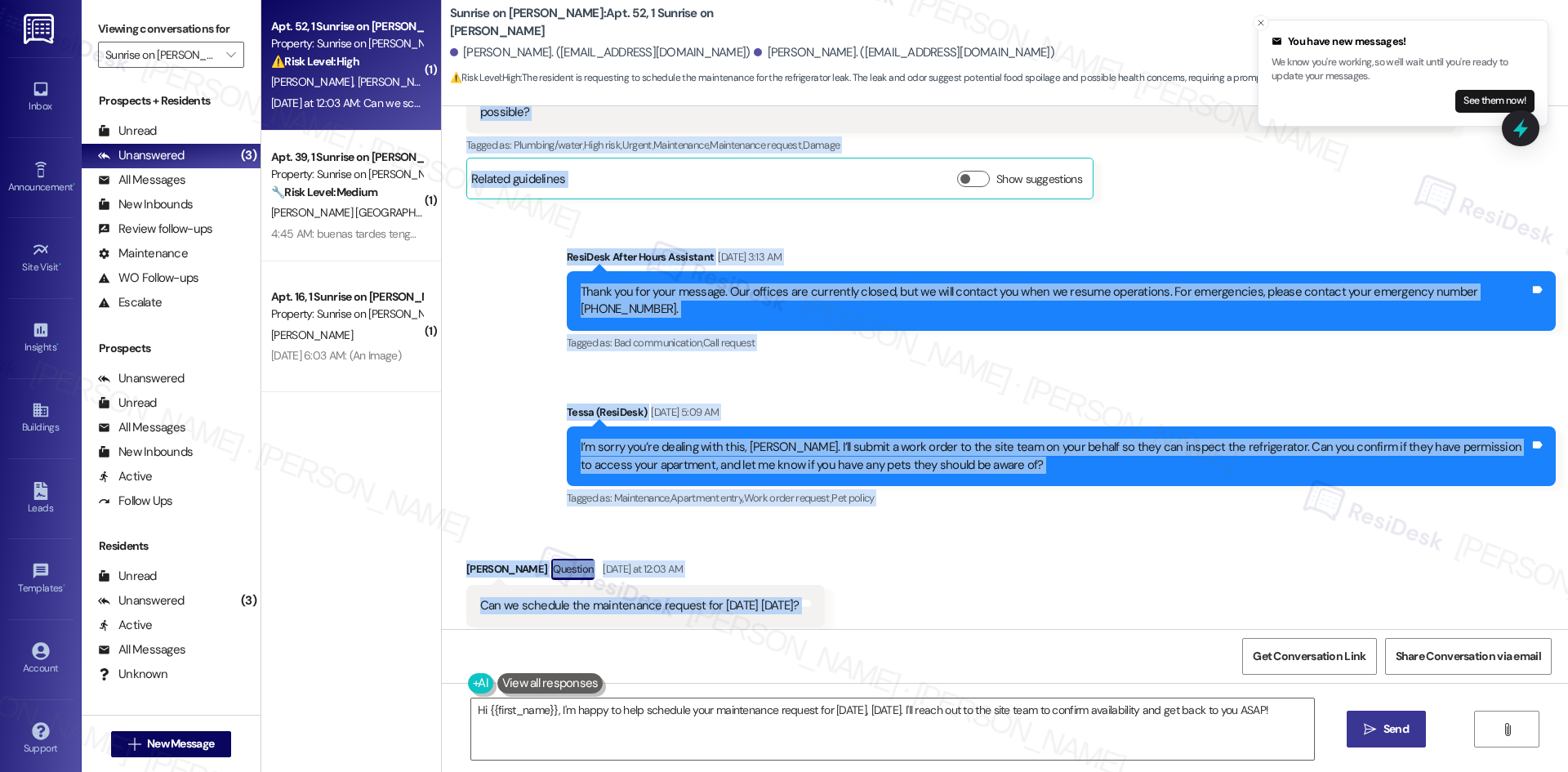
drag, startPoint x: 452, startPoint y: 286, endPoint x: 896, endPoint y: 575, distance: 529.8
click at [896, 575] on div "Lease started May 31, 2025 at 8:00 AM Survey, sent via SMS Residesk Automated S…" at bounding box center [1005, 367] width 1126 height 523
copy div "Josefina Acuna Question Sep 01, 2025 at 3:13 AM Maintenance request: The refrig…"
click at [573, 392] on div "Sent via SMS Tessa (ResiDesk) Sep 02, 2025 at 5:09 AM I’m sorry you’re dealing …" at bounding box center [1061, 457] width 1013 height 131
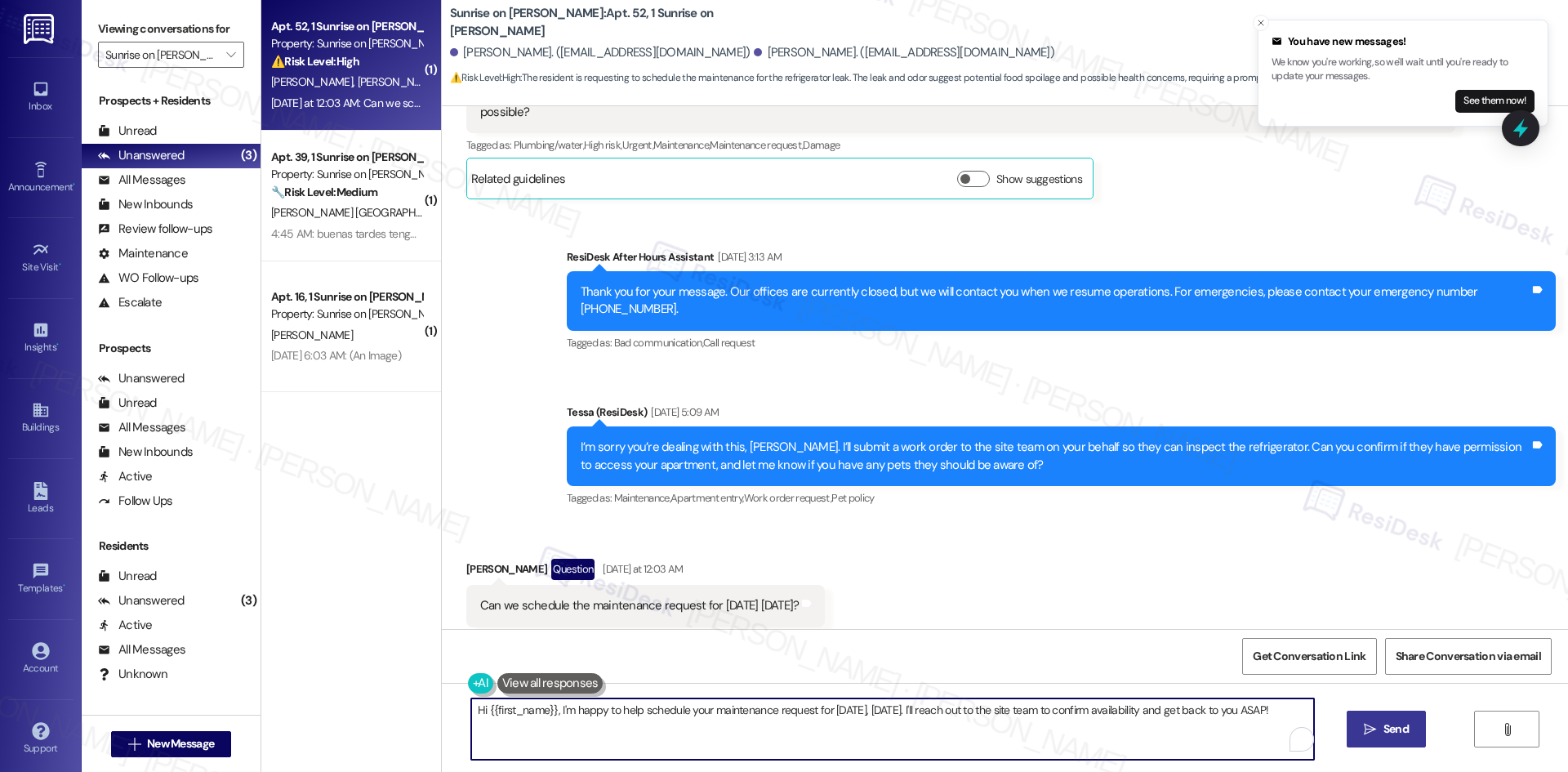
drag, startPoint x: 692, startPoint y: 732, endPoint x: 707, endPoint y: 731, distance: 15.0
click at [700, 733] on textarea "Hi {{first_name}}, I'm happy to help schedule your maintenance request for tomo…" at bounding box center [893, 729] width 843 height 61
paste textarea "Thank you, Josefina. I can’t confirm a schedule yet, but I’ll let the site team…"
type textarea "Thank you, Josefina. I can’t confirm a schedule yet, but I’ll let the site team…"
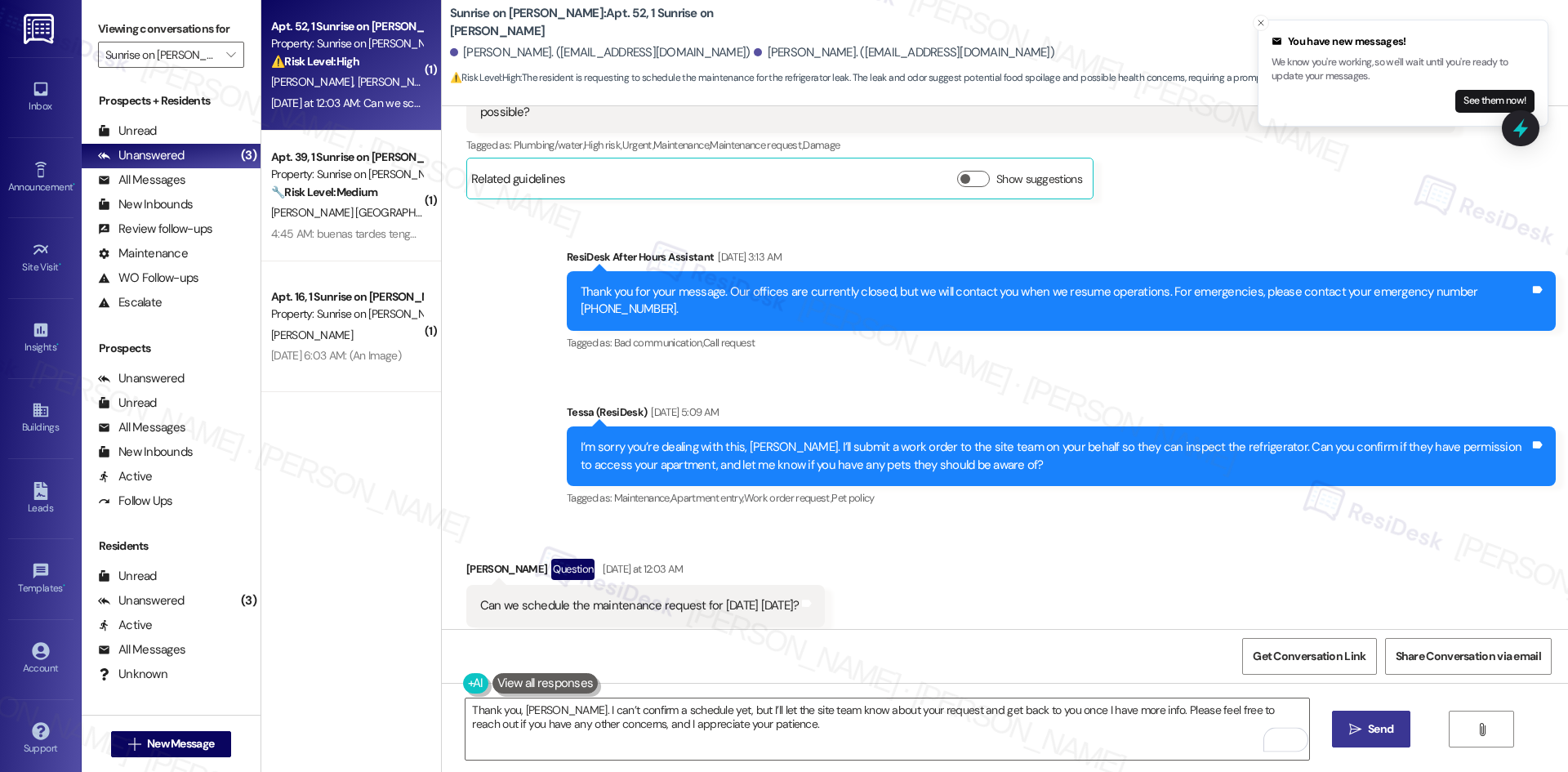
click at [1389, 735] on span "Send" at bounding box center [1380, 729] width 25 height 17
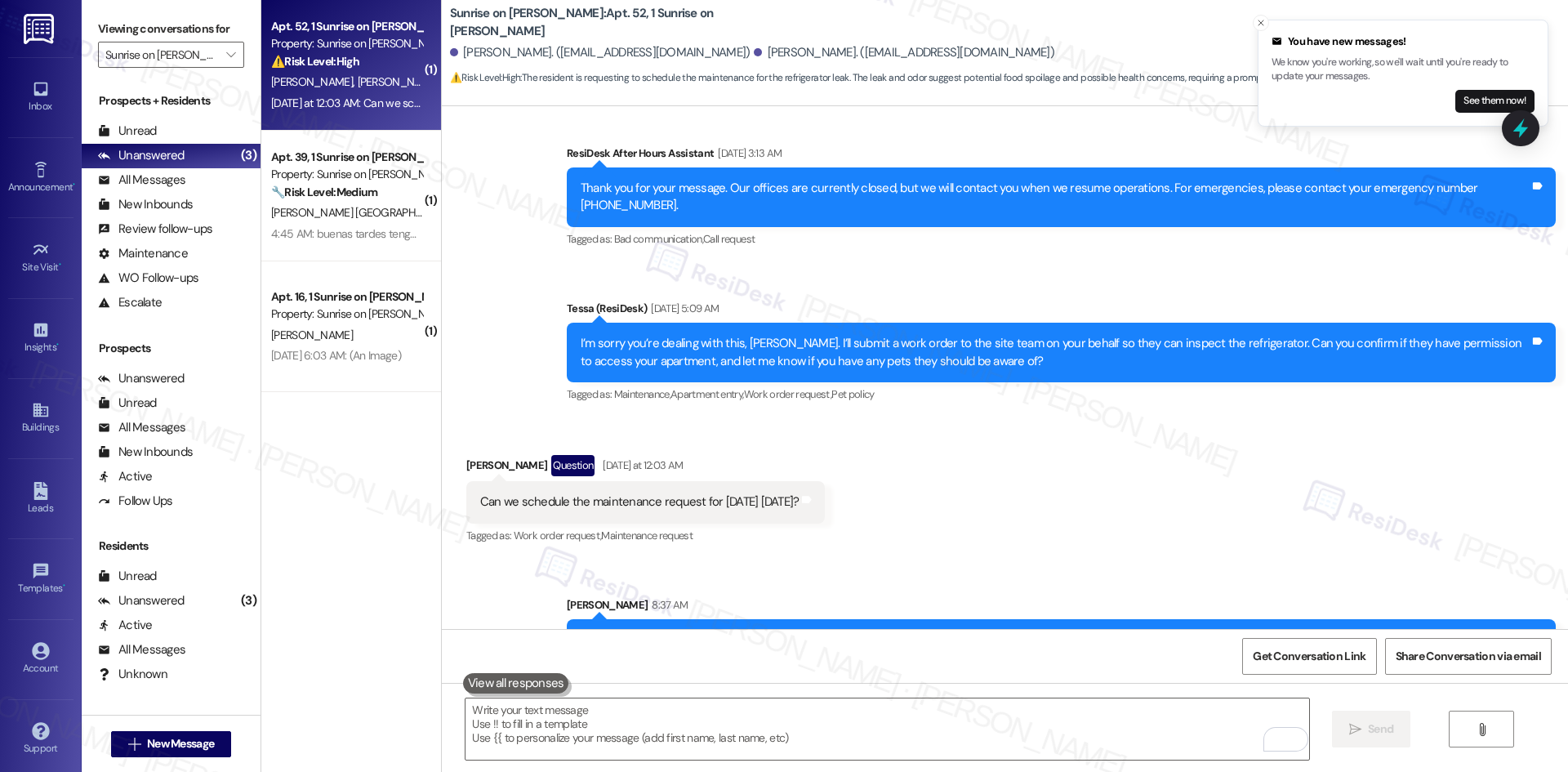
scroll to position [1112, 0]
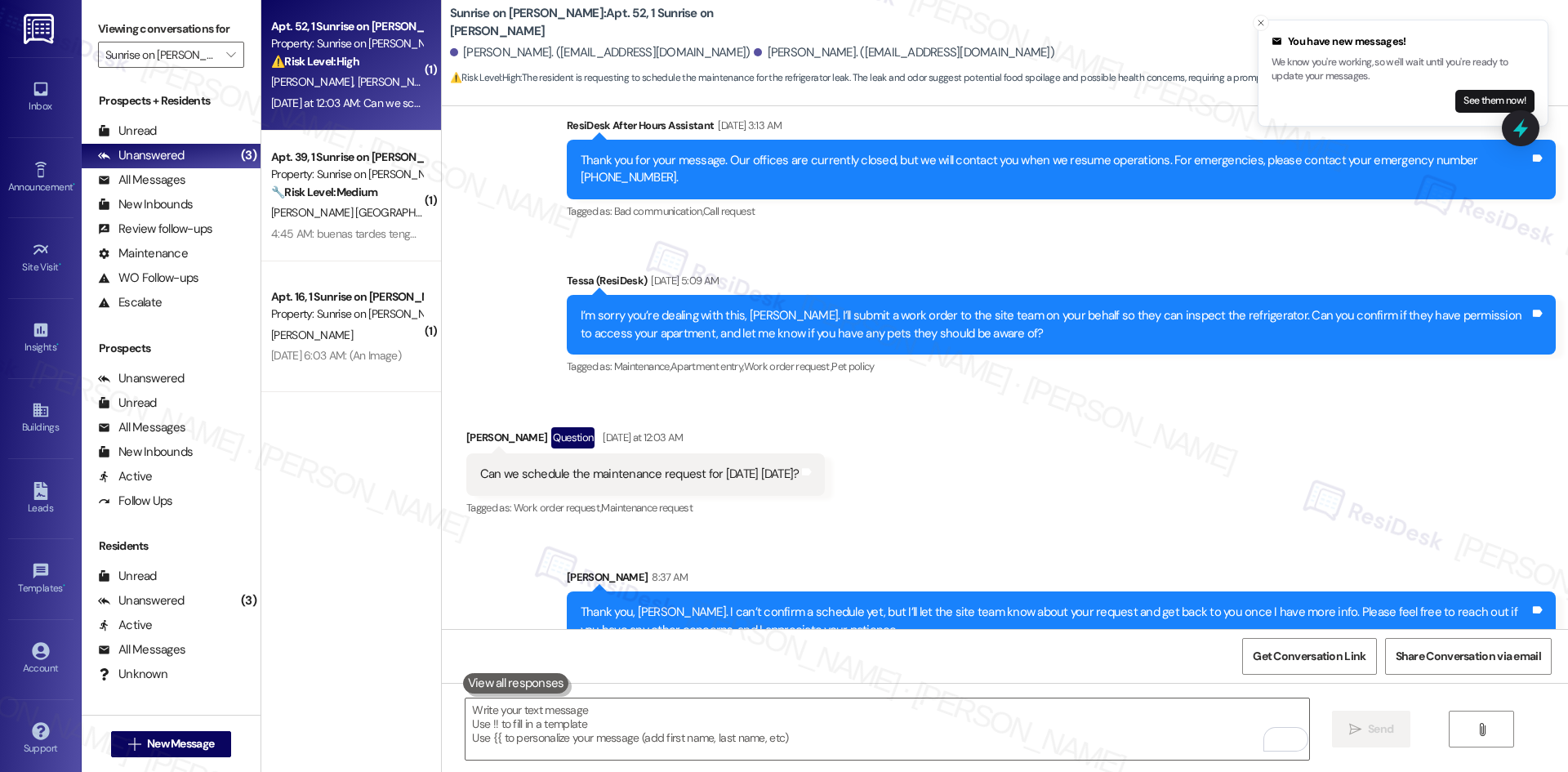
click at [1128, 472] on div "Received via SMS Josefina Acuna Question Yesterday at 12:03 AM Can we schedule …" at bounding box center [1005, 461] width 1126 height 141
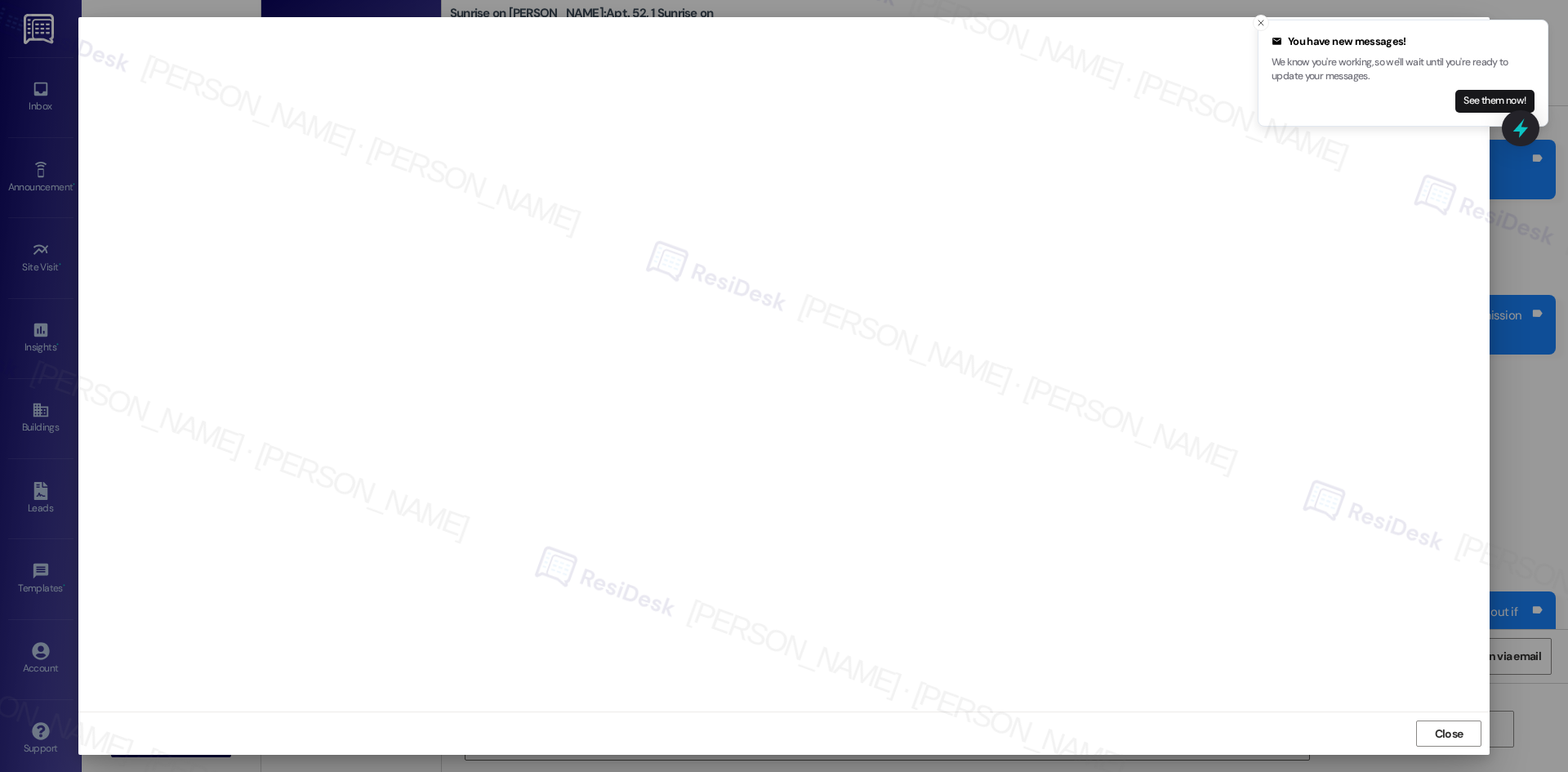
click at [1348, 722] on div "Close" at bounding box center [784, 733] width 1411 height 43
click at [1257, 21] on icon "Close toast" at bounding box center [1260, 22] width 9 height 9
click at [1430, 736] on button "Close" at bounding box center [1448, 733] width 65 height 26
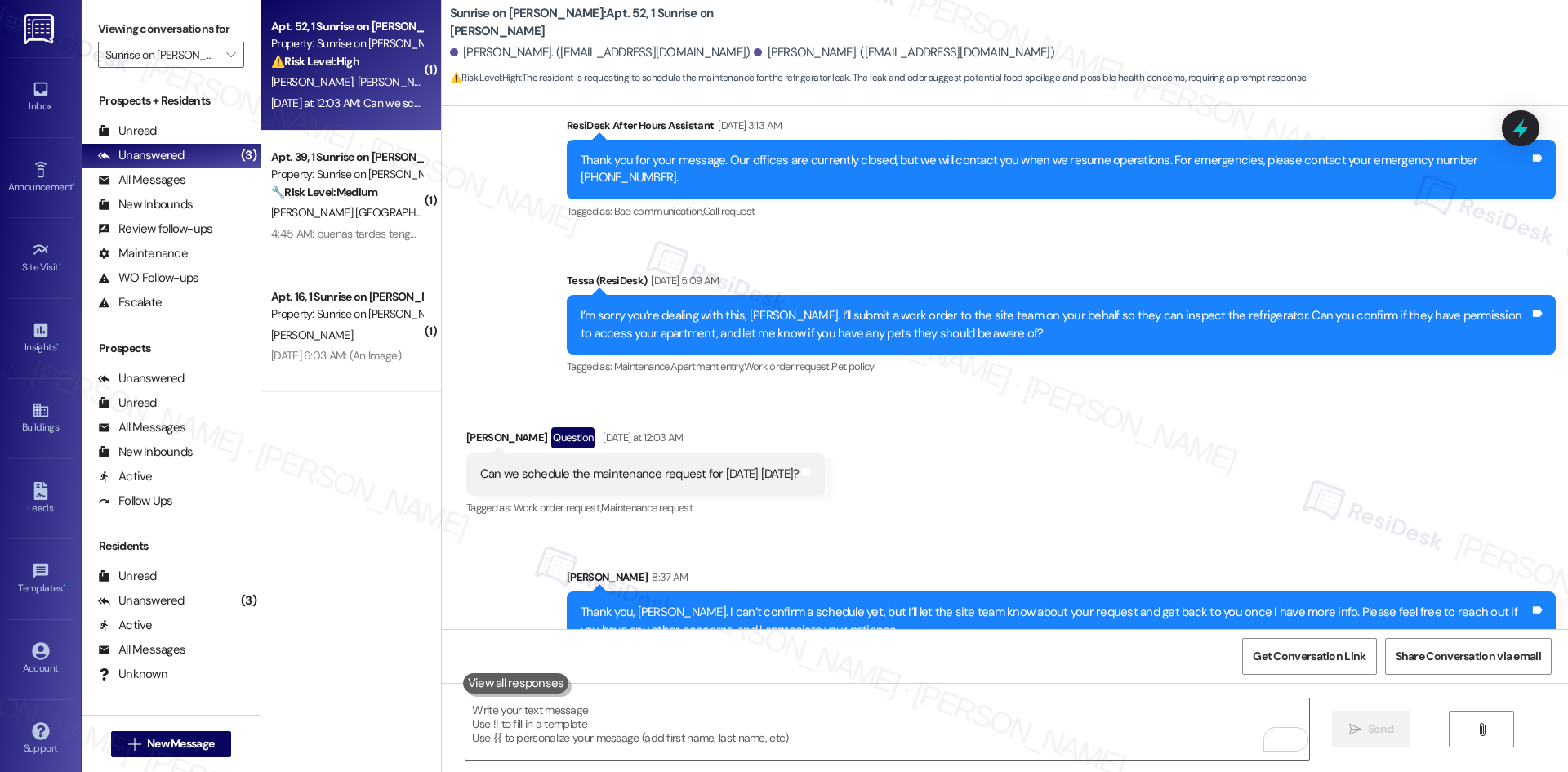
click at [1061, 436] on div "Received via SMS Josefina Acuna Question Yesterday at 12:03 AM Can we schedule …" at bounding box center [1005, 461] width 1126 height 141
click at [1100, 459] on div "Received via SMS Josefina Acuna Question Yesterday at 12:03 AM Can we schedule …" at bounding box center [1005, 461] width 1126 height 141
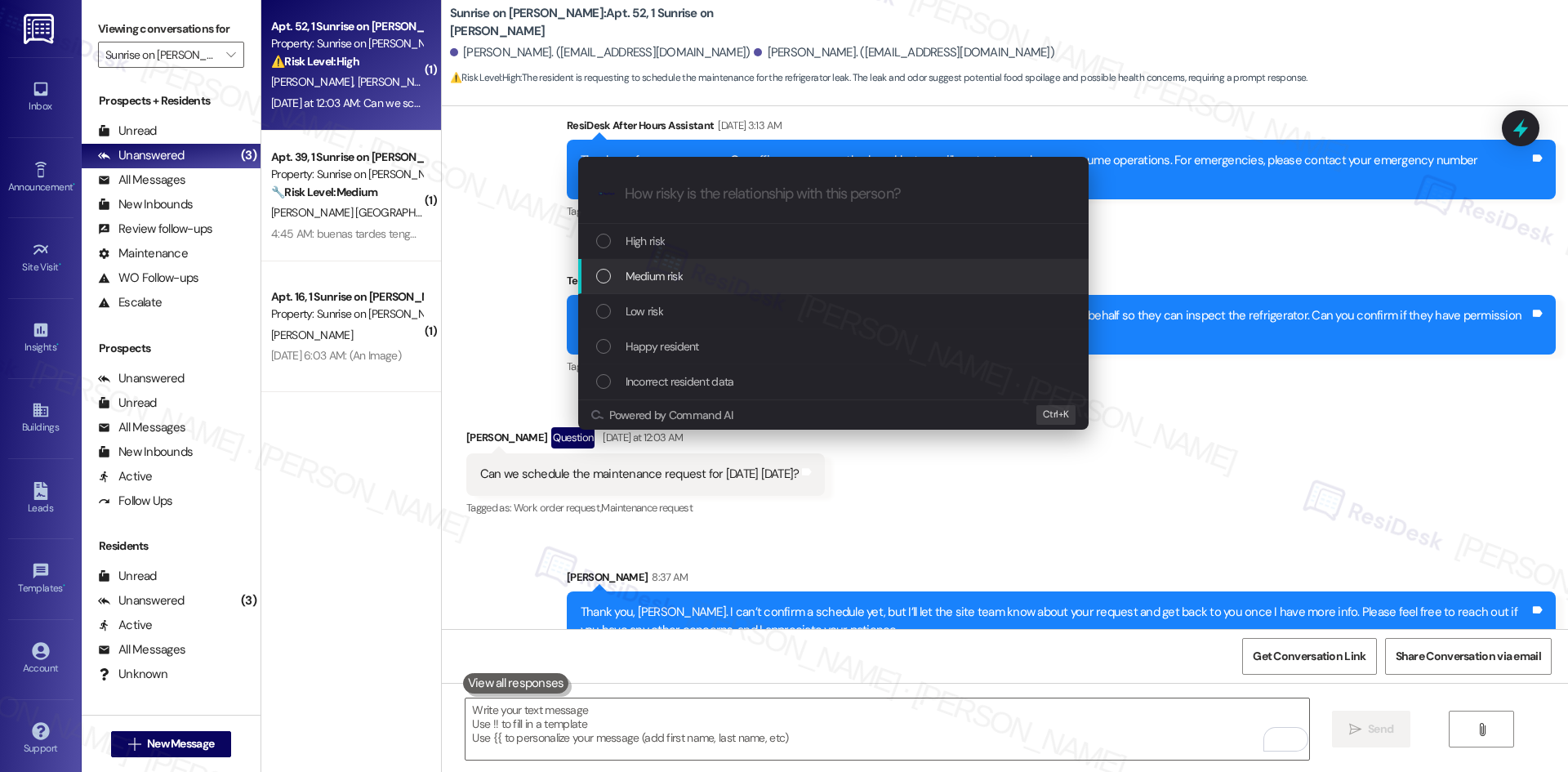
click at [728, 272] on div "Medium risk" at bounding box center [834, 275] width 477 height 18
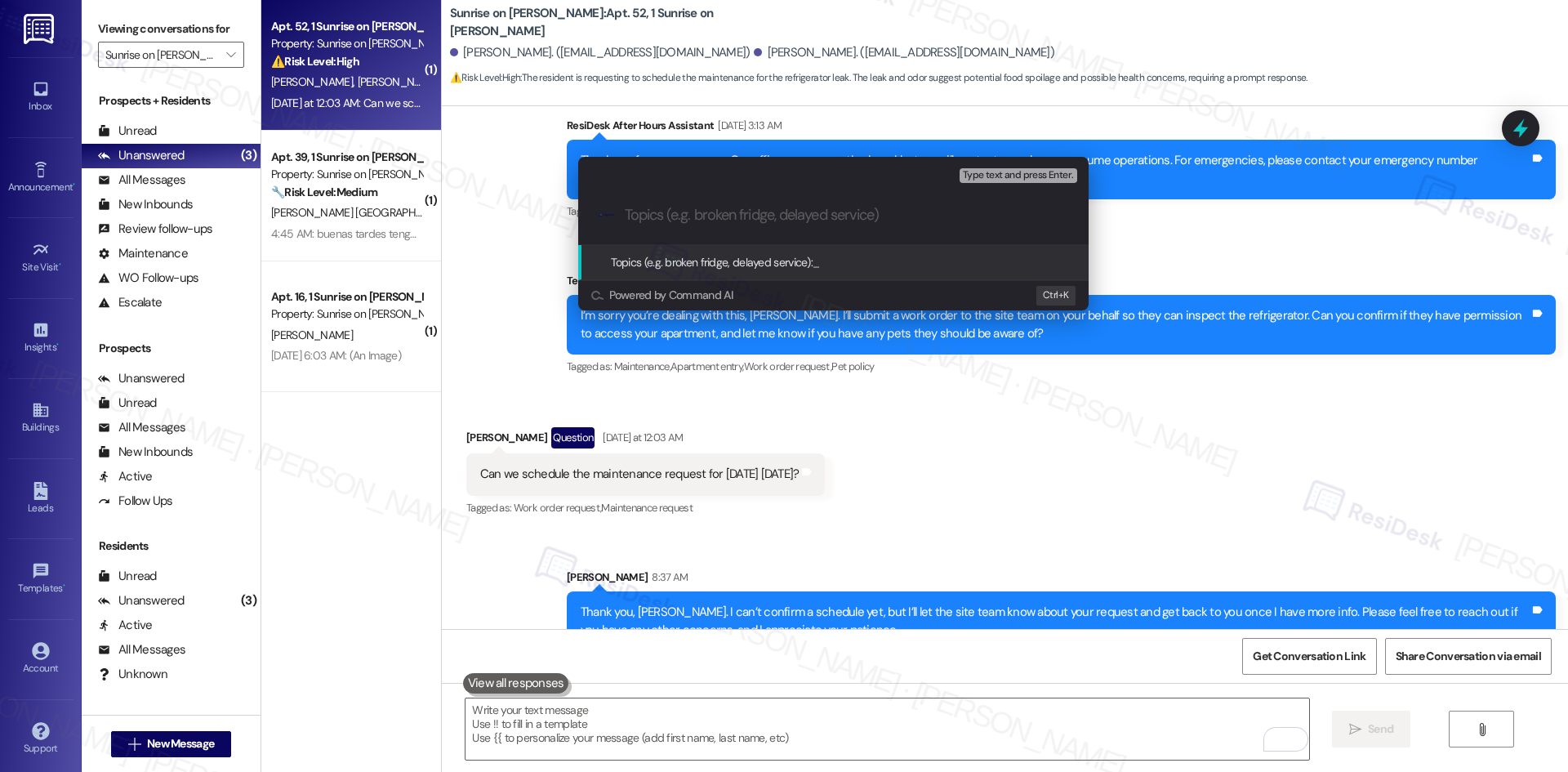
click at [660, 218] on input "Topics (e.g. broken fridge, delayed service)" at bounding box center [845, 215] width 443 height 17
paste input "Refrigerator Leak & Odor – Maintenance Request (Access Granted, Work Order 7844…"
type input "Refrigerator Leak & Odor – Maintenance Request (Access Granted, Work Order 7844…"
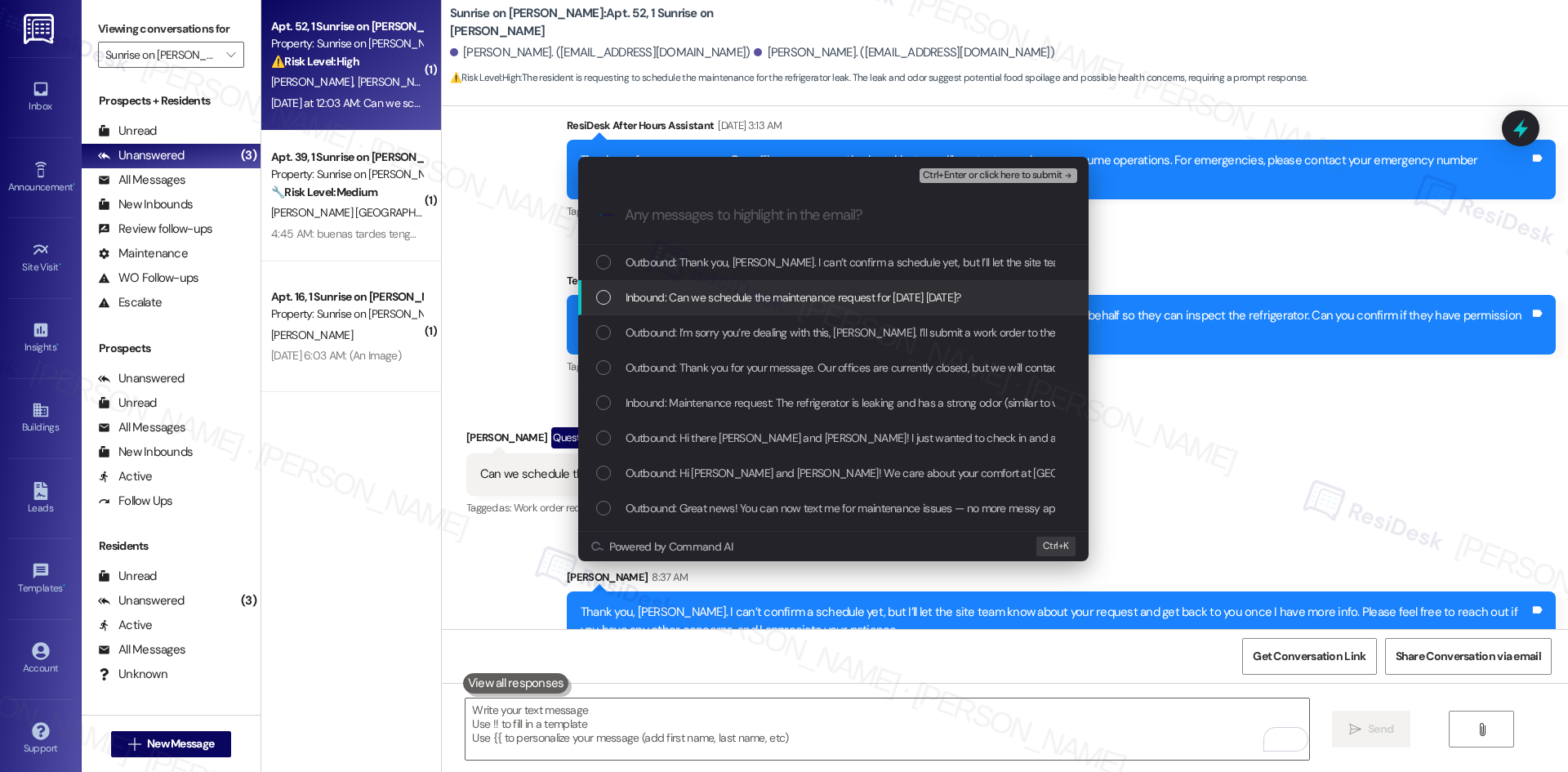
click at [787, 295] on span "Inbound: Can we schedule the maintenance request for tomorrow Wednesday 9/3?" at bounding box center [793, 297] width 335 height 18
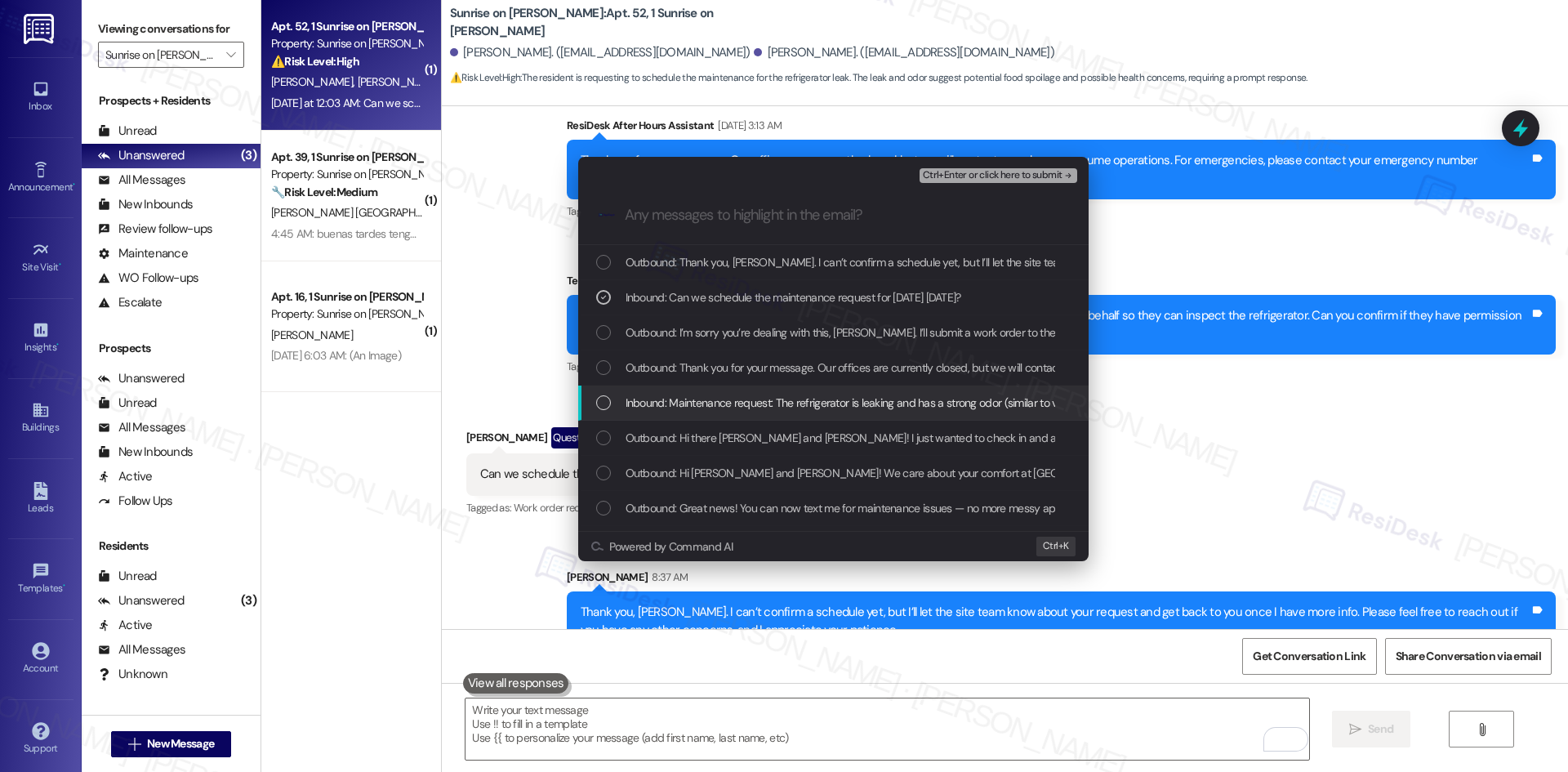
click at [817, 401] on span "Inbound: Maintenance request: The refrigerator is leaking and has a strong odor…" at bounding box center [1079, 403] width 908 height 18
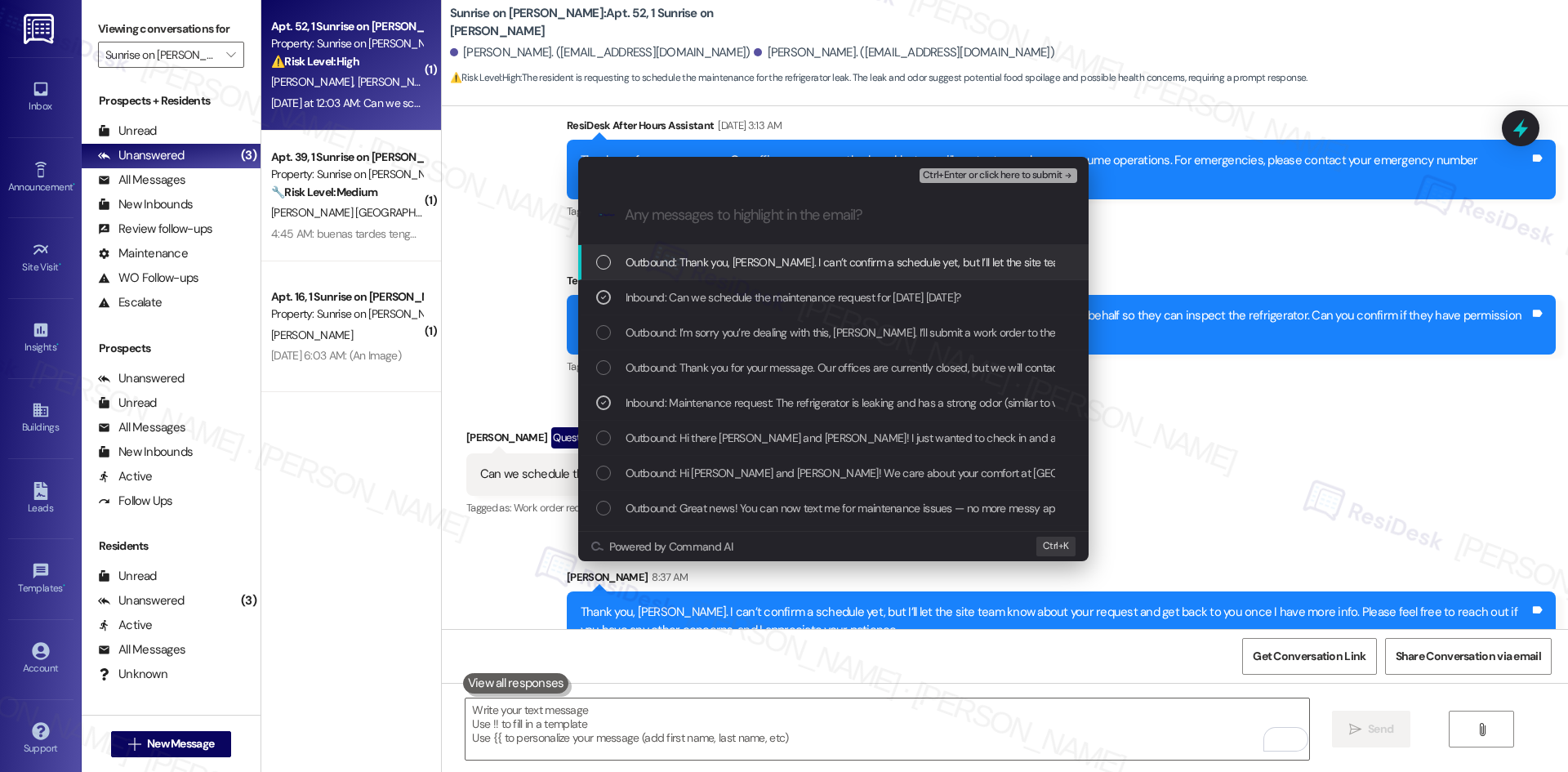
click at [1041, 172] on span "Ctrl+Enter or click here to submit" at bounding box center [993, 175] width 139 height 11
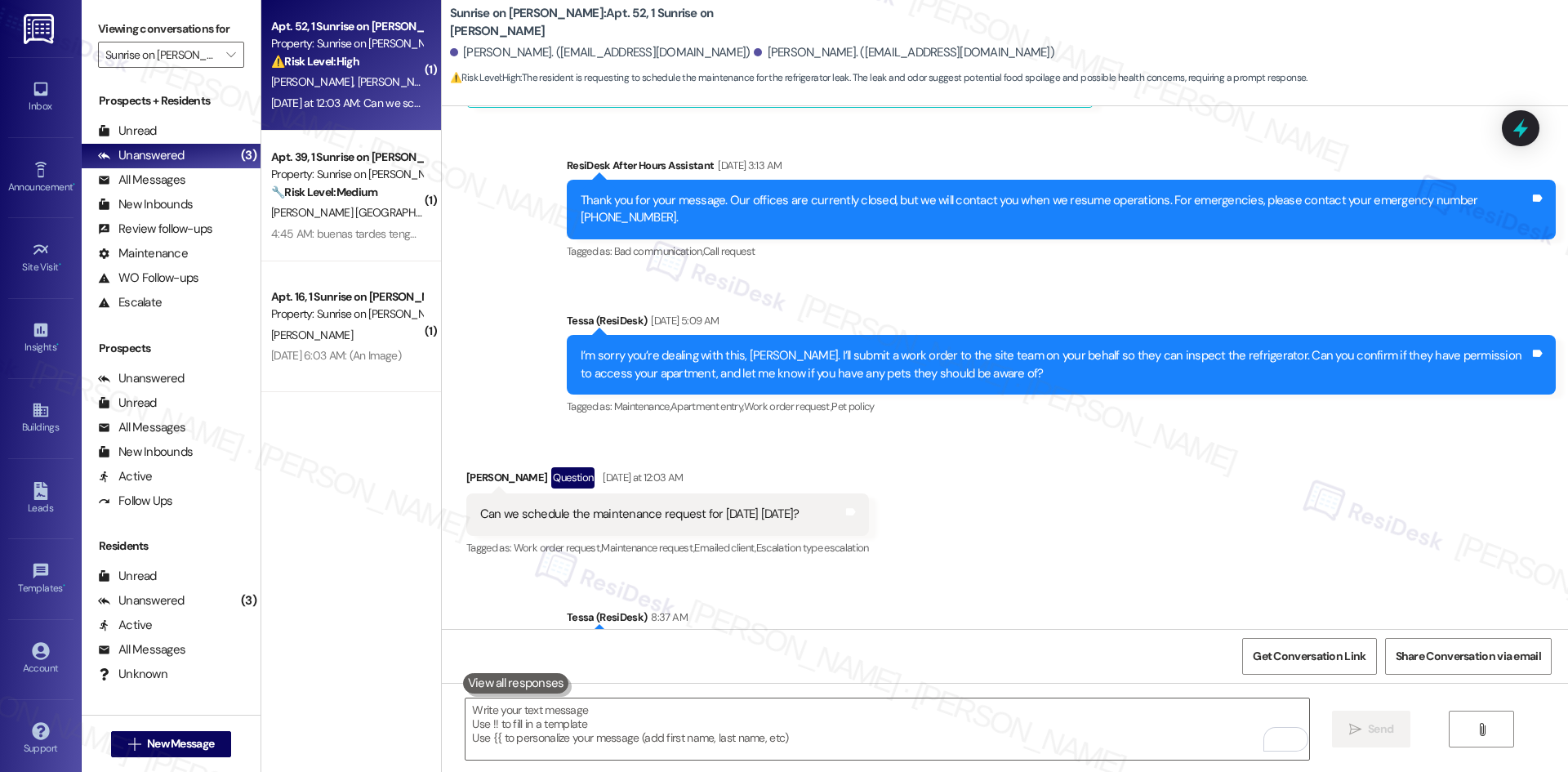
scroll to position [1136, 0]
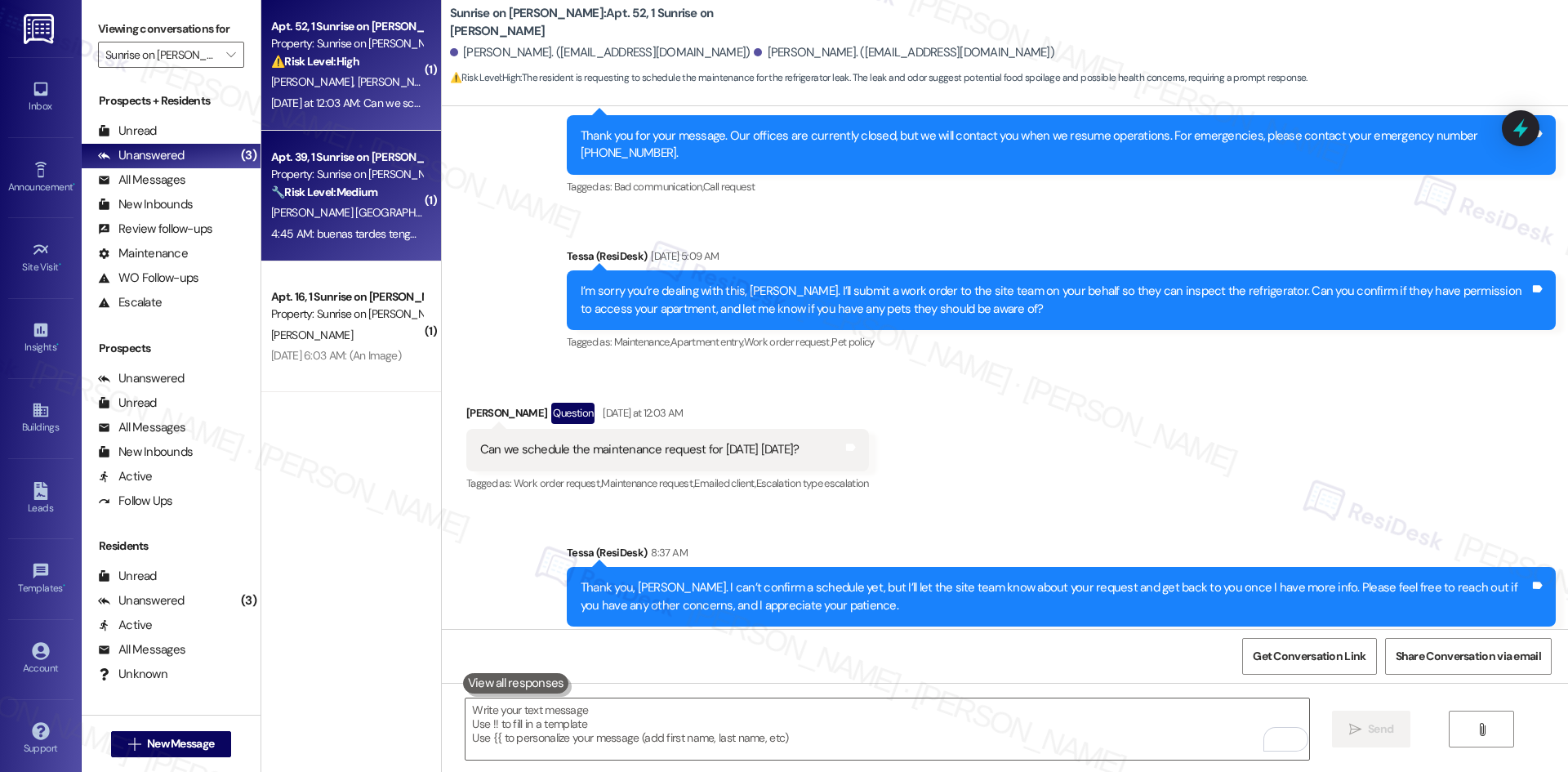
click at [356, 212] on span "G. Alamilla De La Torre" at bounding box center [405, 212] width 269 height 15
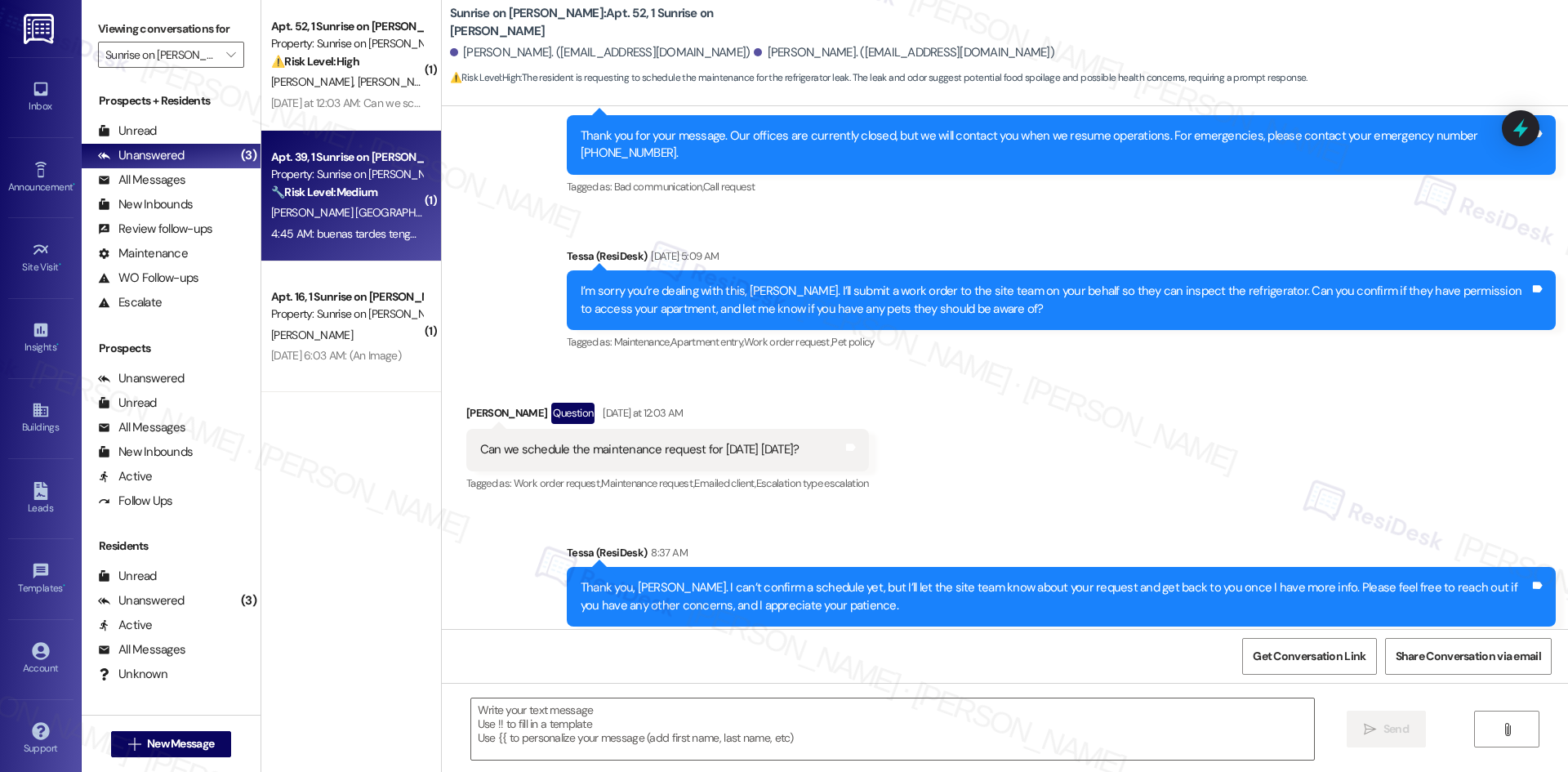
type textarea "Fetching suggested responses. Please feel free to read through the conversation…"
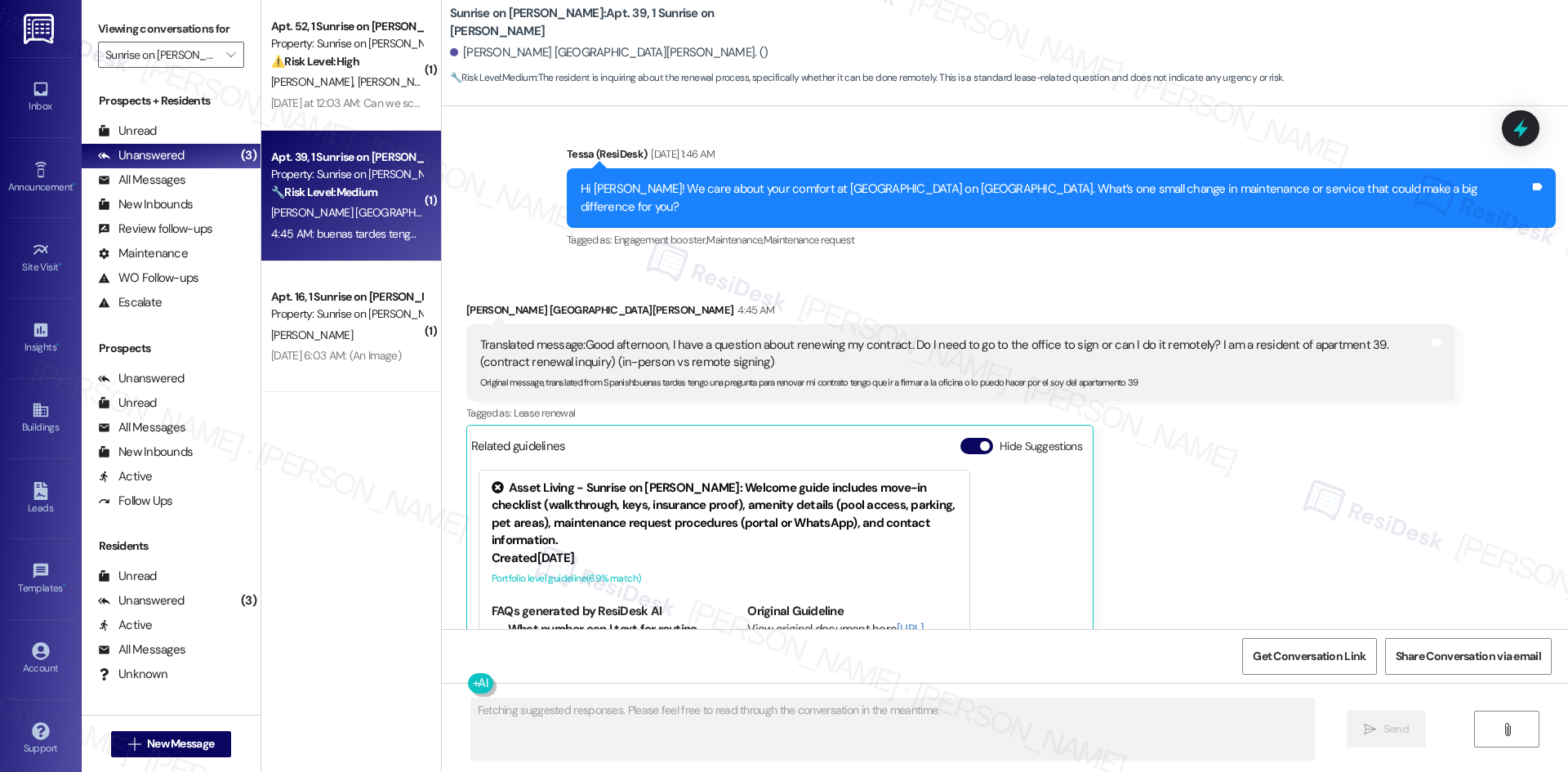
scroll to position [3306, 0]
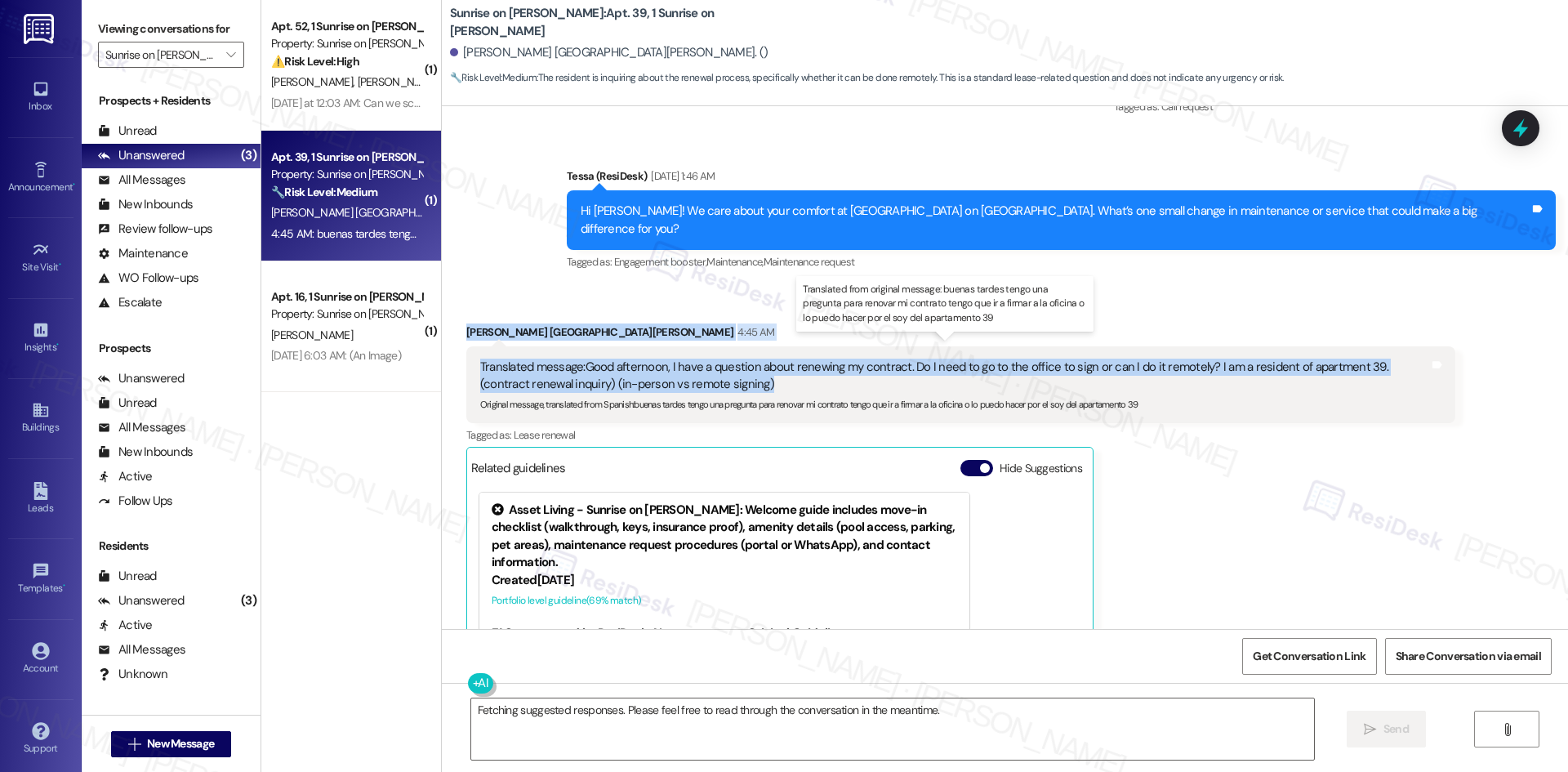
drag, startPoint x: 442, startPoint y: 303, endPoint x: 826, endPoint y: 373, distance: 390.3
click at [826, 373] on div "Received via SMS Griselda Alamilla De La Torre 4:45 AM Translated message: Good…" at bounding box center [961, 561] width 1013 height 499
copy div "Griselda Alamilla De La Torre 4:45 AM Translated message: Good afternoon, I hav…"
click at [683, 312] on div "Received via SMS Griselda Alamilla De La Torre 4:45 AM Translated message: Good…" at bounding box center [961, 561] width 1013 height 499
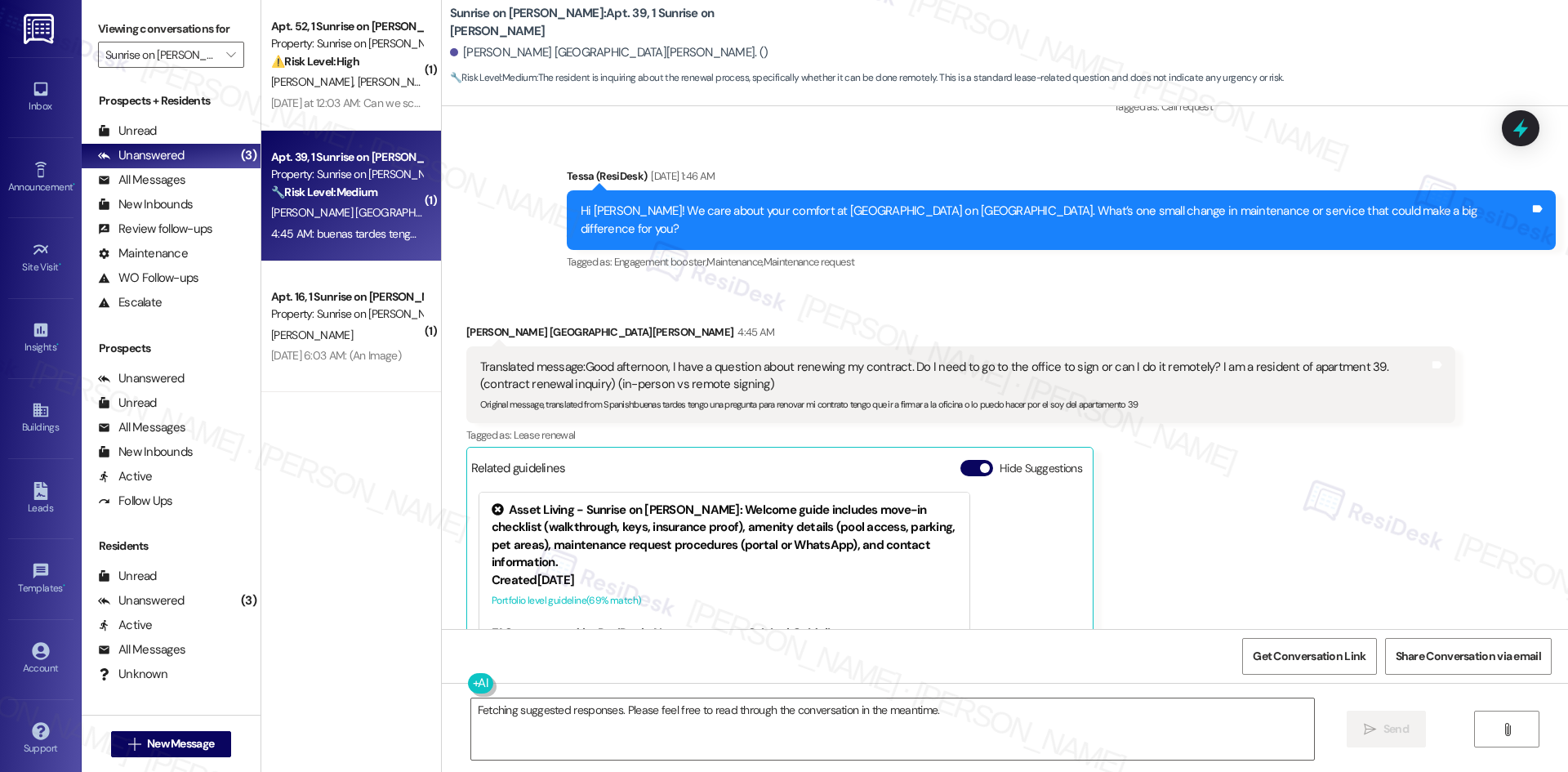
drag, startPoint x: 562, startPoint y: 233, endPoint x: 617, endPoint y: 284, distance: 75.0
click at [564, 234] on div "Sent via SMS Tessa (ResiDesk) Aug 15, 2025 at 10:08 PM Of course! I’ll be sure …" at bounding box center [1005, 139] width 1126 height 293
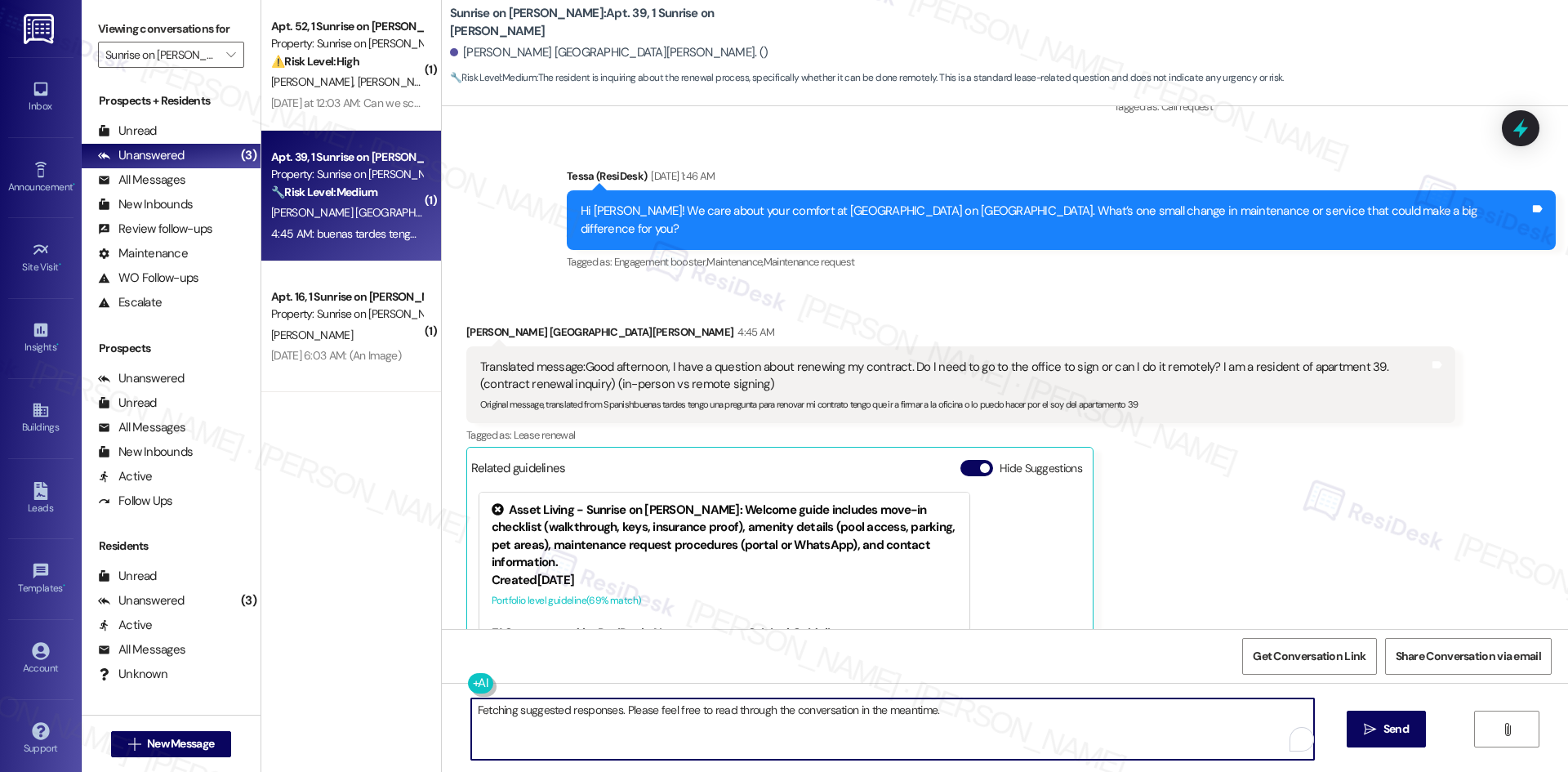
click at [710, 724] on textarea "Fetching suggested responses. Please feel free to read through the conversation…" at bounding box center [893, 729] width 843 height 61
paste textarea "Hi Griselda, thank you for your message. I understand you’d like to know if you…"
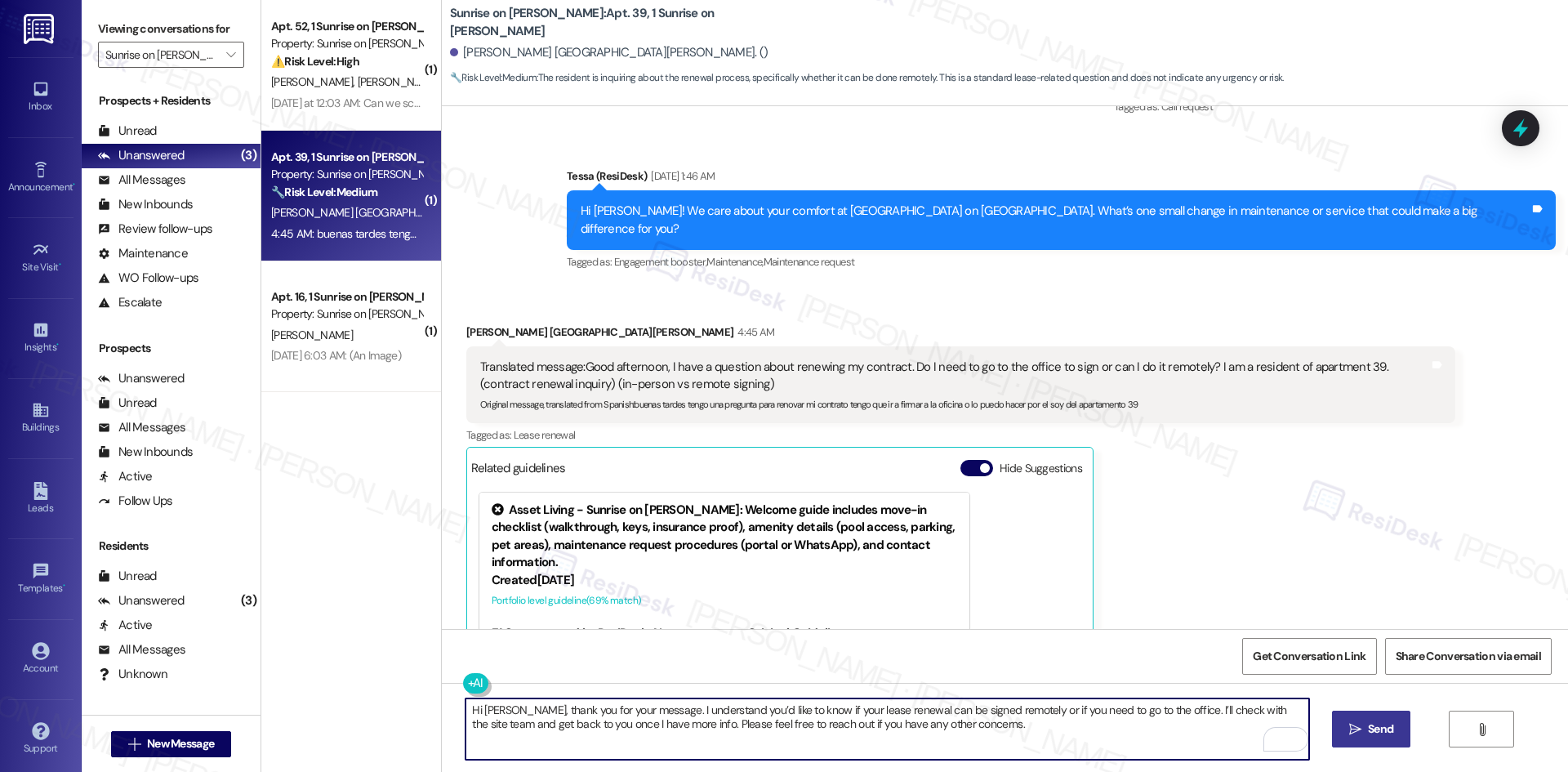
type textarea "Hi [PERSON_NAME], thank you for your message. I understand you’d like to know i…"
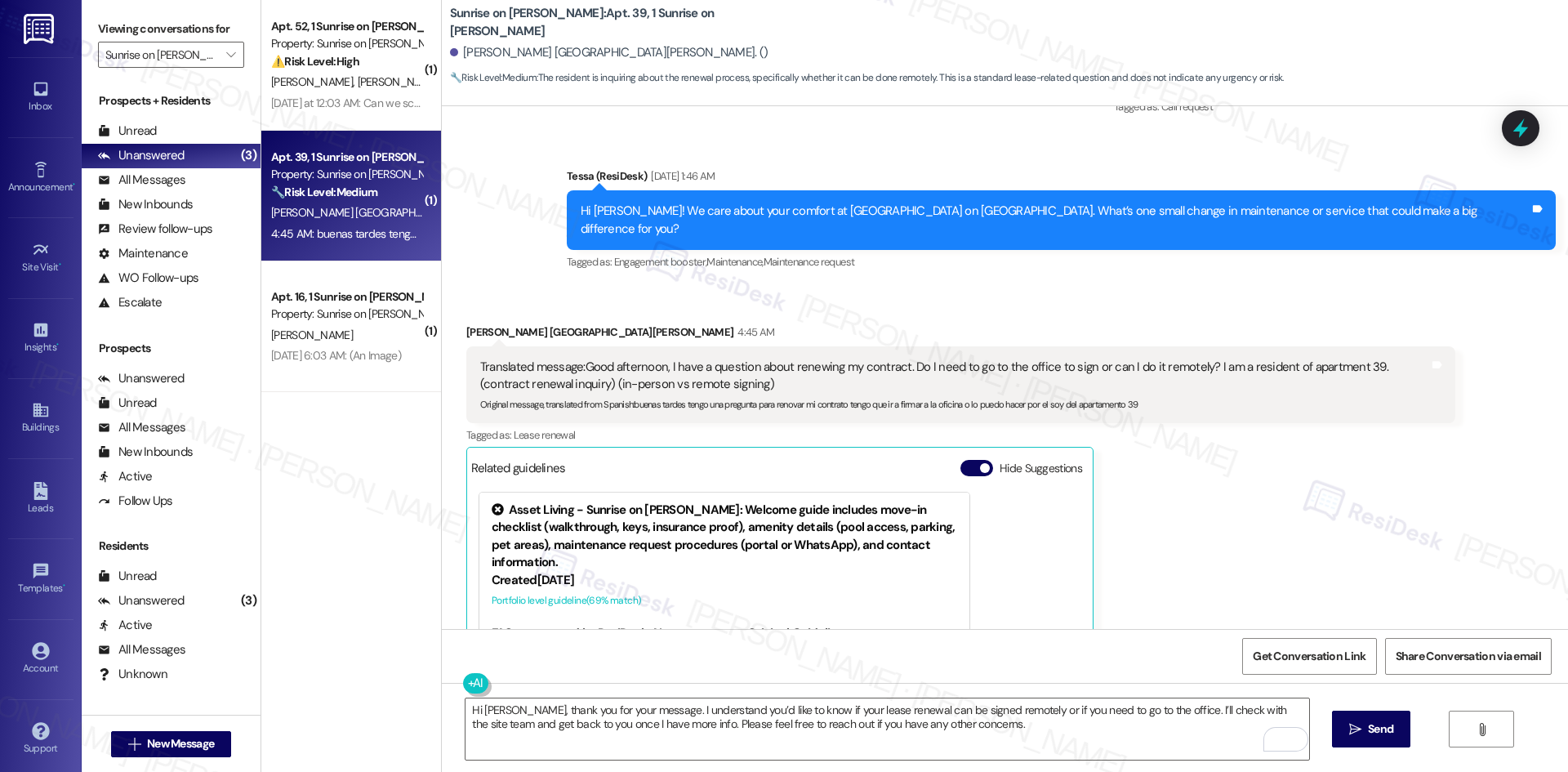
click at [1334, 732] on button " Send" at bounding box center [1371, 729] width 79 height 37
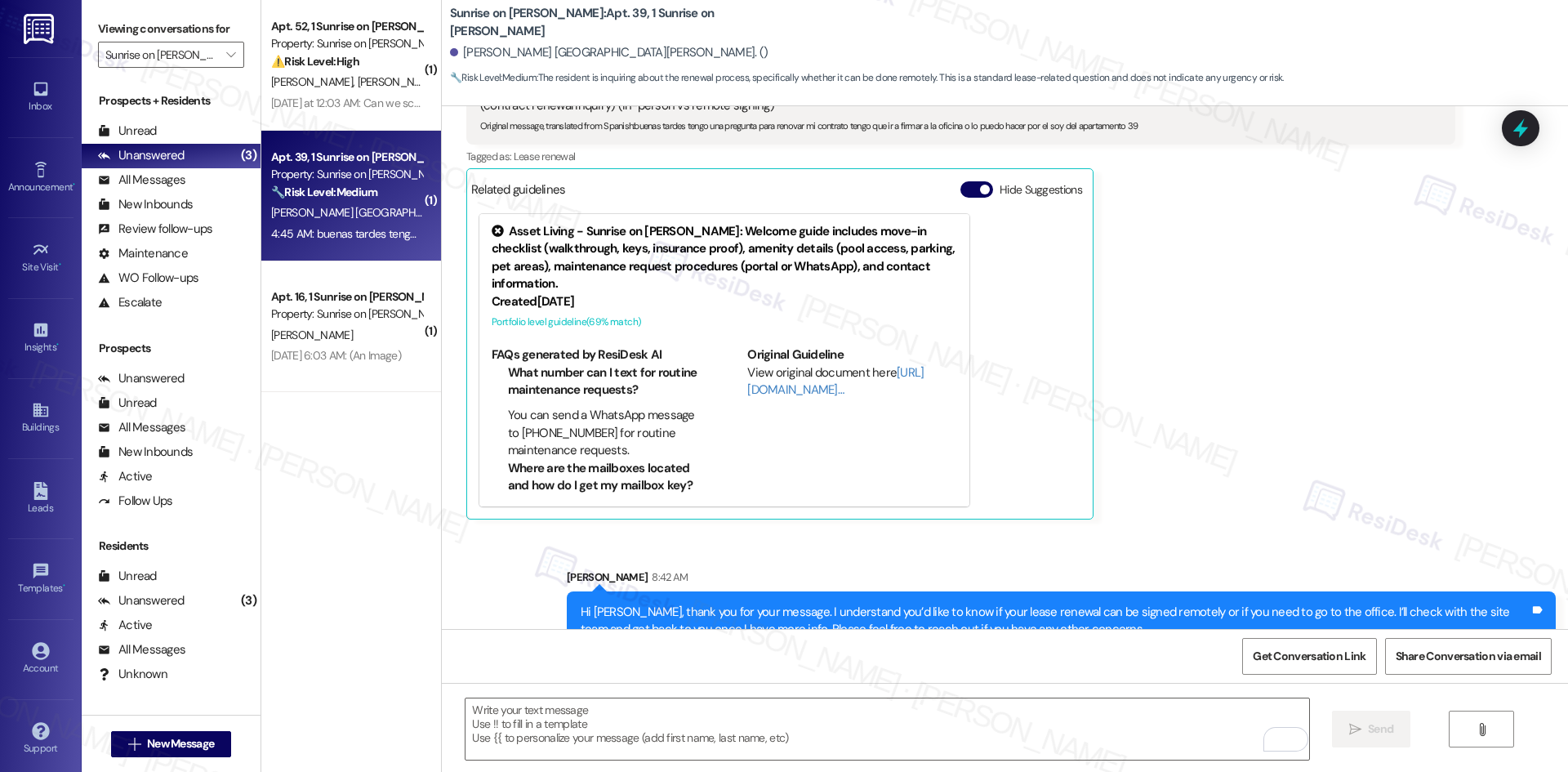
scroll to position [3601, 0]
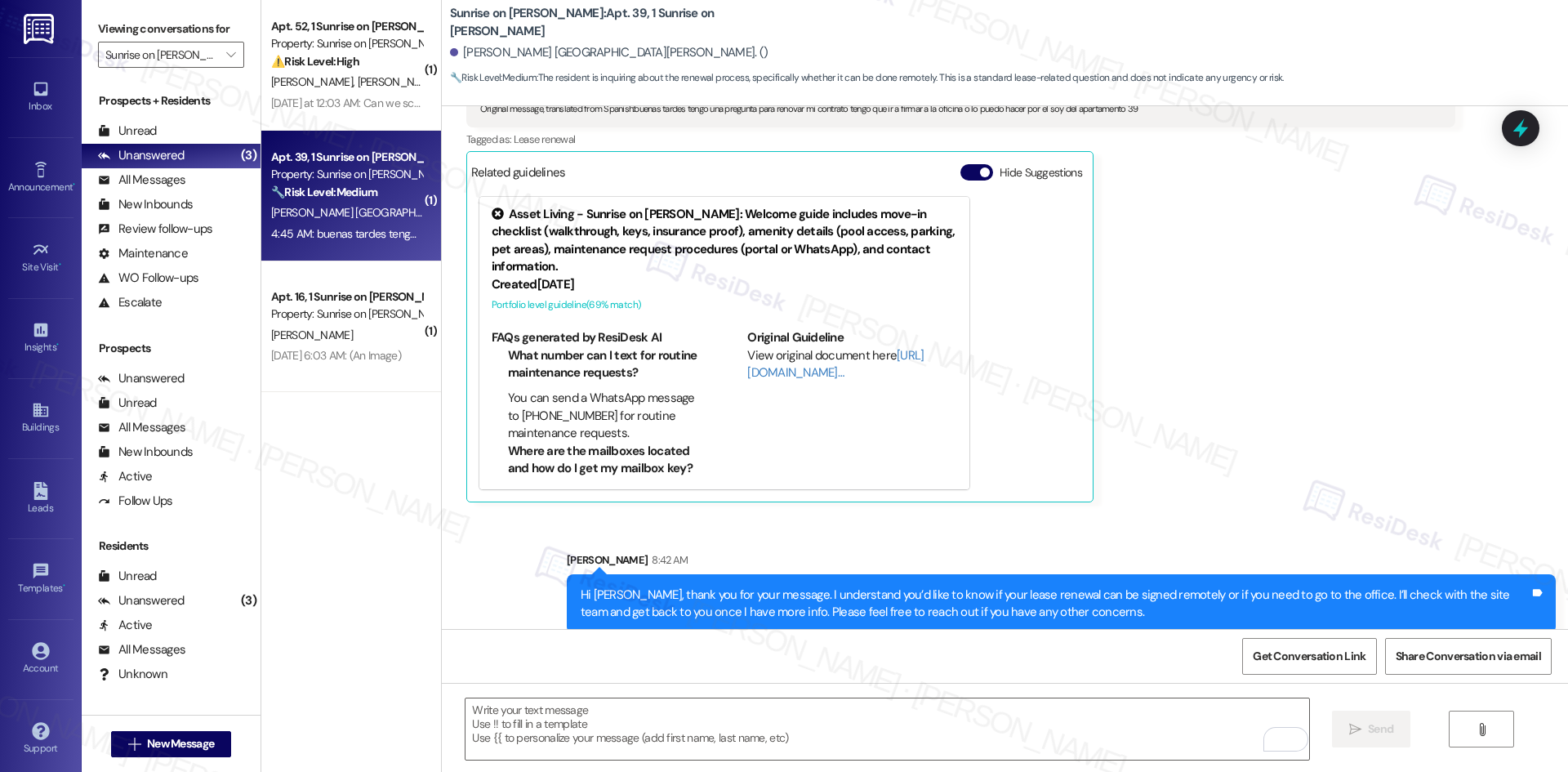
click at [1223, 462] on div "Griselda Alamilla De La Torre 4:45 AM Translated message: Good afternoon, I hav…" at bounding box center [961, 265] width 989 height 475
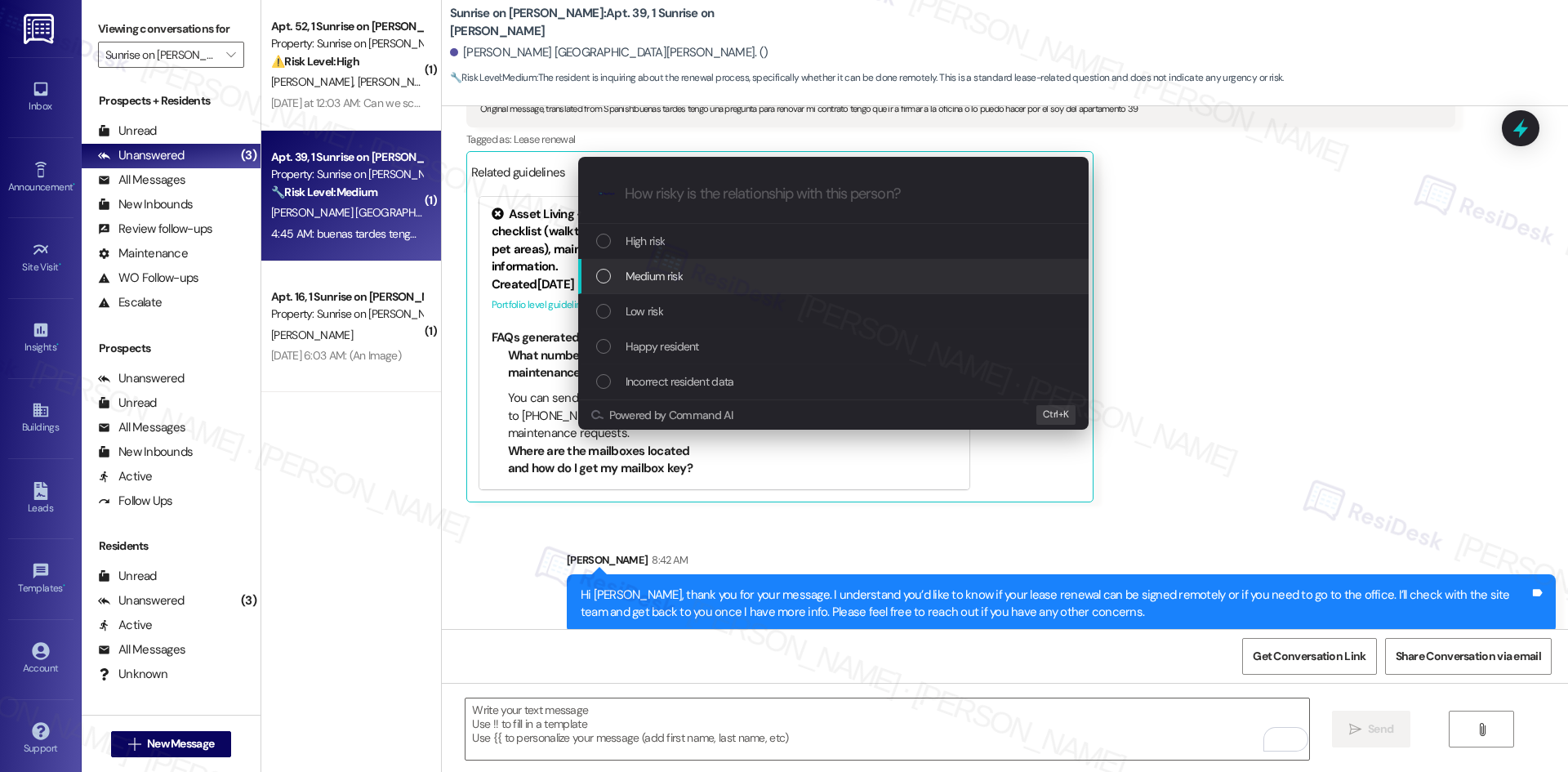
click at [695, 280] on div "Medium risk" at bounding box center [834, 275] width 477 height 18
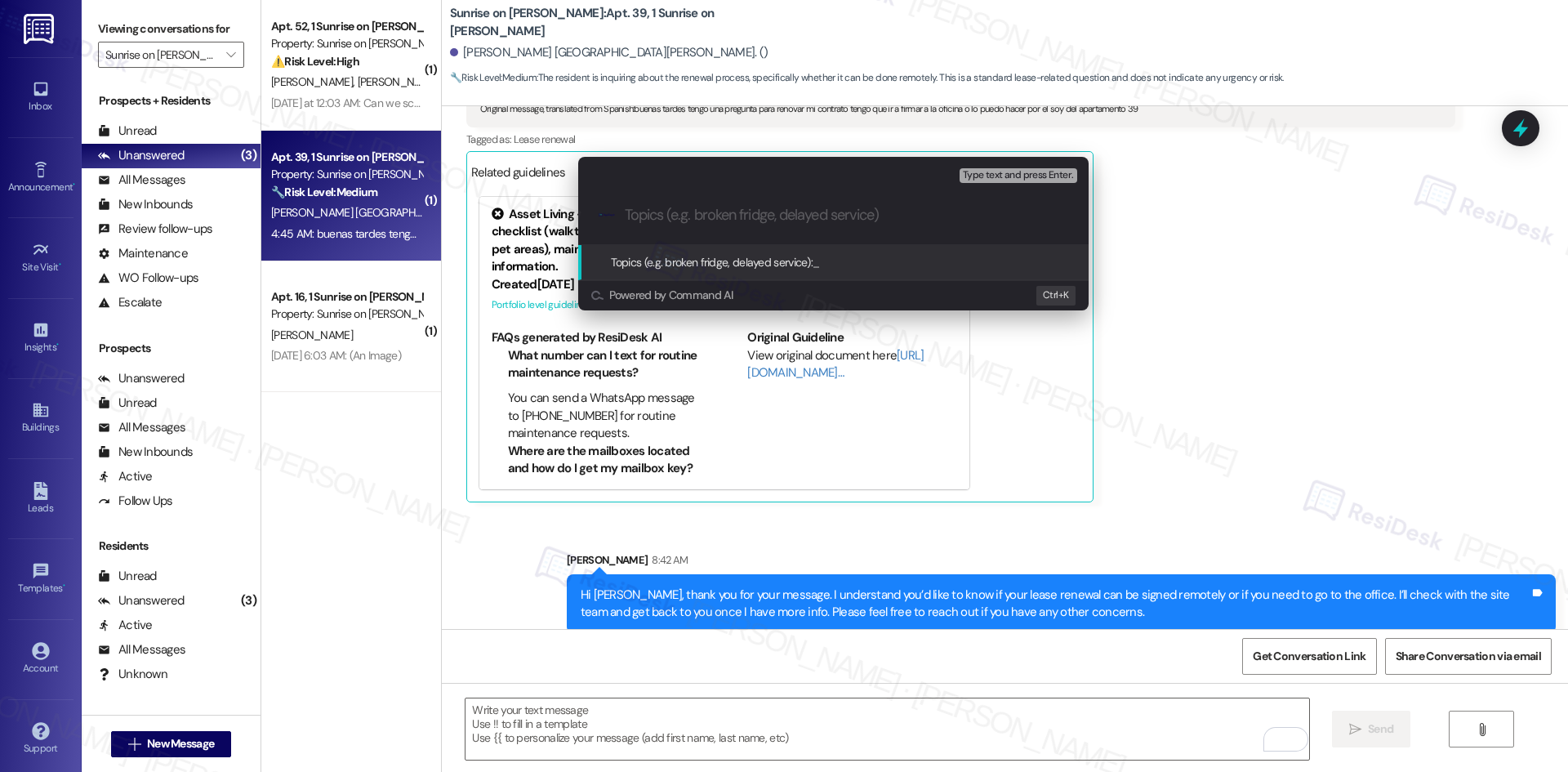
click at [703, 224] on div ".cls-1{fill:#0a055f;}.cls-2{fill:#0cc4c4;} resideskLogoBlueOrange" at bounding box center [833, 214] width 510 height 58
click at [697, 216] on input "Topics (e.g. broken fridge, delayed service)" at bounding box center [845, 215] width 443 height 17
paste input "Lease Renewal Signing Inquiry – In-Person vs. Remote"
type input "Lease Renewal Signing Inquiry – In-Person vs. Remote"
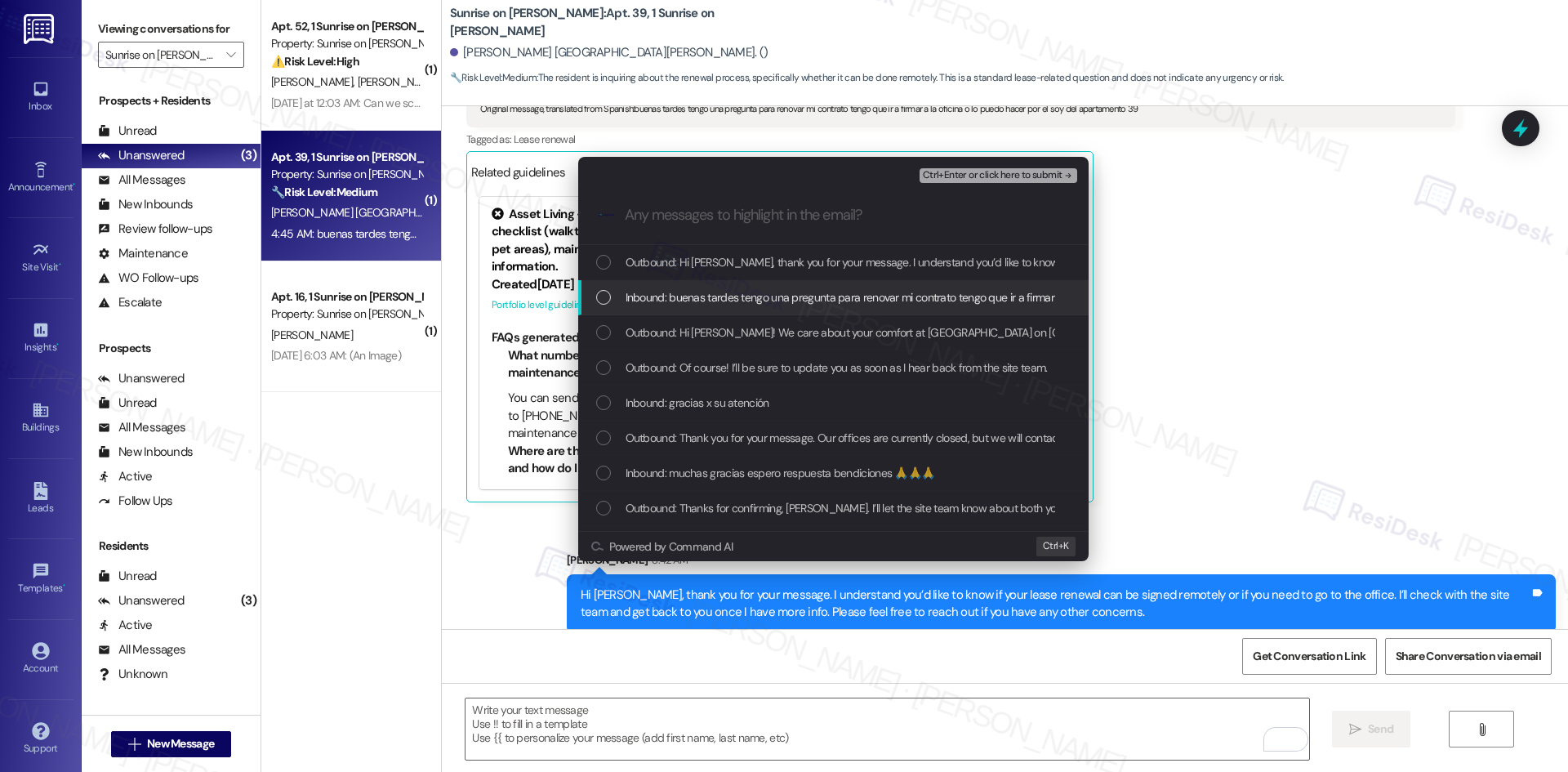
click at [736, 293] on span "Inbound: buenas tardes tengo una pregunta para renovar mi contrato tengo que ir…" at bounding box center [981, 297] width 711 height 18
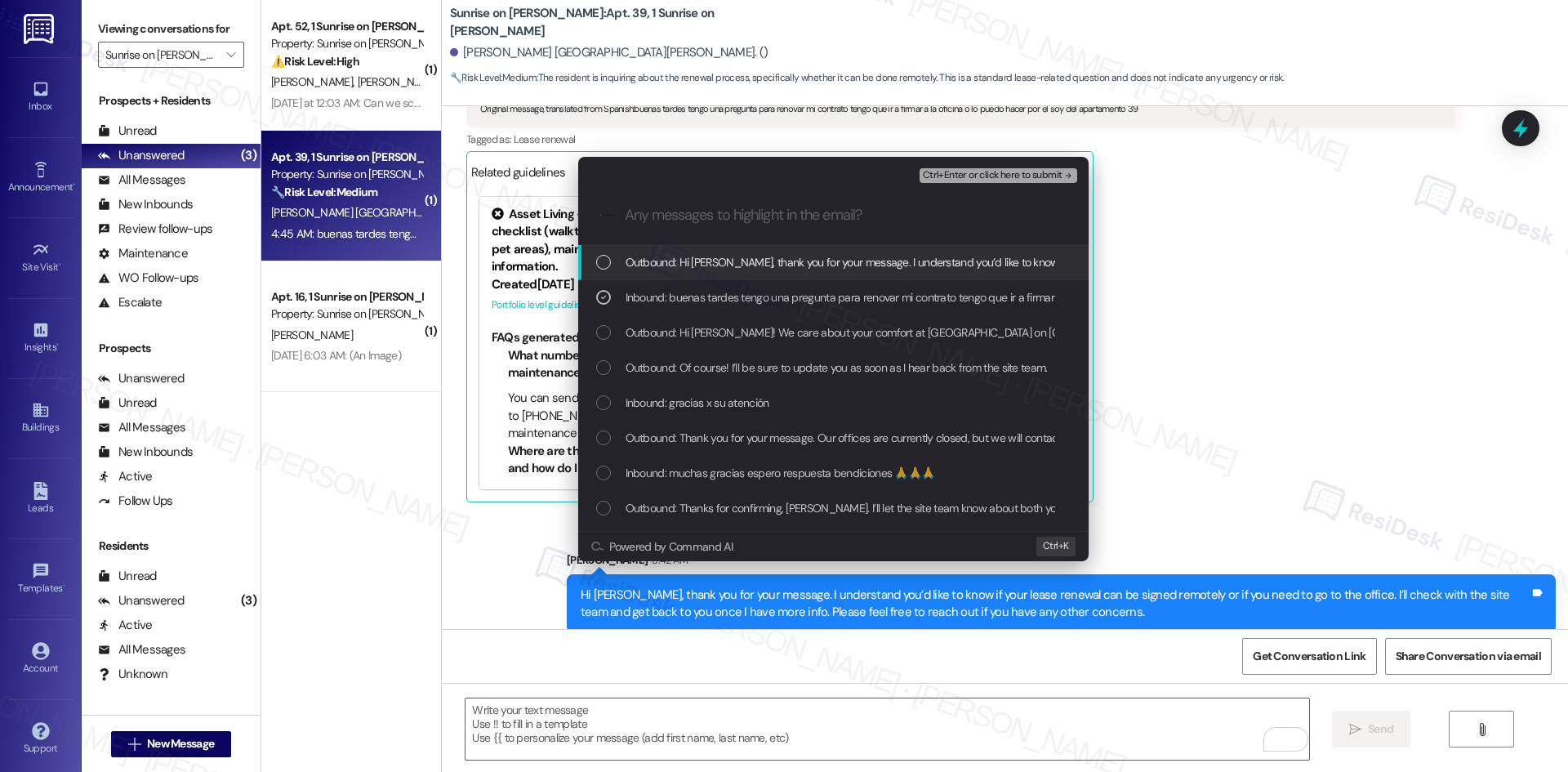
click at [1042, 173] on span "Ctrl+Enter or click here to submit" at bounding box center [993, 175] width 139 height 11
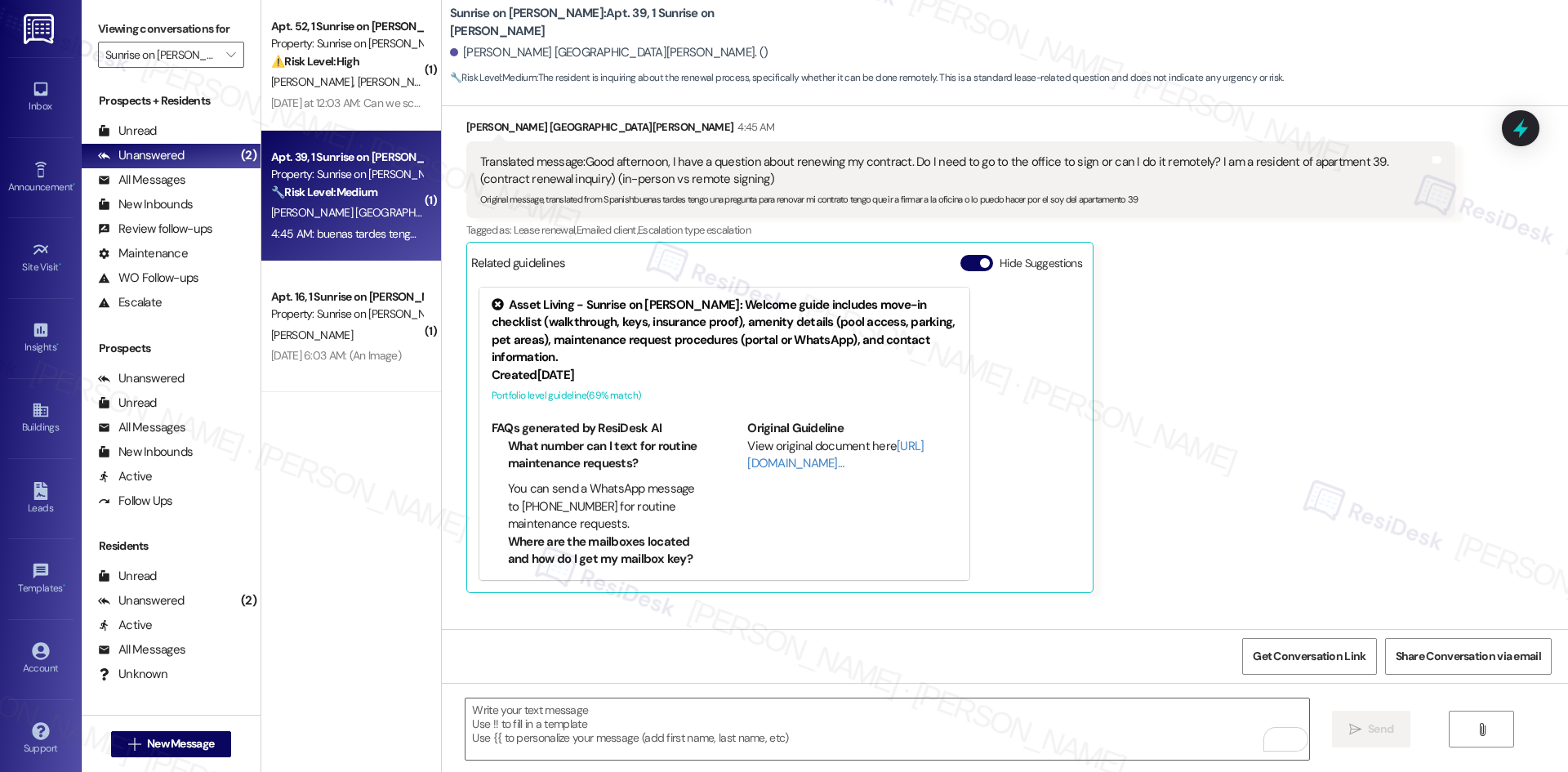
scroll to position [3625, 0]
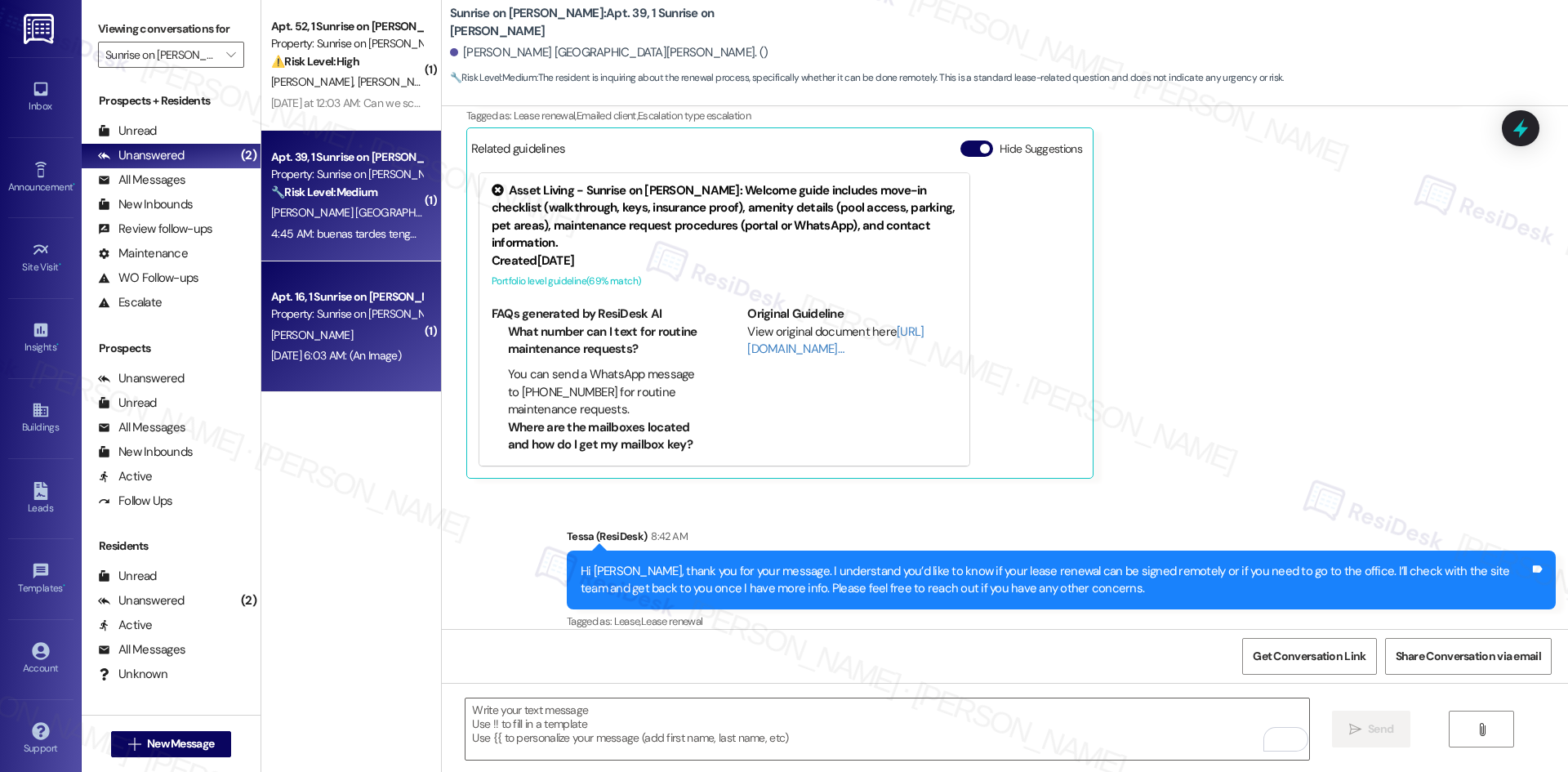
click at [352, 307] on div "Property: Sunrise on Bethany" at bounding box center [347, 314] width 151 height 17
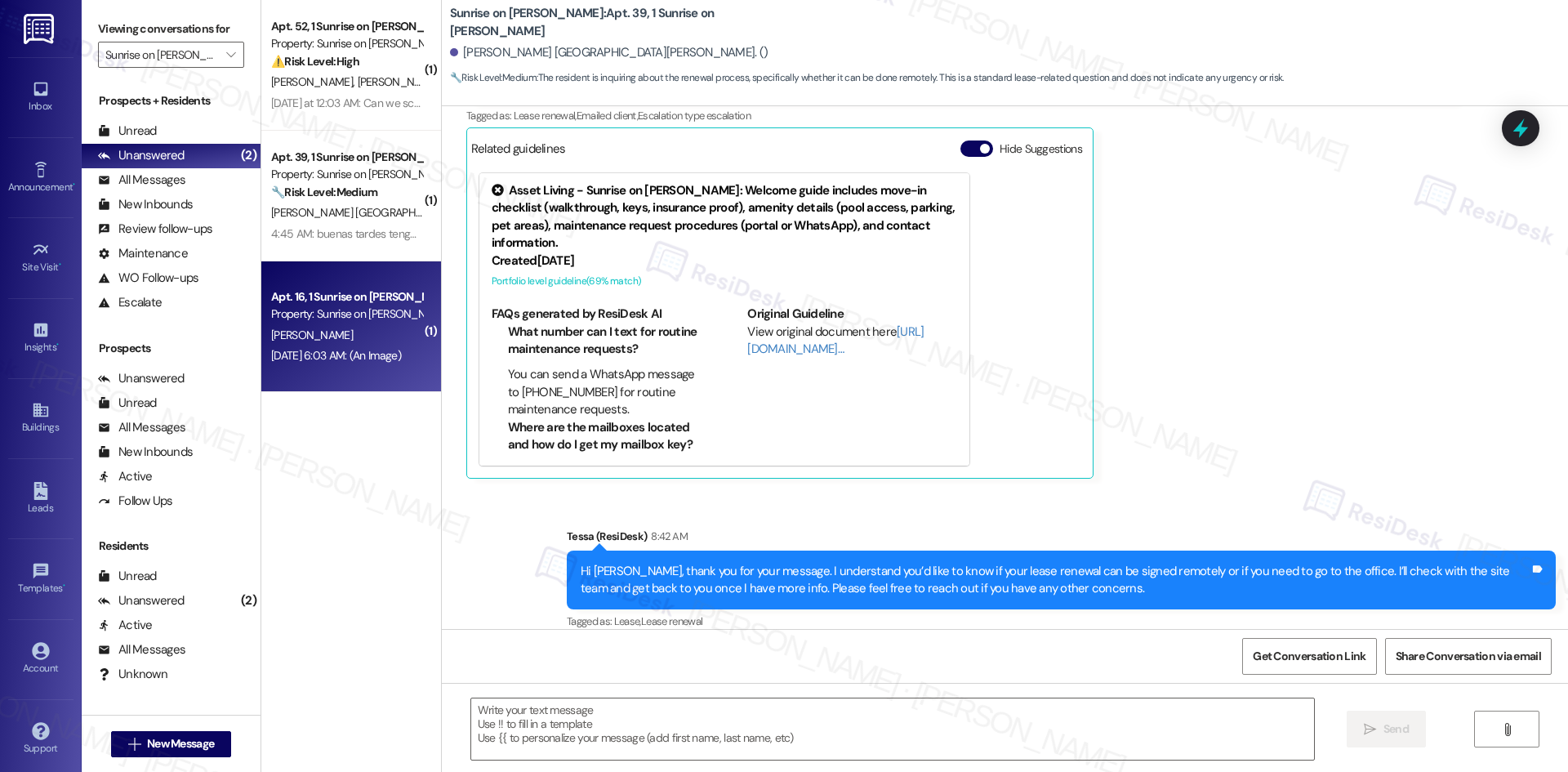
type textarea "Fetching suggested responses. Please feel free to read through the conversation…"
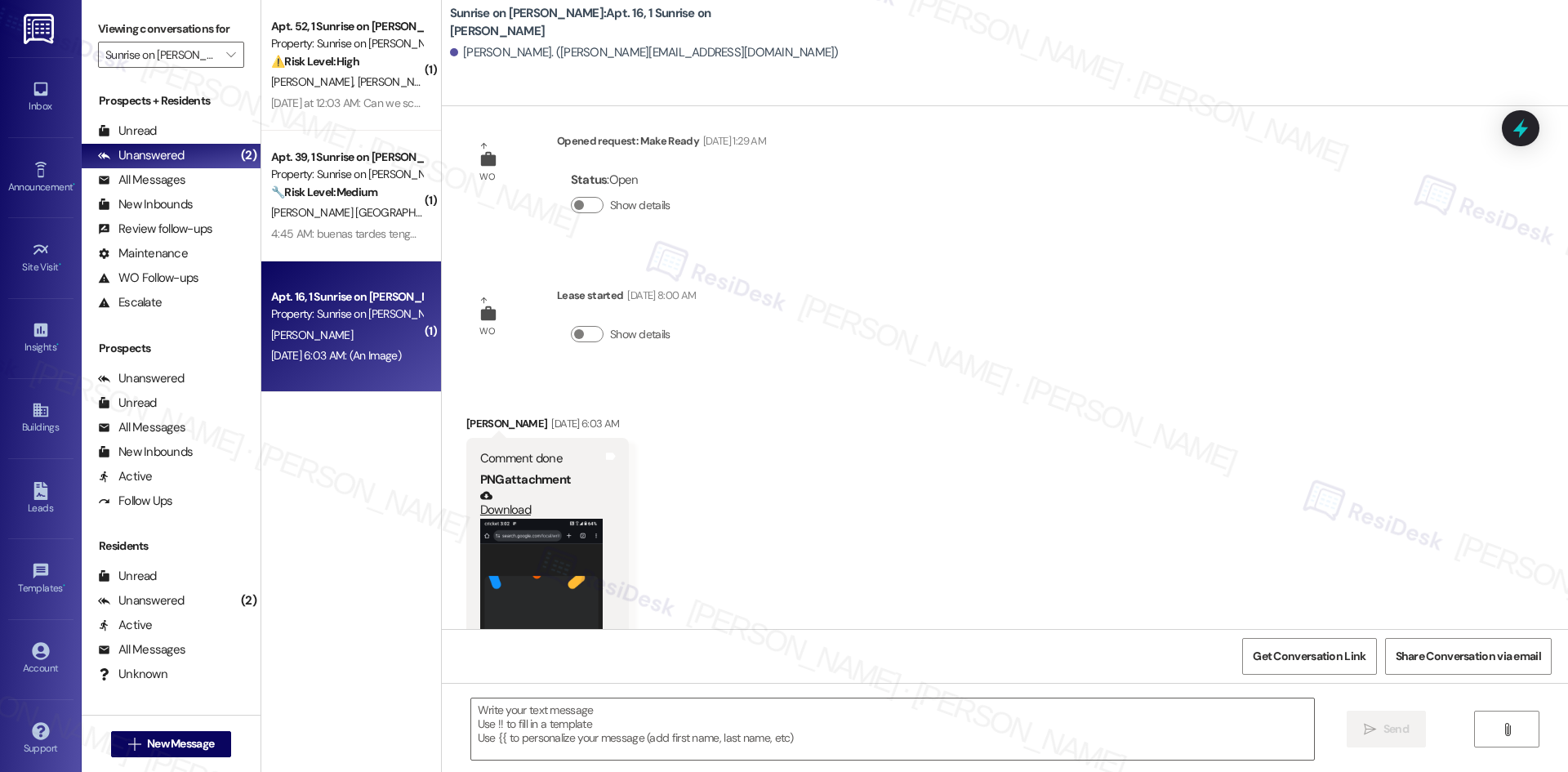
scroll to position [0, 0]
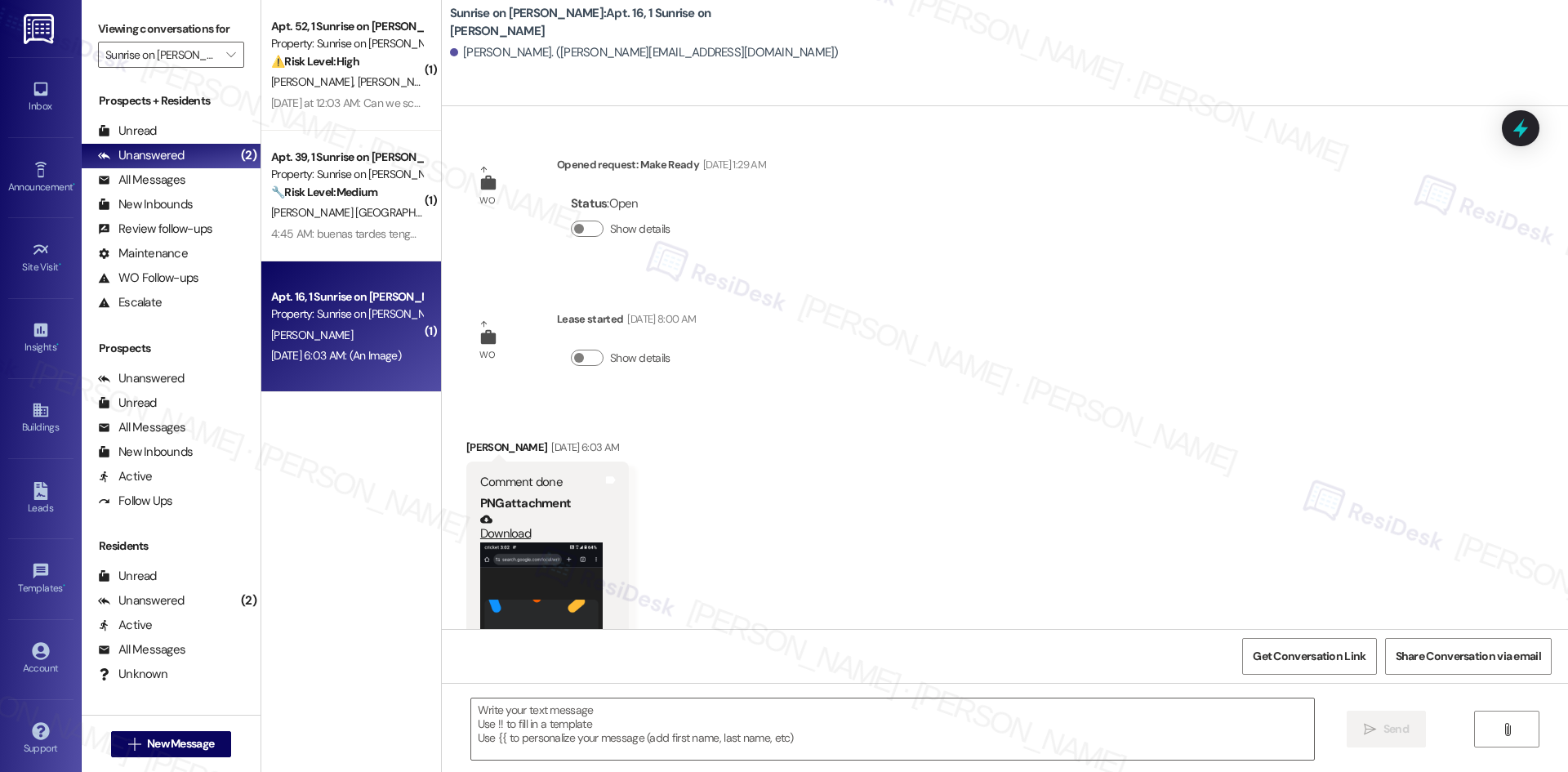
click at [716, 477] on div "Received via SMS Sergio Rangel Sep 02, 2025 at 6:03 AM Comment done PNG attachm…" at bounding box center [1005, 632] width 1126 height 460
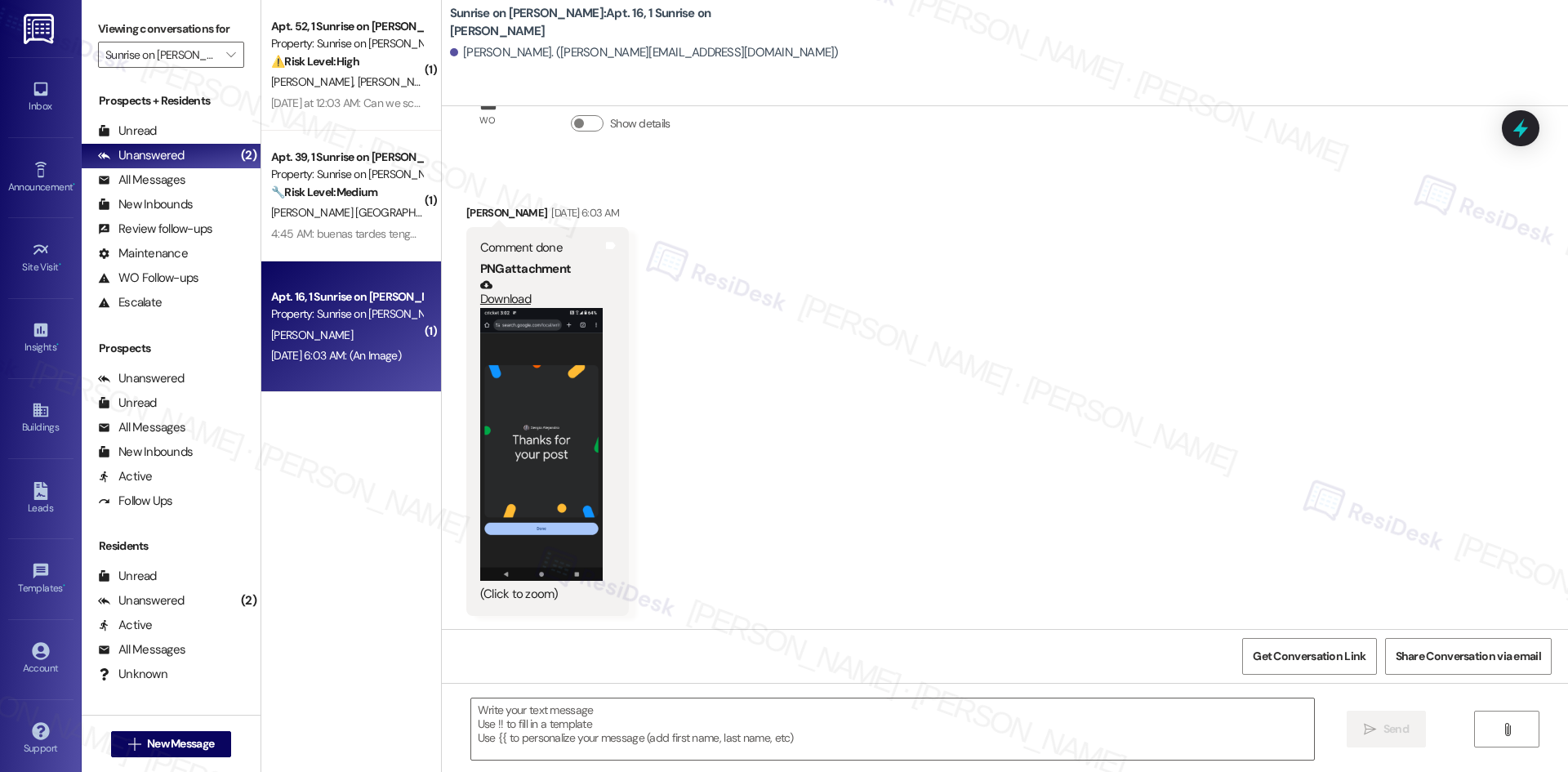
click at [547, 459] on button "Zoom image" at bounding box center [541, 444] width 122 height 272
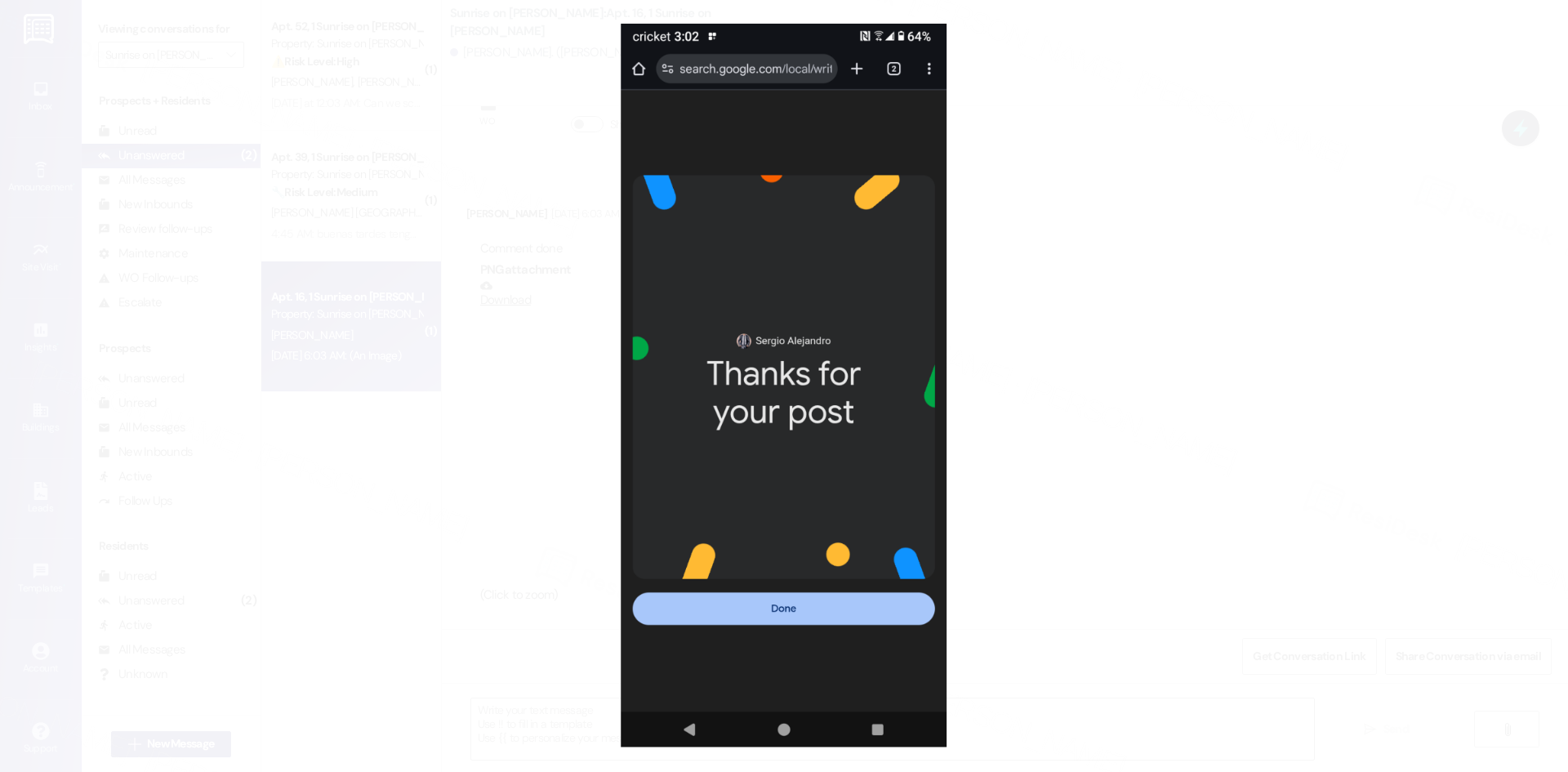
scroll to position [233, 0]
click at [1116, 298] on button "Unzoom image" at bounding box center [784, 386] width 1568 height 772
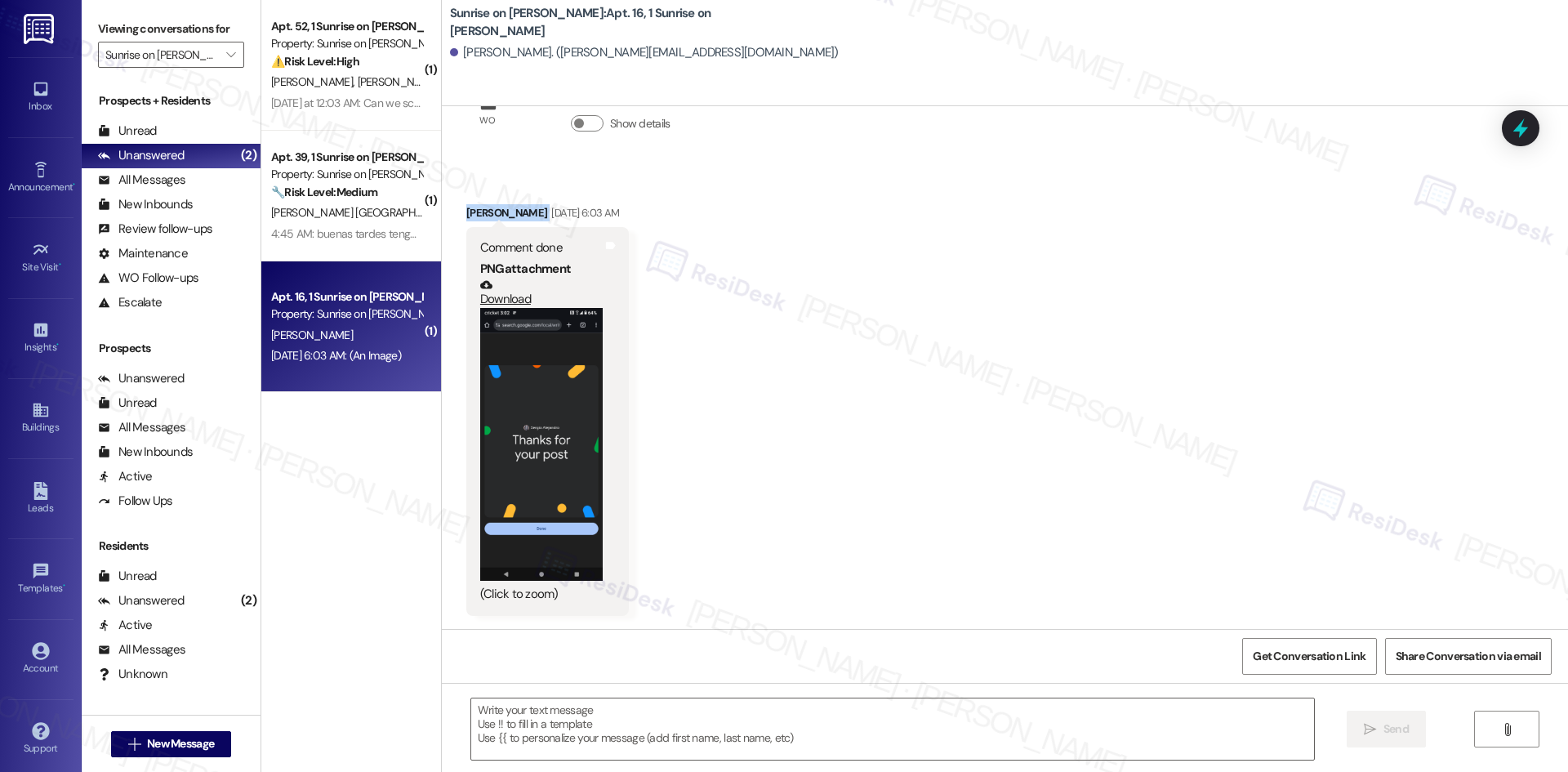
drag, startPoint x: 455, startPoint y: 211, endPoint x: 517, endPoint y: 214, distance: 62.1
click at [517, 214] on div "Sergio Rangel Sep 02, 2025 at 6:03 AM" at bounding box center [547, 215] width 163 height 23
copy div "Sergio Rangel"
click at [147, 744] on span "New Message" at bounding box center [181, 744] width 67 height 17
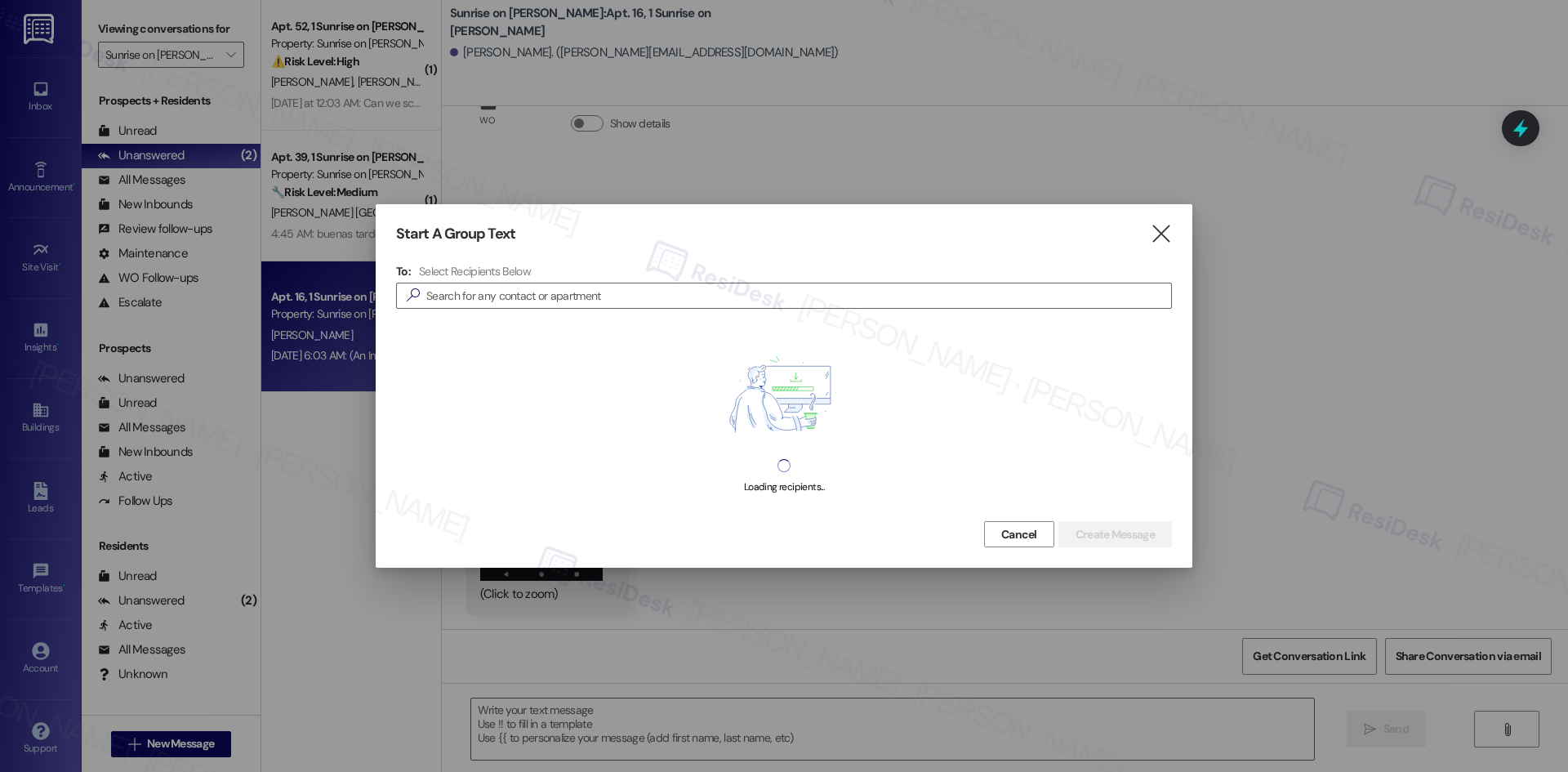
click at [663, 169] on div at bounding box center [784, 386] width 1568 height 772
click at [1167, 238] on icon "" at bounding box center [1161, 234] width 22 height 17
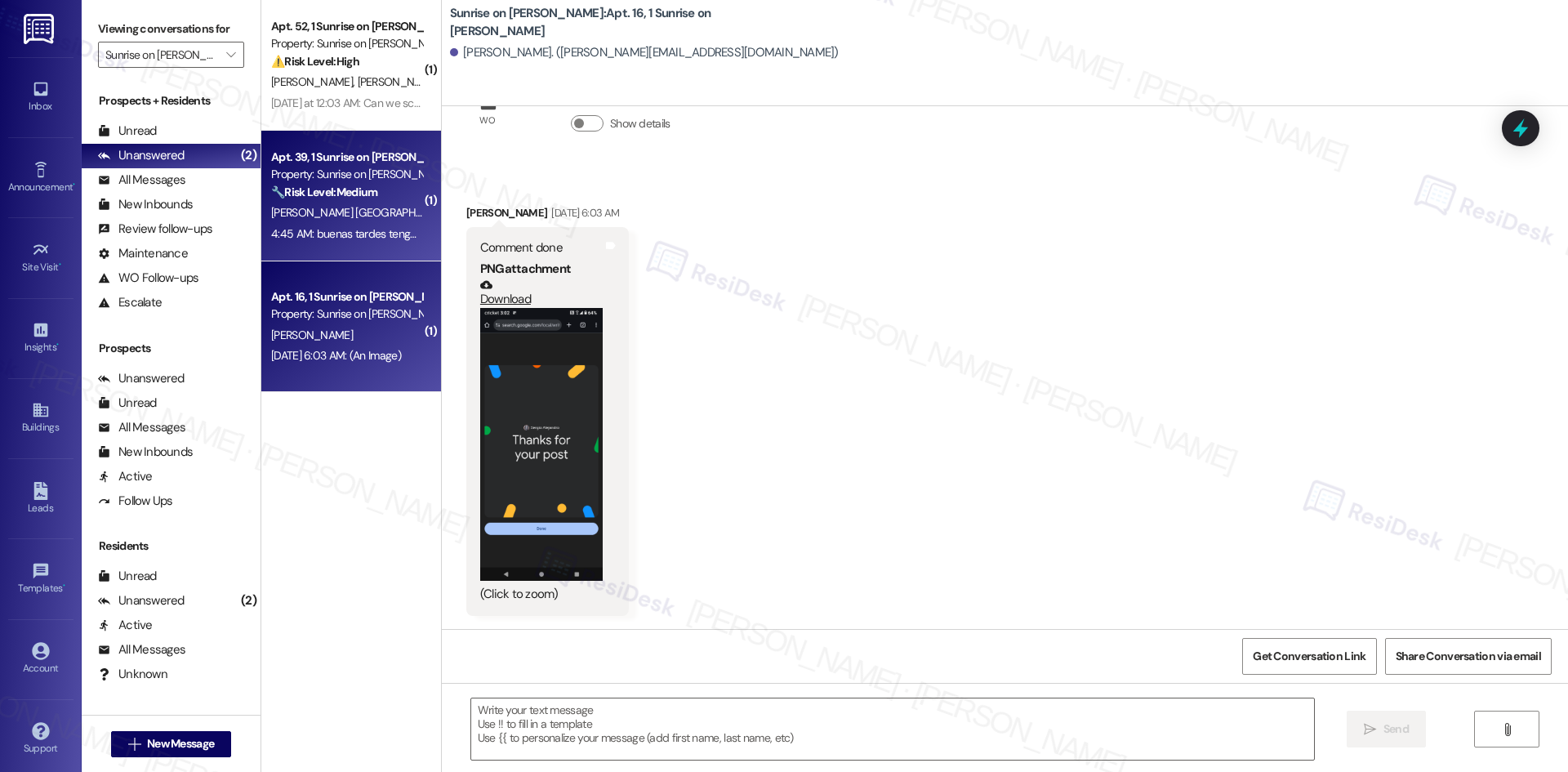
click at [317, 232] on div "4:45 AM: buenas tardes tengo una pregunta para renovar mi contrato tengo que ir…" at bounding box center [627, 233] width 713 height 15
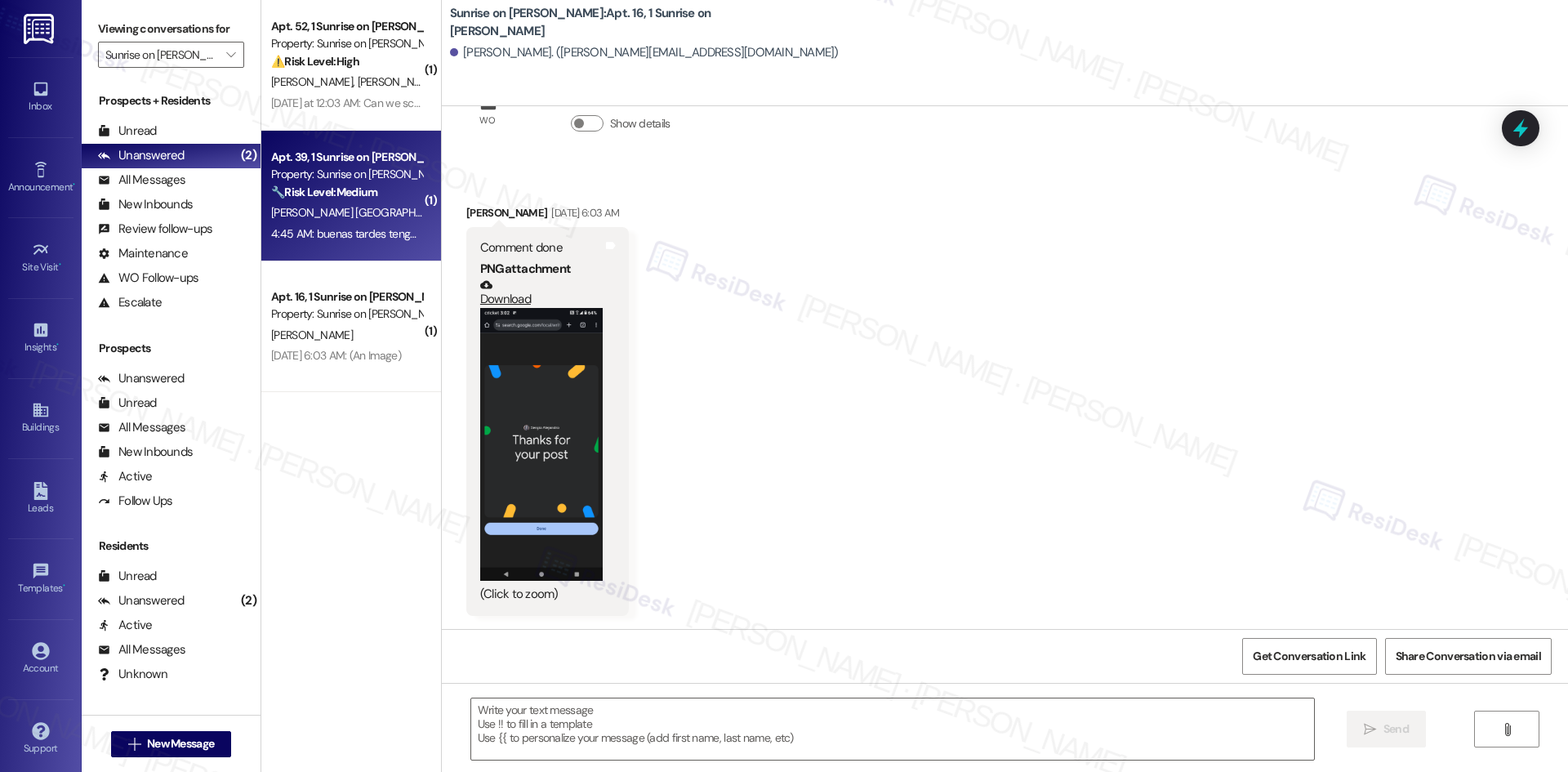
type textarea "Fetching suggested responses. Please feel free to read through the conversation…"
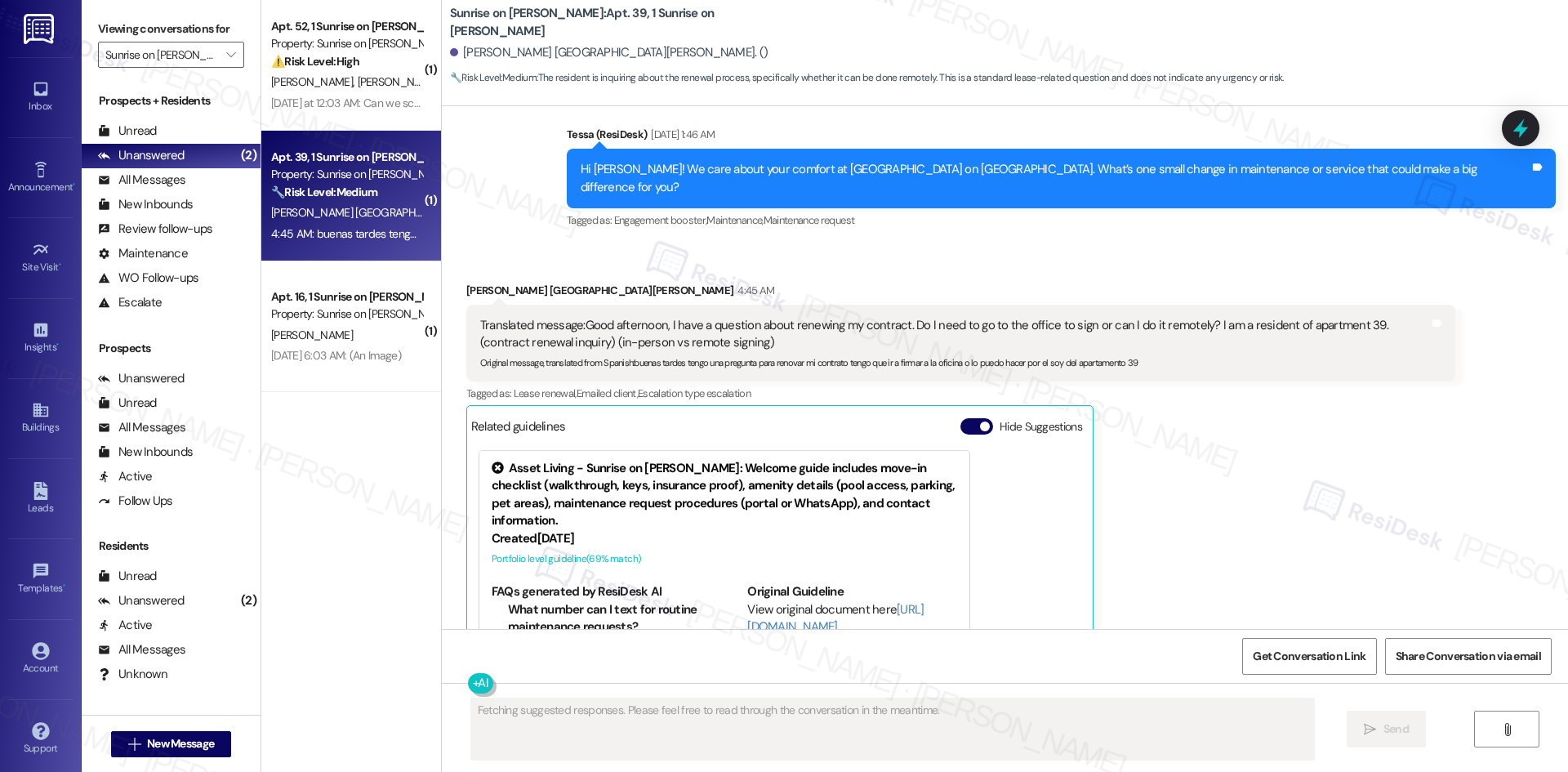
scroll to position [3469, 0]
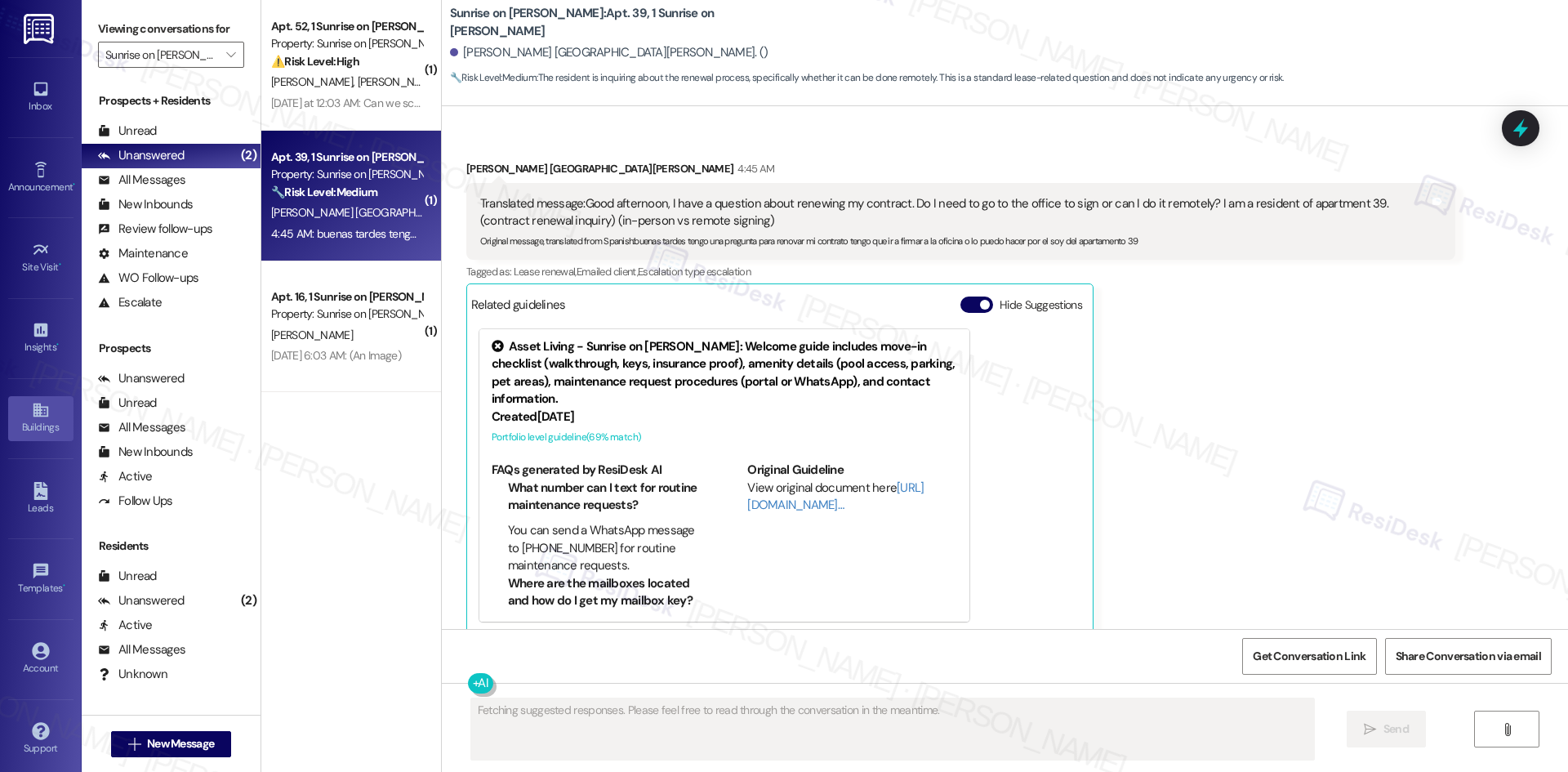
click at [51, 421] on div "Buildings" at bounding box center [40, 427] width 82 height 16
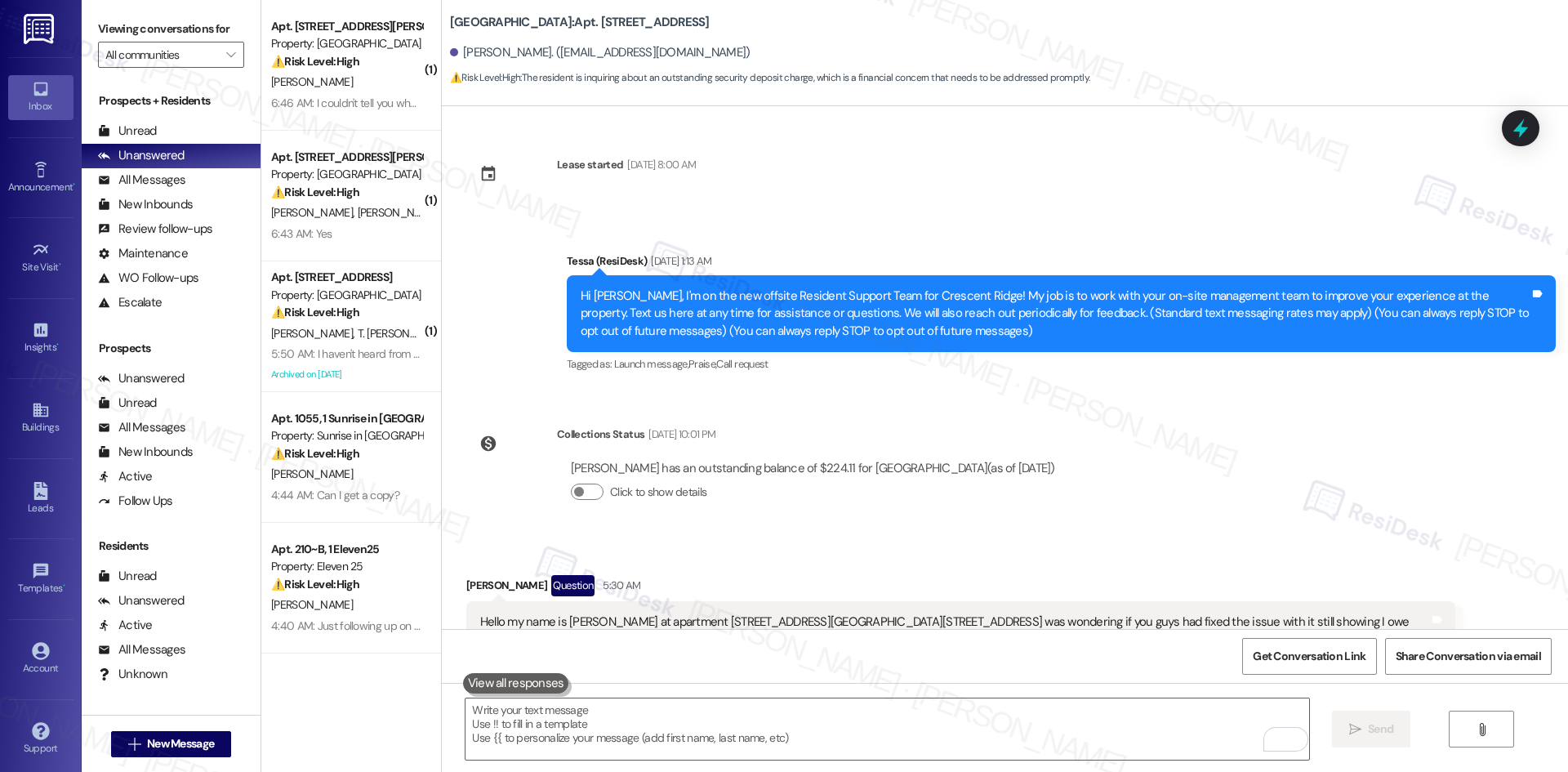
scroll to position [1039, 0]
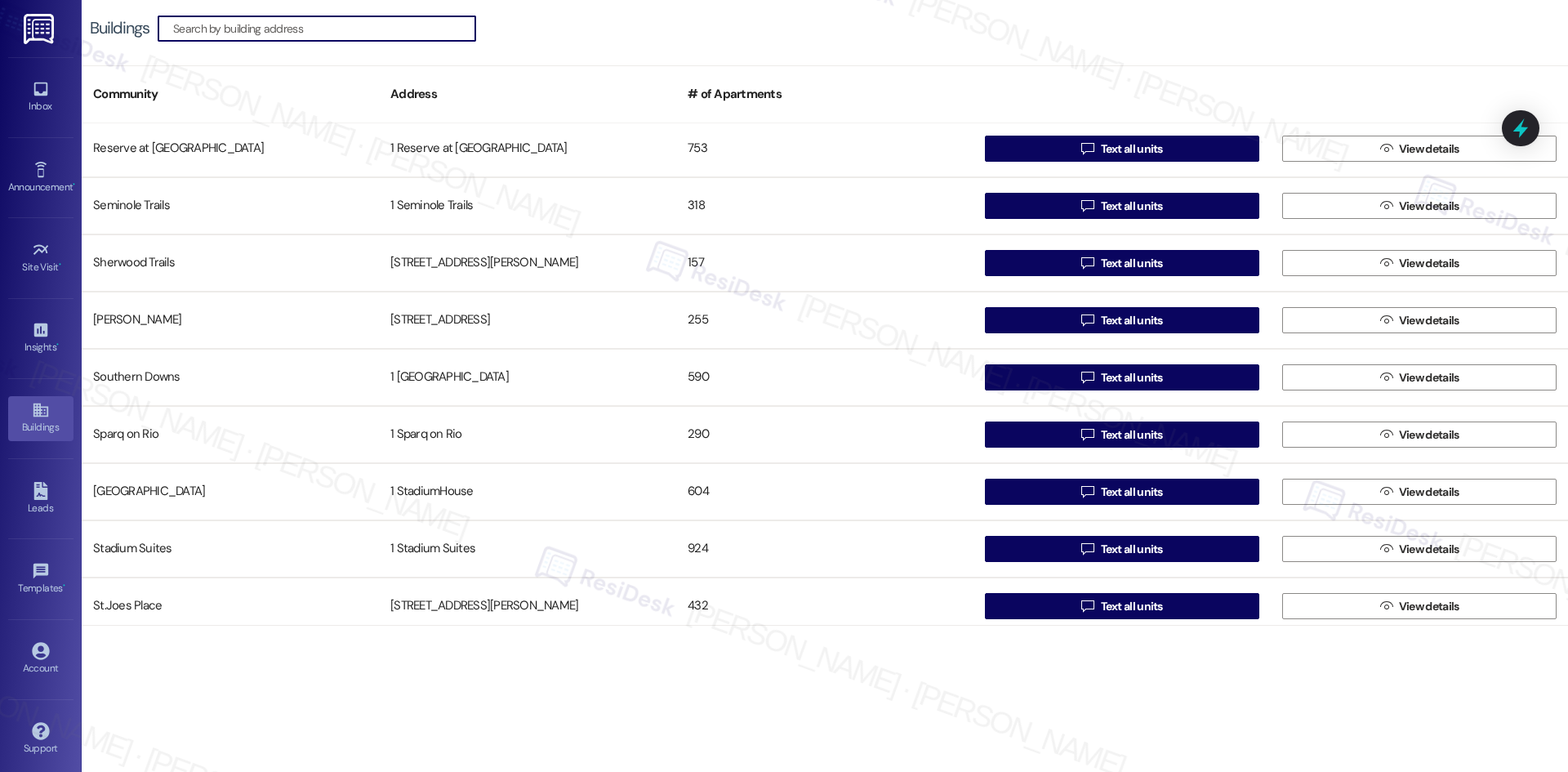
scroll to position [2533, 0]
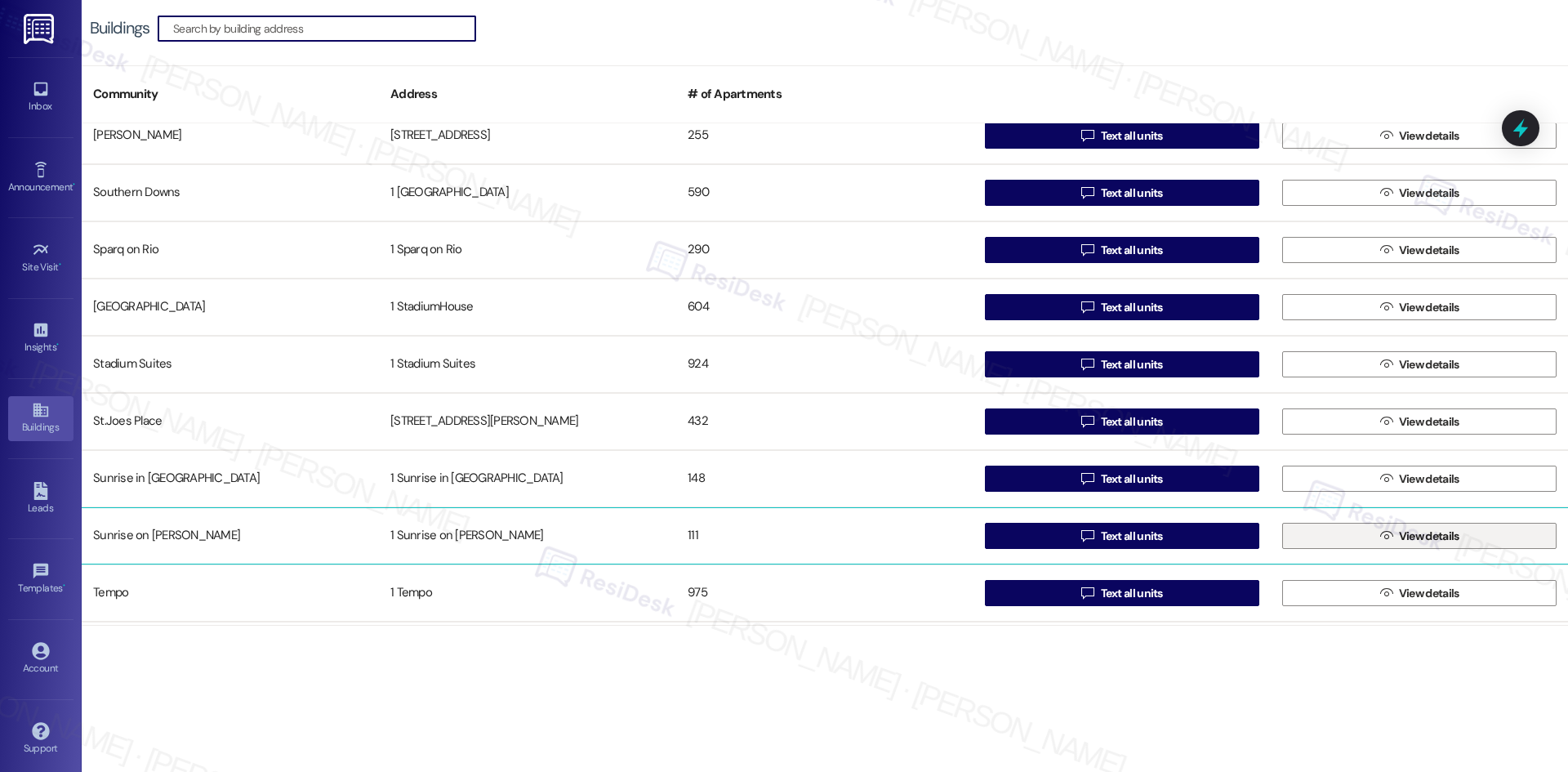
click at [1358, 537] on button " View details" at bounding box center [1418, 536] width 274 height 26
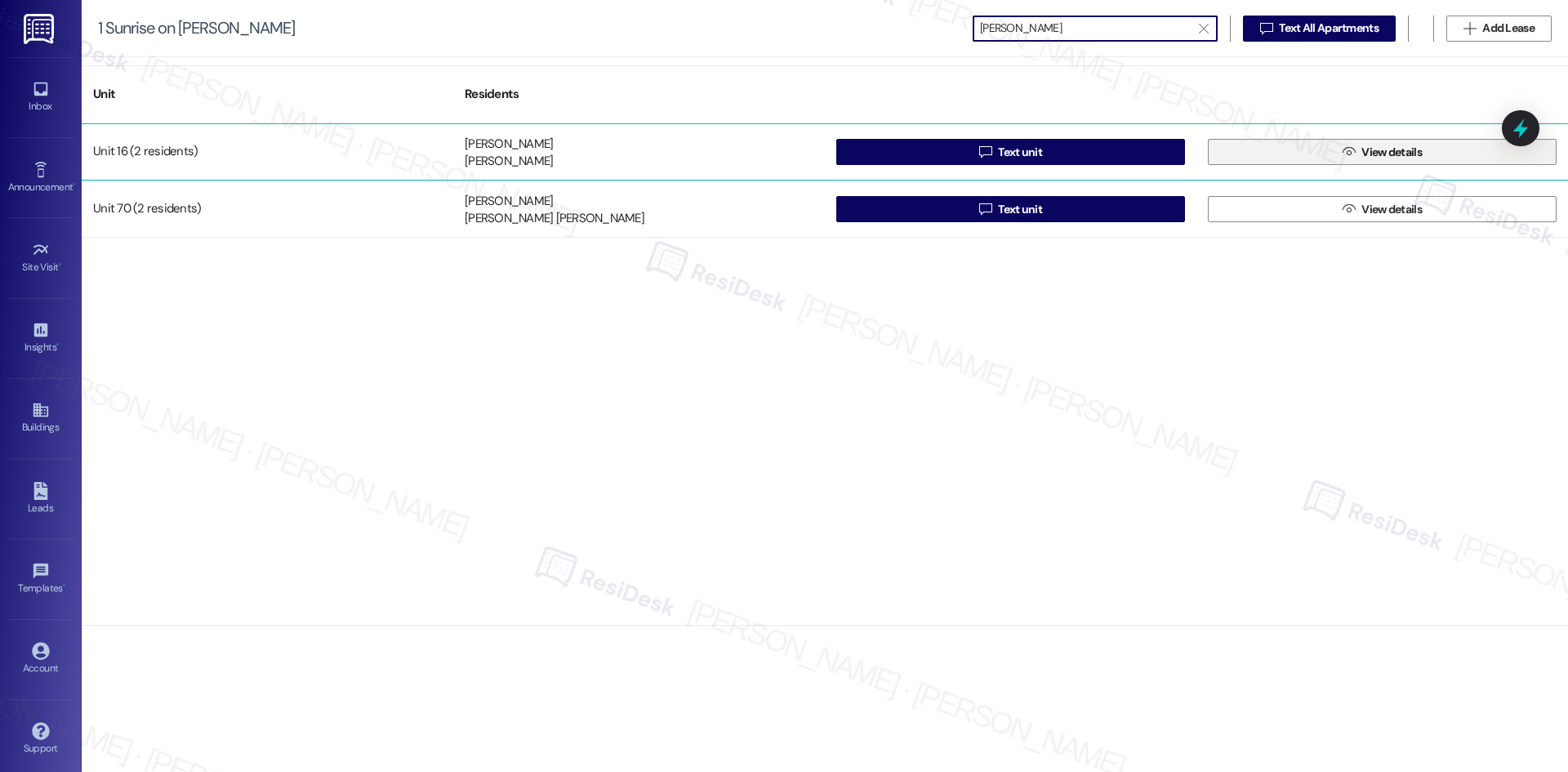
type input "[PERSON_NAME]"
click at [1295, 157] on button " View details" at bounding box center [1381, 151] width 348 height 26
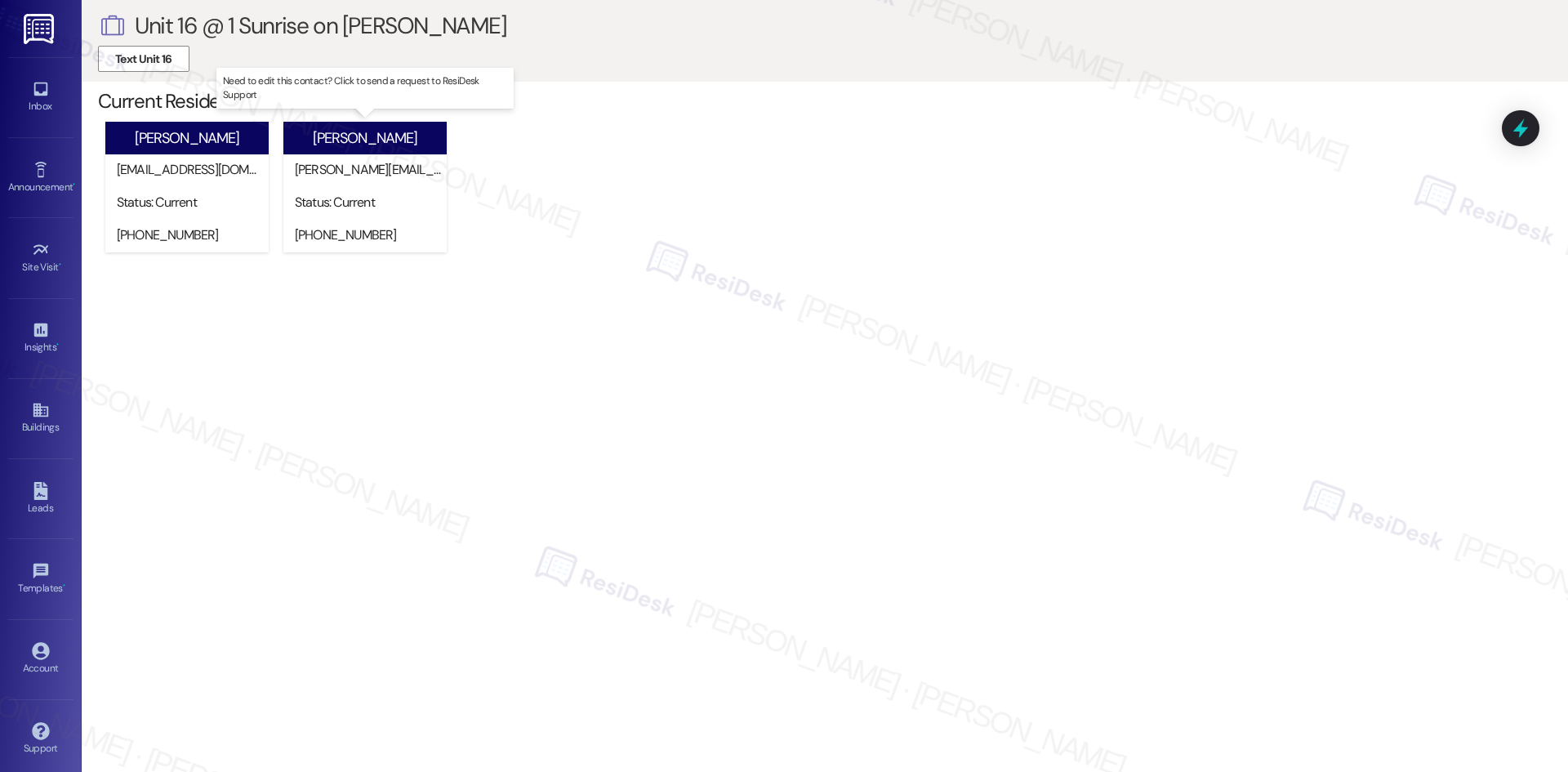
click at [400, 197] on div "Status: Current" at bounding box center [369, 202] width 148 height 17
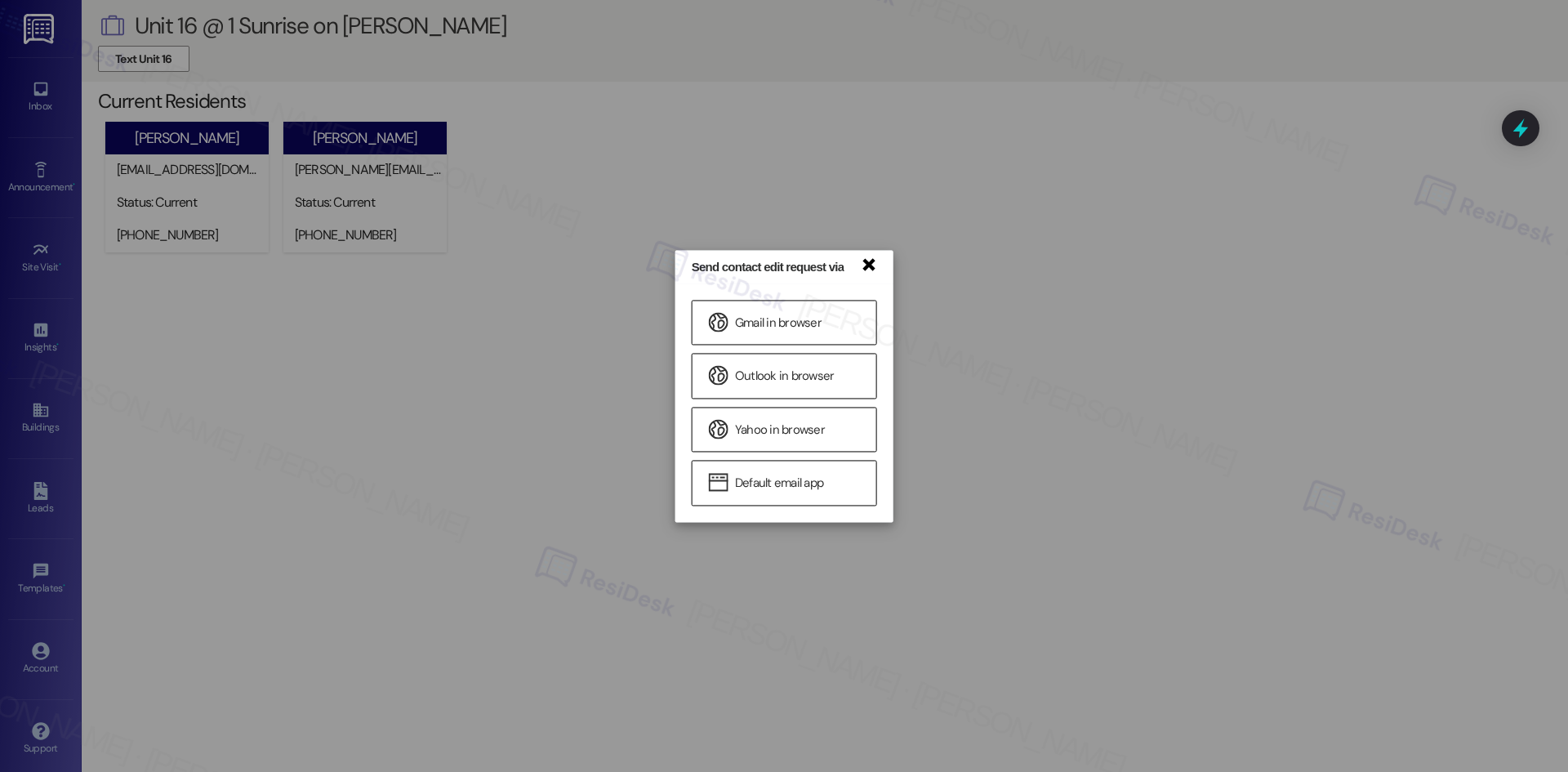
click at [860, 263] on link "×" at bounding box center [868, 263] width 16 height 17
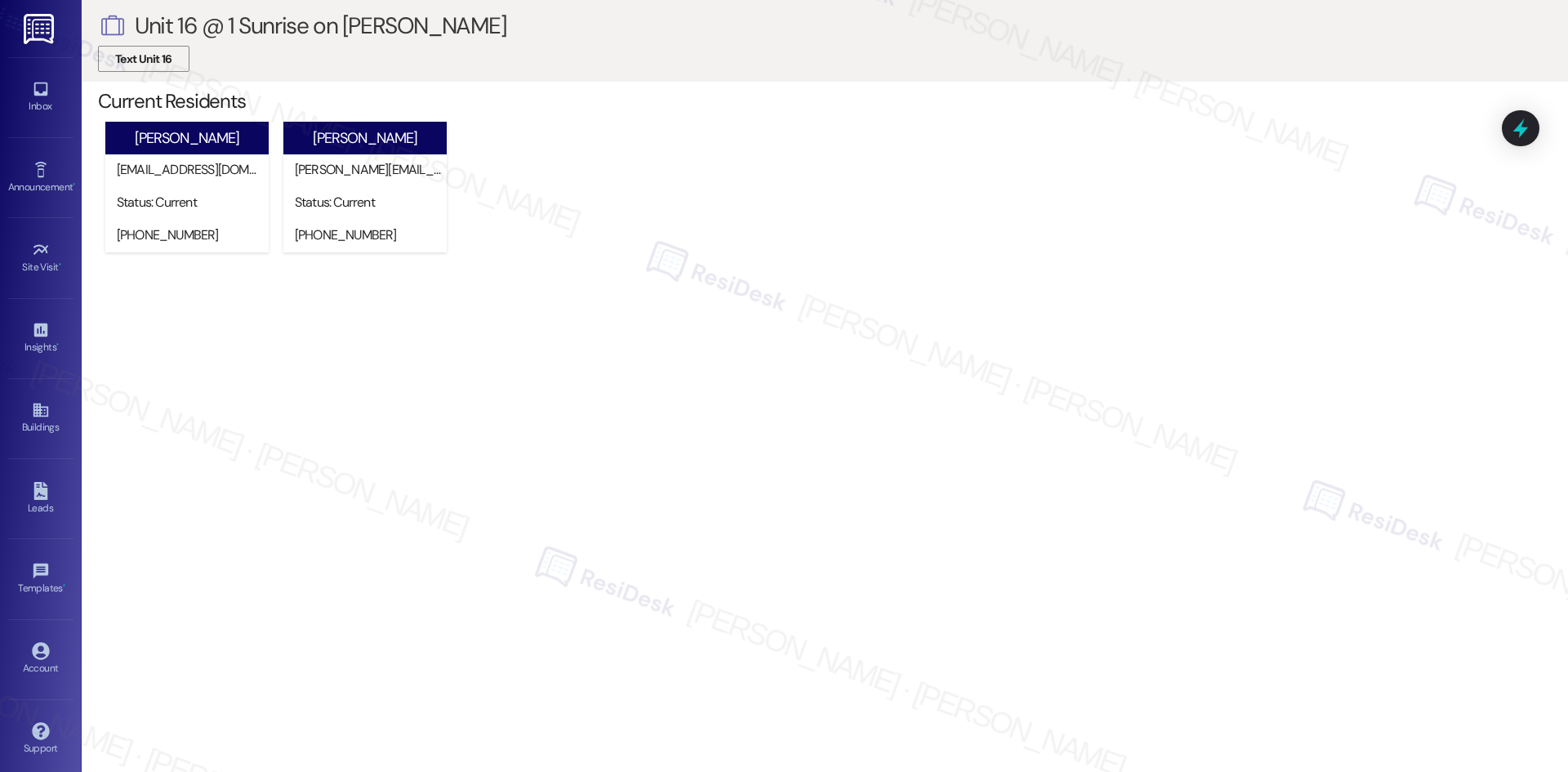
click at [169, 65] on span "Text Unit 16" at bounding box center [144, 59] width 57 height 17
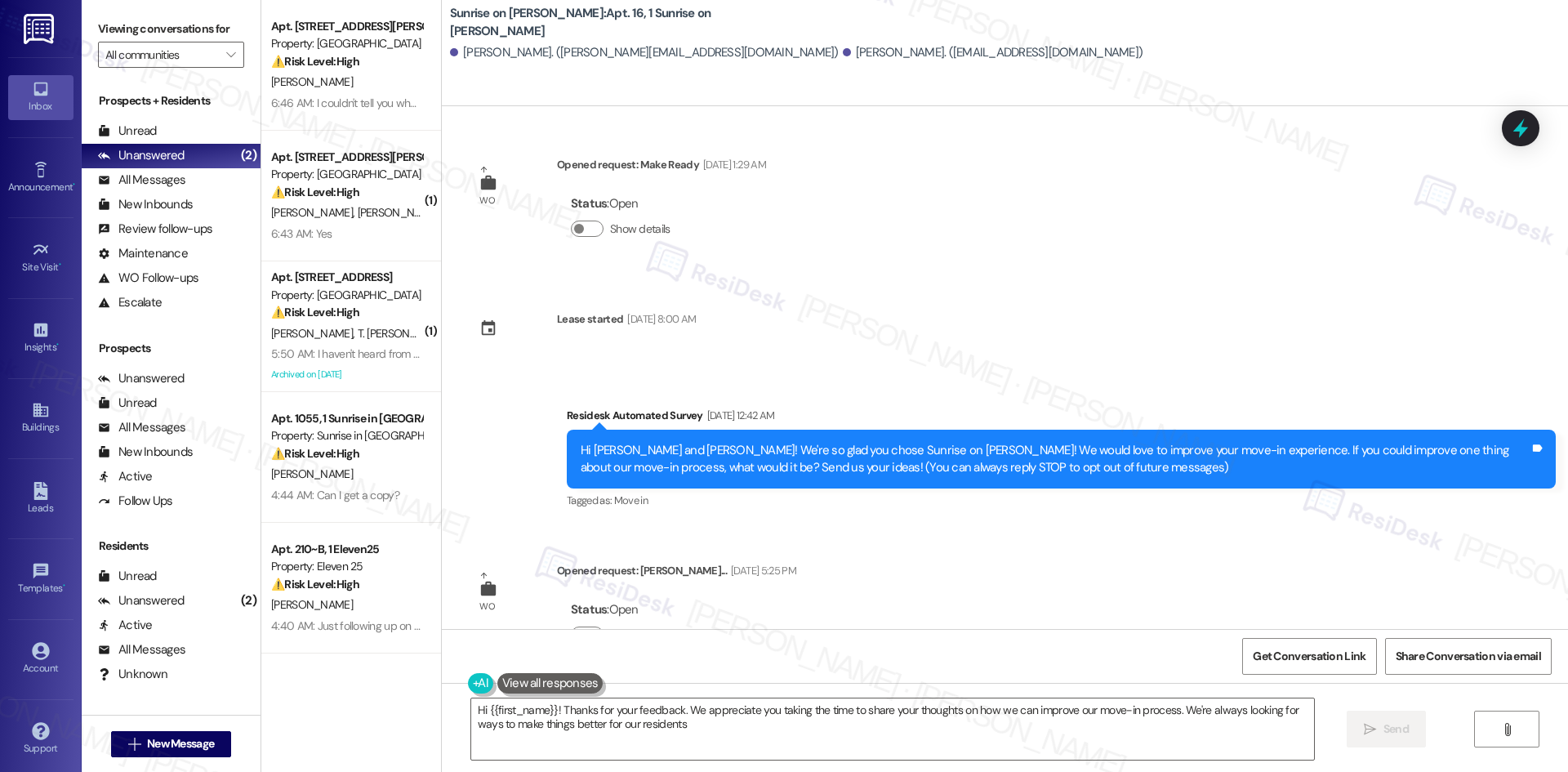
type textarea "Hi {{first_name}}! Thanks for your feedback. We appreciate you taking the time …"
drag, startPoint x: 856, startPoint y: 337, endPoint x: 864, endPoint y: 327, distance: 12.8
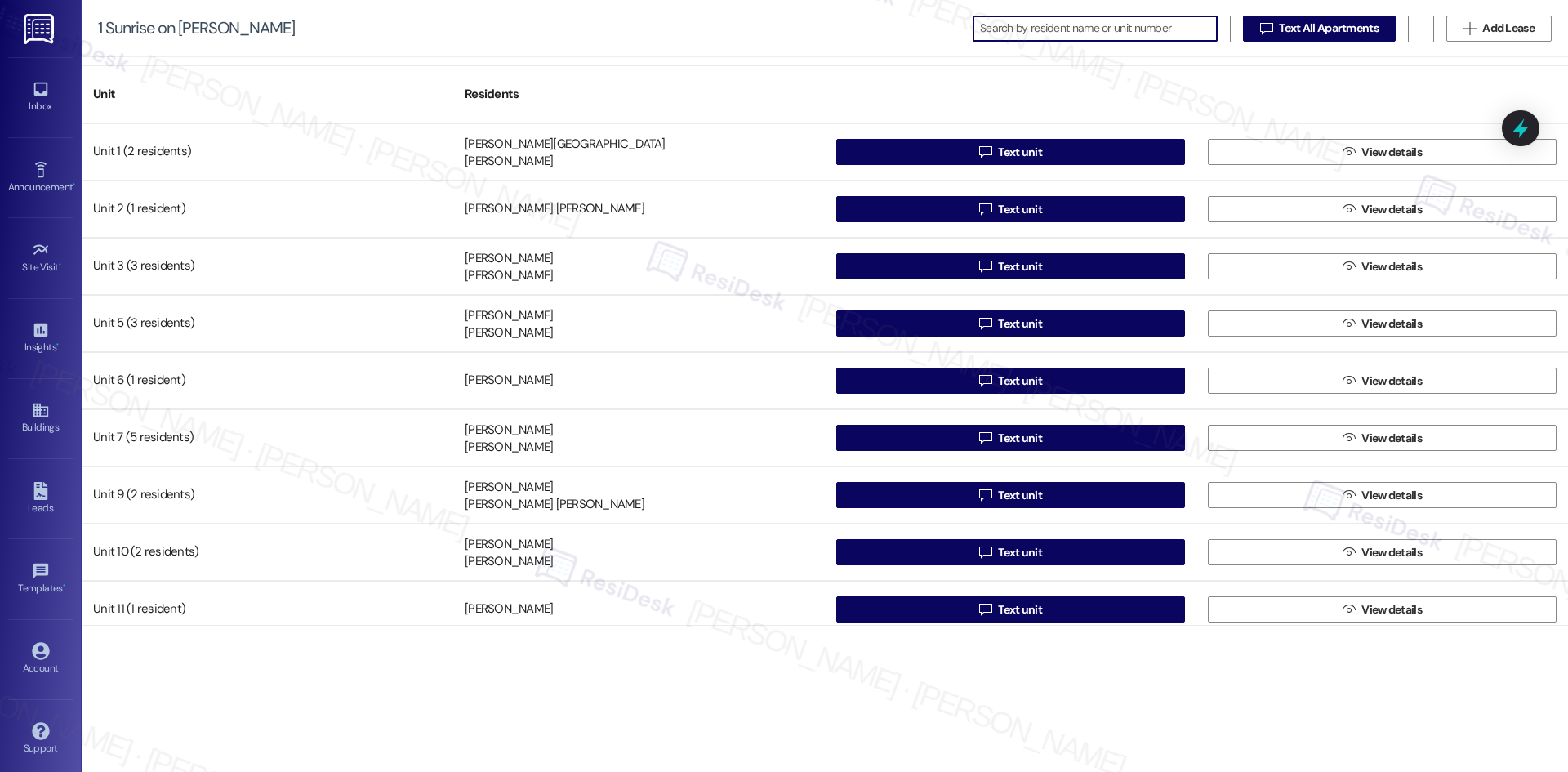
click at [1024, 28] on input at bounding box center [1098, 28] width 237 height 23
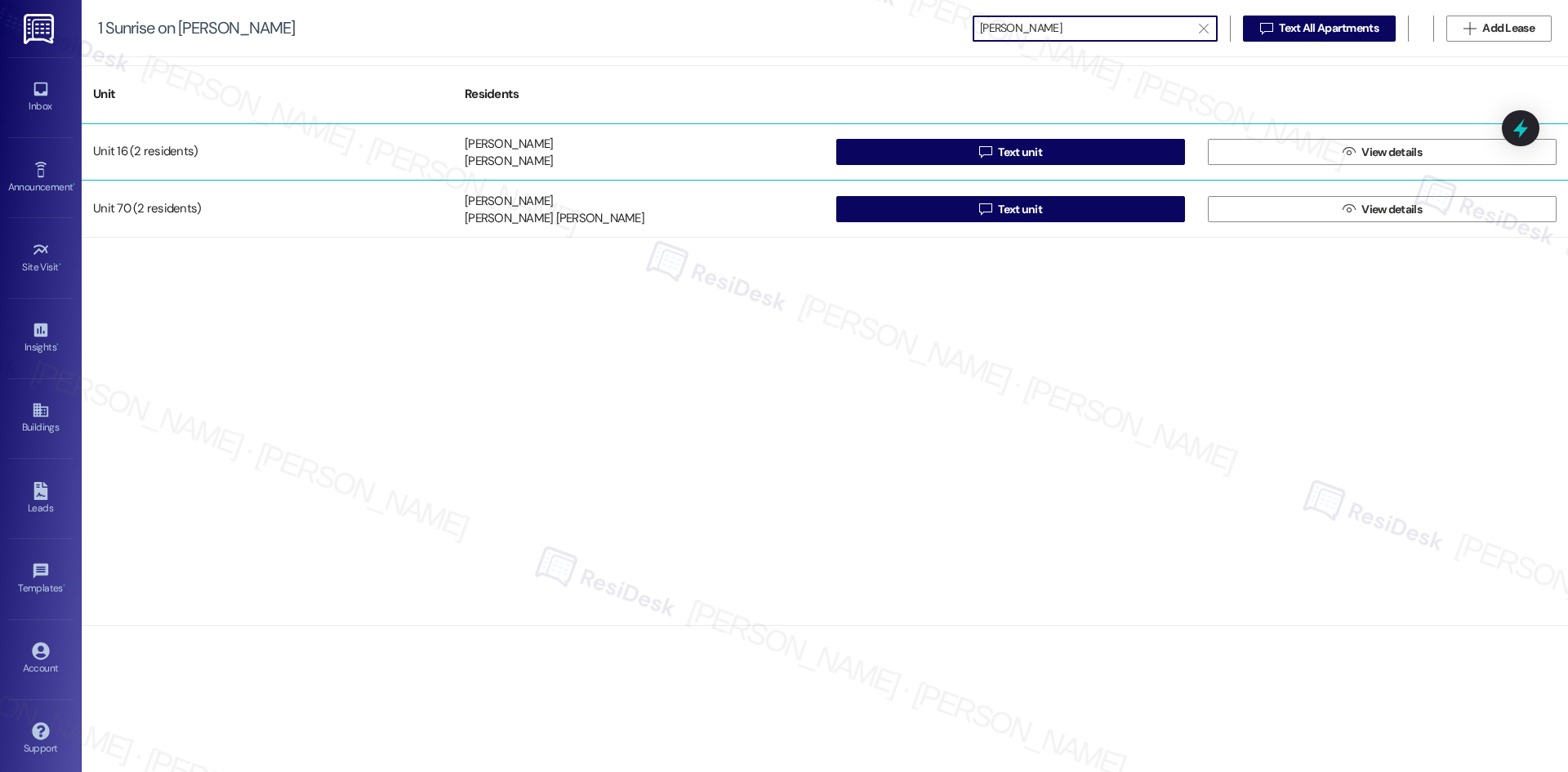
type input "[PERSON_NAME]"
click at [250, 153] on div "Unit 16 (2 residents)" at bounding box center [267, 152] width 372 height 33
drag, startPoint x: 114, startPoint y: 170, endPoint x: 131, endPoint y: 169, distance: 17.0
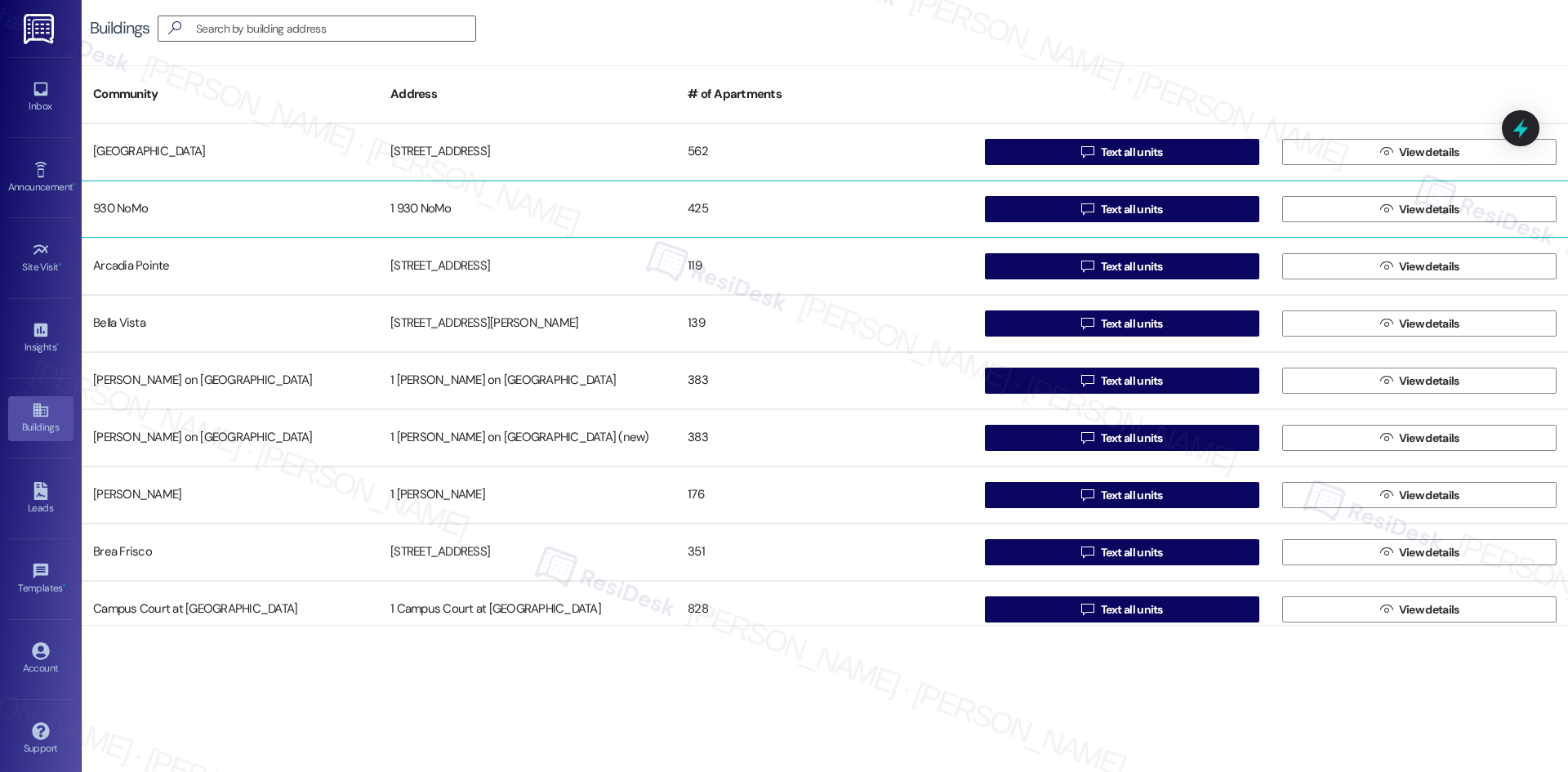
drag, startPoint x: 351, startPoint y: 214, endPoint x: 371, endPoint y: 207, distance: 21.2
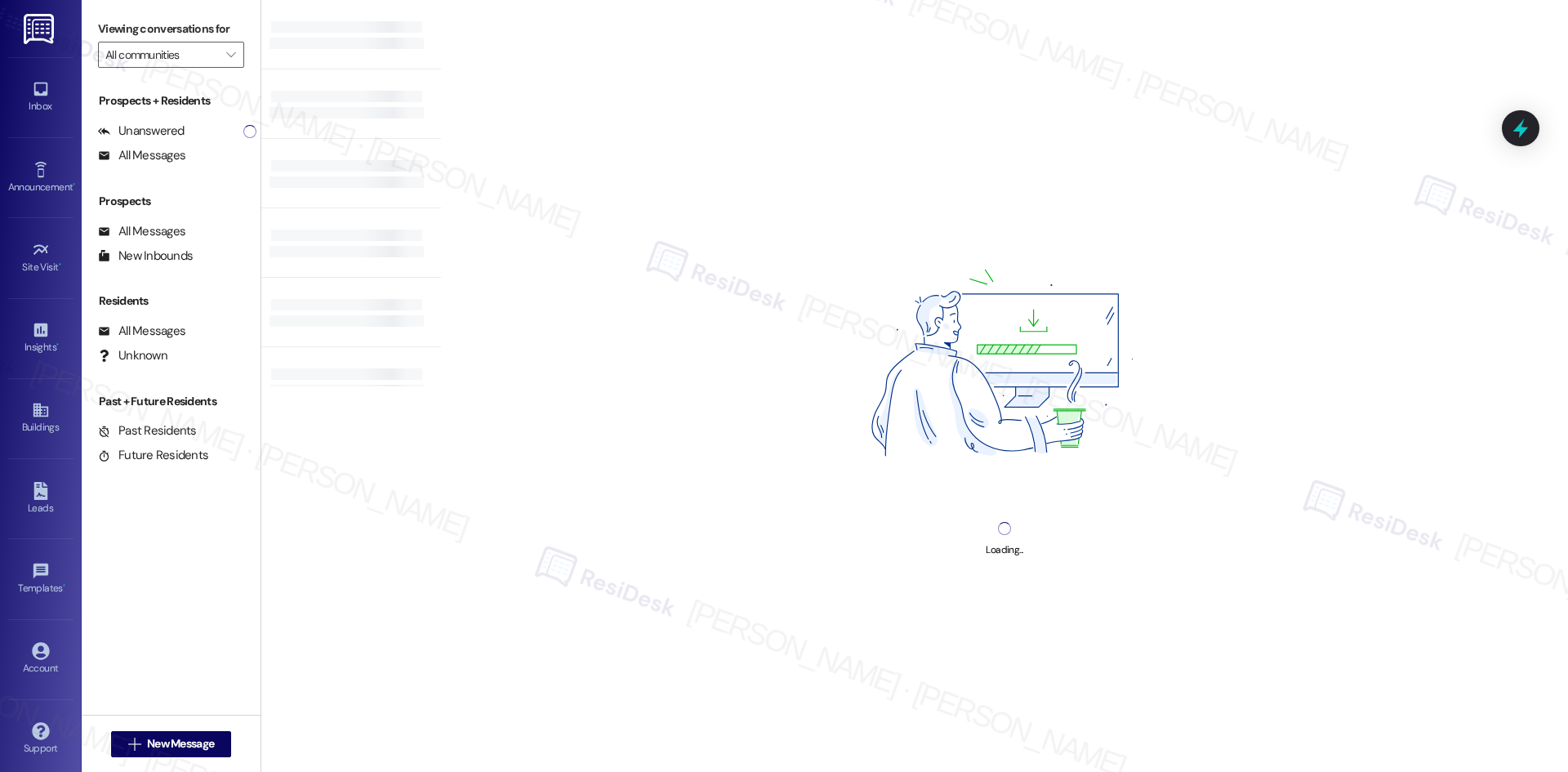
type input "Sunrise on [PERSON_NAME]"
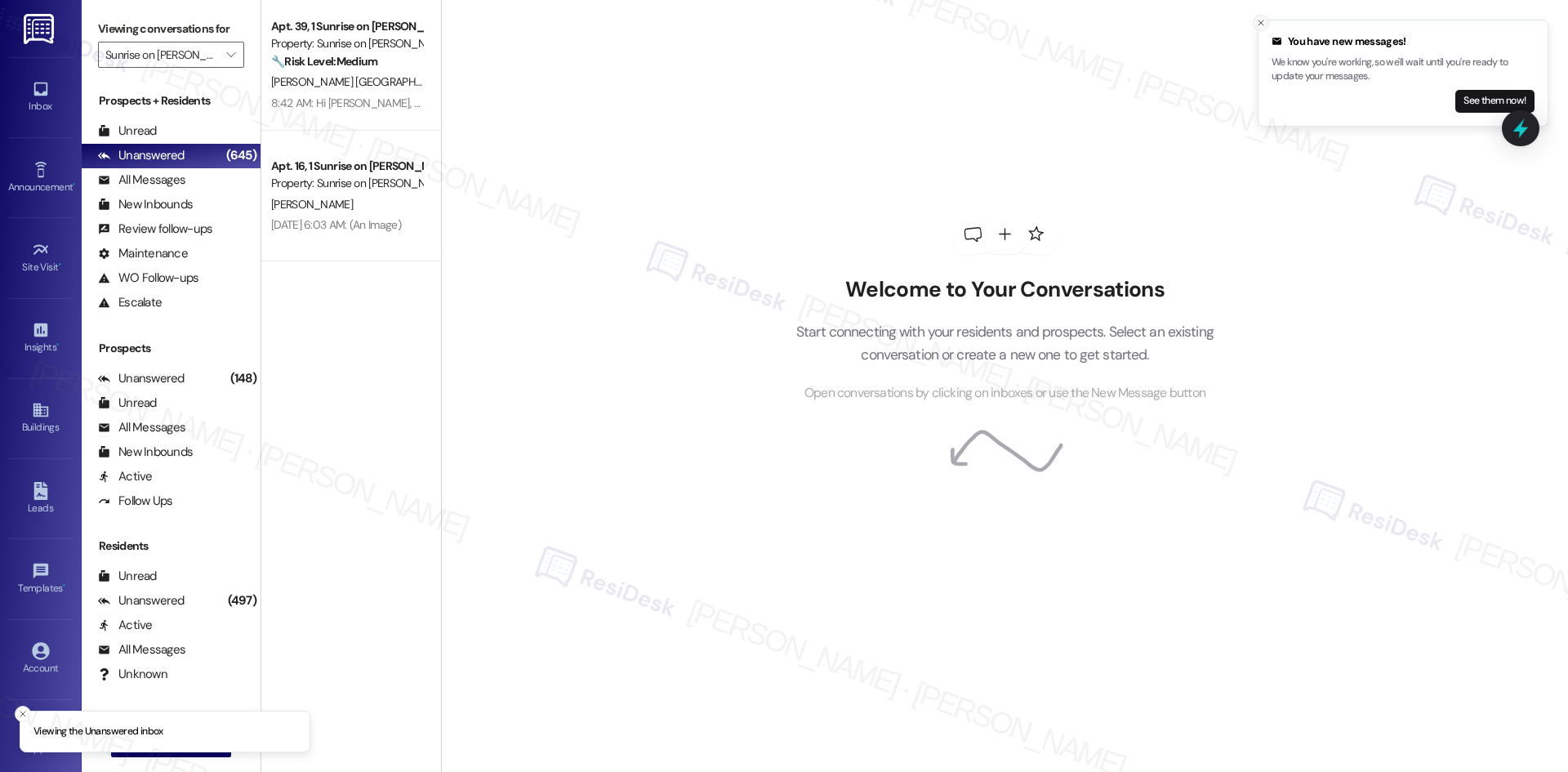
click at [1257, 23] on icon "Close toast" at bounding box center [1260, 22] width 9 height 9
click at [751, 158] on div "Welcome to Your Conversations Start connecting with your residents and prospect…" at bounding box center [1005, 386] width 1127 height 772
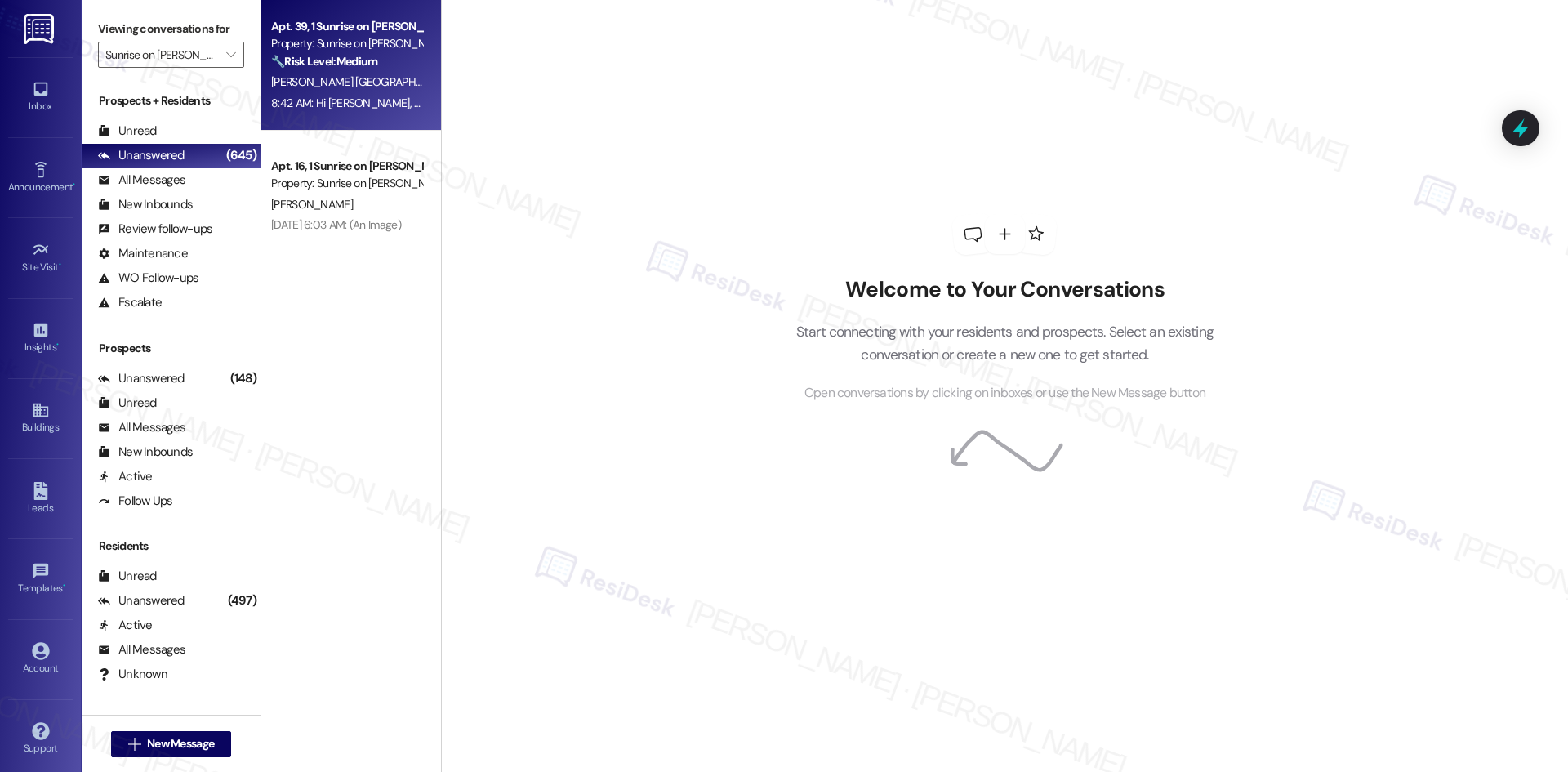
click at [385, 113] on div "8:42 AM: Hi [PERSON_NAME], thank you for your message. I understand you’d like …" at bounding box center [346, 103] width 154 height 21
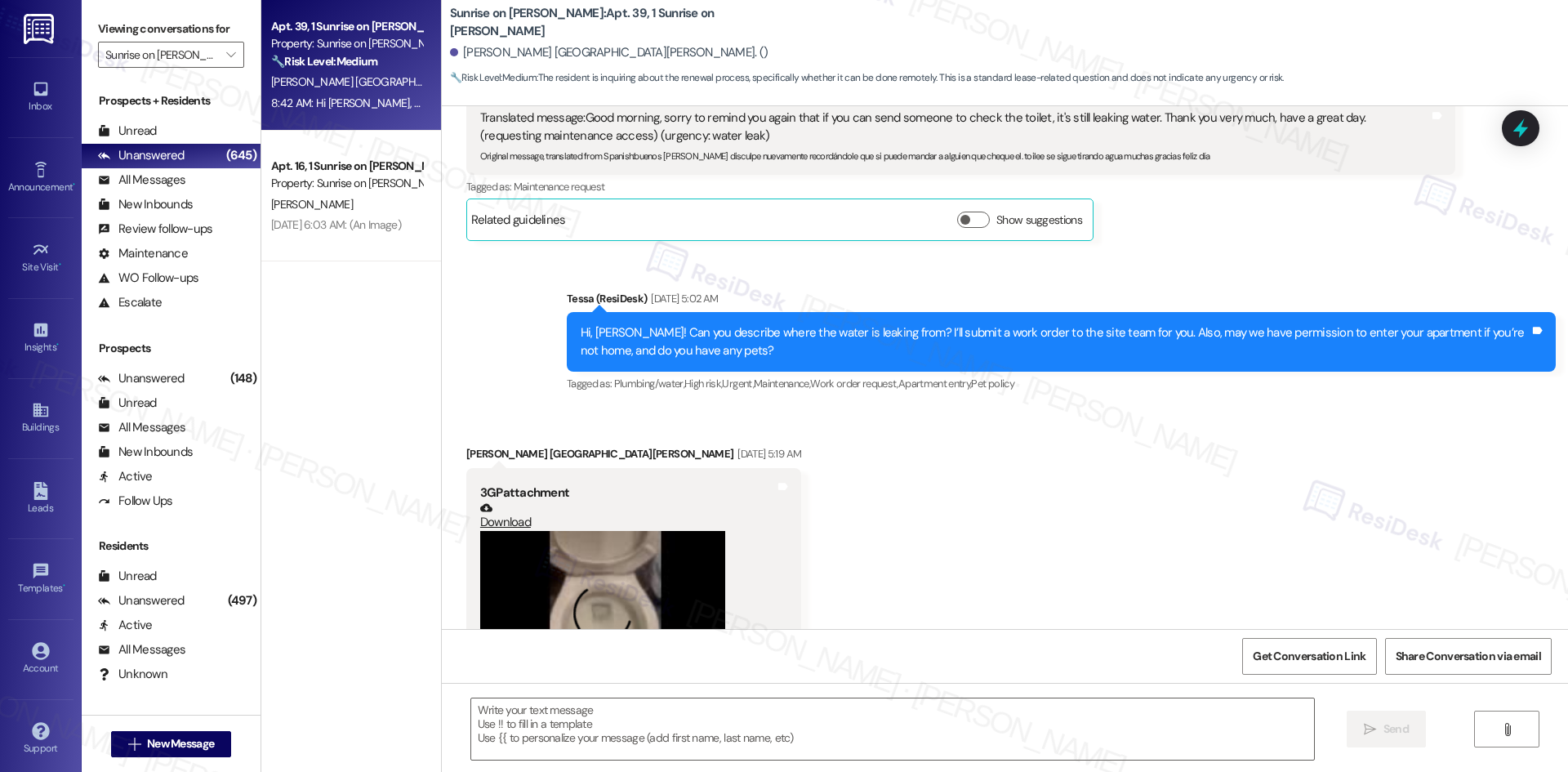
type textarea "Fetching suggested responses. Please feel free to read through the conversation…"
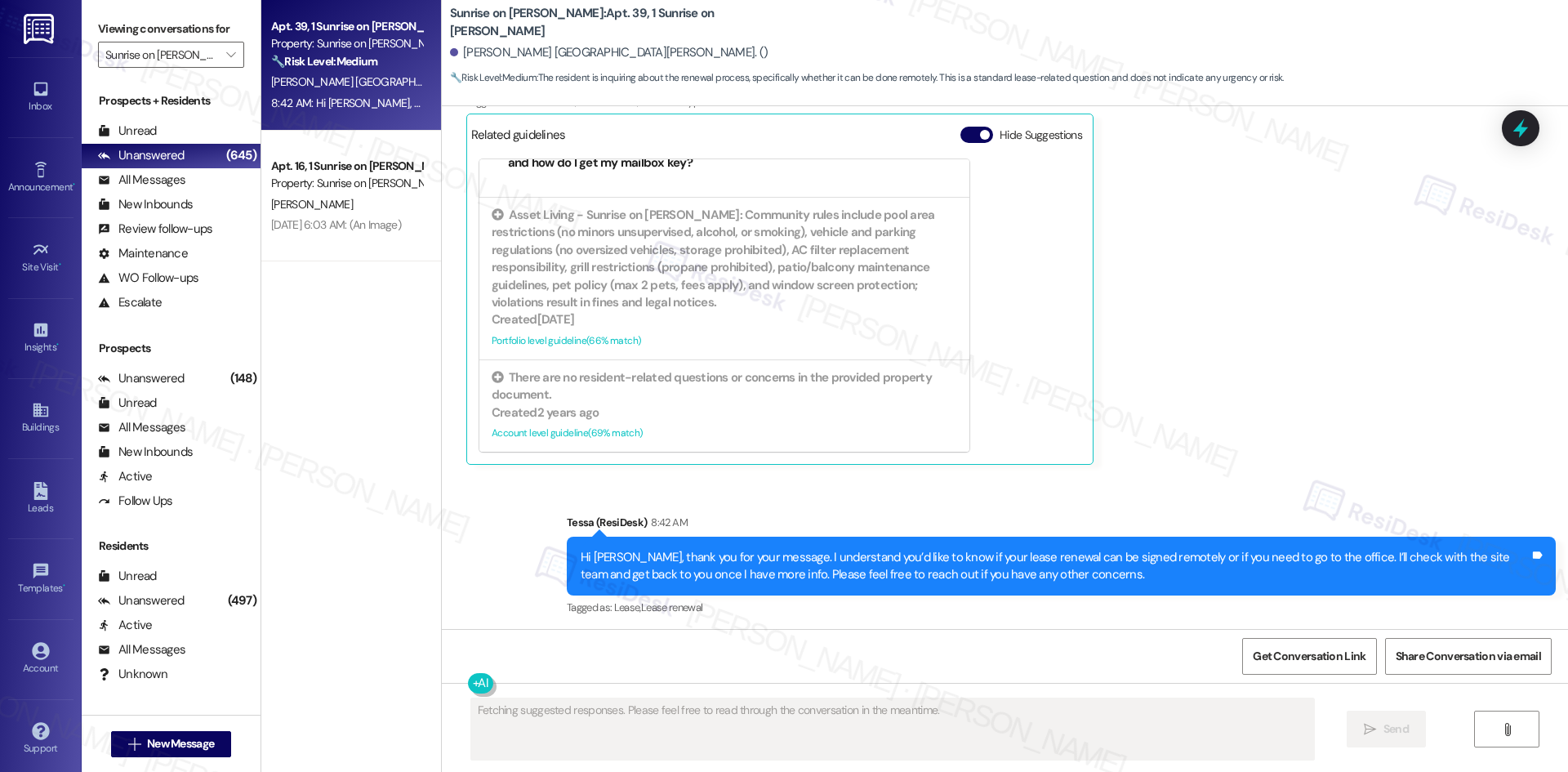
scroll to position [3826, 0]
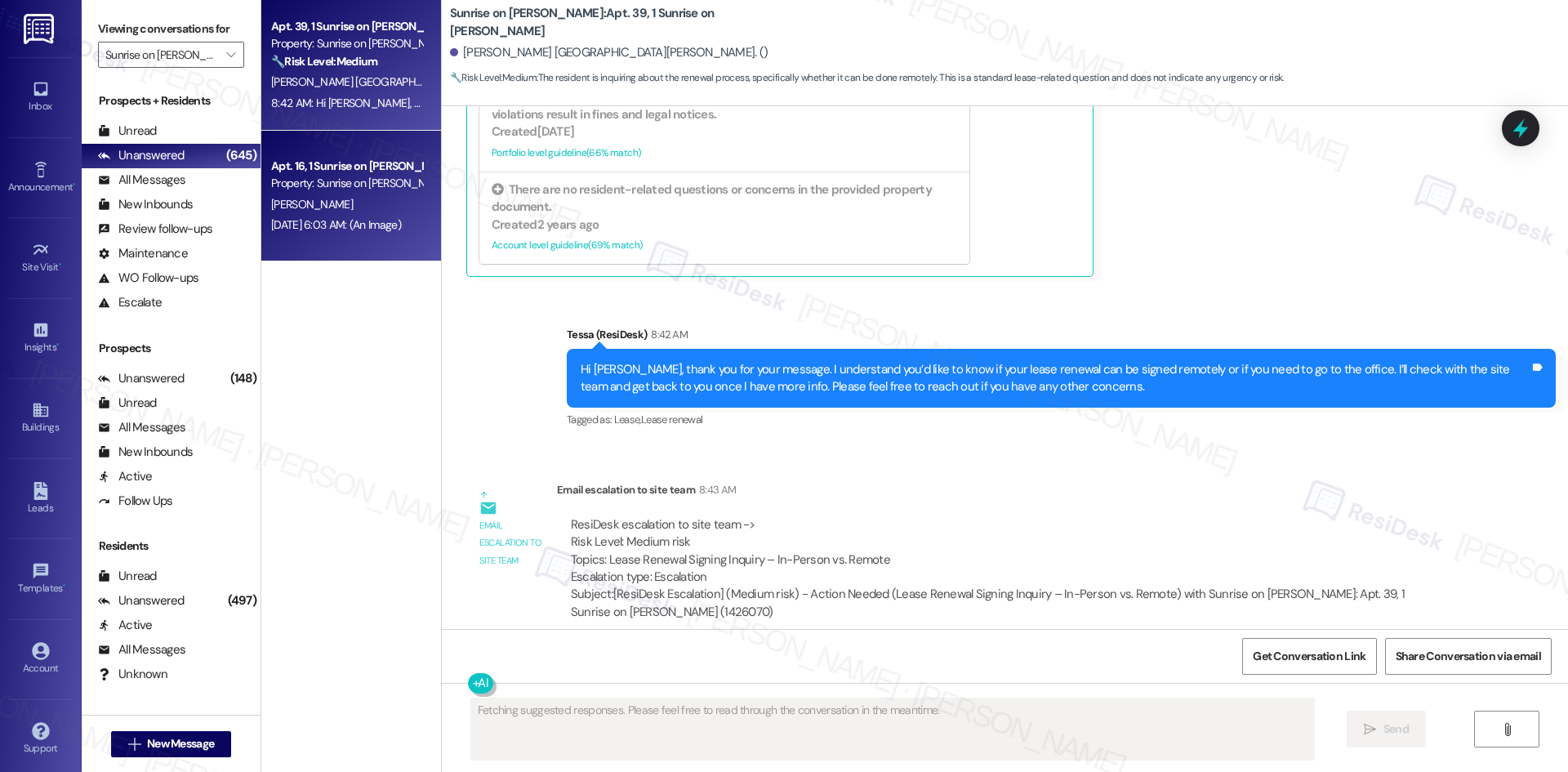
click at [356, 208] on div "[PERSON_NAME]" at bounding box center [346, 205] width 154 height 21
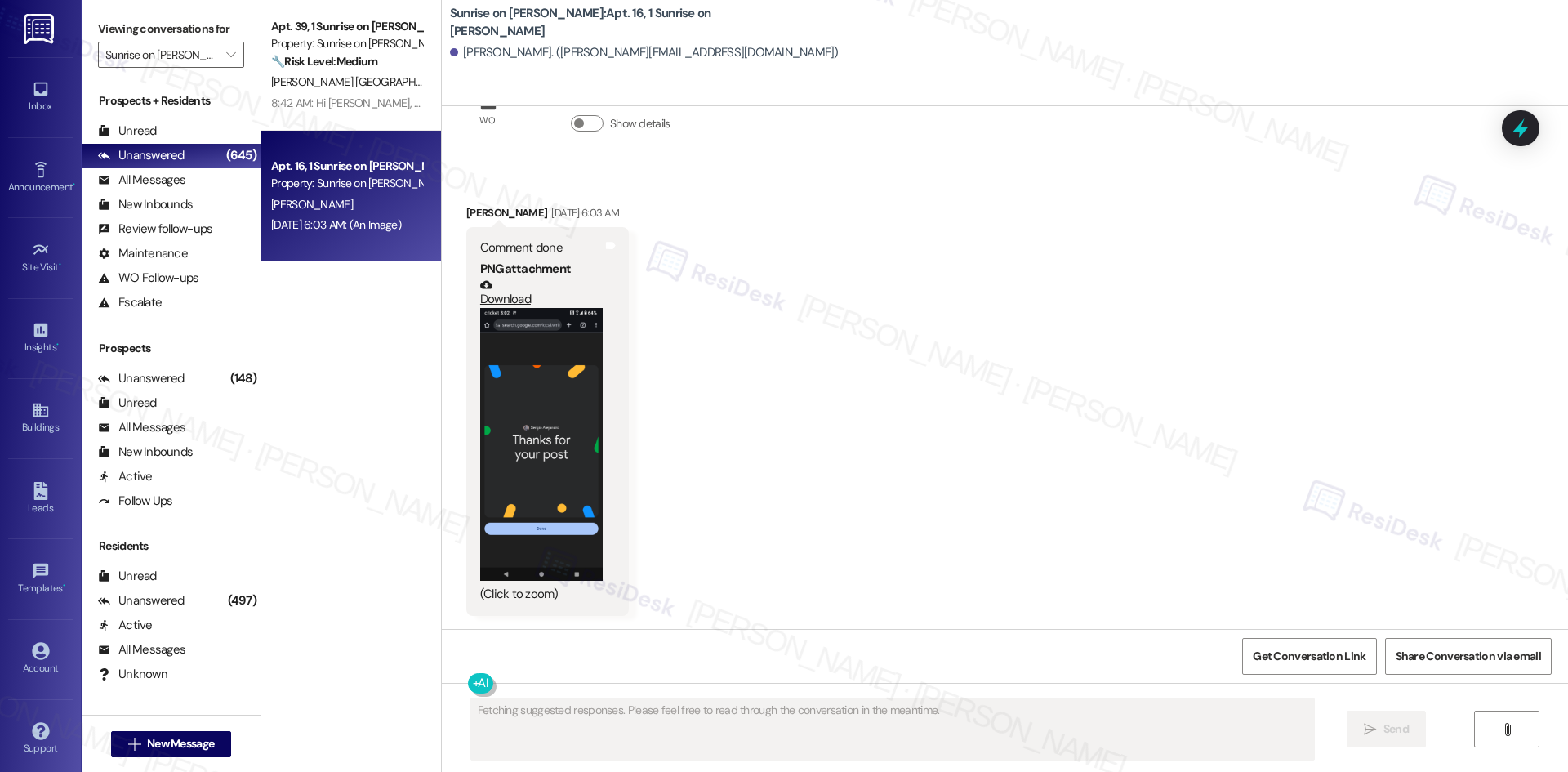
scroll to position [234, 0]
click at [571, 382] on button "Zoom image" at bounding box center [541, 444] width 122 height 272
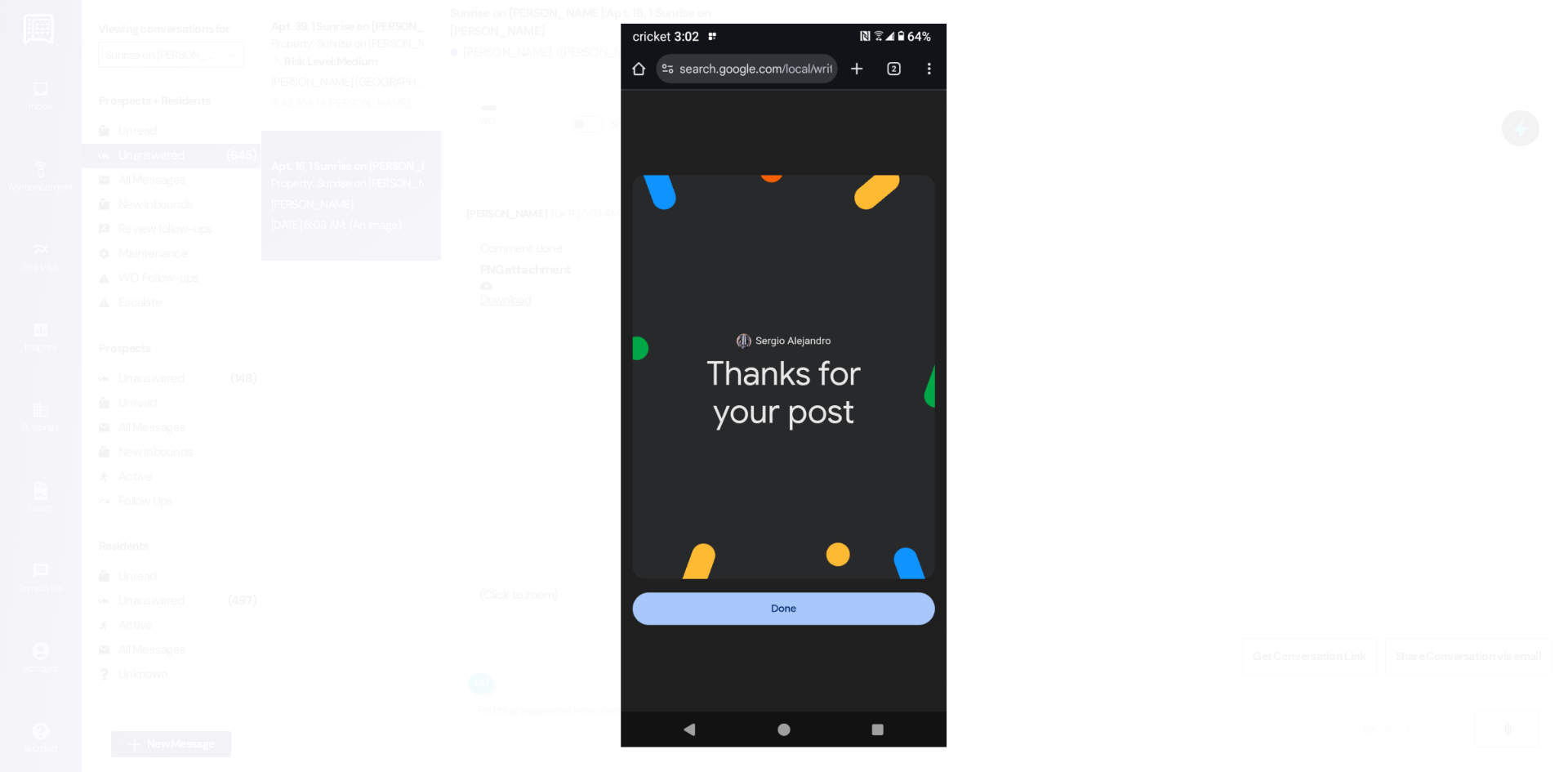
scroll to position [233, 0]
type textarea "{{first_name}}, thanks for the image! Is there something specific you'd like me…"
click at [1046, 234] on button "Unzoom image" at bounding box center [784, 386] width 1568 height 772
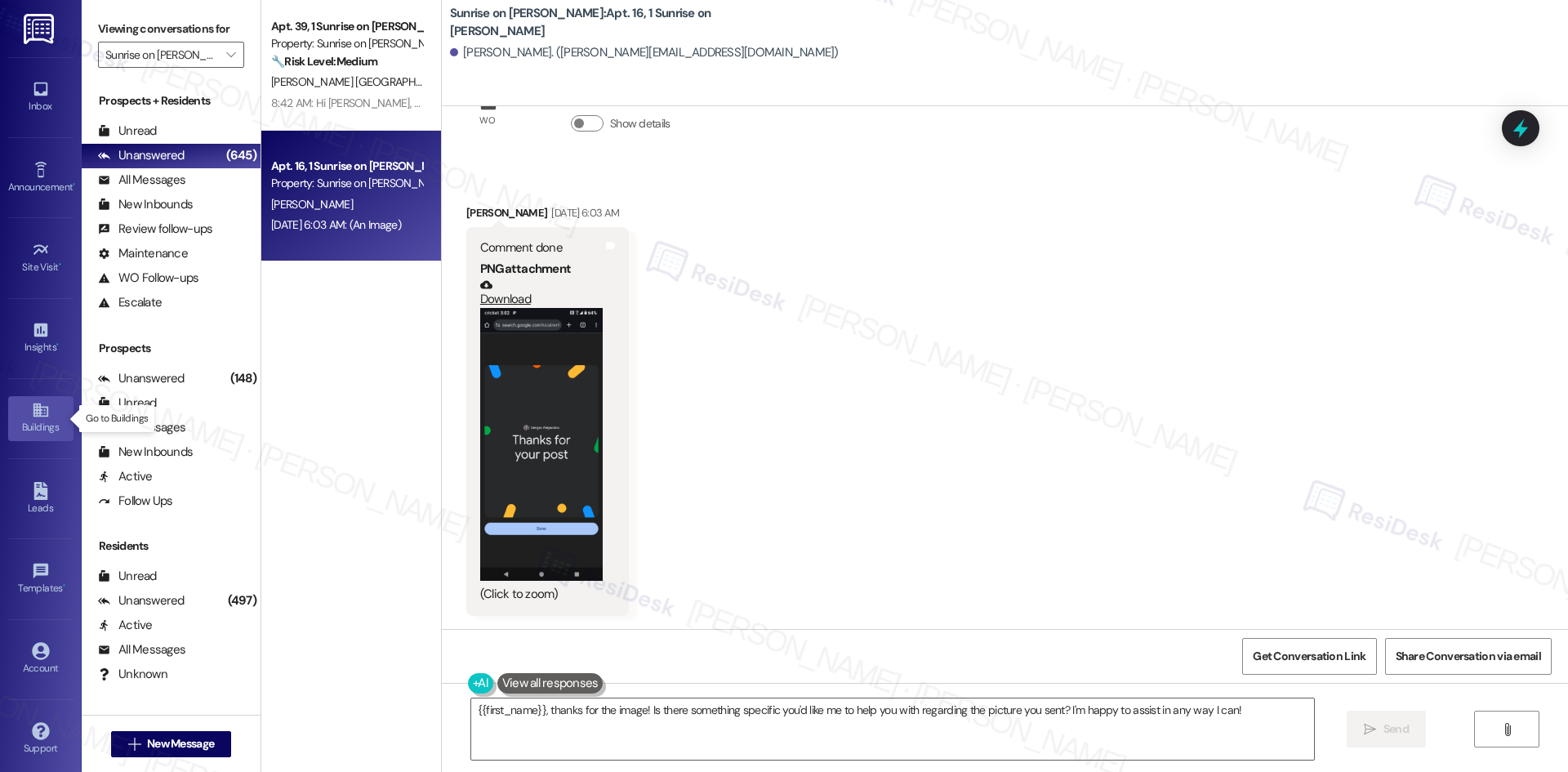
click at [40, 417] on icon at bounding box center [40, 411] width 15 height 14
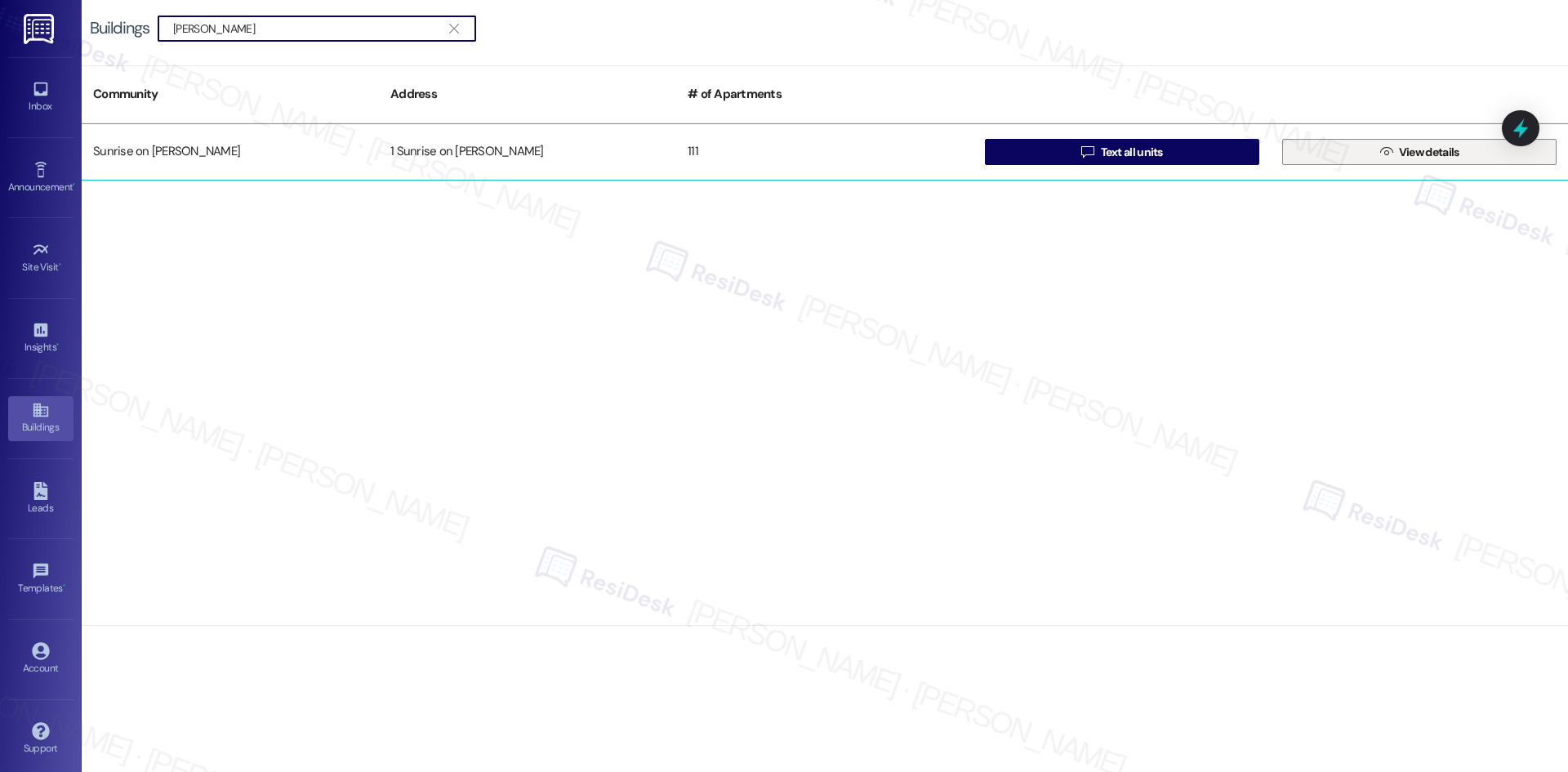
type input "[PERSON_NAME]"
click at [1435, 156] on span "View details" at bounding box center [1429, 152] width 60 height 17
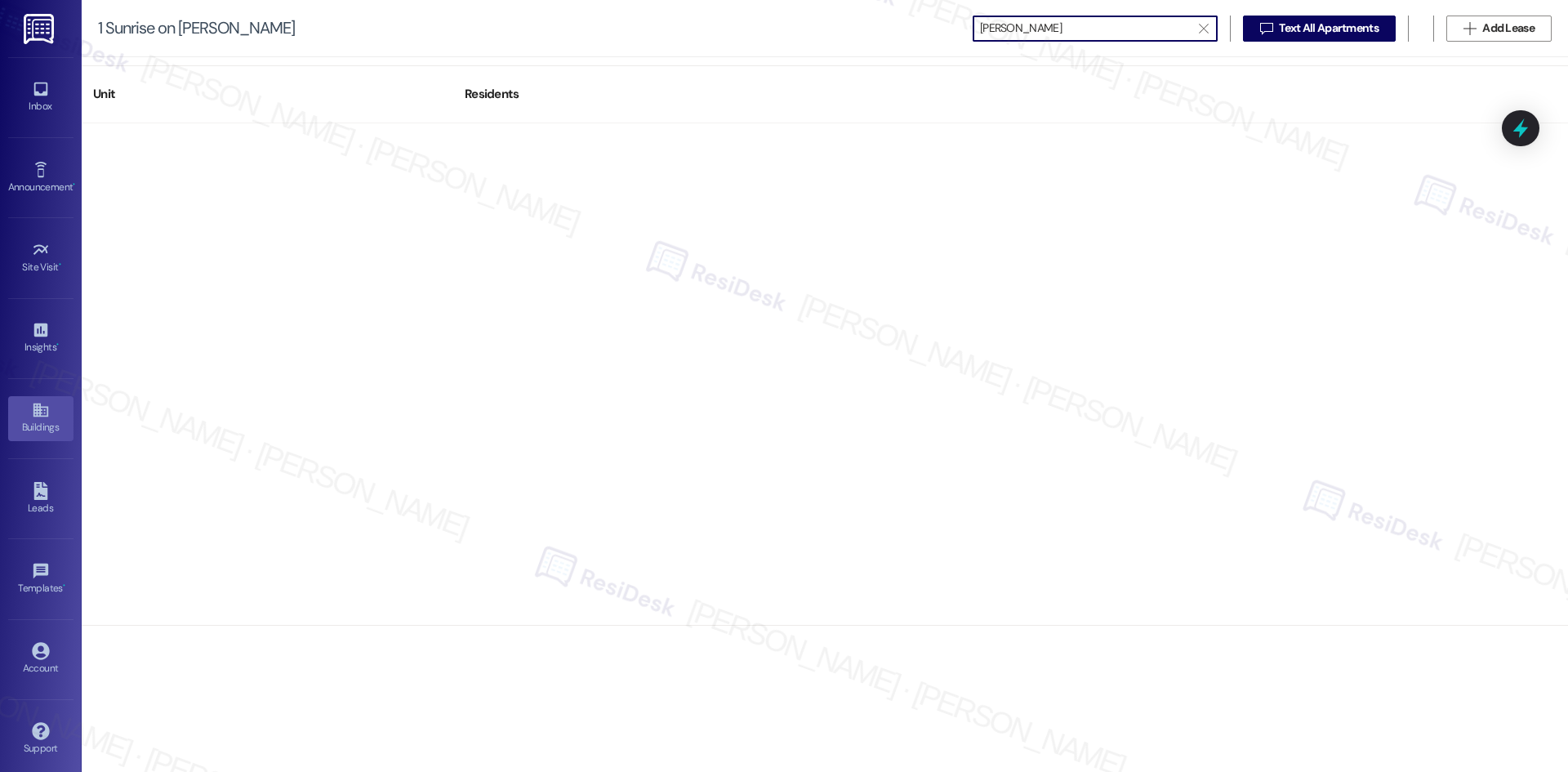
type input "[PERSON_NAME]"
click at [46, 421] on div "Buildings" at bounding box center [40, 427] width 82 height 16
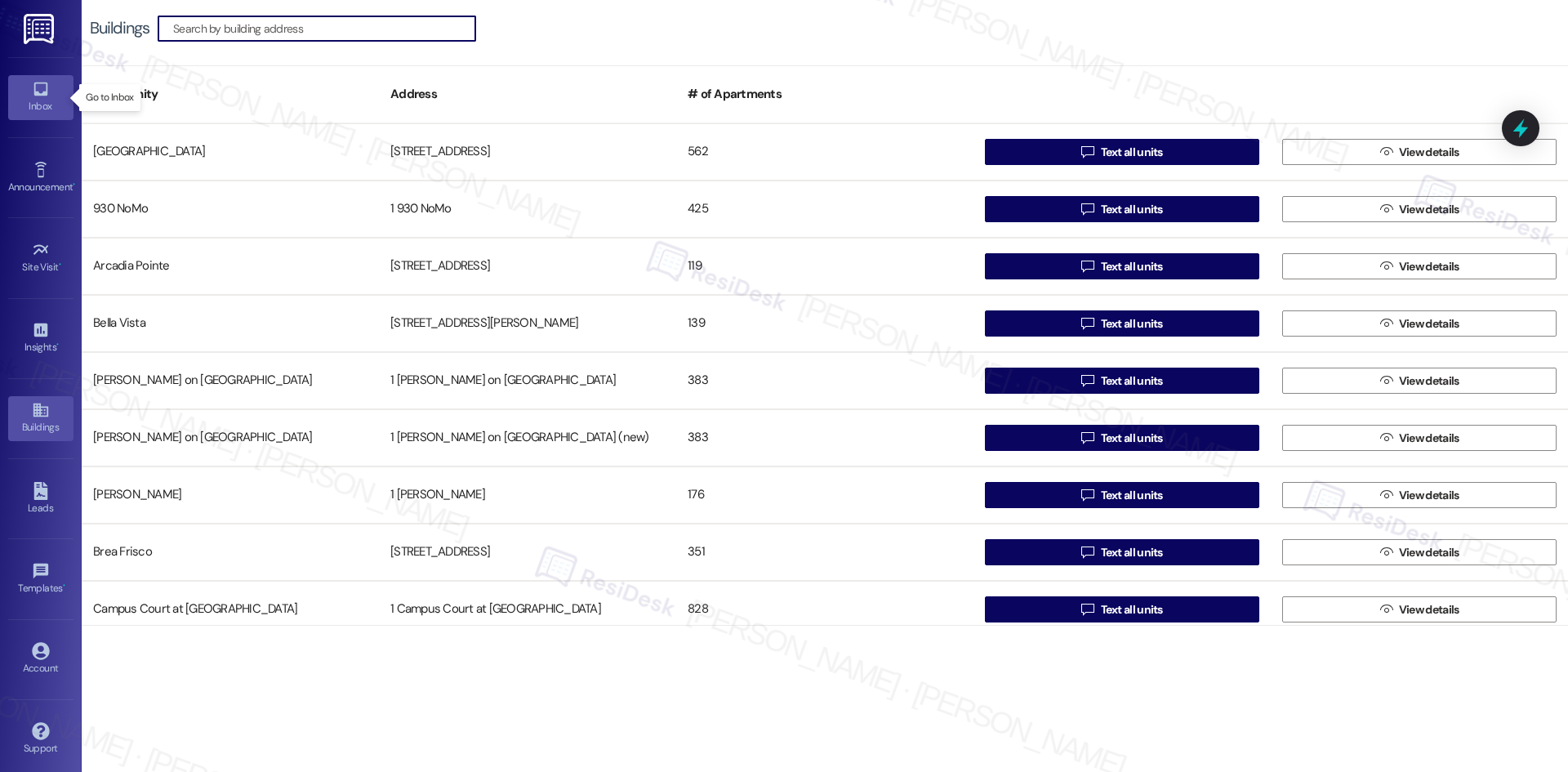
click at [45, 96] on icon at bounding box center [40, 89] width 18 height 18
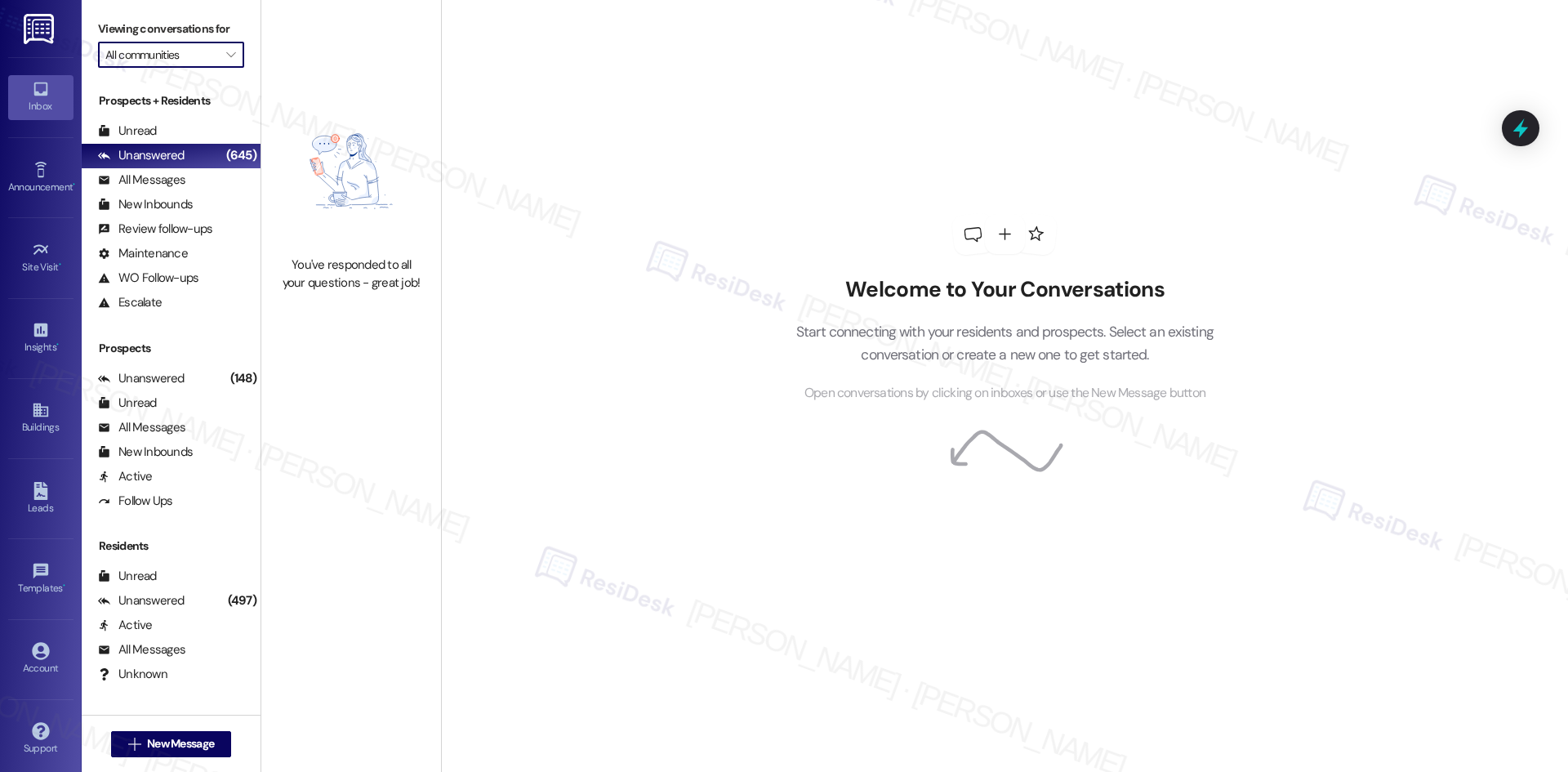
click at [163, 46] on input "All communities" at bounding box center [161, 54] width 113 height 26
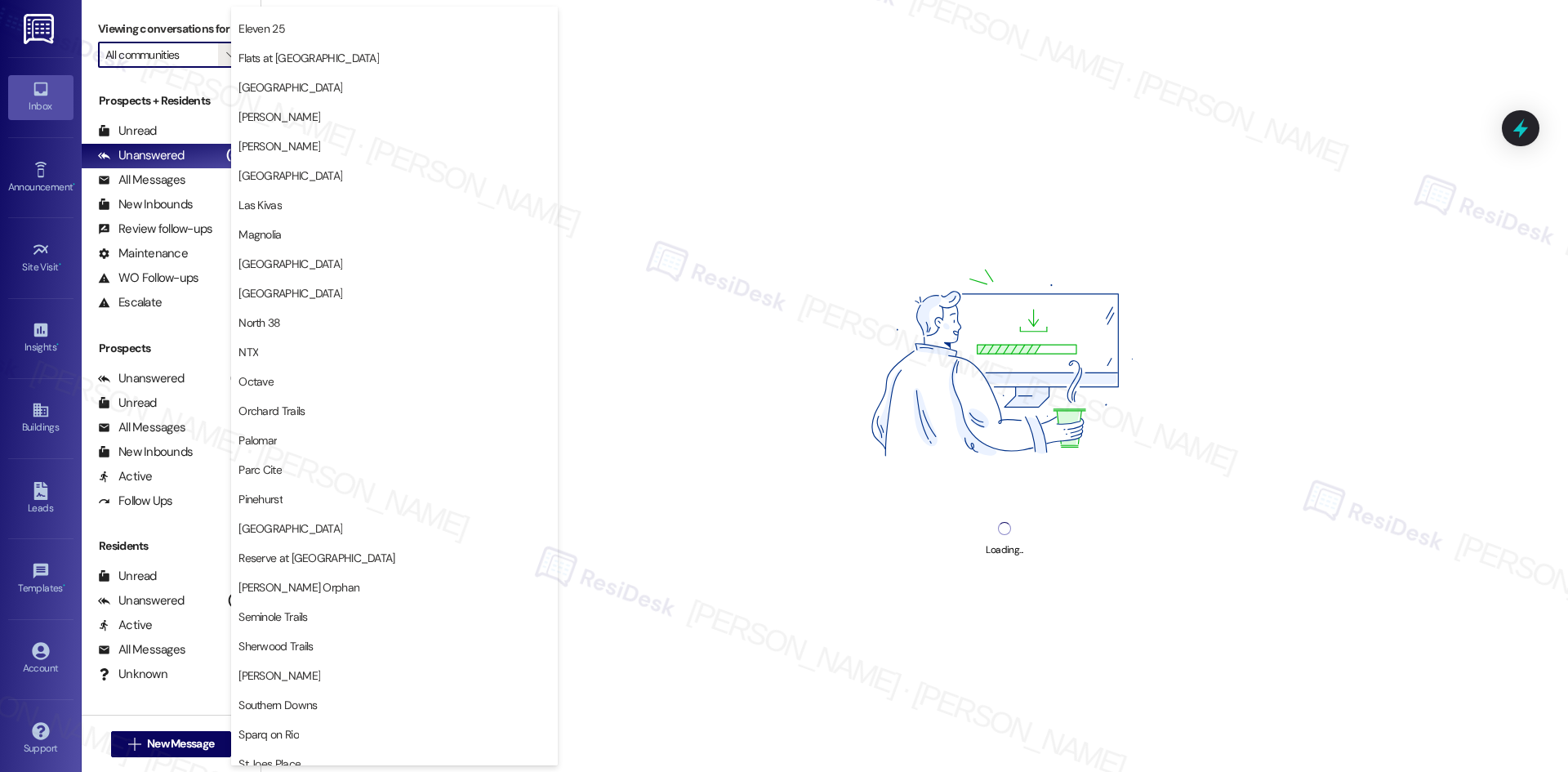
scroll to position [899, 0]
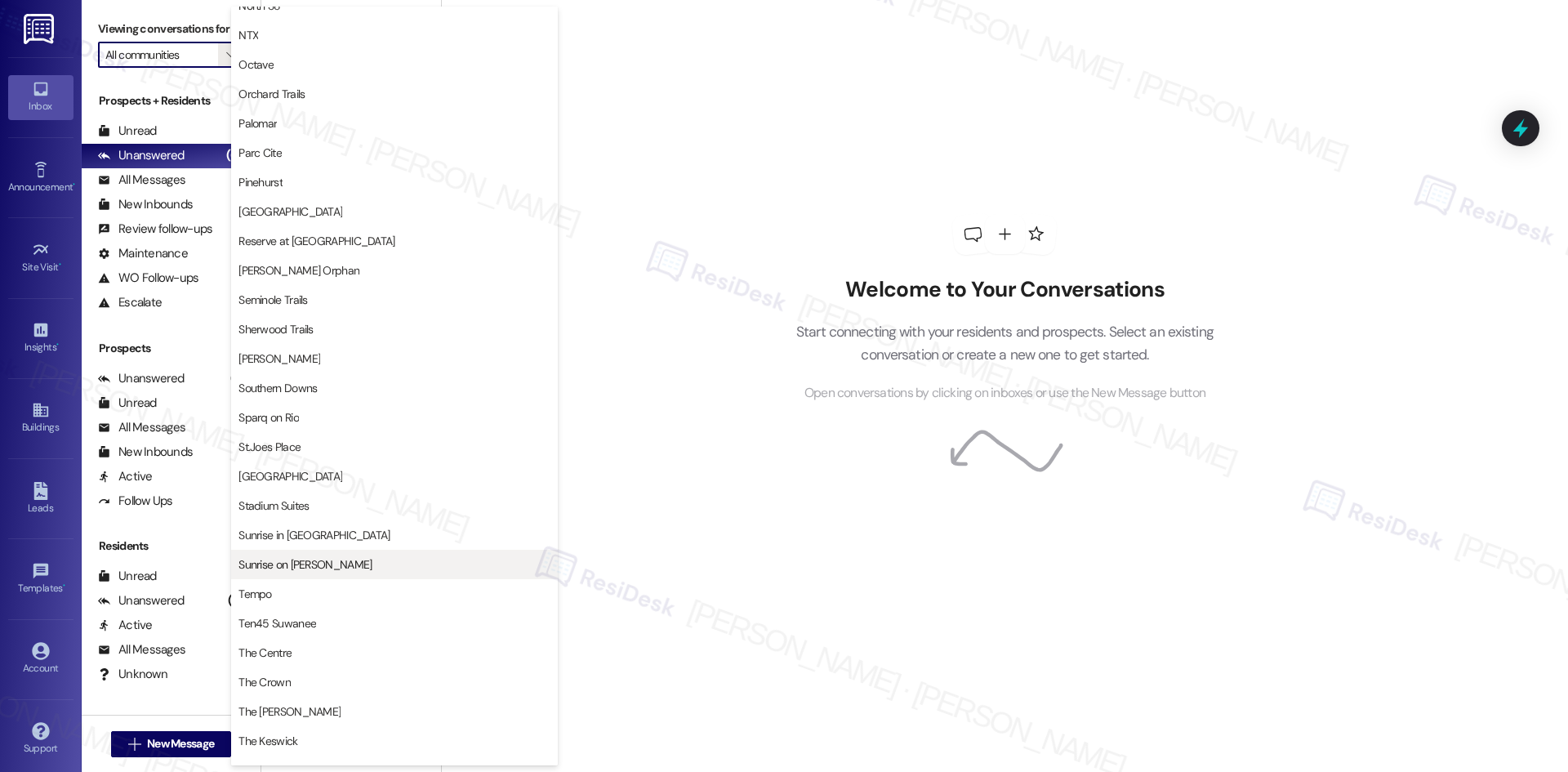
click at [350, 567] on span "Sunrise on [PERSON_NAME]" at bounding box center [394, 564] width 312 height 16
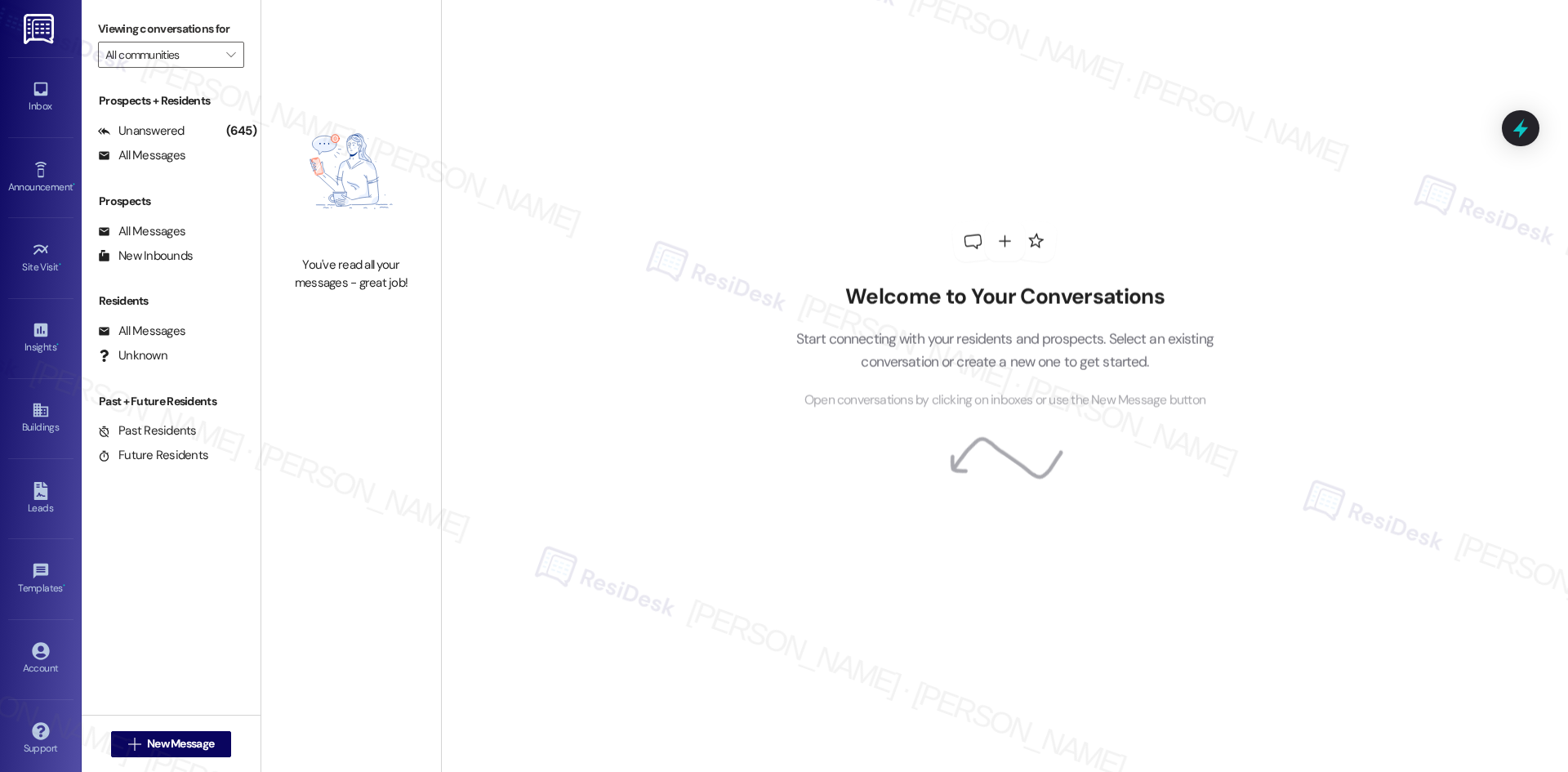
type input "Sunrise on [PERSON_NAME]"
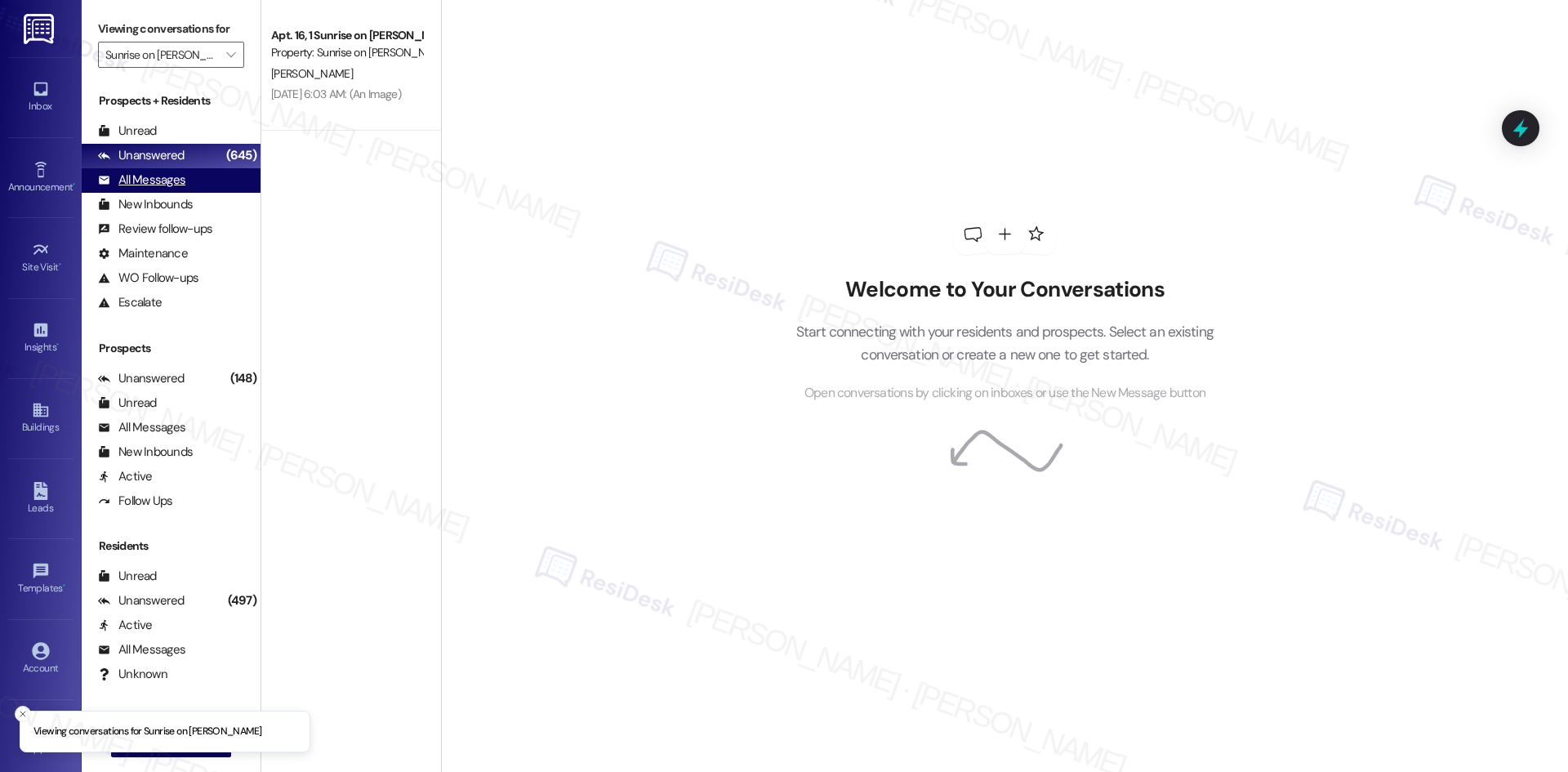
click at [183, 183] on div "All Messages" at bounding box center [142, 180] width 88 height 17
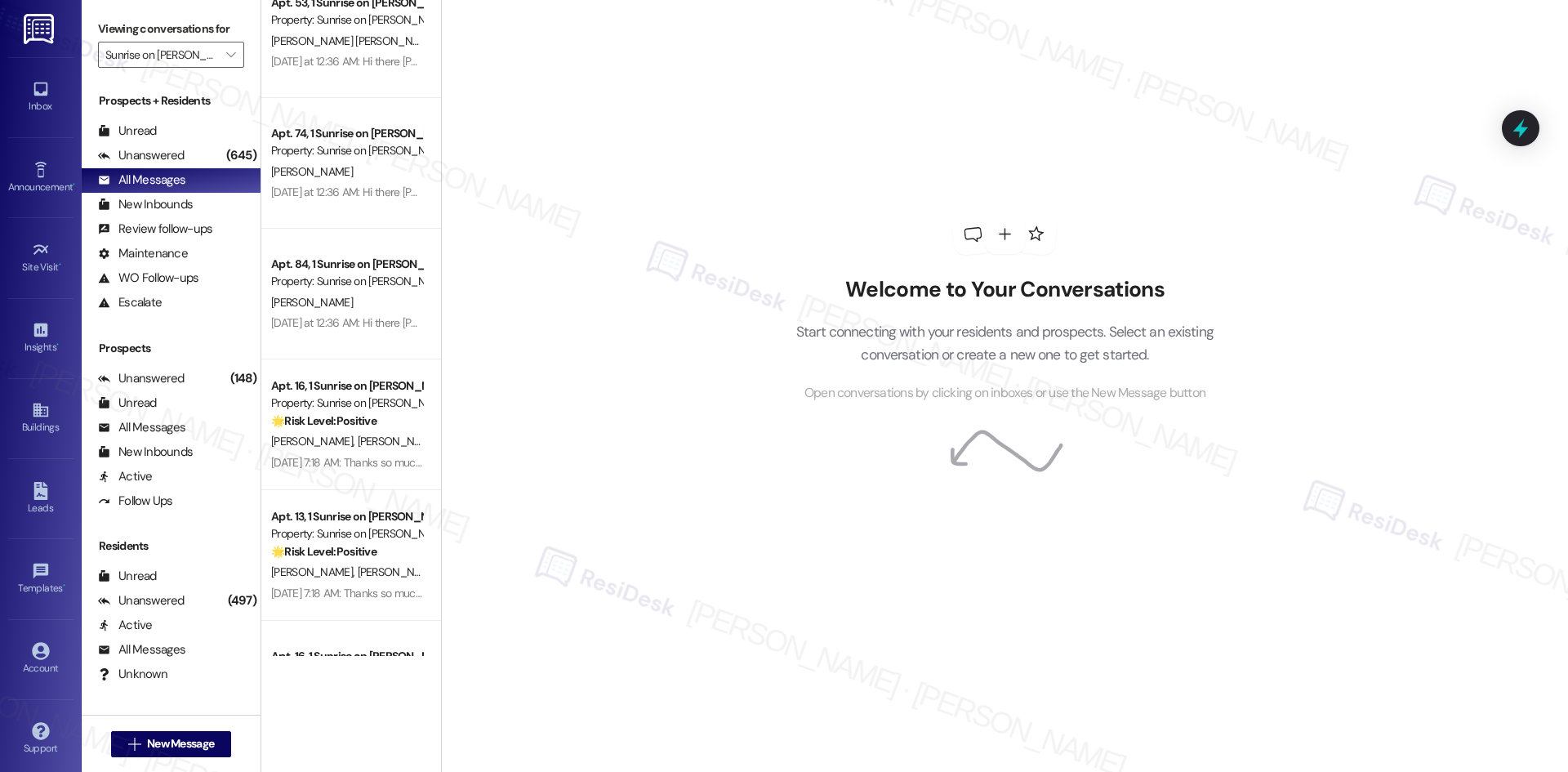
scroll to position [899, 0]
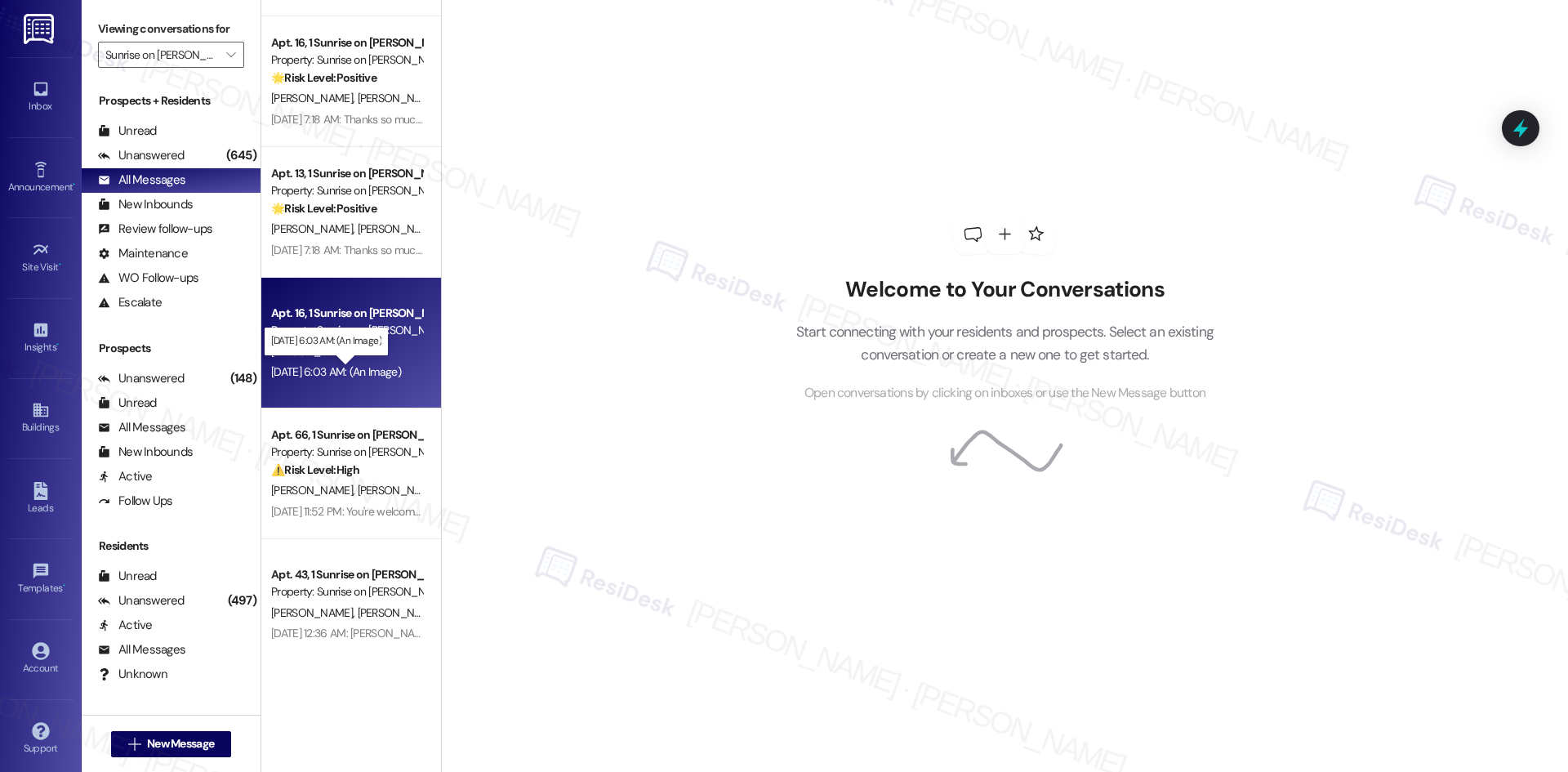
click at [343, 378] on div "[DATE] 6:03 AM: (An Image) [DATE] 6:03 AM: (An Image)" at bounding box center [335, 371] width 130 height 15
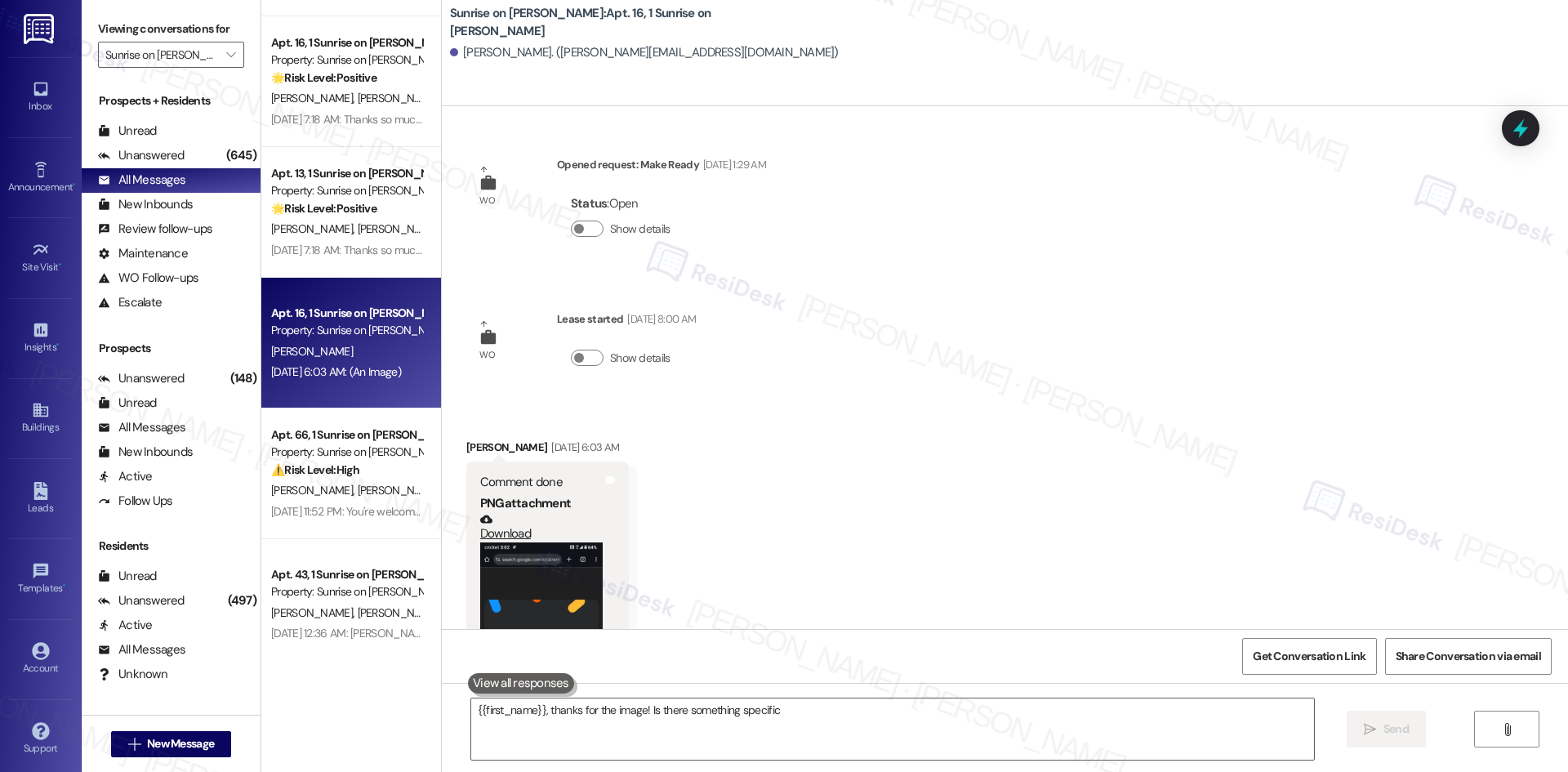
scroll to position [234, 0]
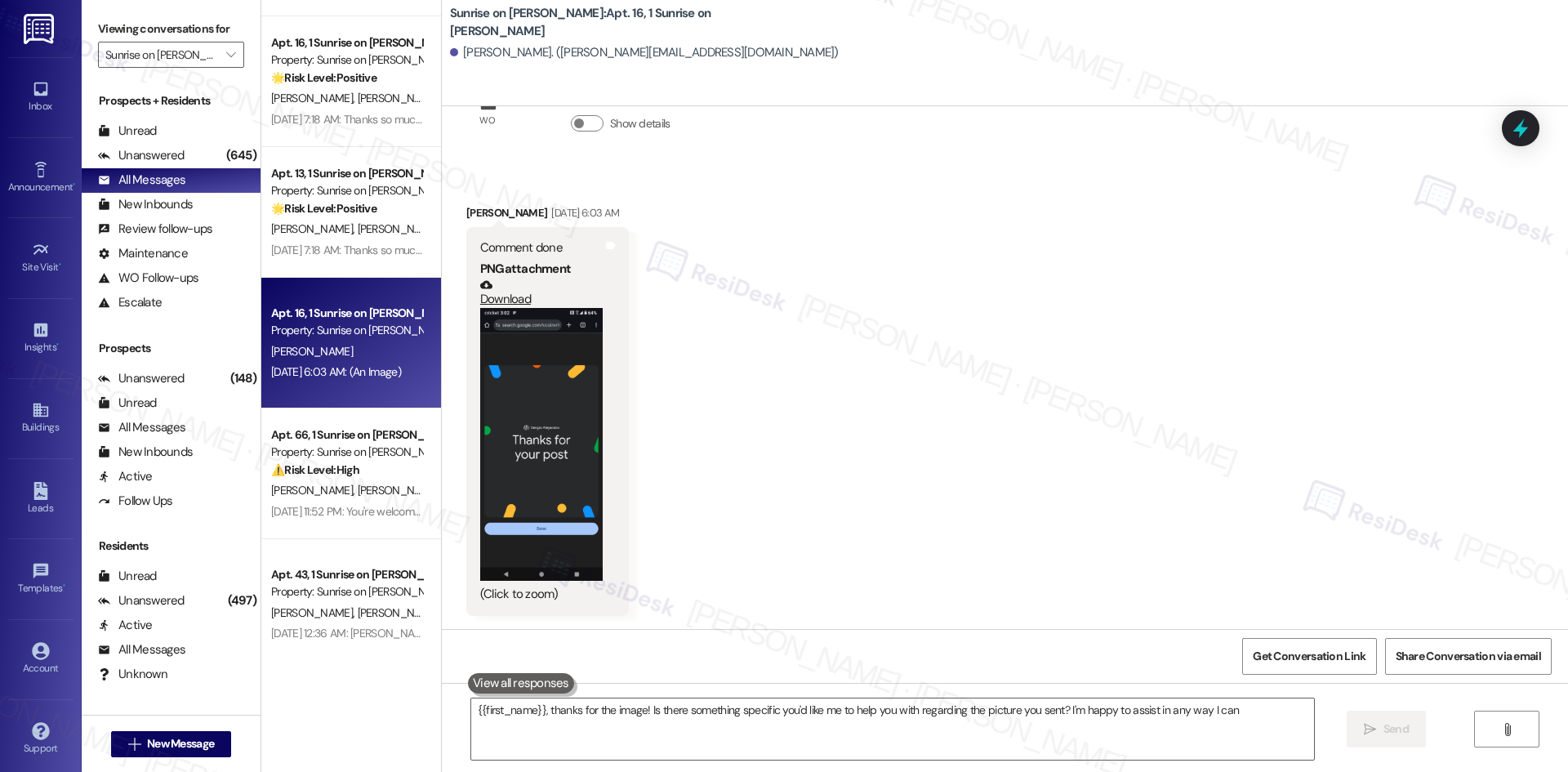
type textarea "{{first_name}}, thanks for the image! Is there something specific you'd like me…"
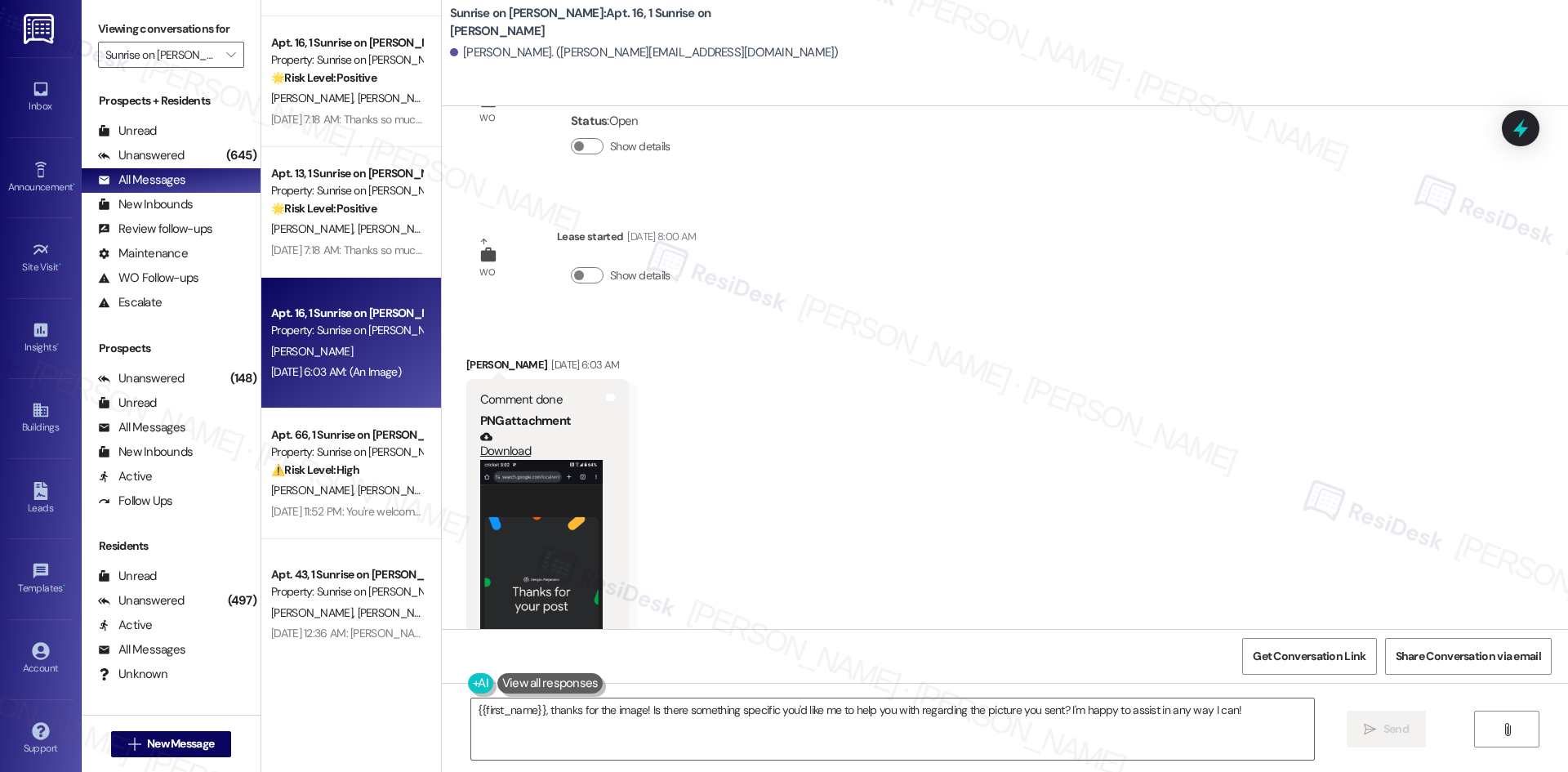
scroll to position [0, 0]
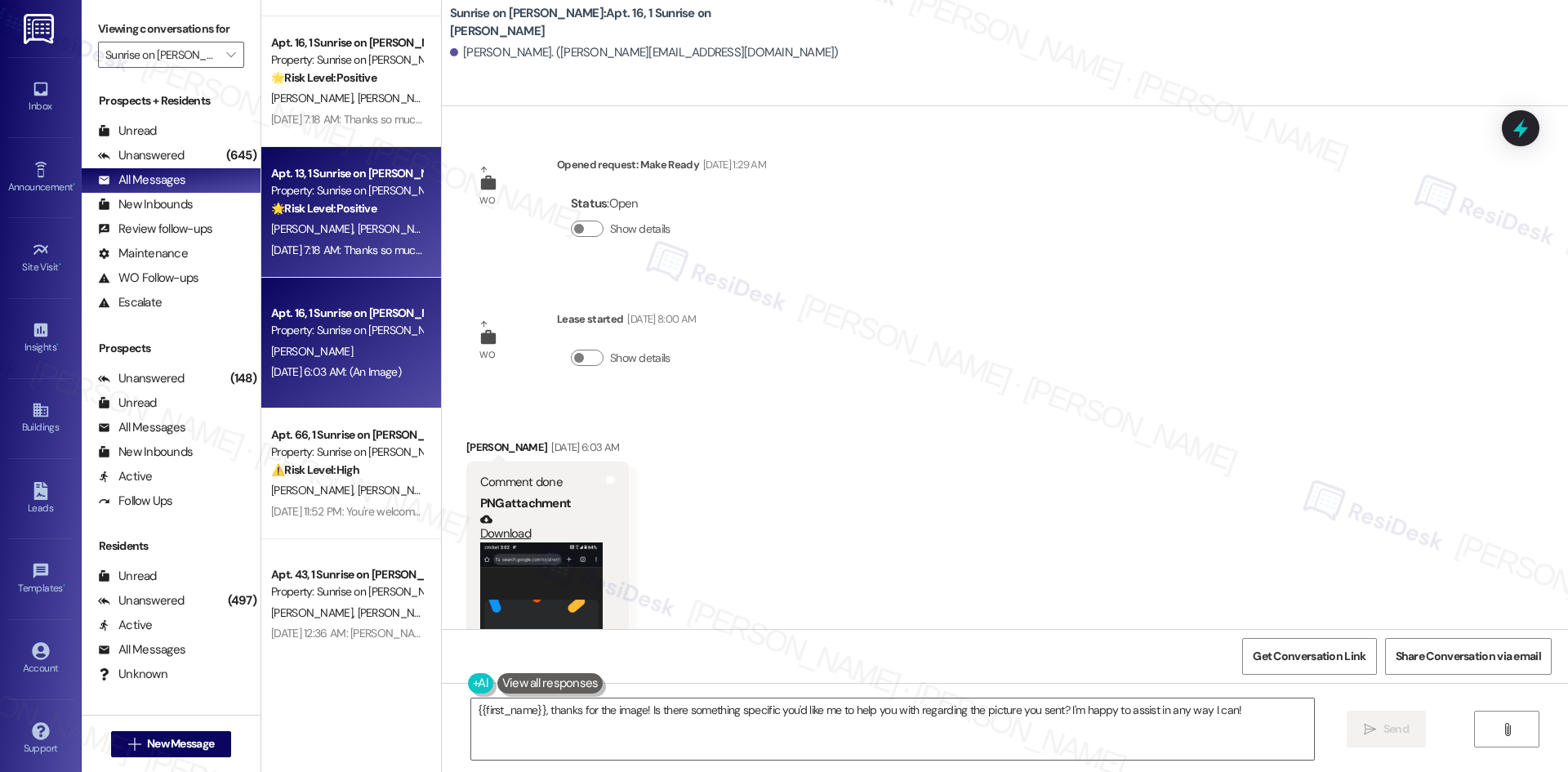
click at [312, 189] on div "Property: Sunrise on [PERSON_NAME]" at bounding box center [347, 191] width 151 height 17
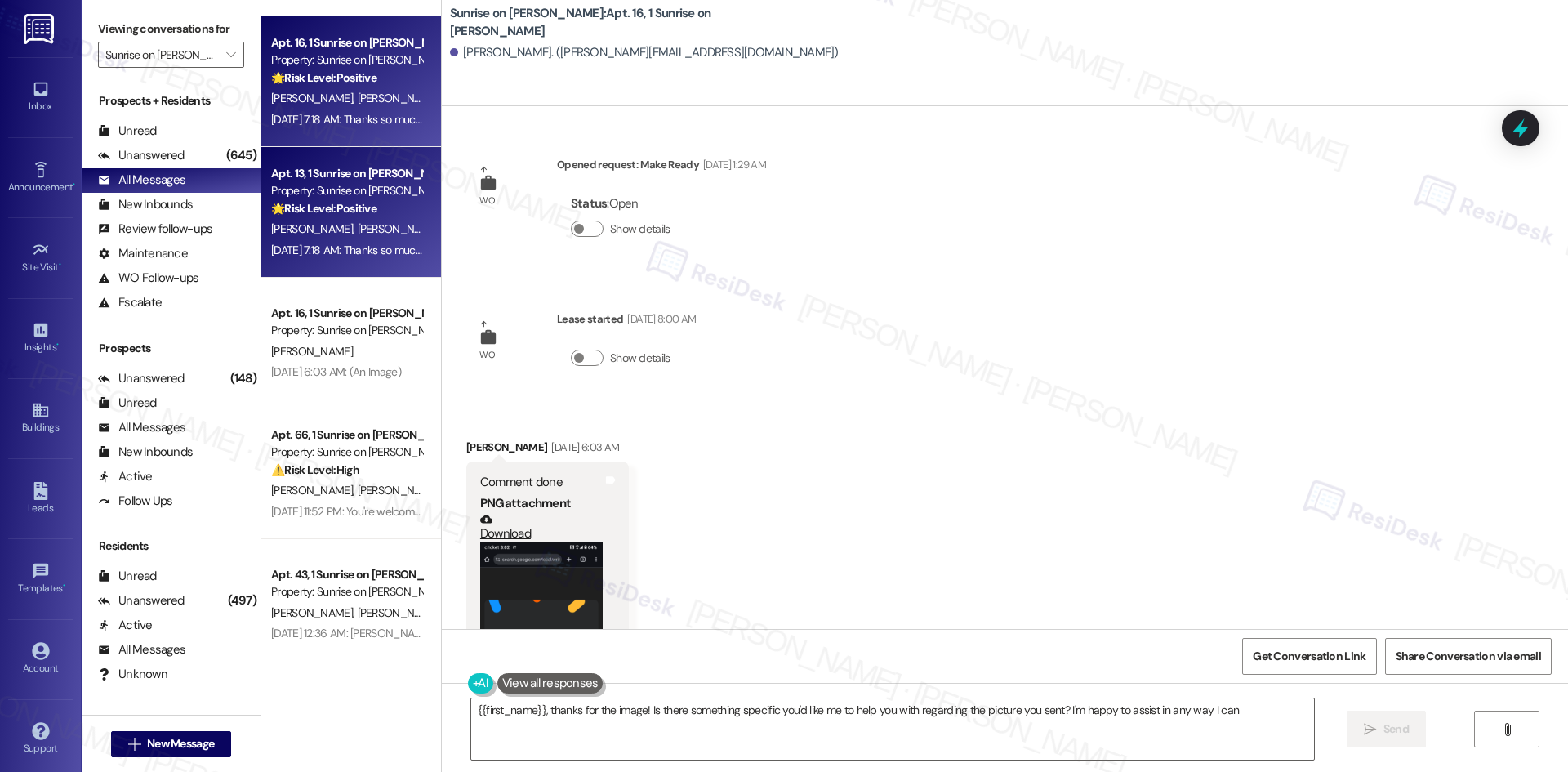
type textarea "{{first_name}}, thanks for the image! Is there something specific you'd like me…"
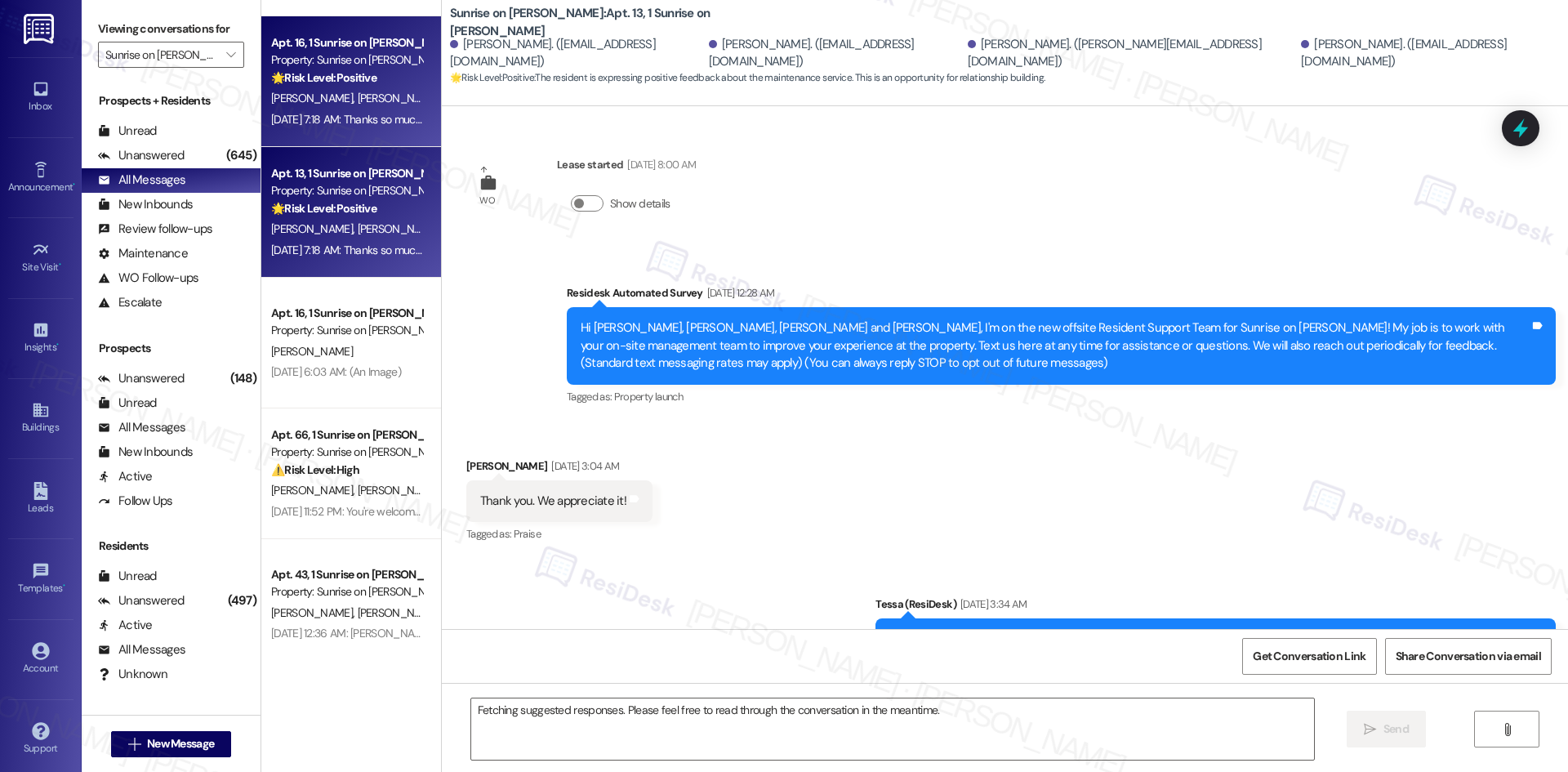
scroll to position [4784, 0]
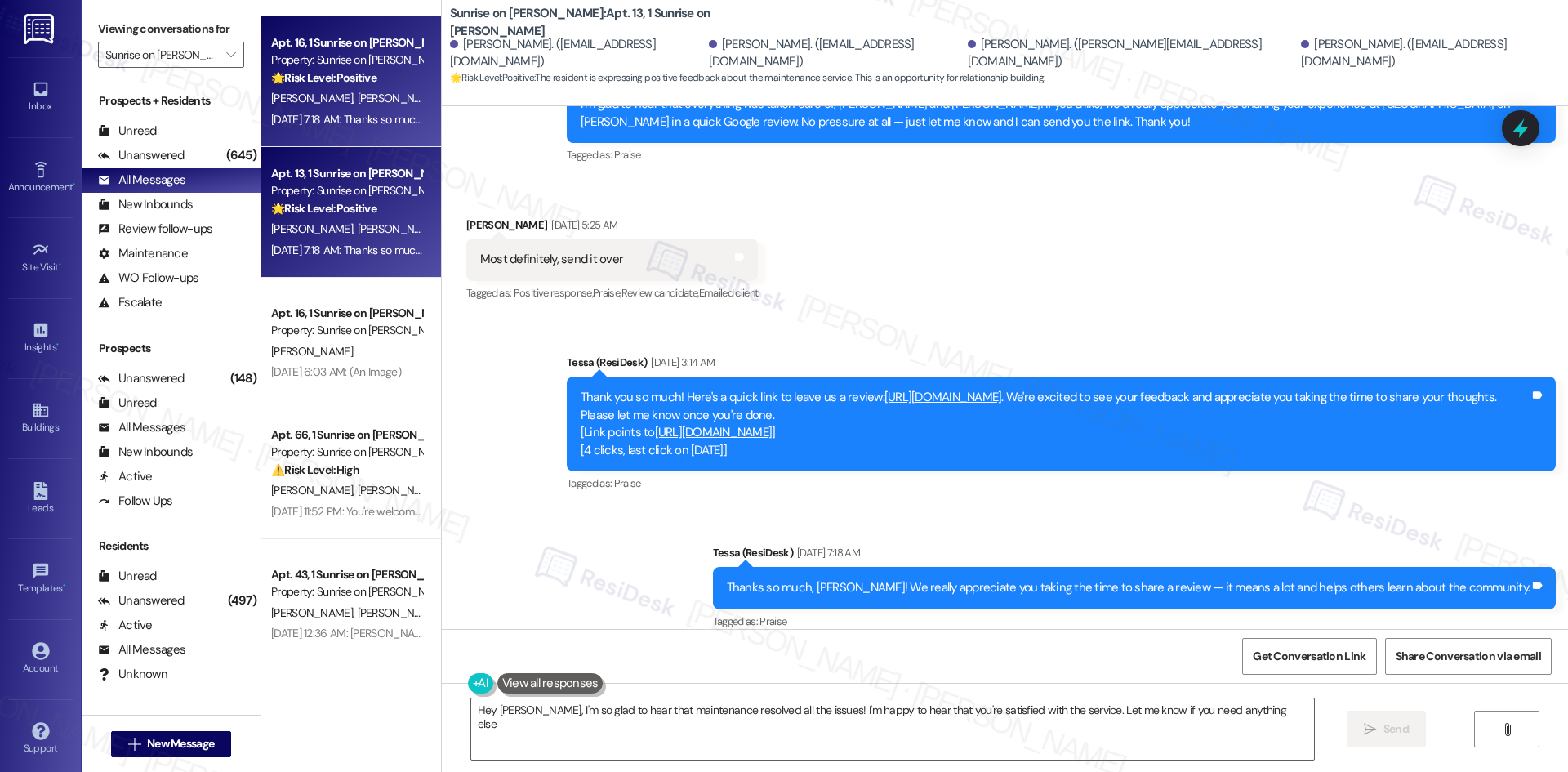
type textarea "Hey [PERSON_NAME], I'm so glad to hear that maintenance resolved all the issues…"
click at [772, 424] on link "[URL][DOMAIN_NAME]" at bounding box center [713, 432] width 118 height 16
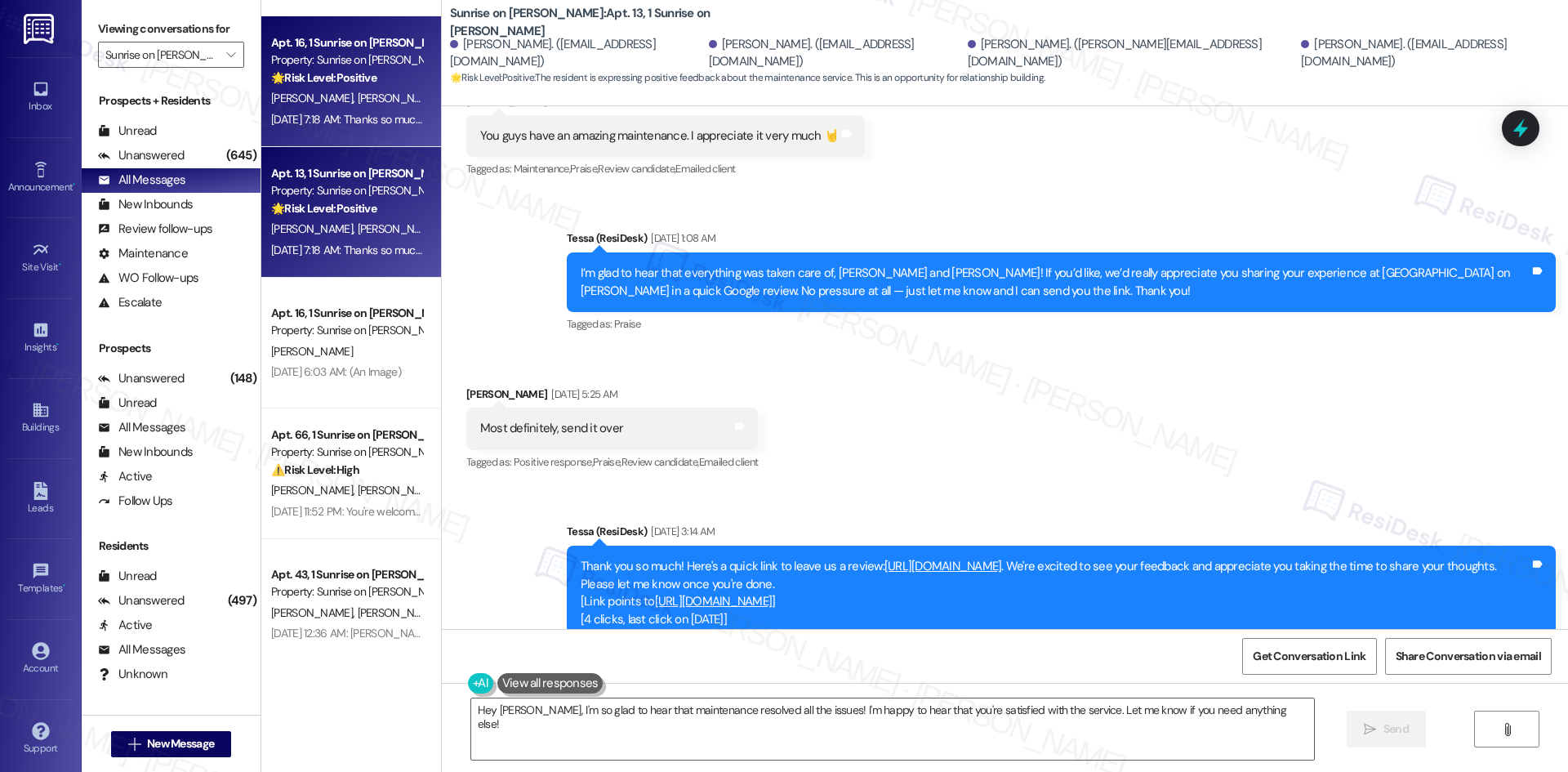
scroll to position [4621, 0]
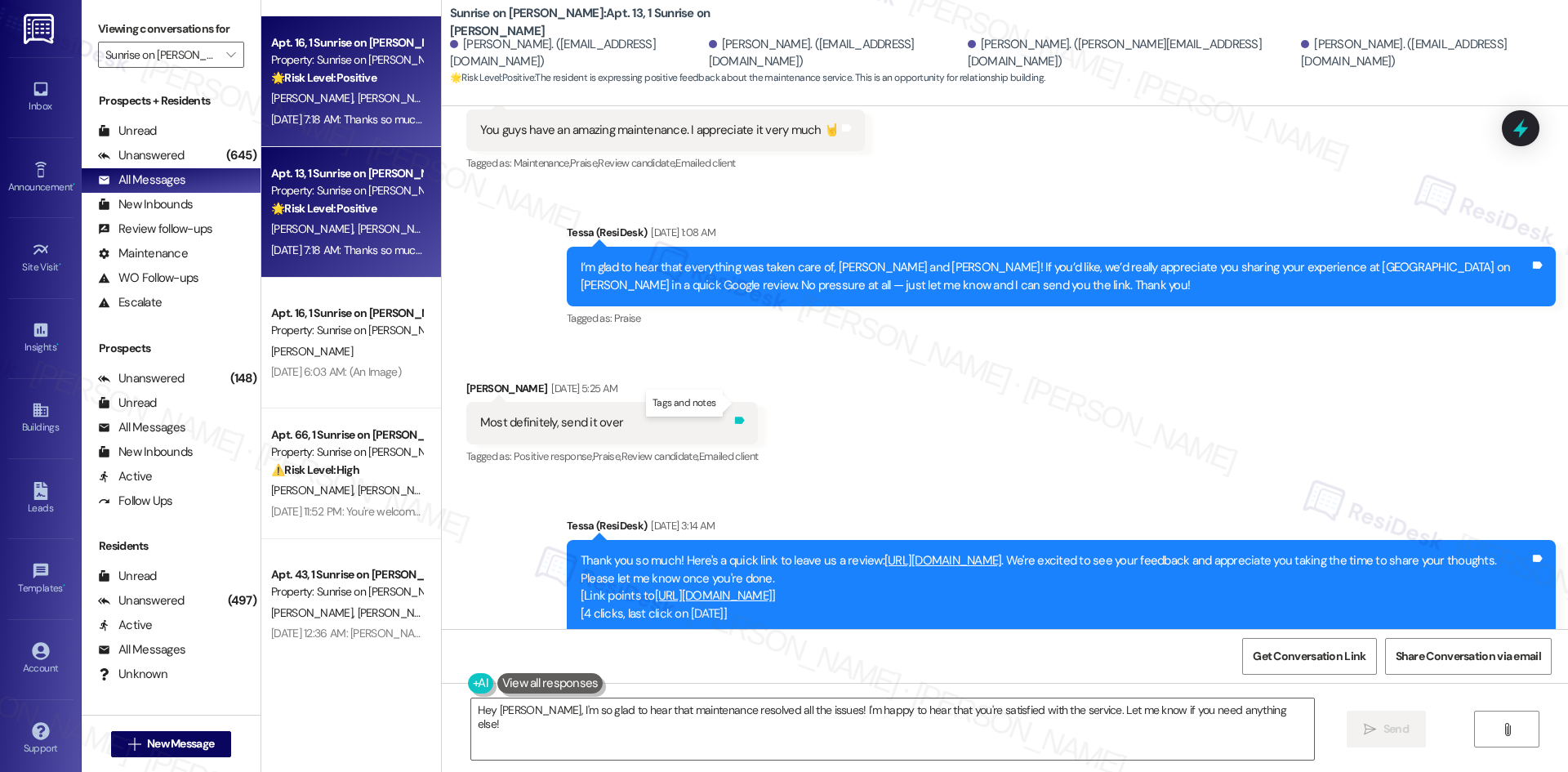
click at [738, 417] on icon at bounding box center [739, 421] width 9 height 8
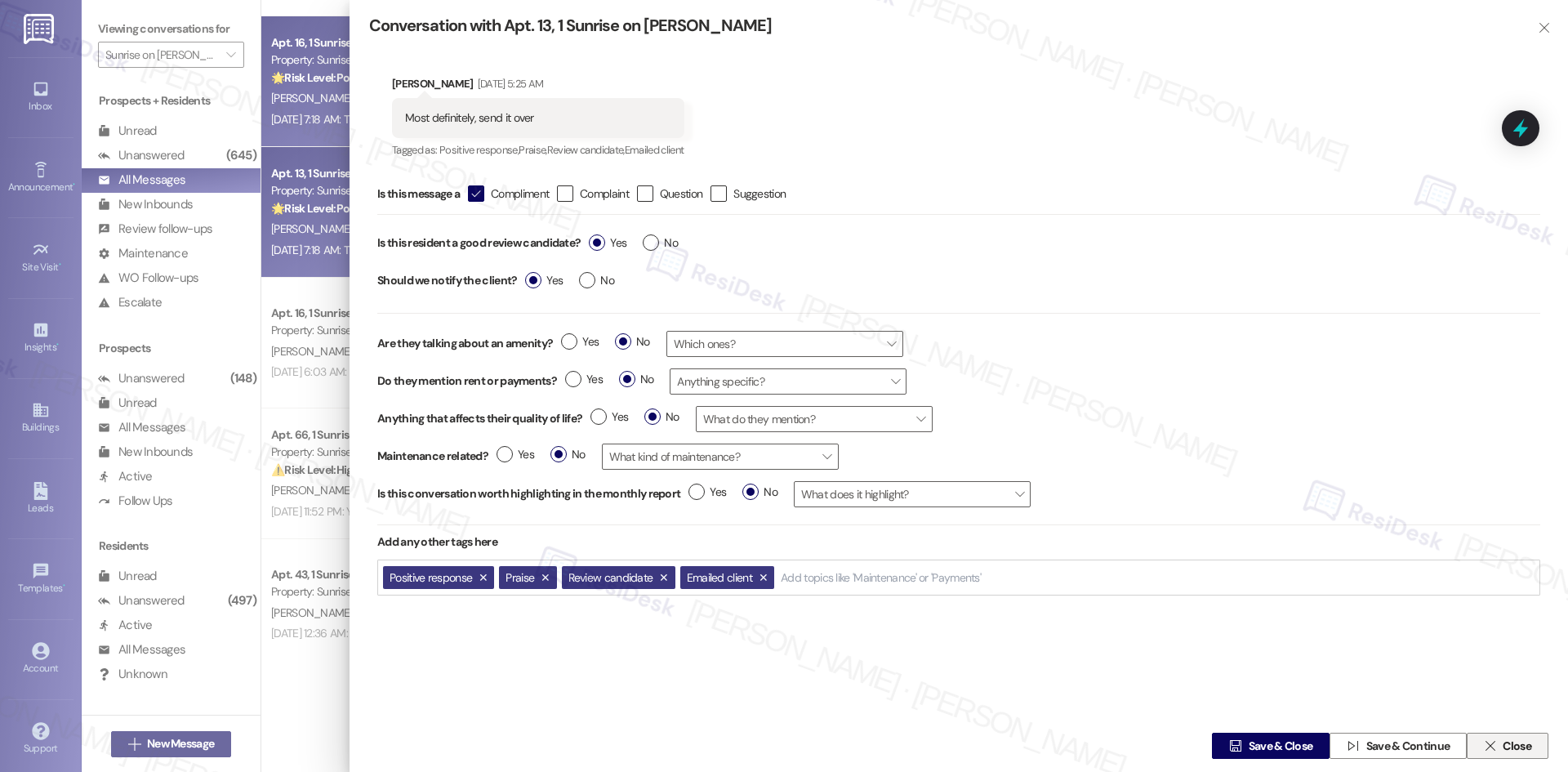
click at [1508, 750] on span "Close" at bounding box center [1516, 746] width 28 height 17
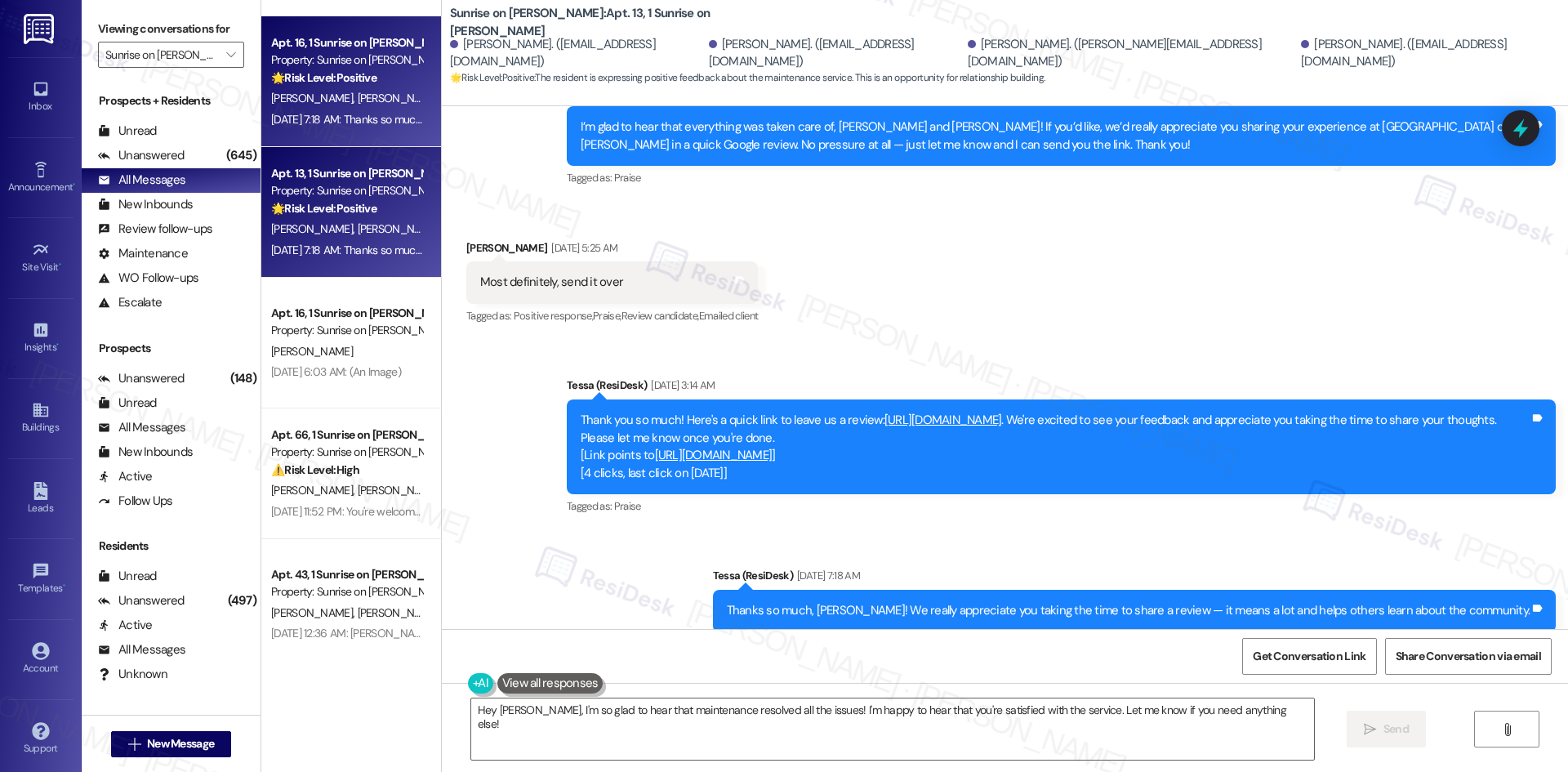
scroll to position [4782, 0]
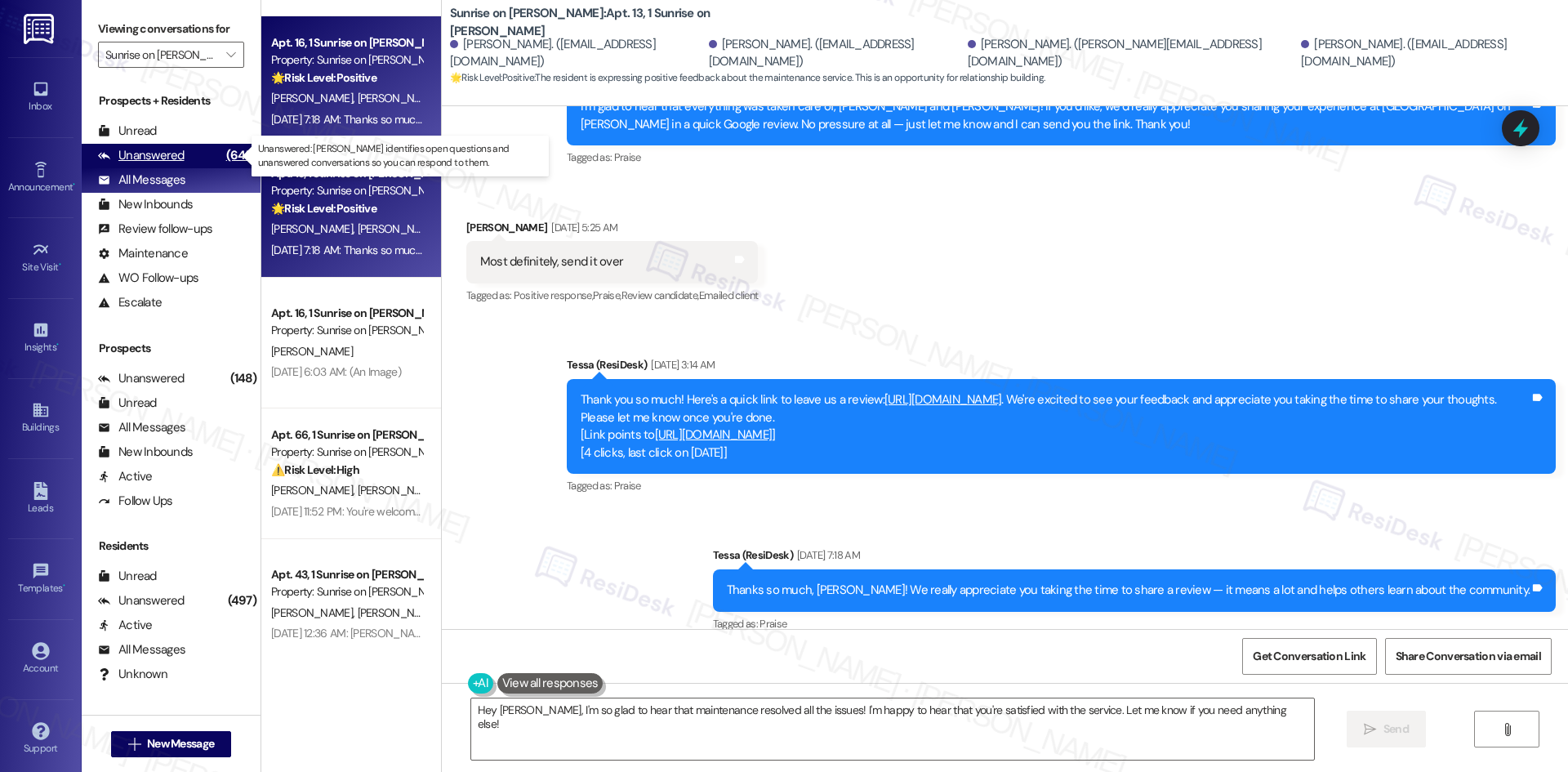
click at [146, 156] on div "Unanswered" at bounding box center [141, 156] width 87 height 17
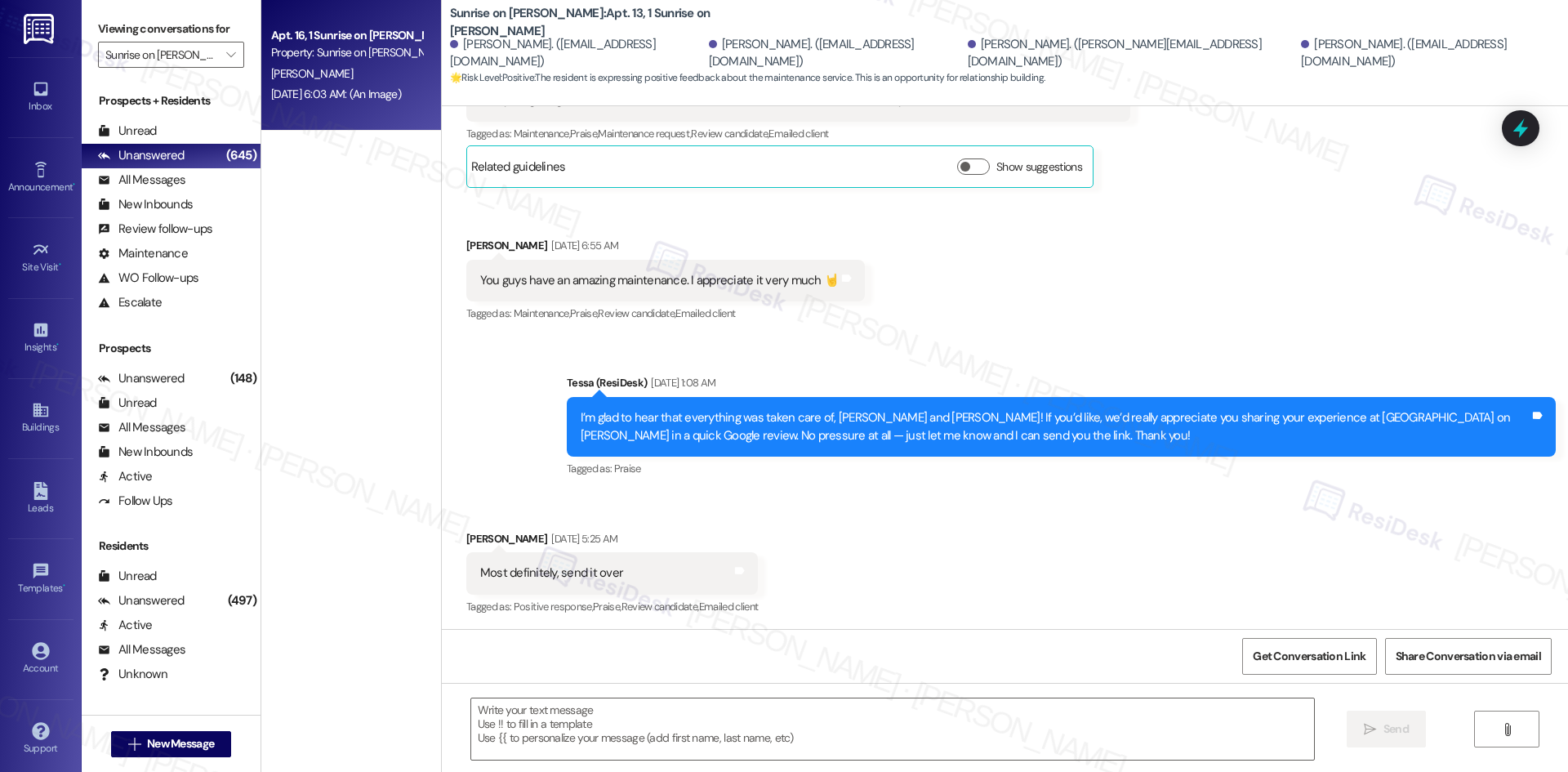
type textarea "Fetching suggested responses. Please feel free to read through the conversation…"
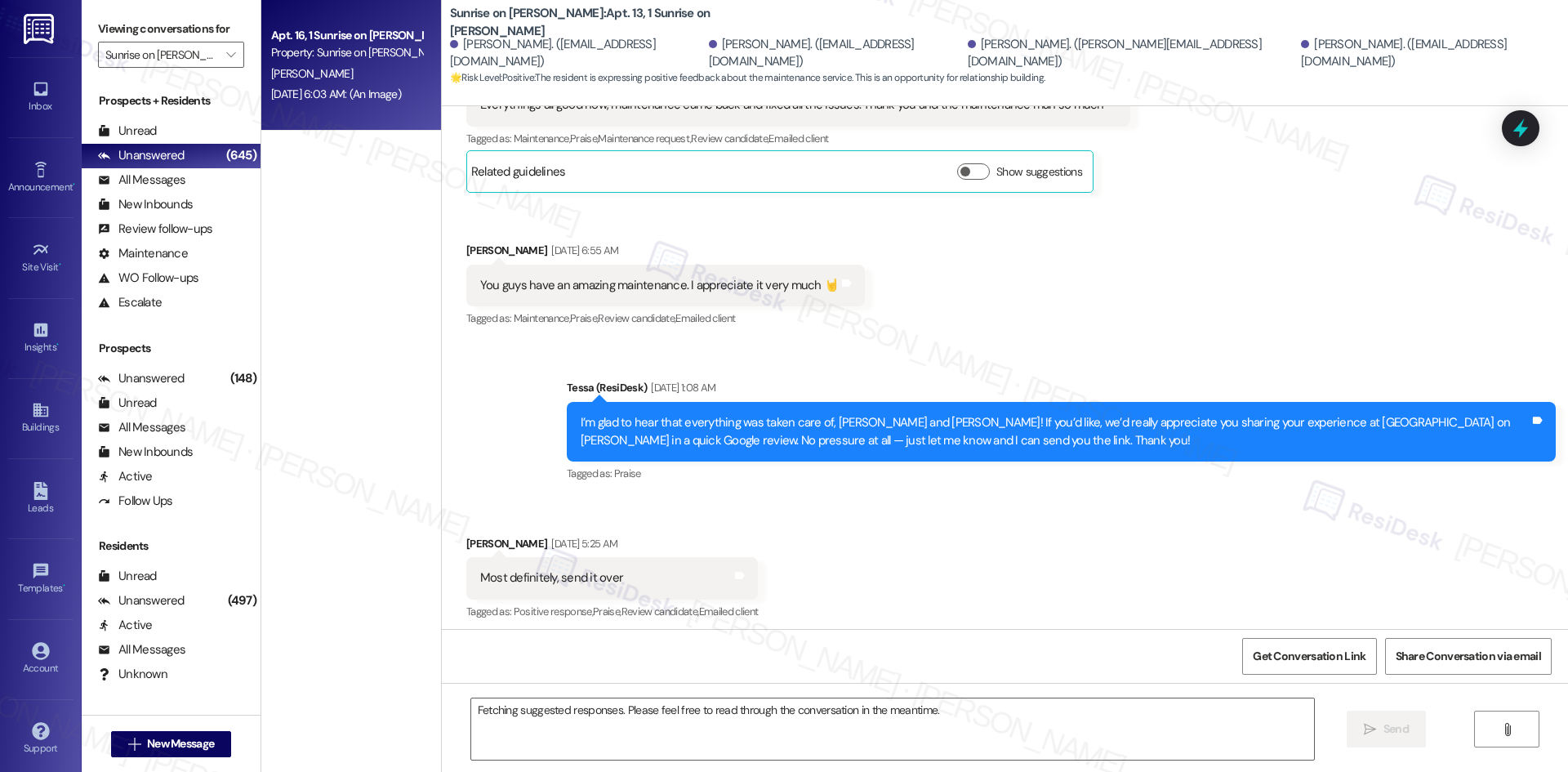
click at [346, 95] on div "Sep 02, 2025 at 6:03 AM: (An Image) Sep 02, 2025 at 6:03 AM: (An Image)" at bounding box center [335, 94] width 130 height 15
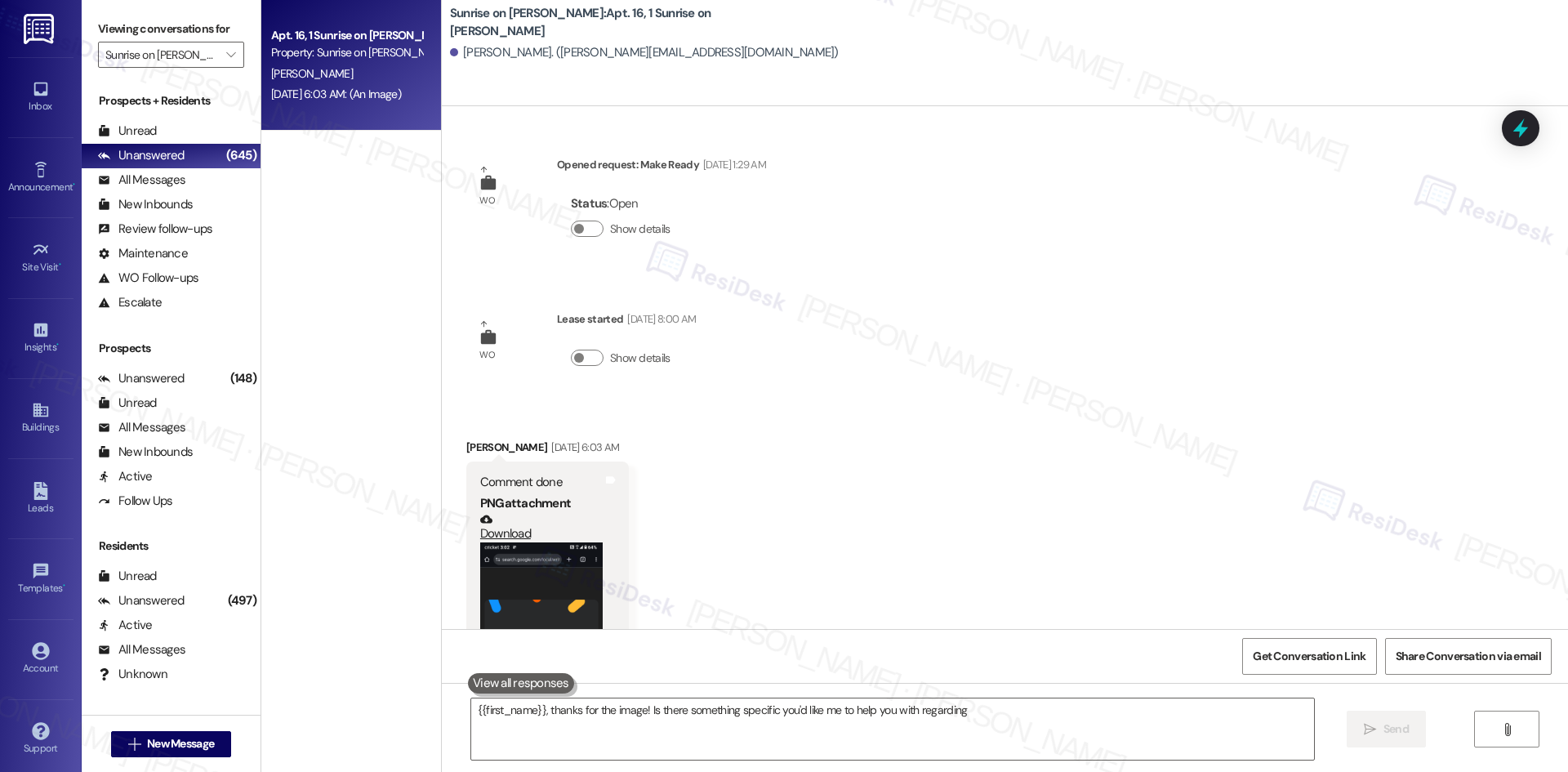
scroll to position [234, 0]
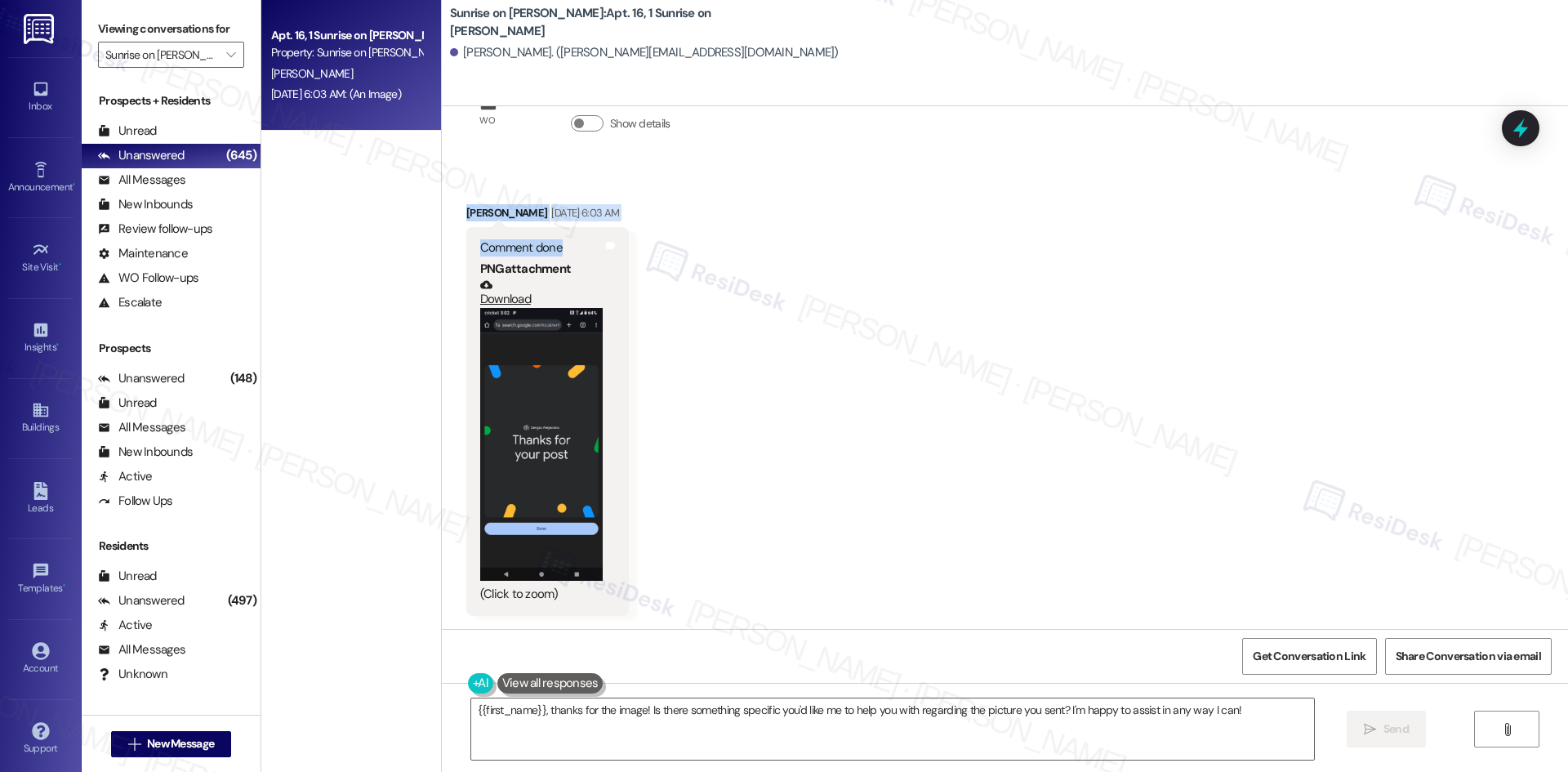
drag, startPoint x: 477, startPoint y: 220, endPoint x: 566, endPoint y: 246, distance: 92.7
click at [566, 246] on div "Received via SMS Sergio Rangel Sep 02, 2025 at 6:03 AM Comment done PNG attachm…" at bounding box center [547, 410] width 187 height 435
copy div "Sergio Rangel Sep 02, 2025 at 6:03 AM Comment done"
click at [954, 732] on textarea "{{first_name}}, thanks for the image! Is there something specific you'd like me…" at bounding box center [893, 729] width 843 height 61
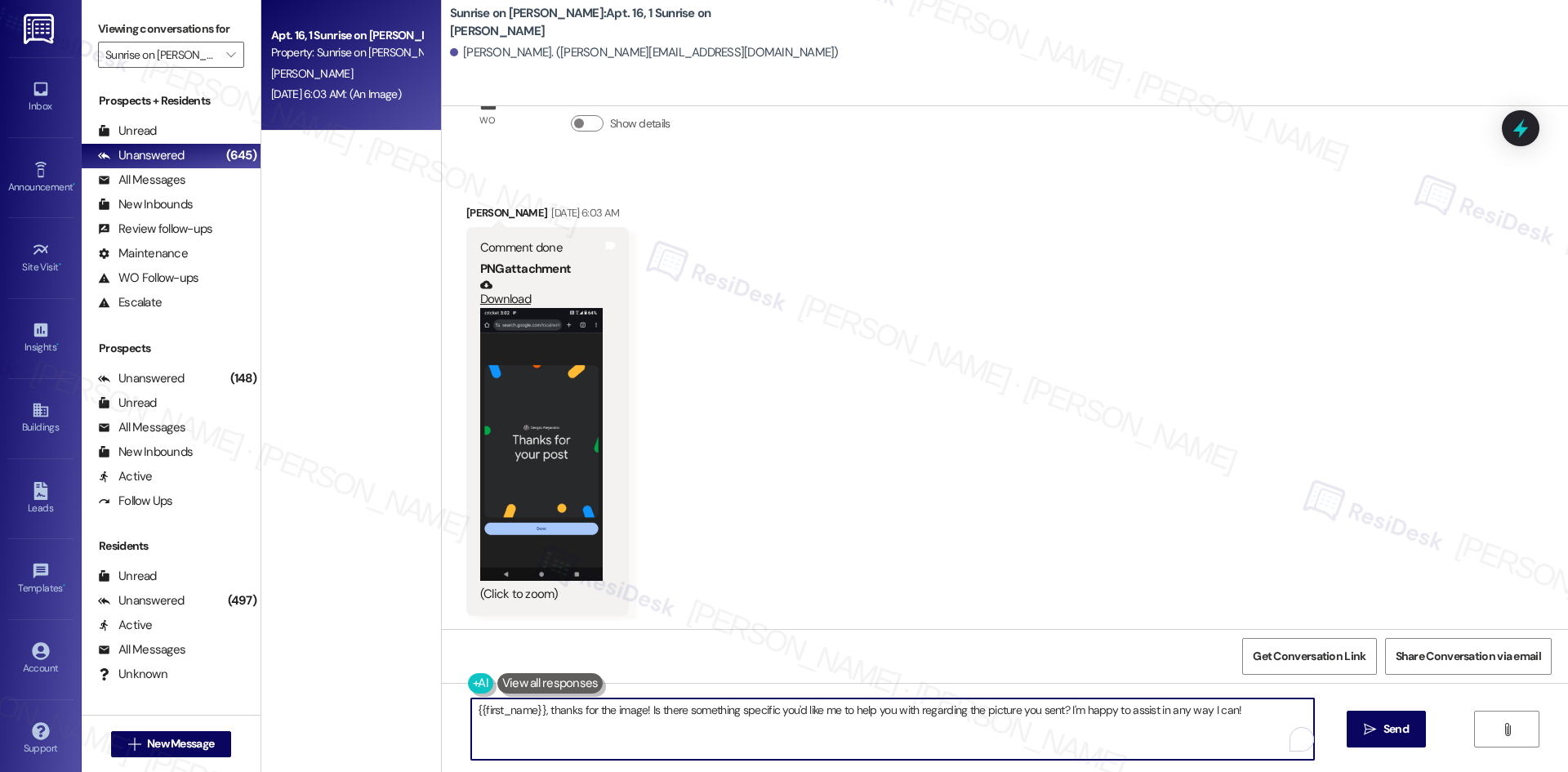
paste textarea "Thank you so much, Sergio — we really appreciate you taking the time to leave a…"
type textarea "Thank you so much, Sergio — we really appreciate you taking the time to leave a…"
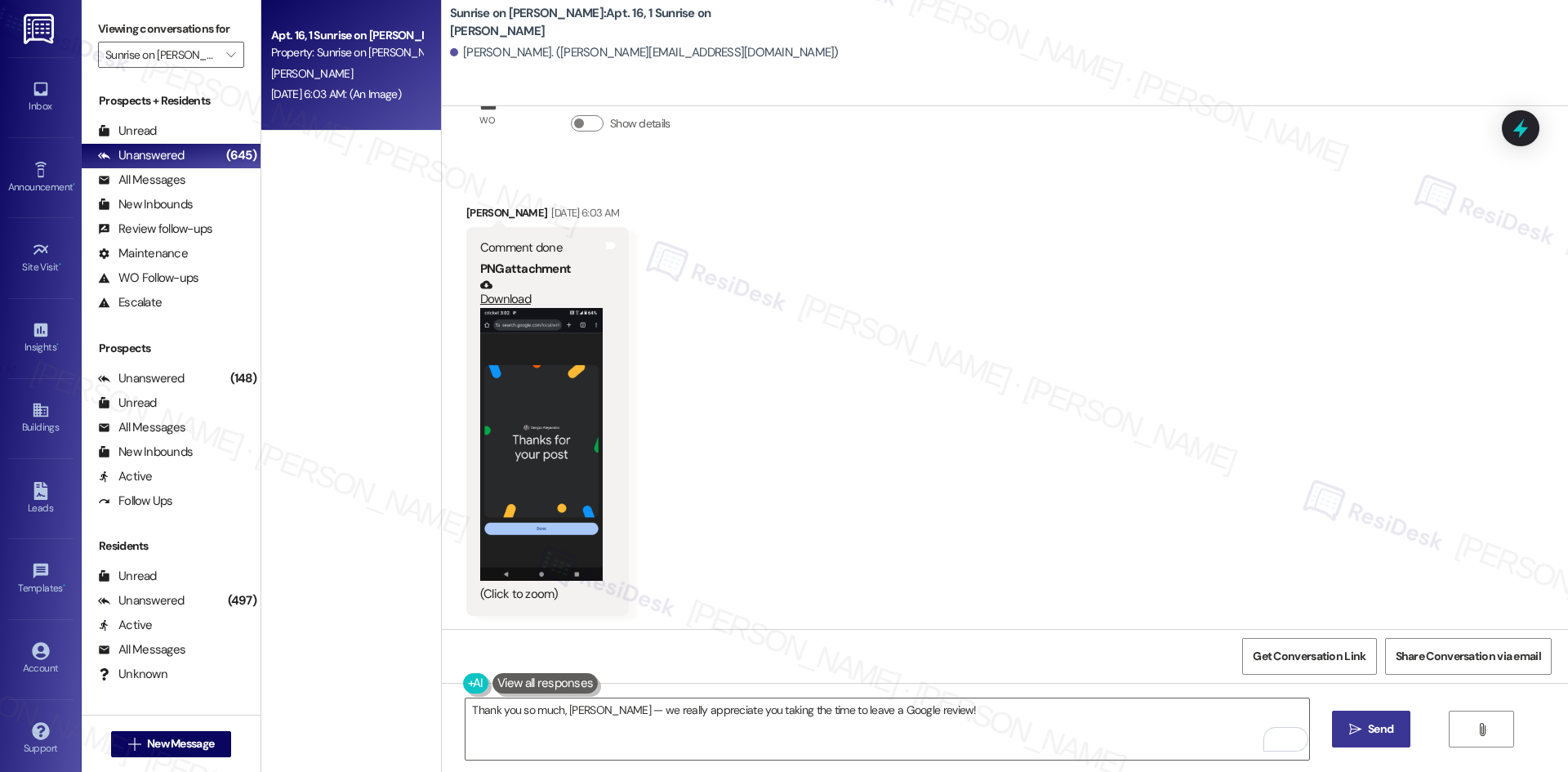
click at [1379, 726] on span "Send" at bounding box center [1380, 729] width 25 height 17
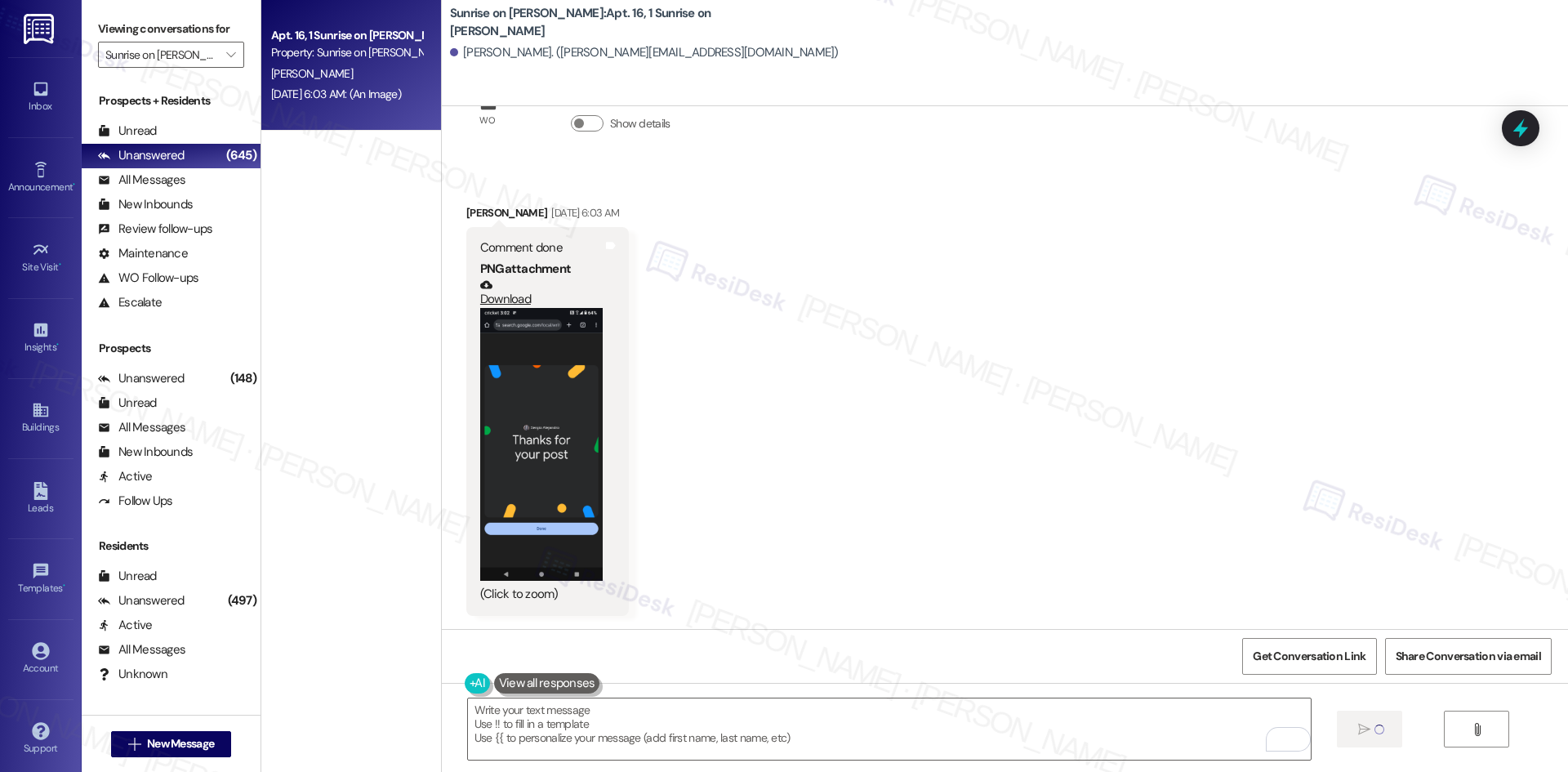
type textarea "Fetching suggested responses. Please feel free to read through the conversation…"
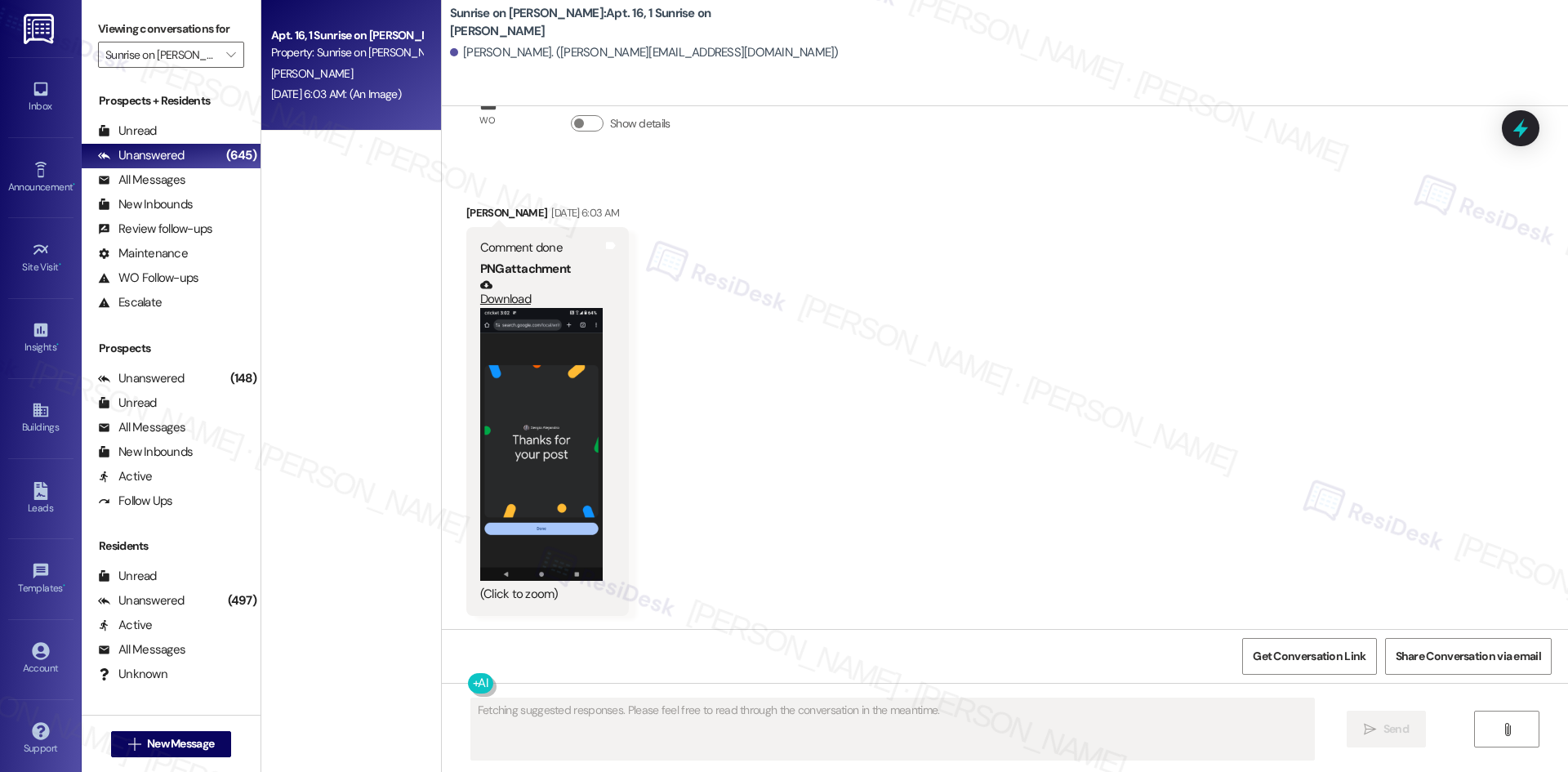
scroll to position [233, 0]
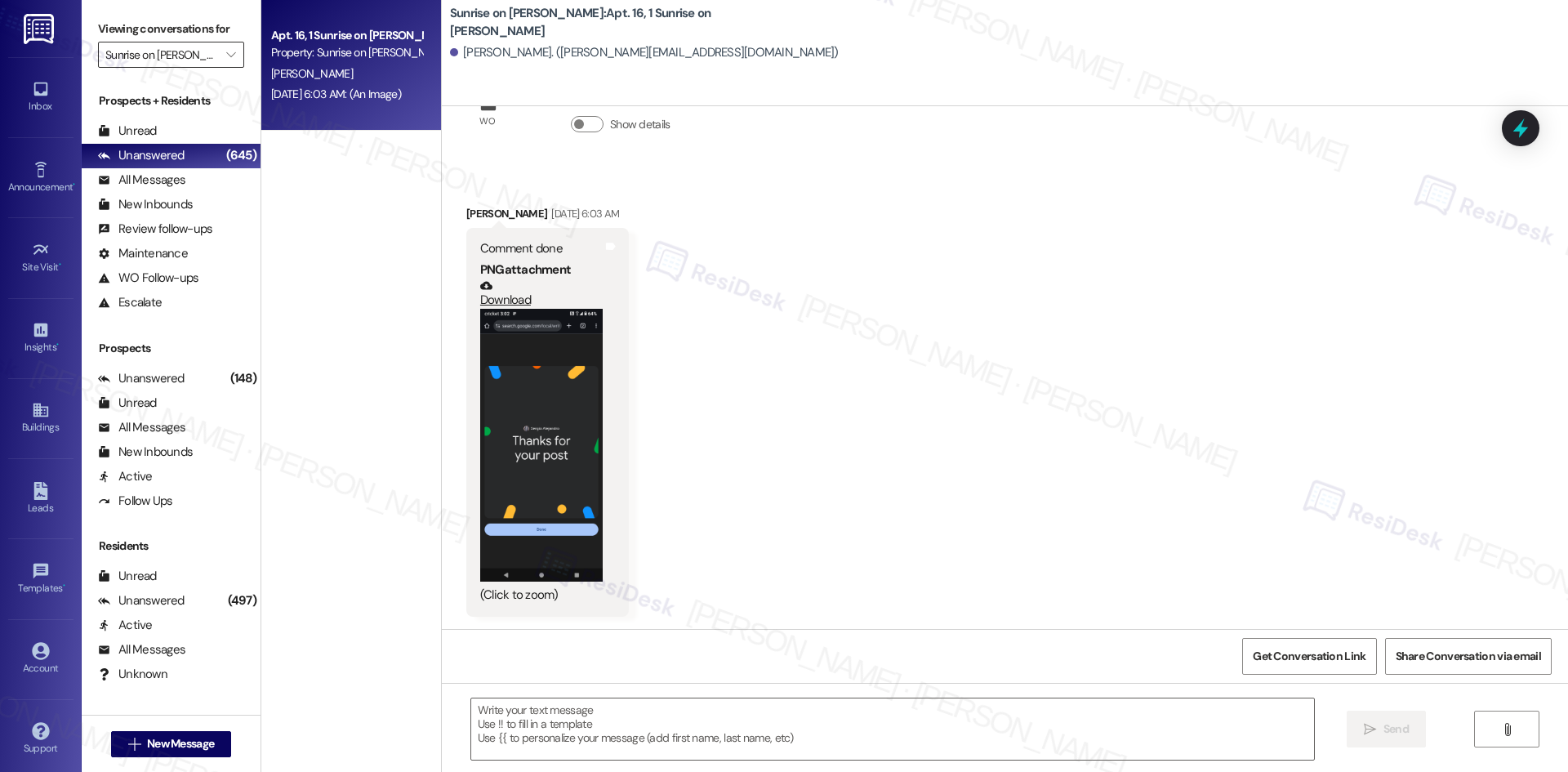
click at [190, 59] on input "Sunrise on Bethany" at bounding box center [161, 54] width 113 height 26
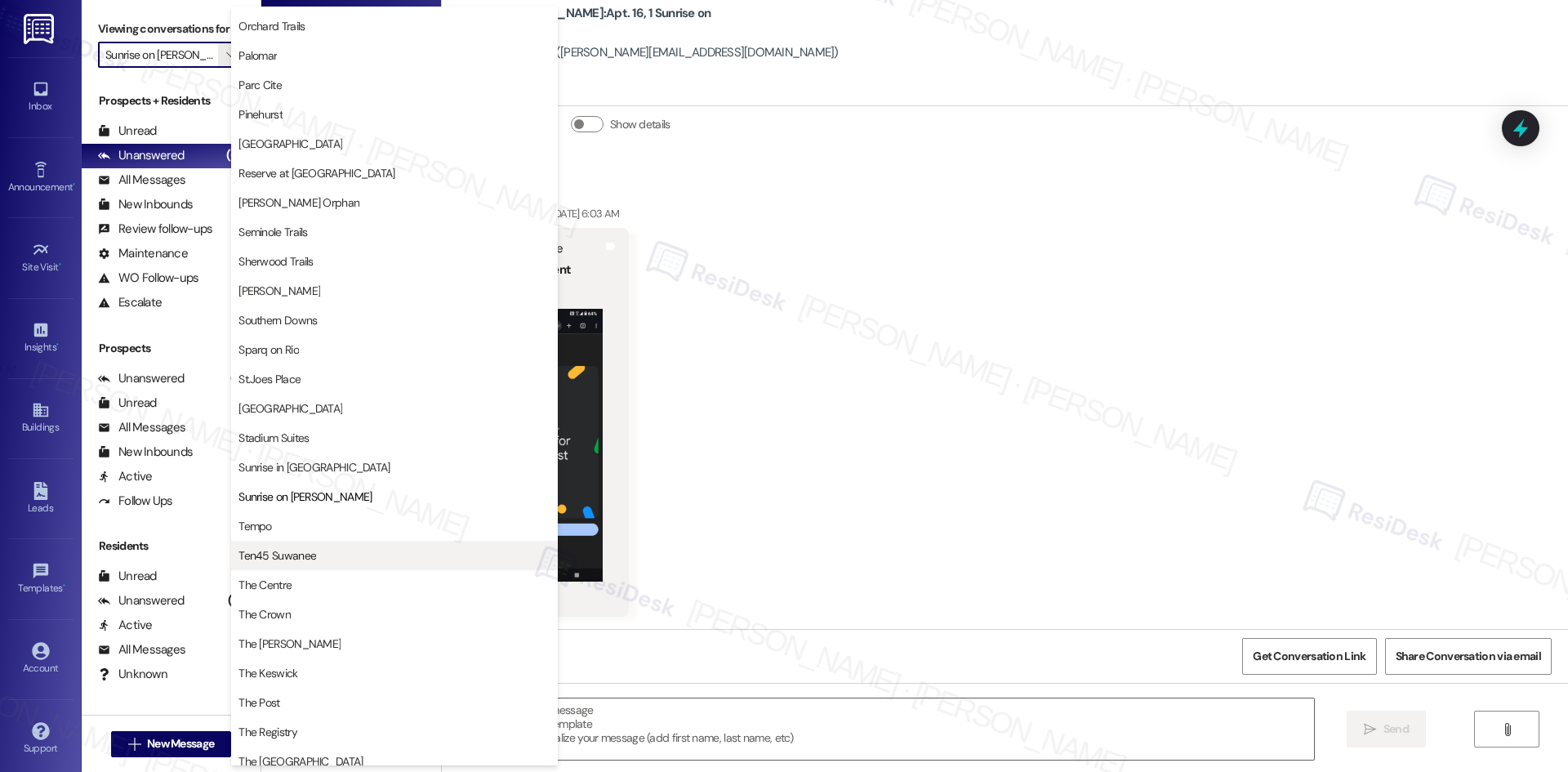
scroll to position [1010, 0]
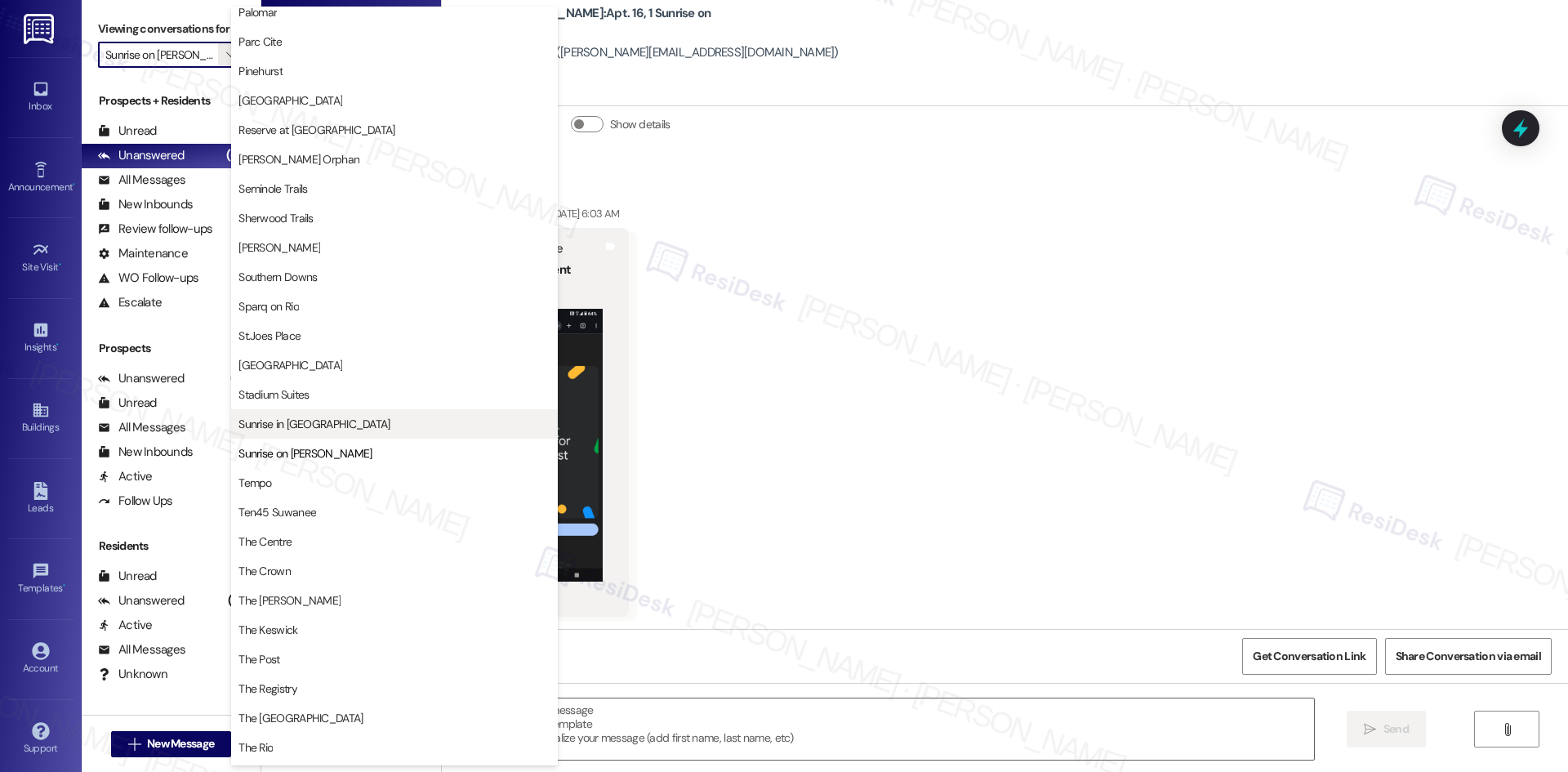
click at [328, 423] on span "Sunrise in Chandler" at bounding box center [314, 423] width 151 height 16
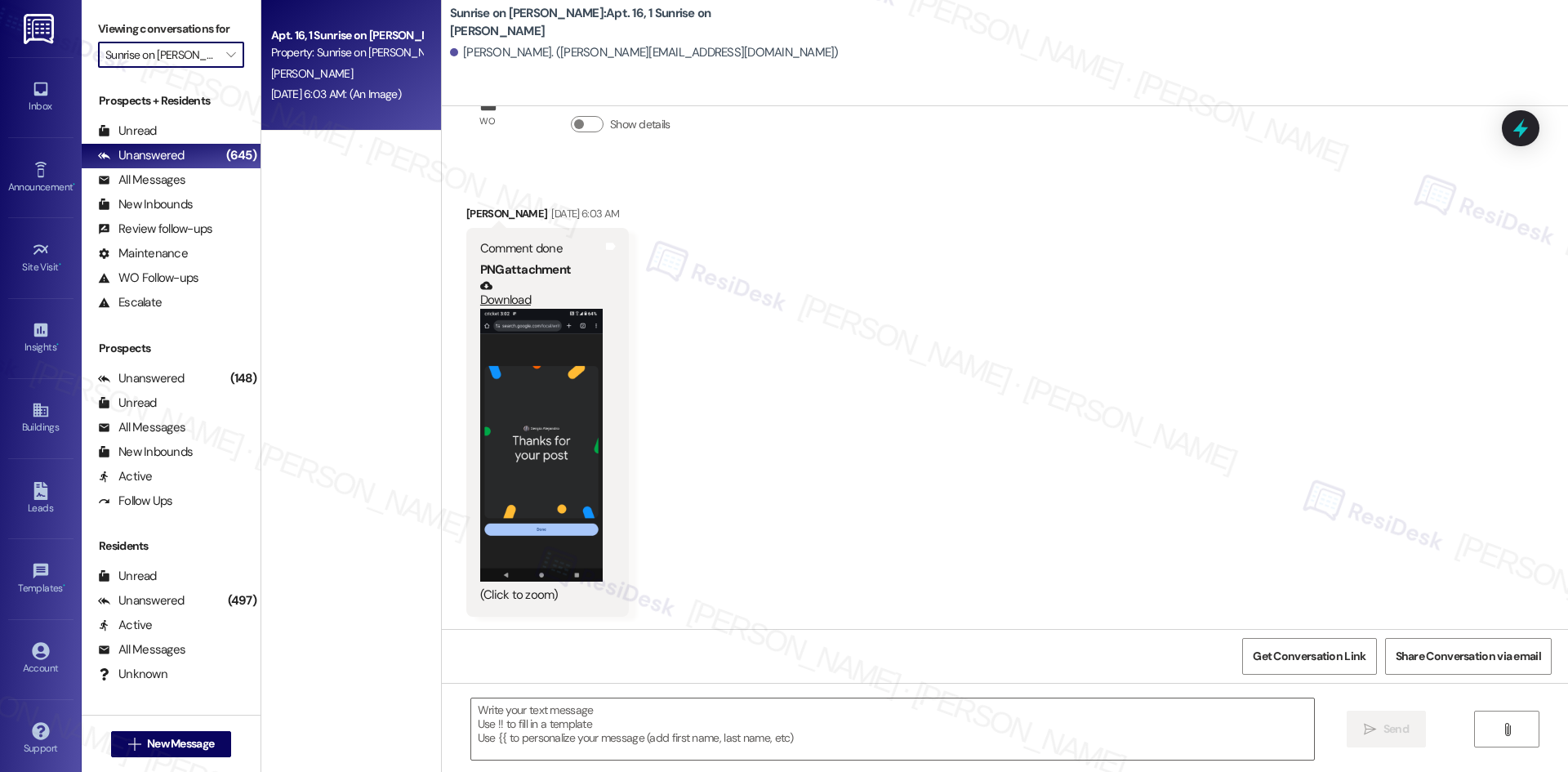
type input "Sunrise in Chandler"
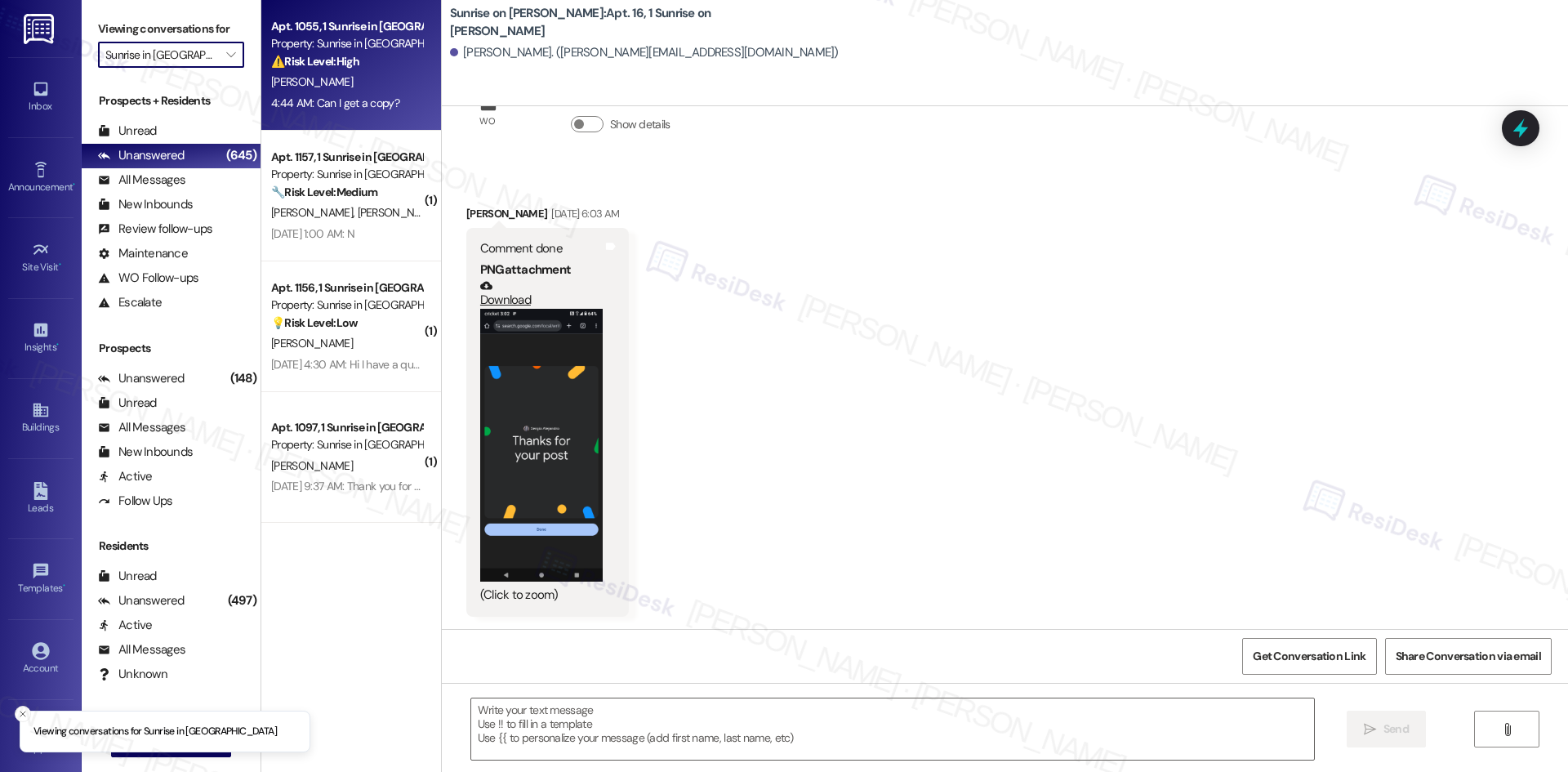
click at [339, 102] on div "4:44 AM: Can I get a copy? 4:44 AM: Can I get a copy?" at bounding box center [335, 102] width 128 height 15
type textarea "Fetching suggested responses. Please feel free to read through the conversation…"
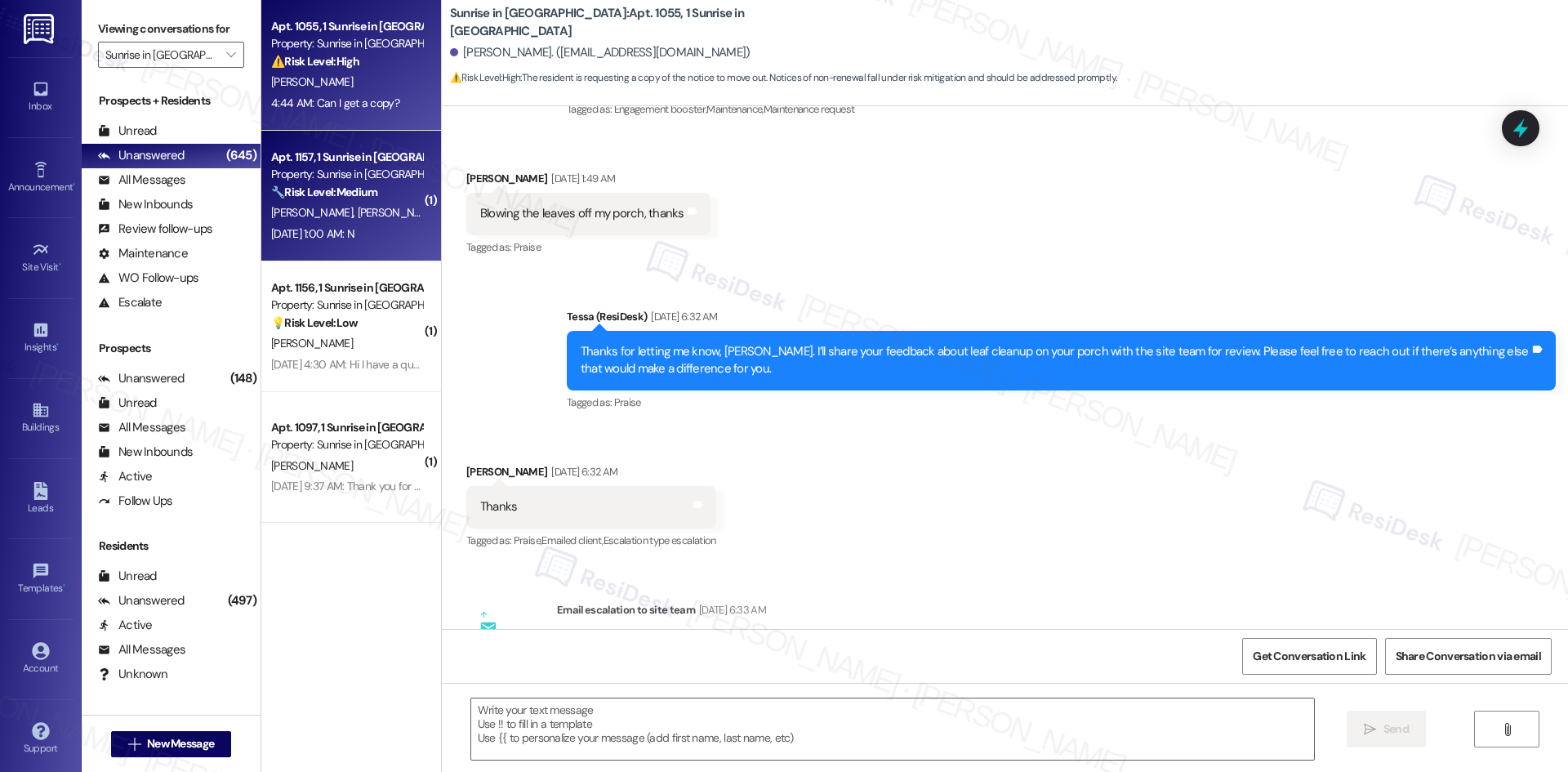
click at [367, 204] on div "J. Nez D. Nez Jr" at bounding box center [346, 213] width 154 height 21
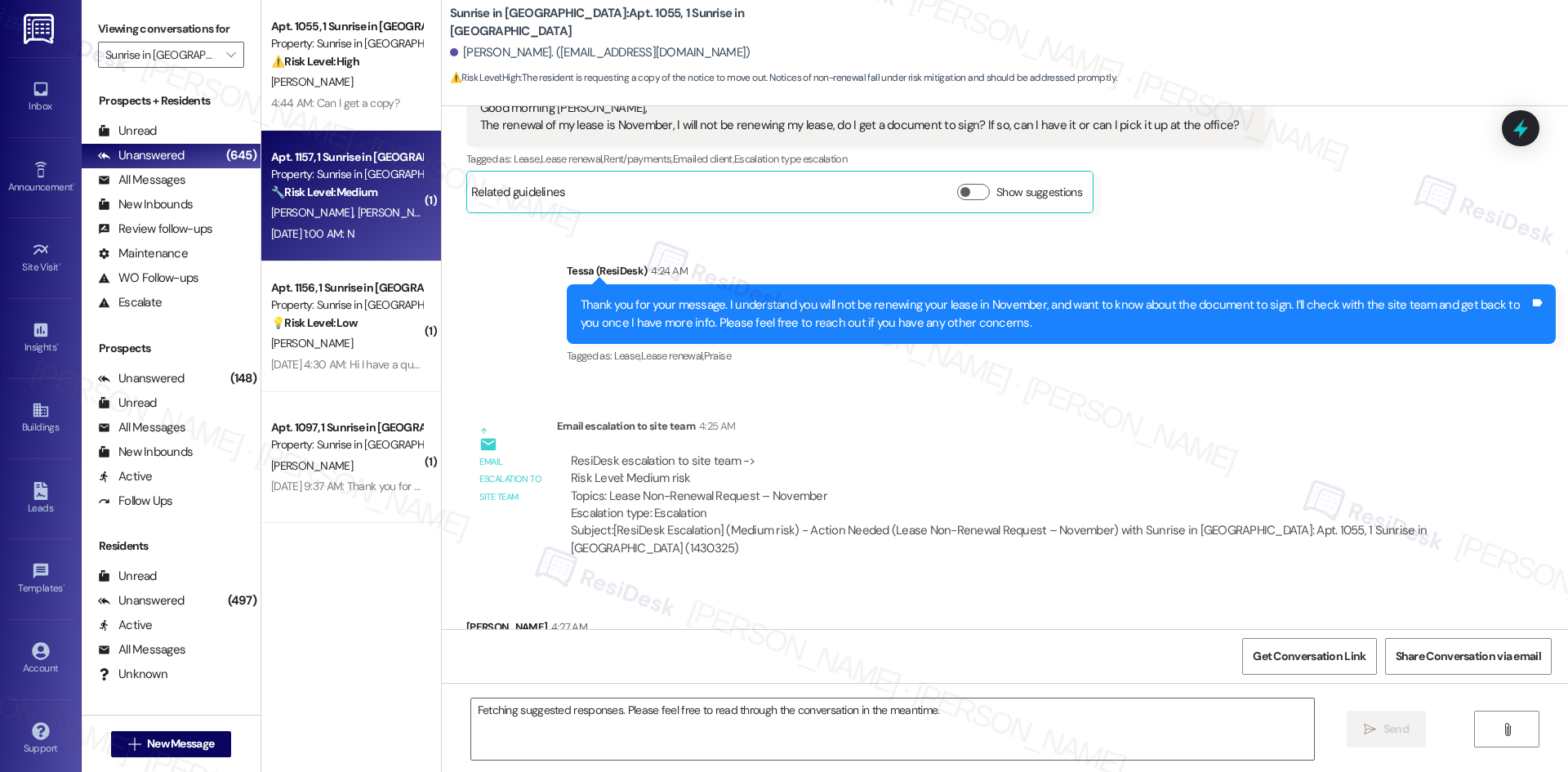
scroll to position [172, 0]
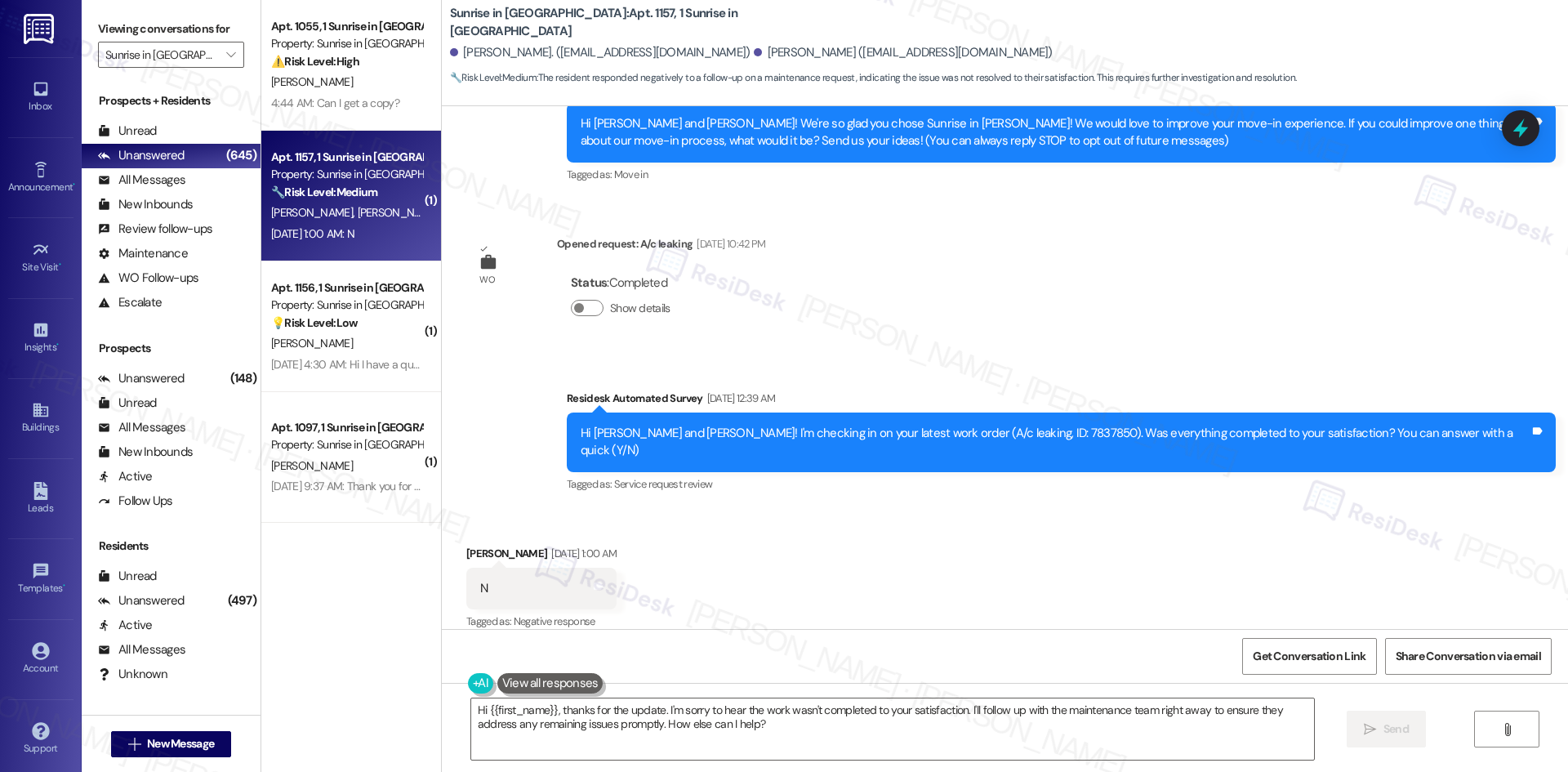
click at [919, 371] on div "Survey, sent via SMS Residesk Automated Survey Aug 30, 2025 at 12:39 AM Hi Jess…" at bounding box center [1005, 430] width 1126 height 155
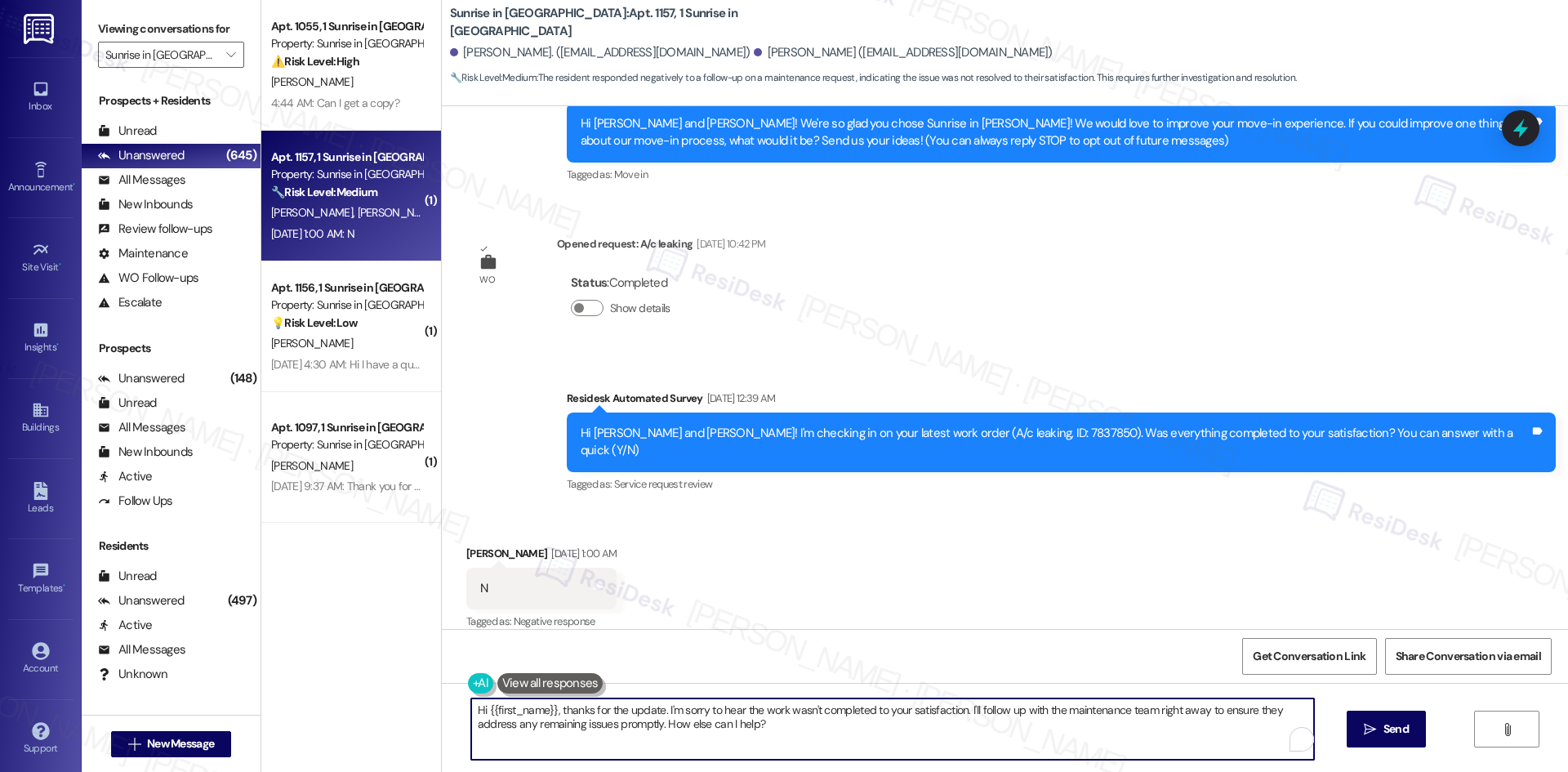
click at [801, 707] on textarea "Hi {{first_name}}, thanks for the update. I'm sorry to hear the work wasn't com…" at bounding box center [893, 729] width 843 height 61
paste textarea "I'm sorry to hear that. Could you let me know what happened or what part of the…"
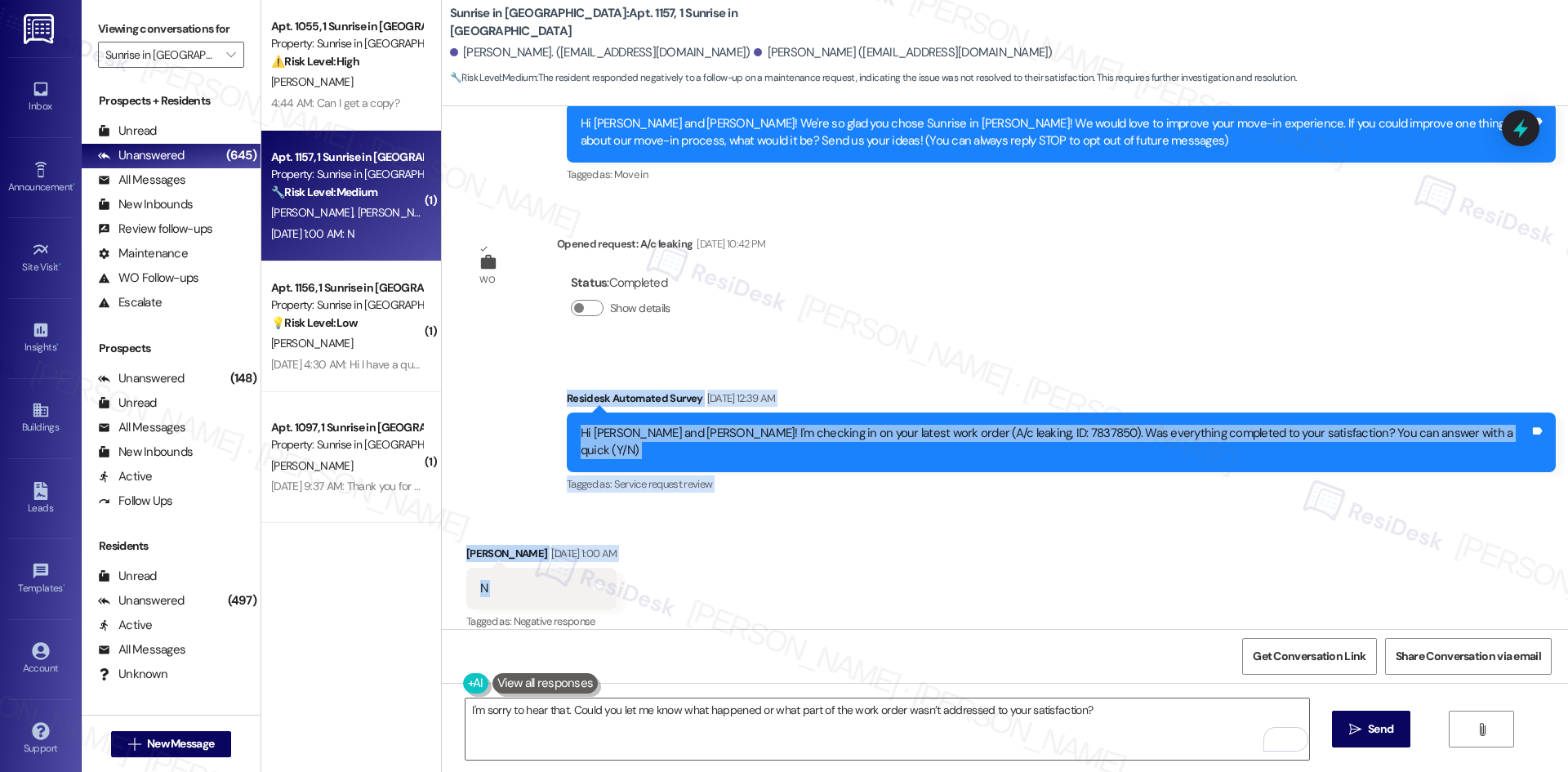
drag, startPoint x: 600, startPoint y: 394, endPoint x: 488, endPoint y: 572, distance: 210.3
click at [710, 571] on div "Lease started Aug 14, 2025 at 8:00 AM Survey, sent via SMS Residesk Automated S…" at bounding box center [1005, 367] width 1126 height 523
copy div "Residesk Automated Survey Aug 30, 2025 at 12:39 AM Hi Jessica and Delbert! I'm …"
click at [759, 361] on div "Survey, sent via SMS Residesk Automated Survey Aug 30, 2025 at 12:39 AM Hi Jess…" at bounding box center [1005, 430] width 1126 height 155
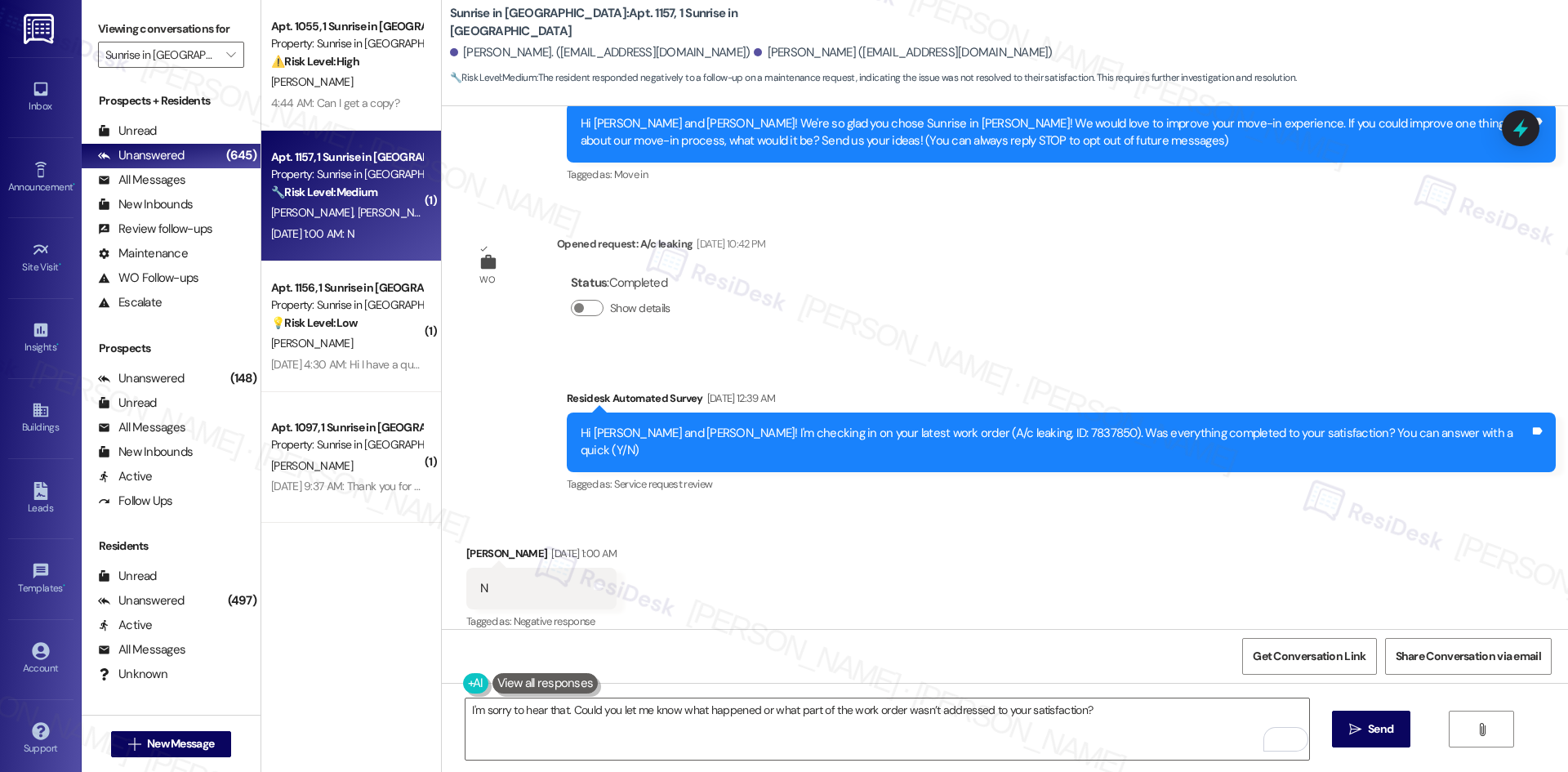
click at [911, 264] on div "Lease started Aug 14, 2025 at 8:00 AM Survey, sent via SMS Residesk Automated S…" at bounding box center [1005, 367] width 1126 height 523
drag, startPoint x: 810, startPoint y: 722, endPoint x: 1036, endPoint y: 761, distance: 229.3
click at [813, 723] on textarea "I'm sorry to hear that. Could you let me know what happened or what part of the…" at bounding box center [887, 729] width 843 height 61
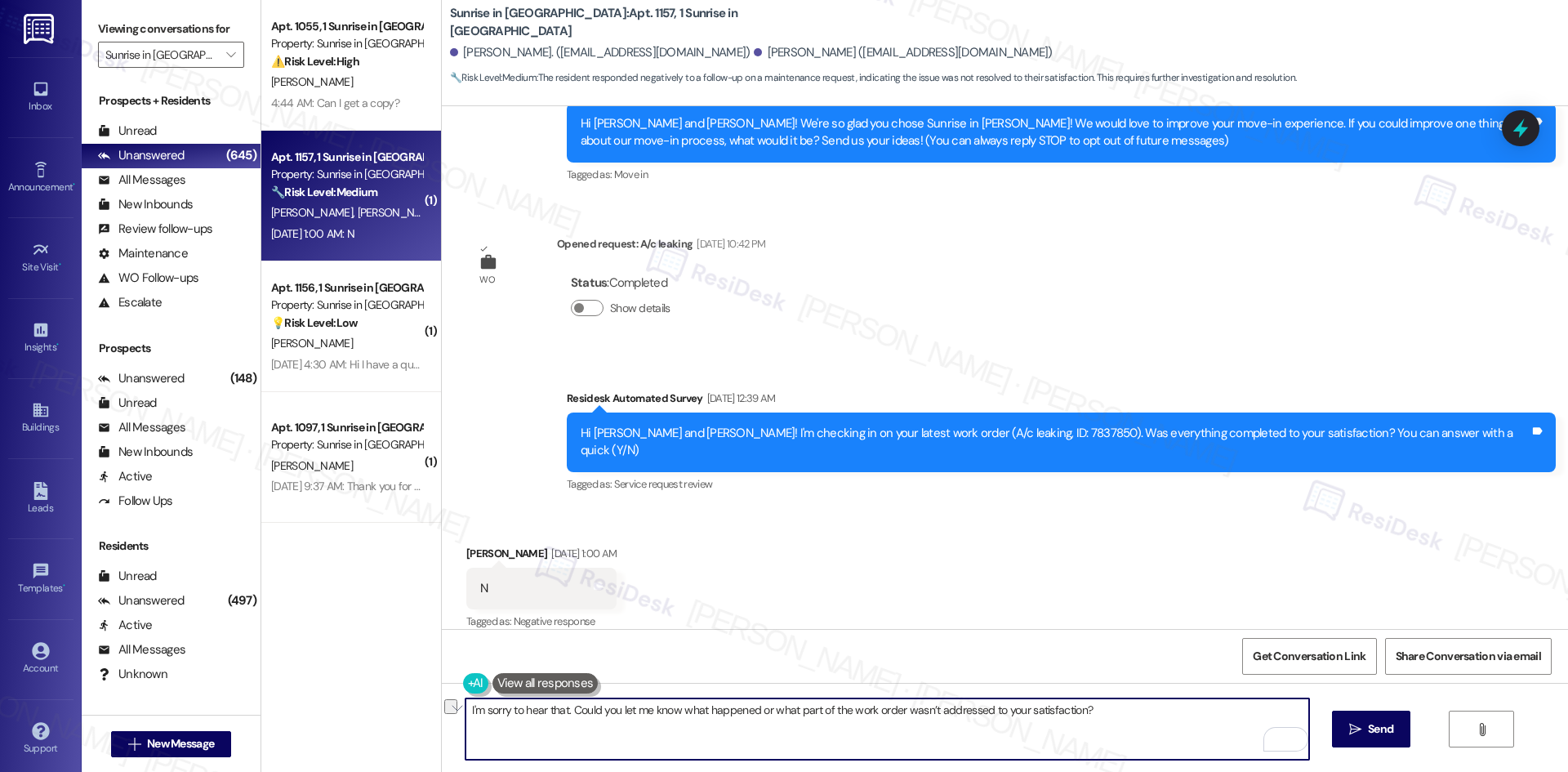
paste textarea "Hi Jessica, I just wanted to check back — is your AC still leaking, or has the …"
type textarea "Hi Jessica, I just wanted to check back — is your AC still leaking, or has the …"
click at [1350, 728] on icon "" at bounding box center [1355, 729] width 12 height 13
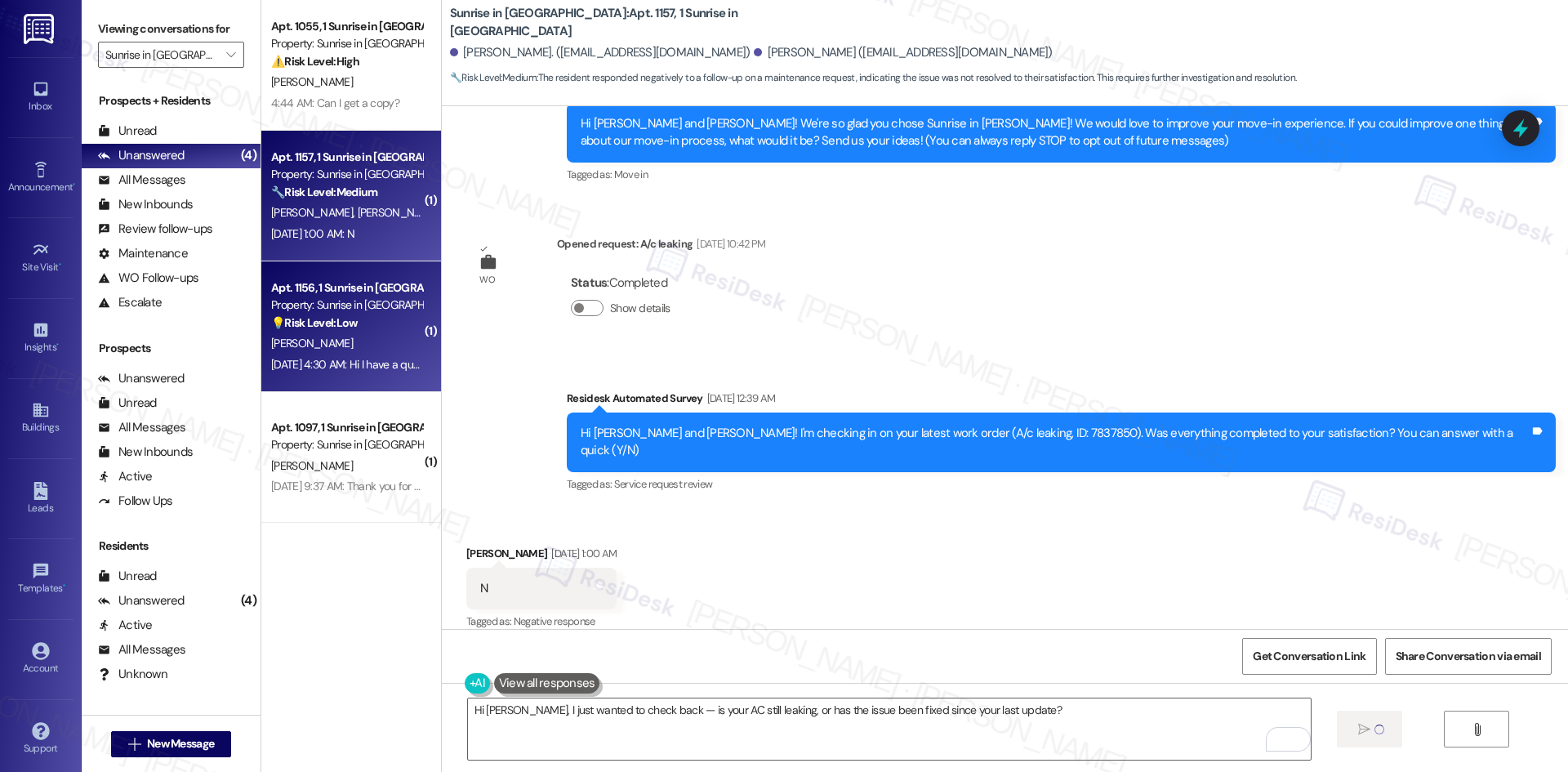
click at [353, 343] on div "T. Hemmings" at bounding box center [346, 343] width 154 height 21
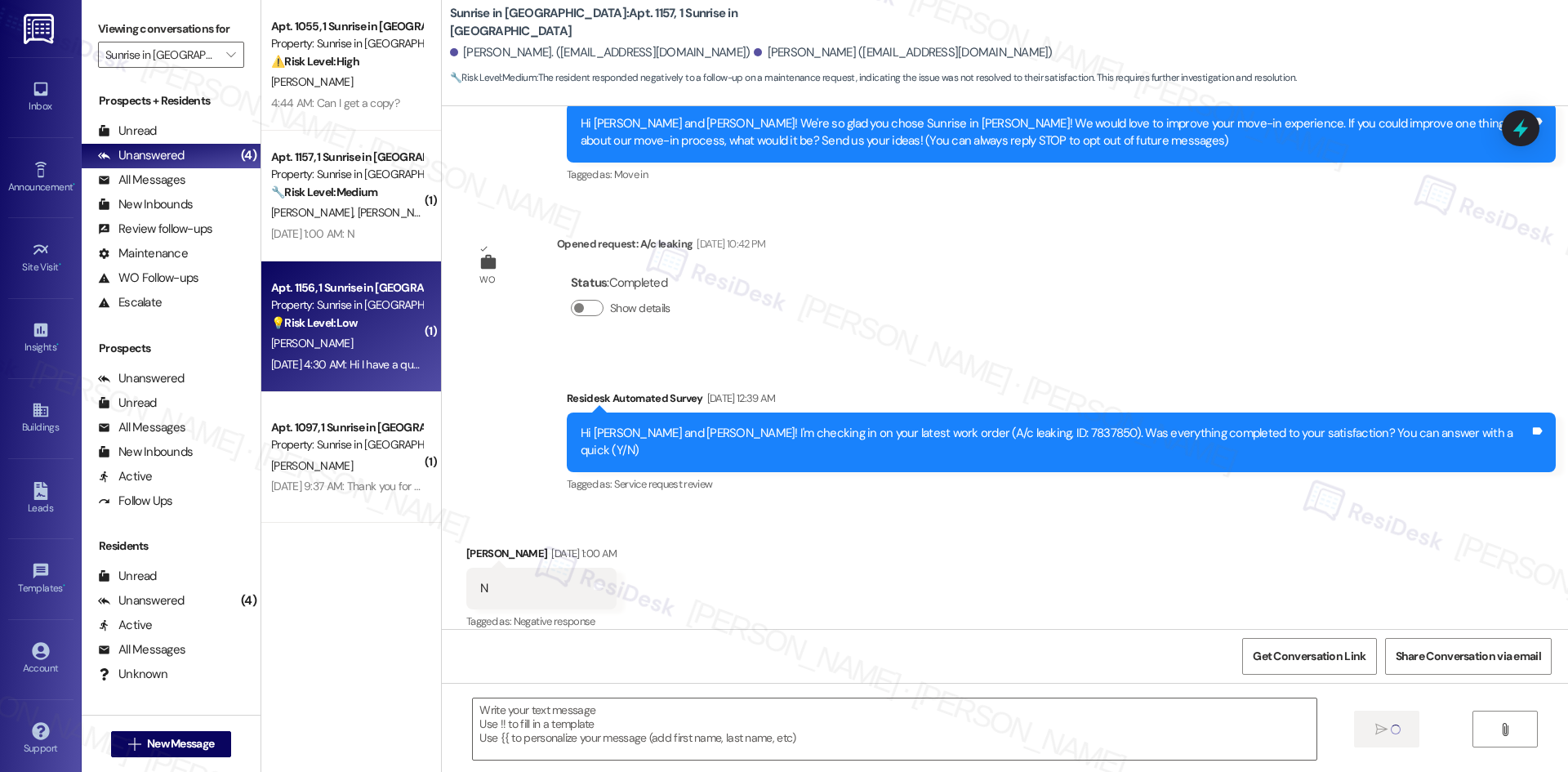
type textarea "Fetching suggested responses. Please feel free to read through the conversation…"
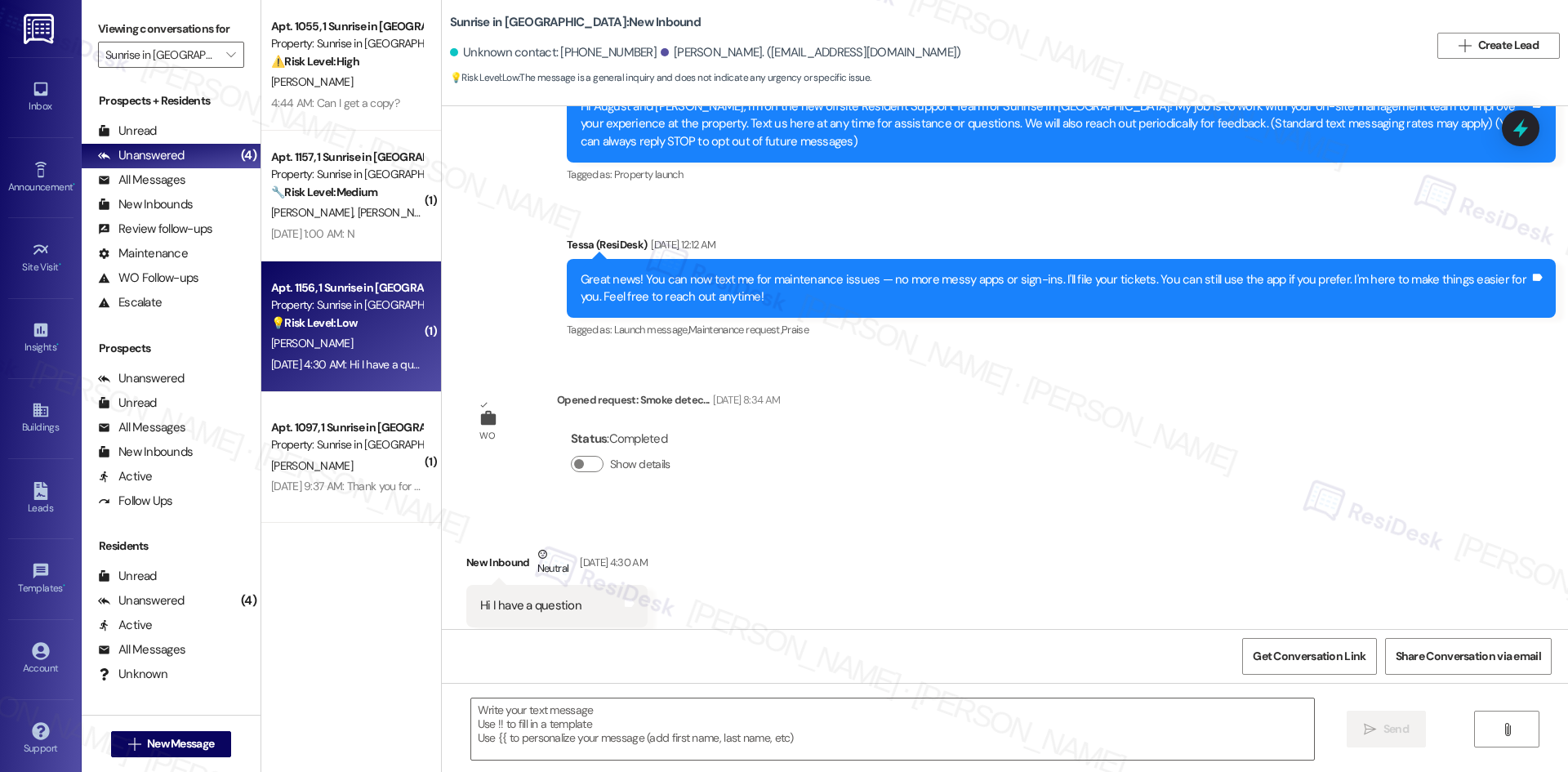
scroll to position [105, 0]
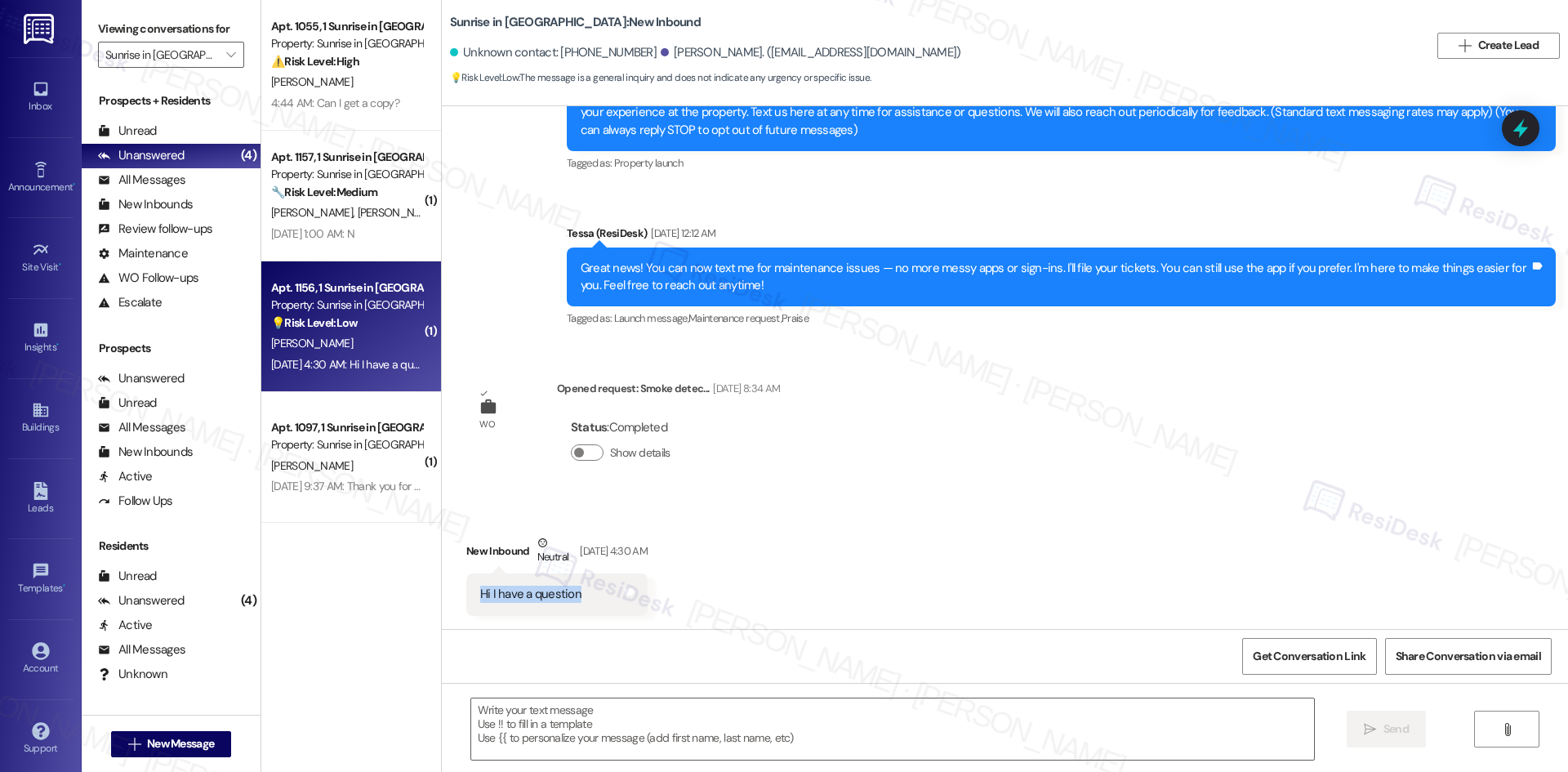
drag, startPoint x: 573, startPoint y: 591, endPoint x: 455, endPoint y: 591, distance: 118.0
click at [466, 591] on div "Hi I have a question Tags and notes" at bounding box center [556, 594] width 181 height 41
copy div "Hi I have a question"
click at [1023, 466] on div "Survey, sent via SMS Residesk Automated Survey Jul 24, 2025 at 12:28 AM Hi Augu…" at bounding box center [1005, 367] width 1126 height 523
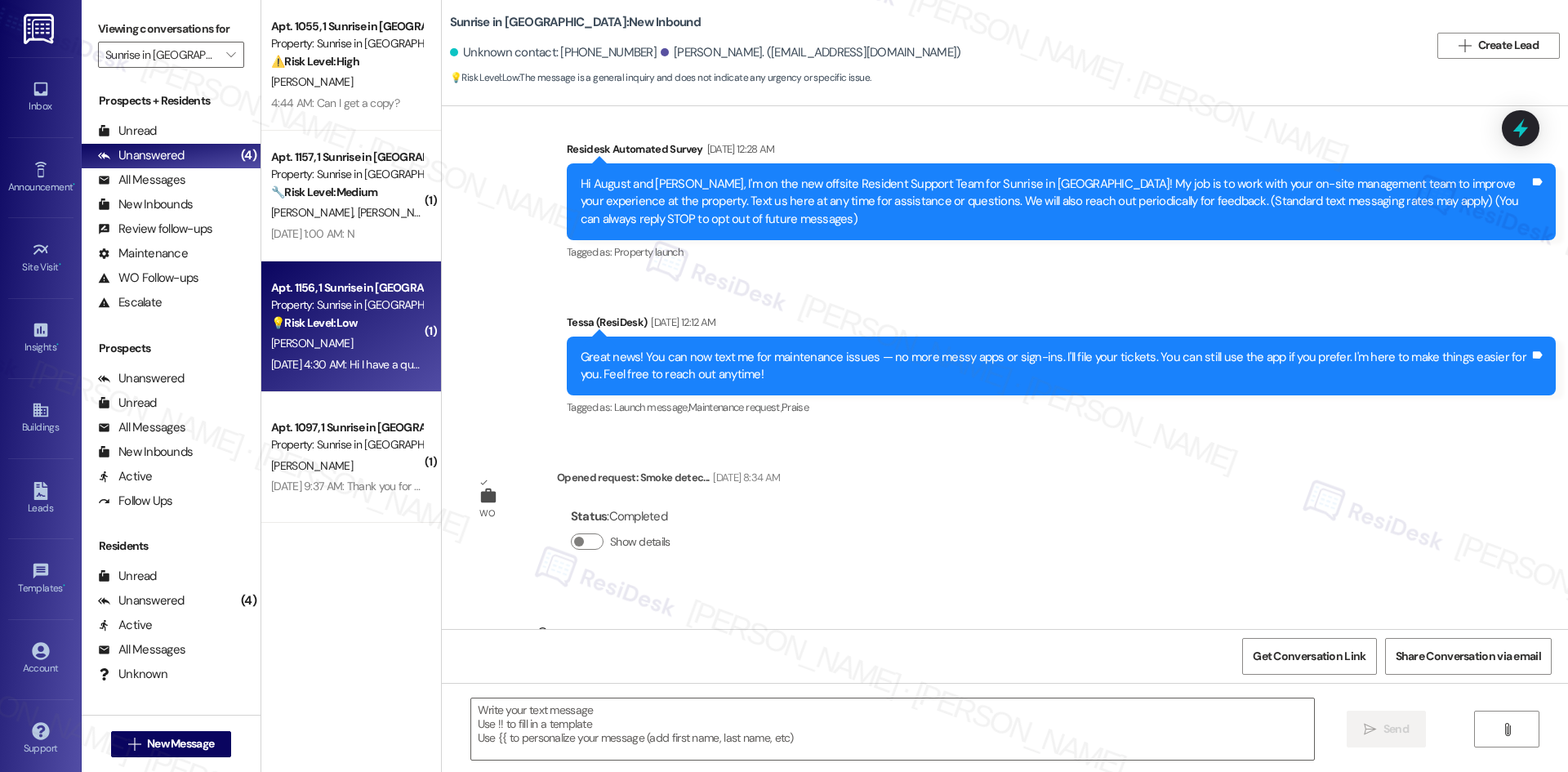
scroll to position [0, 0]
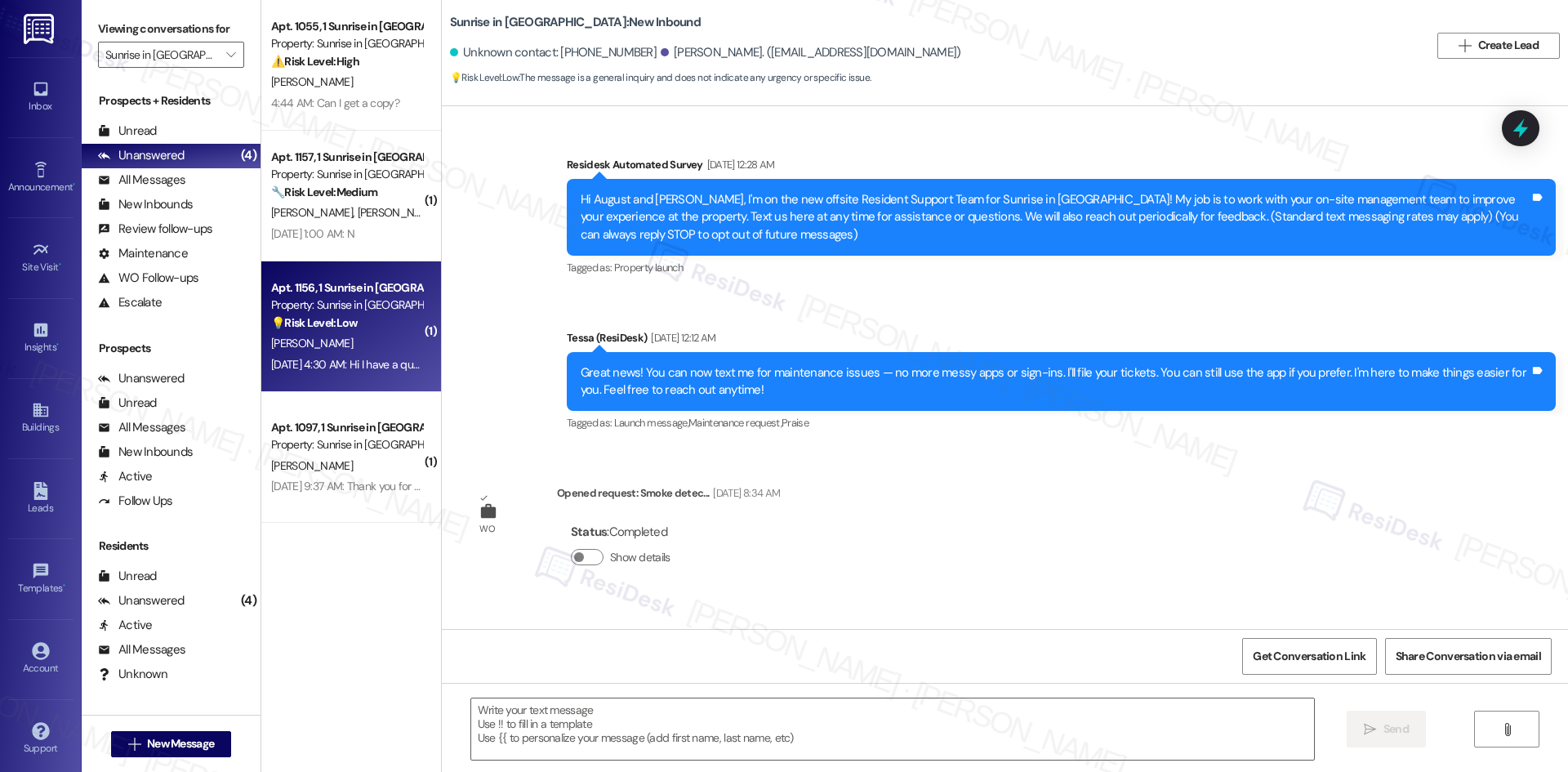
click at [522, 316] on div "Survey, sent via SMS Residesk Automated Survey Jul 24, 2025 at 12:28 AM Hi Augu…" at bounding box center [1005, 284] width 1126 height 329
drag, startPoint x: 745, startPoint y: 581, endPoint x: 748, endPoint y: 566, distance: 15.3
click at [745, 581] on div "Status : Completed Show details" at bounding box center [667, 548] width 223 height 83
click at [686, 725] on textarea at bounding box center [893, 729] width 843 height 61
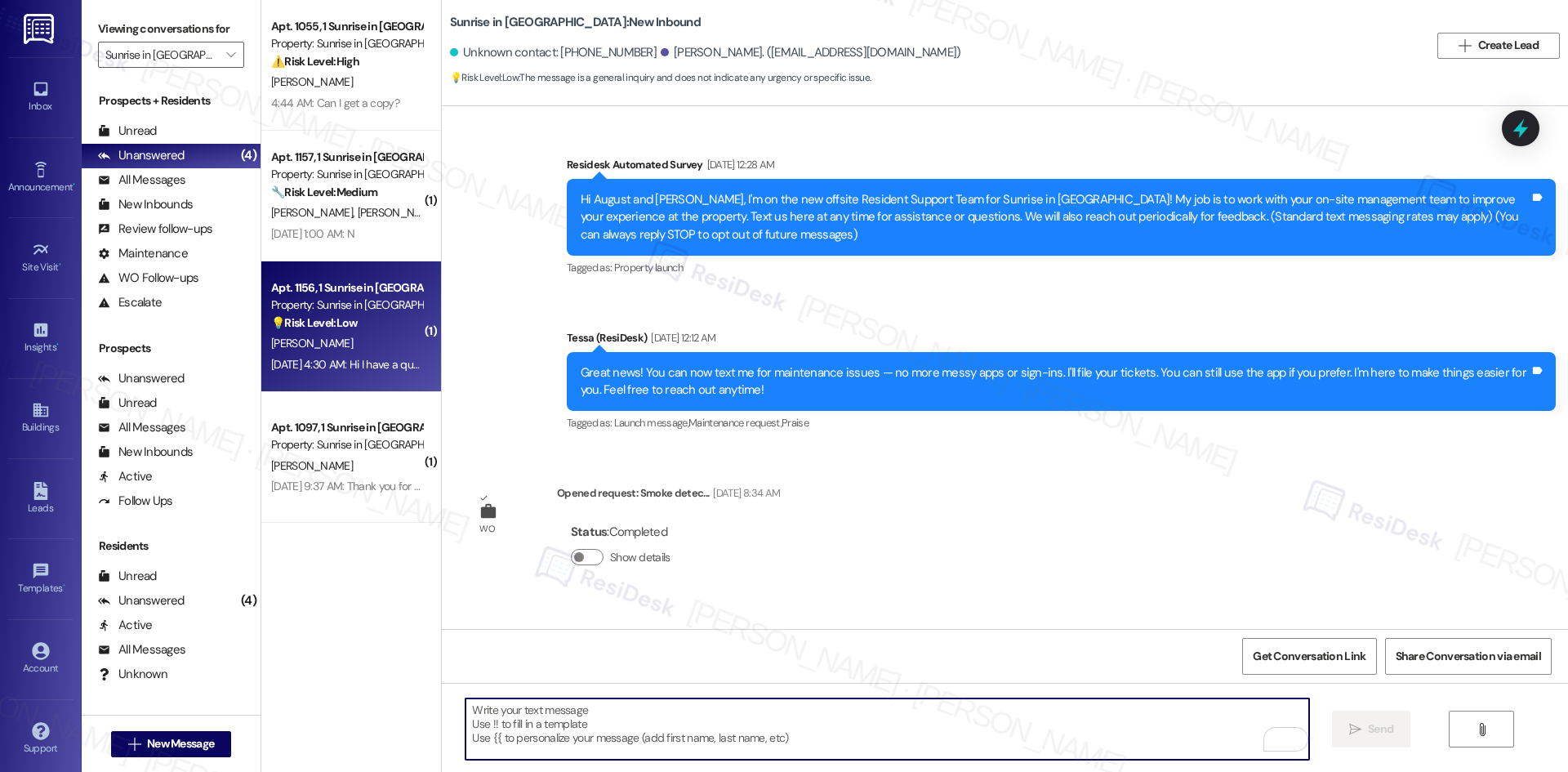
paste textarea "Hi, I just wanted to check back — is everything resolved now, or are you still …"
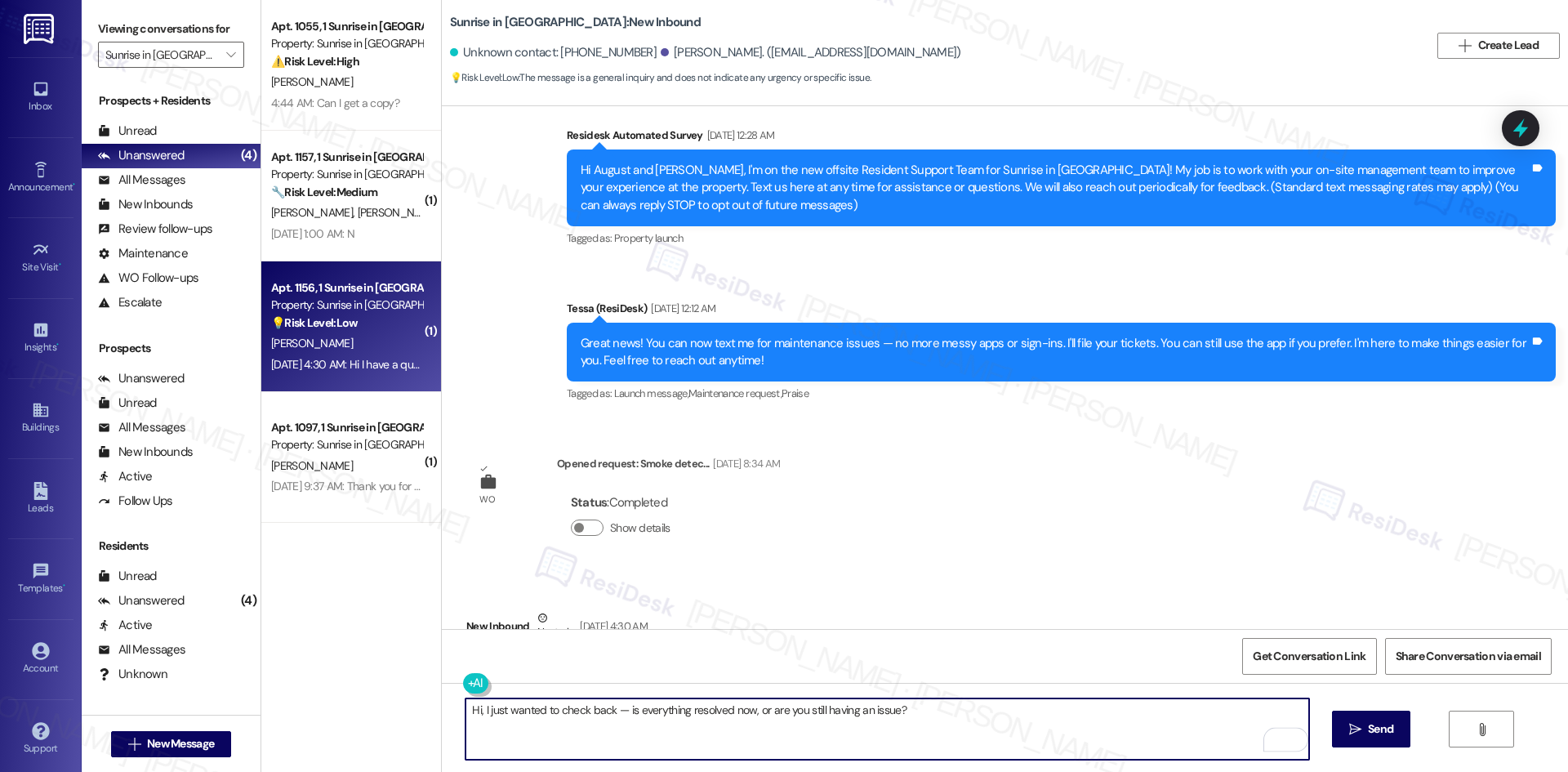
scroll to position [105, 0]
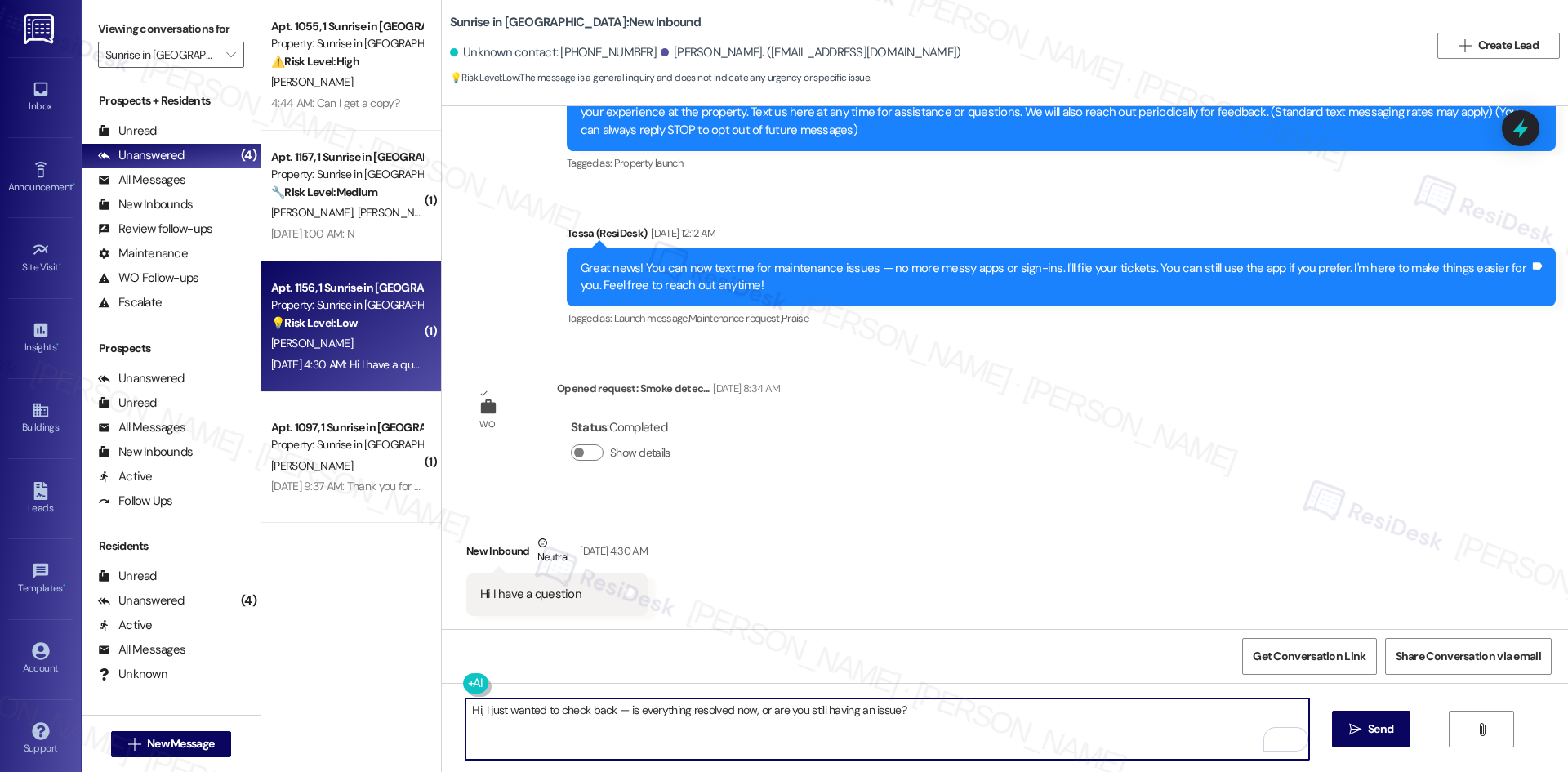
type textarea "Hi, I just wanted to check back — is everything resolved now, or are you still …"
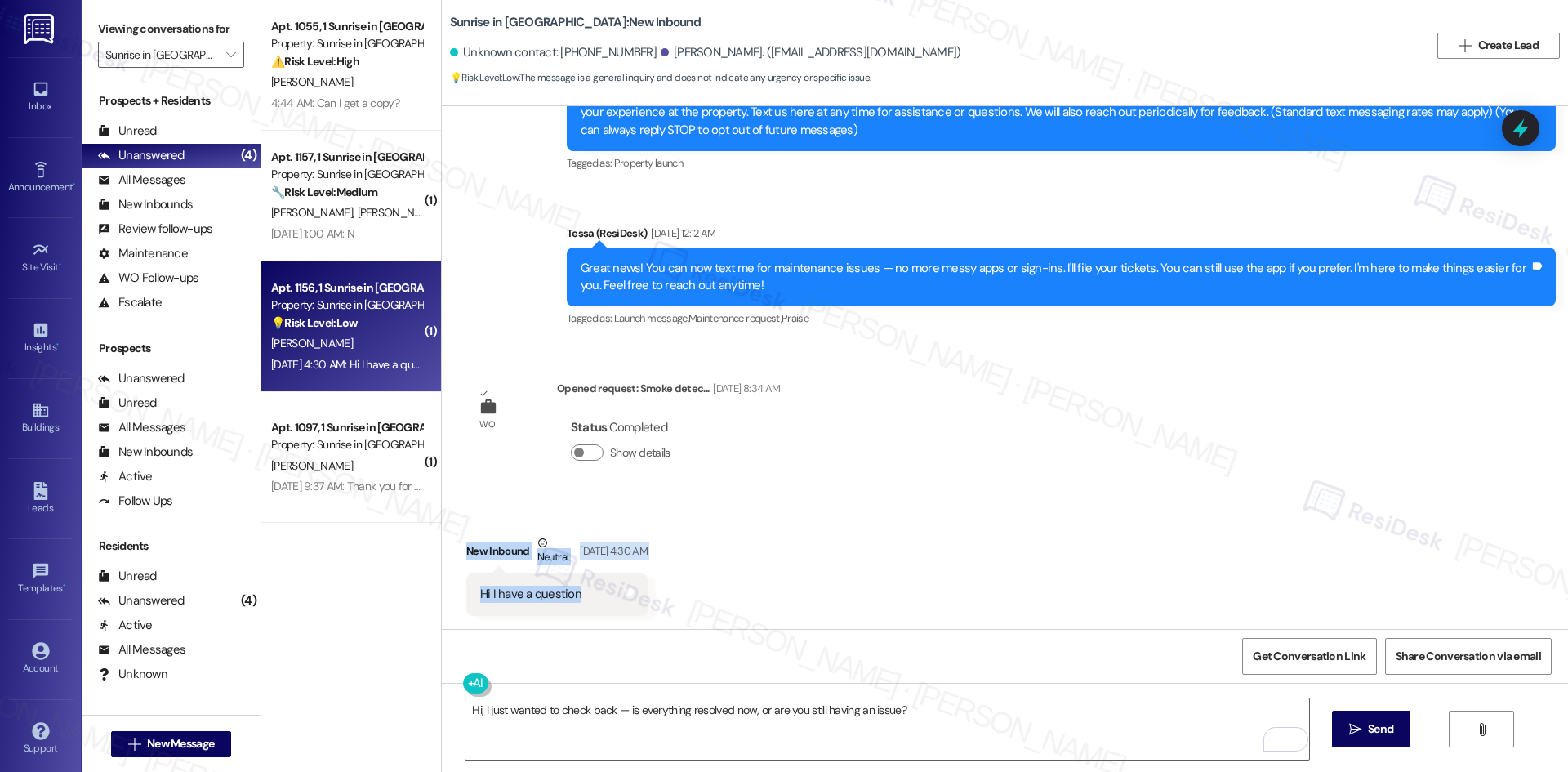
drag, startPoint x: 444, startPoint y: 542, endPoint x: 611, endPoint y: 603, distance: 177.8
click at [618, 606] on div "Received via SMS New Inbound Neutral Aug 30, 2025 at 4:30 AM Hi I have a questi…" at bounding box center [556, 575] width 206 height 106
click at [574, 599] on div "Hi I have a question Tags and notes" at bounding box center [556, 594] width 181 height 41
click at [582, 594] on div "Hi I have a question Tags and notes" at bounding box center [556, 594] width 181 height 41
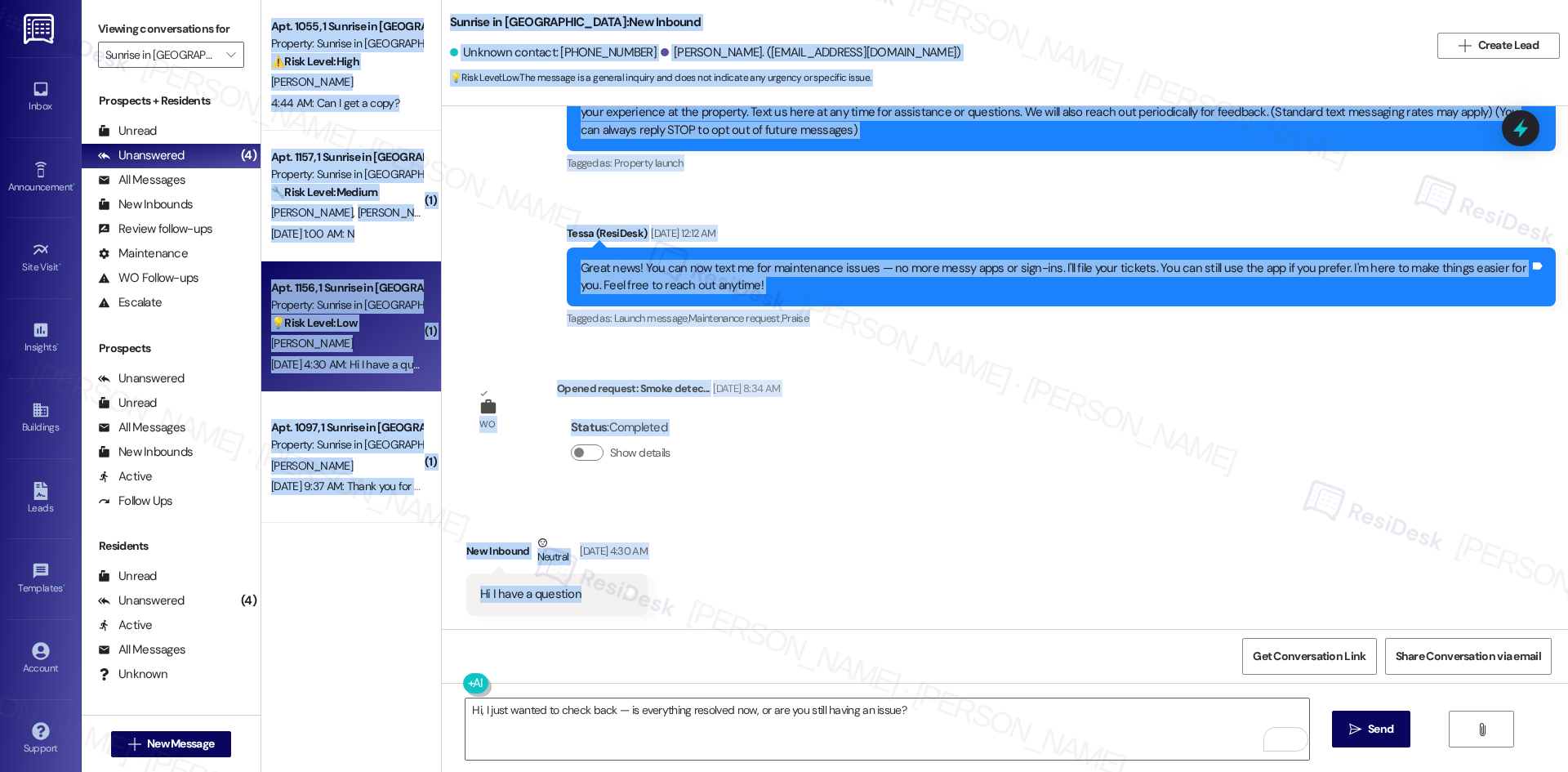
drag, startPoint x: 582, startPoint y: 594, endPoint x: 414, endPoint y: 591, distance: 168.0
click at [414, 591] on div "Apt. 1055, 1 Sunrise in Chandler Property: Sunrise in Chandler ⚠️ Risk Level: H…" at bounding box center [914, 386] width 1307 height 772
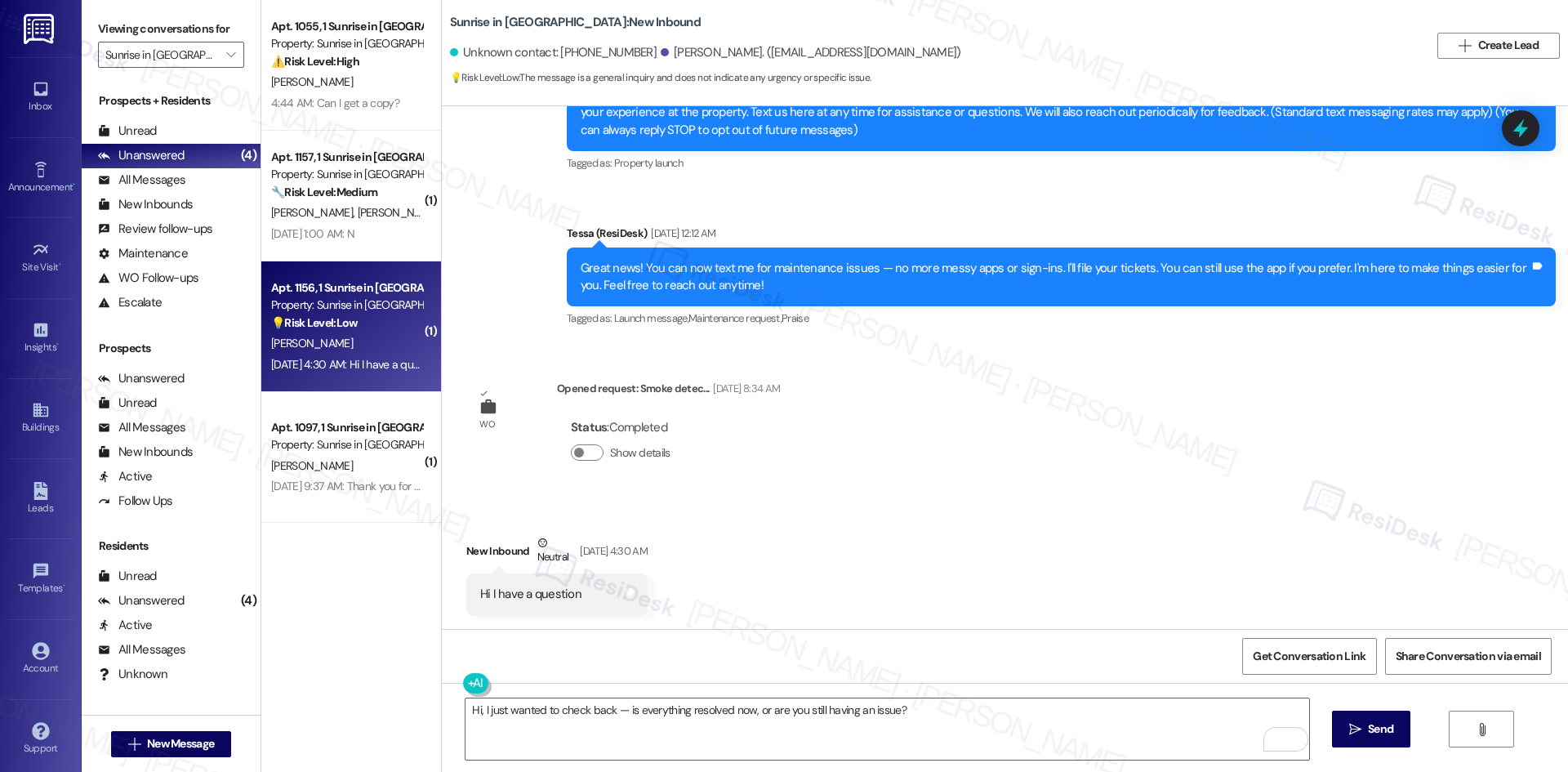
click at [660, 575] on div "Received via SMS New Inbound Neutral Aug 30, 2025 at 4:30 AM Hi I have a questi…" at bounding box center [556, 575] width 206 height 106
drag, startPoint x: 580, startPoint y: 592, endPoint x: 455, endPoint y: 591, distance: 125.0
click at [466, 591] on div "Hi I have a question Tags and notes" at bounding box center [556, 594] width 181 height 41
copy div "Hi I have a question"
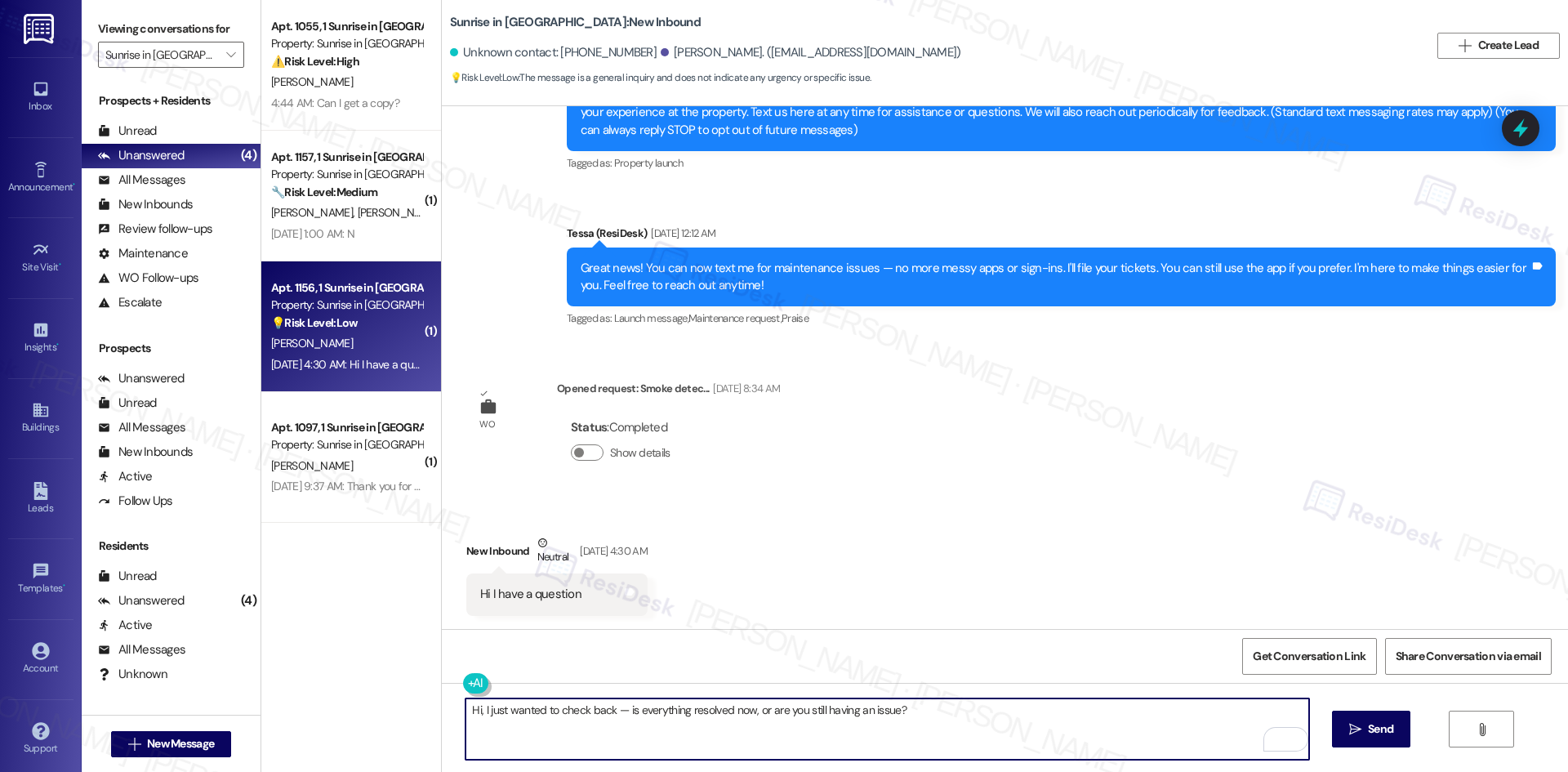
click at [829, 727] on textarea "Hi, I just wanted to check back — is everything resolved now, or are you still …" at bounding box center [887, 729] width 843 height 61
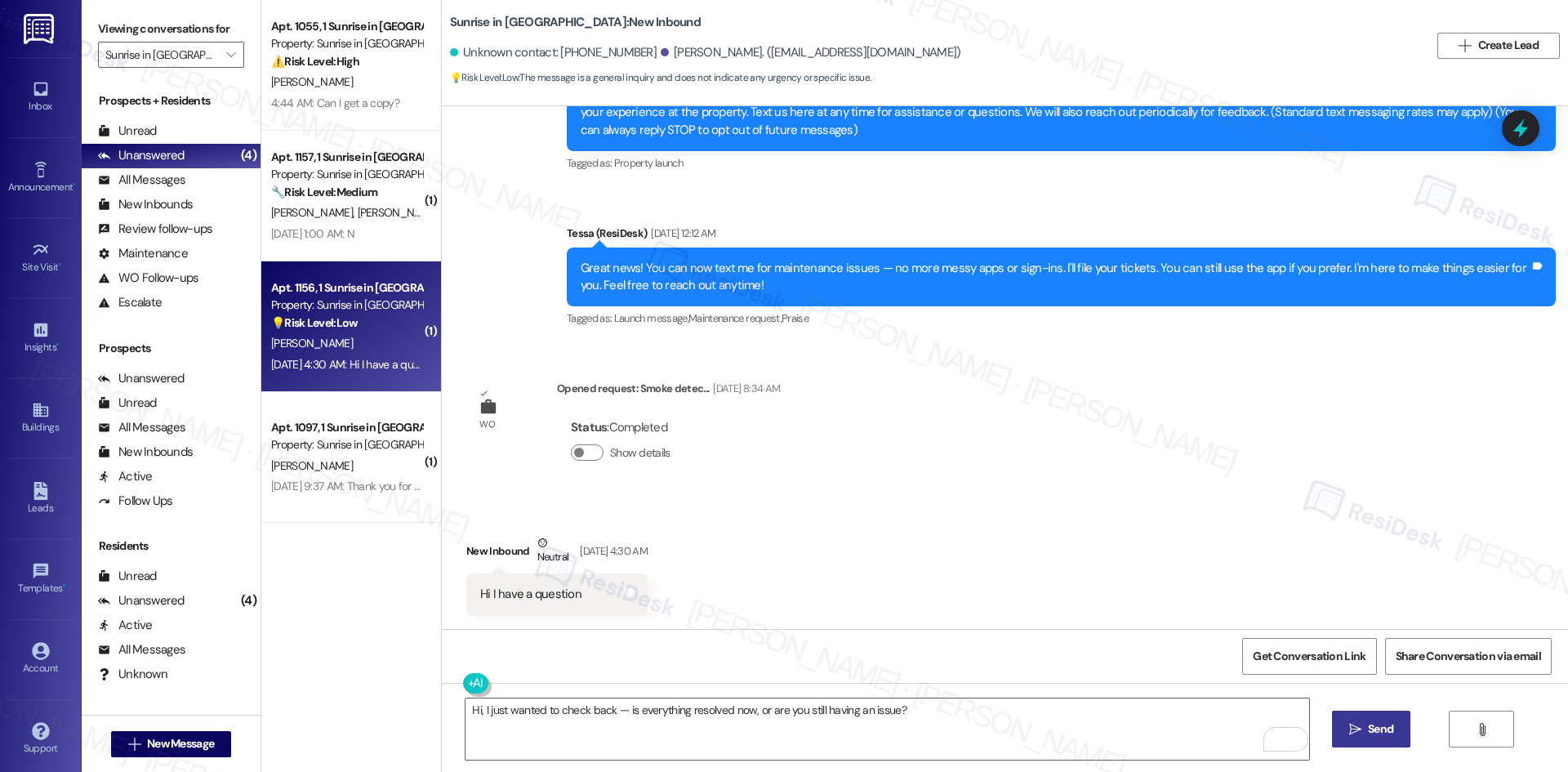
click at [1356, 734] on icon "" at bounding box center [1355, 729] width 12 height 13
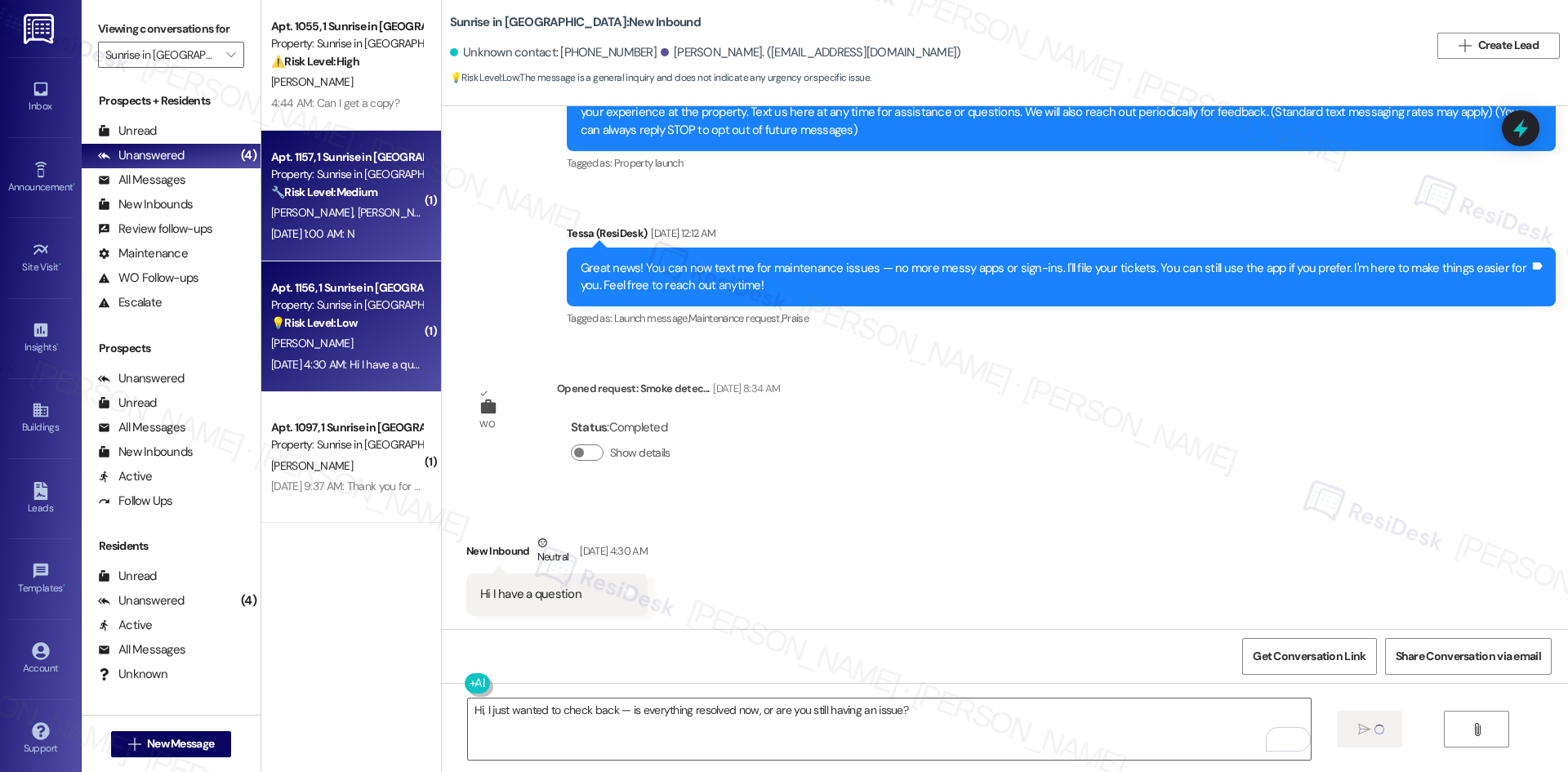
click at [357, 215] on span "D. Nez Jr" at bounding box center [397, 212] width 82 height 15
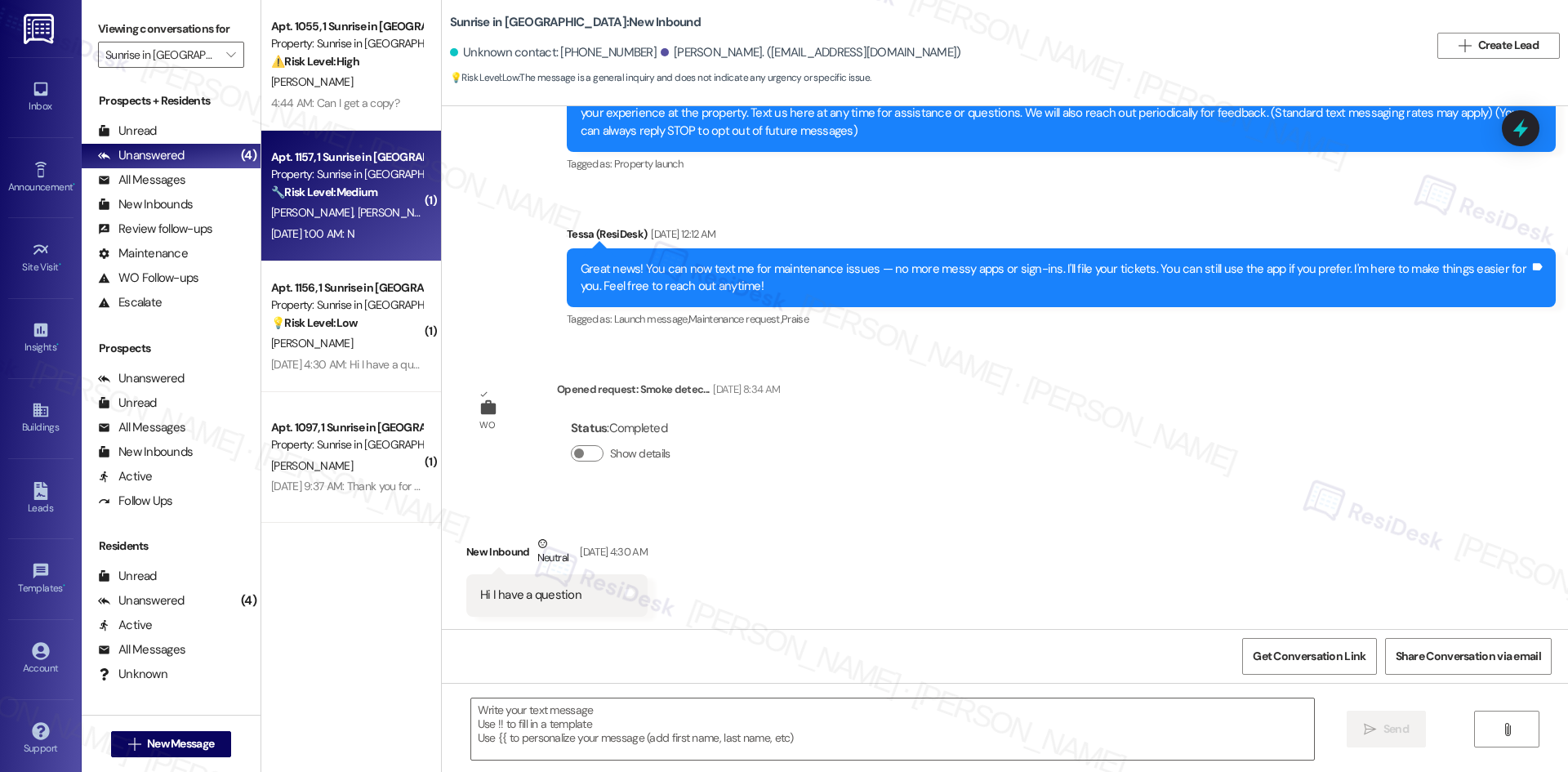
type textarea "Fetching suggested responses. Please feel free to read through the conversation…"
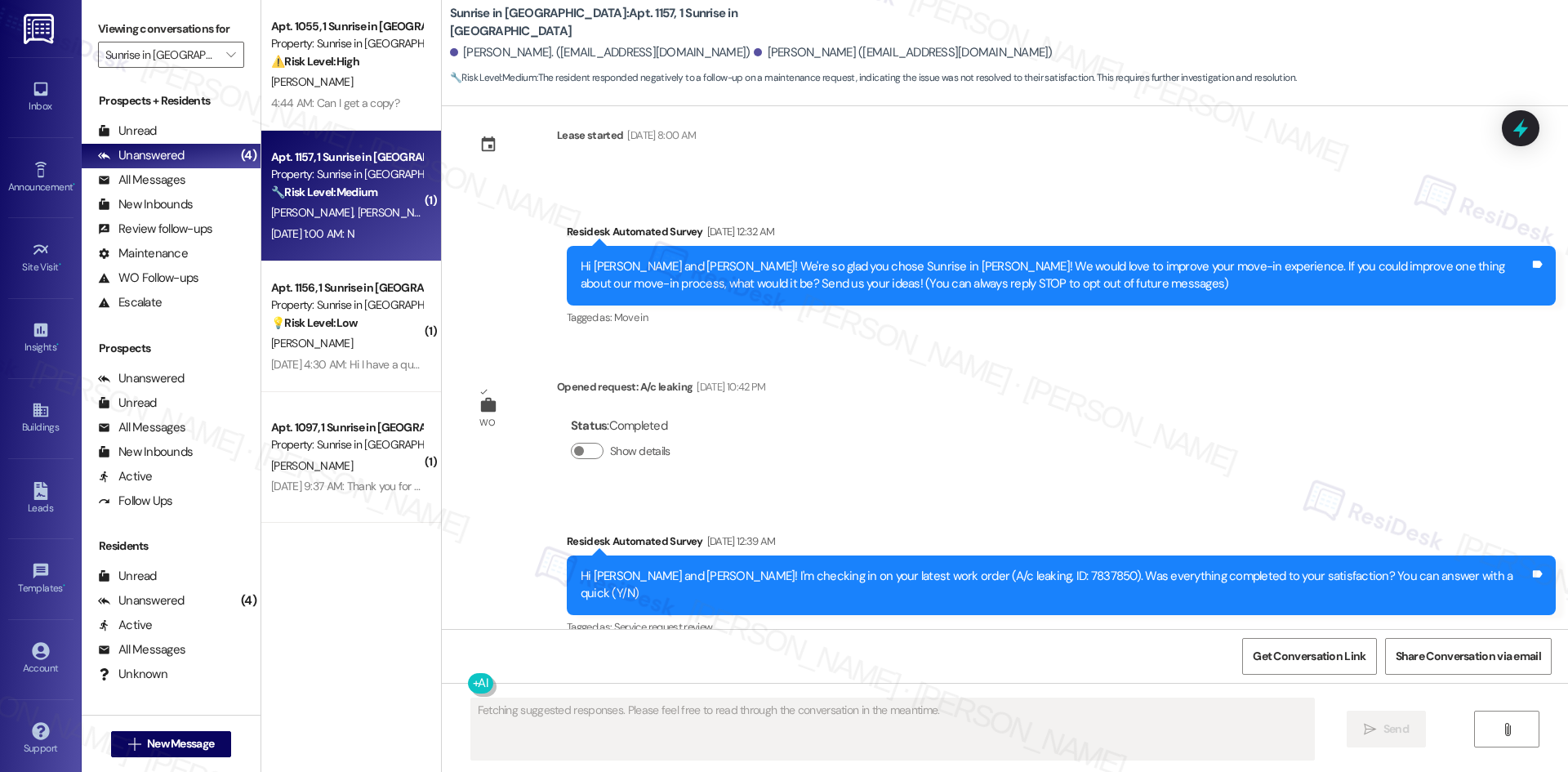
scroll to position [171, 0]
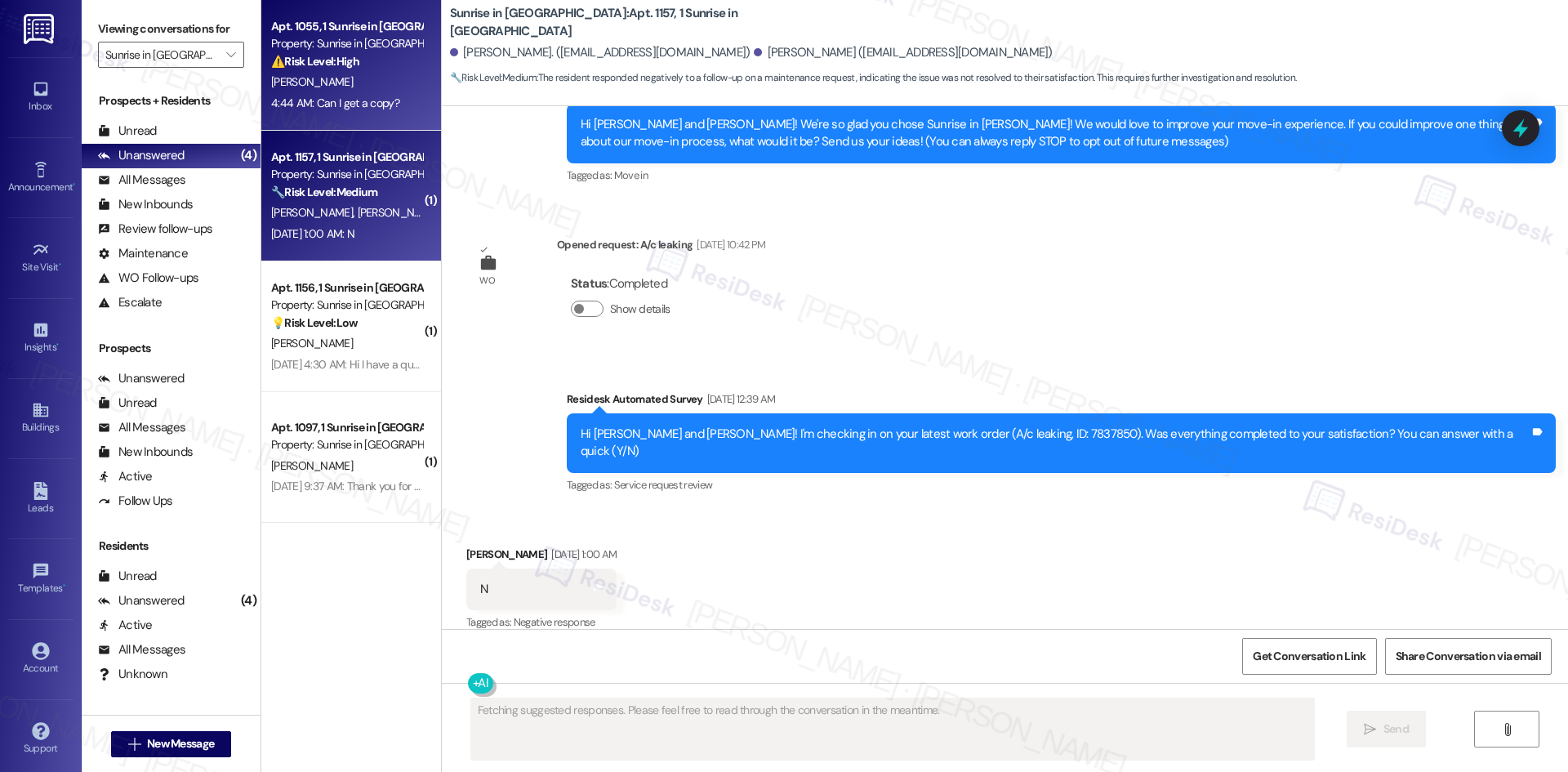
click at [318, 106] on div "4:44 AM: Can I get a copy? 4:44 AM: Can I get a copy?" at bounding box center [335, 102] width 128 height 15
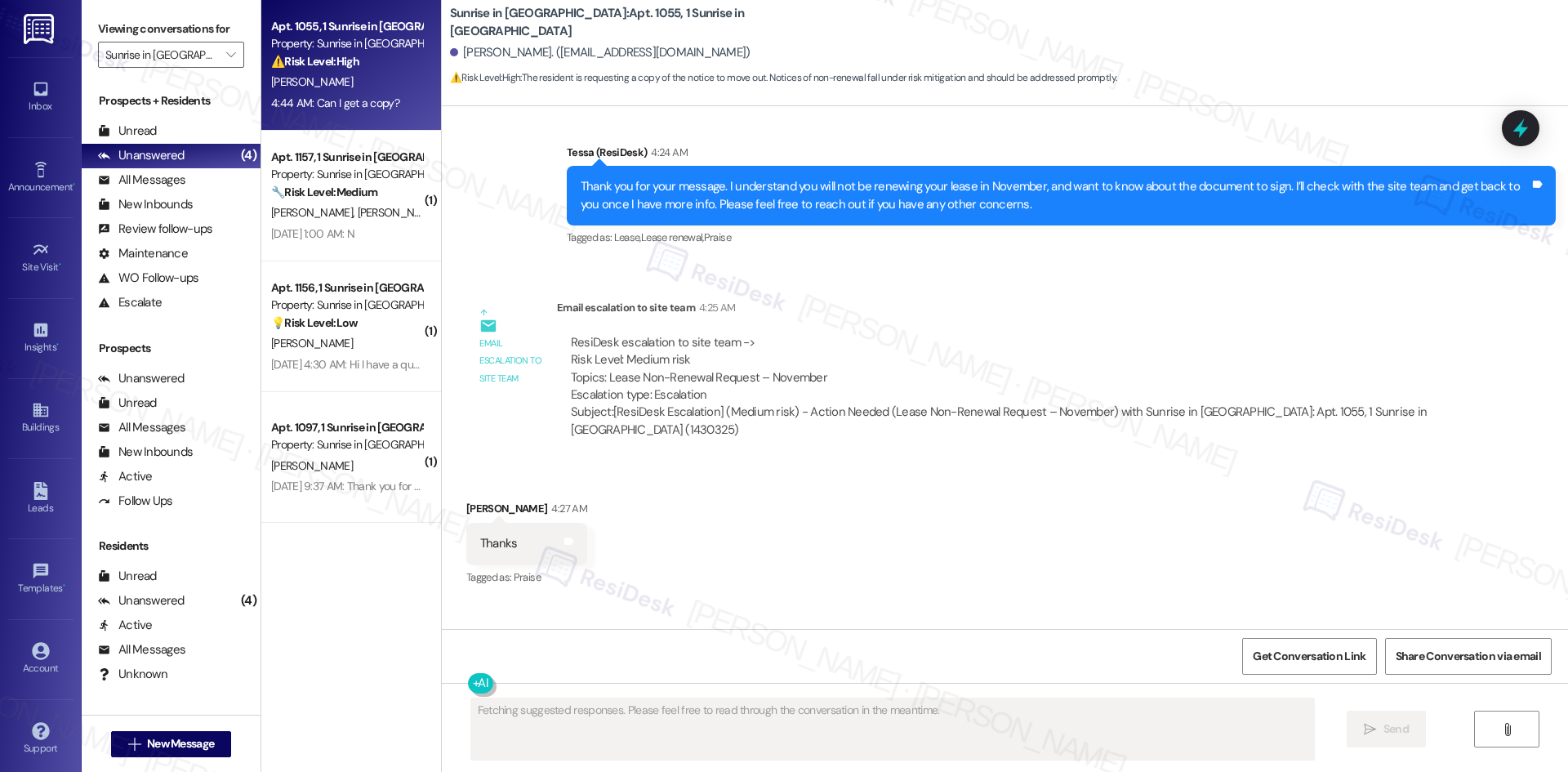
scroll to position [3308, 0]
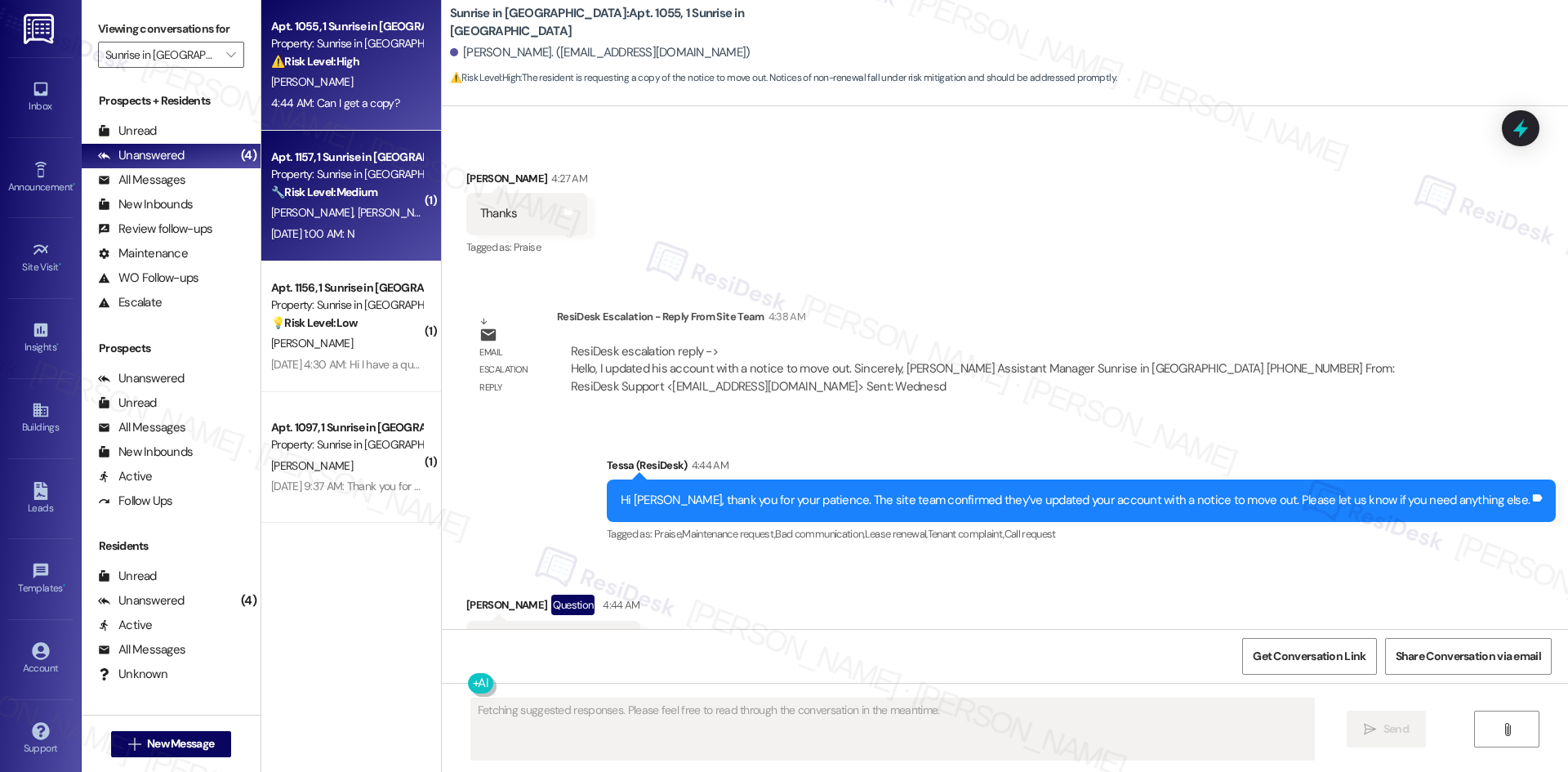
click at [338, 151] on div "Apt. 1157, 1 Sunrise in Chandler" at bounding box center [347, 157] width 151 height 17
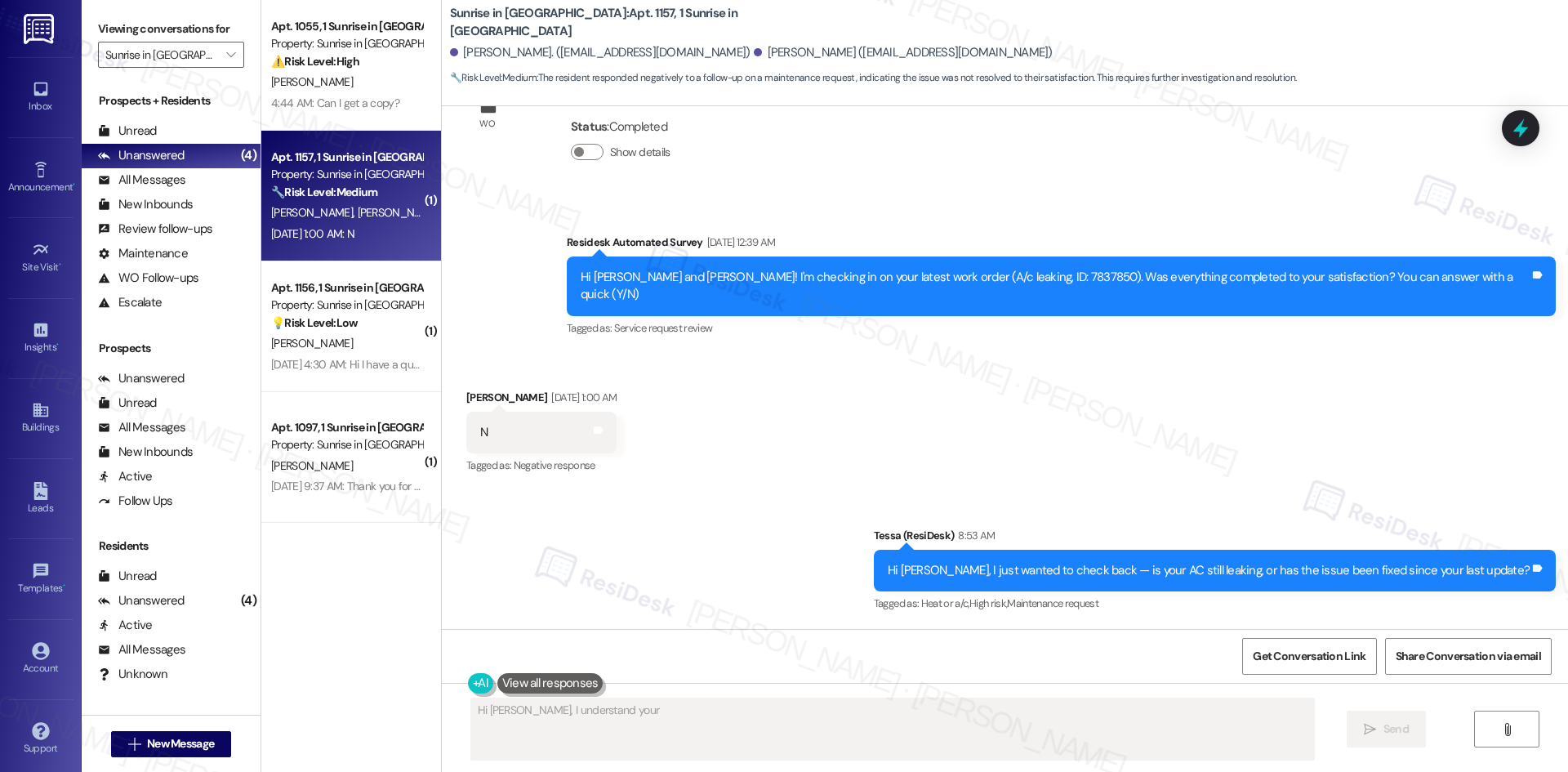
scroll to position [311, 0]
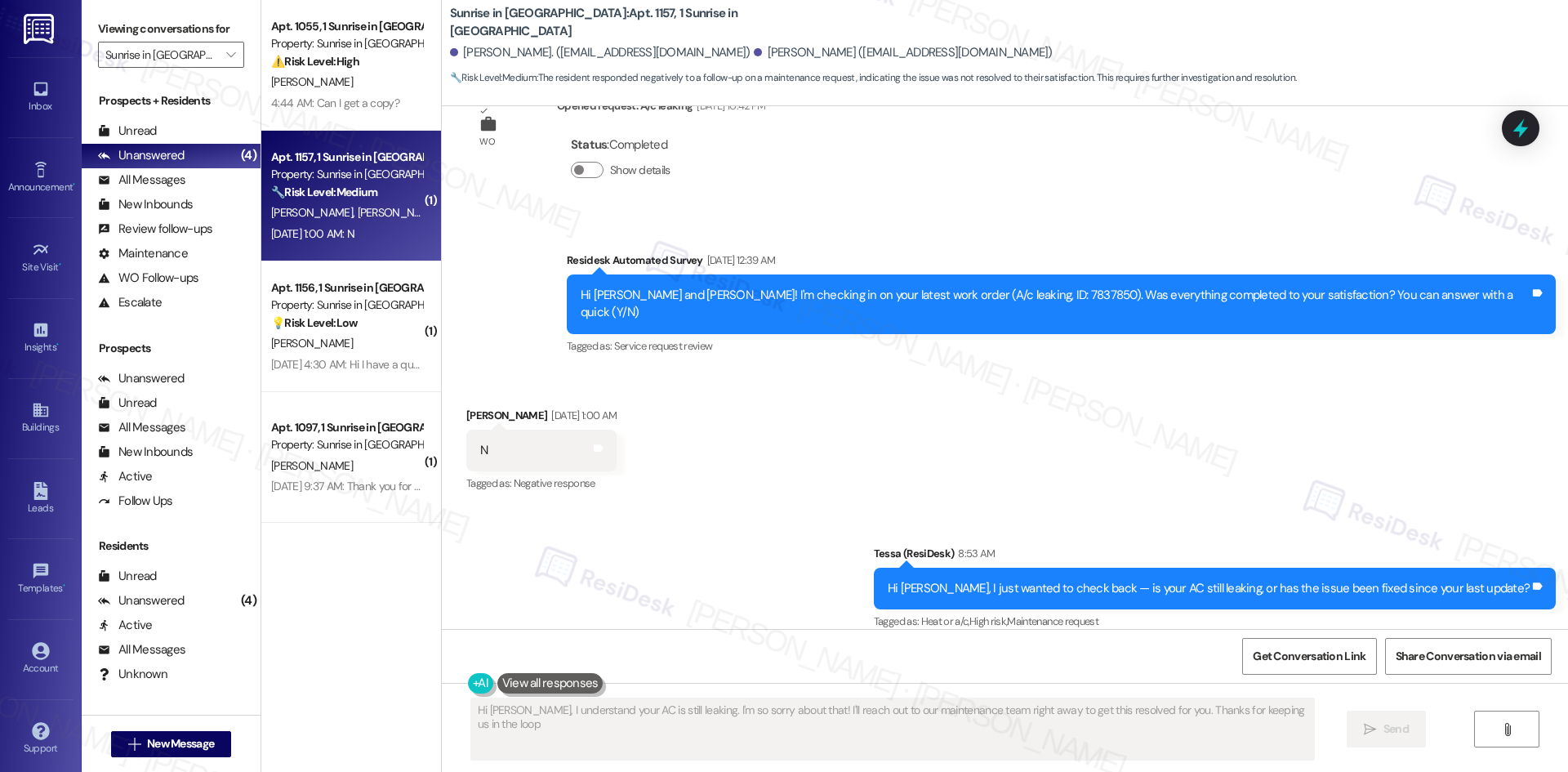
type textarea "Hi Jessica, I understand your AC is still leaking. I'm so sorry about that! I'l…"
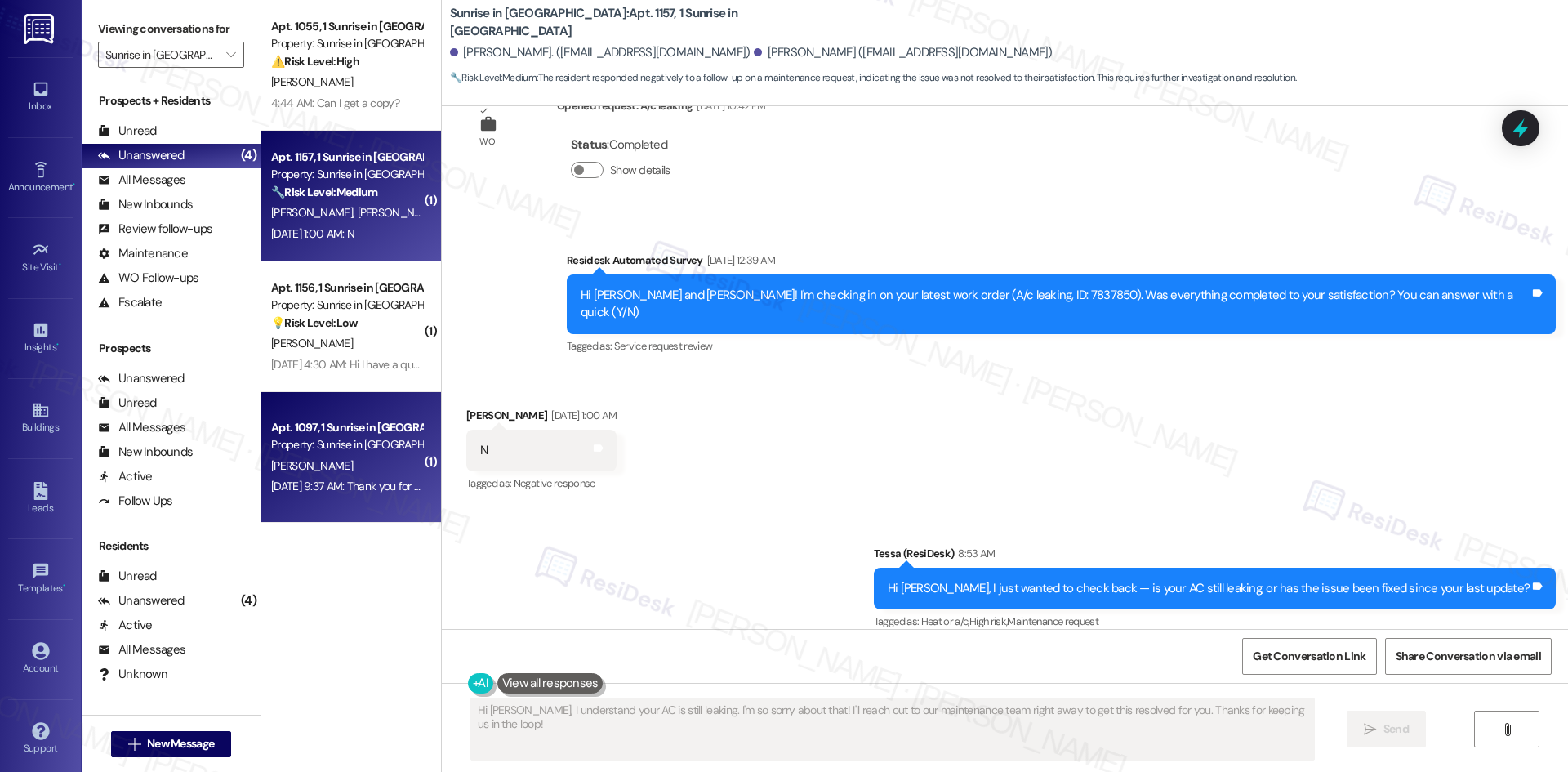
click at [316, 479] on div "Aug 29, 2025 at 9:37 AM: Thank you for your message. Our offices are currently …" at bounding box center [766, 485] width 989 height 15
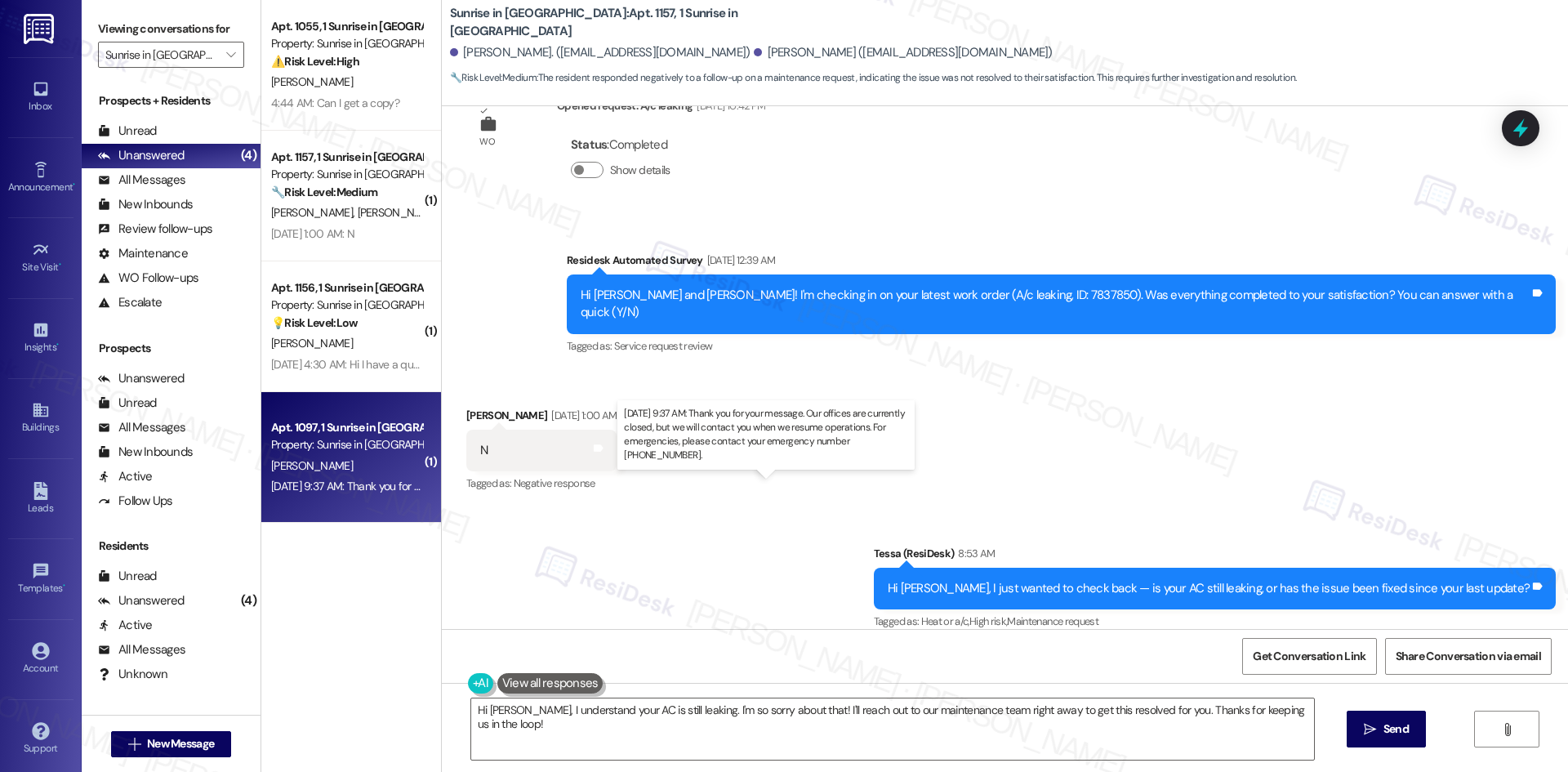
scroll to position [43, 0]
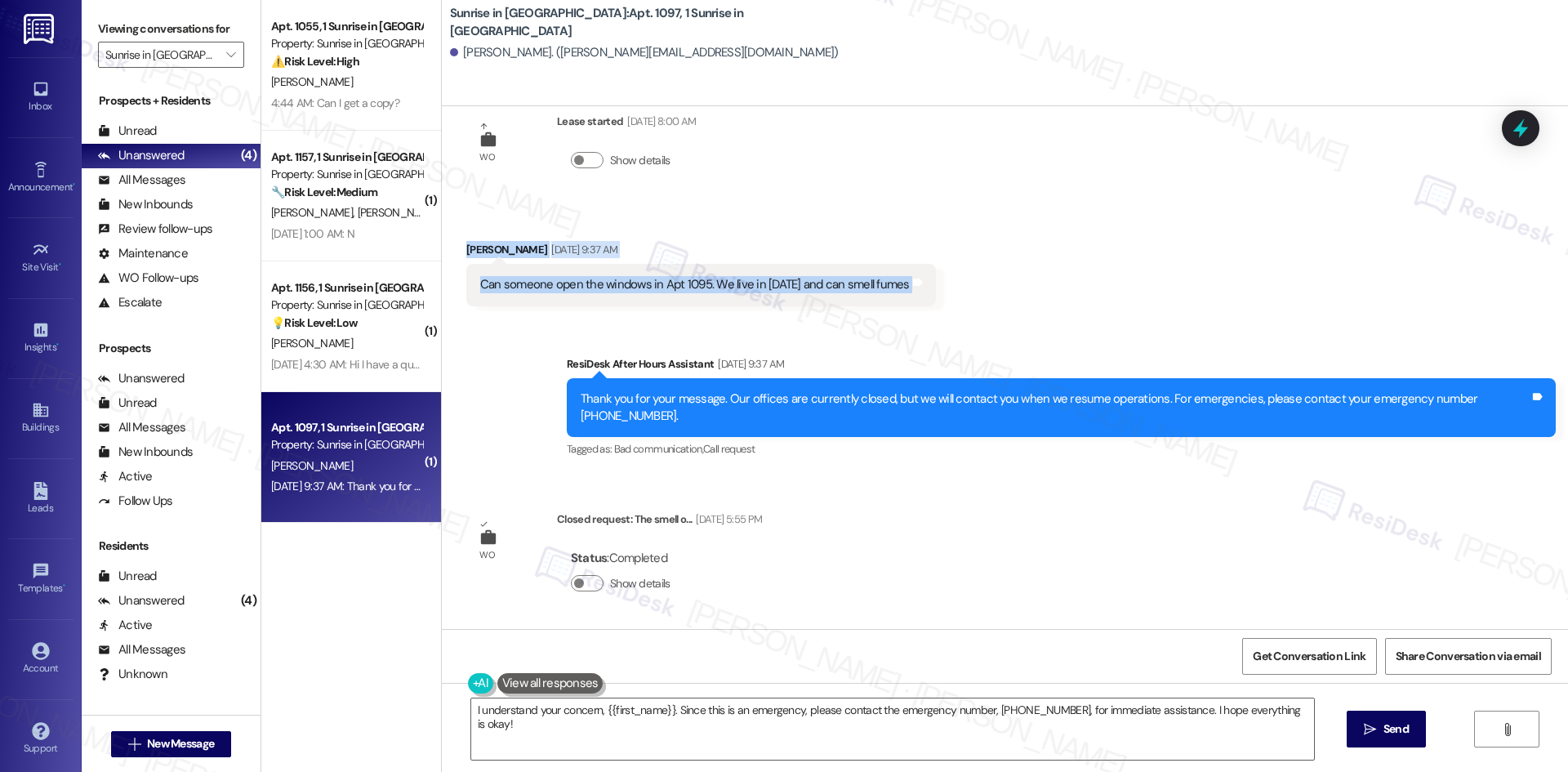
drag, startPoint x: 477, startPoint y: 250, endPoint x: 909, endPoint y: 281, distance: 433.1
click at [909, 281] on div "Received via SMS Carolee Yazzie Aug 29, 2025 at 9:37 AM Can someone open the wi…" at bounding box center [1005, 261] width 1126 height 114
copy div "Carolee Yazzie Aug 29, 2025 at 9:37 AM Can someone open the windows in Apt 1095…"
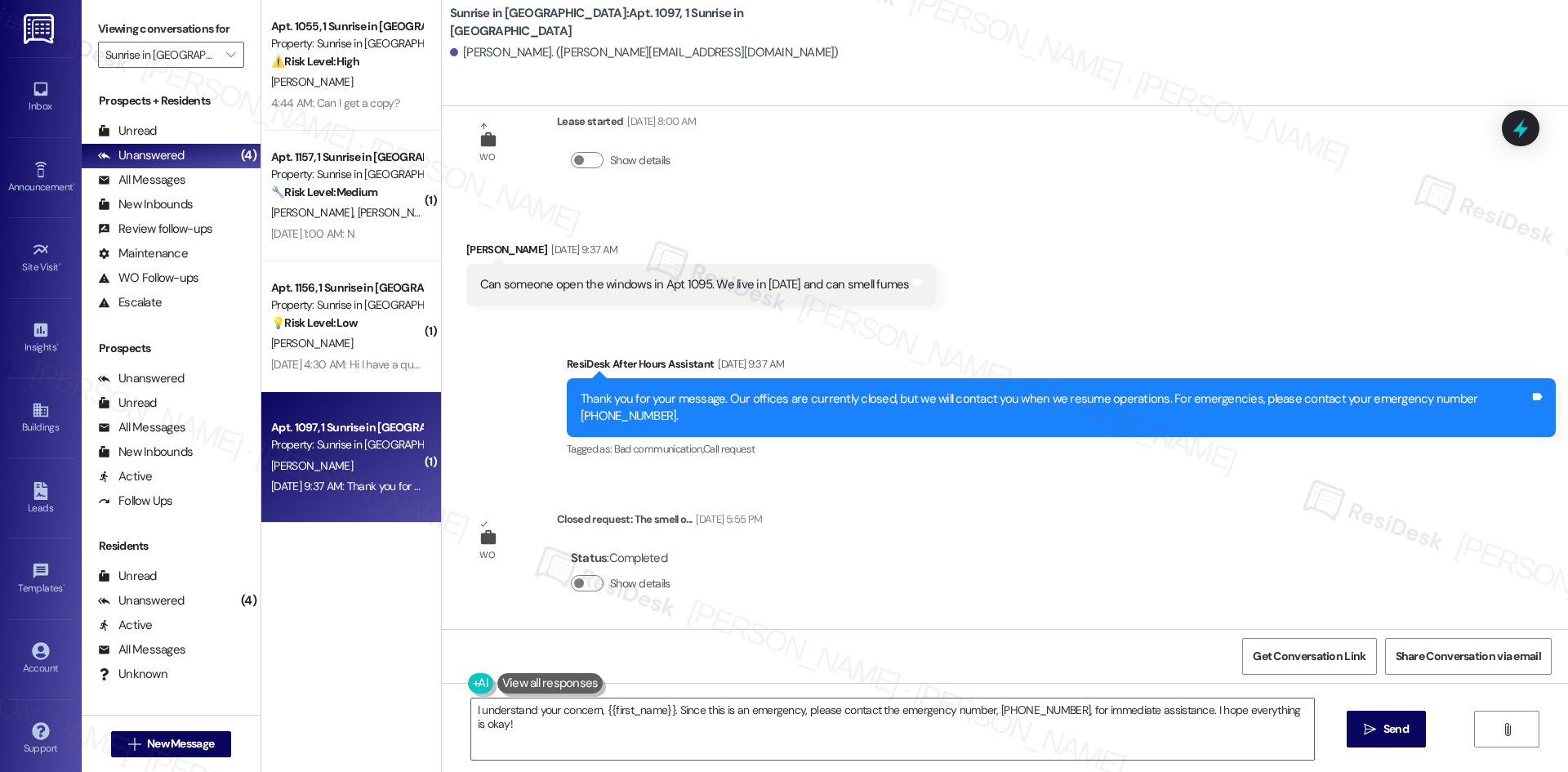
click at [949, 334] on div "Sent via SMS ResiDesk After Hours Assistant Aug 29, 2025 at 9:37 AM Thank you f…" at bounding box center [1005, 396] width 1126 height 155
click at [762, 728] on textarea "I understand your concern, {{first_name}}. Since this is an emergency, please c…" at bounding box center [893, 729] width 843 height 61
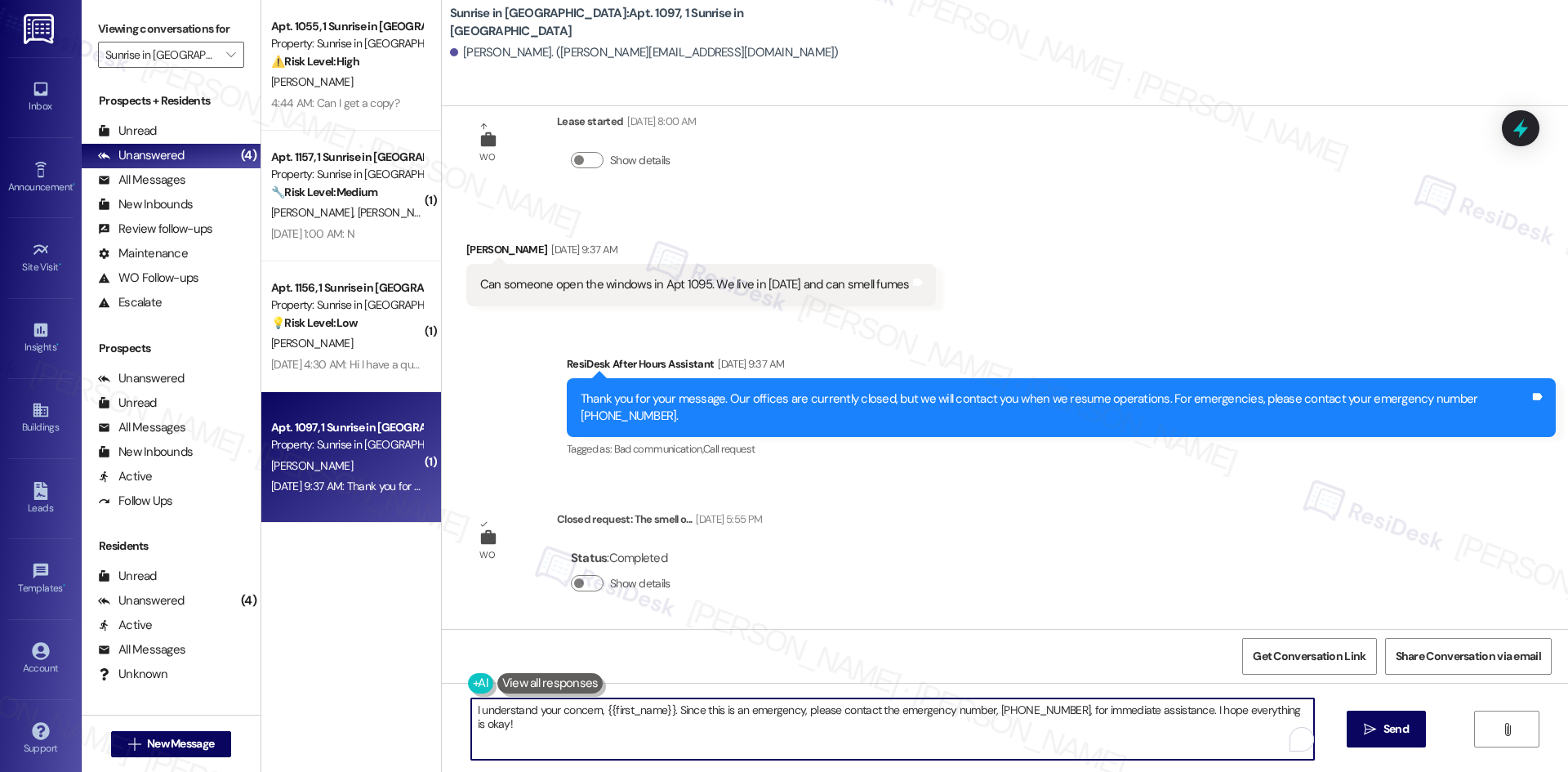
paste textarea "Hi Carolee, I just wanted to check back — are you still noticing fumes in Apt. …"
type textarea "Hi Carolee, I just wanted to check back — are you still noticing fumes in Apt. …"
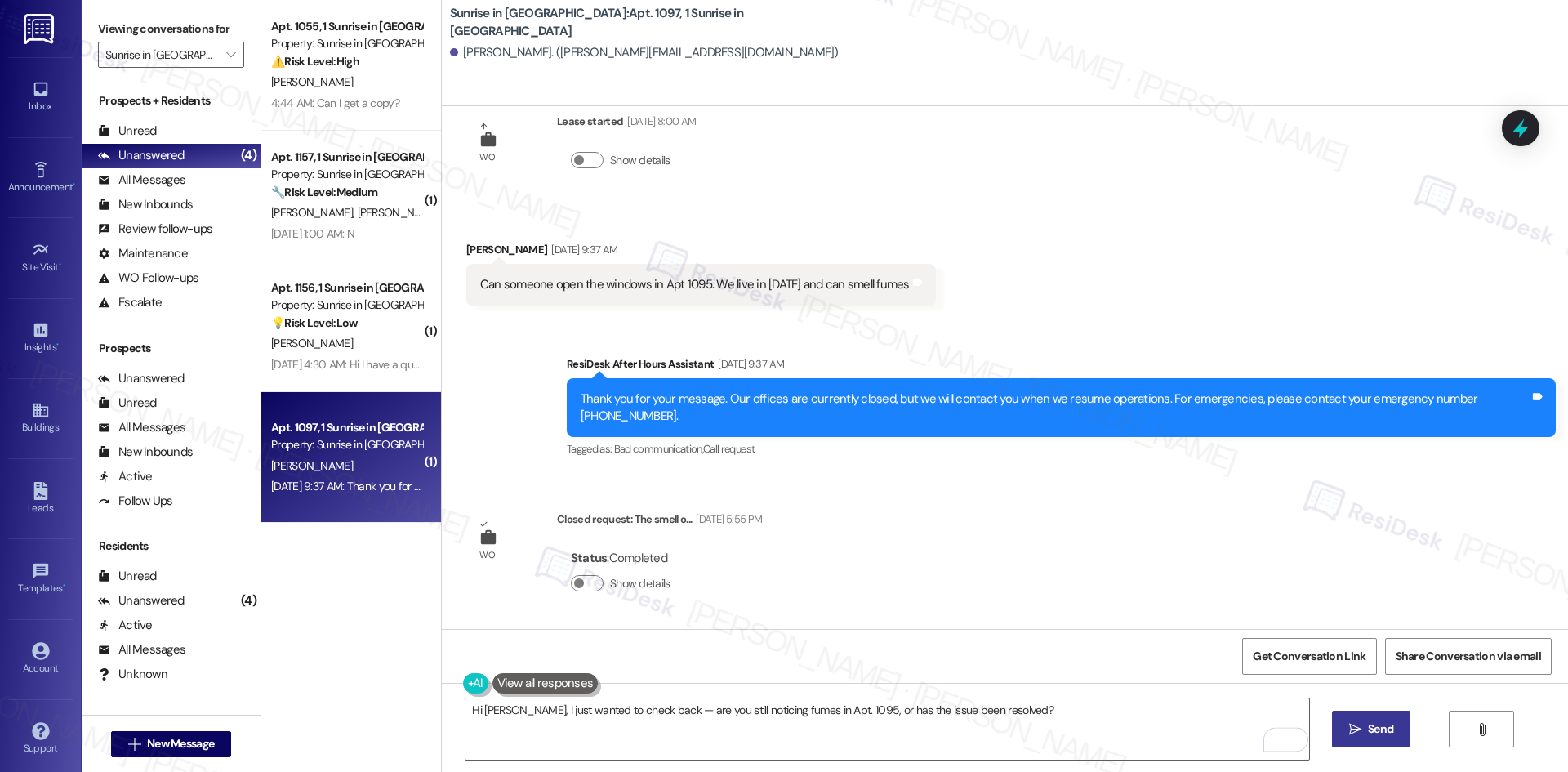
click at [1370, 733] on span "Send" at bounding box center [1380, 729] width 25 height 17
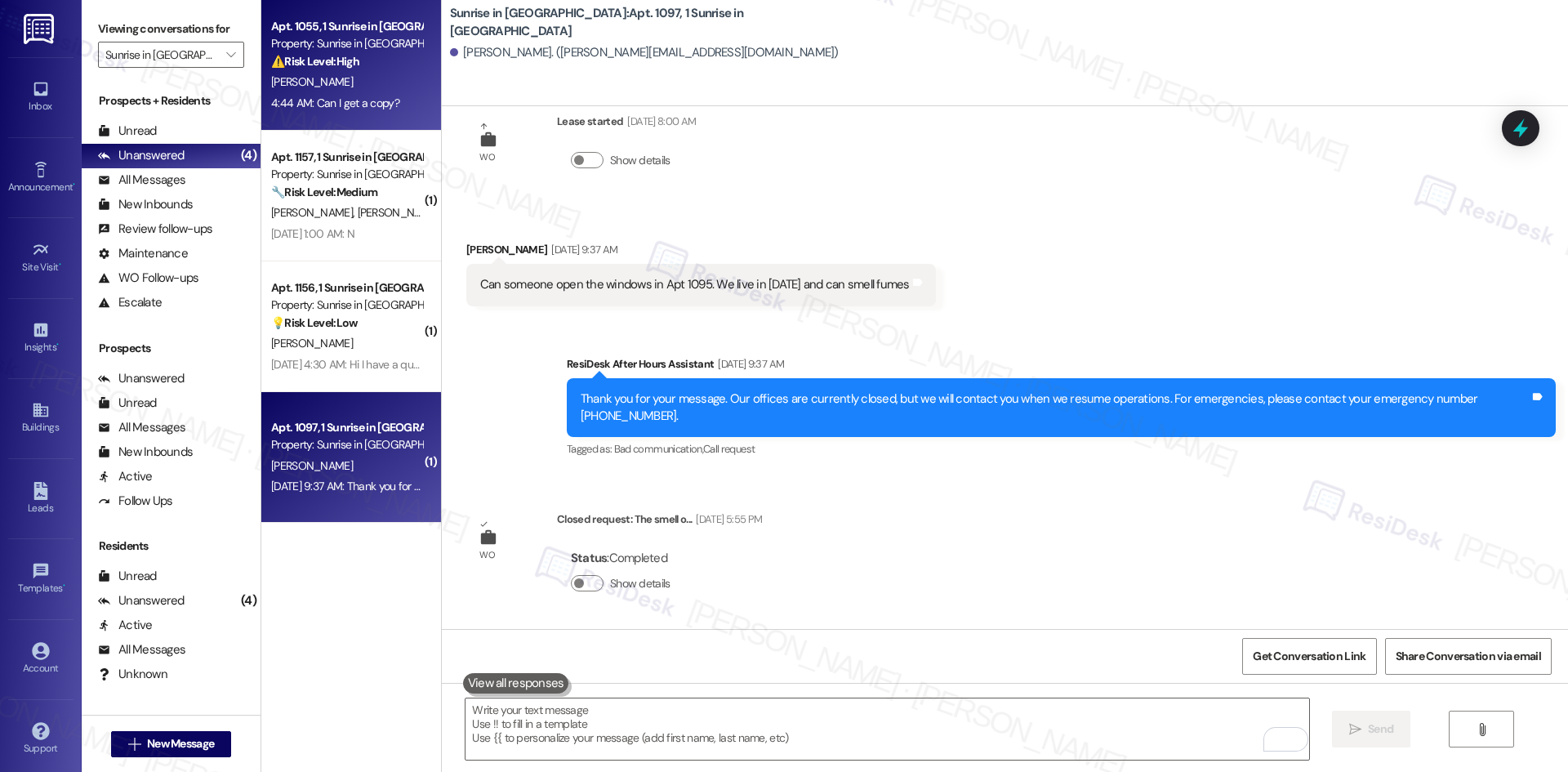
click at [340, 96] on div "4:44 AM: Can I get a copy? 4:44 AM: Can I get a copy?" at bounding box center [335, 102] width 128 height 15
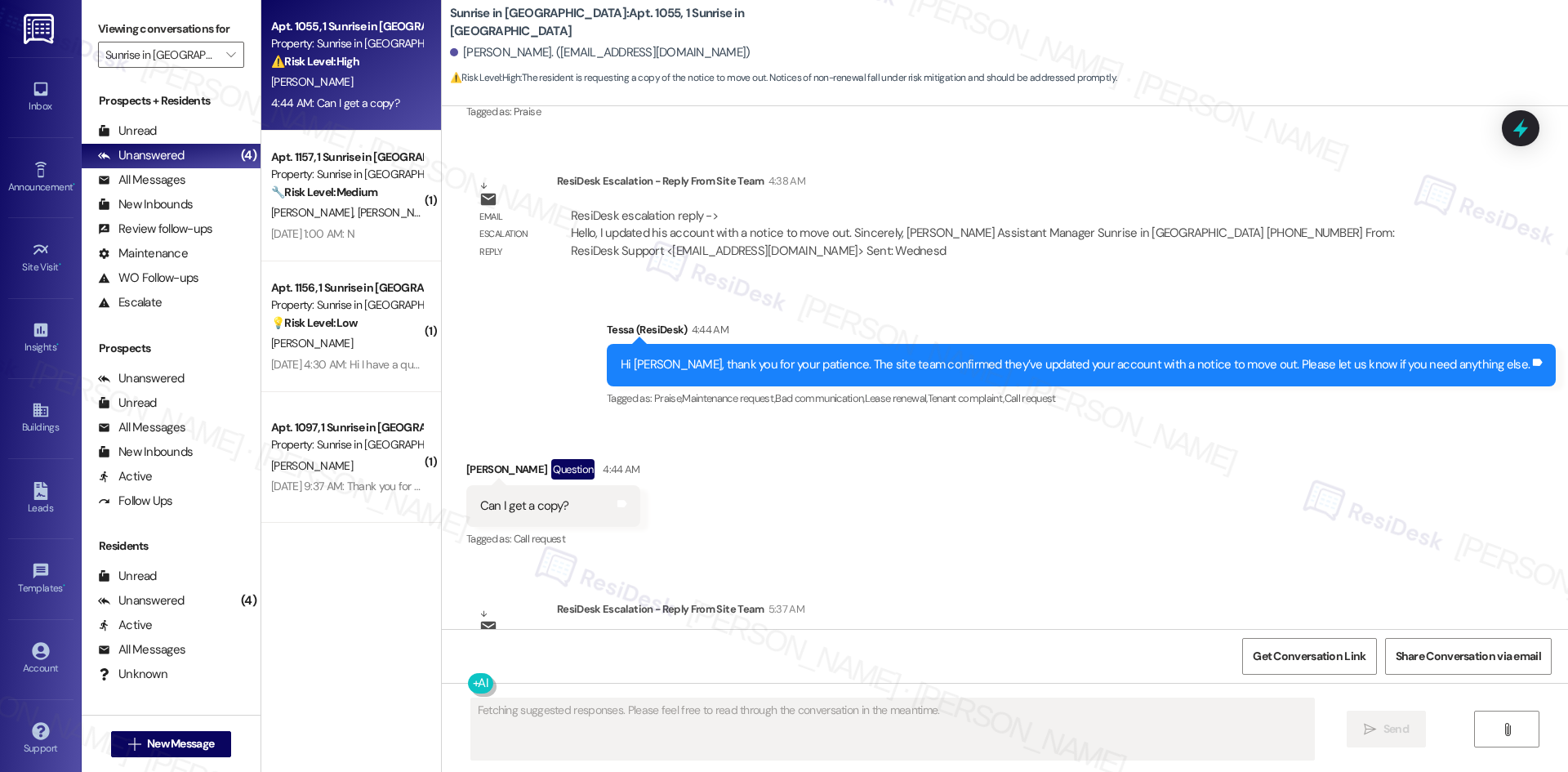
scroll to position [3457, 0]
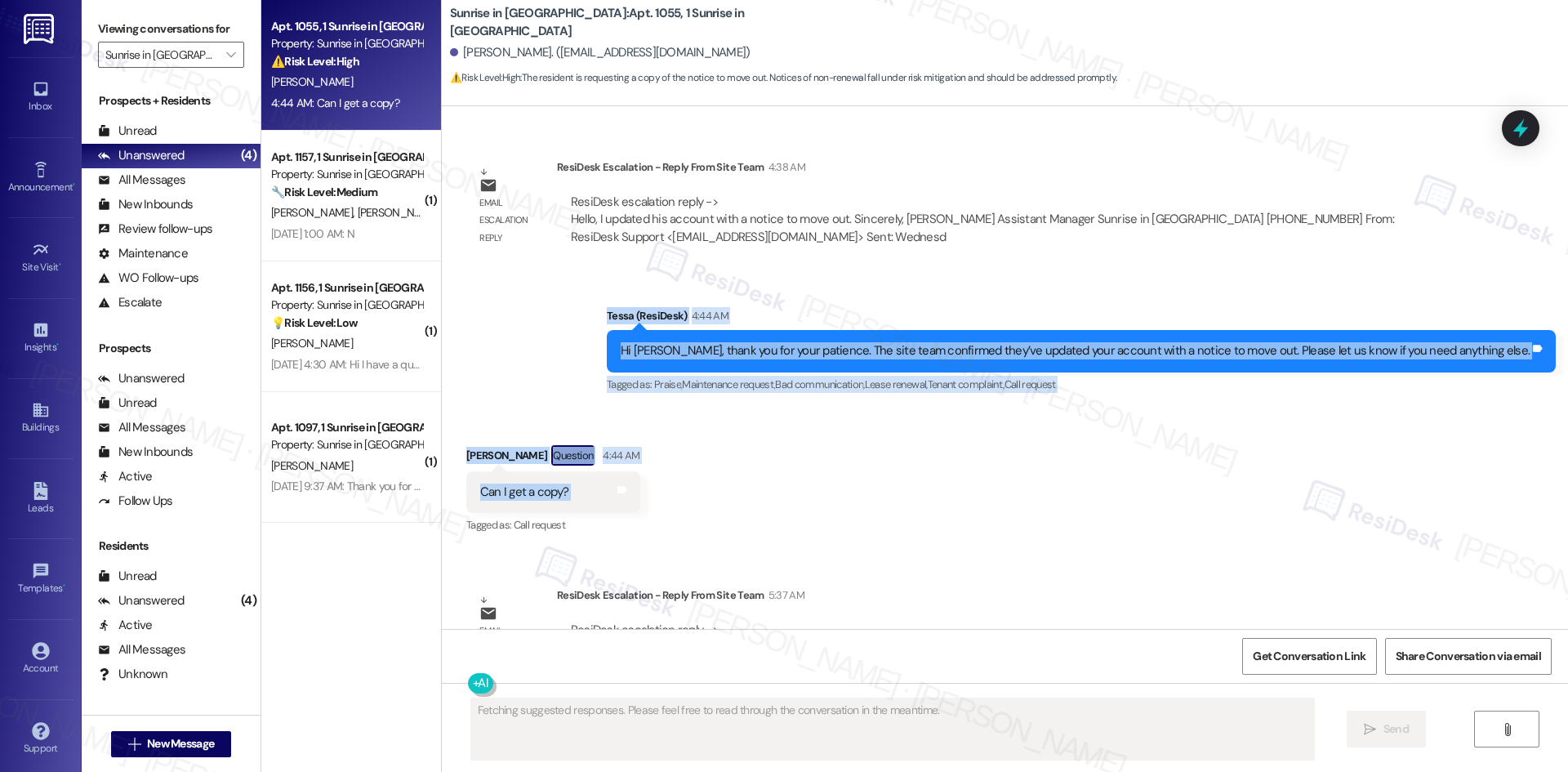
drag, startPoint x: 677, startPoint y: 250, endPoint x: 596, endPoint y: 443, distance: 209.3
click at [775, 417] on div "Lease started Nov 01, 2024 at 8:00 AM Announcement, sent via SMS Tessa (ResiDes…" at bounding box center [1005, 367] width 1126 height 523
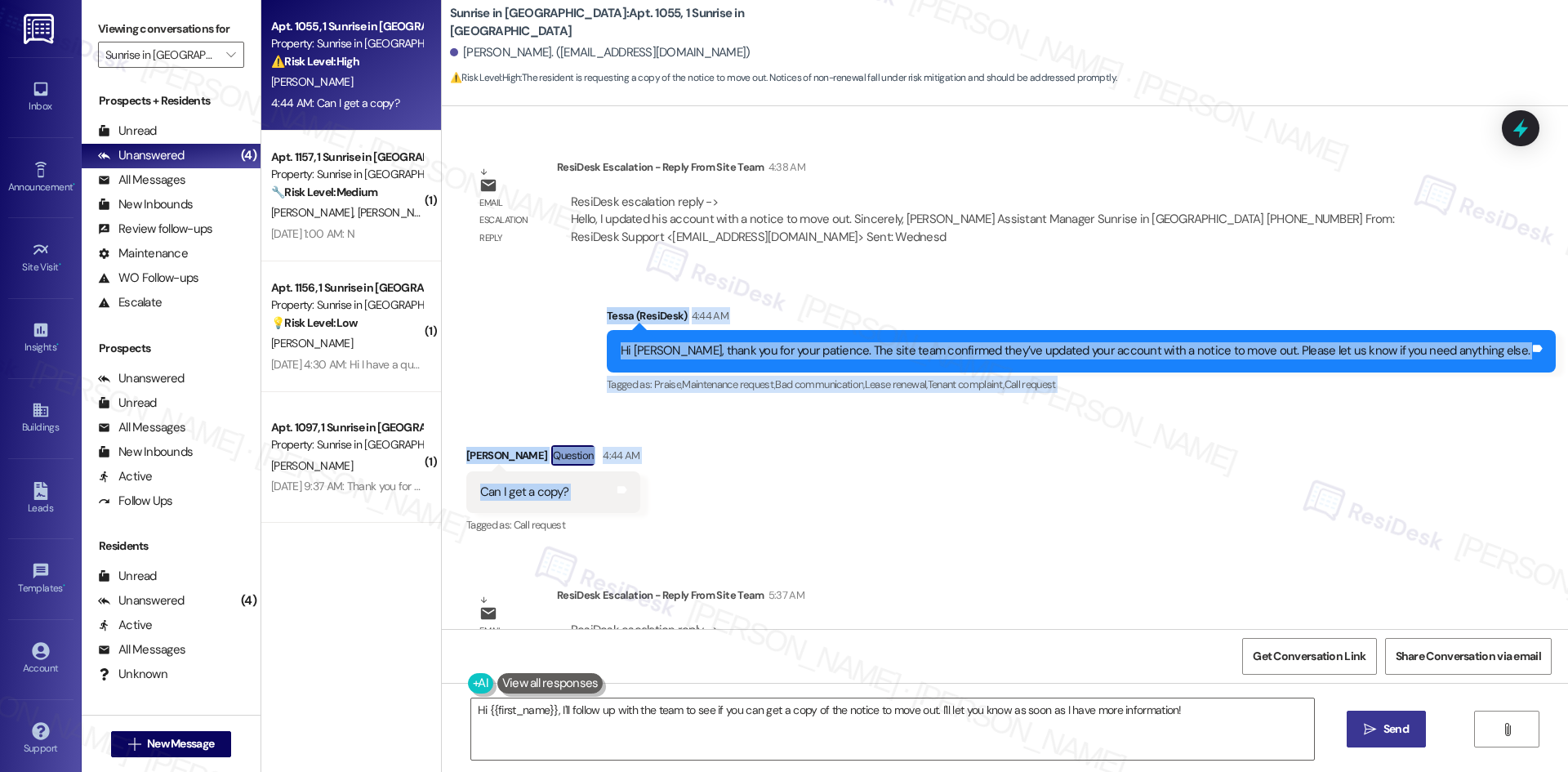
copy div "Tessa (ResiDesk) 4:44 AM Hi Mariano, thank you for your patience. The site team…"
drag, startPoint x: 708, startPoint y: 398, endPoint x: 643, endPoint y: 394, distance: 65.1
click at [710, 409] on div "Received via SMS Mariano Rivera Question 4:44 AM Can I get a copy? Tags and not…" at bounding box center [1005, 479] width 1126 height 141
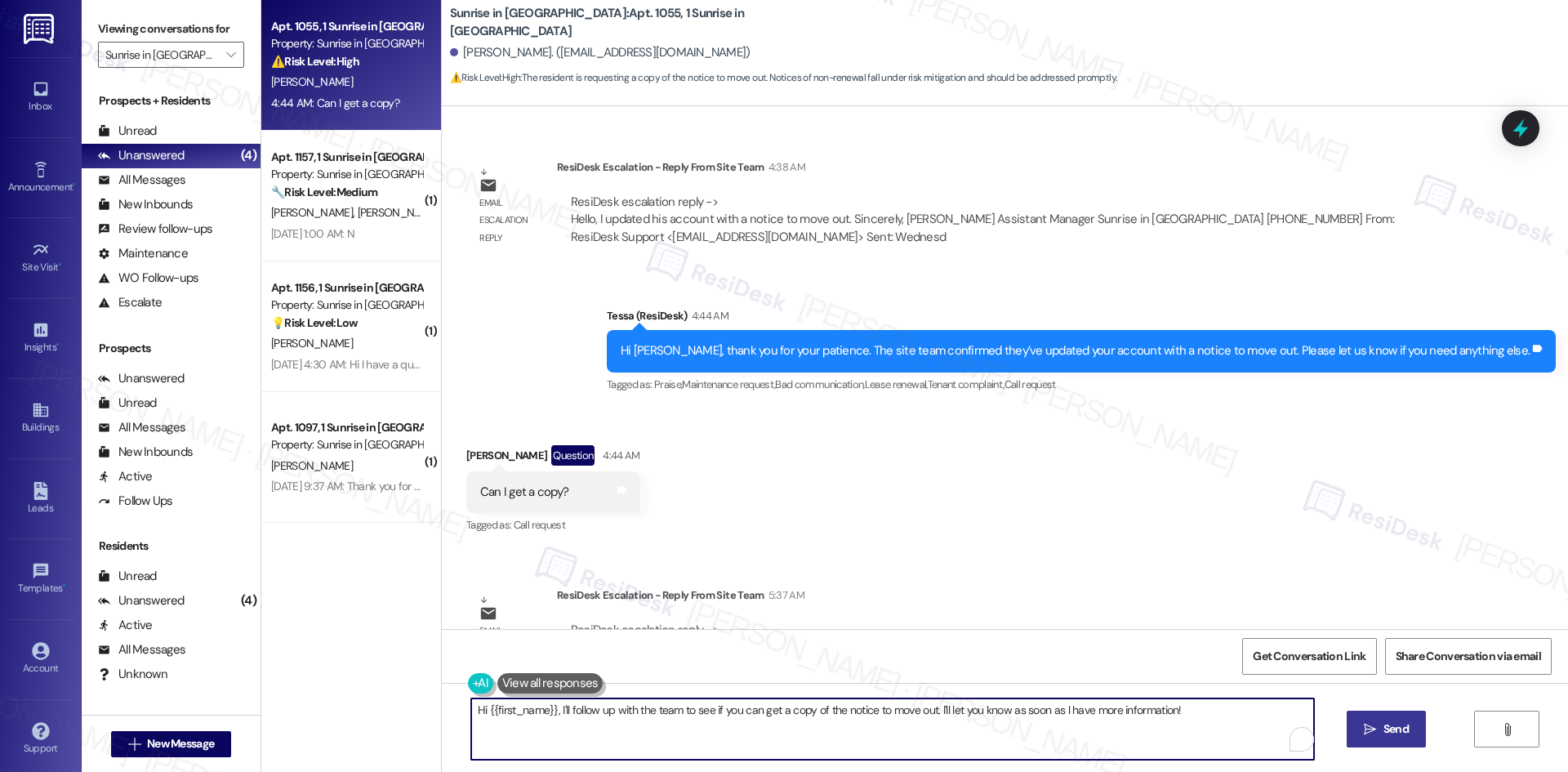
click at [616, 719] on textarea "Hi {{first_name}}, I'll follow up with the team to see if you can get a copy of…" at bounding box center [893, 729] width 843 height 61
paste textarea "I understand you’d like a copy of the move-out notice. I’ll check with the site…"
type textarea "I understand you’d like a copy of the move-out notice. I’ll check with the site…"
click at [1376, 732] on span "Send" at bounding box center [1380, 729] width 25 height 17
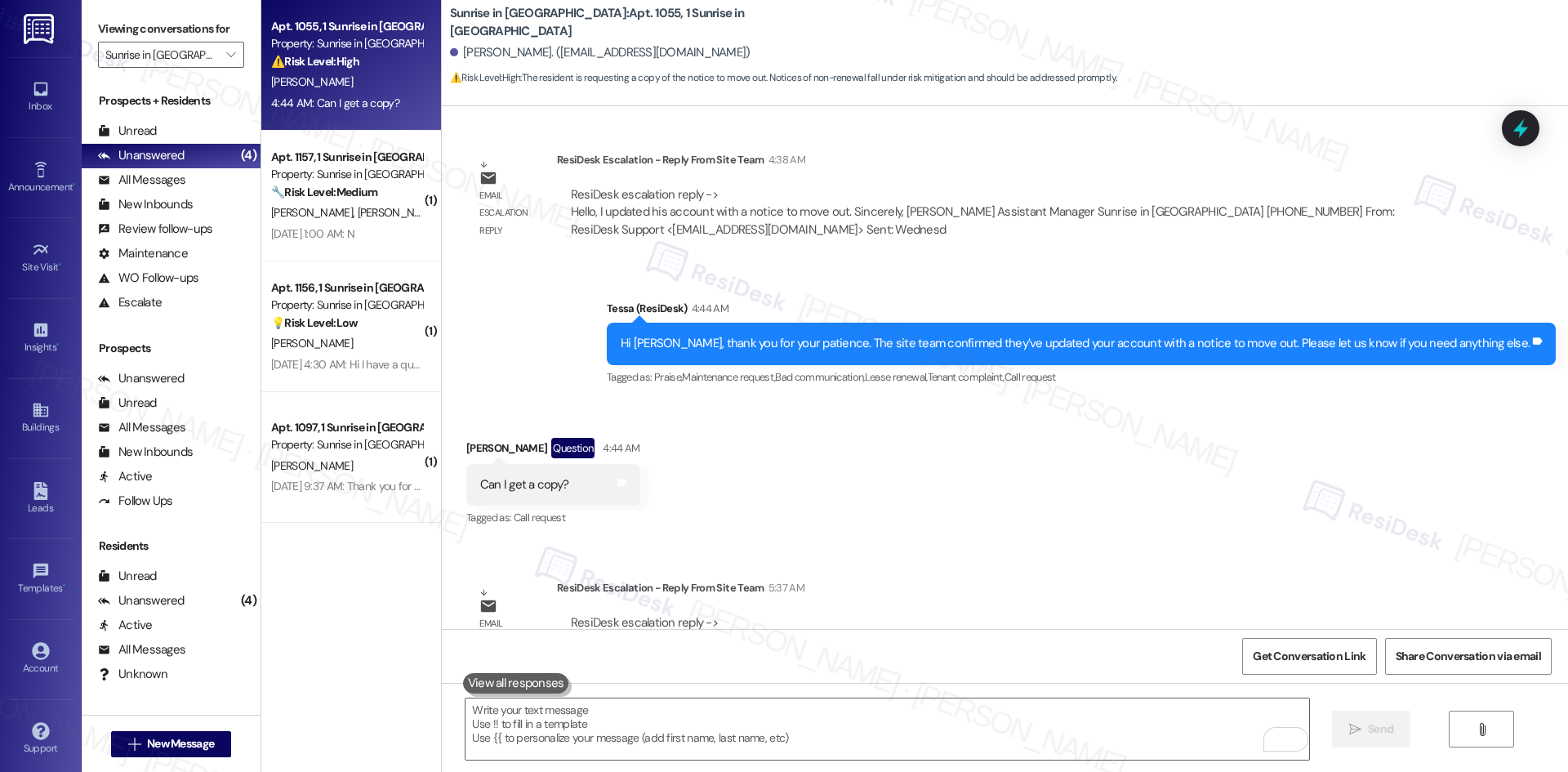
scroll to position [3572, 0]
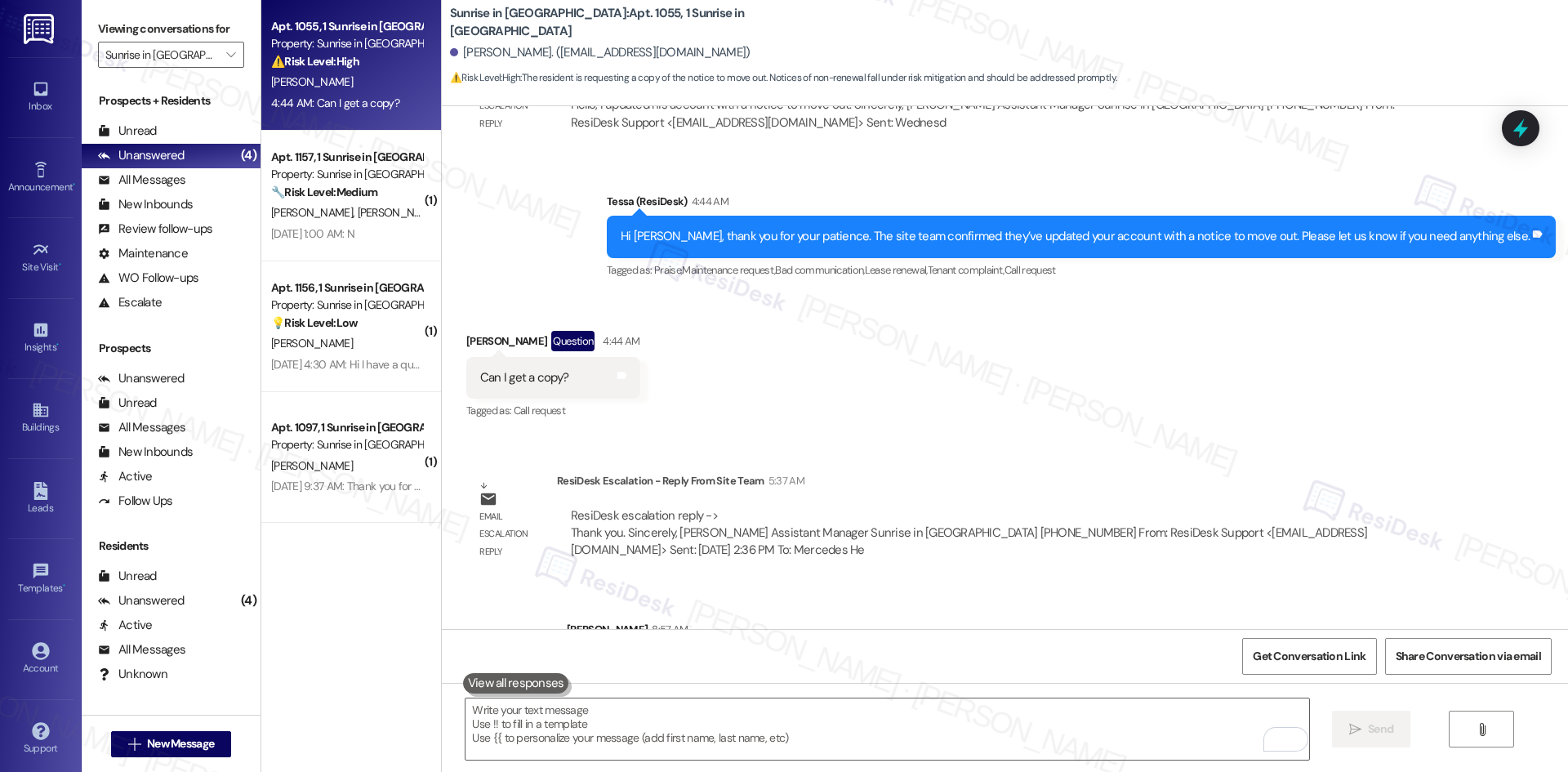
click at [1018, 584] on div "Sent via SMS Sarah 8:57 AM I understand you’d like a copy of the move-out notic…" at bounding box center [1005, 650] width 1126 height 132
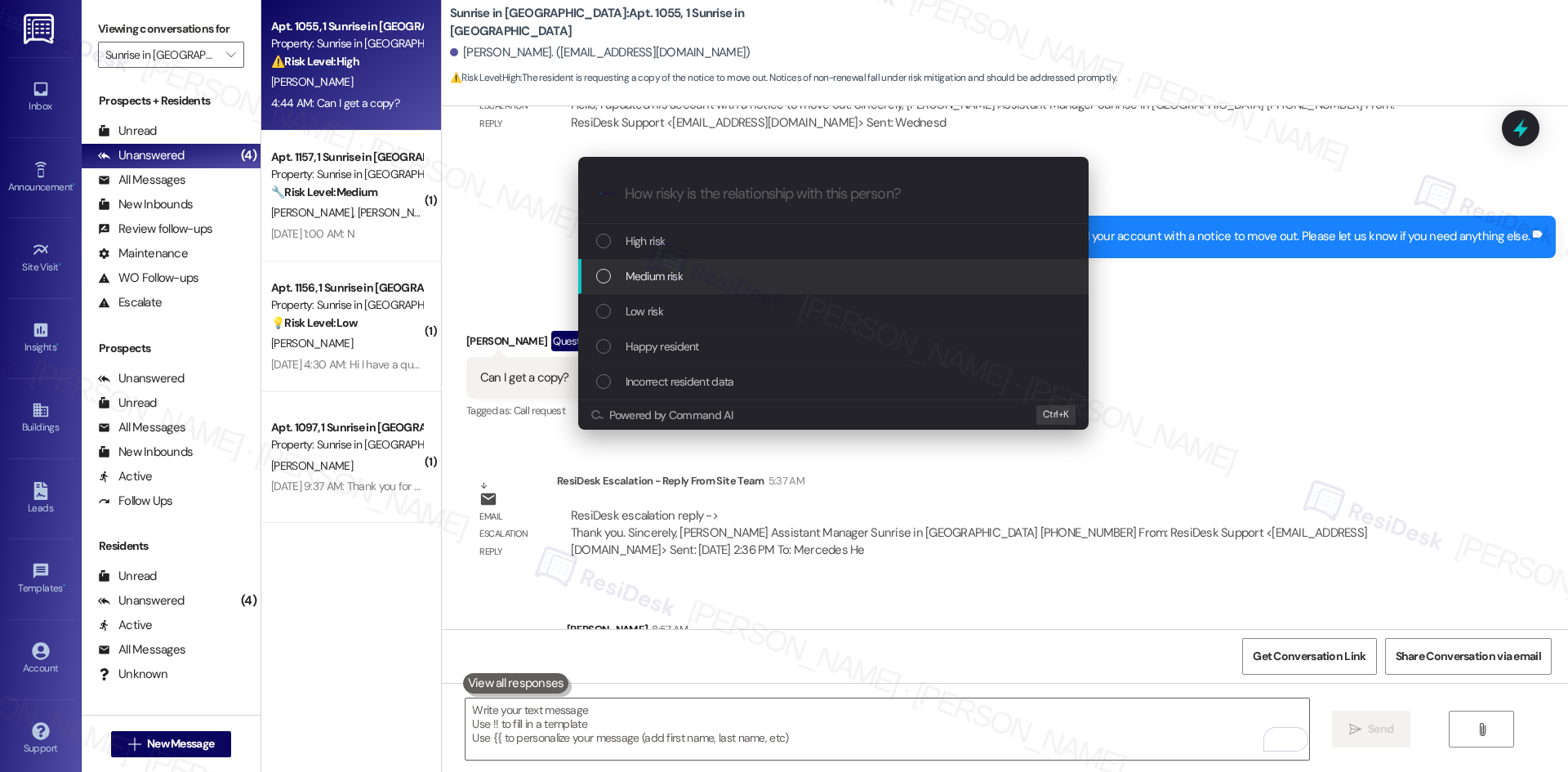
click at [674, 281] on span "Medium risk" at bounding box center [654, 275] width 57 height 18
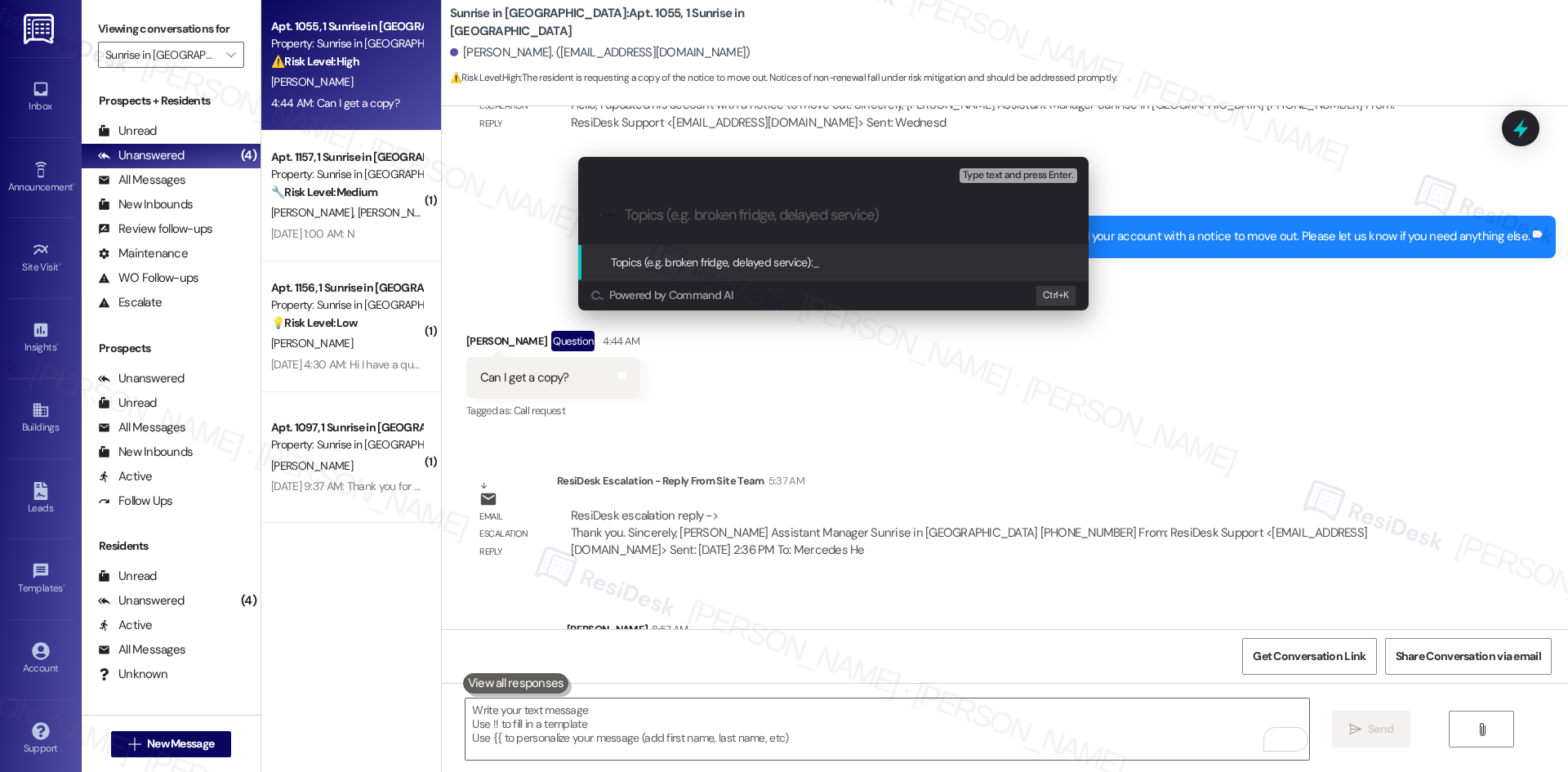
click at [653, 210] on input "Topics (e.g. broken fridge, delayed service)" at bounding box center [845, 215] width 443 height 17
paste input "Request for Copy of Move-Out Notic"
type input "Request for Copy of Move-Out Notic"
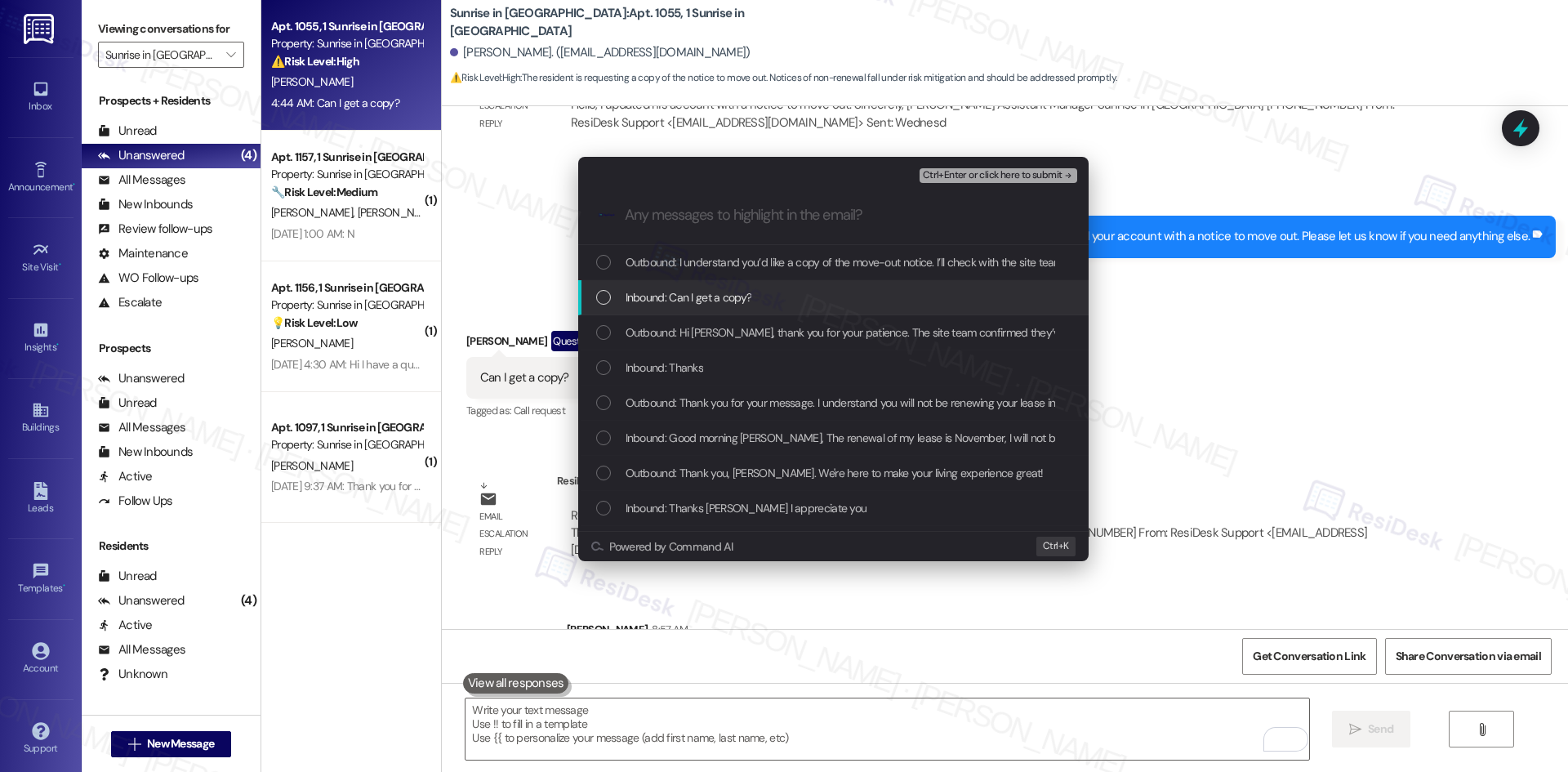
click at [679, 305] on span "Inbound: Can I get a copy?" at bounding box center [688, 297] width 126 height 18
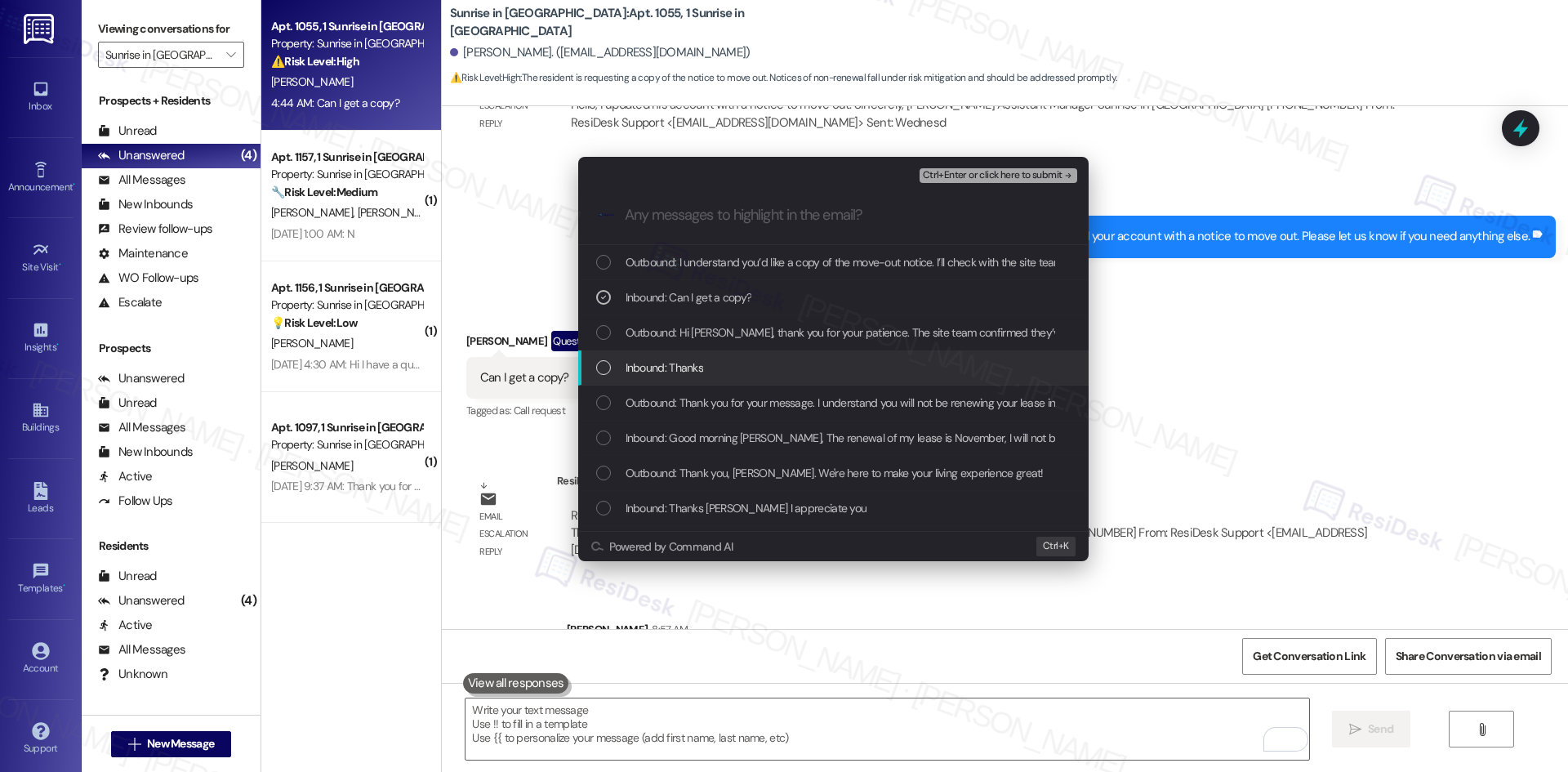
click at [693, 368] on span "Inbound: Thanks" at bounding box center [664, 367] width 78 height 18
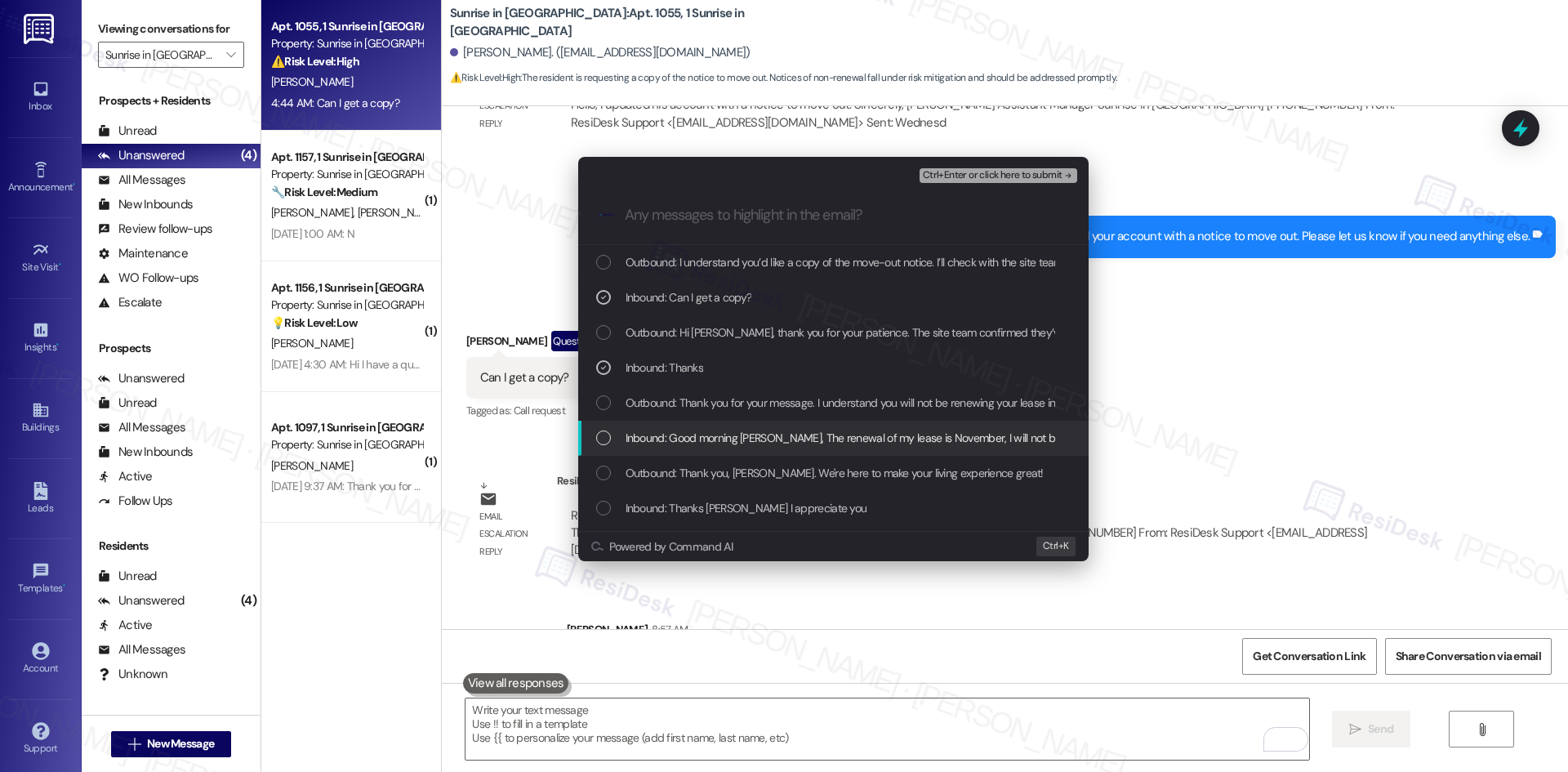
click at [933, 440] on span "Inbound: Good morning Tessa, The renewal of my lease is November, I will not be…" at bounding box center [1074, 437] width 898 height 18
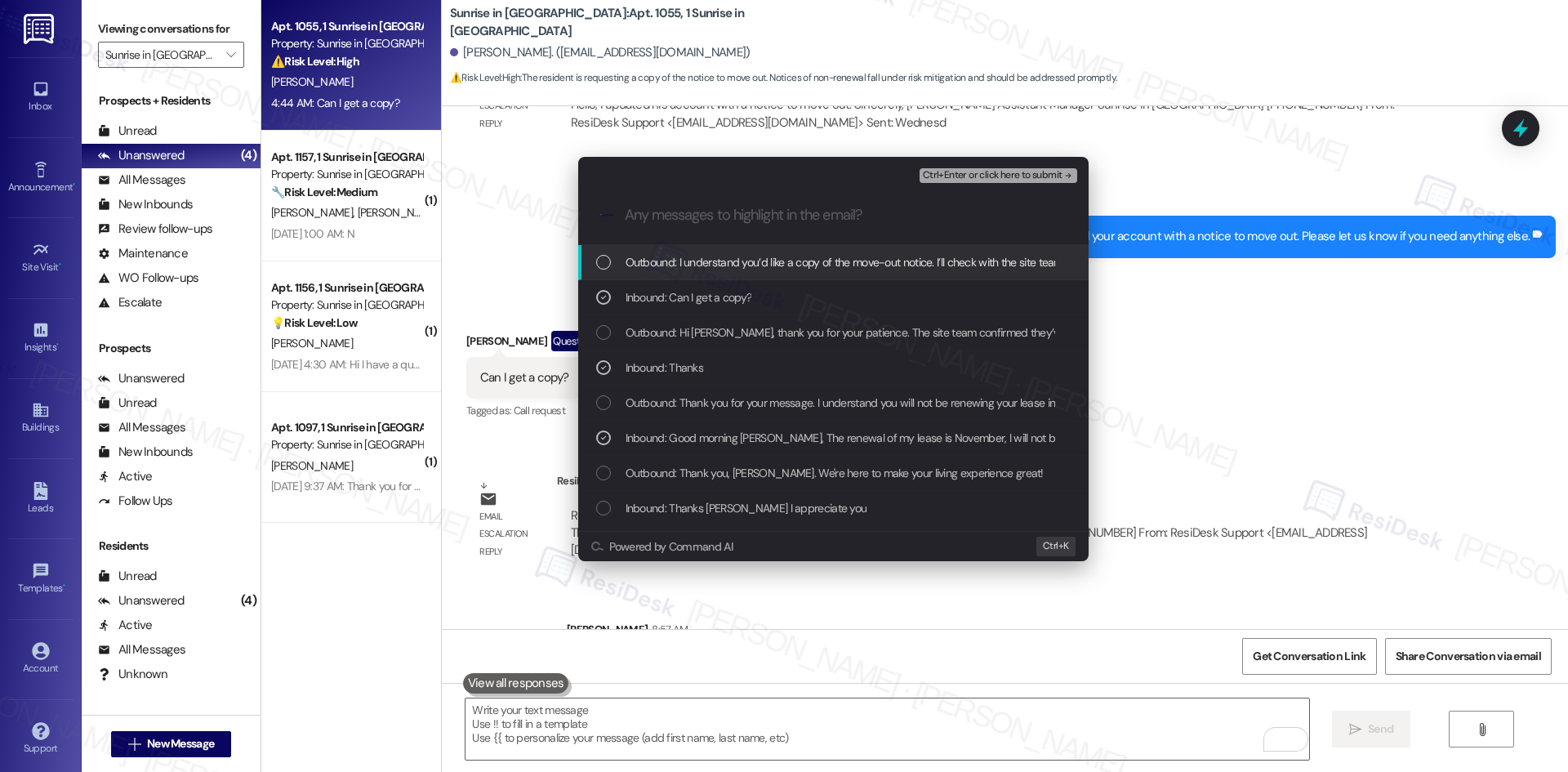
click at [1050, 178] on span "Ctrl+Enter or click here to submit" at bounding box center [993, 175] width 139 height 11
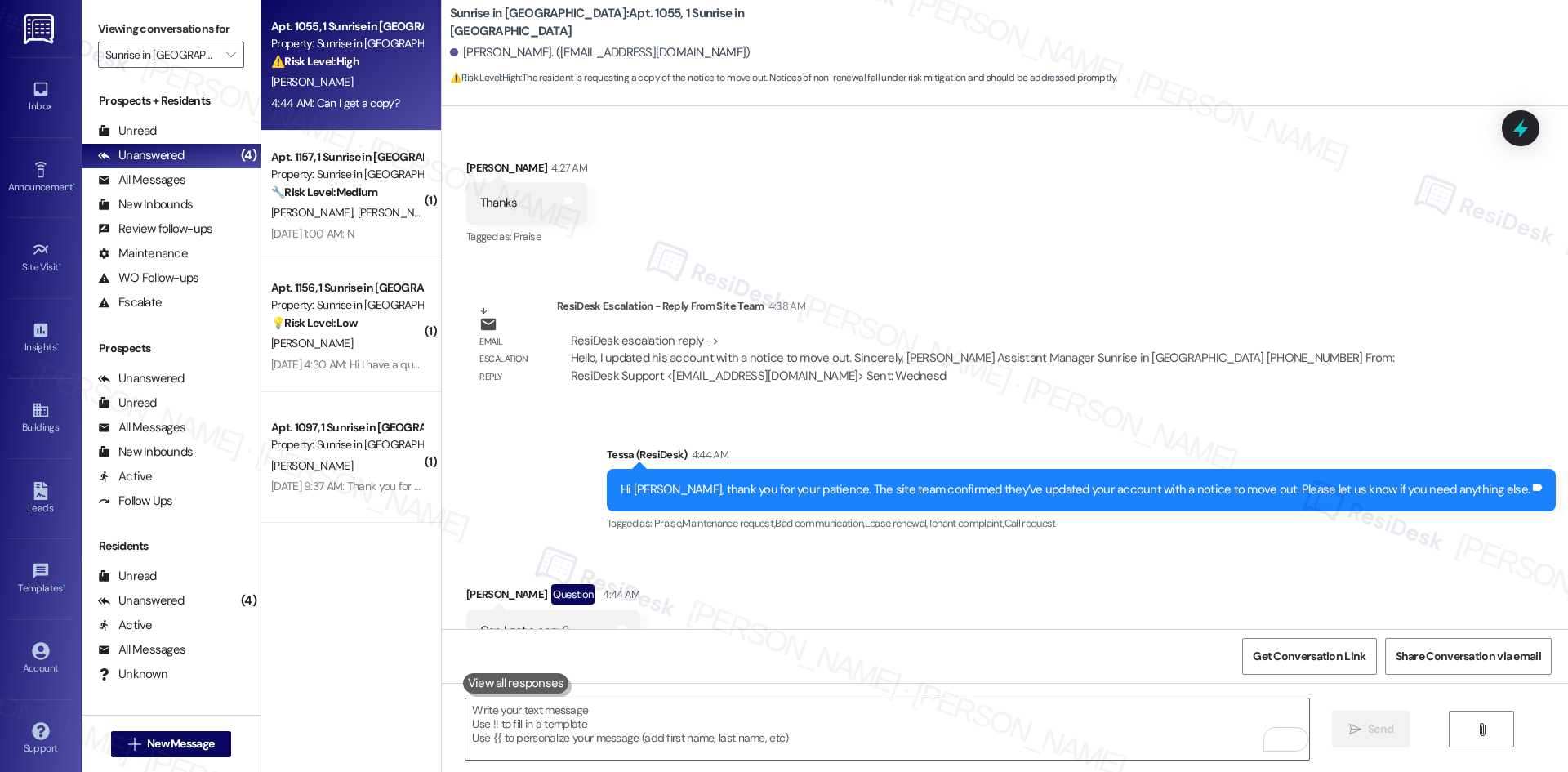
scroll to position [3308, 0]
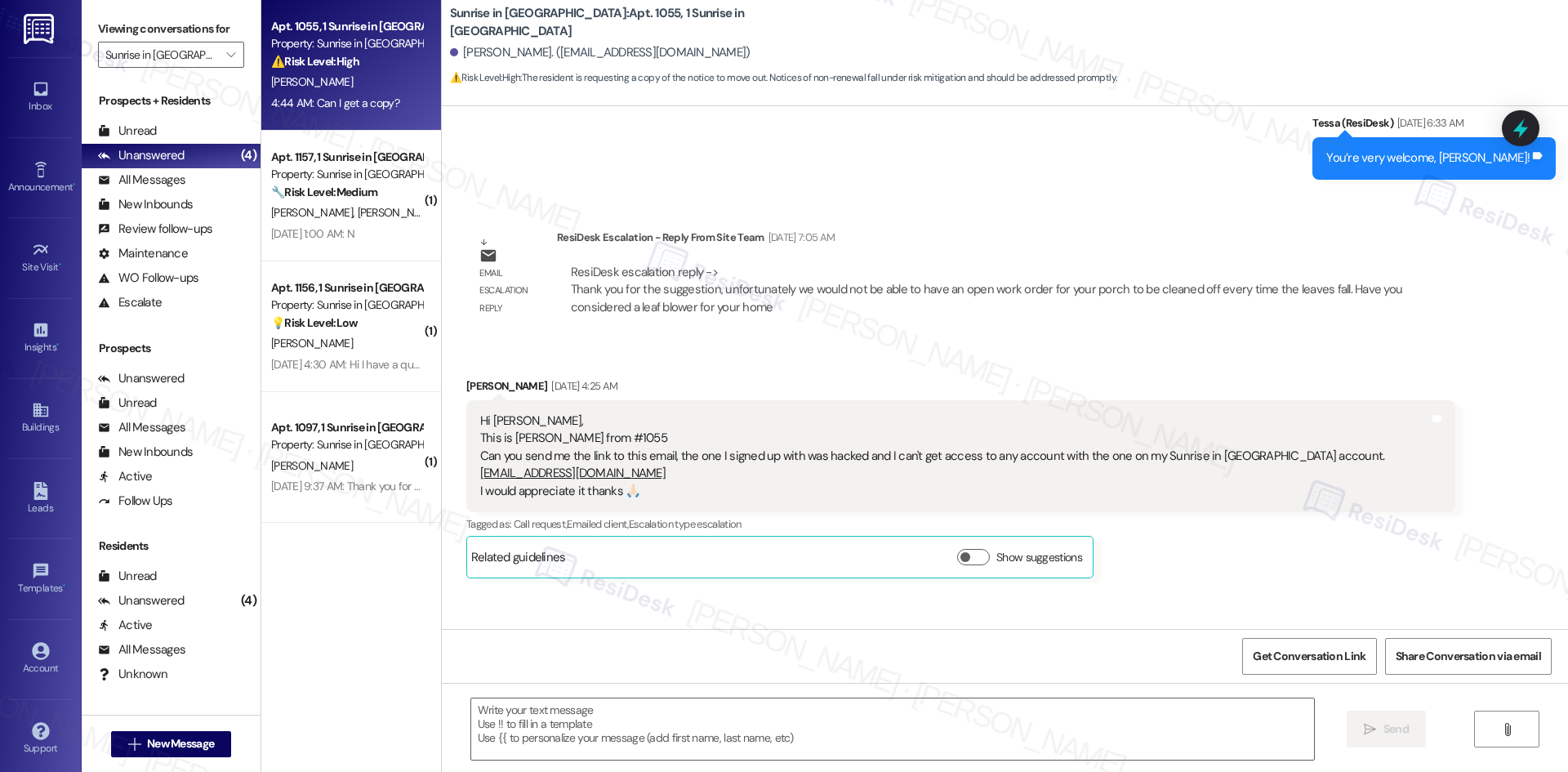
type textarea "Fetching suggested responses. Please feel free to read through the conversation…"
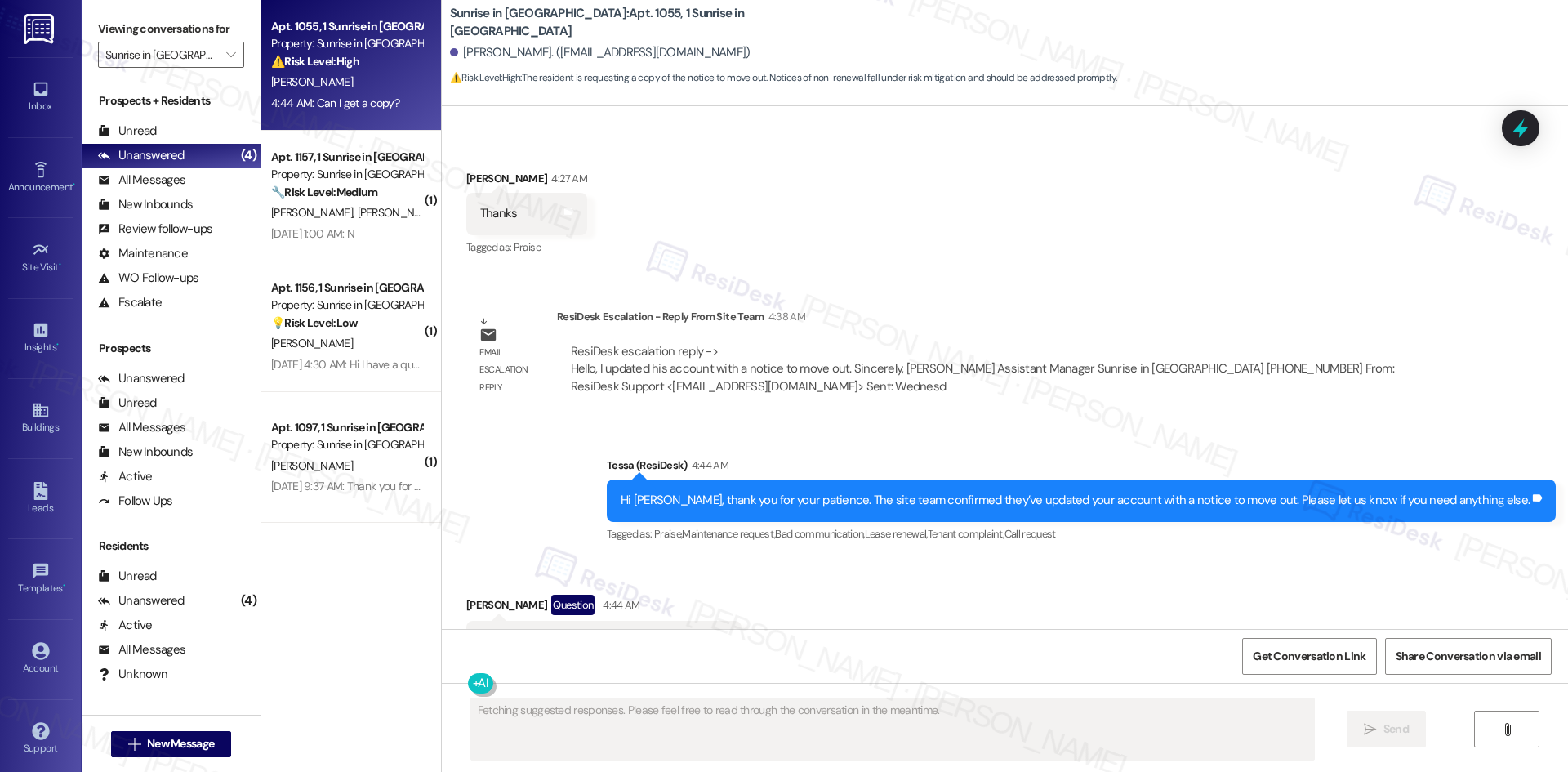
scroll to position [3596, 0]
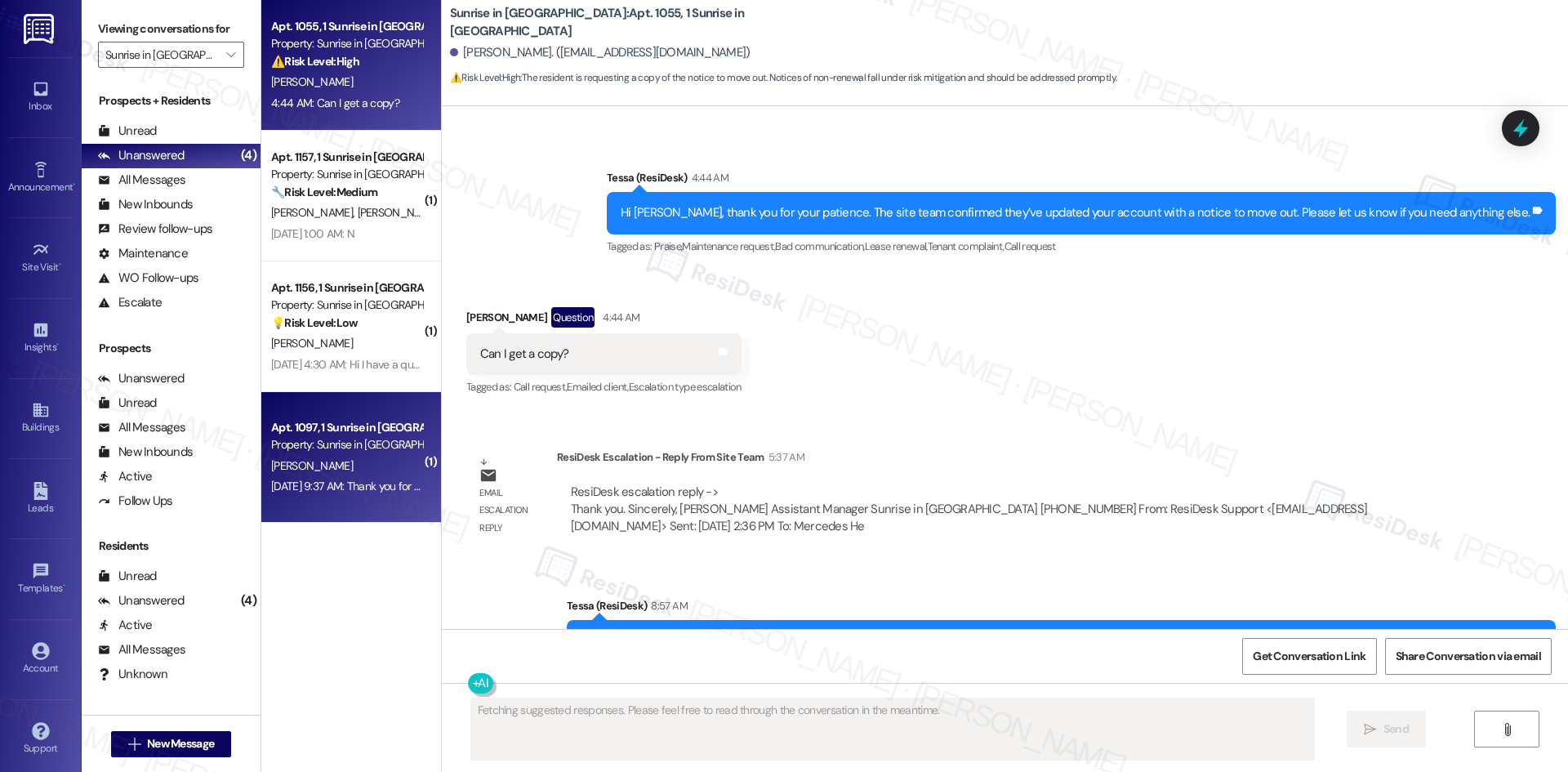
click at [342, 462] on div "C. Yazzie" at bounding box center [346, 466] width 154 height 21
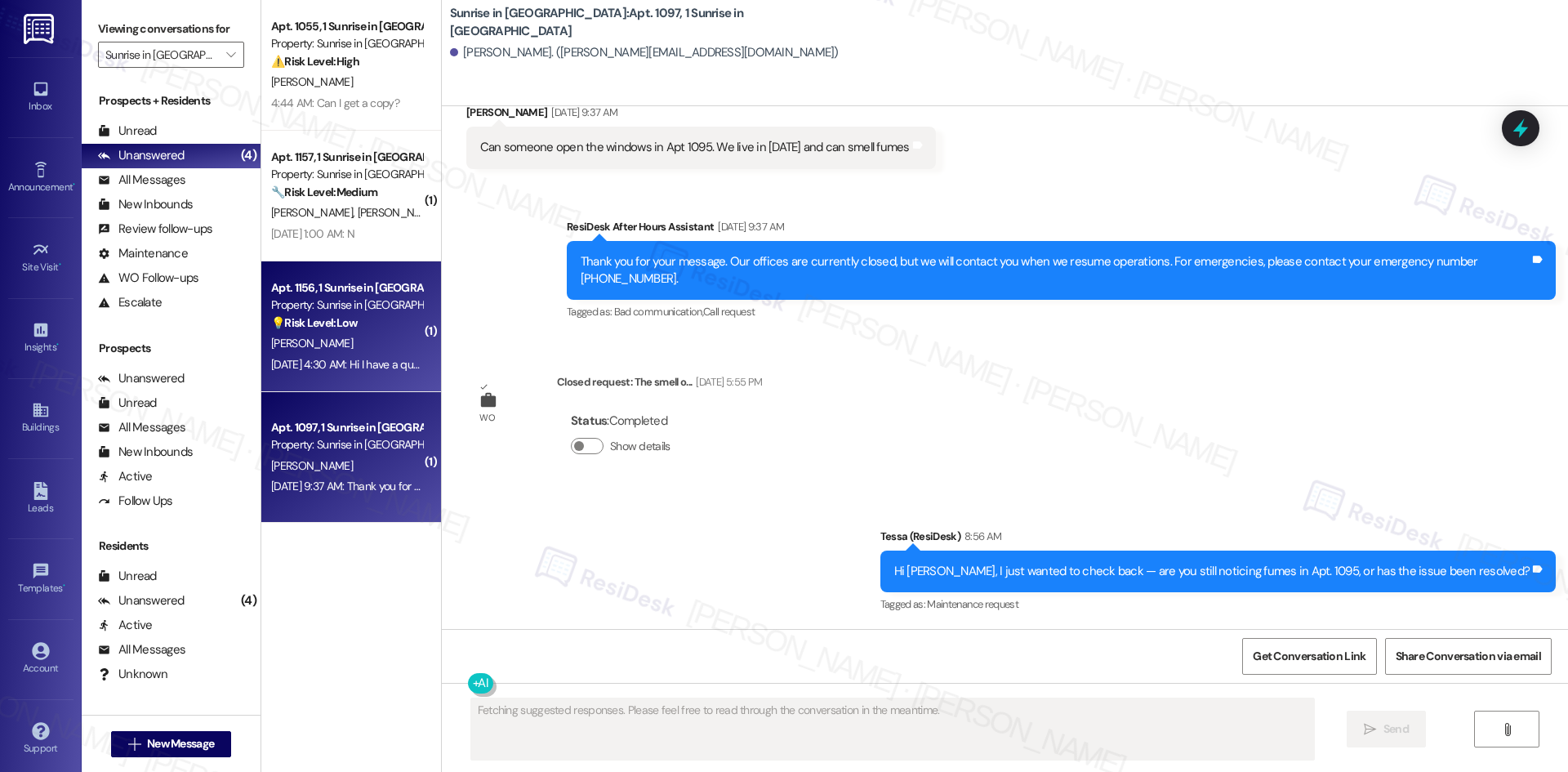
scroll to position [181, 0]
click at [346, 336] on div "T. Hemmings" at bounding box center [346, 343] width 154 height 21
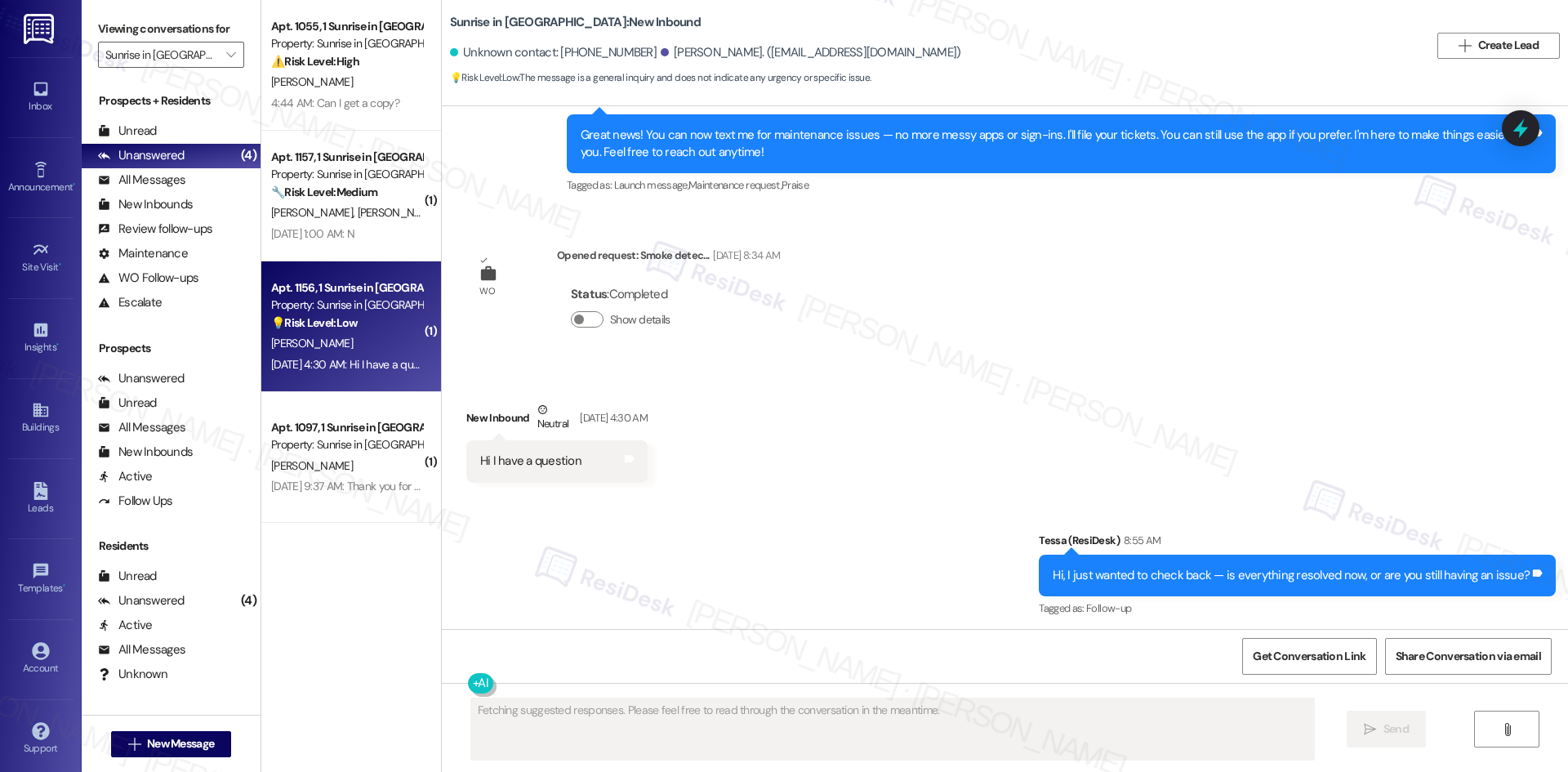
scroll to position [243, 0]
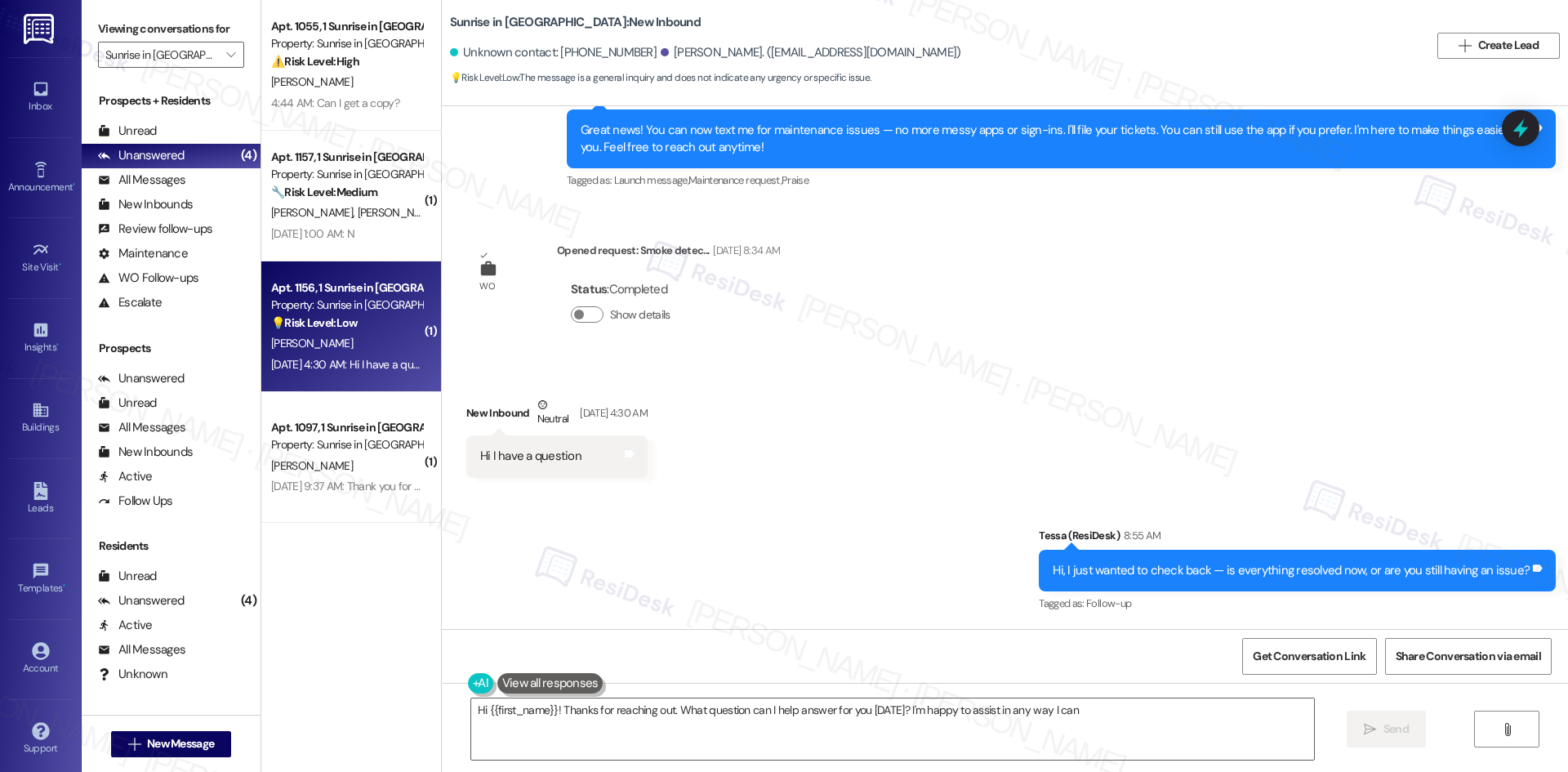
type textarea "Hi {{first_name}}! Thanks for reaching out. What question can I help answer for…"
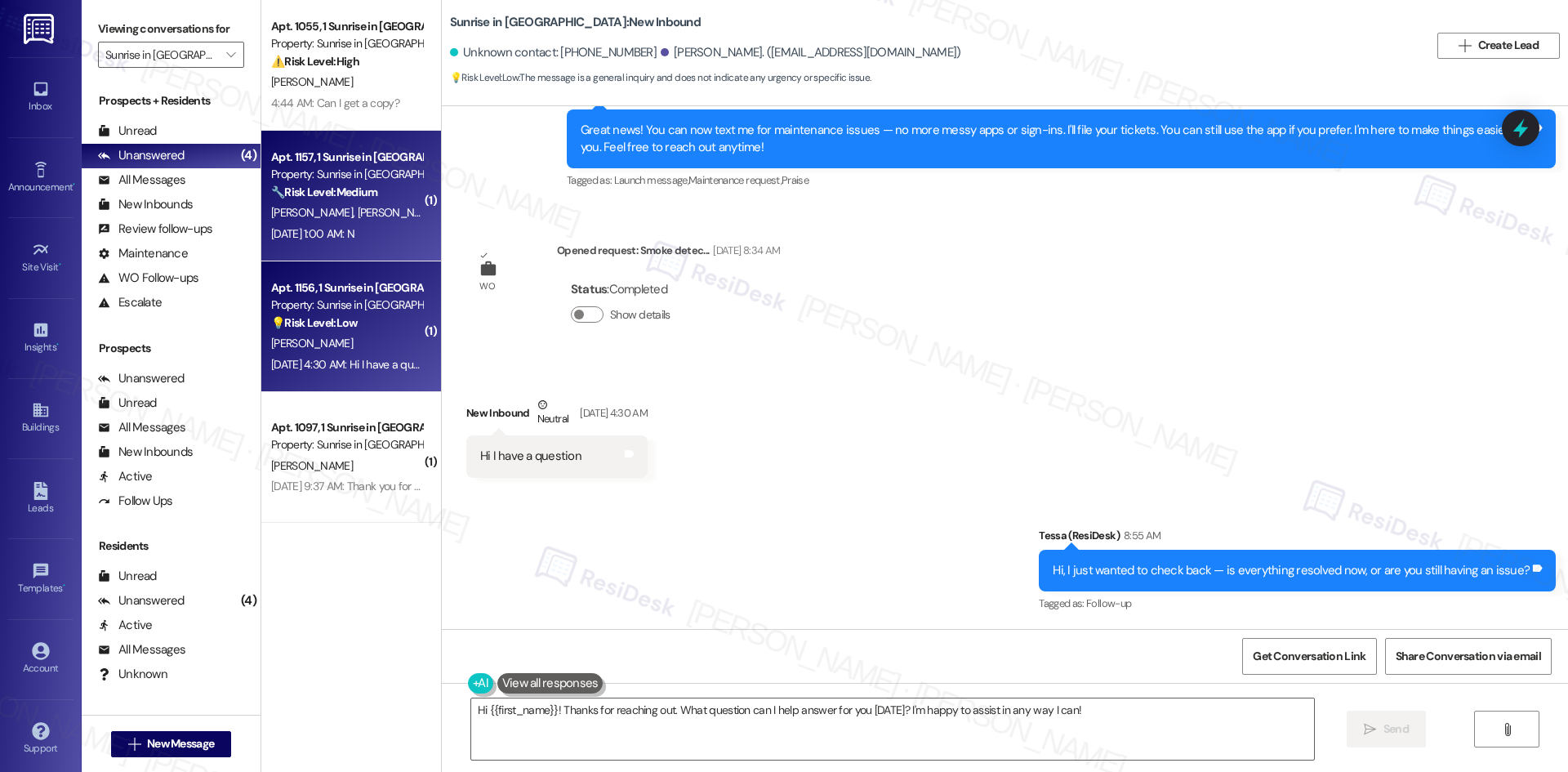
click at [317, 200] on div "🔧 Risk Level: Medium The resident responded negatively to a follow-up on a main…" at bounding box center [347, 193] width 151 height 17
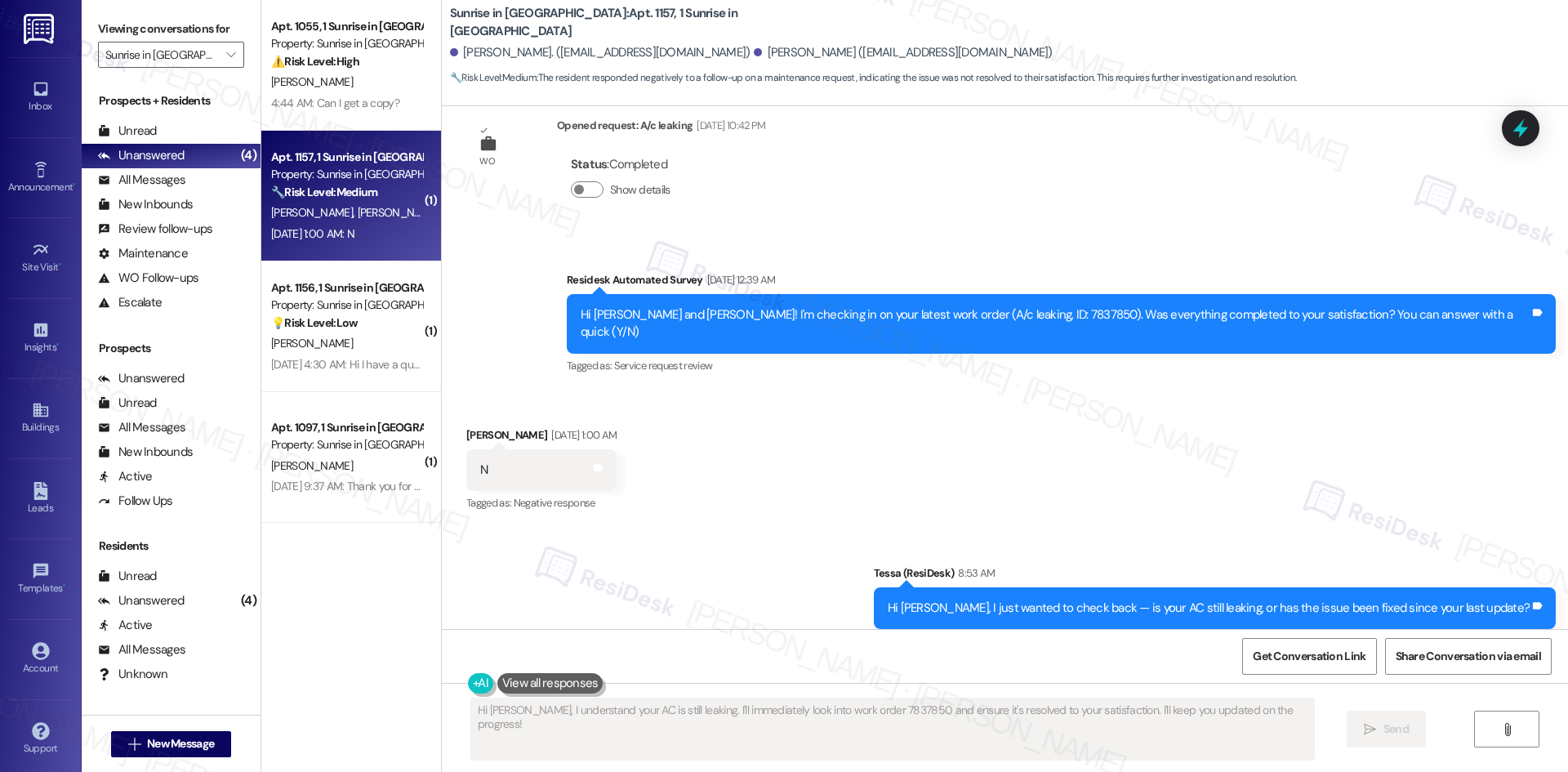
scroll to position [311, 0]
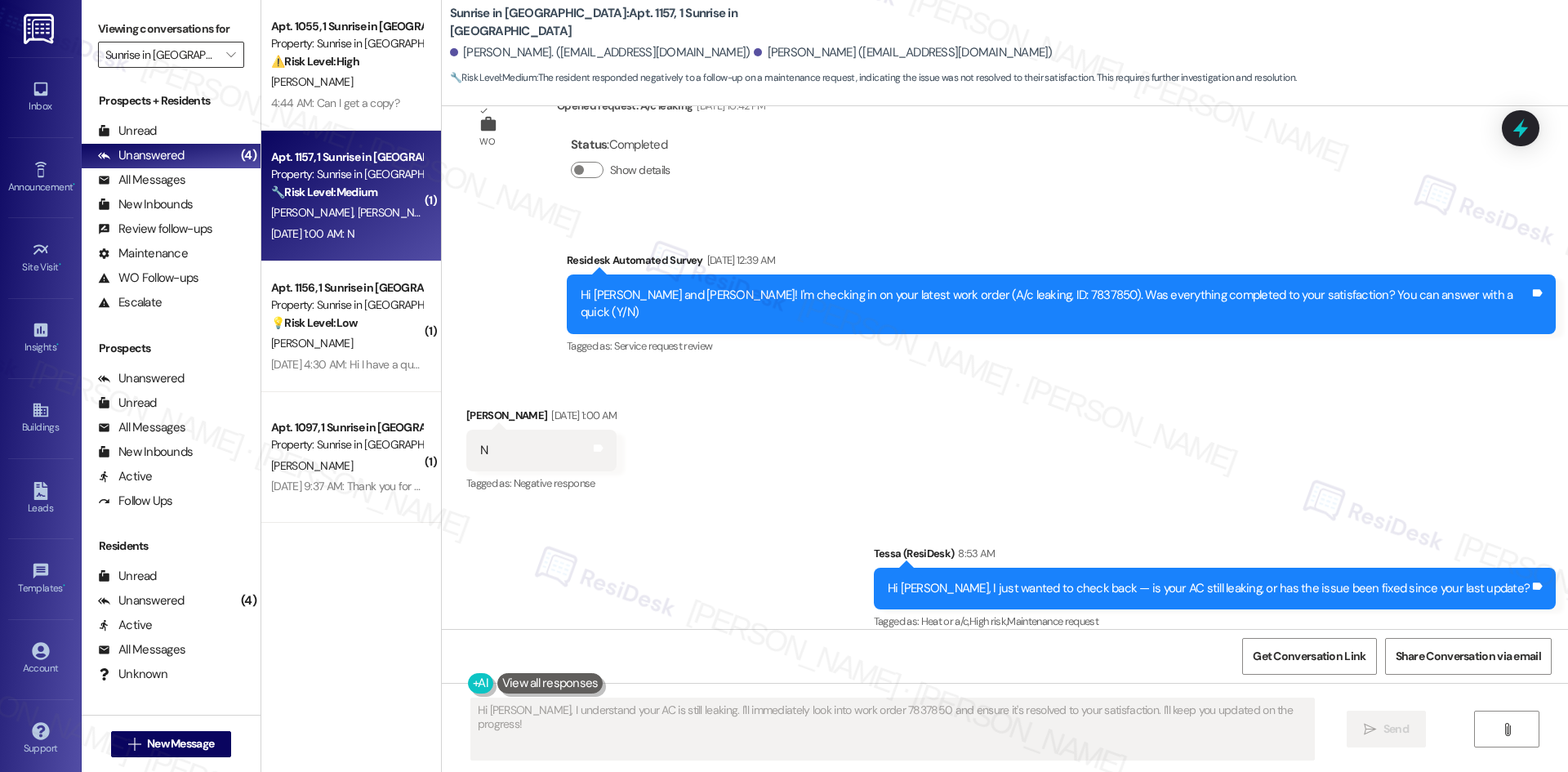
click at [201, 60] on input "Sunrise in Chandler" at bounding box center [161, 54] width 113 height 26
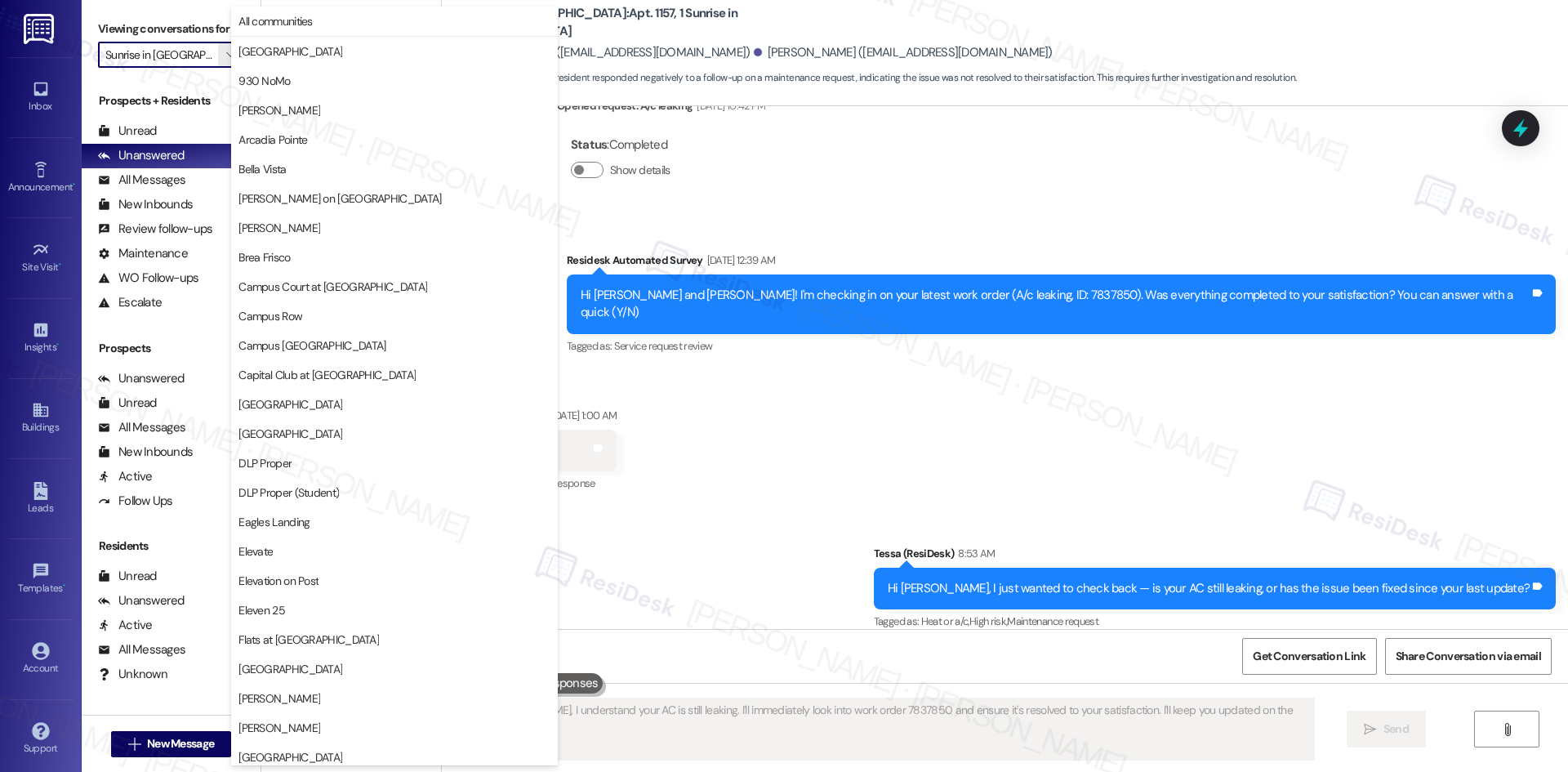
scroll to position [1139, 0]
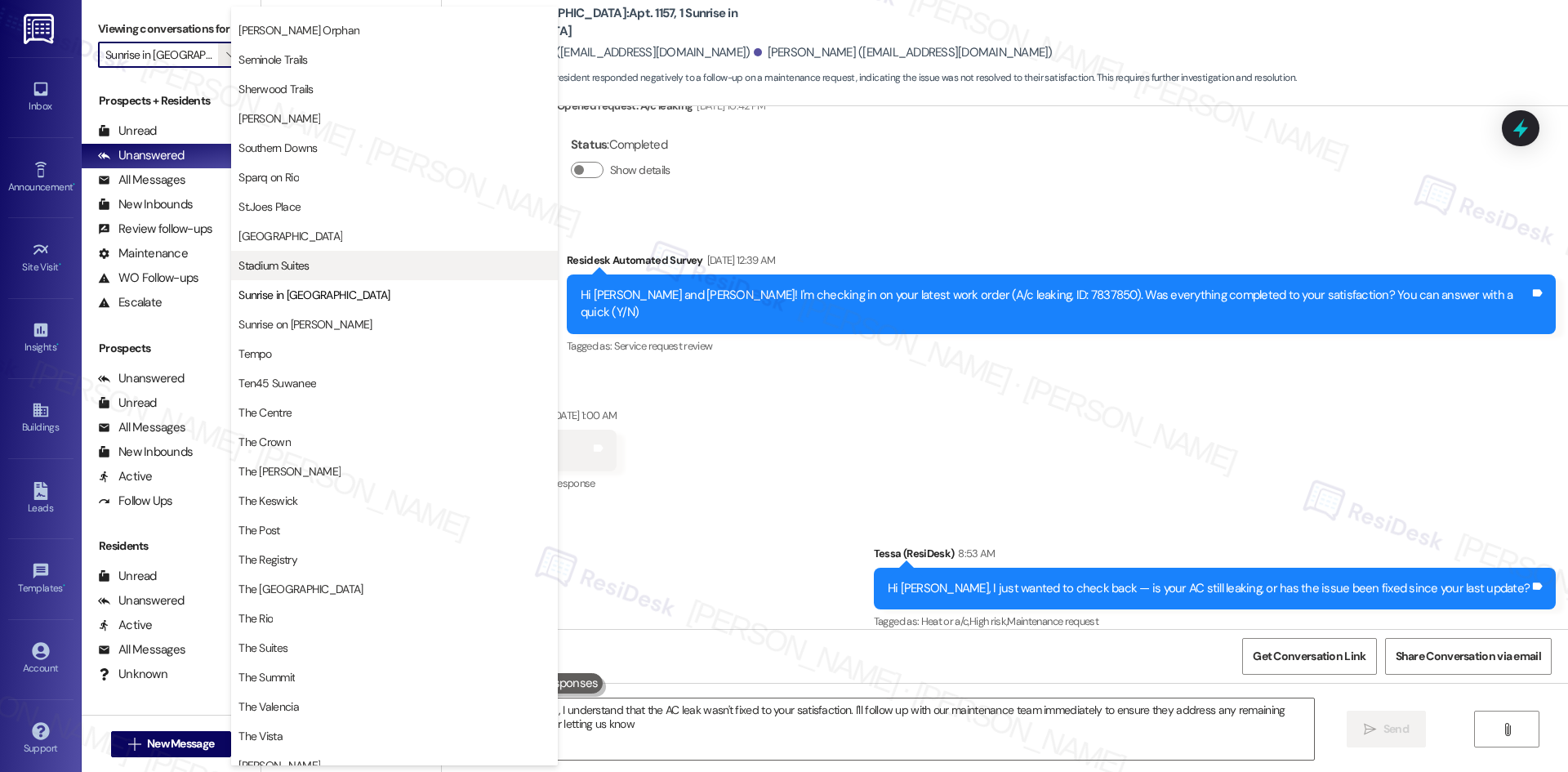
type textarea "Hi {{first_name}}, I understand that the AC leak wasn't fixed to your satisfact…"
click at [298, 90] on span "Sherwood Trails" at bounding box center [275, 89] width 75 height 16
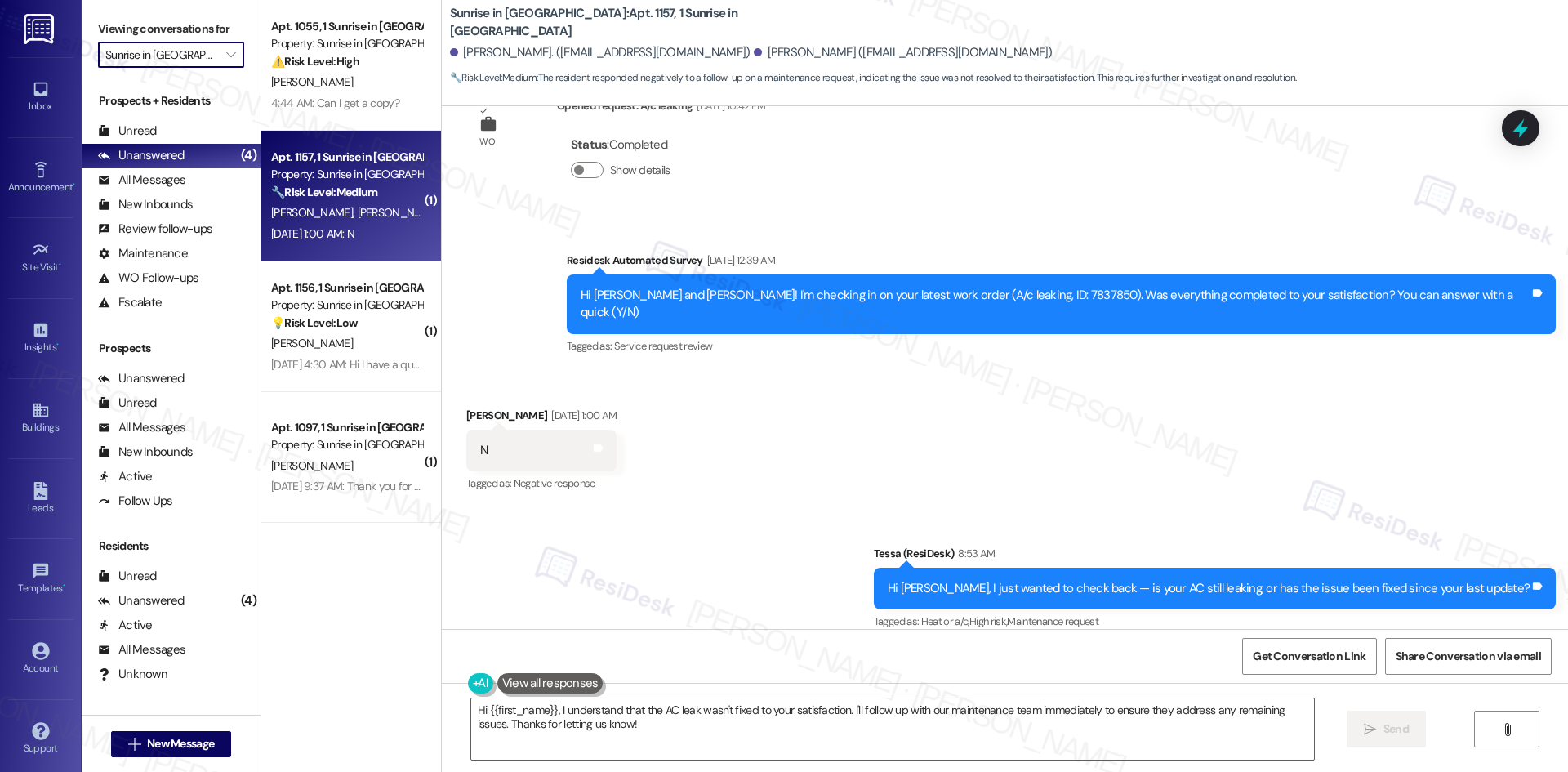
type input "Sherwood Trails"
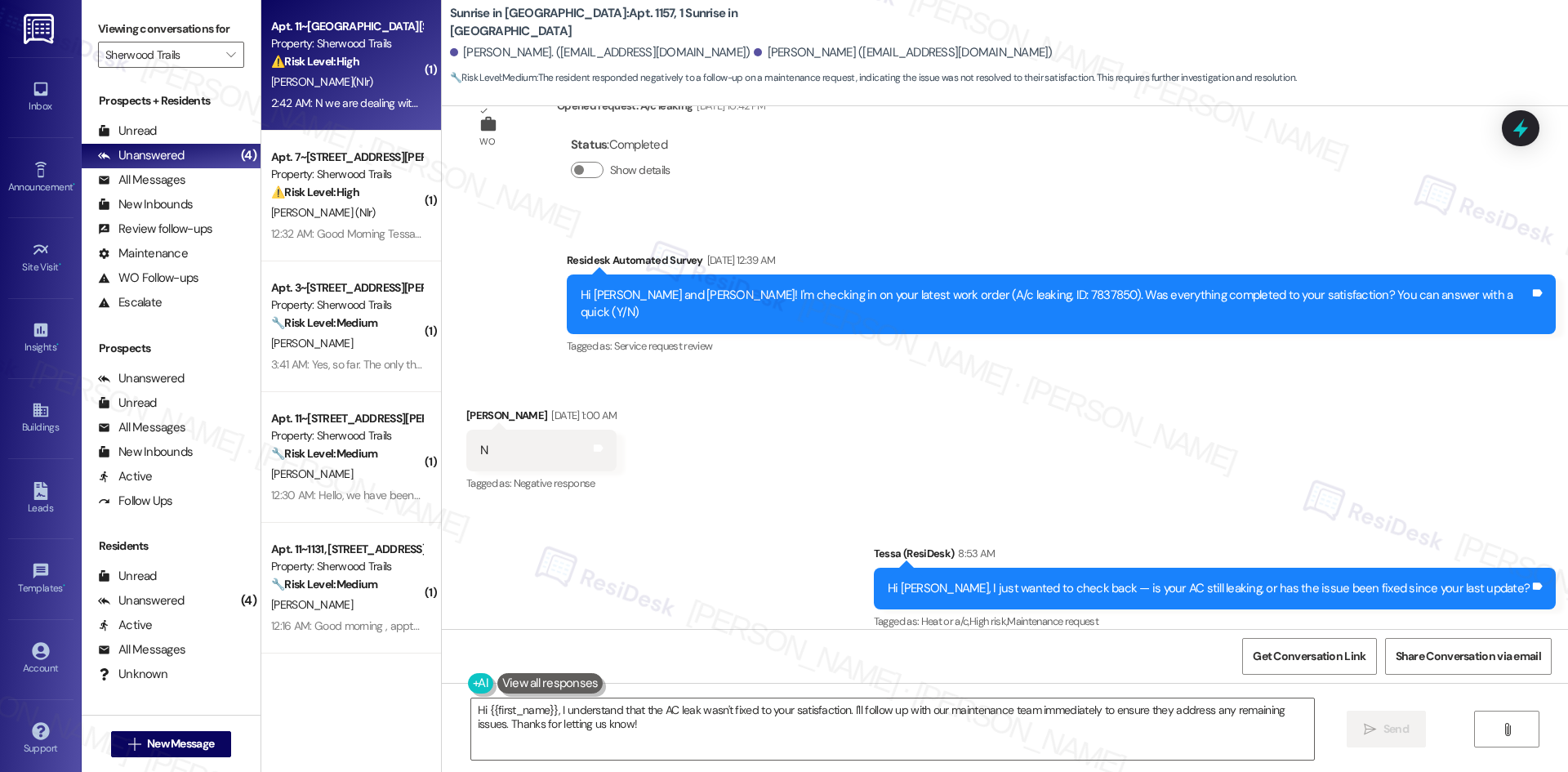
click at [361, 72] on div "C. Milton(Nlr)" at bounding box center [346, 83] width 154 height 21
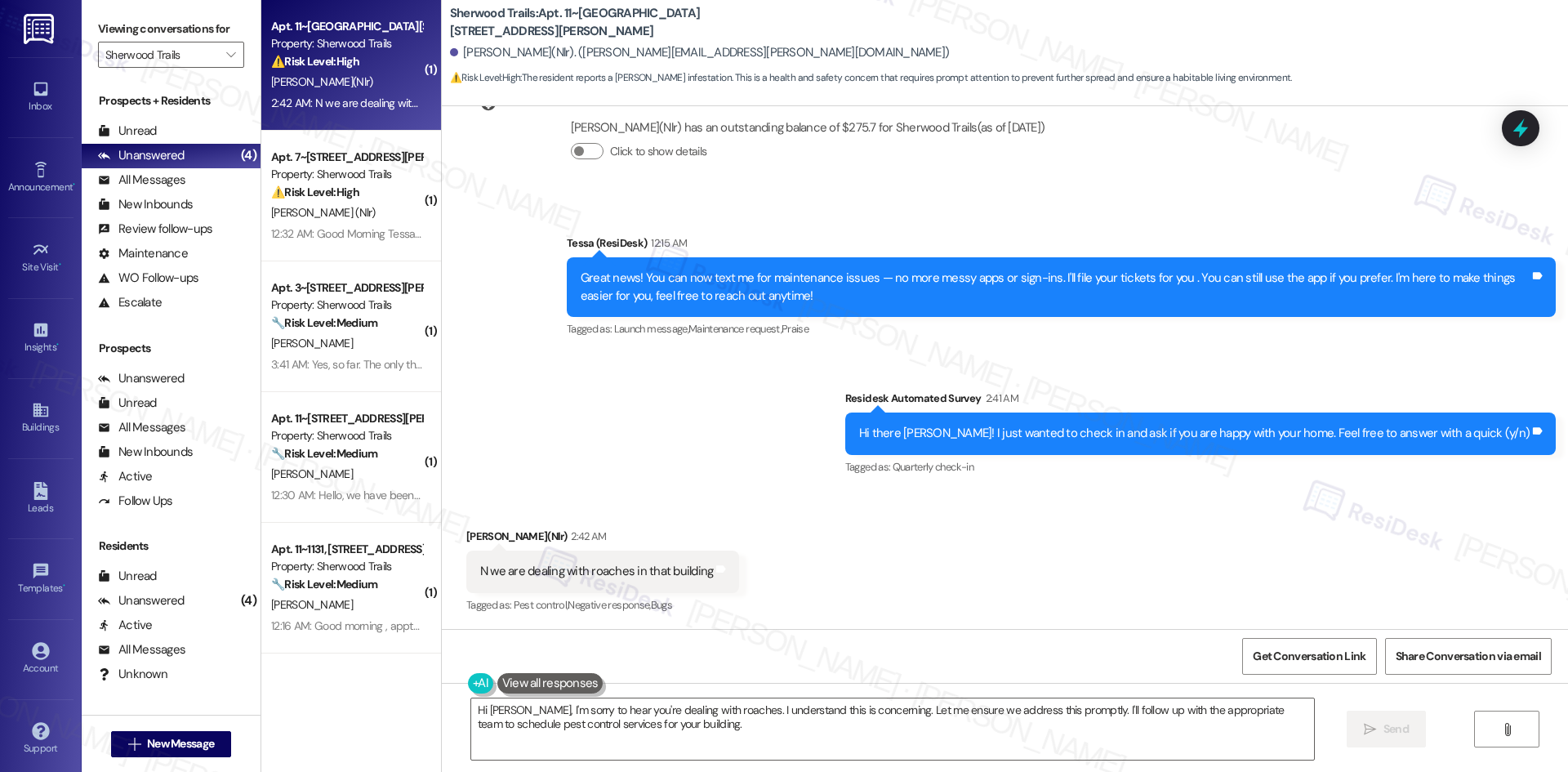
click at [456, 472] on div "Announcement, sent via SMS Tessa (ResiDesk) 12:15 AM Great news! You can now te…" at bounding box center [1005, 344] width 1126 height 293
drag, startPoint x: 453, startPoint y: 514, endPoint x: 772, endPoint y: 563, distance: 322.7
click at [772, 563] on div "Received via SMS Chanika Milton(Nlr) 2:42 AM N we are dealing with roaches in t…" at bounding box center [1005, 560] width 1126 height 138
copy div "Chanika Milton(Nlr) 2:42 AM N we are dealing with roaches in that building Tags…"
click at [714, 429] on div "Announcement, sent via SMS Tessa (ResiDesk) 12:15 AM Great news! You can now te…" at bounding box center [1005, 344] width 1126 height 293
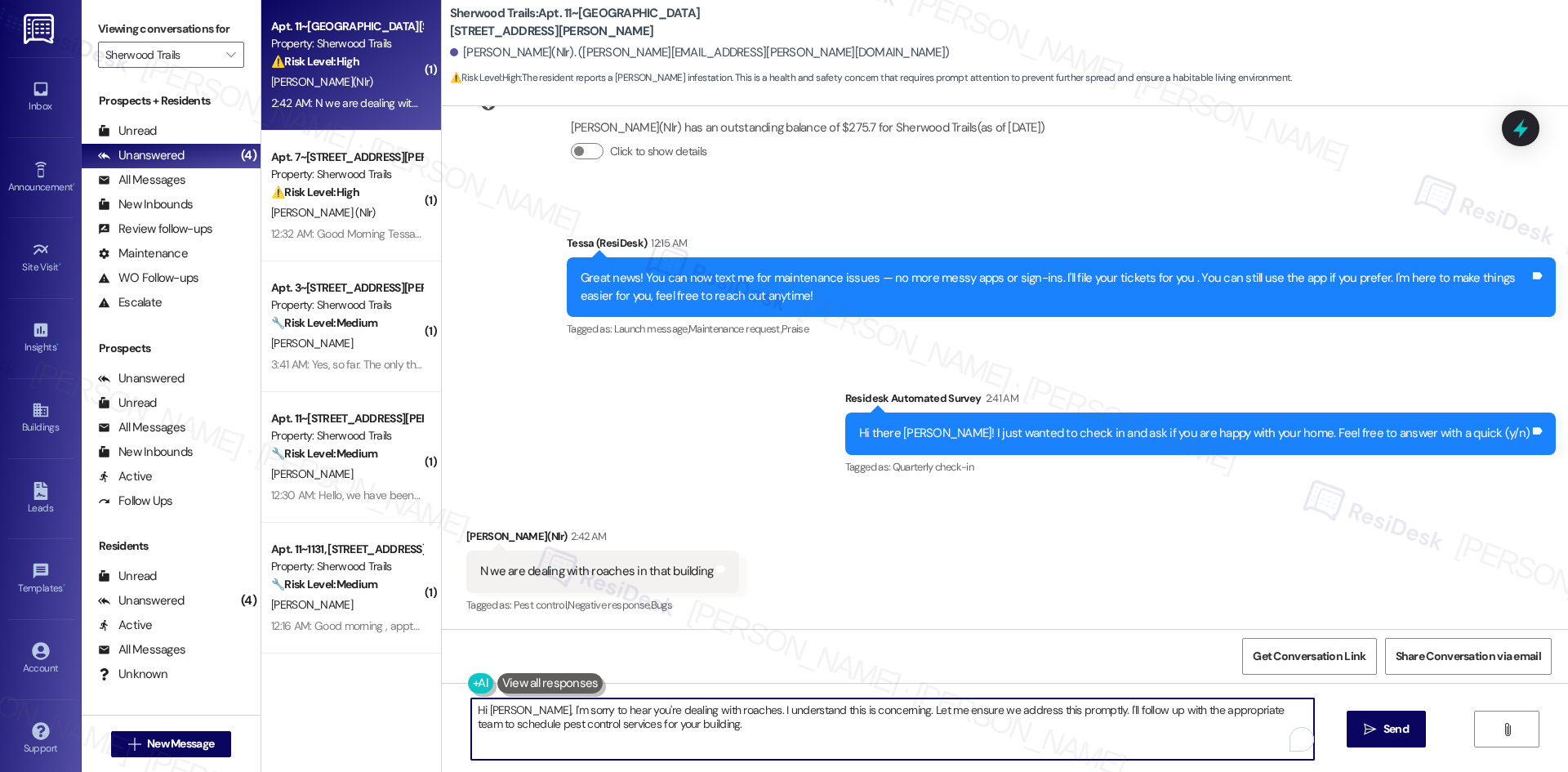
click at [710, 732] on textarea "Hi Chanika, I'm sorry to hear you're dealing with roaches. I understand this is…" at bounding box center [893, 729] width 843 height 61
paste textarea "I’m sorry to hear you’re dealing with roaches in your building. I’ll submit a w…"
type textarea "I’m sorry to hear you’re dealing with roaches in your building. I’ll submit a w…"
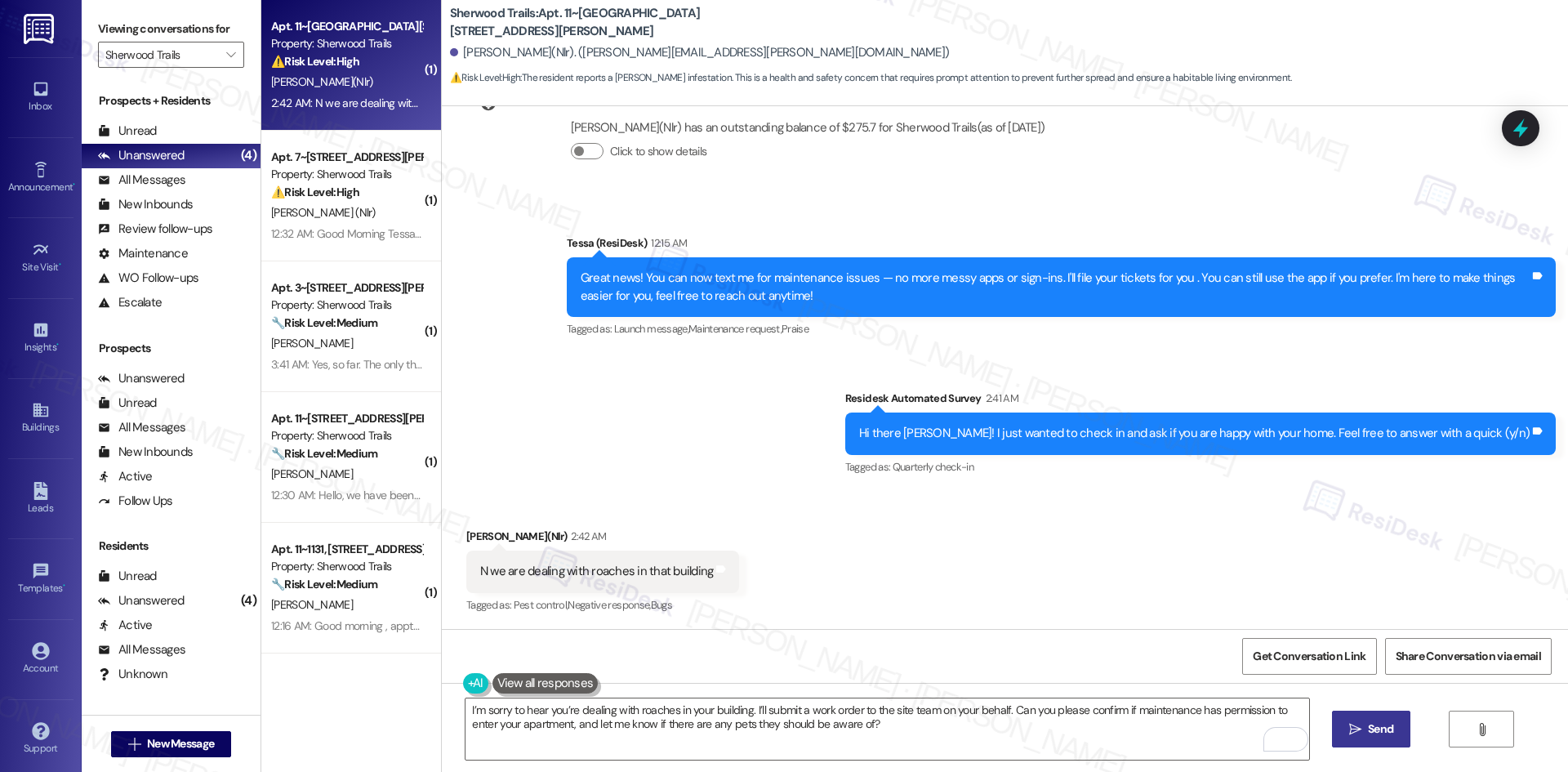
click at [1364, 726] on span "Send" at bounding box center [1380, 729] width 32 height 17
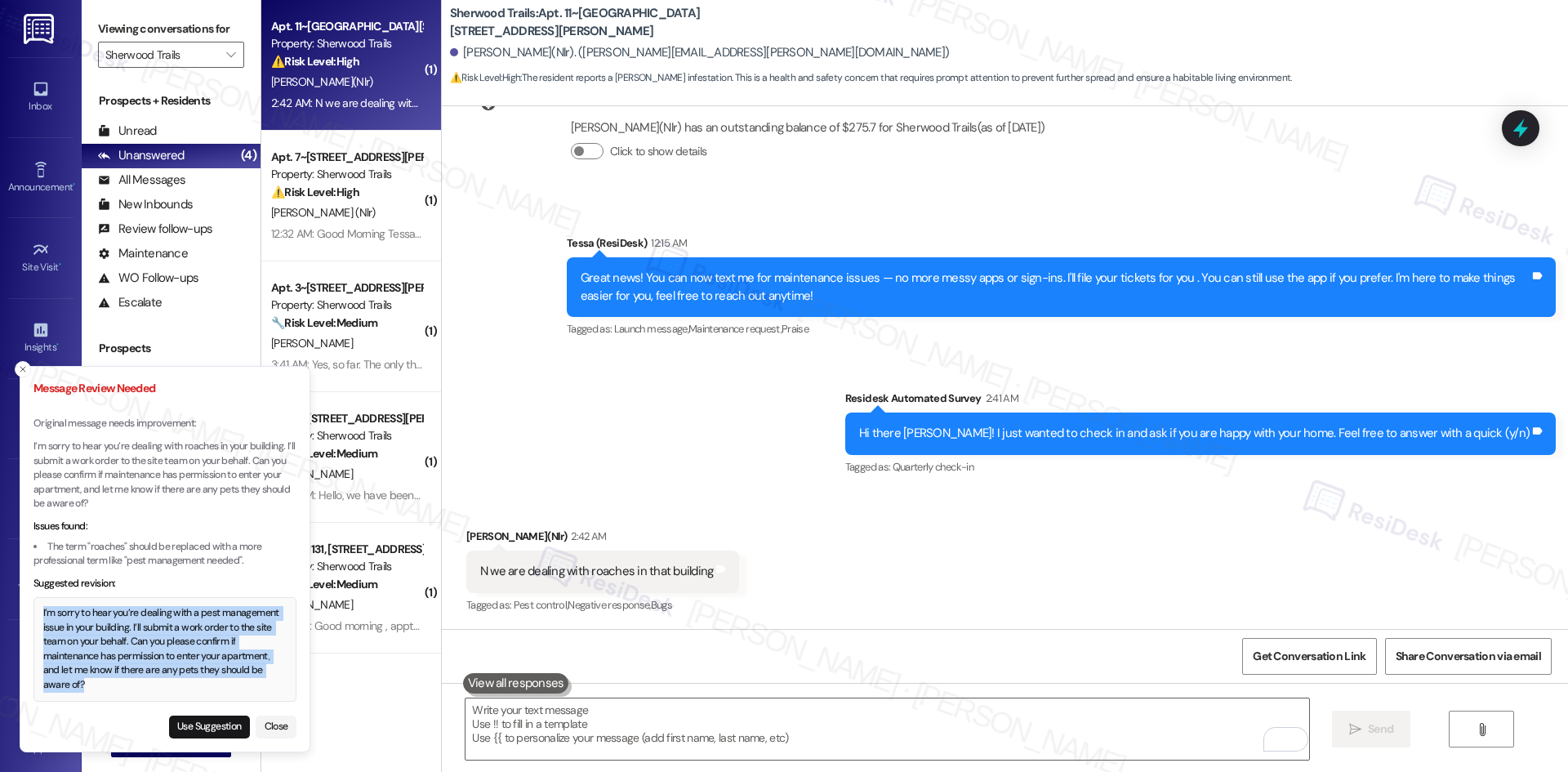
drag, startPoint x: 82, startPoint y: 682, endPoint x: 40, endPoint y: 613, distance: 80.8
click at [43, 613] on div "I’m sorry to hear you’re dealing with a pest management issue in your building.…" at bounding box center [165, 649] width 244 height 86
copy div "I’m sorry to hear you’re dealing with a pest management issue in your building.…"
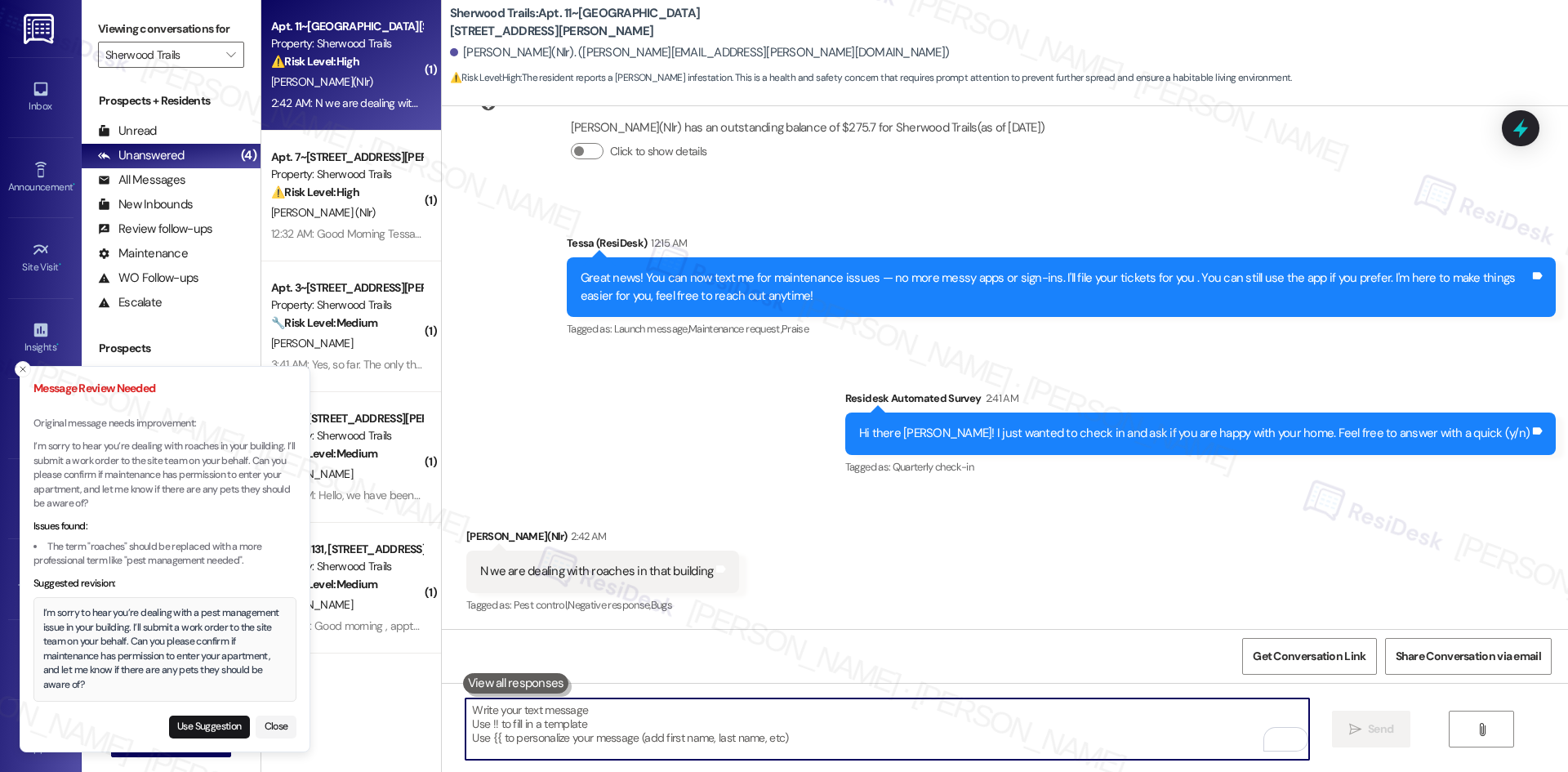
click at [640, 726] on textarea "To enrich screen reader interactions, please activate Accessibility in Grammarl…" at bounding box center [887, 729] width 843 height 61
paste textarea "I’m sorry to hear you’re dealing with a pest management issue in your building.…"
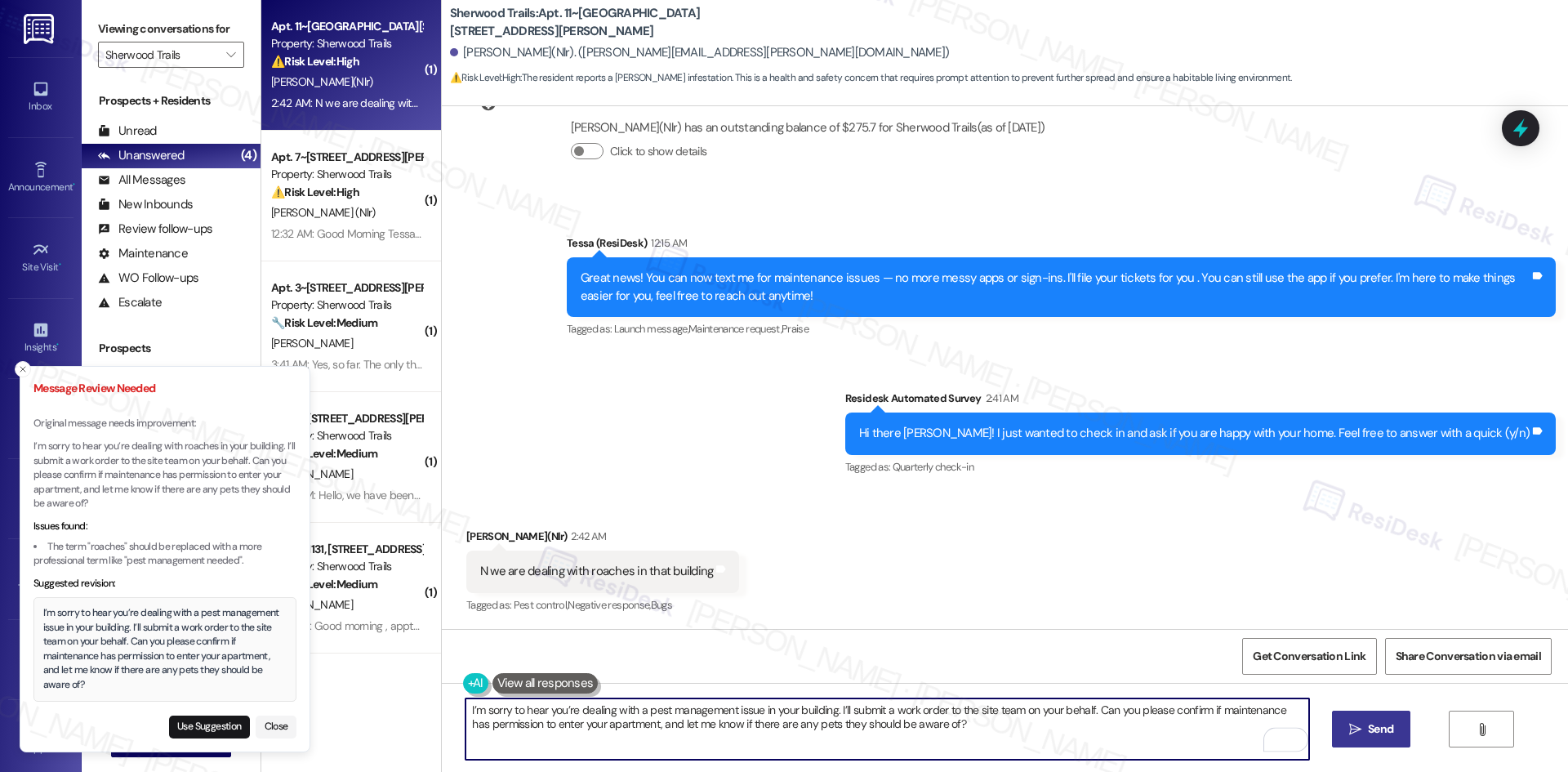
type textarea "I’m sorry to hear you’re dealing with a pest management issue in your building.…"
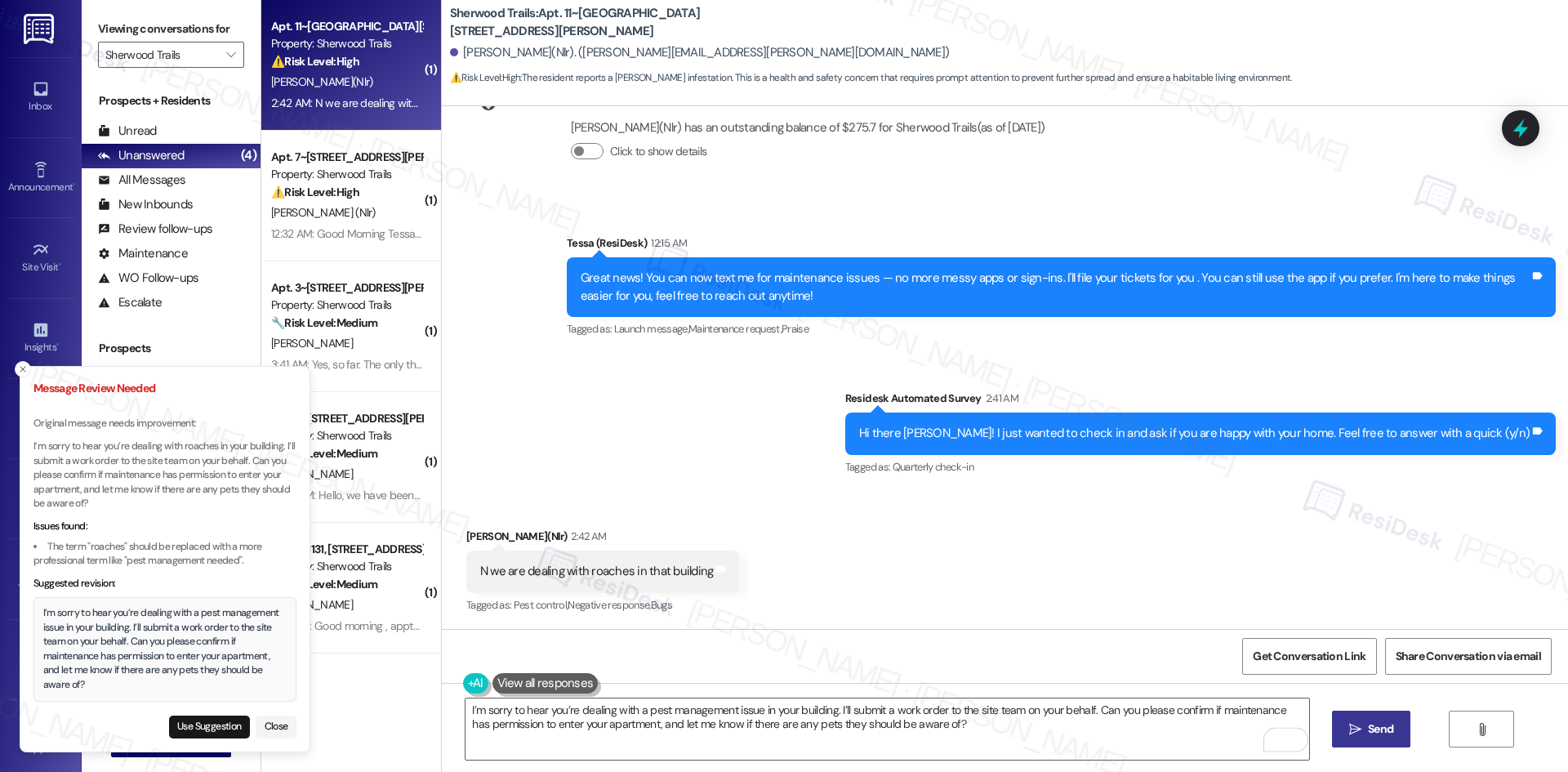
click at [1395, 734] on button " Send" at bounding box center [1371, 729] width 79 height 37
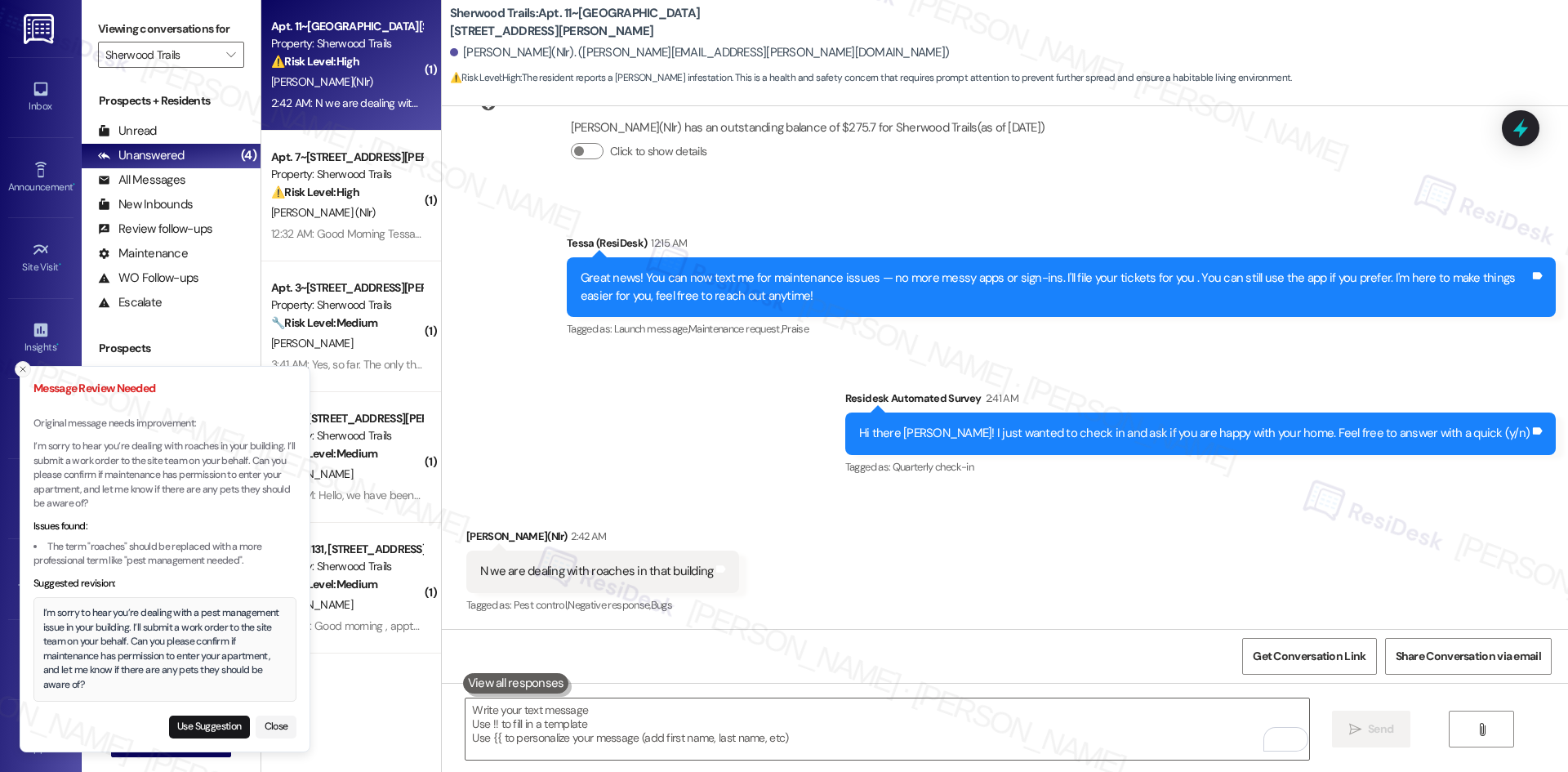
click at [22, 369] on line "Close toast" at bounding box center [23, 369] width 5 height 5
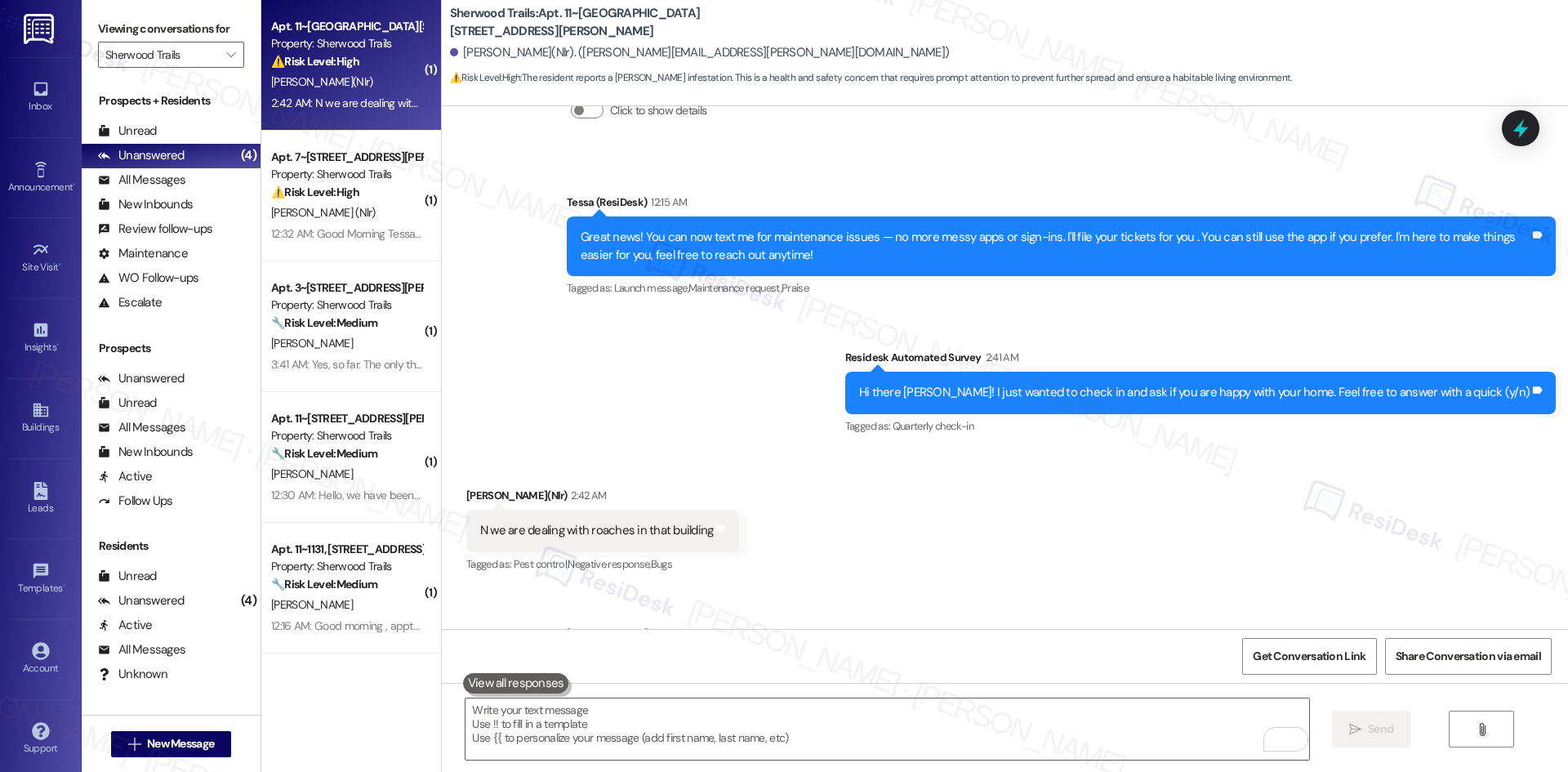
scroll to position [473, 0]
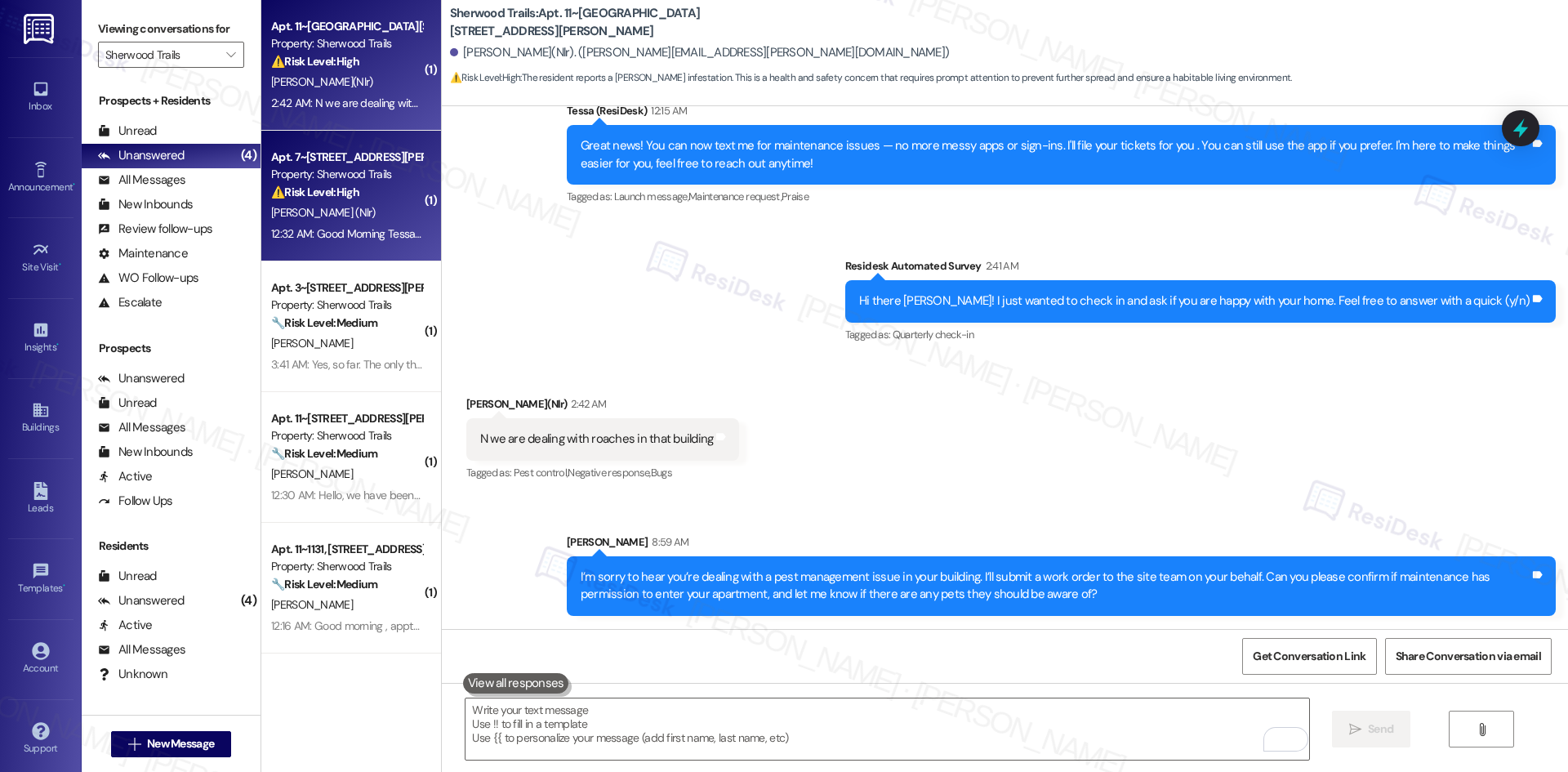
click at [331, 230] on div "12:32 AM: Good Morning Tessa, I have a water leak from my master bedroom ceilin…" at bounding box center [469, 233] width 396 height 15
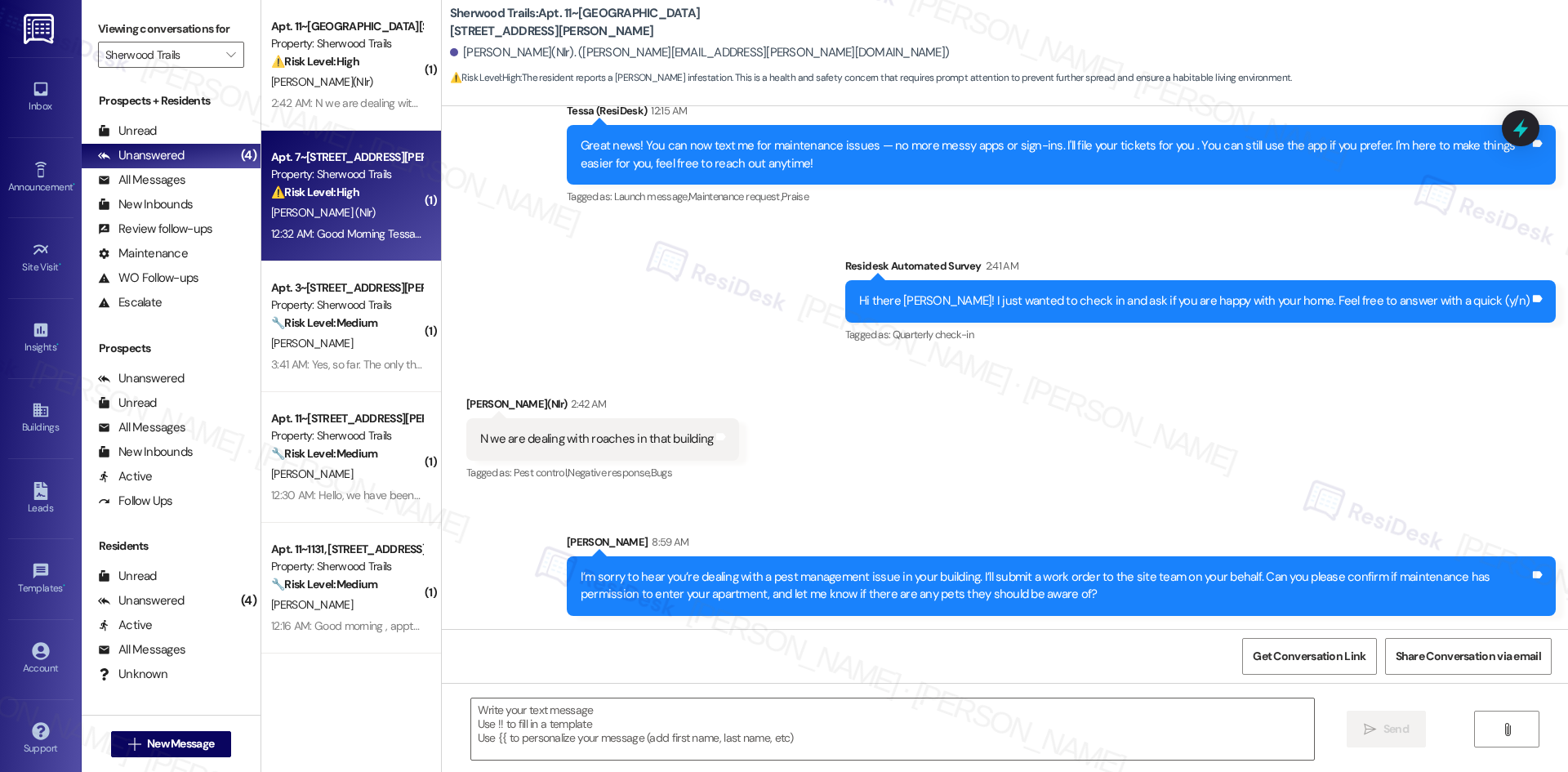
type textarea "Fetching suggested responses. Please feel free to read through the conversation…"
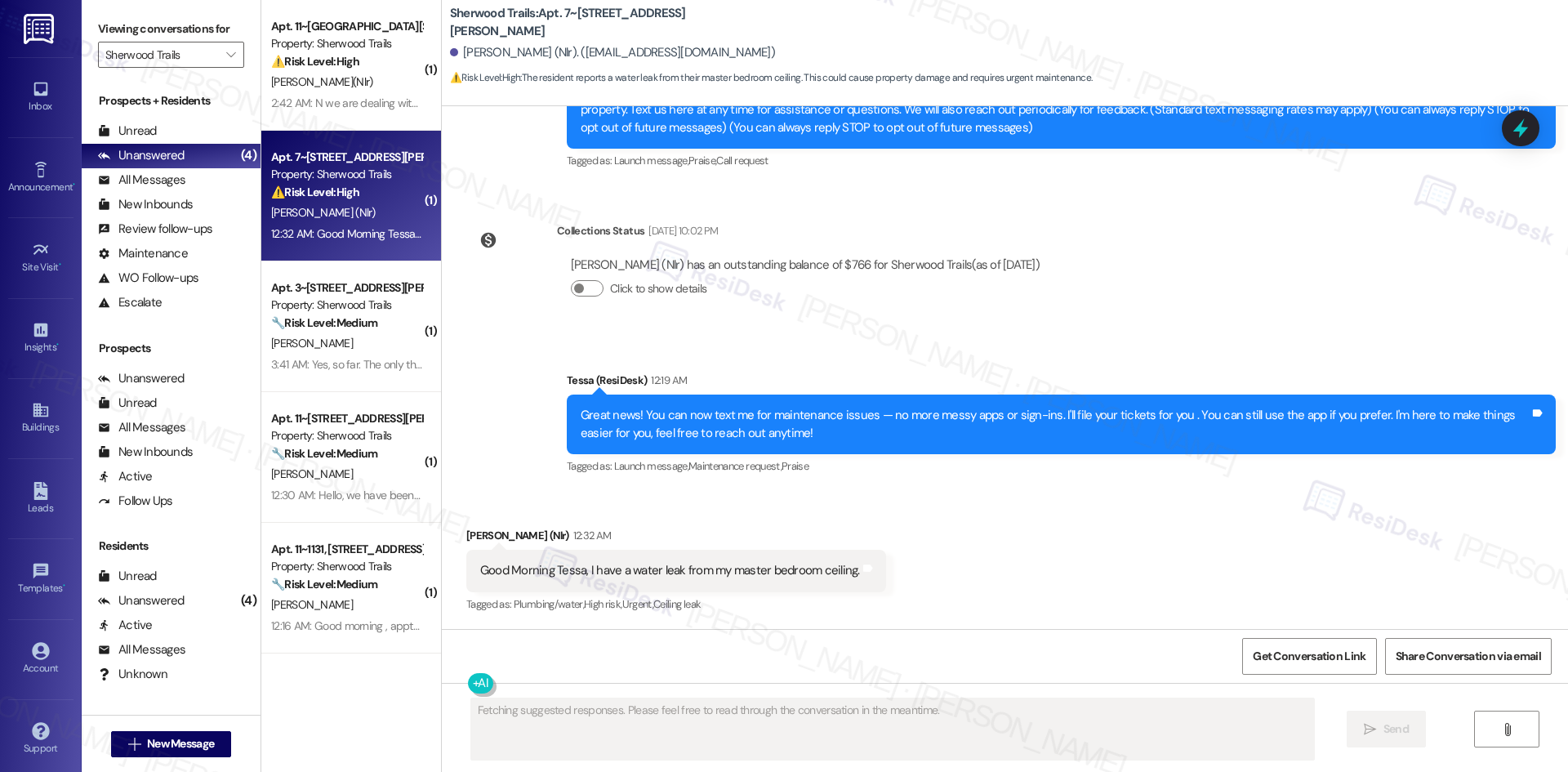
scroll to position [202, 0]
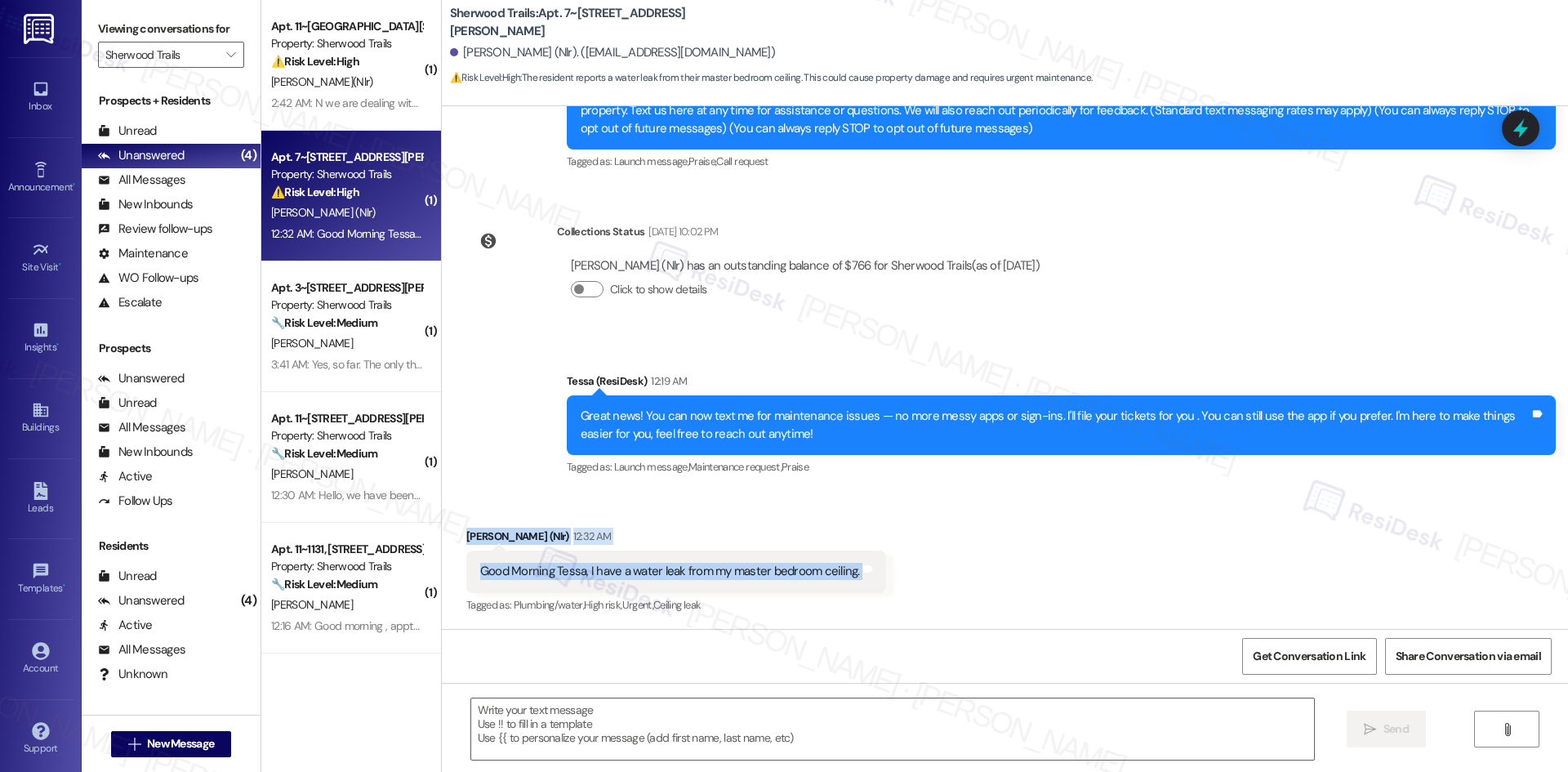
drag, startPoint x: 436, startPoint y: 528, endPoint x: 880, endPoint y: 577, distance: 446.7
click at [880, 577] on div "Received via SMS Brandy Hardnett (Nlr) 12:32 AM Good Morning Tessa, I have a wa…" at bounding box center [1005, 560] width 1126 height 138
copy div "Brandy Hardnett (Nlr) 12:32 AM Good Morning Tessa, I have a water leak from my …"
click at [813, 300] on div "Click to show details" at bounding box center [805, 293] width 469 height 36
click at [871, 318] on div "Brandy Hardnett (Nlr) has an outstanding balance of $766 for Sherwood Trails (a…" at bounding box center [804, 284] width 496 height 78
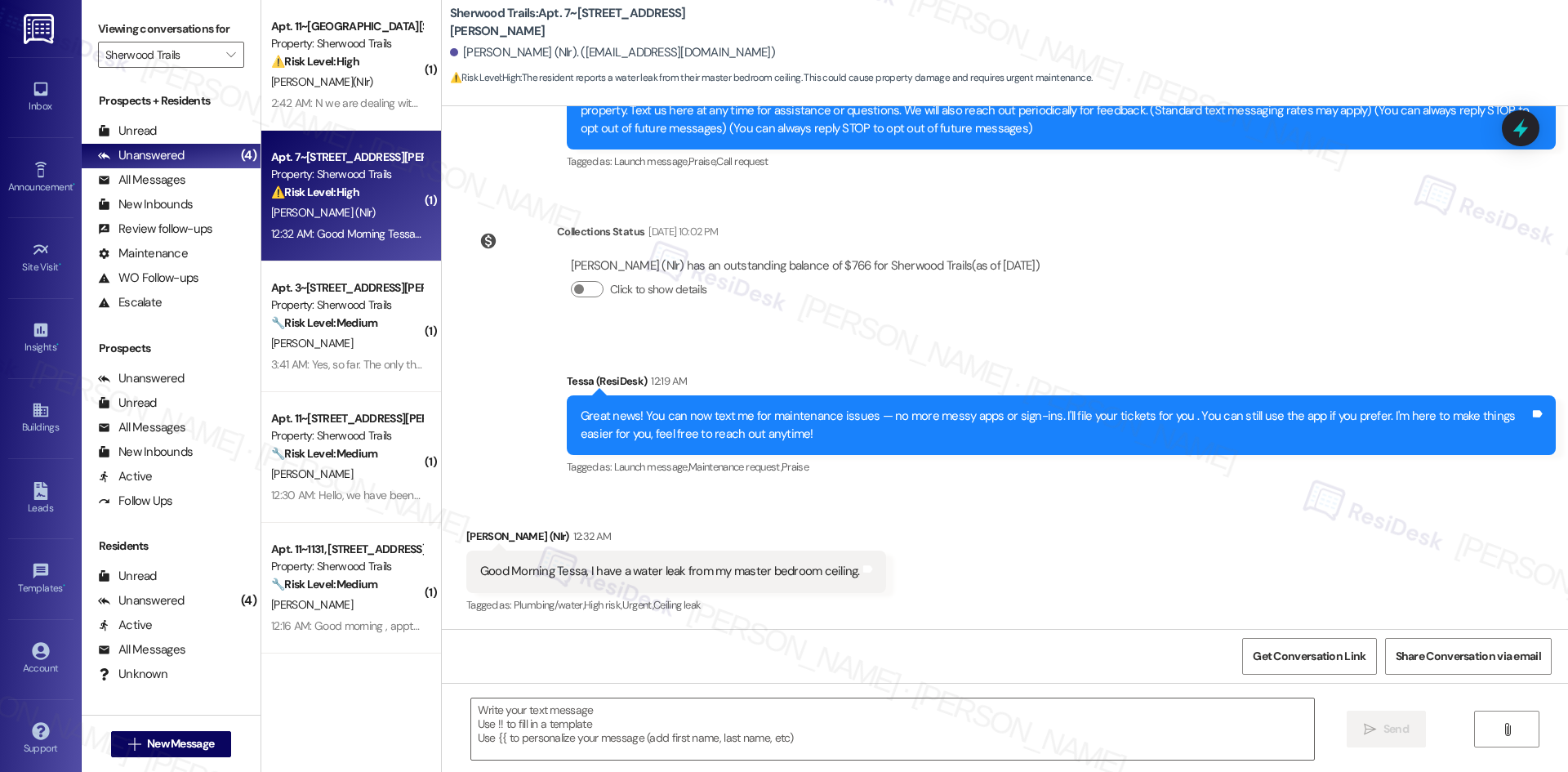
scroll to position [203, 0]
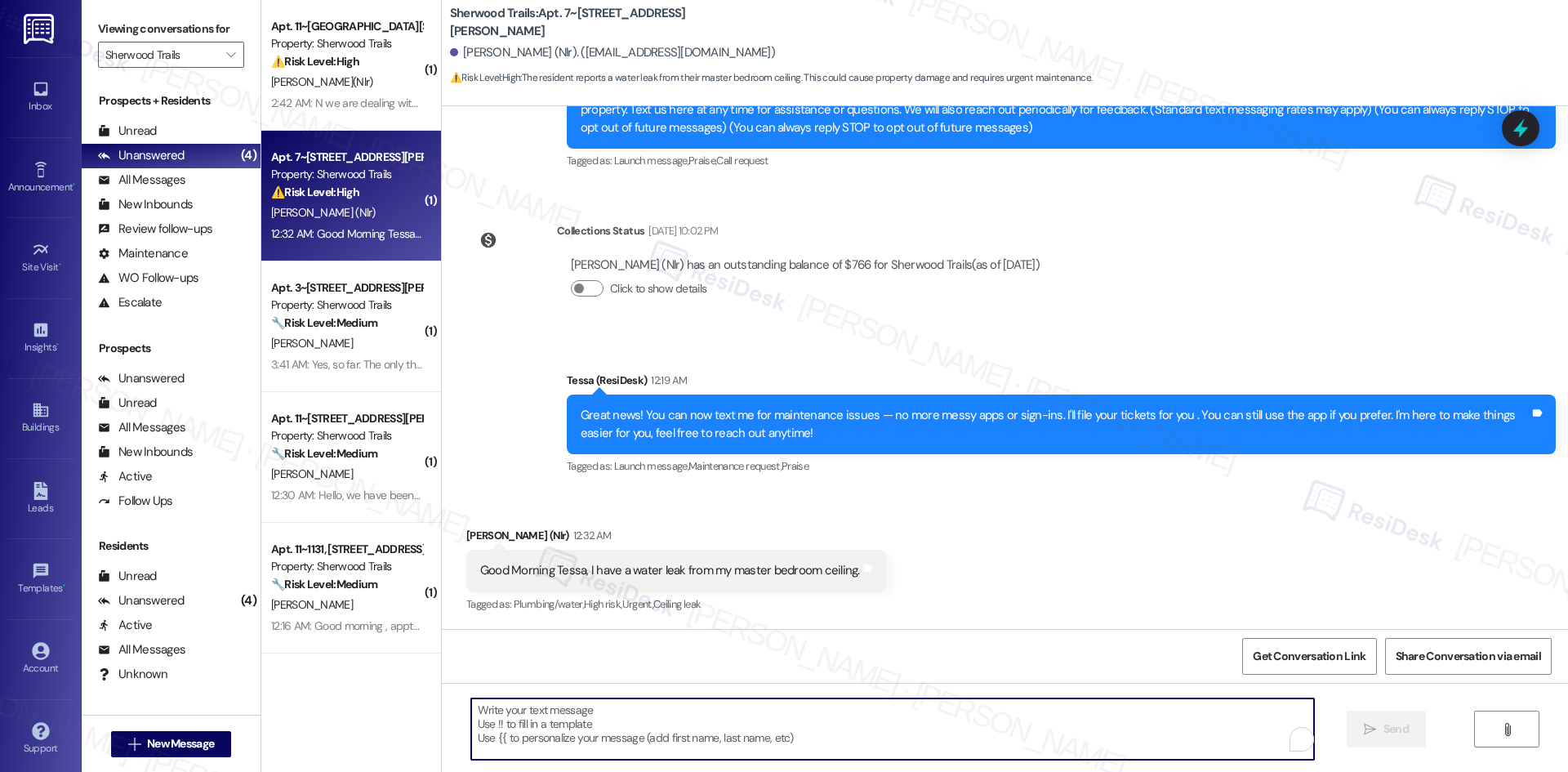
click at [687, 720] on textarea "To enrich screen reader interactions, please activate Accessibility in Grammarl…" at bounding box center [893, 729] width 843 height 61
paste textarea "Hi Brandy, I’m sorry to hear about the water leak from your master bedroom ceil…"
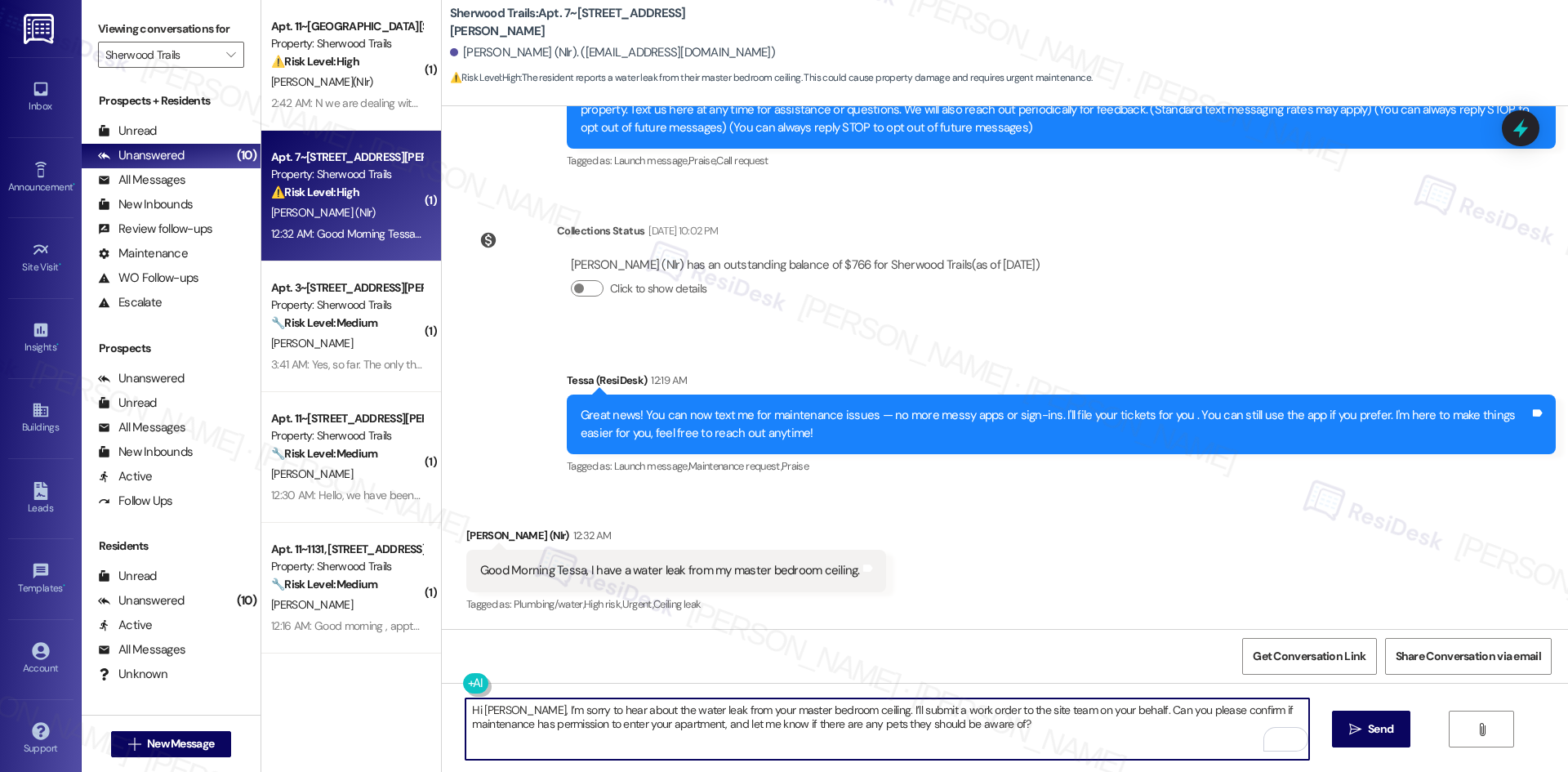
type textarea "Hi Brandy, I’m sorry to hear about the water leak from your master bedroom ceil…"
click at [1349, 732] on icon "" at bounding box center [1355, 729] width 12 height 13
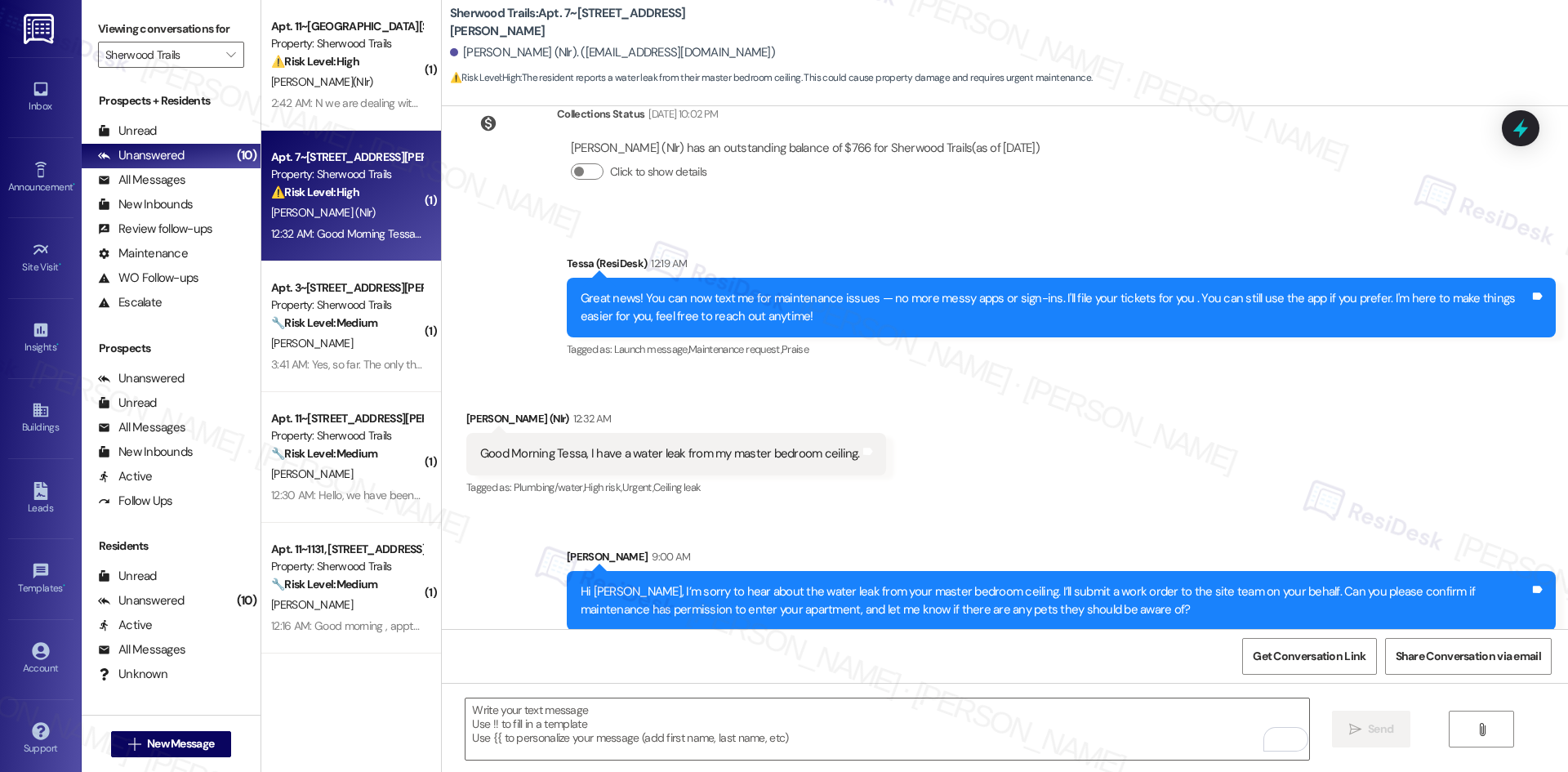
scroll to position [335, 0]
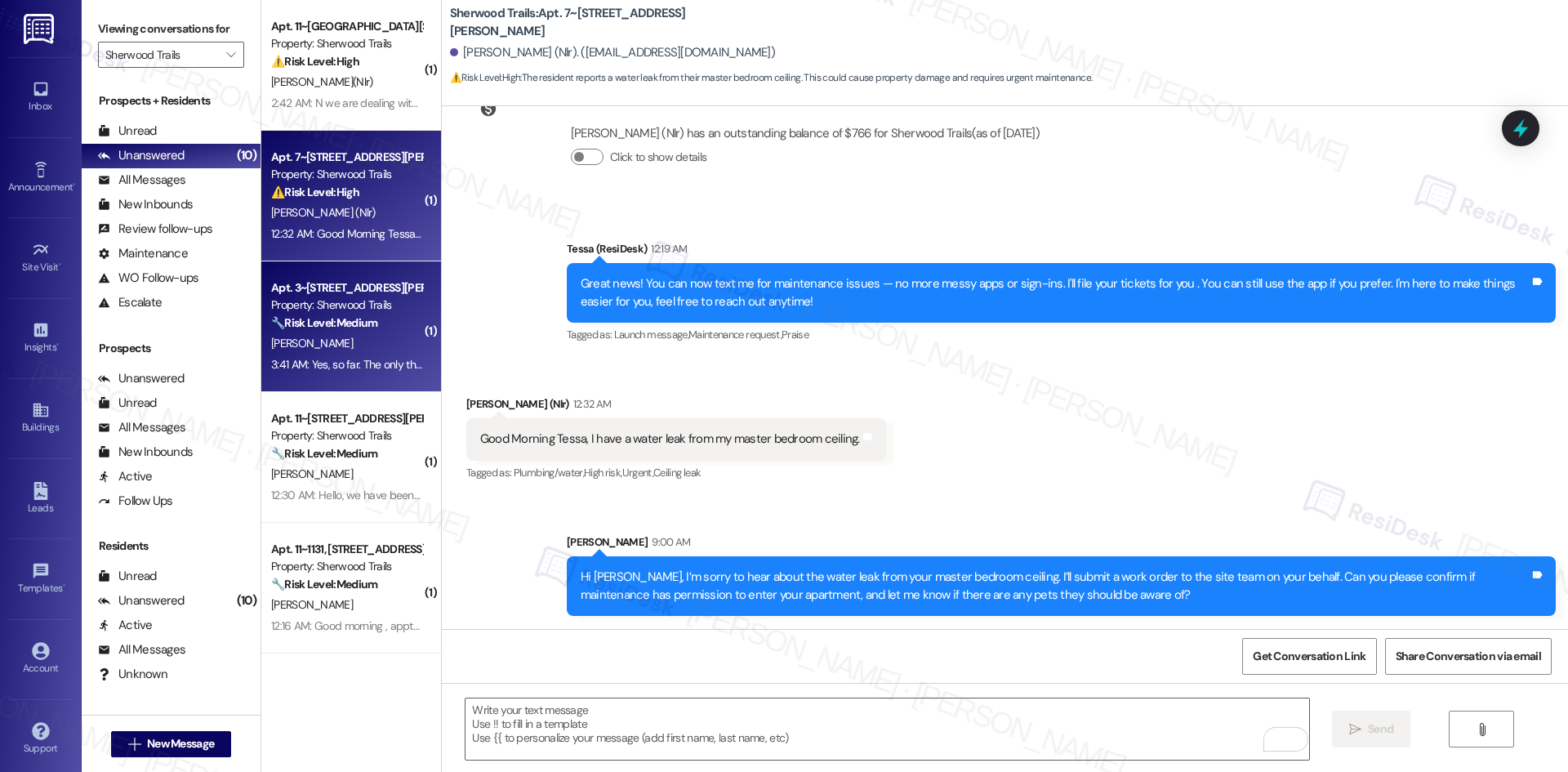
click at [330, 362] on div "3:41 AM: Yes, so far. The only thing I've been wondering is if y'all have peopl…" at bounding box center [1051, 364] width 1561 height 15
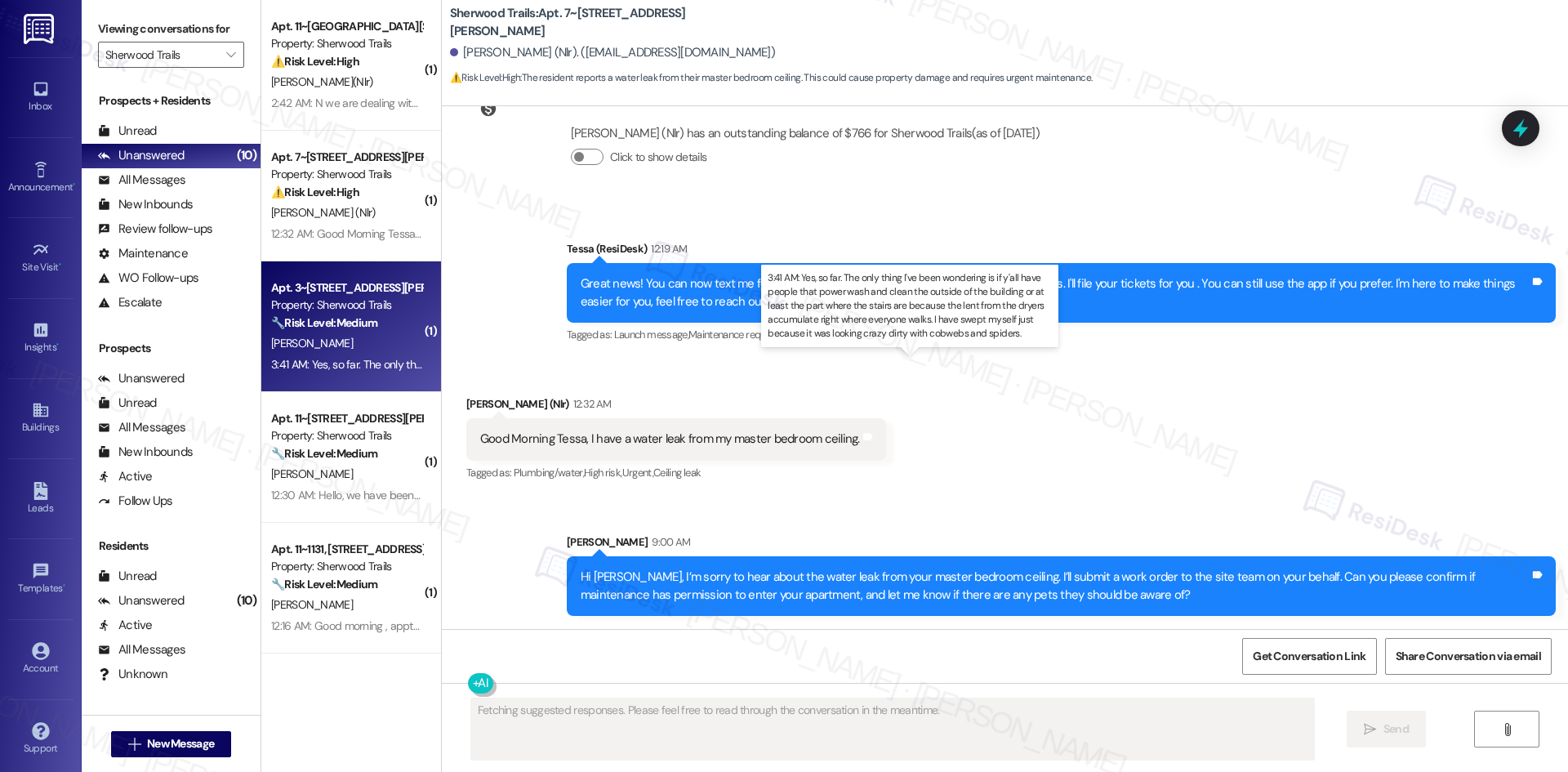
scroll to position [208, 0]
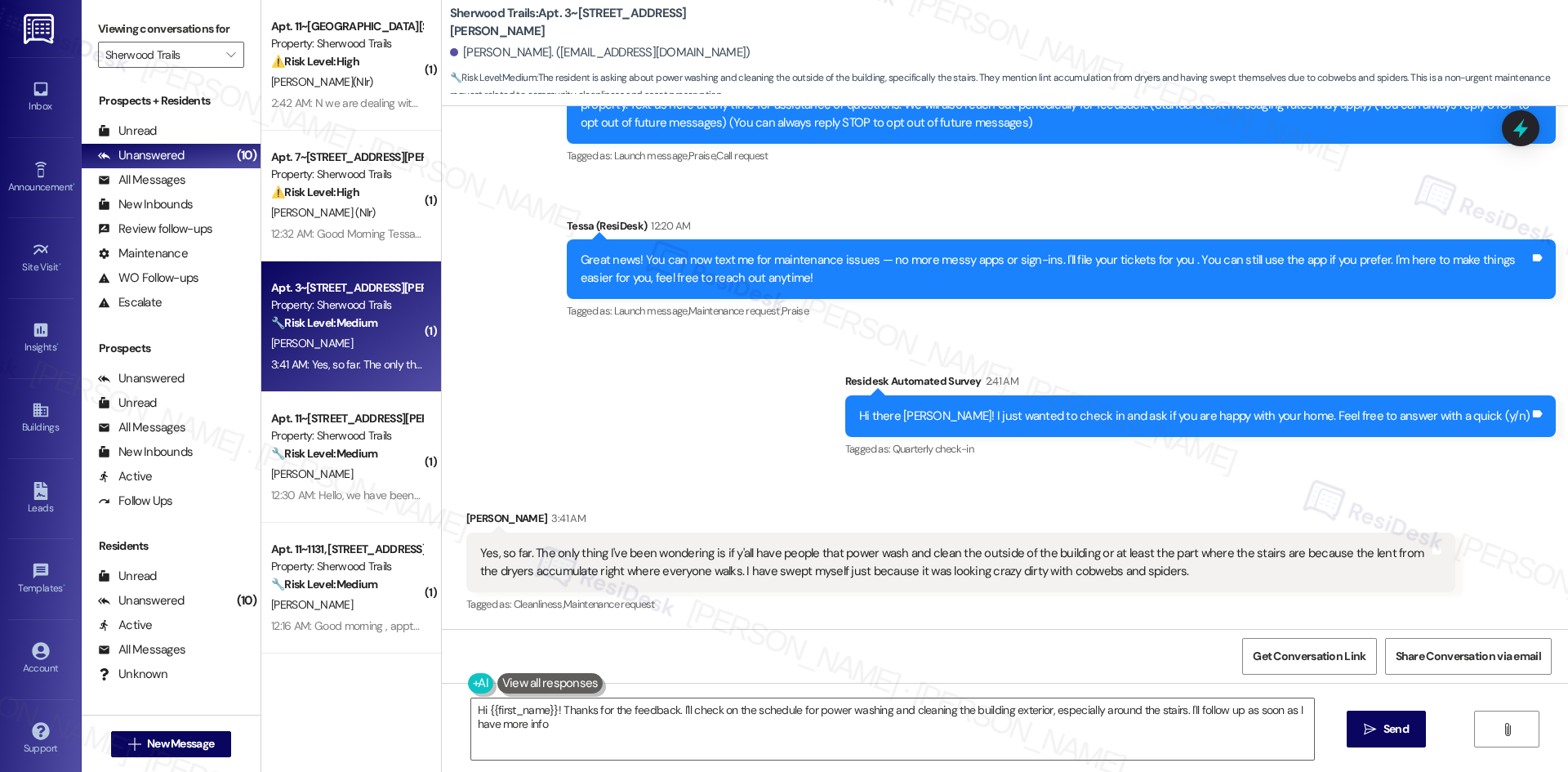
type textarea "Hi {{first_name}}! Thanks for the feedback. I'll check on the schedule for powe…"
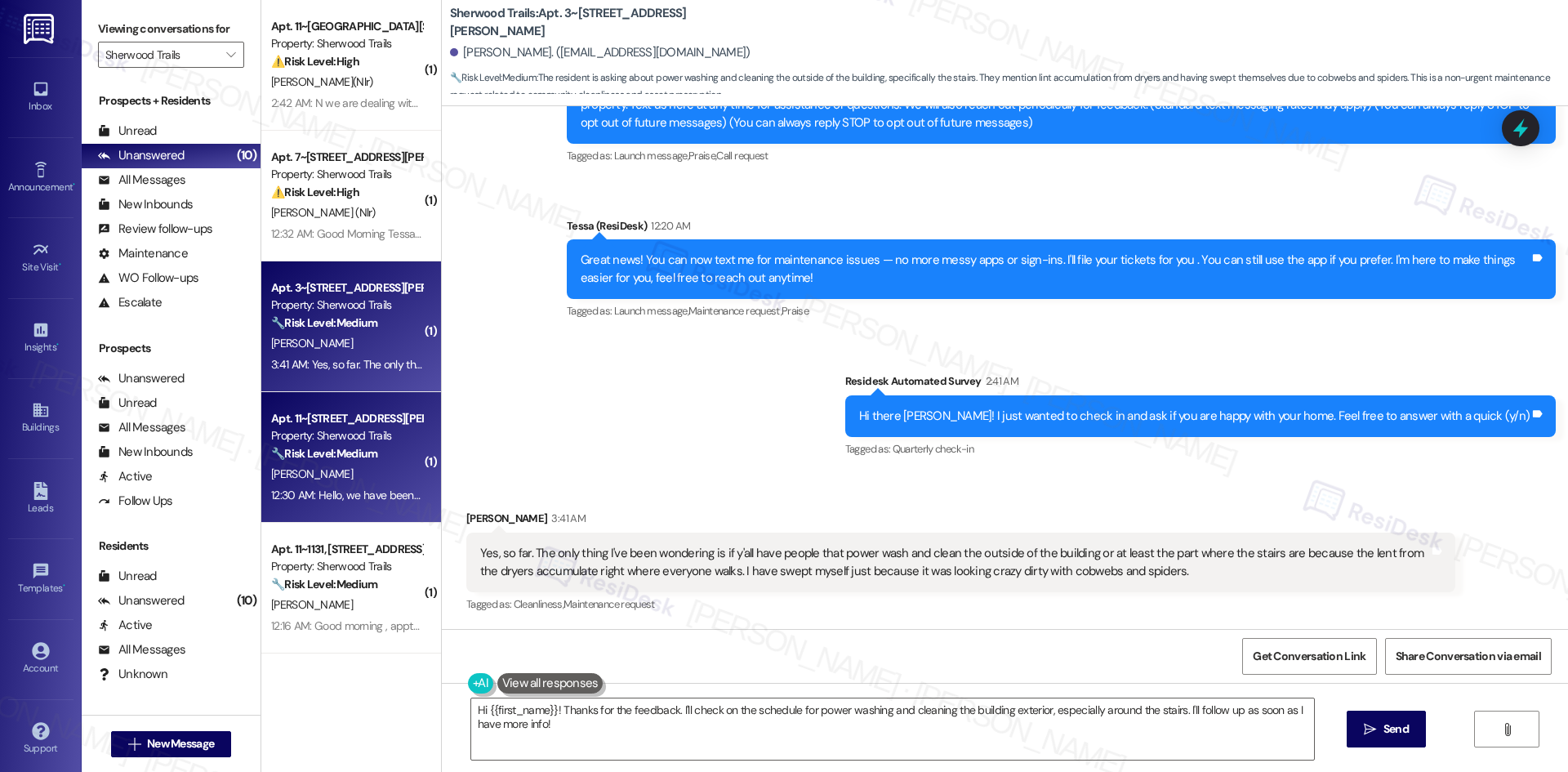
click at [317, 498] on div "12:30 AM: Hello, we have been having a very disturbing pest problem here in bui…" at bounding box center [1293, 495] width 2044 height 15
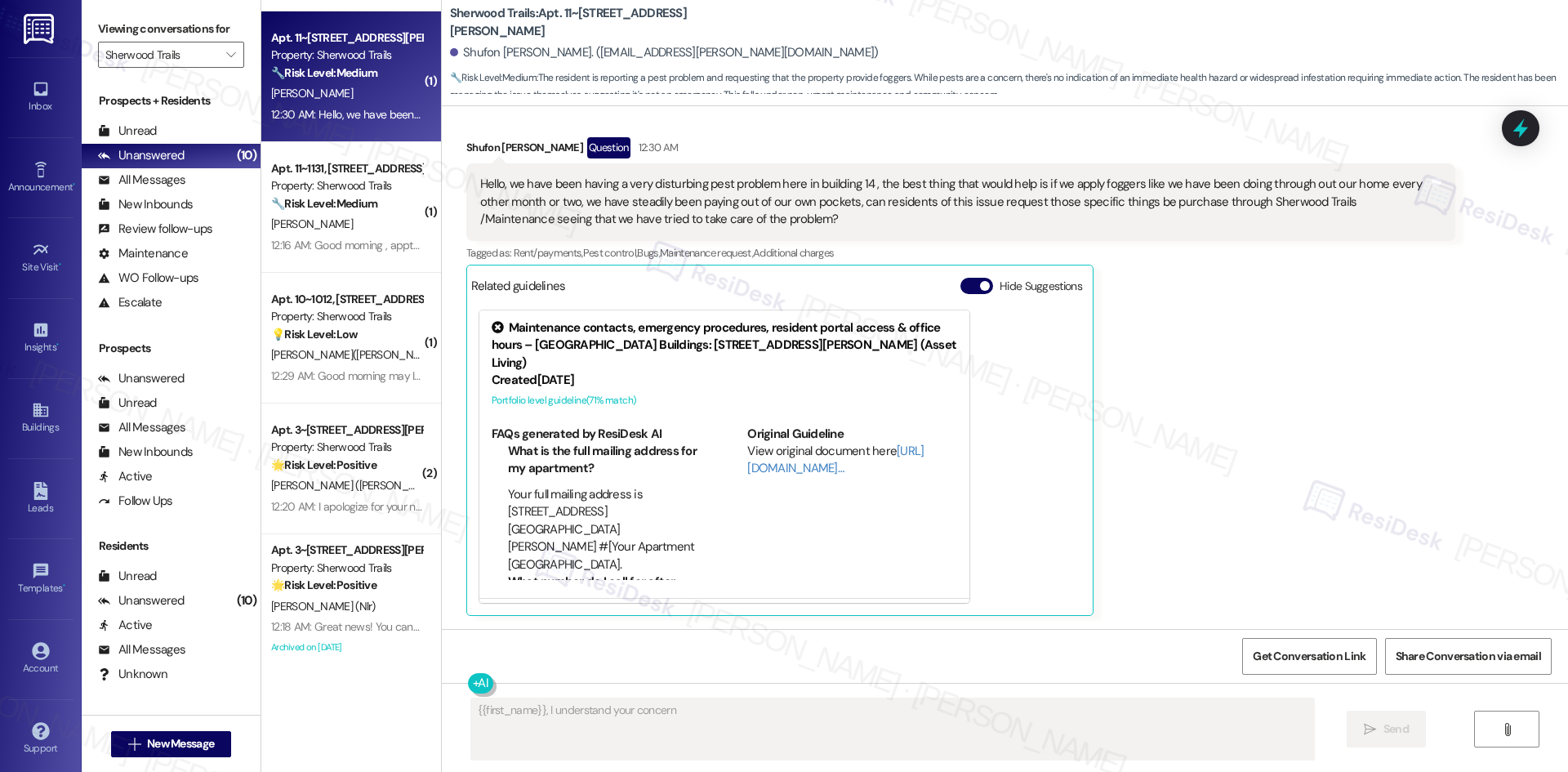
scroll to position [652, 0]
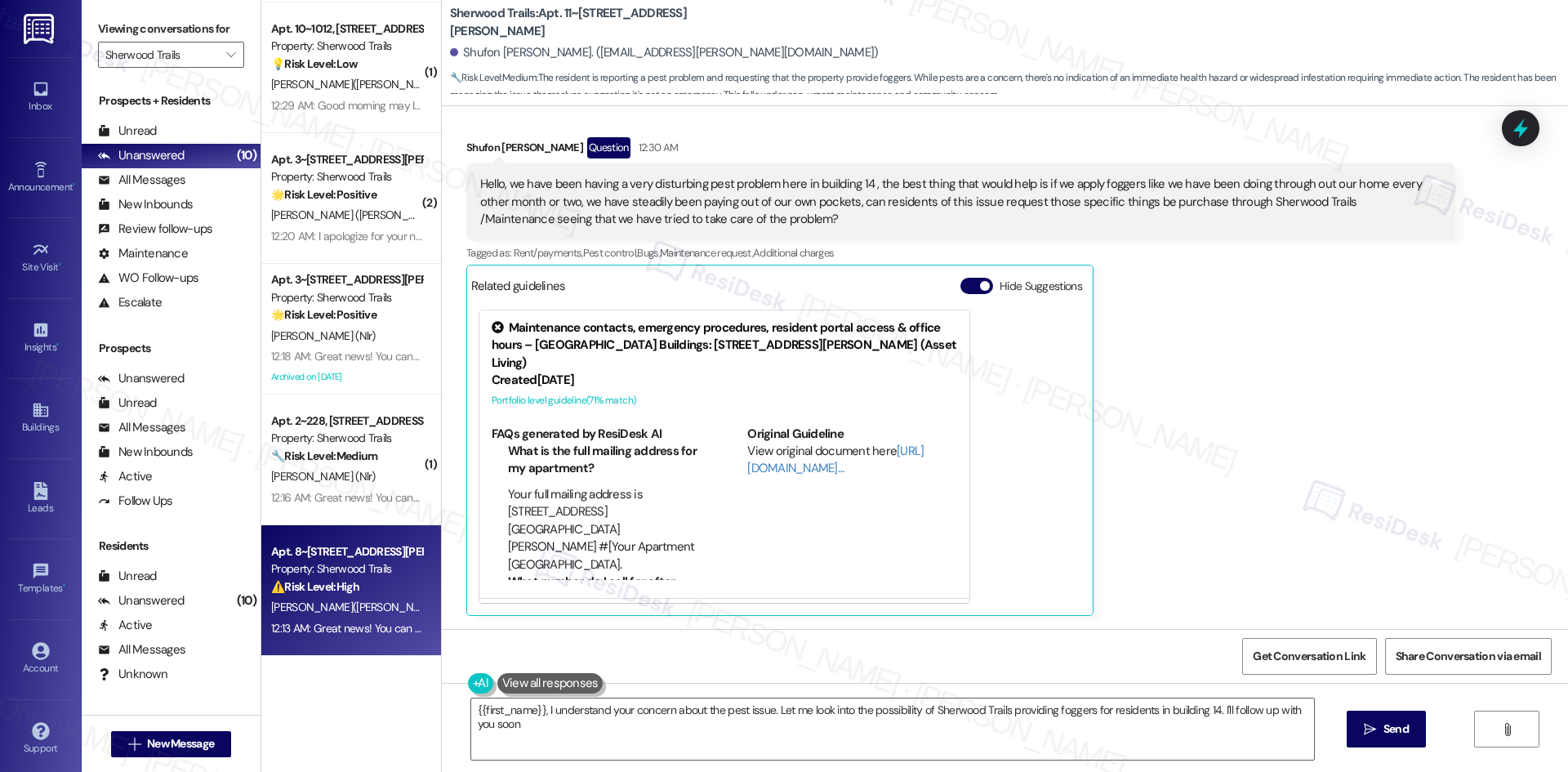
type textarea "{{first_name}}, I understand your concern about the pest issue. Let me look int…"
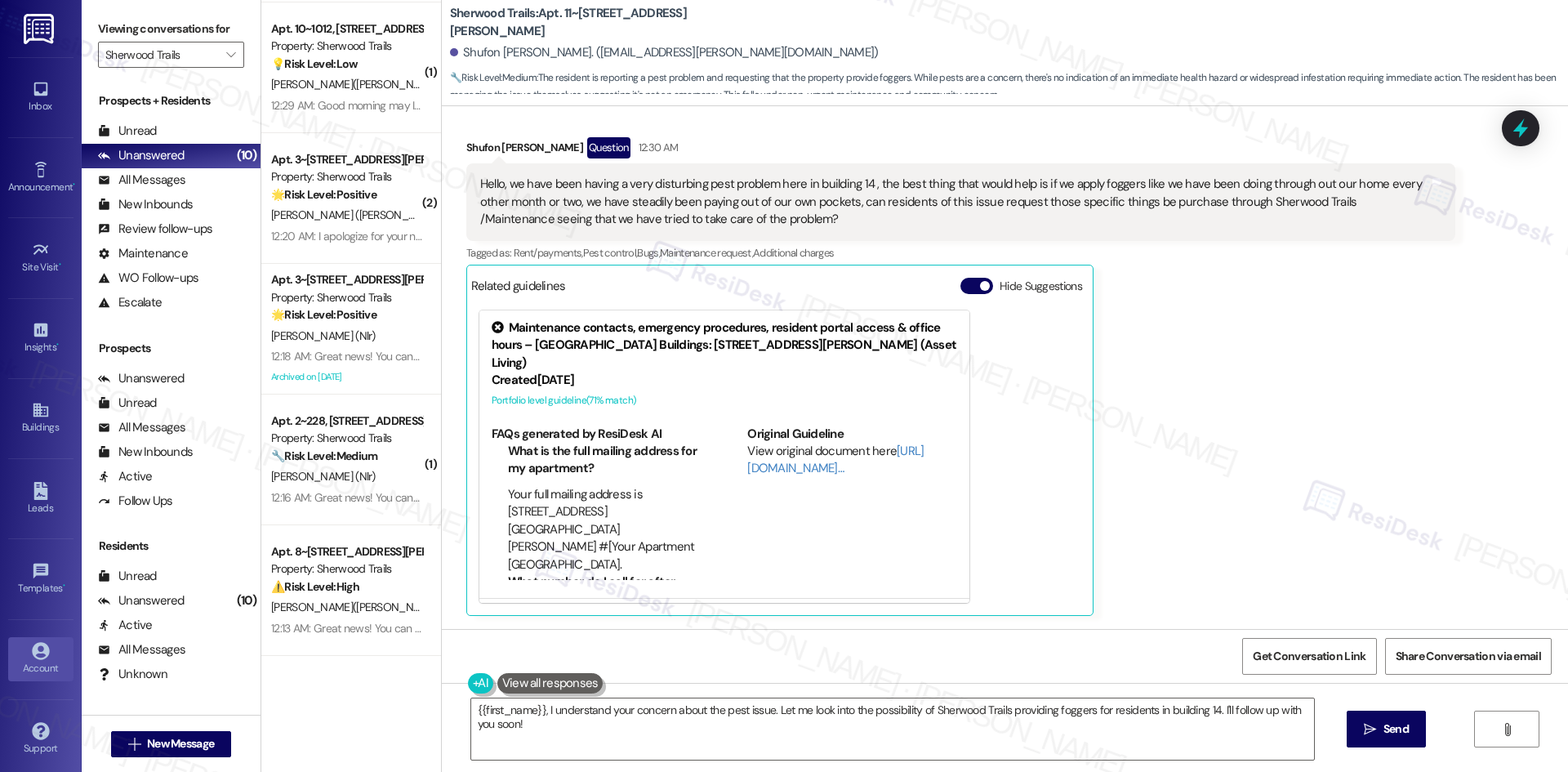
click at [43, 666] on div "Account" at bounding box center [40, 668] width 82 height 16
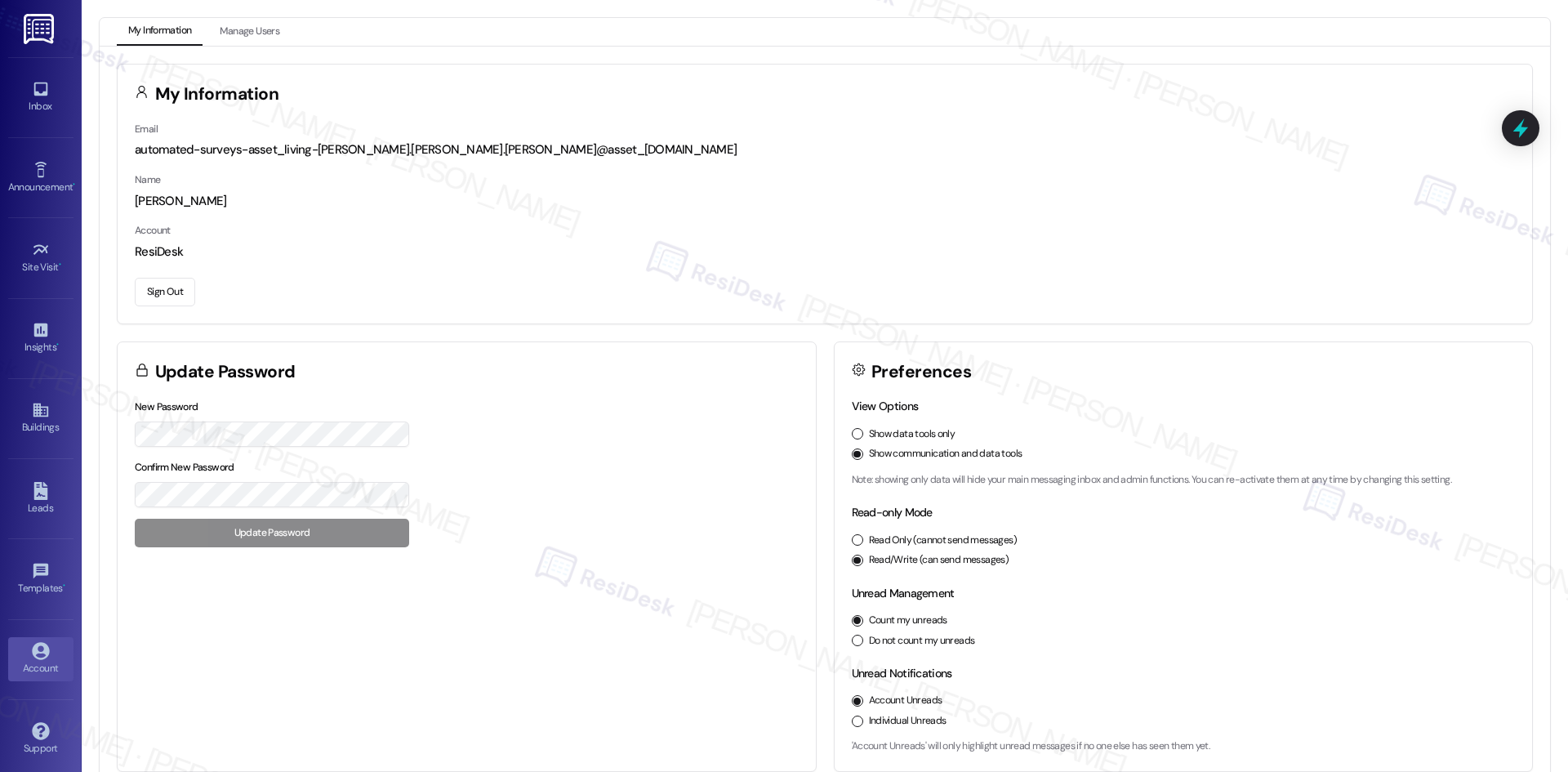
click at [176, 293] on button "Sign Out" at bounding box center [165, 292] width 60 height 28
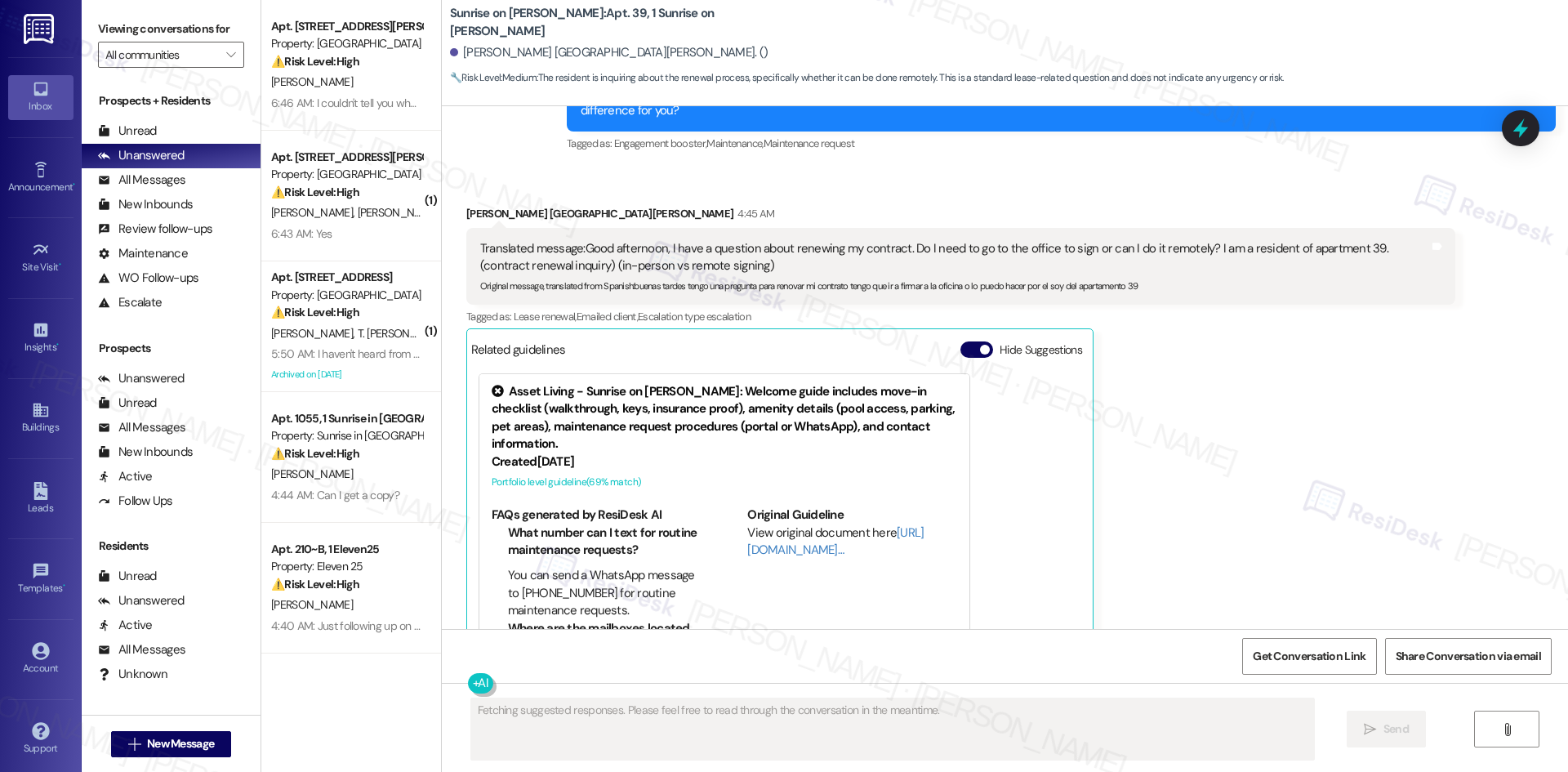
scroll to position [3404, 0]
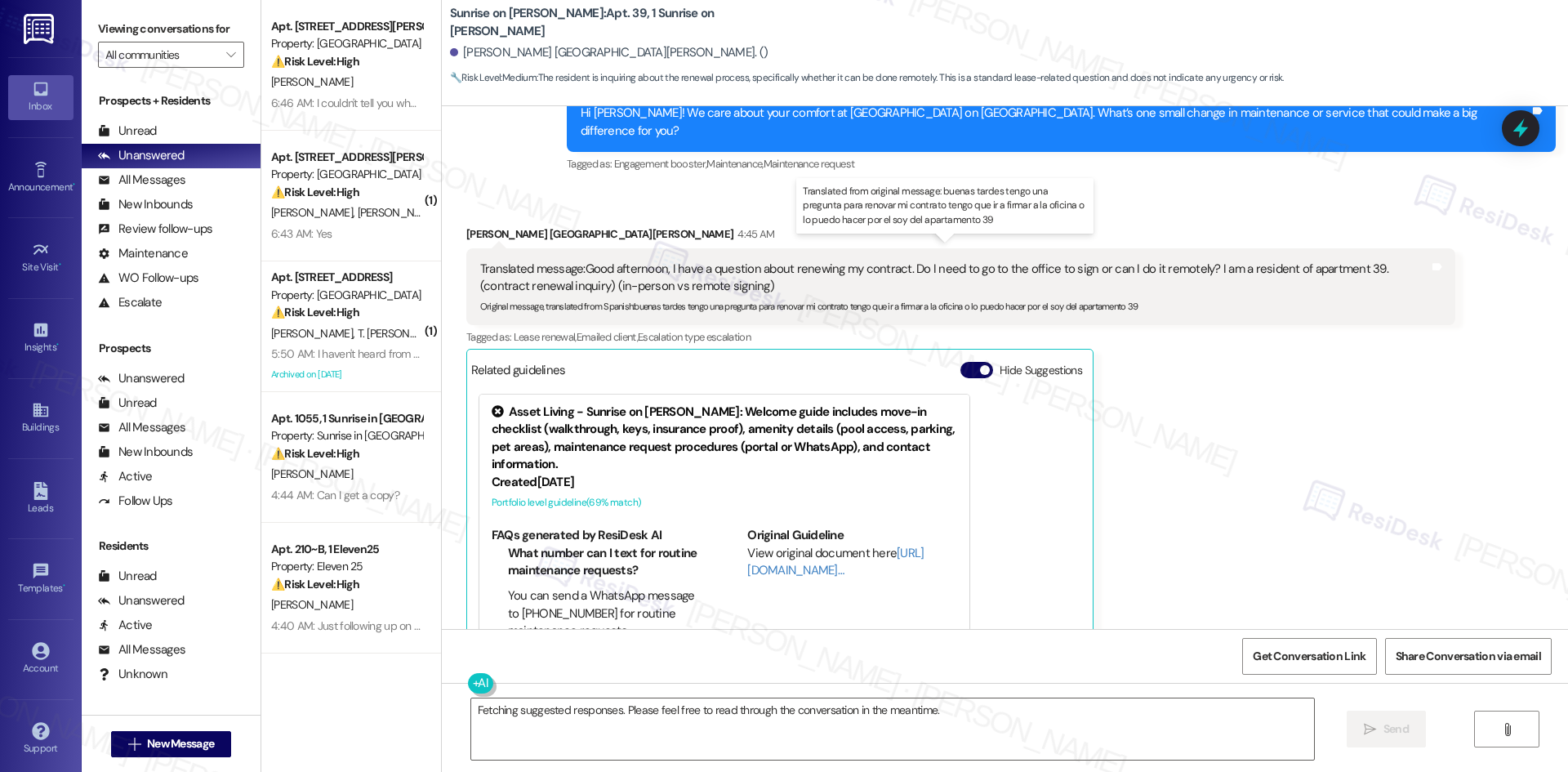
drag, startPoint x: 448, startPoint y: 201, endPoint x: 1280, endPoint y: 289, distance: 836.6
click at [1280, 289] on div "Received via SMS [PERSON_NAME] De La [PERSON_NAME] 4:45 AM Translated message: …" at bounding box center [961, 463] width 1013 height 499
copy div "[PERSON_NAME] De La [PERSON_NAME] 4:45 AM Translated message: Good afternoon, I…"
click at [1312, 452] on div "[PERSON_NAME] De La [PERSON_NAME] 4:45 AM Translated message: Good afternoon, I…" at bounding box center [961, 463] width 989 height 475
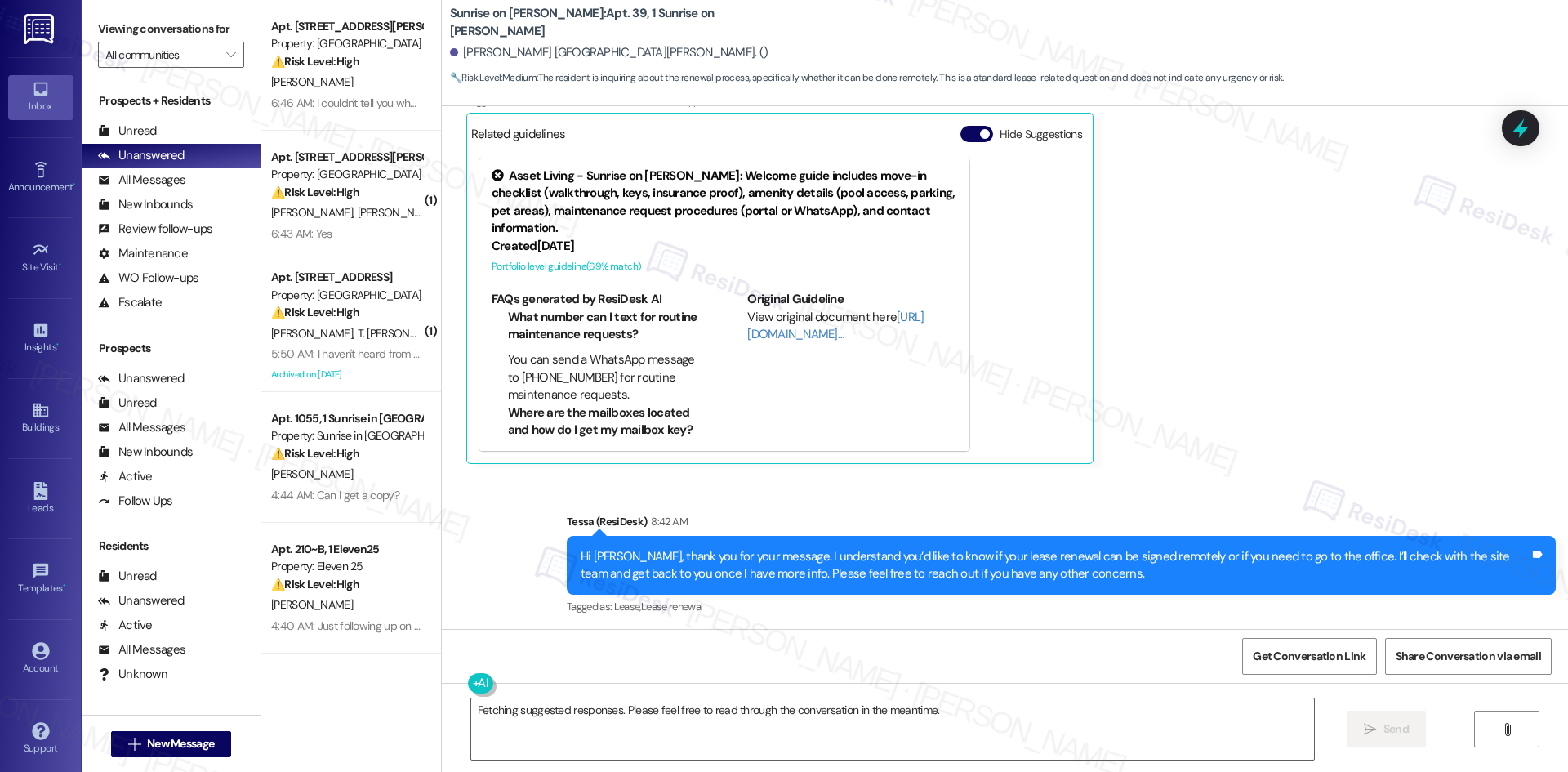
scroll to position [3648, 0]
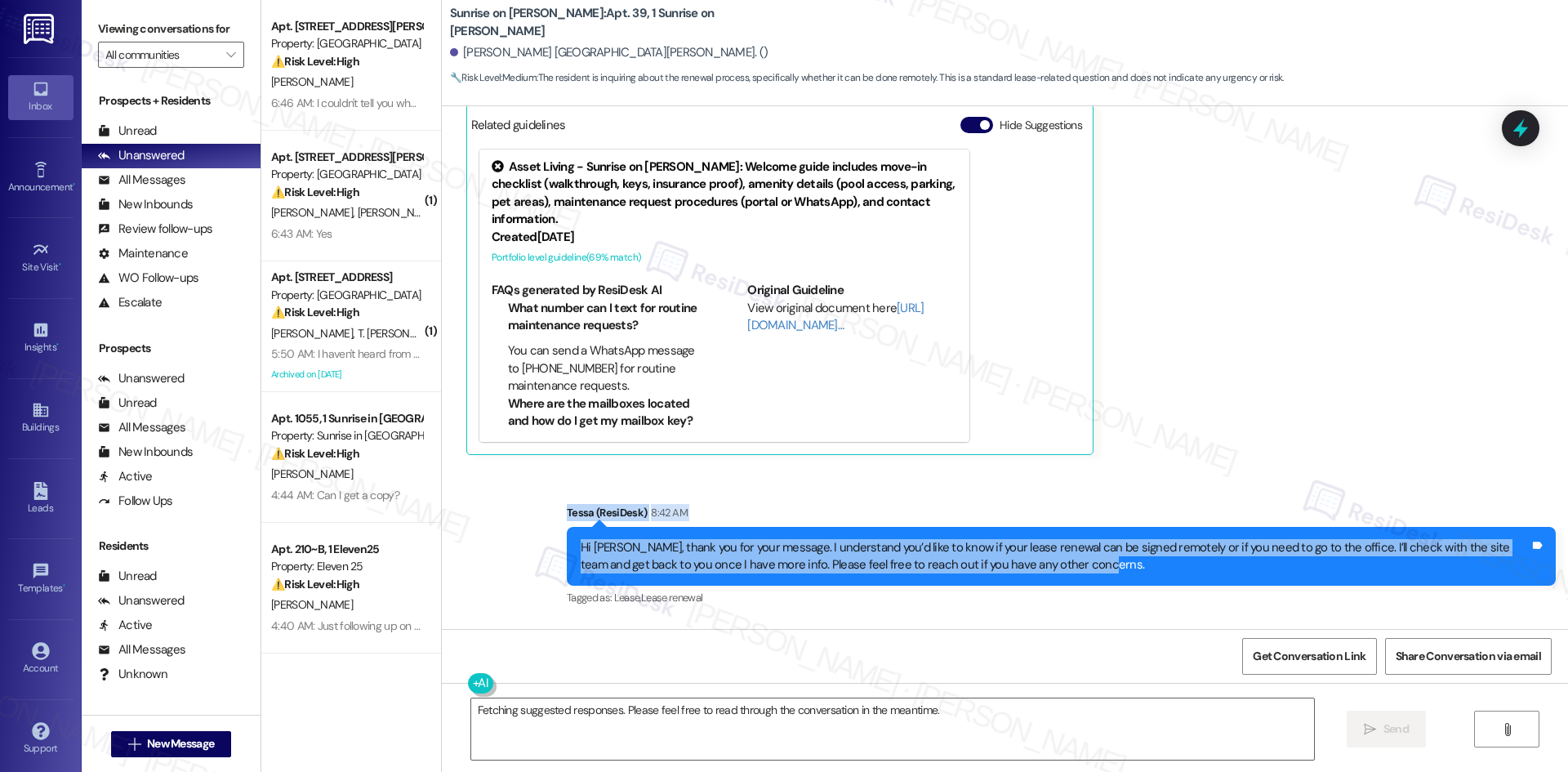
drag, startPoint x: 525, startPoint y: 471, endPoint x: 1129, endPoint y: 553, distance: 609.5
click at [1129, 553] on div "Sent via SMS Tessa (ResiDesk) 8:42 AM Hi [PERSON_NAME], thank you for your mess…" at bounding box center [1005, 545] width 1126 height 155
copy div "[PERSON_NAME] (ResiDesk) 8:42 AM Hi [PERSON_NAME], thank you for your message. …"
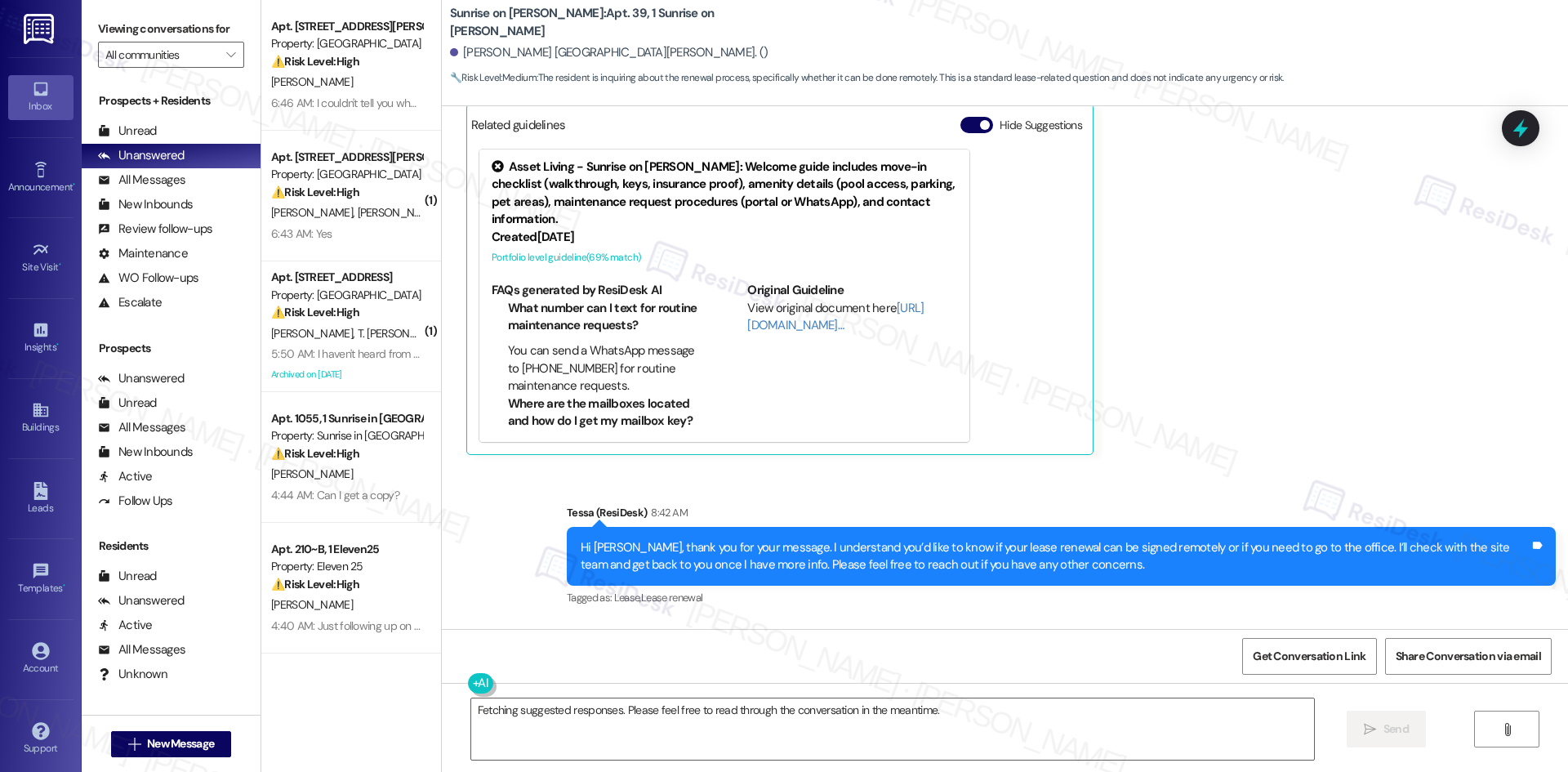
click at [664, 608] on div "Lease started [DATE] 8:00 AM Survey, sent via SMS Residesk Automated Survey [DA…" at bounding box center [1005, 367] width 1126 height 523
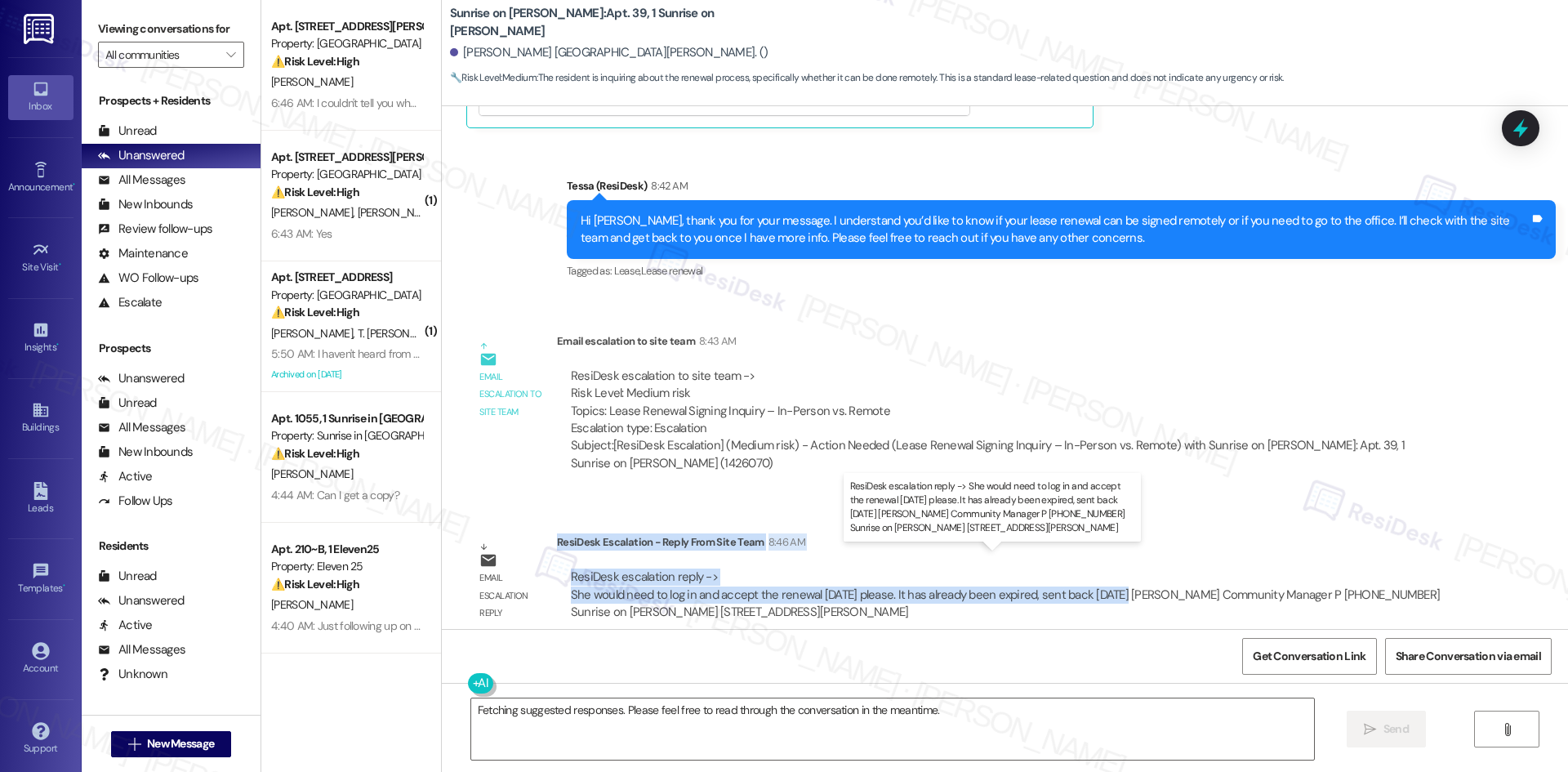
drag, startPoint x: 544, startPoint y: 526, endPoint x: 1104, endPoint y: 585, distance: 563.1
click at [1104, 585] on div "ResiDesk Escalation - Reply From Site Team 8:46 AM ResiDesk escalation reply ->…" at bounding box center [1005, 584] width 898 height 100
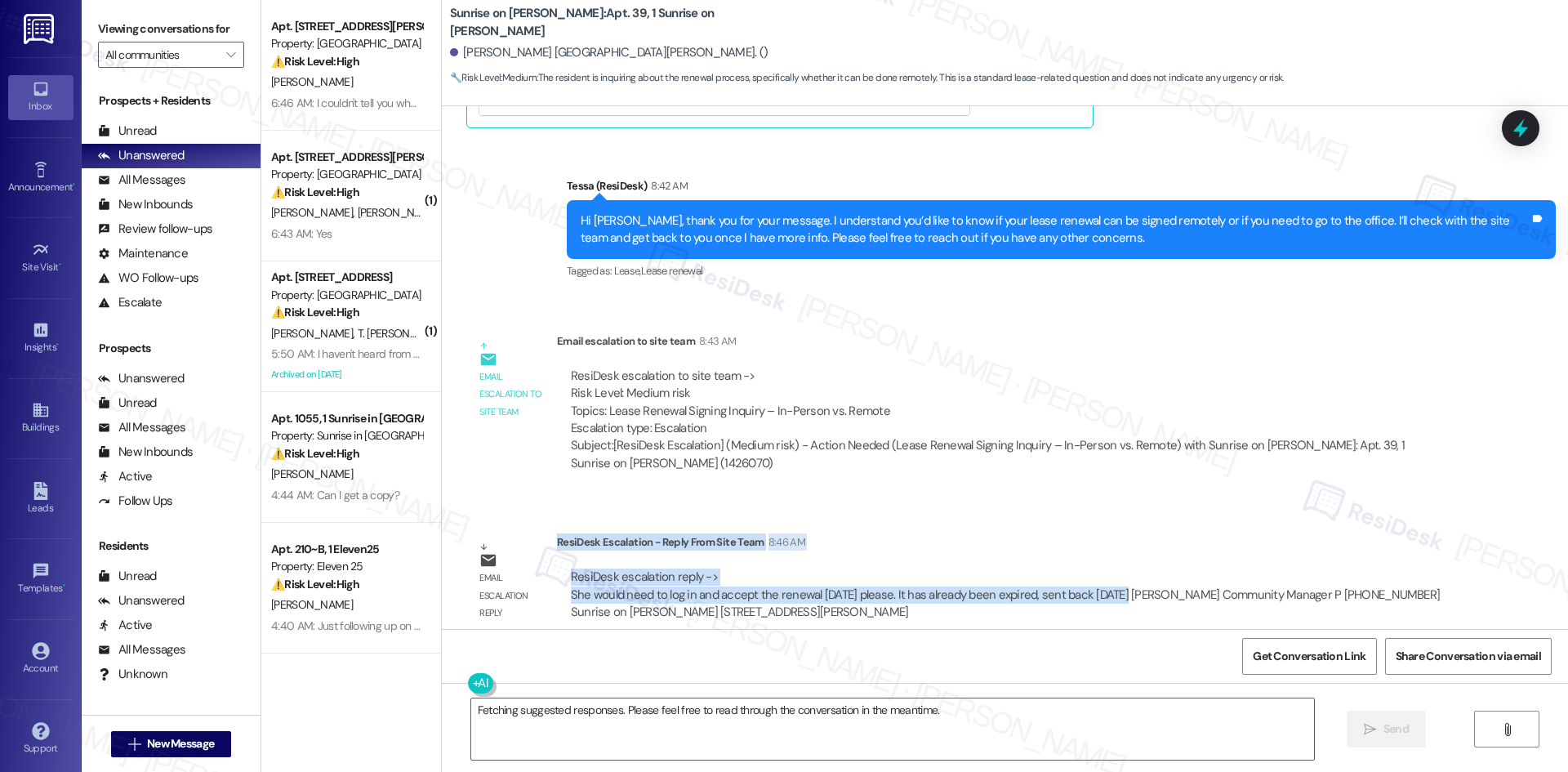
copy div "ResiDesk Escalation - Reply From Site Team 8:46 AM ResiDesk escalation reply ->…"
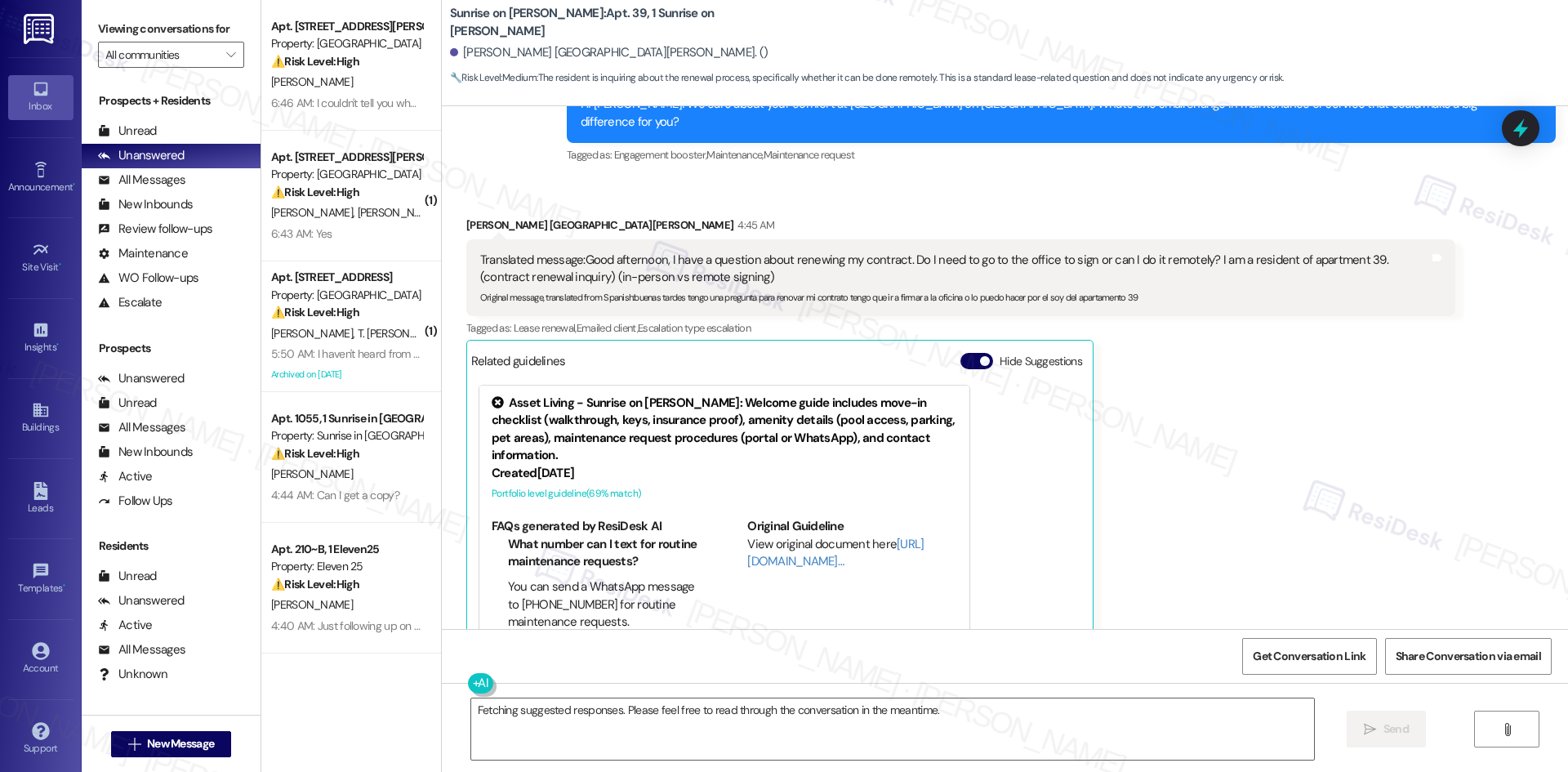
scroll to position [3404, 0]
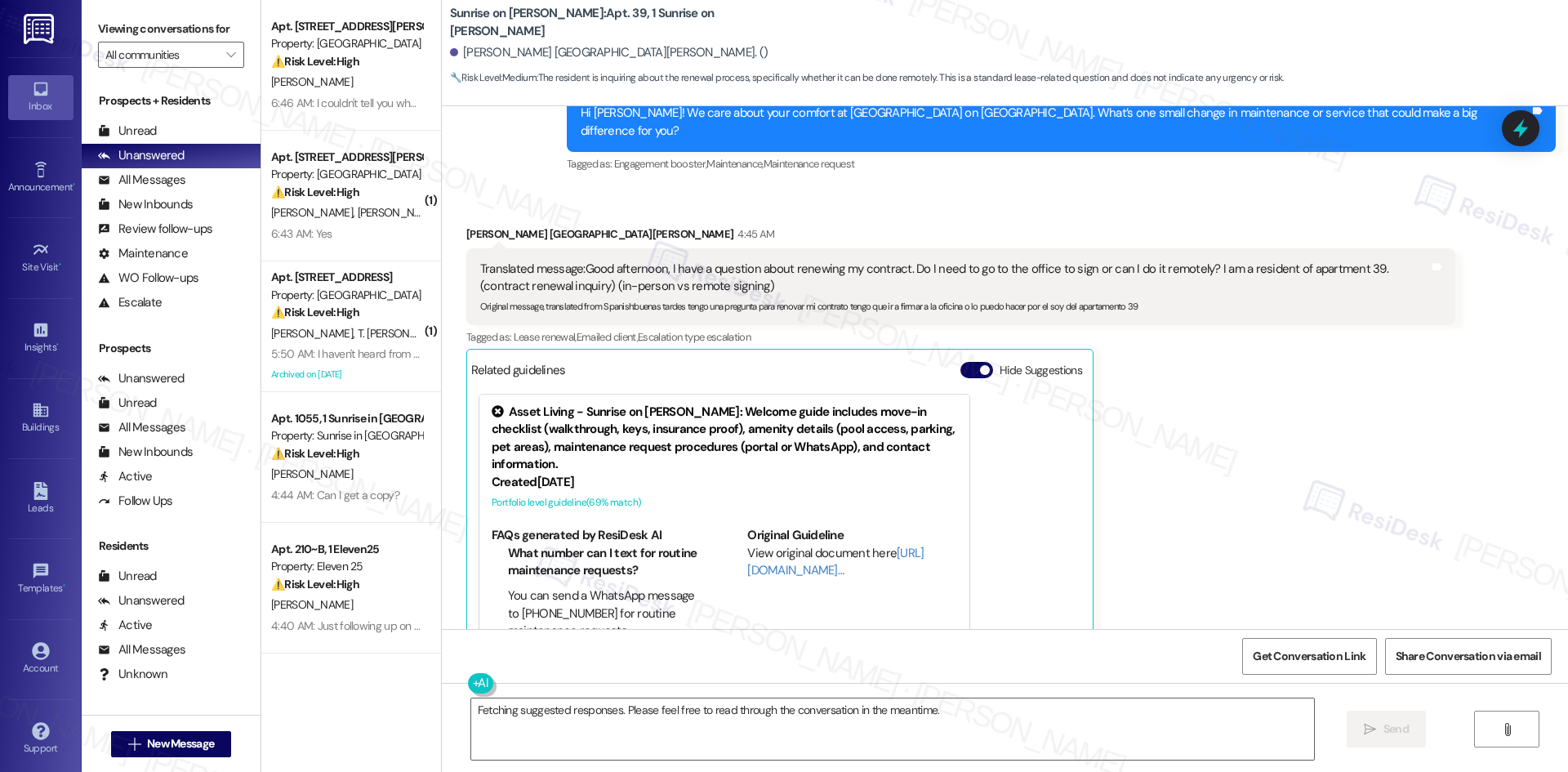
click at [1186, 458] on div "[PERSON_NAME] De La [PERSON_NAME] 4:45 AM Translated message: Good afternoon, I…" at bounding box center [961, 463] width 989 height 475
click at [975, 720] on textarea "Fetching suggested responses. Please feel free to read through the conversation…" at bounding box center [893, 729] width 843 height 61
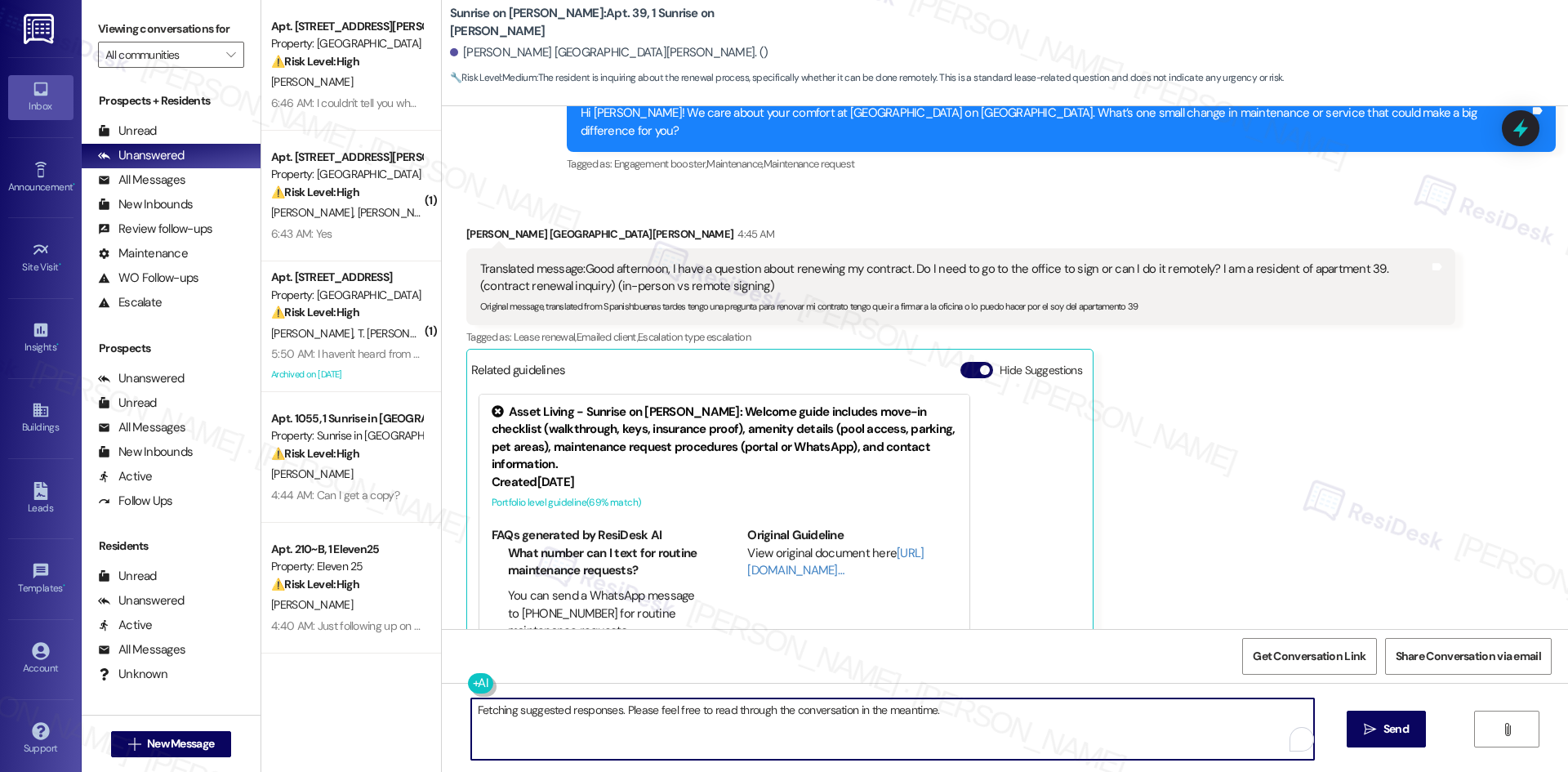
paste textarea "Hi [PERSON_NAME], thank you for your patience. The site team confirmed you’ll n…"
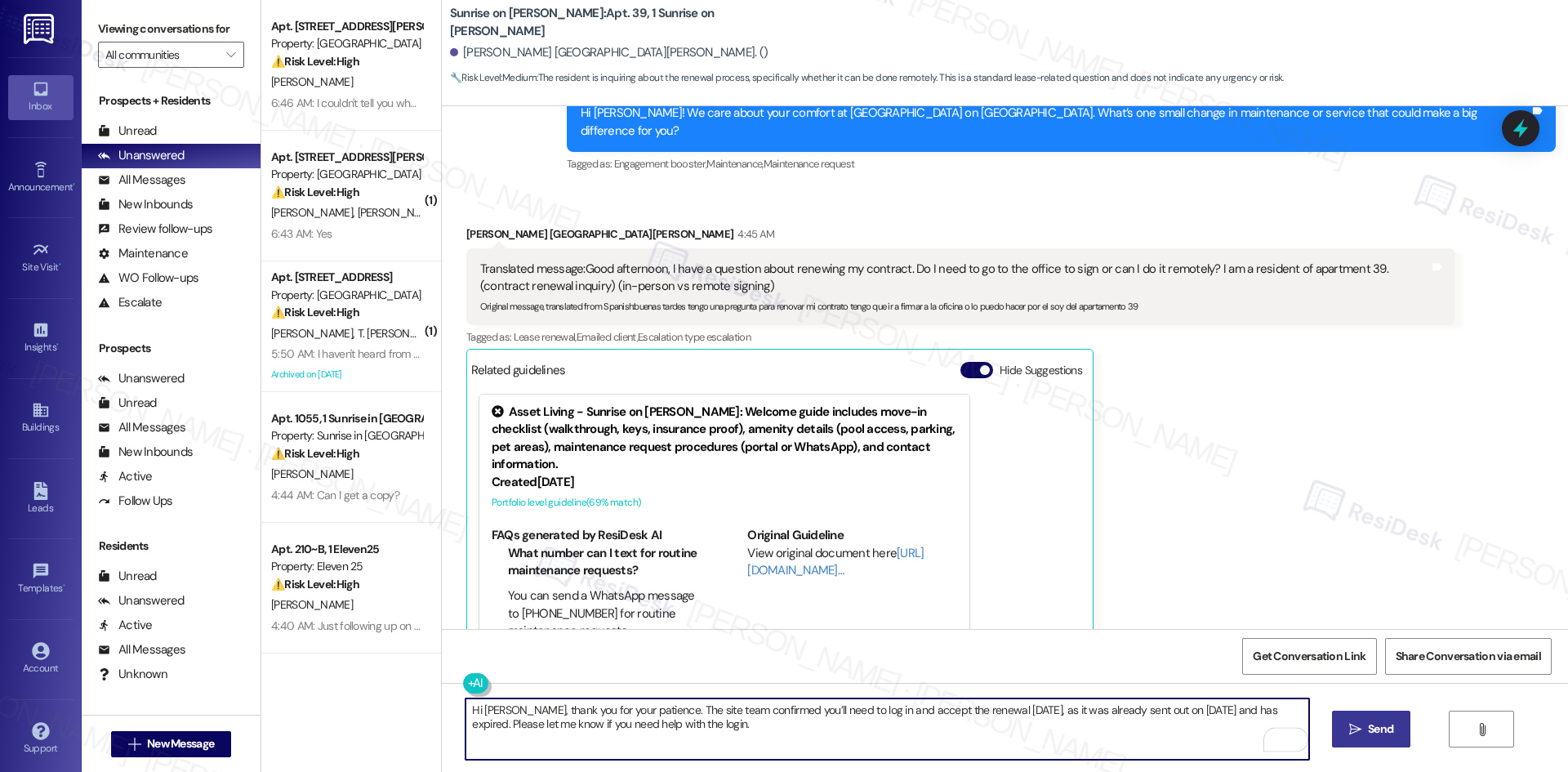
type textarea "Hi [PERSON_NAME], thank you for your patience. The site team confirmed you’ll n…"
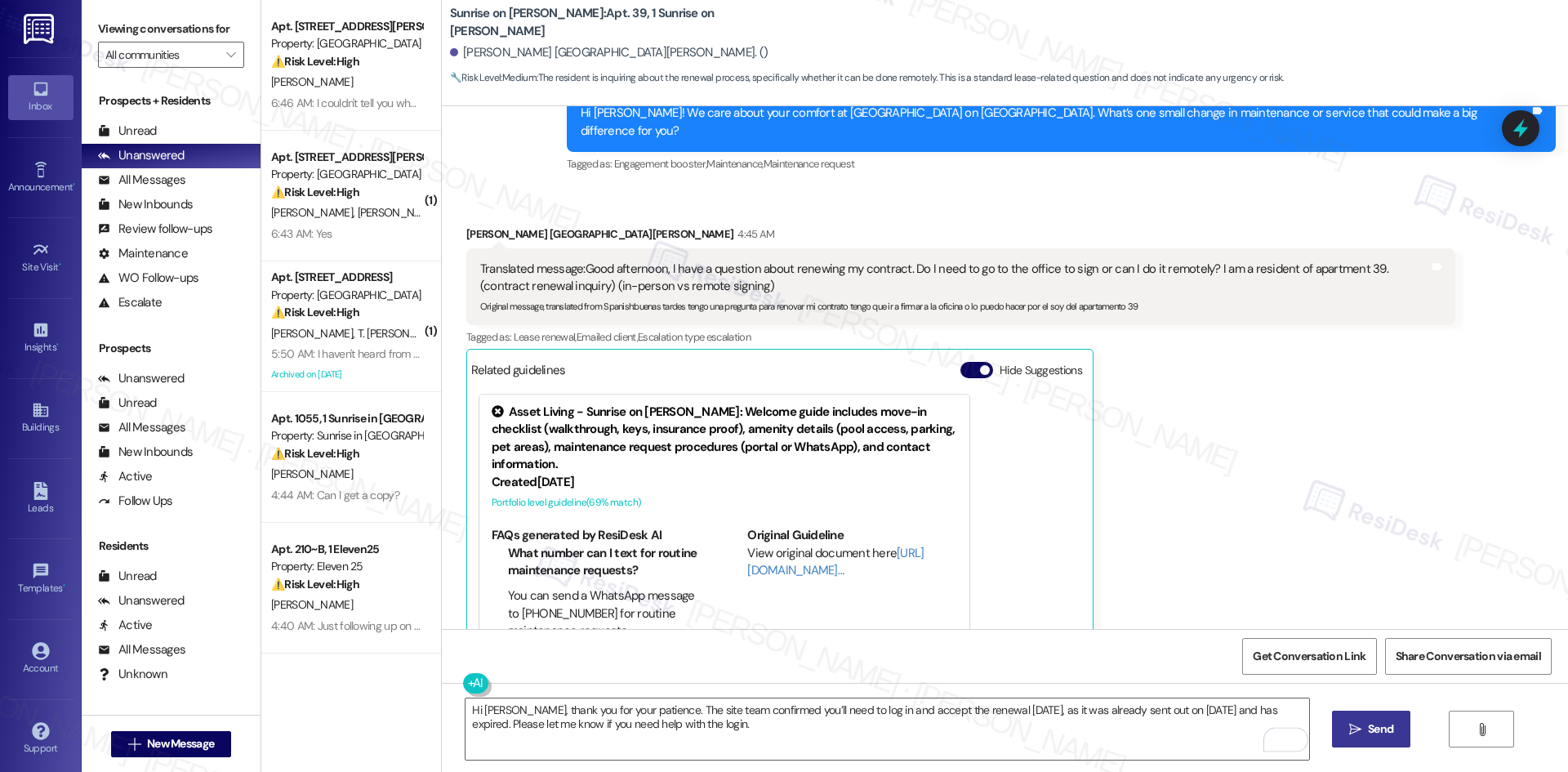
click at [1364, 732] on span "Send" at bounding box center [1380, 729] width 32 height 17
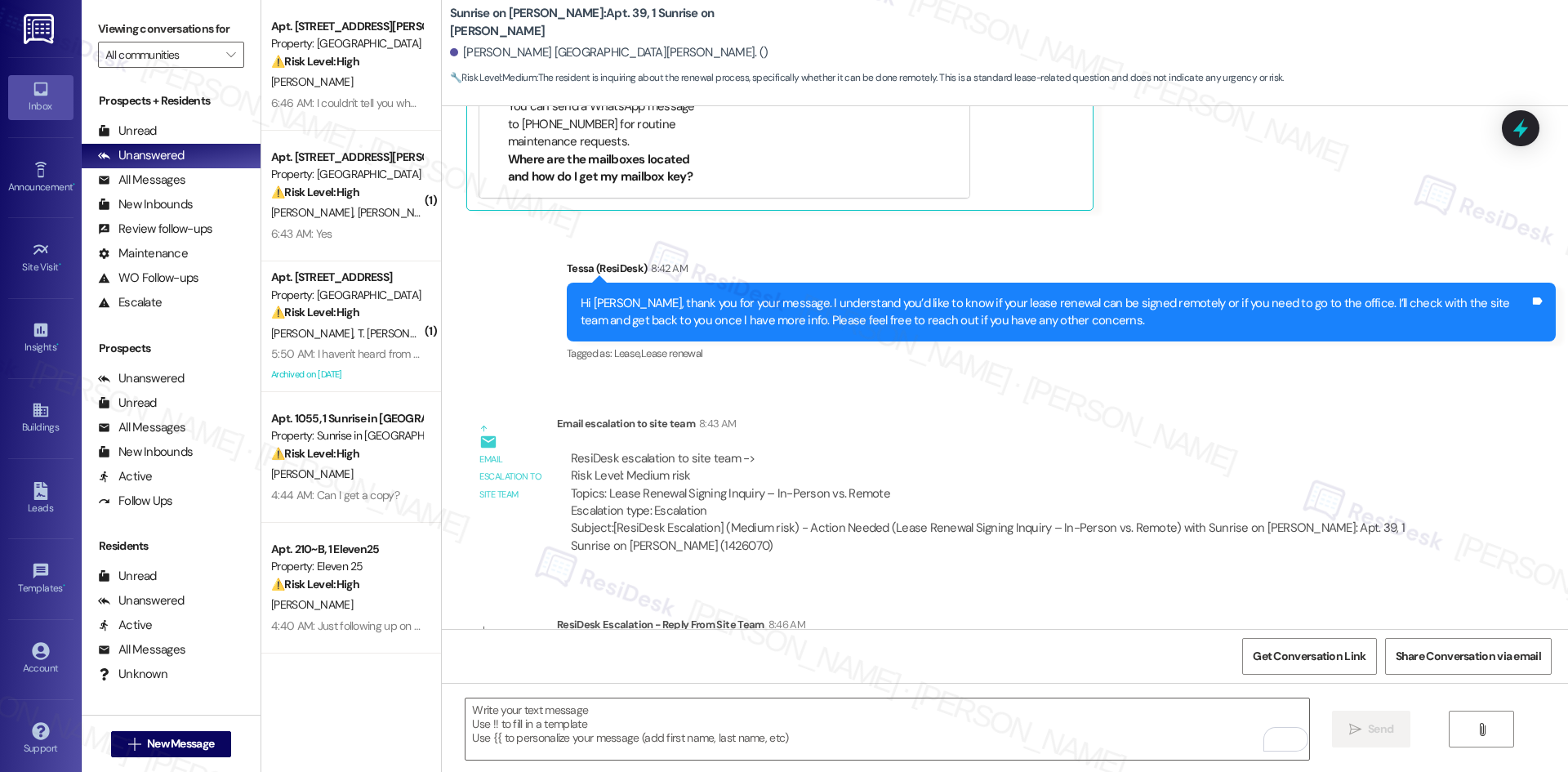
scroll to position [4107, 0]
